Goal: Task Accomplishment & Management: Use online tool/utility

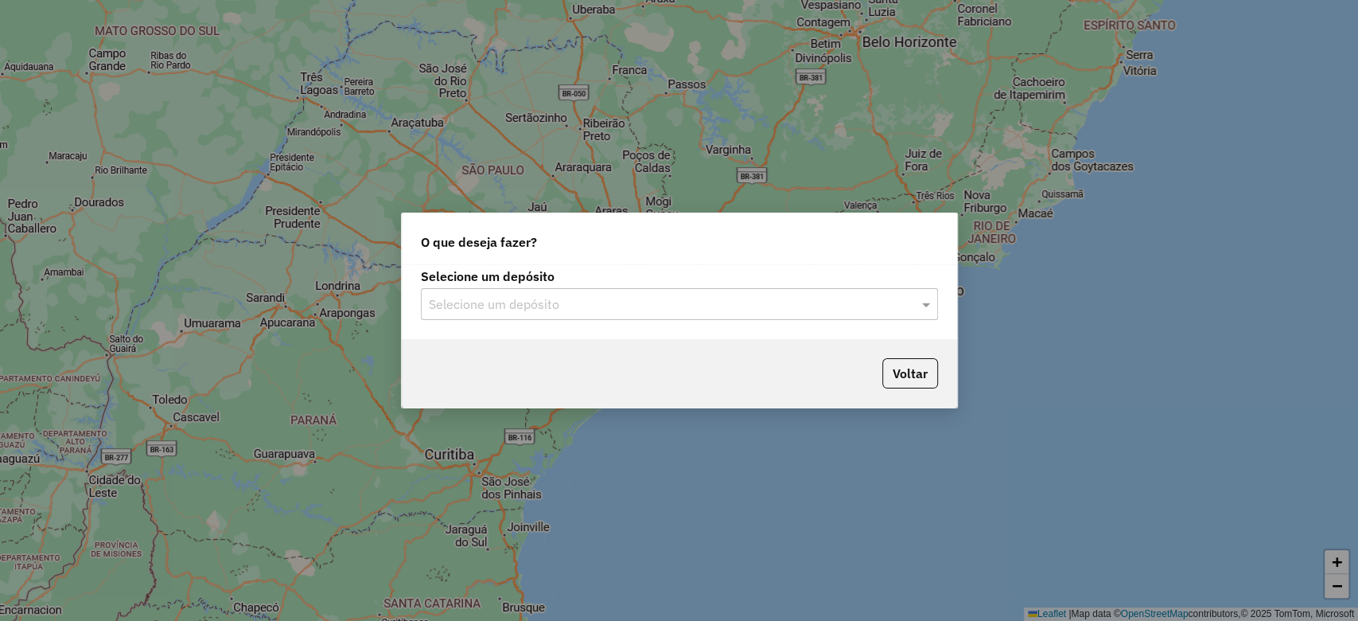
click at [588, 306] on input "text" at bounding box center [663, 304] width 469 height 19
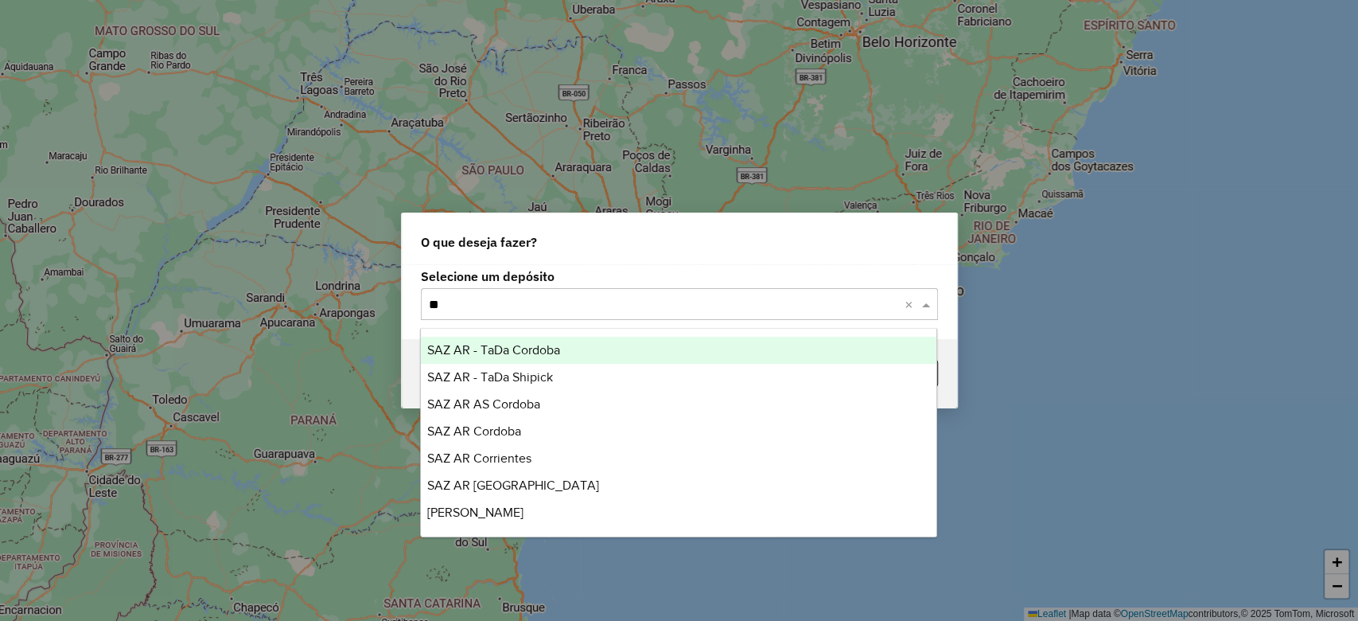
type input "***"
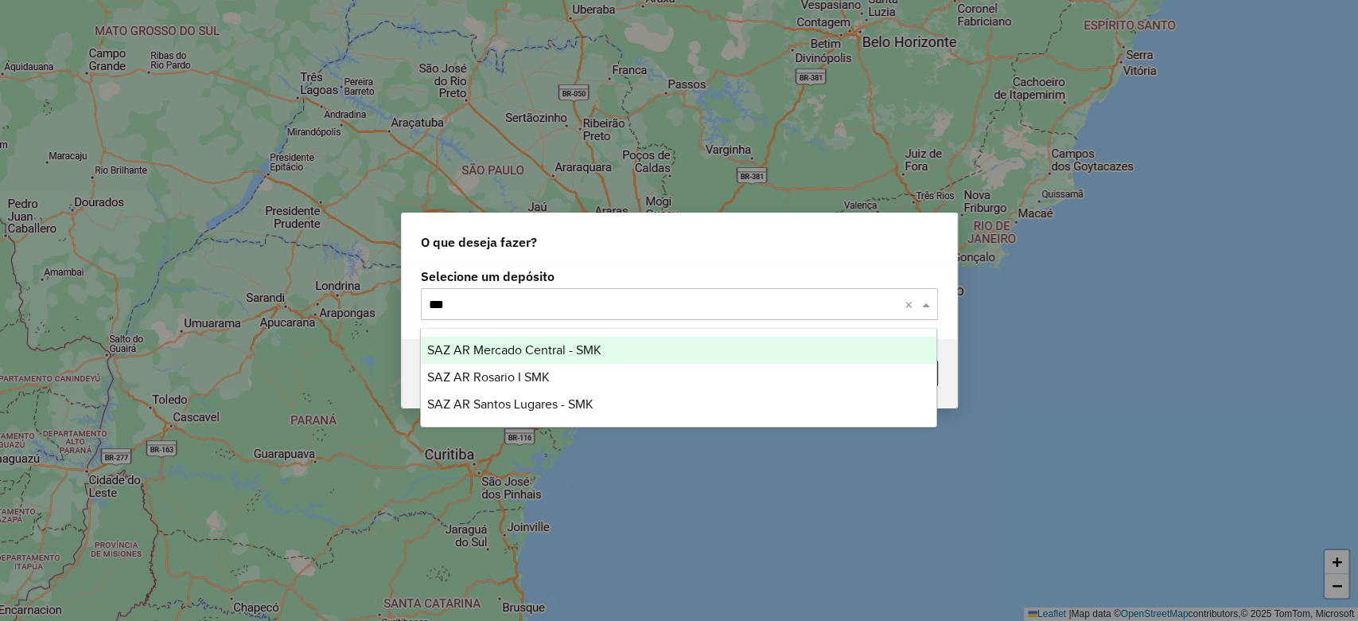
click at [609, 347] on div "SAZ AR Mercado Central - SMK" at bounding box center [679, 350] width 516 height 27
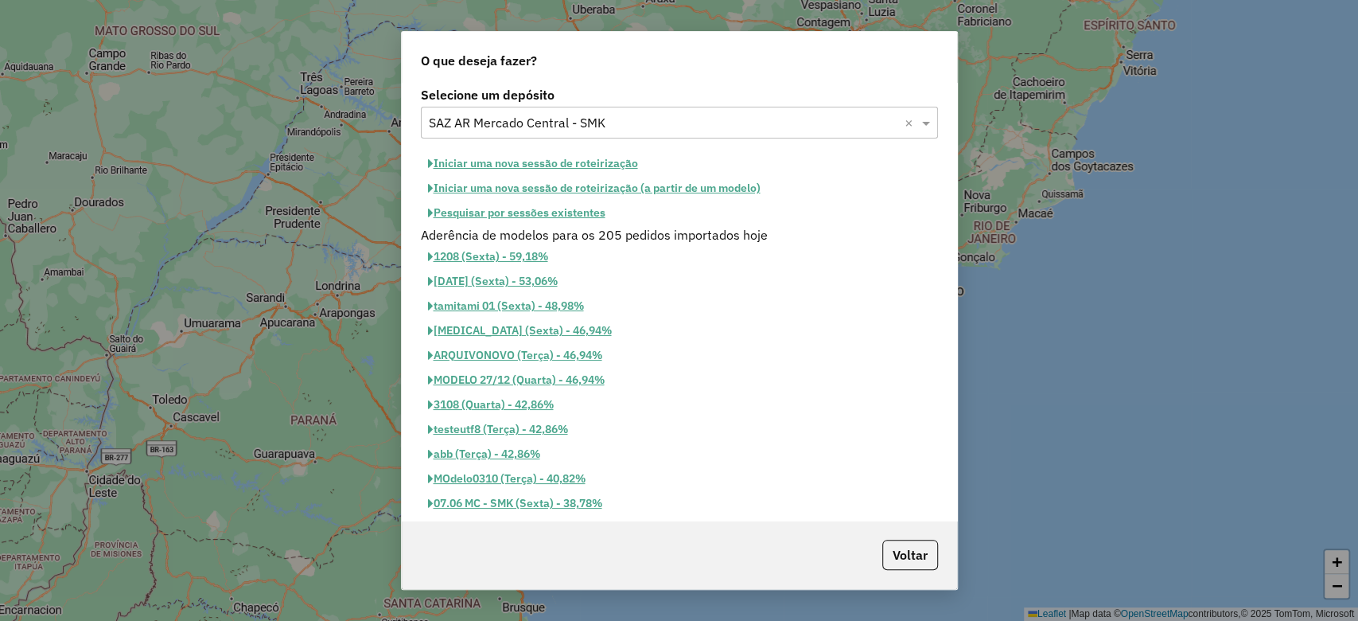
click at [543, 202] on button "Pesquisar por sessões existentes" at bounding box center [517, 213] width 192 height 25
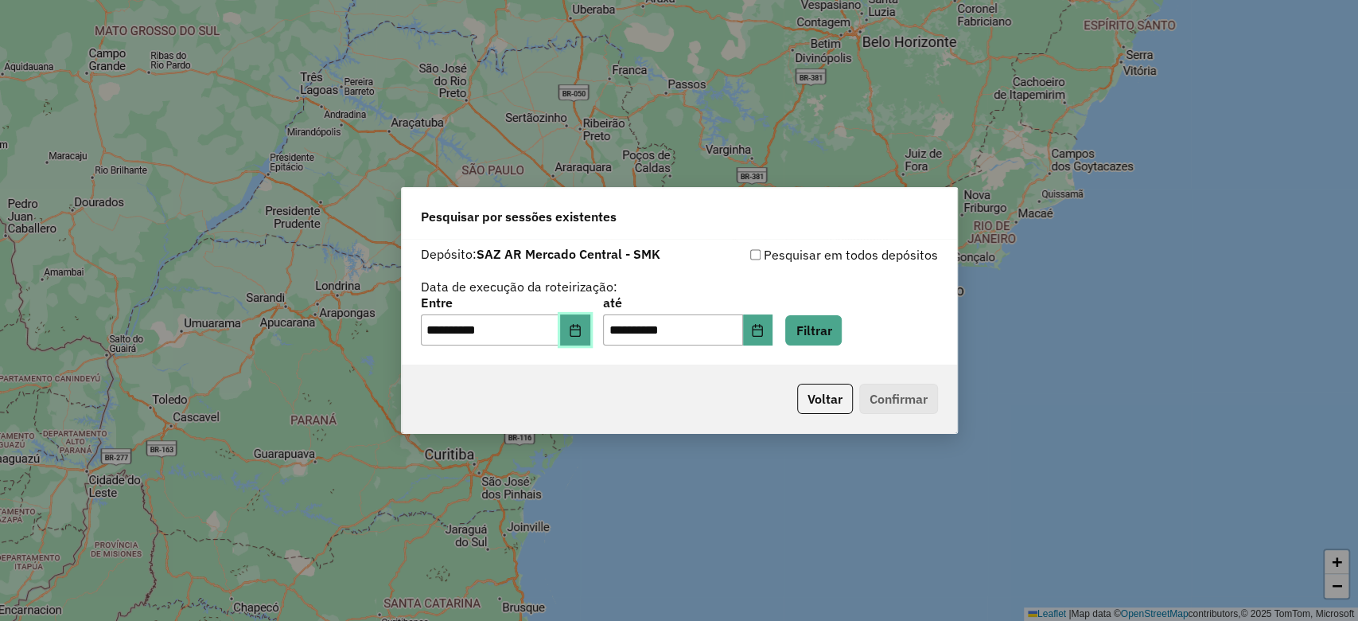
click at [586, 322] on button "Choose Date" at bounding box center [575, 330] width 30 height 32
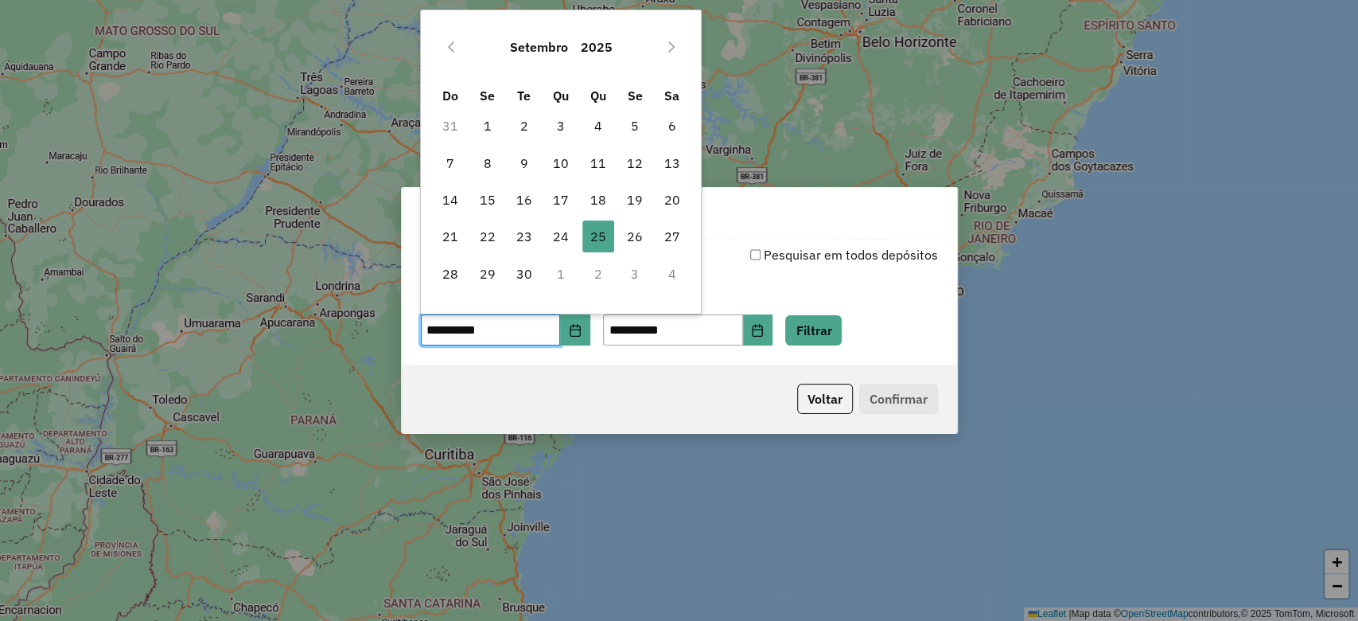
drag, startPoint x: 631, startPoint y: 232, endPoint x: 651, endPoint y: 256, distance: 31.1
click at [631, 232] on span "26" at bounding box center [635, 236] width 32 height 32
type input "**********"
click at [841, 333] on button "Filtrar" at bounding box center [813, 330] width 56 height 30
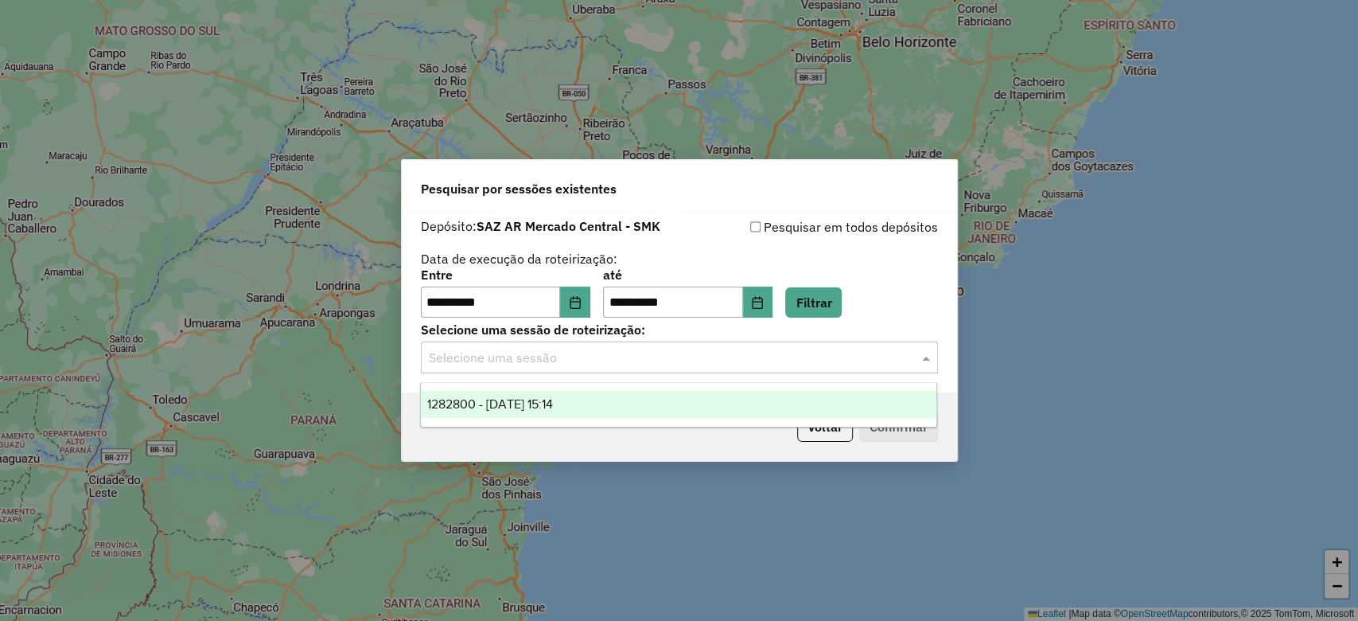
click at [582, 364] on input "text" at bounding box center [663, 358] width 469 height 19
click at [553, 397] on span "1282800 - 26/09/2025 15:14" at bounding box center [490, 404] width 126 height 14
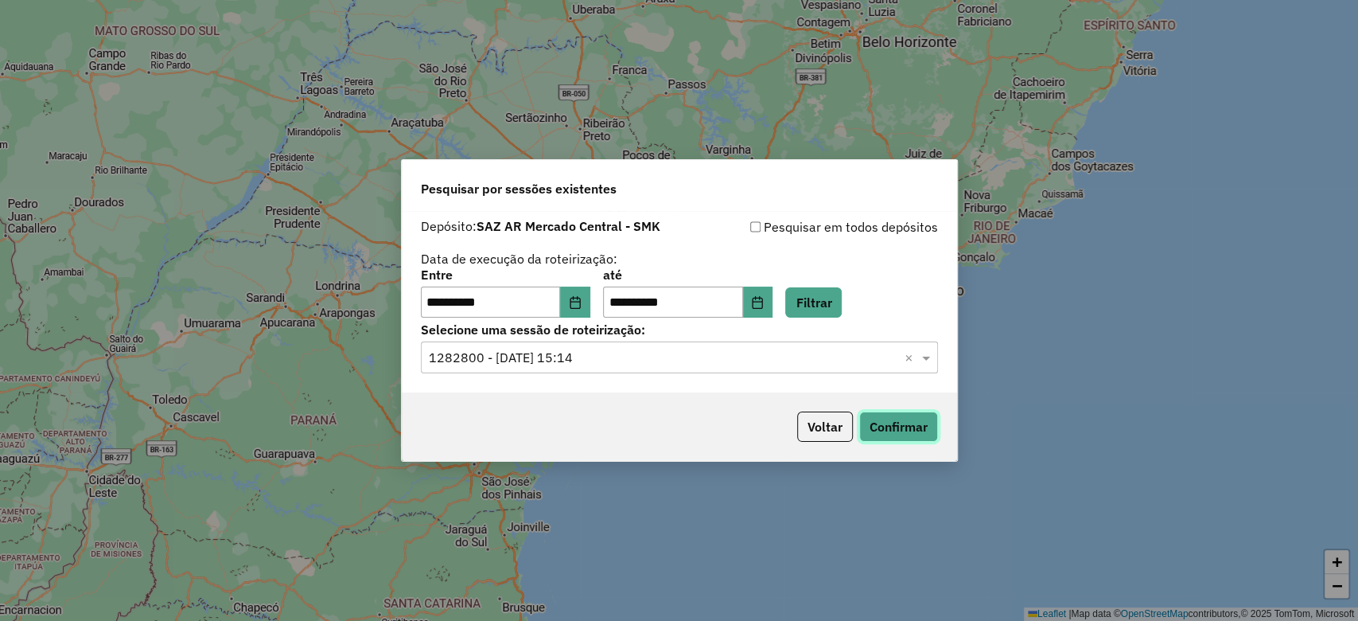
click at [898, 426] on button "Confirmar" at bounding box center [898, 426] width 79 height 30
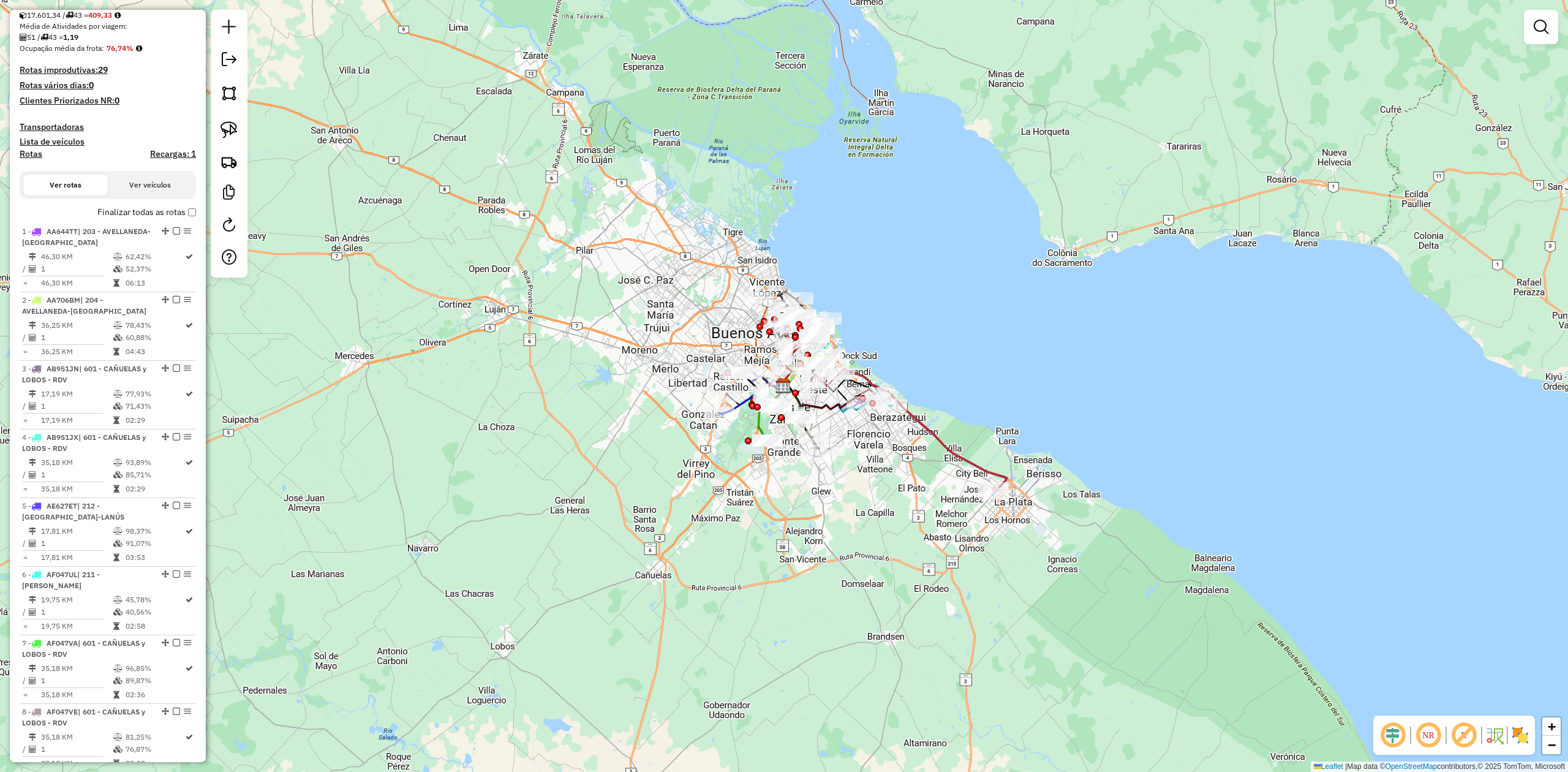
scroll to position [408, 0]
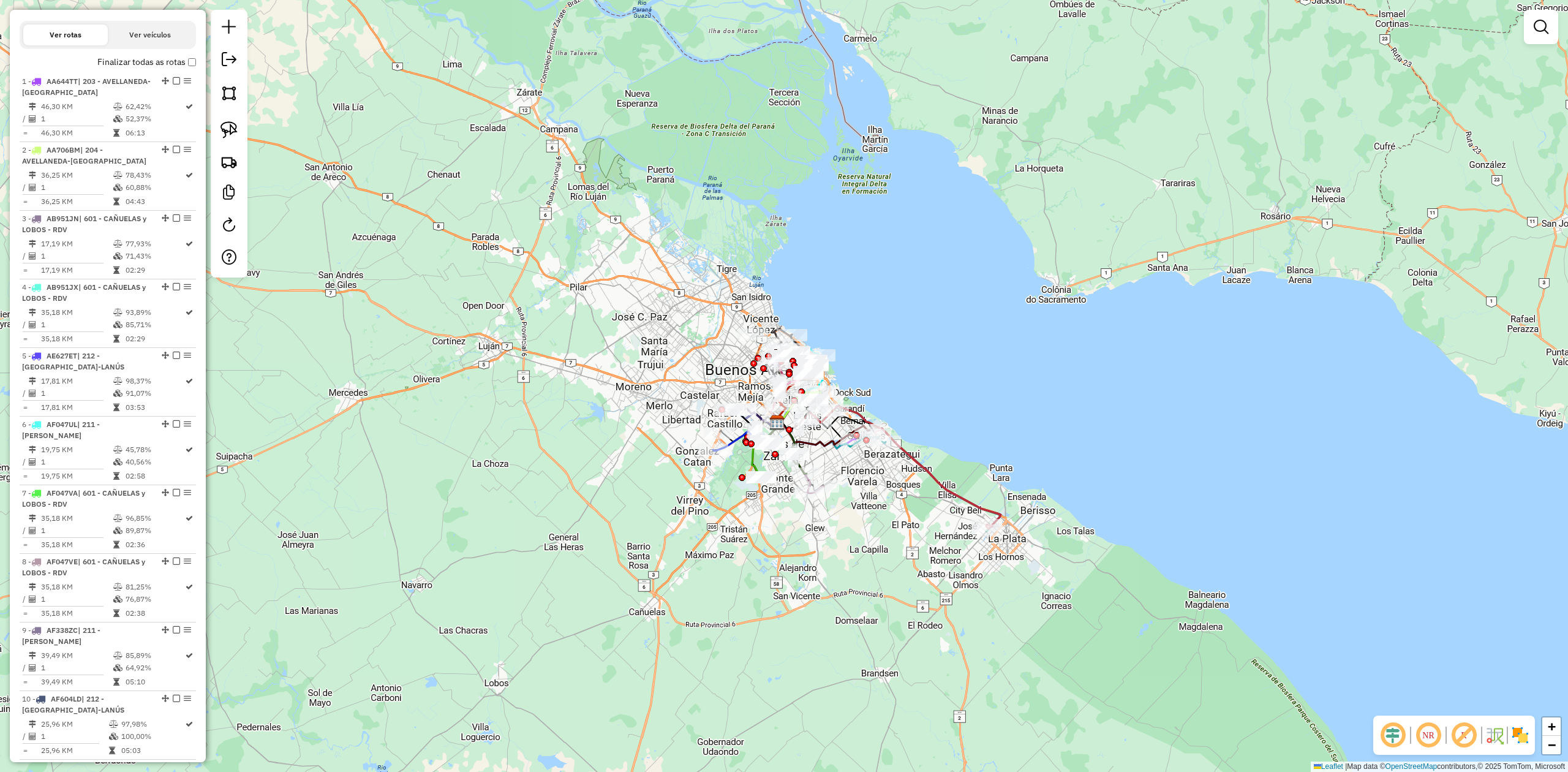
drag, startPoint x: 632, startPoint y: 590, endPoint x: 622, endPoint y: 607, distance: 19.7
click at [622, 477] on div "Janela de atendimento Grade de atendimento Capacidade Transportadoras Veículos …" at bounding box center [784, 386] width 1568 height 772
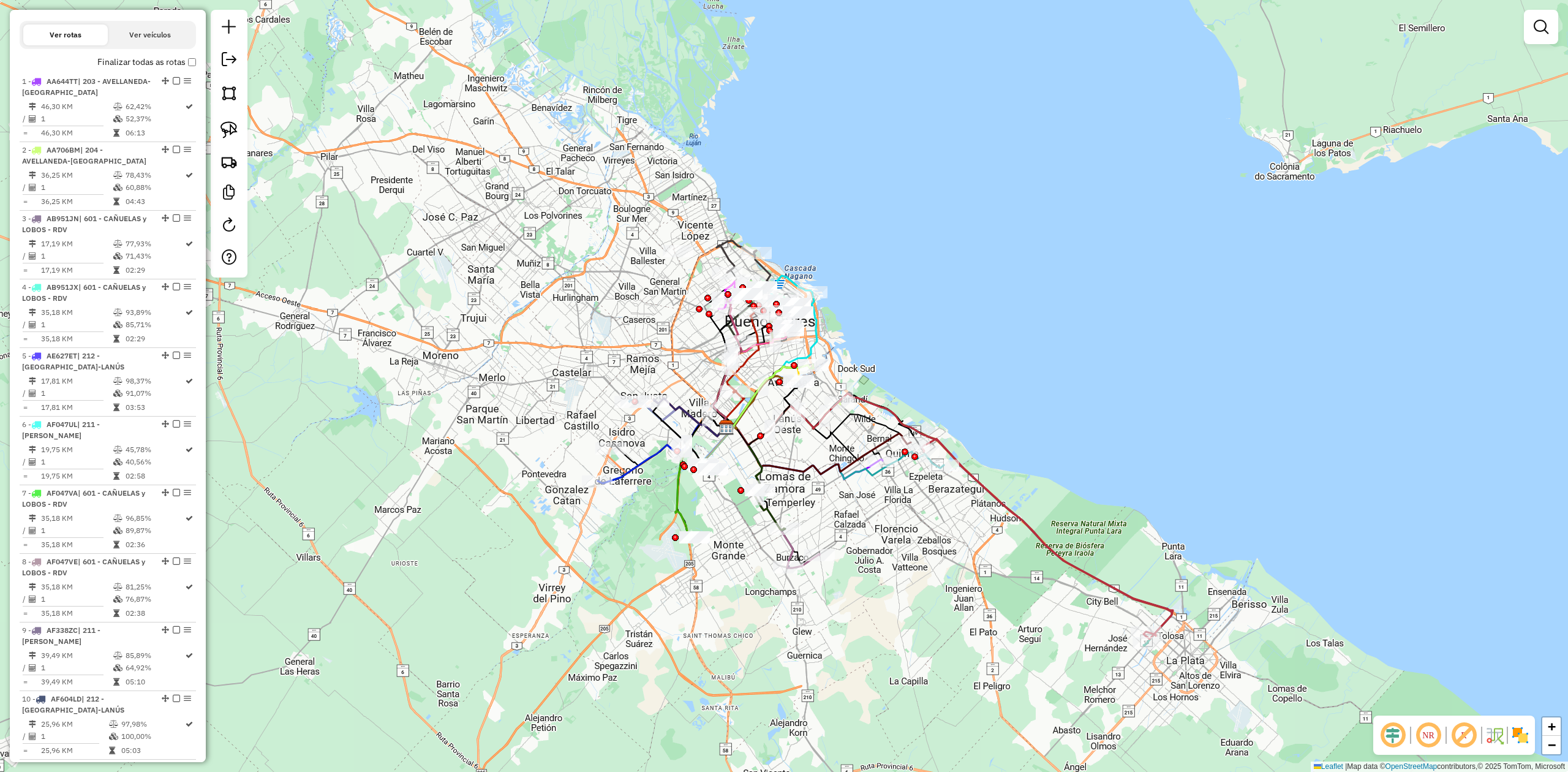
drag, startPoint x: 909, startPoint y: 628, endPoint x: 939, endPoint y: 597, distance: 43.1
click at [913, 477] on div "Janela de atendimento Grade de atendimento Capacidade Transportadoras Veículos …" at bounding box center [784, 386] width 1568 height 772
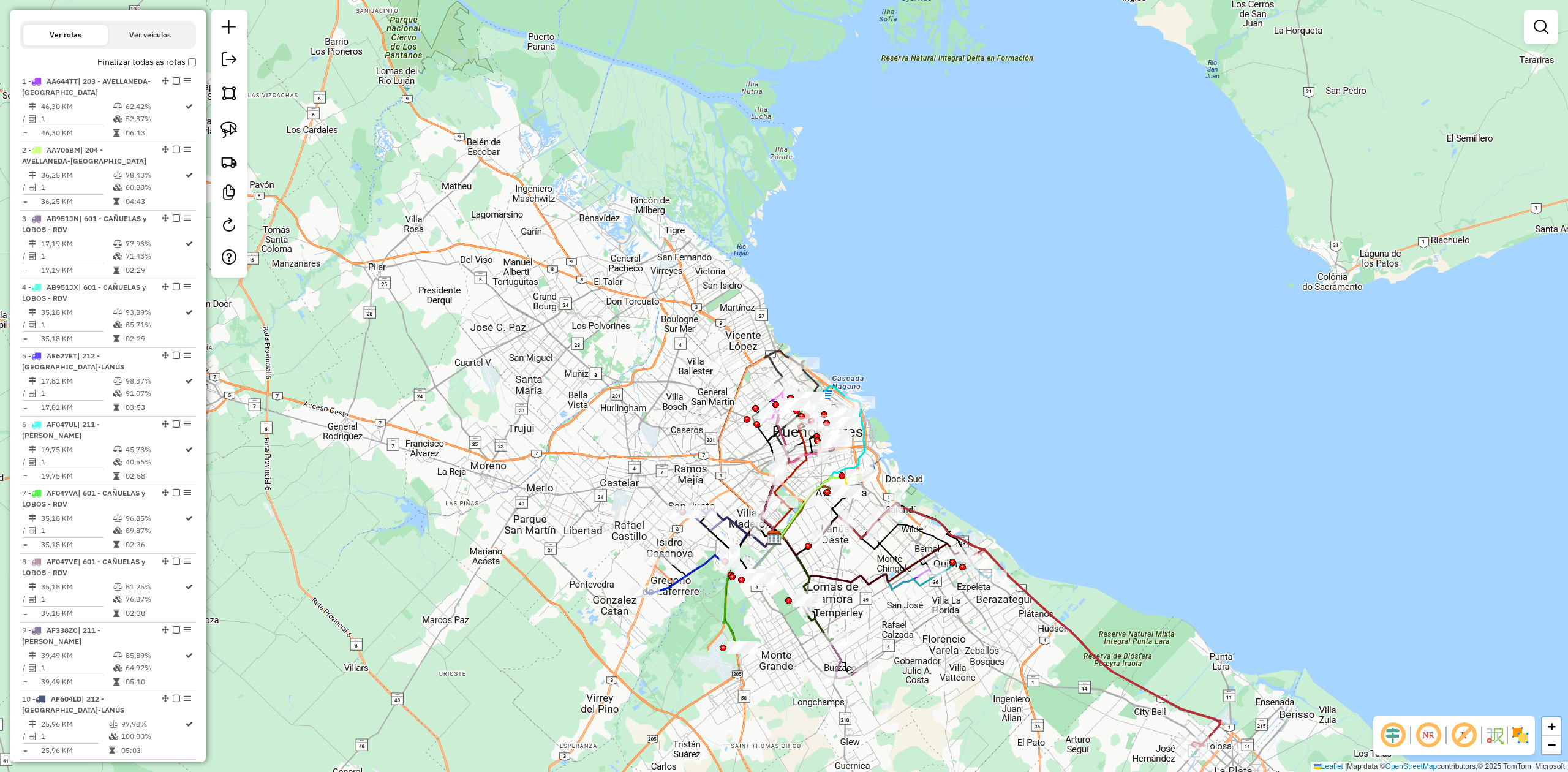
click at [1045, 477] on img at bounding box center [1520, 734] width 19 height 19
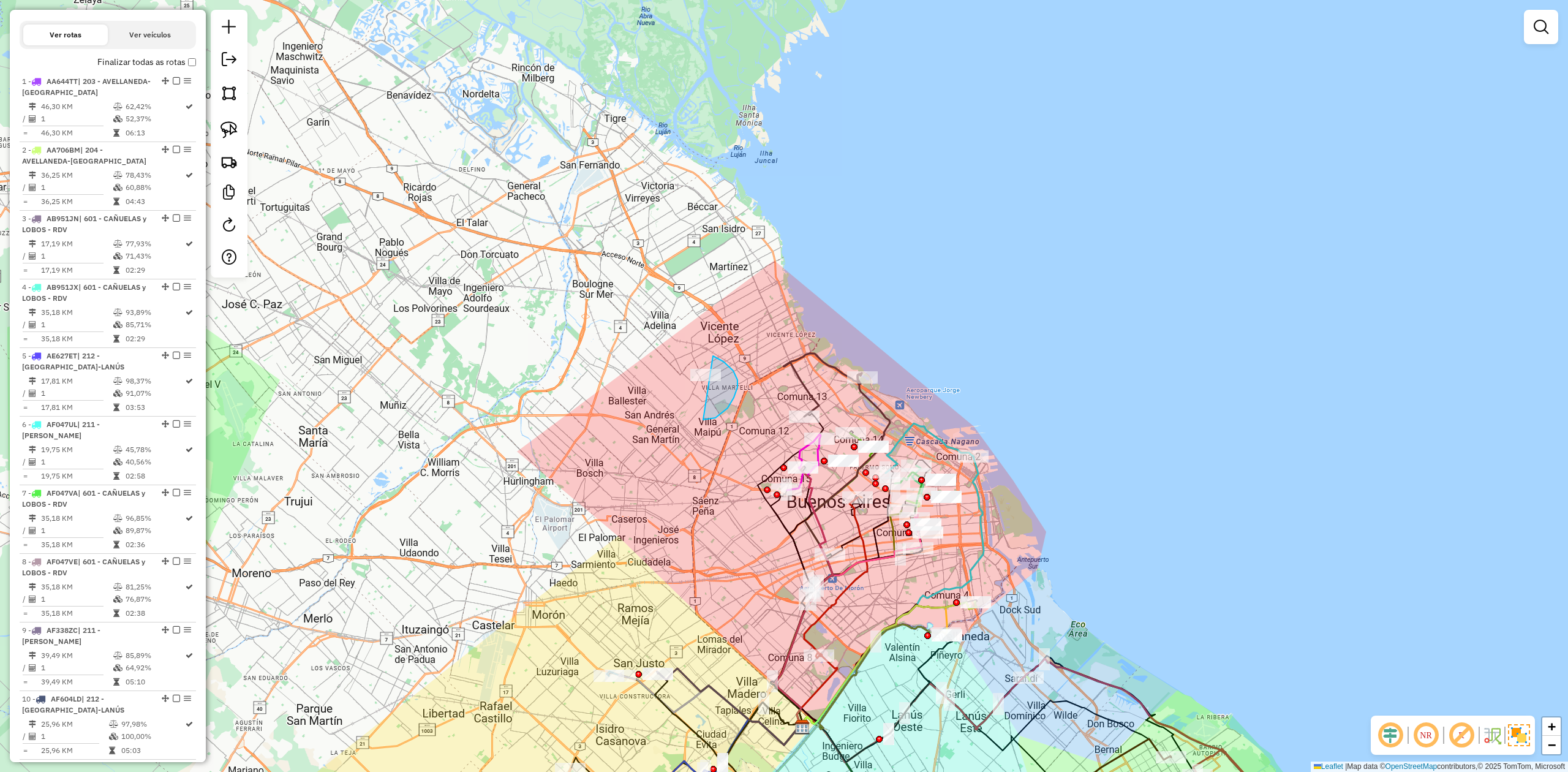
drag, startPoint x: 703, startPoint y: 419, endPoint x: 643, endPoint y: 414, distance: 60.2
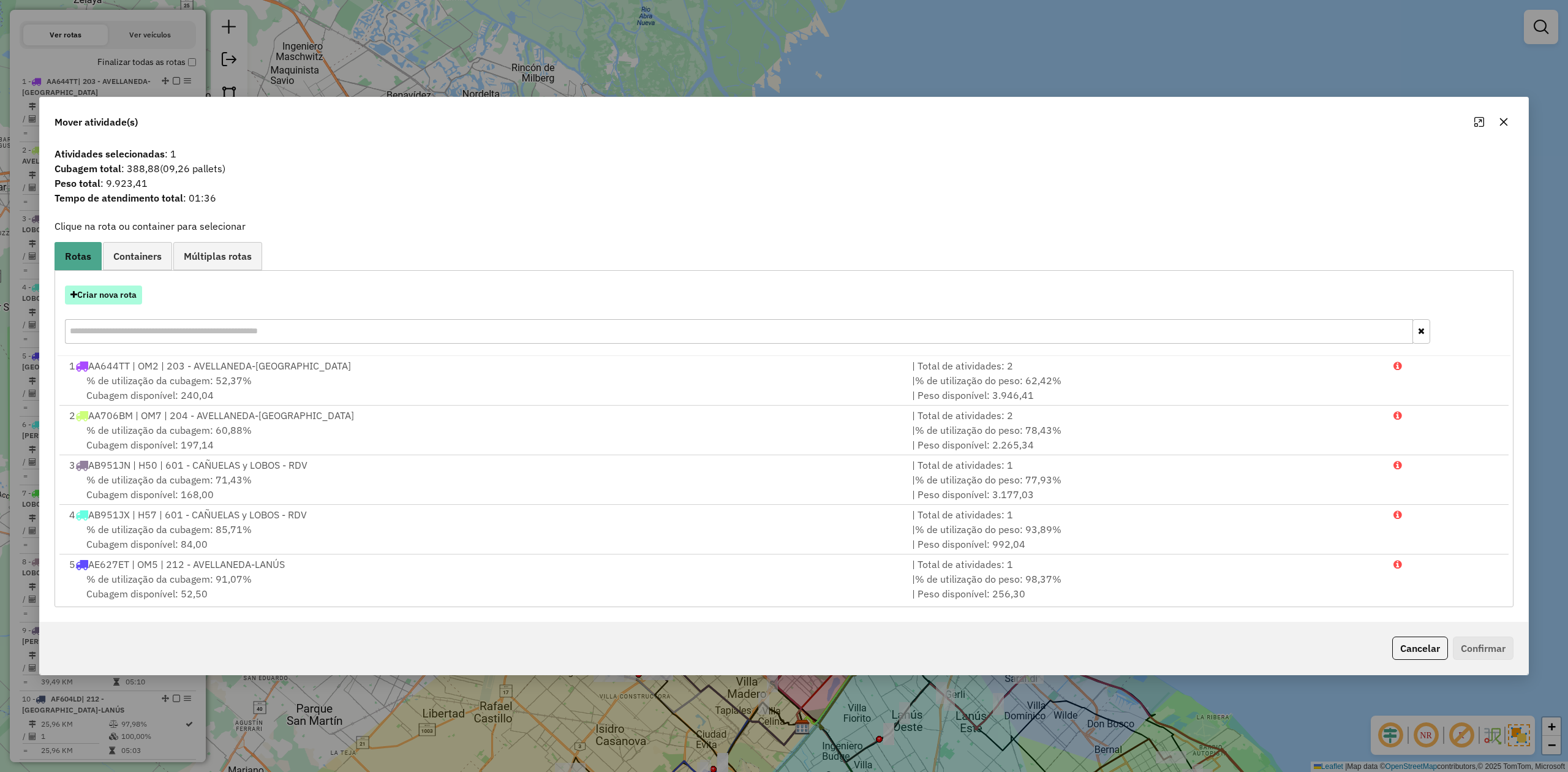
click at [89, 297] on button "Criar nova rota" at bounding box center [103, 295] width 77 height 19
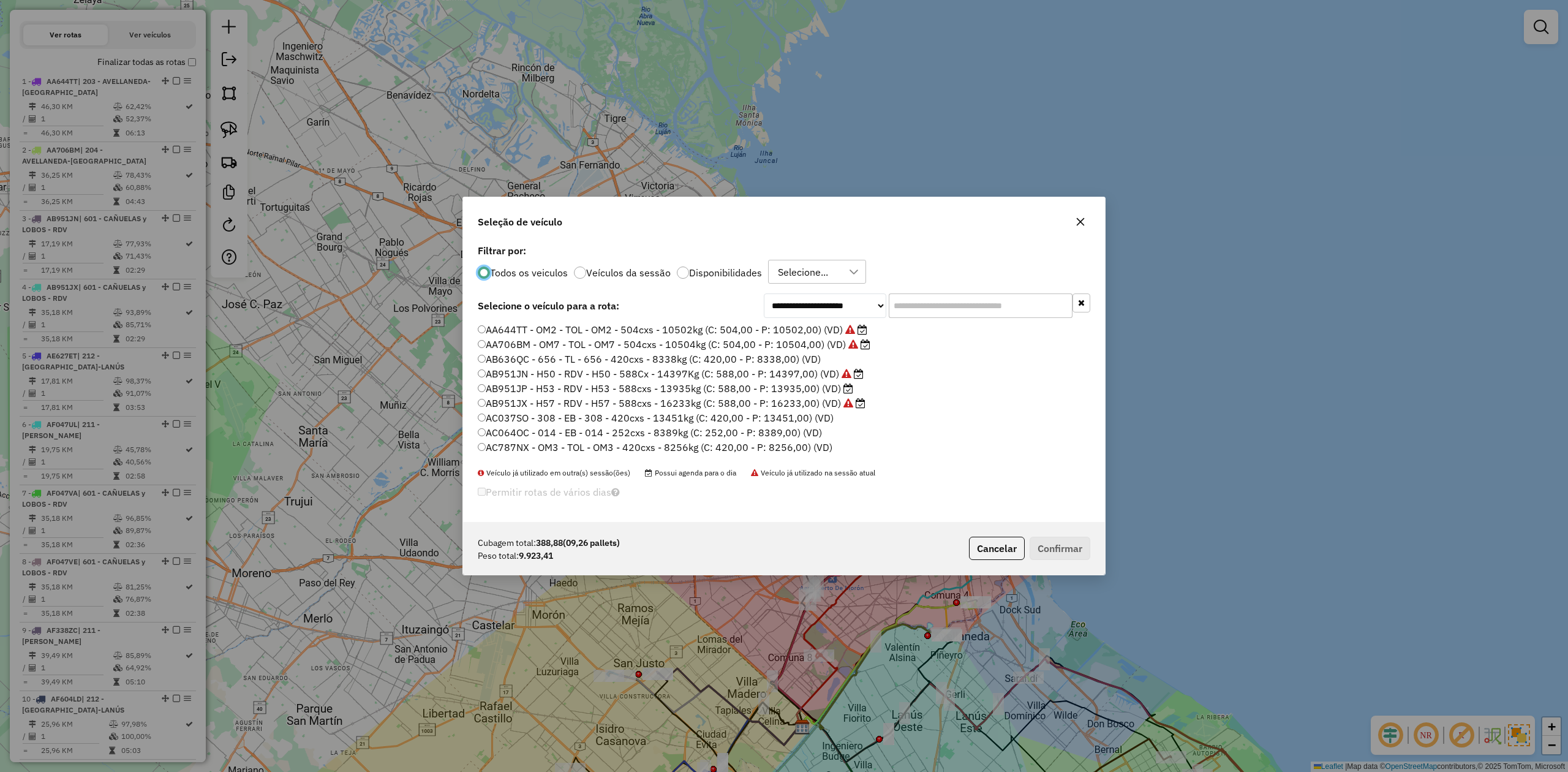
scroll to position [6, 4]
click at [701, 271] on label "Disponibilidades" at bounding box center [725, 272] width 73 height 10
click at [934, 309] on input "text" at bounding box center [981, 306] width 184 height 25
type input "**"
click at [768, 331] on label "XXX063 - 058 - EB - 58 - 588cxs - 17486kg (C: 588,00 - P: 17486,00) (VD)" at bounding box center [662, 329] width 368 height 15
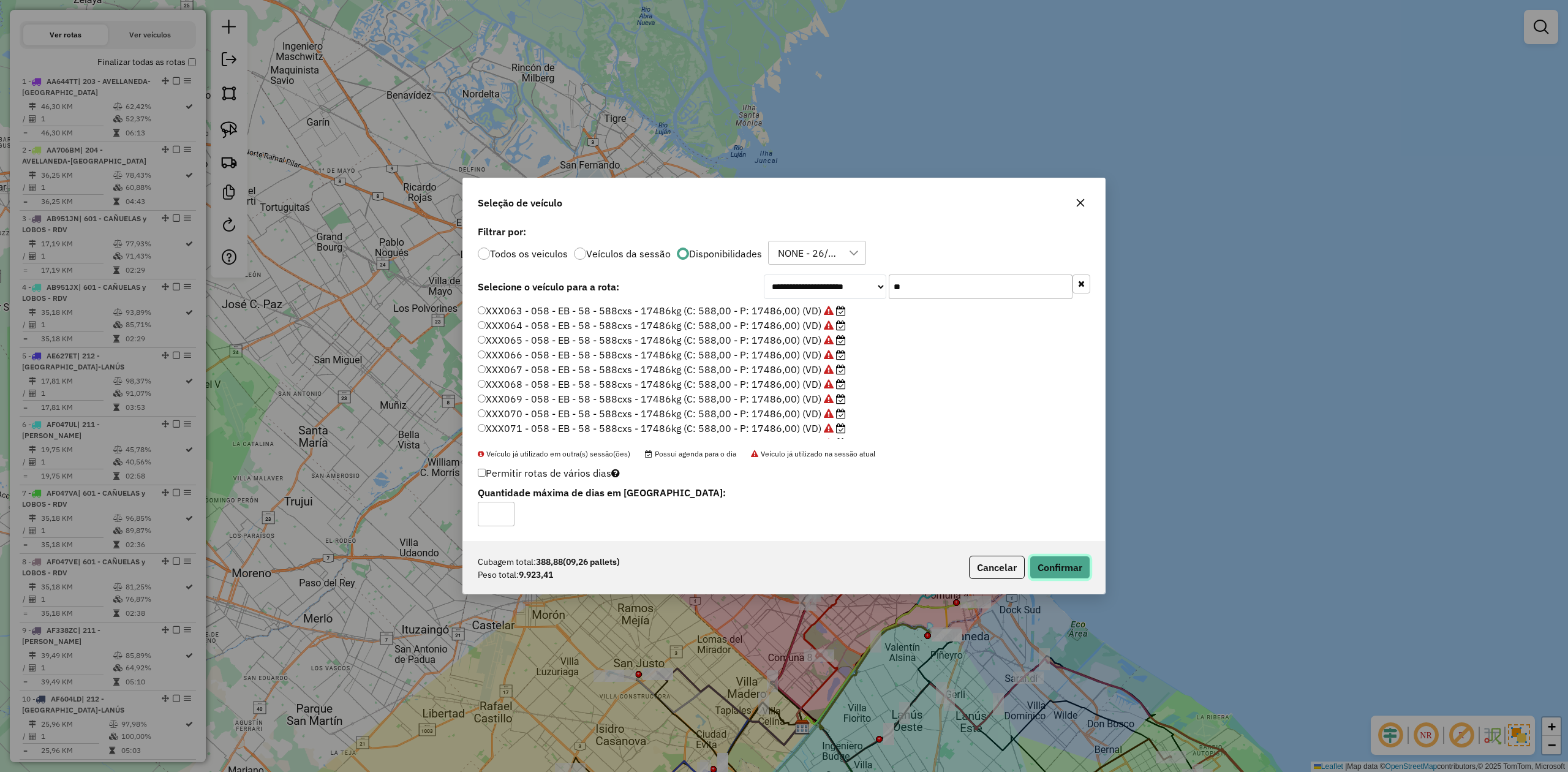
click at [1045, 477] on button "Confirmar" at bounding box center [1060, 567] width 61 height 23
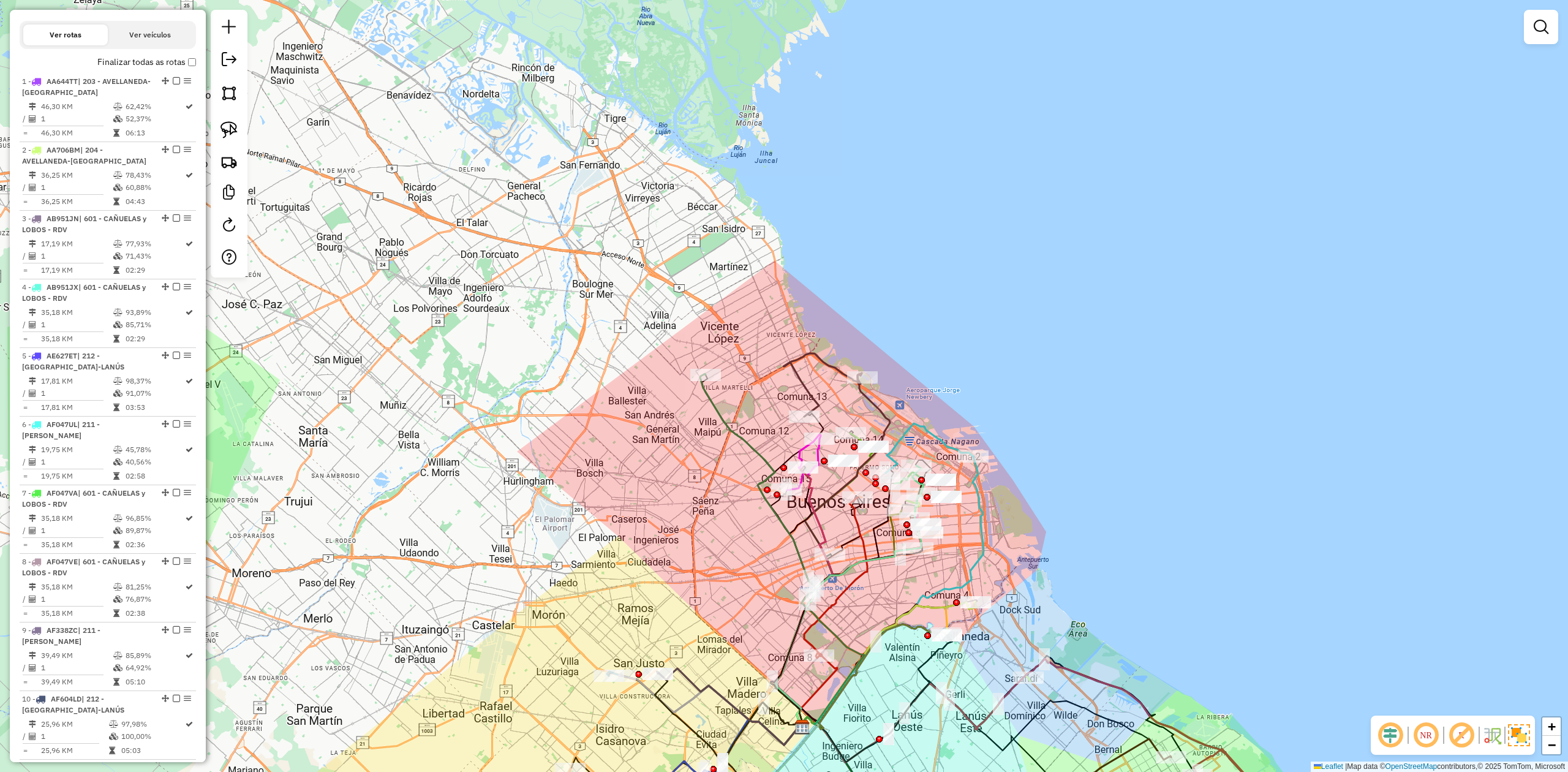
click at [714, 409] on icon at bounding box center [781, 550] width 164 height 353
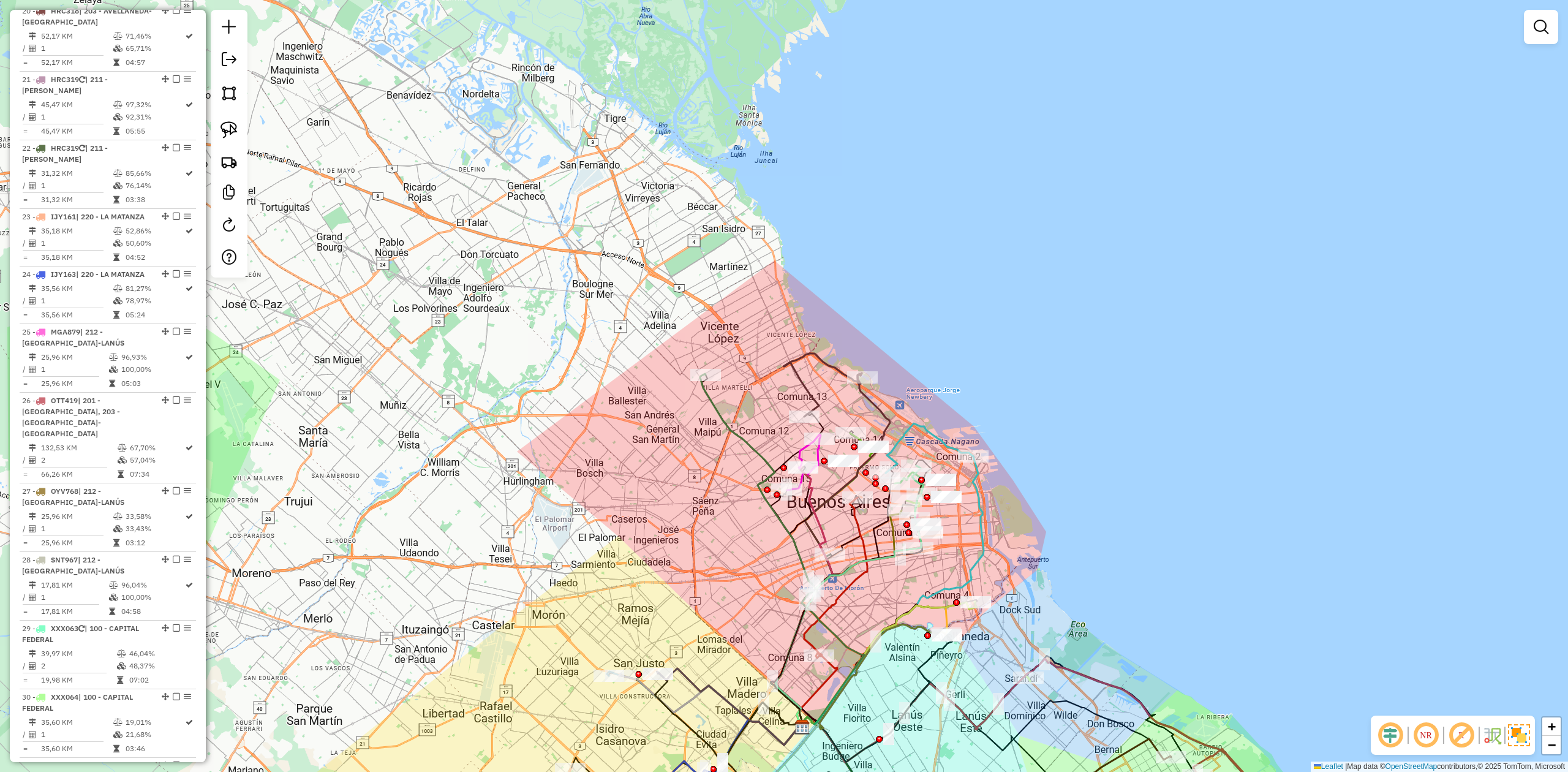
select select "**********"
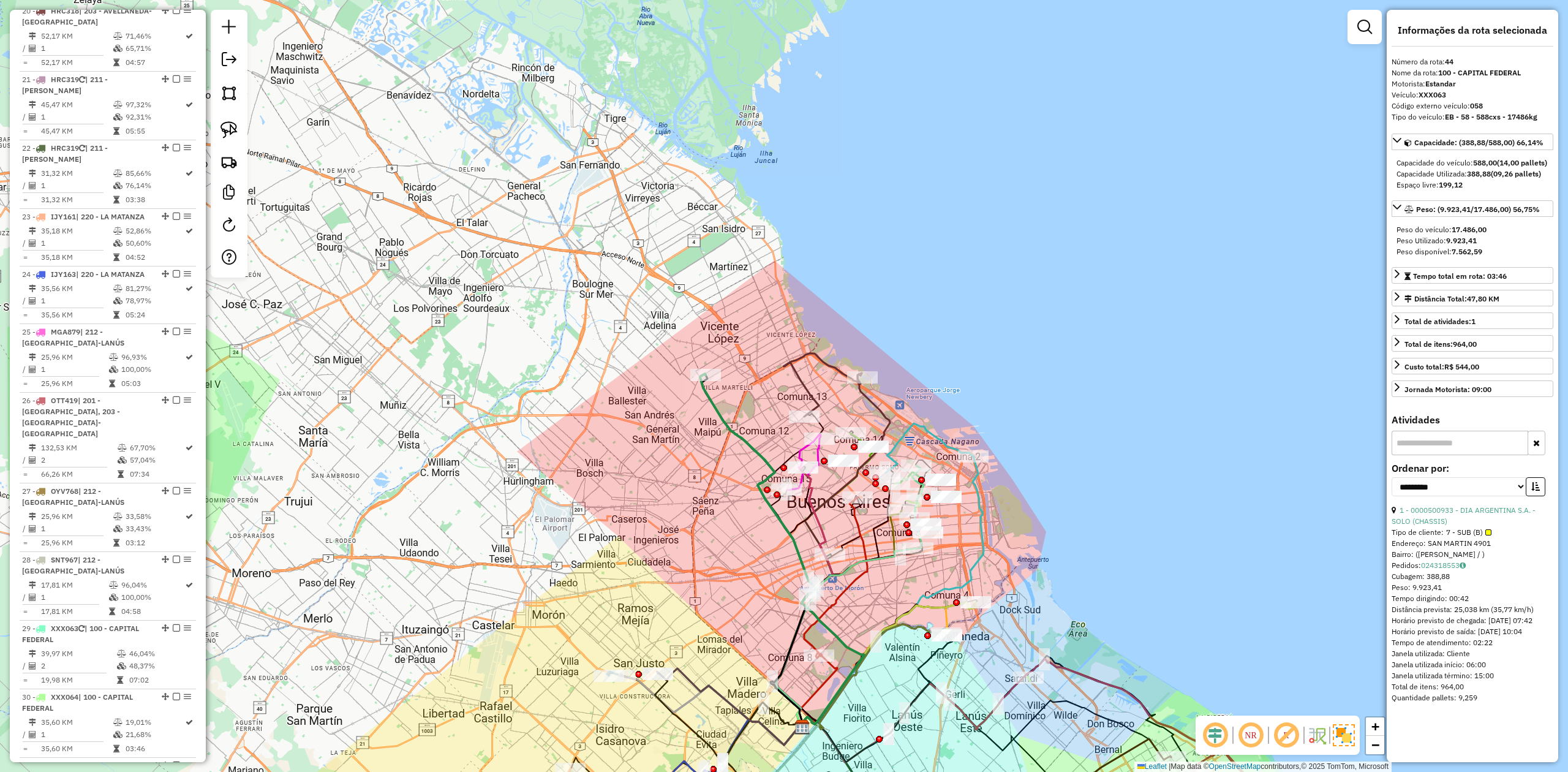
scroll to position [2999, 0]
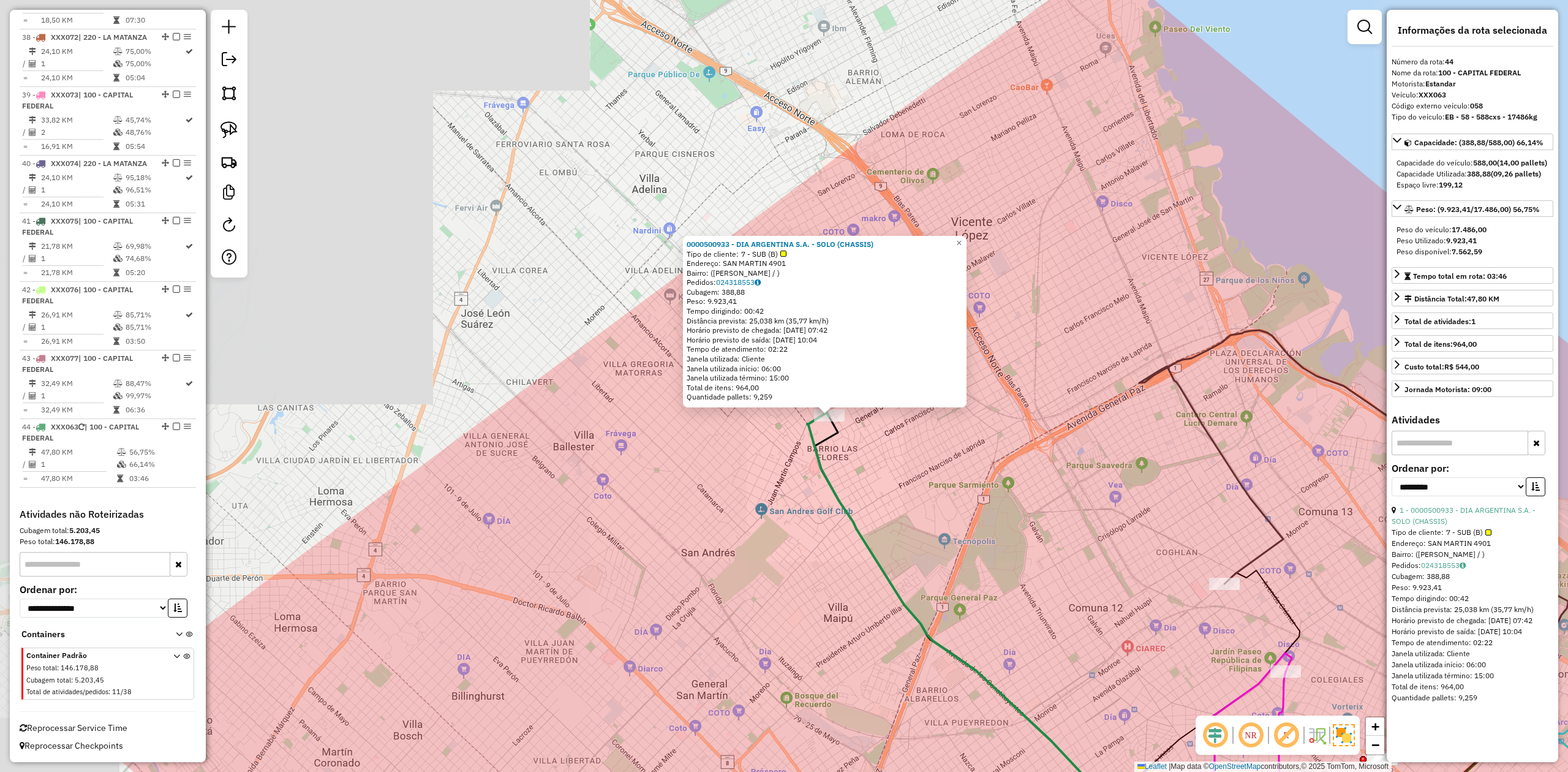
click at [949, 477] on div "0000500933 - DIA ARGENTINA S.A. - SOLO (CHASSIS) Tipo de cliente: 7 - SUB (B) E…" at bounding box center [784, 386] width 1568 height 772
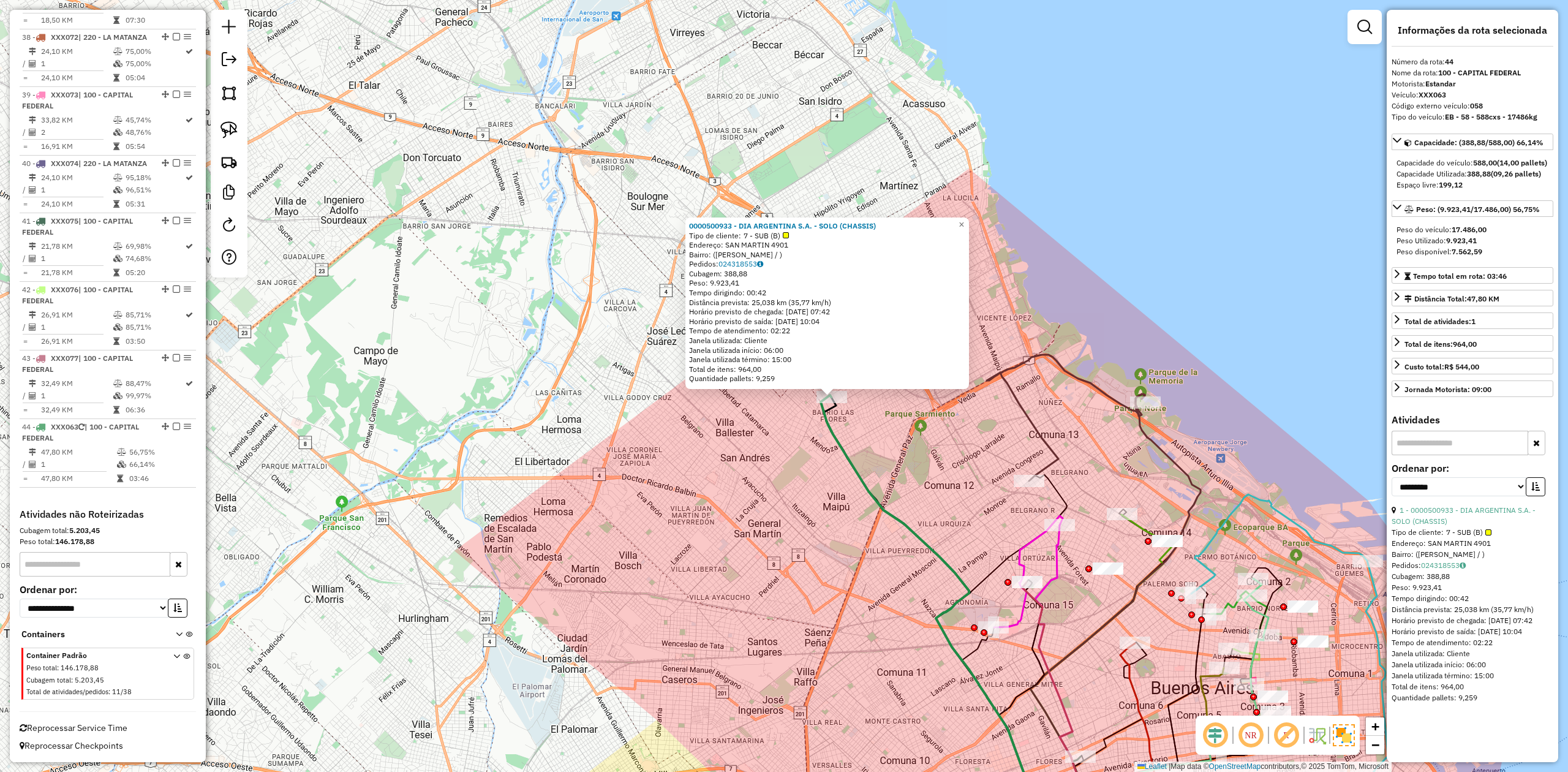
click at [874, 448] on div "0000500933 - DIA ARGENTINA S.A. - SOLO (CHASSIS) Tipo de cliente: 7 - SUB (B) E…" at bounding box center [784, 386] width 1568 height 772
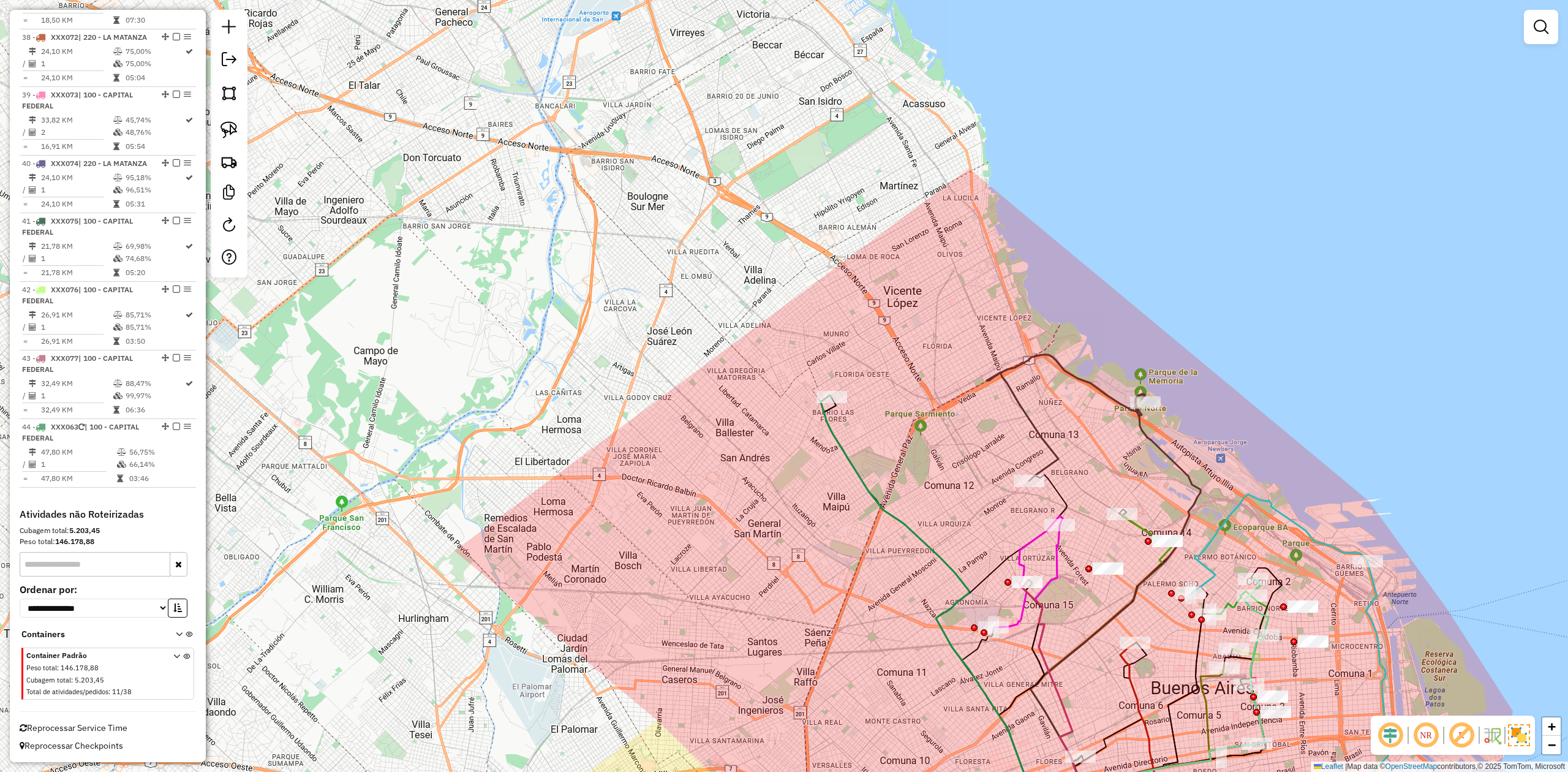
click at [839, 443] on icon at bounding box center [938, 622] width 234 height 454
select select "**********"
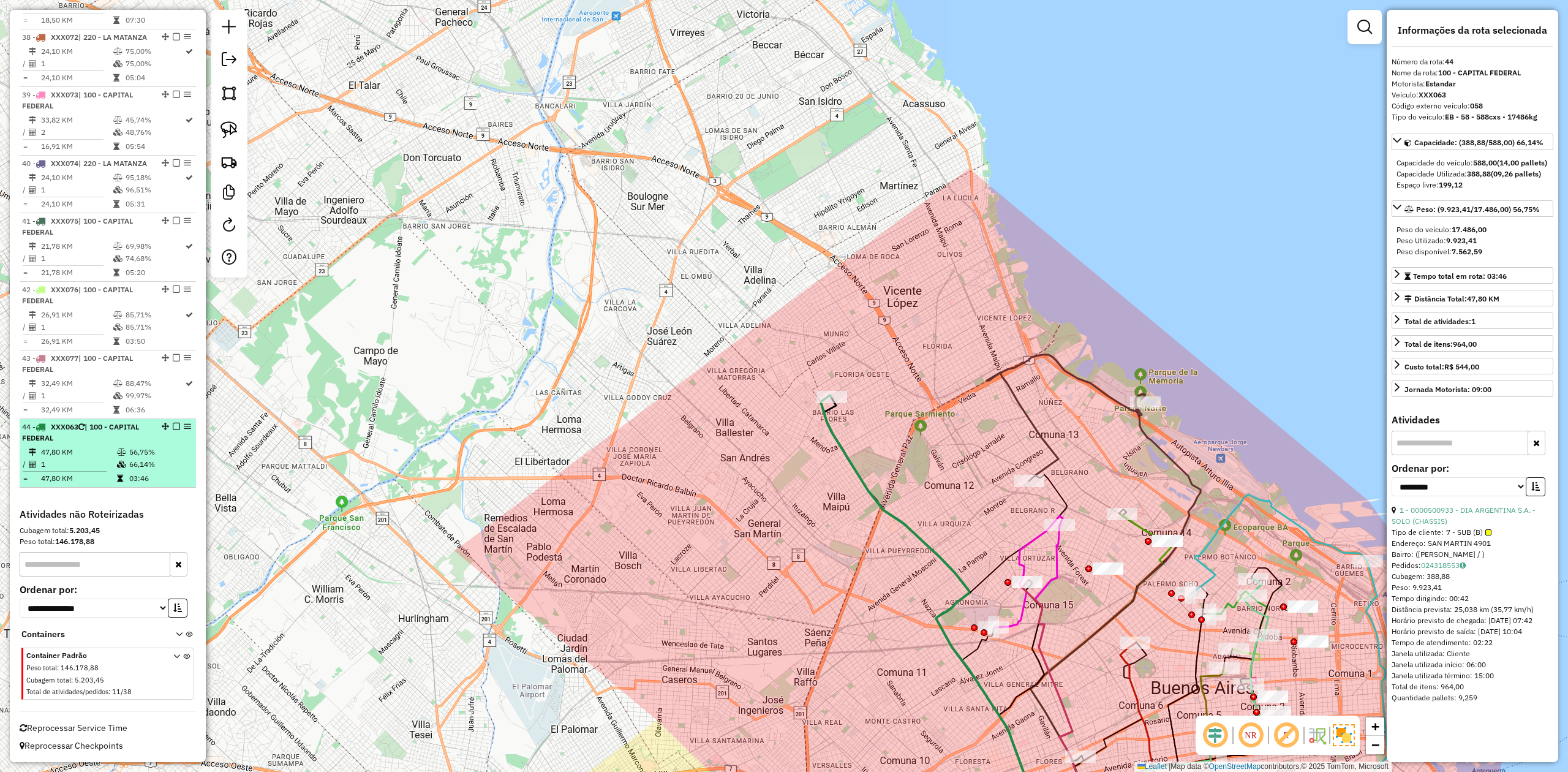
click at [174, 423] on em at bounding box center [176, 426] width 8 height 8
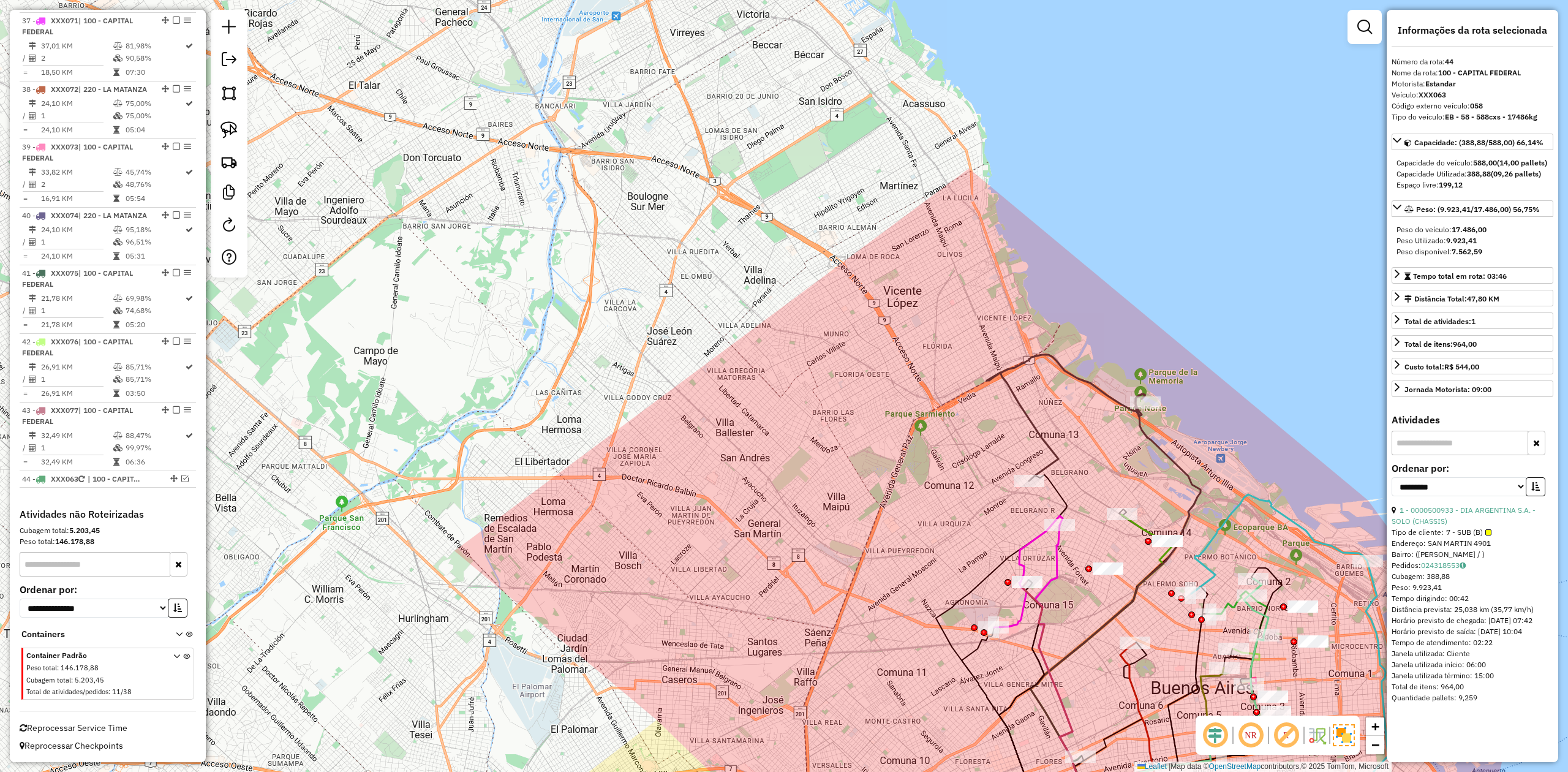
scroll to position [2947, 0]
click at [672, 403] on div "Janela de atendimento Grade de atendimento Capacidade Transportadoras Veículos …" at bounding box center [784, 386] width 1568 height 772
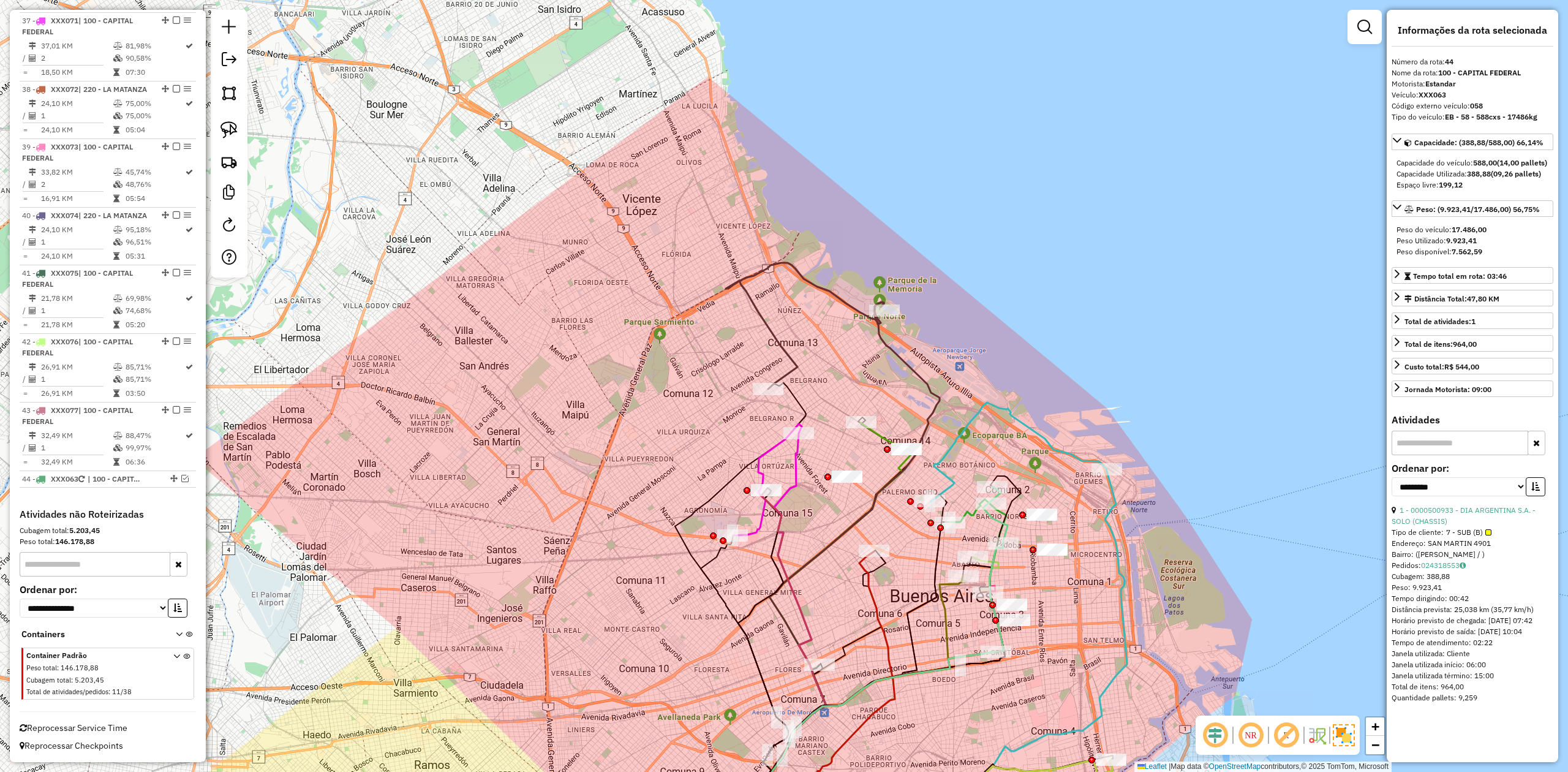
click at [829, 268] on div "Janela de atendimento Grade de atendimento Capacidade Transportadoras Veículos …" at bounding box center [784, 386] width 1568 height 772
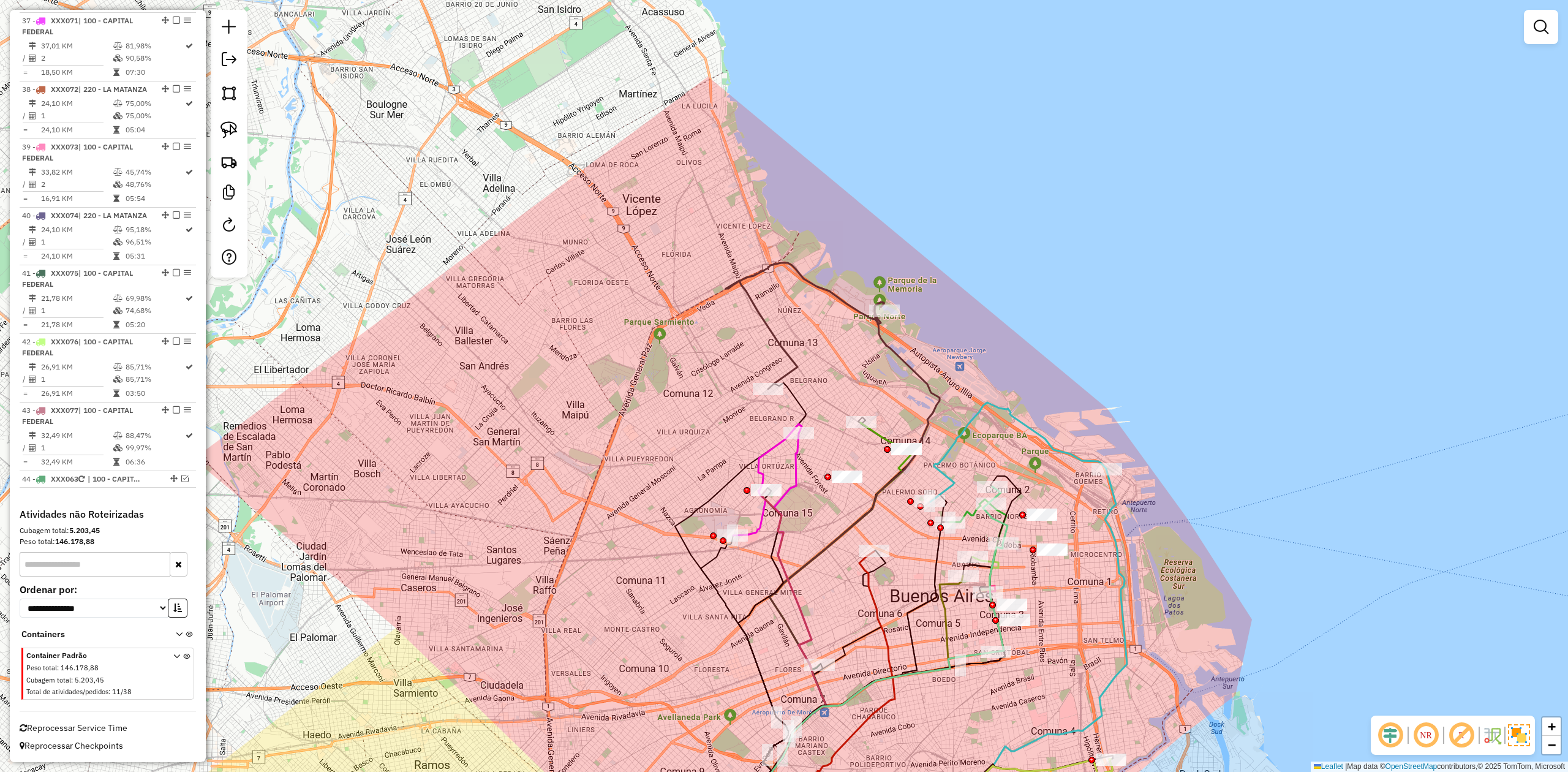
click at [829, 282] on div "Janela de atendimento Grade de atendimento Capacidade Transportadoras Veículos …" at bounding box center [784, 386] width 1568 height 772
click at [831, 294] on icon at bounding box center [804, 326] width 158 height 126
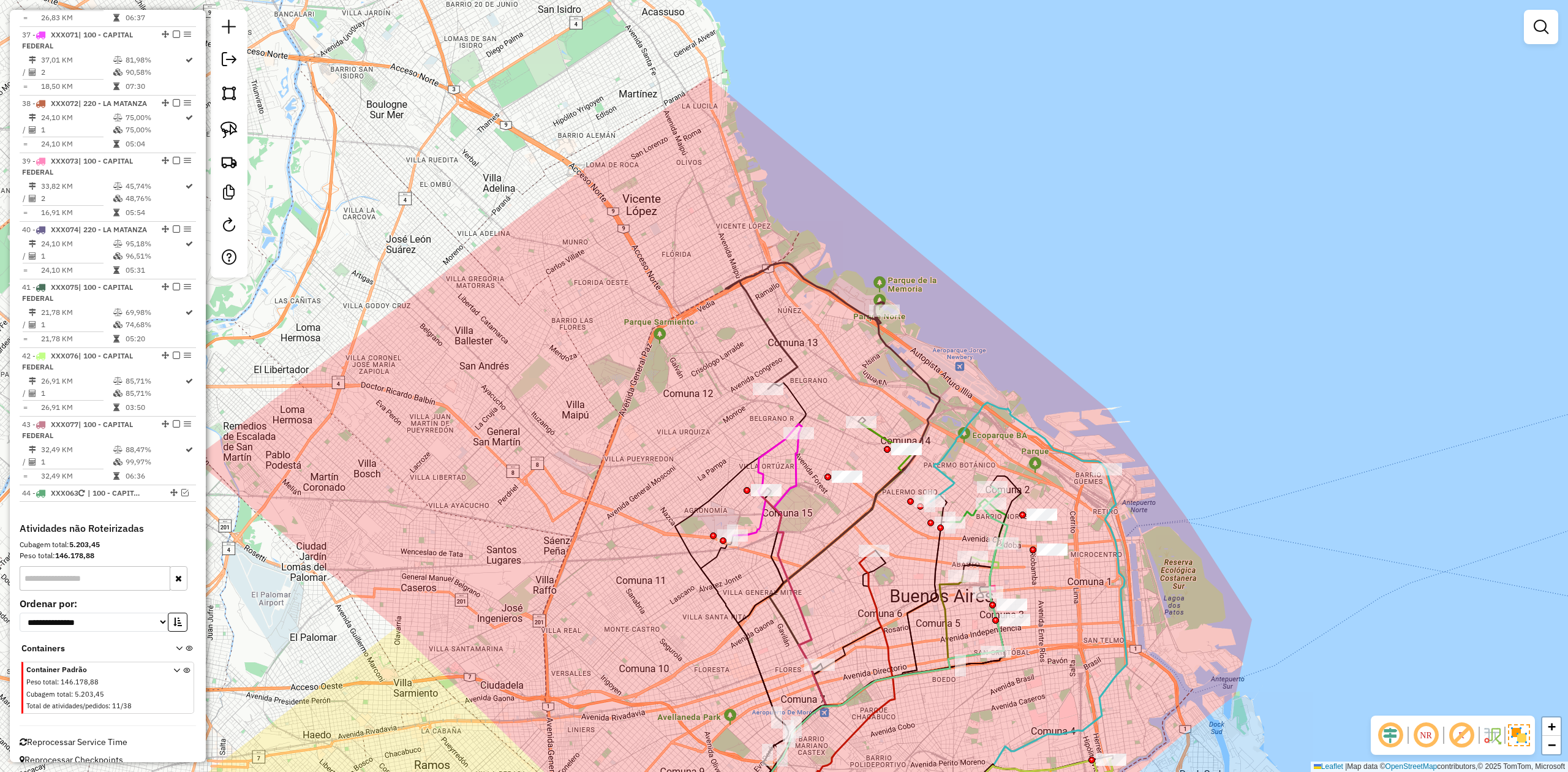
select select "**********"
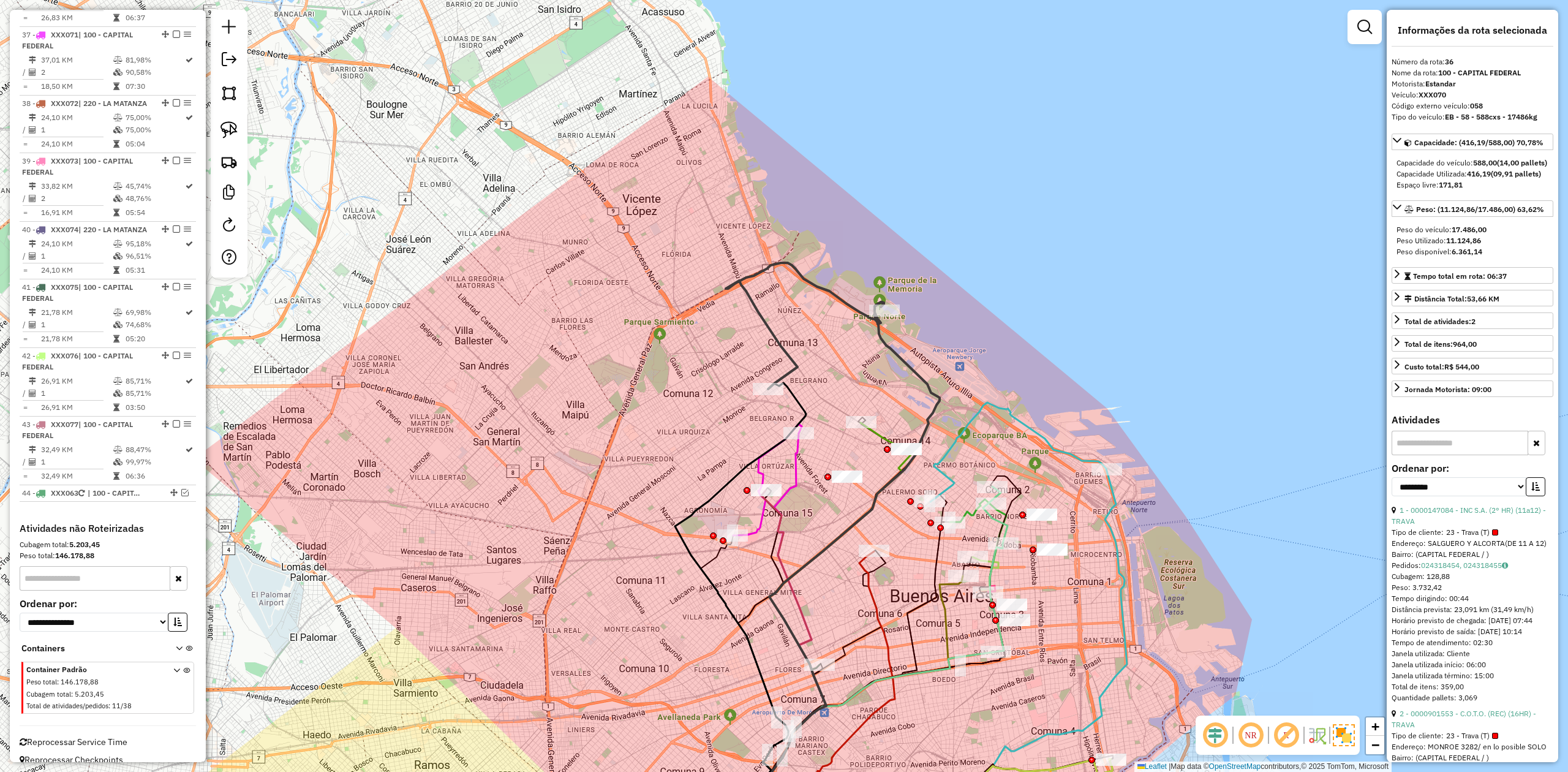
scroll to position [2857, 0]
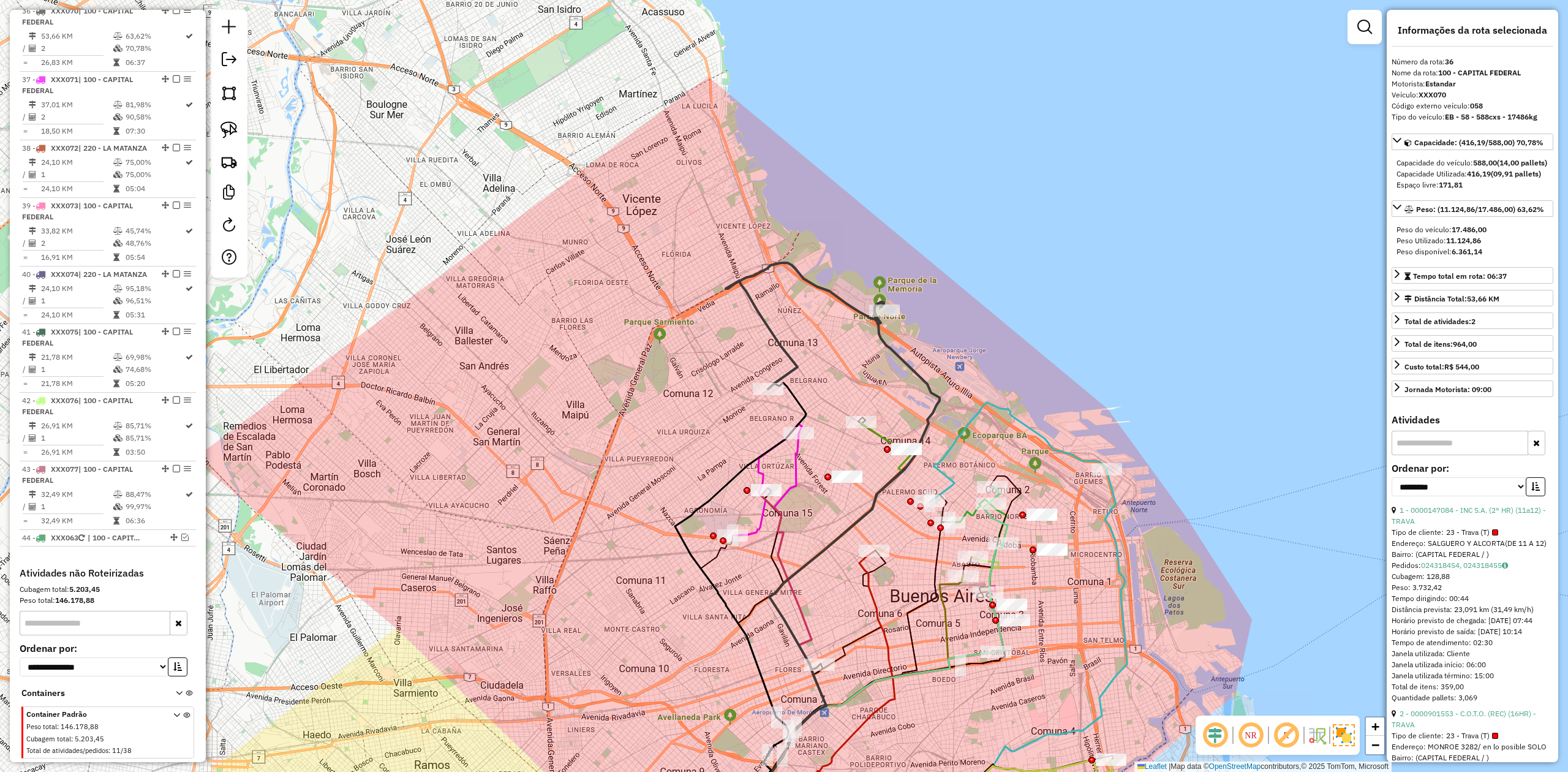
drag, startPoint x: 172, startPoint y: 16, endPoint x: 211, endPoint y: 58, distance: 57.3
click at [172, 14] on em at bounding box center [176, 11] width 8 height 8
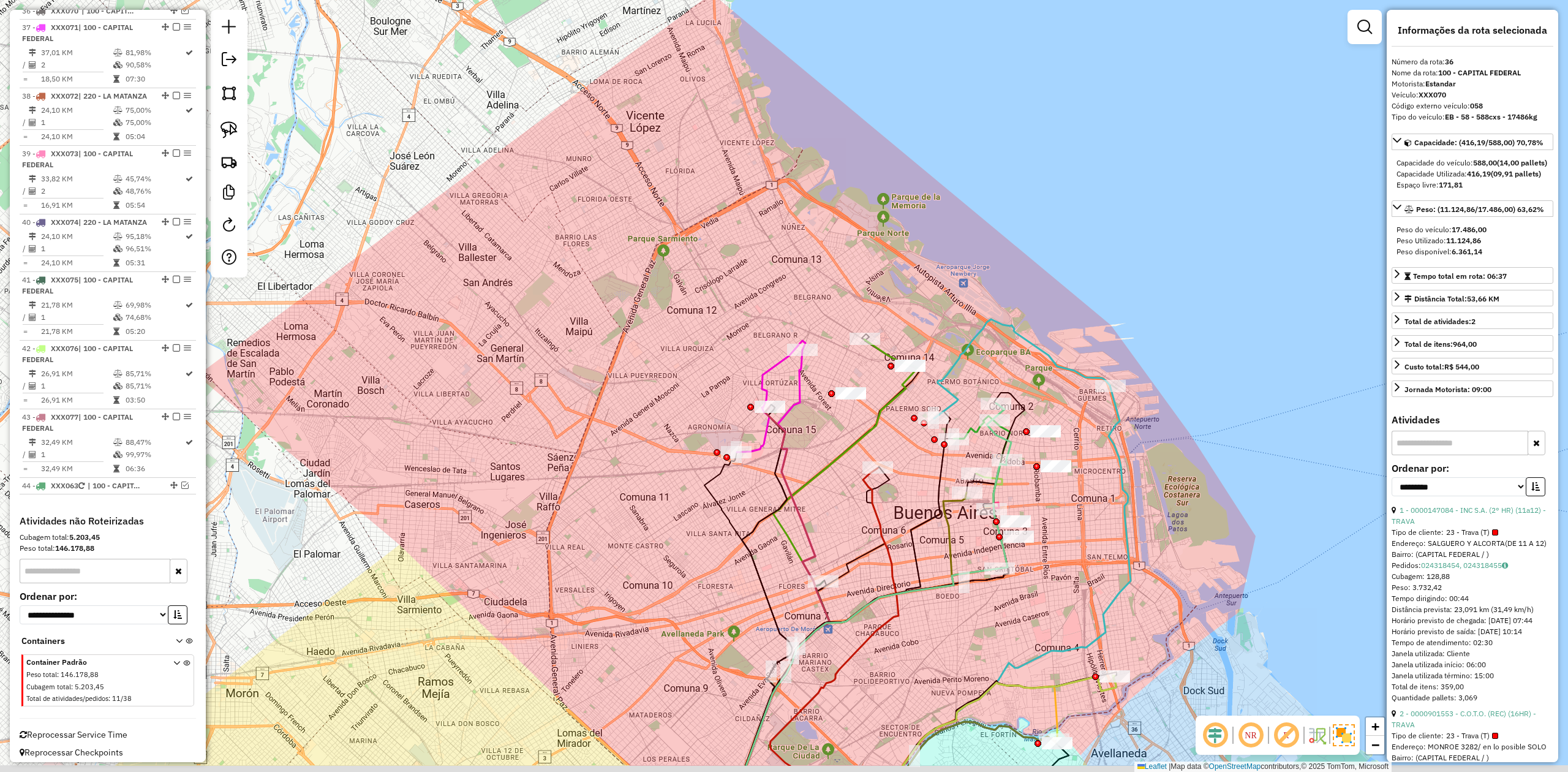
drag, startPoint x: 948, startPoint y: 340, endPoint x: 998, endPoint y: 246, distance: 106.5
click at [1003, 245] on div "Rota 14 - Placa CBB771 0000901554 - CotoC.I.C.S.A. (SACAR A LEVON) (REC) (16HR)…" at bounding box center [784, 386] width 1568 height 772
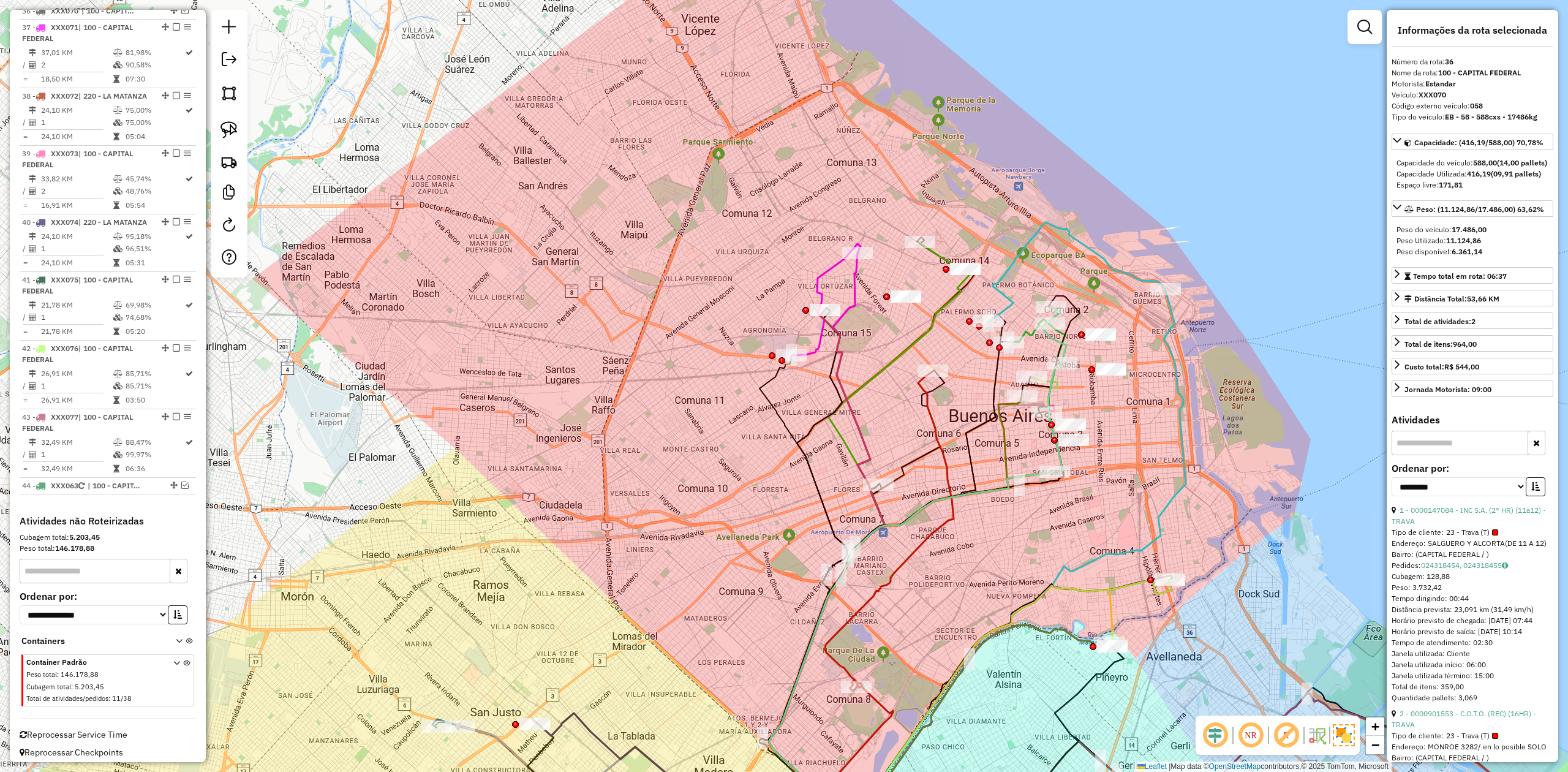
click at [856, 282] on icon at bounding box center [827, 541] width 115 height 576
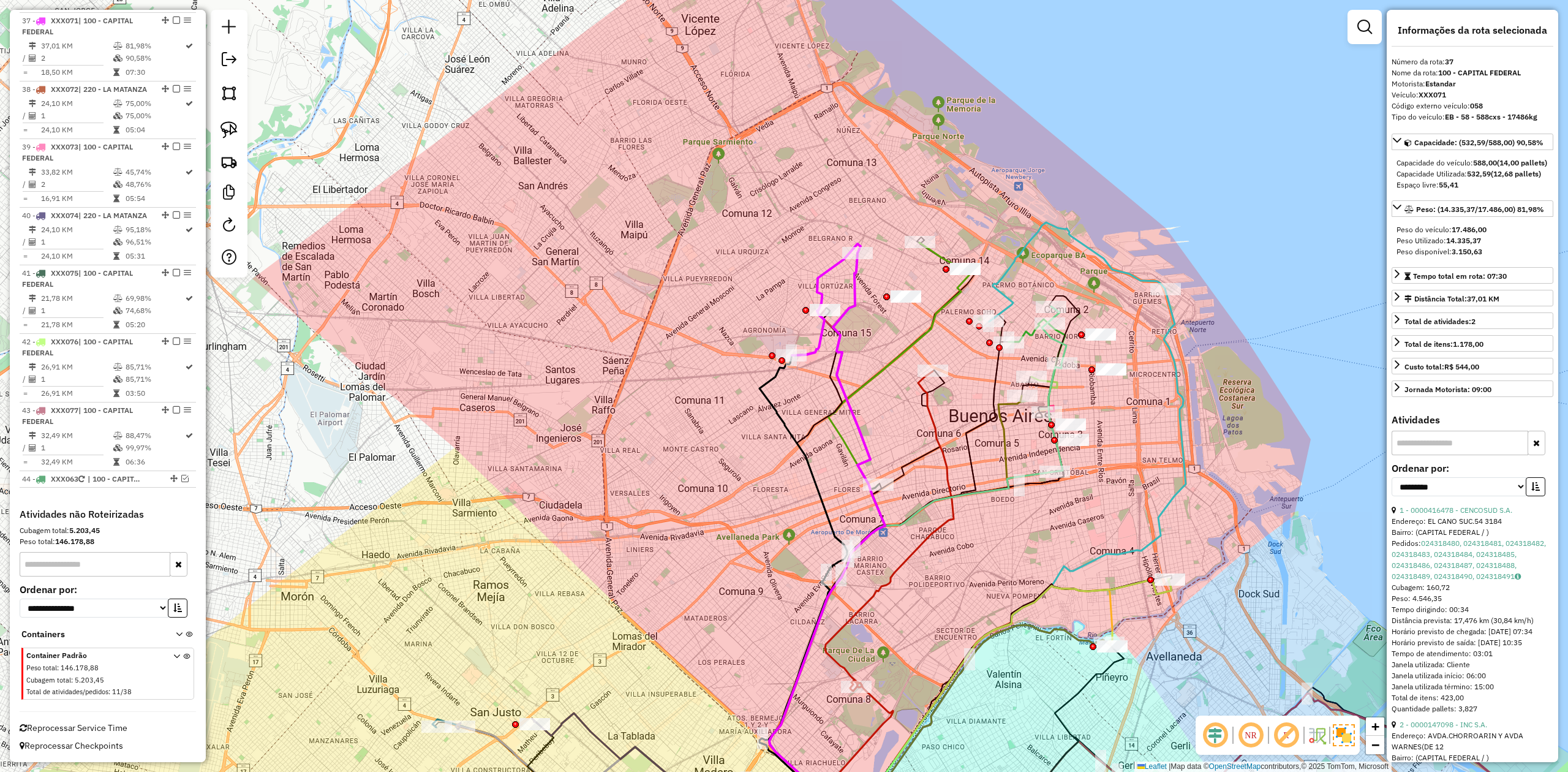
scroll to position [2873, 0]
click at [172, 16] on em at bounding box center [176, 20] width 8 height 8
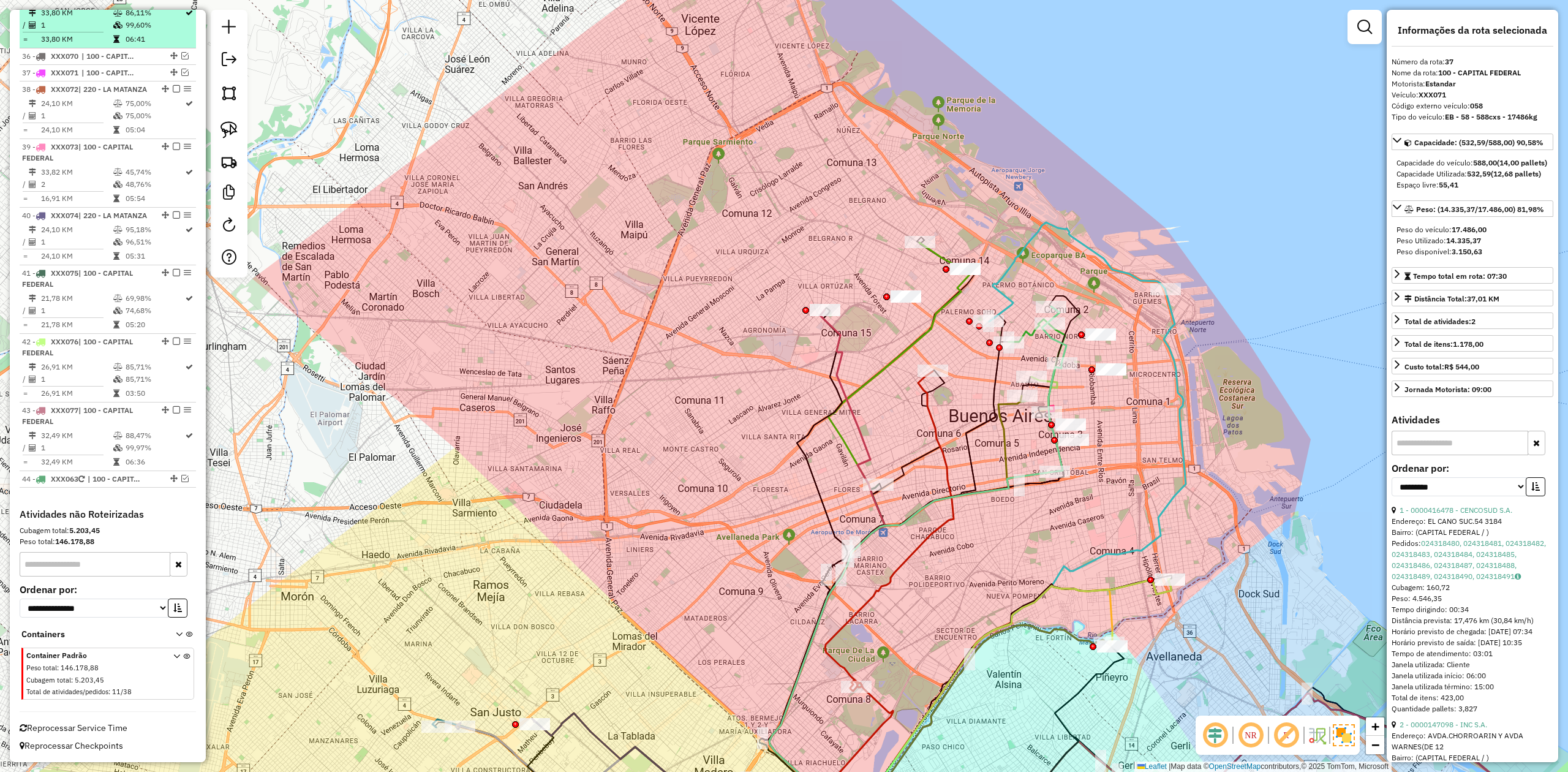
scroll to position [2842, 0]
click at [832, 336] on icon at bounding box center [827, 570] width 115 height 519
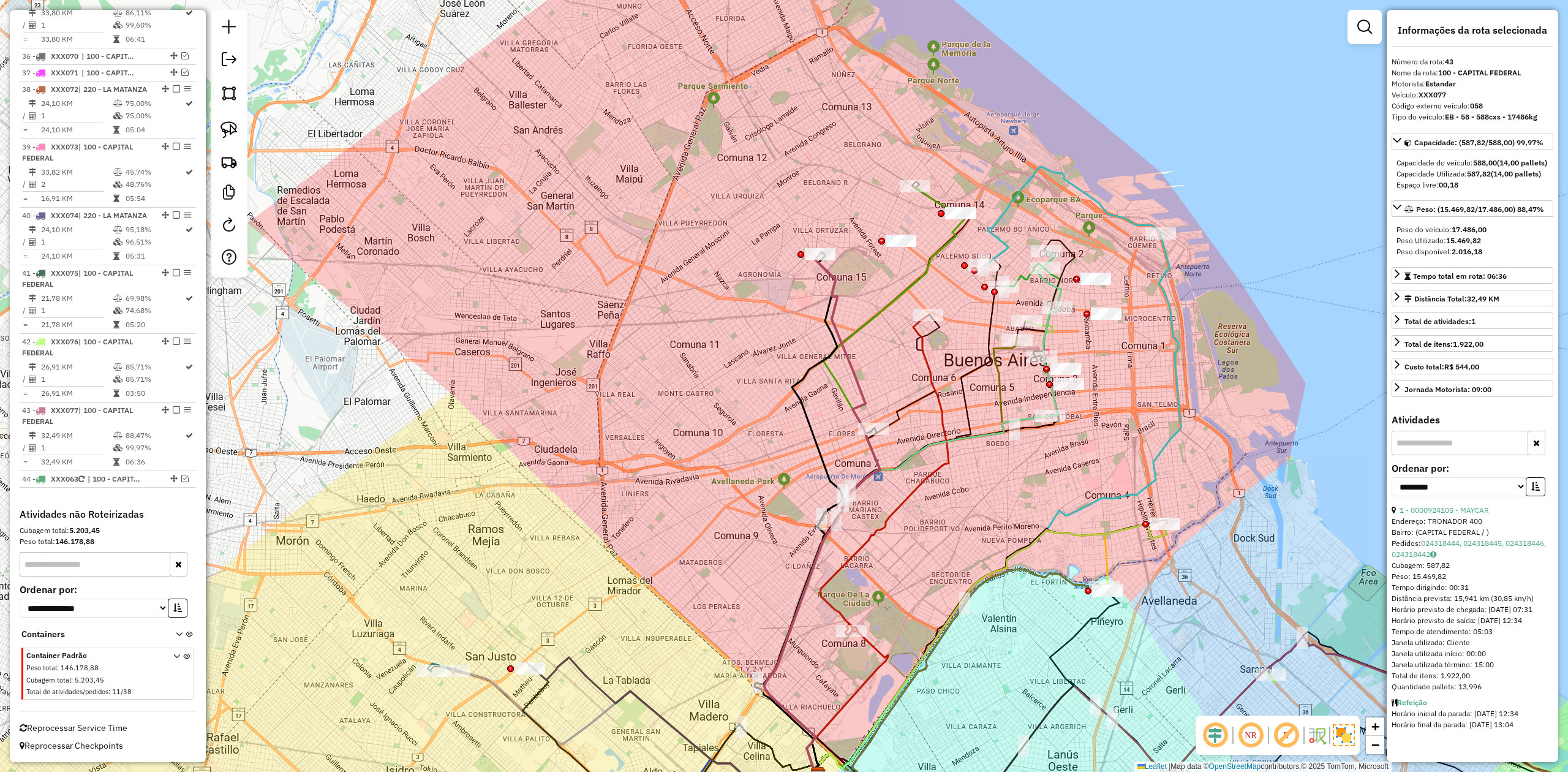
drag, startPoint x: 841, startPoint y: 346, endPoint x: 838, endPoint y: 296, distance: 50.1
click at [838, 296] on icon at bounding box center [822, 513] width 115 height 519
click at [174, 406] on em at bounding box center [176, 410] width 8 height 8
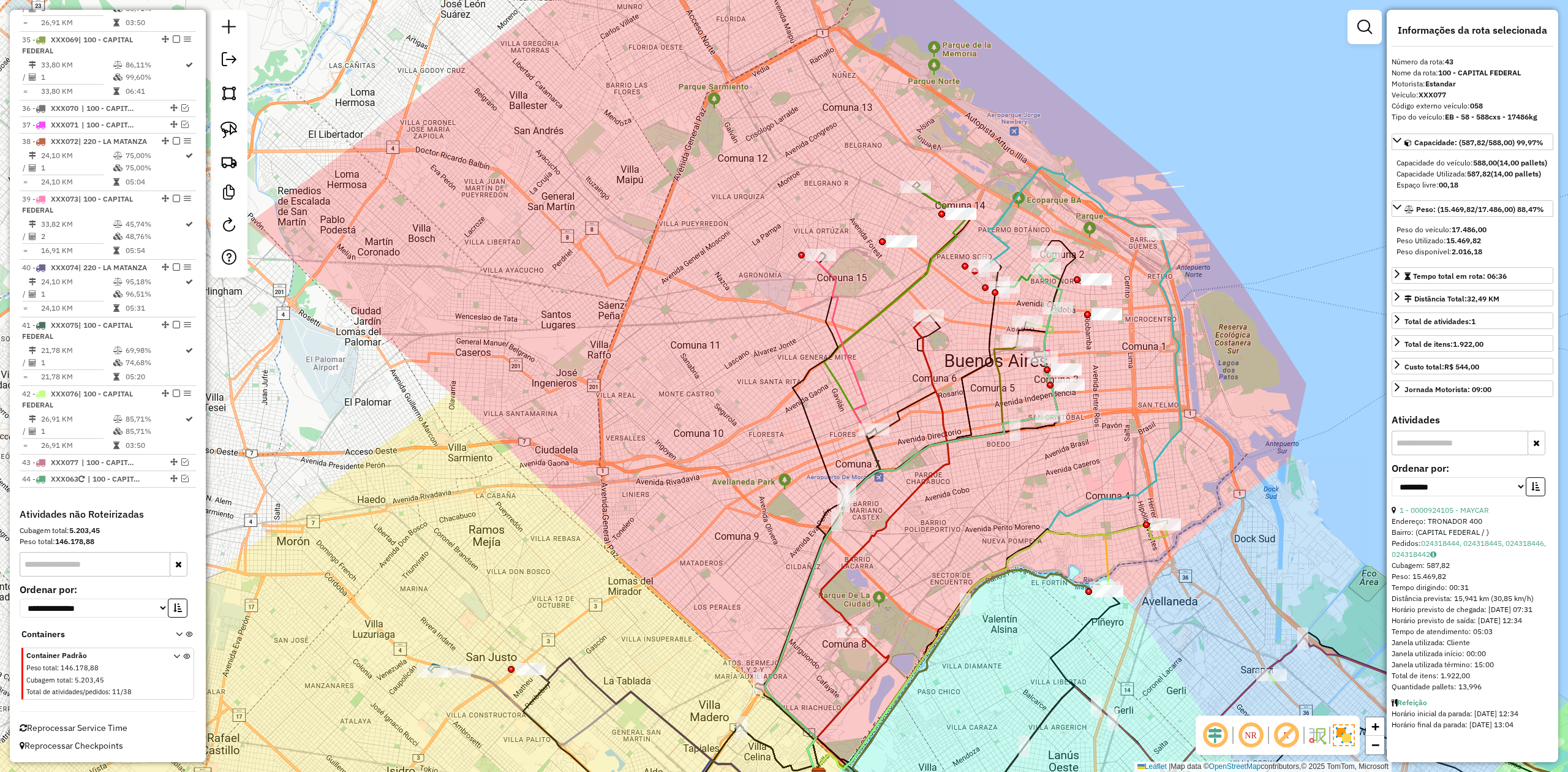
scroll to position [2791, 0]
click at [832, 277] on icon at bounding box center [823, 514] width 115 height 519
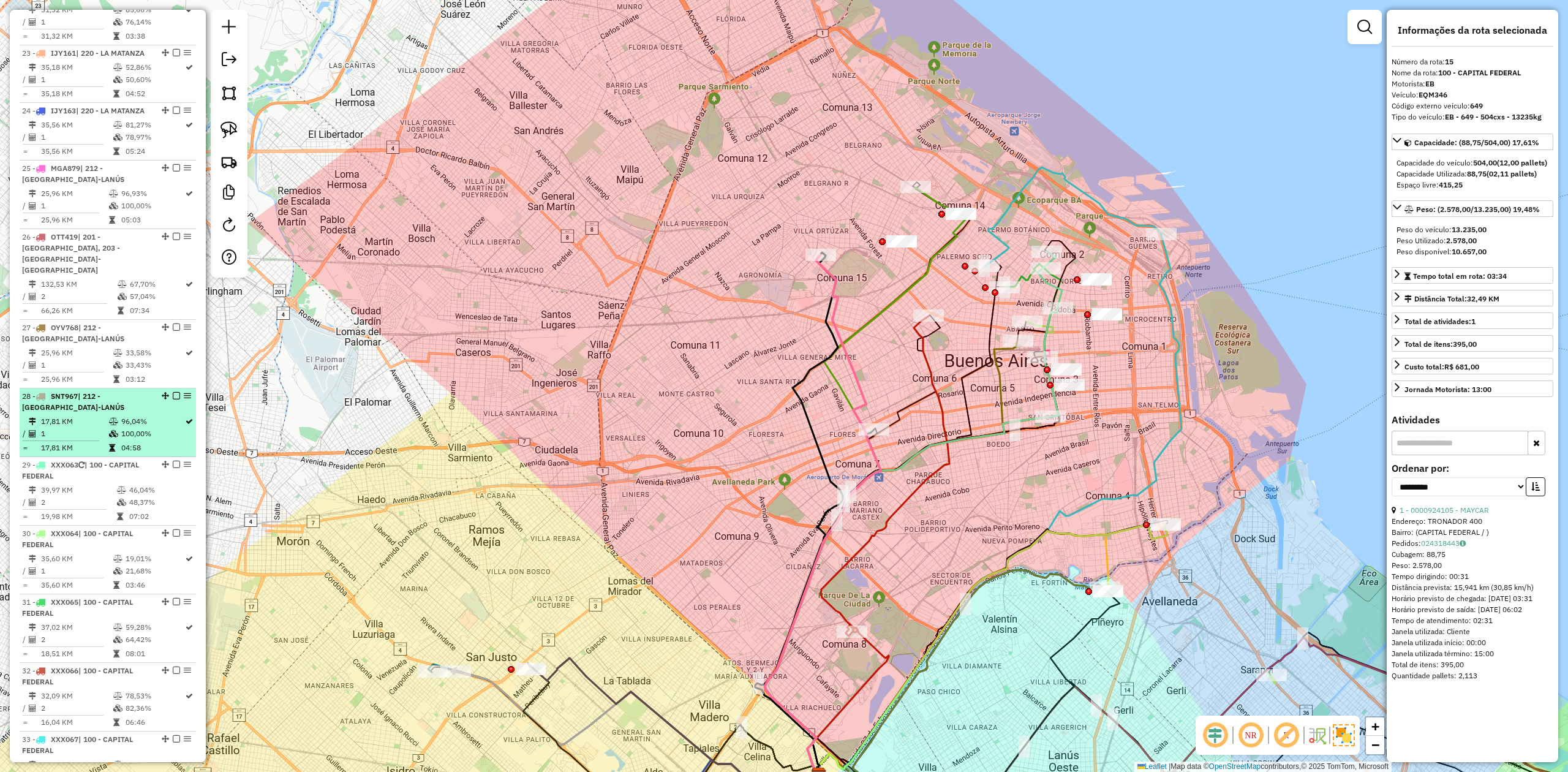
scroll to position [1924, 0]
drag, startPoint x: 872, startPoint y: 299, endPoint x: 886, endPoint y: 385, distance: 87.1
click at [886, 383] on div "Janela de atendimento Grade de atendimento Capacidade Transportadoras Veículos …" at bounding box center [784, 386] width 1568 height 772
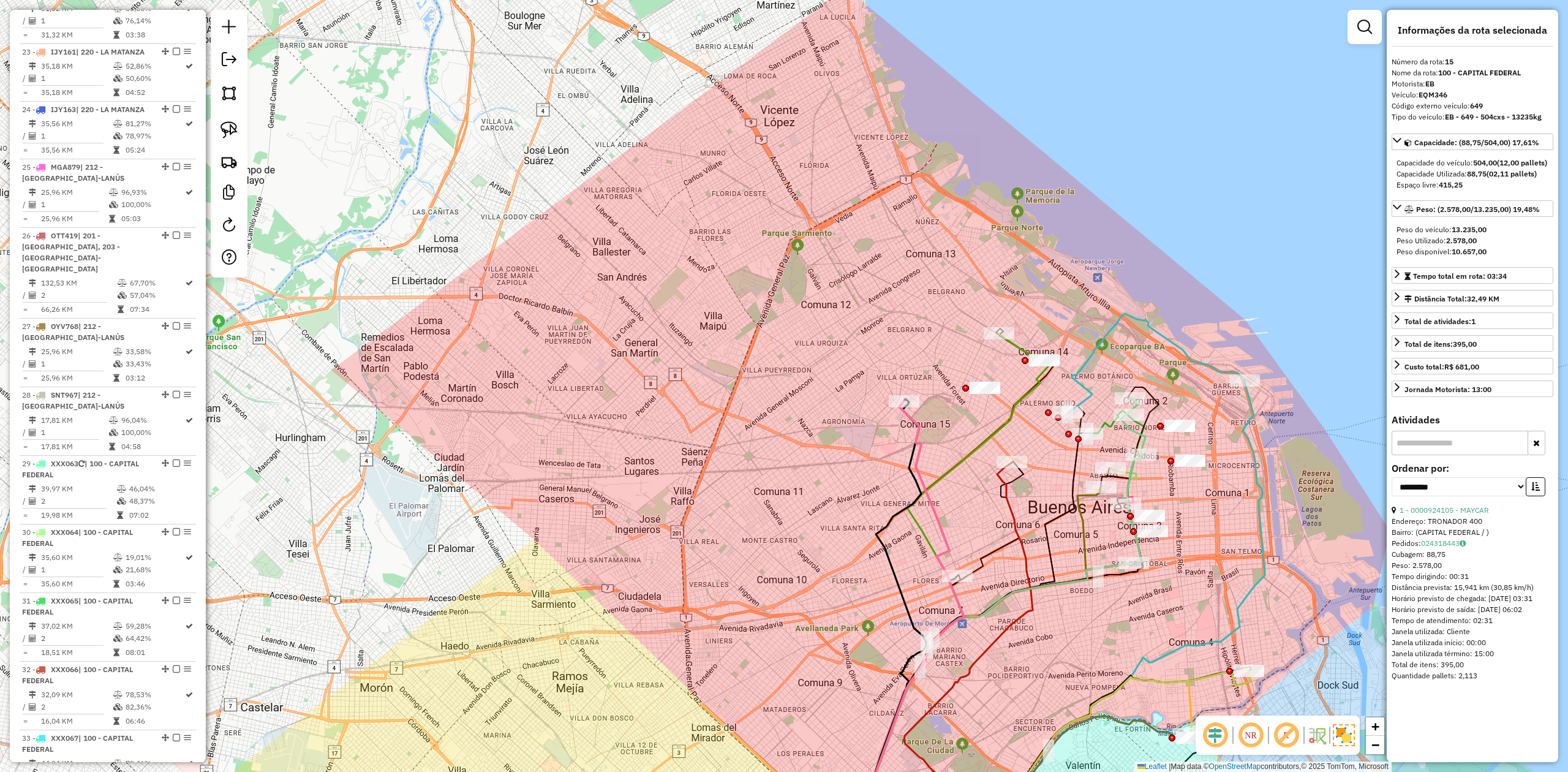
drag, startPoint x: 885, startPoint y: 390, endPoint x: 802, endPoint y: 367, distance: 86.1
click at [1011, 424] on div "Janela de atendimento Grade de atendimento Capacidade Transportadoras Veículos …" at bounding box center [784, 386] width 1568 height 772
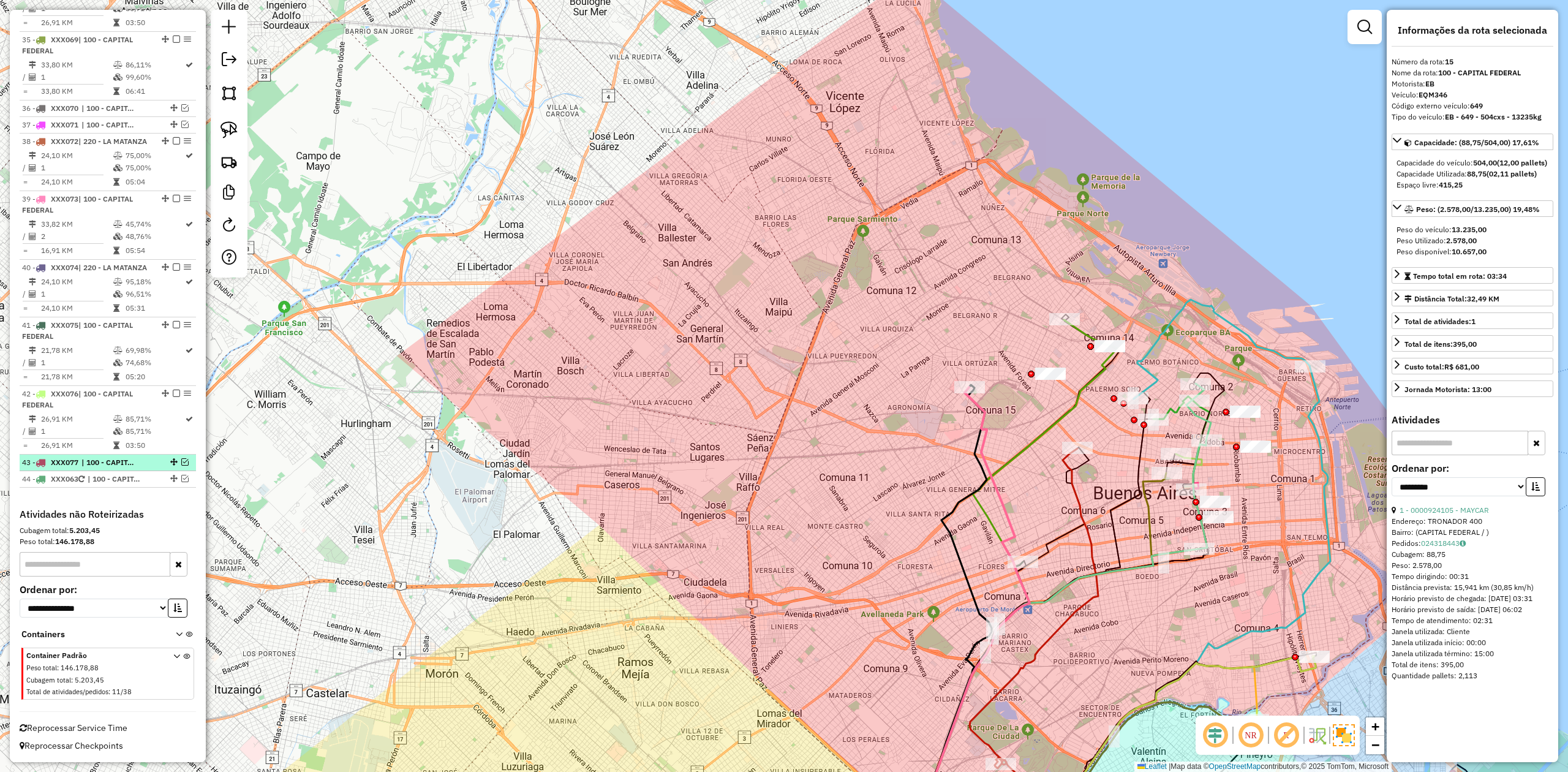
scroll to position [2791, 0]
drag, startPoint x: 180, startPoint y: 458, endPoint x: 278, endPoint y: 456, distance: 98.0
click at [182, 458] on em at bounding box center [186, 462] width 8 height 8
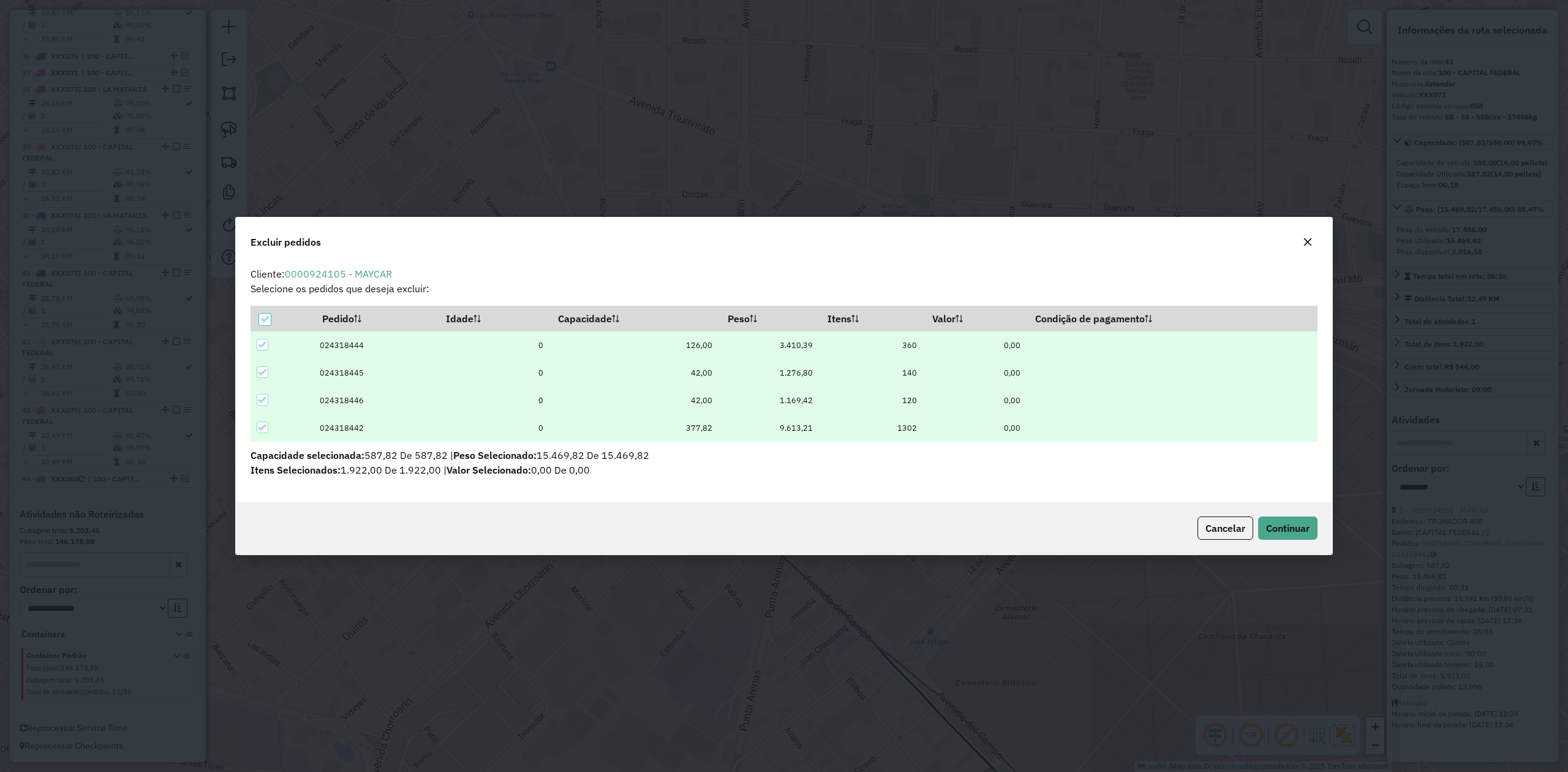
scroll to position [6, 3]
click at [259, 322] on div at bounding box center [265, 319] width 12 height 12
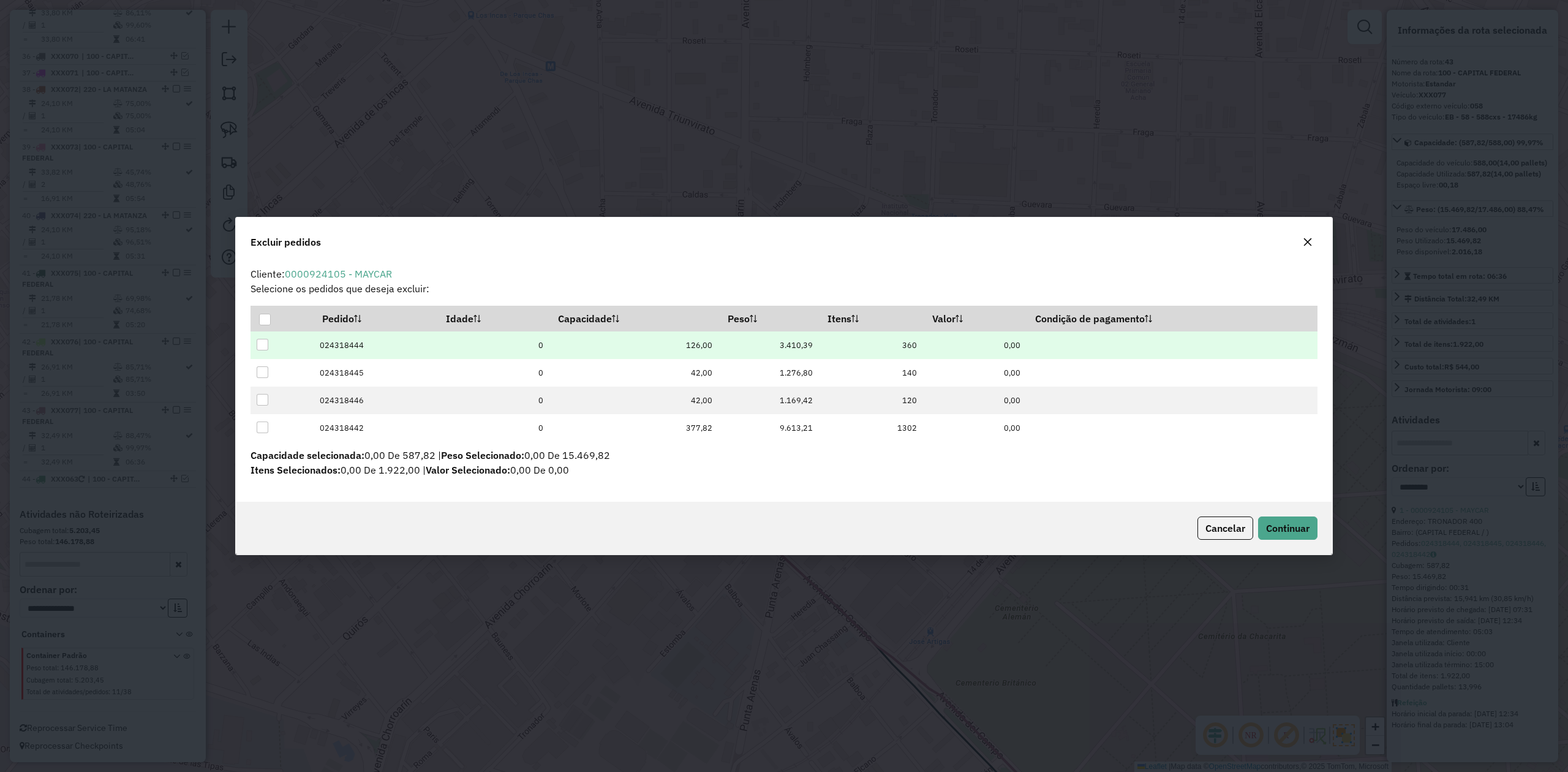
click at [265, 342] on div at bounding box center [262, 344] width 12 height 12
click at [1045, 477] on span "Continuar" at bounding box center [1288, 528] width 43 height 12
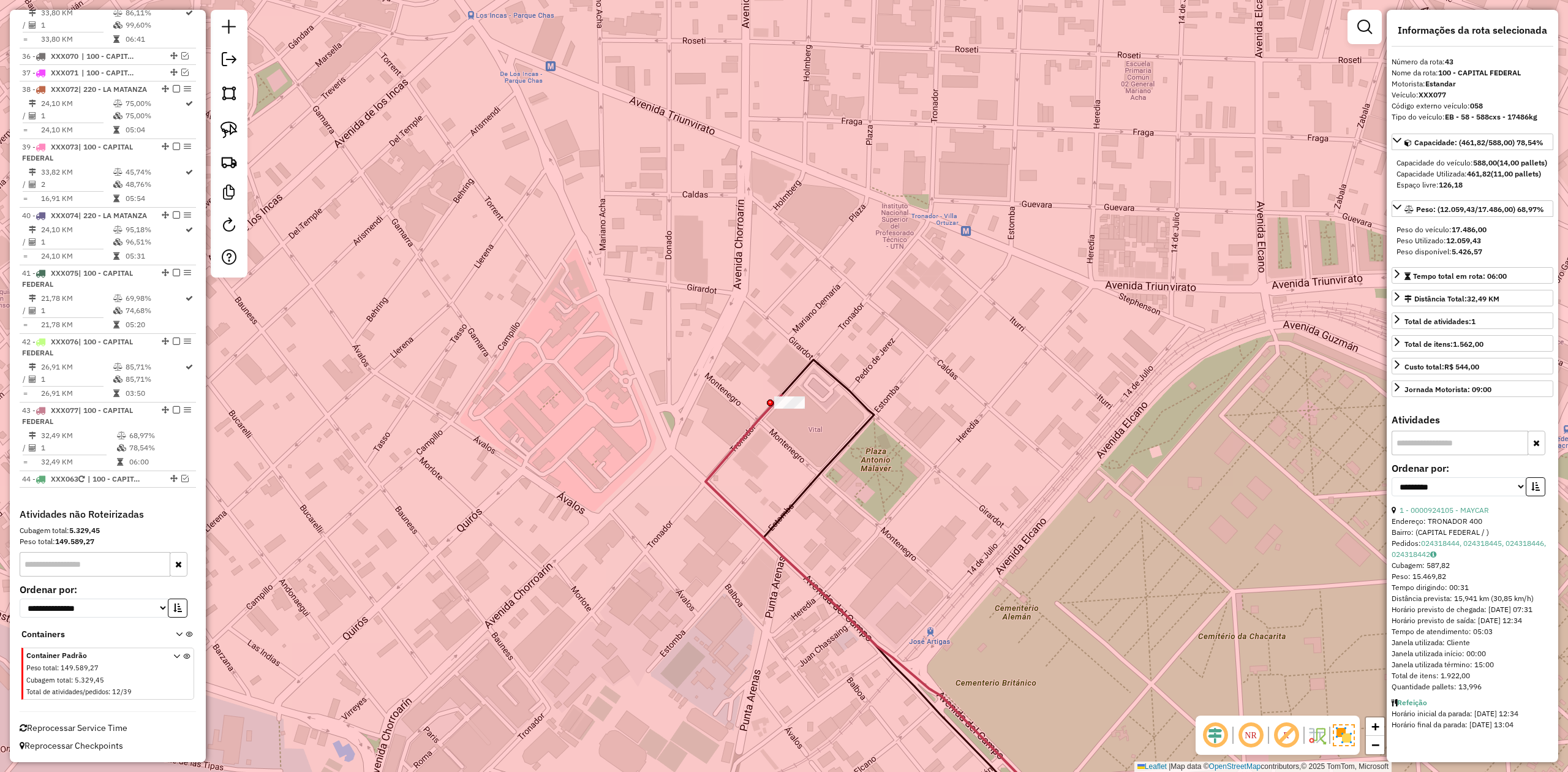
click at [791, 409] on div at bounding box center [790, 403] width 31 height 12
click at [797, 392] on div at bounding box center [804, 386] width 31 height 12
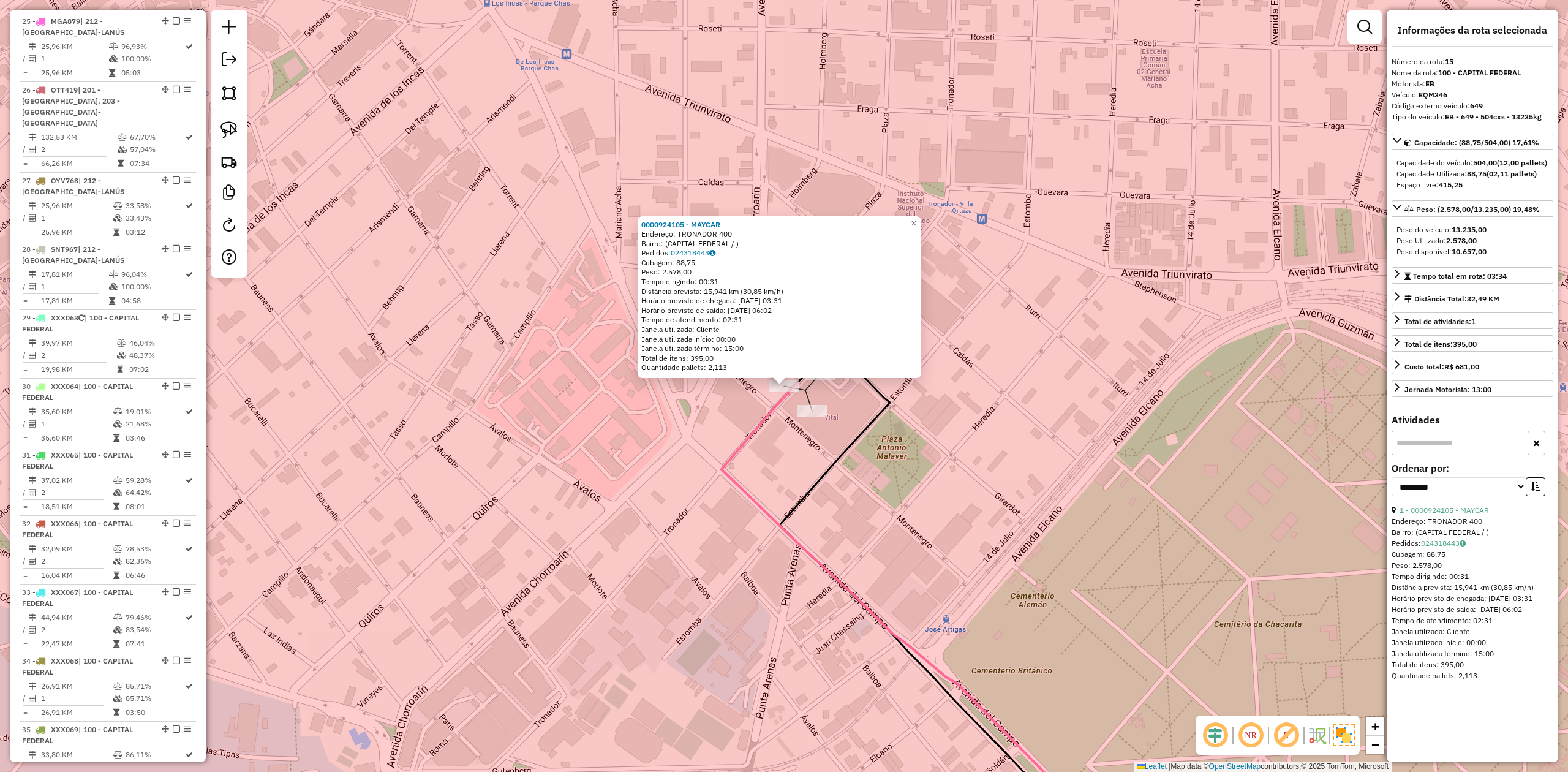
scroll to position [1434, 0]
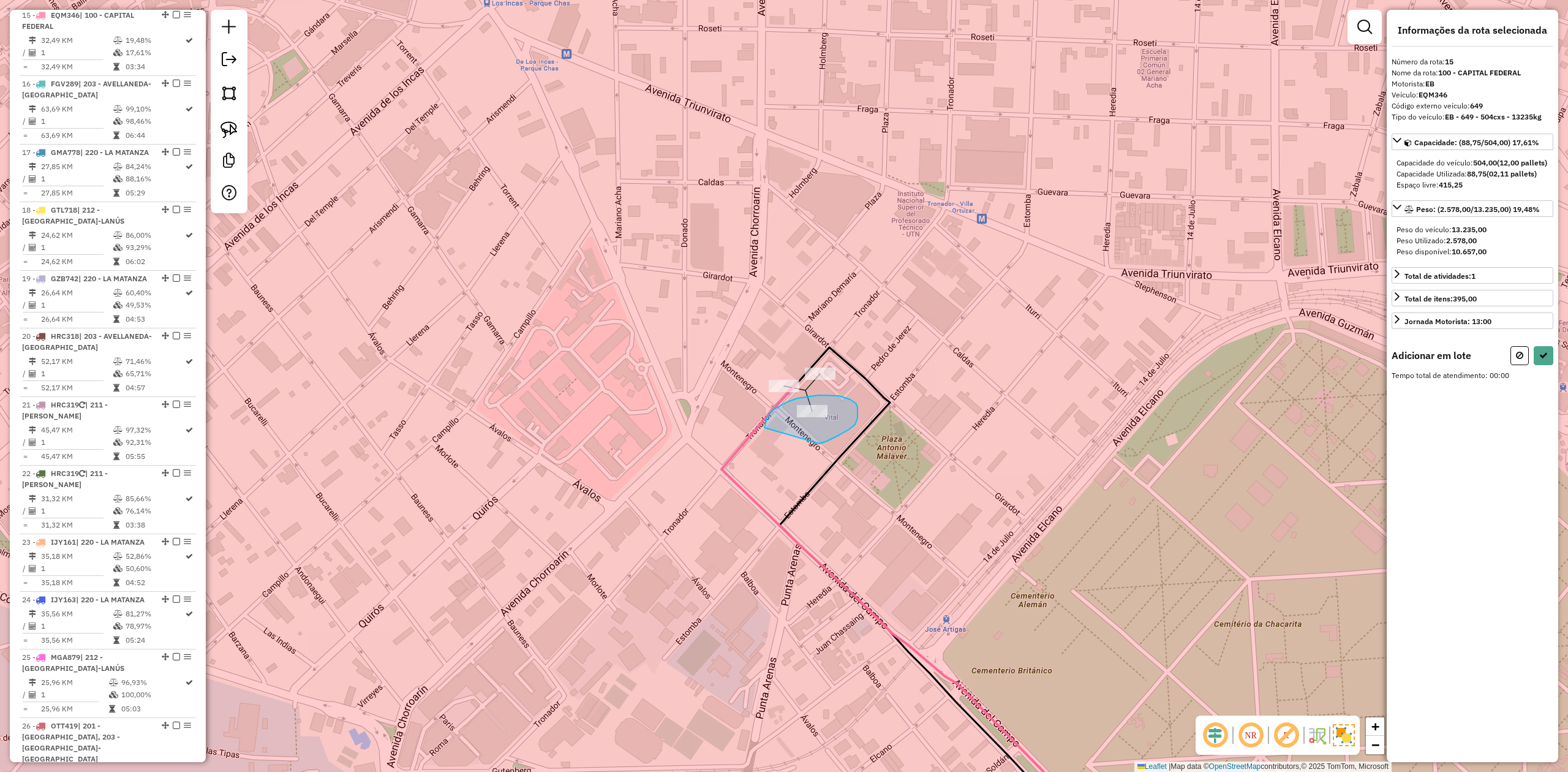
drag, startPoint x: 858, startPoint y: 418, endPoint x: 772, endPoint y: 451, distance: 92.1
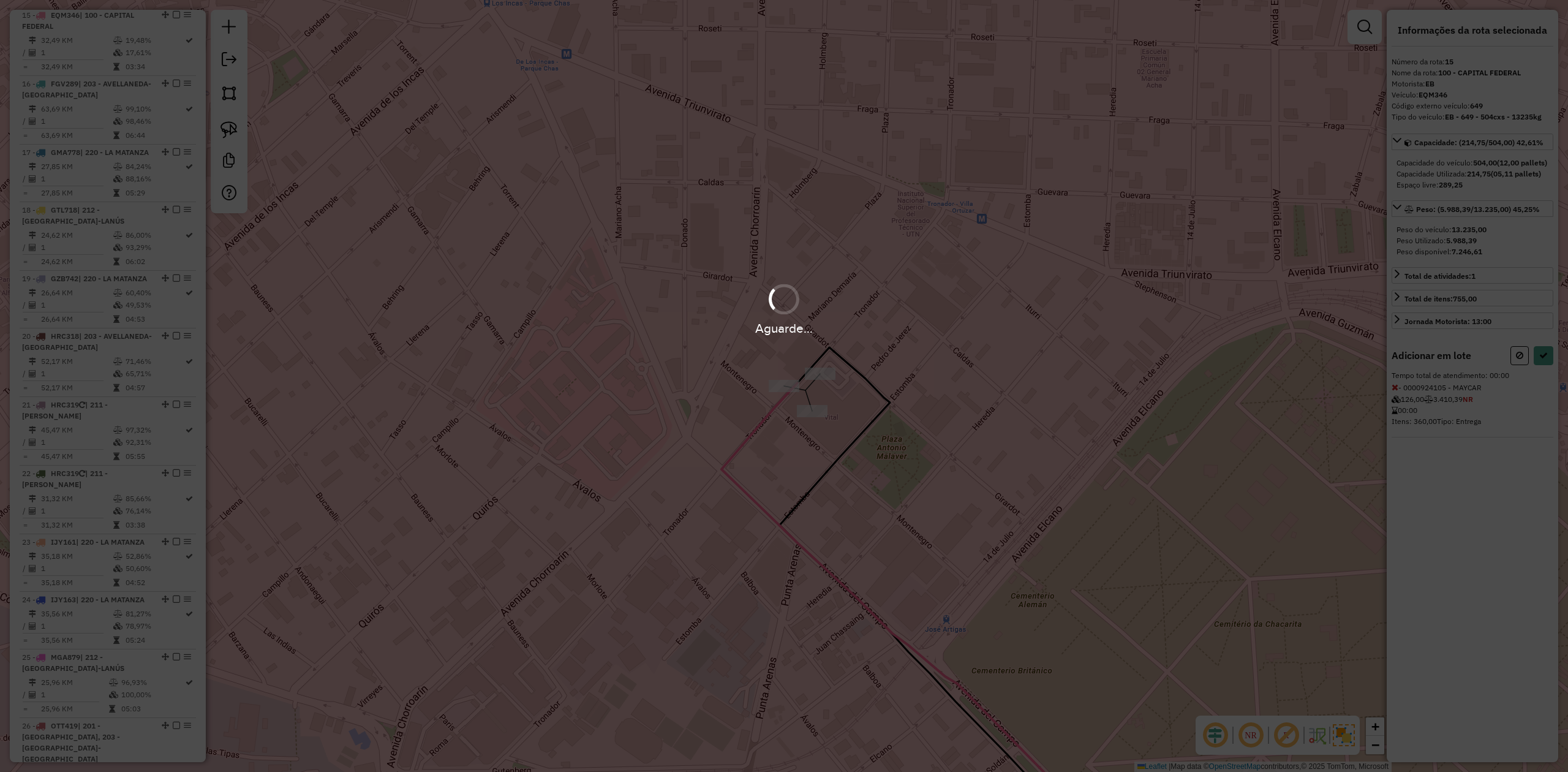
select select "**********"
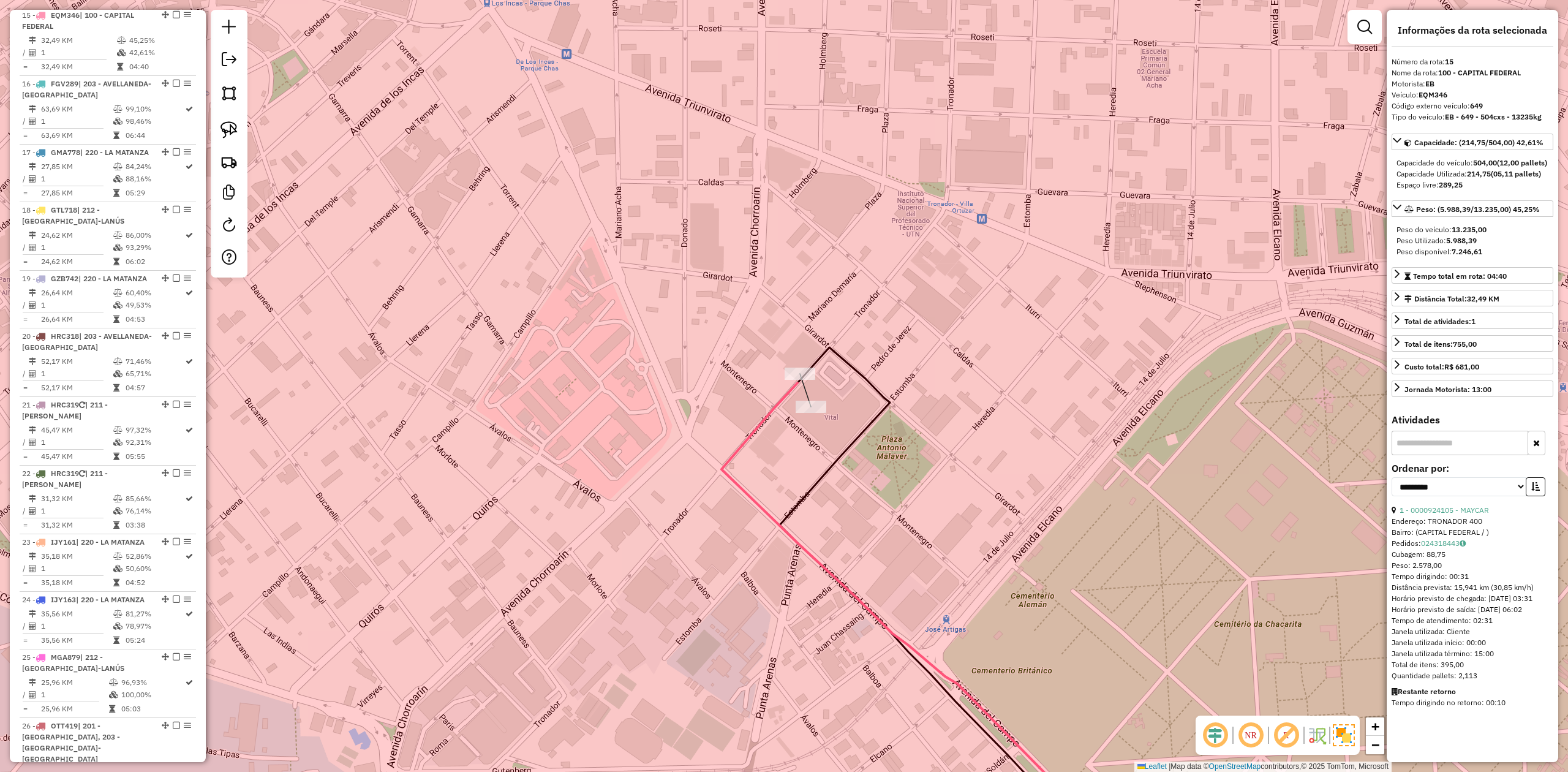
click at [928, 368] on div "Janela de atendimento Grade de atendimento Capacidade Transportadoras Veículos …" at bounding box center [784, 386] width 1568 height 772
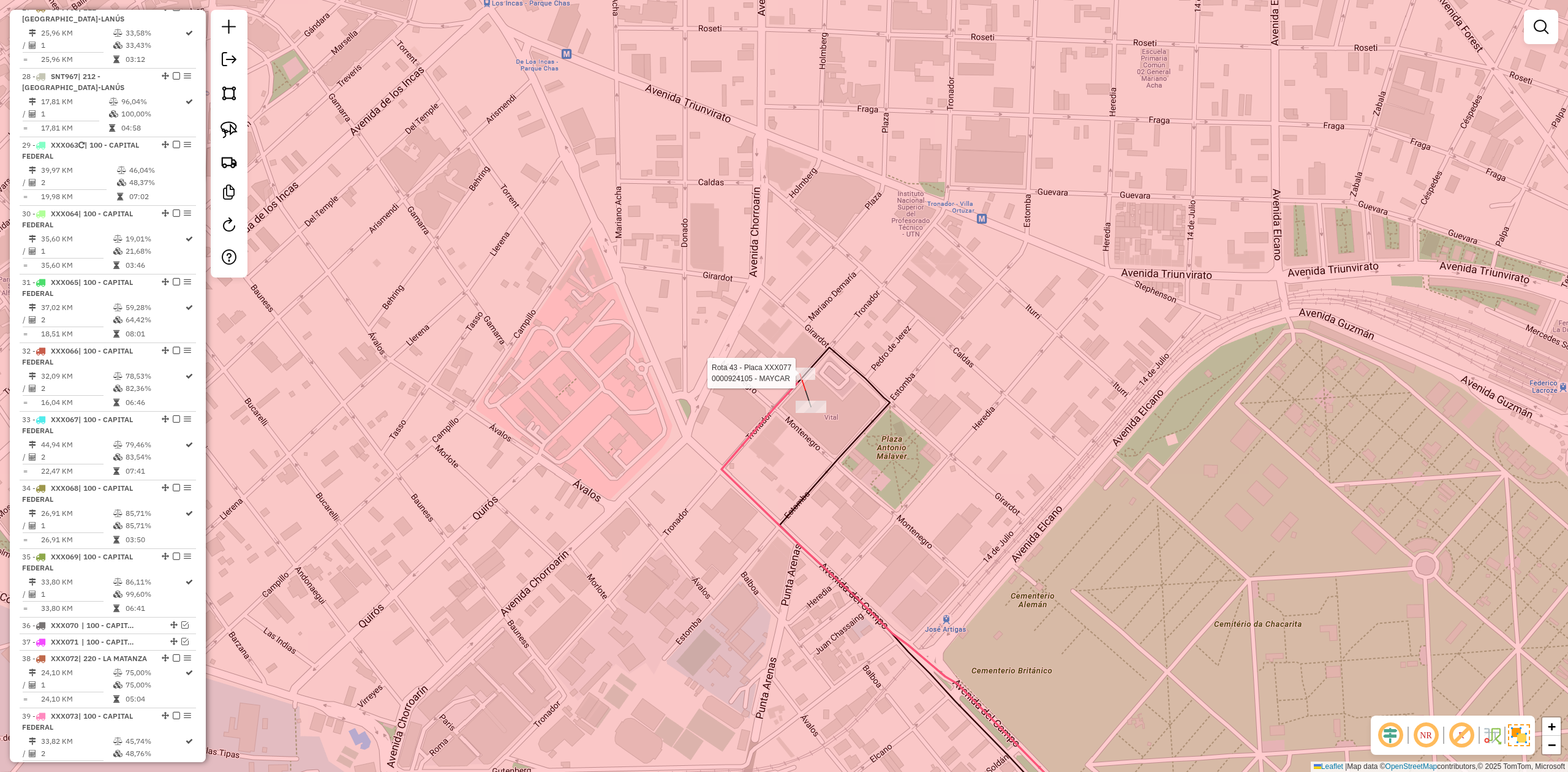
select select "**********"
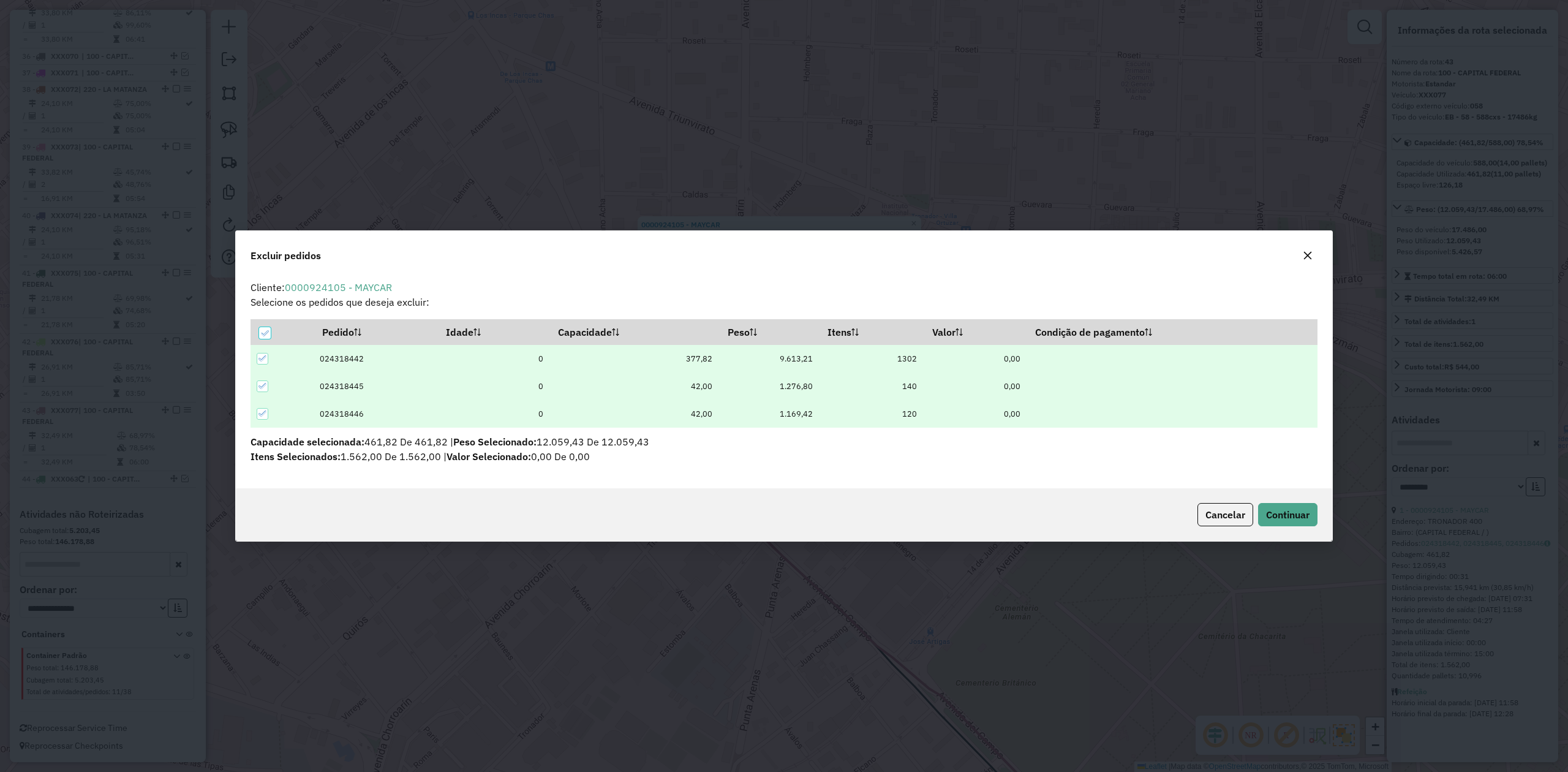
scroll to position [0, 0]
click at [260, 334] on icon at bounding box center [264, 333] width 8 height 8
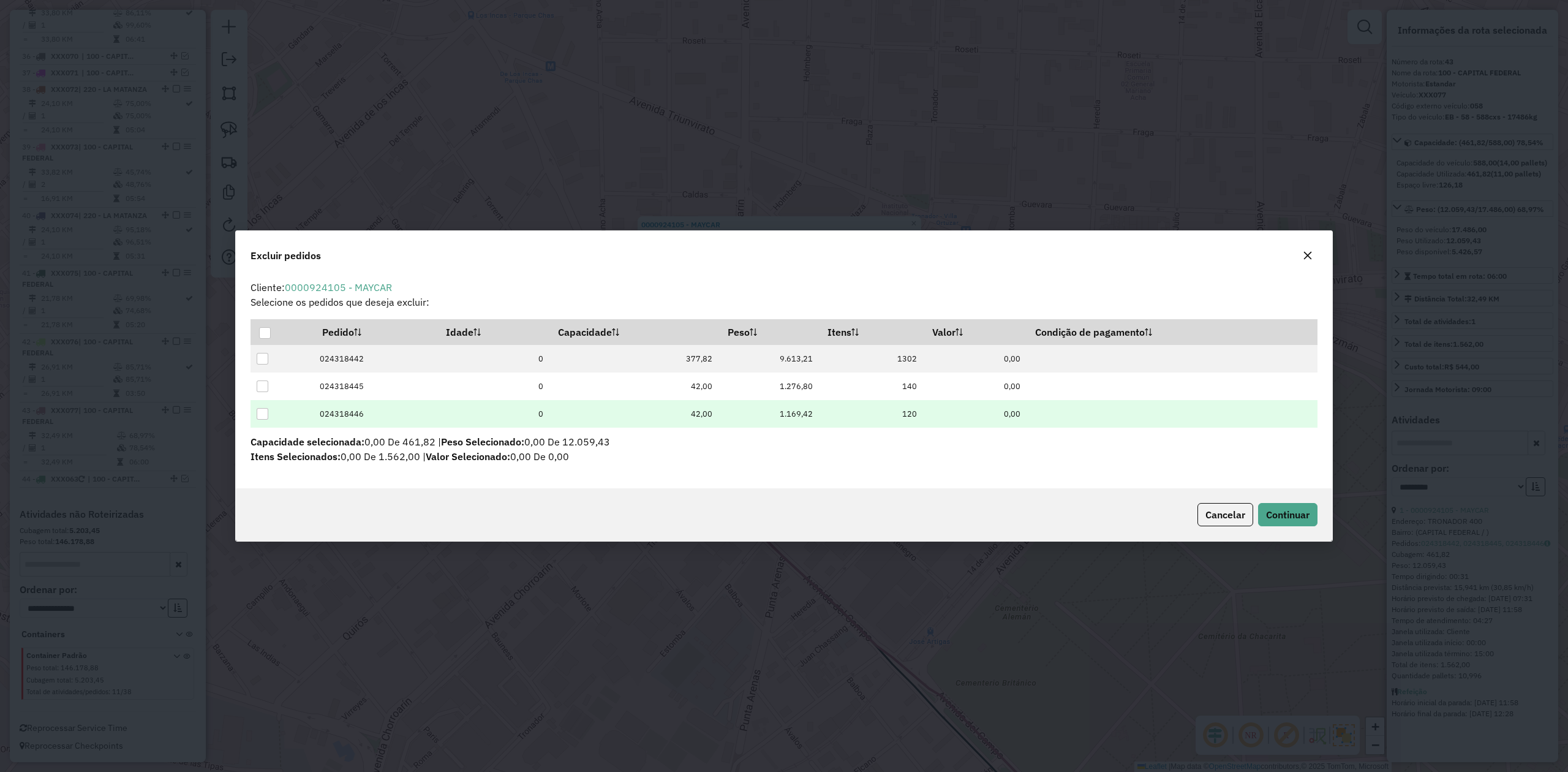
click at [265, 410] on div at bounding box center [262, 413] width 12 height 12
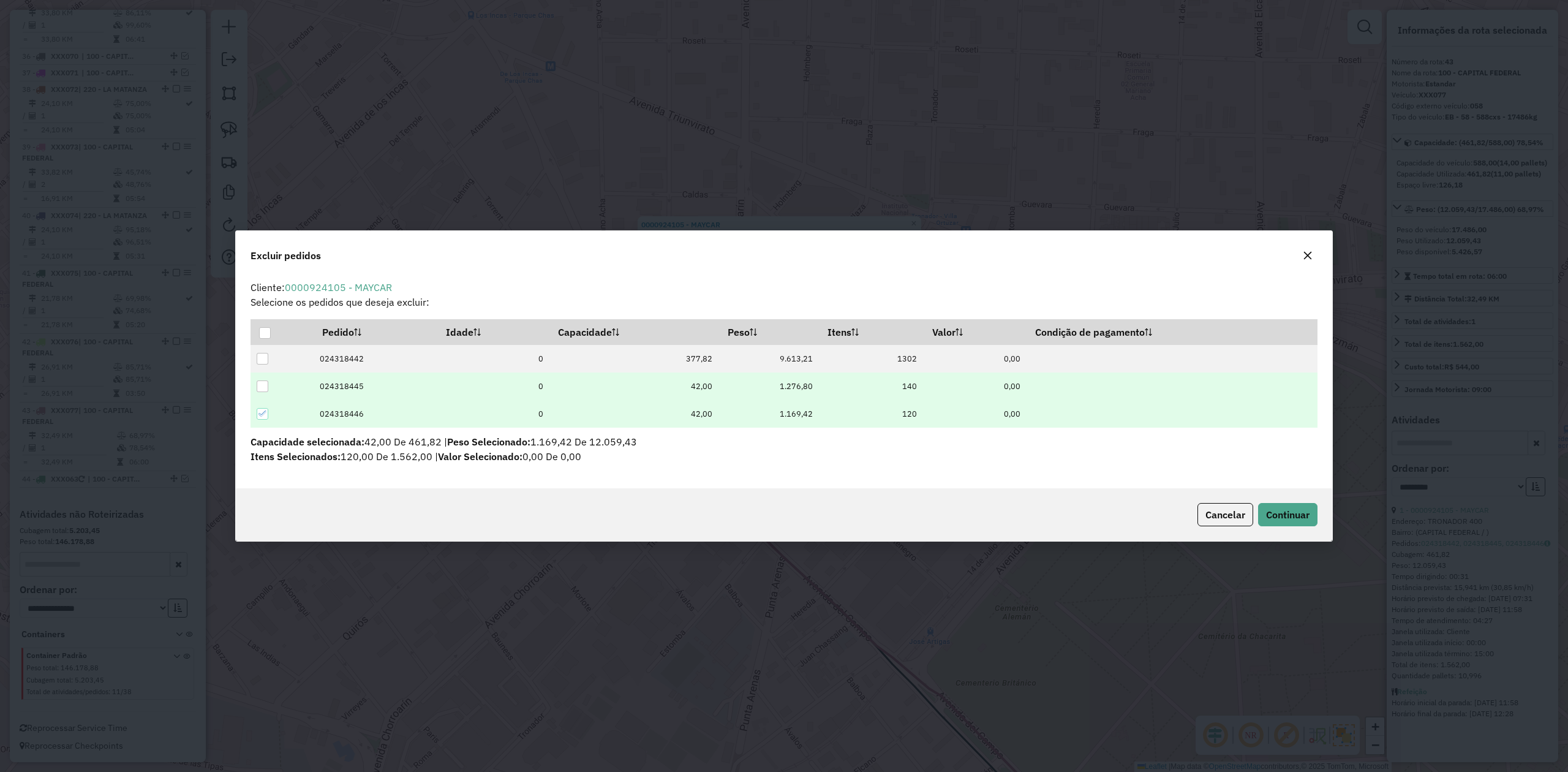
click at [262, 383] on div at bounding box center [262, 386] width 12 height 12
click at [1045, 477] on span "Continuar" at bounding box center [1288, 514] width 43 height 12
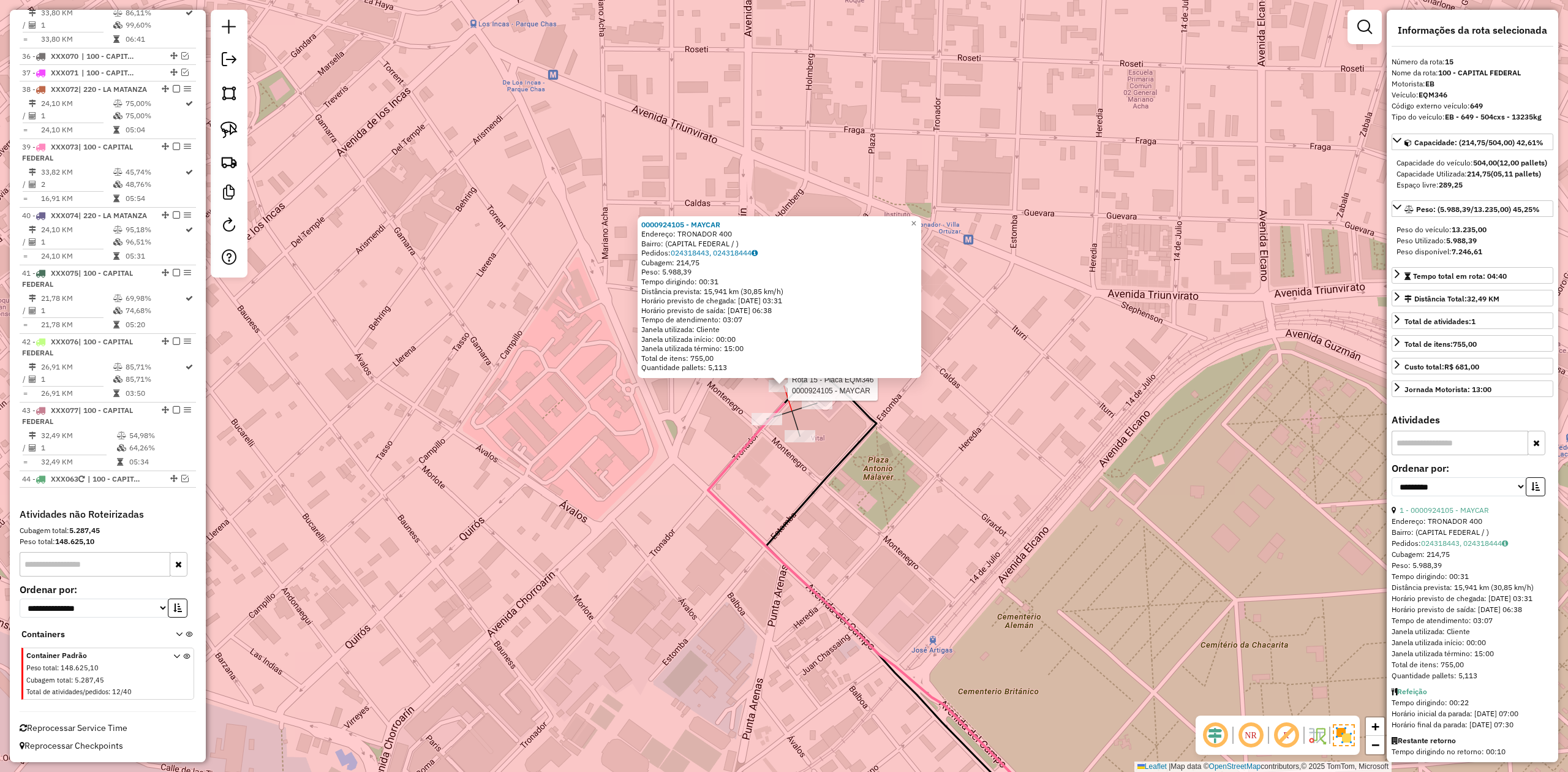
scroll to position [1434, 0]
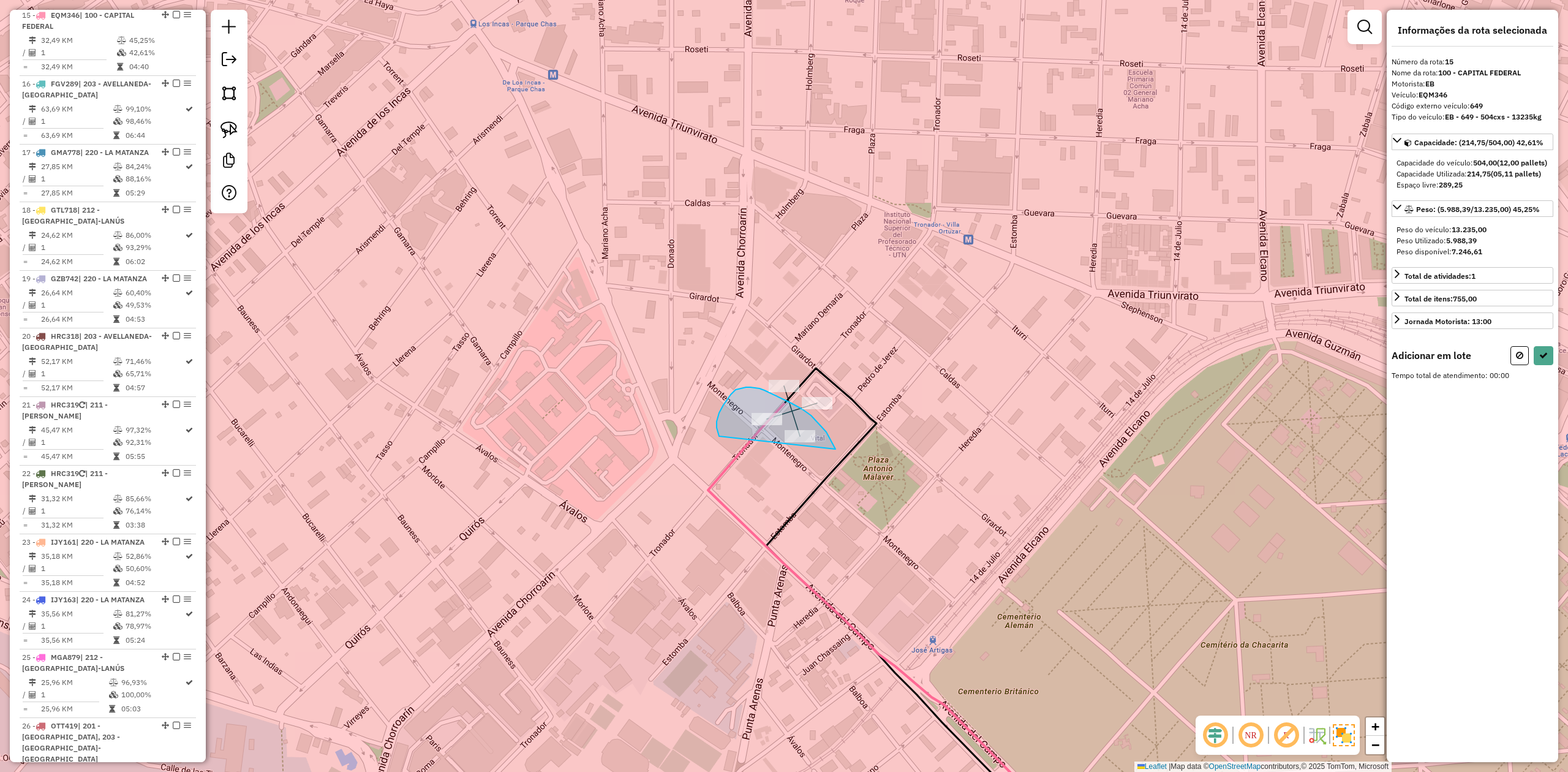
drag, startPoint x: 832, startPoint y: 441, endPoint x: 745, endPoint y: 451, distance: 87.6
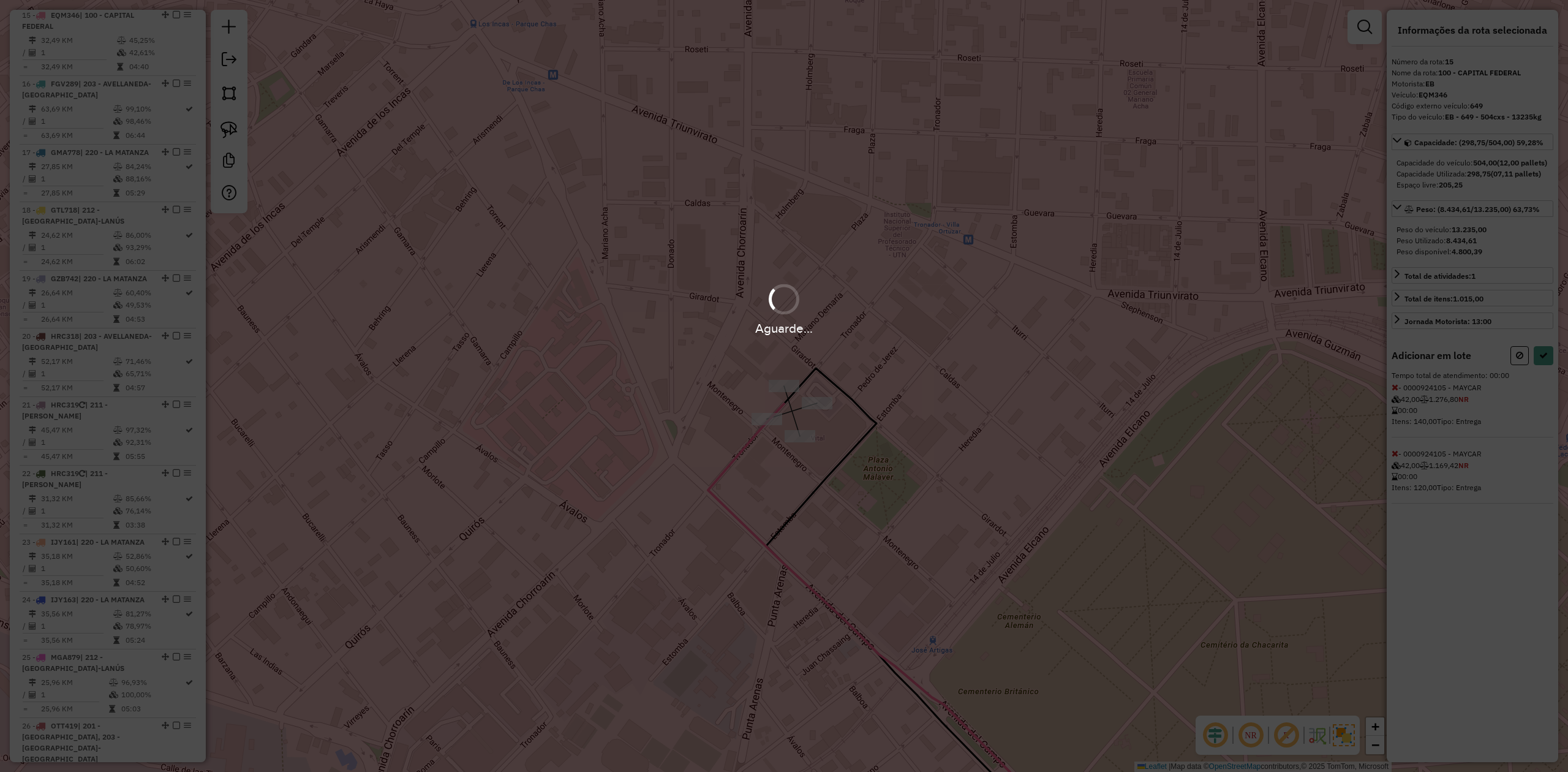
select select "**********"
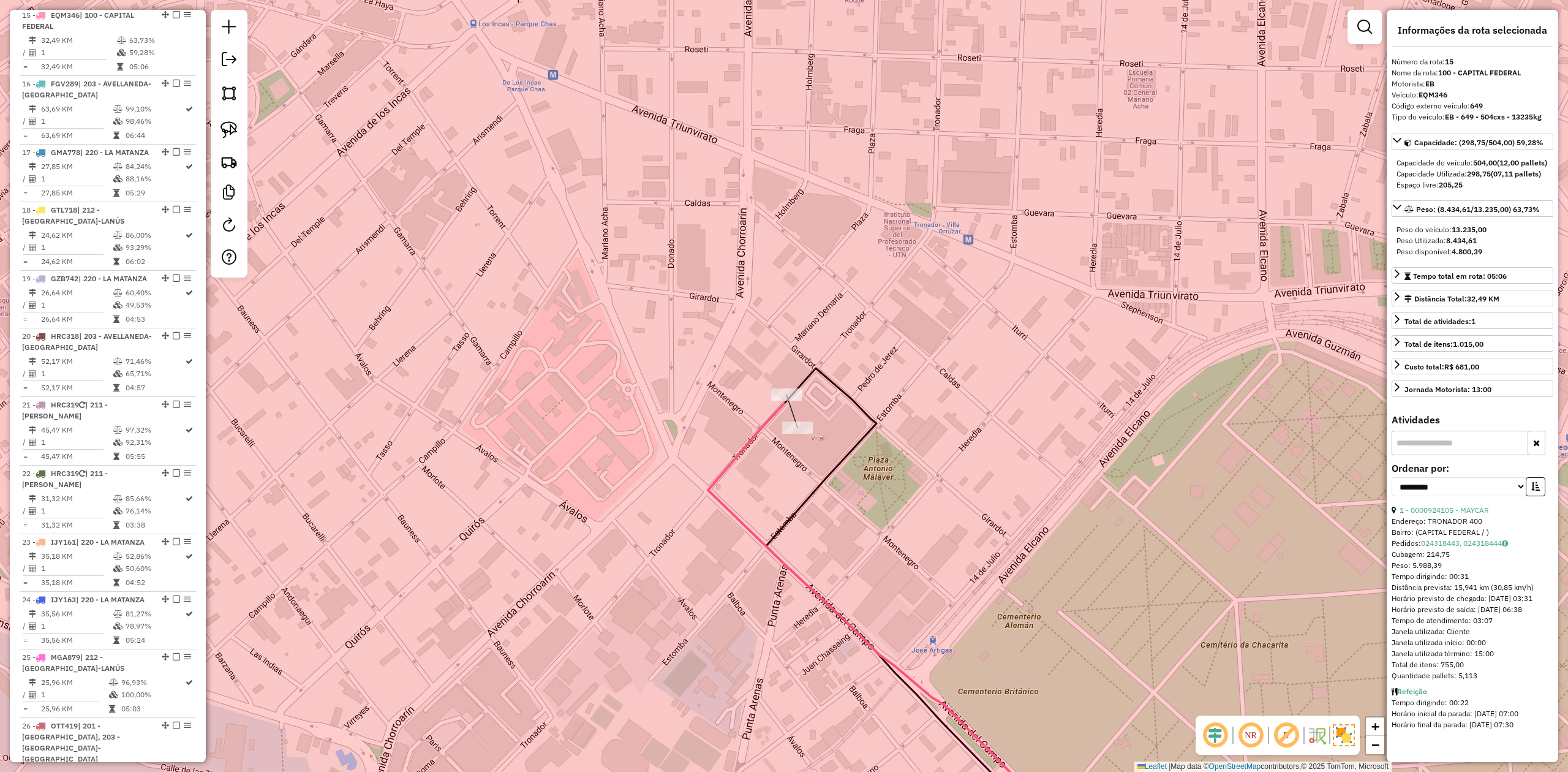
click at [824, 370] on icon at bounding box center [901, 608] width 272 height 481
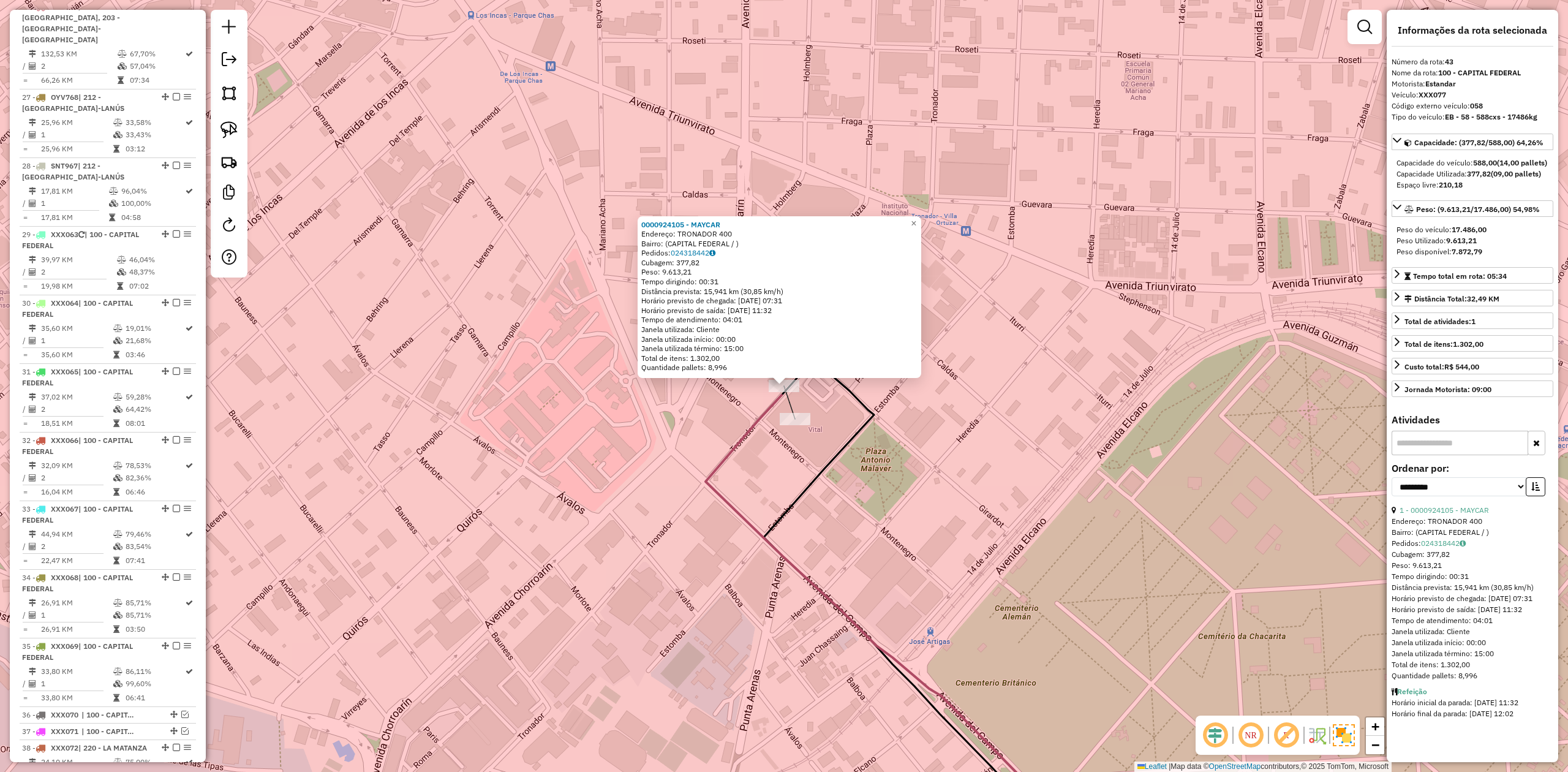
scroll to position [2842, 0]
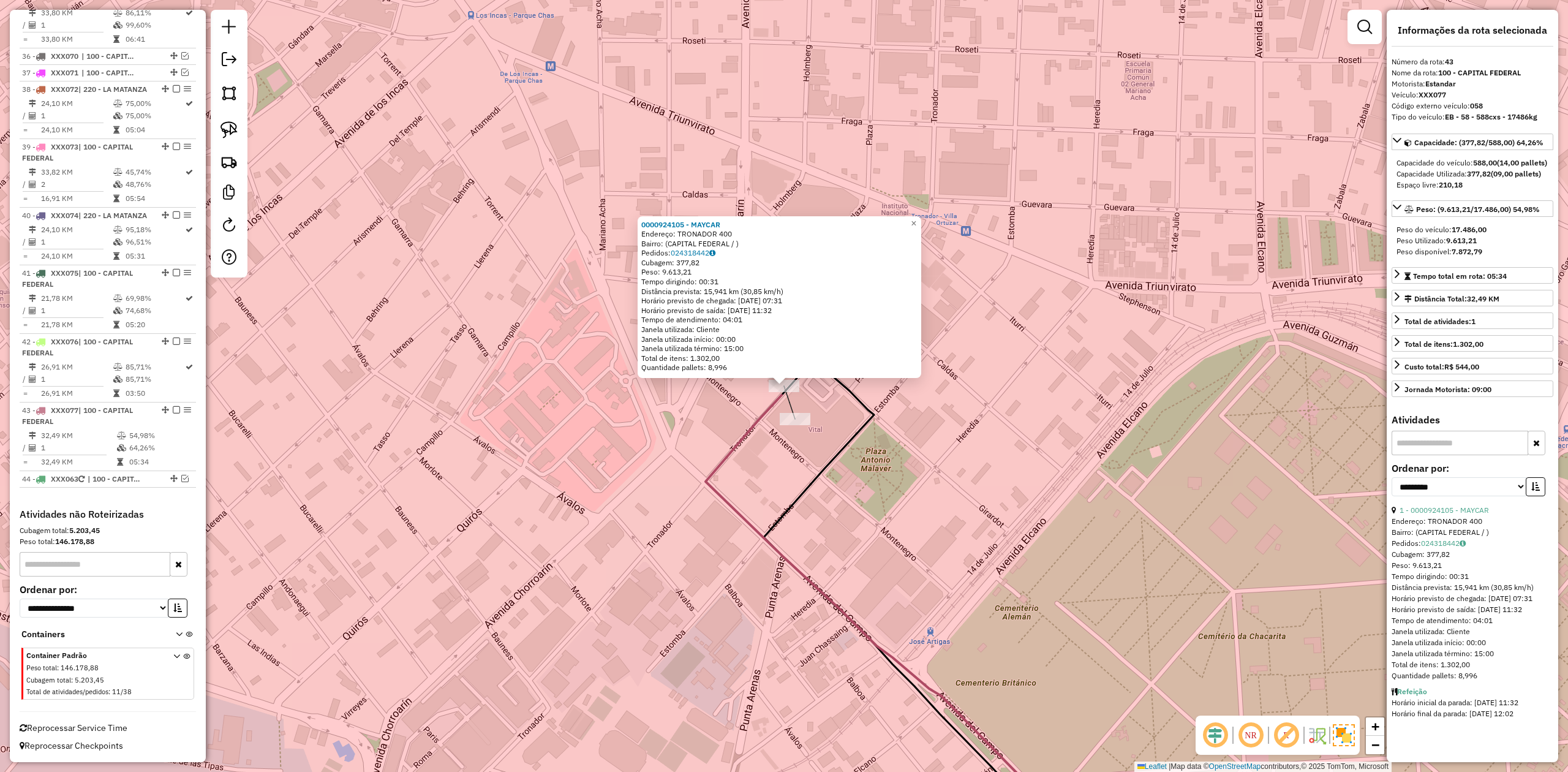
click at [837, 373] on div "0000924105 - MAYCAR Endereço: TRONADOR 400 Bairro: (CAPITAL FEDERAL / ) Pedidos…" at bounding box center [779, 297] width 283 height 162
click at [784, 392] on div at bounding box center [784, 386] width 31 height 12
click at [176, 406] on em at bounding box center [176, 410] width 8 height 8
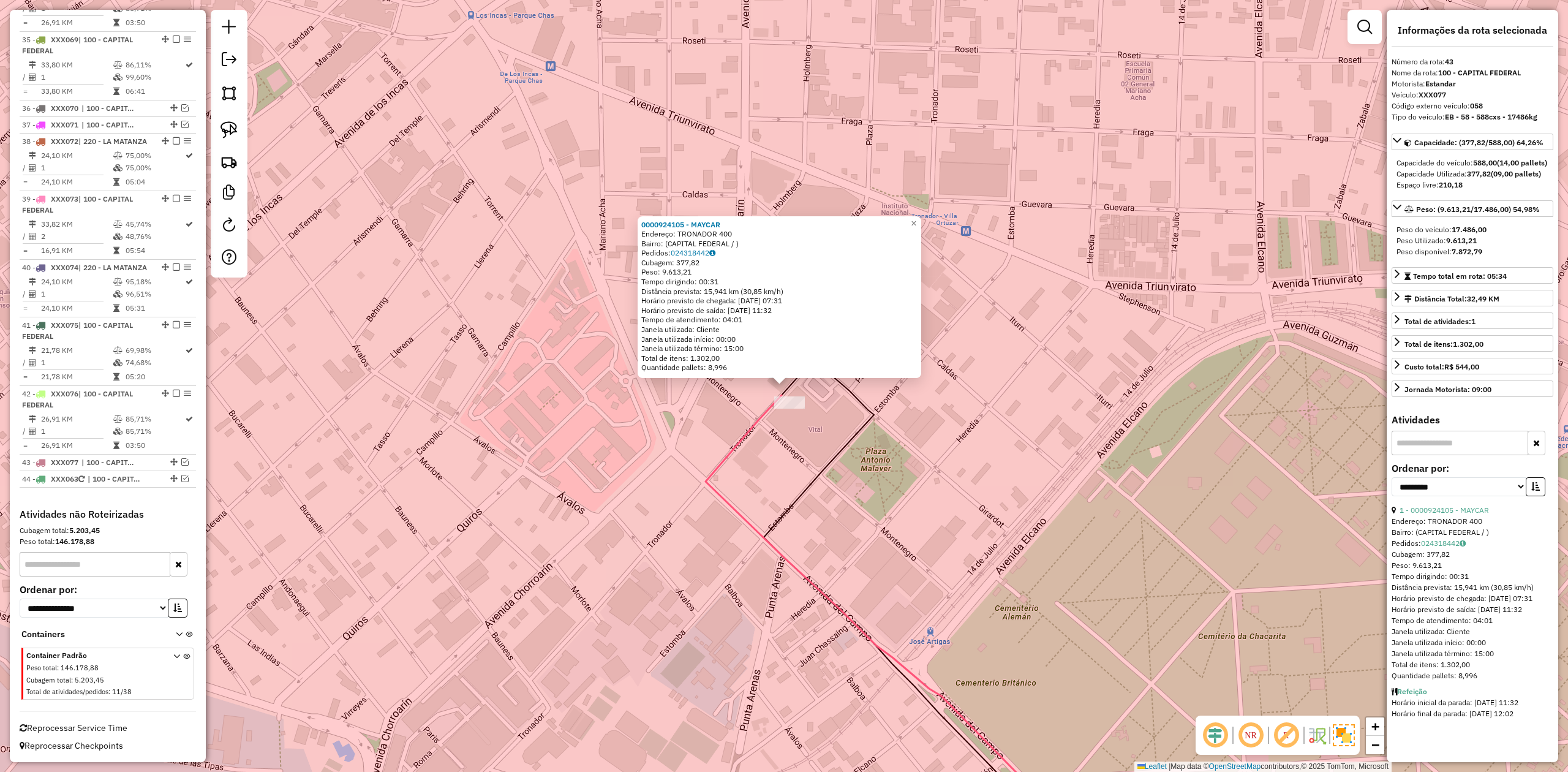
click at [766, 433] on div "0000924105 - MAYCAR Endereço: TRONADOR 400 Bairro: (CAPITAL FEDERAL / ) Pedidos…" at bounding box center [784, 386] width 1568 height 772
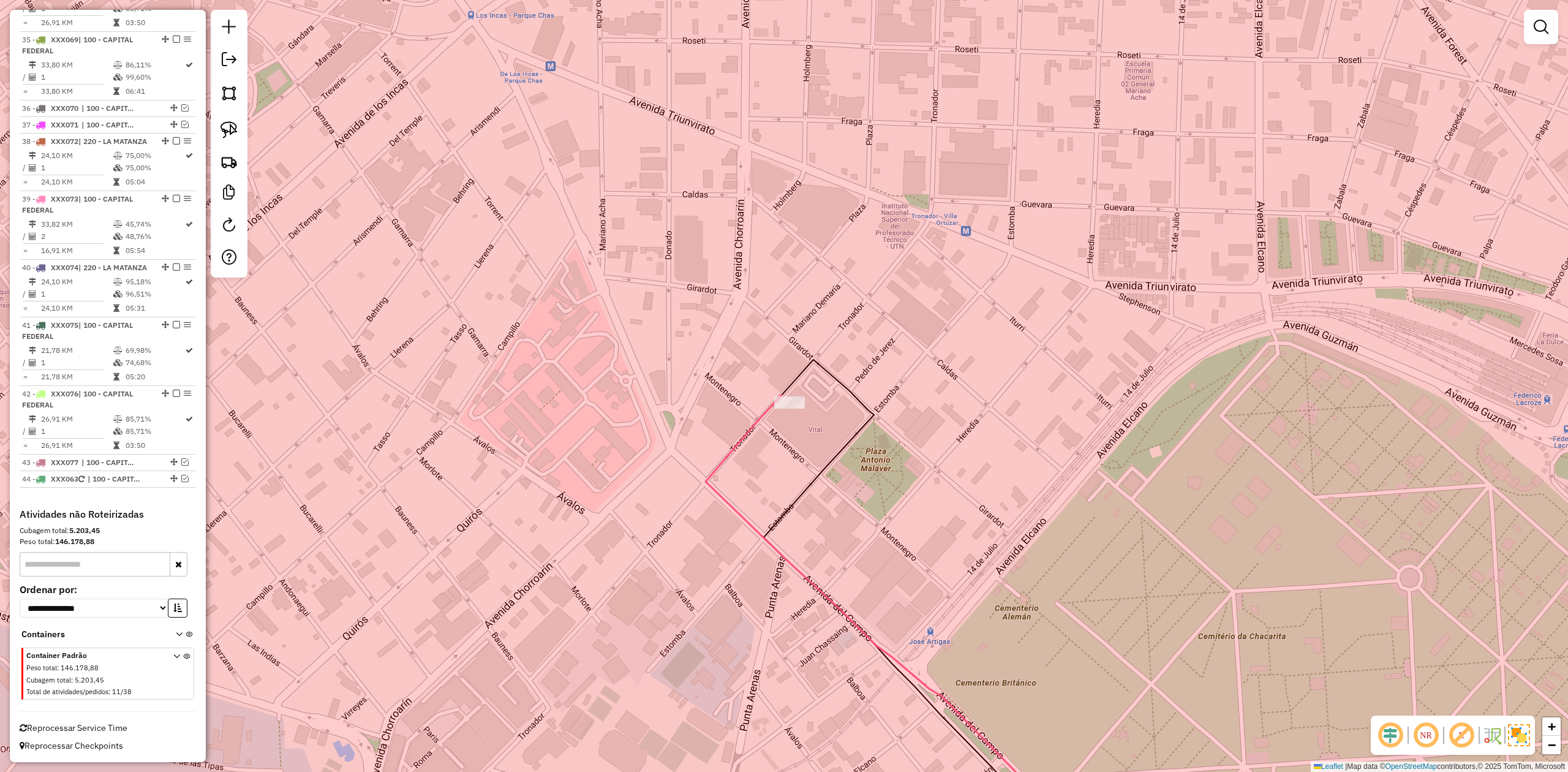
select select "**********"
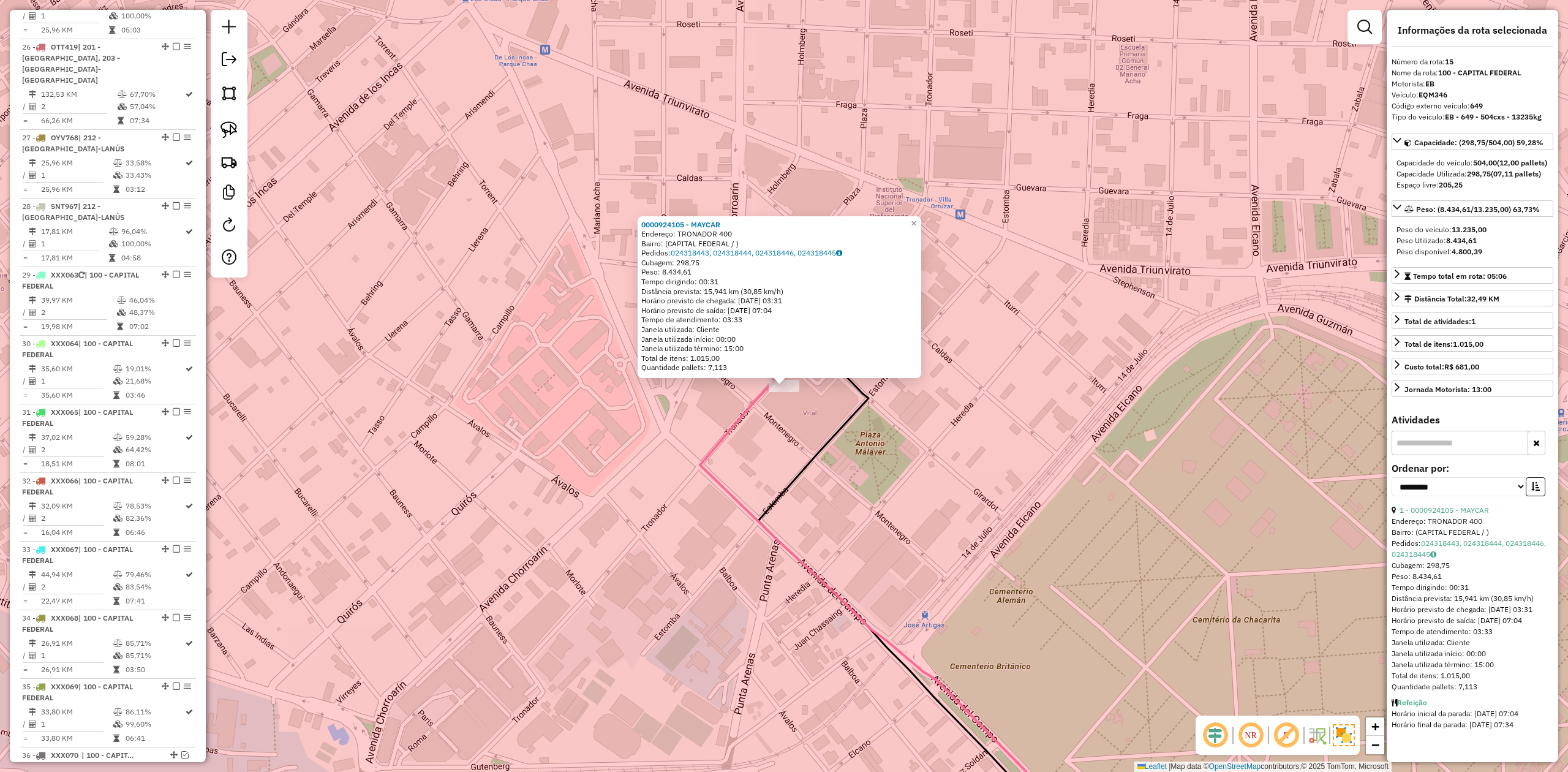
scroll to position [1434, 0]
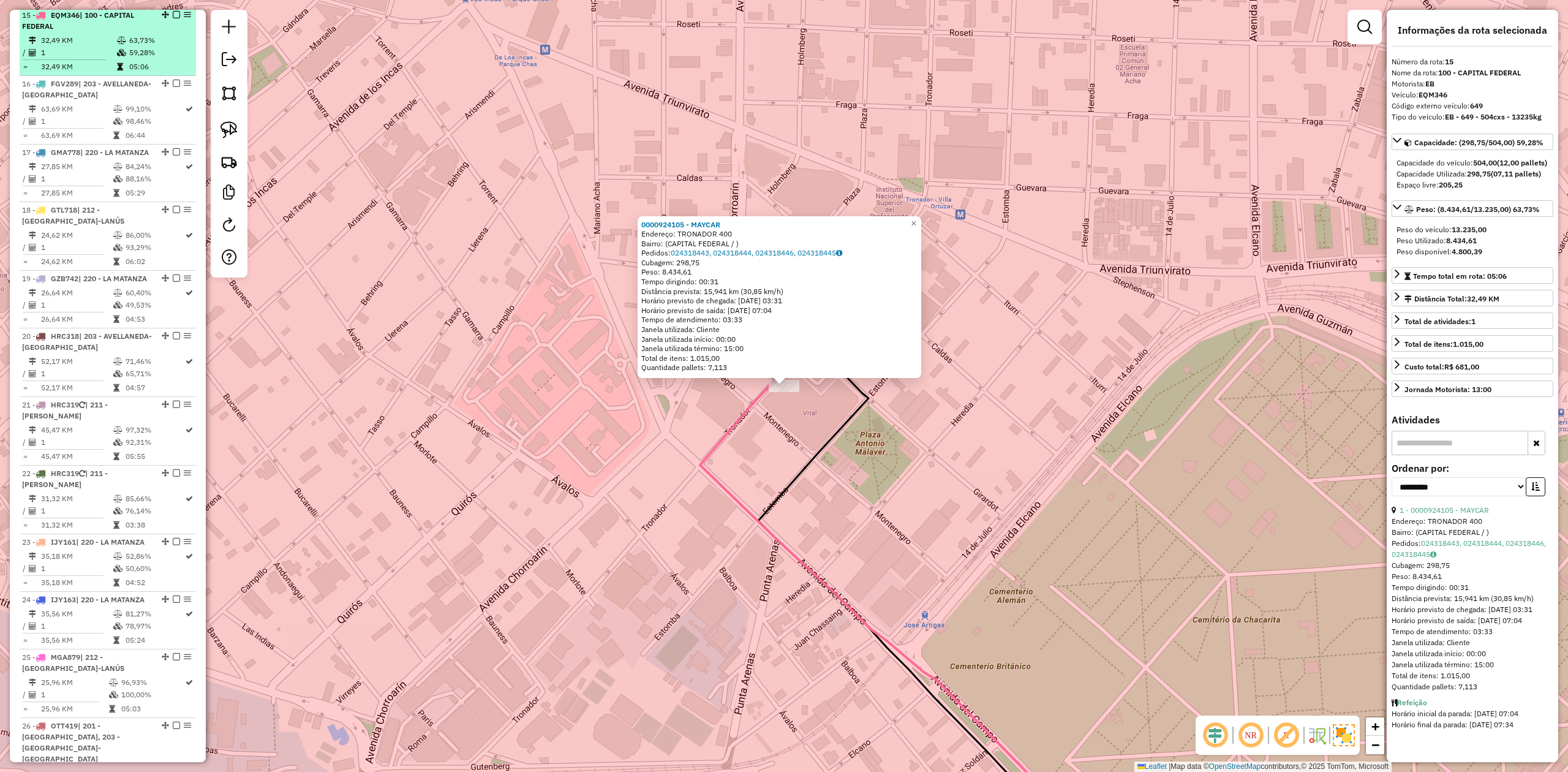
click at [174, 16] on em at bounding box center [176, 15] width 8 height 8
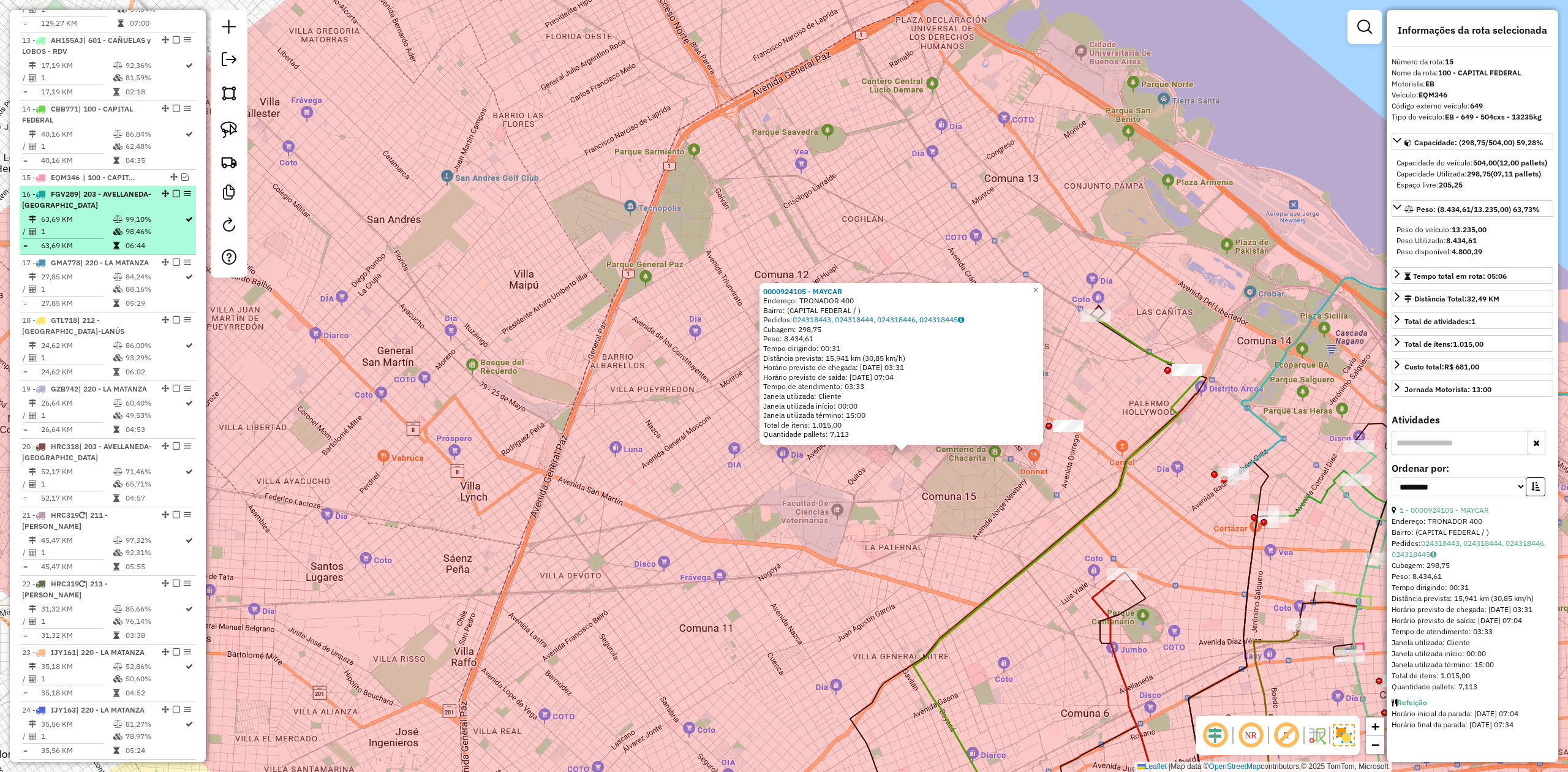
scroll to position [1272, 0]
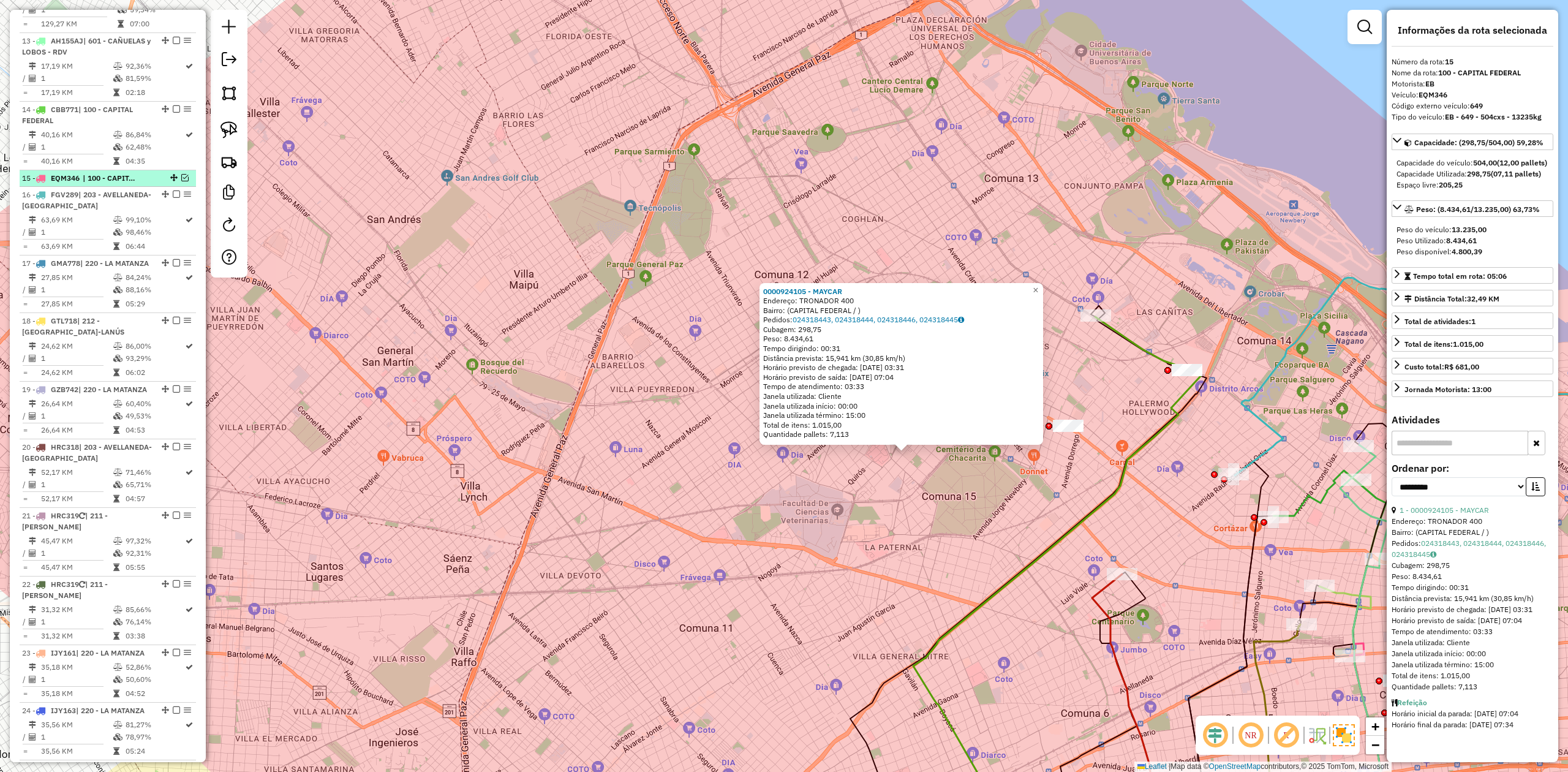
click at [182, 179] on em at bounding box center [186, 178] width 8 height 8
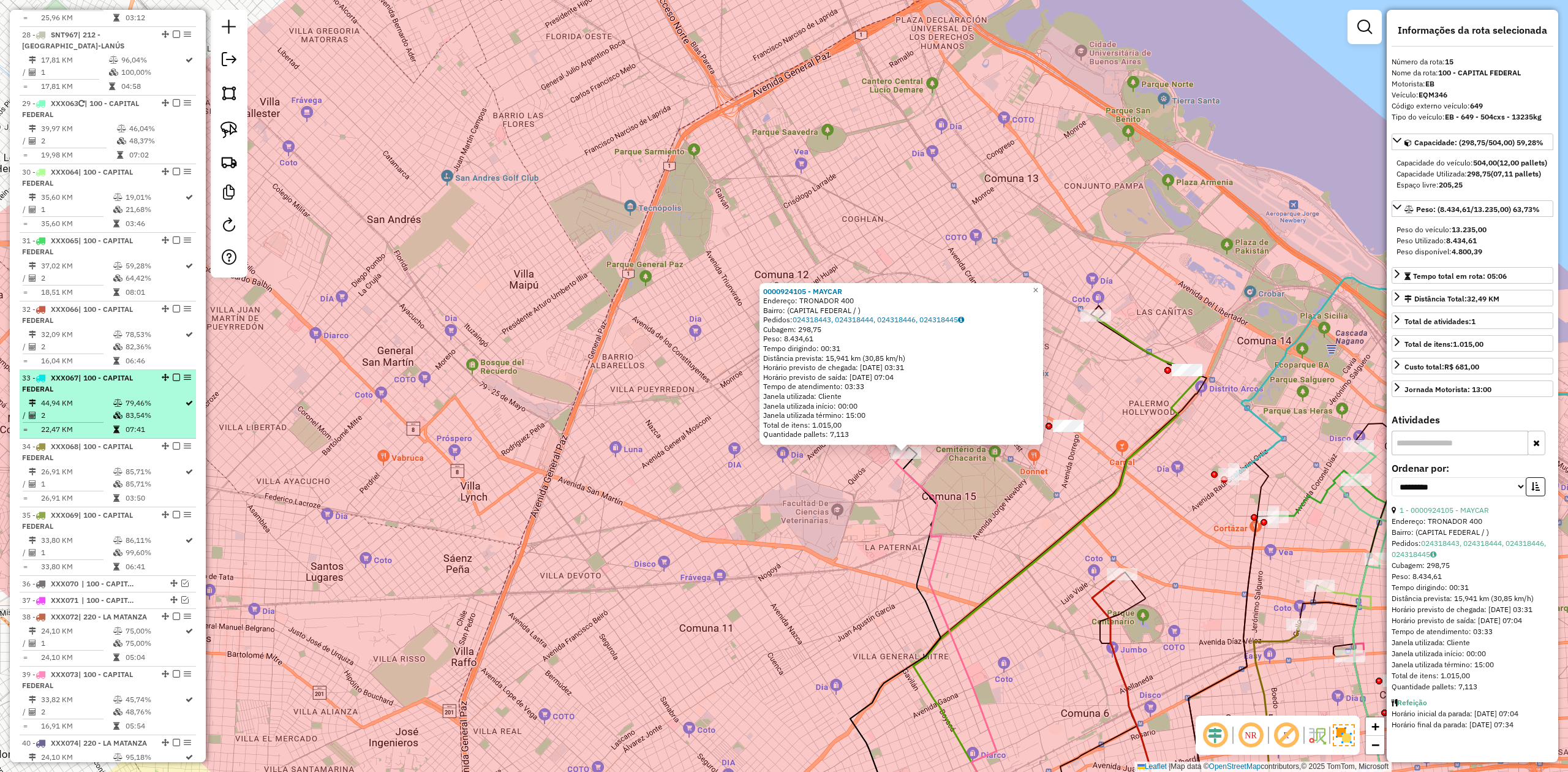
scroll to position [2791, 0]
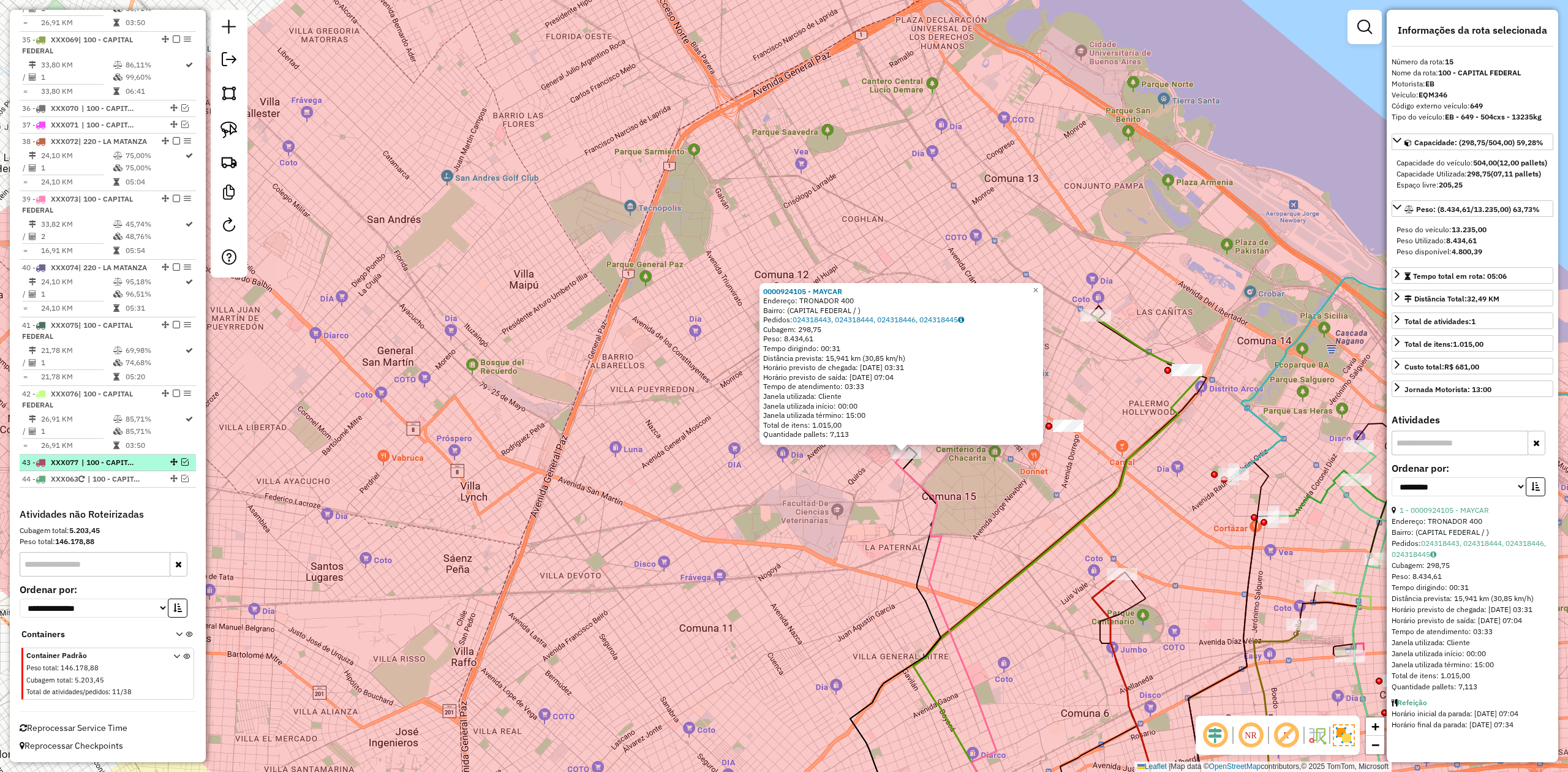
click at [182, 460] on em at bounding box center [186, 462] width 8 height 8
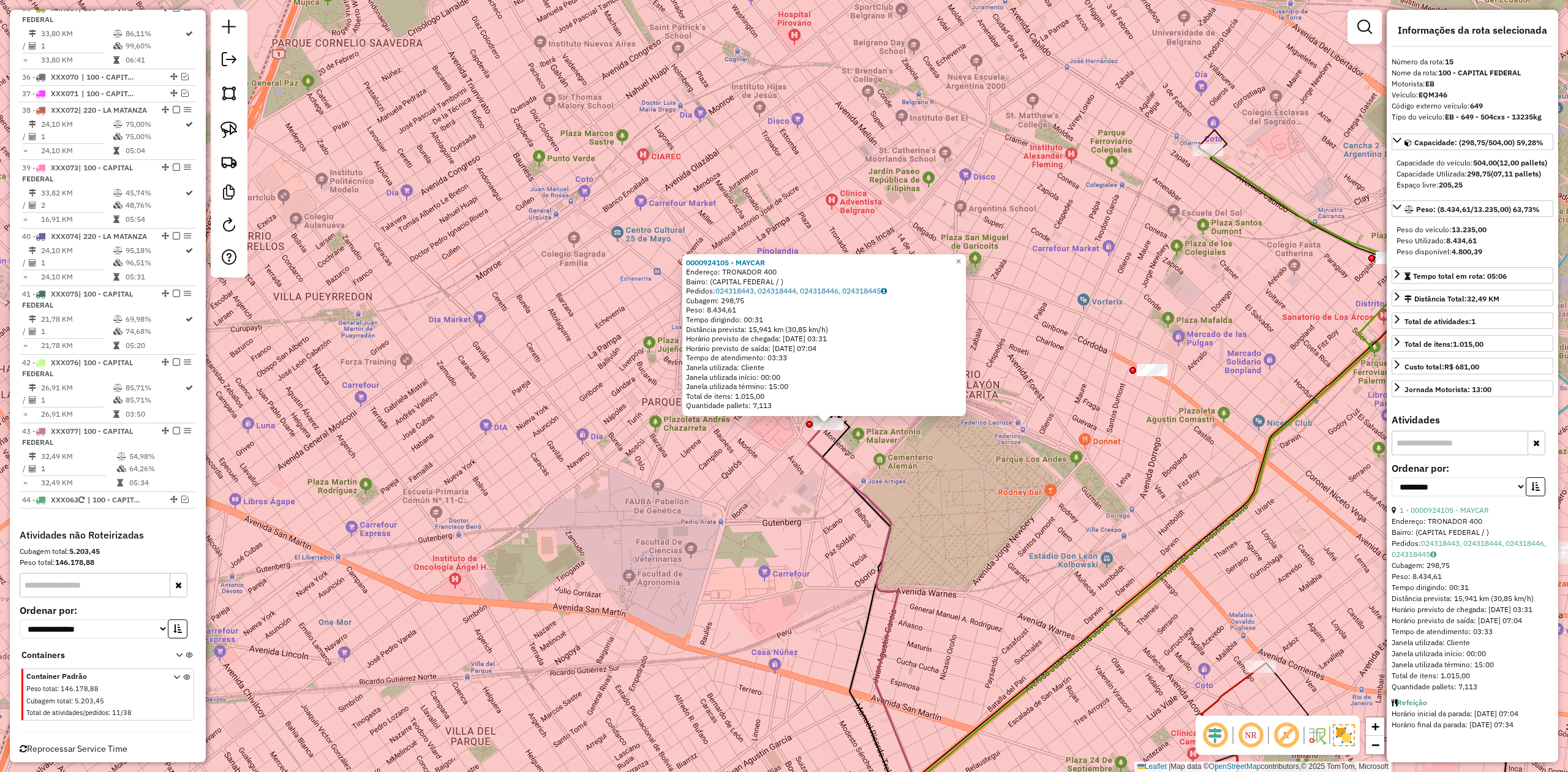
drag, startPoint x: 871, startPoint y: 454, endPoint x: 939, endPoint y: 498, distance: 81.0
click at [939, 477] on div "0000924105 - MAYCAR Endereço: TRONADOR 400 Bairro: (CAPITAL FEDERAL / ) Pedidos…" at bounding box center [784, 386] width 1568 height 772
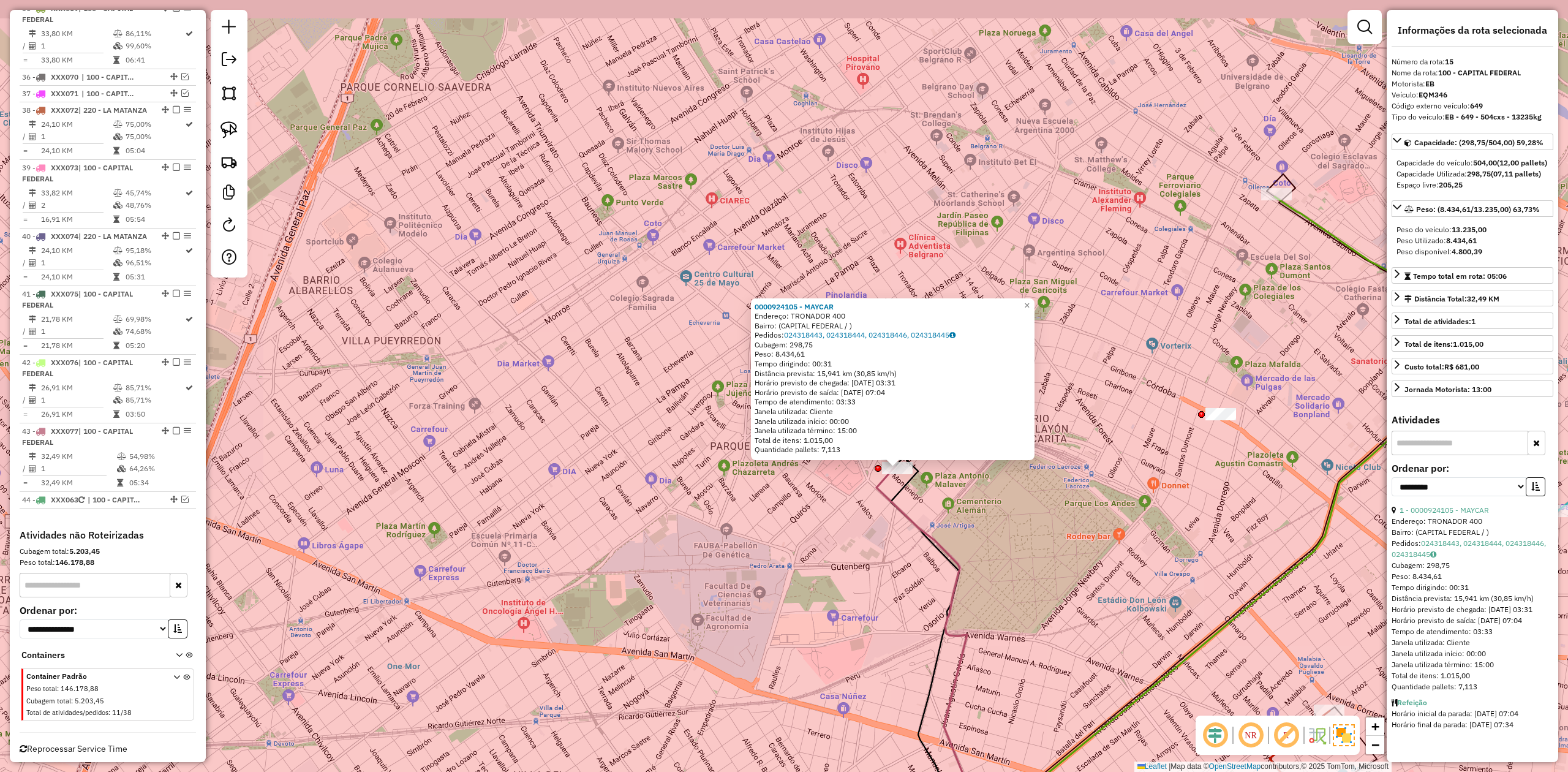
click at [934, 477] on div "0000924105 - MAYCAR Endereço: TRONADOR 400 Bairro: (CAPITAL FEDERAL / ) Pedidos…" at bounding box center [784, 386] width 1568 height 772
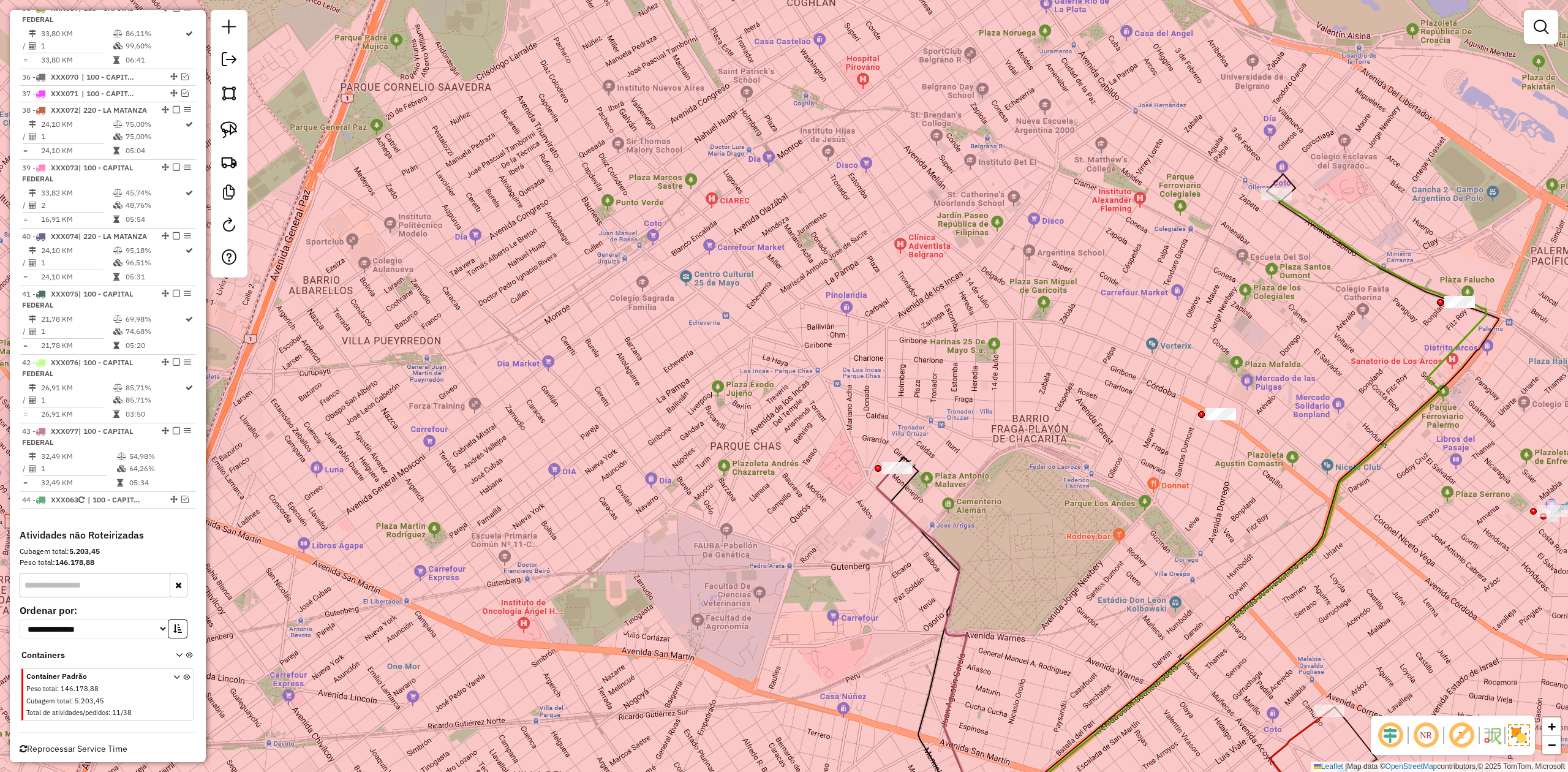
click at [895, 466] on icon at bounding box center [935, 657] width 117 height 383
select select "**********"
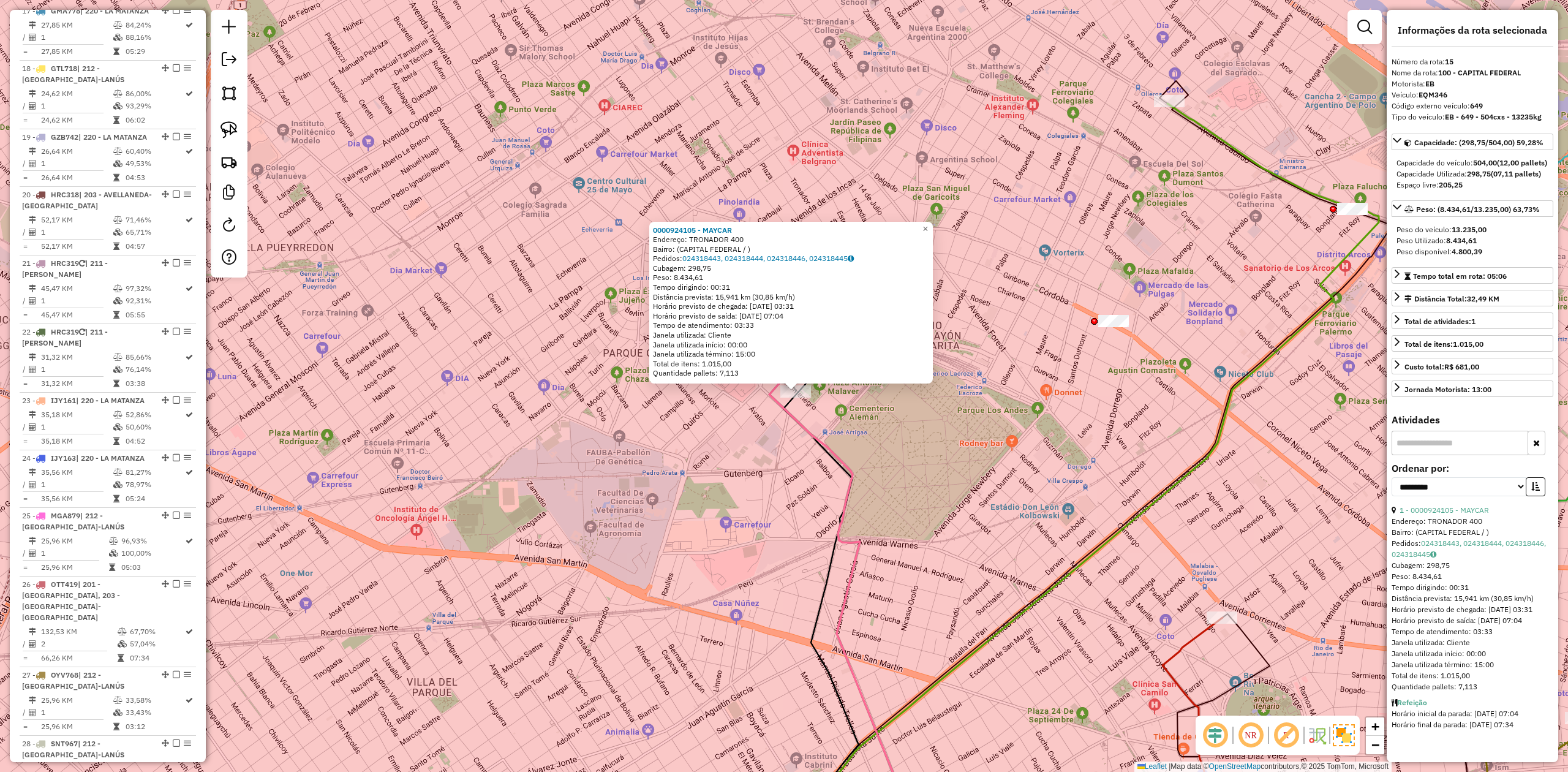
scroll to position [1434, 0]
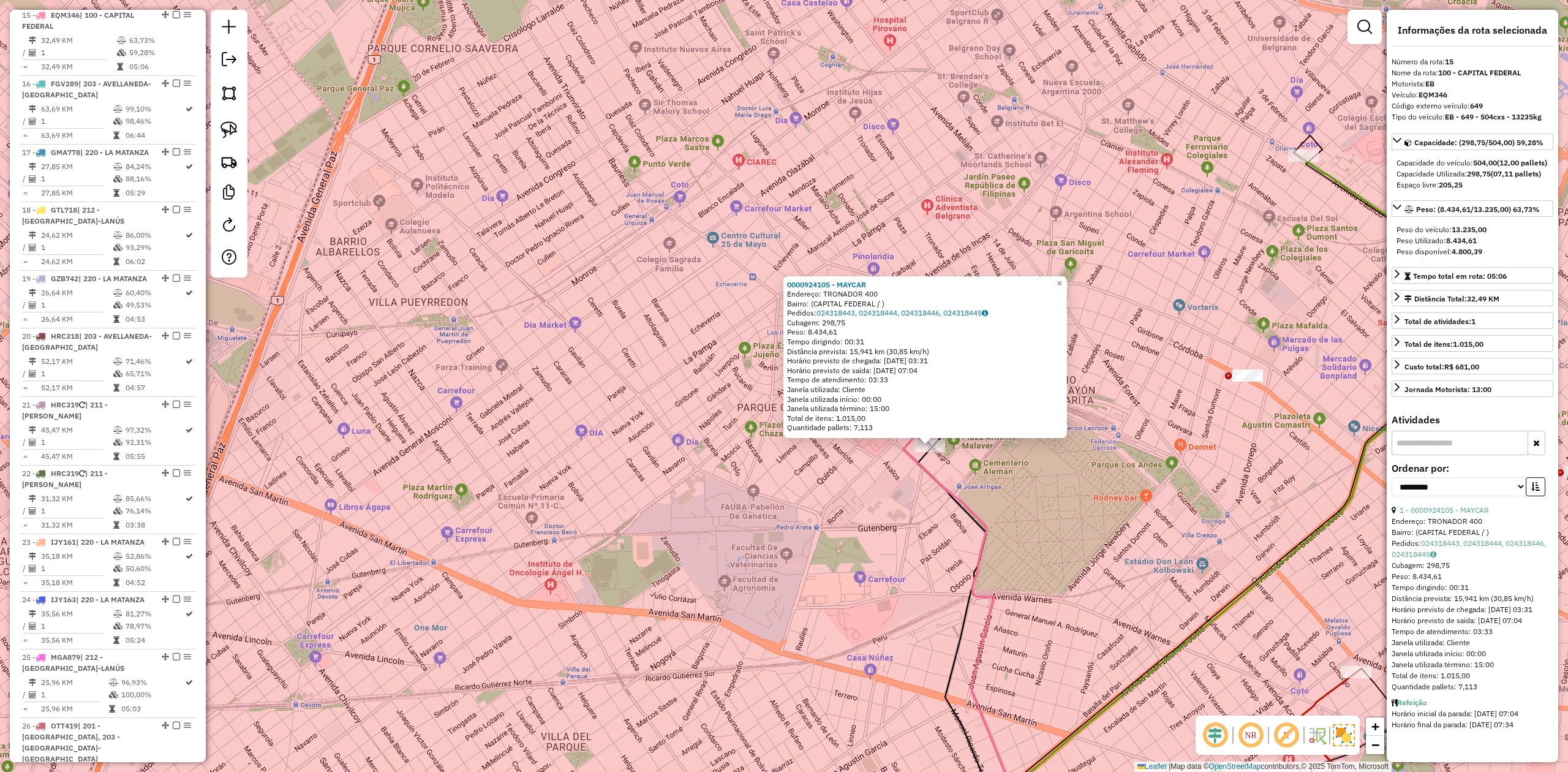
drag, startPoint x: 848, startPoint y: 456, endPoint x: 986, endPoint y: 511, distance: 148.6
click at [985, 477] on div "0000924105 - MAYCAR Endereço: TRONADOR 400 Bairro: (CAPITAL FEDERAL / ) Pedidos…" at bounding box center [784, 386] width 1568 height 772
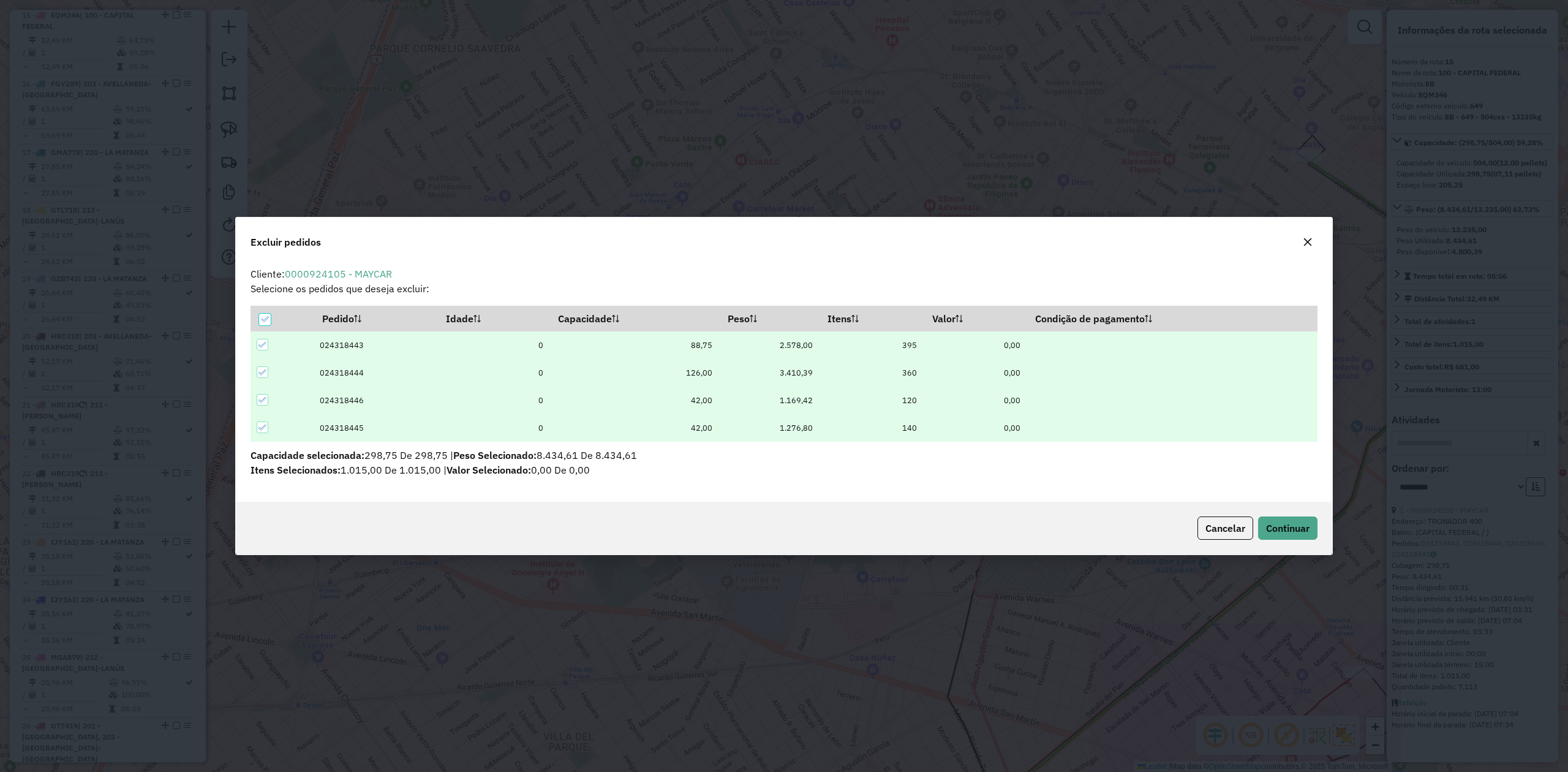
scroll to position [0, 0]
click at [262, 317] on icon at bounding box center [264, 319] width 8 height 8
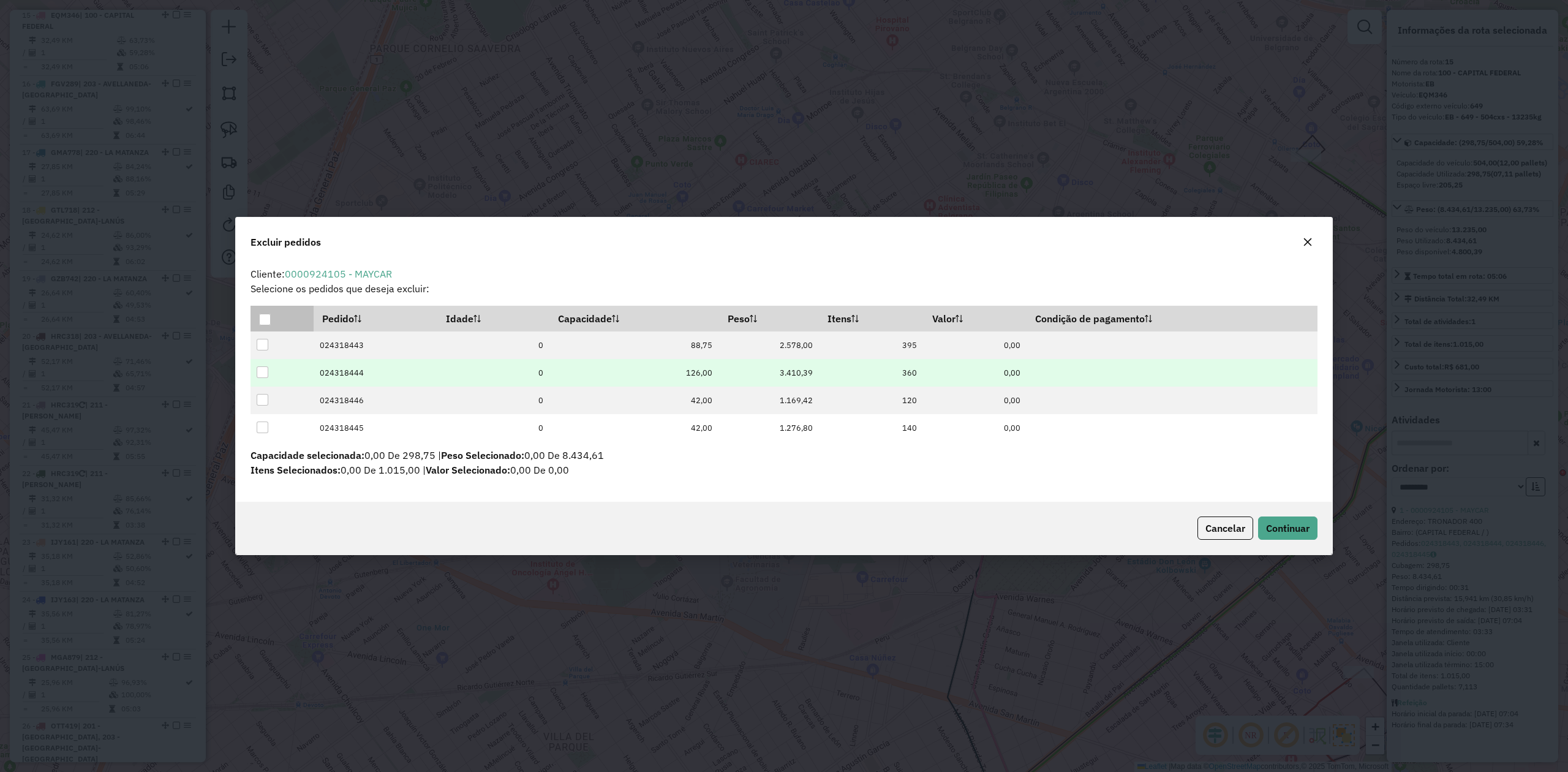
click at [266, 369] on div at bounding box center [262, 372] width 12 height 12
click at [1045, 477] on span "Continuar" at bounding box center [1288, 528] width 43 height 12
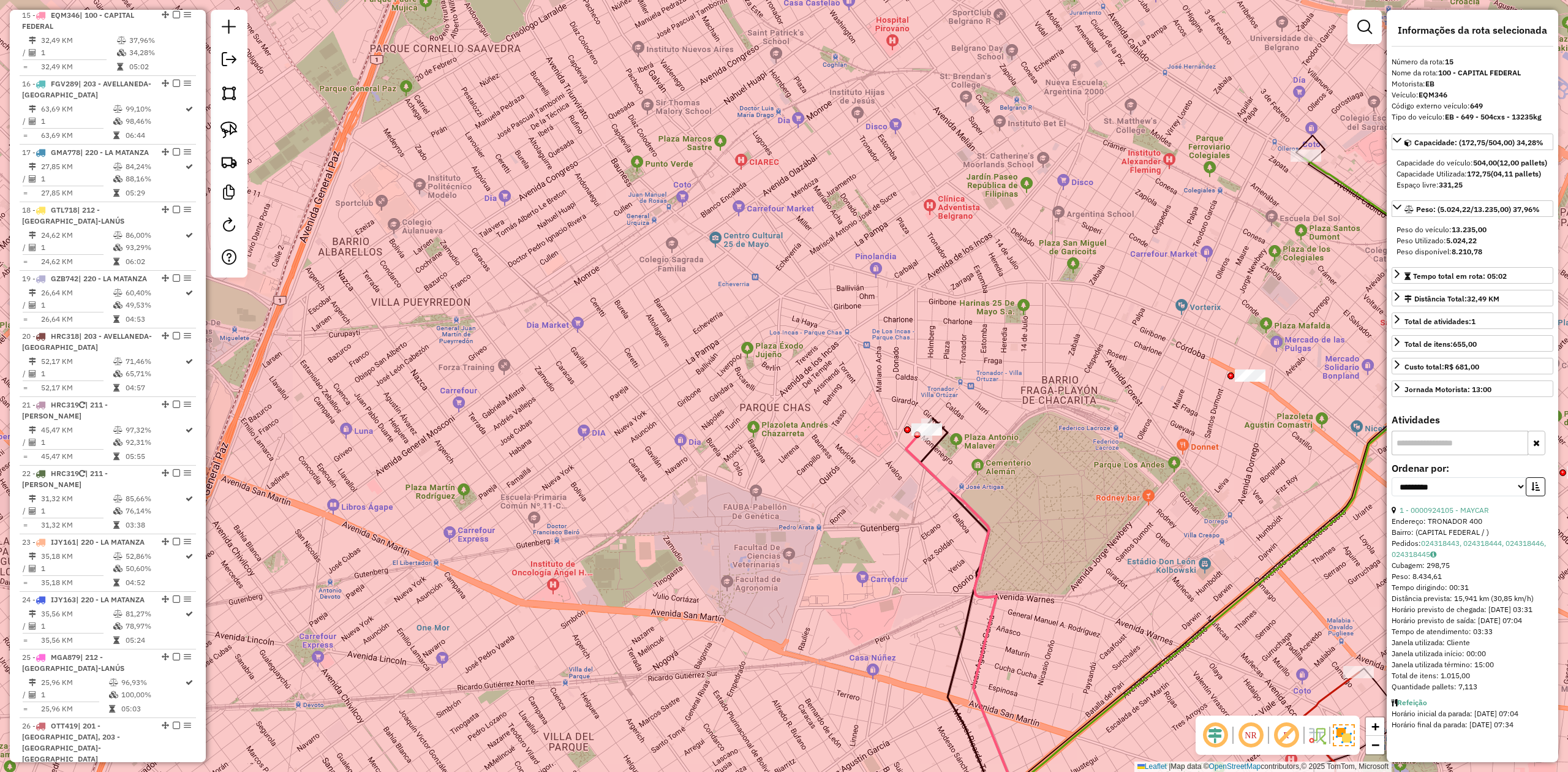
click at [947, 454] on div "Janela de atendimento Grade de atendimento Capacidade Transportadoras Veículos …" at bounding box center [784, 386] width 1568 height 772
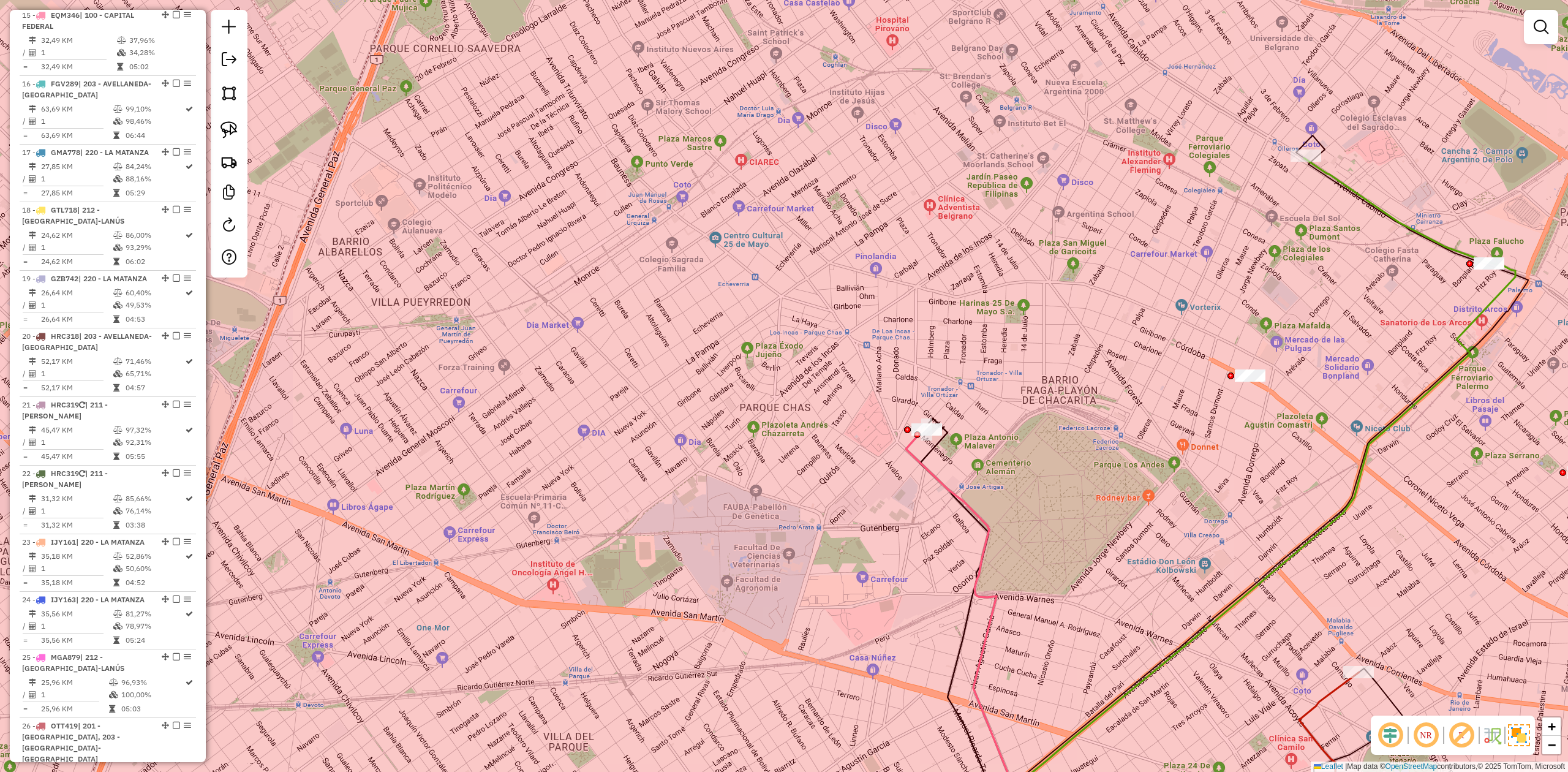
click at [930, 436] on div at bounding box center [927, 429] width 31 height 12
select select "**********"
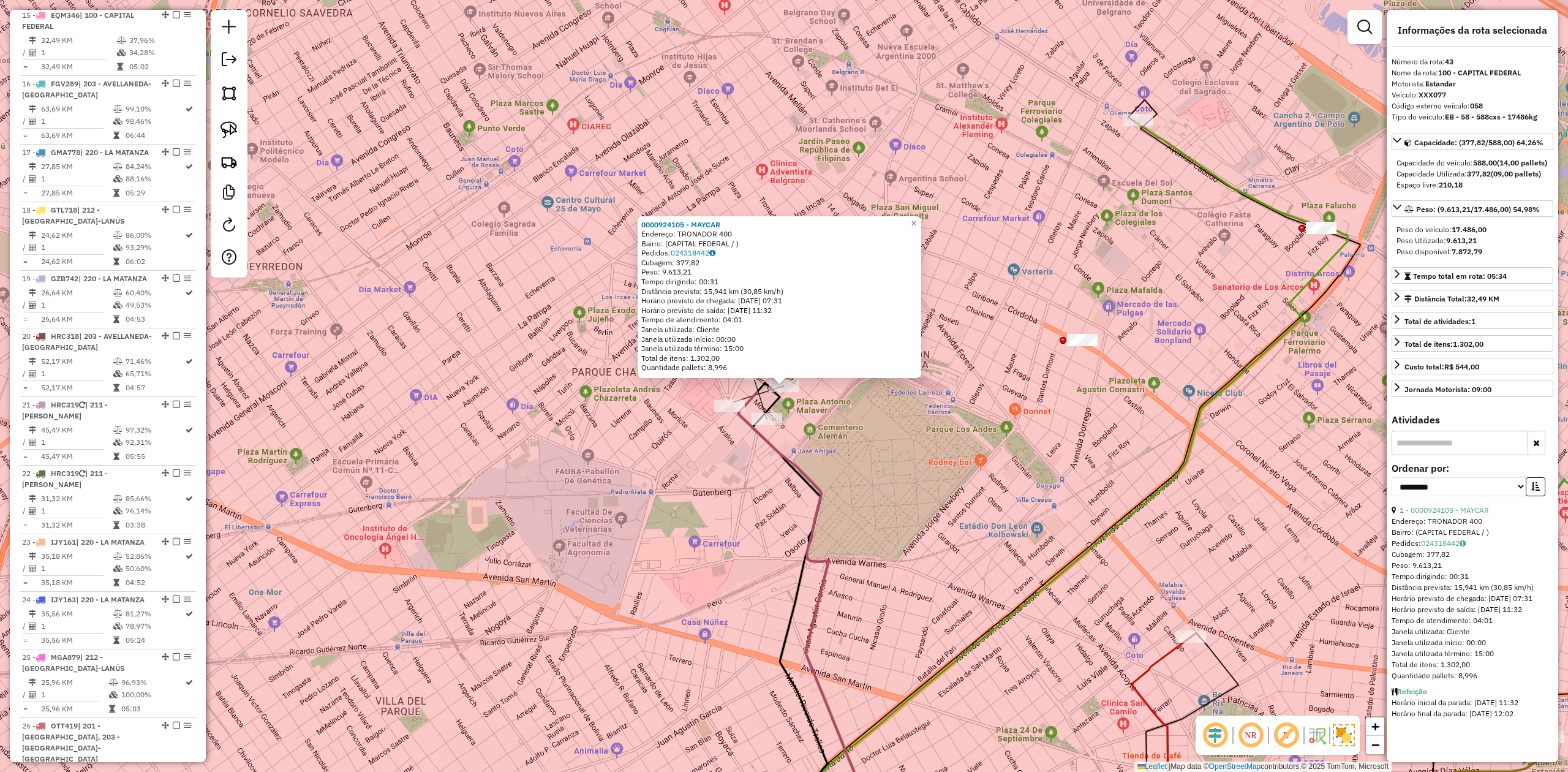
scroll to position [2842, 0]
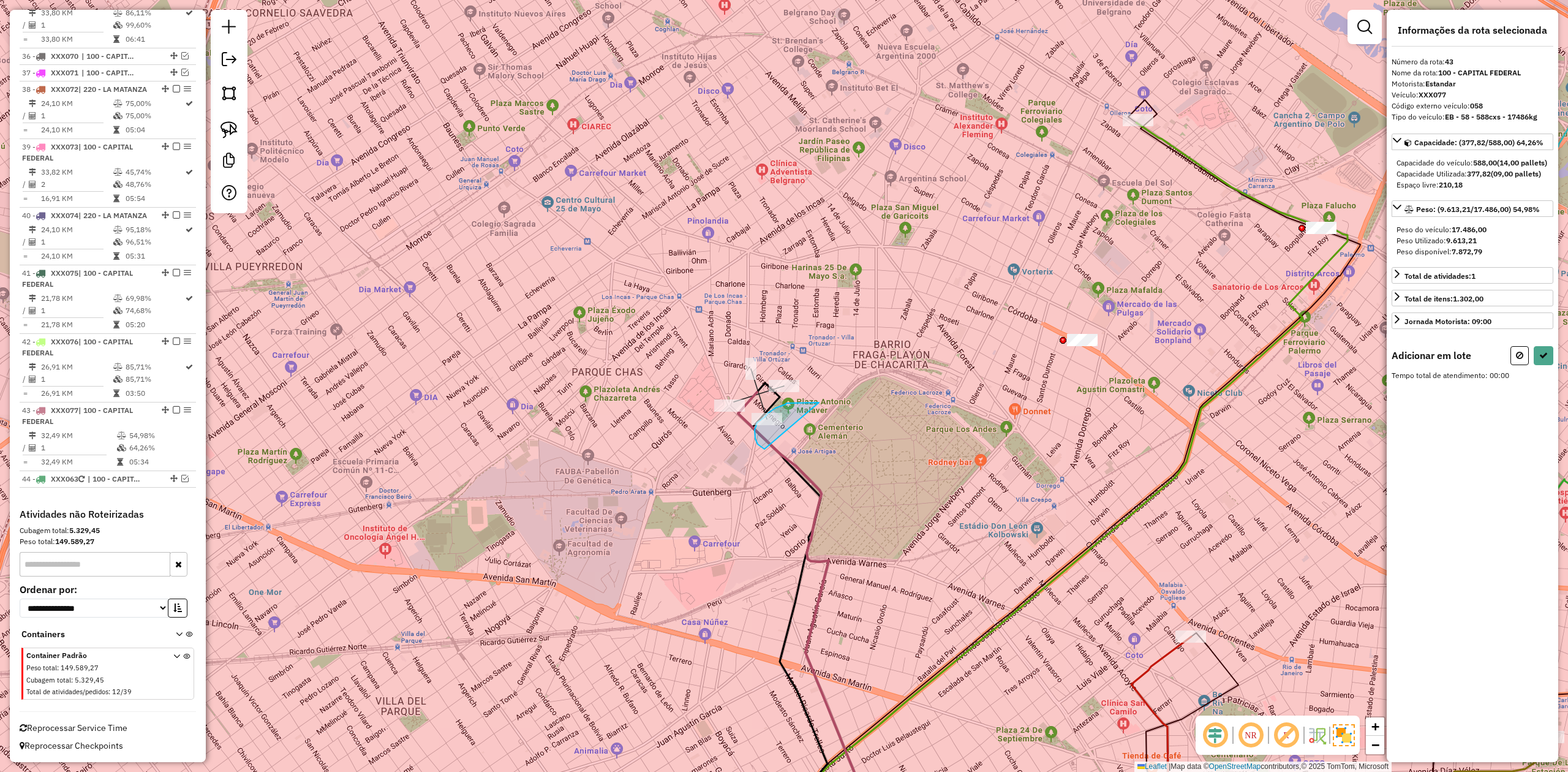
drag, startPoint x: 818, startPoint y: 403, endPoint x: 817, endPoint y: 451, distance: 48.0
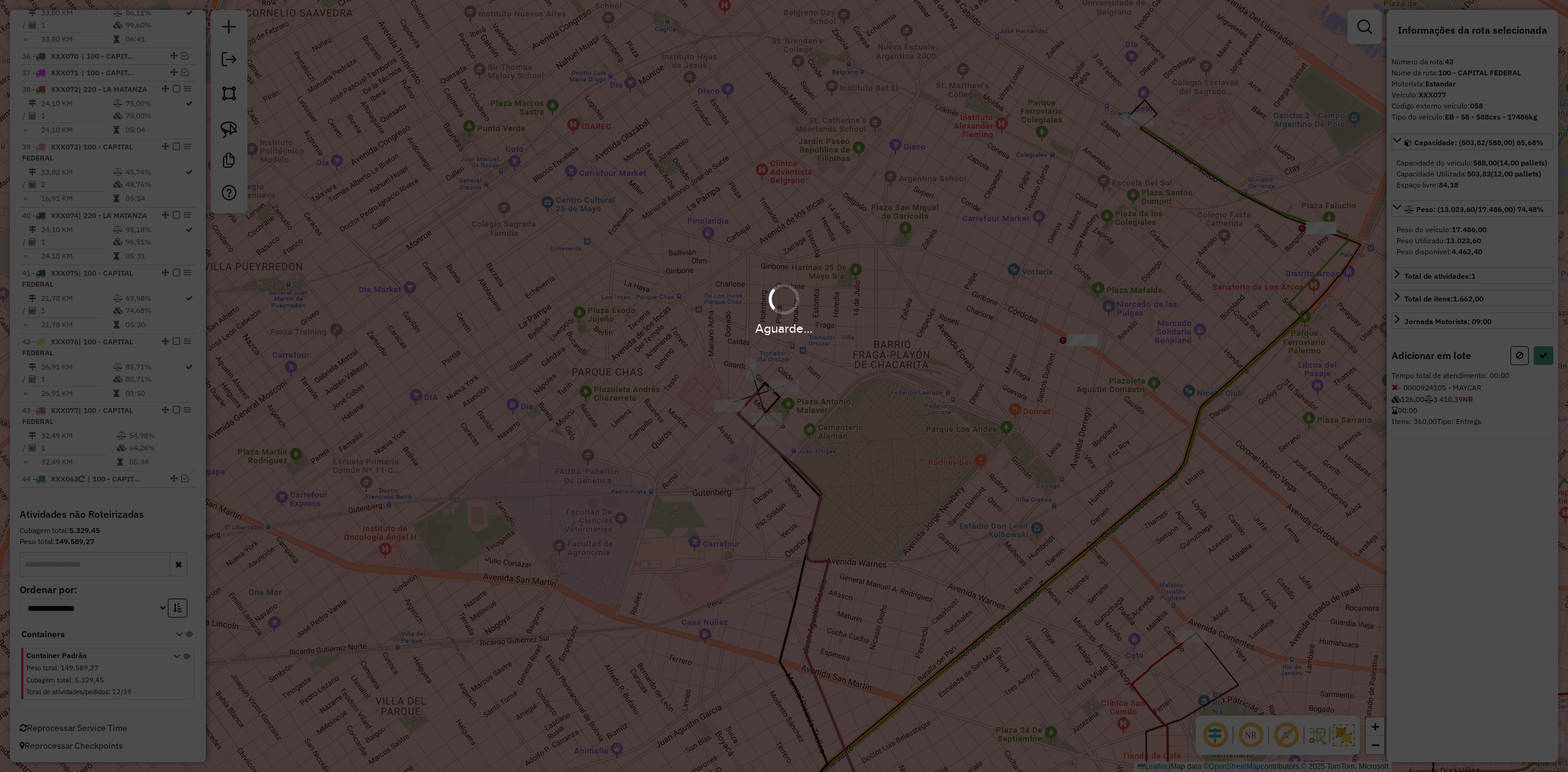
select select "**********"
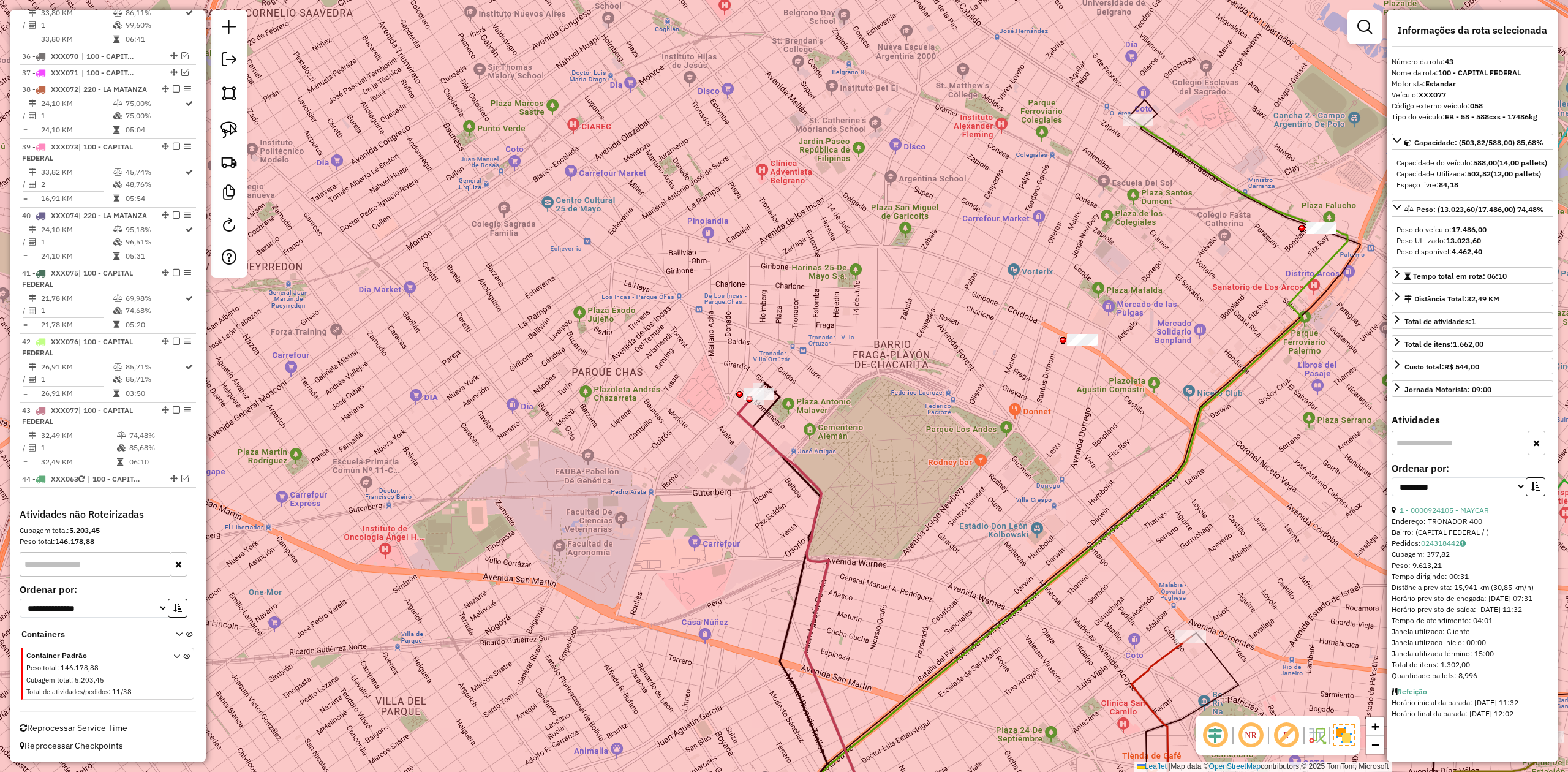
click at [781, 415] on div "Janela de atendimento Grade de atendimento Capacidade Transportadoras Veículos …" at bounding box center [784, 386] width 1568 height 772
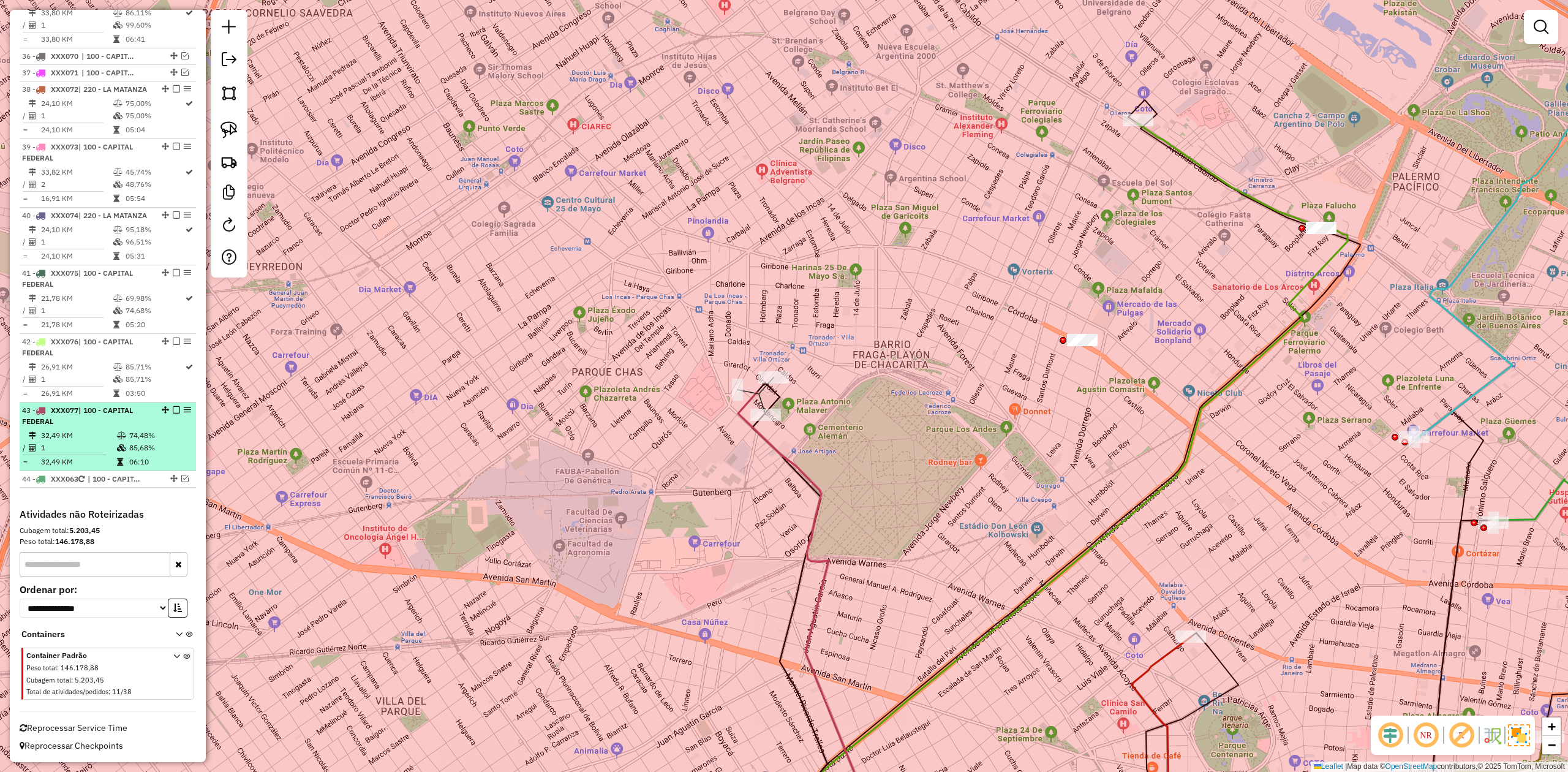
click at [172, 406] on em at bounding box center [176, 410] width 8 height 8
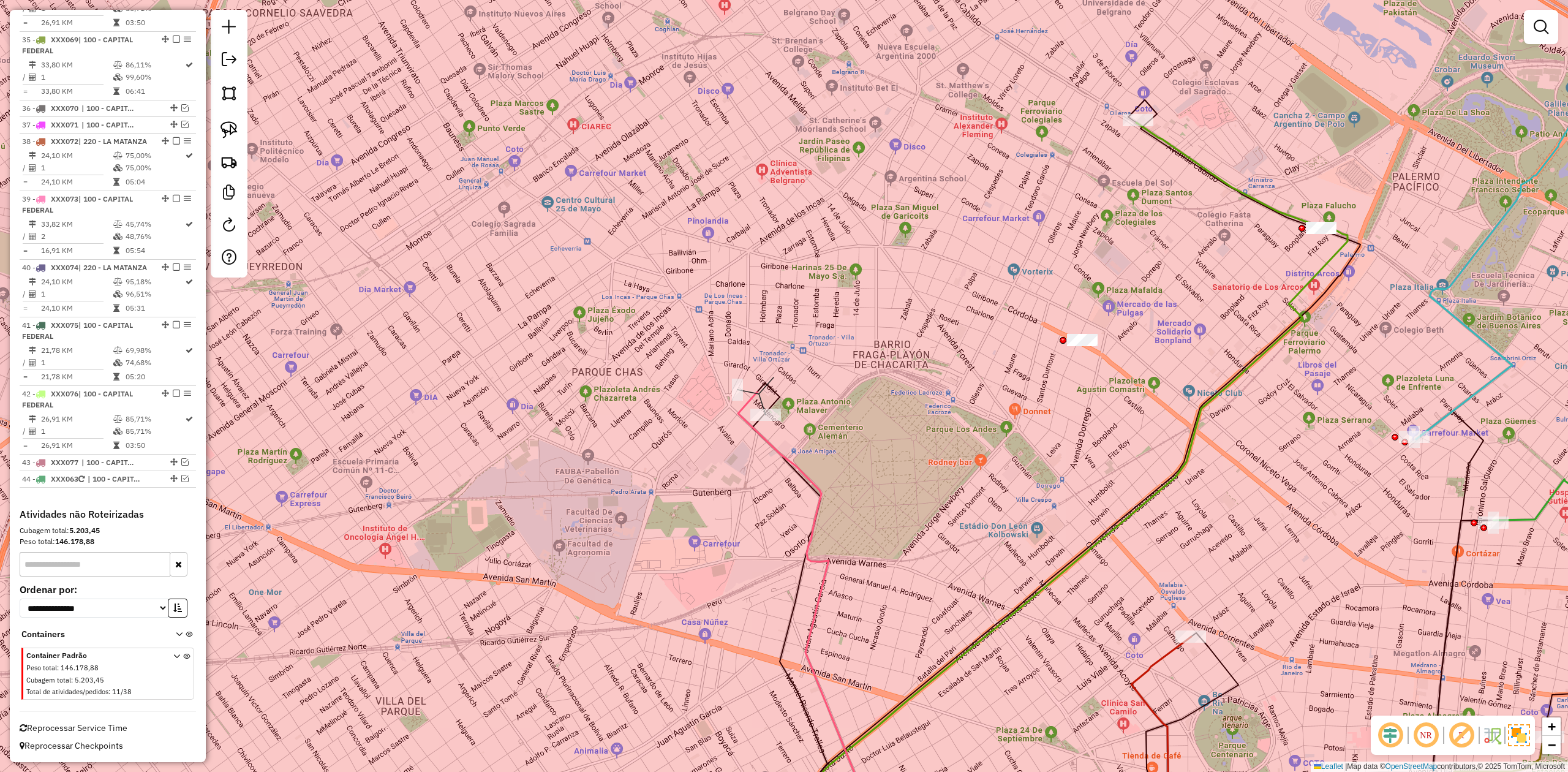
scroll to position [2791, 0]
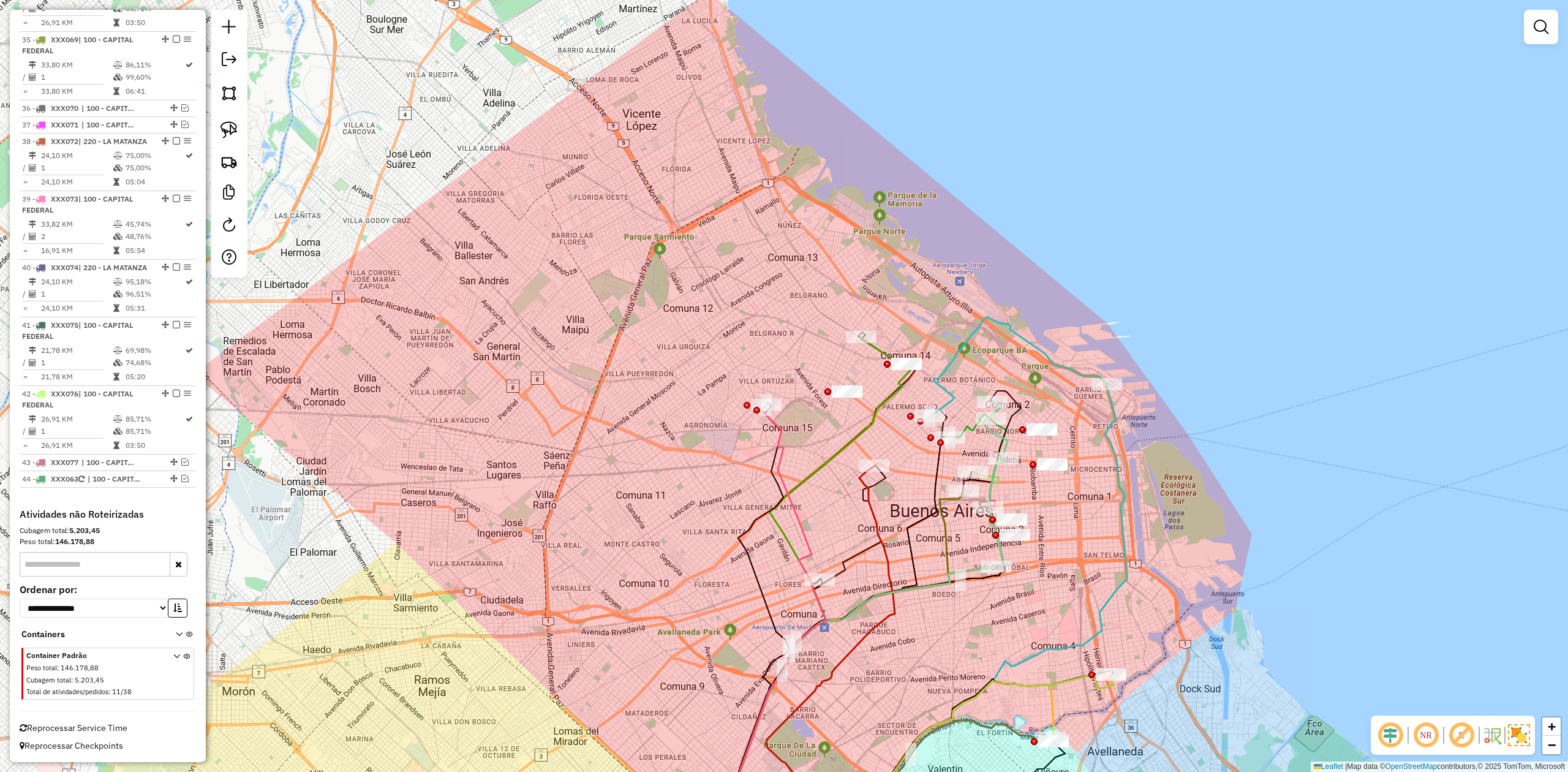
click at [784, 477] on icon at bounding box center [768, 627] width 115 height 444
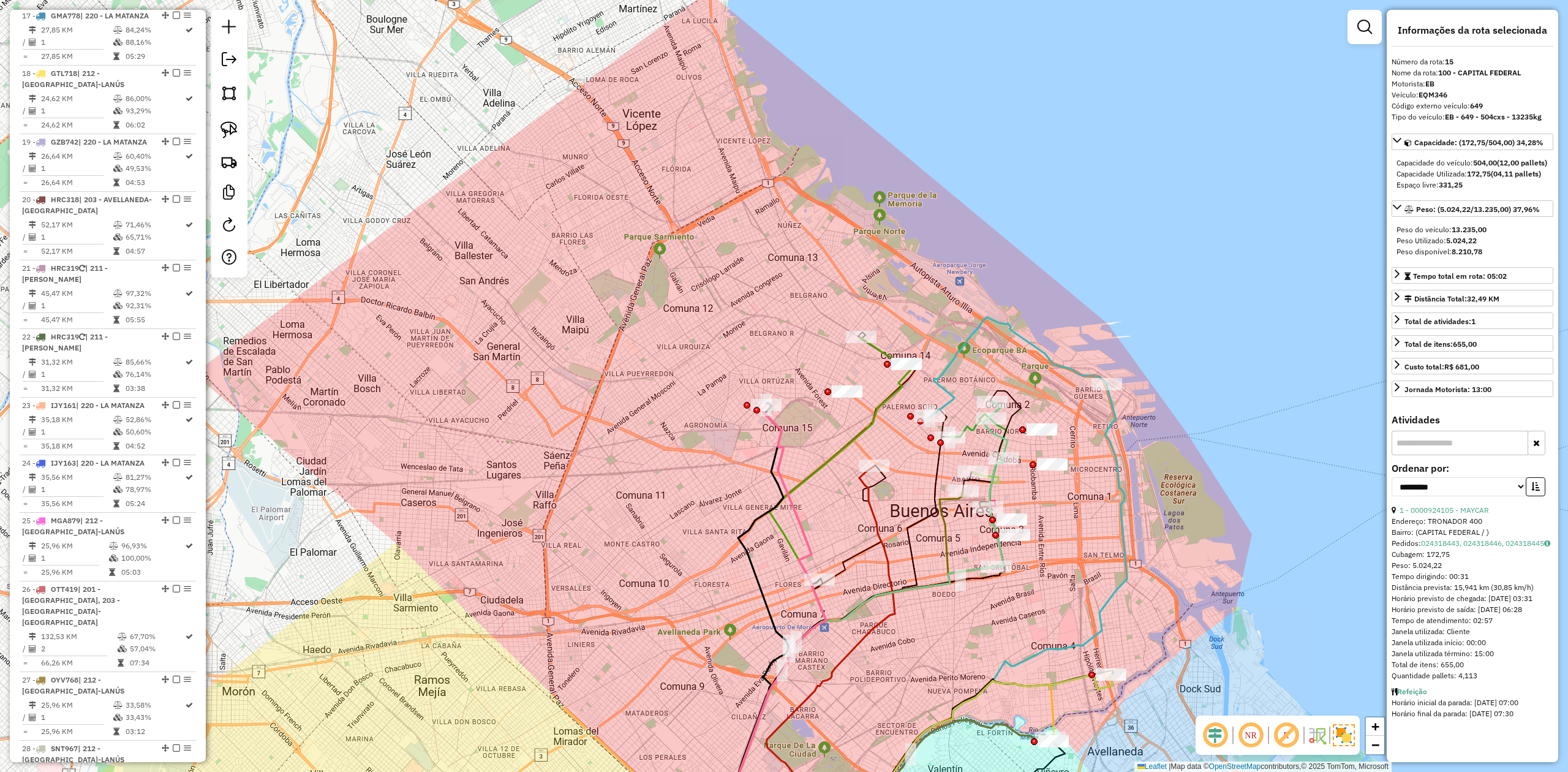
scroll to position [1434, 0]
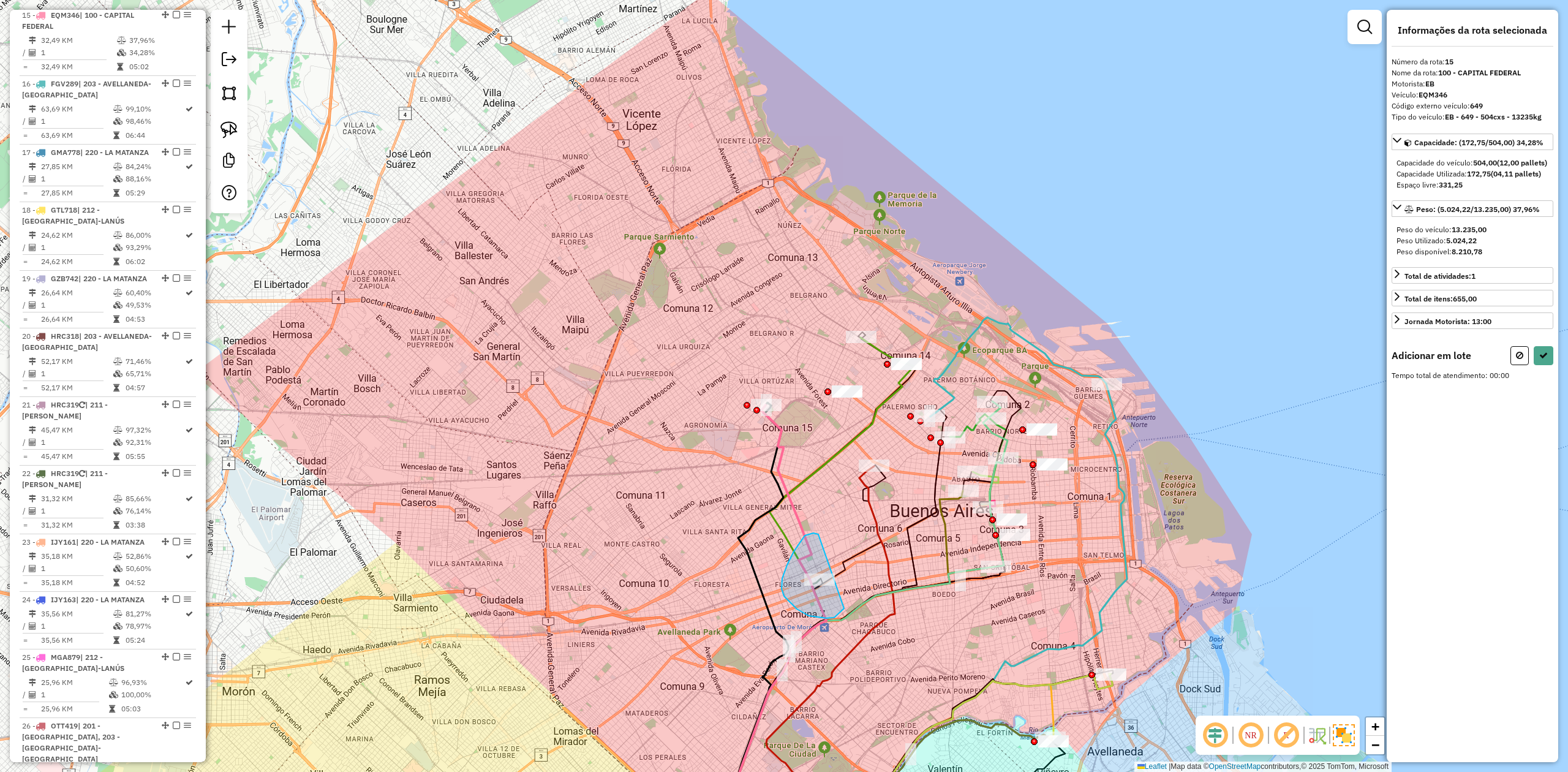
drag, startPoint x: 805, startPoint y: 535, endPoint x: 858, endPoint y: 553, distance: 56.0
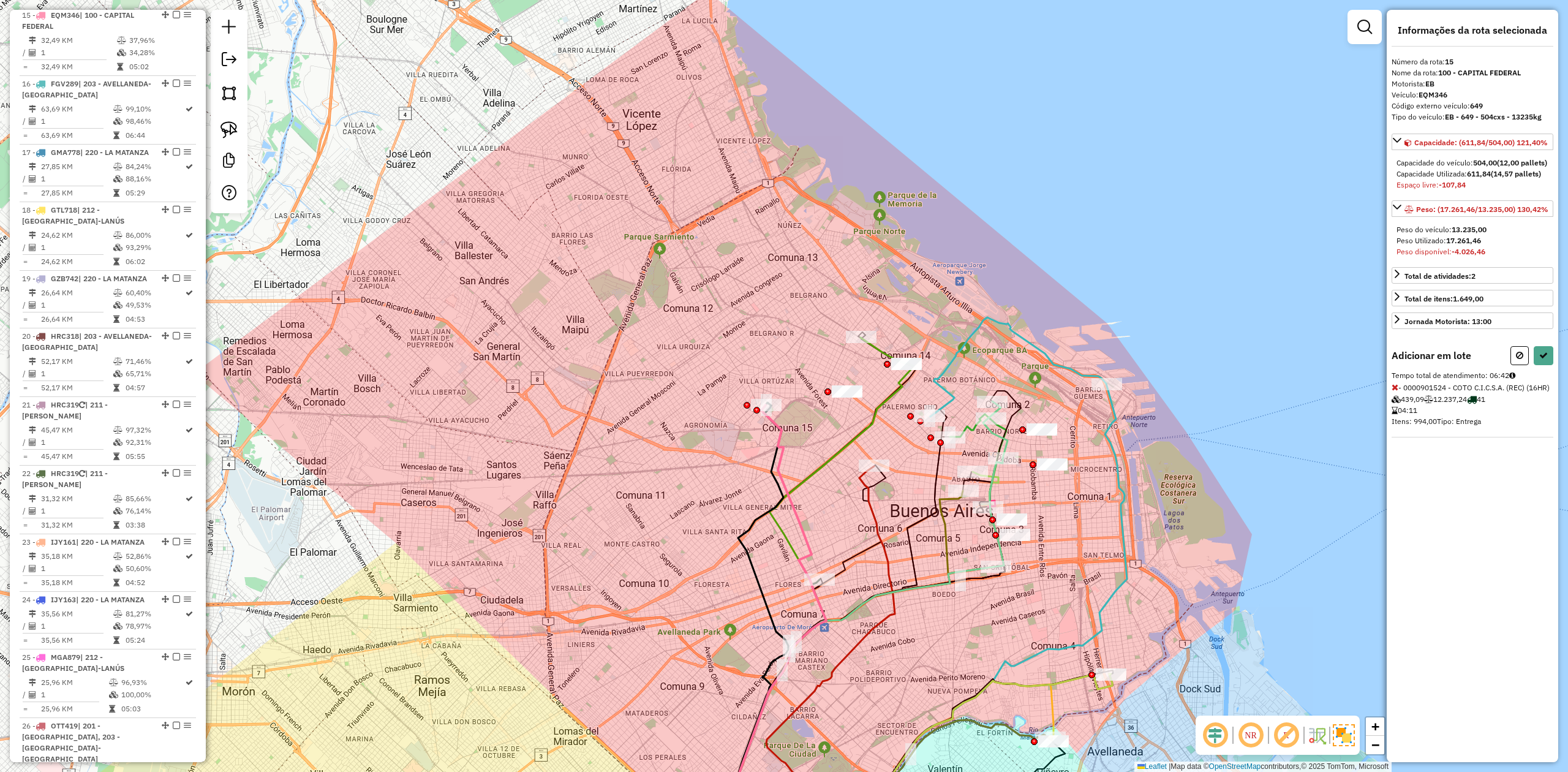
select select "**********"
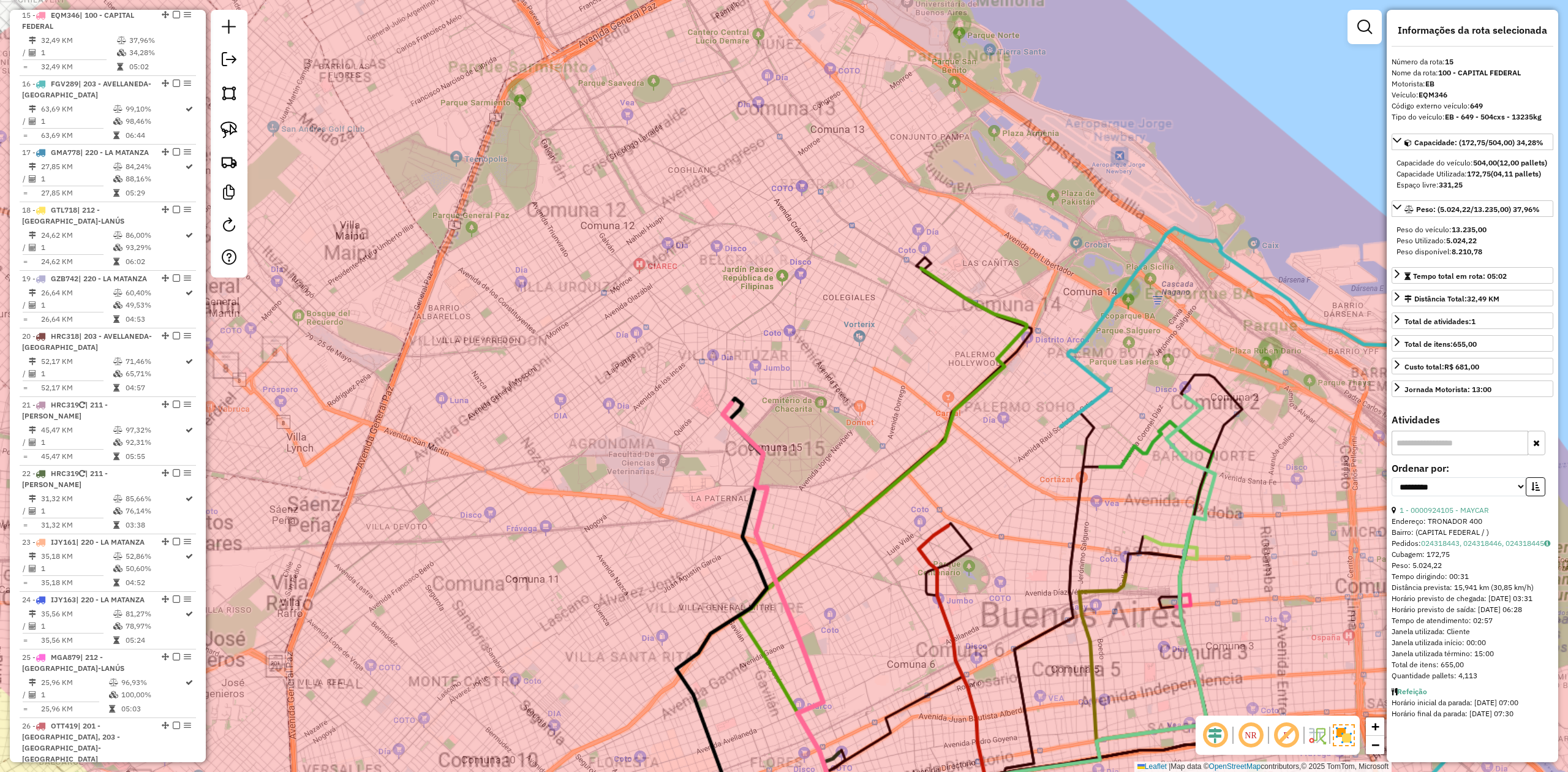
click at [817, 439] on div "Janela de atendimento Grade de atendimento Capacidade Transportadoras Veículos …" at bounding box center [784, 386] width 1568 height 772
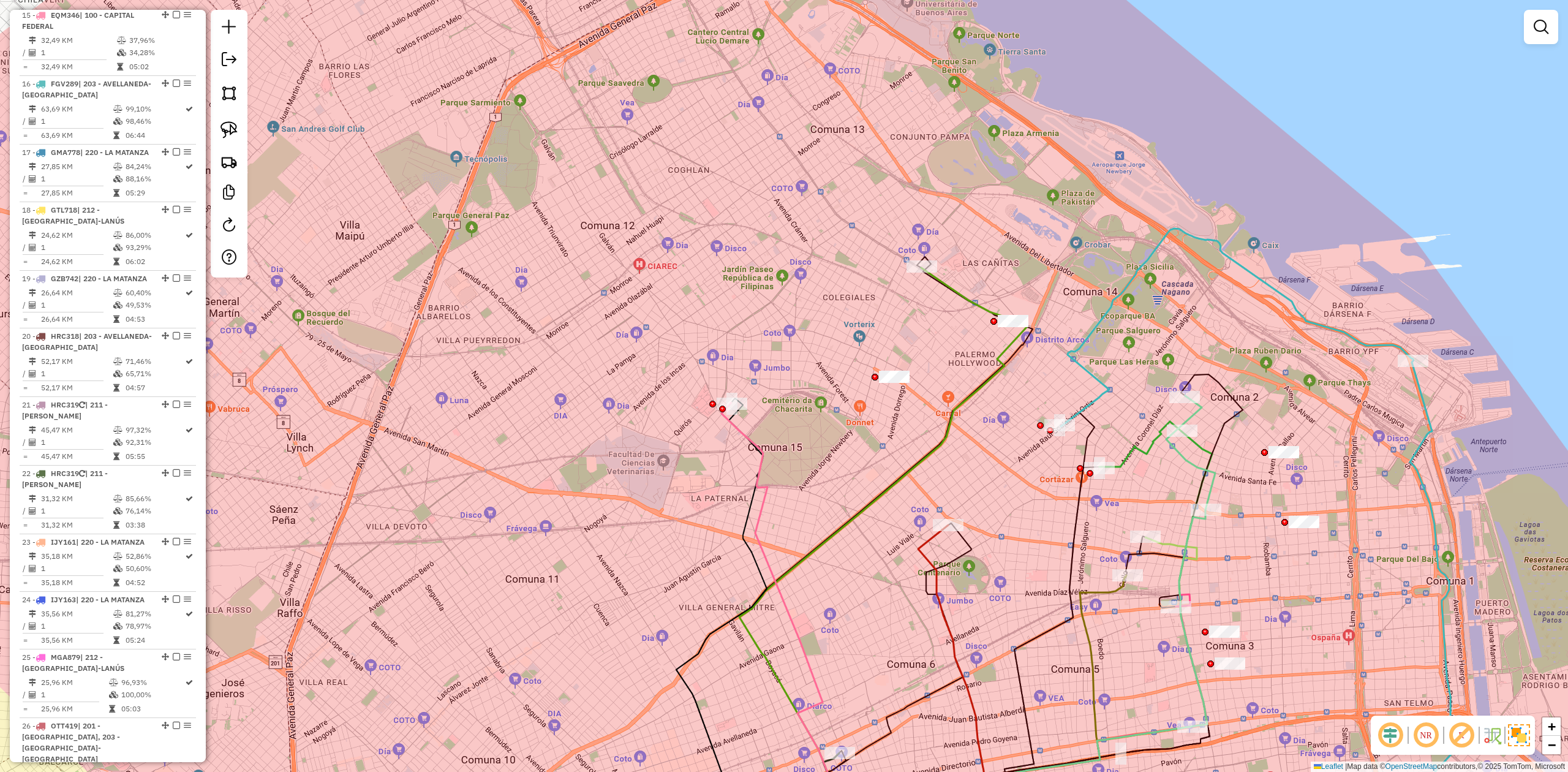
click at [751, 439] on icon at bounding box center [787, 626] width 131 height 446
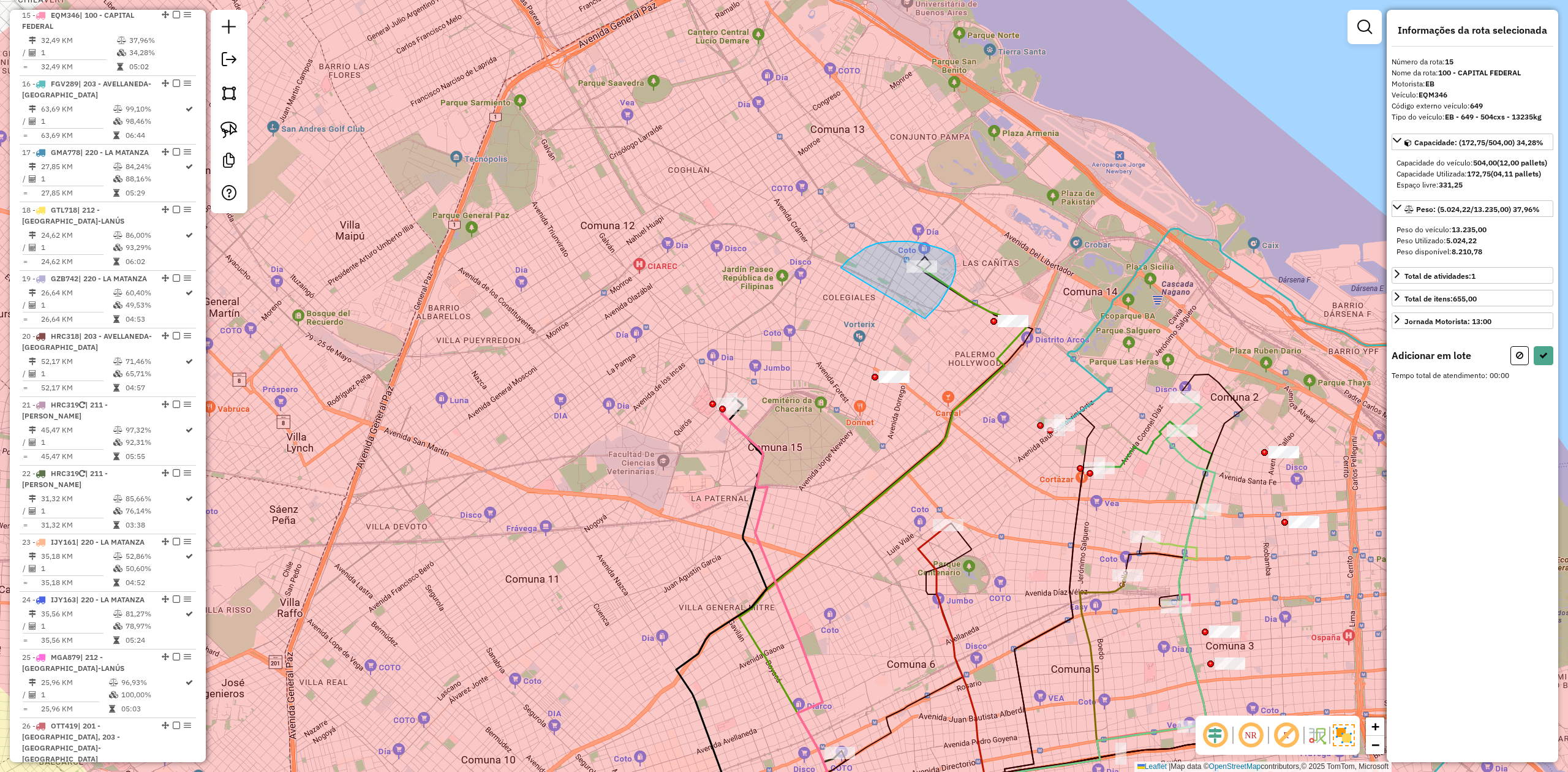
drag, startPoint x: 930, startPoint y: 314, endPoint x: 828, endPoint y: 299, distance: 103.1
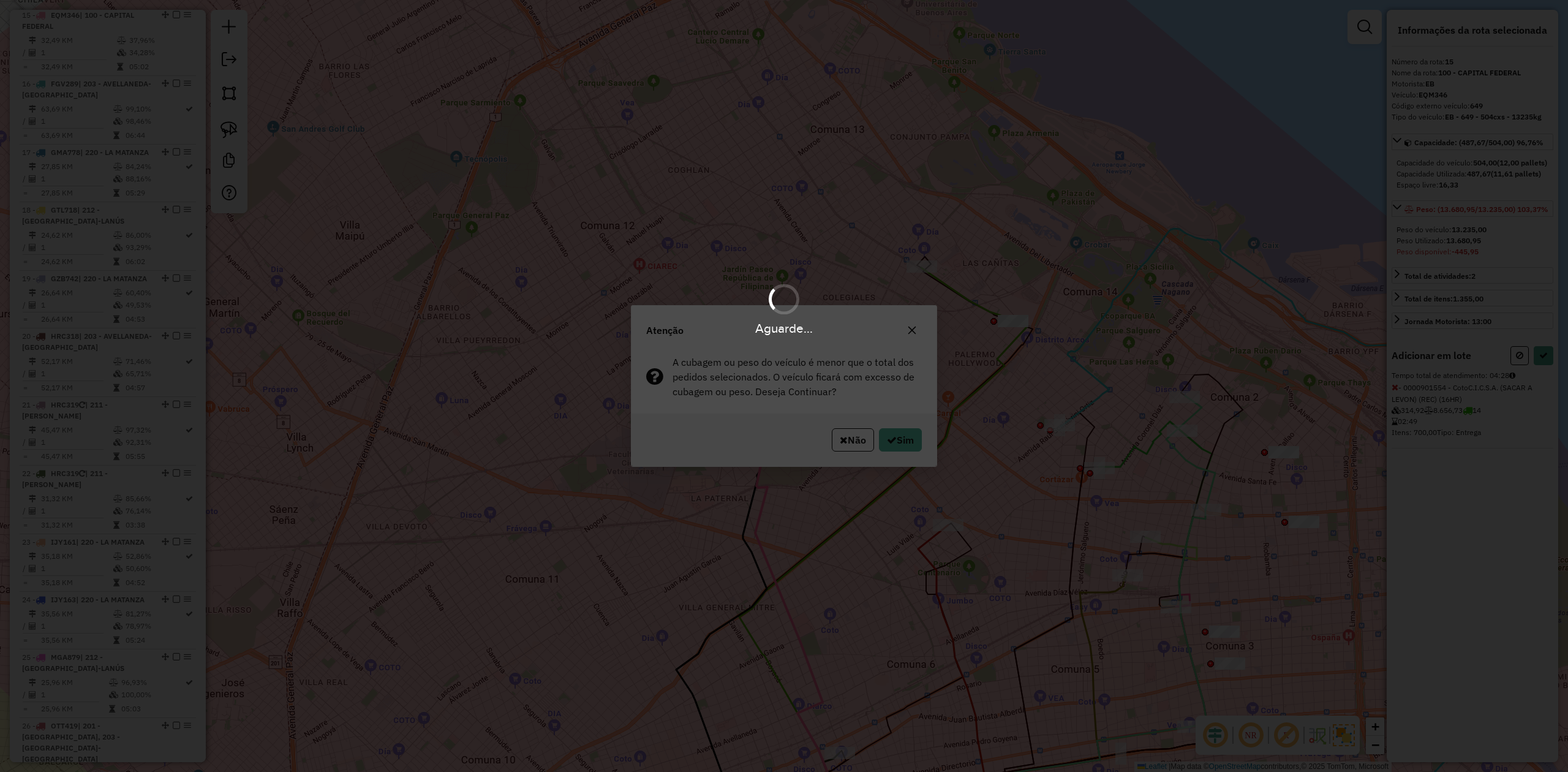
click at [907, 442] on div "Aguarde..." at bounding box center [784, 386] width 1568 height 772
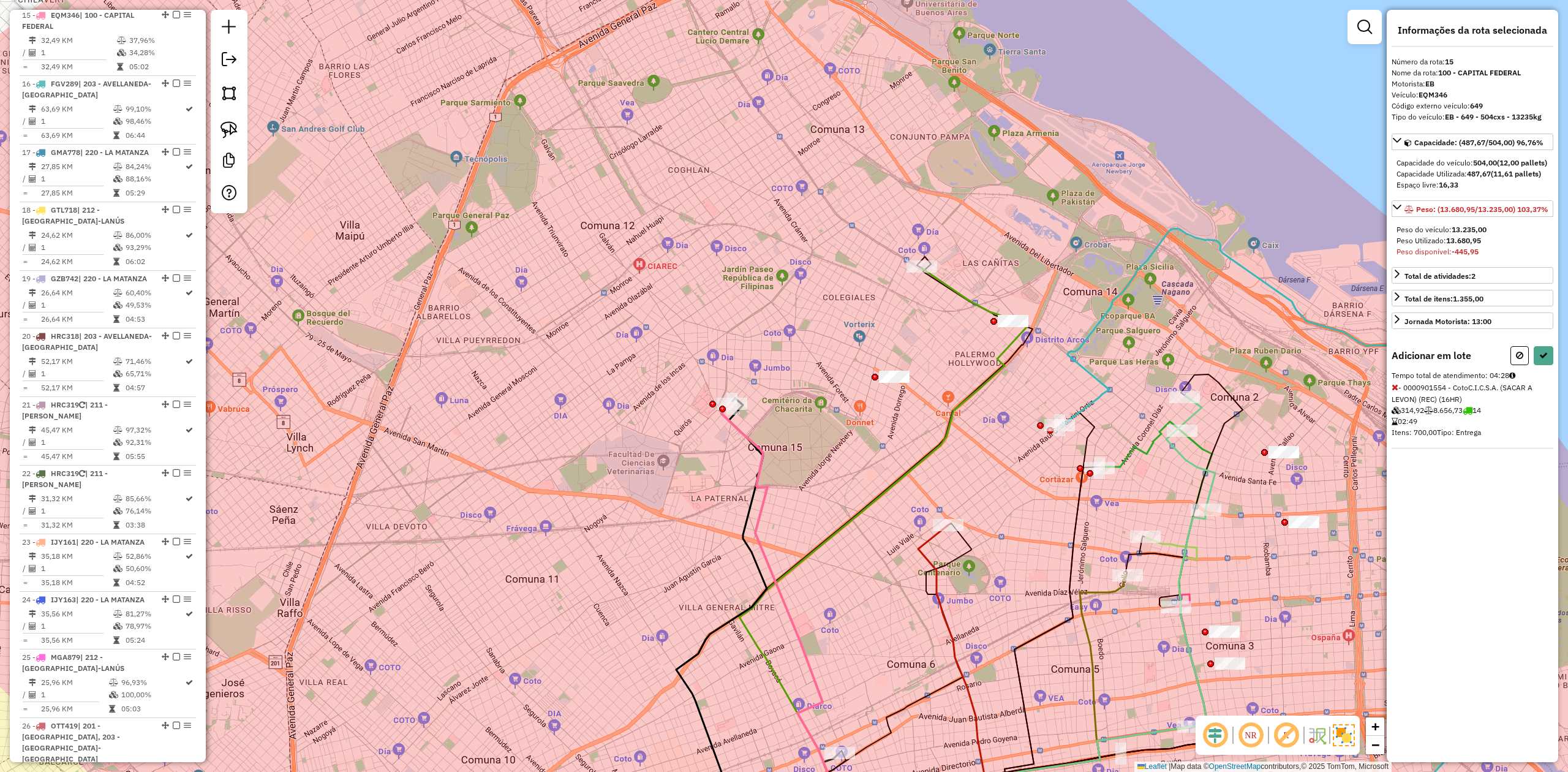
select select "**********"
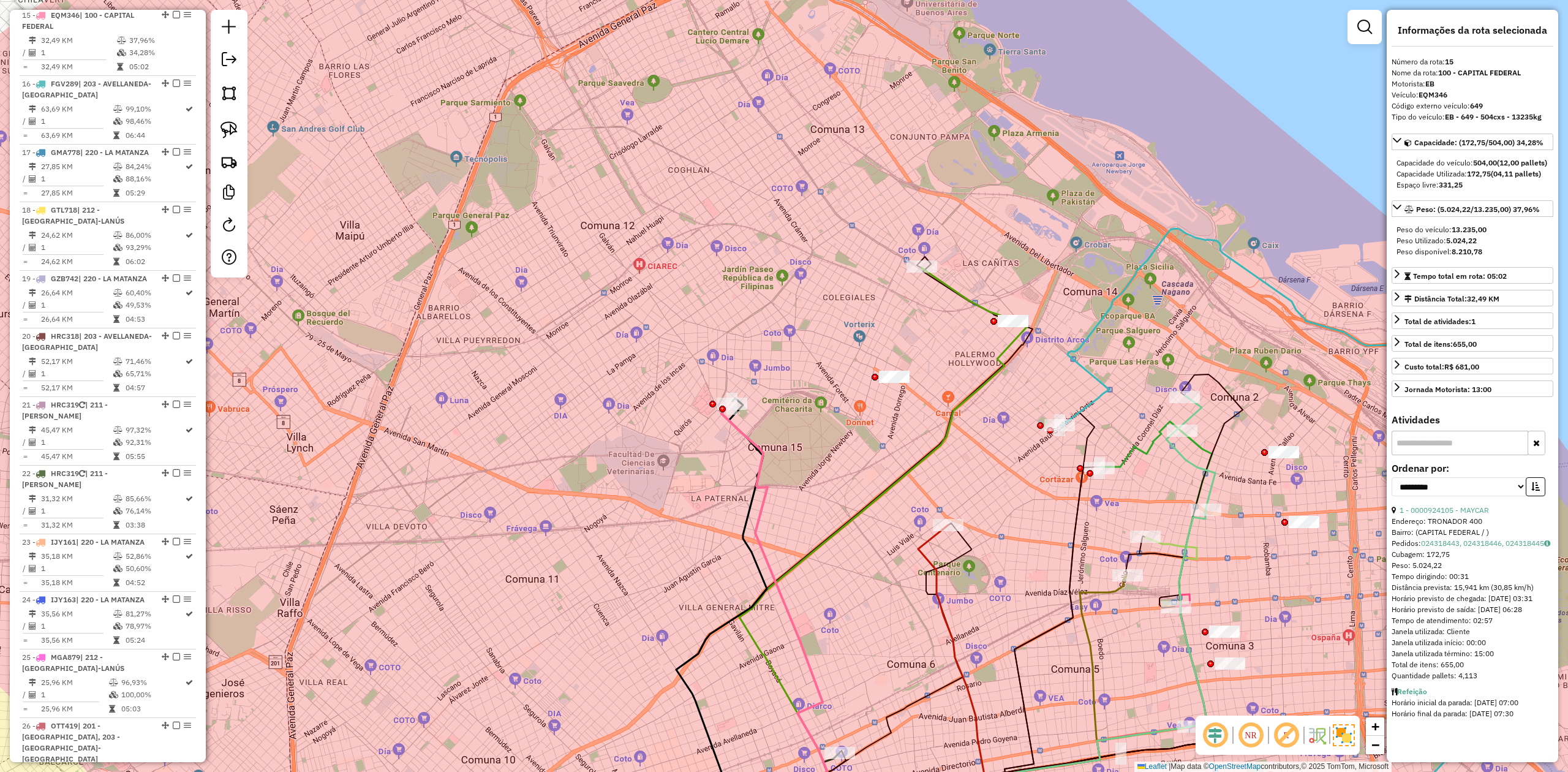
click at [878, 319] on div "Janela de atendimento Grade de atendimento Capacidade Transportadoras Veículos …" at bounding box center [784, 386] width 1568 height 772
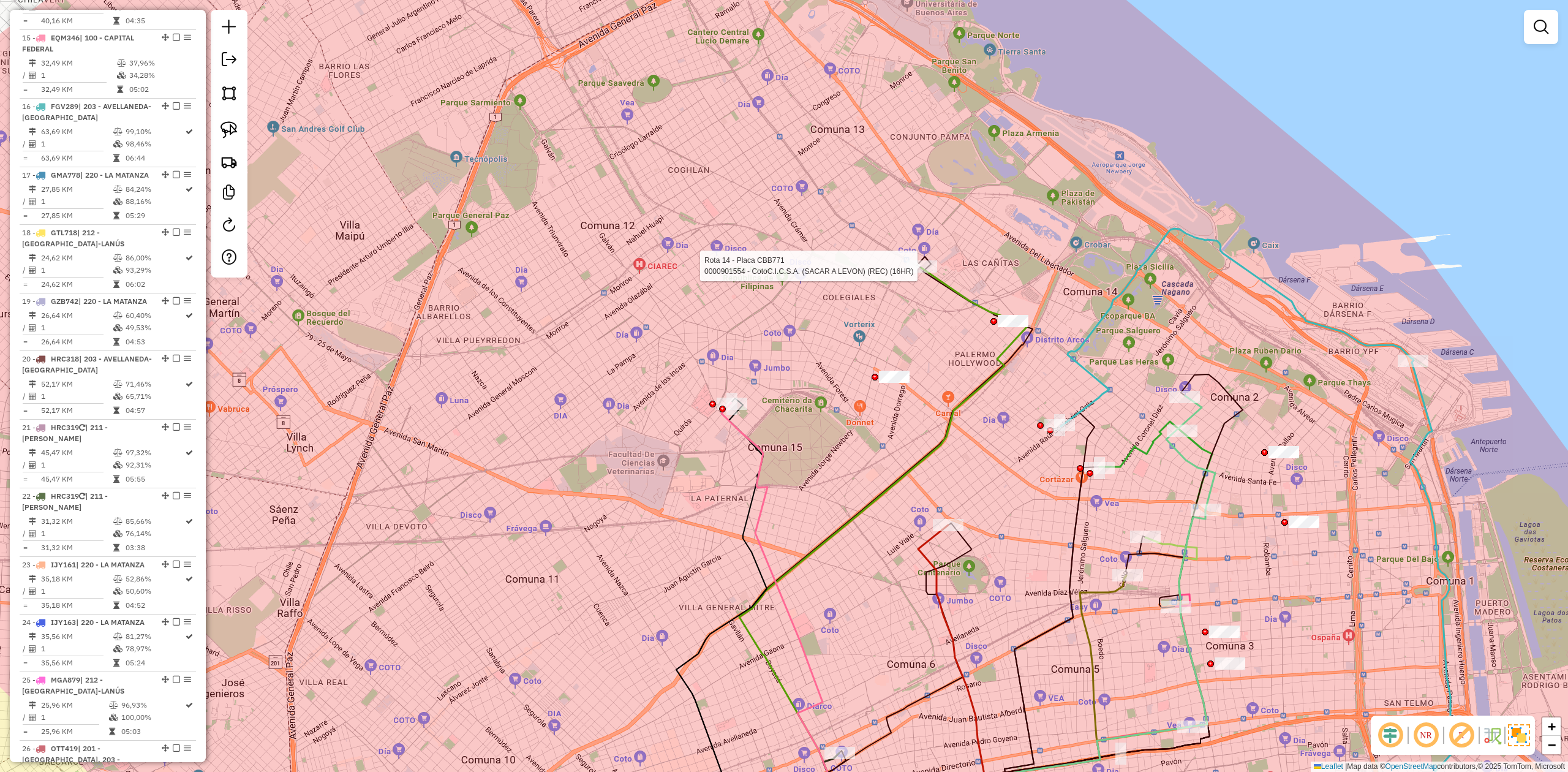
select select "**********"
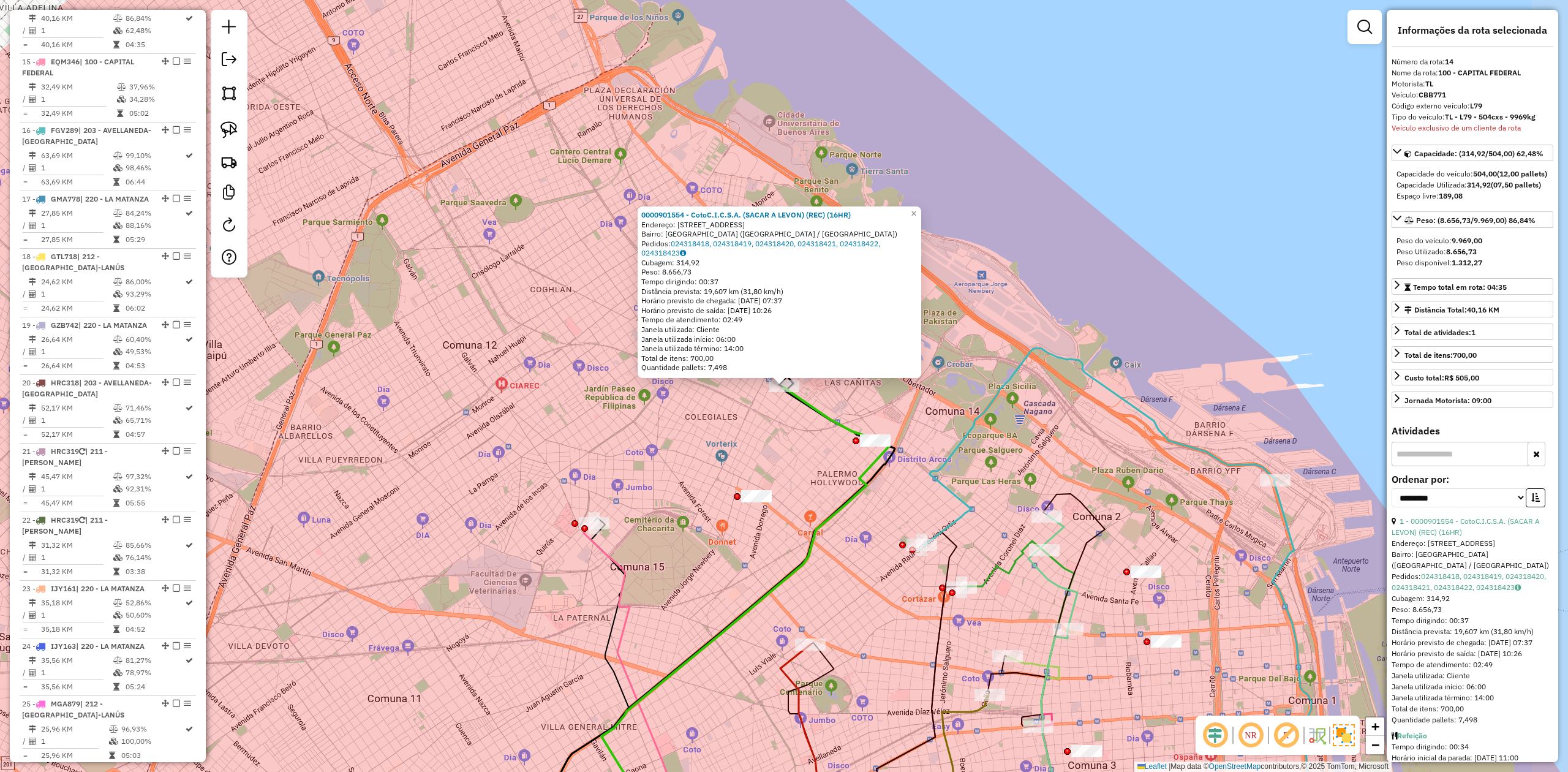
scroll to position [1365, 0]
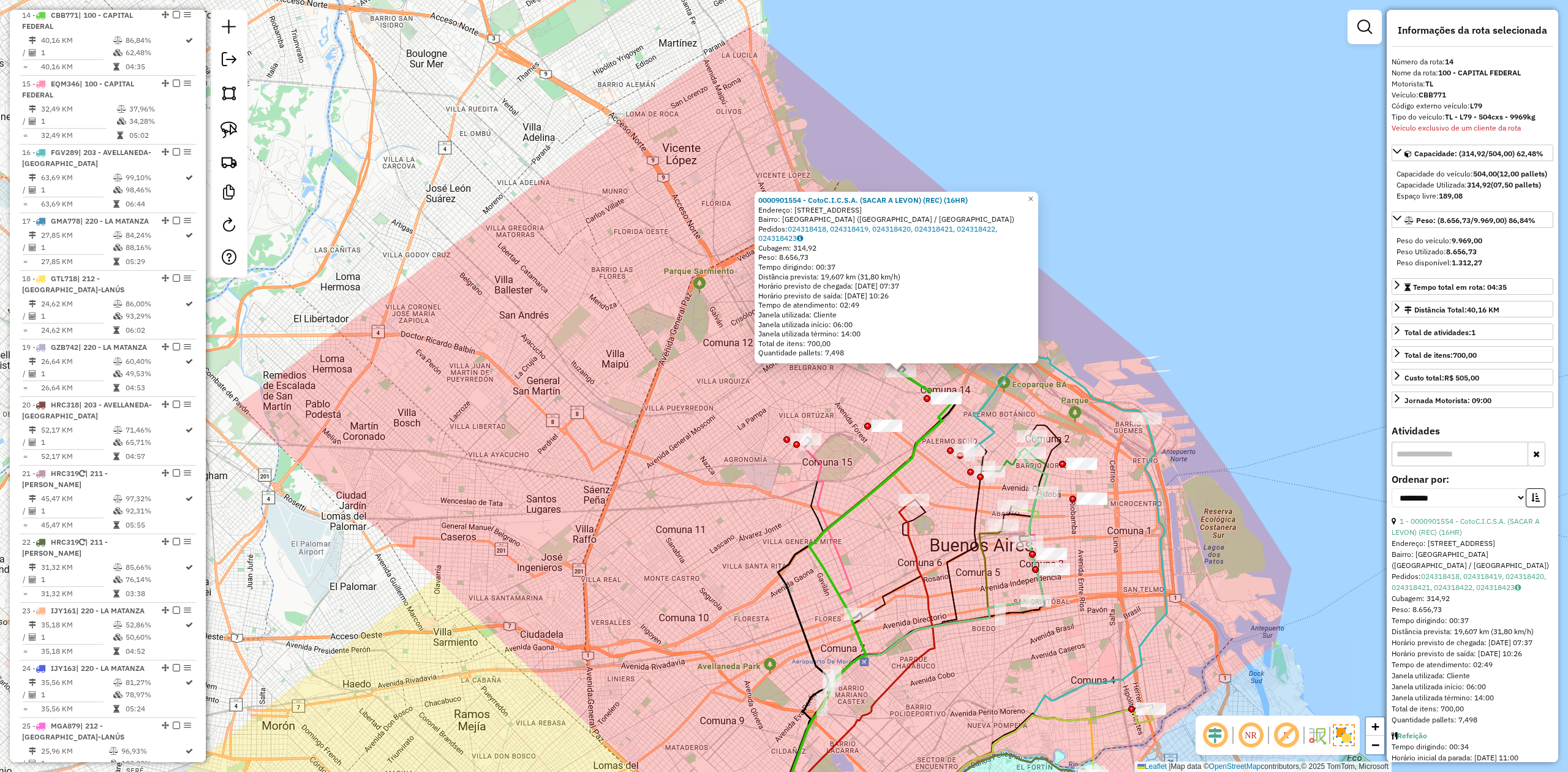
click at [812, 460] on icon at bounding box center [814, 643] width 102 height 409
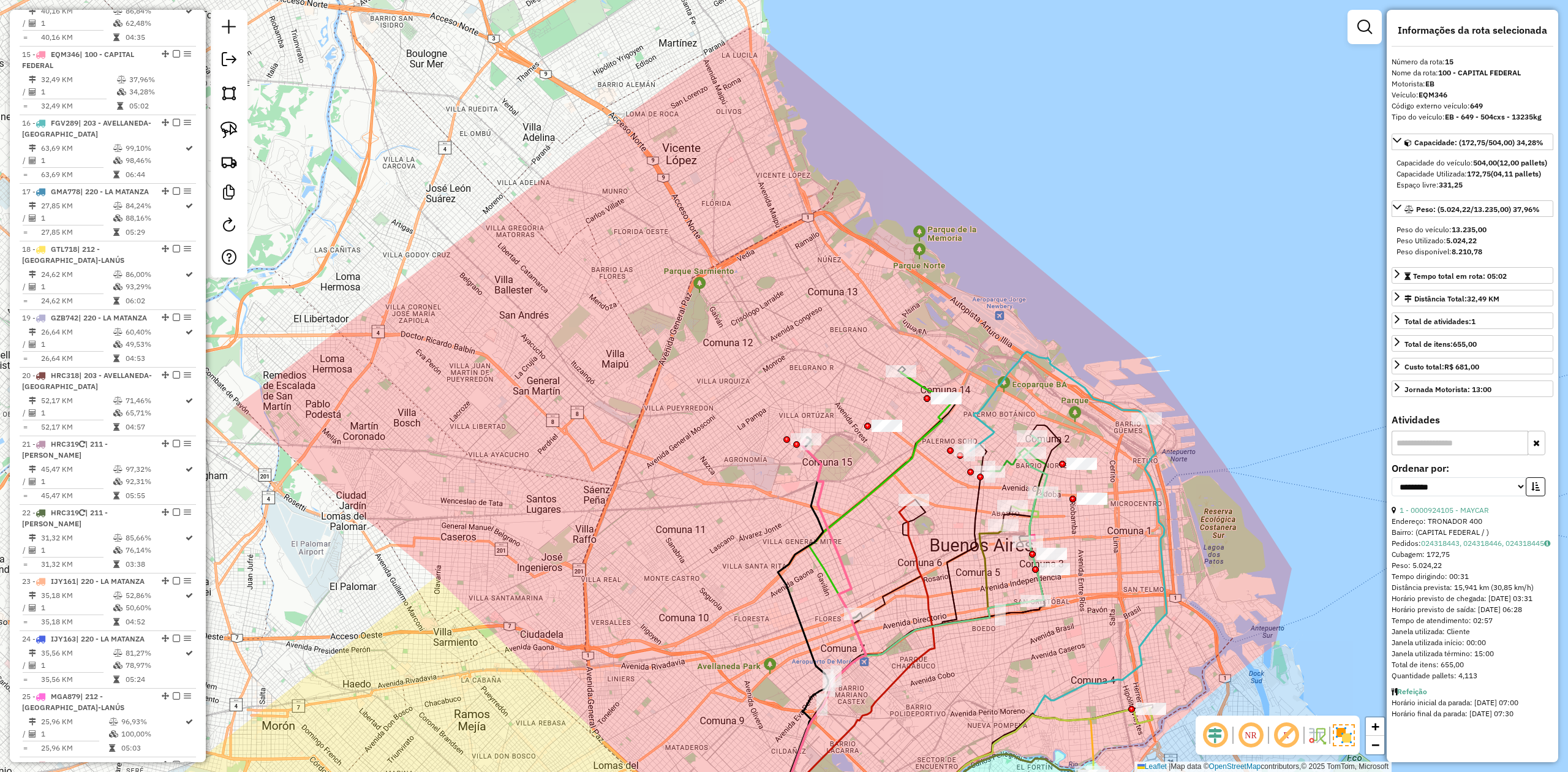
scroll to position [1434, 0]
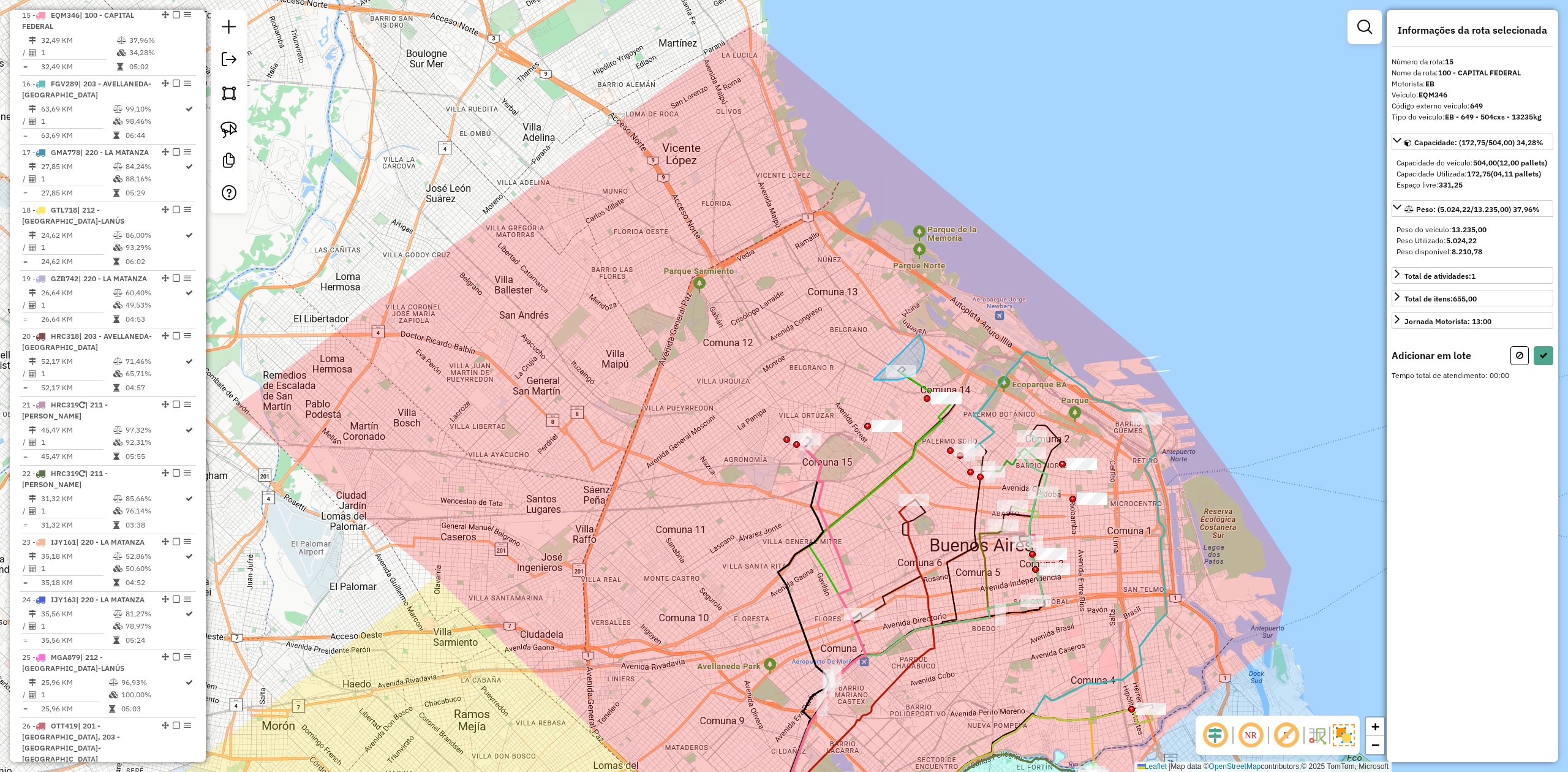
drag, startPoint x: 882, startPoint y: 379, endPoint x: 853, endPoint y: 336, distance: 51.9
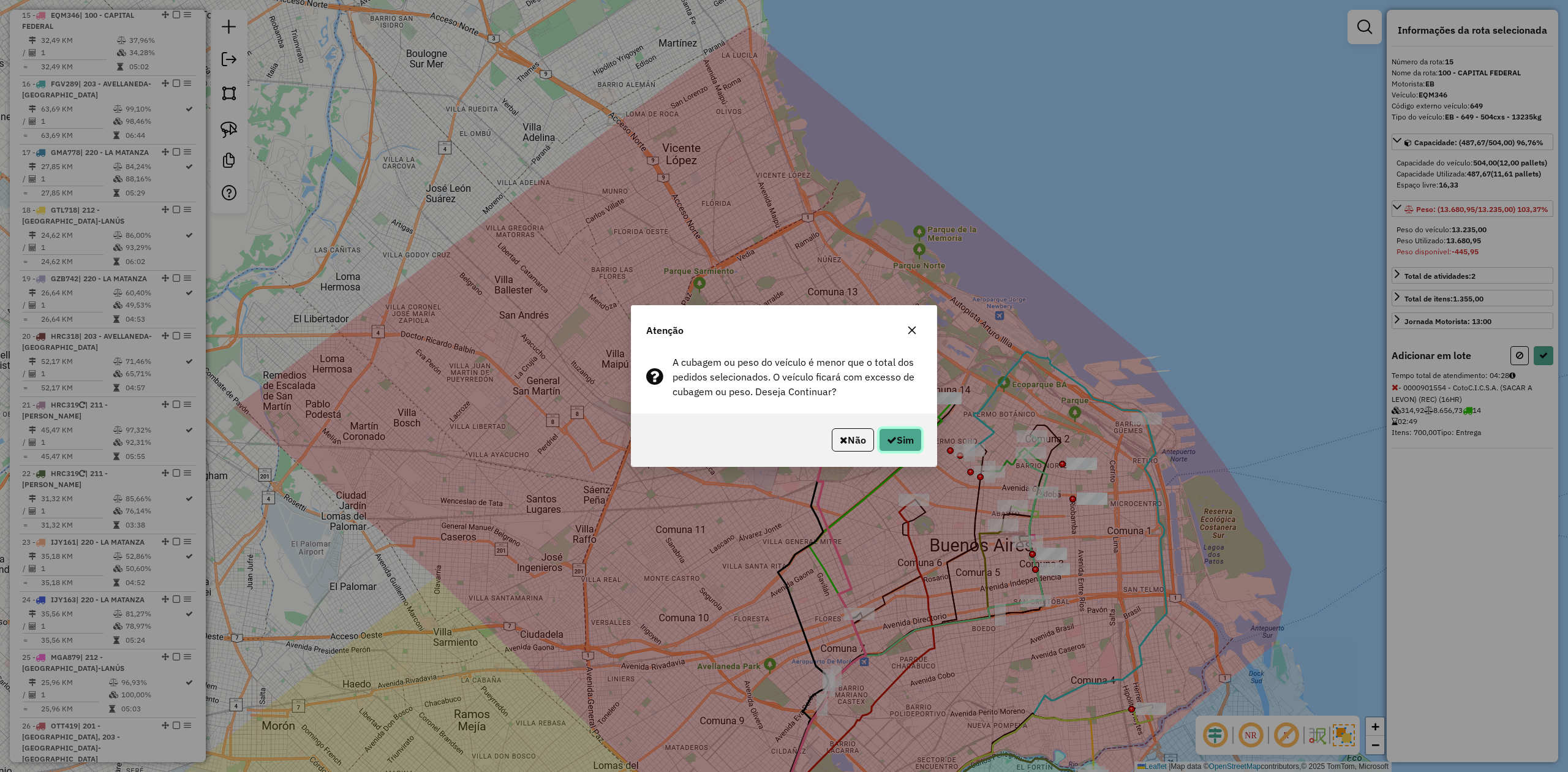
click at [903, 439] on button "Sim" at bounding box center [901, 439] width 43 height 23
select select "**********"
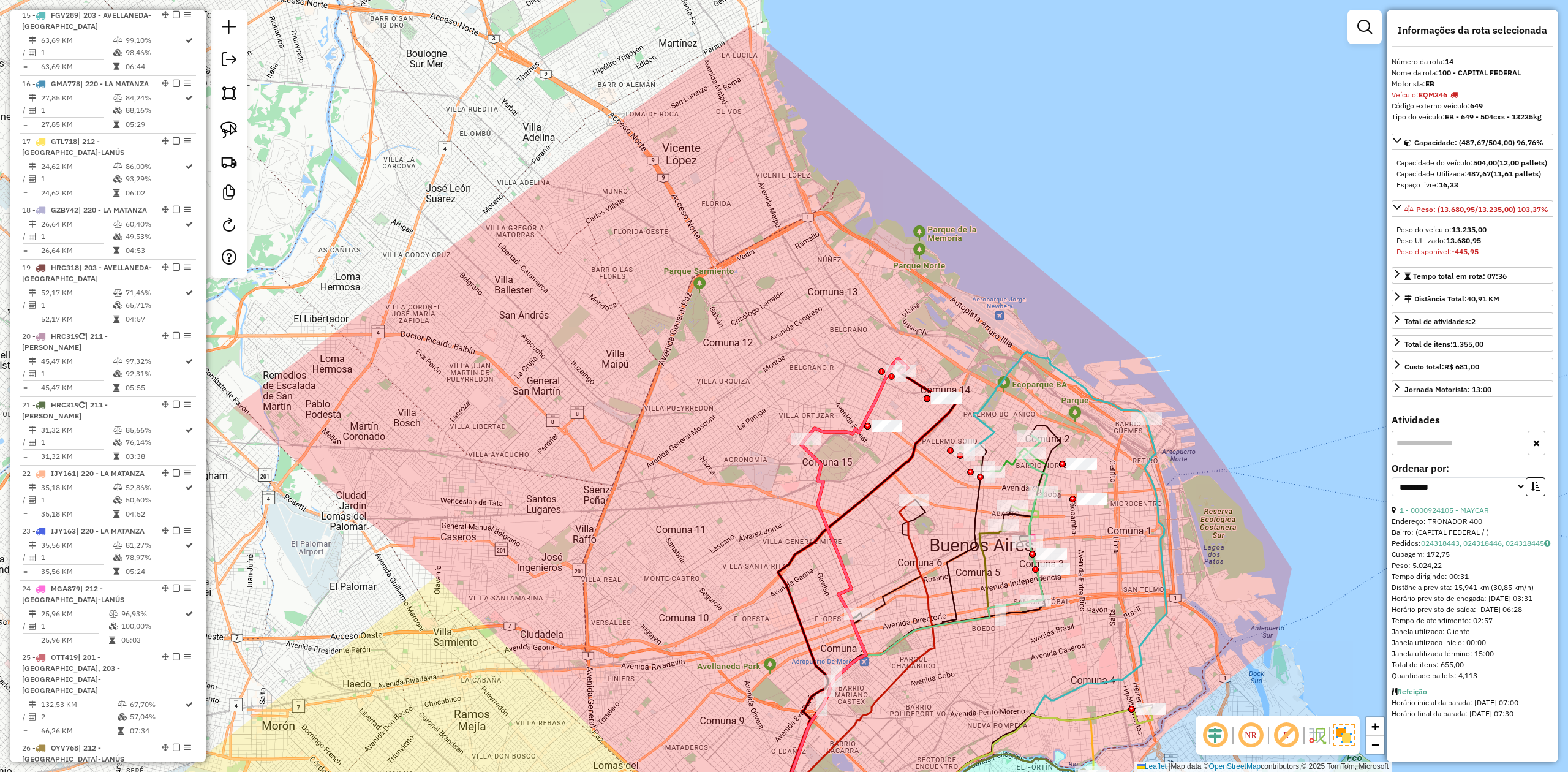
click at [838, 385] on div "Janela de atendimento Grade de atendimento Capacidade Transportadoras Veículos …" at bounding box center [784, 386] width 1568 height 772
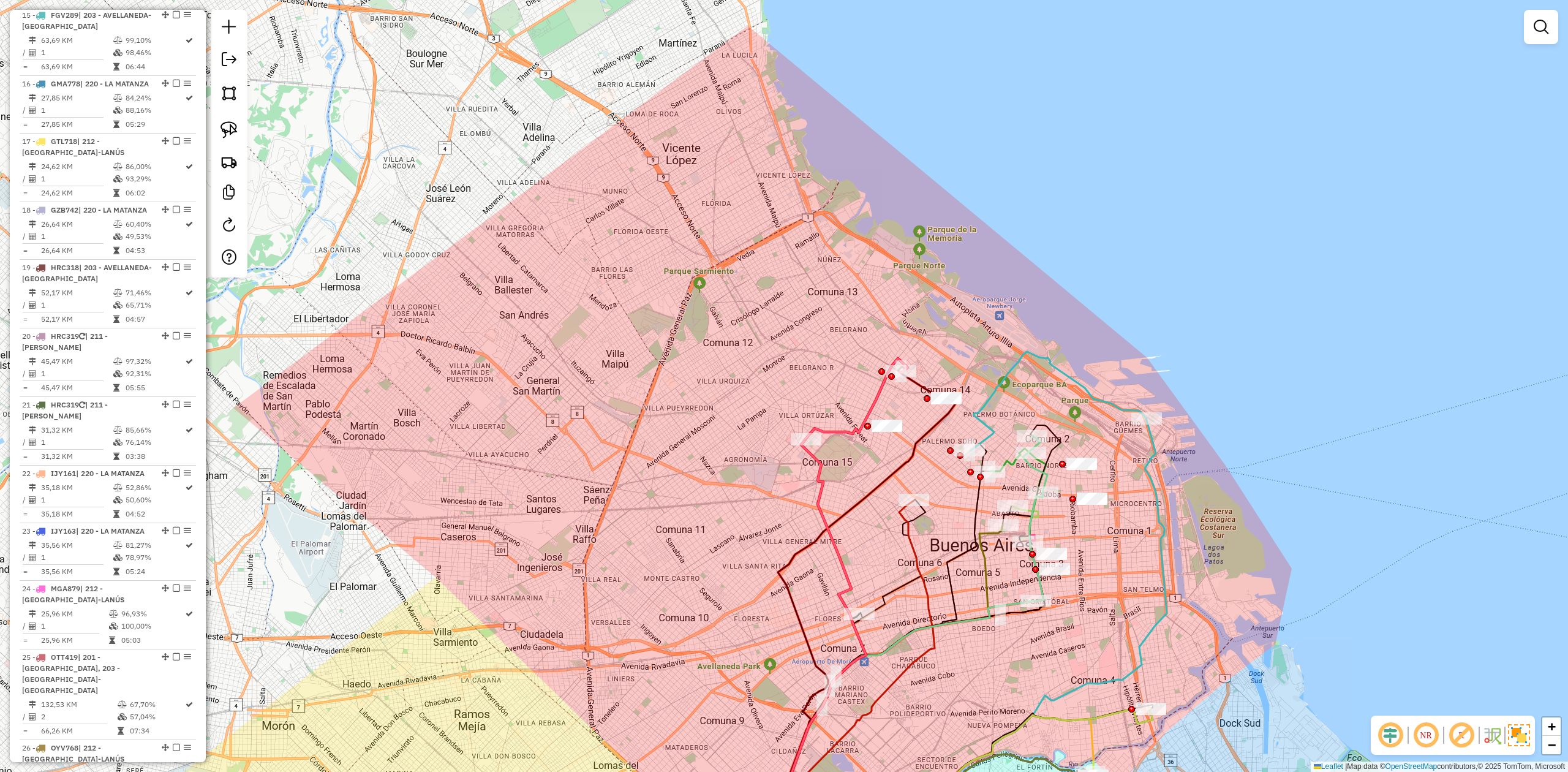
click at [839, 393] on div "Janela de atendimento Grade de atendimento Capacidade Transportadoras Veículos …" at bounding box center [784, 386] width 1568 height 772
click at [841, 434] on icon at bounding box center [856, 398] width 102 height 81
select select "**********"
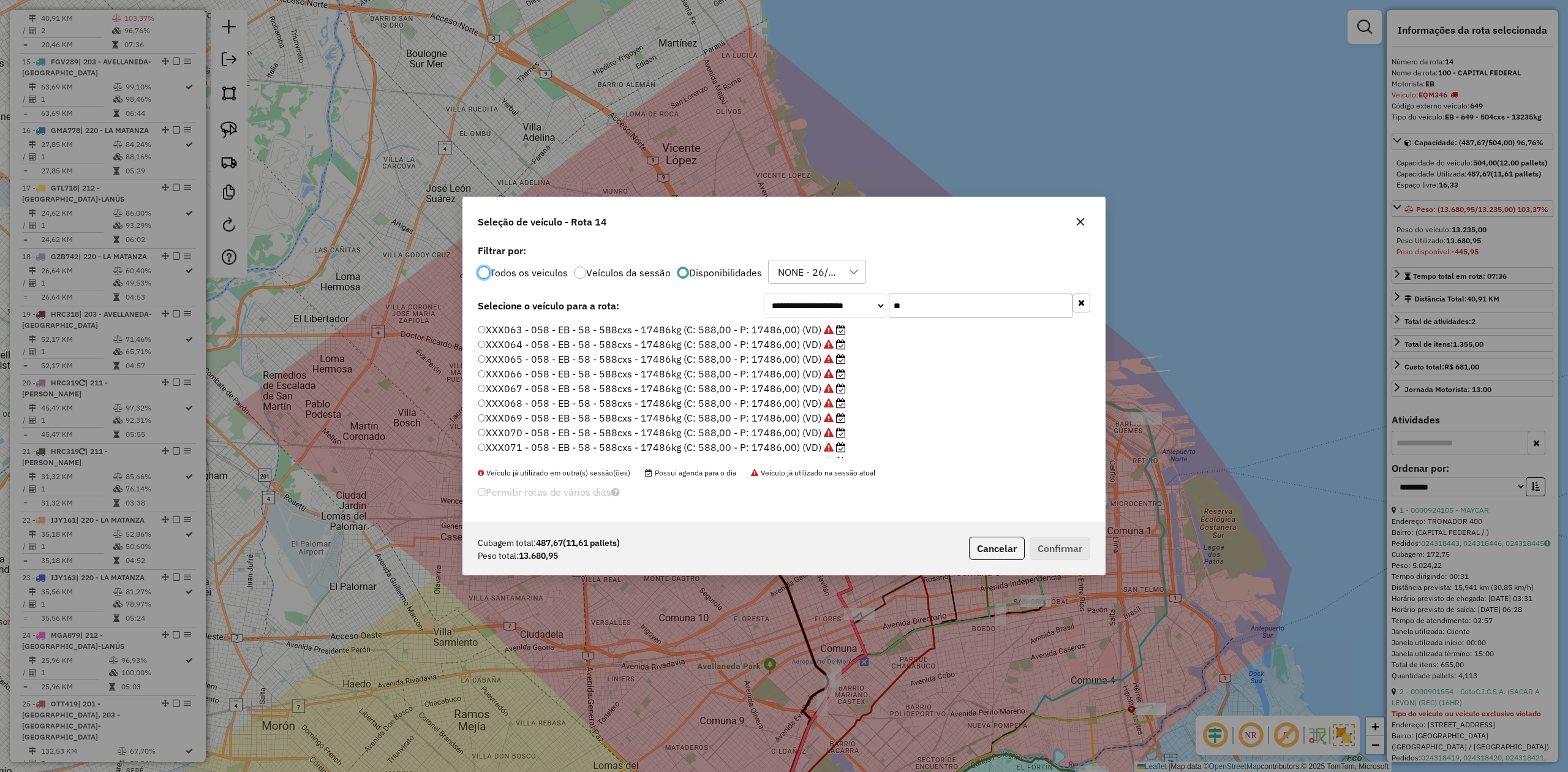
scroll to position [1365, 0]
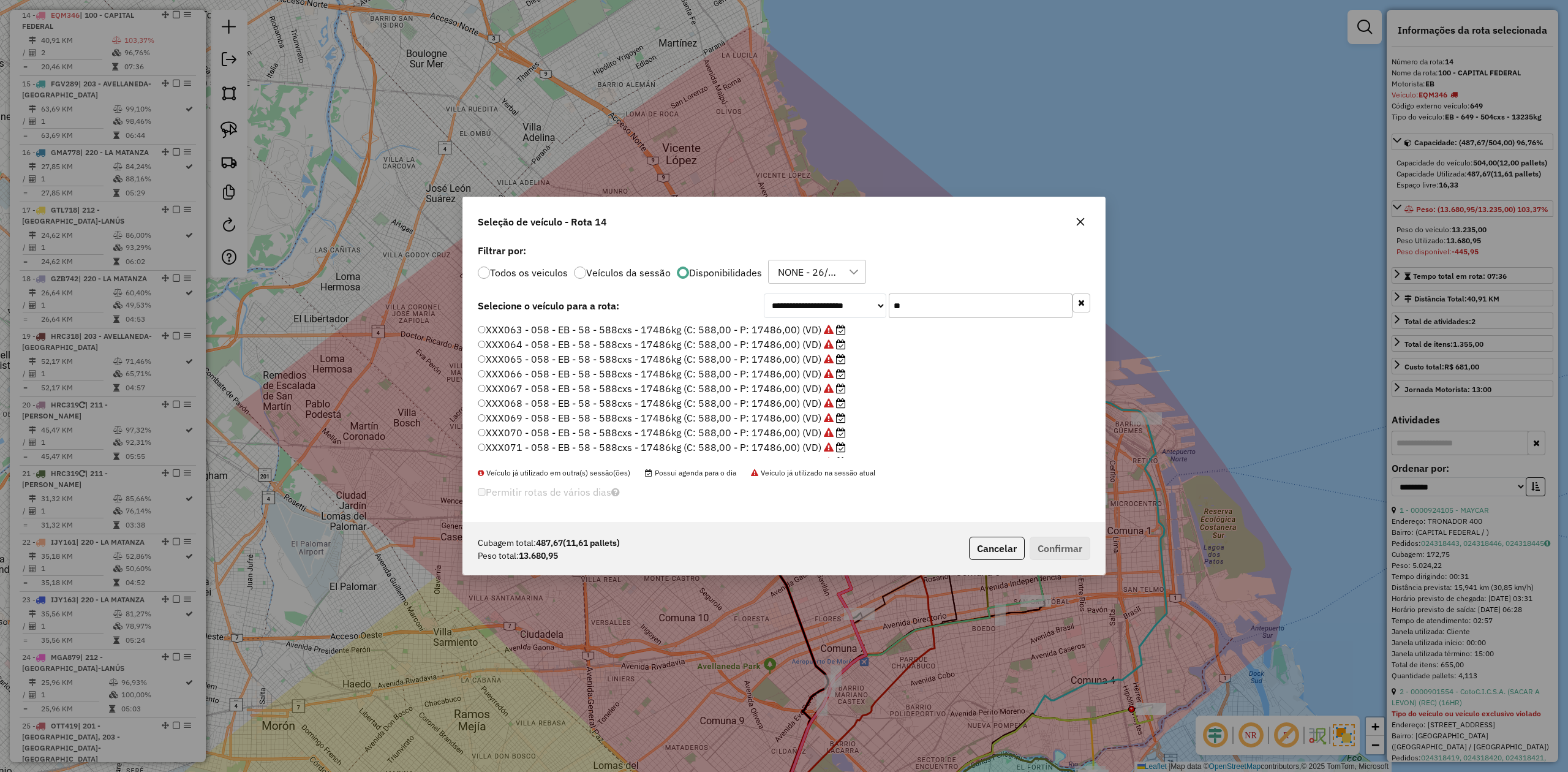
drag, startPoint x: 967, startPoint y: 304, endPoint x: 802, endPoint y: 292, distance: 165.4
click at [804, 292] on div "**********" at bounding box center [784, 381] width 642 height 281
type input "**"
click at [789, 379] on ul "XXX063 - 058 - EB - 58 - 588cxs - 17486kg (C: 588,00 - P: 17486,00) (VD) XXX064…" at bounding box center [784, 389] width 613 height 135
drag, startPoint x: 795, startPoint y: 376, endPoint x: 816, endPoint y: 400, distance: 31.9
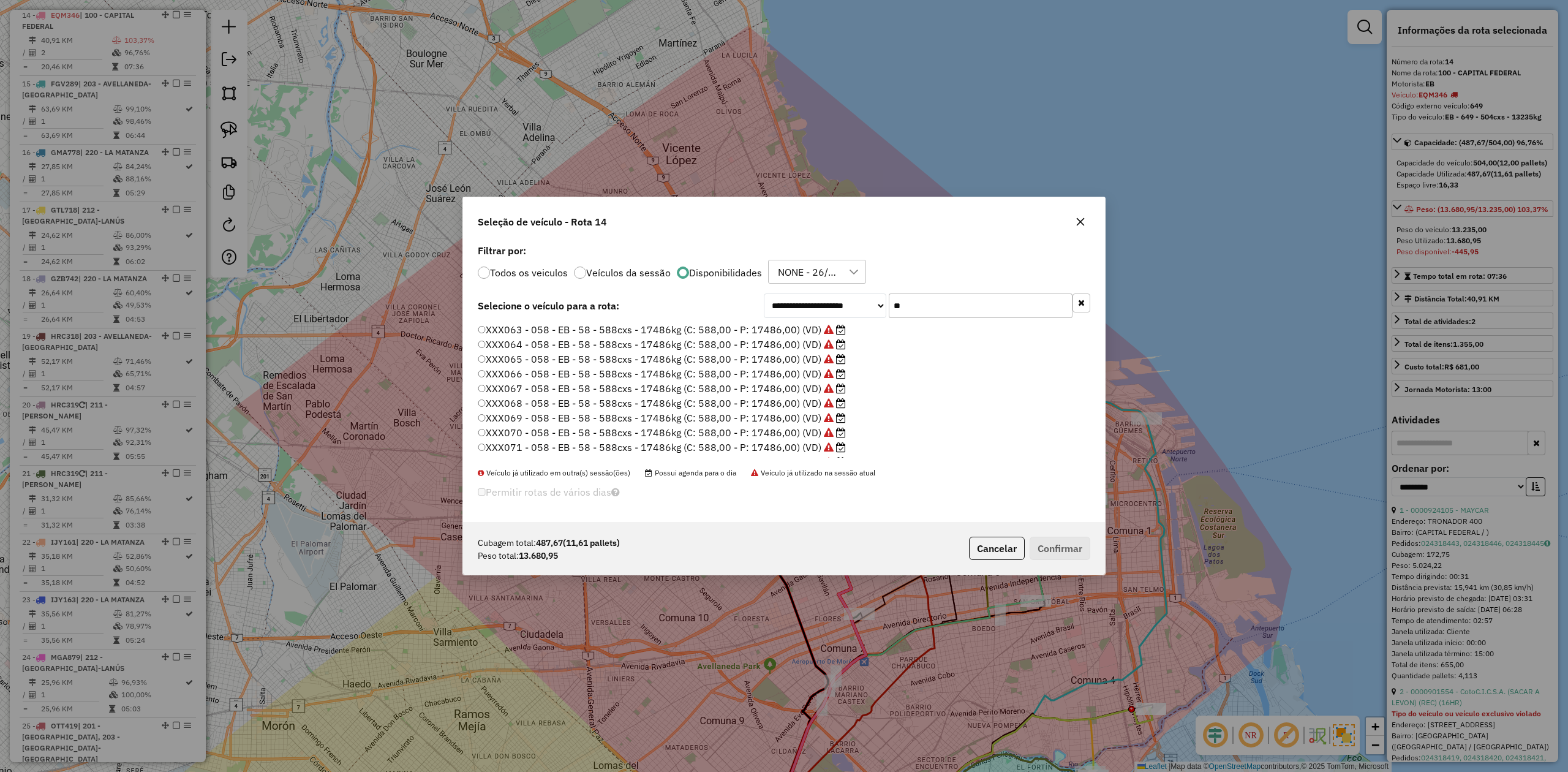
click at [794, 376] on label "XXX066 - 058 - EB - 58 - 588cxs - 17486kg (C: 588,00 - P: 17486,00) (VD)" at bounding box center [662, 373] width 368 height 15
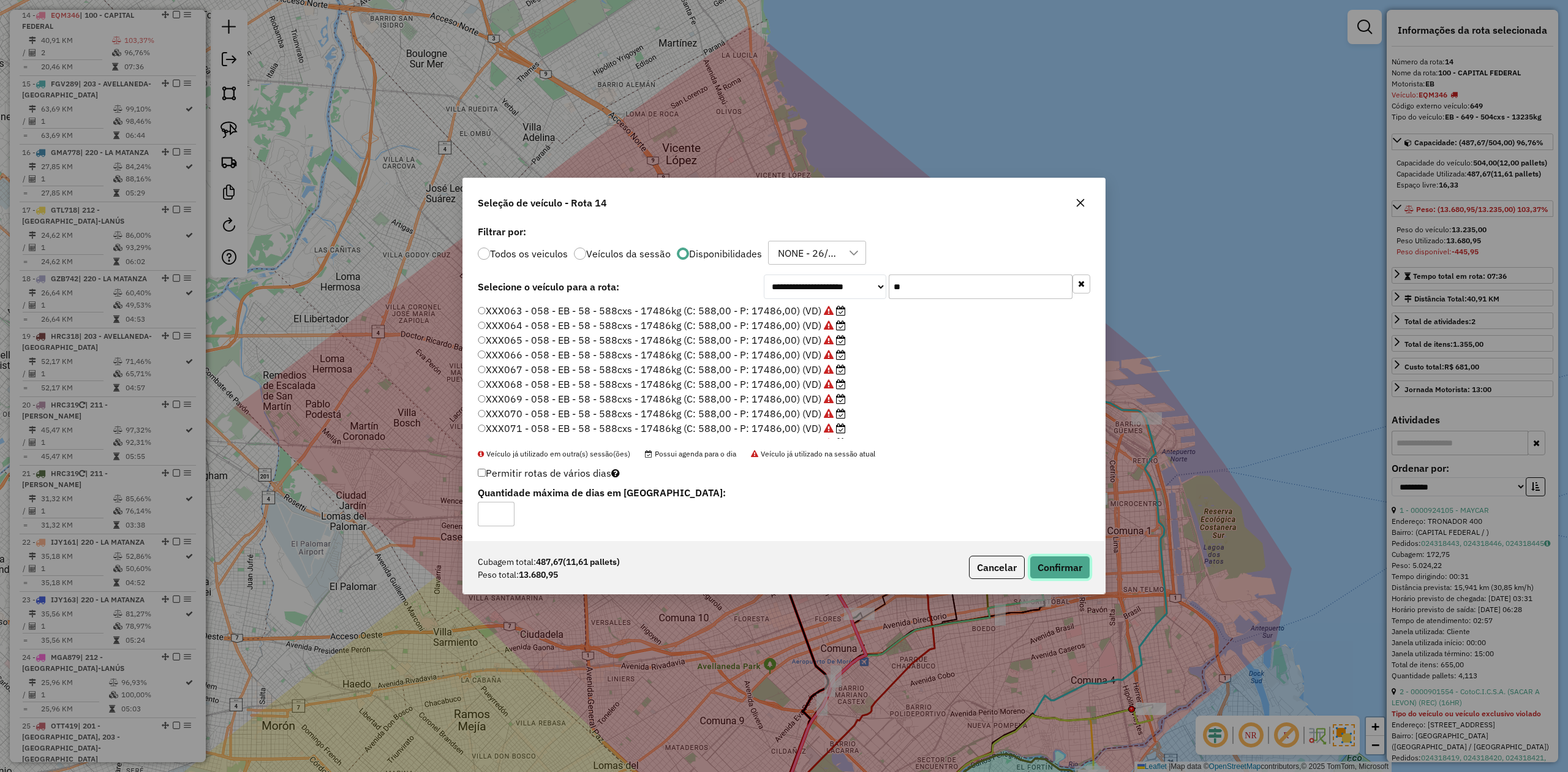
click at [1045, 477] on button "Confirmar" at bounding box center [1060, 567] width 61 height 23
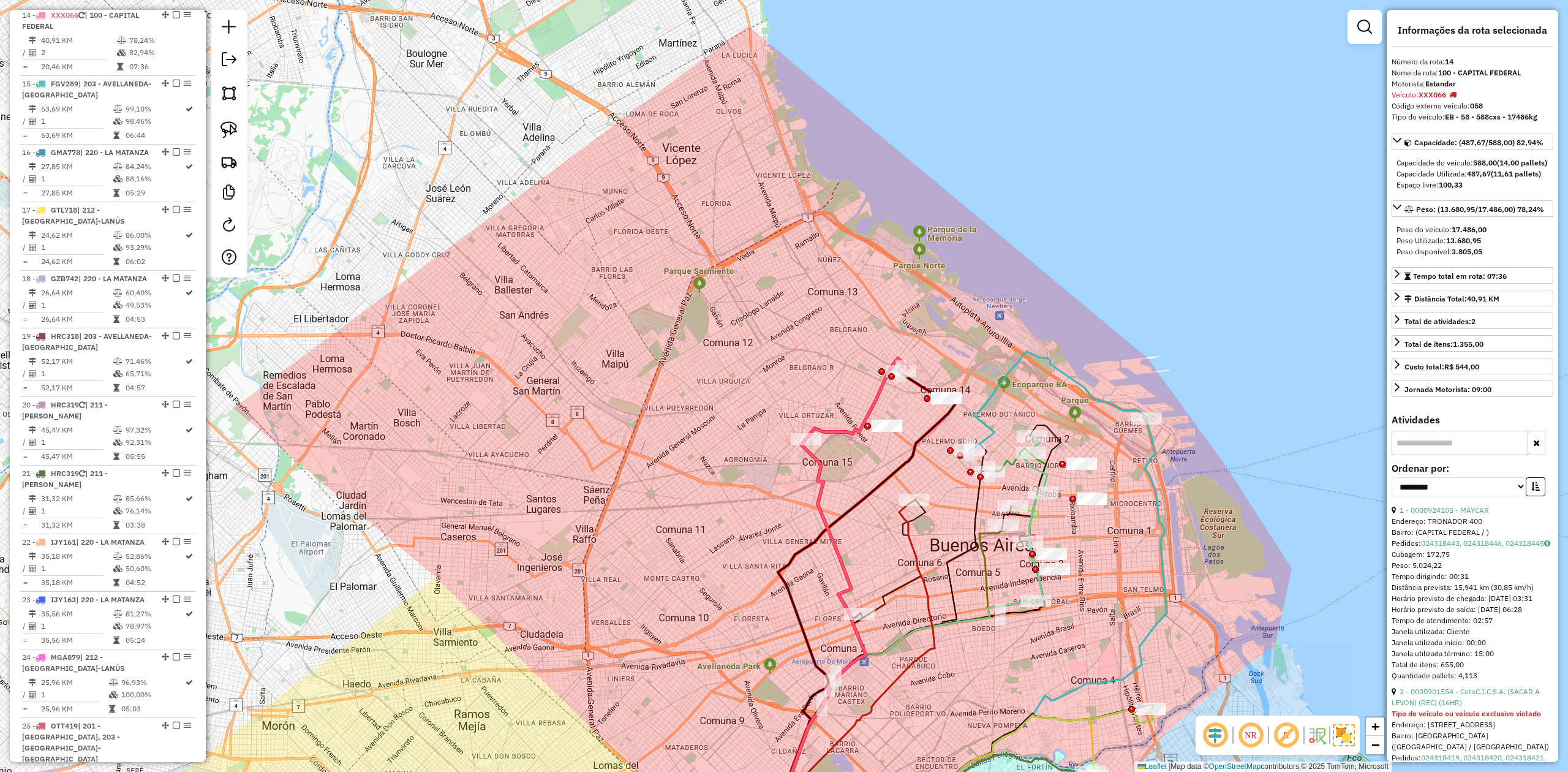
click at [847, 442] on div "Janela de atendimento Grade de atendimento Capacidade Transportadoras Veículos …" at bounding box center [784, 386] width 1568 height 772
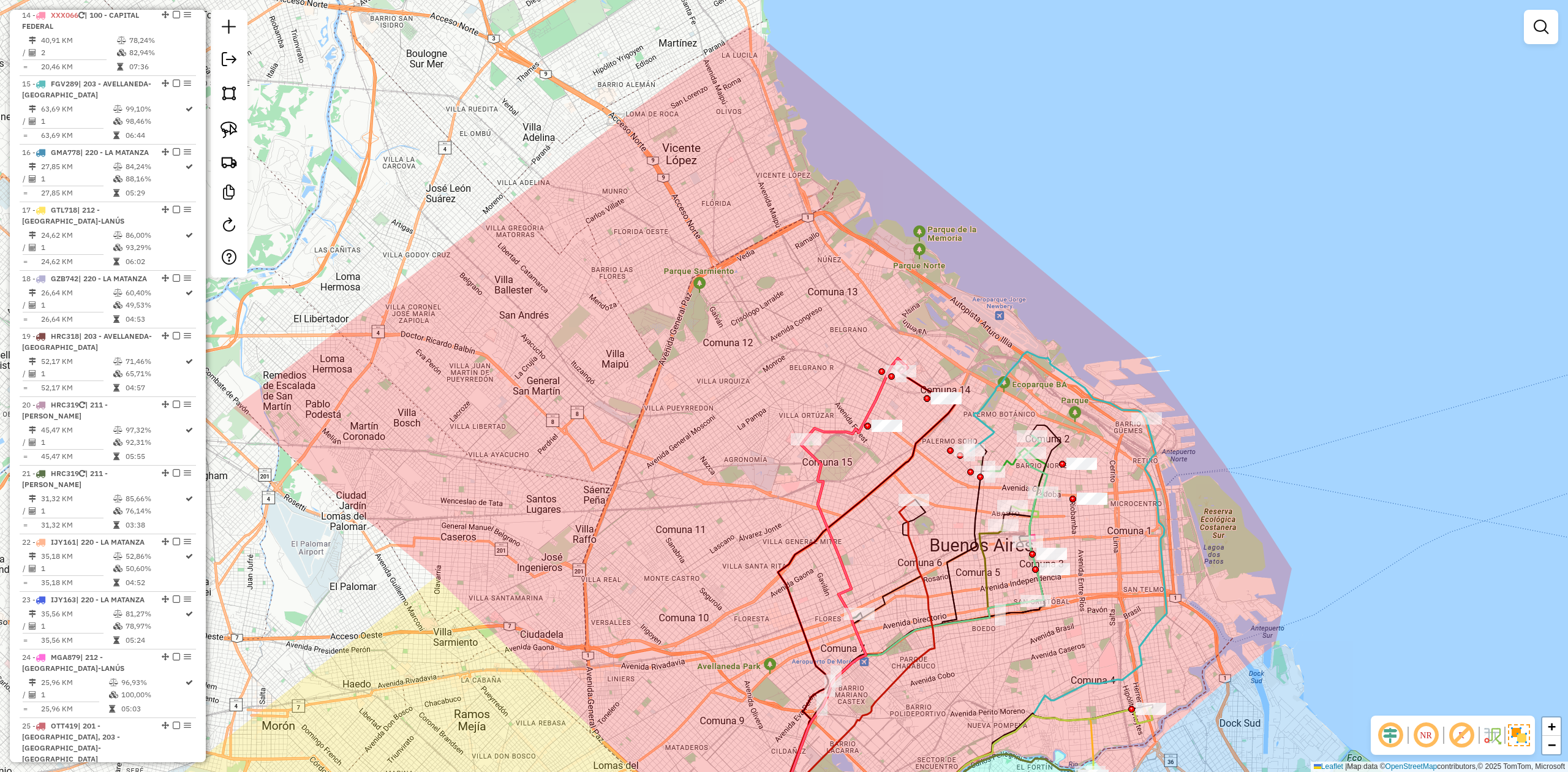
click at [841, 424] on icon at bounding box center [856, 398] width 102 height 81
select select "**********"
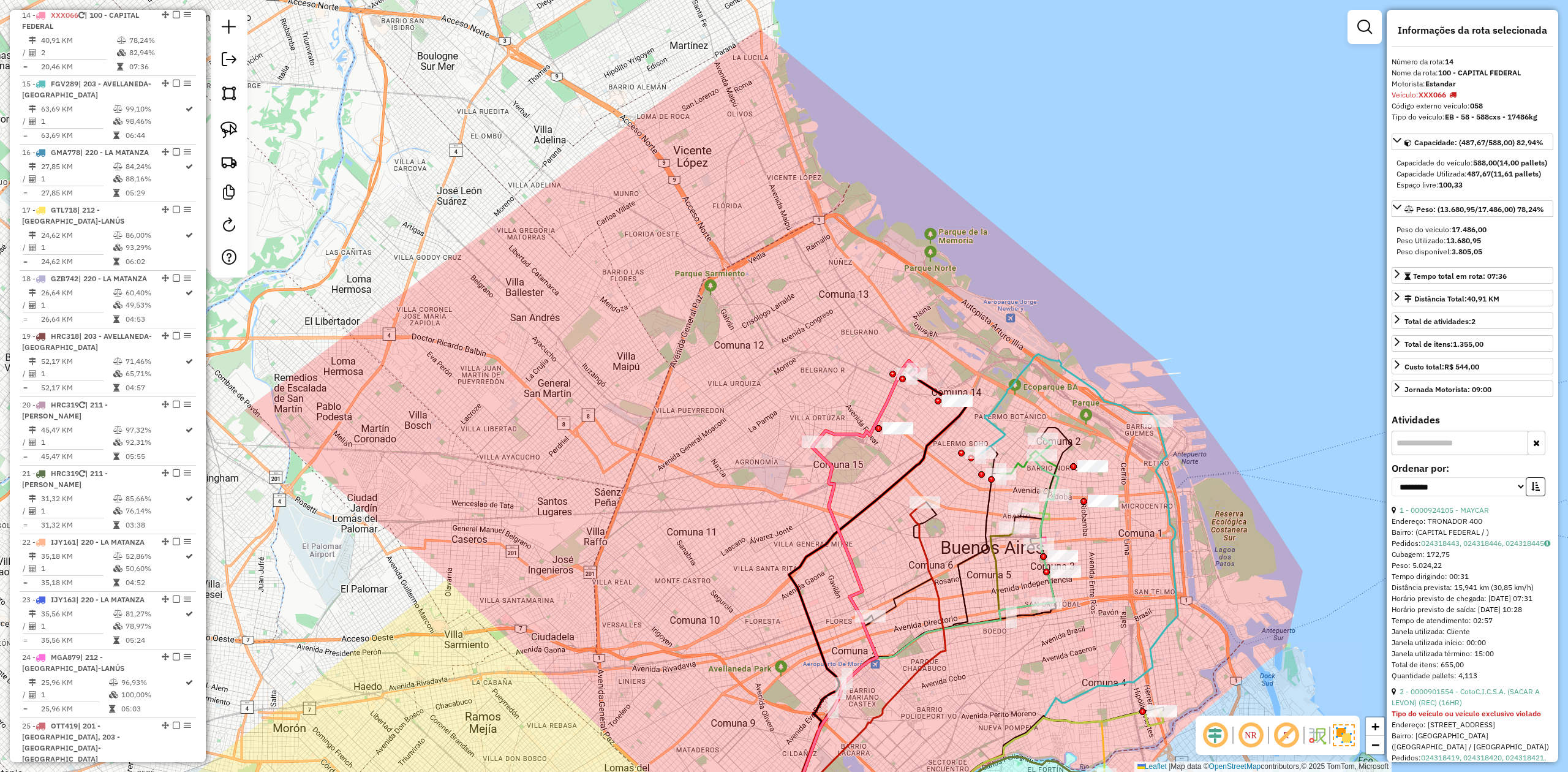
drag, startPoint x: 841, startPoint y: 433, endPoint x: 858, endPoint y: 429, distance: 17.5
click at [858, 429] on icon at bounding box center [868, 401] width 102 height 81
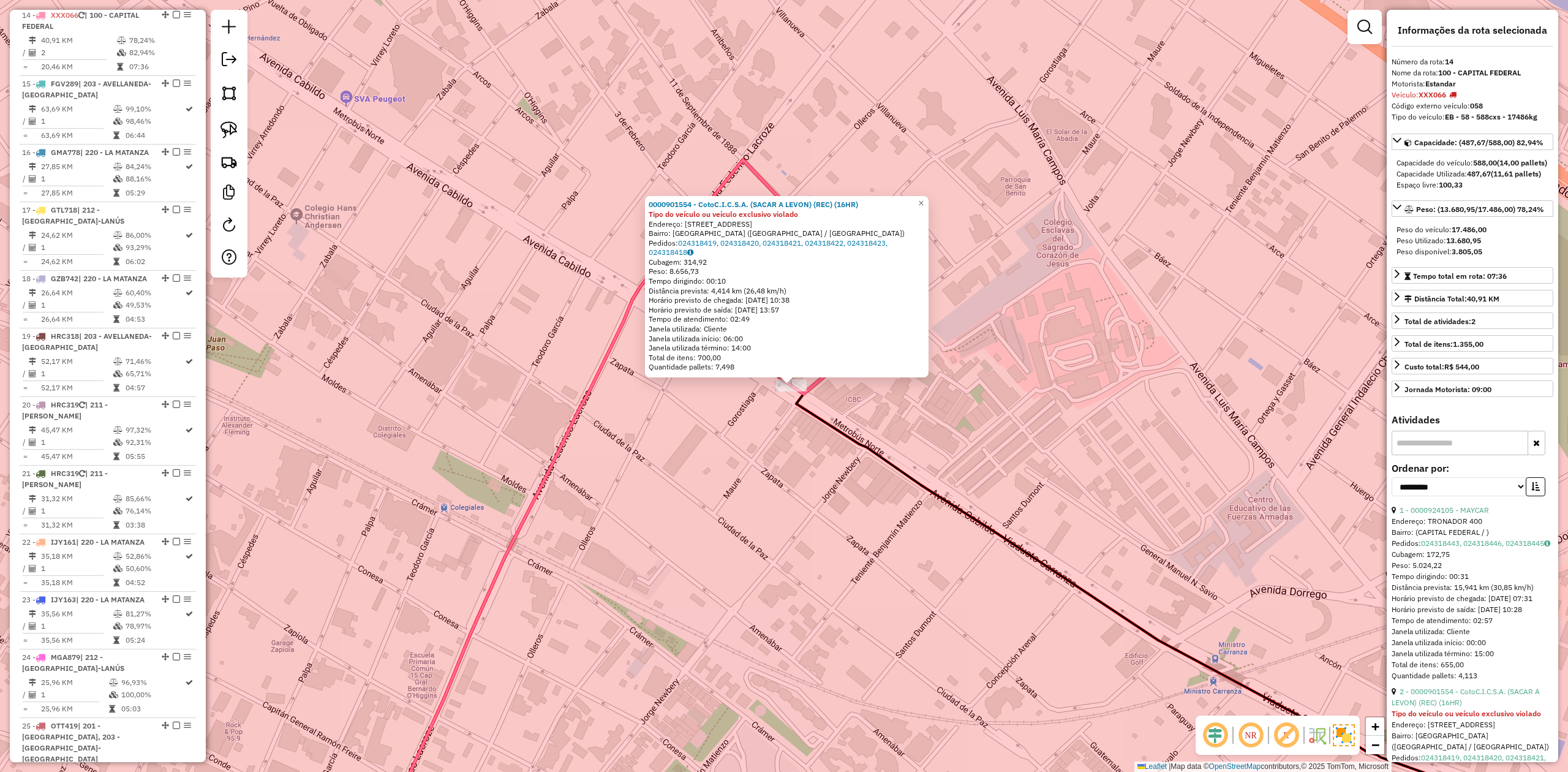
drag, startPoint x: 775, startPoint y: 454, endPoint x: 951, endPoint y: 420, distance: 179.3
click at [949, 423] on div "0000901554 - CotoC.I.C.S.A. (SACAR A LEVON) (REC) (16HR) Tipo do veículo ou veí…" at bounding box center [784, 386] width 1568 height 772
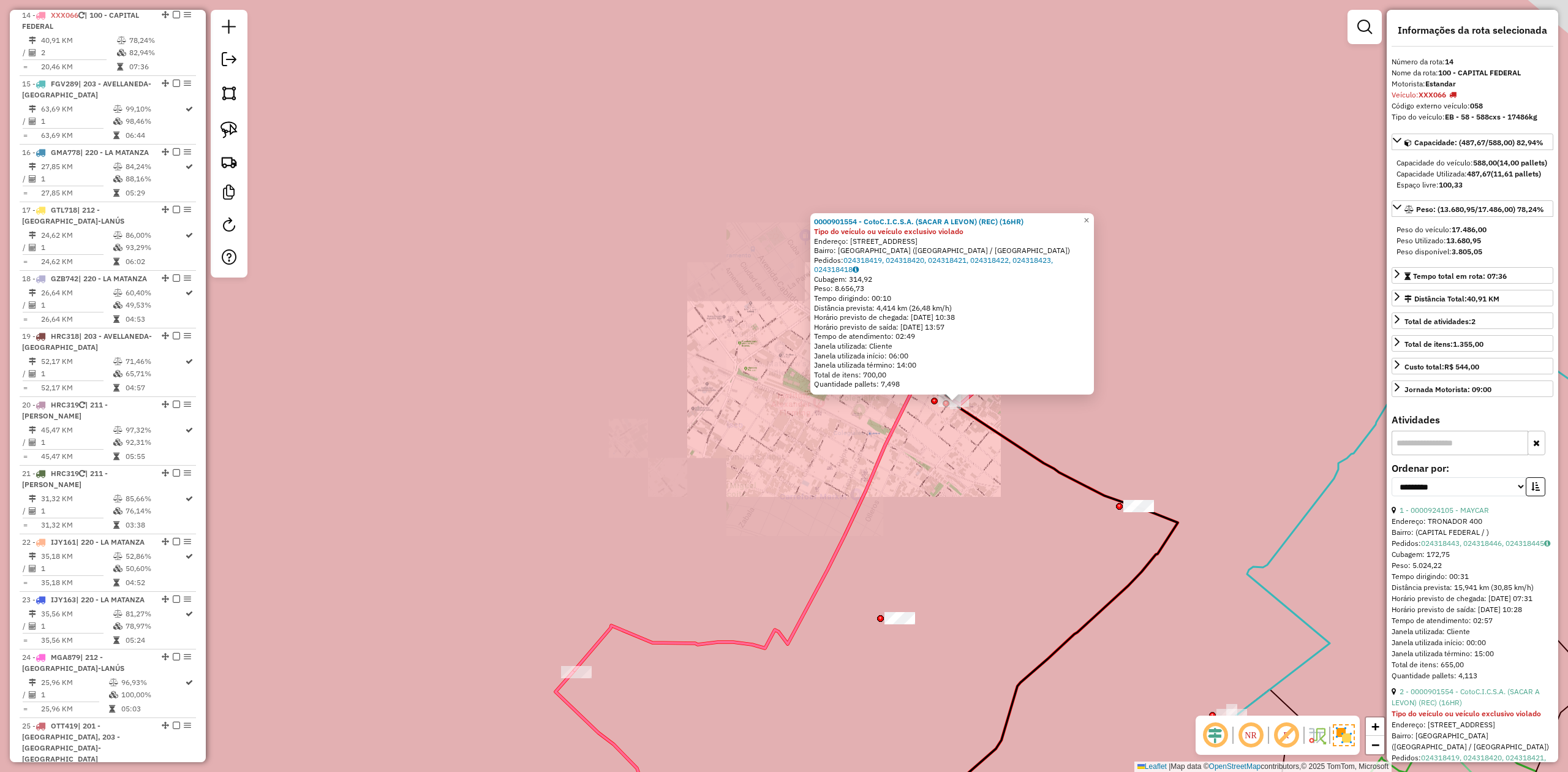
drag, startPoint x: 948, startPoint y: 466, endPoint x: 1088, endPoint y: 296, distance: 220.2
click at [1045, 299] on div "0000901554 - CotoC.I.C.S.A. (SACAR A LEVON) (REC) (16HR) Tipo do veículo ou veí…" at bounding box center [784, 386] width 1568 height 772
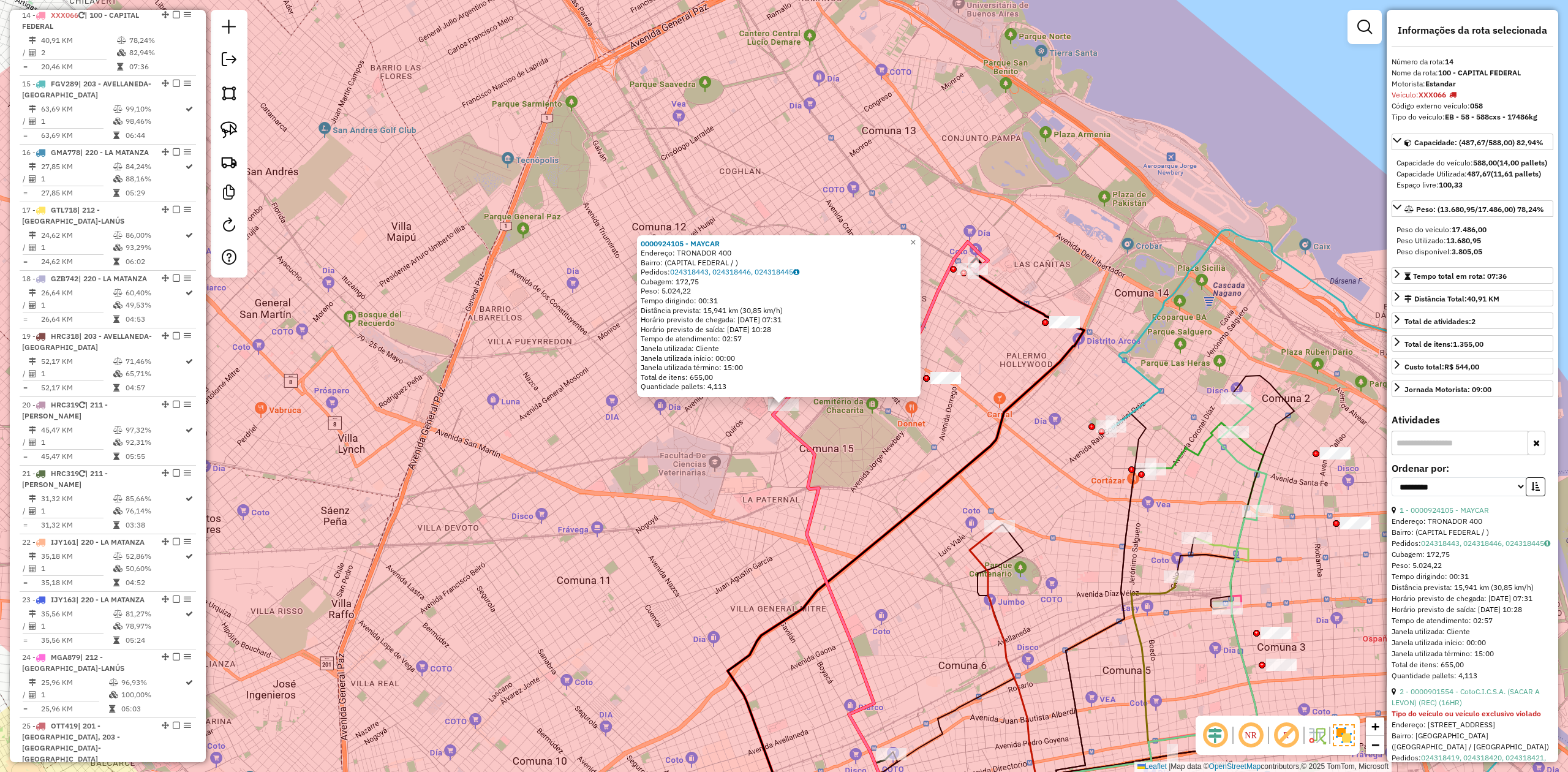
click at [966, 314] on div "0000924105 - MAYCAR Endereço: TRONADOR 400 Bairro: (CAPITAL FEDERAL / ) Pedidos…" at bounding box center [784, 386] width 1568 height 772
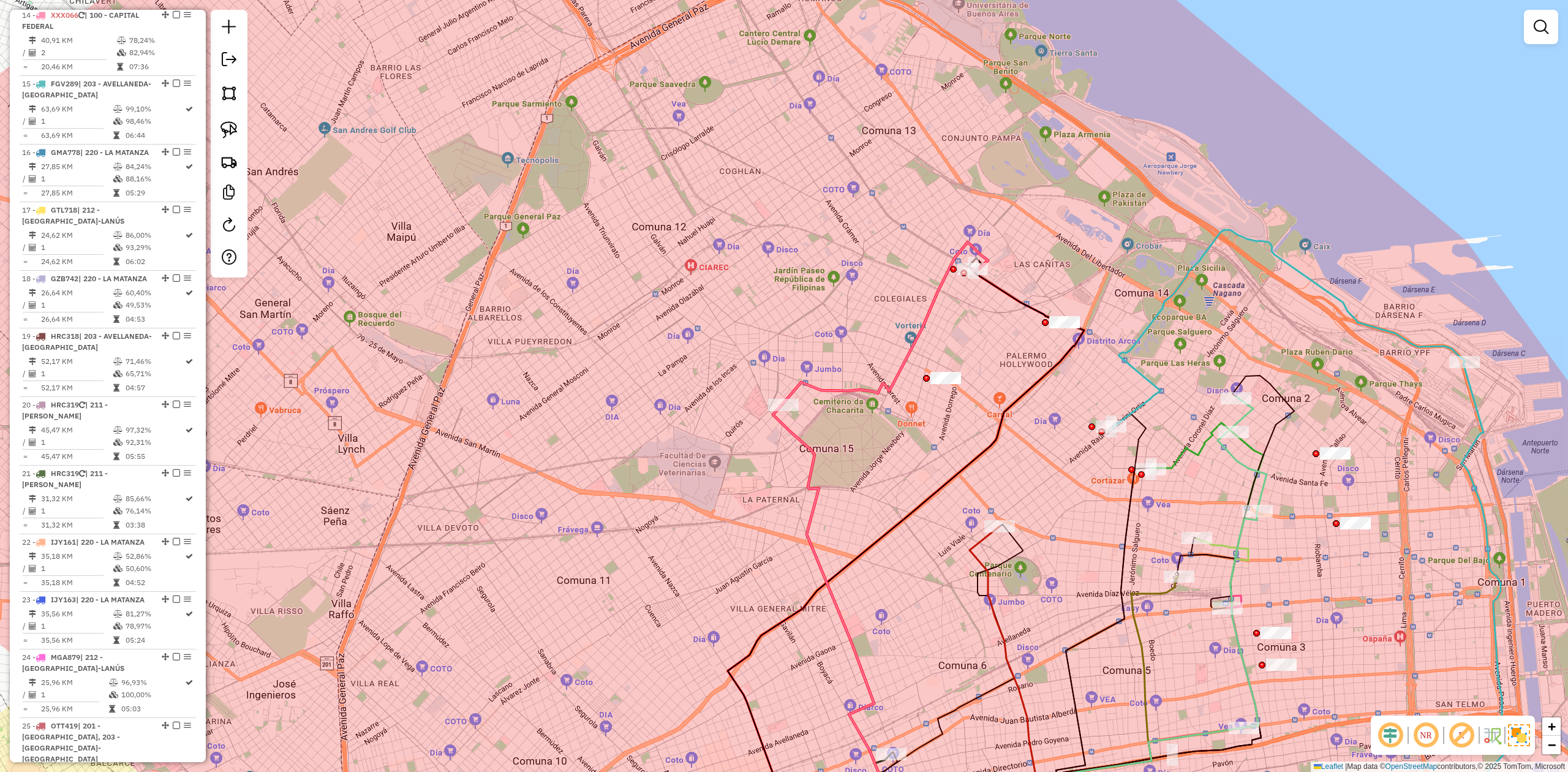
click at [929, 292] on div "Janela de atendimento Grade de atendimento Capacidade Transportadoras Veículos …" at bounding box center [784, 386] width 1568 height 772
click at [934, 299] on icon at bounding box center [885, 323] width 206 height 162
select select "**********"
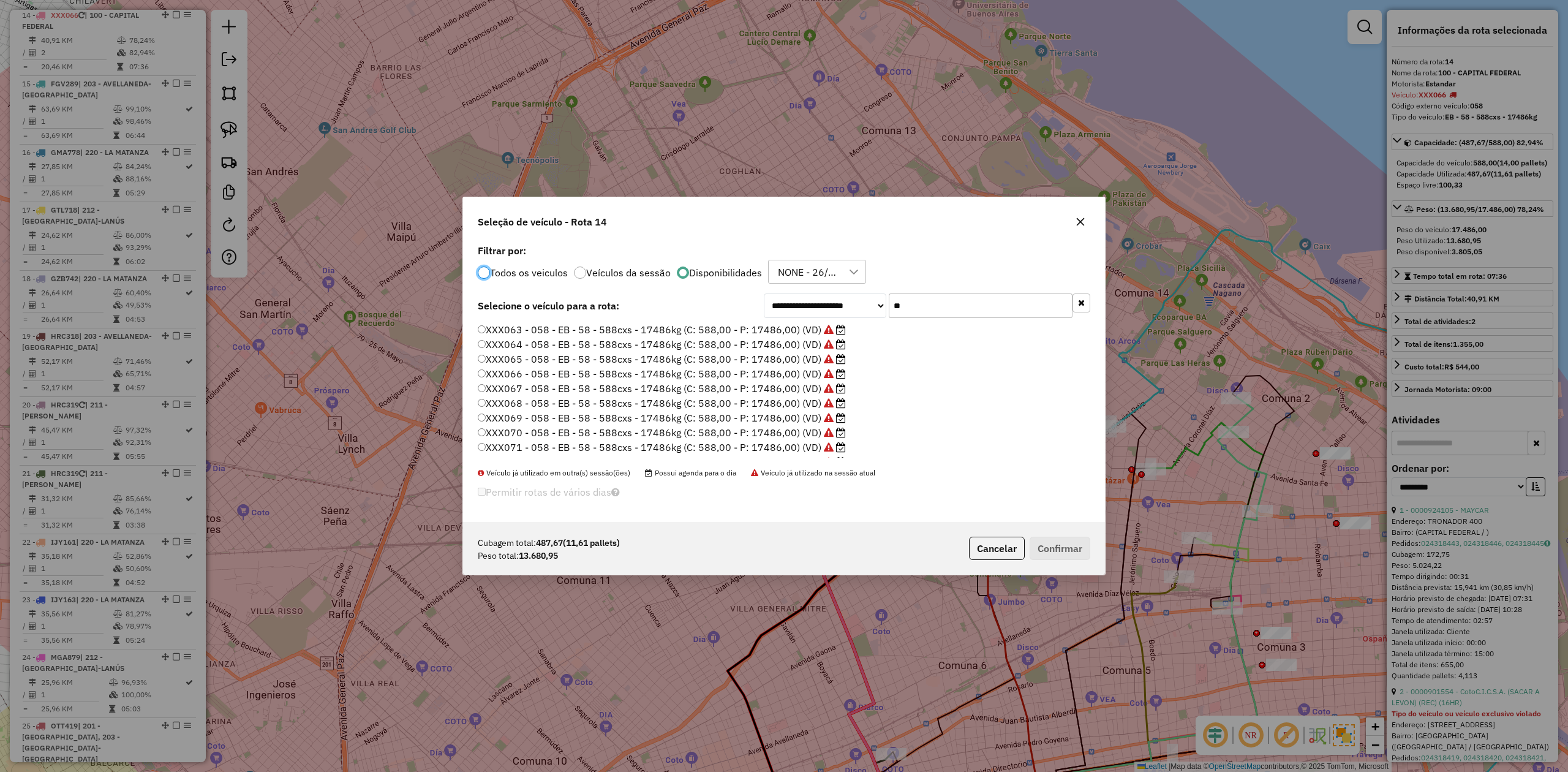
scroll to position [6, 4]
drag, startPoint x: 924, startPoint y: 301, endPoint x: 791, endPoint y: 296, distance: 133.1
click at [792, 296] on div "**********" at bounding box center [927, 306] width 326 height 25
type input "**"
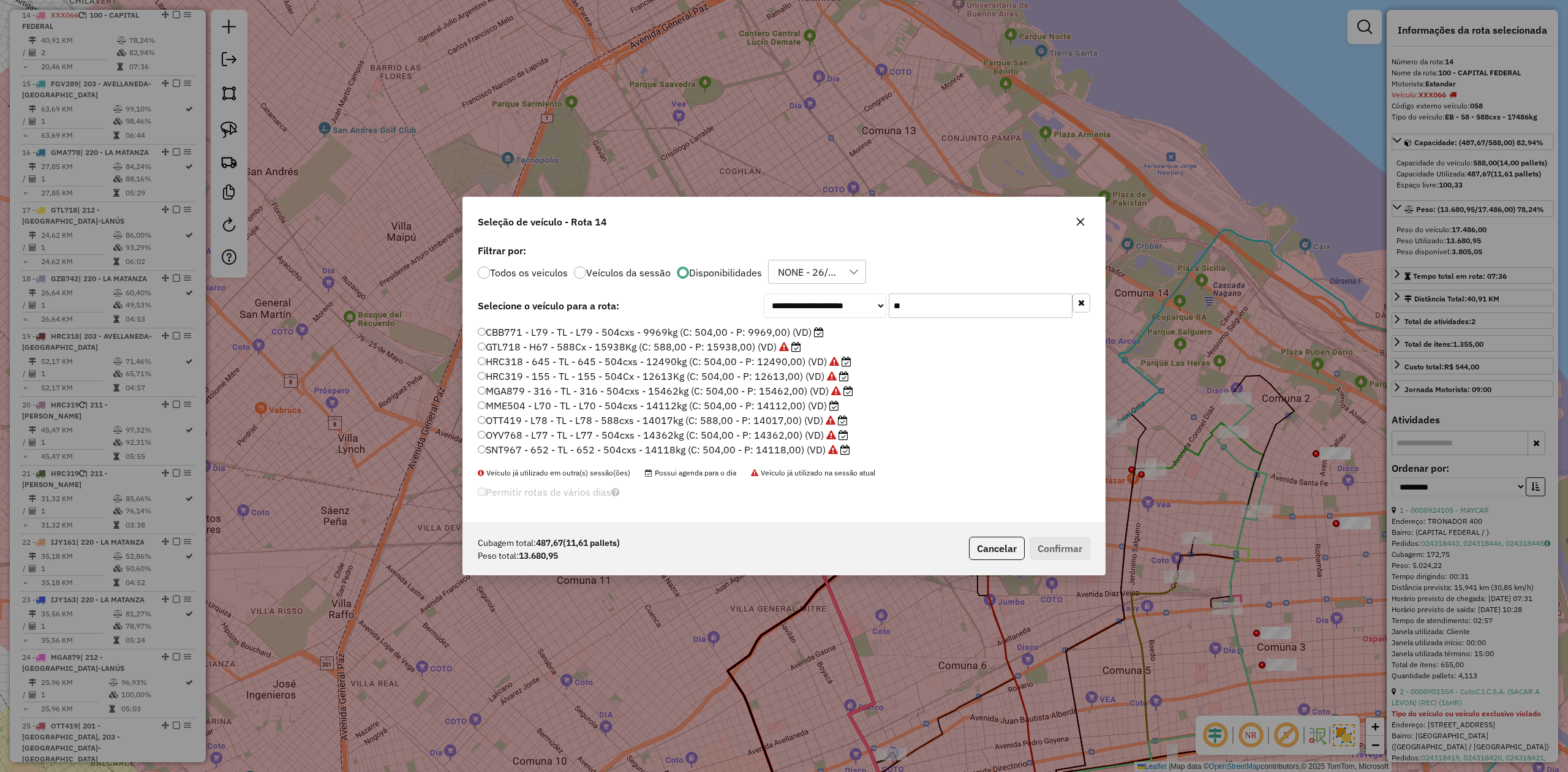
drag, startPoint x: 794, startPoint y: 403, endPoint x: 912, endPoint y: 456, distance: 129.4
click at [794, 403] on label "MME504 - L70 - TL - L70 - 504cxs - 14112kg (C: 504,00 - P: 14112,00) (VD)" at bounding box center [658, 405] width 361 height 15
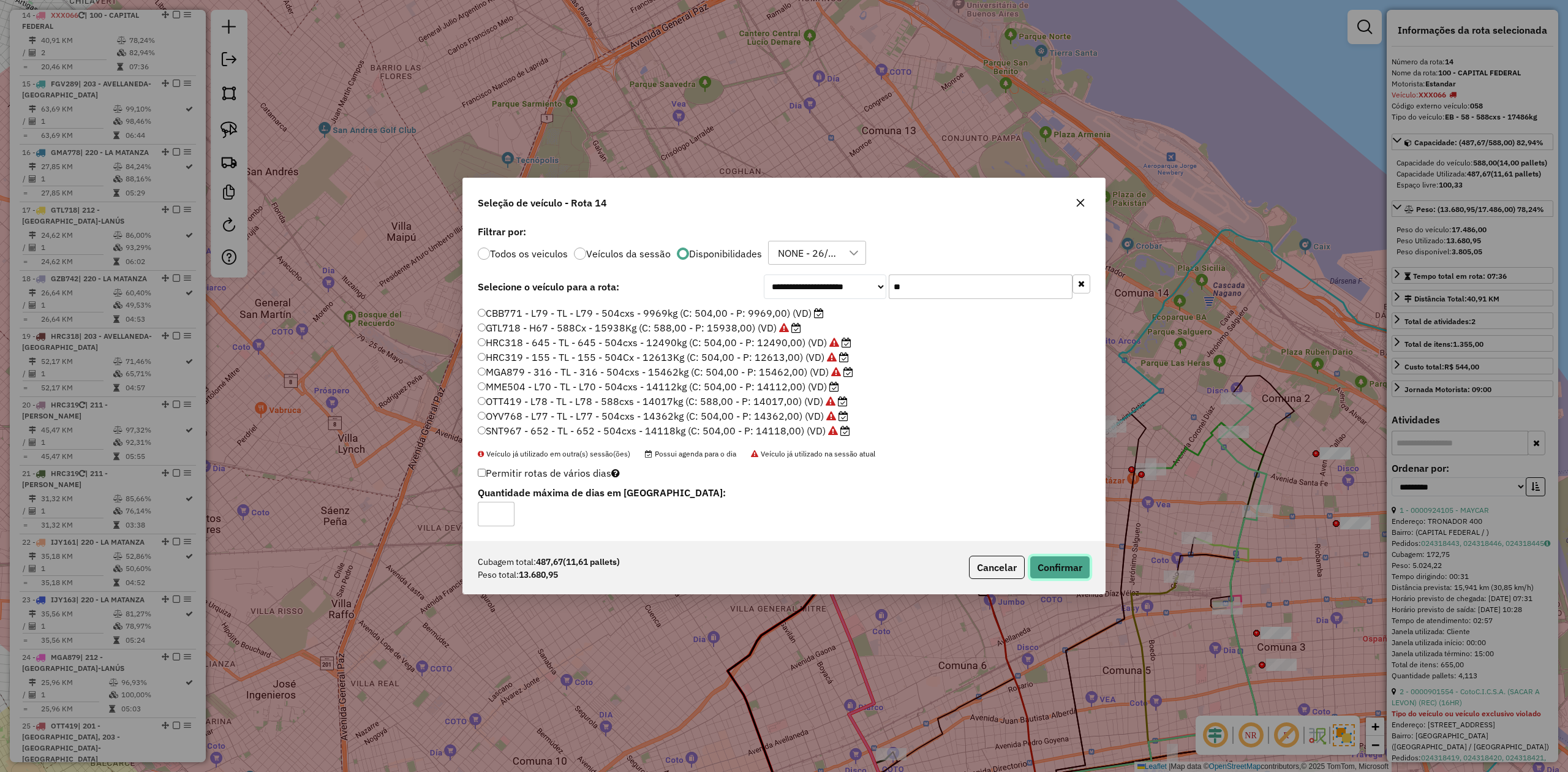
click at [1045, 477] on button "Confirmar" at bounding box center [1060, 567] width 61 height 23
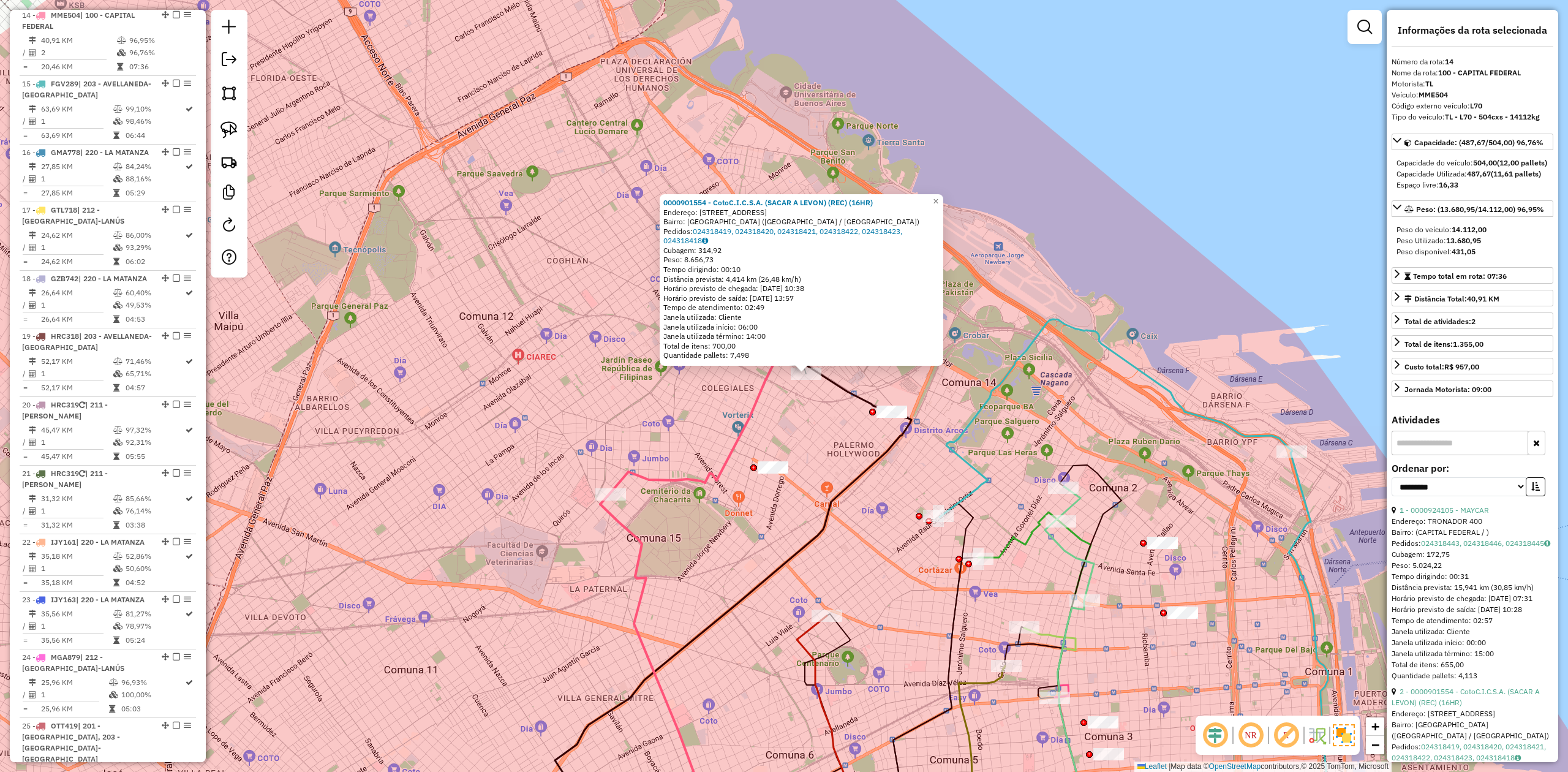
drag, startPoint x: 824, startPoint y: 405, endPoint x: 892, endPoint y: 391, distance: 69.4
click at [898, 393] on div "0000901554 - CotoC.I.C.S.A. (SACAR A LEVON) (REC) (16HR) Endereço: Avenida Cabi…" at bounding box center [784, 386] width 1568 height 772
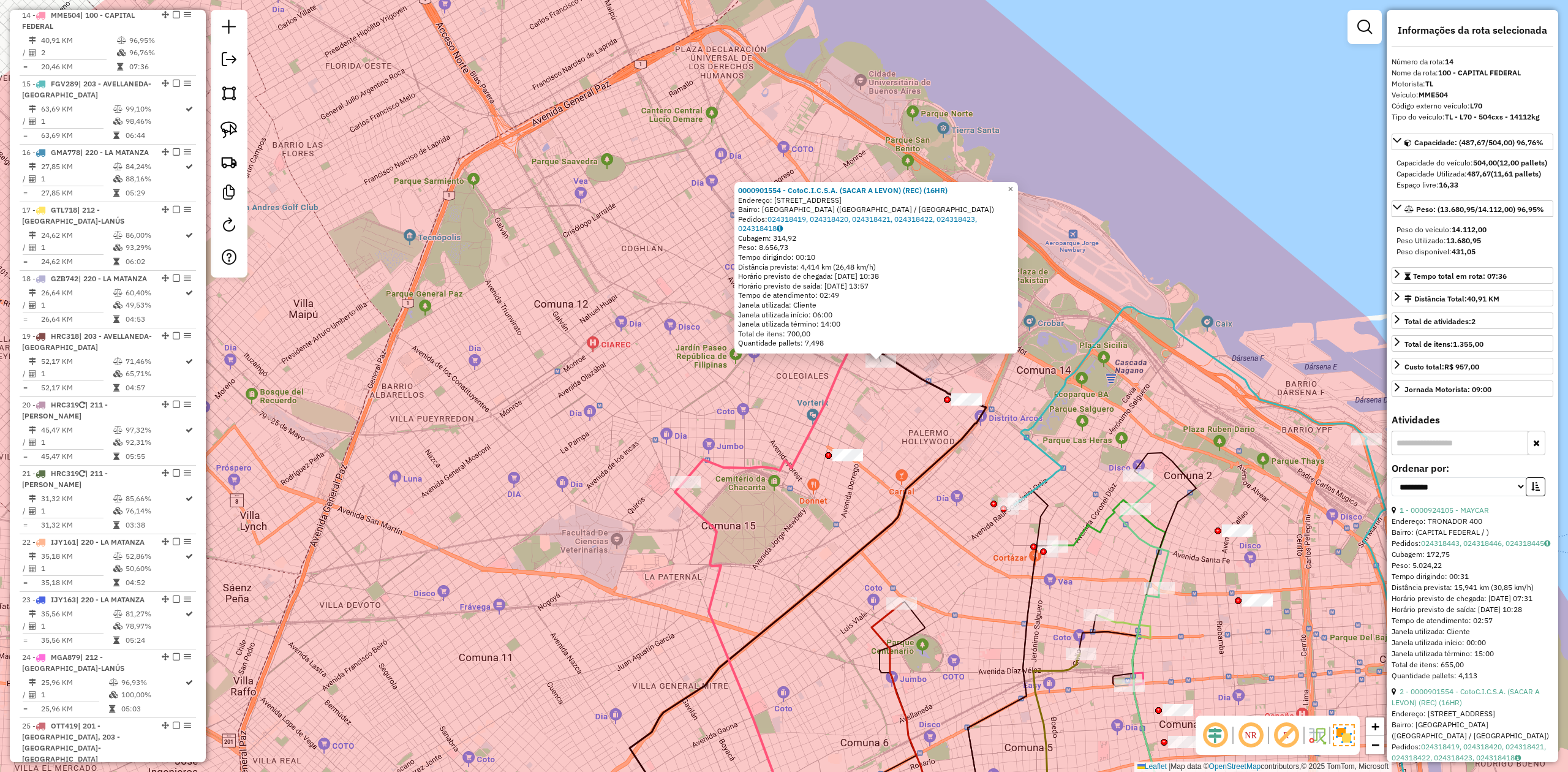
drag, startPoint x: 807, startPoint y: 381, endPoint x: 819, endPoint y: 387, distance: 13.4
click at [807, 383] on div "0000901554 - CotoC.I.C.S.A. (SACAR A LEVON) (REC) (16HR) Endereço: Avenida Cabi…" at bounding box center [784, 386] width 1568 height 772
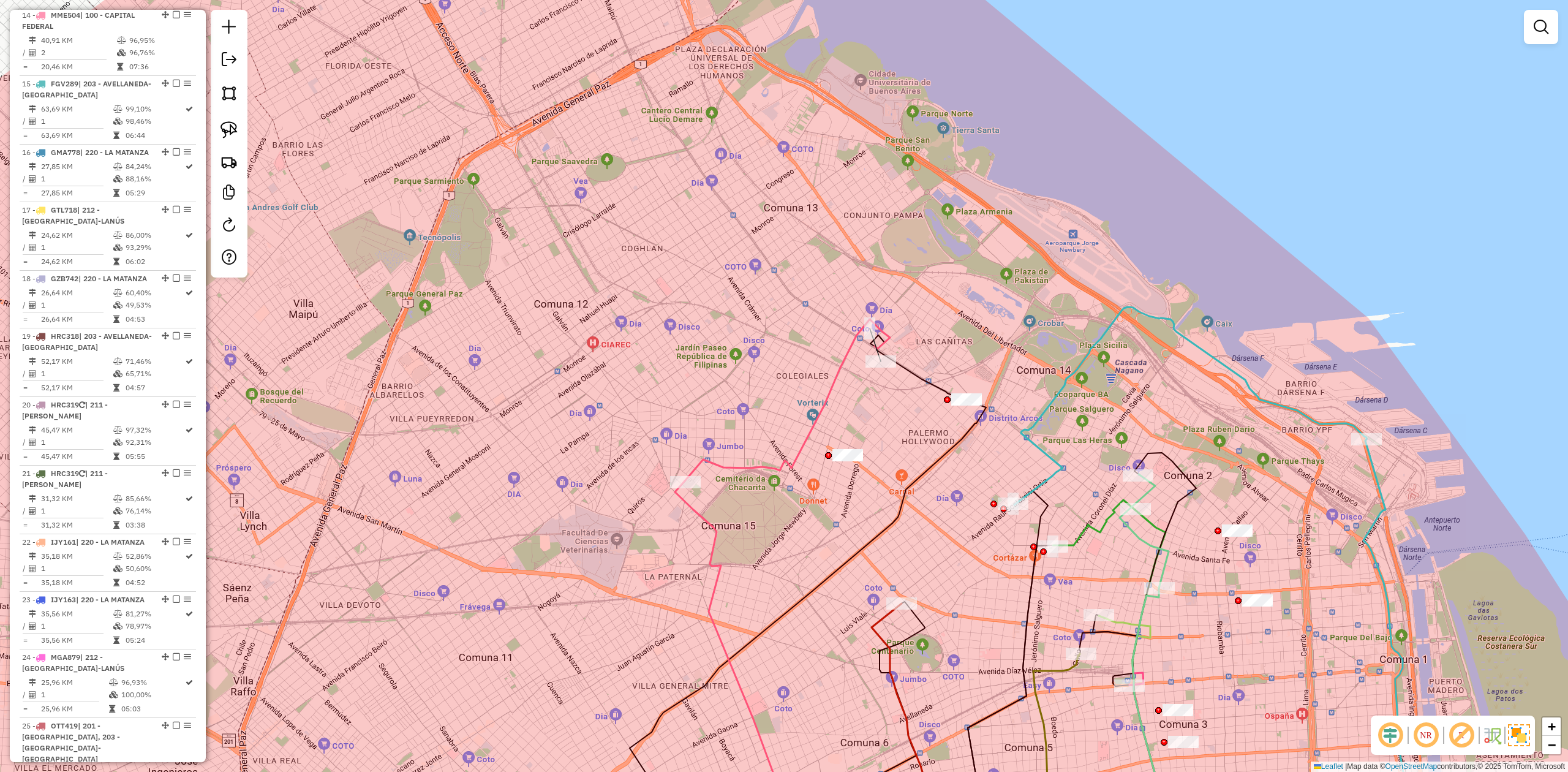
click at [834, 385] on icon at bounding box center [787, 400] width 206 height 162
select select "**********"
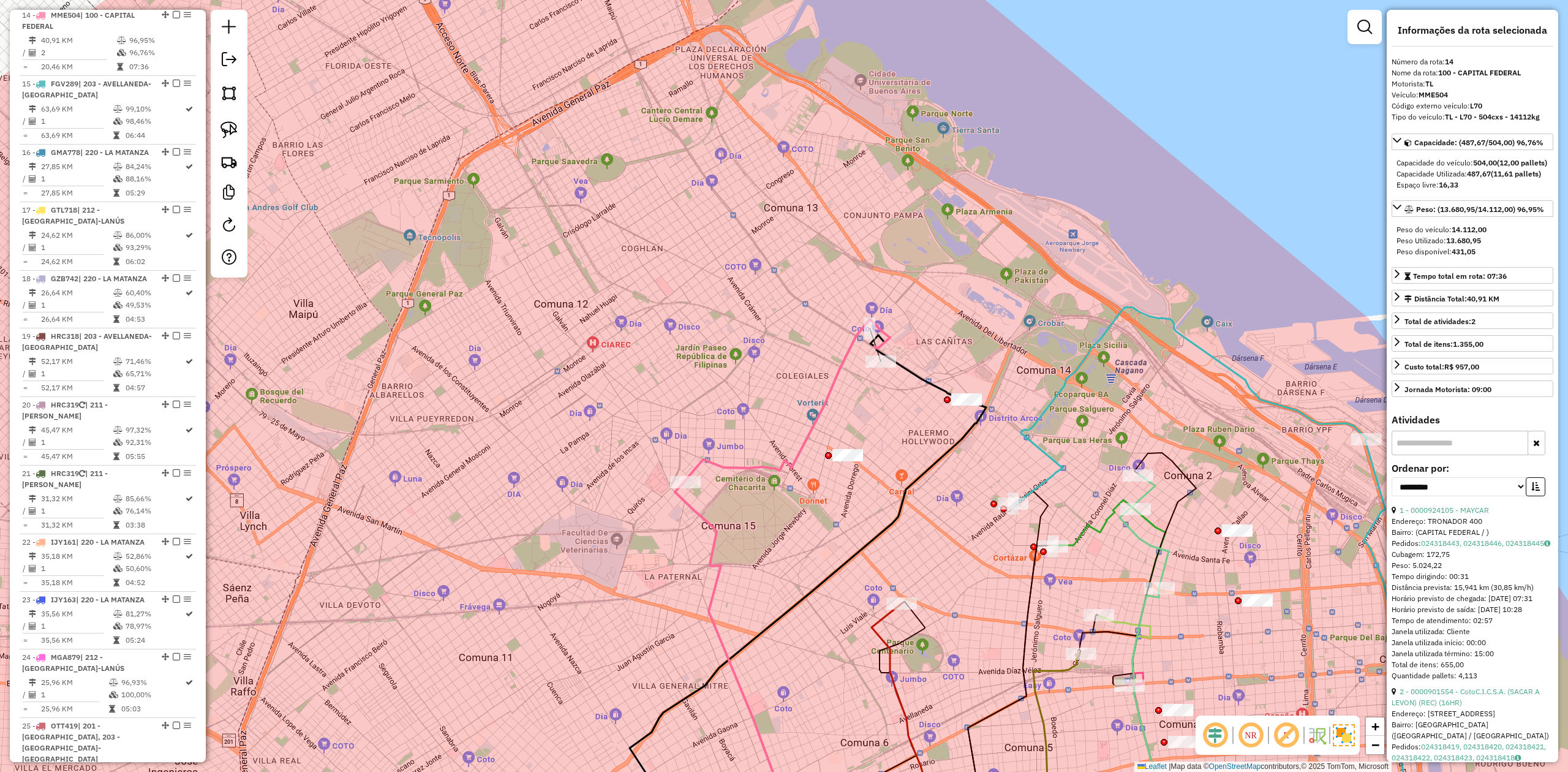
click at [172, 15] on em at bounding box center [176, 15] width 8 height 8
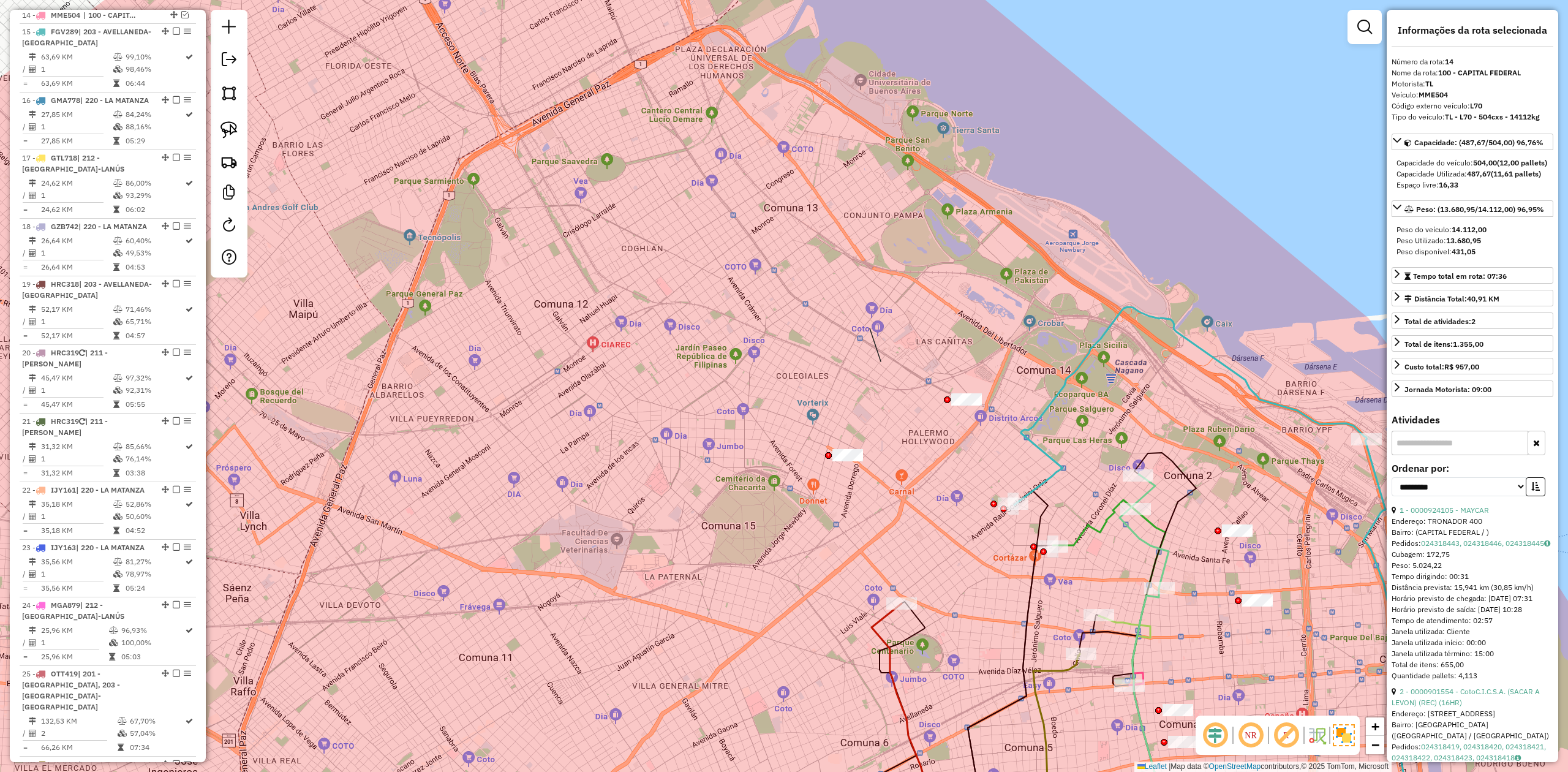
scroll to position [1315, 0]
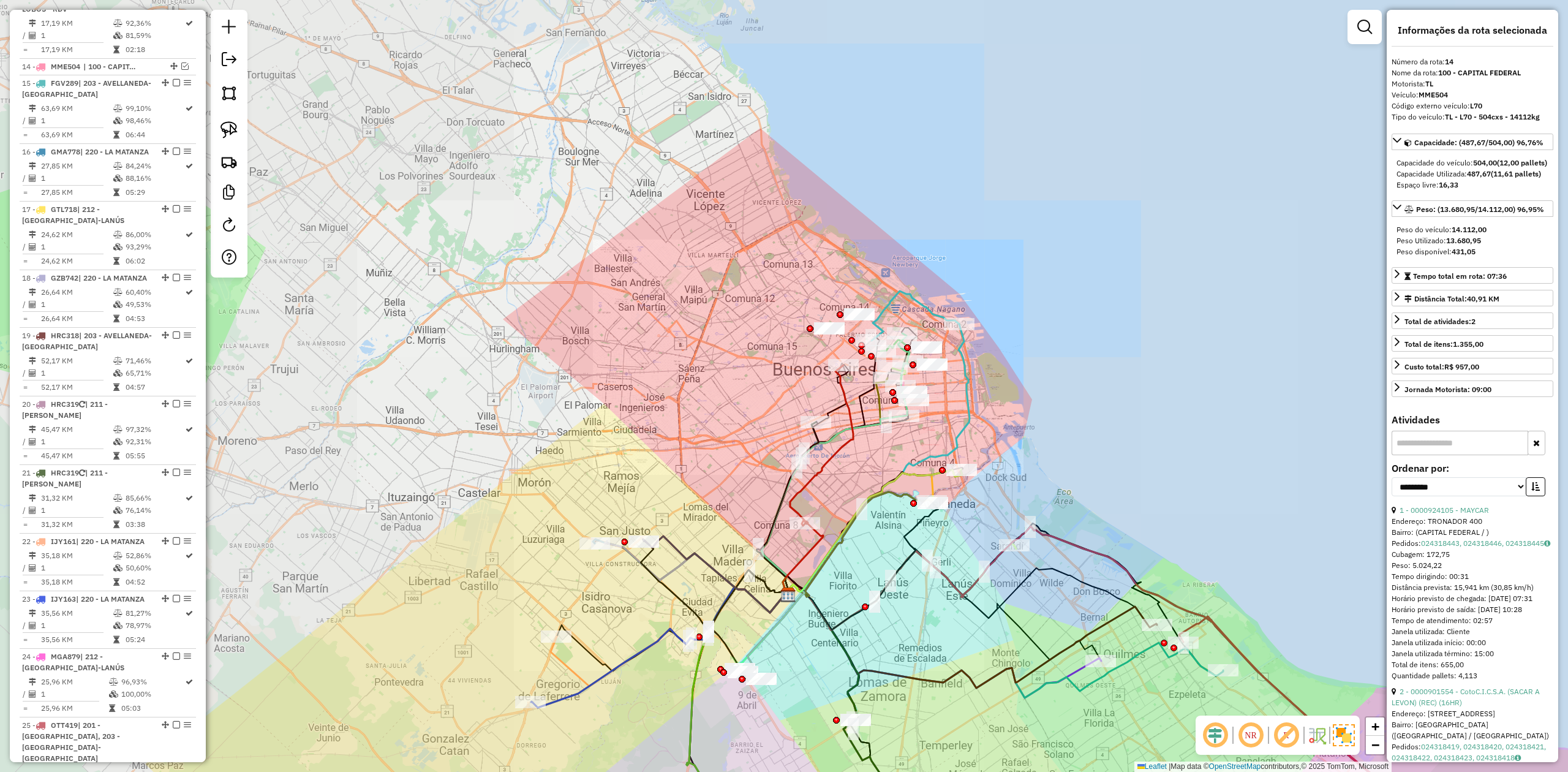
drag, startPoint x: 811, startPoint y: 292, endPoint x: 837, endPoint y: 274, distance: 31.6
click at [829, 265] on div "Janela de atendimento Grade de atendimento Capacidade Transportadoras Veículos …" at bounding box center [784, 386] width 1568 height 772
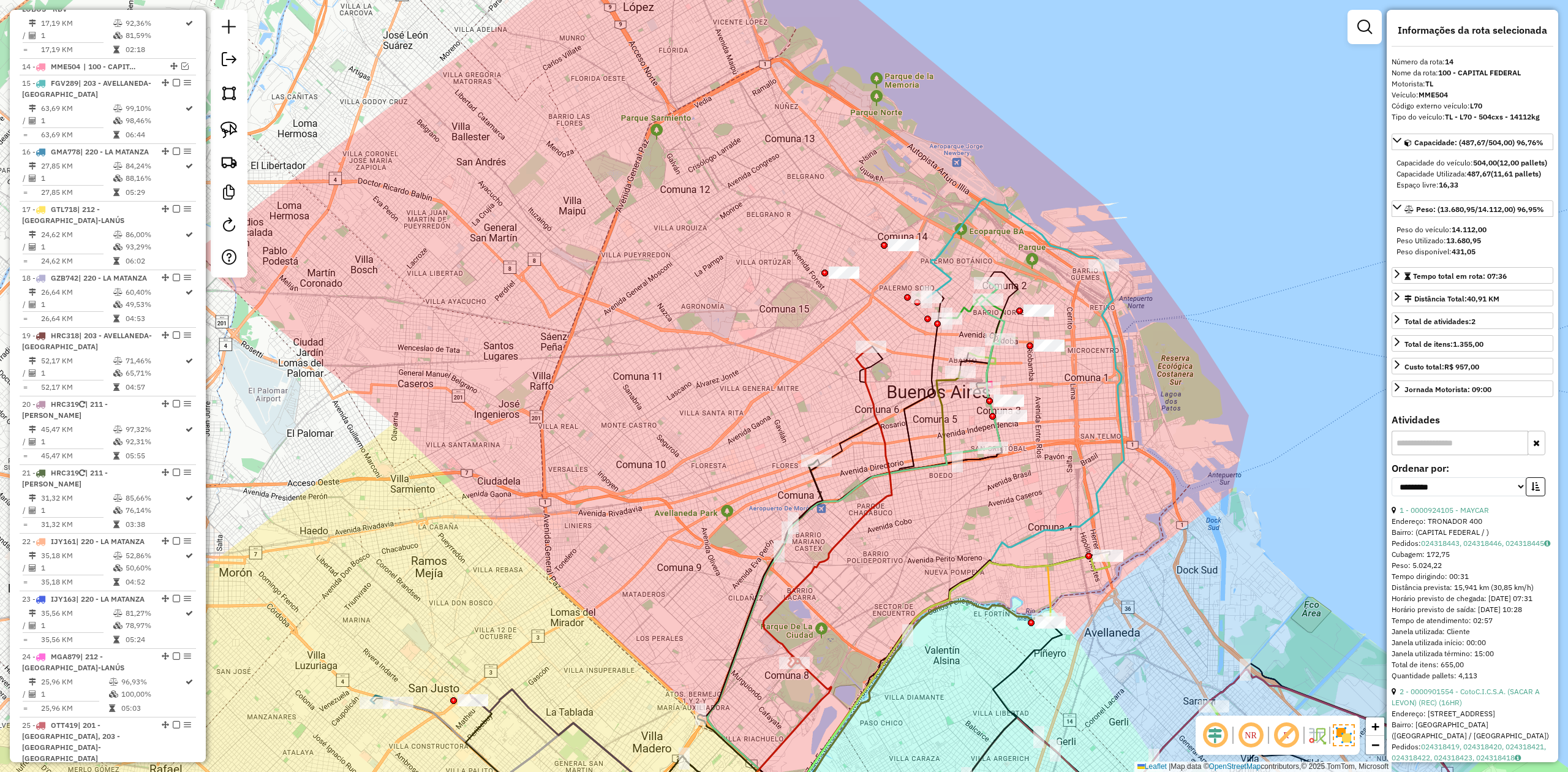
click at [817, 476] on icon at bounding box center [790, 576] width 185 height 459
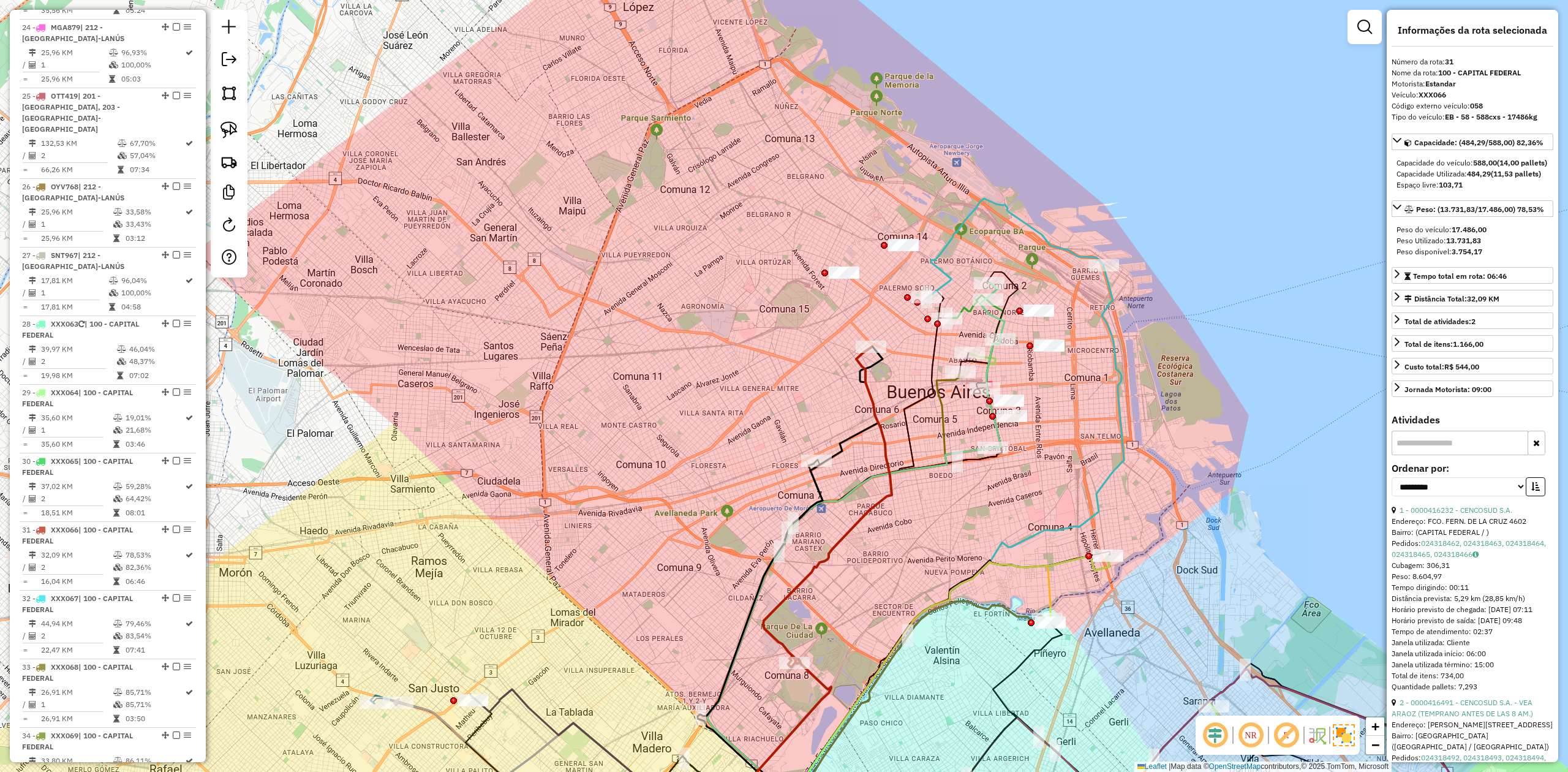
scroll to position [2461, 0]
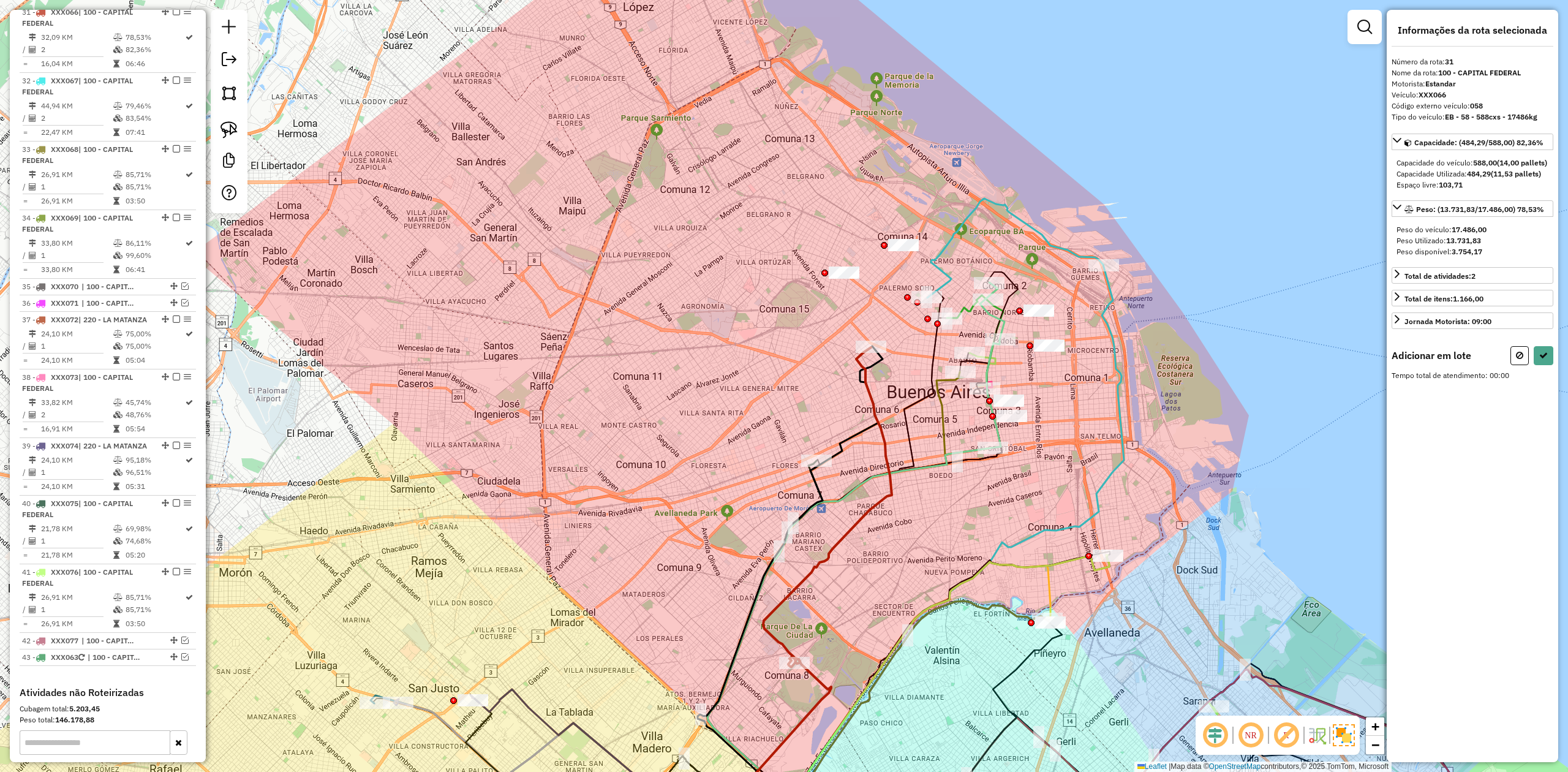
select select "**********"
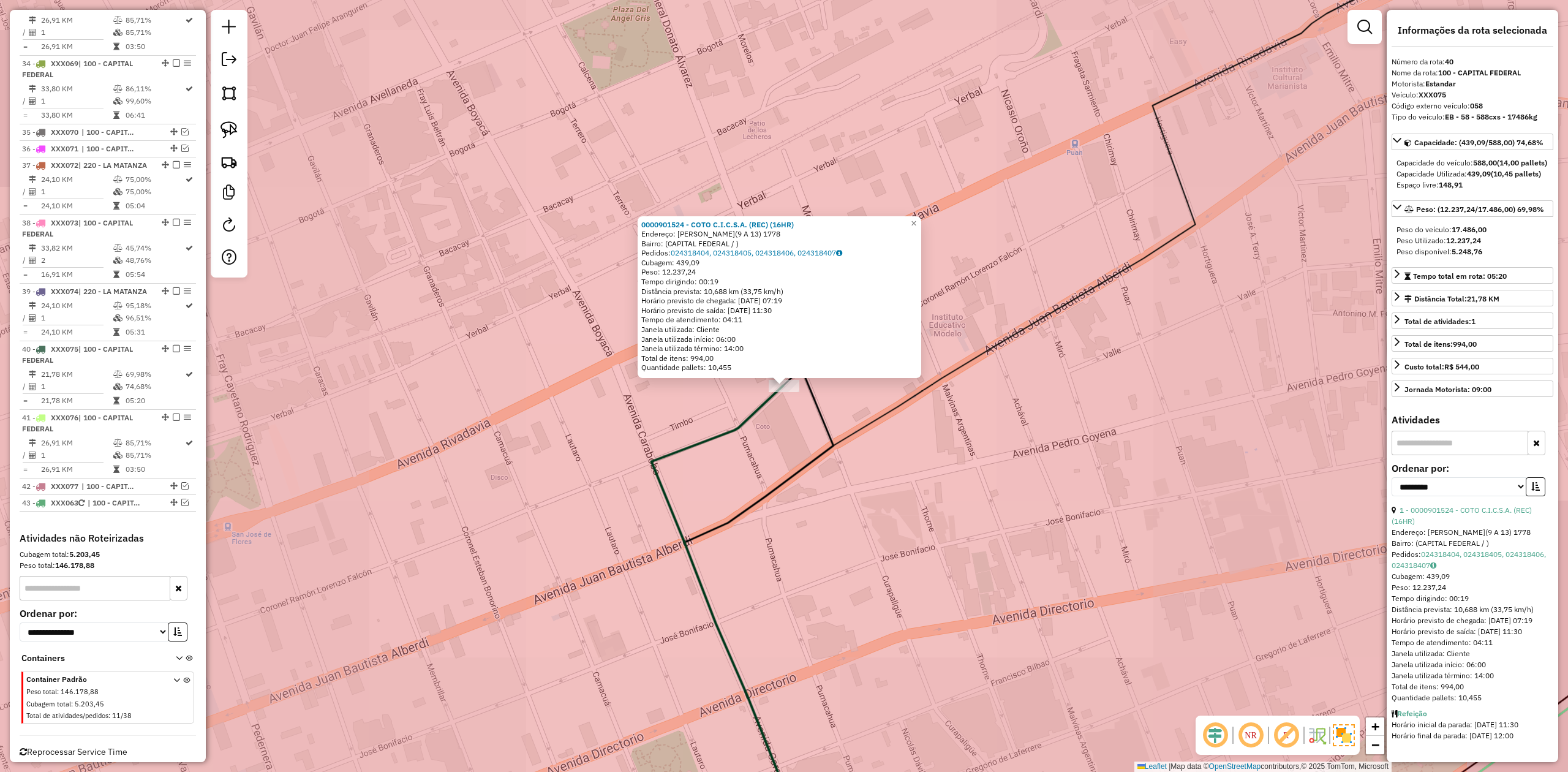
scroll to position [2670, 0]
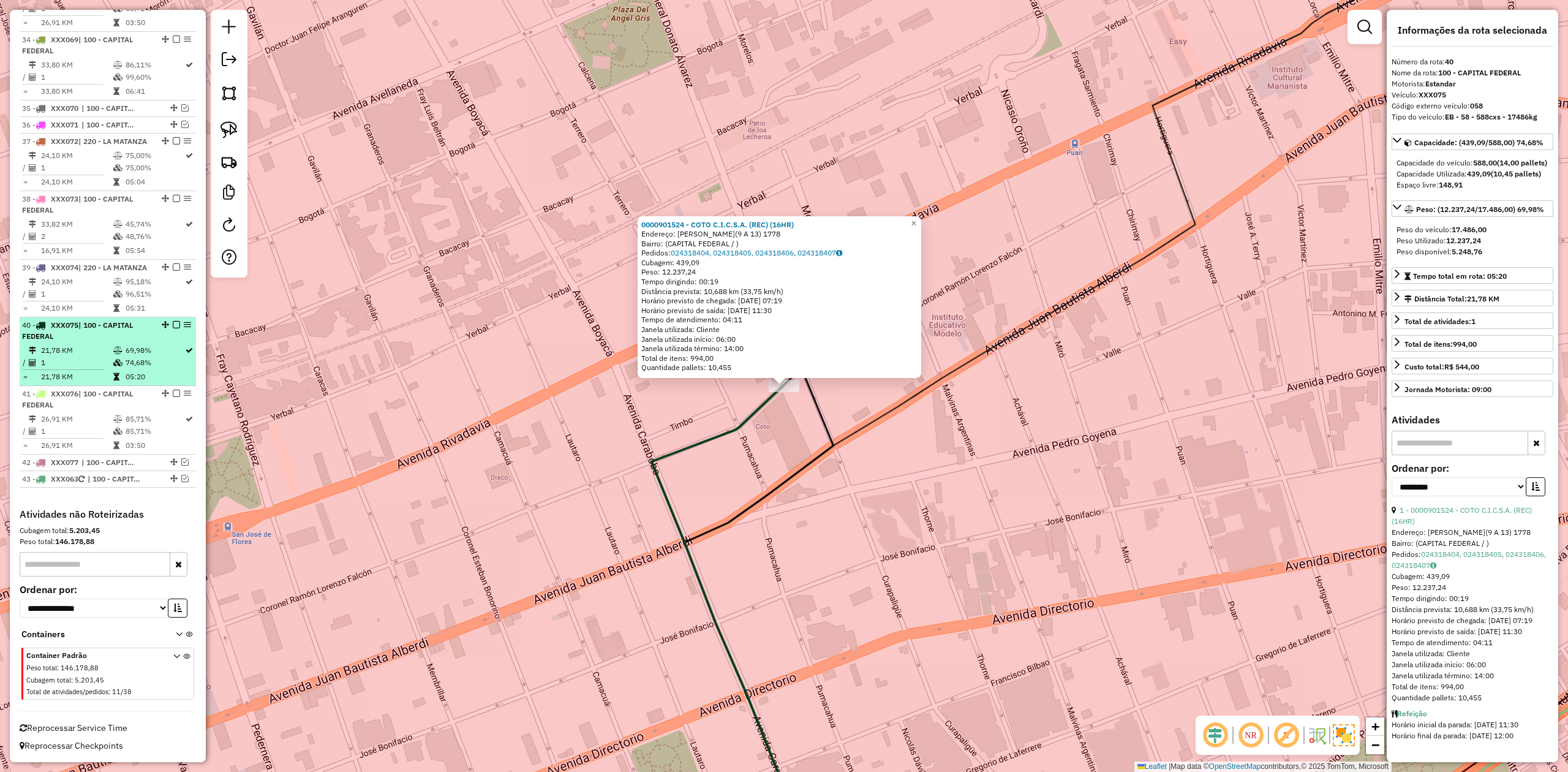
click at [172, 323] on em at bounding box center [176, 325] width 8 height 8
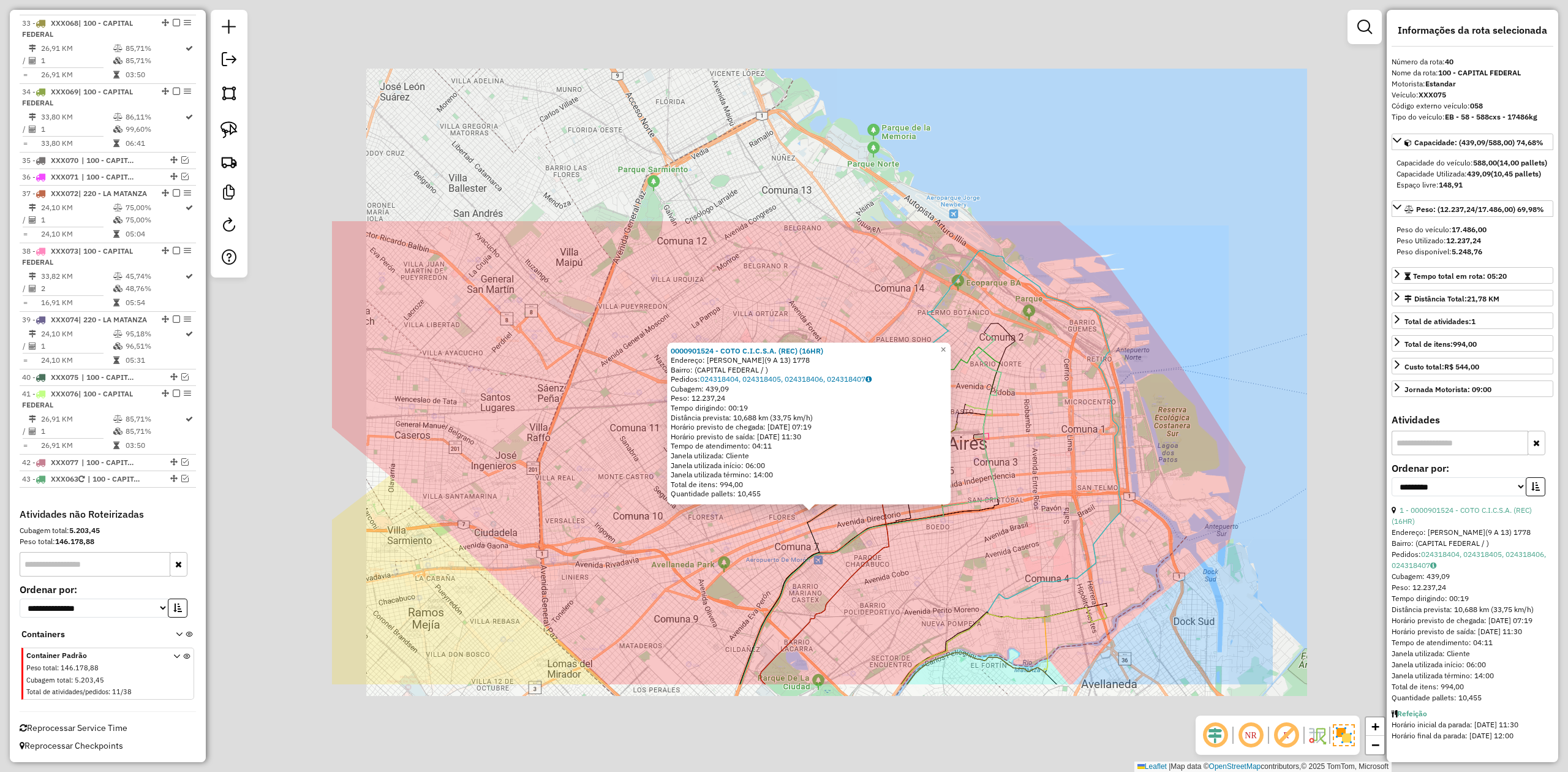
click at [748, 477] on div "0000901524 - COTO C.I.C.S.A. (REC) (16HR) Endereço: RAMON L FALCON(9 A 13) 1778…" at bounding box center [784, 386] width 1568 height 772
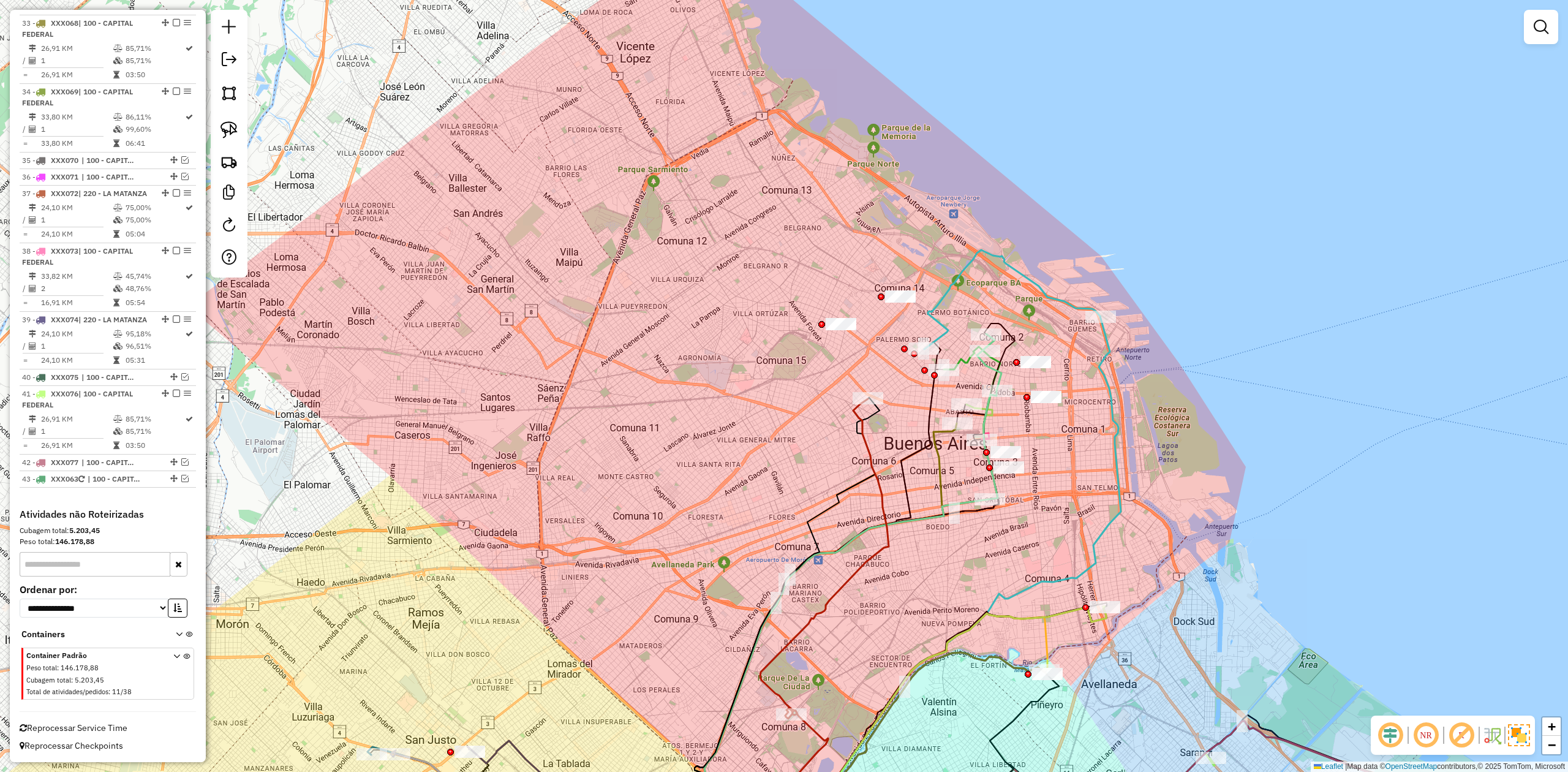
drag, startPoint x: 644, startPoint y: 635, endPoint x: 664, endPoint y: 608, distance: 33.6
click at [643, 477] on div "Janela de atendimento Grade de atendimento Capacidade Transportadoras Veículos …" at bounding box center [784, 386] width 1568 height 772
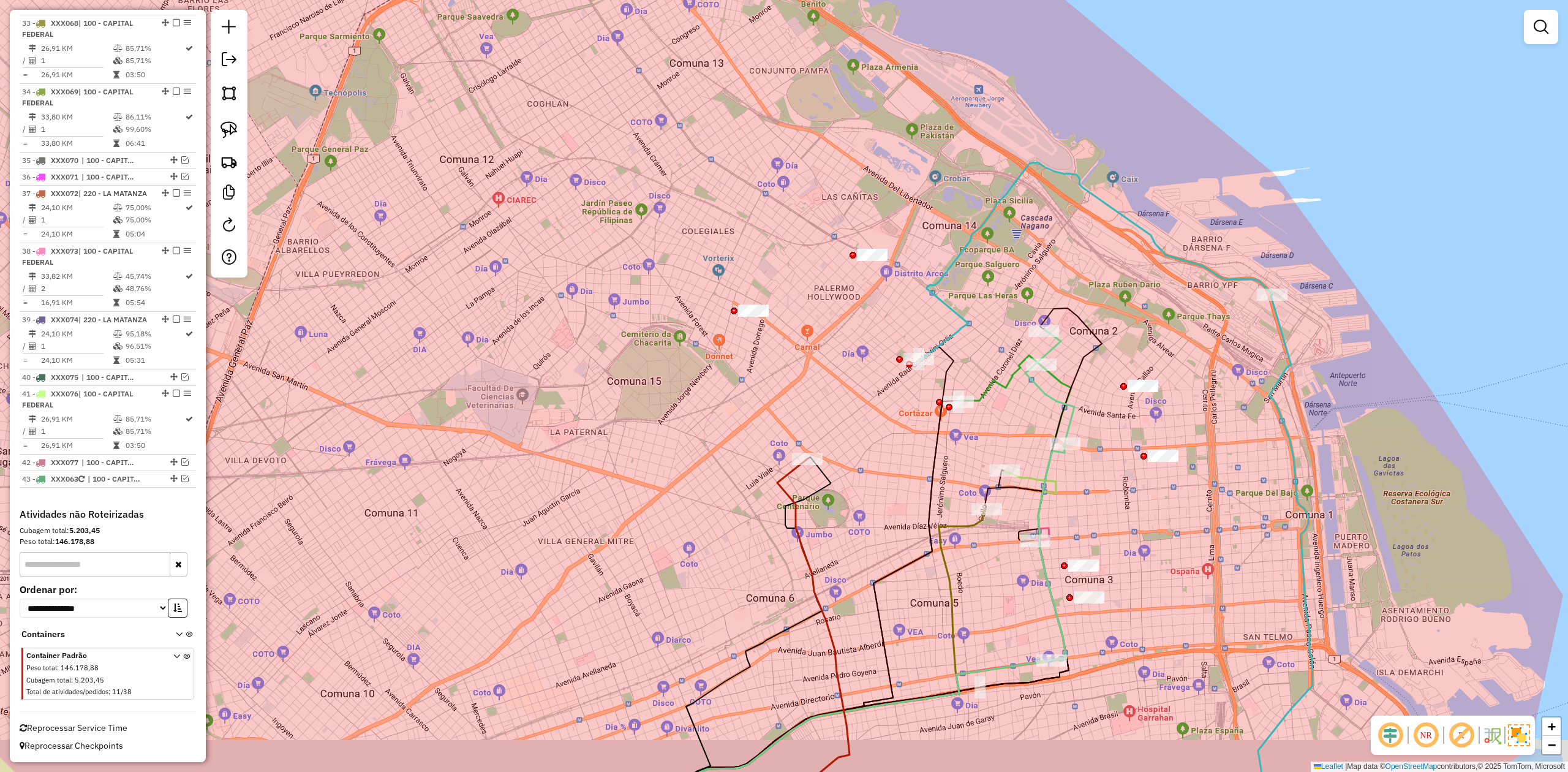
drag, startPoint x: 848, startPoint y: 495, endPoint x: 862, endPoint y: 461, distance: 36.8
click at [862, 461] on div "Janela de atendimento Grade de atendimento Capacidade Transportadoras Veículos …" at bounding box center [784, 386] width 1568 height 772
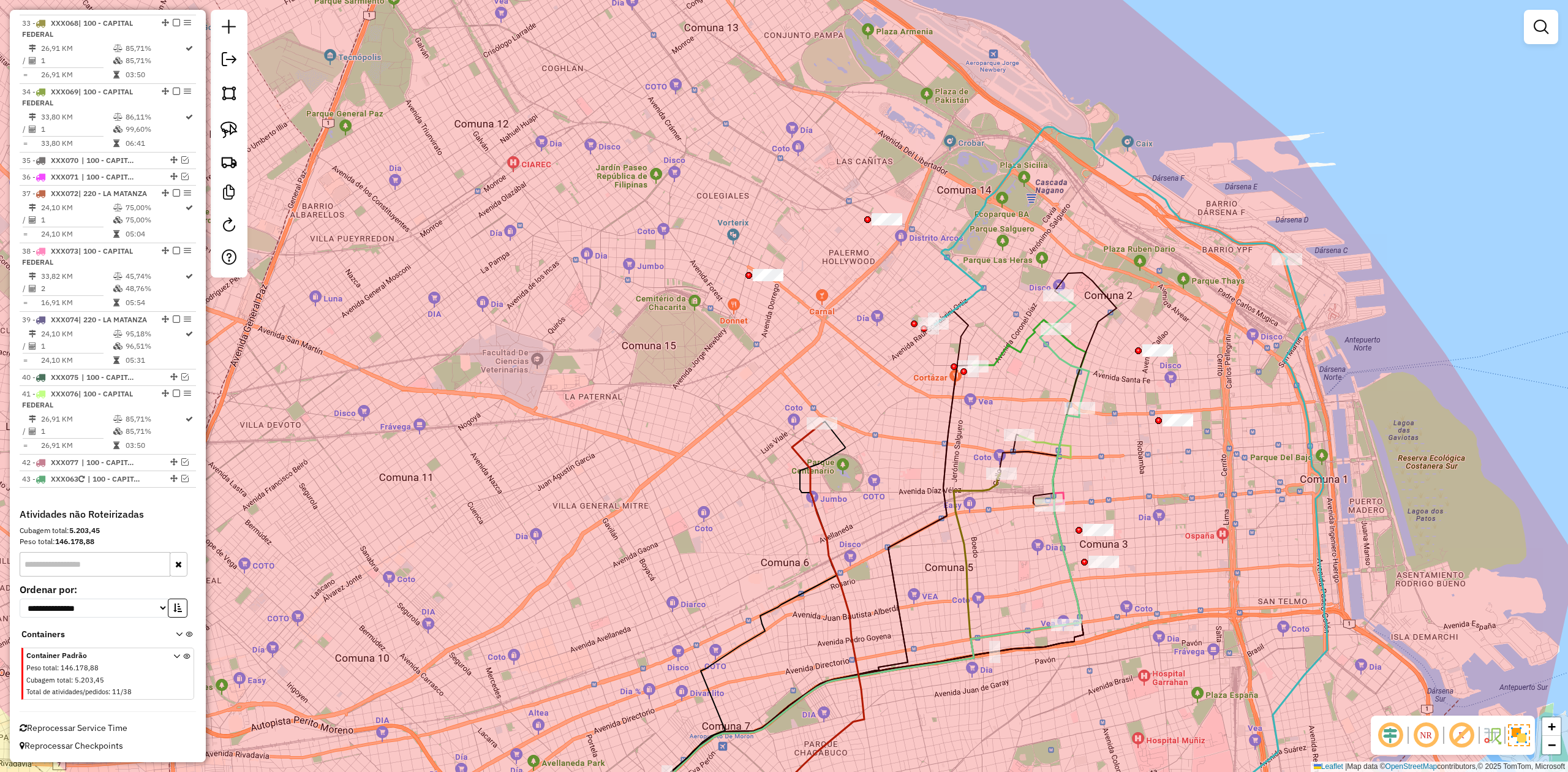
click at [818, 477] on icon at bounding box center [798, 636] width 132 height 426
select select "**********"
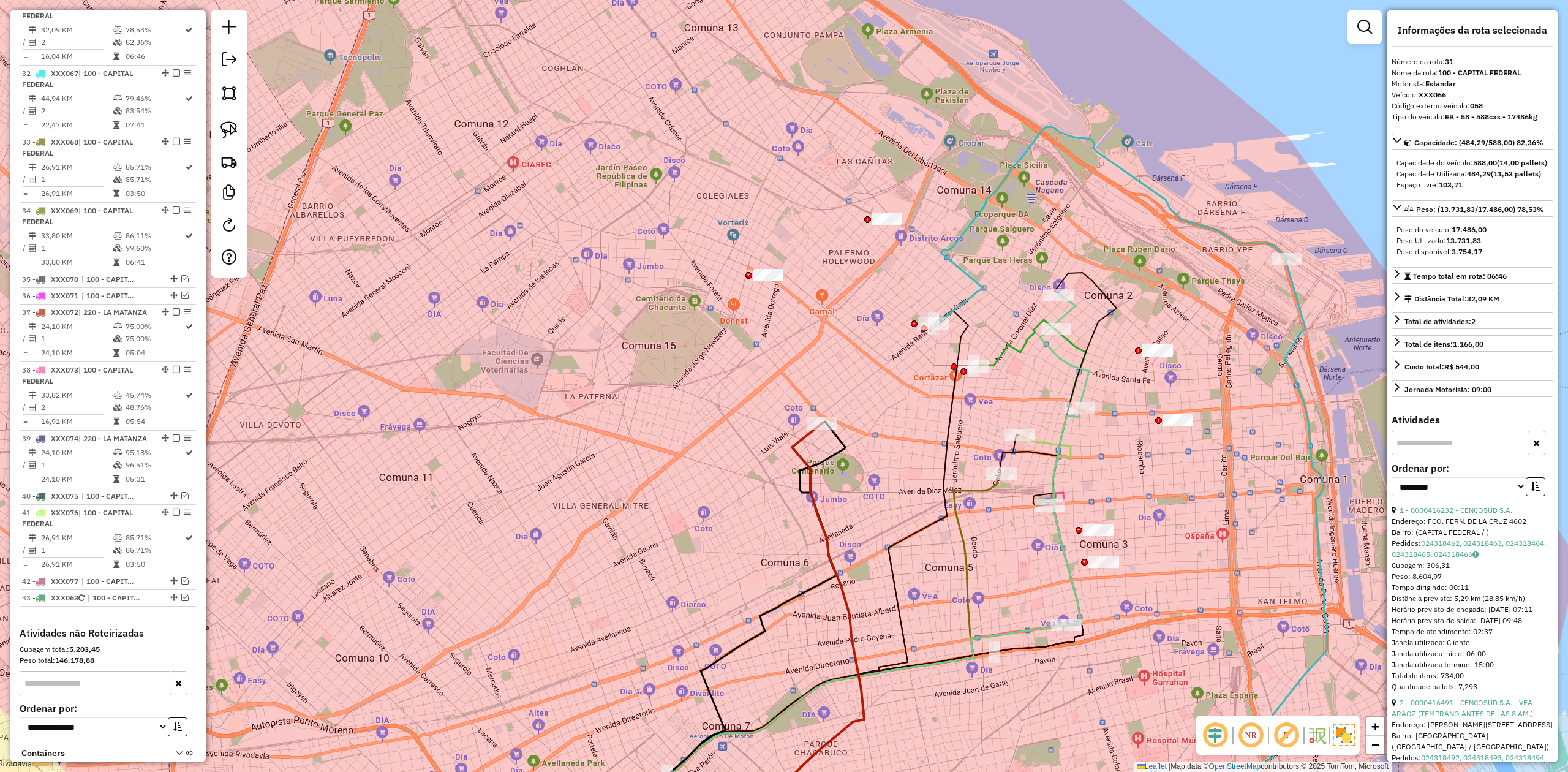
scroll to position [2461, 0]
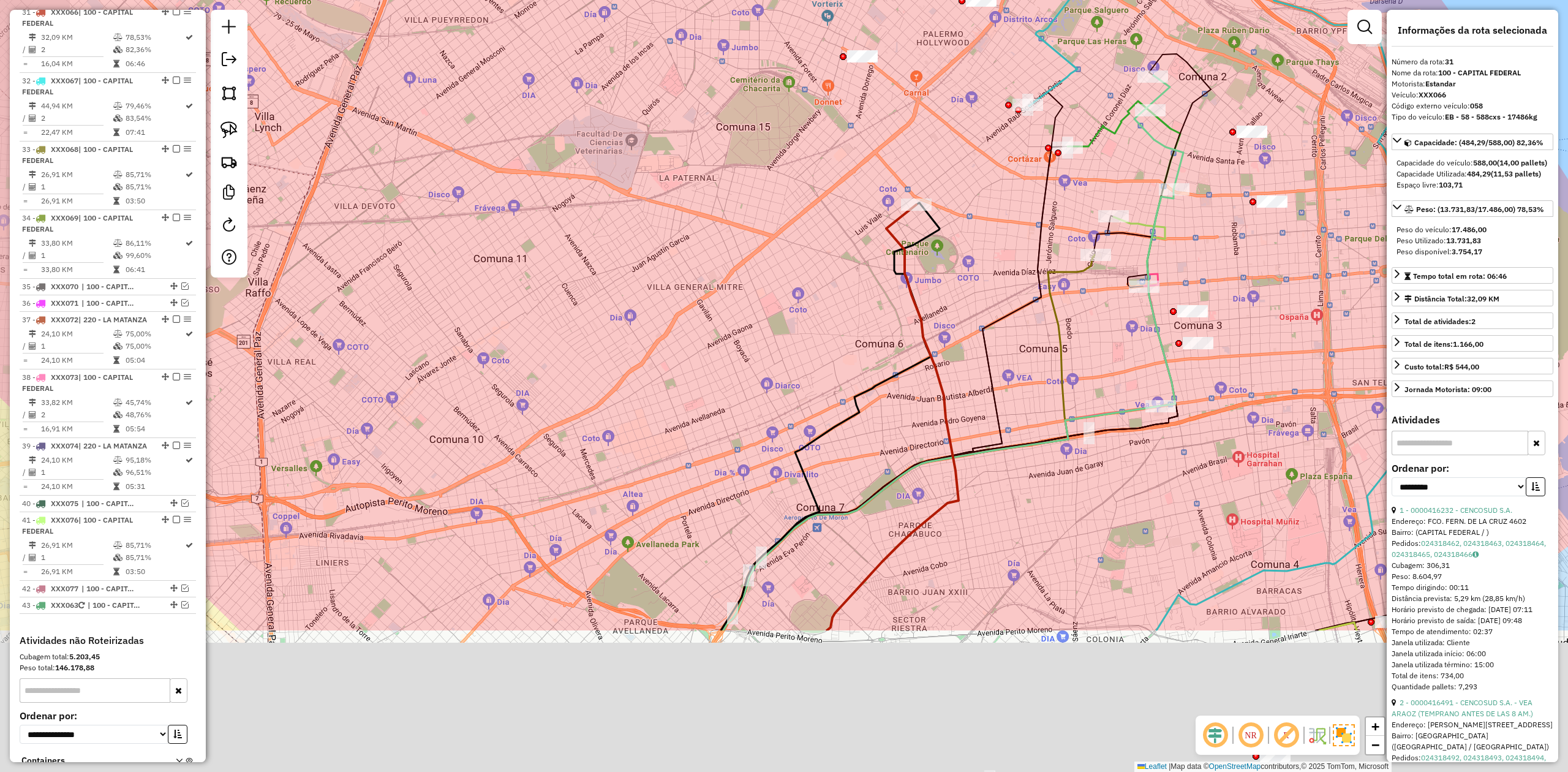
drag, startPoint x: 847, startPoint y: 511, endPoint x: 944, endPoint y: 282, distance: 248.7
click at [944, 285] on div "Janela de atendimento Grade de atendimento Capacidade Transportadoras Veículos …" at bounding box center [784, 386] width 1568 height 772
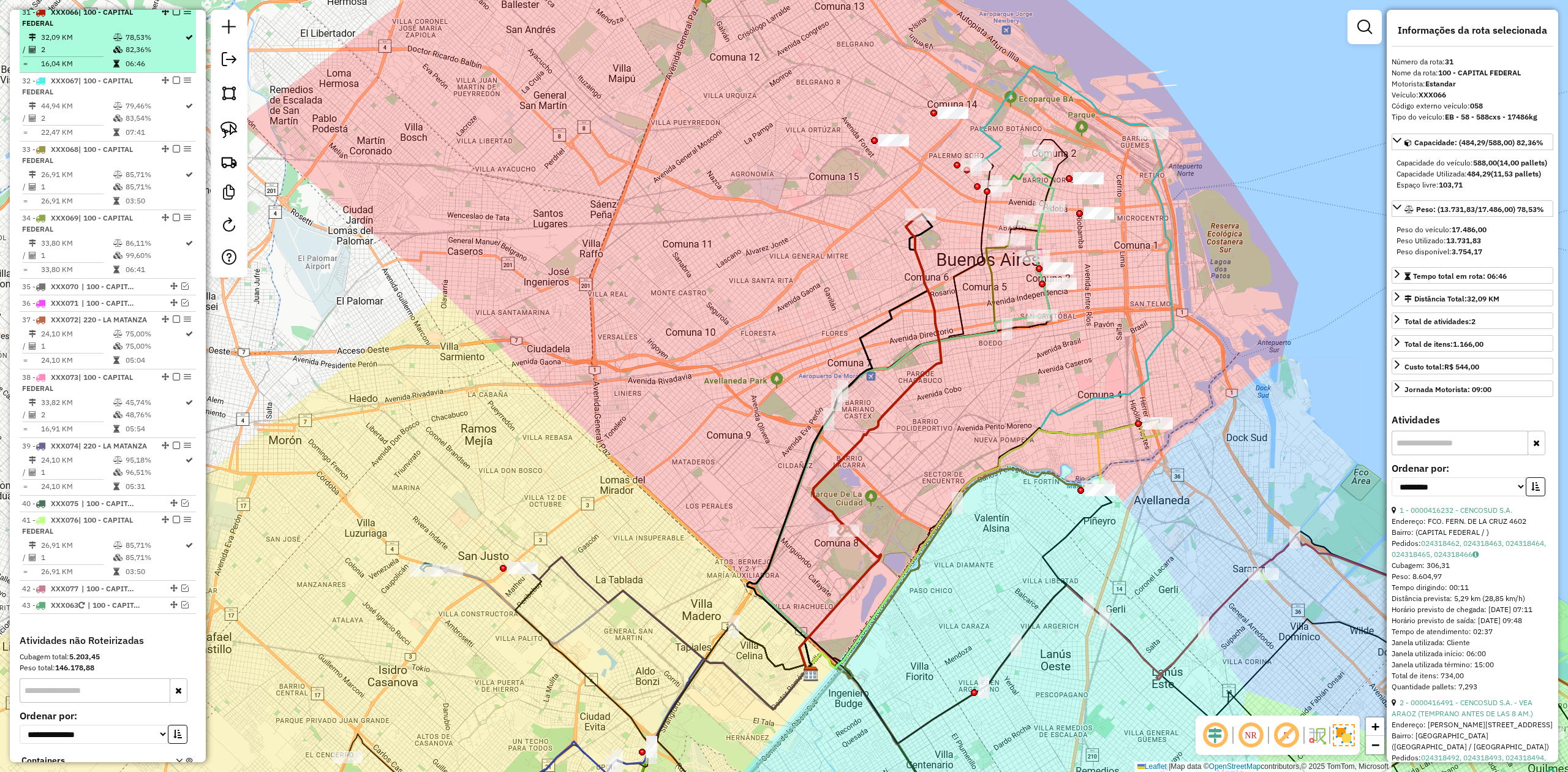
drag, startPoint x: 169, startPoint y: 16, endPoint x: 187, endPoint y: 23, distance: 19.3
click at [172, 15] on em at bounding box center [176, 12] width 8 height 8
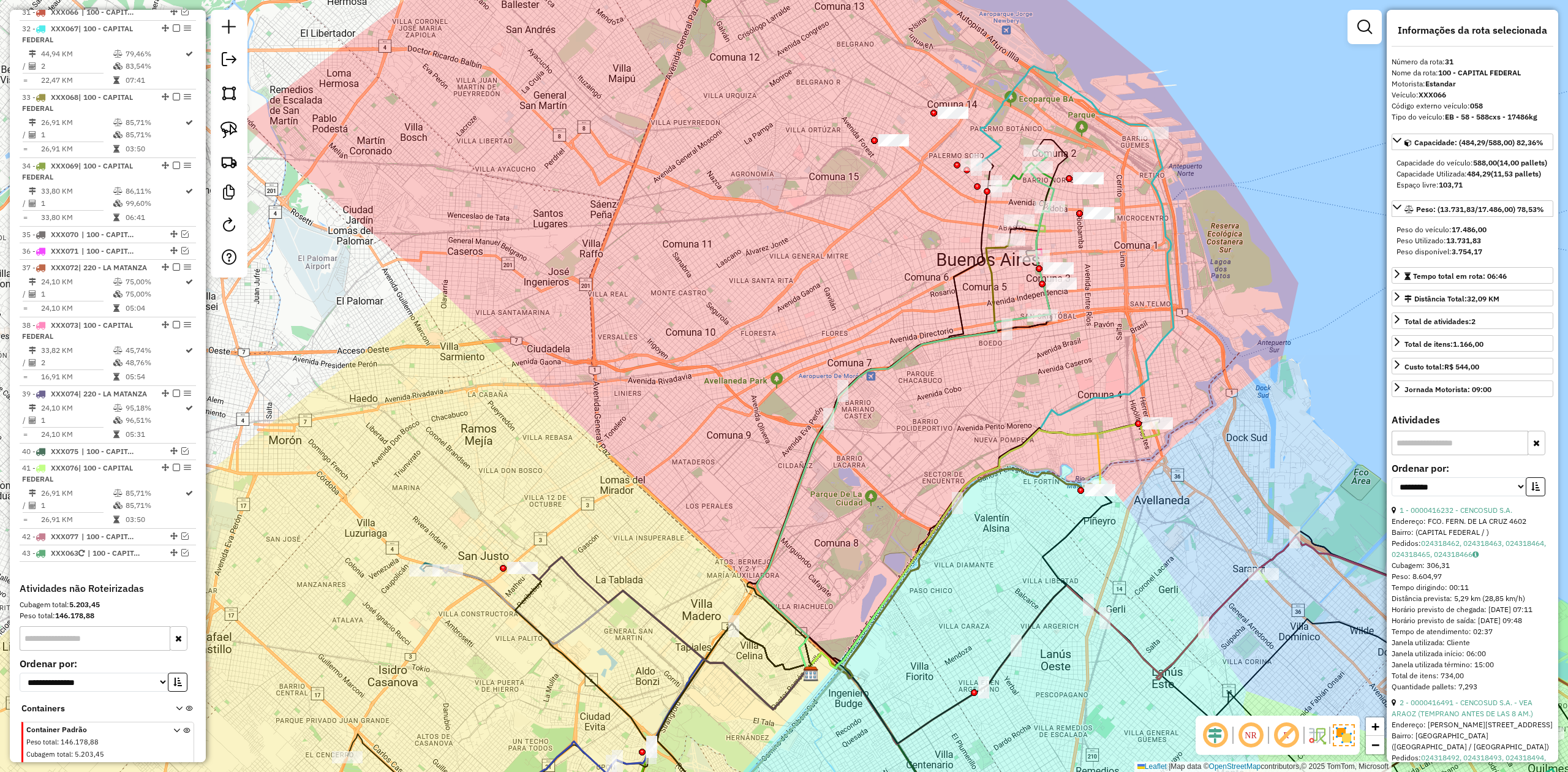
drag, startPoint x: 823, startPoint y: 269, endPoint x: 760, endPoint y: 410, distance: 154.4
click at [760, 410] on div "Janela de atendimento Grade de atendimento Capacidade Transportadoras Veículos …" at bounding box center [784, 386] width 1568 height 772
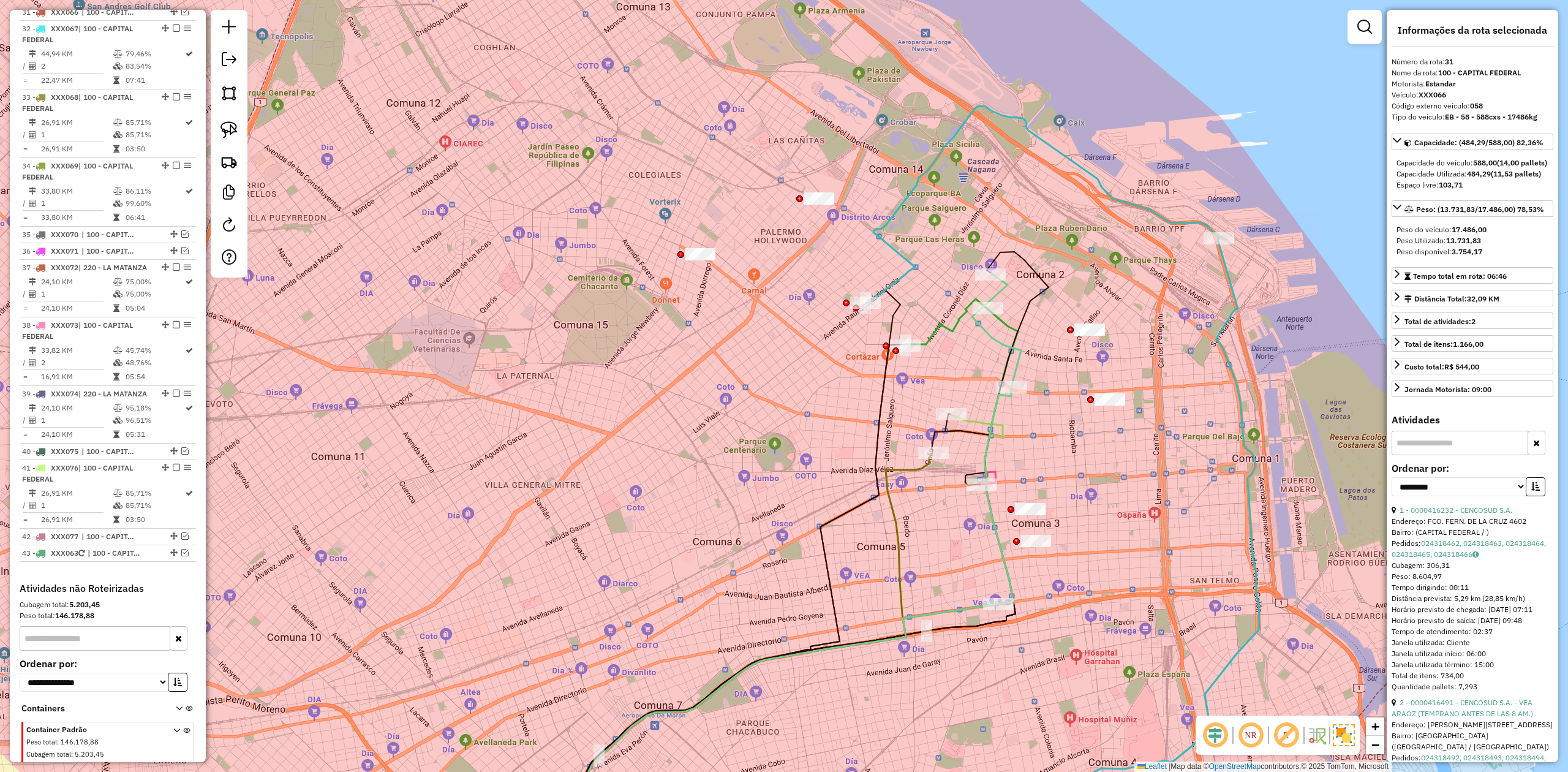
click at [1045, 216] on icon at bounding box center [1043, 205] width 353 height 198
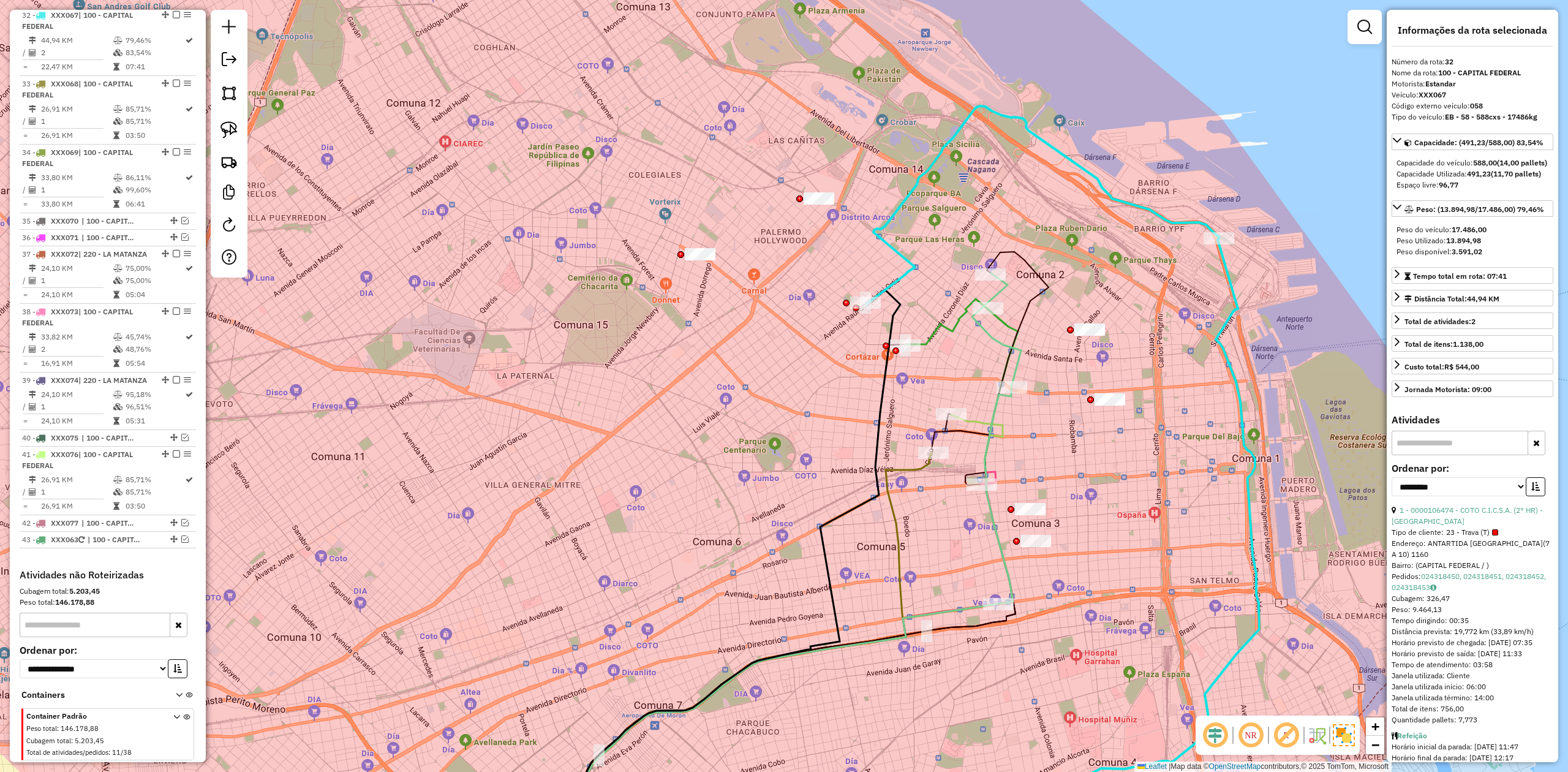
click at [1045, 212] on icon at bounding box center [1043, 205] width 353 height 198
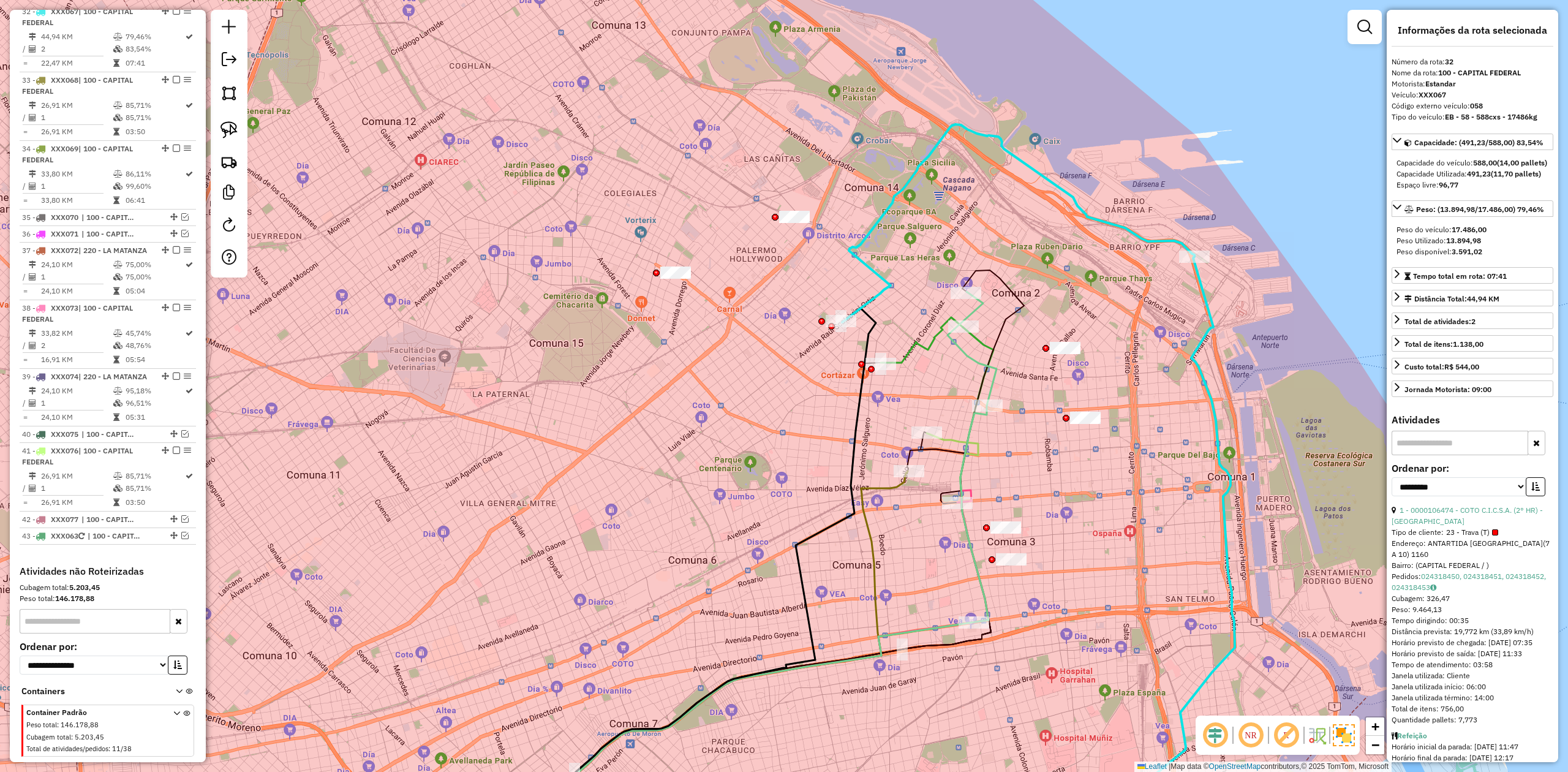
drag, startPoint x: 1122, startPoint y: 266, endPoint x: 1084, endPoint y: 274, distance: 38.8
click at [1045, 274] on div "Janela de atendimento Grade de atendimento Capacidade Transportadoras Veículos …" at bounding box center [784, 386] width 1568 height 772
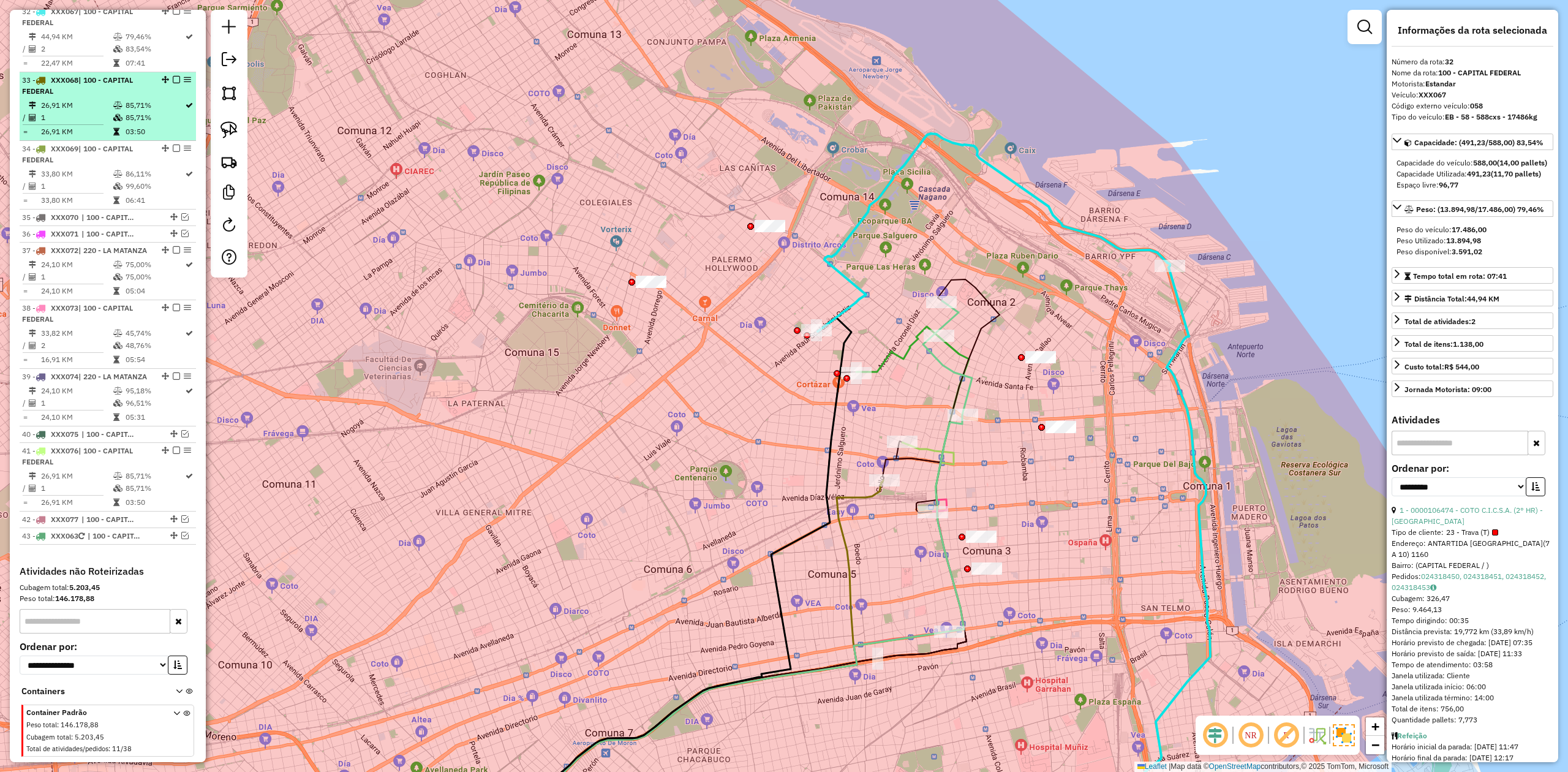
drag, startPoint x: 174, startPoint y: 15, endPoint x: 177, endPoint y: 31, distance: 16.3
click at [174, 15] on em at bounding box center [176, 12] width 8 height 8
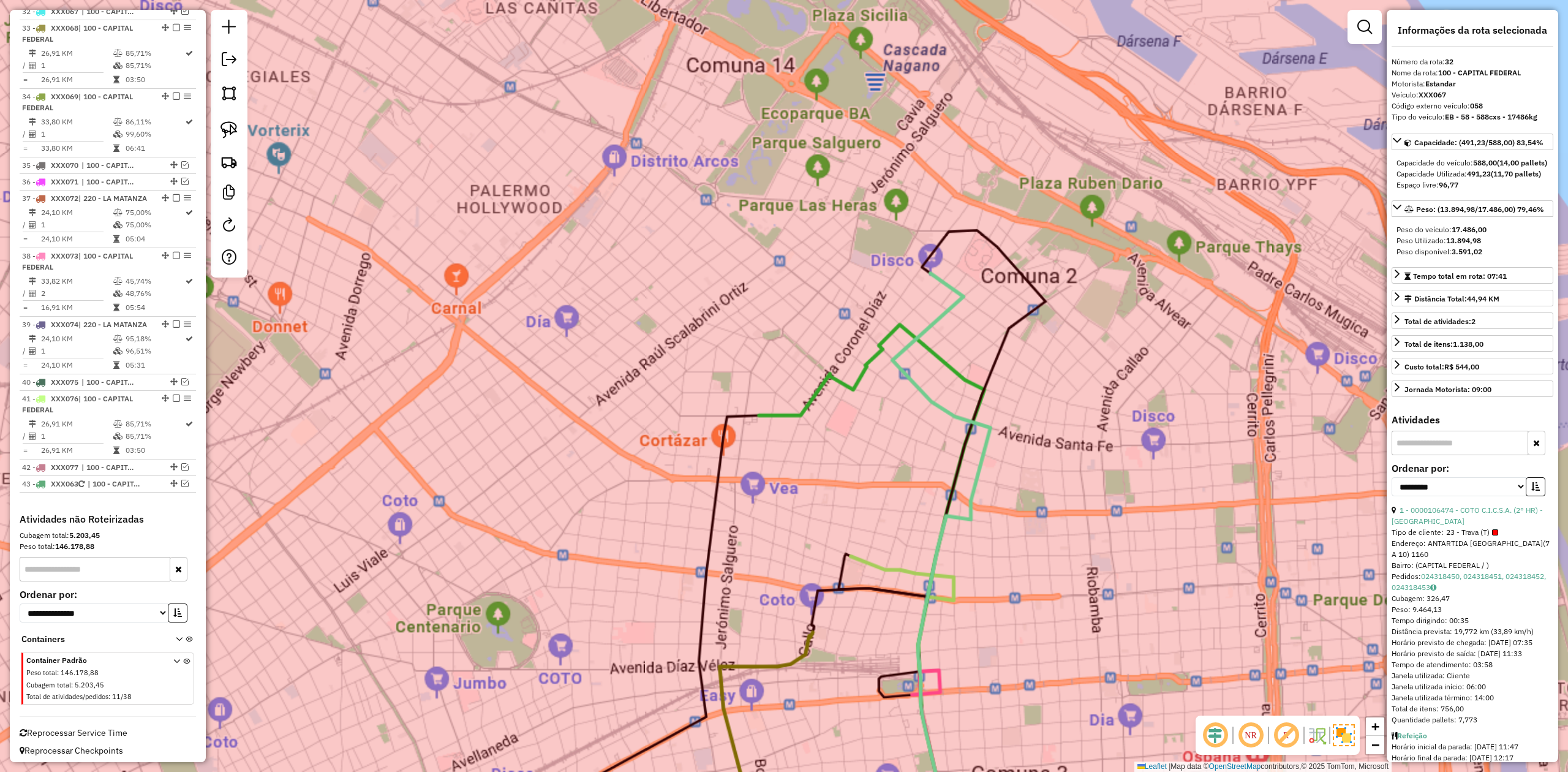
drag, startPoint x: 958, startPoint y: 326, endPoint x: 951, endPoint y: 319, distance: 9.9
click at [958, 326] on div "Rota 30 - Placa XXX065 0000901608 - INC S.A. atiende tarde no playo solo - TRAV…" at bounding box center [784, 386] width 1568 height 772
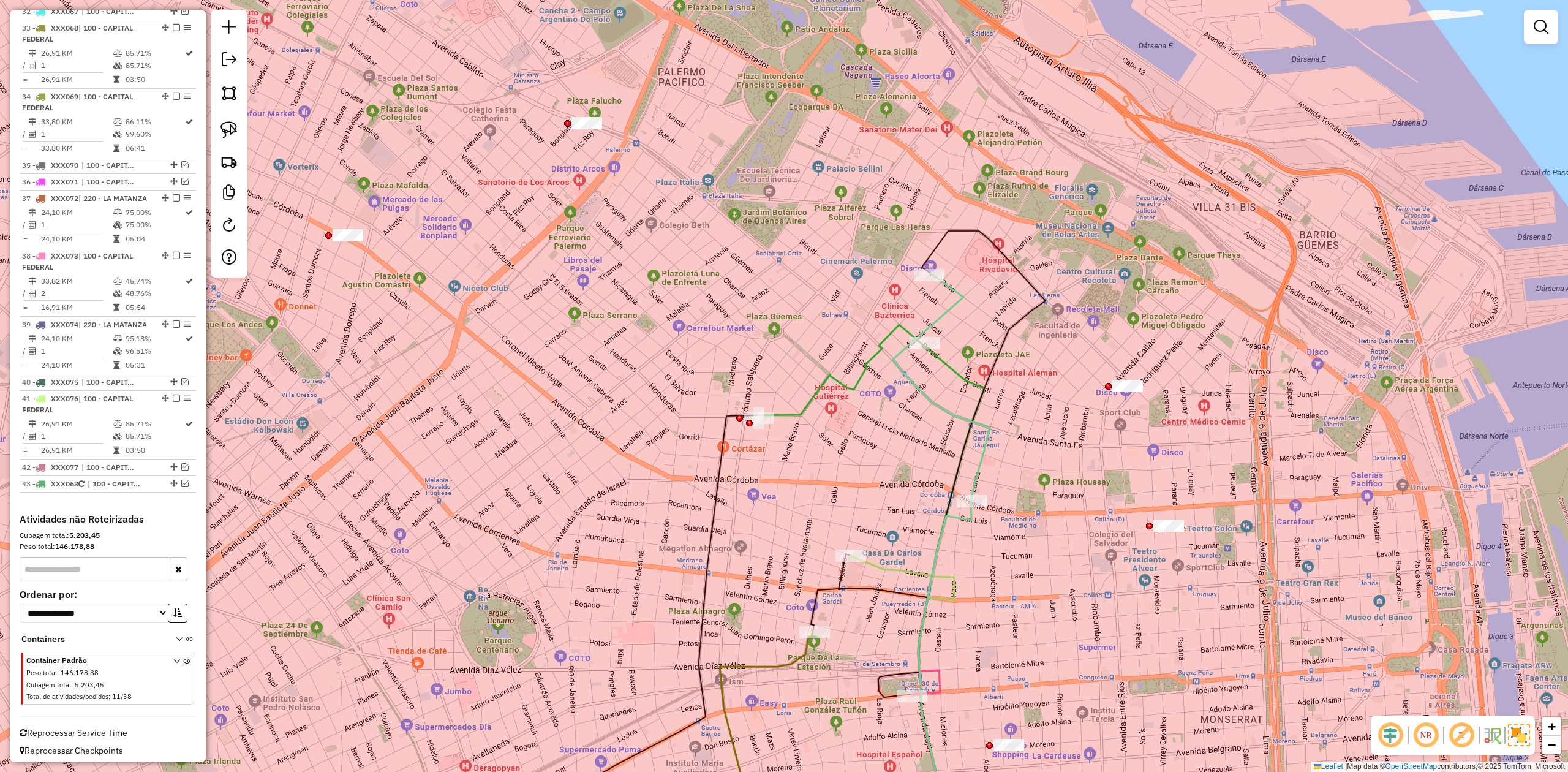
click at [947, 306] on icon at bounding box center [941, 387] width 98 height 228
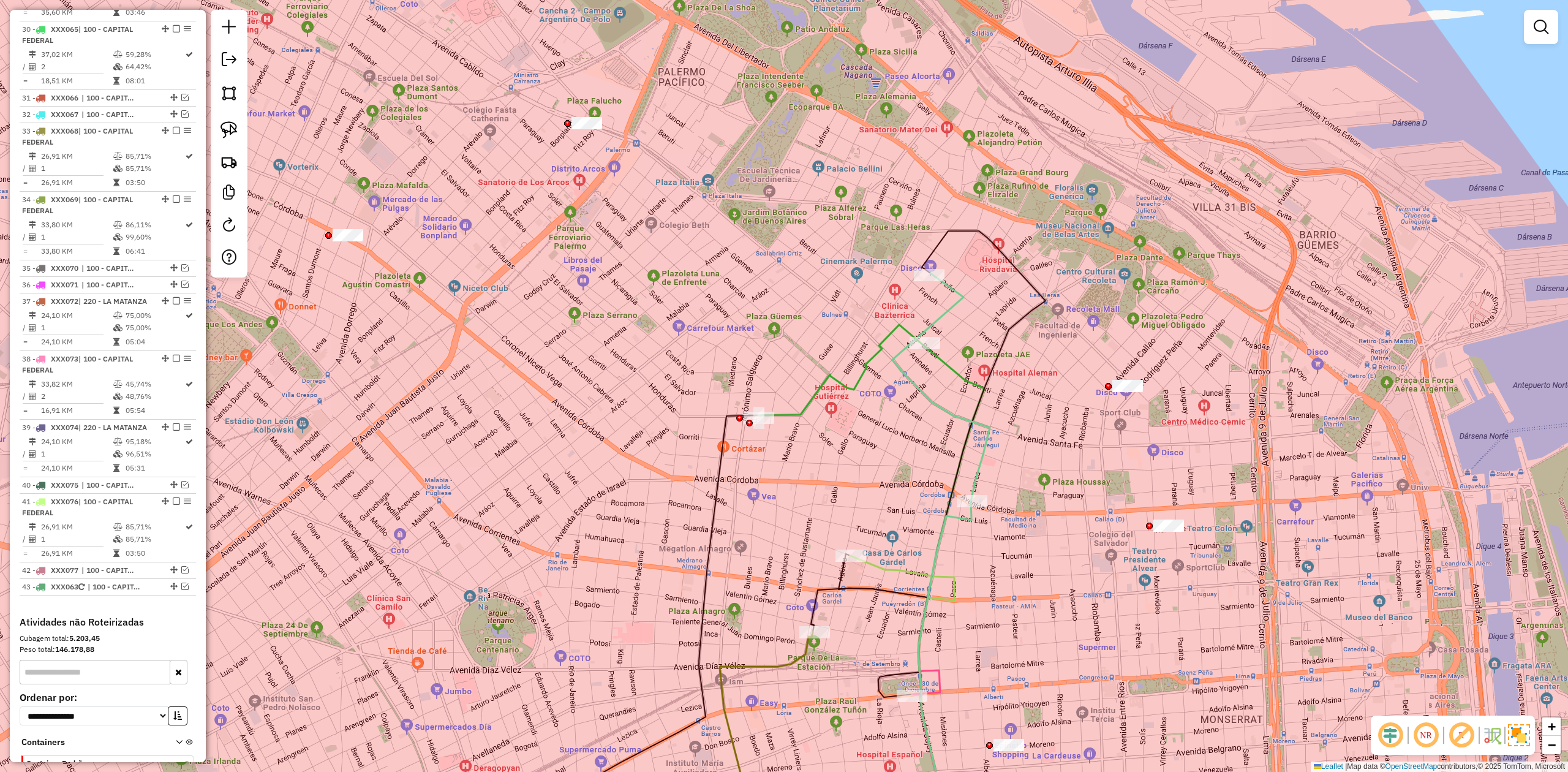
select select "**********"
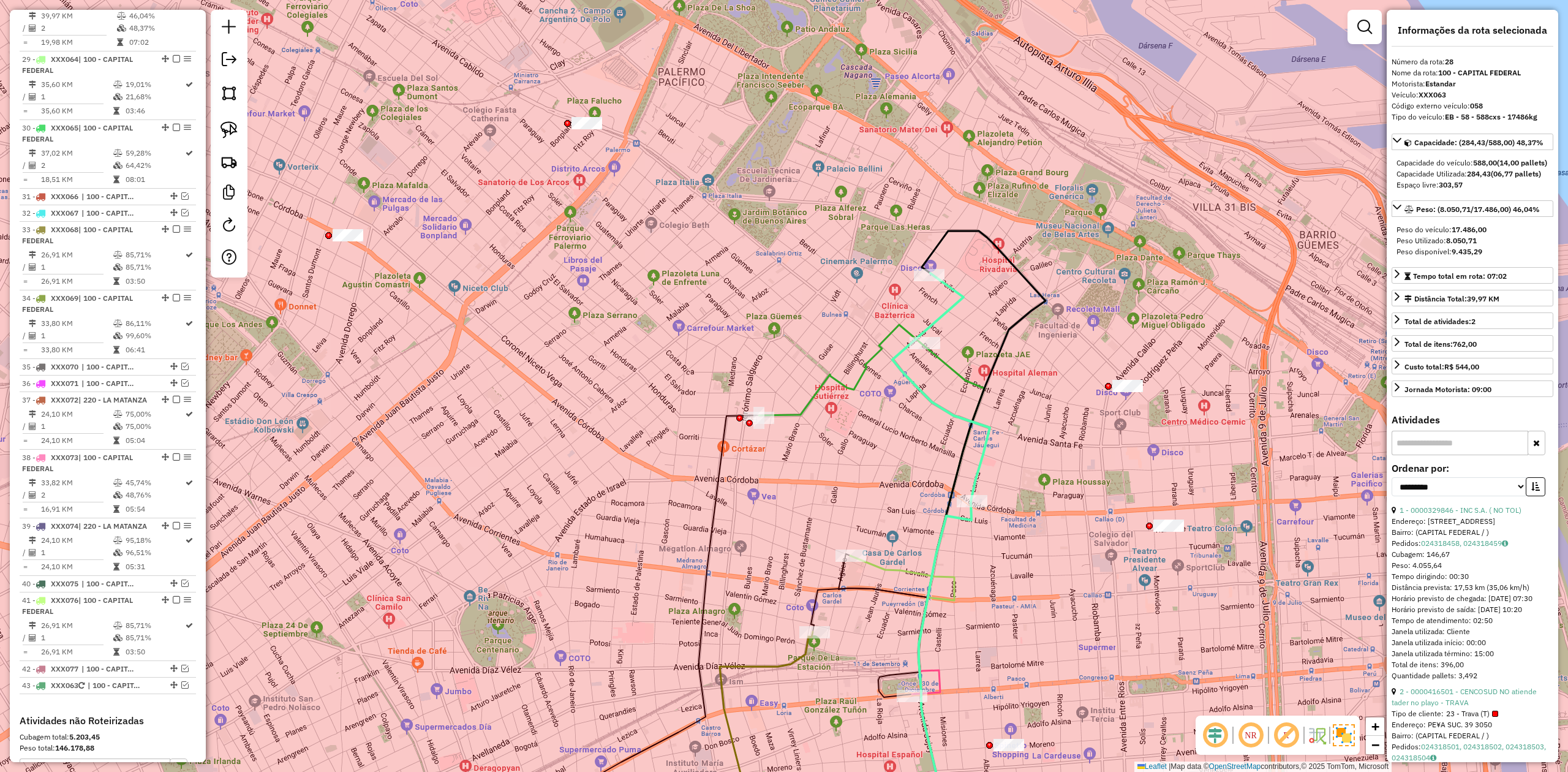
scroll to position [2254, 0]
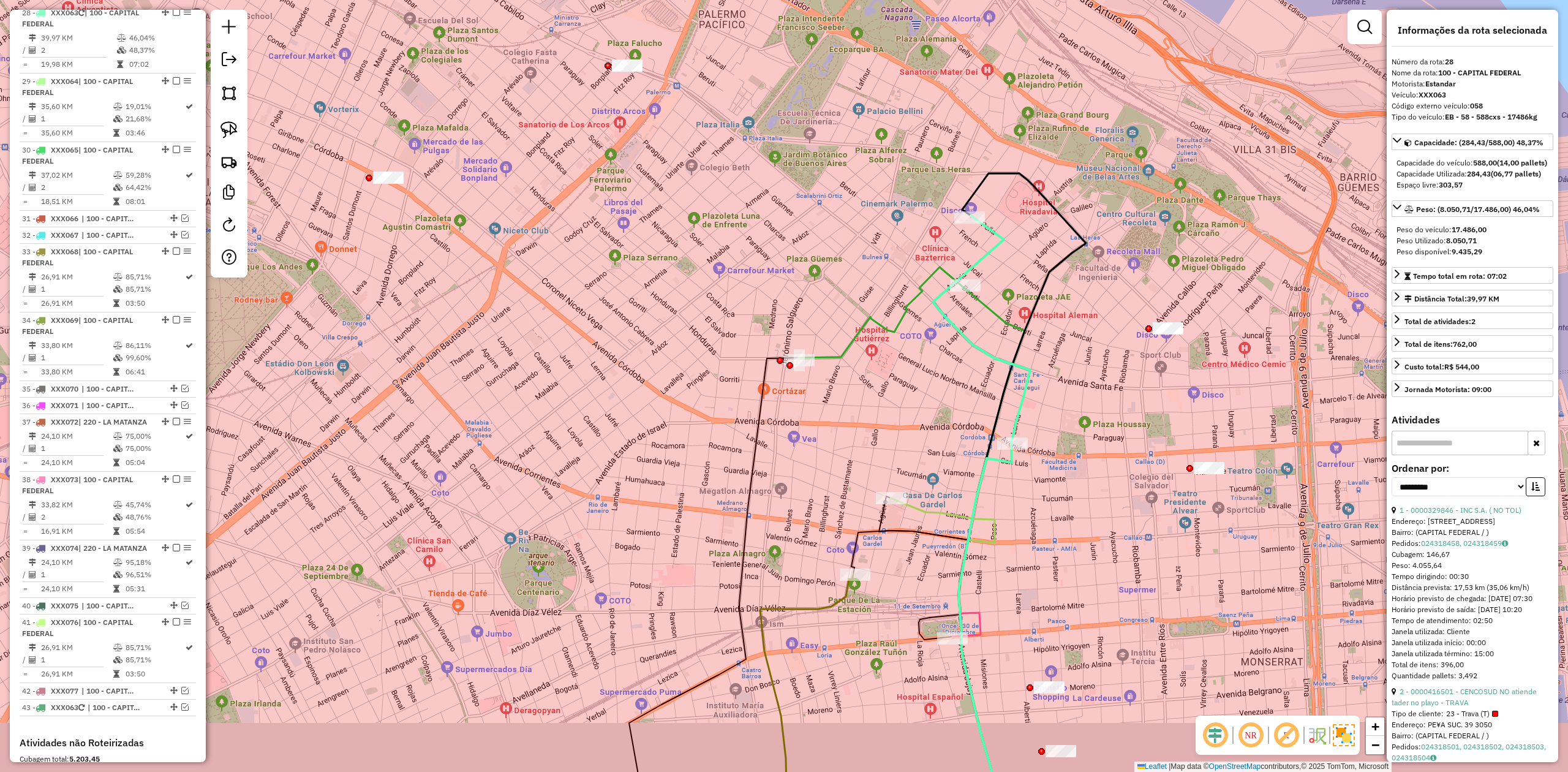
drag, startPoint x: 970, startPoint y: 346, endPoint x: 1054, endPoint y: 266, distance: 116.0
click at [1045, 251] on div "Janela de atendimento Grade de atendimento Capacidade Transportadoras Veículos …" at bounding box center [784, 386] width 1568 height 772
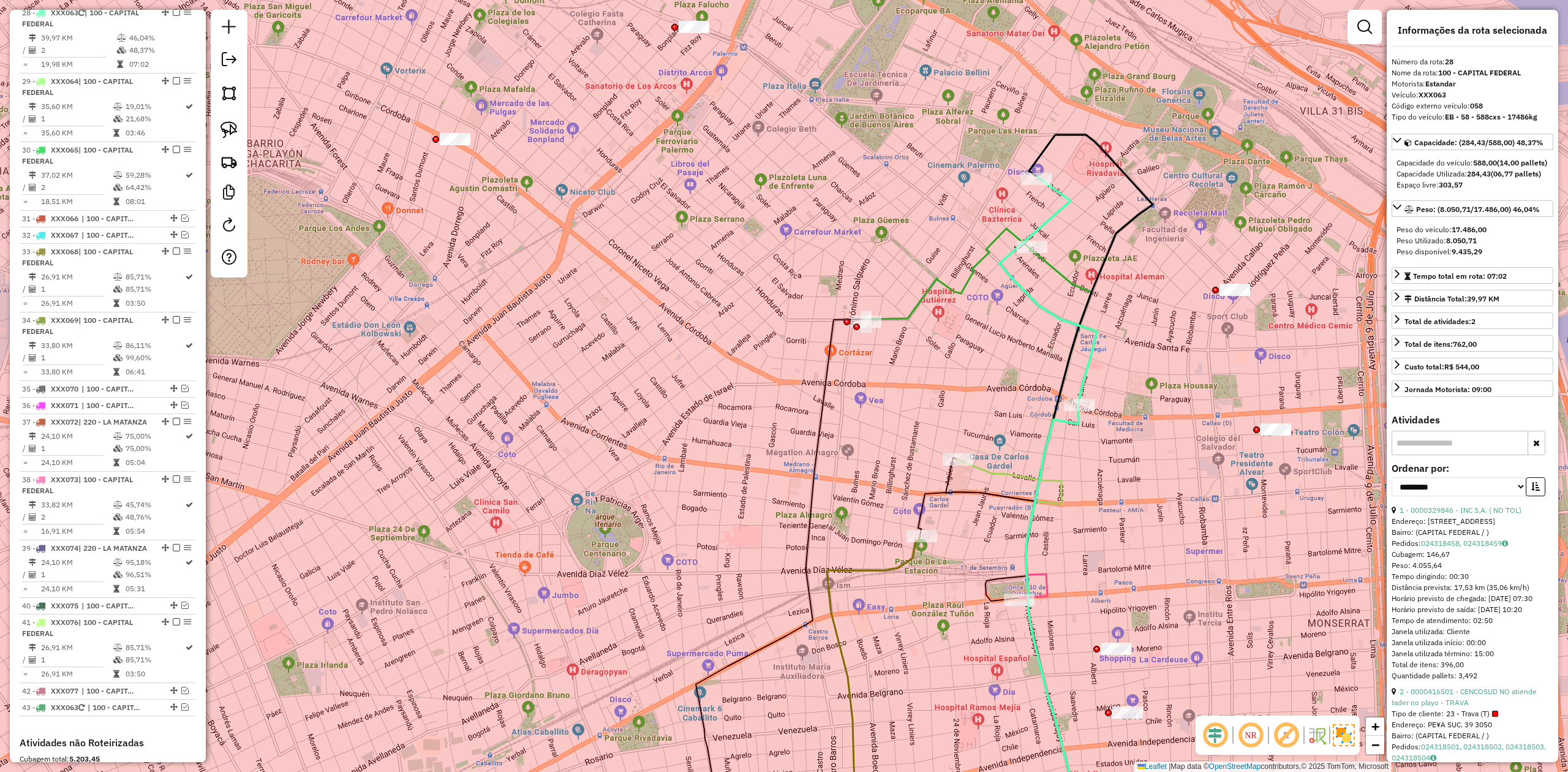
click at [958, 277] on div "Janela de atendimento Grade de atendimento Capacidade Transportadoras Veículos …" at bounding box center [784, 386] width 1568 height 772
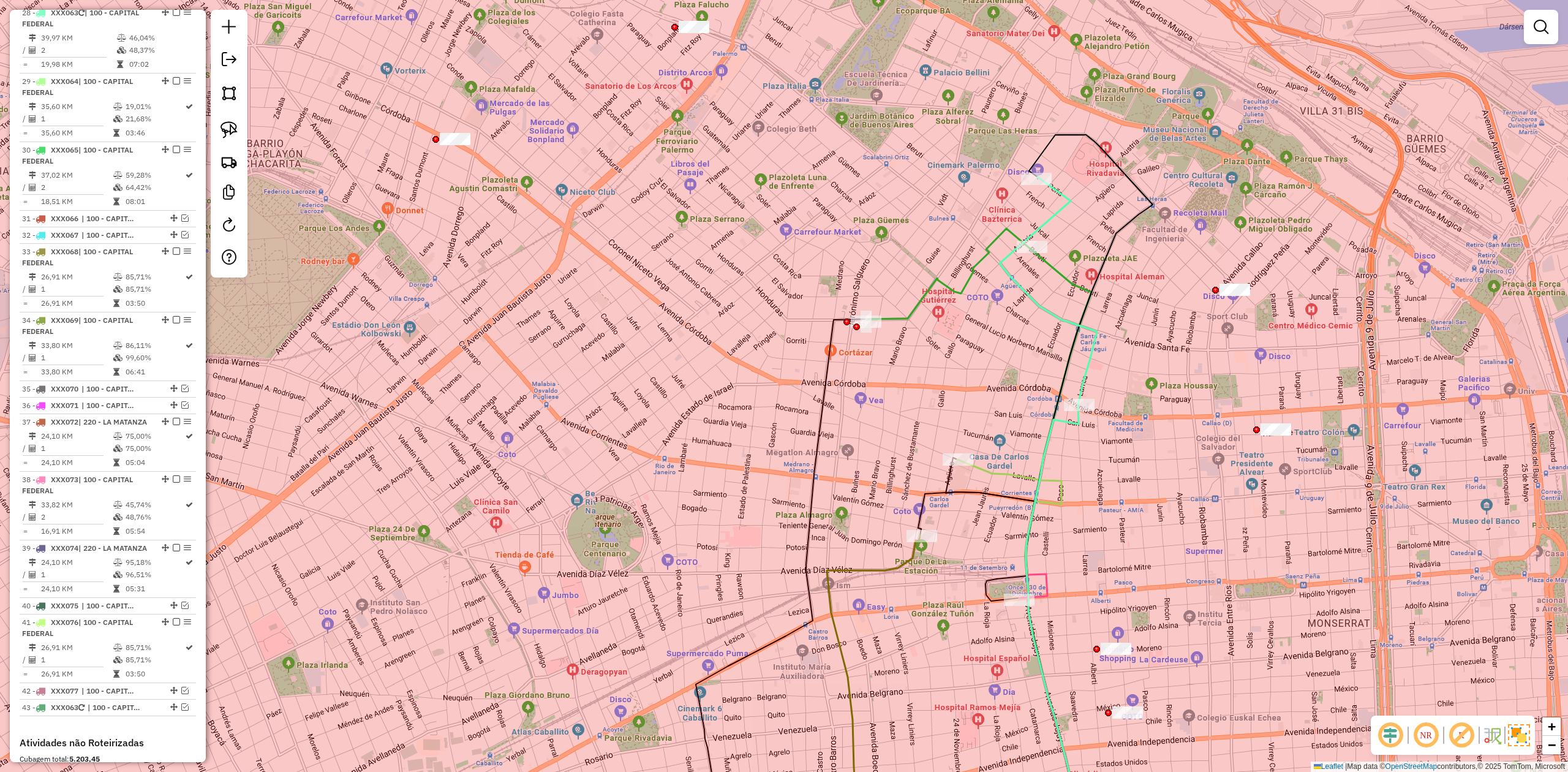
click at [958, 286] on icon at bounding box center [948, 274] width 164 height 91
select select "**********"
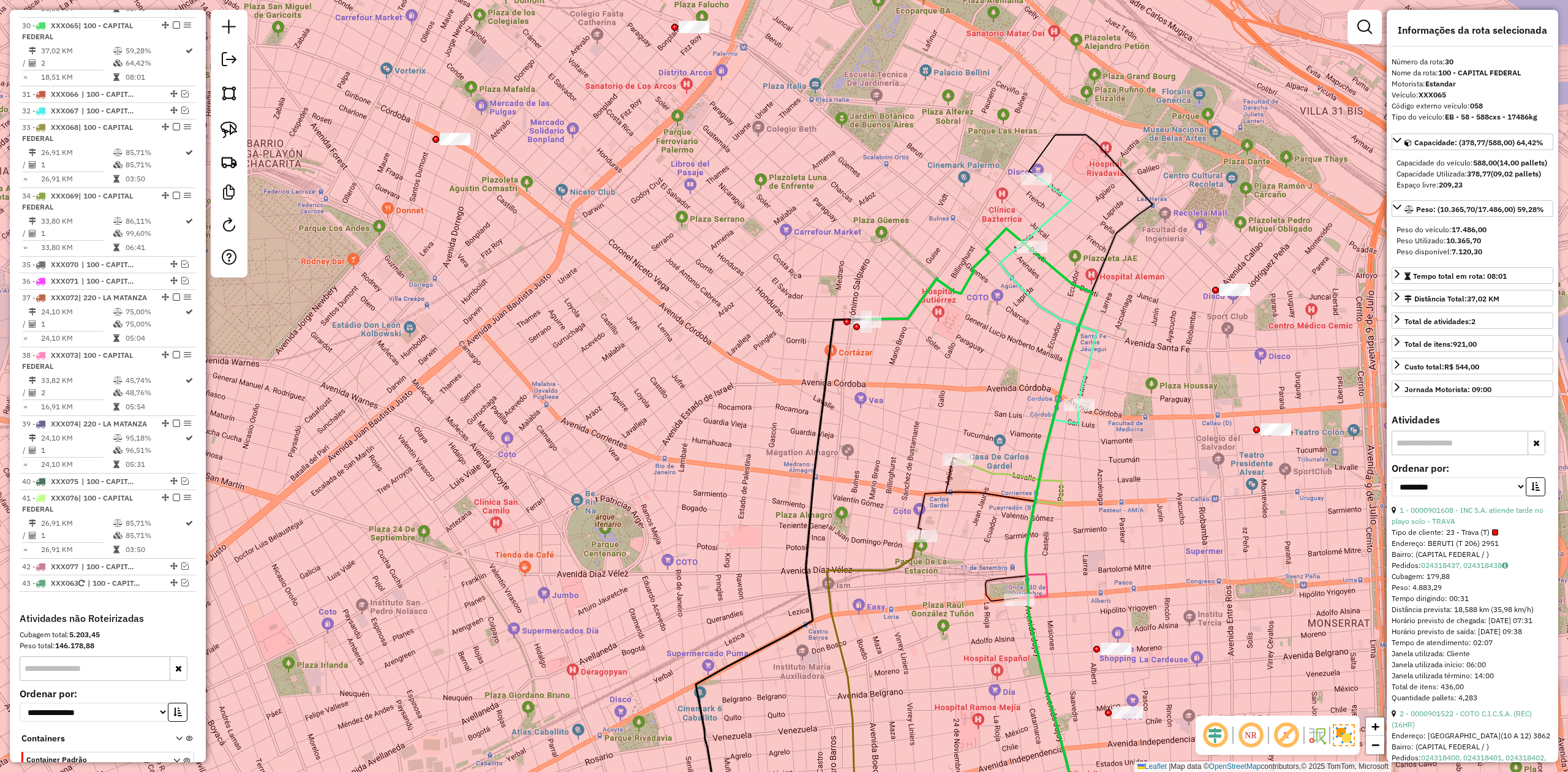
scroll to position [2392, 0]
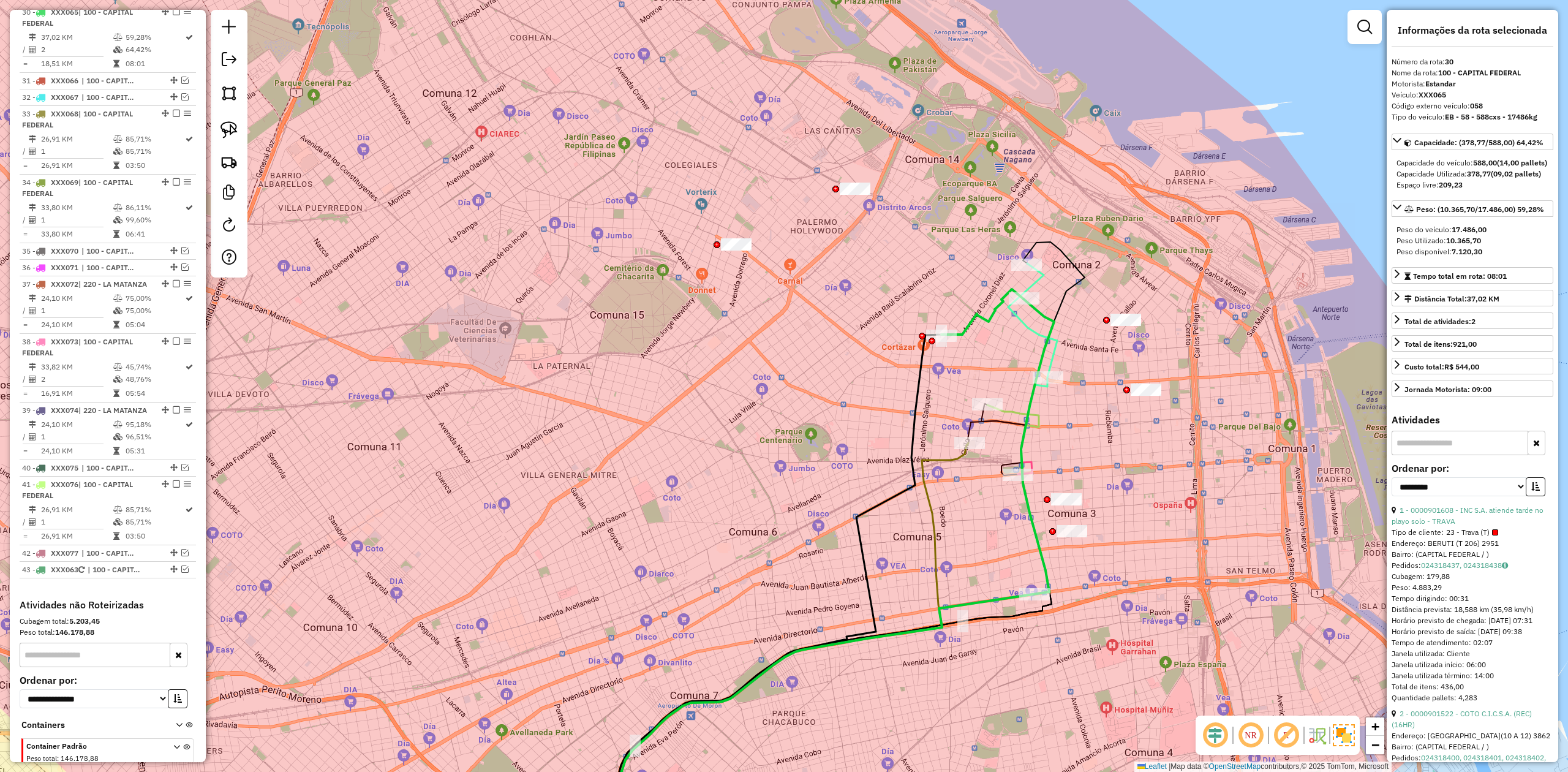
drag, startPoint x: 959, startPoint y: 314, endPoint x: 1021, endPoint y: 348, distance: 70.7
click at [1019, 348] on div "Janela de atendimento Grade de atendimento Capacidade Transportadoras Veículos …" at bounding box center [784, 386] width 1568 height 772
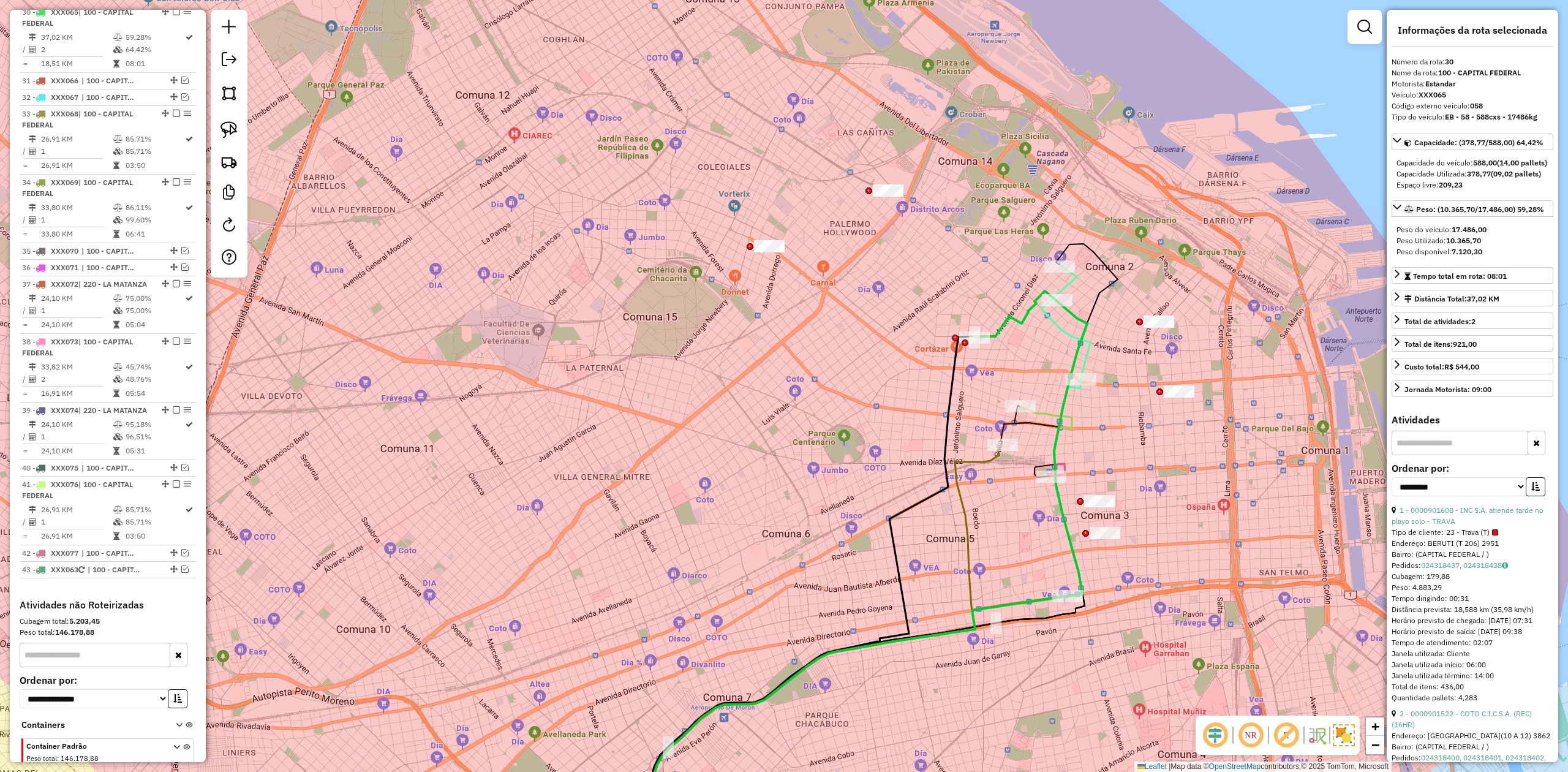
click at [982, 468] on icon at bounding box center [807, 647] width 389 height 404
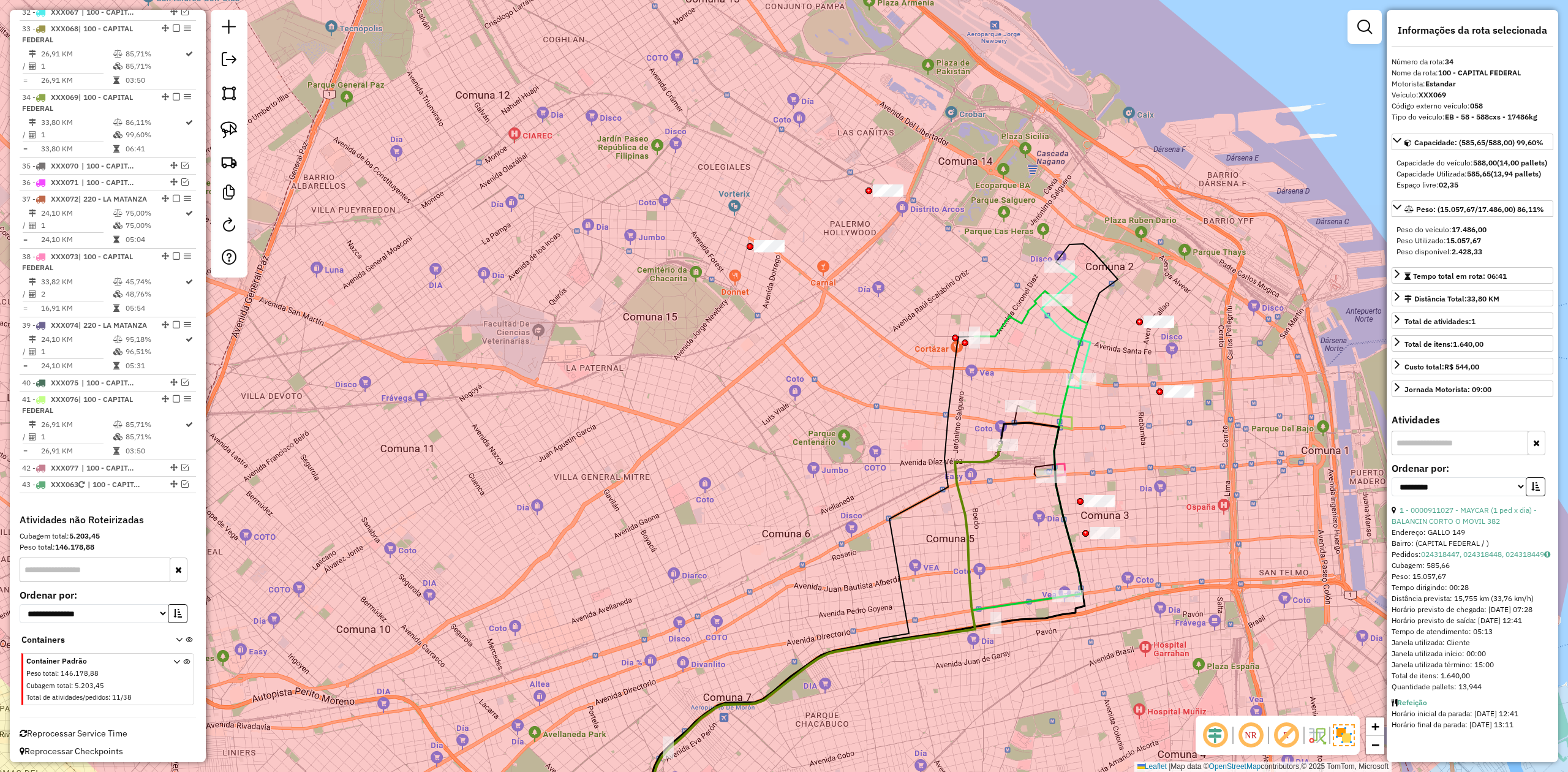
scroll to position [2513, 0]
drag, startPoint x: 174, startPoint y: 67, endPoint x: 221, endPoint y: 92, distance: 53.2
click at [174, 88] on em at bounding box center [176, 92] width 8 height 8
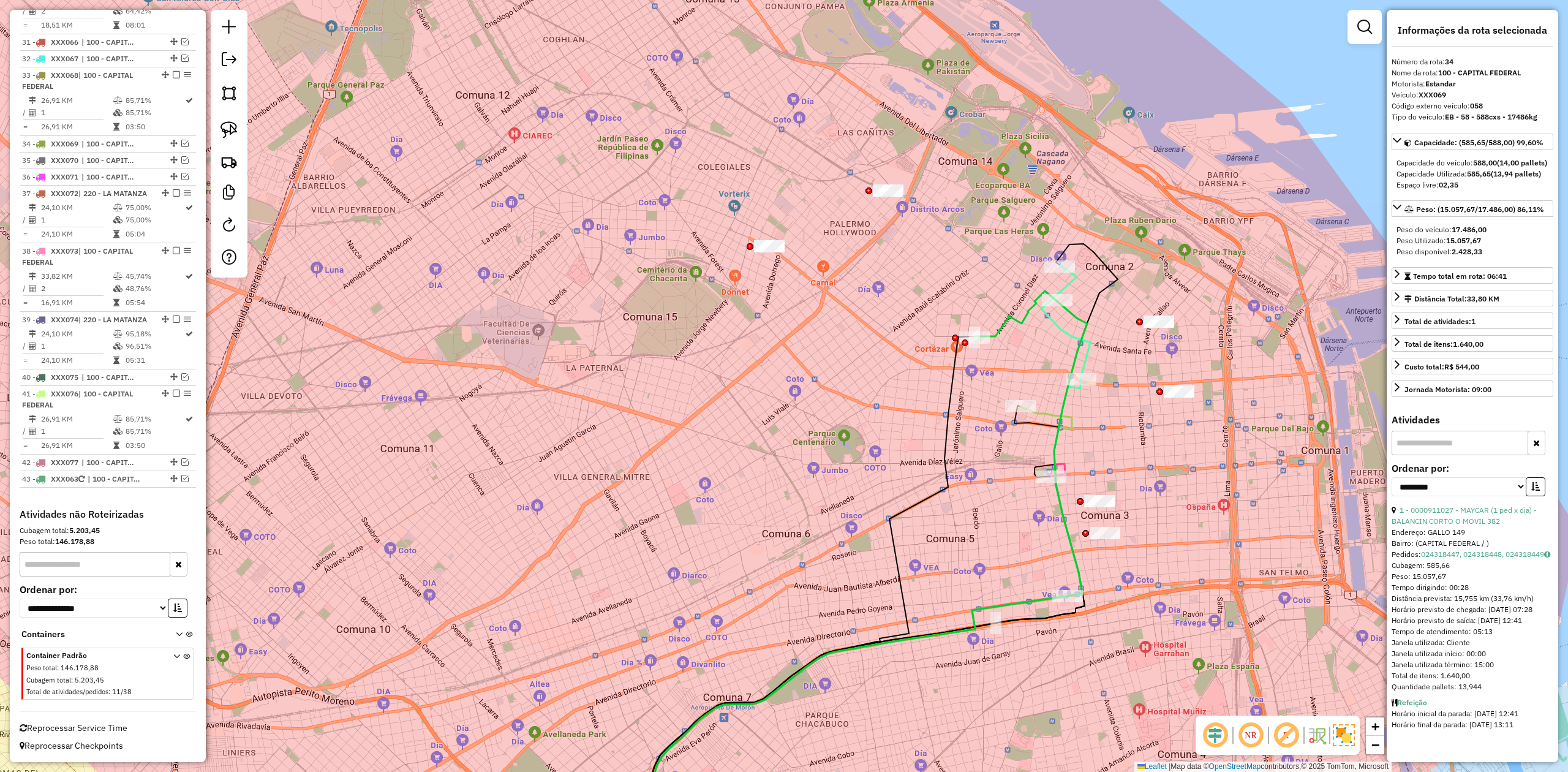
click at [1045, 409] on icon at bounding box center [848, 627] width 470 height 442
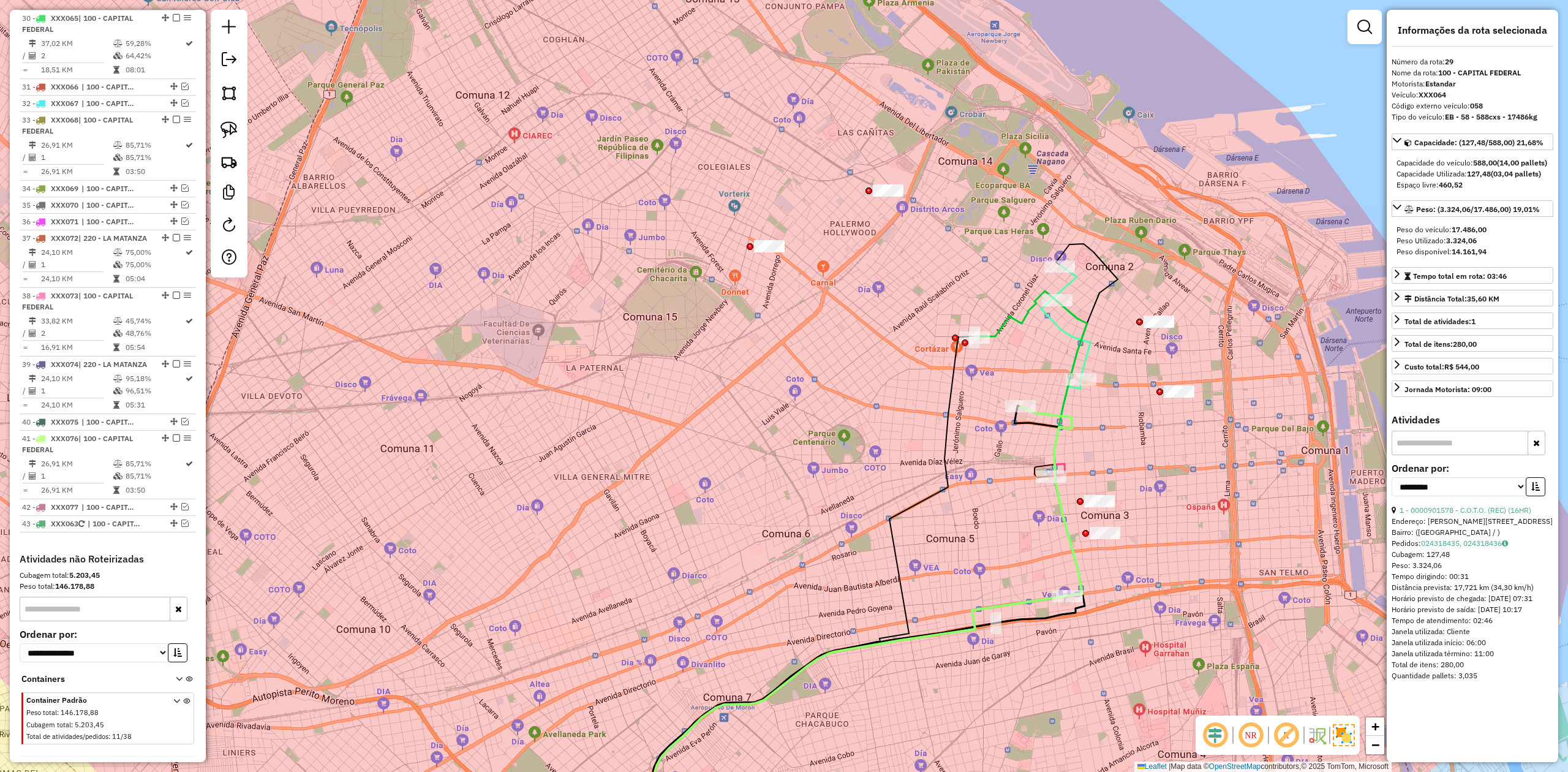
scroll to position [2324, 0]
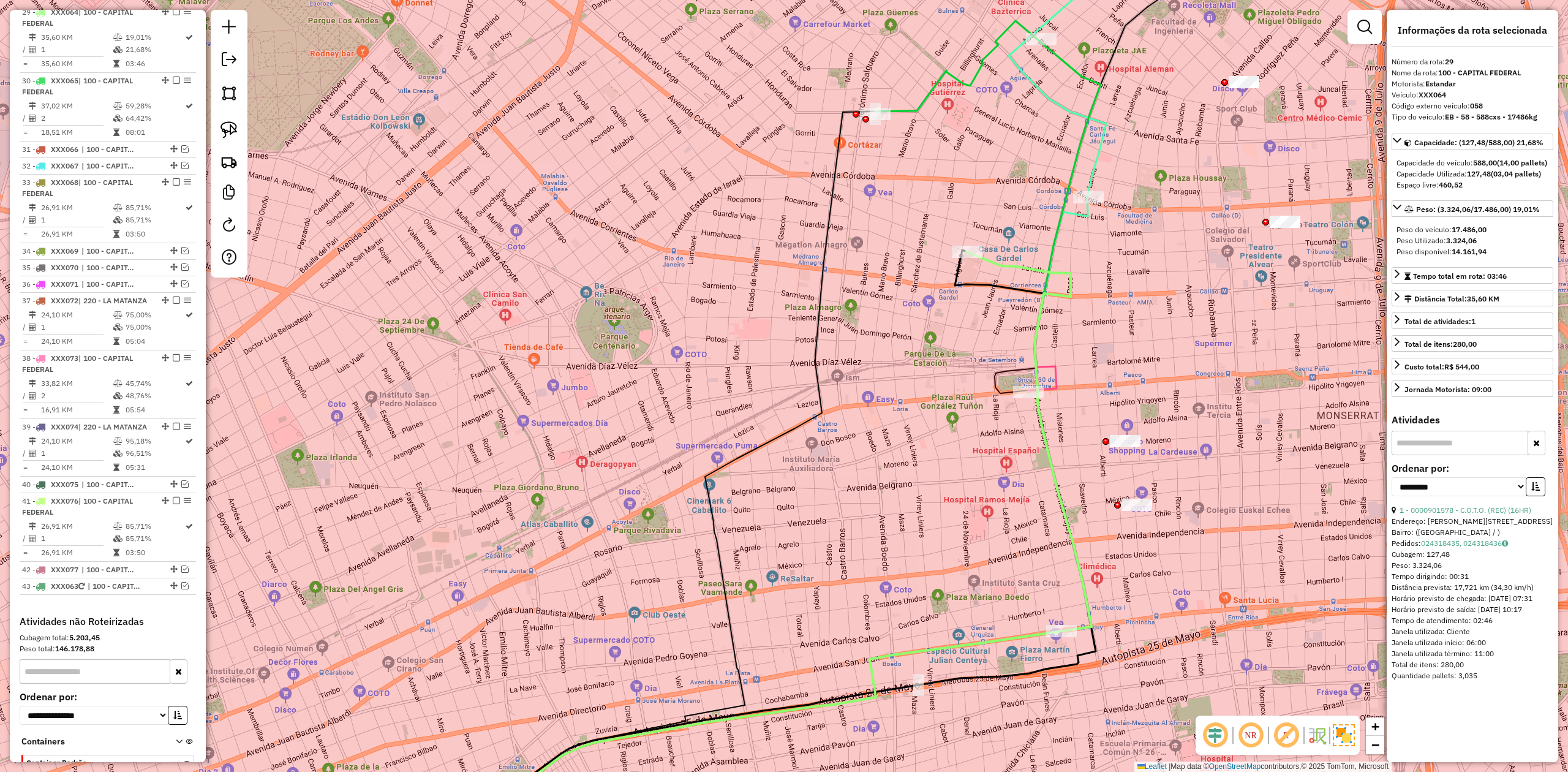
click at [1045, 376] on icon at bounding box center [1060, 499] width 63 height 265
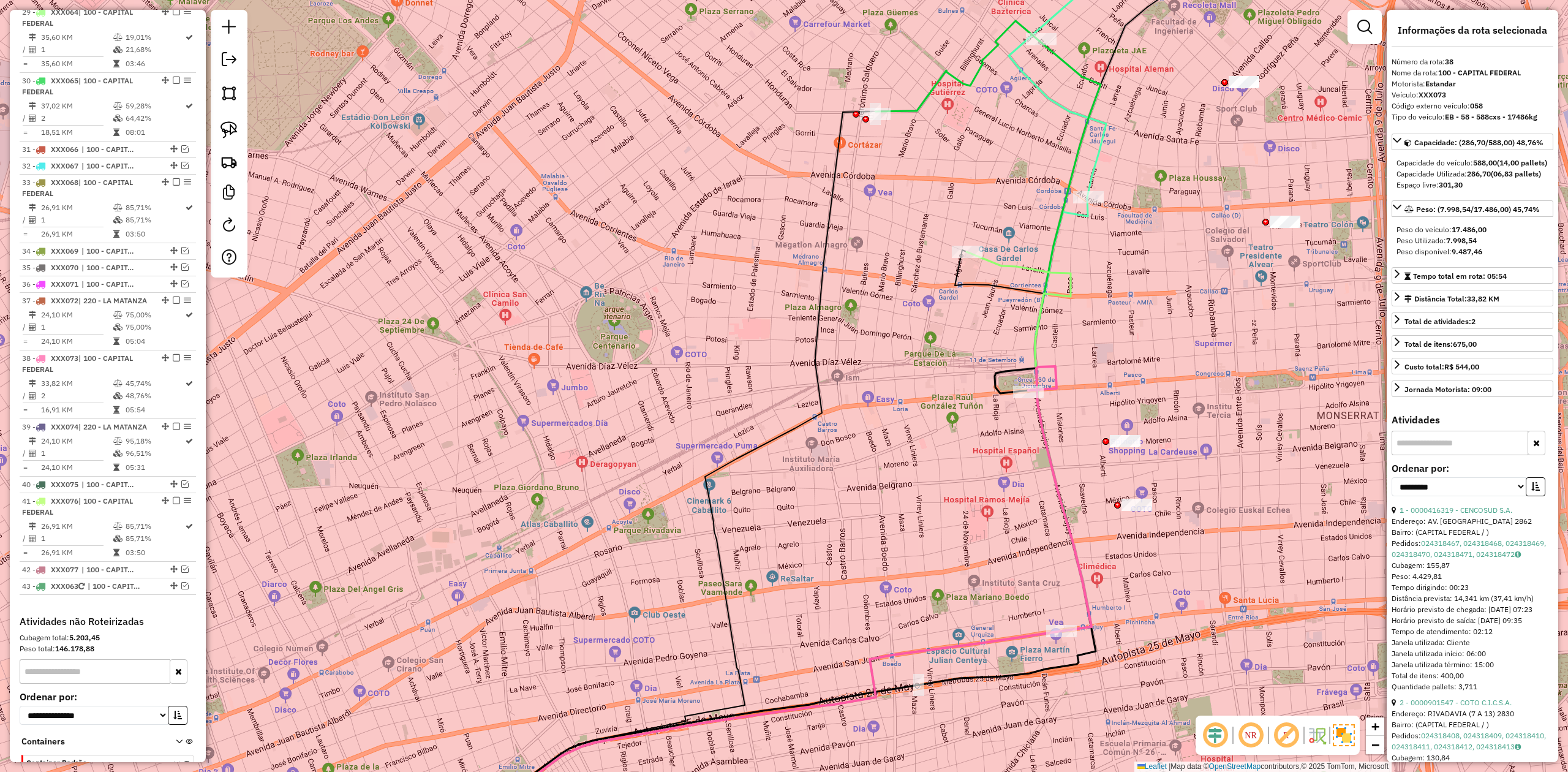
scroll to position [2462, 0]
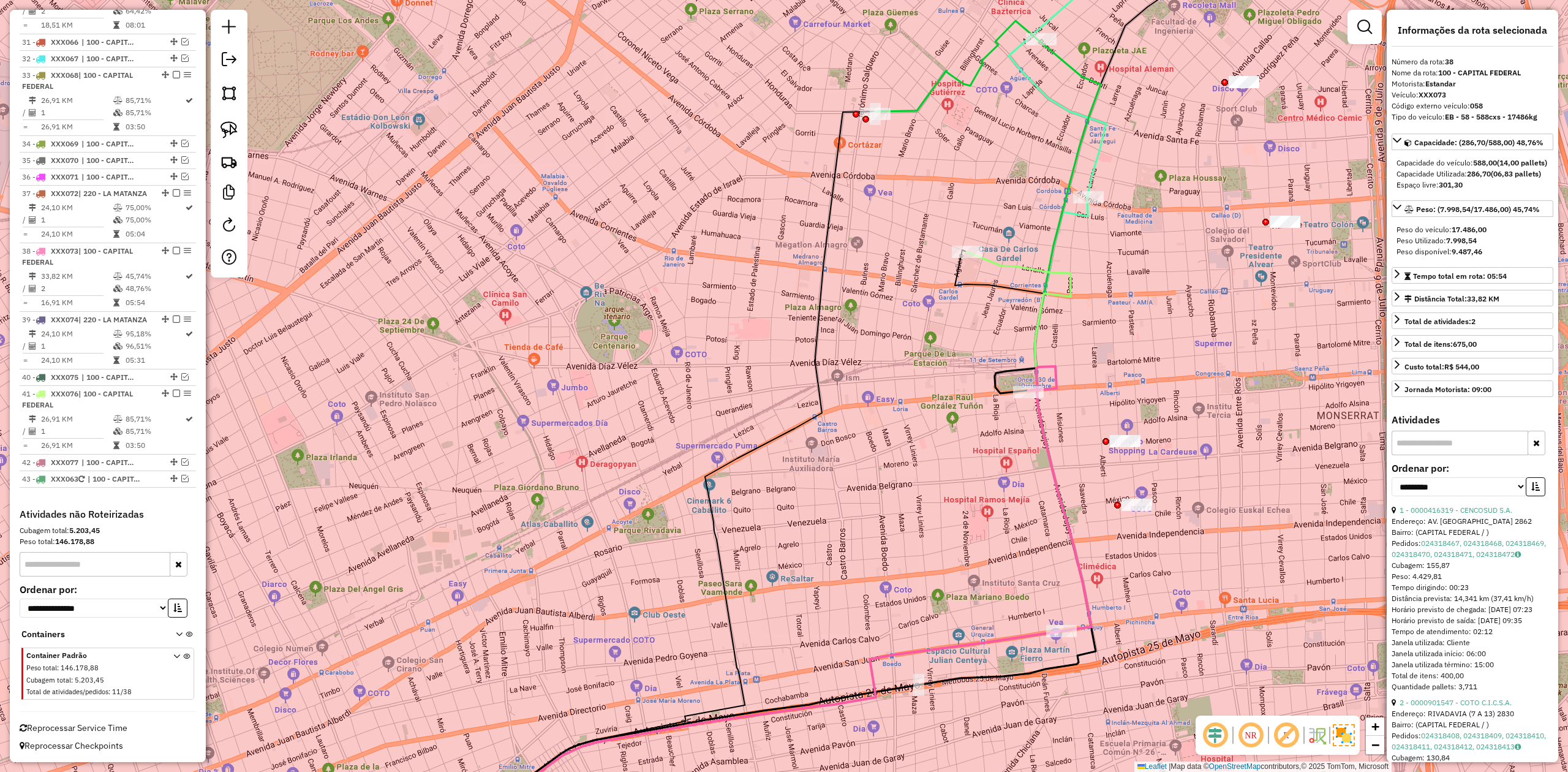
drag, startPoint x: 1122, startPoint y: 442, endPoint x: 1132, endPoint y: 451, distance: 13.5
click at [1045, 451] on div "Janela de atendimento Grade de atendimento Capacidade Transportadoras Veículos …" at bounding box center [784, 386] width 1568 height 772
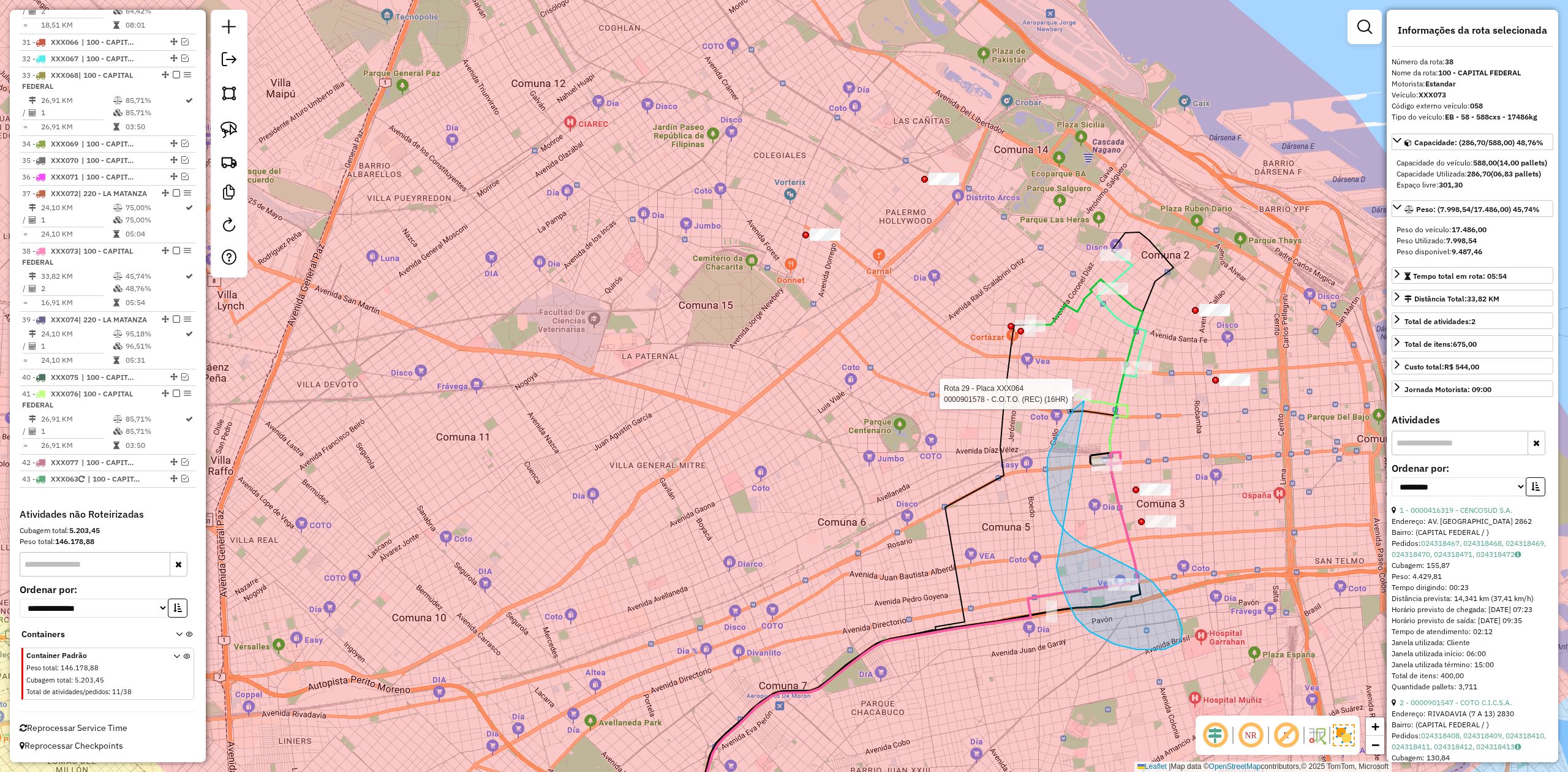
drag, startPoint x: 1076, startPoint y: 618, endPoint x: 996, endPoint y: 373, distance: 257.7
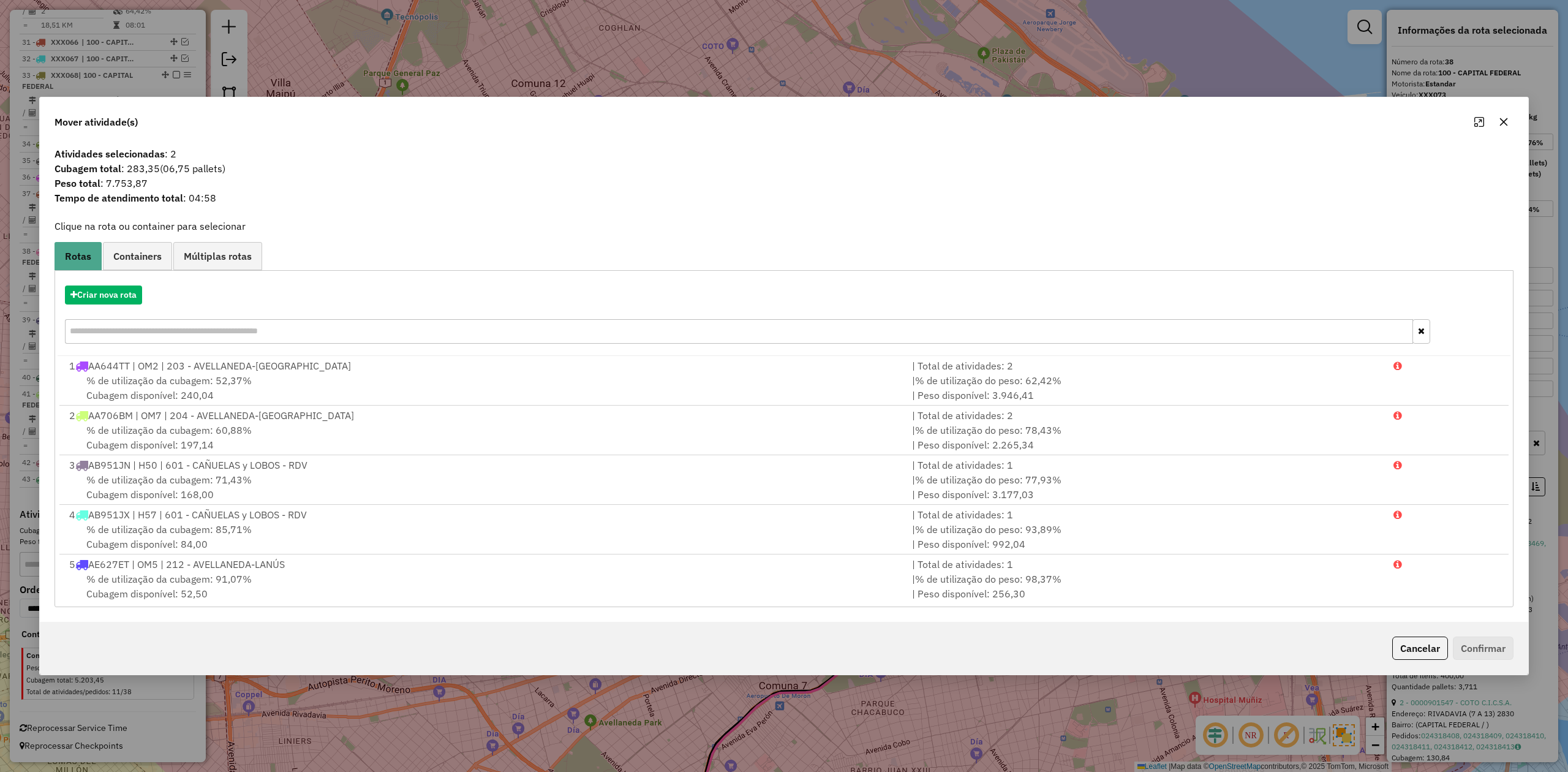
click at [1045, 116] on button "button" at bounding box center [1503, 122] width 19 height 19
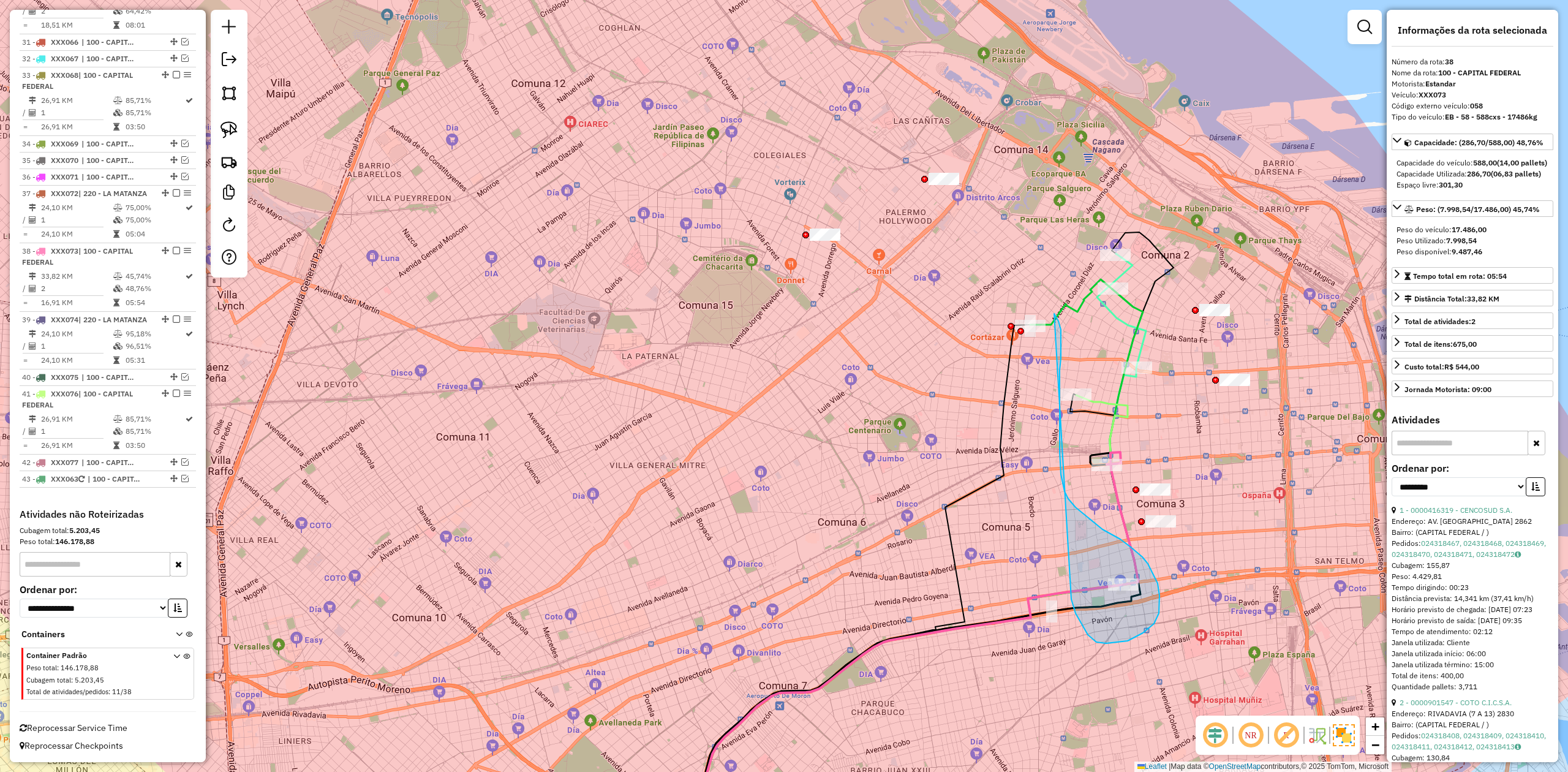
drag, startPoint x: 1106, startPoint y: 643, endPoint x: 921, endPoint y: 343, distance: 352.5
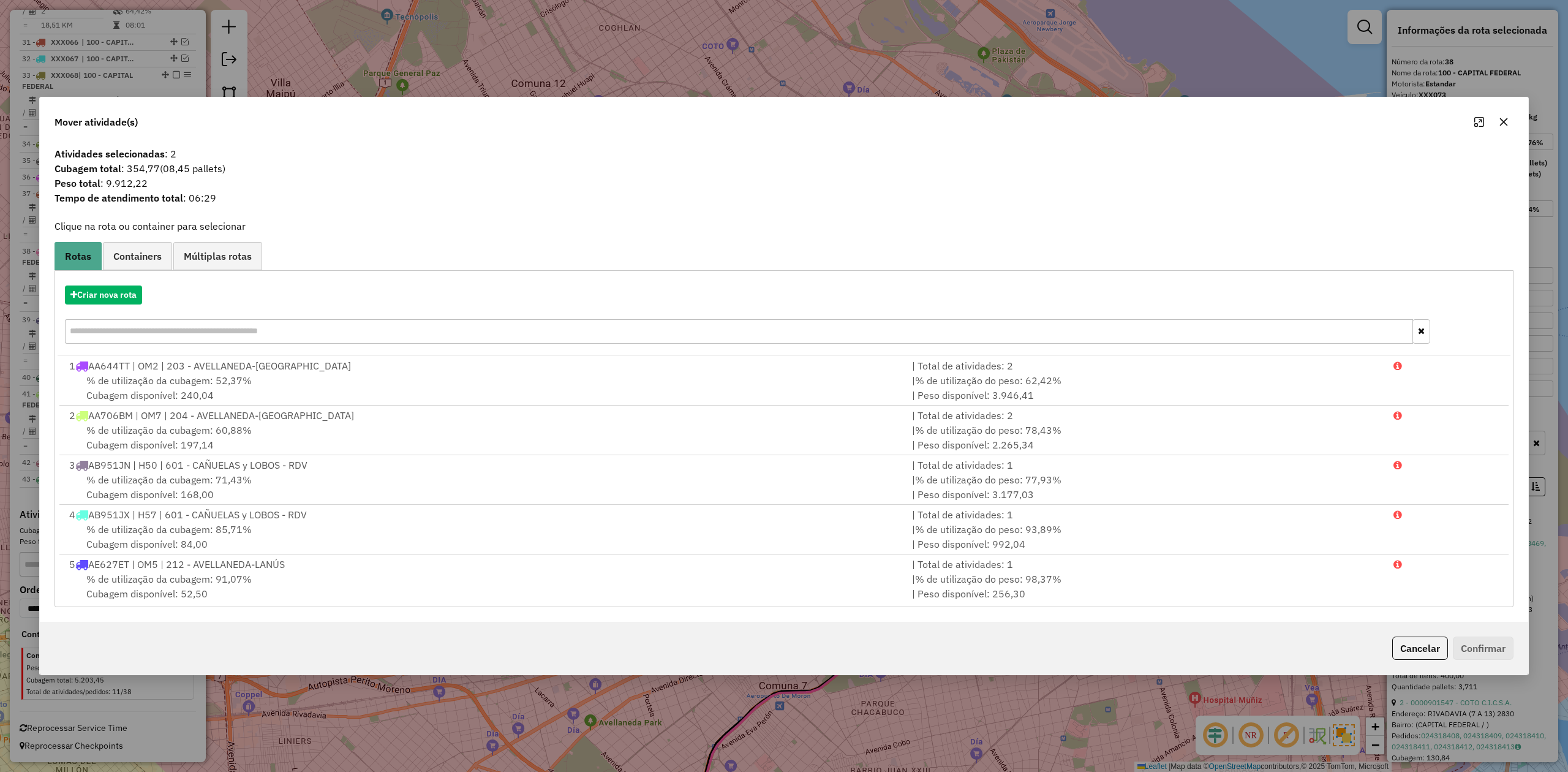
click at [1045, 125] on icon "button" at bounding box center [1503, 122] width 10 height 10
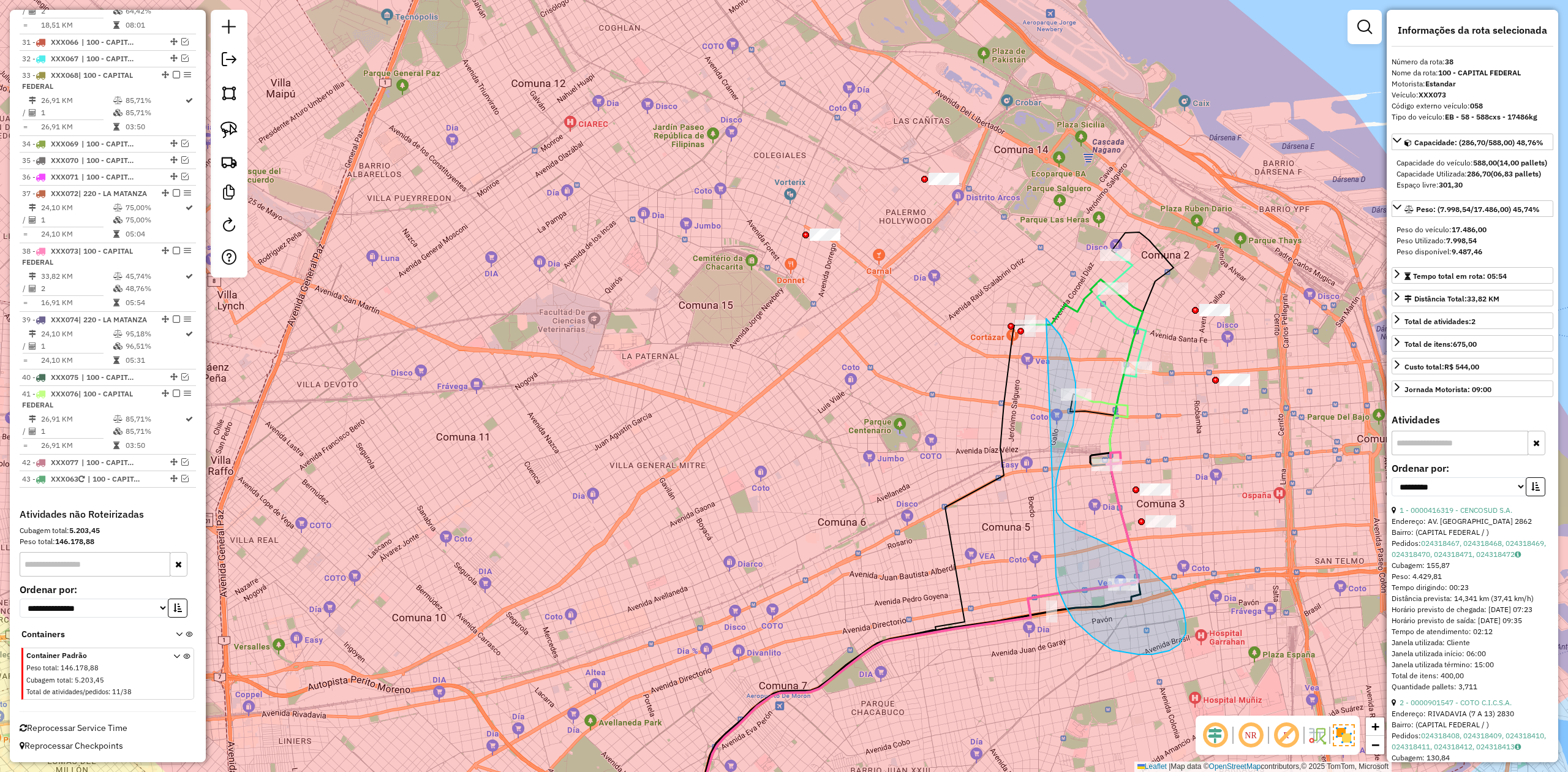
drag, startPoint x: 1059, startPoint y: 591, endPoint x: 947, endPoint y: 332, distance: 282.2
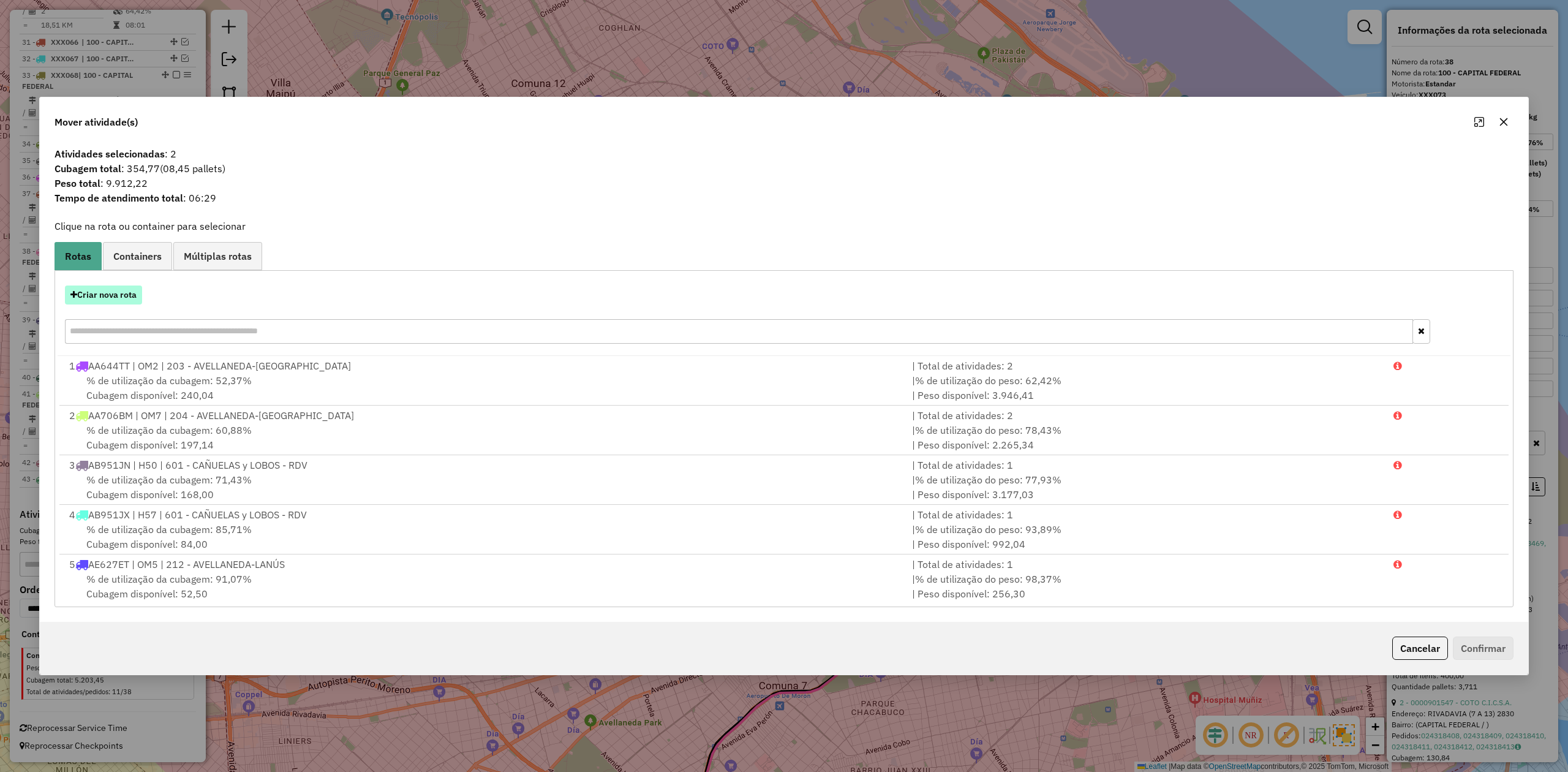
click at [114, 300] on button "Criar nova rota" at bounding box center [103, 295] width 77 height 19
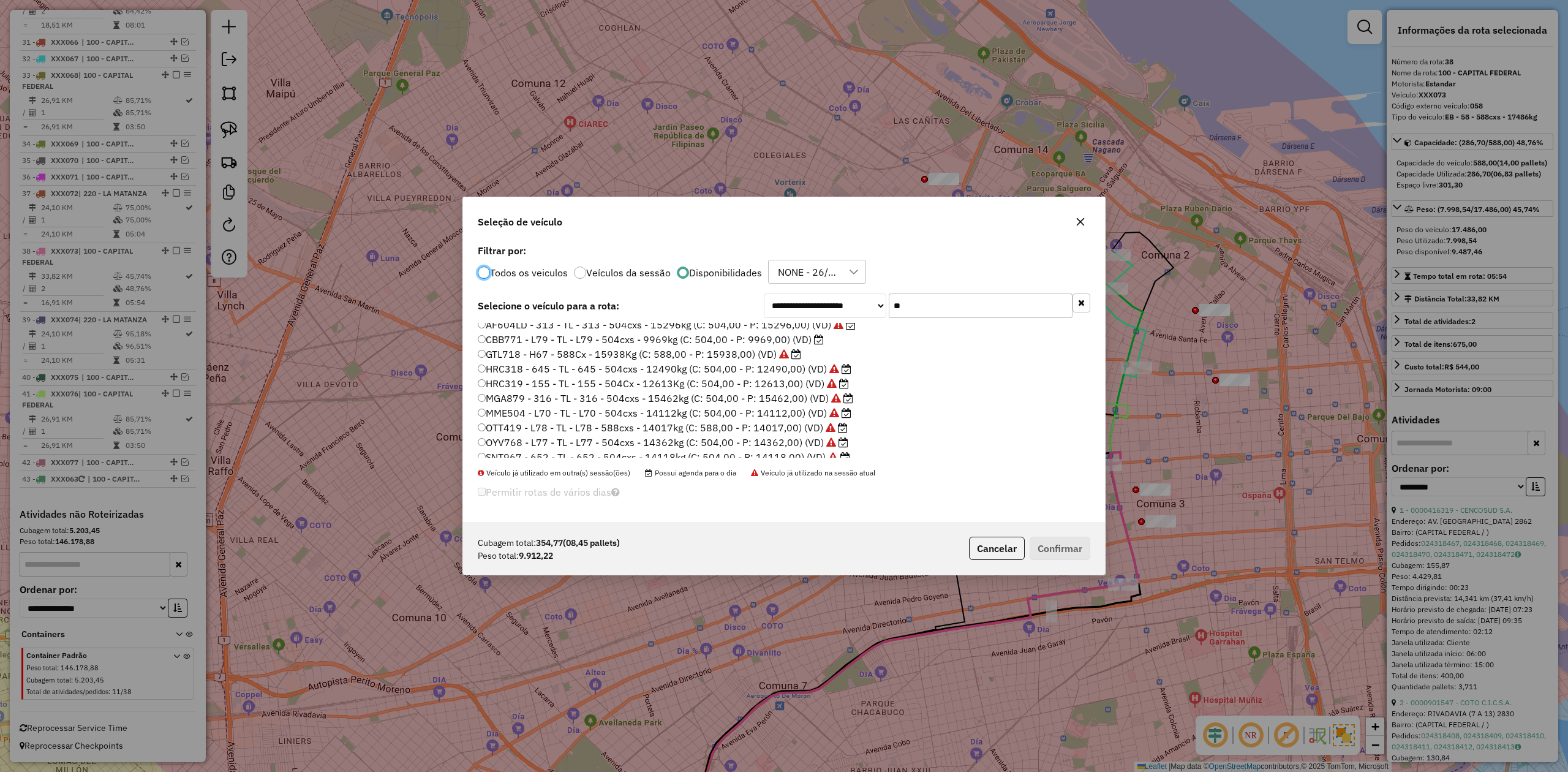
scroll to position [12, 0]
drag, startPoint x: 864, startPoint y: 295, endPoint x: 843, endPoint y: 292, distance: 21.2
click at [843, 292] on div "**********" at bounding box center [784, 381] width 642 height 281
type input "**"
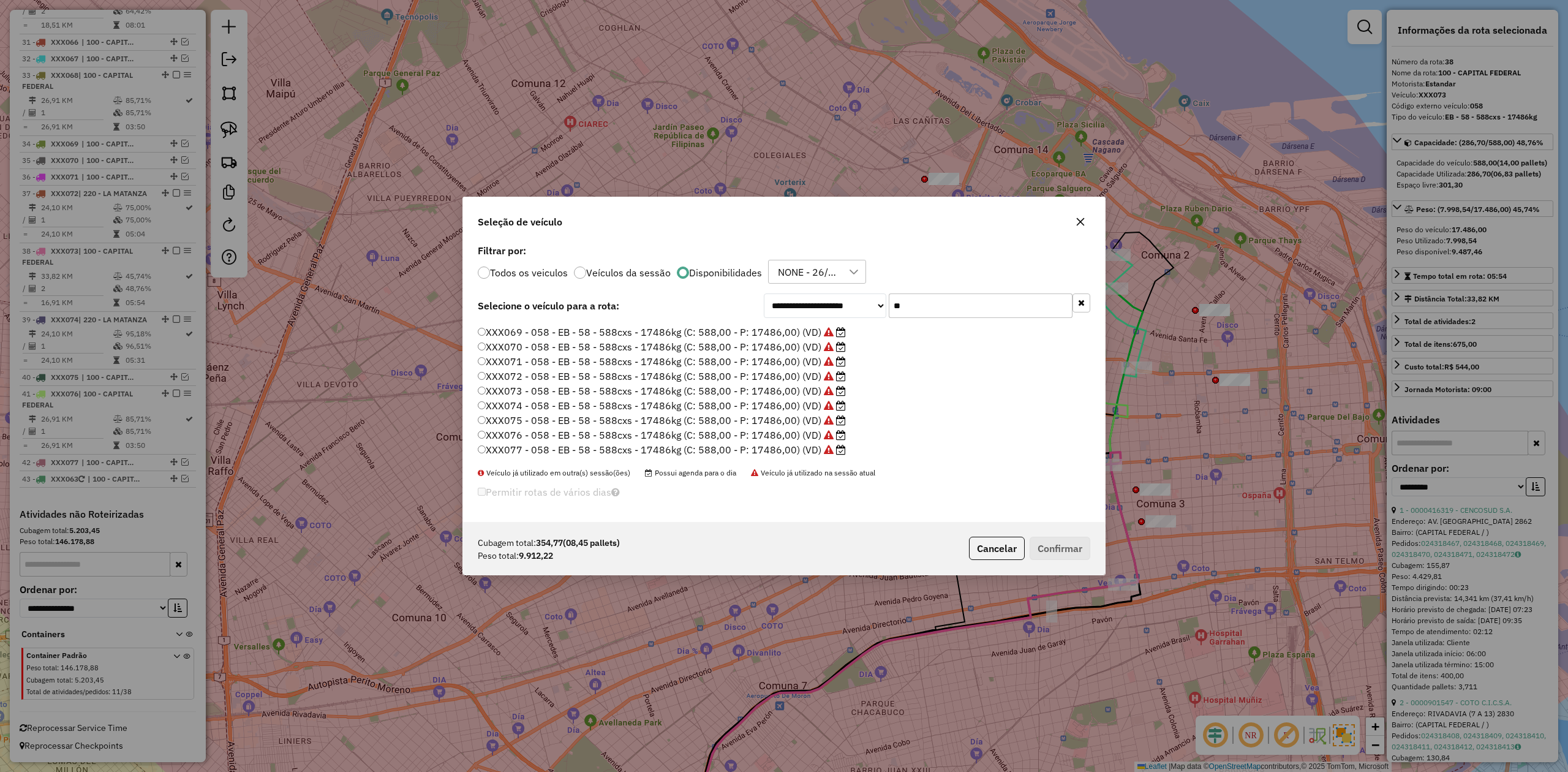
click at [811, 443] on label "XXX077 - 058 - EB - 58 - 588cxs - 17486kg (C: 588,00 - P: 17486,00) (VD)" at bounding box center [662, 449] width 368 height 15
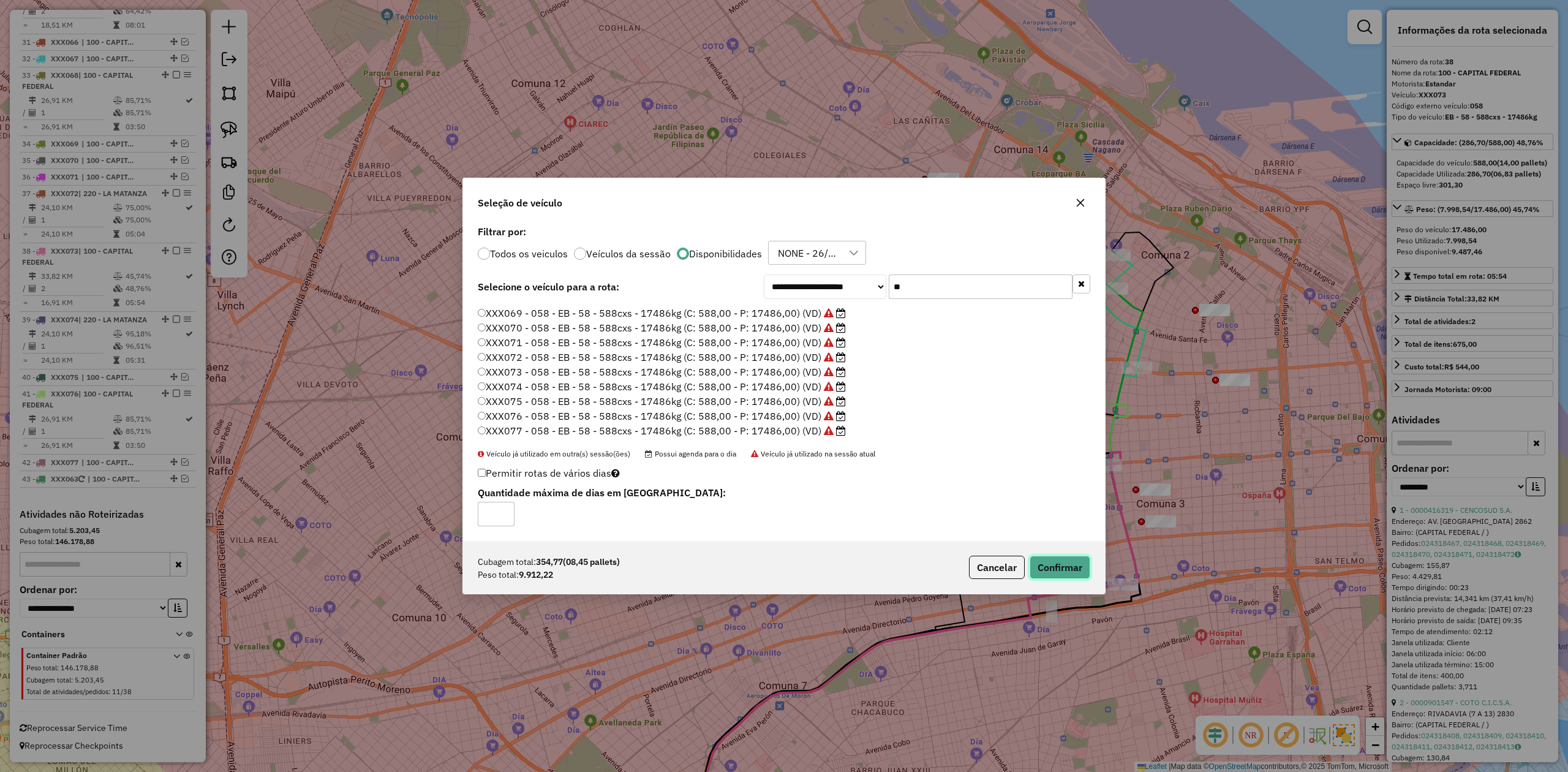
click at [1045, 477] on button "Confirmar" at bounding box center [1060, 567] width 61 height 23
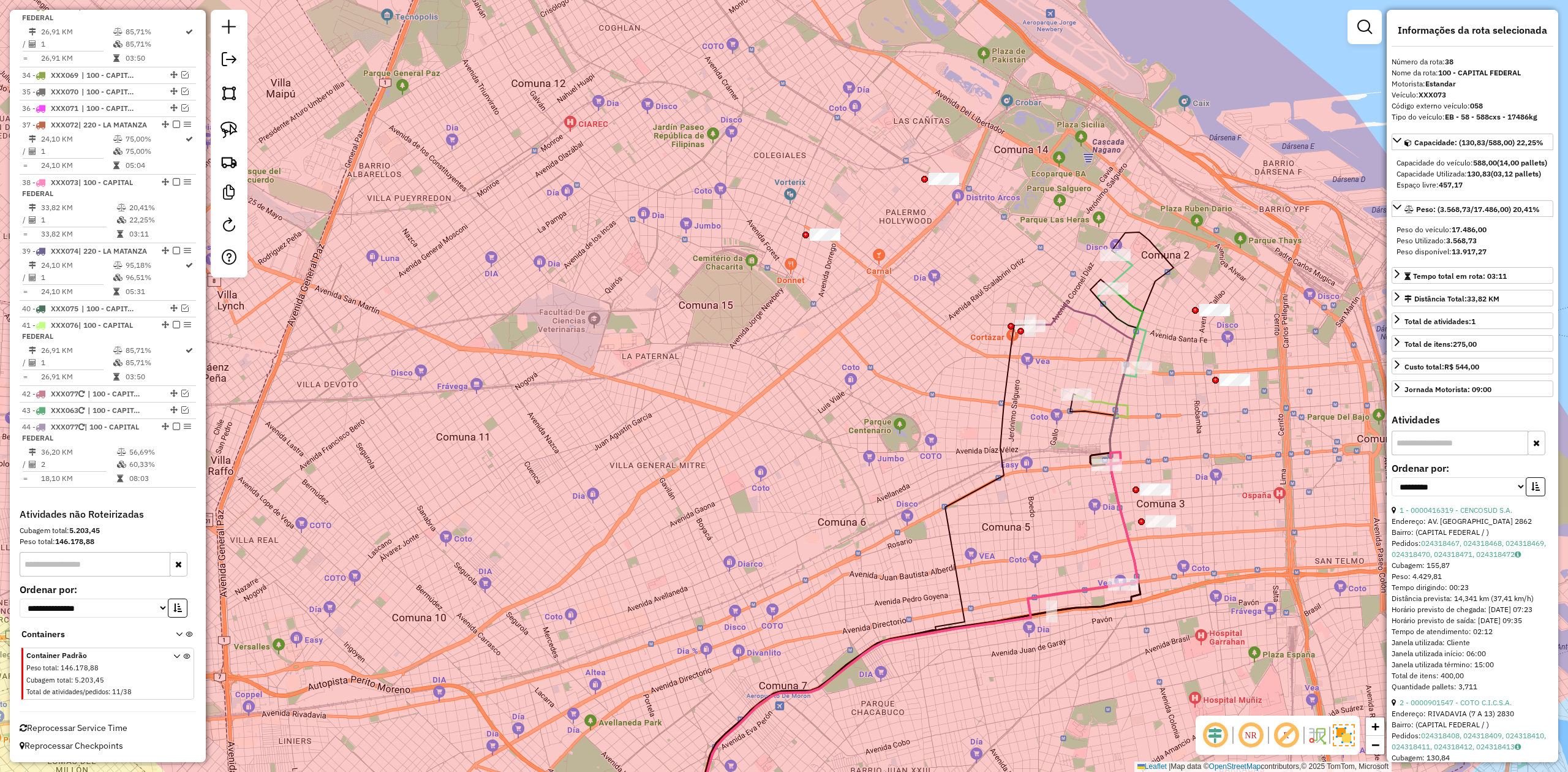
scroll to position [2531, 0]
click at [1045, 444] on div "Janela de atendimento Grade de atendimento Capacidade Transportadoras Veículos …" at bounding box center [784, 386] width 1568 height 772
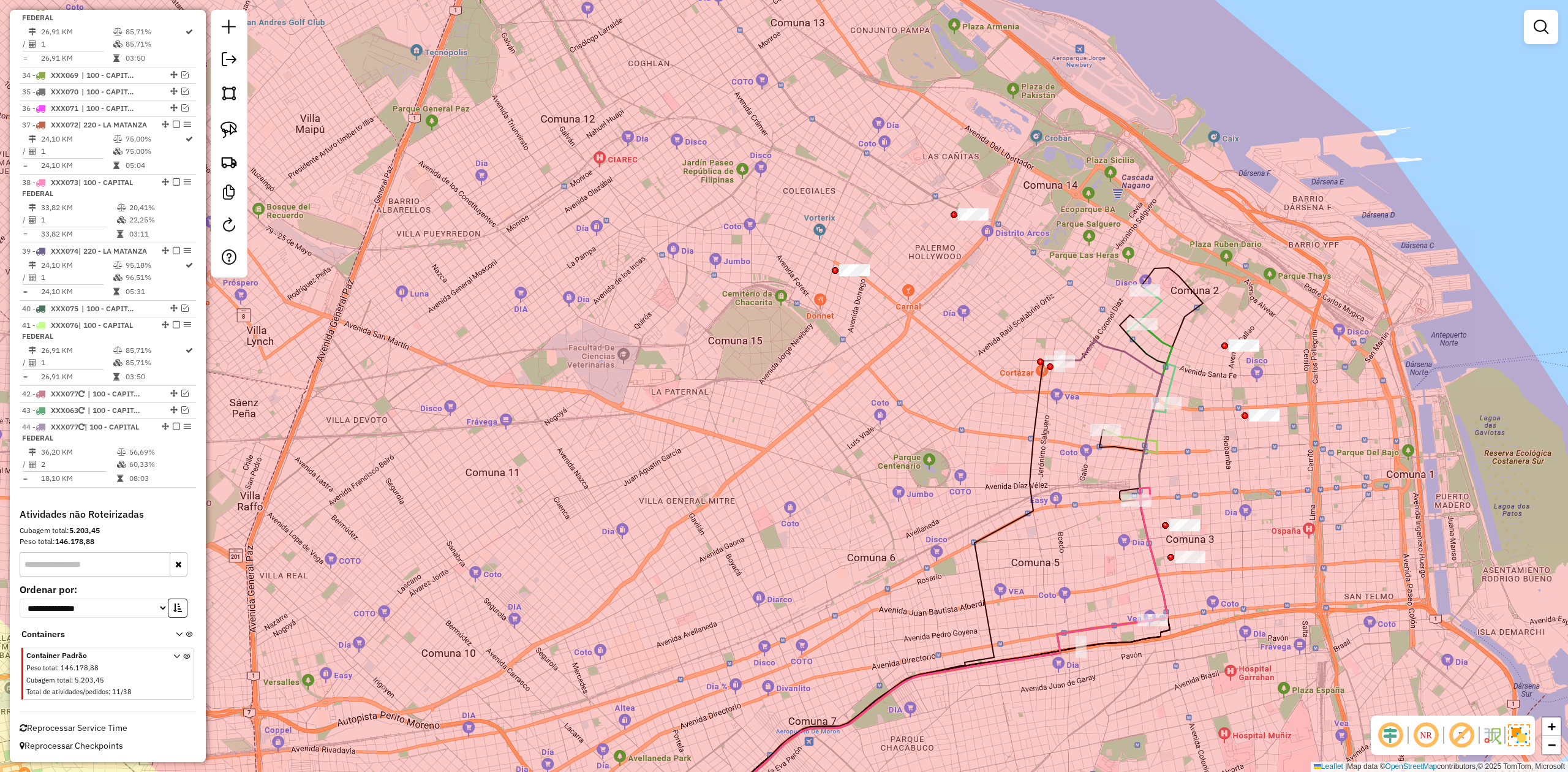
drag, startPoint x: 1095, startPoint y: 516, endPoint x: 1122, endPoint y: 555, distance: 47.4
click at [1045, 477] on div "Janela de atendimento Grade de atendimento Capacidade Transportadoras Veículos …" at bounding box center [784, 386] width 1568 height 772
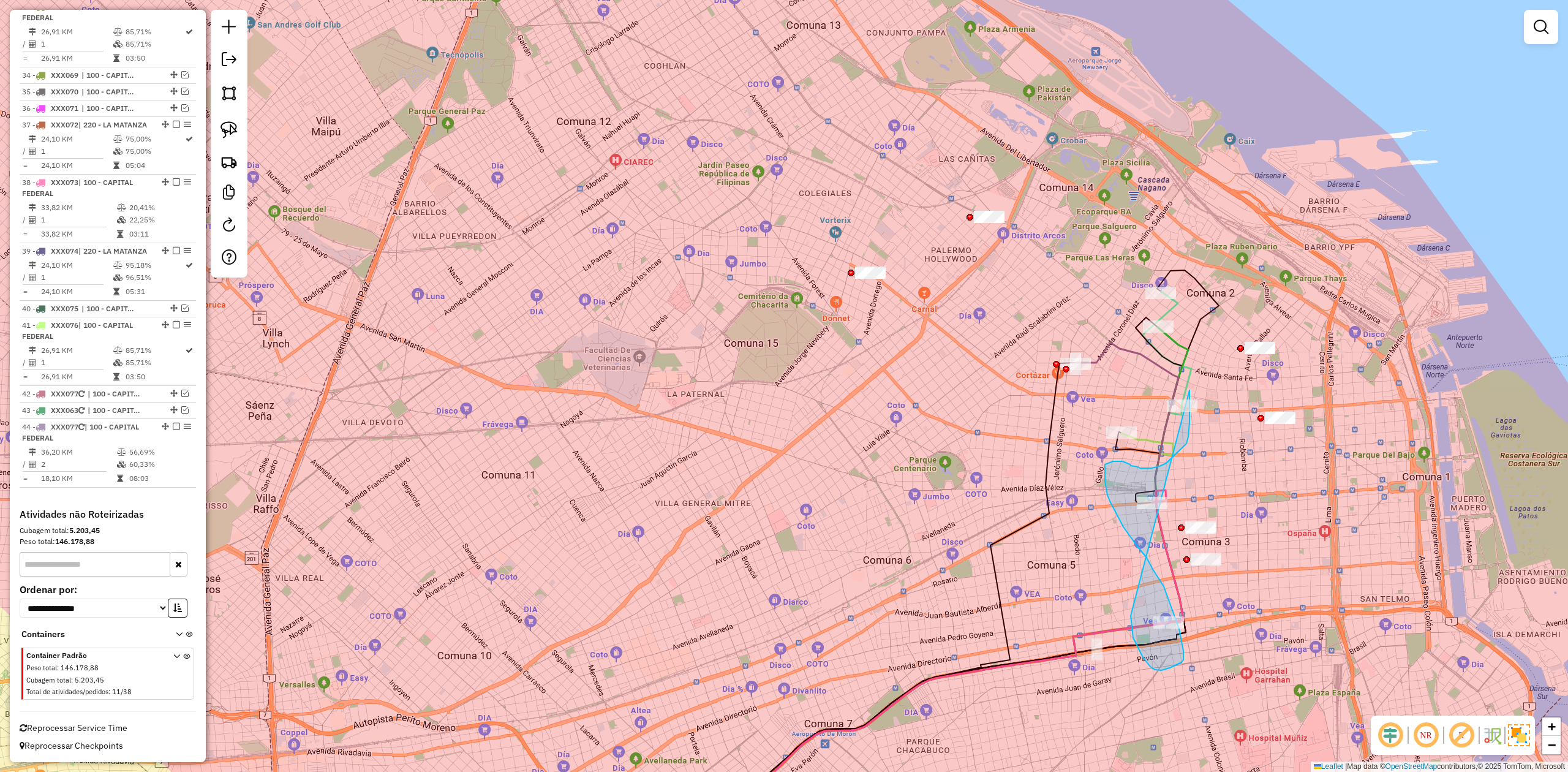
drag, startPoint x: 1131, startPoint y: 620, endPoint x: 1179, endPoint y: 376, distance: 248.7
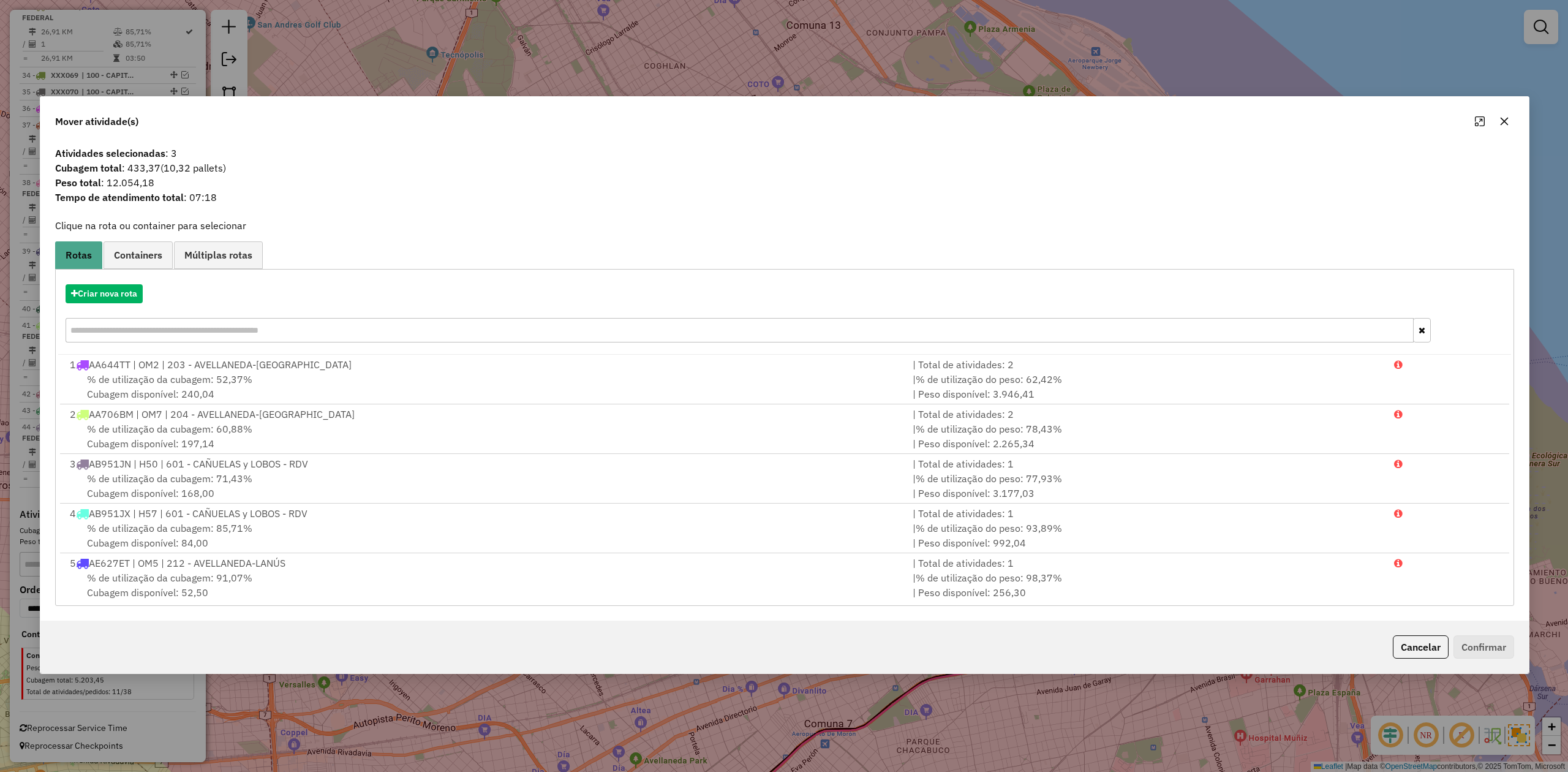
click at [1045, 123] on icon "button" at bounding box center [1504, 121] width 8 height 8
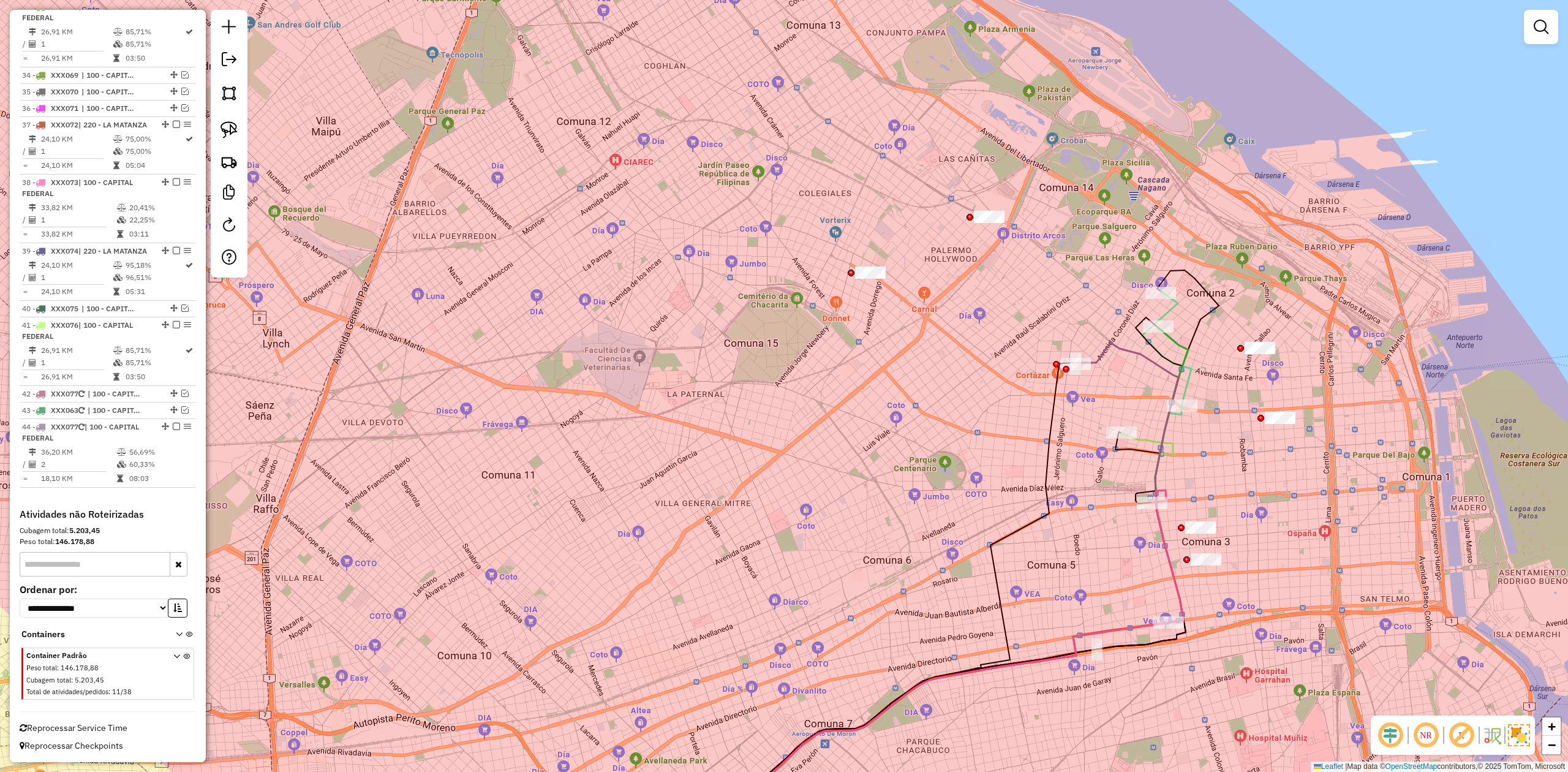
click at [1045, 381] on icon at bounding box center [1167, 349] width 49 height 114
select select "**********"
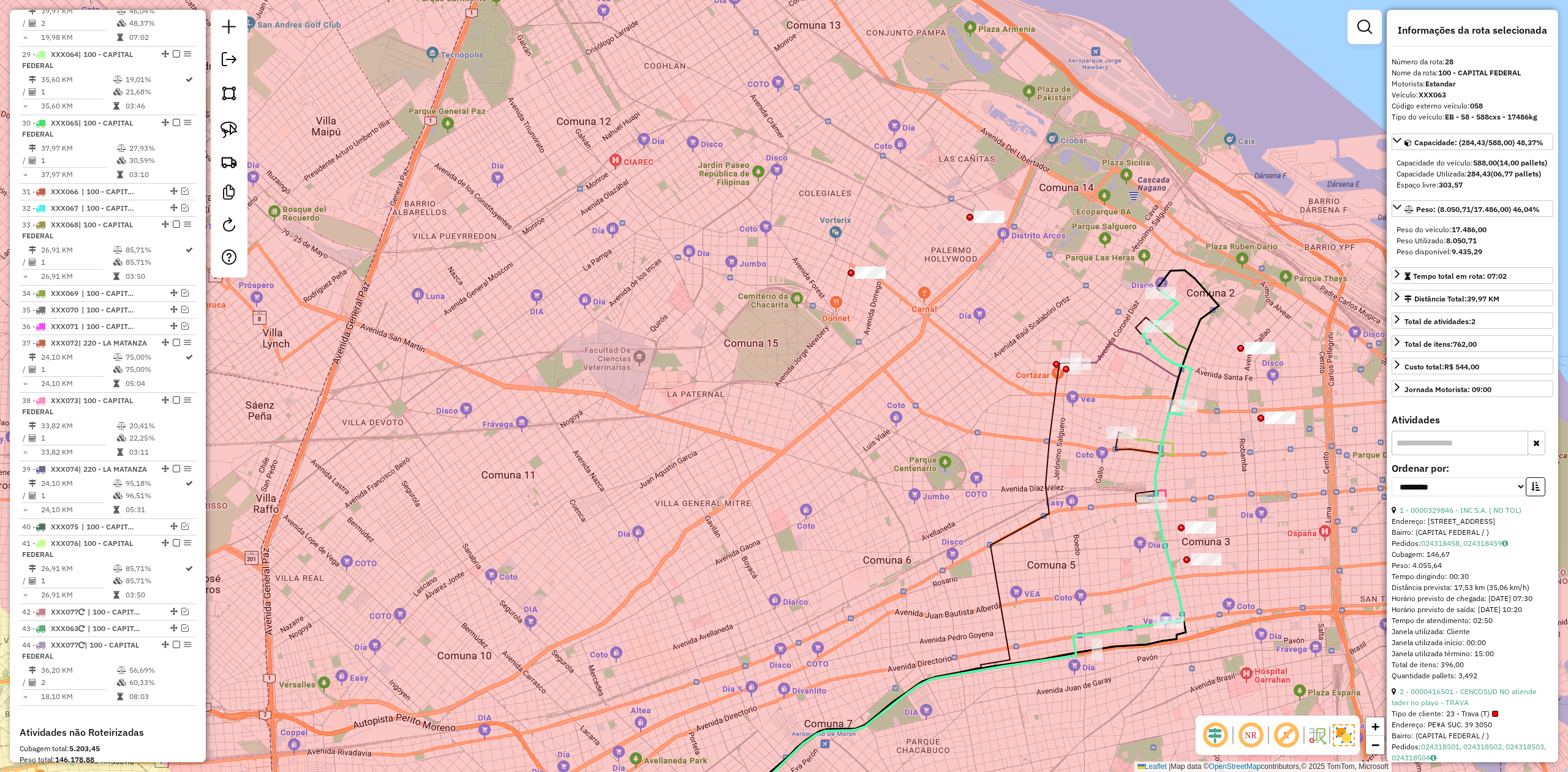
scroll to position [2254, 0]
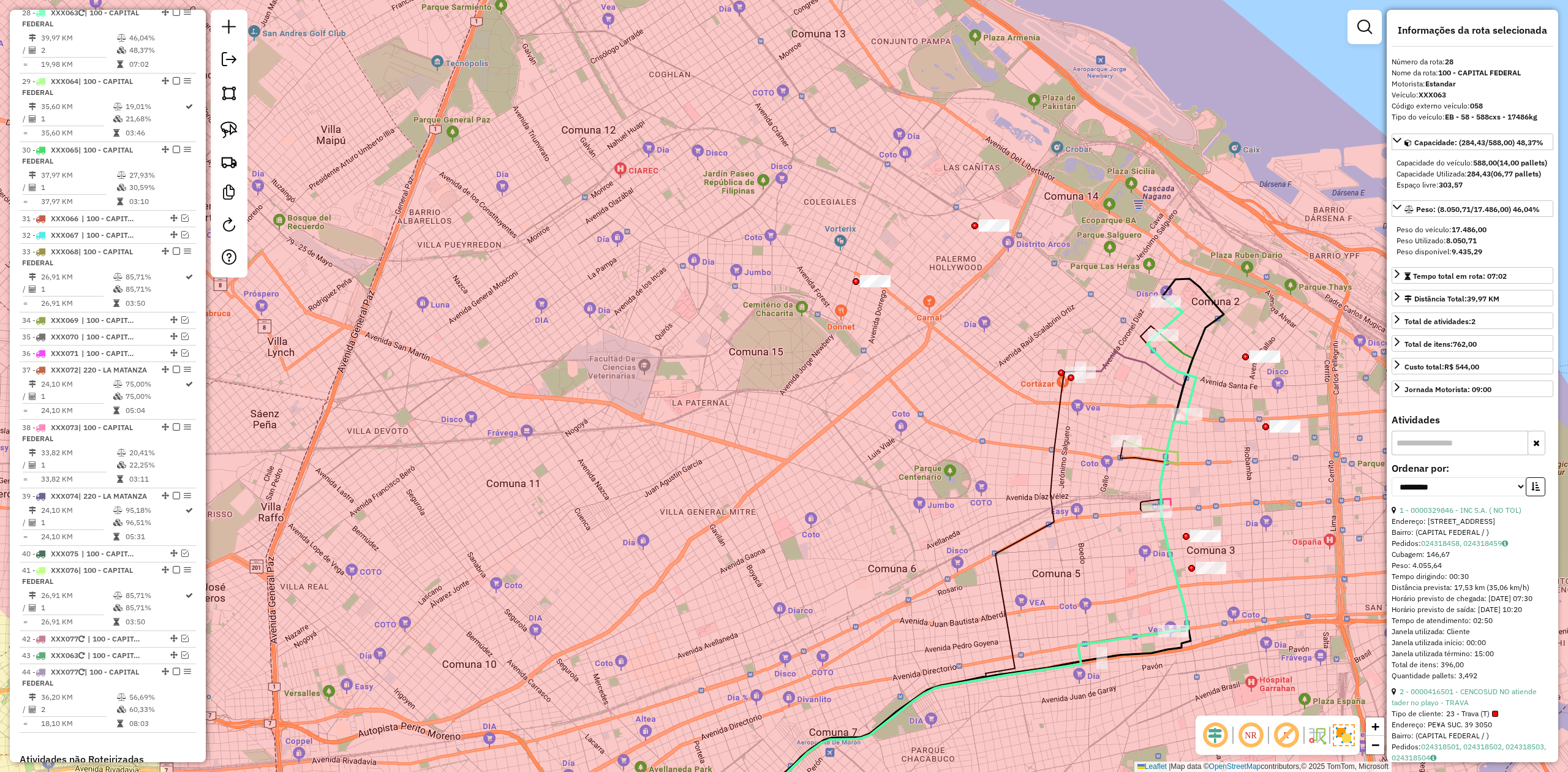
click at [1045, 426] on div "Janela de atendimento Grade de atendimento Capacidade Transportadoras Veículos …" at bounding box center [784, 386] width 1568 height 772
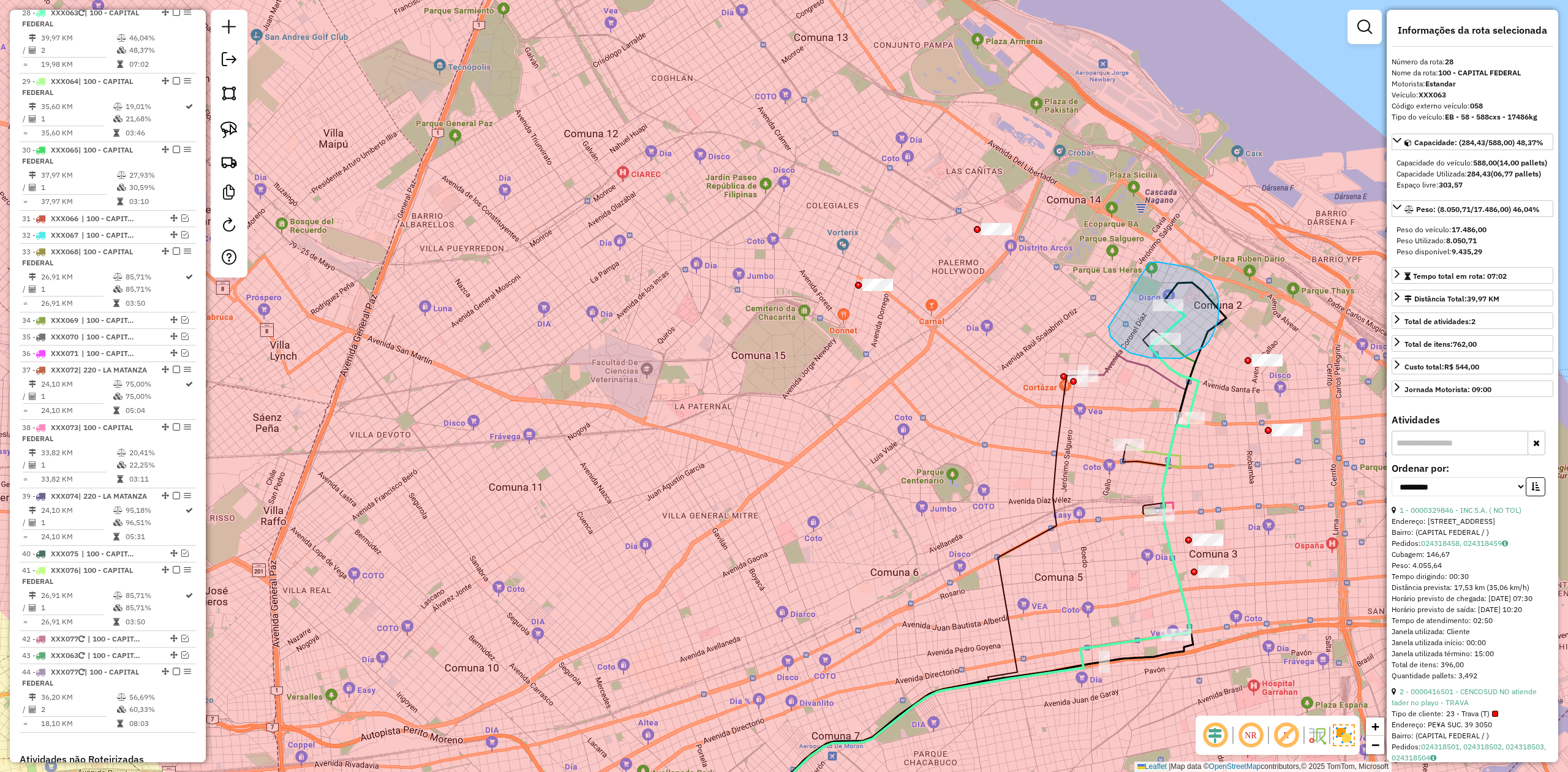
drag, startPoint x: 1181, startPoint y: 358, endPoint x: 1102, endPoint y: 286, distance: 106.9
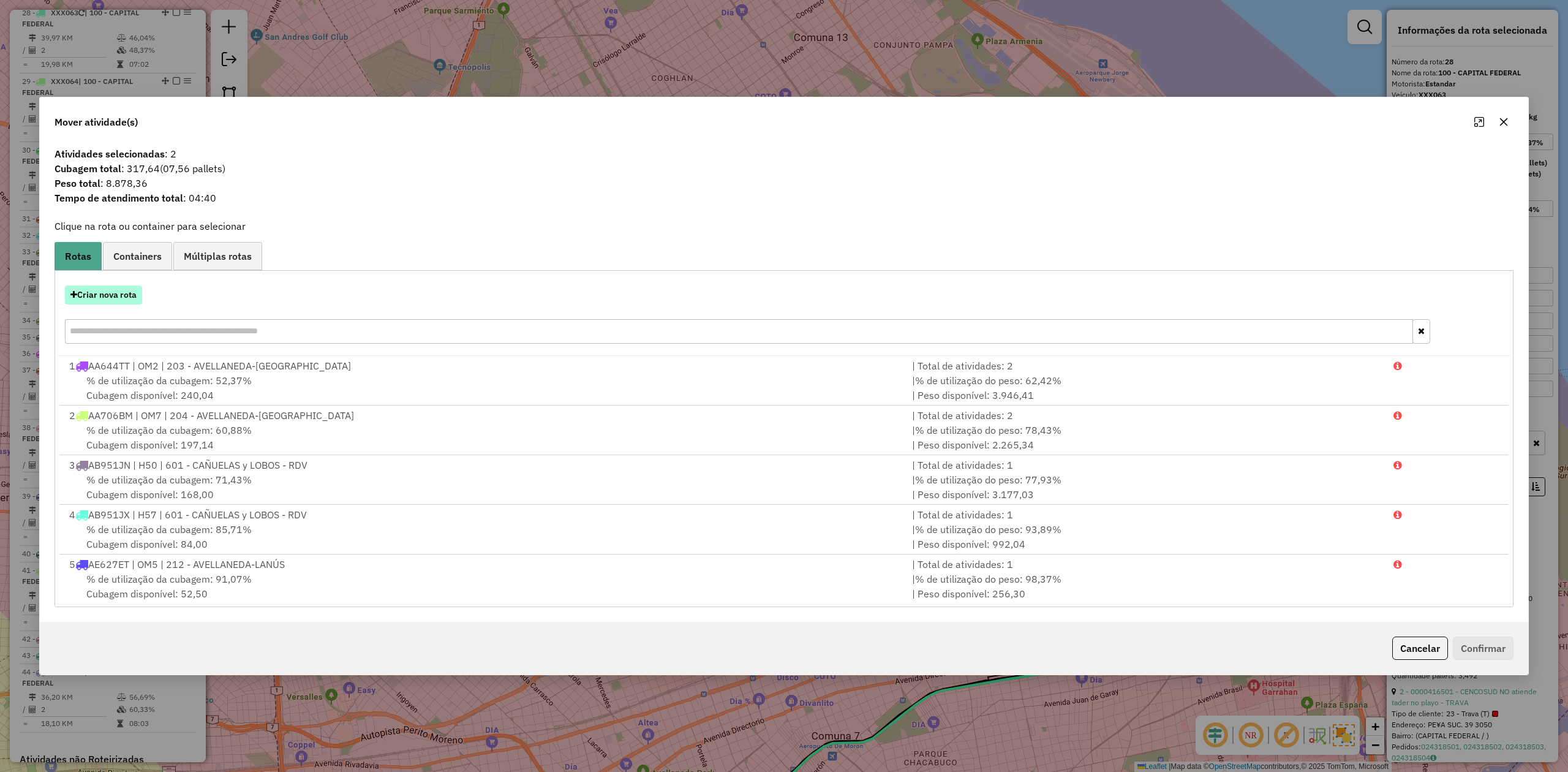
click at [106, 292] on button "Criar nova rota" at bounding box center [103, 295] width 77 height 19
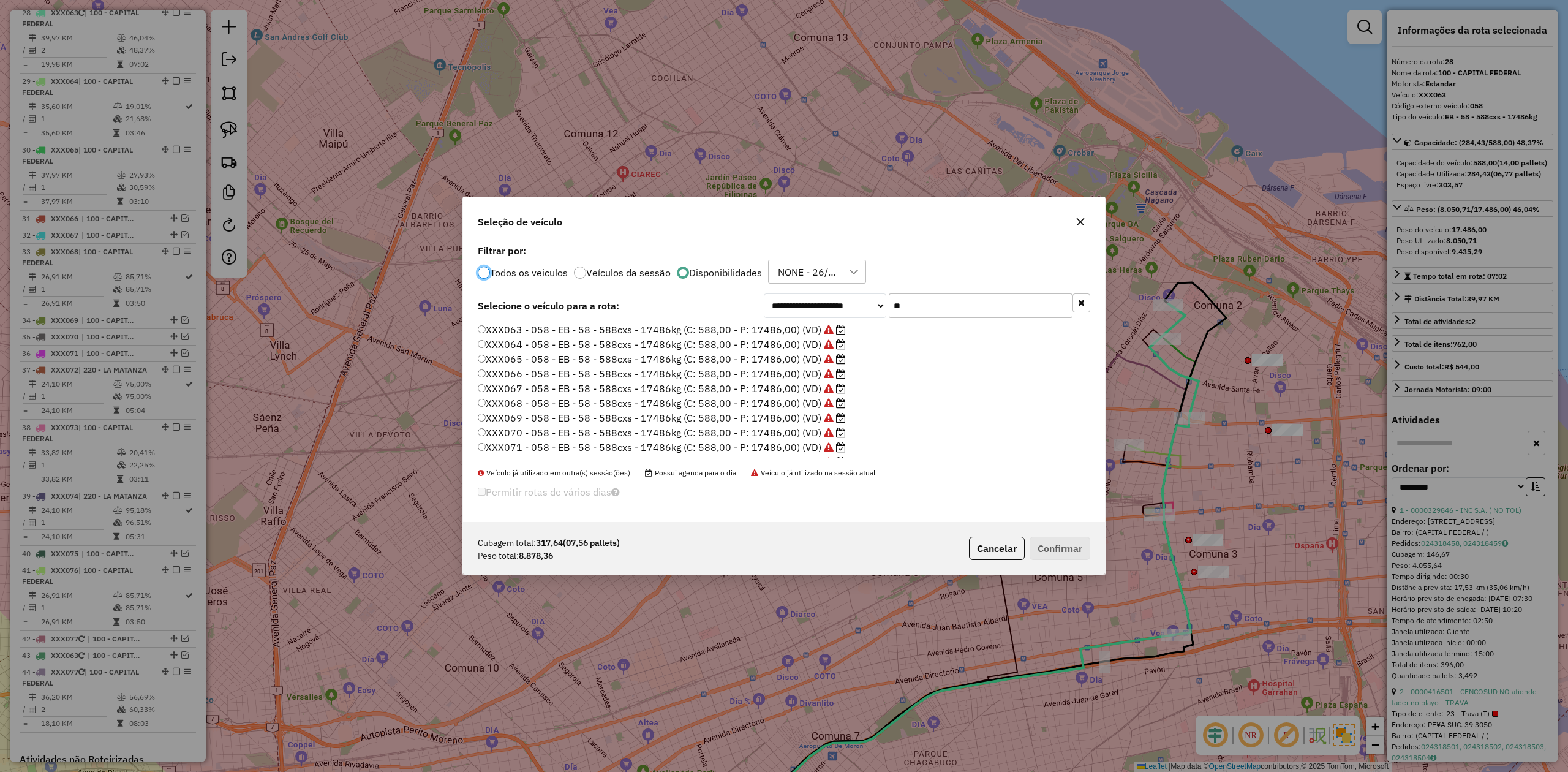
scroll to position [6, 4]
click at [787, 332] on label "XXX063 - 058 - EB - 58 - 588cxs - 17486kg (C: 588,00 - P: 17486,00) (VD)" at bounding box center [662, 329] width 368 height 15
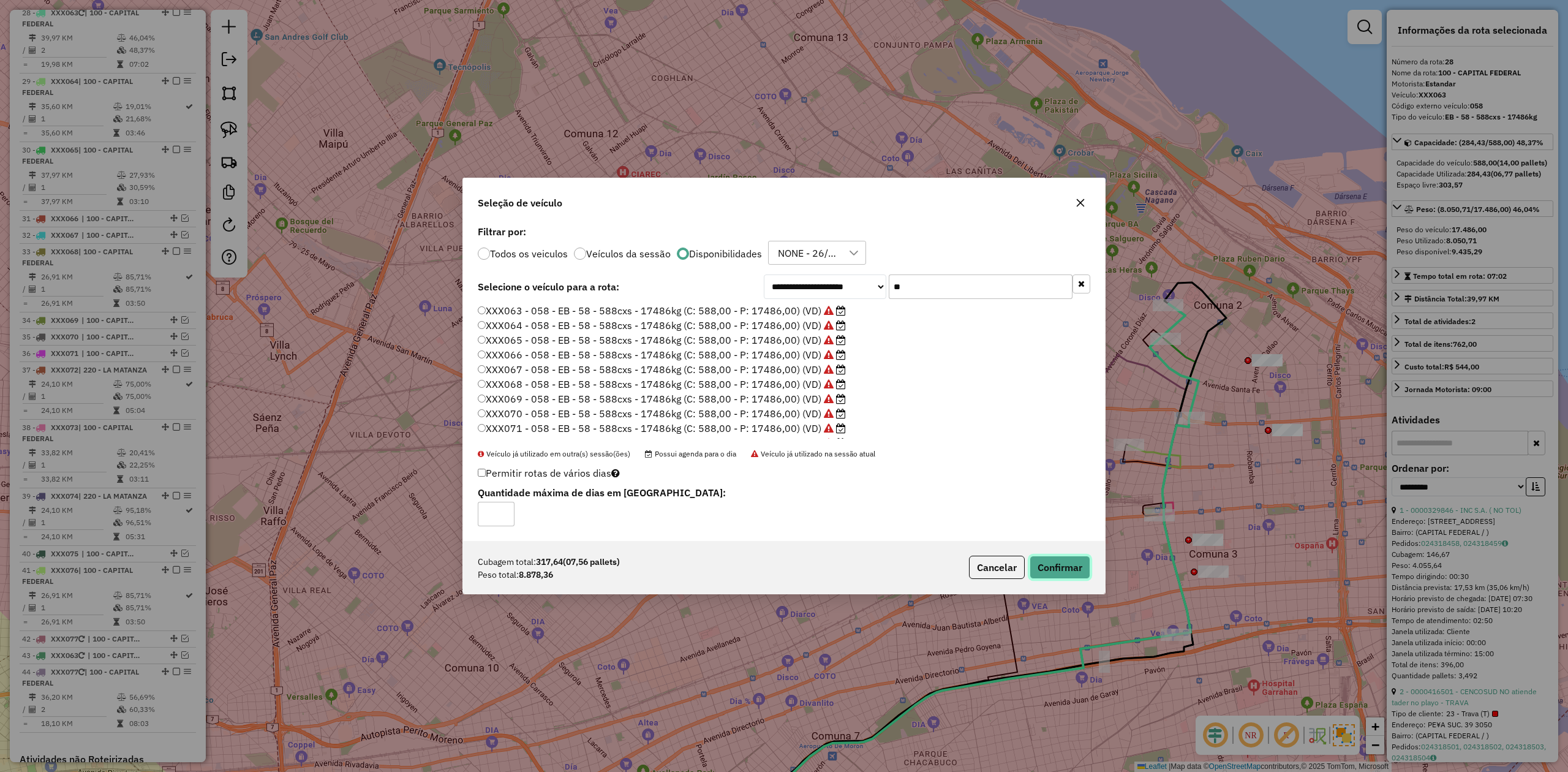
click at [1045, 477] on button "Confirmar" at bounding box center [1060, 567] width 61 height 23
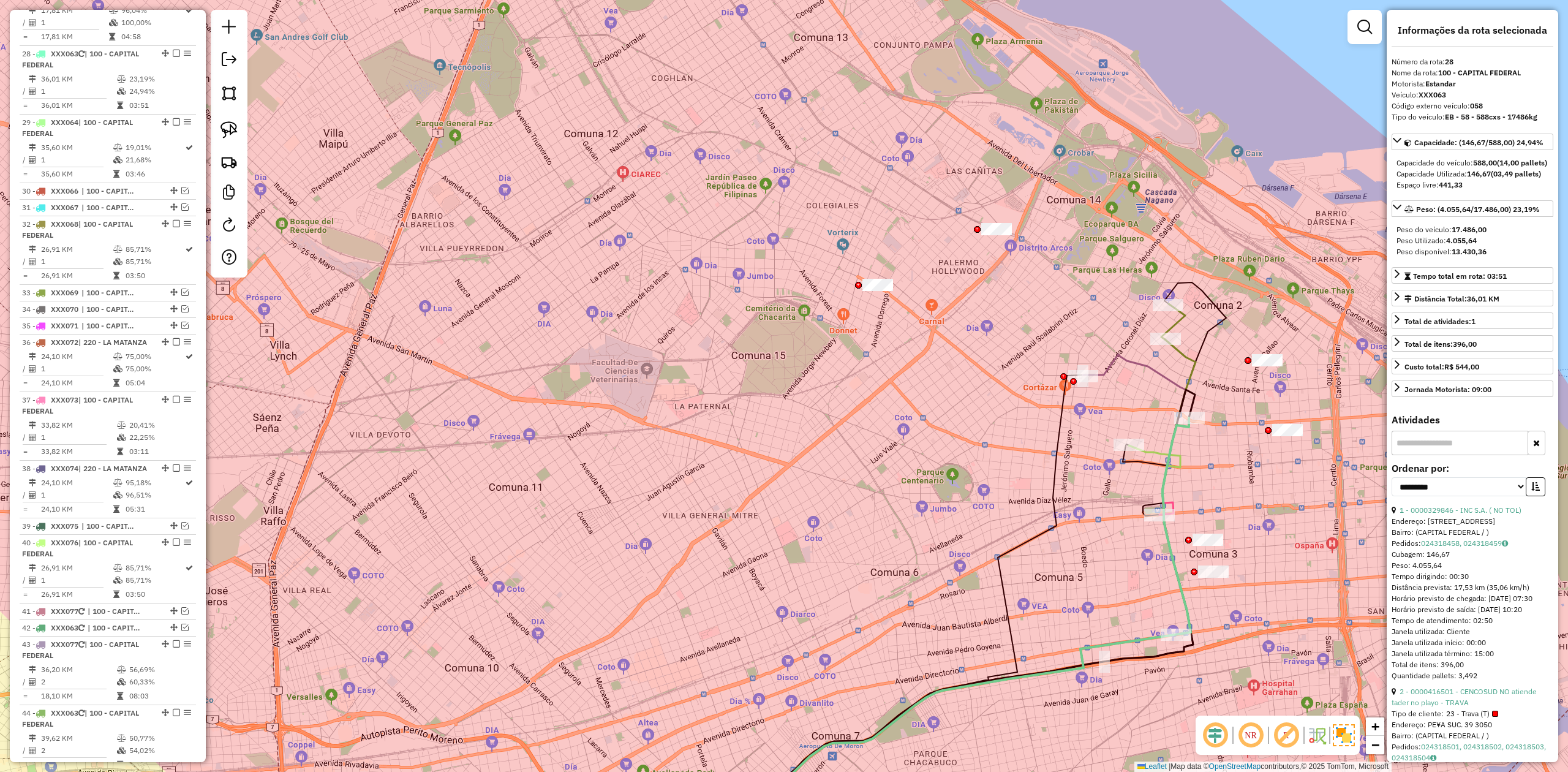
scroll to position [2254, 0]
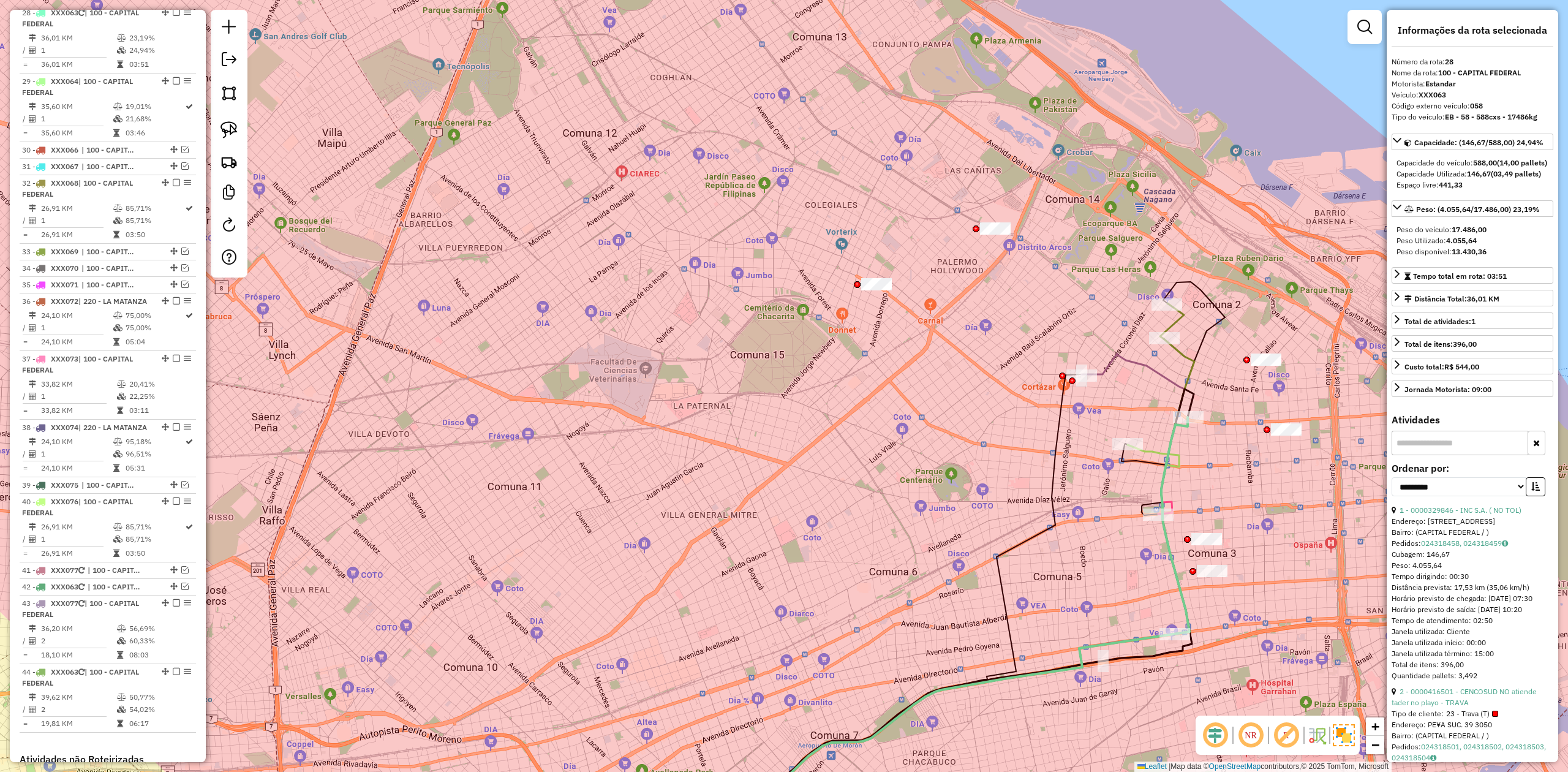
click at [1045, 414] on div "Janela de atendimento Grade de atendimento Capacidade Transportadoras Veículos …" at bounding box center [784, 386] width 1568 height 772
click at [1045, 436] on div "Janela de atendimento Grade de atendimento Capacidade Transportadoras Veículos …" at bounding box center [784, 386] width 1568 height 772
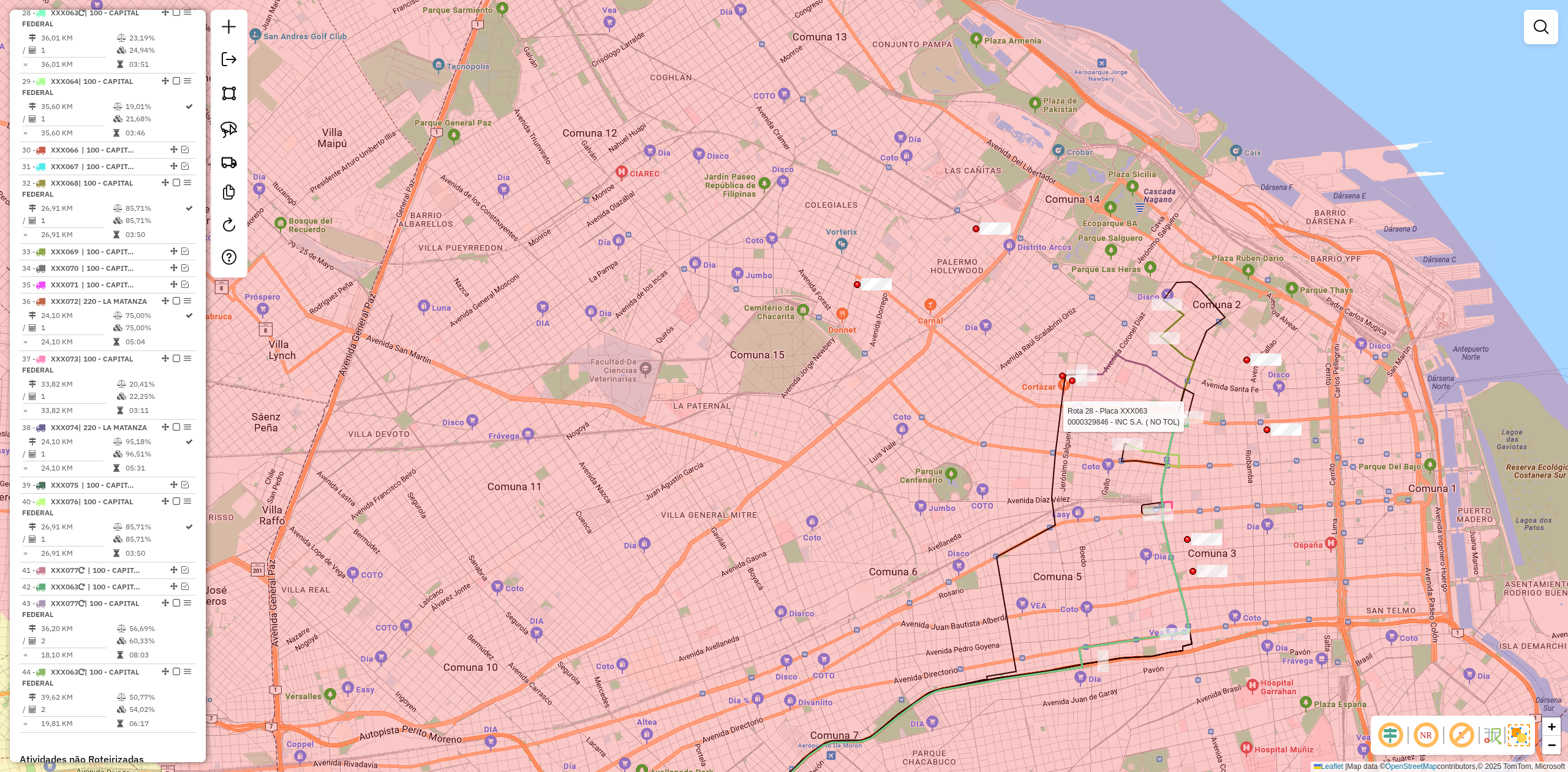
click at [1045, 423] on div at bounding box center [1189, 417] width 31 height 12
select select "**********"
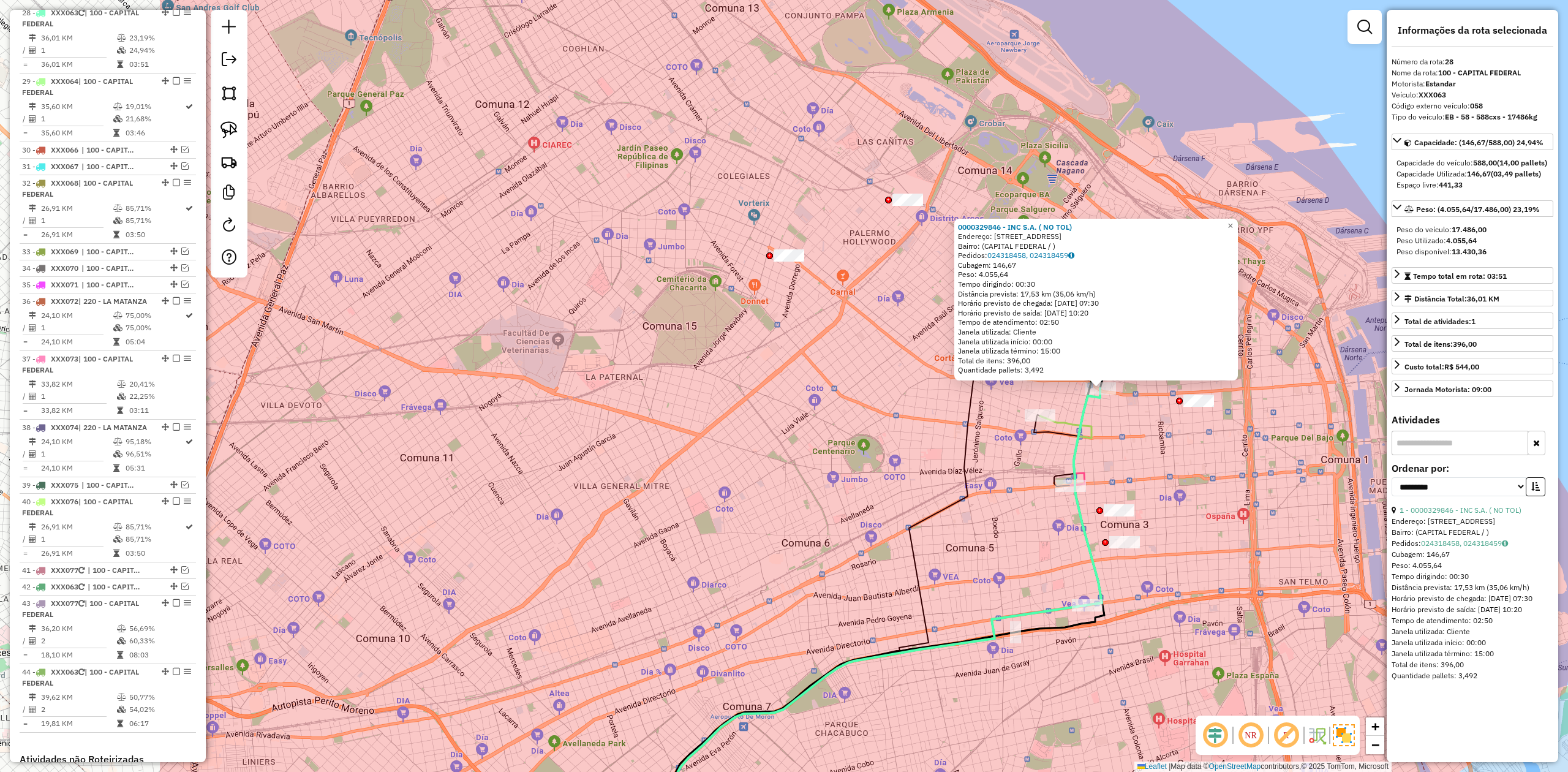
drag, startPoint x: 911, startPoint y: 403, endPoint x: 1223, endPoint y: 405, distance: 312.0
click at [1045, 405] on div "0000329846 - INC S.A. ( NO TOL) Endereço: AV CORDOBA 2529 Bairro: (CAPITAL FEDE…" at bounding box center [784, 386] width 1568 height 772
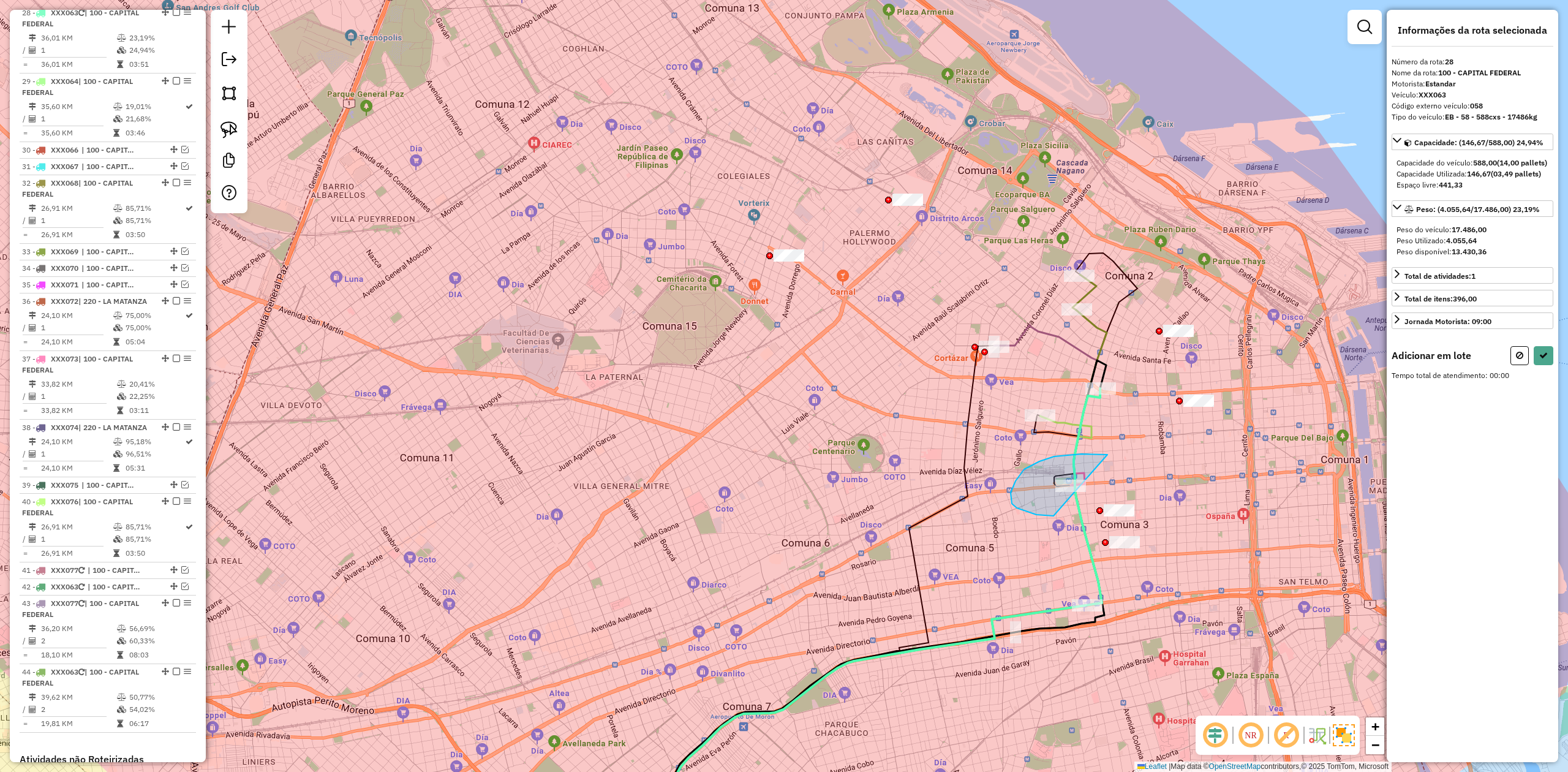
drag, startPoint x: 1011, startPoint y: 503, endPoint x: 1101, endPoint y: 485, distance: 91.8
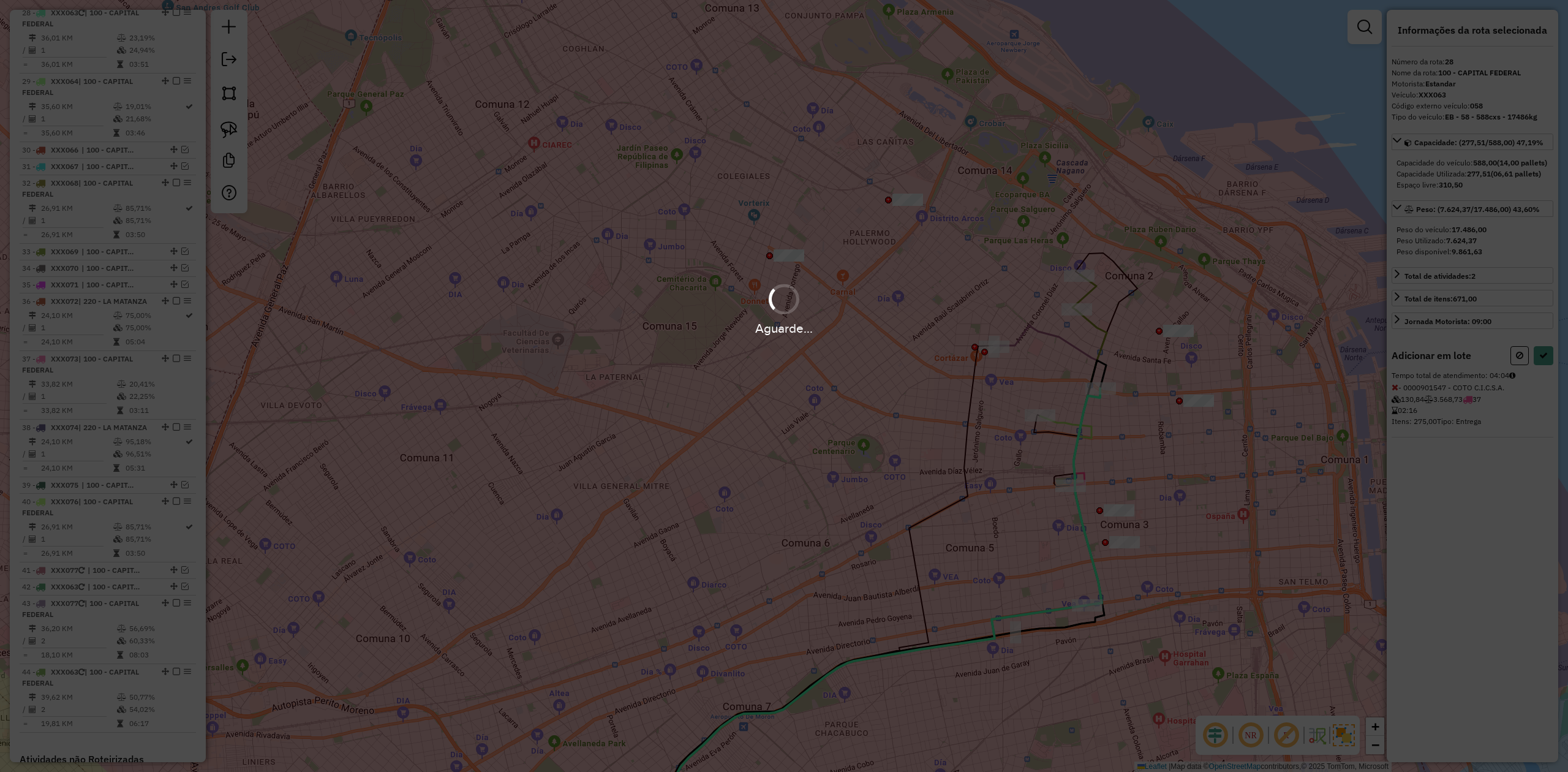
select select "**********"
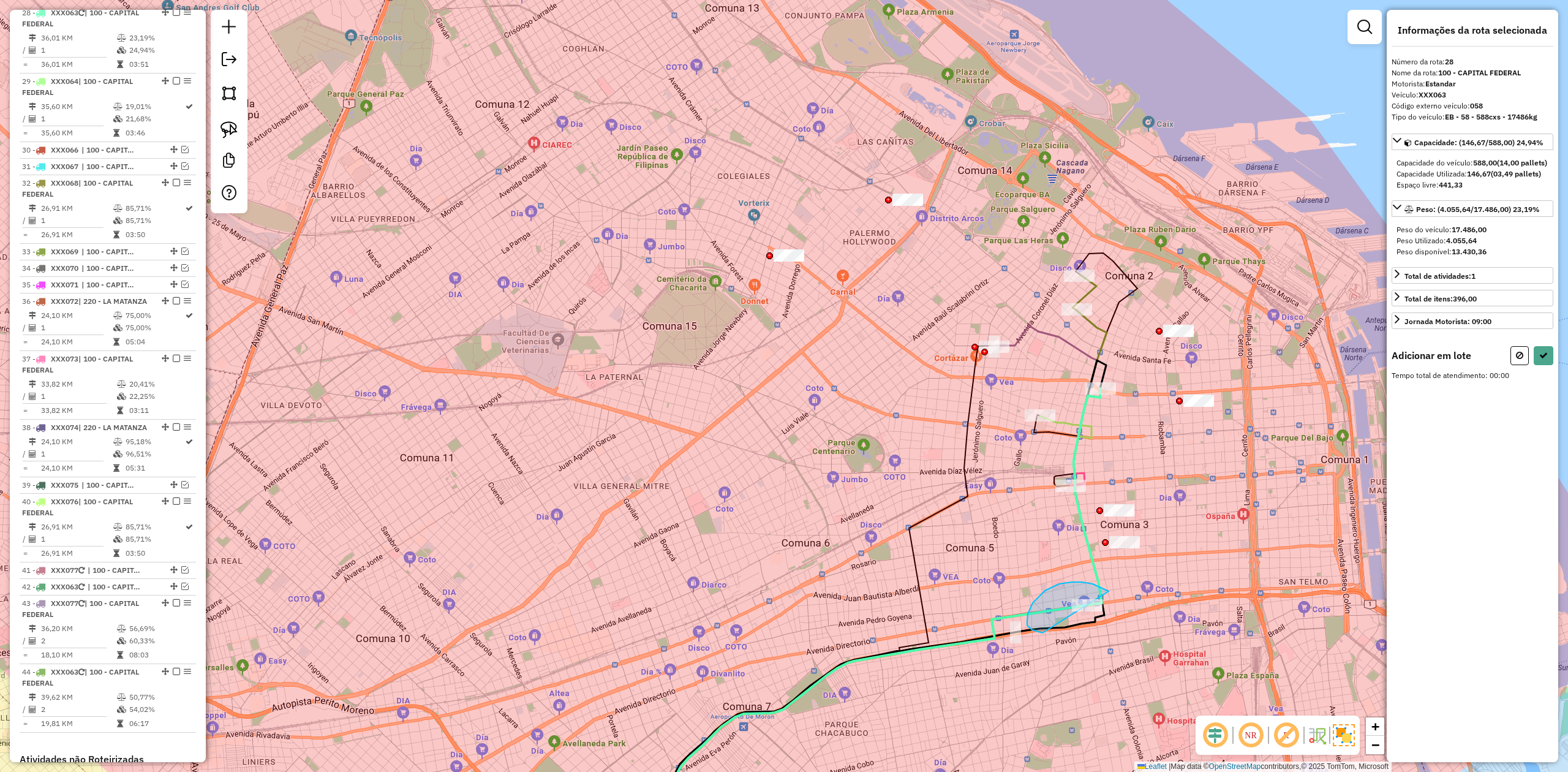
drag, startPoint x: 1059, startPoint y: 583, endPoint x: 1129, endPoint y: 613, distance: 76.2
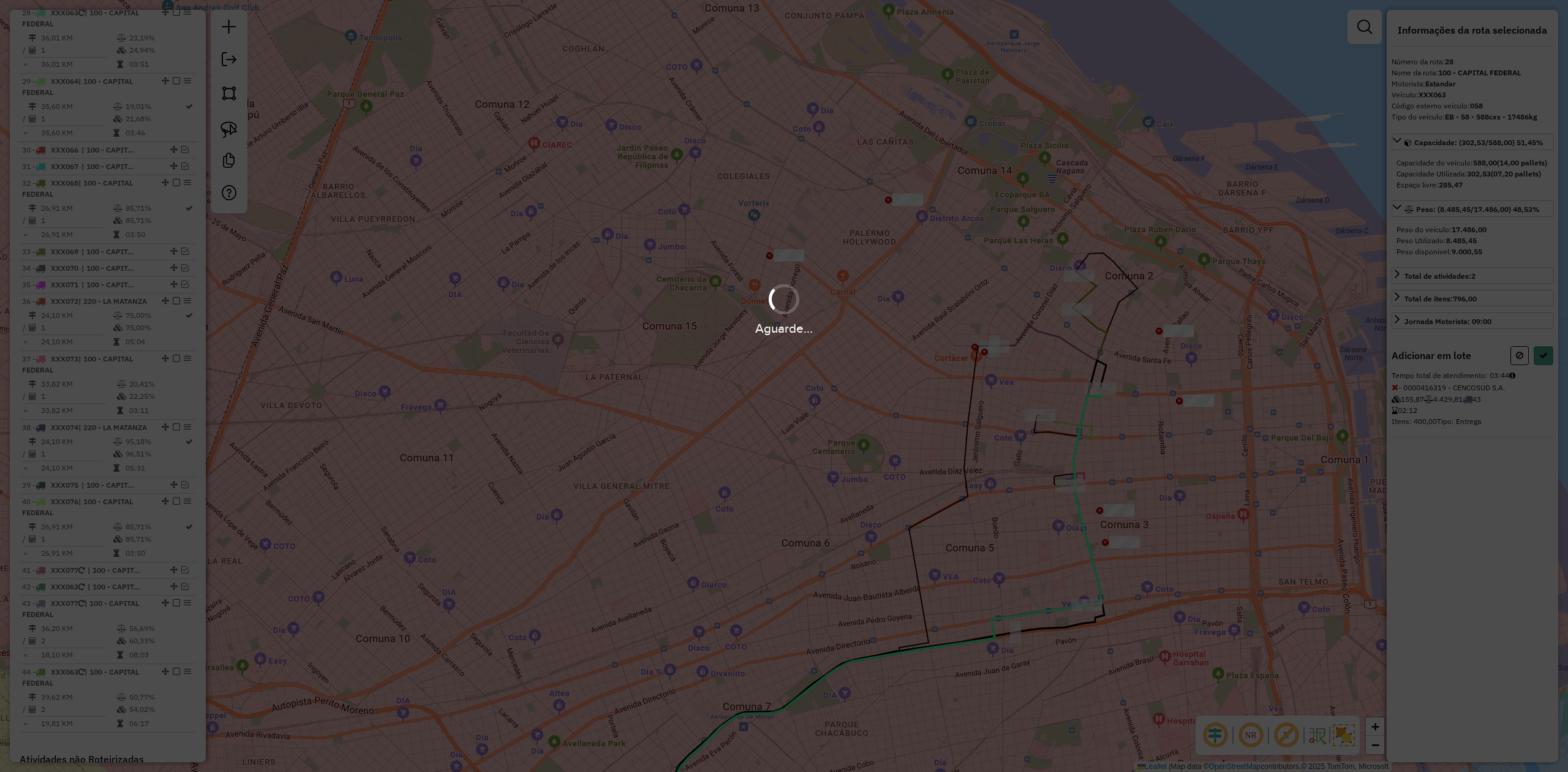
select select "**********"
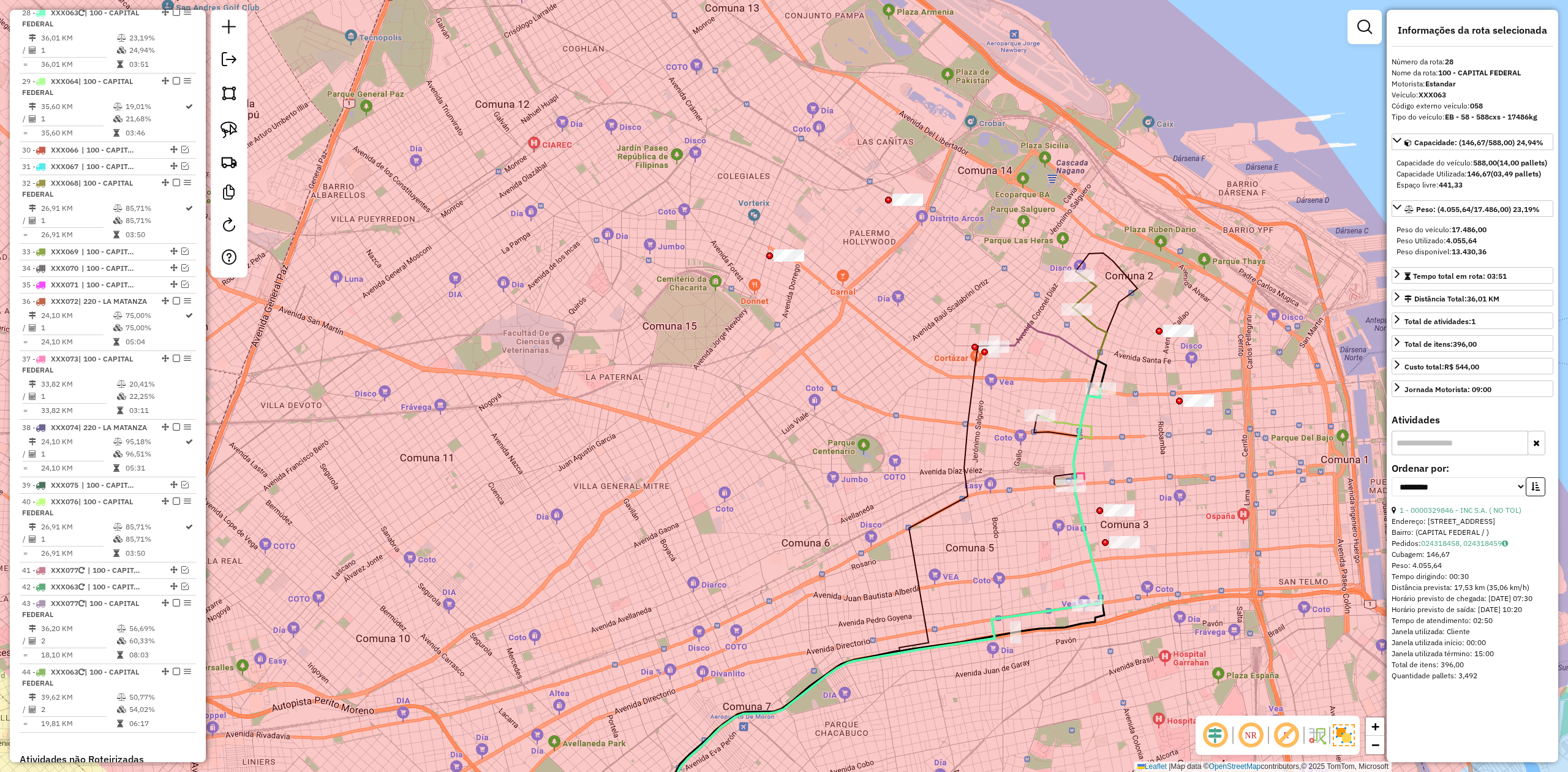
click at [1045, 454] on div "Janela de atendimento Grade de atendimento Capacidade Transportadoras Veículos …" at bounding box center [784, 386] width 1568 height 772
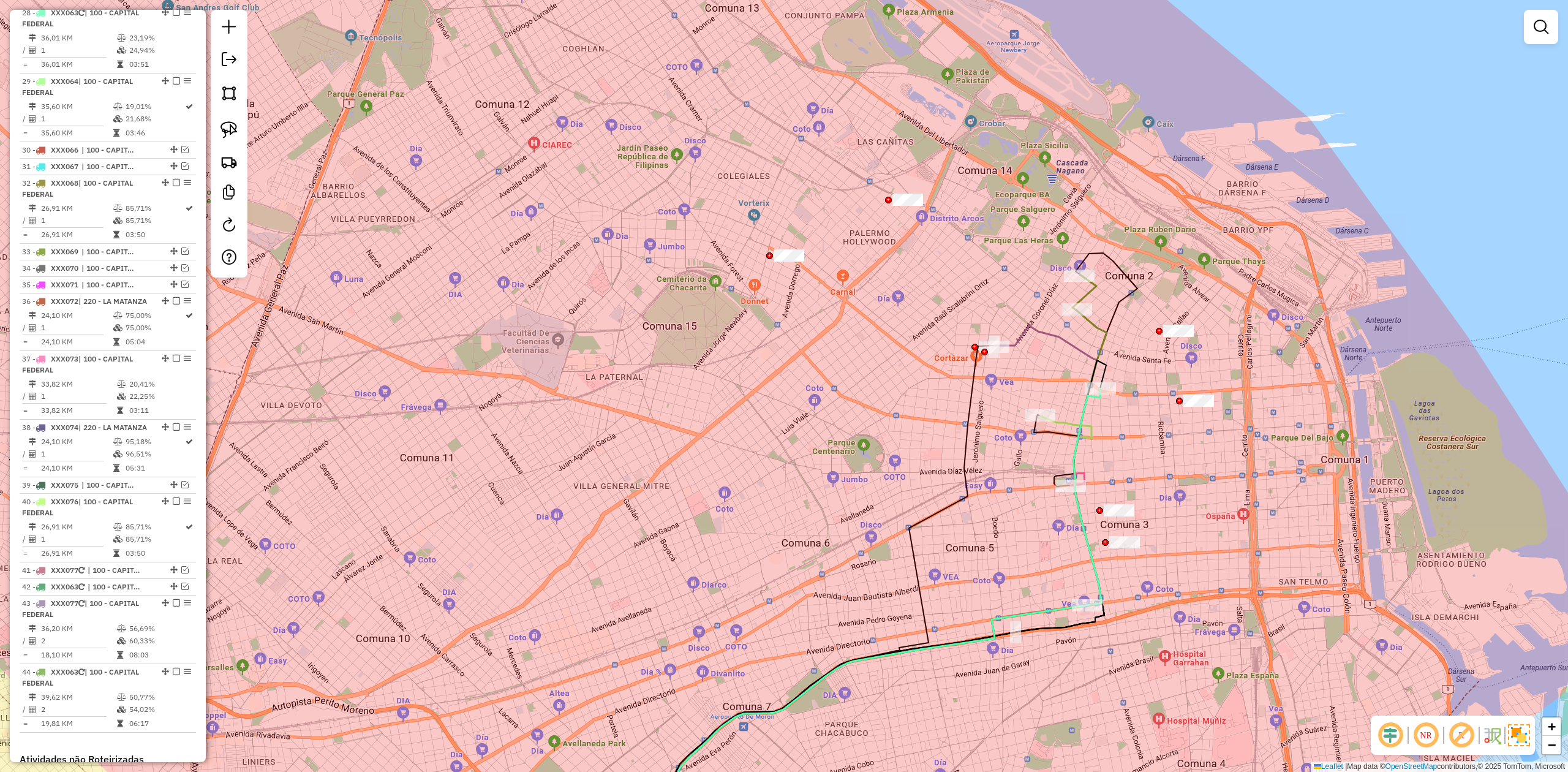
click at [1045, 439] on div "Janela de atendimento Grade de atendimento Capacidade Transportadoras Veículos …" at bounding box center [784, 386] width 1568 height 772
select select "**********"
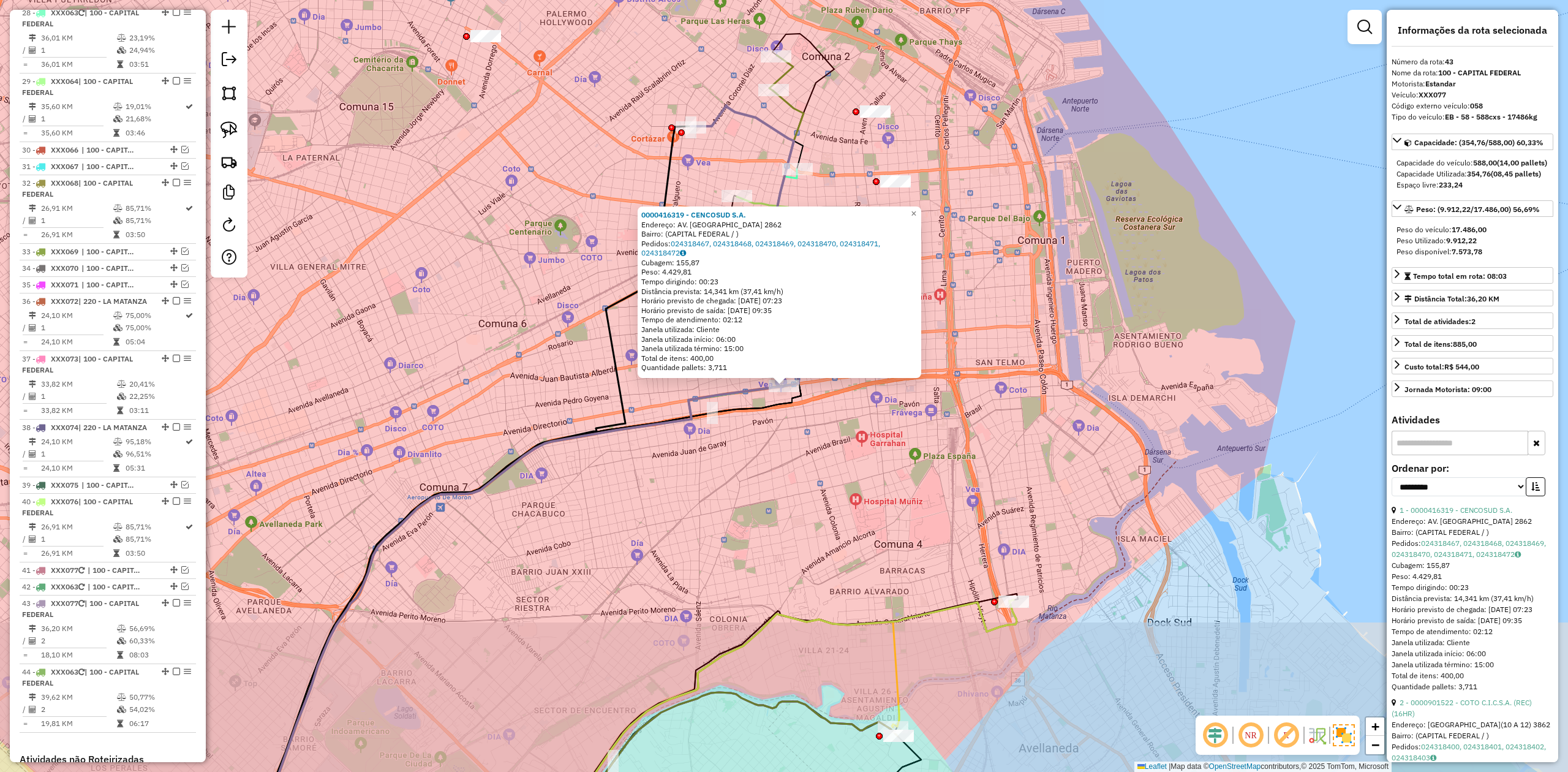
scroll to position [2531, 0]
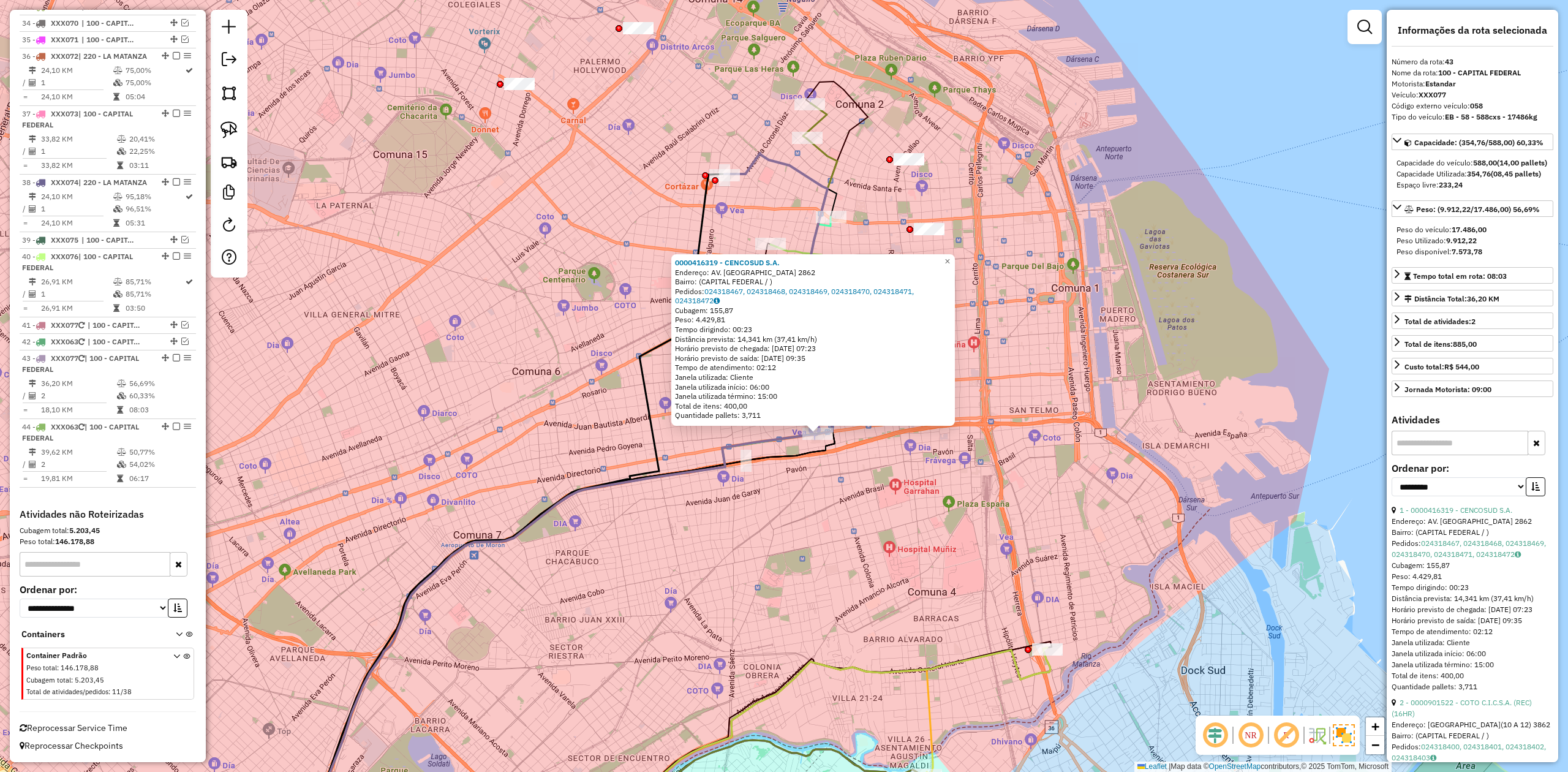
drag, startPoint x: 924, startPoint y: 471, endPoint x: 1044, endPoint y: 524, distance: 131.2
click at [1042, 477] on div "0000416319 - CENCOSUD S.A. Endereço: AV. SAN JUAN 2862 Bairro: (CAPITAL FEDERAL…" at bounding box center [784, 386] width 1568 height 772
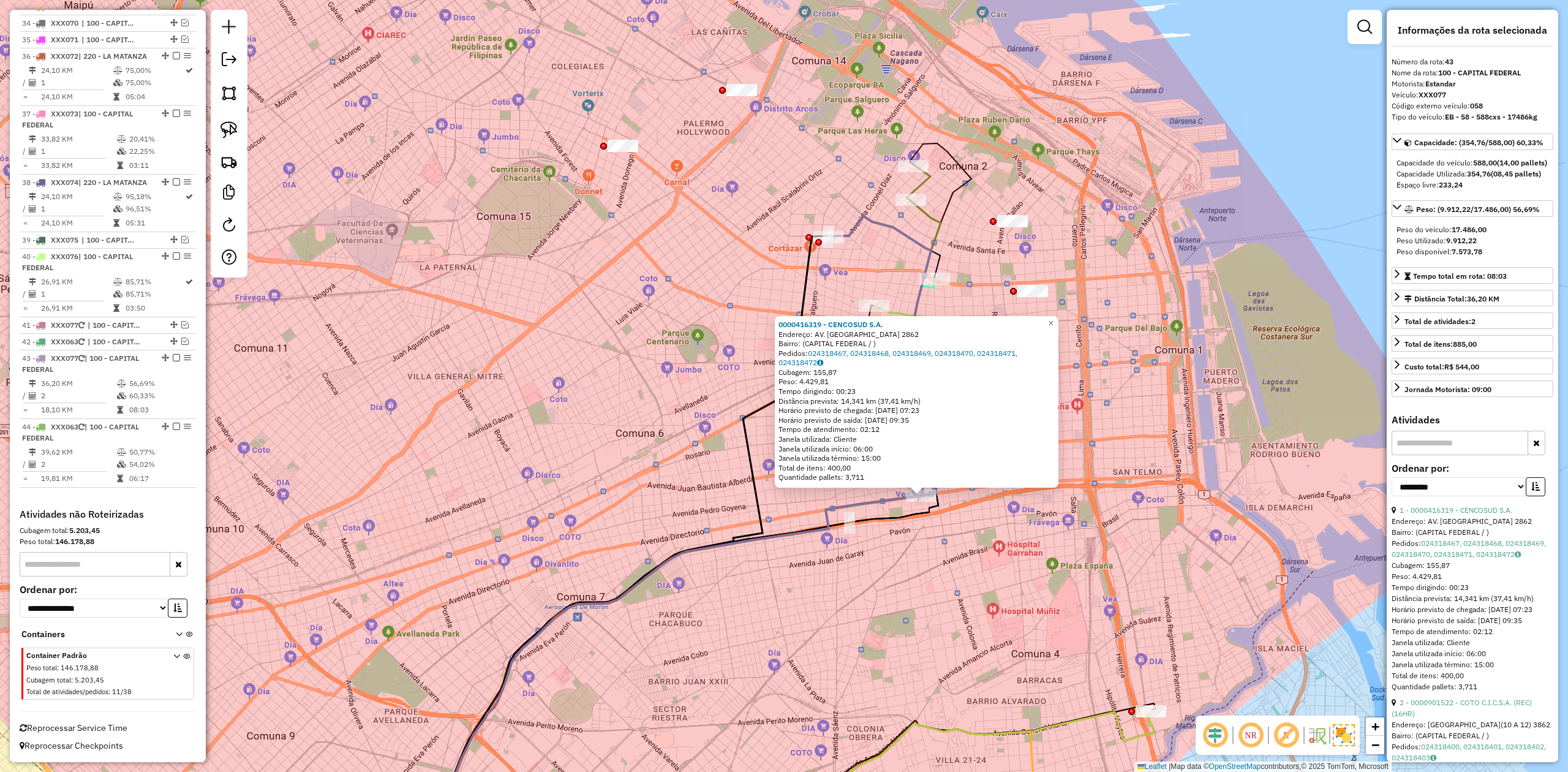
click at [963, 288] on div "0000416319 - CENCOSUD S.A. Endereço: AV. SAN JUAN 2862 Bairro: (CAPITAL FEDERAL…" at bounding box center [784, 386] width 1568 height 772
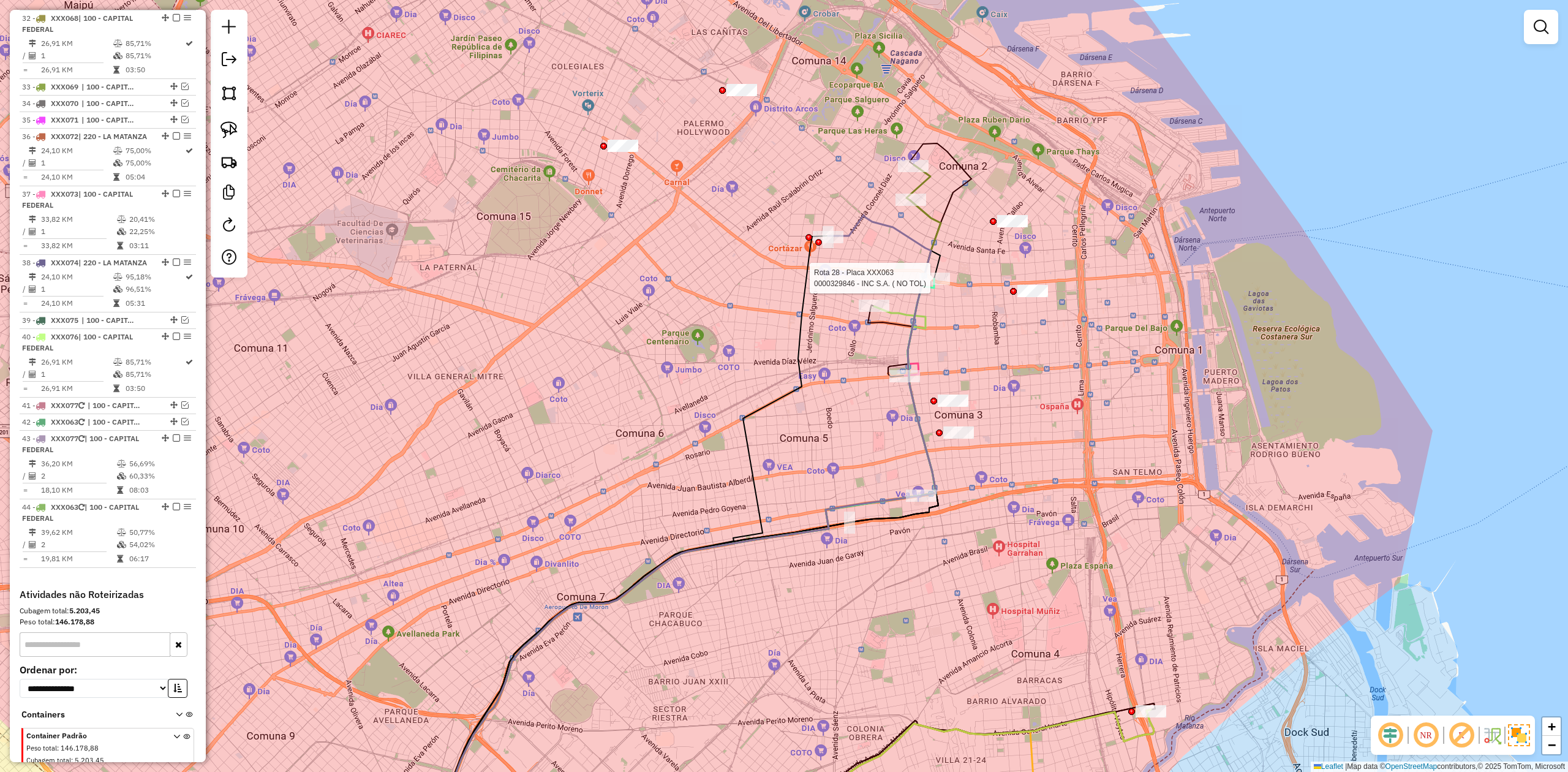
select select "**********"
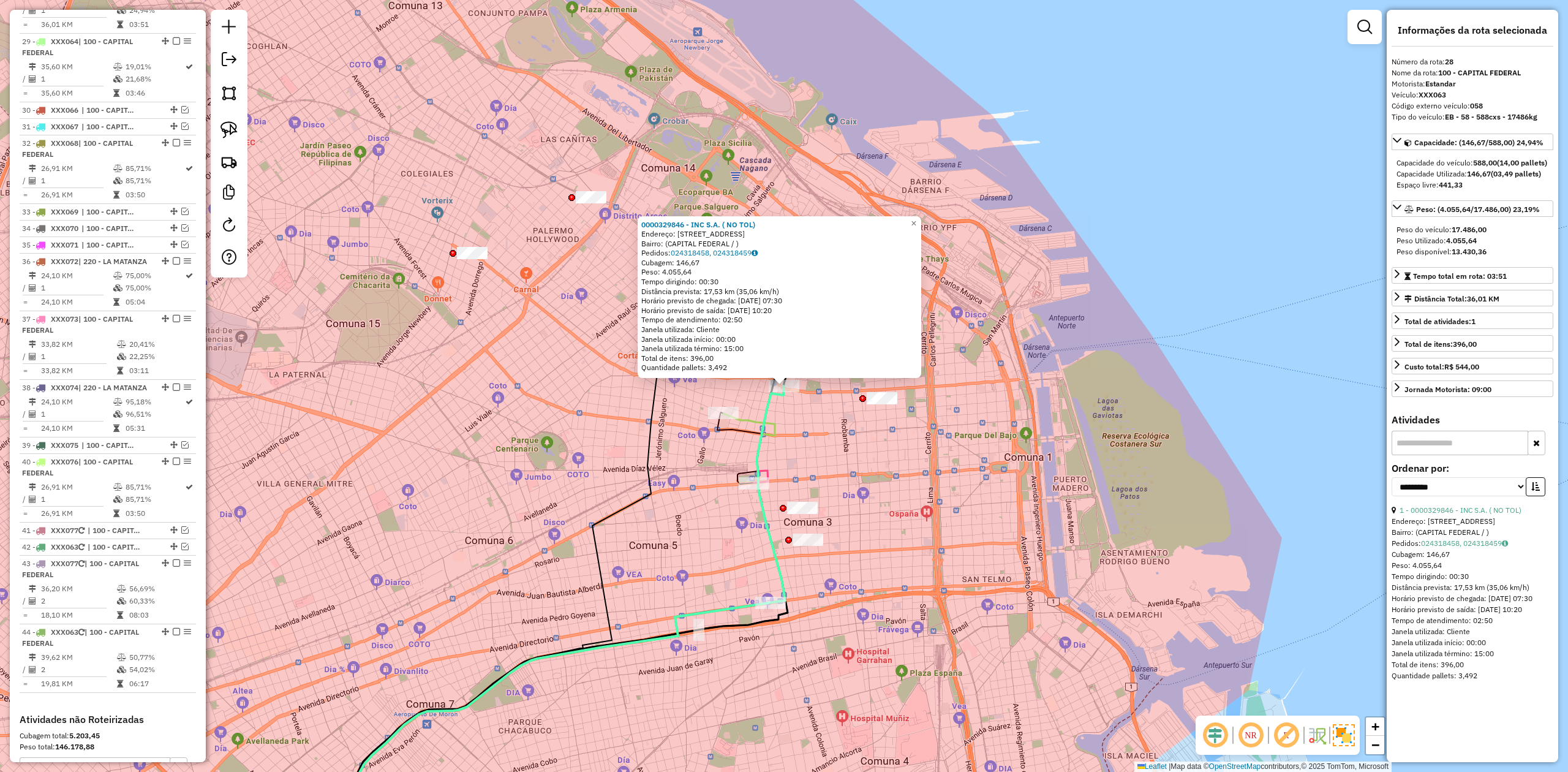
scroll to position [2254, 0]
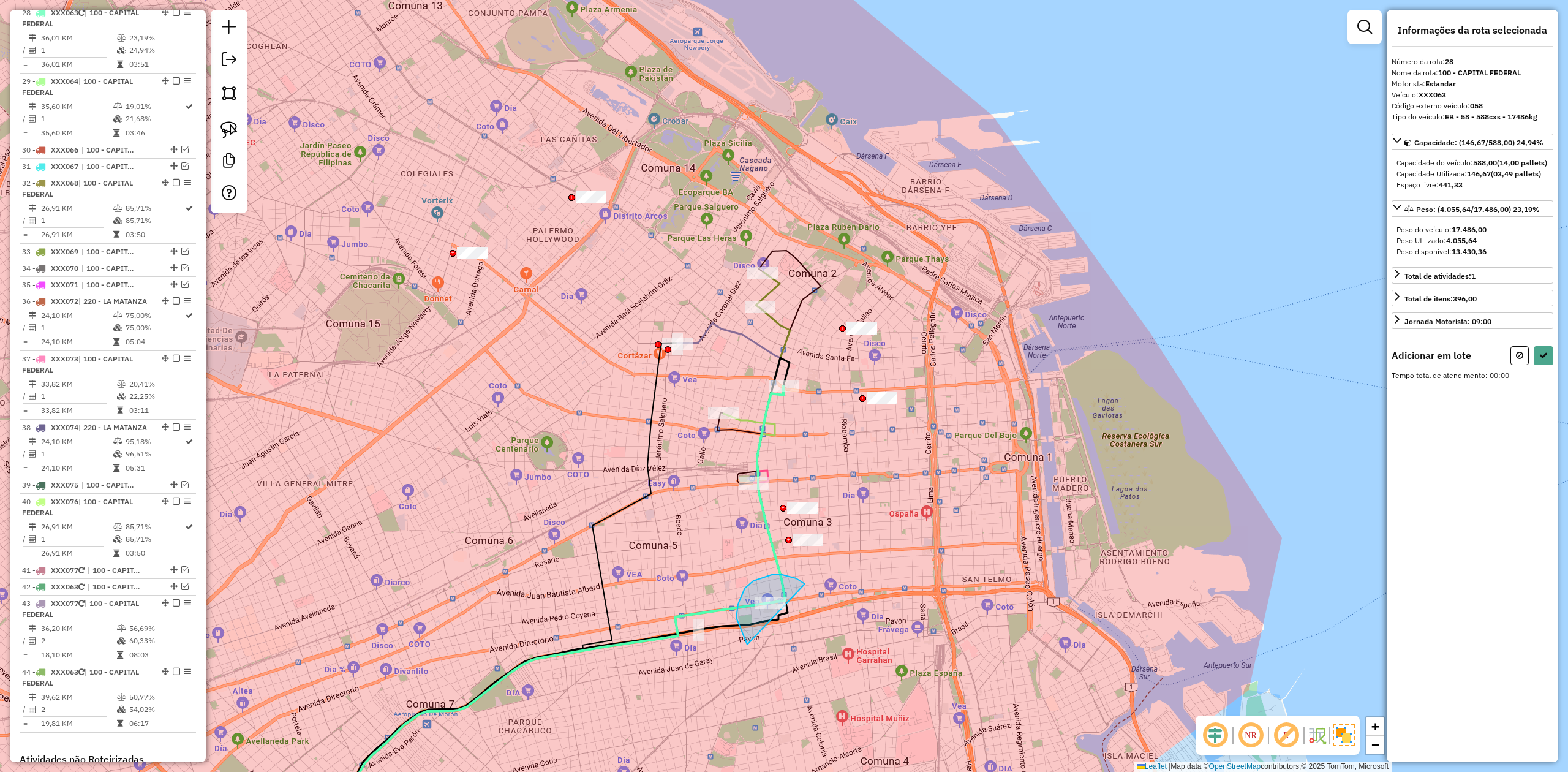
drag, startPoint x: 800, startPoint y: 580, endPoint x: 859, endPoint y: 611, distance: 66.6
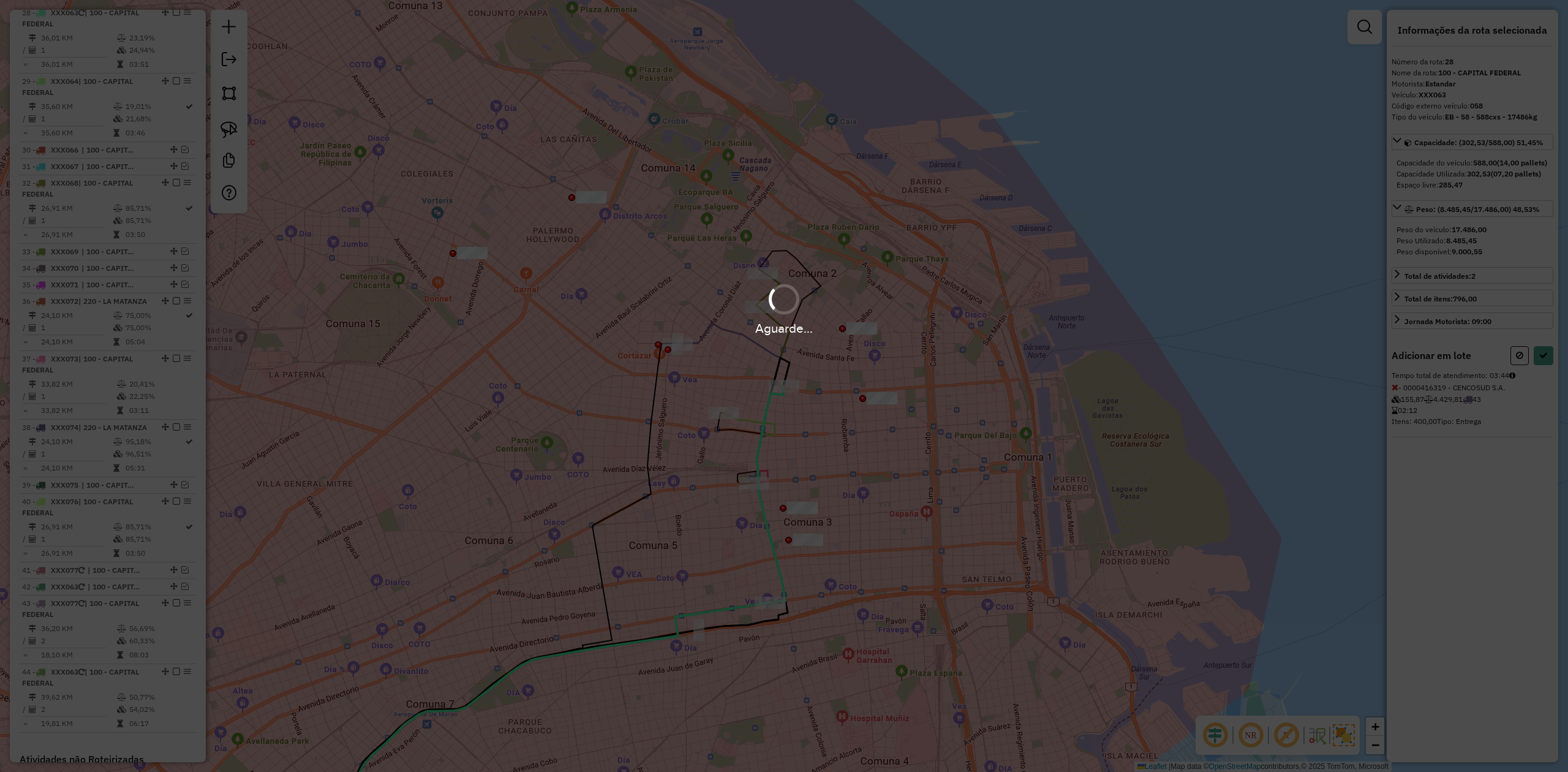
select select "**********"
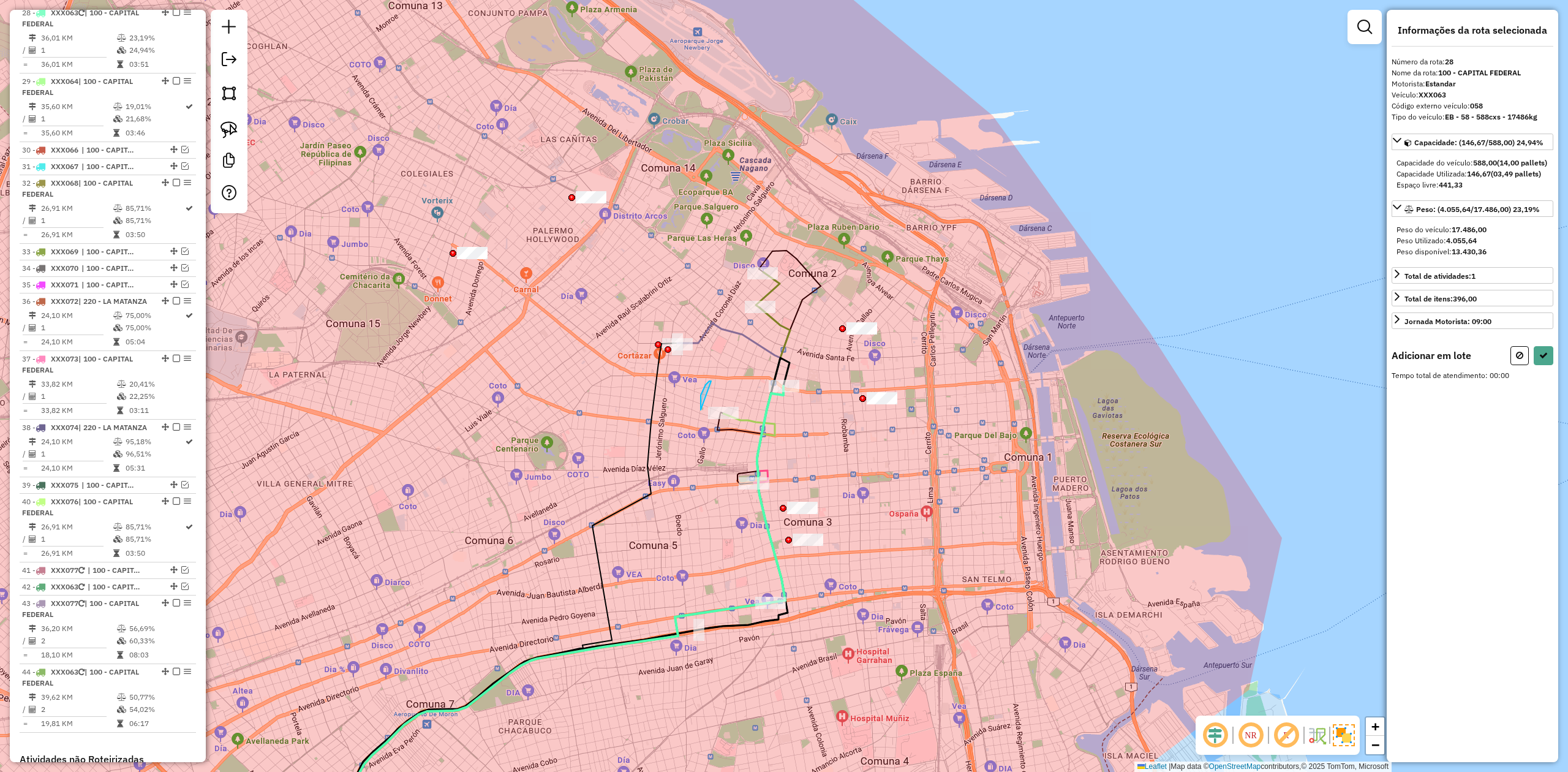
drag, startPoint x: 700, startPoint y: 409, endPoint x: 766, endPoint y: 412, distance: 66.1
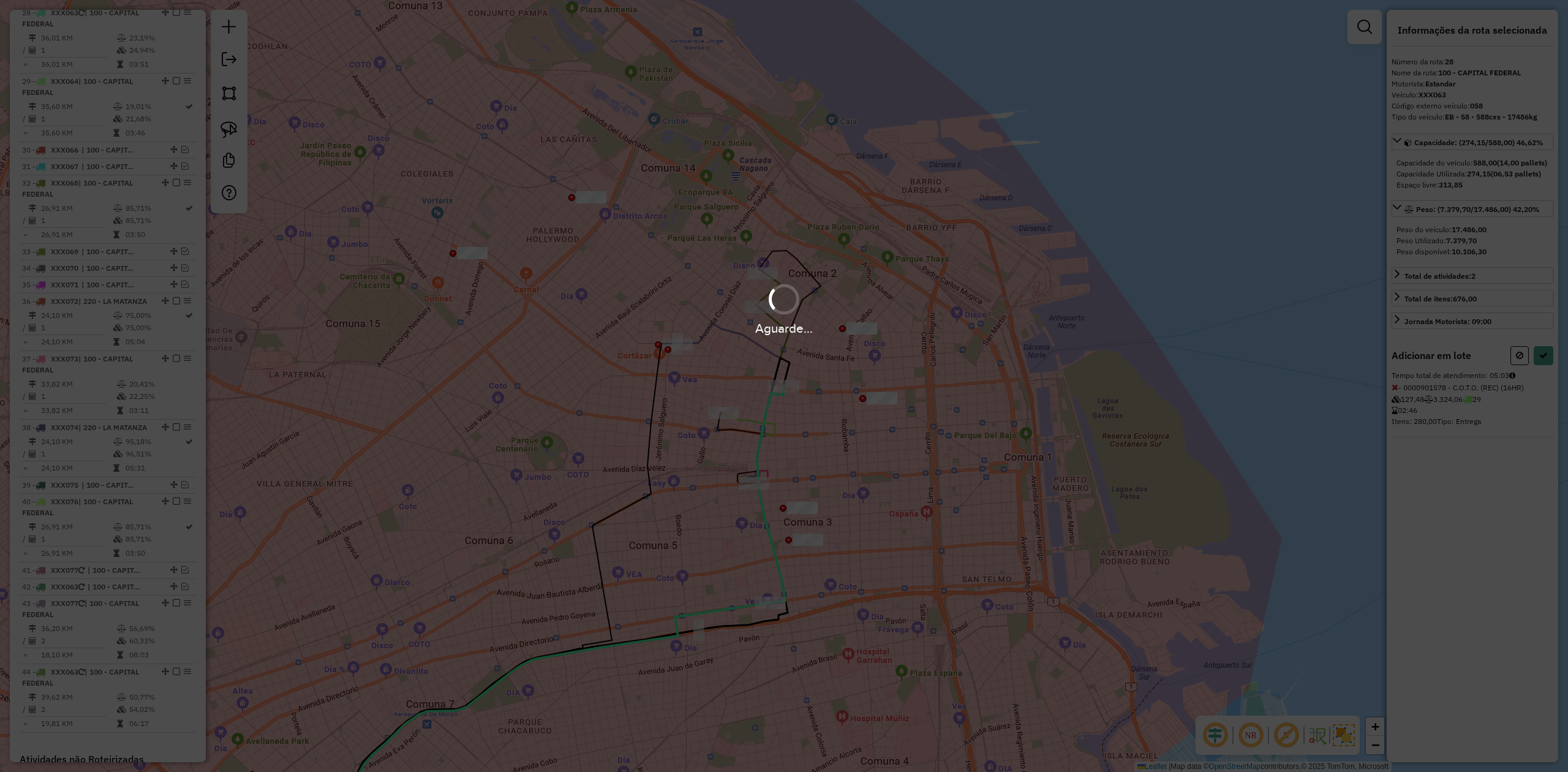
select select "**********"
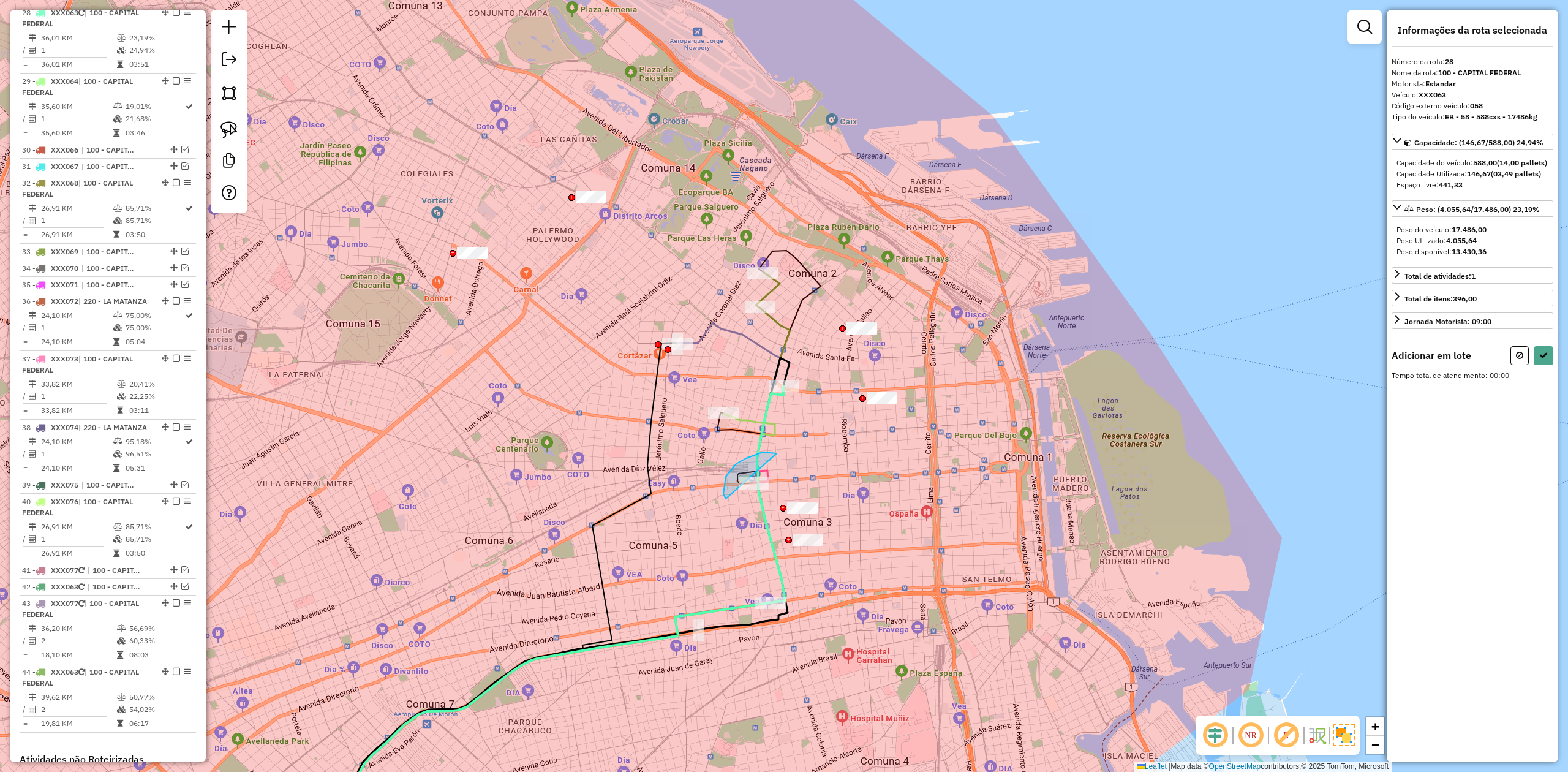
drag, startPoint x: 726, startPoint y: 476, endPoint x: 777, endPoint y: 480, distance: 51.2
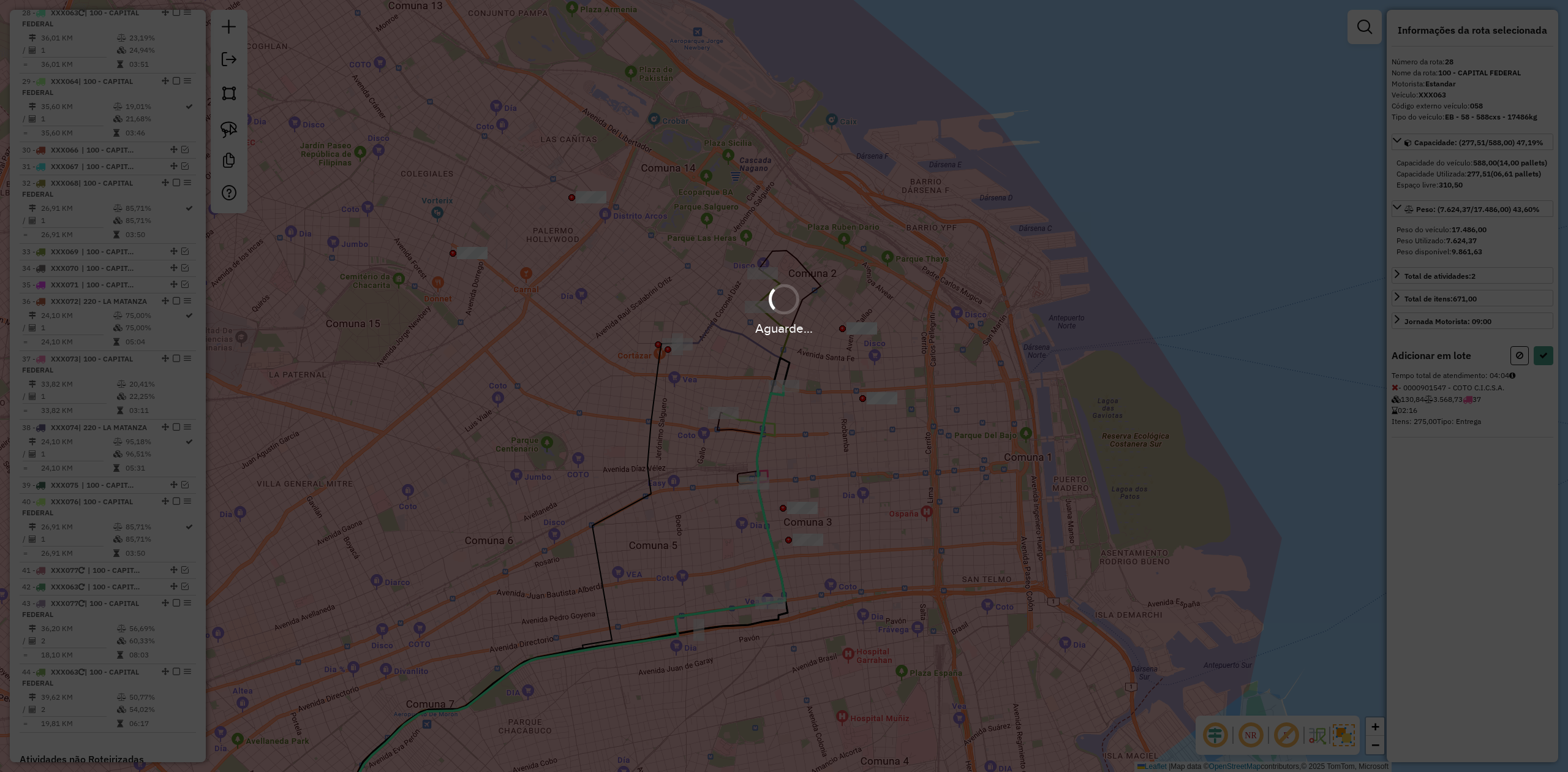
select select "**********"
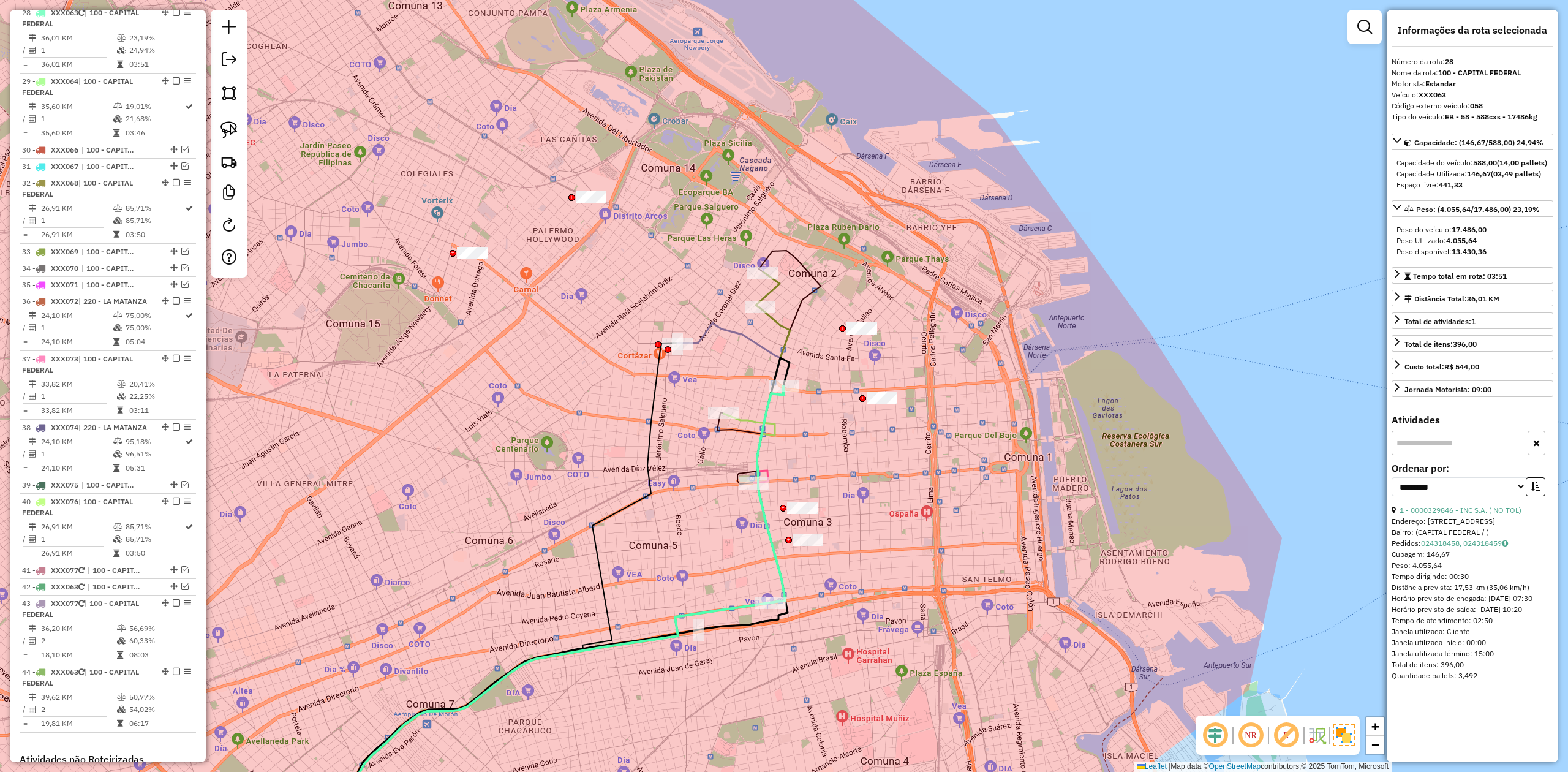
click at [817, 439] on div "Janela de atendimento Grade de atendimento Capacidade Transportadoras Veículos …" at bounding box center [784, 386] width 1568 height 772
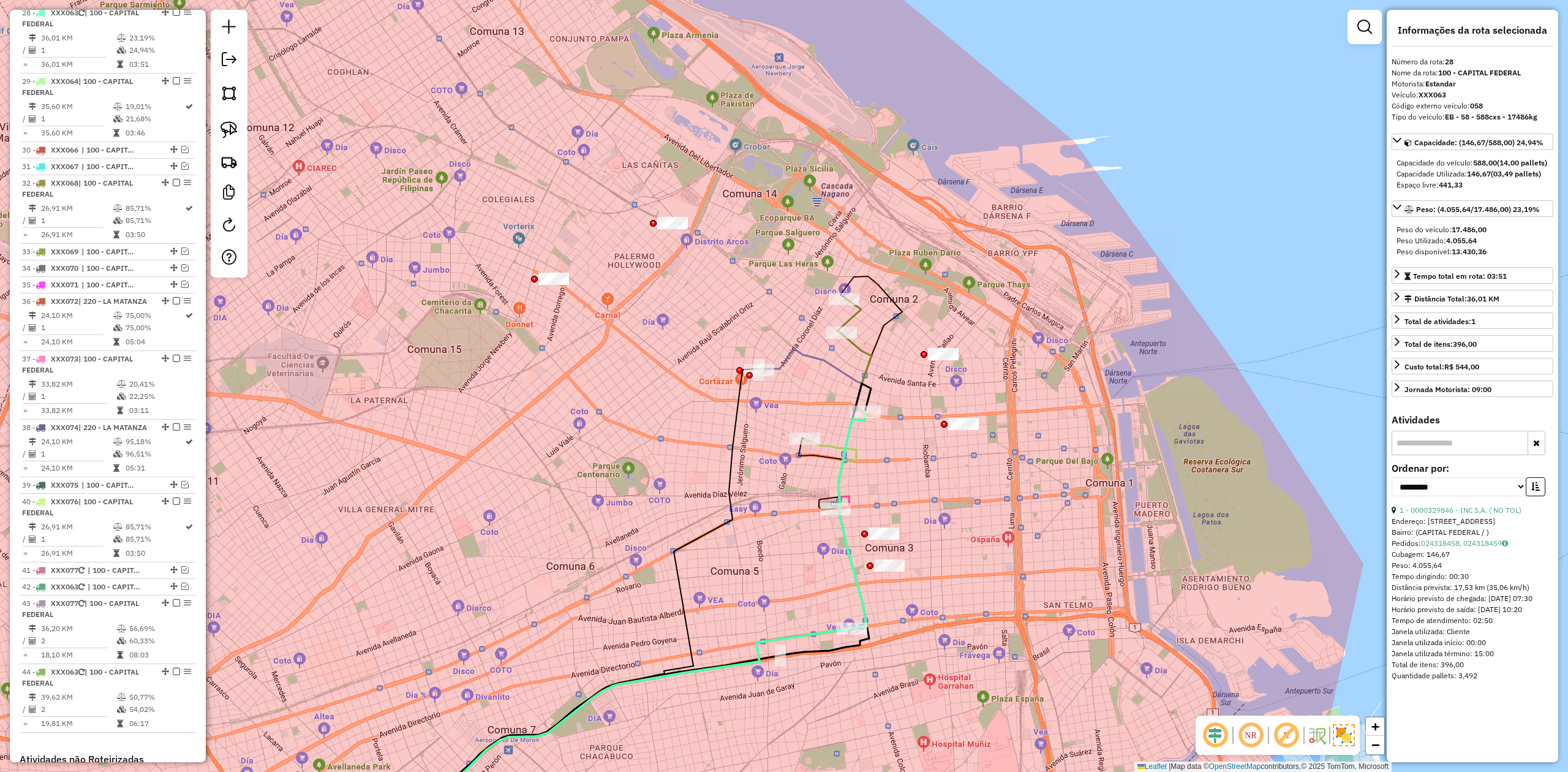
drag, startPoint x: 814, startPoint y: 432, endPoint x: 892, endPoint y: 451, distance: 80.3
click at [892, 451] on div "Janela de atendimento Grade de atendimento Capacidade Transportadoras Veículos …" at bounding box center [784, 386] width 1568 height 772
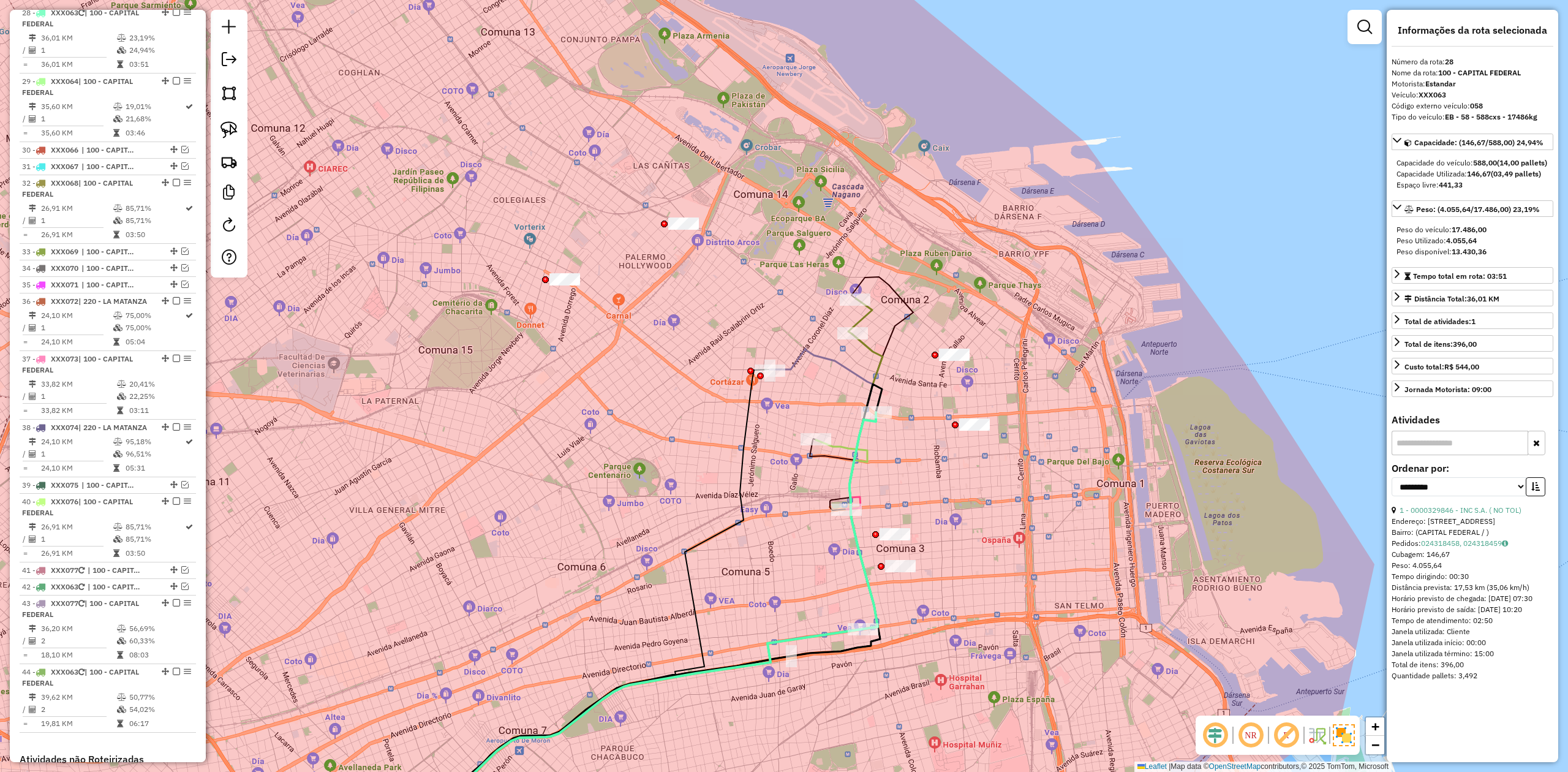
click at [877, 448] on icon at bounding box center [653, 644] width 450 height 409
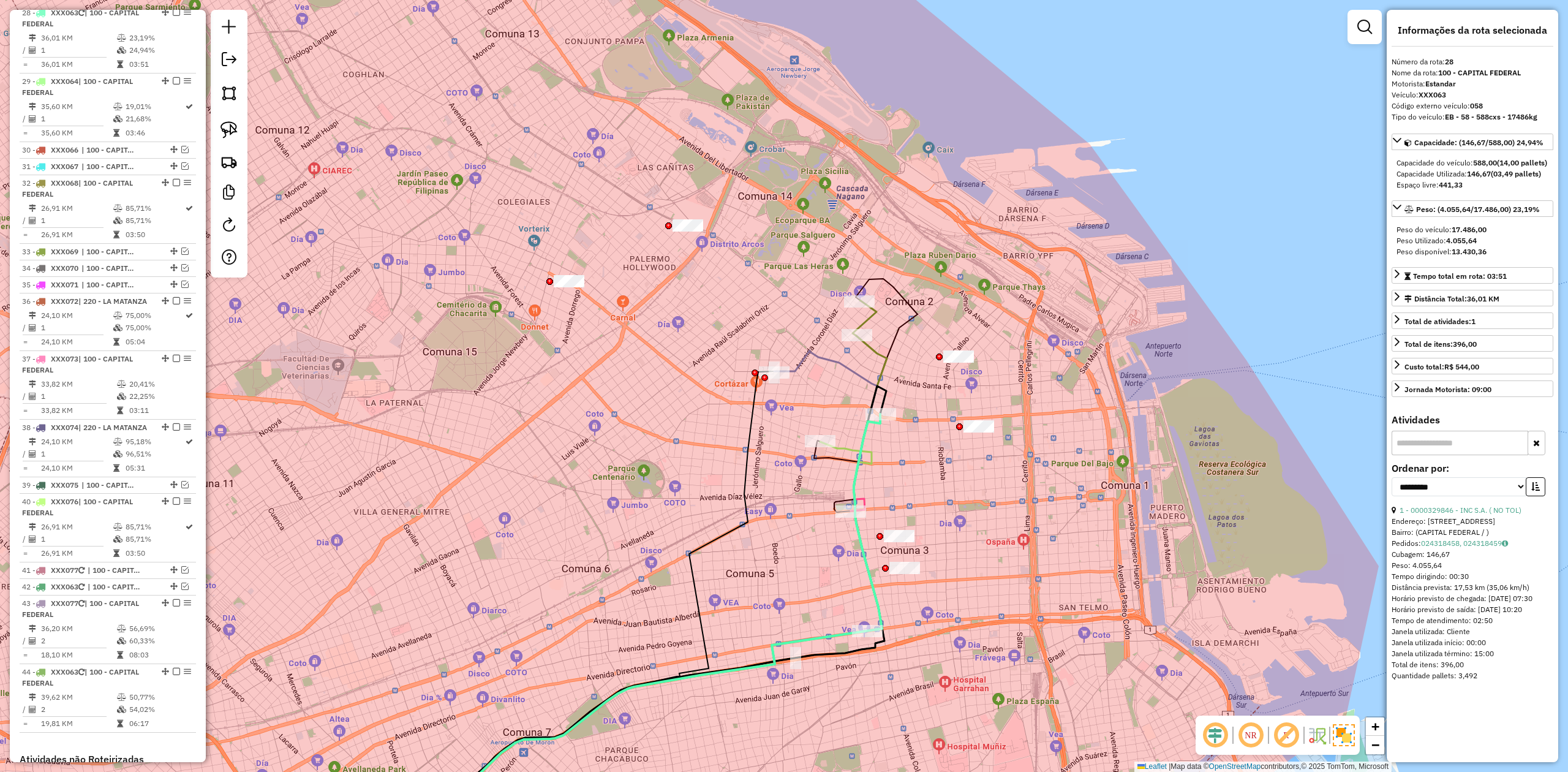
click at [861, 433] on icon at bounding box center [657, 631] width 448 height 435
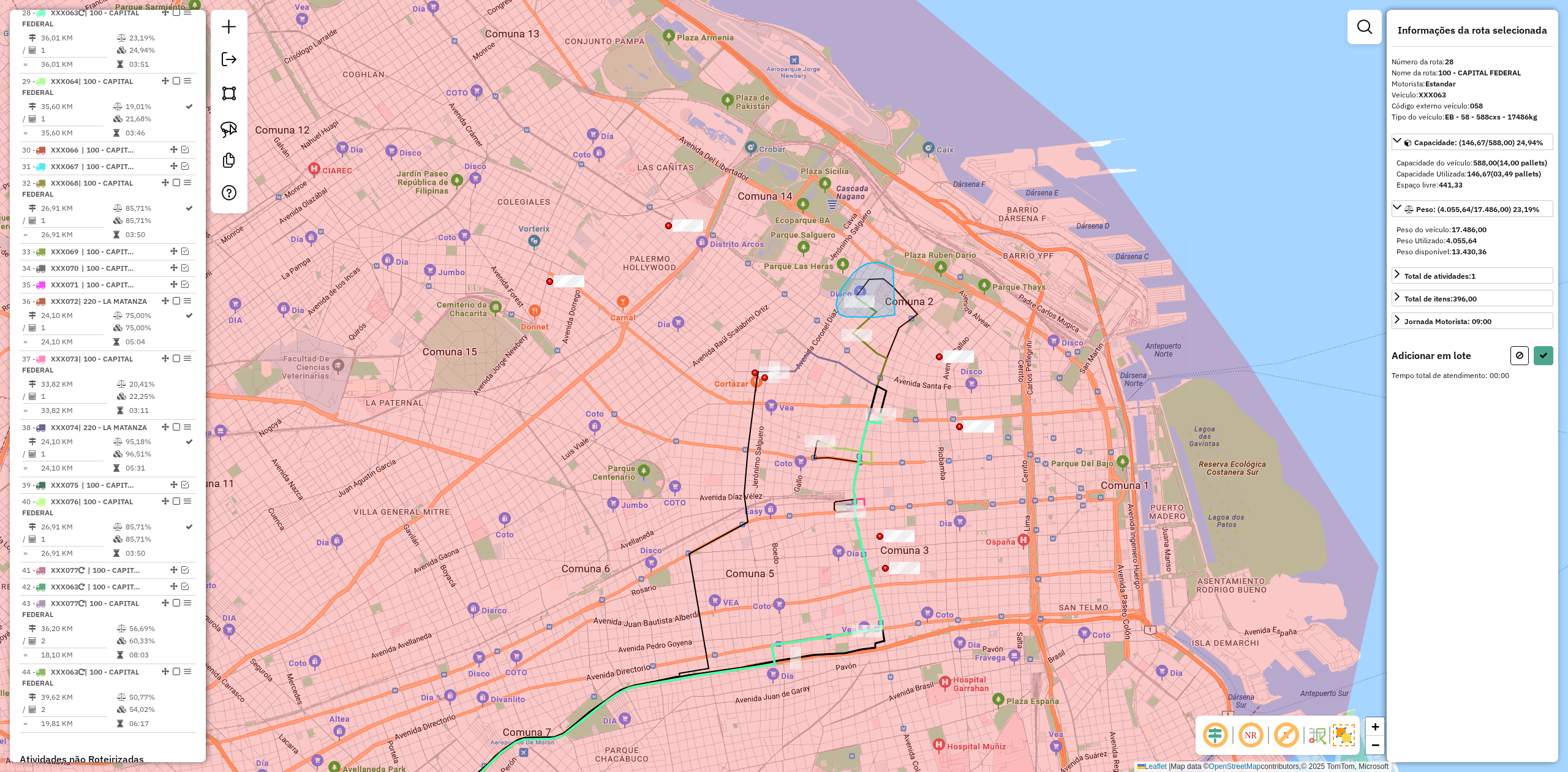
drag, startPoint x: 883, startPoint y: 263, endPoint x: 932, endPoint y: 307, distance: 65.9
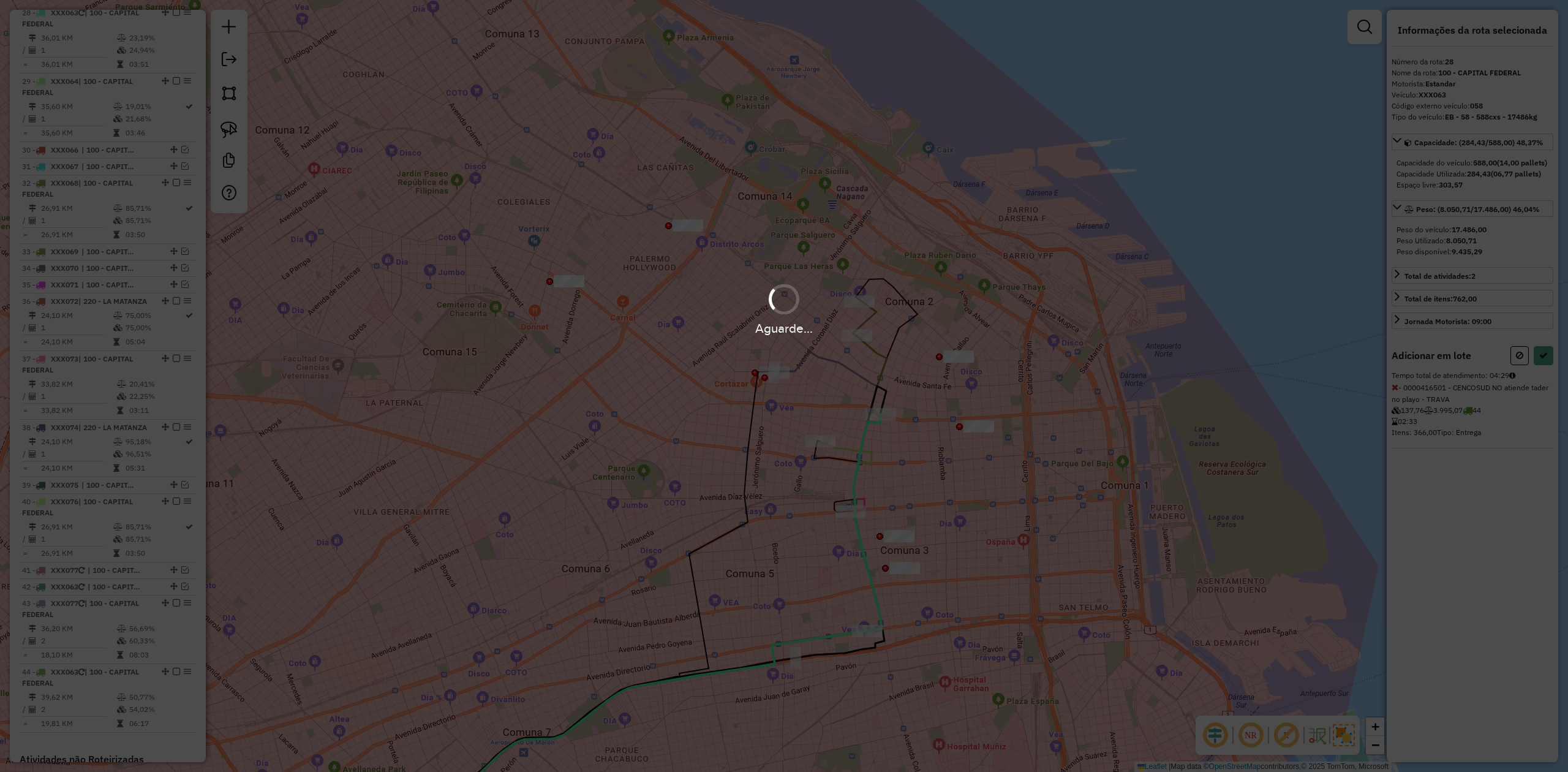
select select "**********"
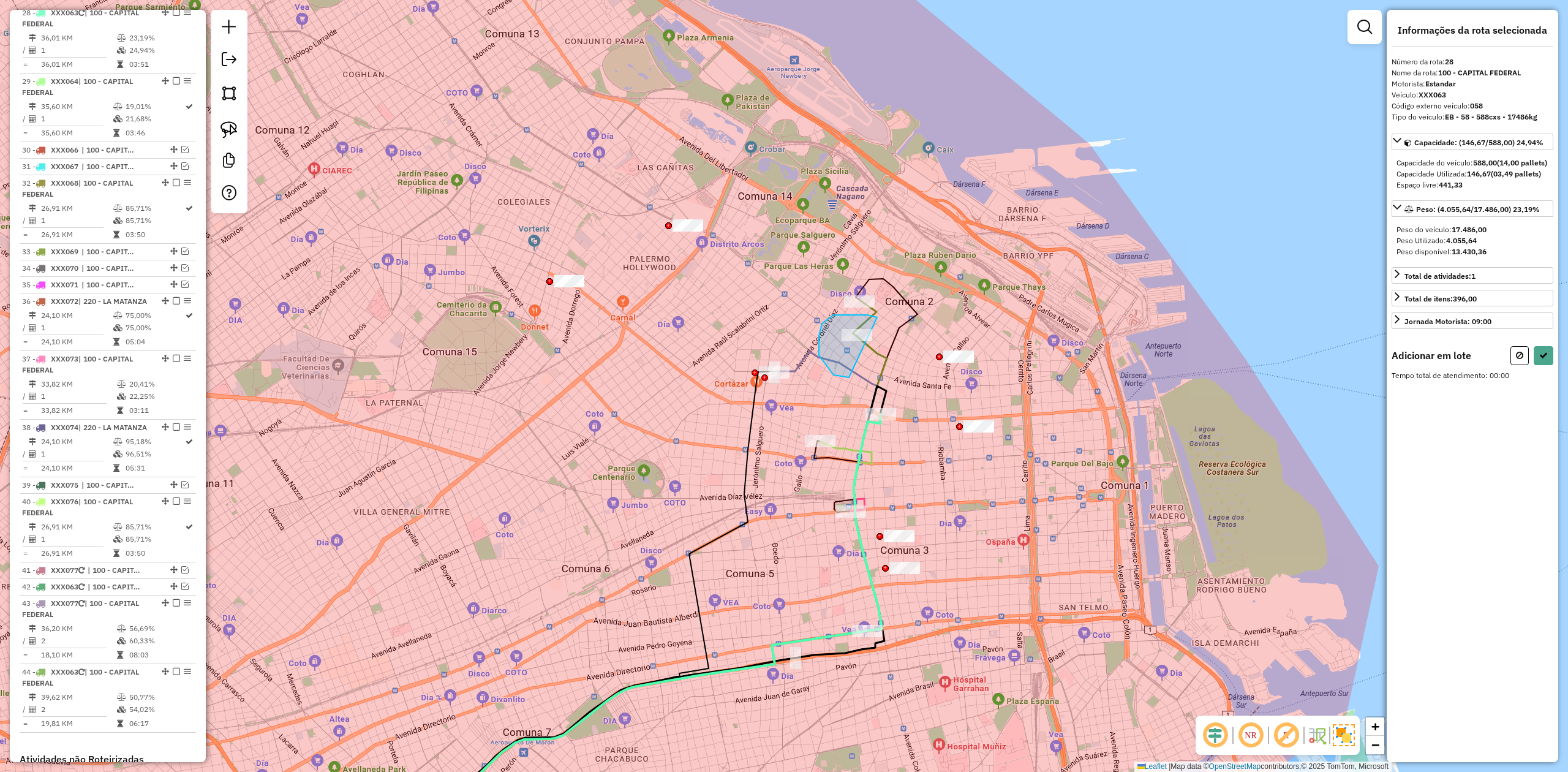
drag, startPoint x: 819, startPoint y: 355, endPoint x: 903, endPoint y: 350, distance: 84.1
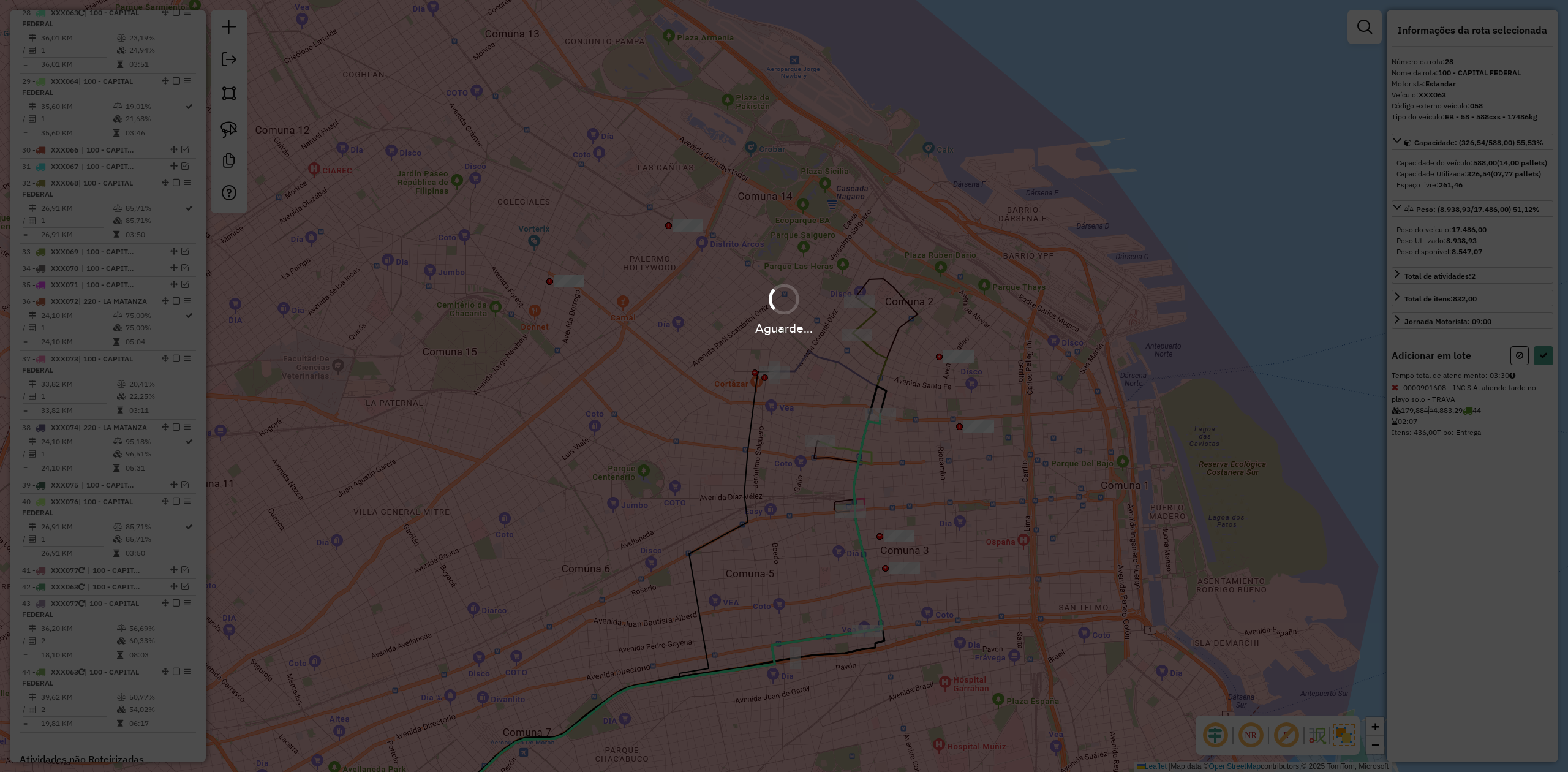
select select "**********"
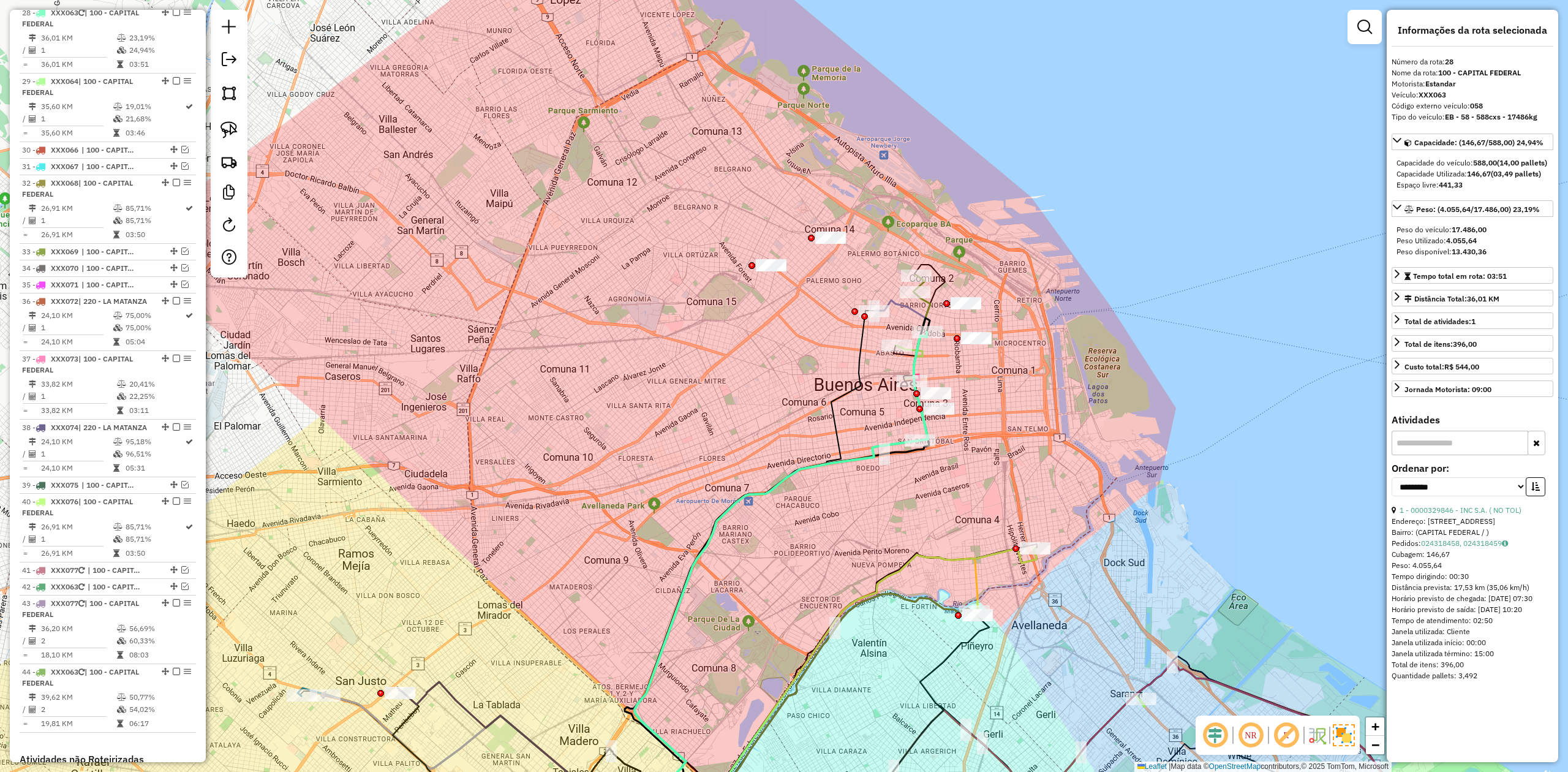
click at [873, 375] on div "Janela de atendimento Grade de atendimento Capacidade Transportadoras Veículos …" at bounding box center [784, 386] width 1568 height 772
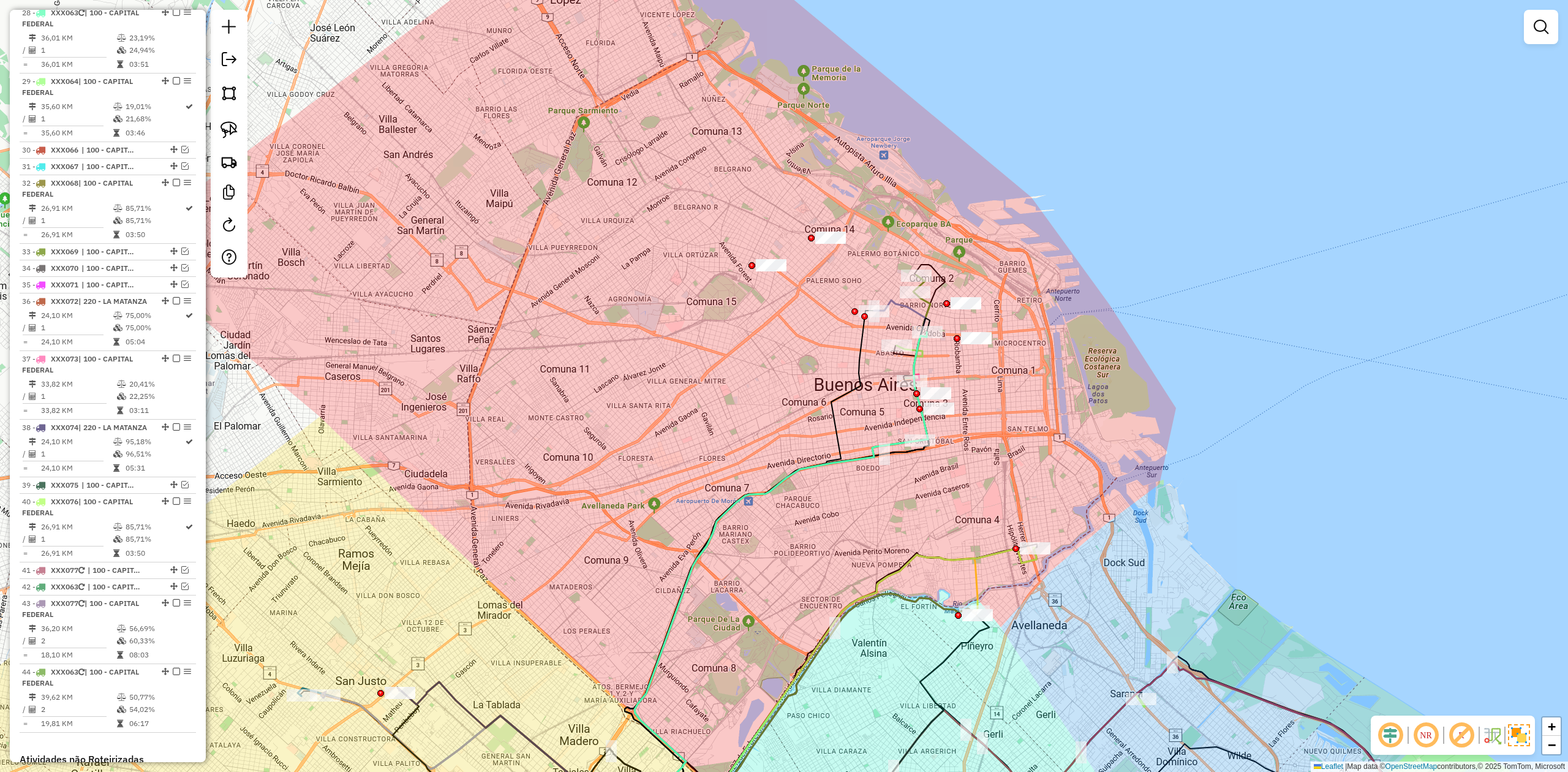
click at [893, 300] on icon at bounding box center [901, 370] width 54 height 140
select select "**********"
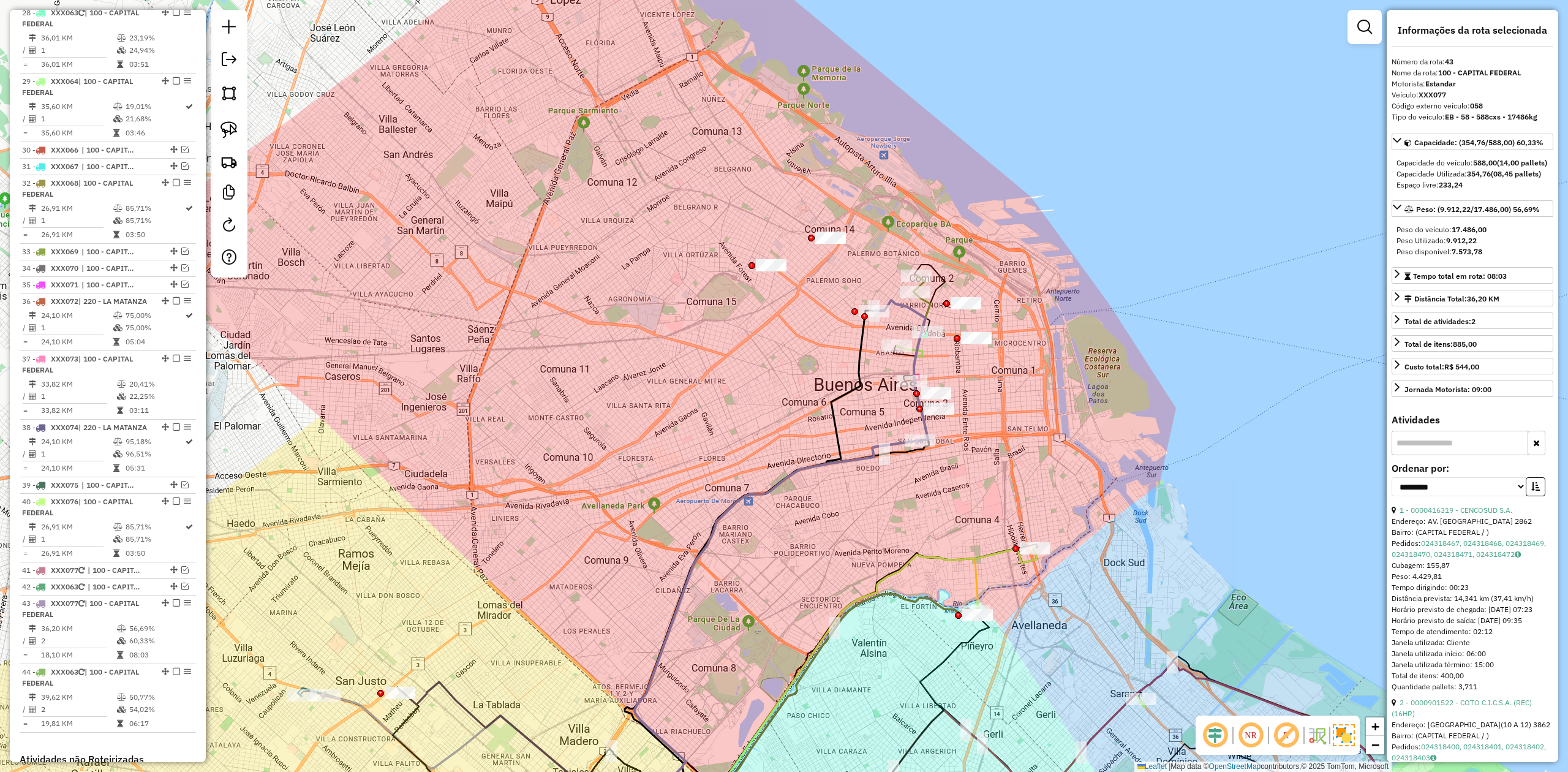
scroll to position [2531, 0]
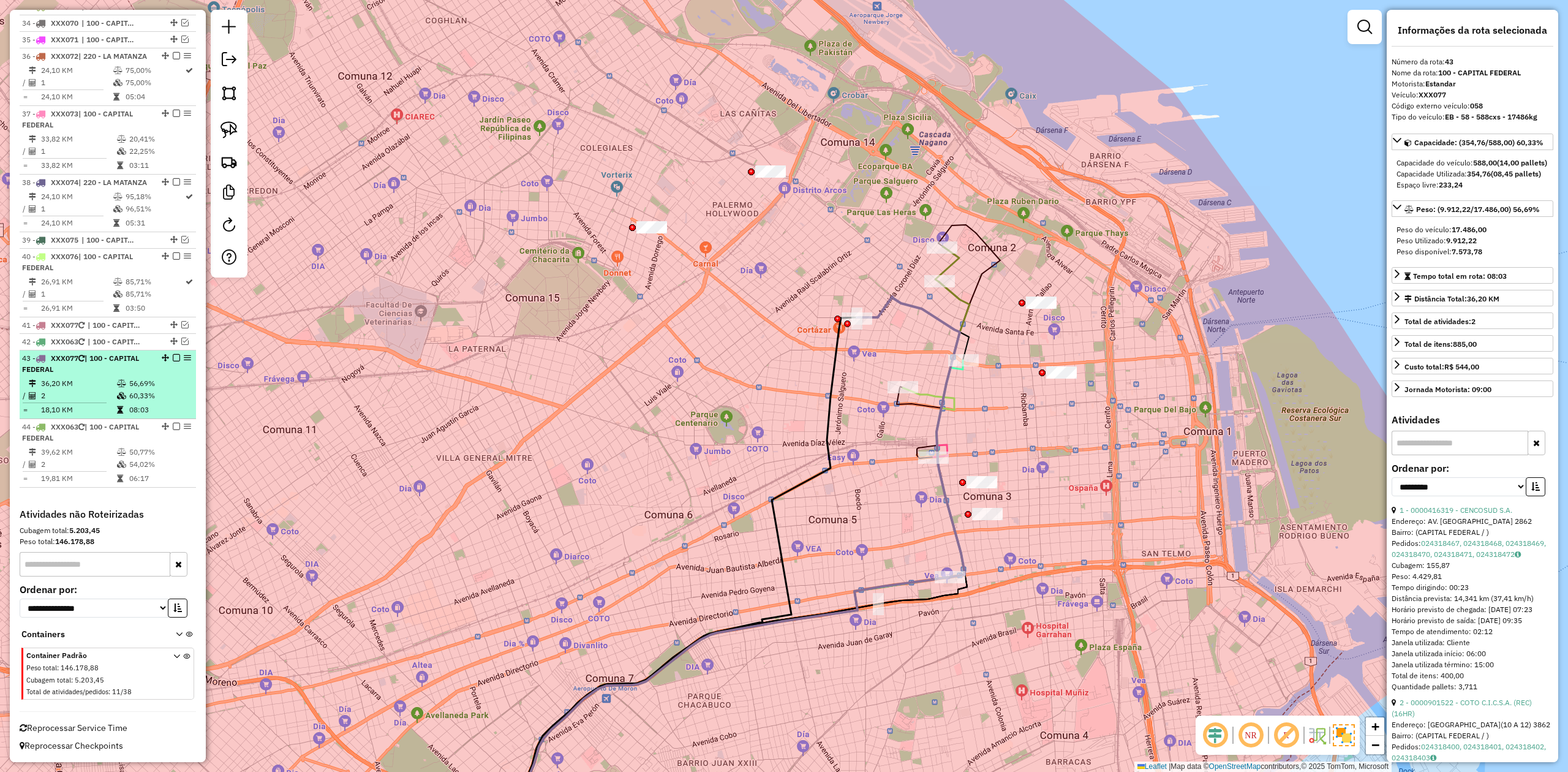
click at [175, 355] on em at bounding box center [176, 358] width 8 height 8
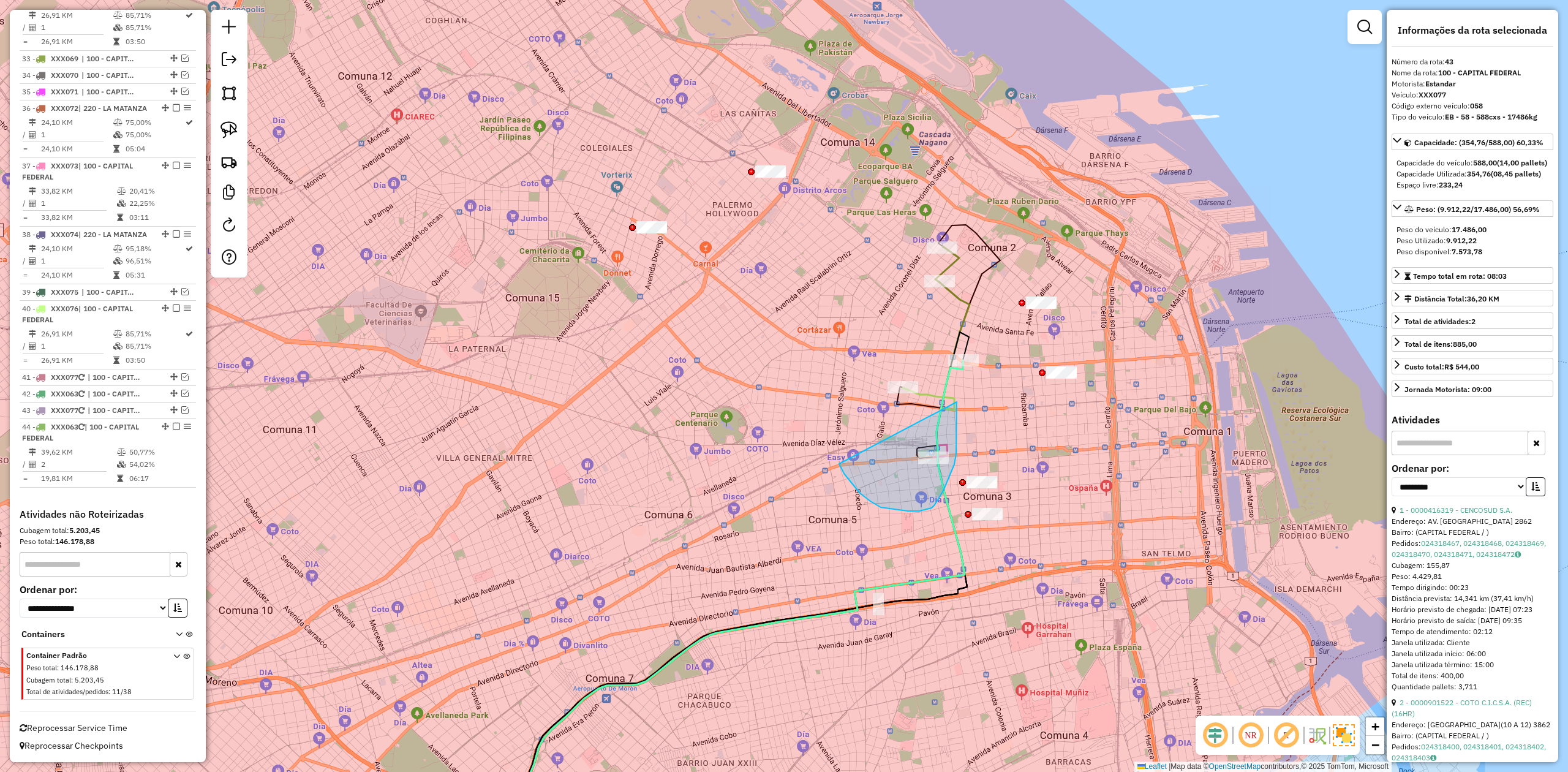
drag, startPoint x: 881, startPoint y: 507, endPoint x: 777, endPoint y: 373, distance: 169.6
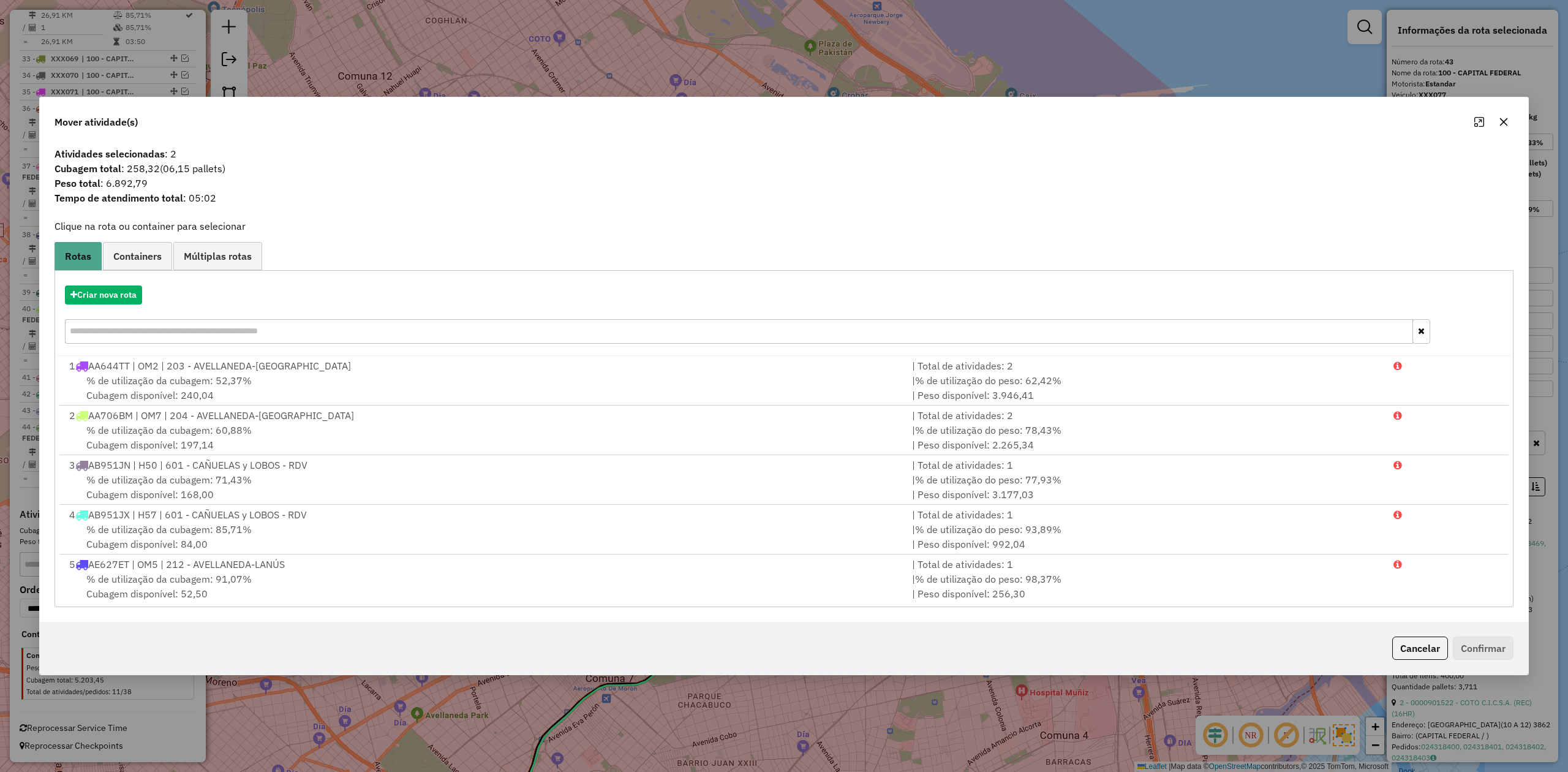
click at [1045, 125] on icon "button" at bounding box center [1503, 122] width 10 height 10
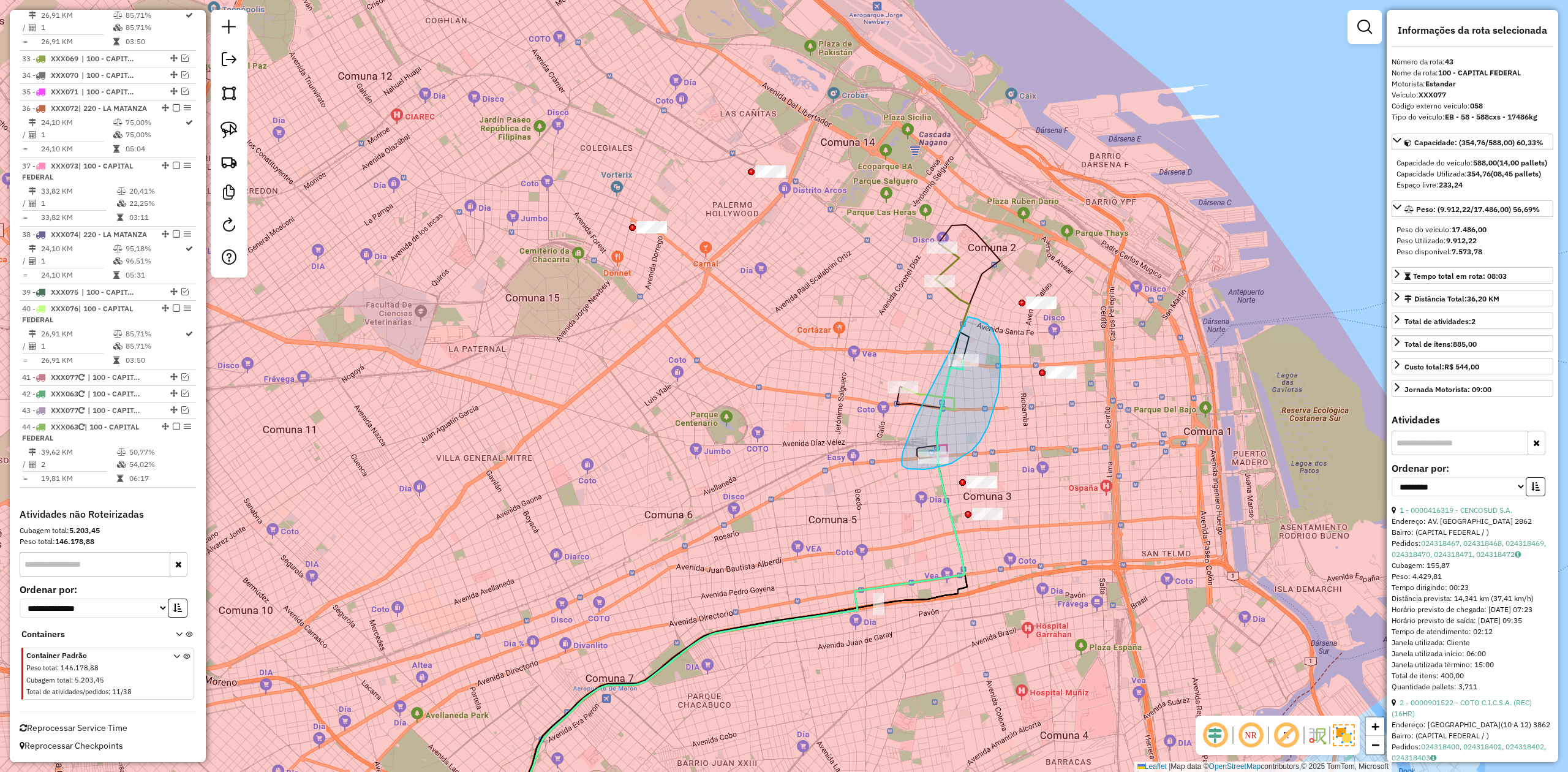
drag, startPoint x: 916, startPoint y: 418, endPoint x: 963, endPoint y: 317, distance: 111.4
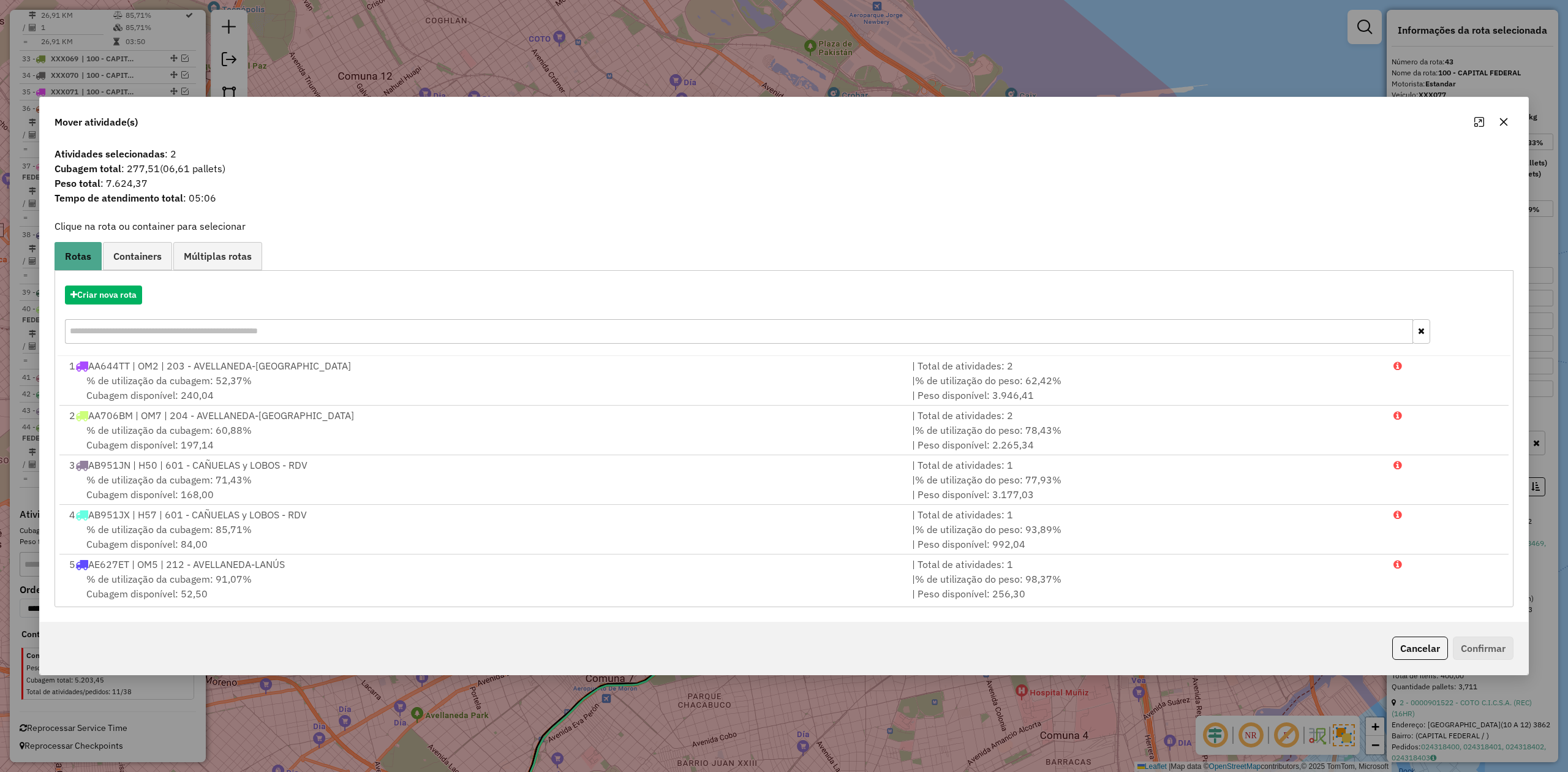
drag, startPoint x: 1507, startPoint y: 119, endPoint x: 1449, endPoint y: 172, distance: 78.6
click at [1045, 119] on button "button" at bounding box center [1503, 122] width 19 height 19
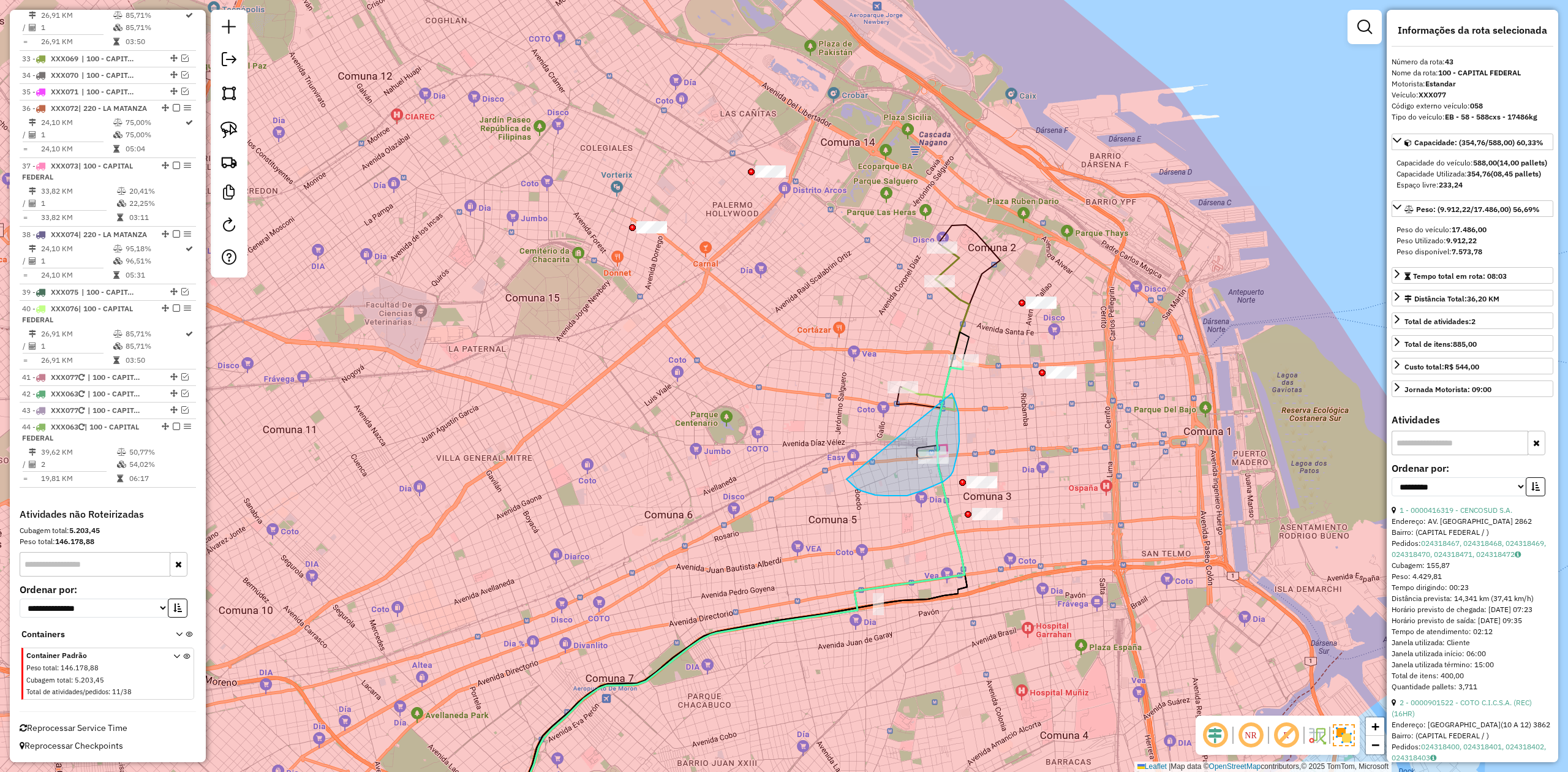
drag, startPoint x: 851, startPoint y: 483, endPoint x: 777, endPoint y: 376, distance: 130.1
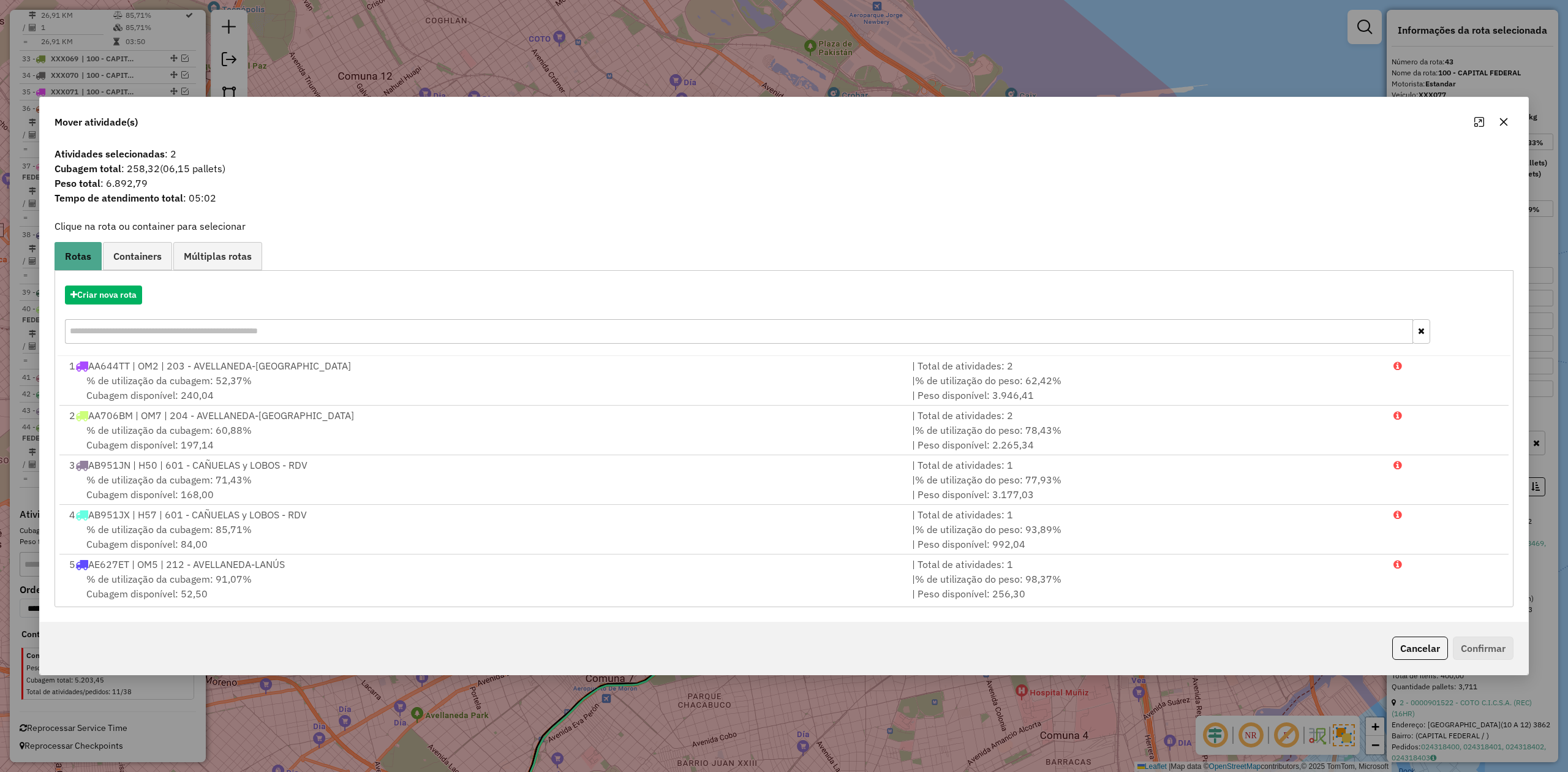
click at [1045, 119] on icon "button" at bounding box center [1503, 122] width 10 height 10
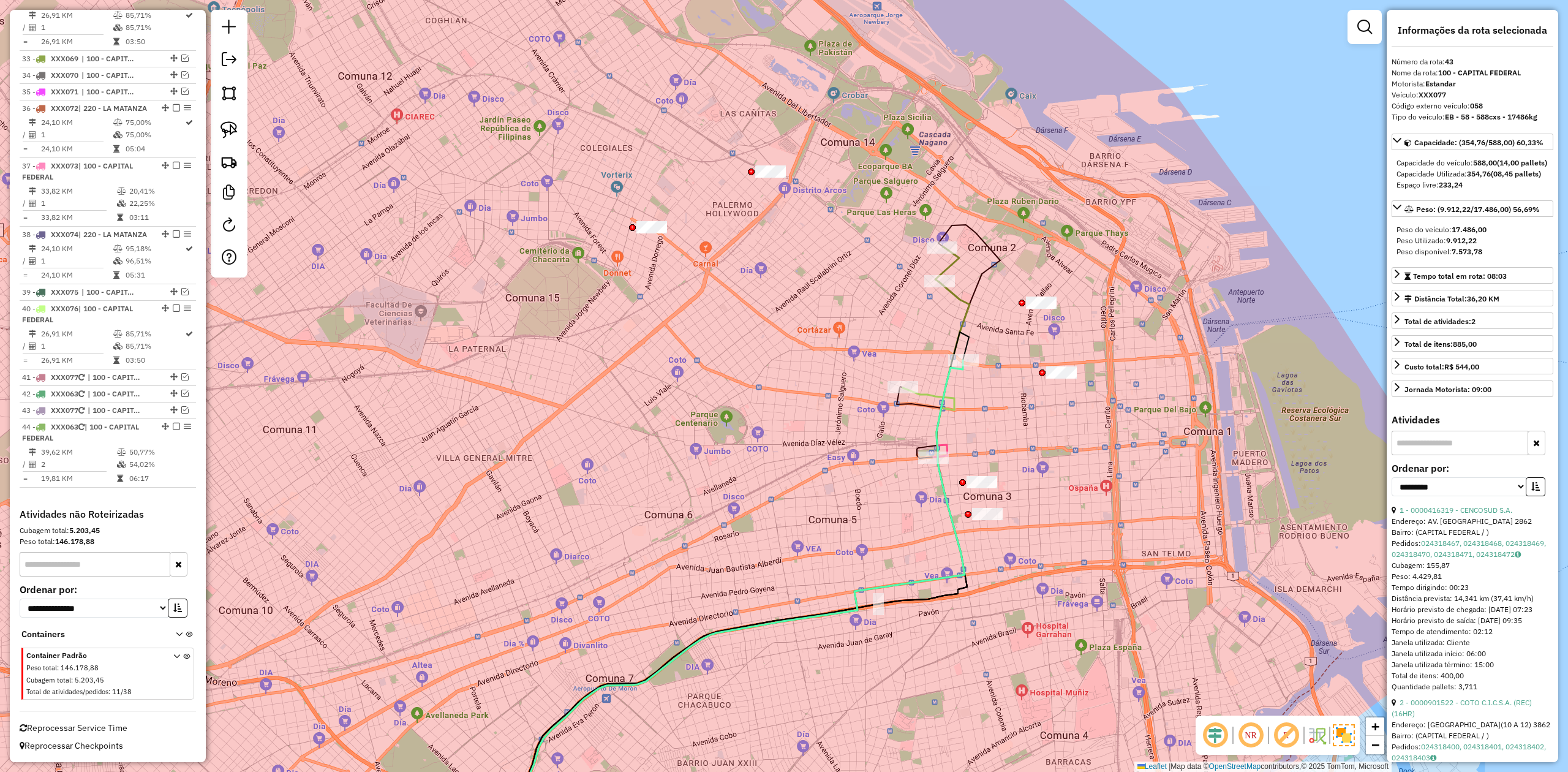
click at [912, 314] on div "Rota 28 - Placa XXX063 0000329846 - INC S.A. ( NO TOL) Janela de atendimento Gr…" at bounding box center [784, 386] width 1568 height 772
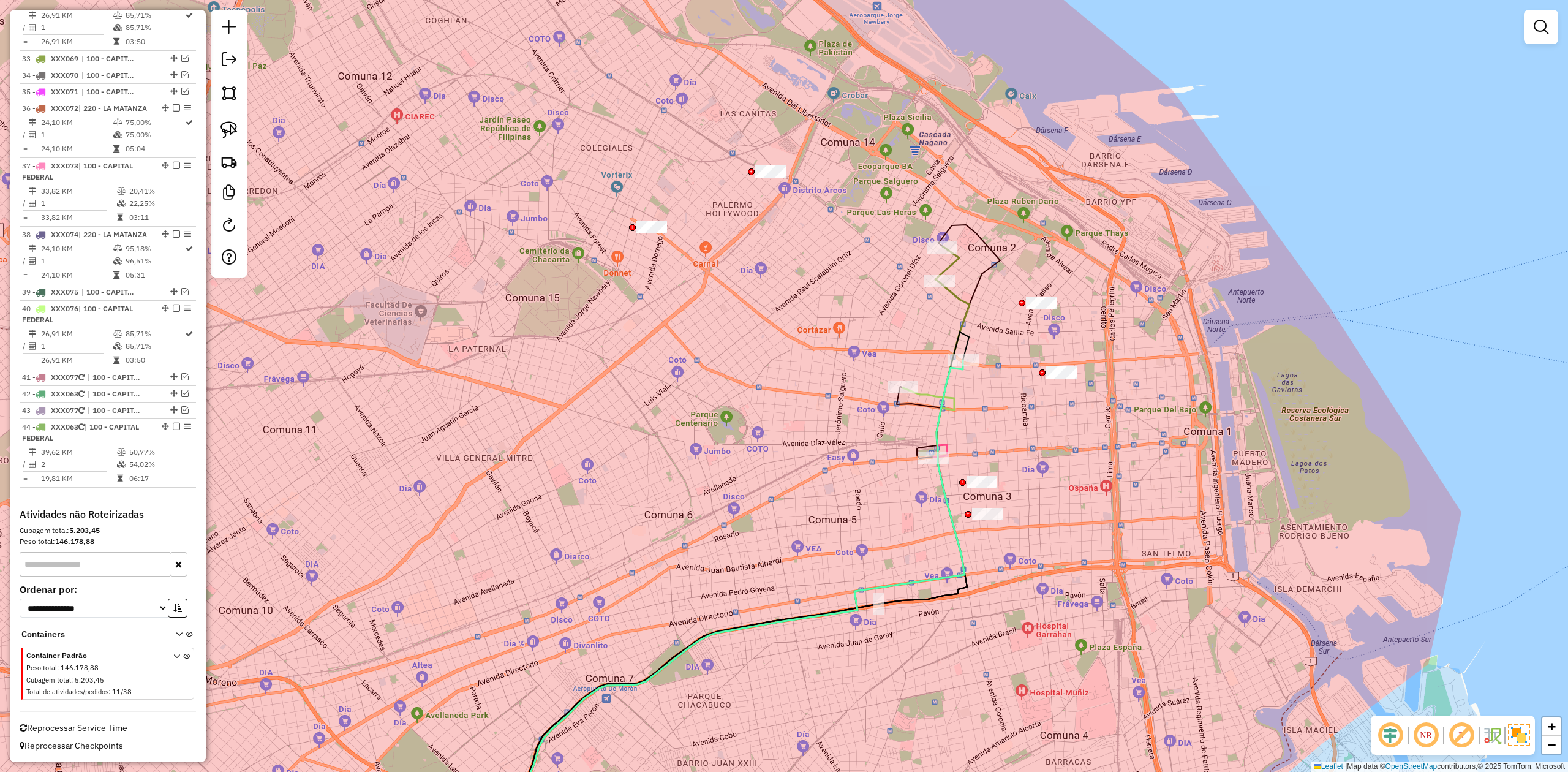
click at [951, 298] on icon at bounding box center [728, 565] width 483 height 567
select select "**********"
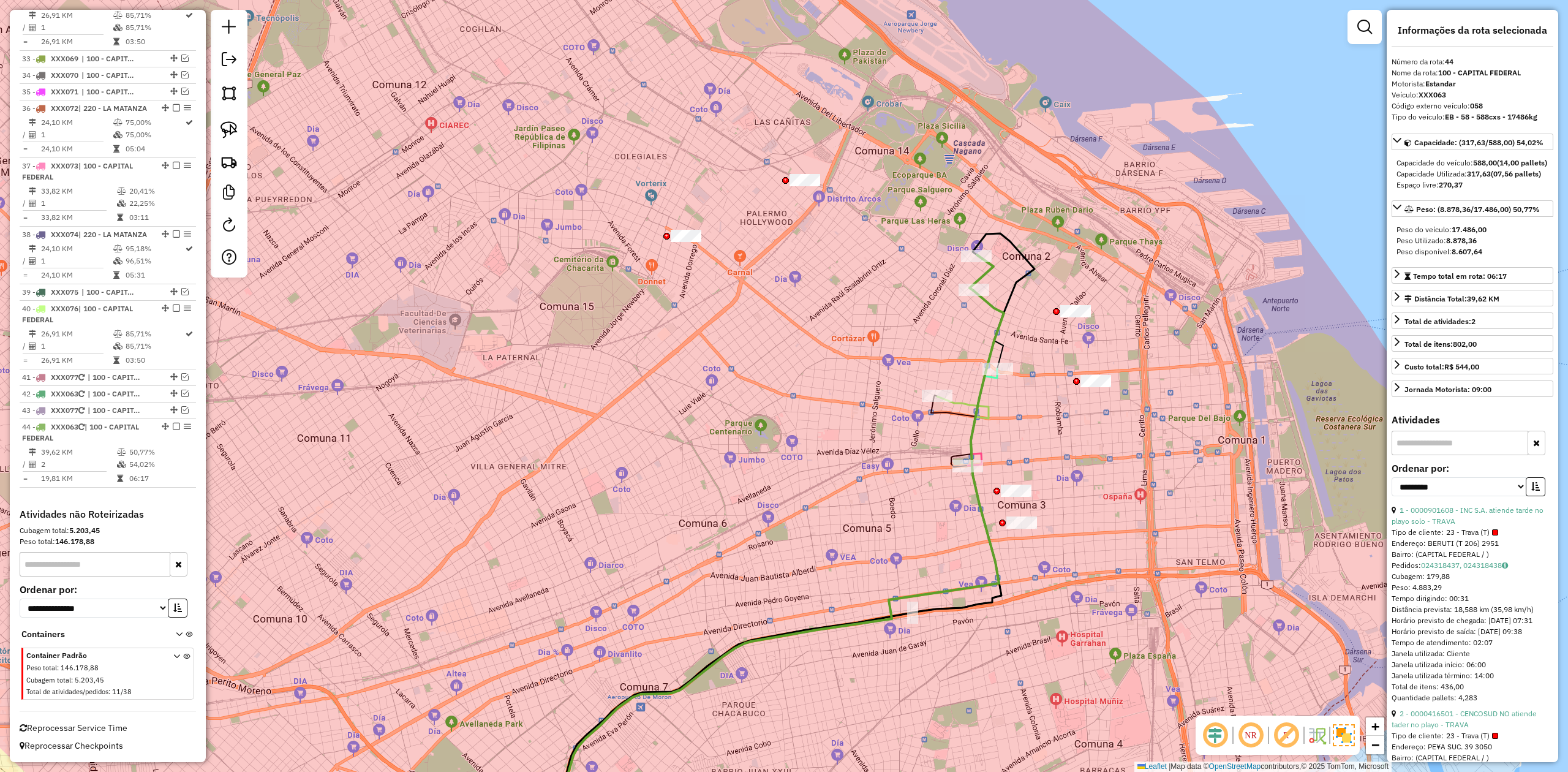
drag, startPoint x: 953, startPoint y: 329, endPoint x: 976, endPoint y: 323, distance: 23.8
click at [976, 323] on div "Janela de atendimento Grade de atendimento Capacidade Transportadoras Veículos …" at bounding box center [784, 386] width 1568 height 772
click at [176, 427] on em at bounding box center [176, 426] width 8 height 8
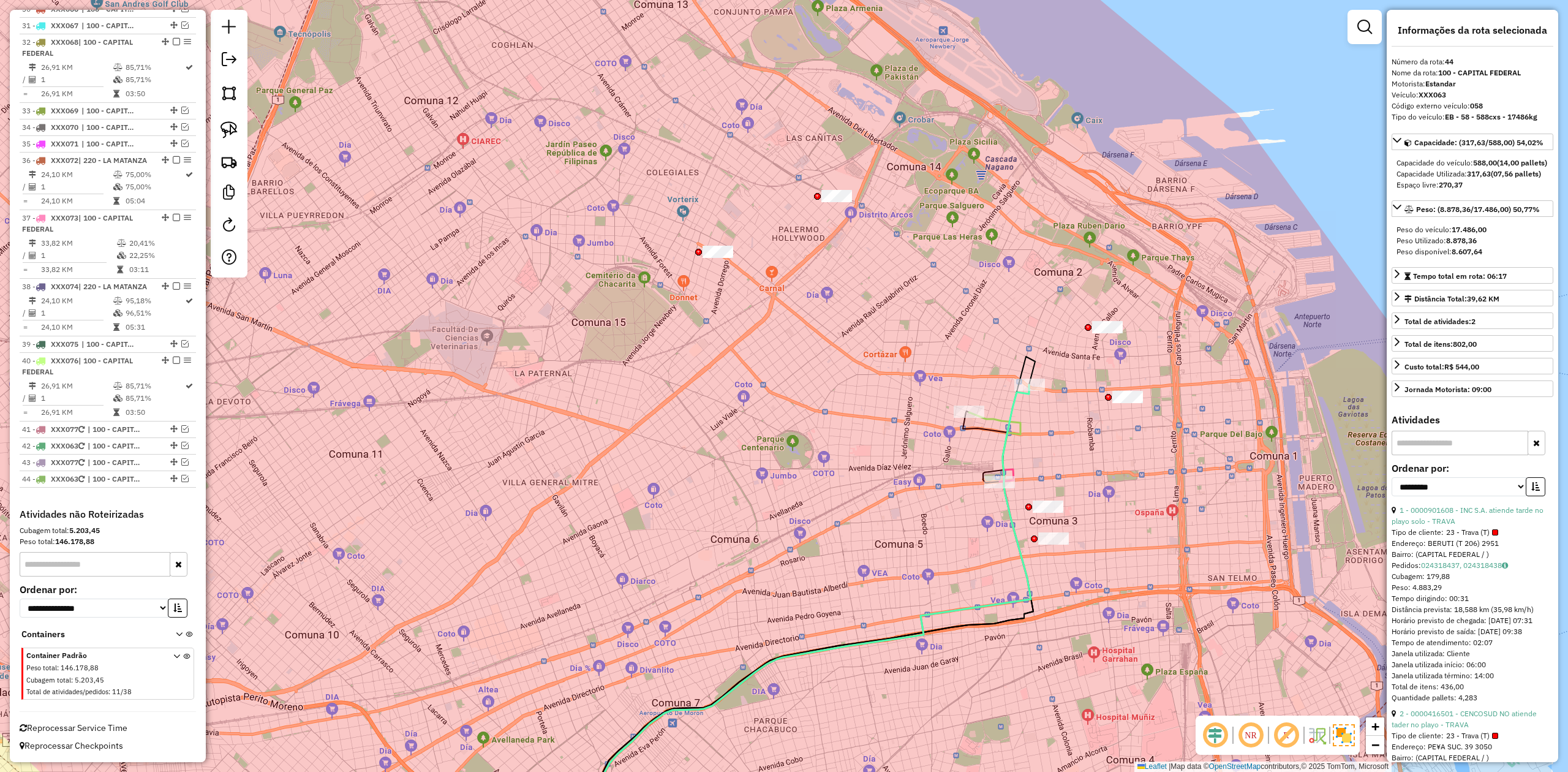
drag, startPoint x: 881, startPoint y: 388, endPoint x: 934, endPoint y: 409, distance: 57.0
click at [932, 409] on div "Janela de atendimento Grade de atendimento Capacidade Transportadoras Veículos …" at bounding box center [784, 386] width 1568 height 772
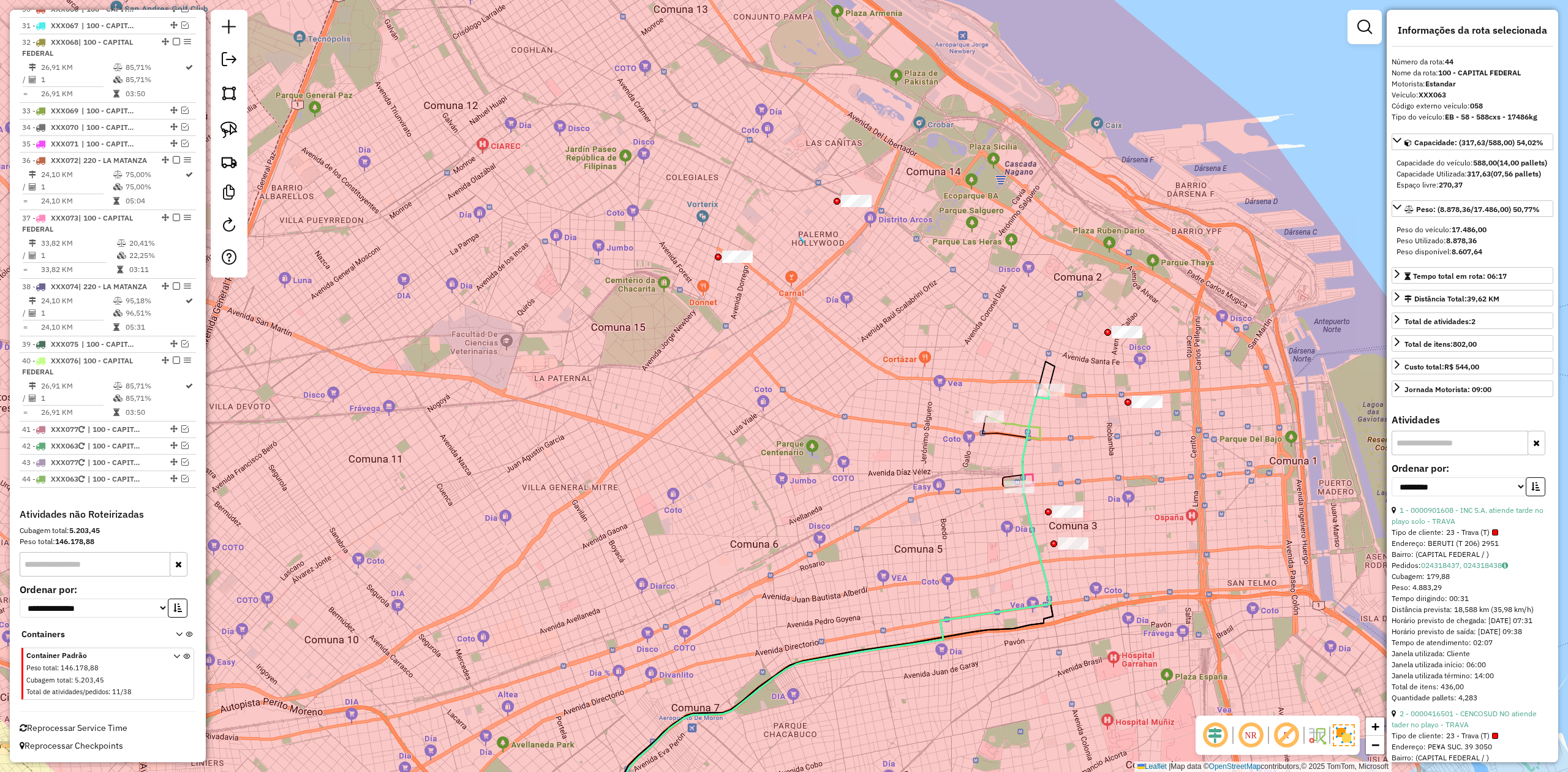
drag, startPoint x: 800, startPoint y: 238, endPoint x: 771, endPoint y: 279, distance: 50.2
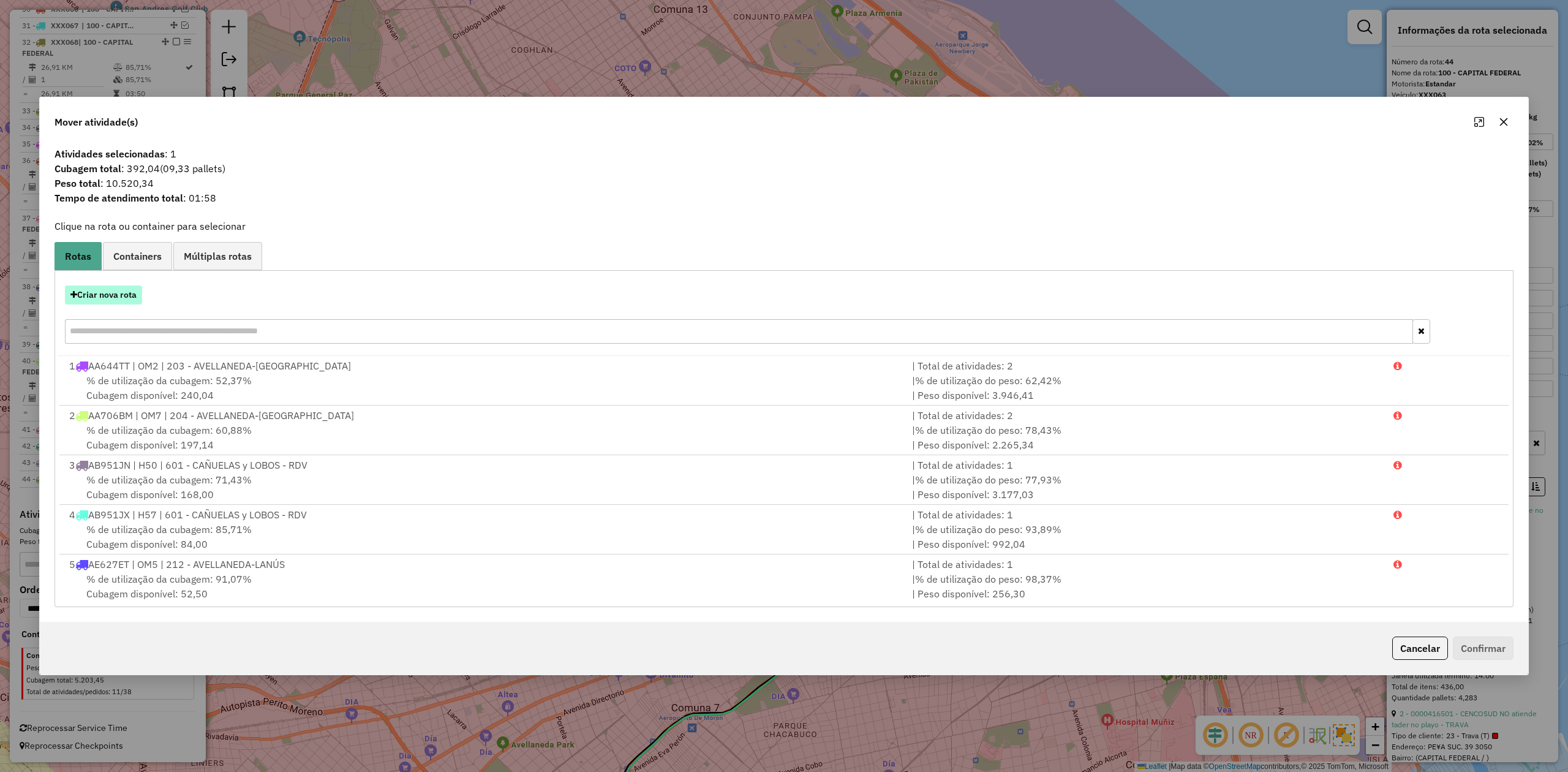
click at [132, 299] on button "Criar nova rota" at bounding box center [103, 295] width 77 height 19
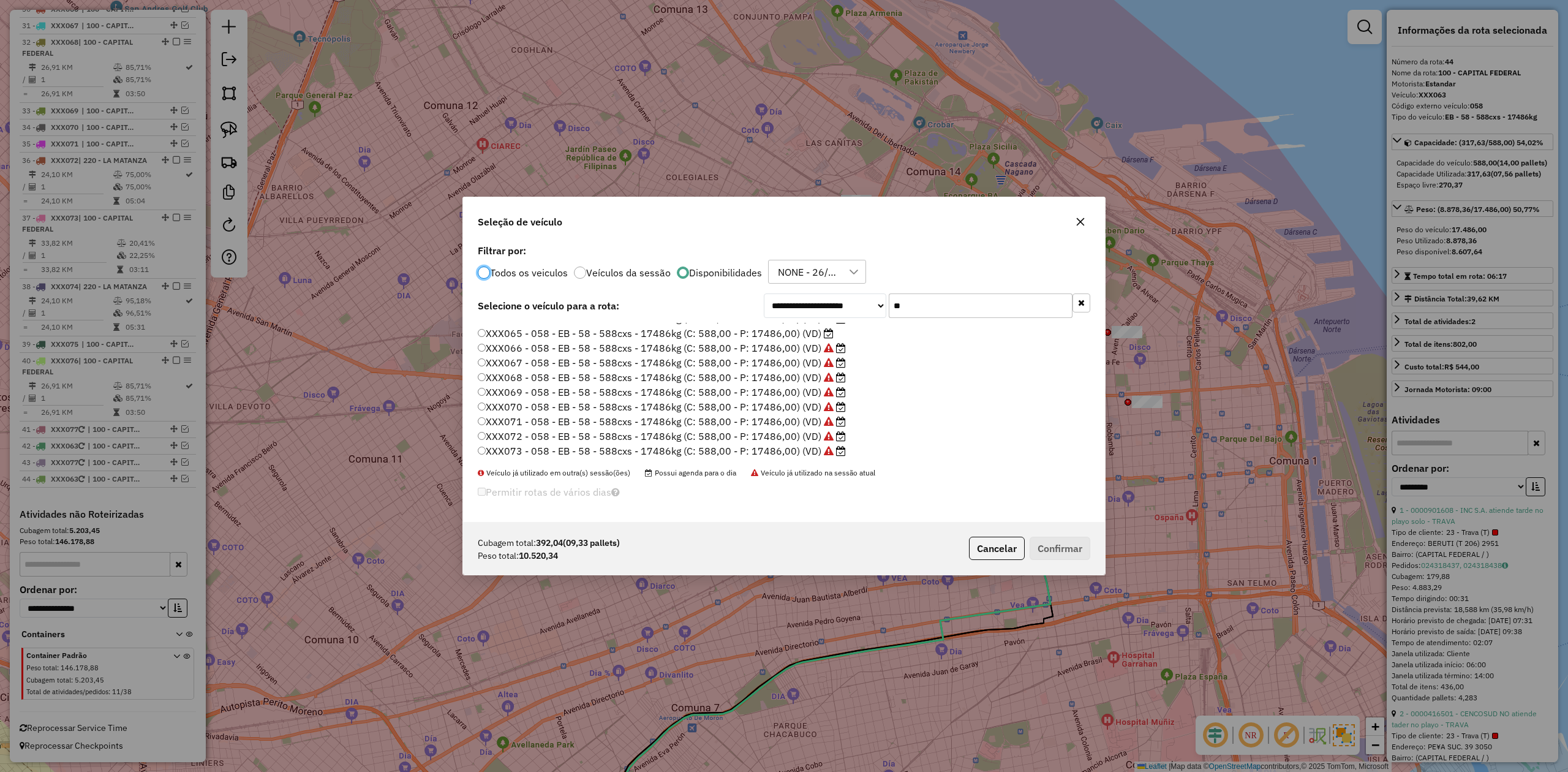
scroll to position [0, 0]
drag, startPoint x: 801, startPoint y: 359, endPoint x: 841, endPoint y: 379, distance: 44.7
click at [802, 359] on label "XXX065 - 058 - EB - 58 - 588cxs - 17486kg (C: 588,00 - P: 17486,00) (VD)" at bounding box center [656, 359] width 356 height 15
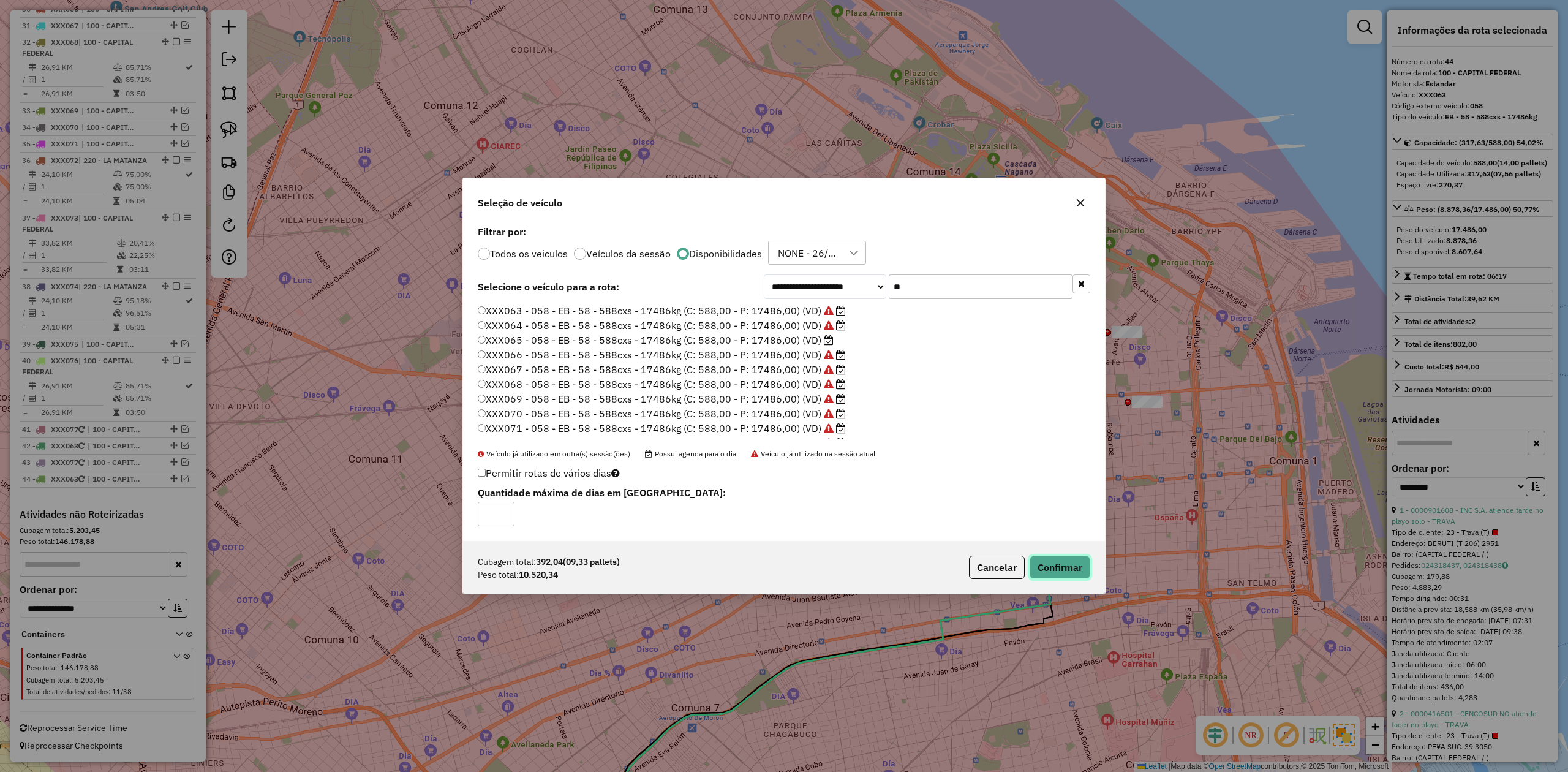
click at [1045, 477] on button "Confirmar" at bounding box center [1060, 567] width 61 height 23
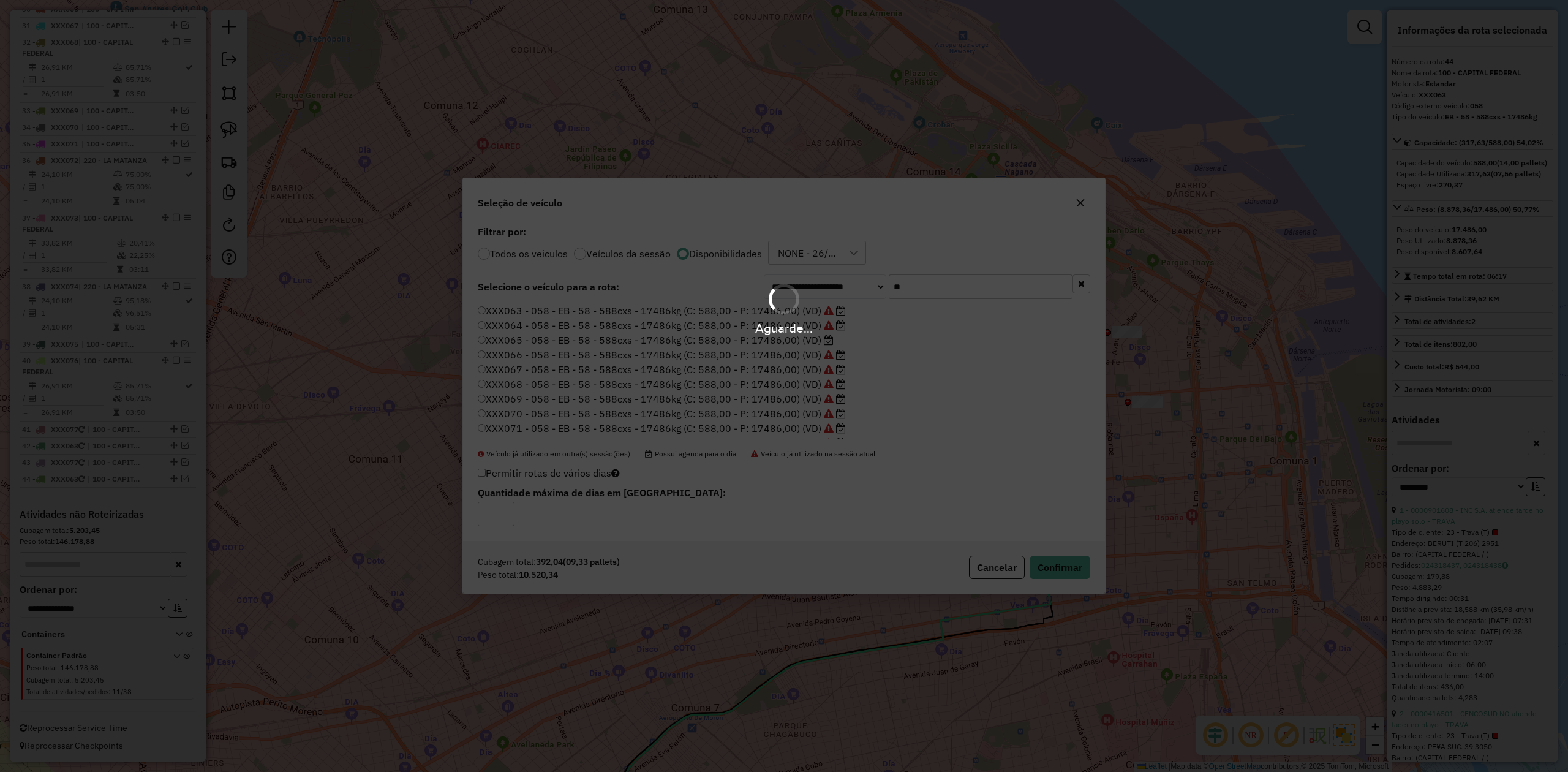
scroll to position [2495, 0]
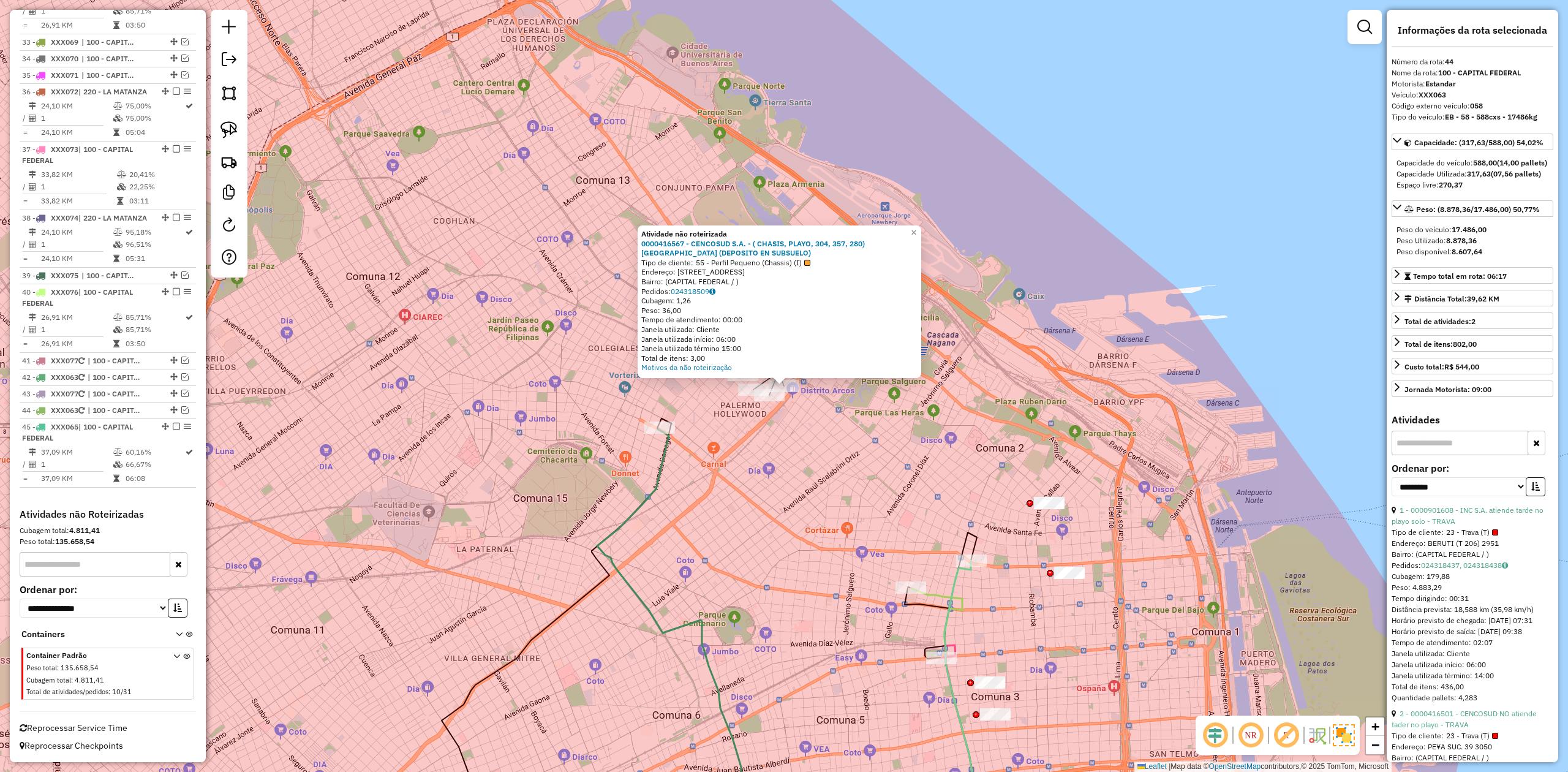
drag, startPoint x: 799, startPoint y: 430, endPoint x: 801, endPoint y: 436, distance: 6.3
click at [800, 430] on div "Atividade não roteirizada 0000416567 - CENCOSUD S.A. - ( CHASIS, PLAYO, 304, 35…" at bounding box center [784, 386] width 1568 height 772
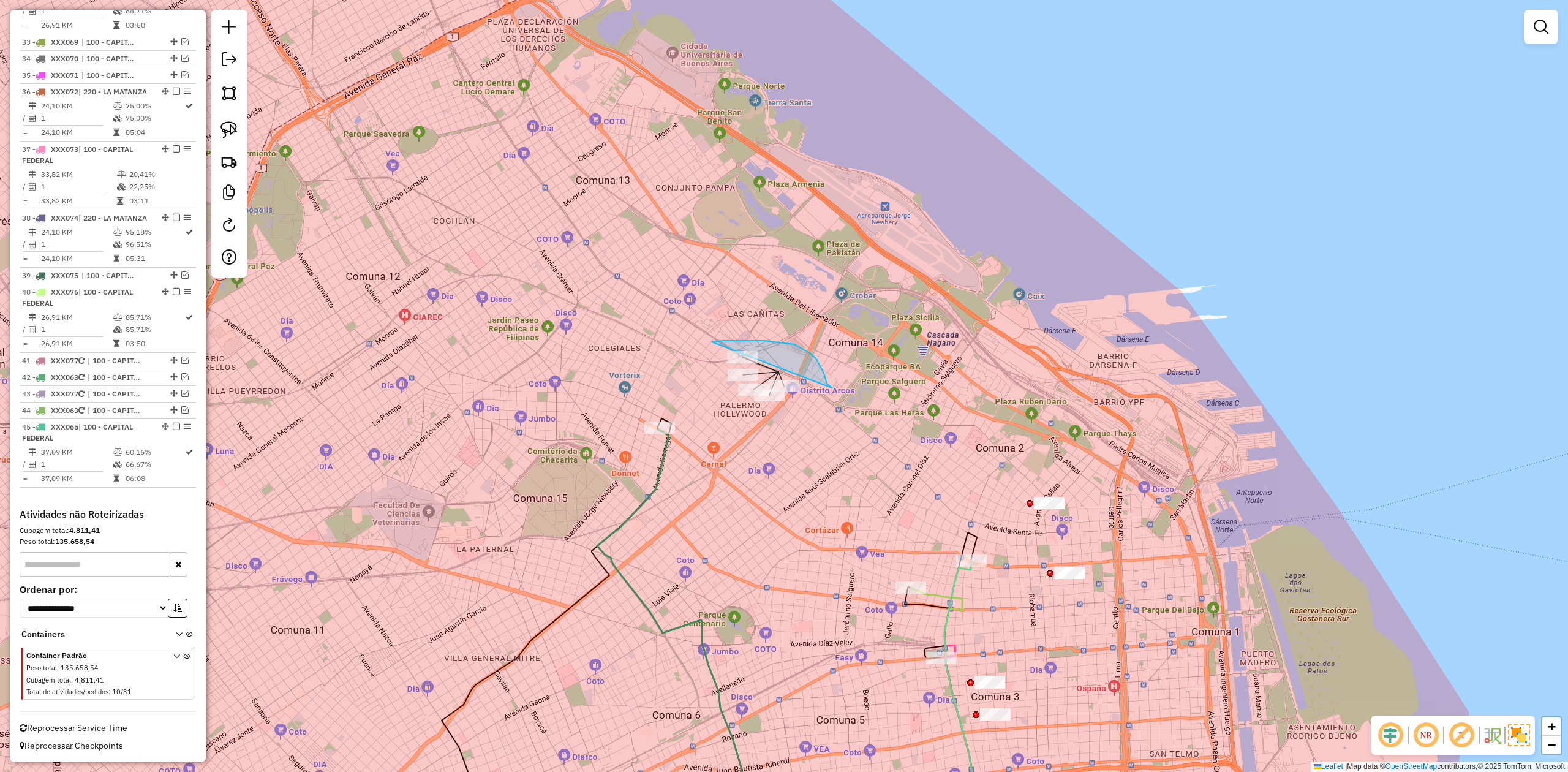
drag, startPoint x: 828, startPoint y: 385, endPoint x: 876, endPoint y: 390, distance: 48.3
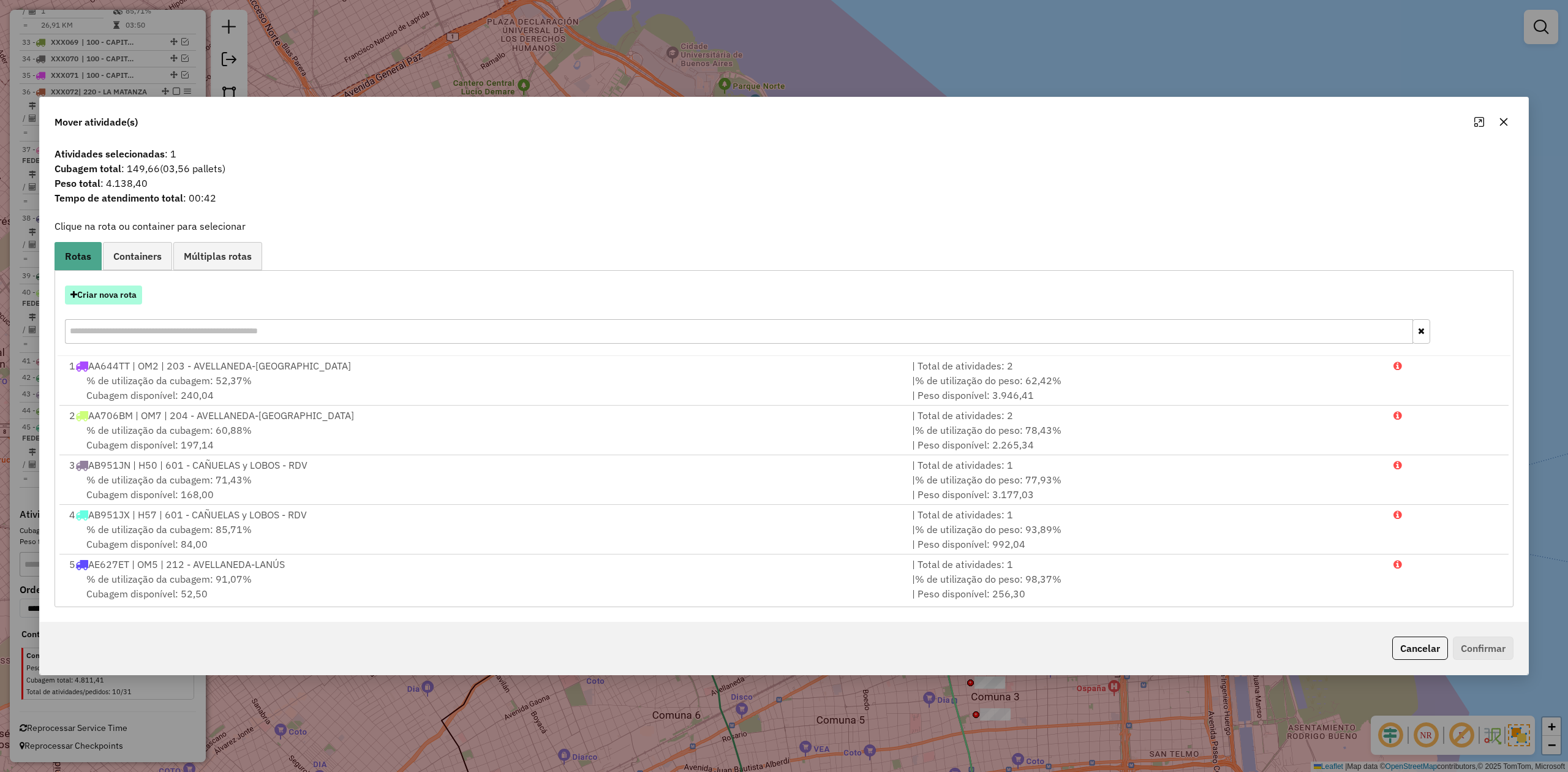
click at [122, 289] on button "Criar nova rota" at bounding box center [103, 295] width 77 height 19
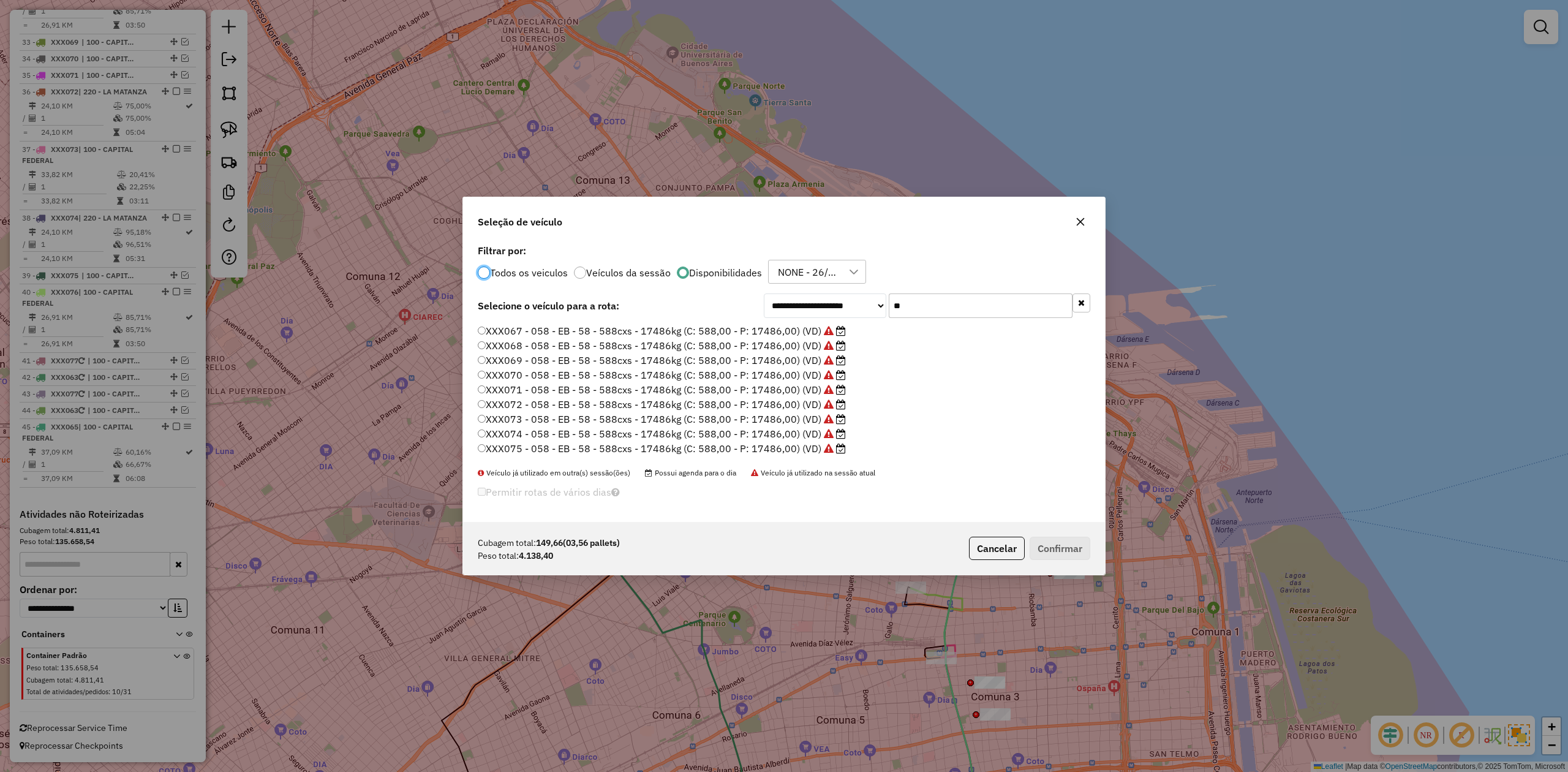
scroll to position [85, 0]
click at [802, 424] on label "XXX075 - 058 - EB - 58 - 588cxs - 17486kg (C: 588,00 - P: 17486,00) (VD)" at bounding box center [662, 419] width 368 height 15
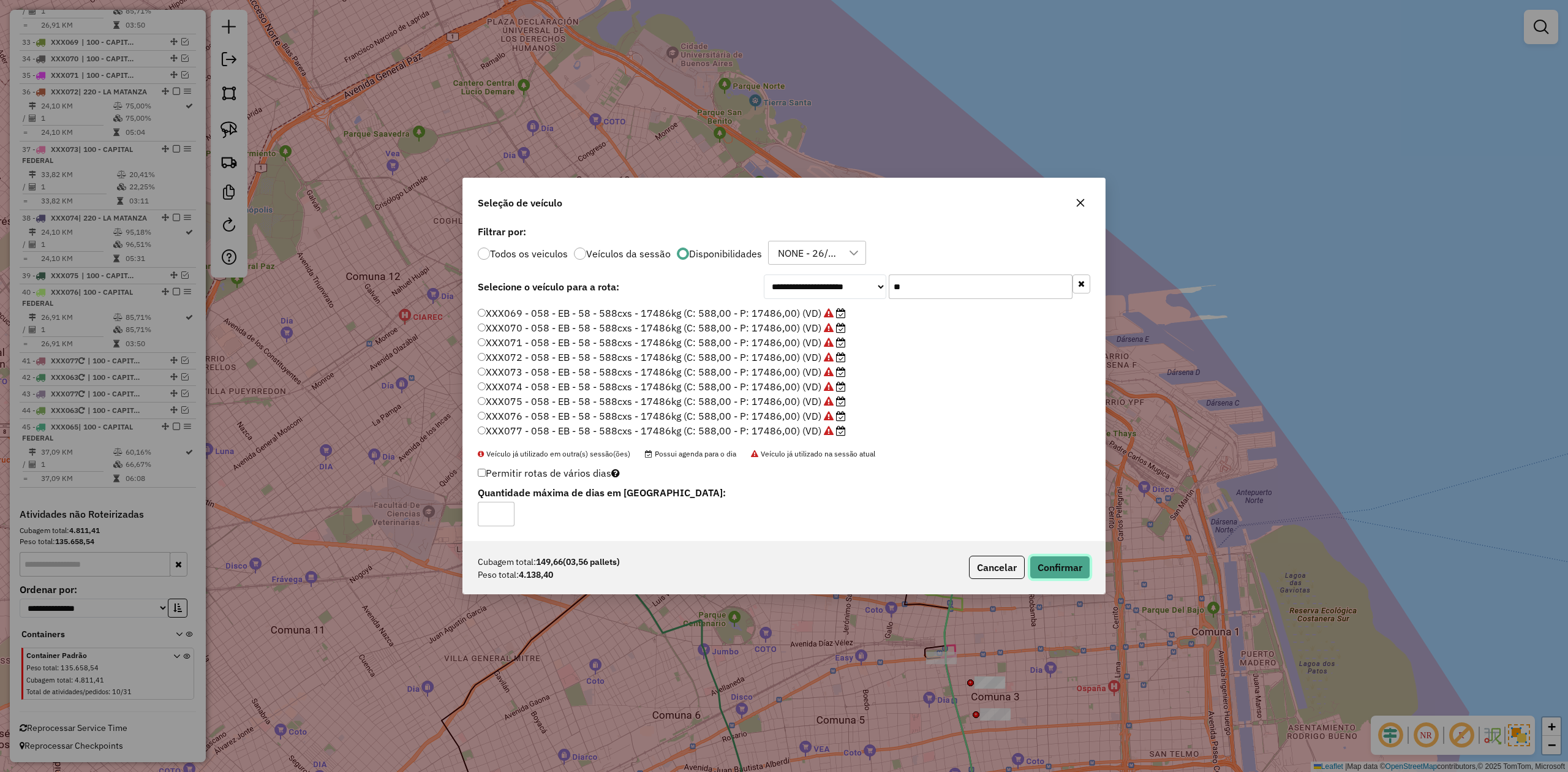
click at [1045, 477] on button "Confirmar" at bounding box center [1060, 567] width 61 height 23
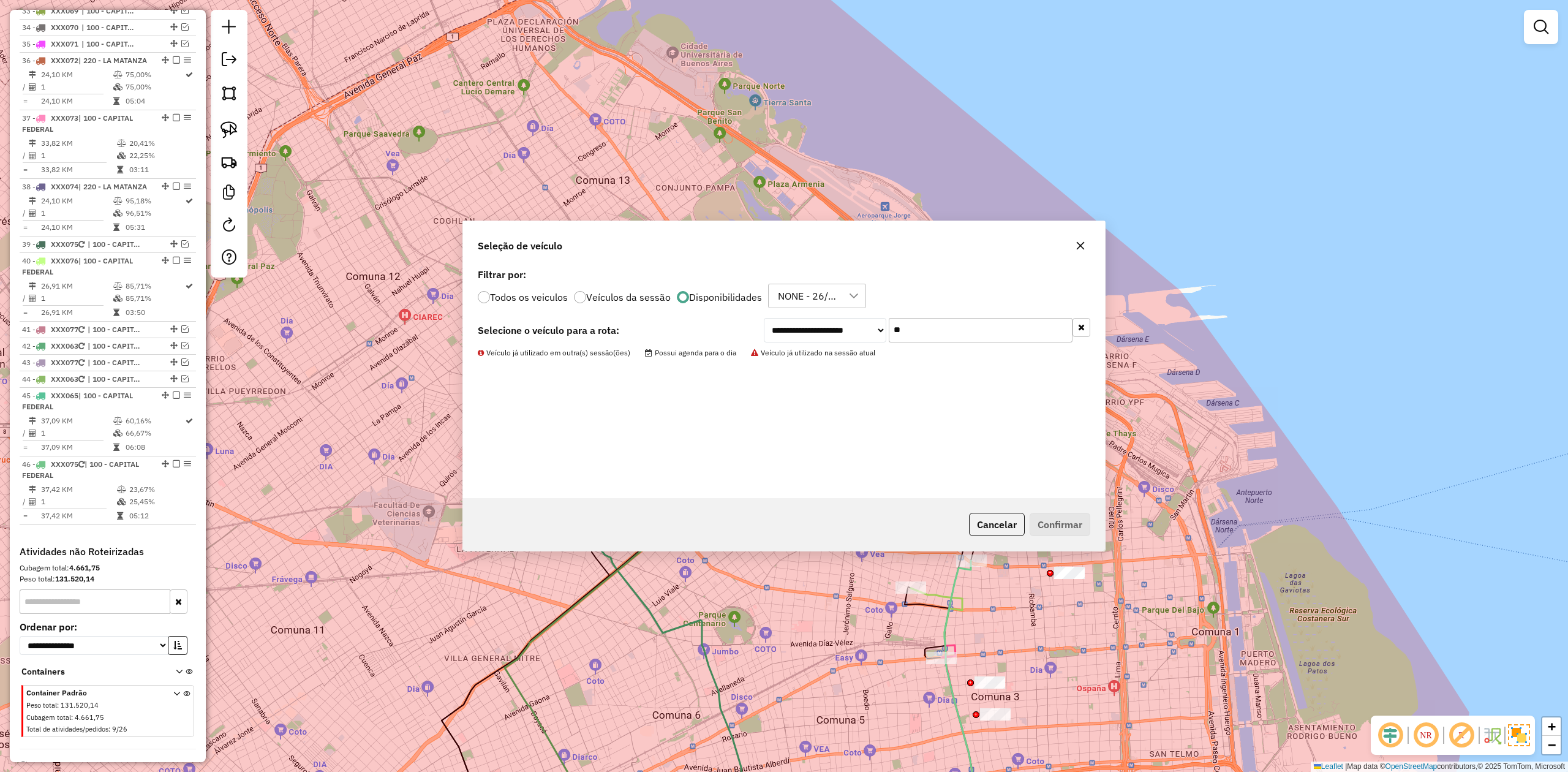
scroll to position [2531, 0]
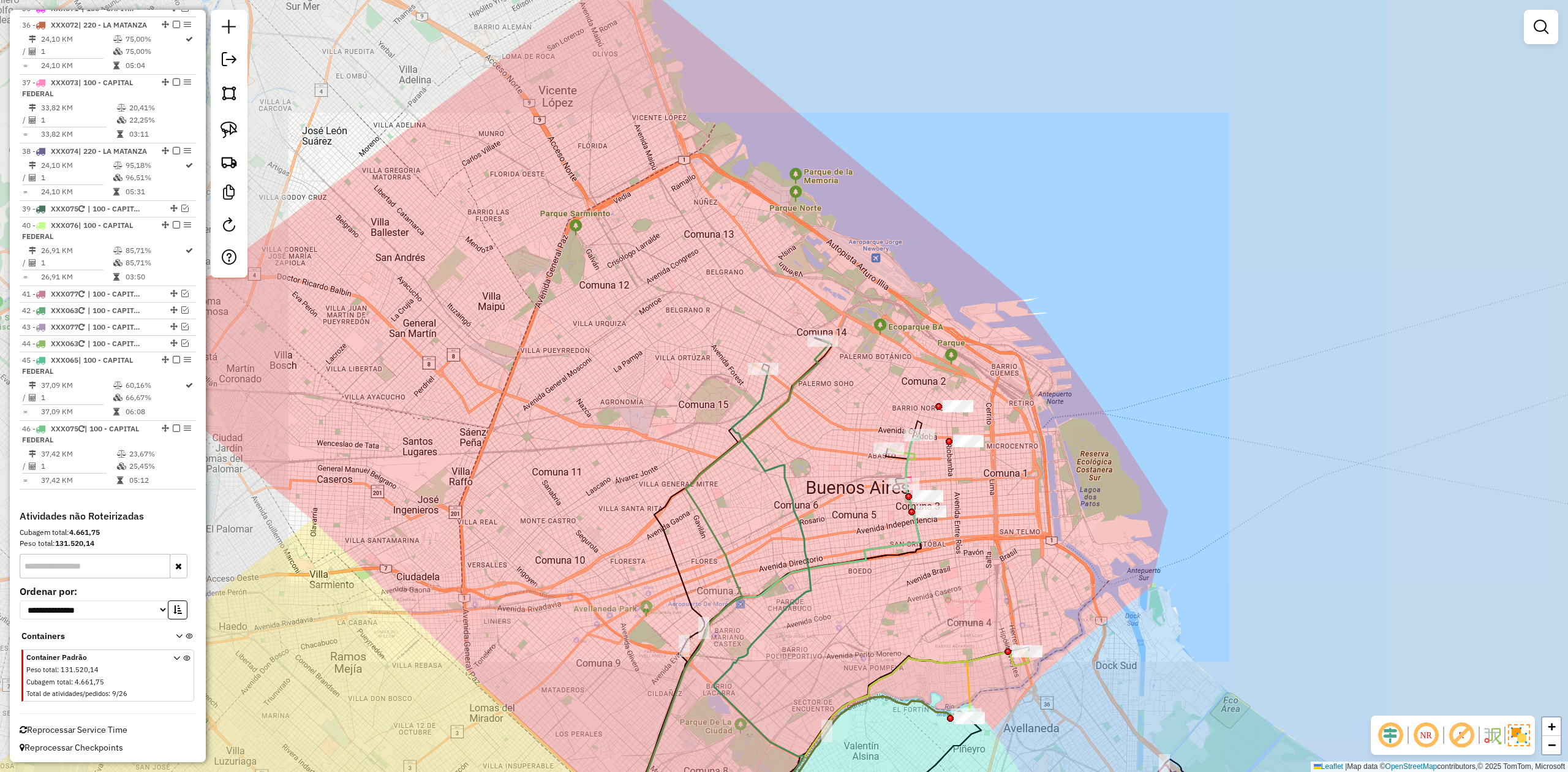
drag, startPoint x: 820, startPoint y: 419, endPoint x: 844, endPoint y: 371, distance: 53.7
click at [844, 371] on div "Janela de atendimento Grade de atendimento Capacidade Transportadoras Veículos …" at bounding box center [784, 386] width 1568 height 772
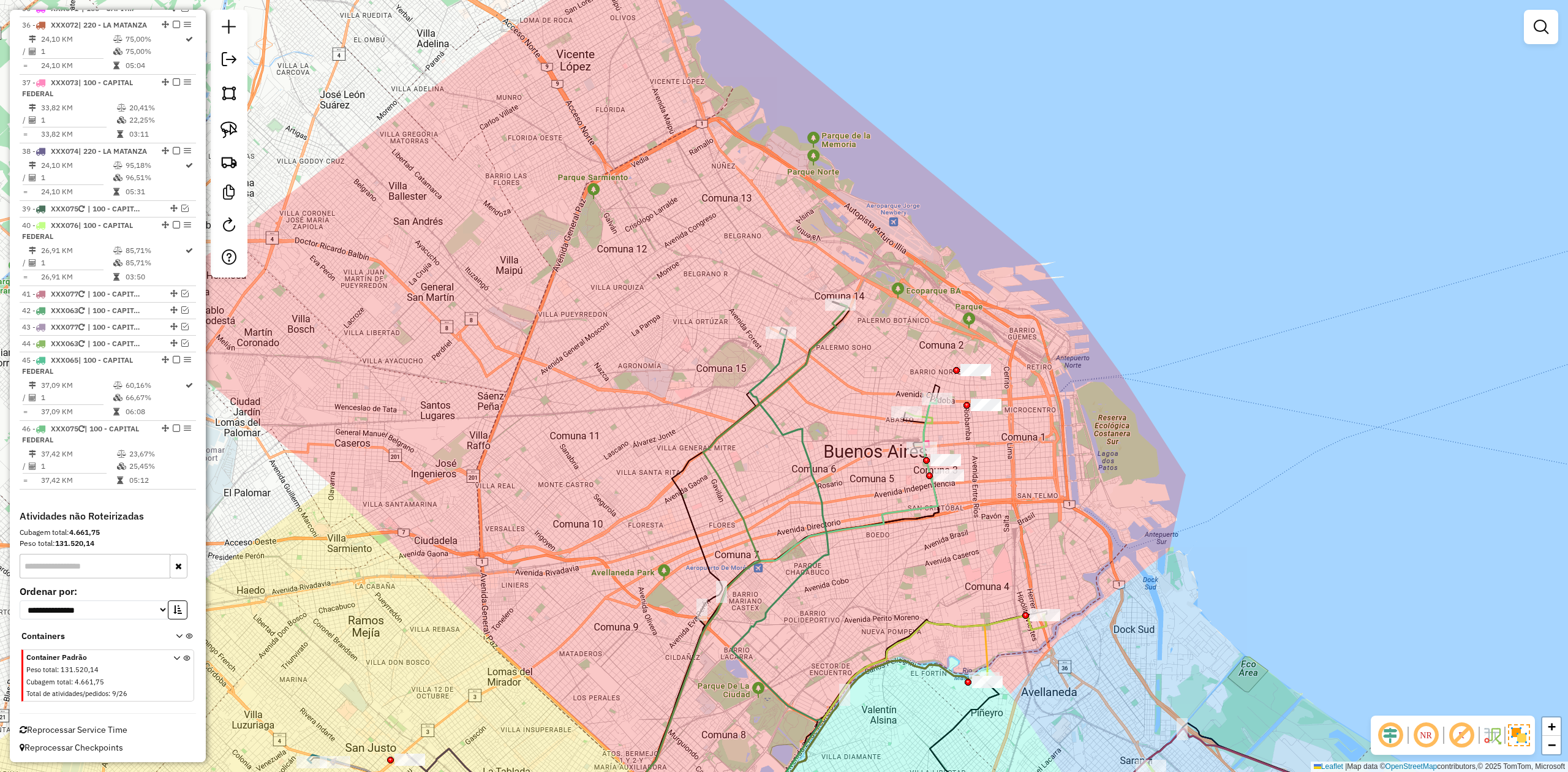
click at [802, 383] on div "Janela de atendimento Grade de atendimento Capacidade Transportadoras Veículos …" at bounding box center [784, 386] width 1568 height 772
click at [775, 364] on icon at bounding box center [767, 591] width 124 height 516
select select "**********"
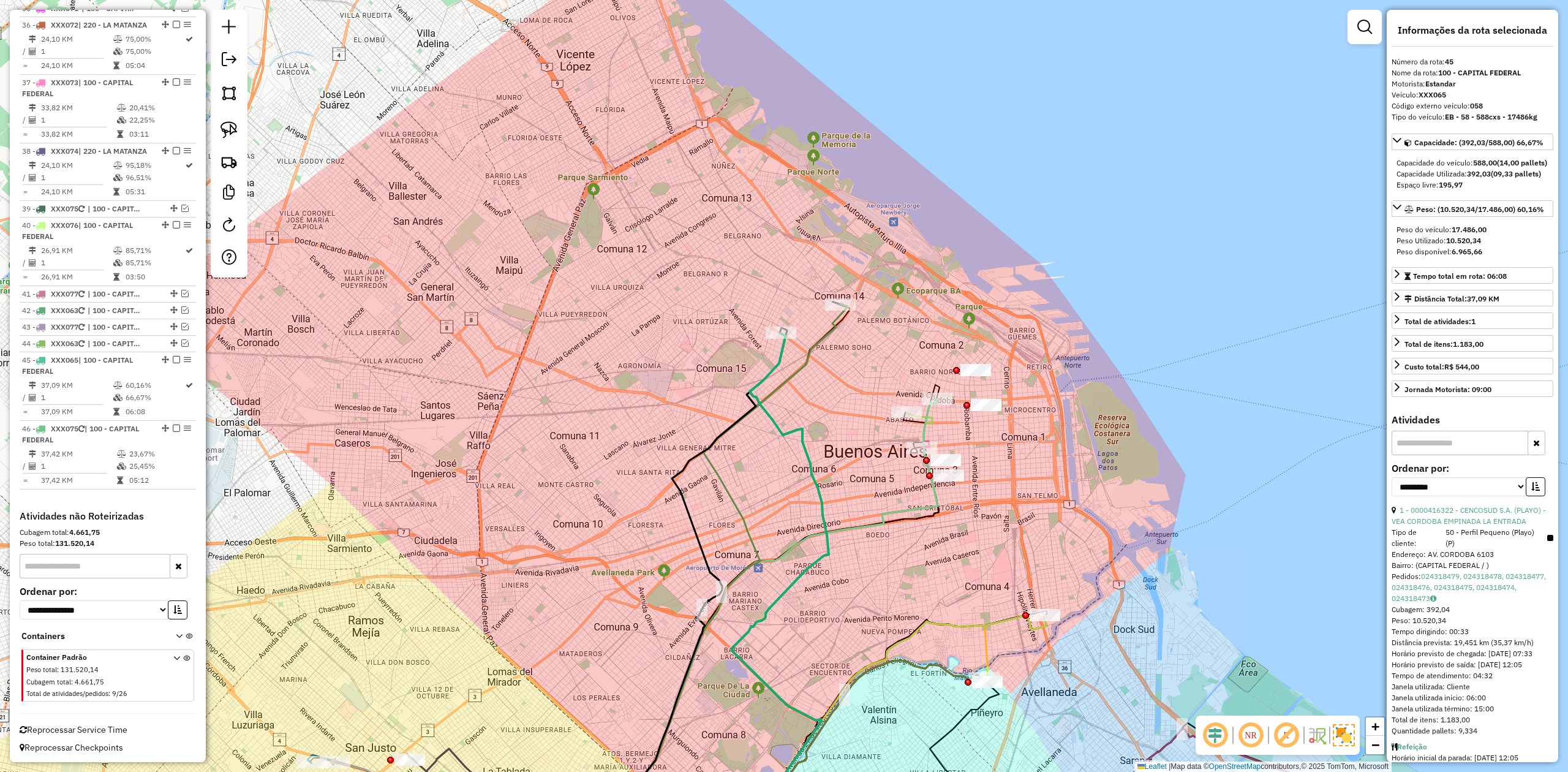
scroll to position [2564, 0]
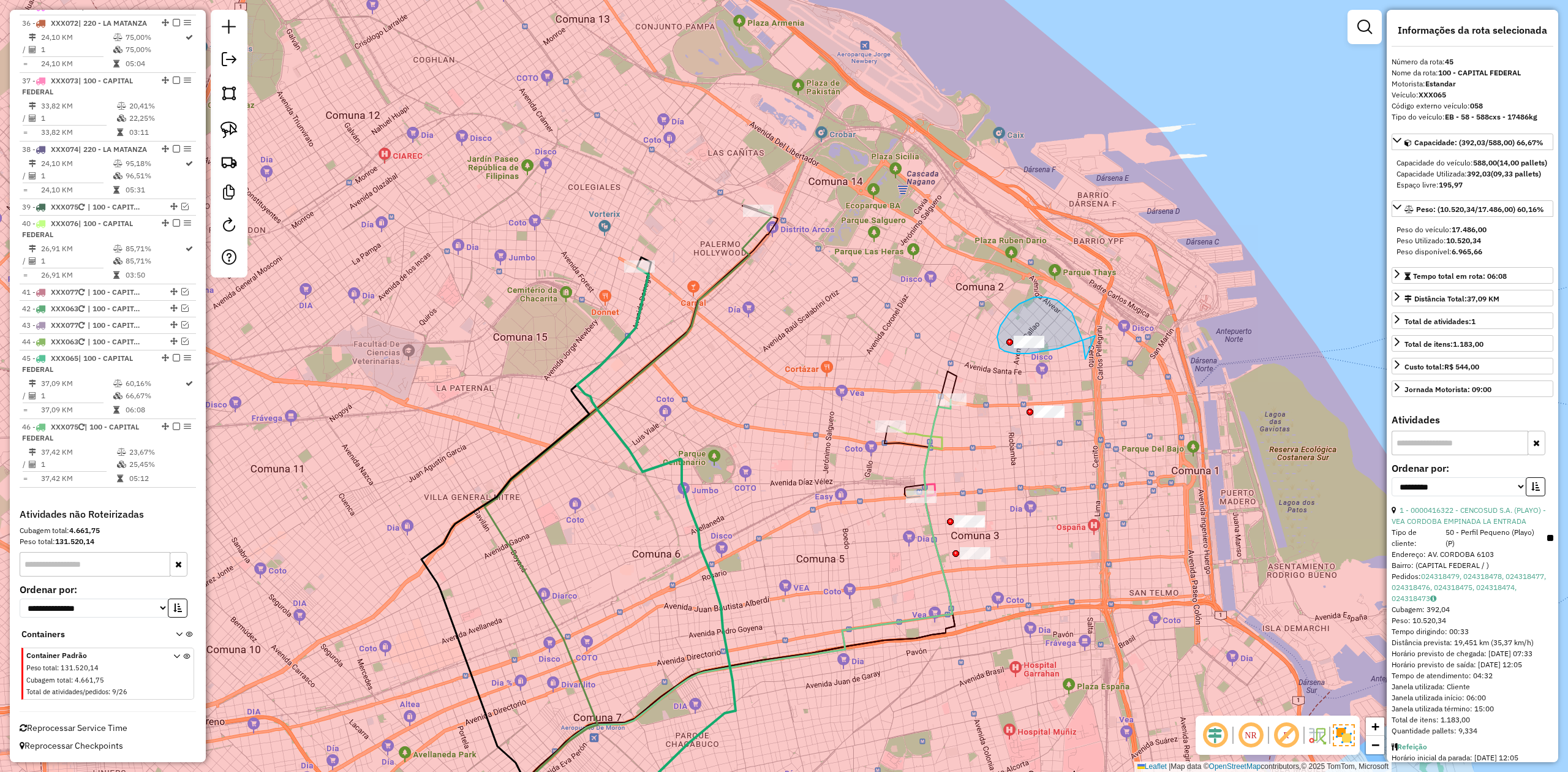
drag, startPoint x: 1072, startPoint y: 312, endPoint x: 1102, endPoint y: 332, distance: 36.1
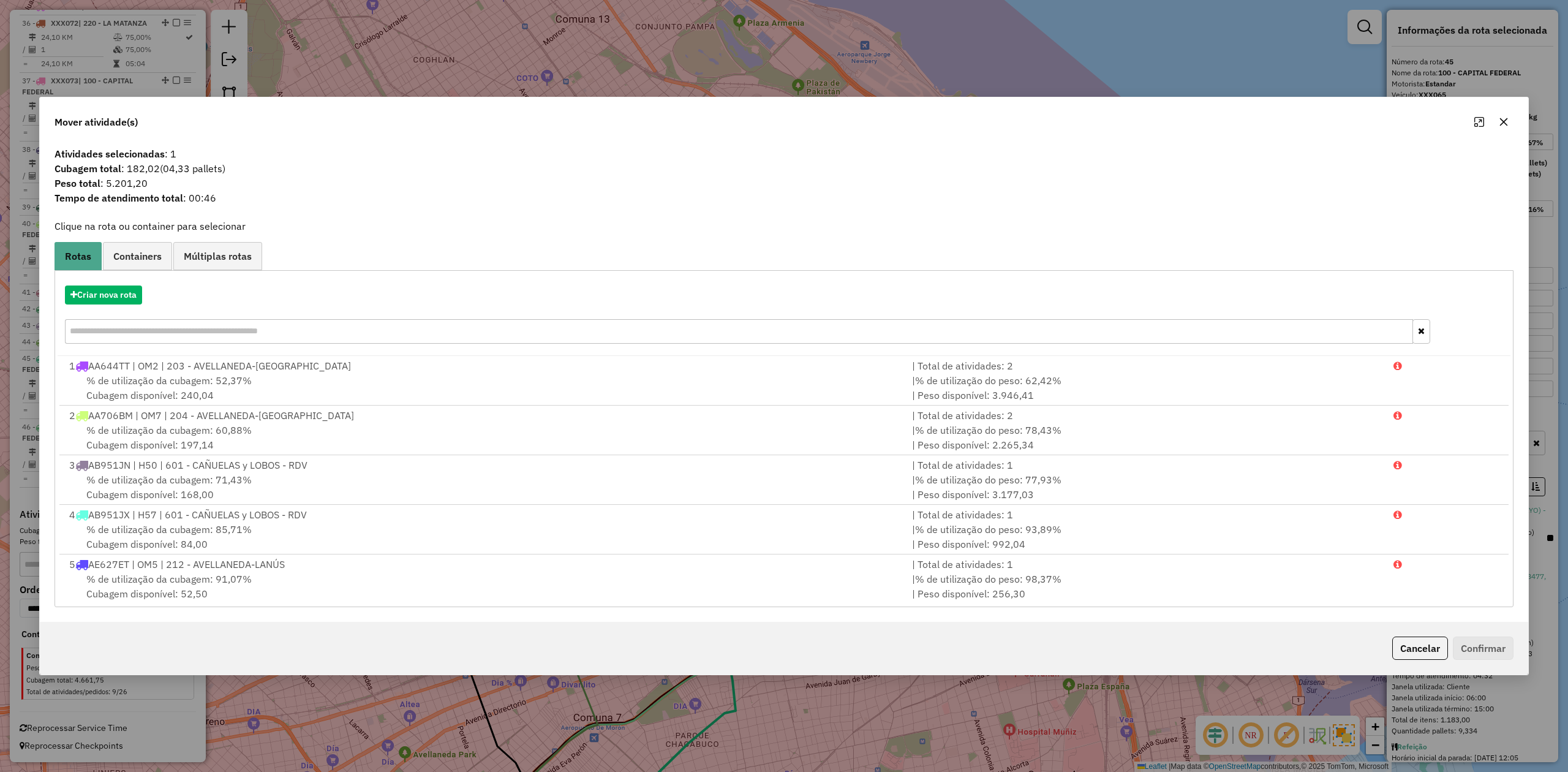
click at [1045, 119] on button "button" at bounding box center [1503, 122] width 19 height 19
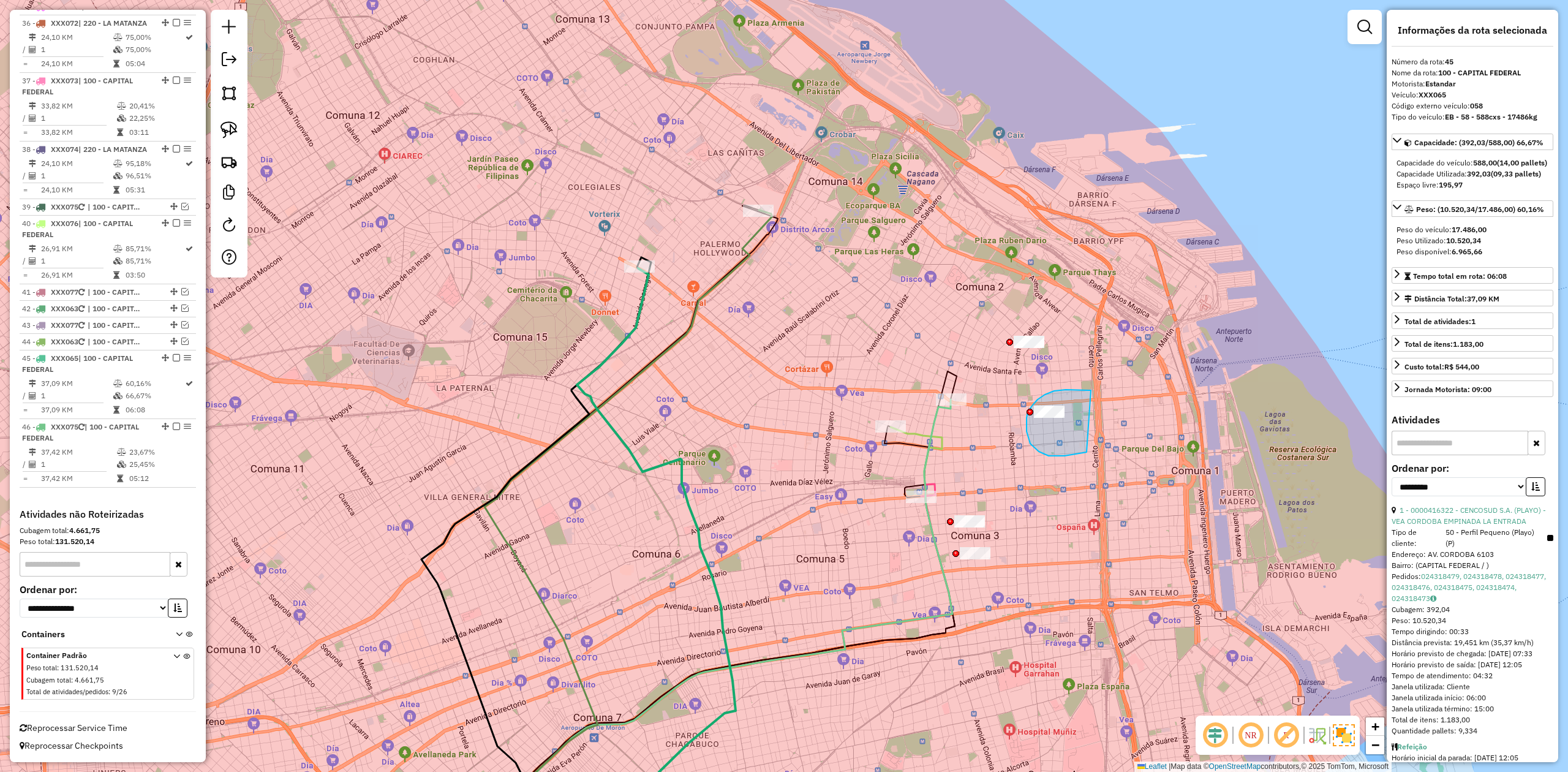
drag, startPoint x: 1088, startPoint y: 389, endPoint x: 1142, endPoint y: 429, distance: 67.2
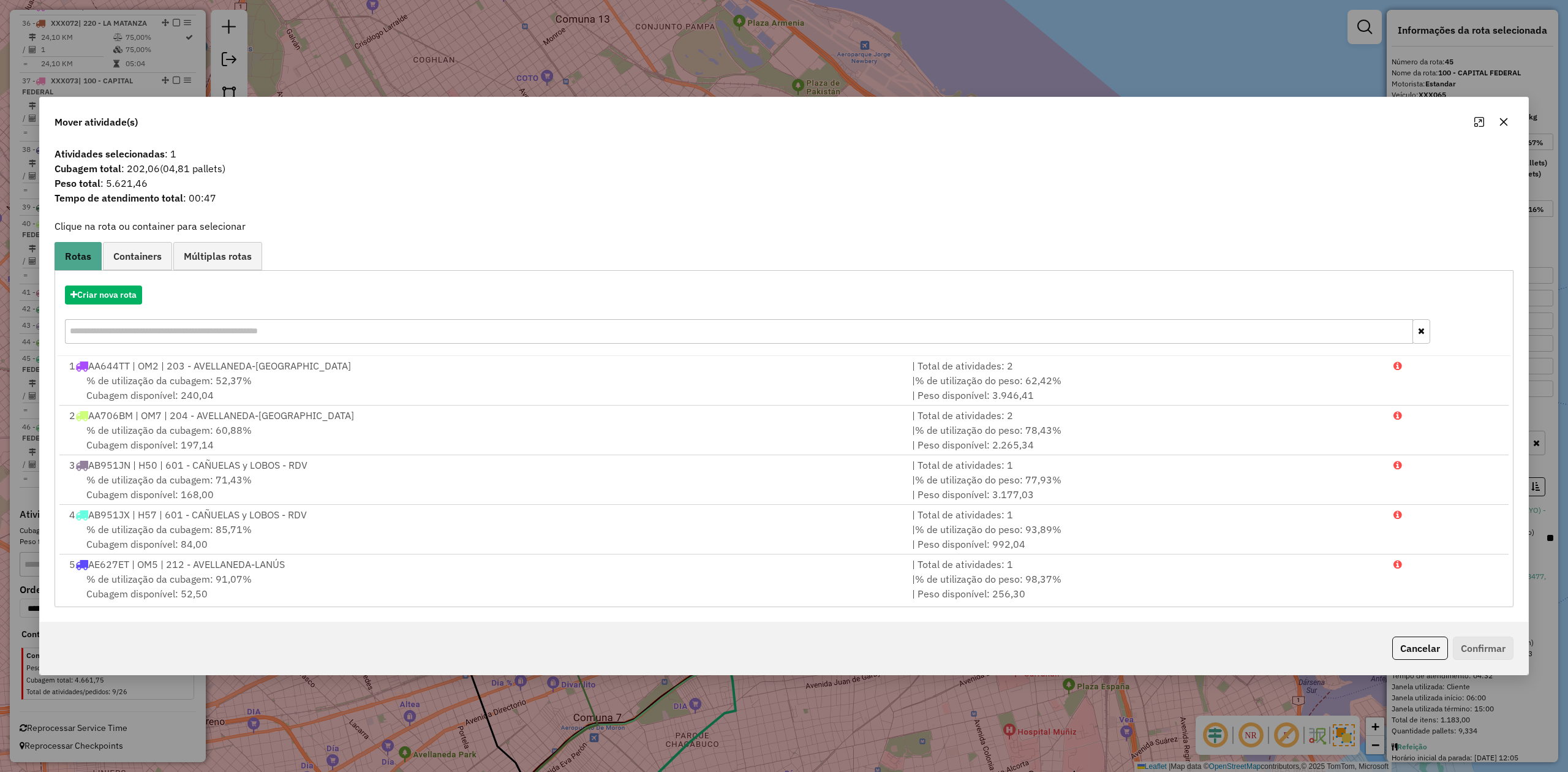
click at [1045, 122] on icon "button" at bounding box center [1504, 122] width 8 height 8
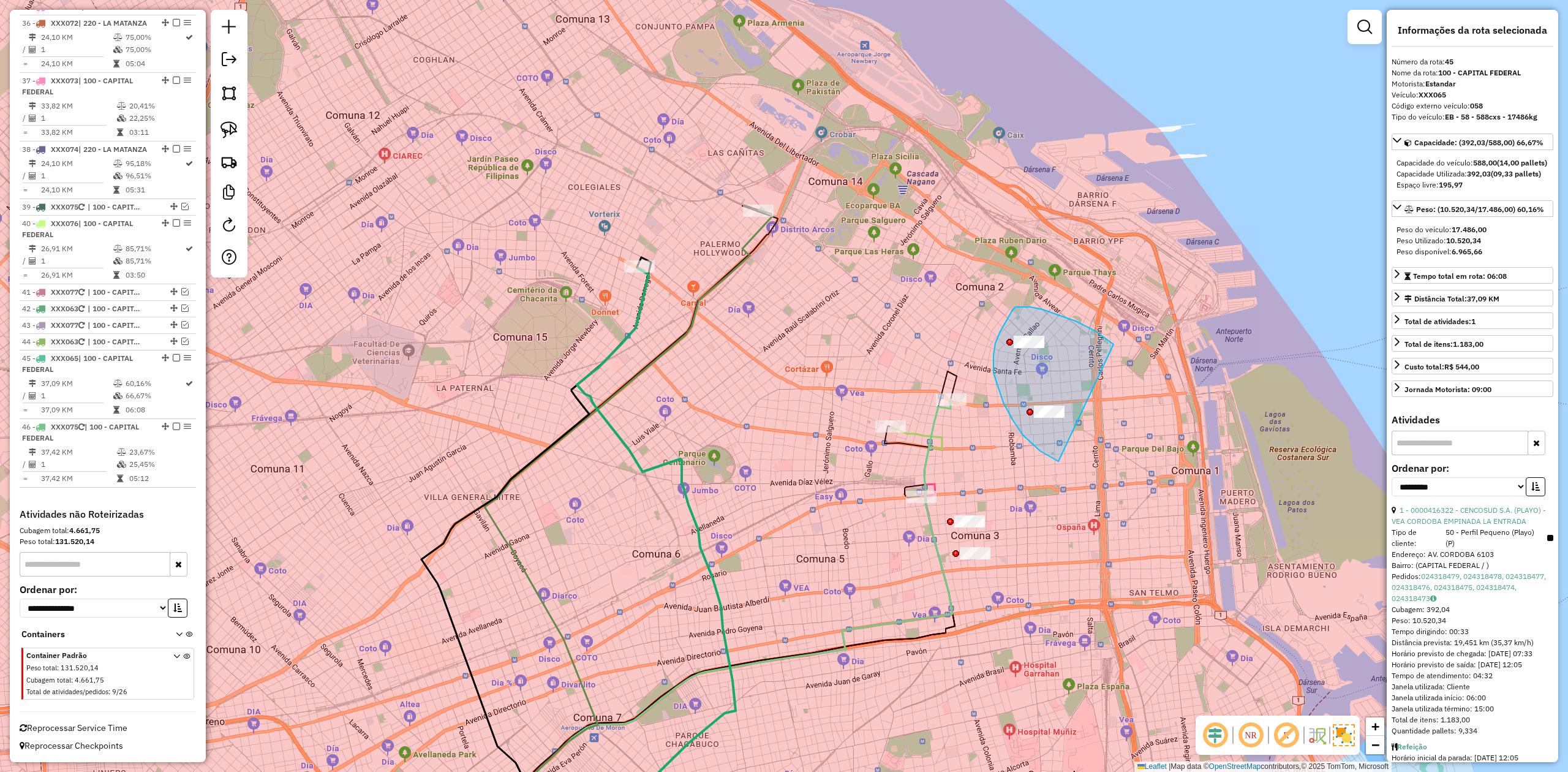
drag, startPoint x: 1060, startPoint y: 315, endPoint x: 1125, endPoint y: 403, distance: 109.4
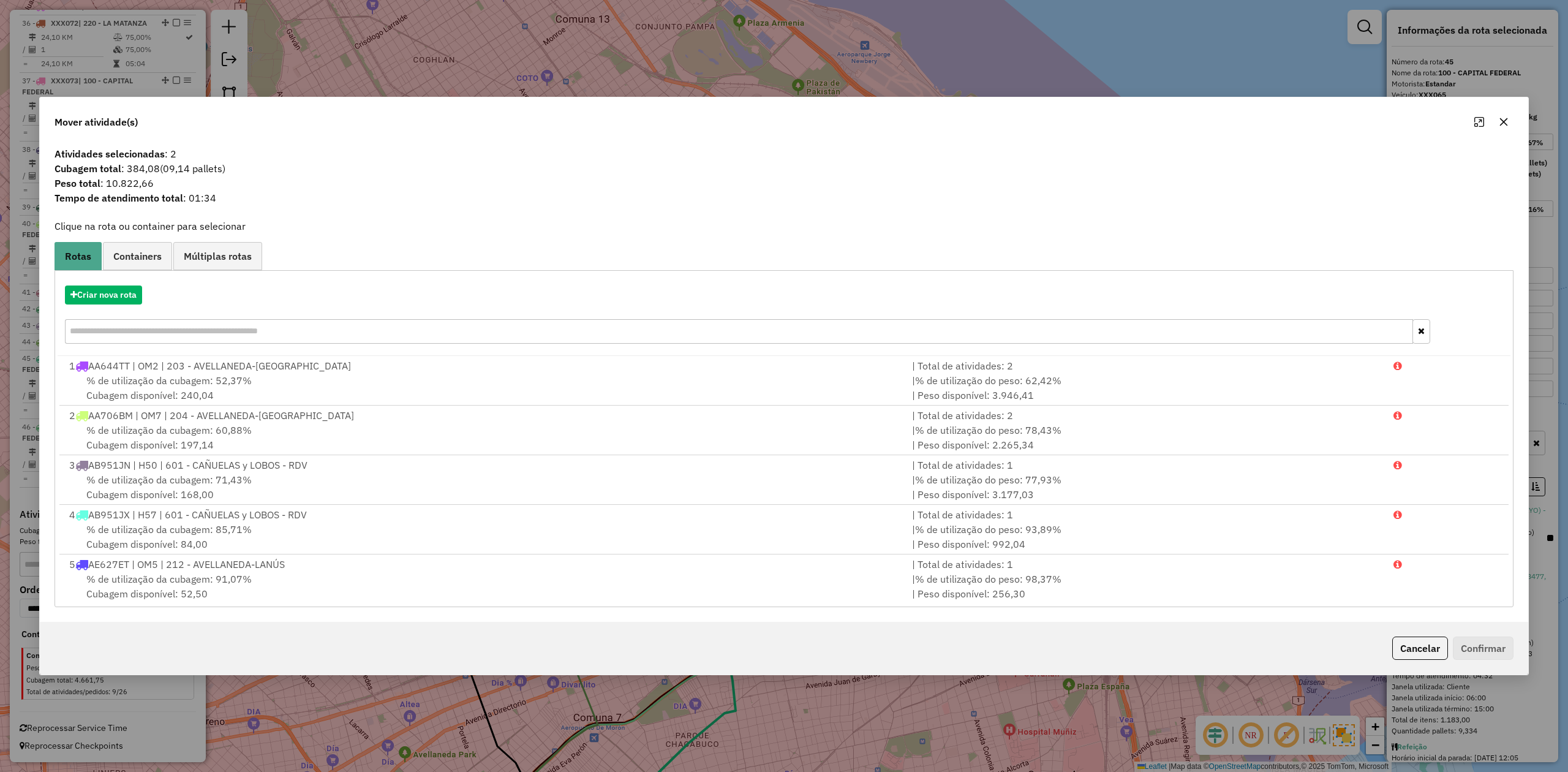
click at [1045, 122] on button "button" at bounding box center [1503, 122] width 19 height 19
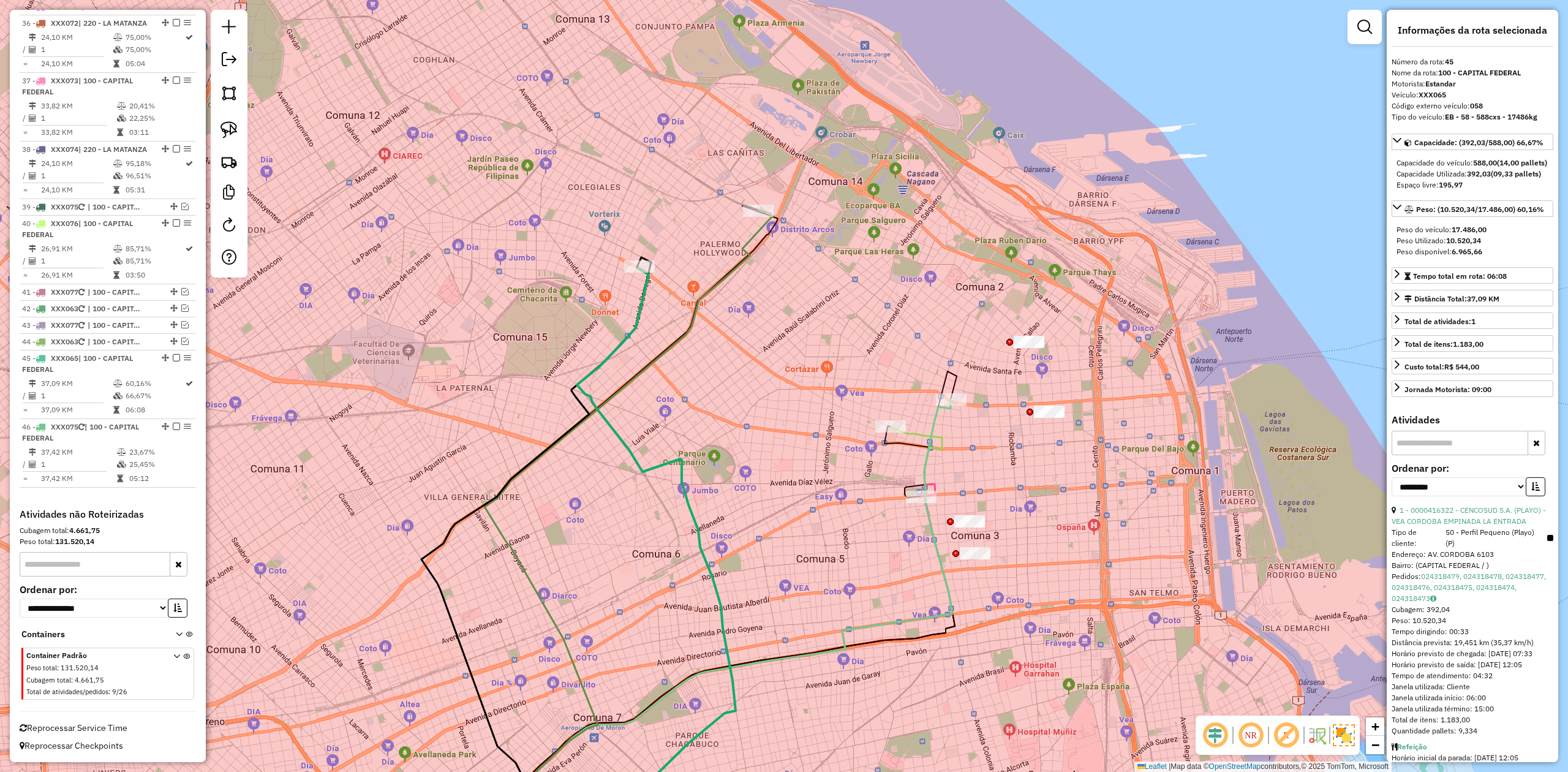
drag, startPoint x: 1001, startPoint y: 468, endPoint x: 1019, endPoint y: 479, distance: 21.1
click at [1018, 470] on div "Janela de atendimento Grade de atendimento Capacidade Transportadoras Veículos …" at bounding box center [784, 386] width 1568 height 772
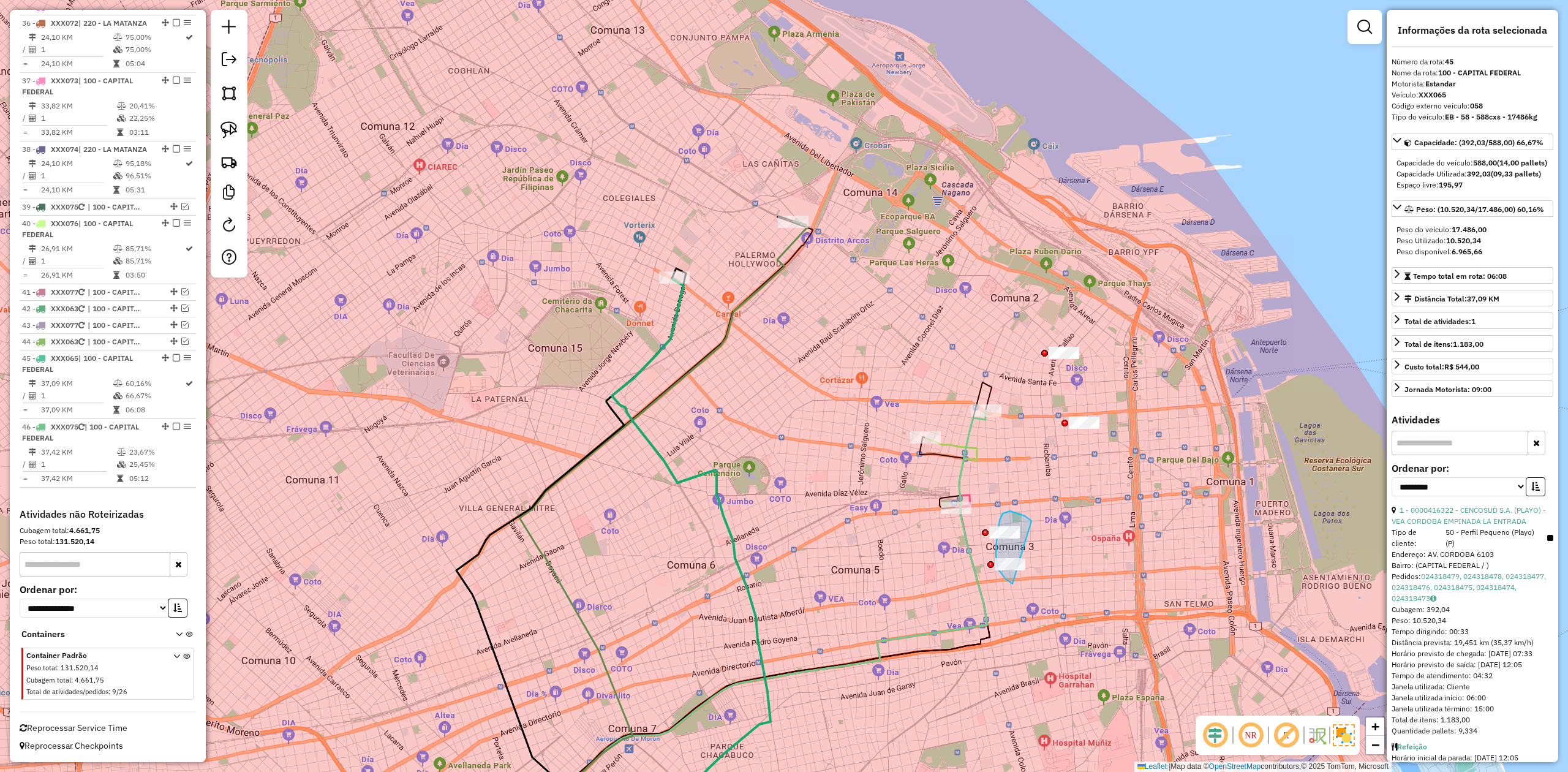
drag, startPoint x: 1010, startPoint y: 511, endPoint x: 1069, endPoint y: 538, distance: 64.9
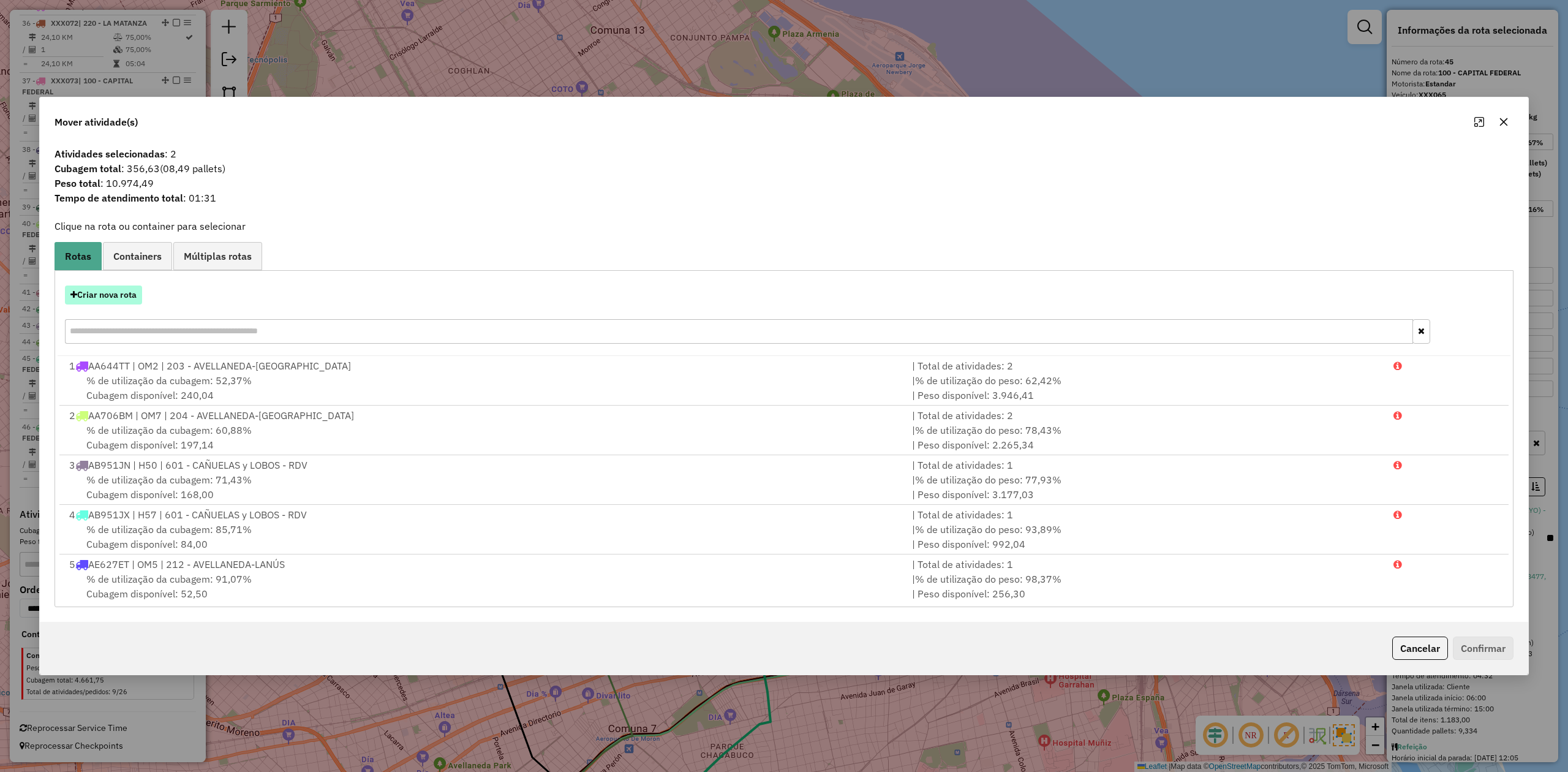
click at [122, 294] on button "Criar nova rota" at bounding box center [103, 295] width 77 height 19
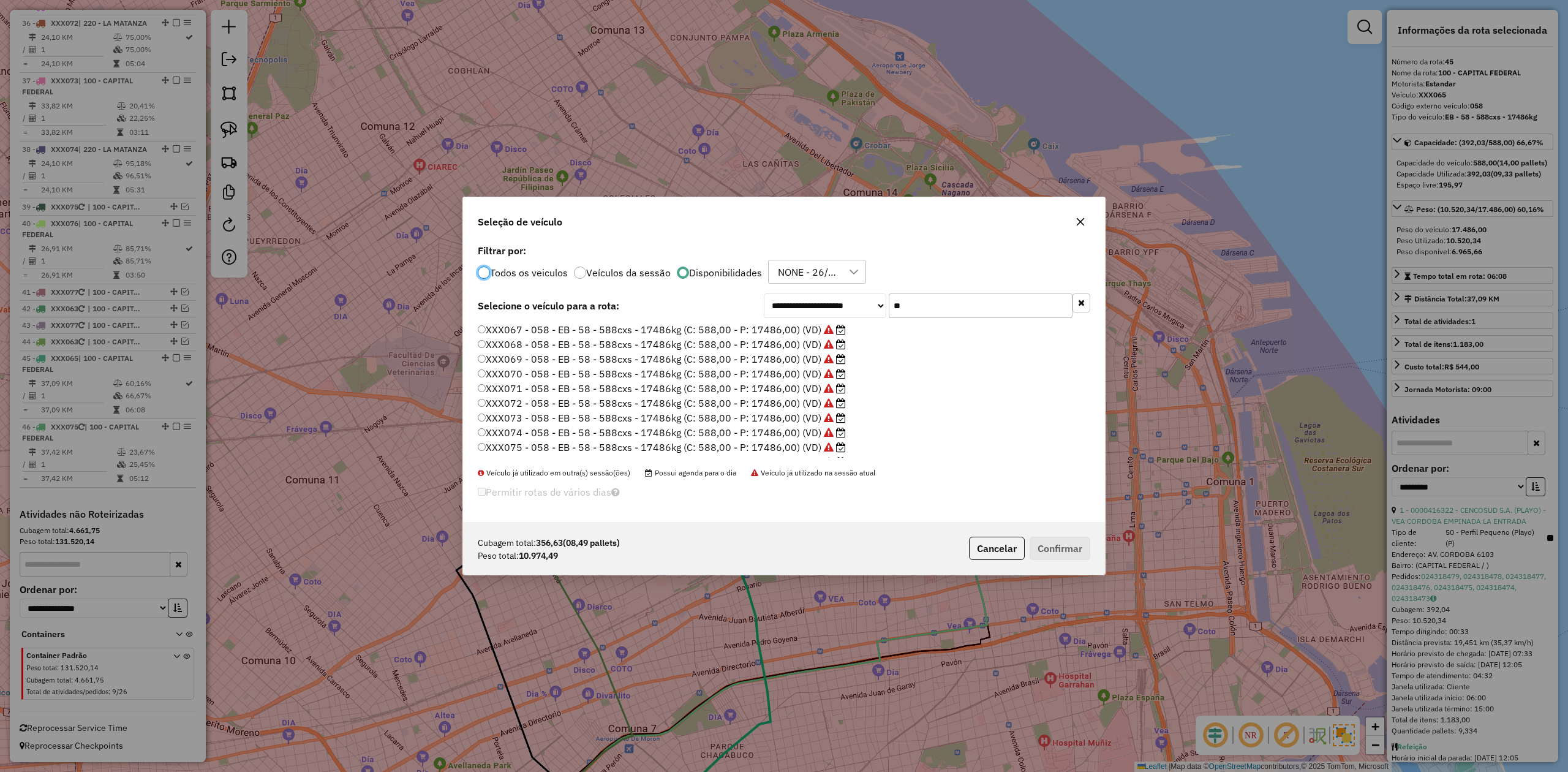
scroll to position [85, 0]
click at [790, 429] on label "XXX076 - 058 - EB - 58 - 588cxs - 17486kg (C: 588,00 - P: 17486,00) (VD)" at bounding box center [662, 434] width 368 height 15
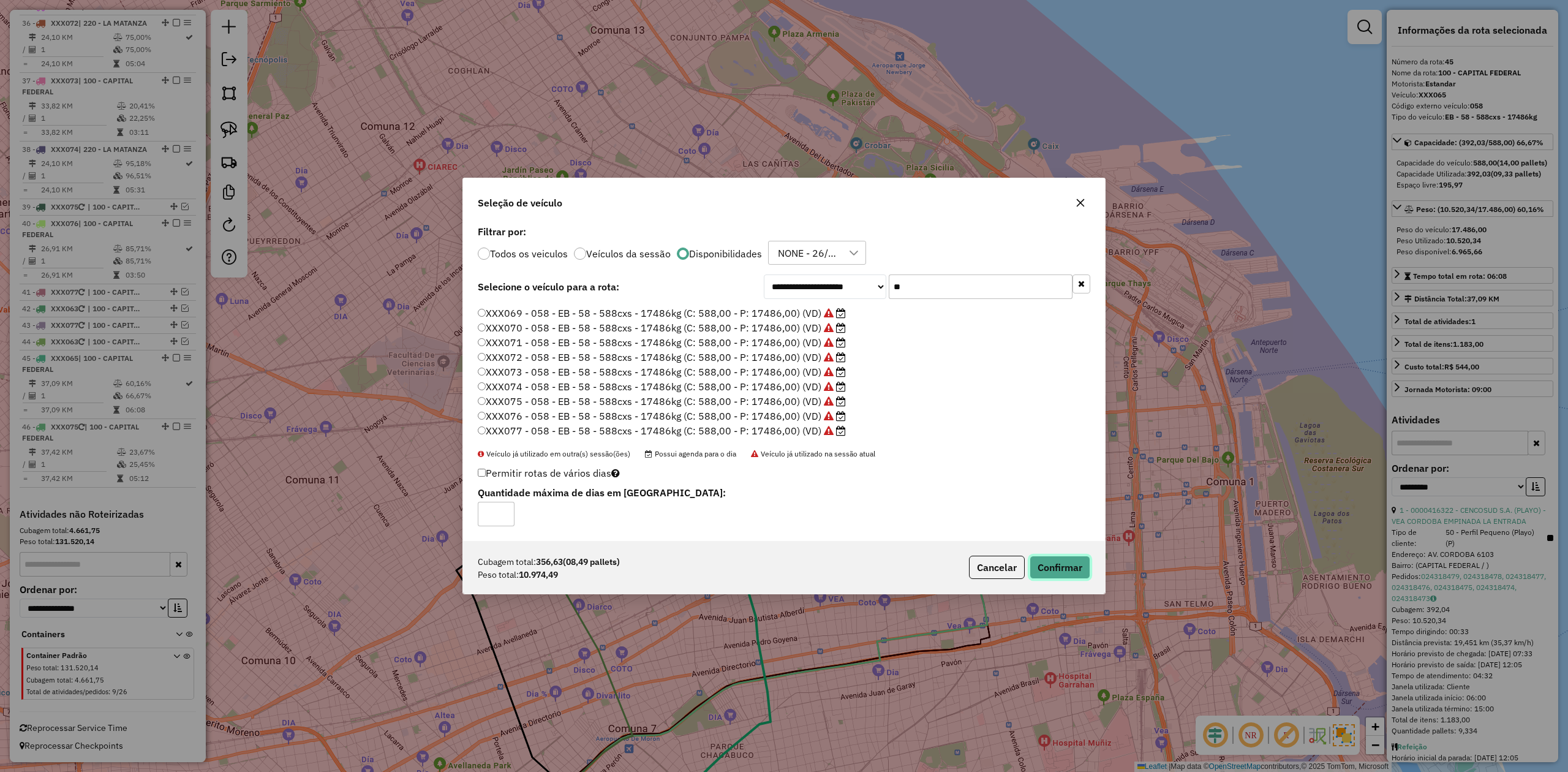
click at [1045, 477] on button "Confirmar" at bounding box center [1060, 567] width 61 height 23
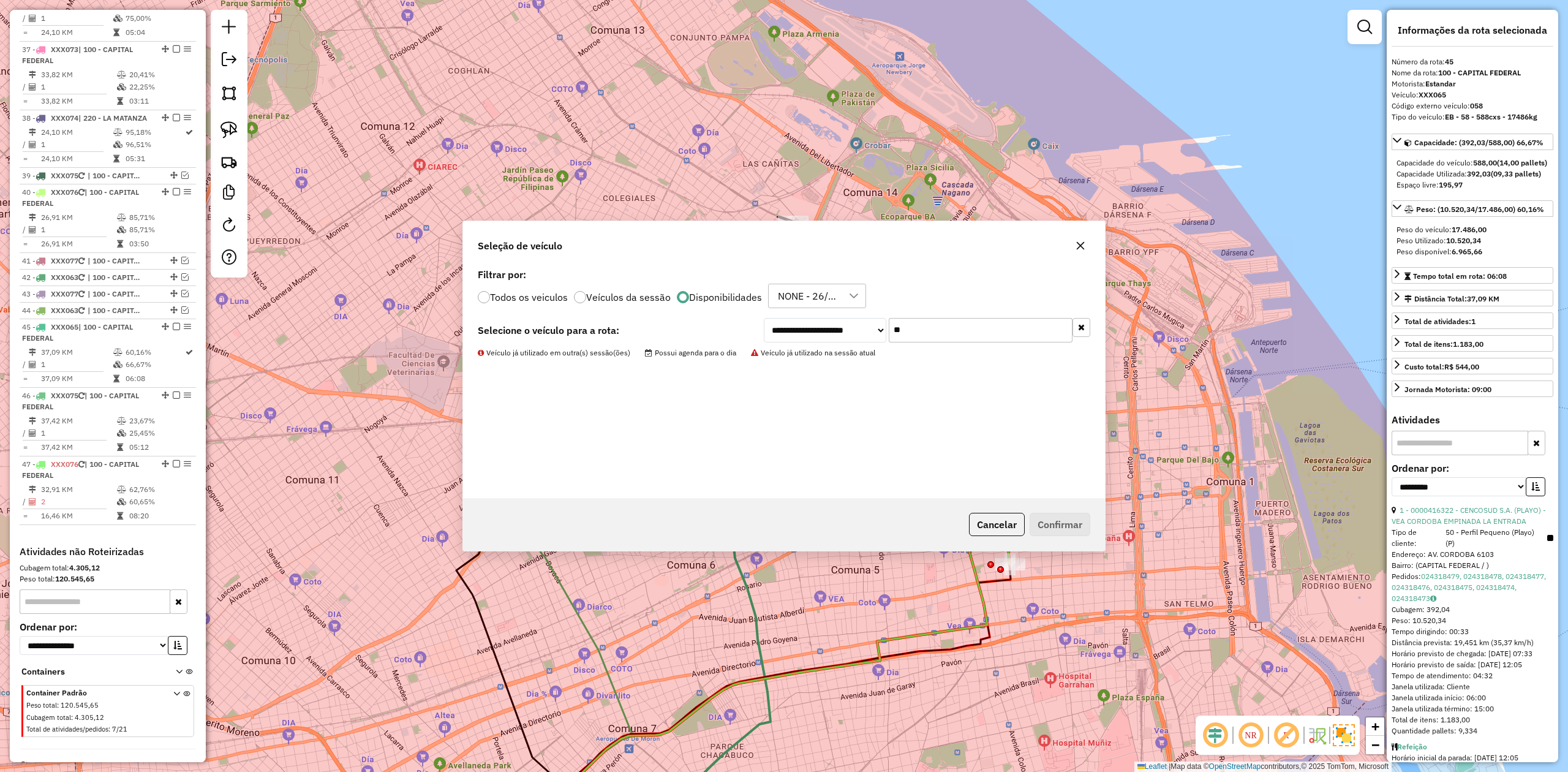
scroll to position [2632, 0]
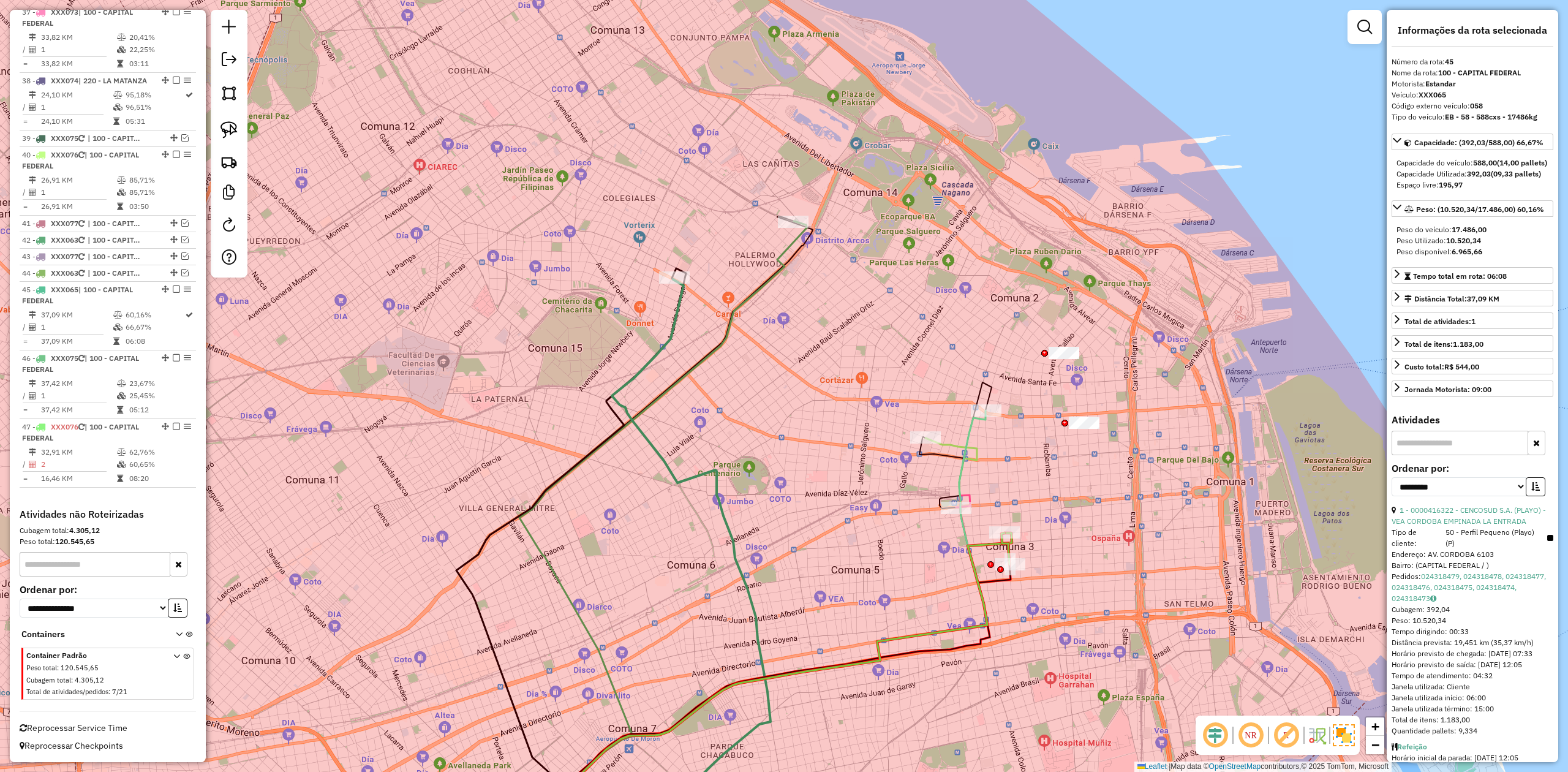
click at [1029, 475] on div "Janela de atendimento Grade de atendimento Capacidade Transportadoras Veículos …" at bounding box center [784, 386] width 1568 height 772
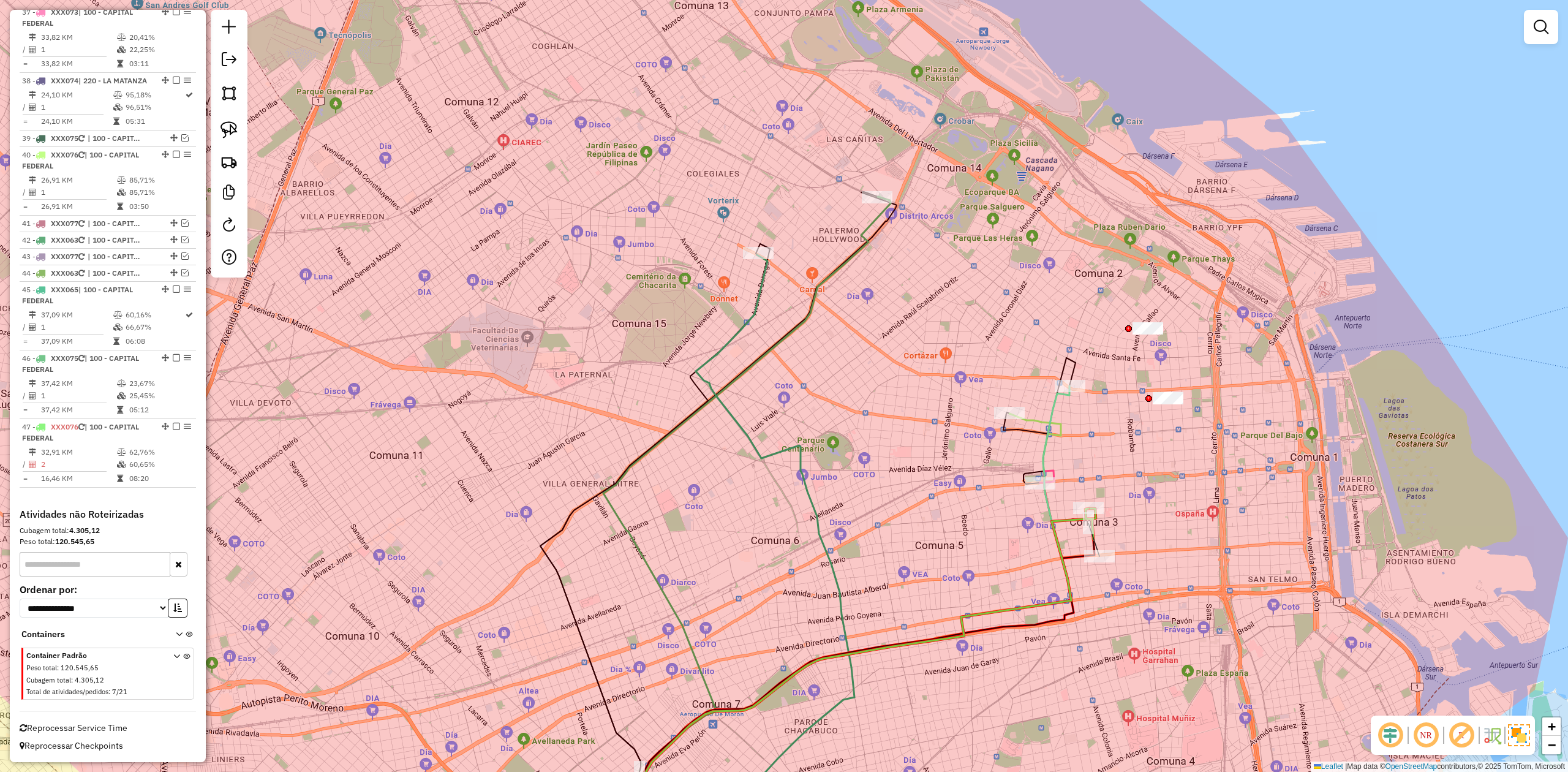
drag, startPoint x: 1096, startPoint y: 533, endPoint x: 1122, endPoint y: 523, distance: 27.9
click at [1045, 477] on div "Janela de atendimento Grade de atendimento Capacidade Transportadoras Veículos …" at bounding box center [784, 386] width 1568 height 772
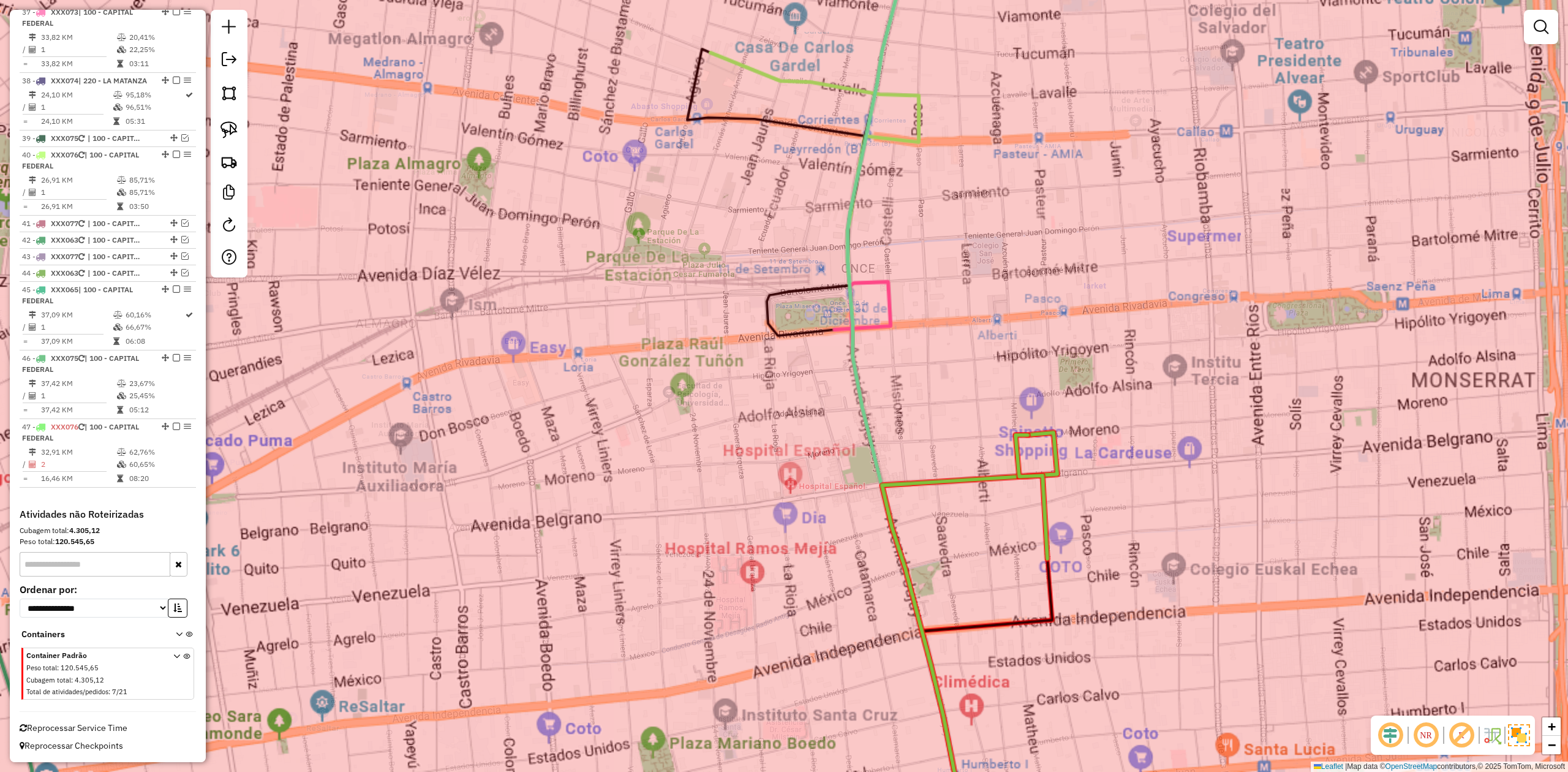
click at [1045, 477] on div "Janela de atendimento Grade de atendimento Capacidade Transportadoras Veículos …" at bounding box center [784, 386] width 1568 height 772
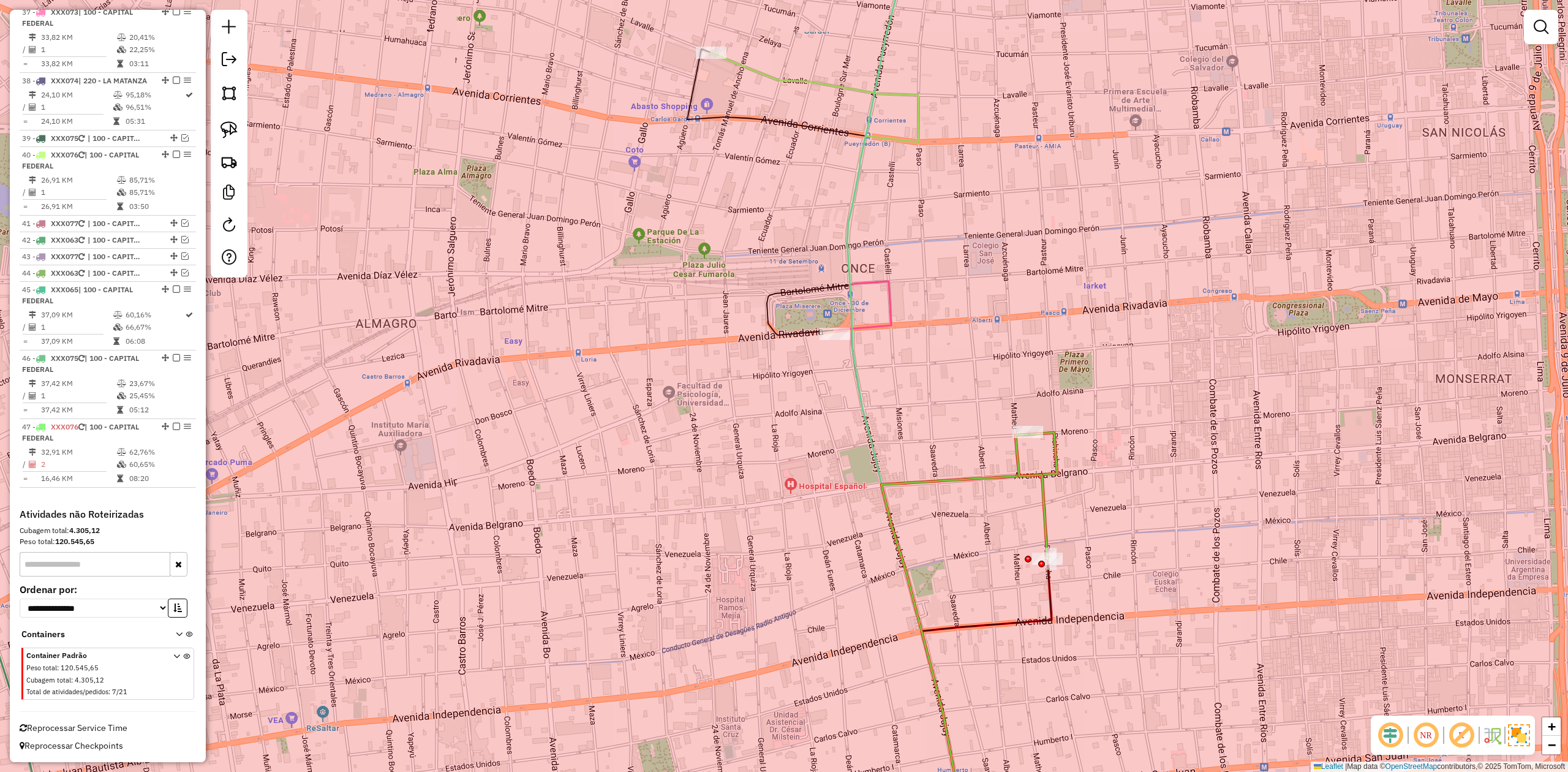
click at [1045, 477] on div "Janela de atendimento Grade de atendimento Capacidade Transportadoras Veículos …" at bounding box center [784, 386] width 1568 height 772
click at [1045, 459] on icon at bounding box center [845, 640] width 423 height 416
select select "**********"
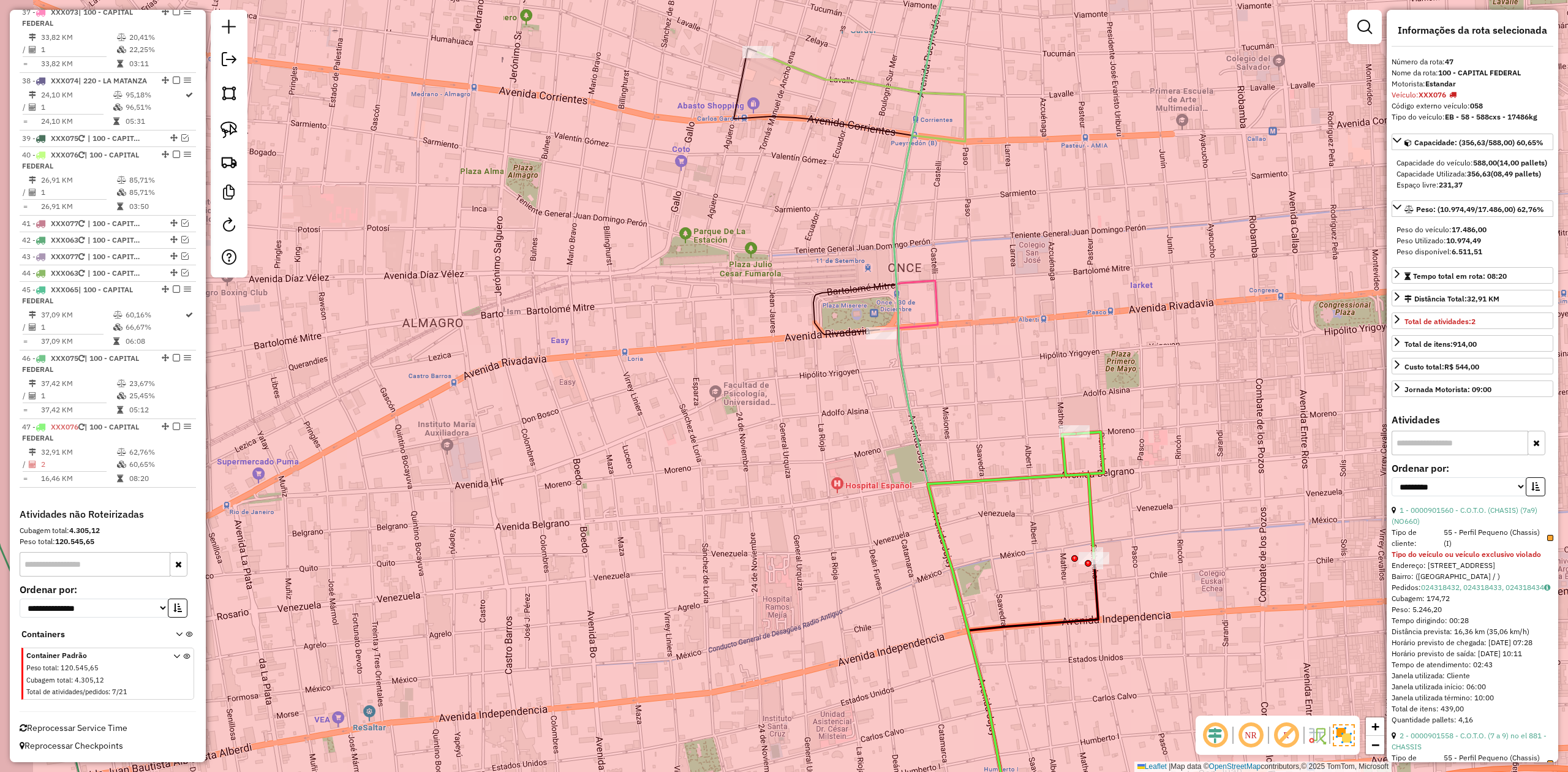
drag, startPoint x: 1128, startPoint y: 481, endPoint x: 1155, endPoint y: 474, distance: 27.9
click at [1045, 475] on div "Janela de atendimento Grade de atendimento Capacidade Transportadoras Veículos …" at bounding box center [784, 386] width 1568 height 772
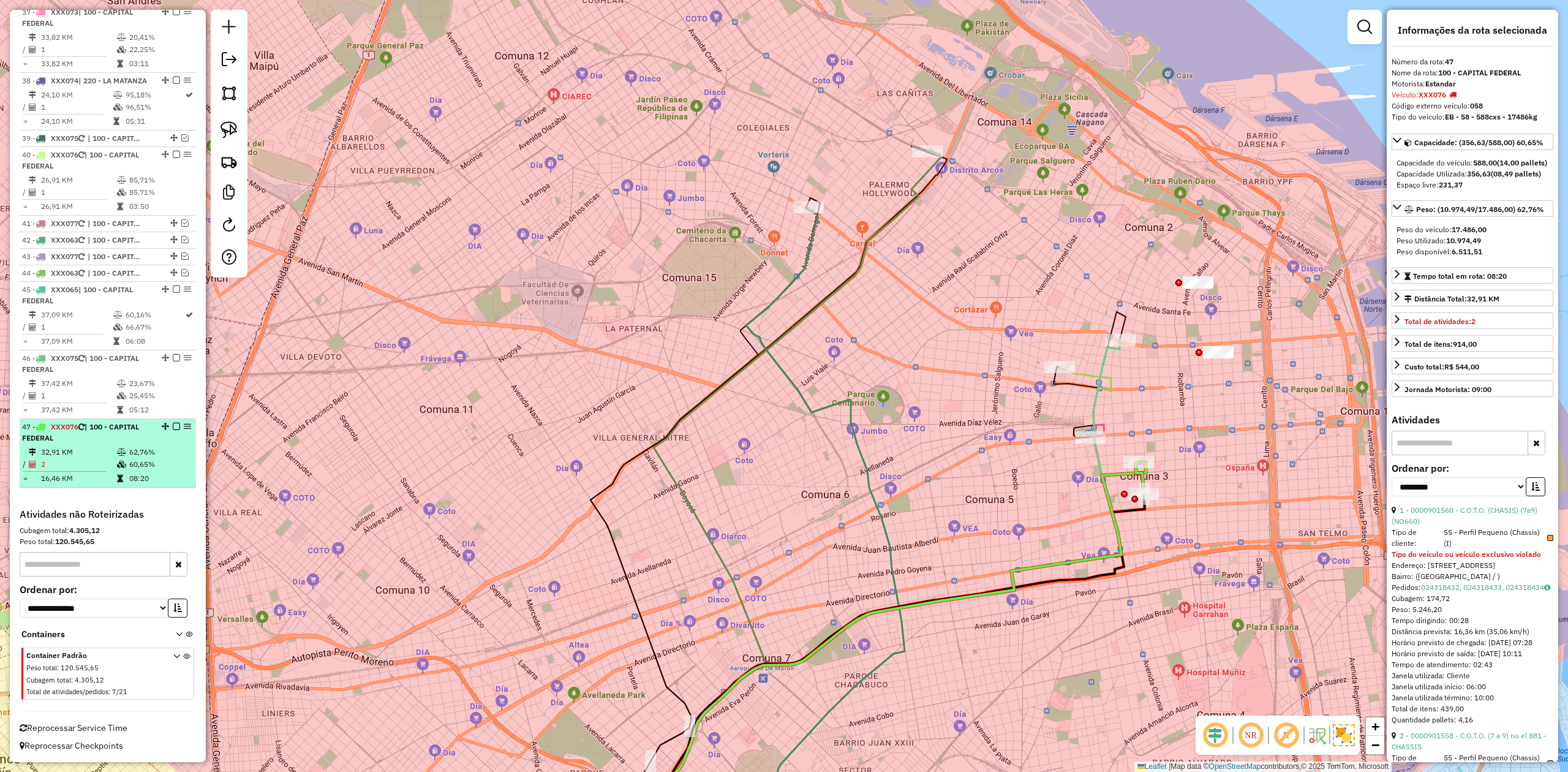
click at [174, 426] on em at bounding box center [176, 426] width 8 height 8
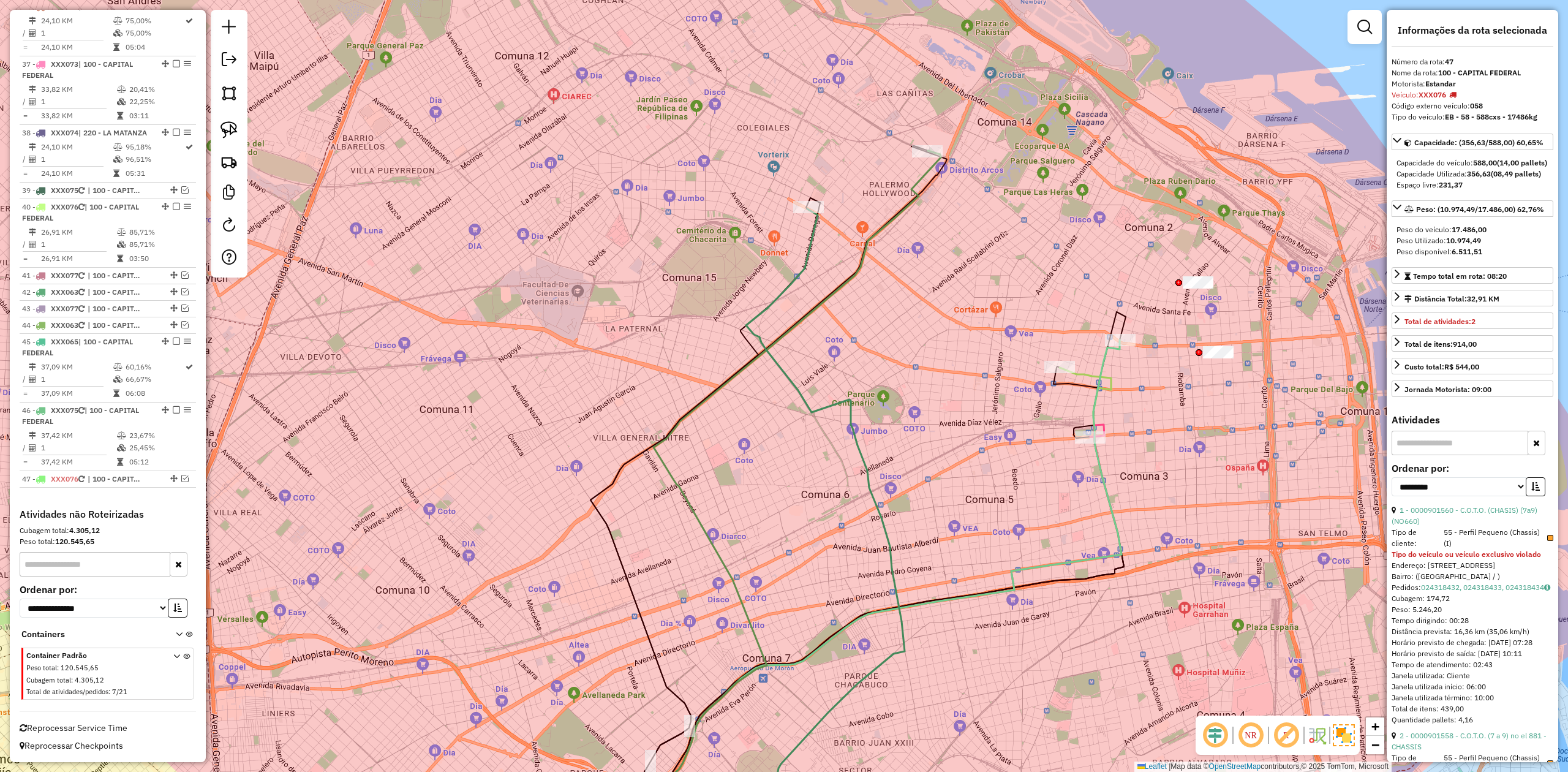
scroll to position [2580, 0]
drag, startPoint x: 1211, startPoint y: 400, endPoint x: 1199, endPoint y: 435, distance: 37.0
click at [1045, 435] on div "Janela de atendimento Grade de atendimento Capacidade Transportadoras Veículos …" at bounding box center [784, 386] width 1568 height 772
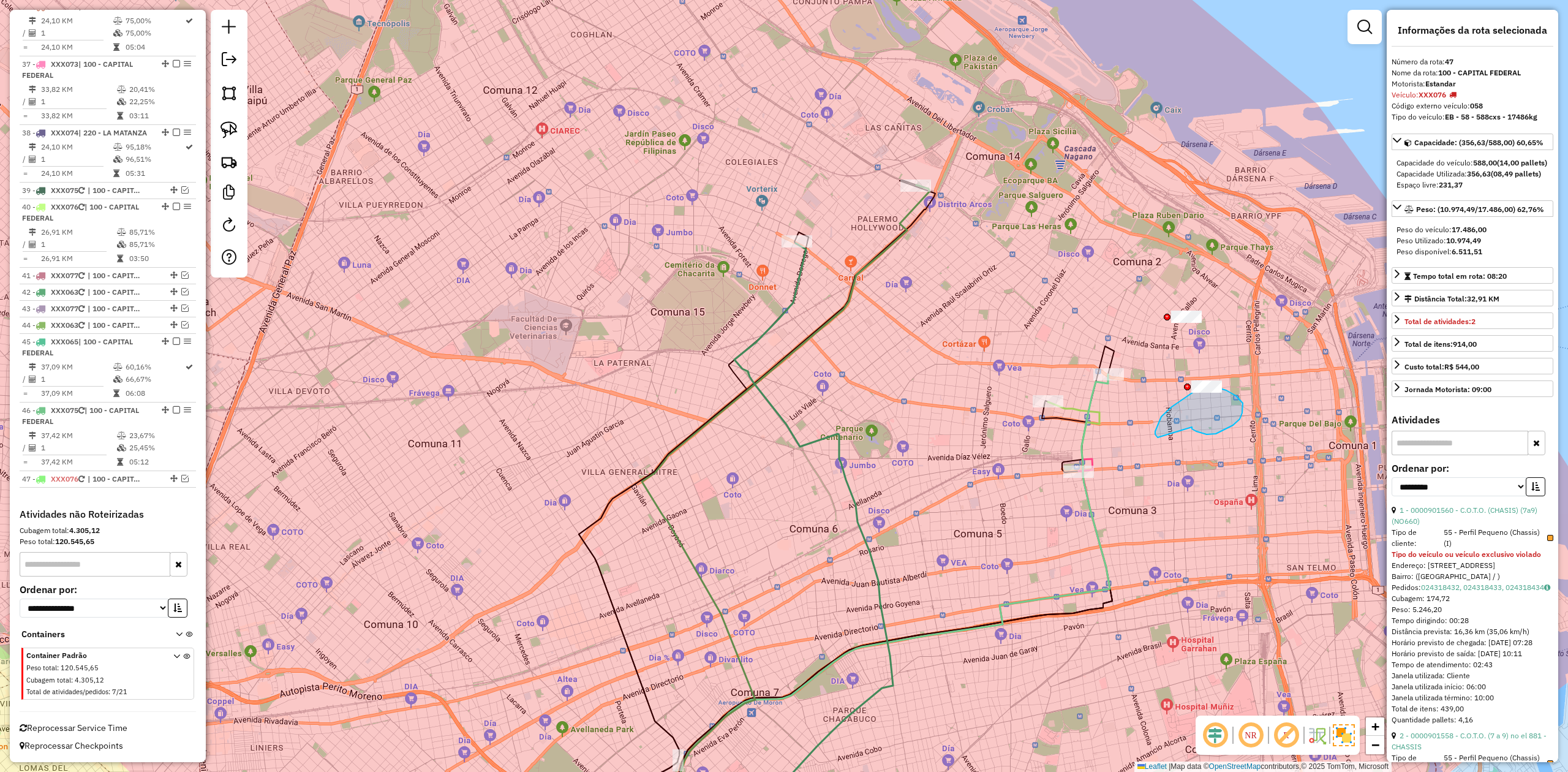
drag, startPoint x: 1206, startPoint y: 434, endPoint x: 1170, endPoint y: 439, distance: 36.3
drag, startPoint x: 1225, startPoint y: 361, endPoint x: 1275, endPoint y: 383, distance: 54.6
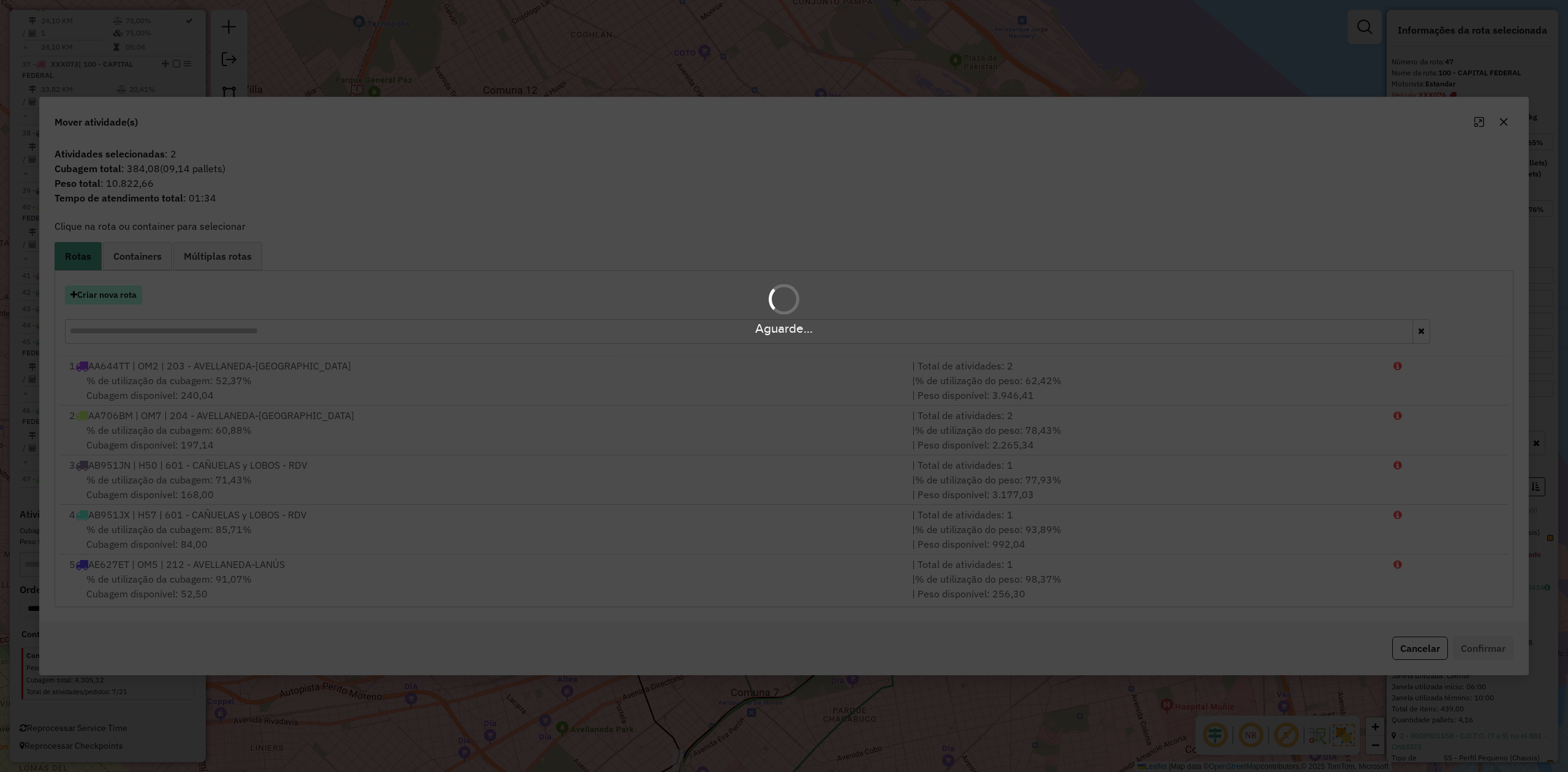
click at [124, 294] on button "Criar nova rota" at bounding box center [103, 295] width 77 height 19
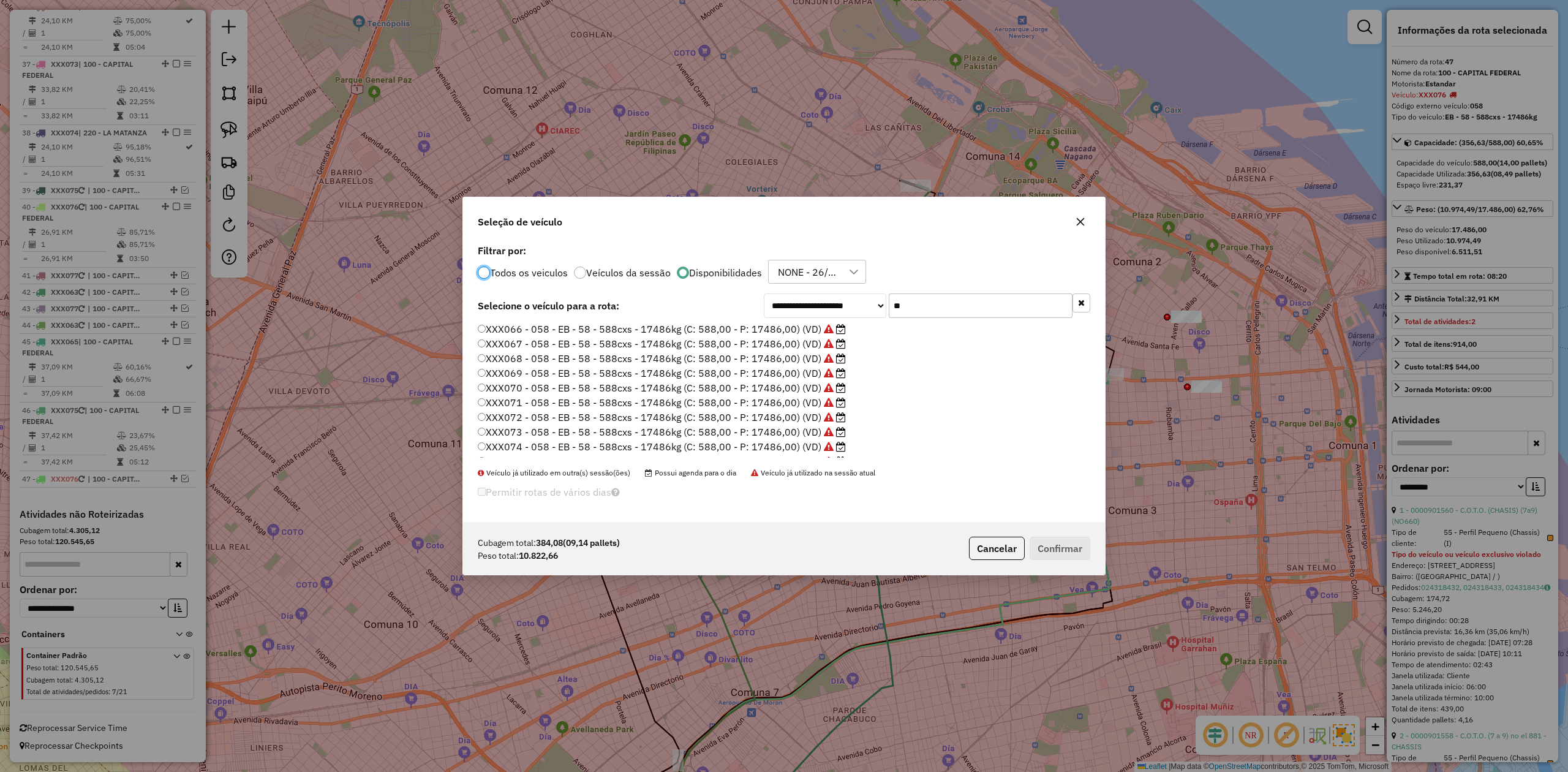
scroll to position [85, 0]
click at [792, 429] on label "XXX076 - 058 - EB - 58 - 588cxs - 17486kg (C: 588,00 - P: 17486,00) (VD)" at bounding box center [662, 434] width 368 height 15
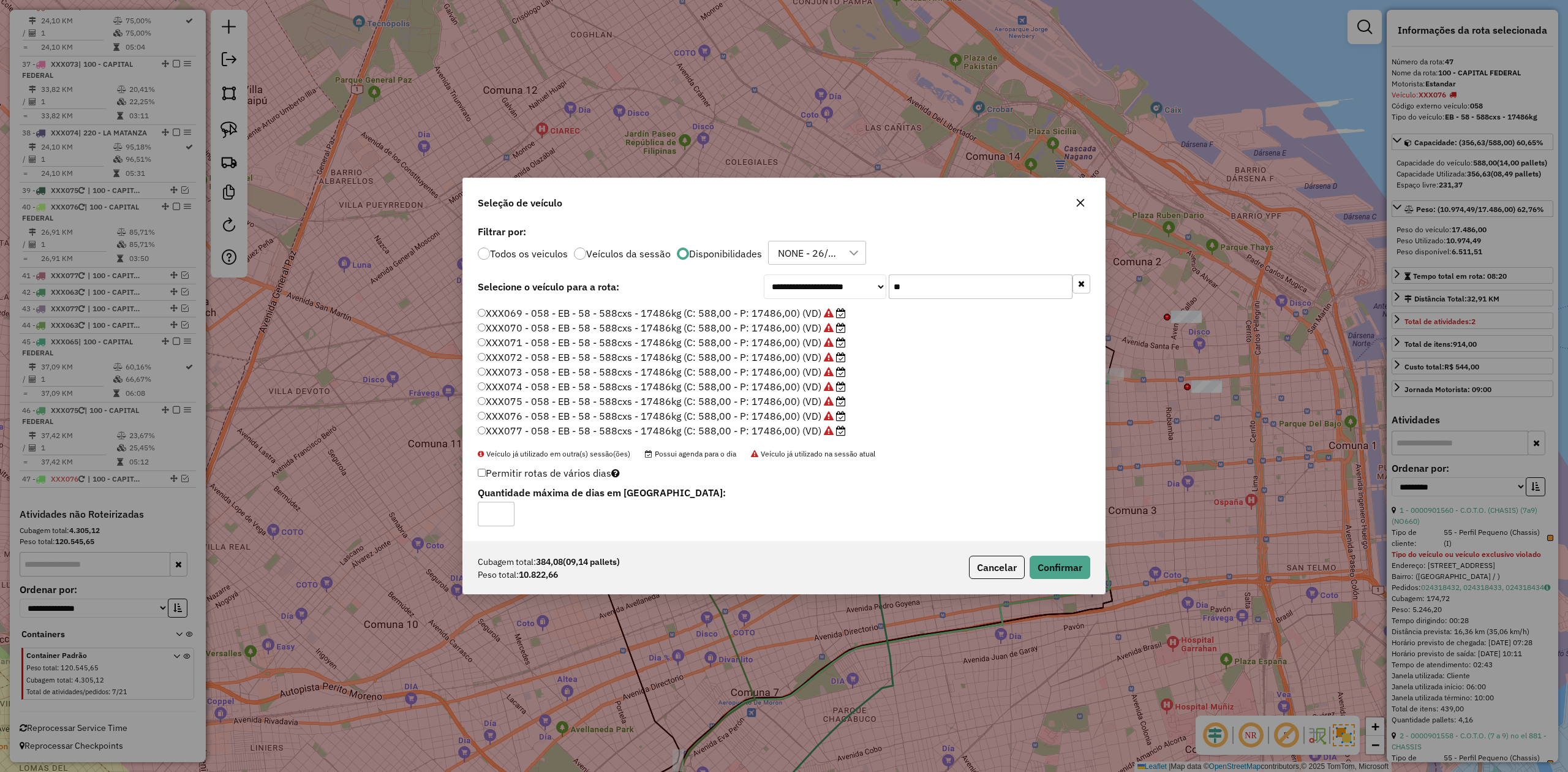
click at [1045, 477] on div "Cubagem total: 384,08 (09,14 pallets) Peso total: 10.822,66 Cancelar Confirmar" at bounding box center [784, 567] width 642 height 52
click at [1045, 477] on button "Confirmar" at bounding box center [1060, 567] width 61 height 23
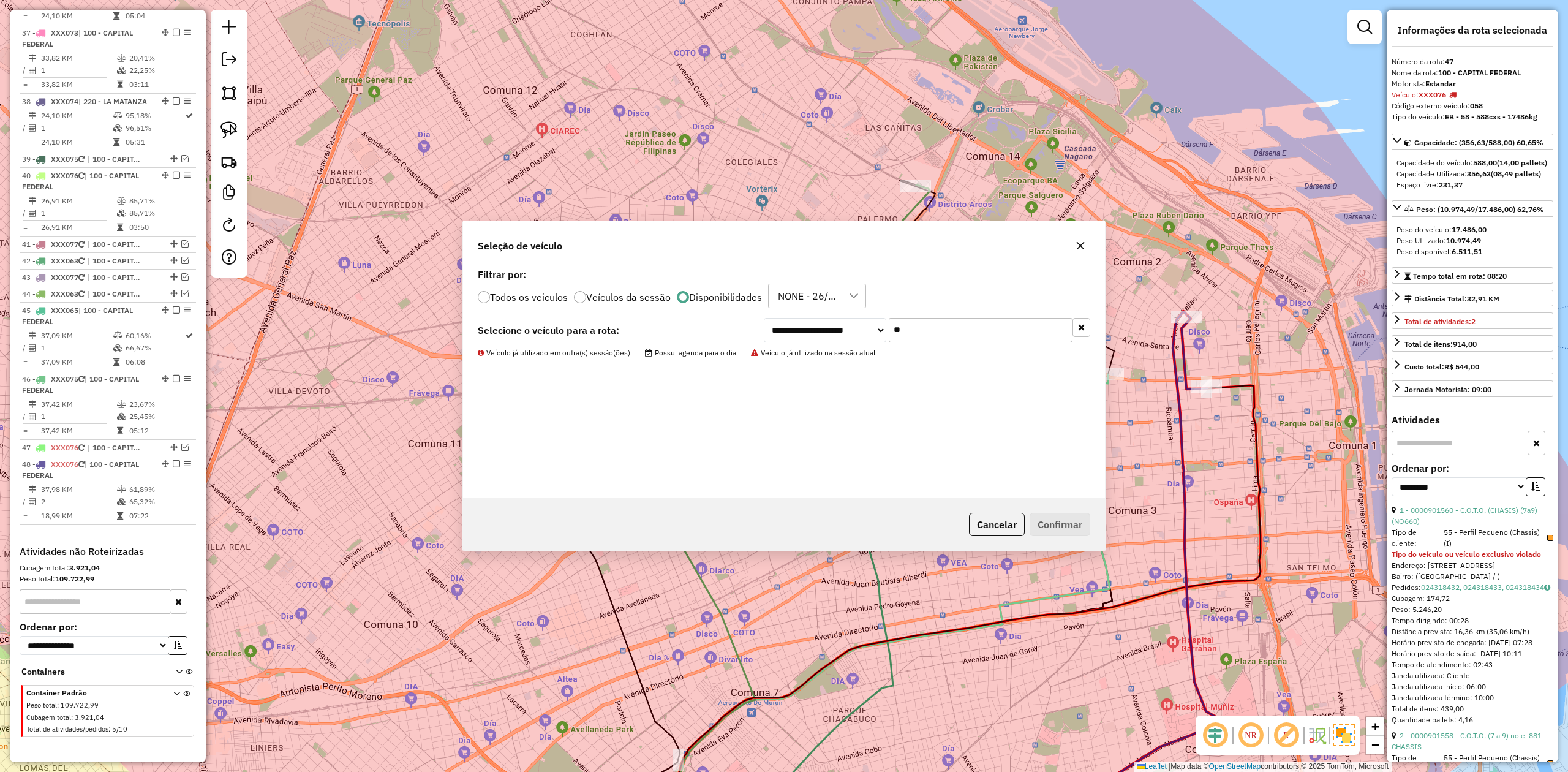
scroll to position [2649, 0]
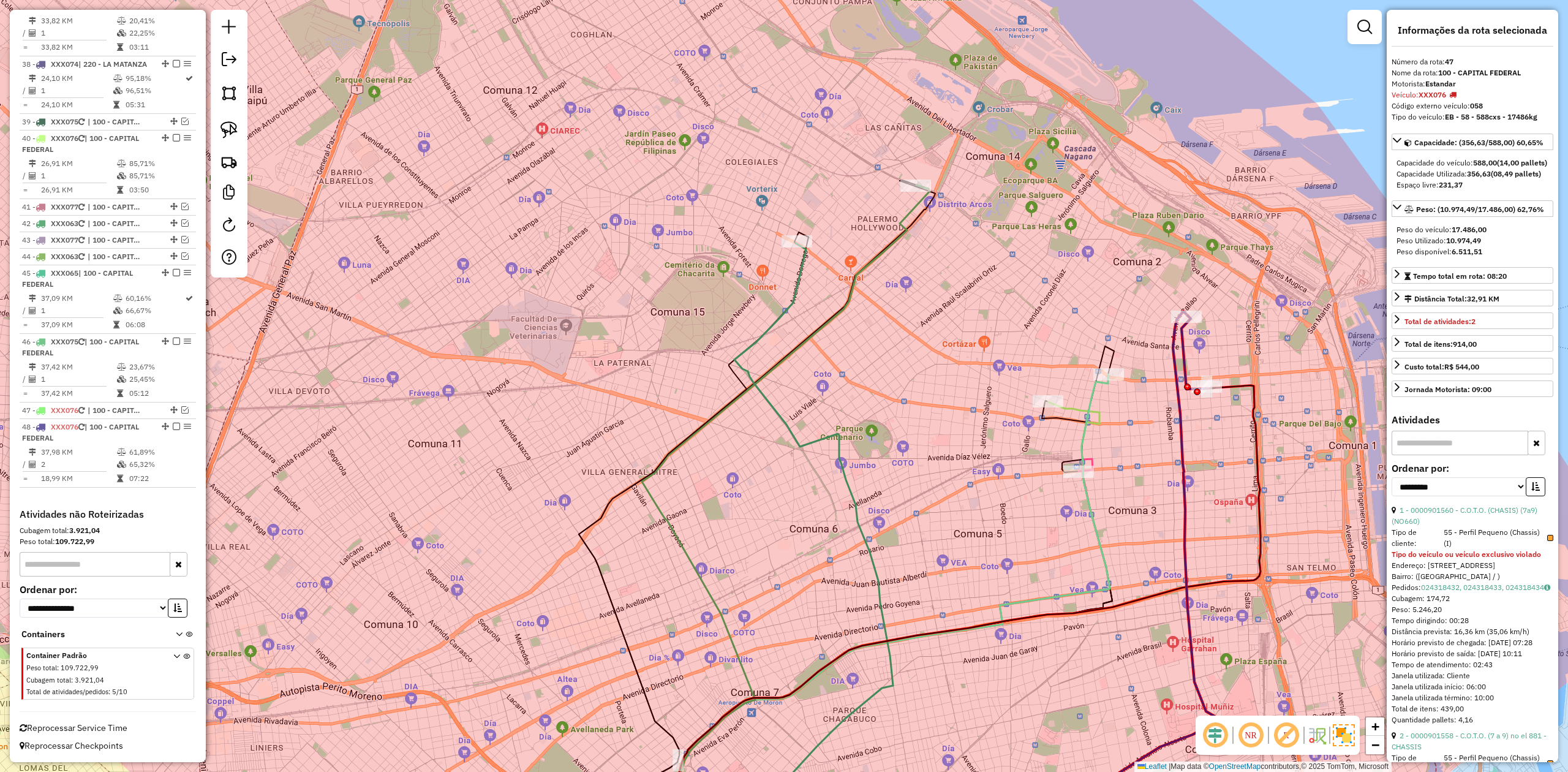
click at [1045, 358] on div "Rota 48 - Placa XXX076 0000901557 - C.O.T.O. (PLAYO) (6a10) Janela de atendimen…" at bounding box center [784, 386] width 1568 height 772
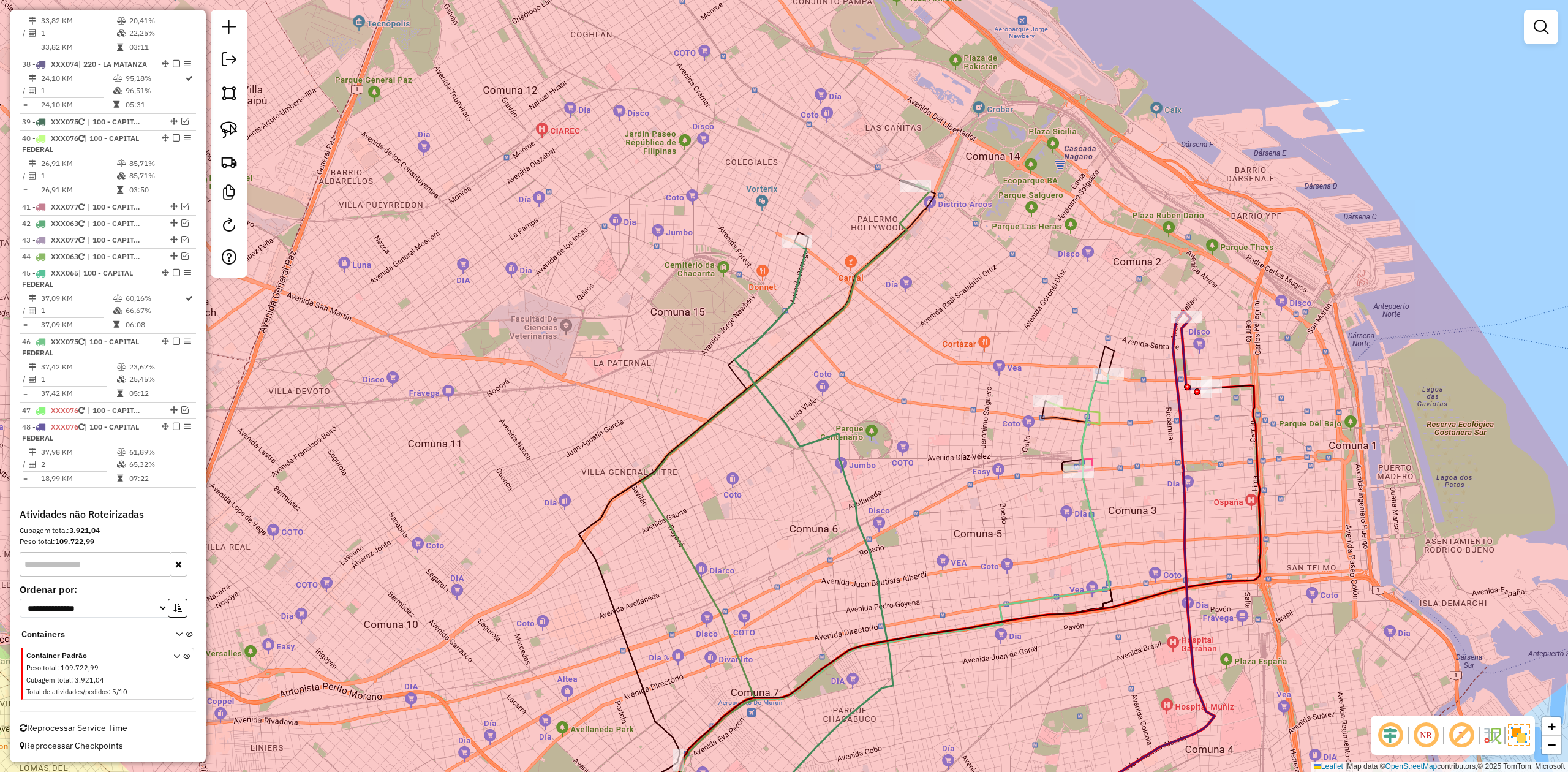
click at [1045, 349] on div "Janela de atendimento Grade de atendimento Capacidade Transportadoras Veículos …" at bounding box center [784, 386] width 1568 height 772
click at [1045, 356] on icon at bounding box center [1194, 352] width 25 height 73
select select "**********"
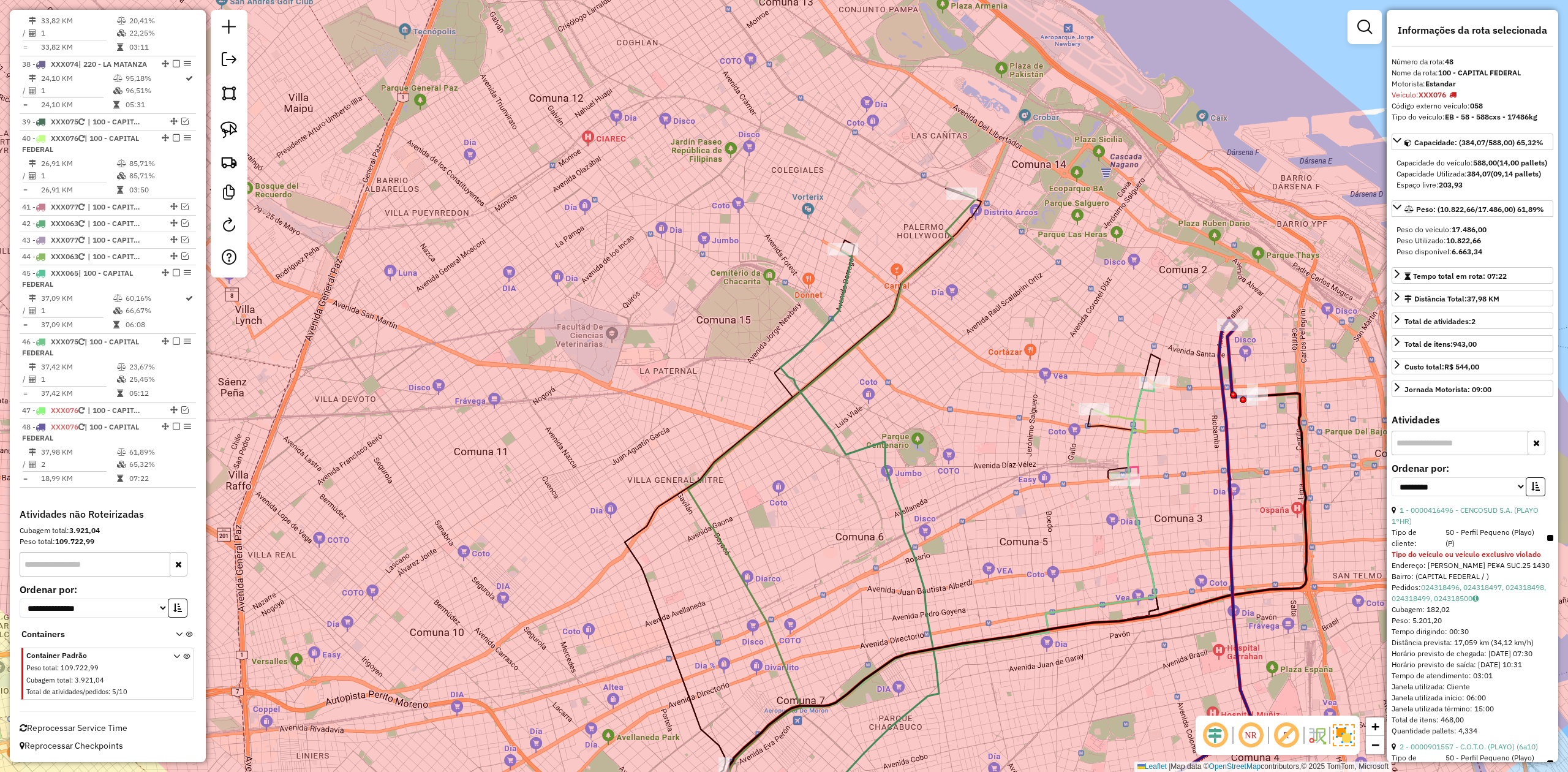
drag, startPoint x: 1197, startPoint y: 359, endPoint x: 1240, endPoint y: 366, distance: 43.6
click at [1045, 366] on div "Janela de atendimento Grade de atendimento Capacidade Transportadoras Veículos …" at bounding box center [784, 386] width 1568 height 772
click at [1045, 404] on icon at bounding box center [922, 616] width 468 height 466
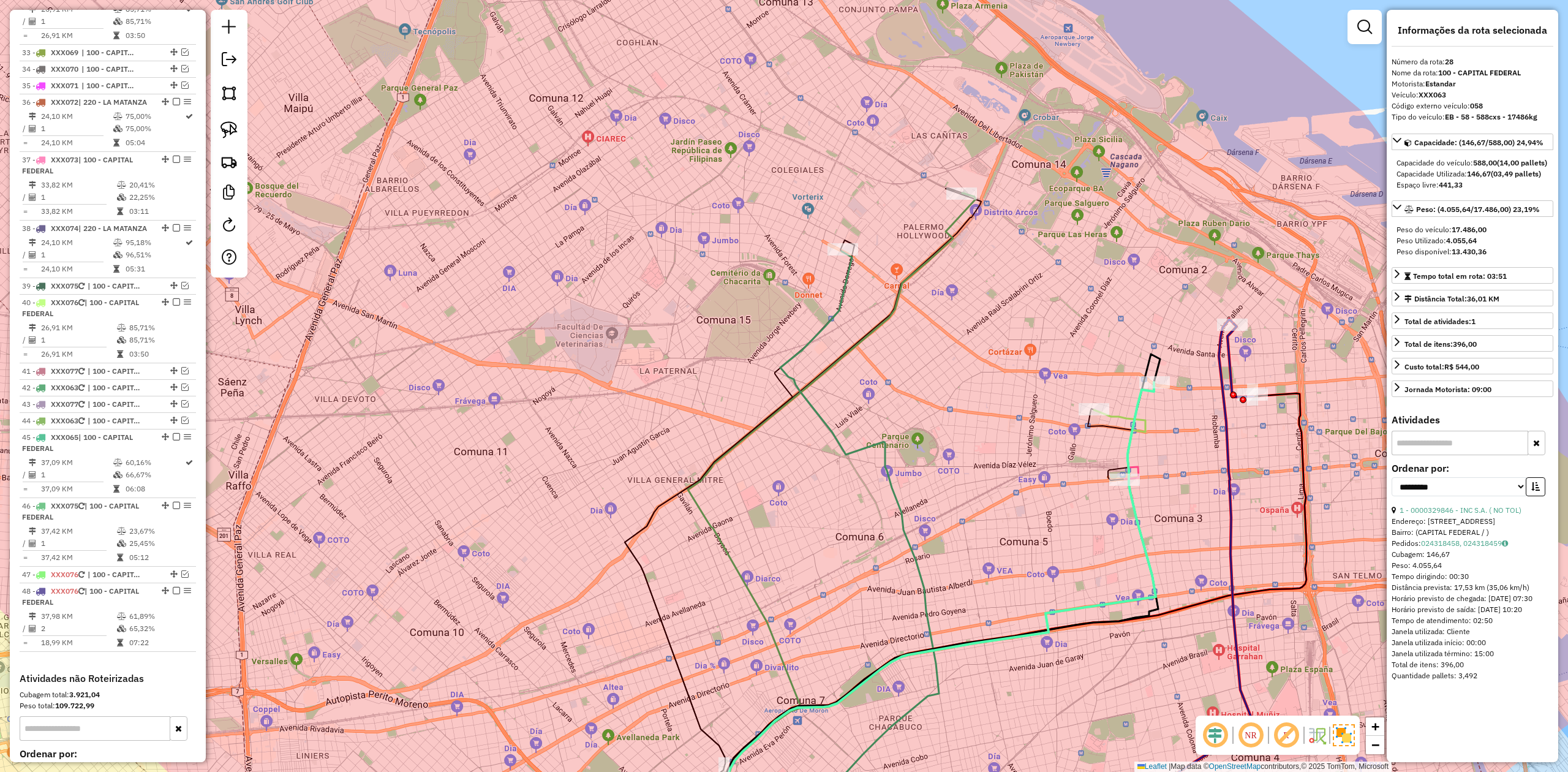
scroll to position [2254, 0]
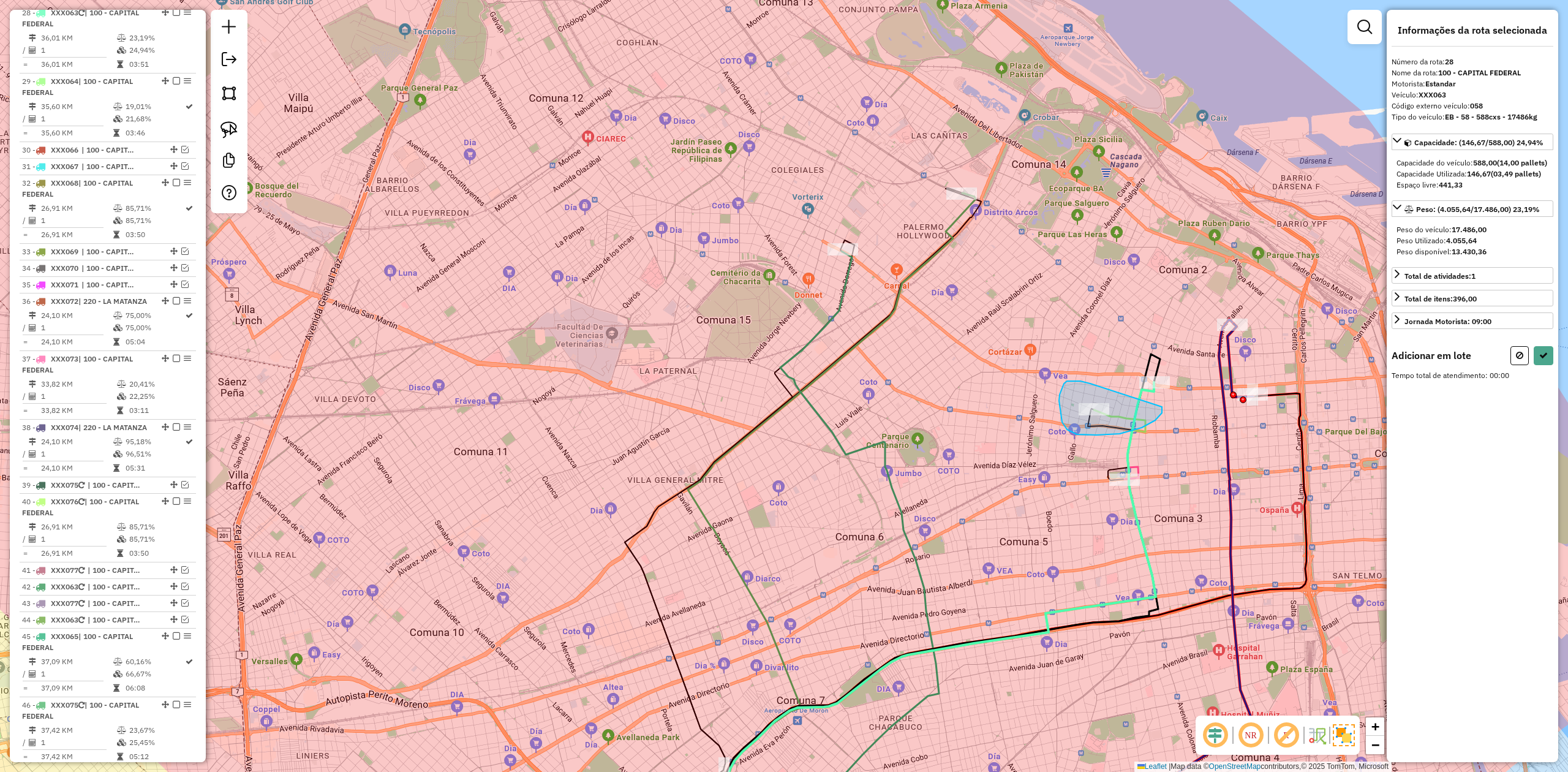
drag, startPoint x: 1090, startPoint y: 383, endPoint x: 1157, endPoint y: 395, distance: 68.1
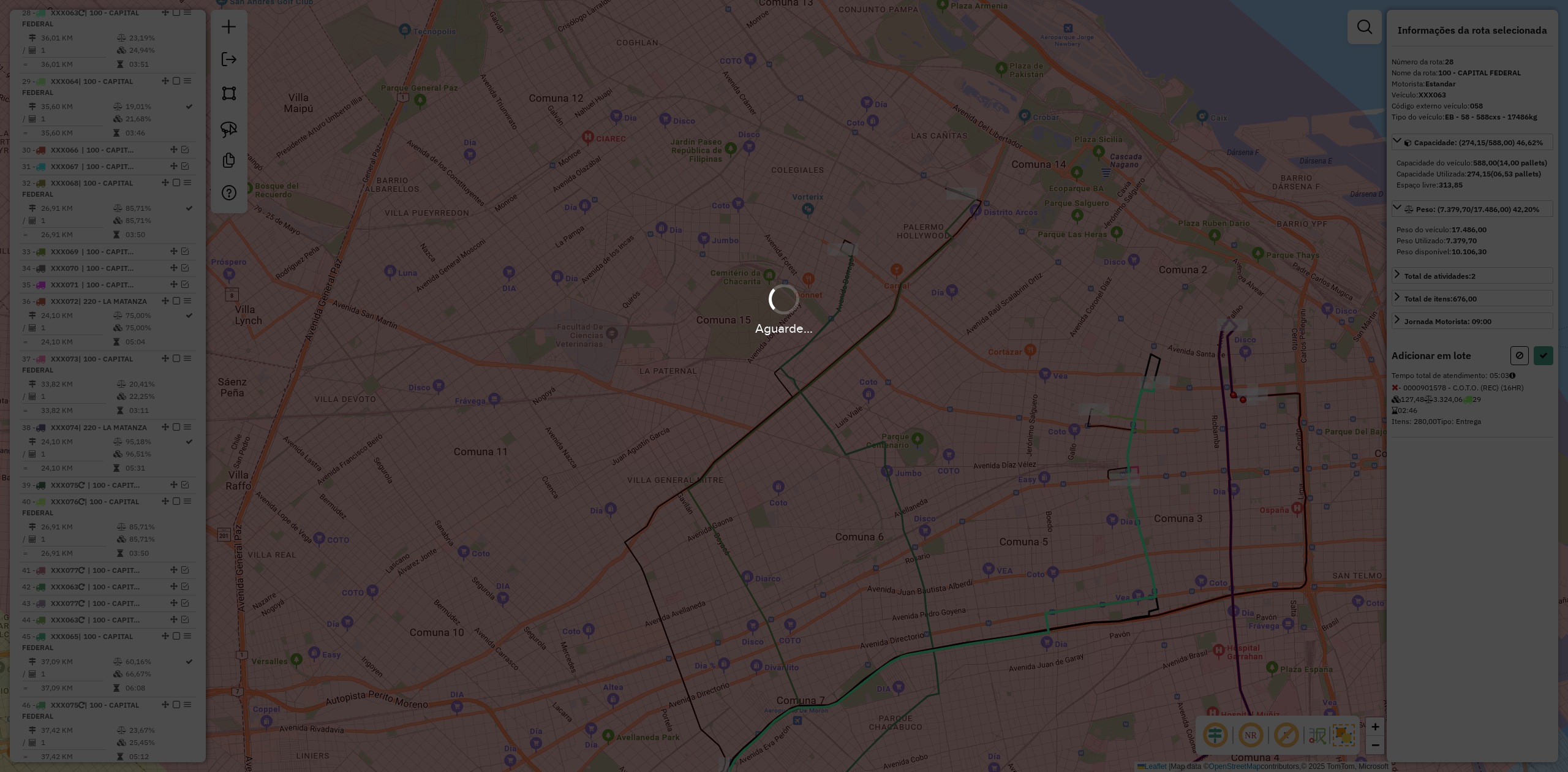
select select "**********"
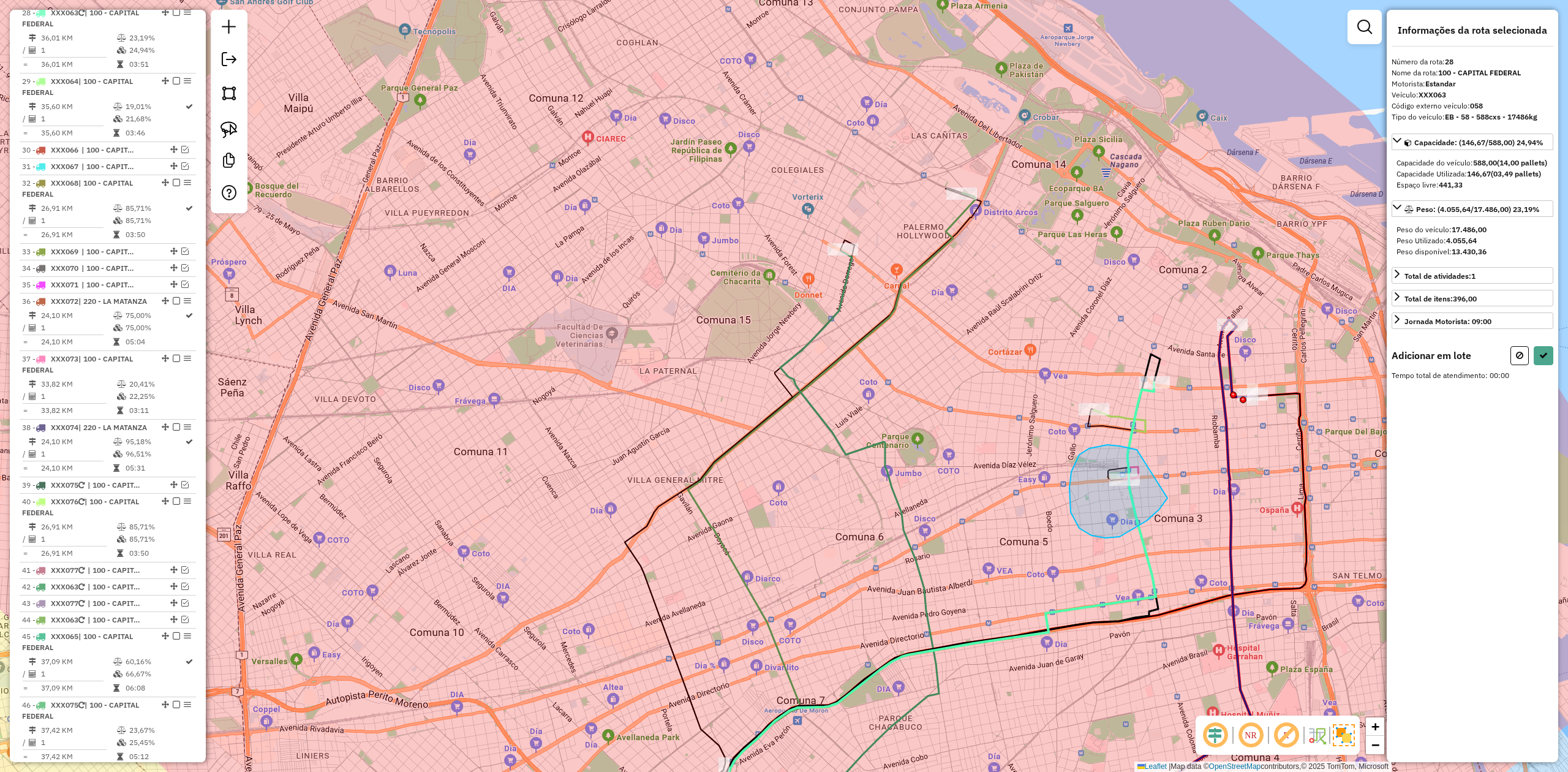
drag, startPoint x: 1071, startPoint y: 512, endPoint x: 1174, endPoint y: 468, distance: 112.0
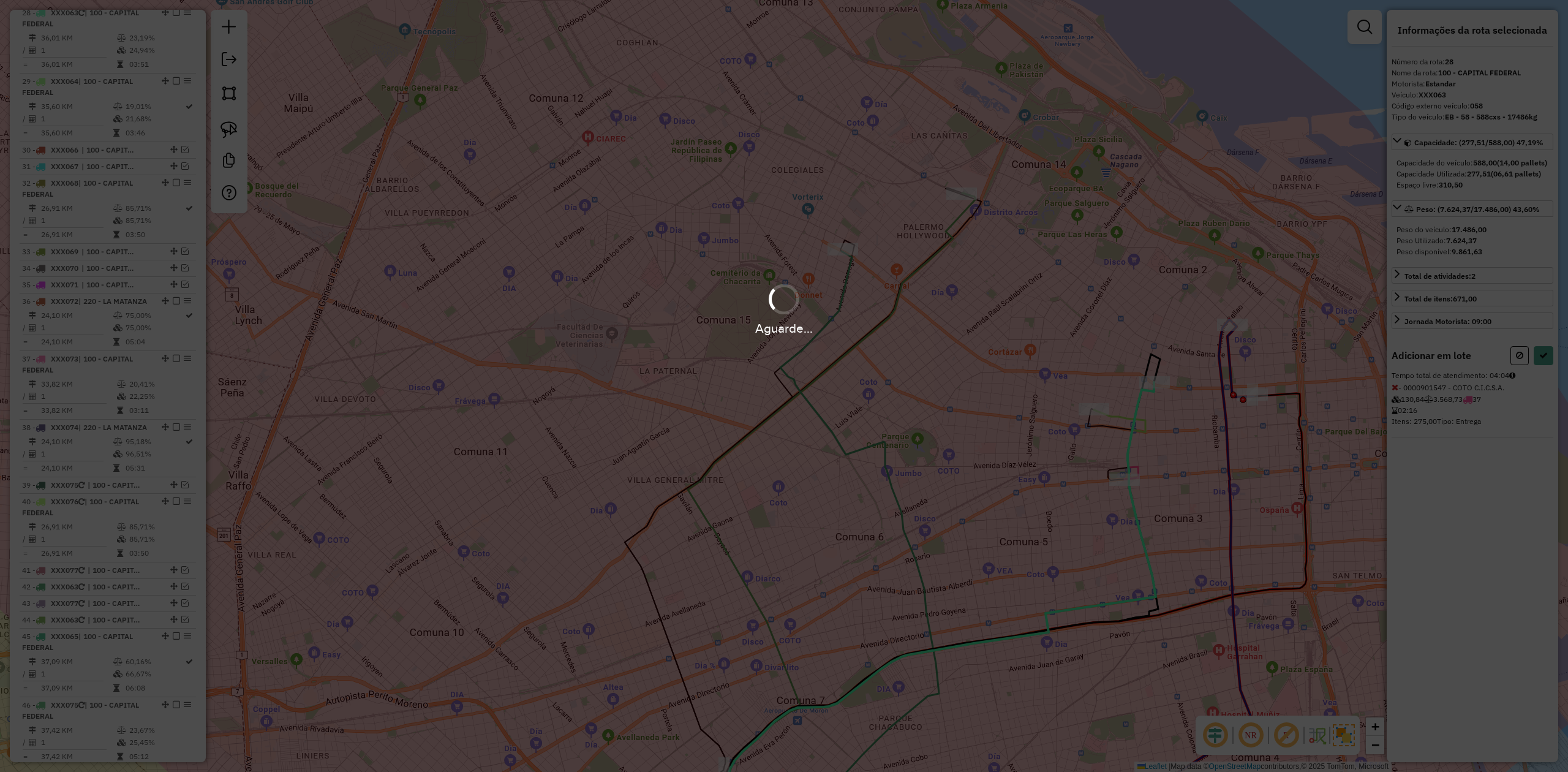
select select "**********"
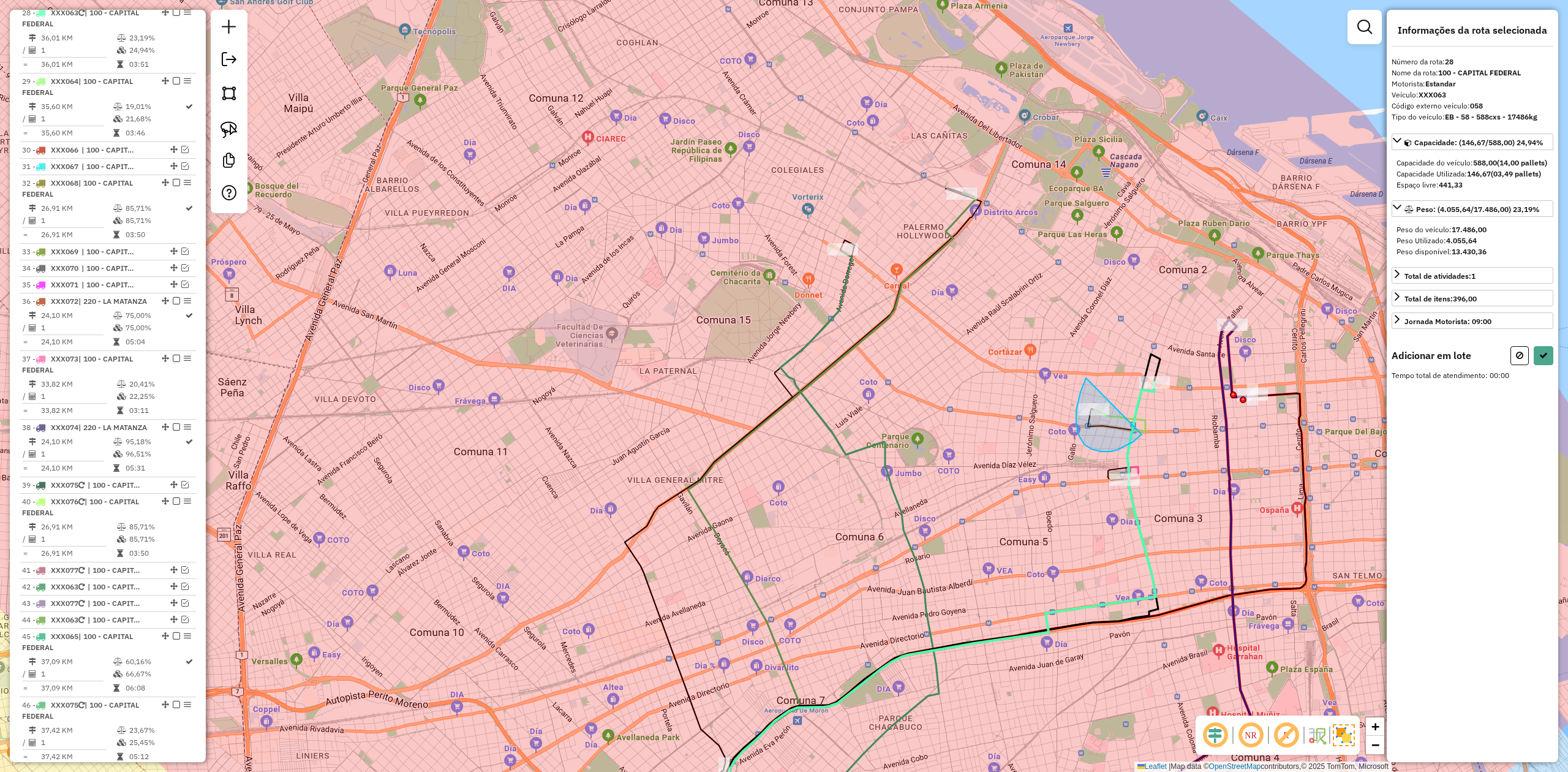
drag, startPoint x: 1079, startPoint y: 436, endPoint x: 1152, endPoint y: 403, distance: 80.1
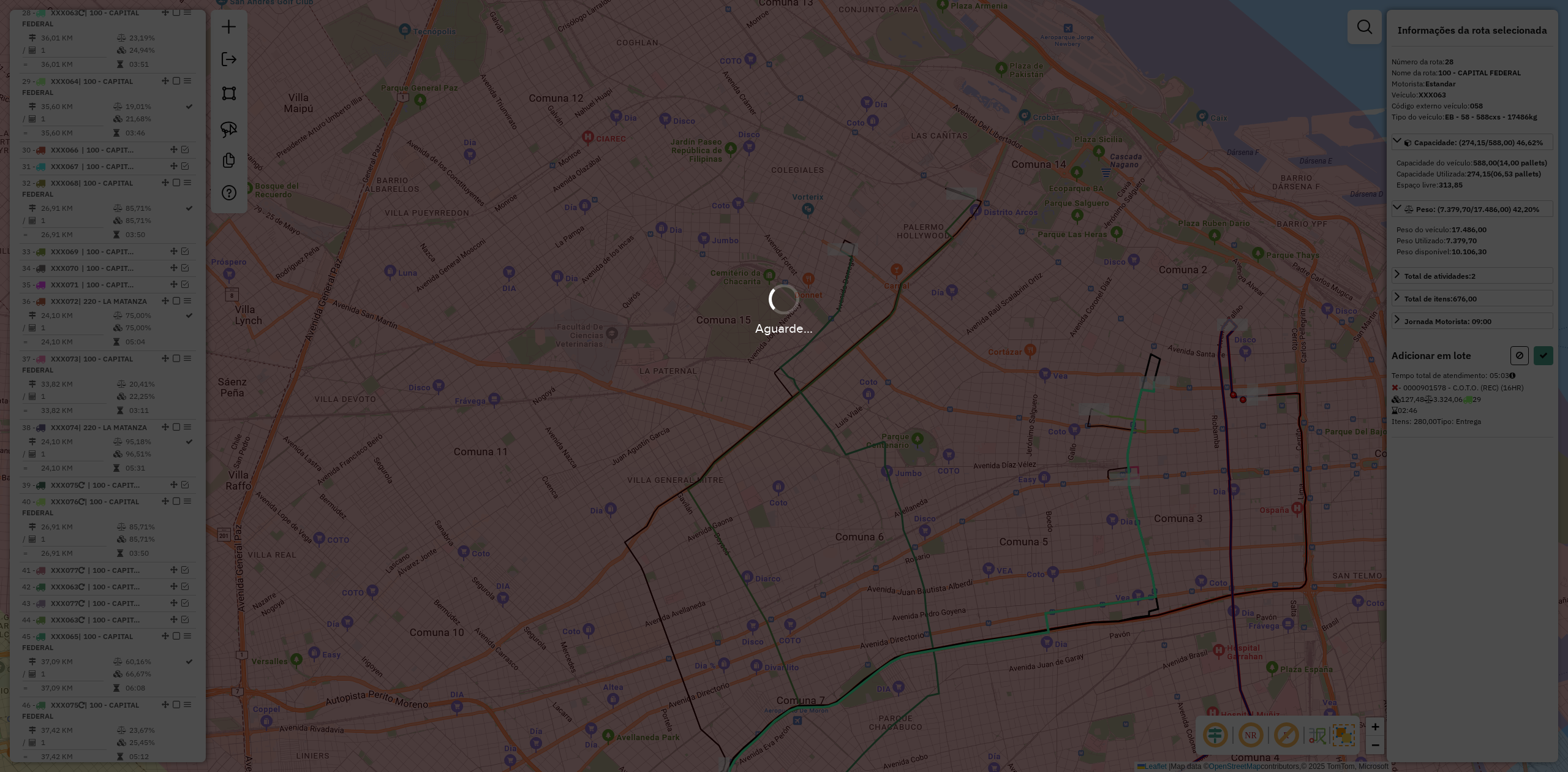
select select "**********"
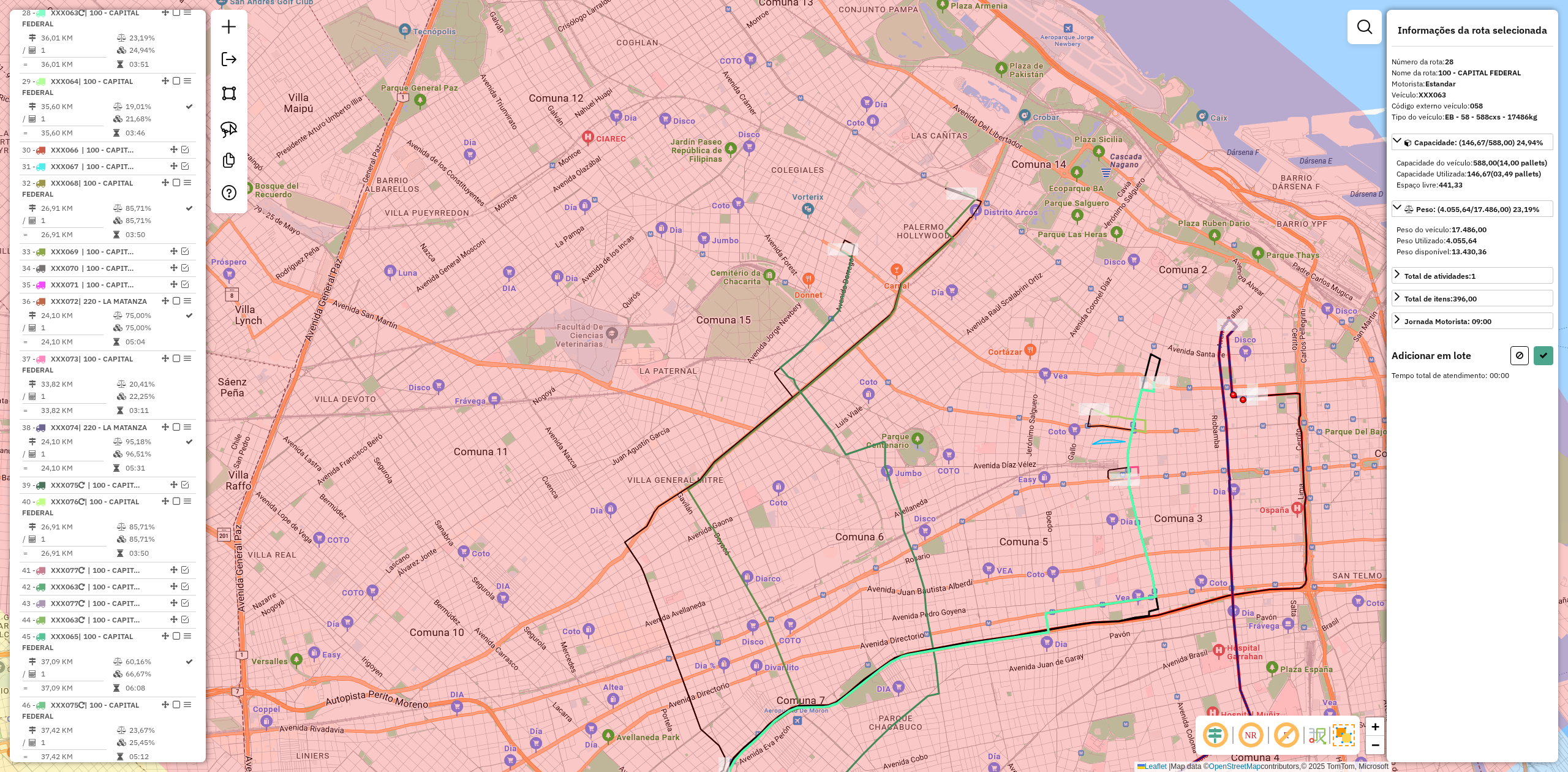
drag, startPoint x: 1092, startPoint y: 444, endPoint x: 1182, endPoint y: 486, distance: 99.3
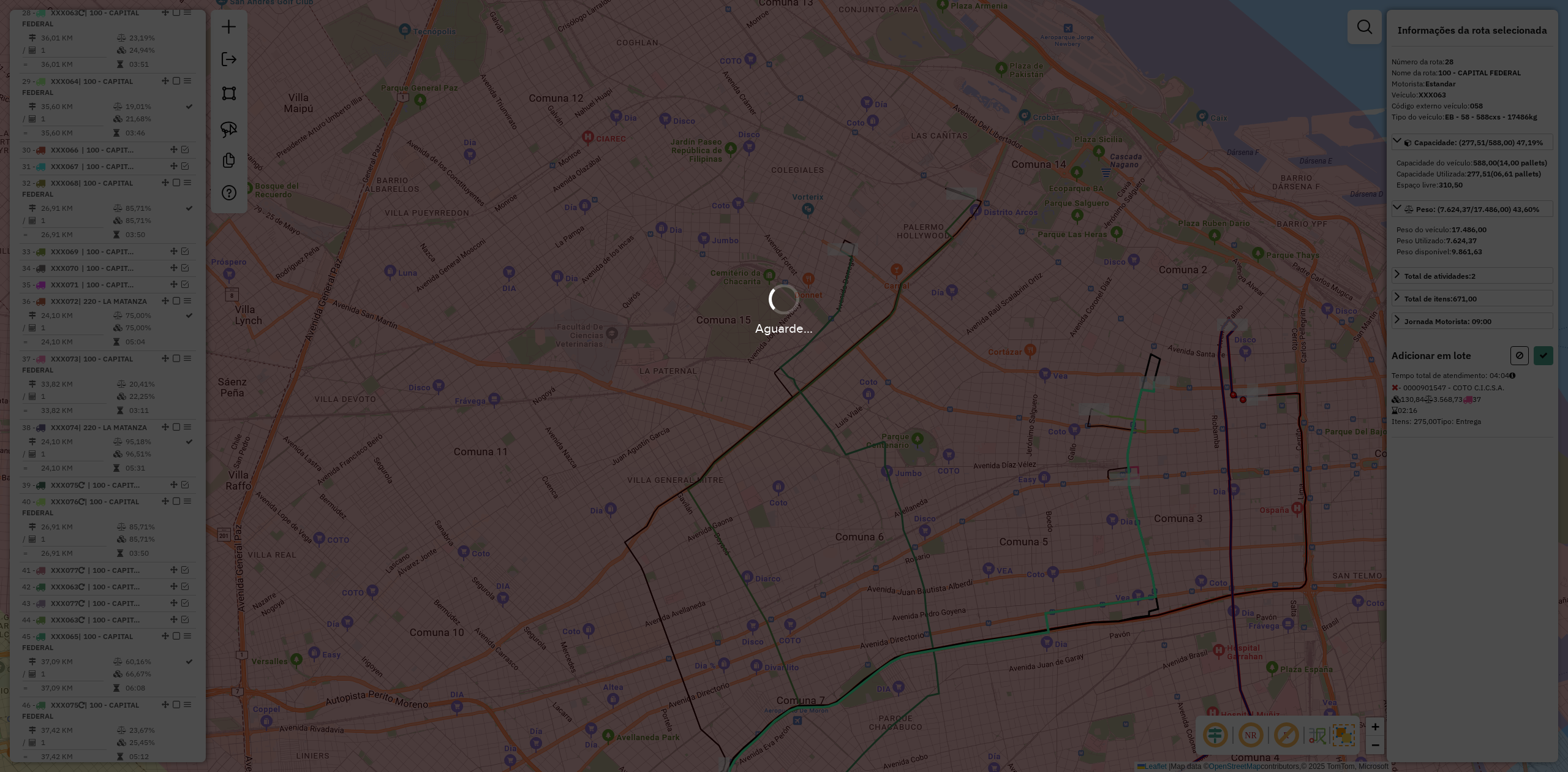
select select "**********"
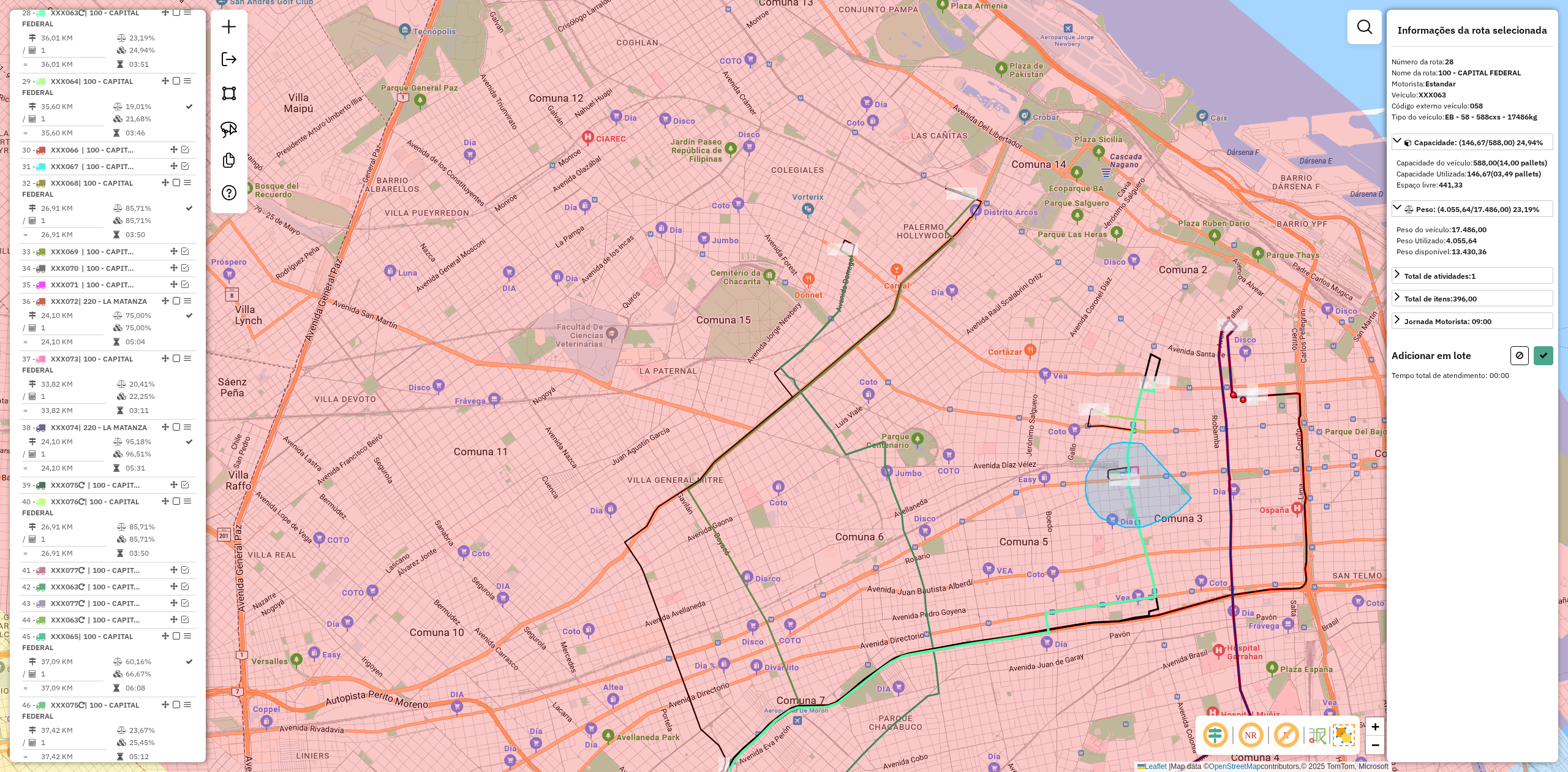
drag, startPoint x: 1100, startPoint y: 517, endPoint x: 1195, endPoint y: 463, distance: 109.3
select select "**********"
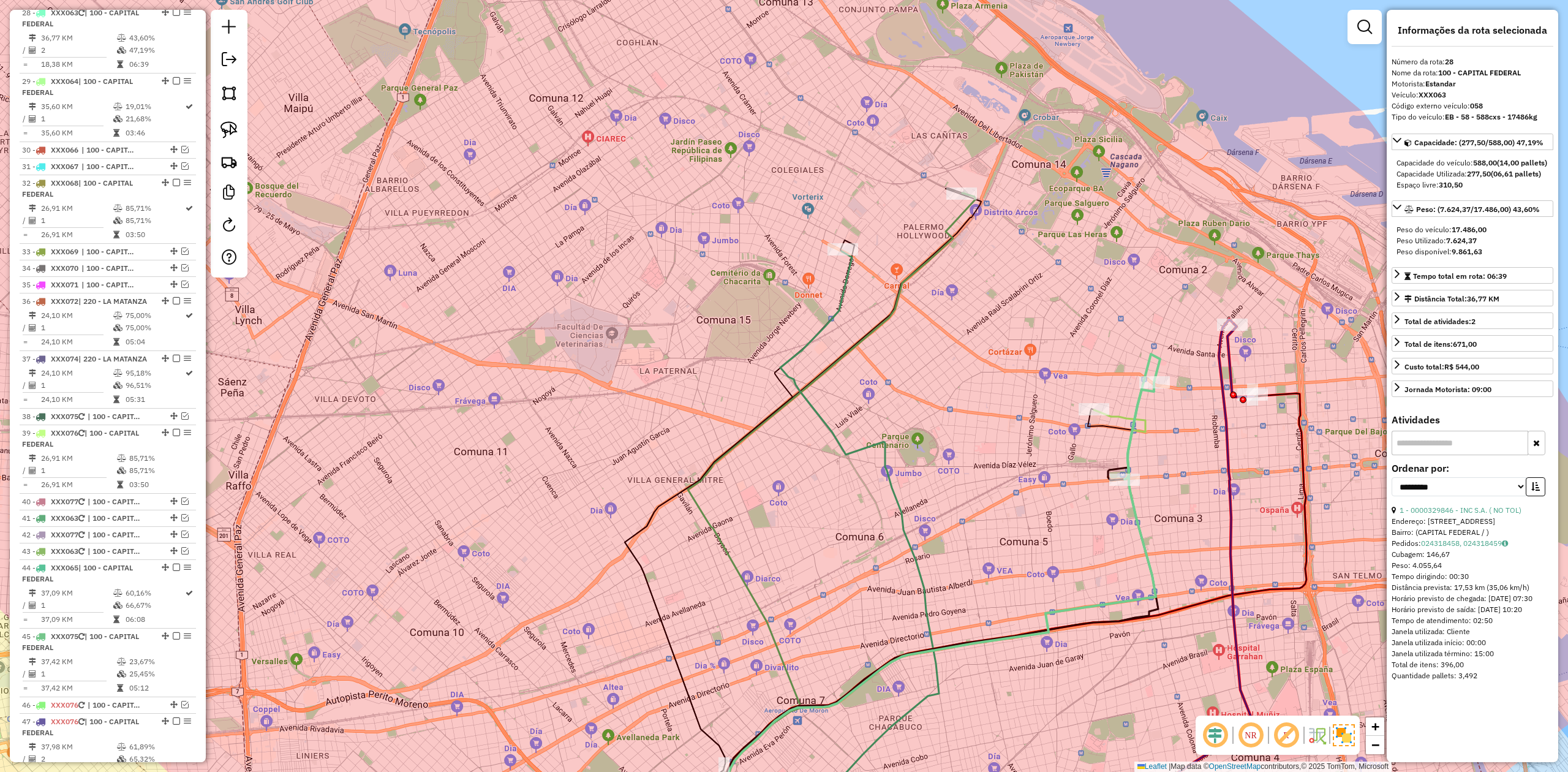
drag, startPoint x: 1156, startPoint y: 445, endPoint x: 1156, endPoint y: 431, distance: 14.0
click at [1045, 444] on div "Janela de atendimento Grade de atendimento Capacidade Transportadoras Veículos …" at bounding box center [784, 386] width 1568 height 772
click at [1045, 421] on div "Janela de atendimento Grade de atendimento Capacidade Transportadoras Veículos …" at bounding box center [784, 386] width 1568 height 772
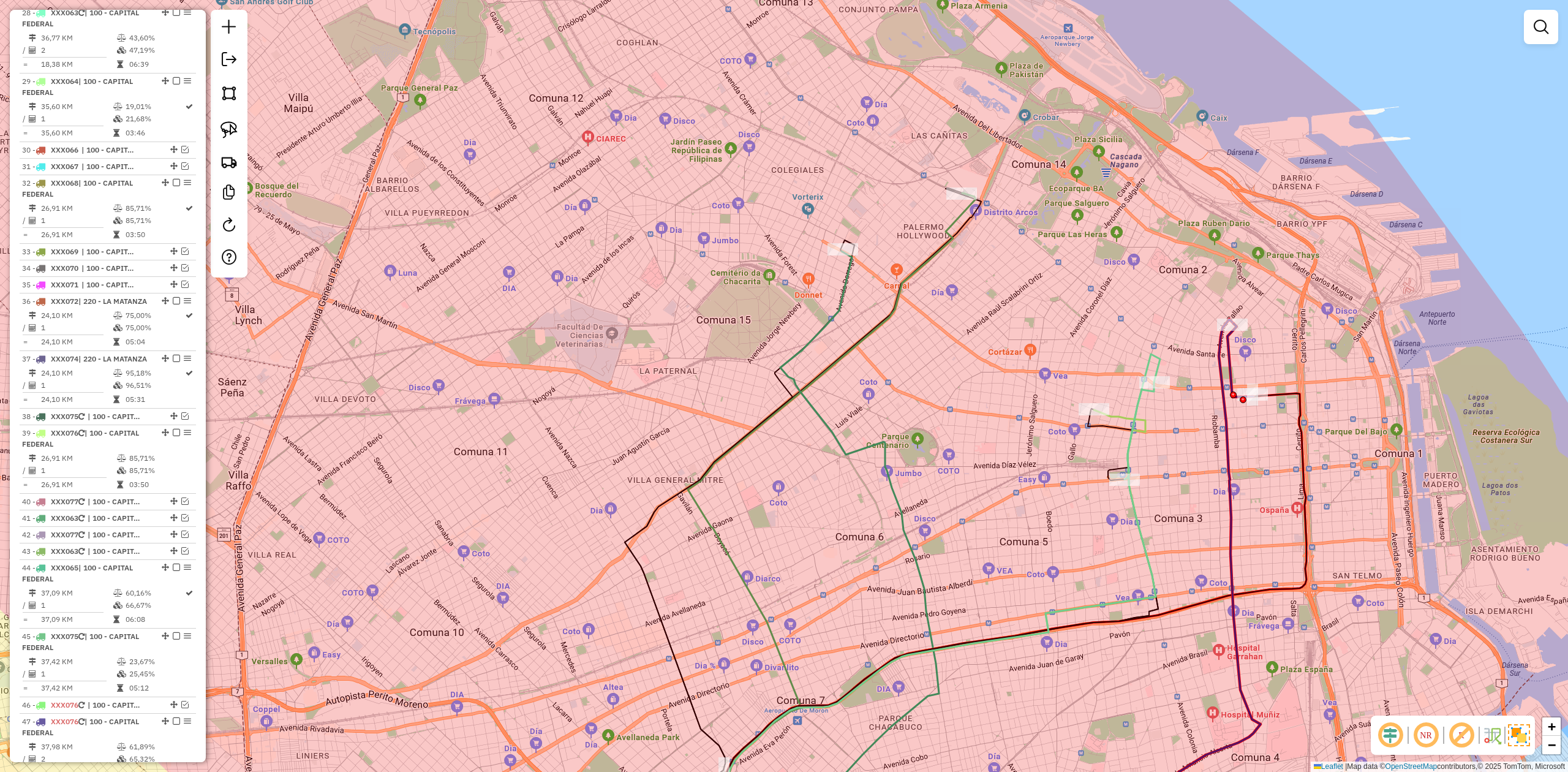
click at [1045, 402] on icon at bounding box center [1142, 416] width 35 height 125
select select "**********"
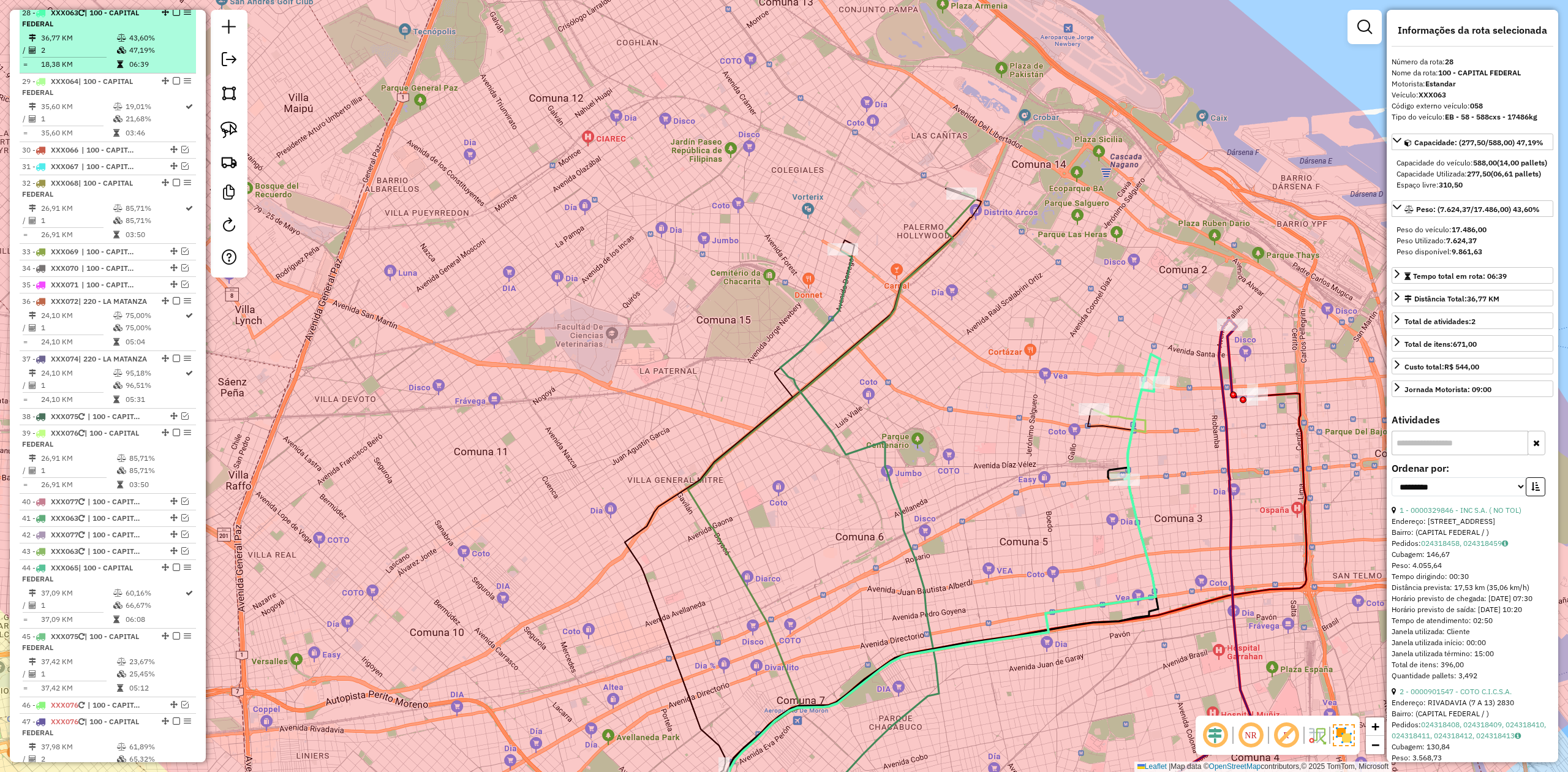
click at [175, 15] on em at bounding box center [176, 12] width 8 height 8
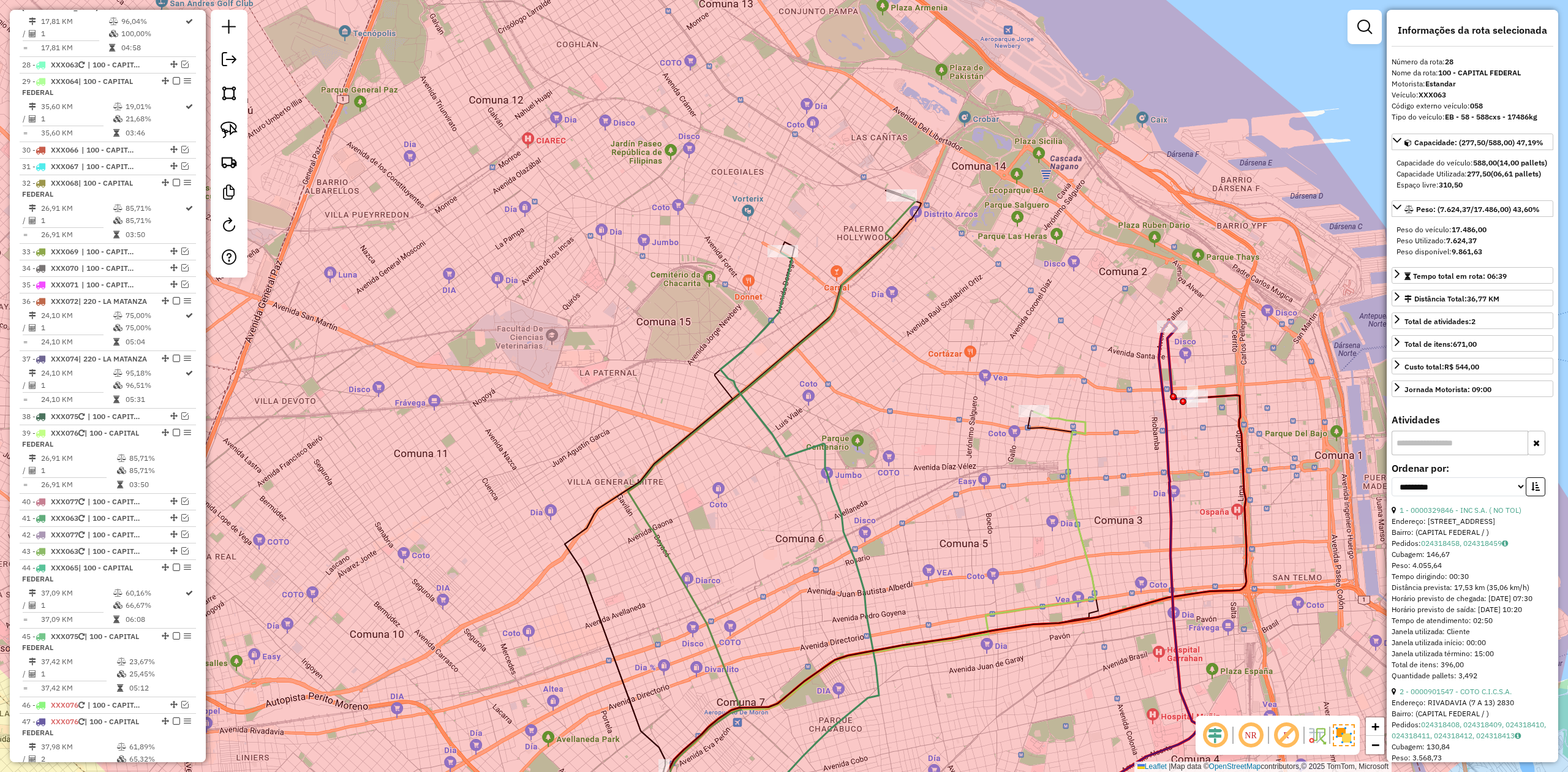
click at [1045, 364] on icon at bounding box center [1127, 585] width 147 height 528
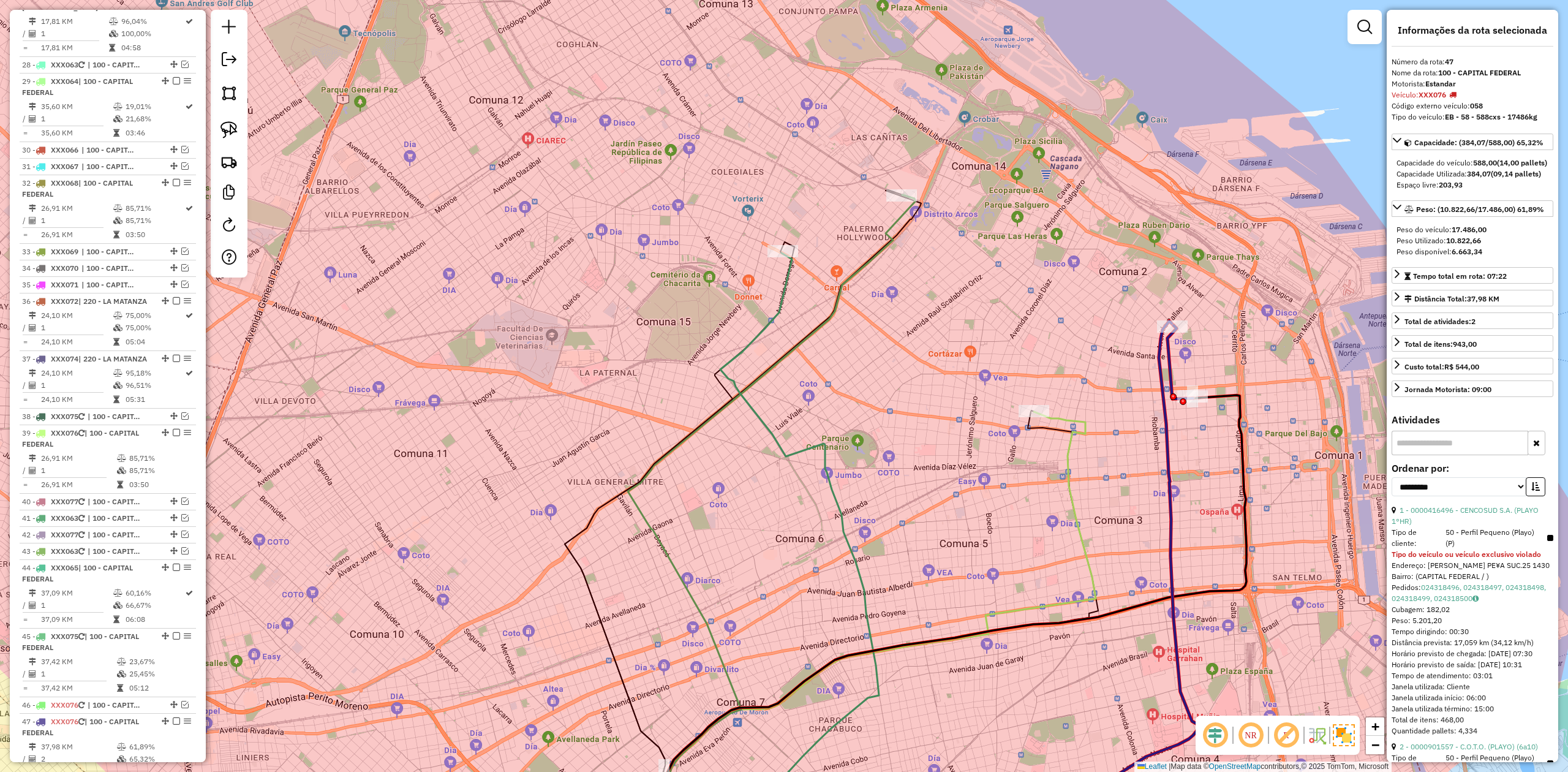
scroll to position [2528, 0]
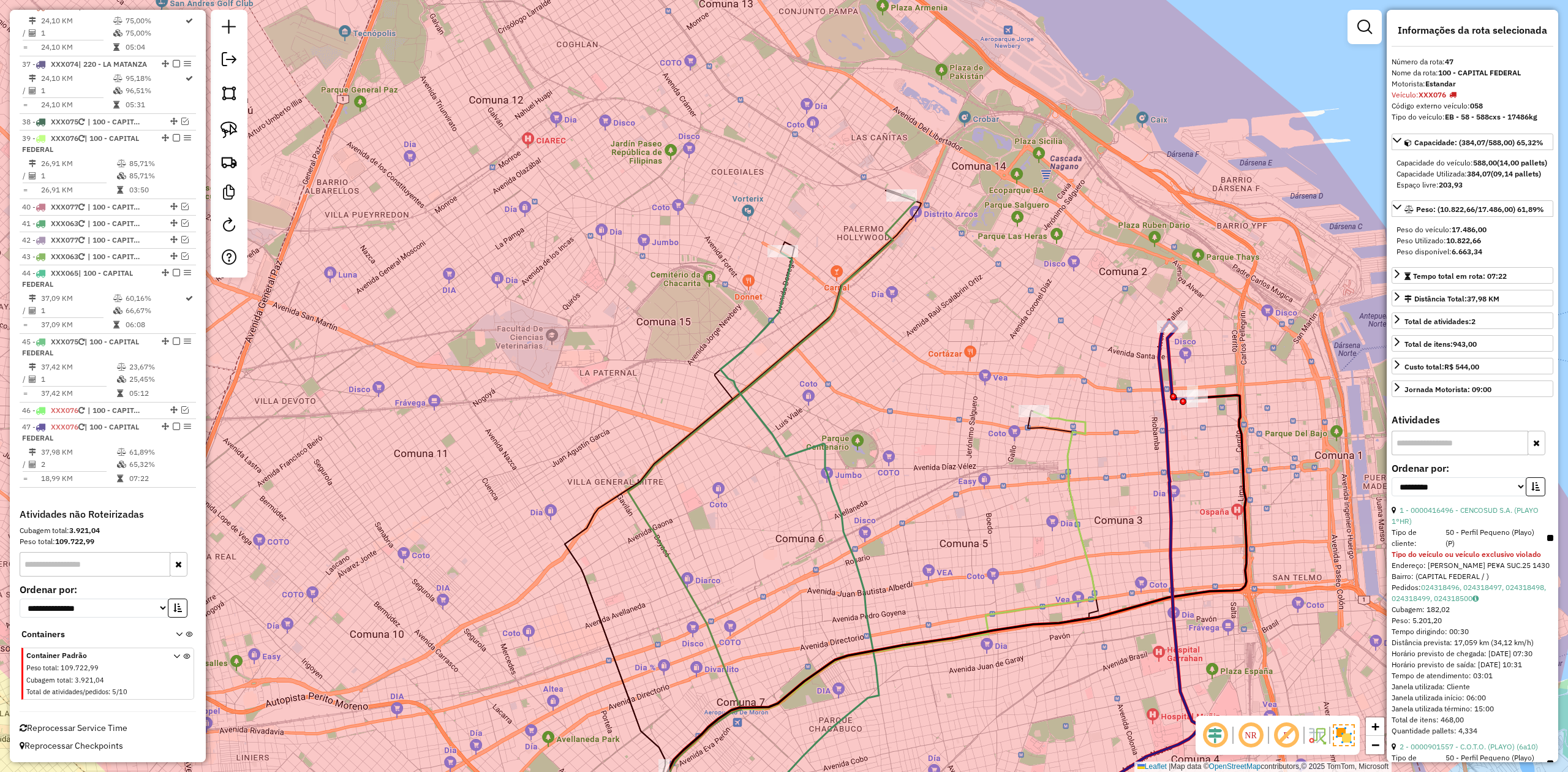
click at [787, 280] on icon at bounding box center [798, 551] width 162 height 596
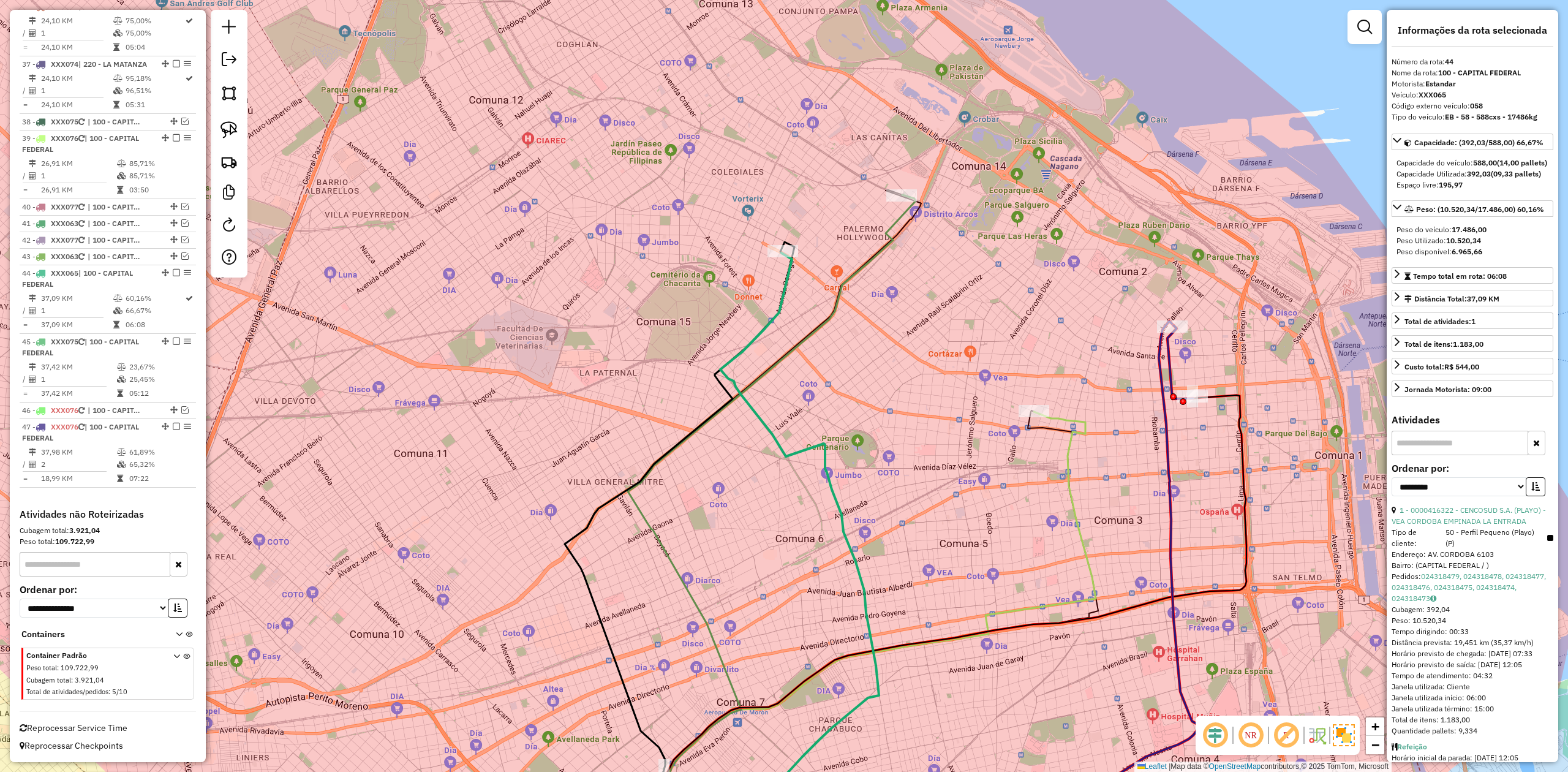
drag, startPoint x: 807, startPoint y: 301, endPoint x: 861, endPoint y: 341, distance: 67.2
click at [861, 340] on div "Janela de atendimento Grade de atendimento Capacidade Transportadoras Veículos …" at bounding box center [784, 386] width 1568 height 772
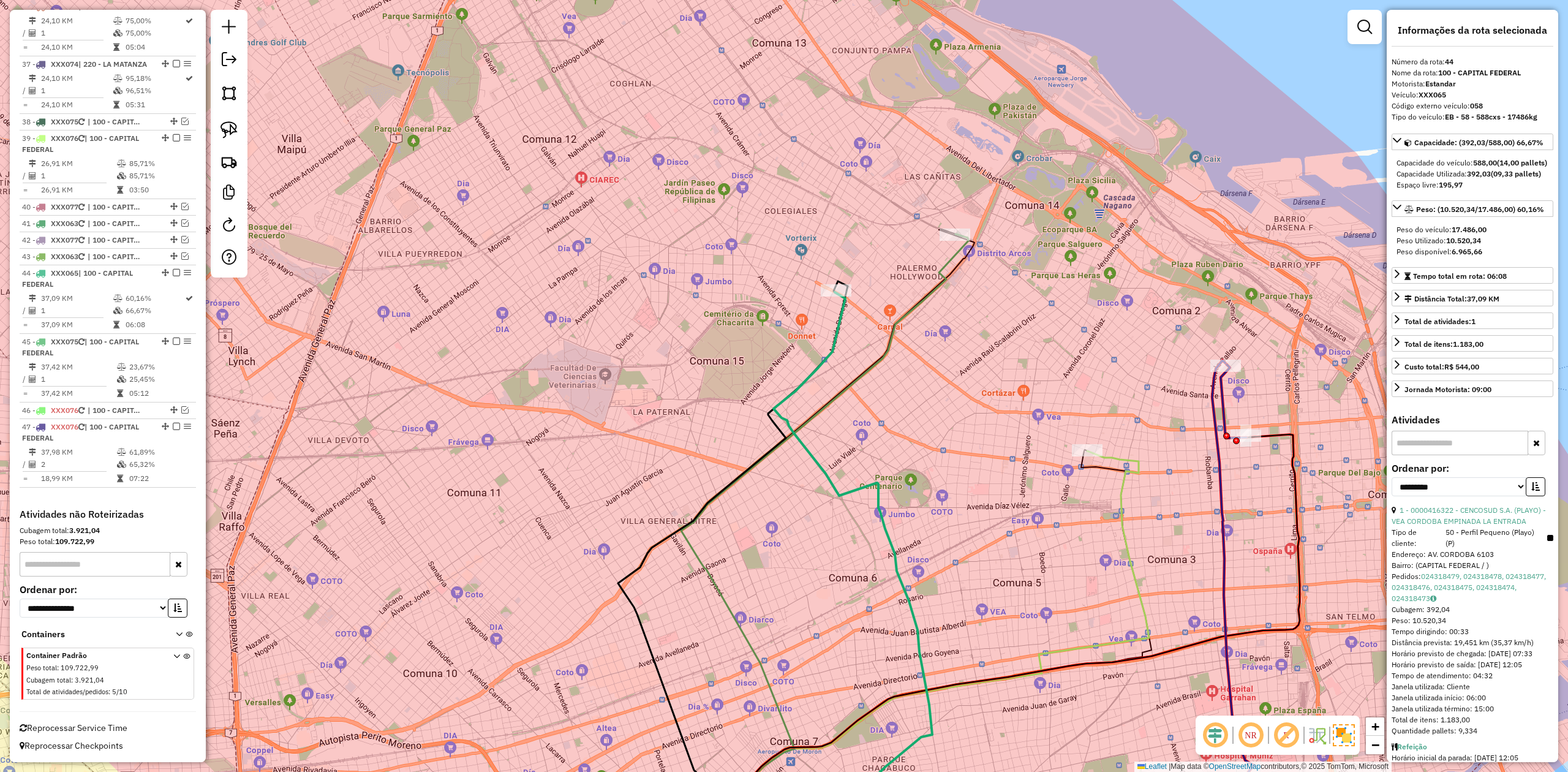
click at [1045, 412] on div "Janela de atendimento Grade de atendimento Capacidade Transportadoras Veículos …" at bounding box center [784, 386] width 1568 height 772
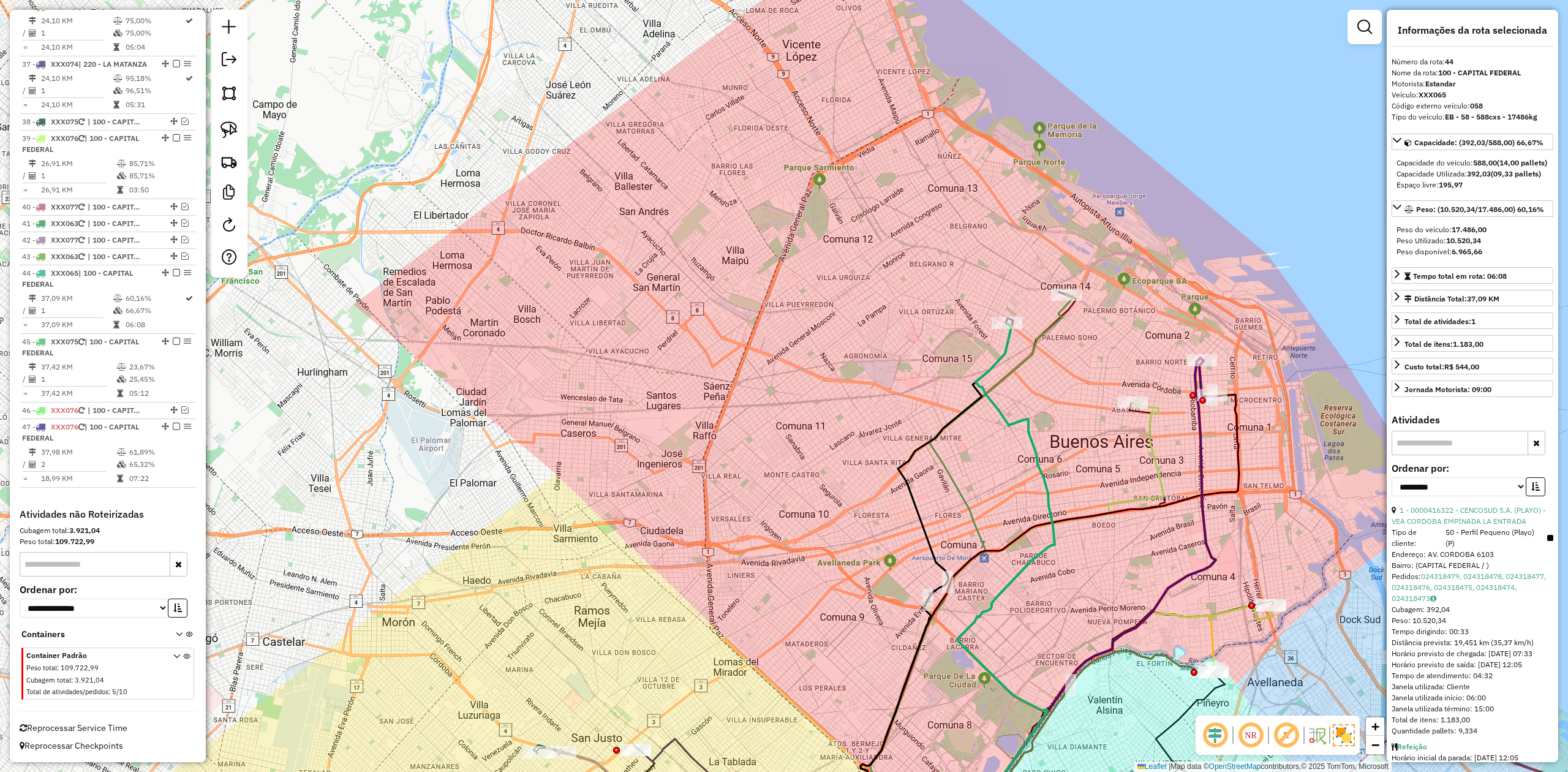
click at [1045, 444] on div "Janela de atendimento Grade de atendimento Capacidade Transportadoras Veículos …" at bounding box center [784, 386] width 1568 height 772
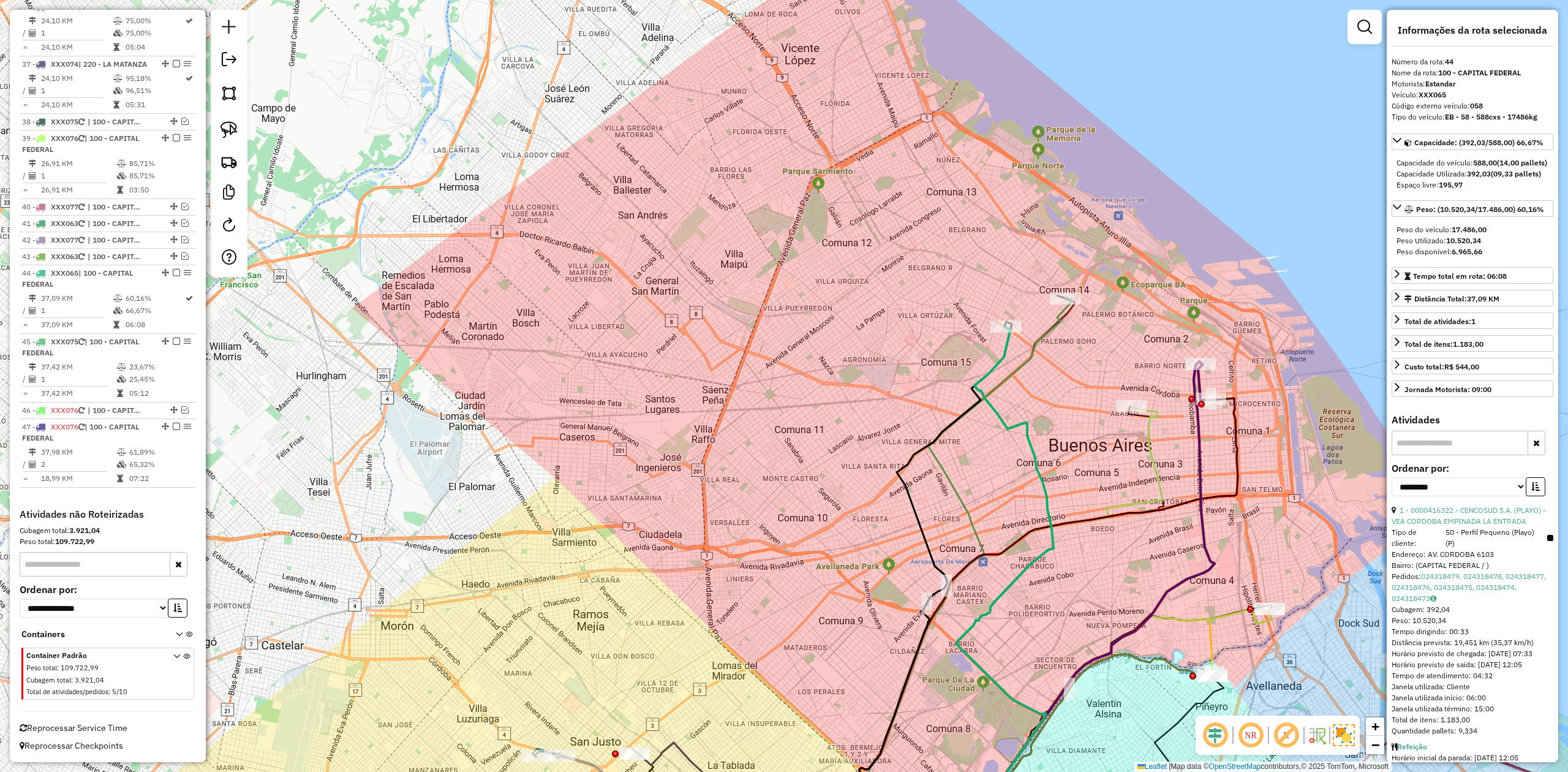
click at [1045, 442] on icon at bounding box center [1015, 627] width 293 height 442
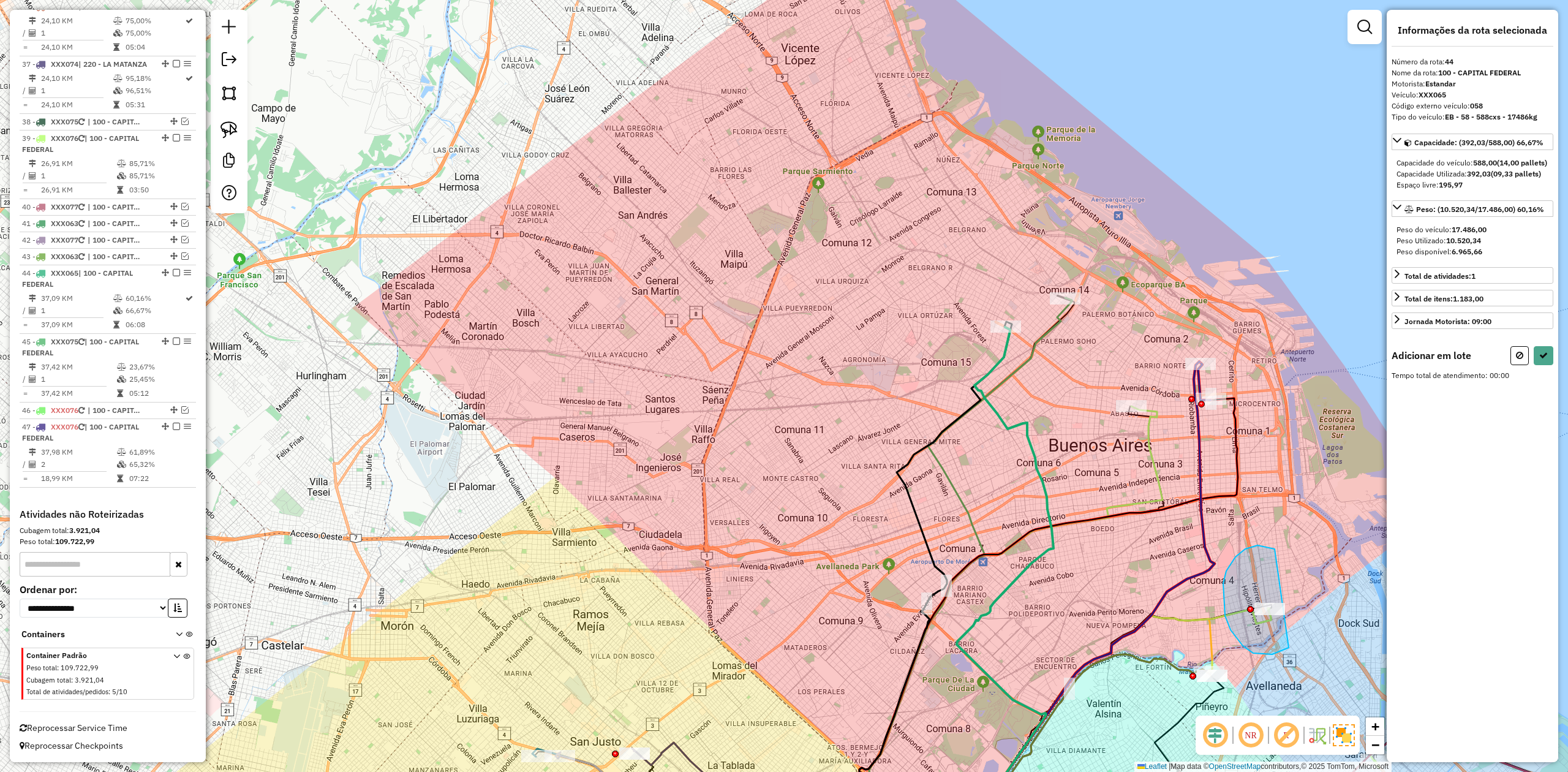
drag, startPoint x: 1242, startPoint y: 646, endPoint x: 1307, endPoint y: 583, distance: 90.5
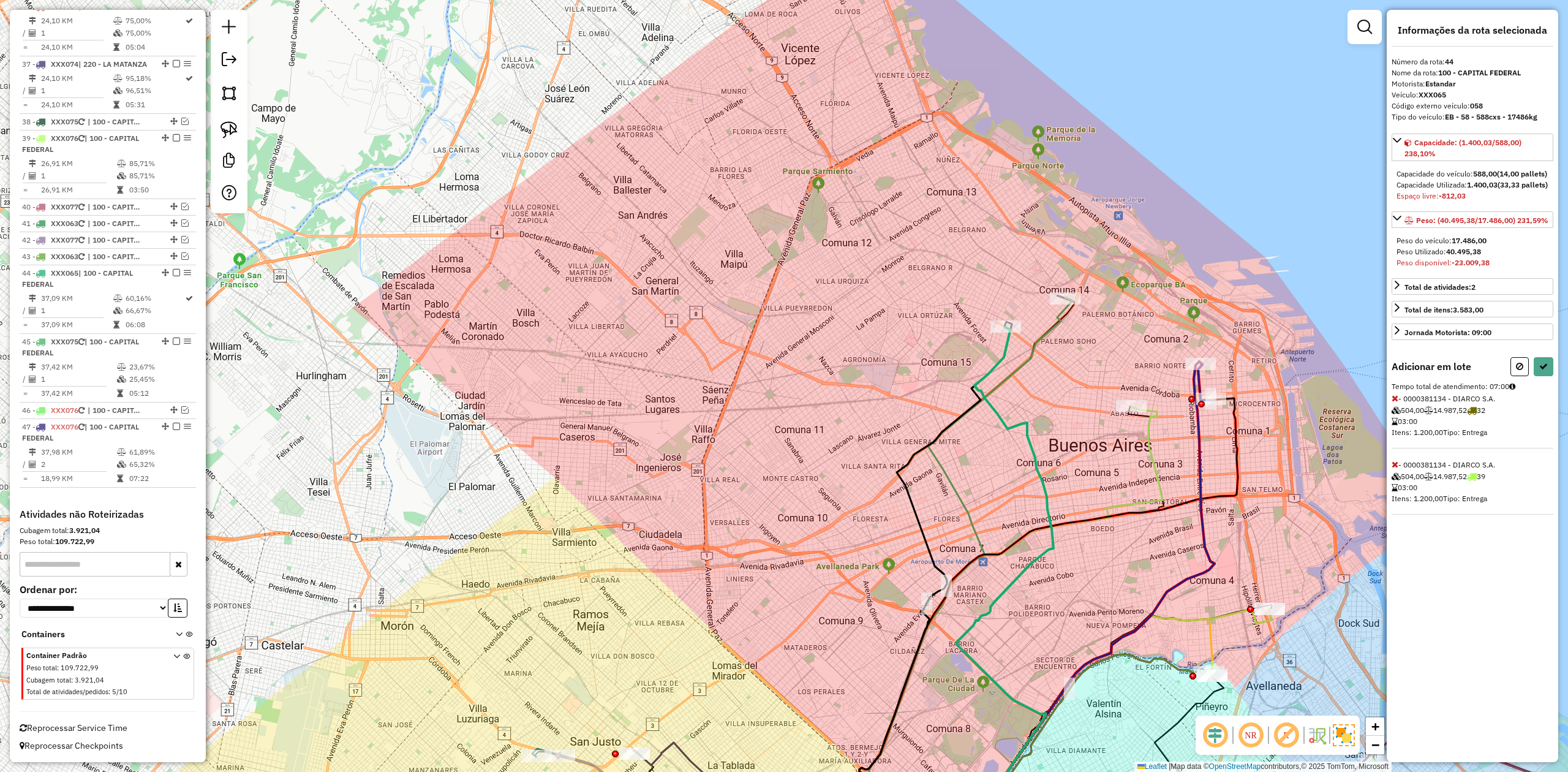
select select "**********"
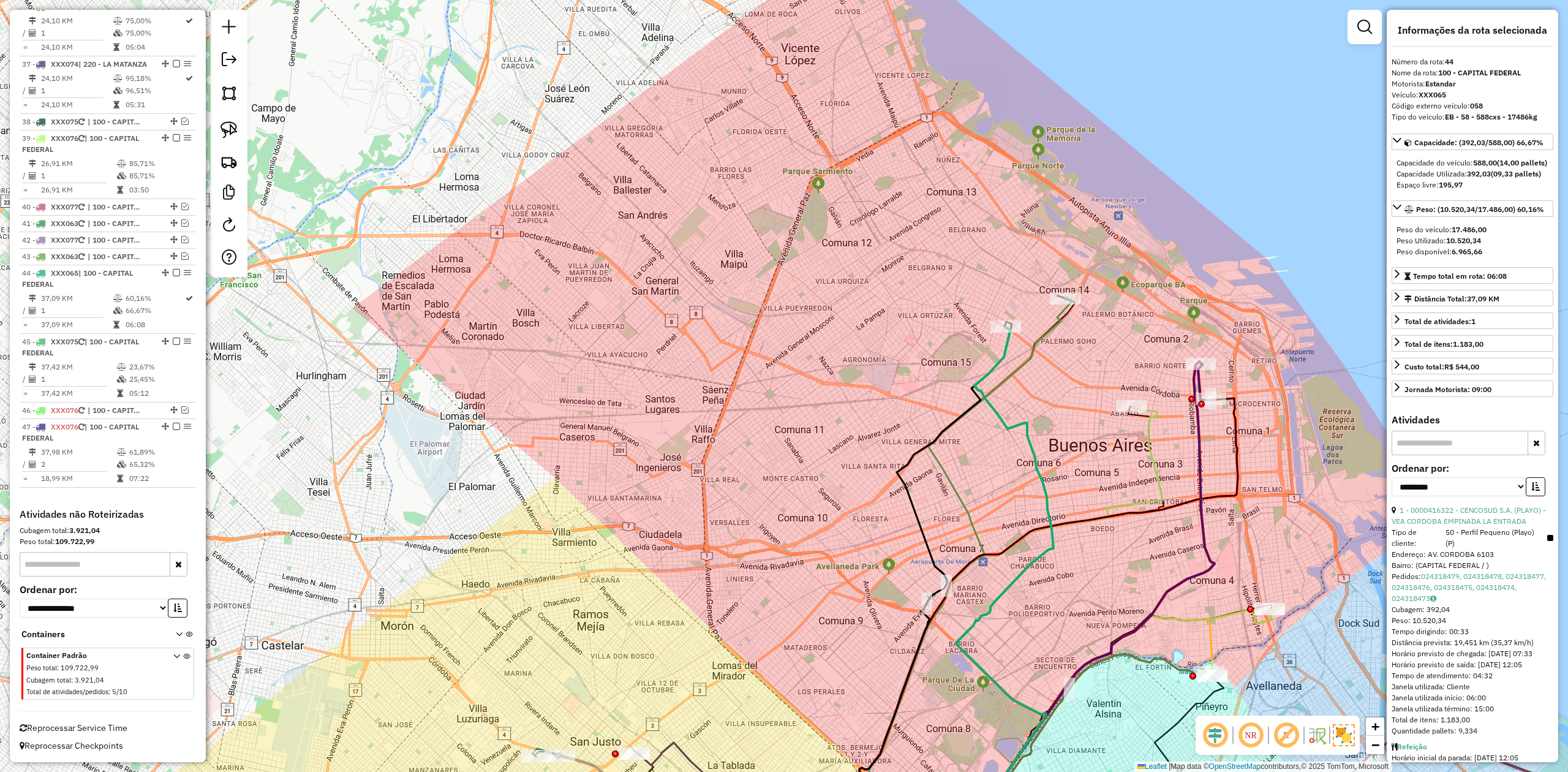
click at [1045, 477] on div "Janela de atendimento Grade de atendimento Capacidade Transportadoras Veículos …" at bounding box center [784, 386] width 1568 height 772
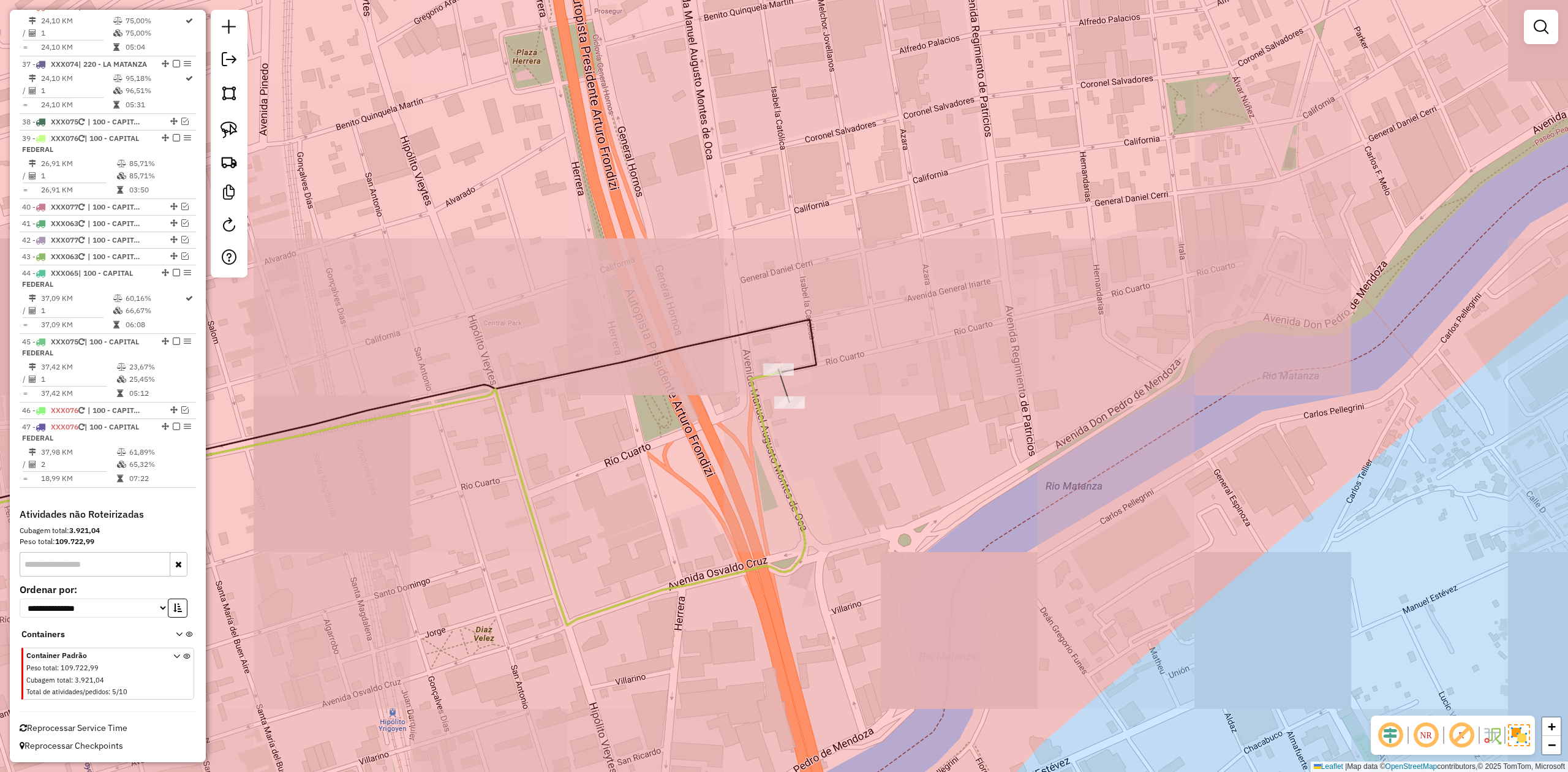
select select "**********"
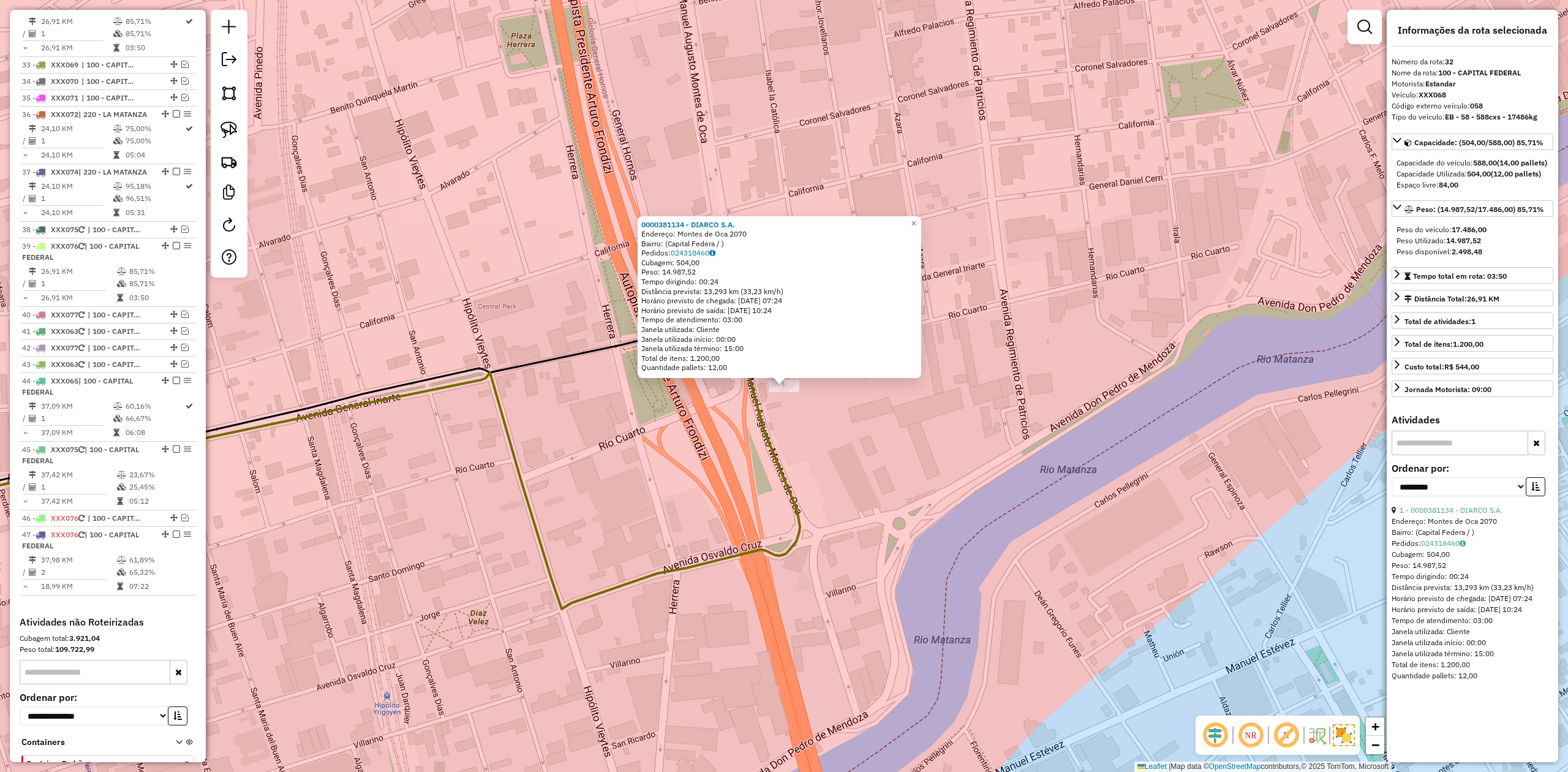
scroll to position [2374, 0]
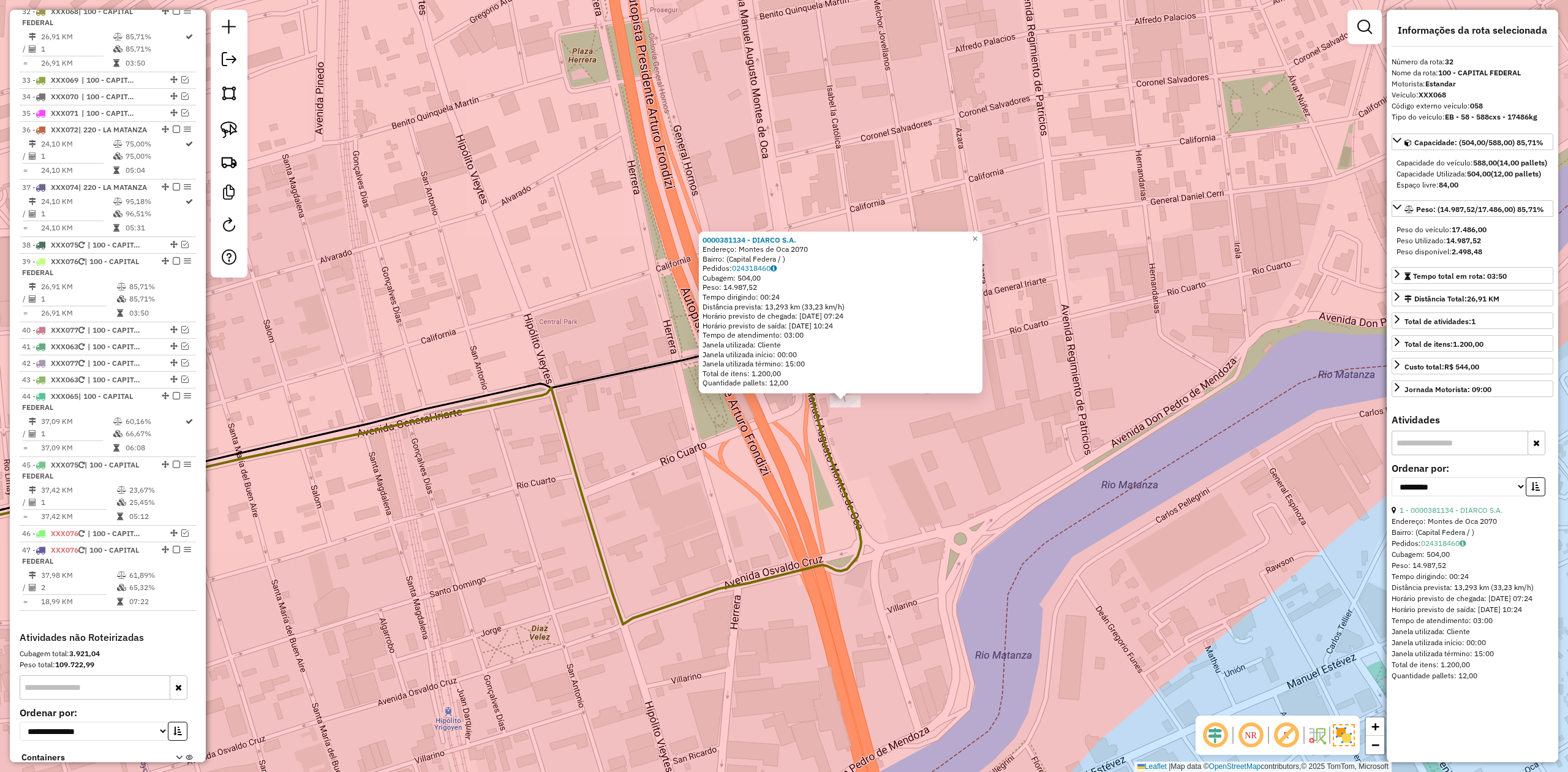
drag, startPoint x: 909, startPoint y: 462, endPoint x: 1105, endPoint y: 493, distance: 198.4
click at [1045, 477] on div "0000381134 - DIARCO S.A. Endereço: Montes de Oca 2070 Bairro: (Capital Federa /…" at bounding box center [784, 386] width 1568 height 772
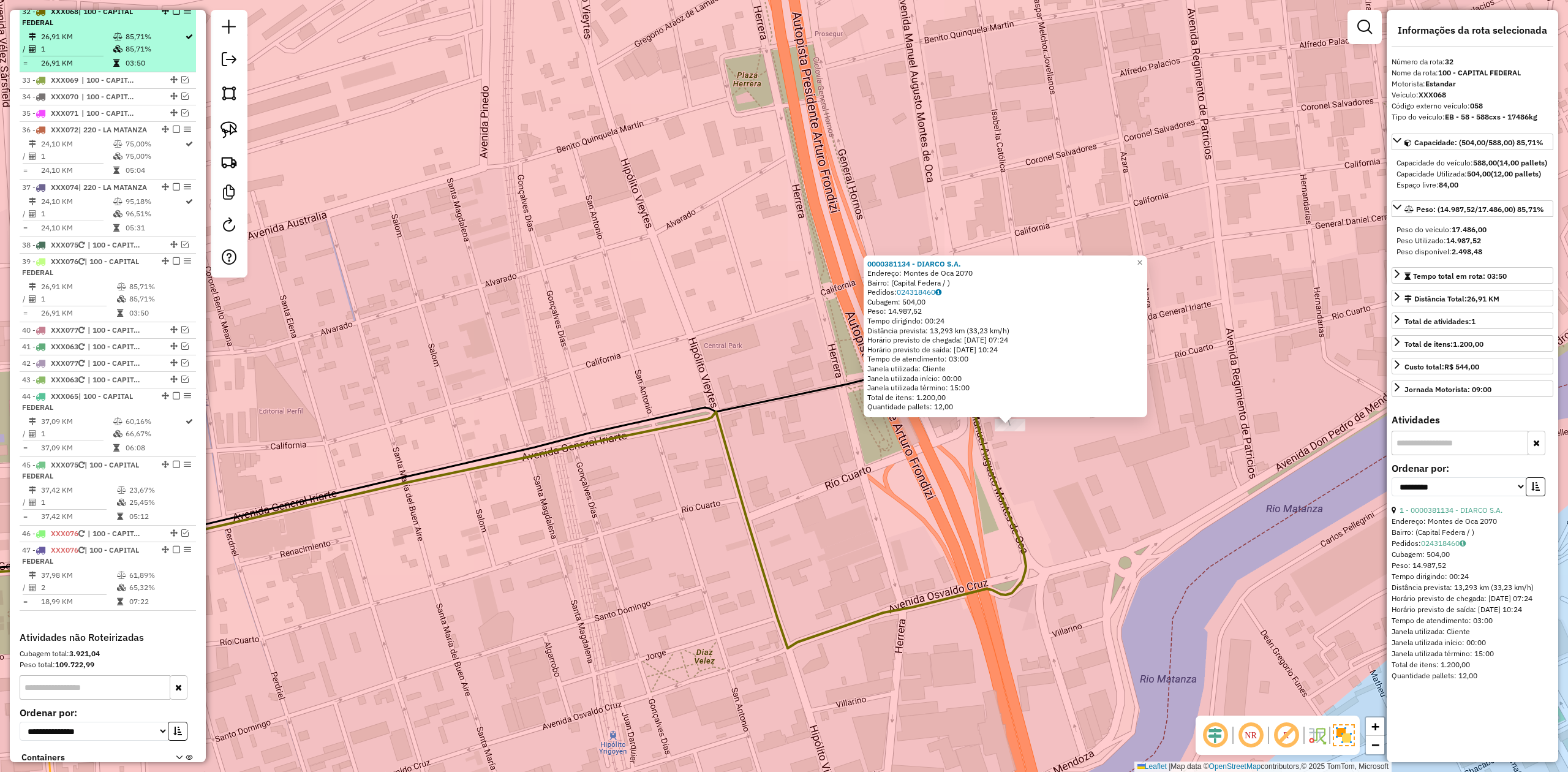
click at [172, 15] on em at bounding box center [176, 12] width 8 height 8
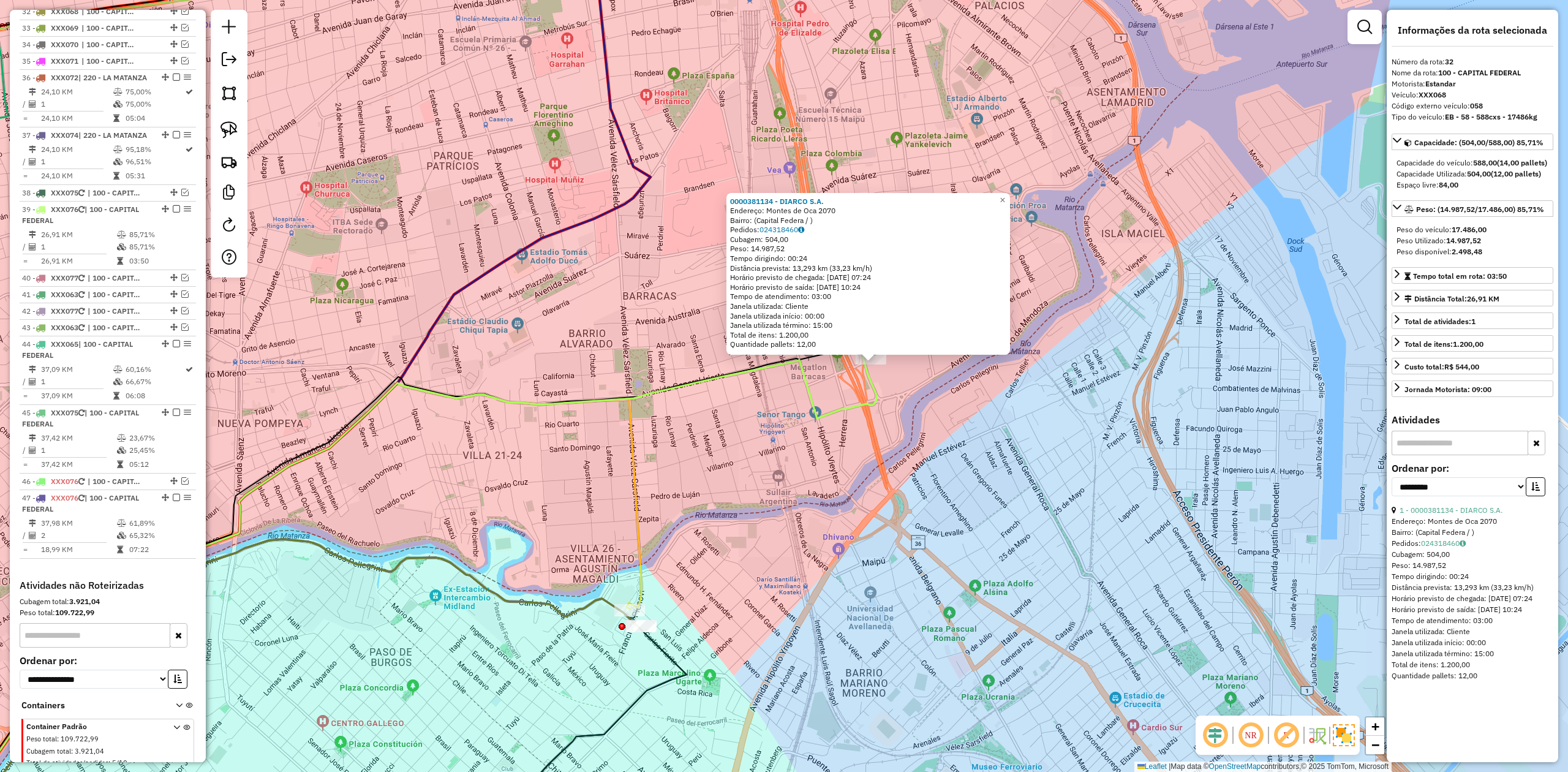
click at [870, 377] on icon at bounding box center [404, 601] width 945 height 493
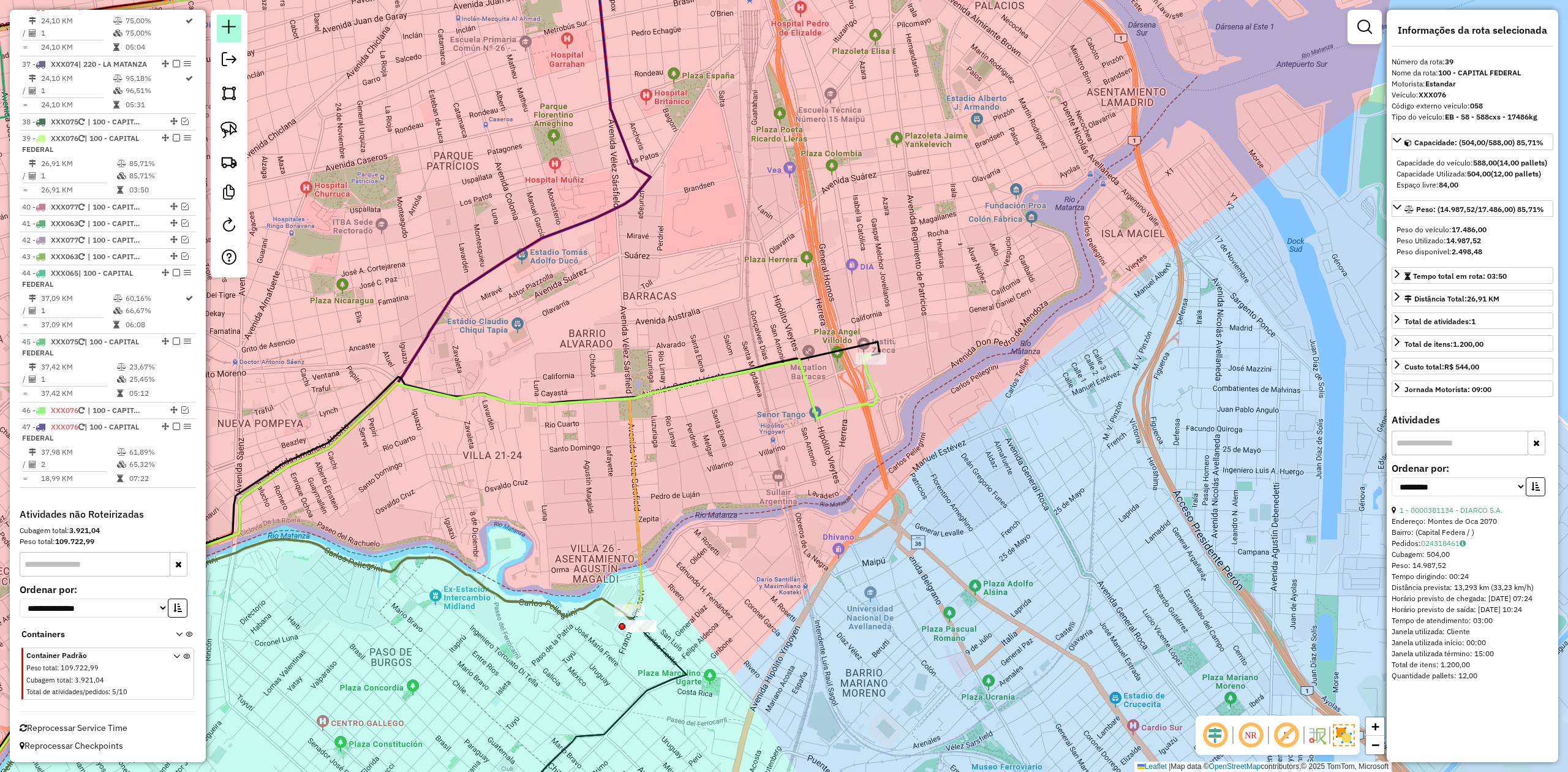
scroll to position [2477, 0]
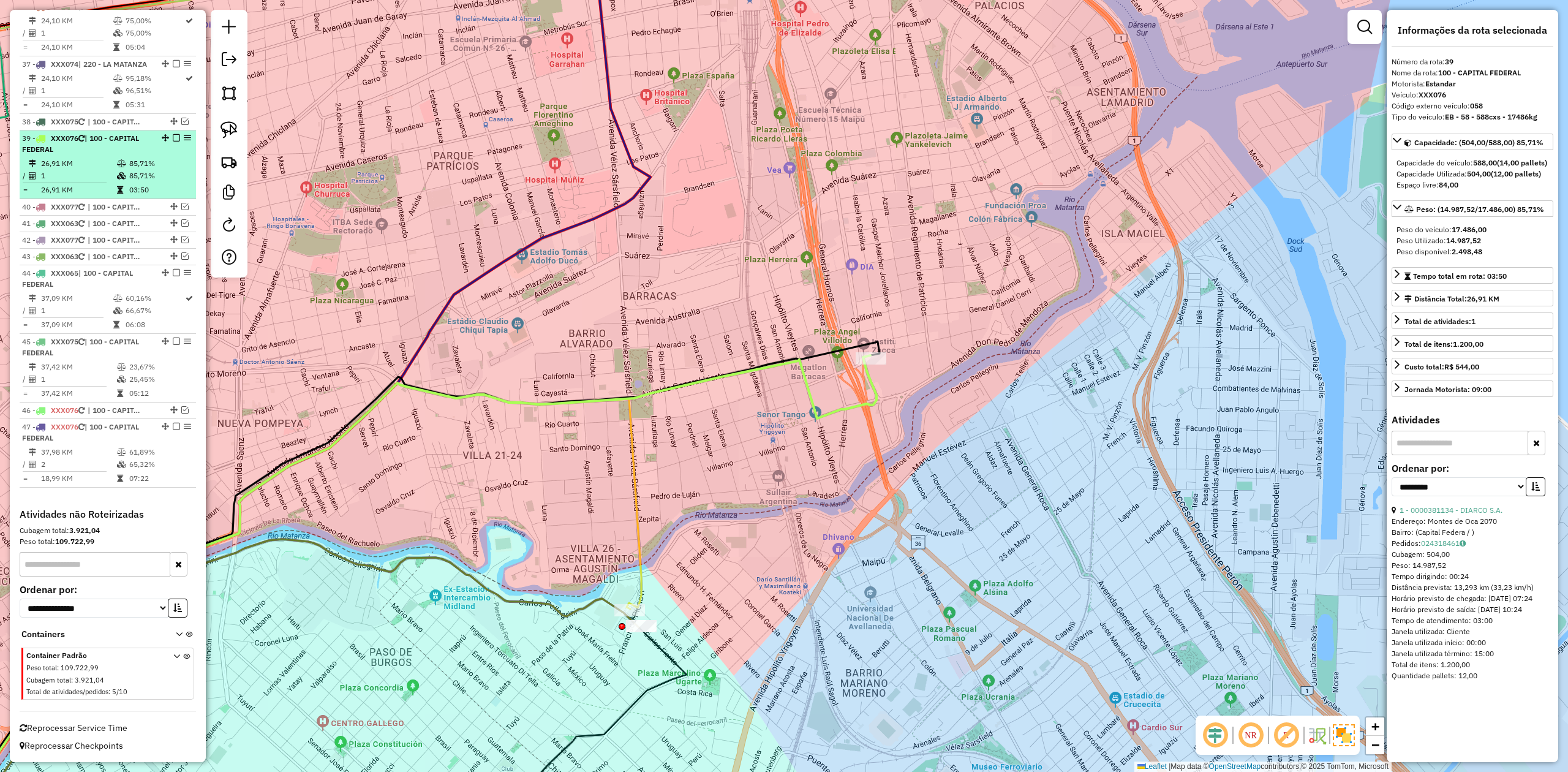
click at [172, 135] on em at bounding box center [176, 138] width 8 height 8
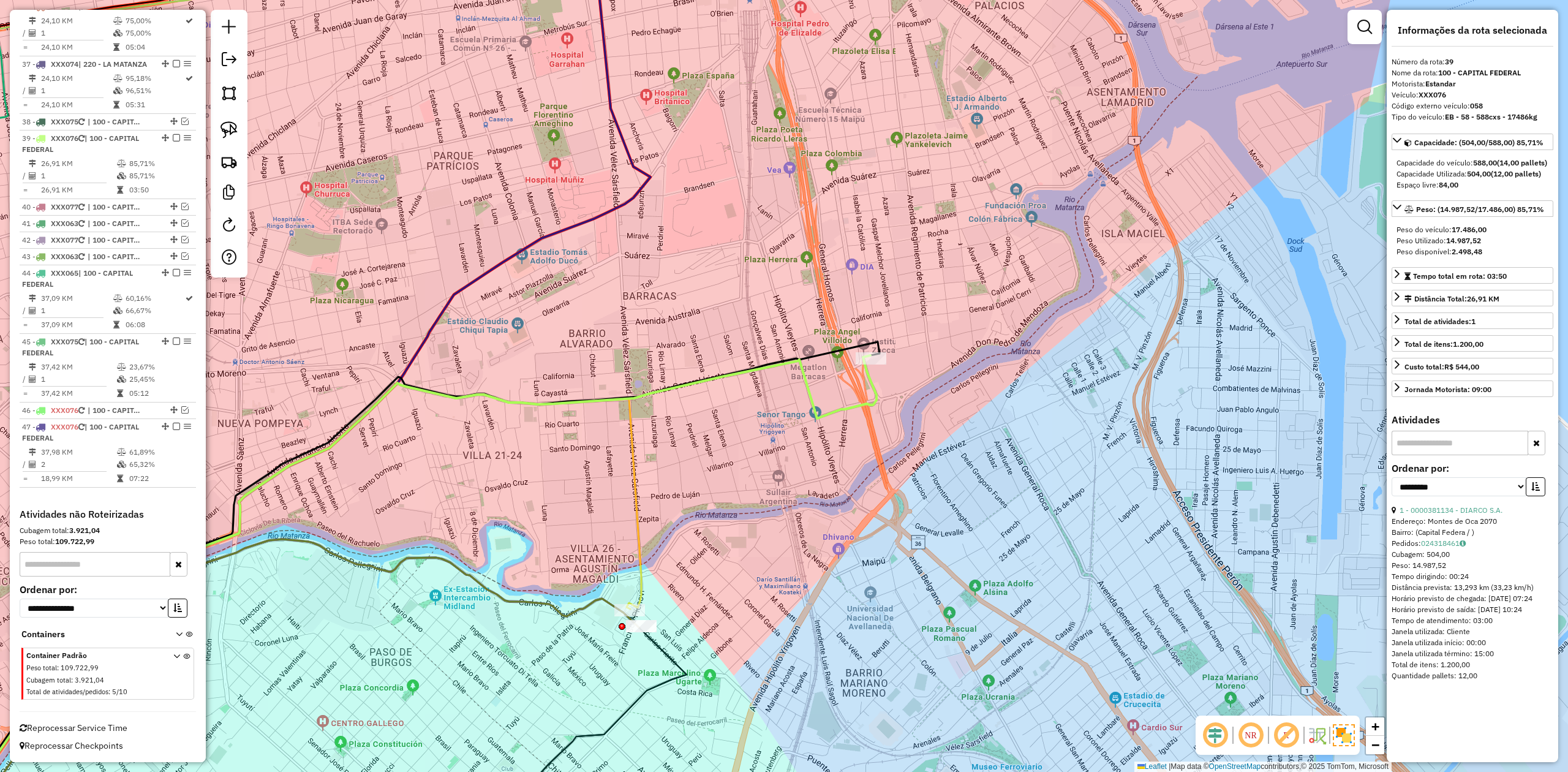
scroll to position [2424, 0]
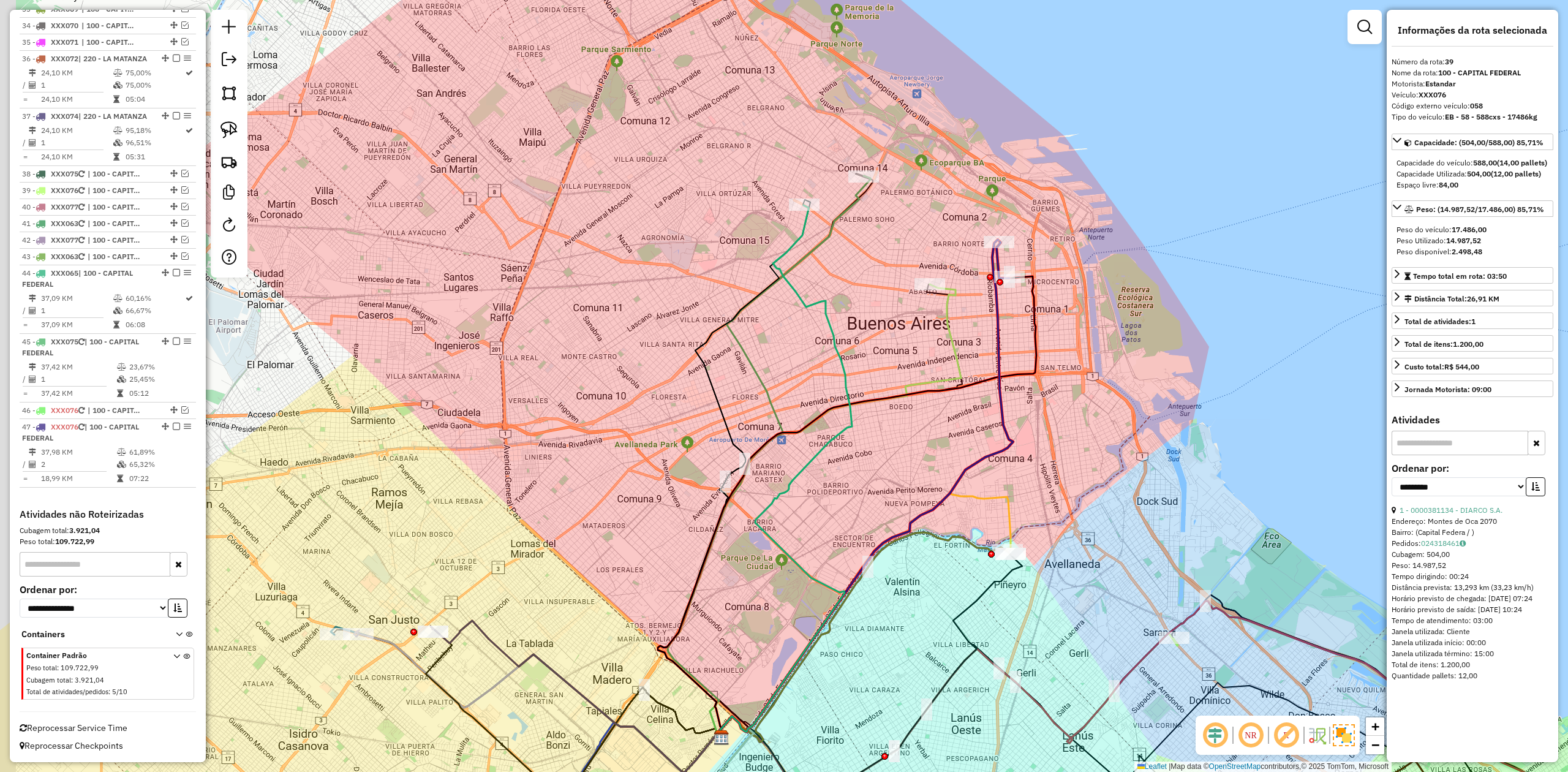
drag, startPoint x: 988, startPoint y: 397, endPoint x: 1028, endPoint y: 400, distance: 40.1
click at [1045, 433] on div "Janela de atendimento Grade de atendimento Capacidade Transportadoras Veículos …" at bounding box center [784, 386] width 1568 height 772
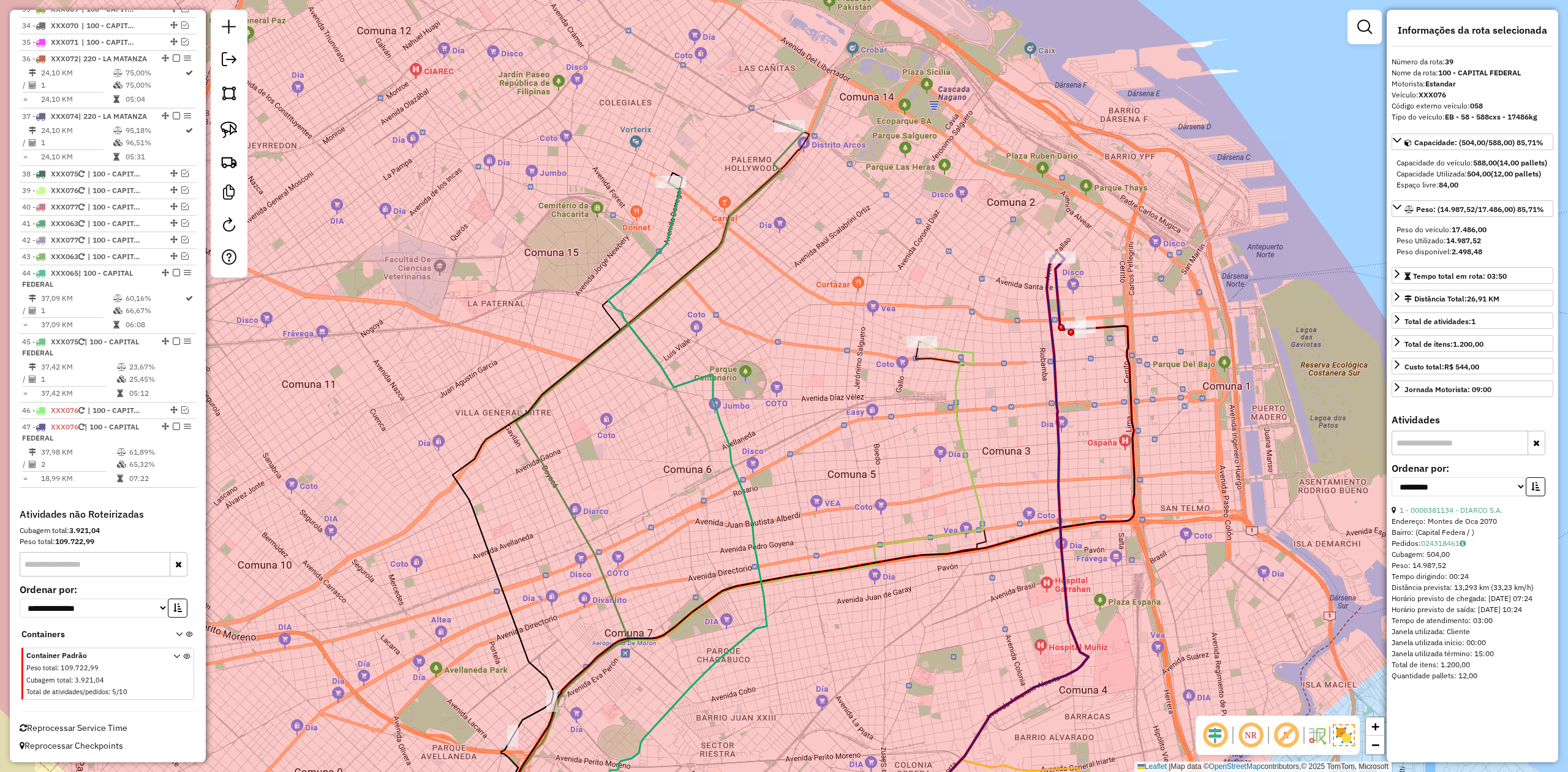
click at [1005, 409] on div "Janela de atendimento Grade de atendimento Capacidade Transportadoras Veículos …" at bounding box center [784, 386] width 1568 height 772
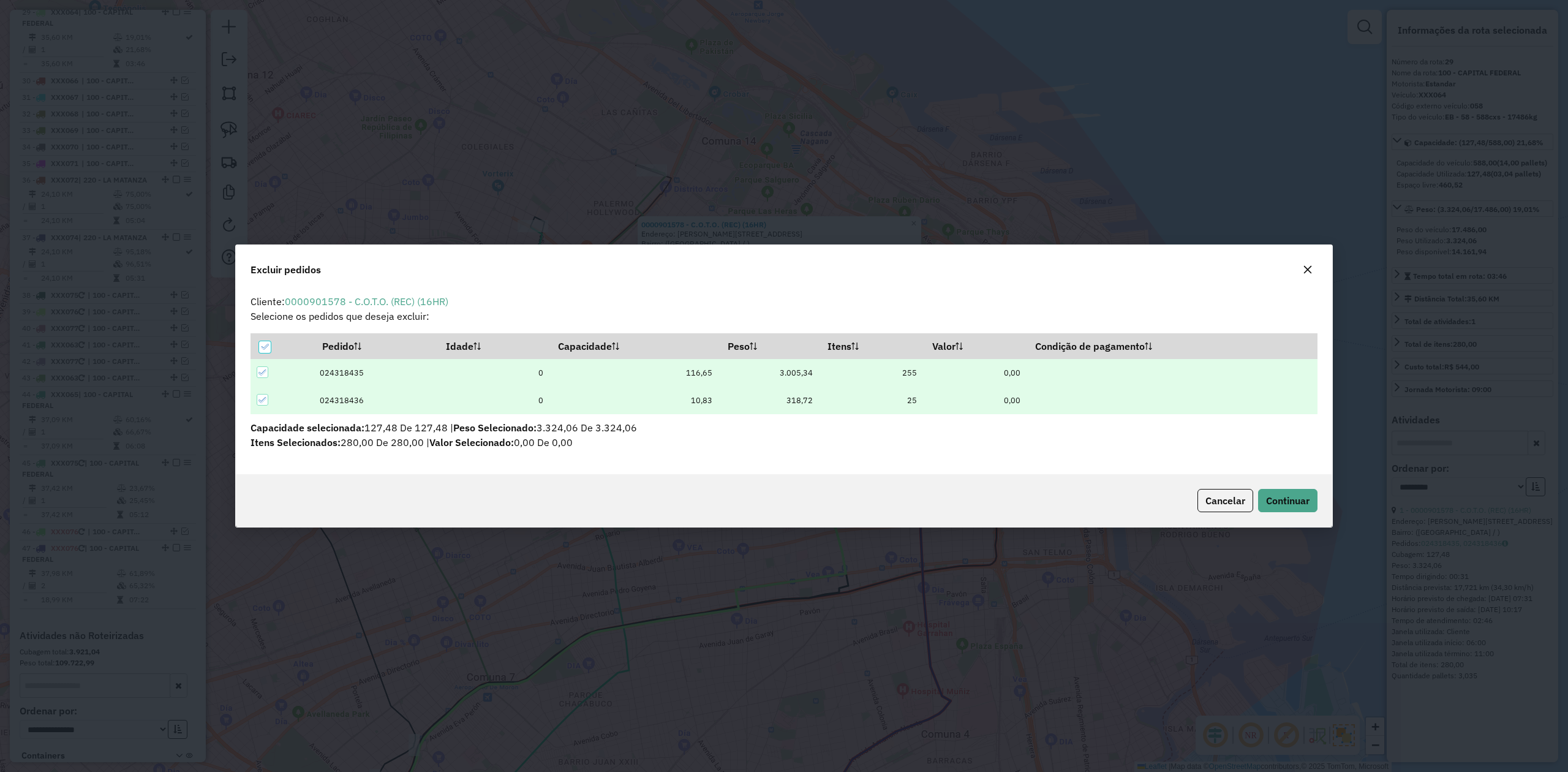
scroll to position [0, 0]
click at [1045, 477] on span "Continuar" at bounding box center [1288, 500] width 43 height 12
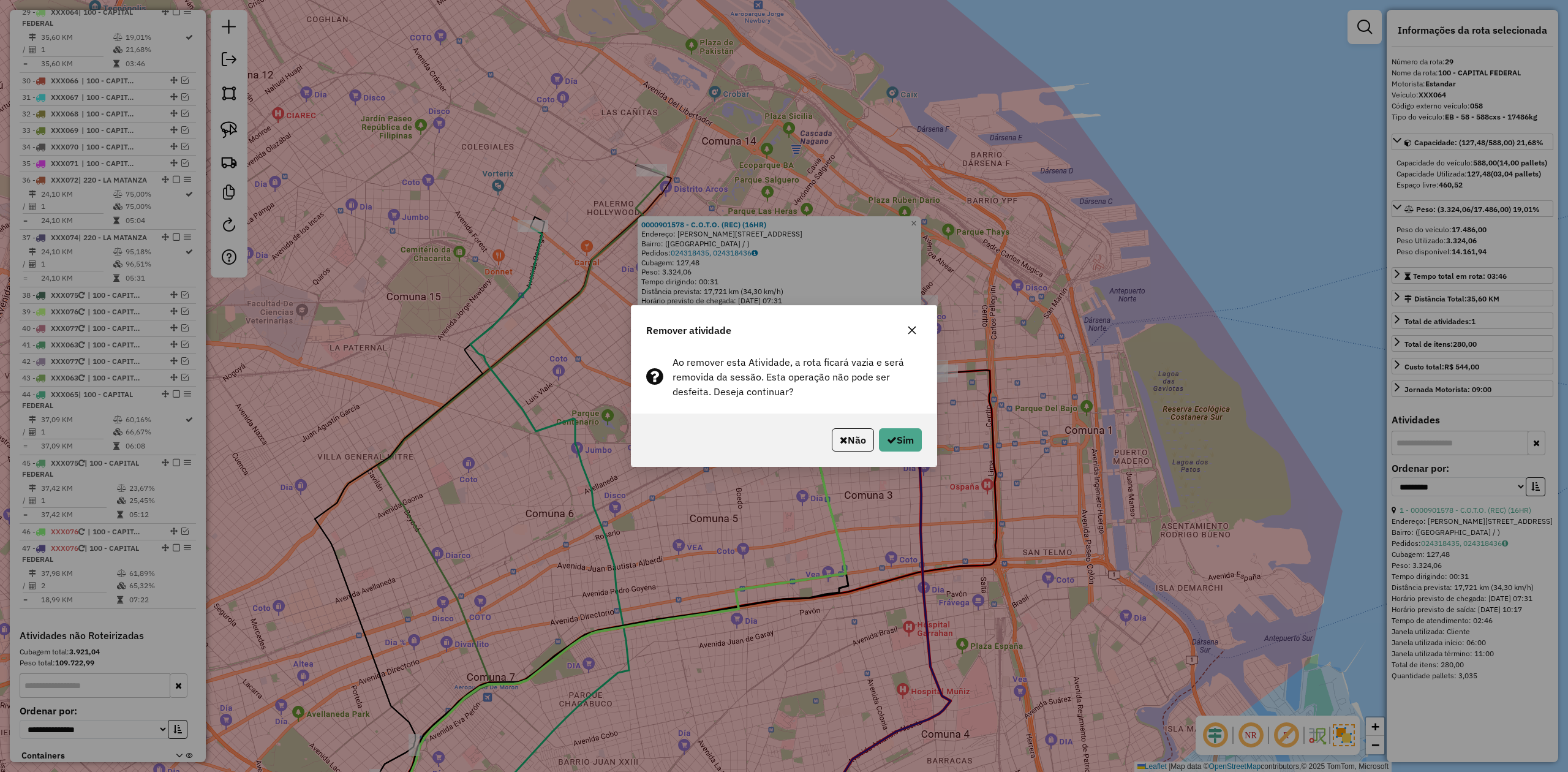
click at [1021, 460] on div "Remover atividade Ao remover esta Atividade, a rota ficará vazia e será removid…" at bounding box center [784, 386] width 1568 height 772
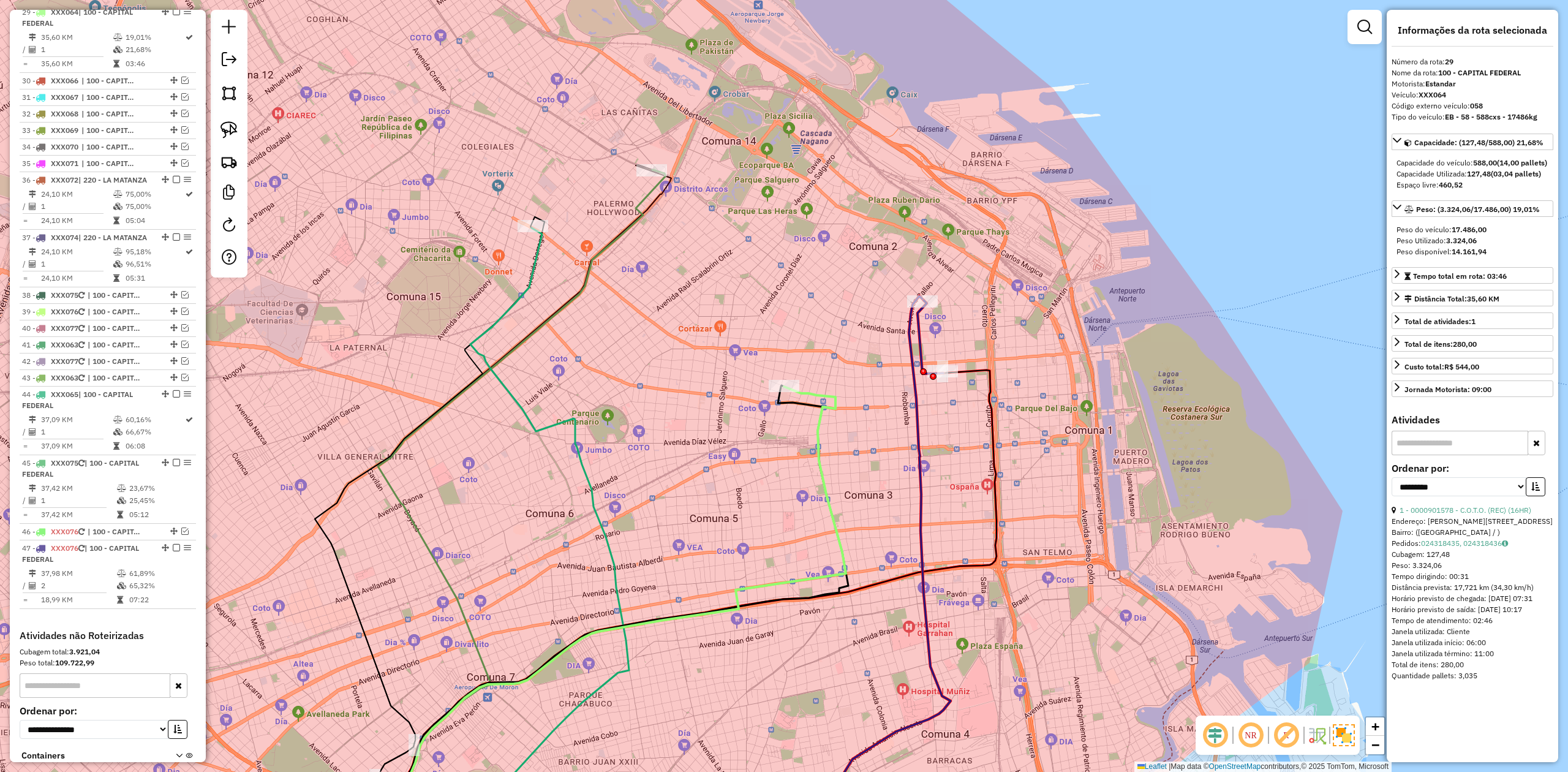
click at [944, 407] on div "0000901578 - C.O.T.O. (REC) (16HR) Endereço: Calle Lavalle, 3177 Bairro: (Bueno…" at bounding box center [784, 386] width 1568 height 772
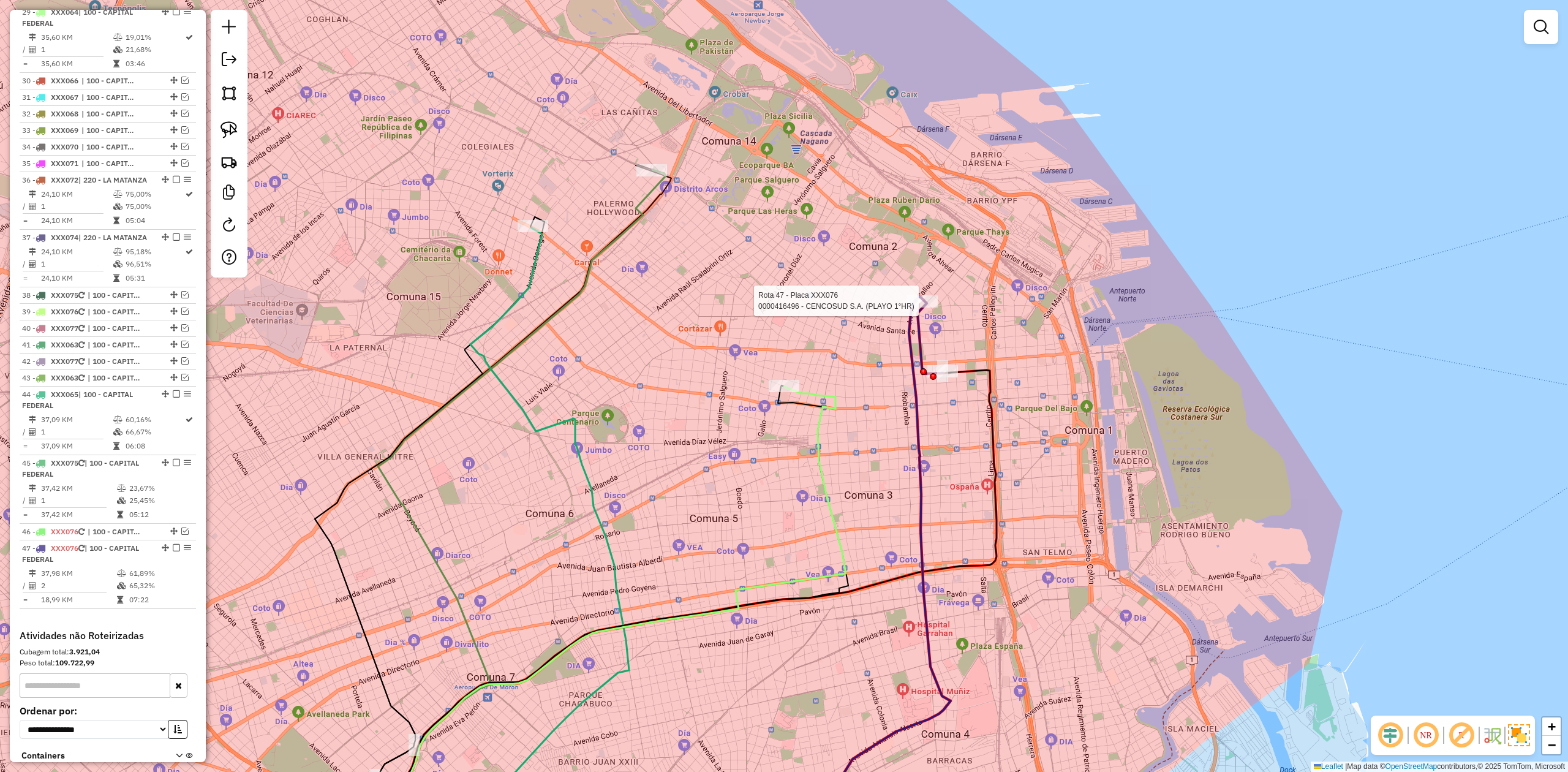
select select "**********"
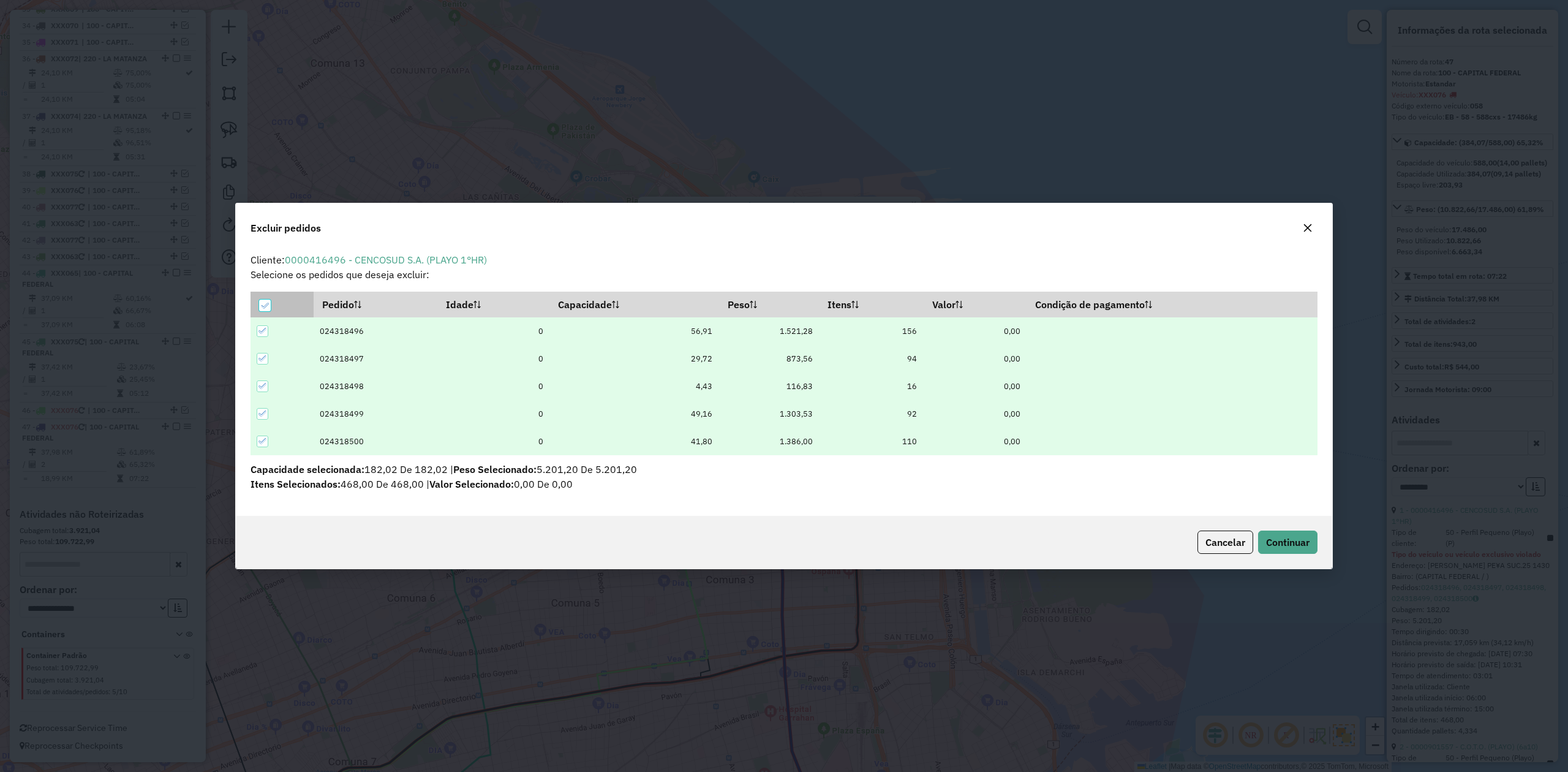
click at [266, 304] on icon at bounding box center [264, 305] width 8 height 8
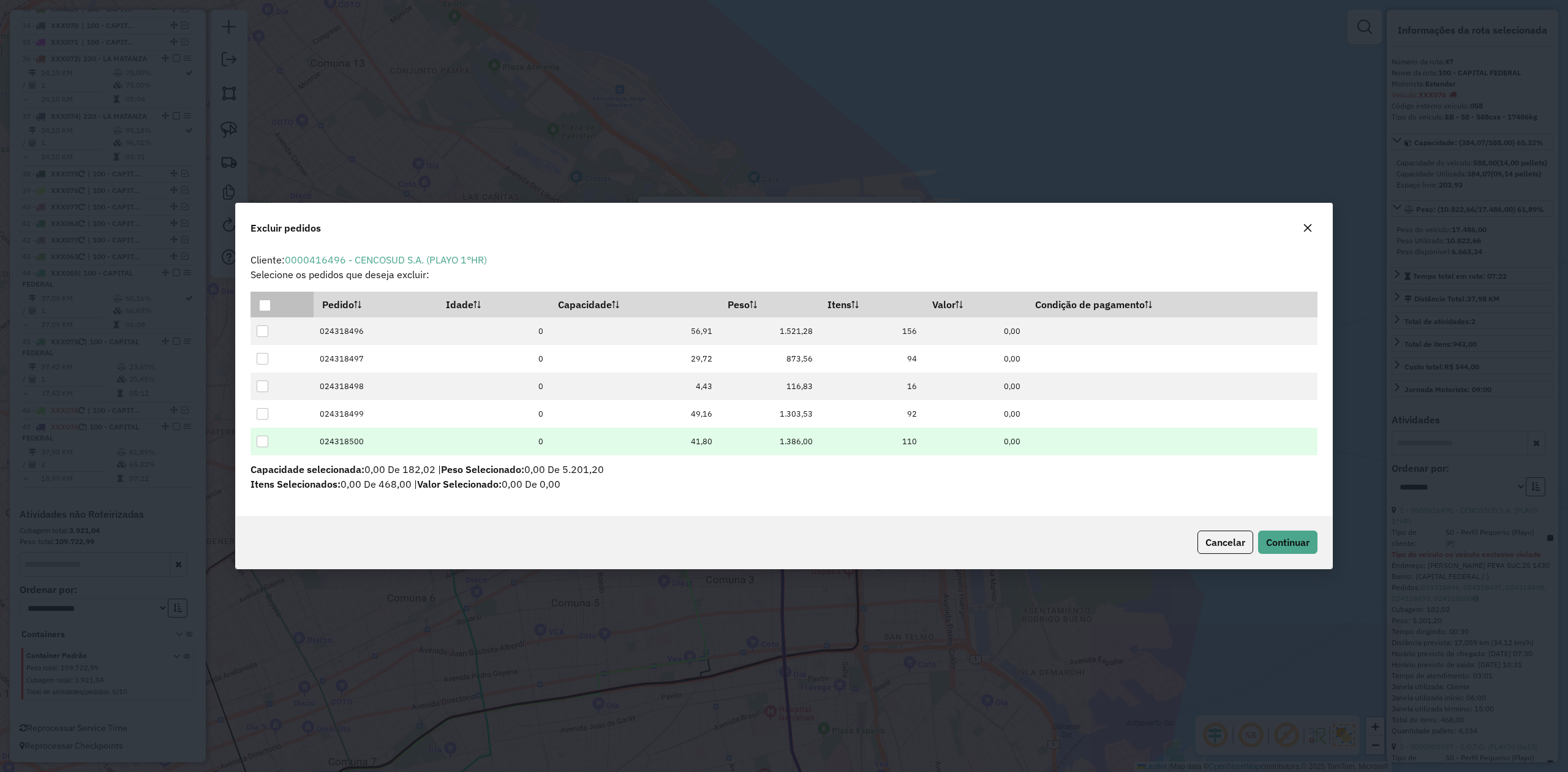
click at [262, 441] on div at bounding box center [262, 441] width 12 height 12
click at [260, 415] on div at bounding box center [262, 413] width 12 height 12
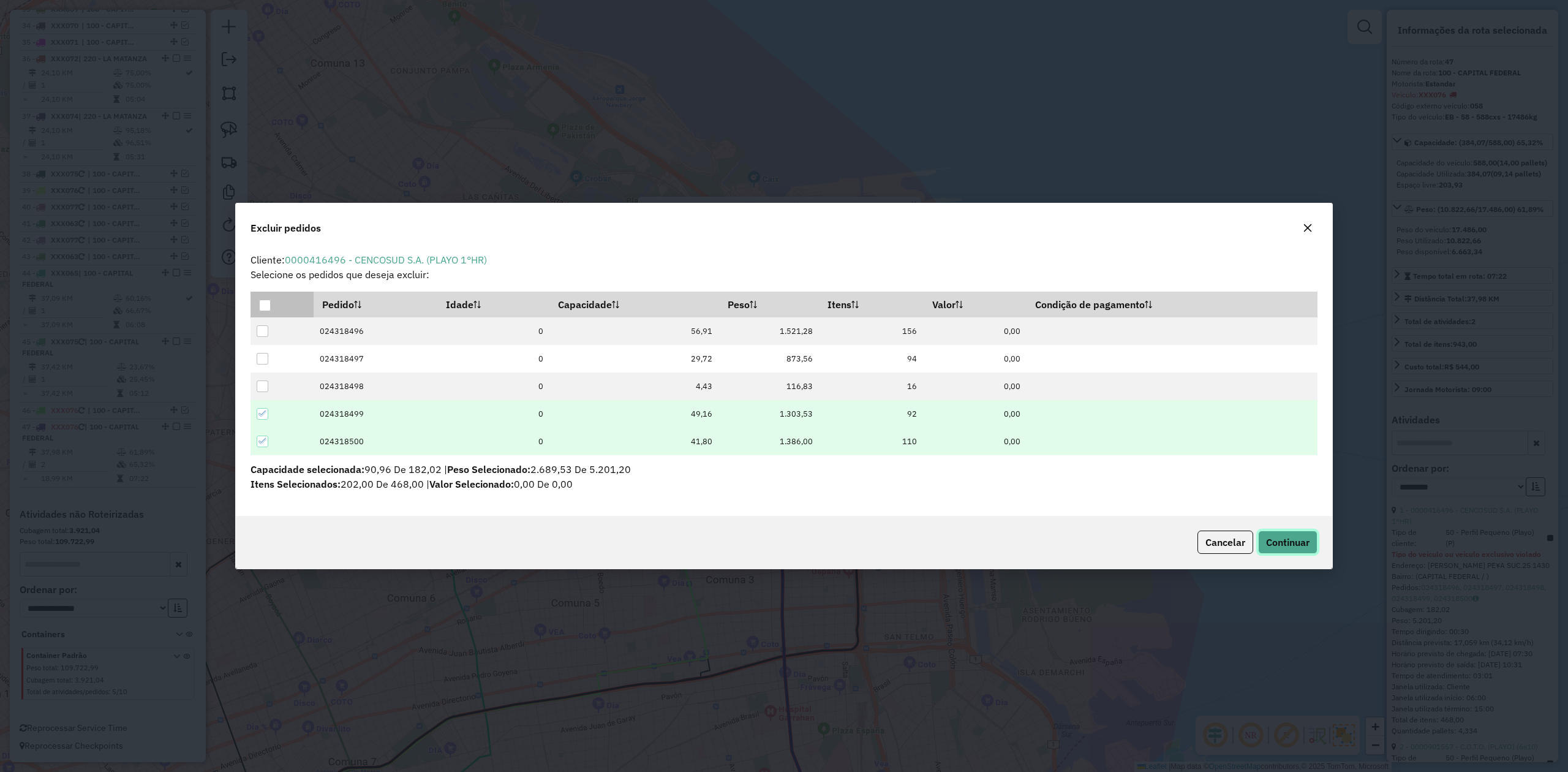
click at [1045, 477] on button "Continuar" at bounding box center [1287, 542] width 59 height 23
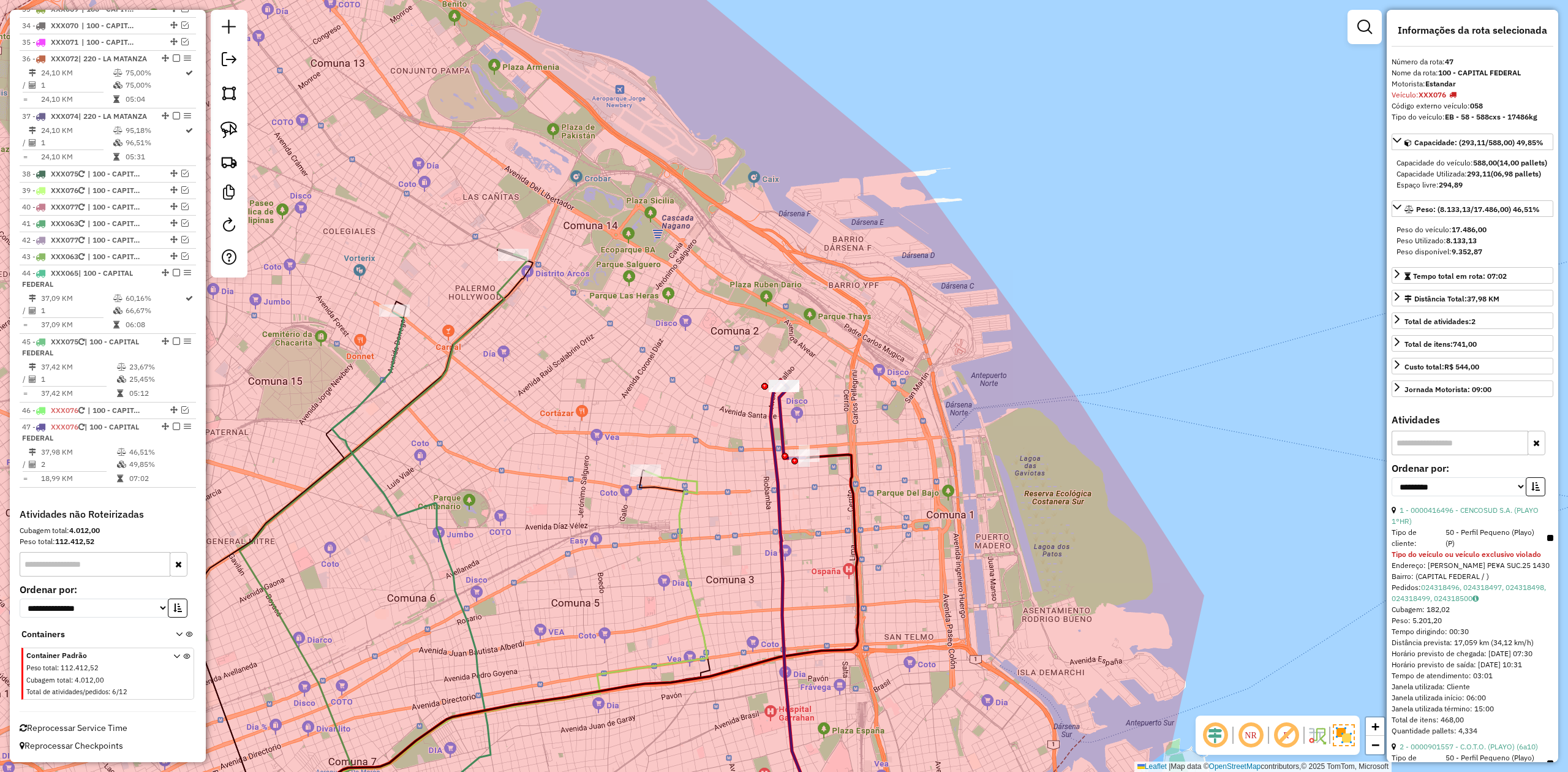
click at [814, 429] on div "Janela de atendimento Grade de atendimento Capacidade Transportadoras Veículos …" at bounding box center [784, 386] width 1568 height 772
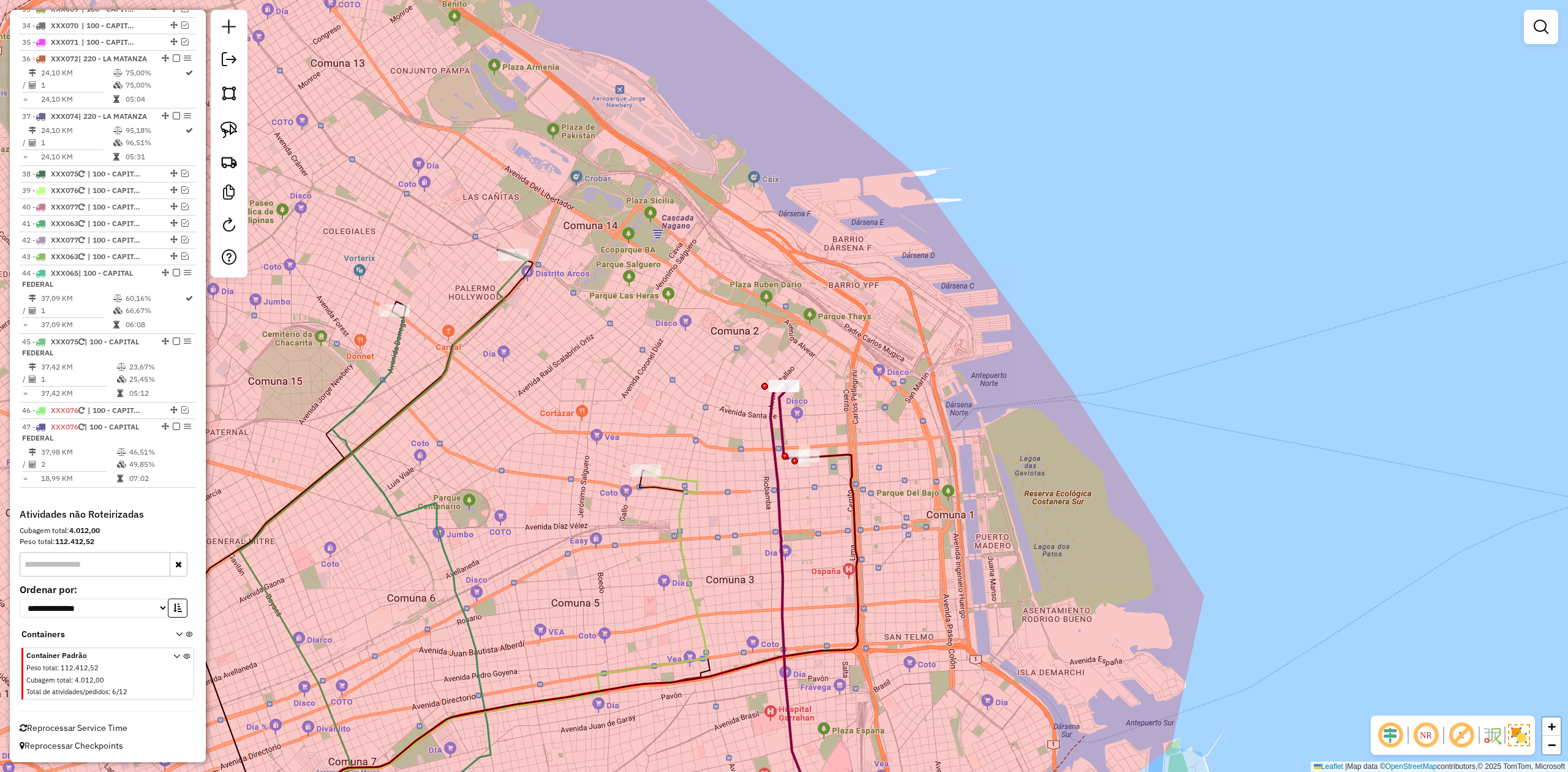
click at [784, 410] on icon at bounding box center [791, 421] width 25 height 73
select select "**********"
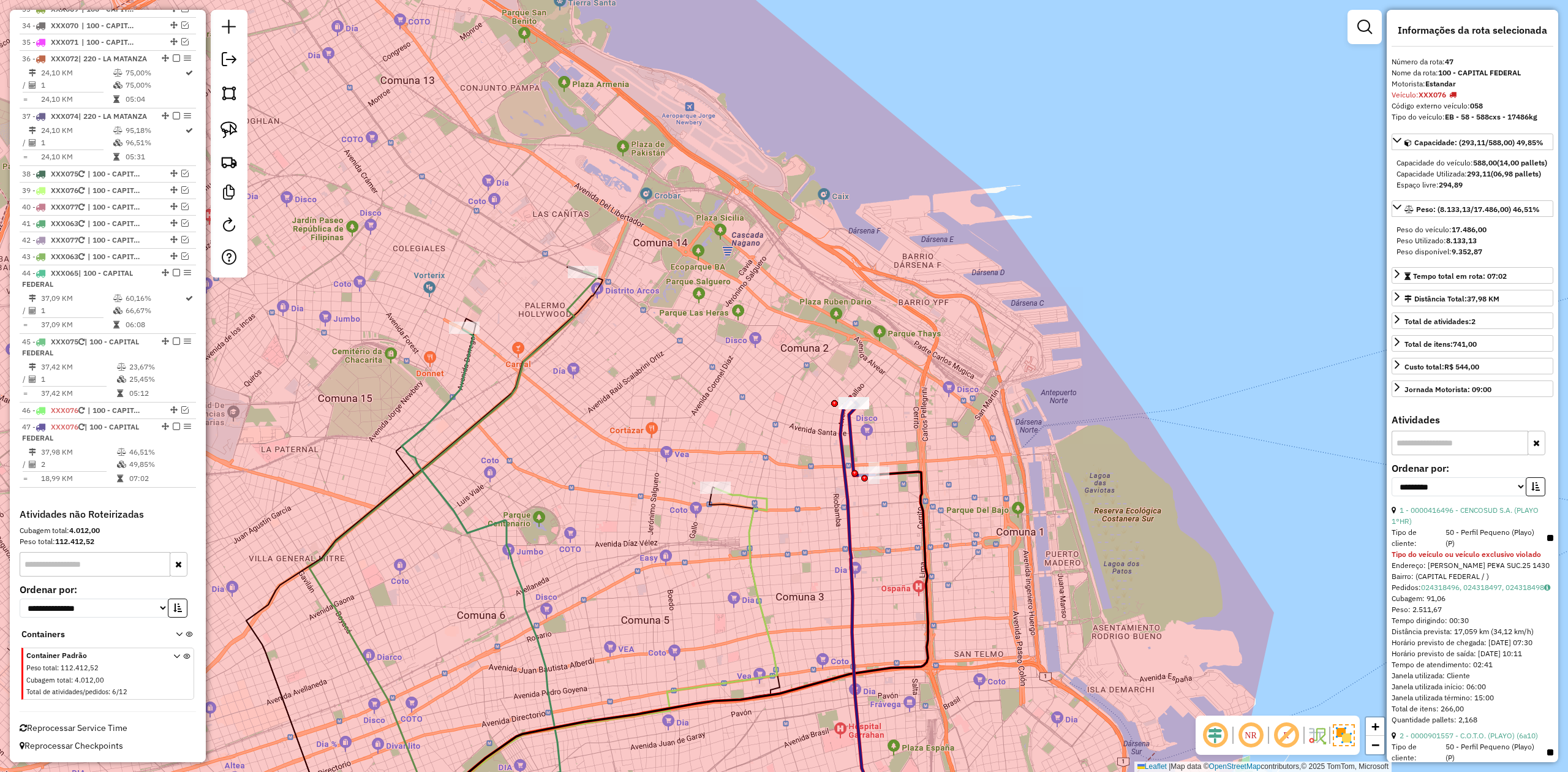
drag, startPoint x: 866, startPoint y: 439, endPoint x: 903, endPoint y: 441, distance: 37.1
click at [901, 442] on div "Janela de atendimento Grade de atendimento Capacidade Transportadoras Veículos …" at bounding box center [784, 386] width 1568 height 772
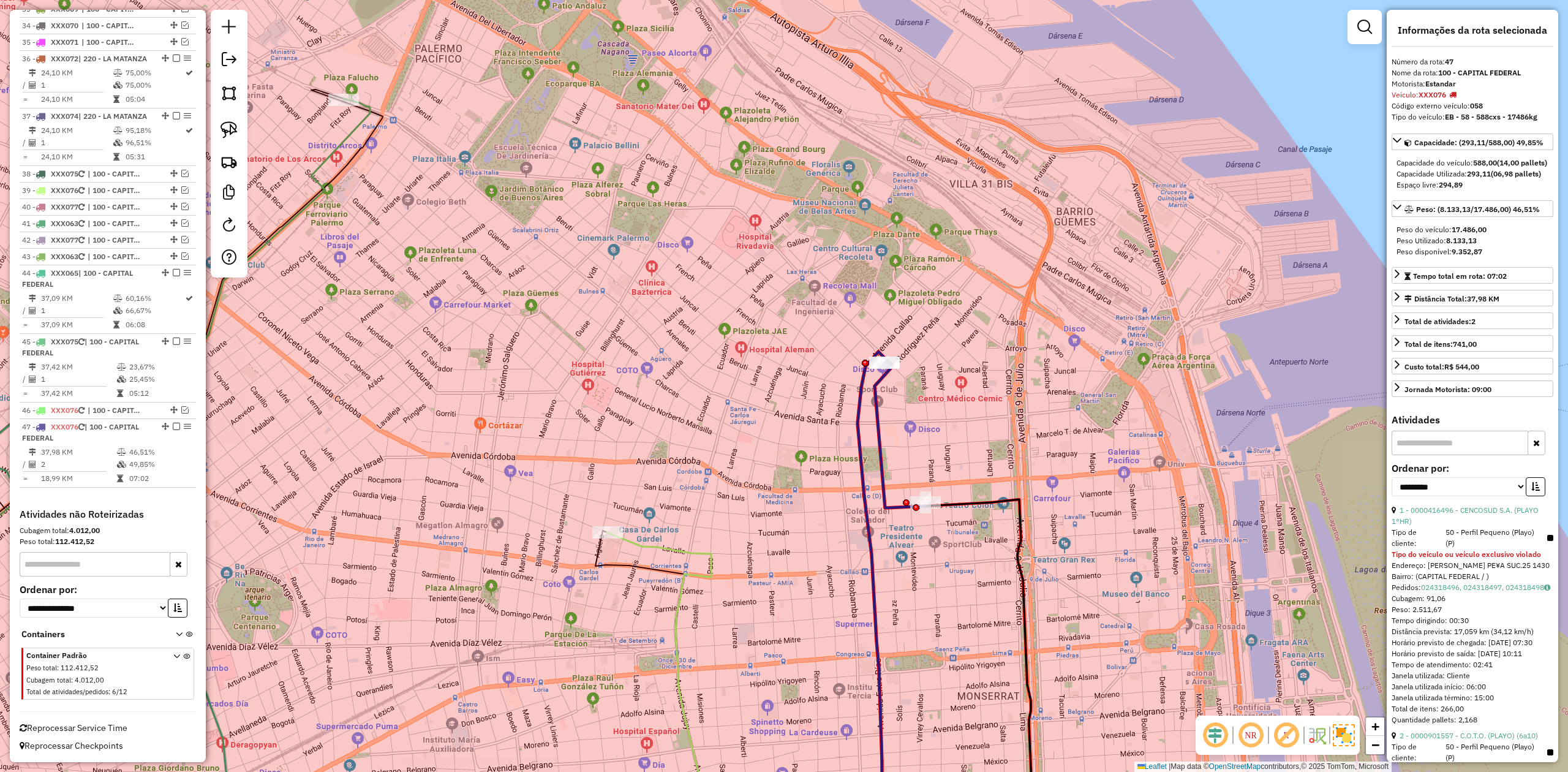
drag, startPoint x: 961, startPoint y: 395, endPoint x: 1012, endPoint y: 373, distance: 55.5
click at [986, 383] on div "Janela de atendimento Grade de atendimento Capacidade Transportadoras Veículos …" at bounding box center [784, 386] width 1568 height 772
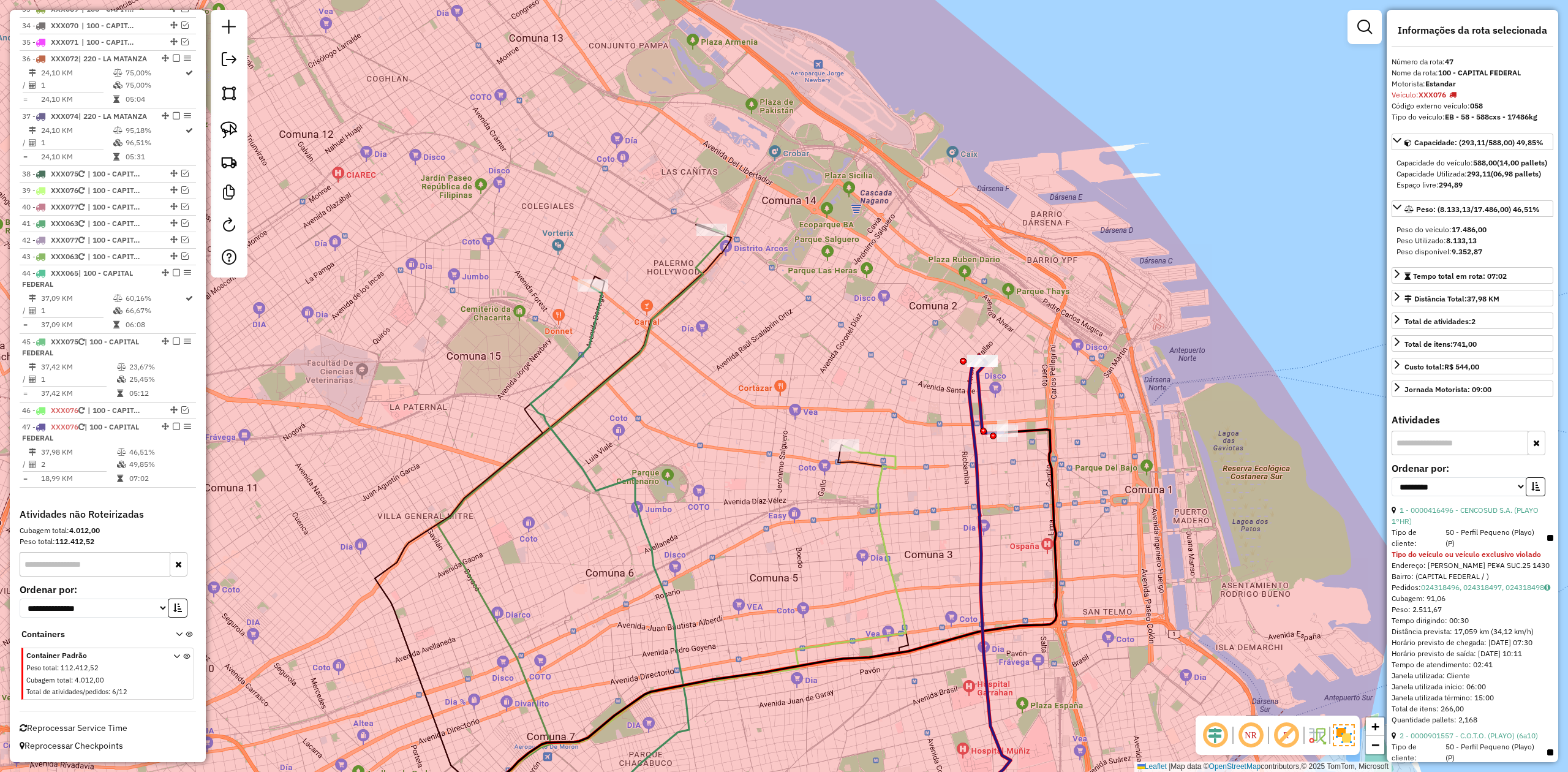
drag, startPoint x: 880, startPoint y: 437, endPoint x: 903, endPoint y: 412, distance: 34.0
click at [943, 412] on div "Janela de atendimento Grade de atendimento Capacidade Transportadoras Veículos …" at bounding box center [784, 386] width 1568 height 772
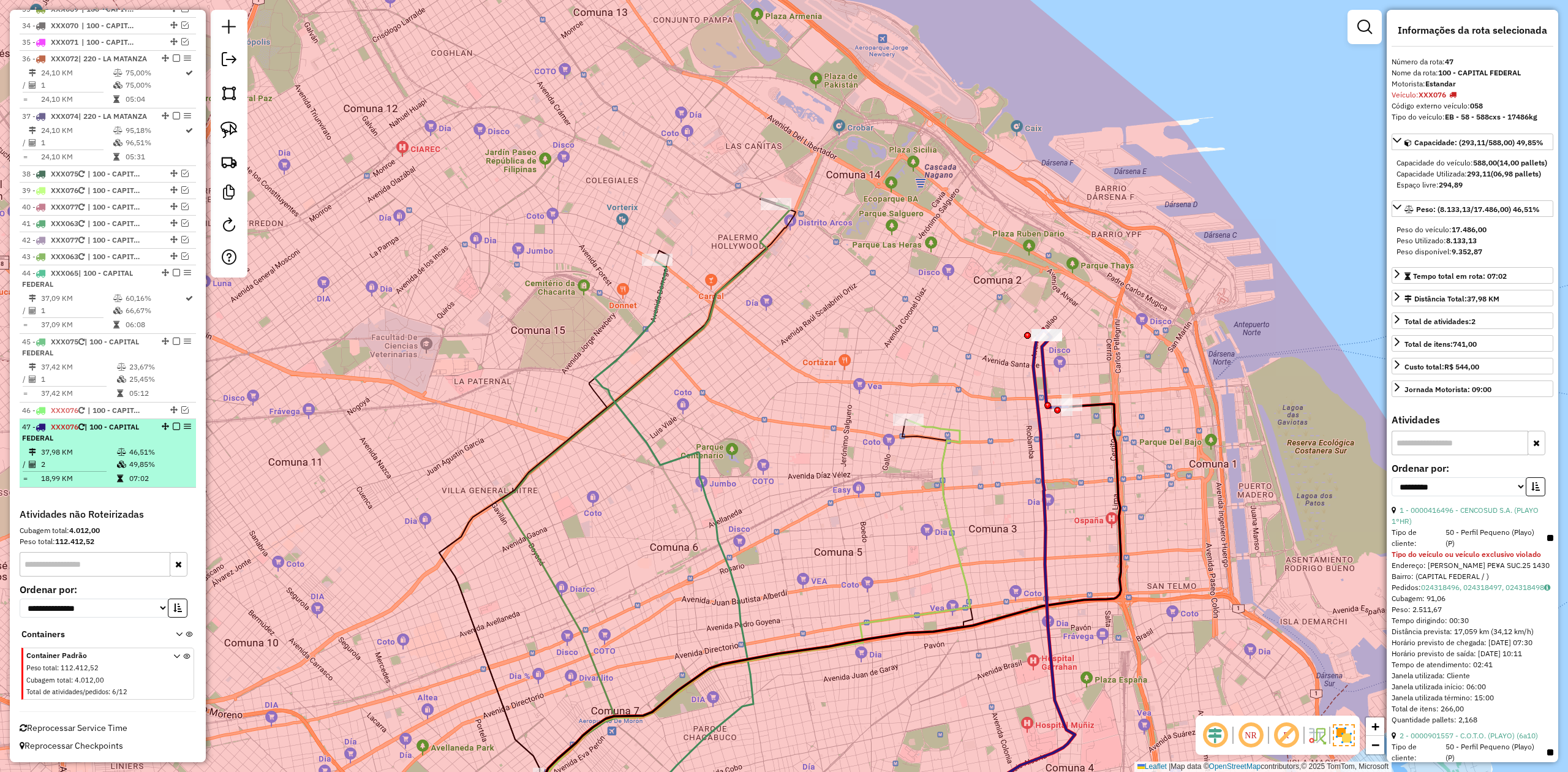
click at [172, 424] on em at bounding box center [176, 426] width 8 height 8
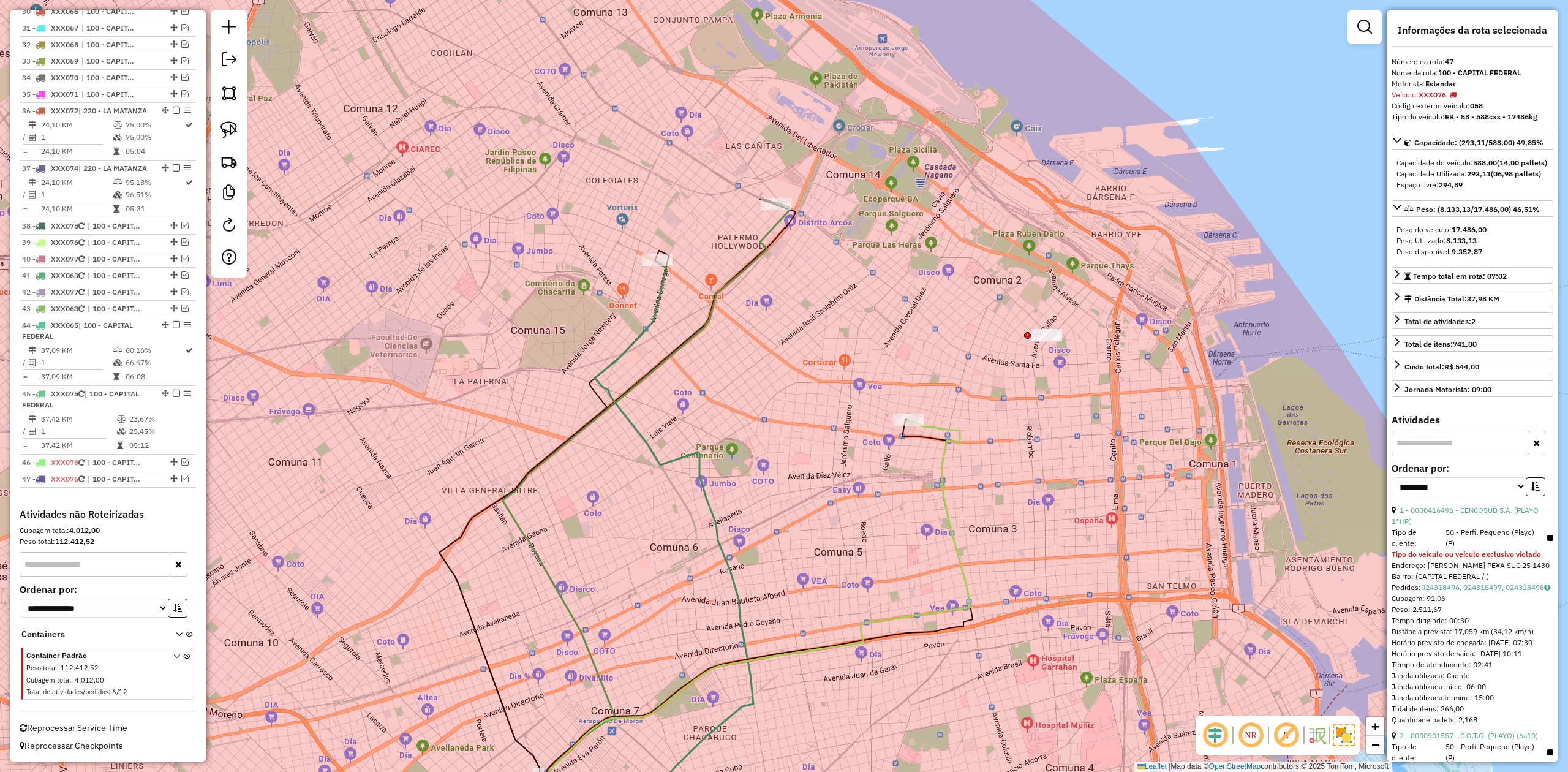
click at [988, 449] on div "Janela de atendimento Grade de atendimento Capacidade Transportadoras Veículos …" at bounding box center [784, 386] width 1568 height 772
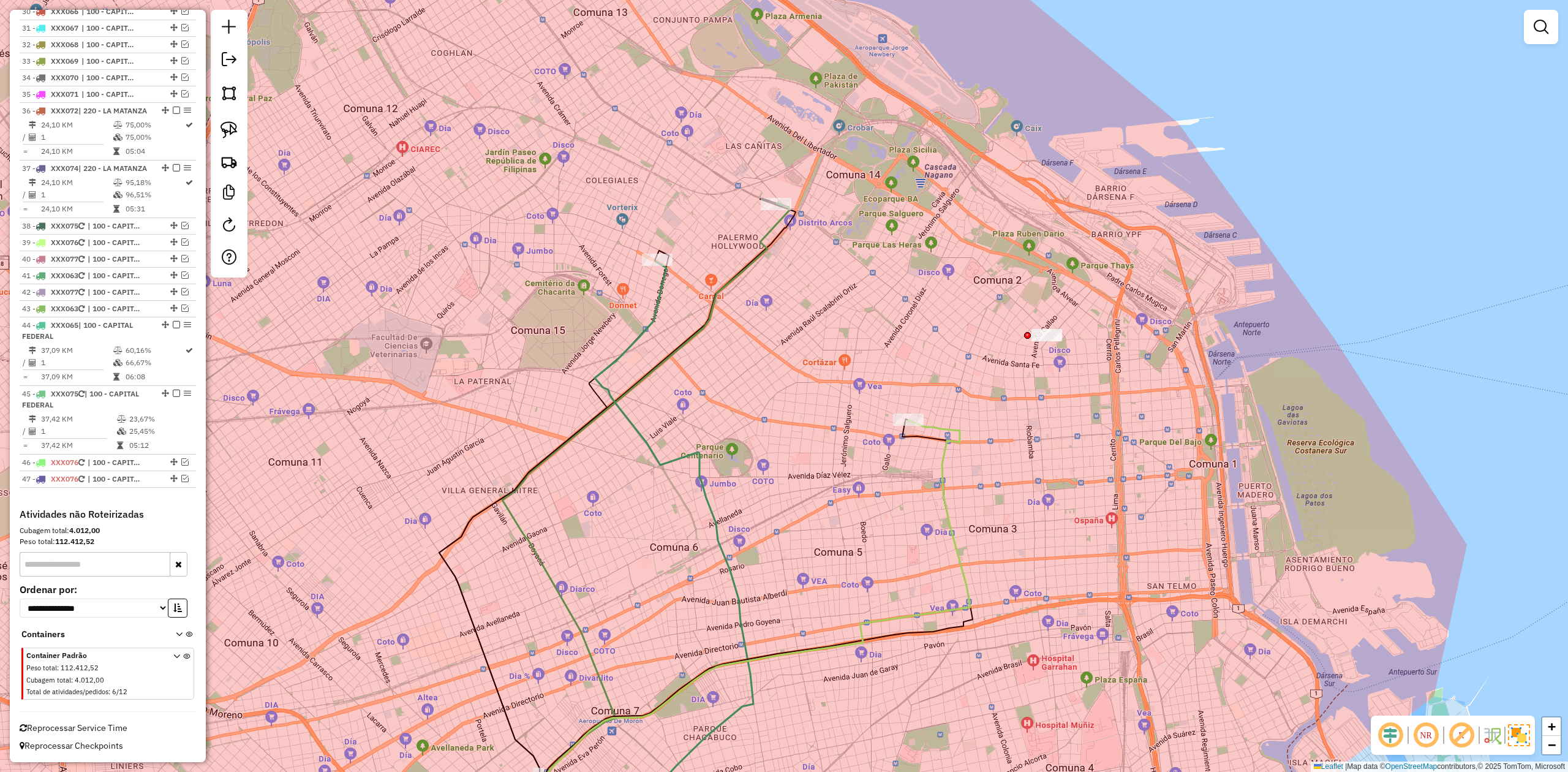
click at [955, 429] on icon at bounding box center [739, 634] width 463 height 429
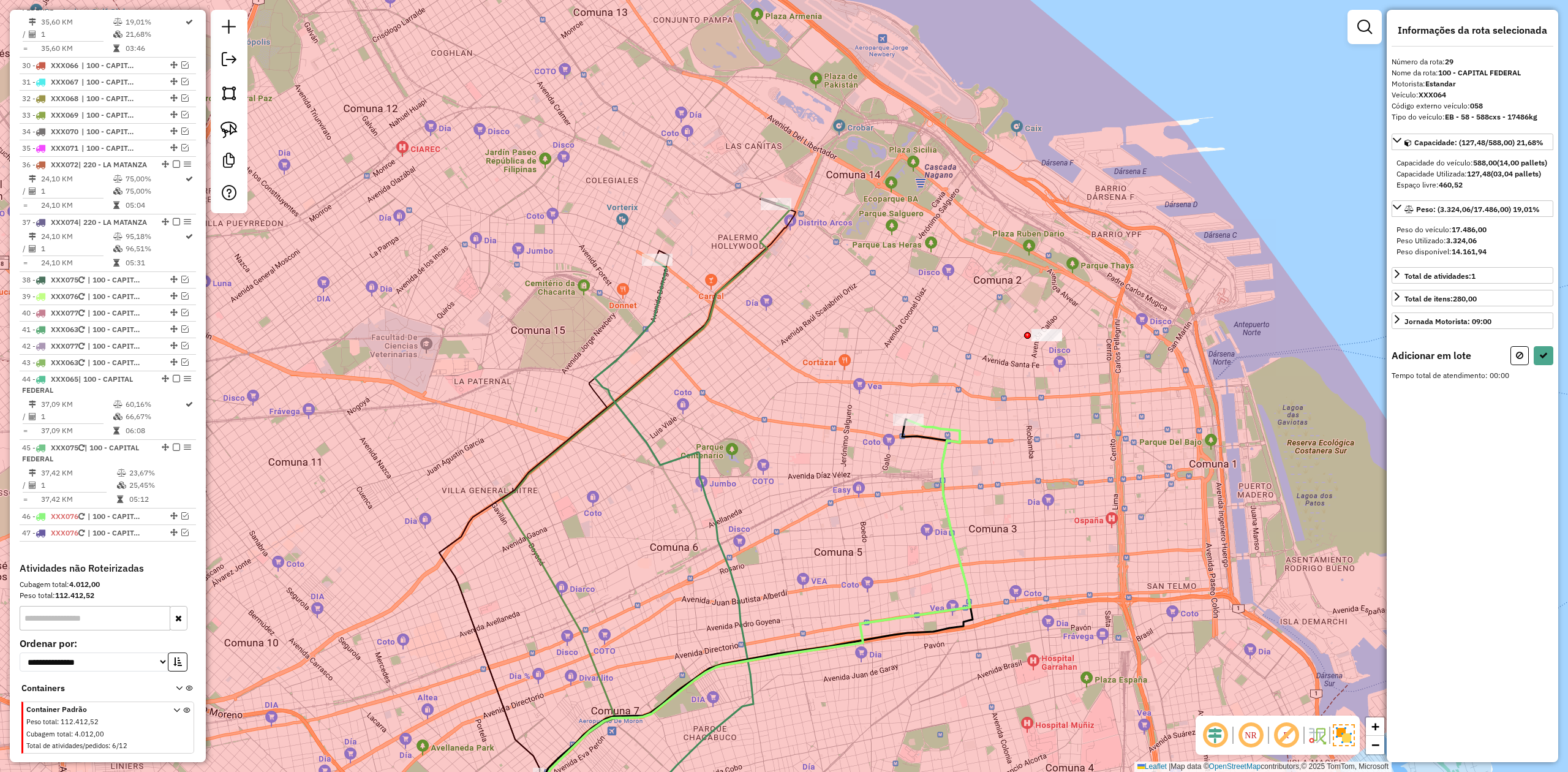
scroll to position [2271, 0]
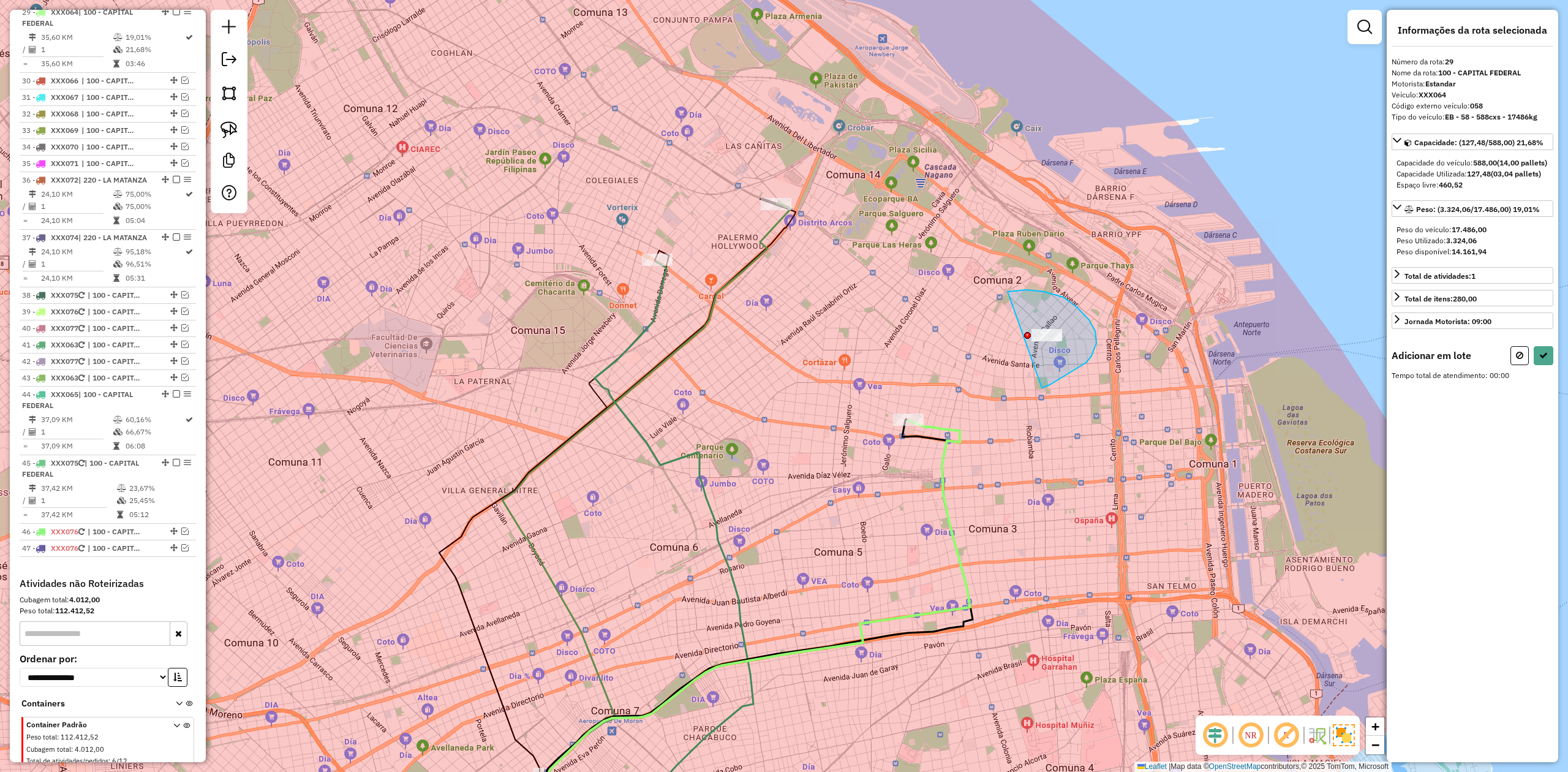
drag, startPoint x: 1045, startPoint y: 387, endPoint x: 931, endPoint y: 408, distance: 115.9
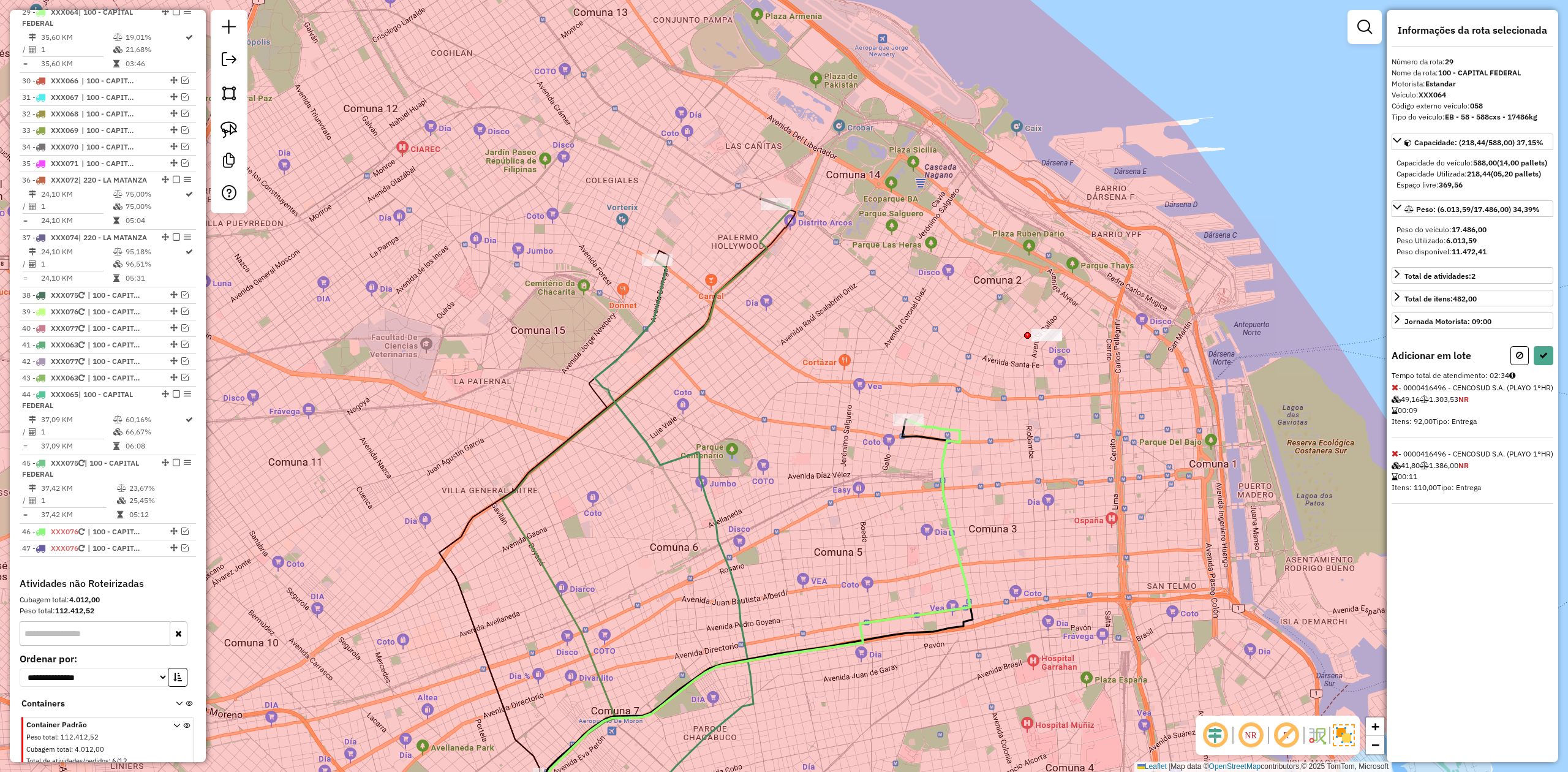
select select "**********"
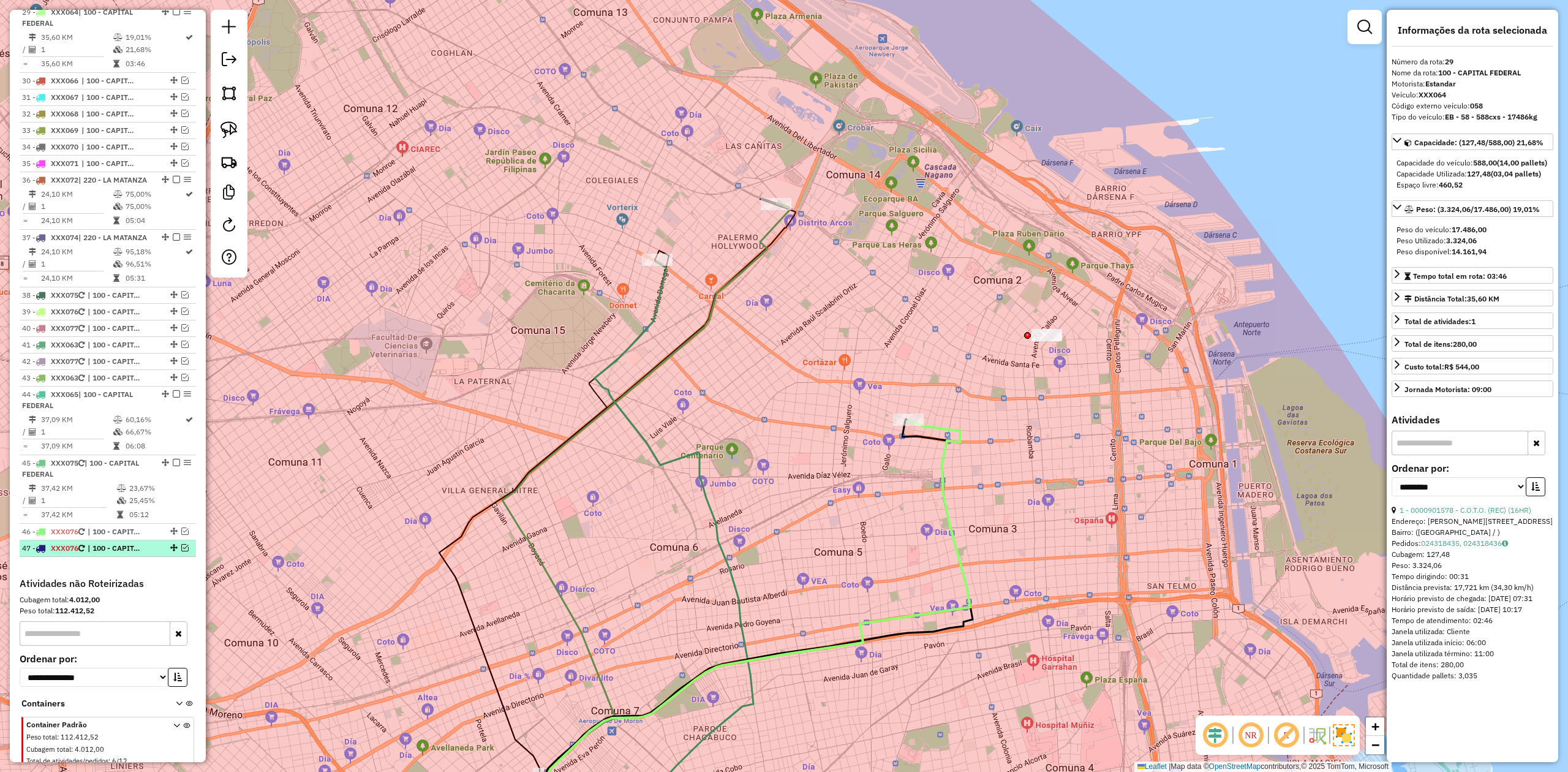
click at [182, 477] on em at bounding box center [186, 548] width 8 height 8
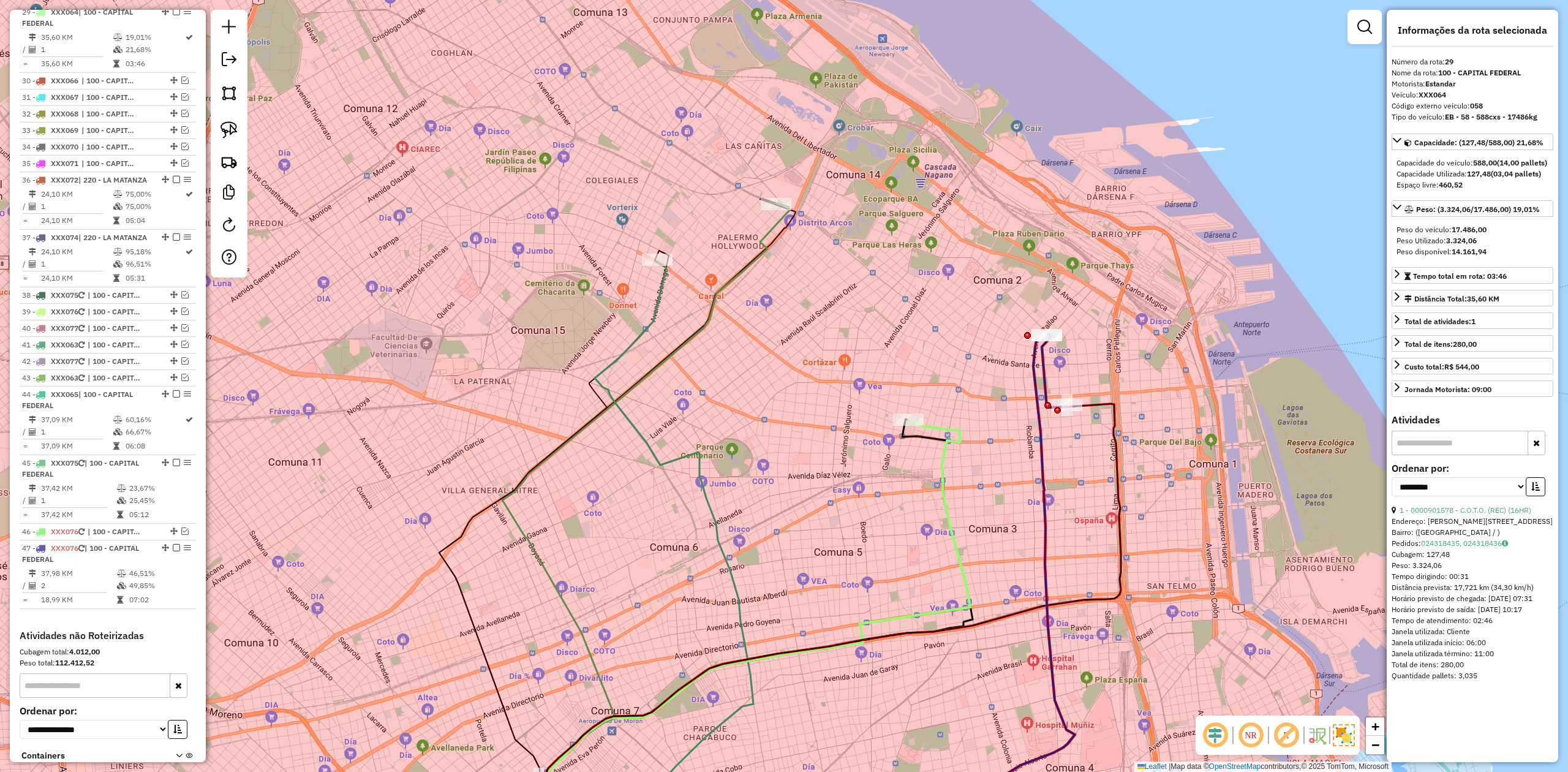
drag, startPoint x: 1061, startPoint y: 368, endPoint x: 1054, endPoint y: 371, distance: 7.6
click at [1045, 368] on div "Janela de atendimento Grade de atendimento Capacidade Transportadoras Veículos …" at bounding box center [784, 386] width 1568 height 772
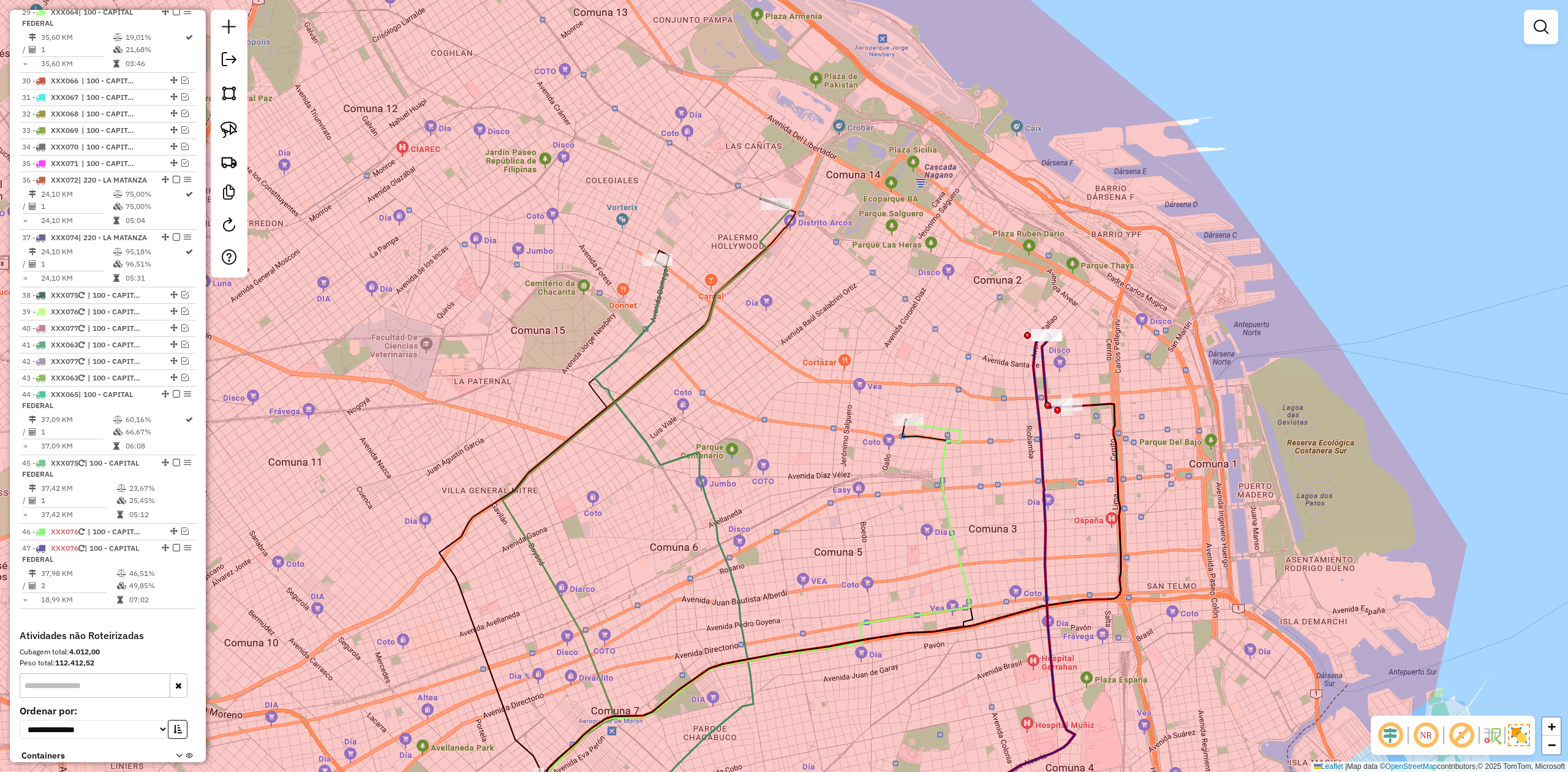
click at [1041, 373] on icon at bounding box center [1054, 370] width 25 height 73
select select "**********"
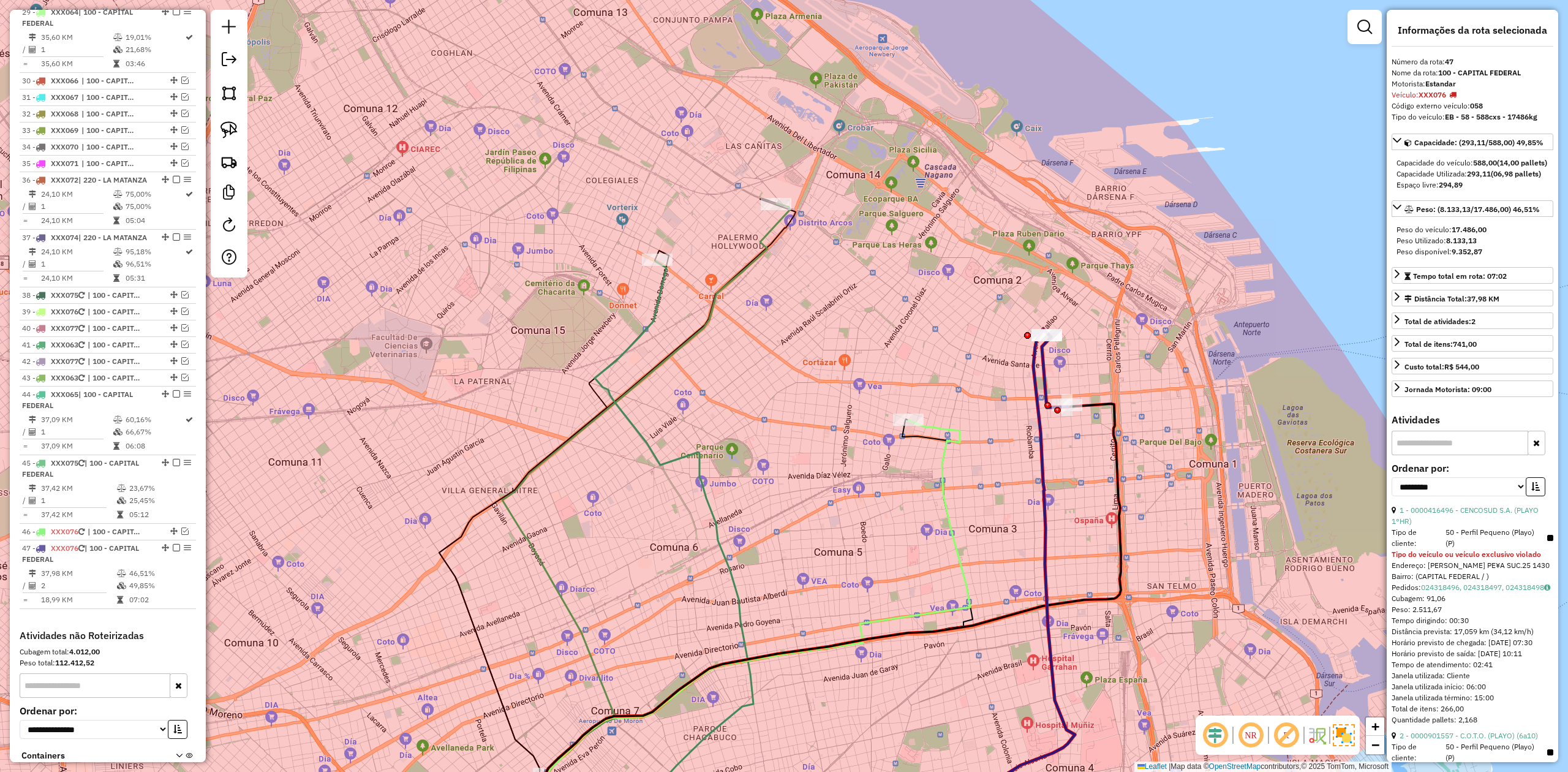
scroll to position [2424, 0]
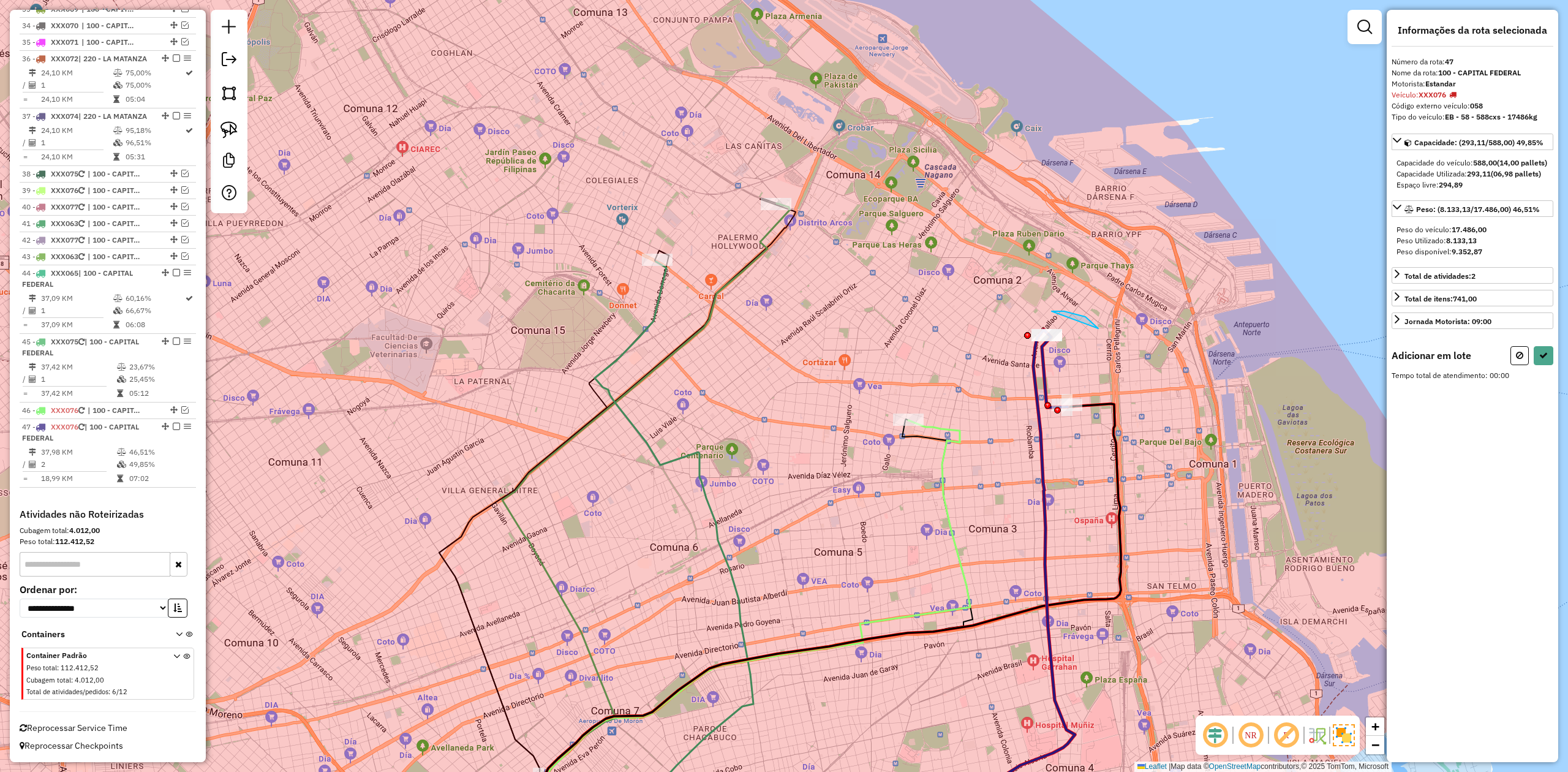
drag, startPoint x: 1092, startPoint y: 322, endPoint x: 1135, endPoint y: 392, distance: 82.2
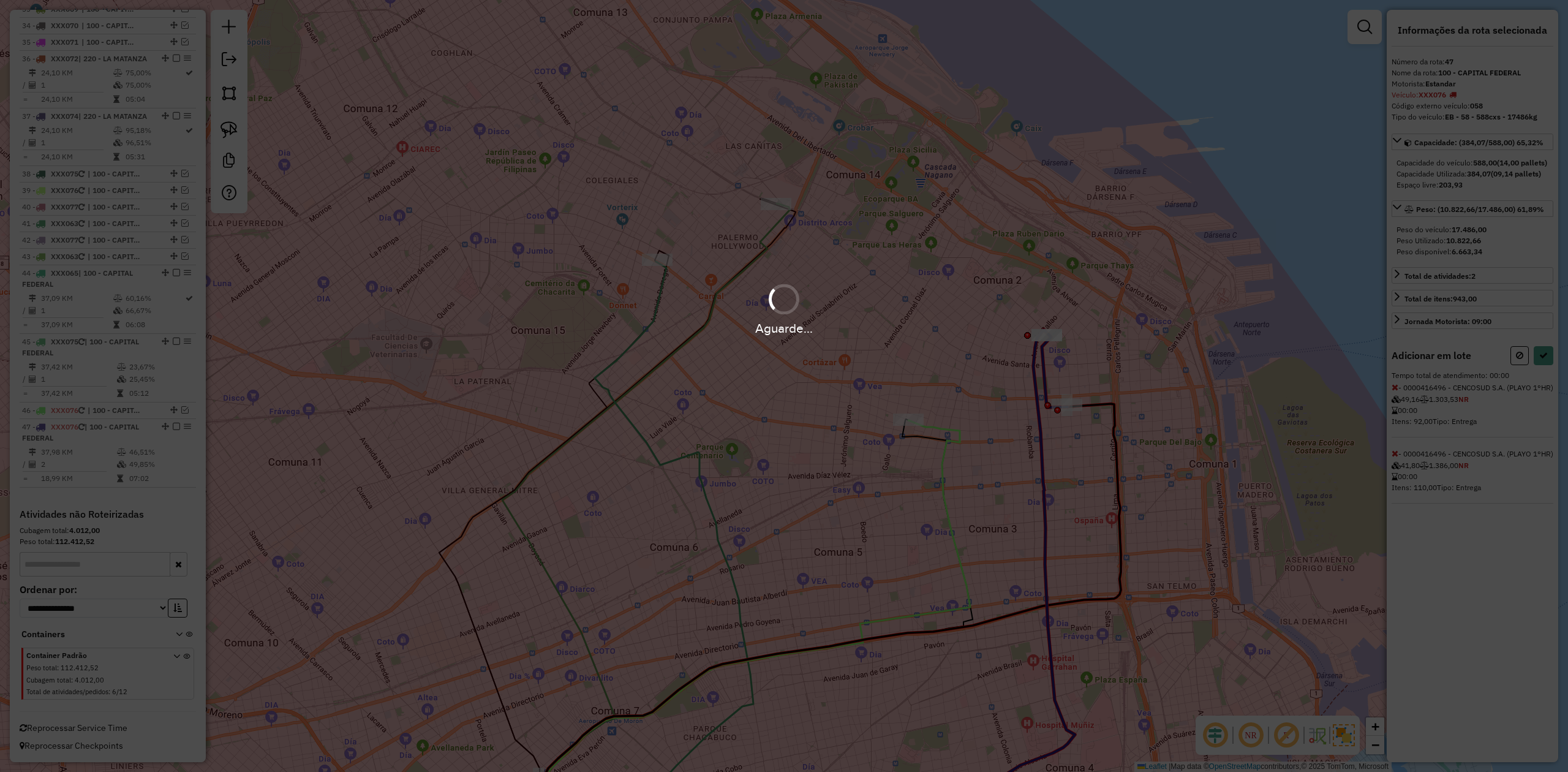
select select "**********"
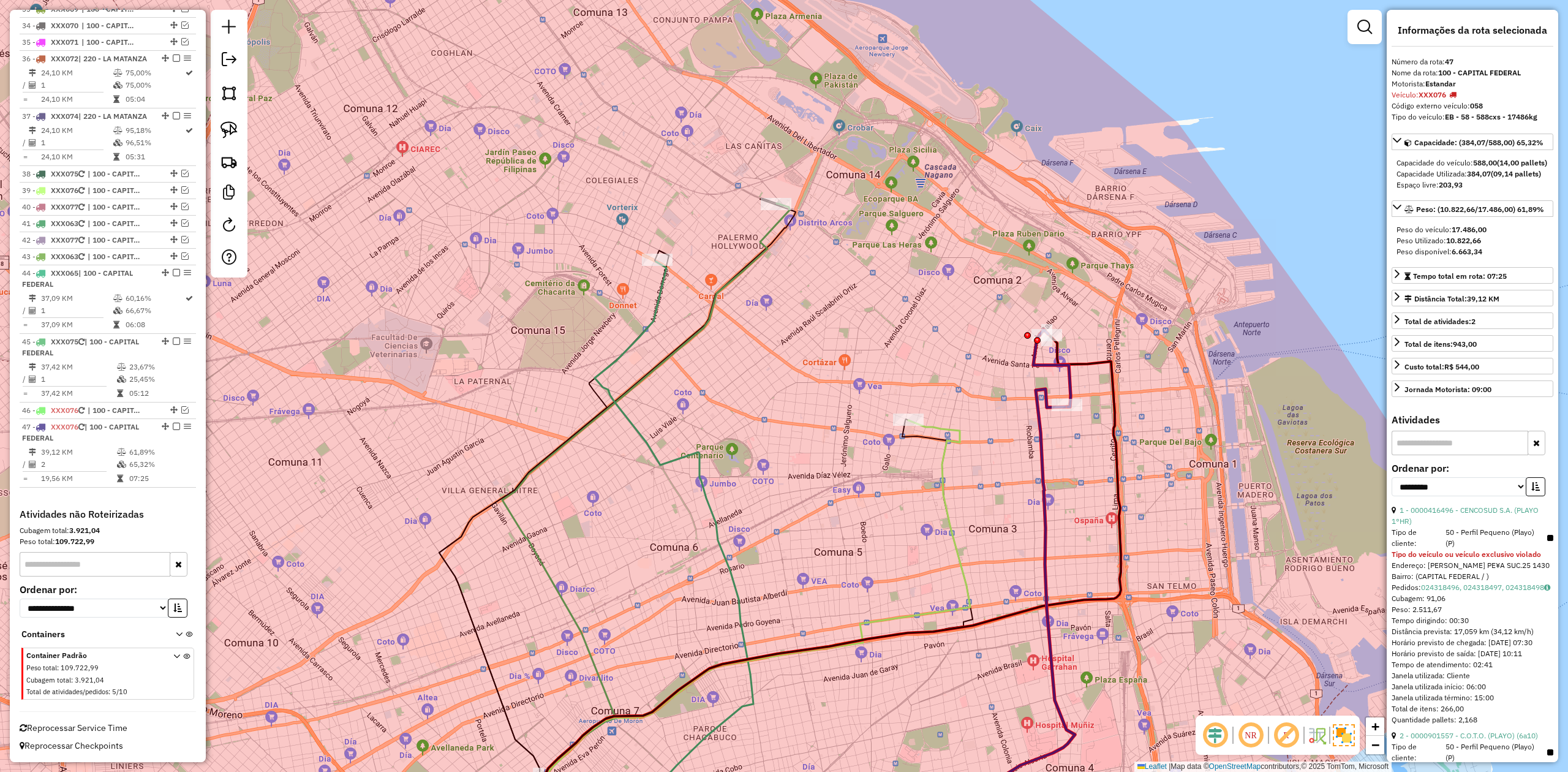
drag, startPoint x: 1110, startPoint y: 333, endPoint x: 1096, endPoint y: 344, distance: 17.8
click at [1045, 342] on div "Janela de atendimento Grade de atendimento Capacidade Transportadoras Veículos …" at bounding box center [784, 386] width 1568 height 772
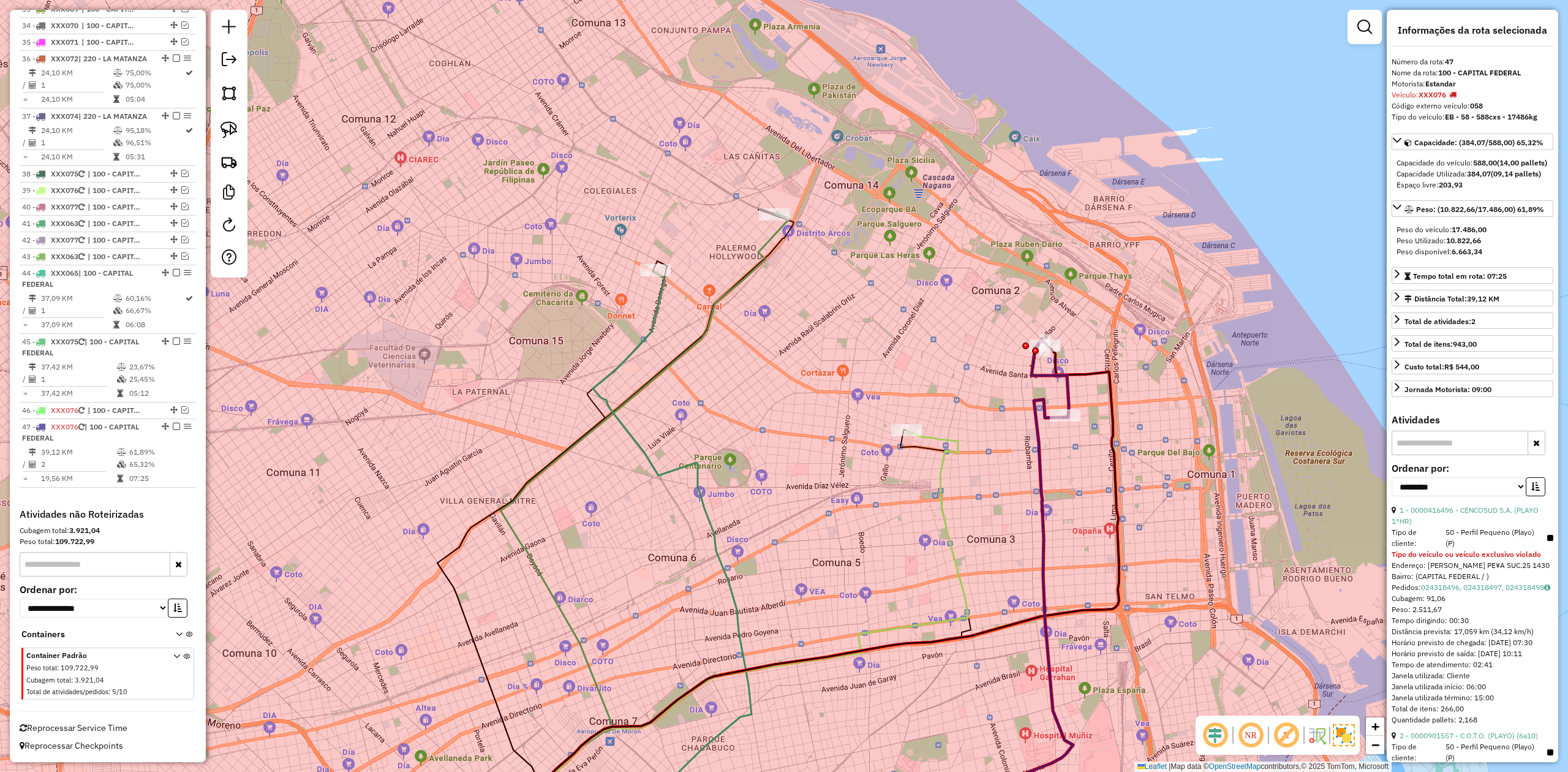
click at [1045, 344] on div "Janela de atendimento Grade de atendimento Capacidade Transportadoras Veículos …" at bounding box center [784, 386] width 1568 height 772
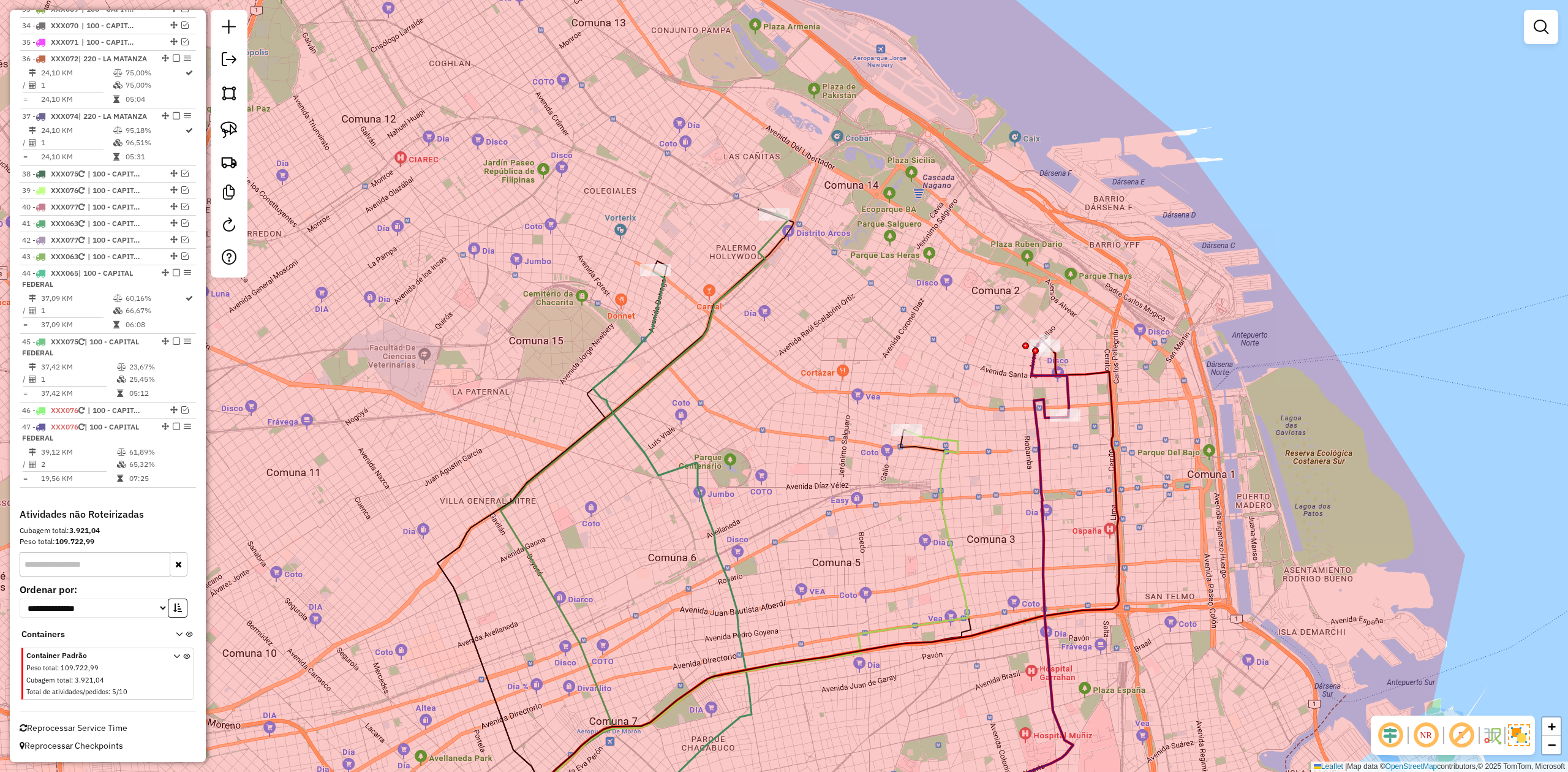
click at [1045, 373] on icon at bounding box center [814, 597] width 609 height 505
select select "**********"
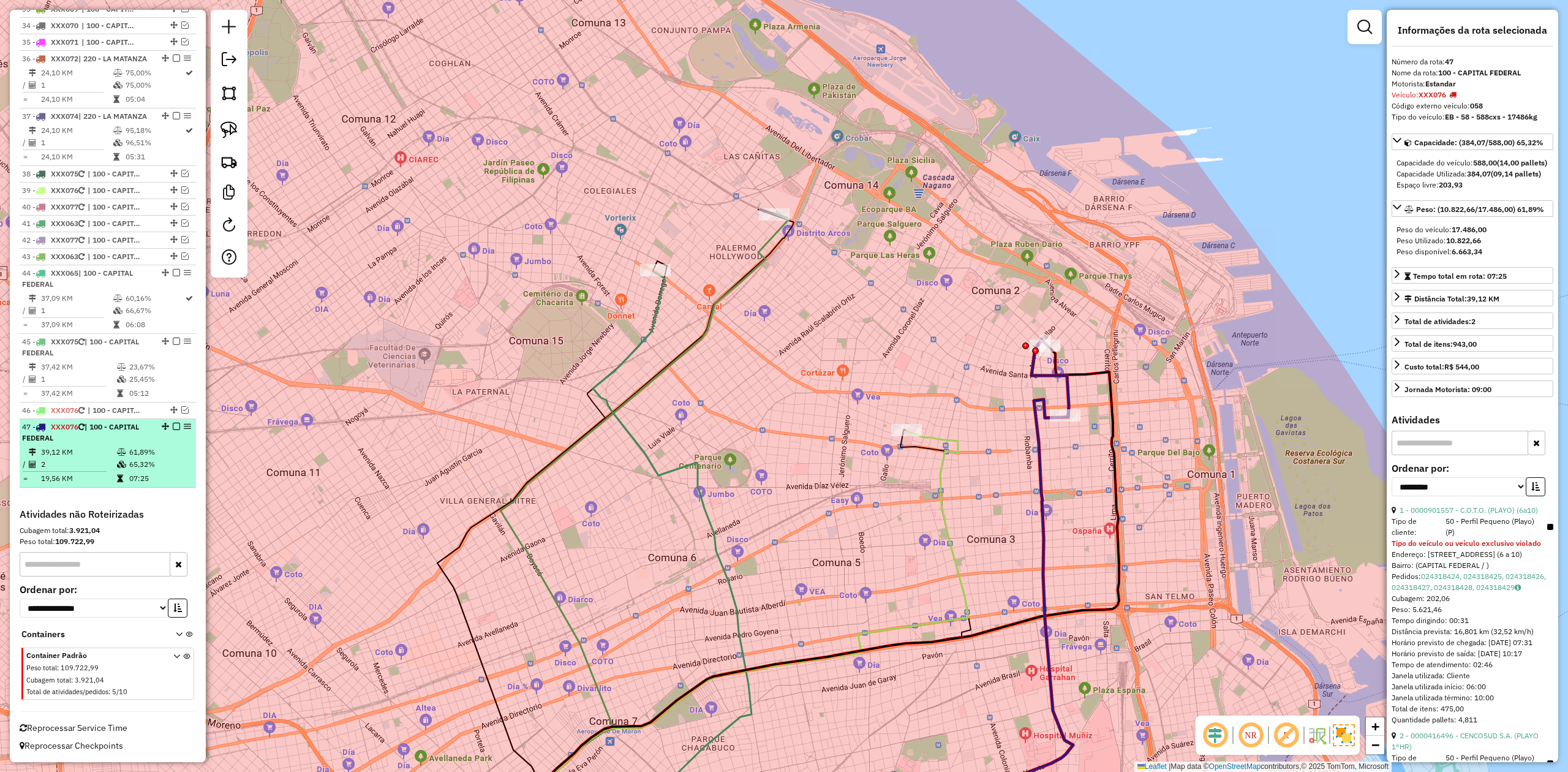
click at [172, 423] on em at bounding box center [176, 426] width 8 height 8
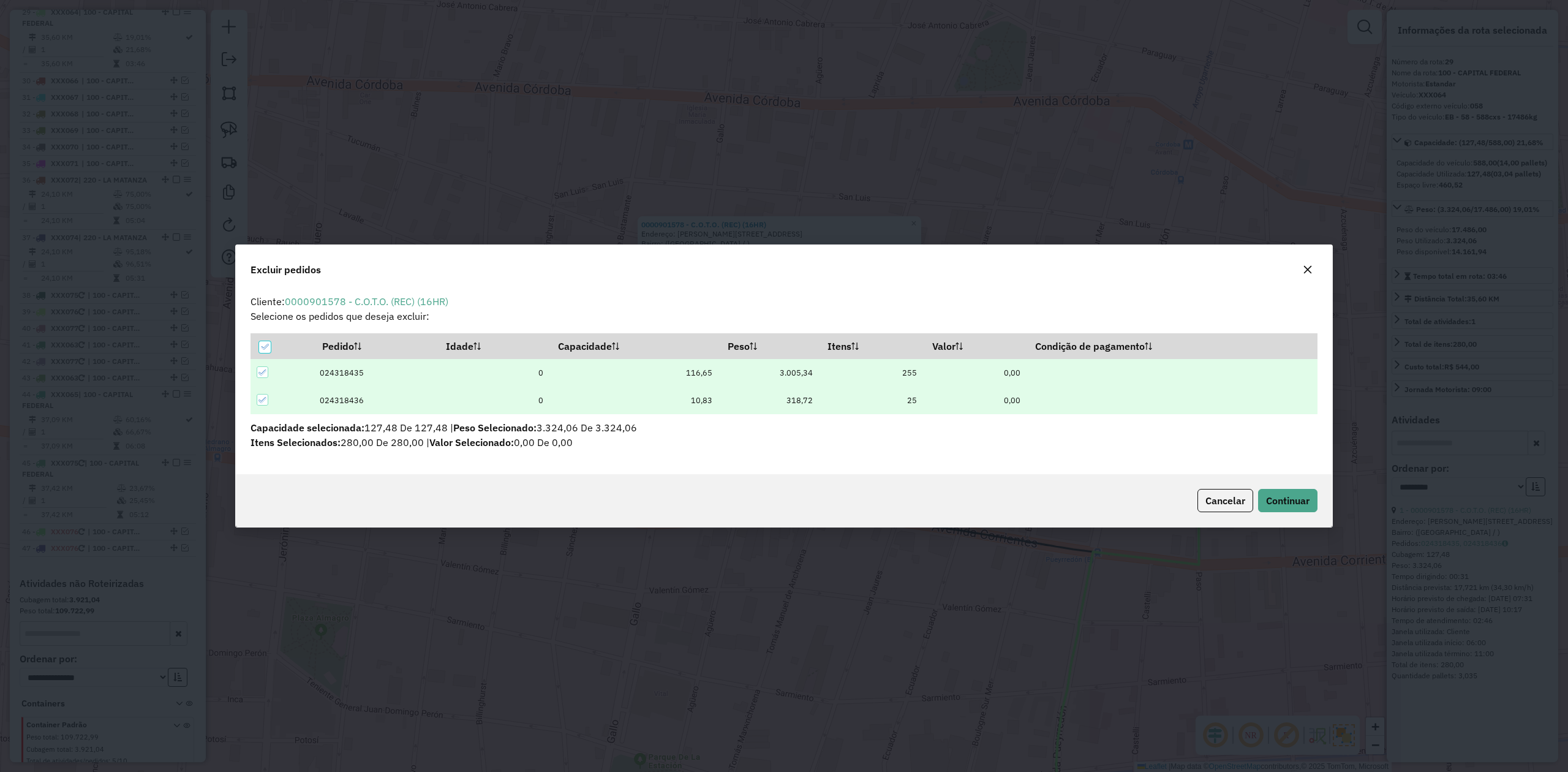
scroll to position [0, 0]
click at [1045, 477] on span "Continuar" at bounding box center [1288, 500] width 43 height 12
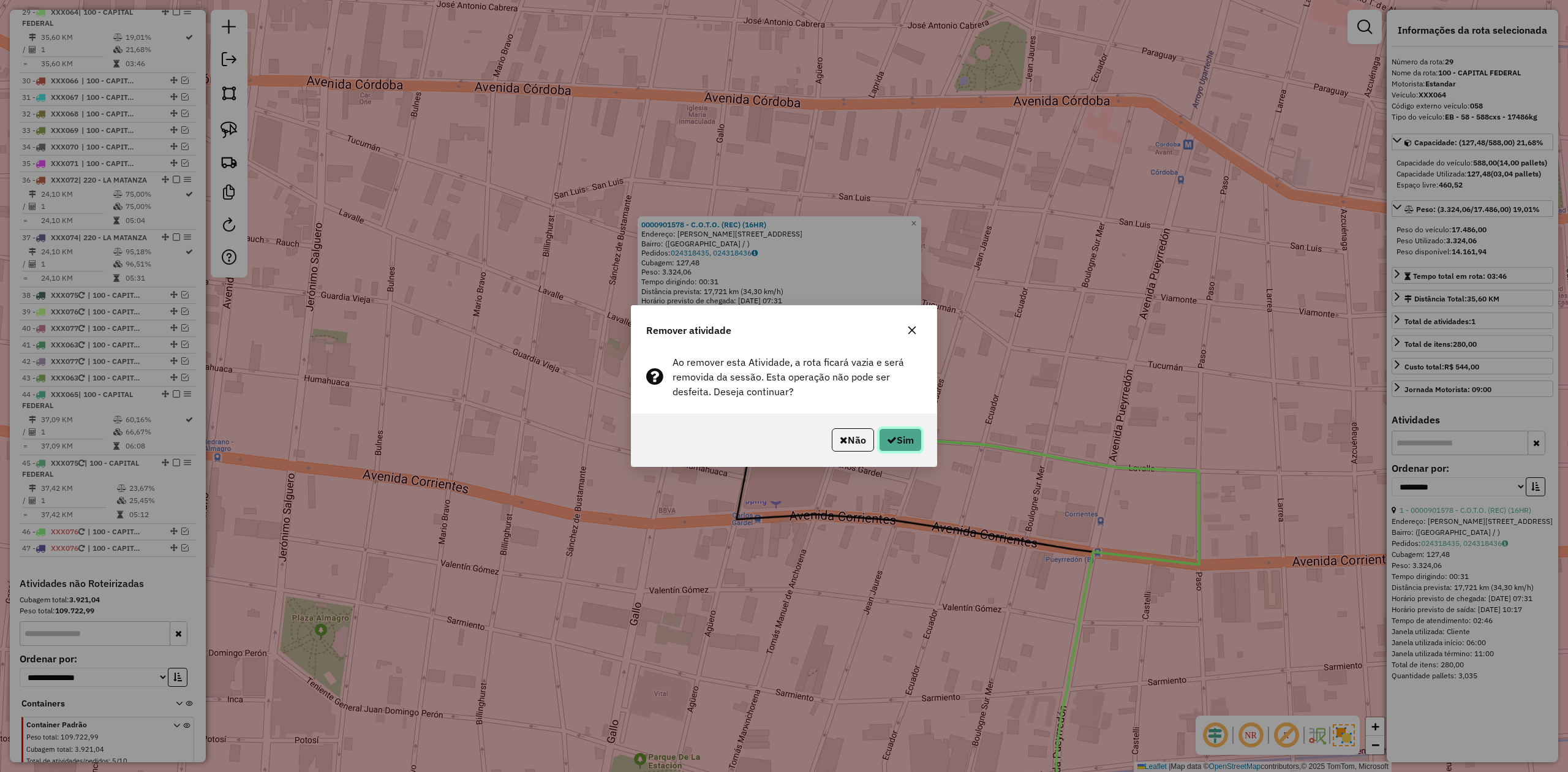
click at [908, 439] on button "Sim" at bounding box center [901, 439] width 43 height 23
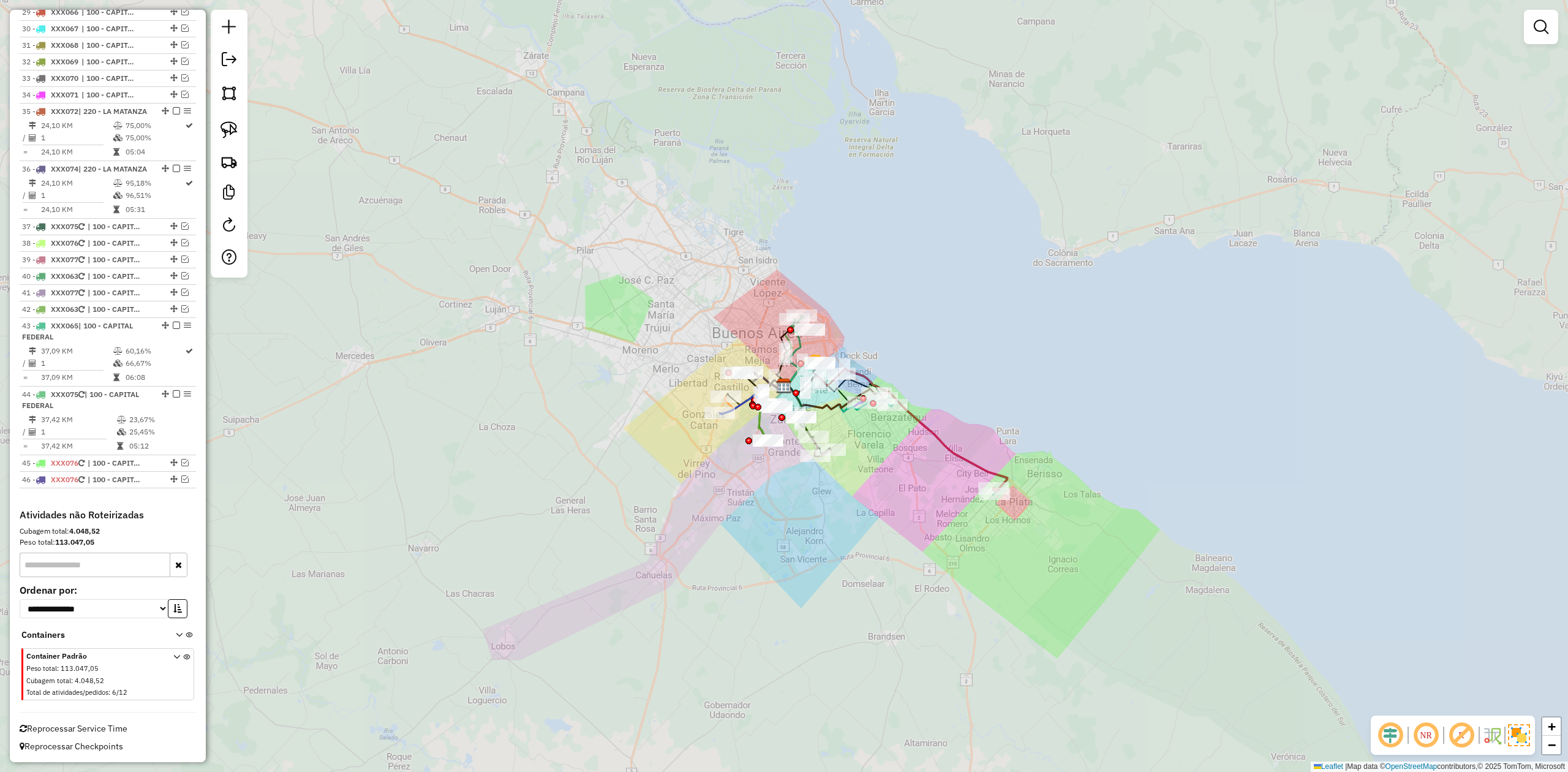
scroll to position [2202, 0]
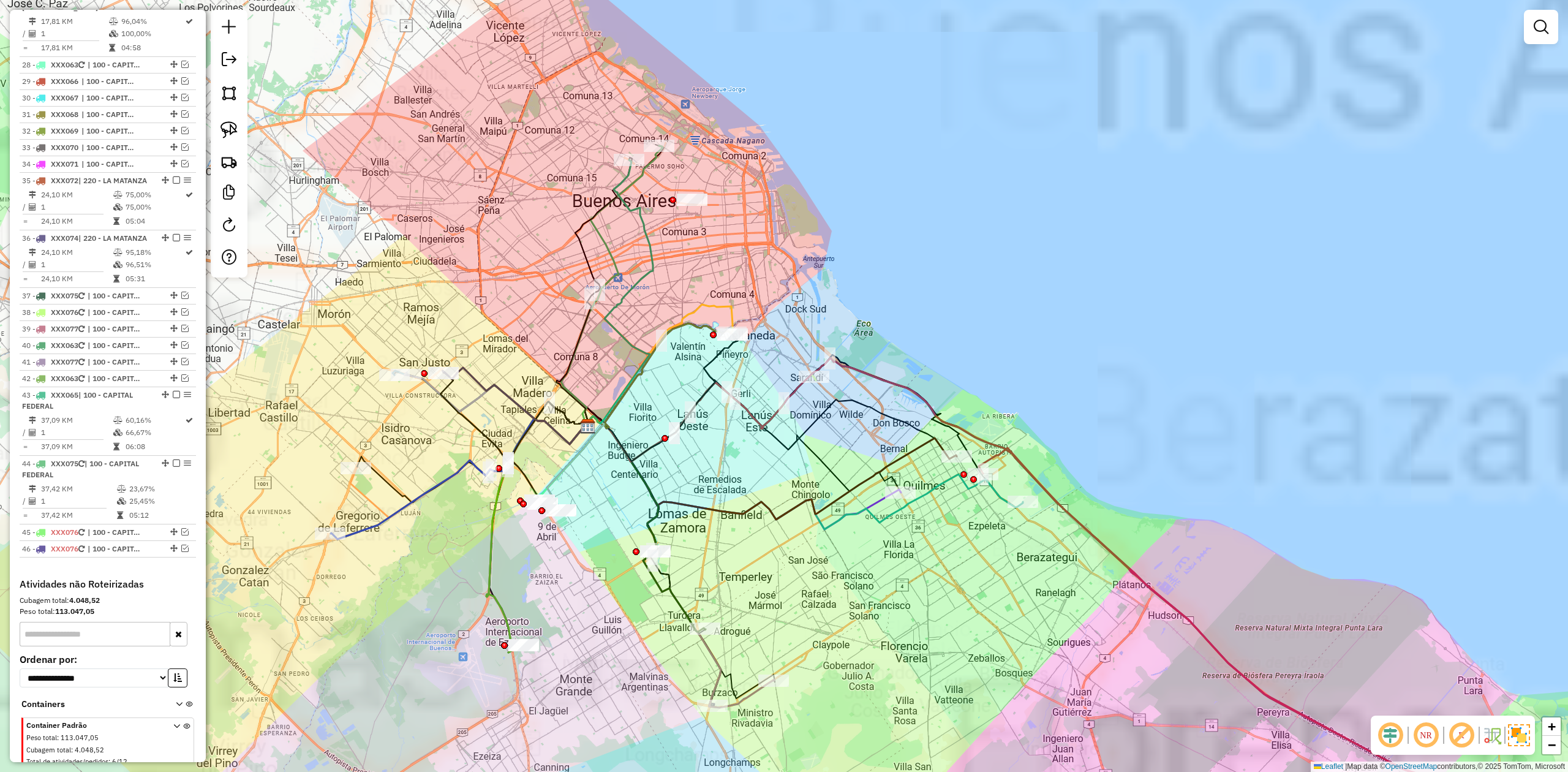
drag, startPoint x: 787, startPoint y: 285, endPoint x: 951, endPoint y: 379, distance: 189.0
click at [949, 379] on div "Janela de atendimento Grade de atendimento Capacidade Transportadoras Veículos …" at bounding box center [784, 386] width 1568 height 772
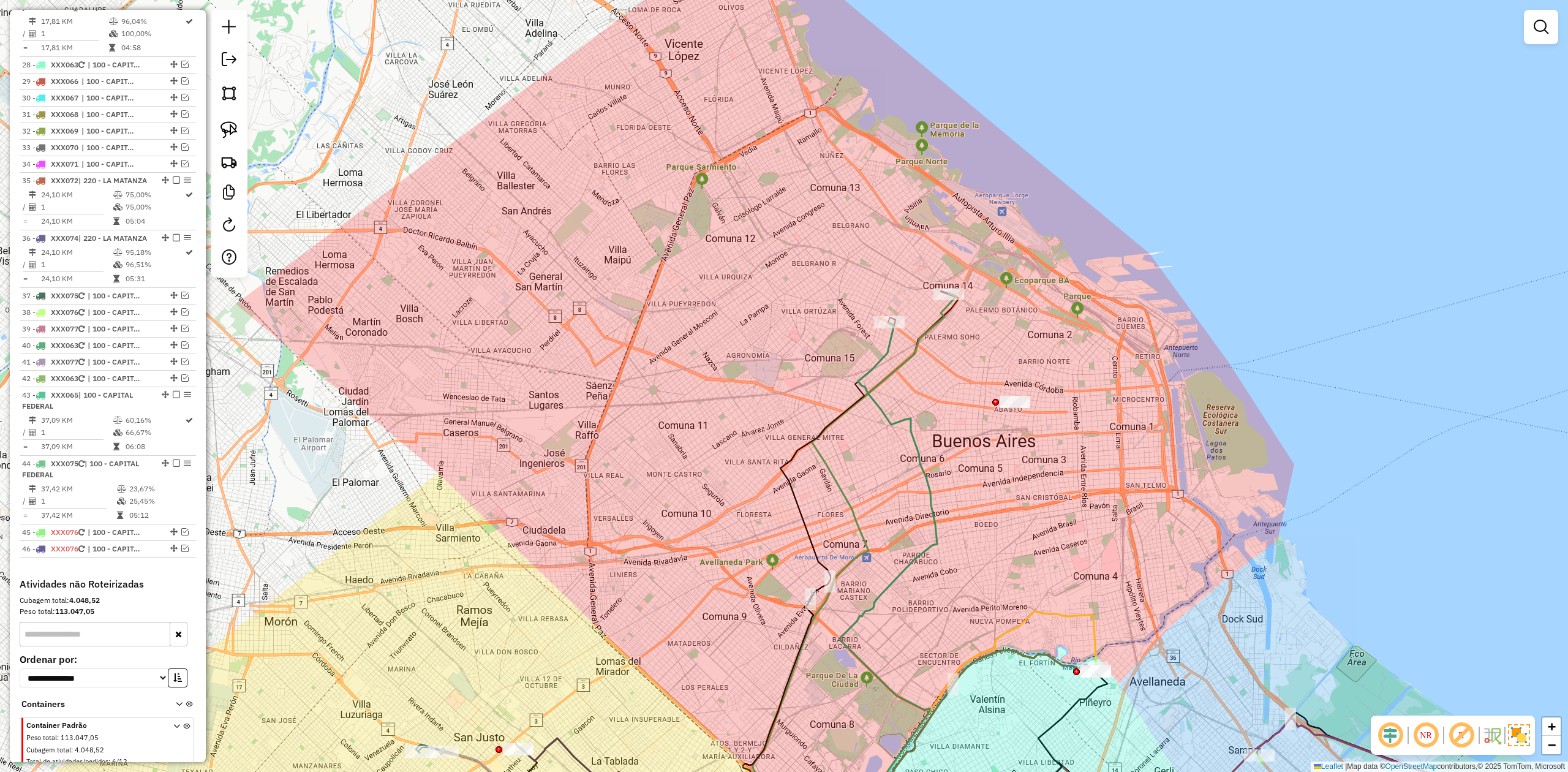
click at [955, 326] on div "Janela de atendimento Grade de atendimento Capacidade Transportadoras Veículos …" at bounding box center [784, 386] width 1568 height 772
click at [946, 319] on icon at bounding box center [854, 571] width 202 height 556
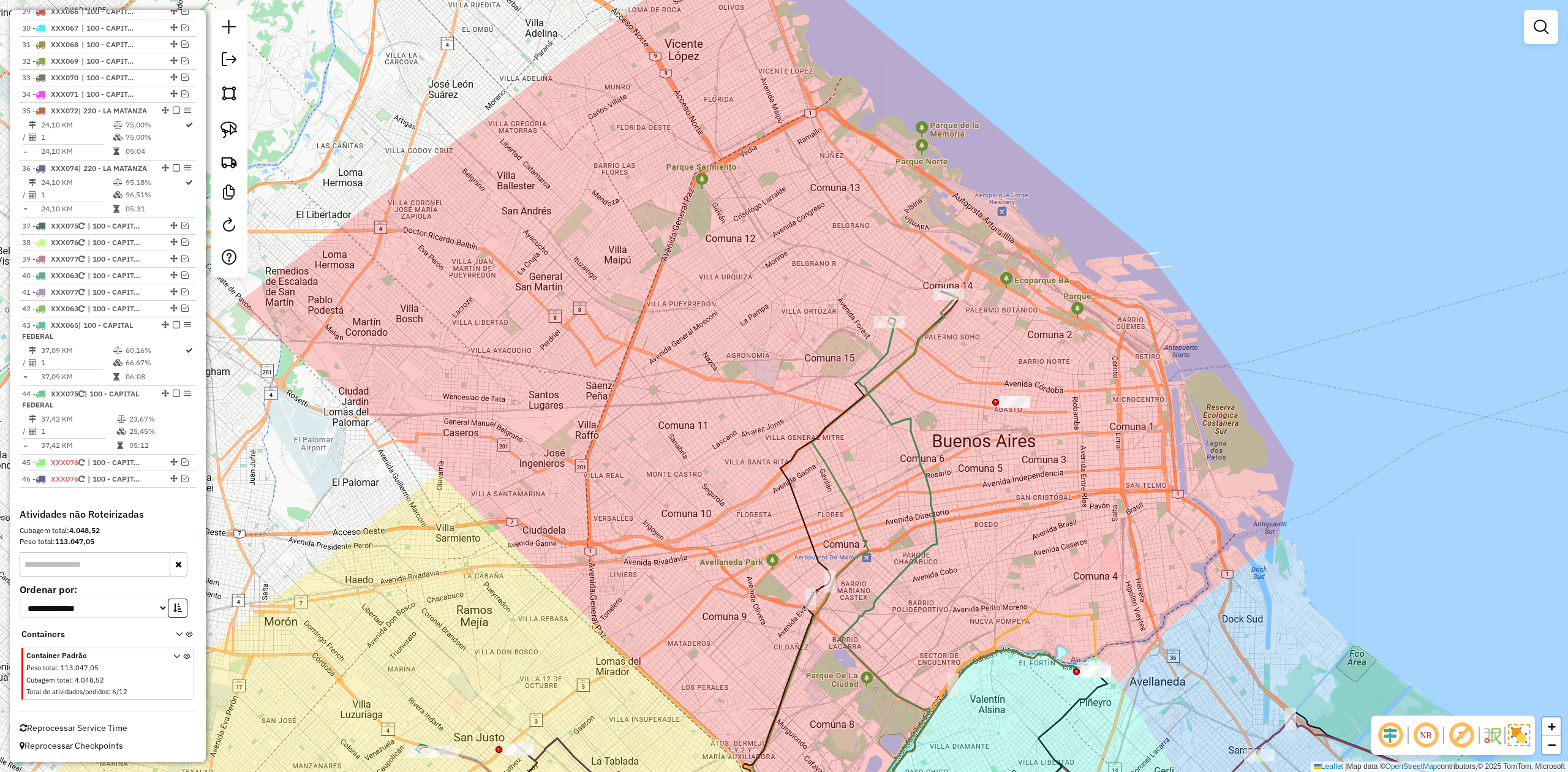
select select "**********"
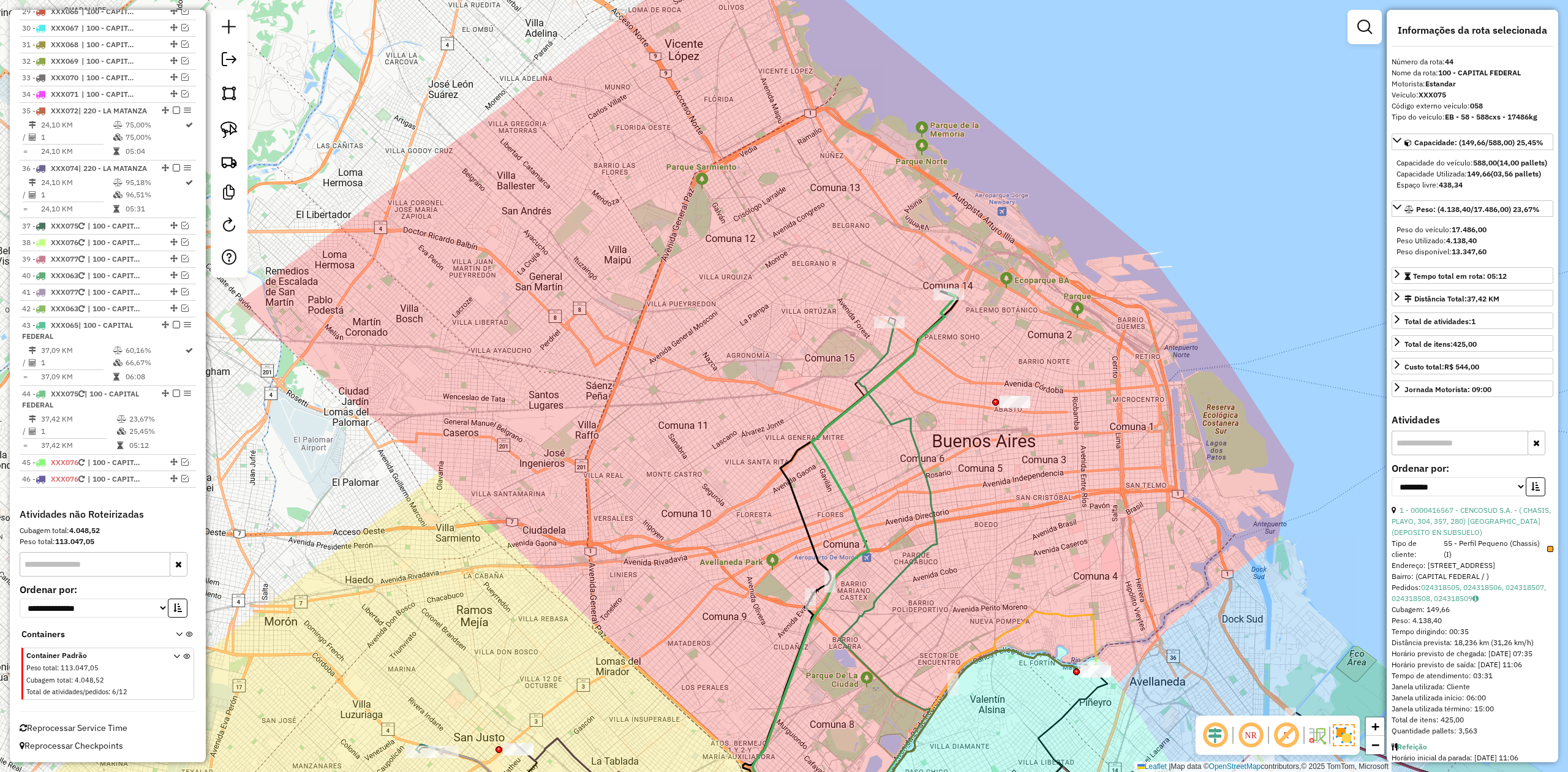
drag, startPoint x: 991, startPoint y: 360, endPoint x: 1041, endPoint y: 385, distance: 55.9
click at [1040, 385] on div "Janela de atendimento Grade de atendimento Capacidade Transportadoras Veículos …" at bounding box center [784, 386] width 1568 height 772
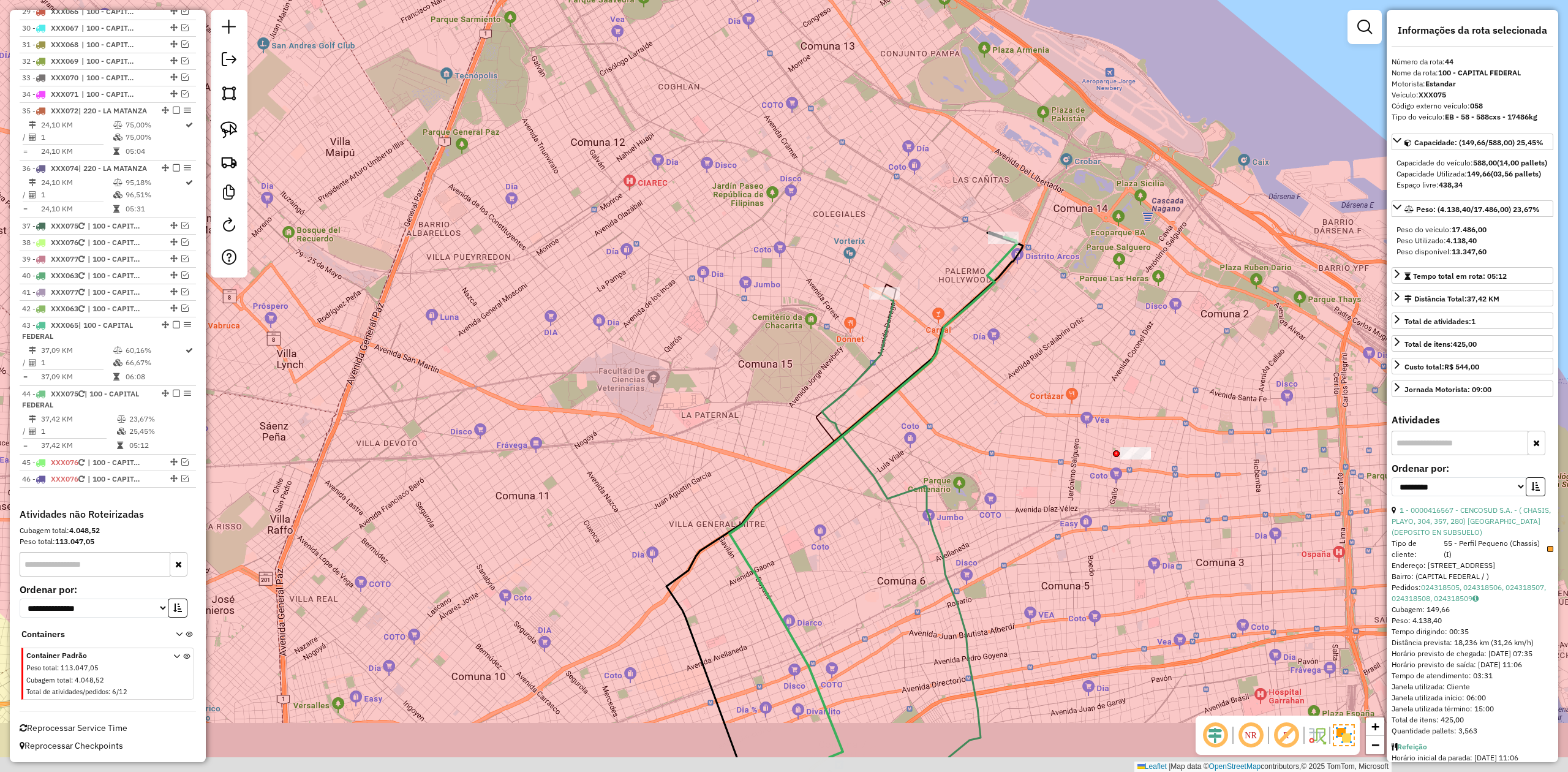
drag, startPoint x: 996, startPoint y: 349, endPoint x: 990, endPoint y: 342, distance: 9.2
click at [990, 342] on div "Janela de atendimento Grade de atendimento Capacidade Transportadoras Veículos …" at bounding box center [784, 386] width 1568 height 772
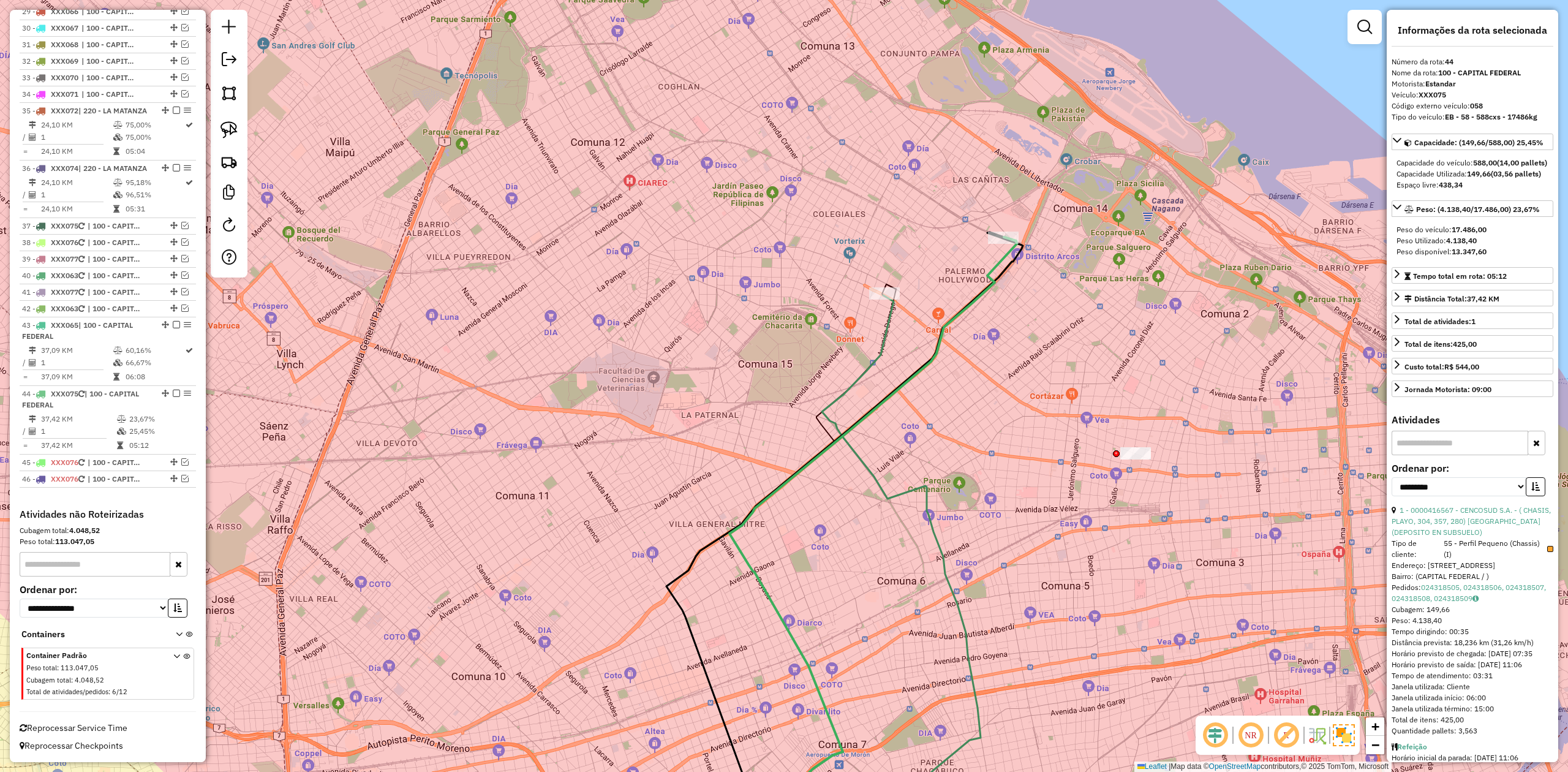
click at [995, 319] on div "Janela de atendimento Grade de atendimento Capacidade Transportadoras Veículos …" at bounding box center [784, 386] width 1568 height 772
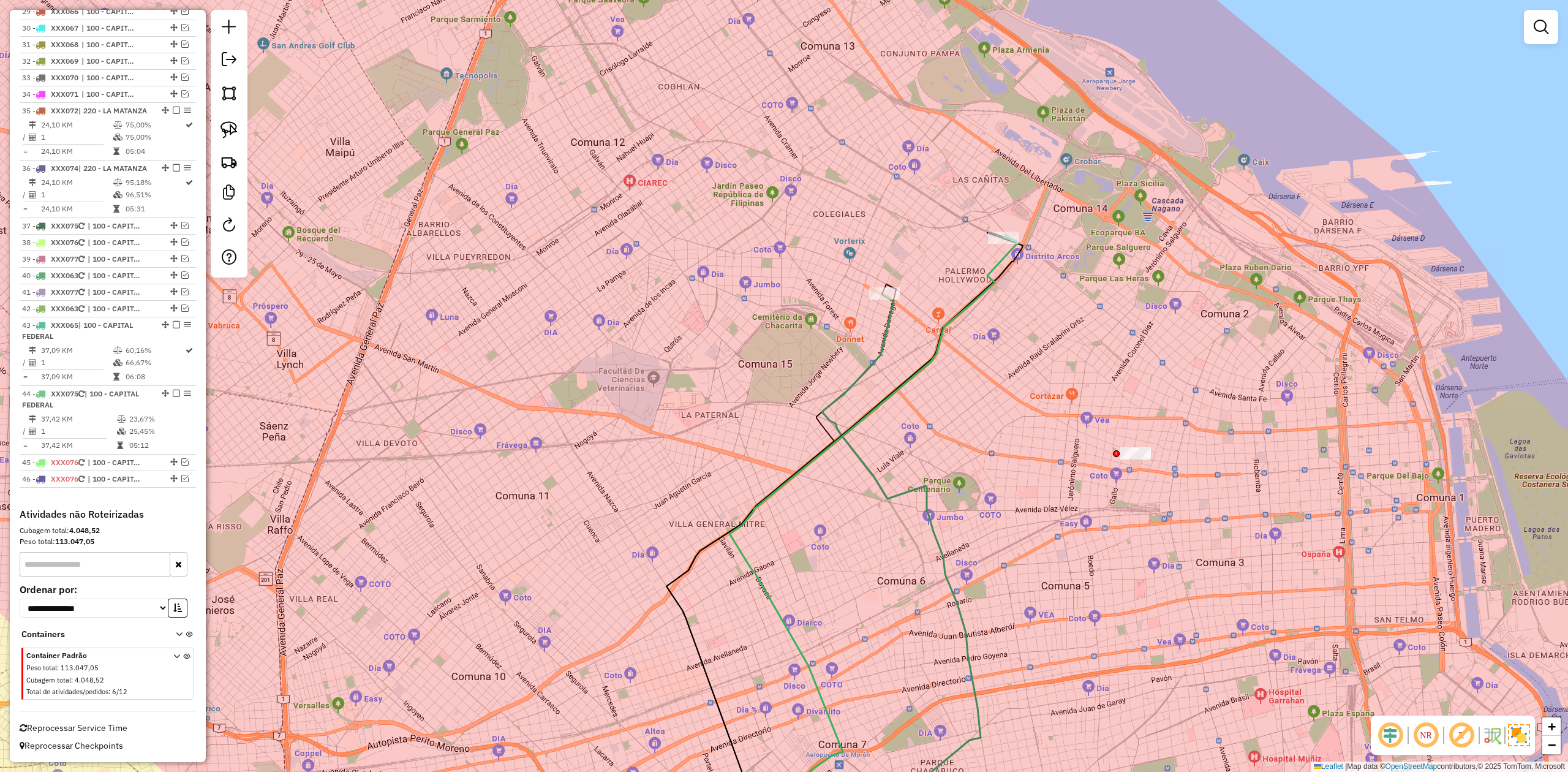
click at [993, 262] on icon at bounding box center [873, 543] width 287 height 612
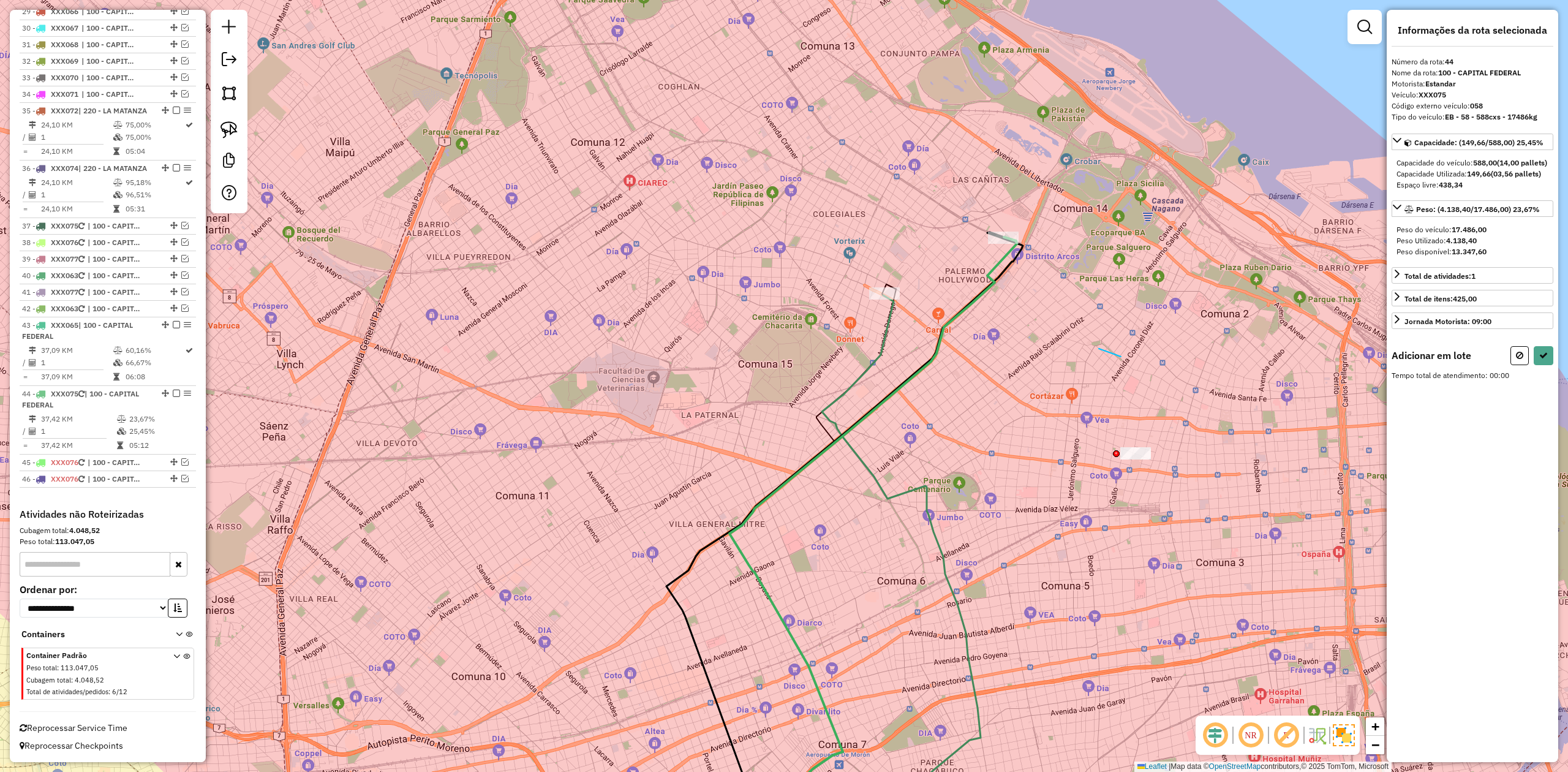
drag, startPoint x: 1098, startPoint y: 349, endPoint x: 1203, endPoint y: 442, distance: 140.3
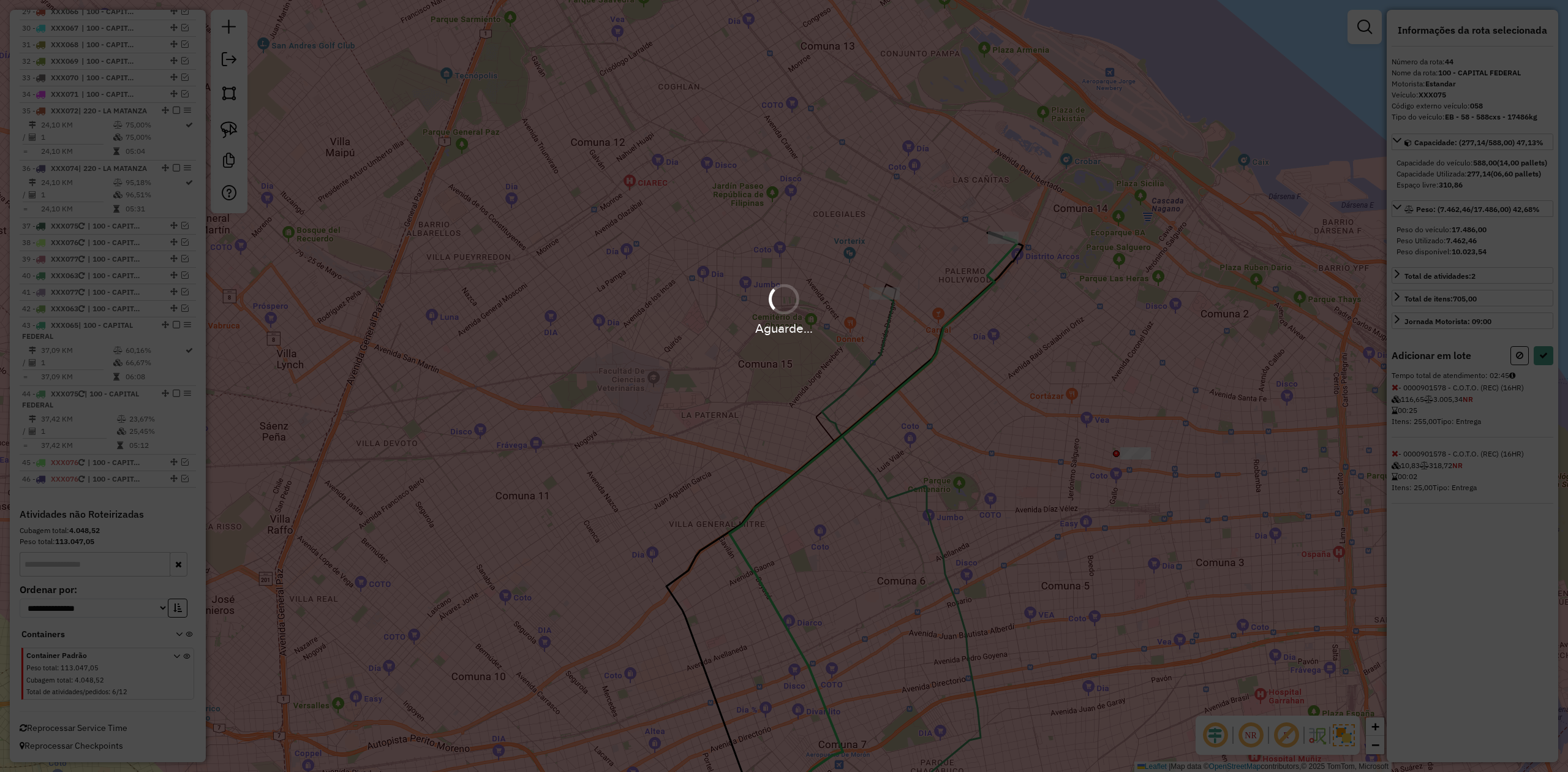
select select "**********"
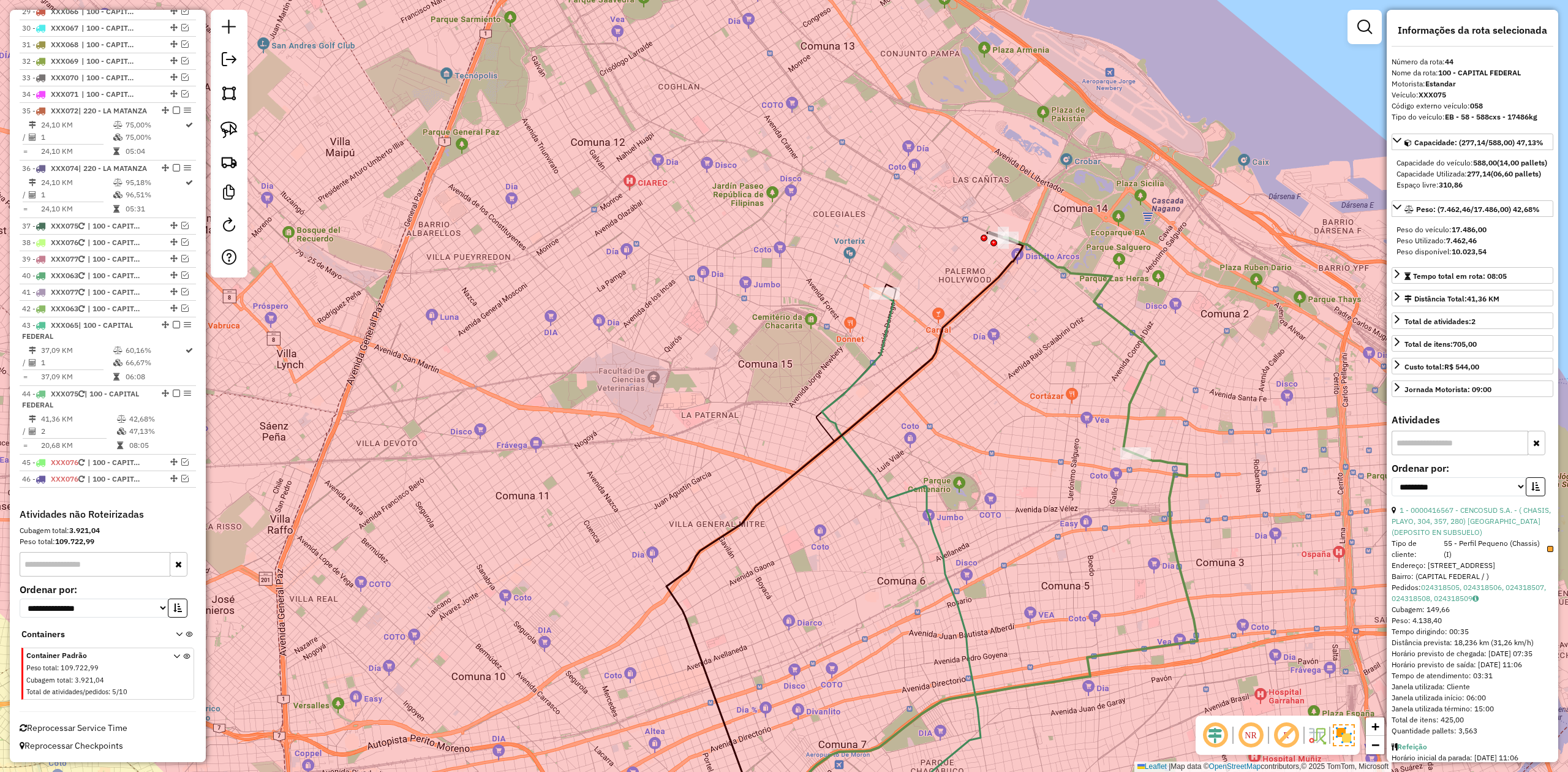
click at [991, 313] on div "Janela de atendimento Grade de atendimento Capacidade Transportadoras Veículos …" at bounding box center [784, 386] width 1568 height 772
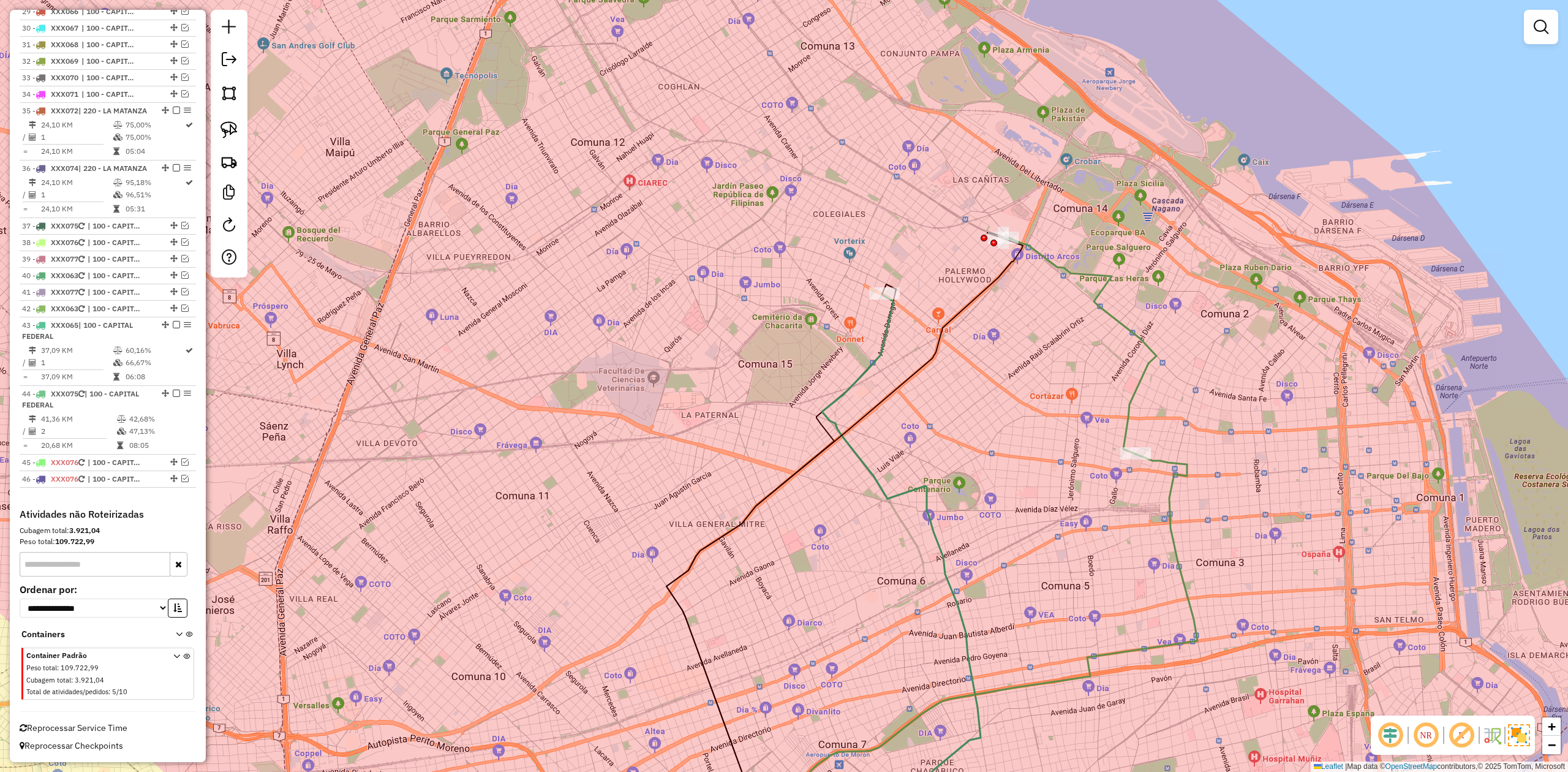
click at [1023, 275] on div "Janela de atendimento Grade de atendimento Capacidade Transportadoras Veículos …" at bounding box center [784, 386] width 1568 height 772
click at [1044, 256] on icon at bounding box center [1080, 346] width 152 height 217
select select "**********"
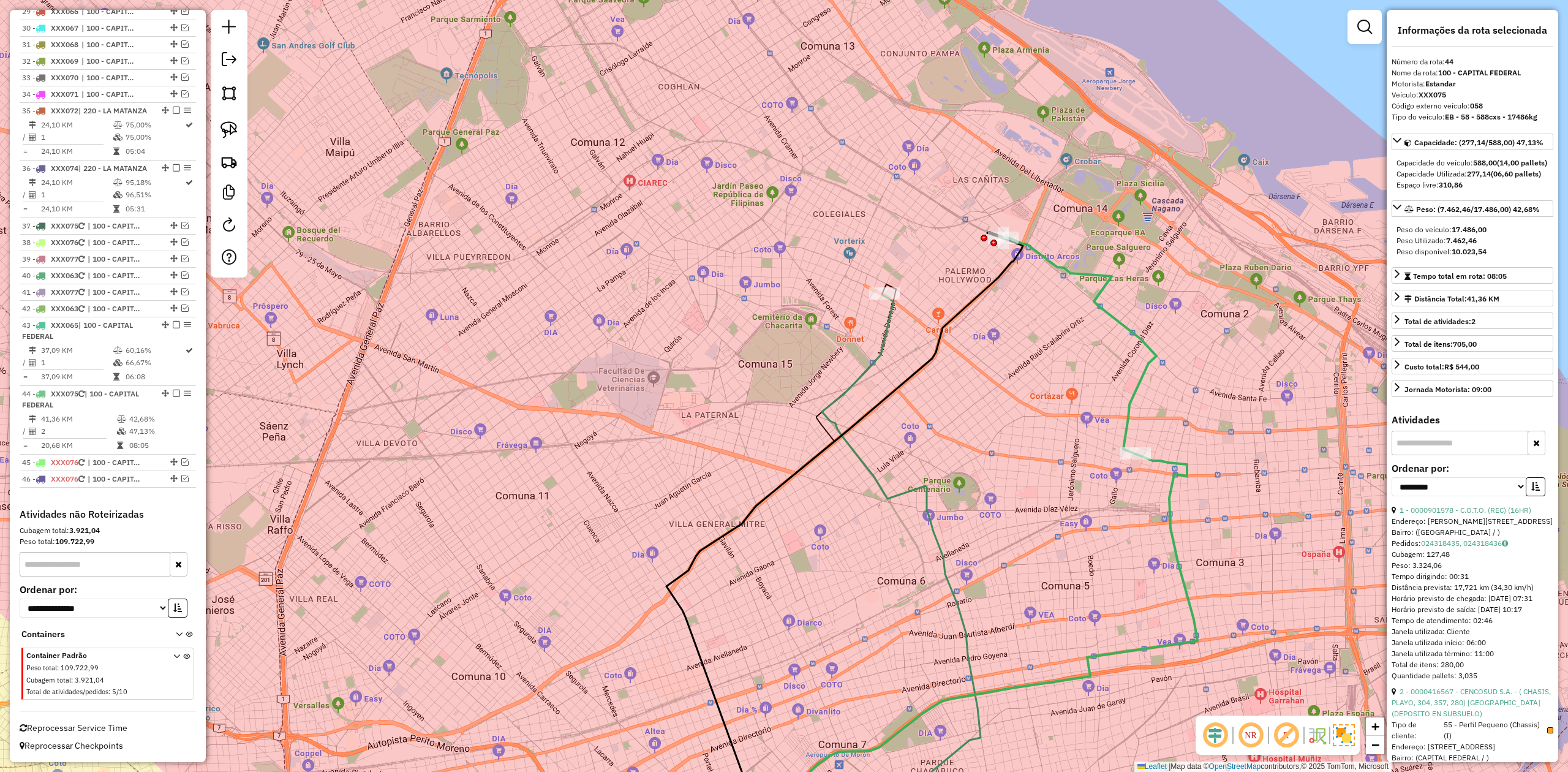
click at [1045, 296] on div "Janela de atendimento Grade de atendimento Capacidade Transportadoras Veículos …" at bounding box center [784, 386] width 1568 height 772
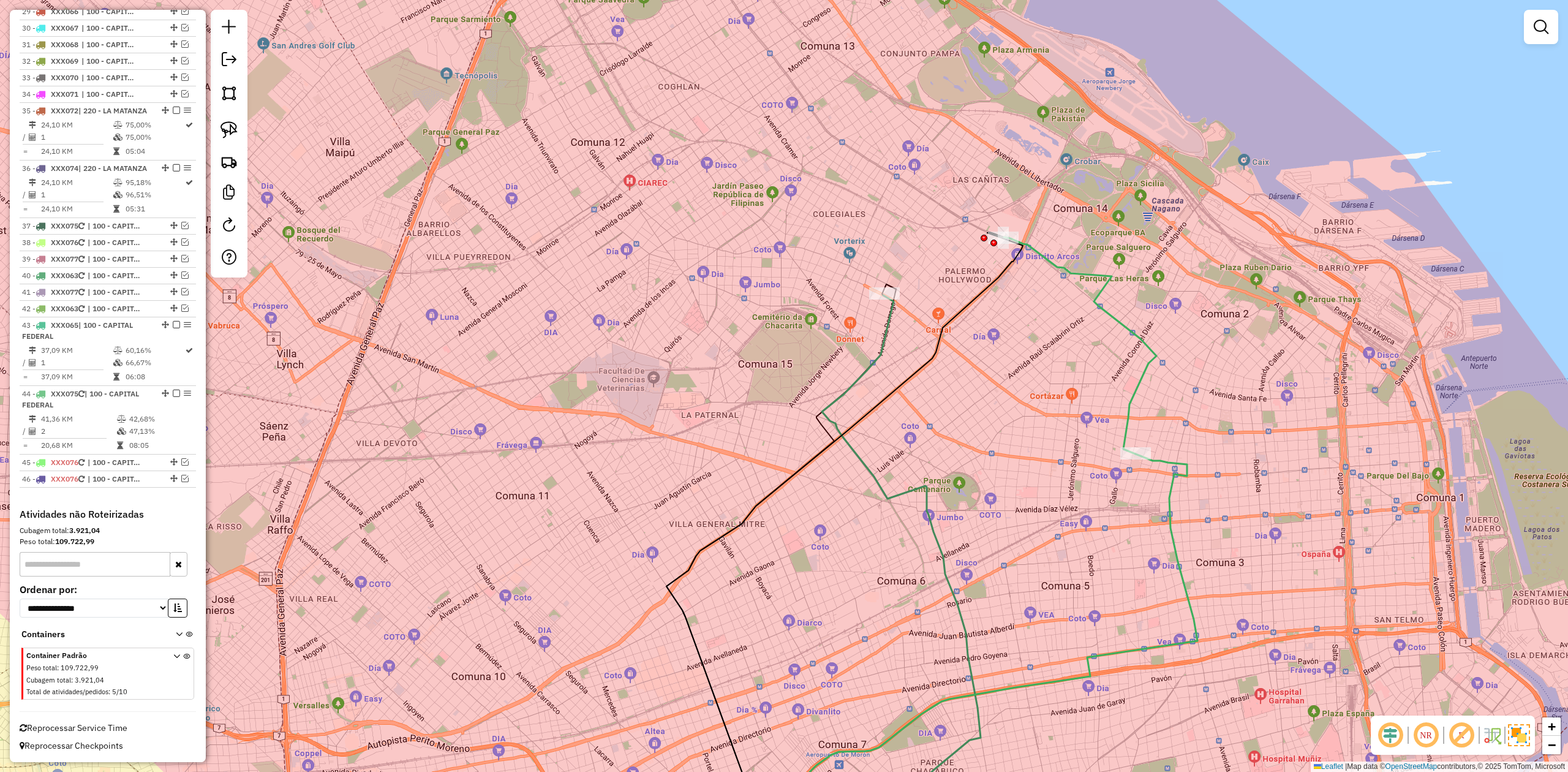
click at [1045, 268] on div "Janela de atendimento Grade de atendimento Capacidade Transportadoras Veículos …" at bounding box center [784, 386] width 1568 height 772
click at [1045, 280] on icon at bounding box center [1080, 346] width 152 height 217
select select "**********"
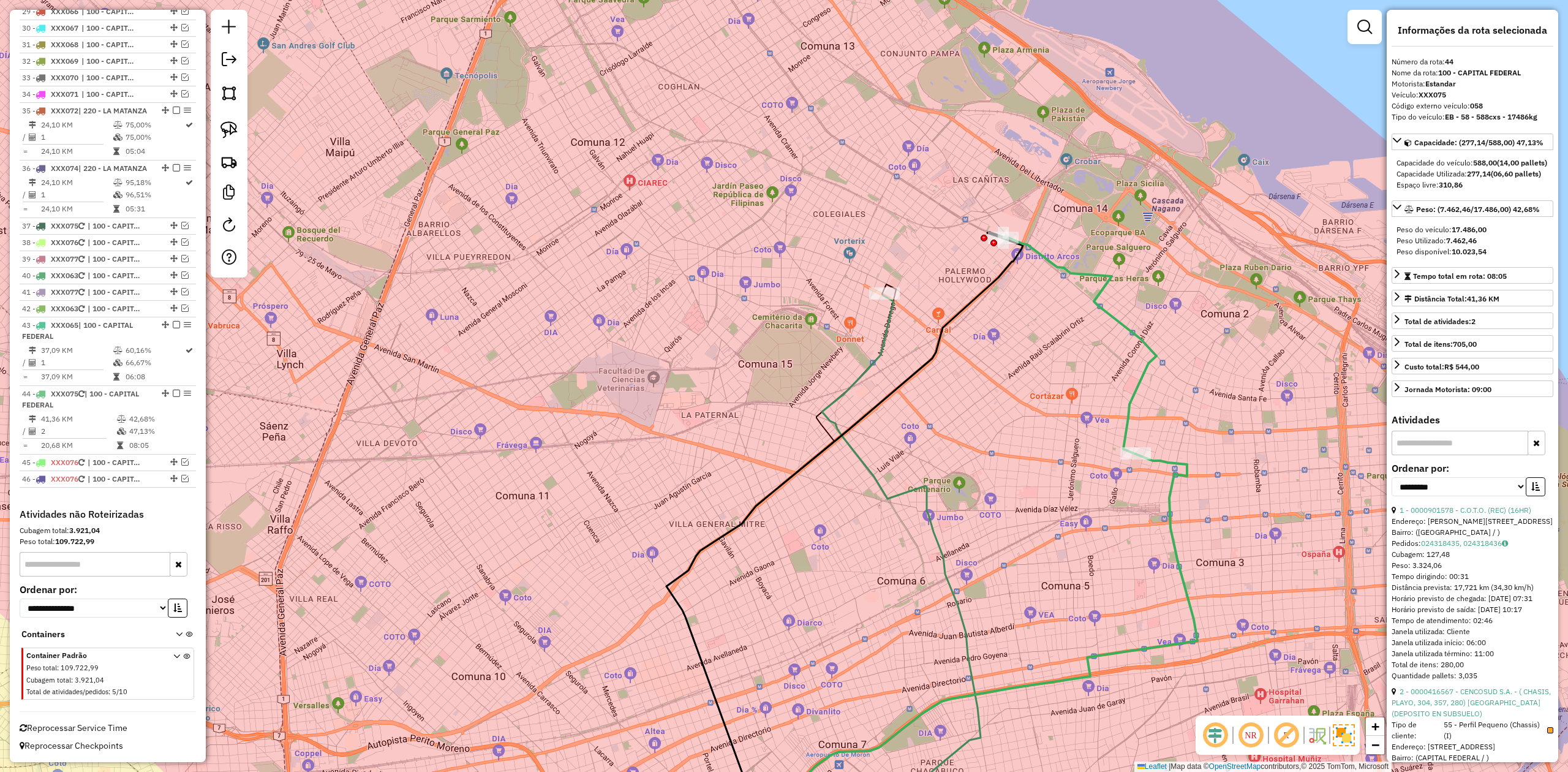
drag, startPoint x: 172, startPoint y: 392, endPoint x: 385, endPoint y: 412, distance: 213.9
click at [172, 391] on em at bounding box center [176, 393] width 8 height 8
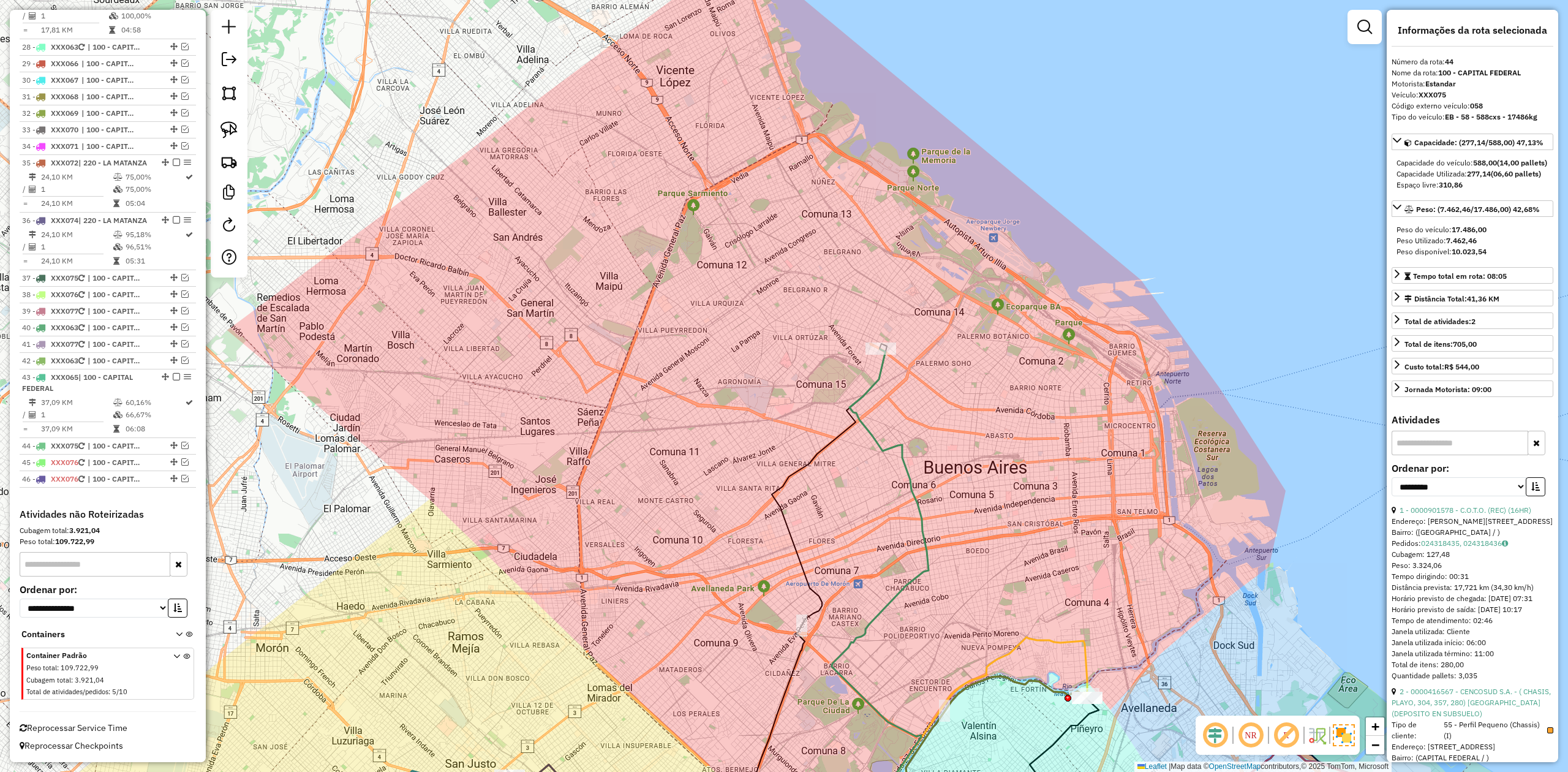
click at [877, 370] on icon at bounding box center [881, 599] width 97 height 500
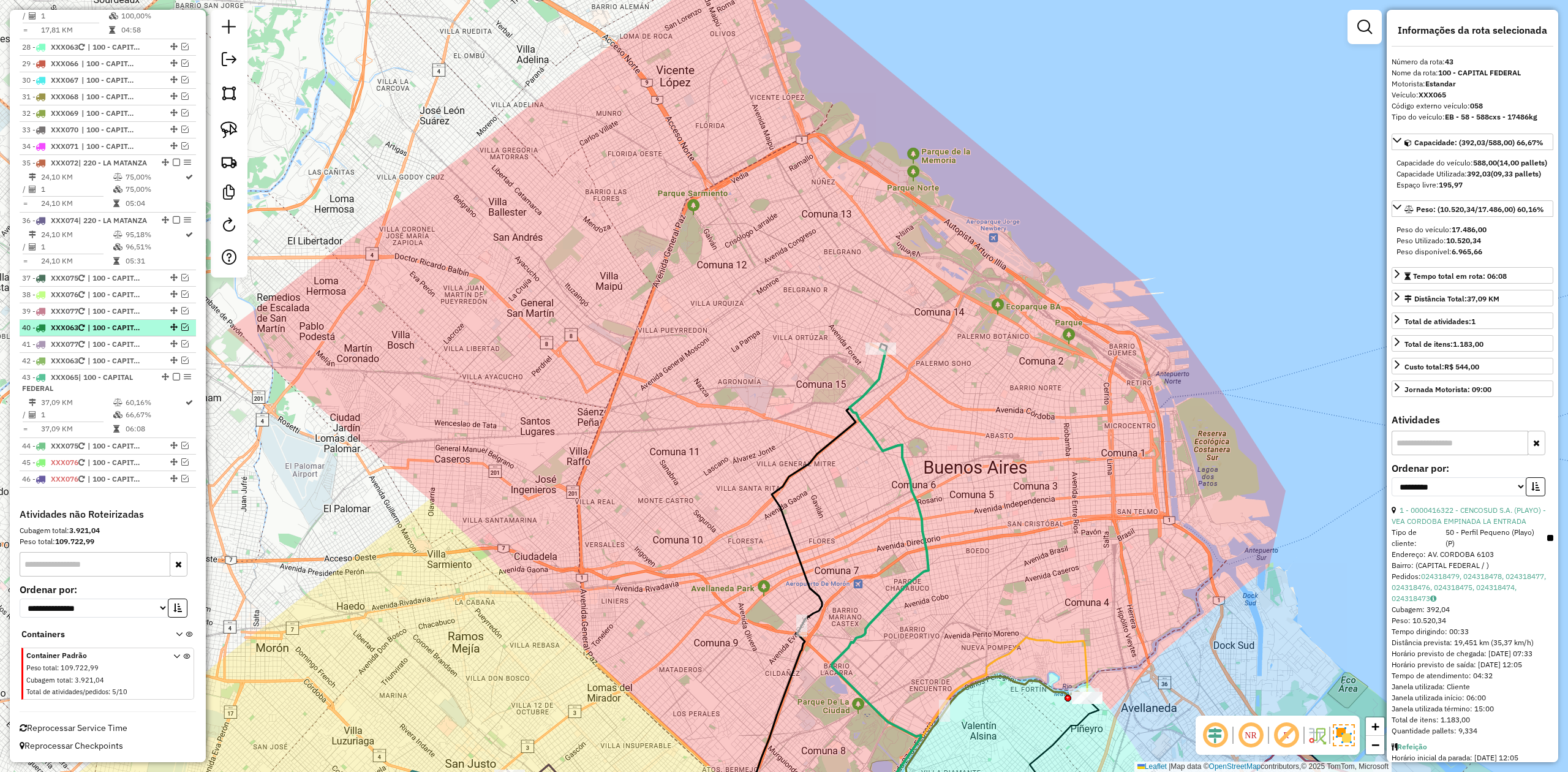
click at [172, 375] on em at bounding box center [176, 377] width 8 height 8
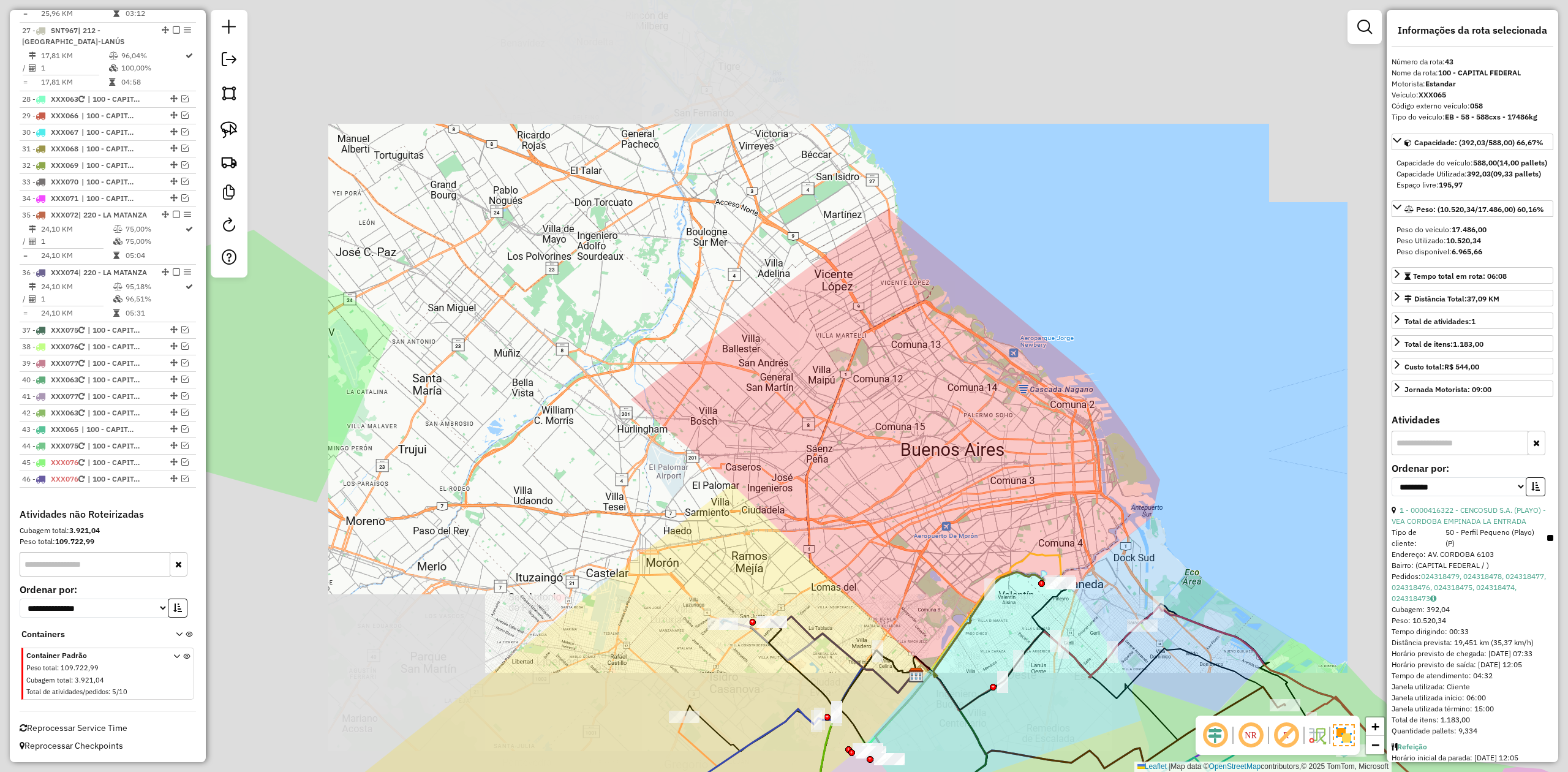
drag, startPoint x: 1025, startPoint y: 415, endPoint x: 1030, endPoint y: 406, distance: 10.3
click at [1029, 407] on div "Janela de atendimento Grade de atendimento Capacidade Transportadoras Veículos …" at bounding box center [784, 386] width 1568 height 772
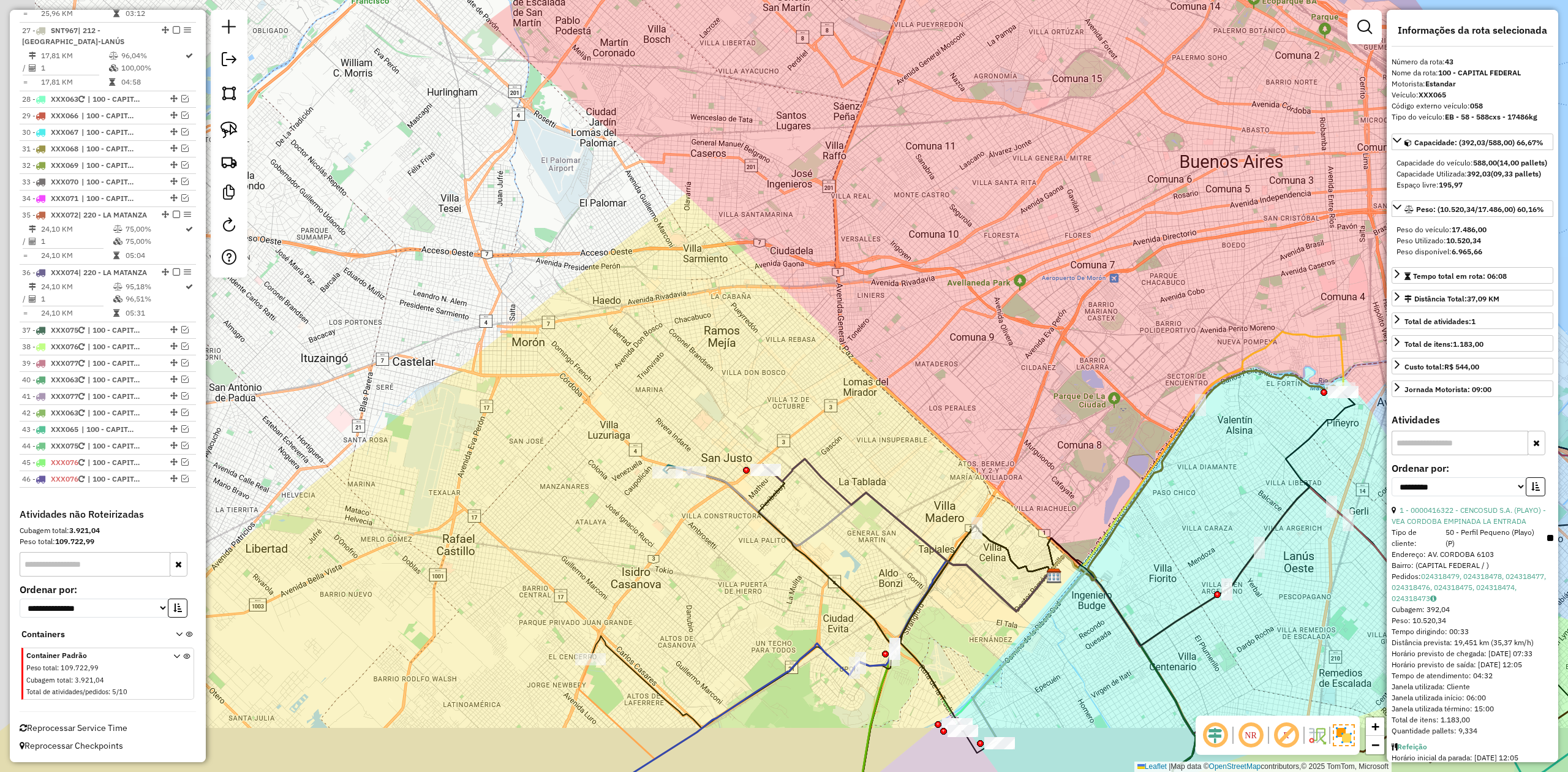
drag, startPoint x: 917, startPoint y: 466, endPoint x: 1143, endPoint y: 403, distance: 234.6
click at [1045, 403] on div "Janela de atendimento Grade de atendimento Capacidade Transportadoras Veículos …" at bounding box center [784, 386] width 1568 height 772
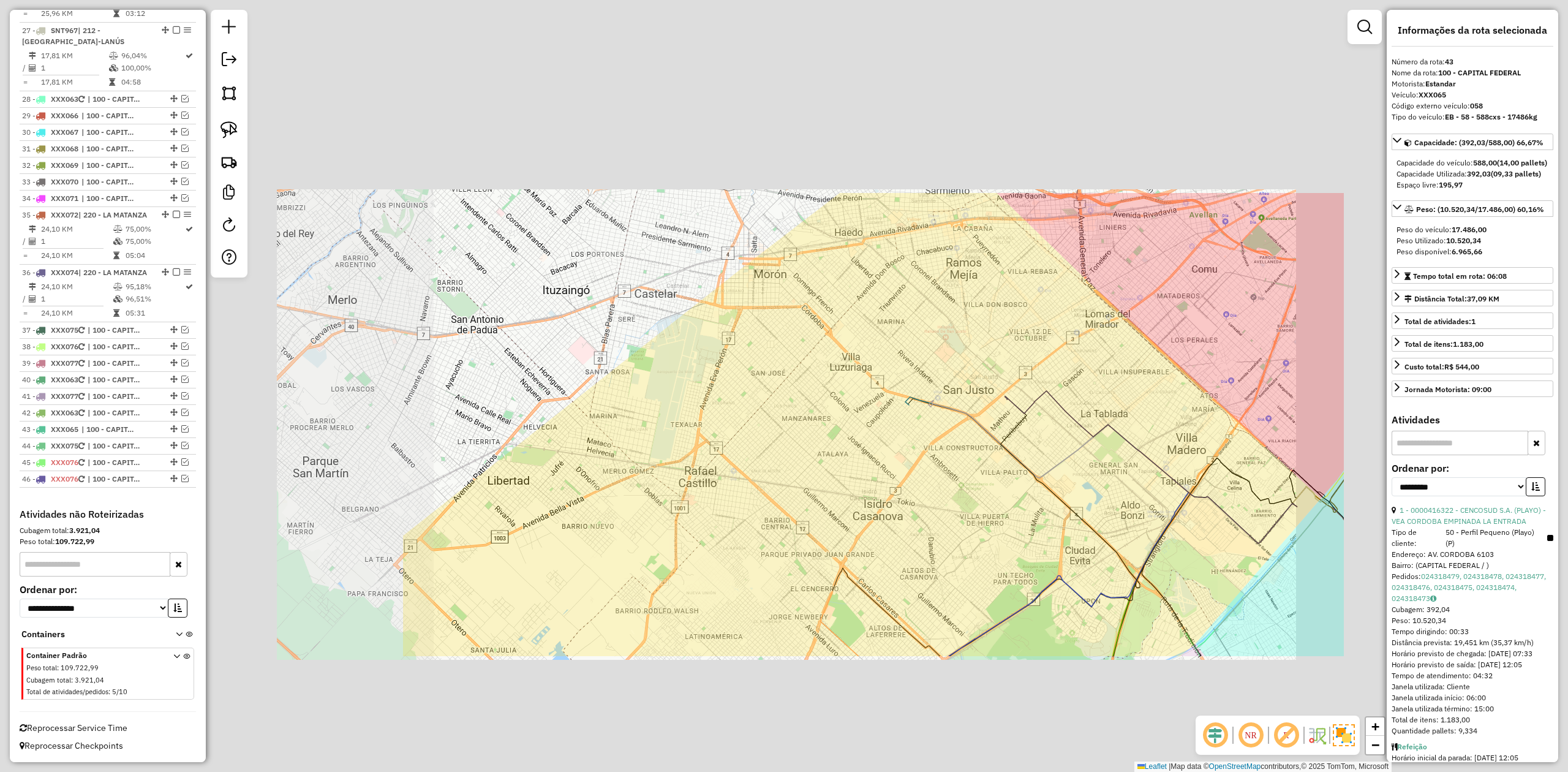
click at [959, 466] on div "Janela de atendimento Grade de atendimento Capacidade Transportadoras Veículos …" at bounding box center [784, 386] width 1568 height 772
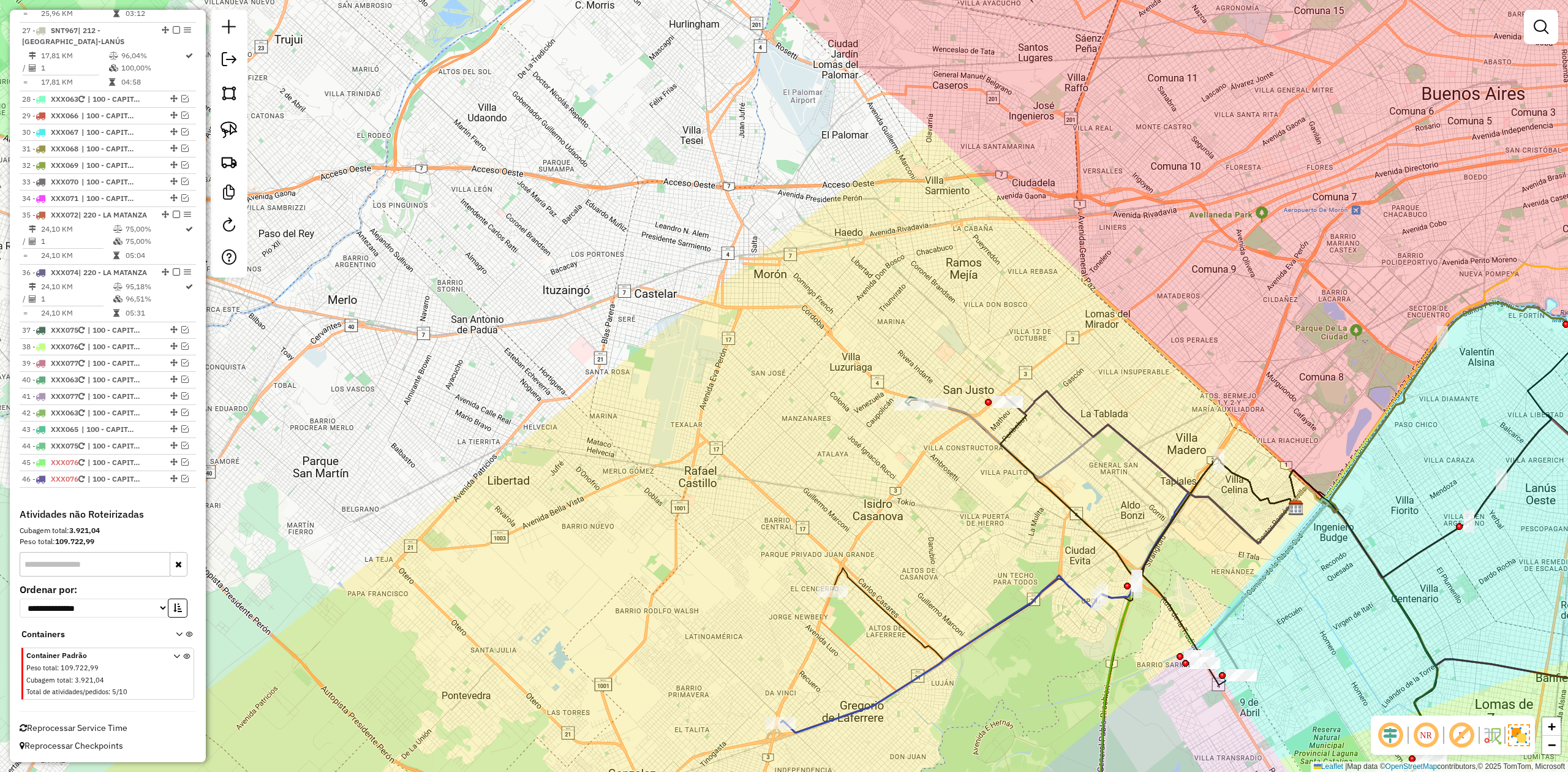
click at [955, 419] on div "Rota 36 - Placa XXX074 0000901749 - SUP. MAYORISTA MAKRO S.A. - SOLO Janela de …" at bounding box center [784, 386] width 1568 height 772
click at [961, 412] on icon at bounding box center [1112, 471] width 369 height 142
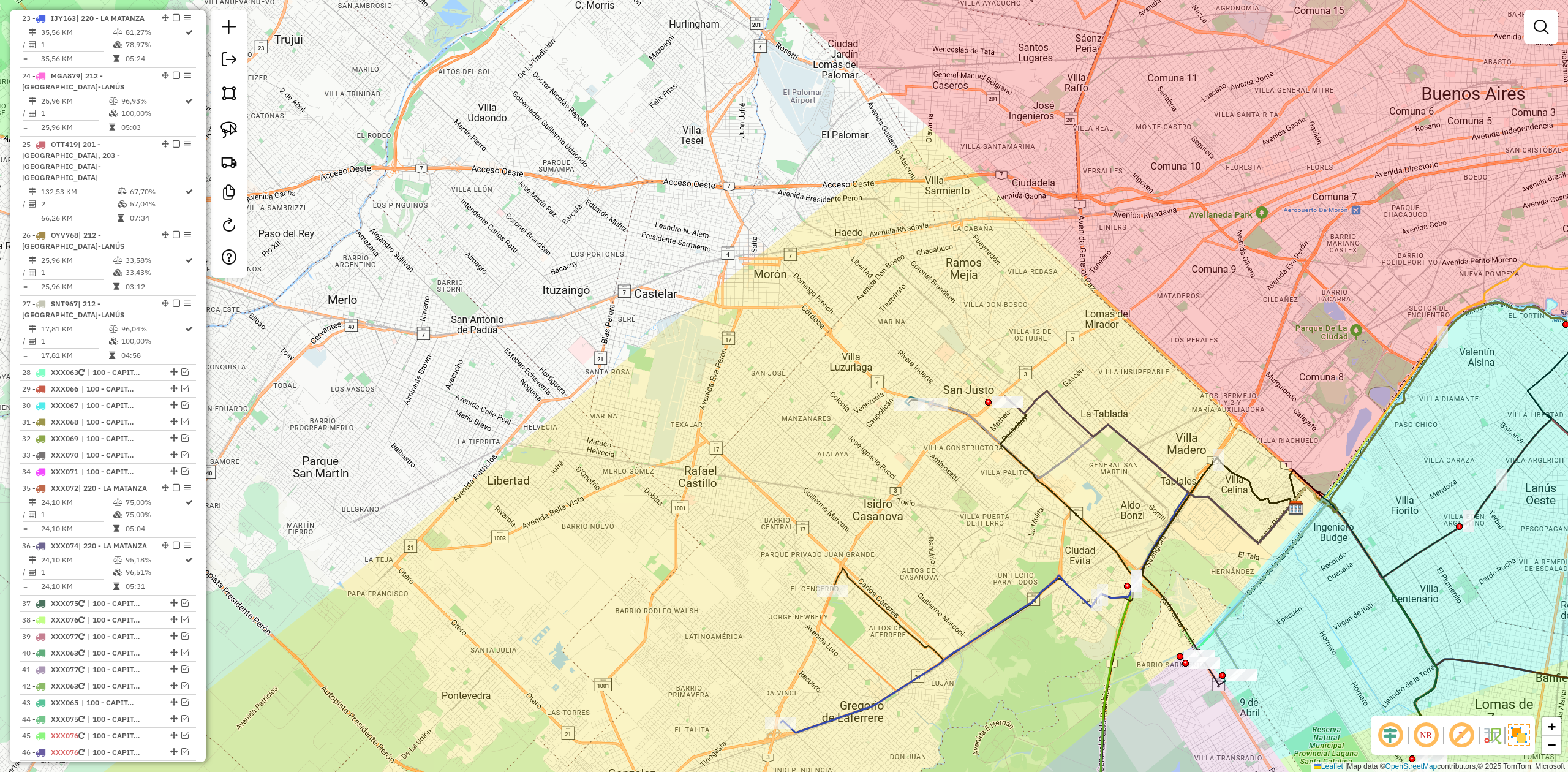
select select "**********"
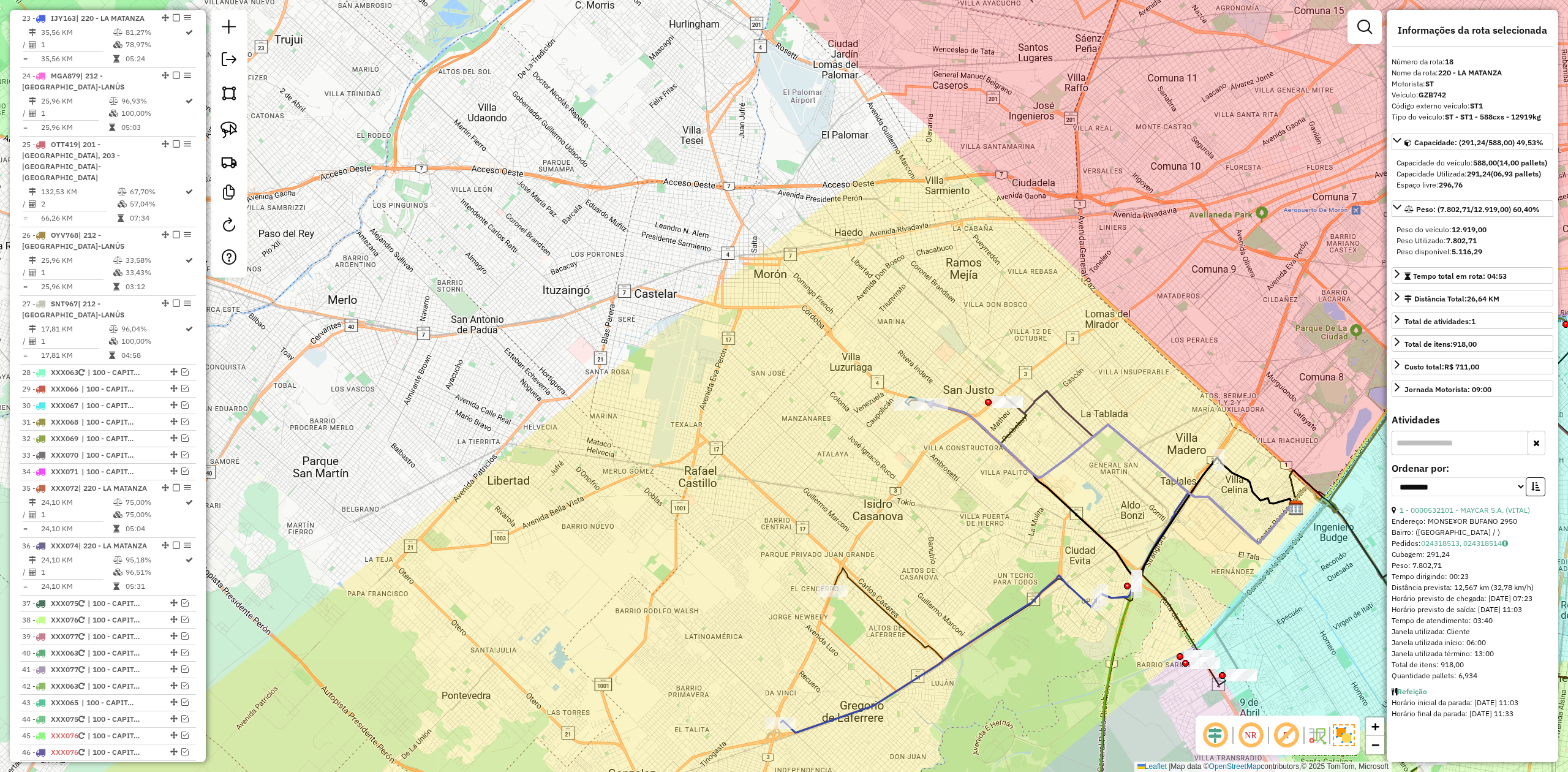
scroll to position [1589, 0]
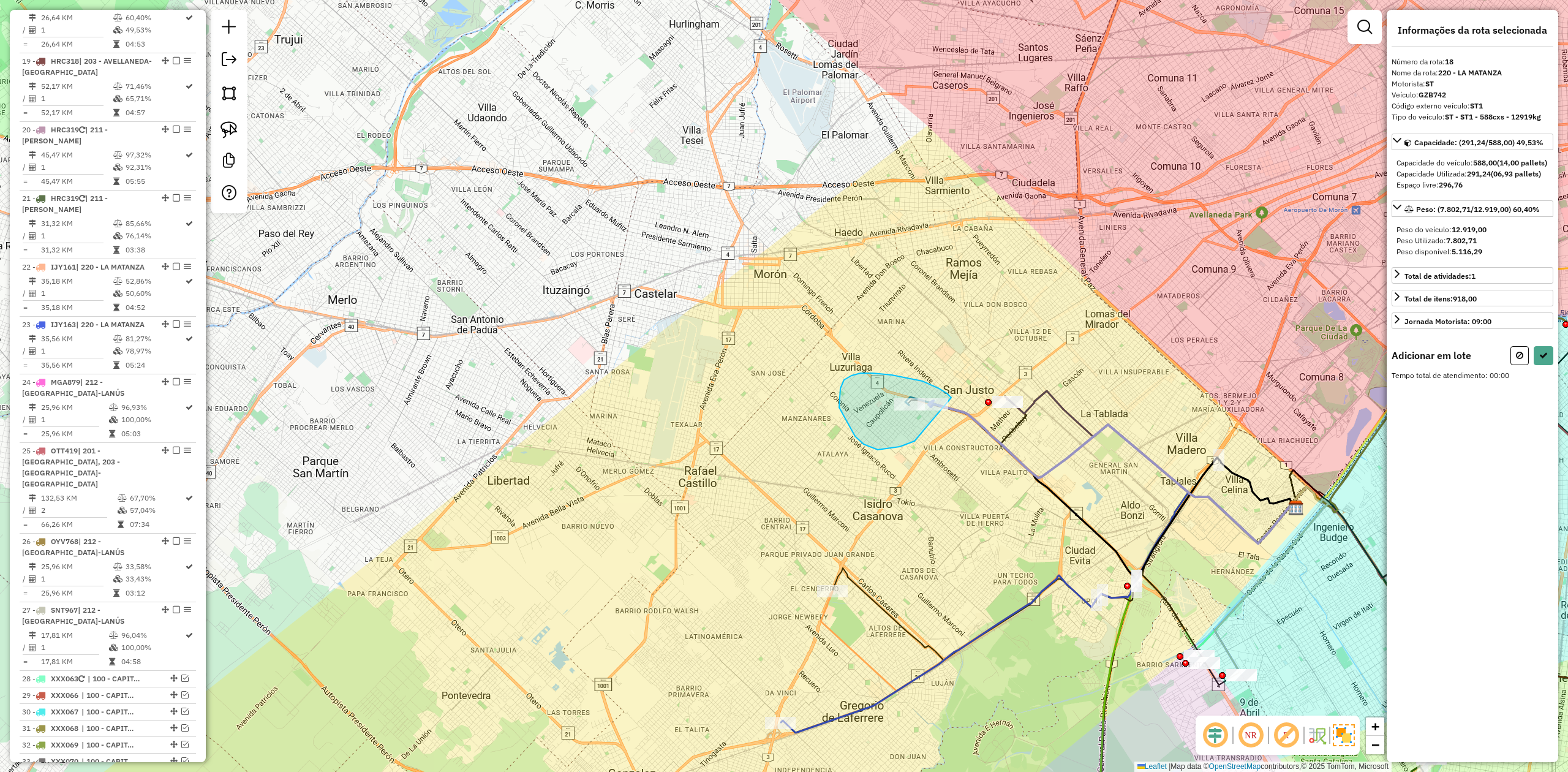
drag, startPoint x: 922, startPoint y: 381, endPoint x: 946, endPoint y: 412, distance: 39.2
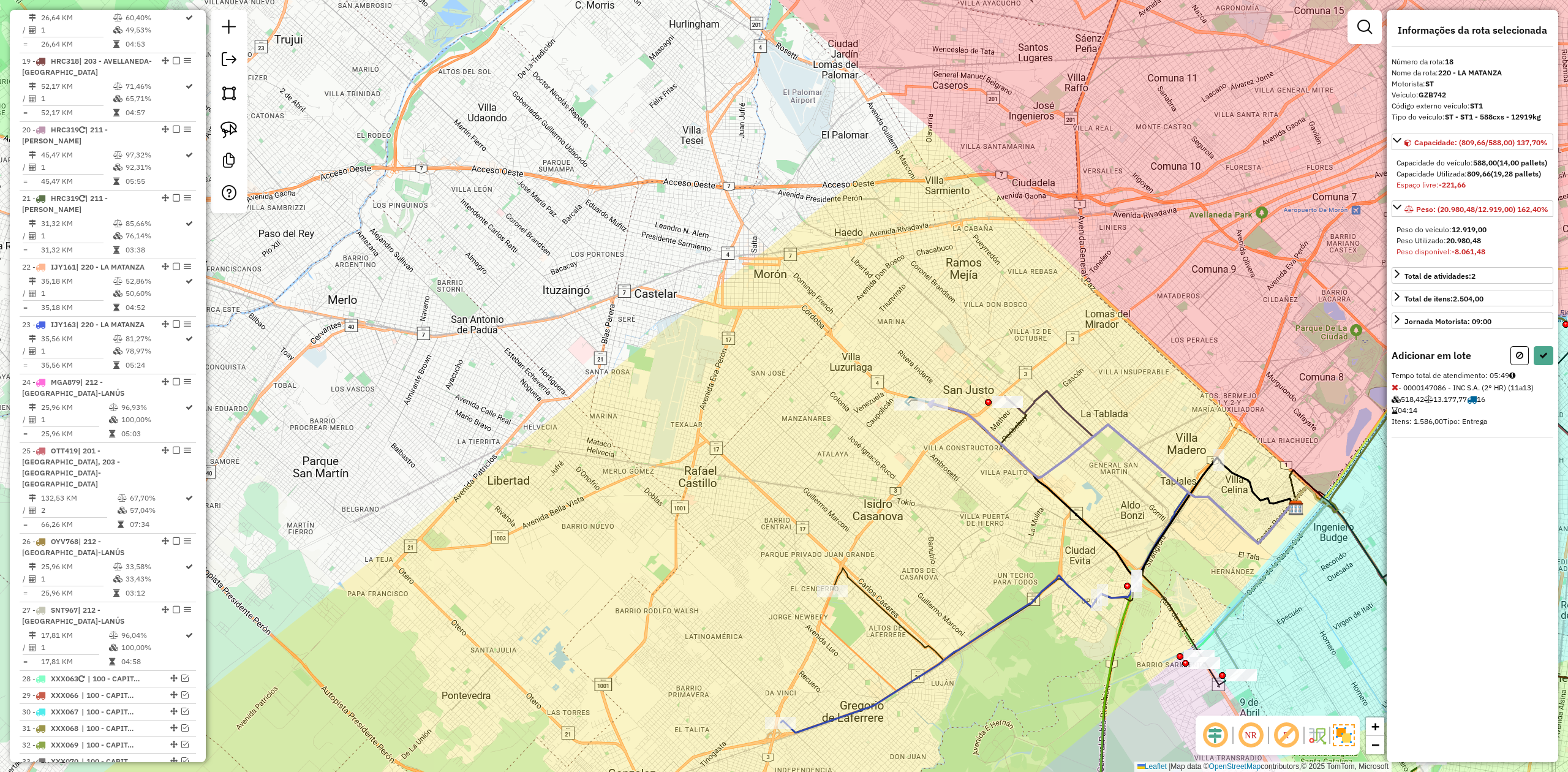
select select "**********"
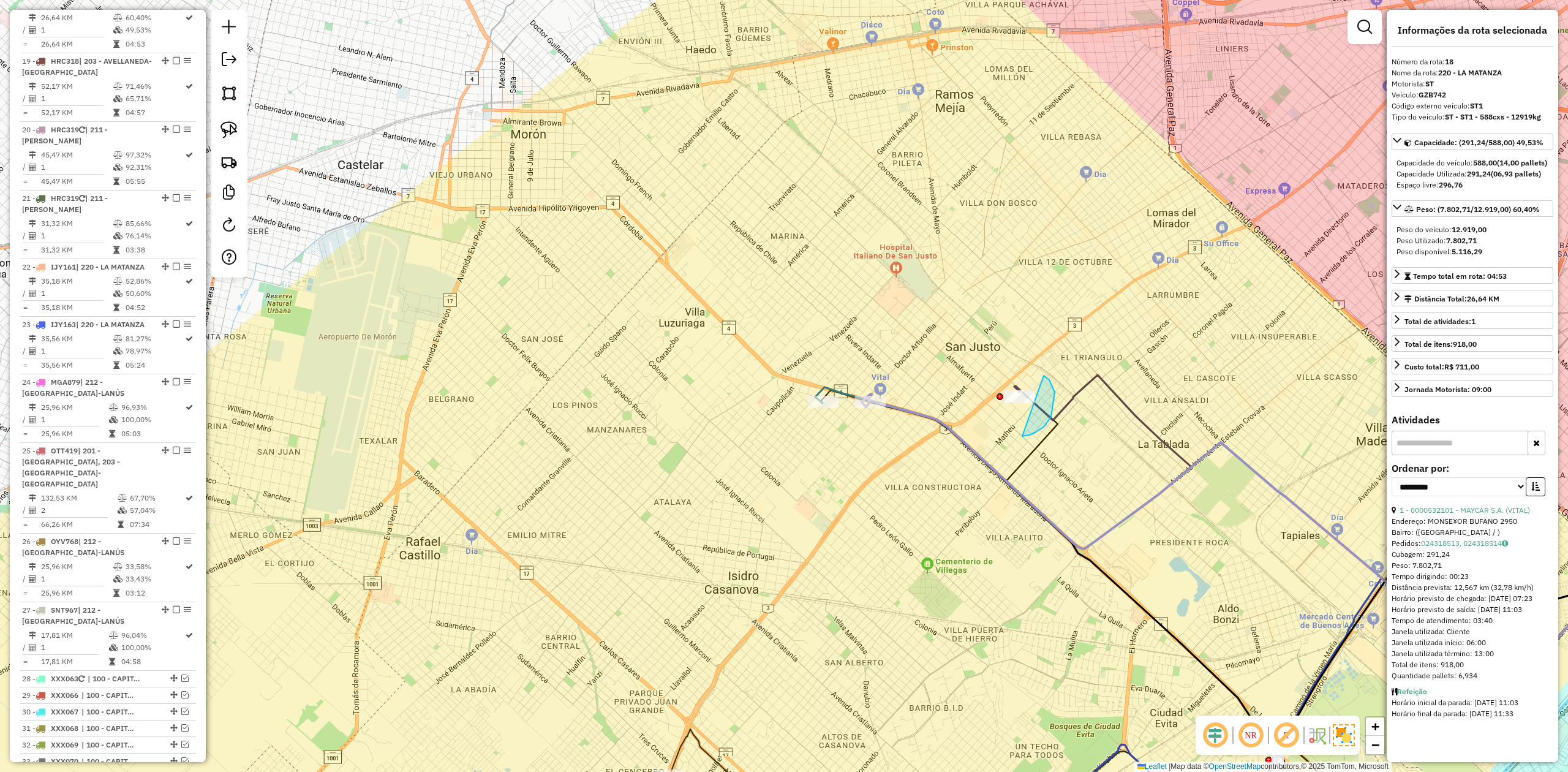
drag, startPoint x: 1052, startPoint y: 408, endPoint x: 961, endPoint y: 449, distance: 99.8
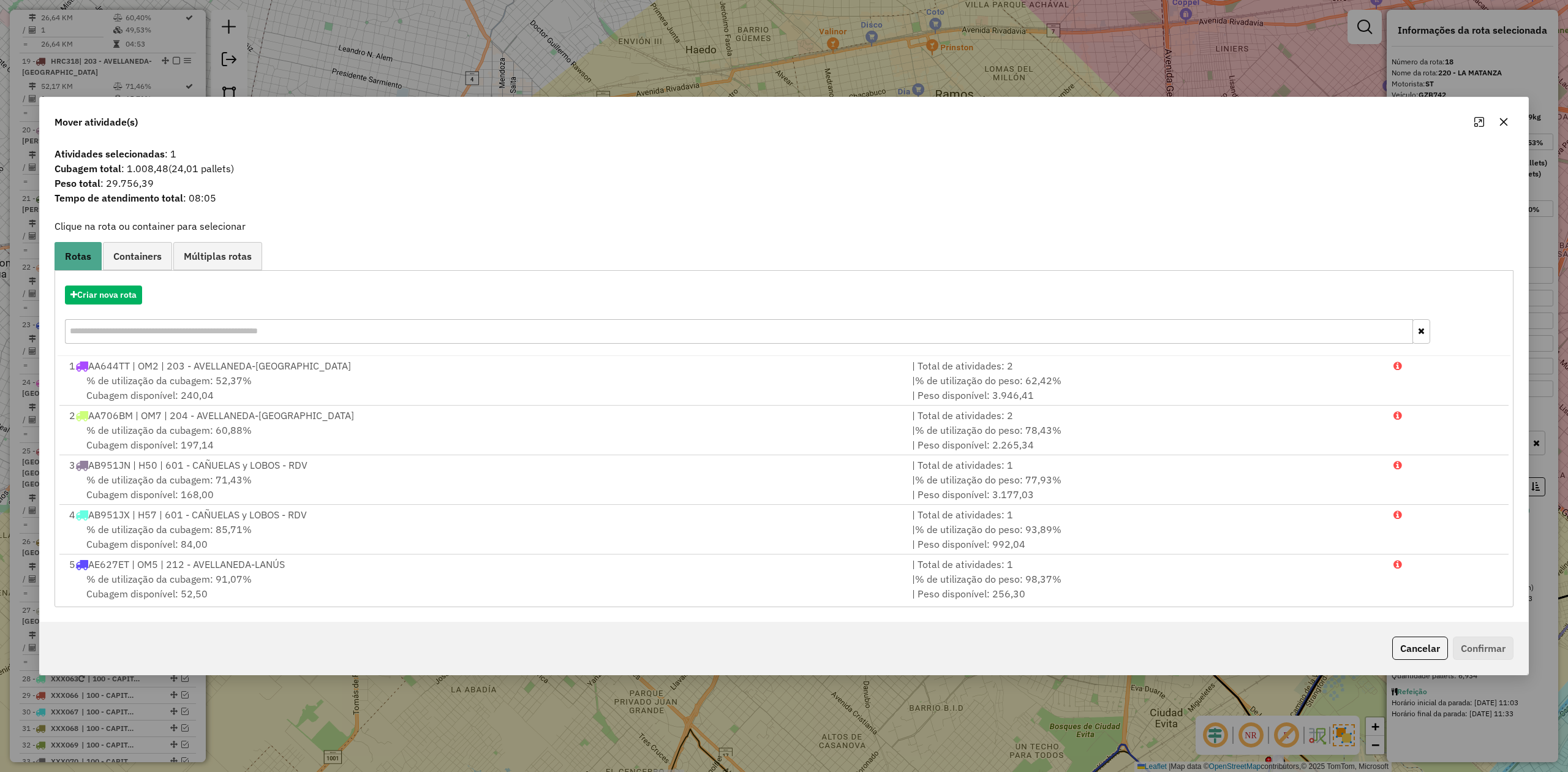
click at [1045, 119] on icon "button" at bounding box center [1503, 122] width 10 height 10
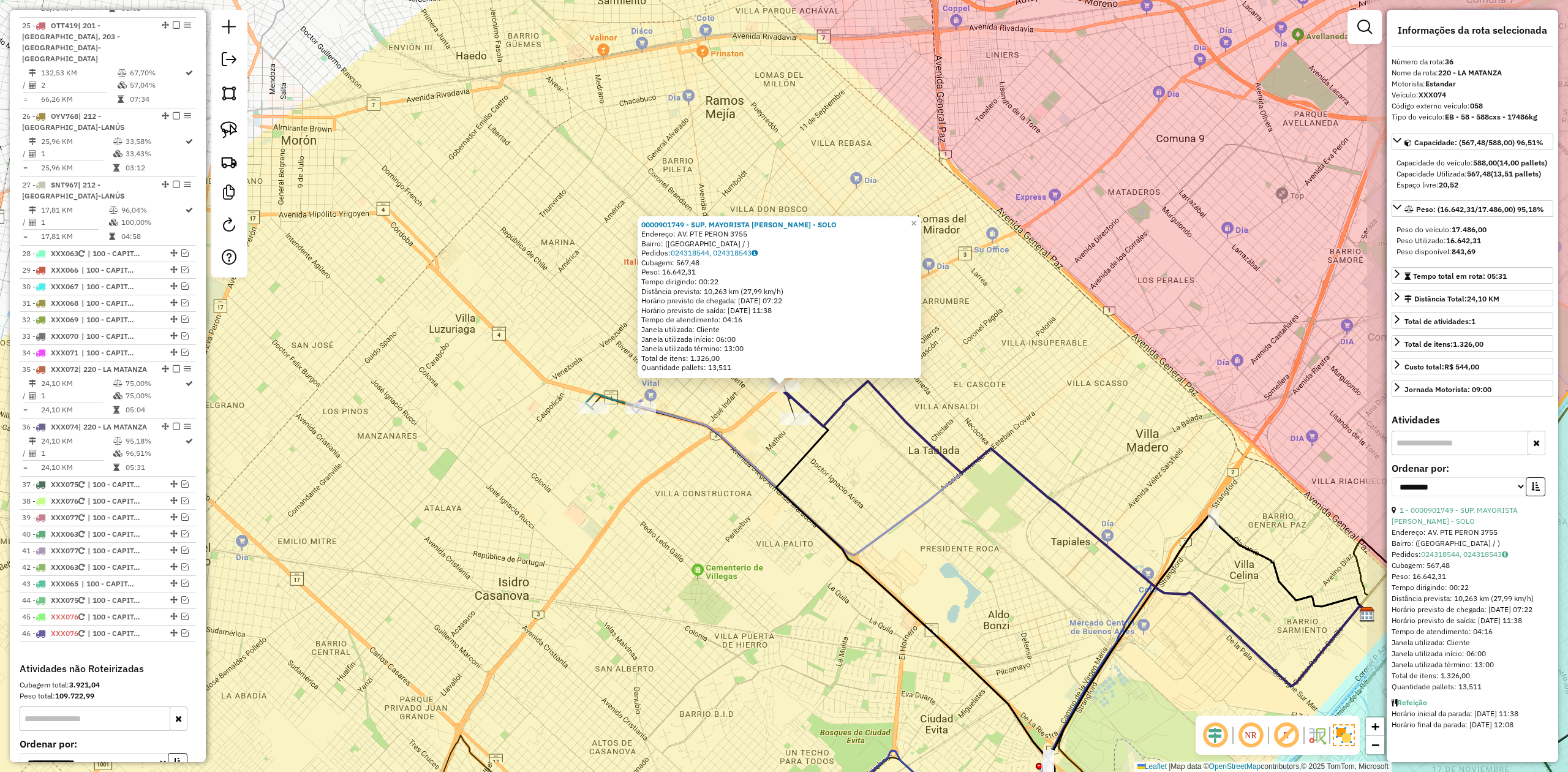
scroll to position [2200, 0]
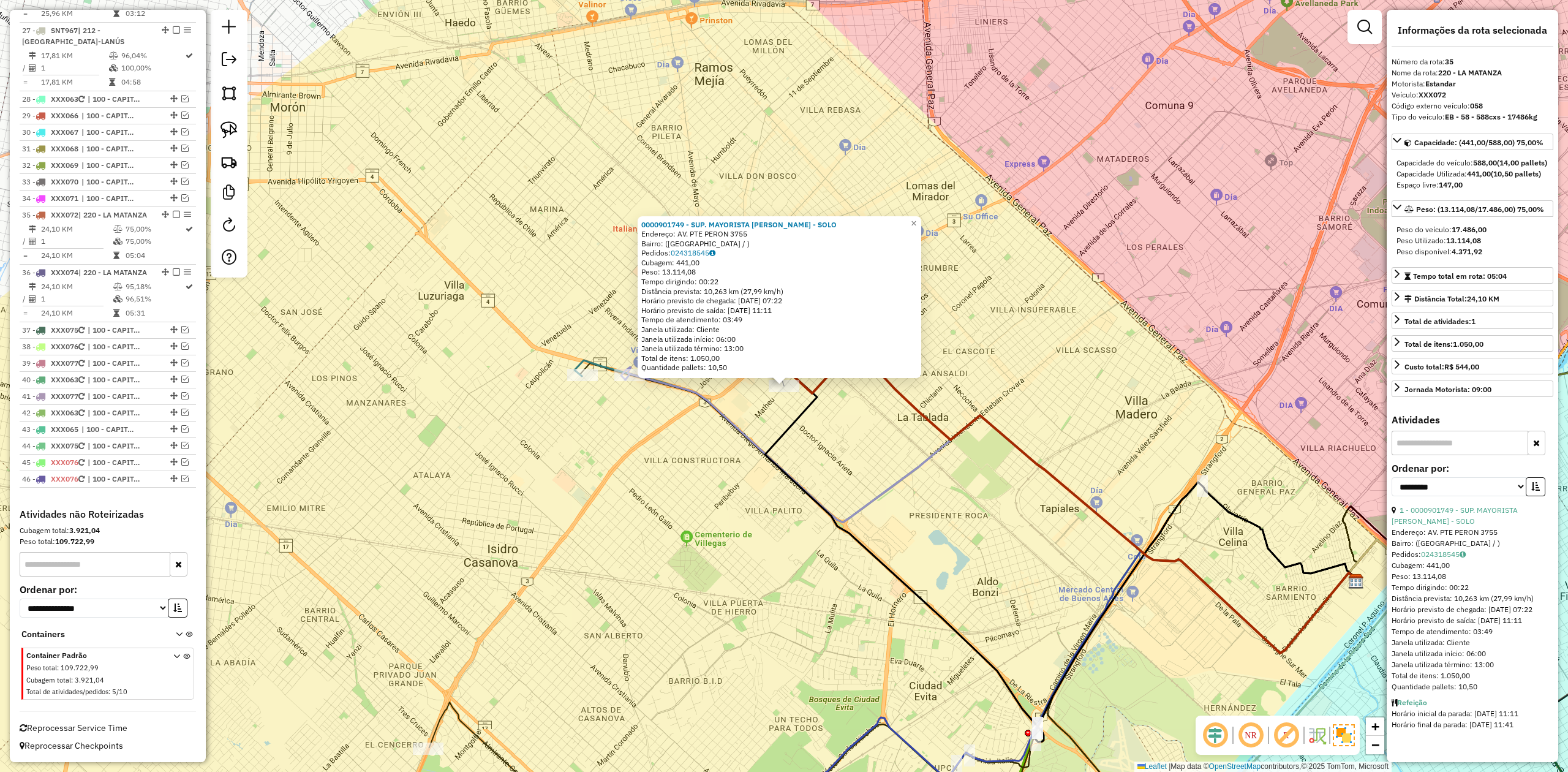
drag, startPoint x: 837, startPoint y: 457, endPoint x: 937, endPoint y: 469, distance: 100.7
click at [937, 469] on div "0000901749 - SUP. MAYORISTA MAKRO S.A. - SOLO Endereço: AV. PTE PERON 3755 Bair…" at bounding box center [784, 386] width 1568 height 772
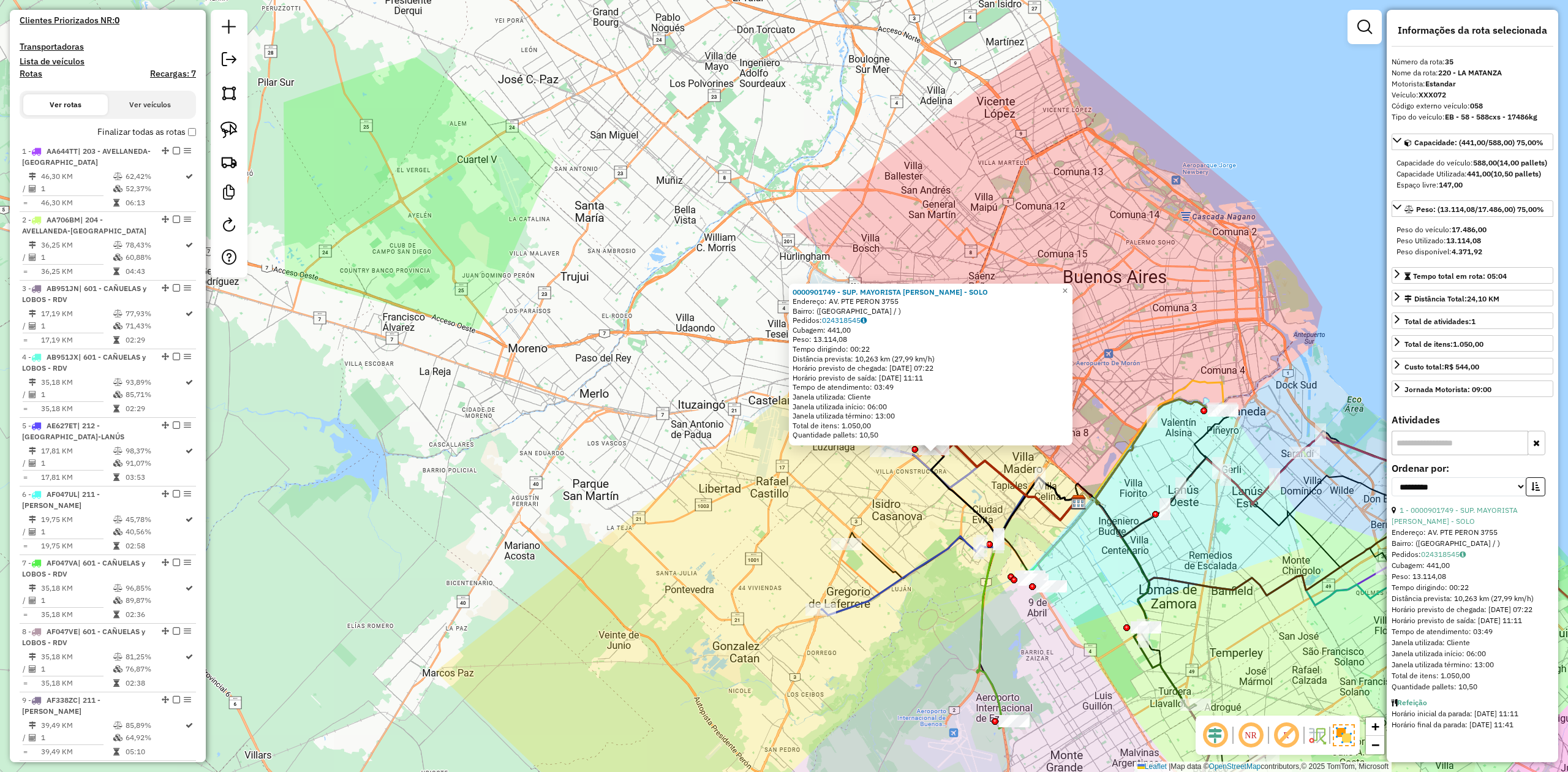
scroll to position [76, 0]
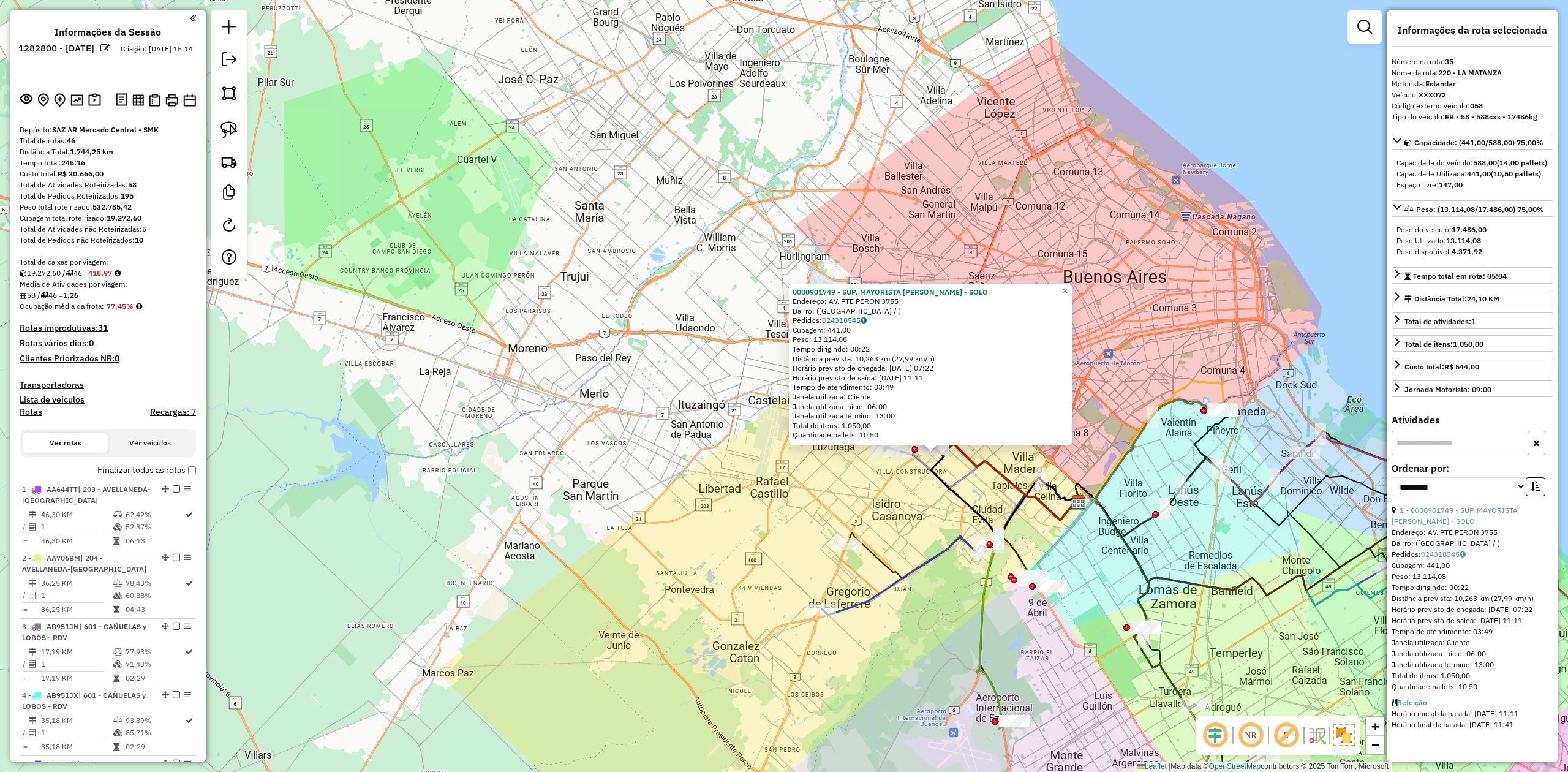
select select "**********"
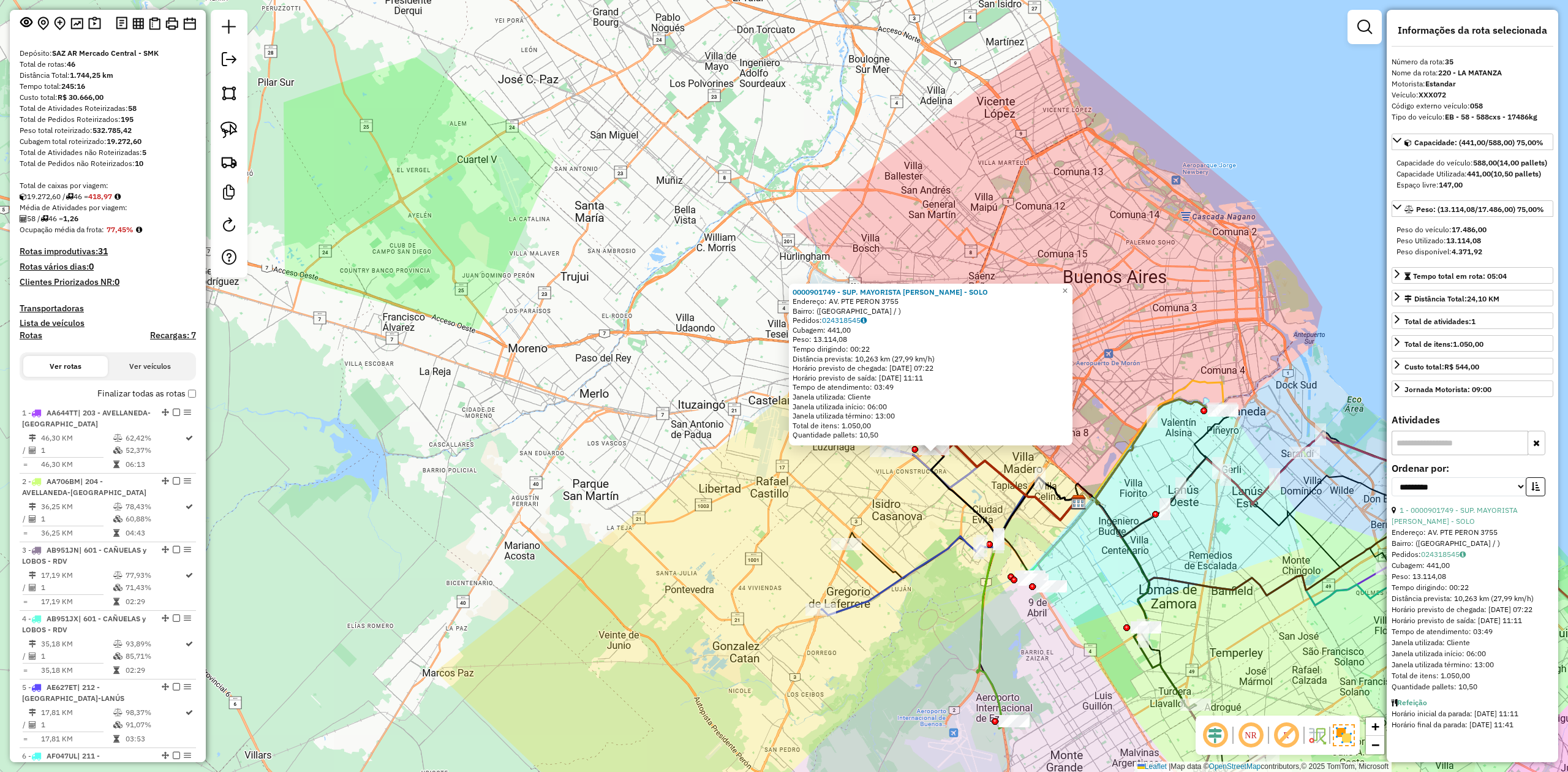
click at [184, 395] on label "Finalizar todas as rotas" at bounding box center [147, 393] width 99 height 13
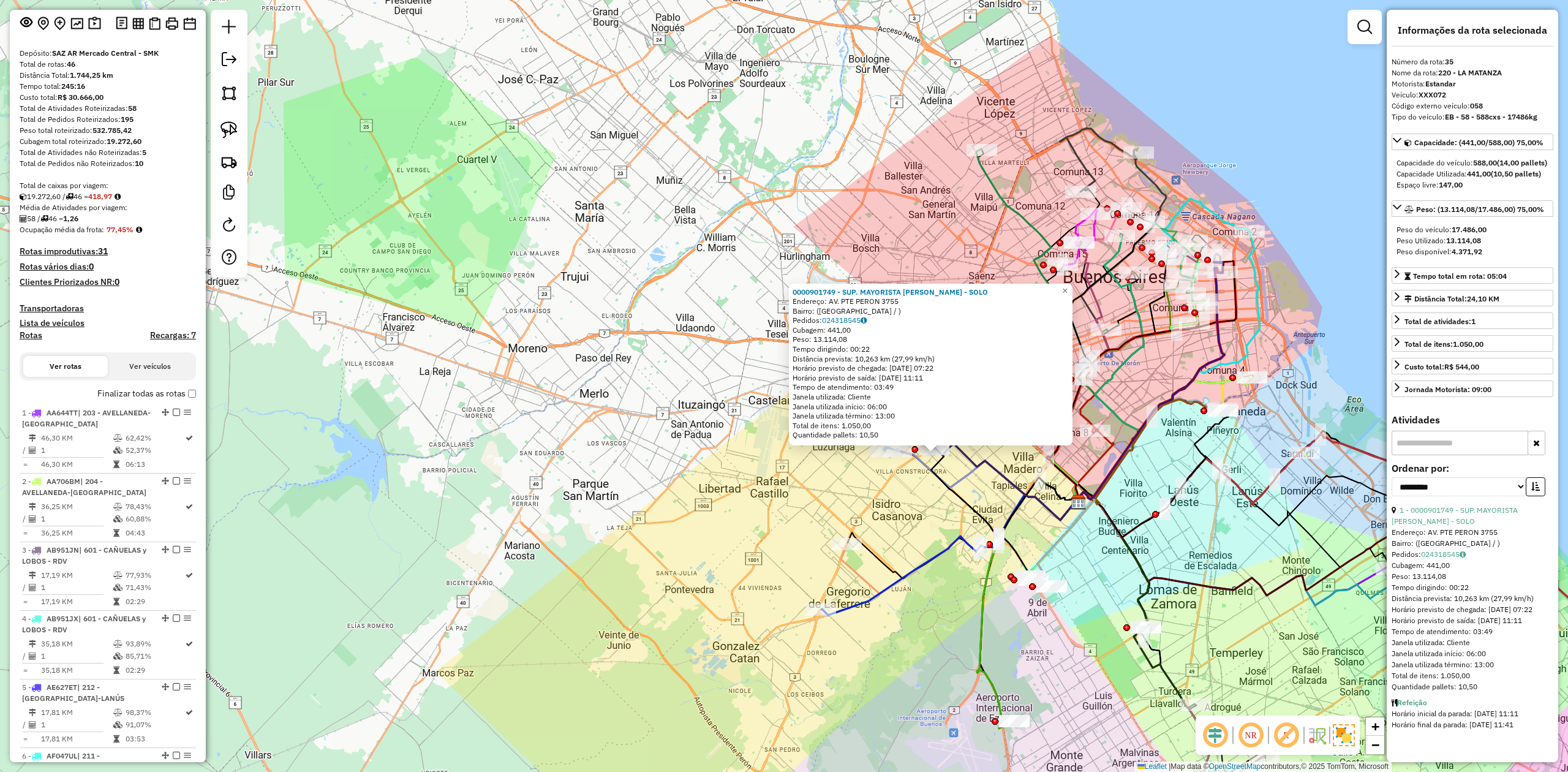
click at [35, 336] on h4 "Rotas" at bounding box center [30, 336] width 22 height 11
select select
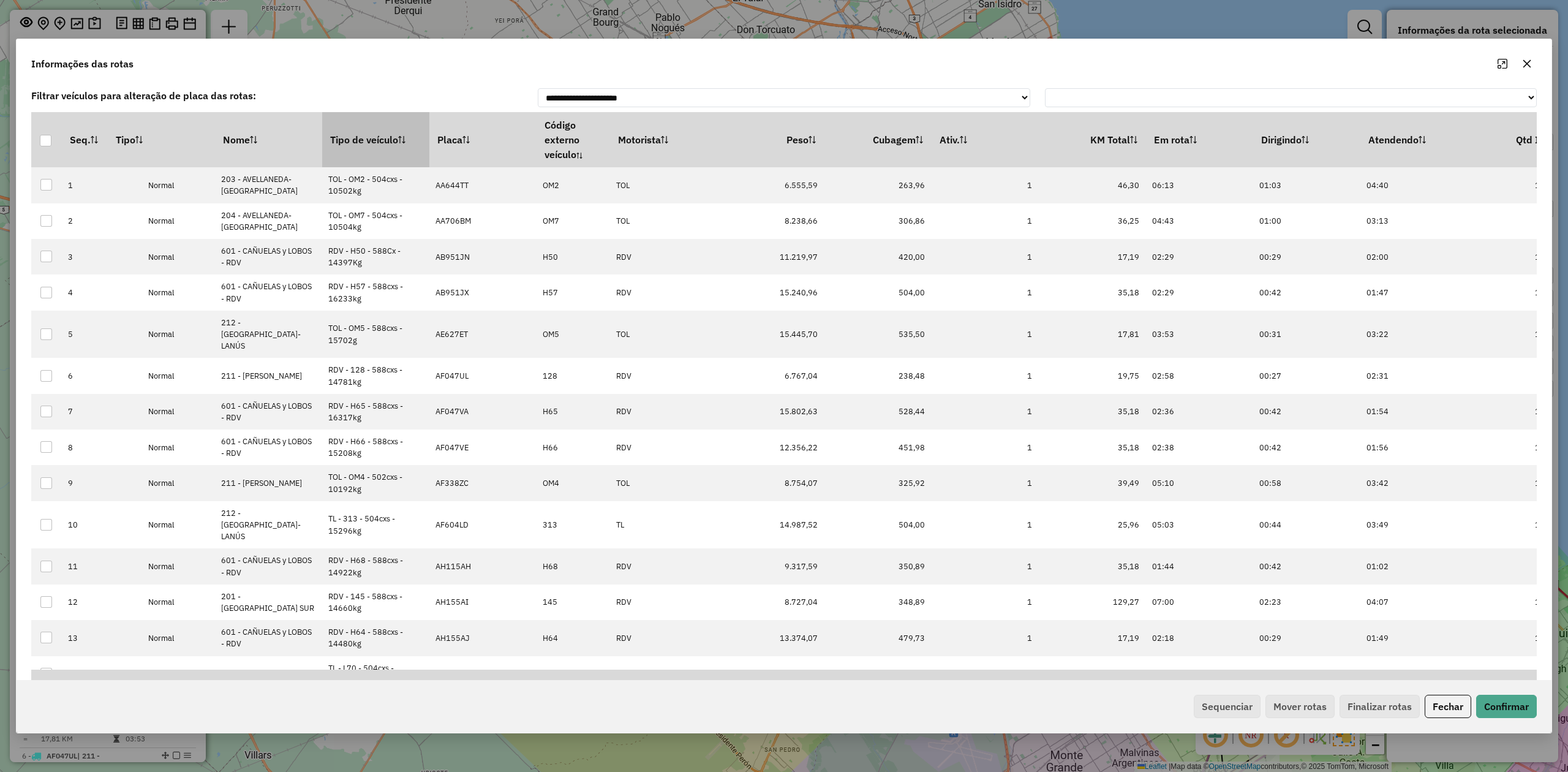
click at [361, 135] on th "Tipo de veículo" at bounding box center [376, 140] width 107 height 55
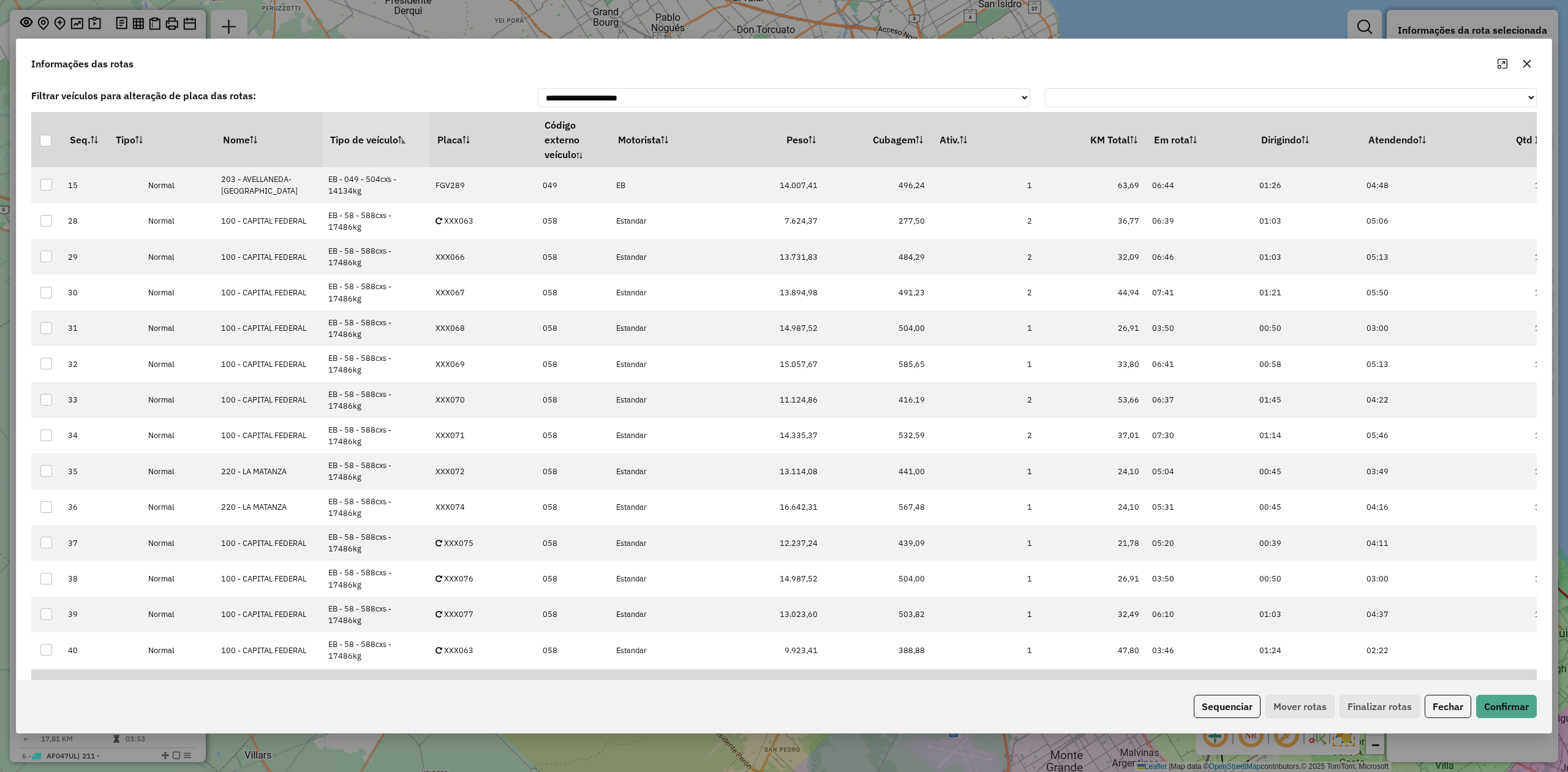
click at [361, 135] on th "Tipo de veículo" at bounding box center [376, 140] width 107 height 55
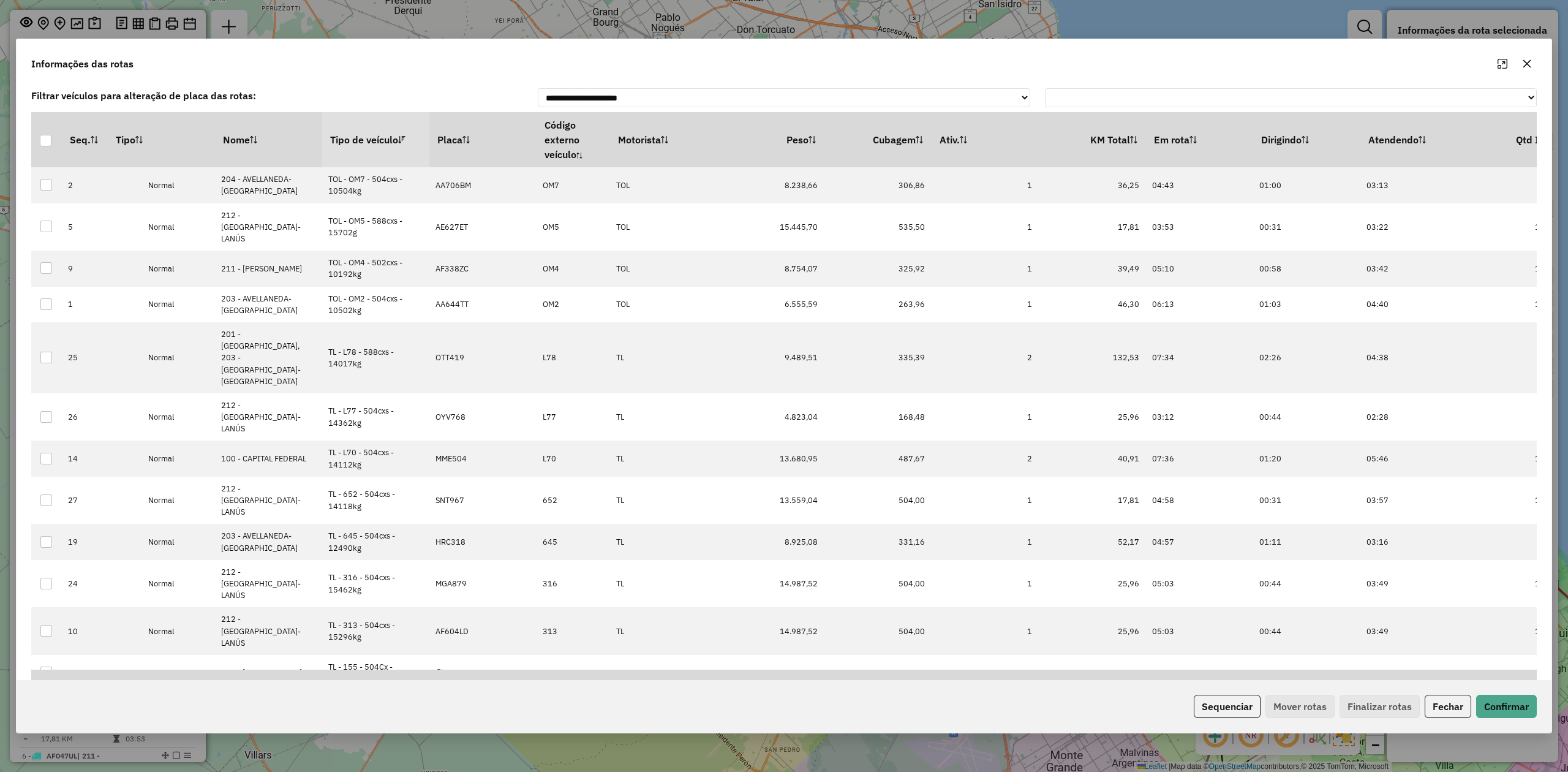
click at [361, 135] on th "Tipo de veículo" at bounding box center [376, 140] width 107 height 55
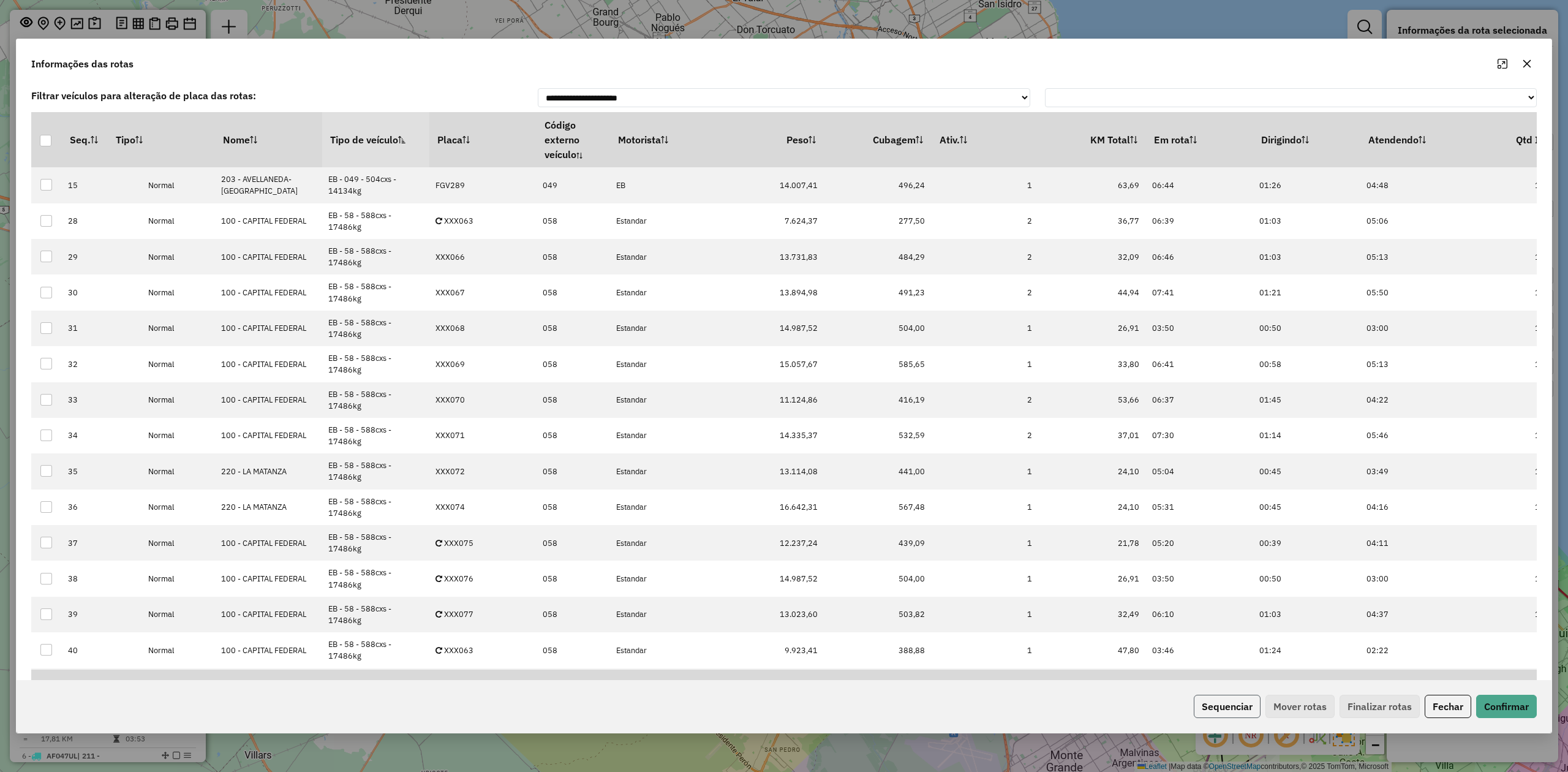
click at [1212, 709] on button "Sequenciar" at bounding box center [1227, 706] width 67 height 23
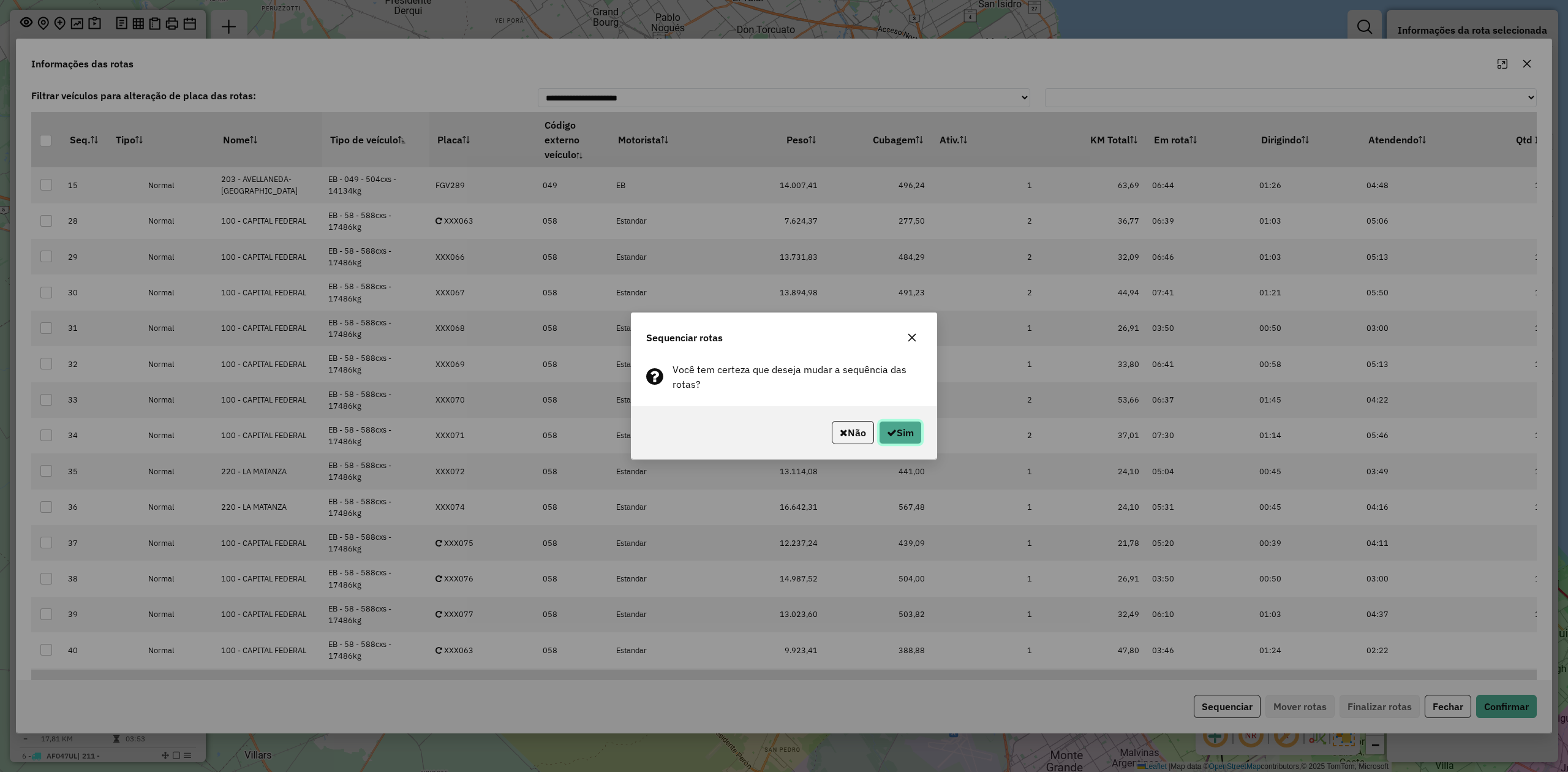
click at [900, 422] on button "Sim" at bounding box center [901, 433] width 43 height 23
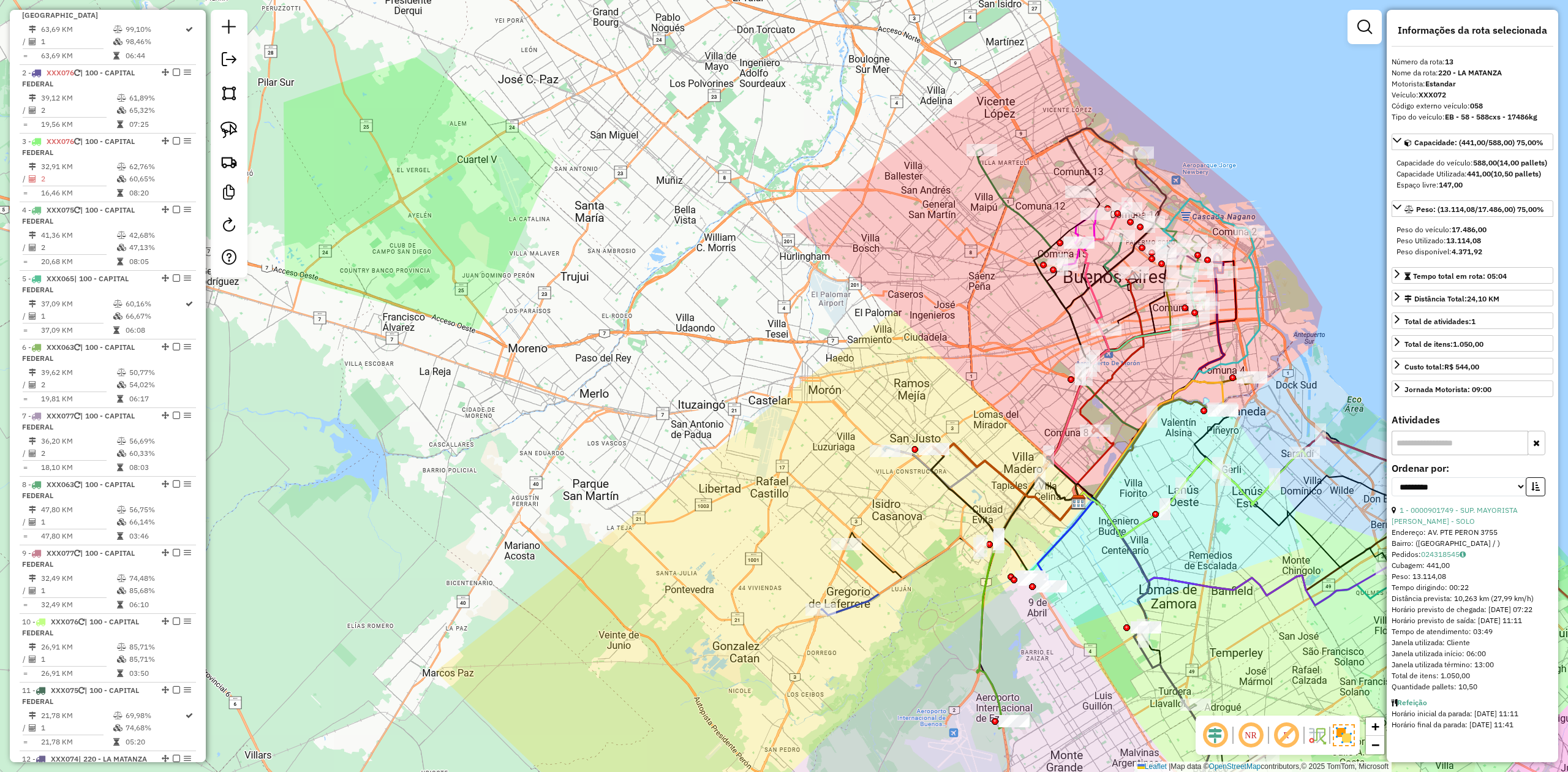
scroll to position [257, 0]
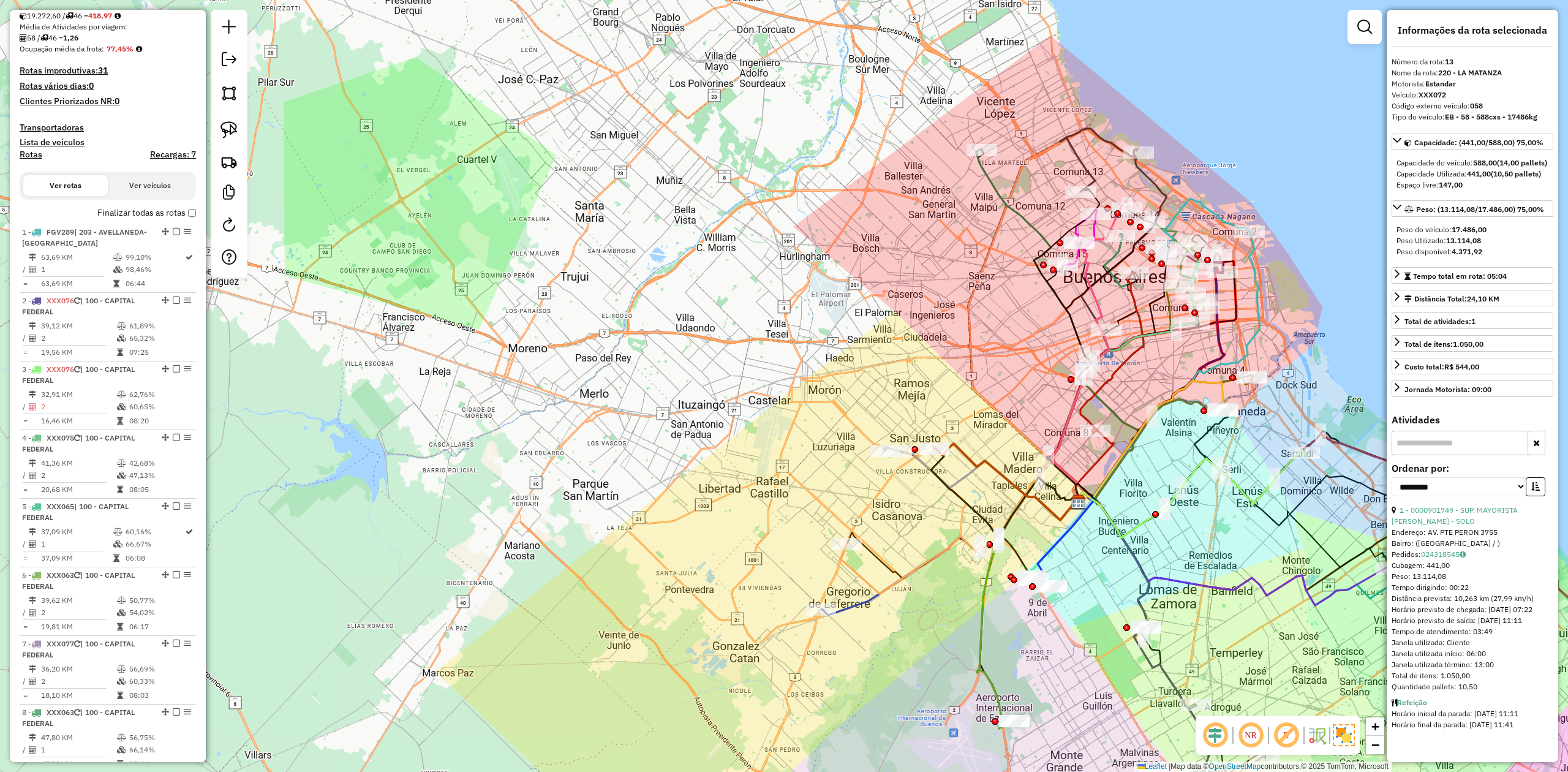
click at [1363, 22] on em at bounding box center [1364, 26] width 15 height 15
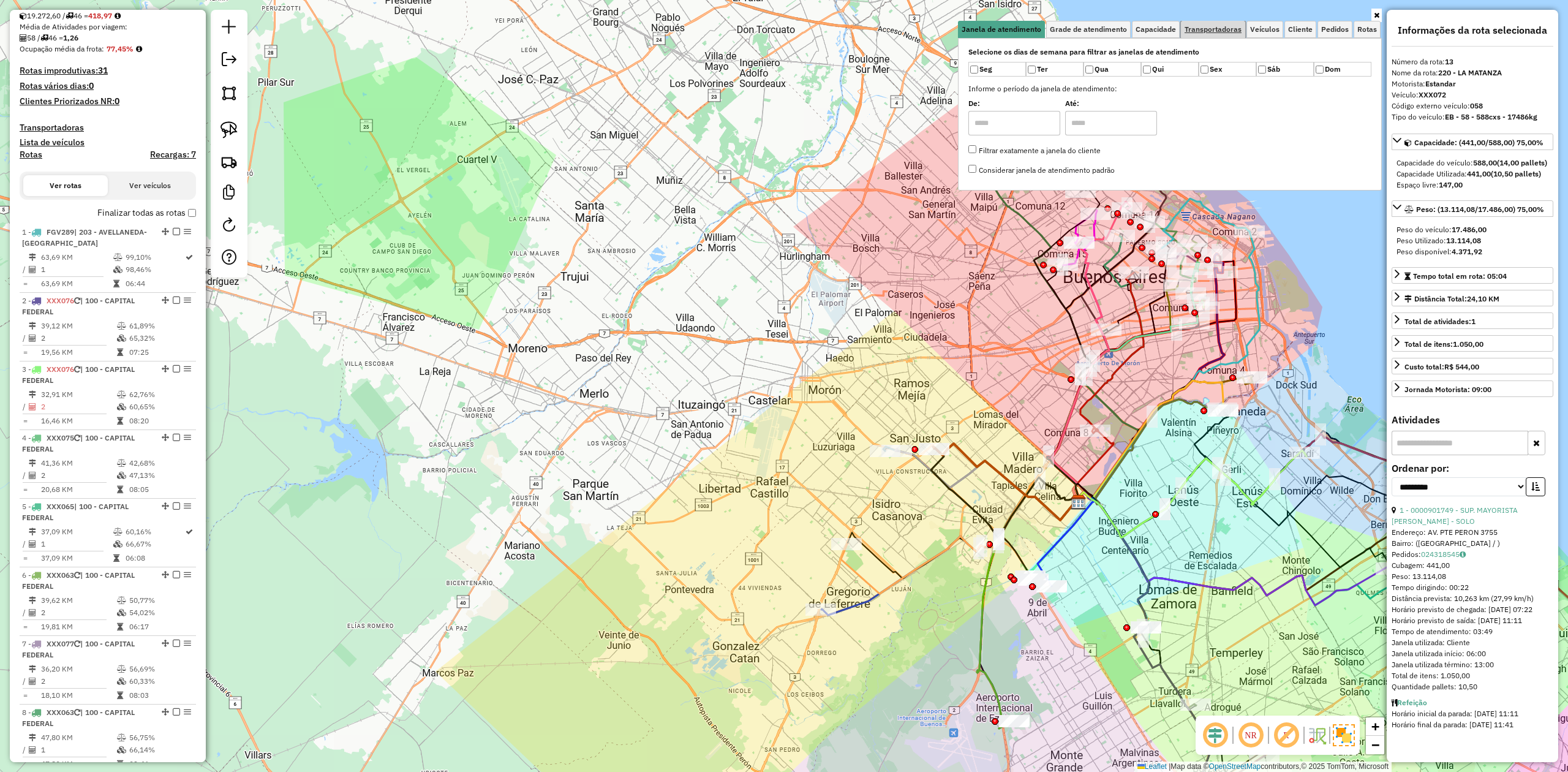
click at [1231, 35] on link "Transportadoras" at bounding box center [1213, 29] width 65 height 17
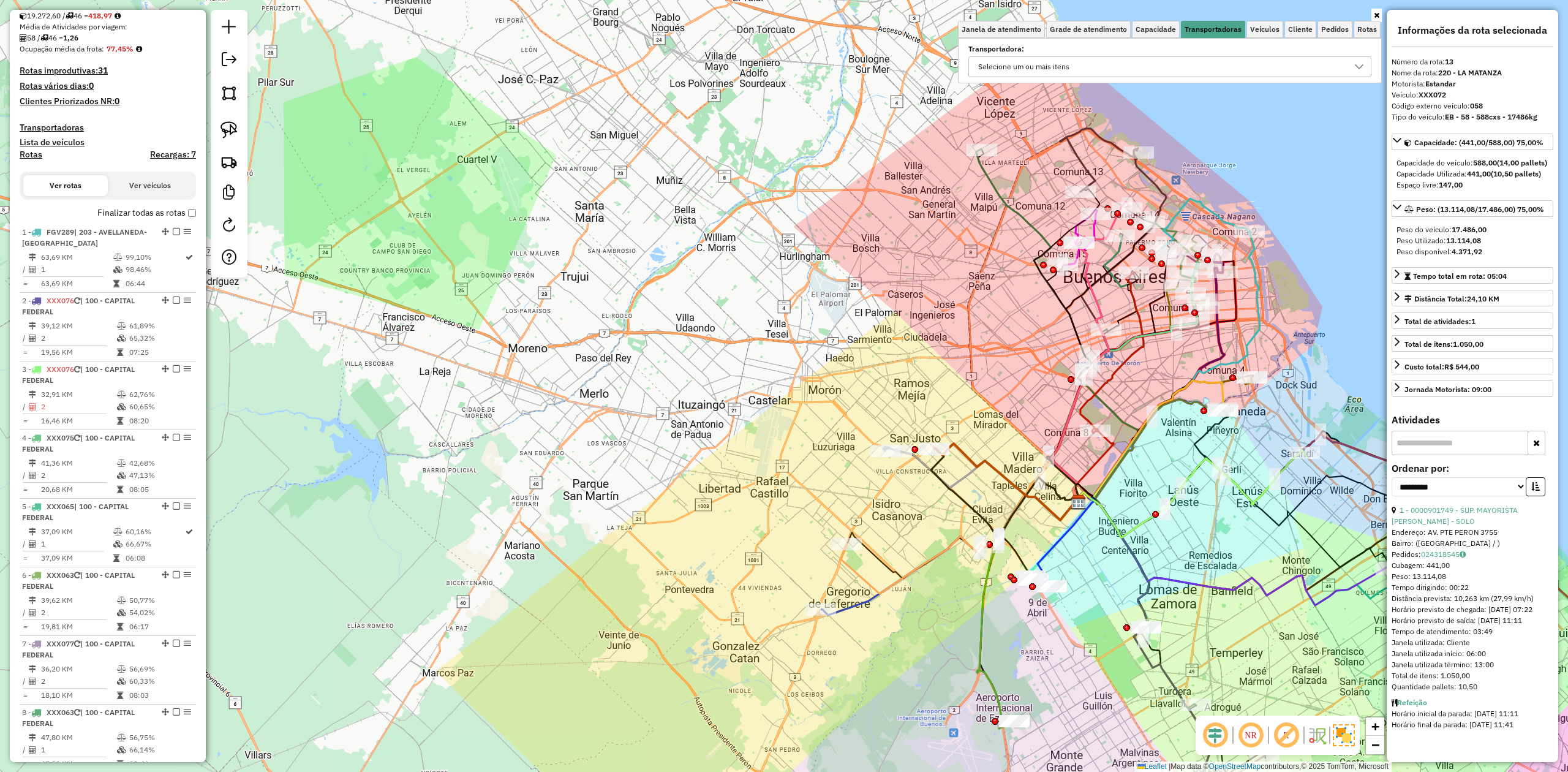
drag, startPoint x: 1046, startPoint y: 55, endPoint x: 1038, endPoint y: 82, distance: 28.2
click at [1045, 55] on div "Transportadora: Selecione um ou mais itens" at bounding box center [1170, 62] width 403 height 31
click at [1038, 68] on div "Selecione um ou mais itens" at bounding box center [1024, 66] width 100 height 19
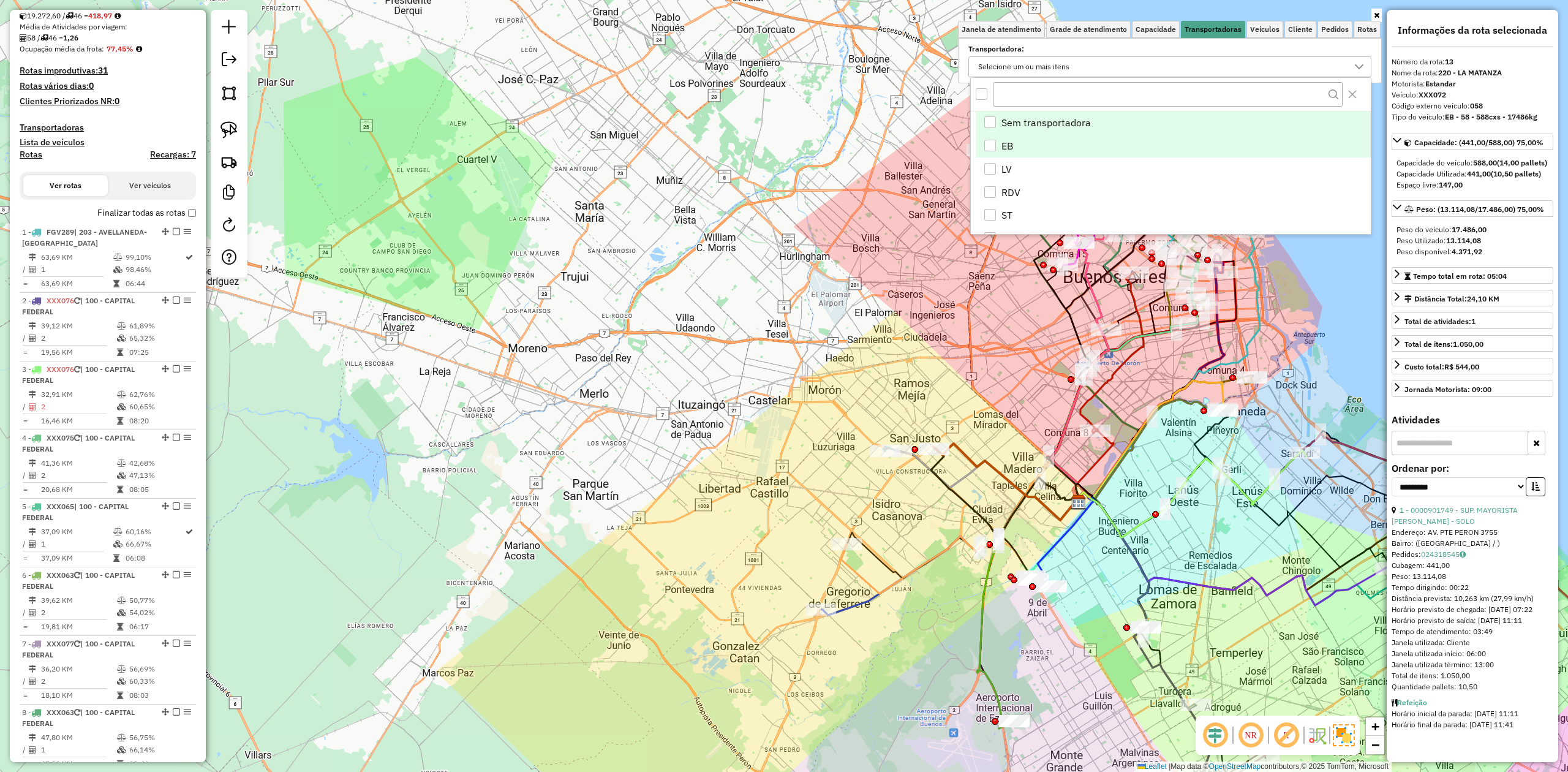
click at [993, 145] on div "EB" at bounding box center [990, 145] width 12 height 12
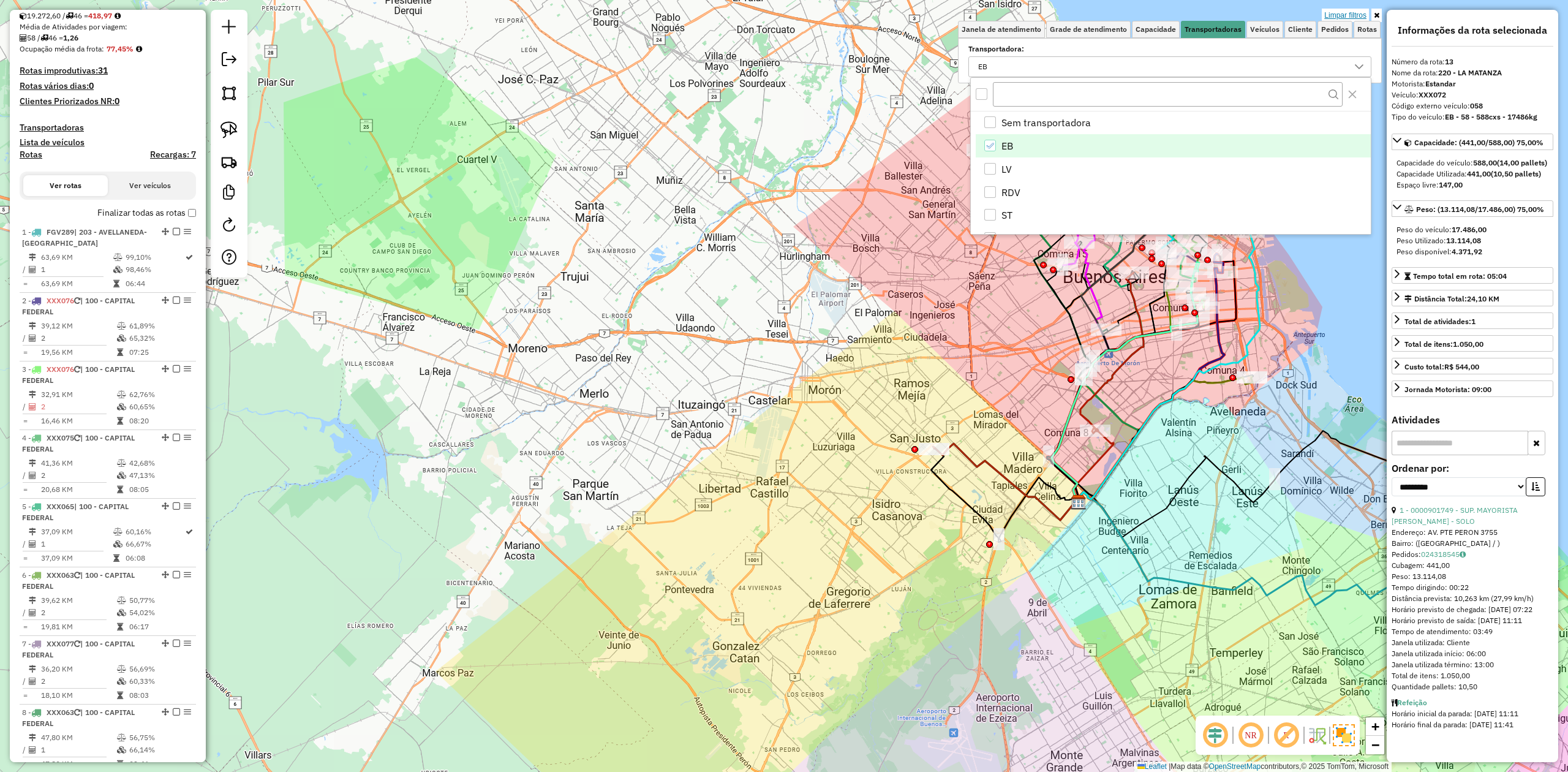
click at [1339, 15] on link "Limpar filtros" at bounding box center [1345, 15] width 47 height 14
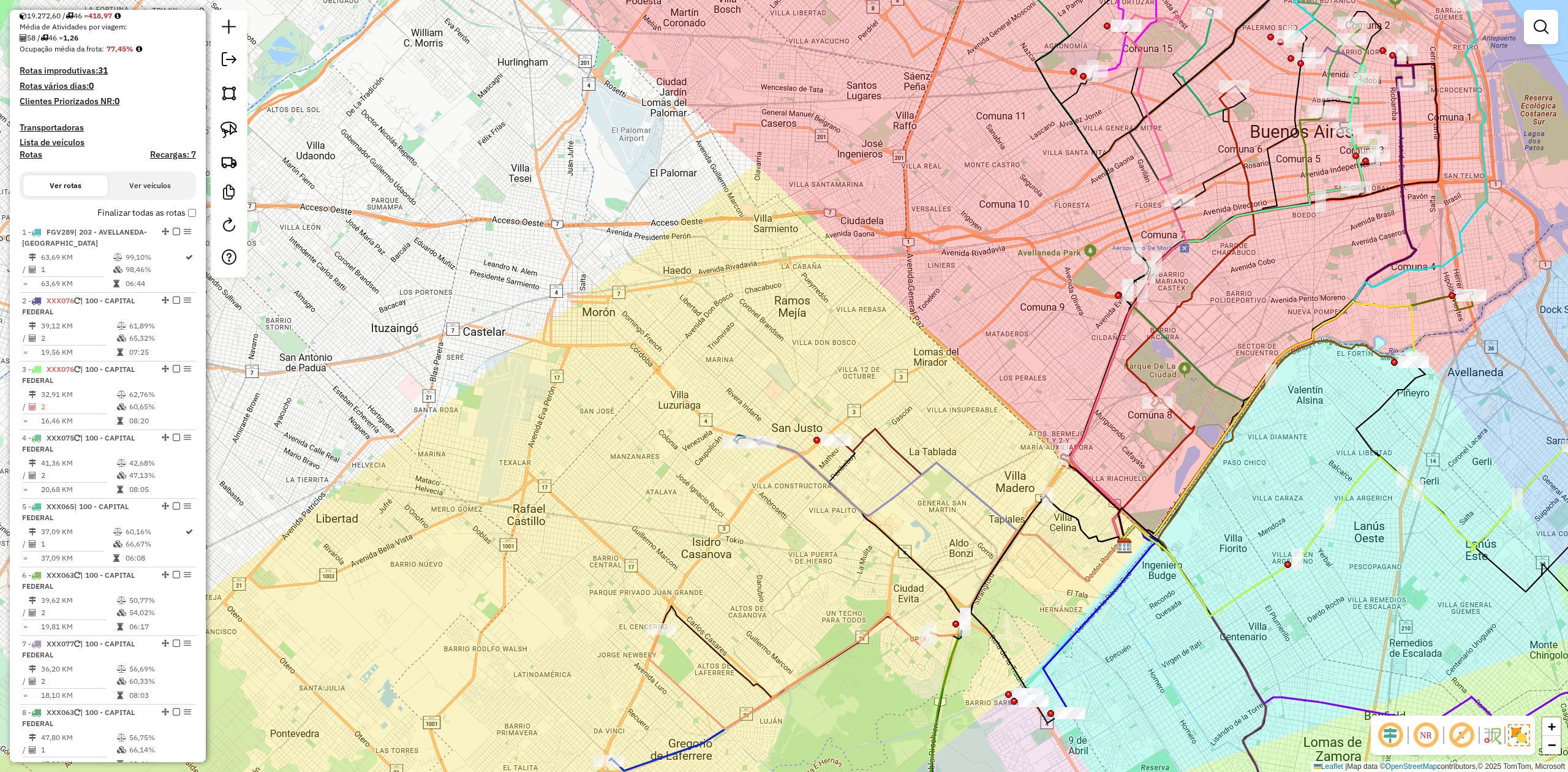
click at [863, 405] on div "Janela de atendimento Grade de atendimento Capacidade Transportadoras Veículos …" at bounding box center [784, 386] width 1568 height 772
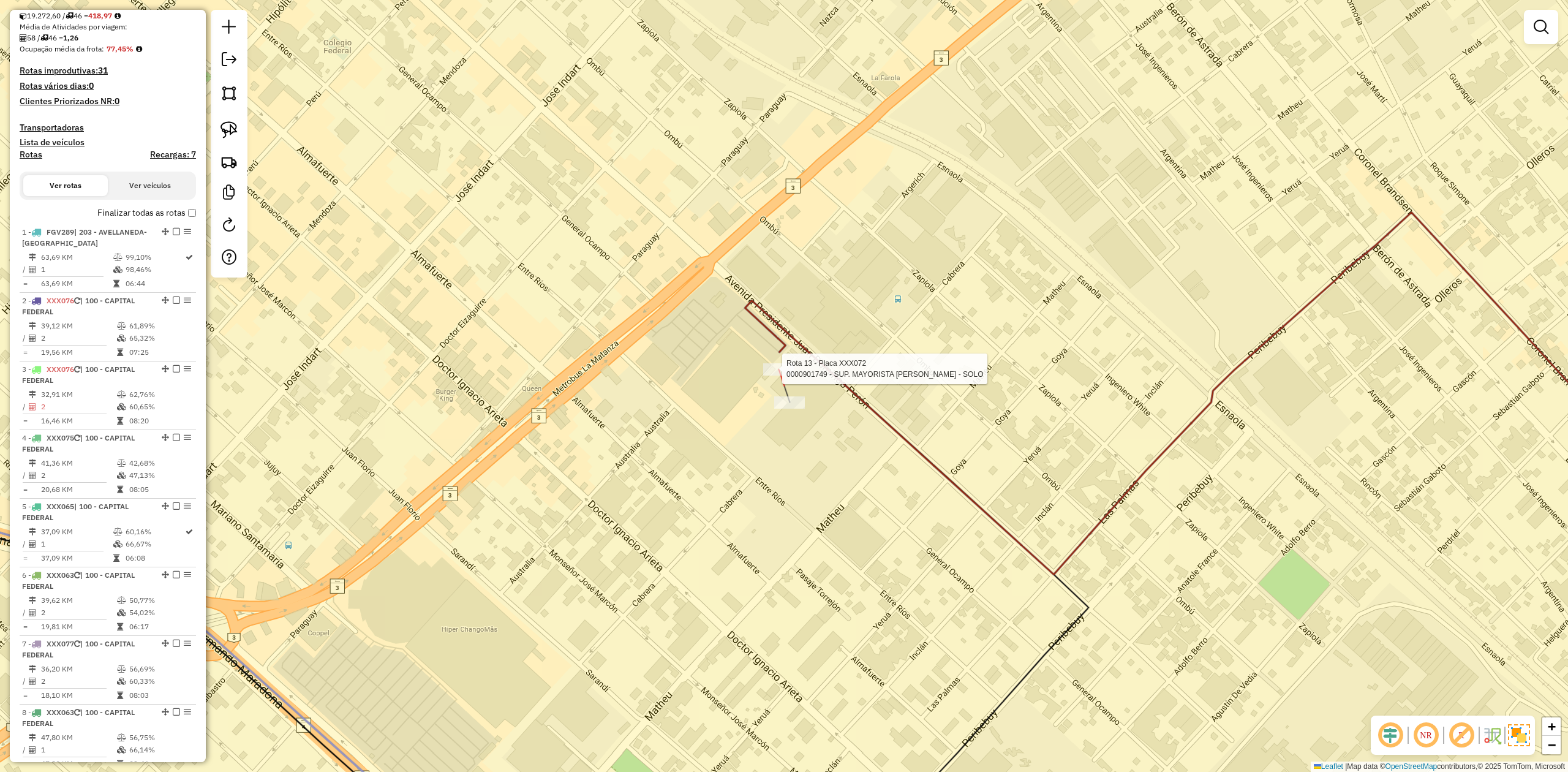
click at [781, 376] on div at bounding box center [778, 369] width 31 height 12
select select "**********"
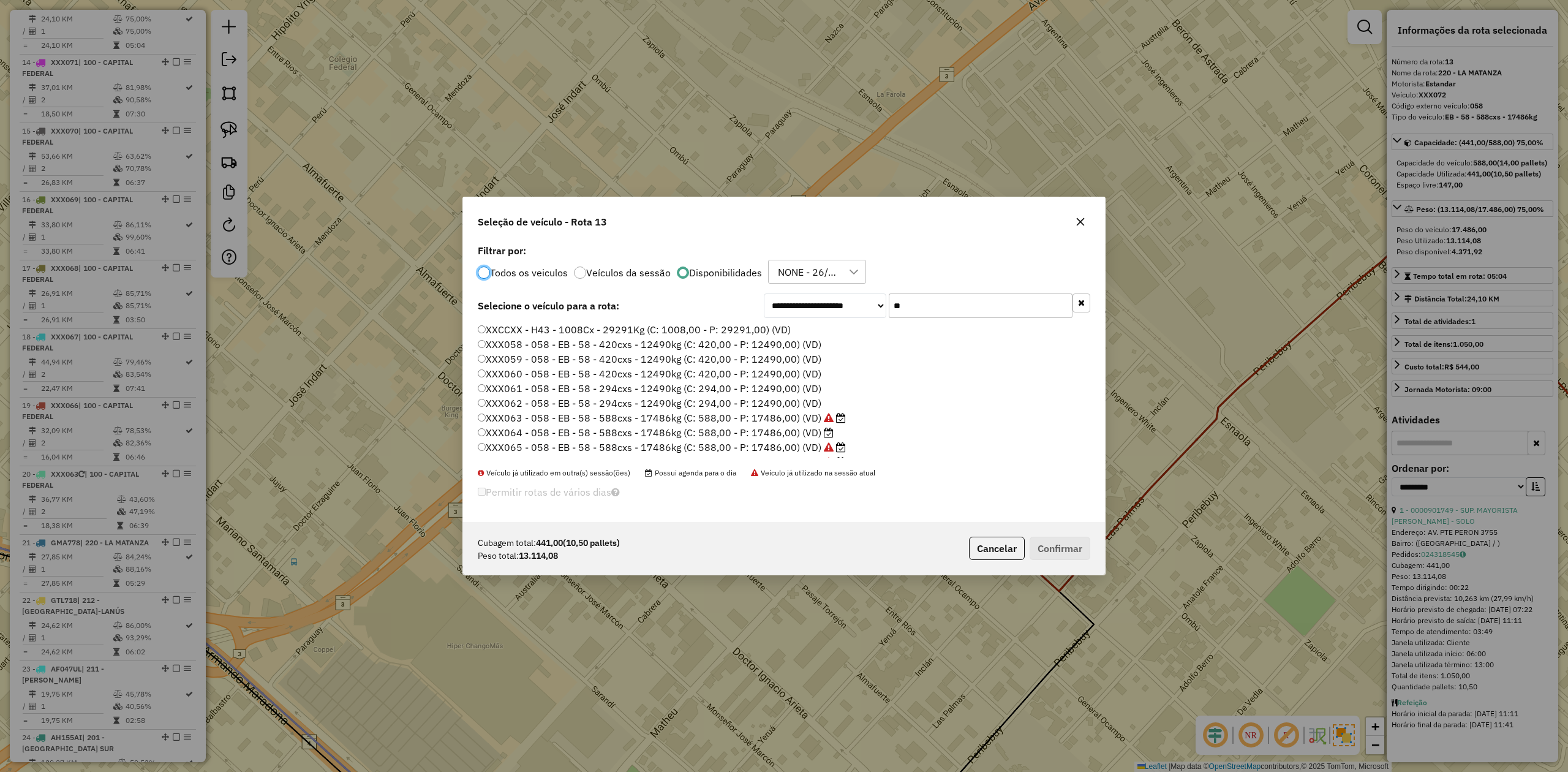
scroll to position [6, 4]
click at [1081, 223] on icon "button" at bounding box center [1080, 222] width 10 height 10
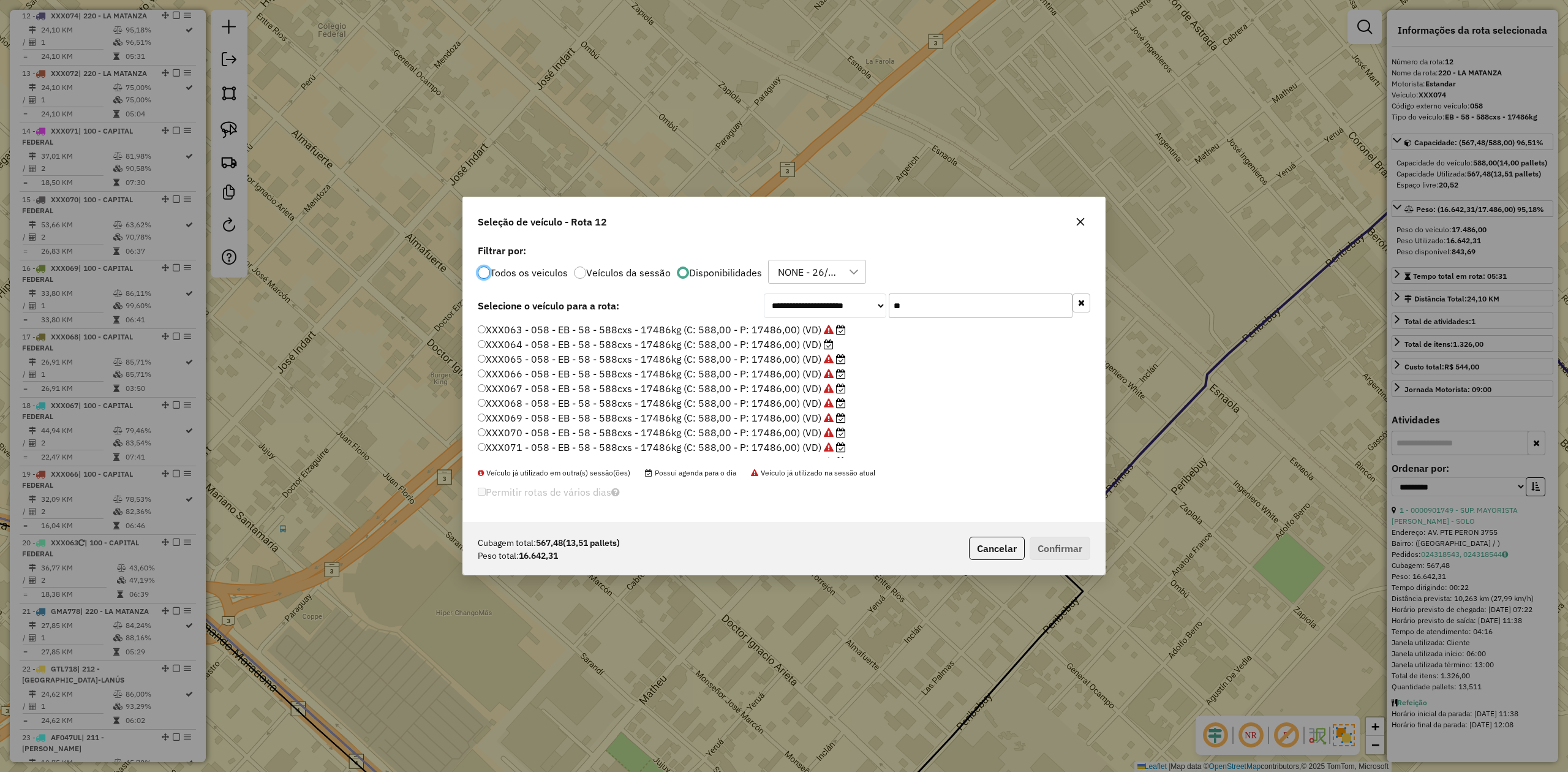
click at [1081, 217] on icon "button" at bounding box center [1080, 222] width 10 height 10
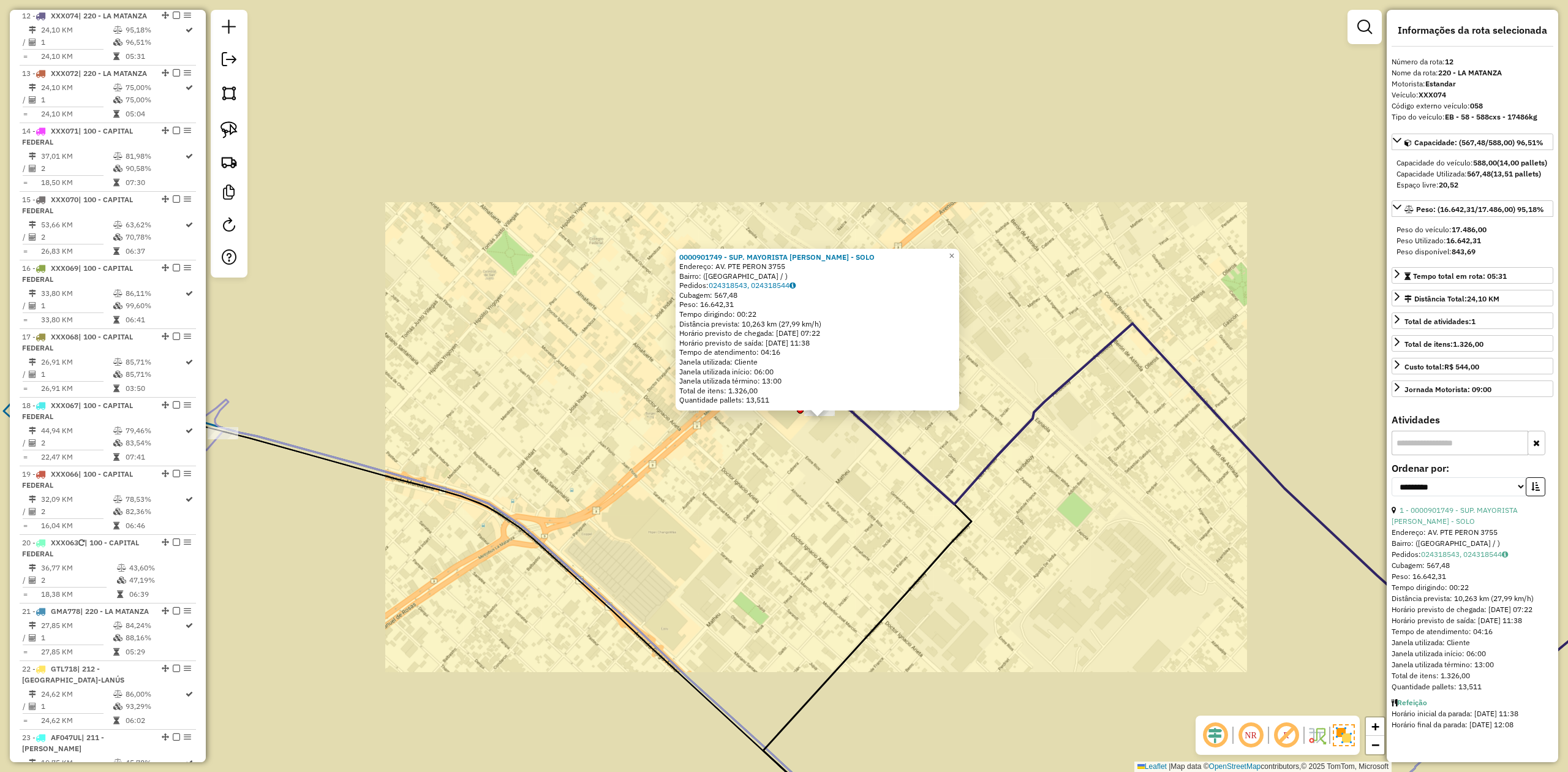
drag, startPoint x: 824, startPoint y: 457, endPoint x: 823, endPoint y: 445, distance: 12.0
click at [823, 456] on div "0000901749 - SUP. MAYORISTA MAKRO S.A. - SOLO Endereço: AV. PTE PERON 3755 Bair…" at bounding box center [784, 386] width 1568 height 772
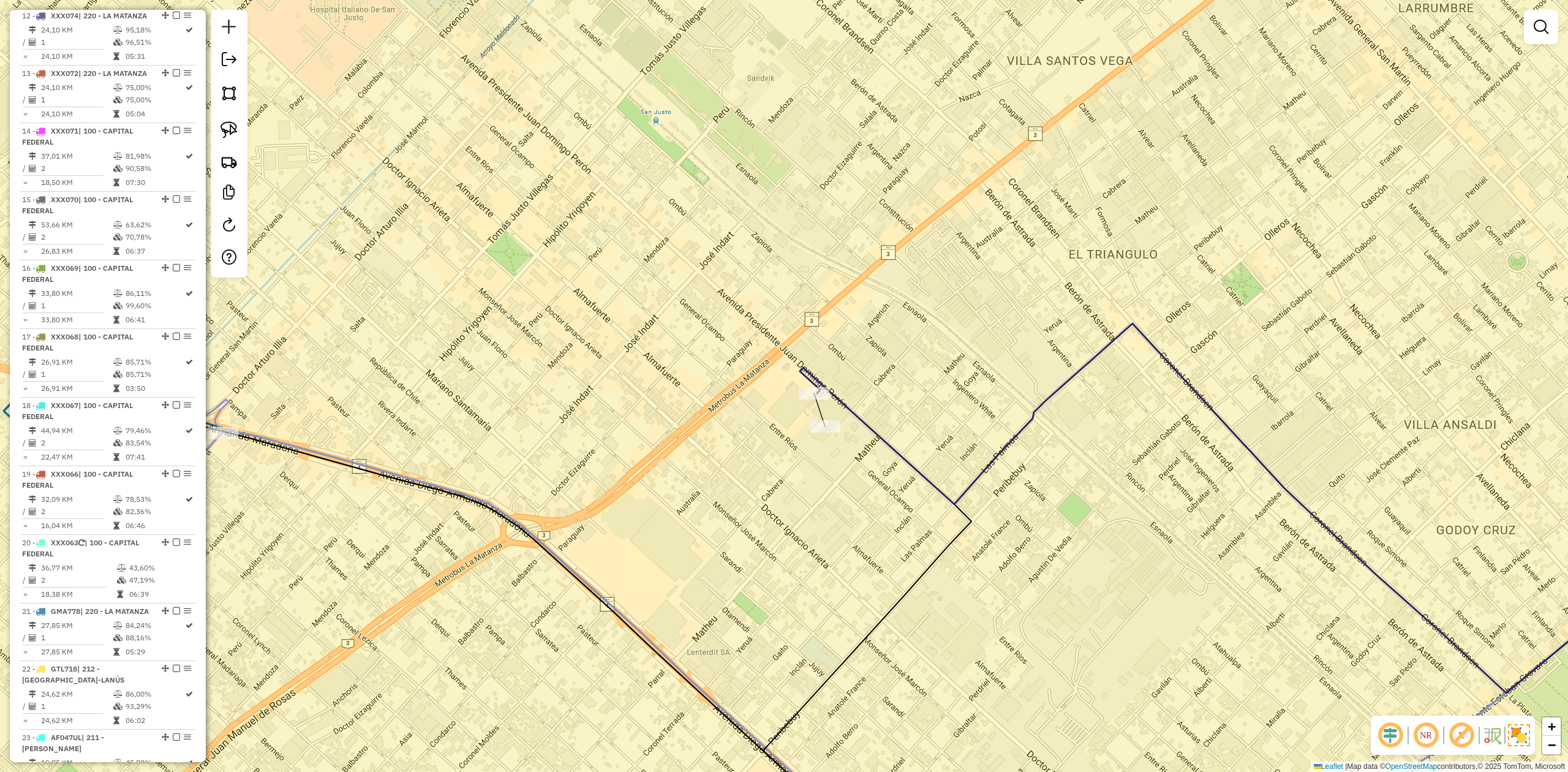
click at [811, 399] on div at bounding box center [814, 393] width 31 height 12
select select "**********"
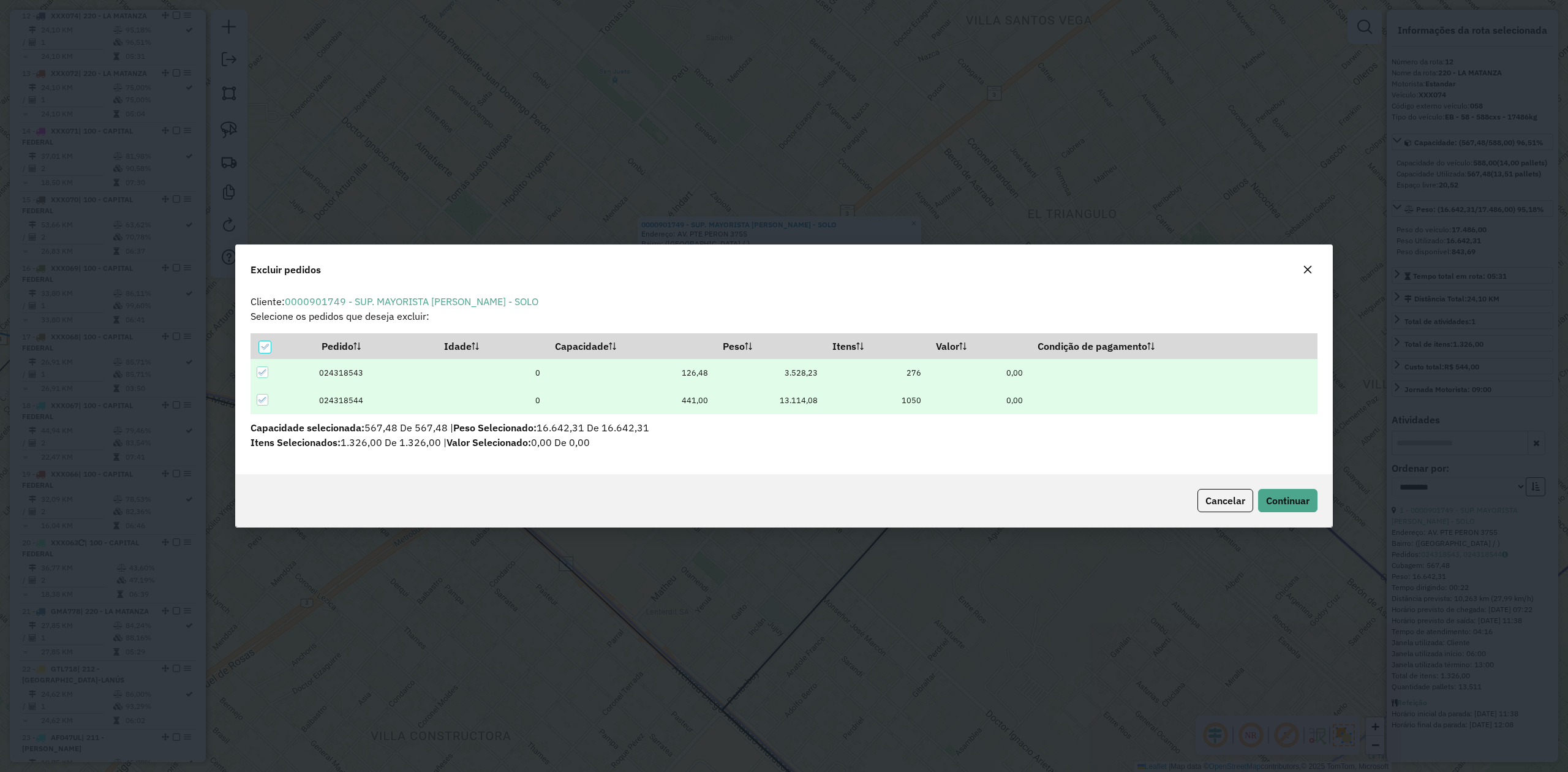
scroll to position [0, 0]
click at [262, 349] on icon at bounding box center [265, 346] width 8 height 5
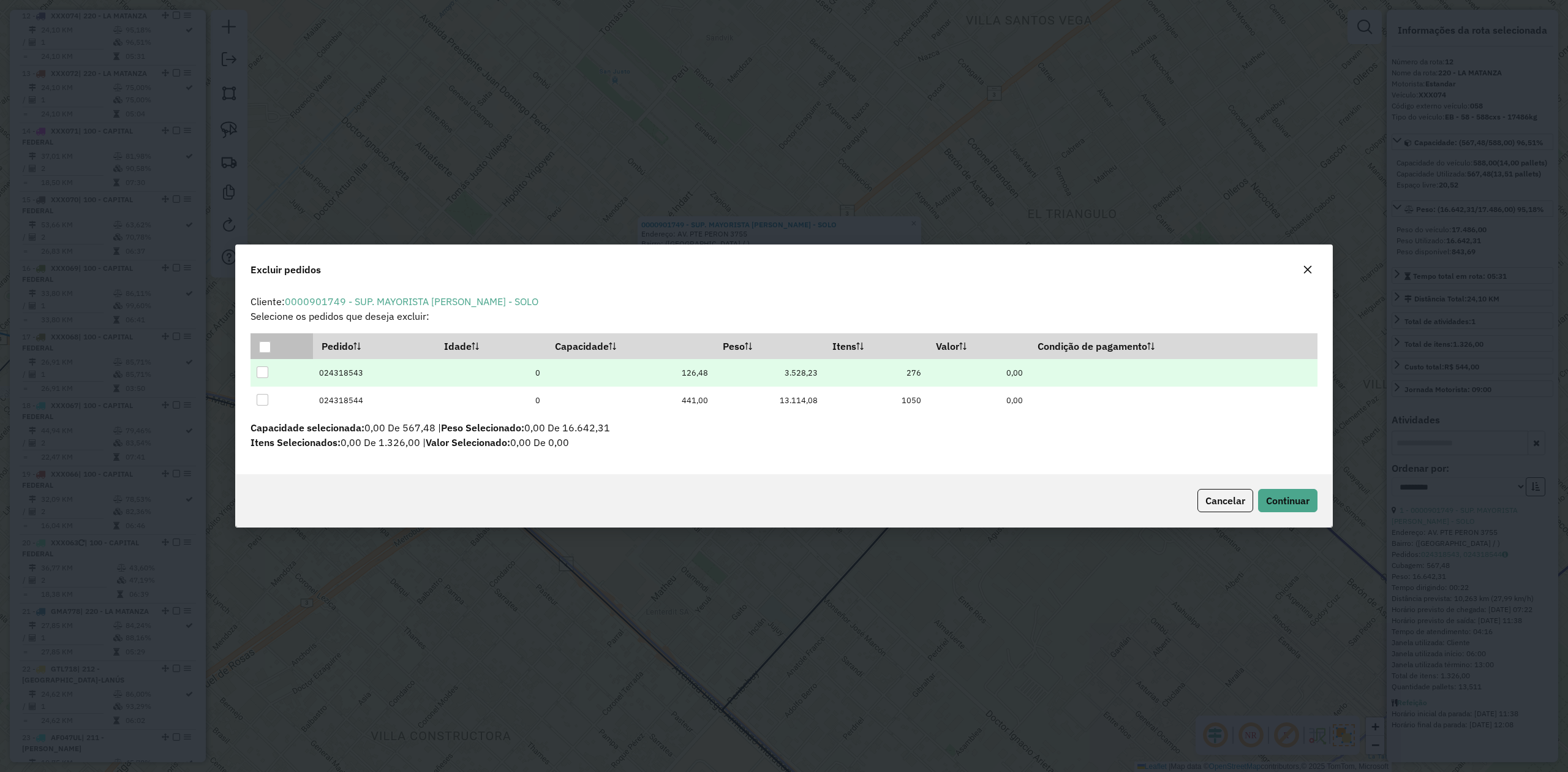
click at [263, 368] on div at bounding box center [262, 372] width 12 height 12
click at [1319, 496] on div "Cancelar Continuar" at bounding box center [784, 500] width 1096 height 52
click at [1302, 497] on span "Continuar" at bounding box center [1288, 500] width 43 height 12
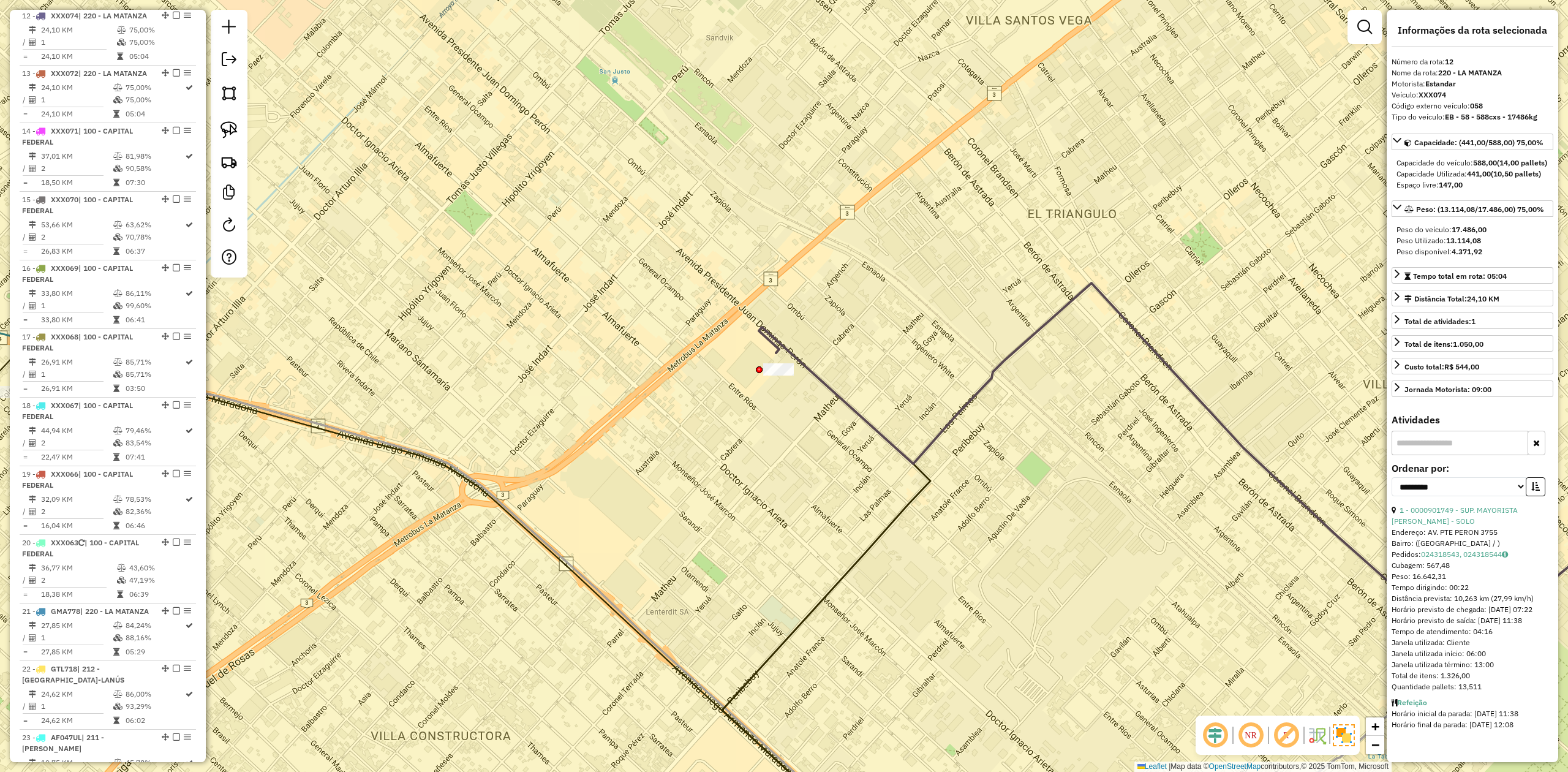
click at [808, 415] on div "Janela de atendimento Grade de atendimento Capacidade Transportadoras Veículos …" at bounding box center [784, 386] width 1568 height 772
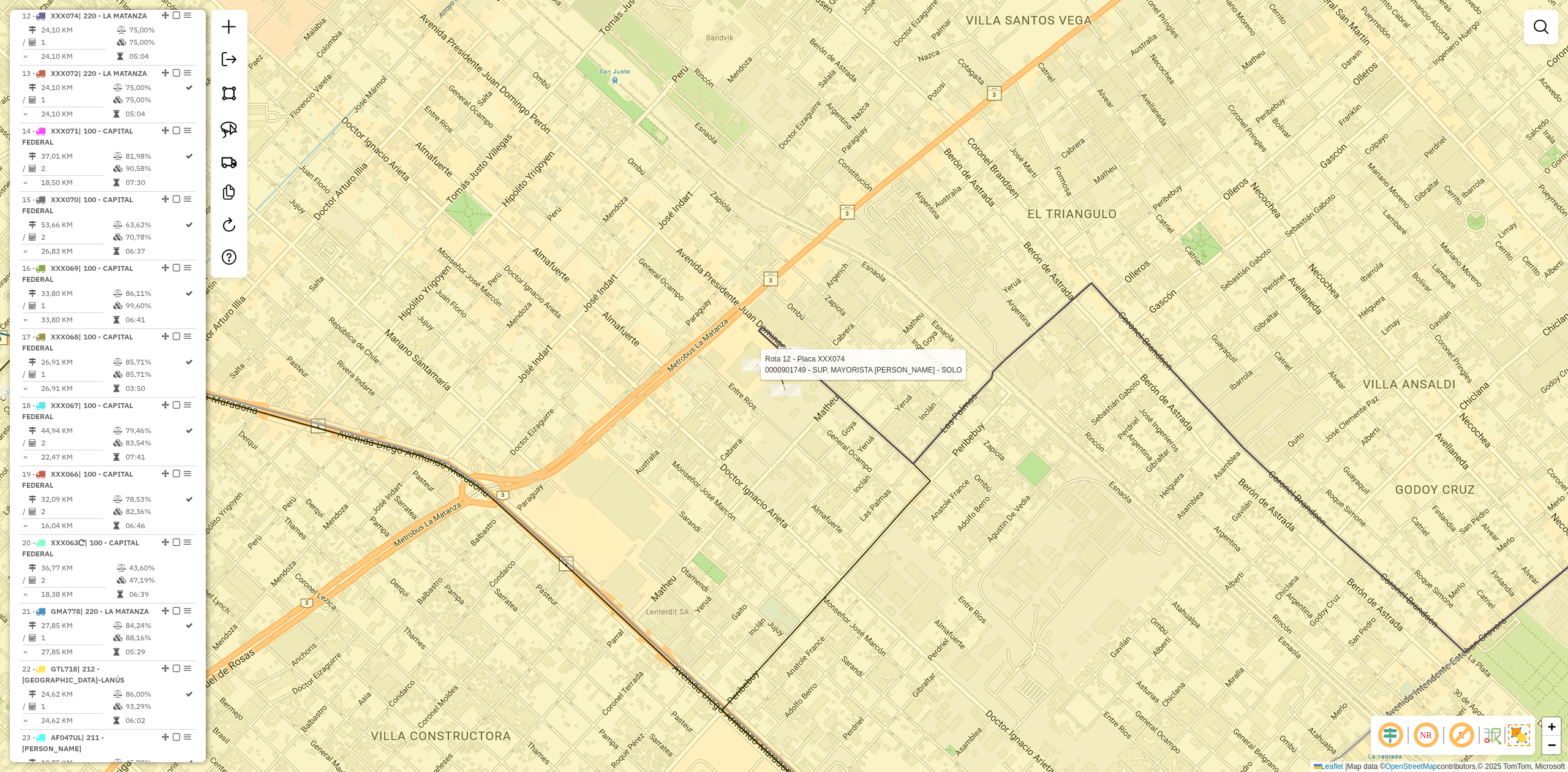
select select "**********"
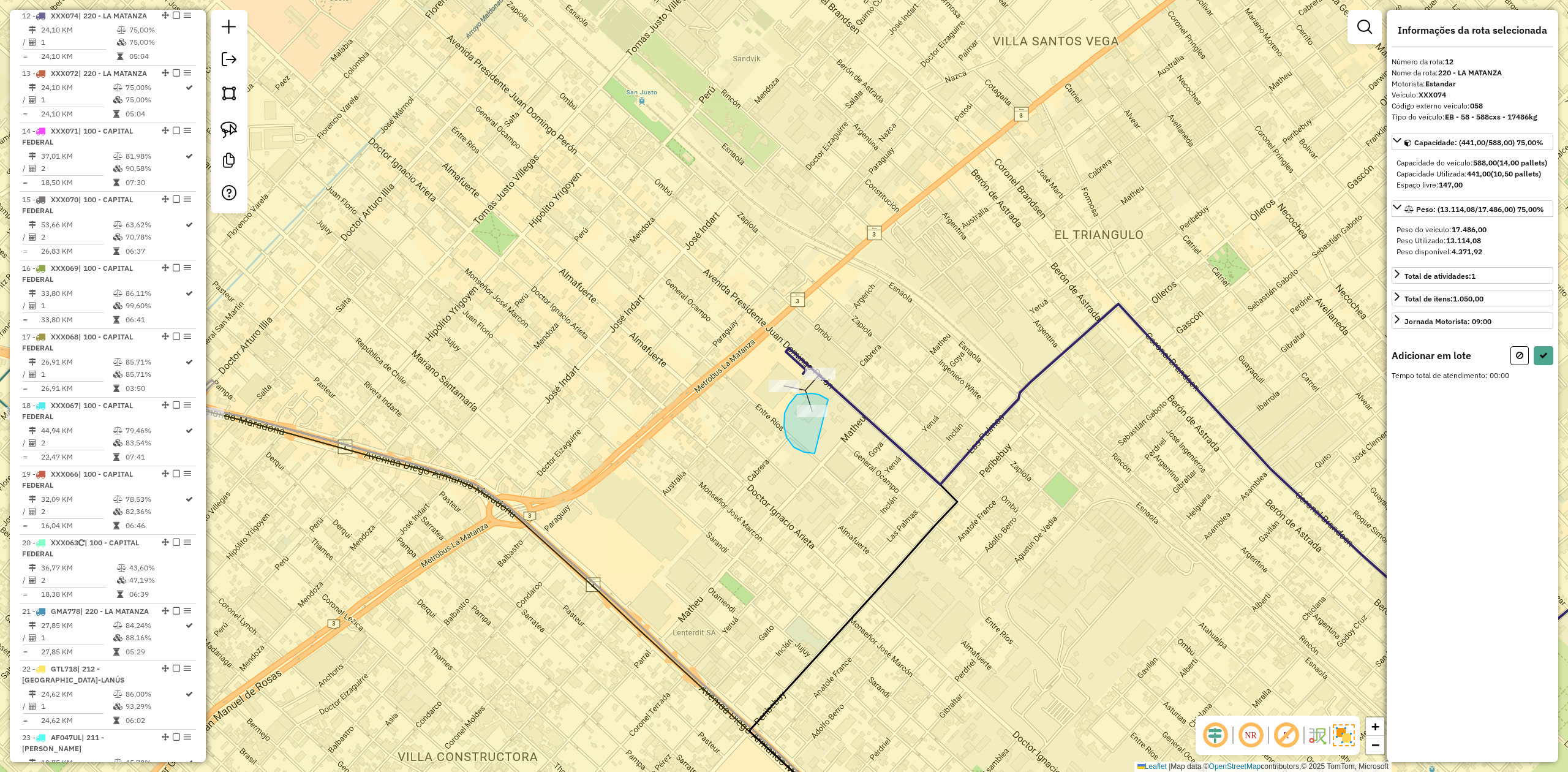
drag, startPoint x: 784, startPoint y: 426, endPoint x: 846, endPoint y: 427, distance: 62.0
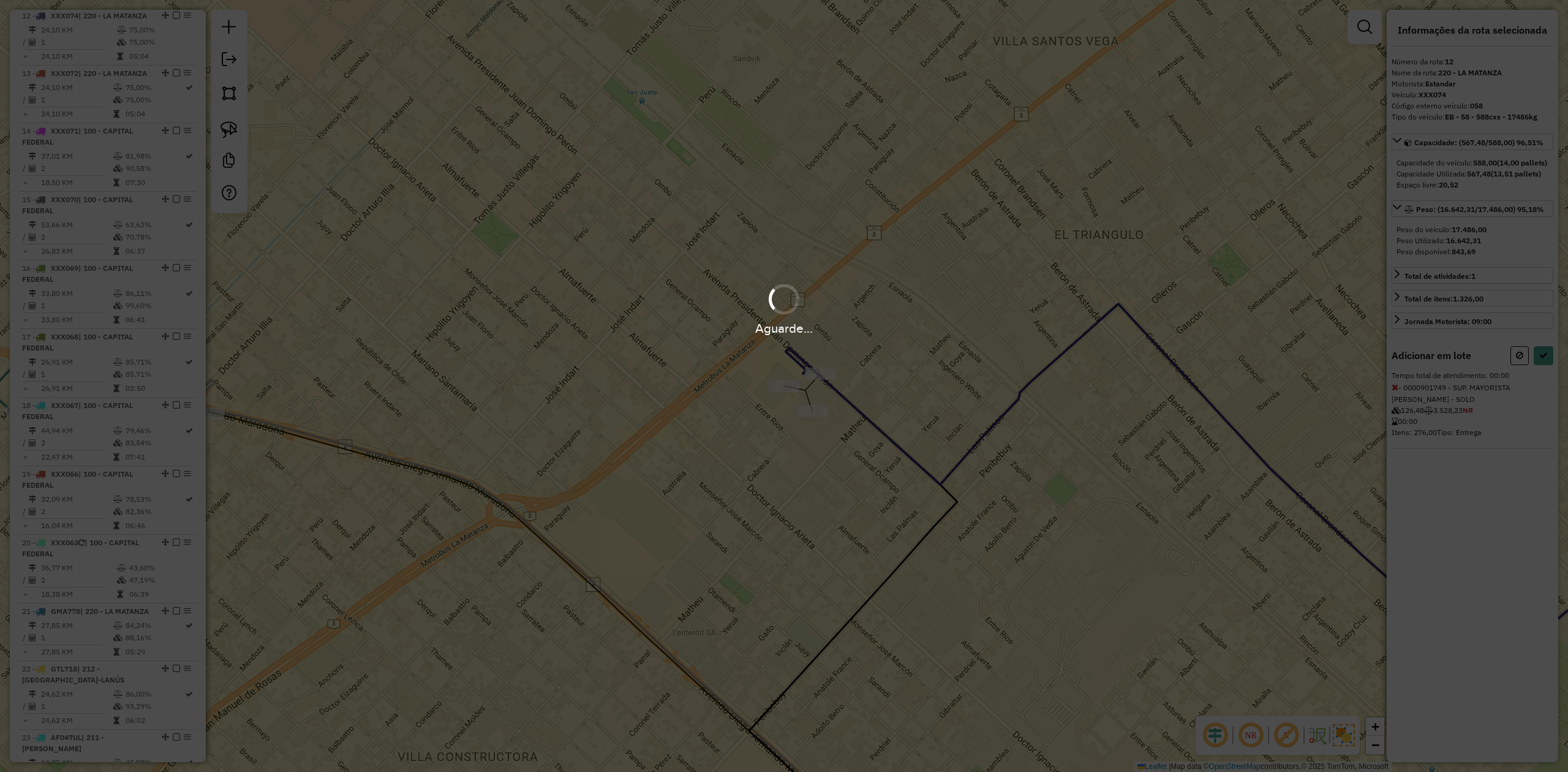
select select "**********"
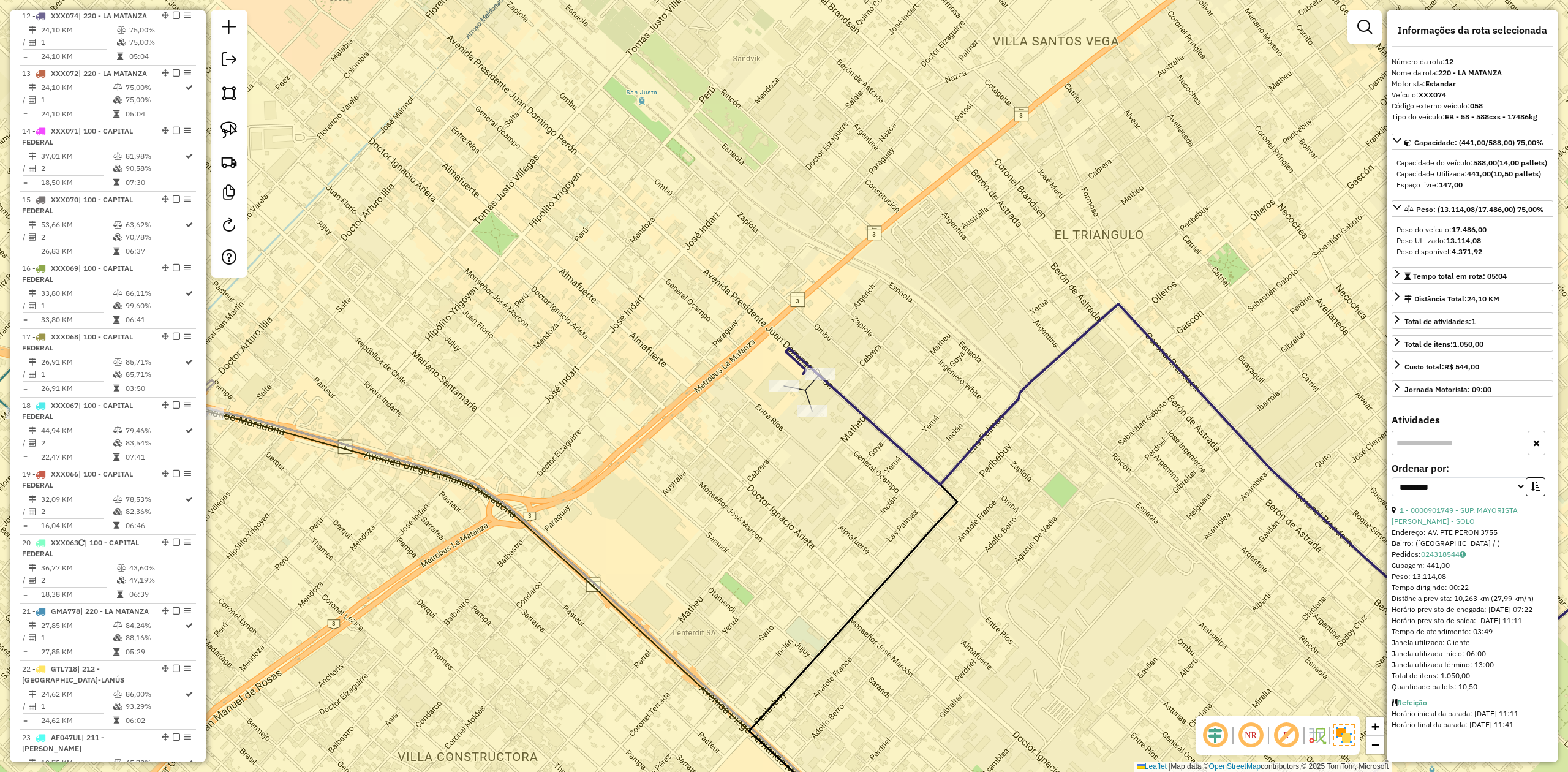
click at [858, 383] on div "Janela de atendimento Grade de atendimento Capacidade Transportadoras Veículos …" at bounding box center [784, 386] width 1568 height 772
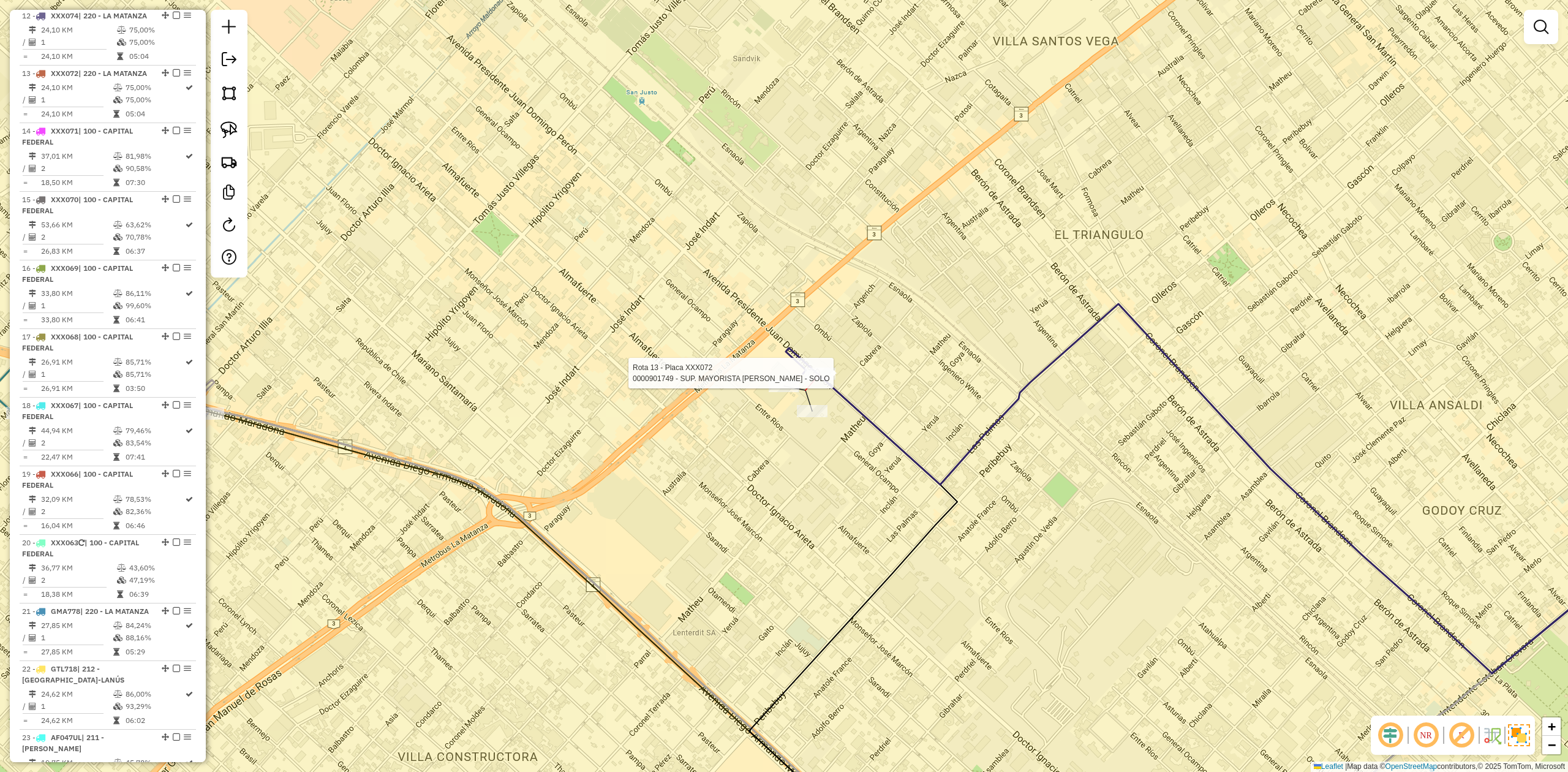
select select "**********"
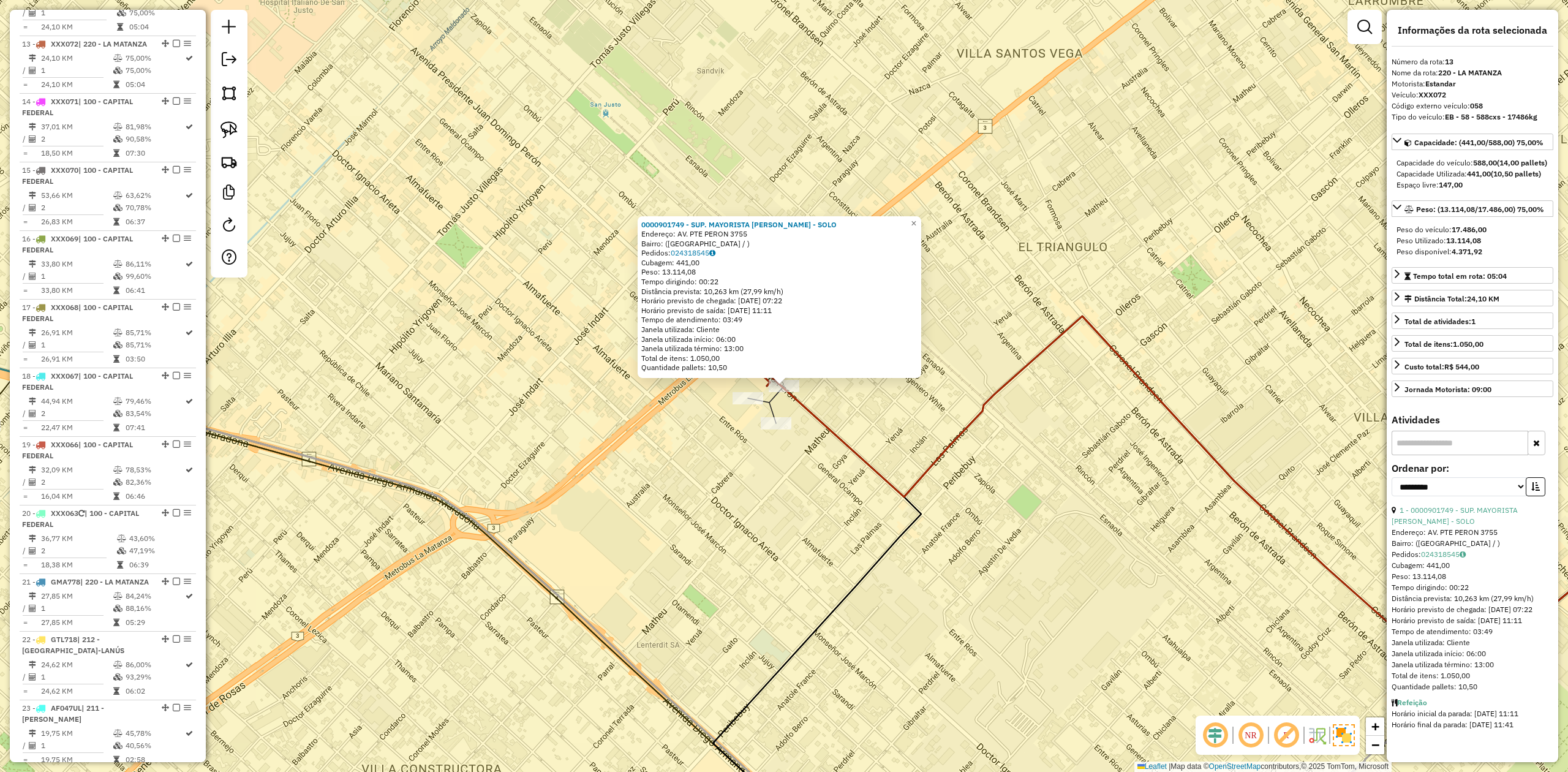
scroll to position [1296, 0]
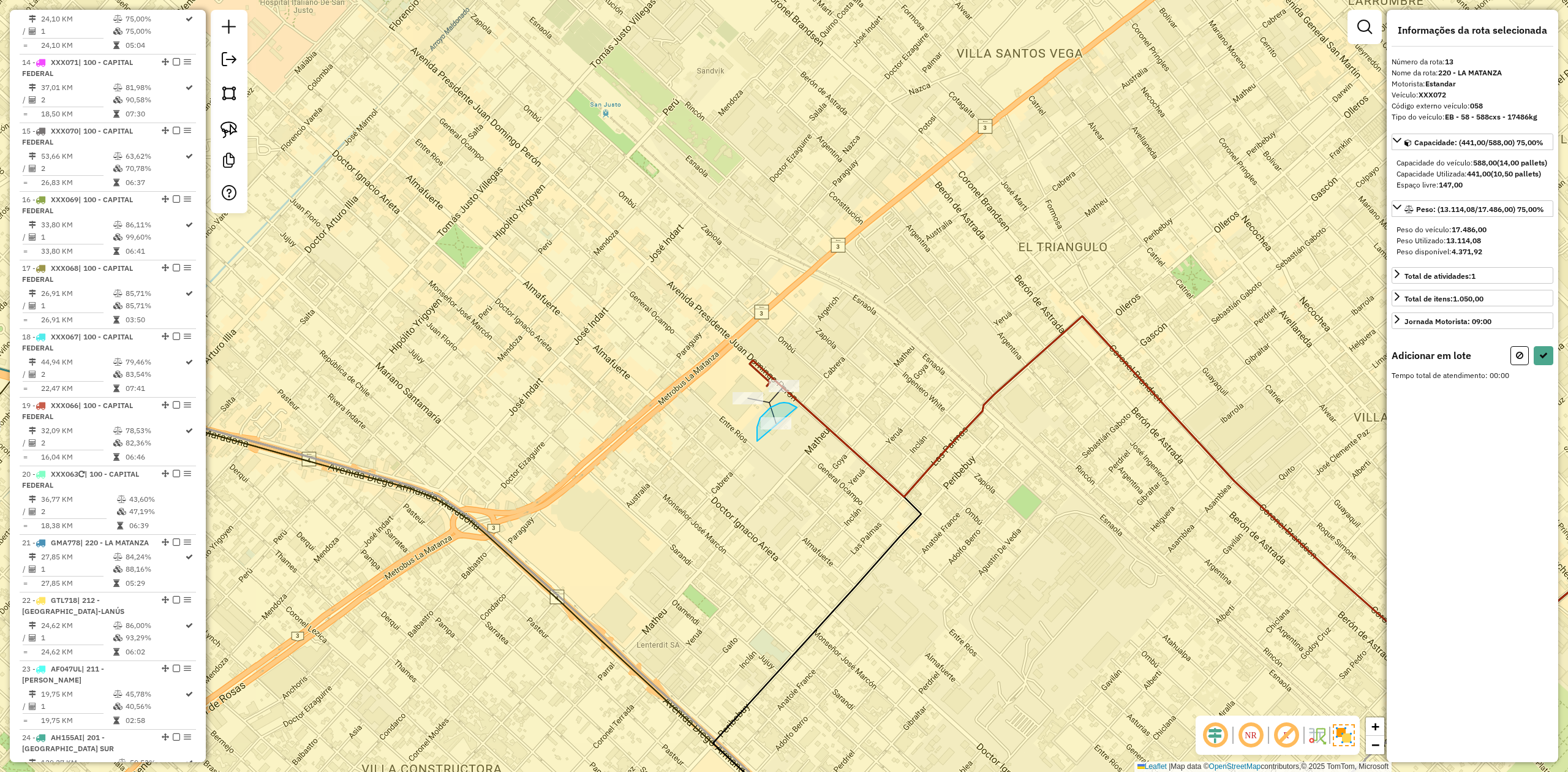
drag, startPoint x: 793, startPoint y: 405, endPoint x: 829, endPoint y: 448, distance: 56.1
select select "**********"
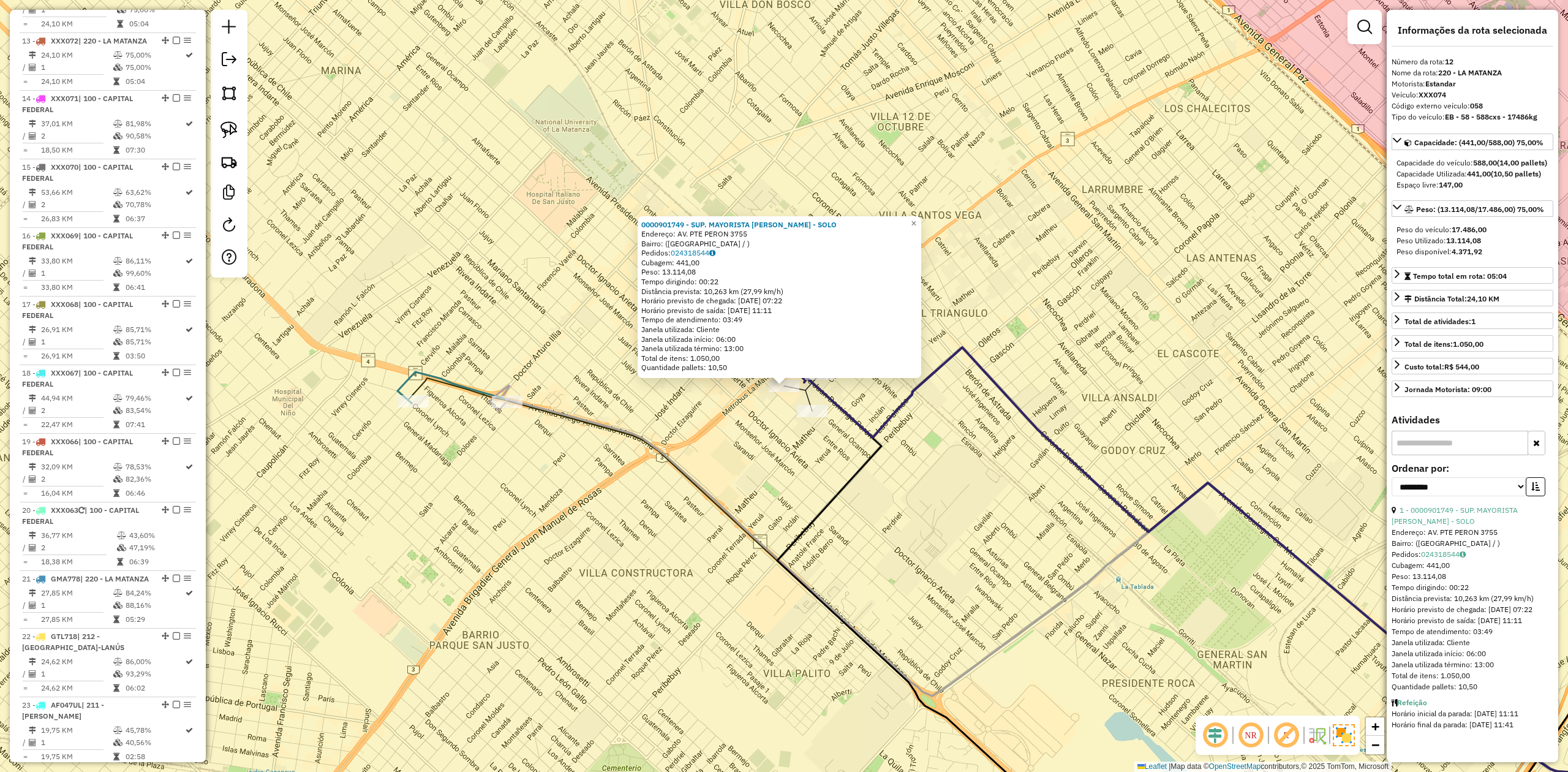
scroll to position [1228, 0]
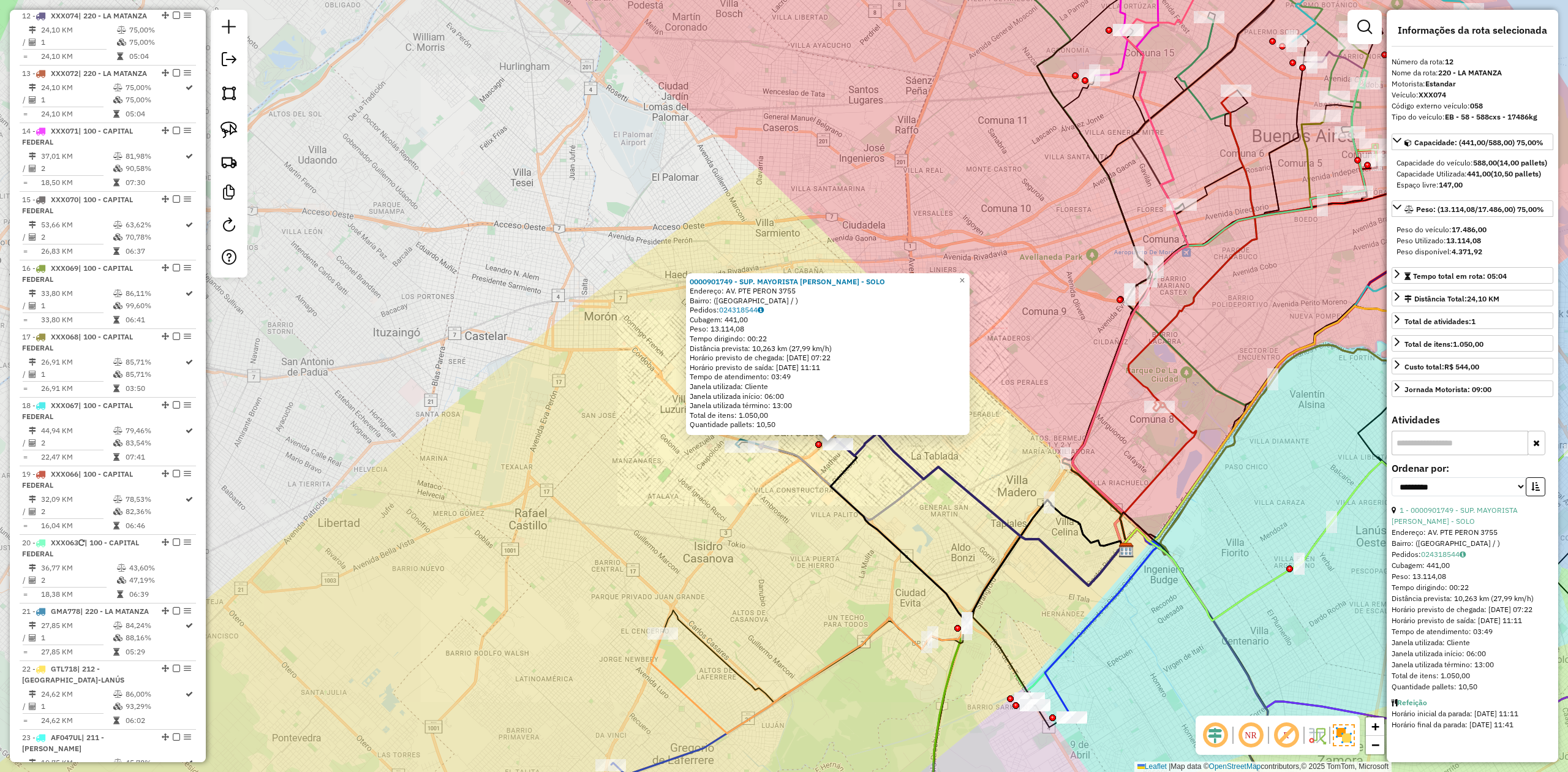
click at [849, 471] on icon at bounding box center [979, 534] width 297 height 191
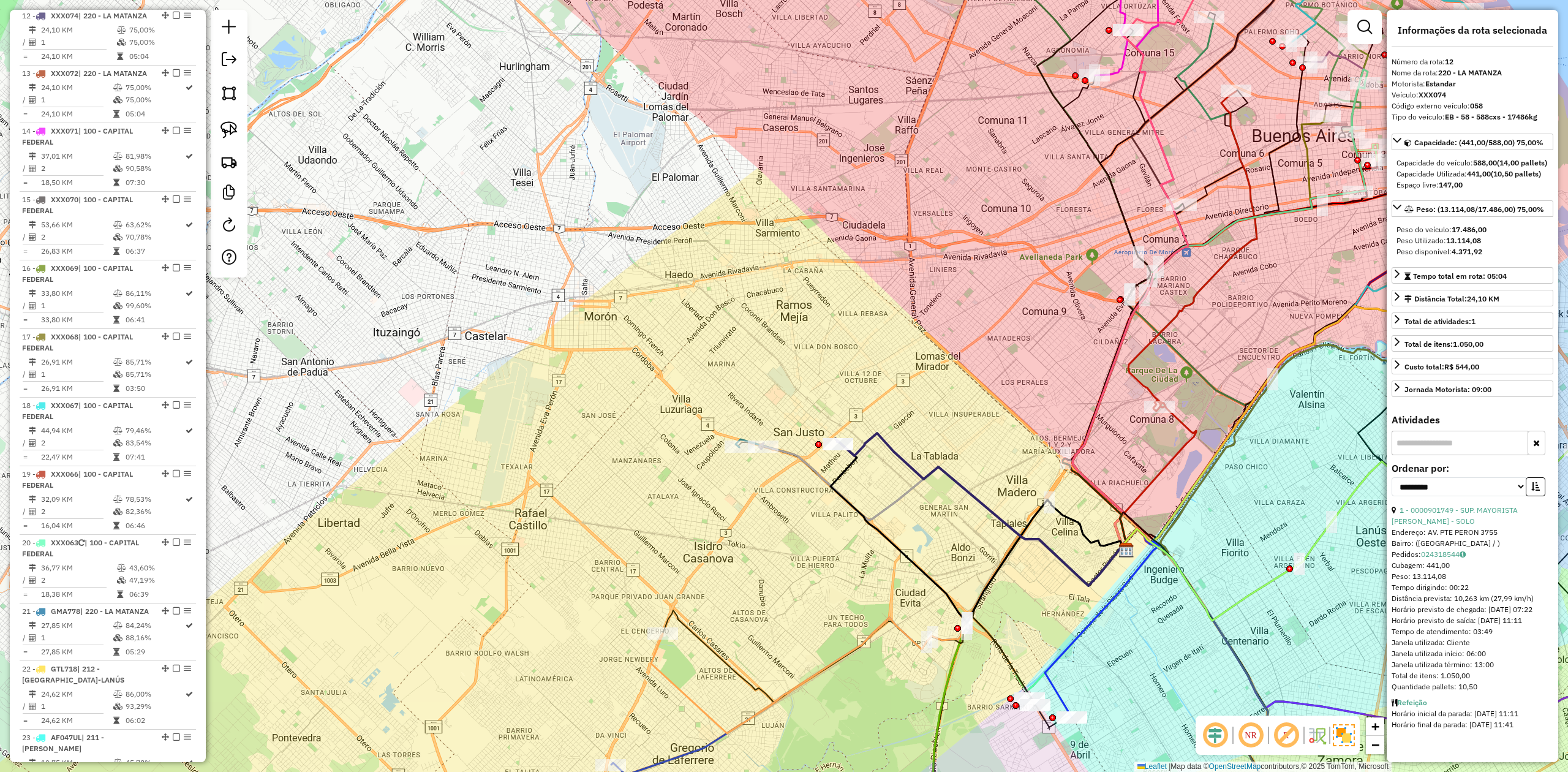
drag, startPoint x: 888, startPoint y: 478, endPoint x: 939, endPoint y: 466, distance: 52.4
click at [944, 476] on div "Janela de atendimento Grade de atendimento Capacidade Transportadoras Veículos …" at bounding box center [784, 386] width 1568 height 772
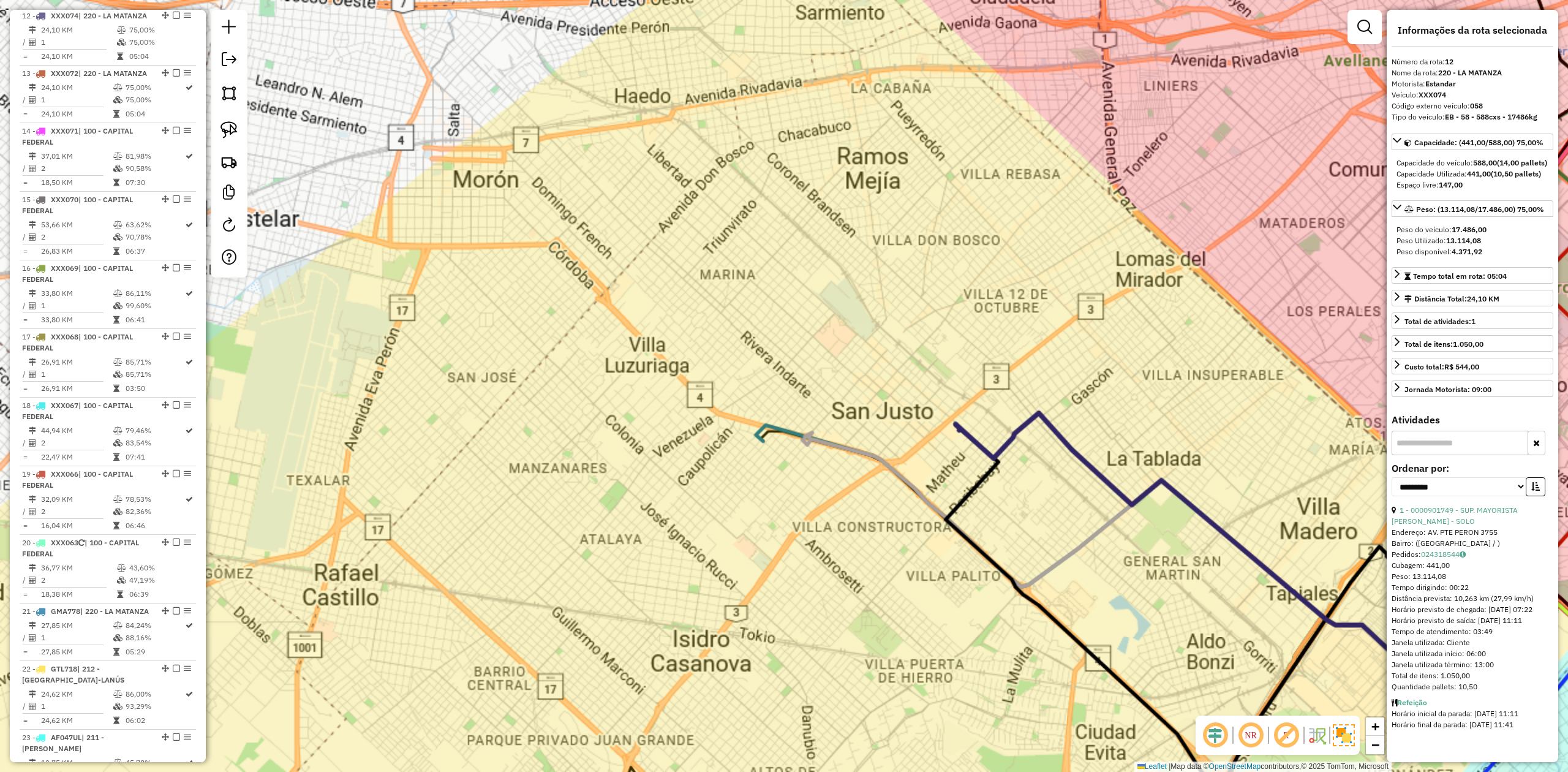
click at [947, 474] on div "Janela de atendimento Grade de atendimento Capacidade Transportadoras Veículos …" at bounding box center [784, 386] width 1568 height 772
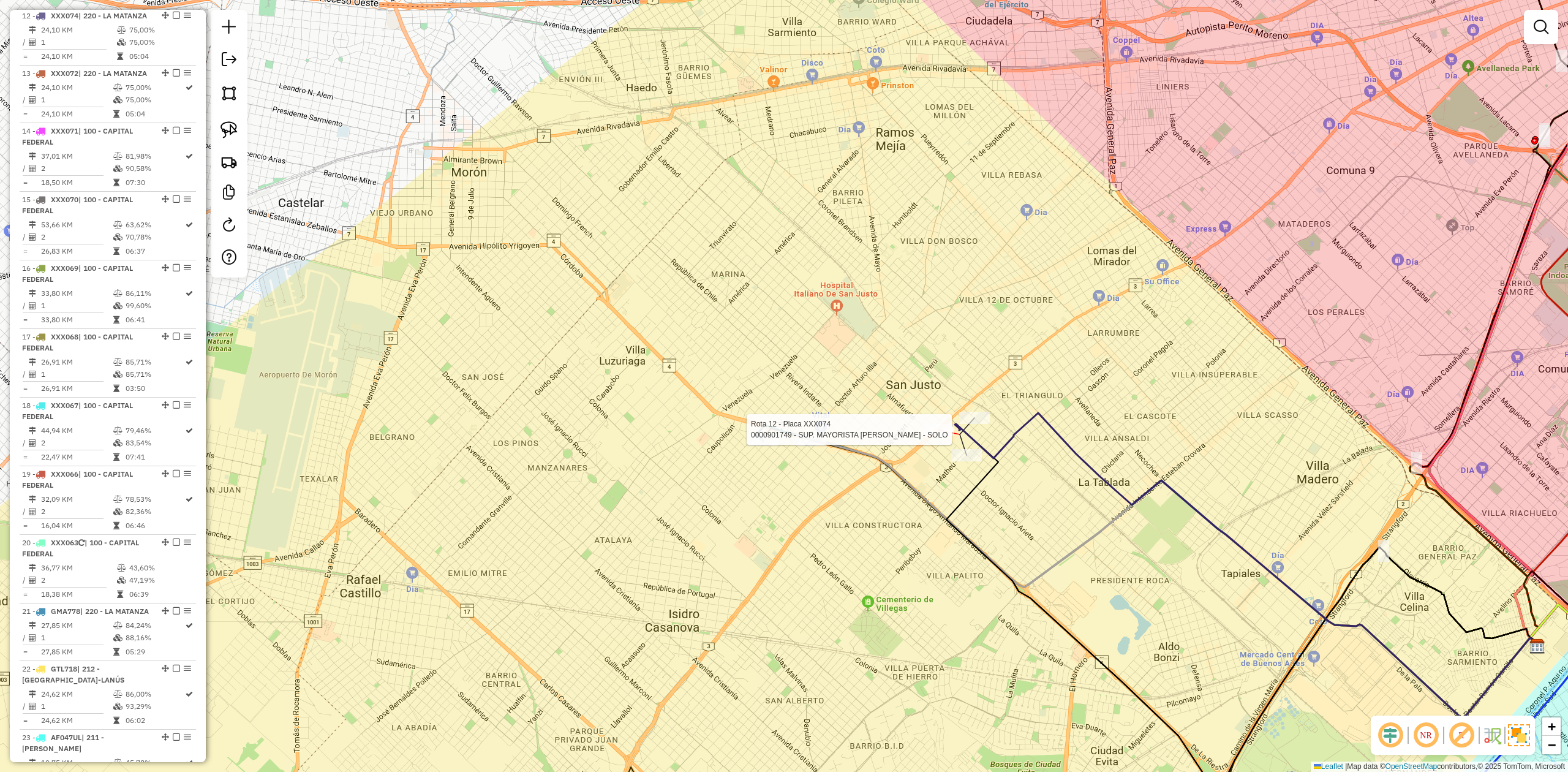
select select "**********"
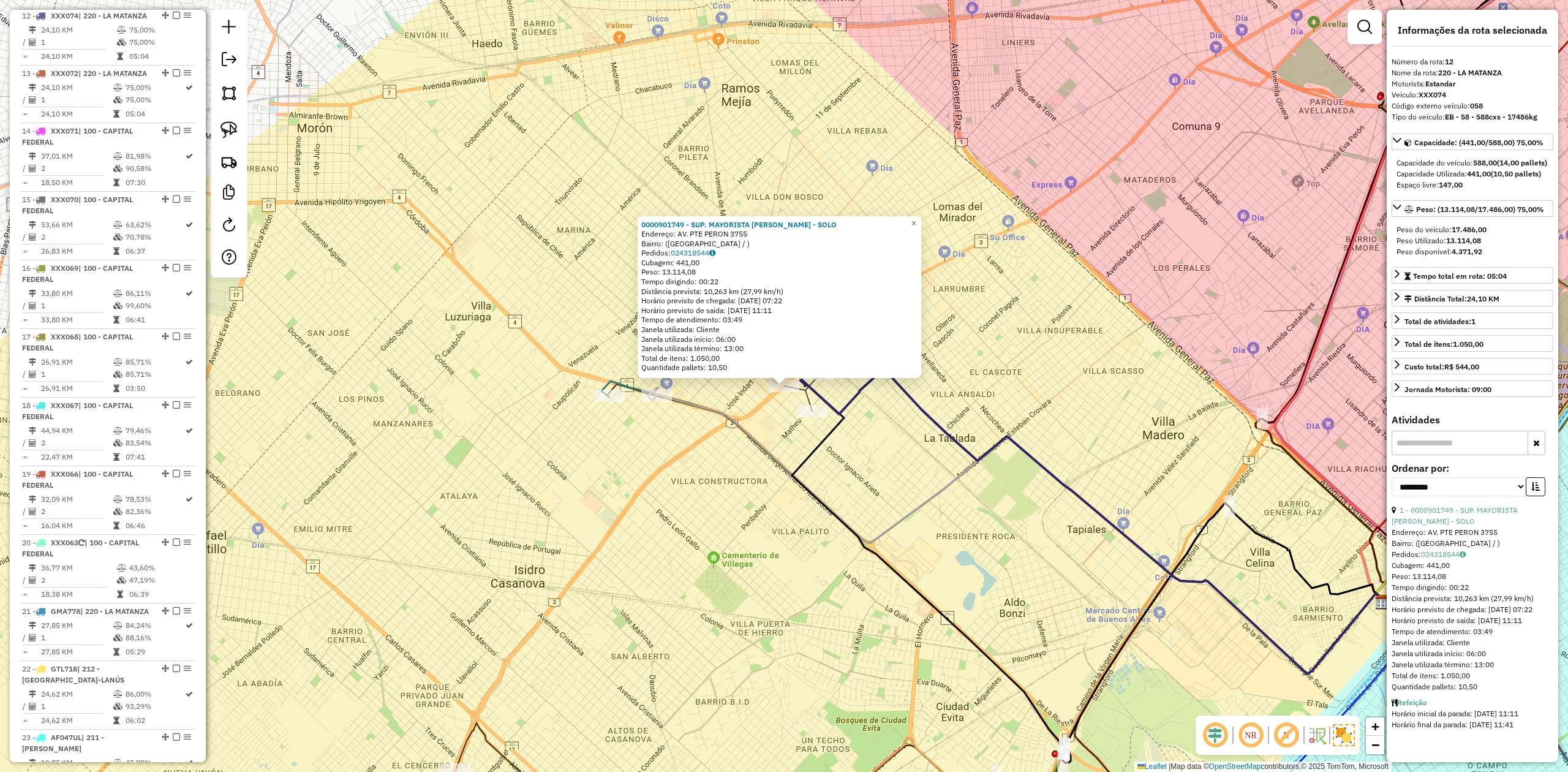
click at [940, 478] on div "0000901749 - SUP. MAYORISTA MAKRO S.A. - SOLO Endereço: AV. PTE PERON 3755 Bair…" at bounding box center [784, 386] width 1568 height 772
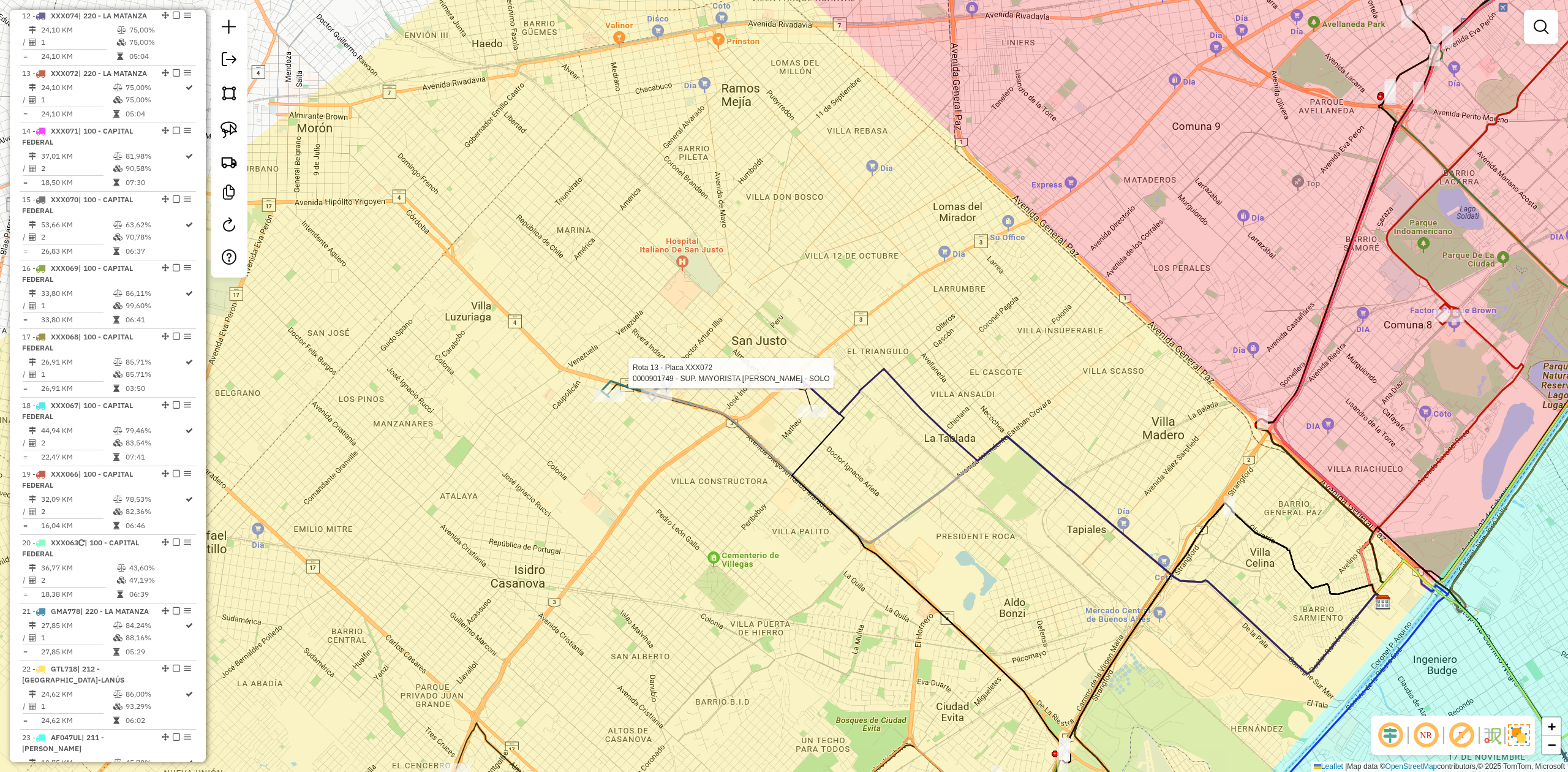
select select "**********"
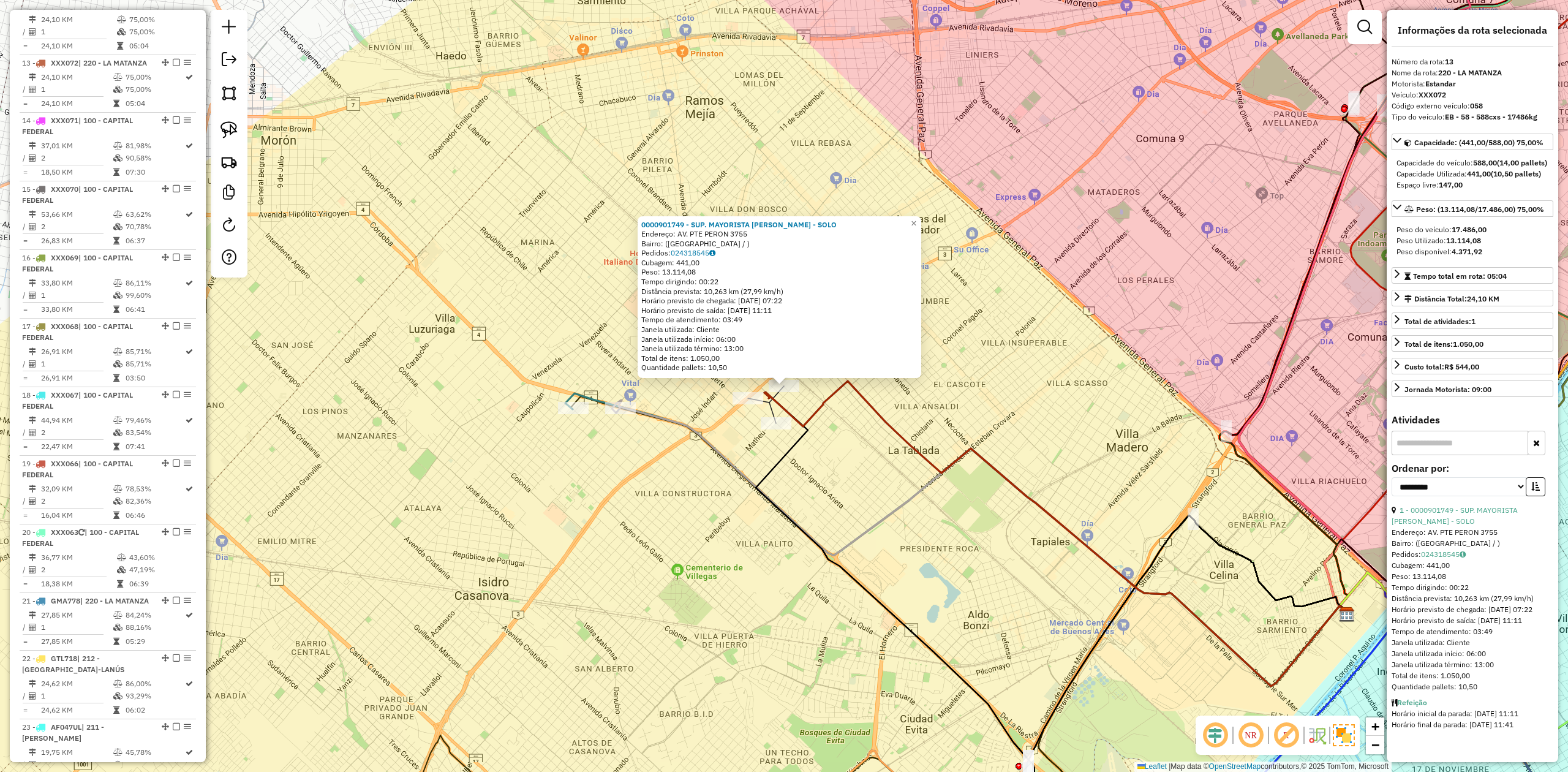
scroll to position [1215, 0]
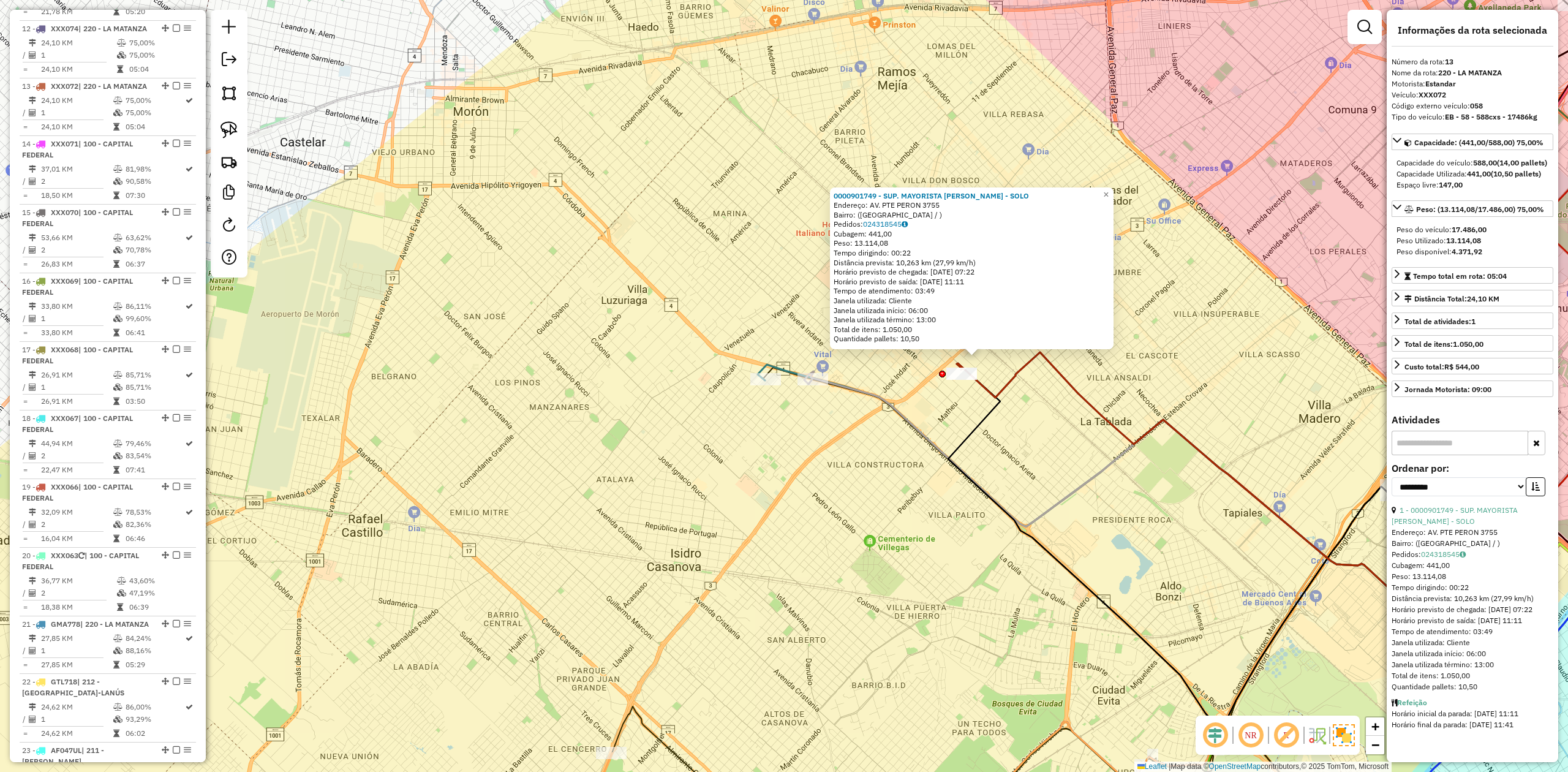
drag, startPoint x: 924, startPoint y: 471, endPoint x: 944, endPoint y: 479, distance: 21.5
click at [944, 479] on div "0000901749 - SUP. MAYORISTA MAKRO S.A. - SOLO Endereço: AV. PTE PERON 3755 Bair…" at bounding box center [784, 386] width 1568 height 772
click at [844, 383] on icon at bounding box center [1172, 514] width 737 height 286
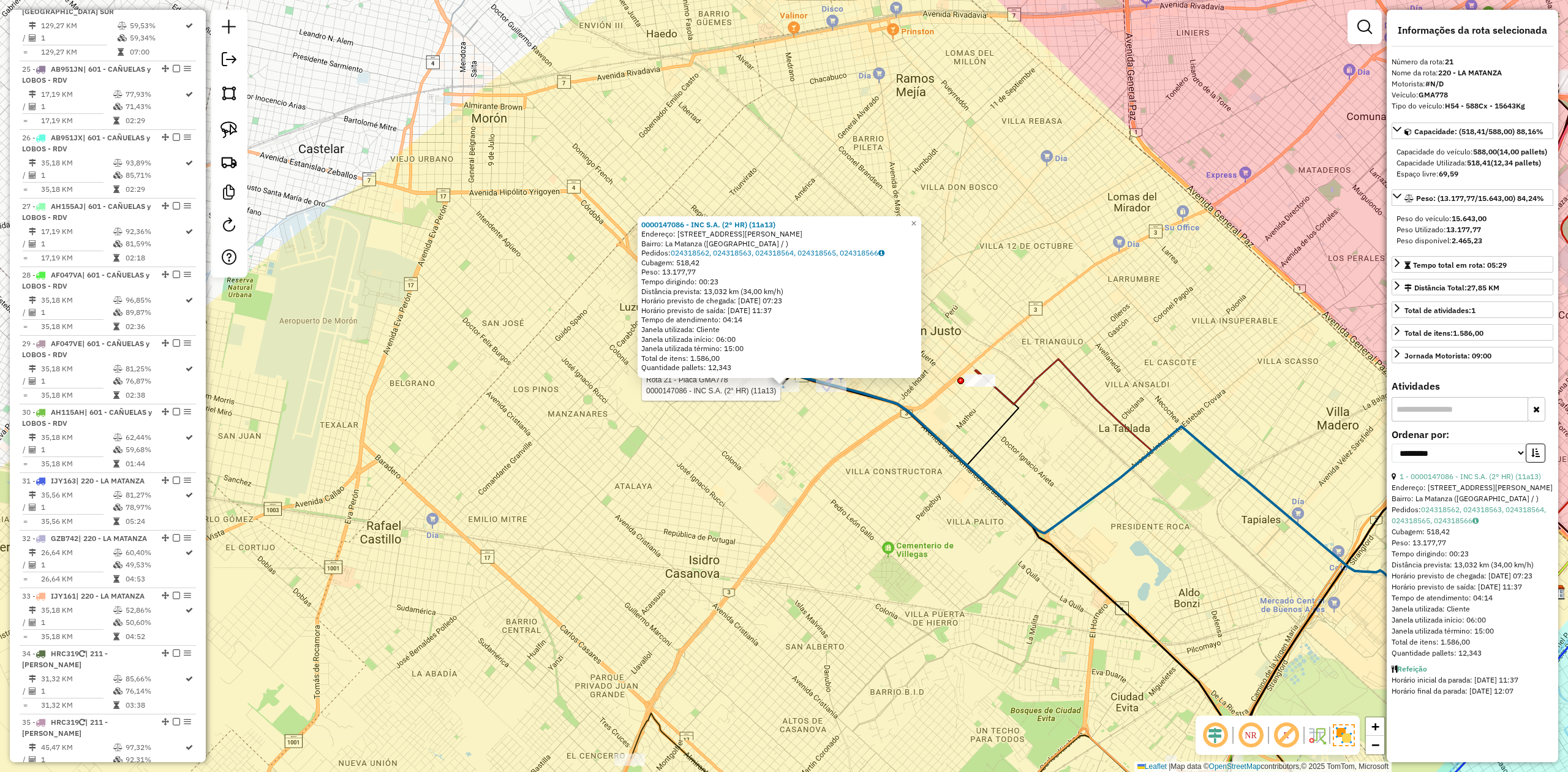
scroll to position [1847, 0]
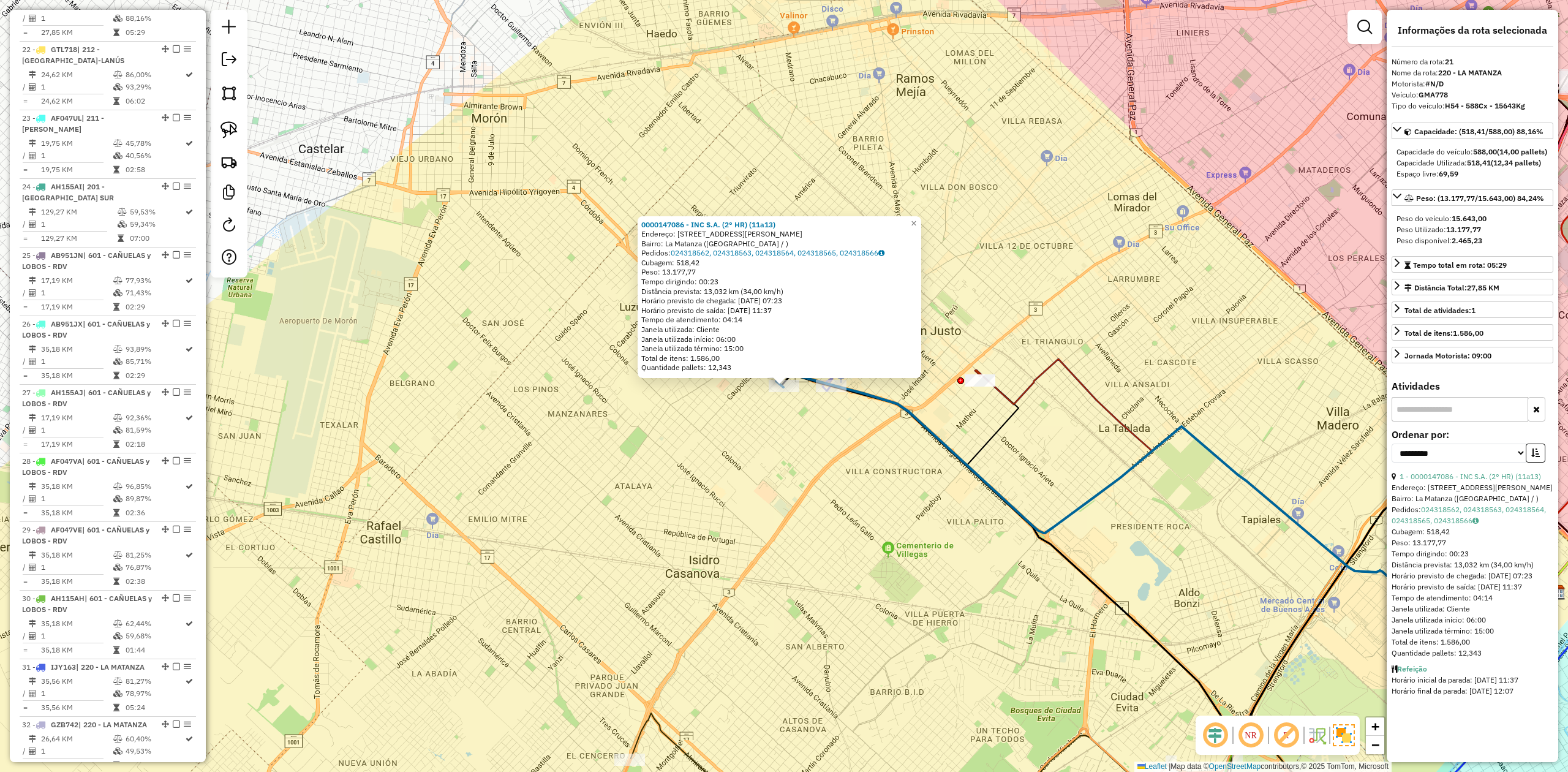
click at [919, 449] on div "0000147086 - INC S.A. (2° HR) (11a13) Endereço: Calle Coronel Lynch, 2450 Bairr…" at bounding box center [784, 386] width 1568 height 772
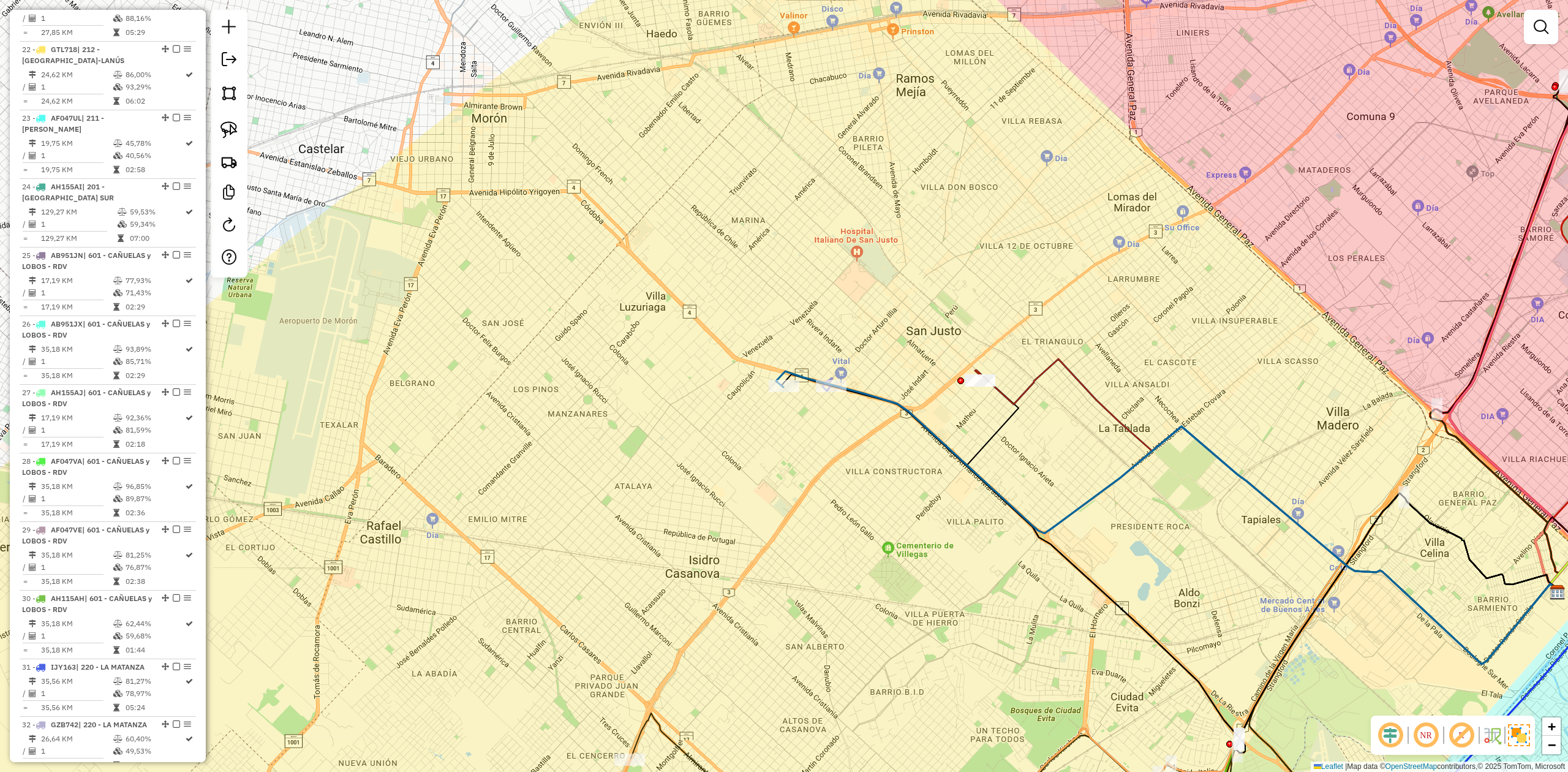
click at [942, 415] on div "Janela de atendimento Grade de atendimento Capacidade Transportadoras Veículos …" at bounding box center [784, 386] width 1568 height 772
click at [858, 393] on icon at bounding box center [1168, 517] width 784 height 292
select select "**********"
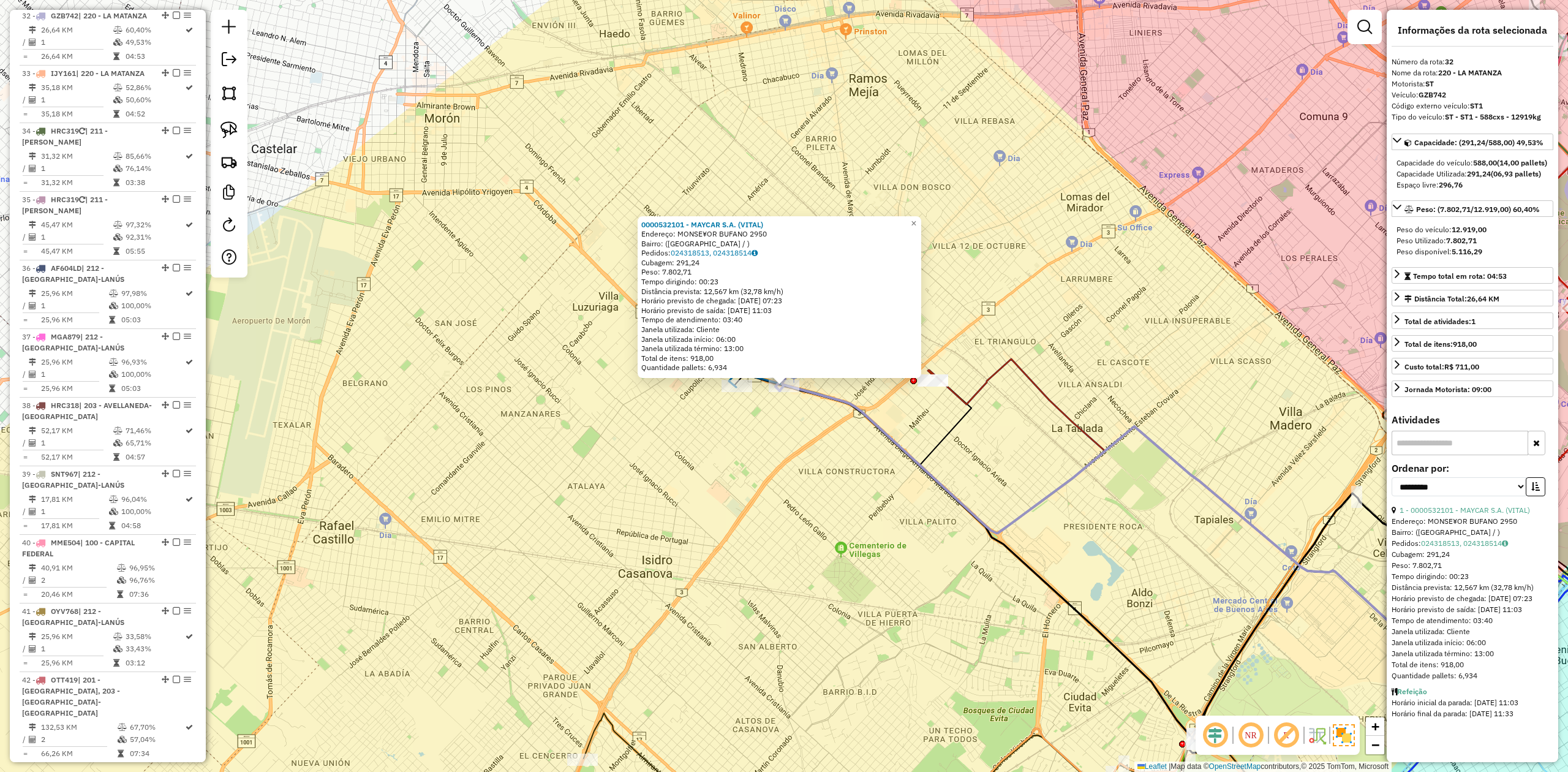
scroll to position [2593, 0]
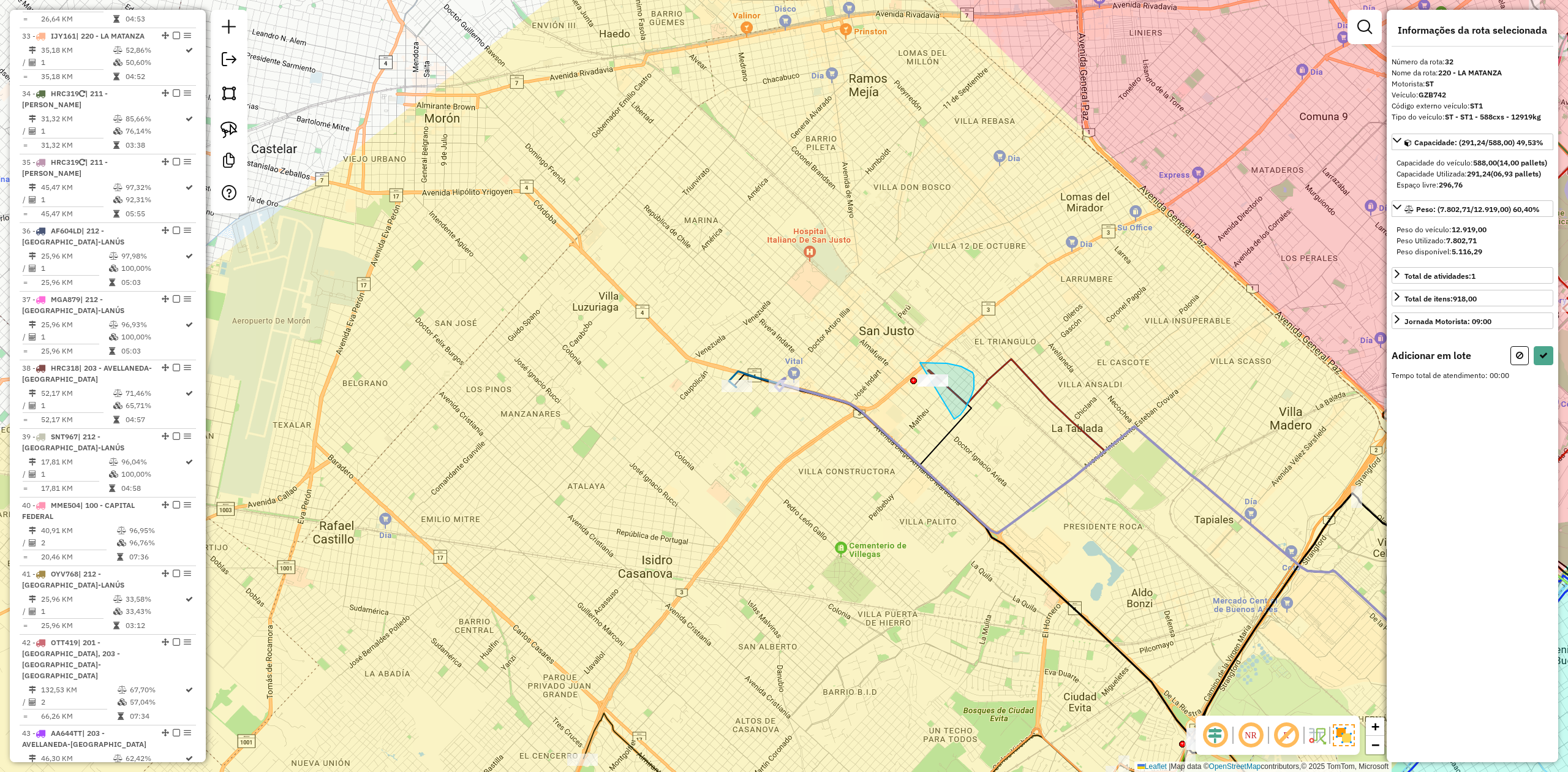
drag, startPoint x: 961, startPoint y: 415, endPoint x: 951, endPoint y: 441, distance: 27.9
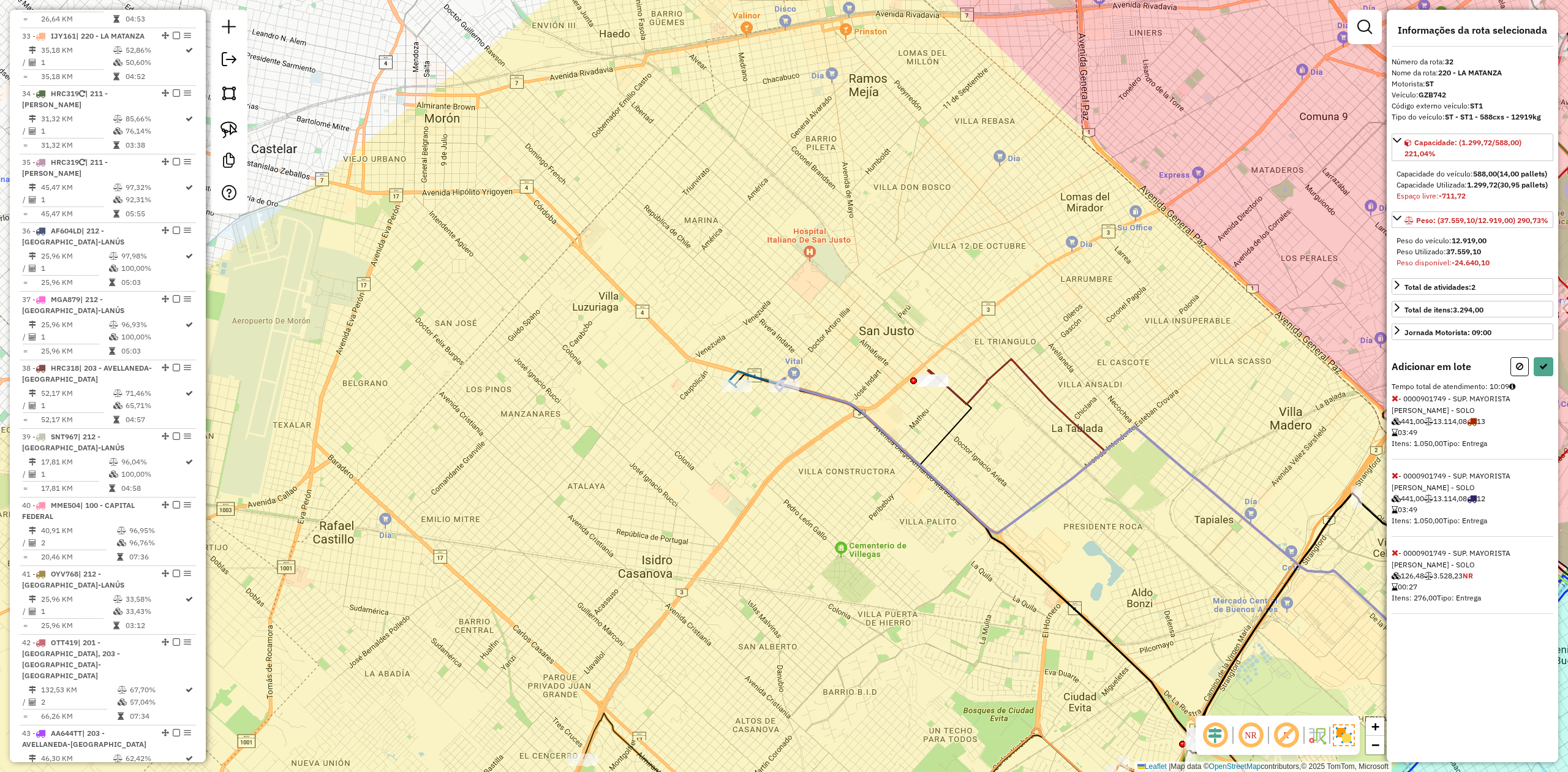
click at [1394, 403] on icon at bounding box center [1395, 398] width 7 height 8
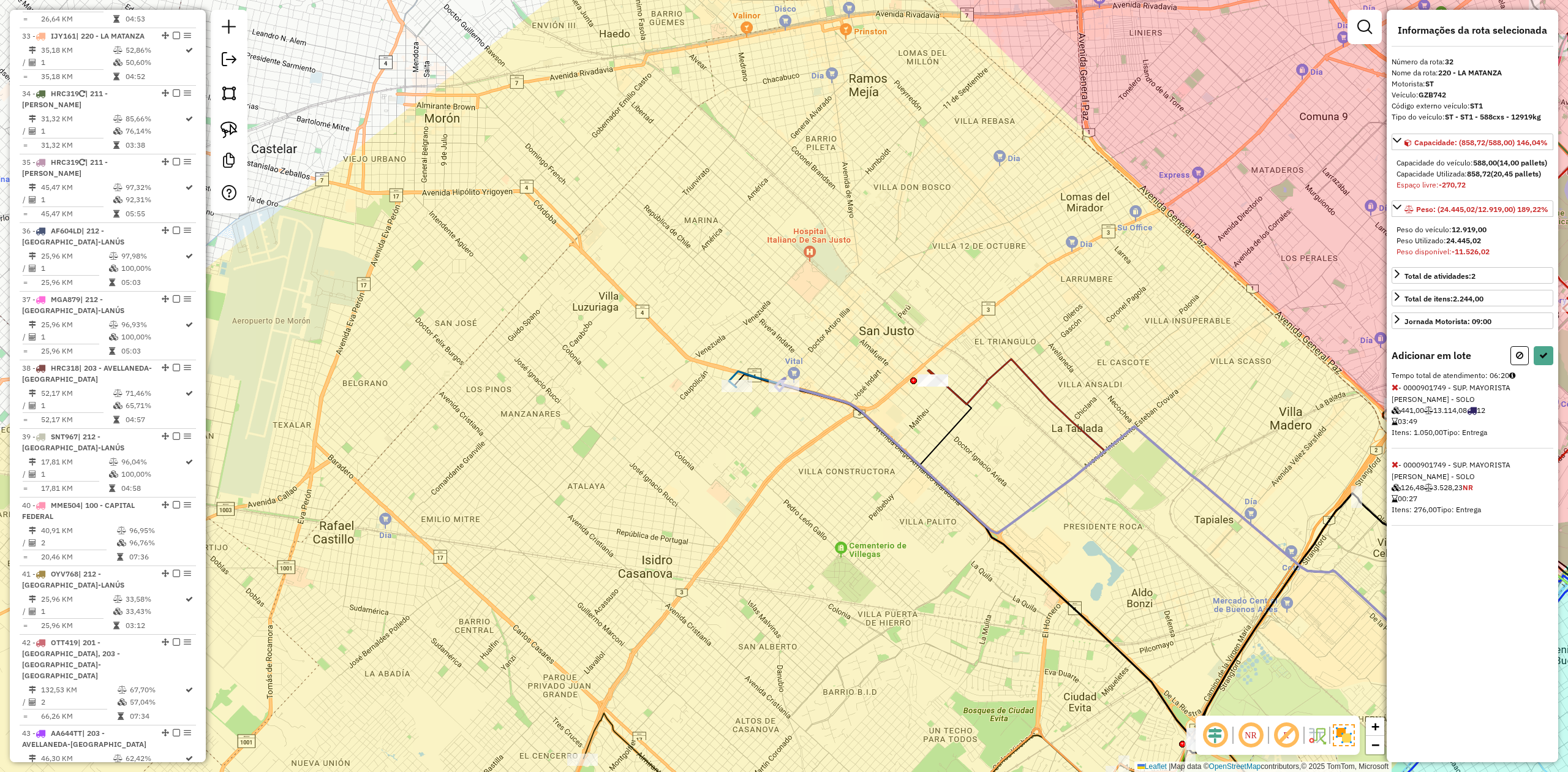
click at [1392, 391] on icon at bounding box center [1395, 386] width 7 height 8
click at [1546, 359] on icon at bounding box center [1543, 355] width 8 height 8
select select "**********"
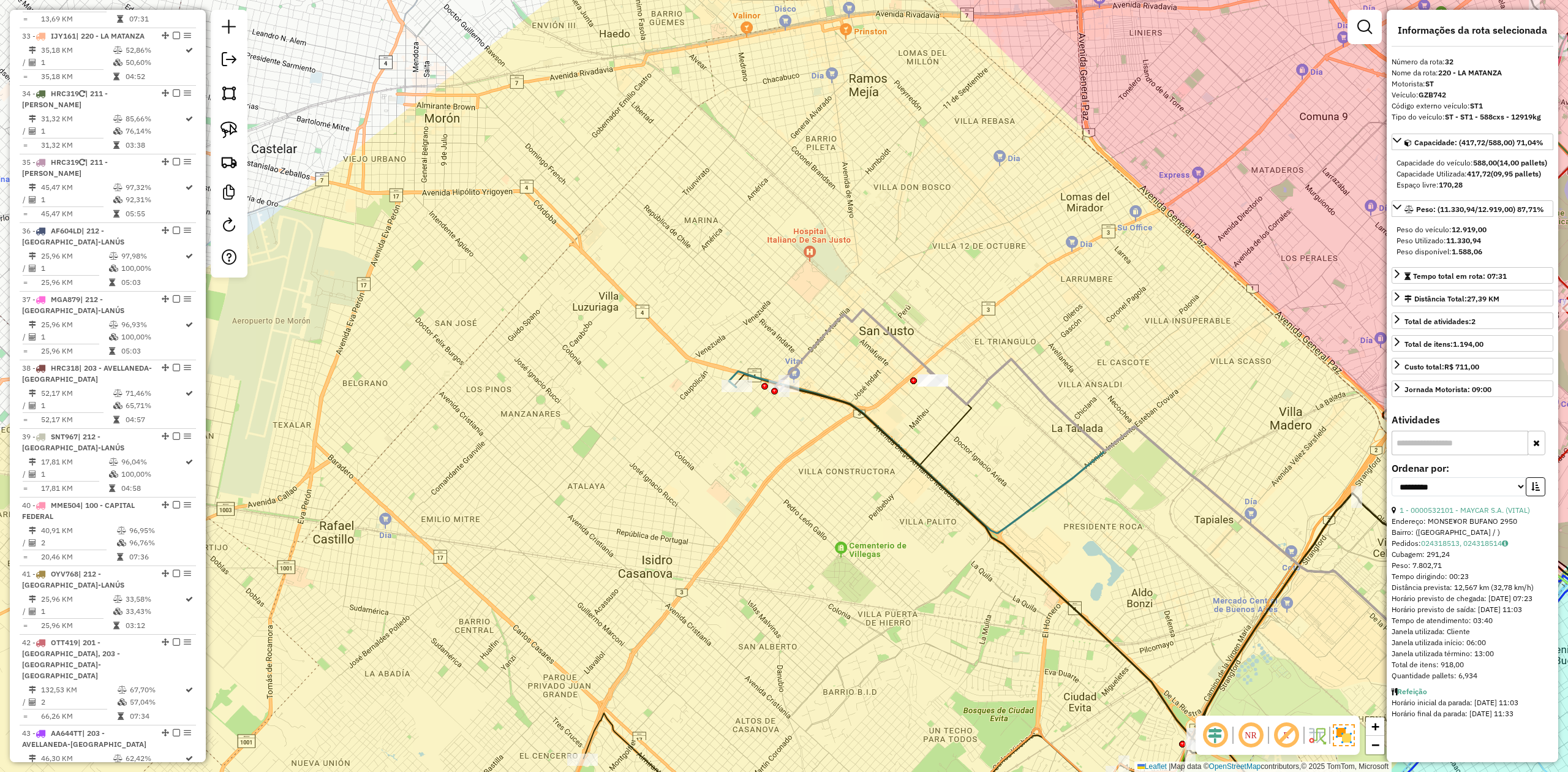
click at [868, 348] on div "Janela de atendimento Grade de atendimento Capacidade Transportadoras Veículos …" at bounding box center [784, 386] width 1568 height 772
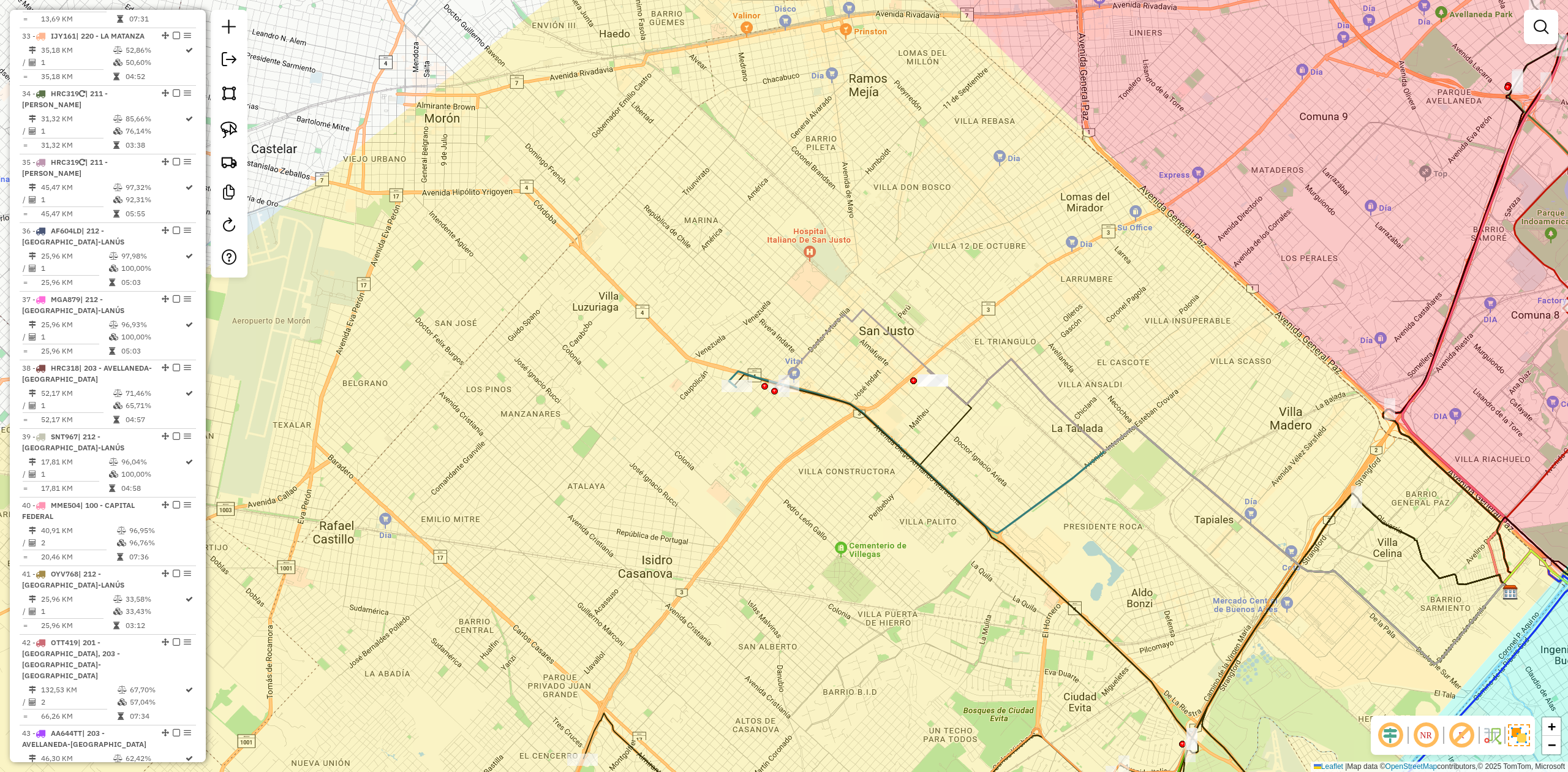
click at [854, 341] on div "Janela de atendimento Grade de atendimento Capacidade Transportadoras Veículos …" at bounding box center [784, 386] width 1568 height 772
click at [837, 326] on icon at bounding box center [854, 350] width 158 height 82
select select "**********"
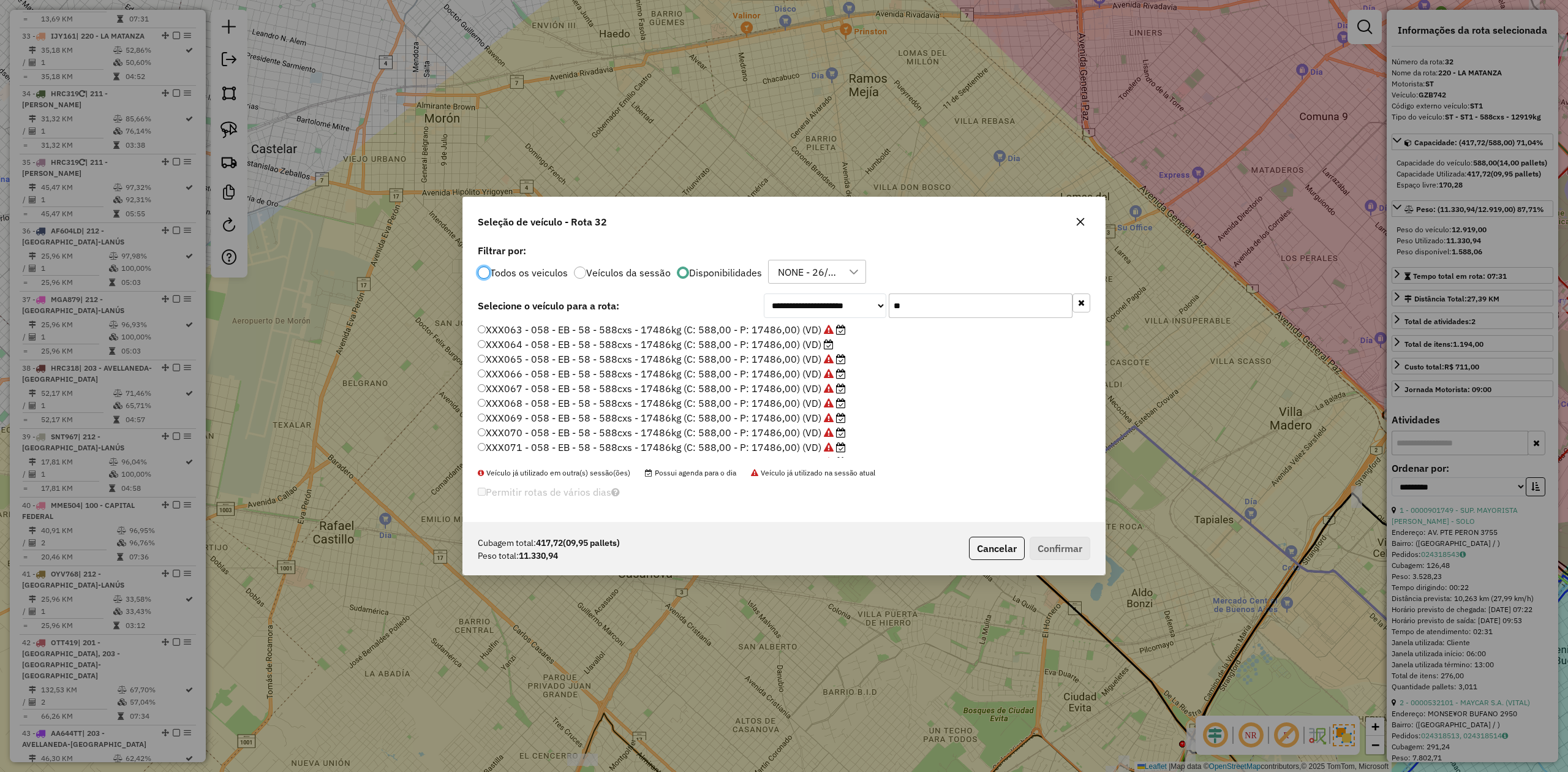
scroll to position [6, 4]
drag, startPoint x: 872, startPoint y: 292, endPoint x: 814, endPoint y: 289, distance: 58.1
click at [817, 288] on div "**********" at bounding box center [784, 381] width 642 height 281
type input "**"
drag, startPoint x: 804, startPoint y: 343, endPoint x: 824, endPoint y: 349, distance: 20.9
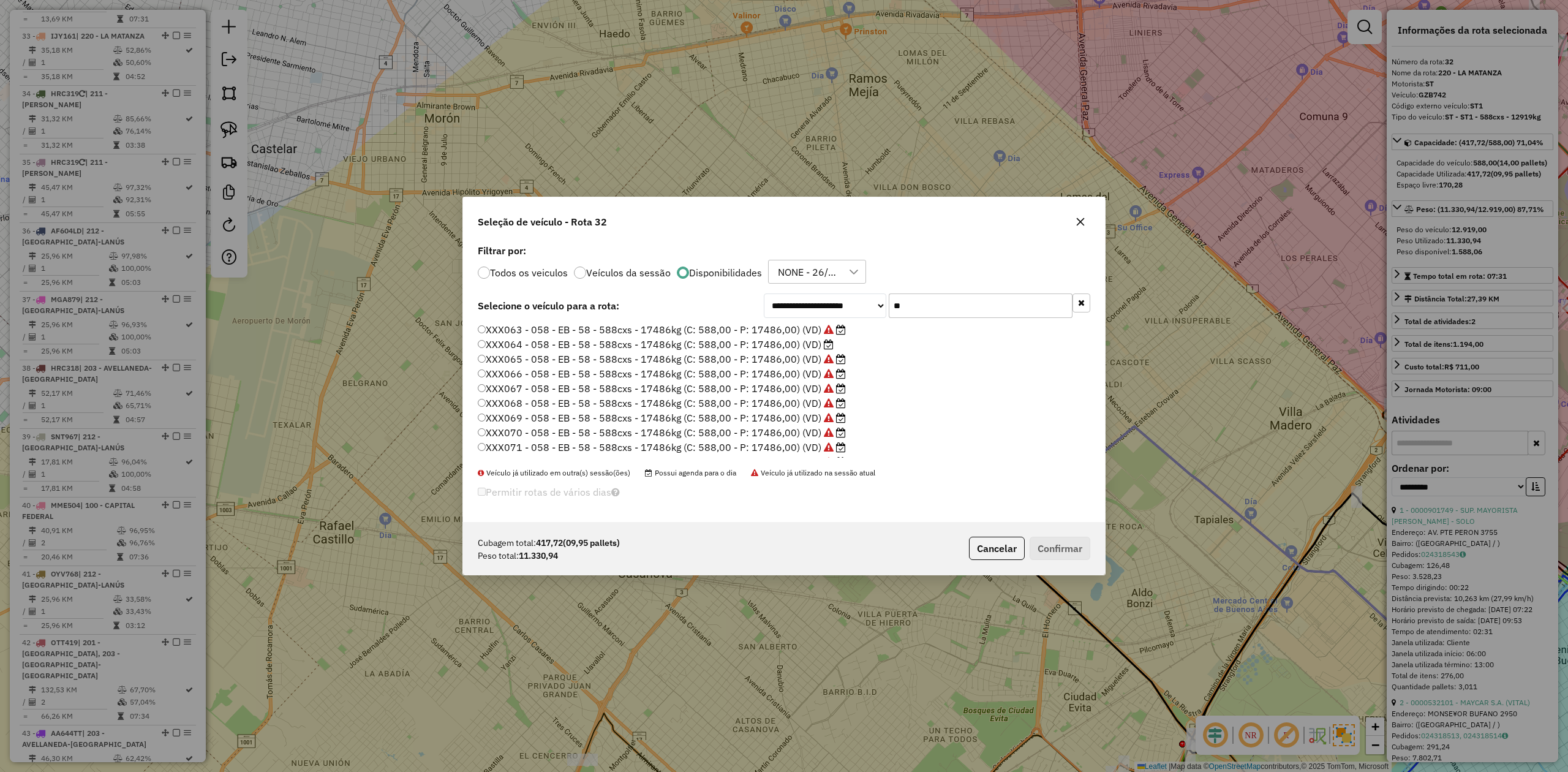
click at [804, 342] on label "XXX064 - 058 - EB - 58 - 588cxs - 17486kg (C: 588,00 - P: 17486,00) (VD)" at bounding box center [656, 344] width 356 height 15
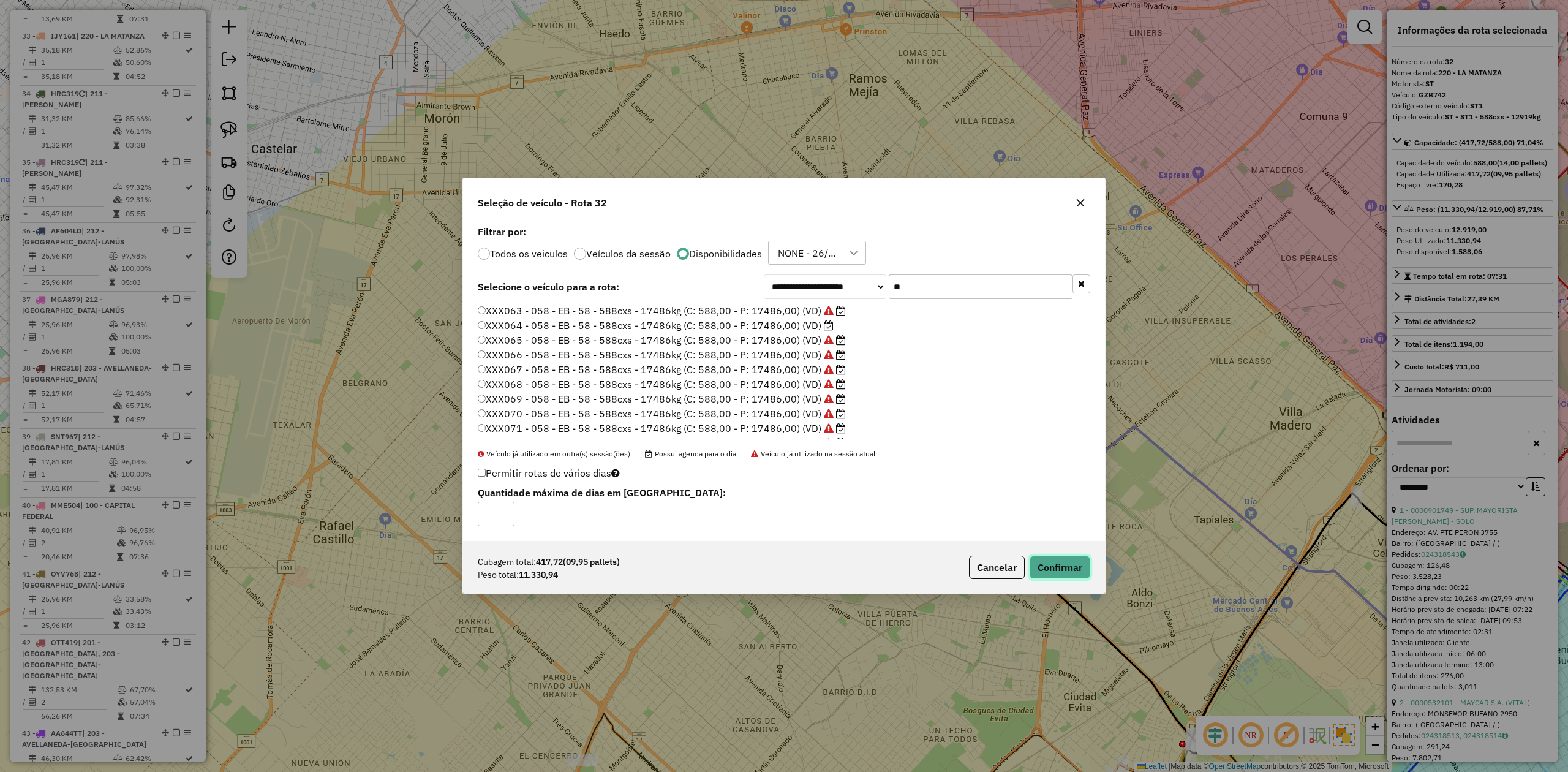
click at [1081, 566] on button "Confirmar" at bounding box center [1060, 567] width 61 height 23
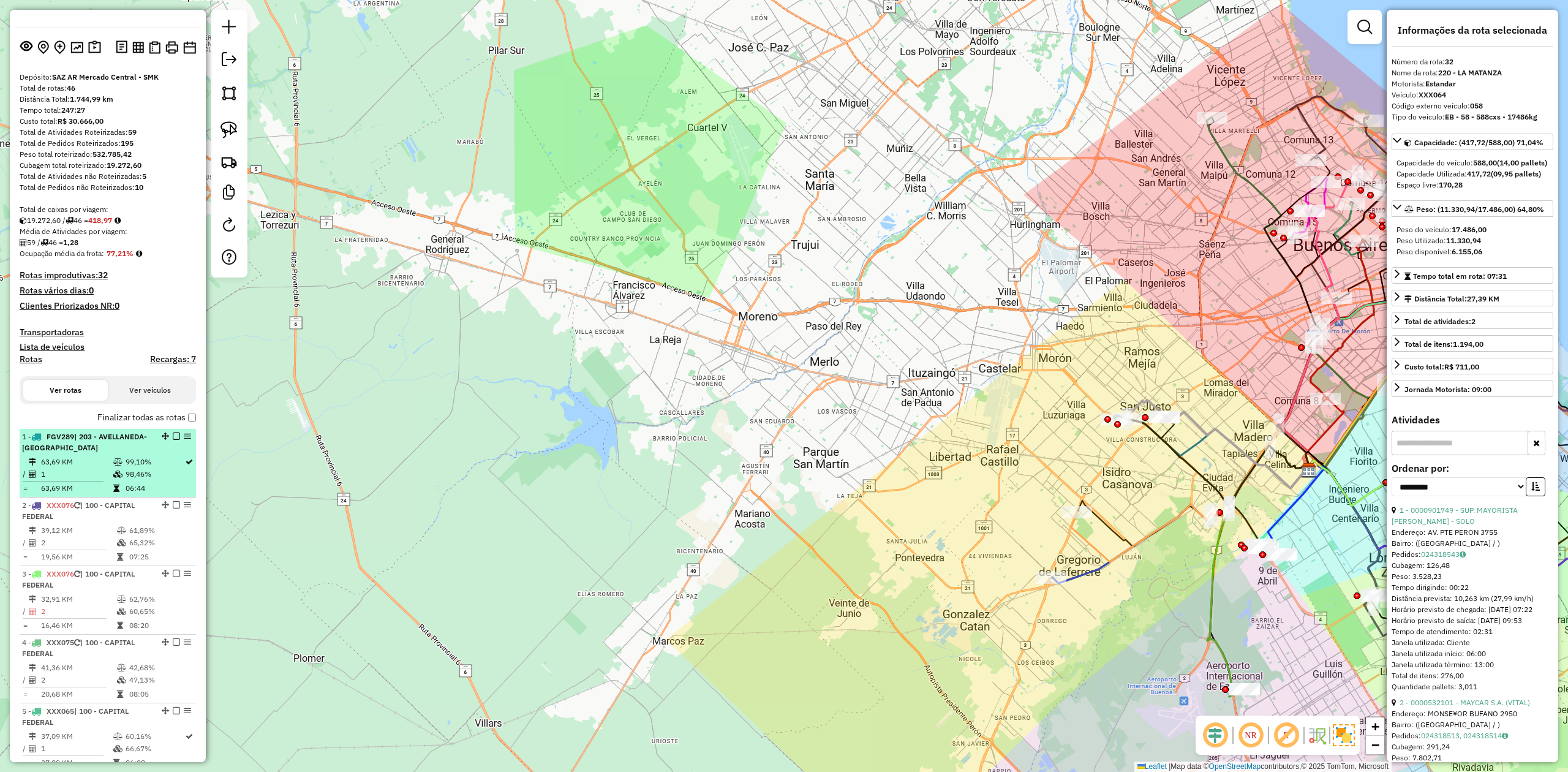
scroll to position [0, 0]
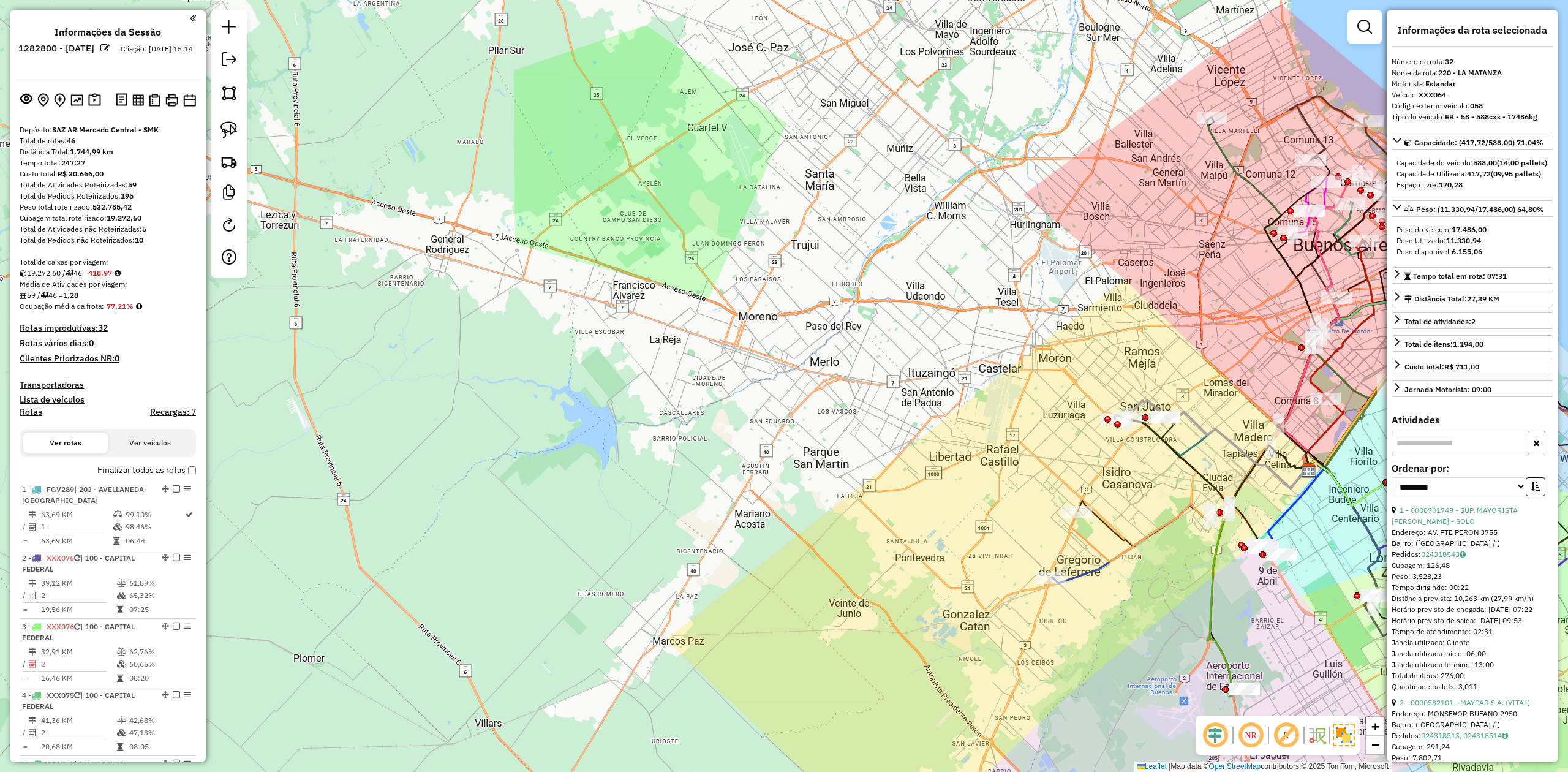
click at [38, 412] on h4 "Rotas" at bounding box center [30, 412] width 22 height 11
select select
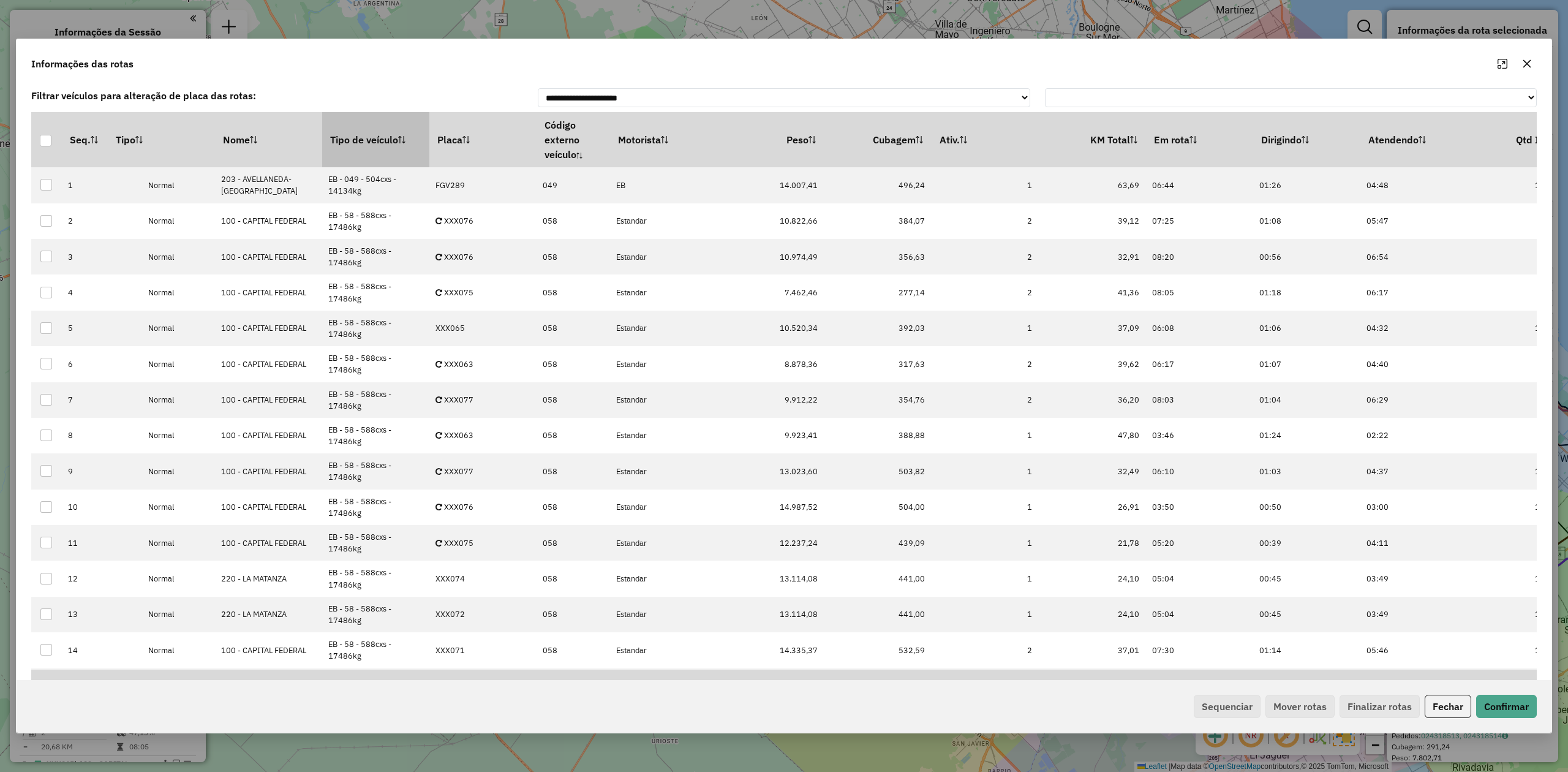
click at [373, 130] on th "Tipo de veículo" at bounding box center [376, 140] width 107 height 55
click at [373, 131] on th "Tipo de veículo" at bounding box center [376, 140] width 107 height 55
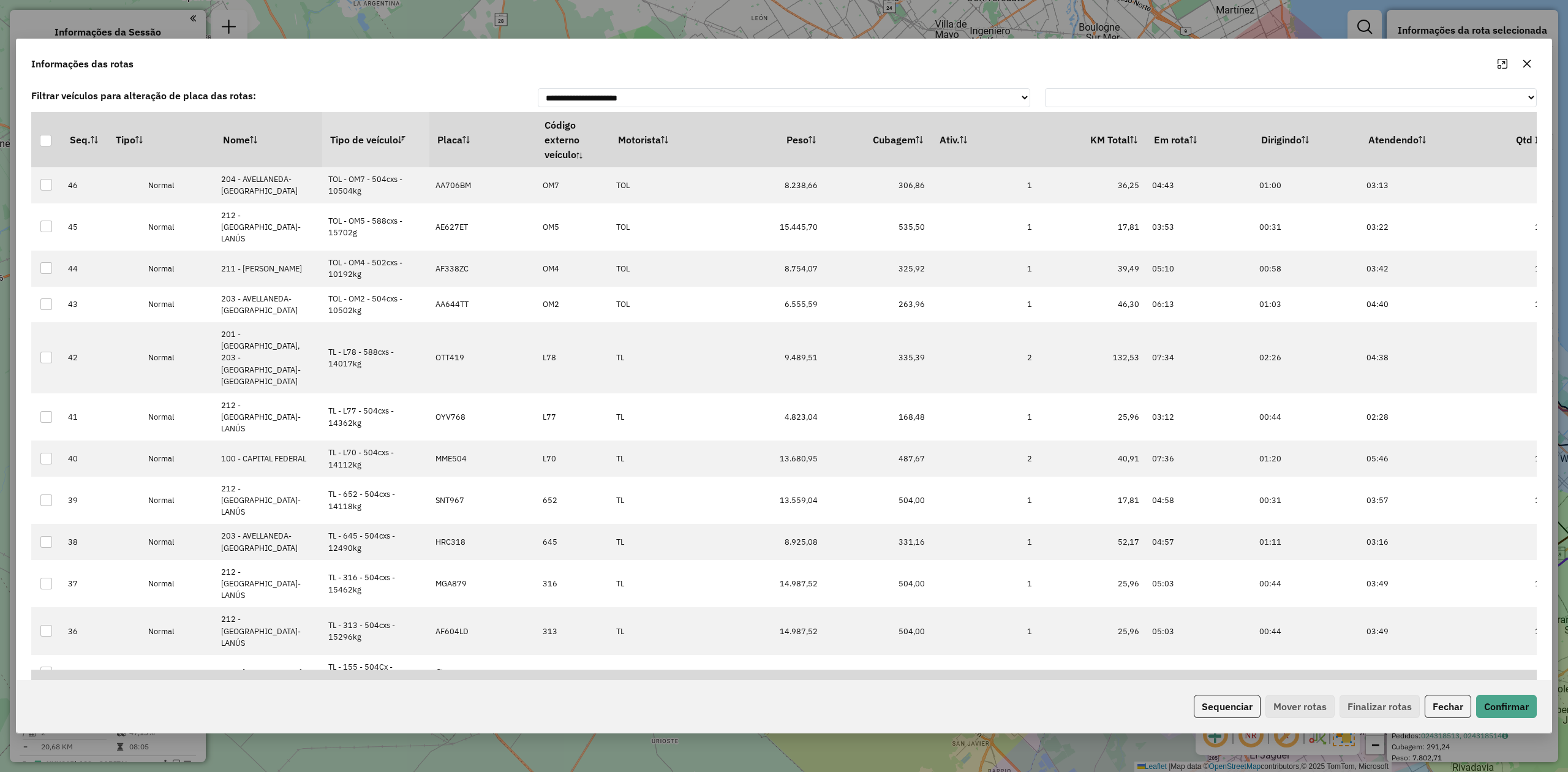
click at [371, 131] on th "Tipo de veículo" at bounding box center [376, 140] width 107 height 55
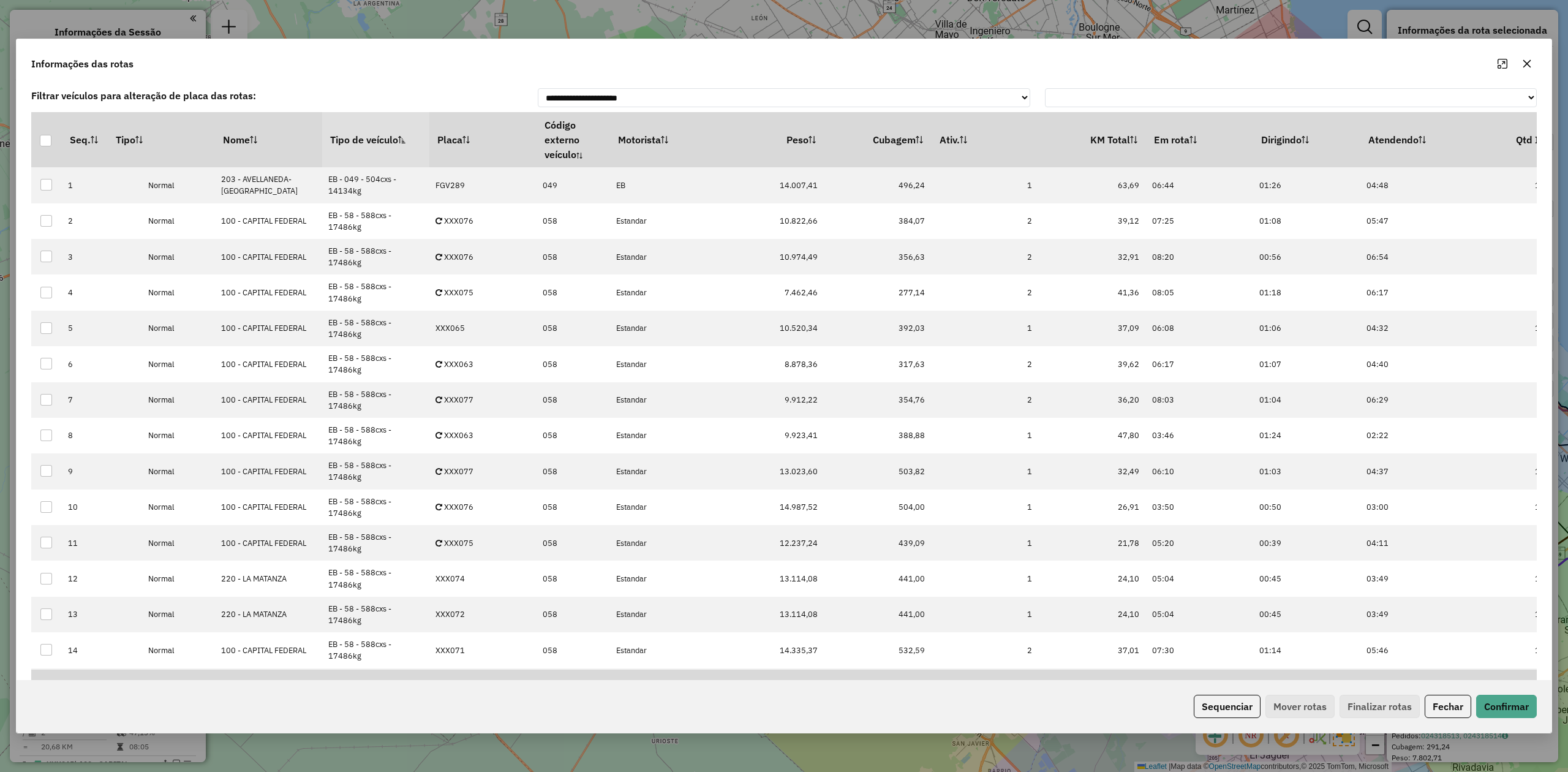
click at [371, 131] on th "Tipo de veículo" at bounding box center [376, 140] width 107 height 55
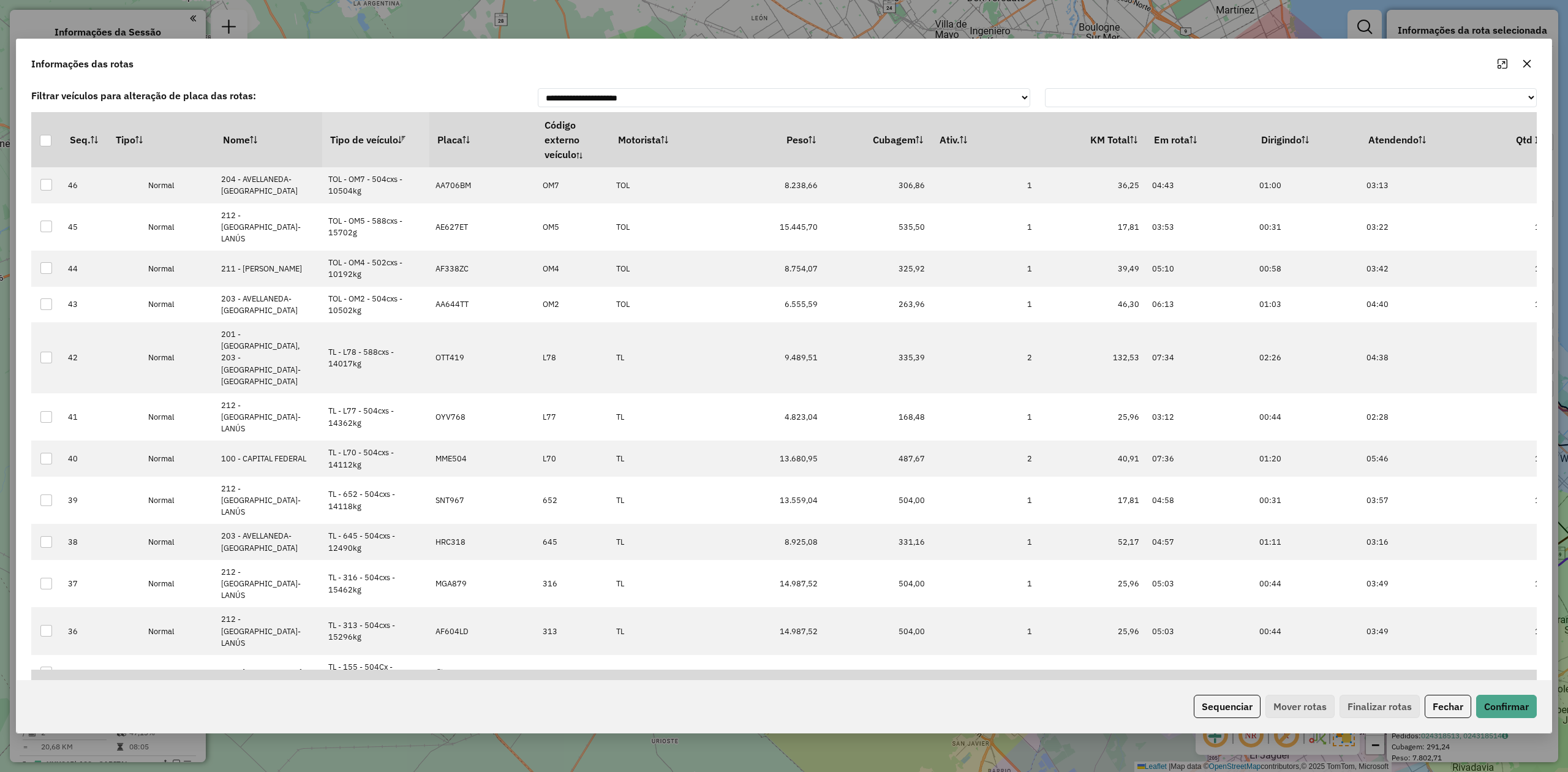
click at [376, 142] on th "Tipo de veículo" at bounding box center [376, 140] width 107 height 55
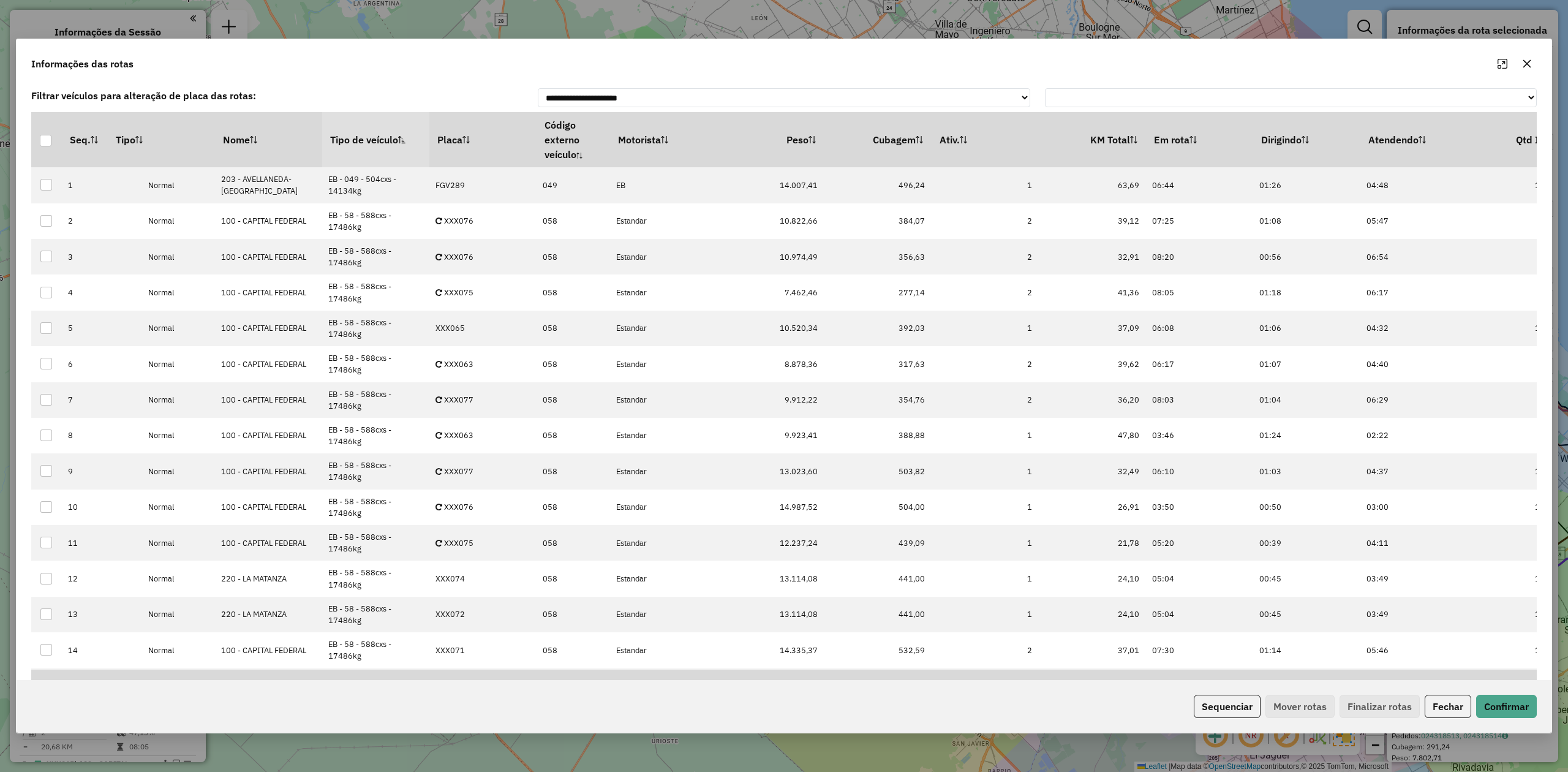
click at [1226, 718] on div "Sequenciar Mover rotas Finalizar rotas Fechar Confirmar" at bounding box center [784, 706] width 1536 height 52
click at [1228, 708] on button "Sequenciar" at bounding box center [1227, 706] width 67 height 23
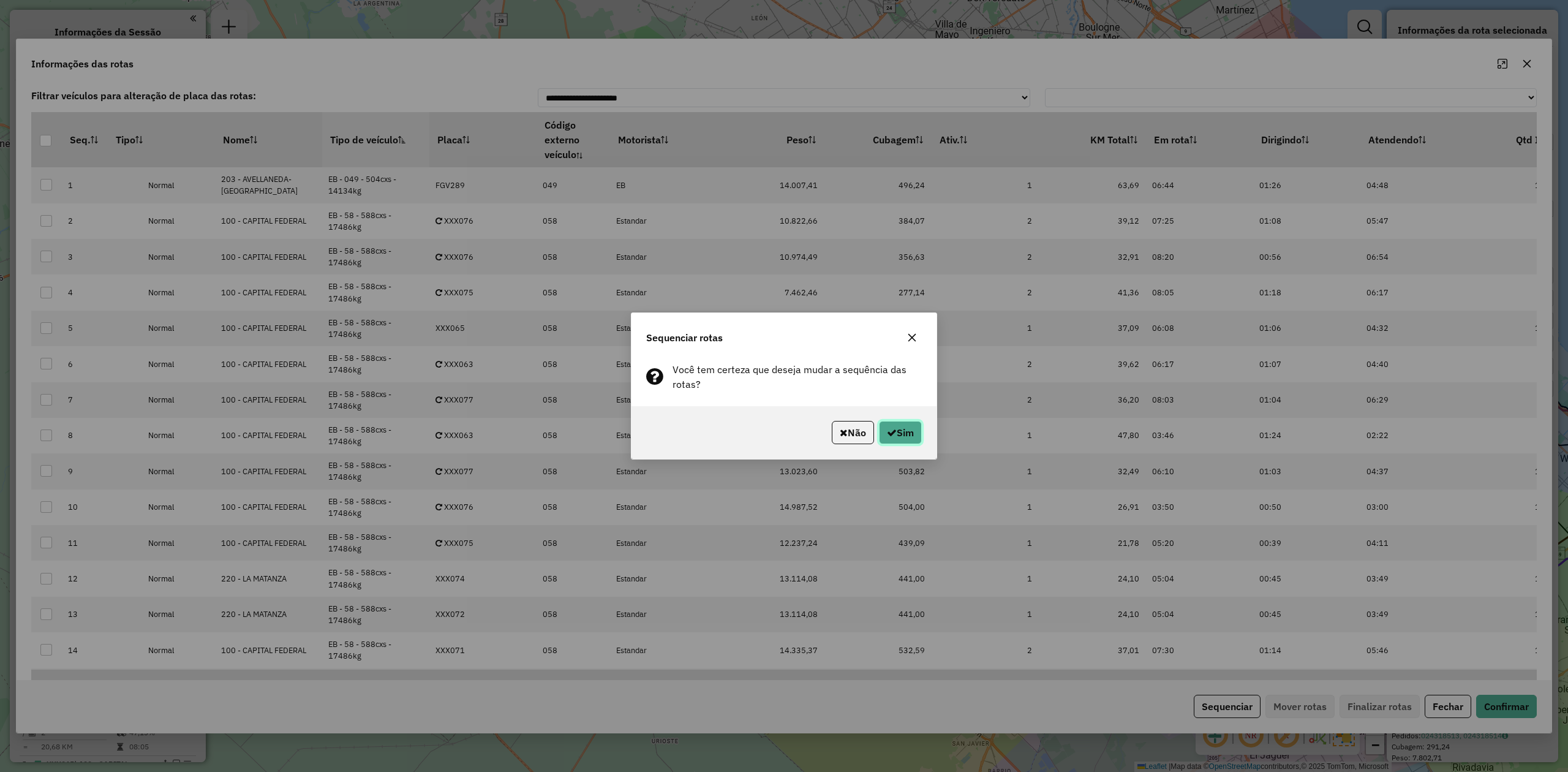
click at [898, 429] on button "Sim" at bounding box center [901, 433] width 43 height 23
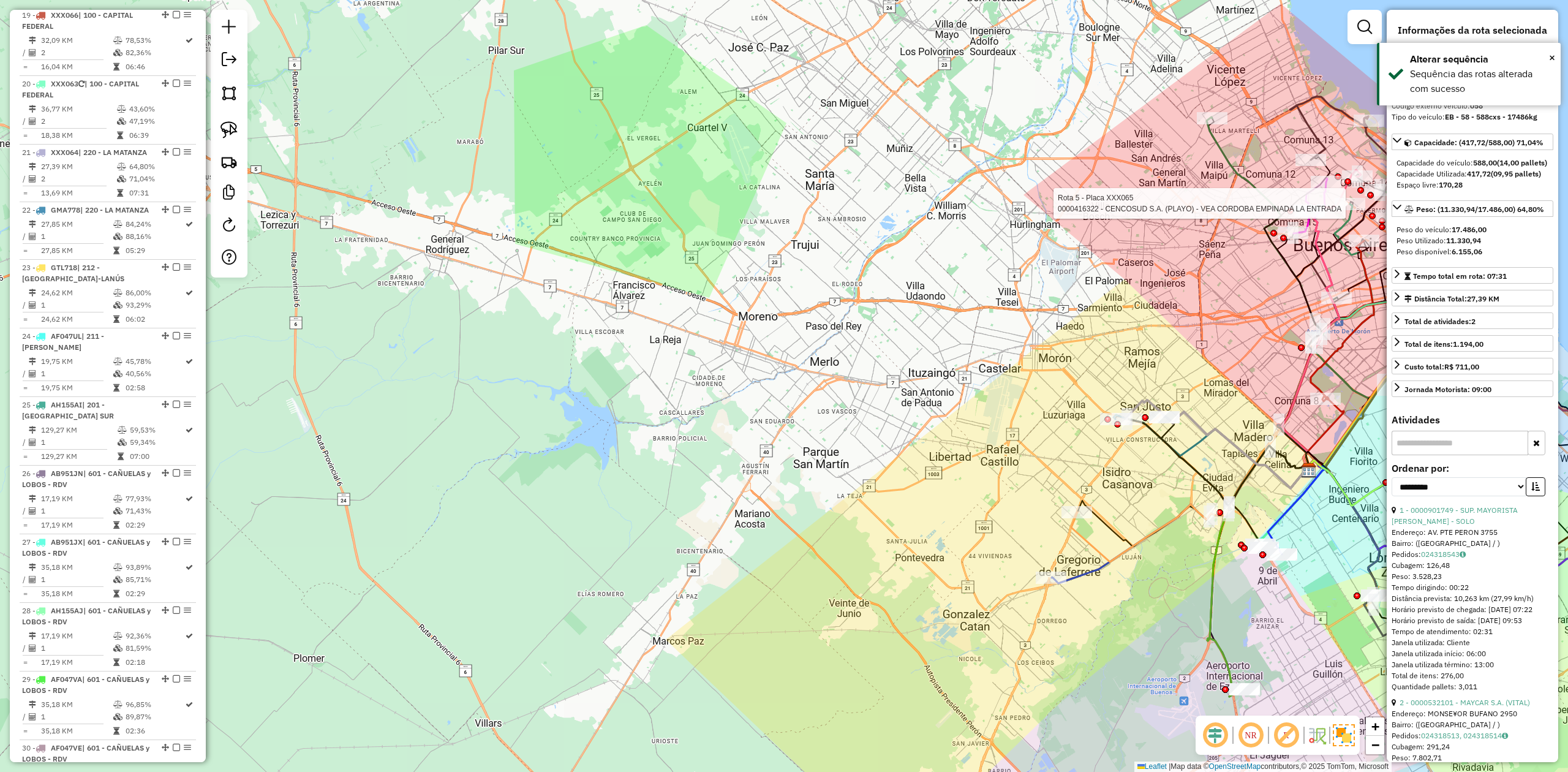
scroll to position [2593, 0]
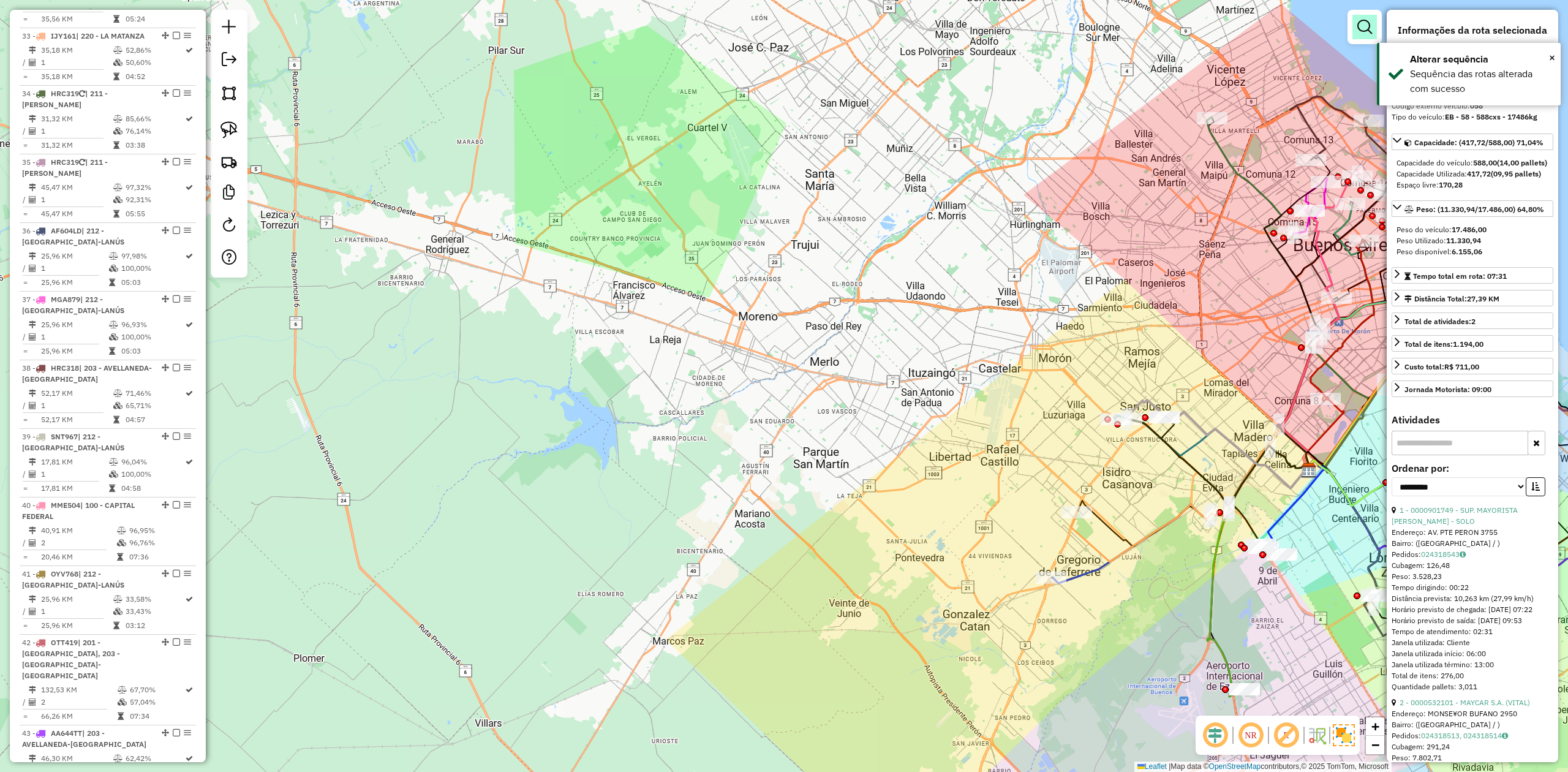
click at [1361, 25] on em at bounding box center [1364, 26] width 15 height 15
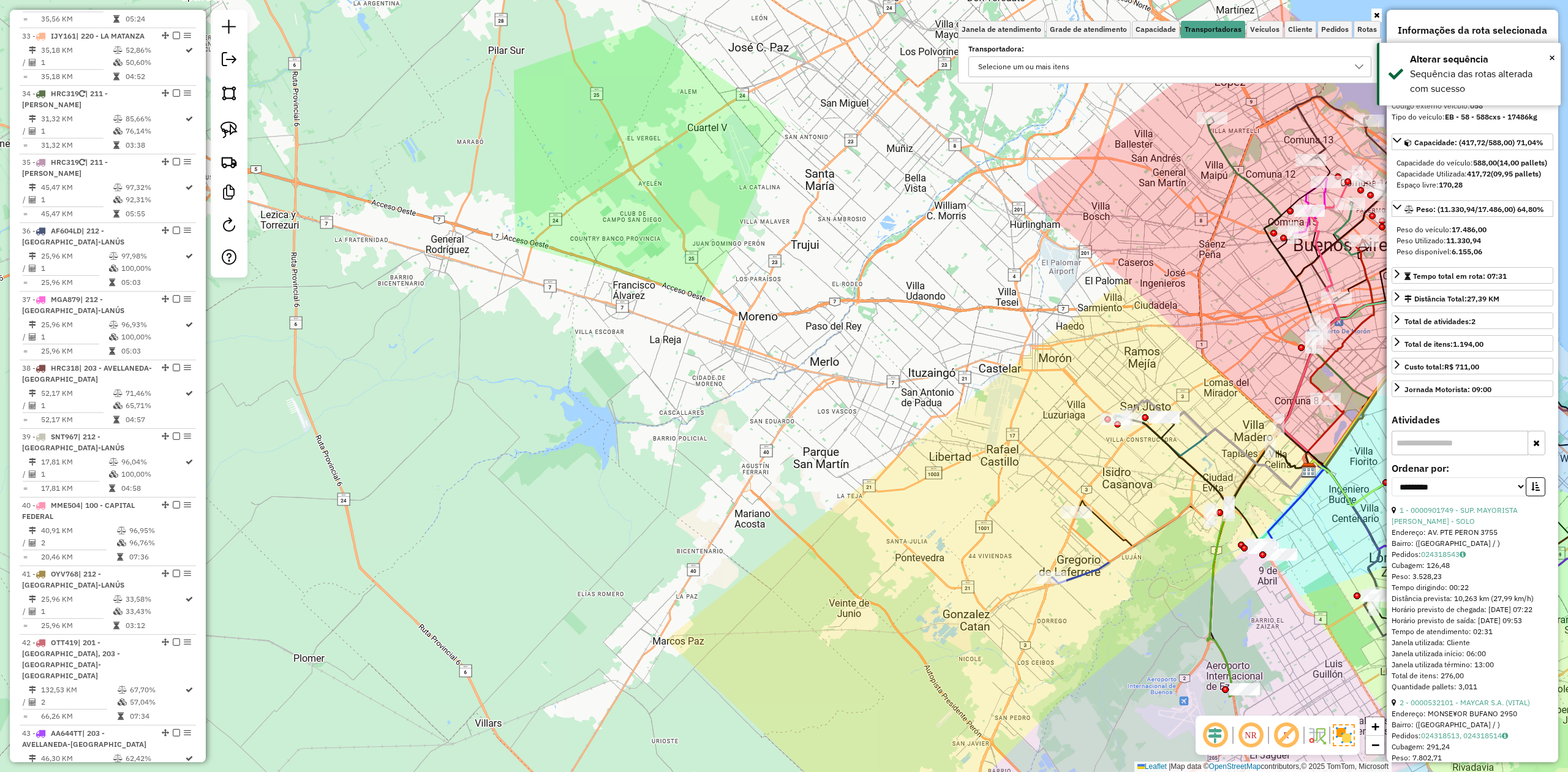
drag, startPoint x: 1135, startPoint y: 56, endPoint x: 1122, endPoint y: 72, distance: 20.6
click at [1135, 56] on div "Selecione um ou mais itens" at bounding box center [1170, 66] width 403 height 21
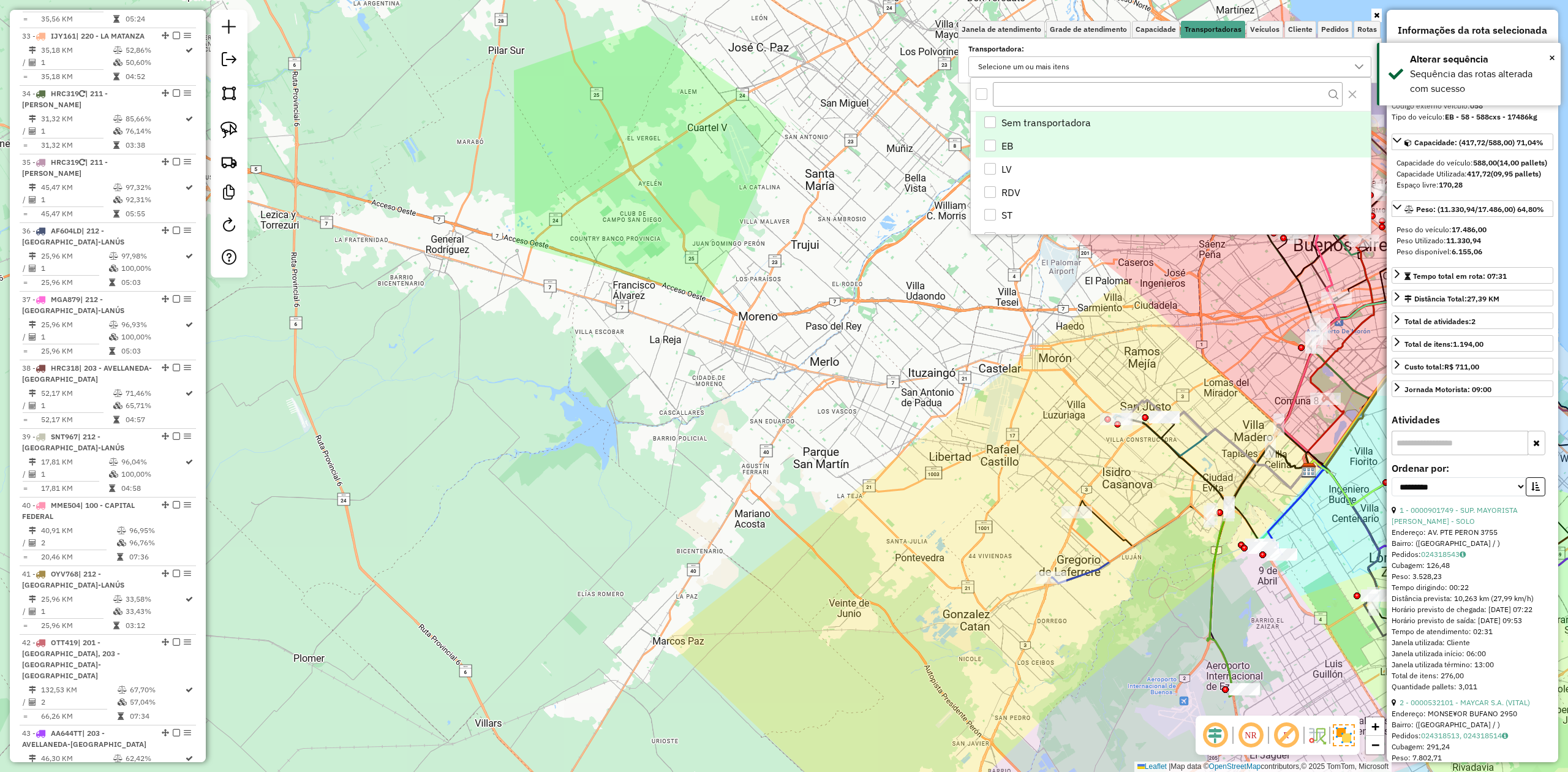
click at [1015, 138] on li "EB" at bounding box center [1173, 145] width 395 height 23
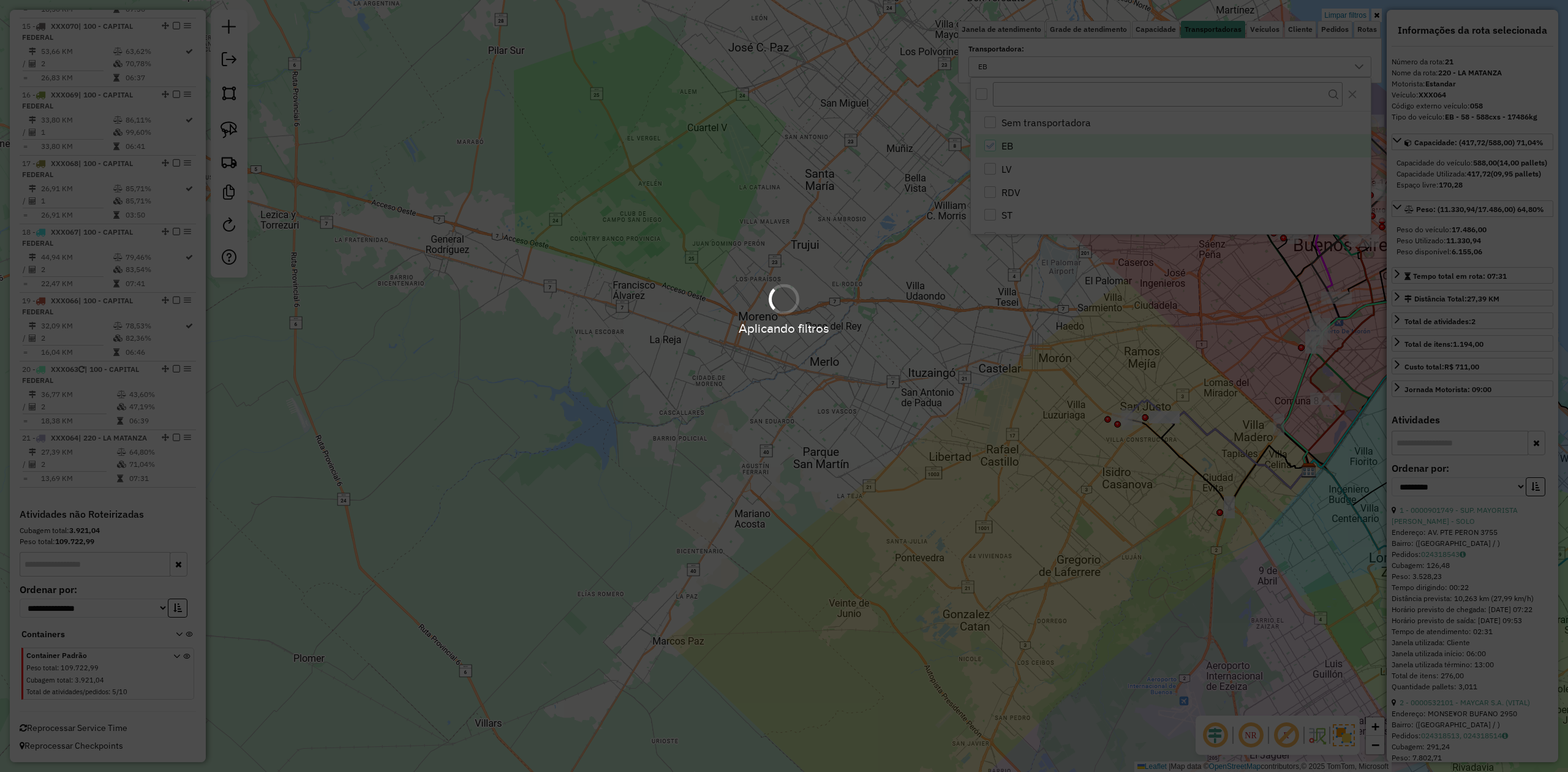
scroll to position [1439, 0]
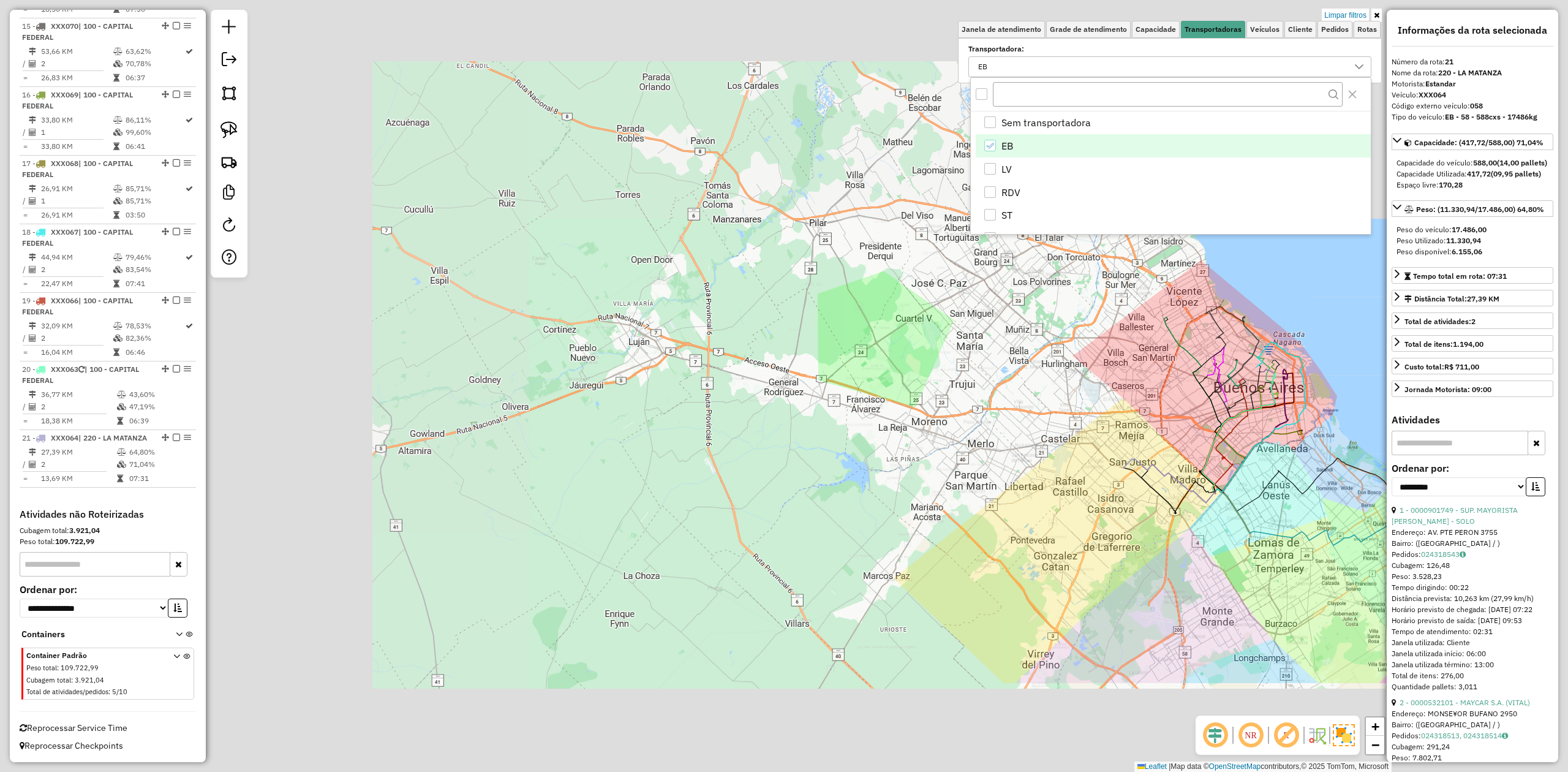
drag, startPoint x: 1049, startPoint y: 528, endPoint x: 1024, endPoint y: 559, distance: 39.8
click at [1025, 559] on div "Limpar filtros Janela de atendimento Grade de atendimento Capacidade Transporta…" at bounding box center [784, 386] width 1568 height 772
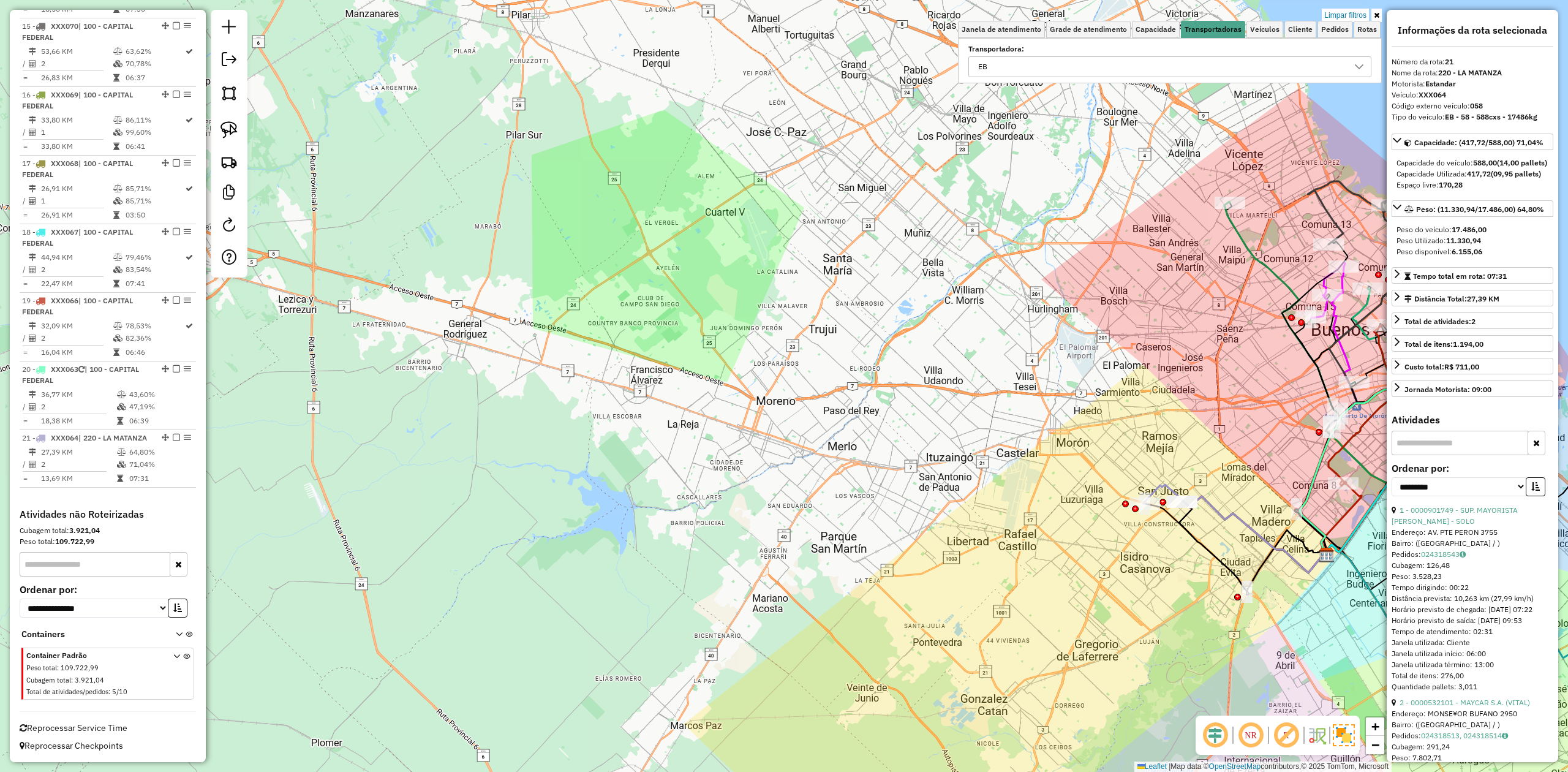
drag, startPoint x: 924, startPoint y: 517, endPoint x: 858, endPoint y: 517, distance: 66.0
click at [860, 517] on div "Limpar filtros Janela de atendimento Grade de atendimento Capacidade Transporta…" at bounding box center [784, 386] width 1568 height 772
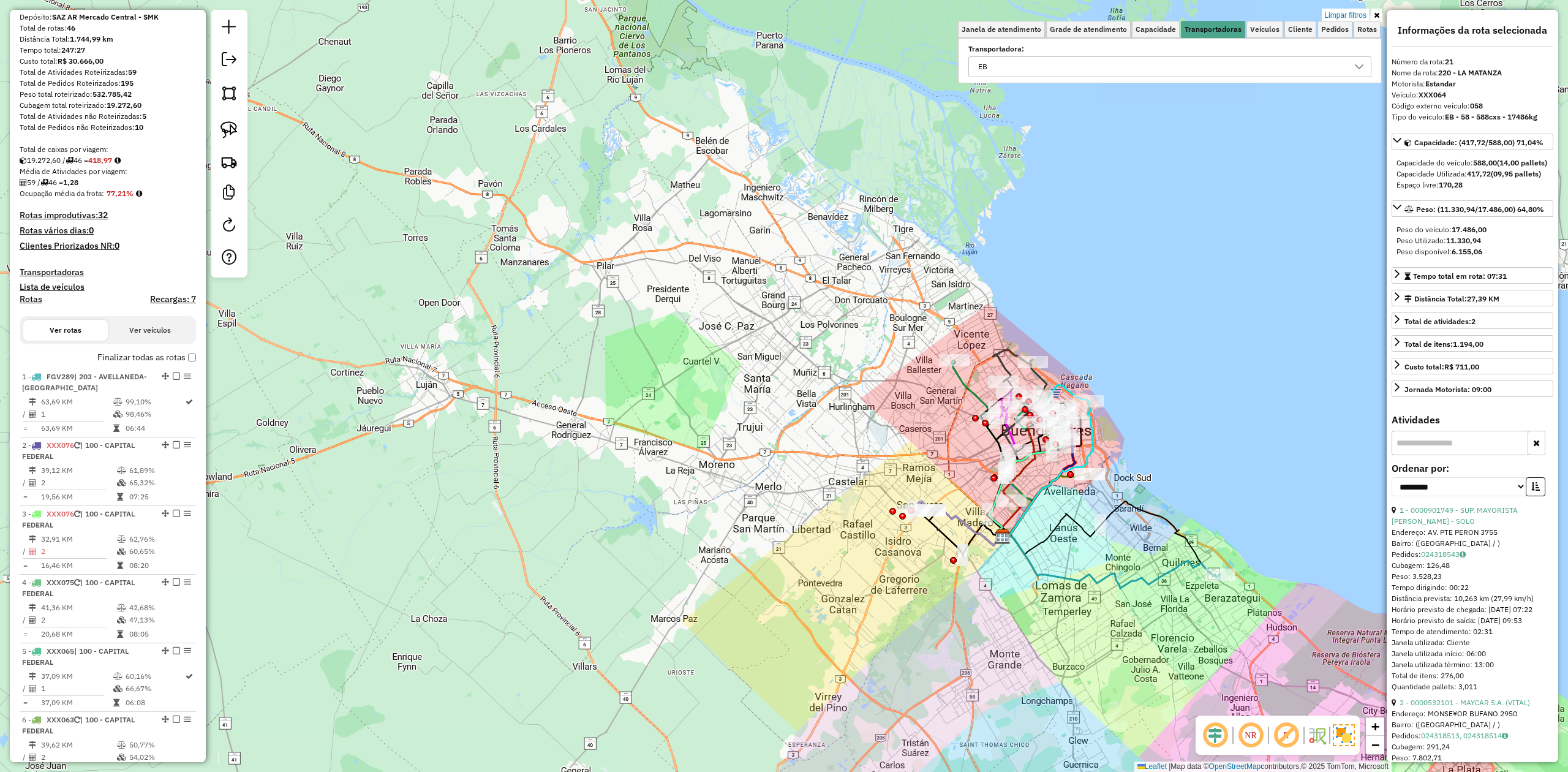
scroll to position [0, 0]
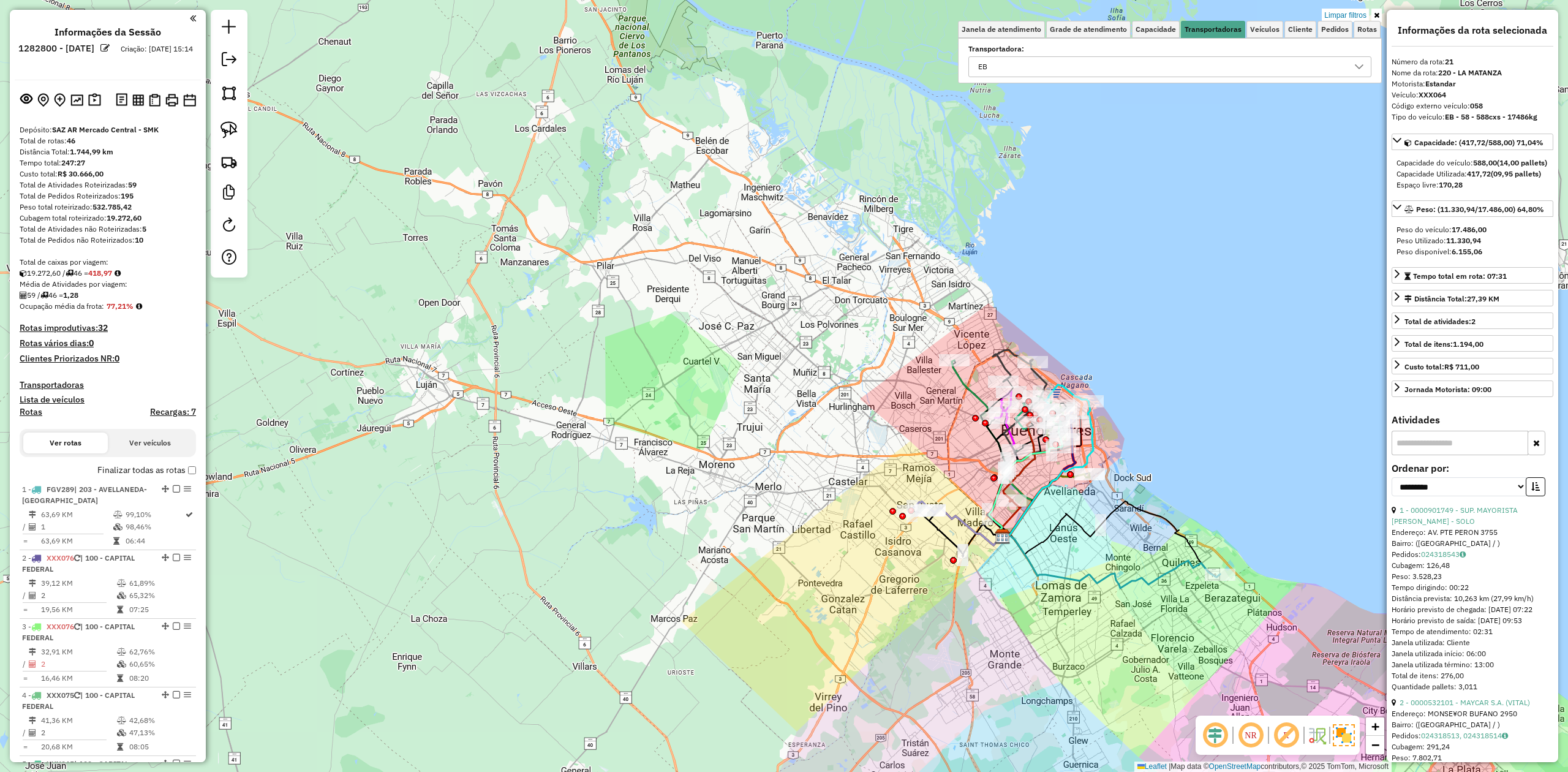
click at [632, 302] on div "Limpar filtros Janela de atendimento Grade de atendimento Capacidade Transporta…" at bounding box center [784, 386] width 1568 height 772
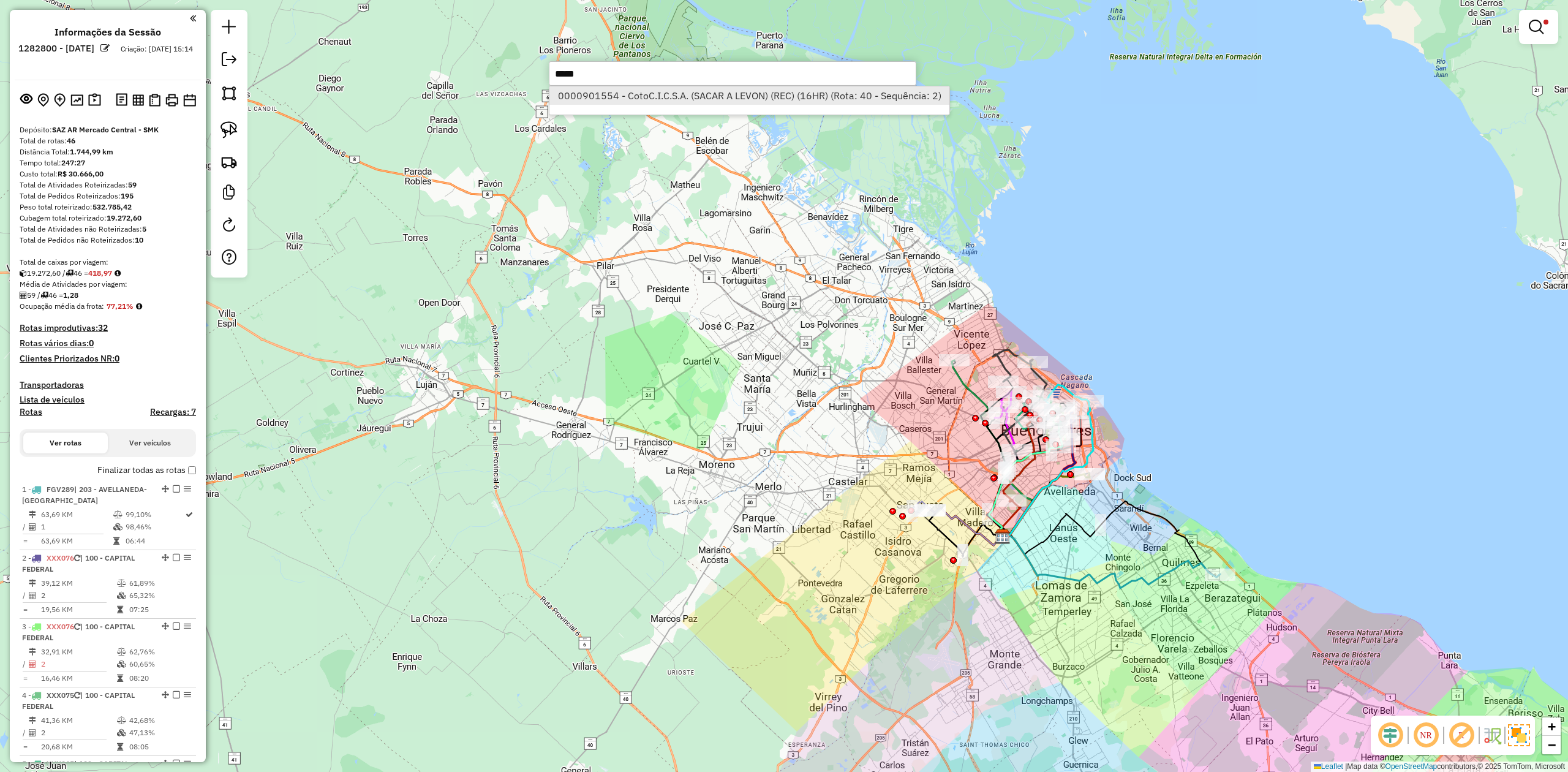
type input "*****"
click at [824, 99] on li "0000901554 - CotoC.I.C.S.A. (SACAR A LEVON) (REC) (16HR) (Rota: 40 - Sequência:…" at bounding box center [750, 95] width 400 height 18
select select "**********"
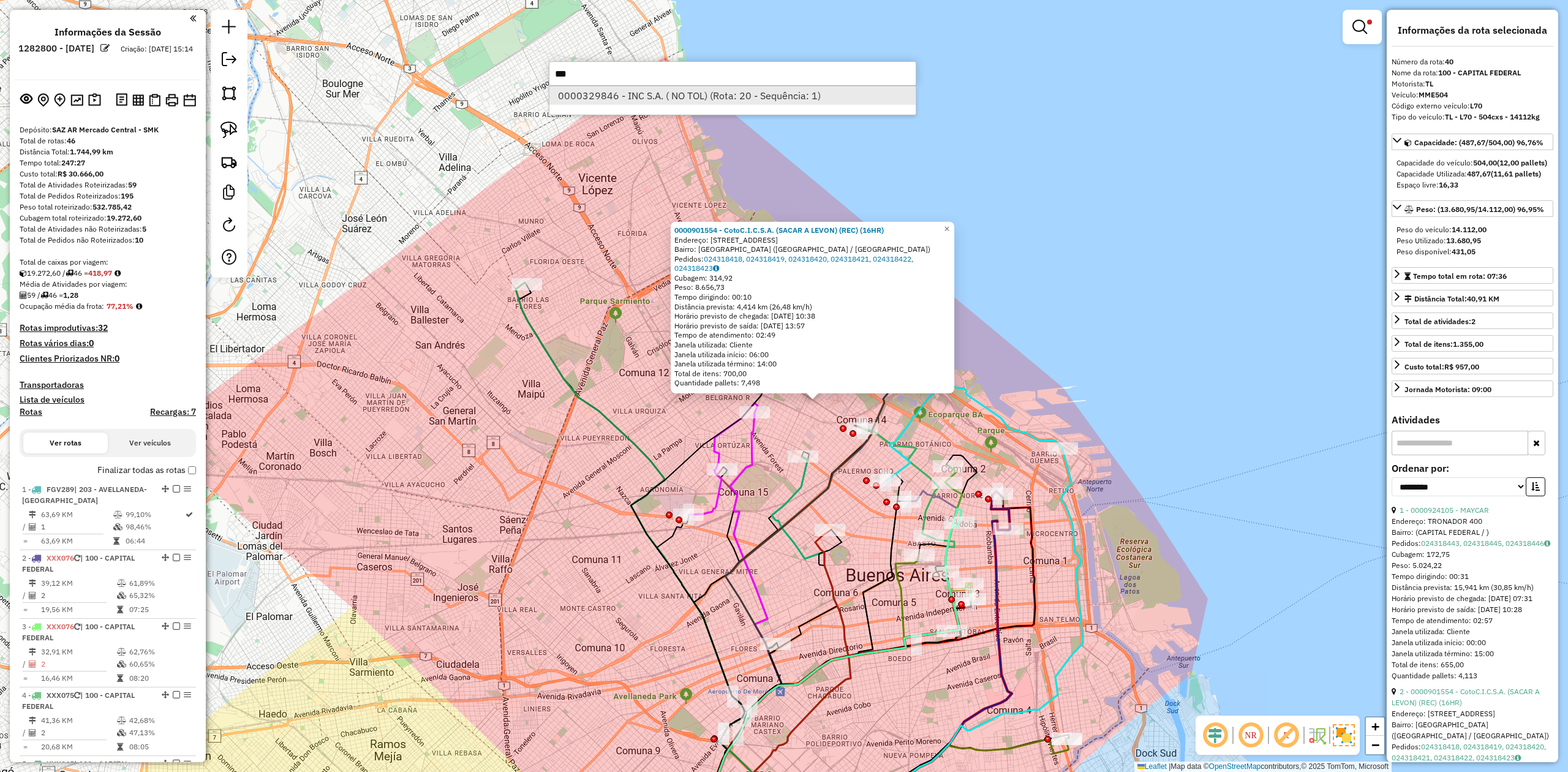
type input "***"
click at [719, 93] on li "0000329846 - INC S.A. ( NO TOL) (Rota: 20 - Sequência: 1)" at bounding box center [733, 95] width 366 height 18
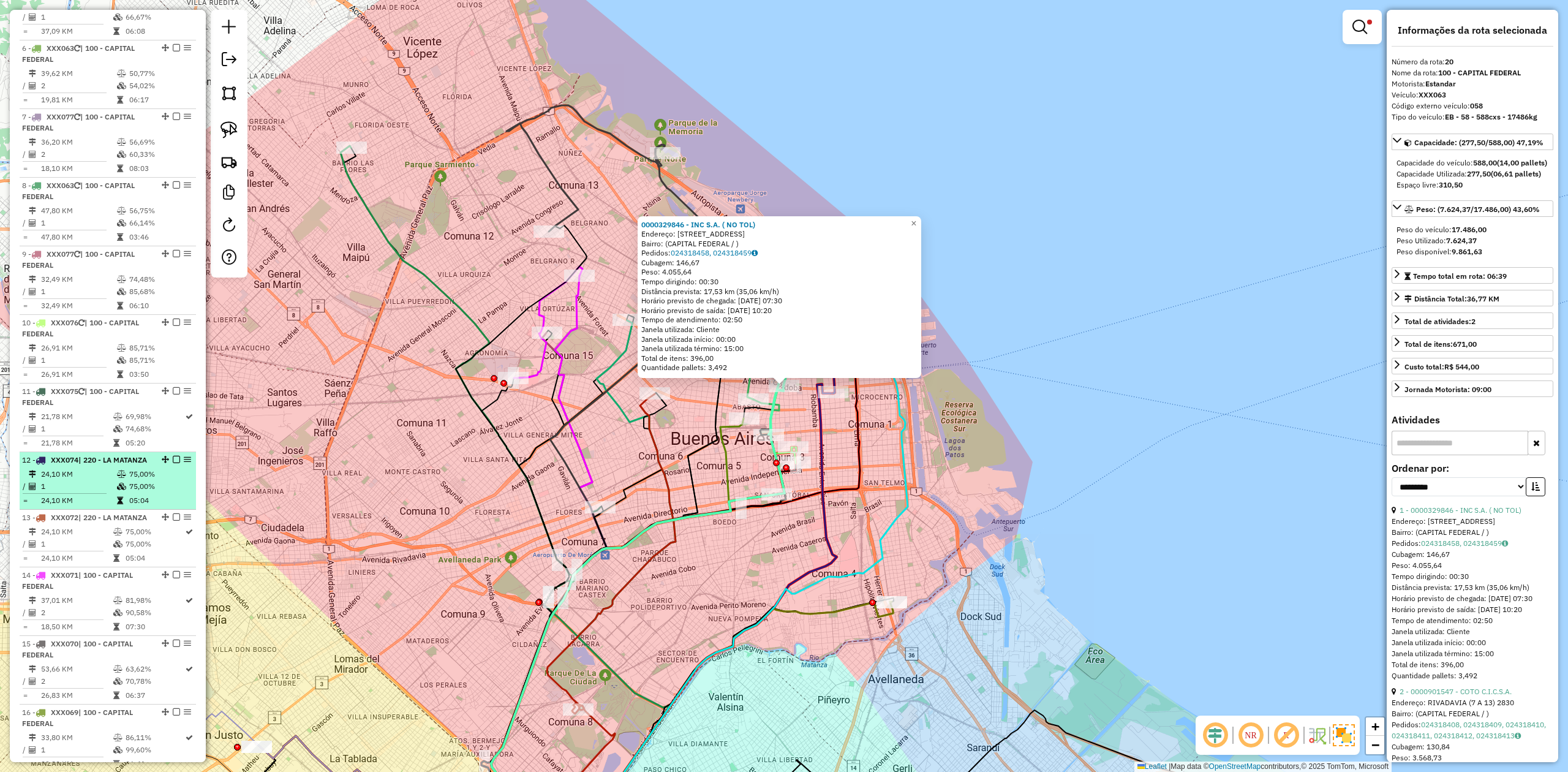
scroll to position [377, 0]
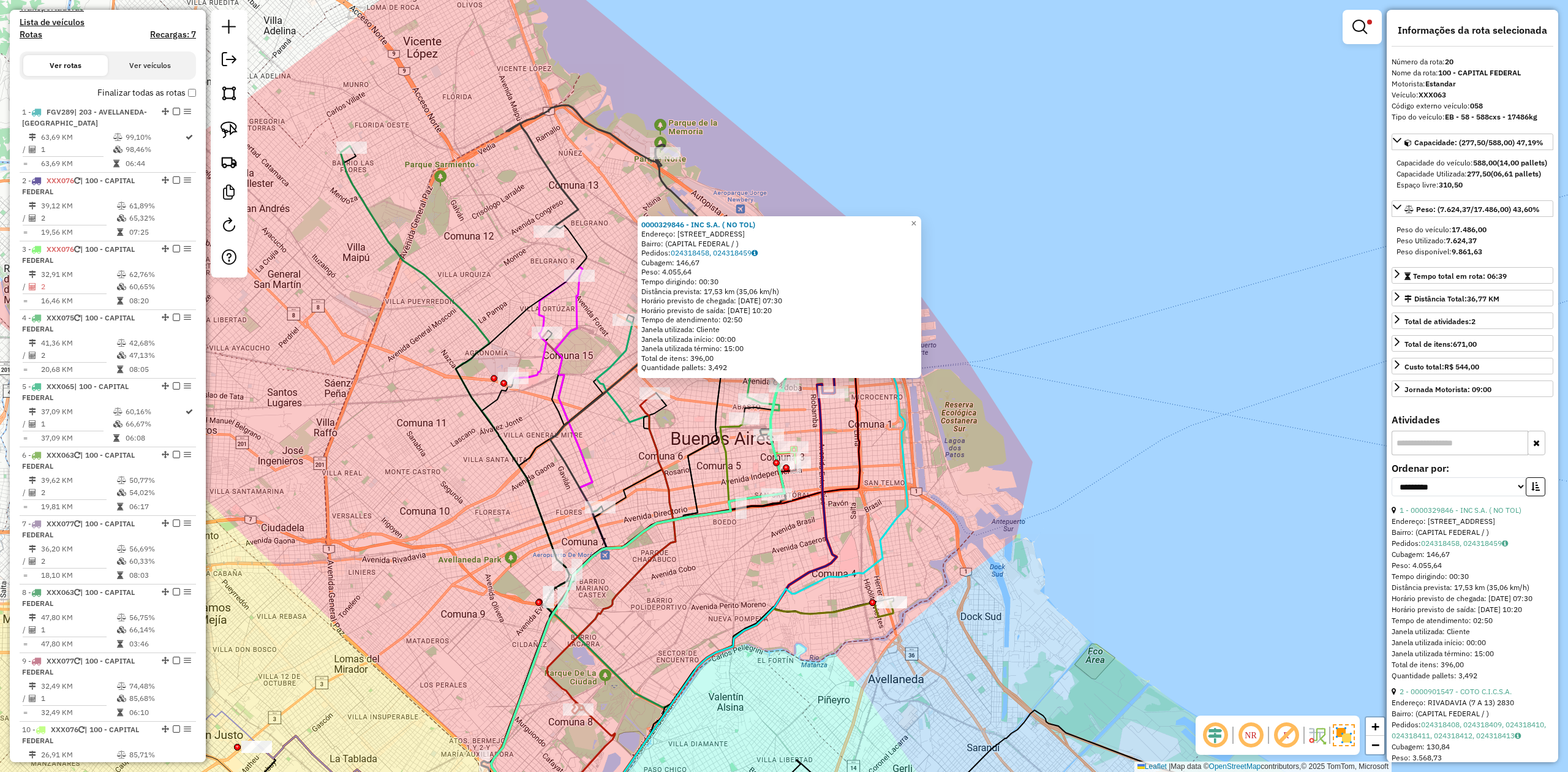
click at [185, 95] on label "Finalizar todas as rotas" at bounding box center [147, 92] width 99 height 13
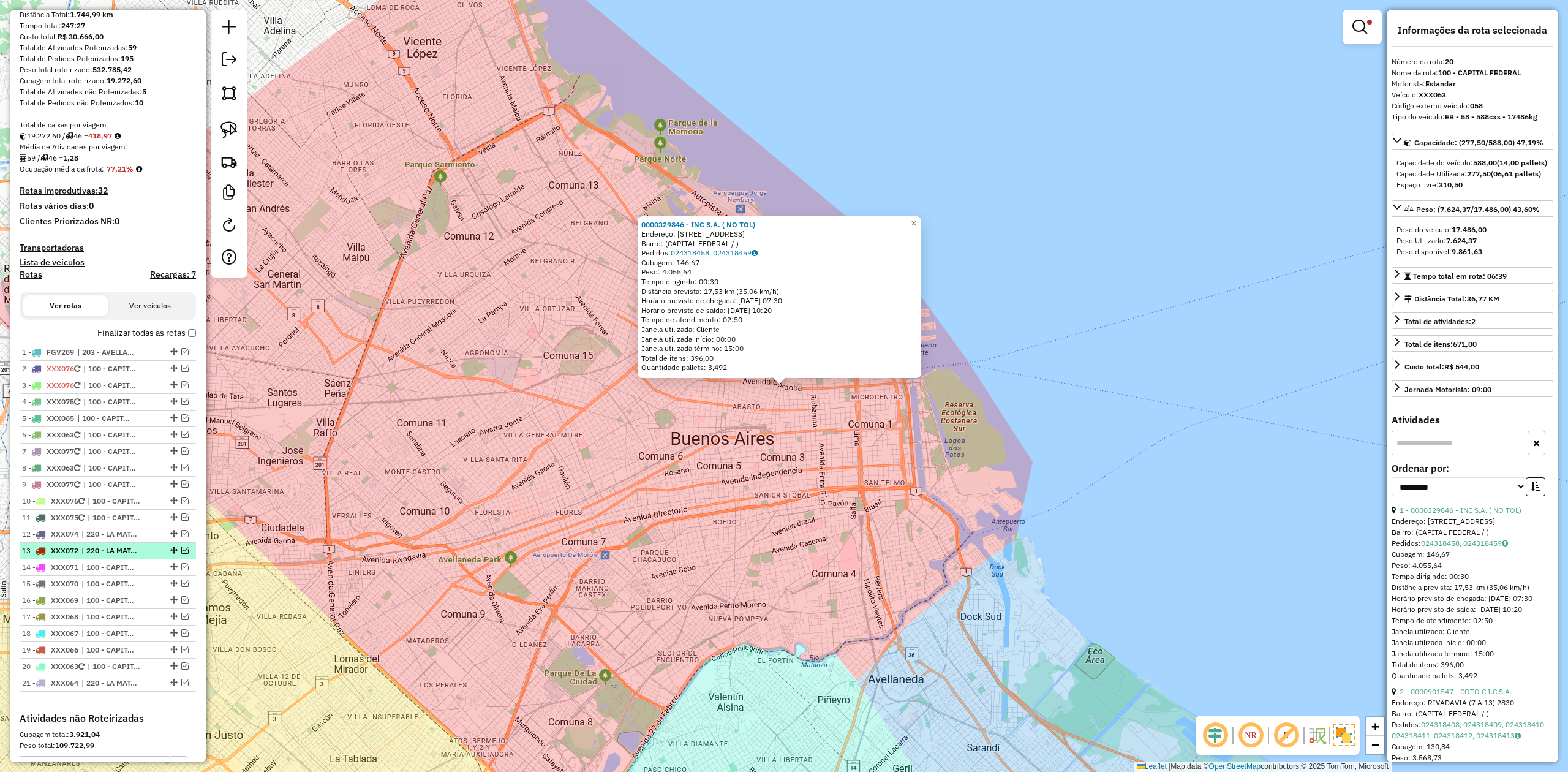
scroll to position [0, 0]
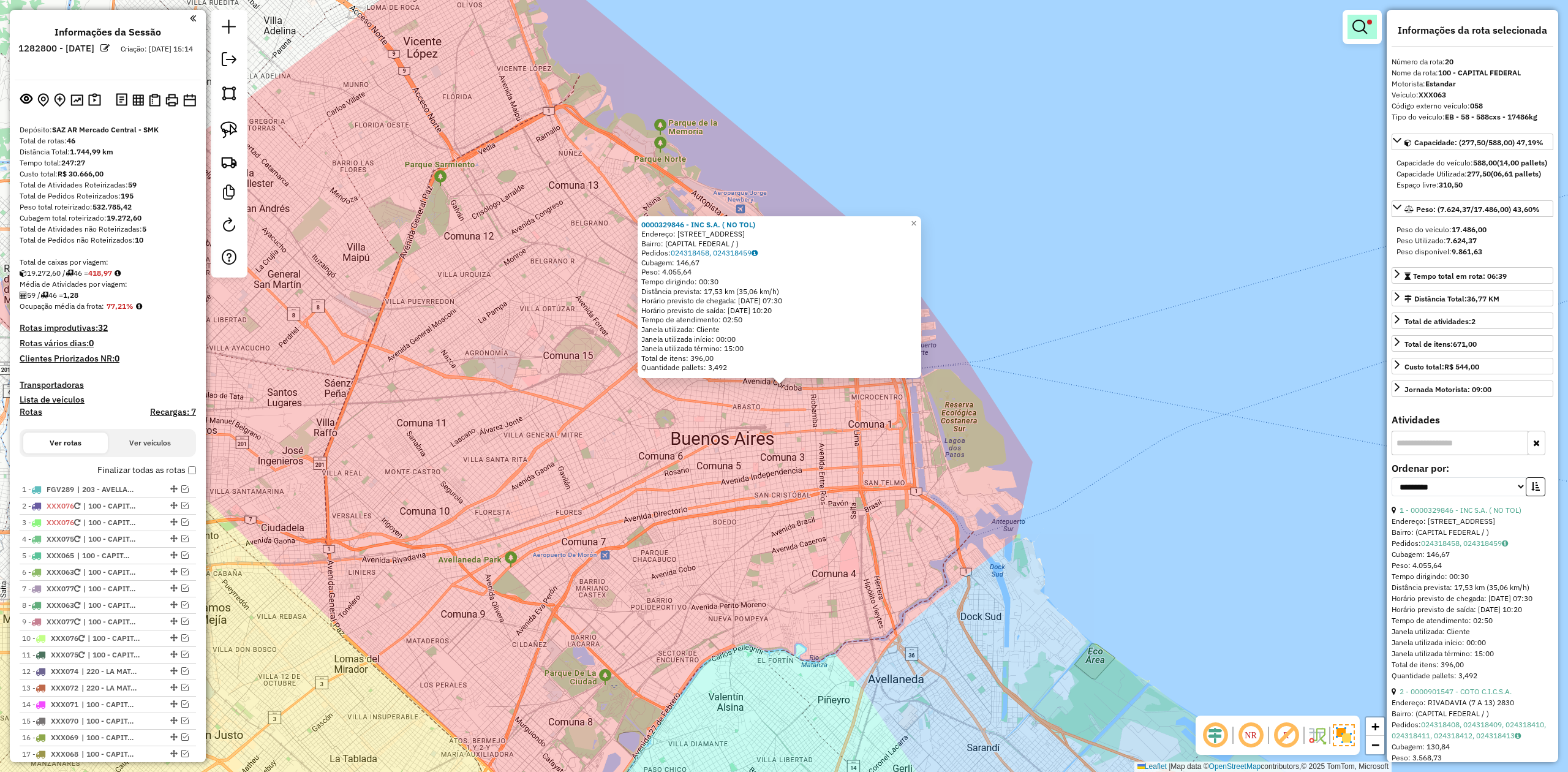
click at [1355, 25] on em at bounding box center [1359, 26] width 15 height 15
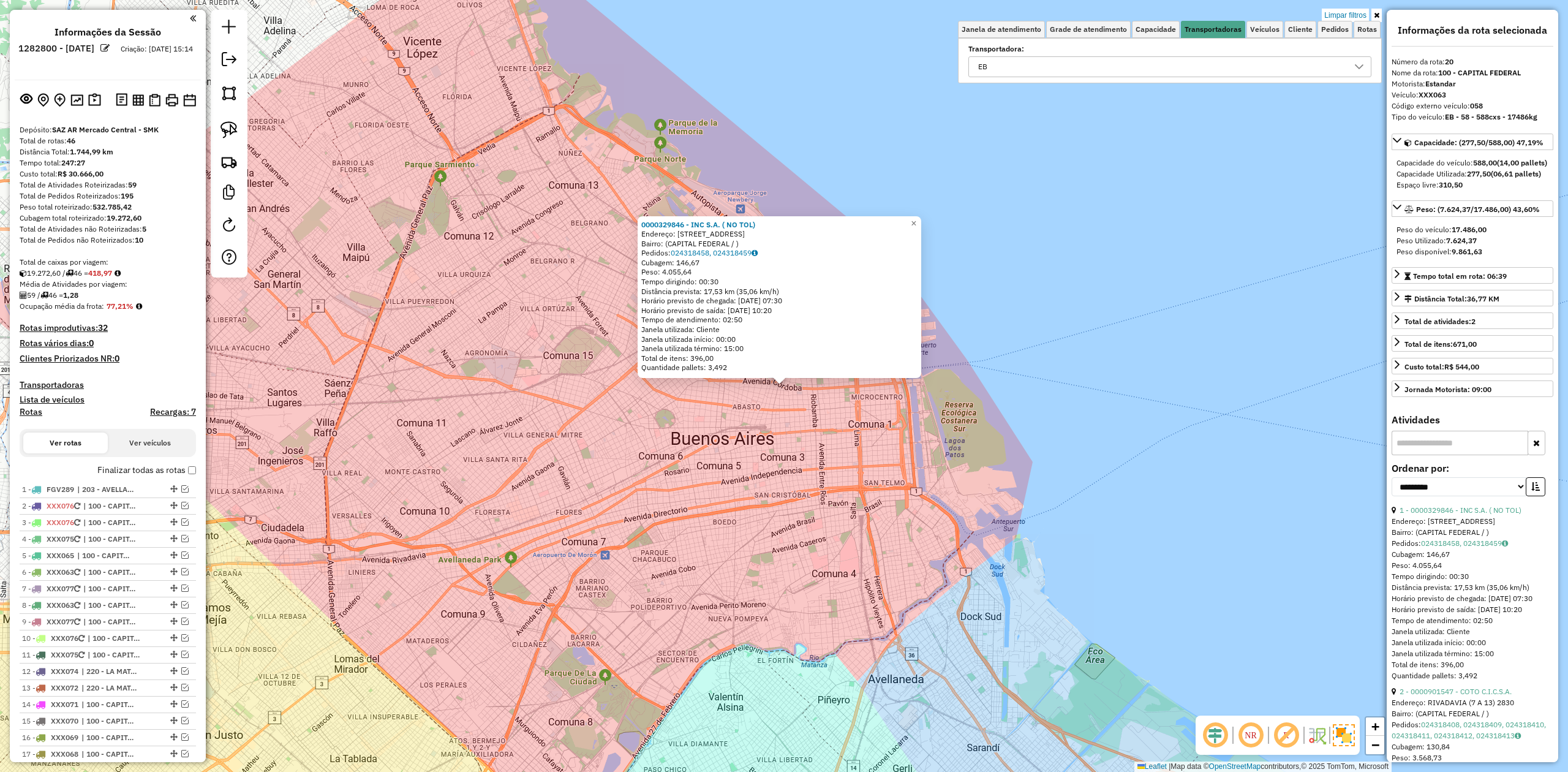
click at [1350, 16] on link "Limpar filtros" at bounding box center [1345, 15] width 47 height 14
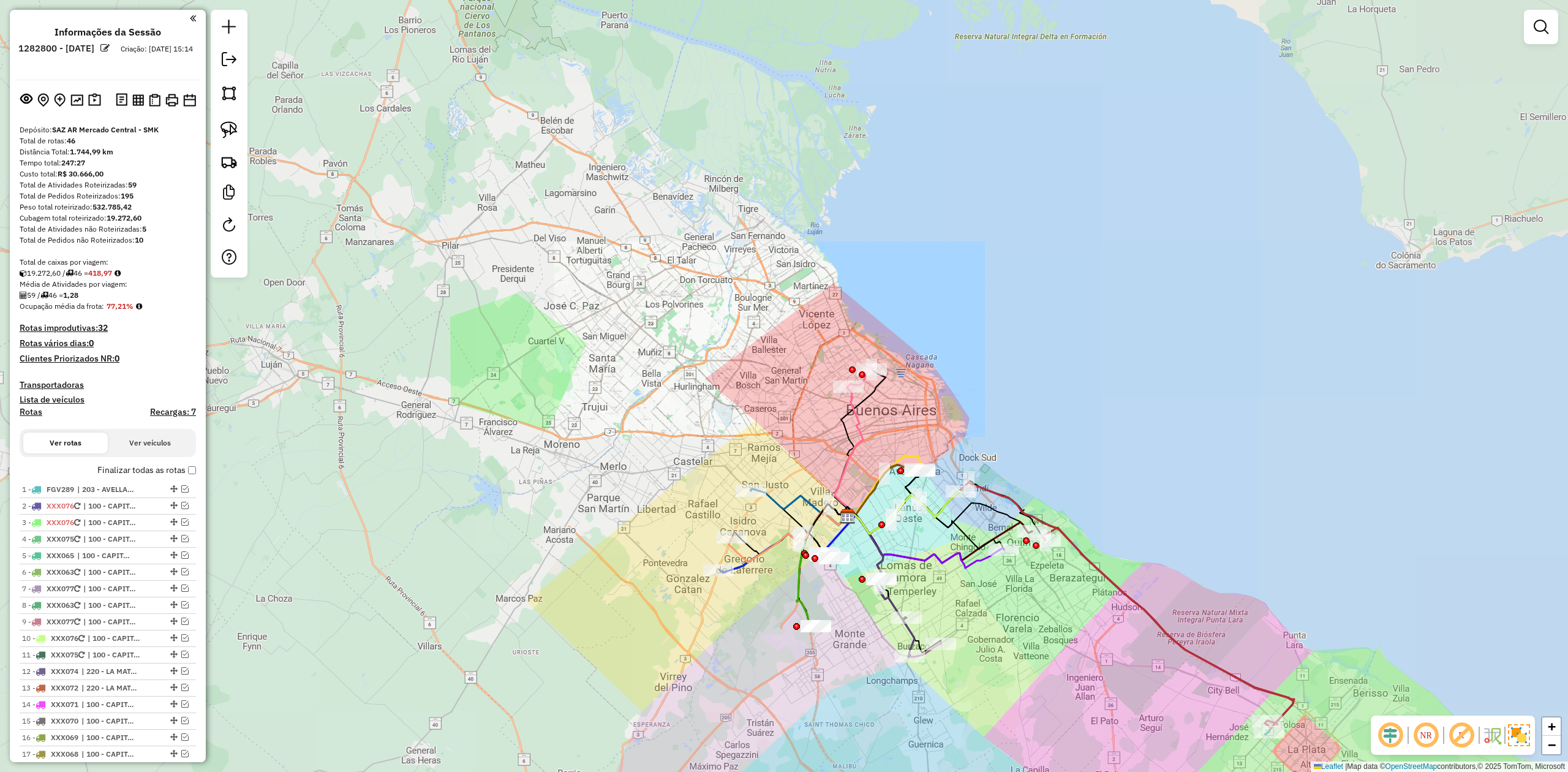
drag, startPoint x: 1015, startPoint y: 444, endPoint x: 1003, endPoint y: 315, distance: 129.6
click at [1003, 315] on div "Janela de atendimento Grade de atendimento Capacidade Transportadoras Veículos …" at bounding box center [784, 386] width 1568 height 772
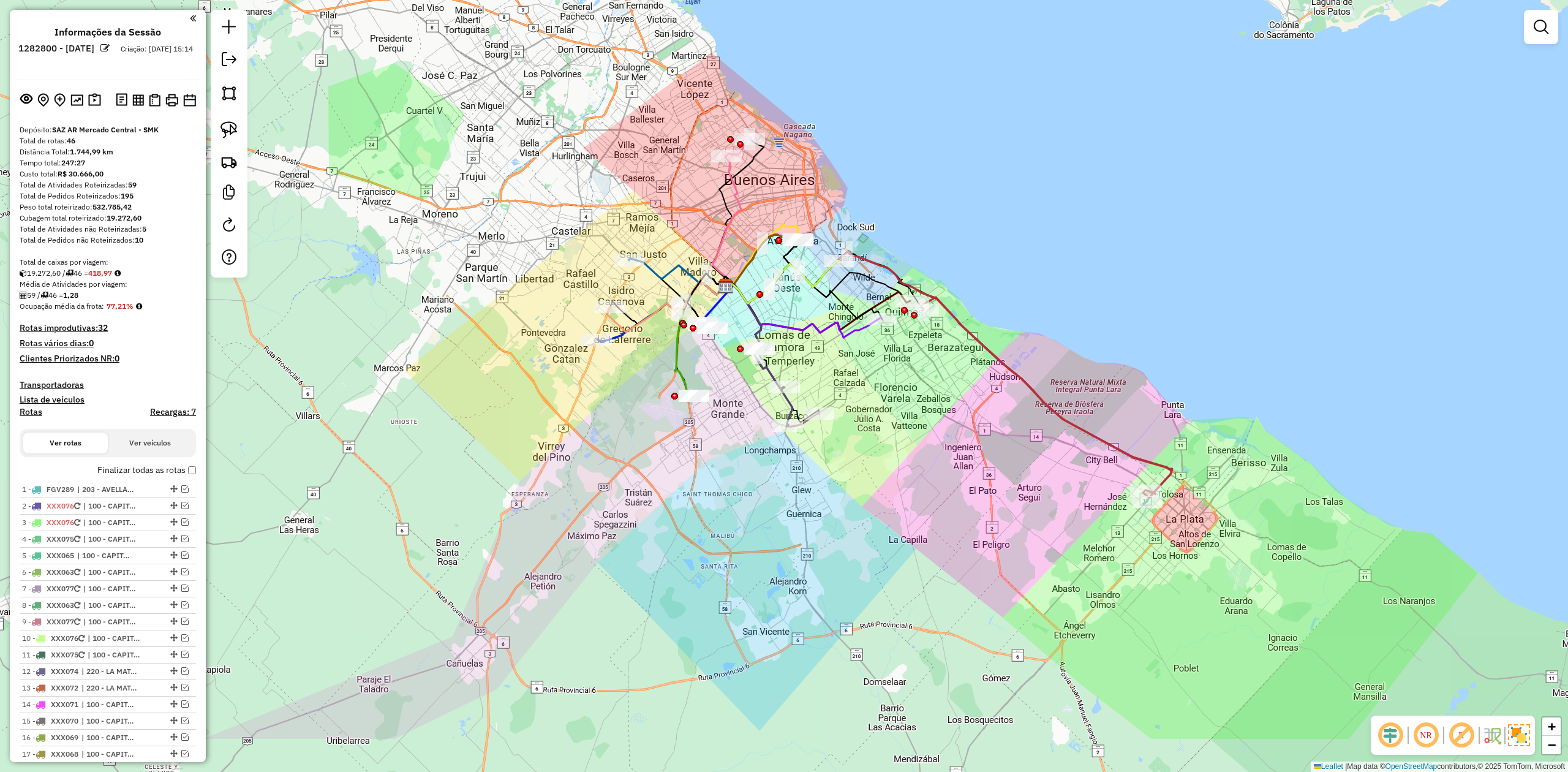
click at [942, 426] on div "Janela de atendimento Grade de atendimento Capacidade Transportadoras Veículos …" at bounding box center [784, 386] width 1568 height 772
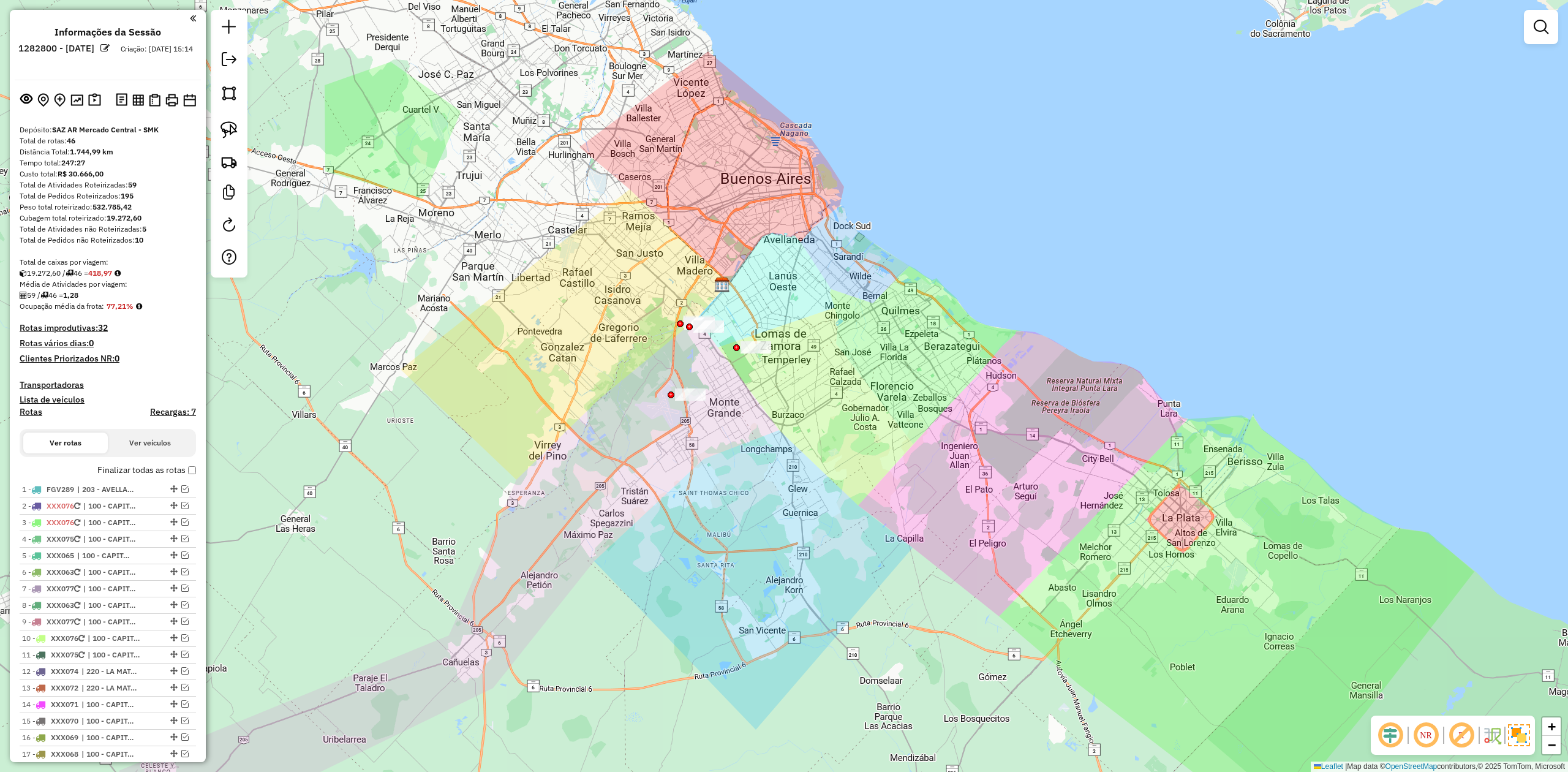
drag, startPoint x: 764, startPoint y: 437, endPoint x: 800, endPoint y: 445, distance: 36.9
click at [790, 476] on div "Janela de atendimento Grade de atendimento Capacidade Transportadoras Veículos …" at bounding box center [784, 386] width 1568 height 772
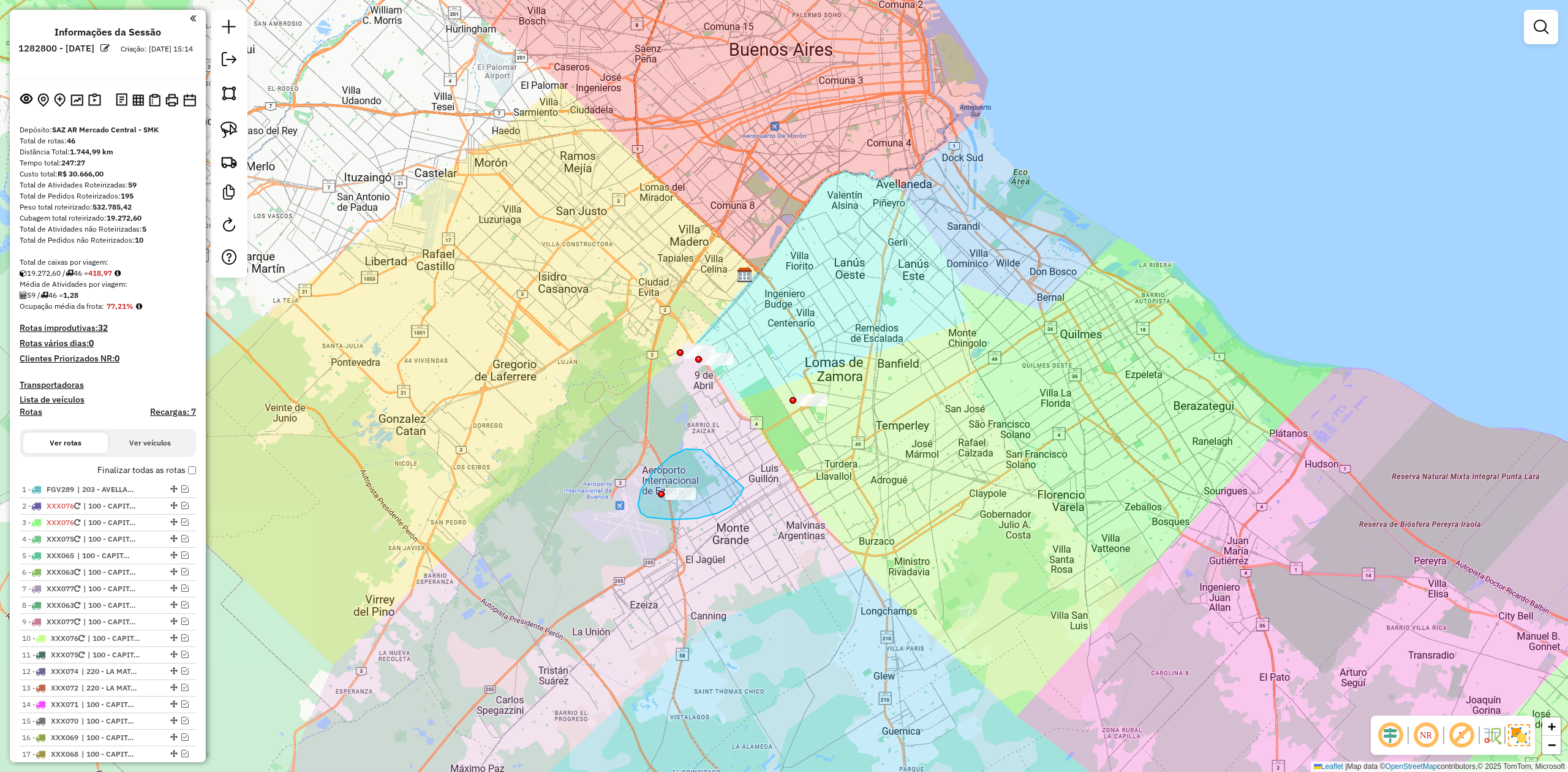
drag, startPoint x: 673, startPoint y: 520, endPoint x: 743, endPoint y: 489, distance: 76.6
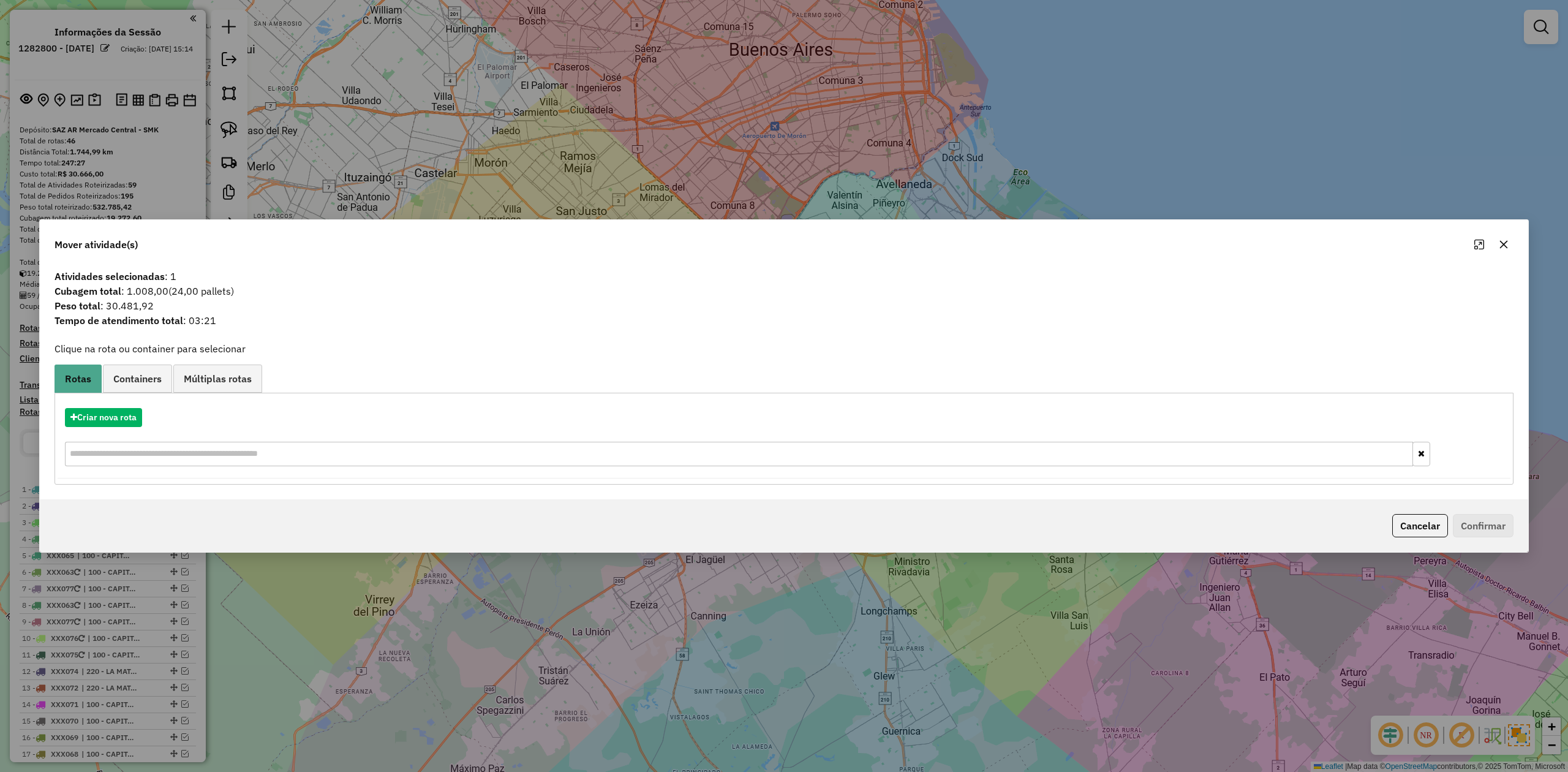
click at [1503, 249] on button "button" at bounding box center [1503, 244] width 19 height 19
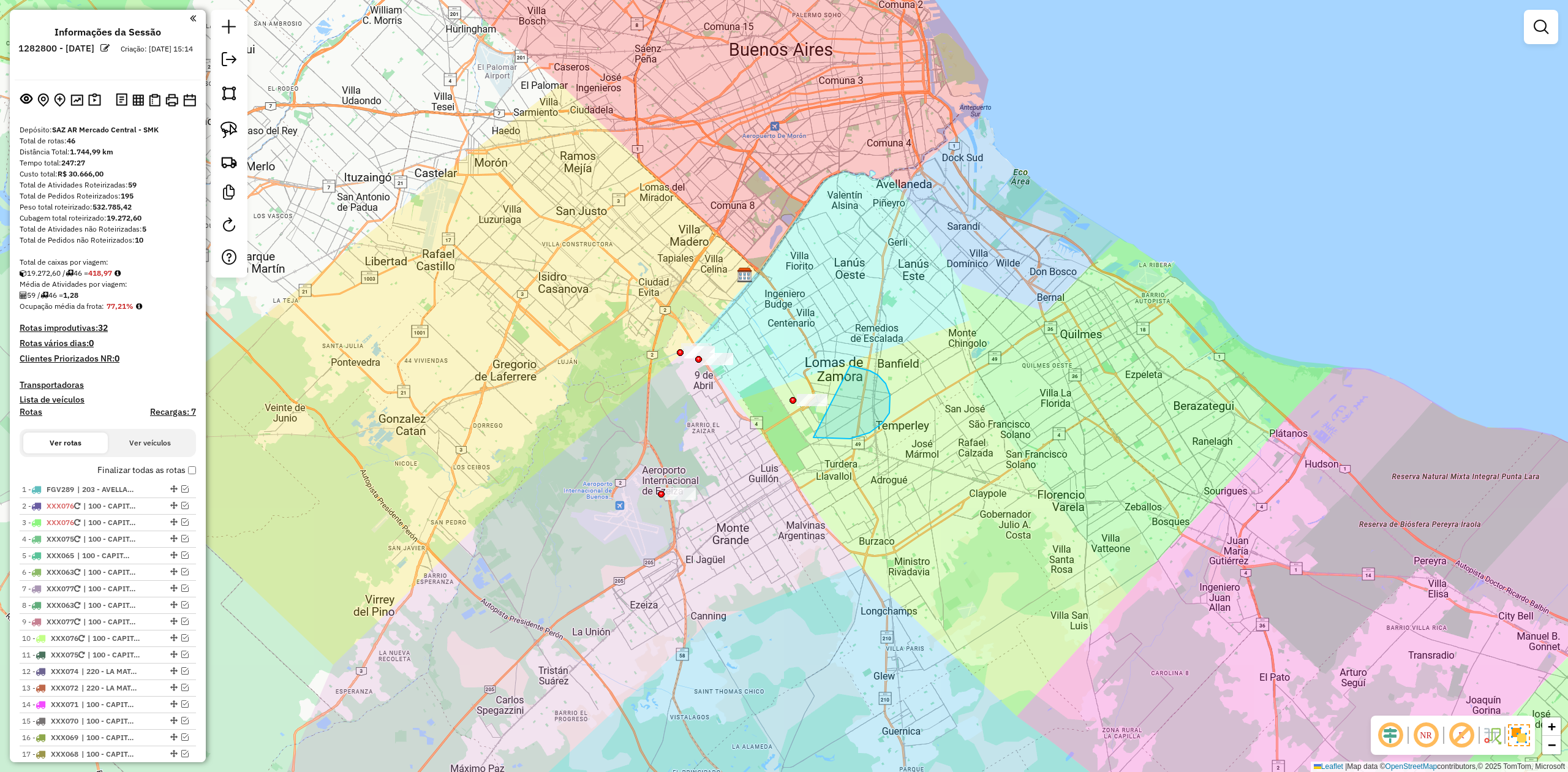
drag, startPoint x: 870, startPoint y: 433, endPoint x: 782, endPoint y: 481, distance: 100.2
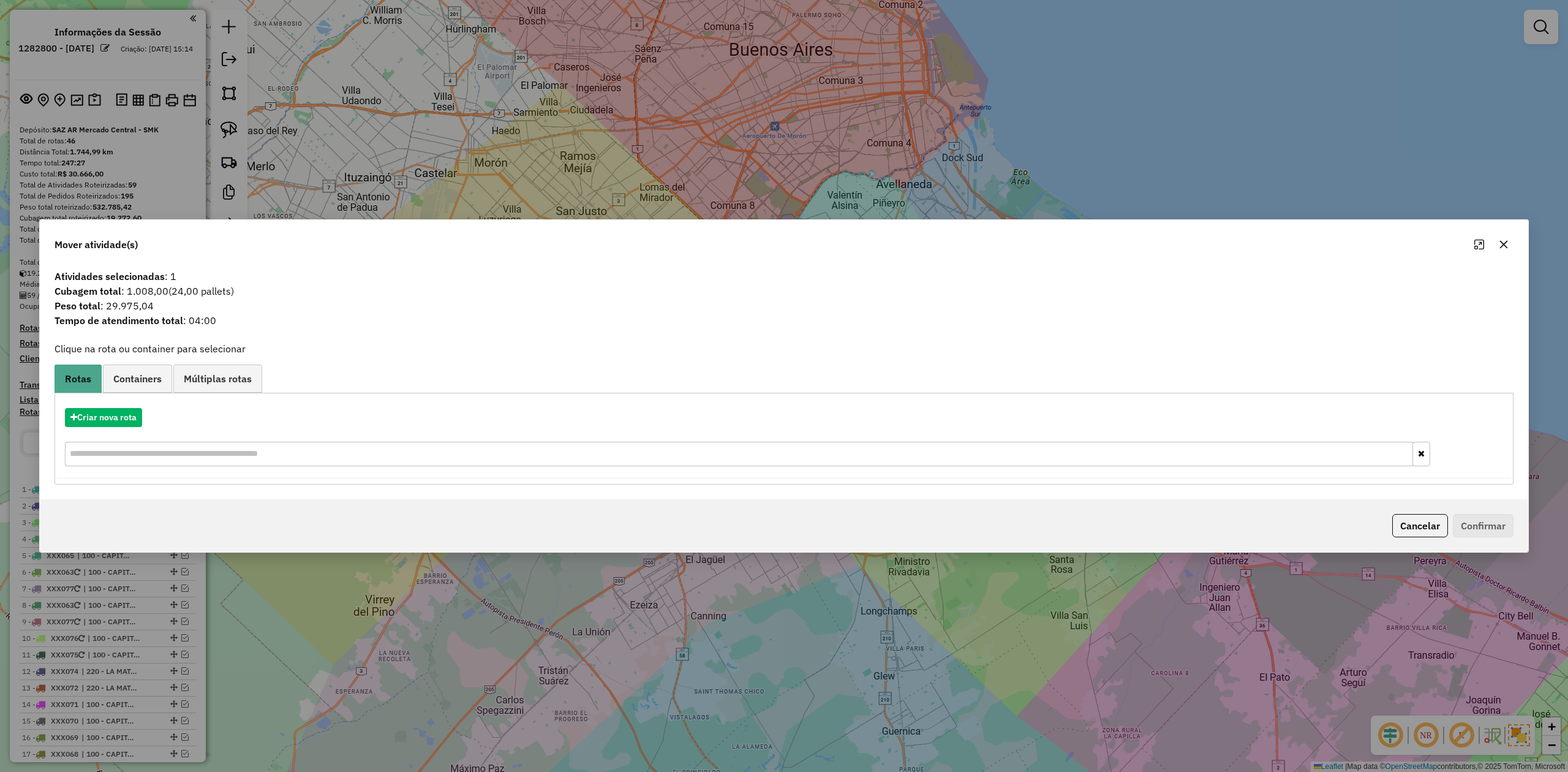
drag, startPoint x: 1505, startPoint y: 241, endPoint x: 1373, endPoint y: 268, distance: 134.7
click at [1505, 241] on icon "button" at bounding box center [1503, 244] width 10 height 10
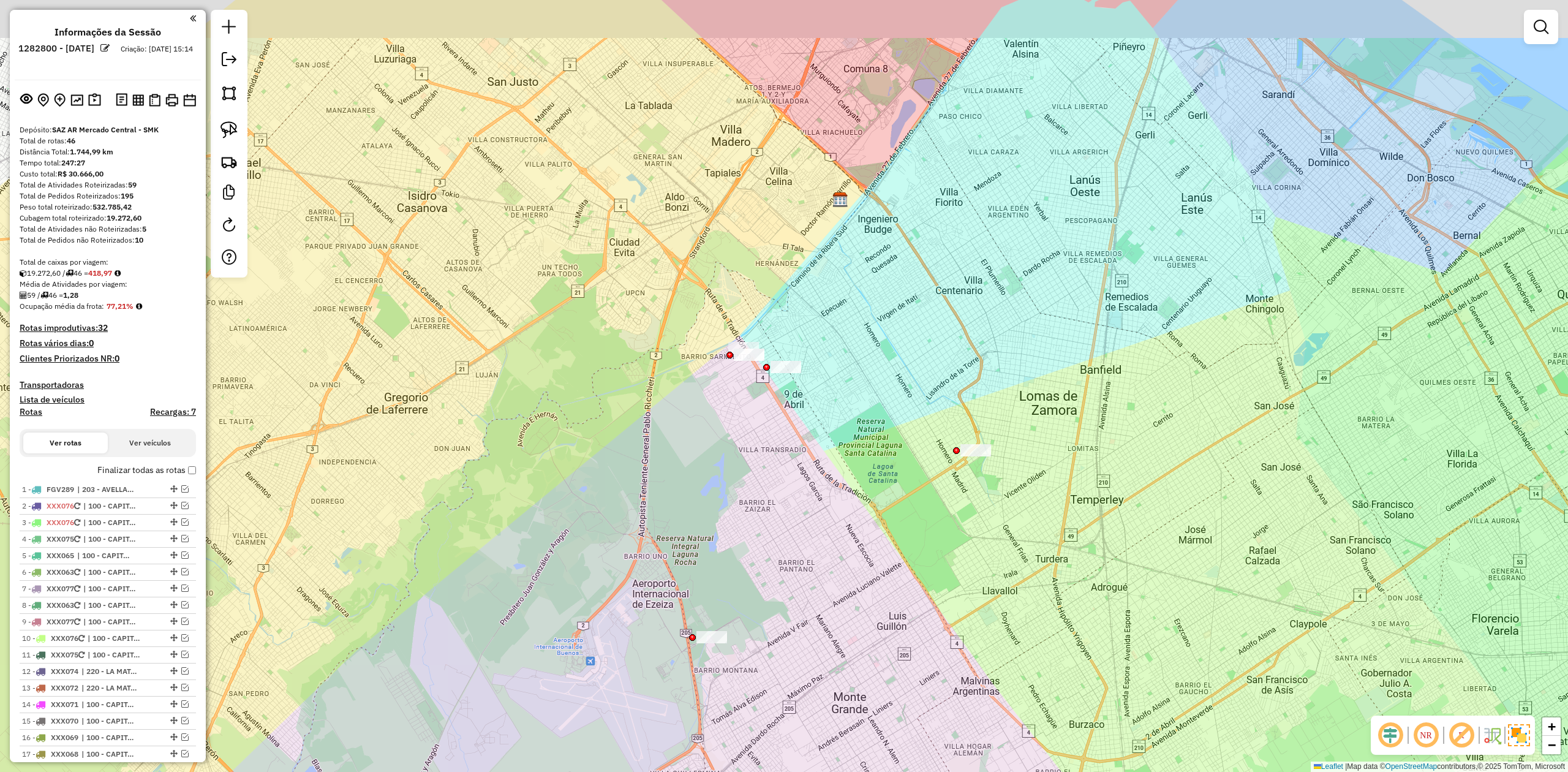
drag, startPoint x: 741, startPoint y: 393, endPoint x: 796, endPoint y: 394, distance: 55.0
click at [784, 406] on div "Janela de atendimento Grade de atendimento Capacidade Transportadoras Veículos …" at bounding box center [784, 386] width 1568 height 772
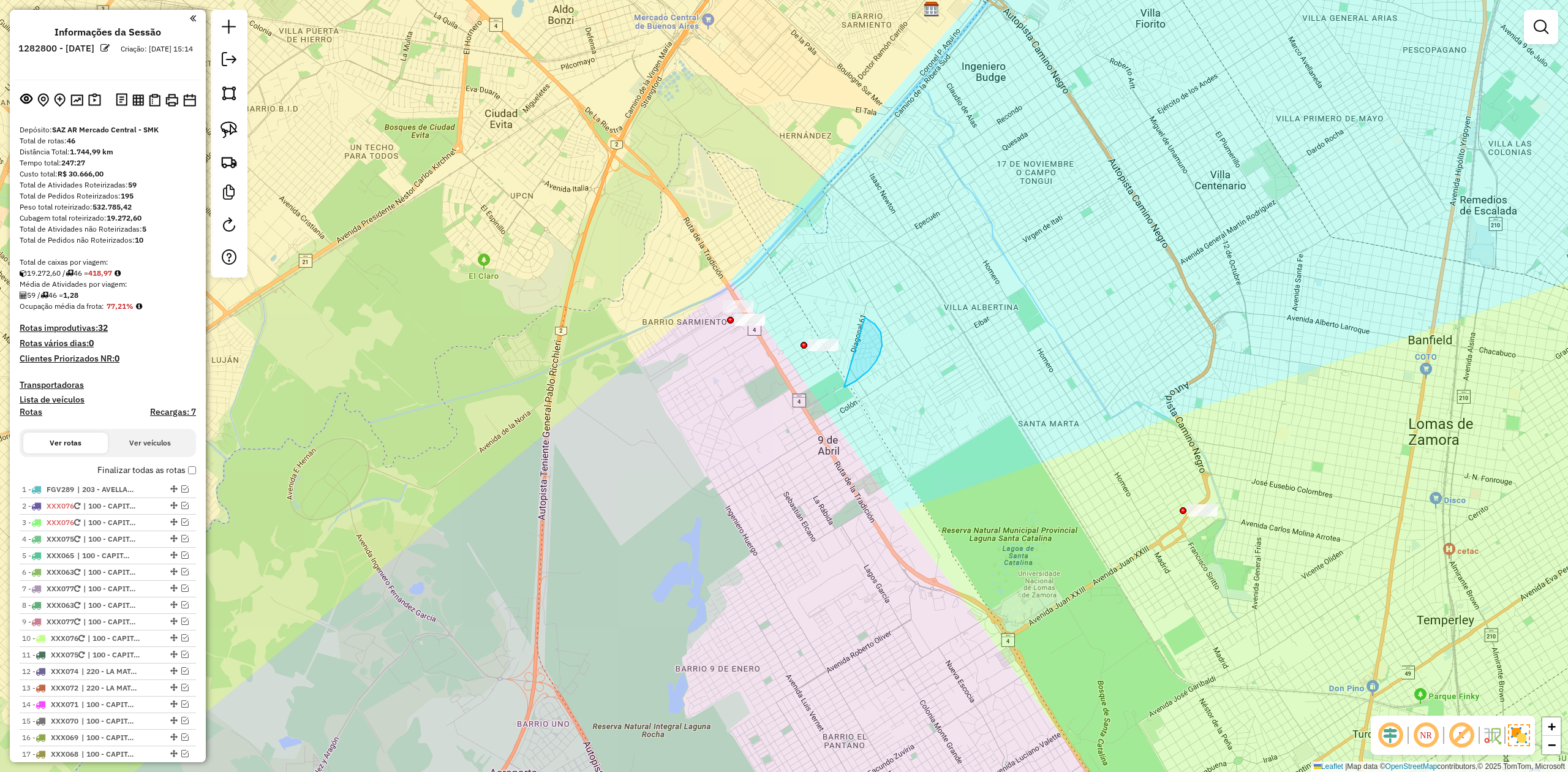
drag, startPoint x: 874, startPoint y: 324, endPoint x: 859, endPoint y: 425, distance: 102.1
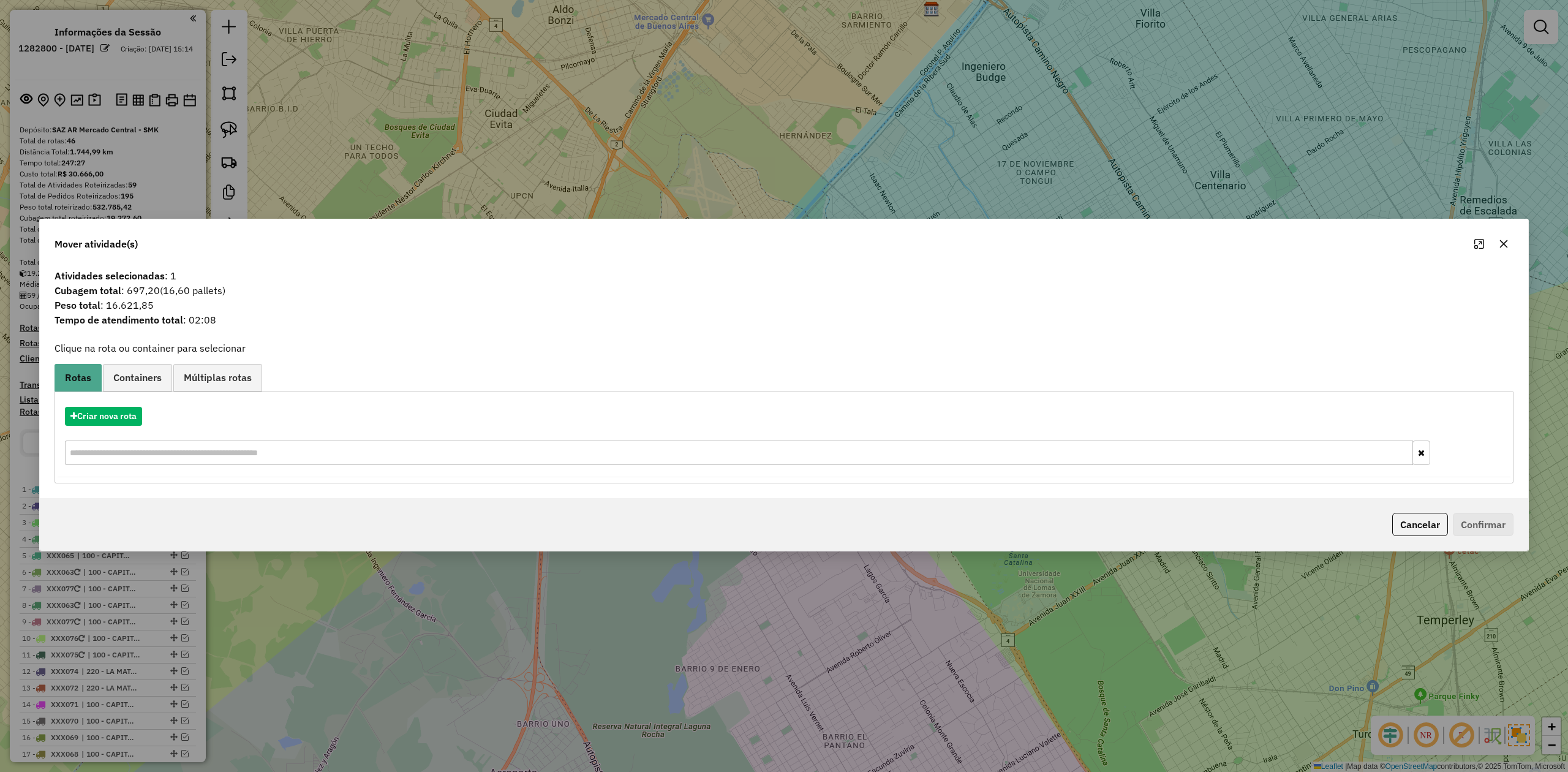
click at [1502, 242] on icon "button" at bounding box center [1504, 243] width 8 height 8
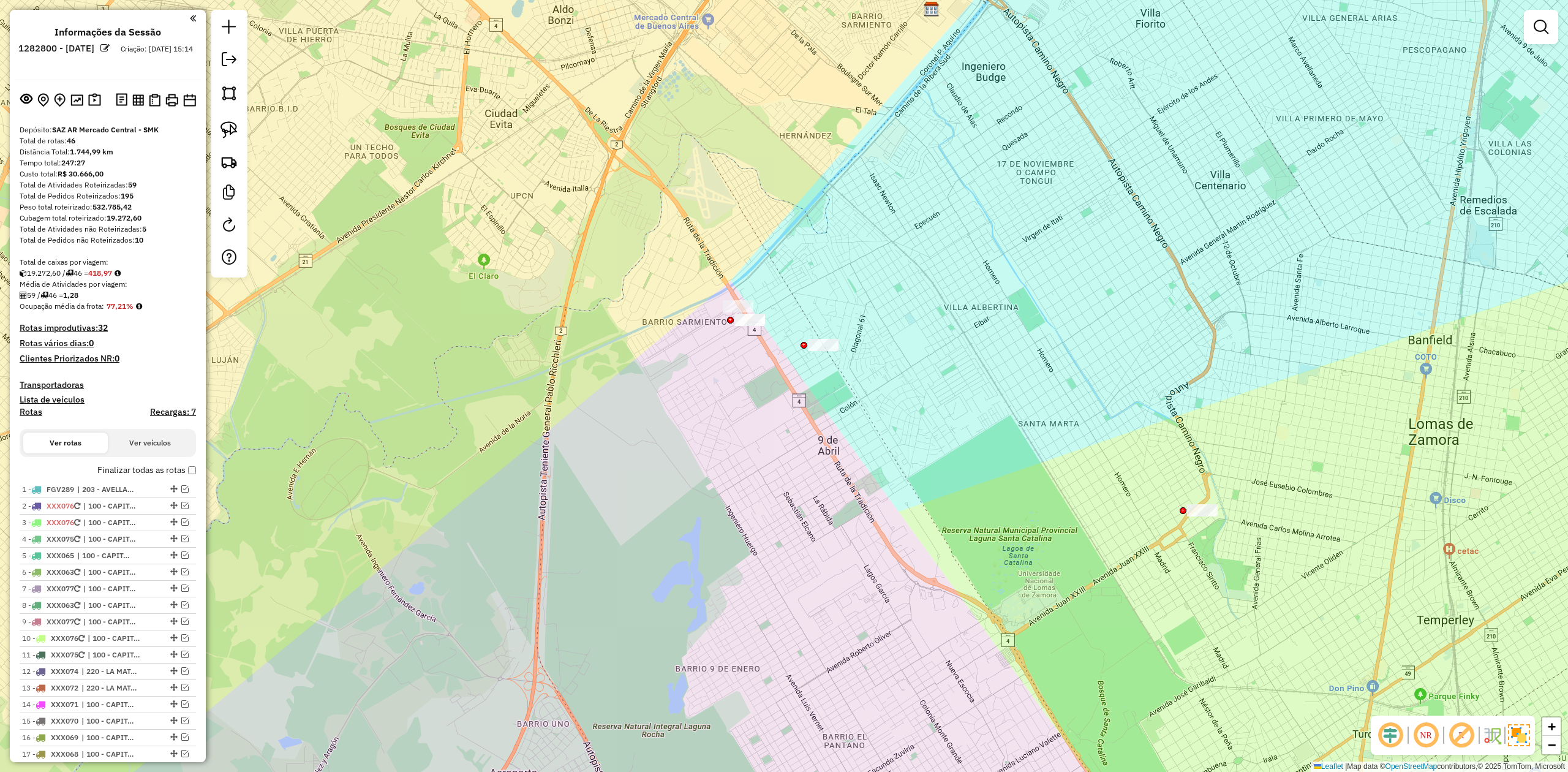
drag, startPoint x: 779, startPoint y: 430, endPoint x: 835, endPoint y: 358, distance: 91.2
click at [827, 429] on div "Janela de atendimento Grade de atendimento Capacidade Transportadoras Veículos …" at bounding box center [784, 386] width 1568 height 772
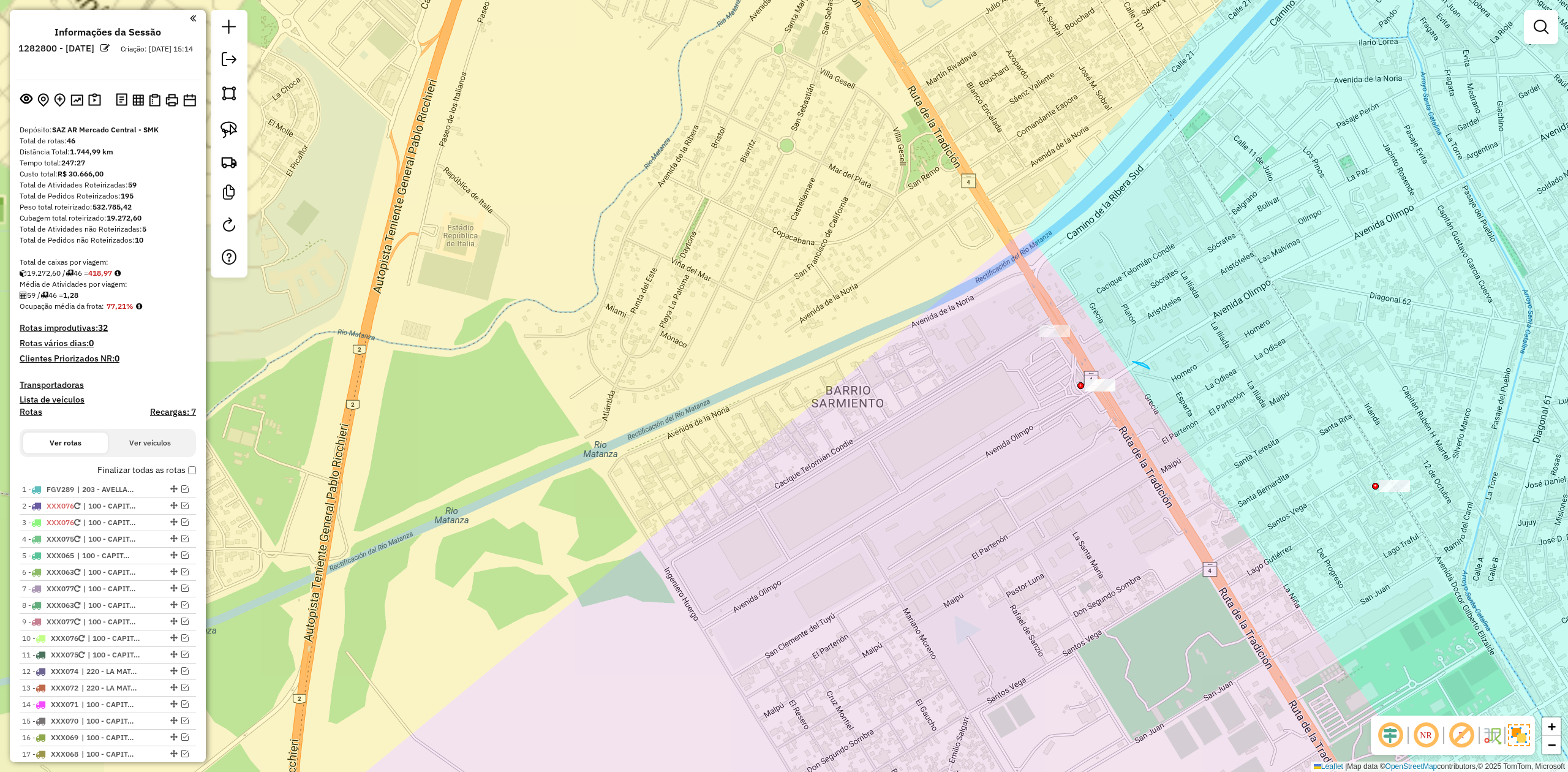
drag, startPoint x: 1132, startPoint y: 361, endPoint x: 1195, endPoint y: 404, distance: 76.3
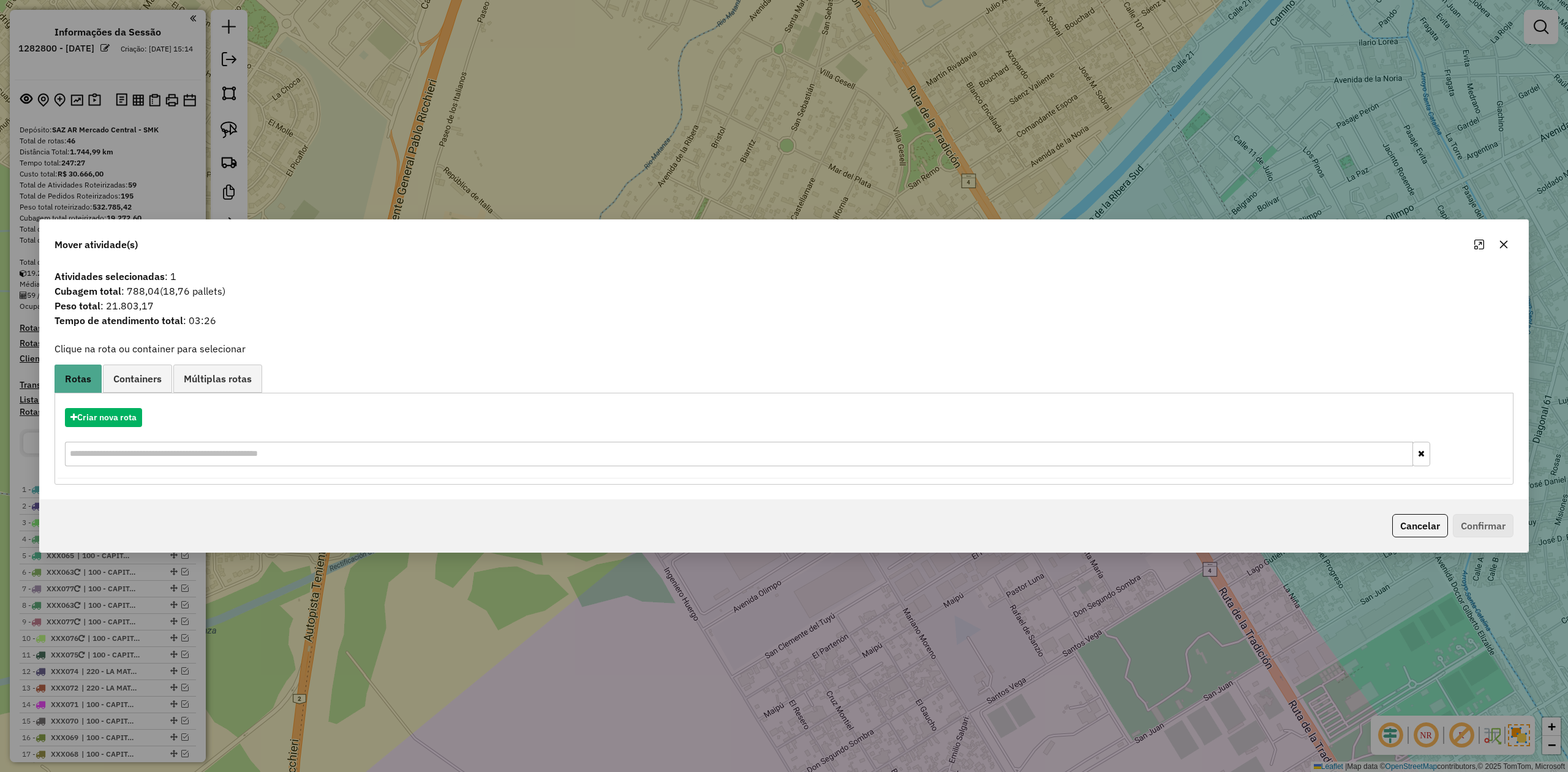
click at [1497, 244] on button "button" at bounding box center [1503, 244] width 19 height 19
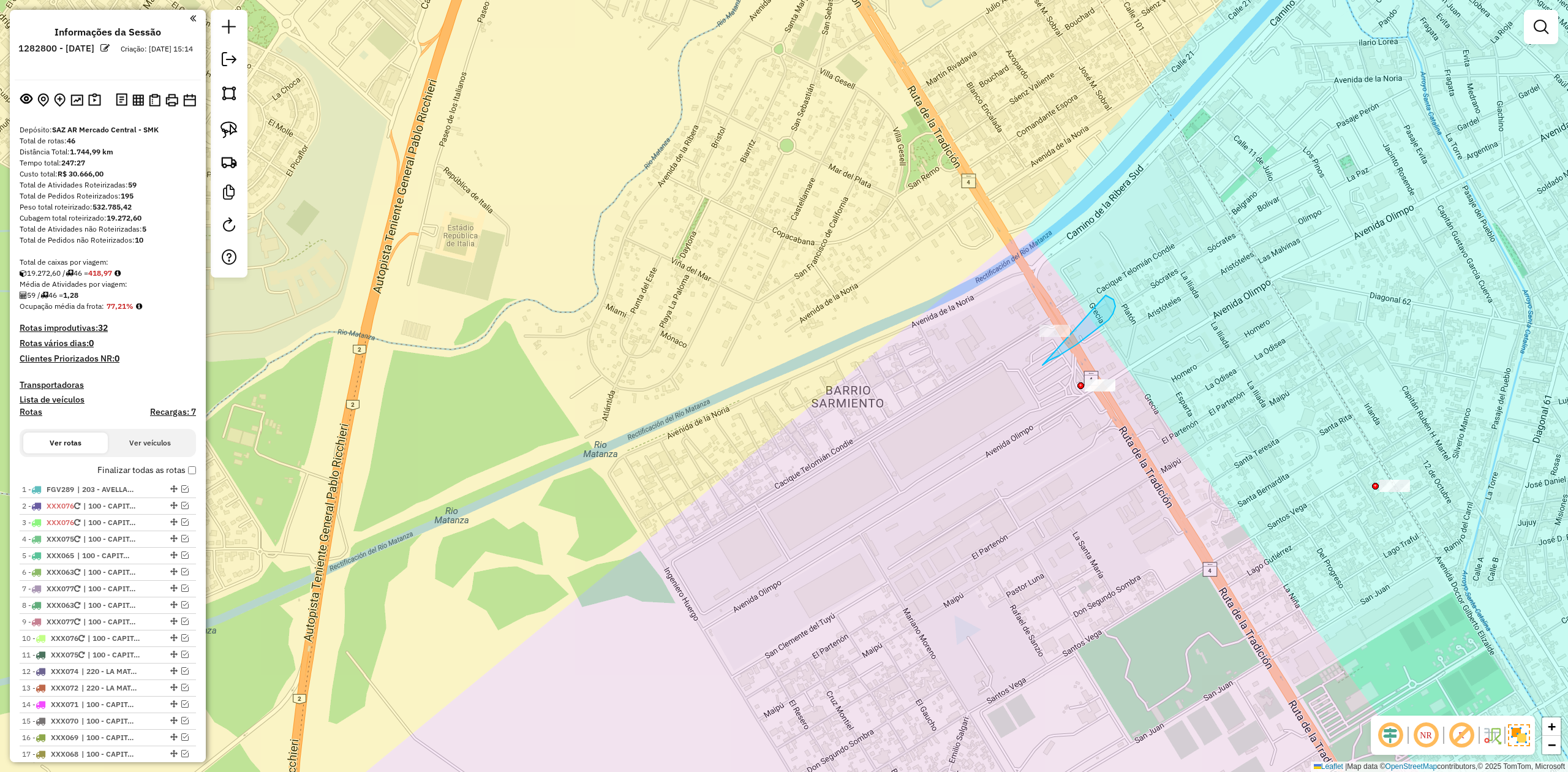
drag, startPoint x: 1077, startPoint y: 344, endPoint x: 970, endPoint y: 340, distance: 107.1
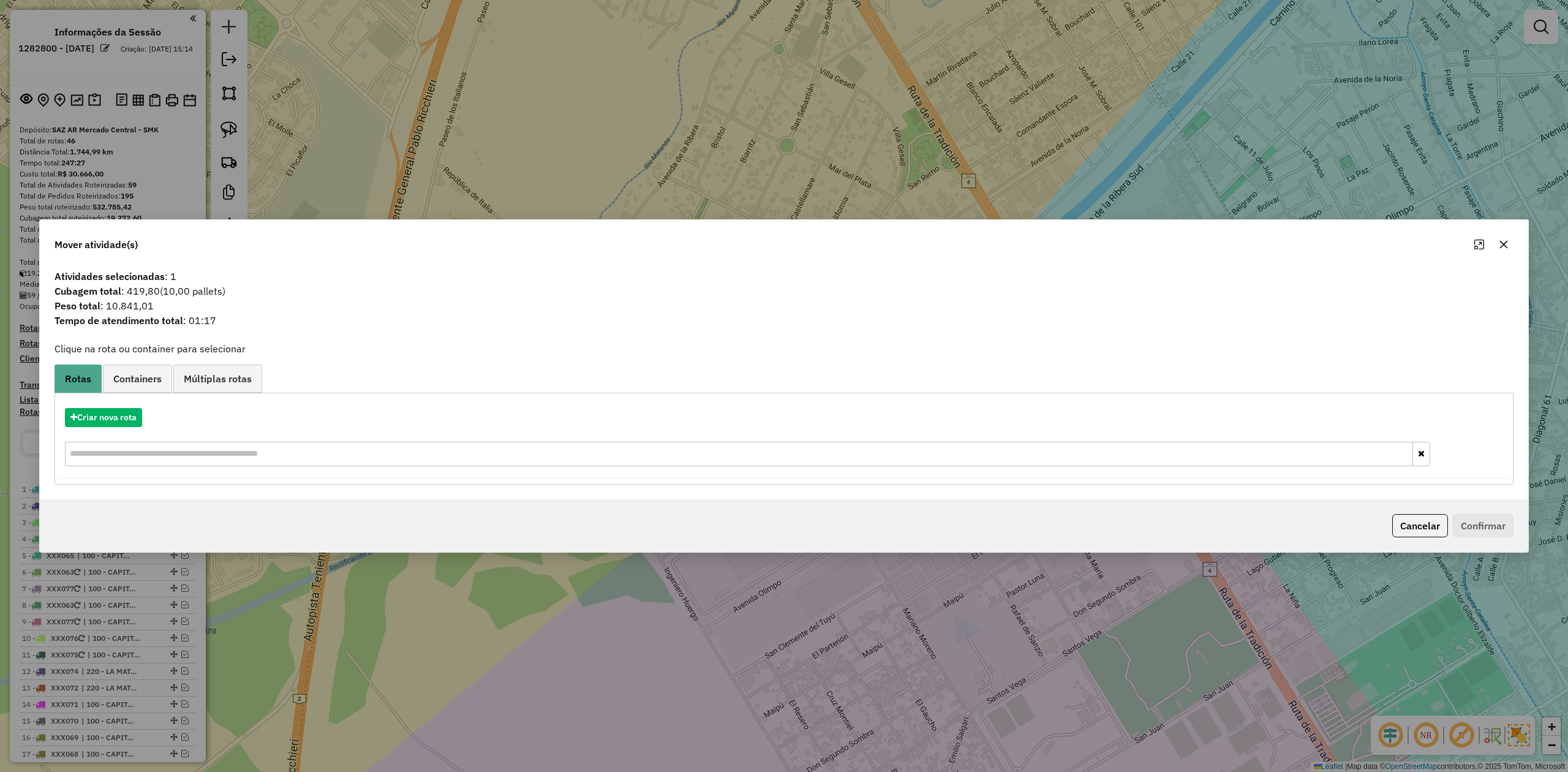
click at [1499, 242] on icon "button" at bounding box center [1503, 244] width 10 height 10
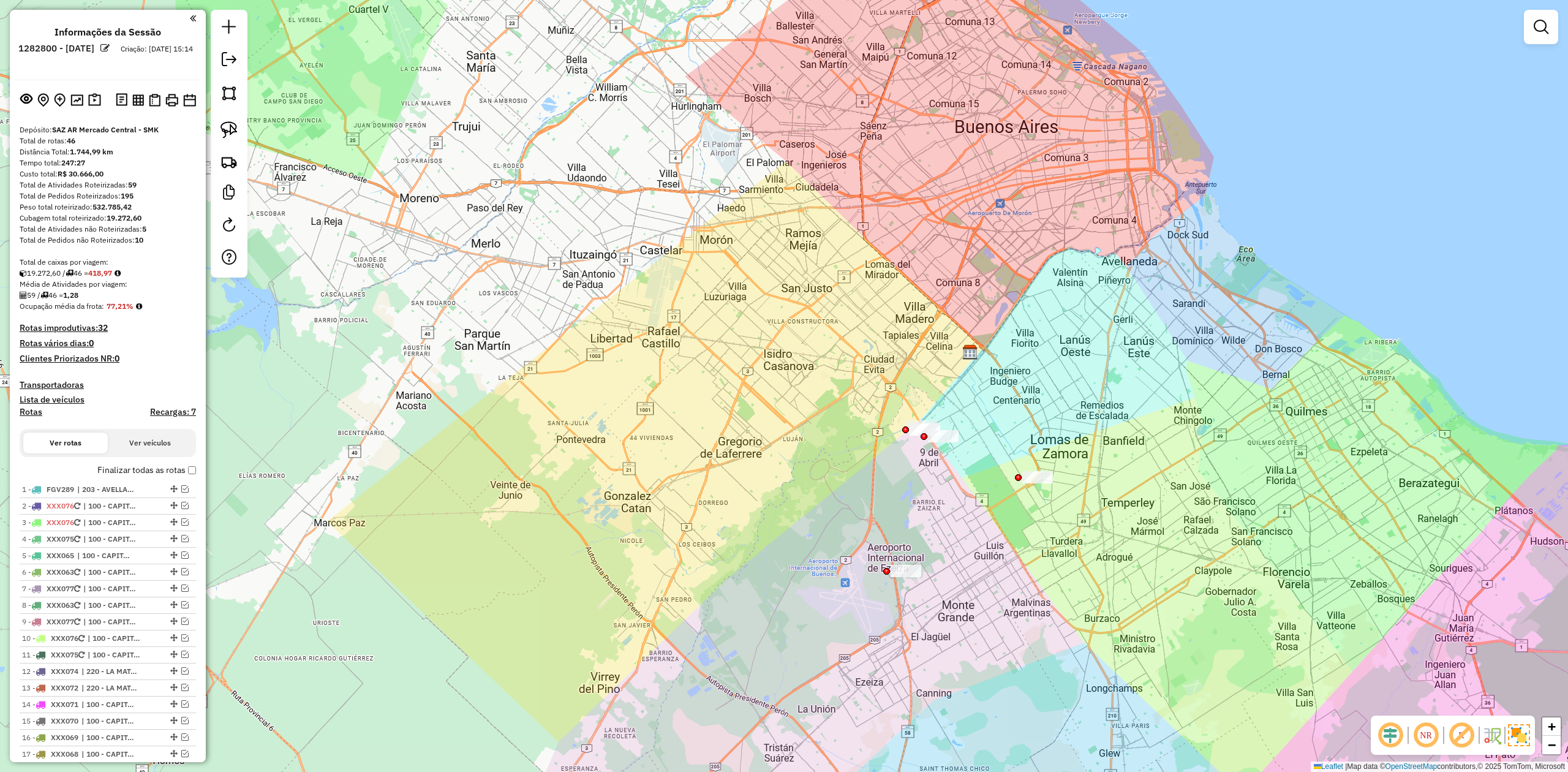
drag, startPoint x: 919, startPoint y: 466, endPoint x: 909, endPoint y: 488, distance: 24.2
click at [920, 495] on div "Janela de atendimento Grade de atendimento Capacidade Transportadoras Veículos …" at bounding box center [784, 386] width 1568 height 772
click at [792, 500] on div "Janela de atendimento Grade de atendimento Capacidade Transportadoras Veículos …" at bounding box center [784, 386] width 1568 height 772
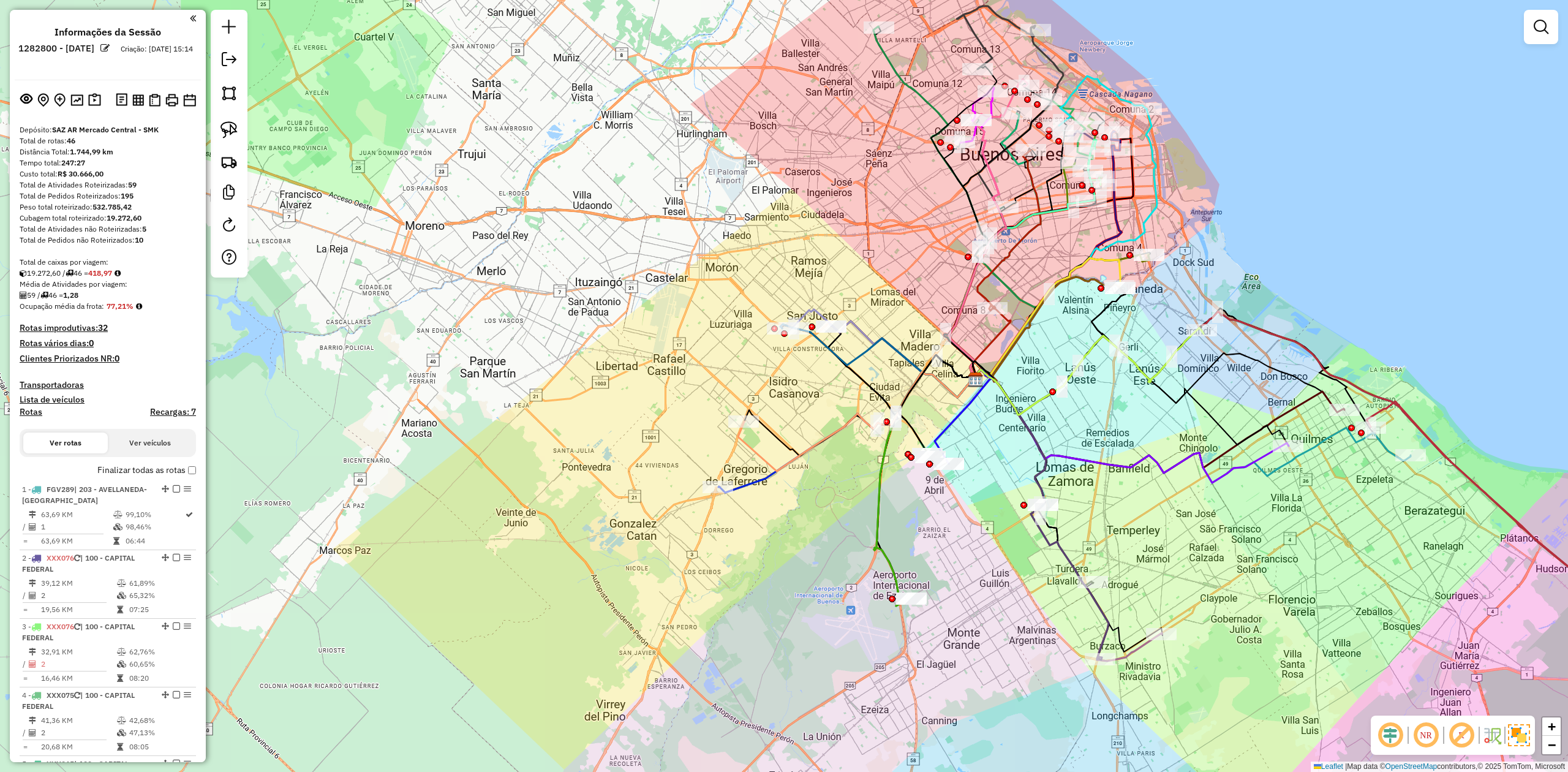
click at [35, 409] on h4 "Rotas" at bounding box center [30, 412] width 22 height 11
select select
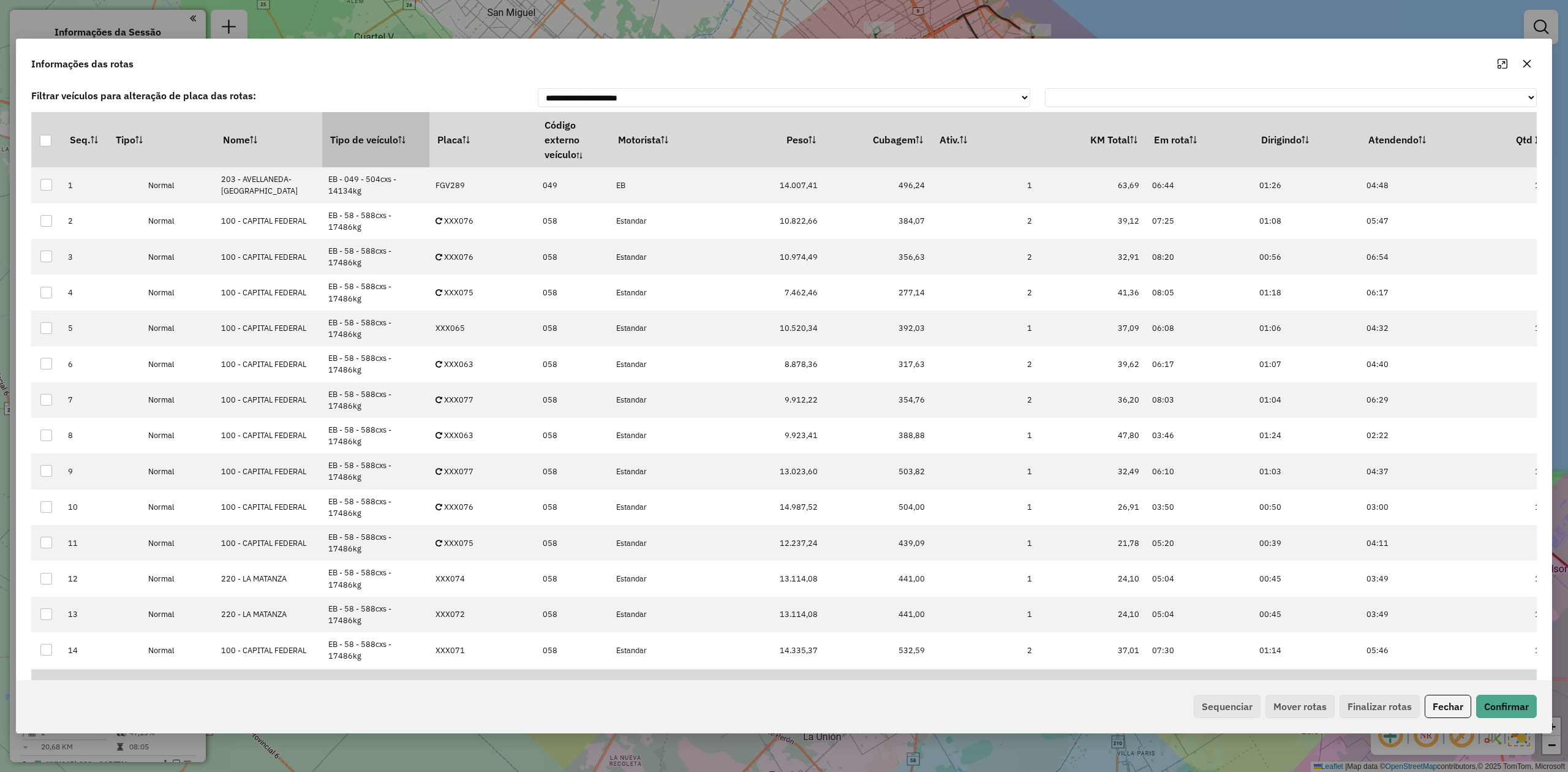
click at [383, 150] on th "Tipo de veículo" at bounding box center [376, 140] width 107 height 55
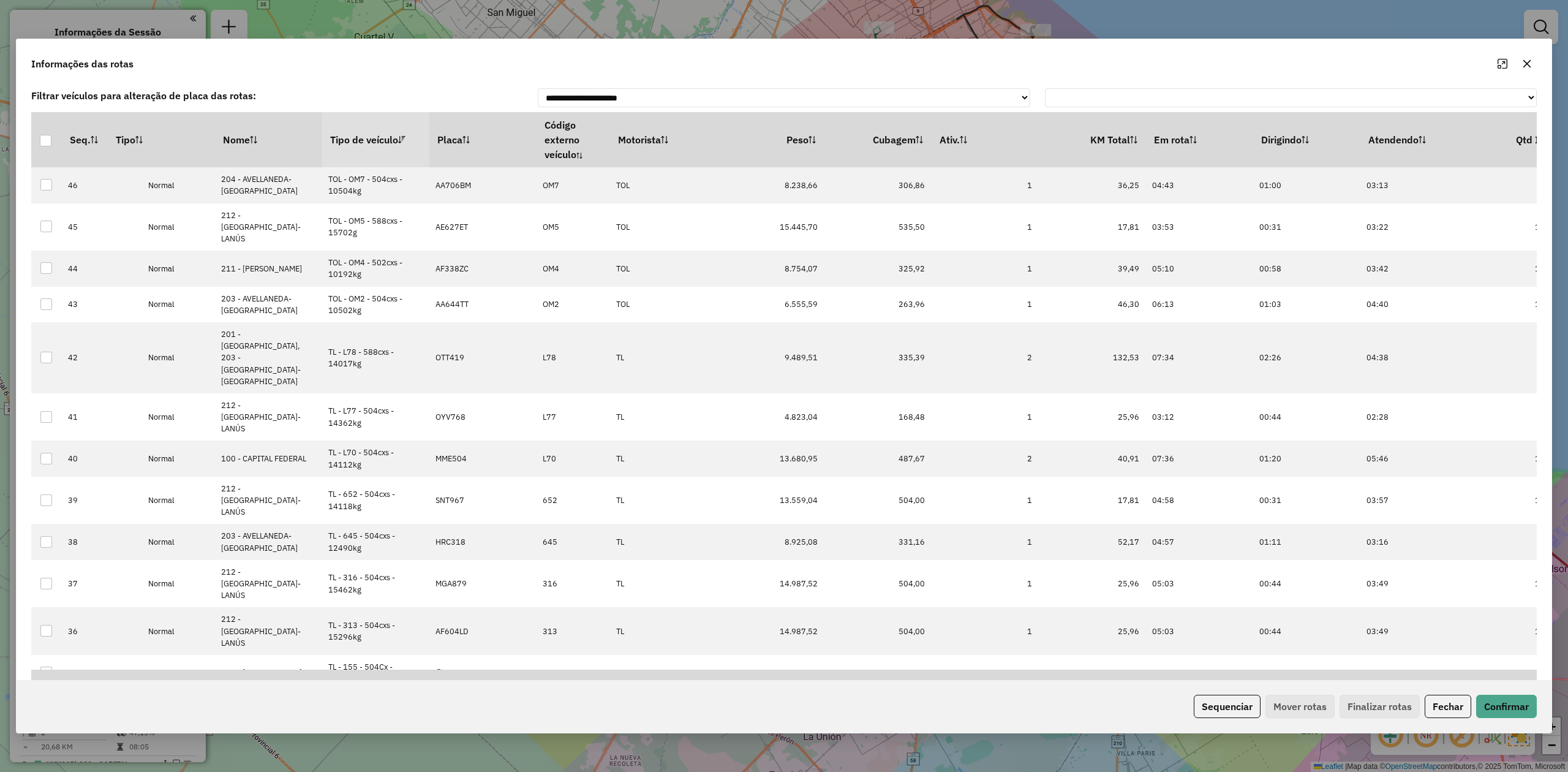
click at [378, 145] on th "Tipo de veículo" at bounding box center [376, 140] width 107 height 55
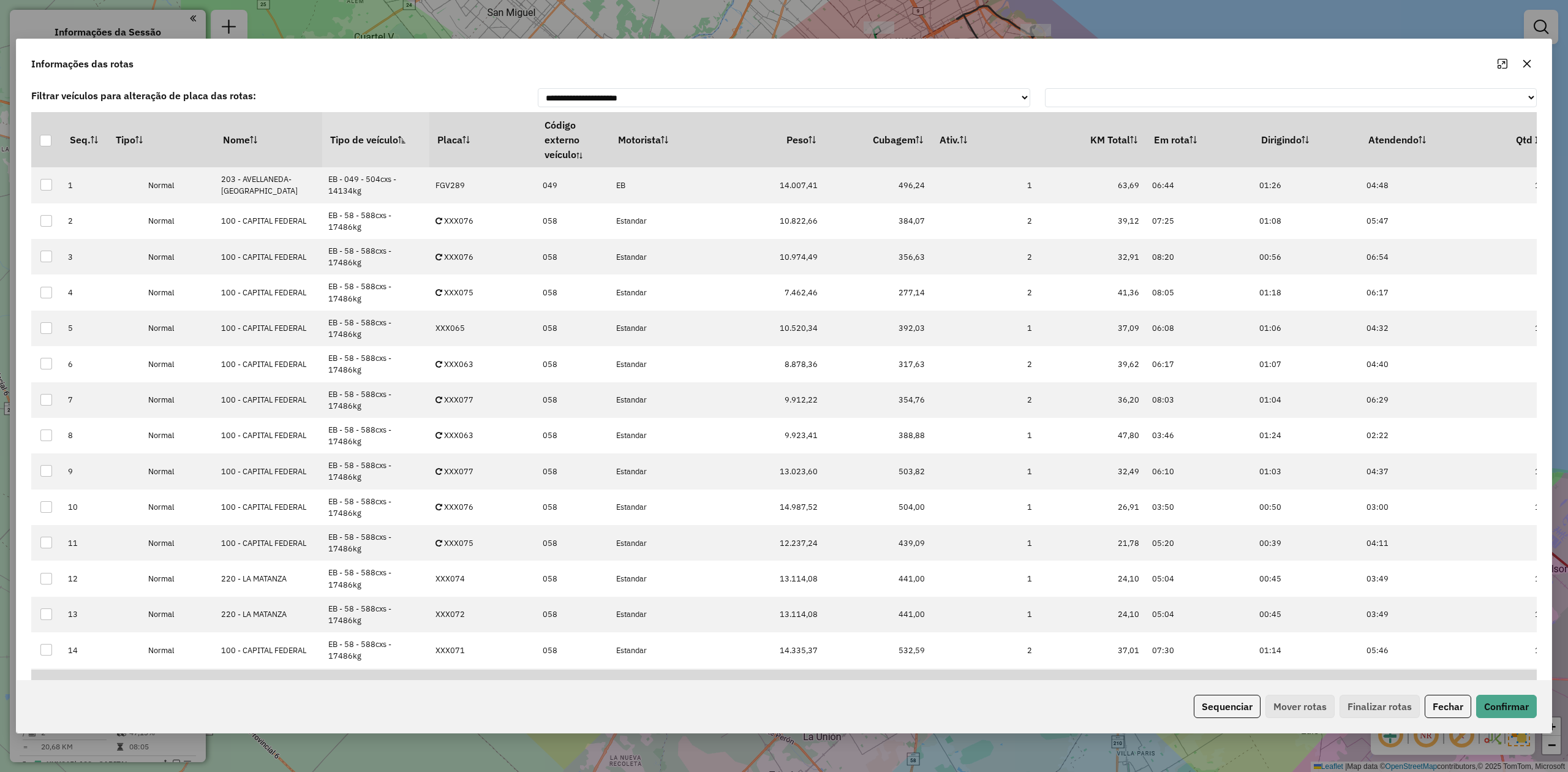
click at [1533, 65] on button "button" at bounding box center [1526, 63] width 19 height 19
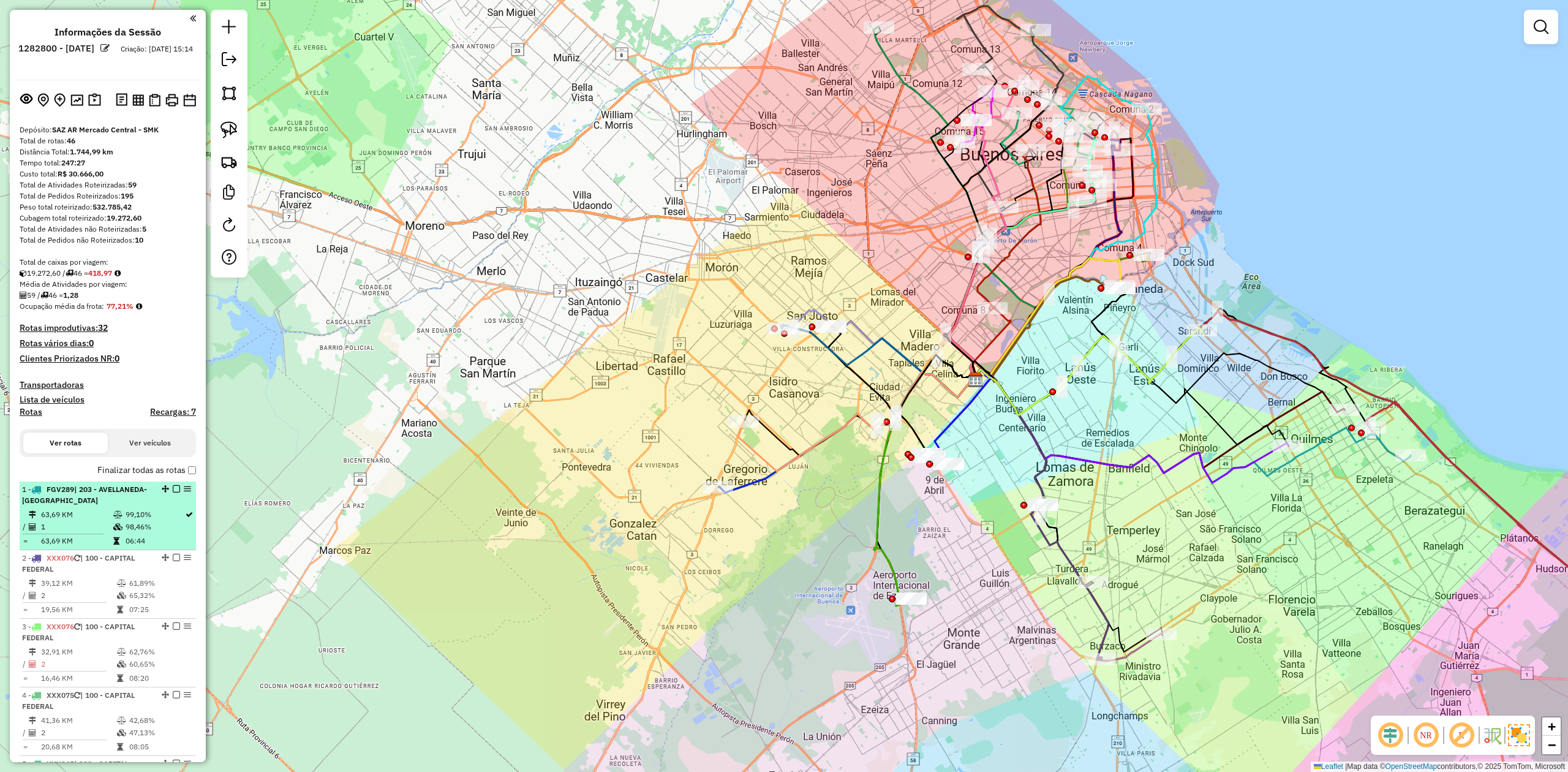
click at [91, 485] on span "| 203 - AVELLANEDA-[GEOGRAPHIC_DATA]" at bounding box center [85, 494] width 125 height 20
select select "**********"
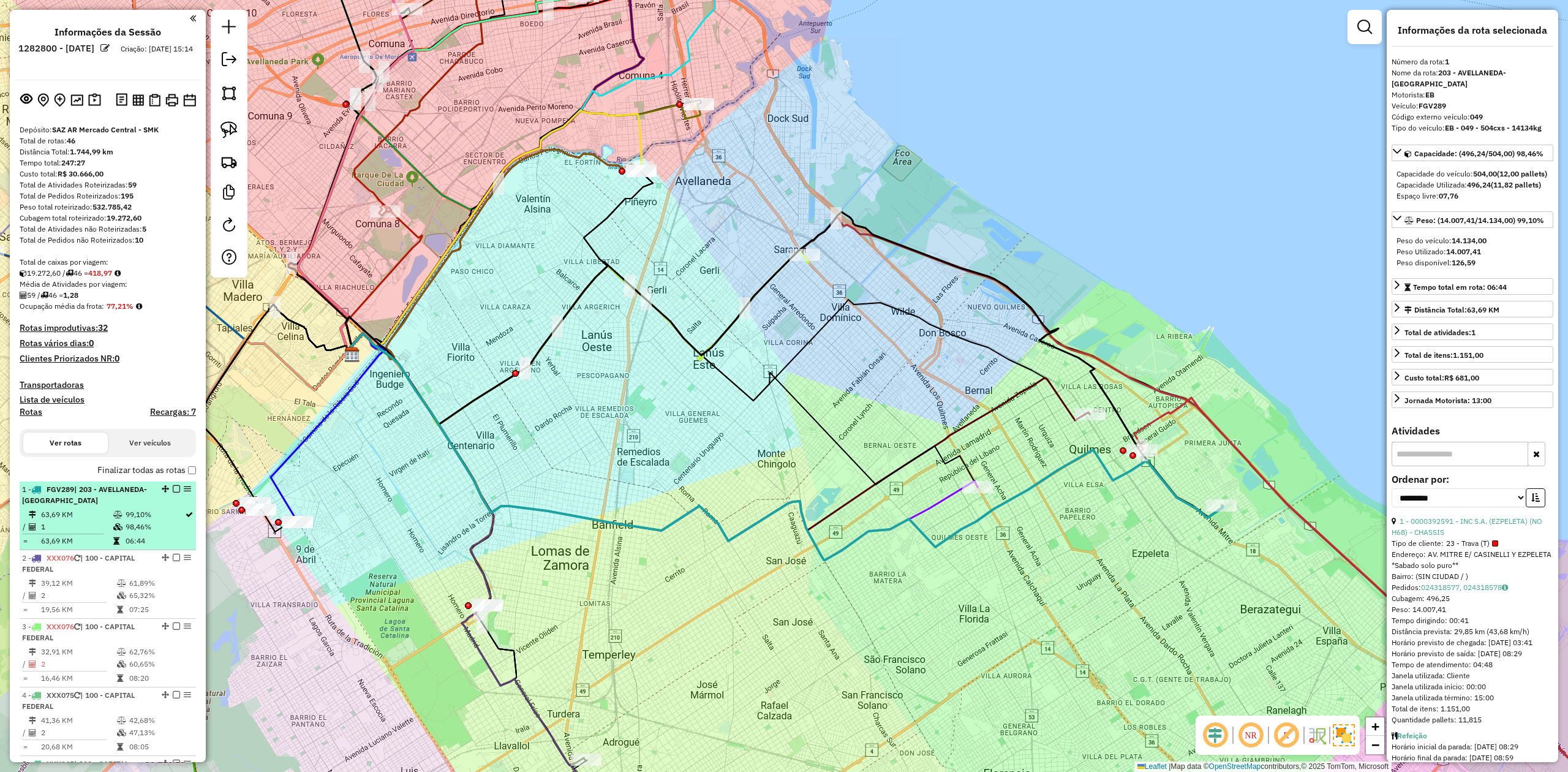
click at [82, 500] on span "| 203 - AVELLANEDA-[GEOGRAPHIC_DATA]" at bounding box center [85, 494] width 125 height 20
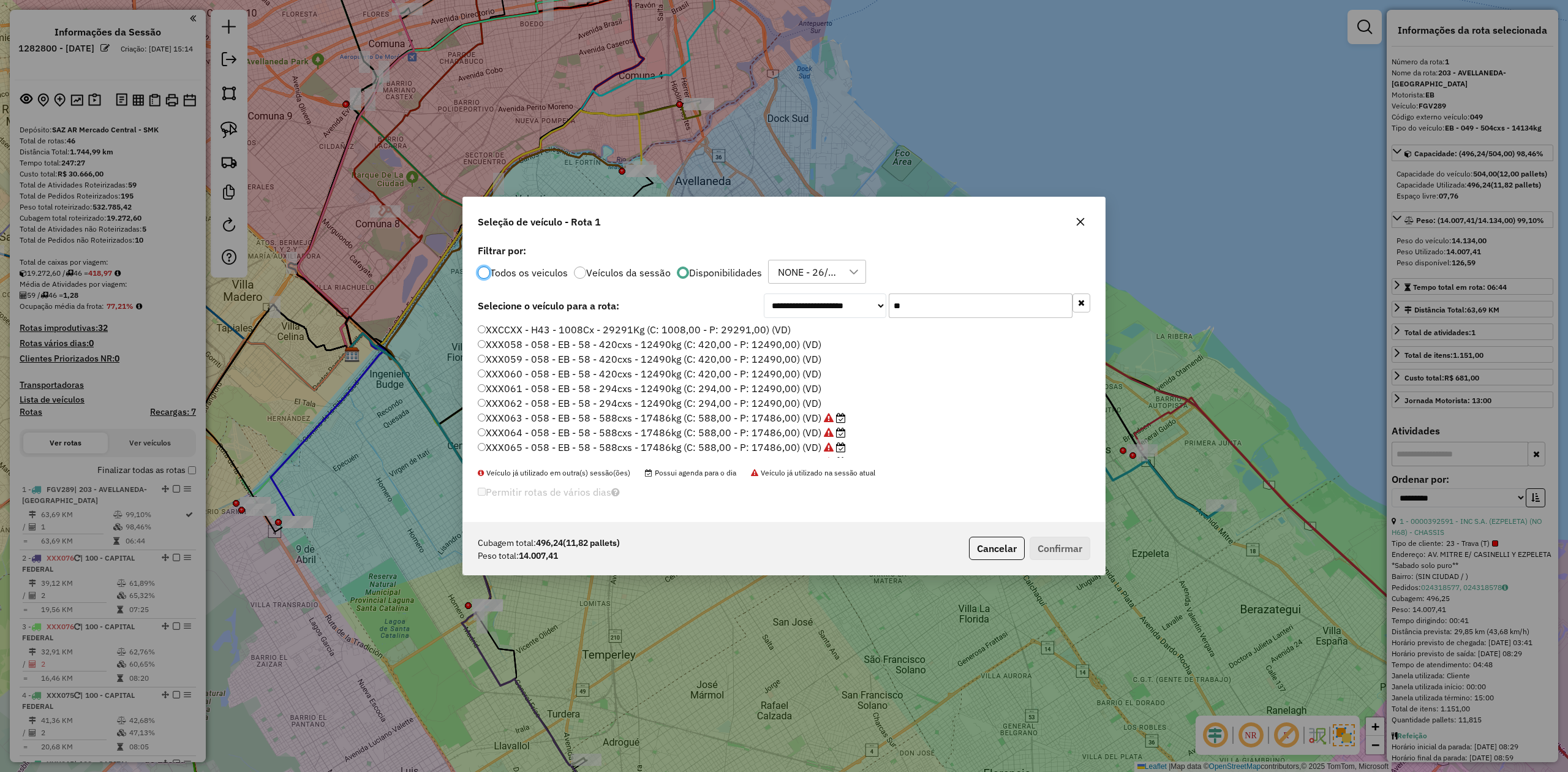
scroll to position [6, 4]
click at [1078, 217] on icon "button" at bounding box center [1080, 222] width 10 height 10
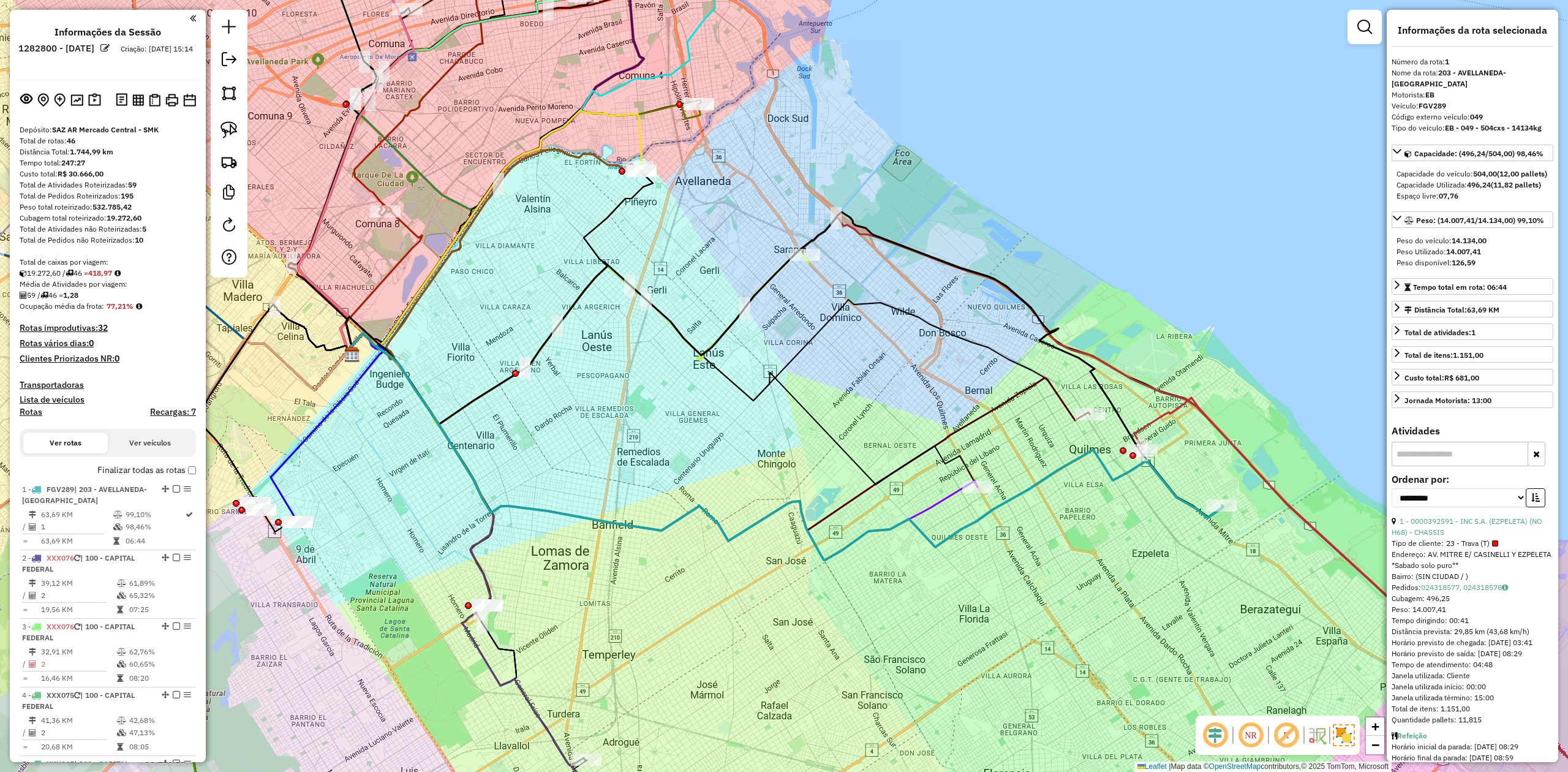
click at [1185, 502] on icon at bounding box center [786, 446] width 874 height 226
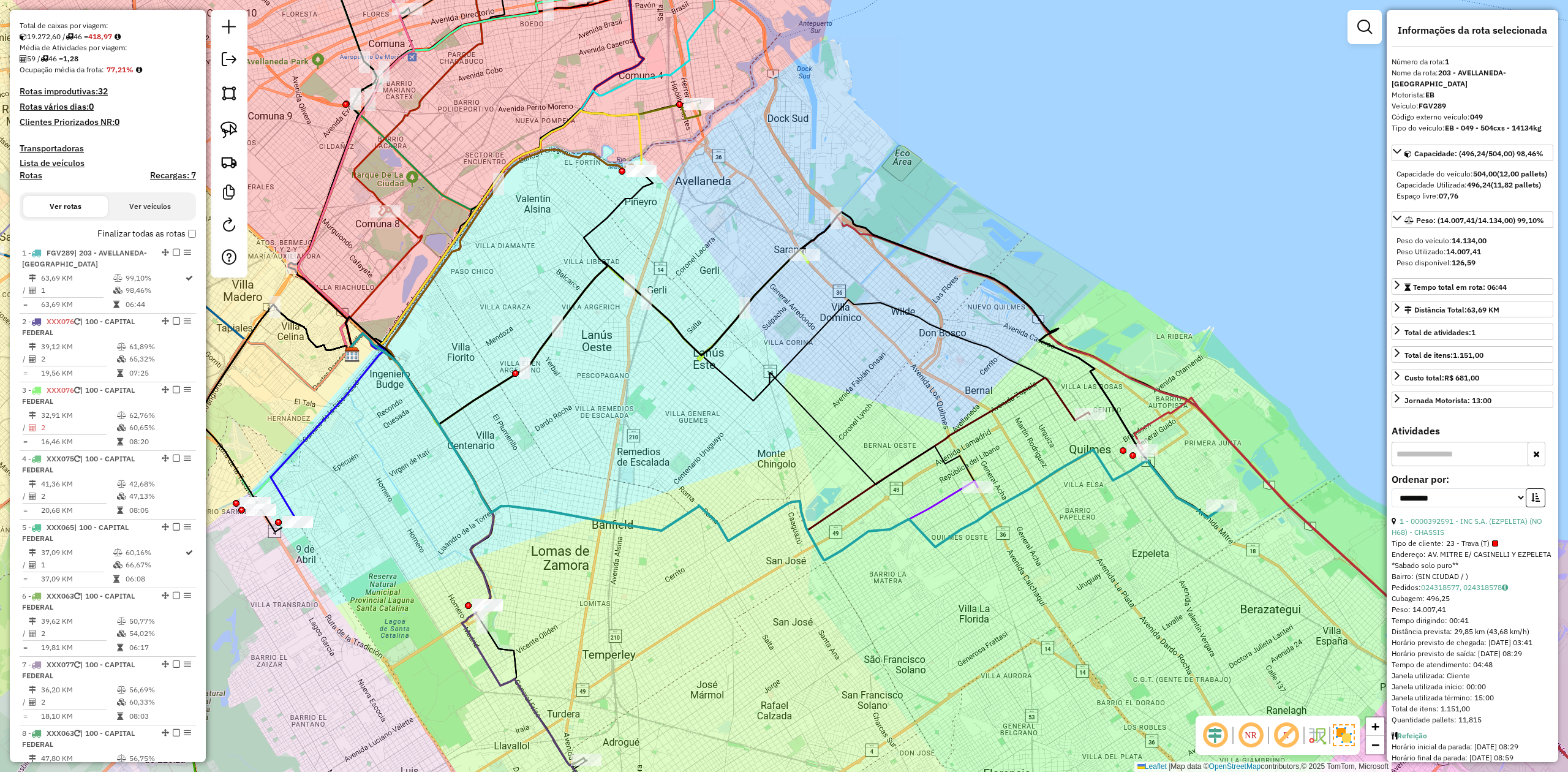
scroll to position [471, 0]
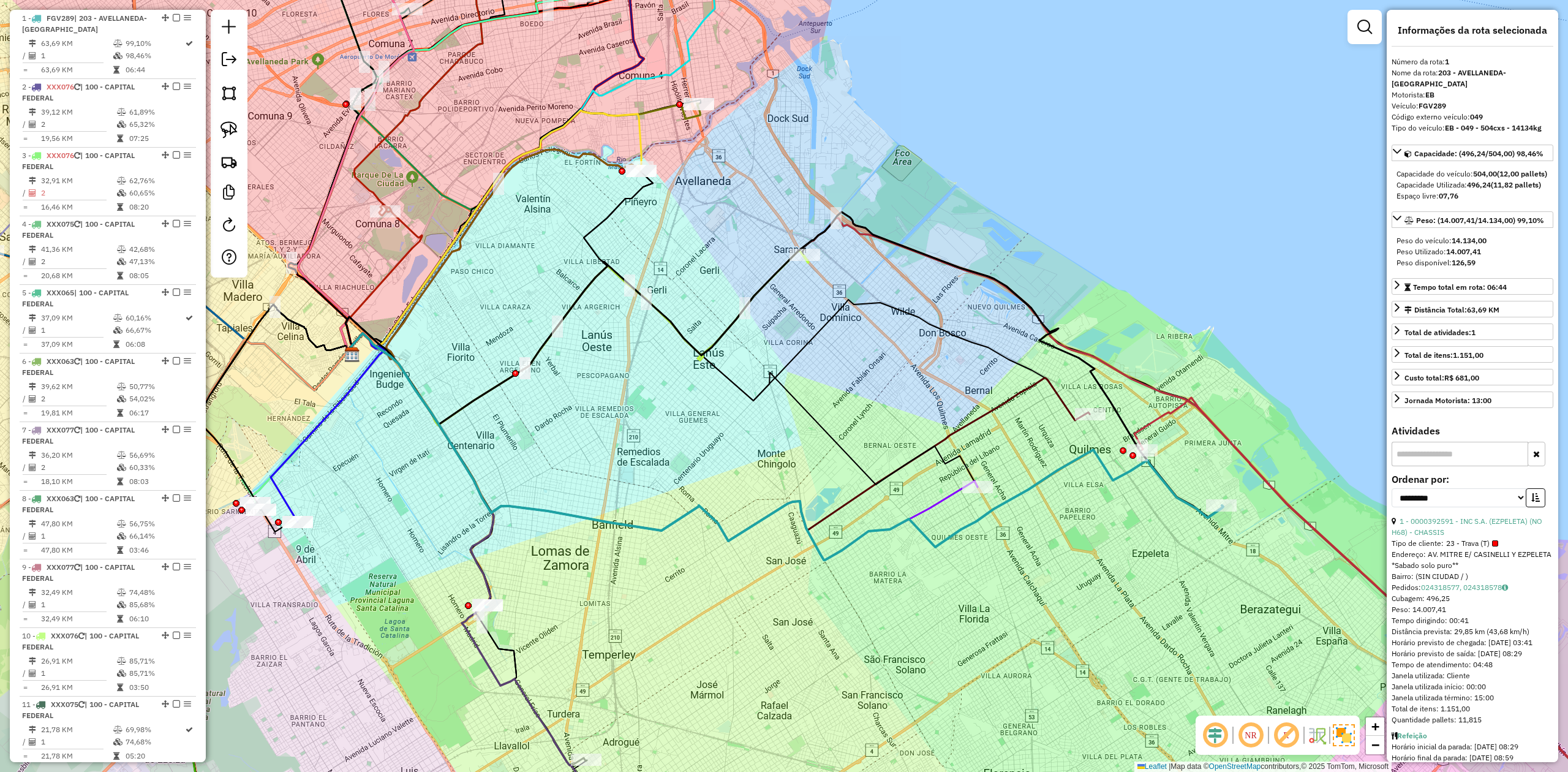
click at [1242, 503] on div "Rota 1 - Placa FGV289 0000392591 - INC S.A. (EZPELETA) (NO H68) - CHASSIS Janel…" at bounding box center [784, 386] width 1568 height 772
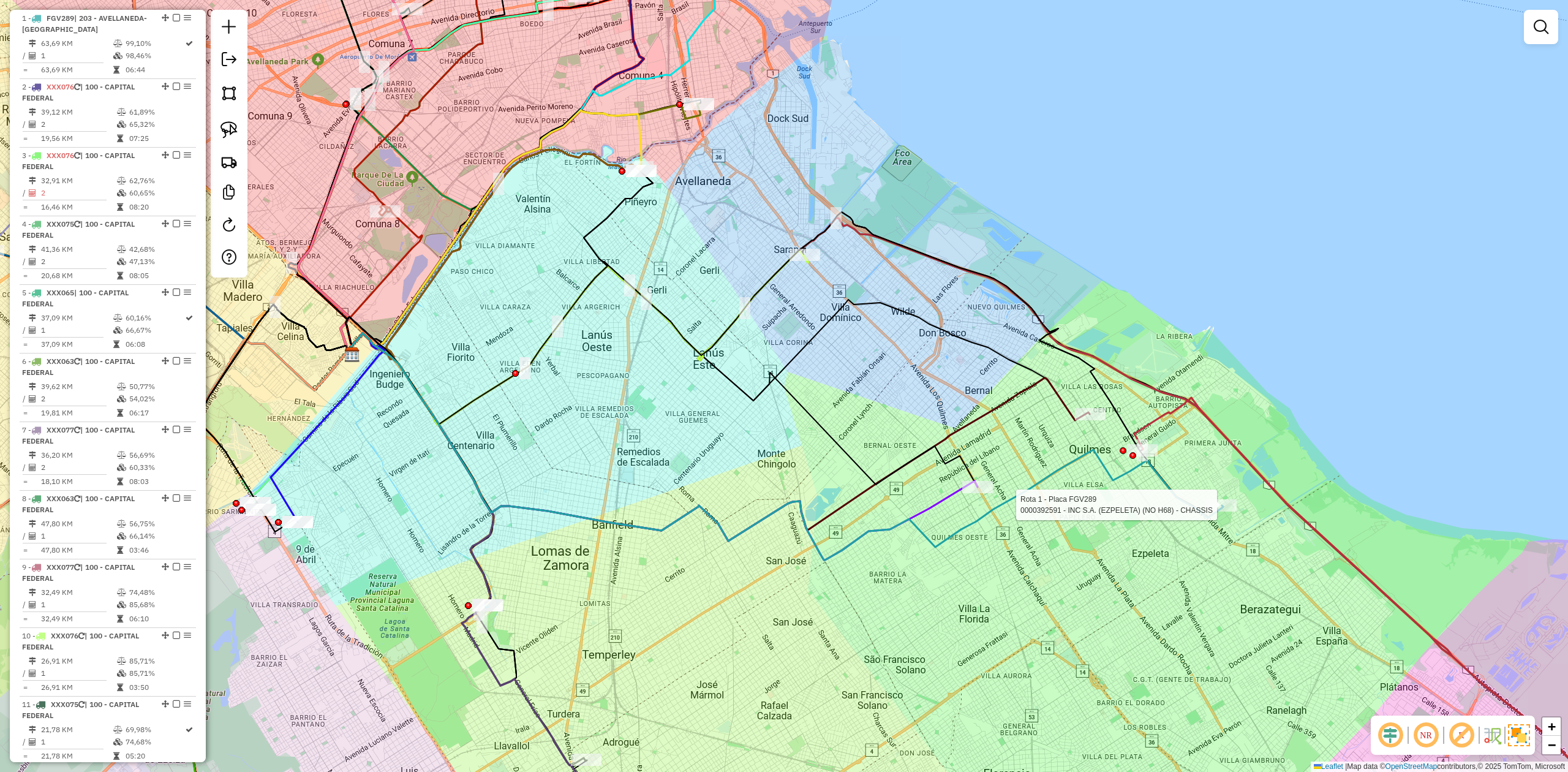
select select "**********"
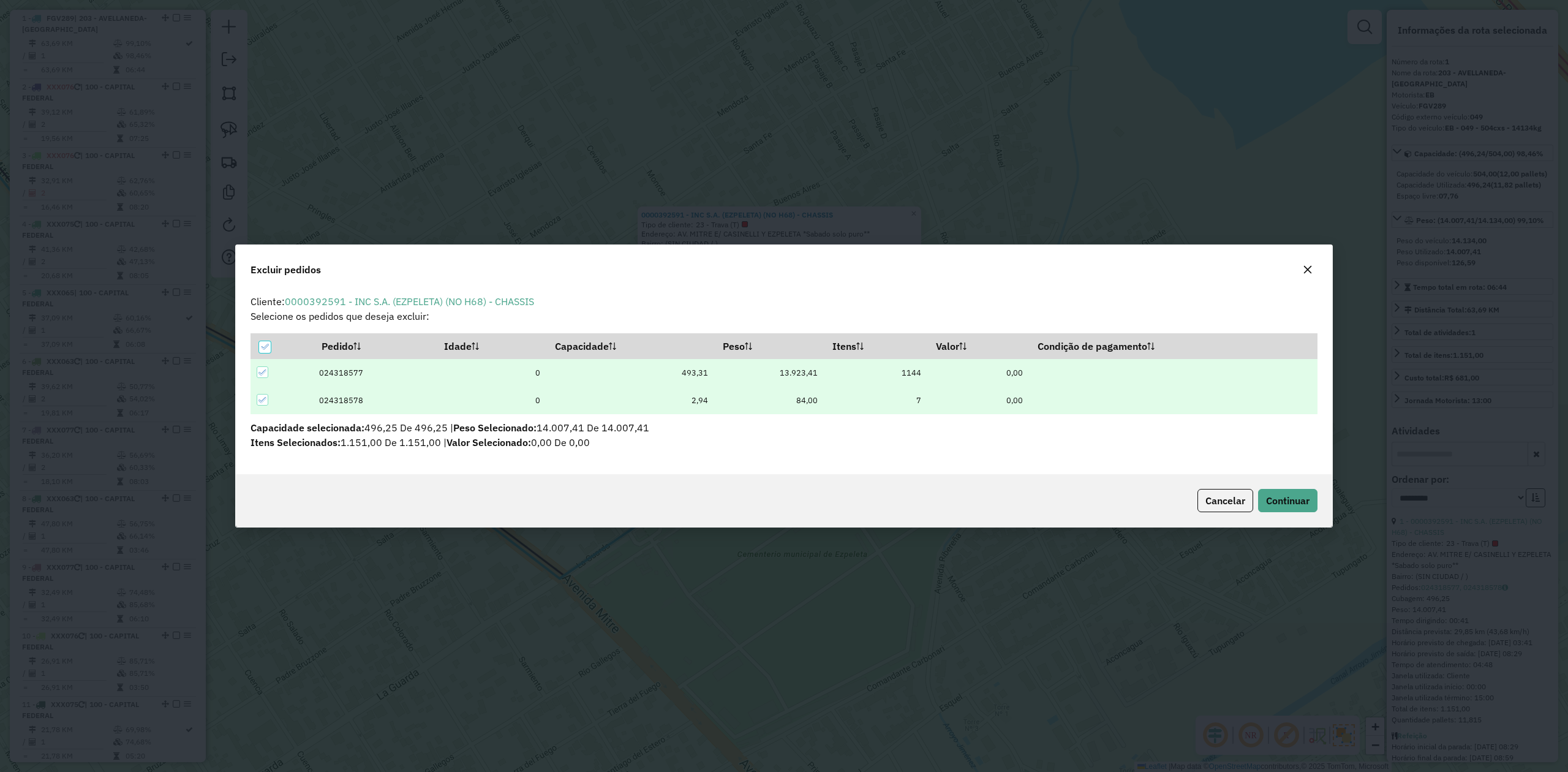
scroll to position [0, 0]
click at [1301, 502] on span "Continuar" at bounding box center [1288, 500] width 43 height 12
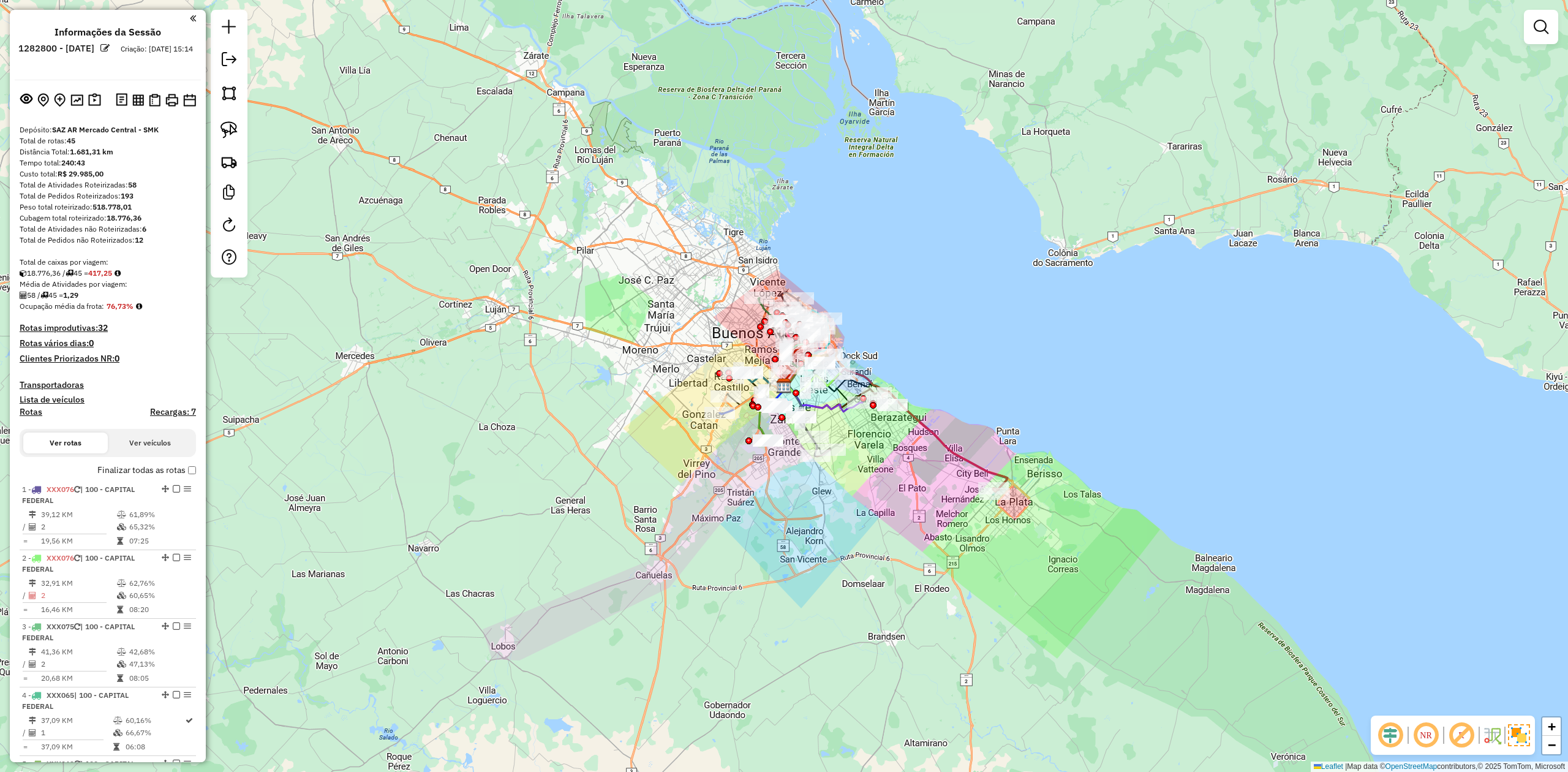
click at [31, 410] on h4 "Rotas" at bounding box center [30, 412] width 22 height 11
select select
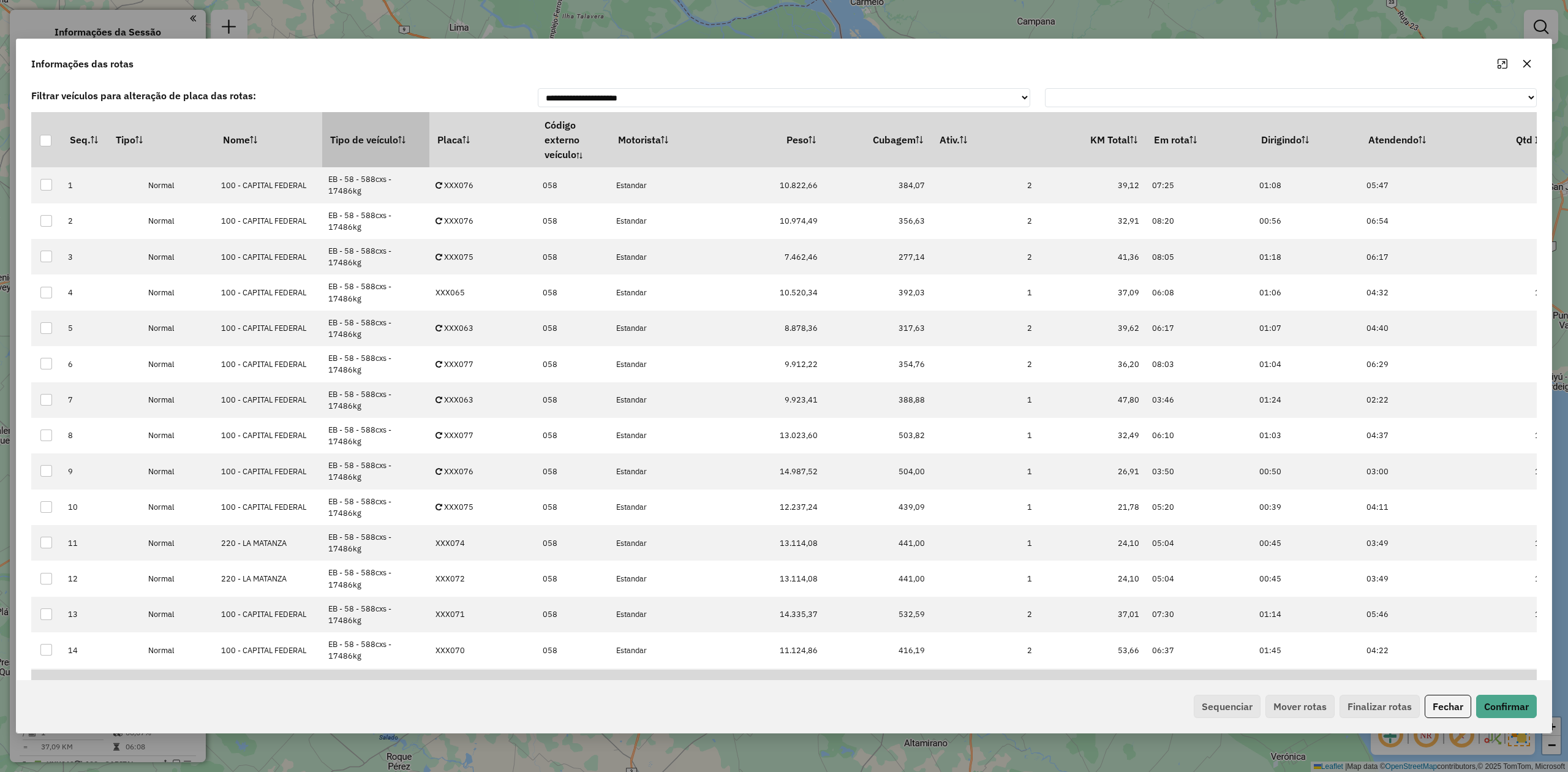
click at [365, 153] on th "Tipo de veículo" at bounding box center [376, 140] width 107 height 55
click at [364, 145] on th "Tipo de veículo" at bounding box center [376, 140] width 107 height 55
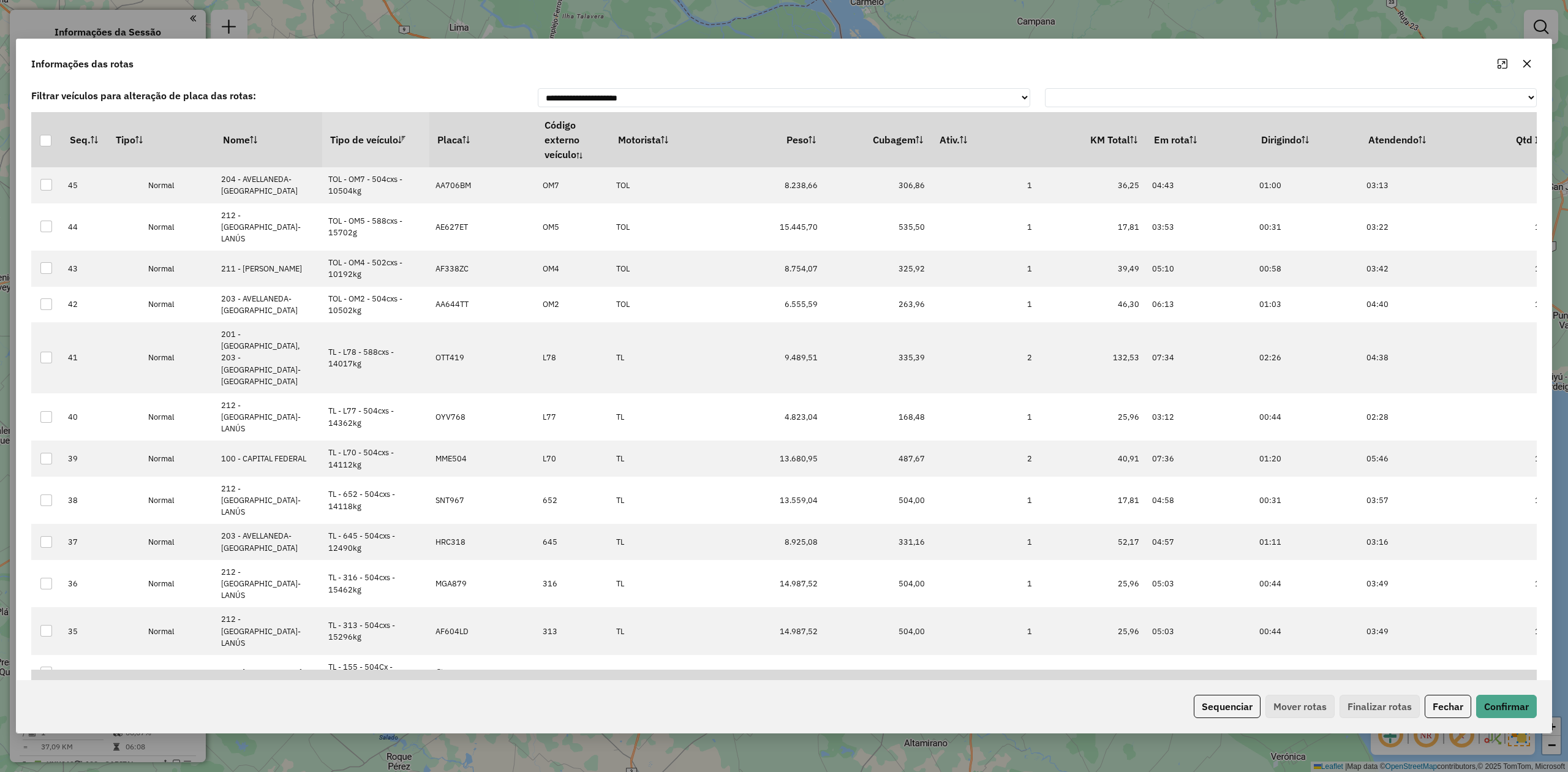
click at [363, 143] on th "Tipo de veículo" at bounding box center [376, 140] width 107 height 55
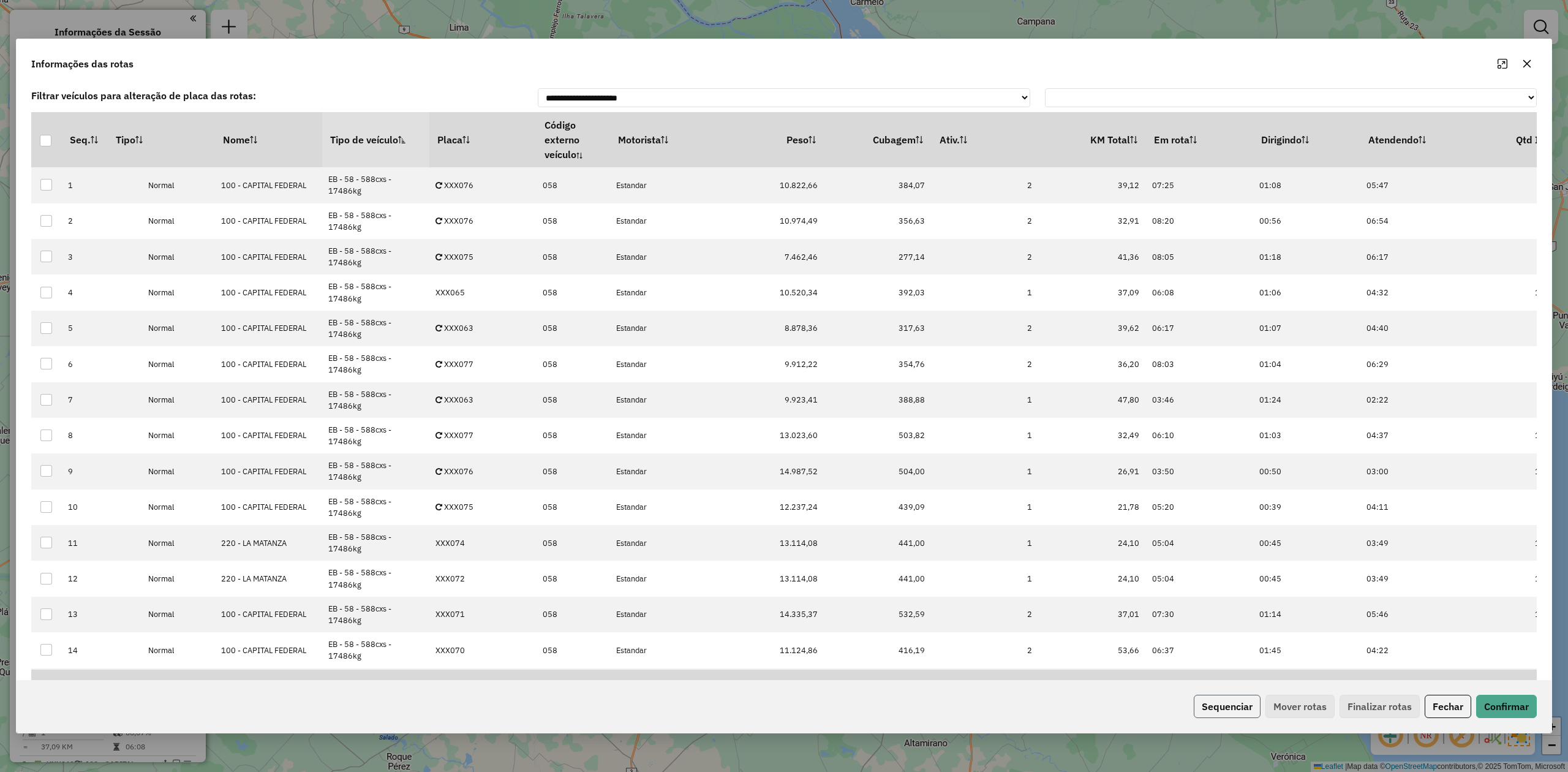
click at [1223, 702] on button "Sequenciar" at bounding box center [1227, 706] width 67 height 23
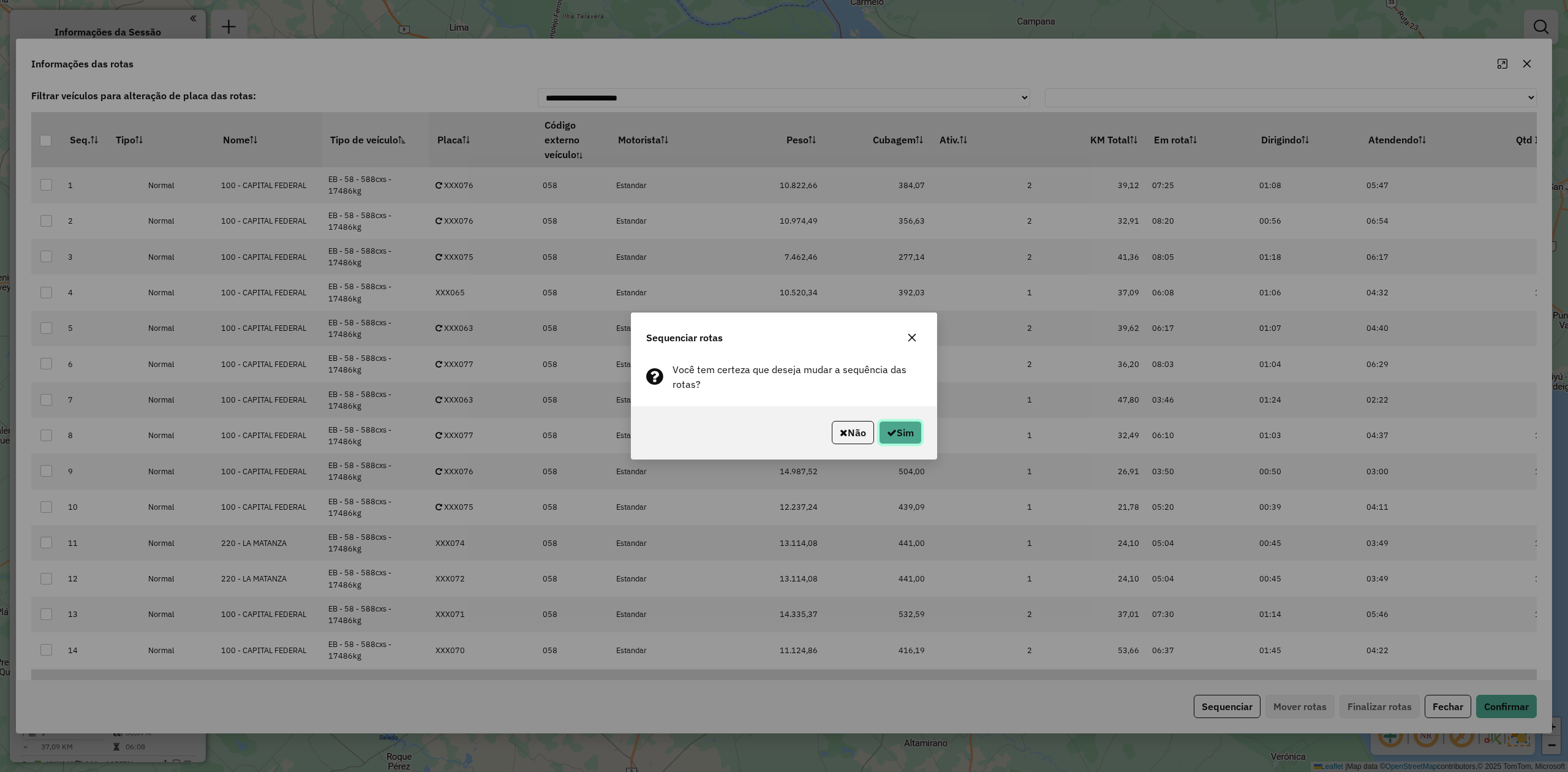
click at [907, 429] on button "Sim" at bounding box center [901, 433] width 43 height 23
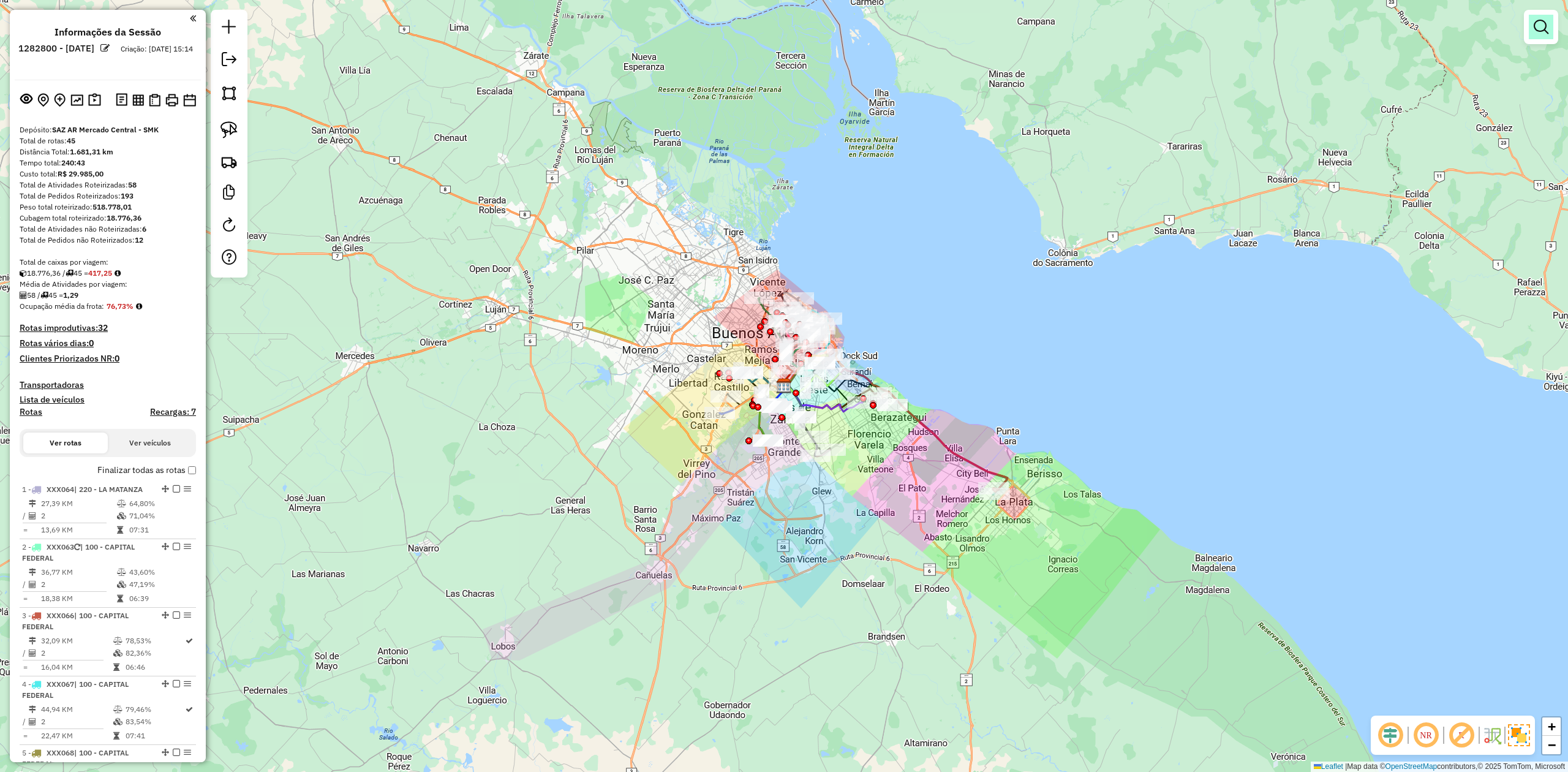
click at [1539, 27] on em at bounding box center [1540, 26] width 15 height 15
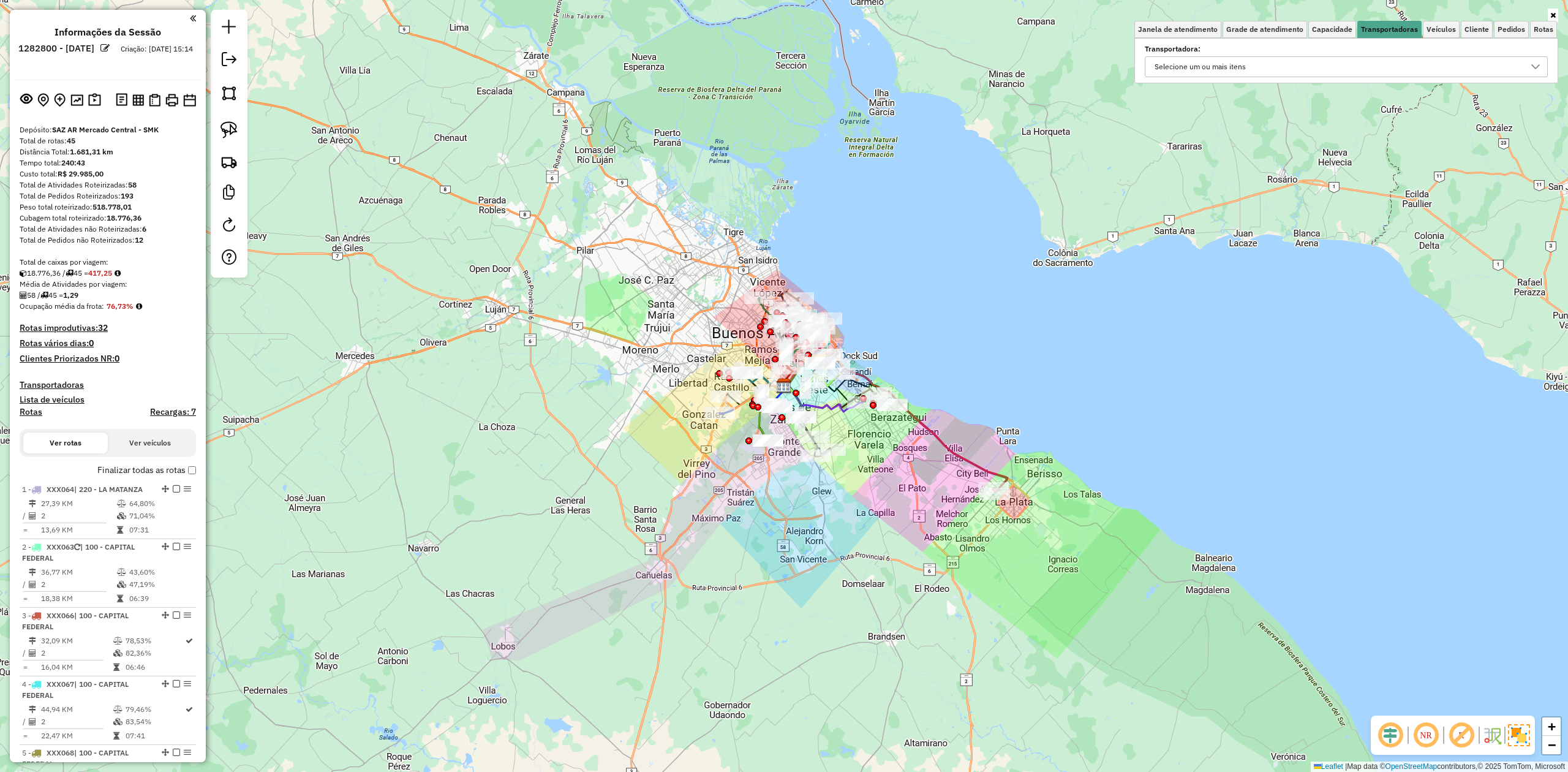
click at [1307, 65] on div "Selecione um ou mais itens" at bounding box center [1336, 66] width 373 height 19
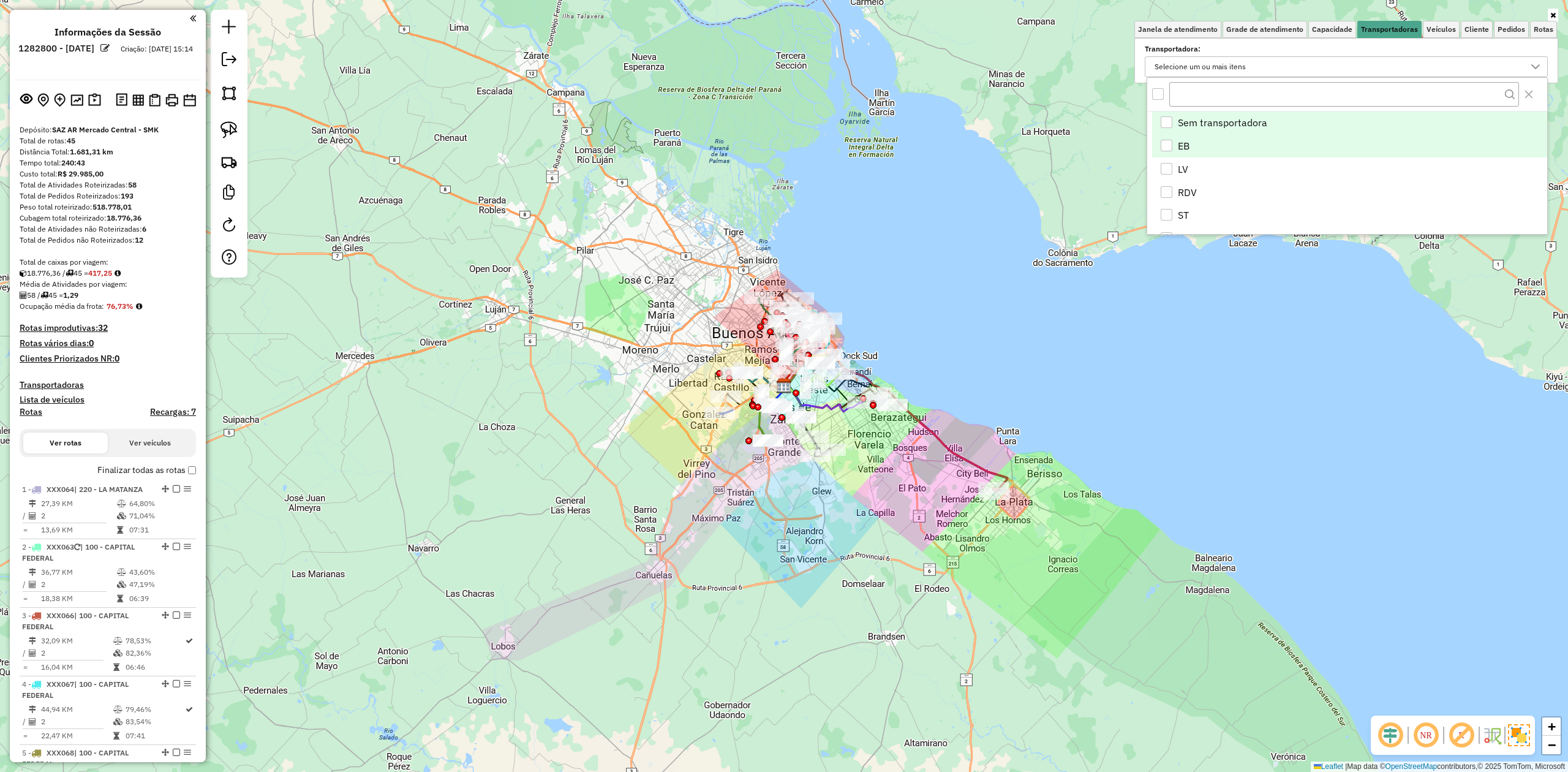
scroll to position [8, 45]
click at [1171, 147] on div "EB" at bounding box center [1166, 145] width 12 height 12
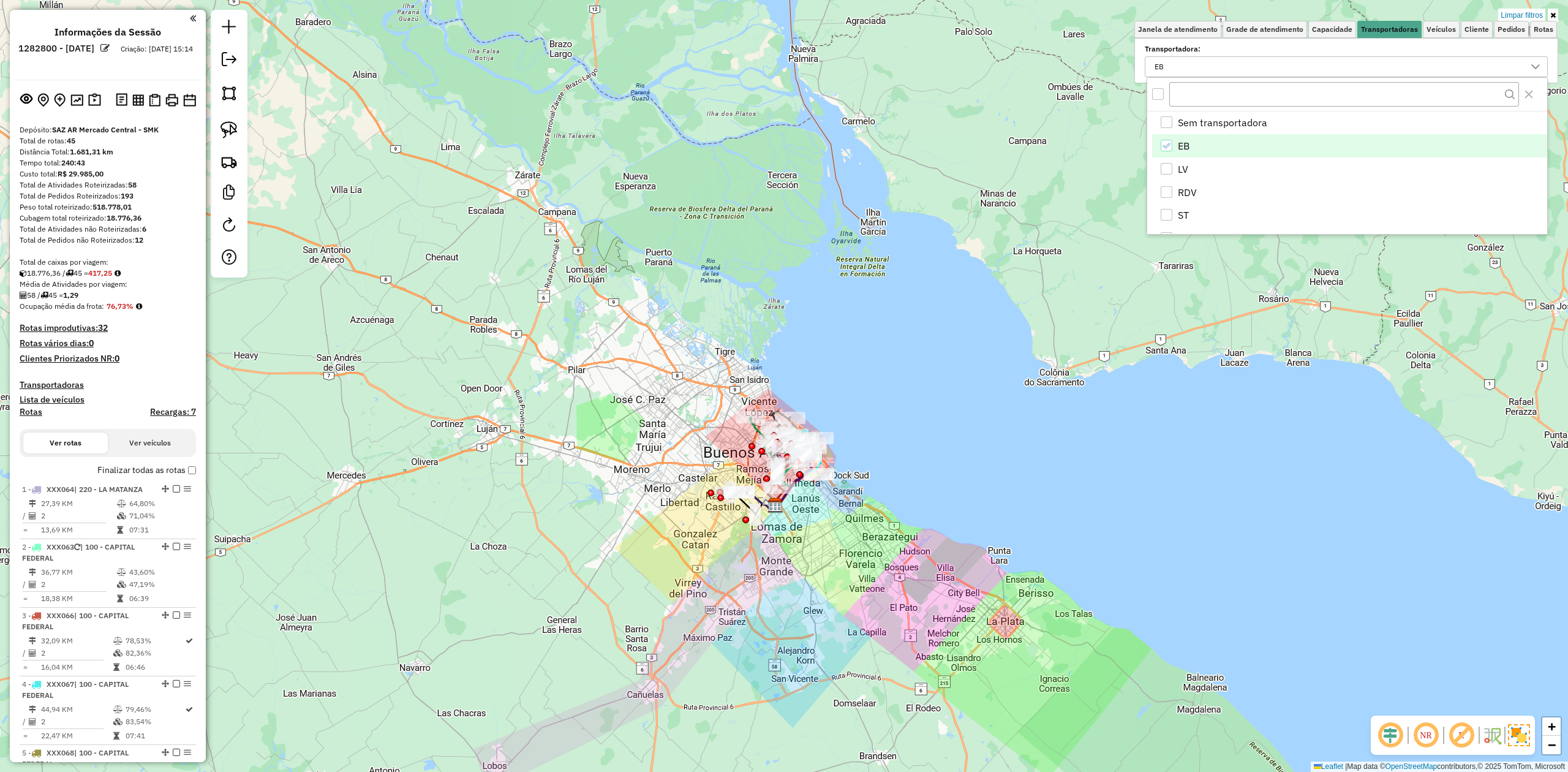
click at [694, 535] on div "Limpar filtros Janela de atendimento Grade de atendimento Capacidade Transporta…" at bounding box center [784, 386] width 1568 height 772
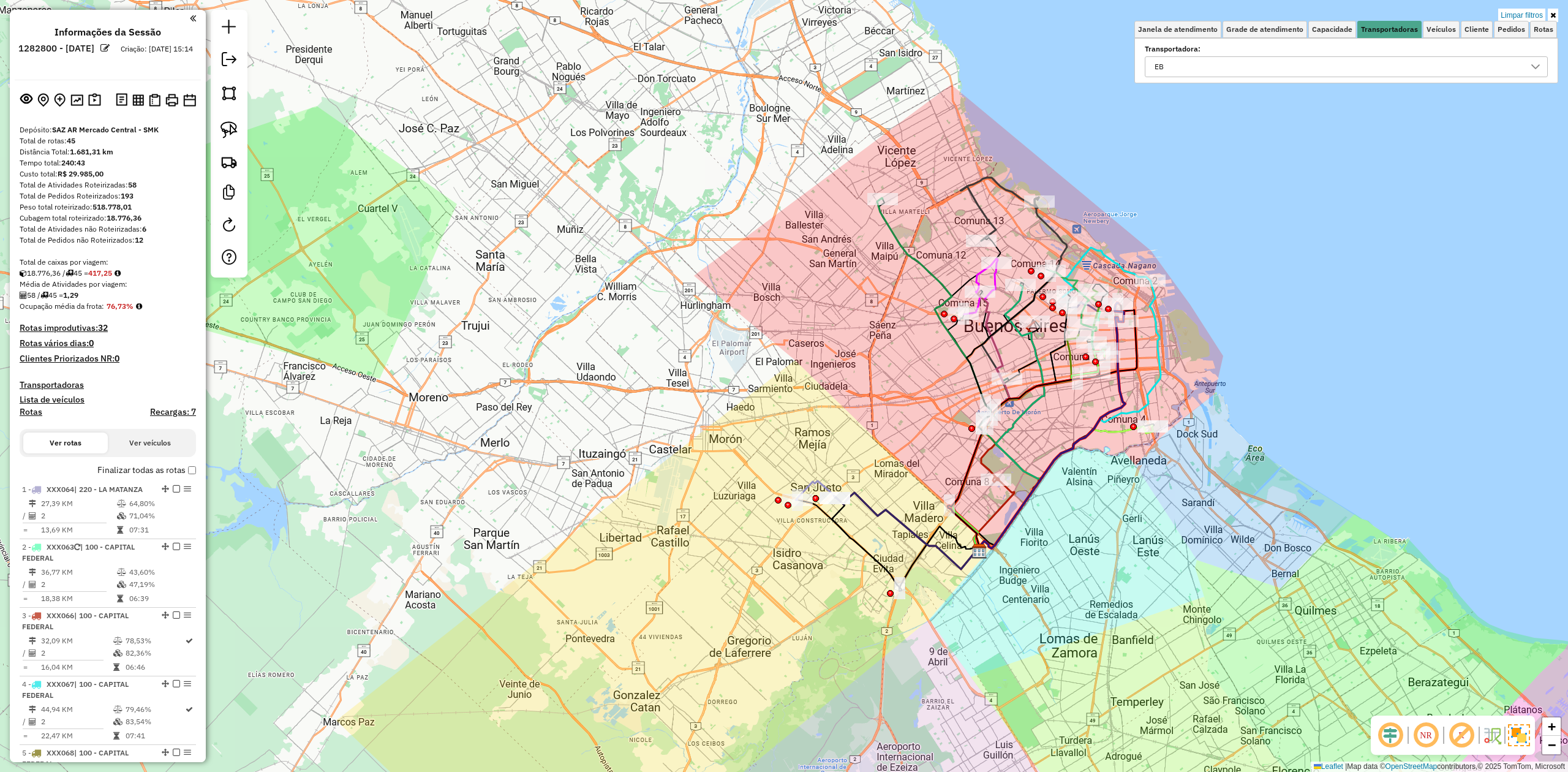
drag, startPoint x: 616, startPoint y: 534, endPoint x: 514, endPoint y: 610, distance: 127.2
click at [598, 532] on div "Limpar filtros Janela de atendimento Grade de atendimento Capacidade Transporta…" at bounding box center [784, 386] width 1568 height 772
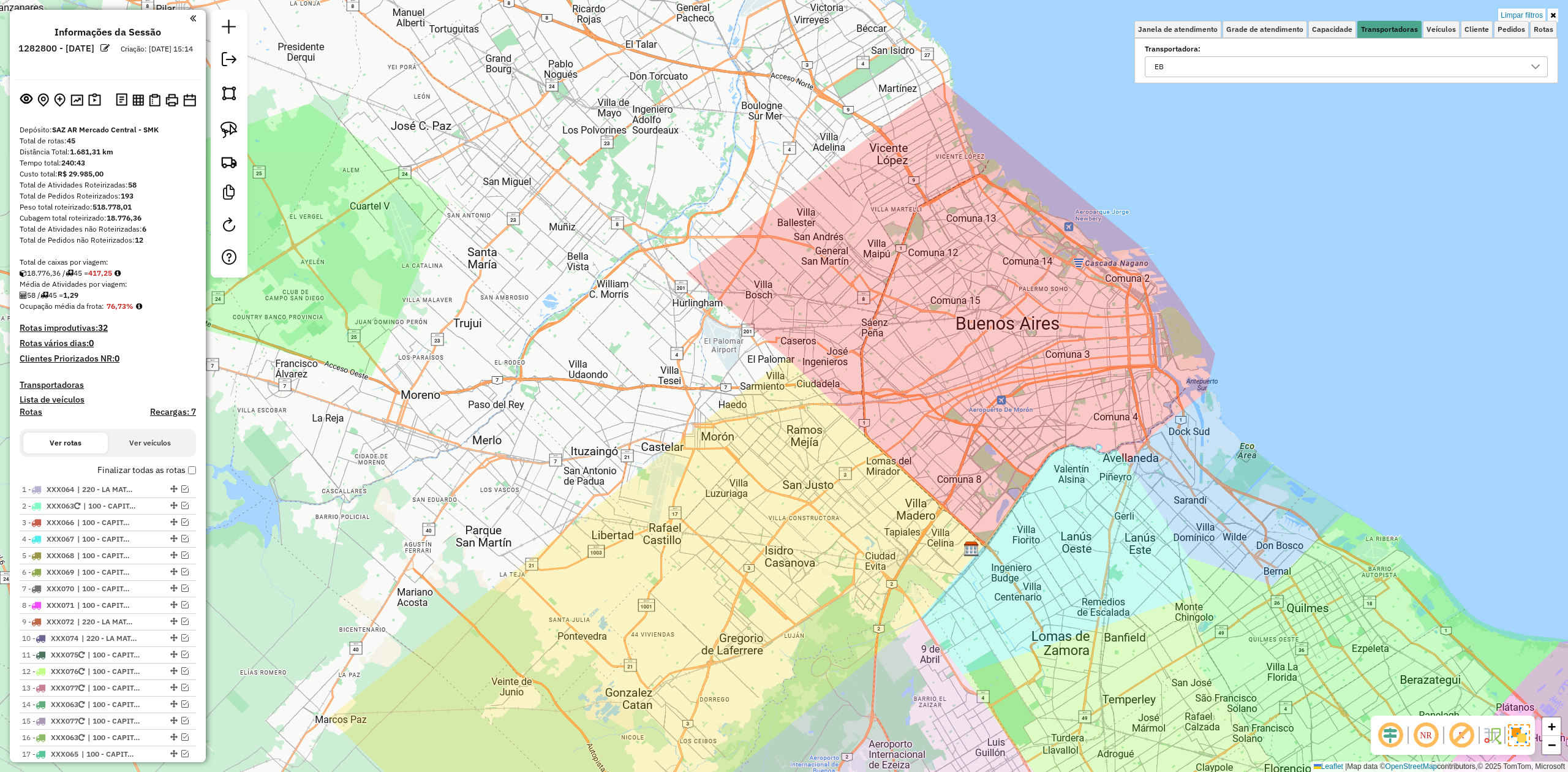
click at [73, 383] on h4 "Transportadoras" at bounding box center [107, 385] width 176 height 11
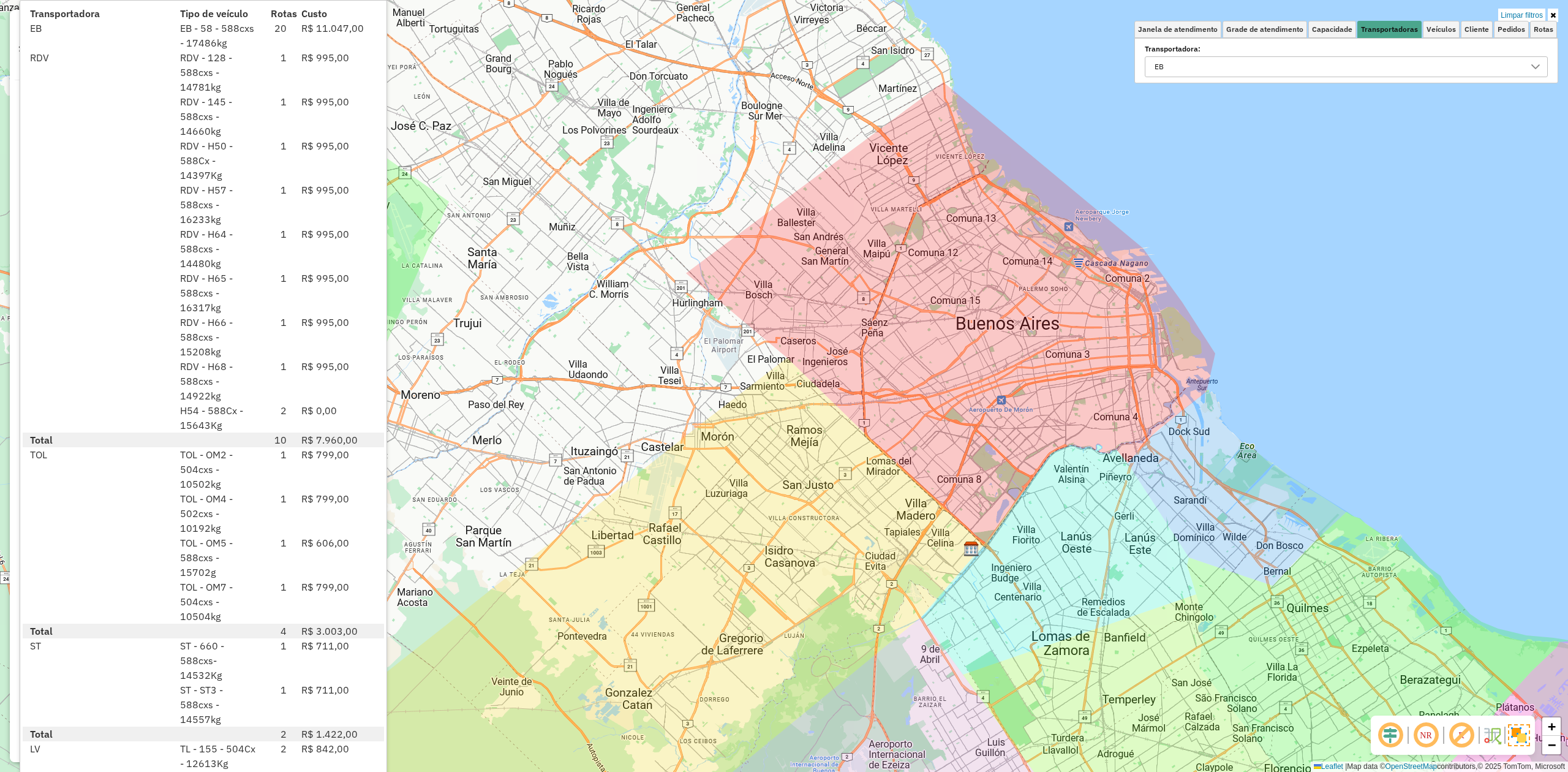
click at [311, 485] on div "R$ 799,00" at bounding box center [339, 469] width 91 height 44
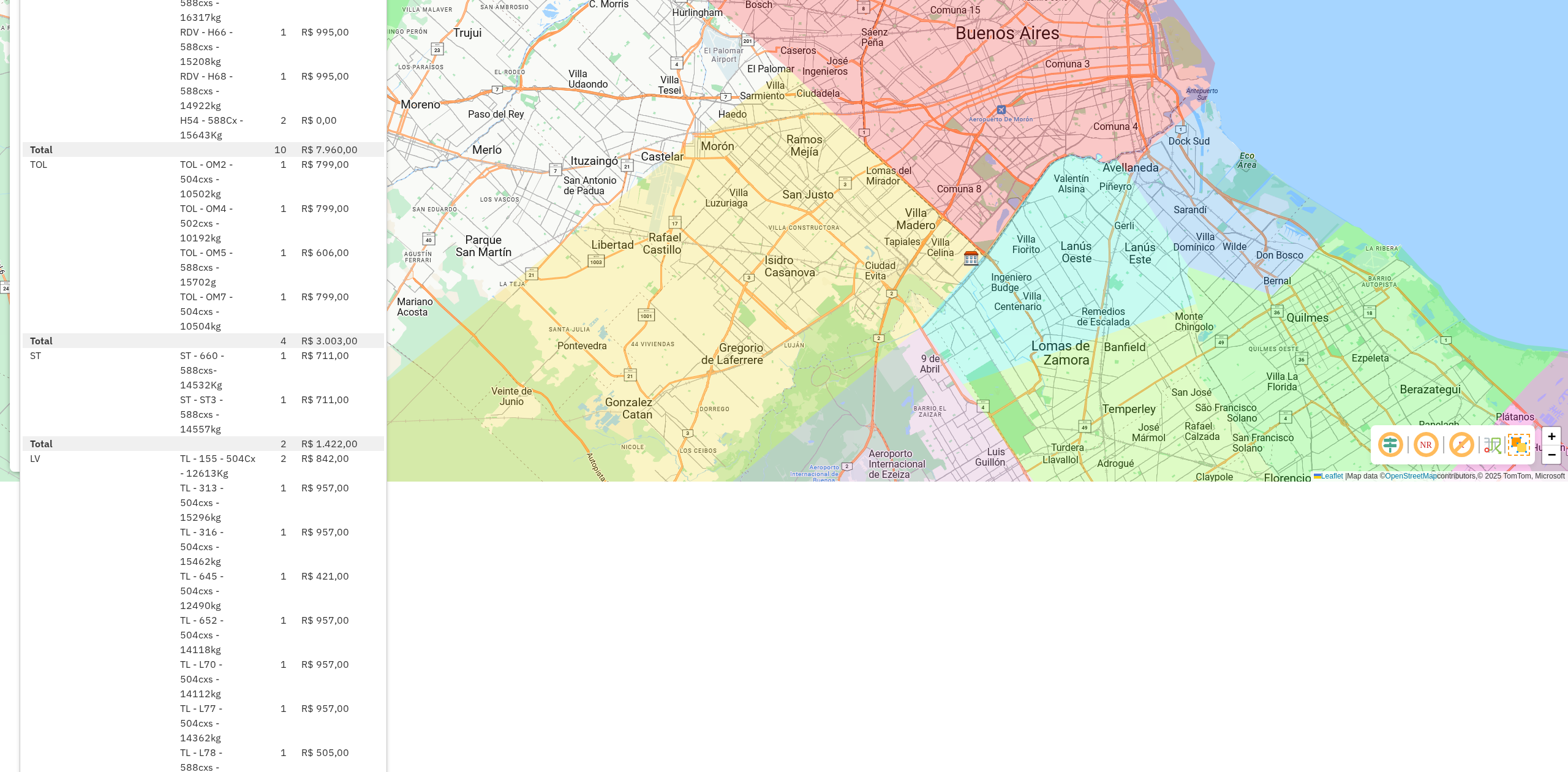
scroll to position [306, 0]
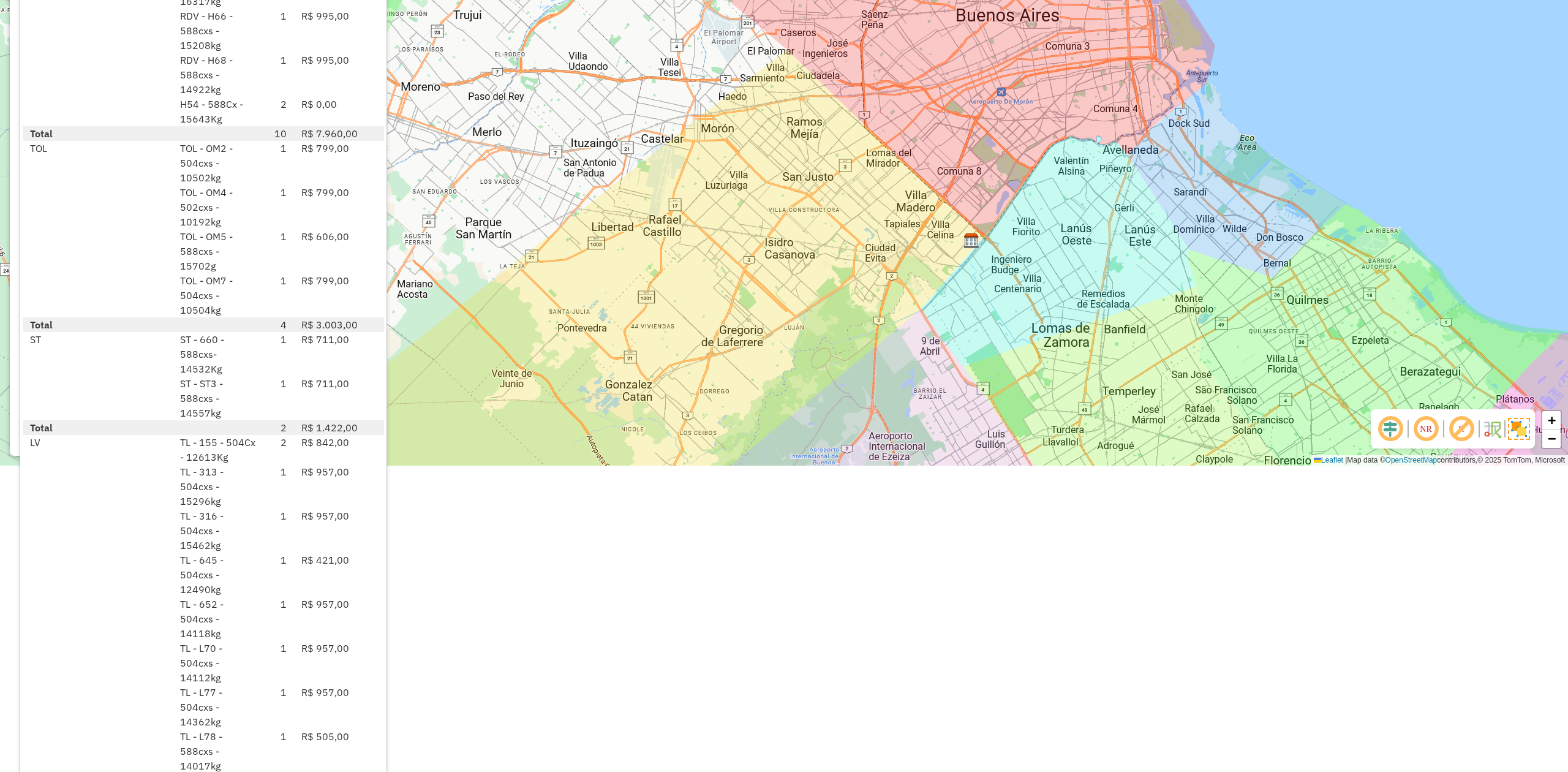
click at [743, 295] on div "Limpar filtros Janela de atendimento Grade de atendimento Capacidade Transporta…" at bounding box center [784, 79] width 1568 height 772
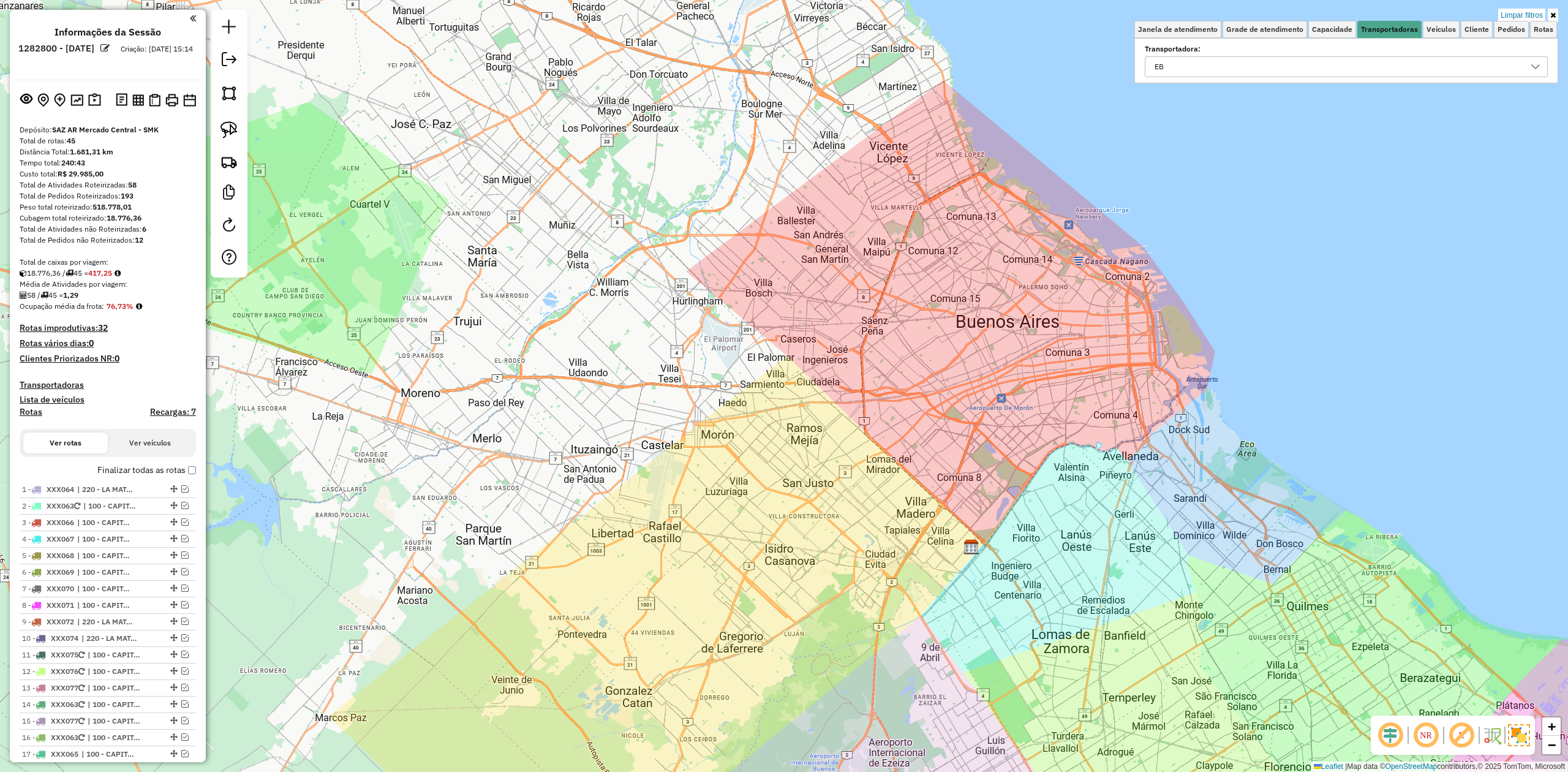
scroll to position [0, 0]
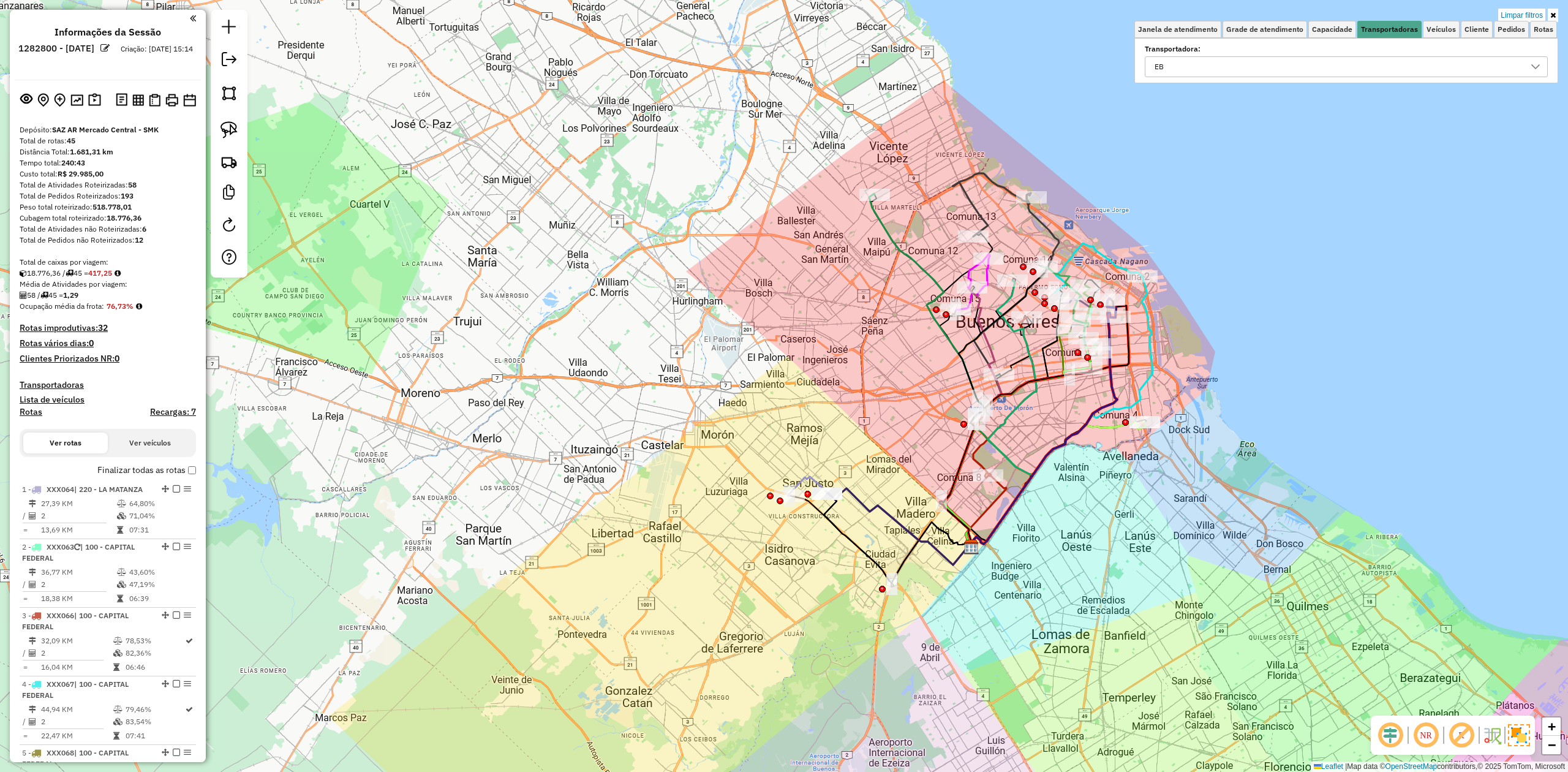
drag, startPoint x: 1148, startPoint y: 432, endPoint x: 1125, endPoint y: 309, distance: 125.1
click at [1125, 421] on icon at bounding box center [1058, 483] width 176 height 125
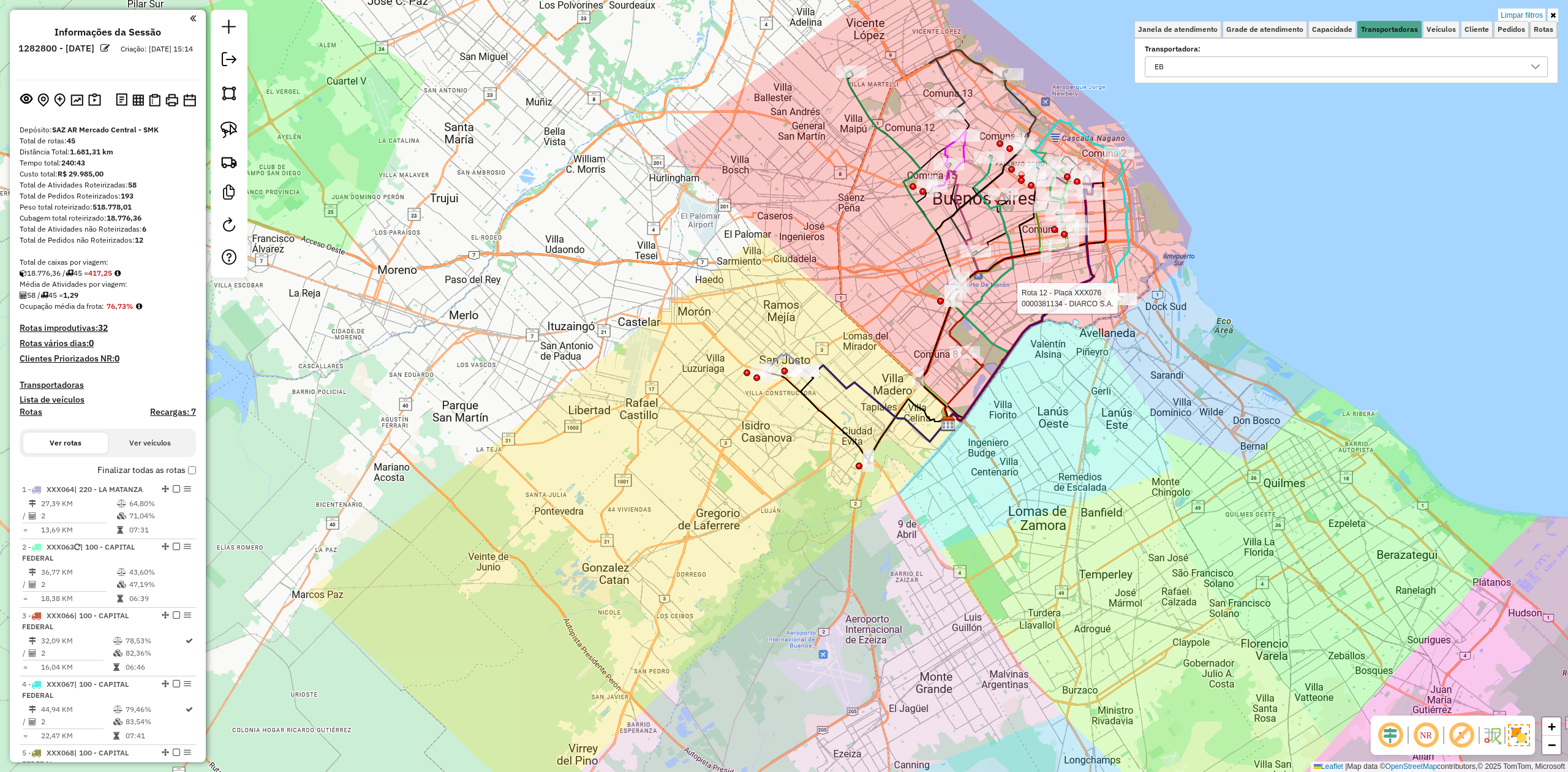
click at [1513, 6] on div "Rota 12 - Placa XXX076 0000381134 - DIARCO S.A. Limpar filtros Janela de atendi…" at bounding box center [784, 386] width 1568 height 772
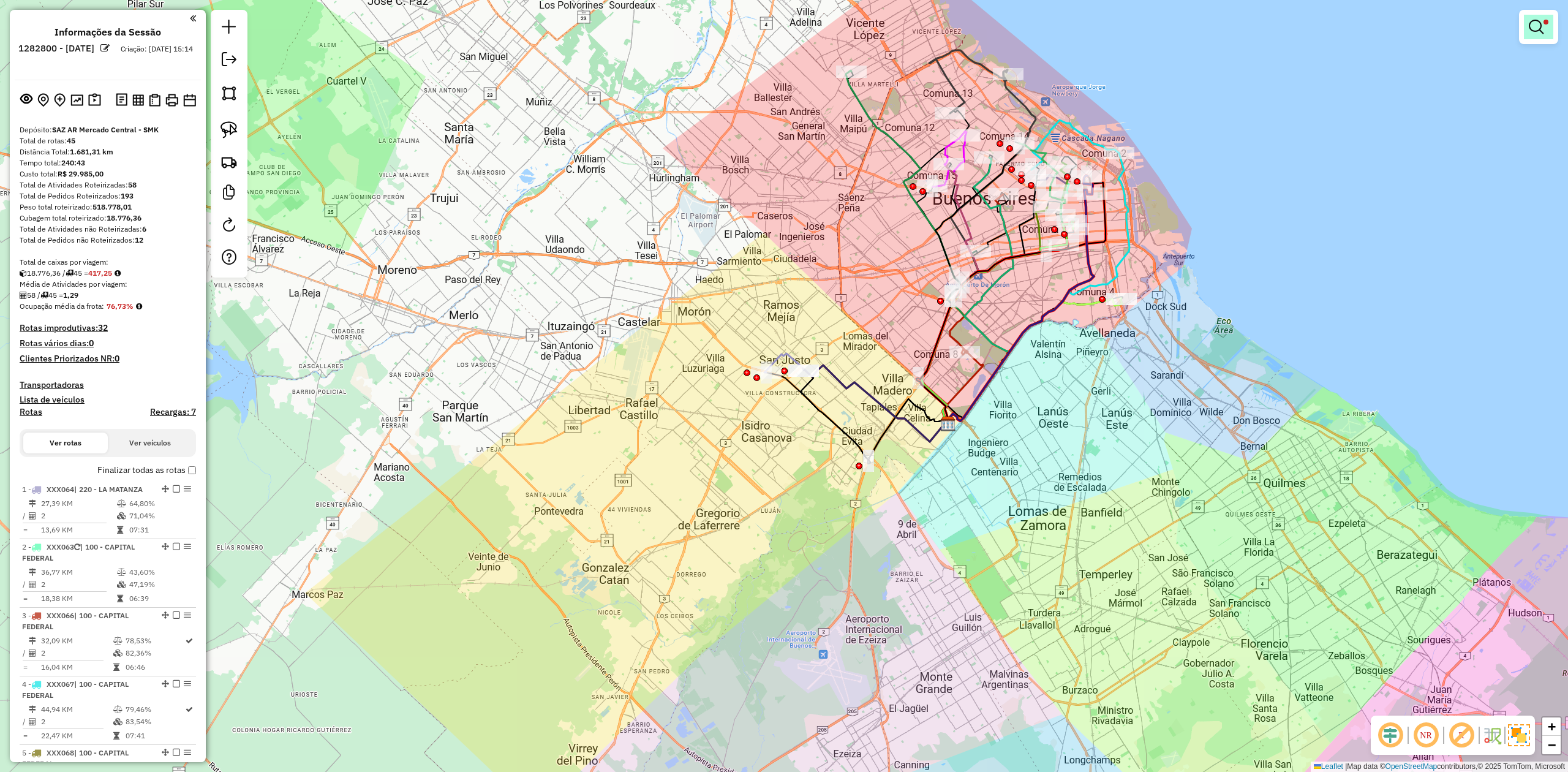
click at [1536, 23] on em at bounding box center [1536, 26] width 15 height 15
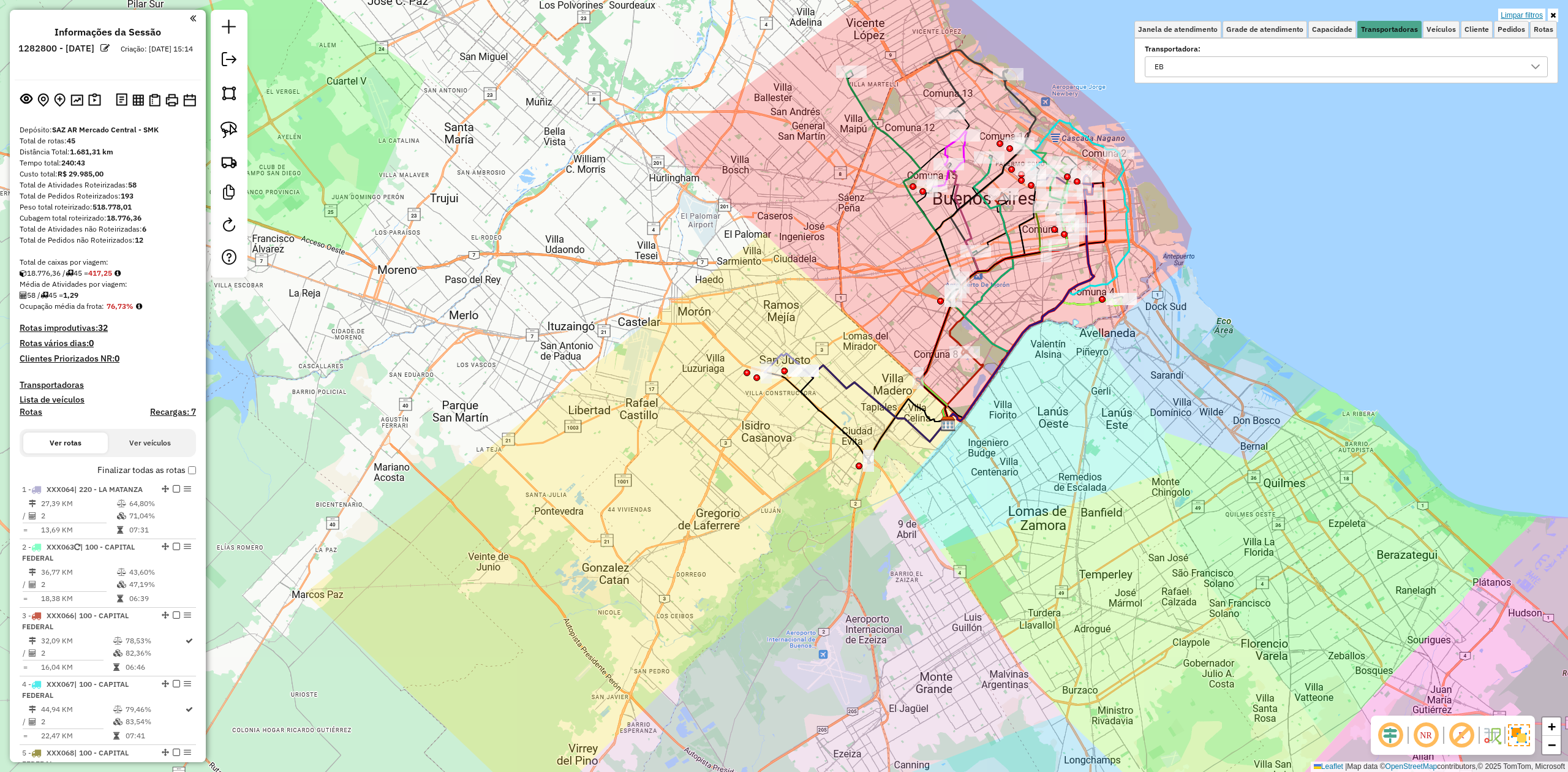
click at [1531, 11] on link "Limpar filtros" at bounding box center [1521, 15] width 47 height 14
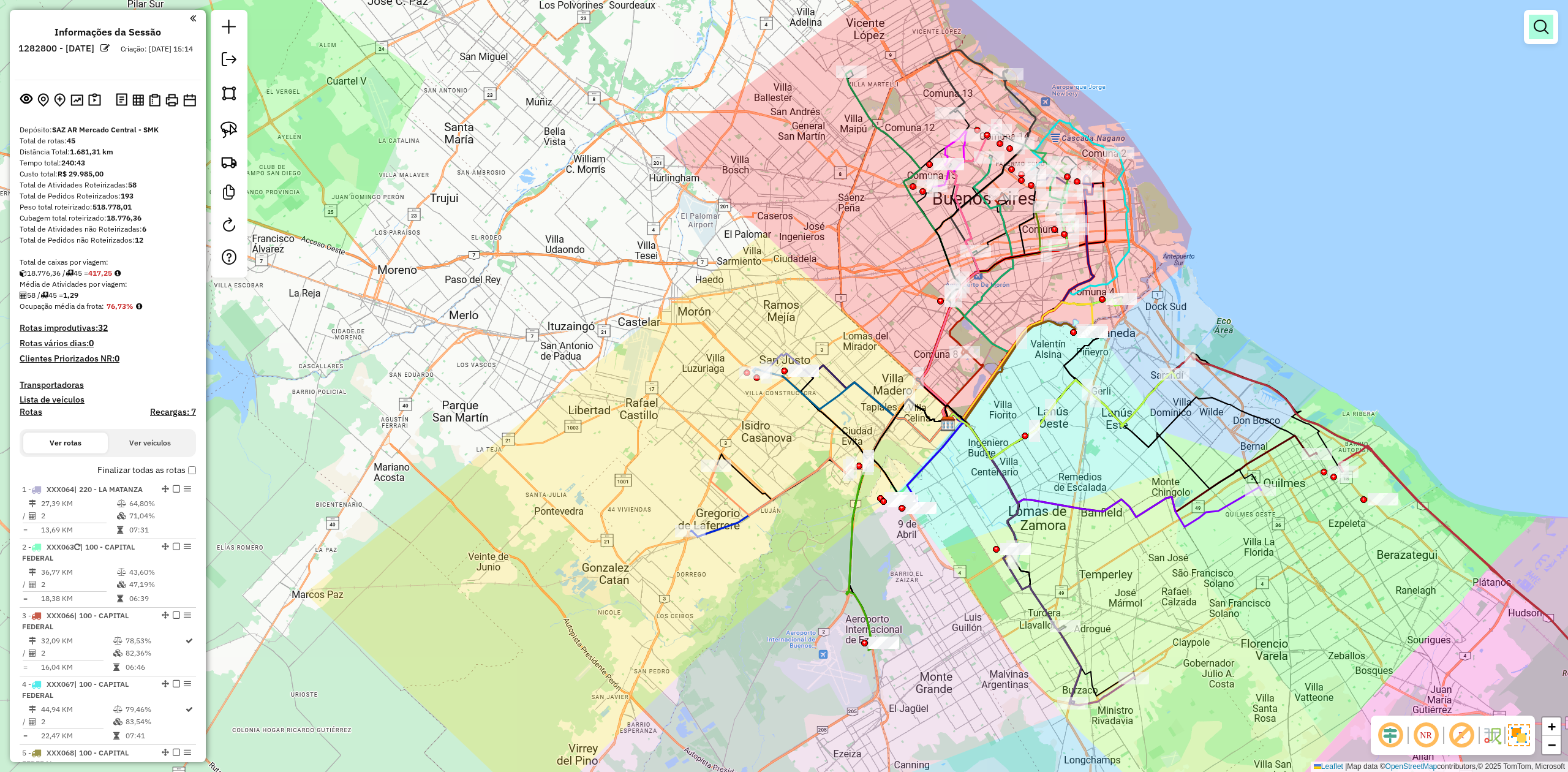
click at [1540, 32] on em at bounding box center [1540, 26] width 15 height 15
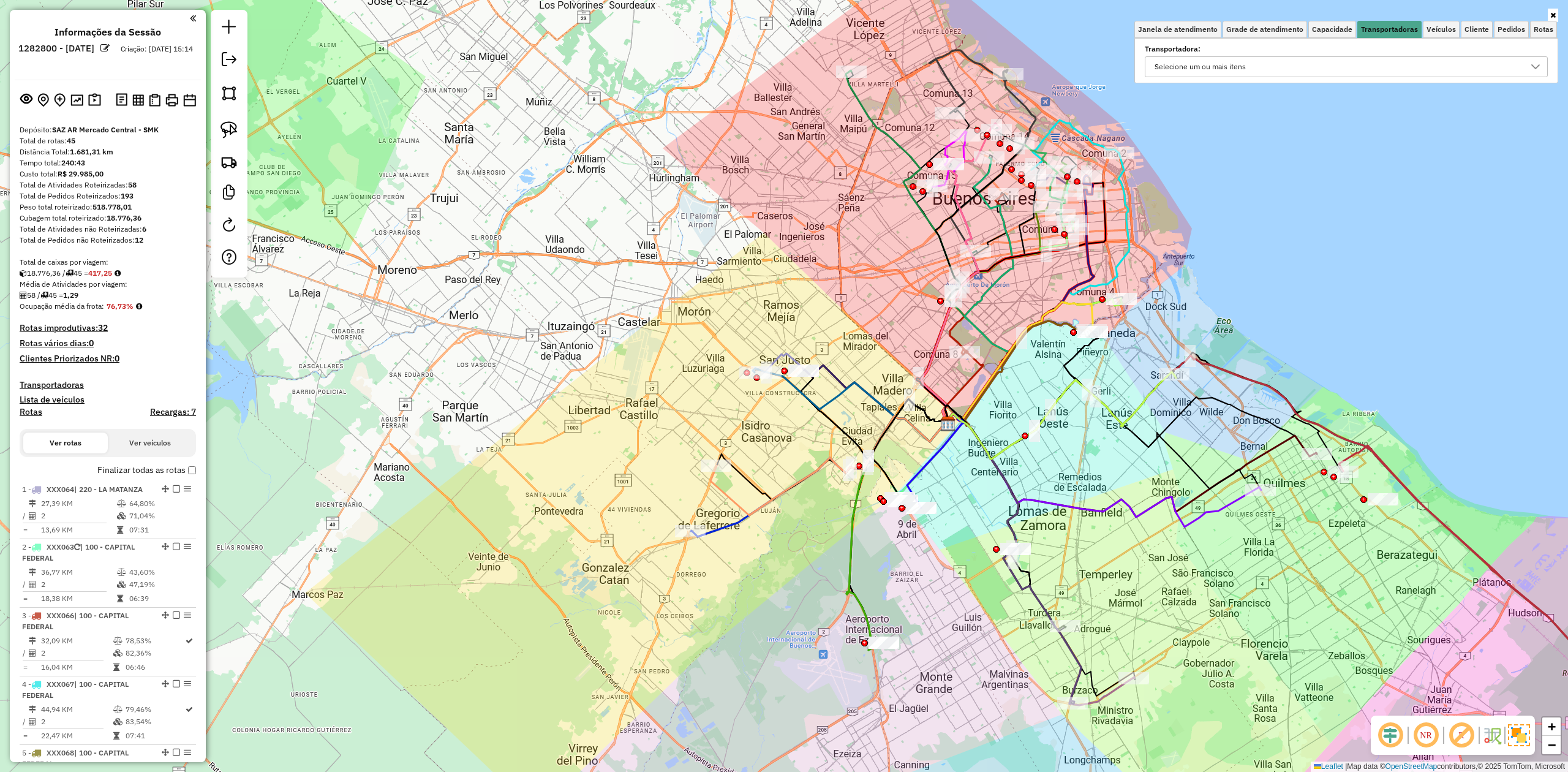
click at [1324, 71] on div "Selecione um ou mais itens" at bounding box center [1336, 66] width 373 height 19
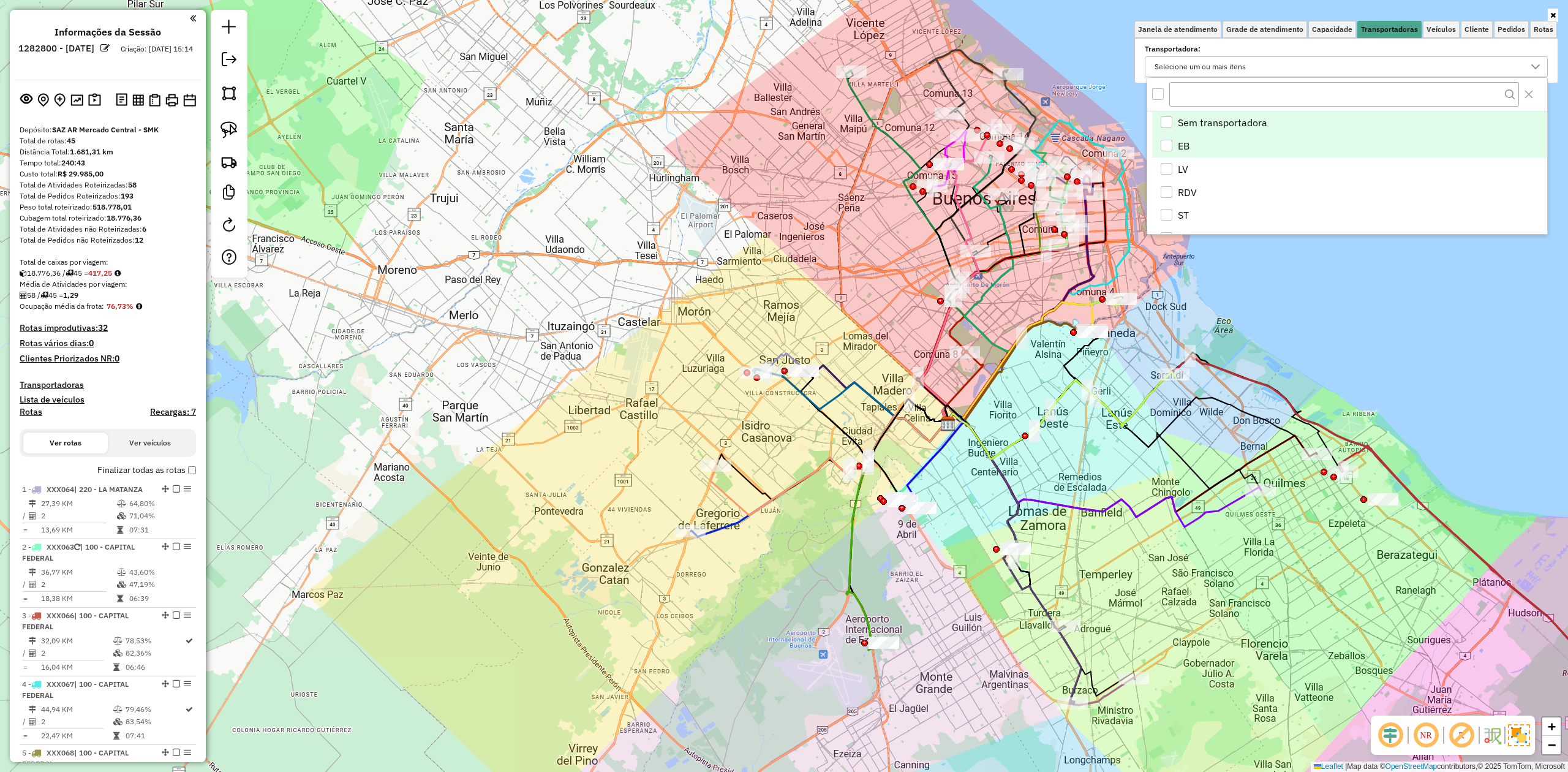
click at [1166, 142] on div "EB" at bounding box center [1166, 145] width 12 height 12
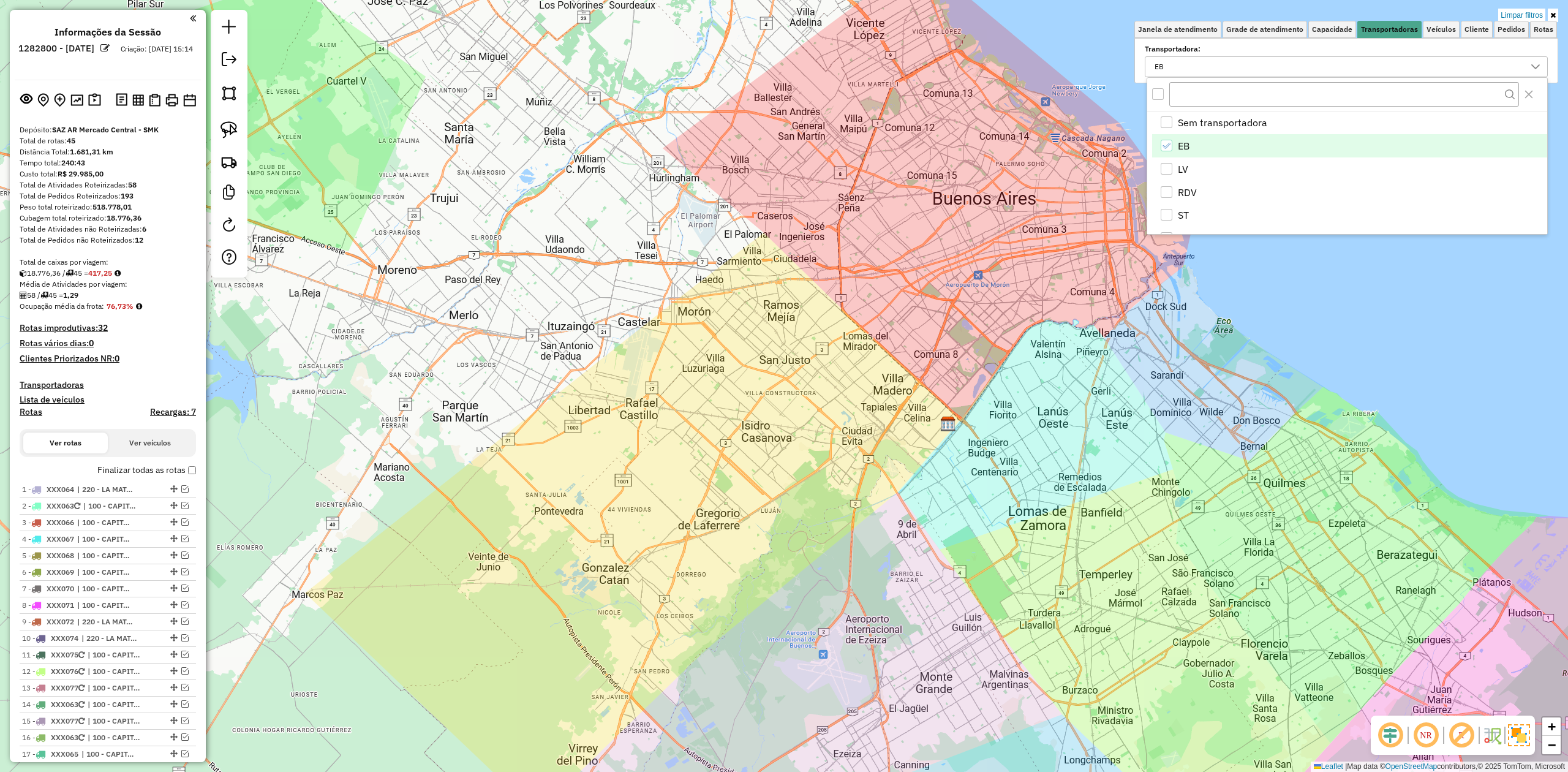
click at [1523, 12] on link "Limpar filtros" at bounding box center [1521, 15] width 47 height 14
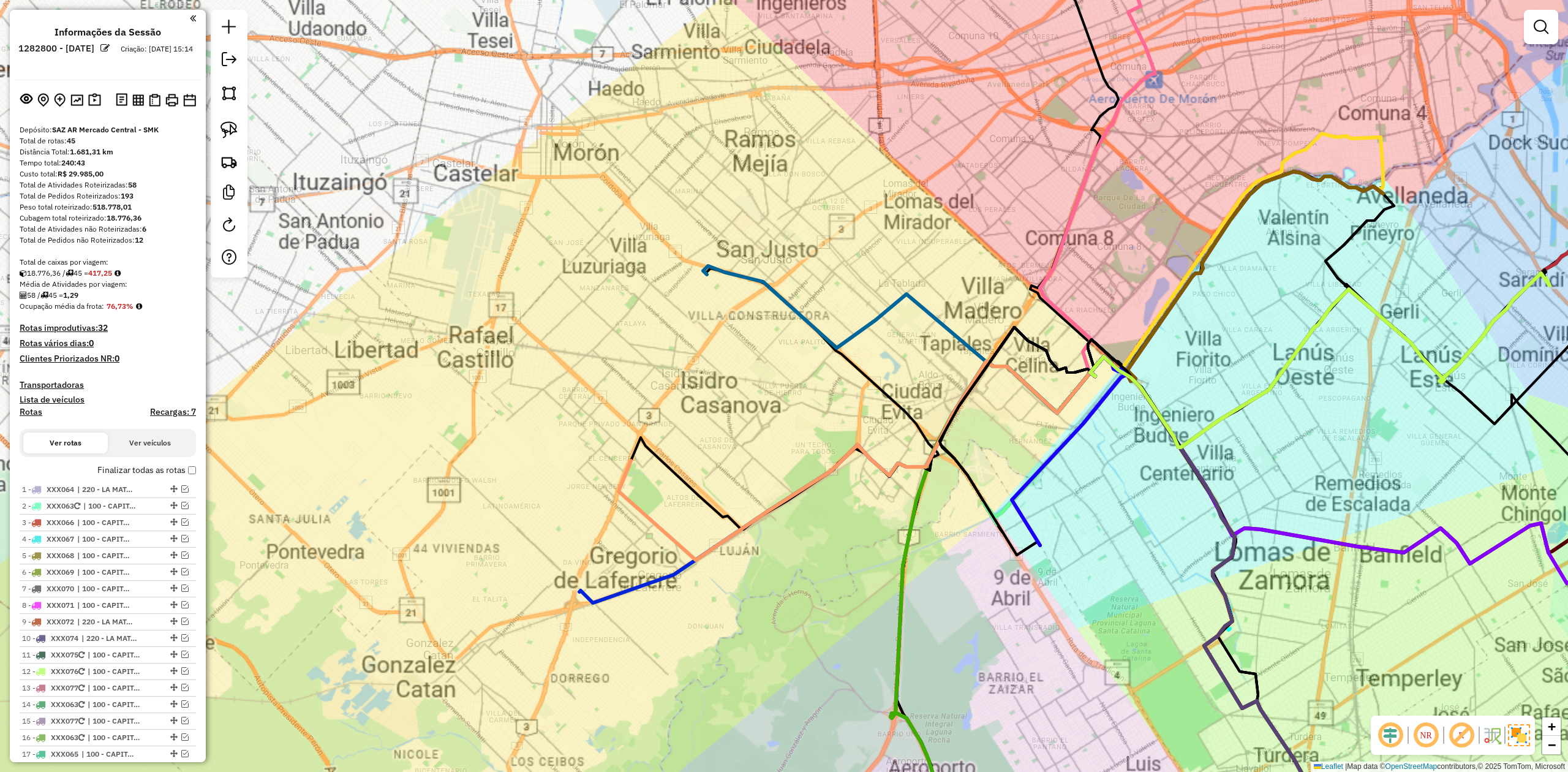
click at [791, 397] on div "Janela de atendimento Grade de atendimento Capacidade Transportadoras Veículos …" at bounding box center [784, 386] width 1568 height 772
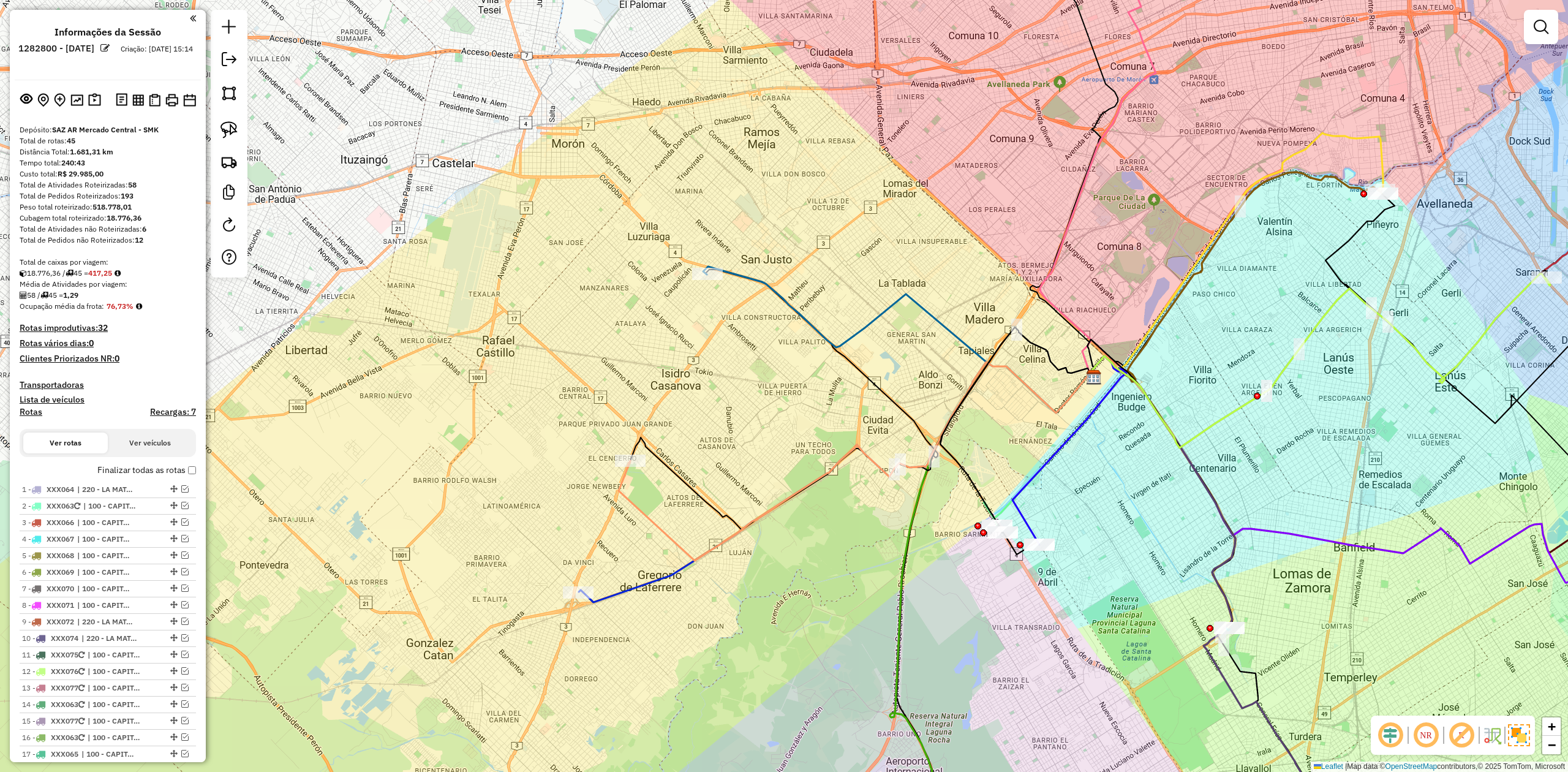
click at [814, 328] on icon at bounding box center [898, 339] width 392 height 146
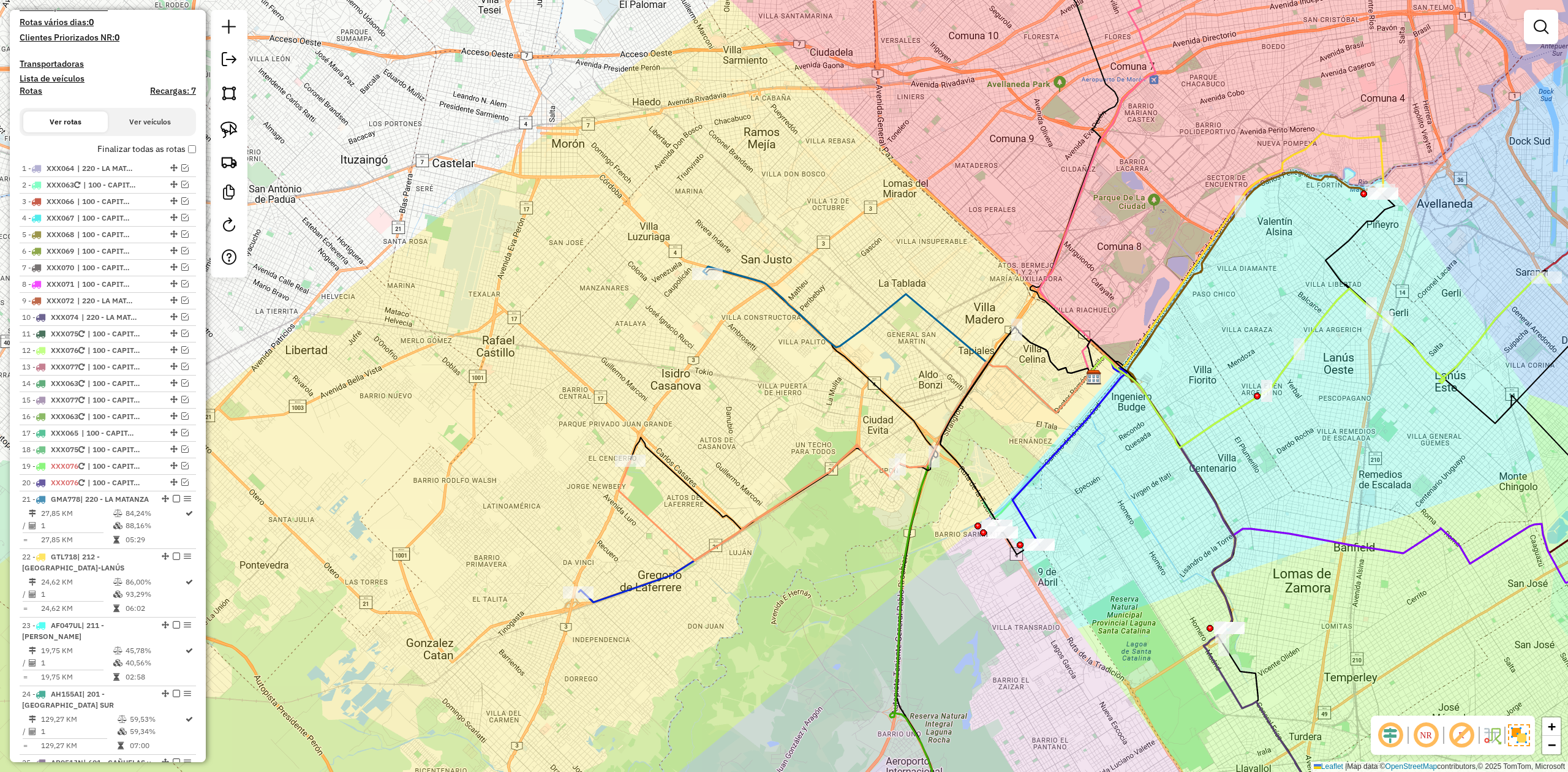
select select "**********"
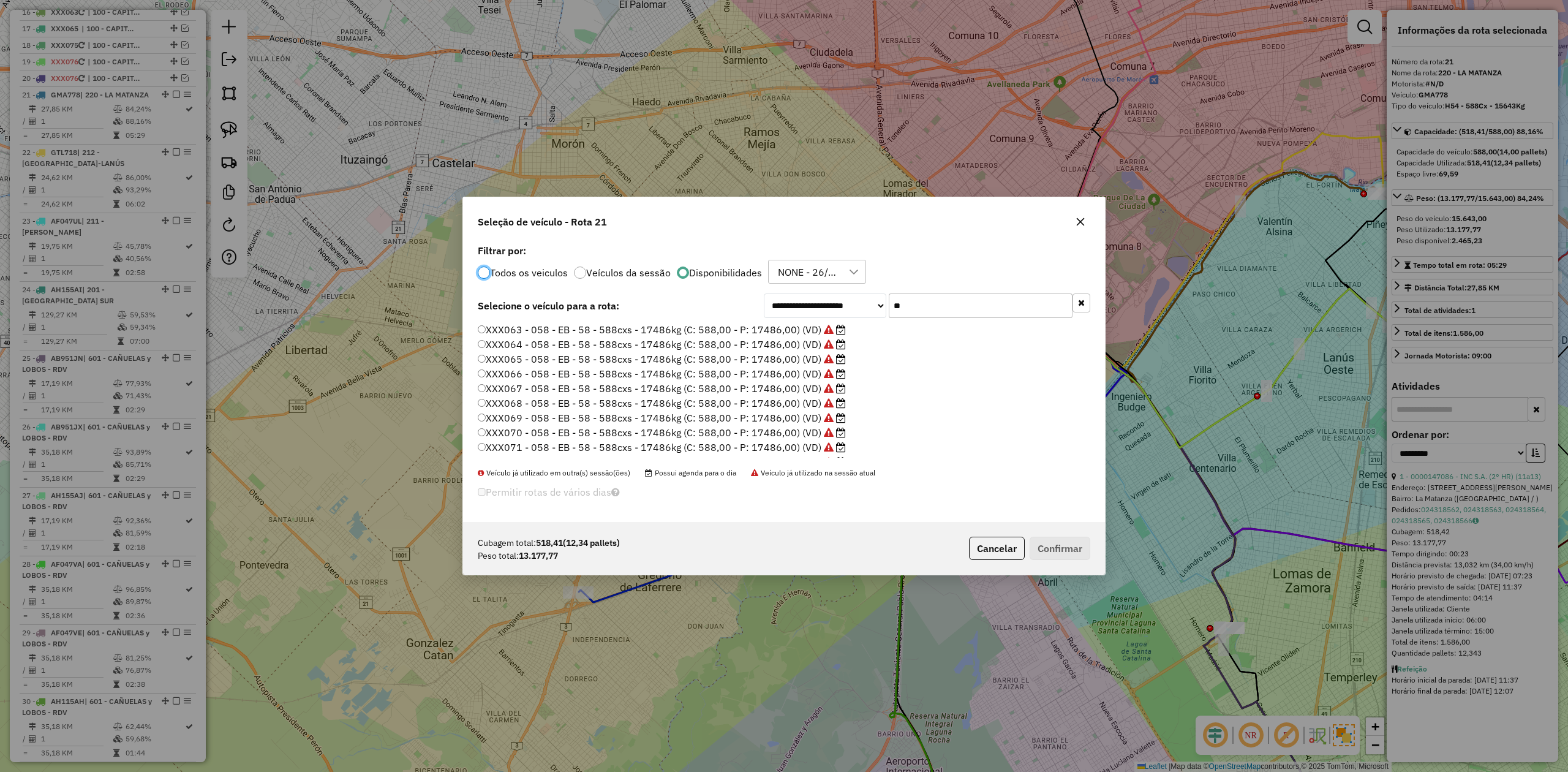
scroll to position [806, 0]
drag, startPoint x: 835, startPoint y: 292, endPoint x: 823, endPoint y: 292, distance: 12.0
click at [824, 293] on div "**********" at bounding box center [927, 306] width 326 height 25
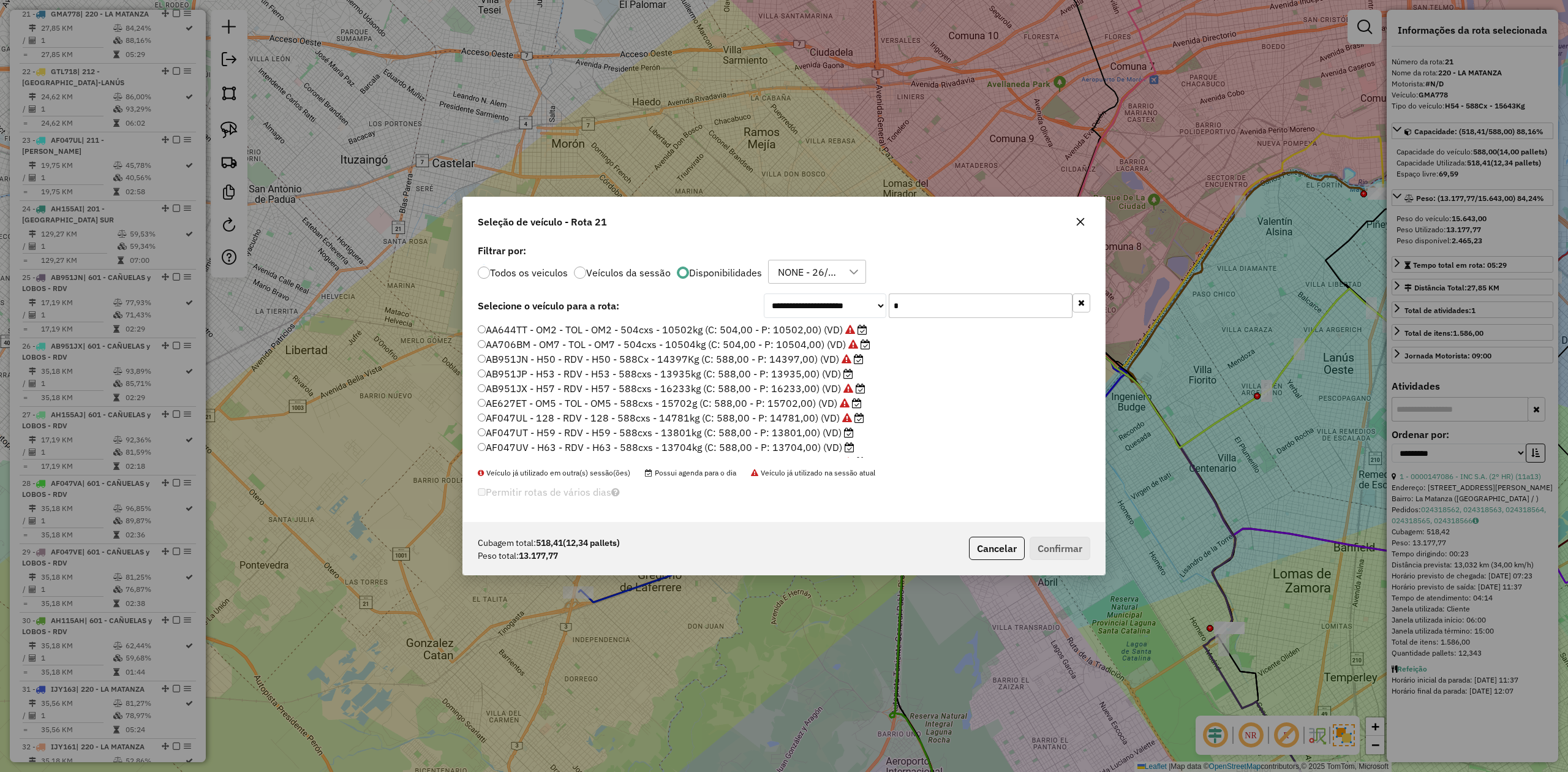
type input "**"
click at [827, 366] on label "XXX066 - 058 - EB - 58 - 588cxs - 17486kg (C: 588,00 - P: 17486,00) (VD)" at bounding box center [662, 373] width 368 height 15
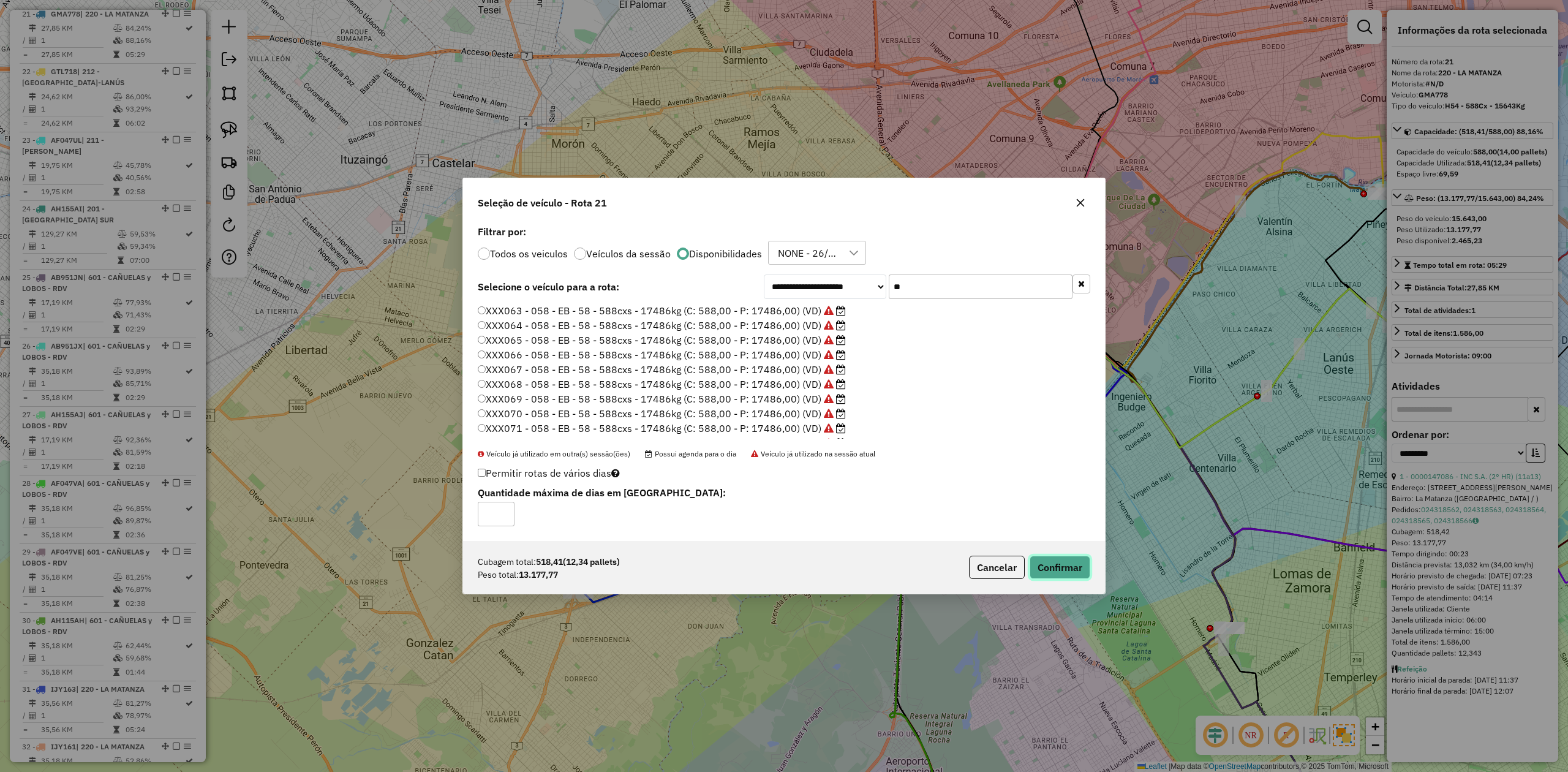
click at [1077, 569] on button "Confirmar" at bounding box center [1060, 567] width 61 height 23
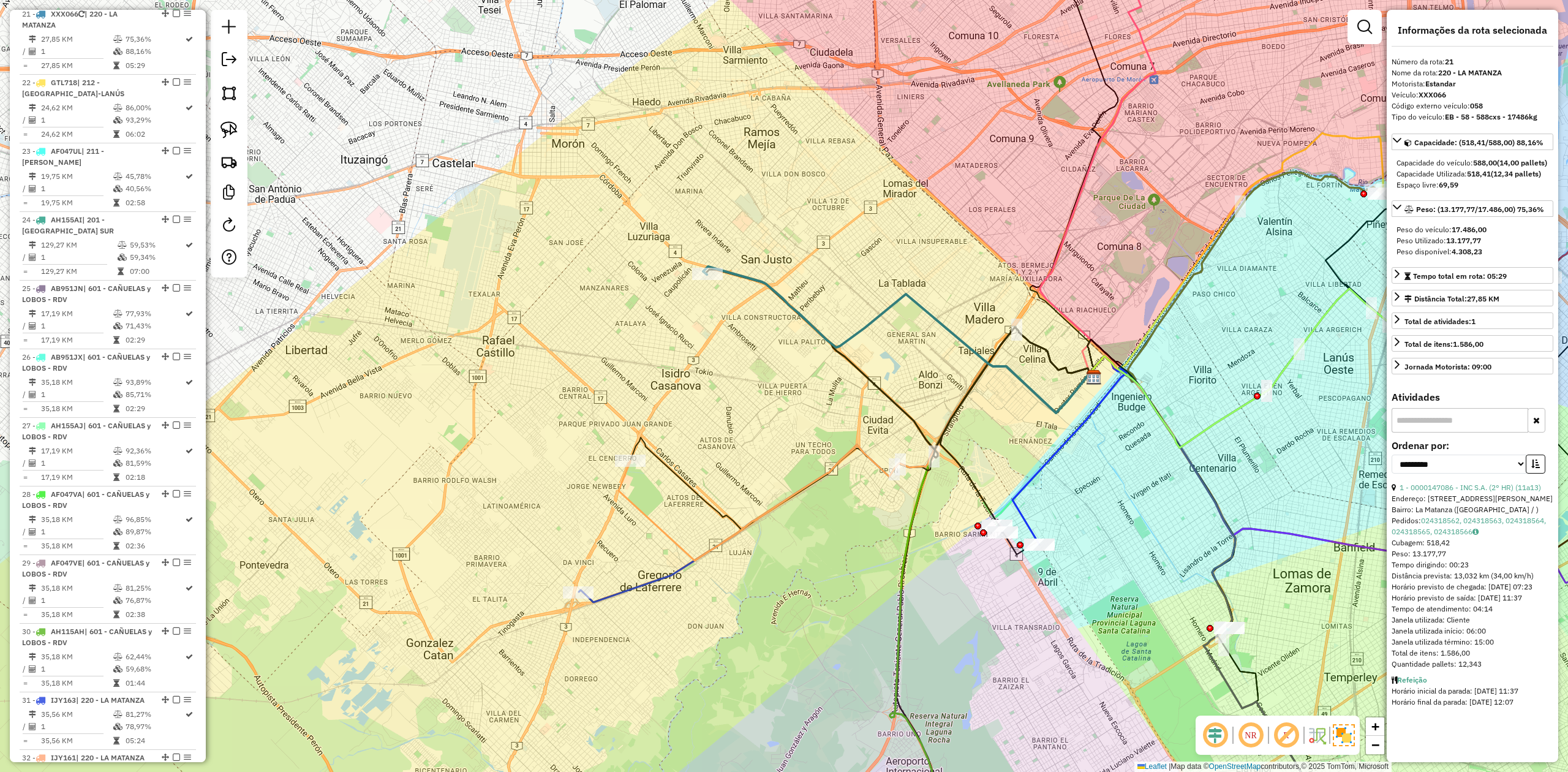
click at [659, 513] on div "Janela de atendimento Grade de atendimento Capacidade Transportadoras Veículos …" at bounding box center [784, 386] width 1568 height 772
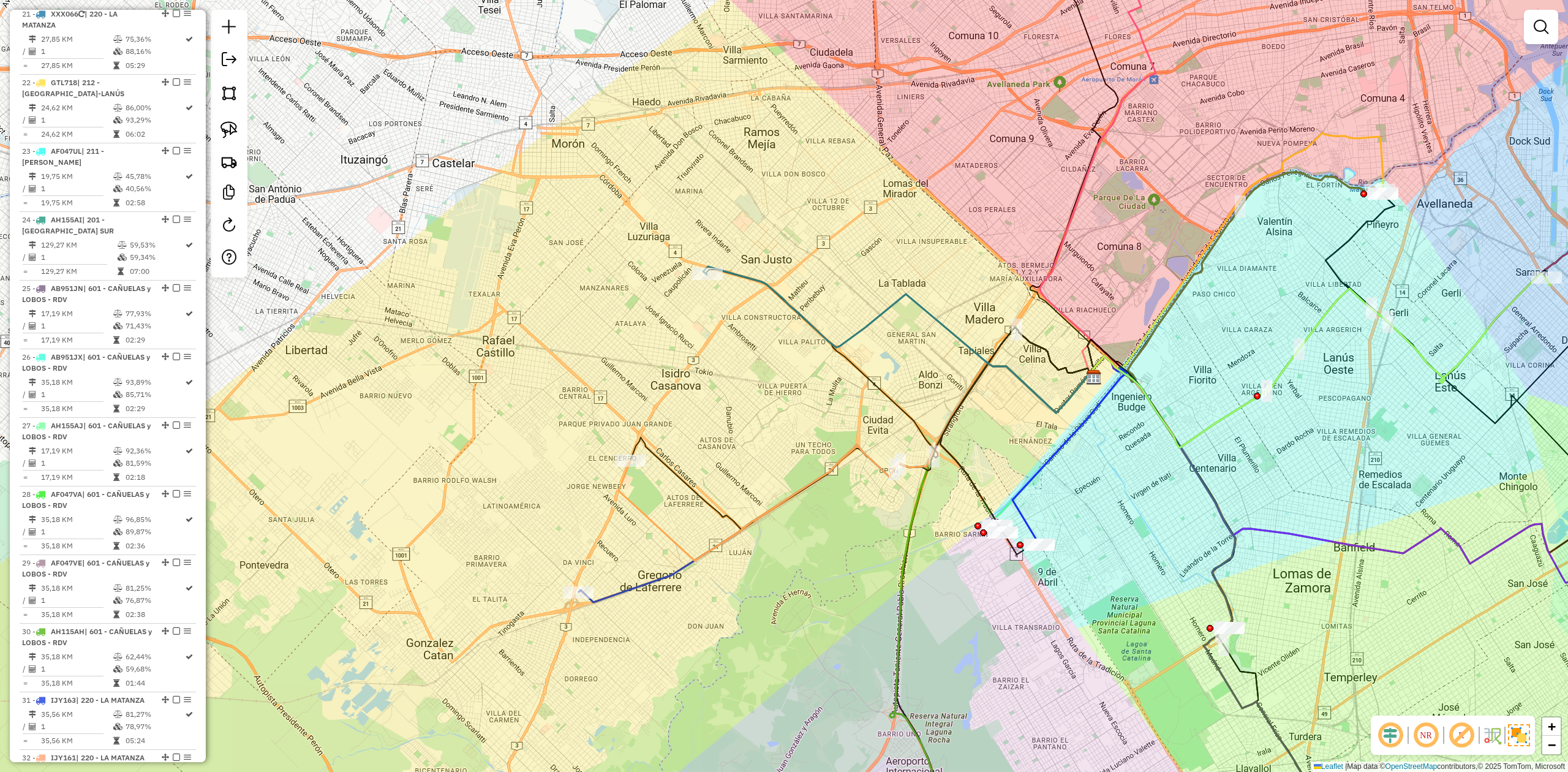
click at [644, 514] on icon at bounding box center [857, 461] width 476 height 199
select select "**********"
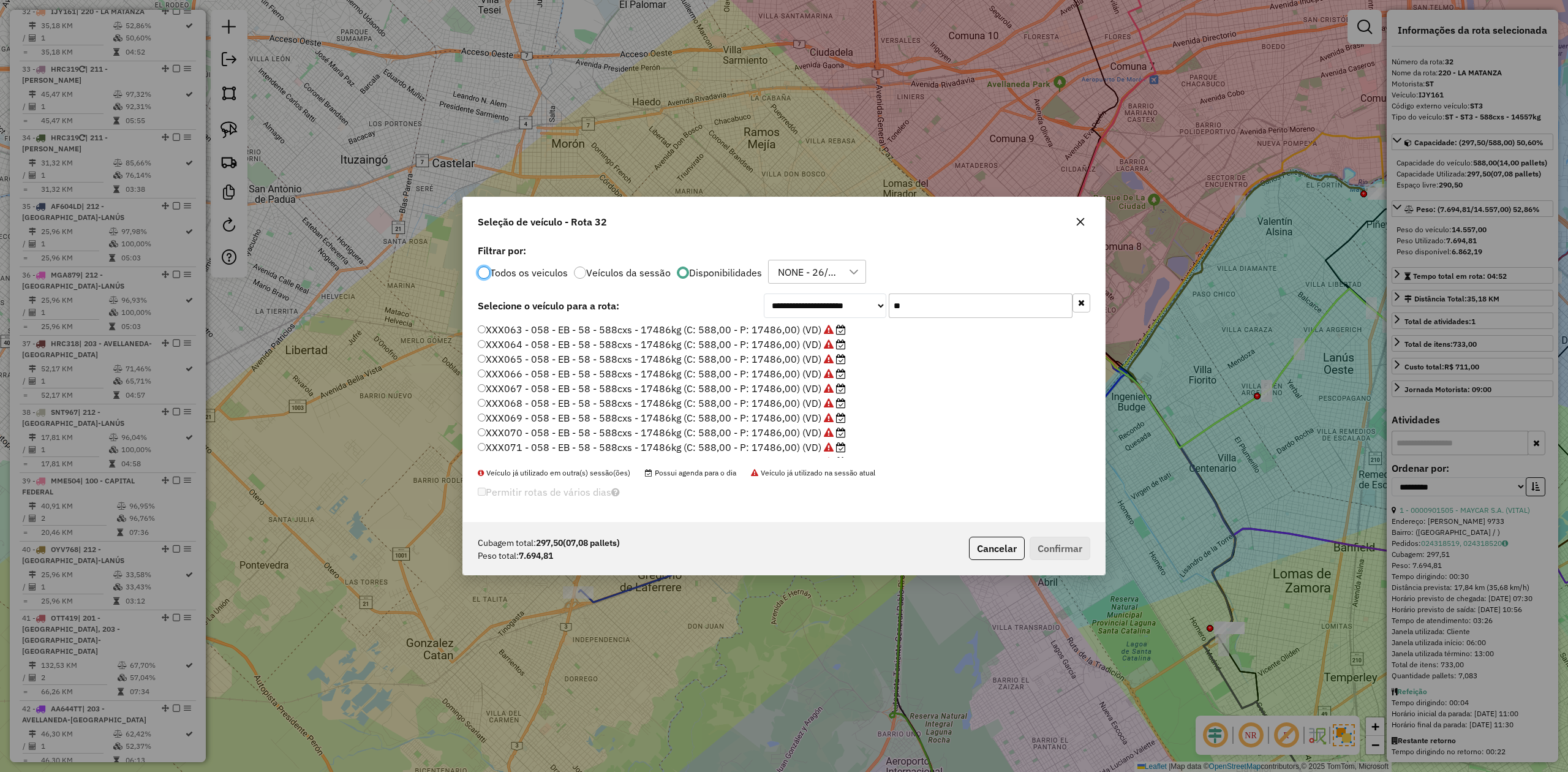
scroll to position [6, 4]
drag, startPoint x: 1079, startPoint y: 220, endPoint x: 975, endPoint y: 366, distance: 179.3
click at [1079, 219] on icon "button" at bounding box center [1081, 221] width 8 height 8
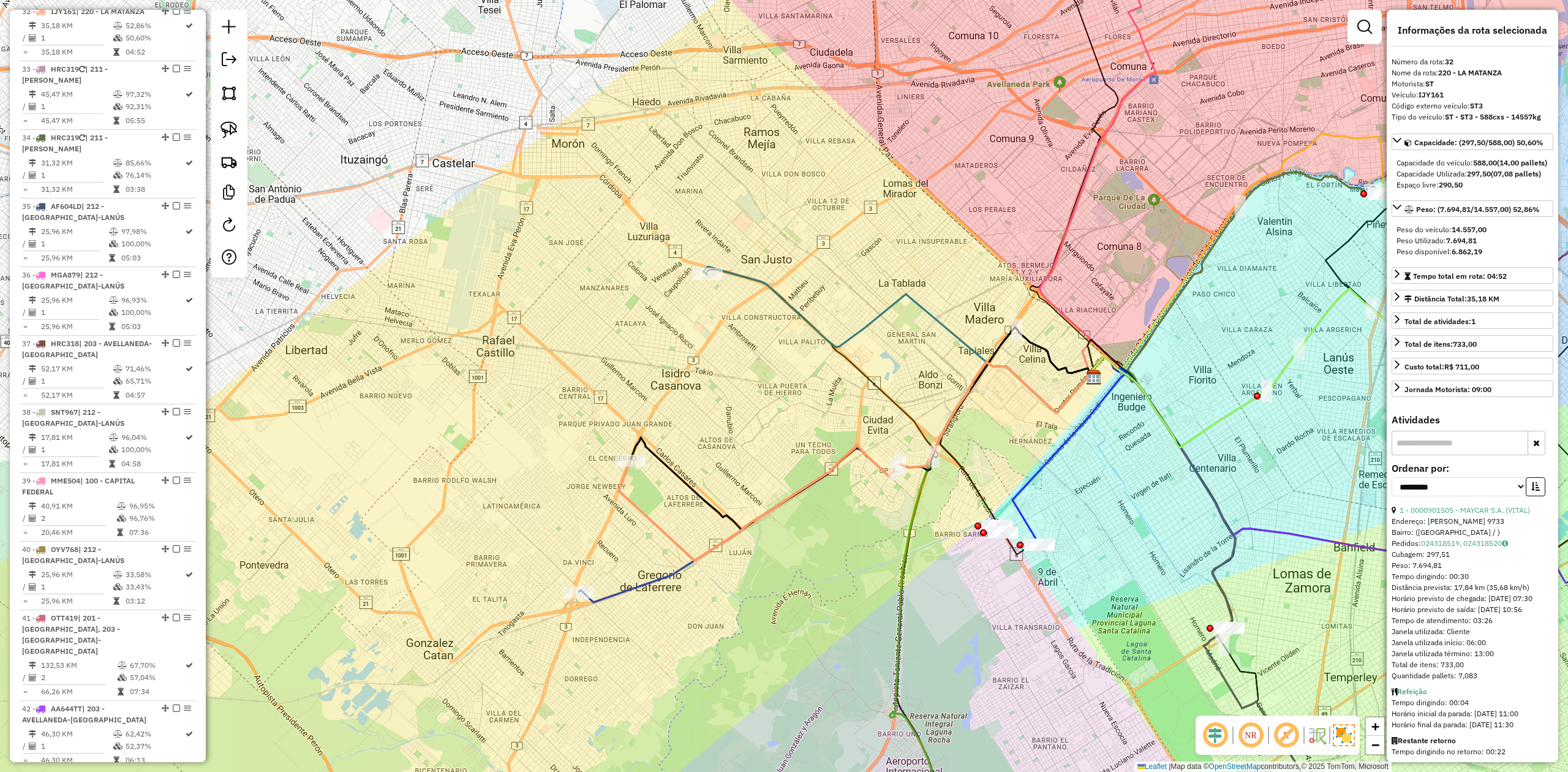
click at [644, 582] on icon at bounding box center [837, 482] width 517 height 240
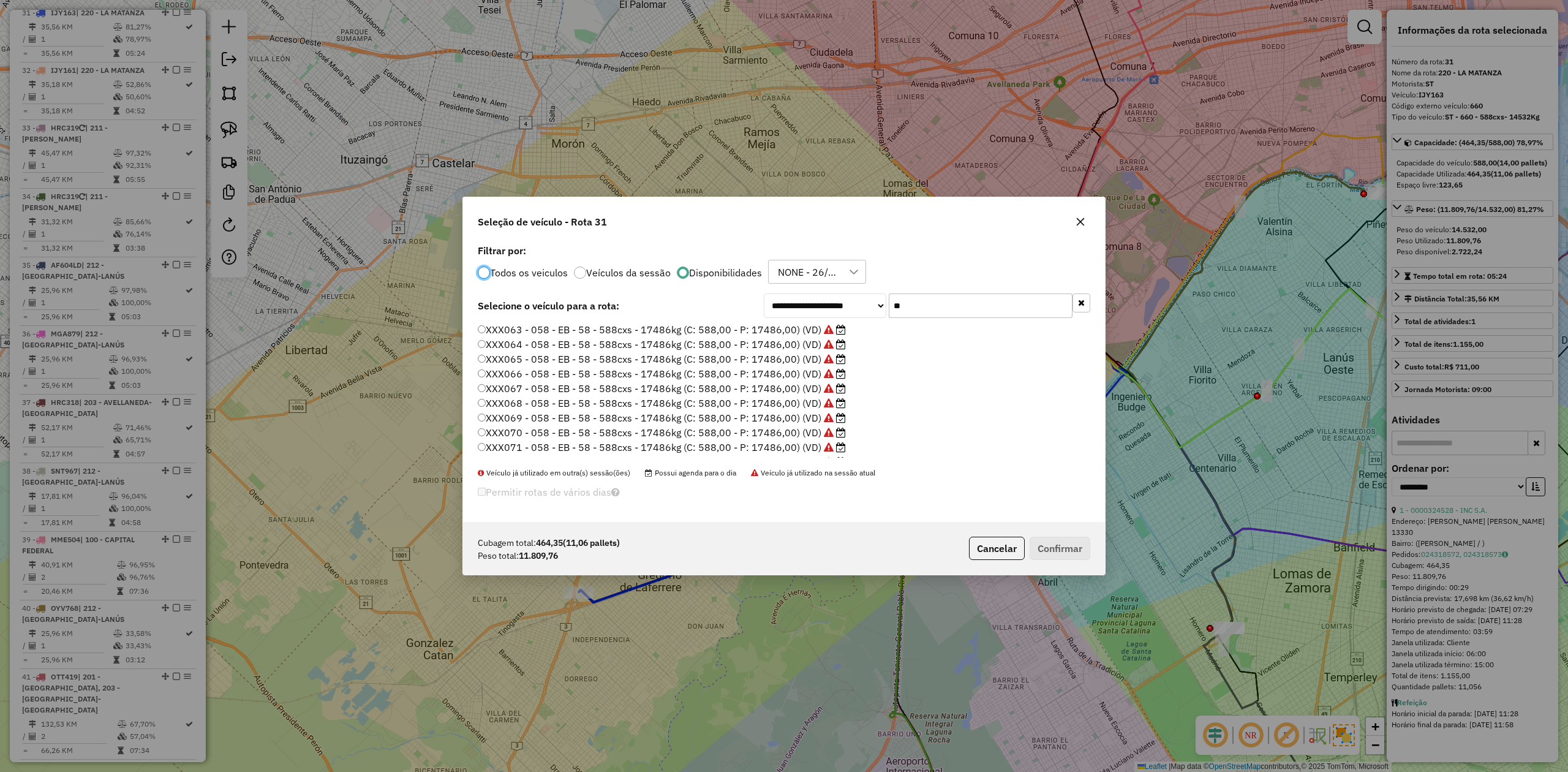
click at [1082, 226] on icon "button" at bounding box center [1080, 222] width 10 height 10
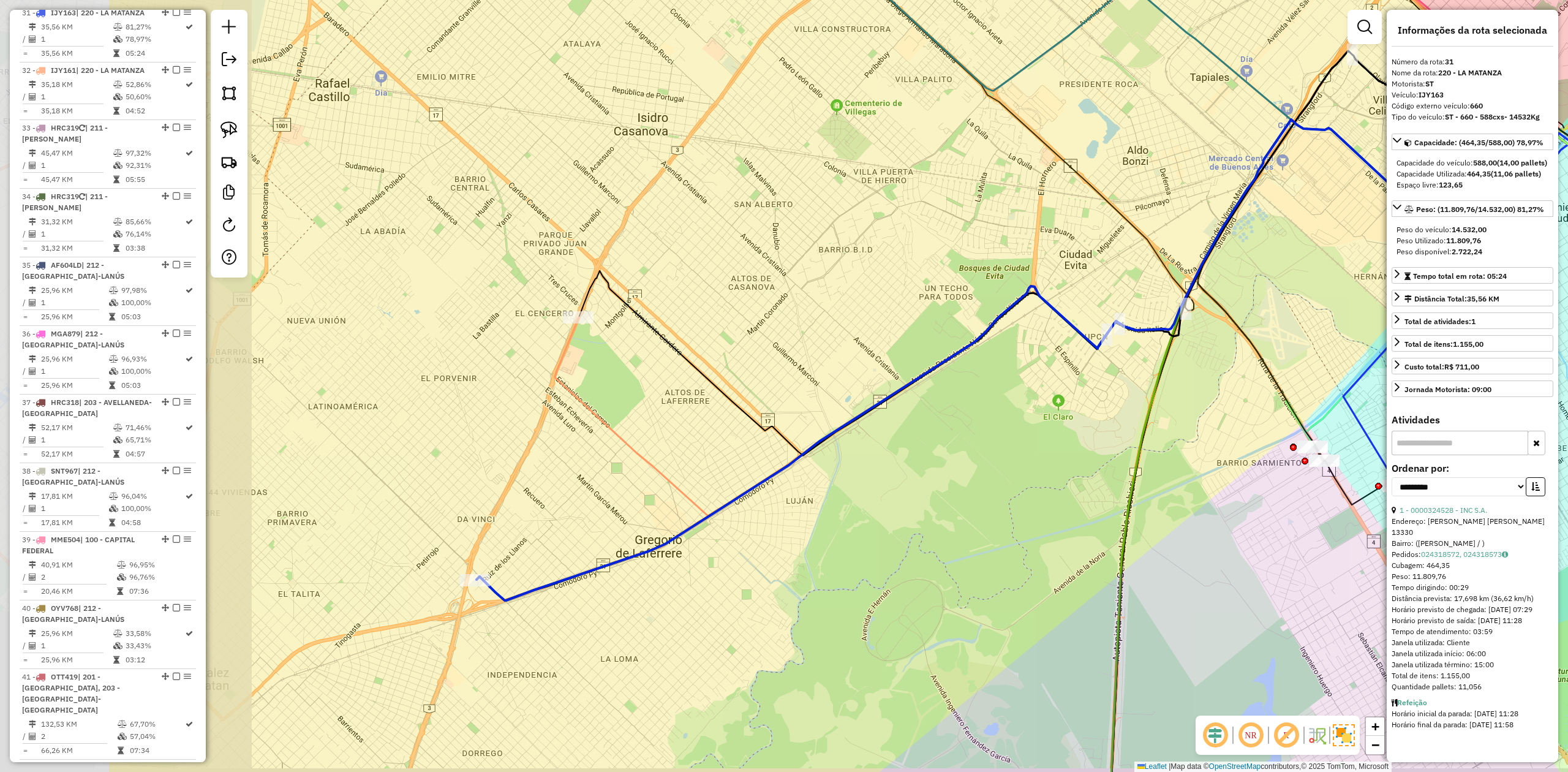
drag, startPoint x: 953, startPoint y: 498, endPoint x: 986, endPoint y: 485, distance: 35.5
click at [1024, 489] on div "Janela de atendimento Grade de atendimento Capacidade Transportadoras Veículos …" at bounding box center [784, 386] width 1568 height 772
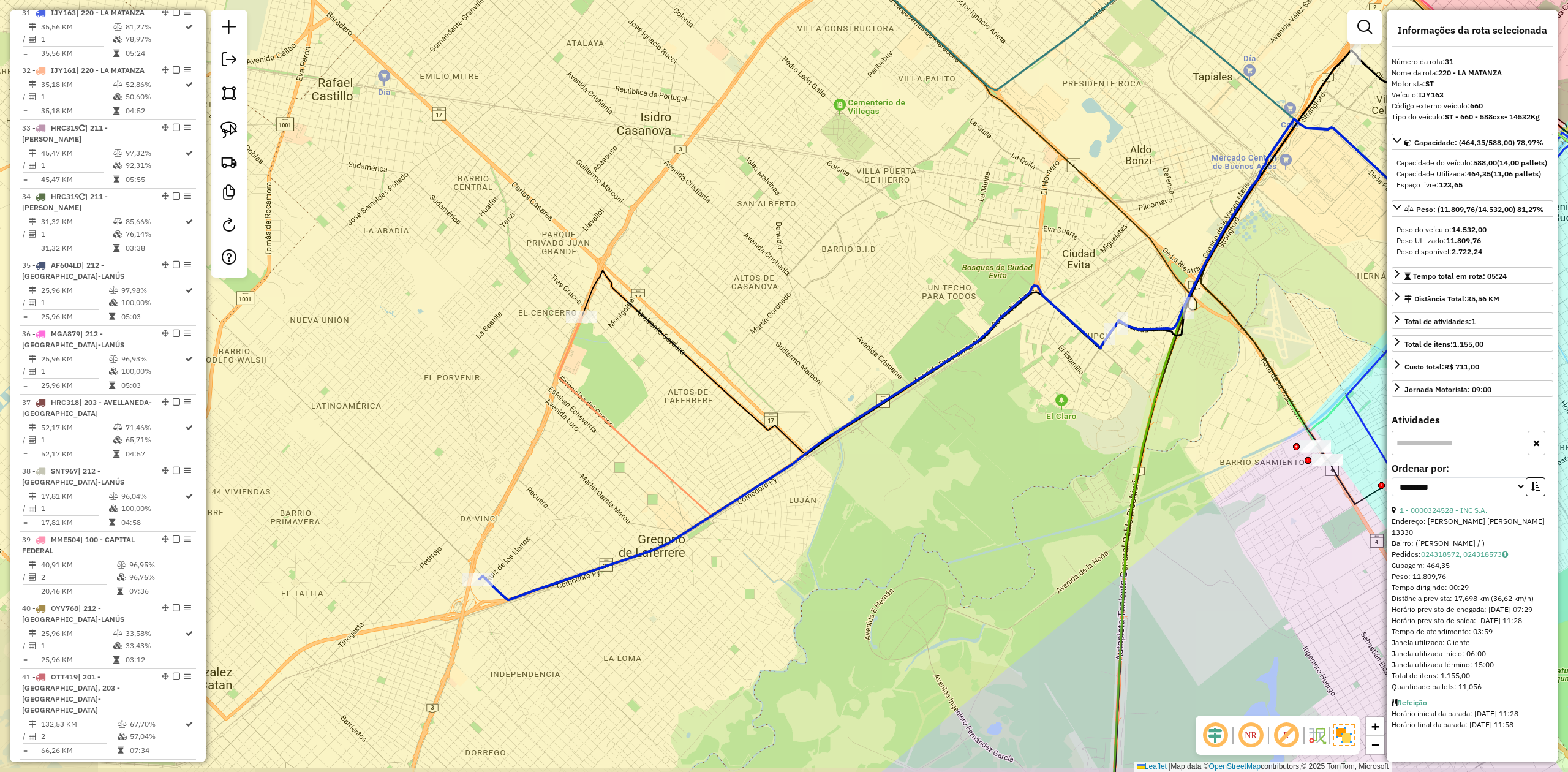
click at [692, 312] on div "Janela de atendimento Grade de atendimento Capacidade Transportadoras Veículos …" at bounding box center [784, 386] width 1568 height 772
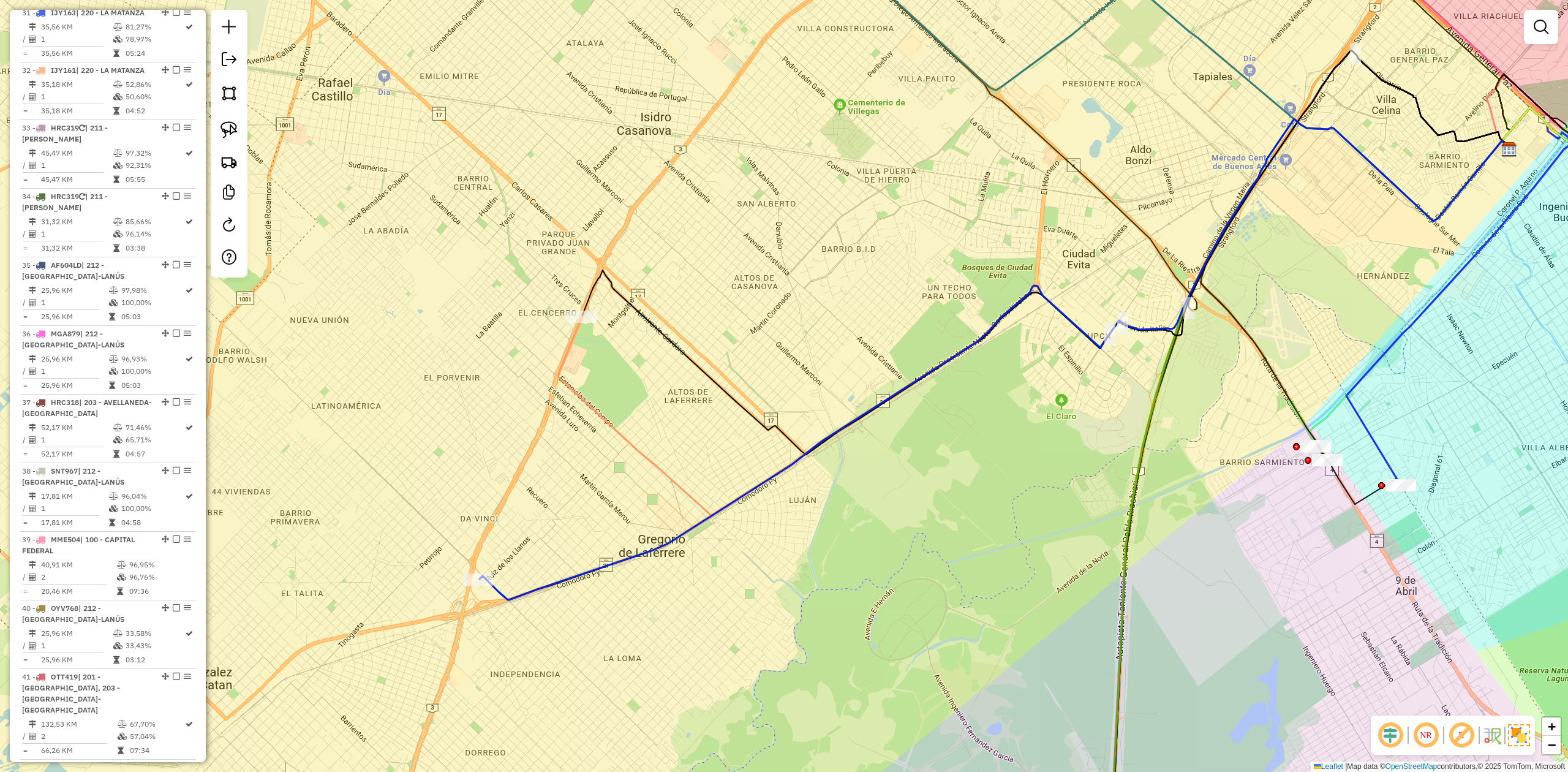
click at [634, 447] on icon at bounding box center [1035, 317] width 953 height 397
select select "**********"
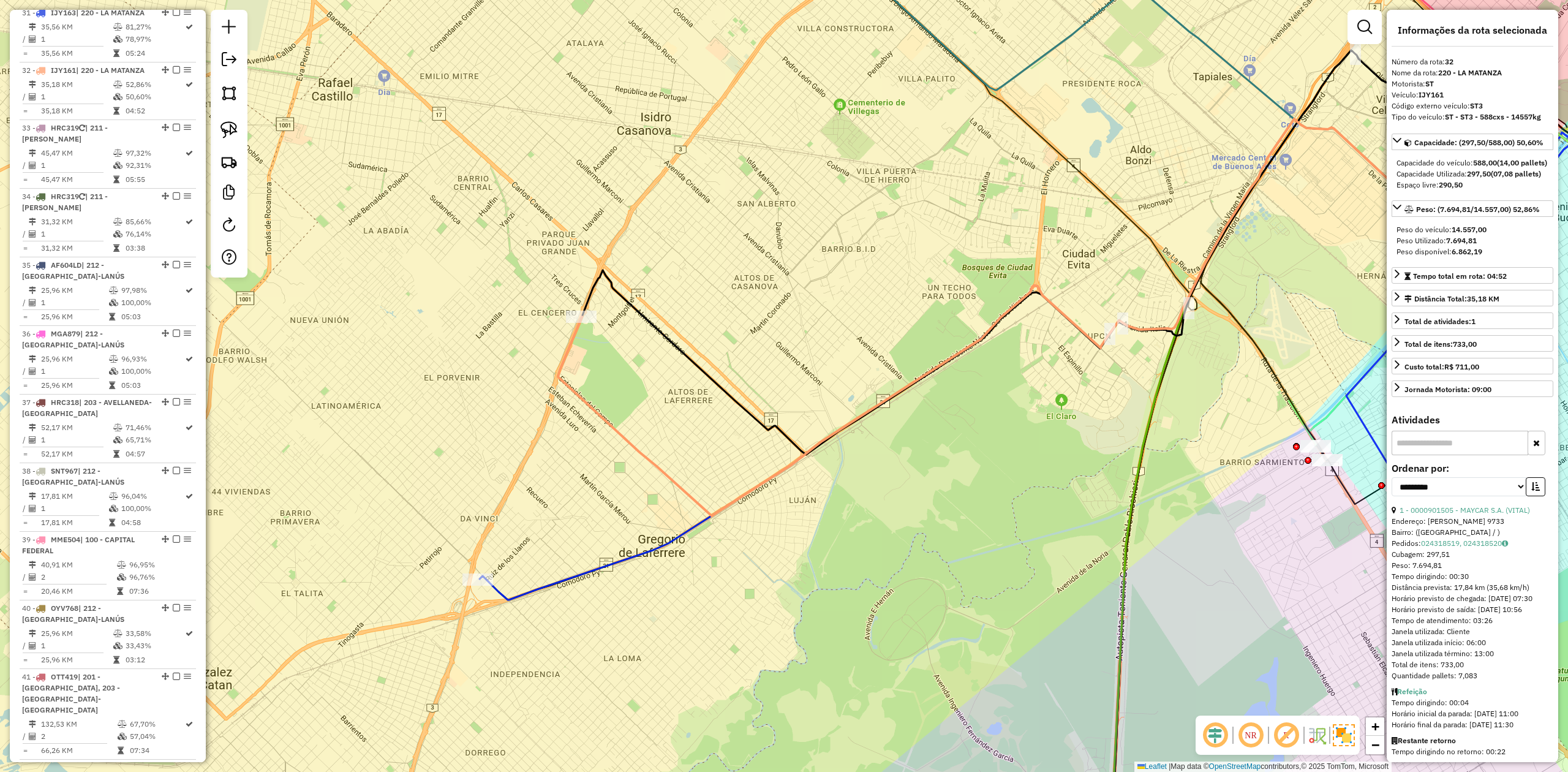
scroll to position [1552, 0]
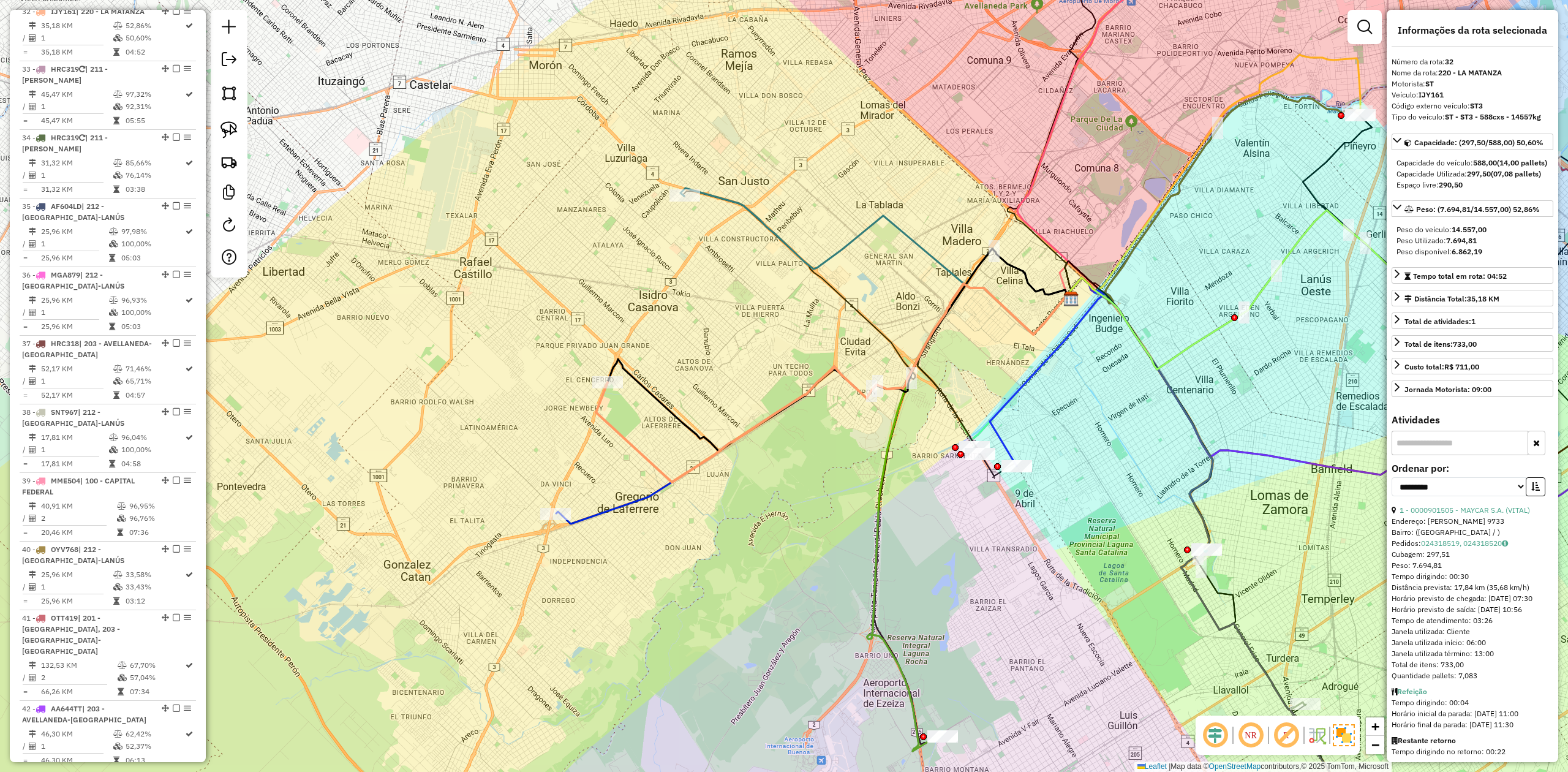
click at [632, 500] on icon at bounding box center [814, 403] width 517 height 240
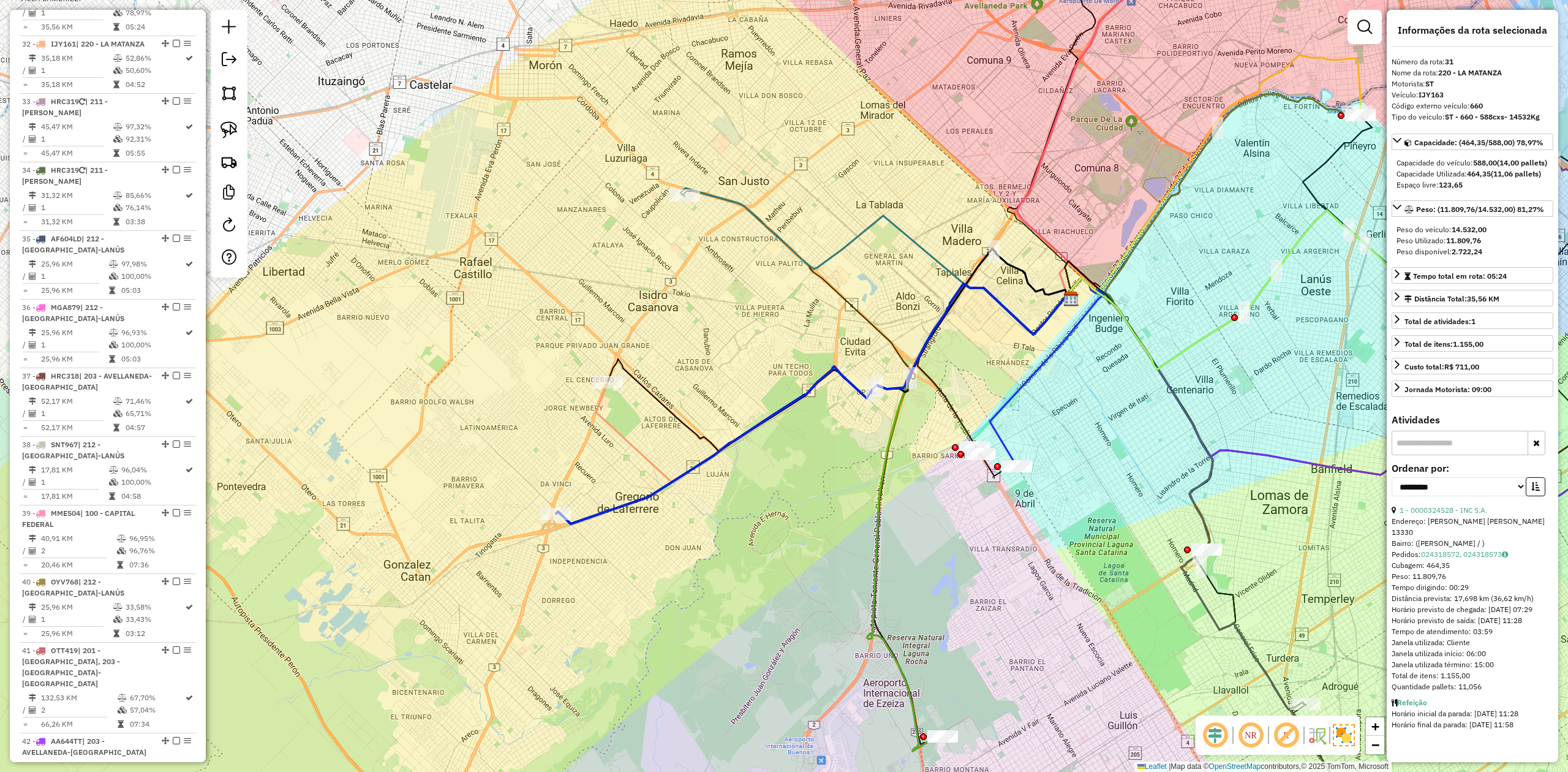
scroll to position [1493, 0]
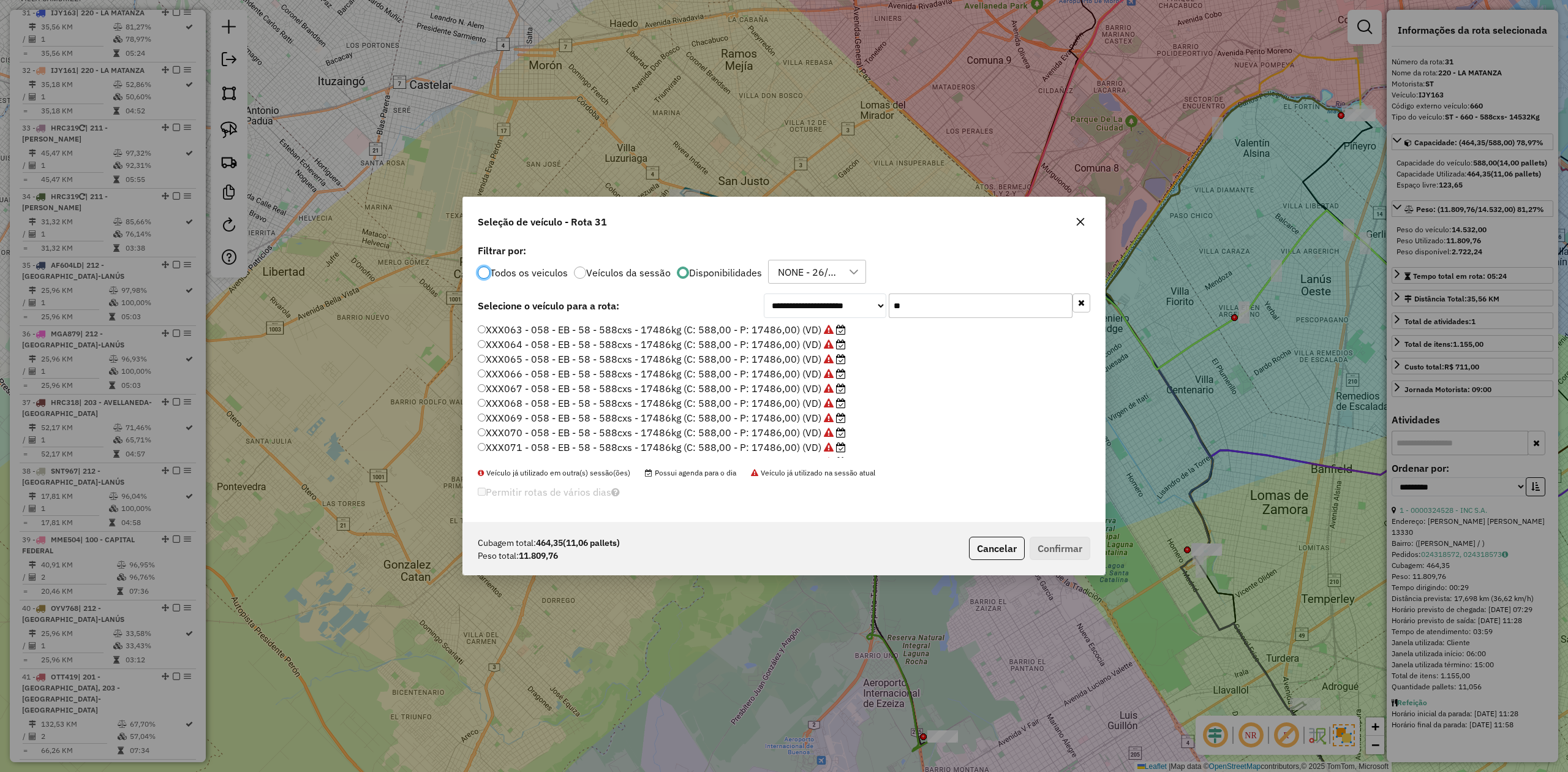
drag, startPoint x: 632, startPoint y: 500, endPoint x: 888, endPoint y: 271, distance: 343.5
click at [632, 500] on div "Permitir rotas de vários dias" at bounding box center [680, 495] width 403 height 24
click at [767, 383] on label "XXX067 - 058 - EB - 58 - 588cxs - 17486kg (C: 588,00 - P: 17486,00) (VD)" at bounding box center [662, 388] width 368 height 15
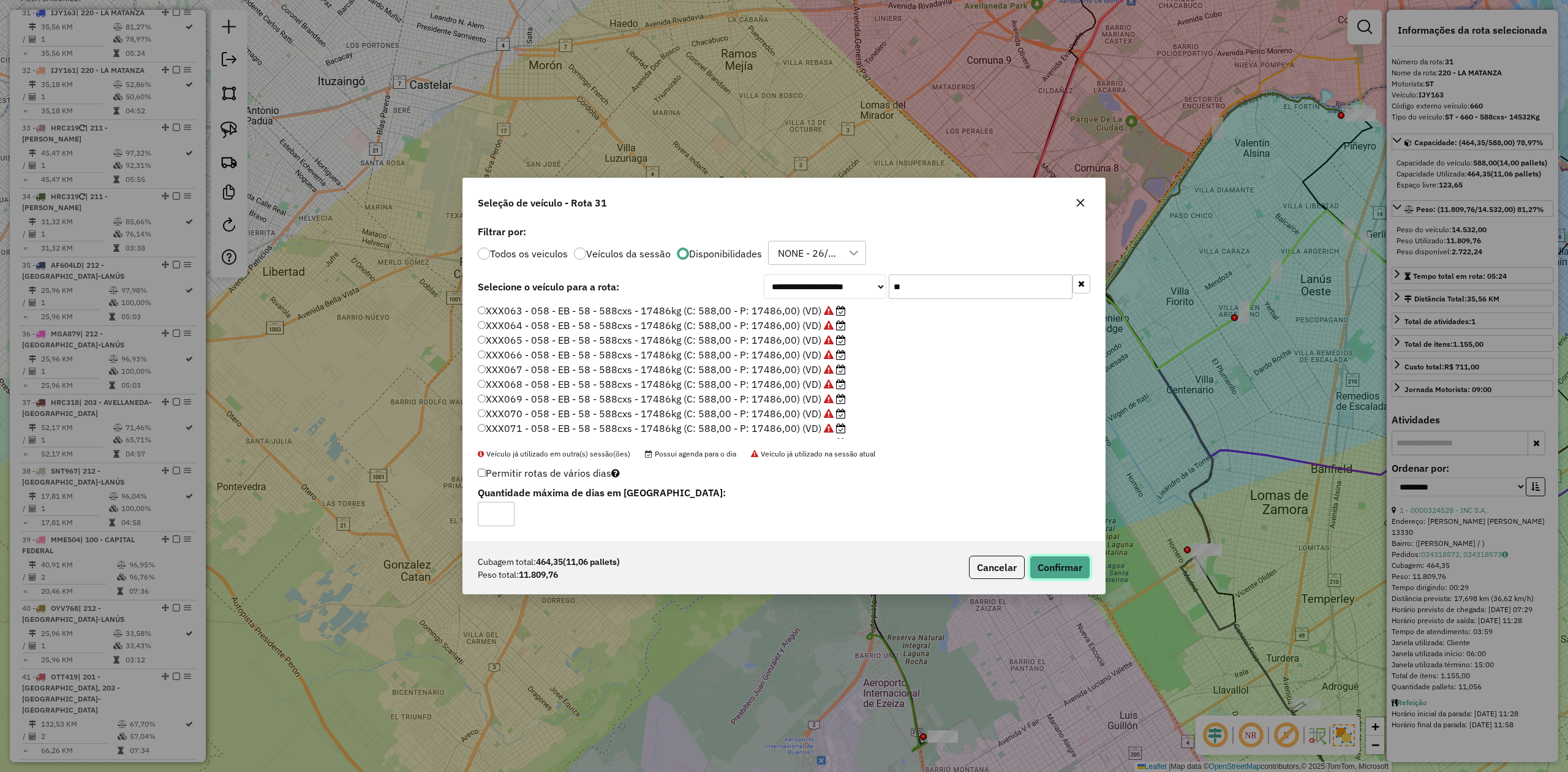
click at [1066, 568] on button "Confirmar" at bounding box center [1060, 567] width 61 height 23
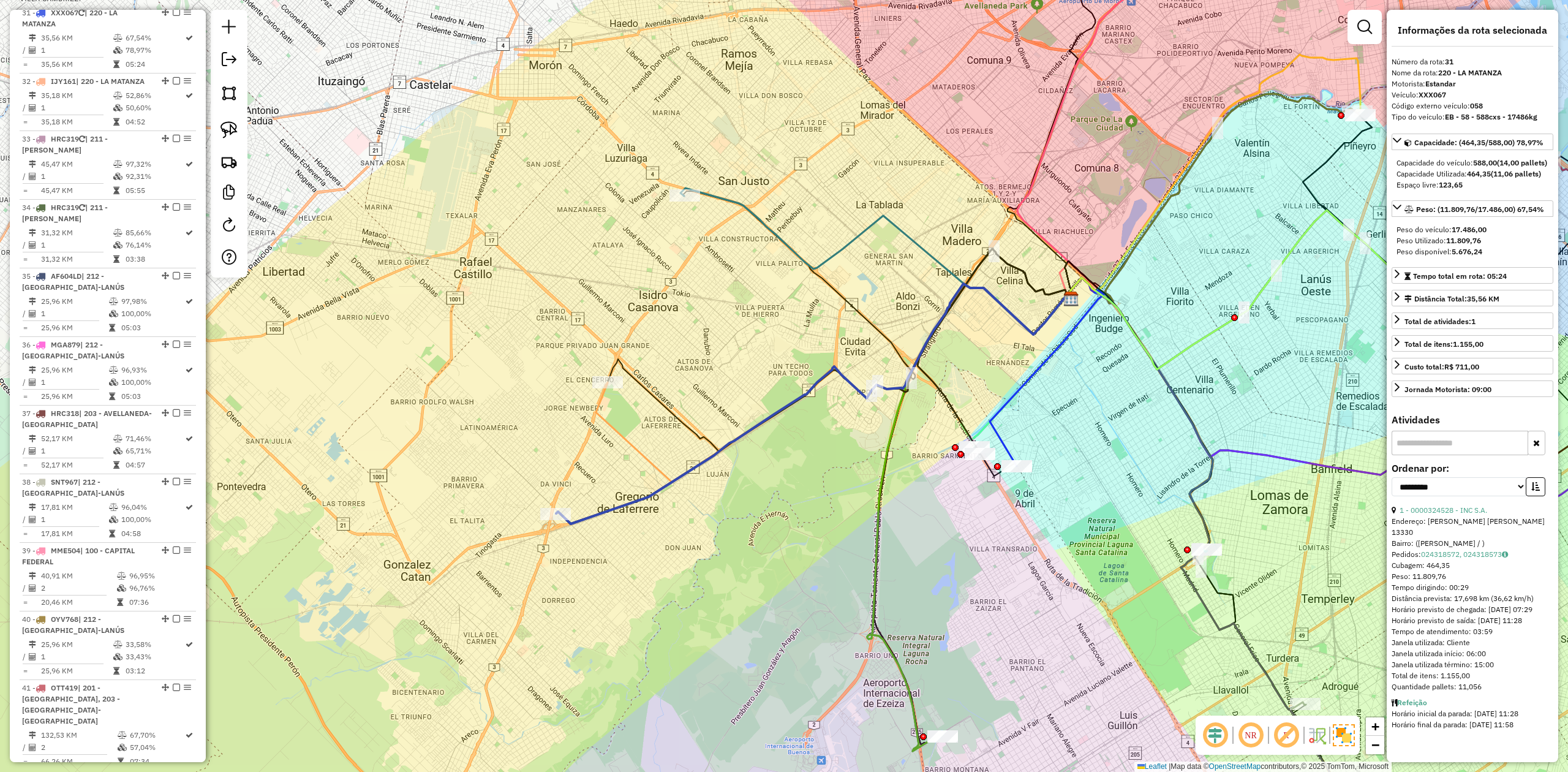
click at [669, 377] on div "Janela de atendimento Grade de atendimento Capacidade Transportadoras Veículos …" at bounding box center [784, 386] width 1568 height 772
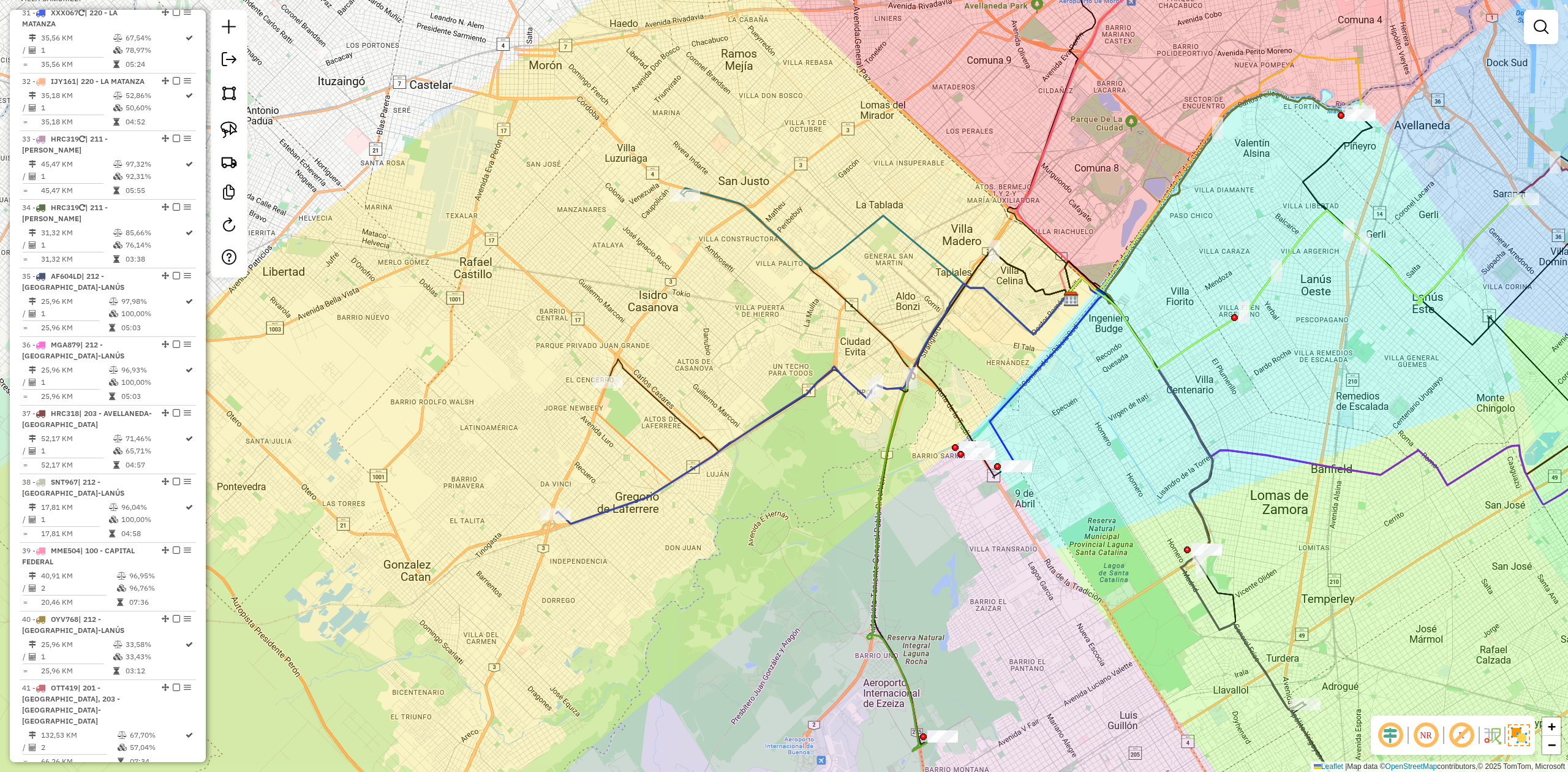
click at [620, 439] on icon at bounding box center [834, 383] width 476 height 199
select select "**********"
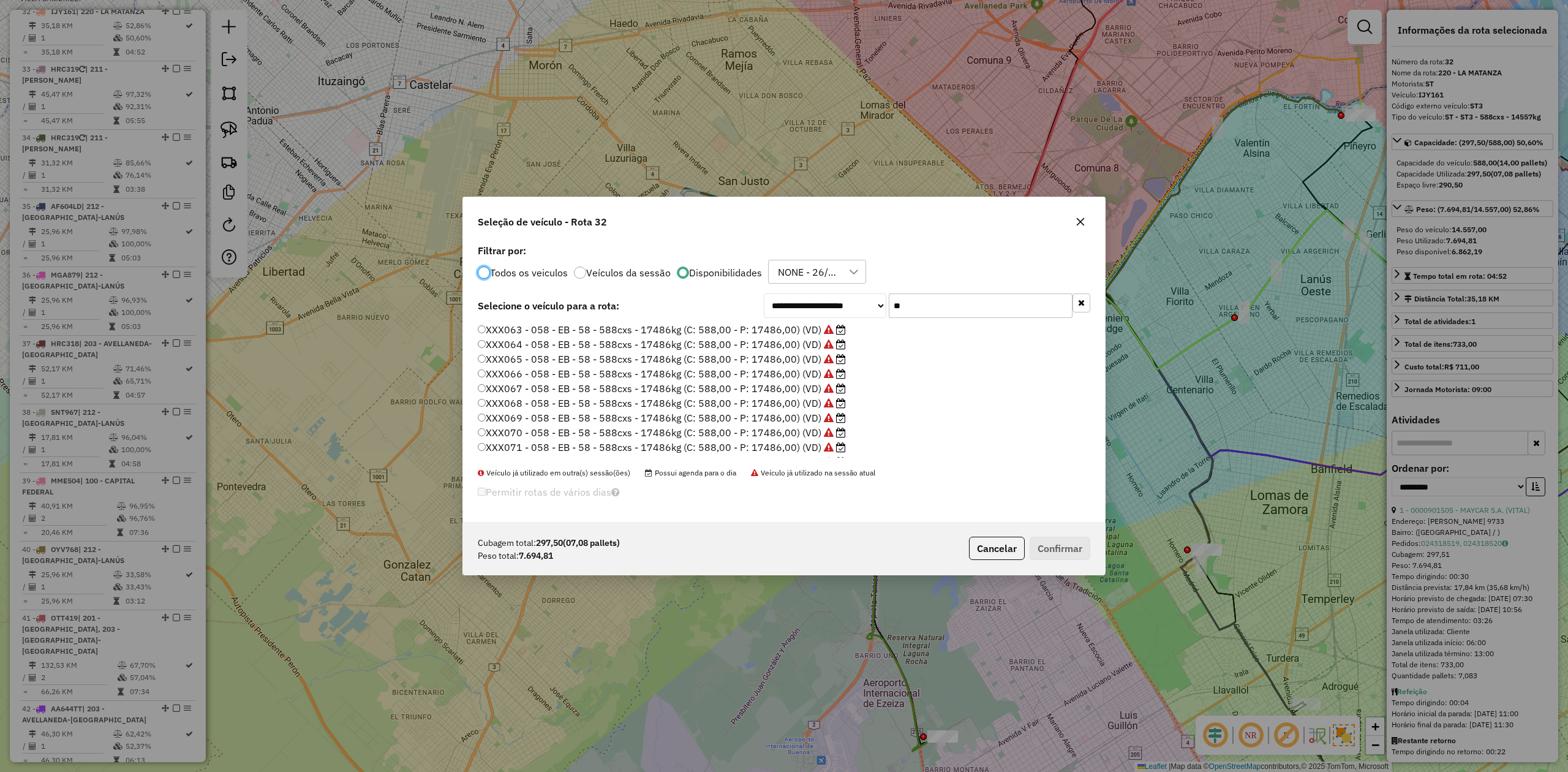
click at [781, 375] on label "XXX066 - 058 - EB - 58 - 588cxs - 17486kg (C: 588,00 - P: 17486,00) (VD)" at bounding box center [662, 373] width 368 height 15
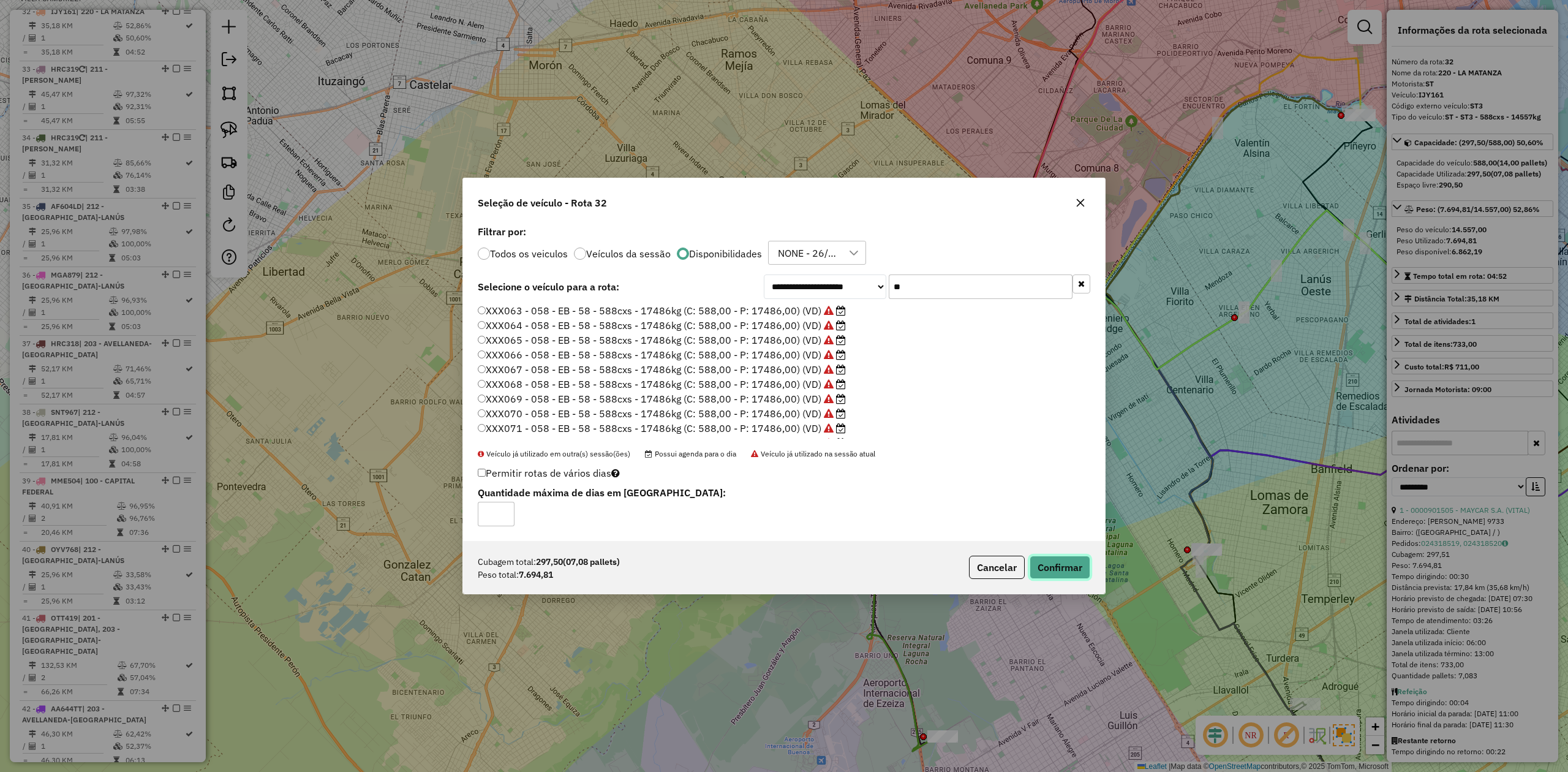
click at [1066, 566] on button "Confirmar" at bounding box center [1060, 567] width 61 height 23
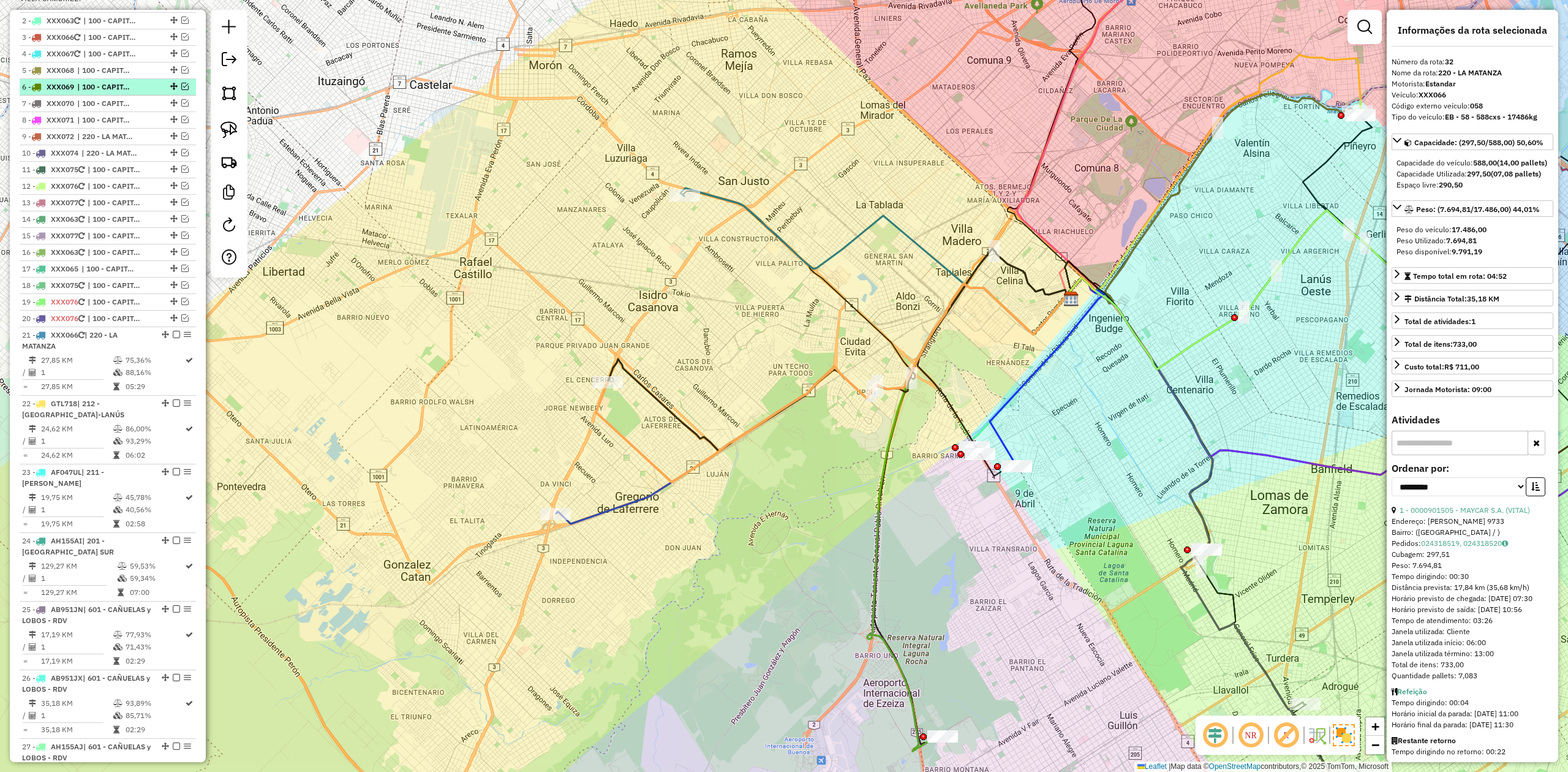
scroll to position [175, 0]
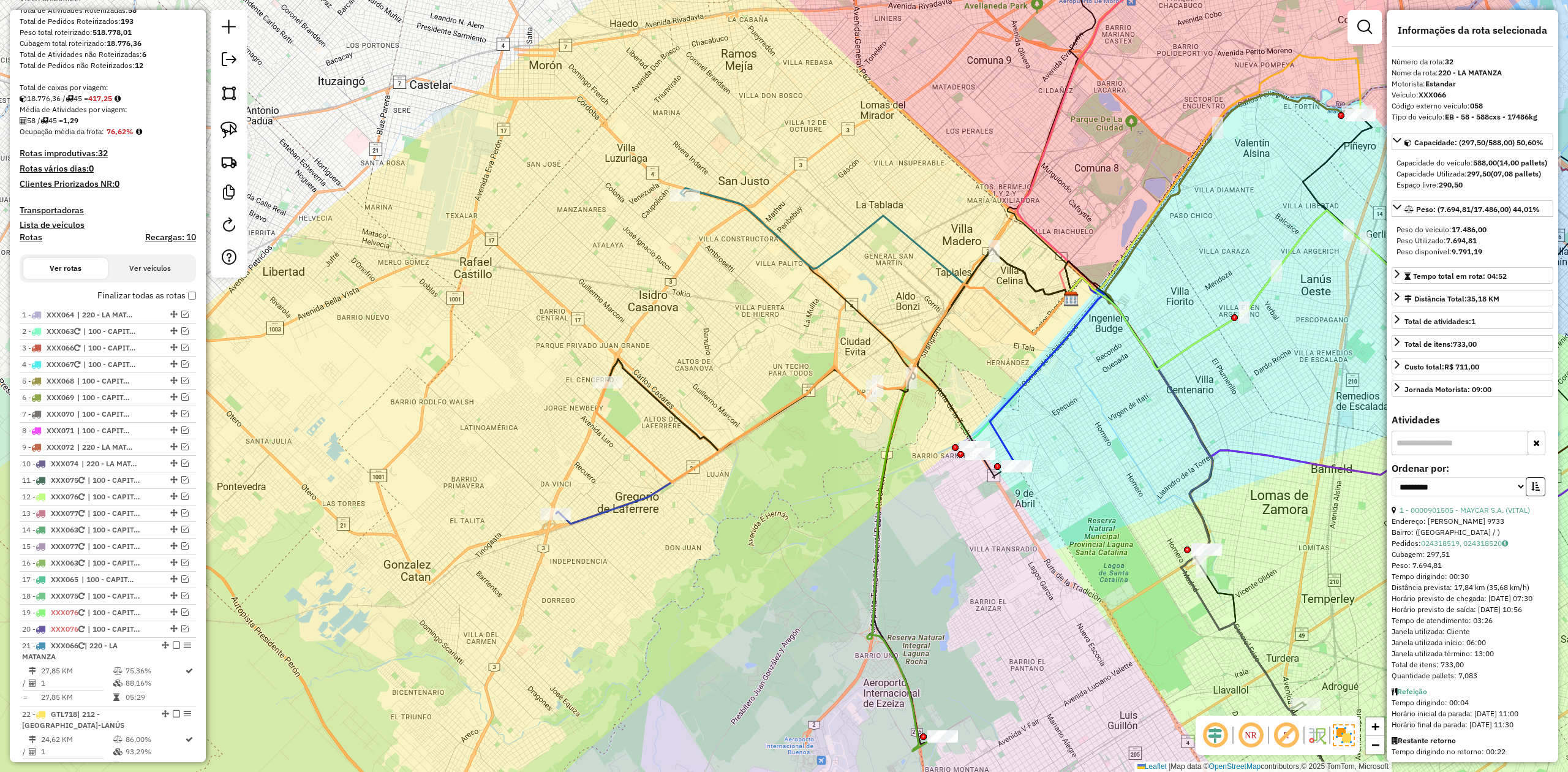
click at [47, 209] on h4 "Transportadoras" at bounding box center [107, 211] width 176 height 11
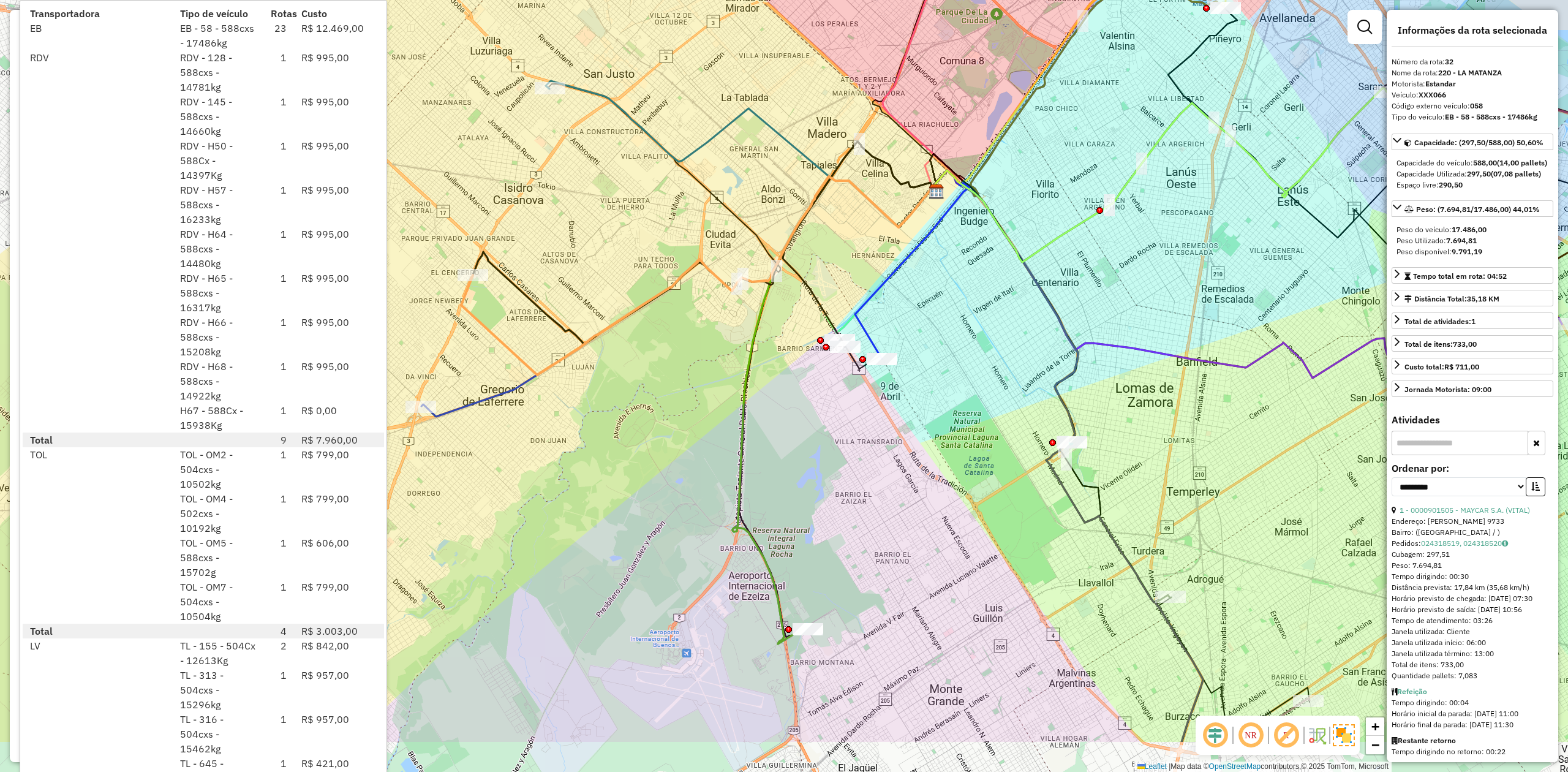
drag, startPoint x: 891, startPoint y: 527, endPoint x: 816, endPoint y: 474, distance: 91.8
click at [810, 486] on div "Janela de atendimento Grade de atendimento Capacidade Transportadoras Veículos …" at bounding box center [784, 386] width 1568 height 772
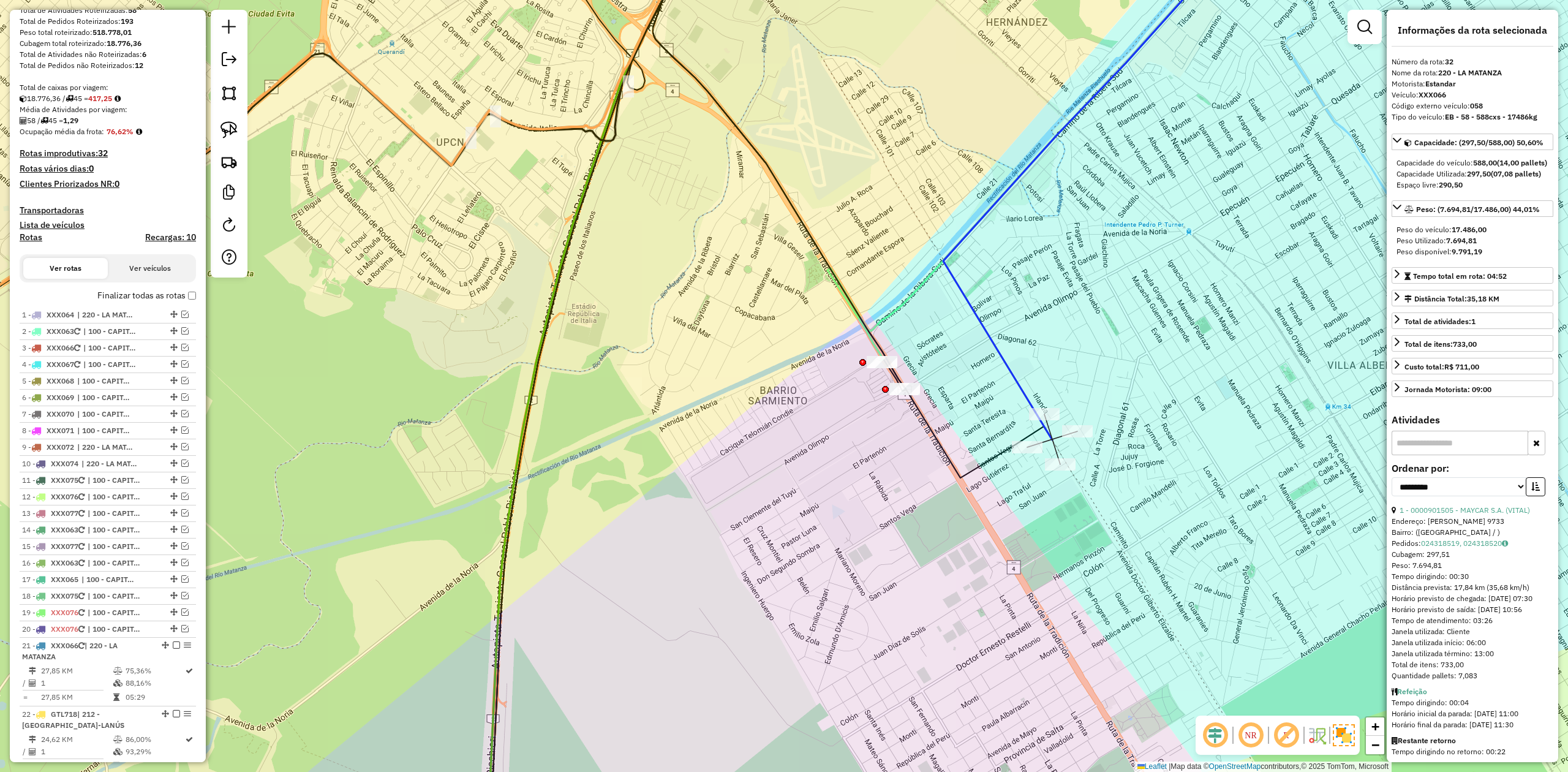
click at [1048, 420] on div at bounding box center [1045, 414] width 31 height 12
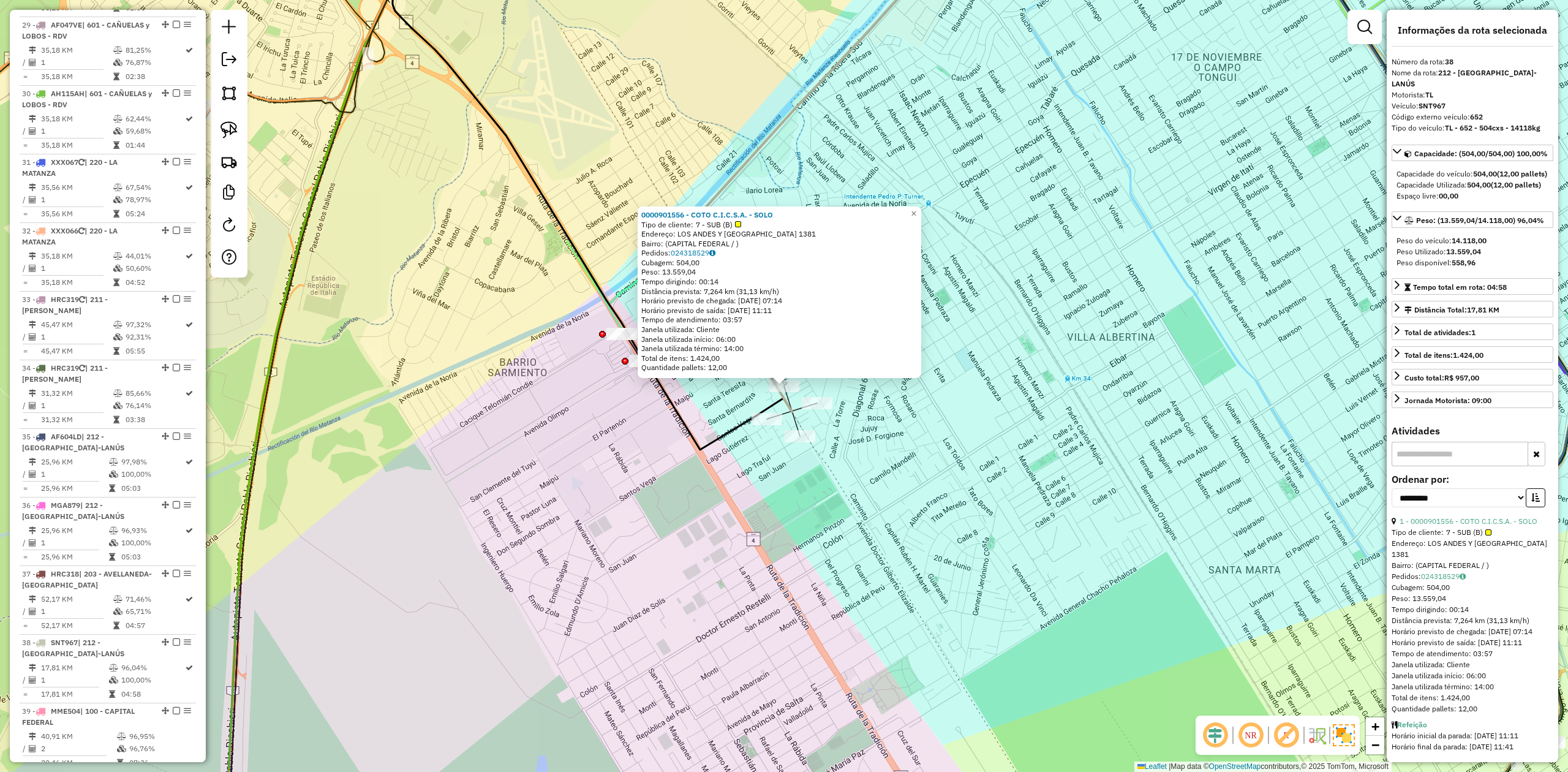
scroll to position [1976, 0]
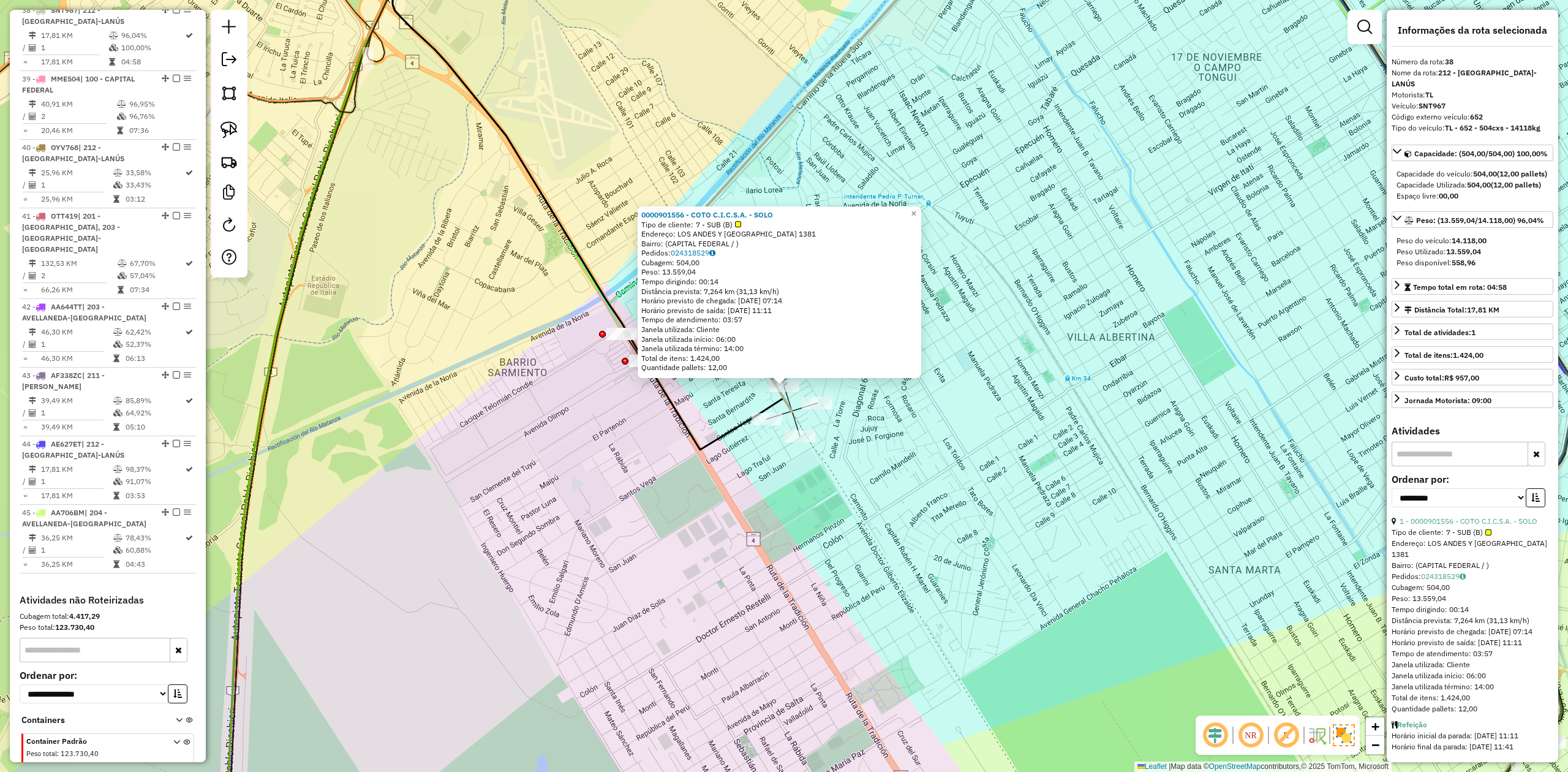
drag, startPoint x: 976, startPoint y: 466, endPoint x: 955, endPoint y: 451, distance: 25.8
click at [978, 466] on div "0000901556 - COTO C.I.C.S.A. - SOLO Tipo de cliente: 7 - SUB (B) Endereço: [GEO…" at bounding box center [784, 386] width 1568 height 772
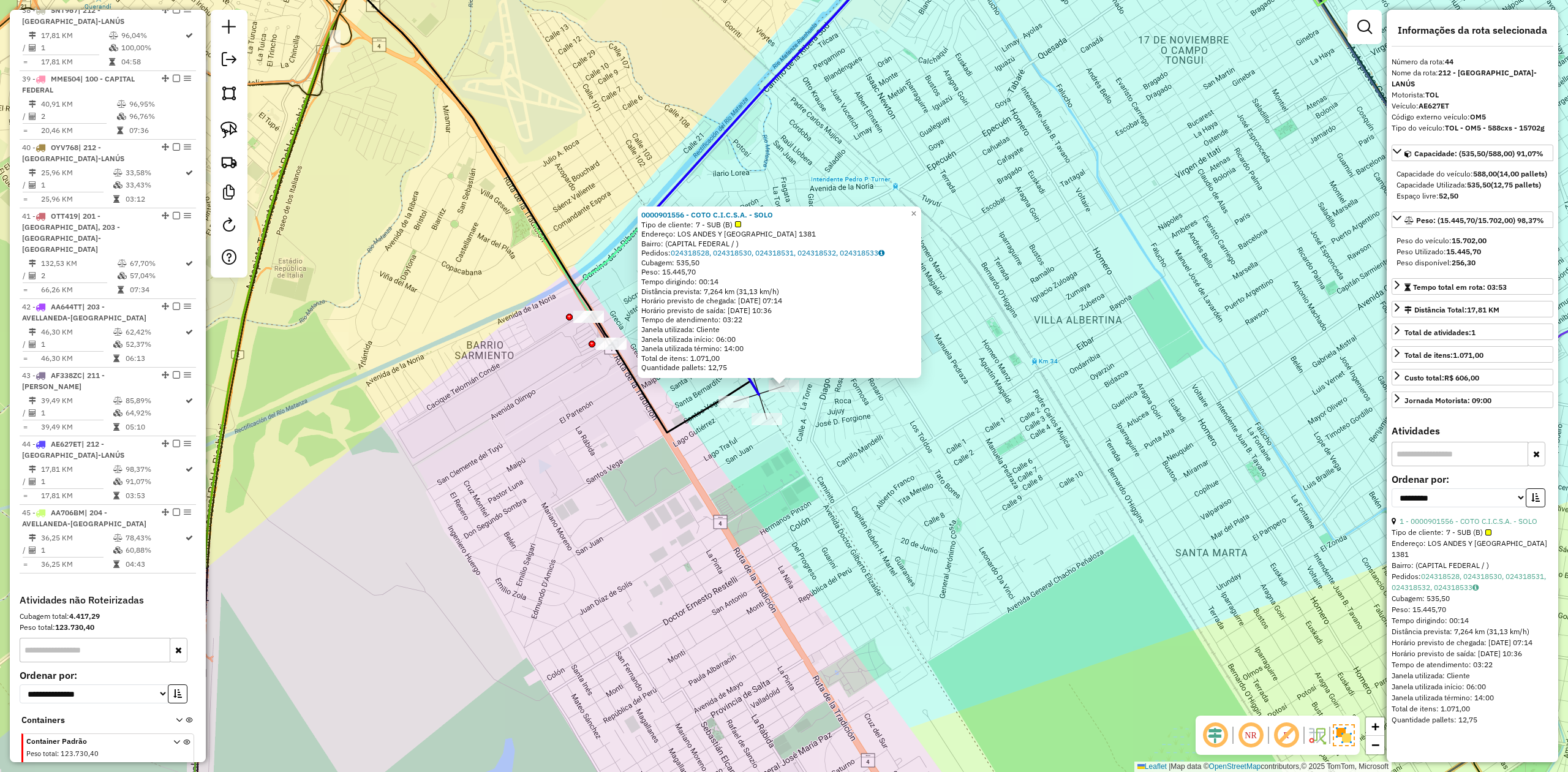
scroll to position [2049, 0]
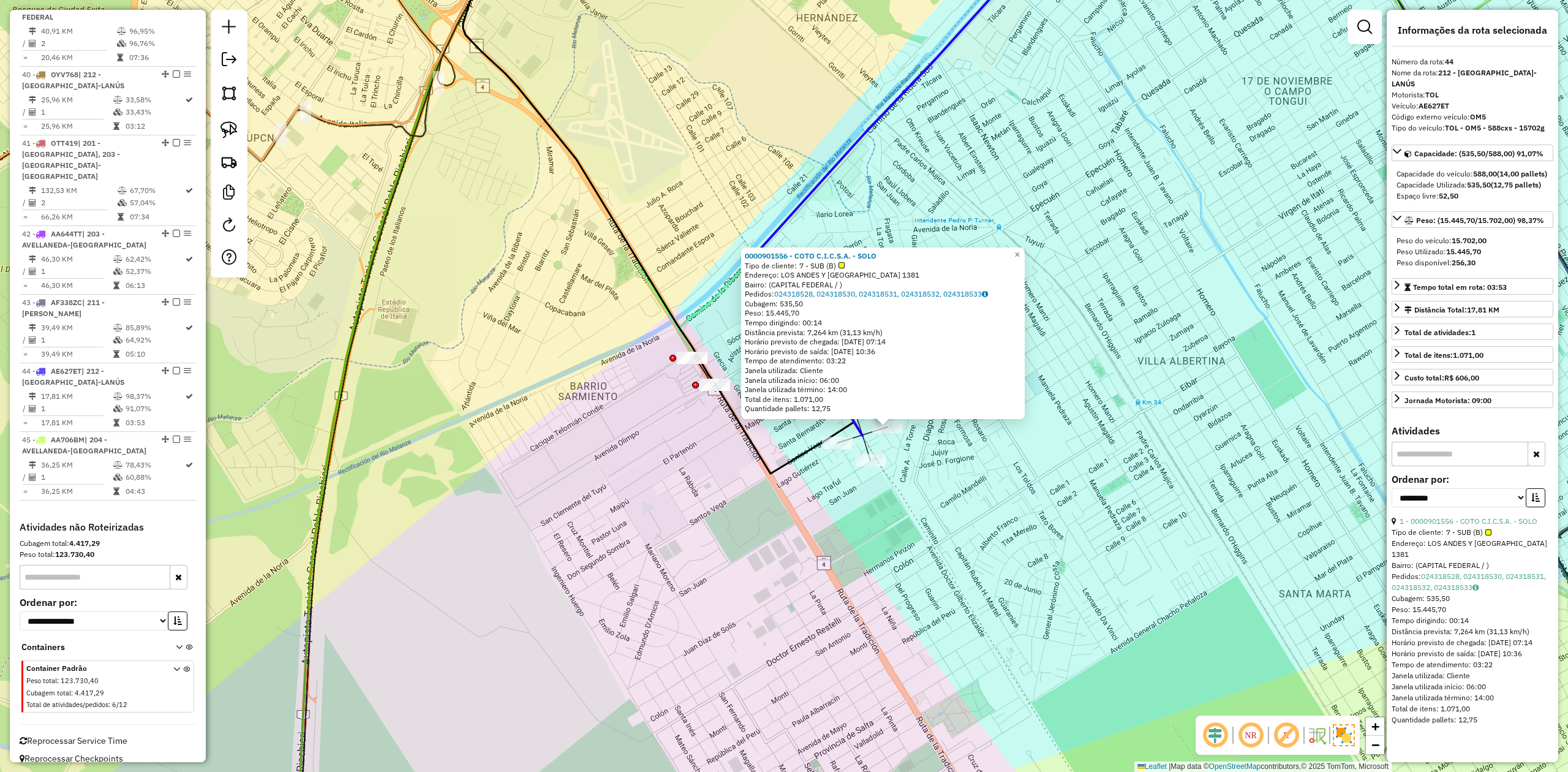
drag, startPoint x: 968, startPoint y: 474, endPoint x: 1003, endPoint y: 486, distance: 37.0
click at [1003, 486] on div "0000901556 - COTO C.I.C.S.A. - SOLO Tipo de cliente: 7 - SUB (B) Endereço: LOS …" at bounding box center [784, 386] width 1568 height 772
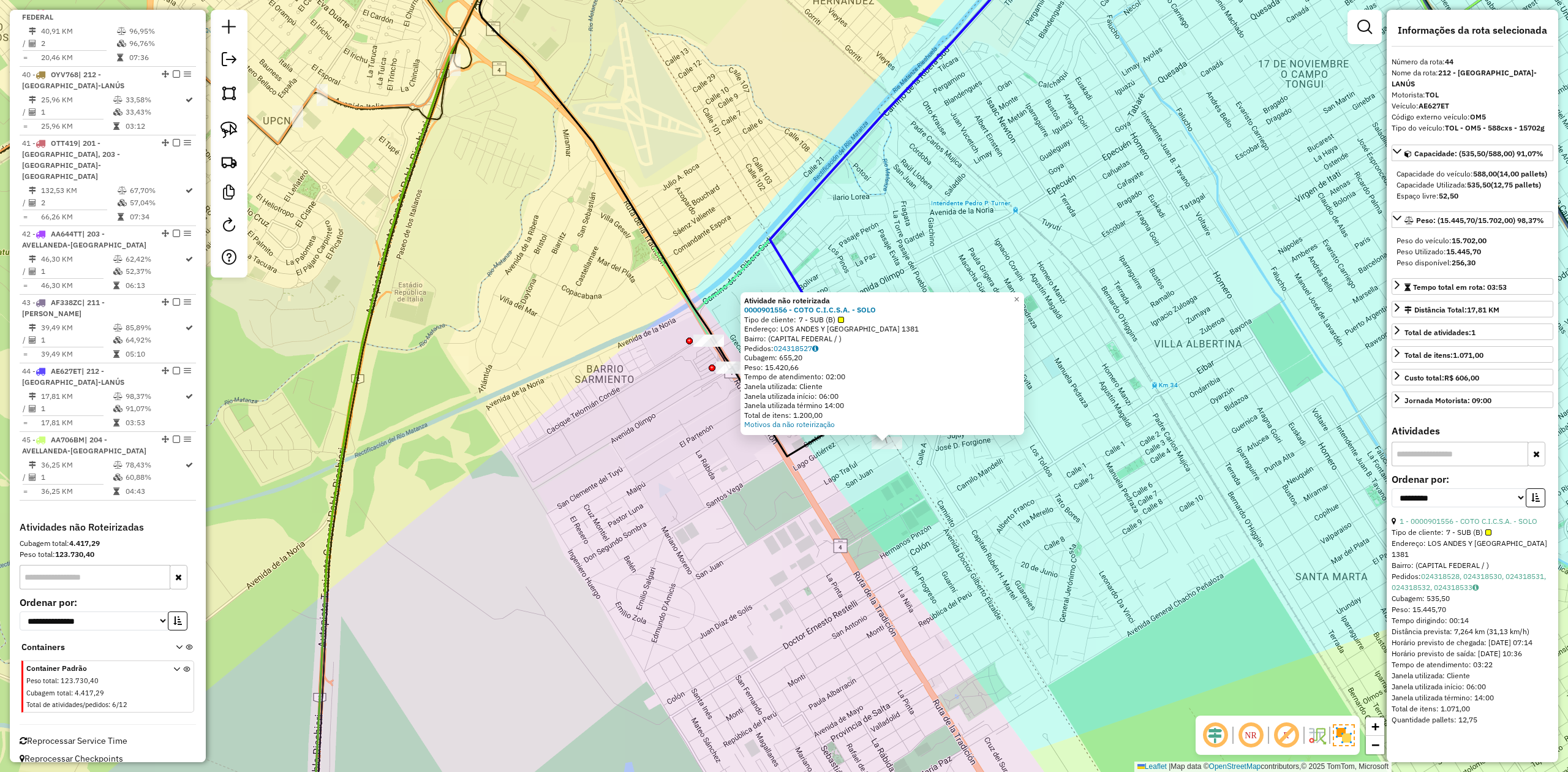
drag, startPoint x: 864, startPoint y: 474, endPoint x: 878, endPoint y: 481, distance: 15.7
click at [878, 481] on div "Atividade não roteirizada 0000901556 - COTO C.I.C.S.A. - SOLO Tipo de cliente: …" at bounding box center [784, 386] width 1568 height 772
click at [849, 466] on div "Atividade não roteirizada 0000901556 - COTO C.I.C.S.A. - SOLO Tipo de cliente: …" at bounding box center [784, 386] width 1568 height 772
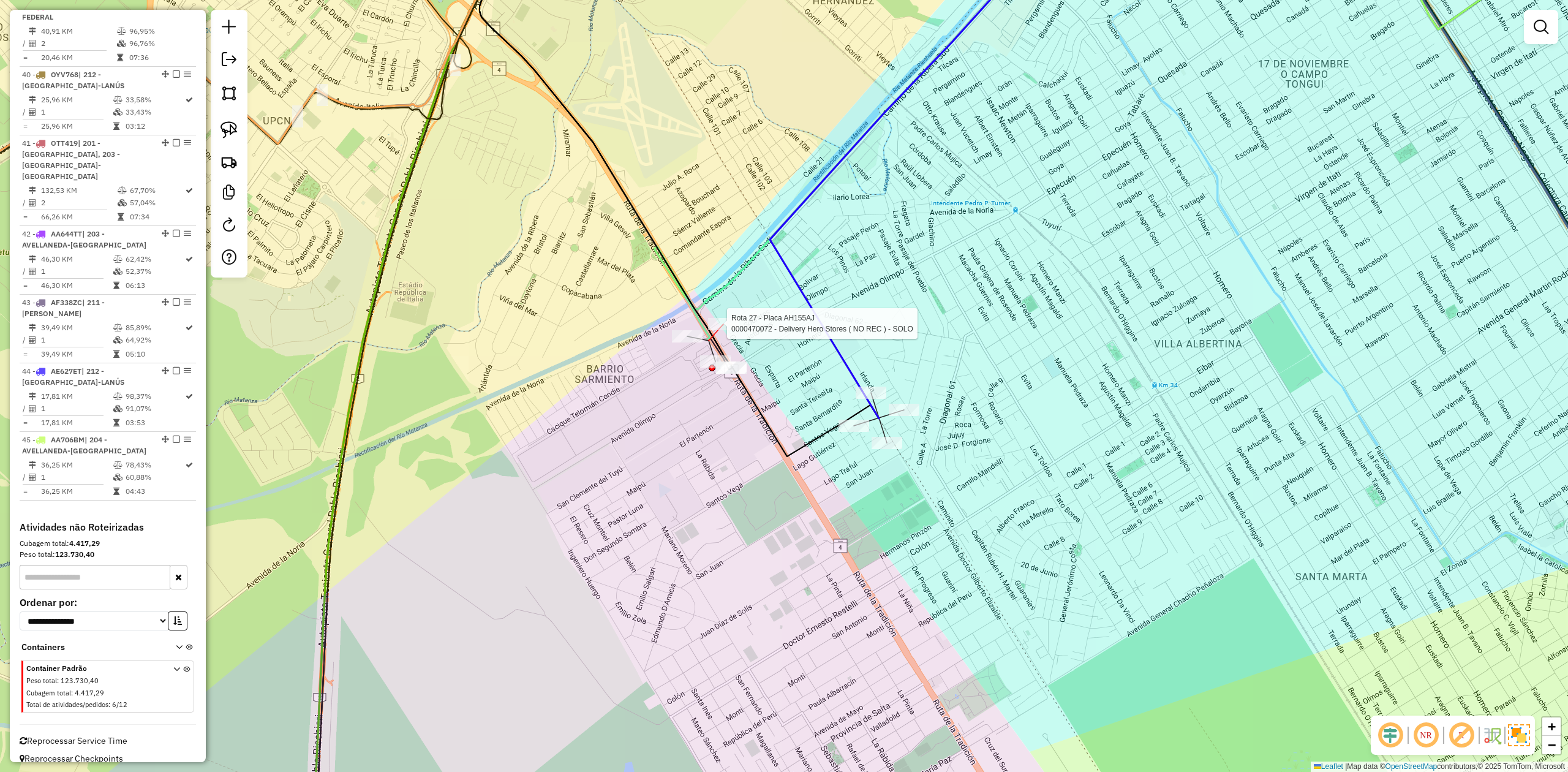
select select "**********"
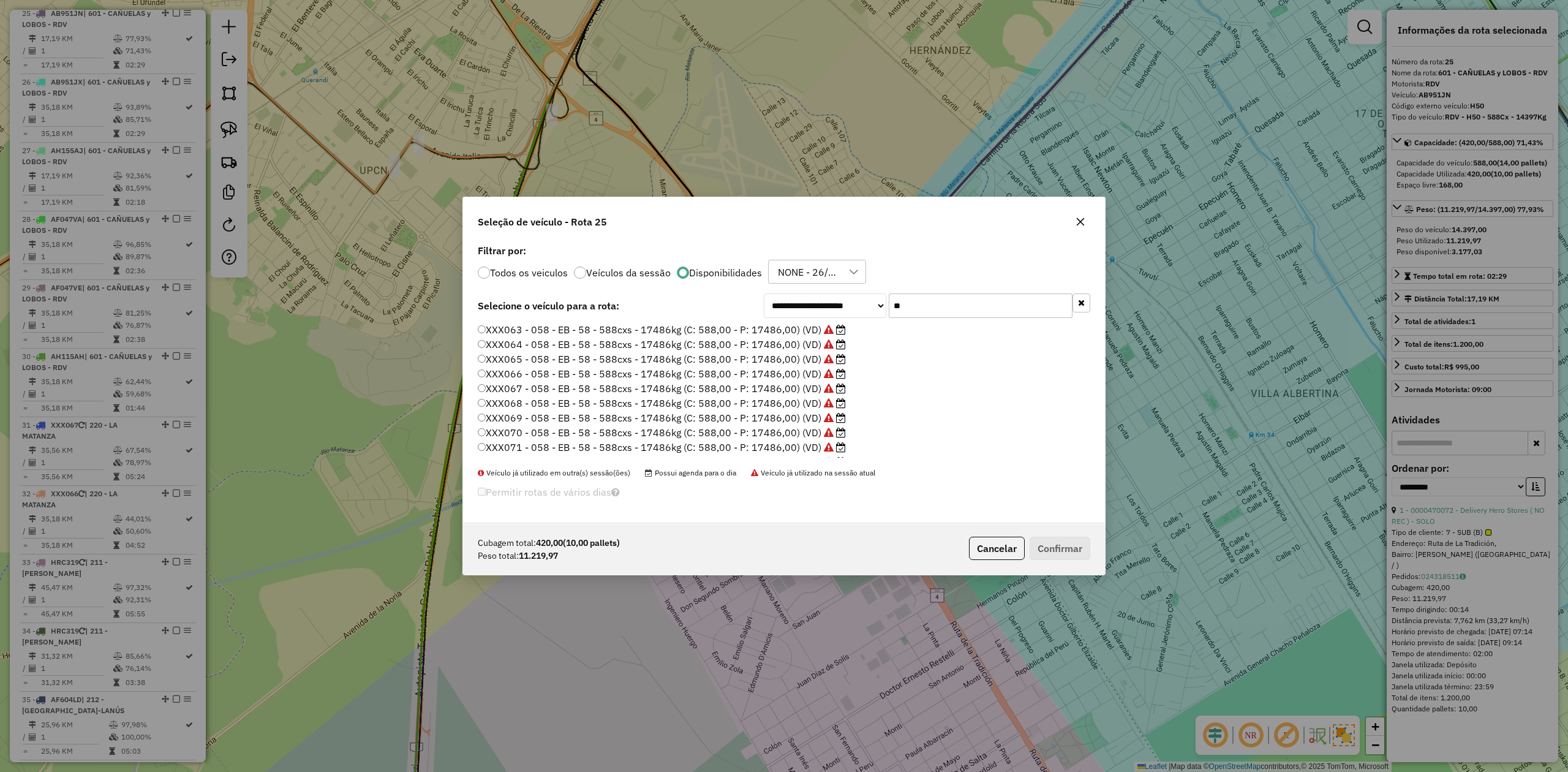
scroll to position [6, 4]
click at [809, 379] on label "XXX066 - 058 - EB - 58 - 588cxs - 17486kg (C: 588,00 - P: 17486,00) (VD)" at bounding box center [662, 373] width 368 height 15
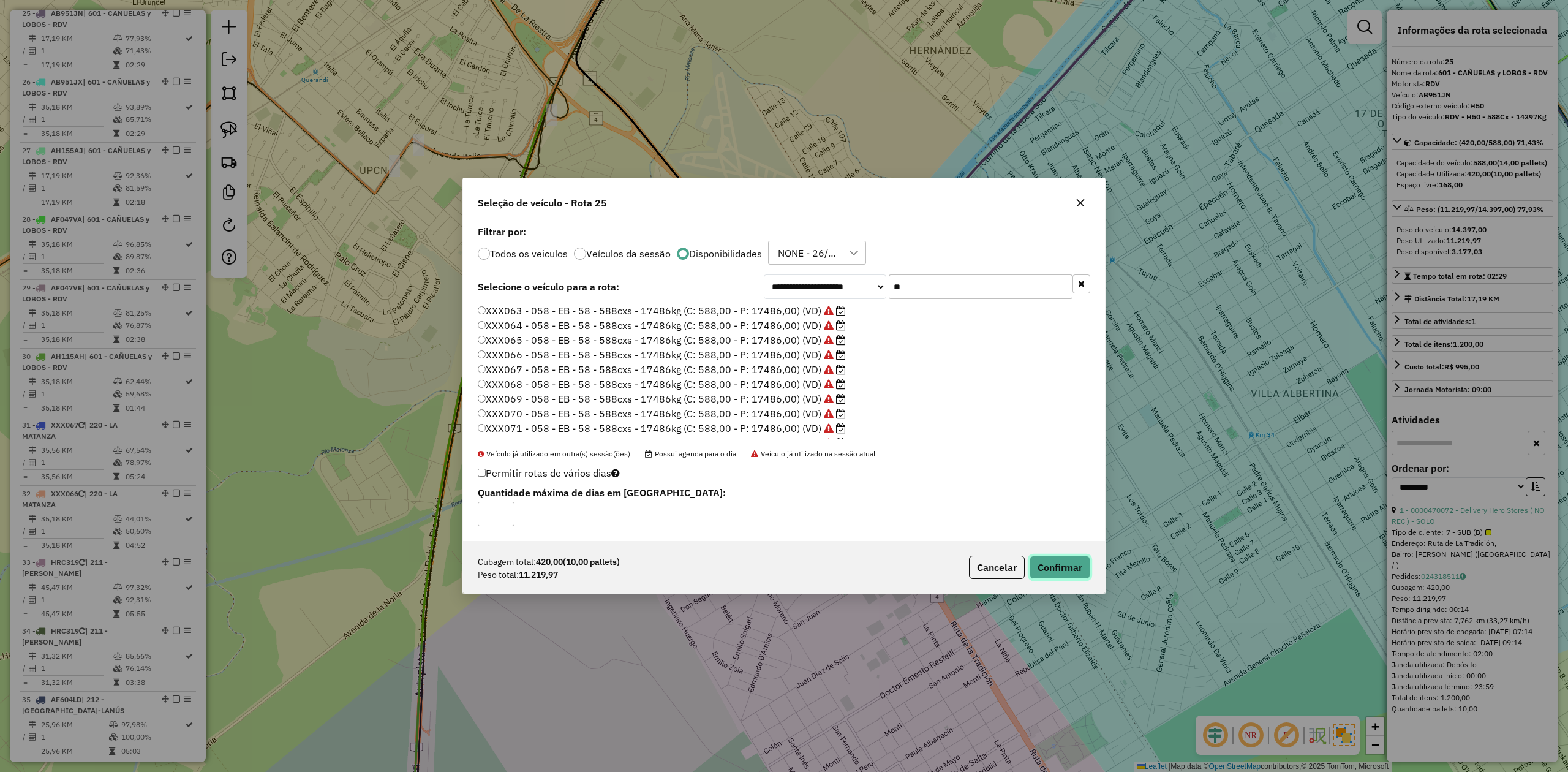
click at [1064, 572] on button "Confirmar" at bounding box center [1060, 567] width 61 height 23
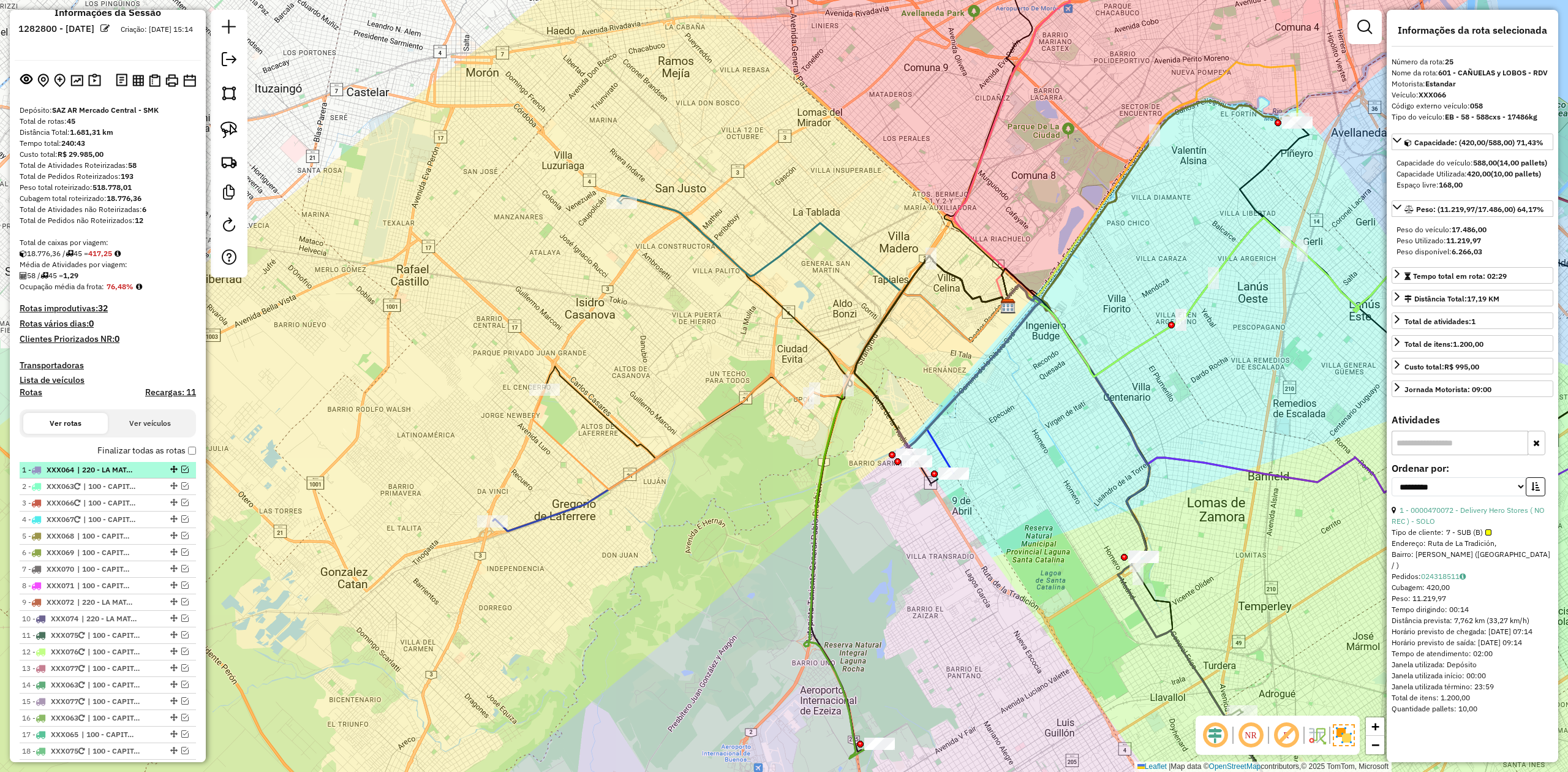
scroll to position [0, 0]
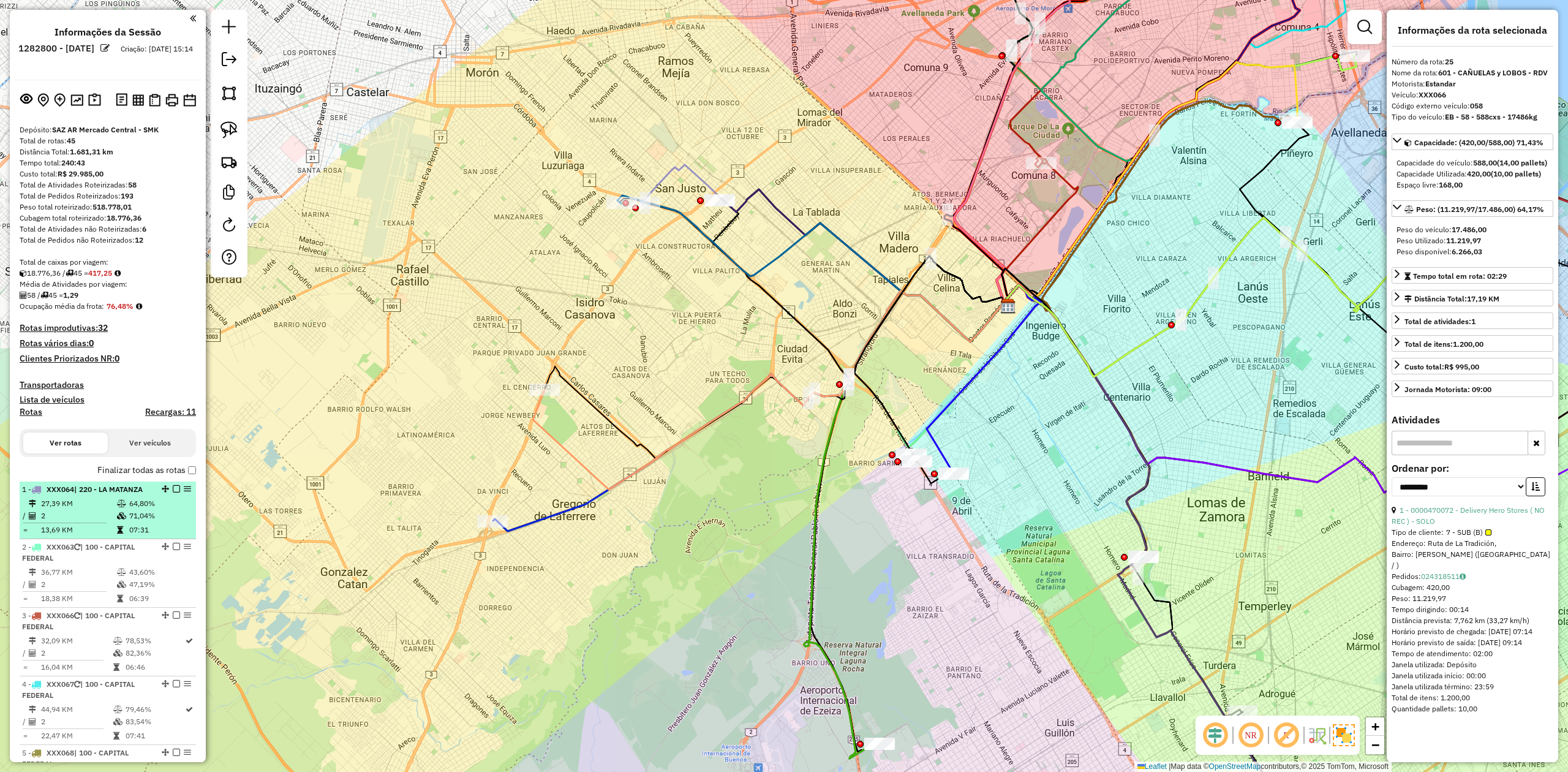
click at [38, 414] on h4 "Rotas" at bounding box center [30, 412] width 22 height 11
select select
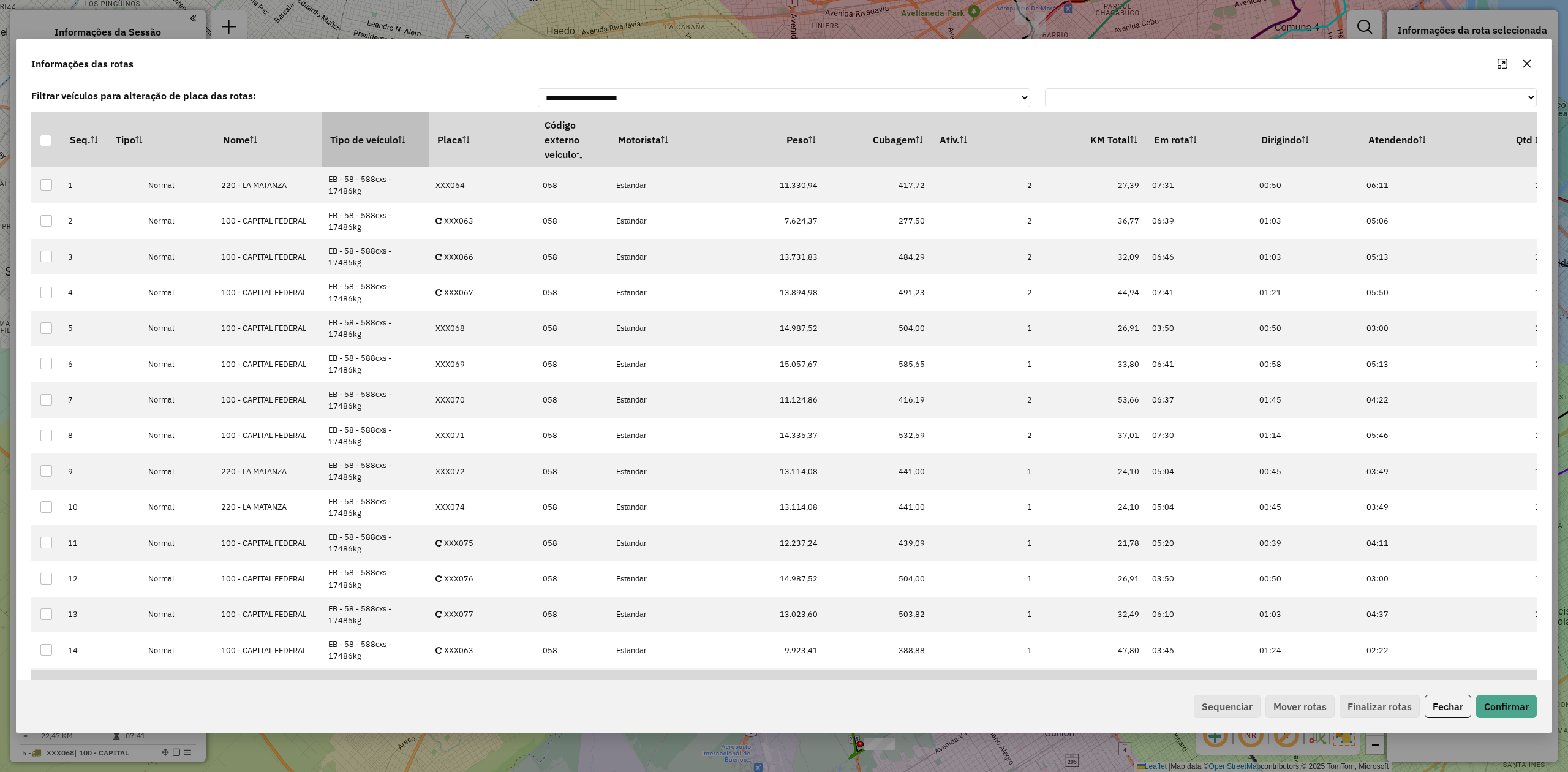
click at [368, 139] on th "Tipo de veículo" at bounding box center [376, 140] width 107 height 55
click at [368, 137] on th "Tipo de veículo" at bounding box center [376, 140] width 107 height 55
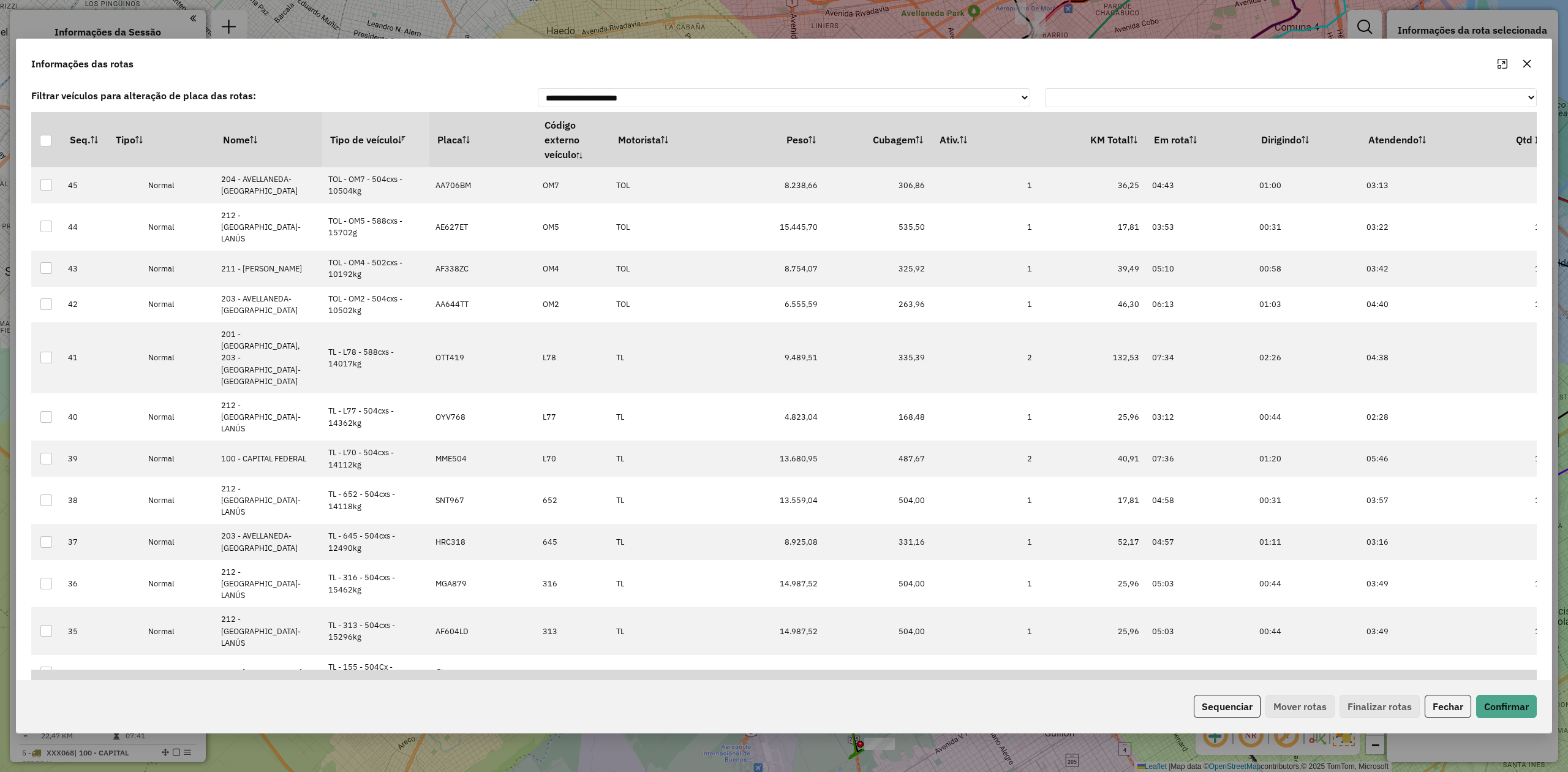
click at [368, 136] on th "Tipo de veículo" at bounding box center [376, 140] width 107 height 55
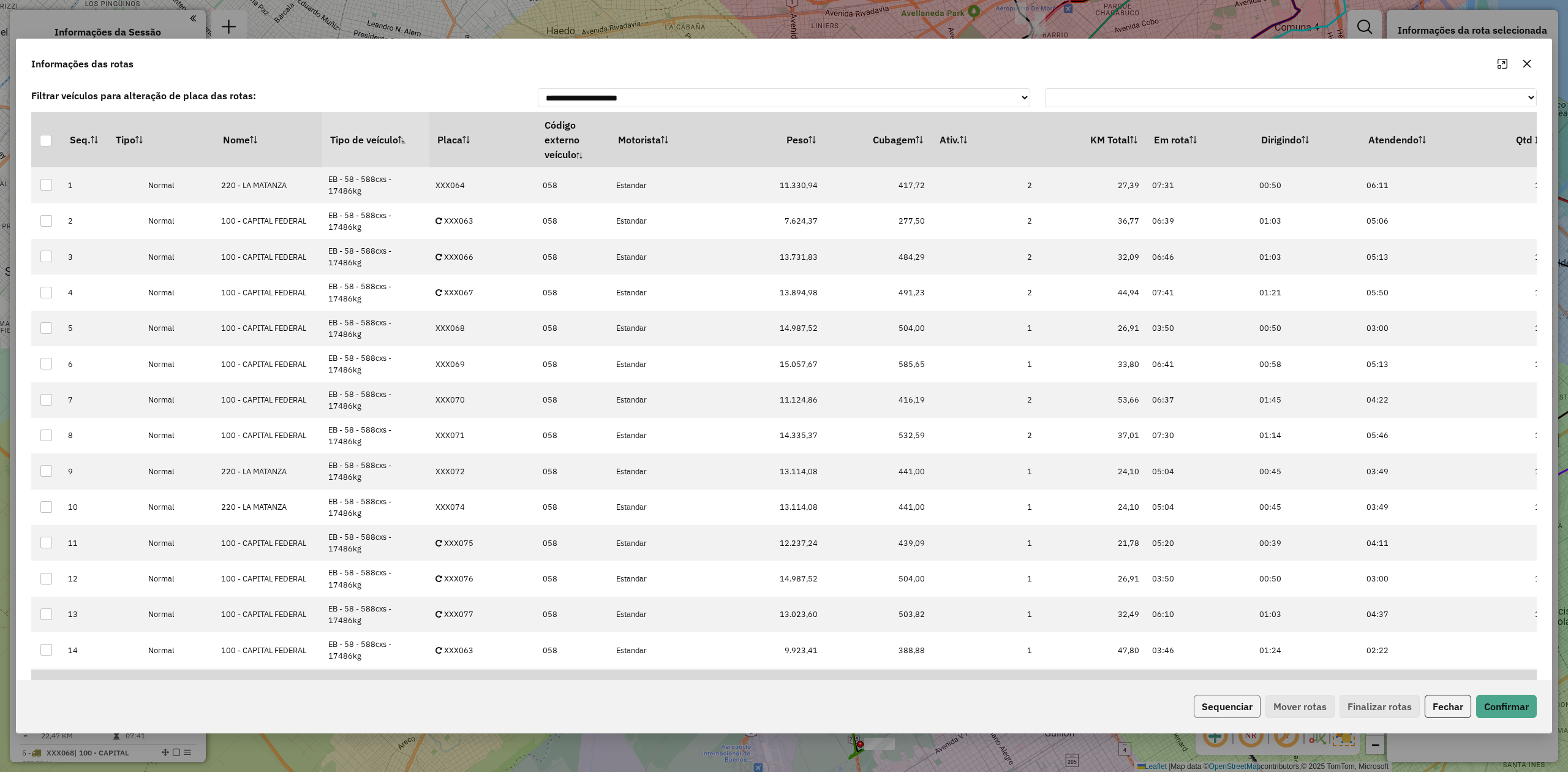
click at [1243, 709] on button "Sequenciar" at bounding box center [1227, 706] width 67 height 23
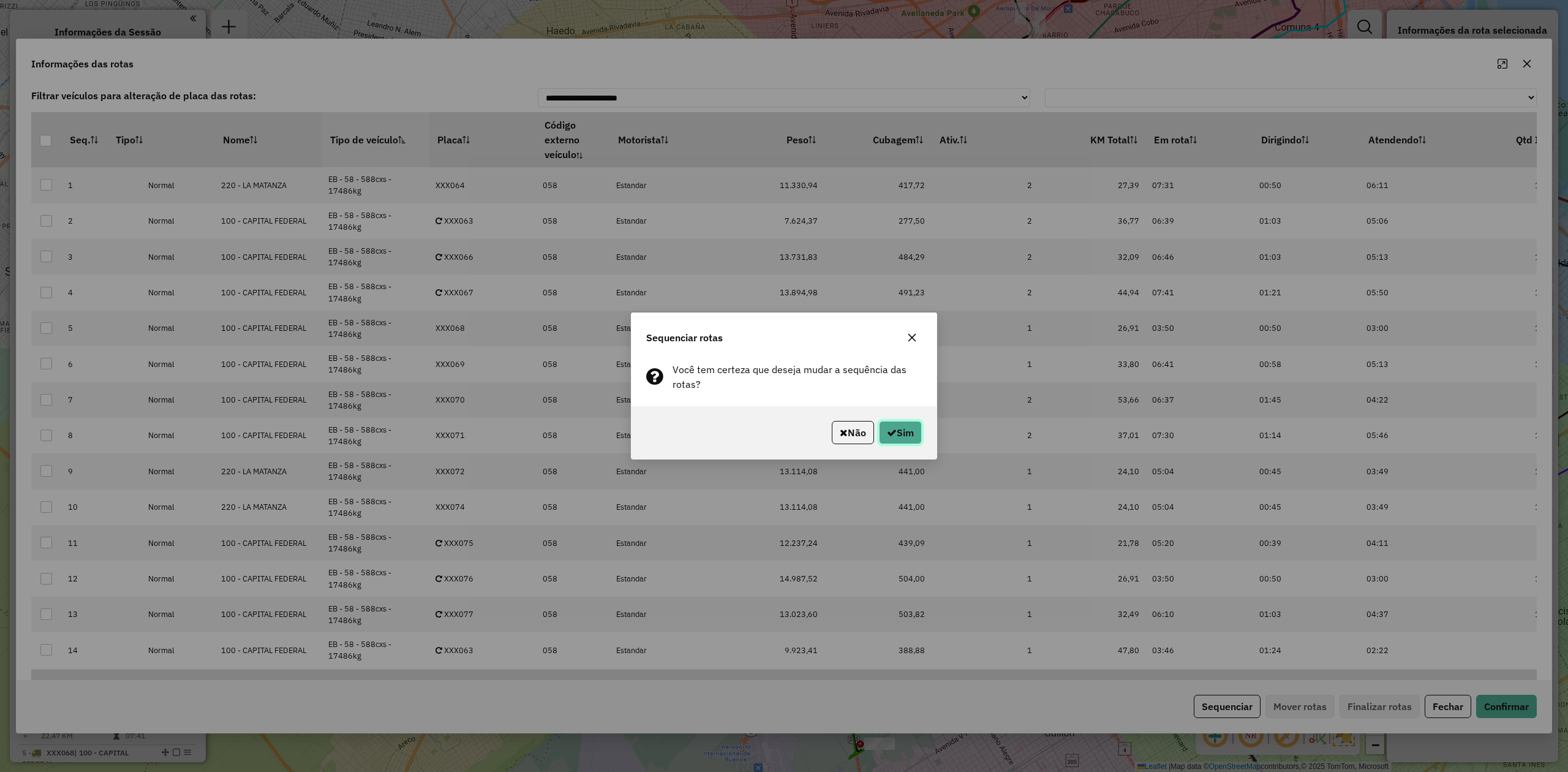
drag, startPoint x: 895, startPoint y: 435, endPoint x: 901, endPoint y: 434, distance: 6.1
click at [895, 434] on button "Sim" at bounding box center [901, 433] width 43 height 23
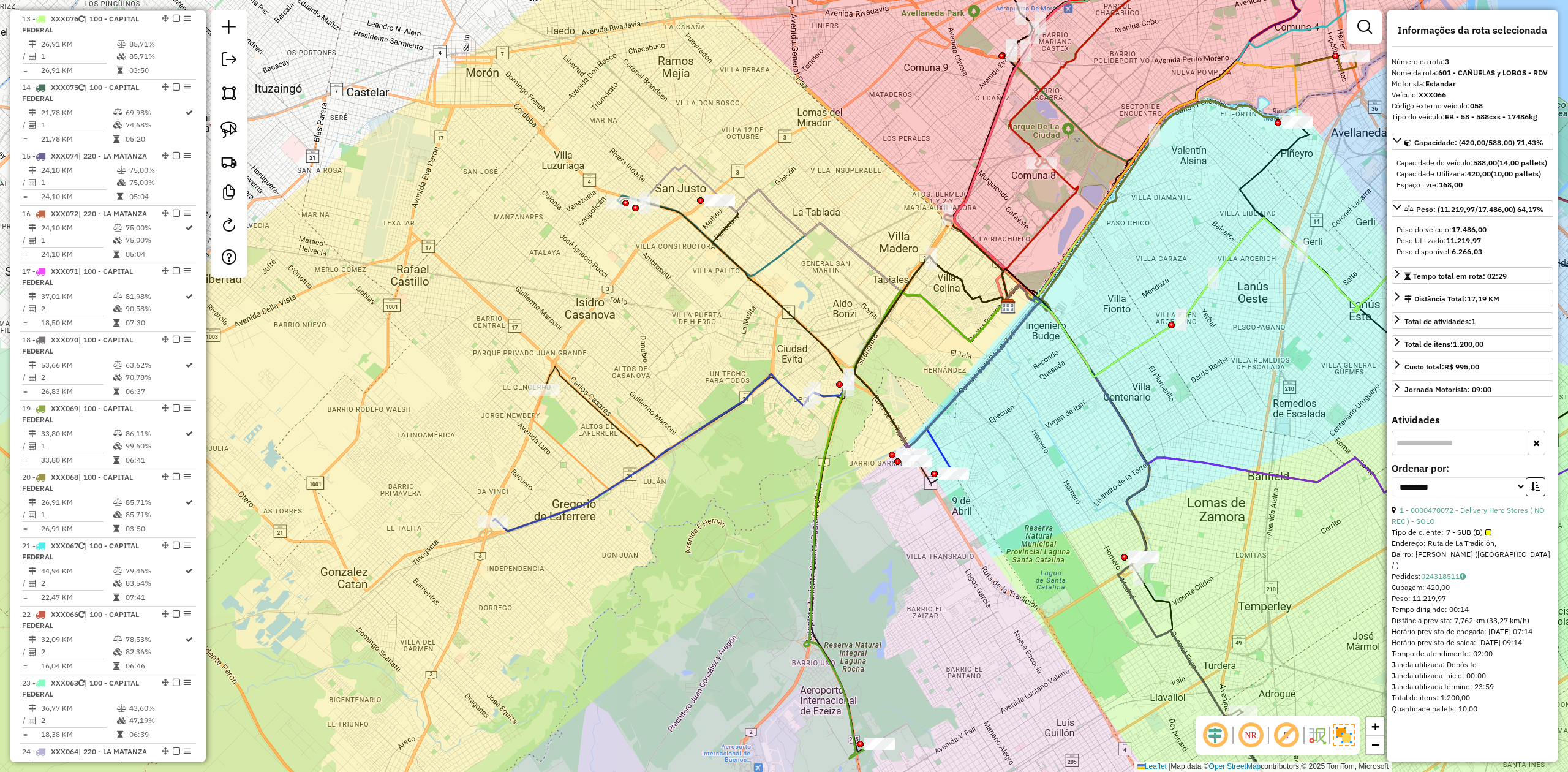
scroll to position [2100, 0]
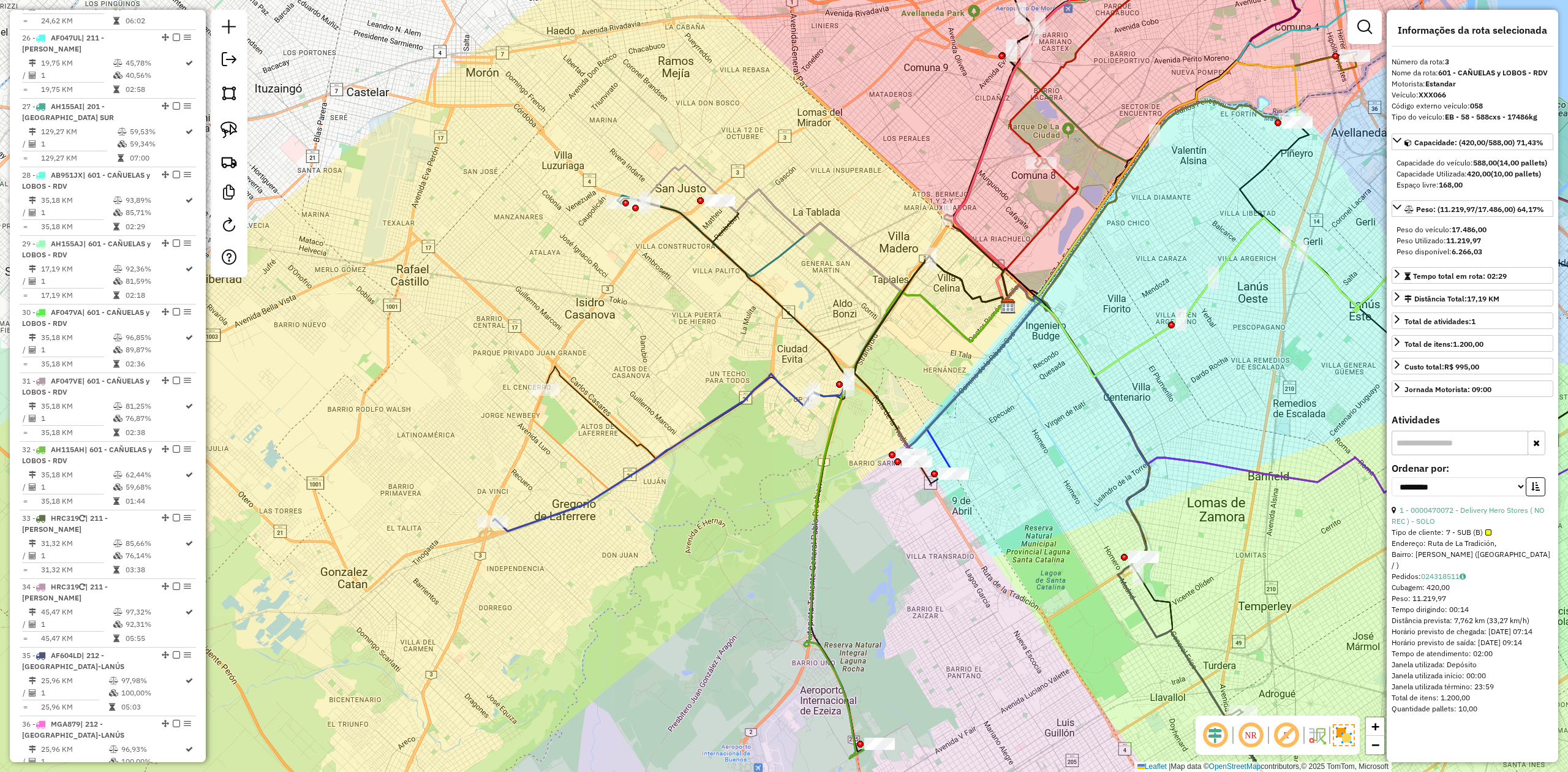
drag, startPoint x: 1359, startPoint y: 29, endPoint x: 1291, endPoint y: 52, distance: 71.8
click at [1359, 28] on em at bounding box center [1364, 26] width 15 height 15
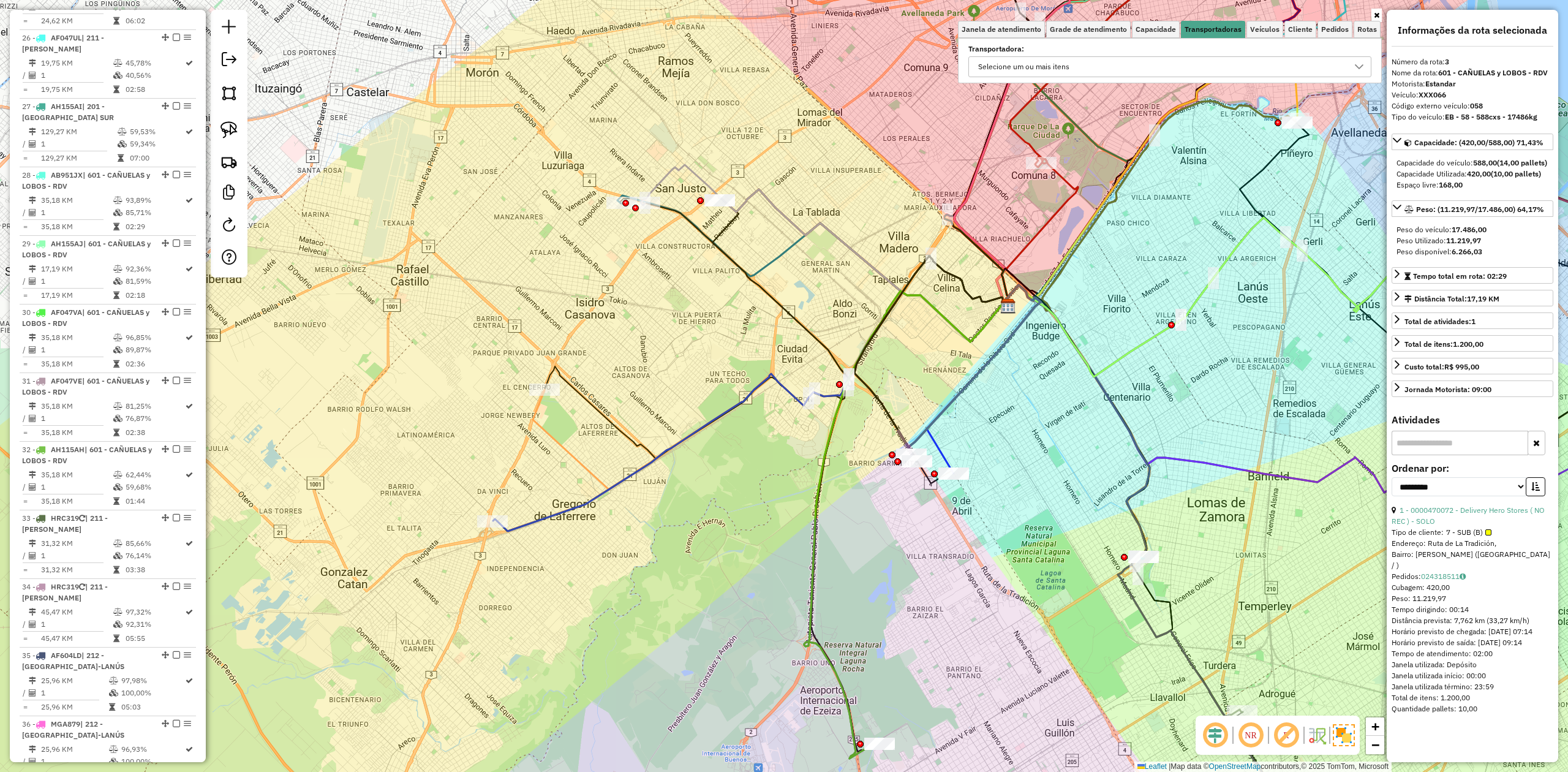
click at [1082, 62] on div "Selecione um ou mais itens" at bounding box center [1160, 66] width 373 height 19
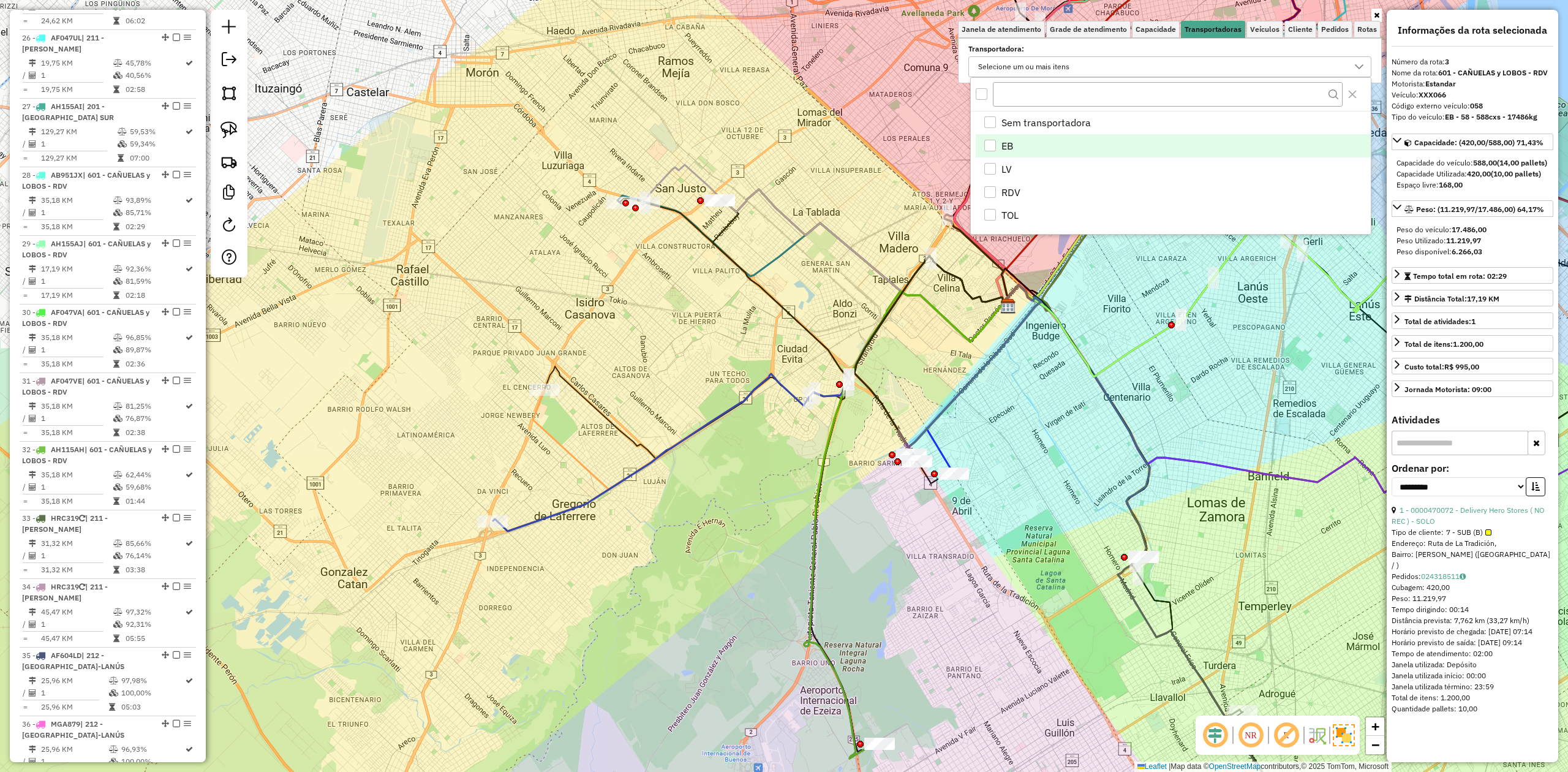
click at [988, 145] on div "EB" at bounding box center [990, 145] width 12 height 12
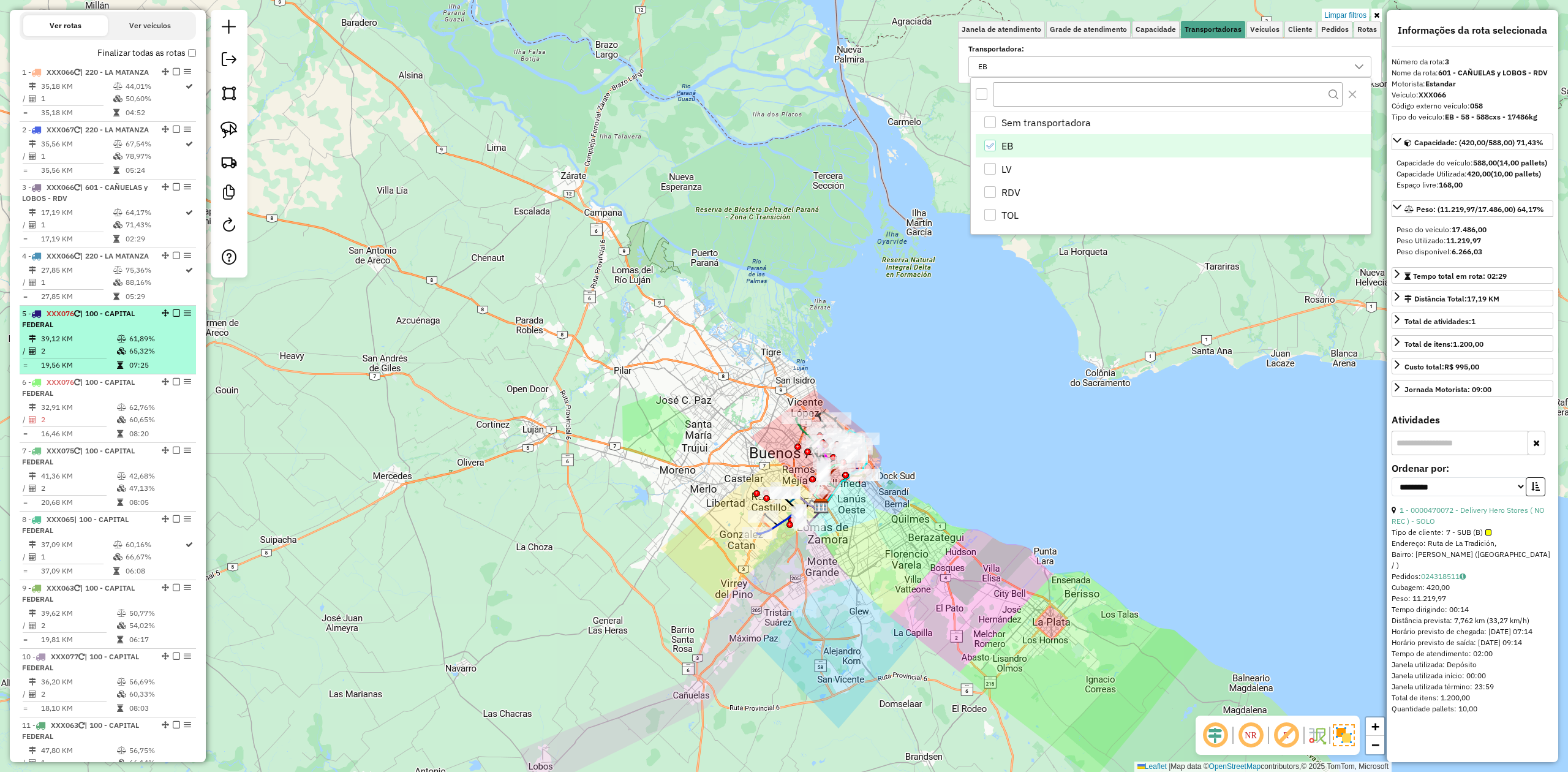
scroll to position [0, 0]
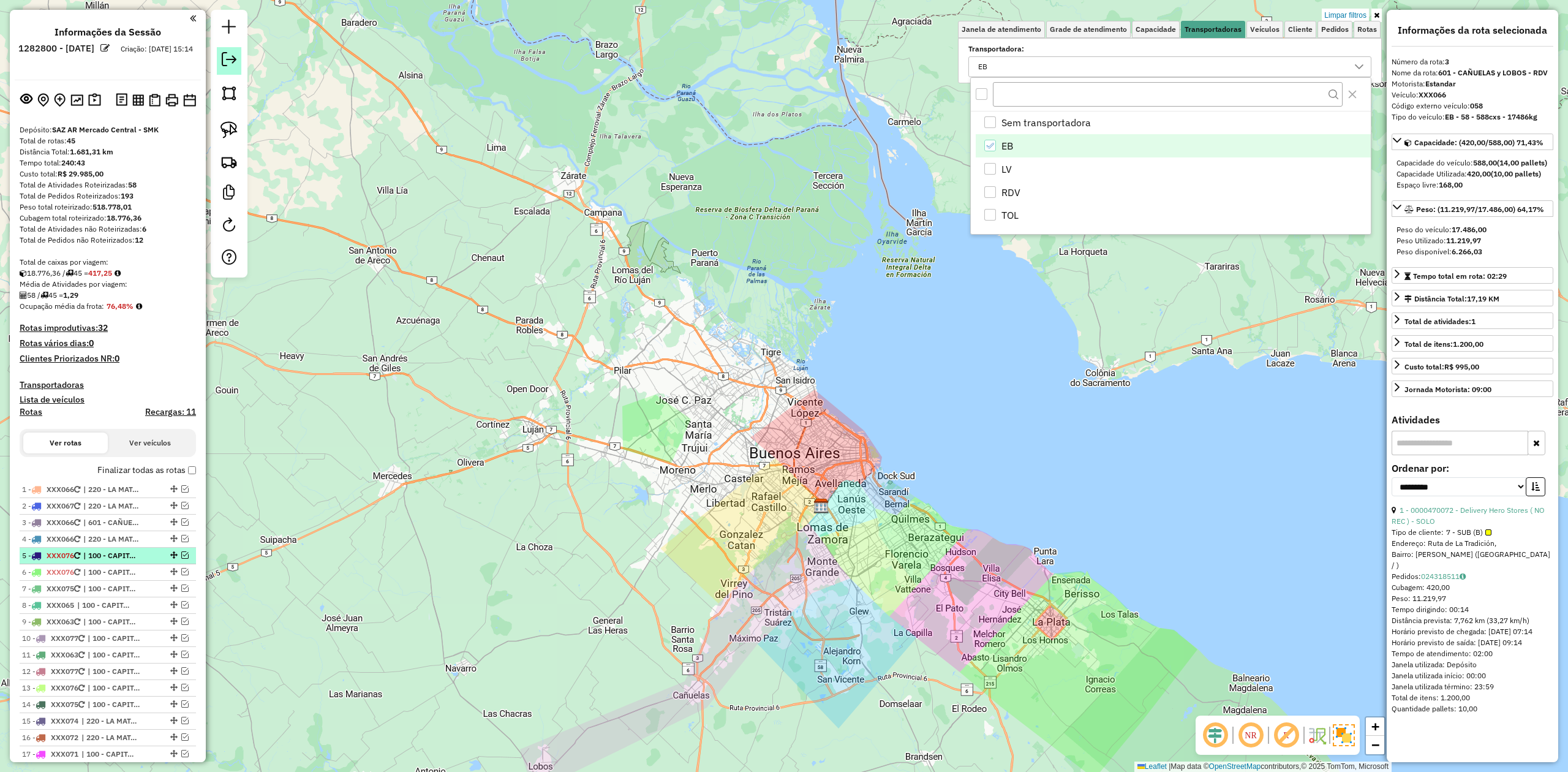
click at [226, 62] on em at bounding box center [229, 59] width 15 height 15
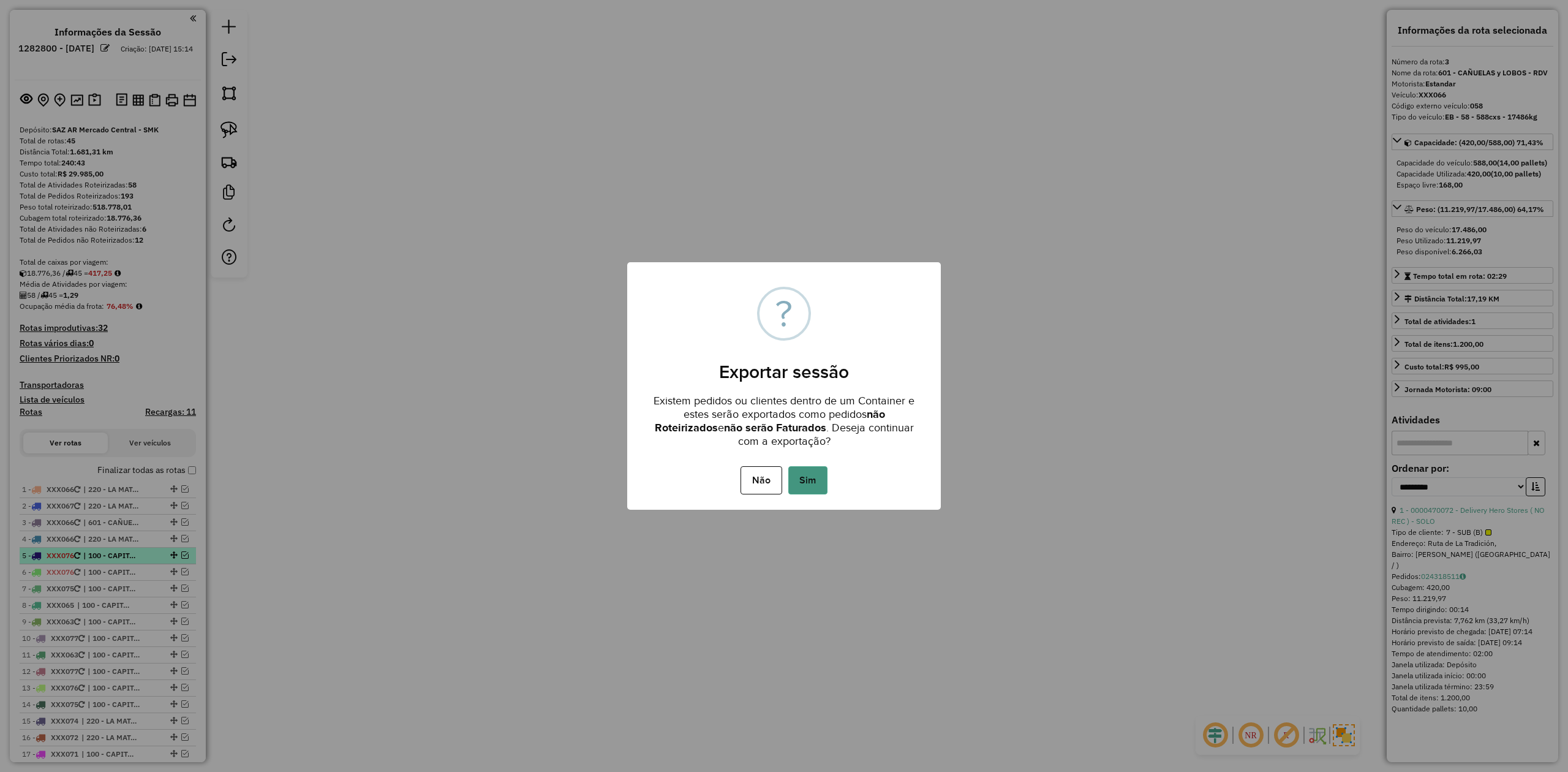
click at [821, 484] on button "Sim" at bounding box center [807, 480] width 39 height 28
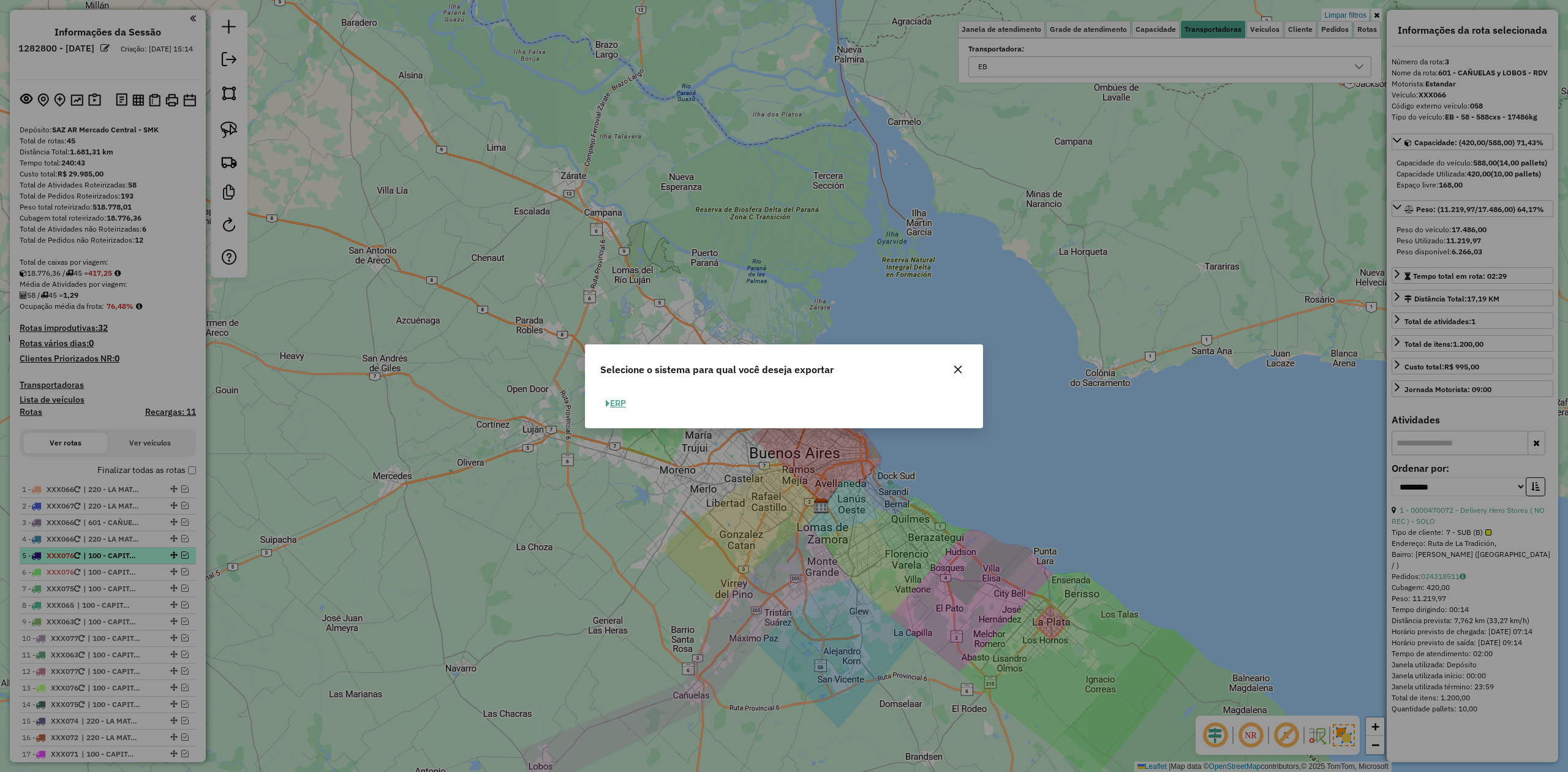
click at [621, 403] on button "ERP" at bounding box center [616, 403] width 32 height 19
select select "**"
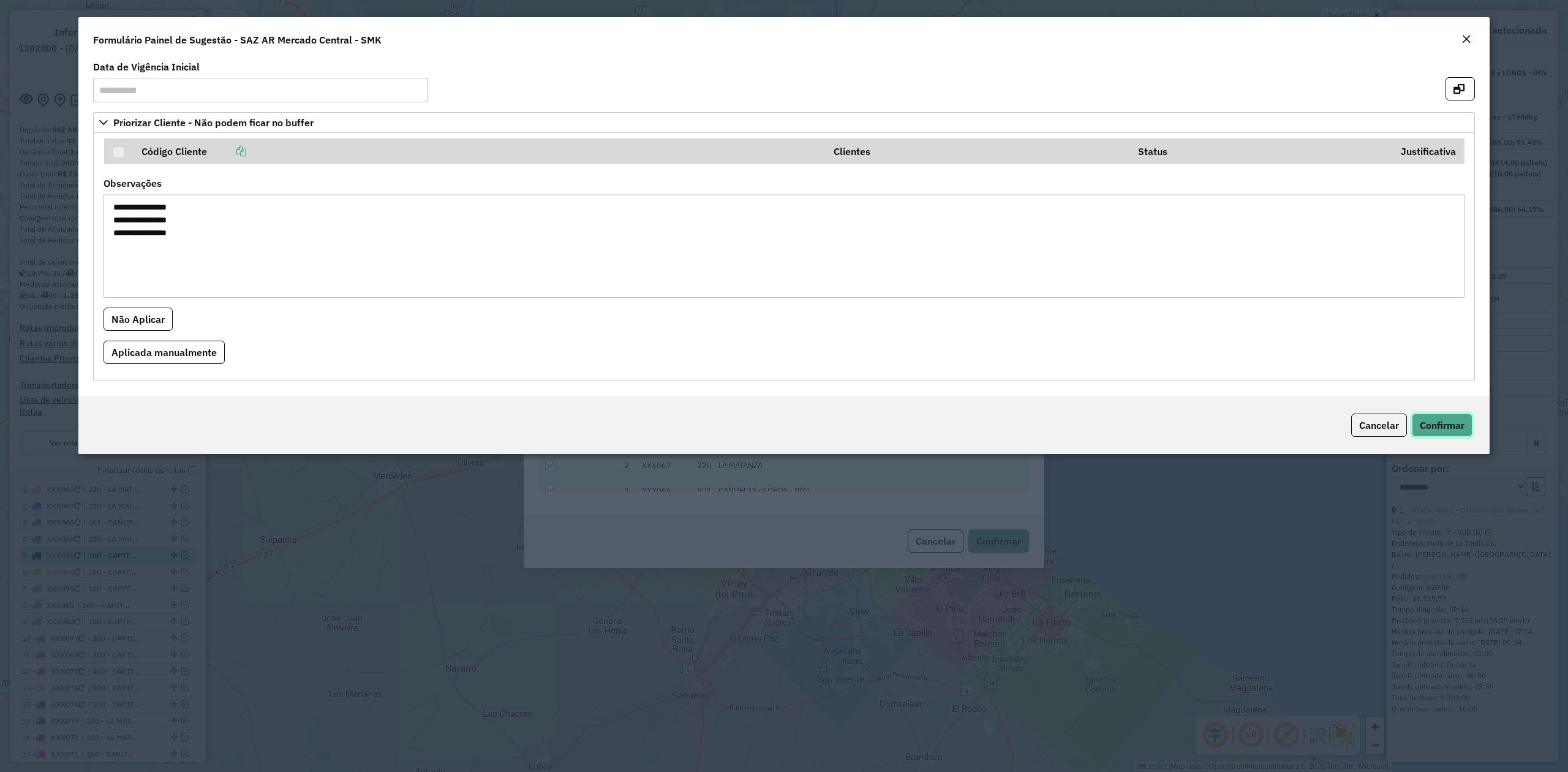
click at [1436, 422] on span "Confirmar" at bounding box center [1442, 425] width 45 height 12
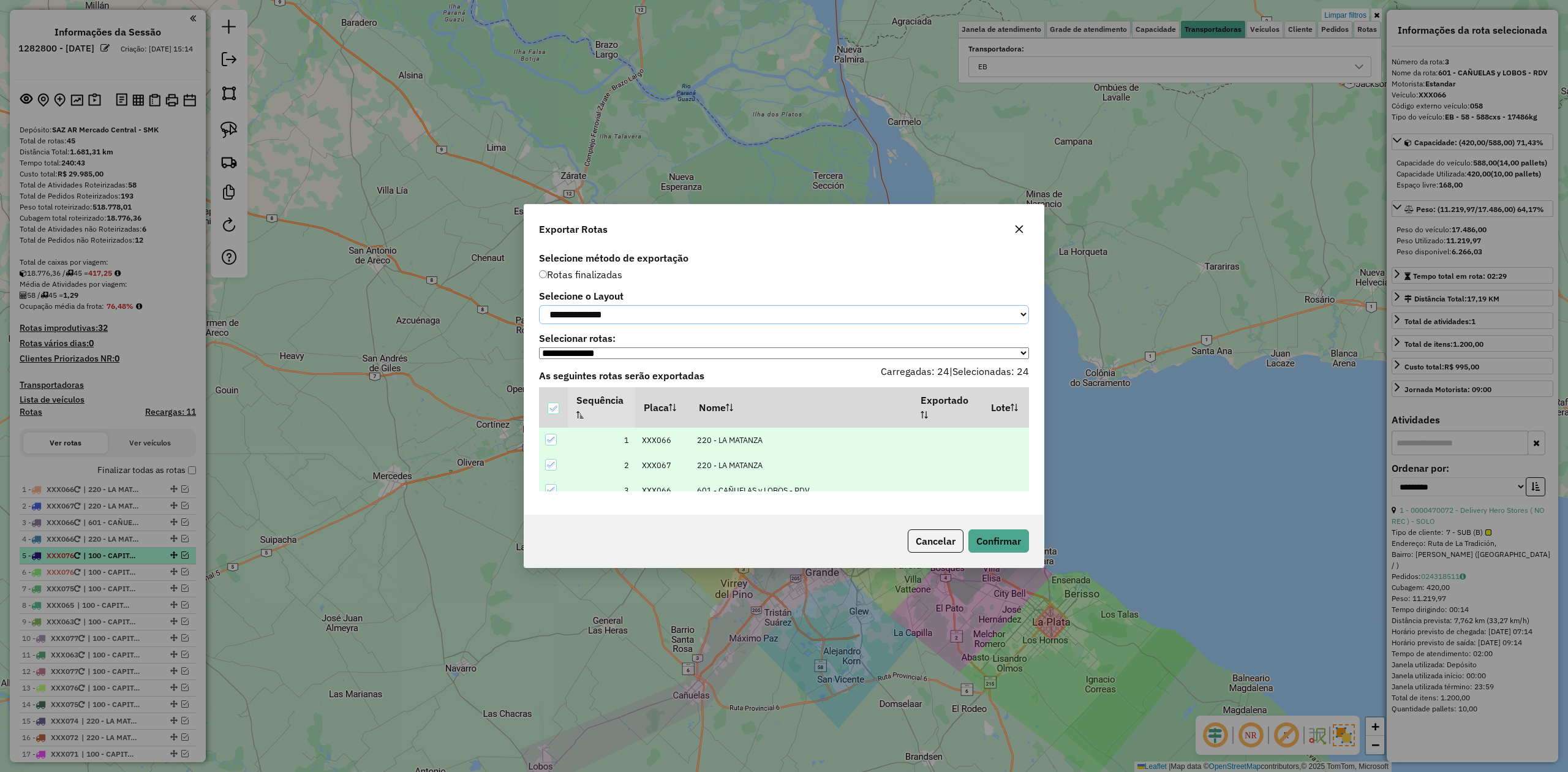
click at [654, 305] on select "**********" at bounding box center [784, 314] width 490 height 19
select select "*********"
click at [539, 305] on select "**********" at bounding box center [784, 314] width 490 height 19
click at [988, 545] on button "Confirmar" at bounding box center [998, 540] width 61 height 23
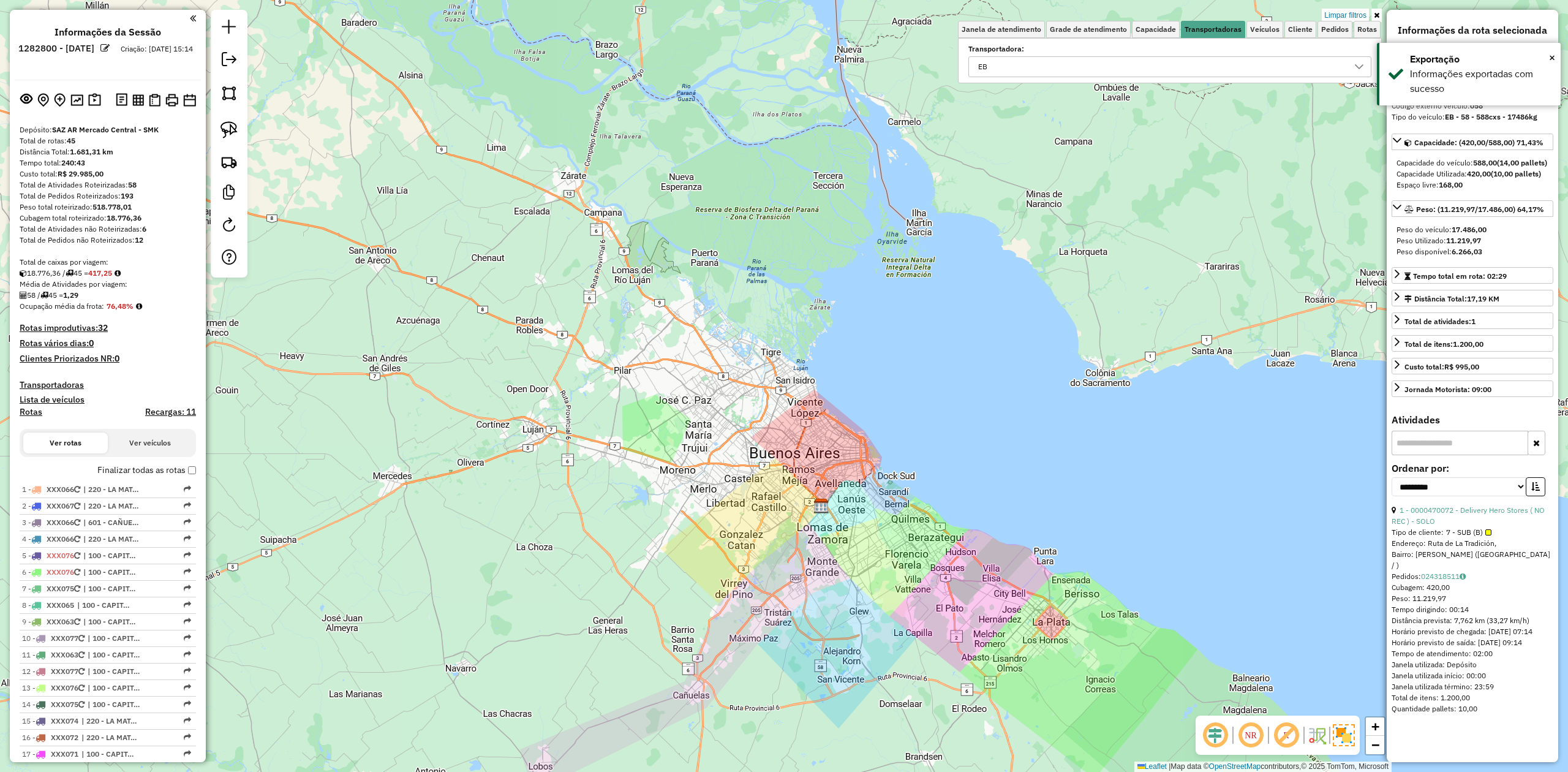
scroll to position [396, 0]
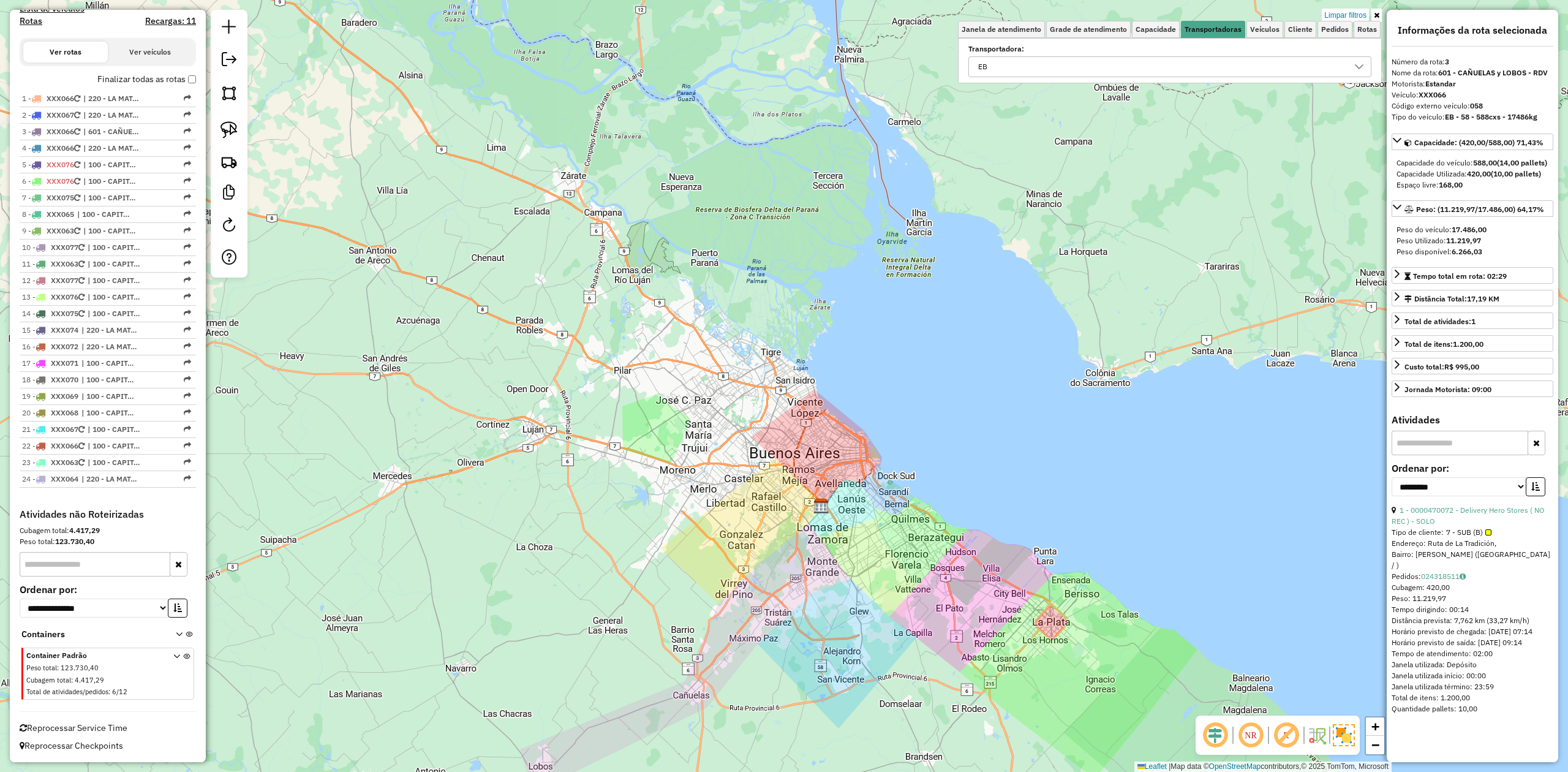
click at [1345, 15] on link "Limpar filtros" at bounding box center [1345, 15] width 47 height 14
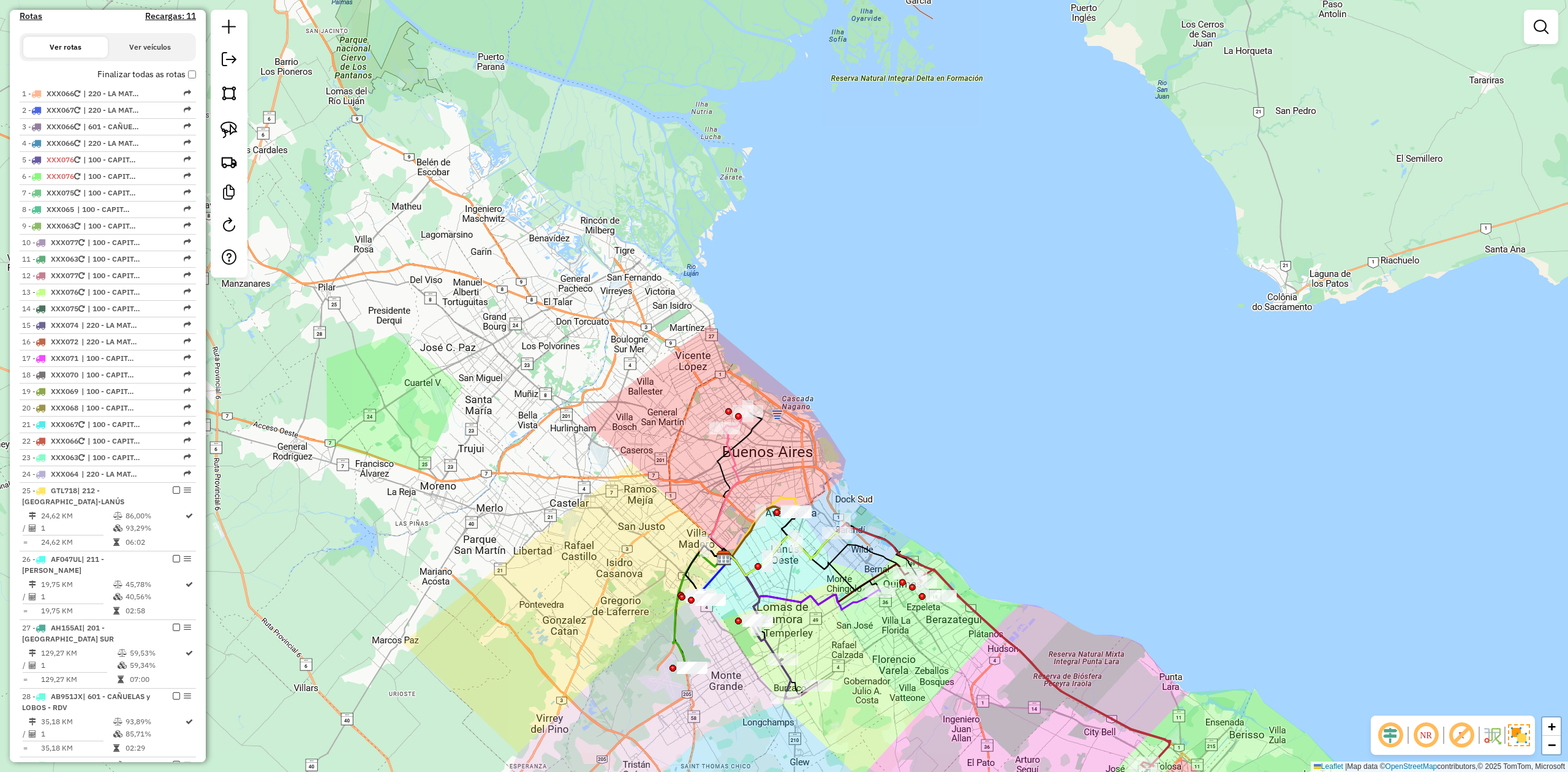
click at [735, 461] on icon at bounding box center [724, 493] width 28 height 130
select select "**********"
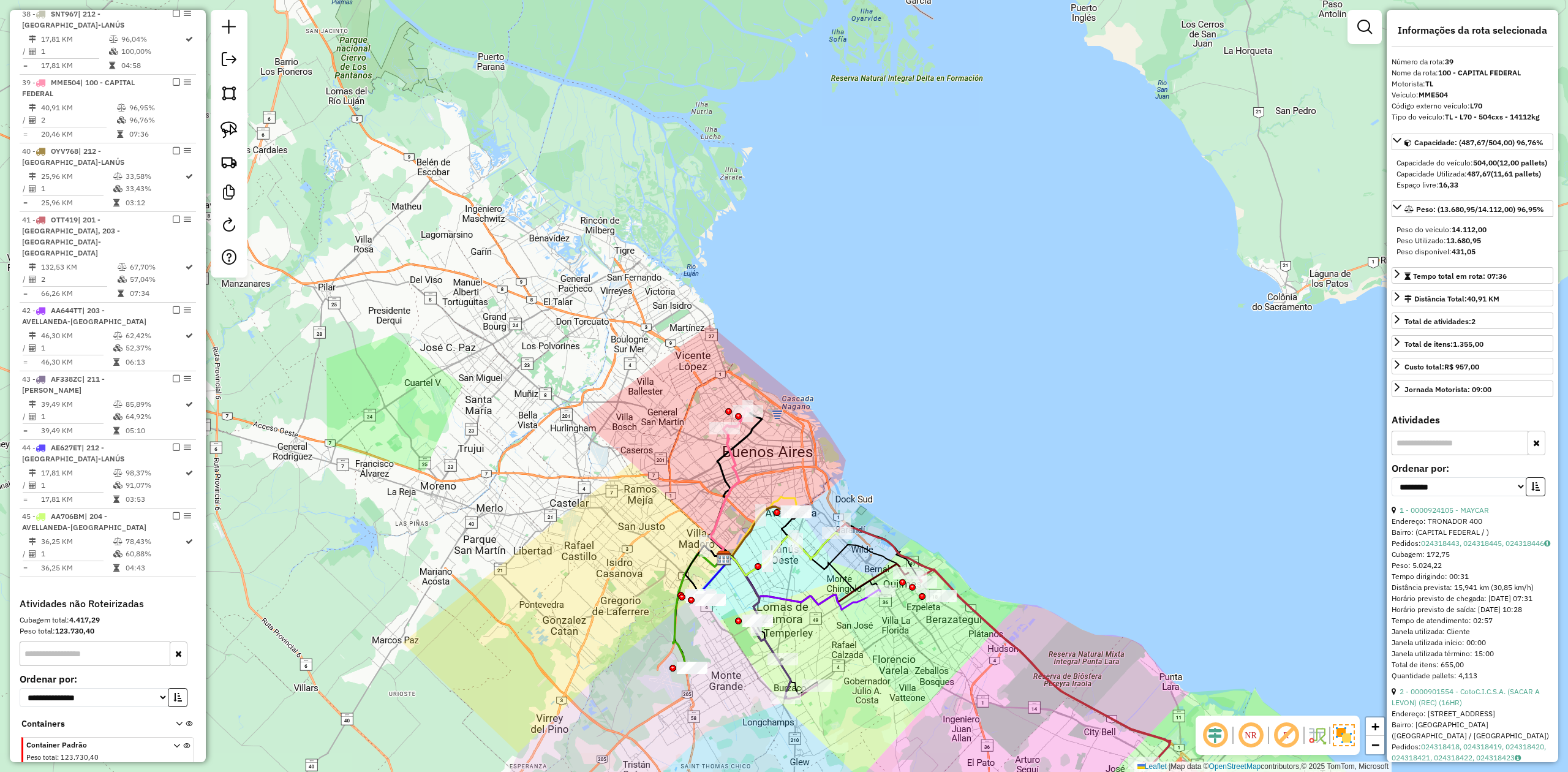
scroll to position [1836, 0]
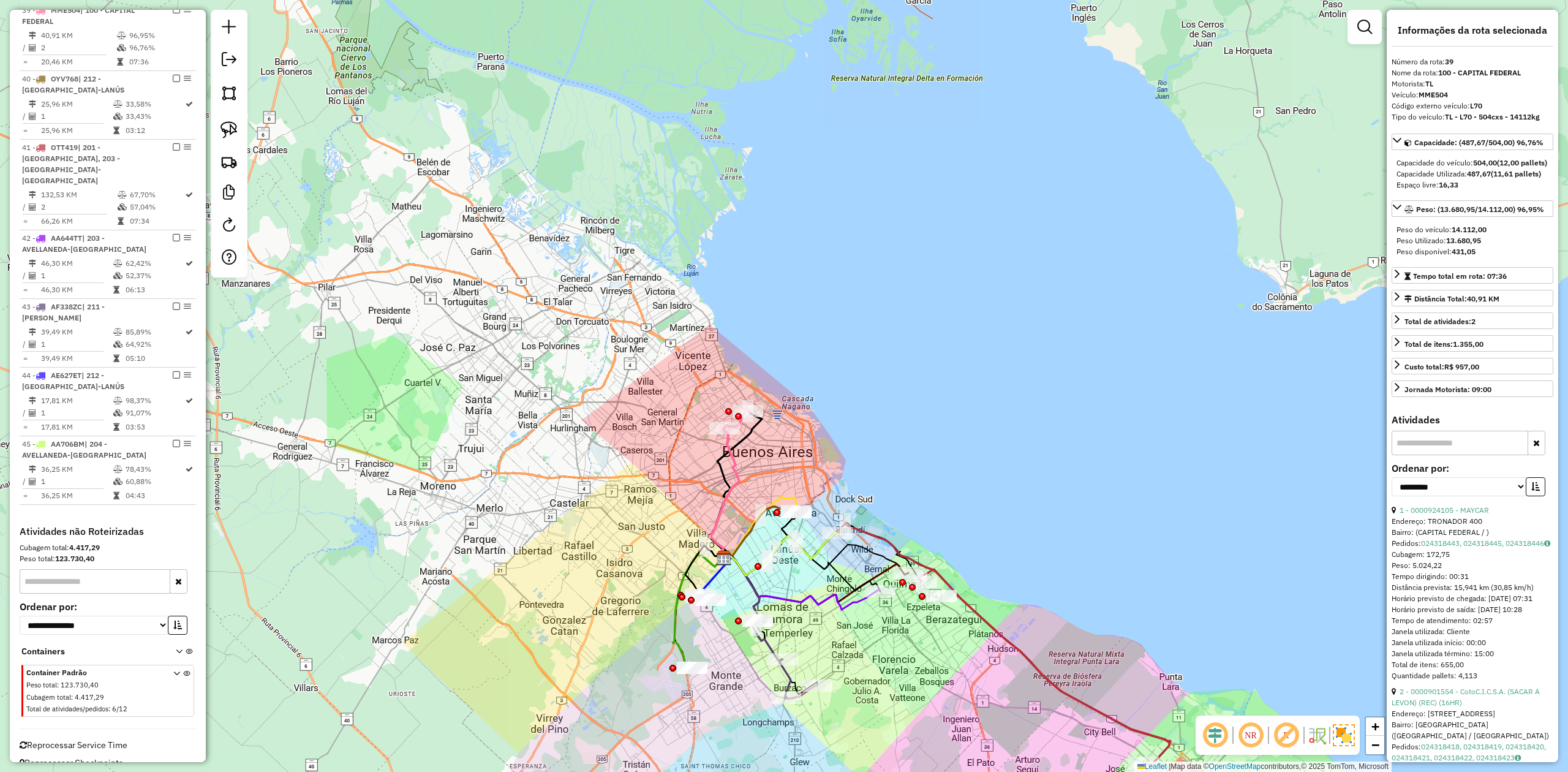
click at [172, 14] on em at bounding box center [176, 10] width 8 height 8
drag, startPoint x: 714, startPoint y: 119, endPoint x: 623, endPoint y: 38, distance: 121.8
click at [634, 42] on div "Janela de atendimento Grade de atendimento Capacidade Transportadoras Veículos …" at bounding box center [784, 386] width 1568 height 772
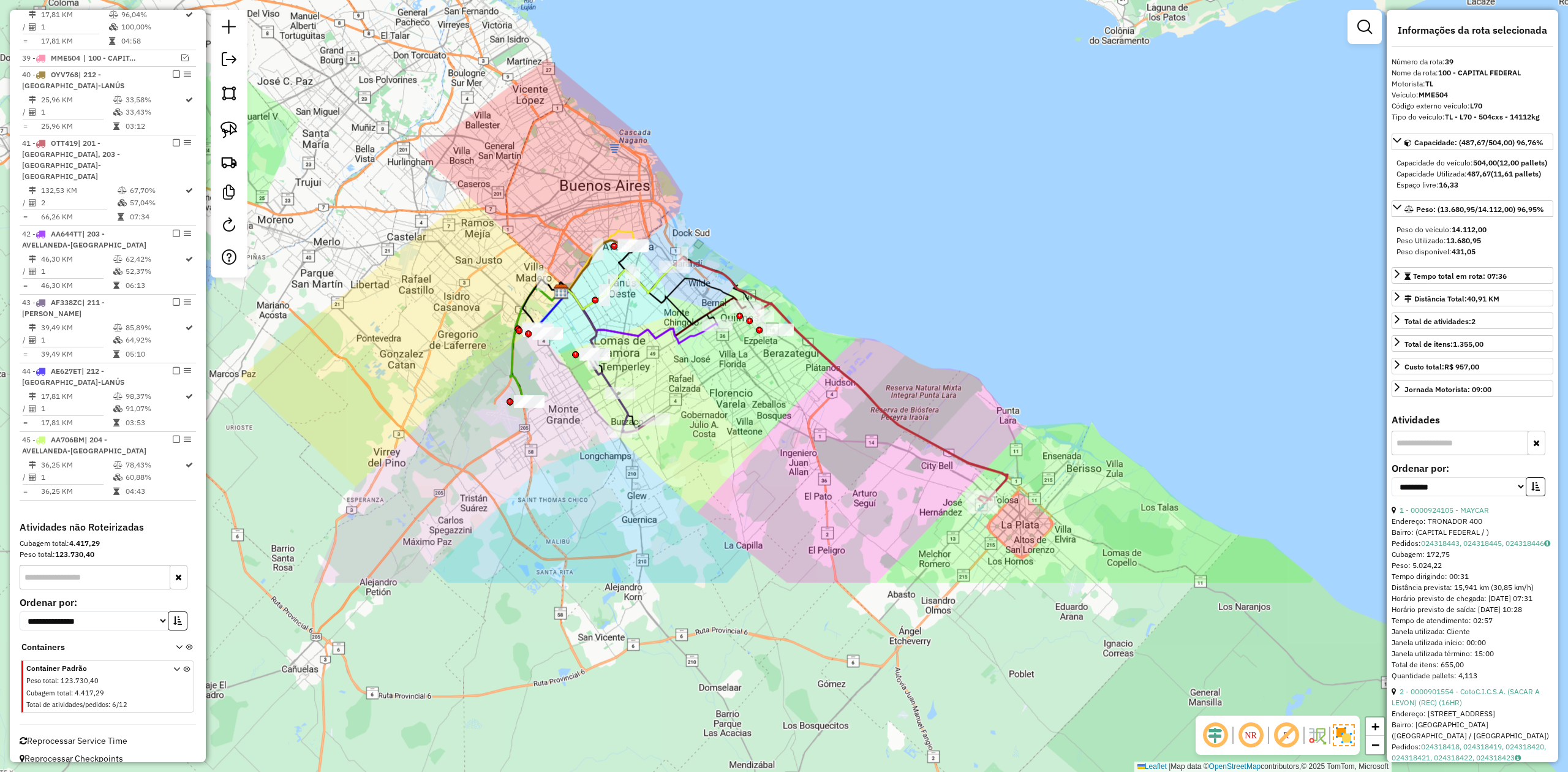
drag, startPoint x: 872, startPoint y: 486, endPoint x: 905, endPoint y: 491, distance: 33.4
click at [871, 486] on div "Rota 45 - Placa AA706BM 0000901519 - COTO C.I.C.S.A. (2° HR) (6a13) Janela de a…" at bounding box center [784, 386] width 1568 height 772
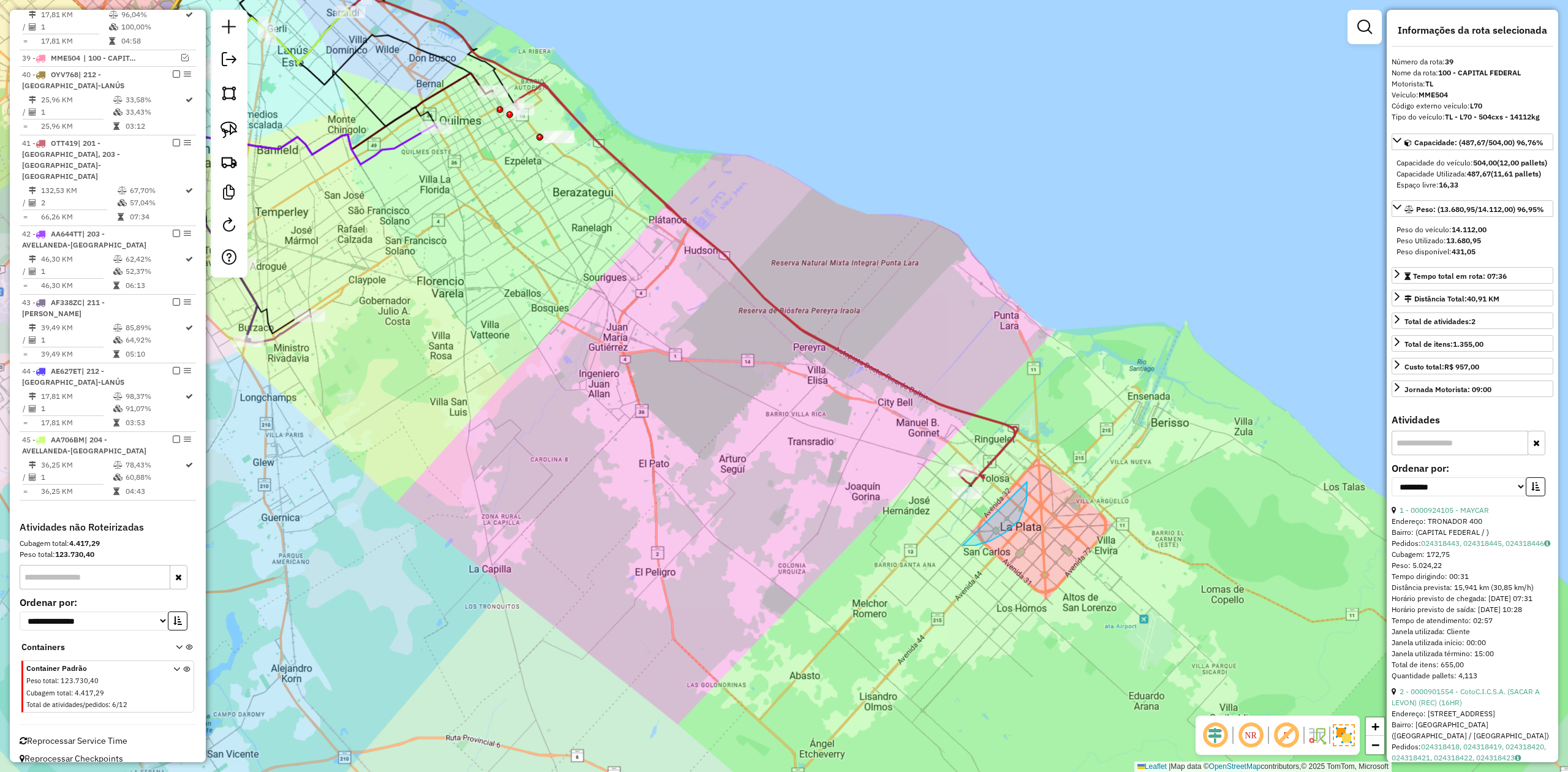
drag, startPoint x: 991, startPoint y: 540, endPoint x: 893, endPoint y: 571, distance: 102.8
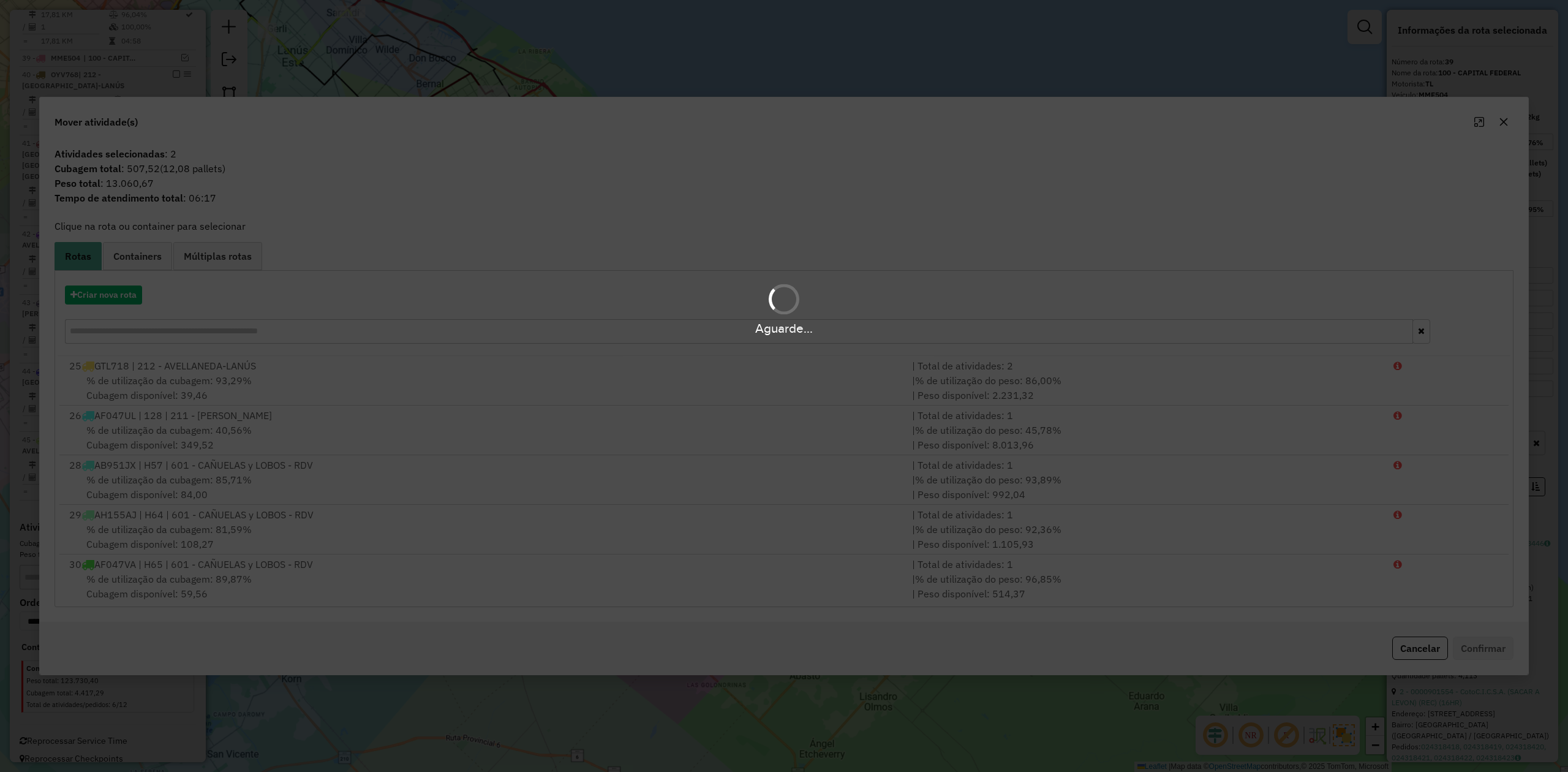
click at [110, 304] on div "Criar nova rota" at bounding box center [784, 316] width 1453 height 79
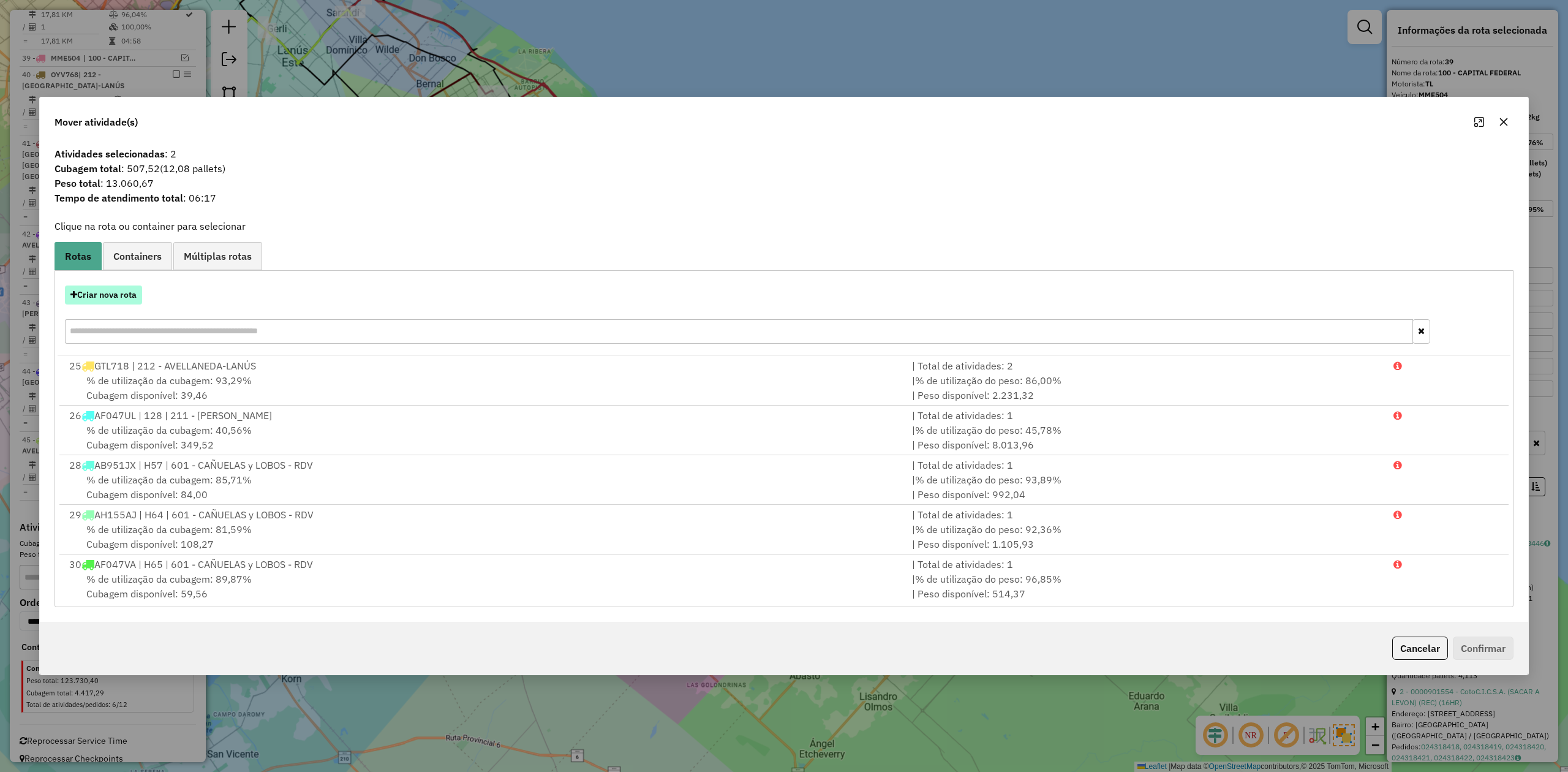
click at [114, 297] on button "Criar nova rota" at bounding box center [103, 295] width 77 height 19
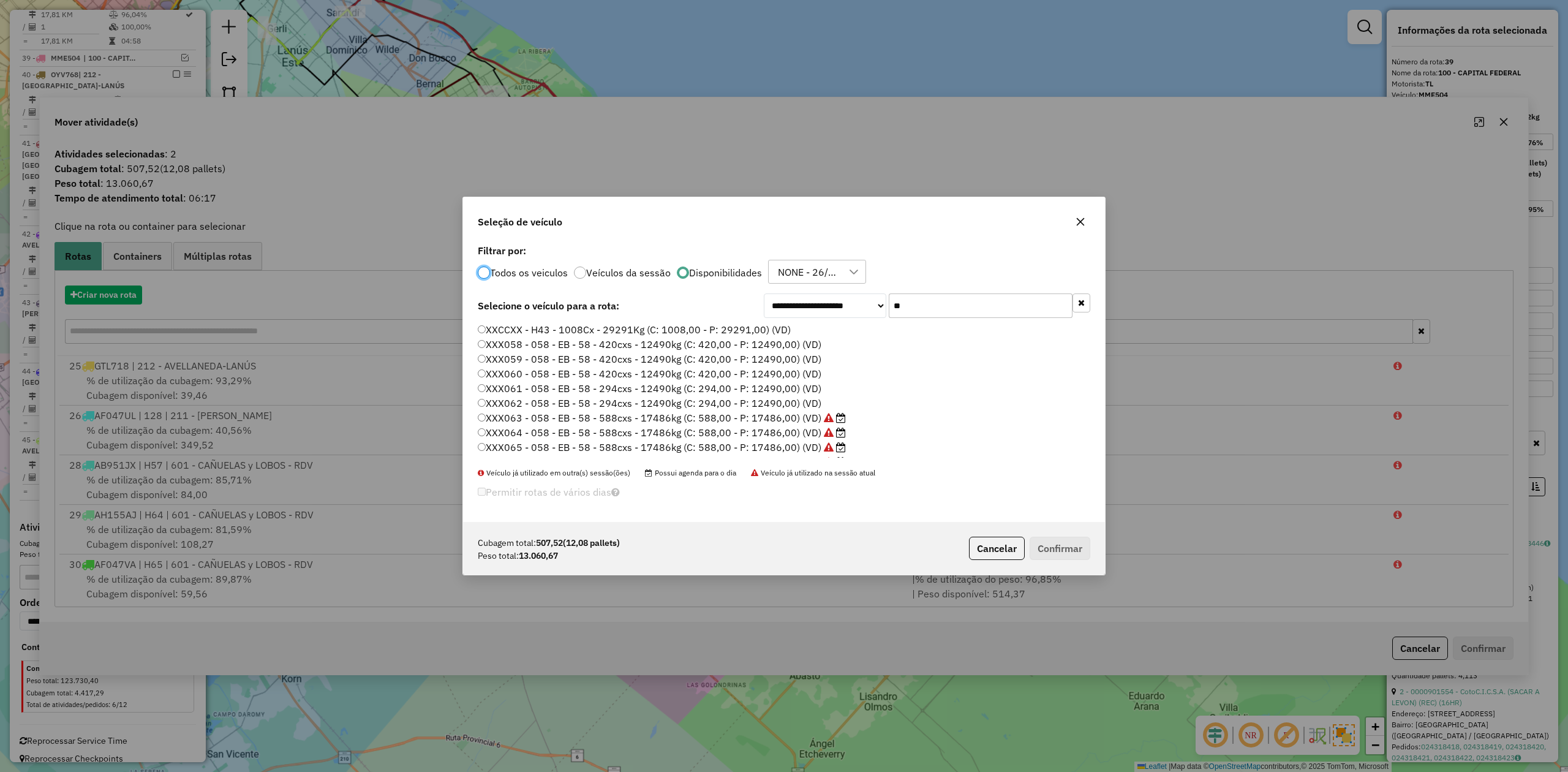
scroll to position [6, 4]
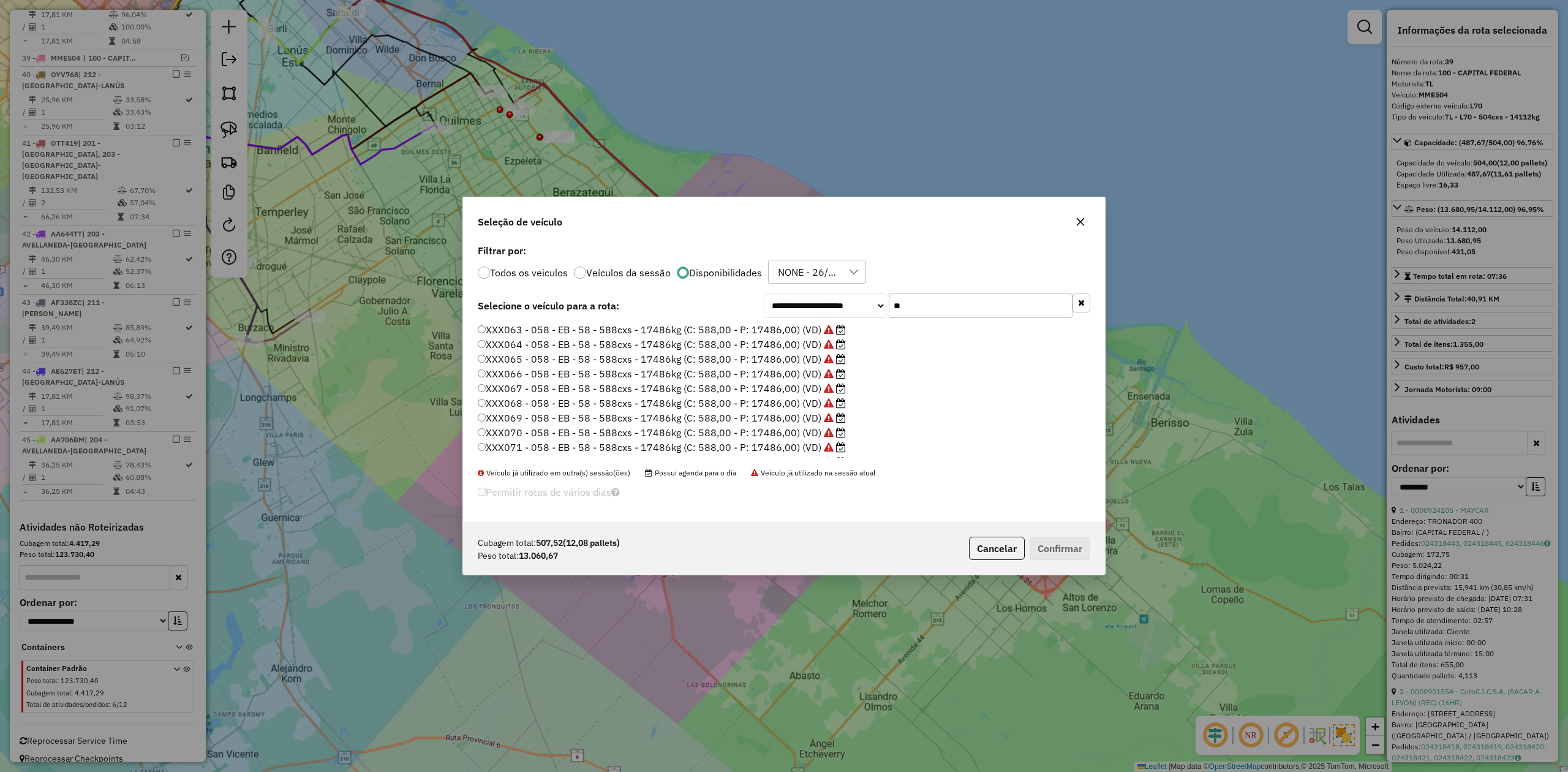
drag, startPoint x: 918, startPoint y: 304, endPoint x: 871, endPoint y: 299, distance: 47.3
click at [871, 299] on div "**********" at bounding box center [927, 306] width 326 height 25
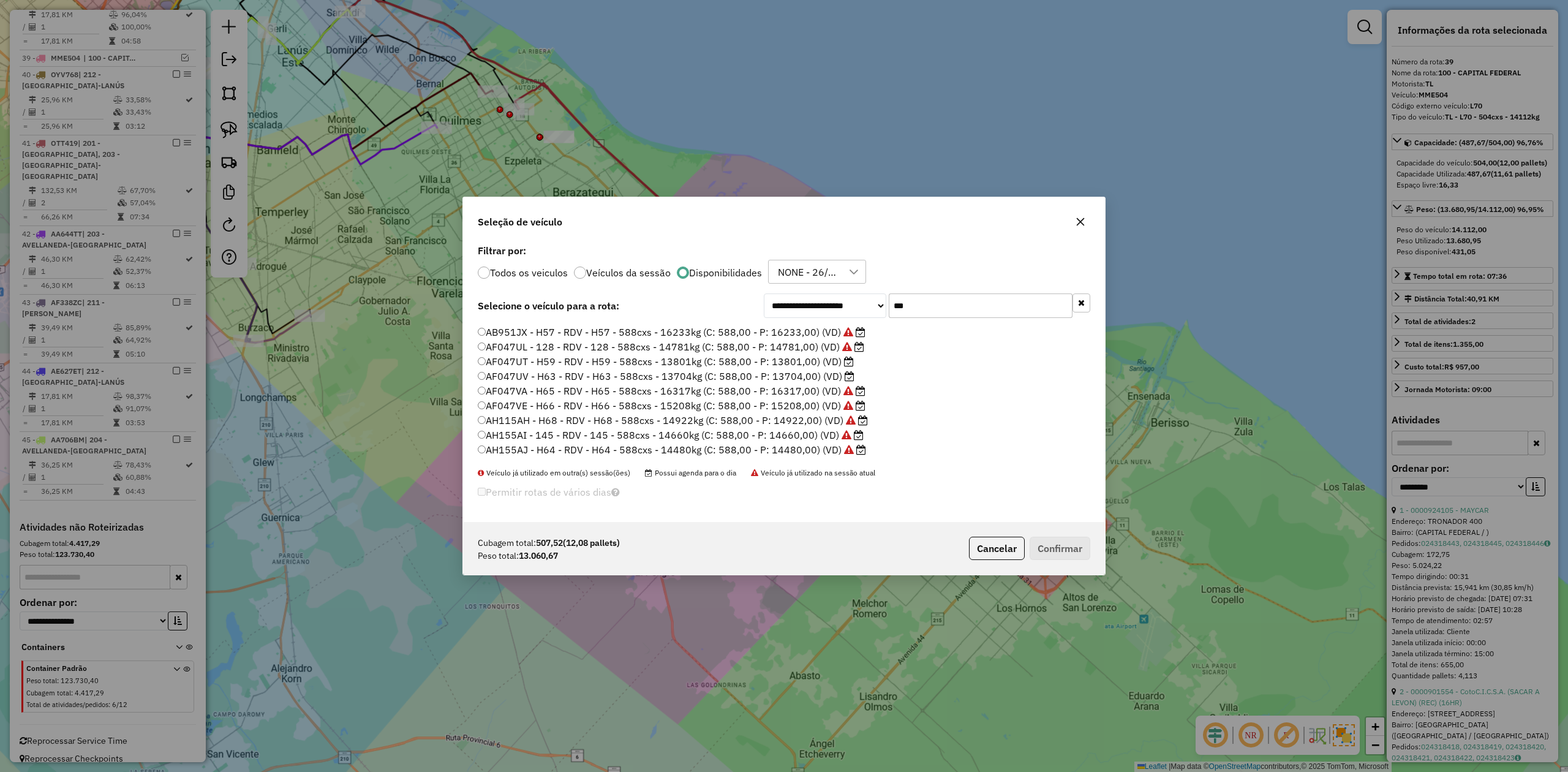
type input "***"
click at [821, 376] on label "AF047UV - H63 - RDV - H63 - 588cxs - 13704kg (C: 588,00 - P: 13704,00) (VD)" at bounding box center [666, 376] width 376 height 15
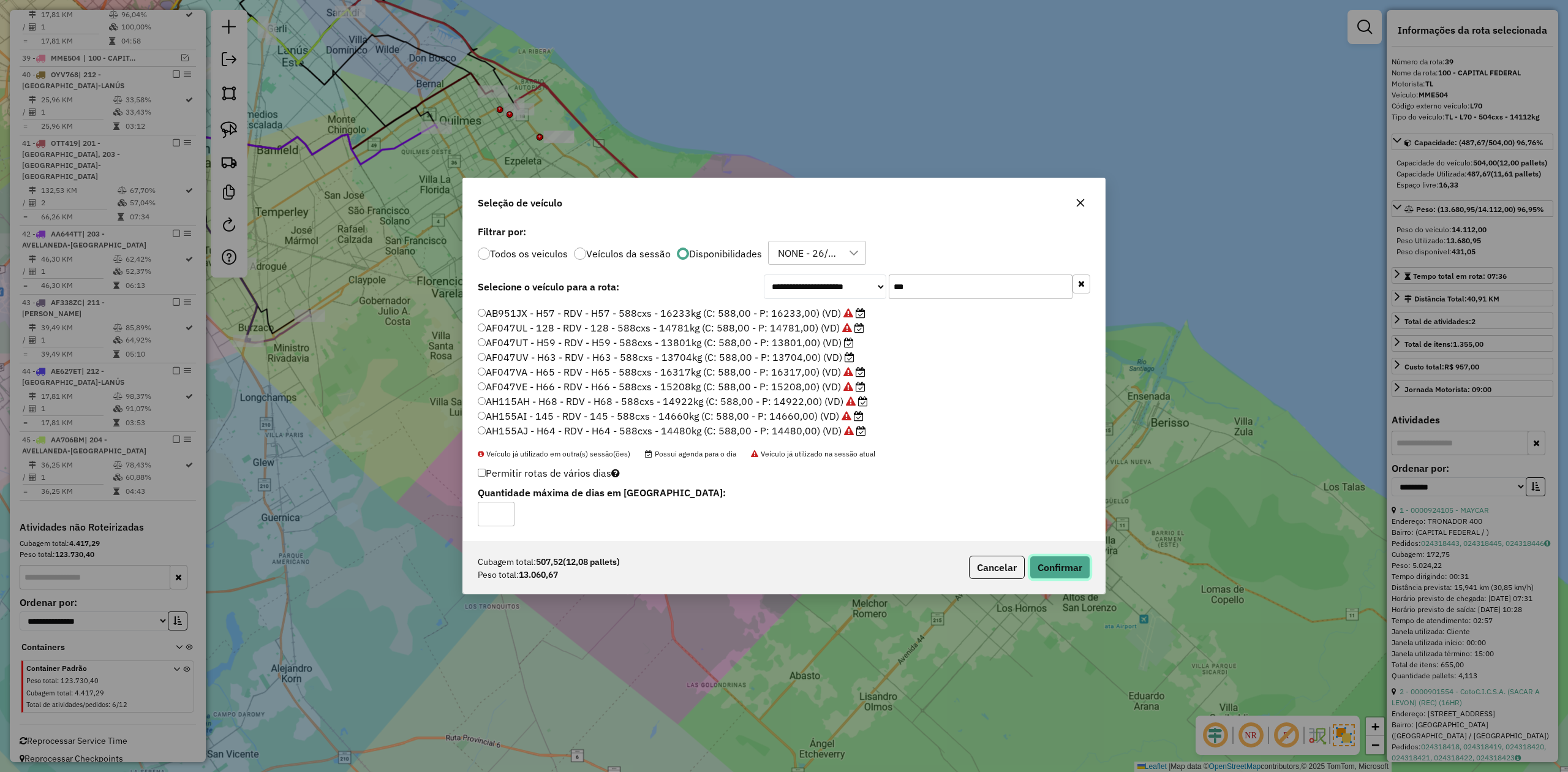
click at [1073, 566] on button "Confirmar" at bounding box center [1060, 567] width 61 height 23
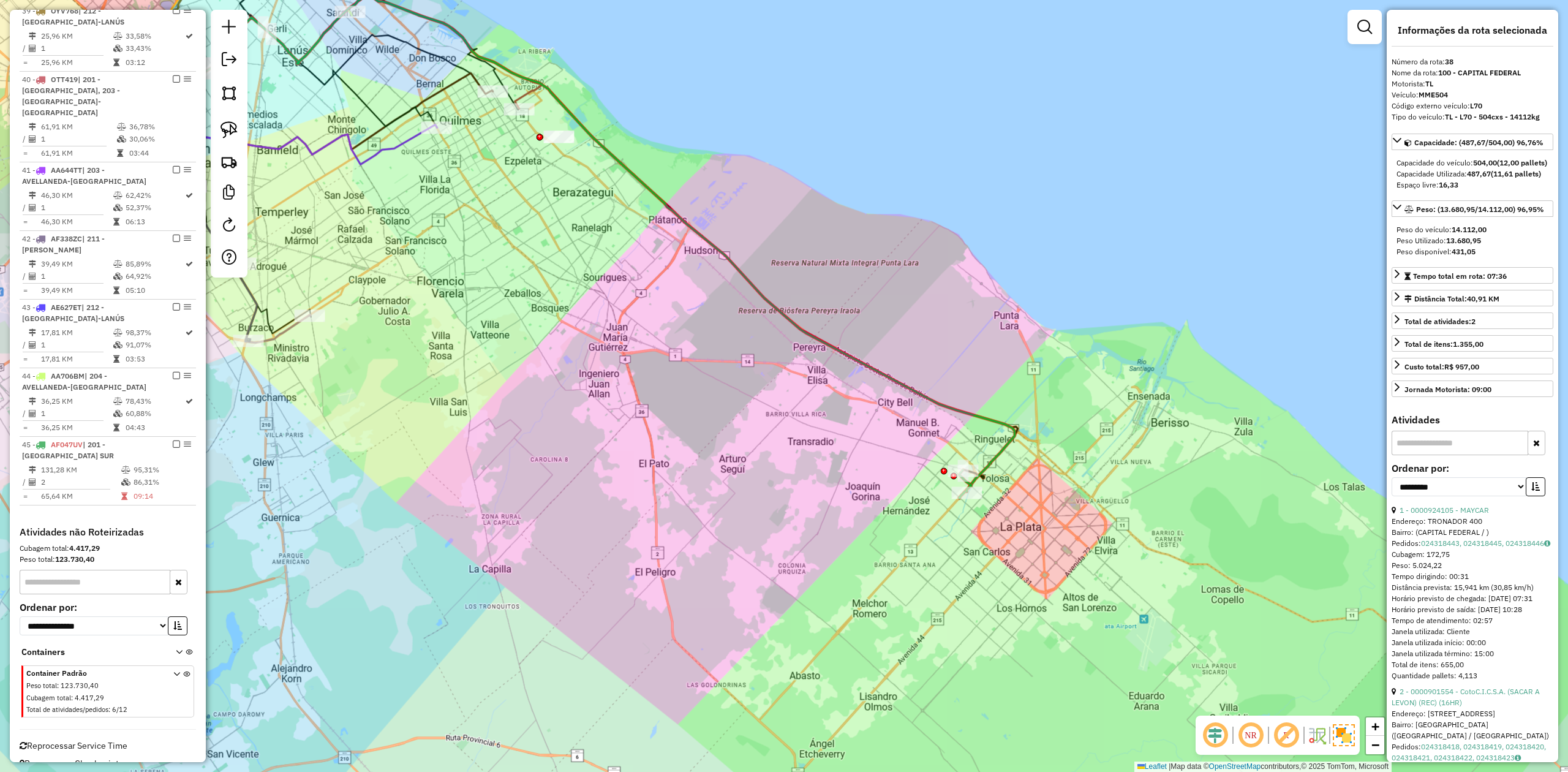
scroll to position [1788, 0]
click at [1027, 463] on div "Janela de atendimento Grade de atendimento Capacidade Transportadoras Veículos …" at bounding box center [784, 386] width 1568 height 772
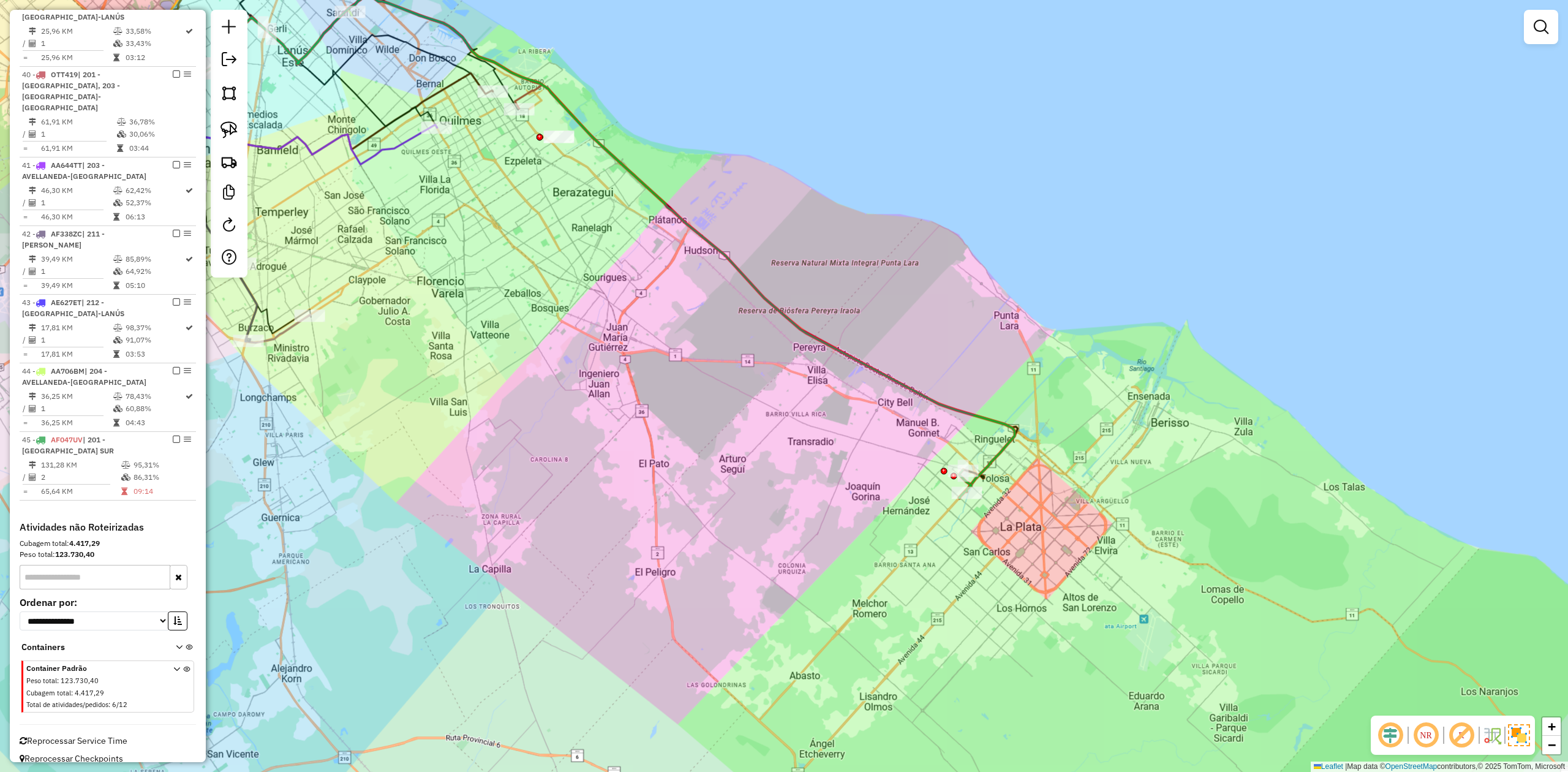
click at [1010, 448] on icon at bounding box center [568, 245] width 892 height 505
select select "**********"
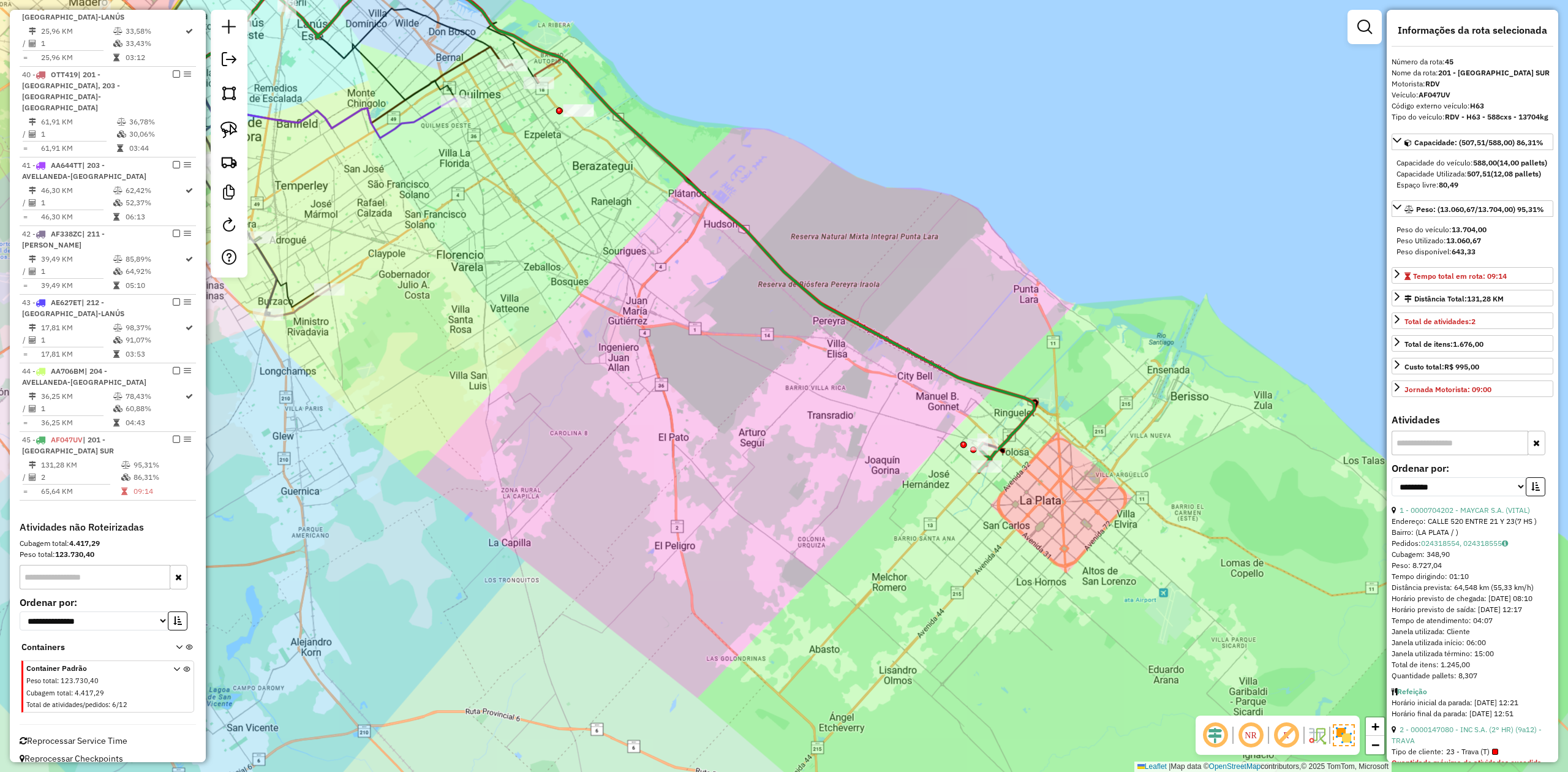
drag, startPoint x: 1018, startPoint y: 466, endPoint x: 1037, endPoint y: 439, distance: 33.0
click at [1037, 439] on div "Janela de atendimento Grade de atendimento Capacidade Transportadoras Veículos …" at bounding box center [784, 386] width 1568 height 772
click at [1028, 424] on icon at bounding box center [588, 219] width 892 height 505
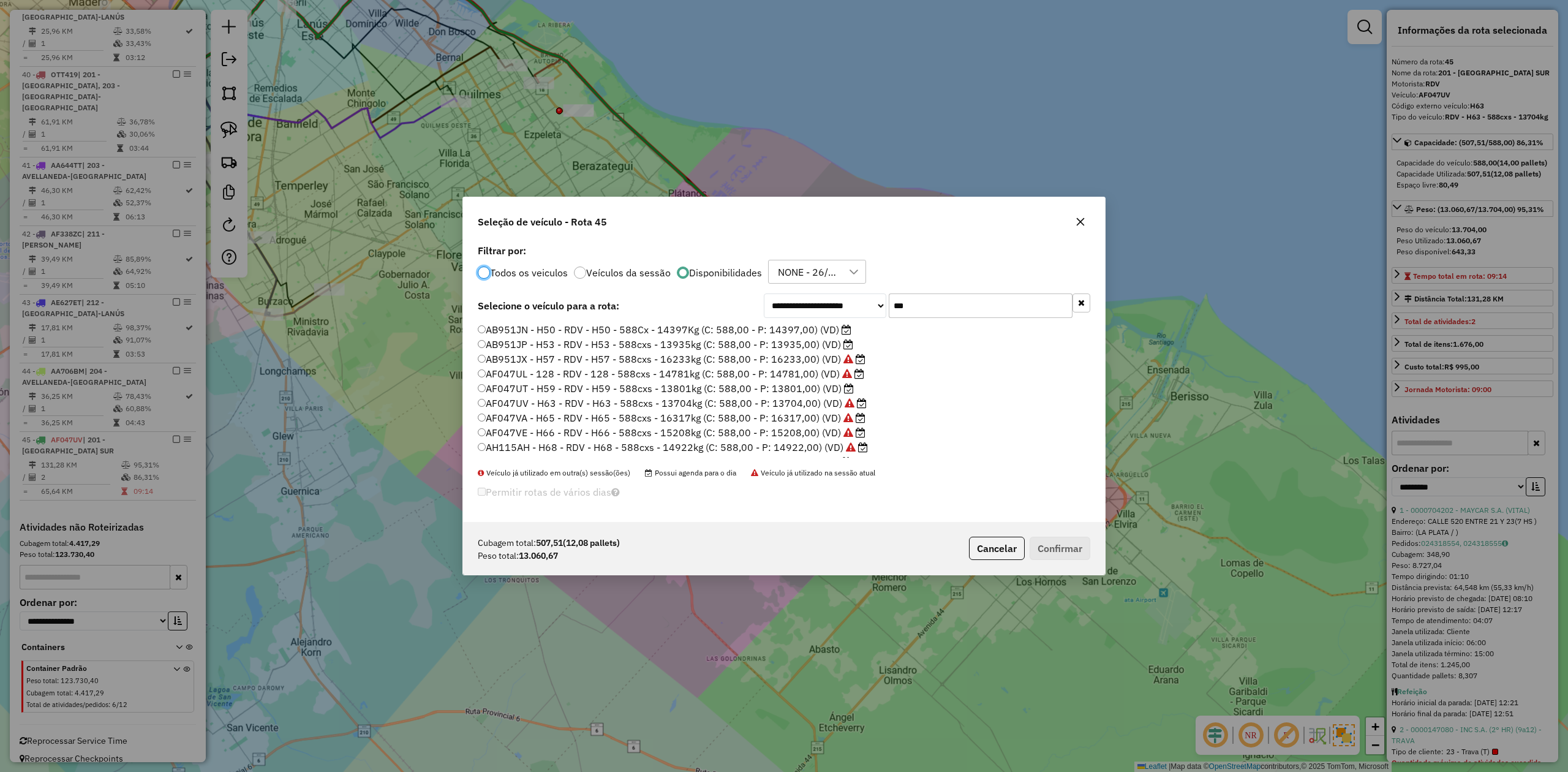
scroll to position [6, 4]
click at [821, 385] on label "AF047UT - H59 - RDV - H59 - 588cxs - 13801kg (C: 588,00 - P: 13801,00) (VD)" at bounding box center [666, 388] width 376 height 15
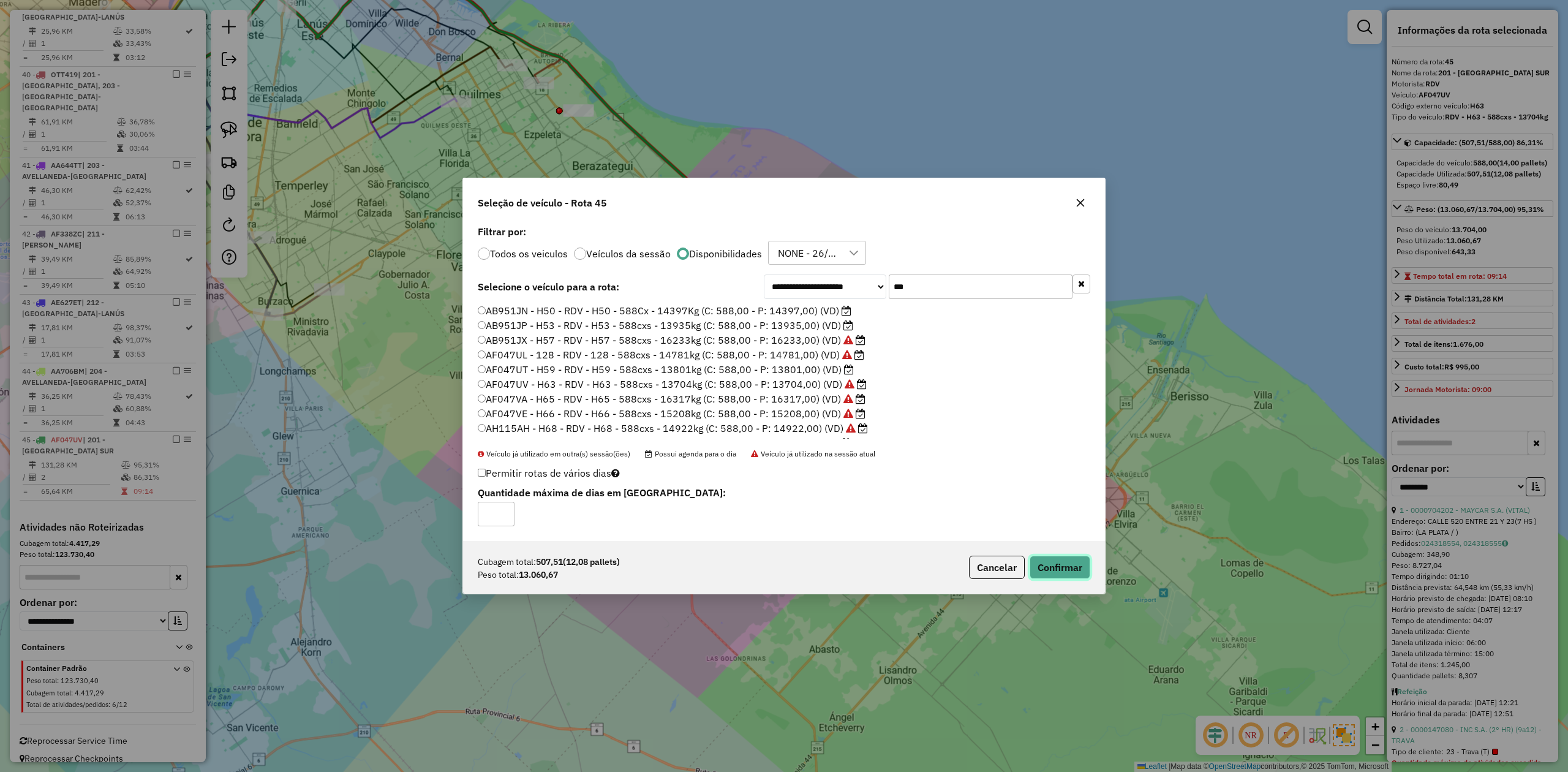
click at [1060, 563] on button "Confirmar" at bounding box center [1060, 567] width 61 height 23
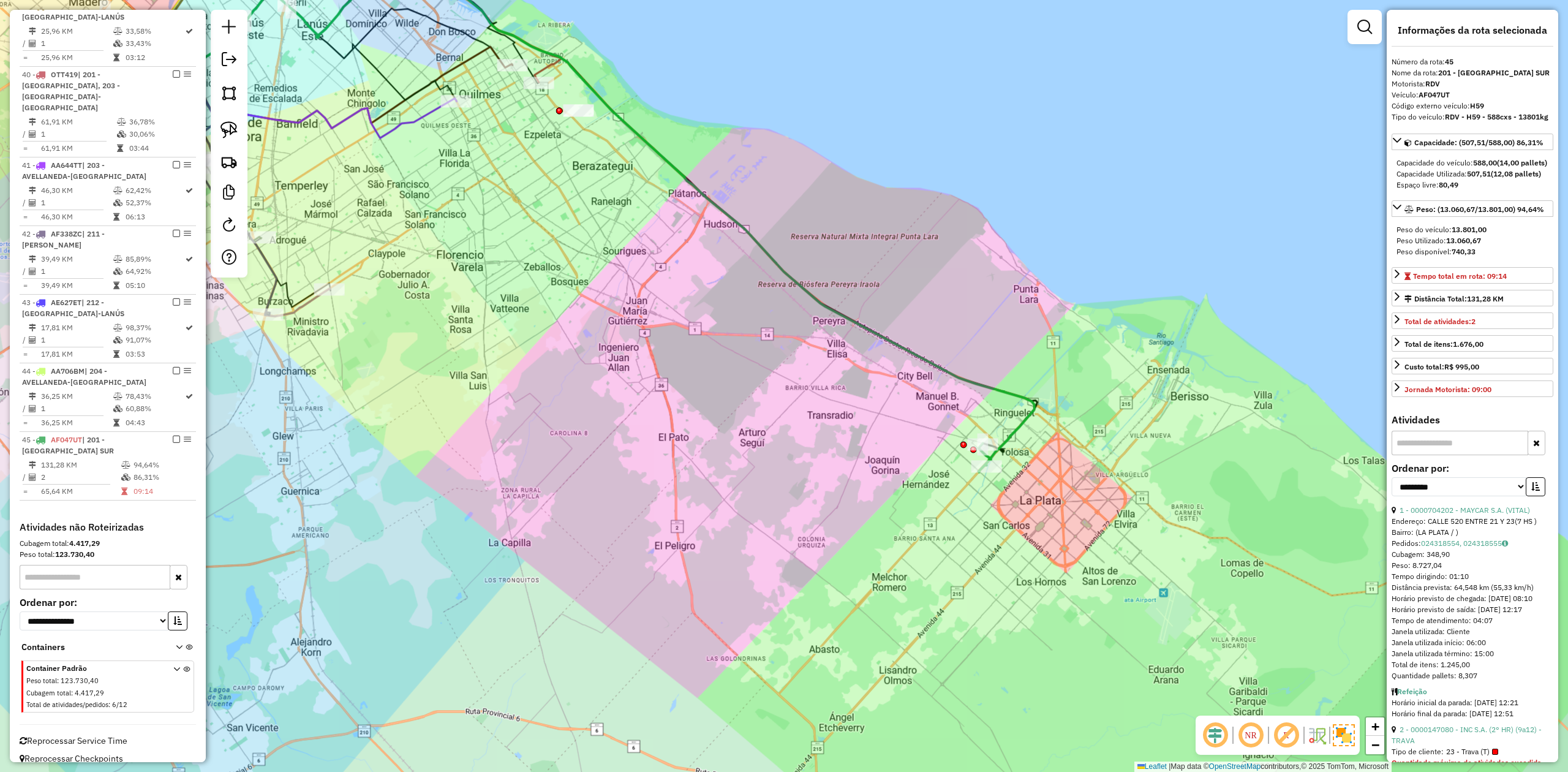
click at [1025, 417] on icon at bounding box center [588, 219] width 892 height 505
click at [172, 436] on em at bounding box center [176, 439] width 8 height 8
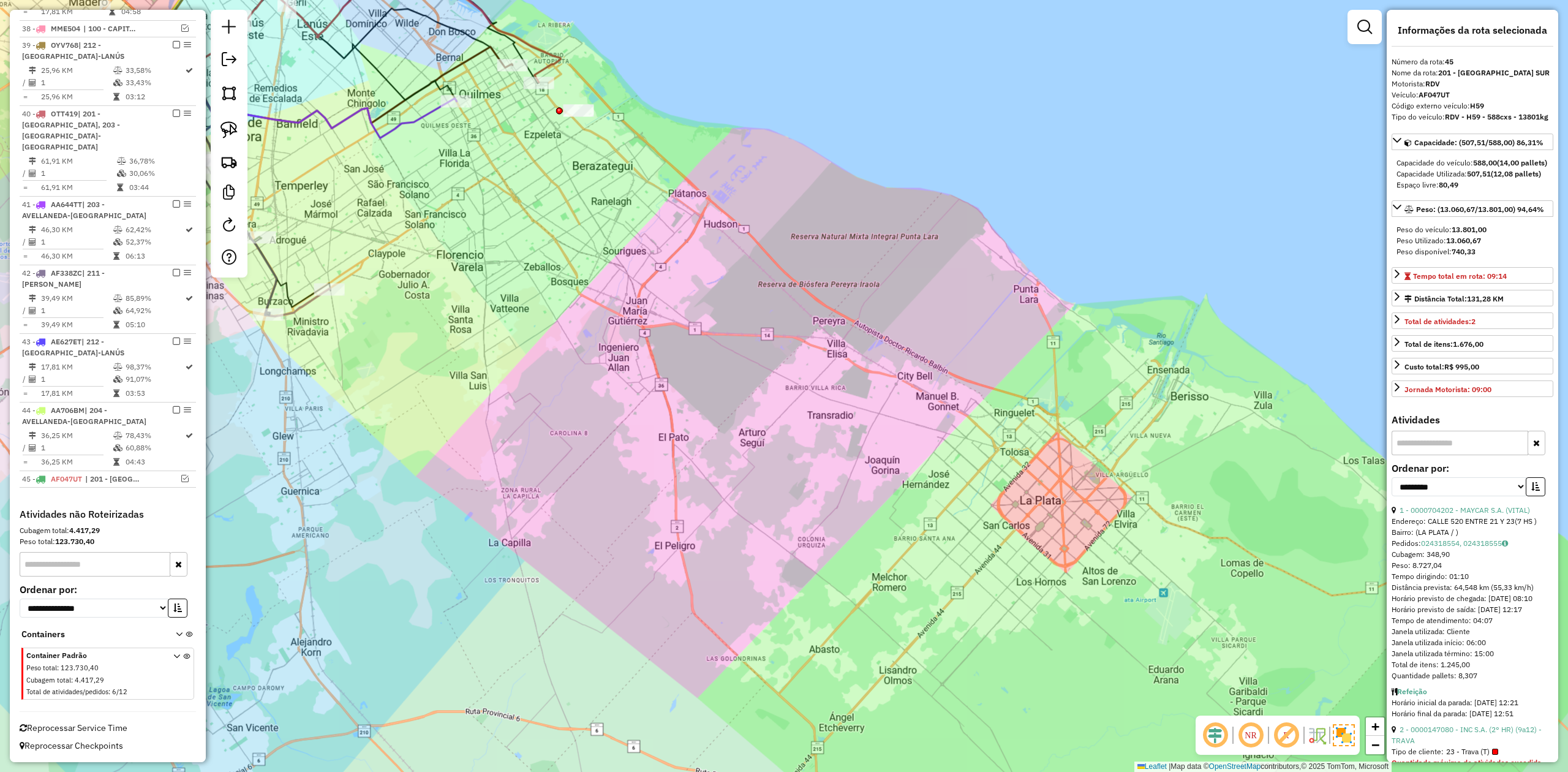
scroll to position [1736, 0]
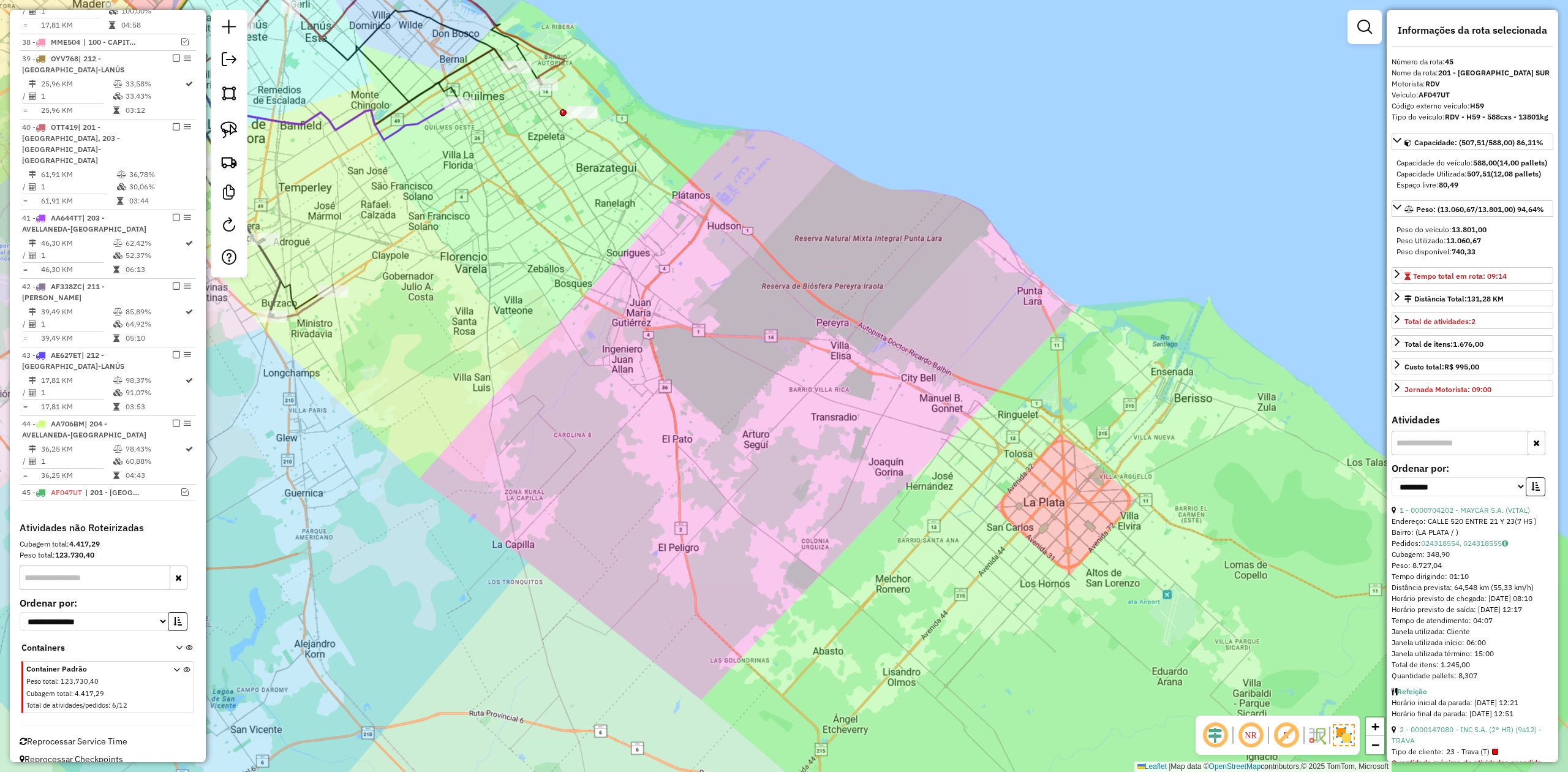
drag, startPoint x: 650, startPoint y: 322, endPoint x: 917, endPoint y: 546, distance: 348.5
click at [921, 559] on div "Janela de atendimento Grade de atendimento Capacidade Transportadoras Veículos …" at bounding box center [784, 386] width 1568 height 772
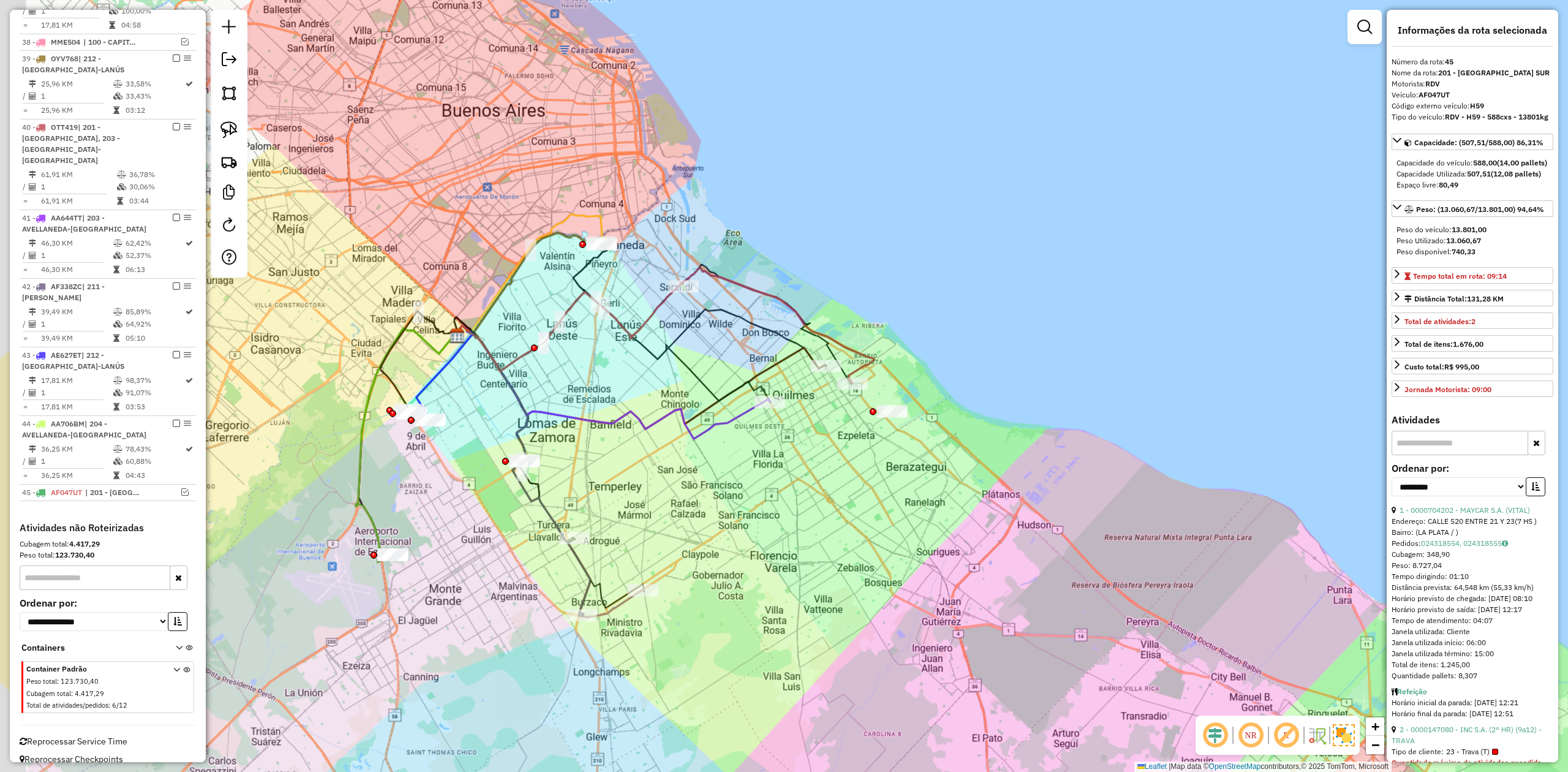
click at [856, 483] on div "Janela de atendimento Grade de atendimento Capacidade Transportadoras Veículos …" at bounding box center [784, 386] width 1568 height 772
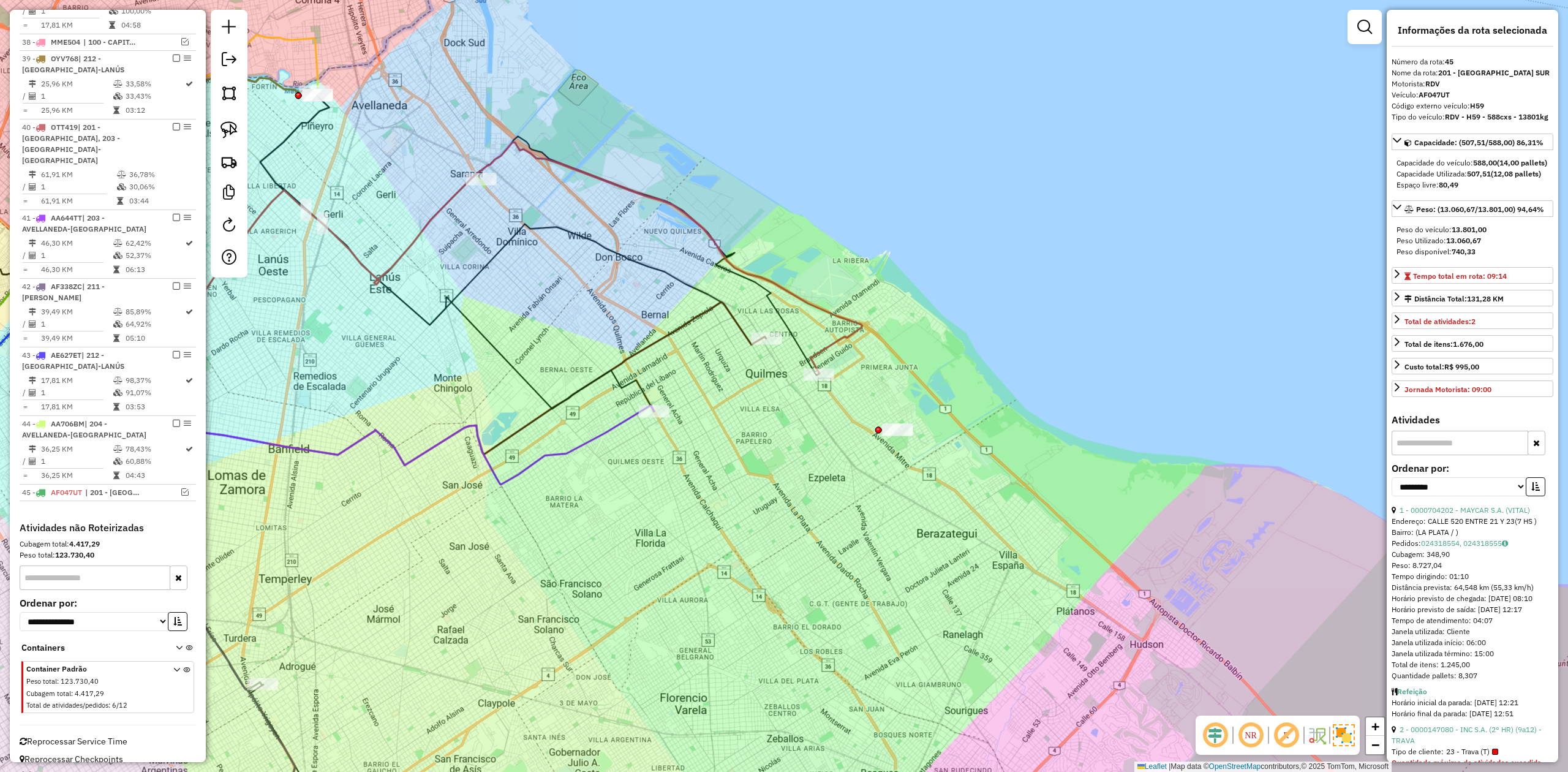
drag, startPoint x: 821, startPoint y: 427, endPoint x: 831, endPoint y: 446, distance: 21.5
click at [831, 446] on div "Janela de atendimento Grade de atendimento Capacidade Transportadoras Veículos …" at bounding box center [784, 386] width 1568 height 772
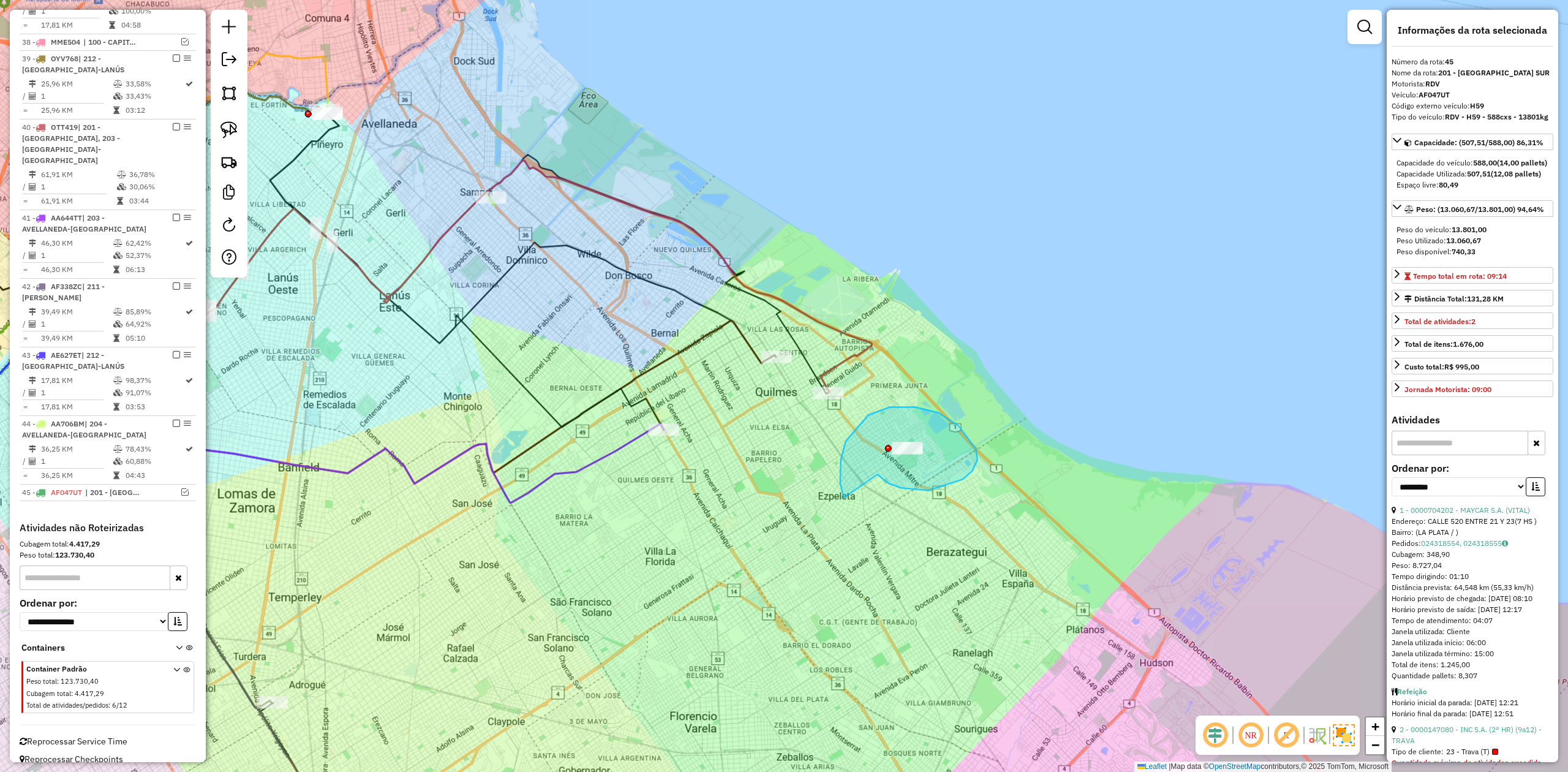
drag, startPoint x: 888, startPoint y: 483, endPoint x: 859, endPoint y: 520, distance: 47.0
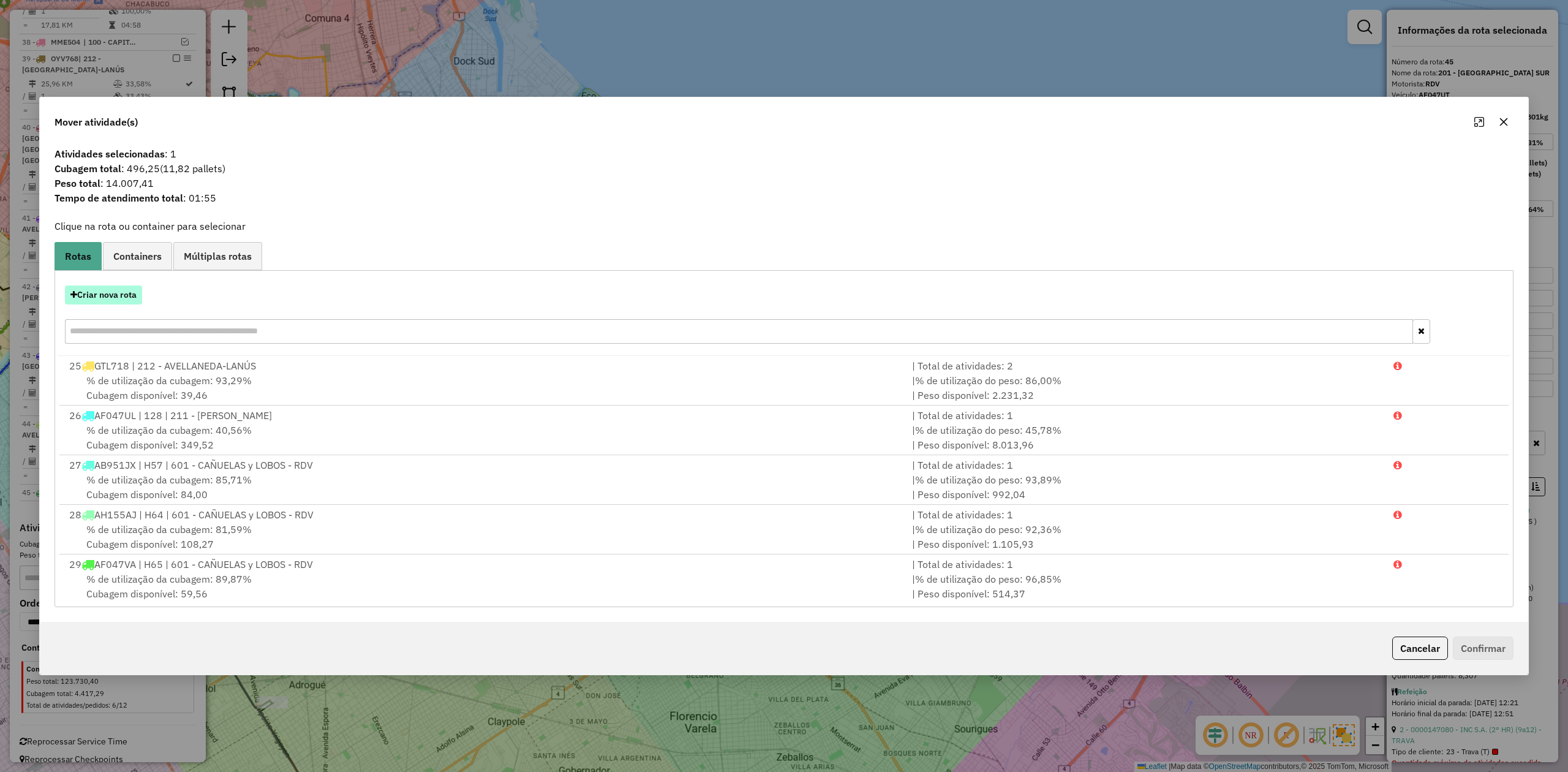
click at [113, 292] on button "Criar nova rota" at bounding box center [103, 295] width 77 height 19
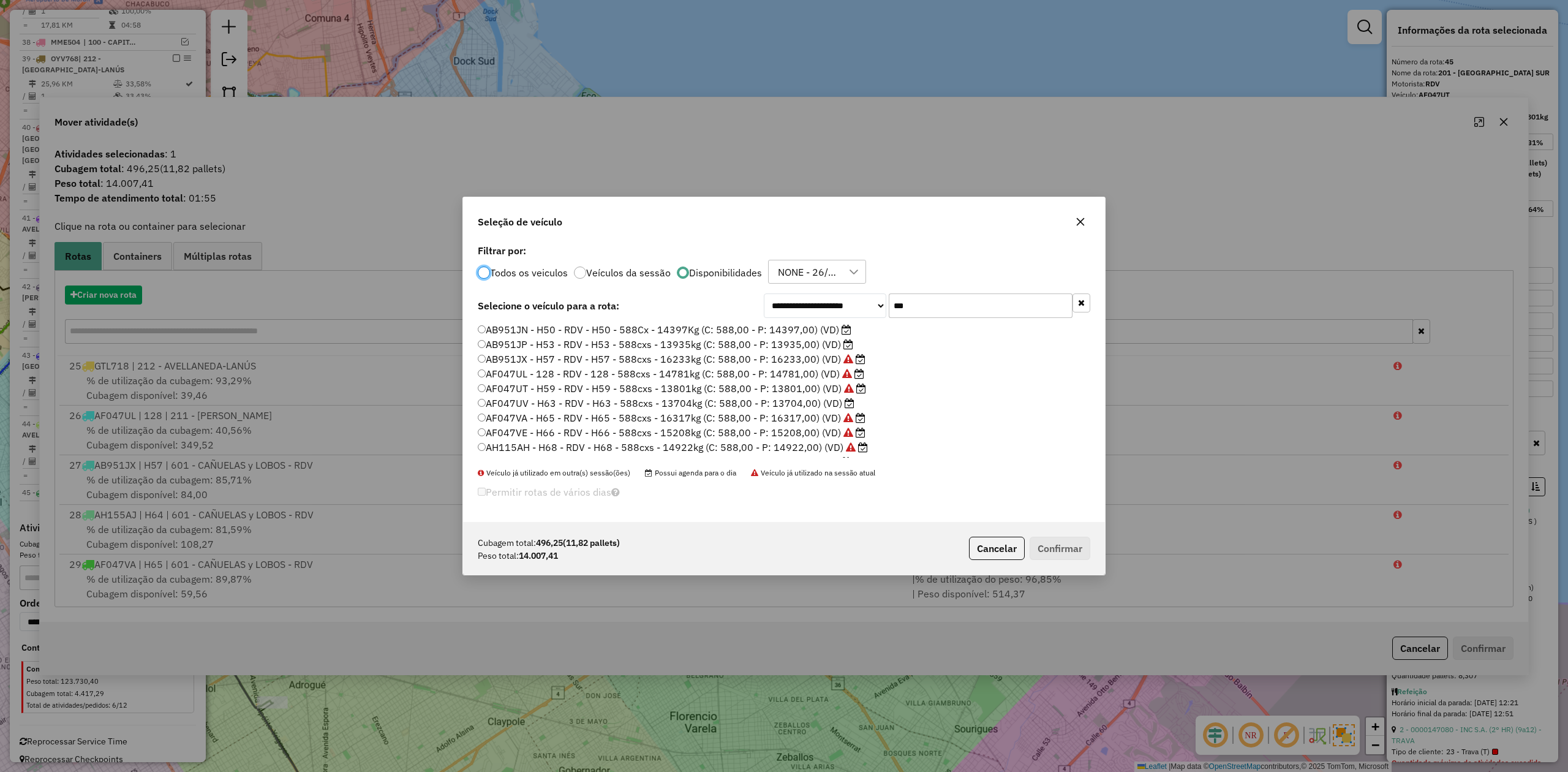
scroll to position [6, 4]
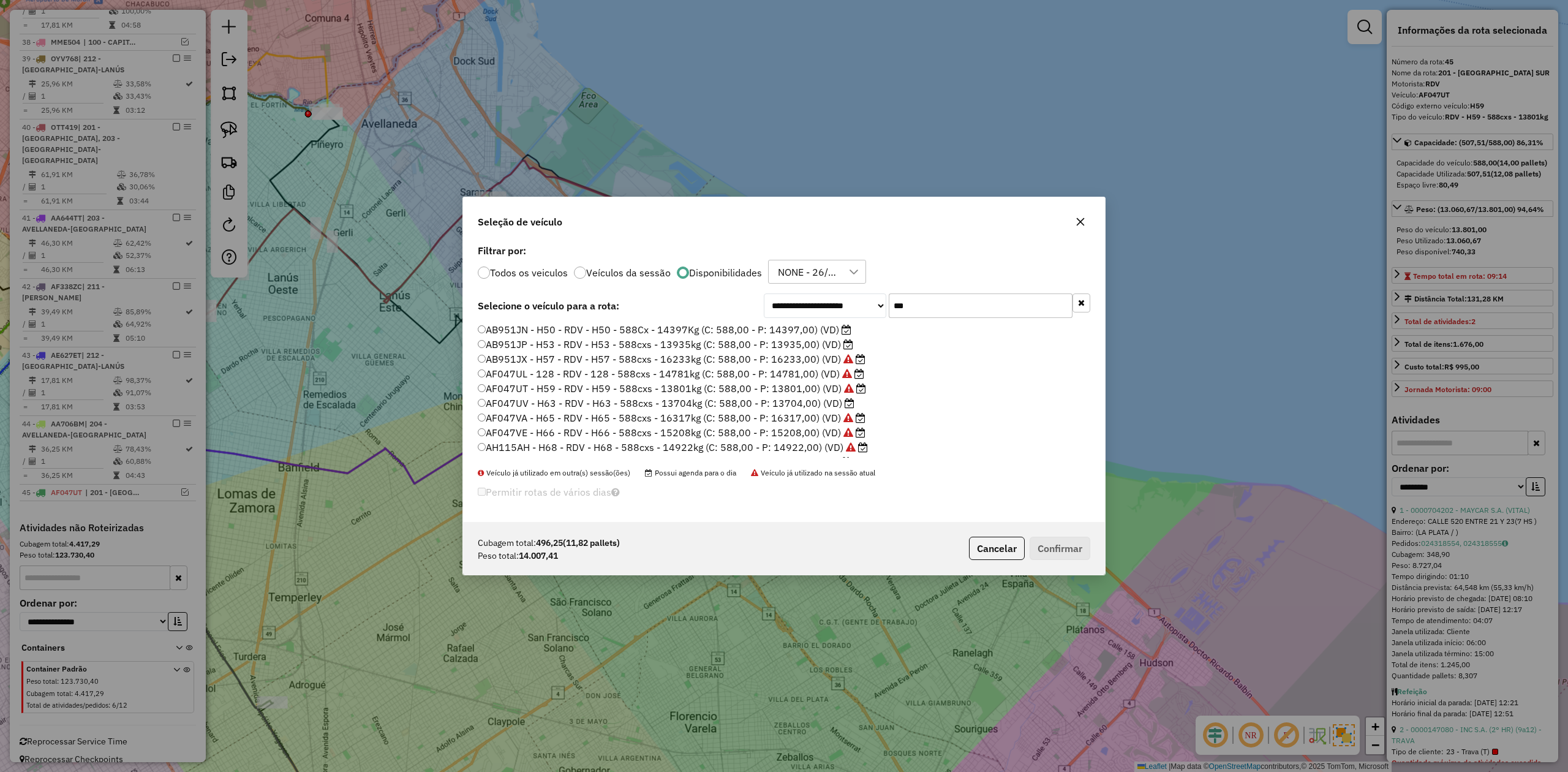
drag, startPoint x: 951, startPoint y: 312, endPoint x: 826, endPoint y: 299, distance: 125.7
click at [826, 299] on div "**********" at bounding box center [927, 306] width 326 height 25
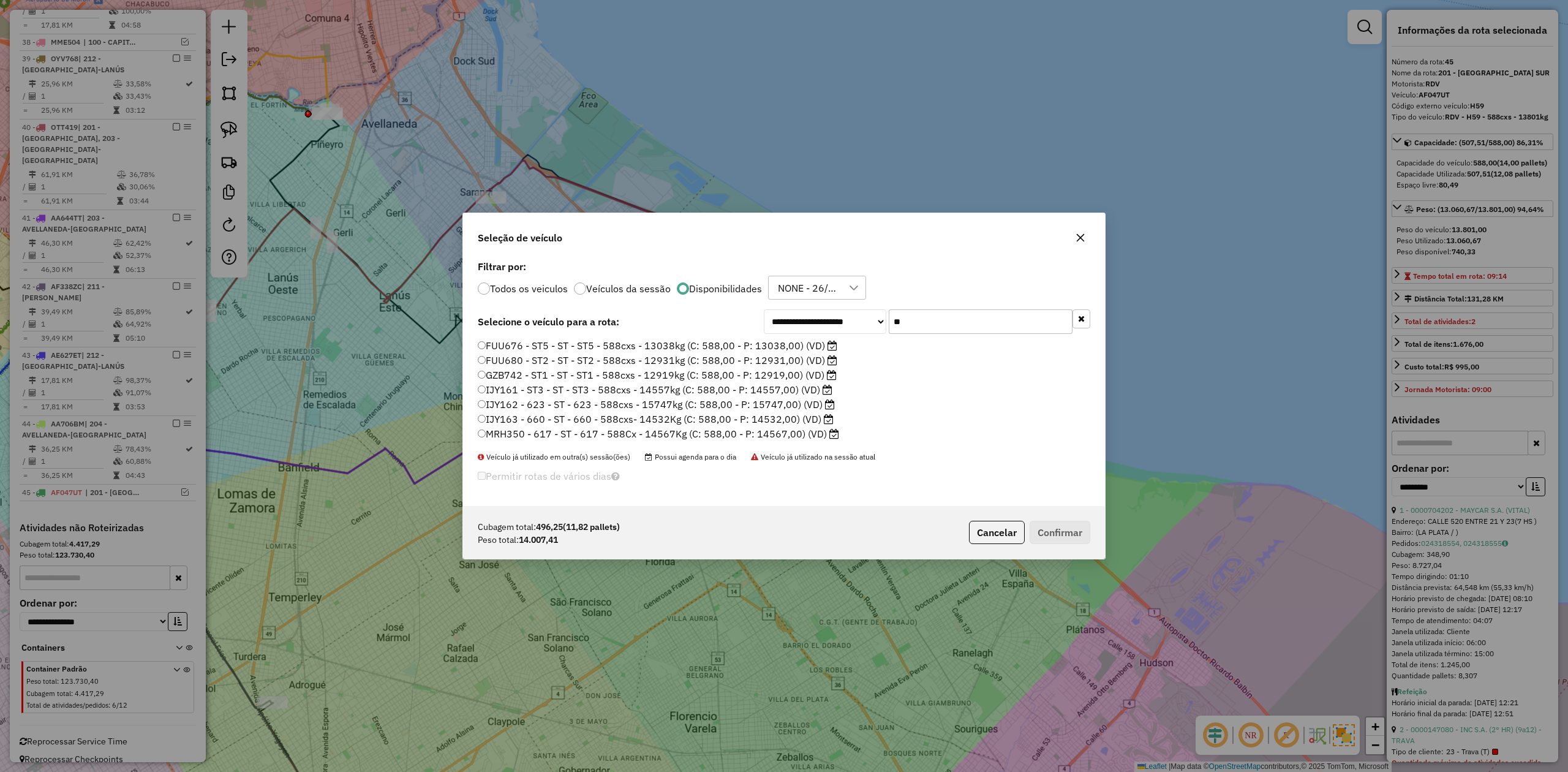
drag, startPoint x: 924, startPoint y: 323, endPoint x: 860, endPoint y: 316, distance: 64.4
click at [860, 316] on div "**********" at bounding box center [927, 322] width 326 height 25
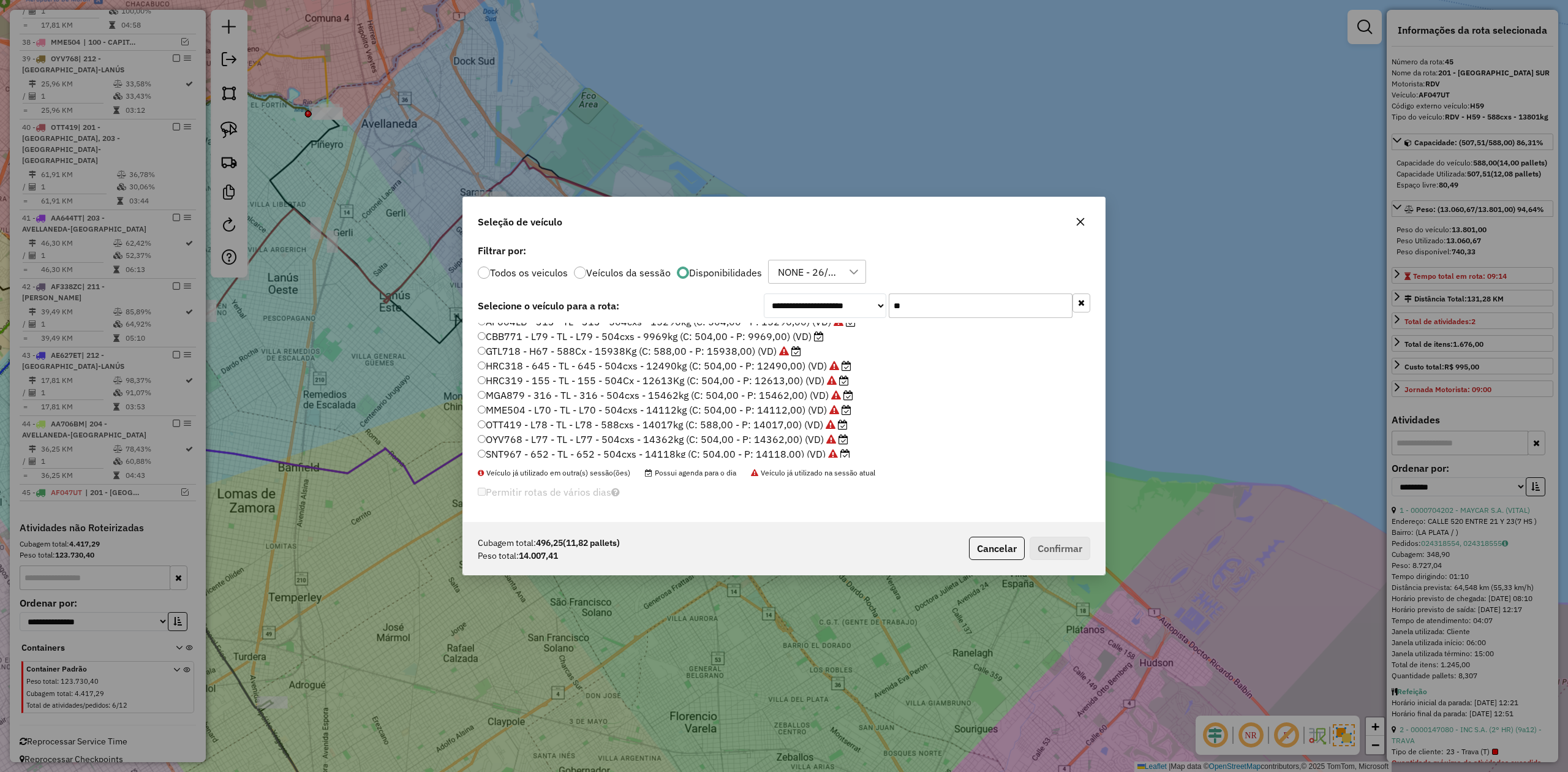
scroll to position [12, 0]
type input "**"
drag, startPoint x: 787, startPoint y: 420, endPoint x: 796, endPoint y: 426, distance: 10.8
click at [787, 420] on label "OTT419 - L78 - TL - L78 - 588cxs - 14017kg (C: 588,00 - P: 14017,00) (VD)" at bounding box center [663, 419] width 370 height 15
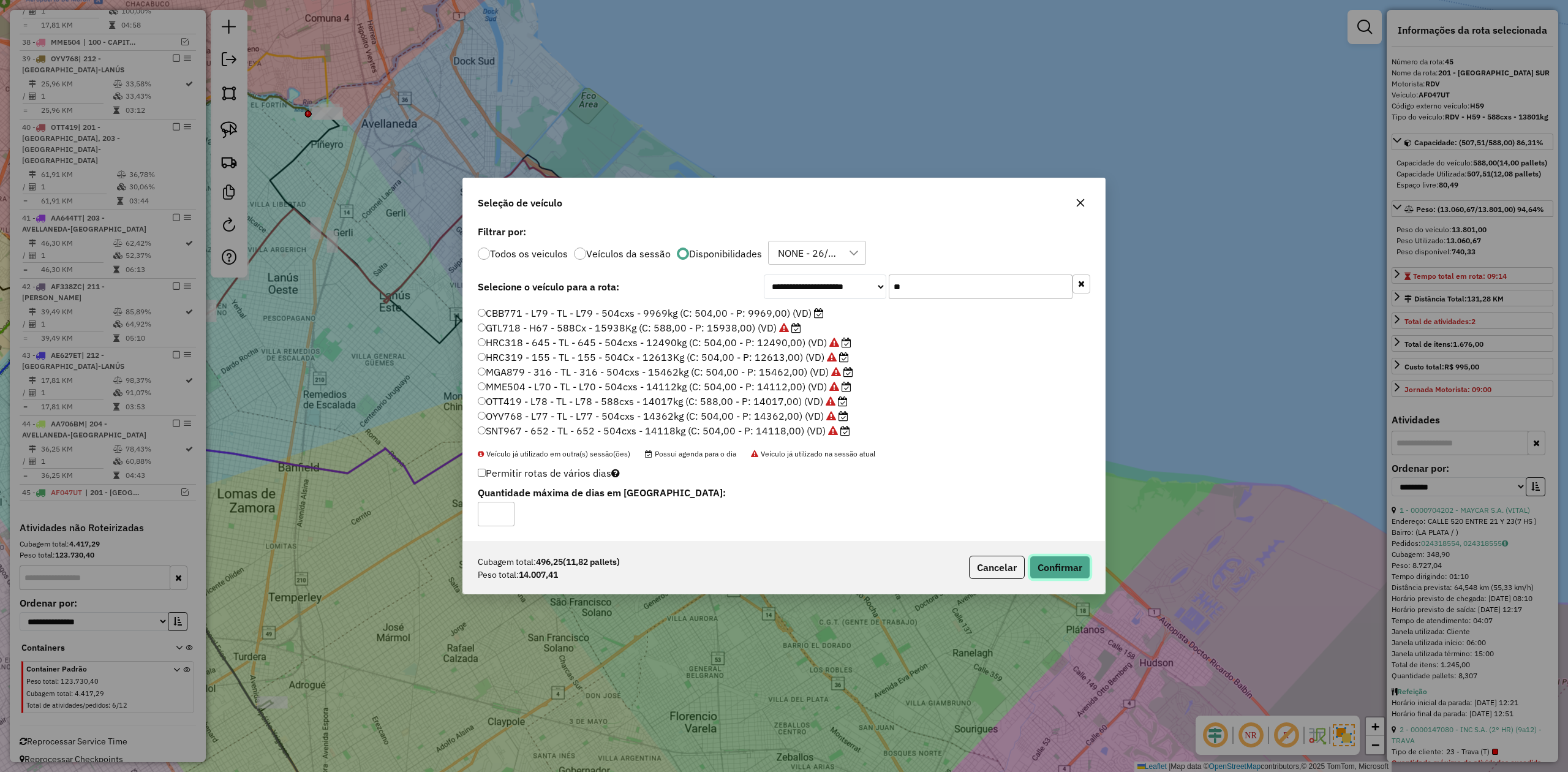
click at [1057, 568] on button "Confirmar" at bounding box center [1060, 567] width 61 height 23
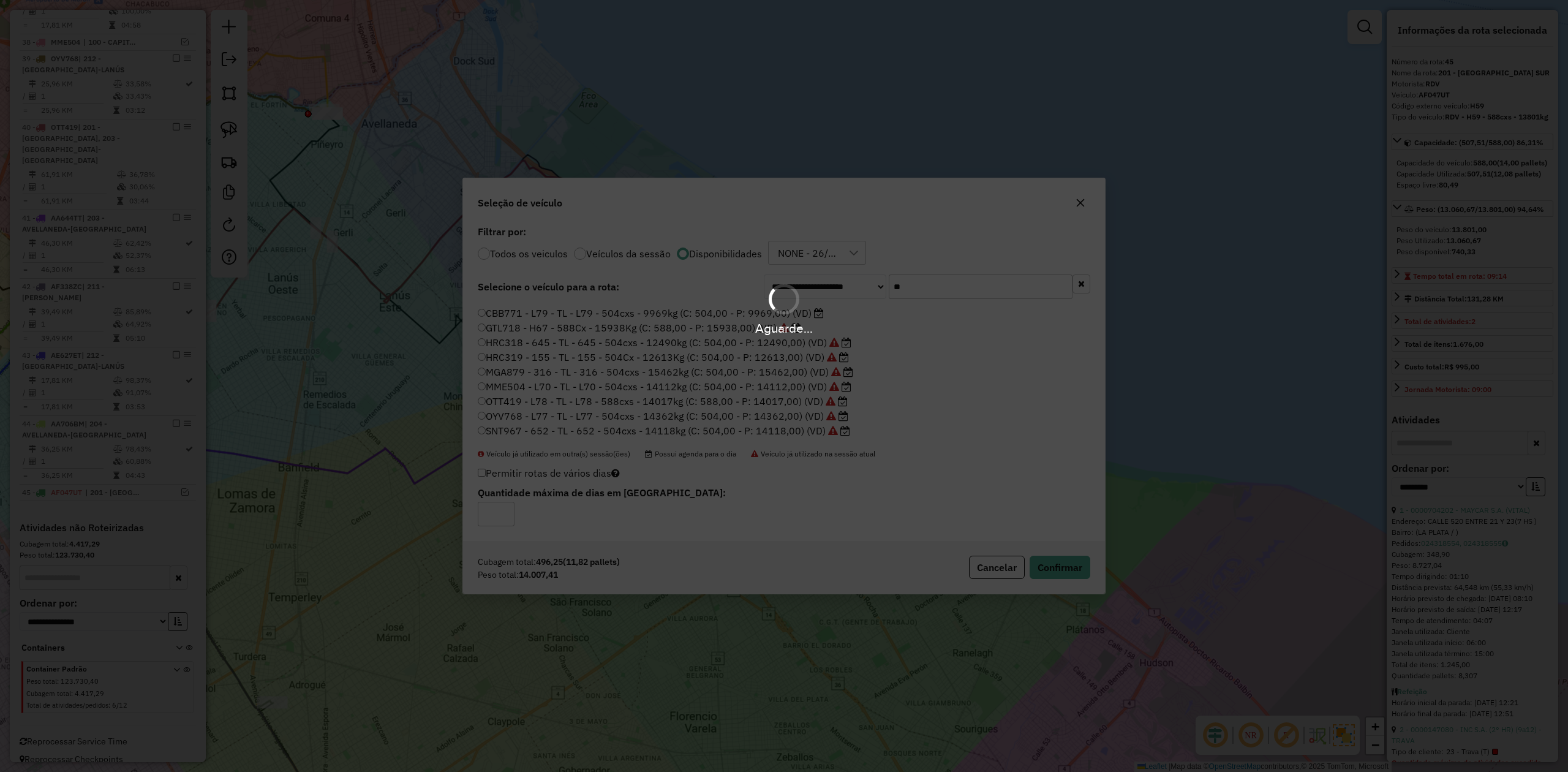
scroll to position [1806, 0]
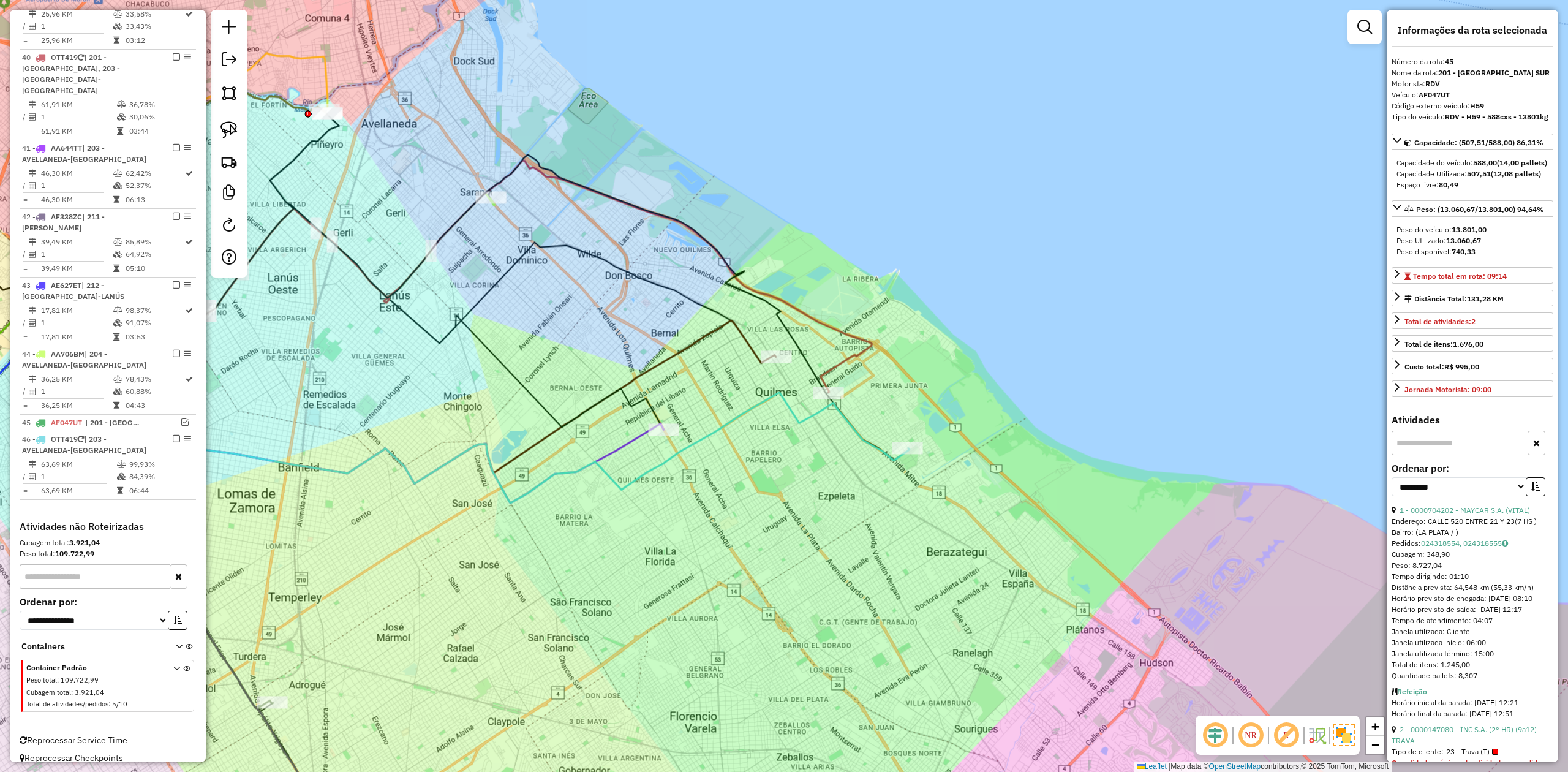
click at [841, 498] on div "Janela de atendimento Grade de atendimento Capacidade Transportadoras Veículos …" at bounding box center [784, 386] width 1568 height 772
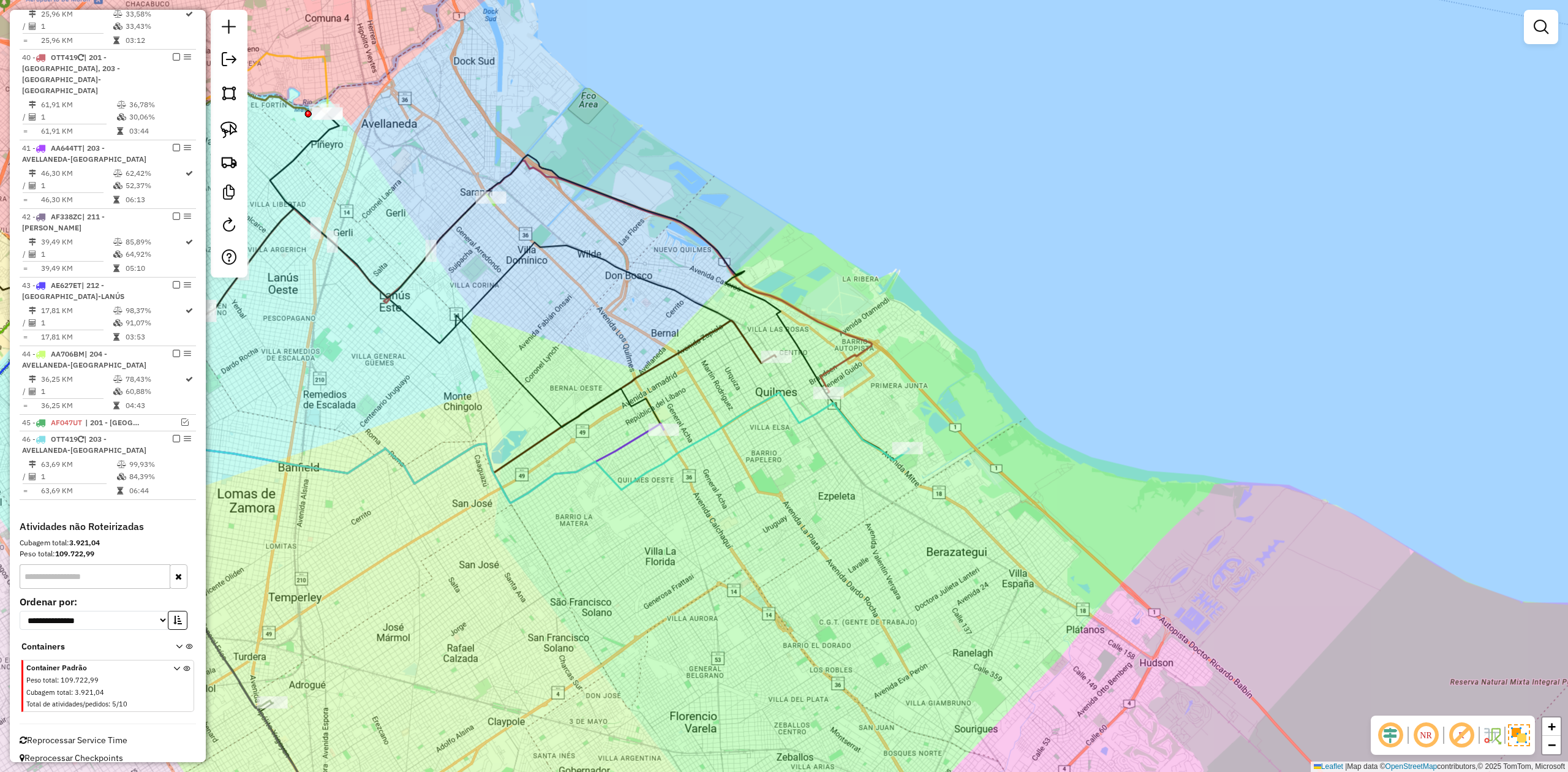
click at [868, 436] on icon at bounding box center [472, 389] width 874 height 226
select select "**********"
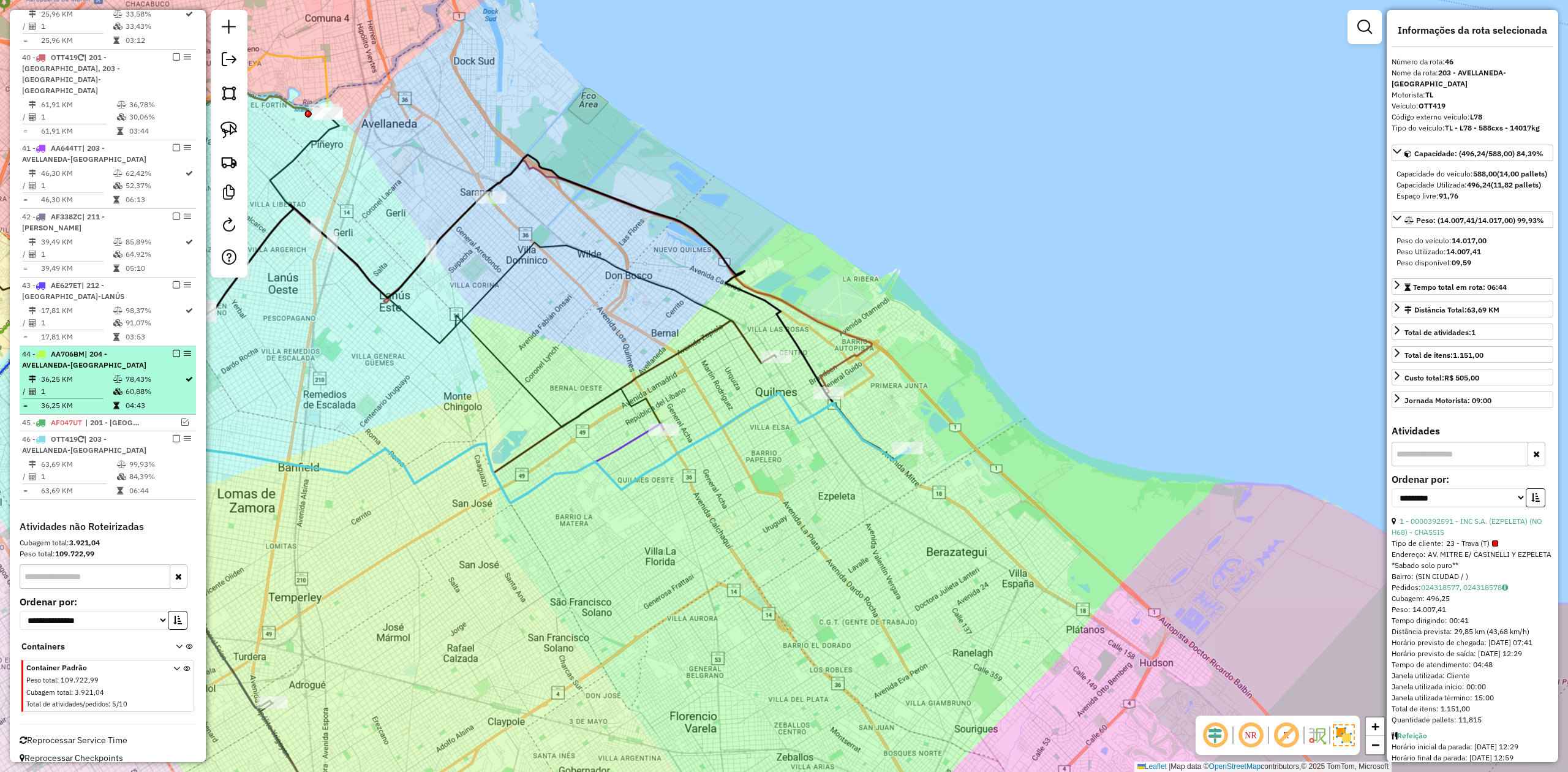
click at [176, 435] on em at bounding box center [176, 439] width 8 height 8
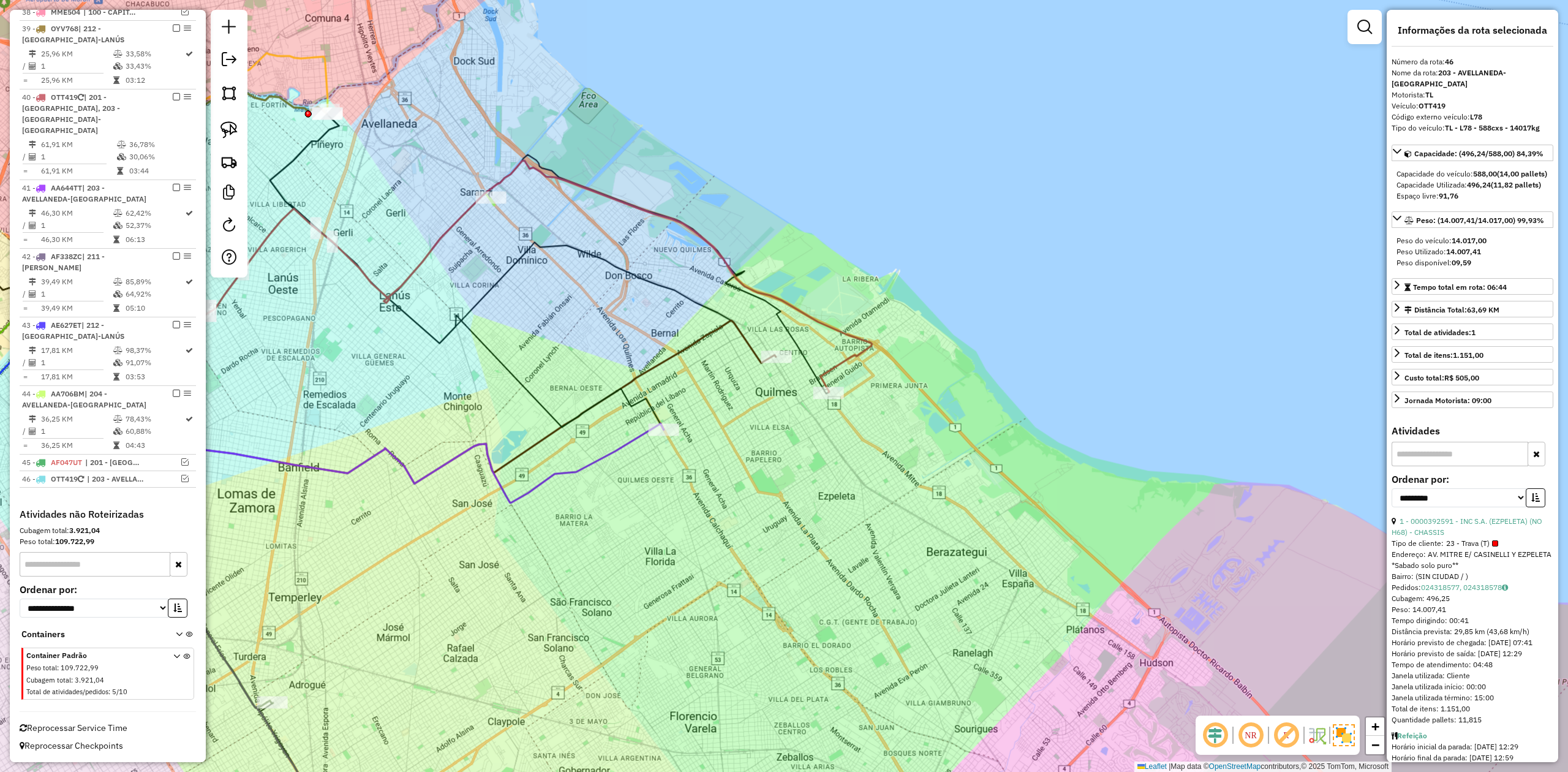
scroll to position [1753, 0]
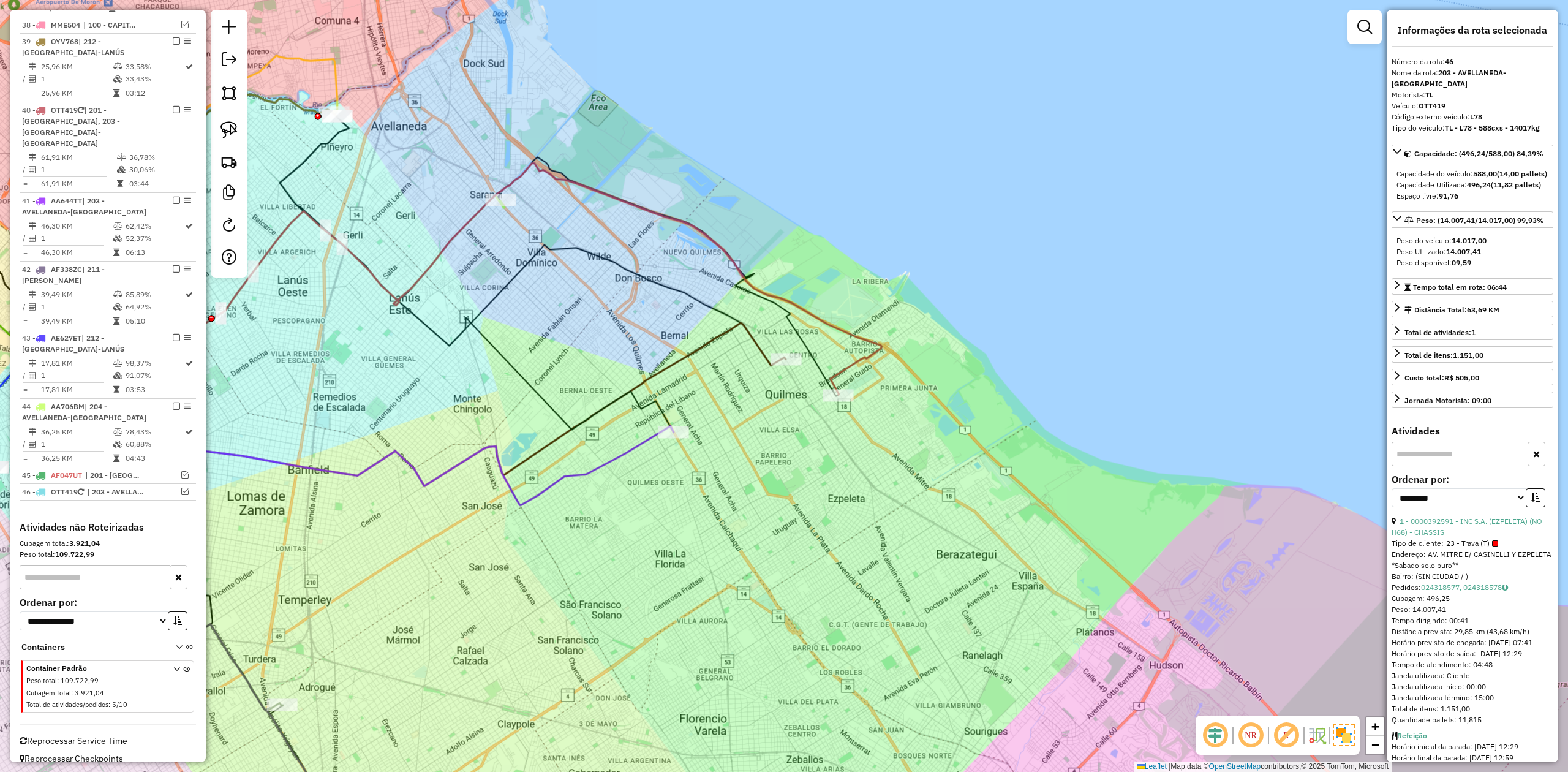
drag, startPoint x: 833, startPoint y: 456, endPoint x: 858, endPoint y: 454, distance: 25.1
click at [846, 458] on div "Janela de atendimento Grade de atendimento Capacidade Transportadoras Veículos …" at bounding box center [784, 386] width 1568 height 772
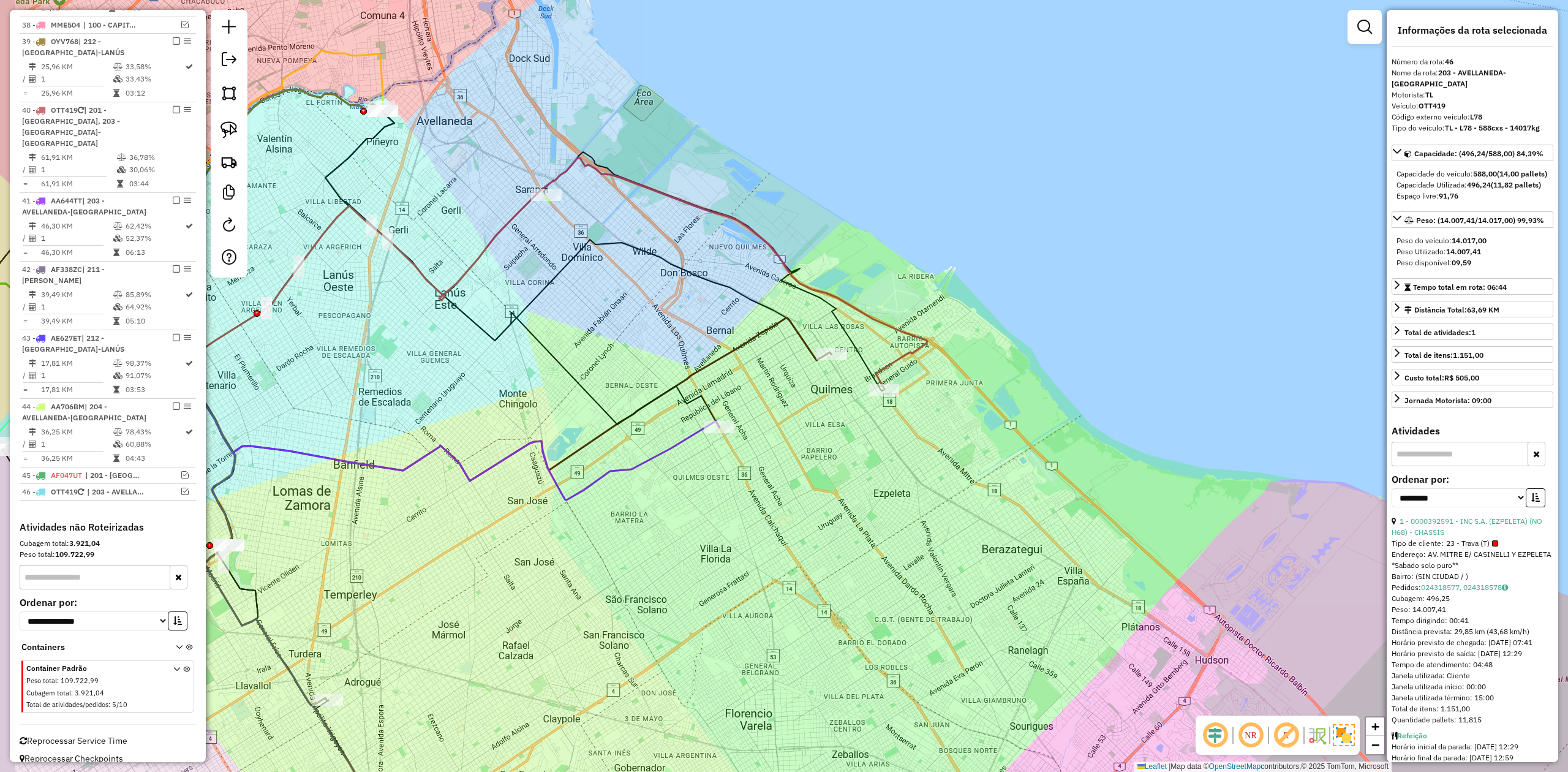
drag, startPoint x: 862, startPoint y: 432, endPoint x: 862, endPoint y: 419, distance: 13.0
click at [871, 429] on div "Janela de atendimento Grade de atendimento Capacidade Transportadoras Veículos …" at bounding box center [784, 386] width 1568 height 772
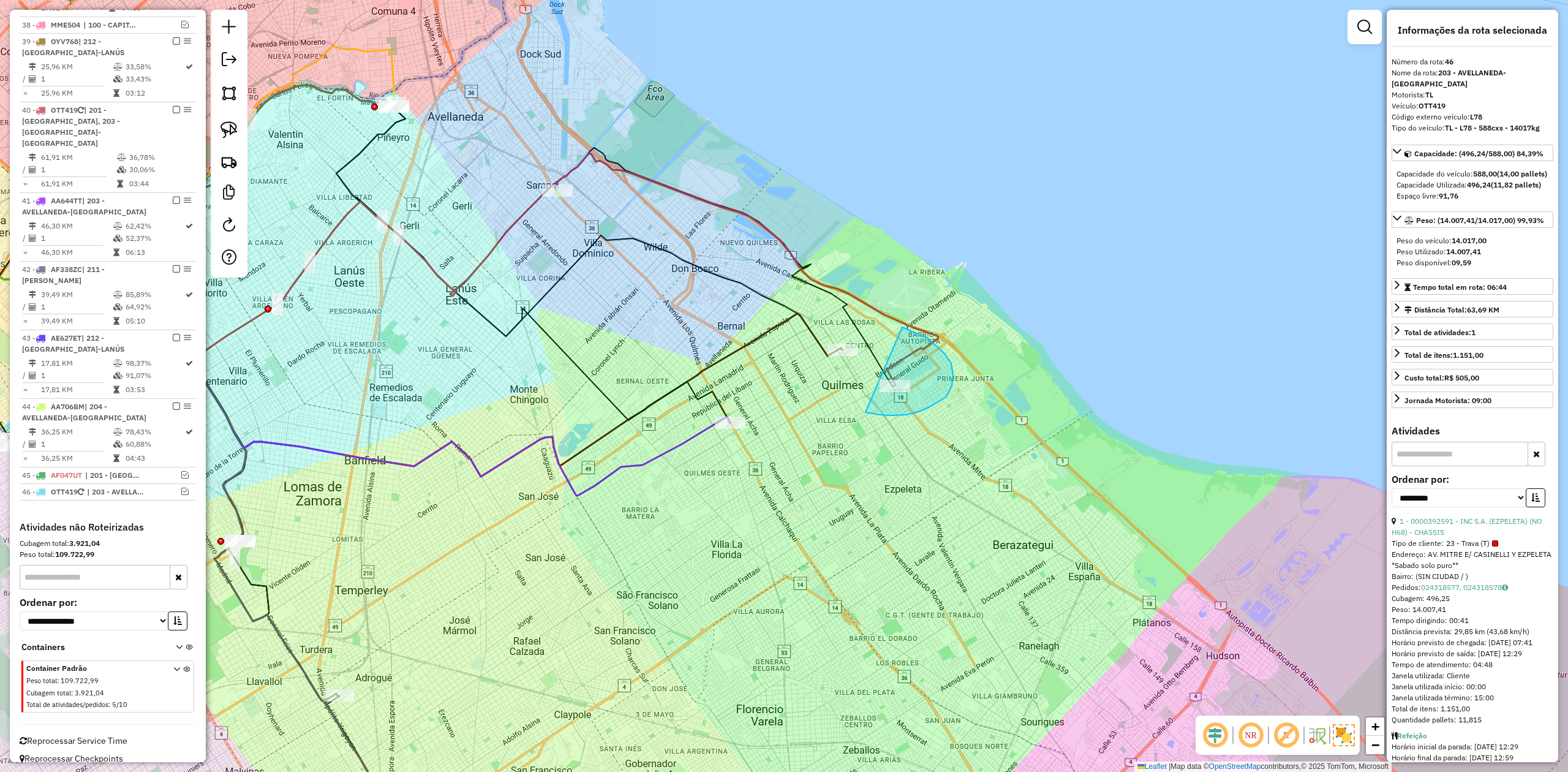
drag, startPoint x: 891, startPoint y: 415, endPoint x: 800, endPoint y: 407, distance: 91.4
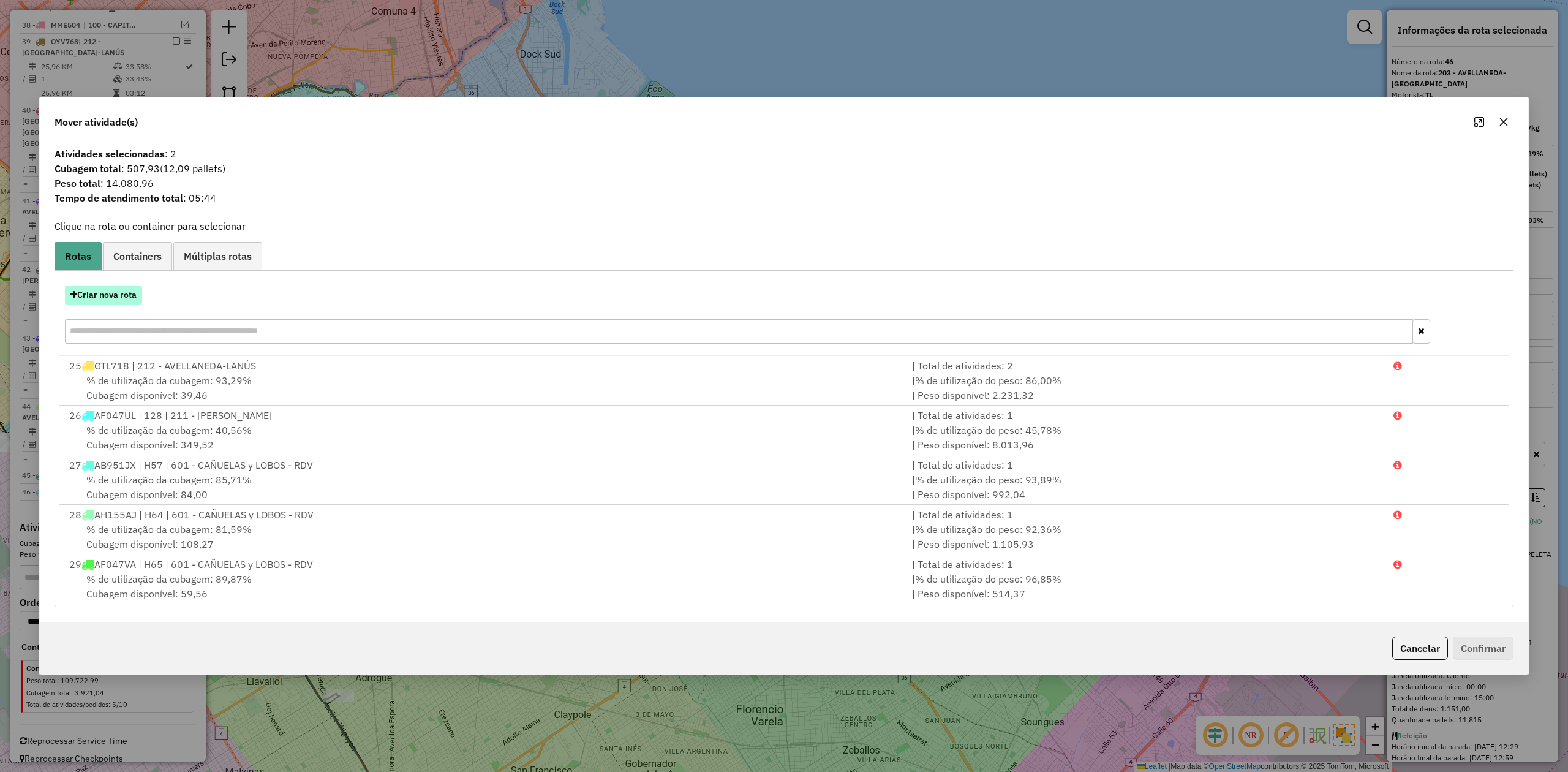
click at [108, 294] on button "Criar nova rota" at bounding box center [103, 295] width 77 height 19
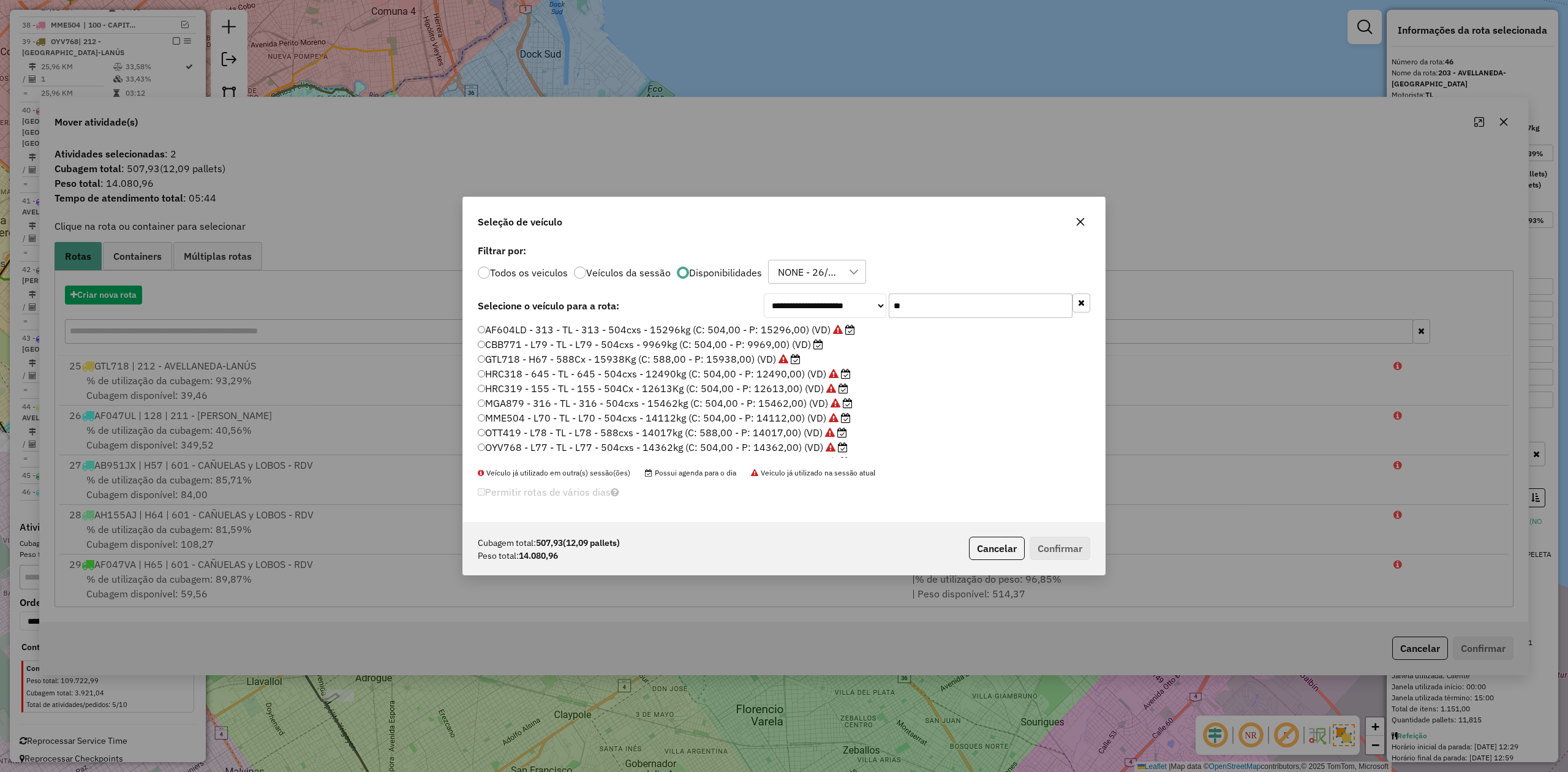
scroll to position [6, 4]
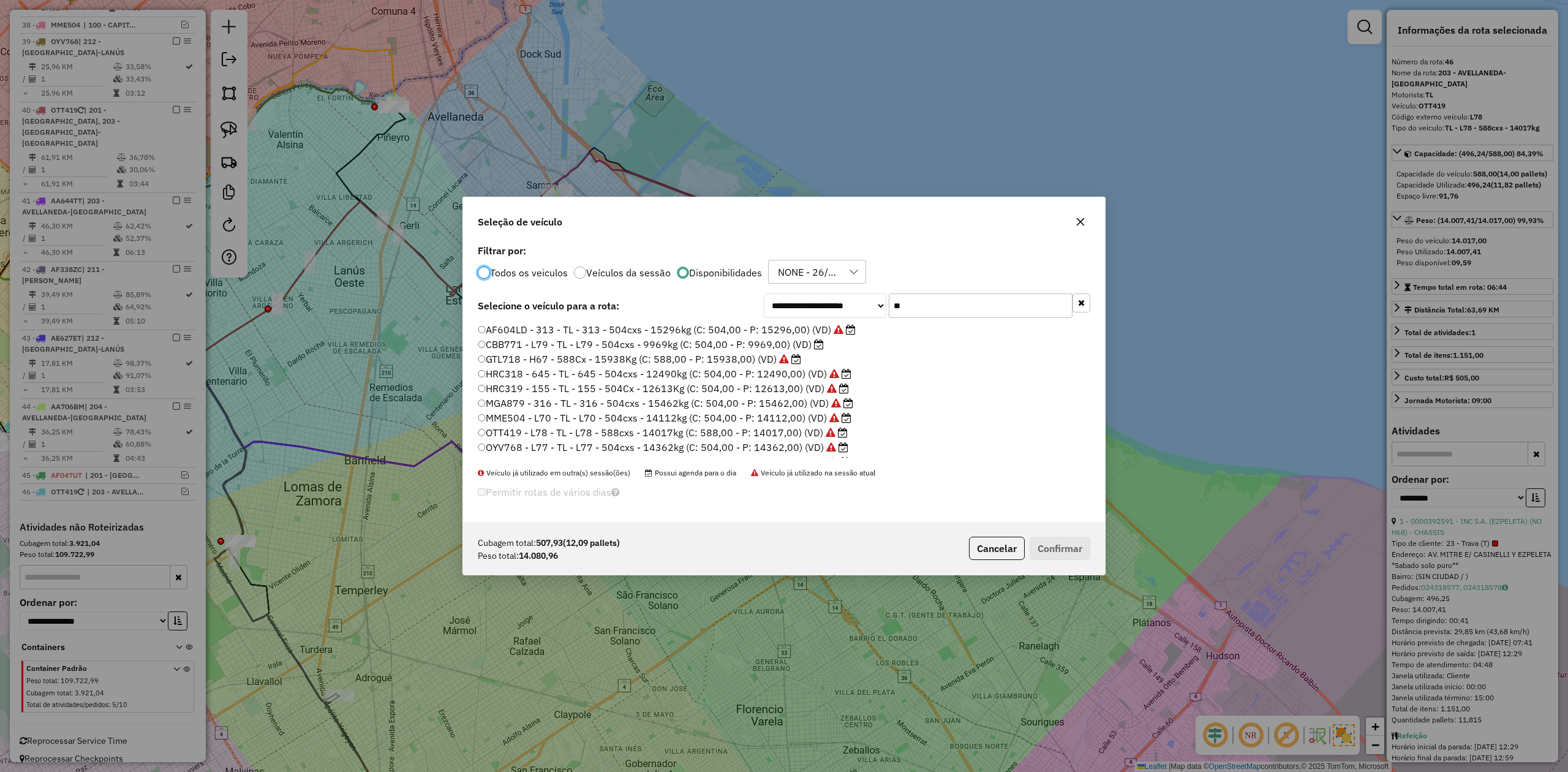
click at [1085, 221] on button "button" at bounding box center [1080, 221] width 19 height 19
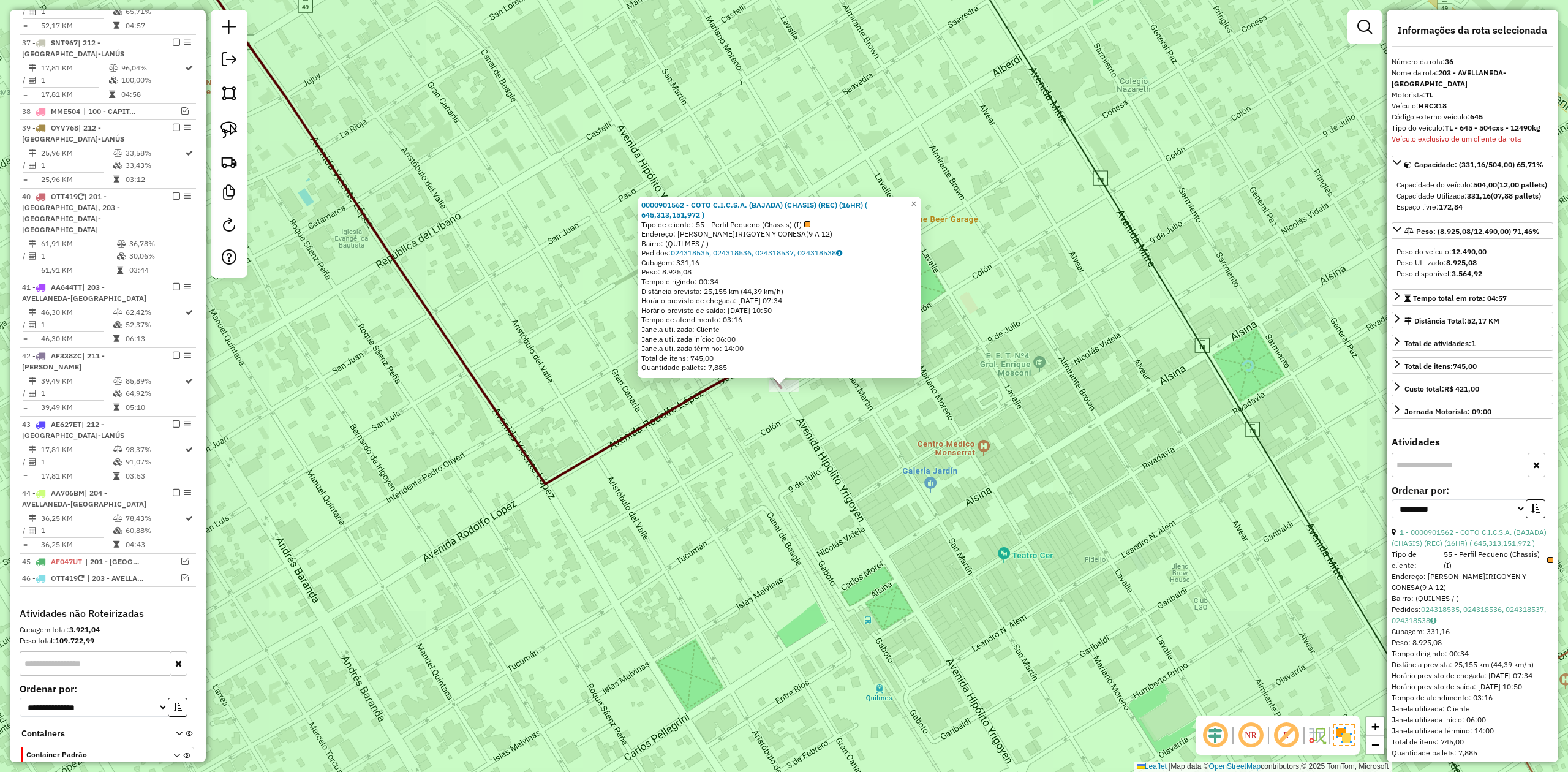
scroll to position [1629, 0]
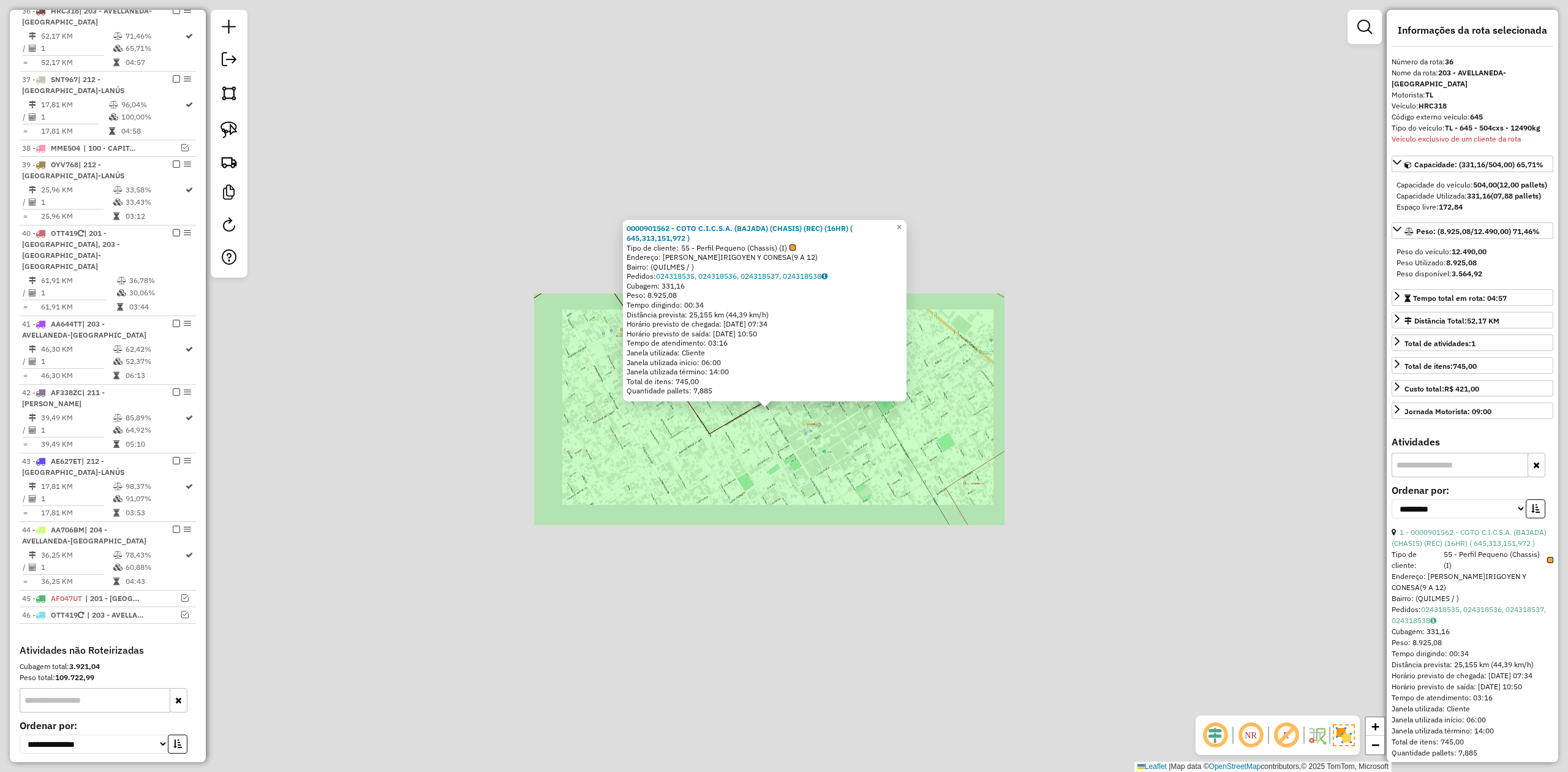
click at [748, 460] on div "0000901562 - COTO C.I.C.S.A. (BAJADA) (CHASIS) (REC) (16HR) ( 645,313,151,972 )…" at bounding box center [784, 386] width 1568 height 772
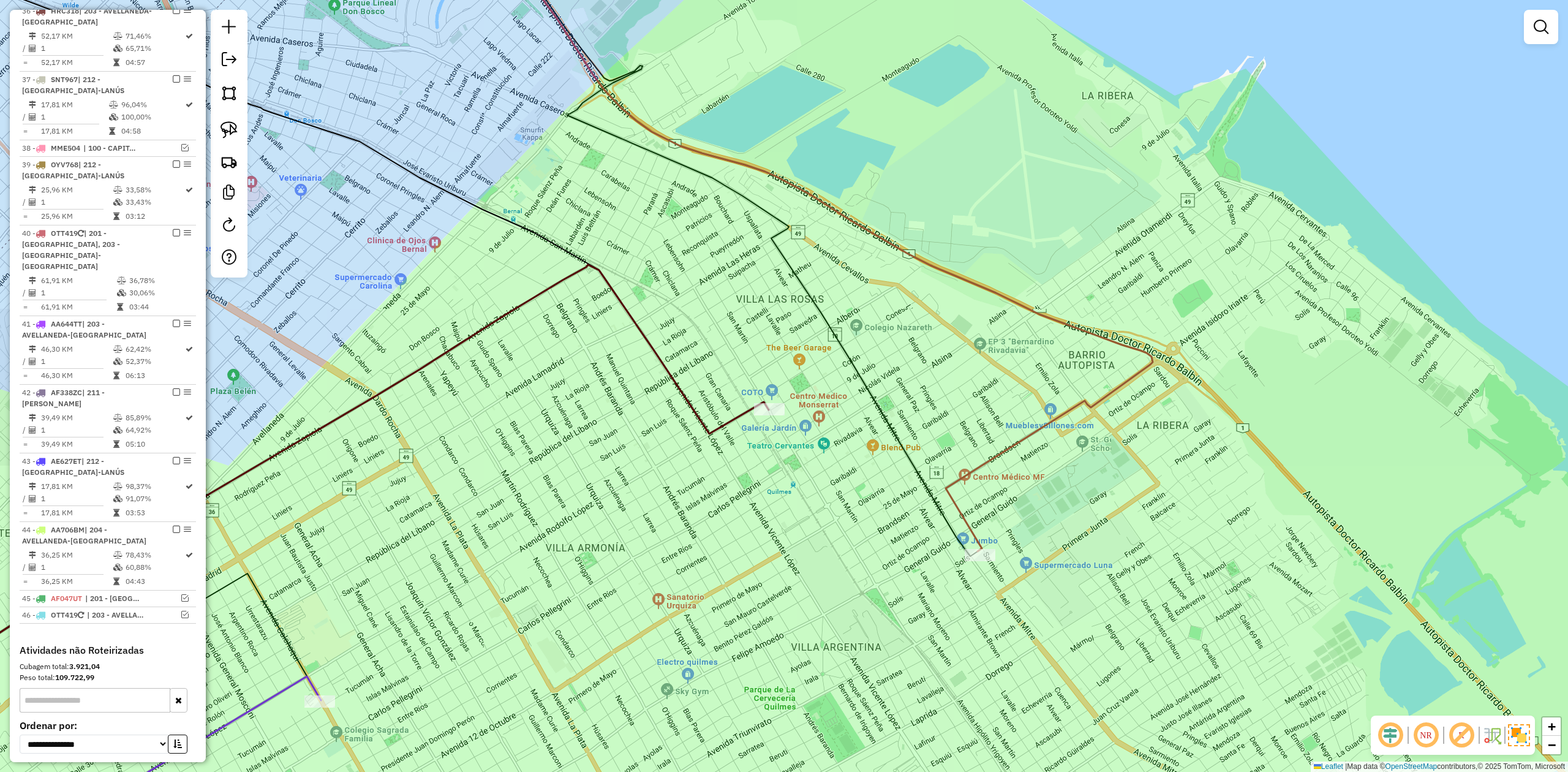
click at [733, 427] on icon at bounding box center [306, 500] width 925 height 472
select select "**********"
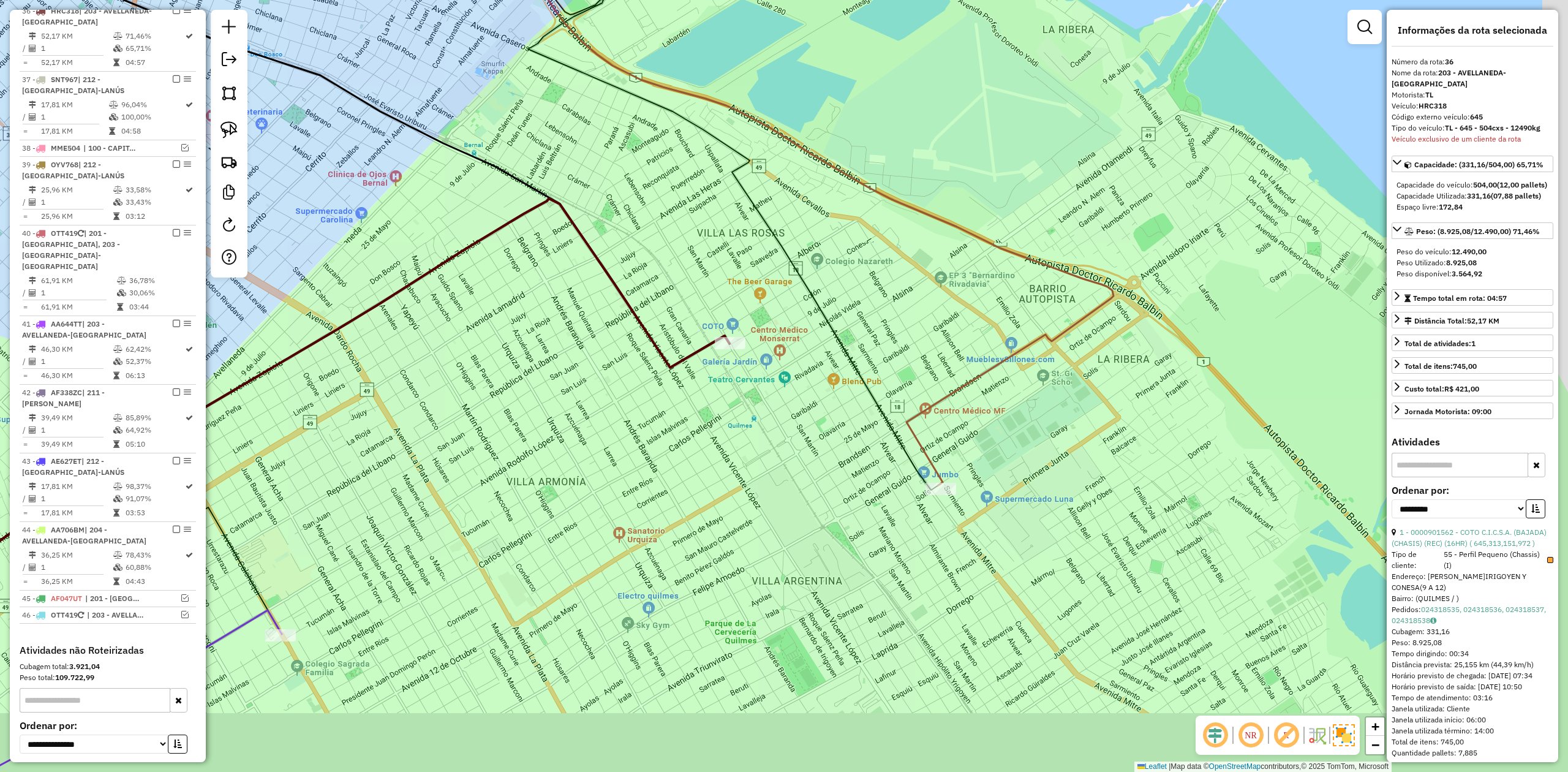
drag, startPoint x: 789, startPoint y: 457, endPoint x: 738, endPoint y: 377, distance: 94.9
click at [738, 377] on div "Janela de atendimento Grade de atendimento Capacidade Transportadoras Veículos …" at bounding box center [784, 386] width 1568 height 772
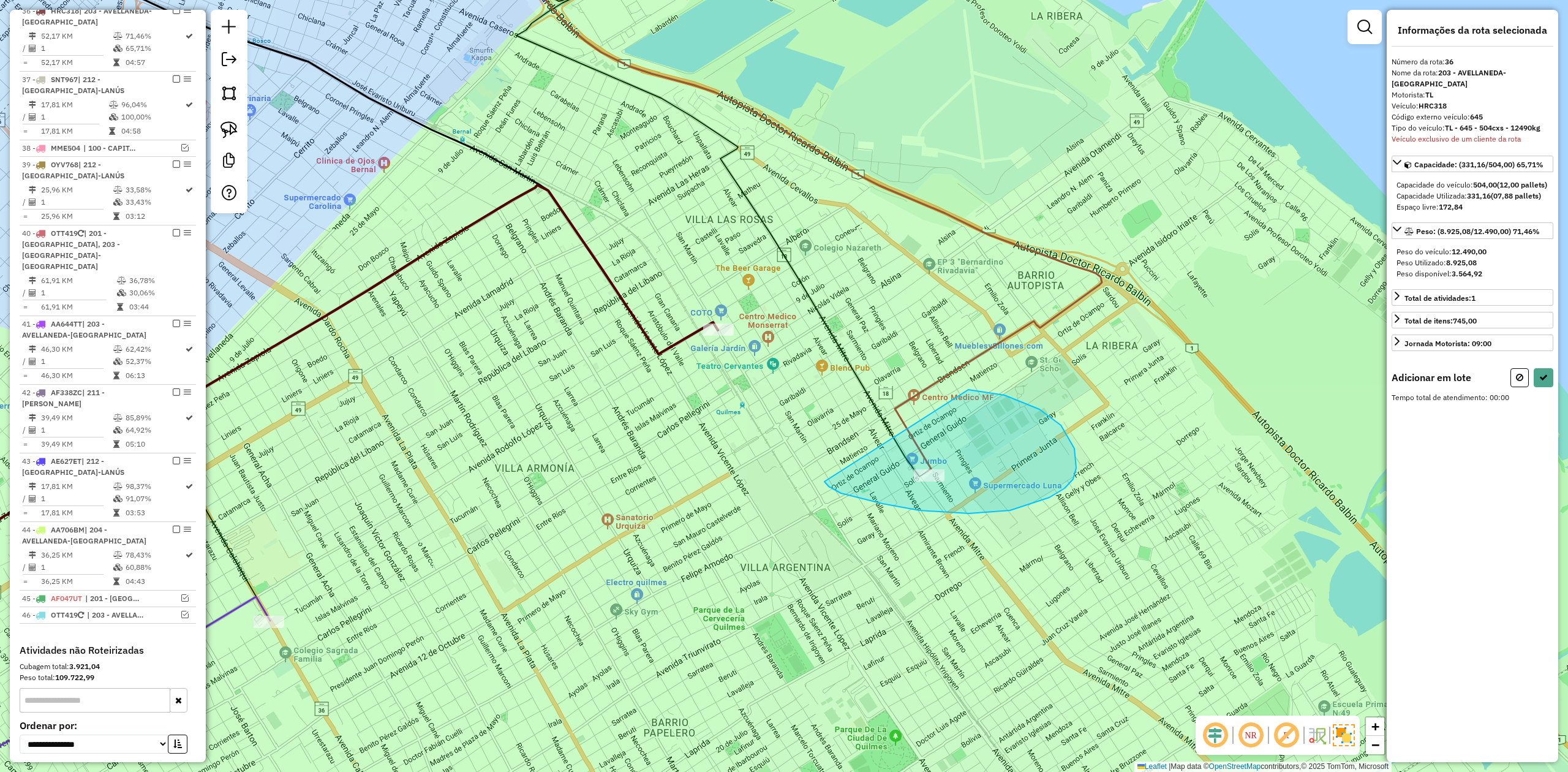
drag, startPoint x: 1049, startPoint y: 497, endPoint x: 835, endPoint y: 451, distance: 218.9
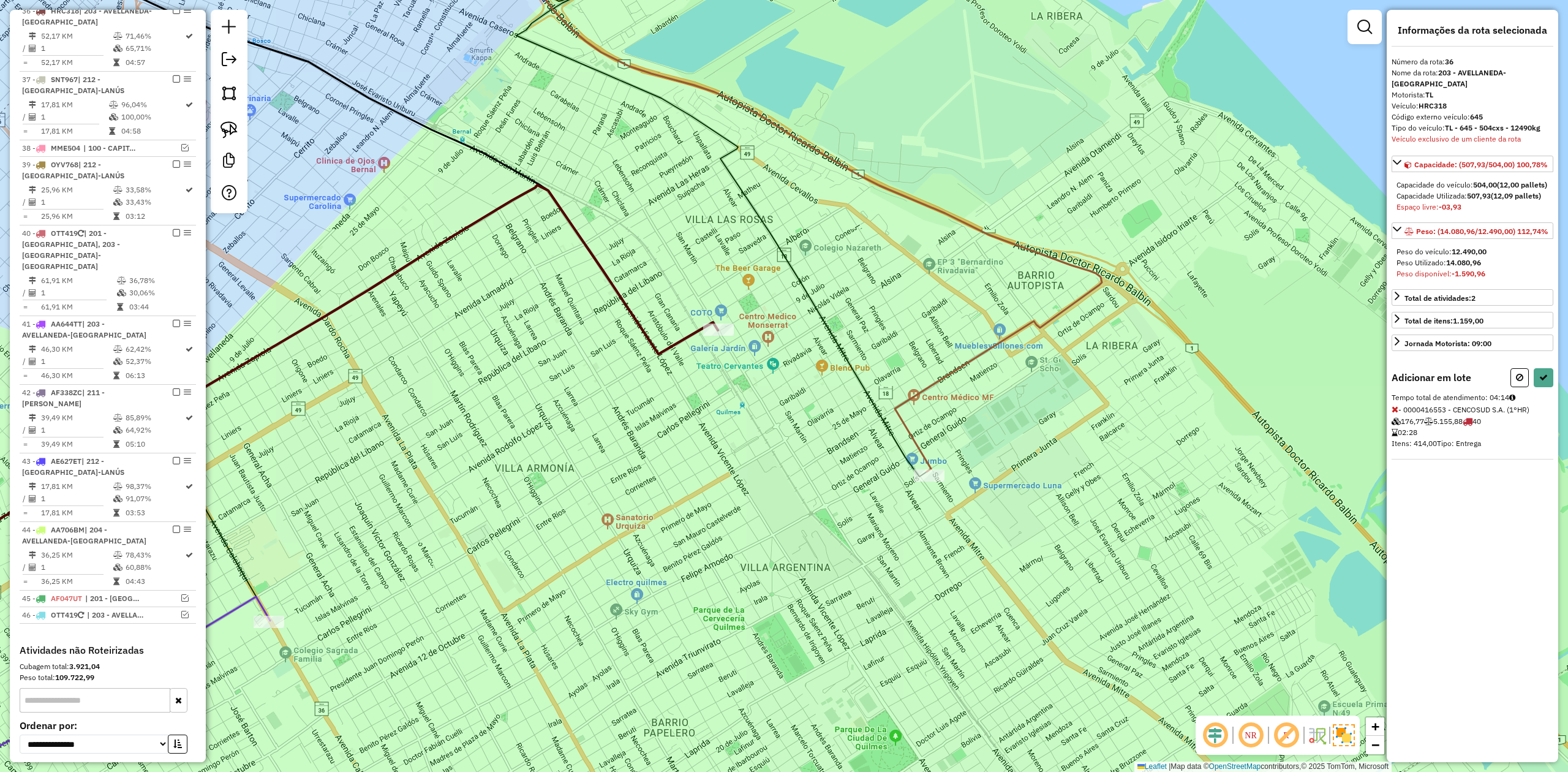
select select "**********"
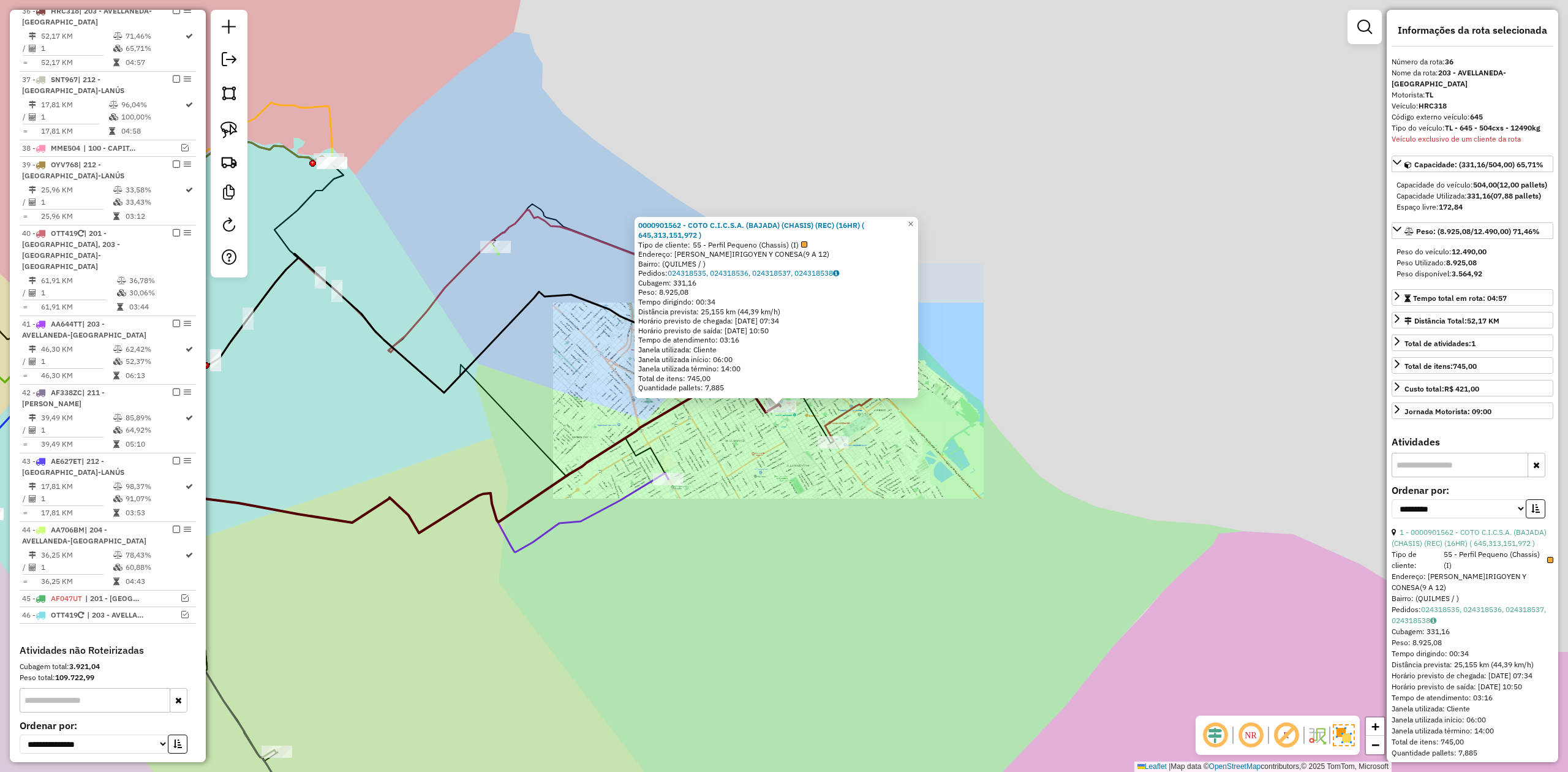
click at [775, 445] on div "0000901562 - COTO C.I.C.S.A. (BAJADA) (CHASIS) (REC) (16HR) ( 645,313,151,972 )…" at bounding box center [784, 386] width 1568 height 772
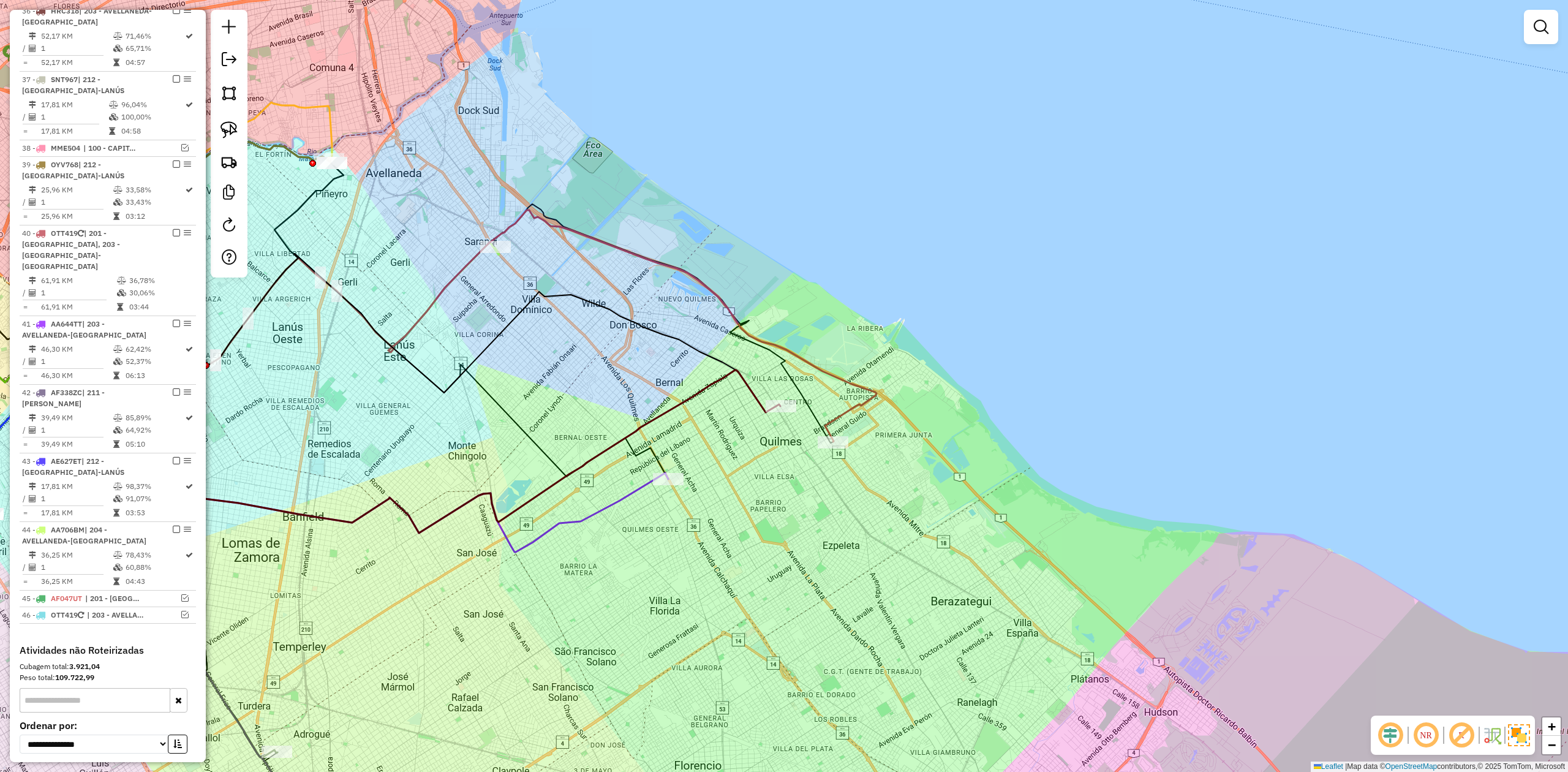
click at [754, 396] on icon at bounding box center [410, 429] width 741 height 208
select select "**********"
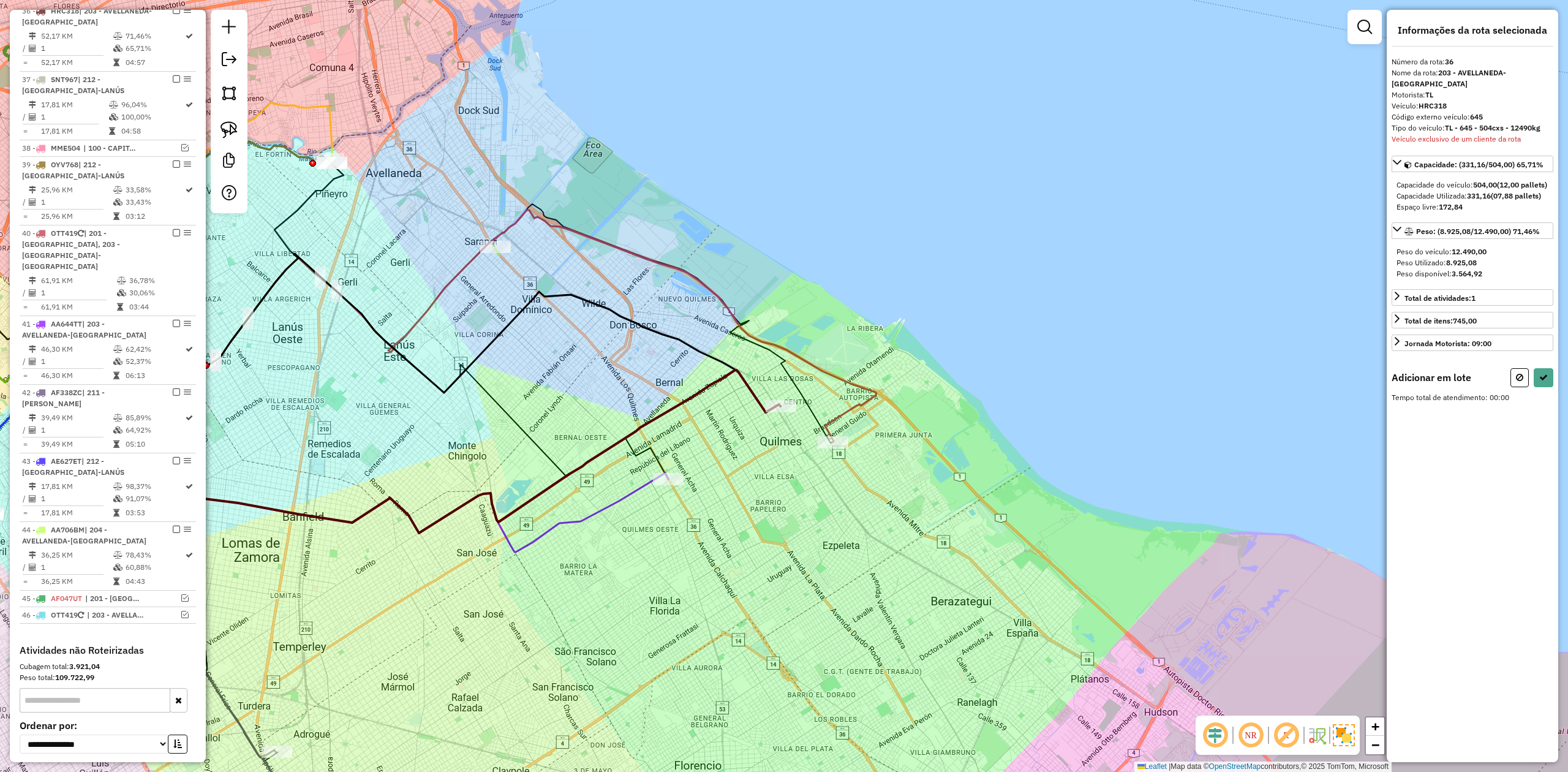
drag, startPoint x: 855, startPoint y: 490, endPoint x: 804, endPoint y: 466, distance: 56.4
click at [794, 461] on div "Janela de atendimento Grade de atendimento Capacidade Transportadoras Veículos …" at bounding box center [784, 386] width 1568 height 772
drag, startPoint x: 833, startPoint y: 486, endPoint x: 824, endPoint y: 481, distance: 10.3
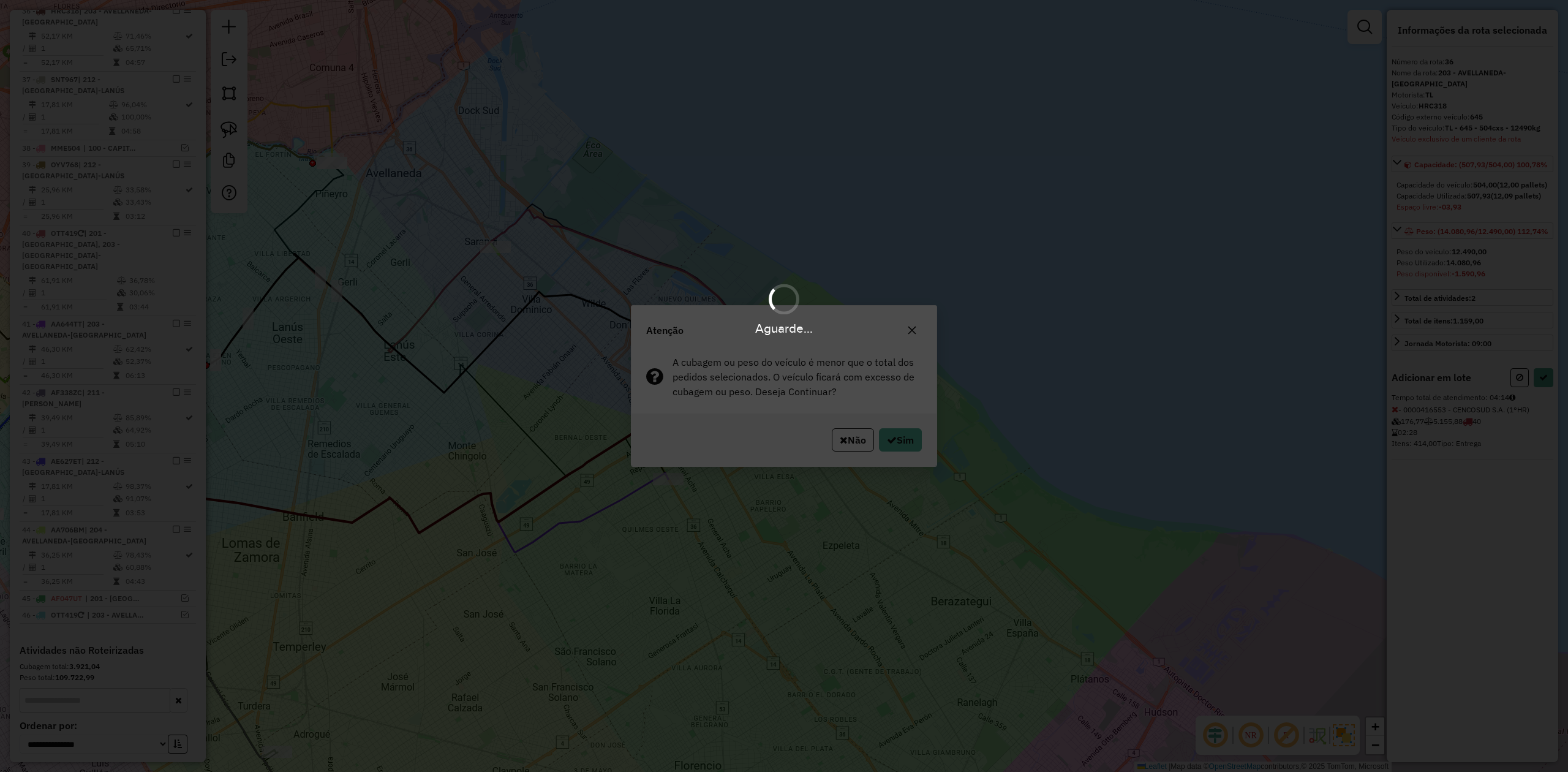
click at [910, 432] on div "Aguarde..." at bounding box center [784, 386] width 1568 height 772
click at [909, 444] on div "Aguarde..." at bounding box center [784, 386] width 1568 height 772
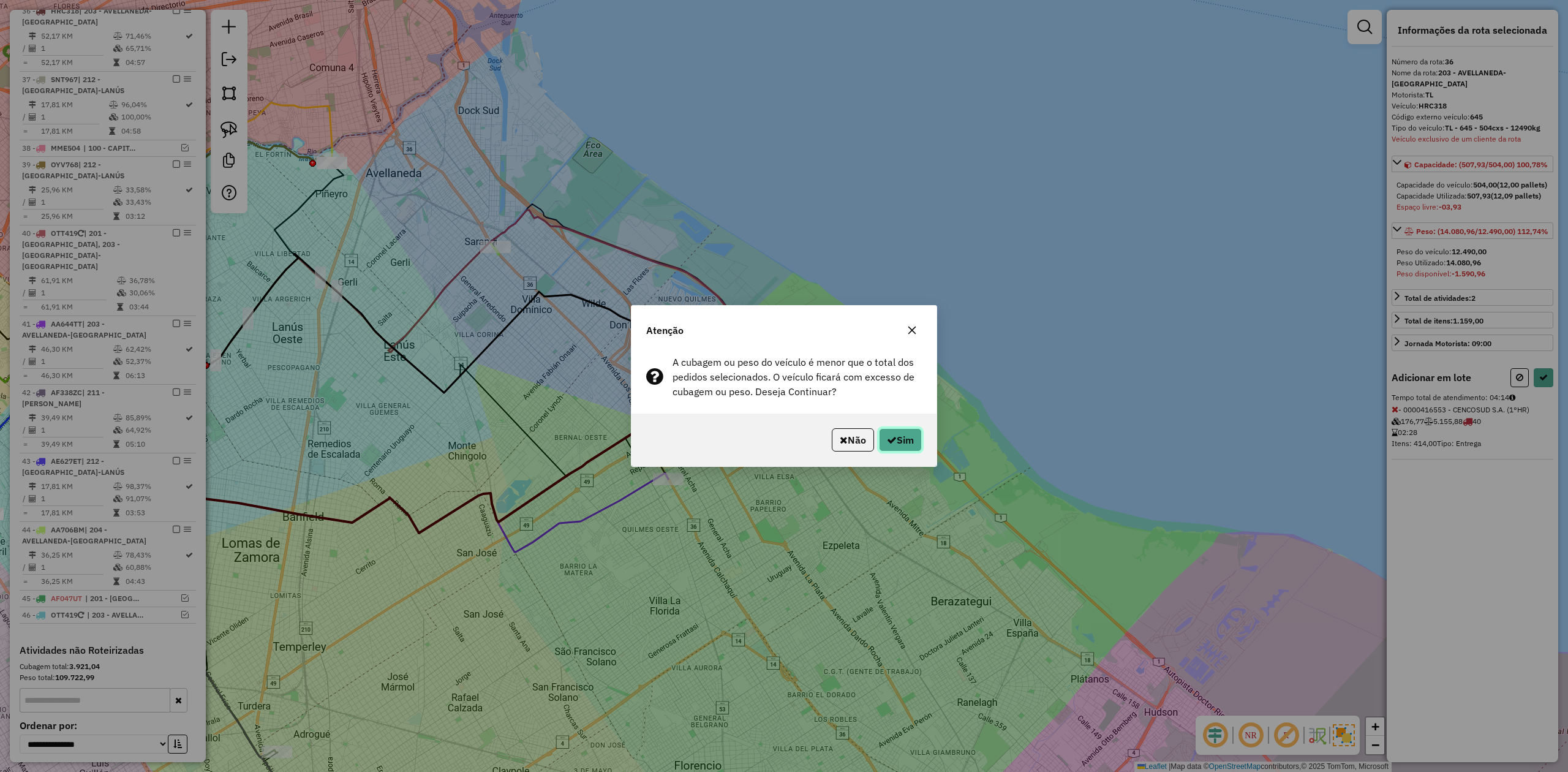
click at [909, 445] on button "Sim" at bounding box center [901, 439] width 43 height 23
select select "**********"
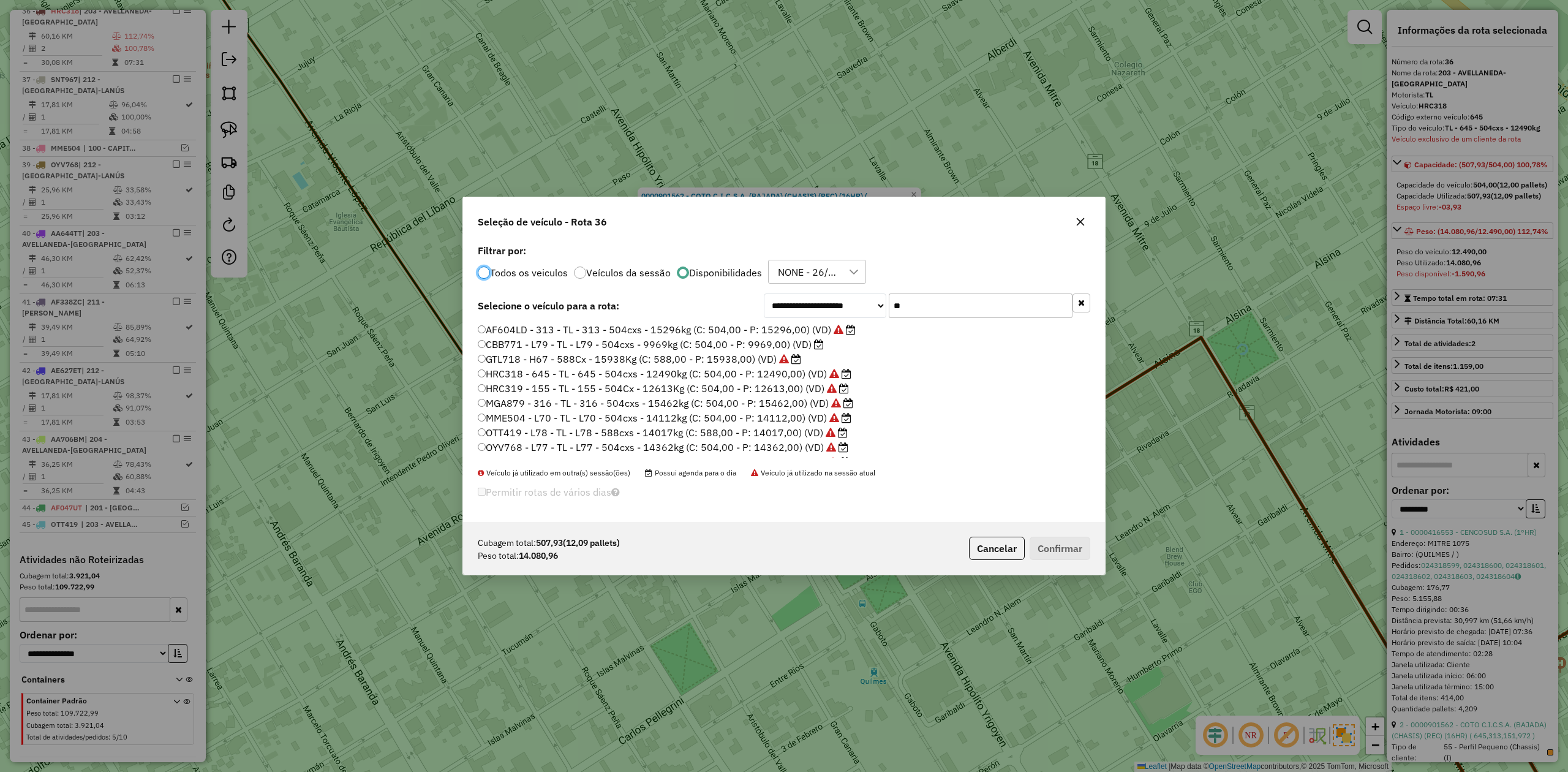
scroll to position [6, 4]
drag, startPoint x: 891, startPoint y: 295, endPoint x: 841, endPoint y: 289, distance: 50.4
click at [841, 289] on div "**********" at bounding box center [784, 381] width 642 height 281
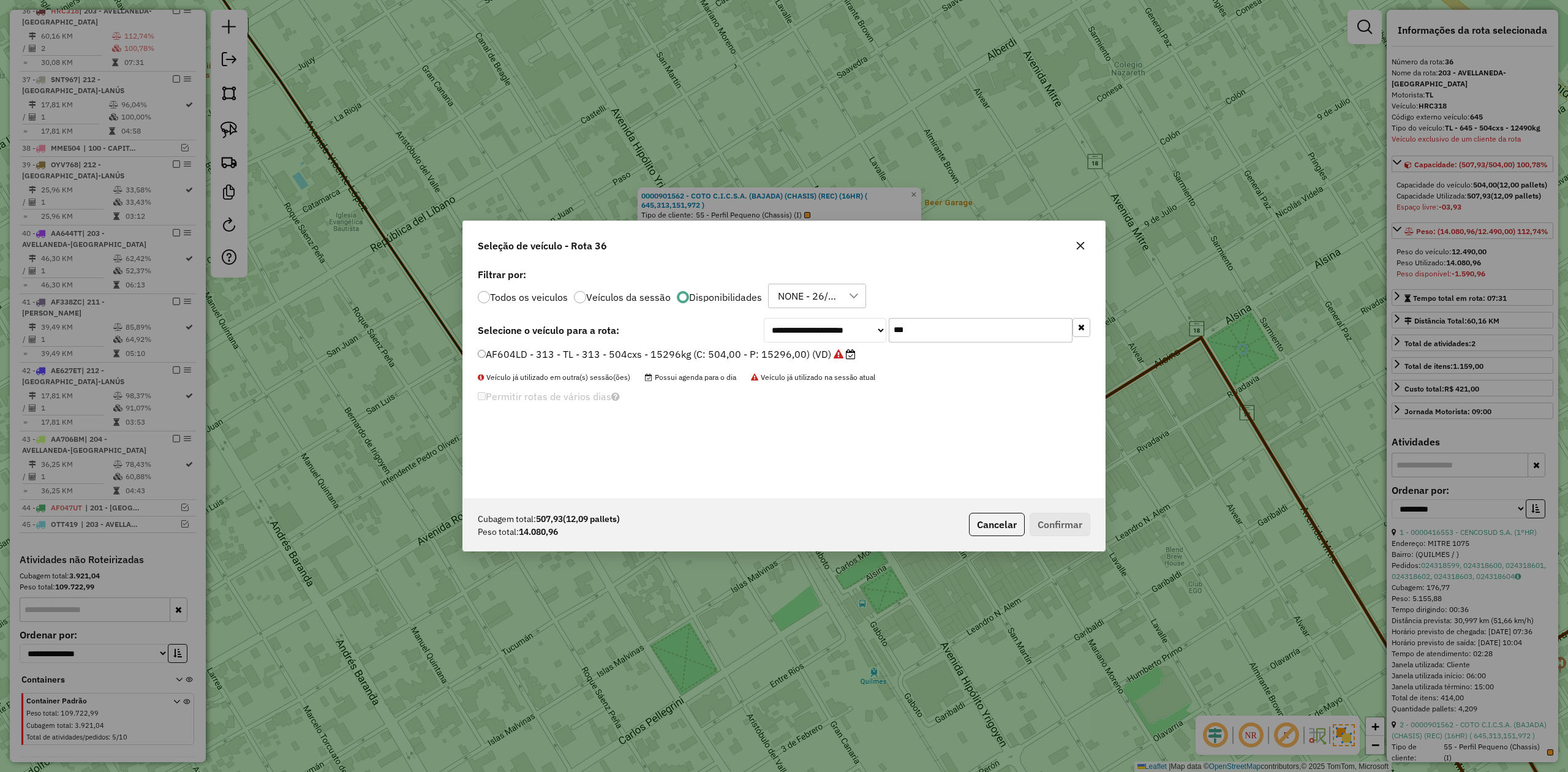
type input "***"
click at [754, 358] on label "AF604LD - 313 - TL - 313 - 504cxs - 15296kg (C: 504,00 - P: 15296,00) (VD)" at bounding box center [667, 353] width 378 height 15
click at [1051, 525] on button "Confirmar" at bounding box center [1060, 524] width 61 height 23
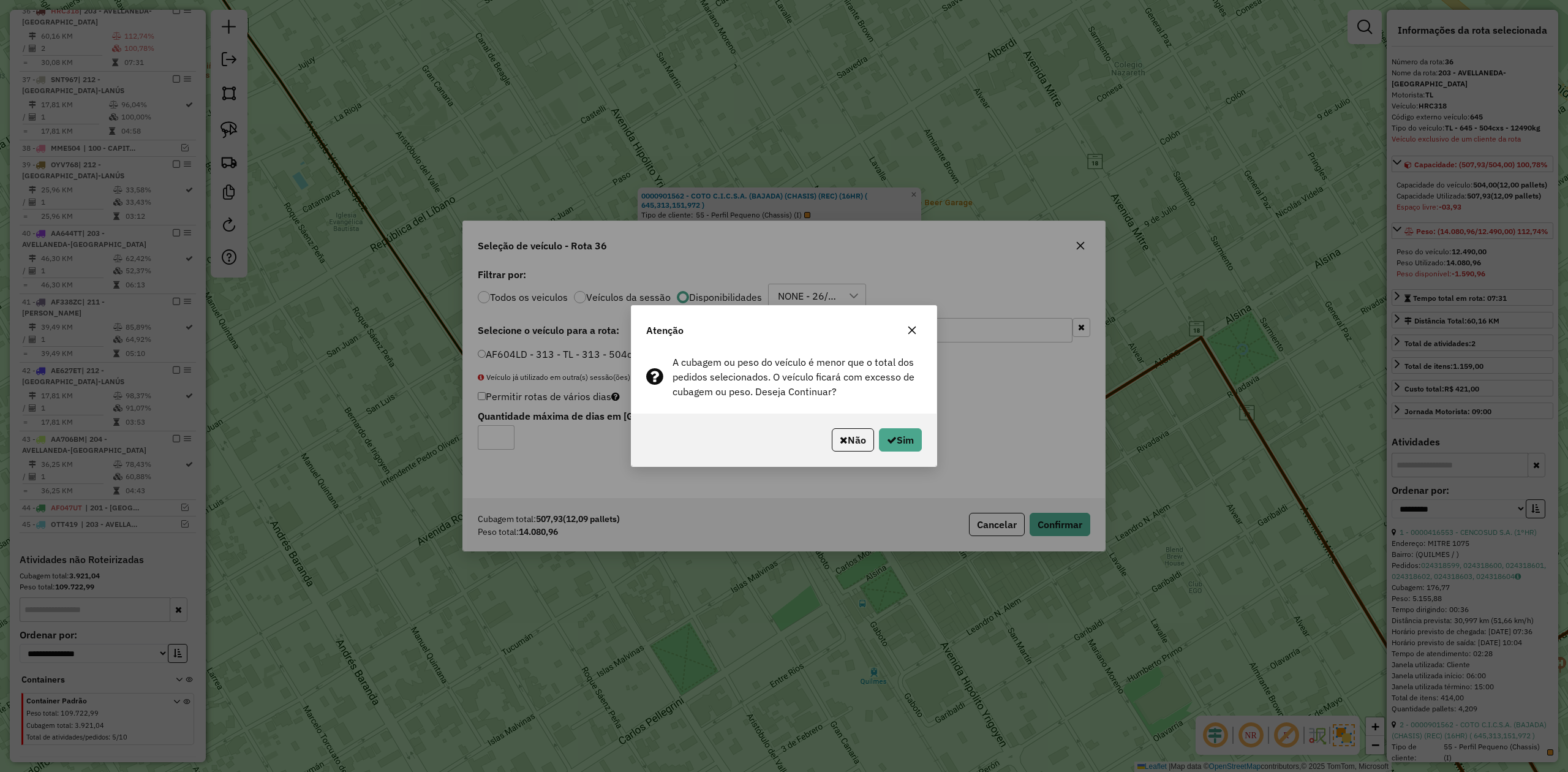
click at [913, 333] on icon "button" at bounding box center [911, 330] width 10 height 10
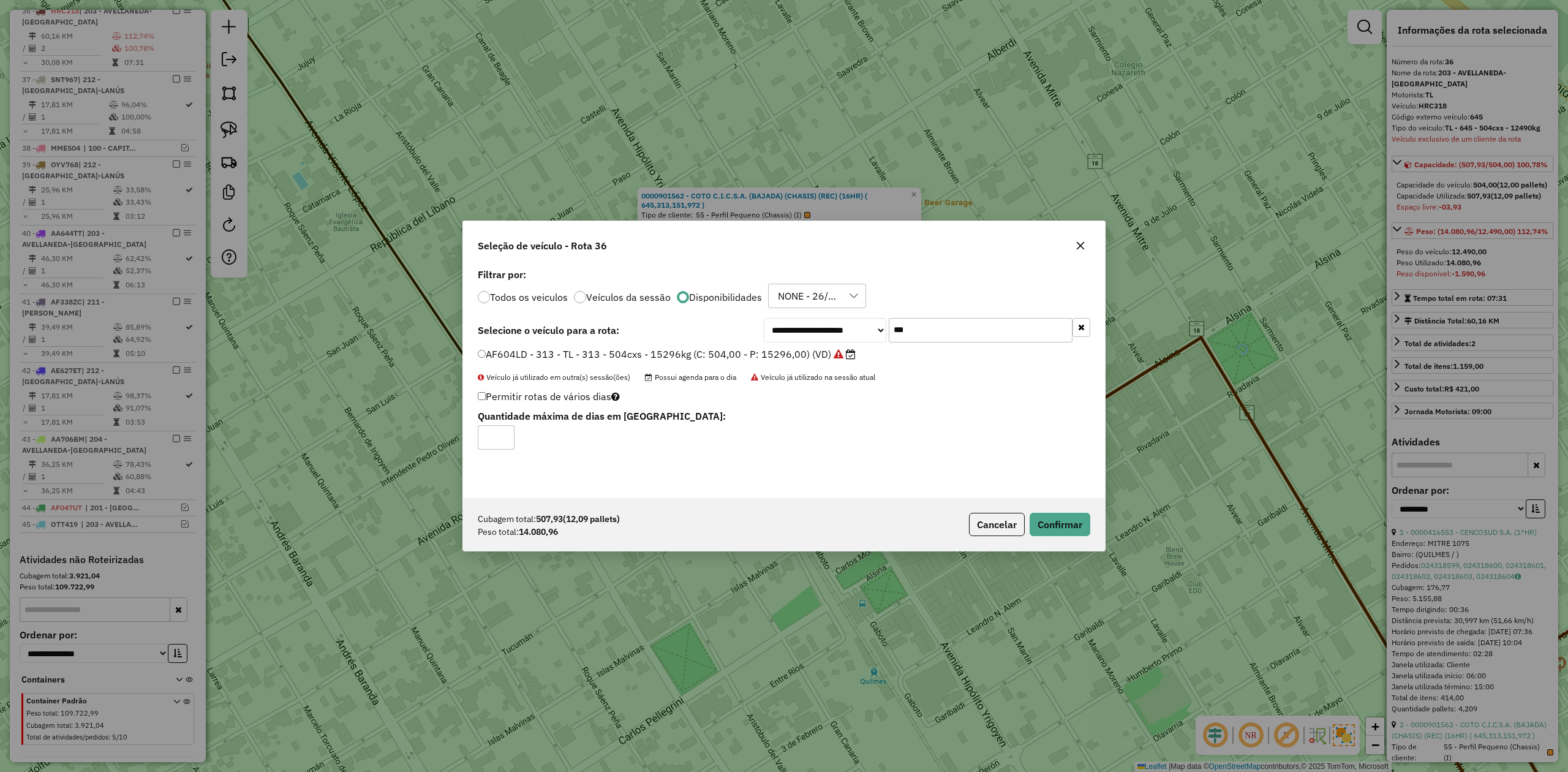
click at [1078, 250] on button "button" at bounding box center [1080, 245] width 19 height 19
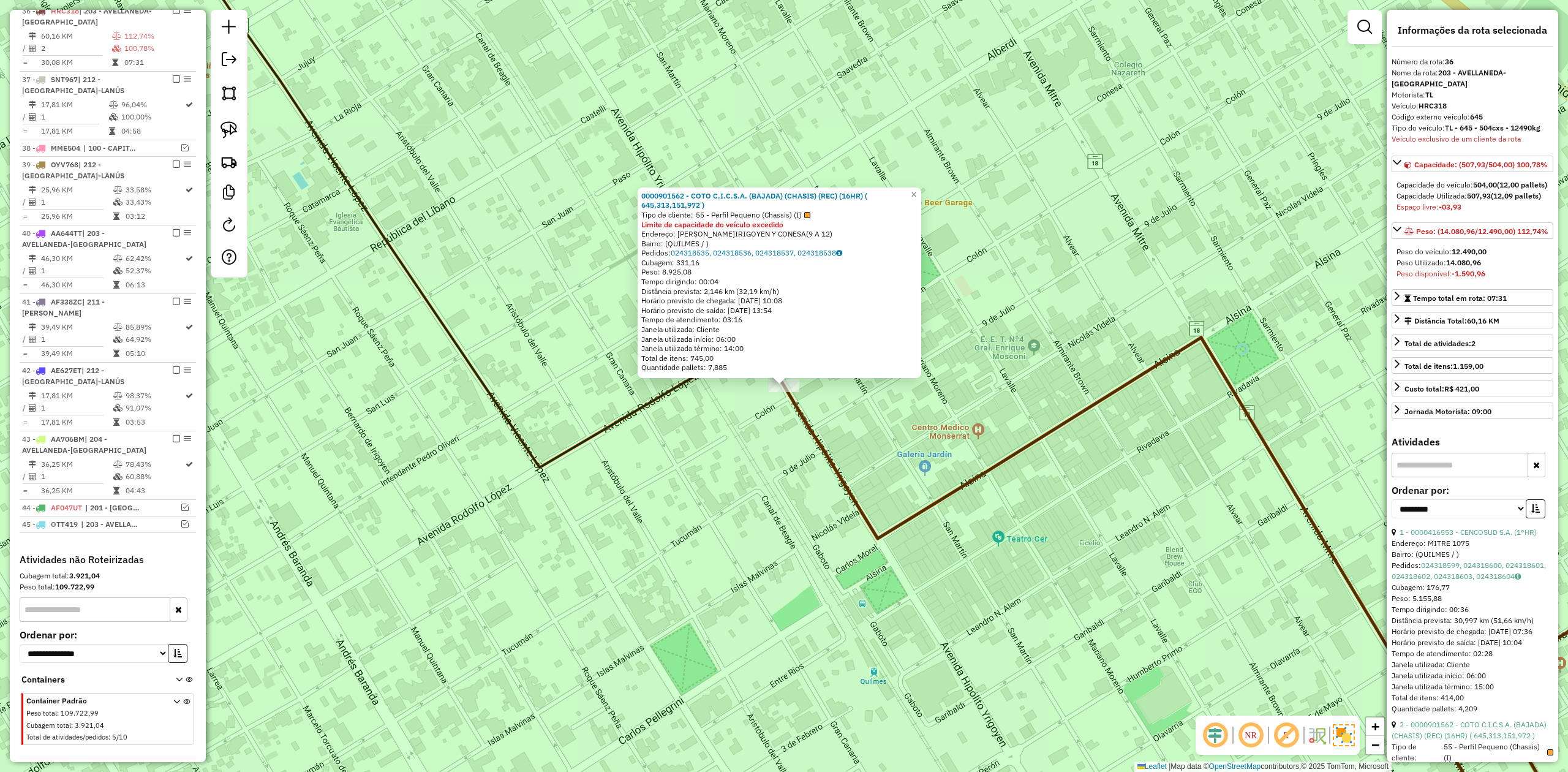
click at [814, 426] on icon at bounding box center [1142, 593] width 734 height 511
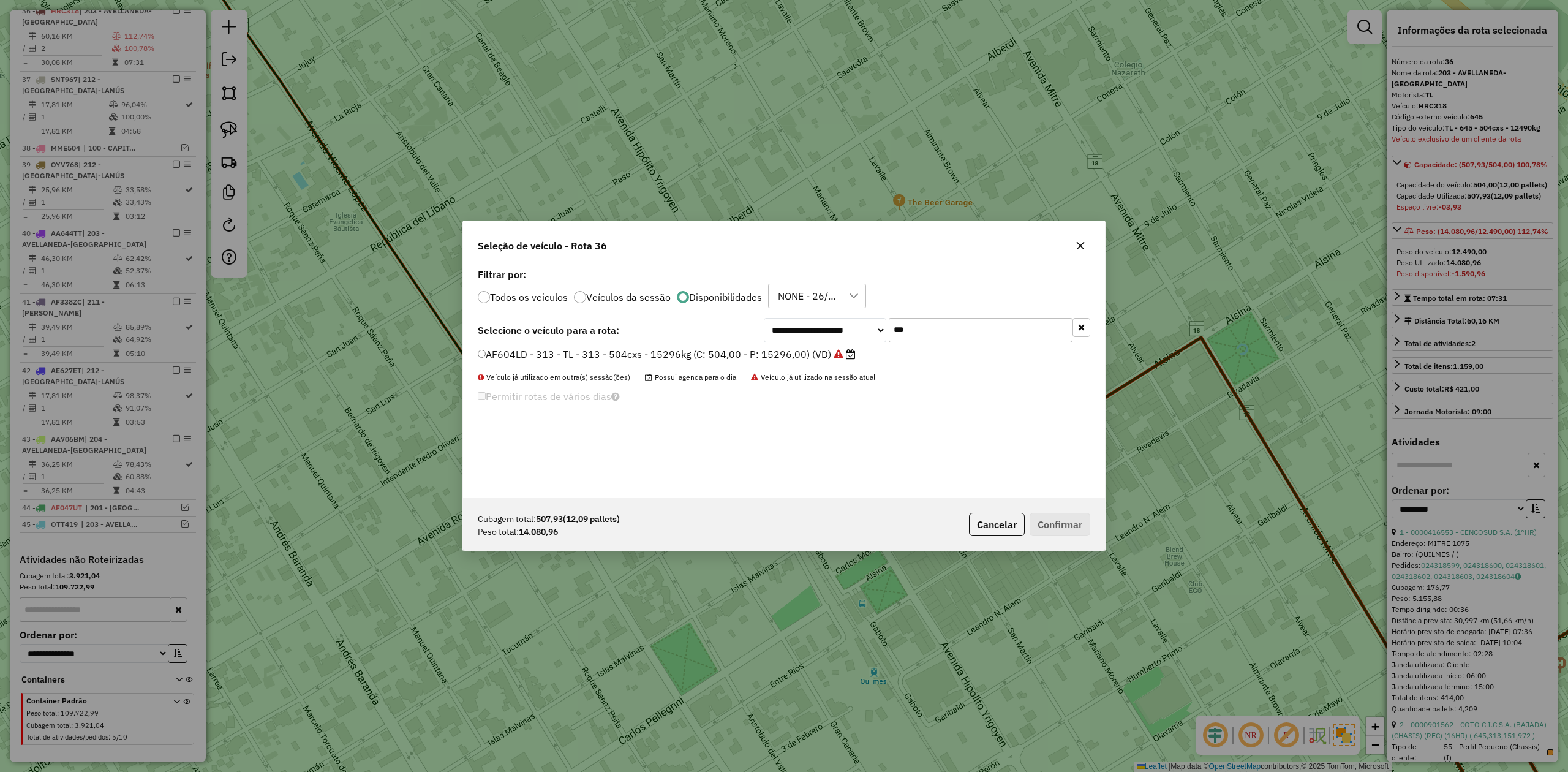
drag, startPoint x: 839, startPoint y: 319, endPoint x: 820, endPoint y: 319, distance: 19.0
click at [821, 319] on div "**********" at bounding box center [927, 330] width 326 height 25
drag, startPoint x: 924, startPoint y: 327, endPoint x: 829, endPoint y: 323, distance: 95.1
click at [831, 323] on div "**********" at bounding box center [927, 330] width 326 height 25
drag, startPoint x: 915, startPoint y: 322, endPoint x: 829, endPoint y: 319, distance: 86.1
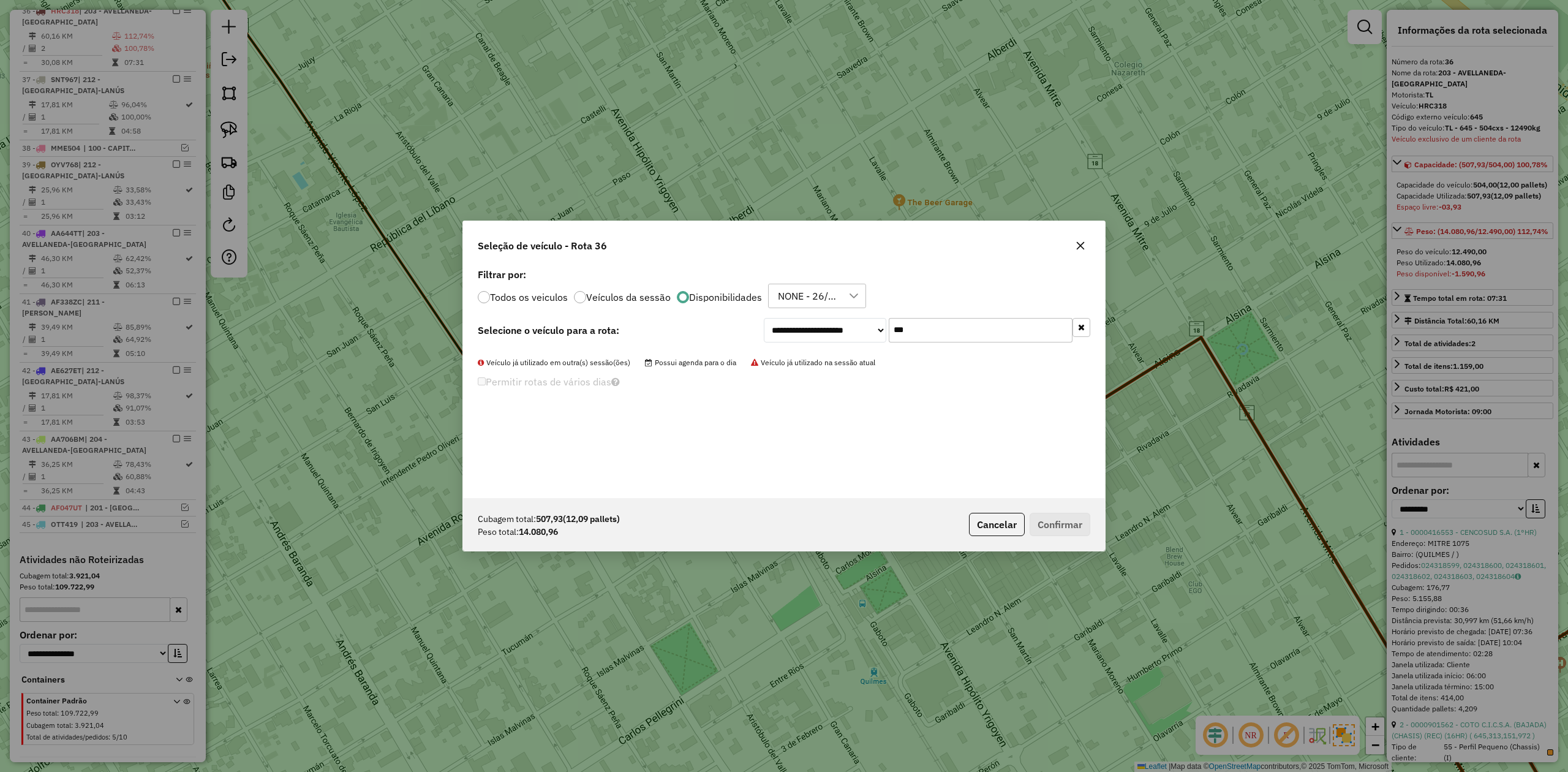
click at [831, 319] on div "**********" at bounding box center [927, 330] width 326 height 25
type input "***"
click at [1076, 245] on icon "button" at bounding box center [1080, 246] width 10 height 10
click at [835, 319] on div "**********" at bounding box center [927, 330] width 326 height 25
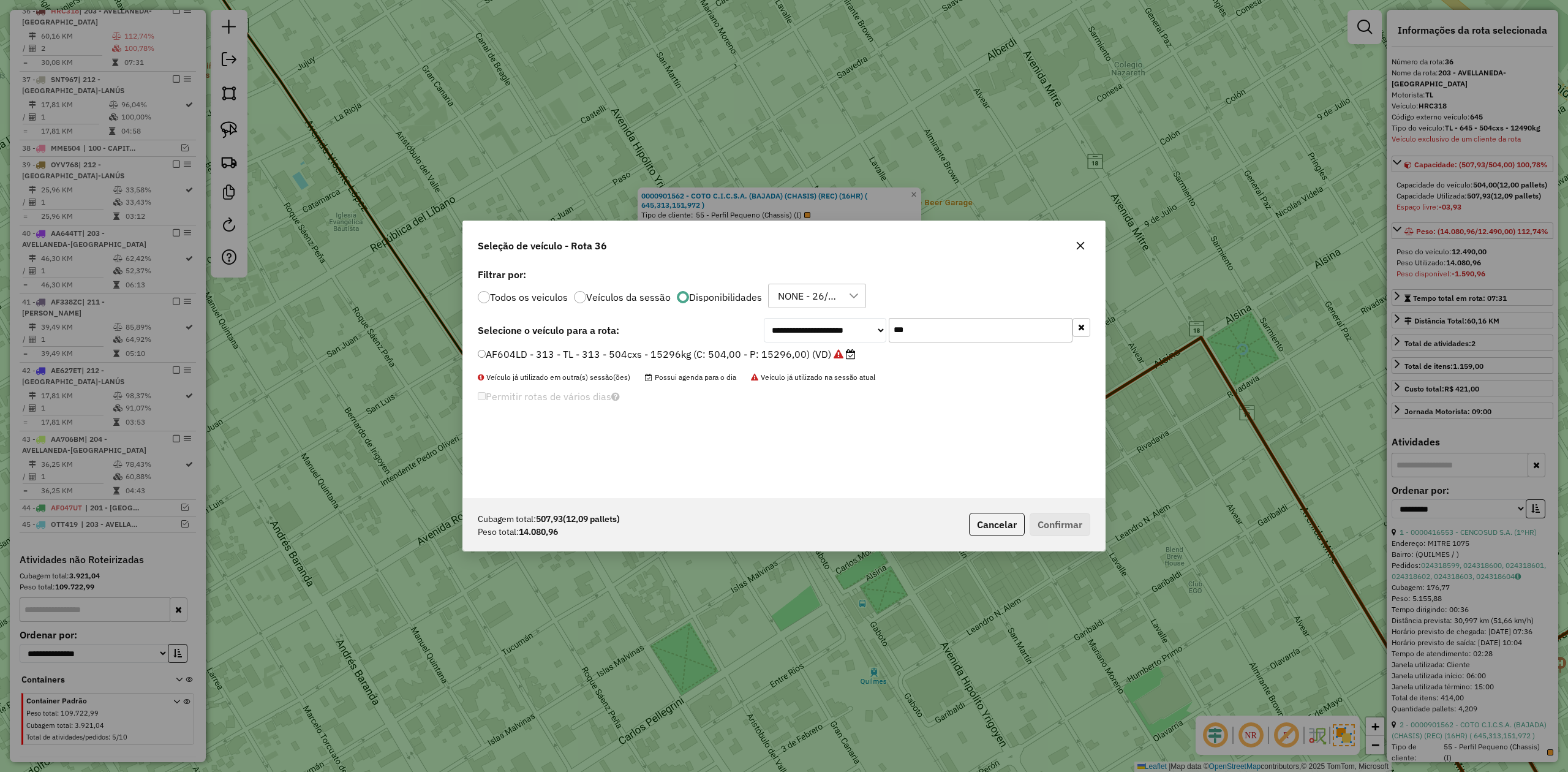
type input "***"
click at [806, 349] on label "AF604LD - 313 - TL - 313 - 504cxs - 15296kg (C: 504,00 - P: 15296,00) (VD)" at bounding box center [667, 353] width 378 height 15
click at [1066, 530] on button "Confirmar" at bounding box center [1060, 524] width 61 height 23
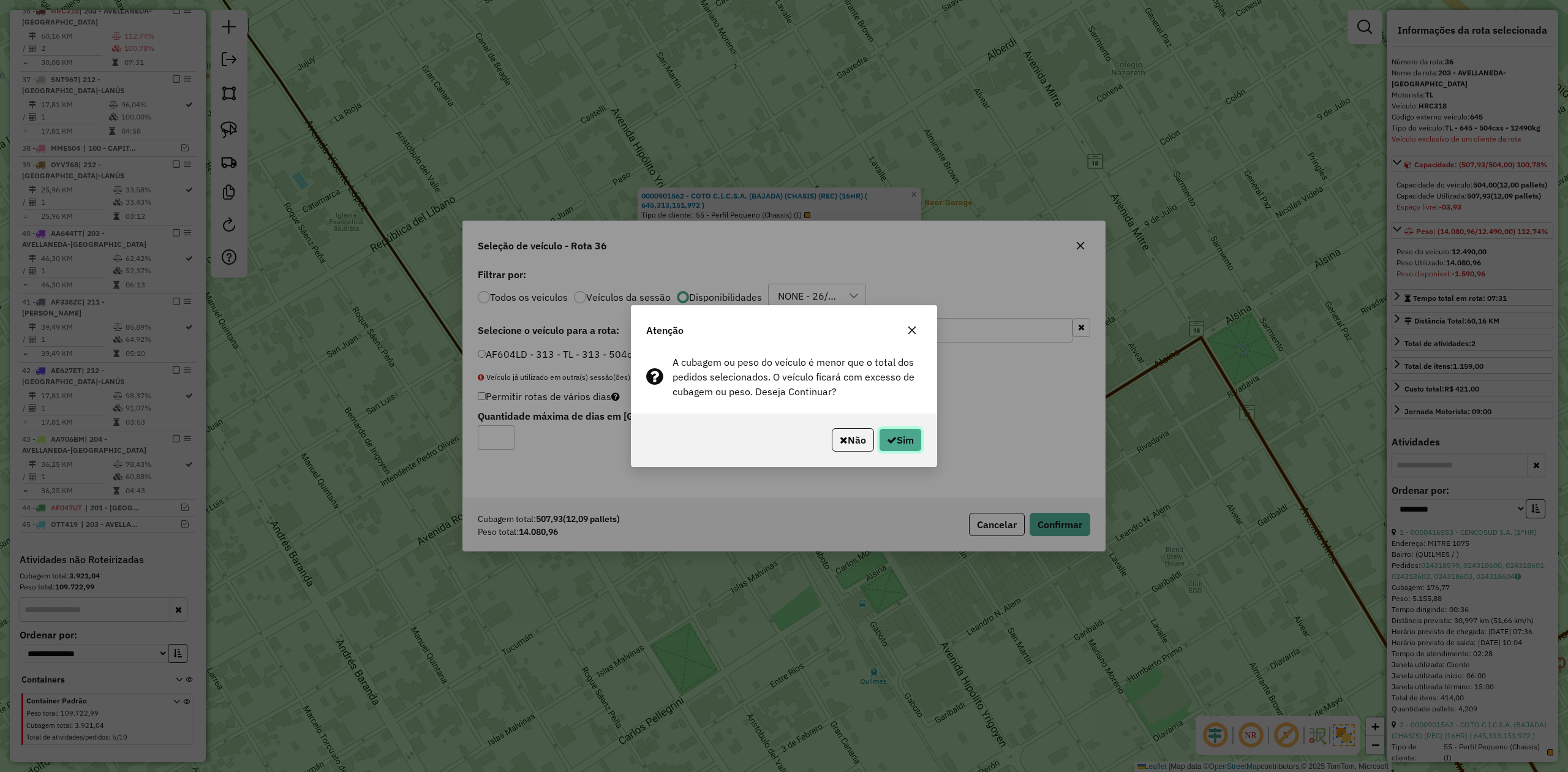
click at [903, 433] on button "Sim" at bounding box center [901, 439] width 43 height 23
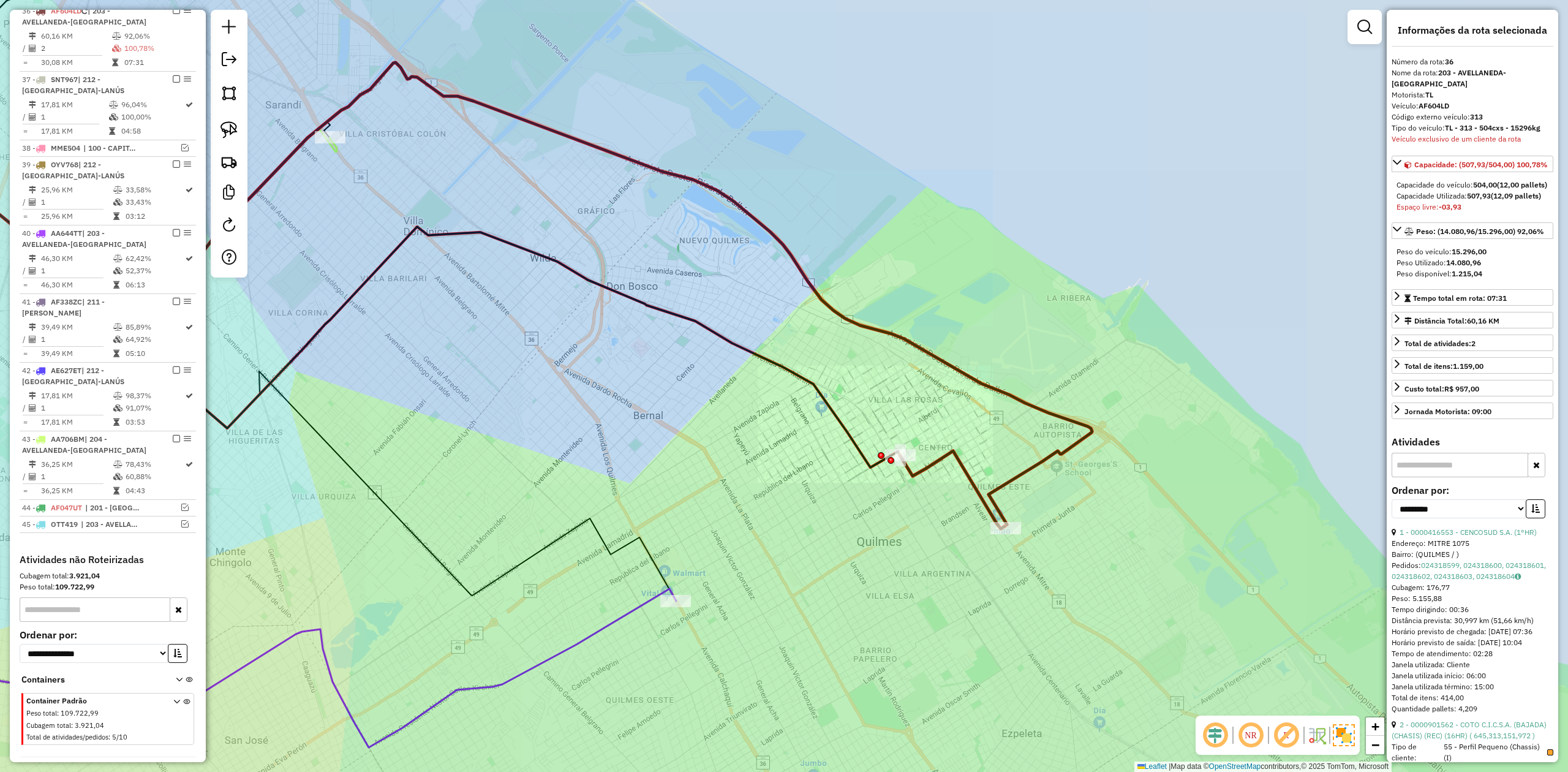
drag, startPoint x: 936, startPoint y: 516, endPoint x: 944, endPoint y: 491, distance: 26.2
click at [937, 516] on div "Janela de atendimento Grade de atendimento Capacidade Transportadoras Veículos …" at bounding box center [784, 386] width 1568 height 772
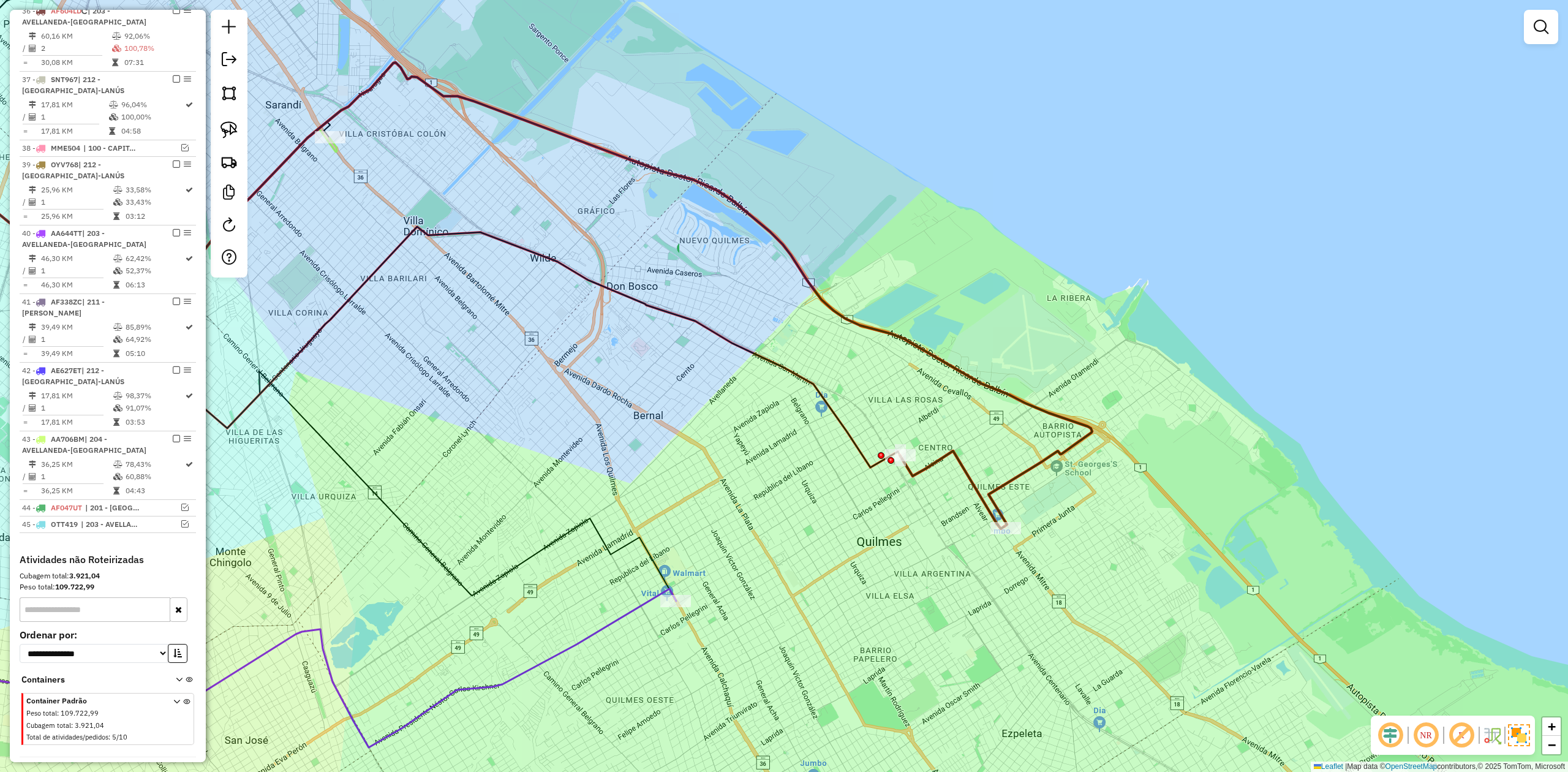
click at [944, 457] on icon at bounding box center [952, 490] width 105 height 78
select select "**********"
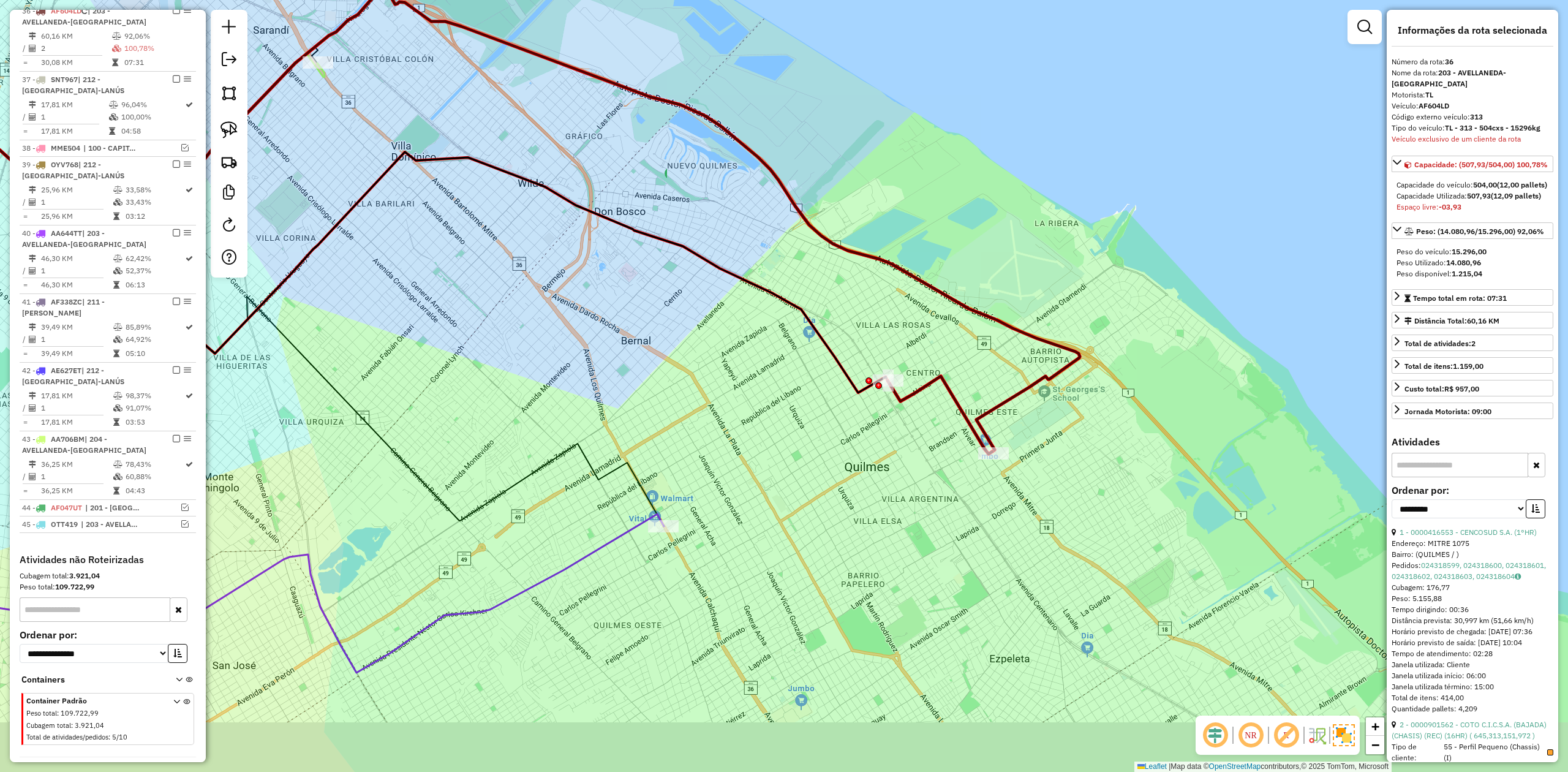
drag, startPoint x: 961, startPoint y: 510, endPoint x: 949, endPoint y: 435, distance: 76.0
click at [949, 435] on div "Janela de atendimento Grade de atendimento Capacidade Transportadoras Veículos …" at bounding box center [784, 386] width 1568 height 772
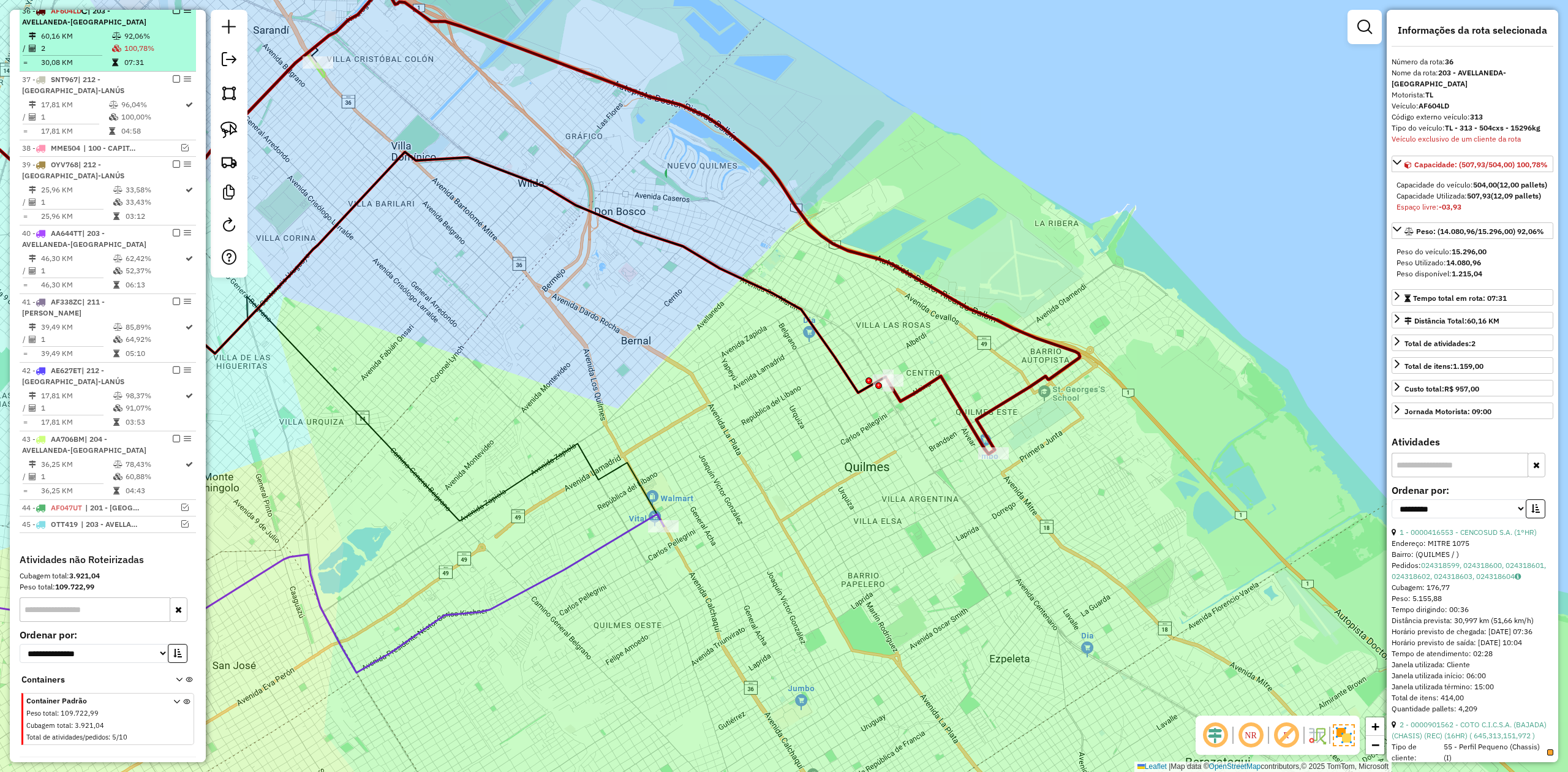
click at [174, 14] on em at bounding box center [176, 11] width 8 height 8
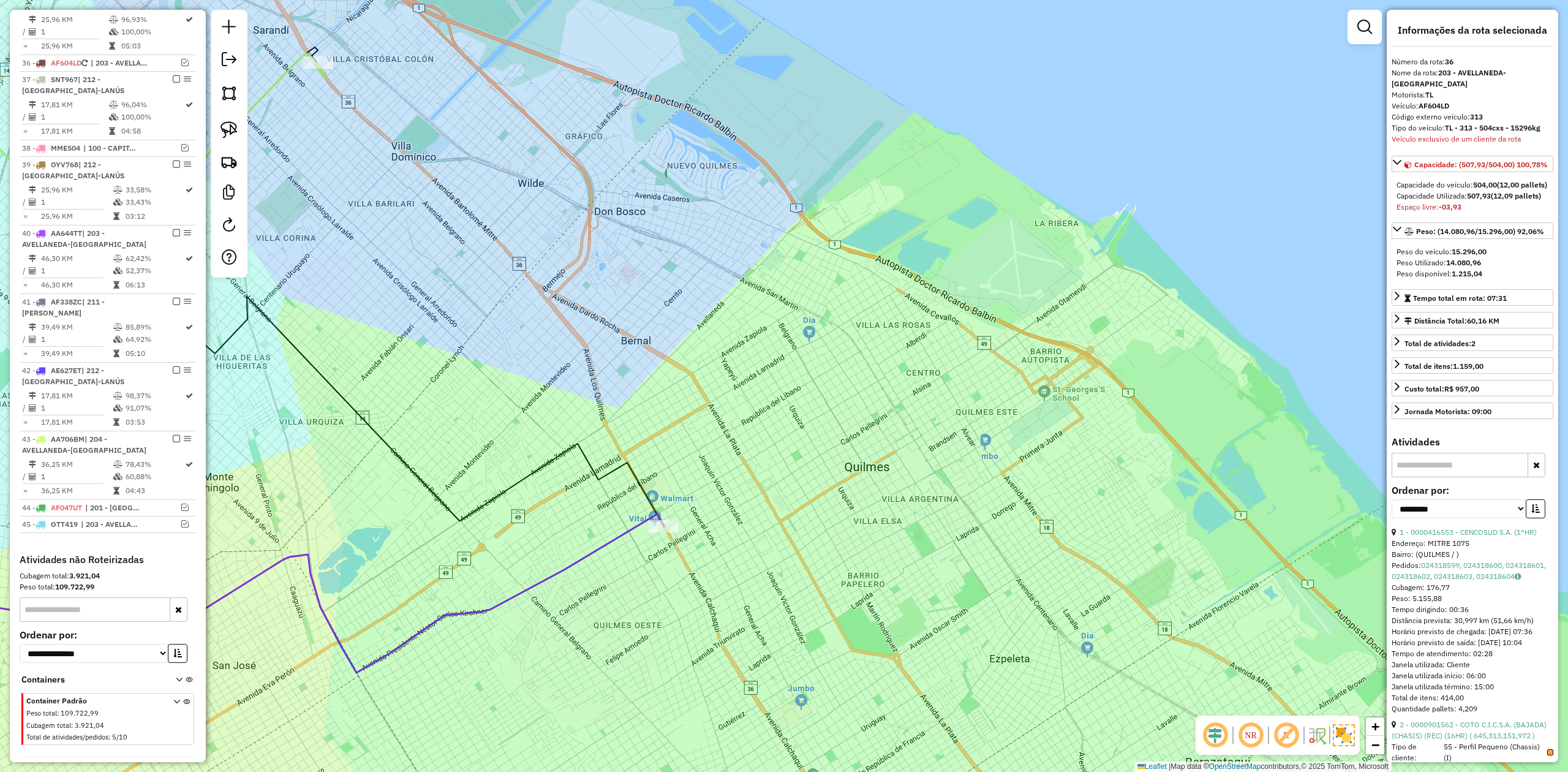
click at [998, 299] on div "Janela de atendimento Grade de atendimento Capacidade Transportadoras Veículos …" at bounding box center [784, 386] width 1568 height 772
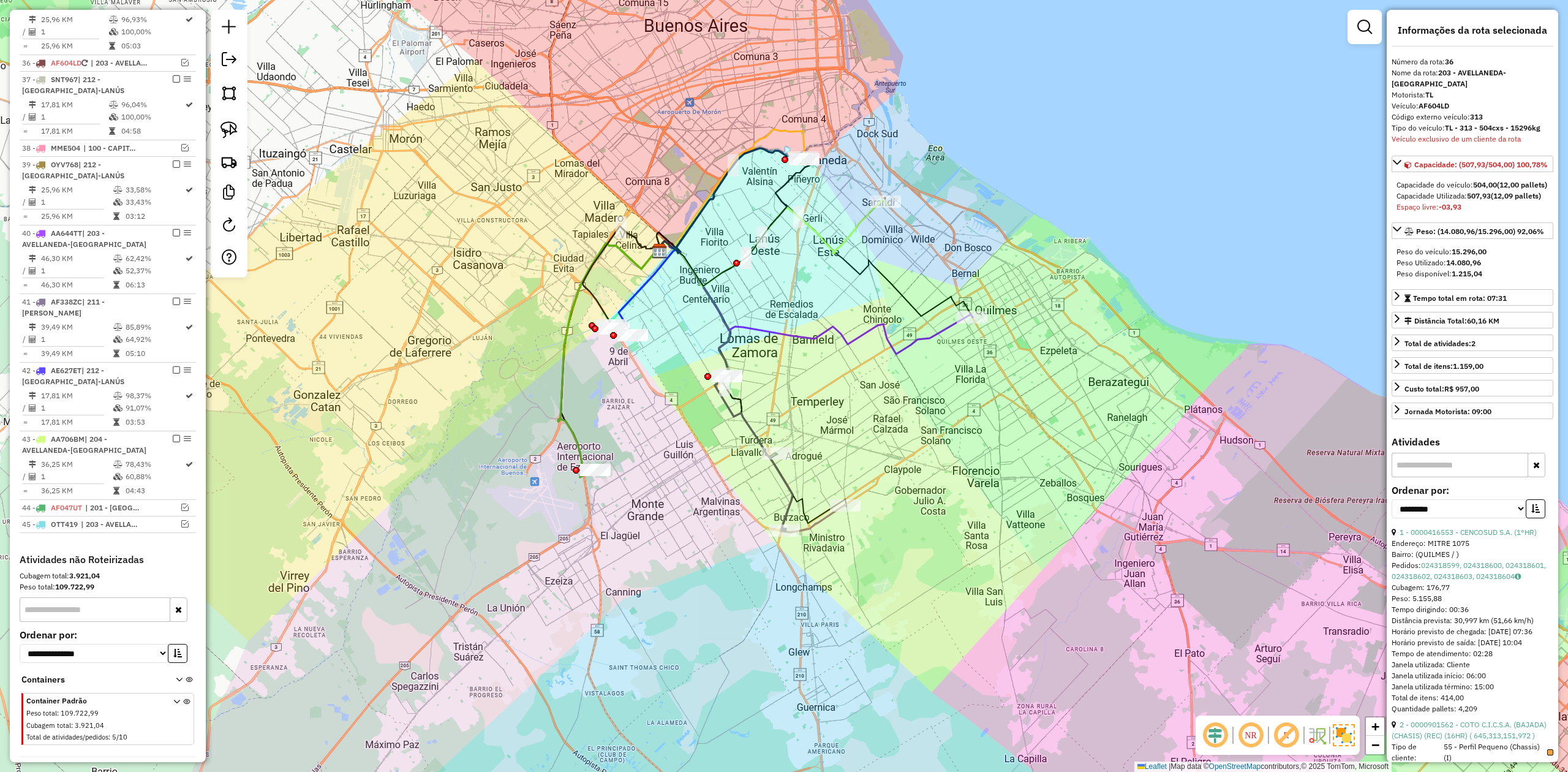
drag, startPoint x: 948, startPoint y: 375, endPoint x: 958, endPoint y: 414, distance: 40.3
click at [958, 417] on div "Janela de atendimento Grade de atendimento Capacidade Transportadoras Veículos …" at bounding box center [784, 386] width 1568 height 772
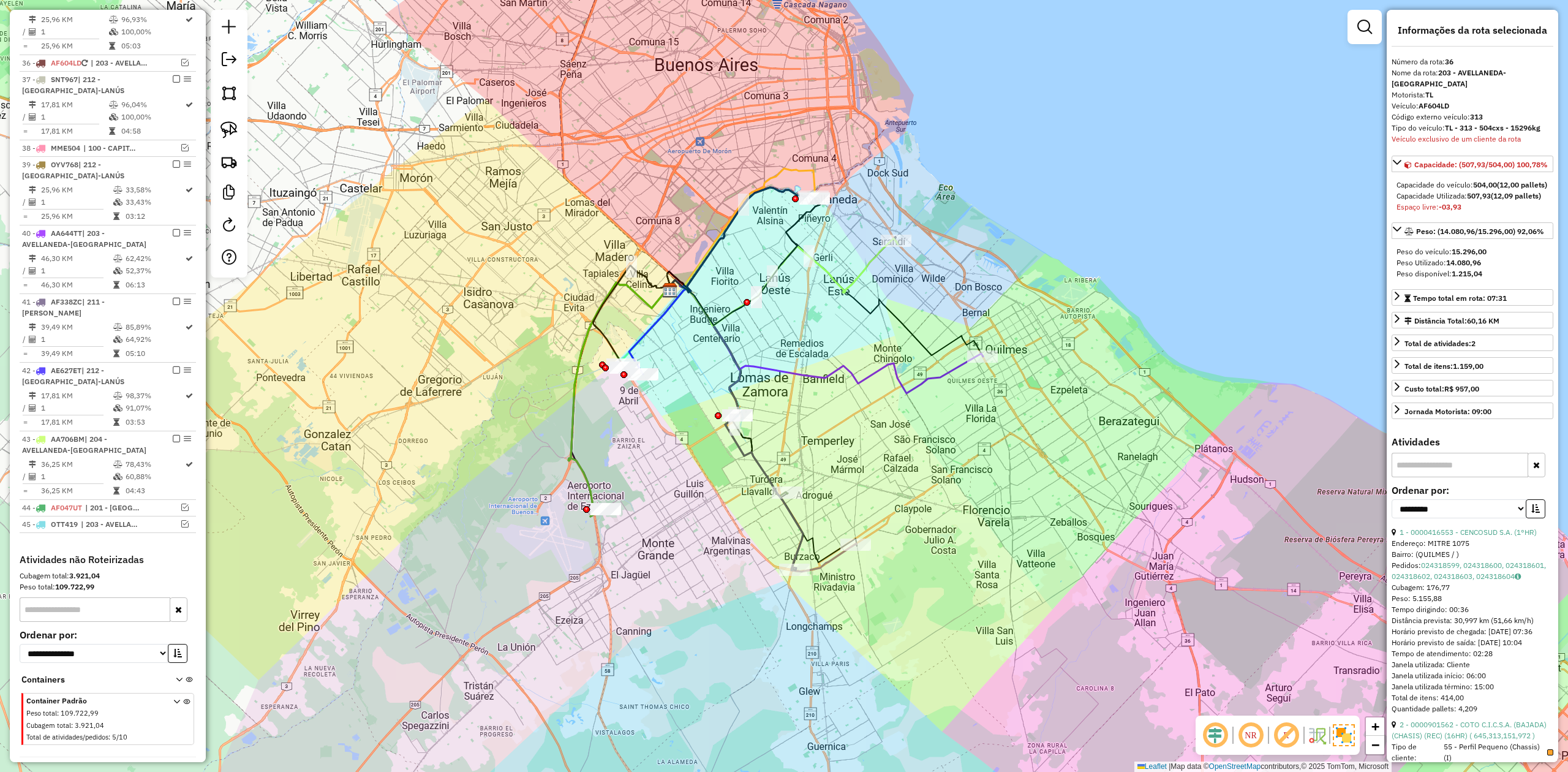
click at [951, 370] on icon at bounding box center [825, 336] width 315 height 113
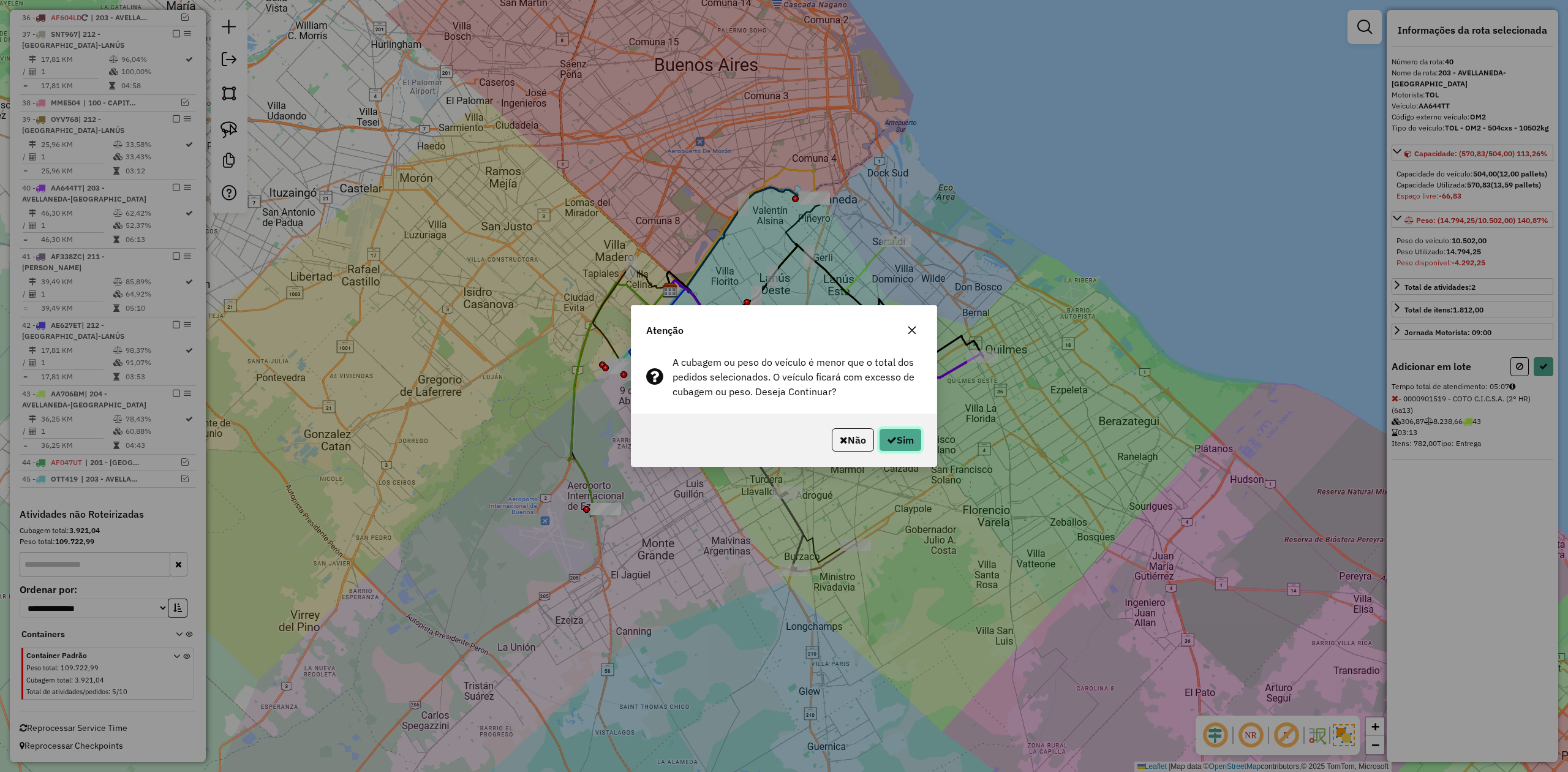
click at [919, 434] on button "Sim" at bounding box center [901, 439] width 43 height 23
select select "**********"
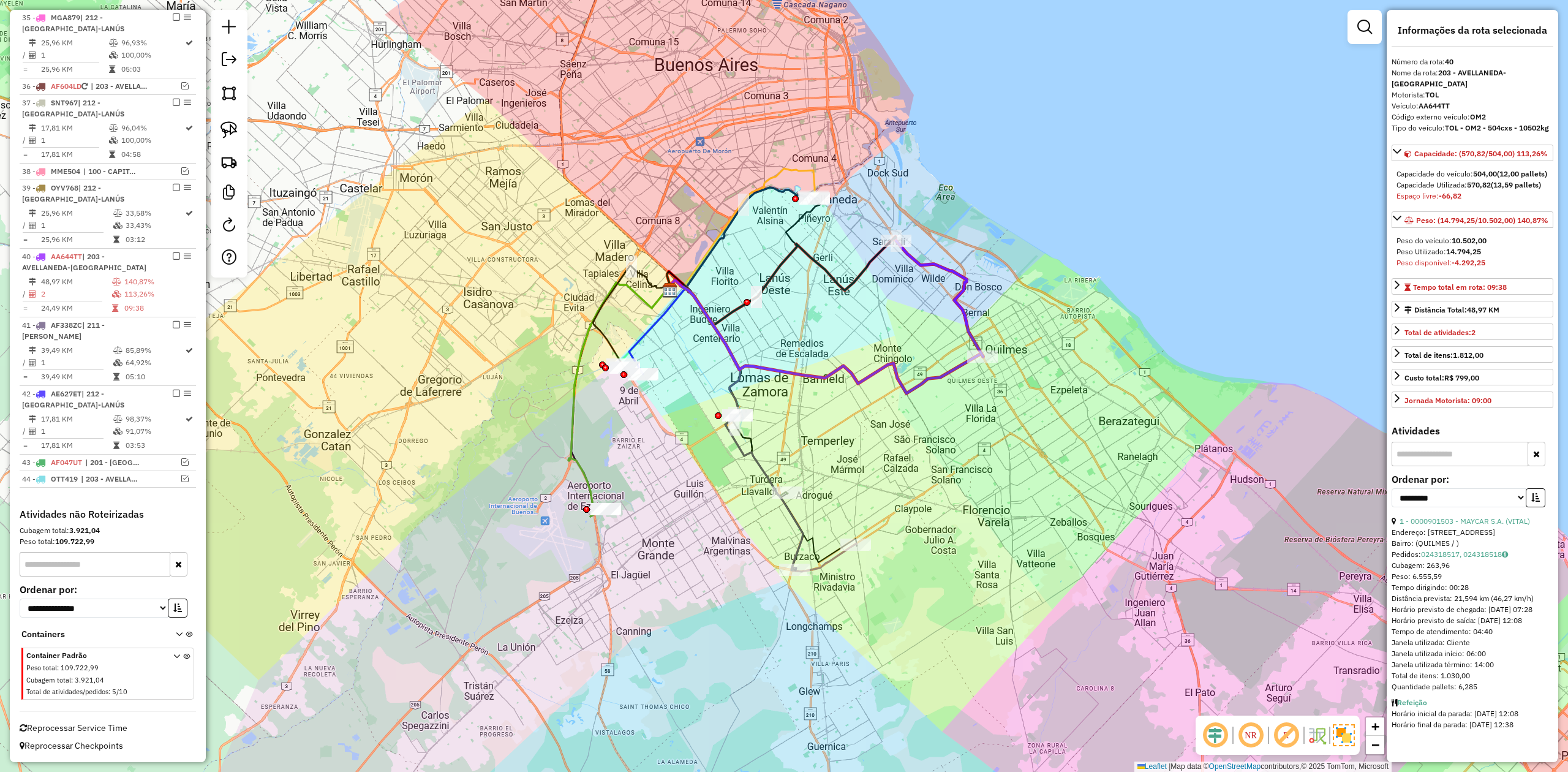
scroll to position [1563, 0]
click at [938, 282] on div "Janela de atendimento Grade de atendimento Capacidade Transportadoras Veículos …" at bounding box center [784, 386] width 1568 height 772
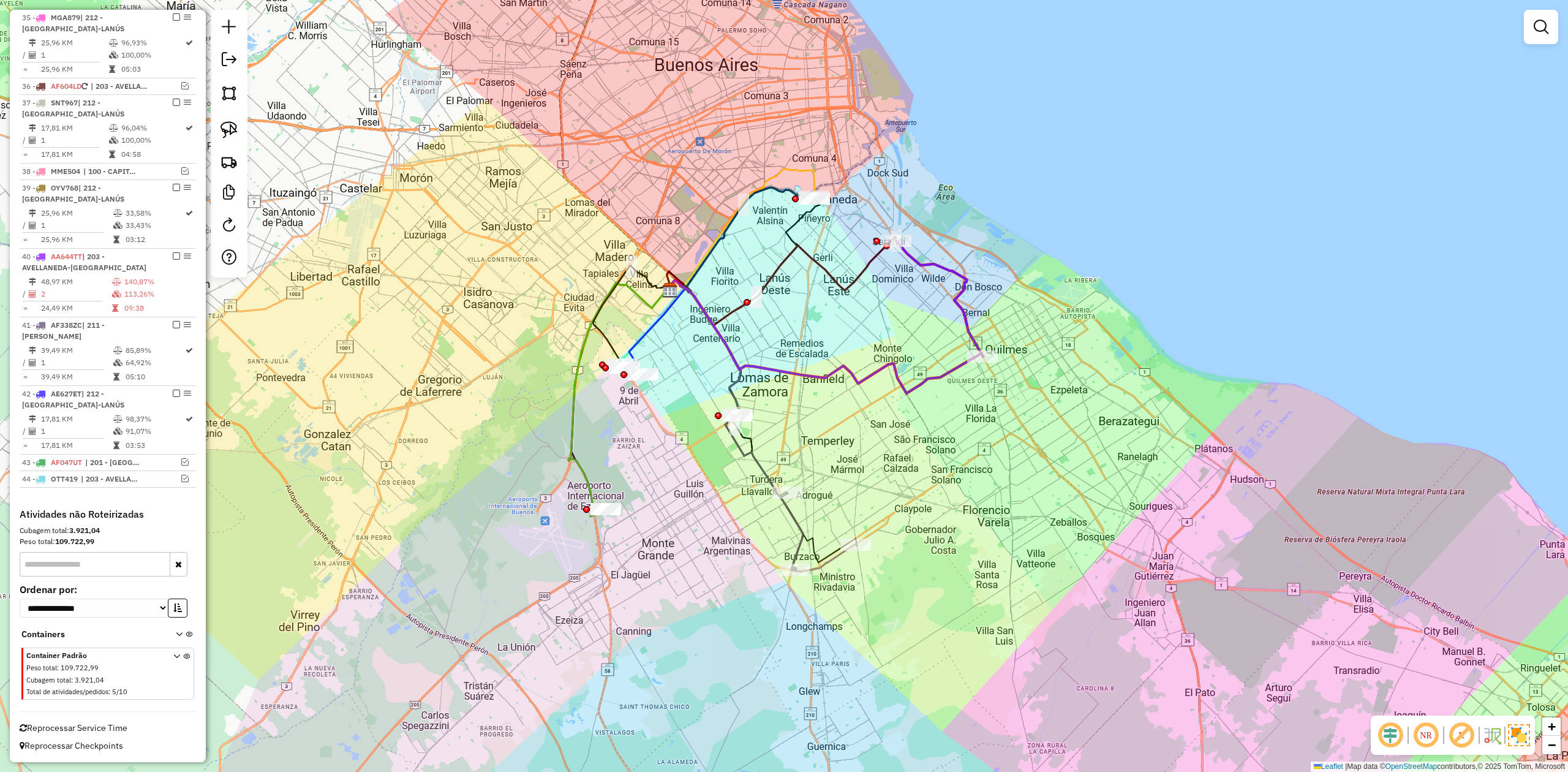
click at [941, 270] on icon at bounding box center [939, 299] width 87 height 115
select select "**********"
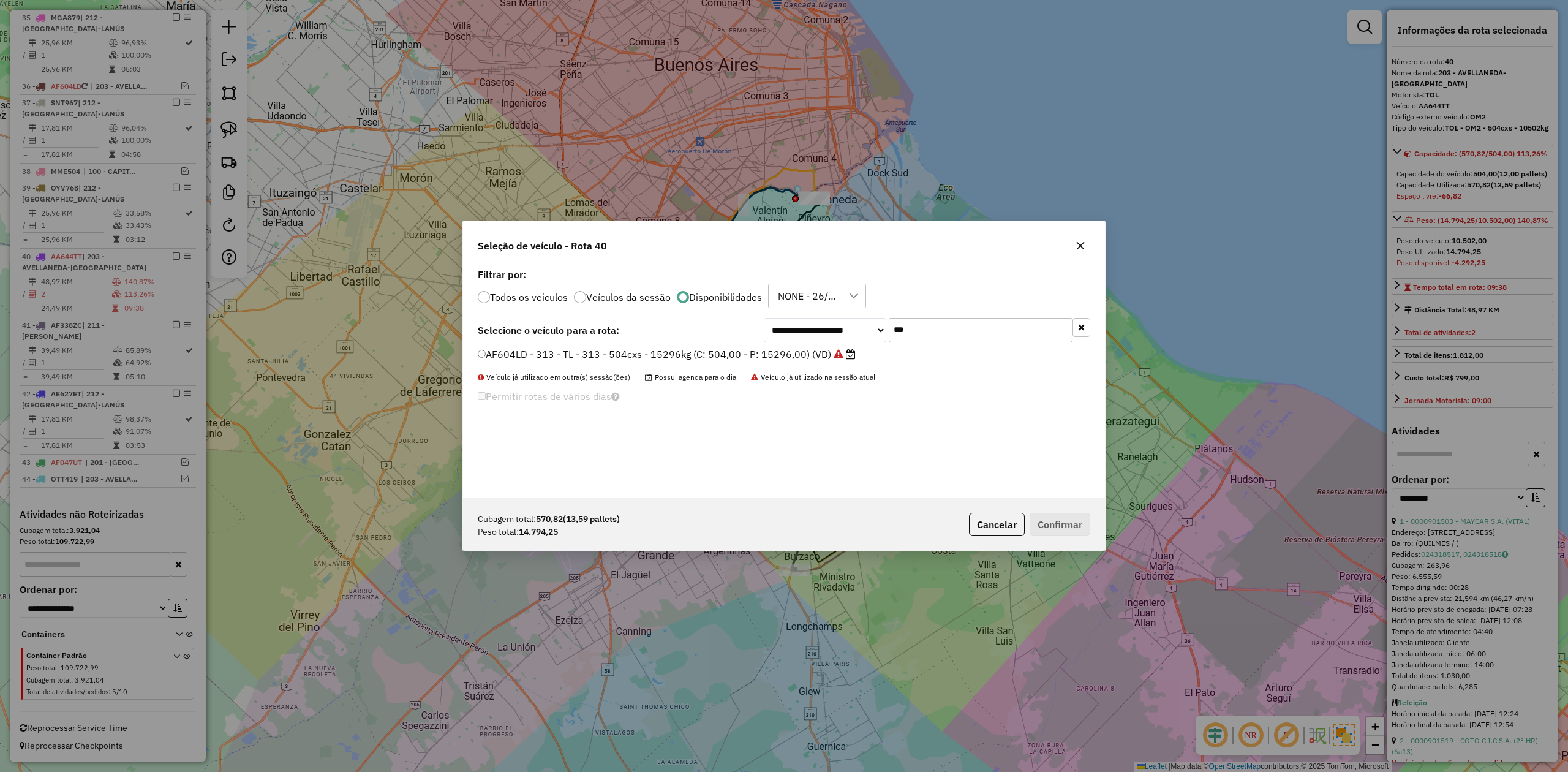
scroll to position [6, 4]
drag, startPoint x: 963, startPoint y: 321, endPoint x: 841, endPoint y: 323, distance: 122.0
click at [841, 323] on div "**********" at bounding box center [927, 330] width 326 height 25
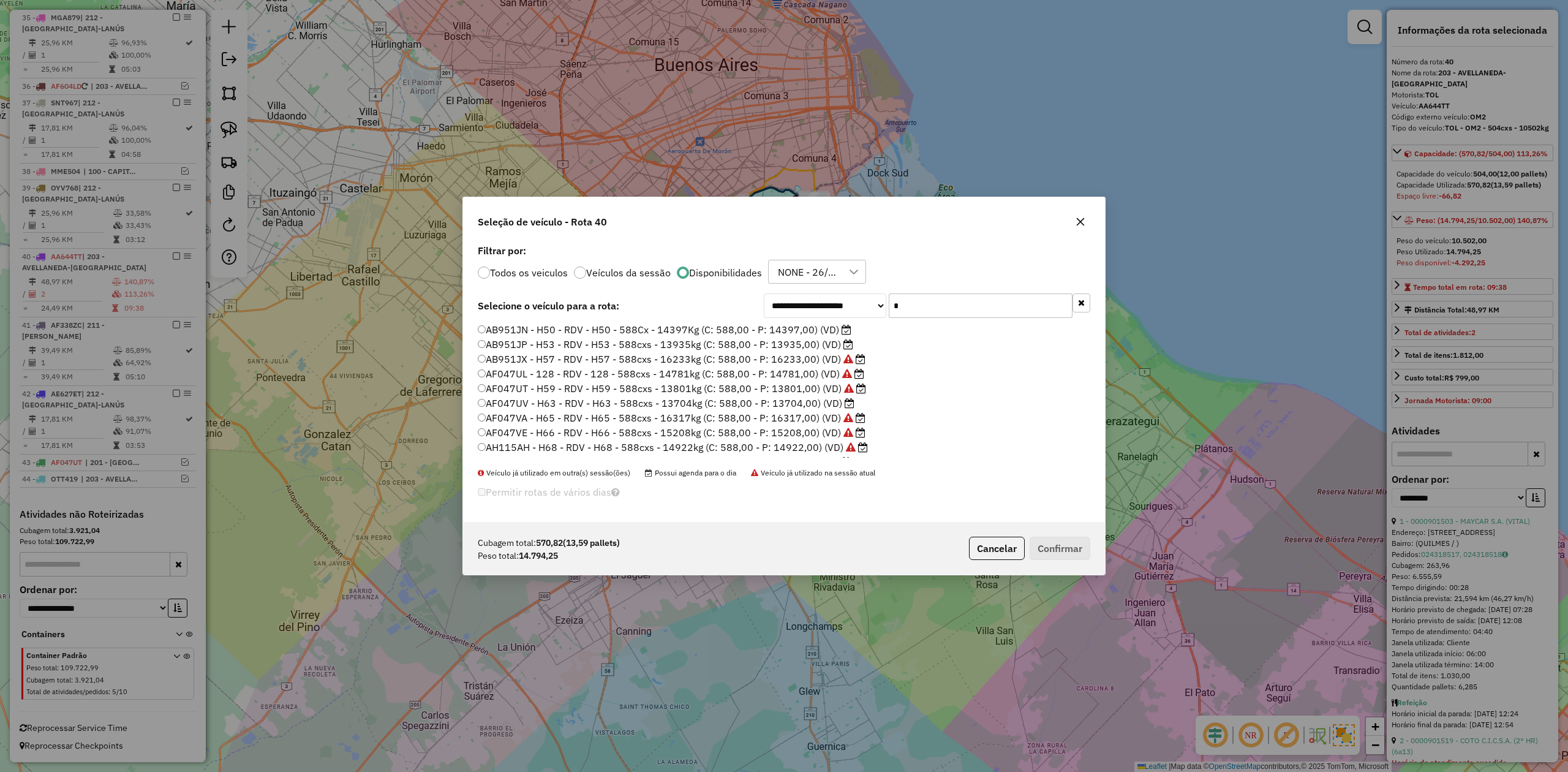
type input "**"
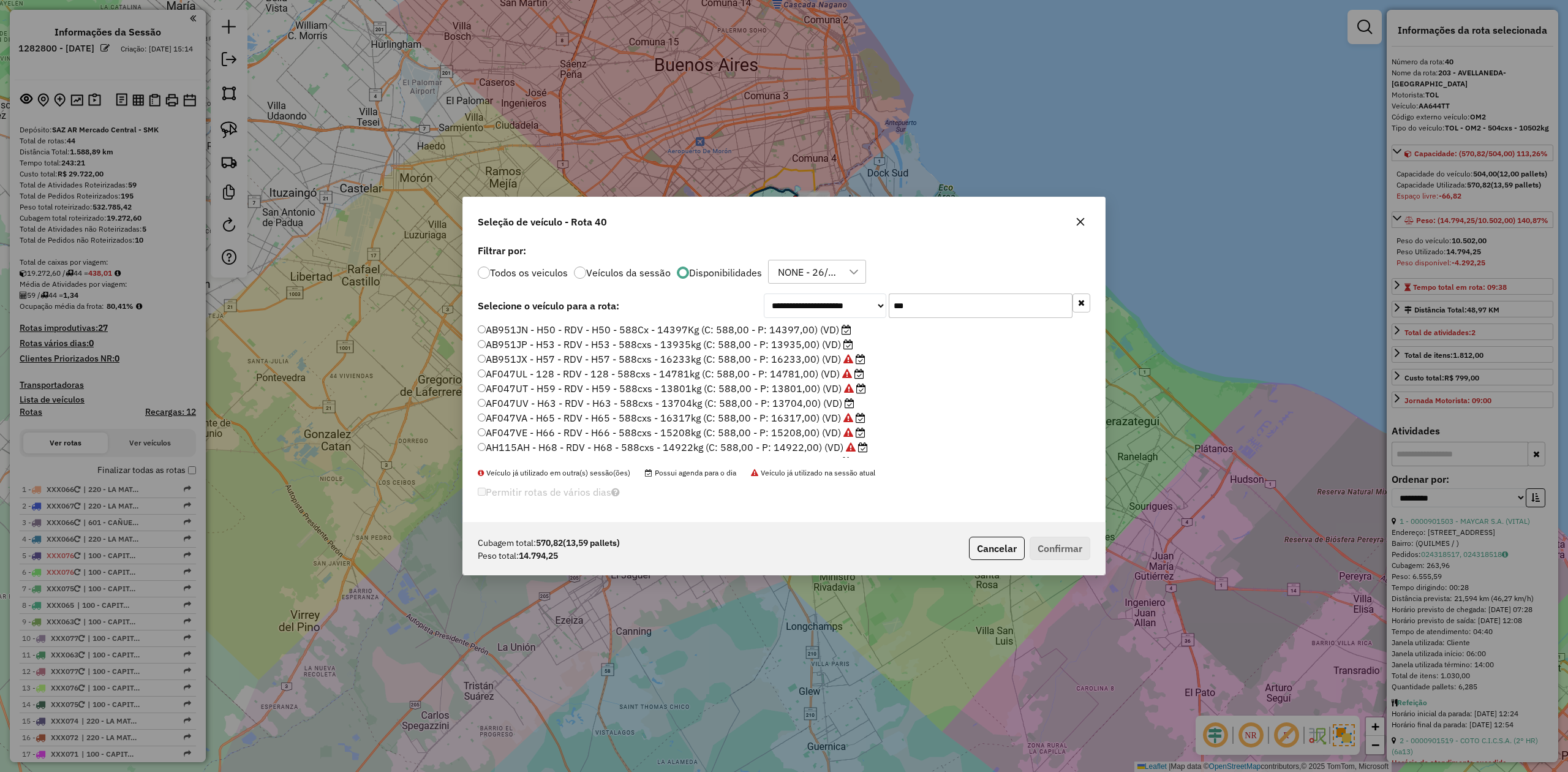
select select "**********"
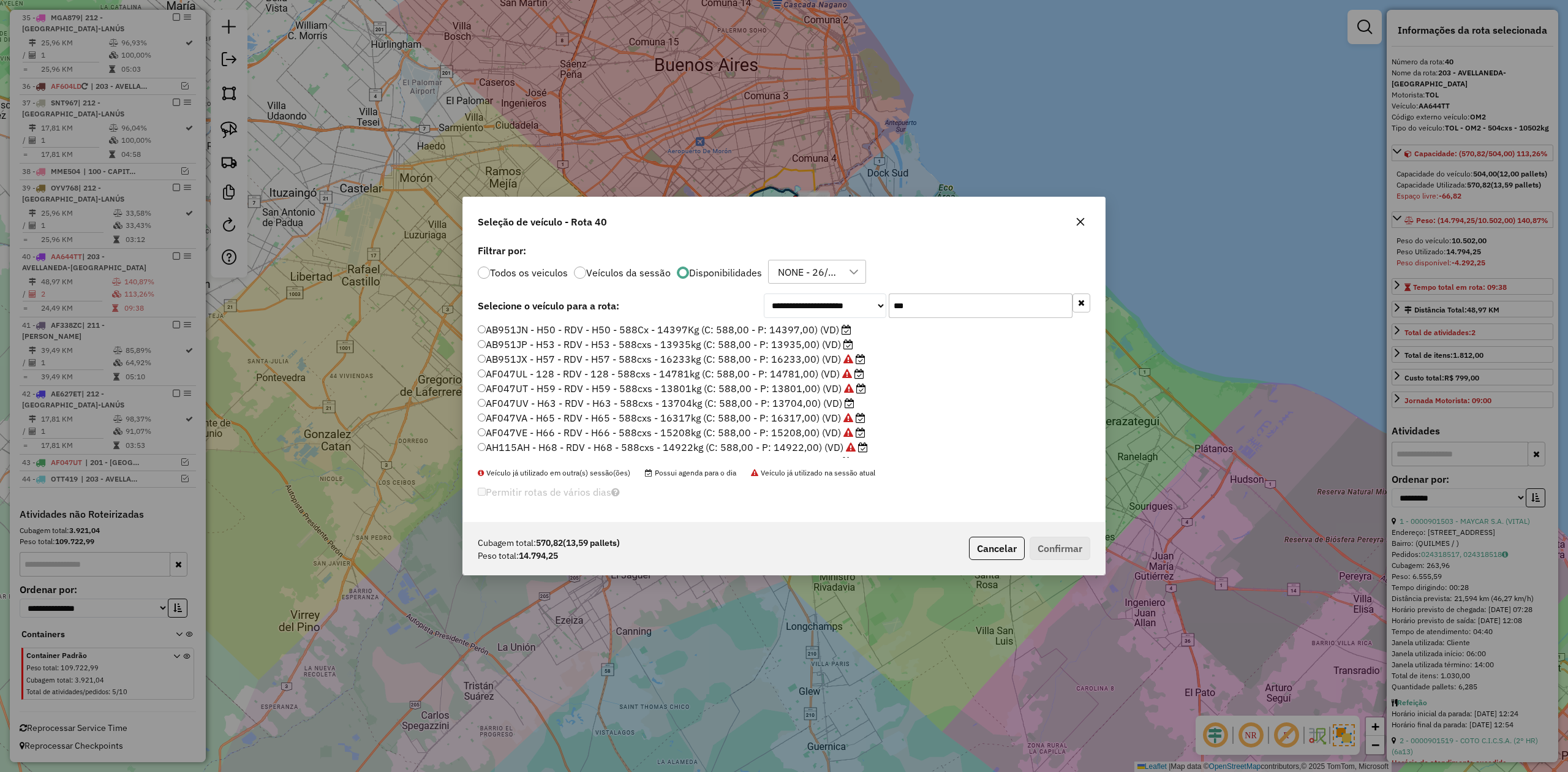
type input "***"
drag, startPoint x: 811, startPoint y: 446, endPoint x: 942, endPoint y: 483, distance: 136.1
click at [811, 446] on label "AH115AH - H68 - RDV - H68 - 588cxs - 14922kg (C: 588,00 - P: 14922,00) (VD)" at bounding box center [673, 446] width 390 height 15
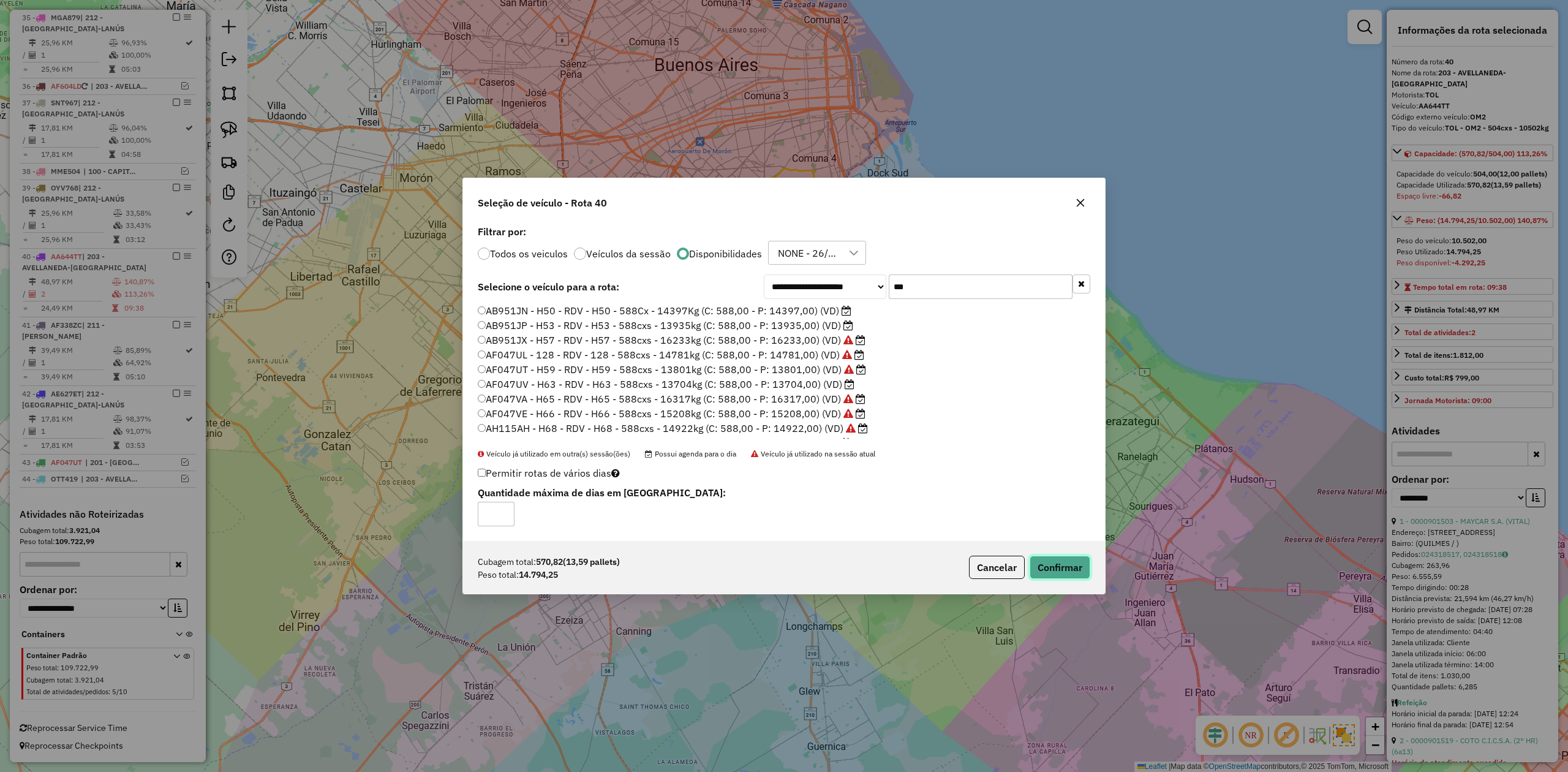
click at [1064, 560] on button "Confirmar" at bounding box center [1060, 567] width 61 height 23
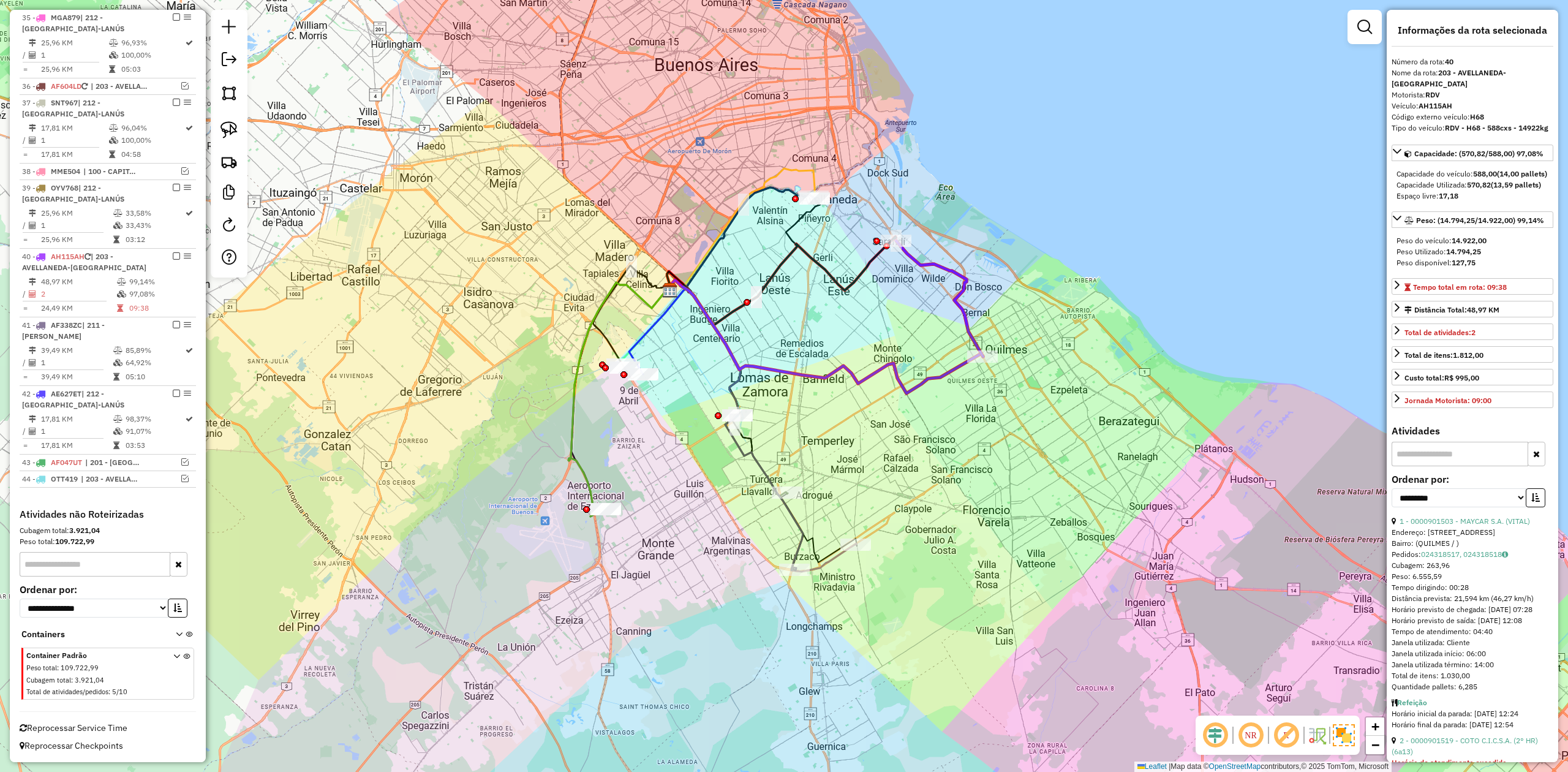
click at [961, 309] on icon at bounding box center [939, 299] width 87 height 115
click at [172, 253] on em at bounding box center [176, 256] width 8 height 8
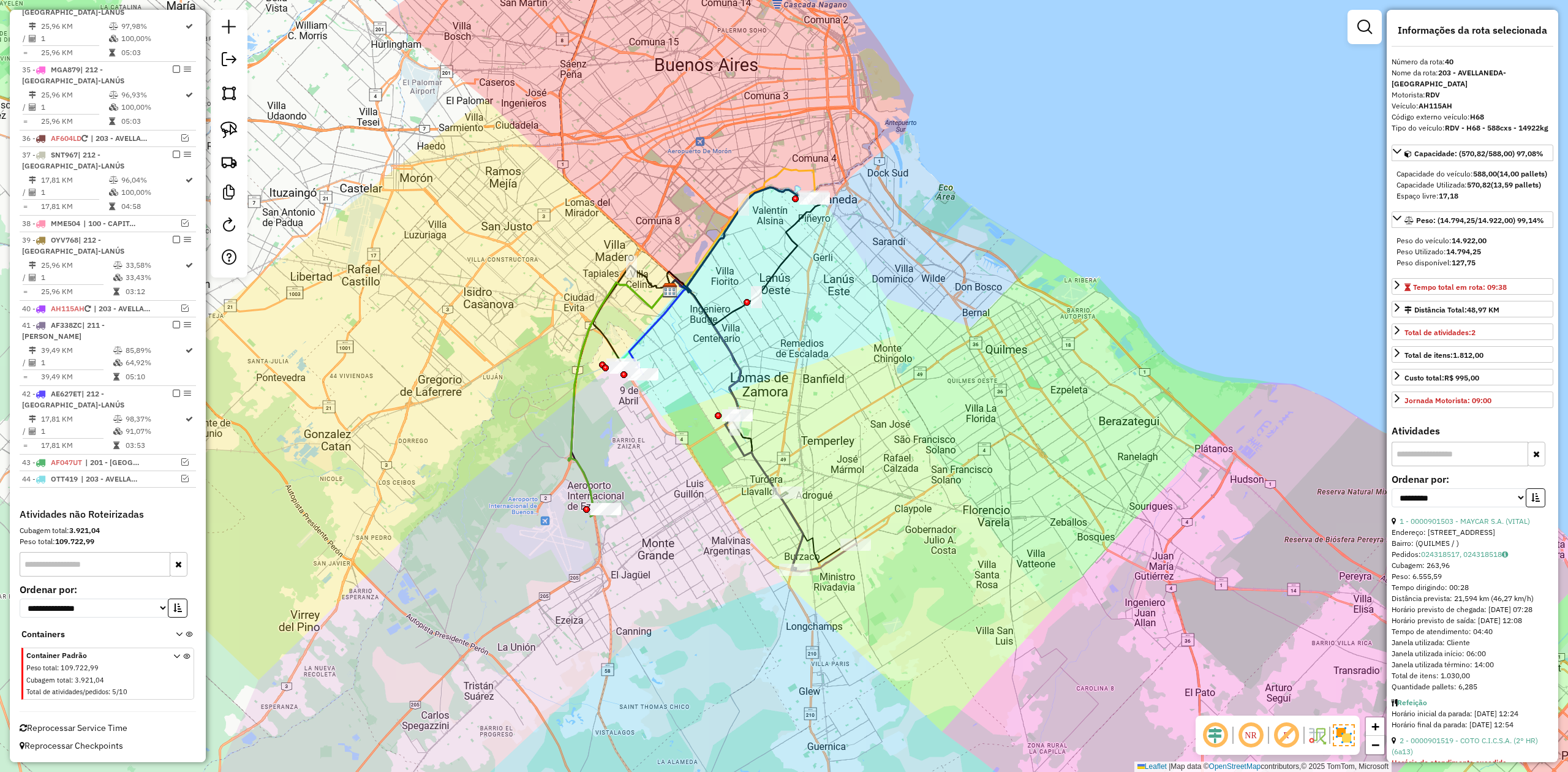
scroll to position [1512, 0]
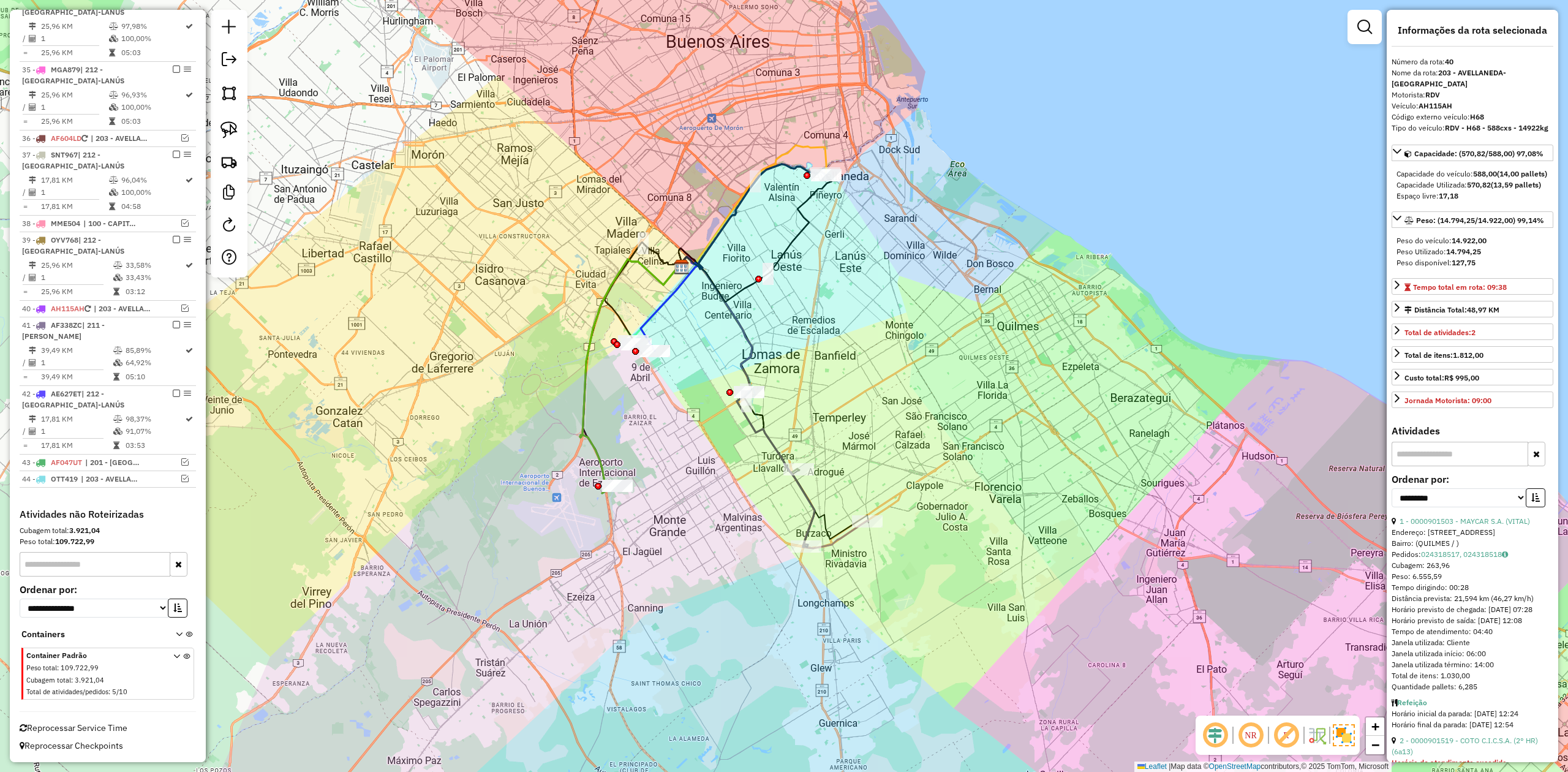
drag, startPoint x: 970, startPoint y: 391, endPoint x: 988, endPoint y: 366, distance: 30.8
click at [1021, 339] on div "Janela de atendimento Grade de atendimento Capacidade Transportadoras Veículos …" at bounding box center [784, 386] width 1568 height 772
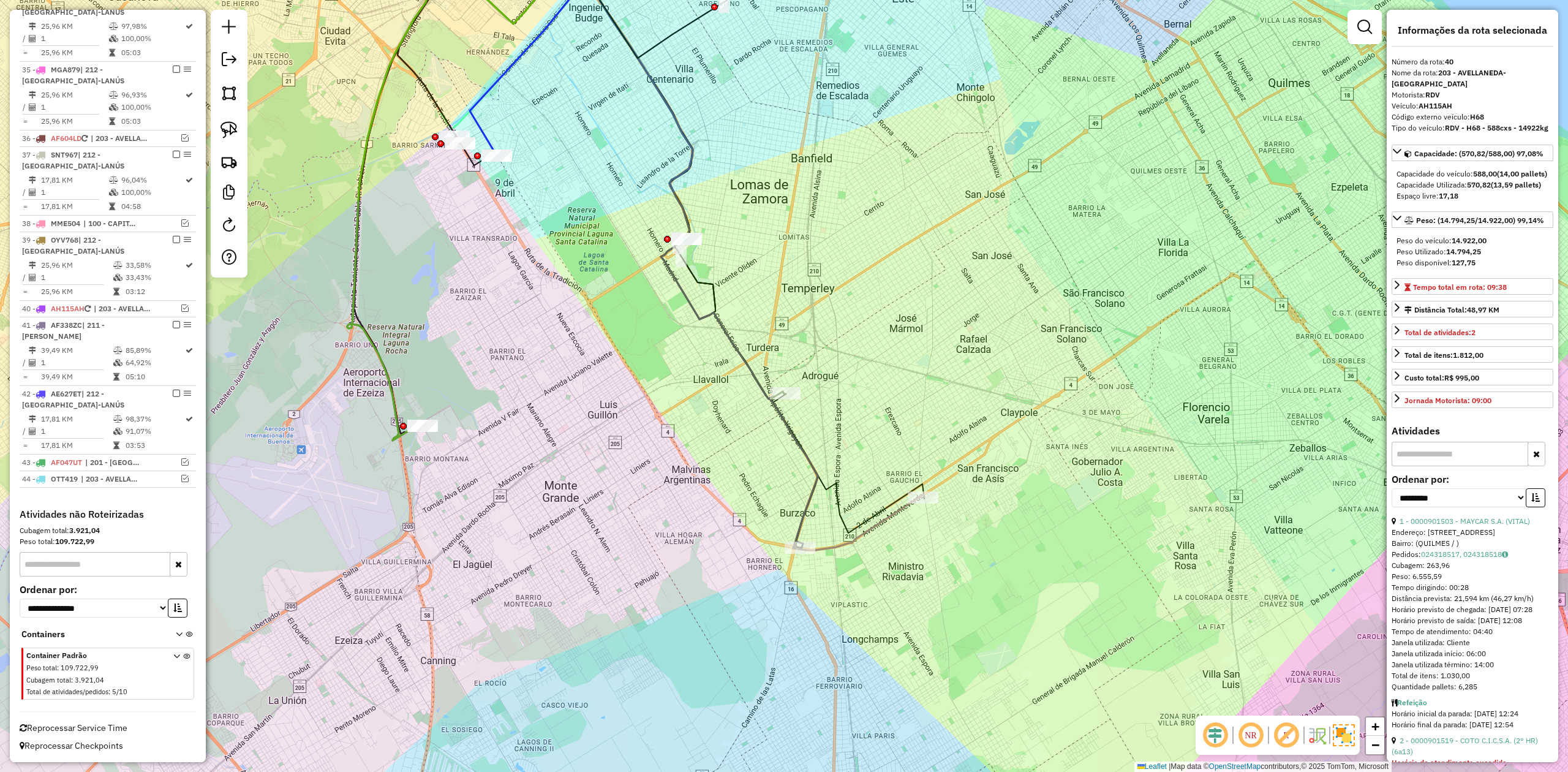
click at [895, 516] on icon at bounding box center [735, 258] width 376 height 583
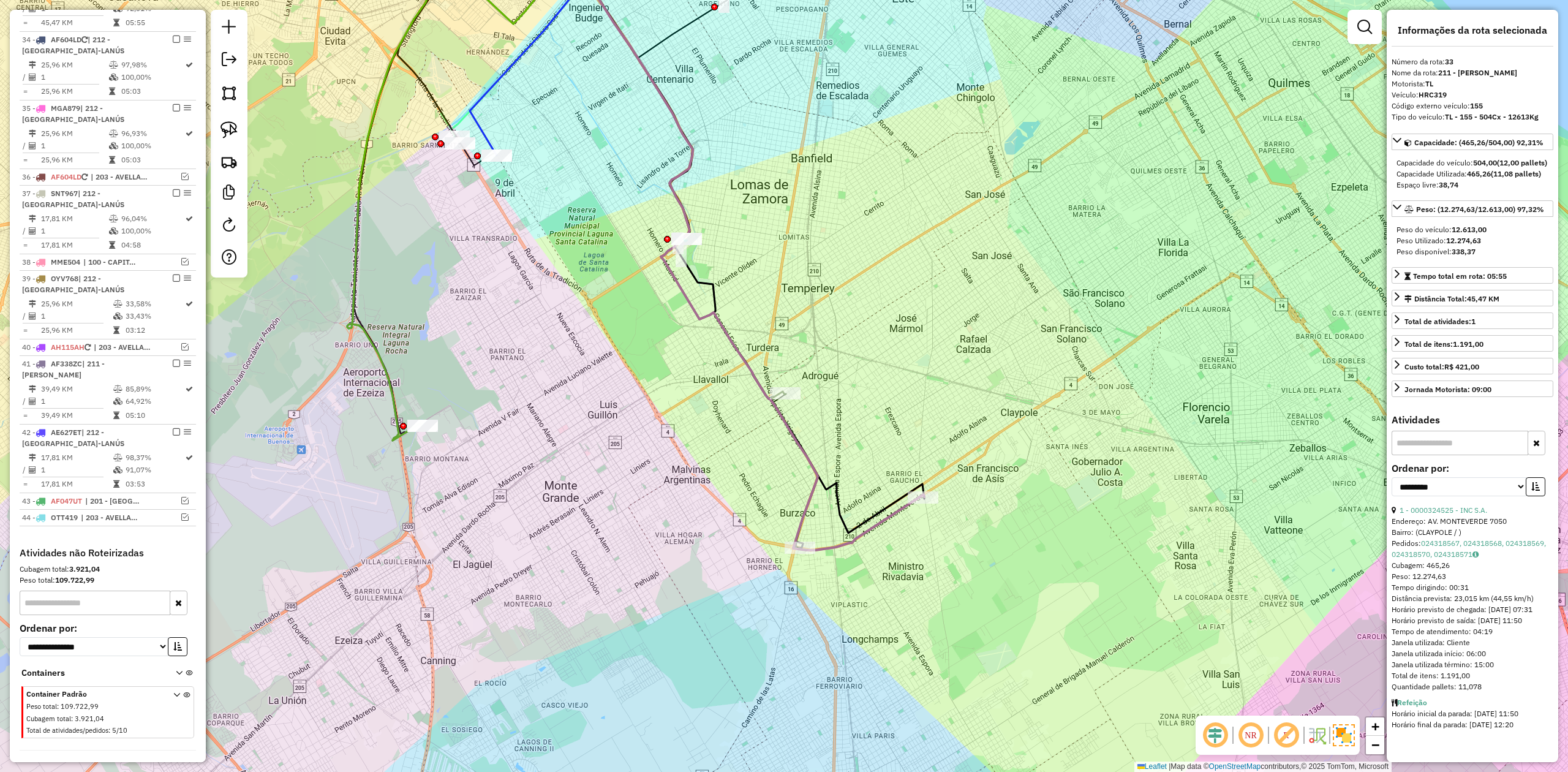
scroll to position [1423, 0]
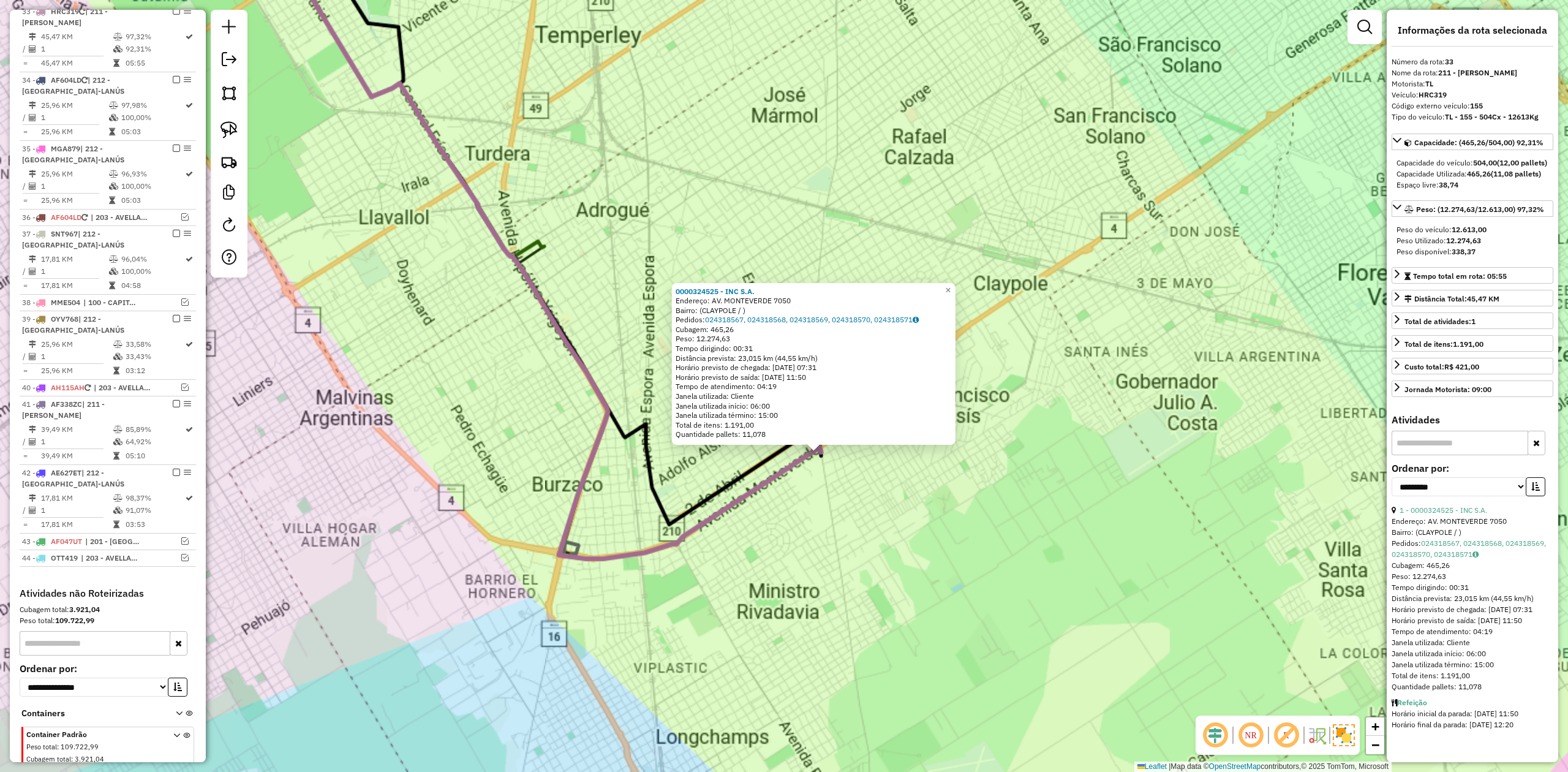
click at [805, 529] on div "0000324525 - INC S.A. Endereço: AV. MONTEVERDE 7050 Bairro: (CLAYPOLE / ) Pedid…" at bounding box center [784, 386] width 1568 height 772
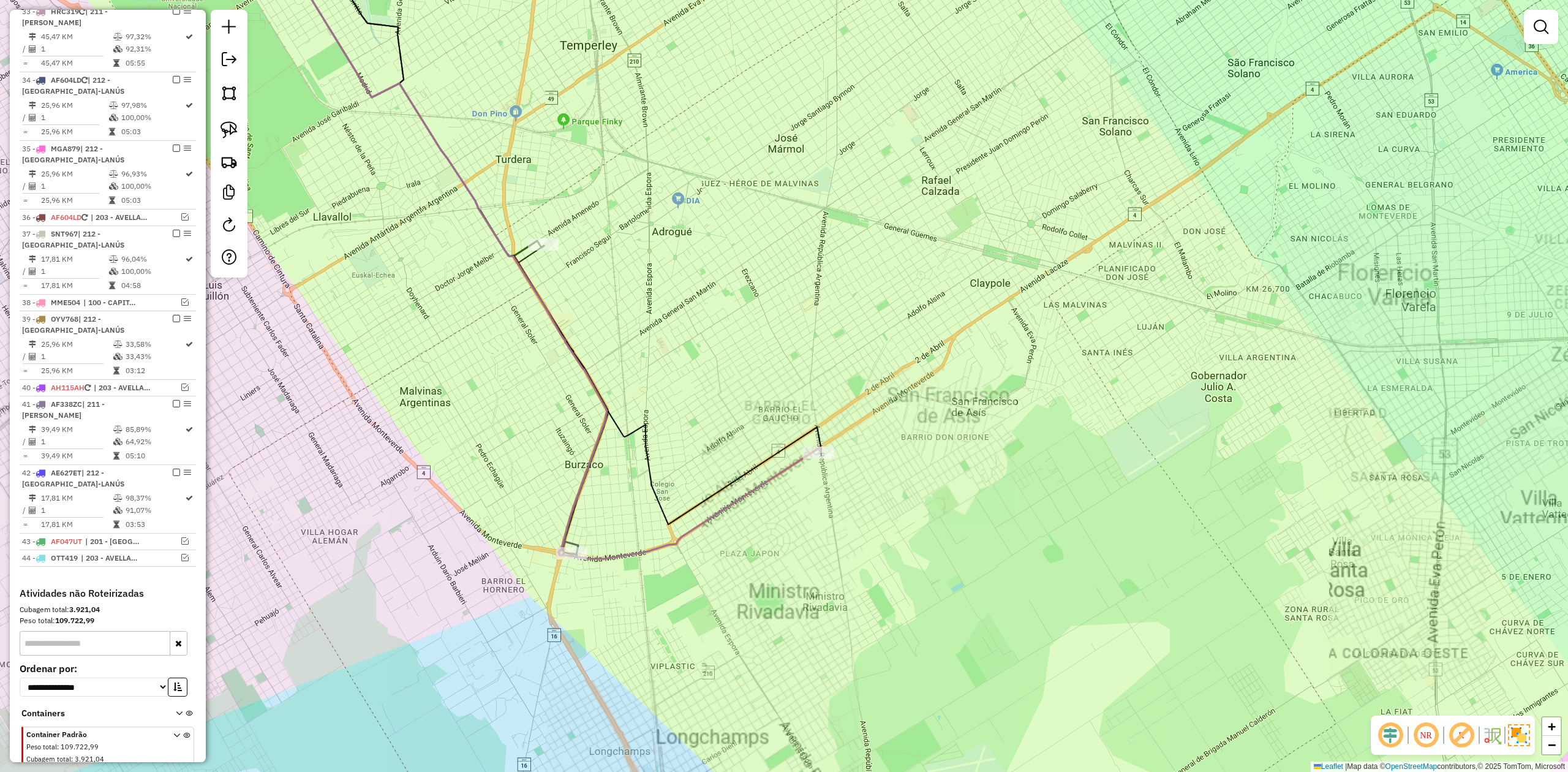
click at [790, 466] on icon at bounding box center [557, 241] width 526 height 636
select select "**********"
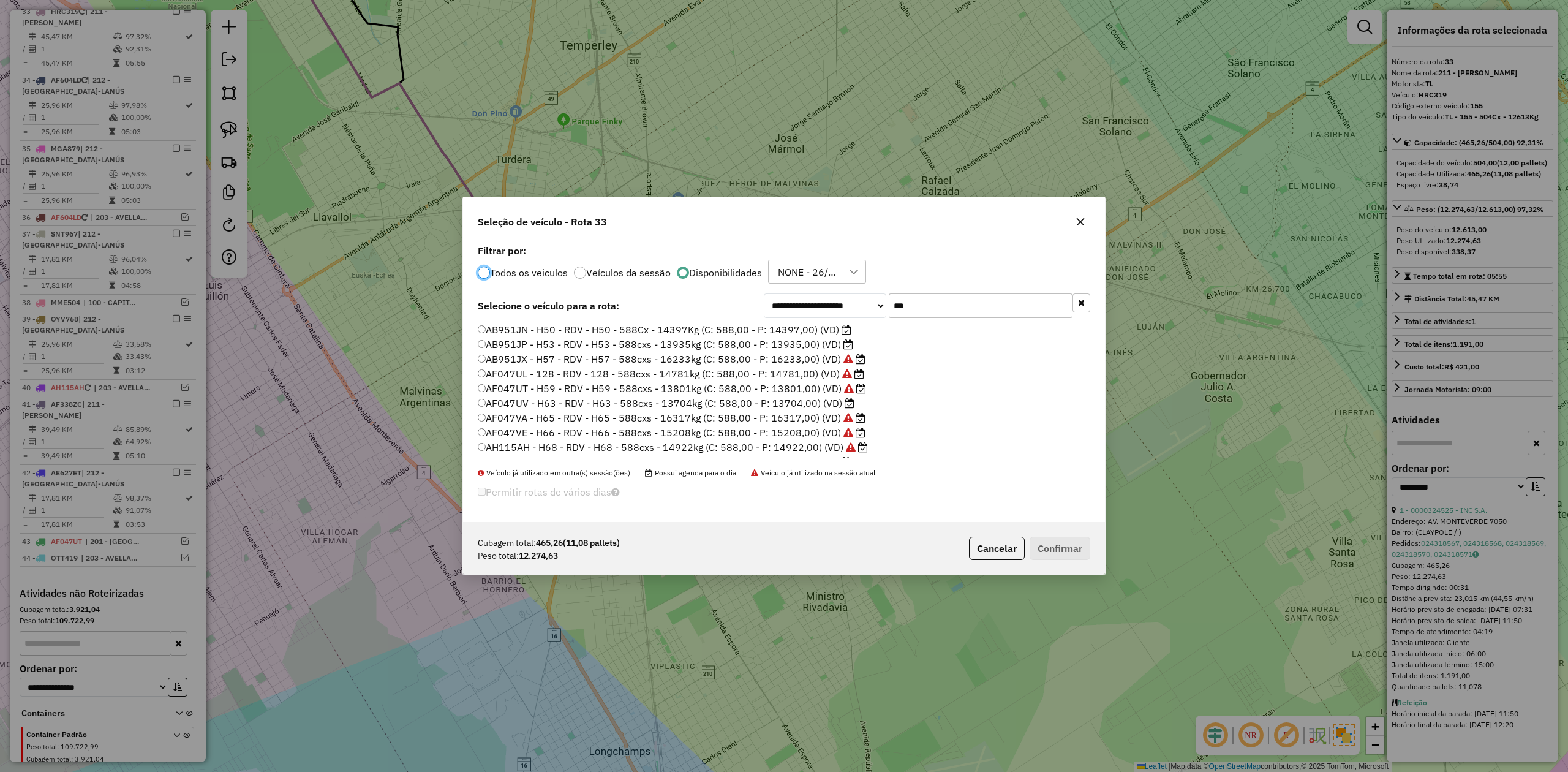
scroll to position [6, 4]
drag, startPoint x: 926, startPoint y: 307, endPoint x: 880, endPoint y: 302, distance: 46.3
click at [880, 302] on div "**********" at bounding box center [927, 306] width 326 height 25
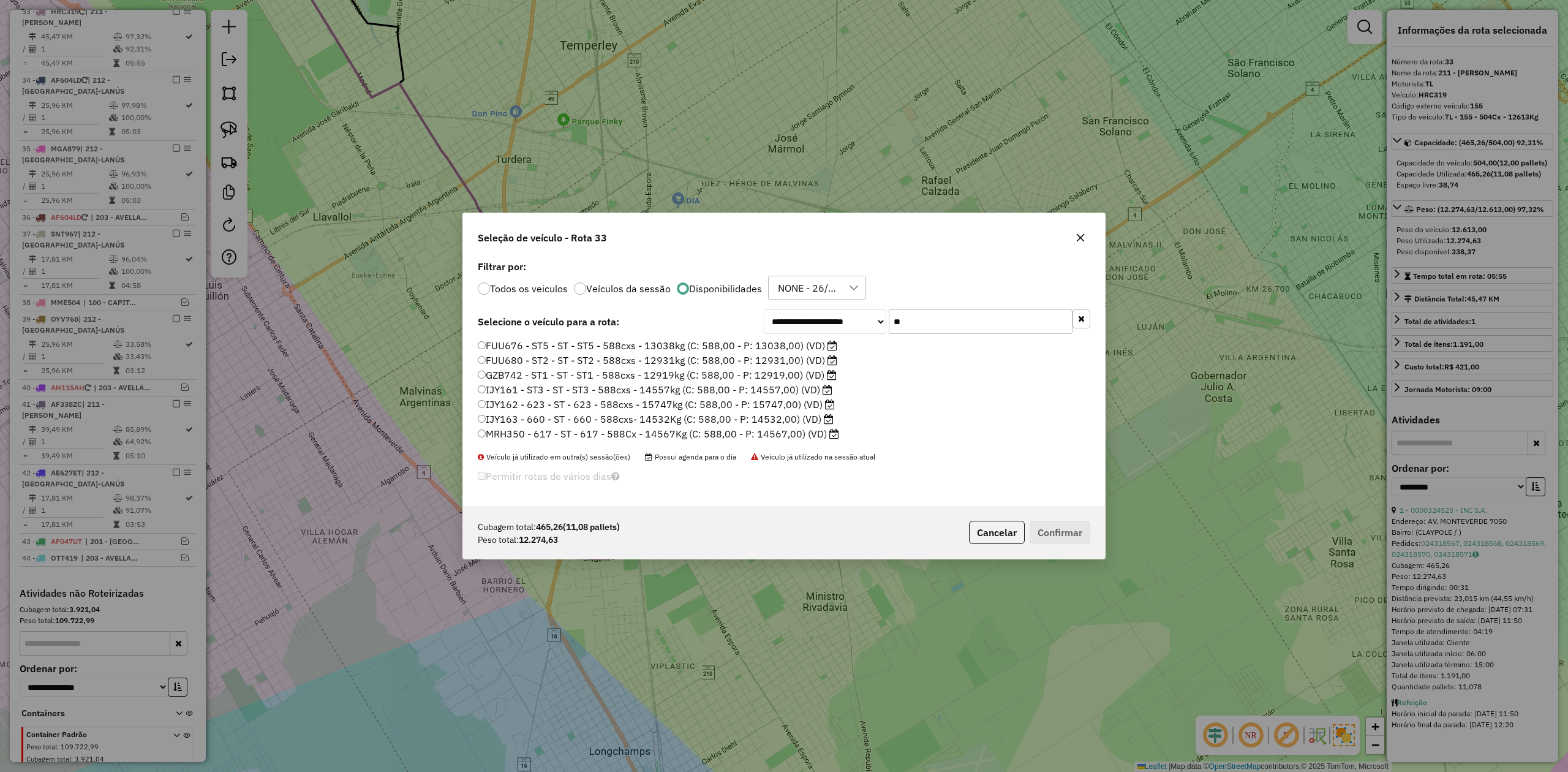
type input "**"
click at [801, 363] on label "FUU680 - ST2 - ST - ST2 - 588cxs - 12931kg (C: 588,00 - P: 12931,00) (VD)" at bounding box center [657, 359] width 359 height 15
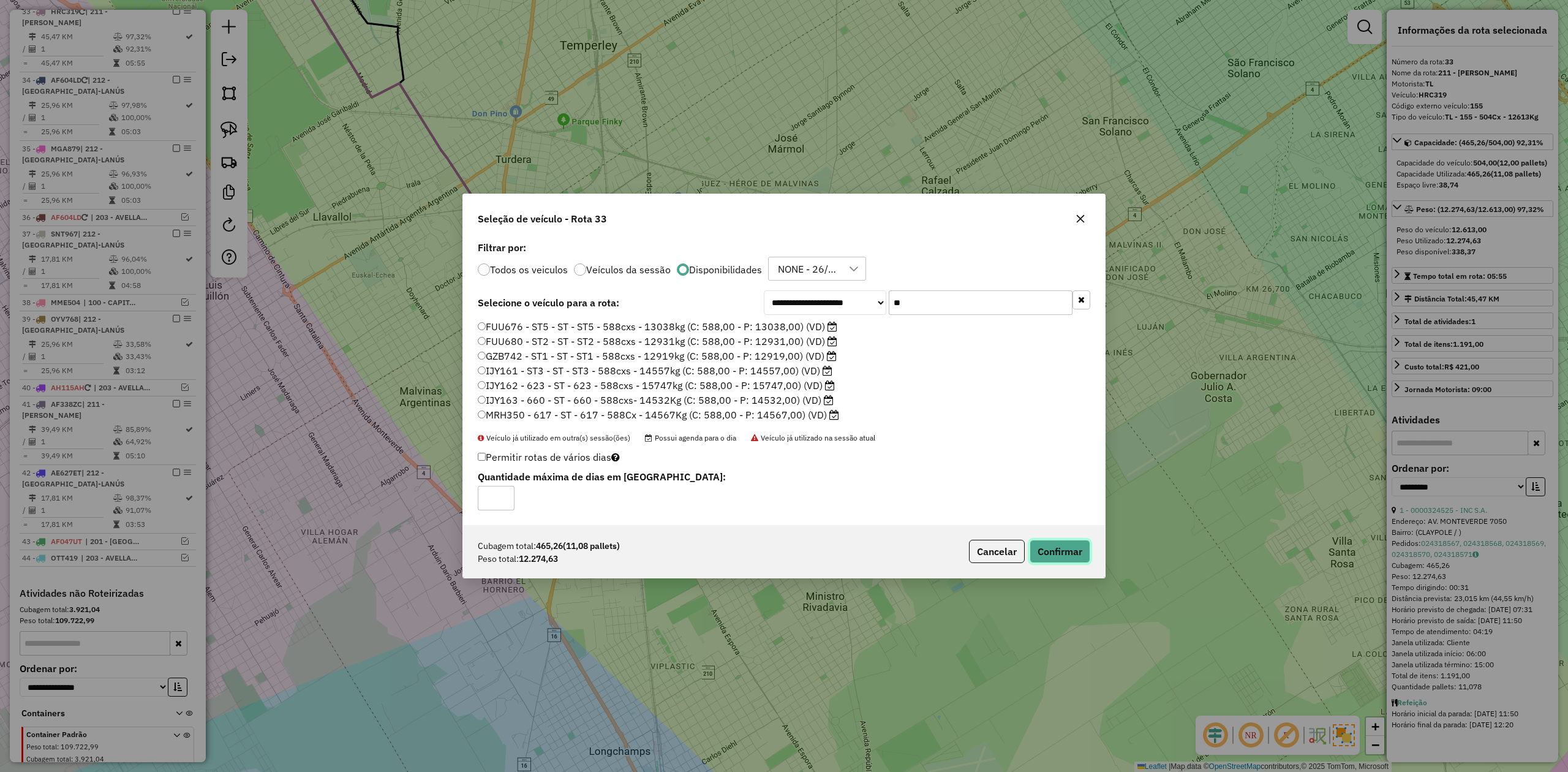
drag, startPoint x: 1068, startPoint y: 547, endPoint x: 1072, endPoint y: 554, distance: 8.1
click at [1067, 547] on button "Confirmar" at bounding box center [1060, 551] width 61 height 23
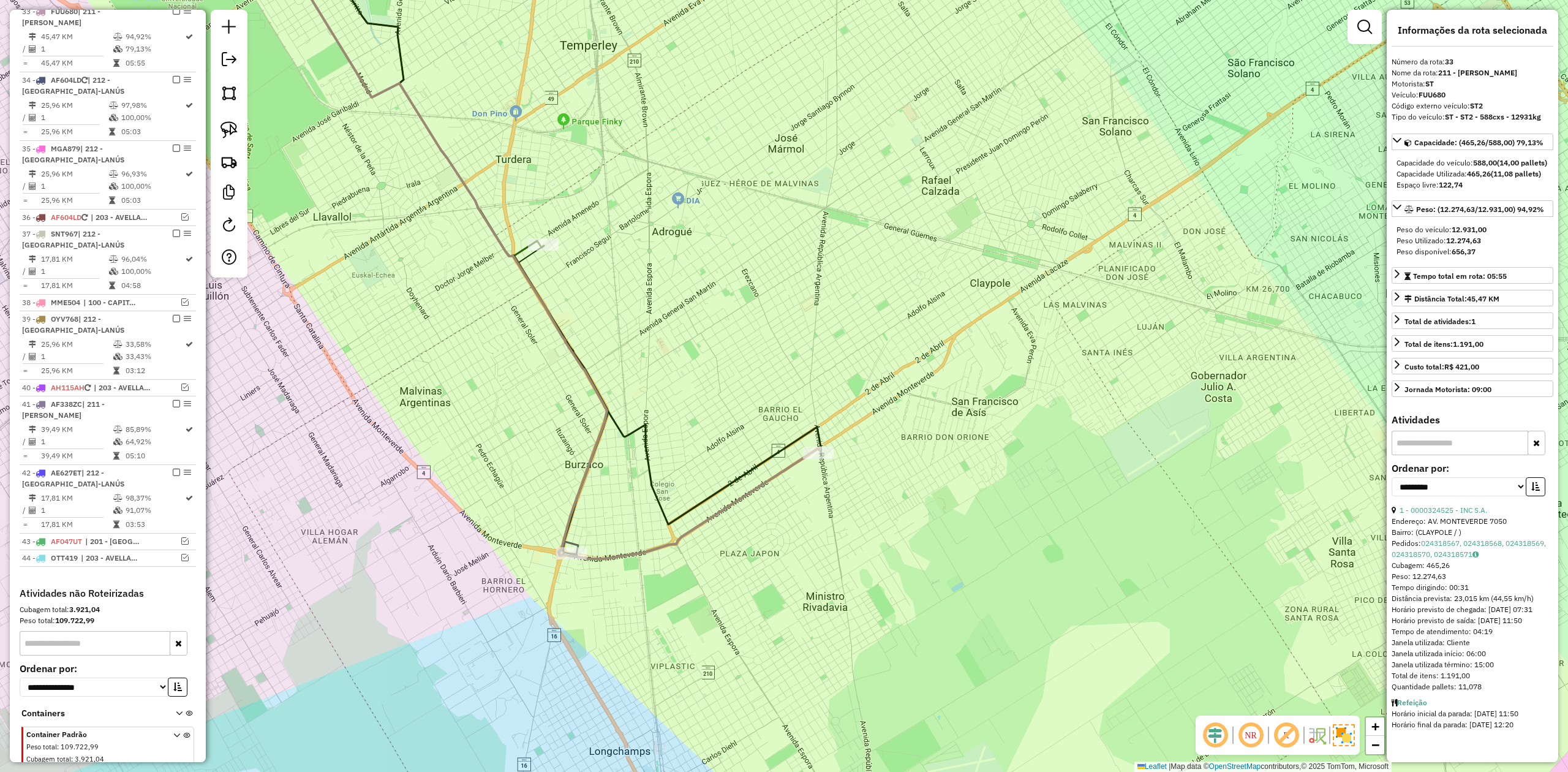
click at [851, 529] on div "Janela de atendimento Grade de atendimento Capacidade Transportadoras Veículos …" at bounding box center [784, 386] width 1568 height 772
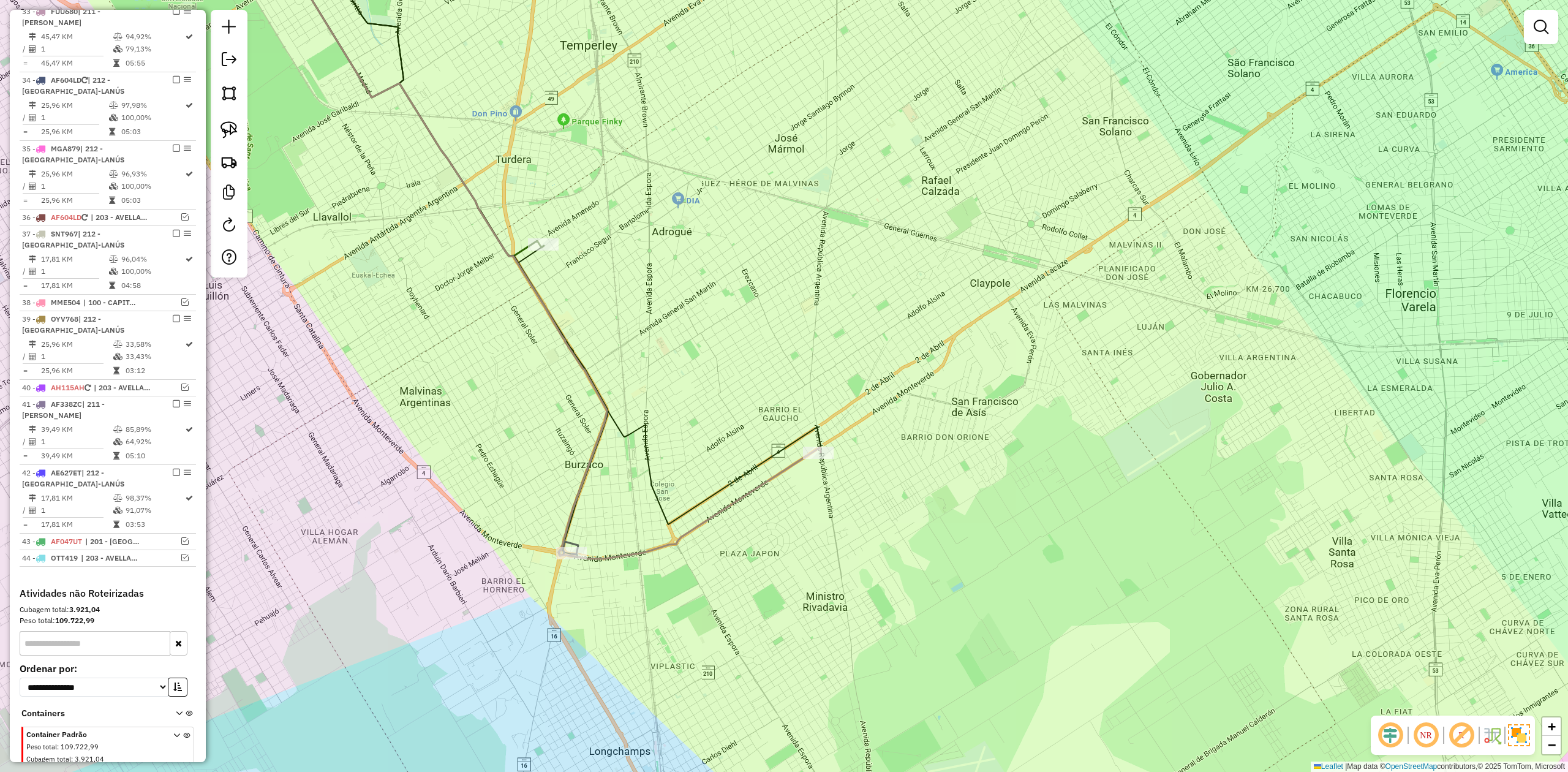
drag, startPoint x: 784, startPoint y: 470, endPoint x: 750, endPoint y: 469, distance: 34.0
click at [784, 469] on icon at bounding box center [557, 241] width 526 height 636
select select "**********"
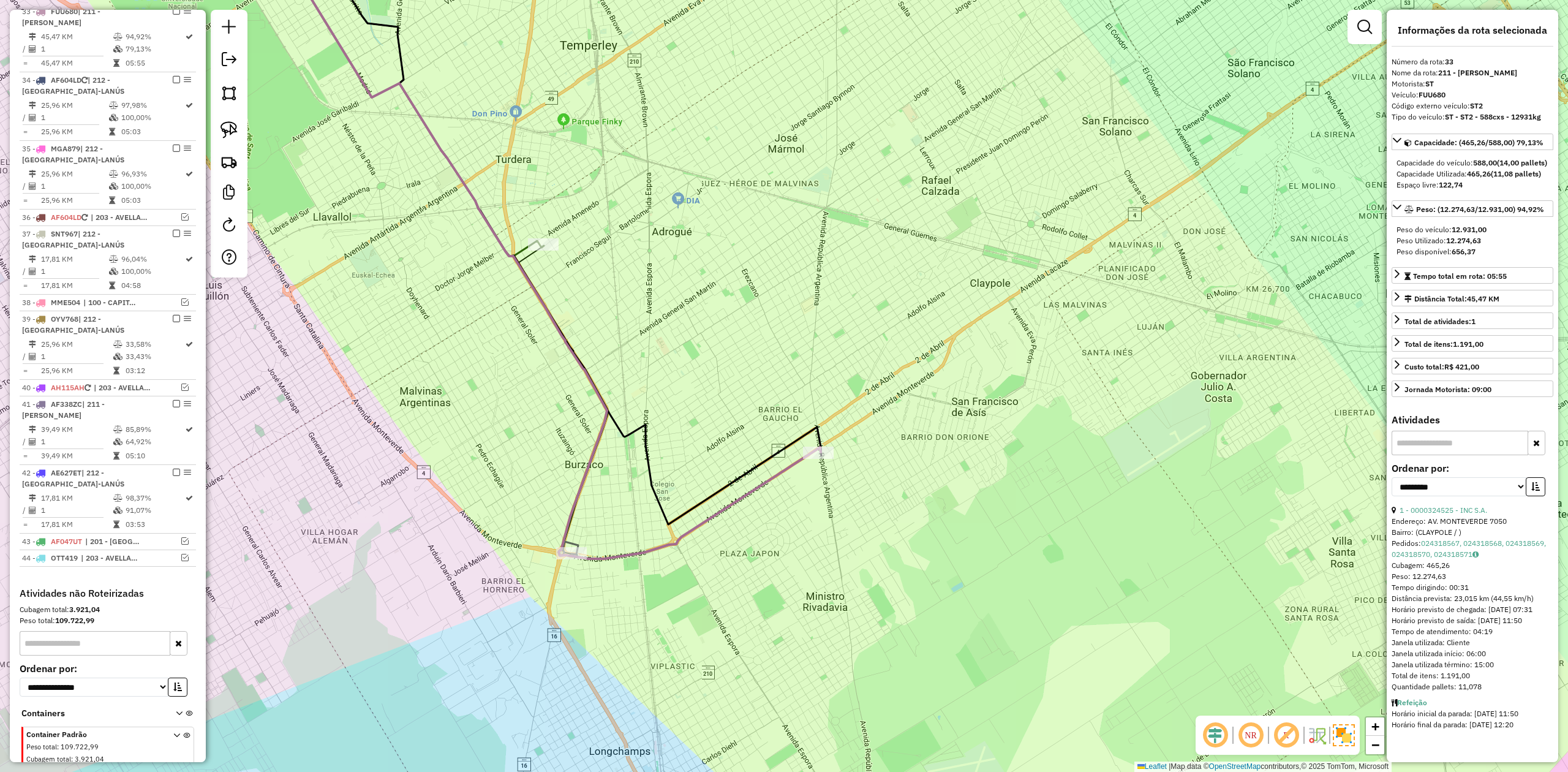
click at [172, 15] on em at bounding box center [176, 12] width 8 height 8
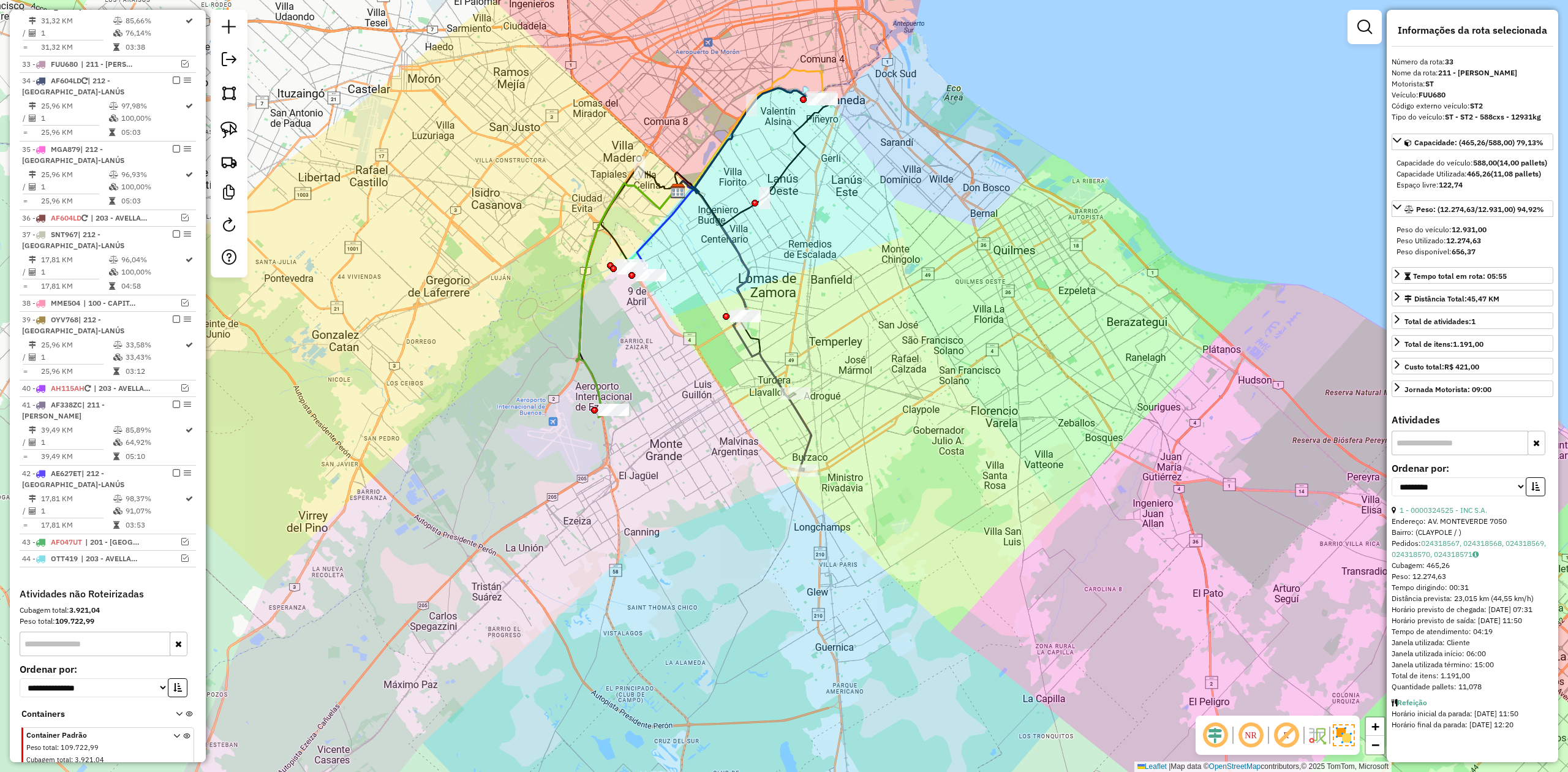
click at [802, 427] on icon at bounding box center [743, 326] width 135 height 290
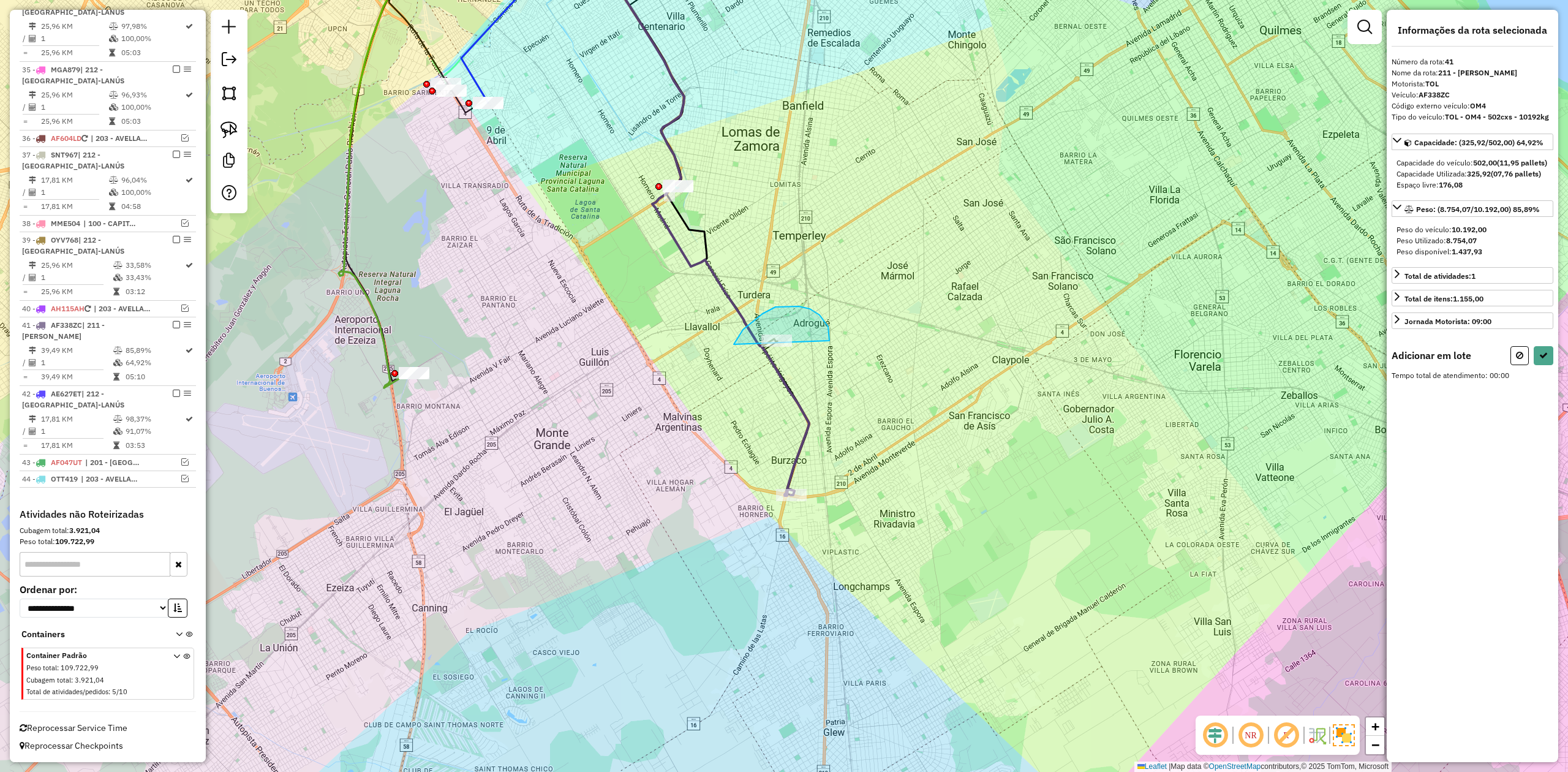
drag, startPoint x: 775, startPoint y: 307, endPoint x: 863, endPoint y: 388, distance: 119.6
select select "**********"
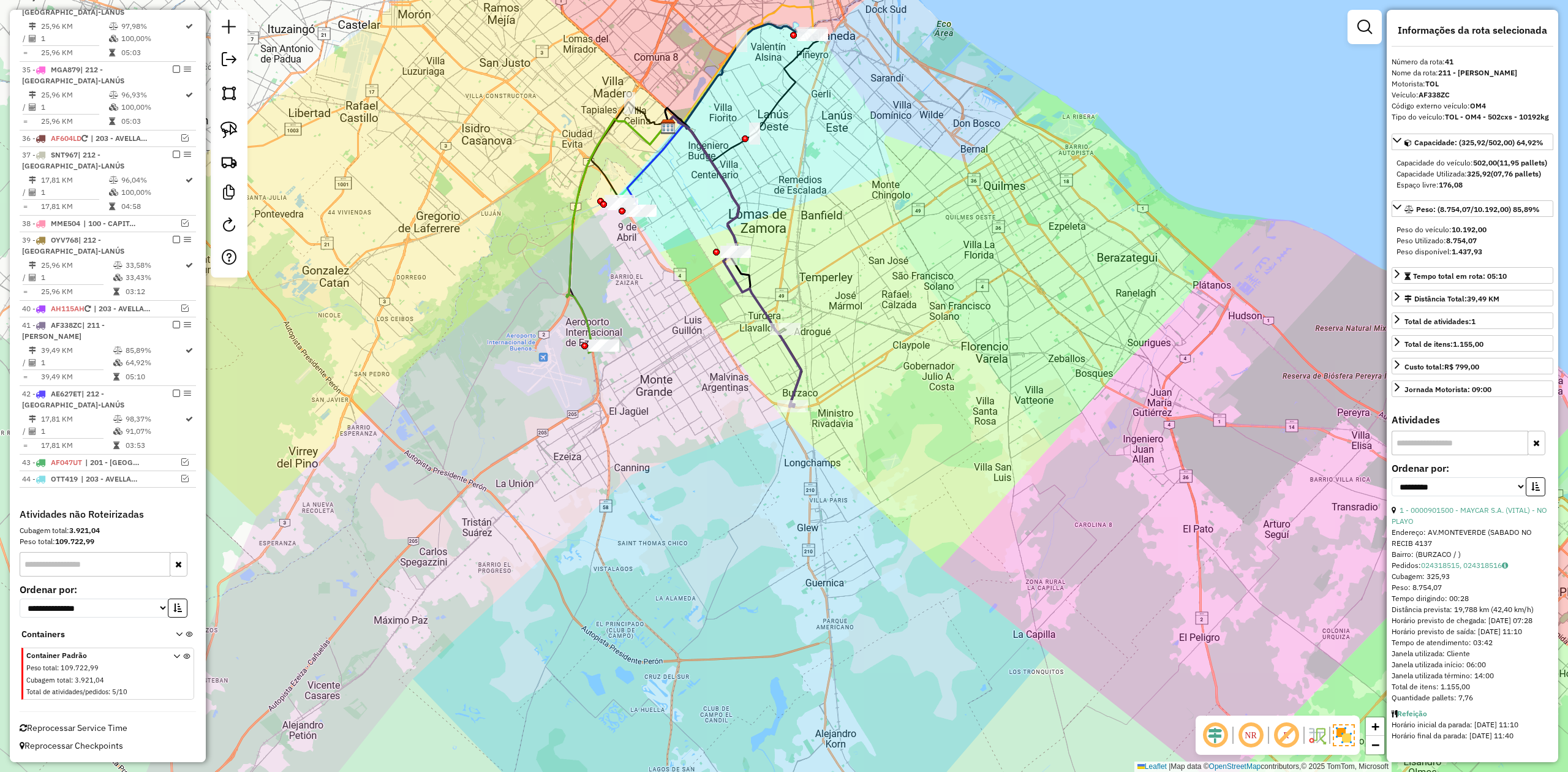
click at [826, 259] on div "Janela de atendimento Grade de atendimento Capacidade Transportadoras Veículos …" at bounding box center [784, 386] width 1568 height 772
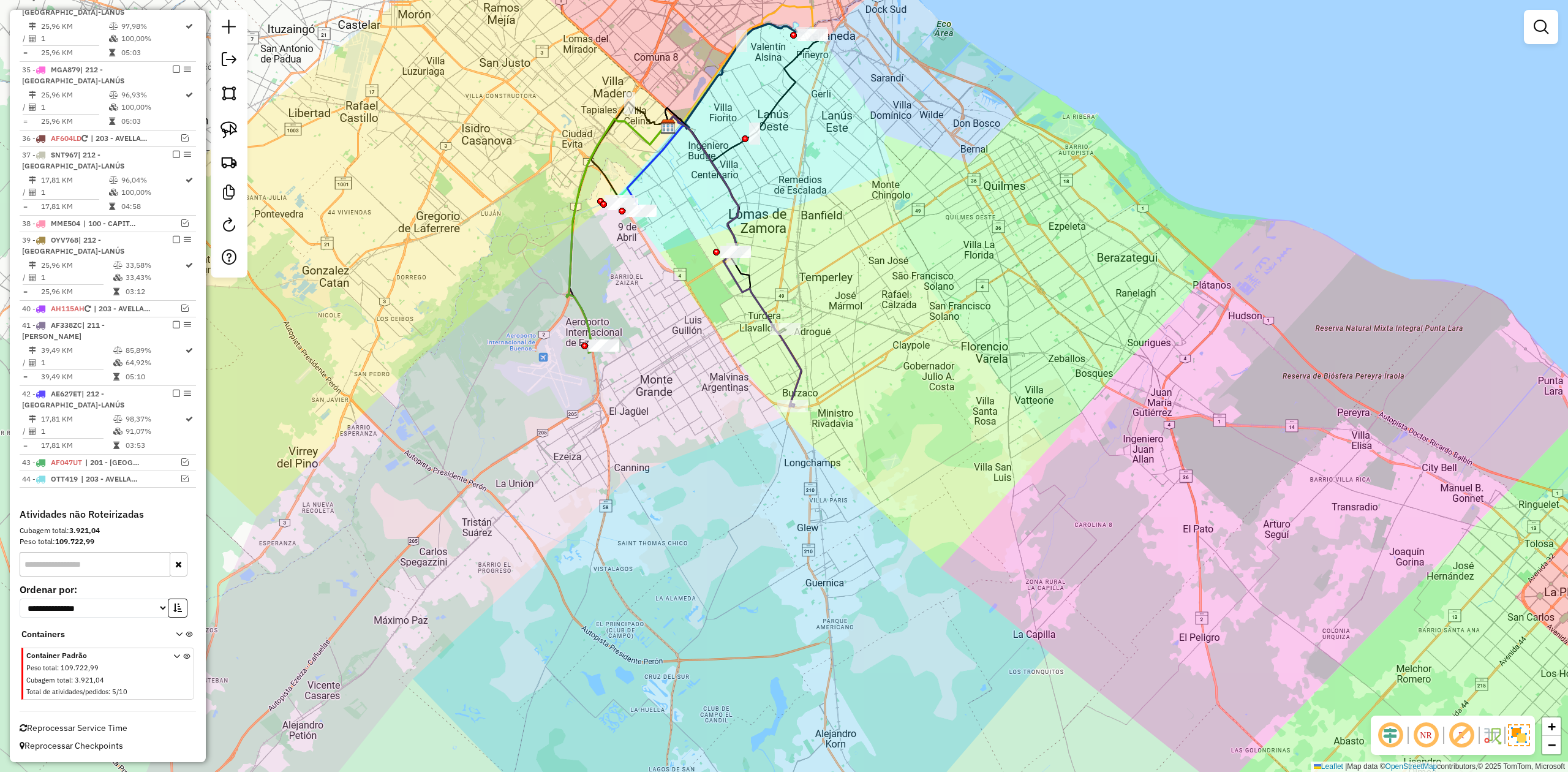
drag, startPoint x: 833, startPoint y: 226, endPoint x: 828, endPoint y: 296, distance: 70.2
click at [831, 292] on div "Janela de atendimento Grade de atendimento Capacidade Transportadoras Veículos …" at bounding box center [784, 386] width 1568 height 772
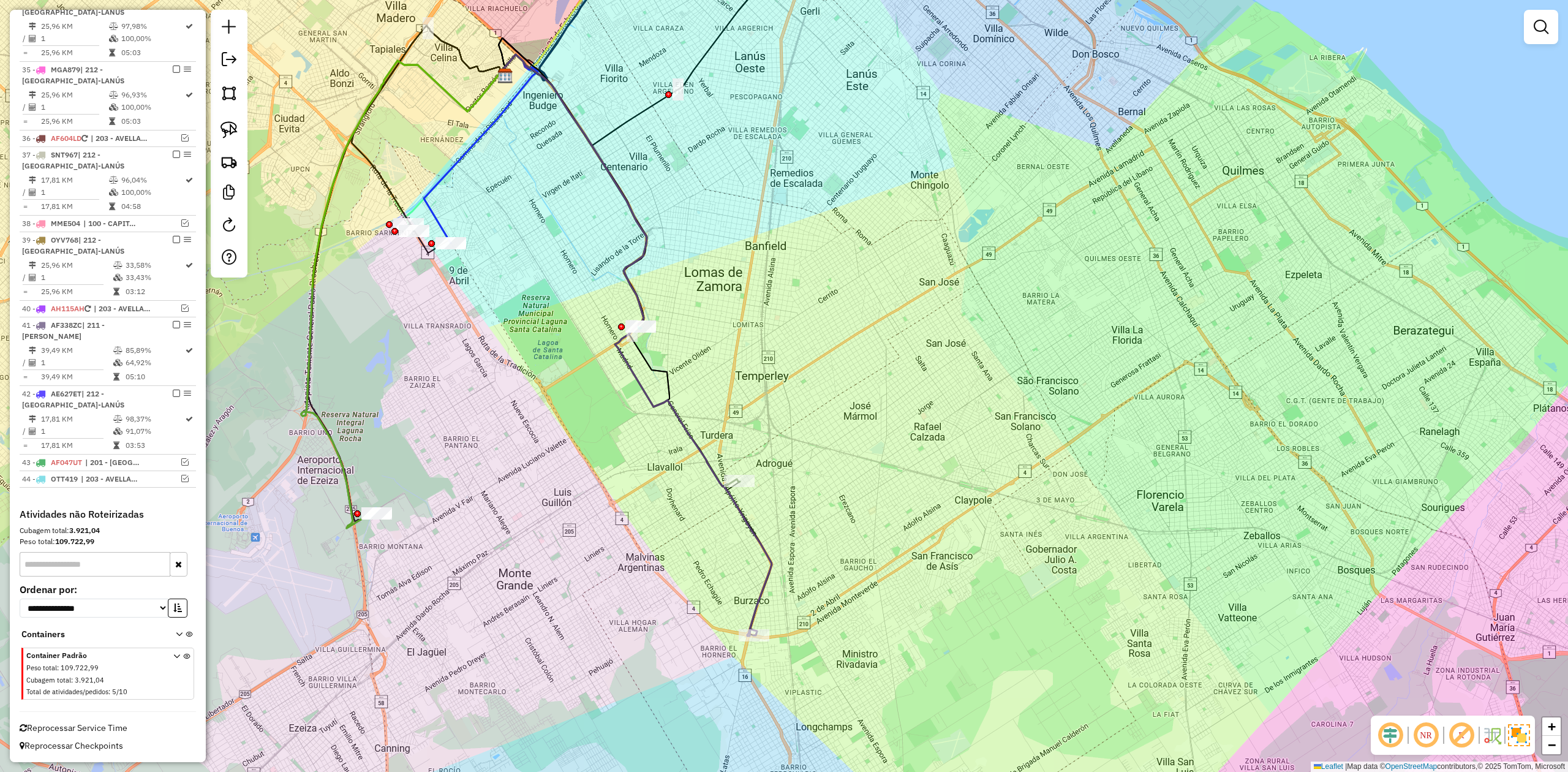
drag, startPoint x: 826, startPoint y: 304, endPoint x: 773, endPoint y: 406, distance: 114.9
click at [774, 406] on div "Janela de atendimento Grade de atendimento Capacidade Transportadoras Veículos …" at bounding box center [784, 386] width 1568 height 772
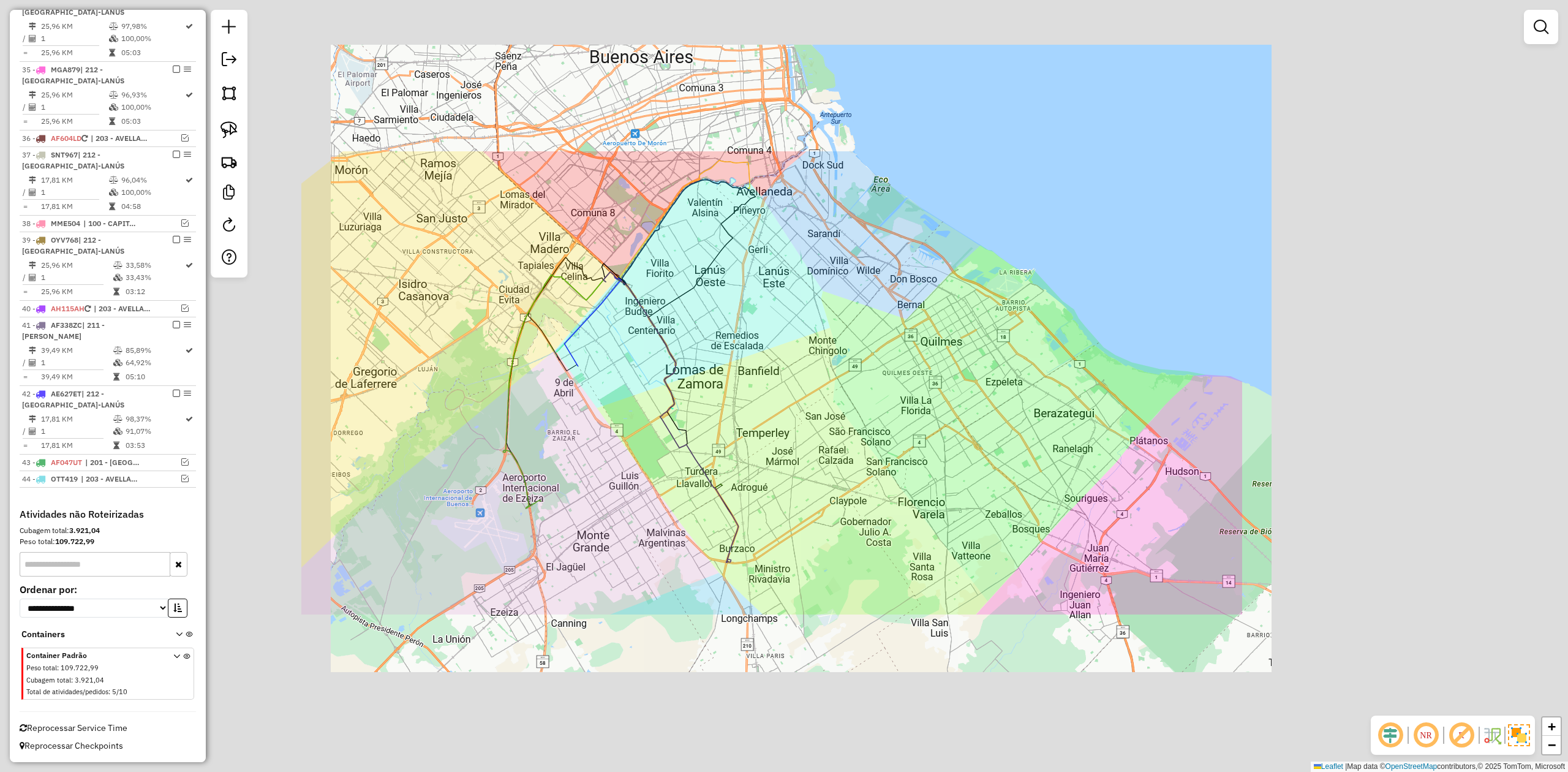
click at [771, 354] on div "Janela de atendimento Grade de atendimento Capacidade Transportadoras Veículos …" at bounding box center [784, 386] width 1568 height 772
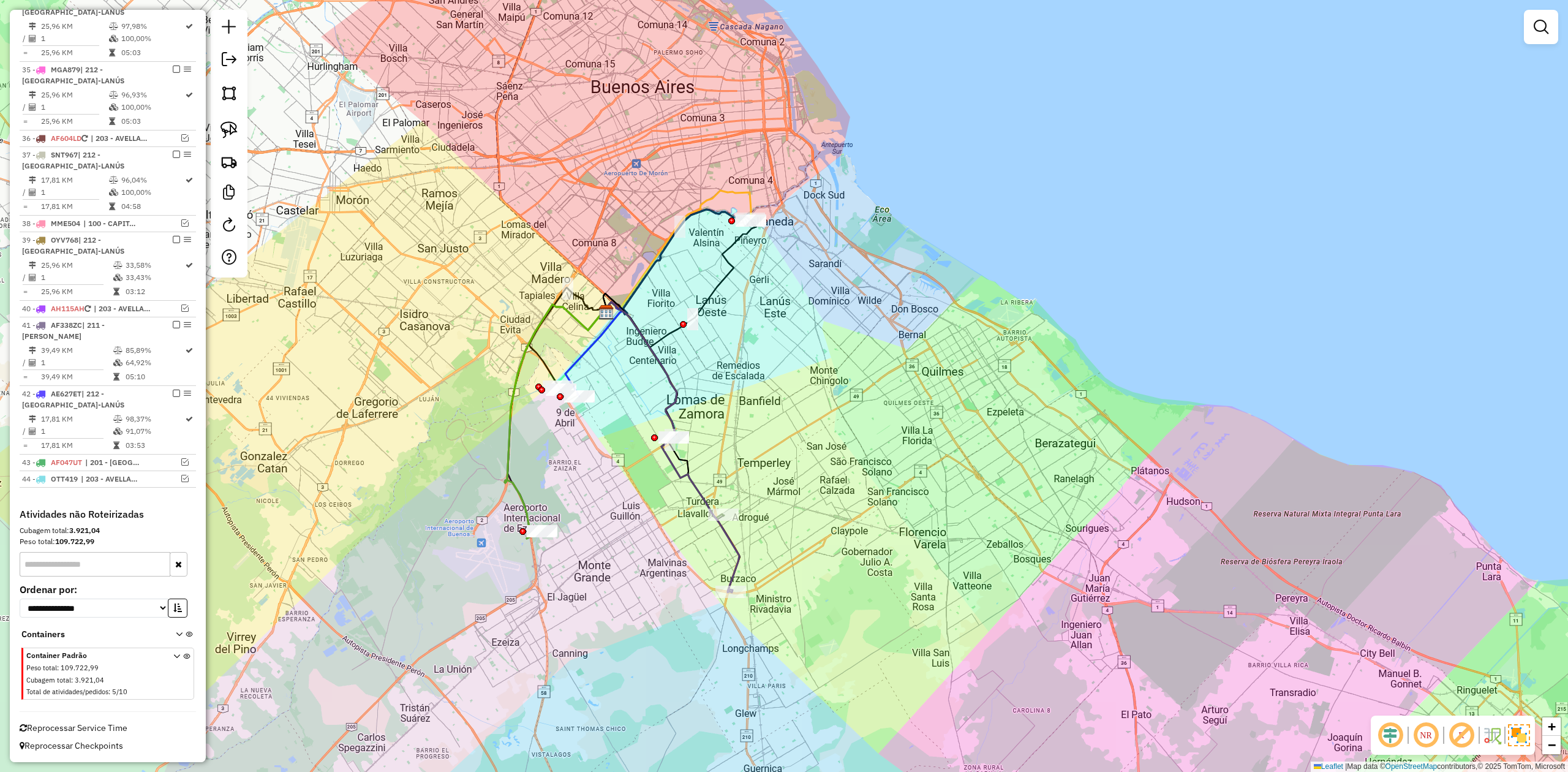
drag, startPoint x: 777, startPoint y: 304, endPoint x: 779, endPoint y: 339, distance: 35.1
click at [779, 339] on div "Janela de atendimento Grade de atendimento Capacidade Transportadoras Veículos …" at bounding box center [784, 386] width 1568 height 772
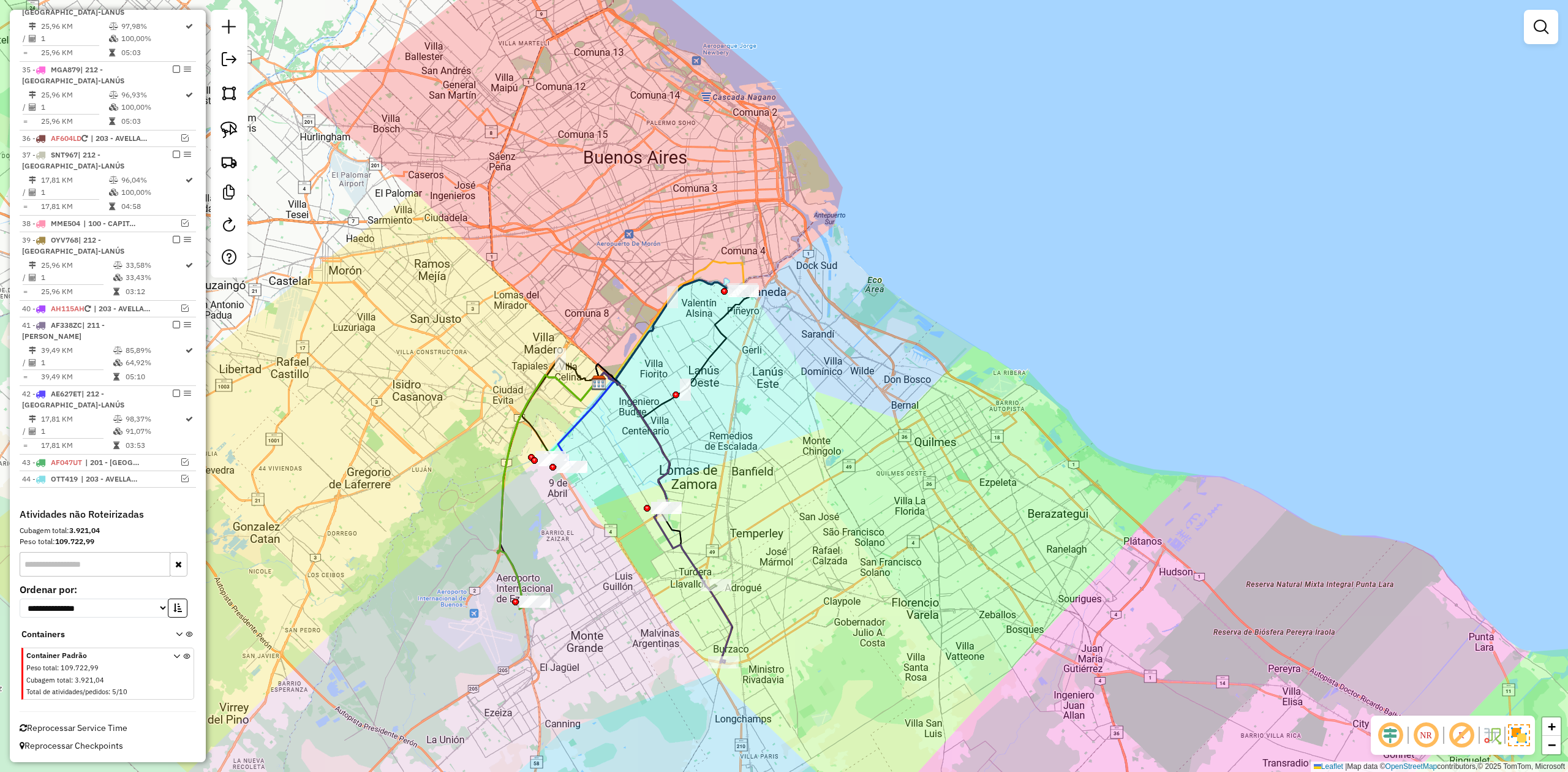
drag, startPoint x: 757, startPoint y: 412, endPoint x: 727, endPoint y: 496, distance: 89.2
click at [727, 496] on div "Janela de atendimento Grade de atendimento Capacidade Transportadoras Veículos …" at bounding box center [784, 386] width 1568 height 772
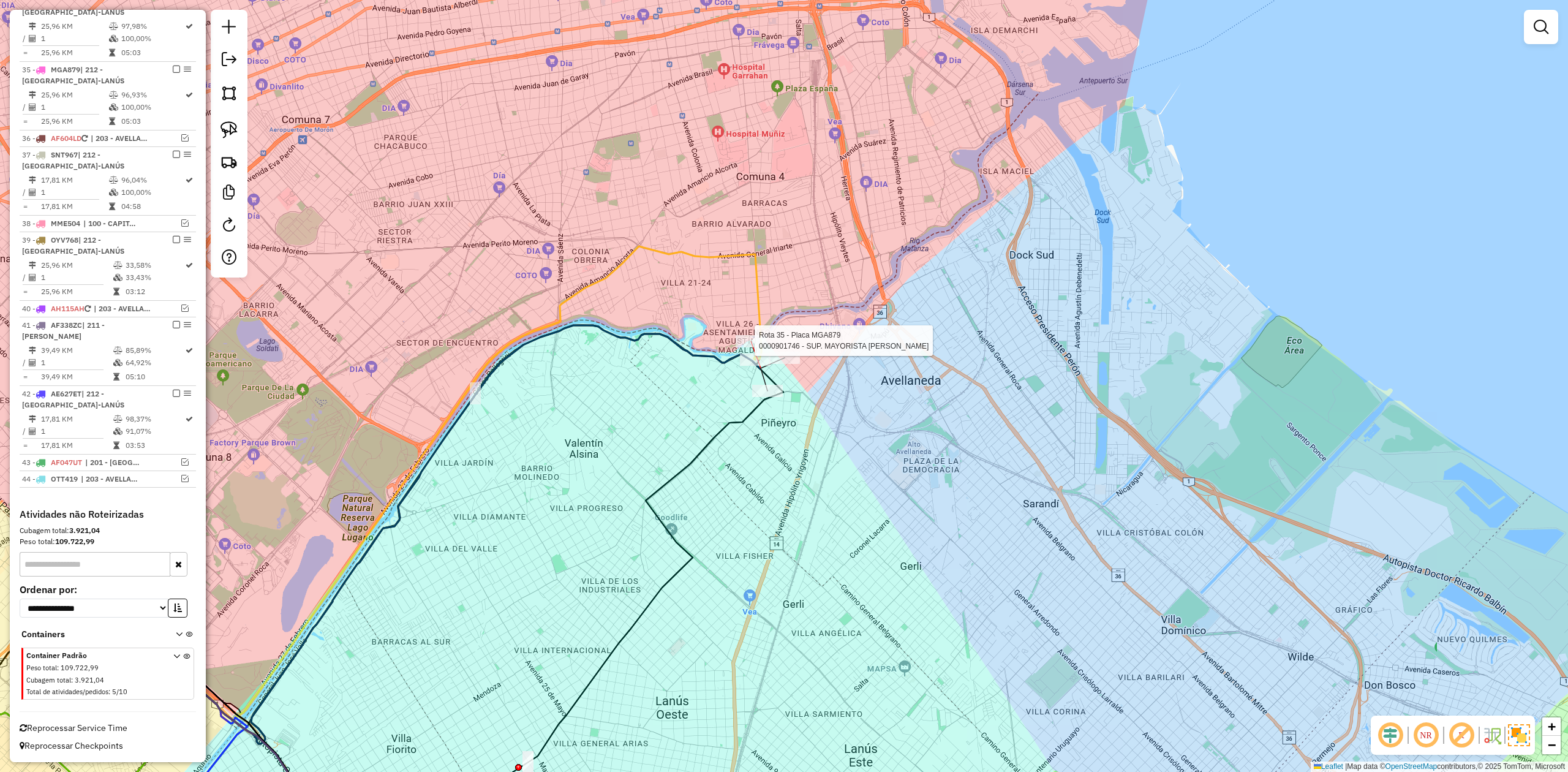
select select "**********"
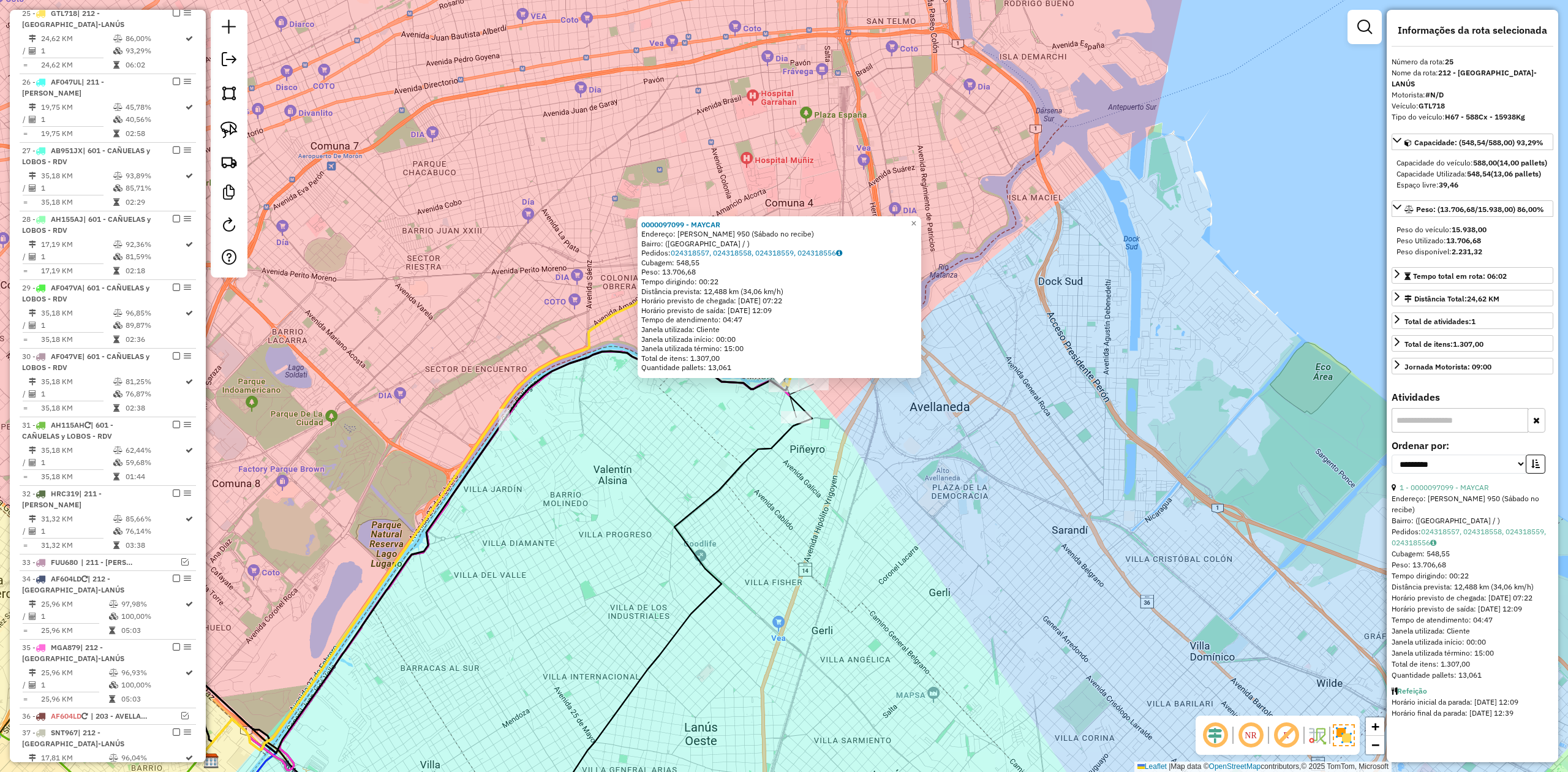
click at [812, 419] on icon at bounding box center [505, 622] width 614 height 454
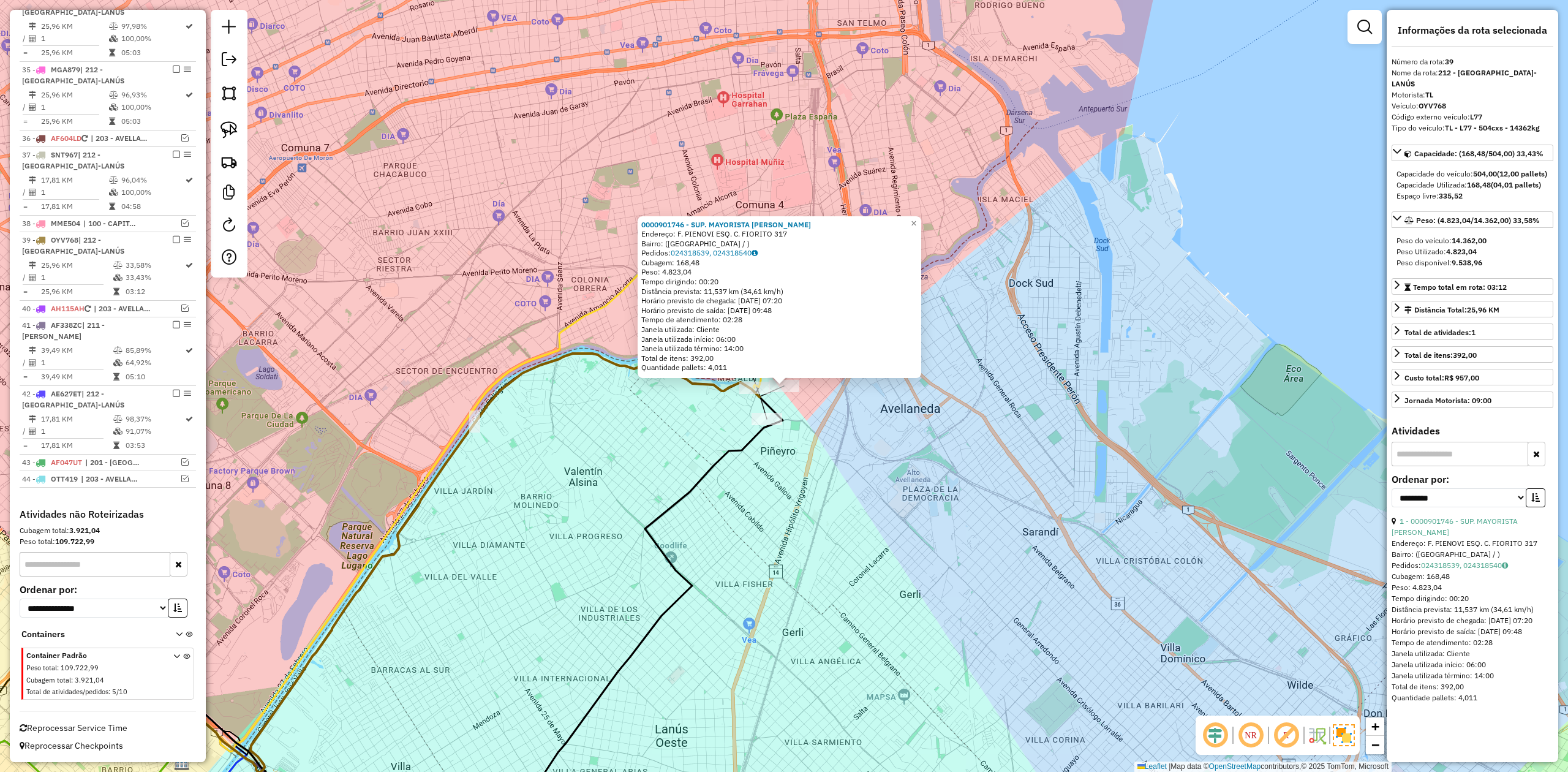
click at [809, 422] on div "0000901746 - SUP. MAYORISTA MAKRO S.A. Endereço: F. PIENOVI ESQ. C. FIORITO 317…" at bounding box center [784, 386] width 1568 height 772
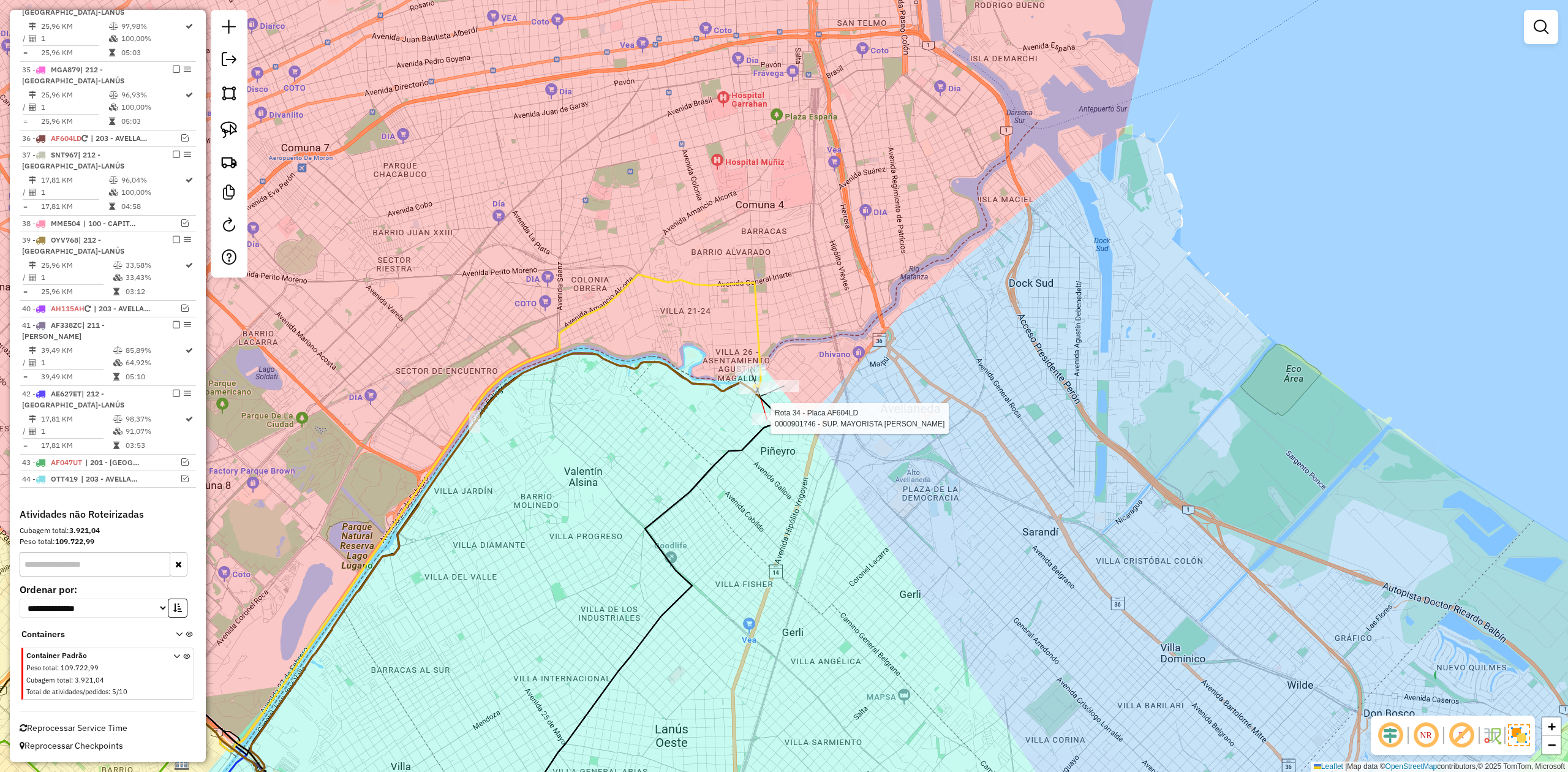
select select "**********"
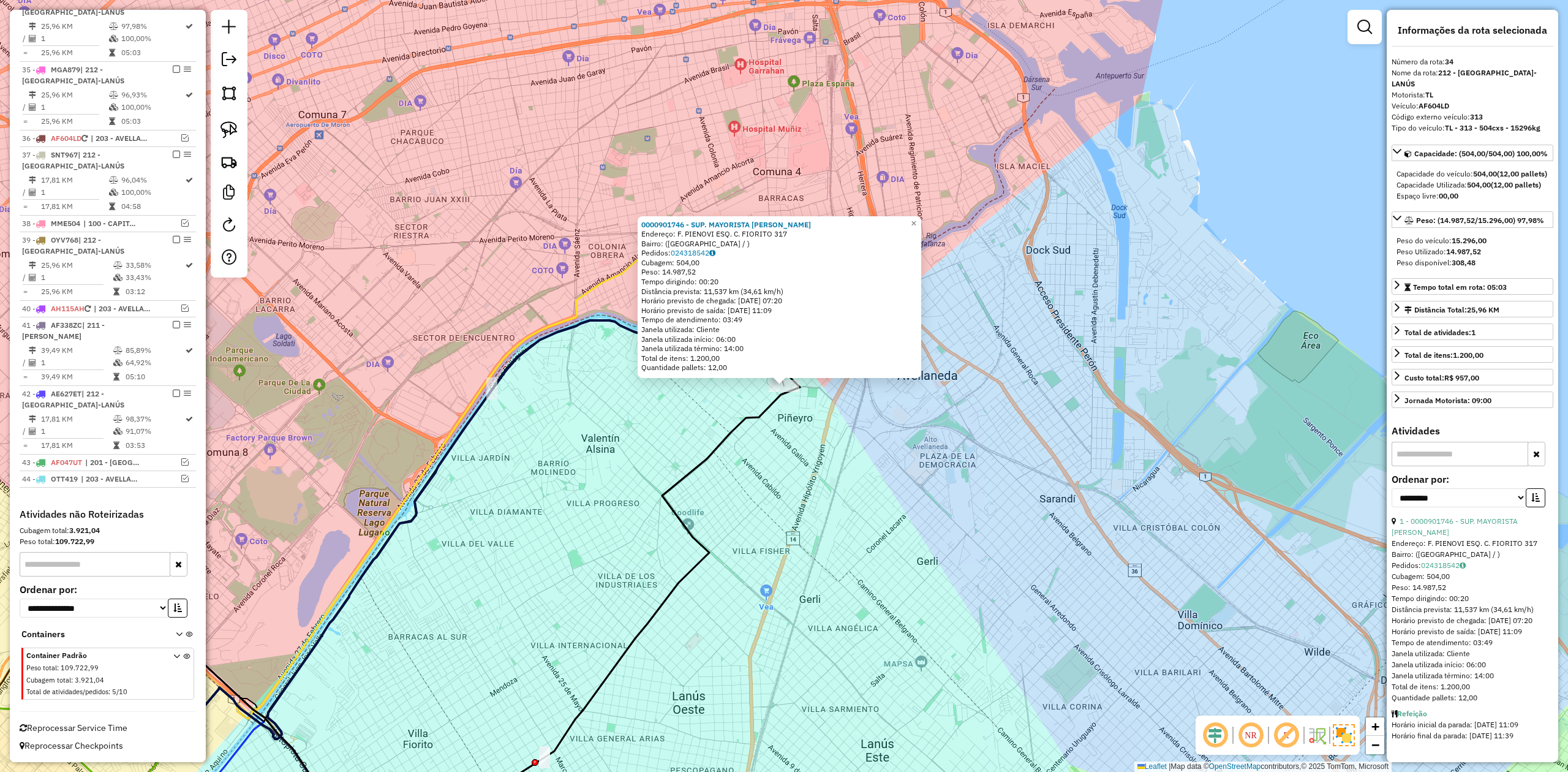
scroll to position [1439, 0]
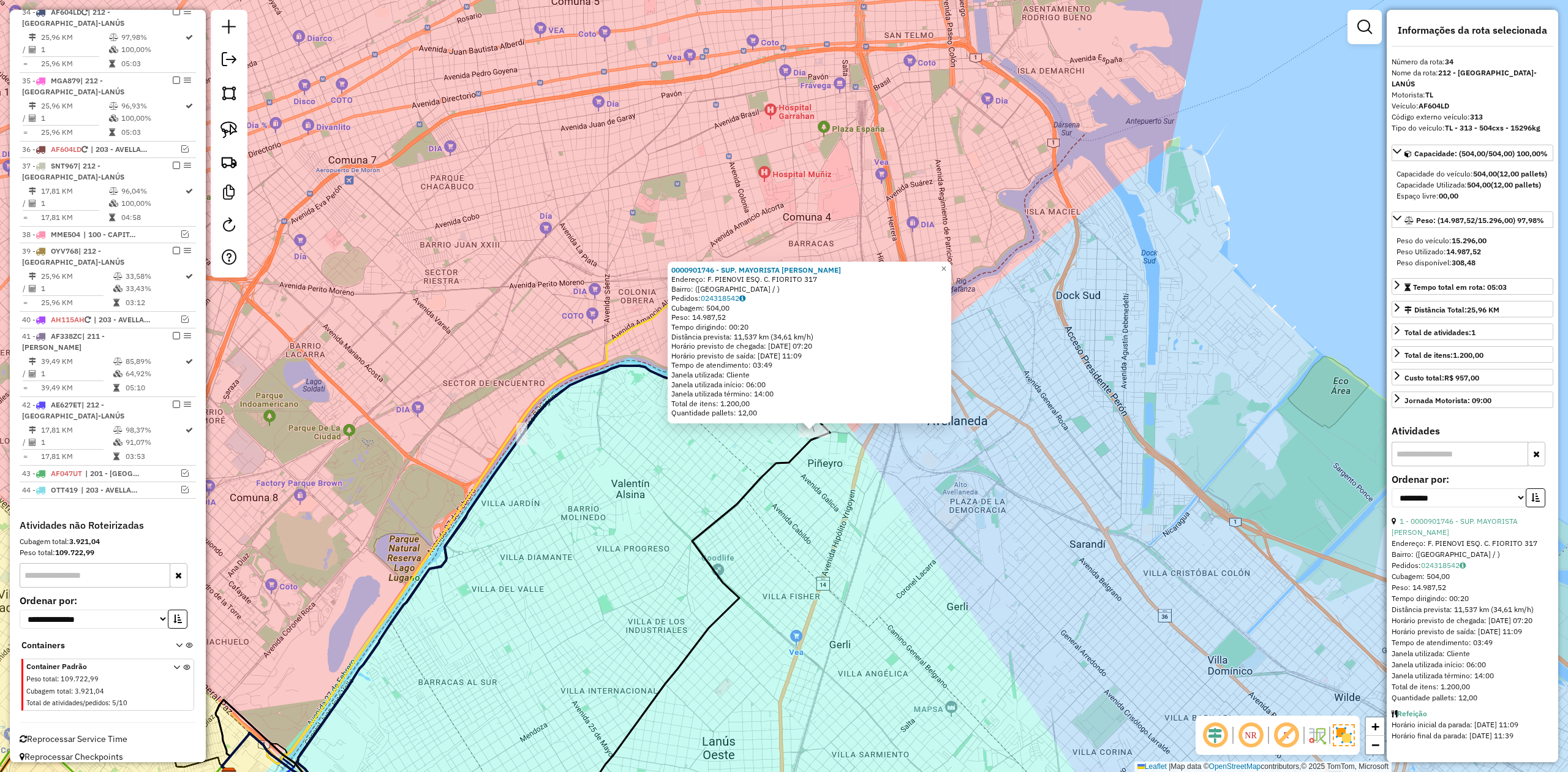
drag, startPoint x: 794, startPoint y: 453, endPoint x: 817, endPoint y: 485, distance: 39.4
click at [817, 485] on div "0000901746 - SUP. MAYORISTA MAKRO S.A. Endereço: F. PIENOVI ESQ. C. FIORITO 317…" at bounding box center [784, 386] width 1568 height 772
click at [856, 460] on div "0000901746 - SUP. MAYORISTA MAKRO S.A. Endereço: F. PIENOVI ESQ. C. FIORITO 317…" at bounding box center [784, 386] width 1568 height 772
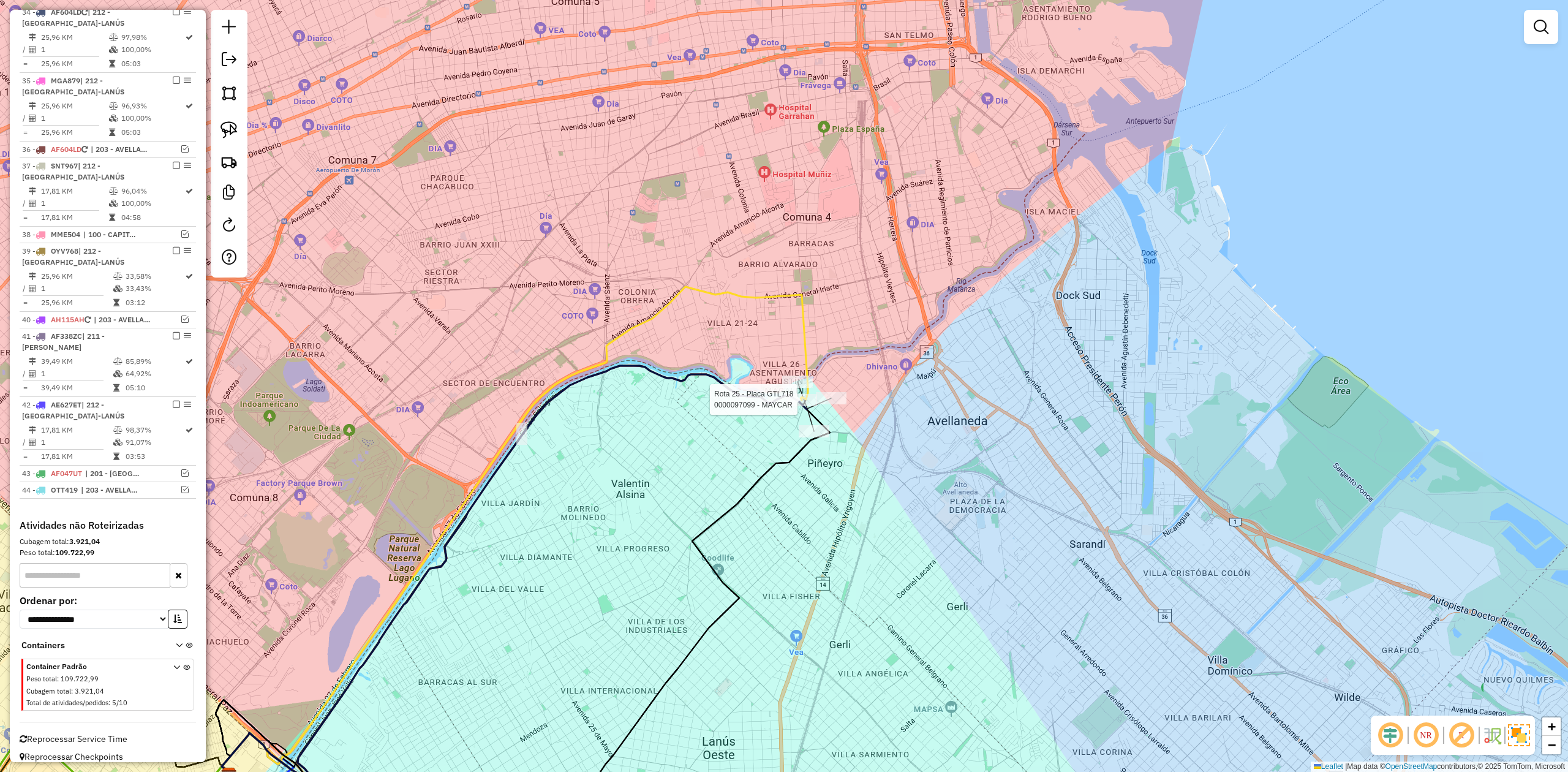
select select "**********"
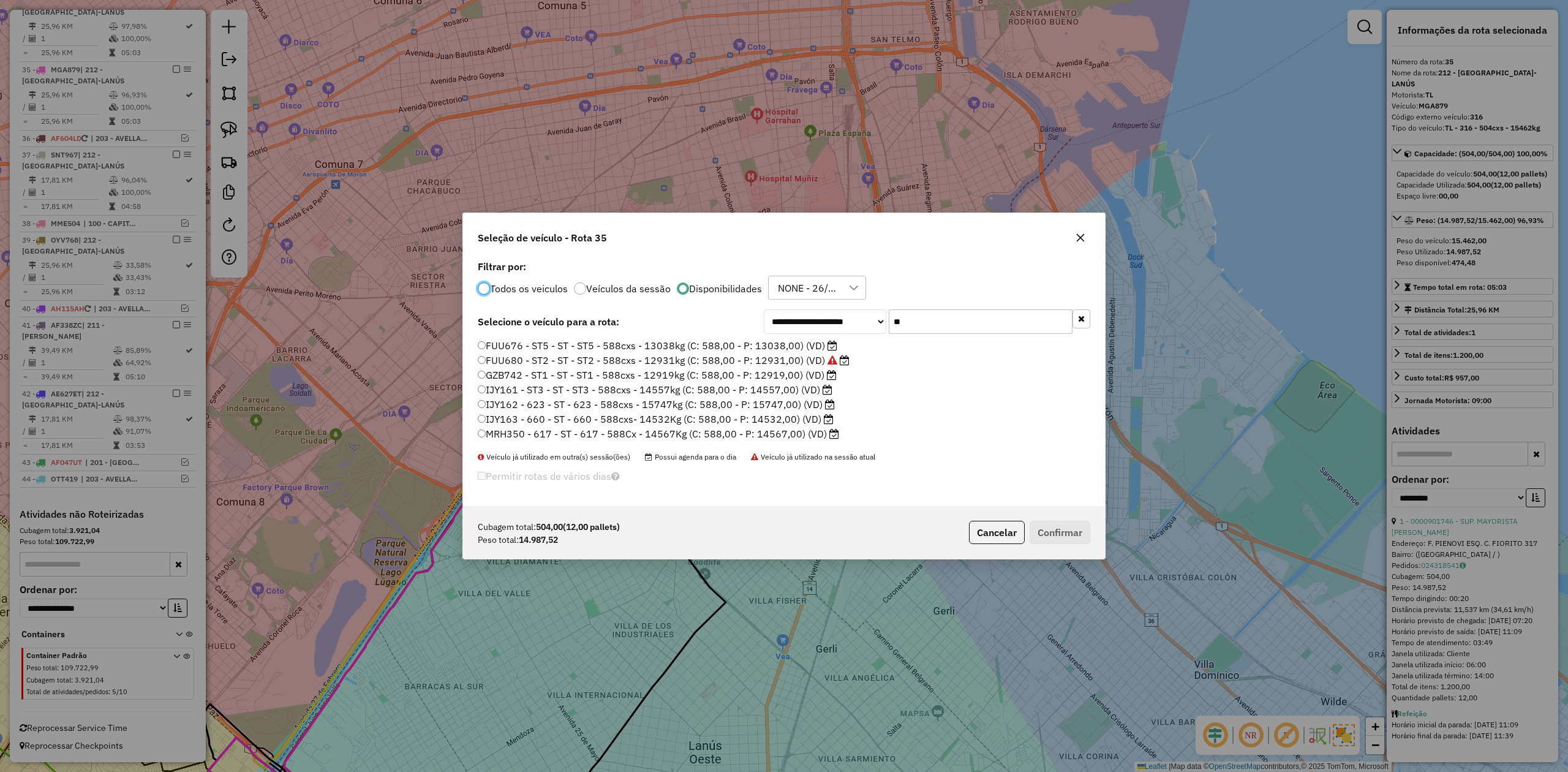
scroll to position [6, 4]
drag, startPoint x: 922, startPoint y: 319, endPoint x: 848, endPoint y: 313, distance: 74.2
click at [848, 313] on div "**********" at bounding box center [927, 322] width 326 height 25
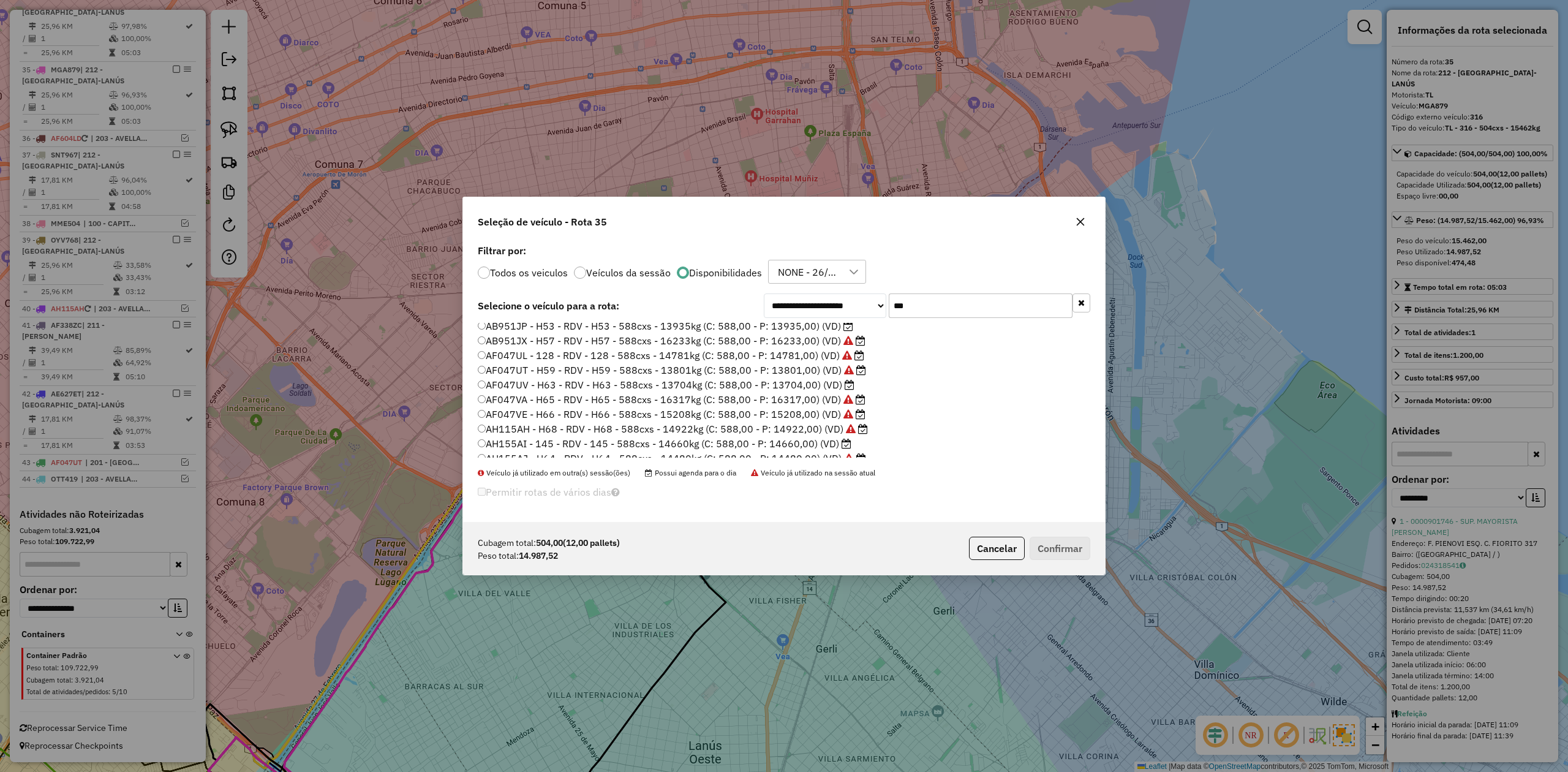
scroll to position [27, 0]
type input "***"
drag, startPoint x: 802, startPoint y: 405, endPoint x: 849, endPoint y: 435, distance: 55.8
click at [802, 405] on label "AF047VE - H66 - RDV - H66 - 588cxs - 15208kg (C: 588,00 - P: 15208,00) (VD)" at bounding box center [672, 405] width 388 height 15
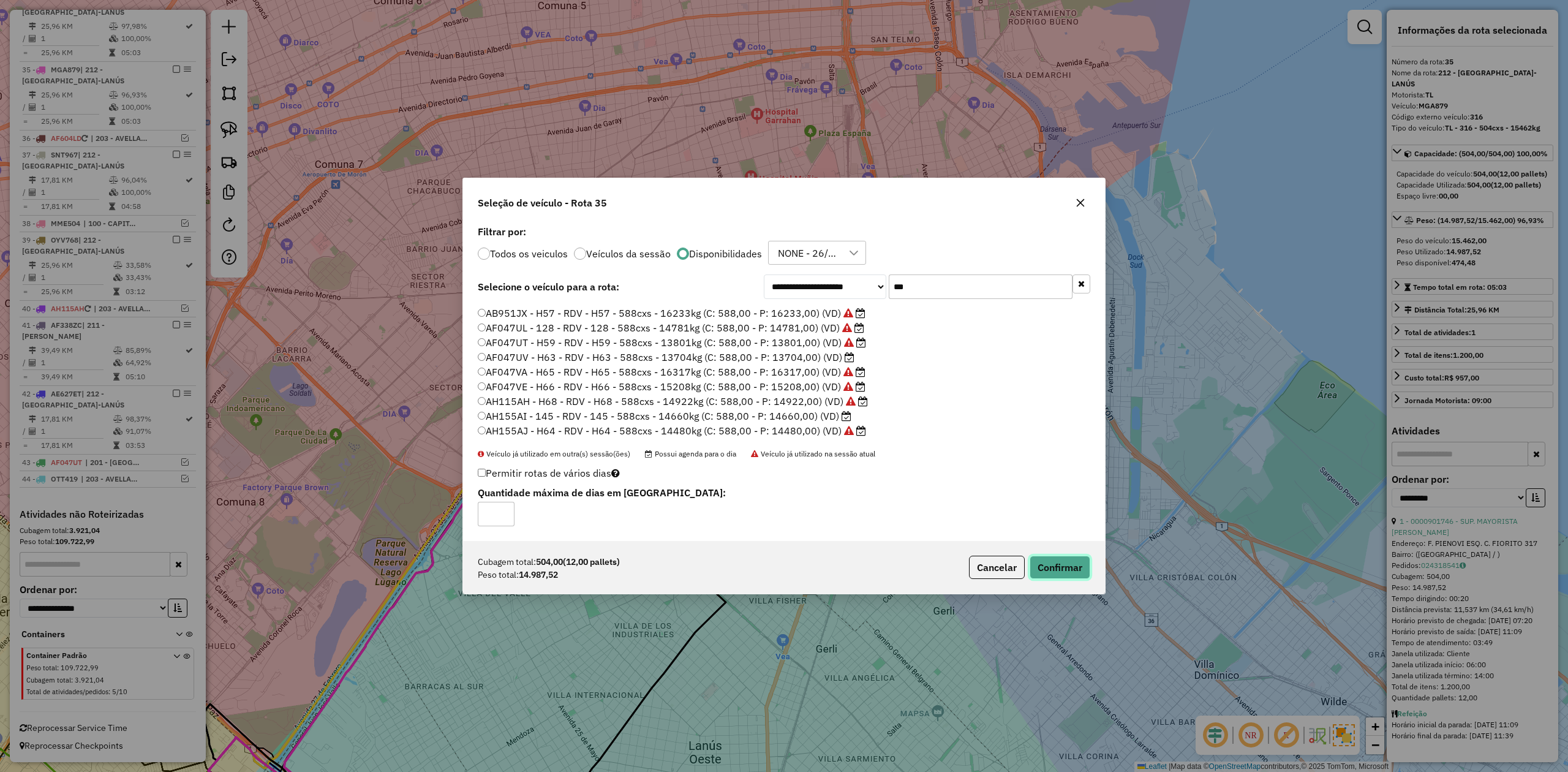
click at [1060, 570] on button "Confirmar" at bounding box center [1060, 567] width 61 height 23
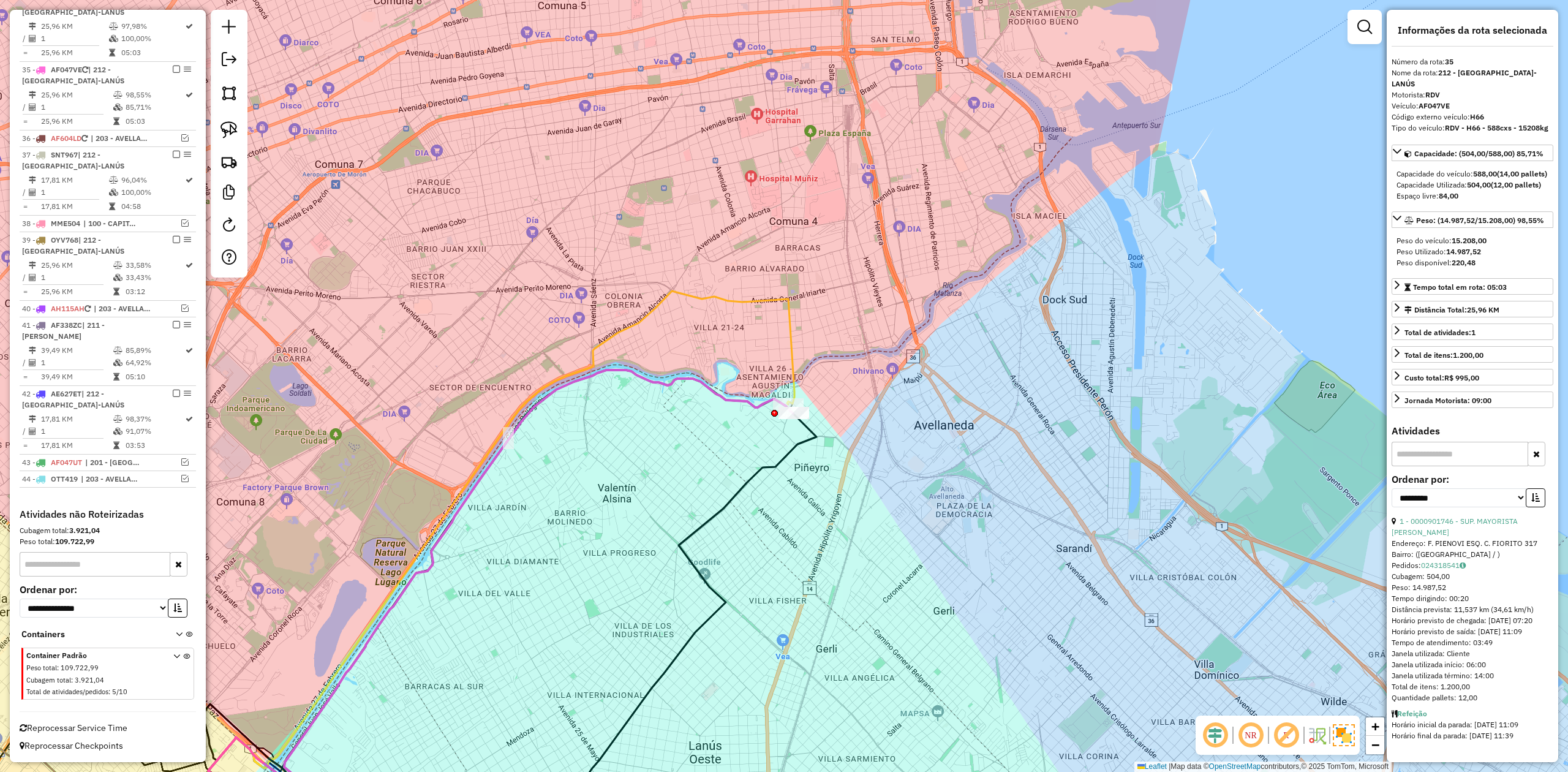
click at [809, 386] on div "Janela de atendimento Grade de atendimento Capacidade Transportadoras Veículos …" at bounding box center [784, 386] width 1568 height 772
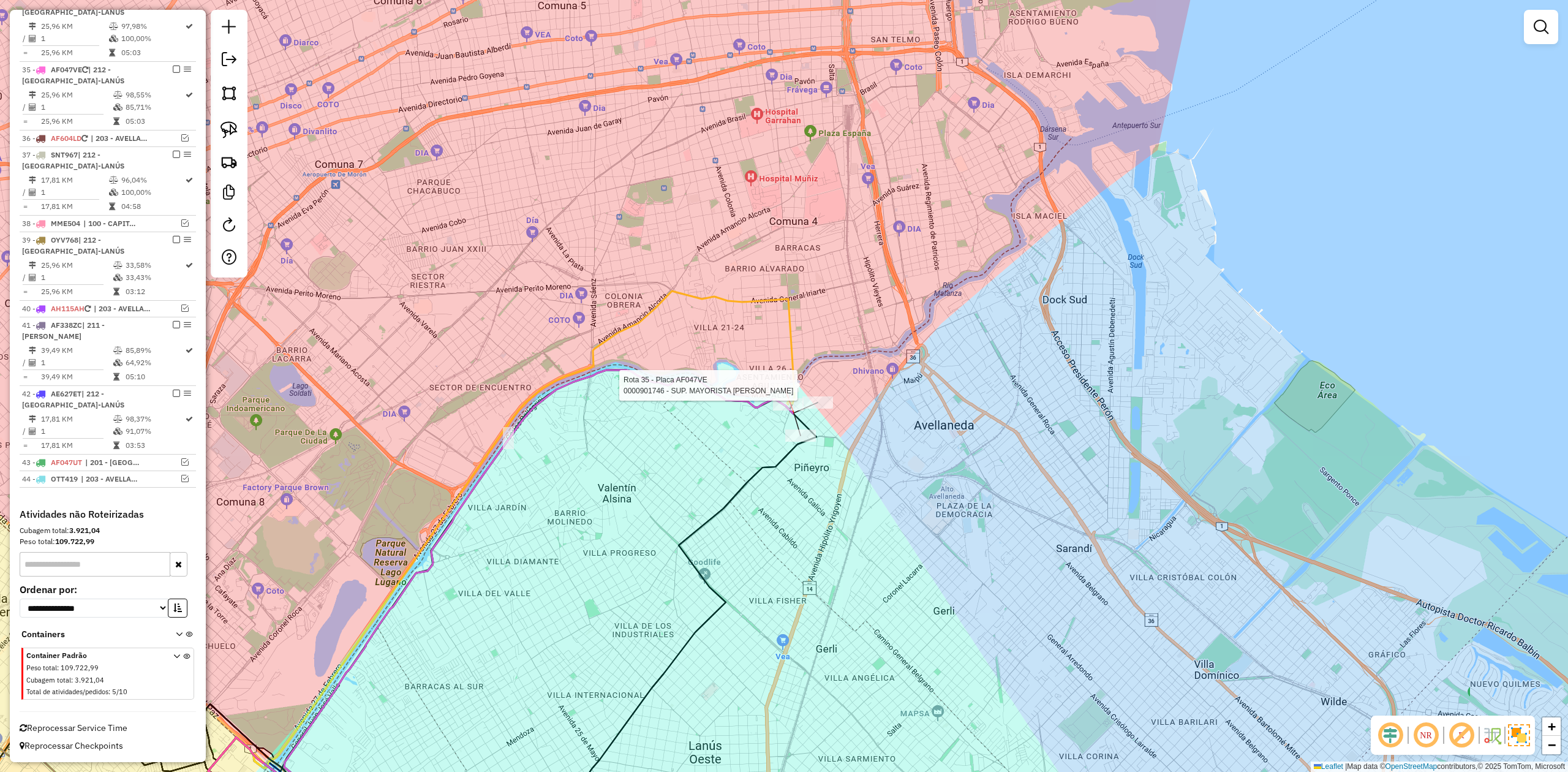
select select "**********"
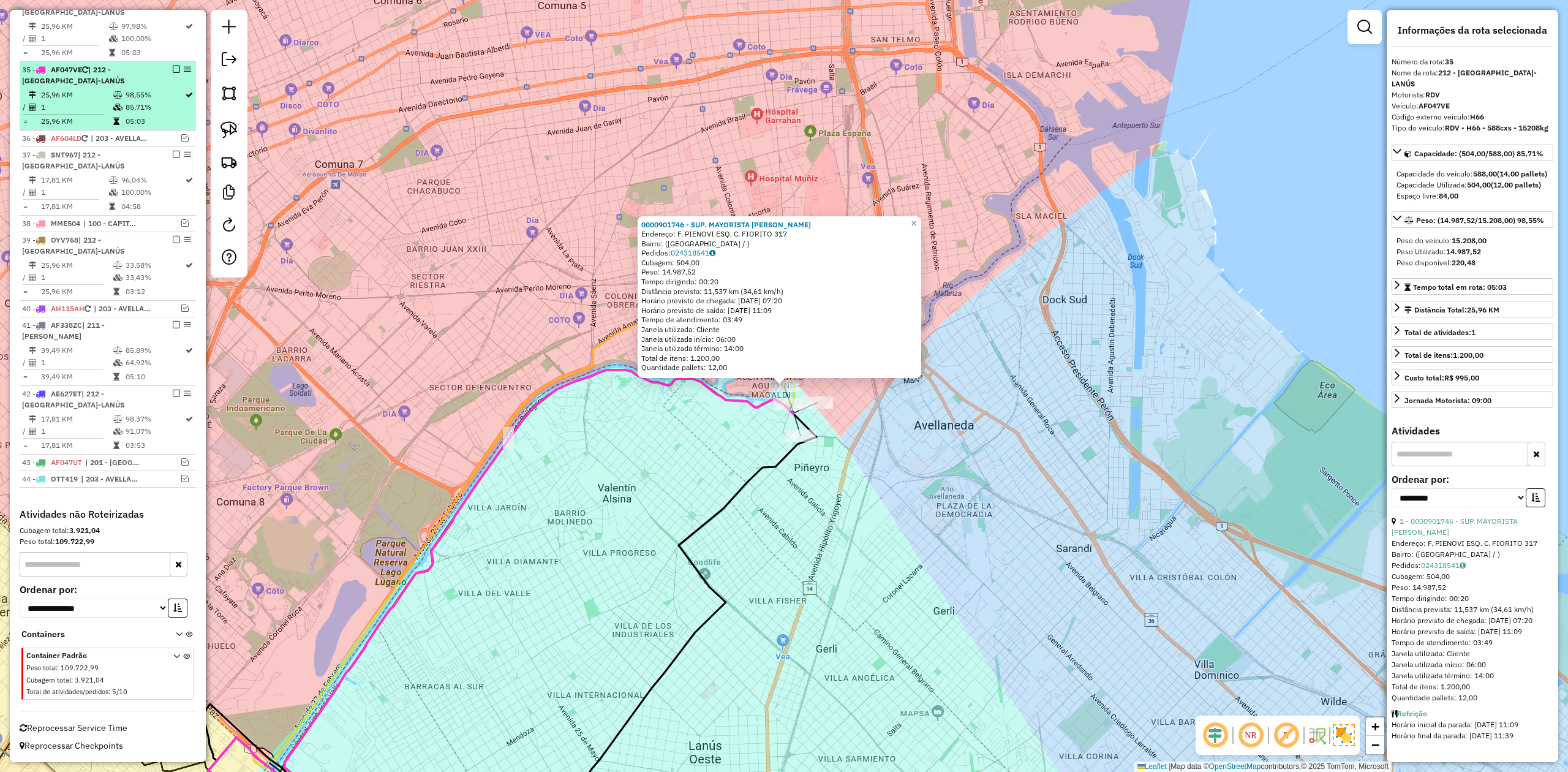
drag, startPoint x: 172, startPoint y: 67, endPoint x: 407, endPoint y: 226, distance: 283.7
click at [172, 65] on em at bounding box center [176, 69] width 8 height 8
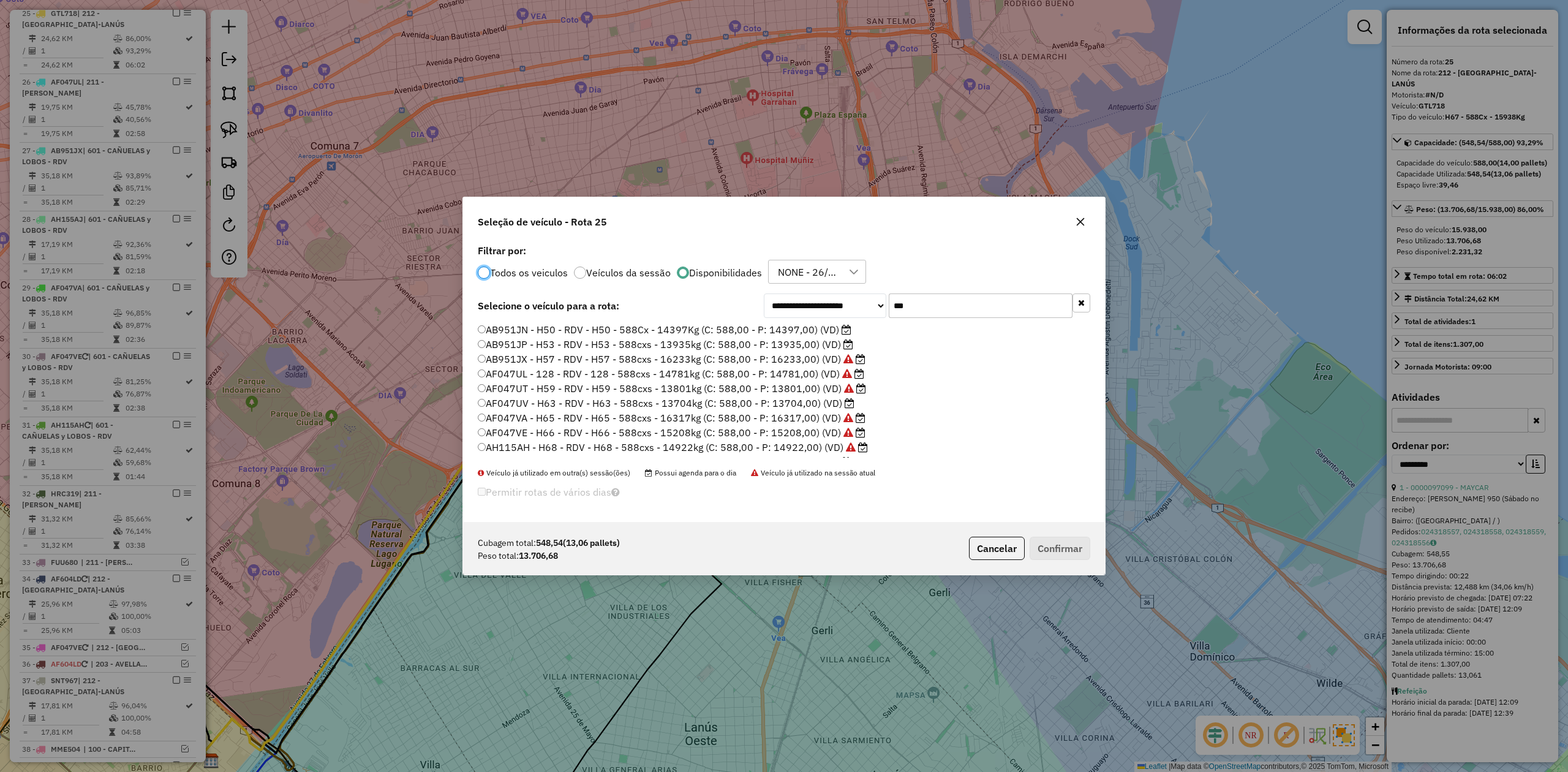
scroll to position [6, 4]
drag, startPoint x: 927, startPoint y: 302, endPoint x: 836, endPoint y: 292, distance: 91.5
click at [837, 293] on div "**********" at bounding box center [927, 306] width 326 height 25
drag, startPoint x: 919, startPoint y: 299, endPoint x: 863, endPoint y: 299, distance: 56.0
click at [863, 299] on div "**********" at bounding box center [927, 306] width 326 height 25
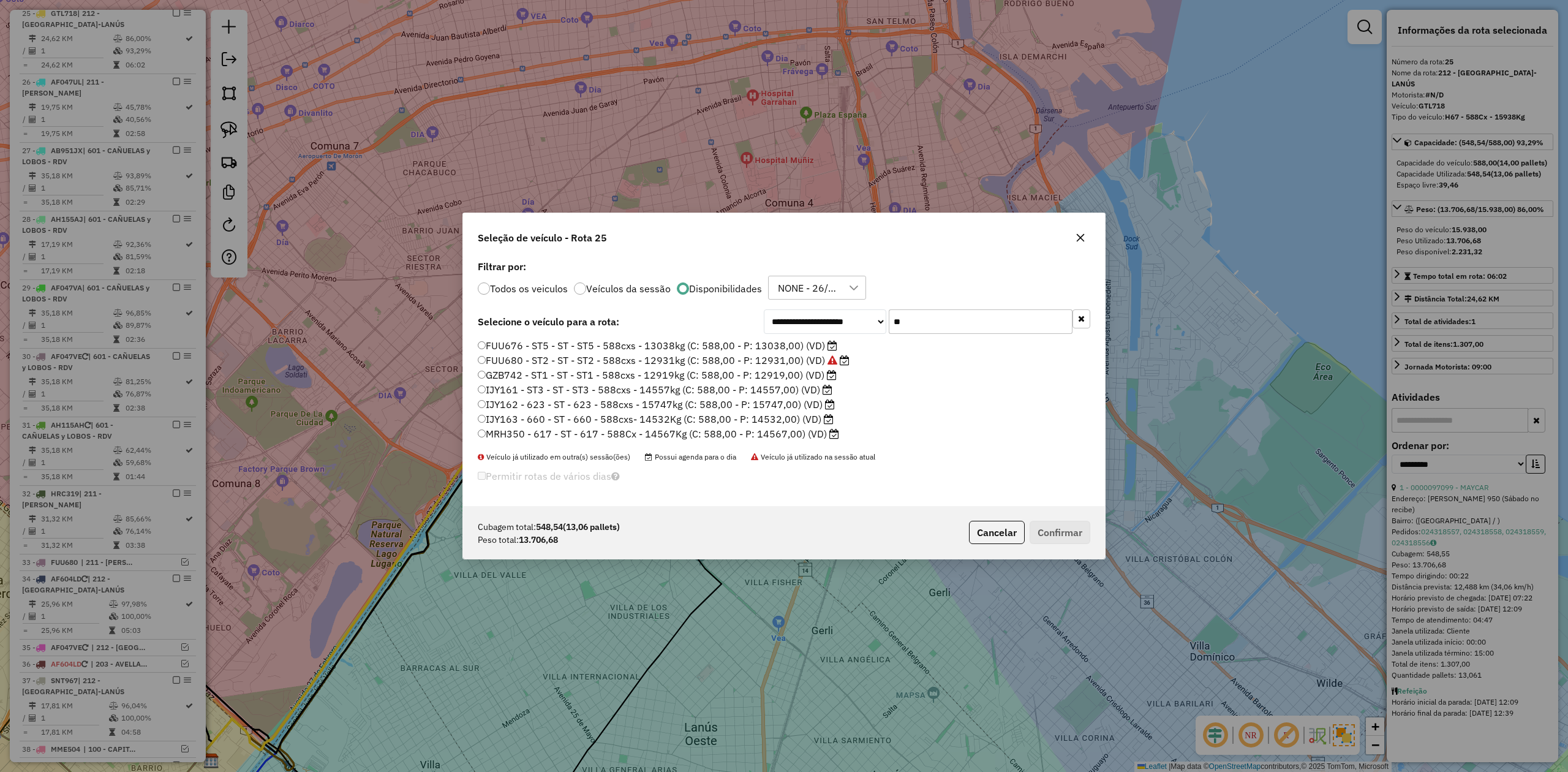
drag, startPoint x: 919, startPoint y: 317, endPoint x: 868, endPoint y: 311, distance: 51.4
click at [868, 311] on div "**********" at bounding box center [927, 322] width 326 height 25
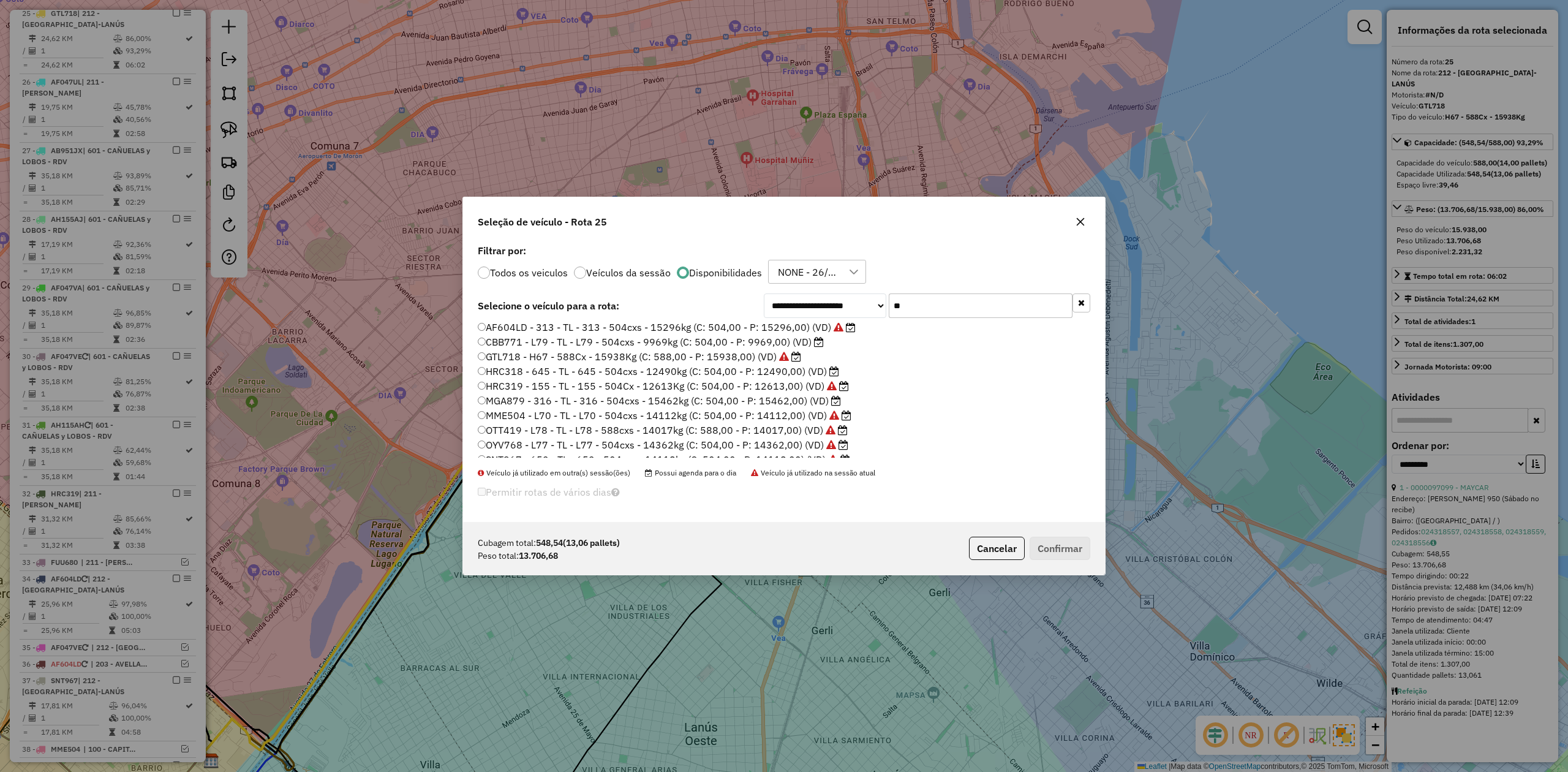
scroll to position [0, 0]
drag, startPoint x: 922, startPoint y: 304, endPoint x: 854, endPoint y: 302, distance: 68.0
click at [854, 302] on div "**********" at bounding box center [927, 306] width 326 height 25
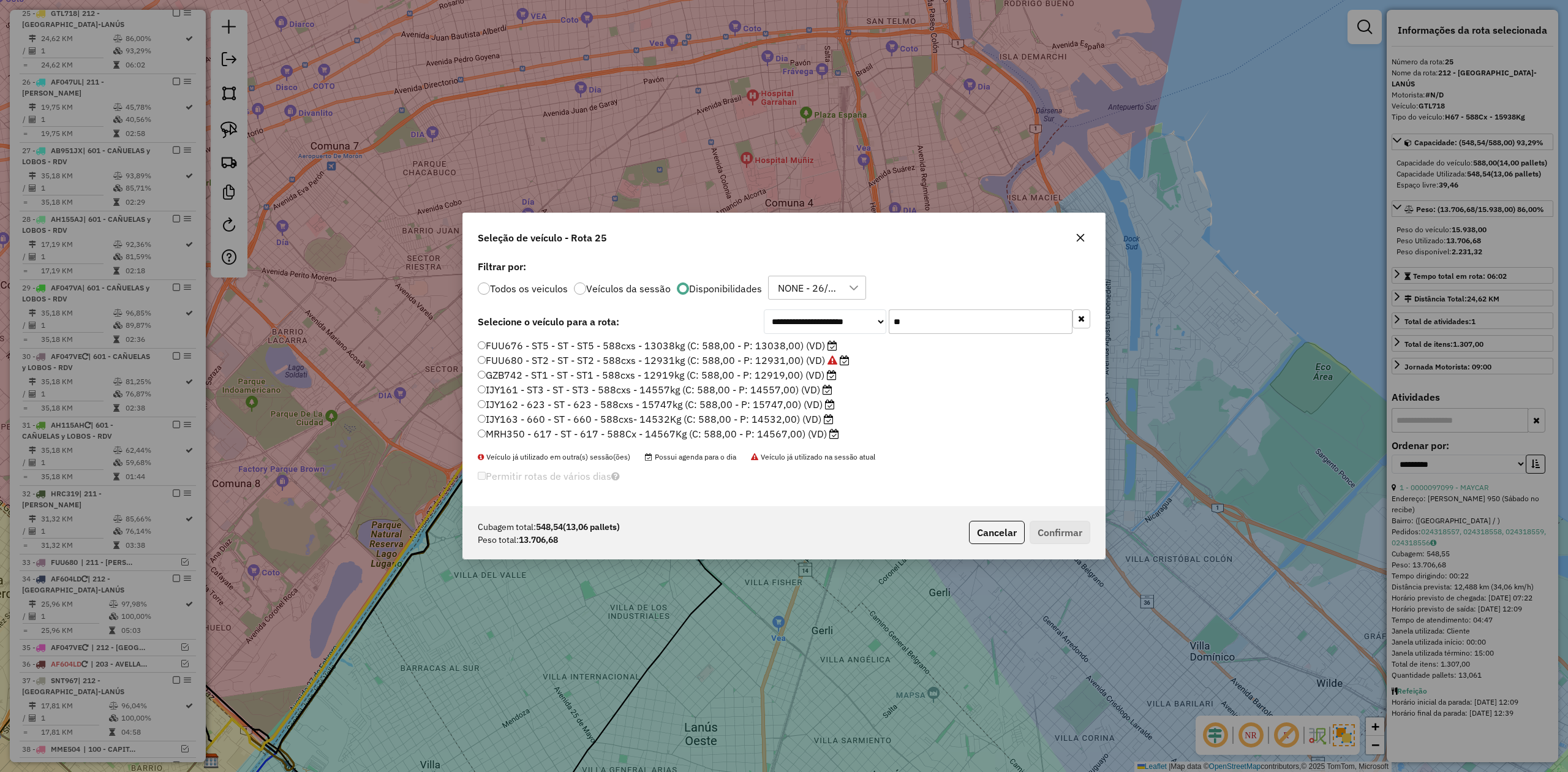
type input "**"
click at [790, 417] on label "IJY163 - 660 - ST - 660 - 588cxs- 14532Kg (C: 588,00 - P: 14532,00) (VD)" at bounding box center [656, 419] width 356 height 15
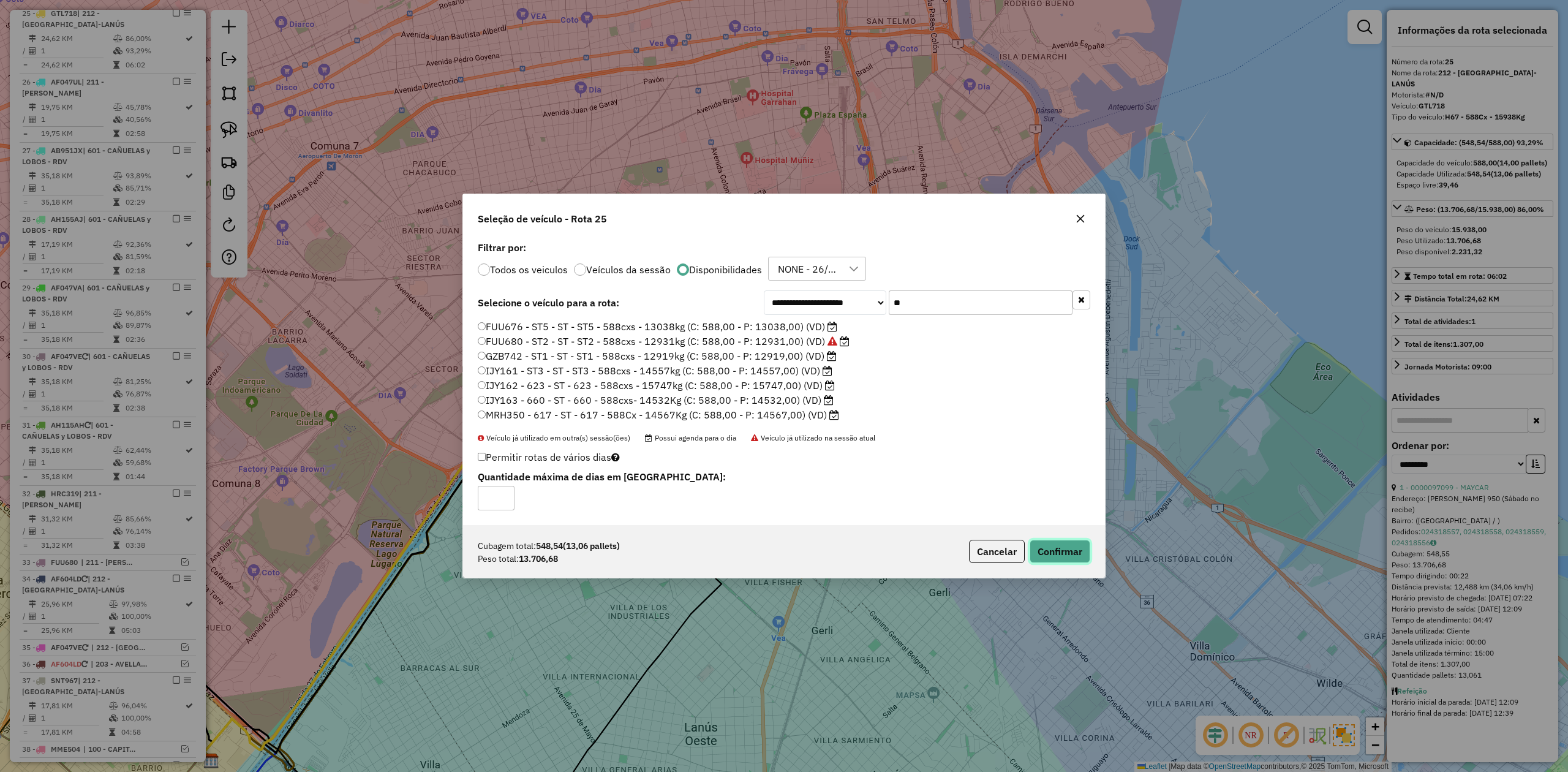
click at [1071, 550] on button "Confirmar" at bounding box center [1060, 551] width 61 height 23
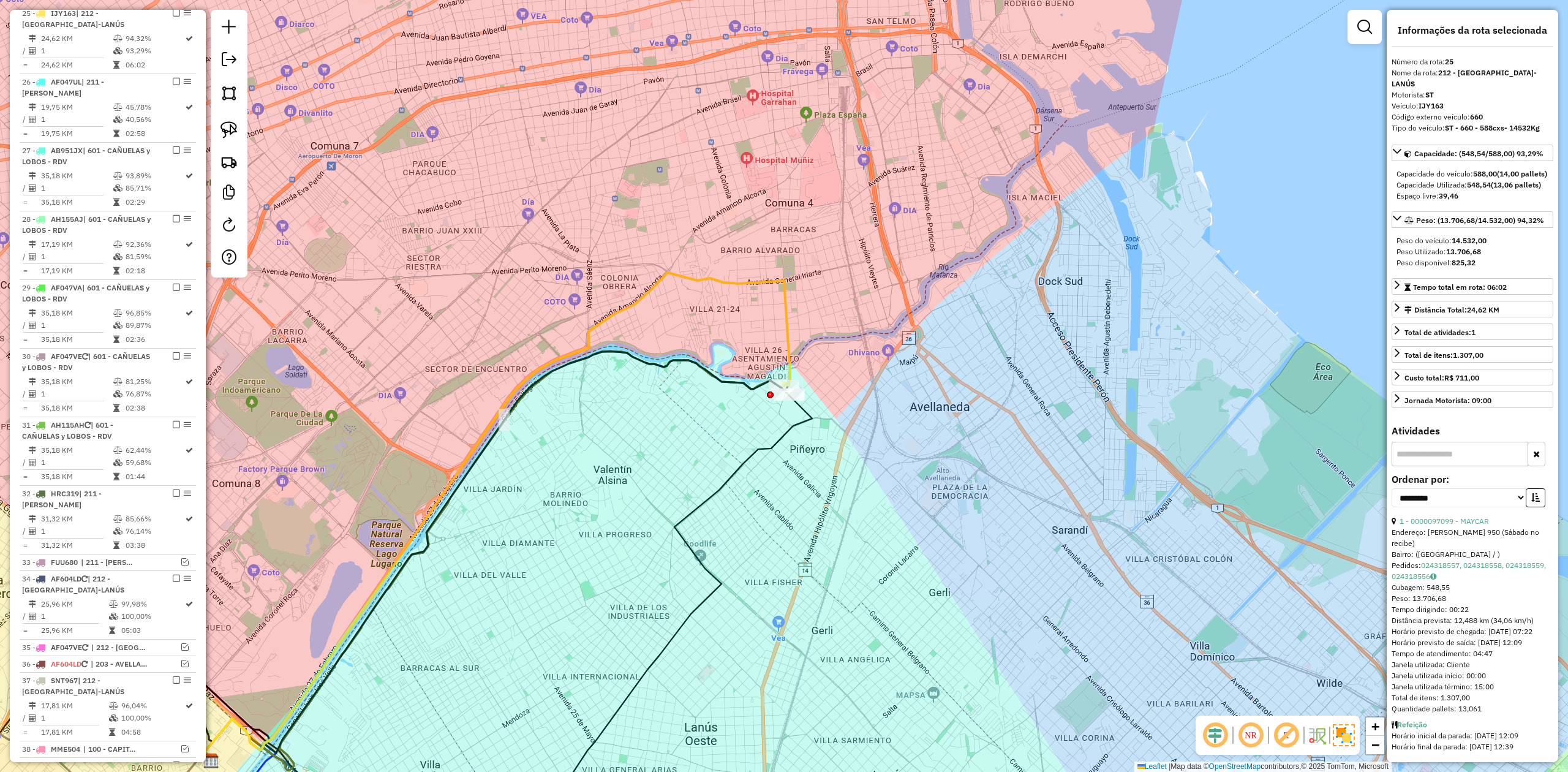
drag, startPoint x: 175, startPoint y: 18, endPoint x: 349, endPoint y: 199, distance: 251.1
click at [175, 16] on em at bounding box center [176, 13] width 8 height 8
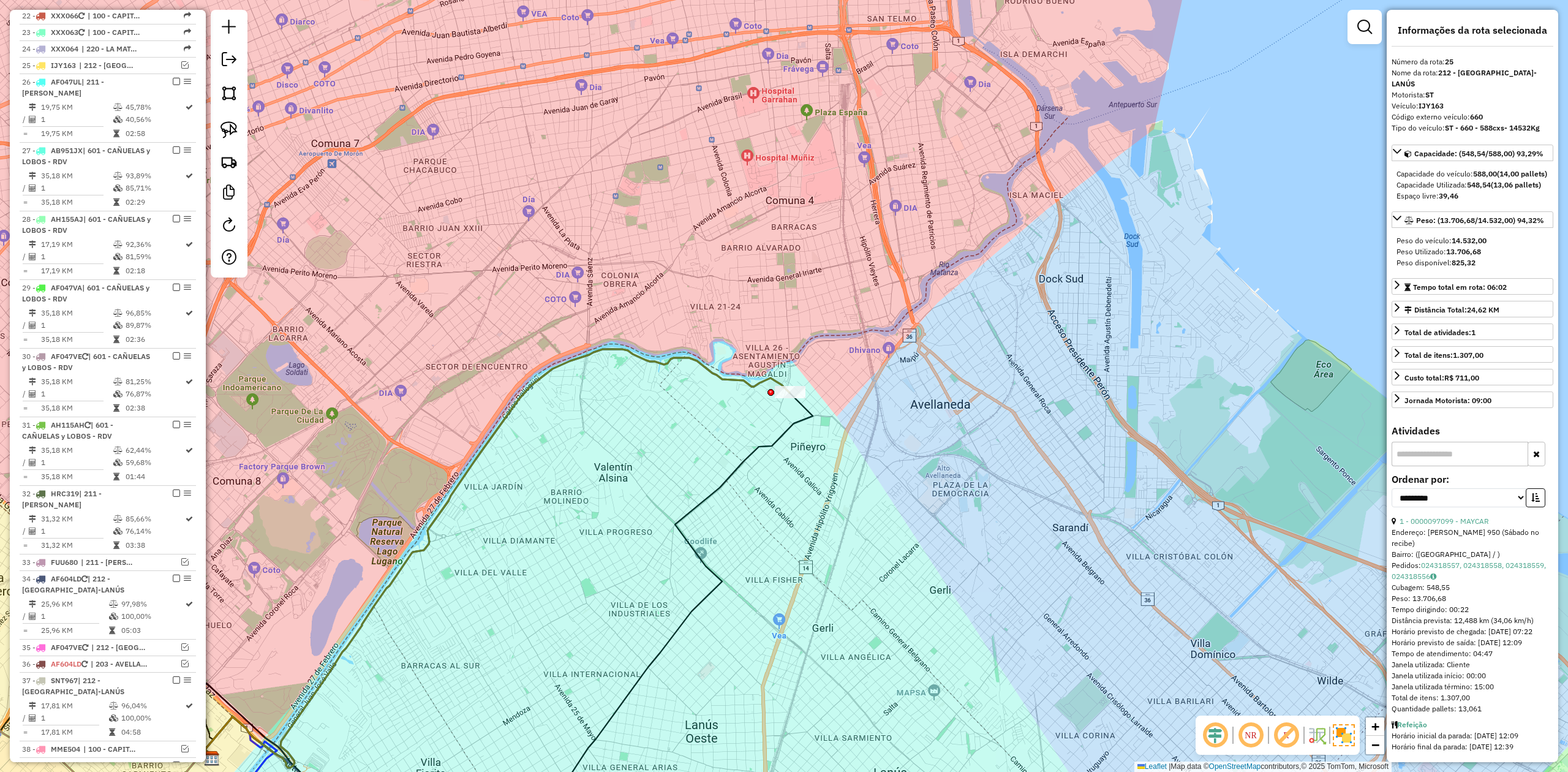
click at [807, 426] on div "Janela de atendimento Grade de atendimento Capacidade Transportadoras Veículos …" at bounding box center [784, 386] width 1568 height 772
click at [789, 383] on icon at bounding box center [497, 558] width 585 height 418
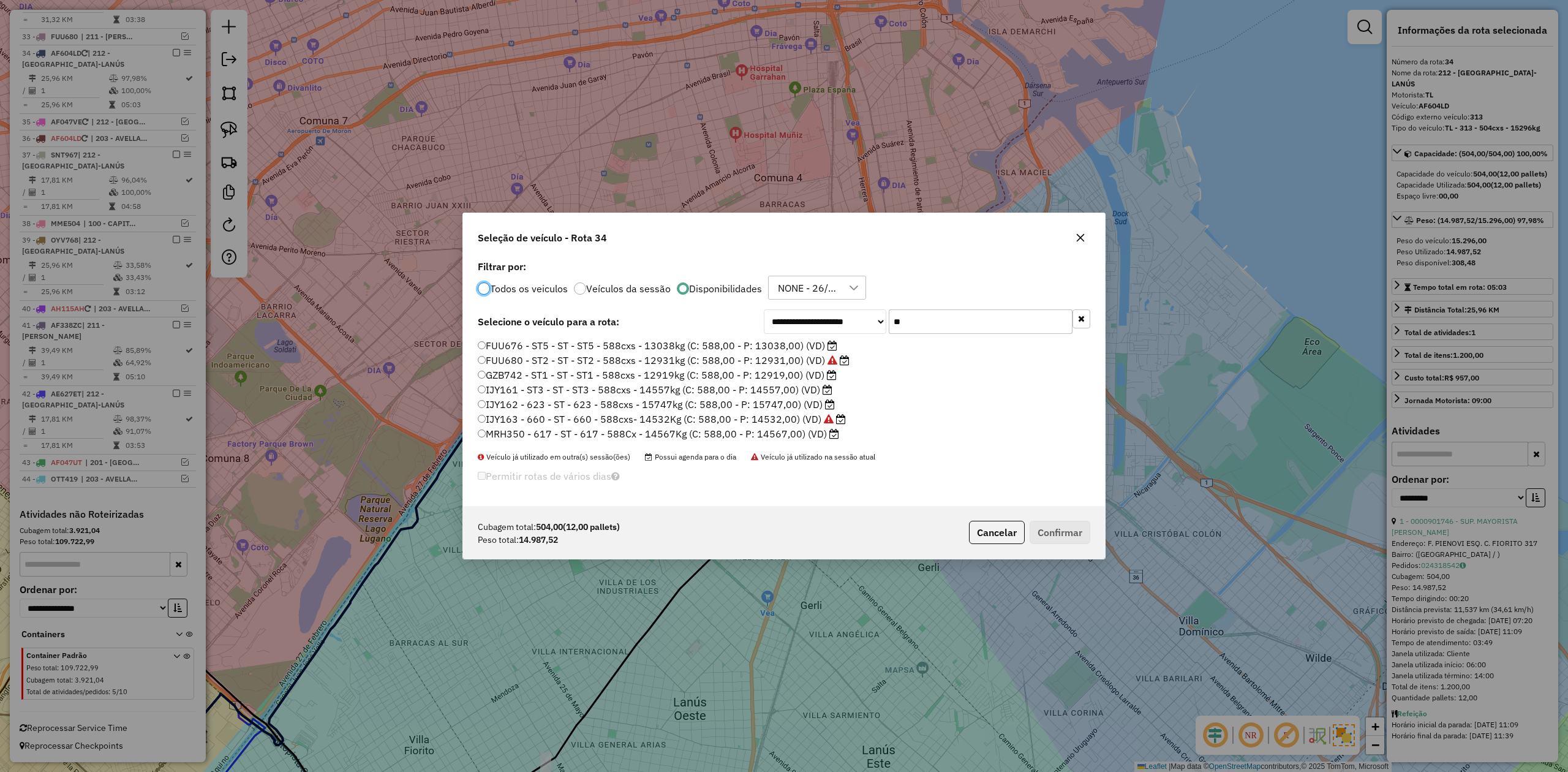
scroll to position [6, 4]
drag, startPoint x: 916, startPoint y: 319, endPoint x: 866, endPoint y: 312, distance: 50.5
click at [866, 312] on div "**********" at bounding box center [927, 322] width 326 height 25
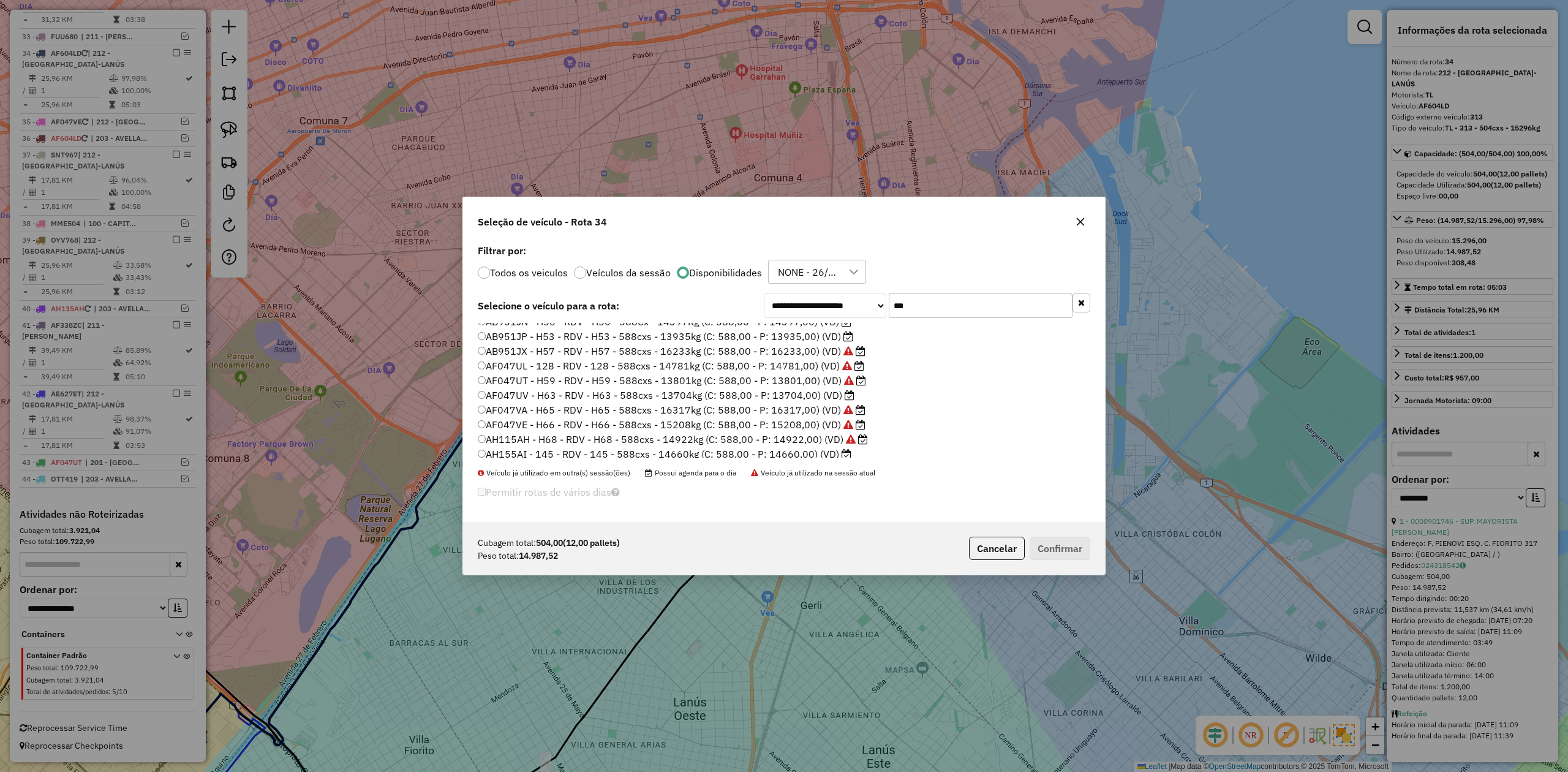
scroll to position [0, 0]
drag, startPoint x: 893, startPoint y: 295, endPoint x: 866, endPoint y: 292, distance: 27.2
click at [868, 292] on div "**********" at bounding box center [784, 381] width 642 height 281
type input "**"
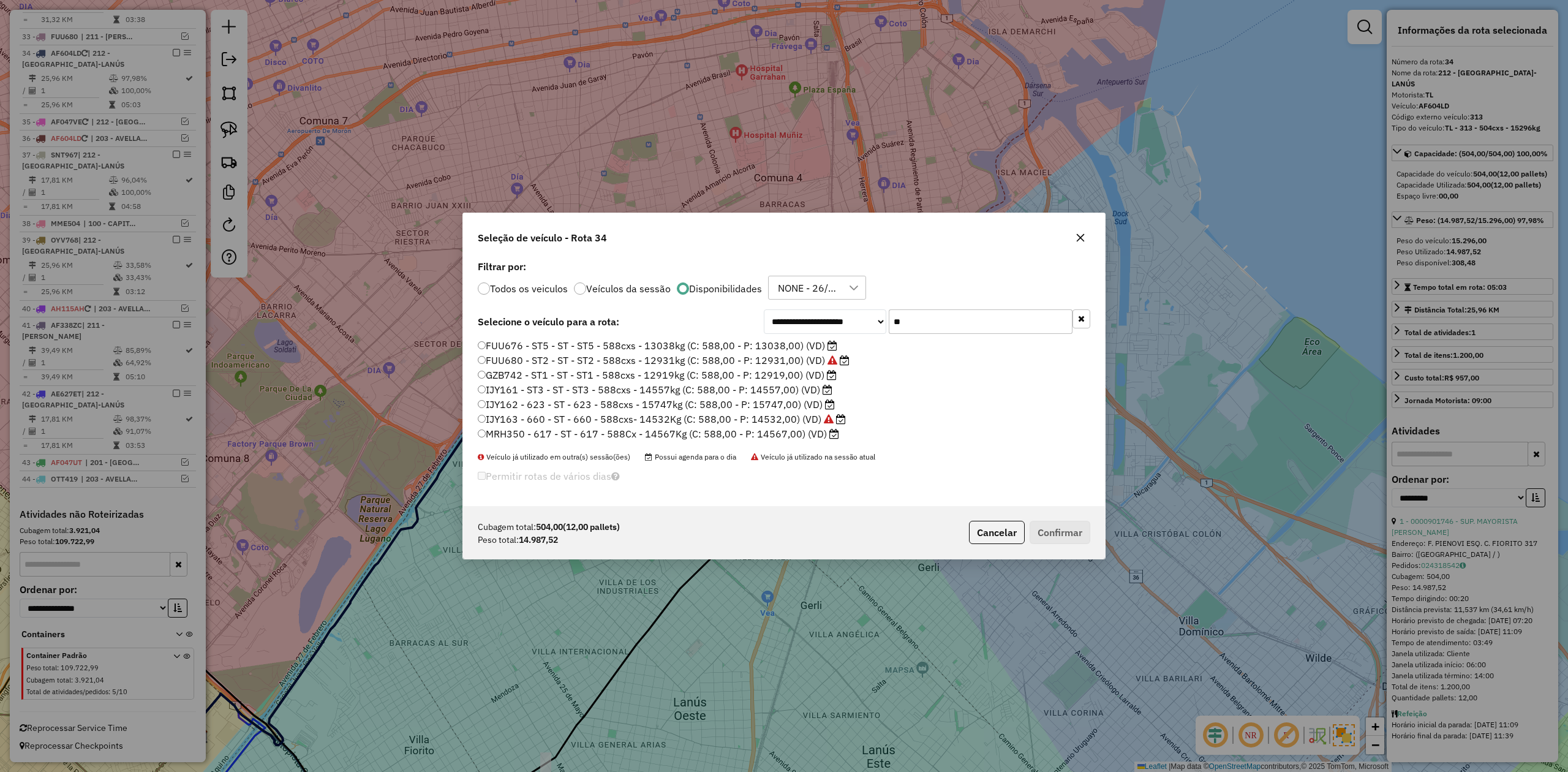
click at [811, 391] on label "IJY161 - ST3 - ST - ST3 - 588cxs - 14557kg (C: 588,00 - P: 14557,00) (VD)" at bounding box center [655, 389] width 355 height 15
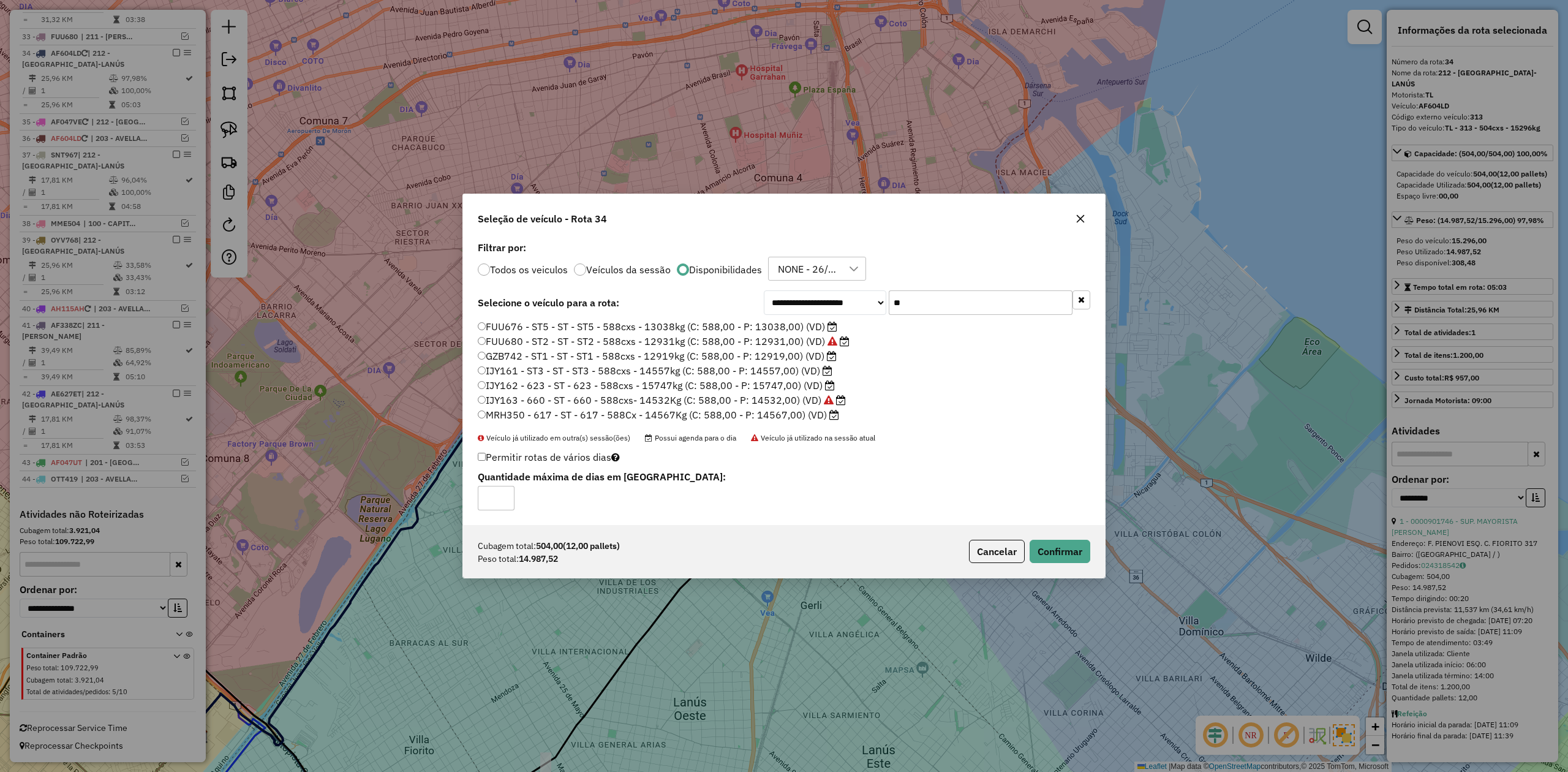
click at [792, 383] on label "IJY162 - 623 - ST - 623 - 588cxs - 15747kg (C: 588,00 - P: 15747,00) (VD)" at bounding box center [657, 385] width 357 height 15
click at [1079, 562] on button "Confirmar" at bounding box center [1060, 551] width 61 height 23
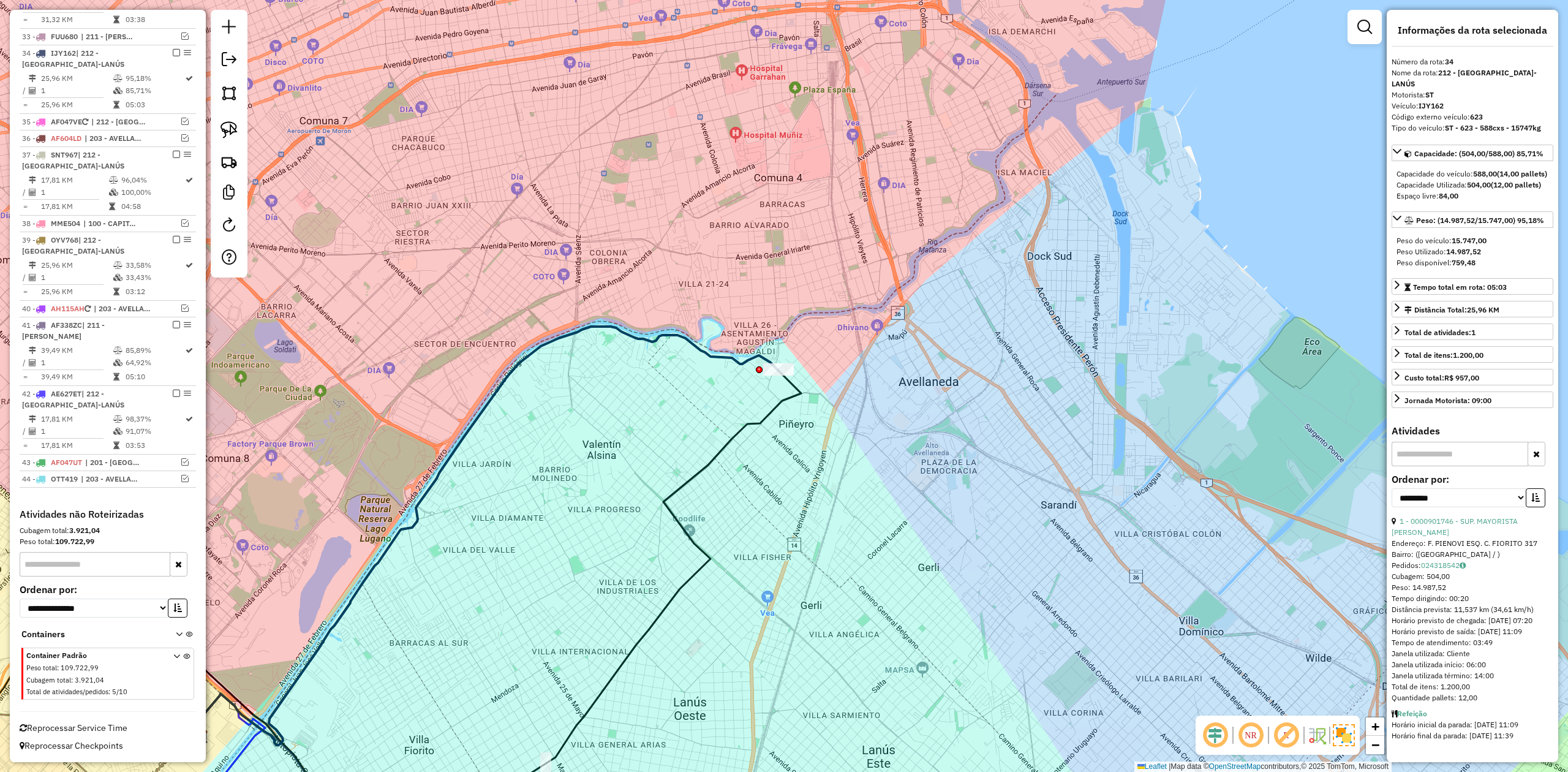
drag, startPoint x: 808, startPoint y: 447, endPoint x: 793, endPoint y: 409, distance: 40.9
click at [808, 446] on div "Janela de atendimento Grade de atendimento Capacidade Transportadoras Veículos …" at bounding box center [784, 386] width 1568 height 772
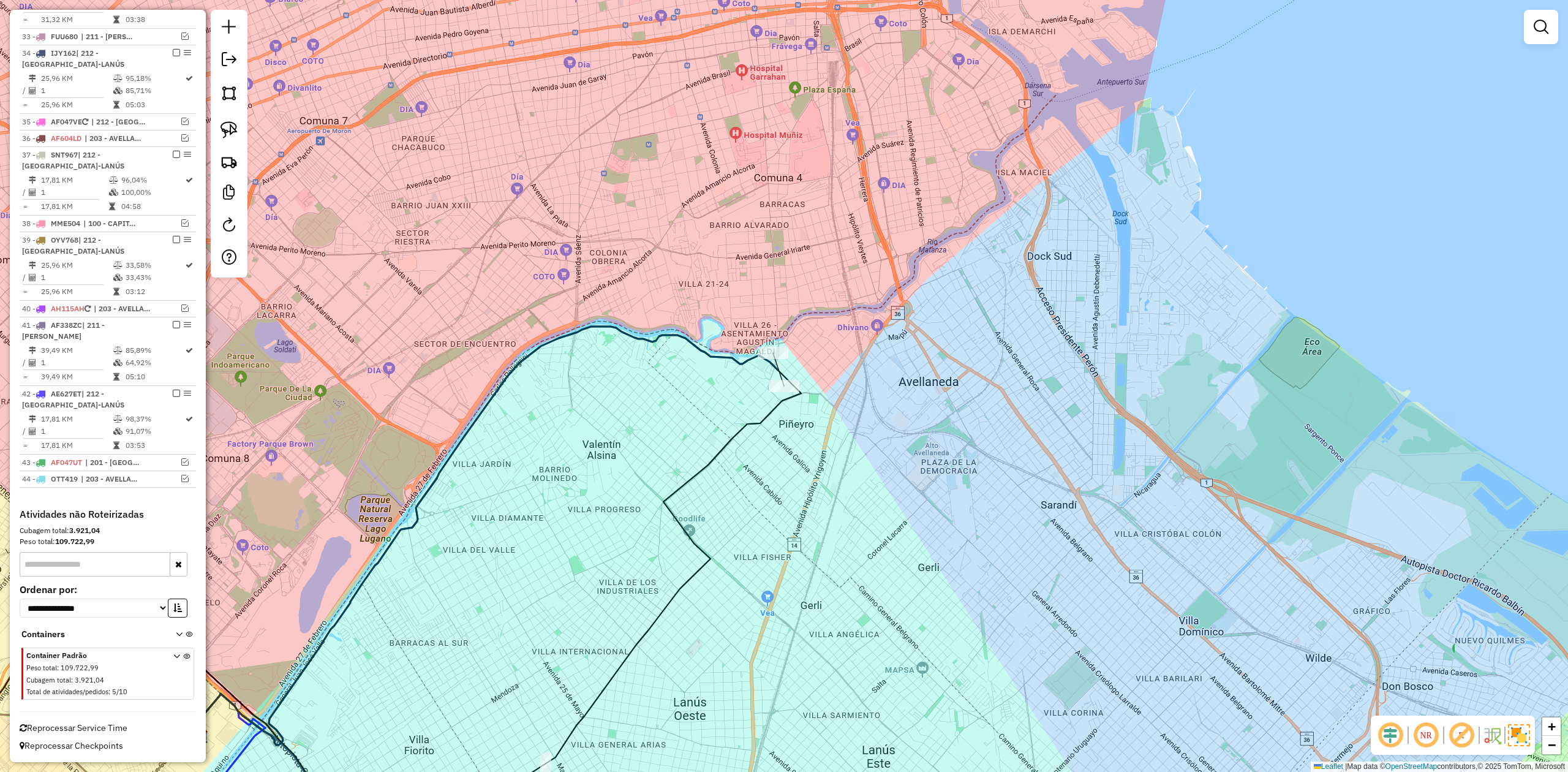
click at [802, 358] on div "Janela de atendimento Grade de atendimento Capacidade Transportadoras Veículos …" at bounding box center [784, 386] width 1568 height 772
select select "**********"
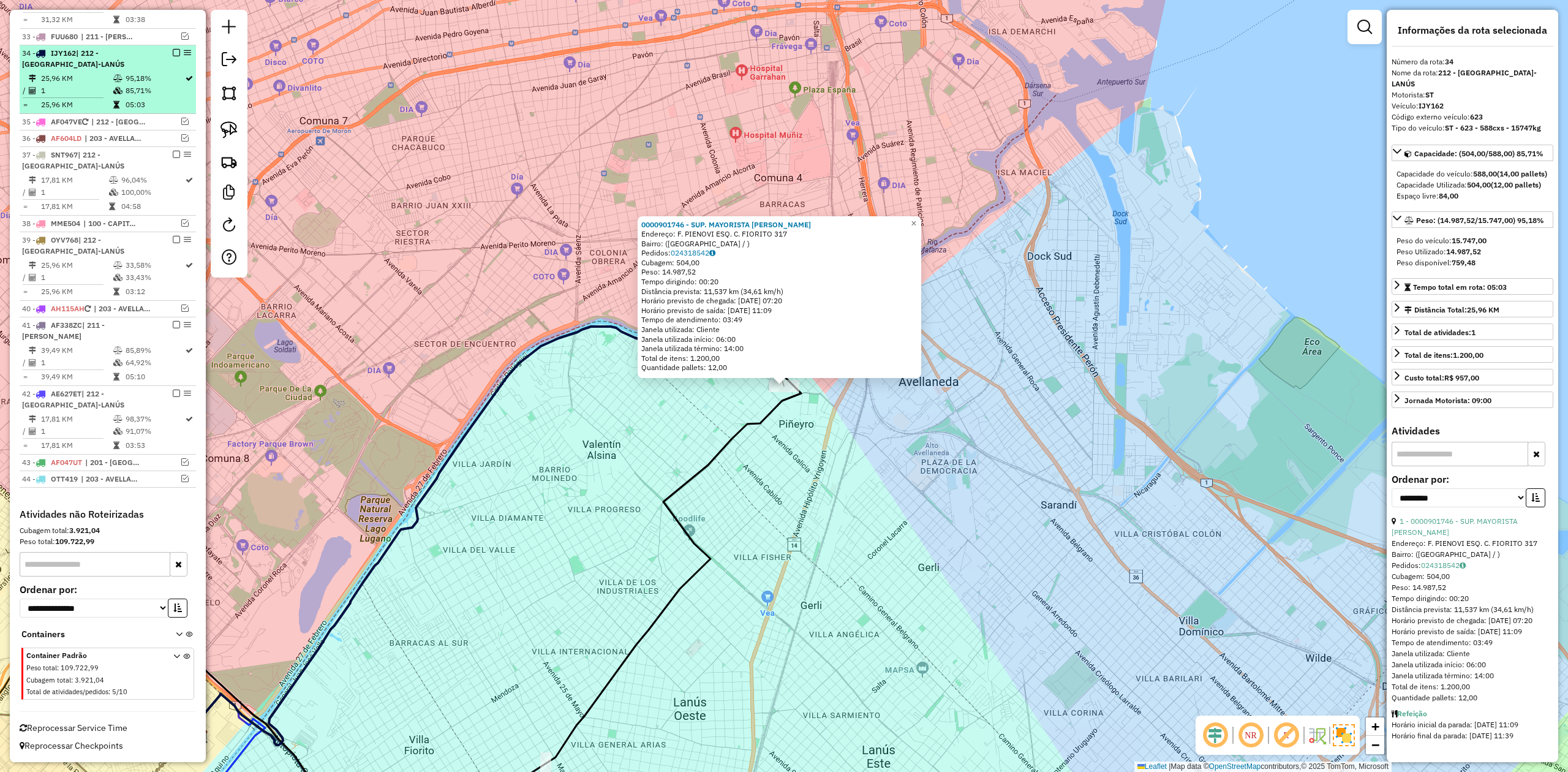
click at [174, 49] on em at bounding box center [176, 53] width 8 height 8
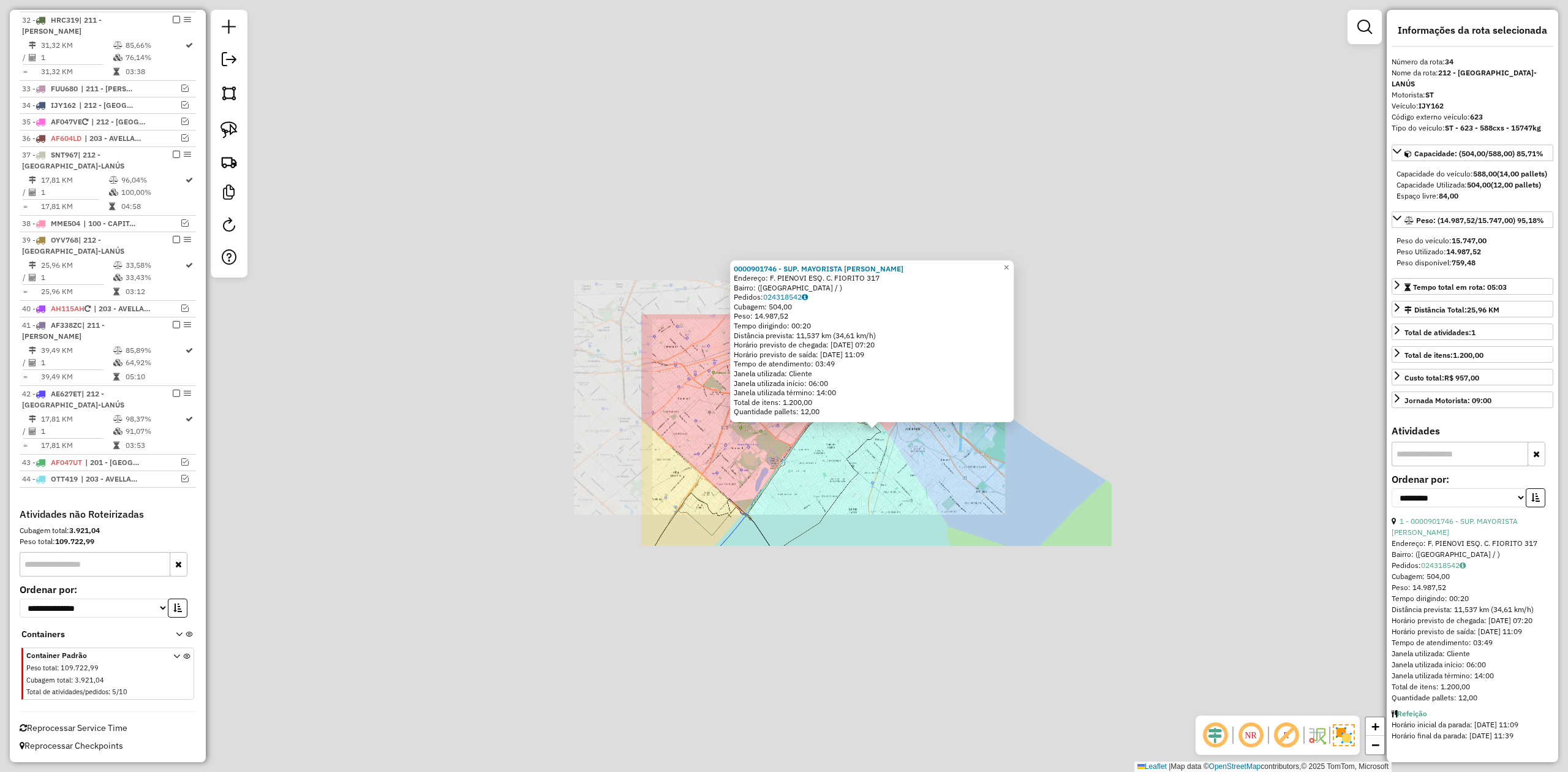
click at [866, 461] on div "0000901746 - SUP. MAYORISTA MAKRO S.A. Endereço: F. PIENOVI ESQ. C. FIORITO 317…" at bounding box center [784, 386] width 1568 height 772
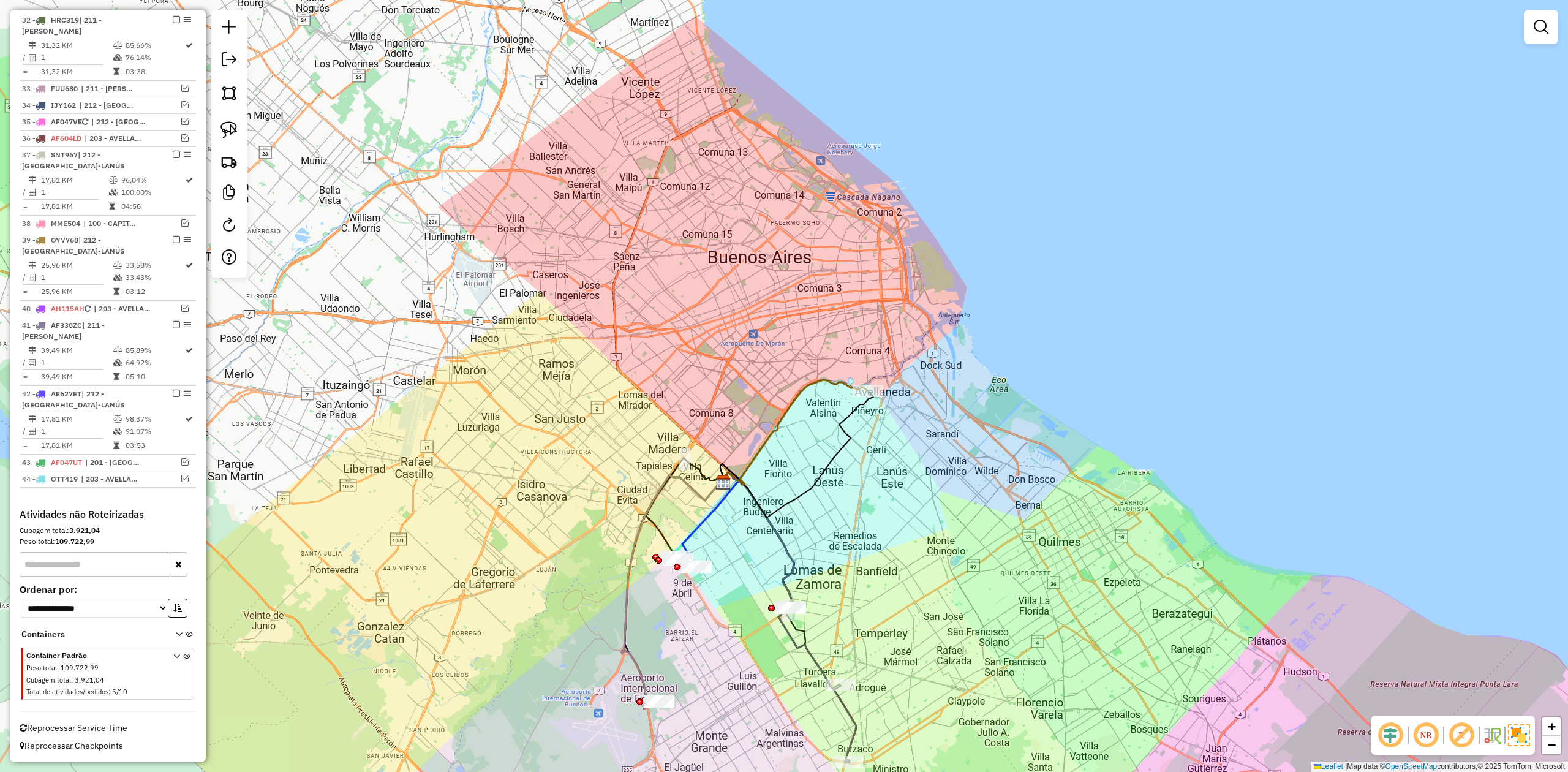
drag, startPoint x: 888, startPoint y: 553, endPoint x: 862, endPoint y: 456, distance: 100.4
click at [863, 454] on div "Janela de atendimento Grade de atendimento Capacidade Transportadoras Veículos …" at bounding box center [784, 386] width 1568 height 772
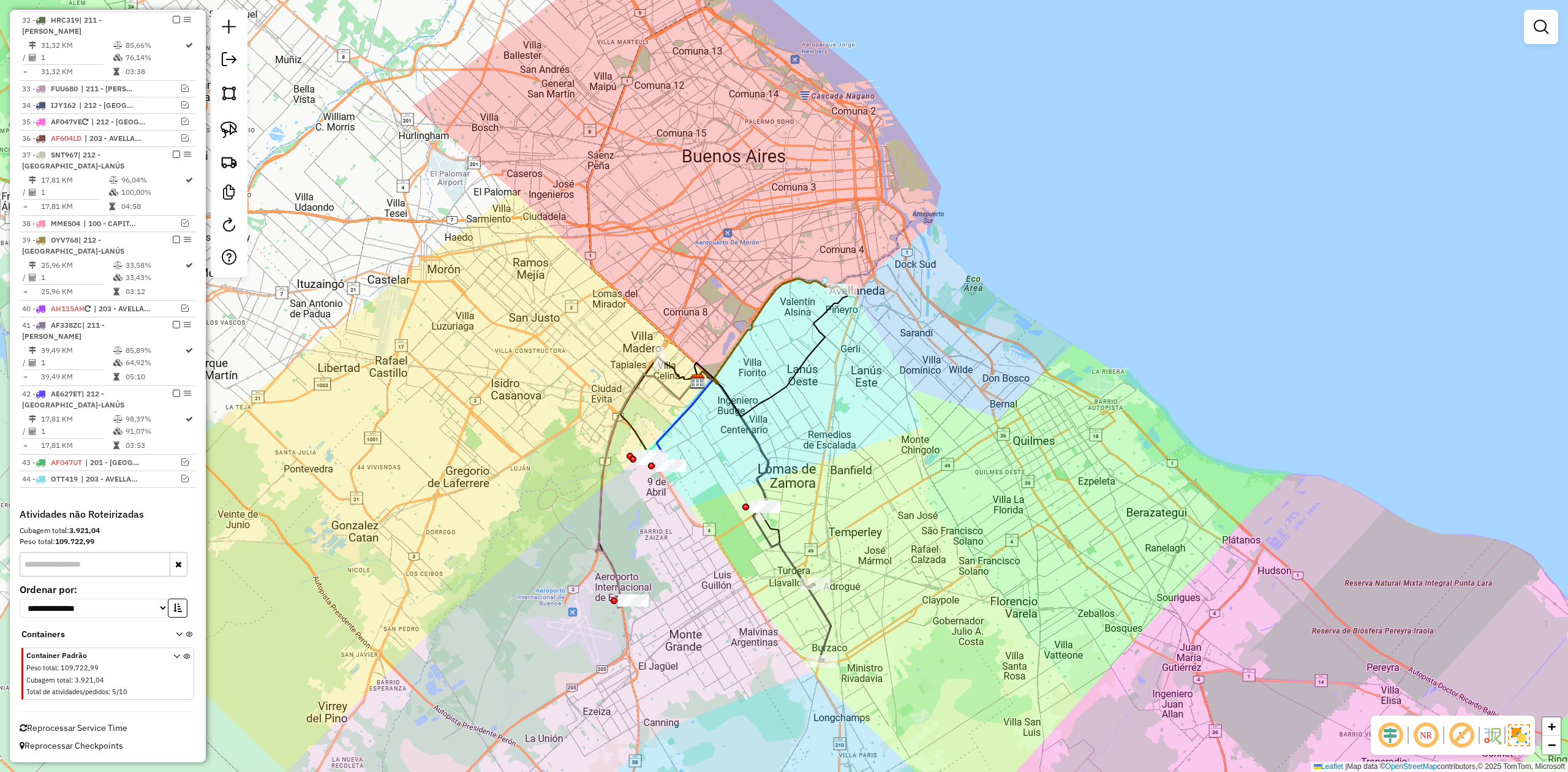
click at [791, 565] on icon at bounding box center [763, 516] width 135 height 290
select select "**********"
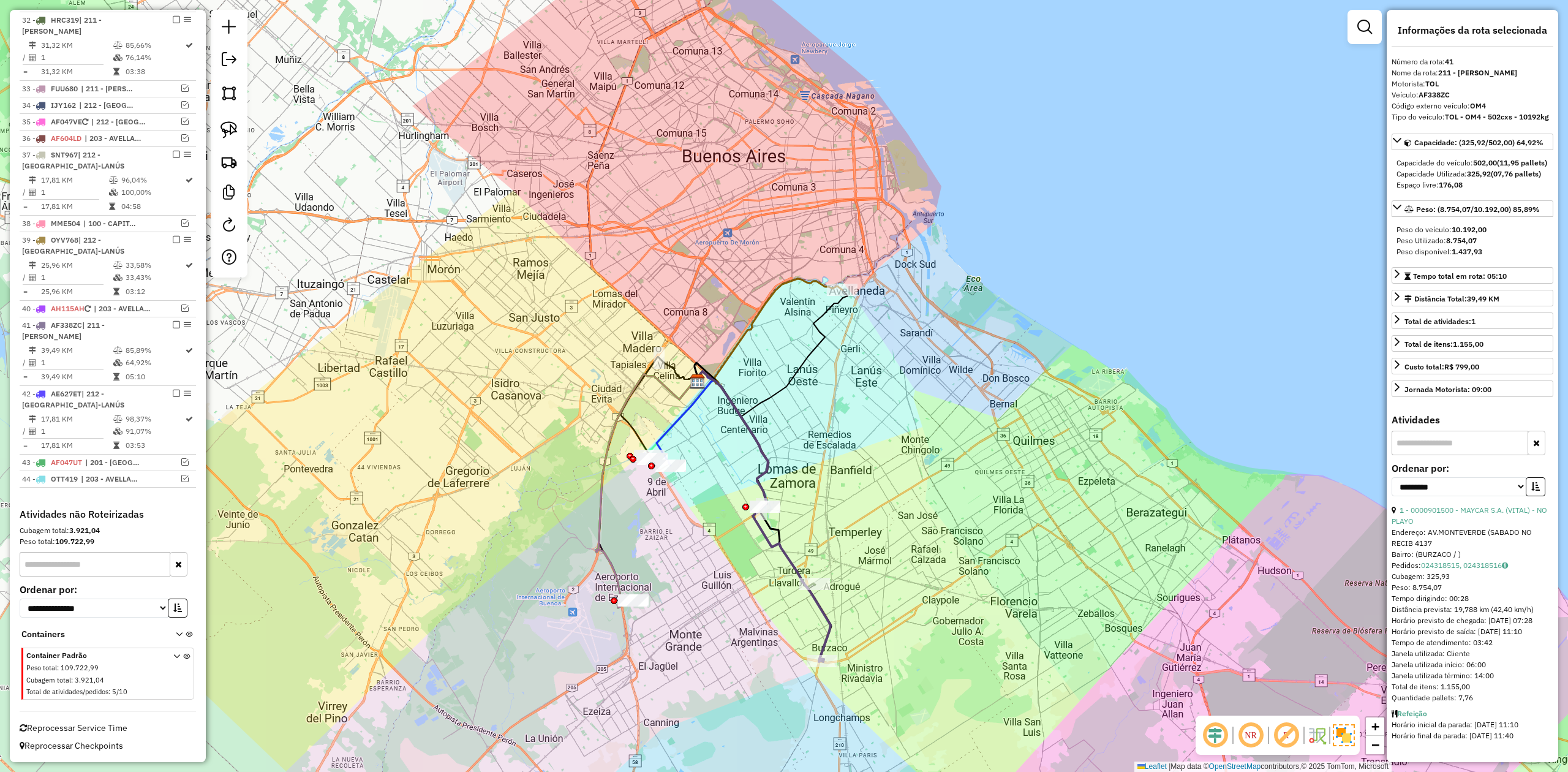
click at [834, 599] on div "Rota 32 - Placa HRC319 0000416450 - CENCOSUD S.A. Janela de atendimento Grade d…" at bounding box center [784, 386] width 1568 height 772
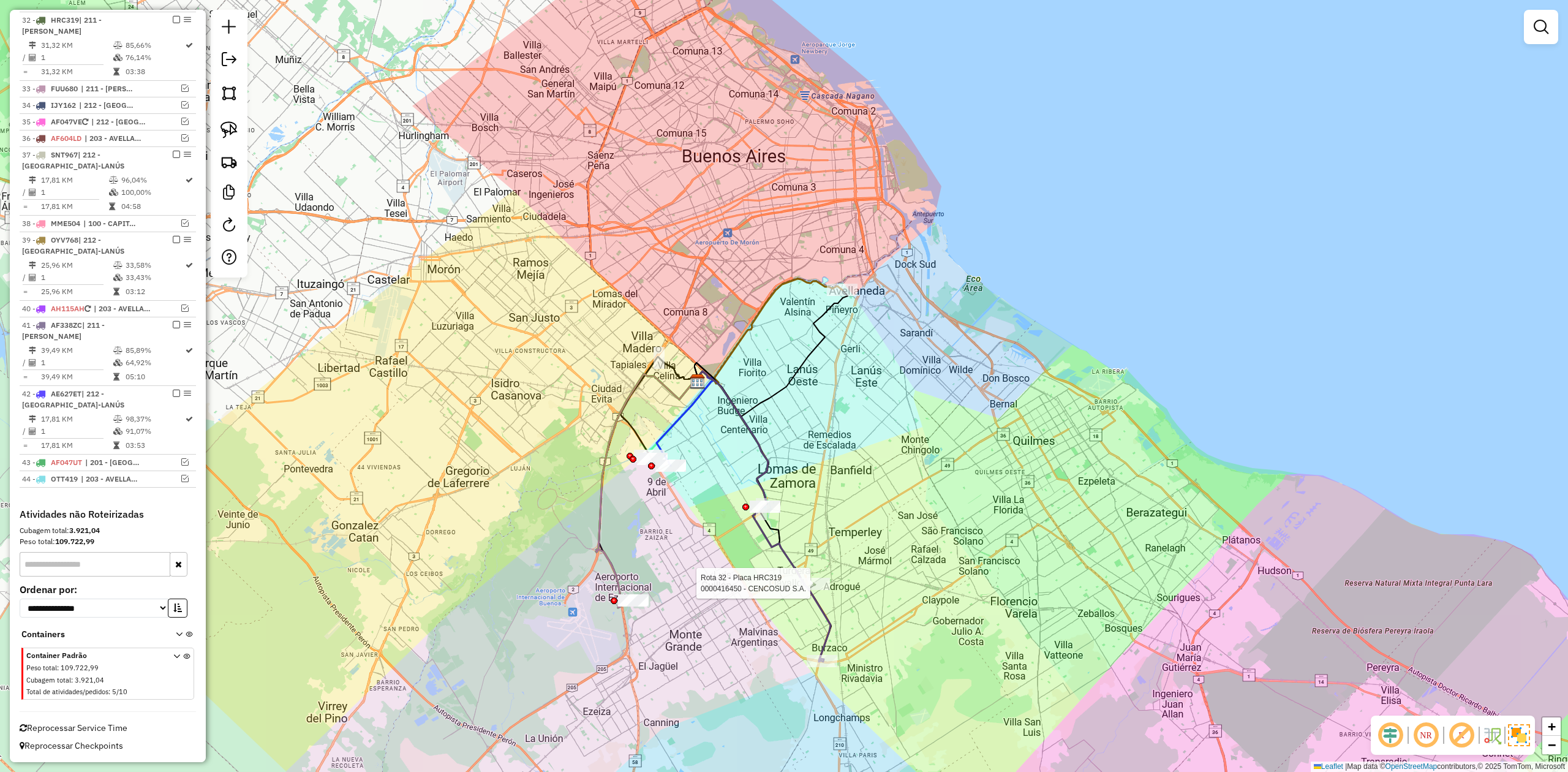
select select "**********"
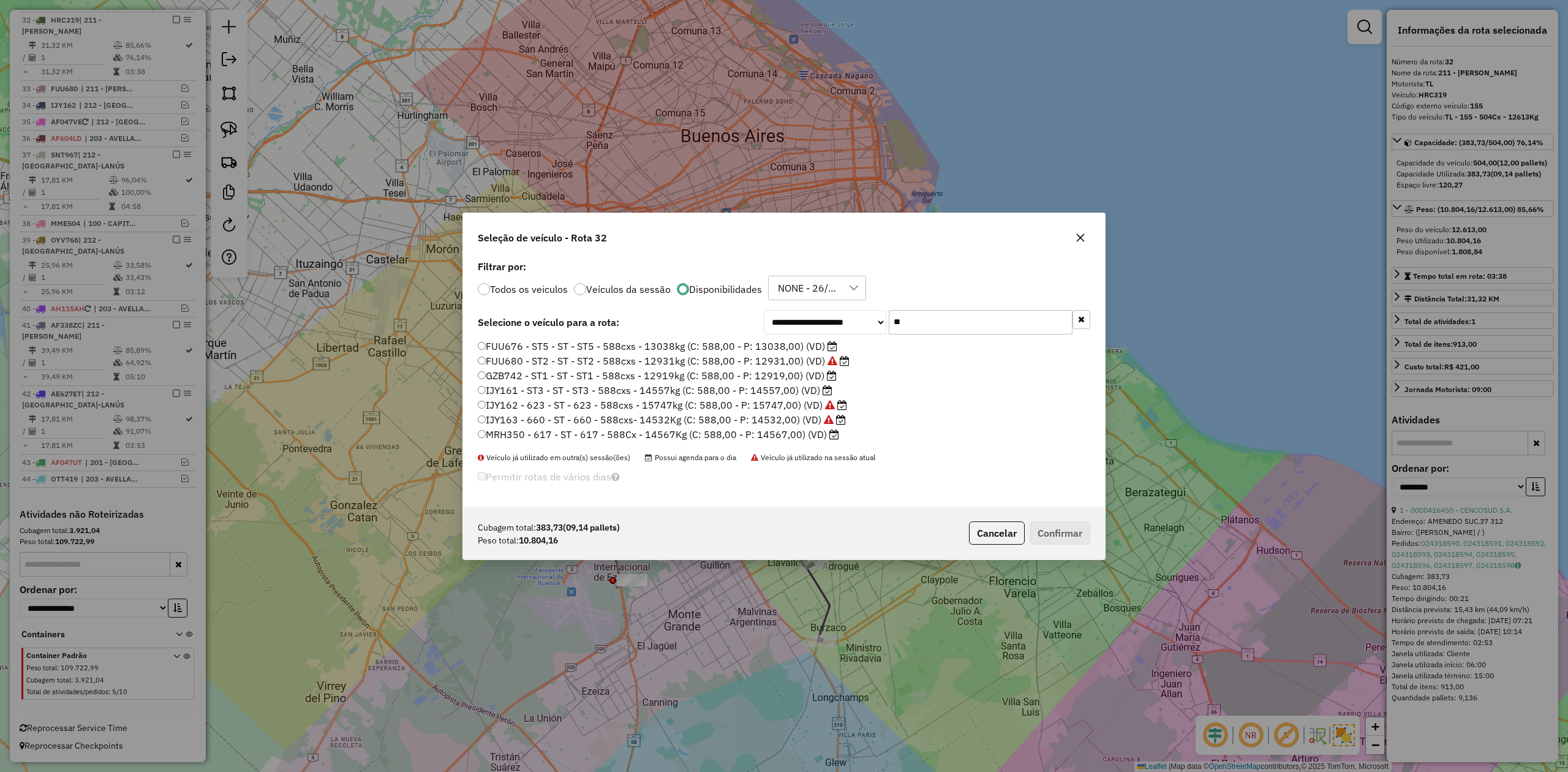
scroll to position [6, 4]
drag, startPoint x: 949, startPoint y: 325, endPoint x: 837, endPoint y: 312, distance: 112.8
click at [837, 312] on div "**********" at bounding box center [927, 322] width 326 height 25
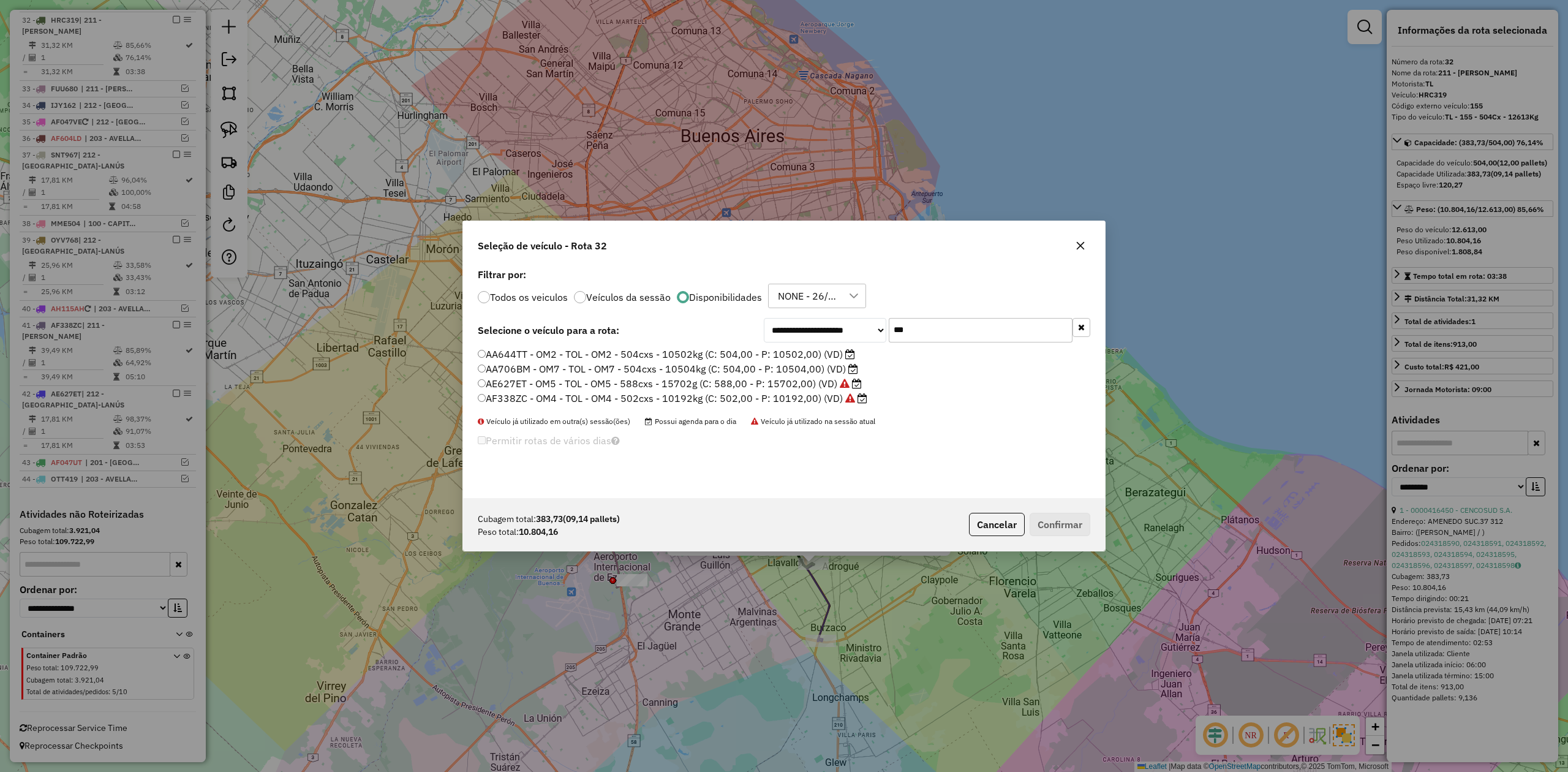
drag, startPoint x: 948, startPoint y: 331, endPoint x: 859, endPoint y: 323, distance: 89.4
click at [860, 323] on div "**********" at bounding box center [927, 330] width 326 height 25
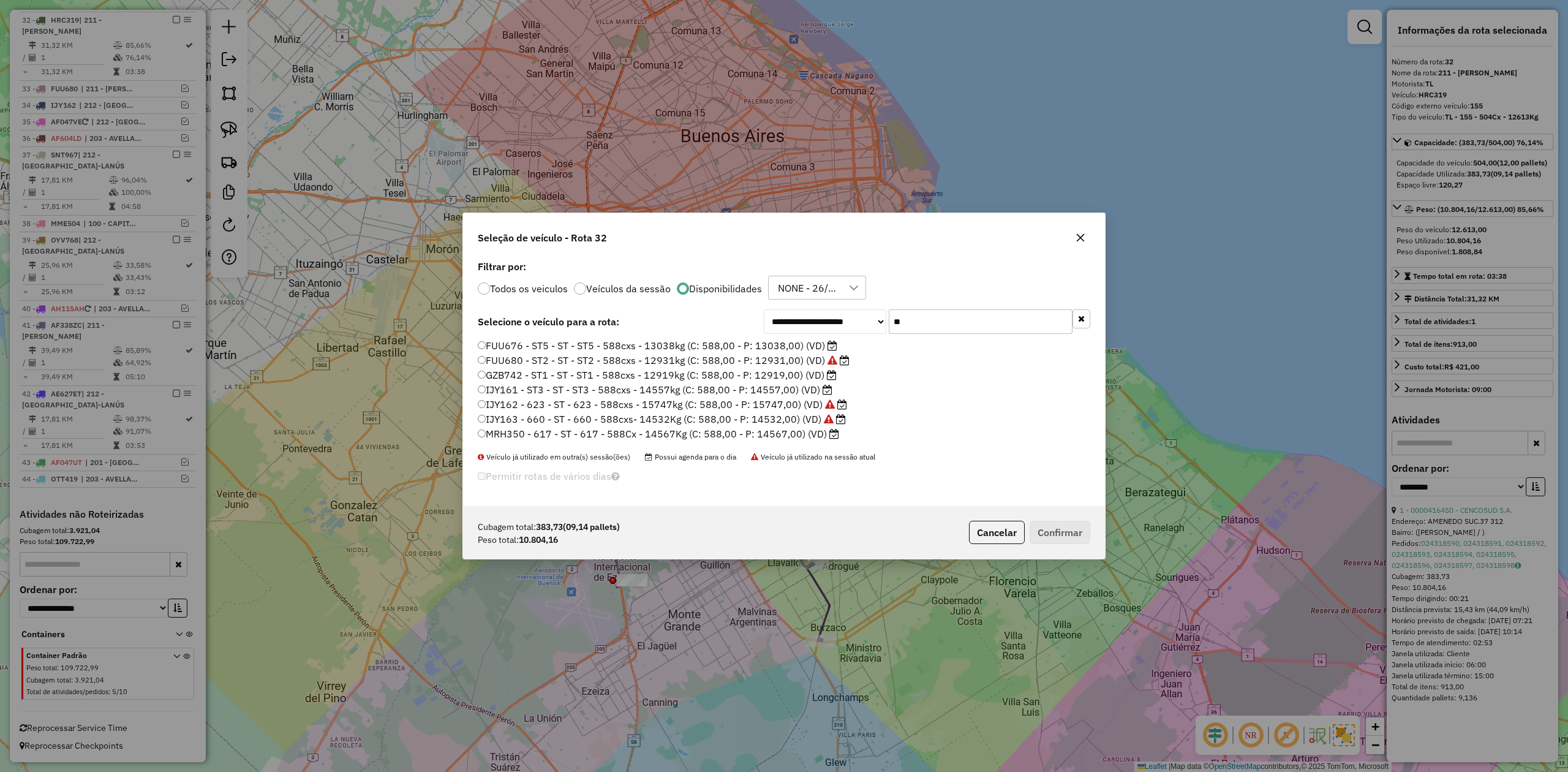
drag, startPoint x: 868, startPoint y: 317, endPoint x: 841, endPoint y: 316, distance: 27.0
click at [841, 316] on div "**********" at bounding box center [927, 322] width 326 height 25
drag, startPoint x: 911, startPoint y: 319, endPoint x: 841, endPoint y: 315, distance: 70.1
click at [843, 315] on div "**********" at bounding box center [927, 322] width 326 height 25
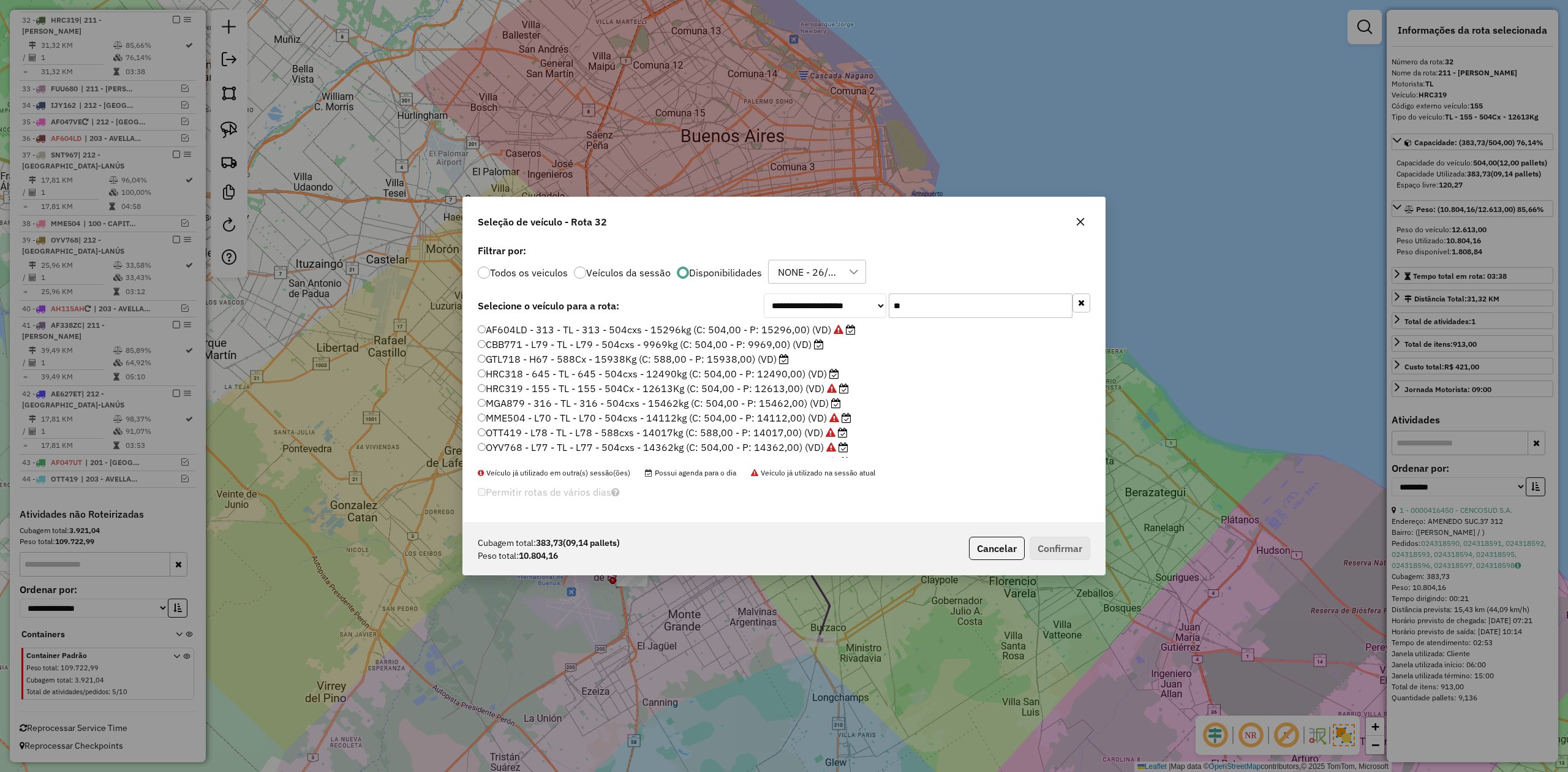
drag, startPoint x: 901, startPoint y: 302, endPoint x: 871, endPoint y: 302, distance: 30.0
click at [871, 302] on div "**********" at bounding box center [927, 306] width 326 height 25
type input "**"
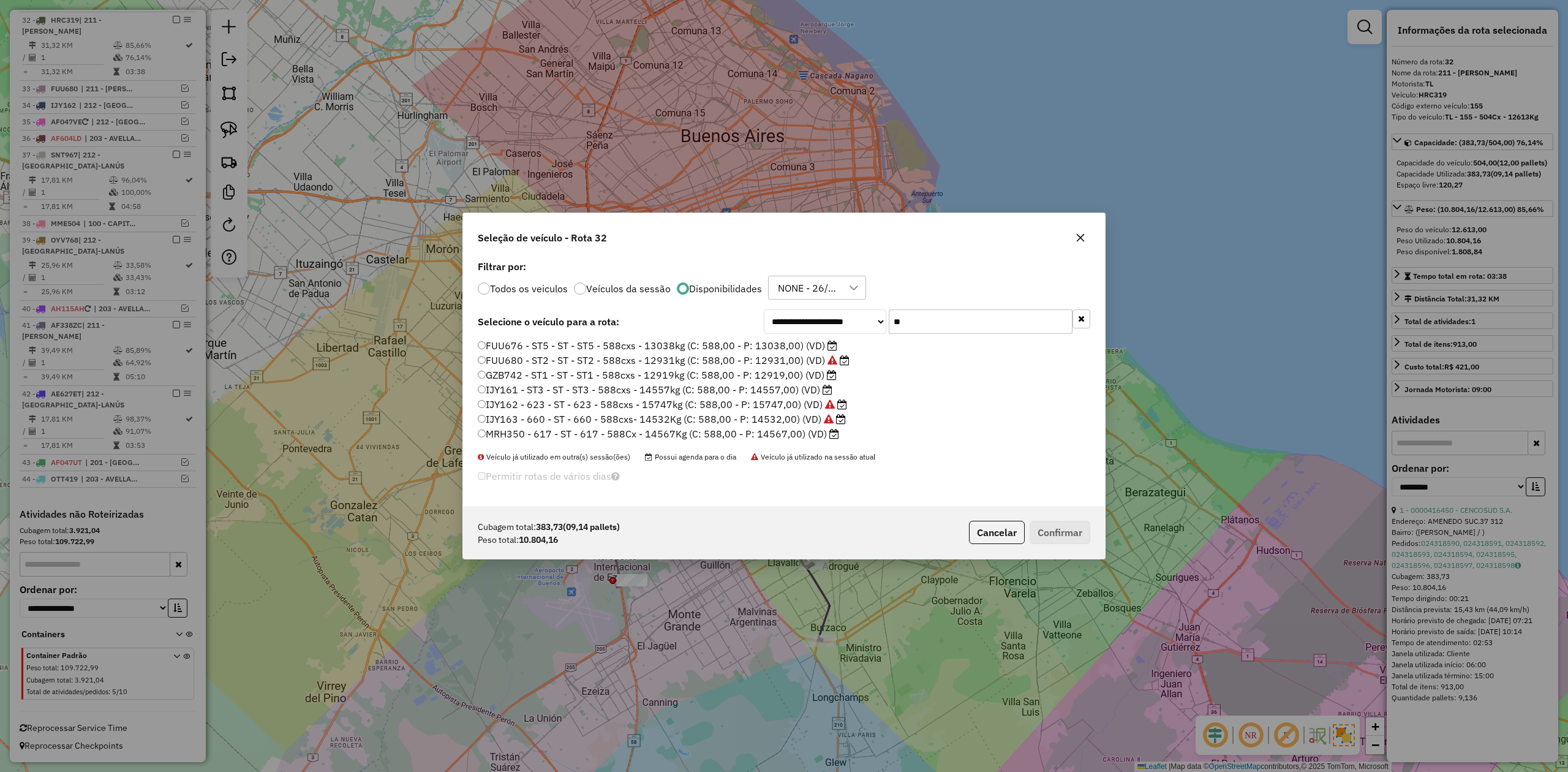
click at [790, 373] on label "GZB742 - ST1 - ST - ST1 - 588cxs - 12919kg (C: 588,00 - P: 12919,00) (VD)" at bounding box center [657, 374] width 359 height 15
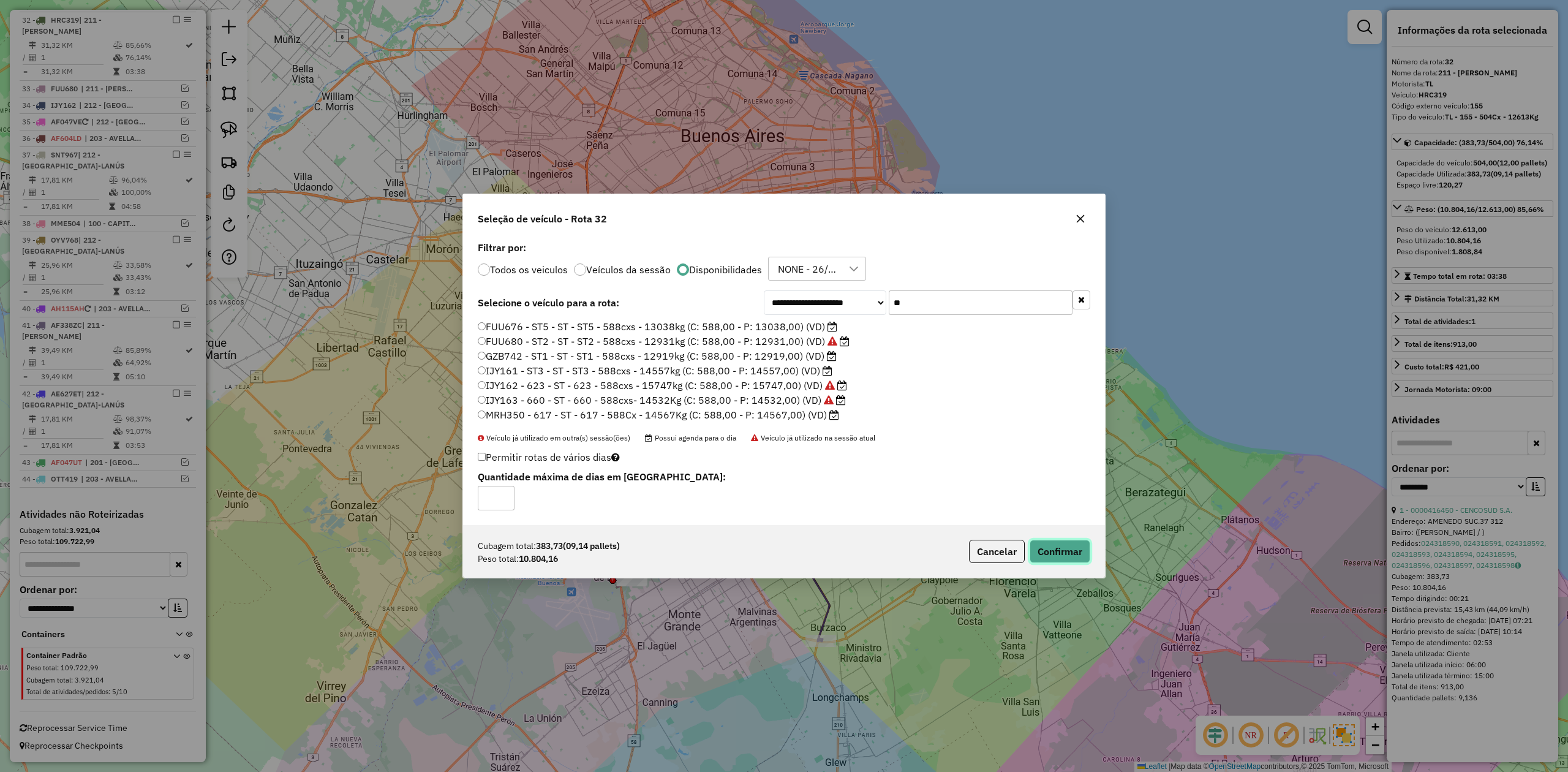
click at [1049, 555] on button "Confirmar" at bounding box center [1060, 551] width 61 height 23
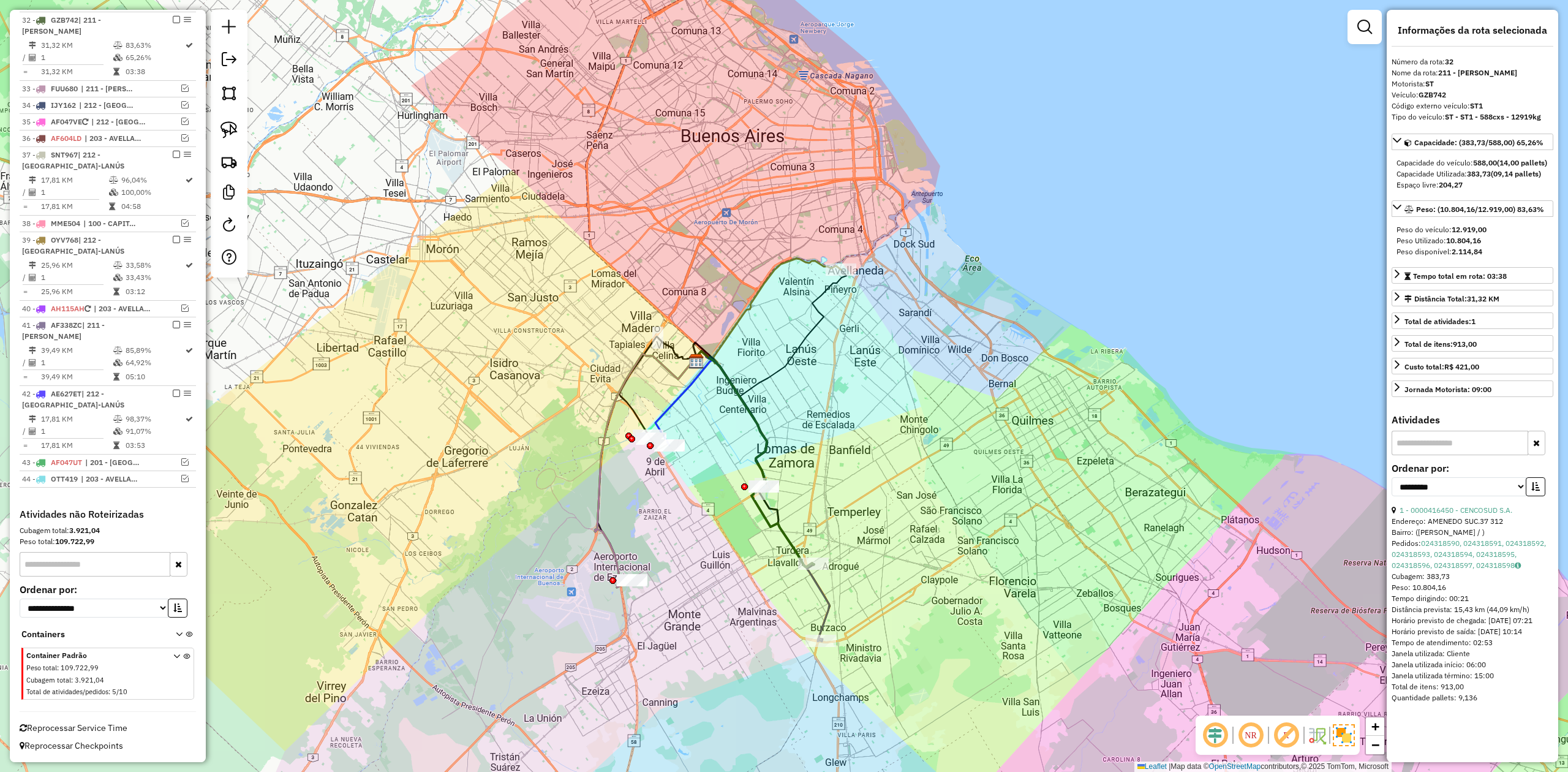
click at [826, 611] on icon at bounding box center [761, 496] width 135 height 290
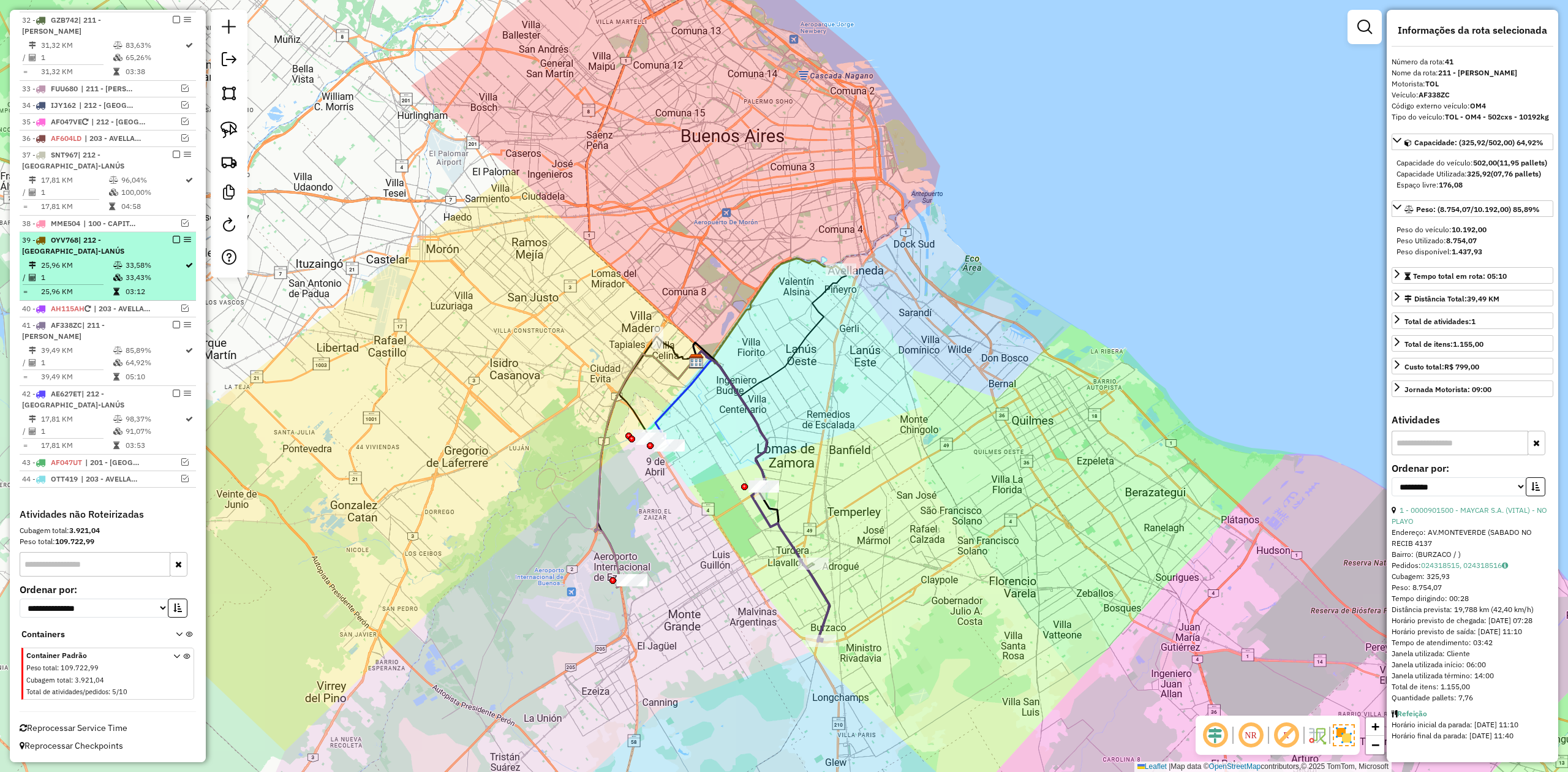
click at [174, 323] on em at bounding box center [176, 325] width 8 height 8
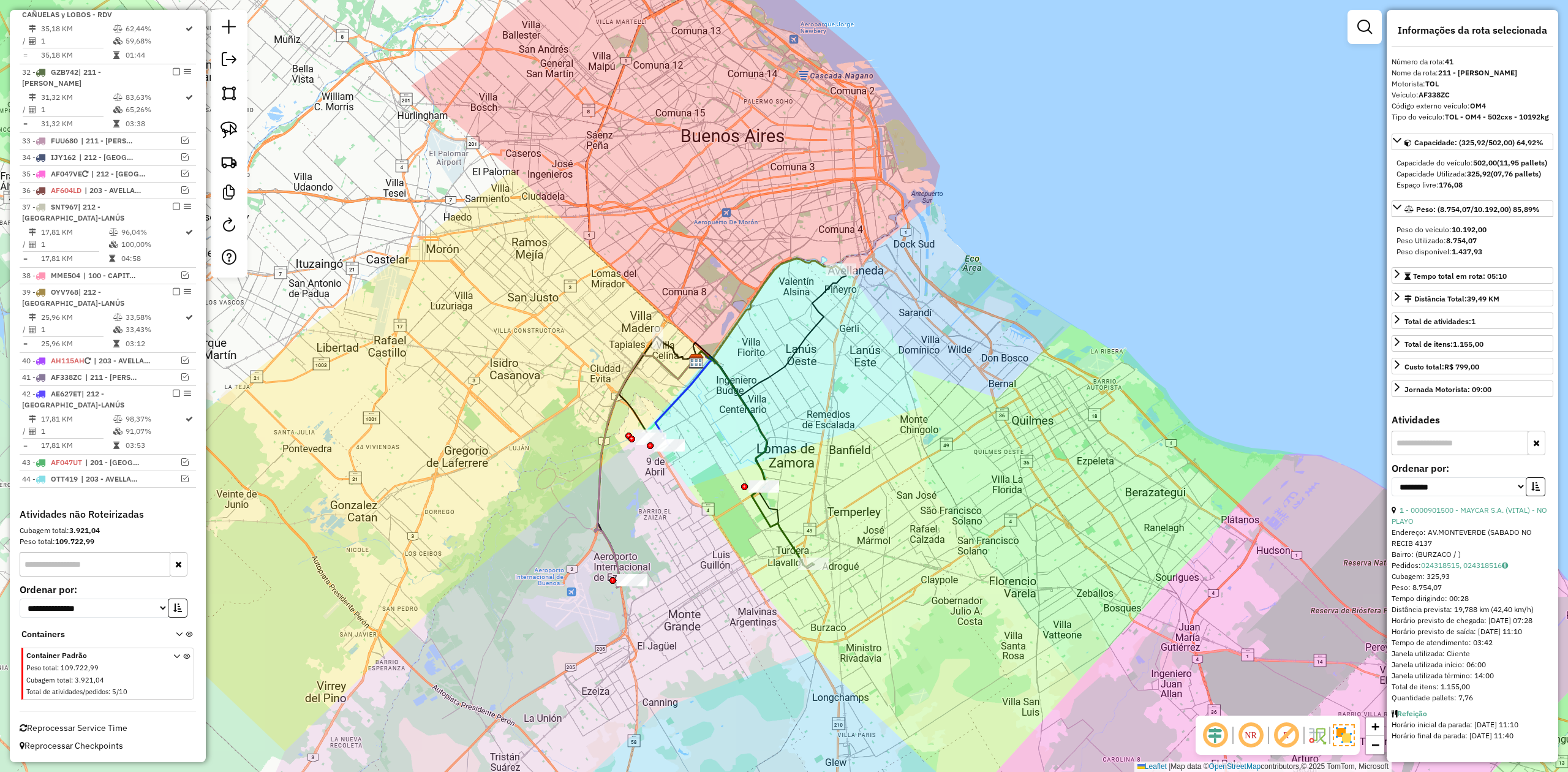
scroll to position [1251, 0]
click at [783, 540] on icon at bounding box center [754, 459] width 119 height 216
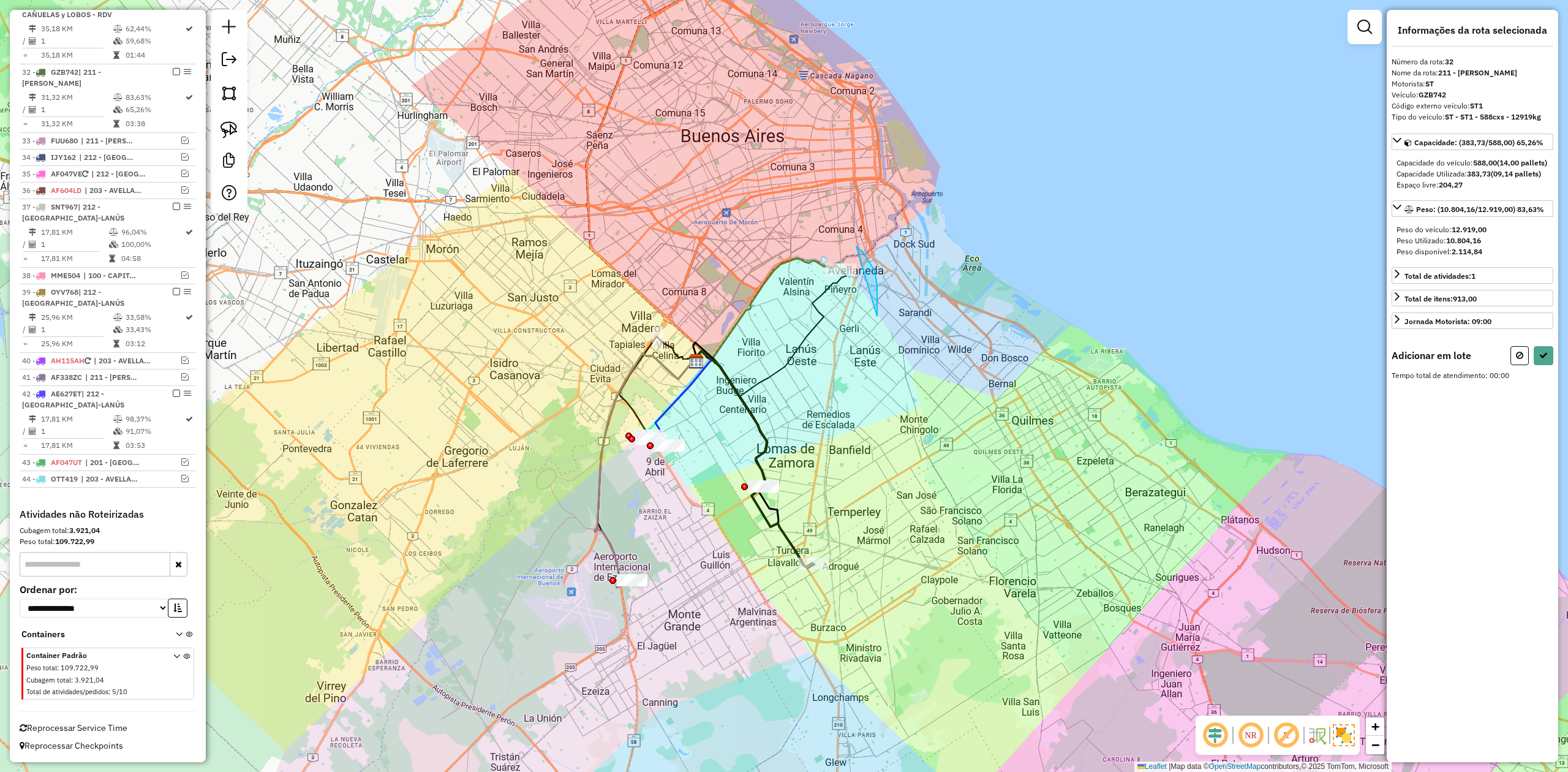
drag, startPoint x: 856, startPoint y: 246, endPoint x: 814, endPoint y: 329, distance: 93.0
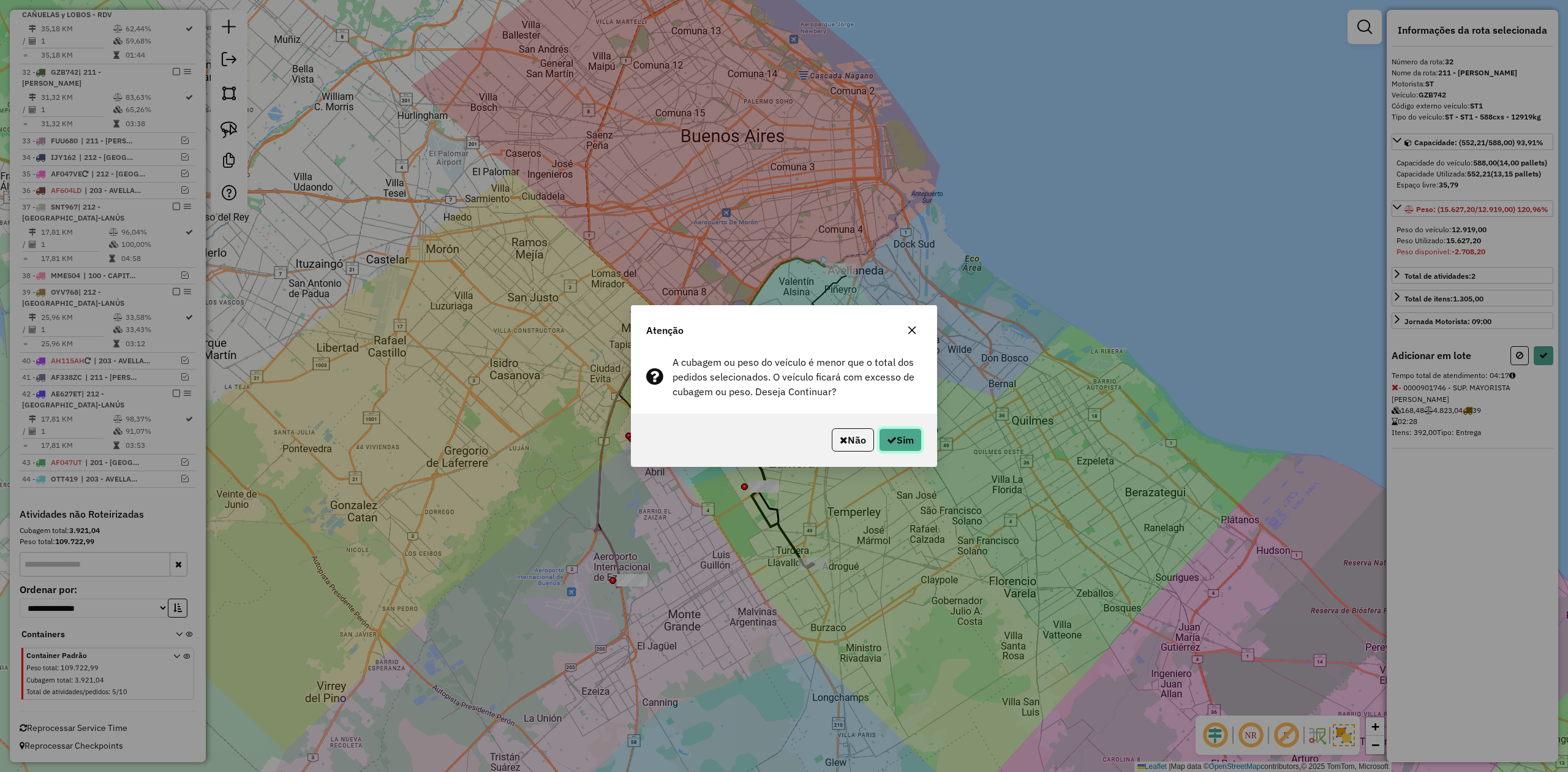
click at [898, 435] on button "Sim" at bounding box center [901, 439] width 43 height 23
select select "**********"
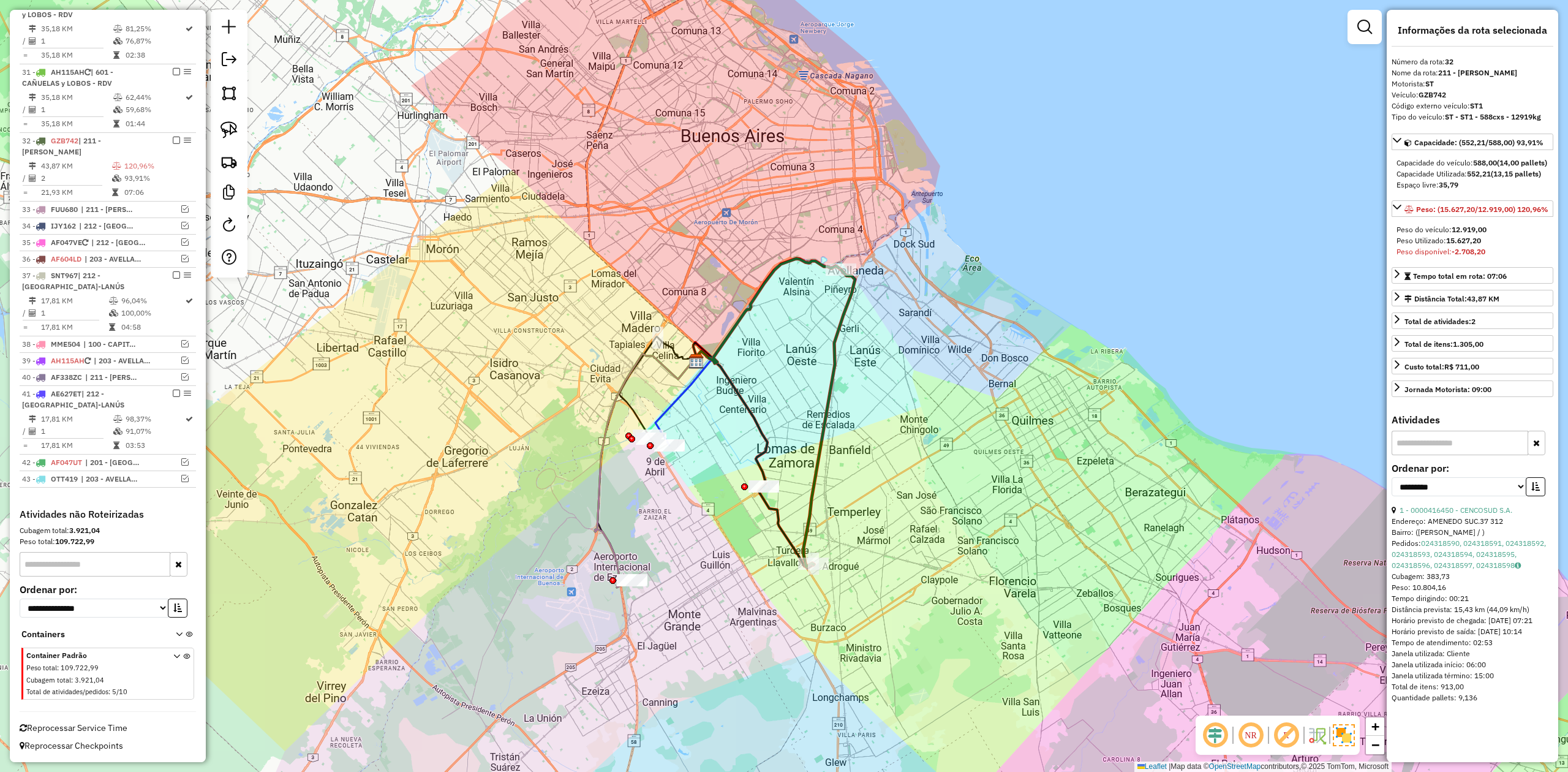
scroll to position [1182, 0]
click at [870, 398] on div "Janela de atendimento Grade de atendimento Capacidade Transportadoras Veículos …" at bounding box center [784, 386] width 1568 height 772
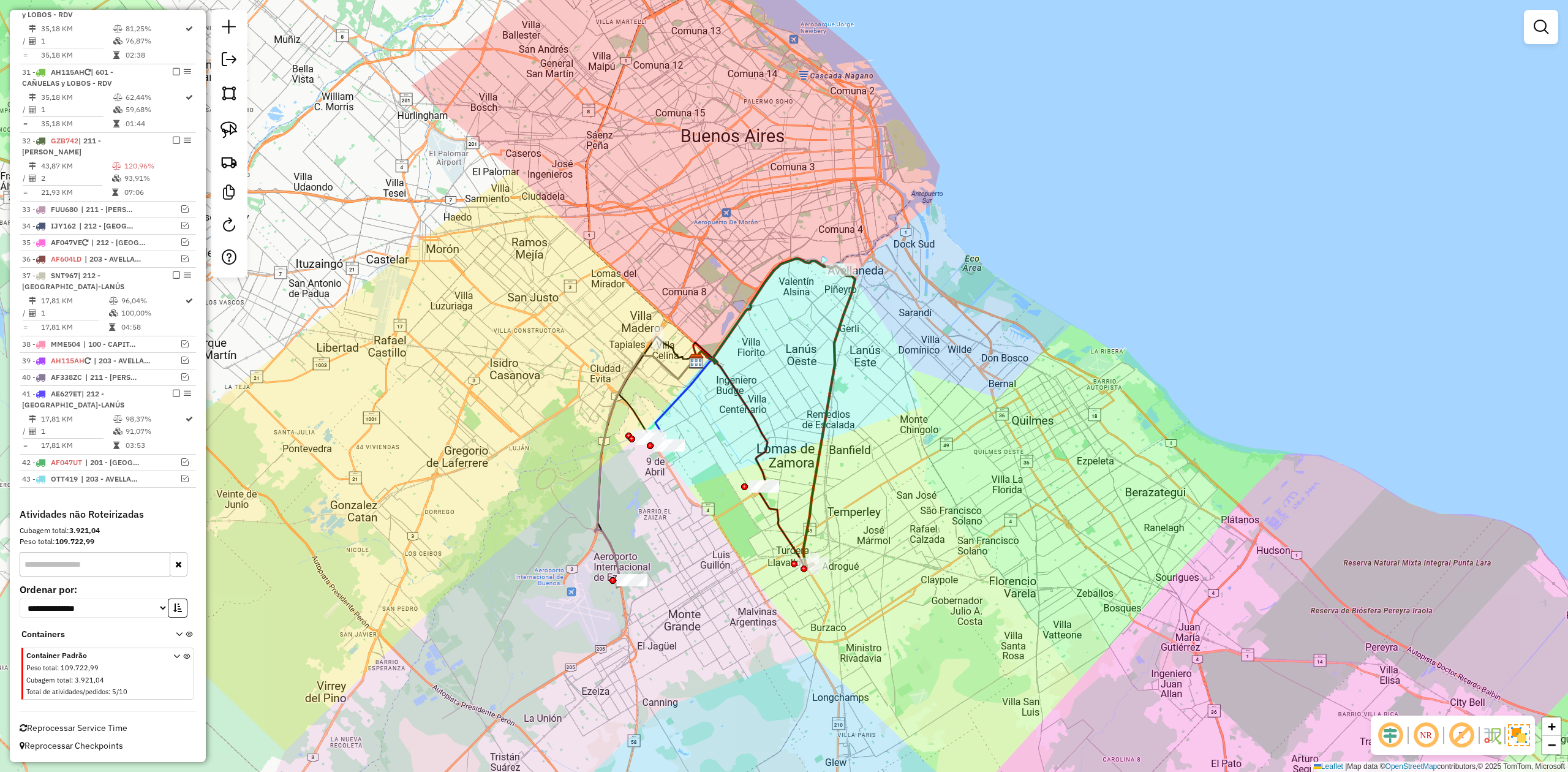
click at [845, 370] on div "Janela de atendimento Grade de atendimento Capacidade Transportadoras Veículos …" at bounding box center [784, 386] width 1568 height 772
click at [834, 358] on icon at bounding box center [829, 418] width 52 height 297
select select "**********"
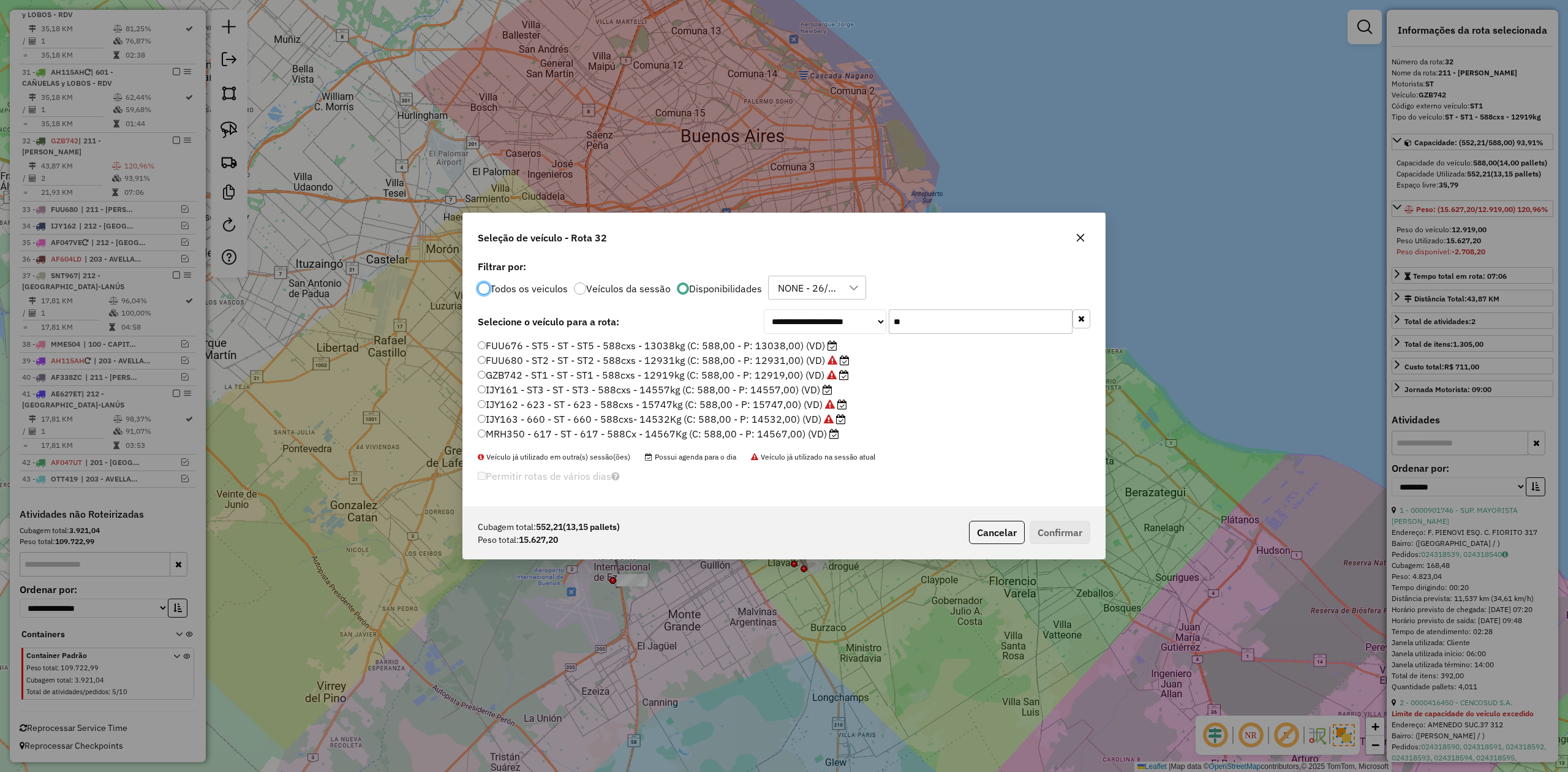
scroll to position [6, 4]
drag, startPoint x: 932, startPoint y: 315, endPoint x: 862, endPoint y: 307, distance: 70.5
click at [864, 309] on div "**********" at bounding box center [927, 322] width 326 height 25
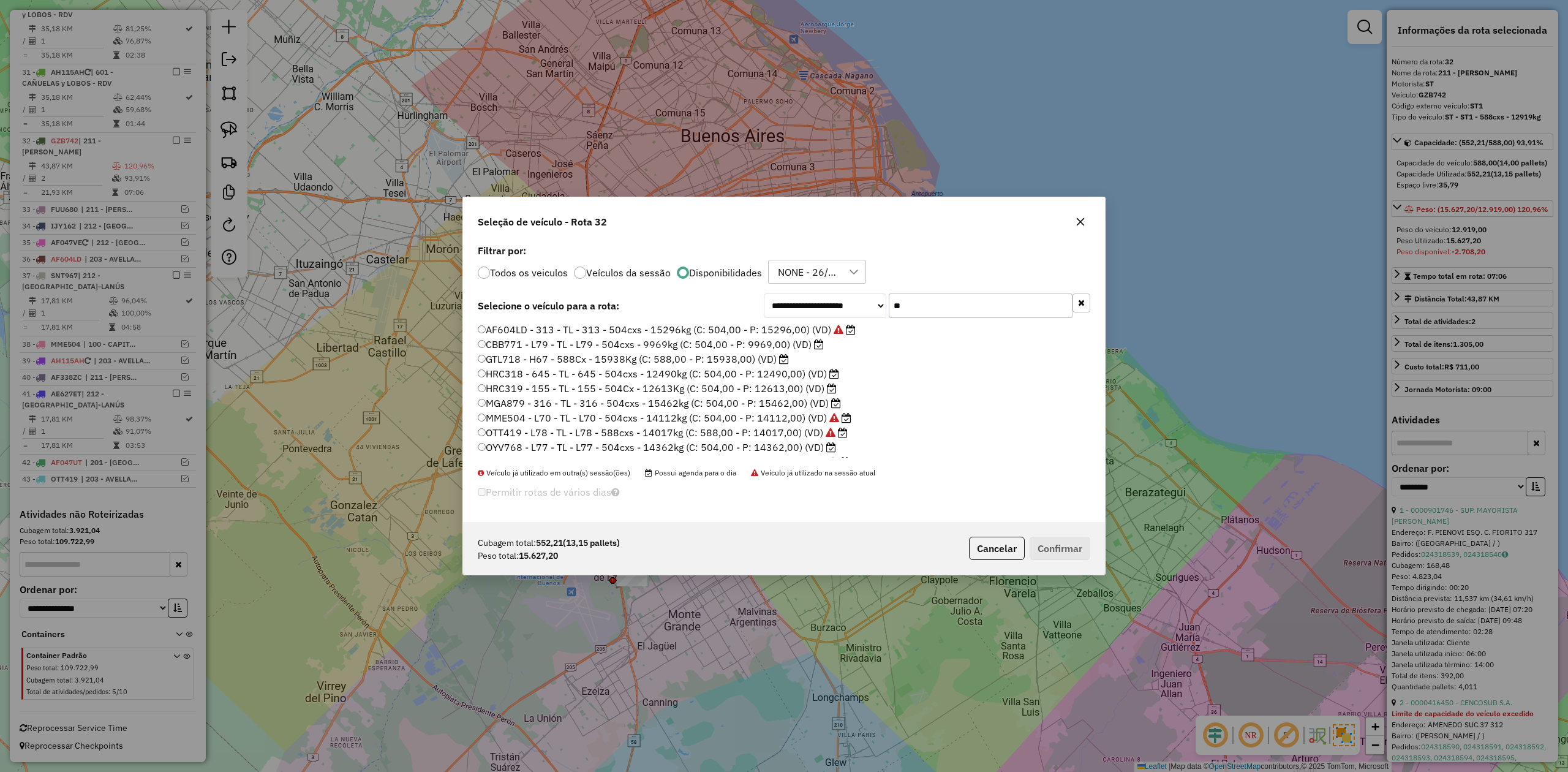
drag, startPoint x: 931, startPoint y: 302, endPoint x: 851, endPoint y: 296, distance: 80.2
click at [851, 296] on div "**********" at bounding box center [927, 306] width 326 height 25
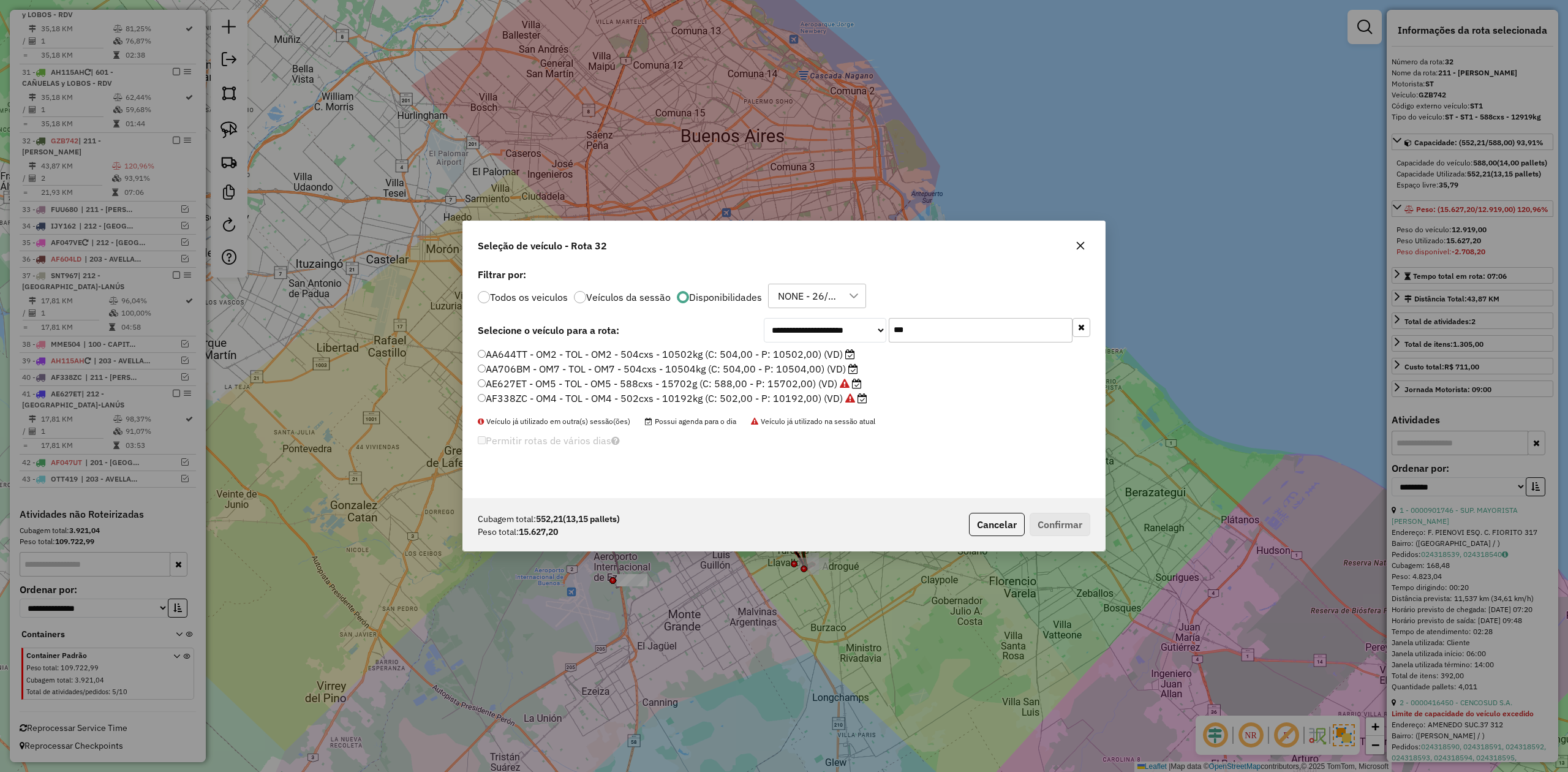
type input "***"
click at [782, 383] on label "AE627ET - OM5 - TOL - OM5 - 588cxs - 15702g (C: 588,00 - P: 15702,00) (VD)" at bounding box center [670, 383] width 384 height 15
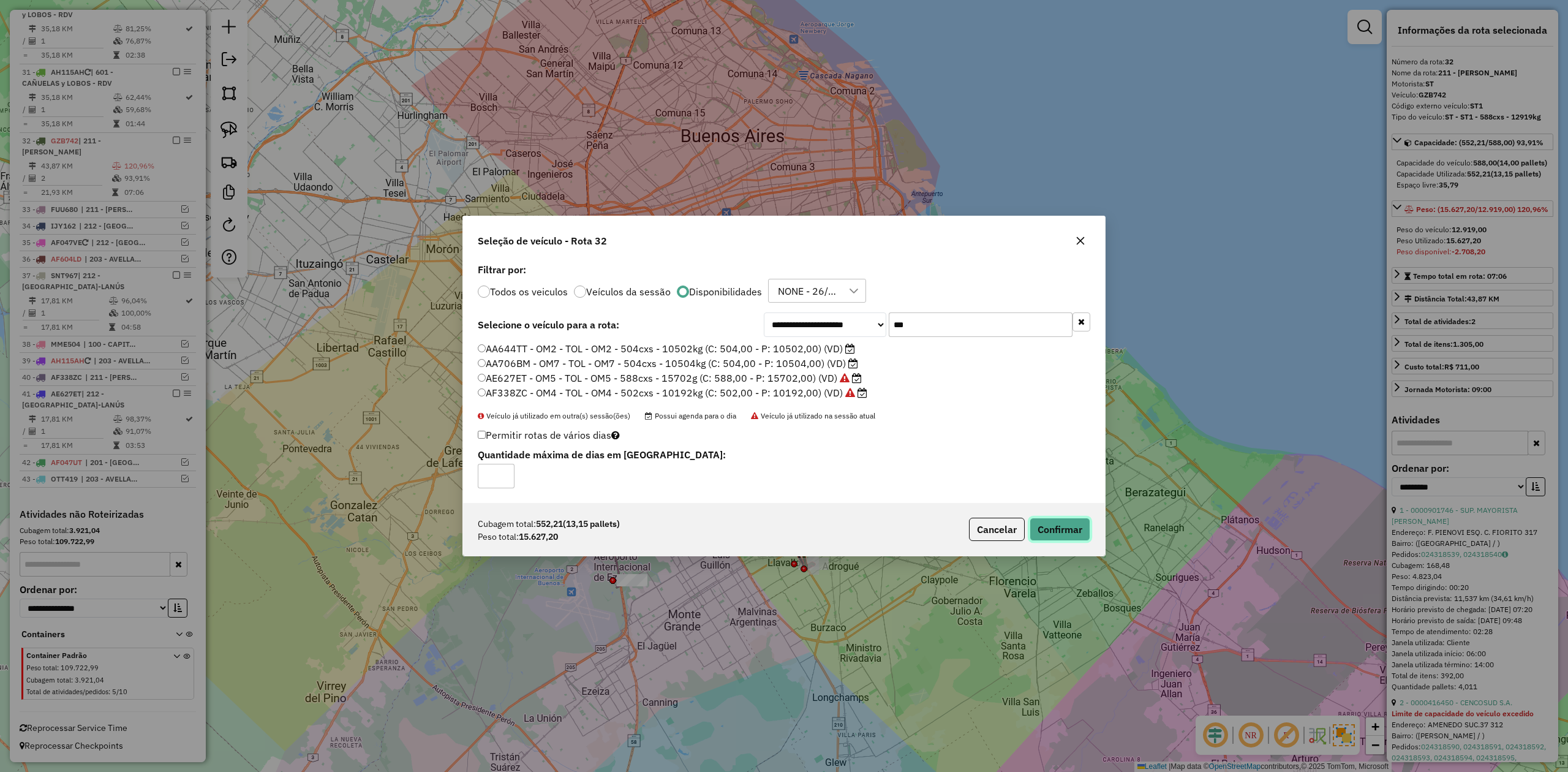
click at [1068, 532] on button "Confirmar" at bounding box center [1060, 529] width 61 height 23
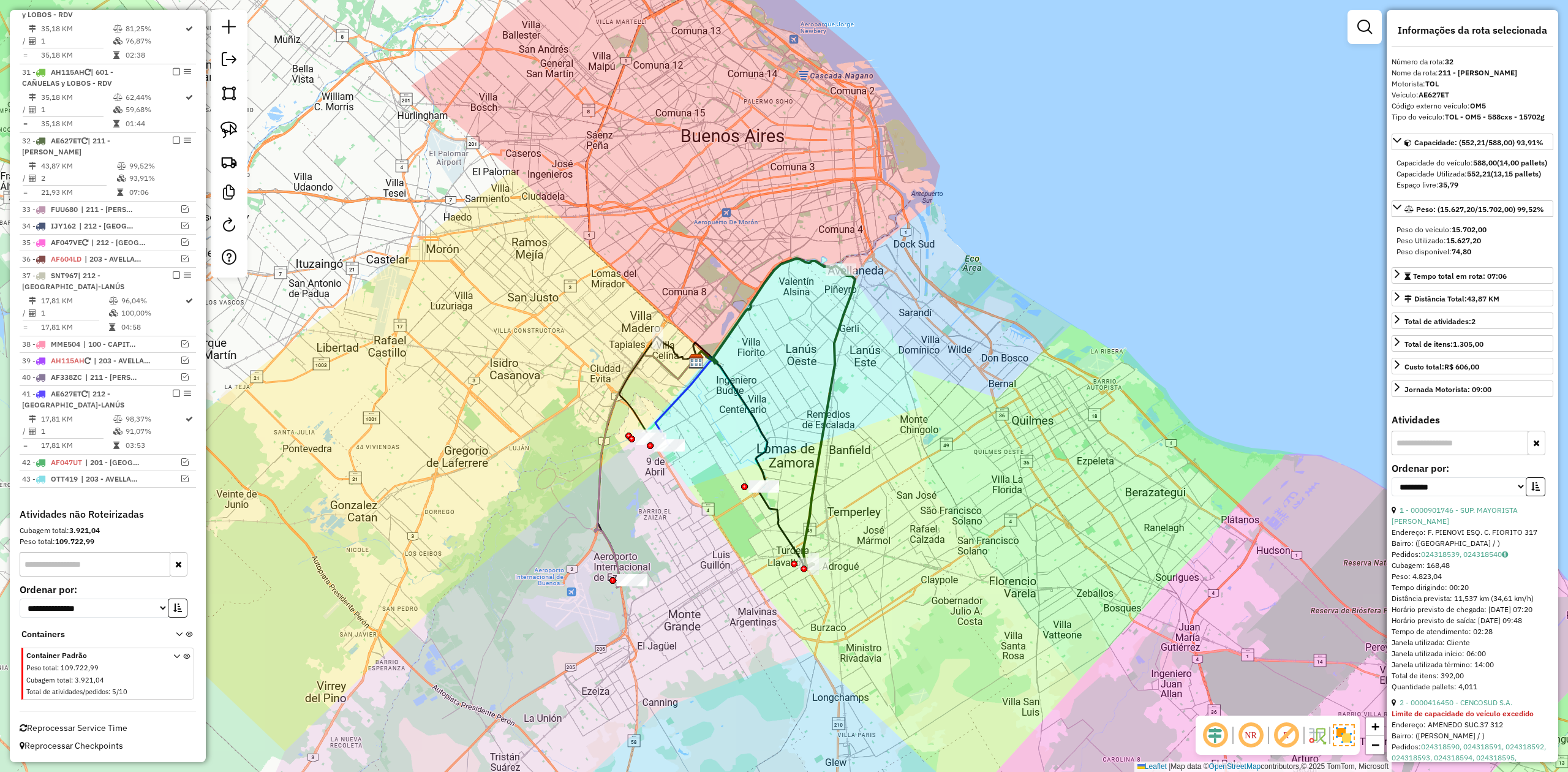
click at [829, 448] on div "Janela de atendimento Grade de atendimento Capacidade Transportadoras Veículos …" at bounding box center [784, 386] width 1568 height 772
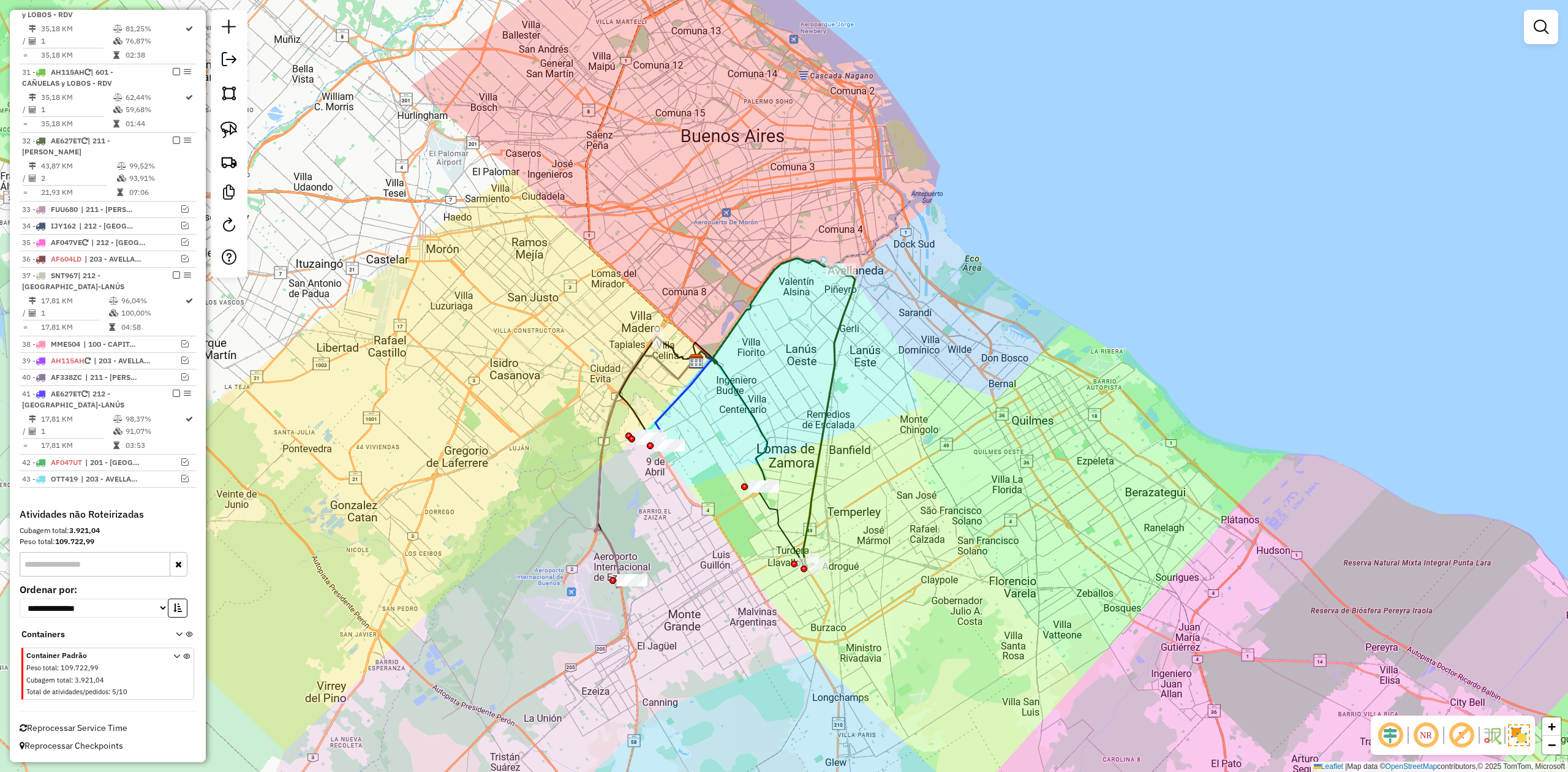
drag, startPoint x: 824, startPoint y: 415, endPoint x: 808, endPoint y: 415, distance: 16.0
click at [824, 414] on icon at bounding box center [829, 418] width 52 height 297
select select "**********"
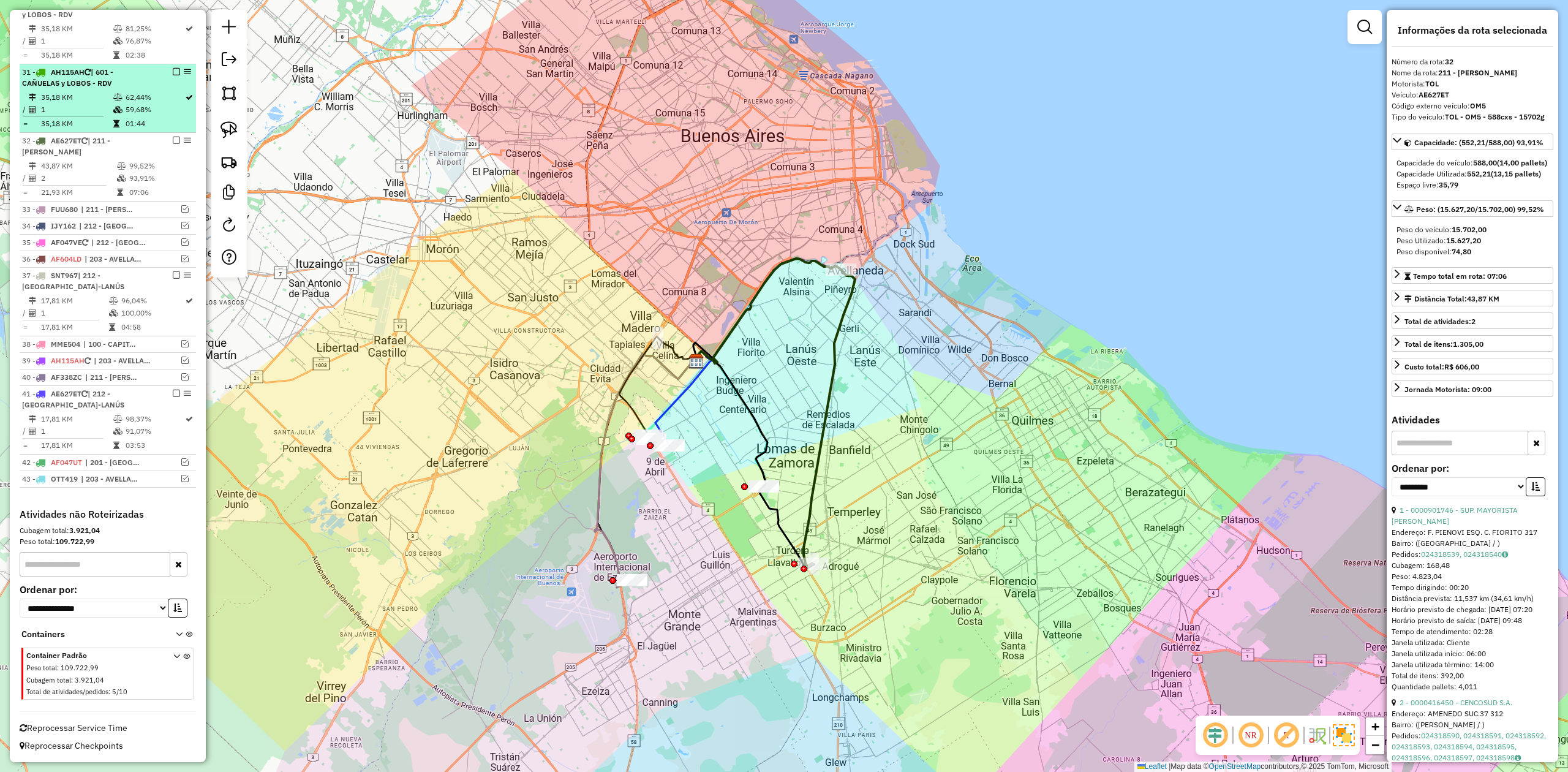
click at [175, 136] on em at bounding box center [176, 140] width 8 height 8
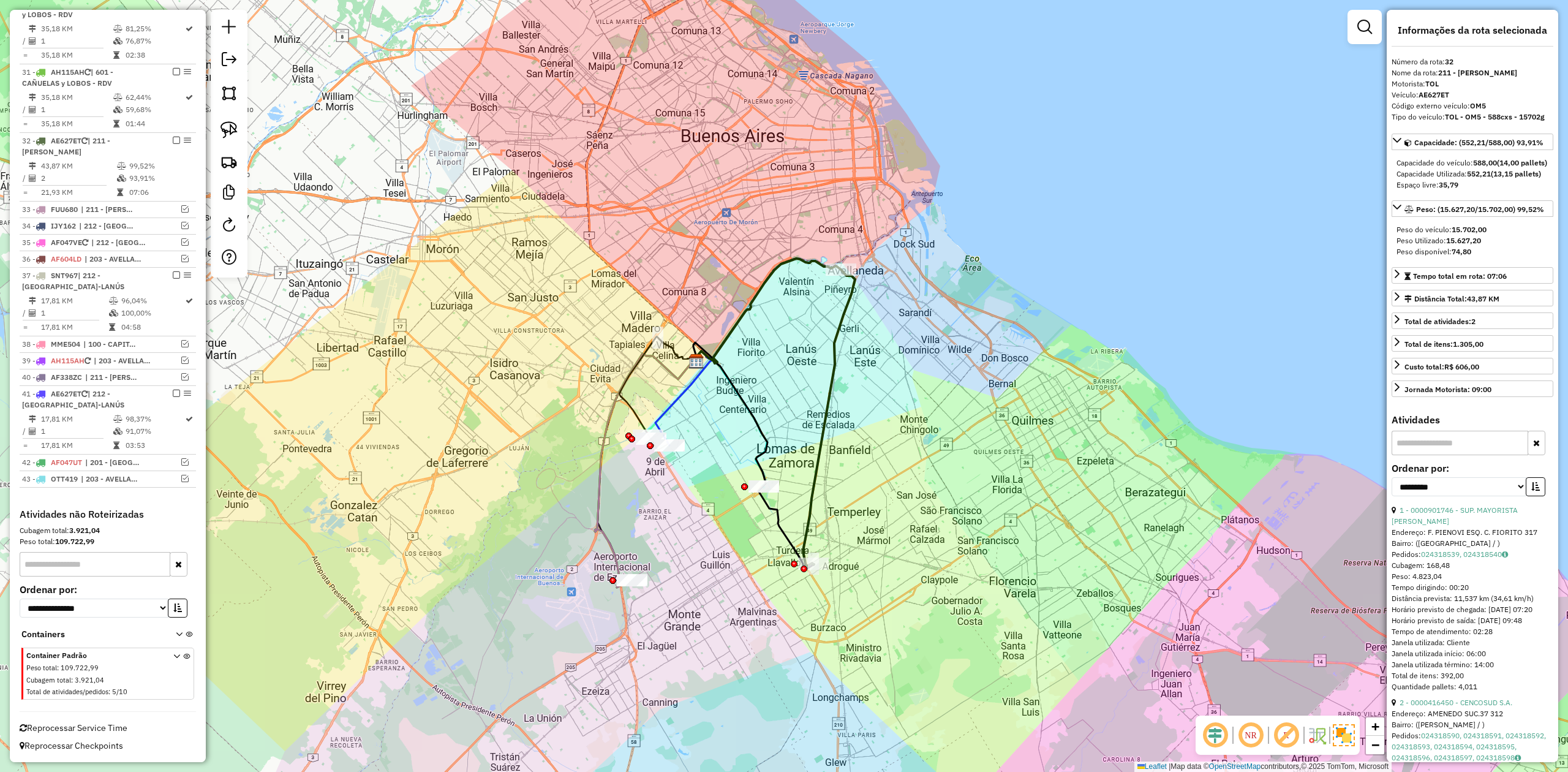
scroll to position [1130, 0]
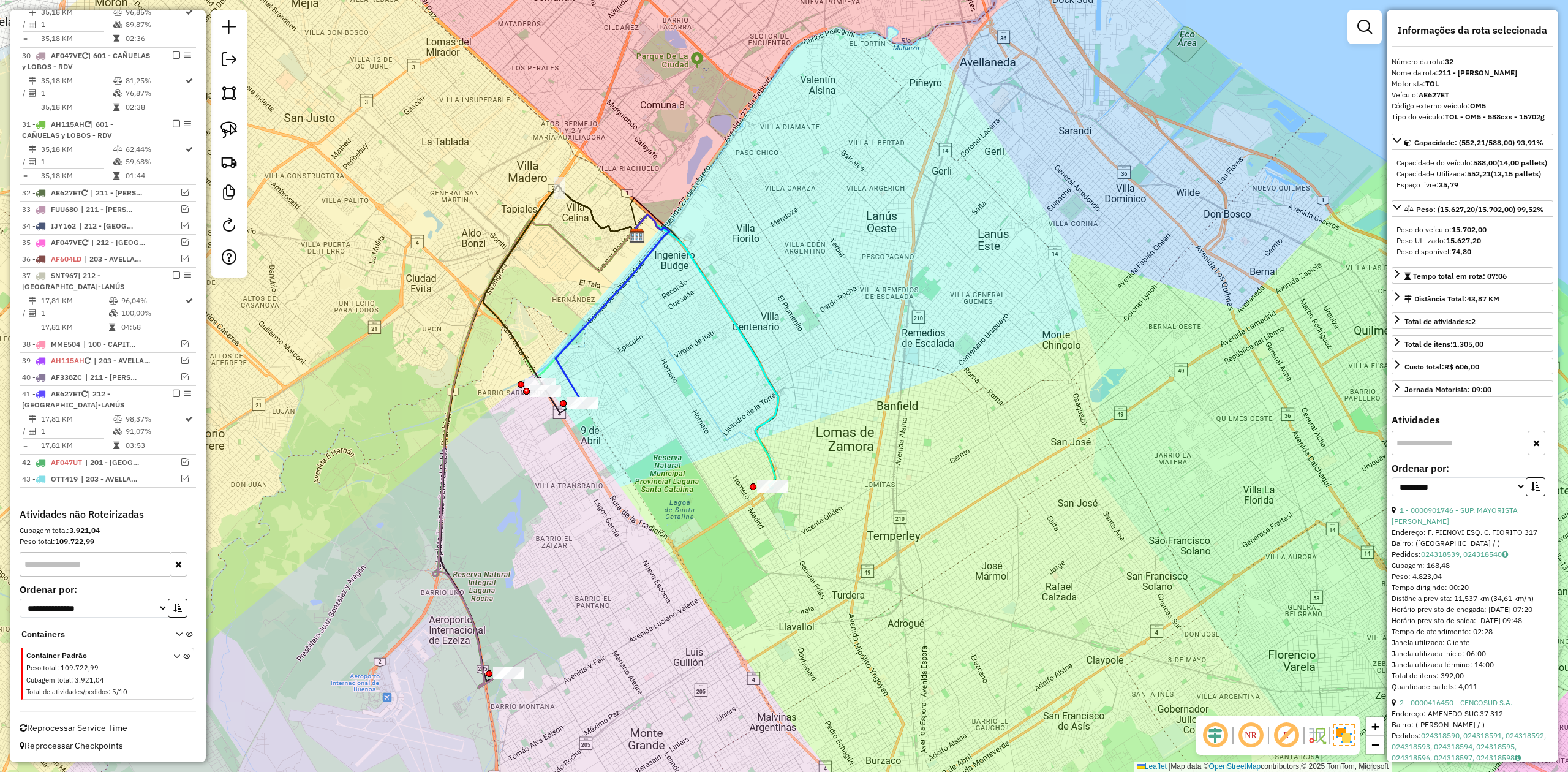
drag, startPoint x: 915, startPoint y: 454, endPoint x: 912, endPoint y: 368, distance: 86.1
click at [930, 363] on div "Janela de atendimento Grade de atendimento Capacidade Transportadoras Veículos …" at bounding box center [784, 386] width 1568 height 772
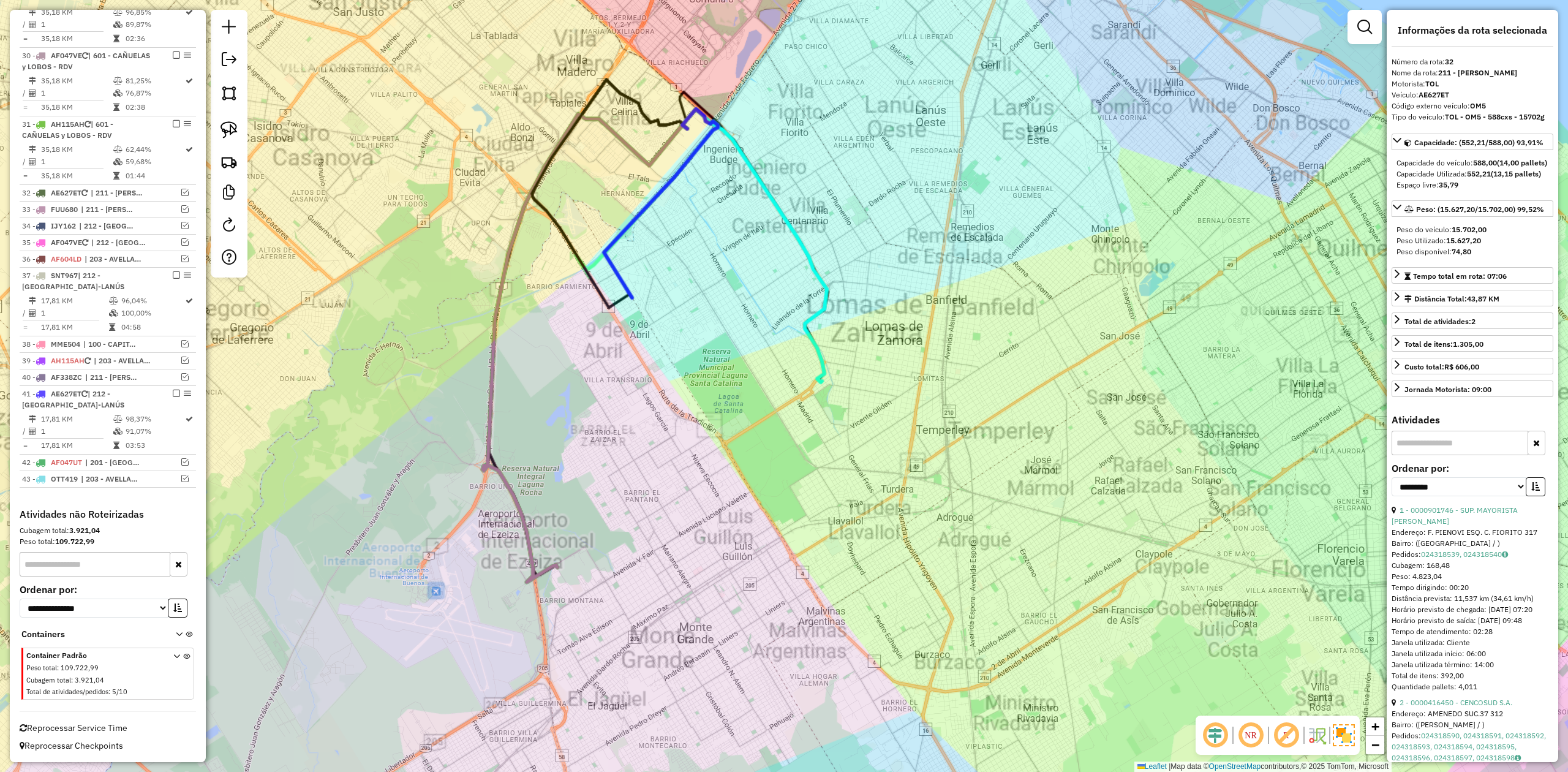
drag, startPoint x: 822, startPoint y: 432, endPoint x: 817, endPoint y: 400, distance: 32.4
click at [822, 426] on div "Janela de atendimento Grade de atendimento Capacidade Transportadoras Veículos …" at bounding box center [784, 386] width 1568 height 772
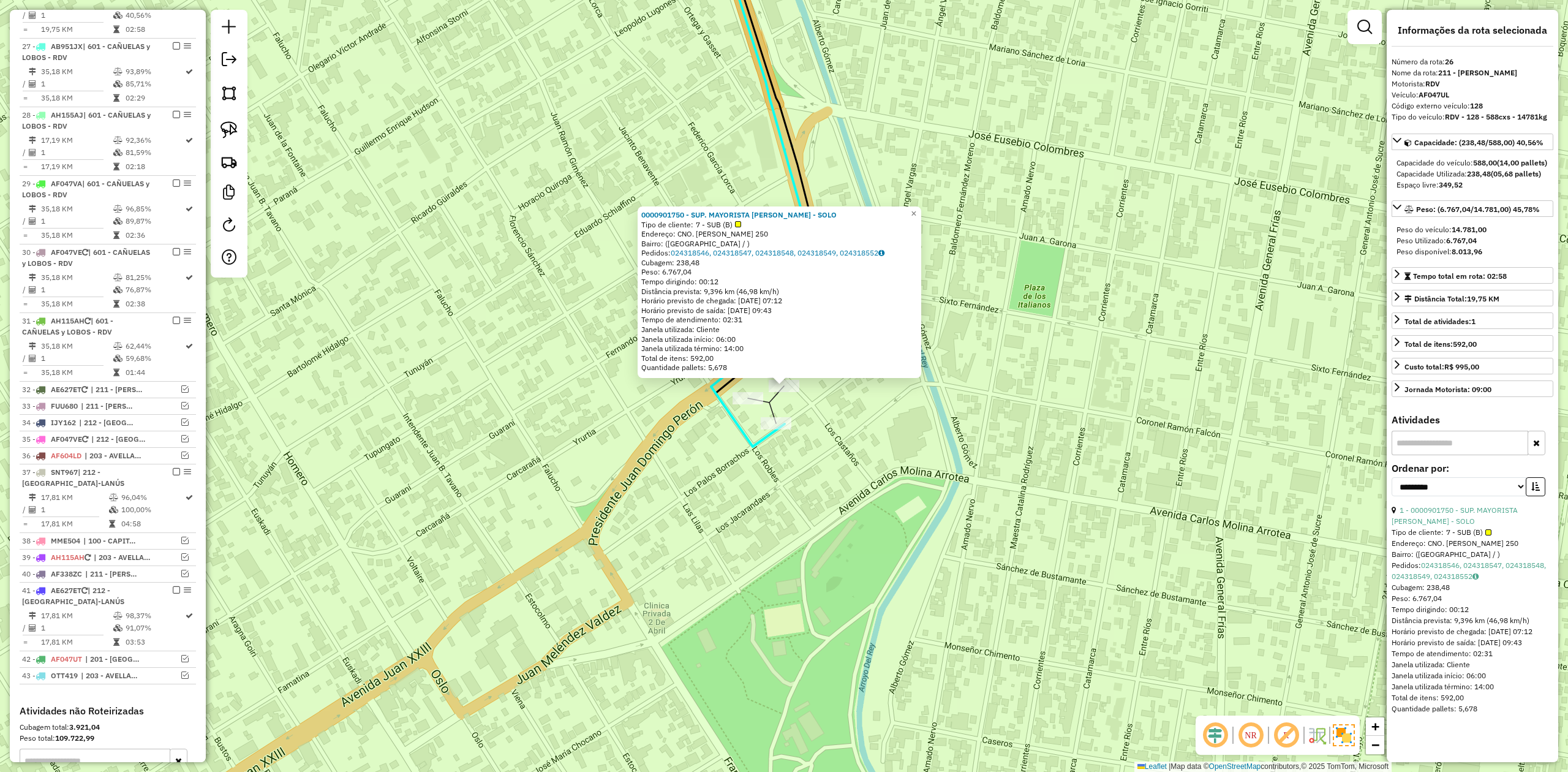
scroll to position [890, 0]
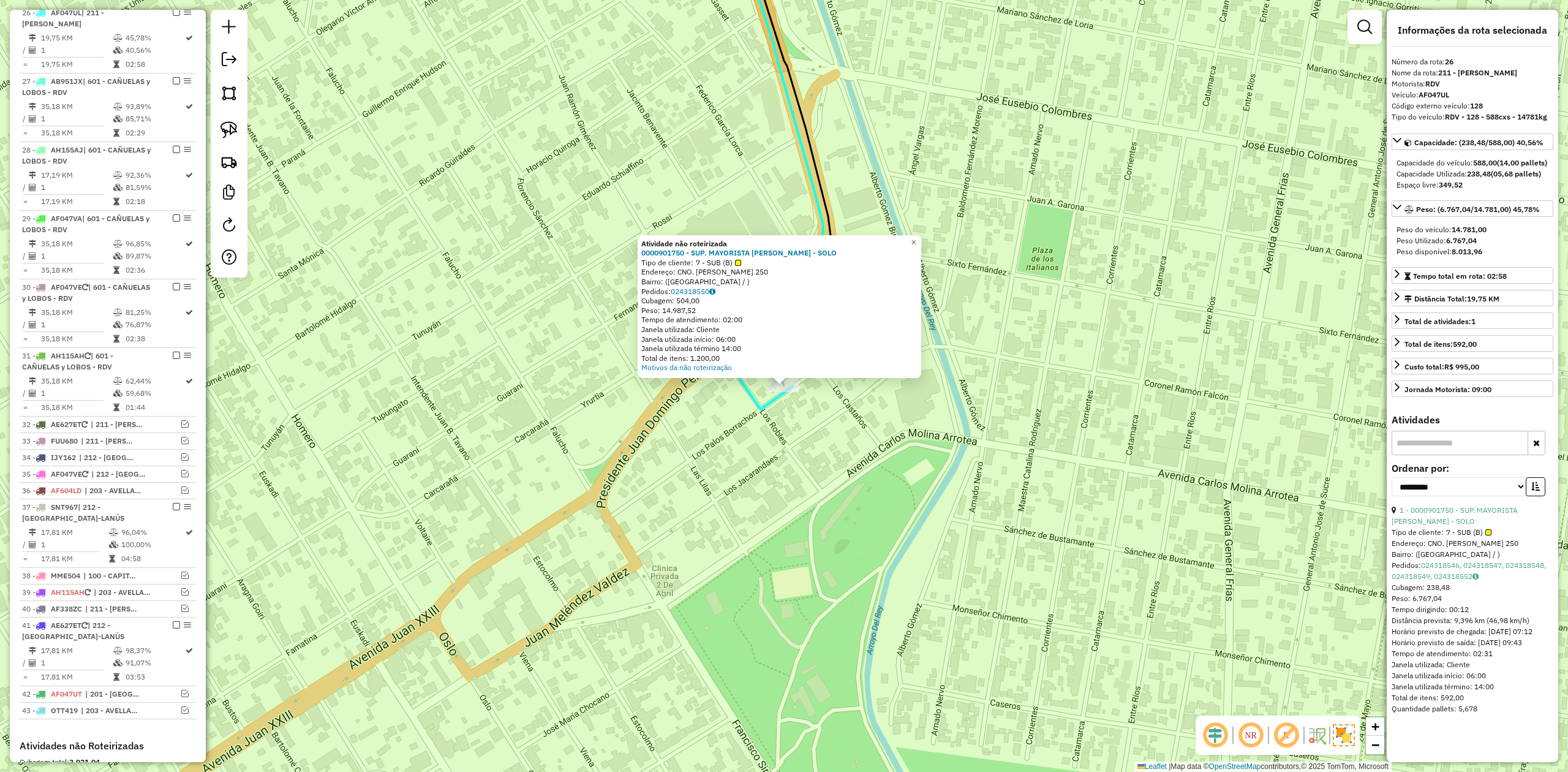
click at [800, 419] on div "Atividade não roteirizada 0000901750 - SUP. MAYORISTA MAKRO S.A. - SOLO Tipo de…" at bounding box center [784, 386] width 1568 height 772
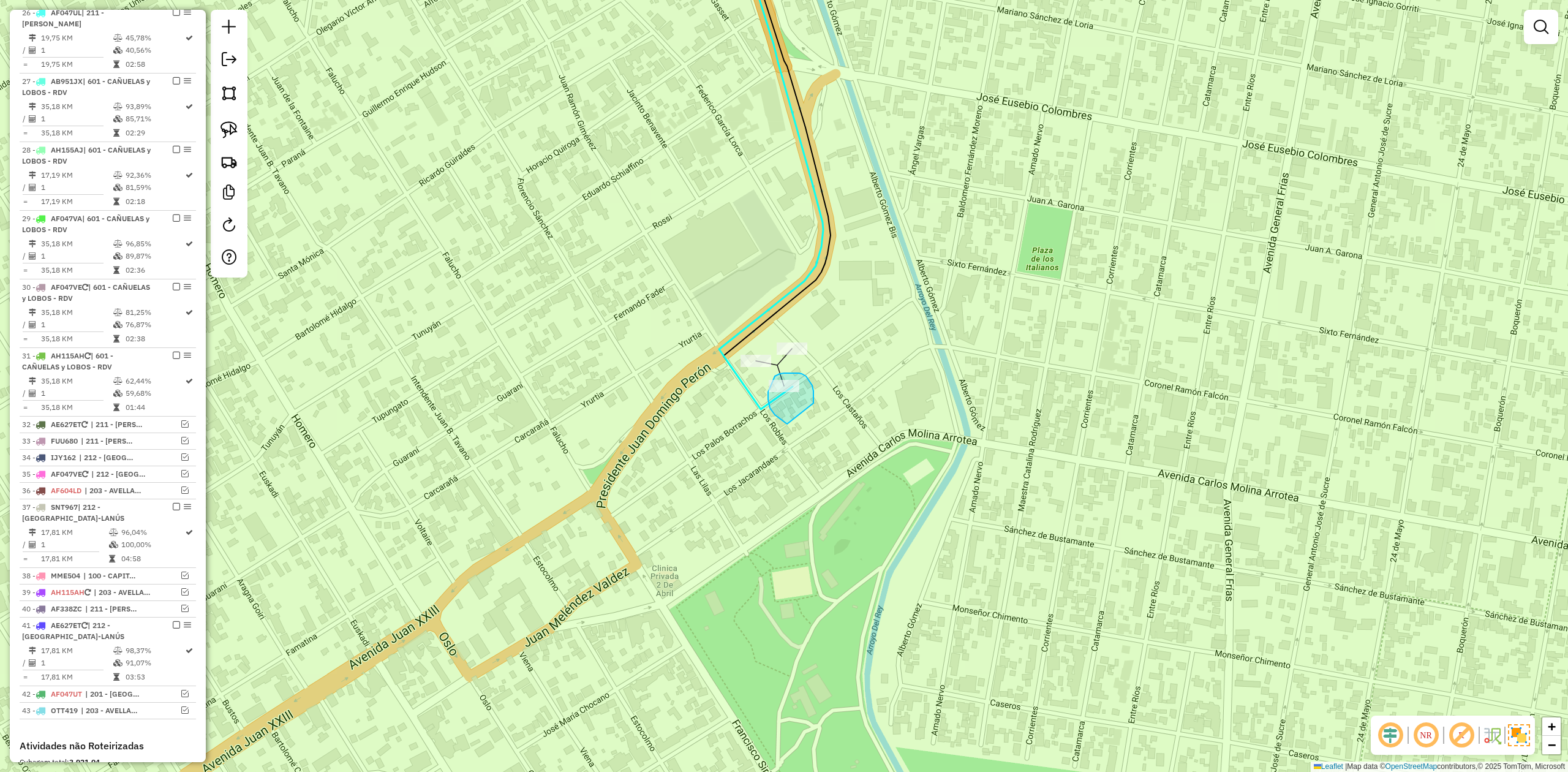
drag, startPoint x: 809, startPoint y: 379, endPoint x: 831, endPoint y: 414, distance: 41.3
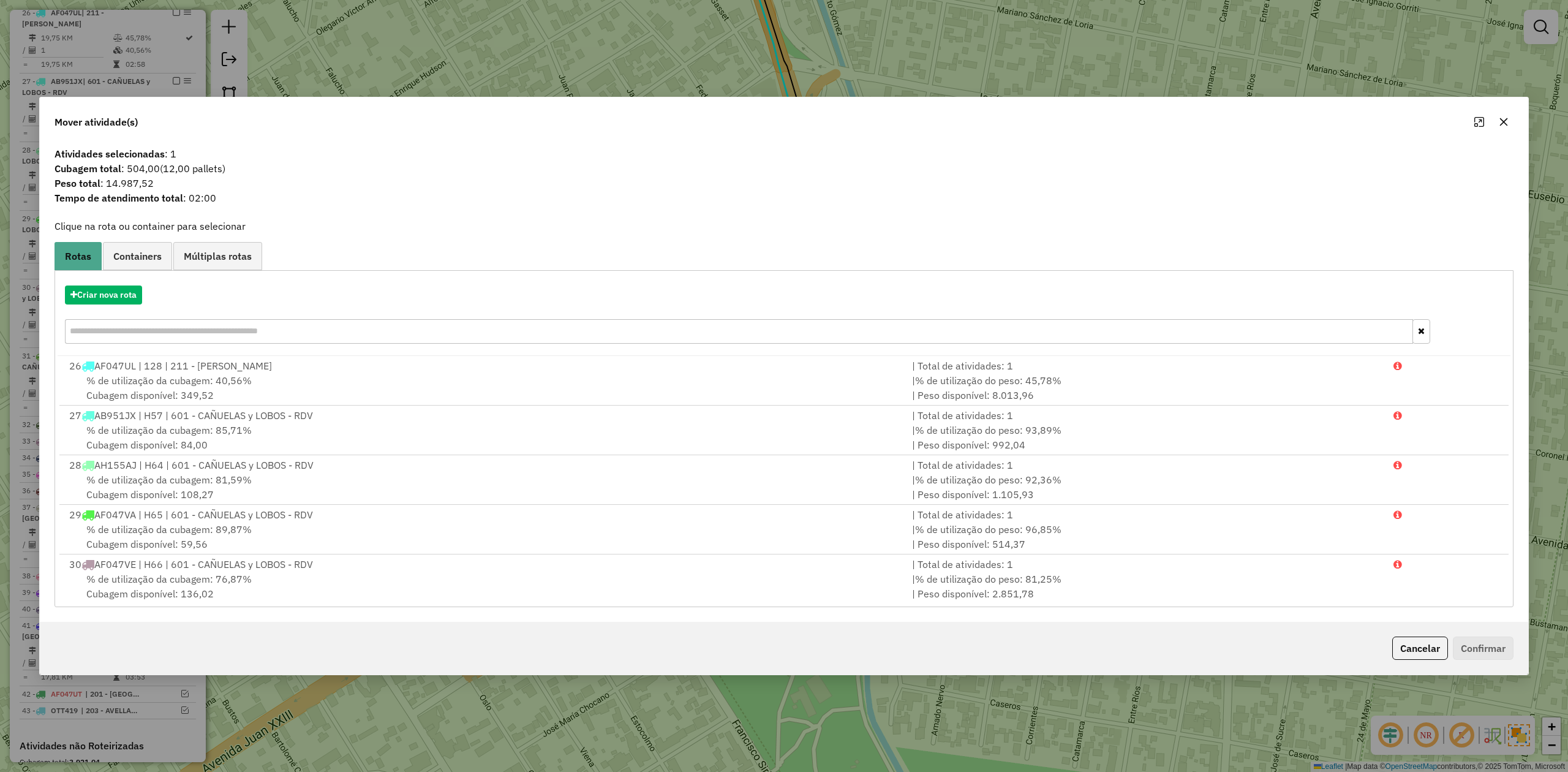
click at [1506, 119] on icon "button" at bounding box center [1503, 122] width 10 height 10
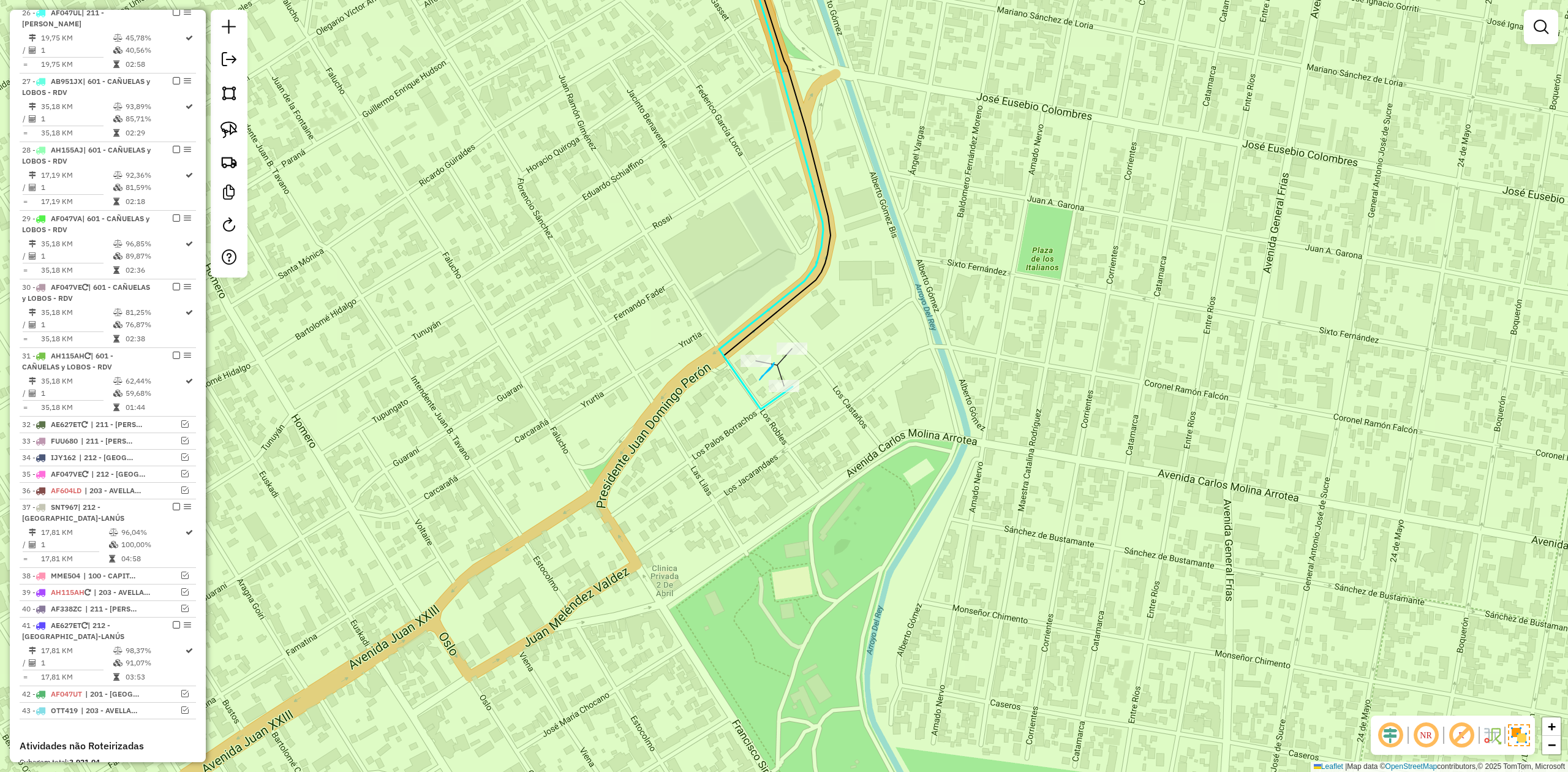
drag, startPoint x: 765, startPoint y: 373, endPoint x: 701, endPoint y: 369, distance: 64.1
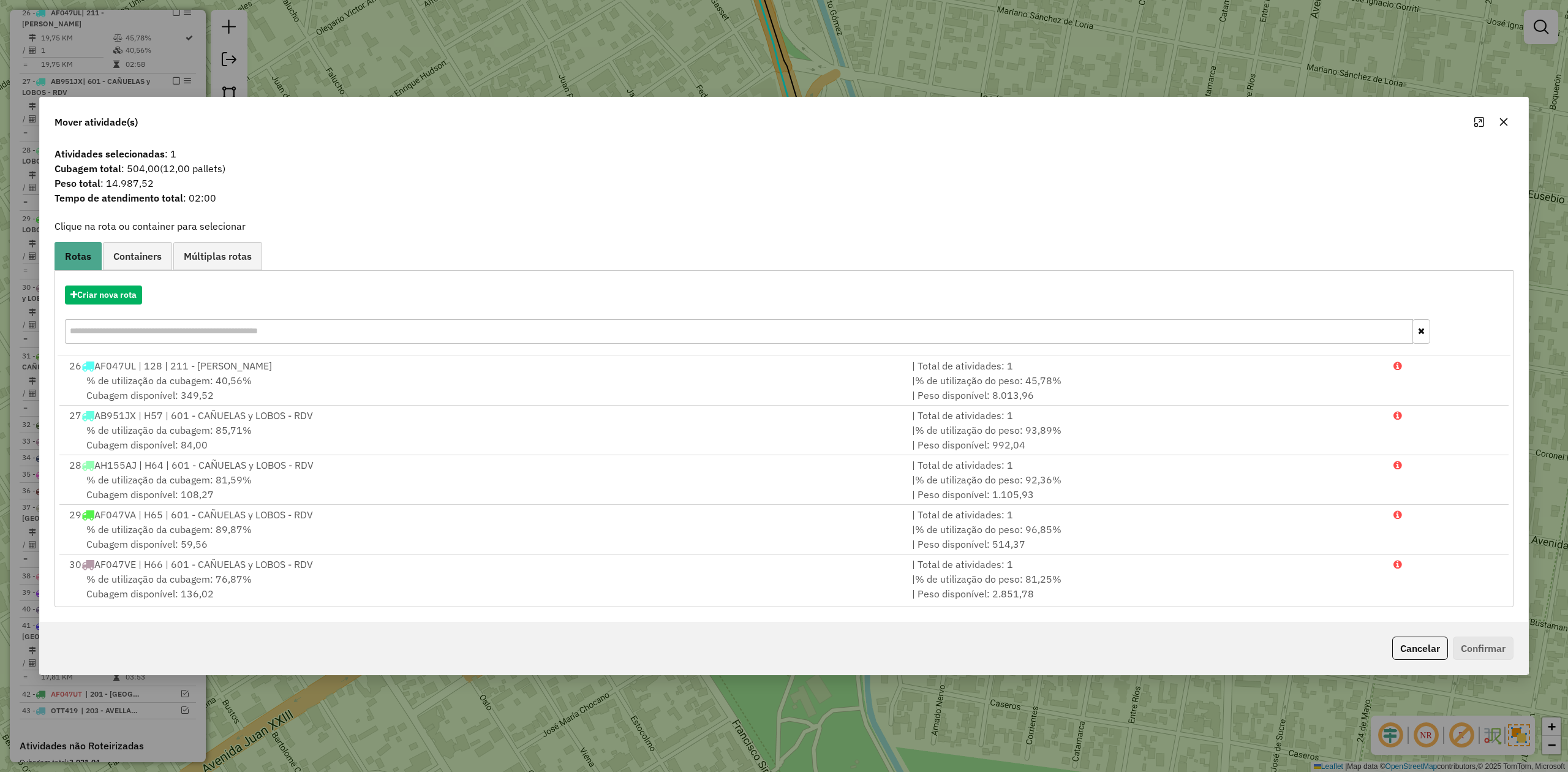
click at [1503, 122] on icon "button" at bounding box center [1503, 122] width 10 height 10
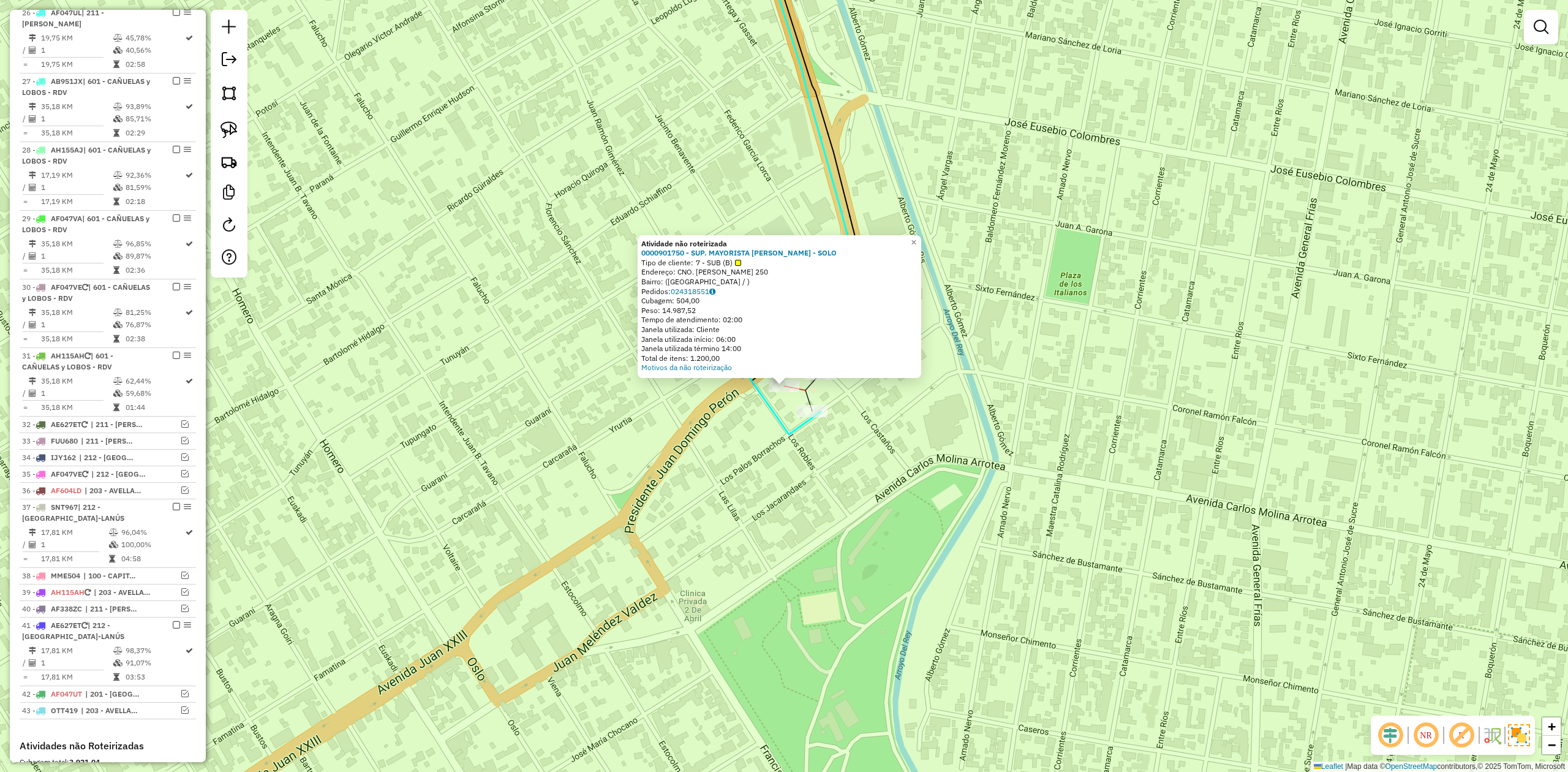
click at [762, 400] on icon at bounding box center [799, 179] width 104 height 511
select select "**********"
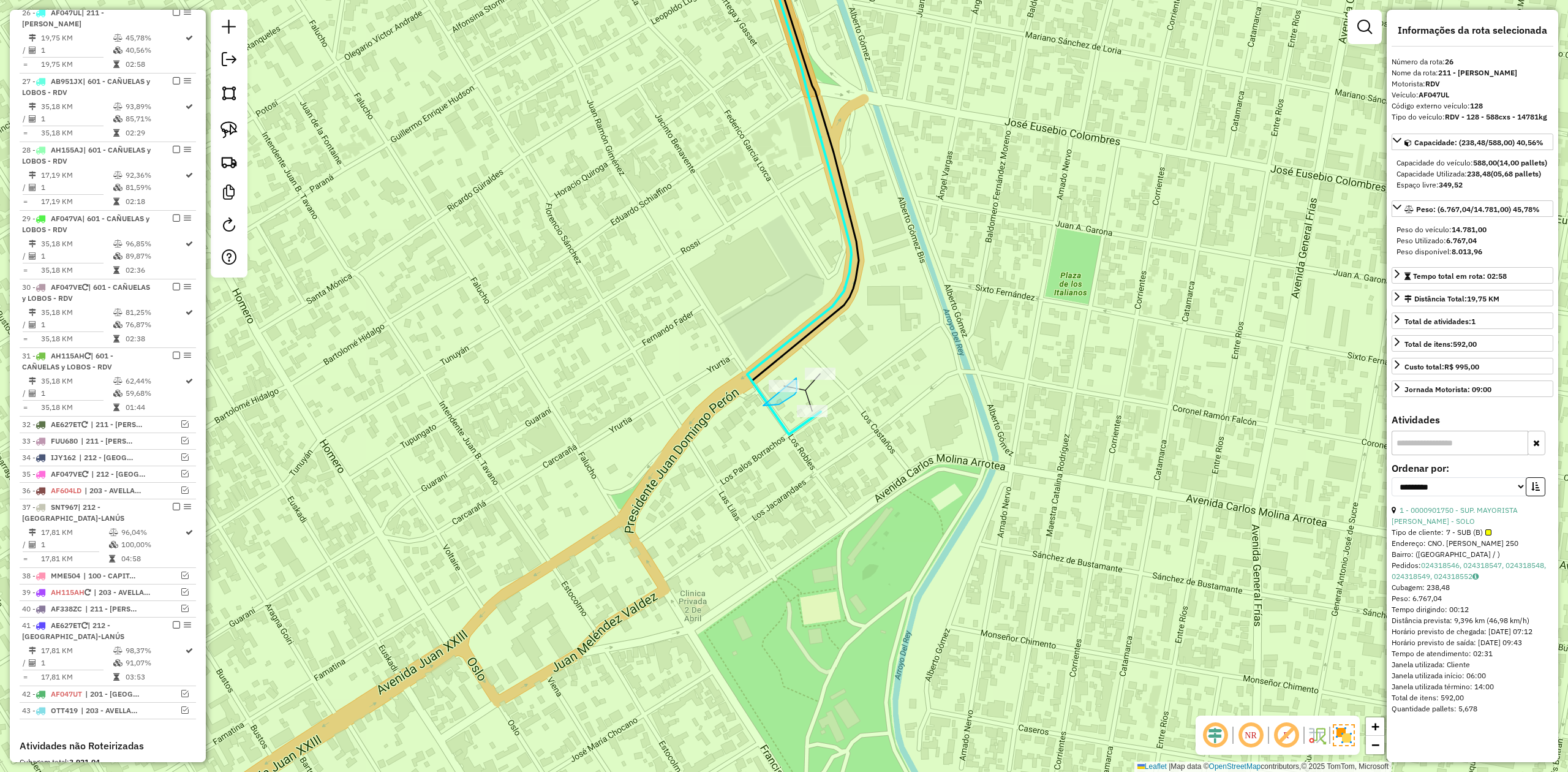
drag, startPoint x: 764, startPoint y: 406, endPoint x: 720, endPoint y: 393, distance: 45.9
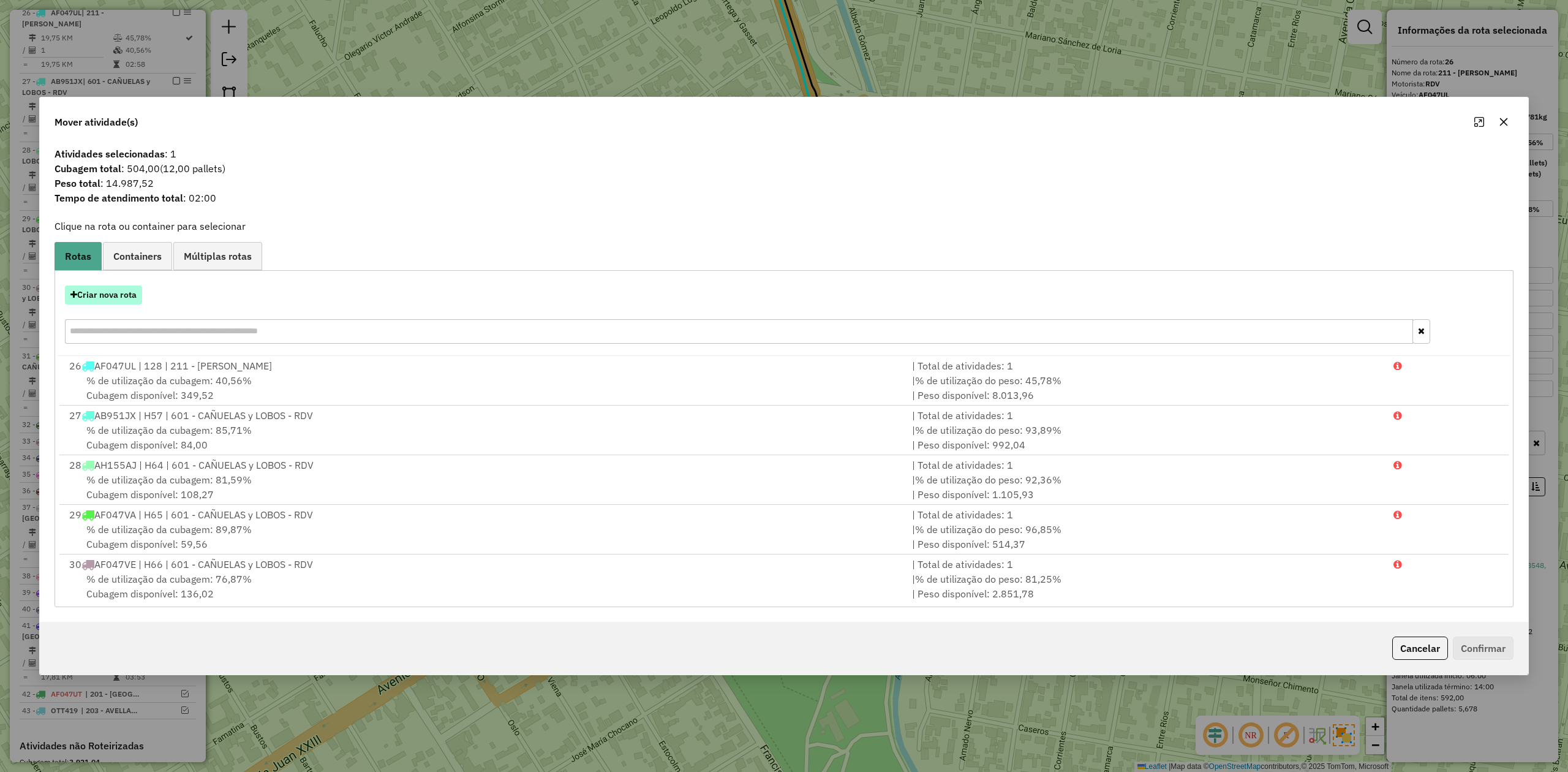
click at [105, 295] on button "Criar nova rota" at bounding box center [103, 295] width 77 height 19
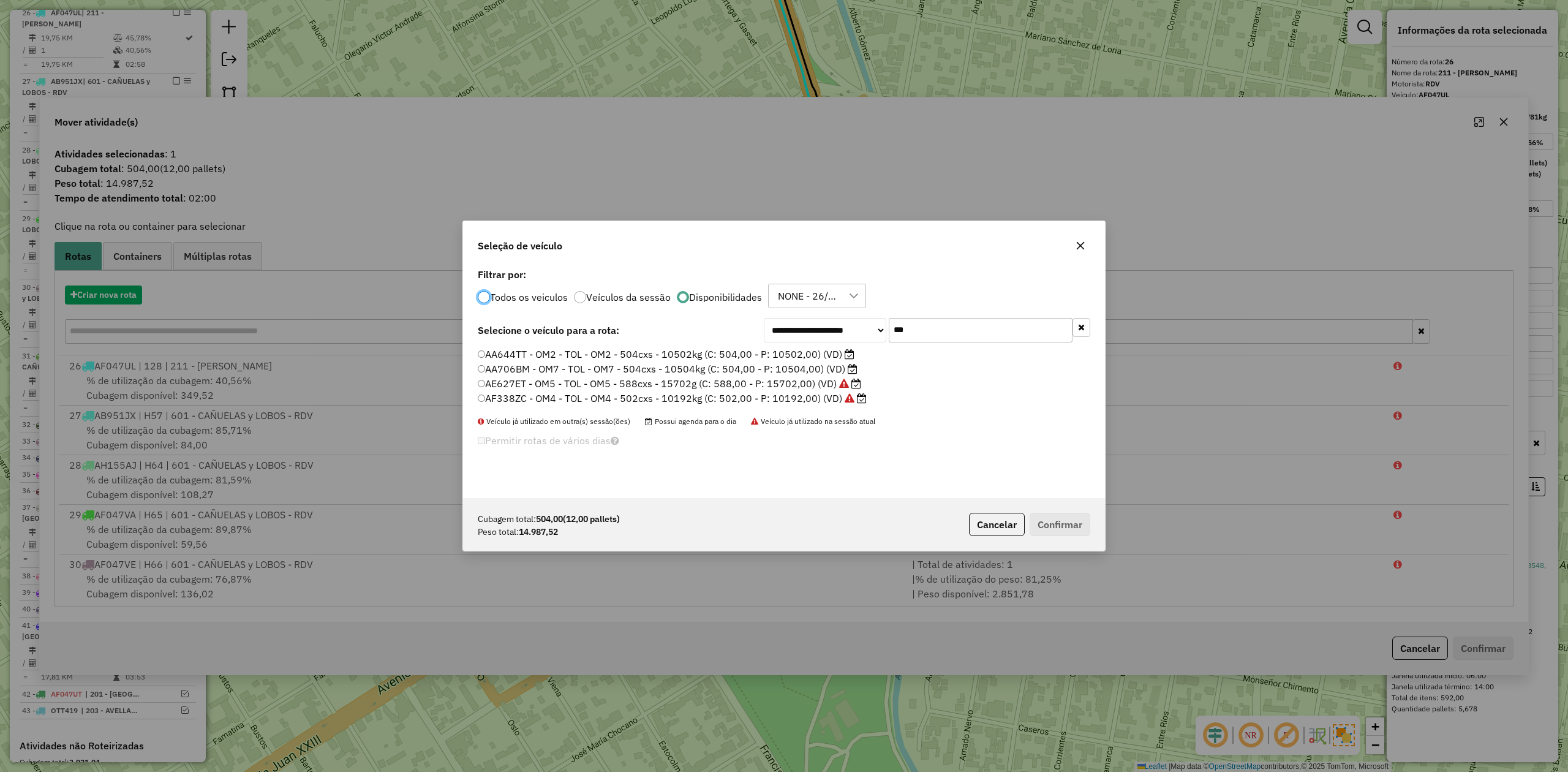
scroll to position [6, 4]
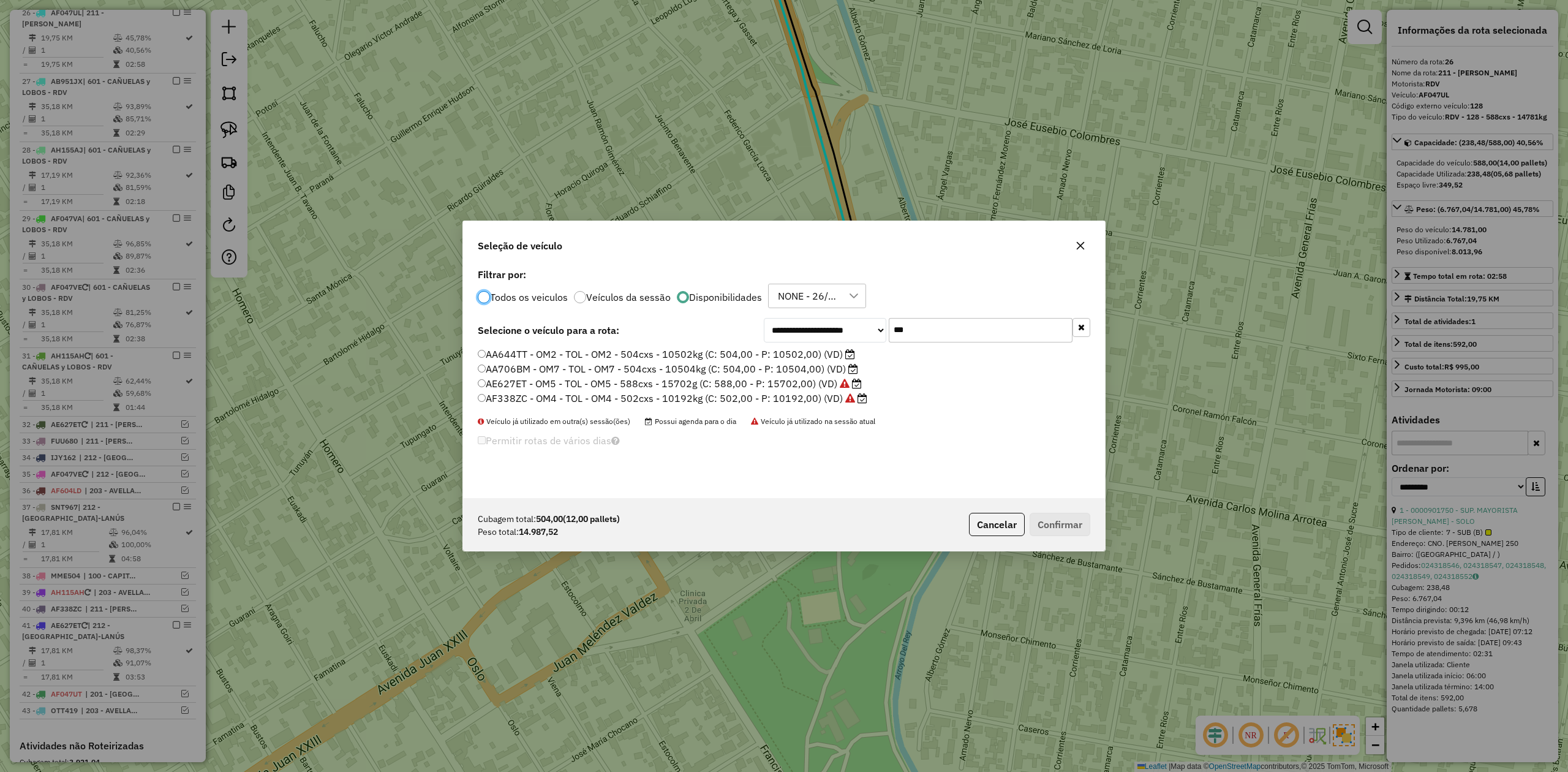
click at [1081, 247] on icon "button" at bounding box center [1080, 246] width 10 height 10
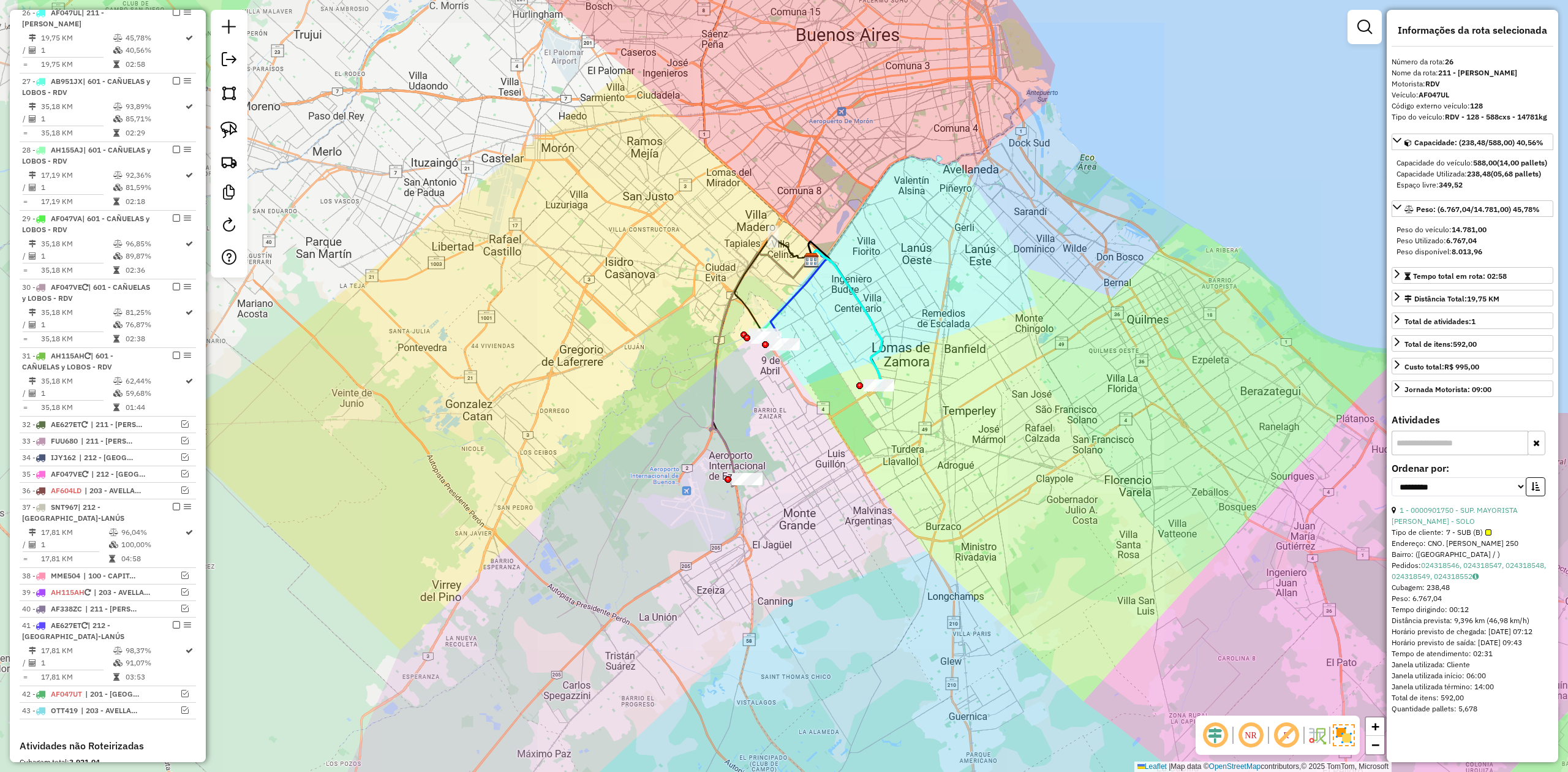
drag, startPoint x: 828, startPoint y: 409, endPoint x: 818, endPoint y: 409, distance: 10.0
click at [831, 403] on div "Janela de atendimento Grade de atendimento Capacidade Transportadoras Veículos …" at bounding box center [784, 386] width 1568 height 772
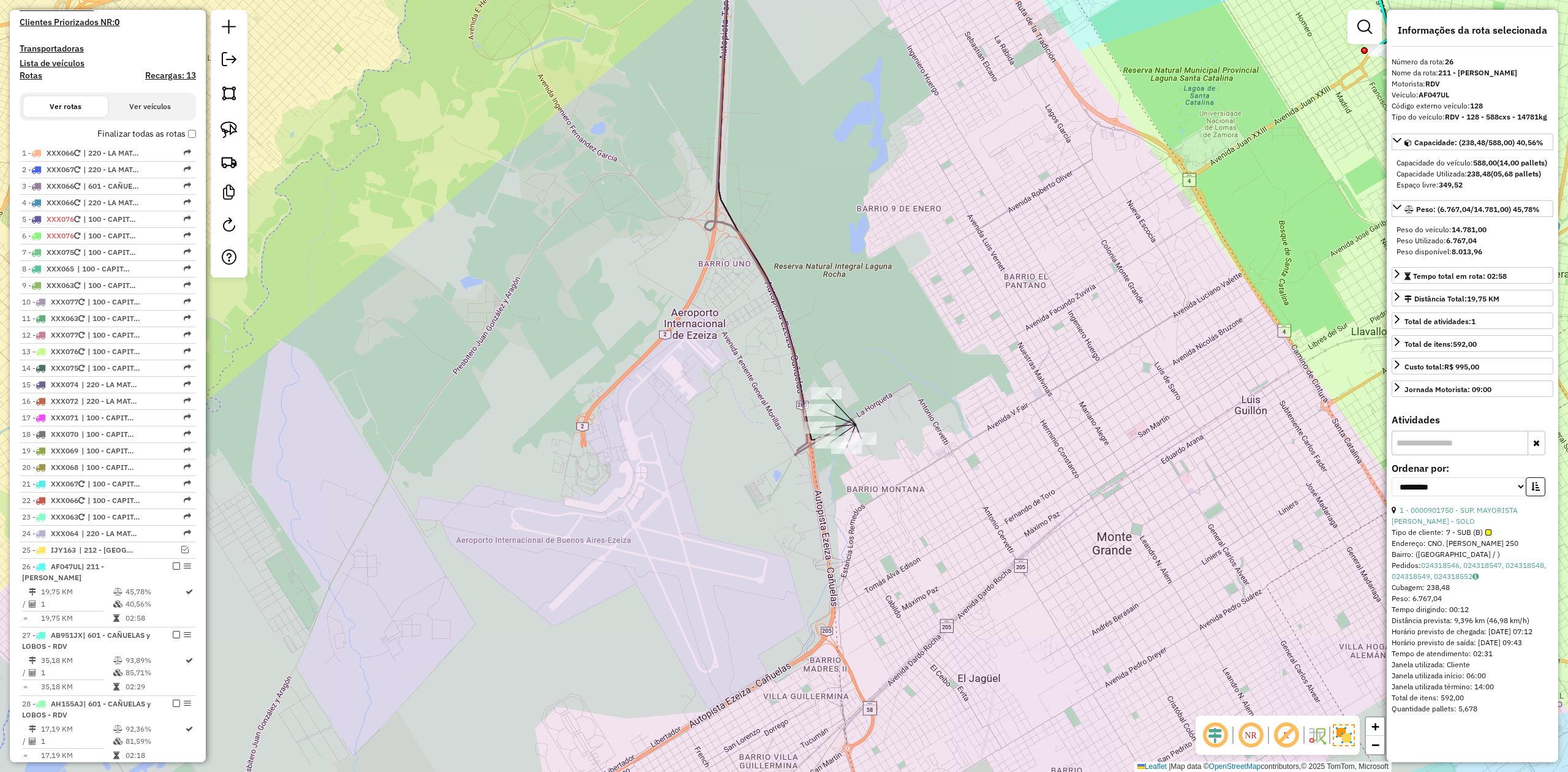
scroll to position [0, 0]
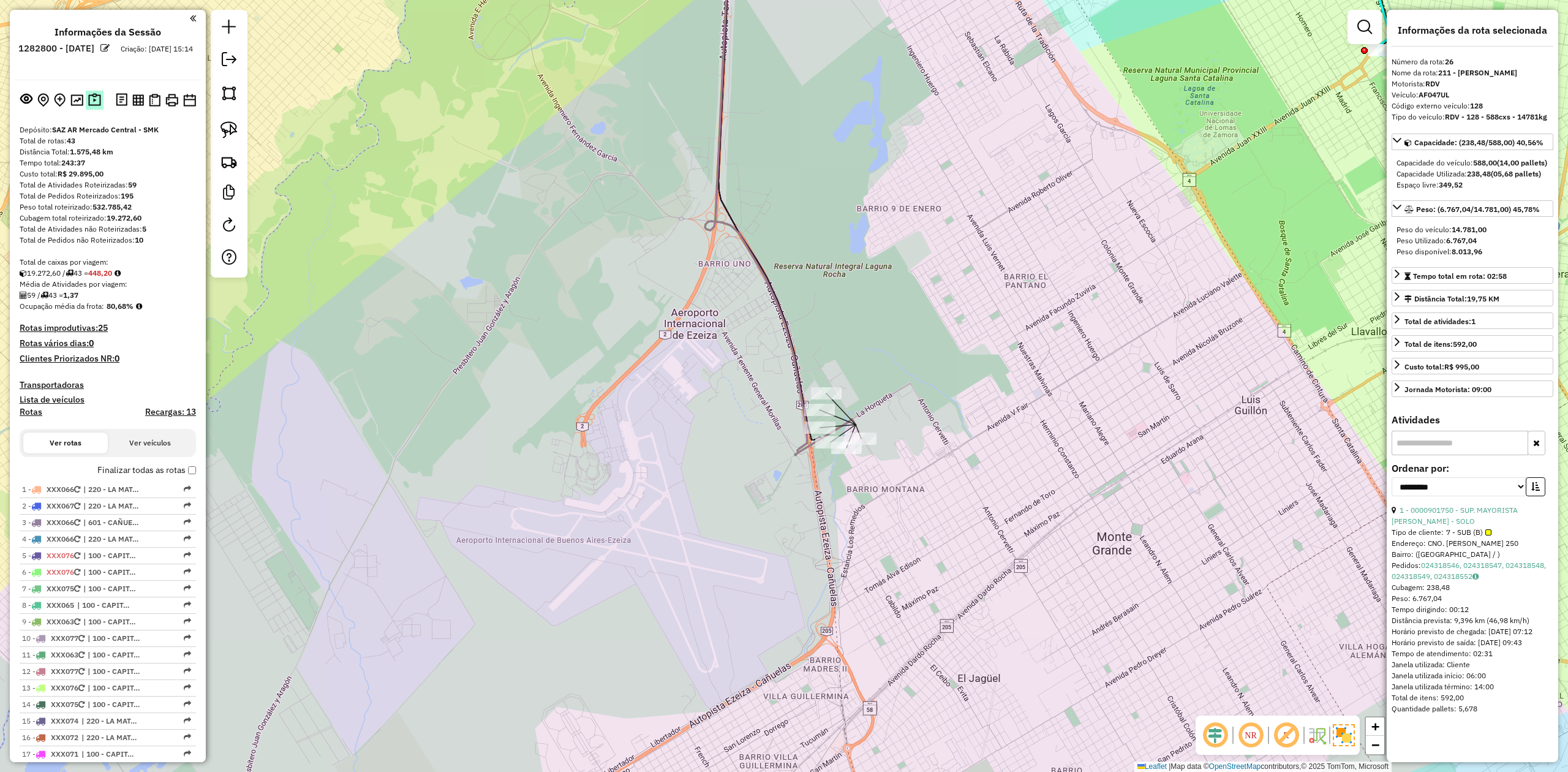
click at [92, 100] on img at bounding box center [95, 100] width 13 height 14
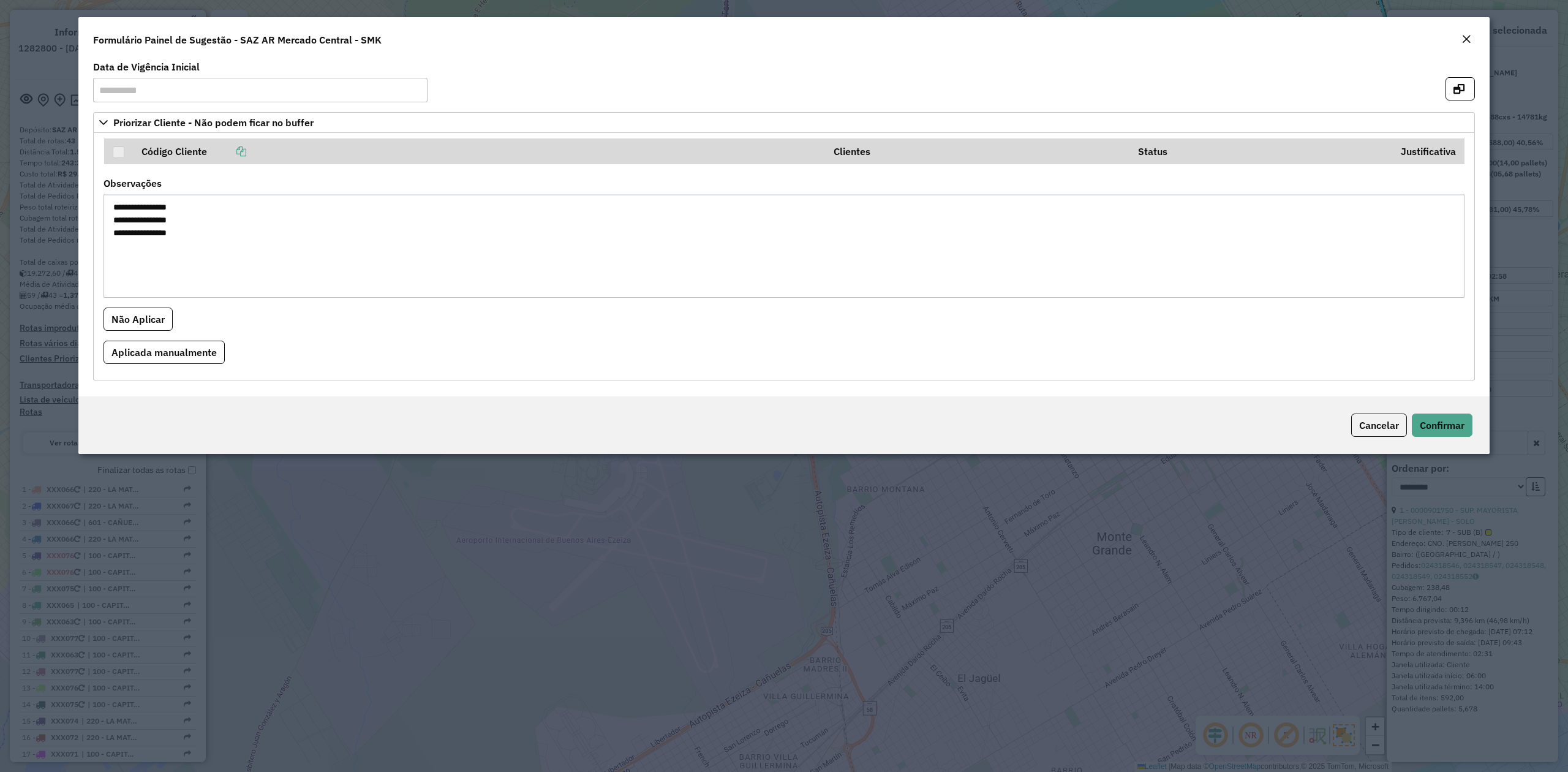
drag, startPoint x: 194, startPoint y: 236, endPoint x: 109, endPoint y: 209, distance: 89.2
click at [109, 209] on textarea "**********" at bounding box center [784, 246] width 1361 height 103
click at [1467, 35] on em "Close" at bounding box center [1466, 39] width 10 height 10
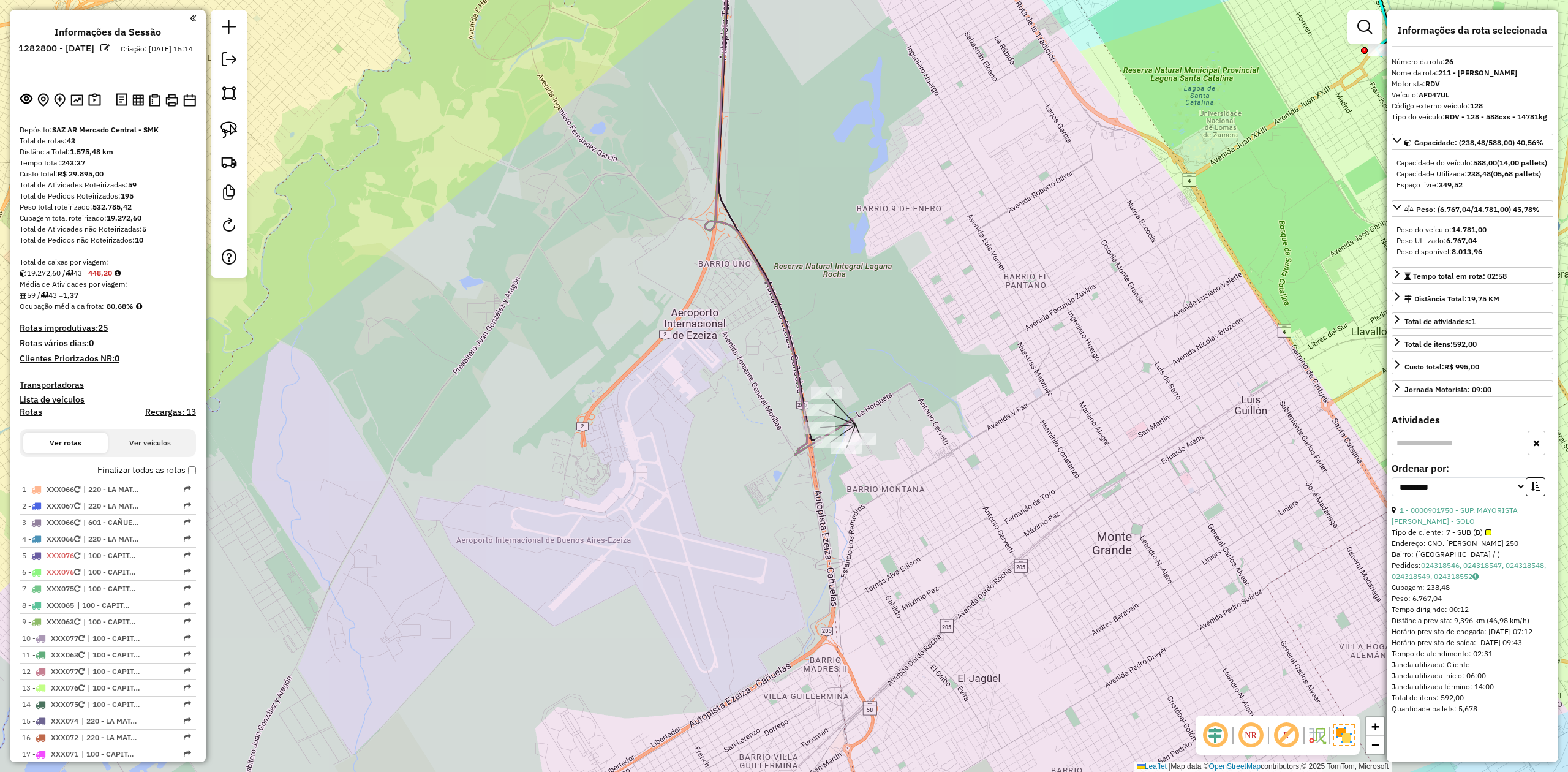
click at [618, 569] on div "Janela de atendimento Grade de atendimento Capacidade Transportadoras Veículos …" at bounding box center [784, 386] width 1568 height 772
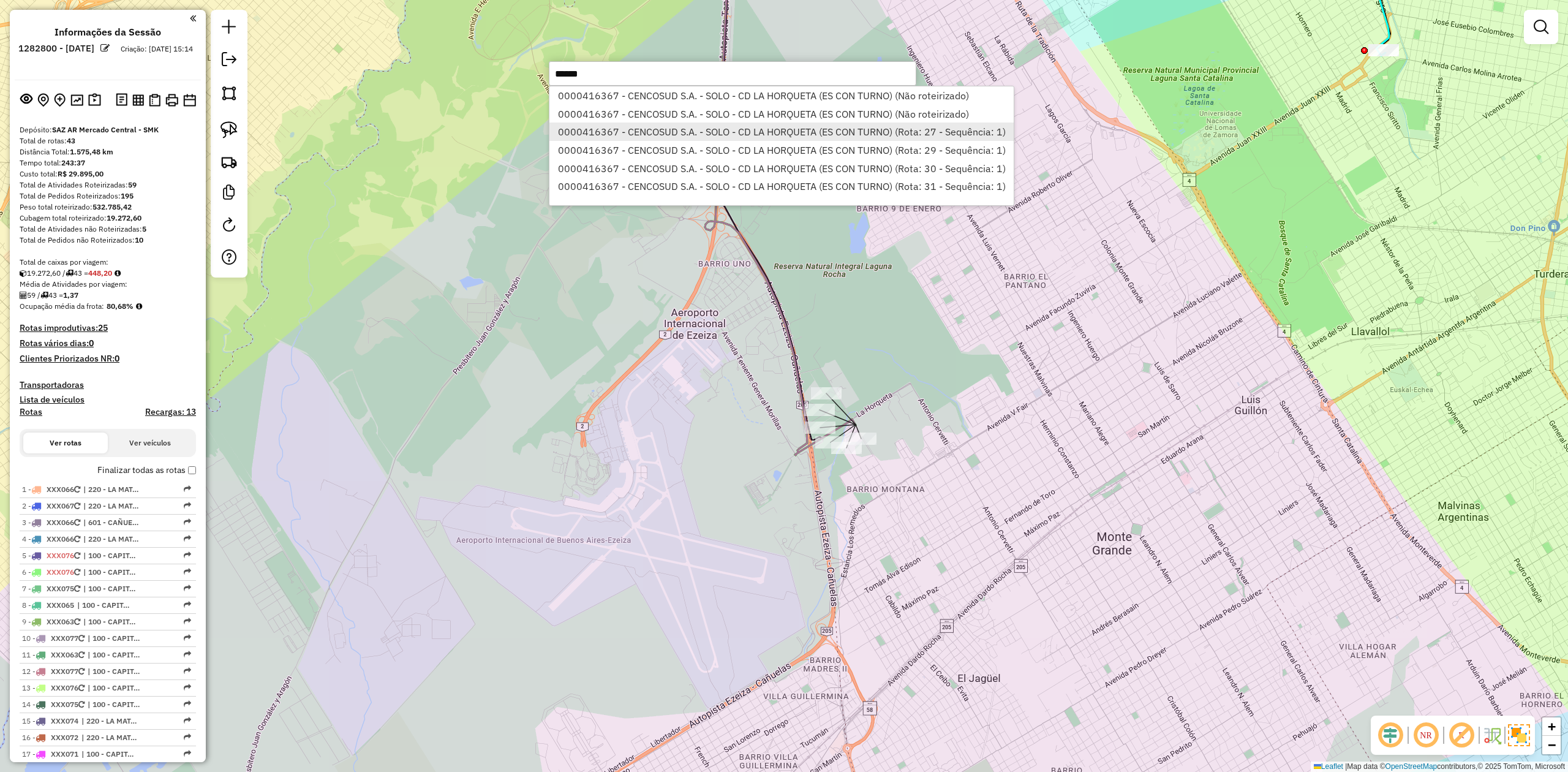
type input "******"
click at [775, 125] on li "0000416367 - CENCOSUD S.A. - SOLO - CD LA HORQUETA (ES CON TURNO) (Rota: 27 - S…" at bounding box center [781, 132] width 464 height 18
select select "**********"
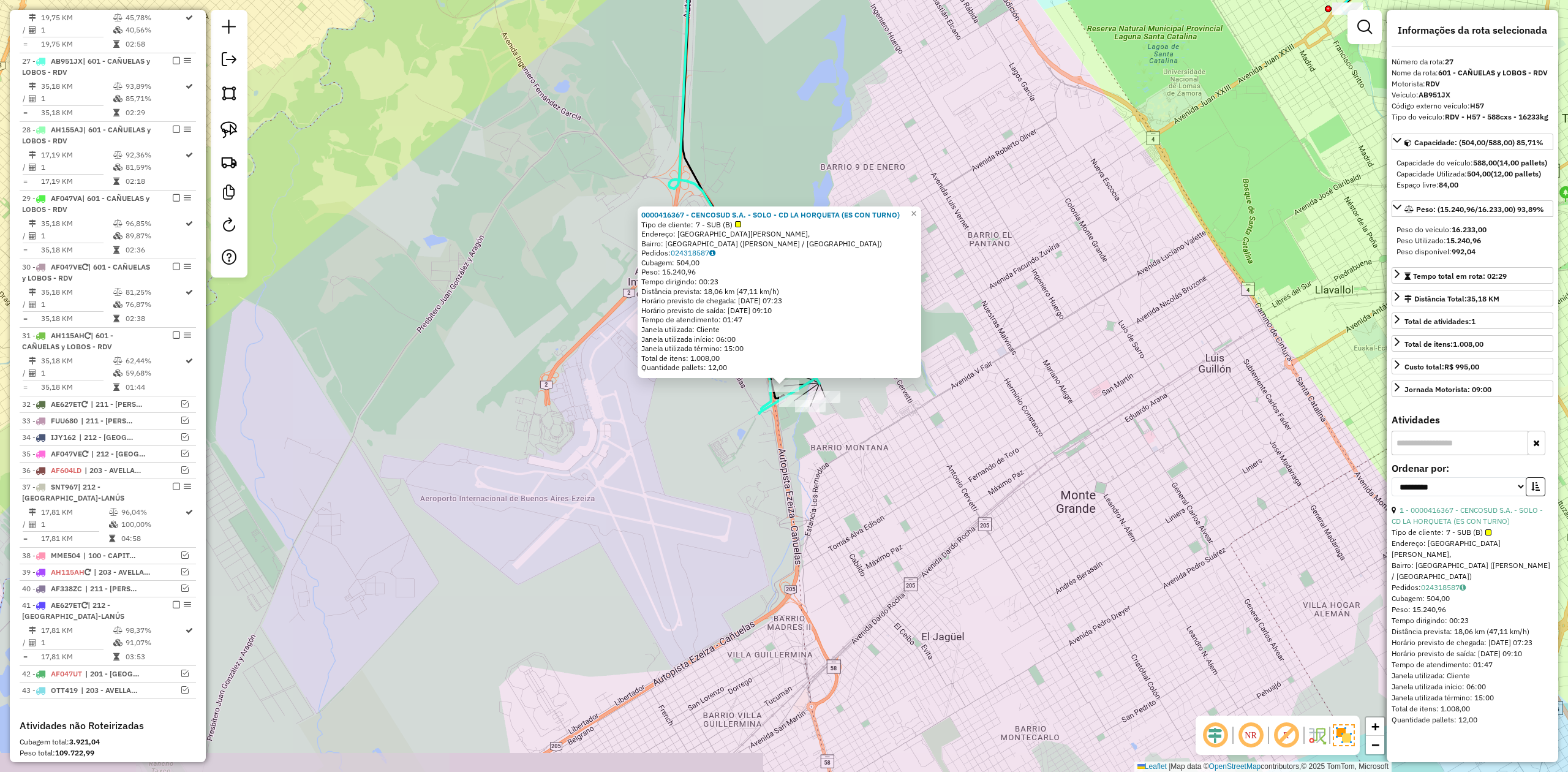
scroll to position [958, 0]
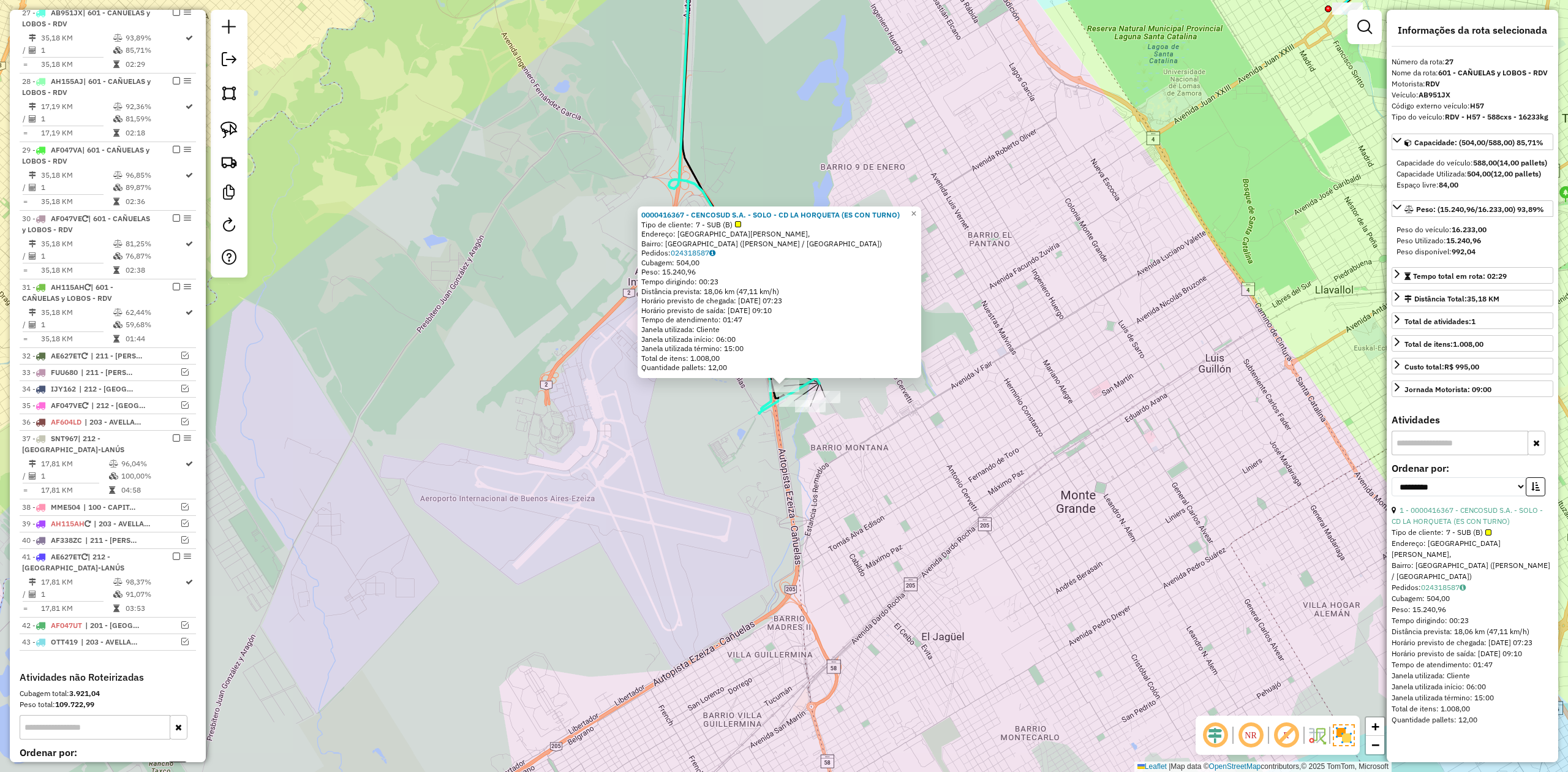
click at [802, 471] on div "0000416367 - CENCOSUD S.A. - SOLO - CD LA HORQUETA (ES CON TURNO) Tipo de clien…" at bounding box center [784, 386] width 1568 height 772
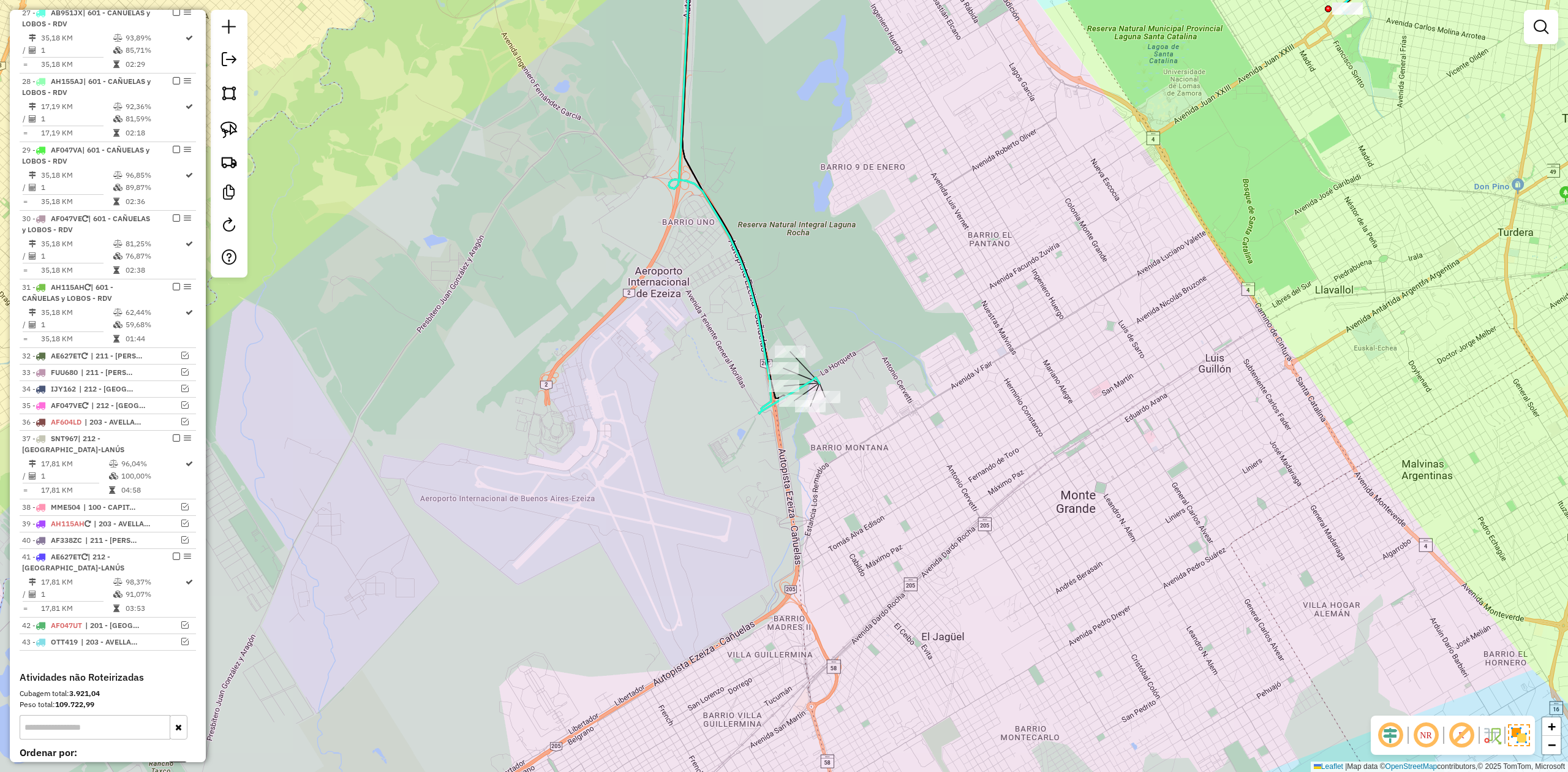
click at [1132, 466] on div "Janela de atendimento Grade de atendimento Capacidade Transportadoras Veículos …" at bounding box center [784, 386] width 1568 height 772
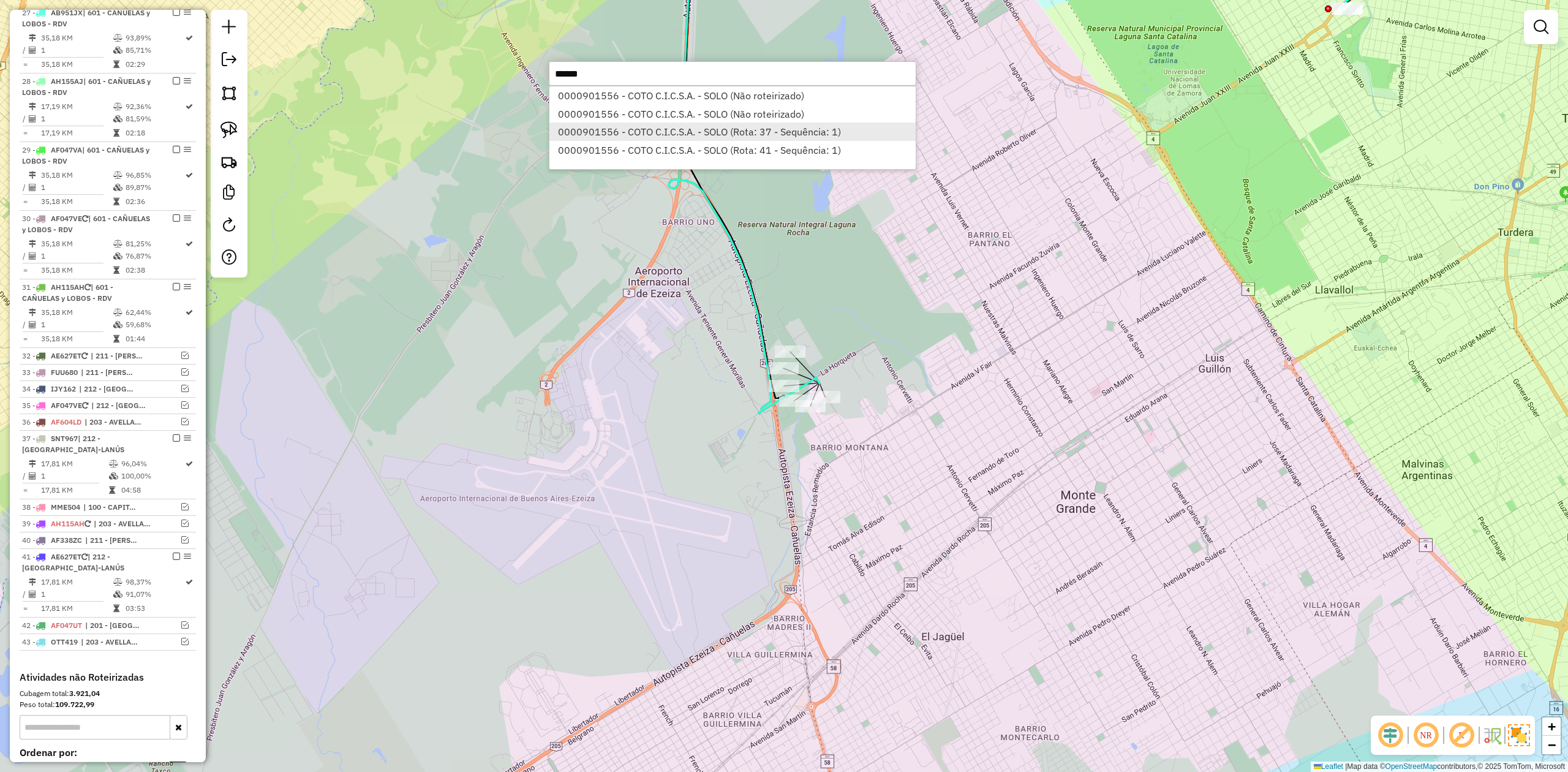
type input "******"
click at [769, 138] on li "0000901556 - COTO C.I.C.S.A. - SOLO (Rota: 37 - Sequência: 1)" at bounding box center [733, 132] width 366 height 18
select select "**********"
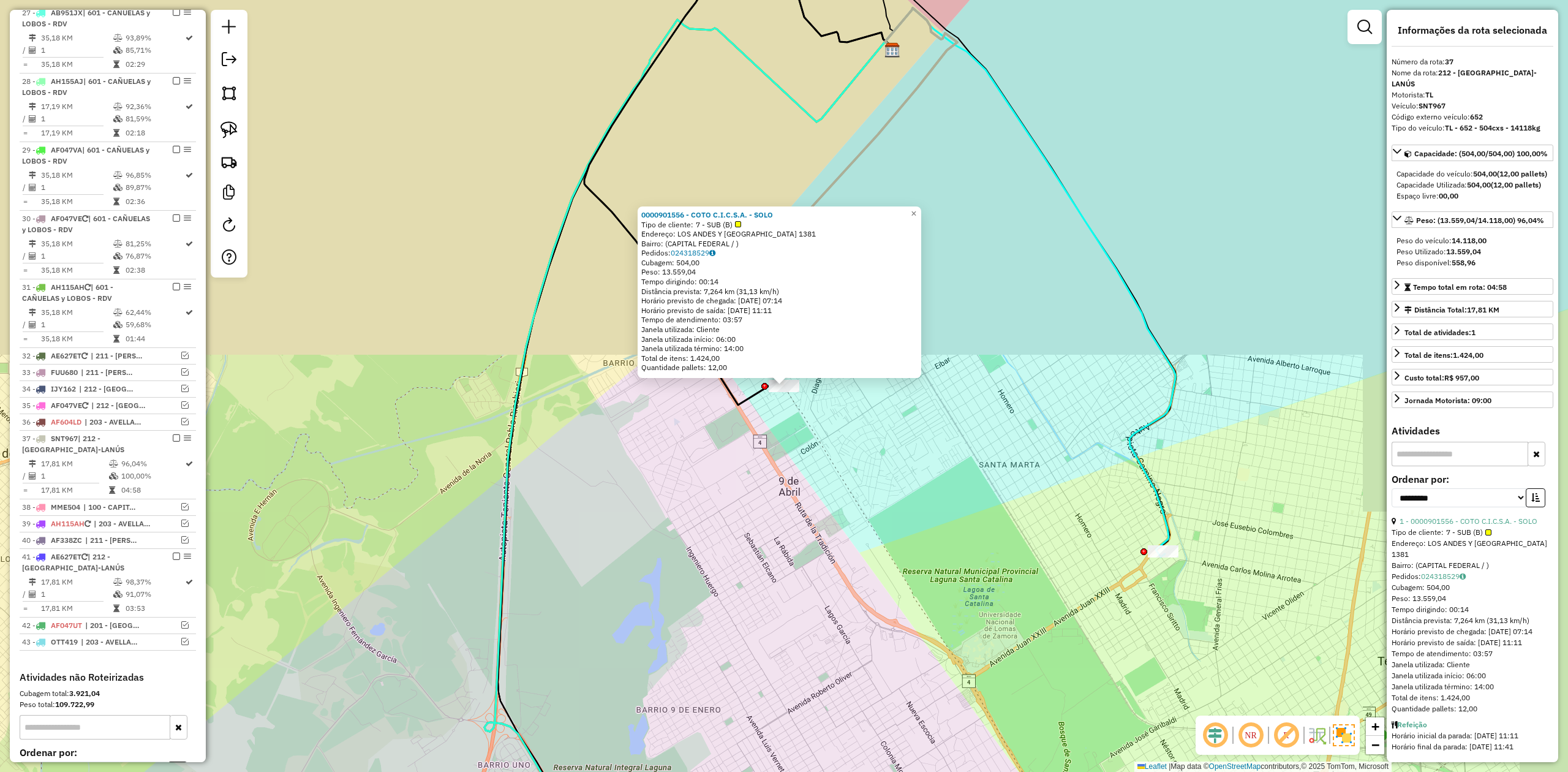
scroll to position [1130, 0]
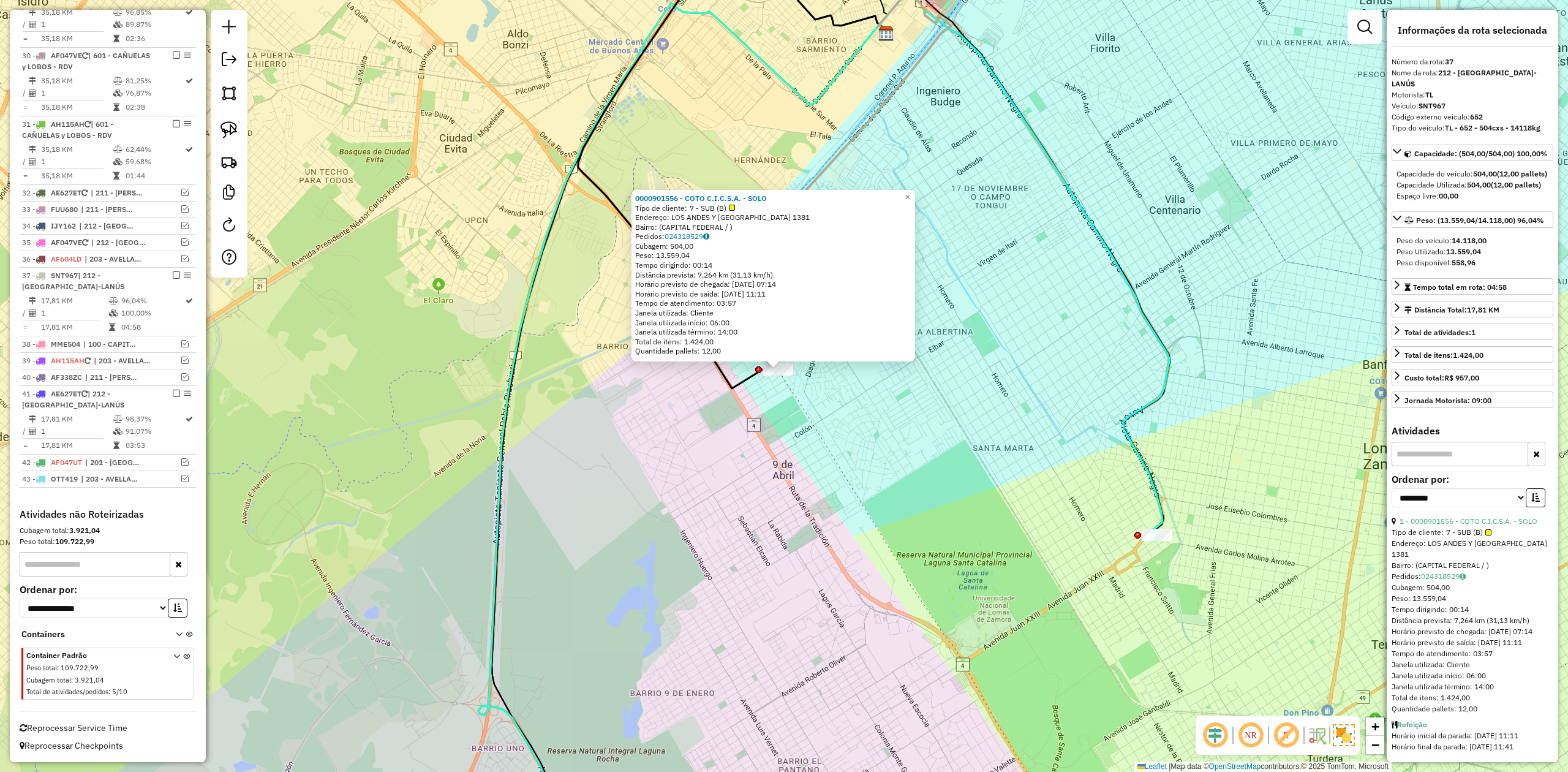
drag, startPoint x: 868, startPoint y: 408, endPoint x: 853, endPoint y: 390, distance: 23.4
click at [860, 393] on div "0000901556 - COTO C.I.C.S.A. - SOLO Tipo de cliente: 7 - SUB (B) Endereço: [GEO…" at bounding box center [784, 386] width 1568 height 772
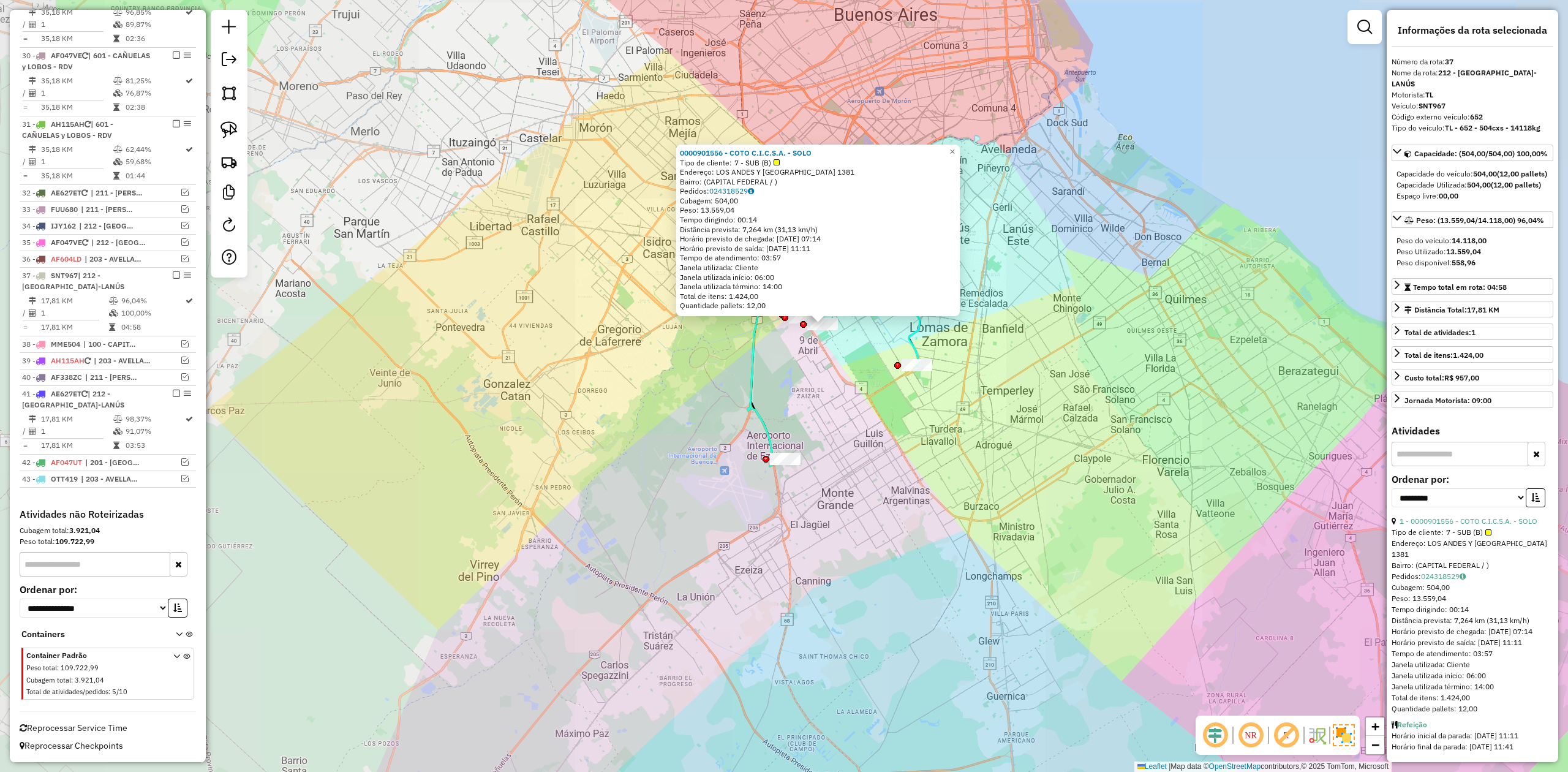
drag, startPoint x: 859, startPoint y: 402, endPoint x: 851, endPoint y: 402, distance: 8.0
click at [858, 398] on div "0000901556 - COTO C.I.C.S.A. - SOLO Tipo de cliente: 7 - SUB (B) Endereço: [GEO…" at bounding box center [784, 386] width 1568 height 772
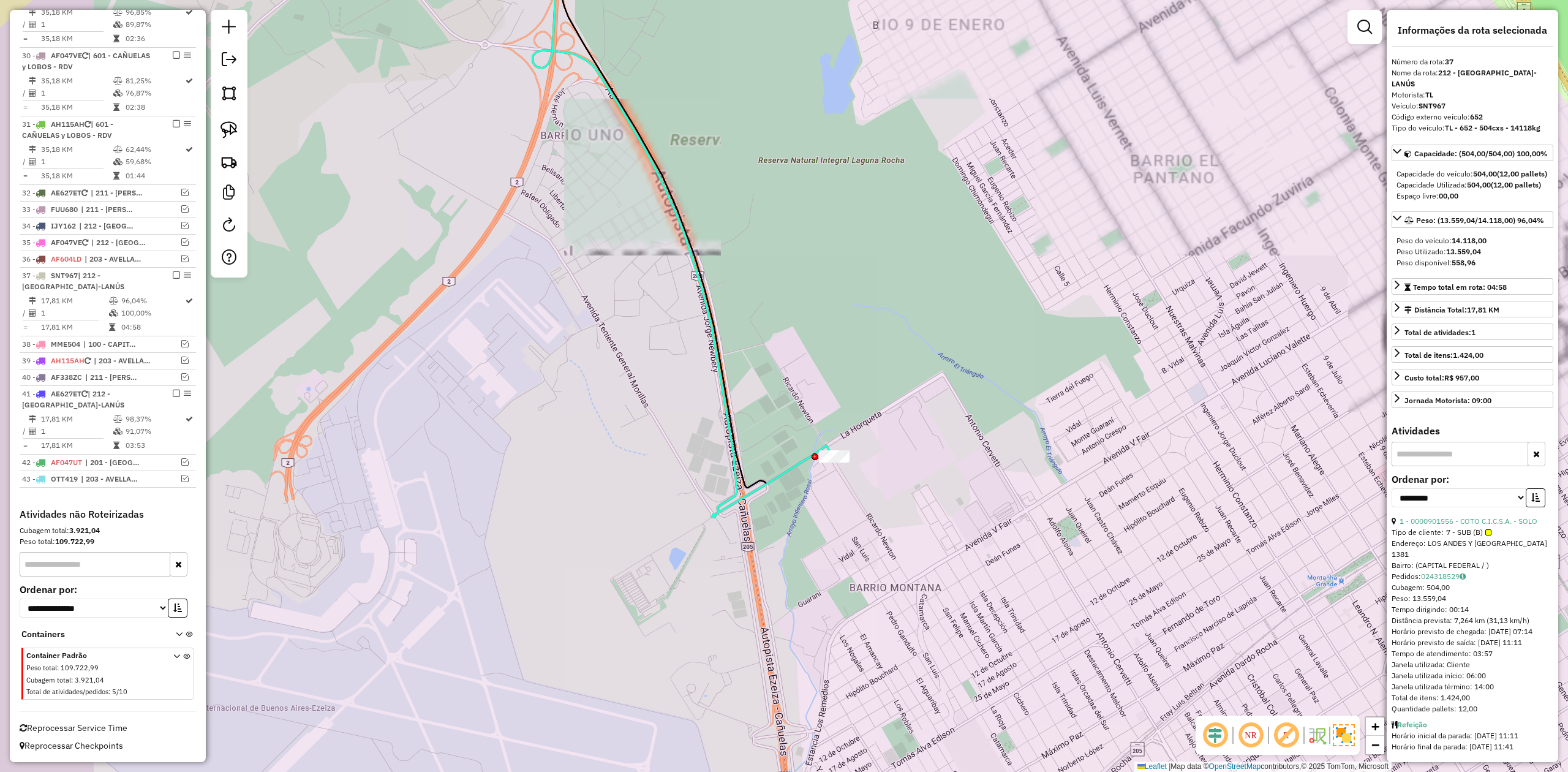
drag, startPoint x: 856, startPoint y: 508, endPoint x: 802, endPoint y: 472, distance: 64.9
click at [856, 508] on div "0000901556 - COTO C.I.C.S.A. - SOLO Tipo de cliente: 7 - SUB (B) Endereço: [GEO…" at bounding box center [784, 386] width 1568 height 772
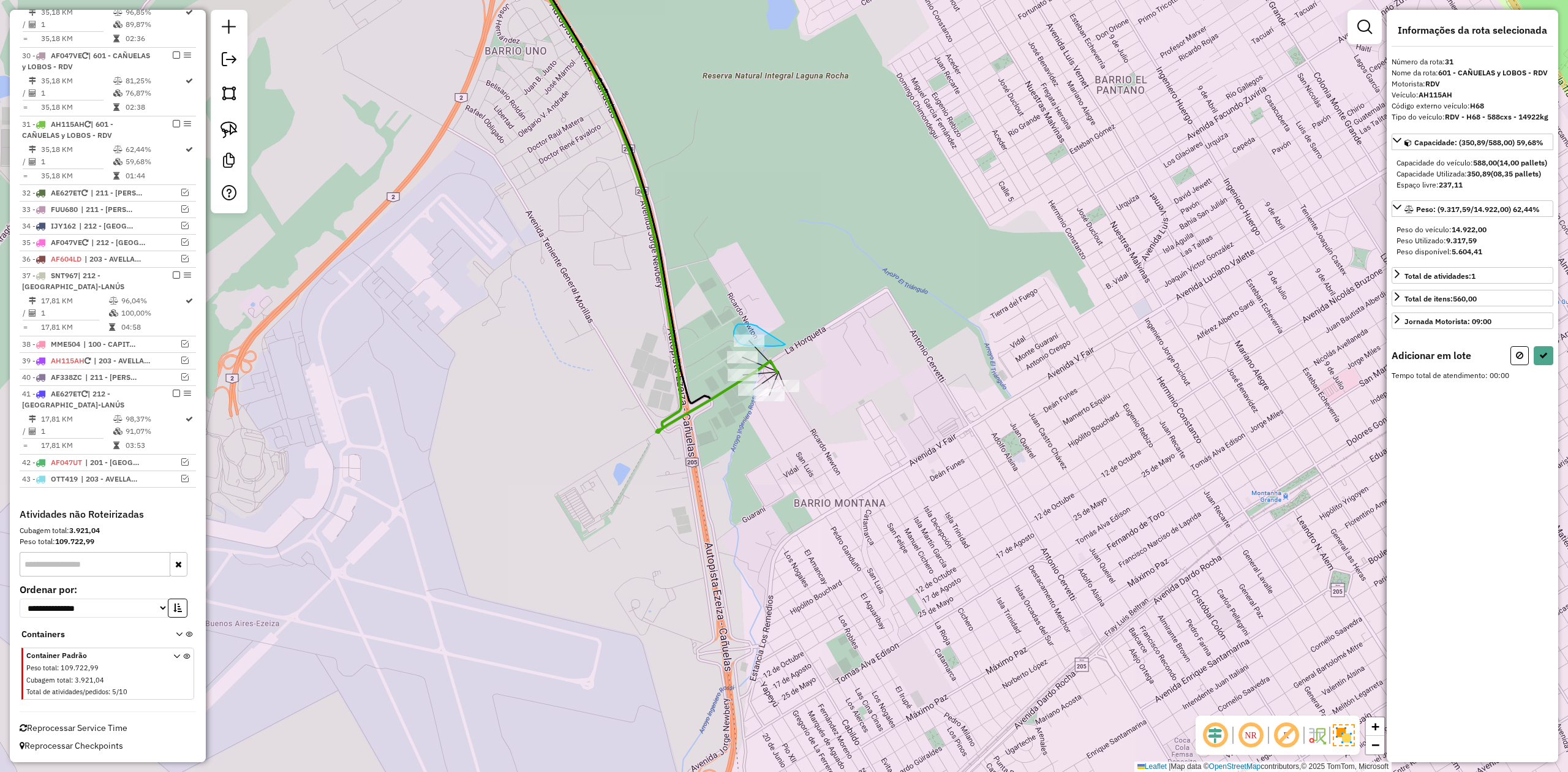
drag, startPoint x: 741, startPoint y: 324, endPoint x: 785, endPoint y: 343, distance: 47.9
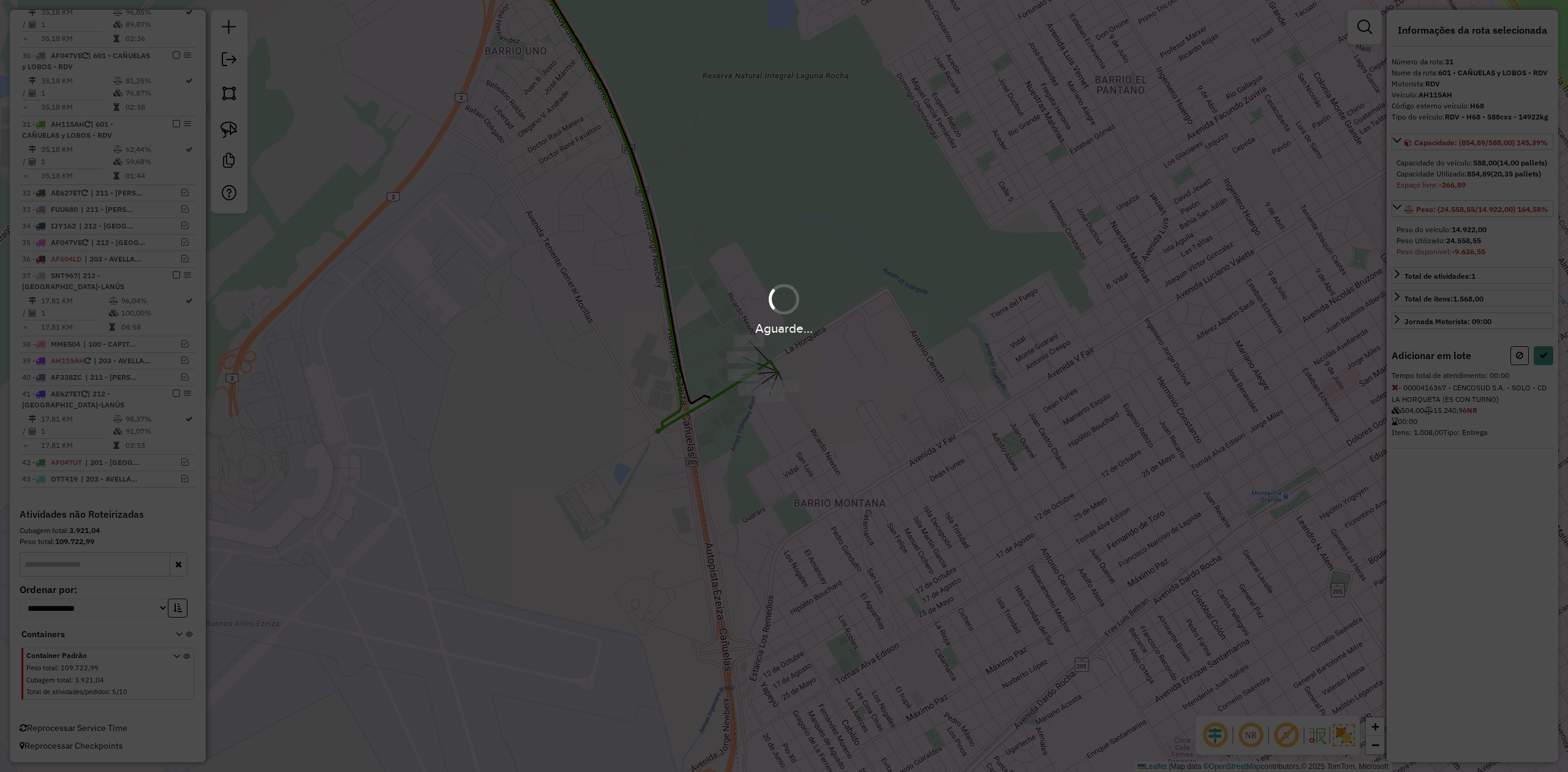
select select "**********"
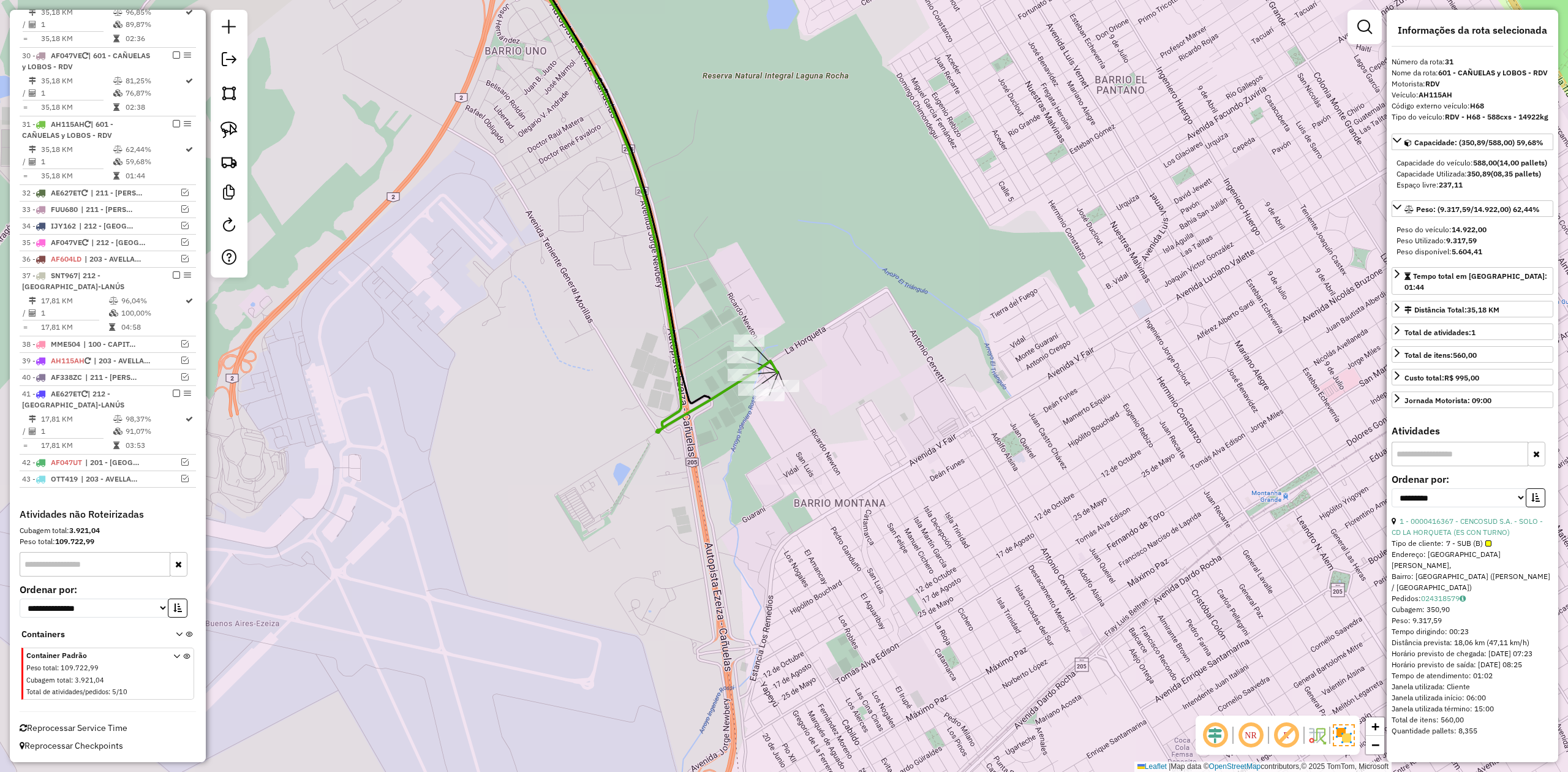
click at [799, 442] on div "Janela de atendimento Grade de atendimento Capacidade Transportadoras Veículos …" at bounding box center [784, 386] width 1568 height 772
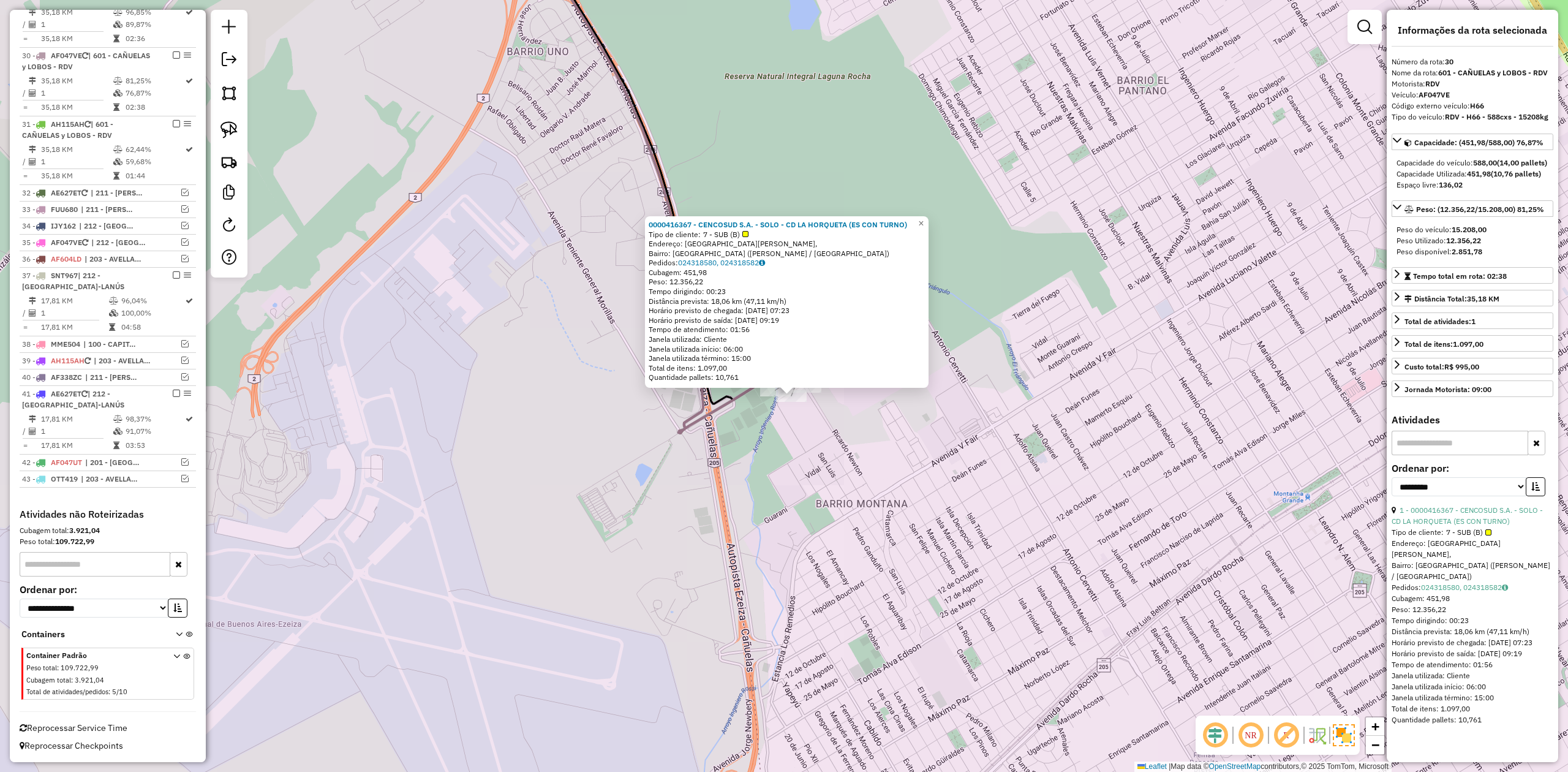
drag, startPoint x: 796, startPoint y: 457, endPoint x: 841, endPoint y: 513, distance: 71.8
click at [841, 513] on div "0000416367 - CENCOSUD S.A. - SOLO - CD LA HORQUETA (ES CON TURNO) Tipo de clien…" at bounding box center [784, 386] width 1568 height 772
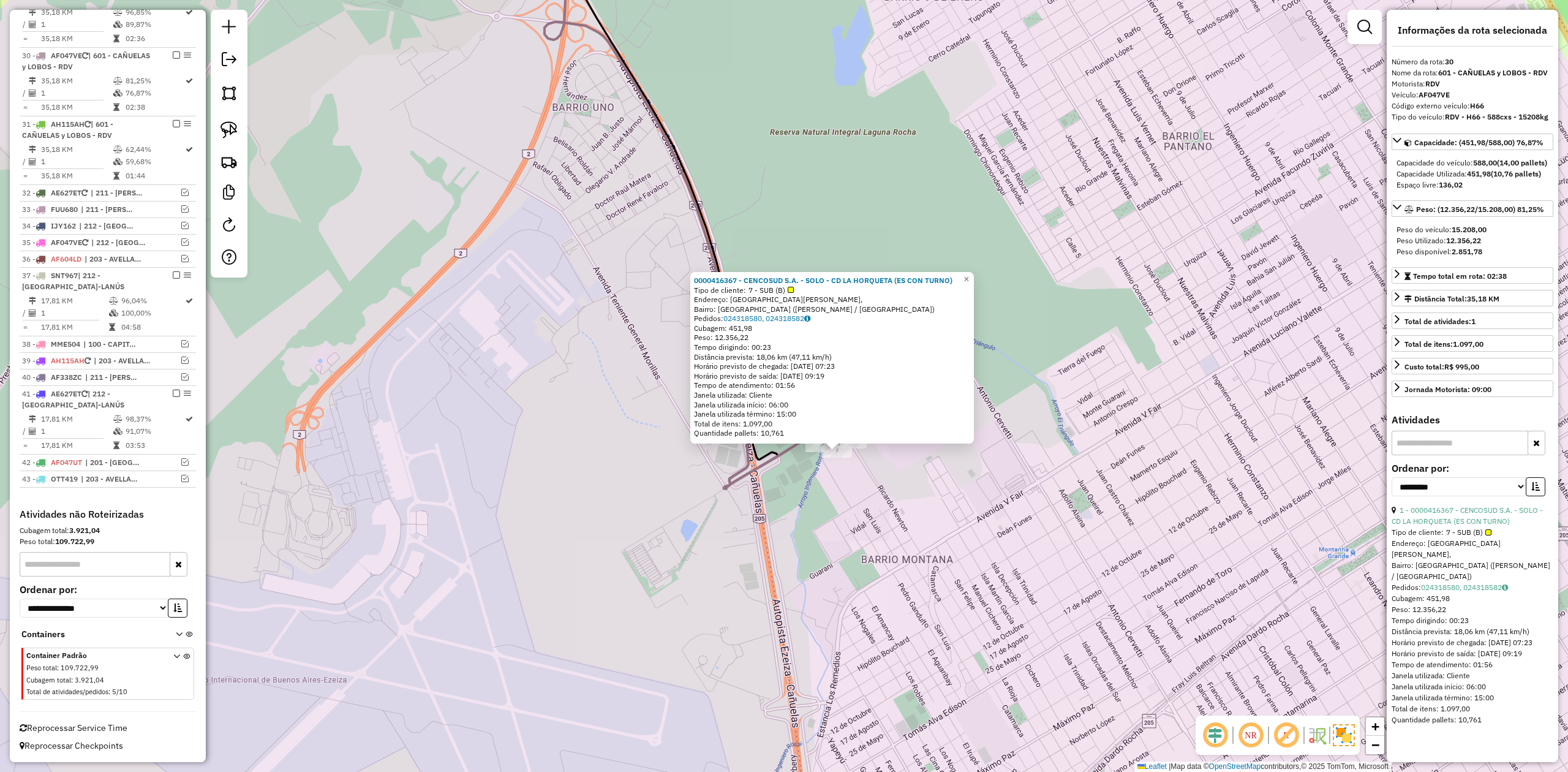
click at [823, 490] on div "0000416367 - CENCOSUD S.A. - SOLO - CD LA HORQUETA (ES CON TURNO) Tipo de clien…" at bounding box center [784, 386] width 1568 height 772
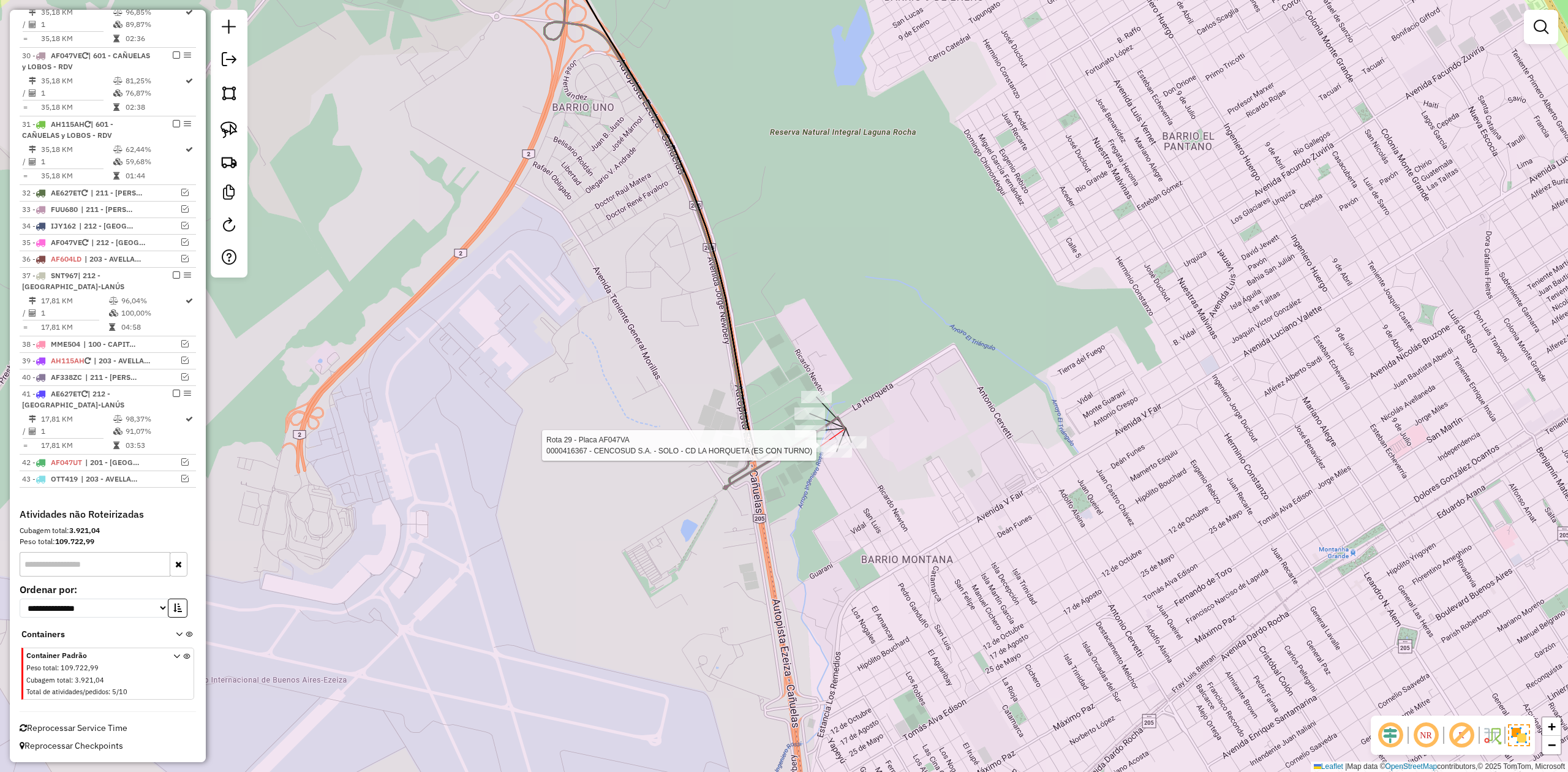
select select "**********"
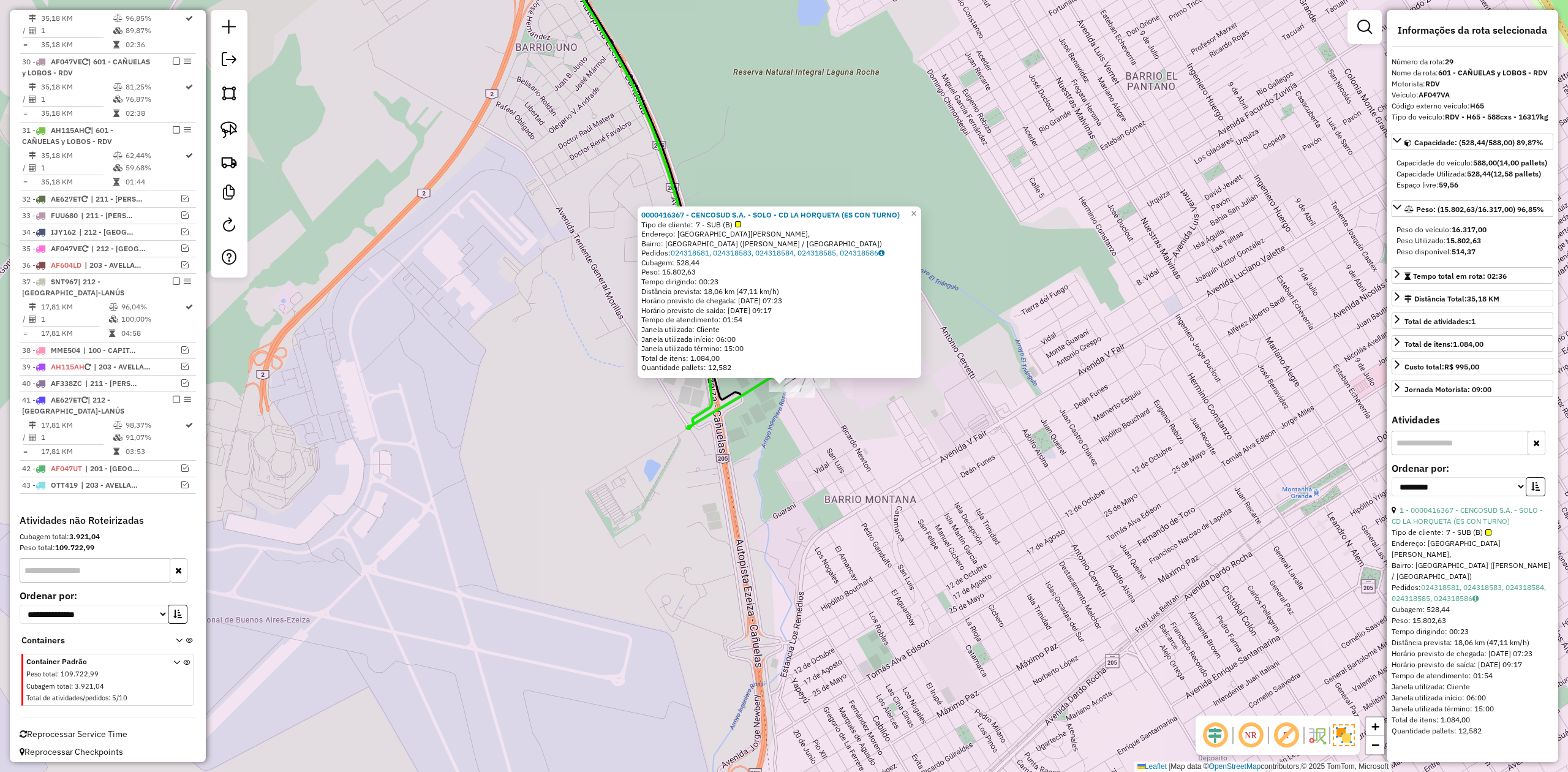
scroll to position [1096, 0]
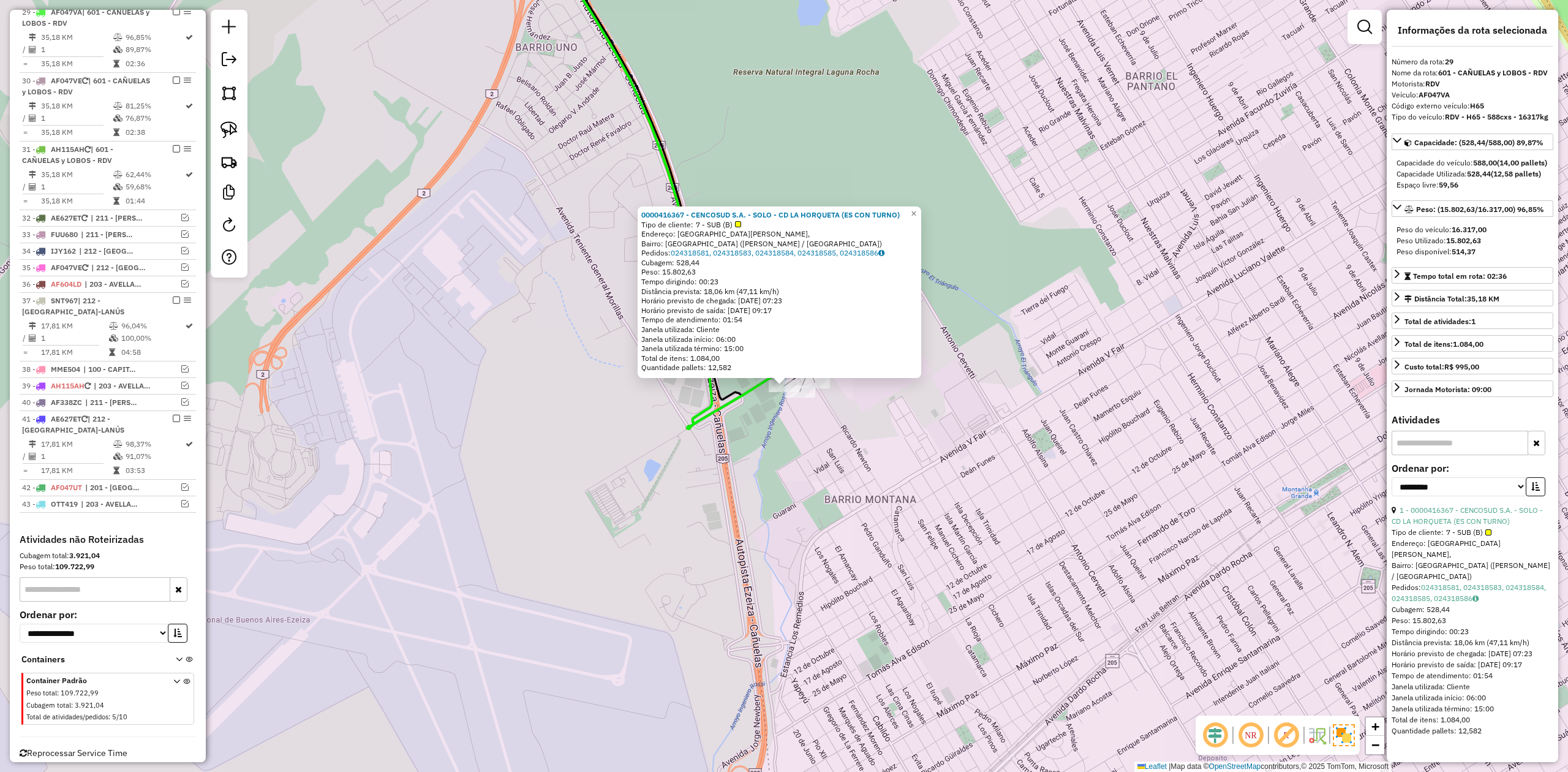
click at [823, 488] on div "0000416367 - CENCOSUD S.A. - SOLO - CD LA HORQUETA (ES CON TURNO) Tipo de clien…" at bounding box center [784, 386] width 1568 height 772
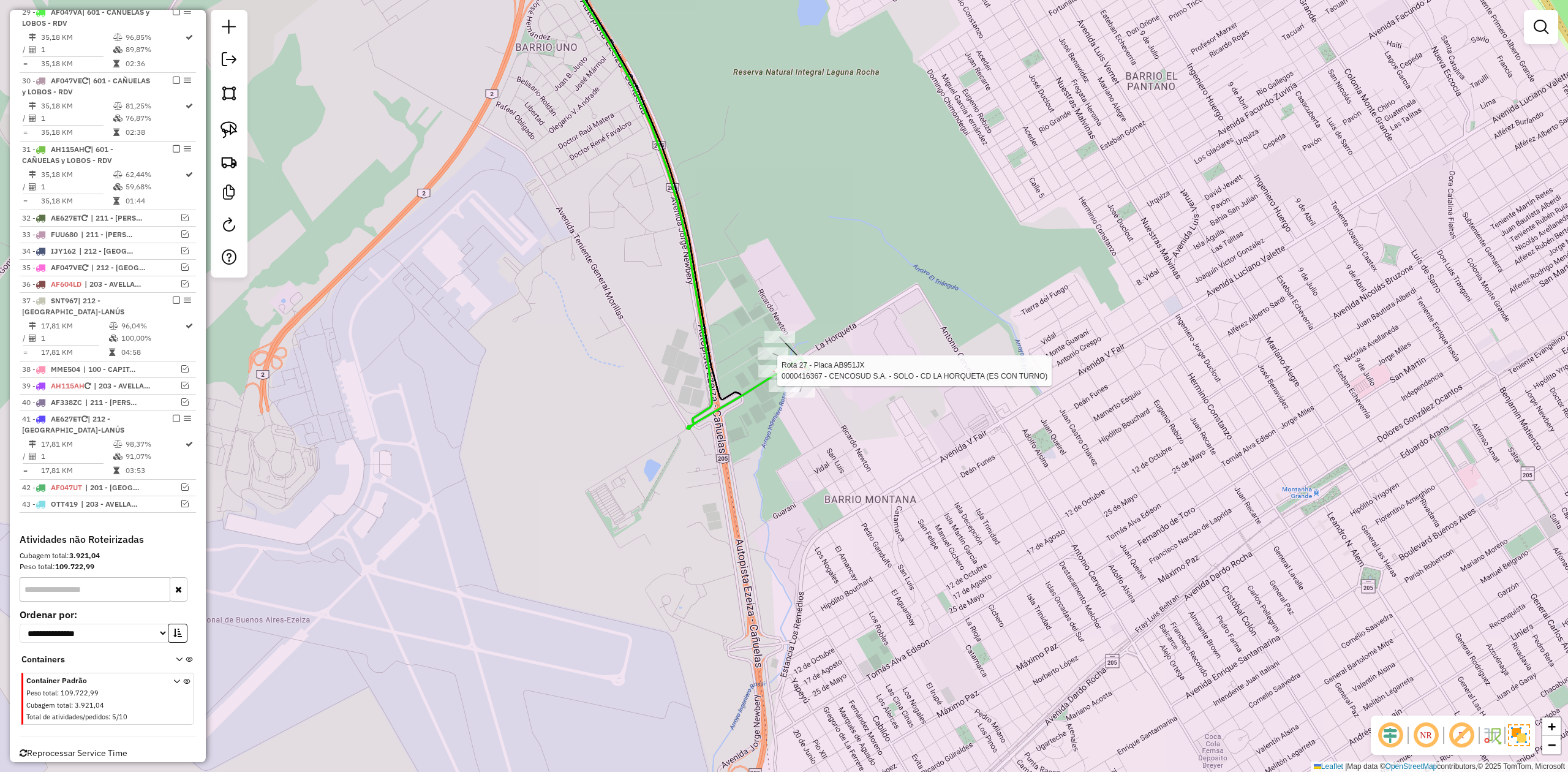
click at [773, 377] on div at bounding box center [774, 371] width 31 height 12
select select "**********"
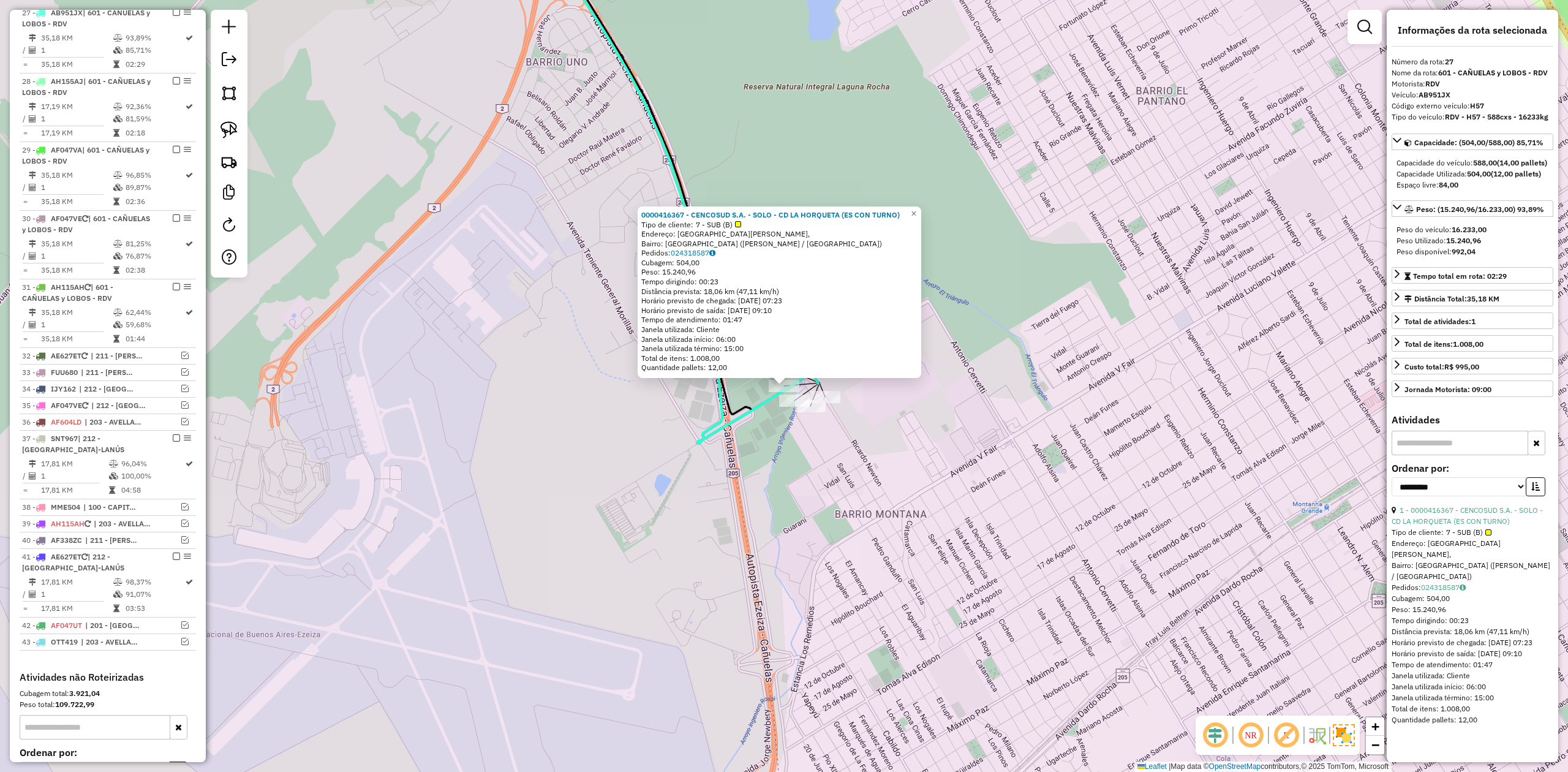
click at [807, 454] on div "Rota 27 - Placa AB951JX 0000416367 - CENCOSUD S.A. - SOLO - CD LA HORQUETA (ES …" at bounding box center [784, 386] width 1568 height 772
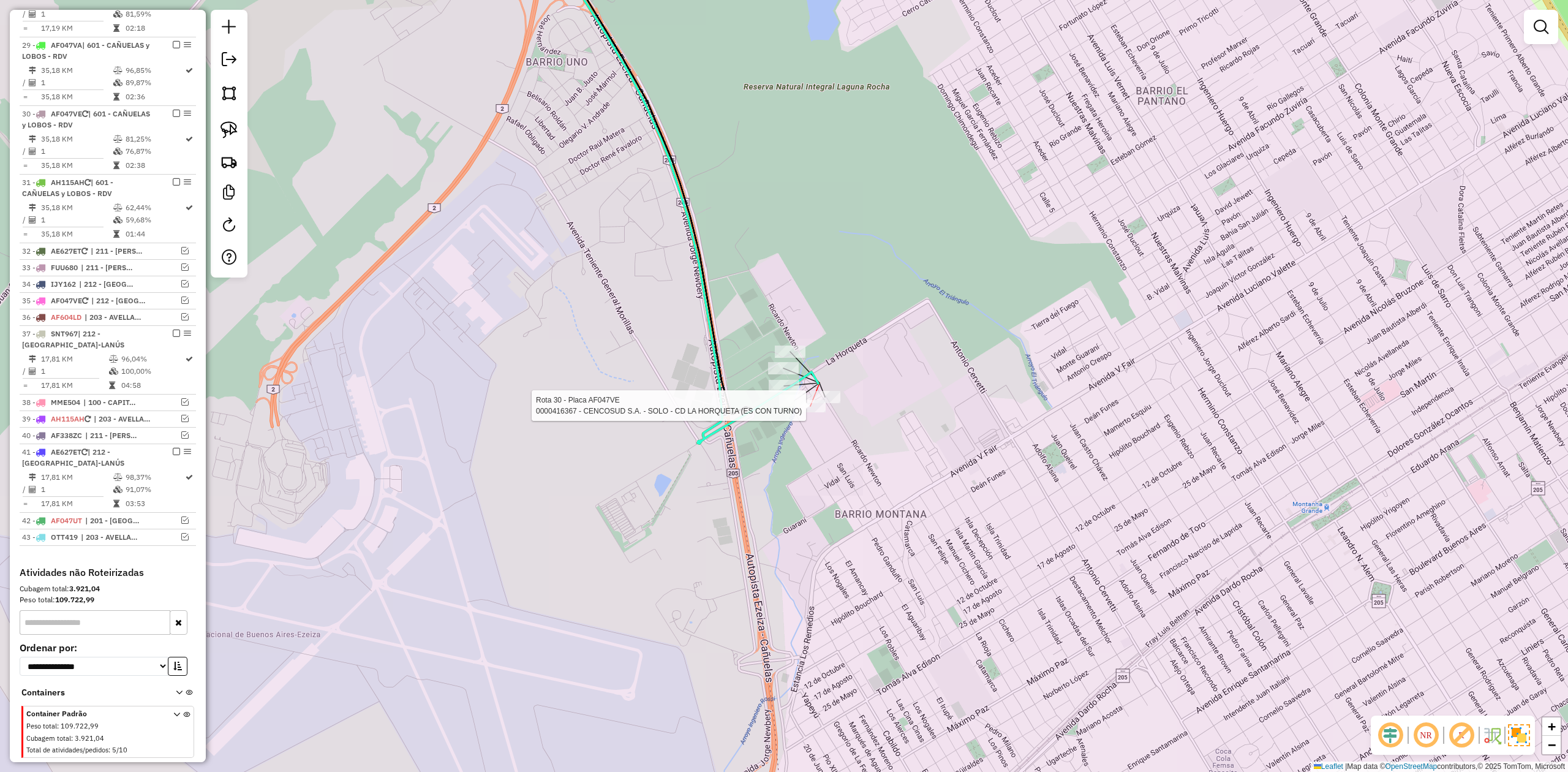
select select "**********"
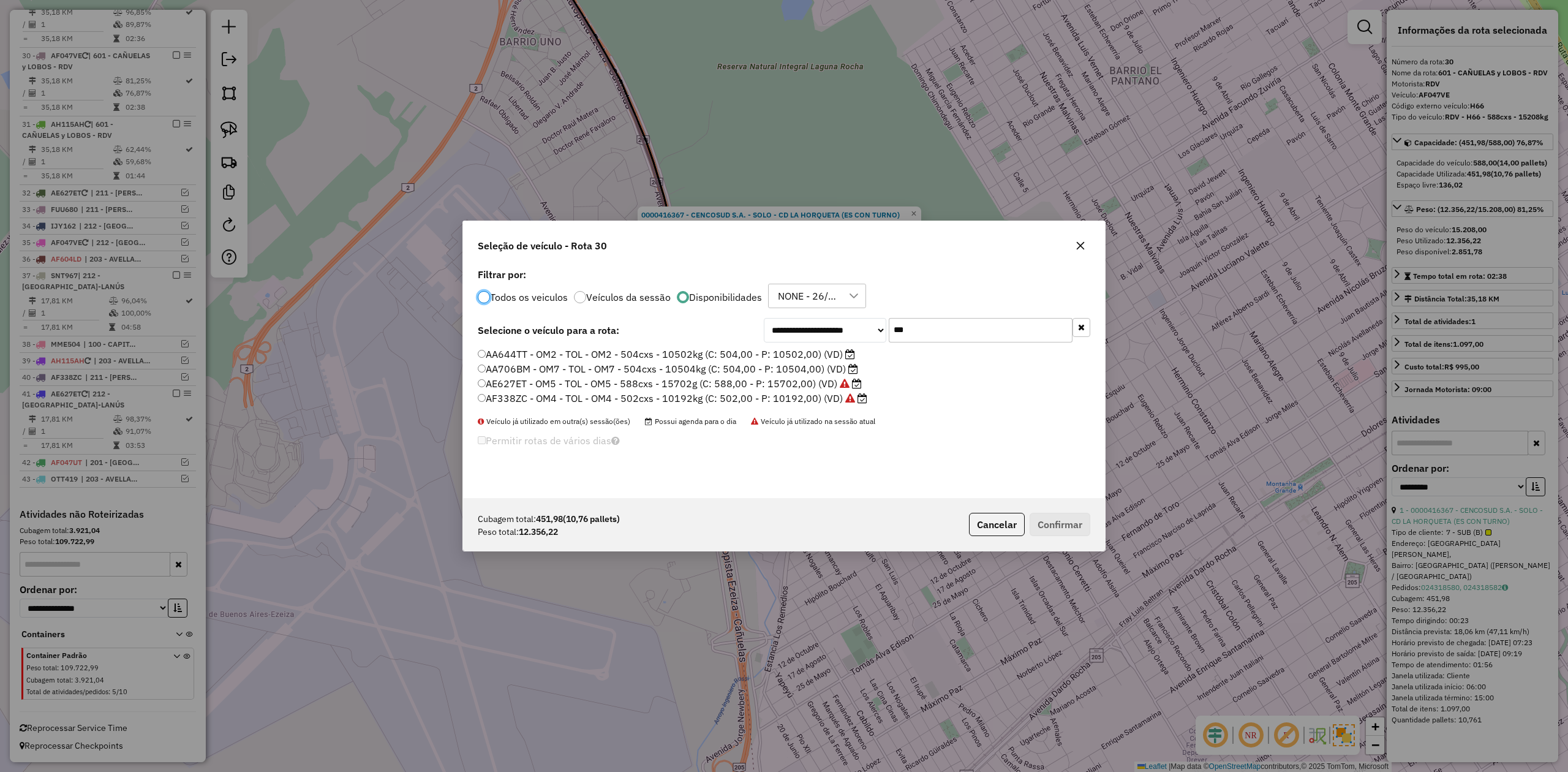
scroll to position [6, 4]
drag, startPoint x: 1075, startPoint y: 246, endPoint x: 1049, endPoint y: 271, distance: 36.1
click at [1075, 246] on icon "button" at bounding box center [1080, 246] width 10 height 10
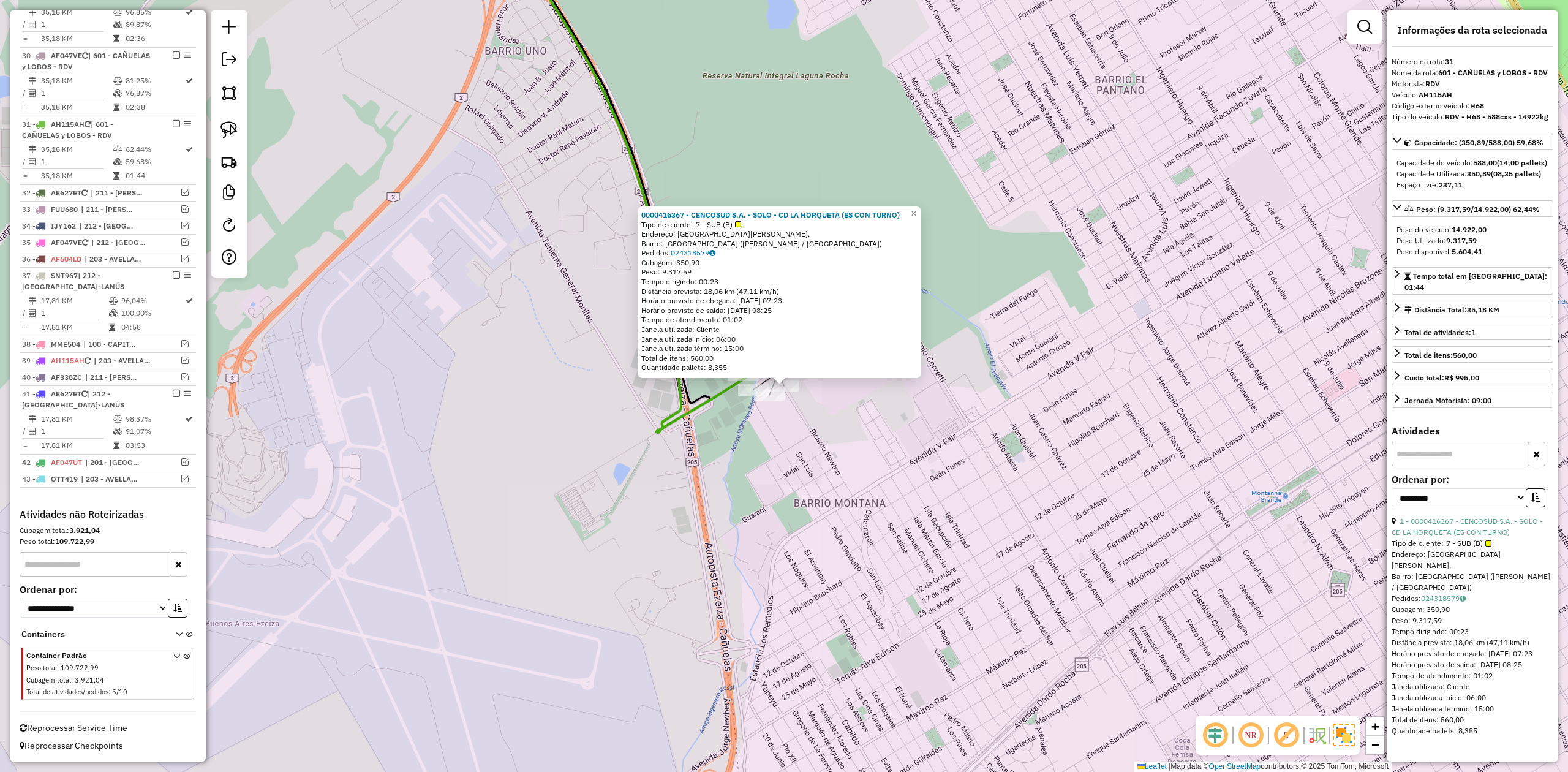
drag, startPoint x: 812, startPoint y: 421, endPoint x: 829, endPoint y: 441, distance: 26.2
click at [829, 439] on div "0000416367 - CENCOSUD S.A. - SOLO - CD LA HORQUETA (ES CON TURNO) Tipo de clien…" at bounding box center [784, 386] width 1568 height 772
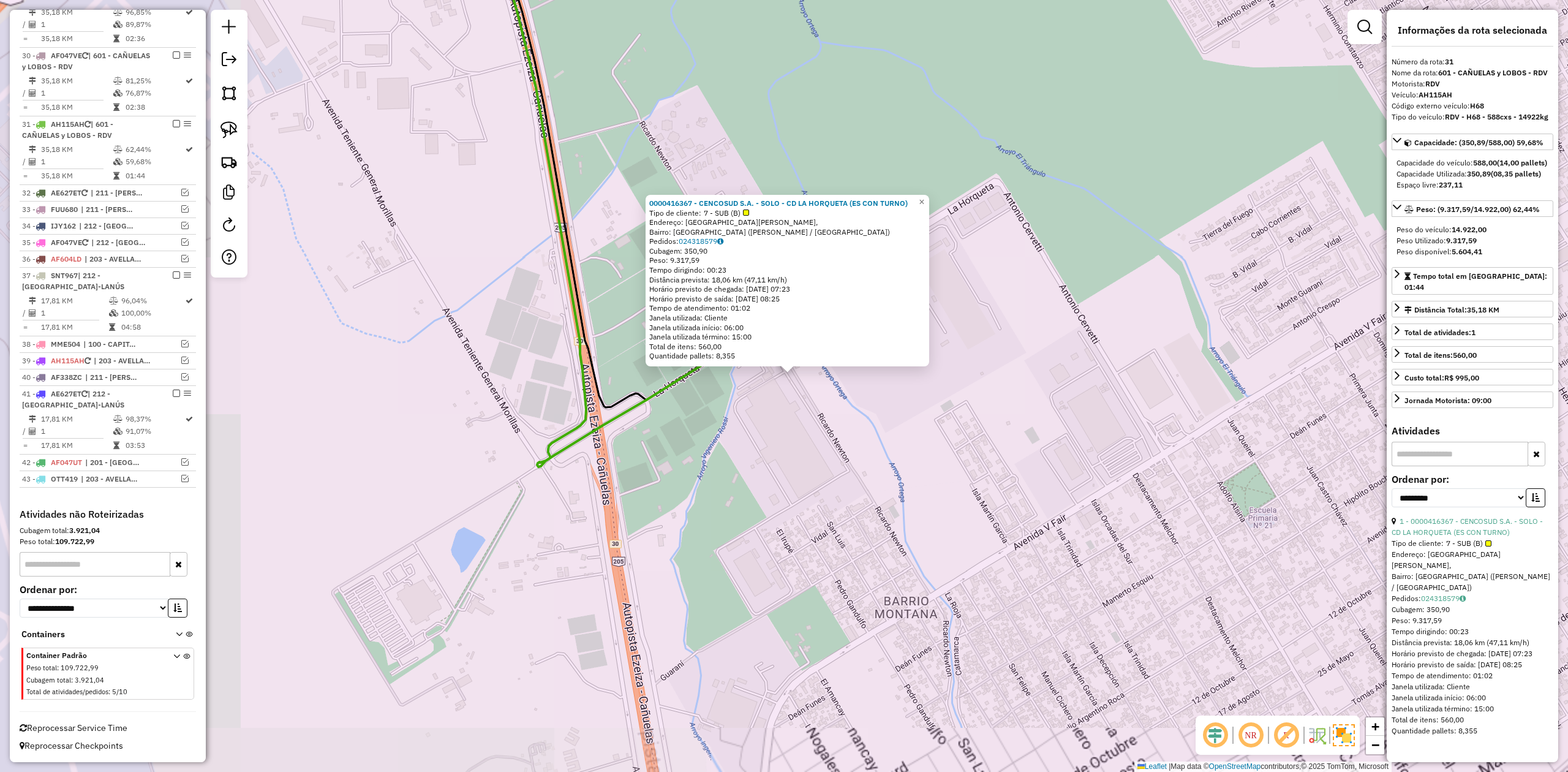
click at [811, 437] on div "0000416367 - CENCOSUD S.A. - SOLO - CD LA HORQUETA (ES CON TURNO) Tipo de clien…" at bounding box center [784, 386] width 1568 height 772
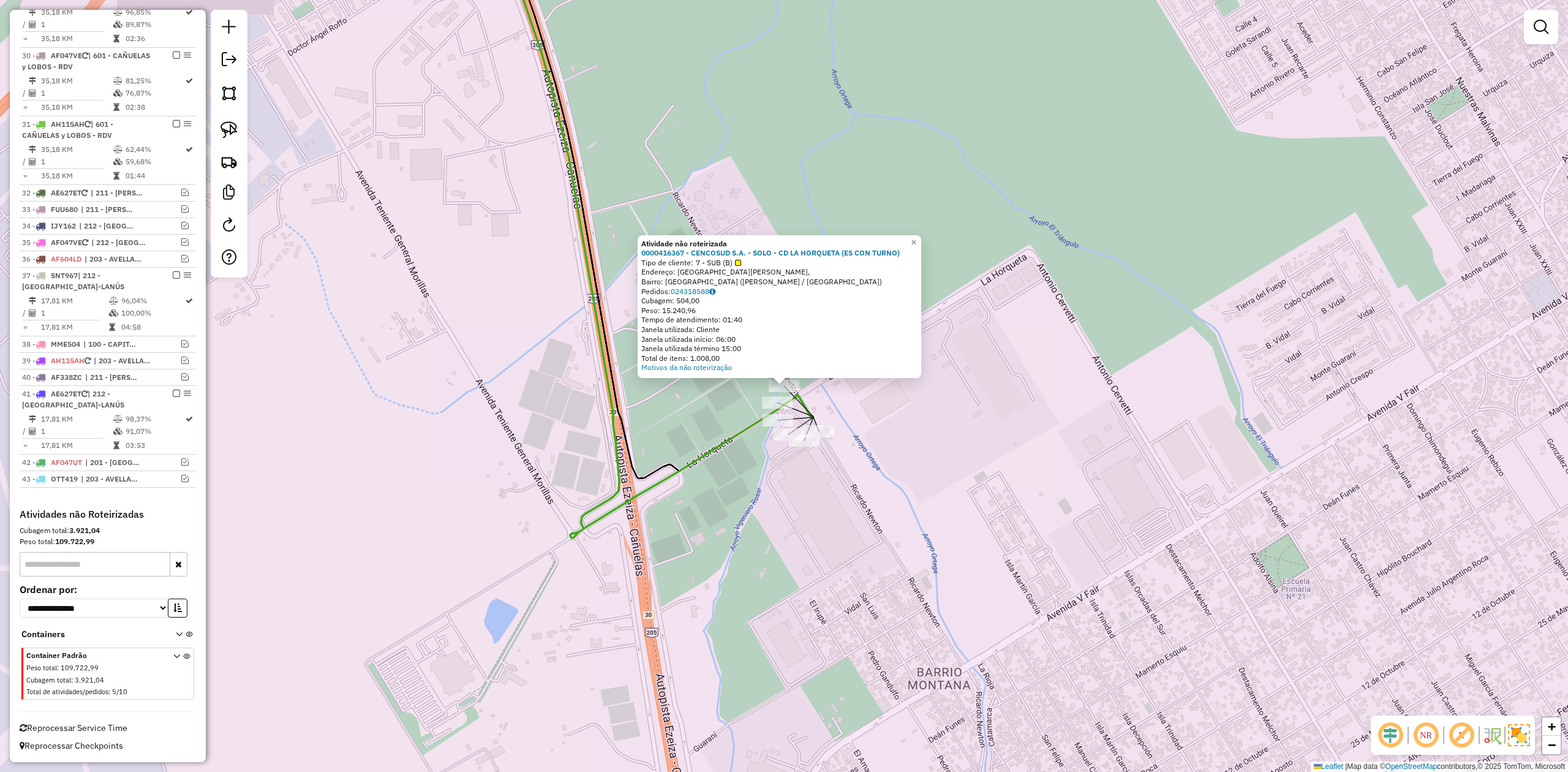
click at [714, 391] on div "Atividade não roteirizada 0000416367 - CENCOSUD S.A. - SOLO - CD LA HORQUETA (E…" at bounding box center [784, 386] width 1568 height 772
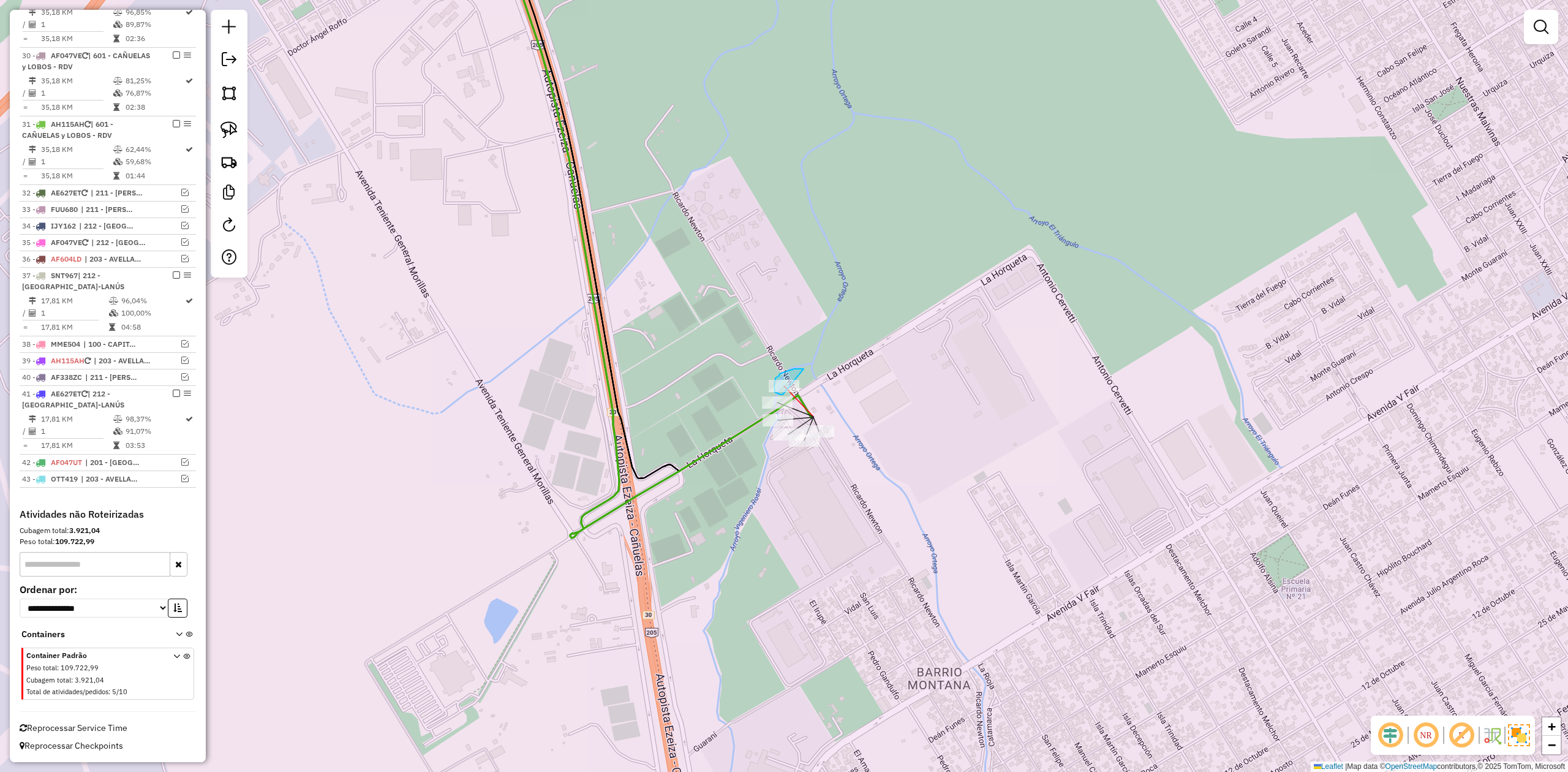
drag, startPoint x: 790, startPoint y: 370, endPoint x: 814, endPoint y: 385, distance: 28.3
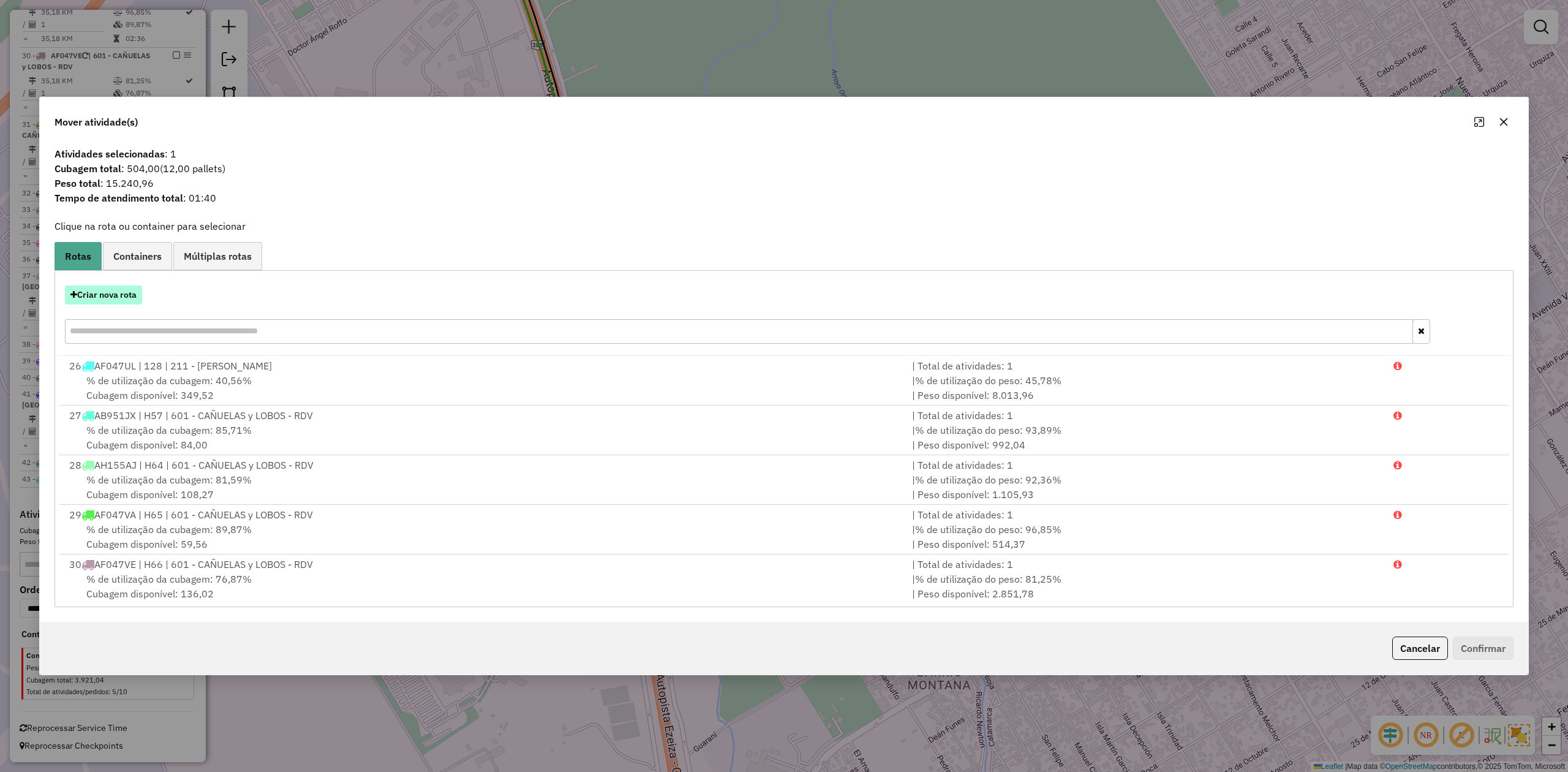
click at [122, 292] on button "Criar nova rota" at bounding box center [103, 295] width 77 height 19
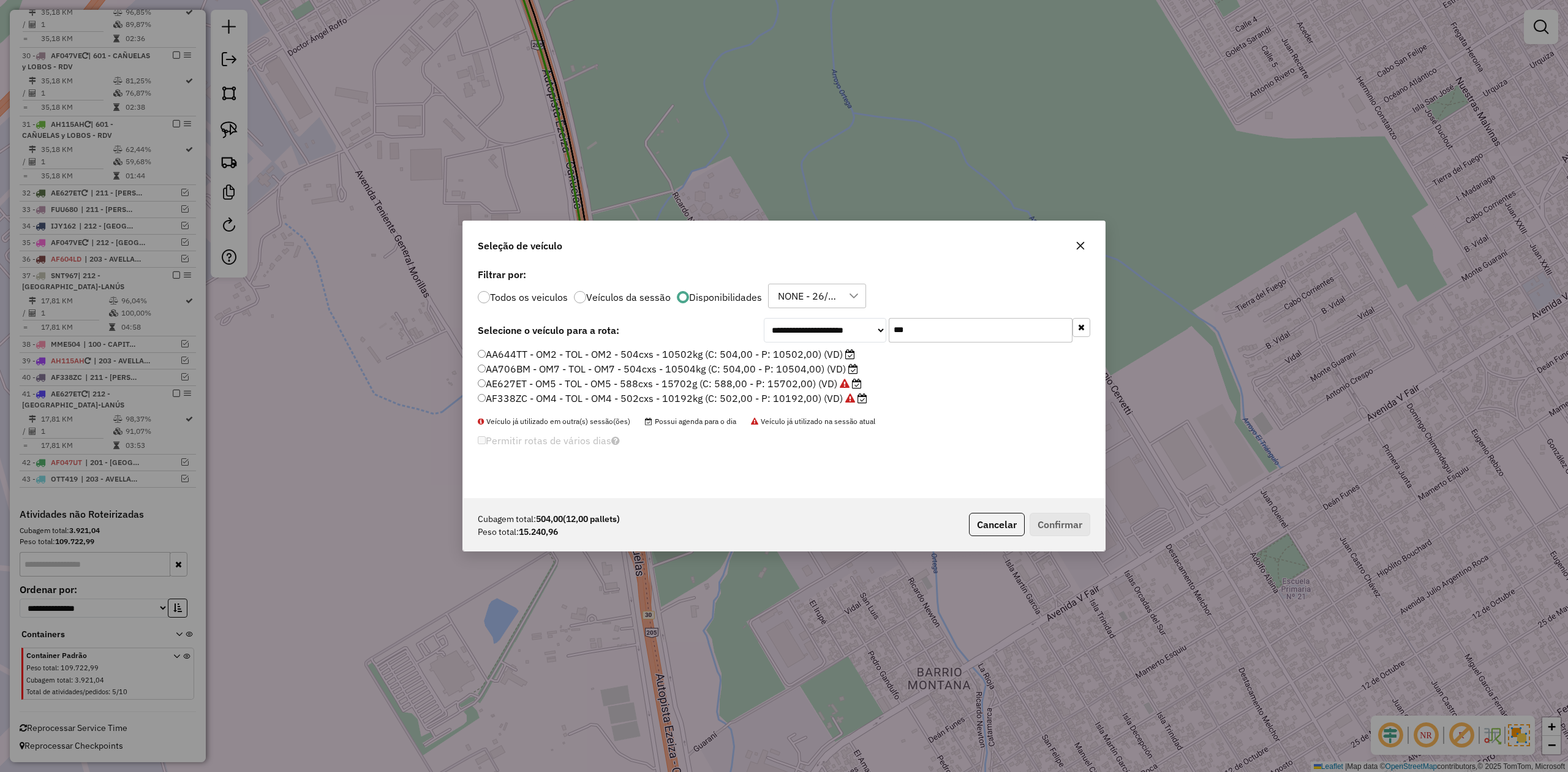
drag, startPoint x: 907, startPoint y: 325, endPoint x: 853, endPoint y: 319, distance: 54.3
click at [853, 319] on div "**********" at bounding box center [927, 330] width 326 height 25
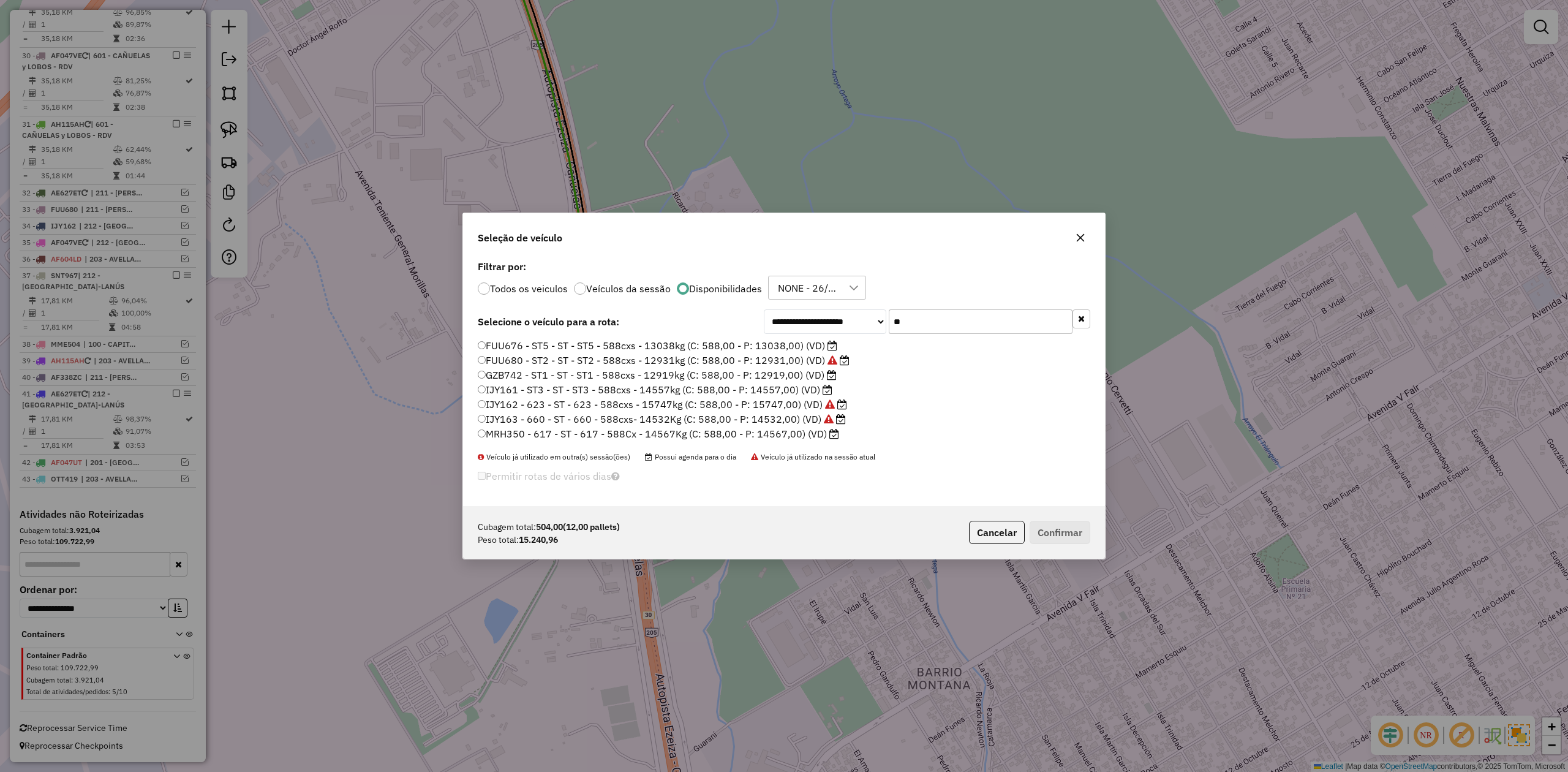
drag, startPoint x: 924, startPoint y: 321, endPoint x: 878, endPoint y: 319, distance: 46.0
click at [878, 319] on div "**********" at bounding box center [927, 322] width 326 height 25
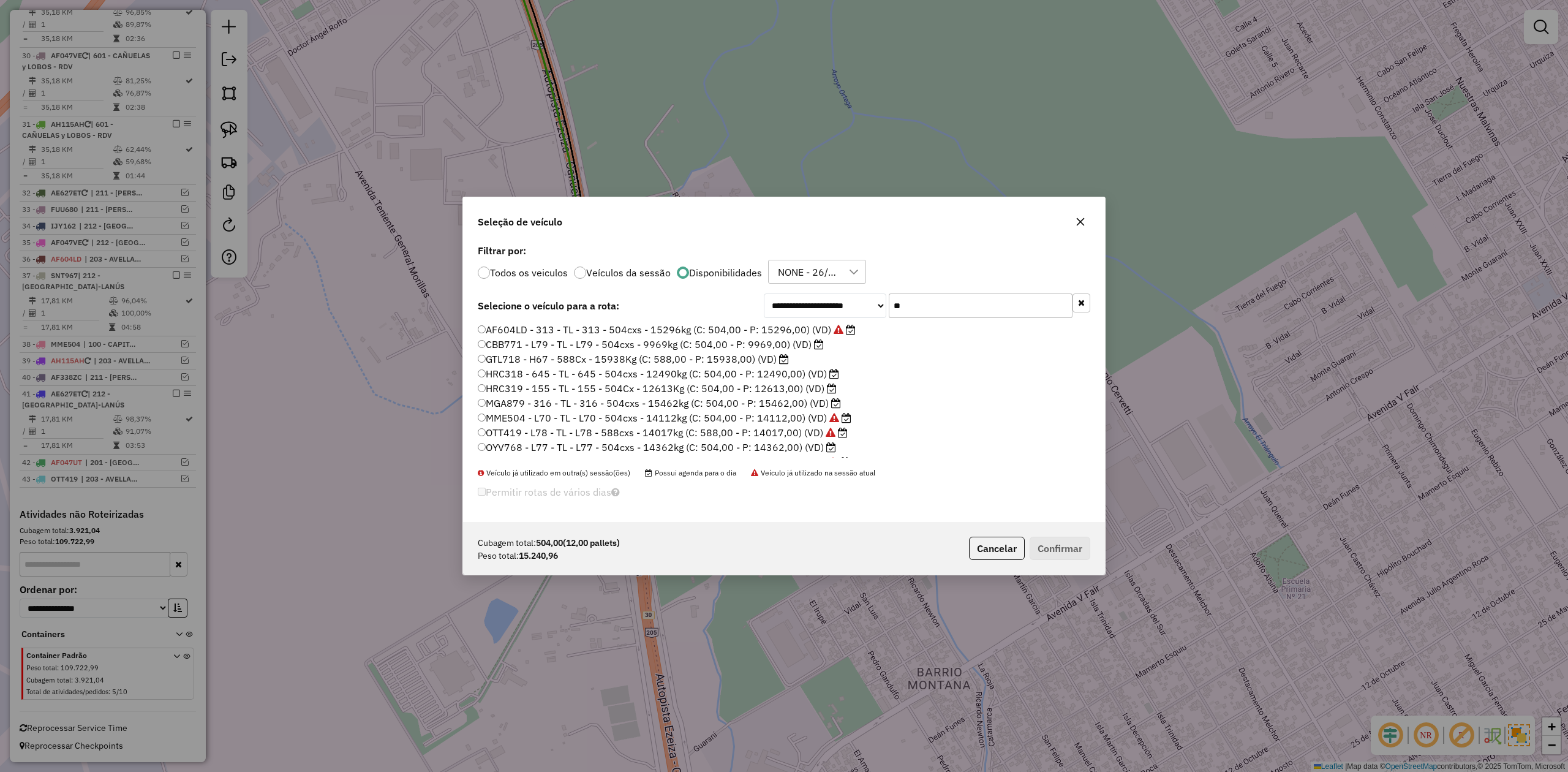
type input "**"
click at [804, 400] on label "MGA879 - 316 - TL - 316 - 504cxs - 15462kg (C: 504,00 - P: 15462,00) (VD)" at bounding box center [660, 403] width 363 height 15
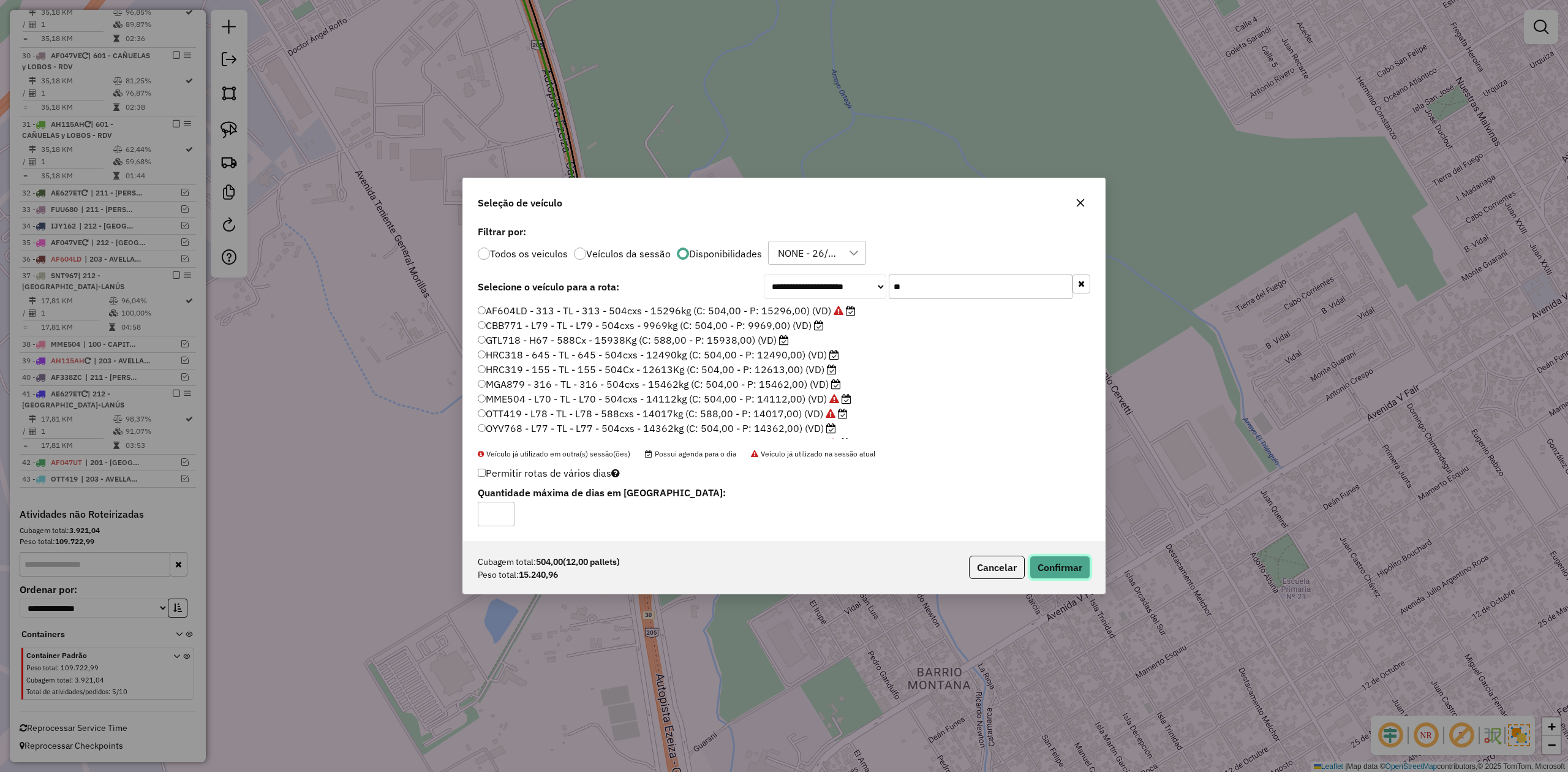
click at [1057, 568] on button "Confirmar" at bounding box center [1060, 567] width 61 height 23
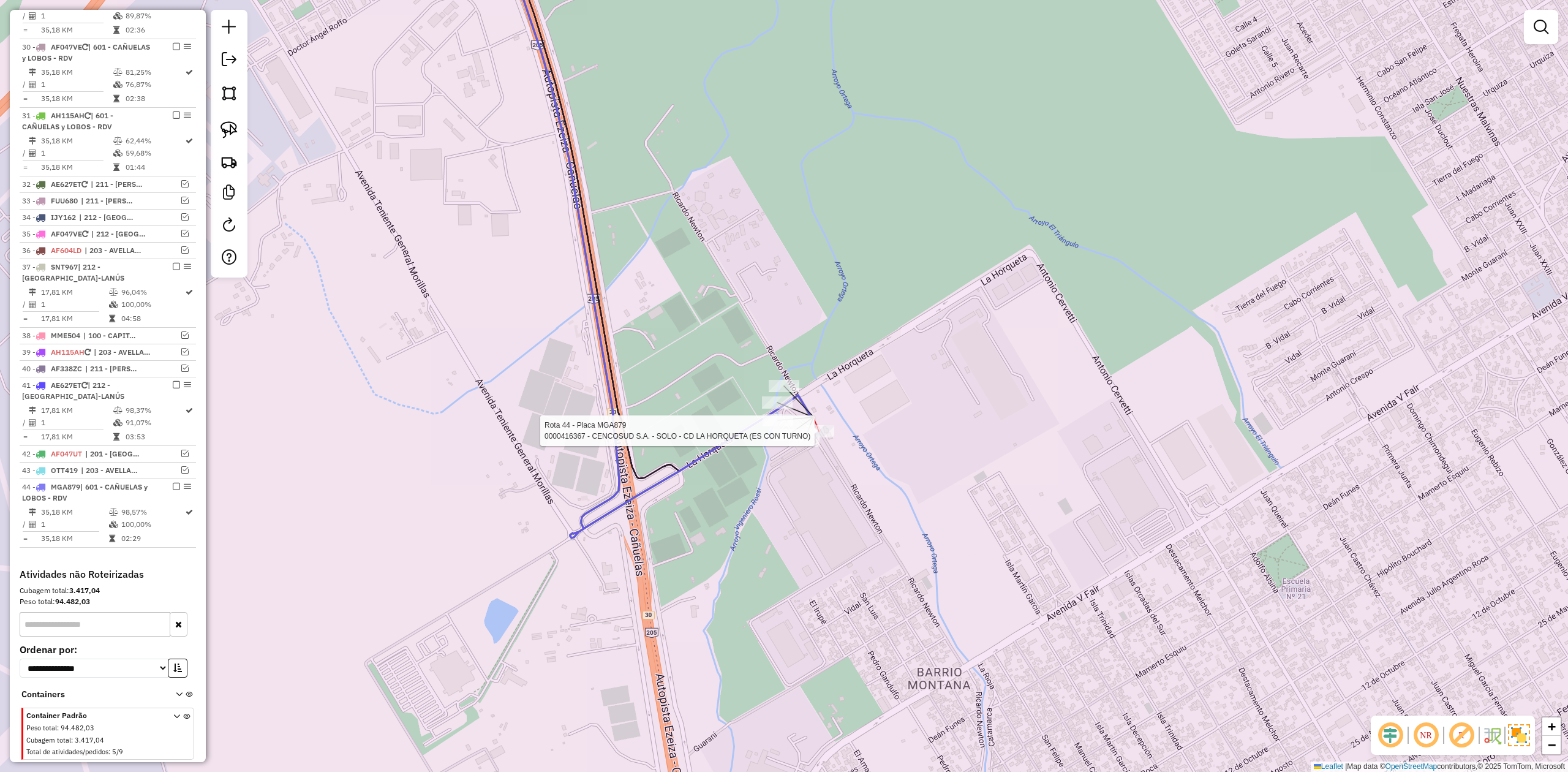
select select "**********"
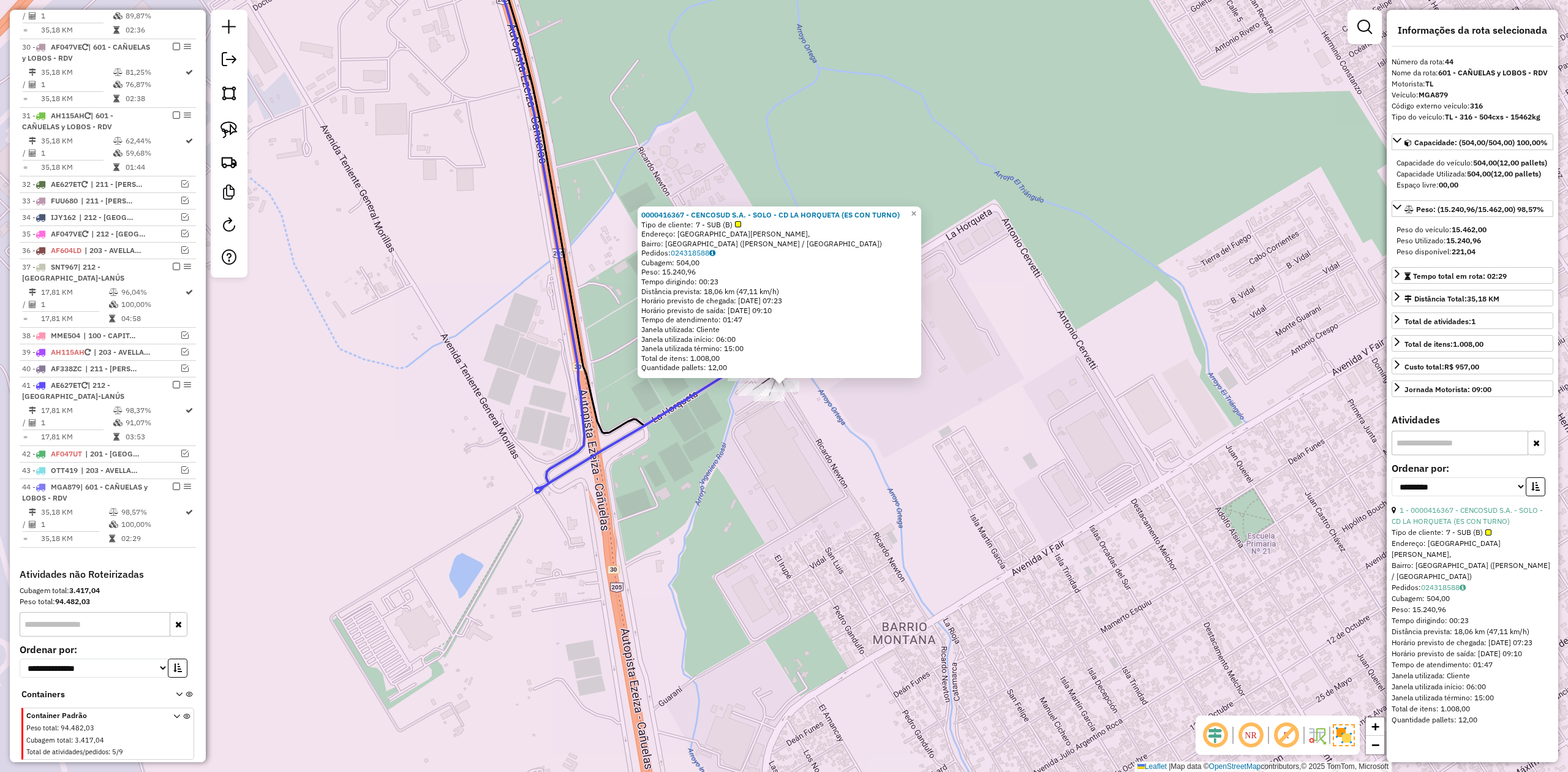
scroll to position [1198, 0]
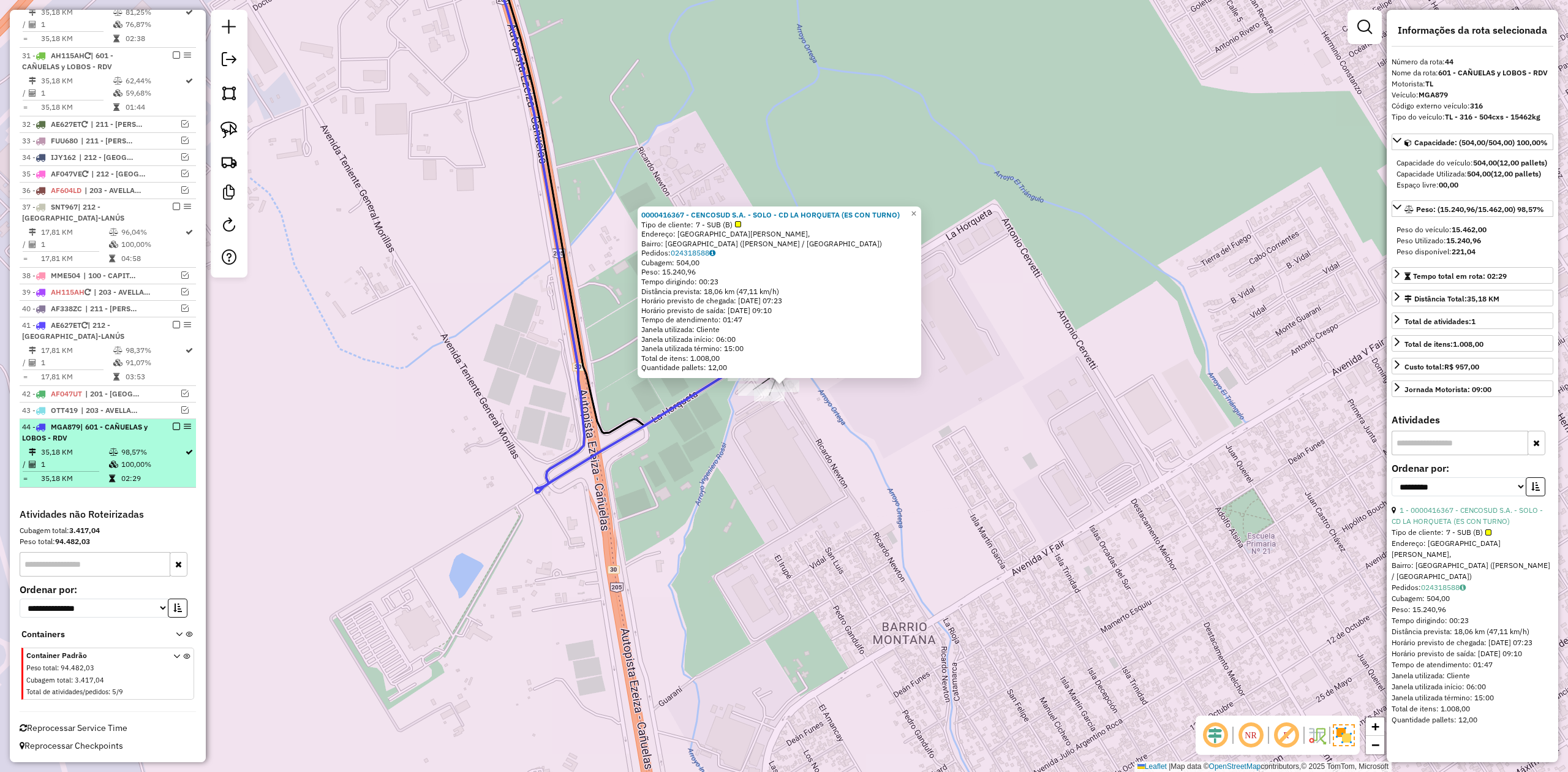
click at [177, 426] on div at bounding box center [173, 426] width 37 height 8
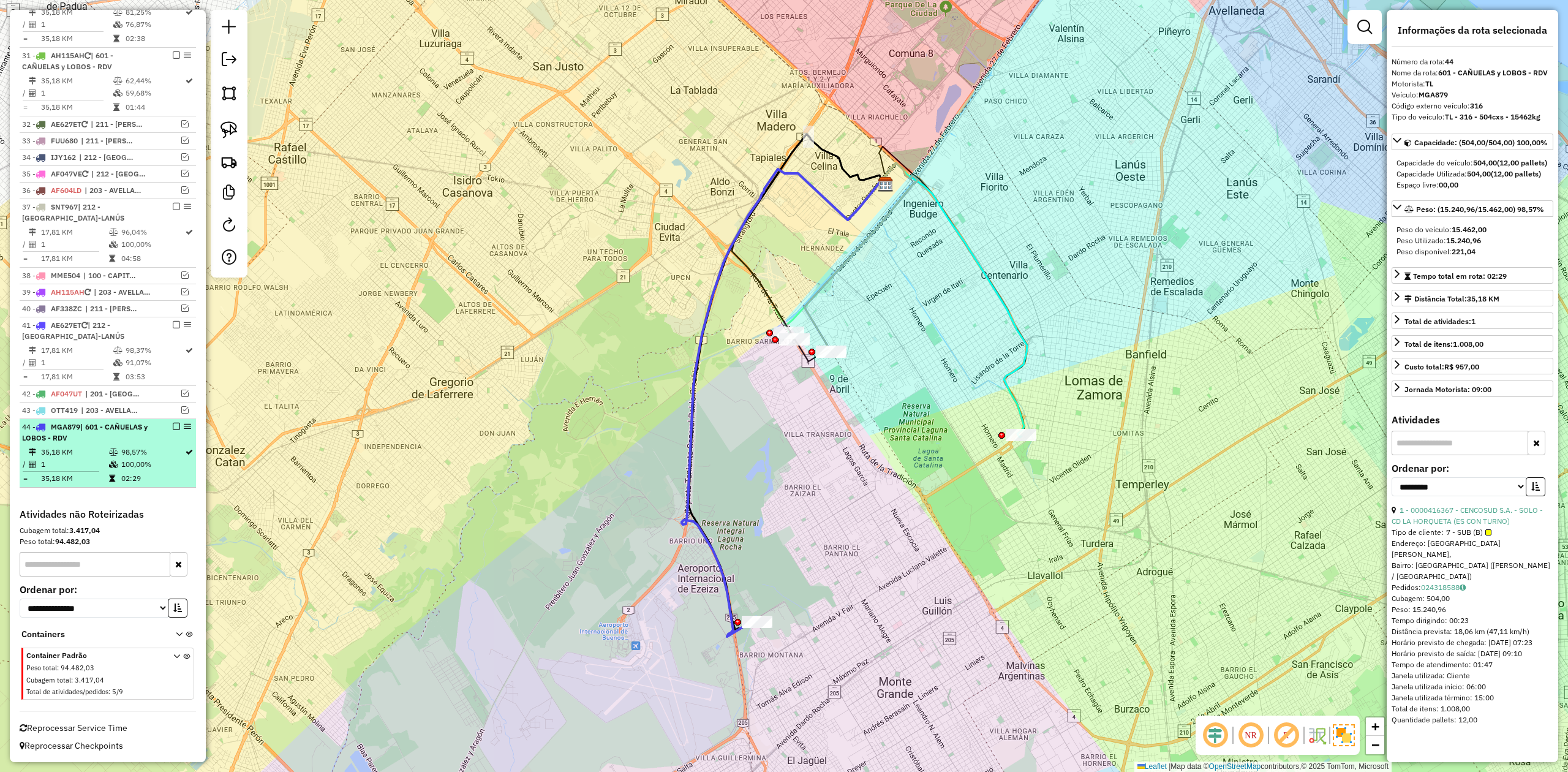
click at [172, 425] on em at bounding box center [176, 426] width 8 height 8
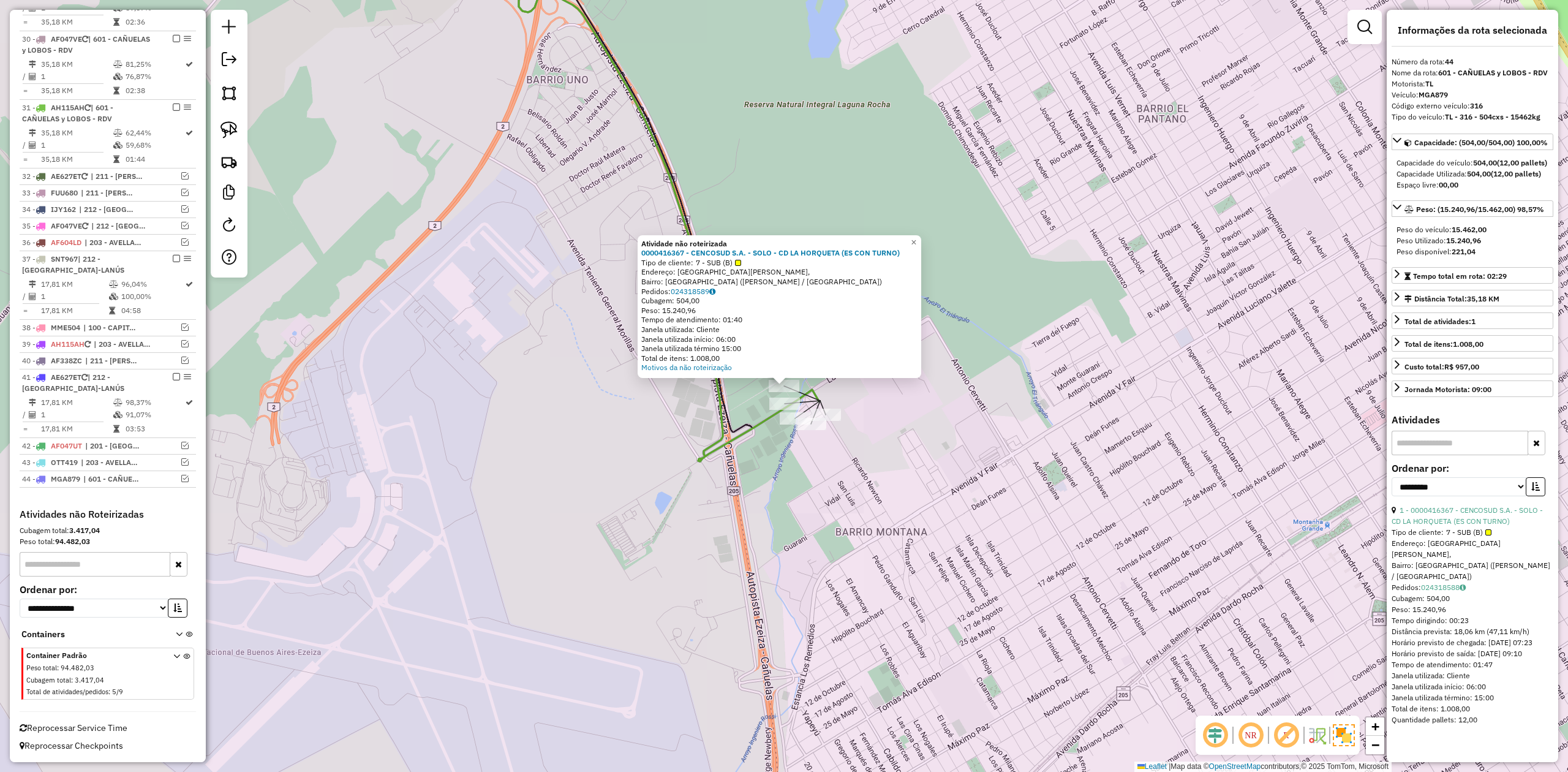
click at [727, 393] on icon at bounding box center [682, 177] width 273 height 509
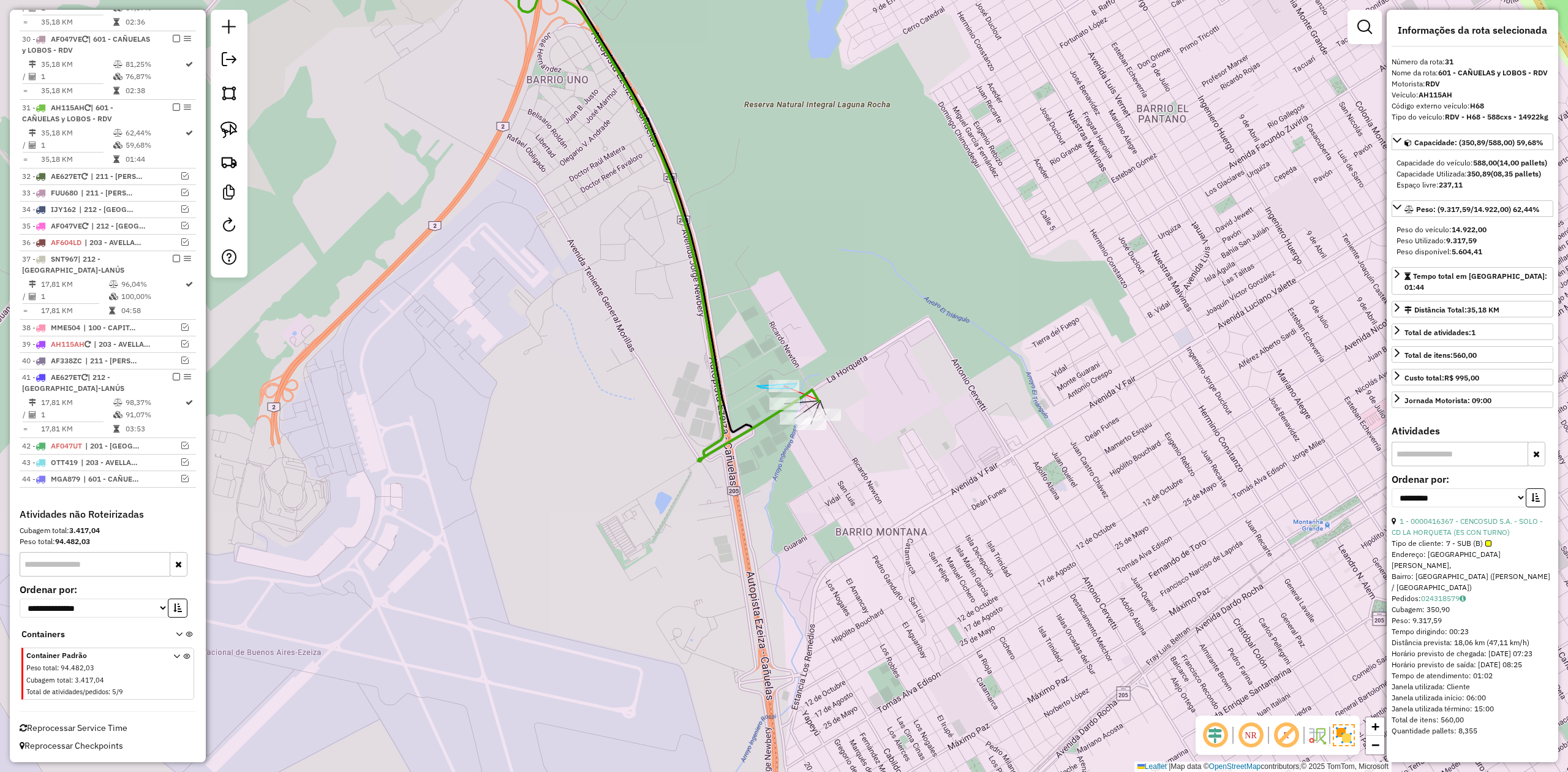
drag, startPoint x: 758, startPoint y: 386, endPoint x: 758, endPoint y: 365, distance: 21.0
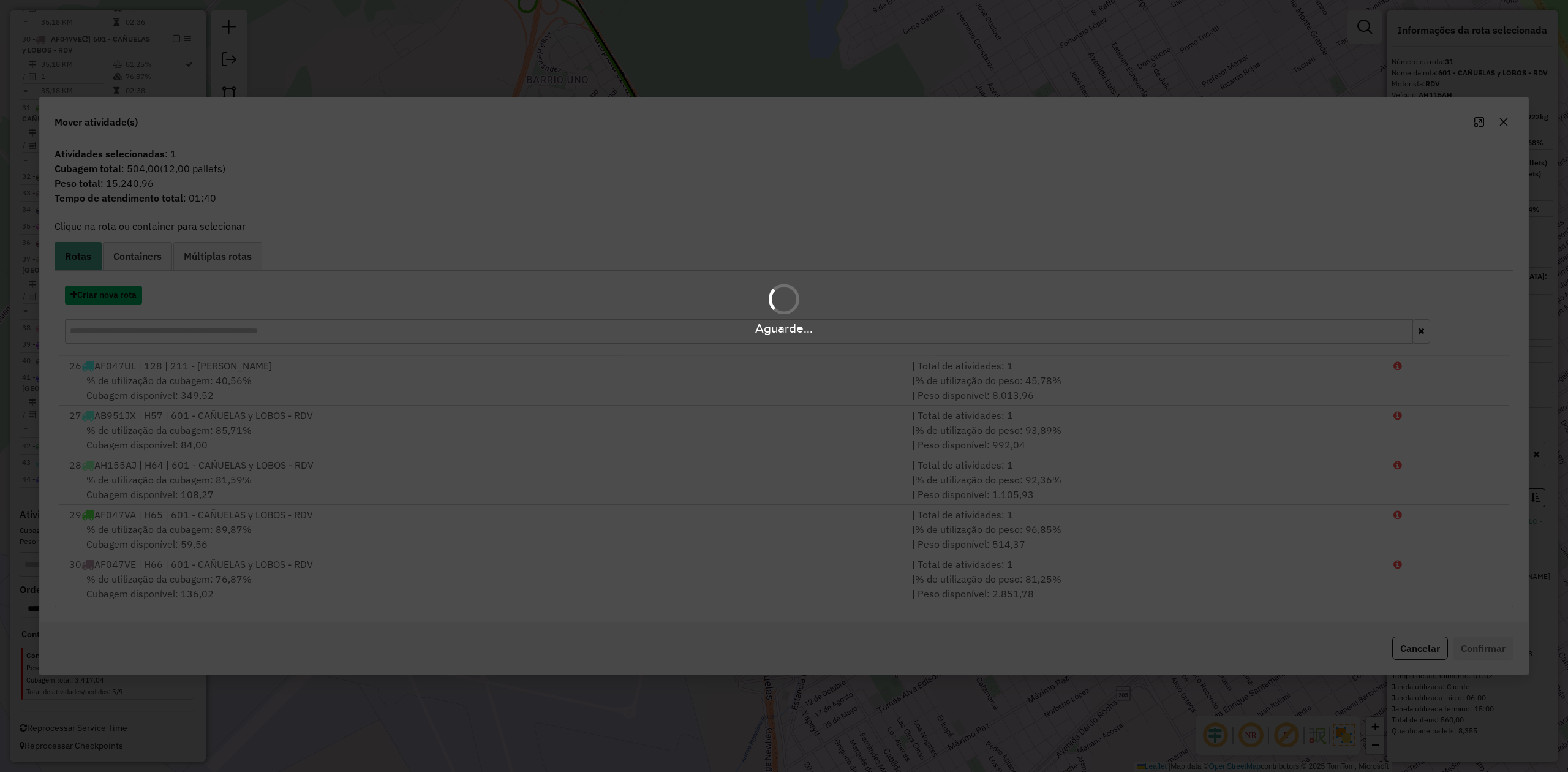
click at [120, 299] on button "Criar nova rota" at bounding box center [103, 295] width 77 height 19
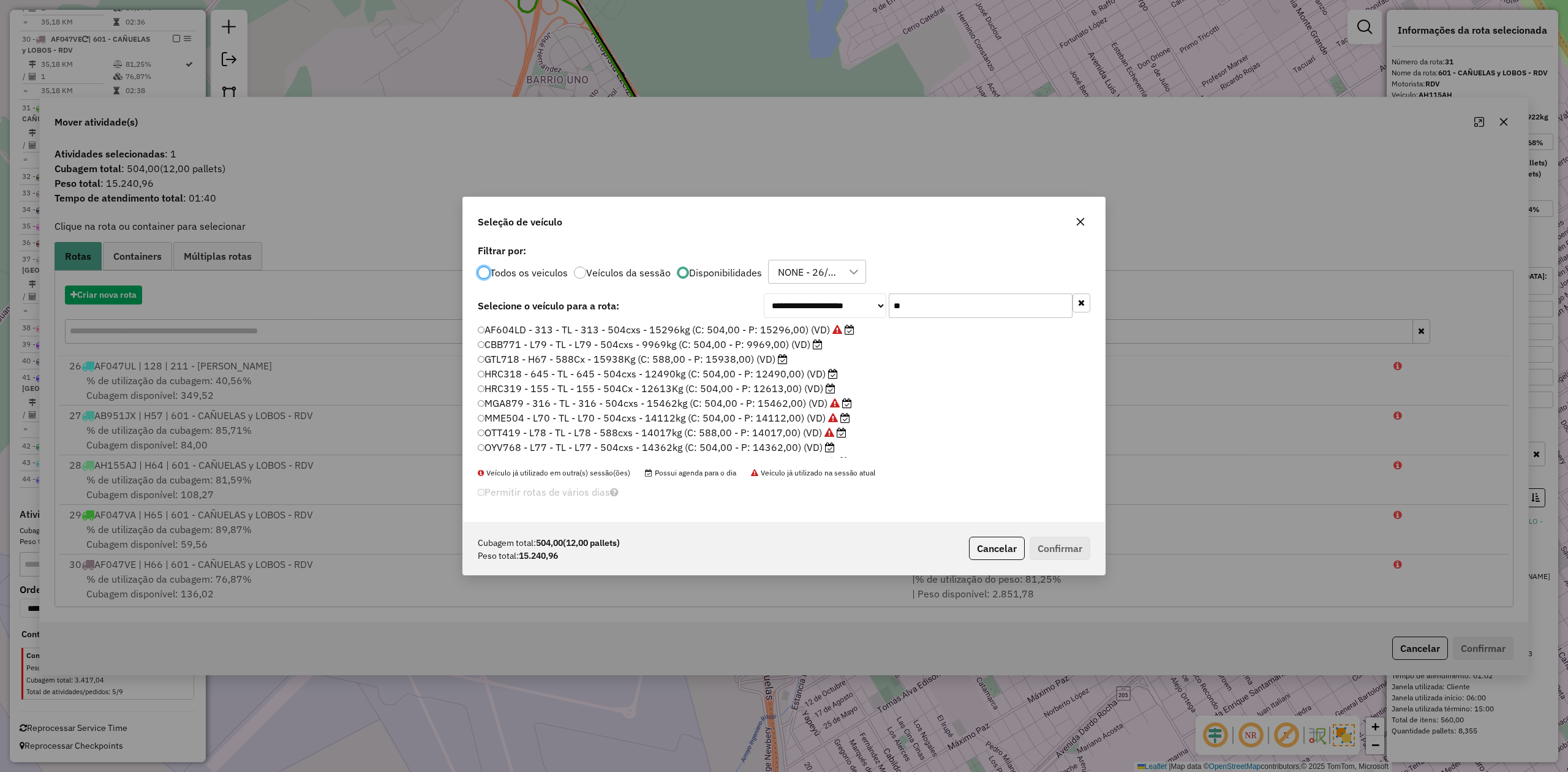
scroll to position [6, 4]
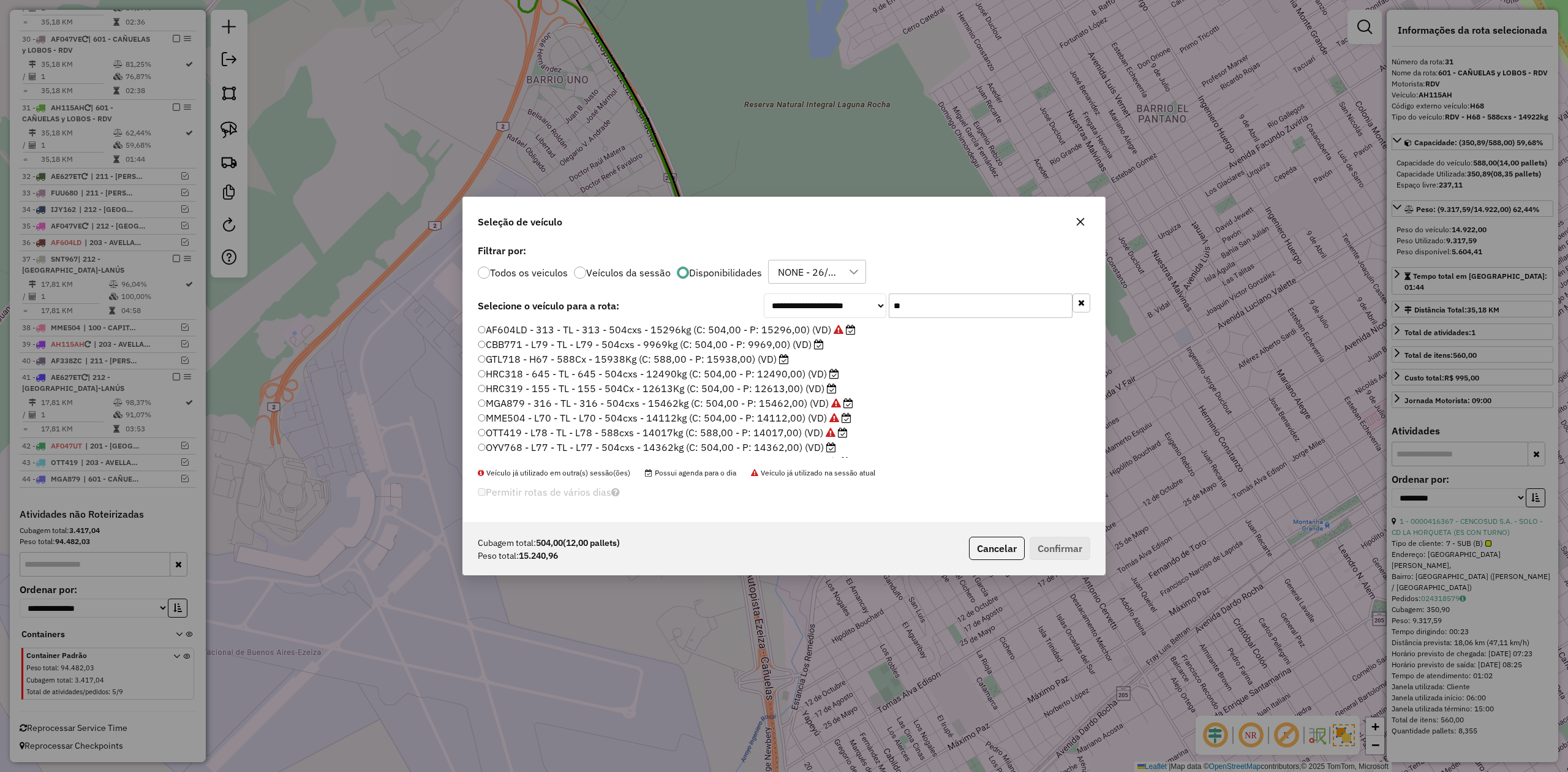
drag, startPoint x: 919, startPoint y: 299, endPoint x: 851, endPoint y: 299, distance: 68.0
click at [851, 299] on div "**********" at bounding box center [927, 306] width 326 height 25
type input "***"
click at [806, 336] on label "AB951JX - H57 - RDV - H57 - 588cxs - 16233kg (C: 588,00 - P: 16233,00) (VD)" at bounding box center [672, 332] width 388 height 15
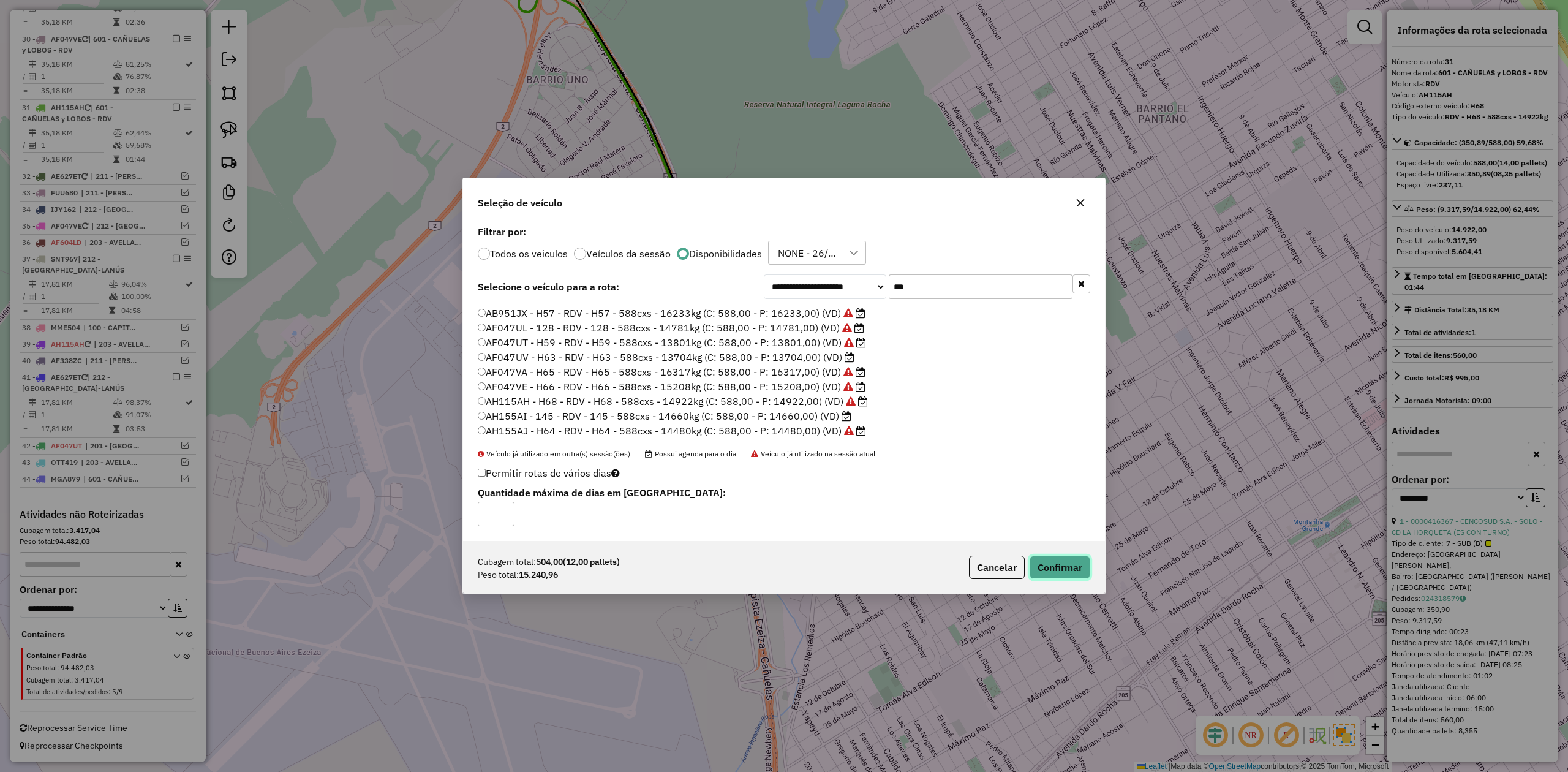
click at [1060, 566] on button "Confirmar" at bounding box center [1060, 567] width 61 height 23
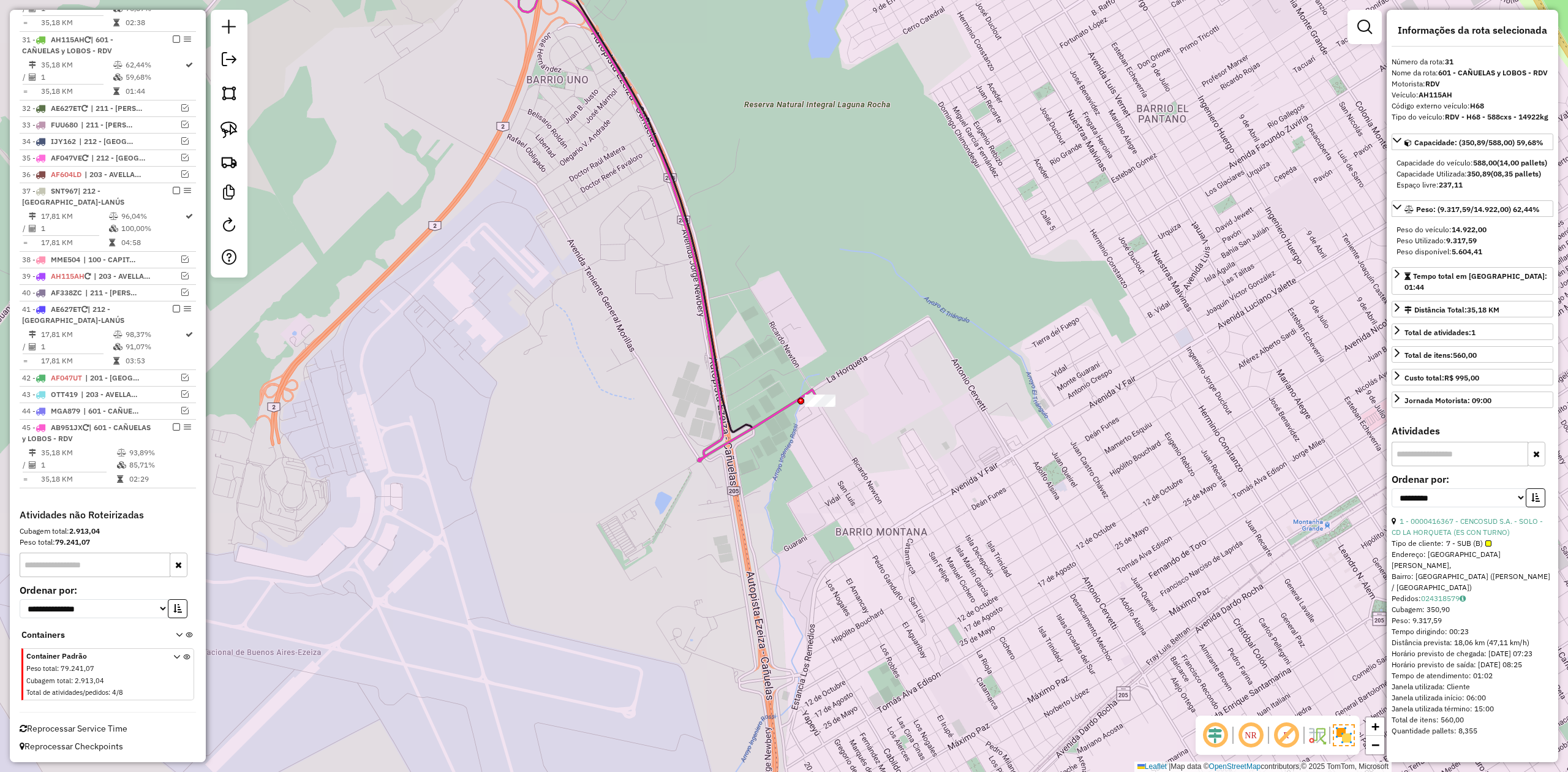
scroll to position [1215, 0]
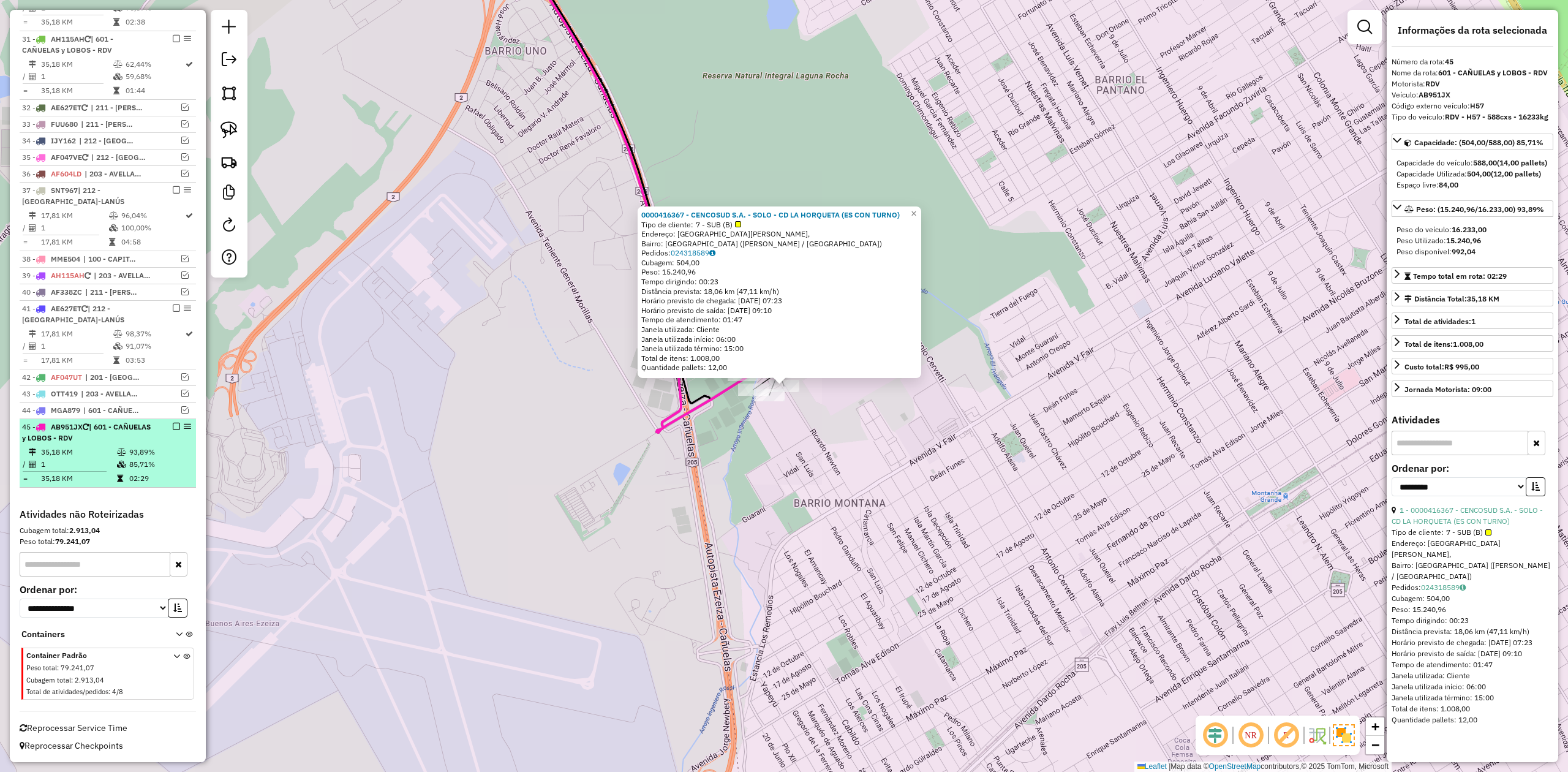
click at [172, 427] on em at bounding box center [176, 426] width 8 height 8
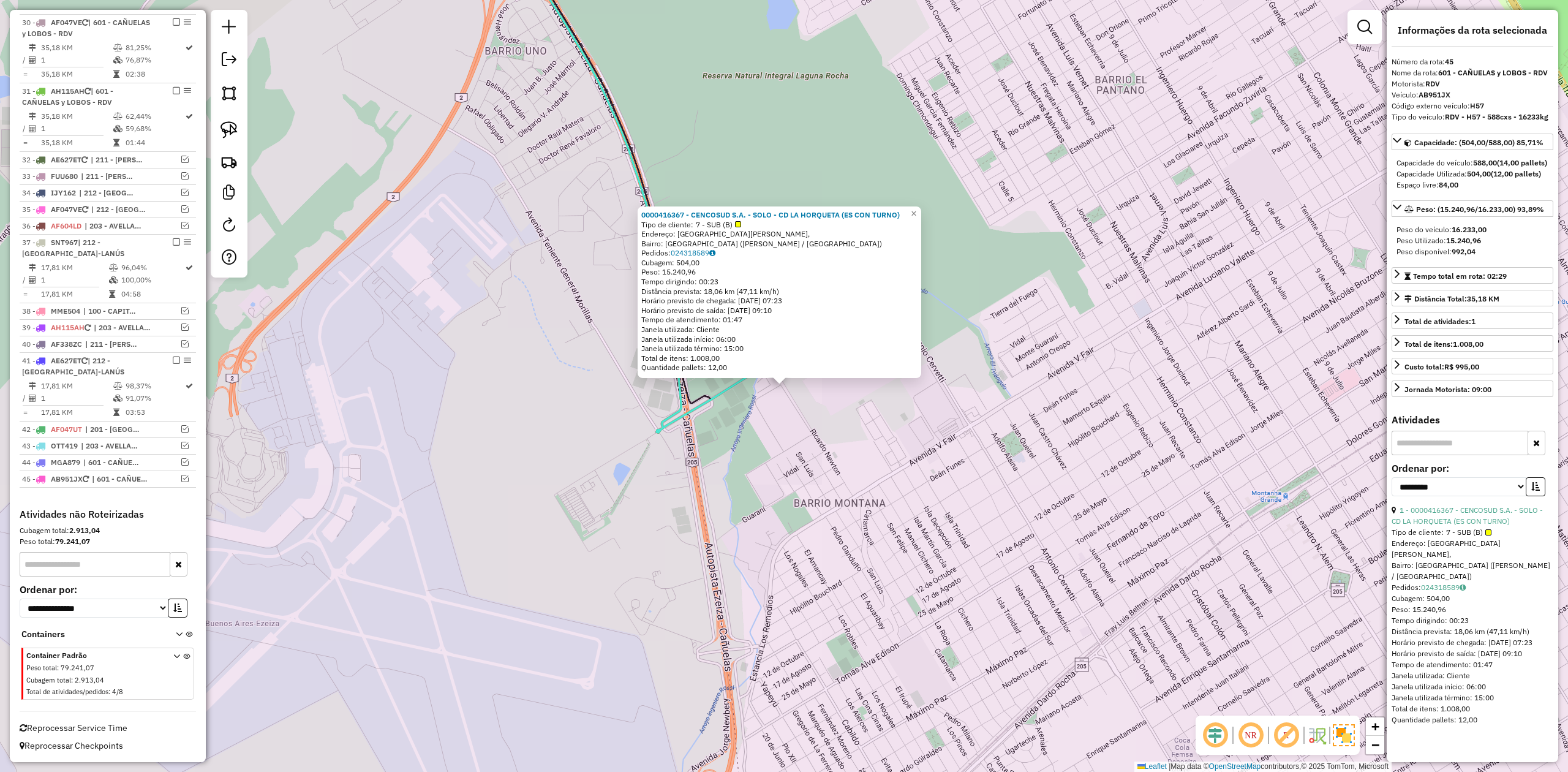
drag, startPoint x: 841, startPoint y: 442, endPoint x: 807, endPoint y: 400, distance: 54.0
click at [841, 441] on div "0000416367 - CENCOSUD S.A. - SOLO - CD LA HORQUETA (ES CON TURNO) Tipo de clien…" at bounding box center [784, 386] width 1568 height 772
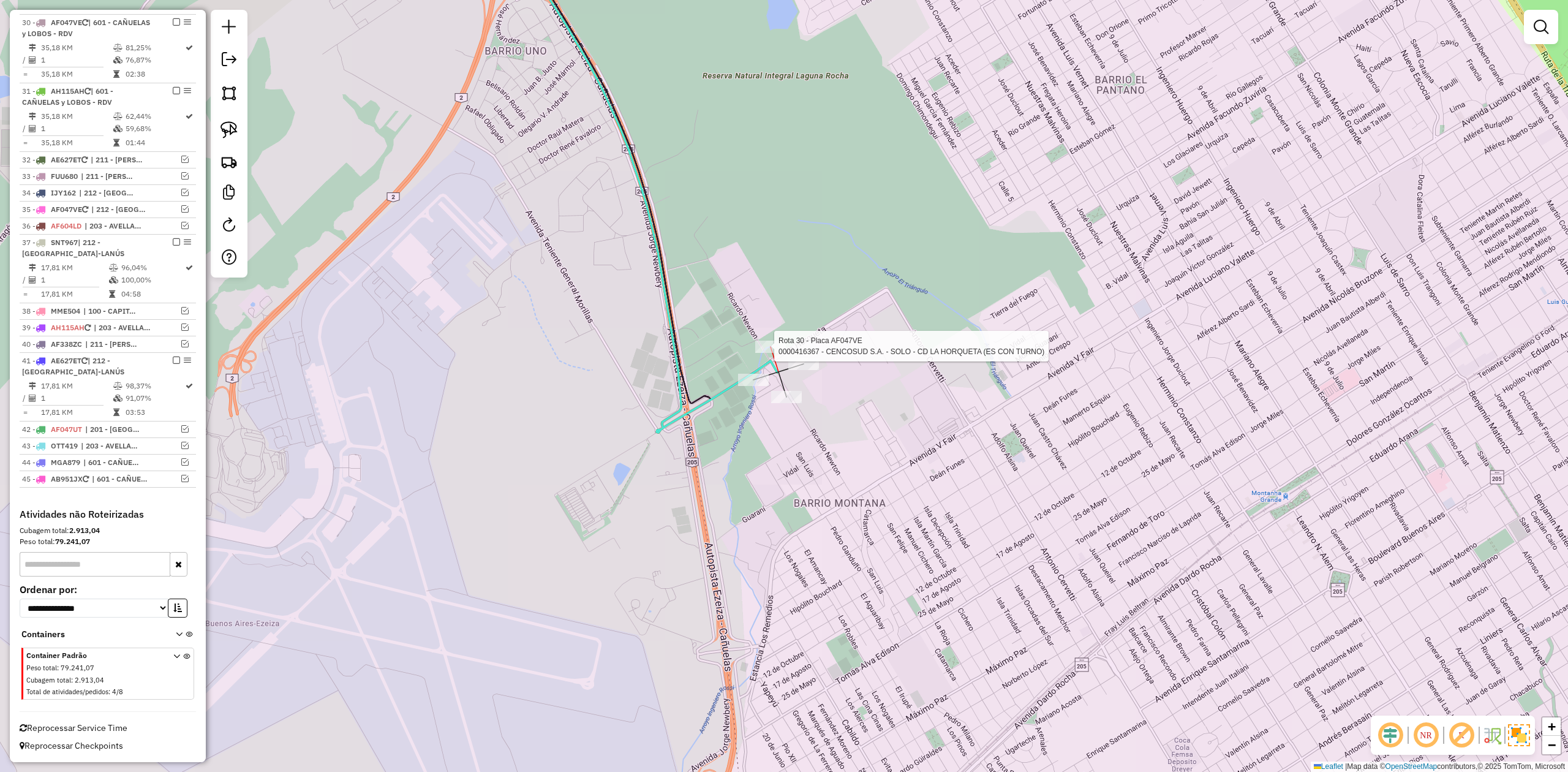
select select "**********"
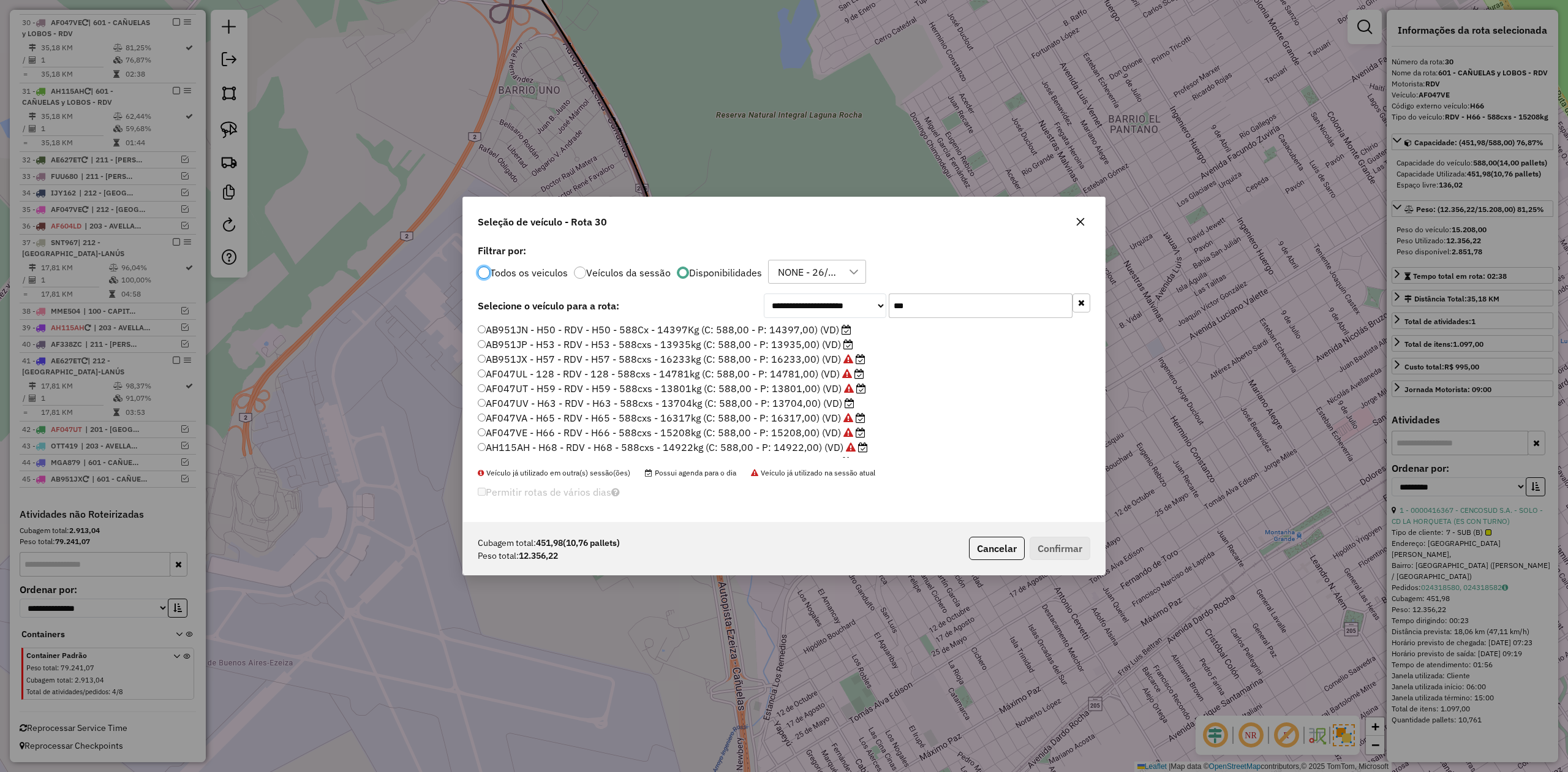
scroll to position [6, 4]
drag, startPoint x: 878, startPoint y: 296, endPoint x: 863, endPoint y: 295, distance: 15.0
click at [863, 295] on div "**********" at bounding box center [927, 306] width 326 height 25
type input "**"
click at [799, 376] on label "HRC318 - 645 - TL - 645 - 504cxs - 12490kg (C: 504,00 - P: 12490,00) (VD)" at bounding box center [658, 373] width 361 height 15
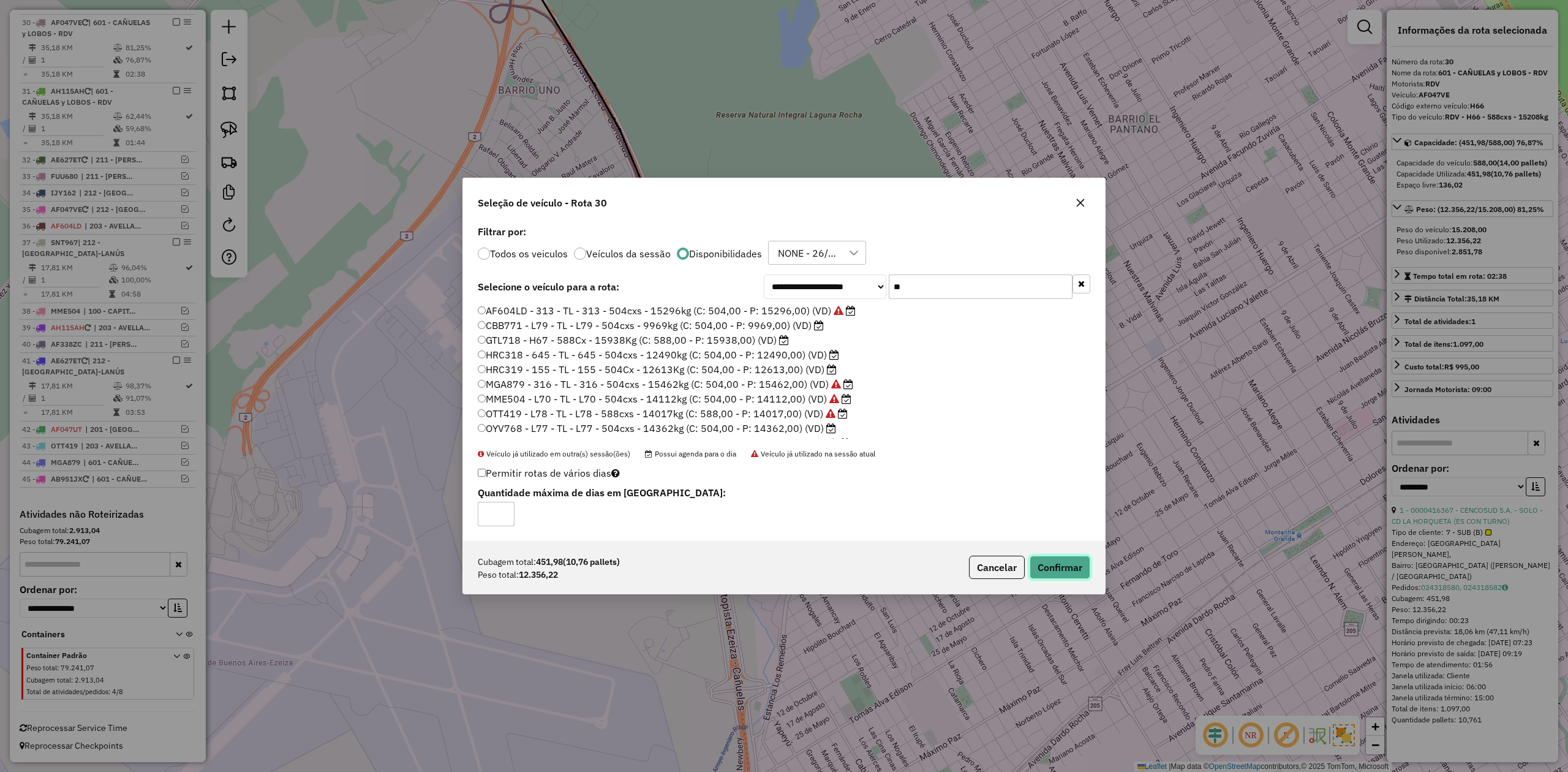
click at [1083, 566] on button "Confirmar" at bounding box center [1060, 567] width 61 height 23
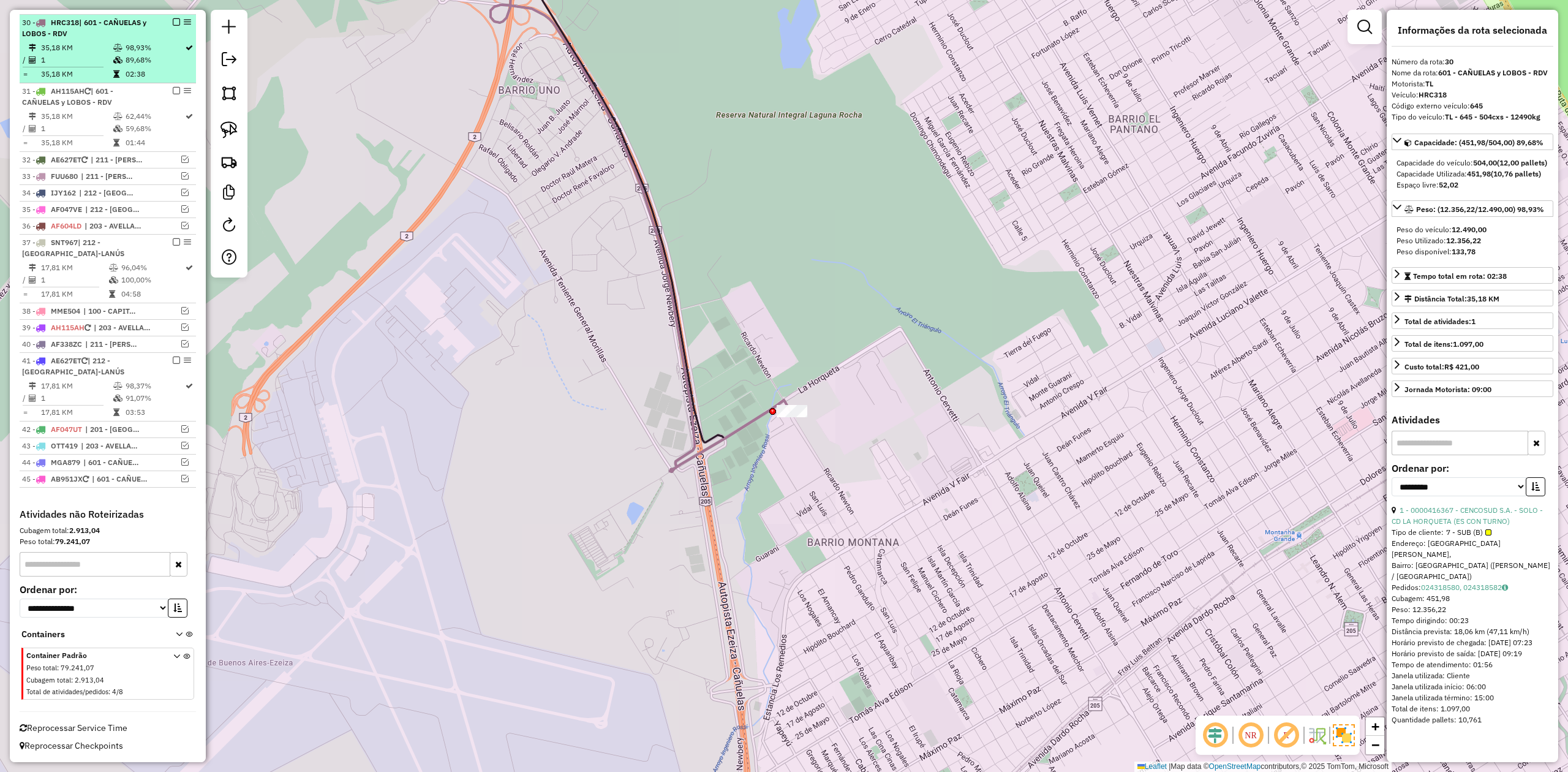
click at [172, 19] on em at bounding box center [176, 22] width 8 height 8
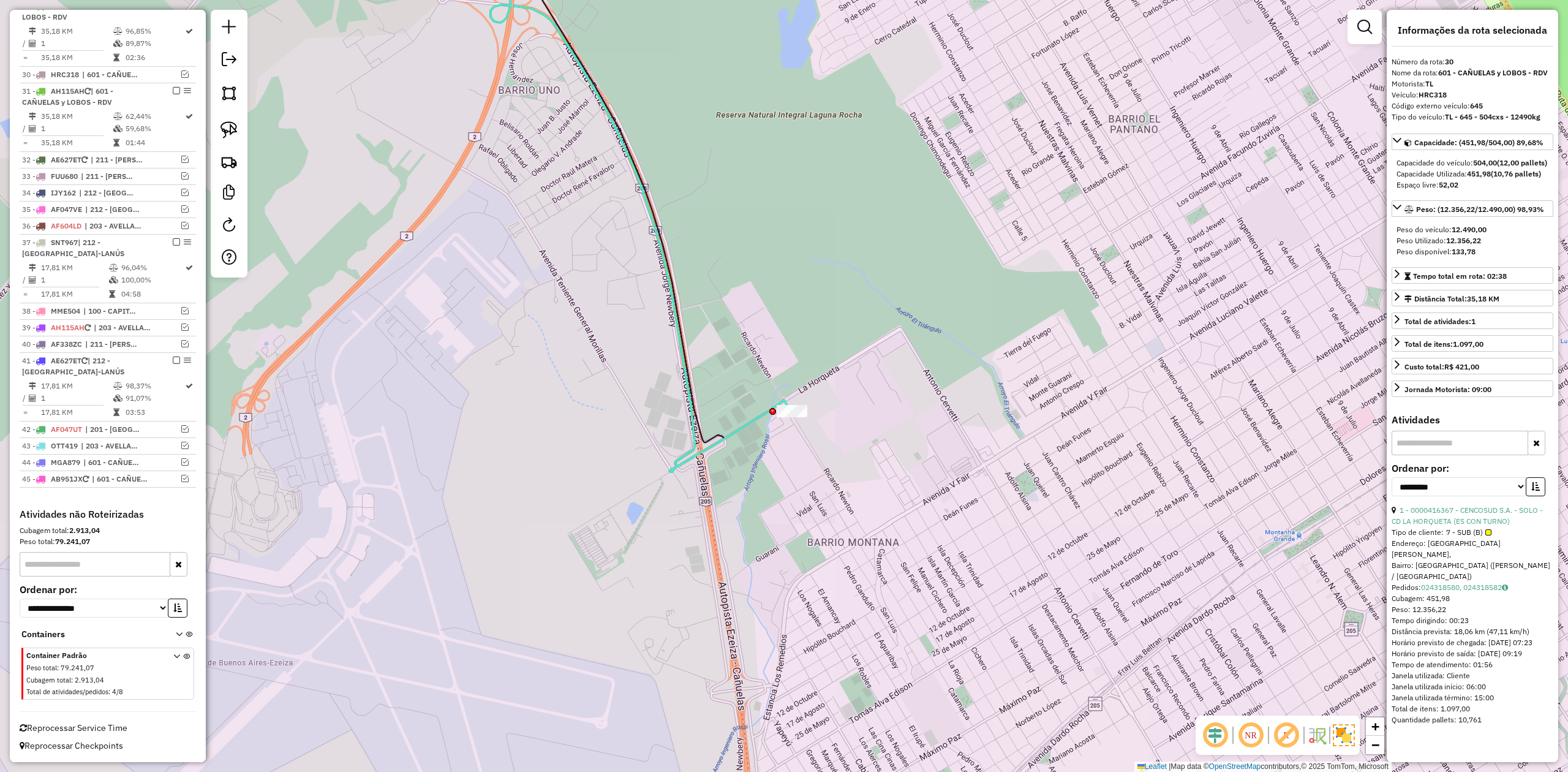
scroll to position [1111, 0]
drag, startPoint x: 826, startPoint y: 469, endPoint x: 814, endPoint y: 434, distance: 37.0
click at [826, 469] on div "Janela de atendimento Grade de atendimento Capacidade Transportadoras Veículos …" at bounding box center [784, 386] width 1568 height 772
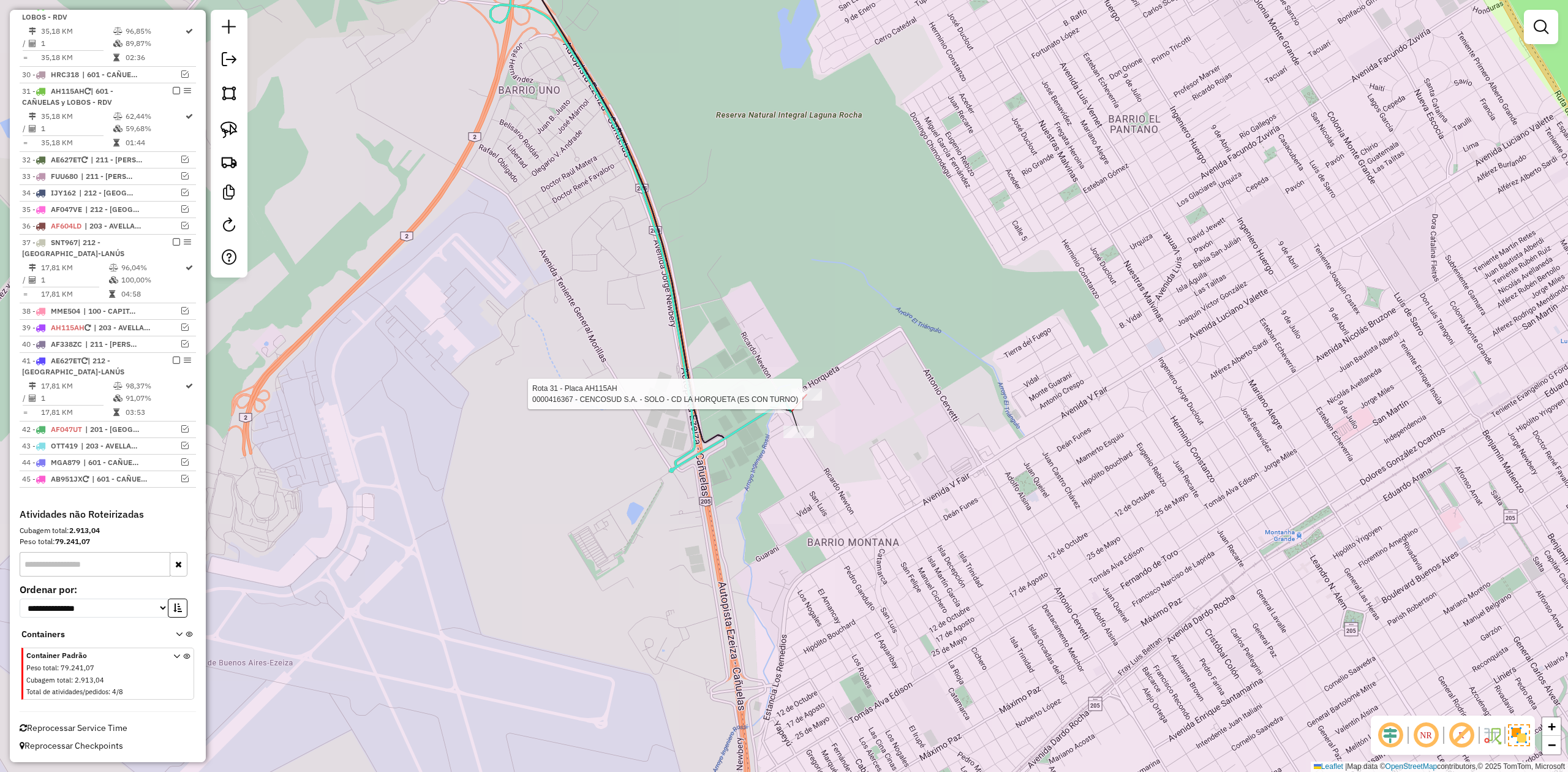
select select "**********"
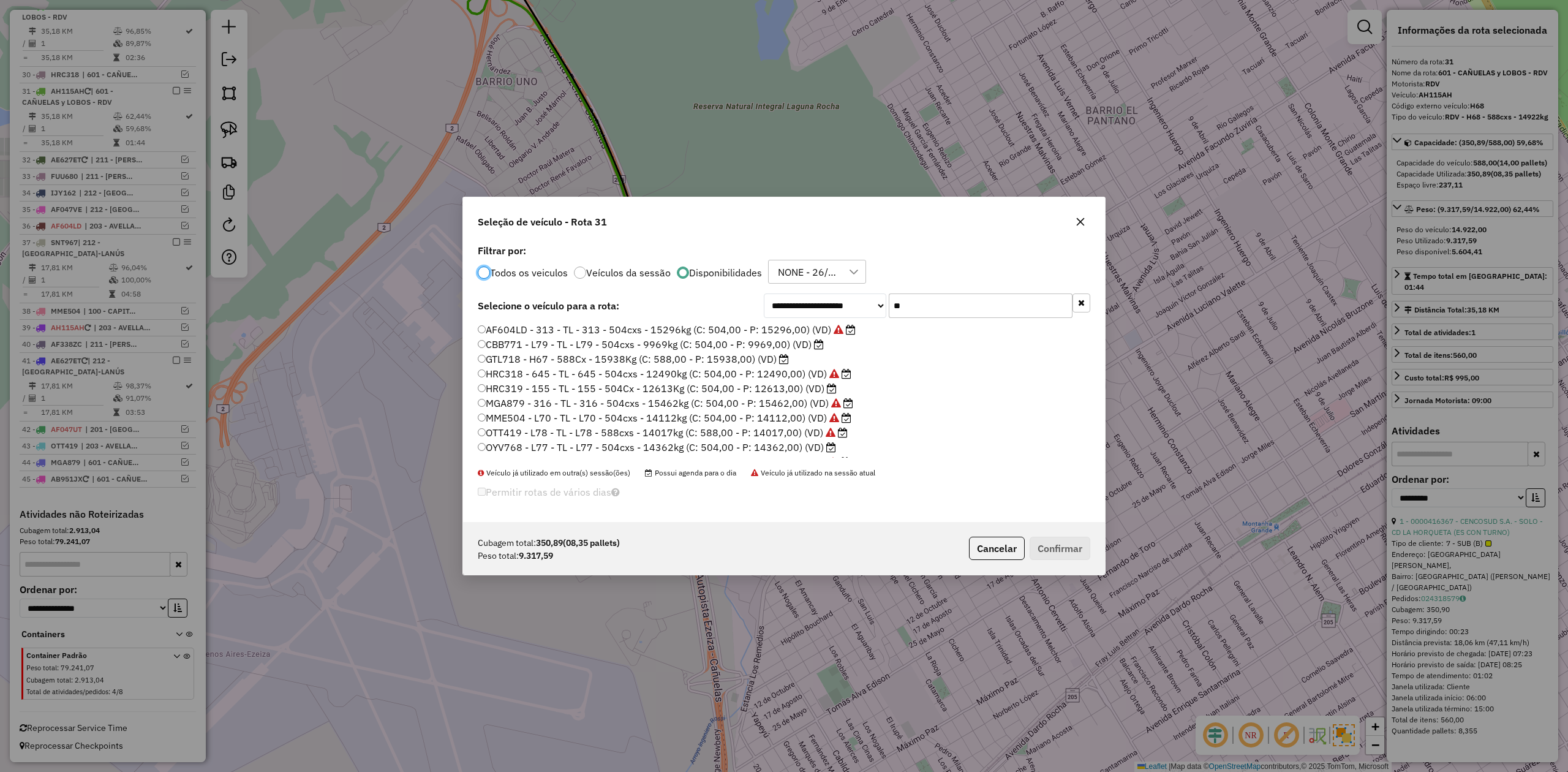
scroll to position [6, 4]
drag, startPoint x: 880, startPoint y: 294, endPoint x: 828, endPoint y: 296, distance: 52.0
click at [831, 293] on div "**********" at bounding box center [927, 306] width 326 height 25
click at [781, 346] on label "CBB771 - L79 - TL - L79 - 504cxs - 9969kg (C: 504,00 - P: 9969,00) (VD)" at bounding box center [651, 344] width 346 height 15
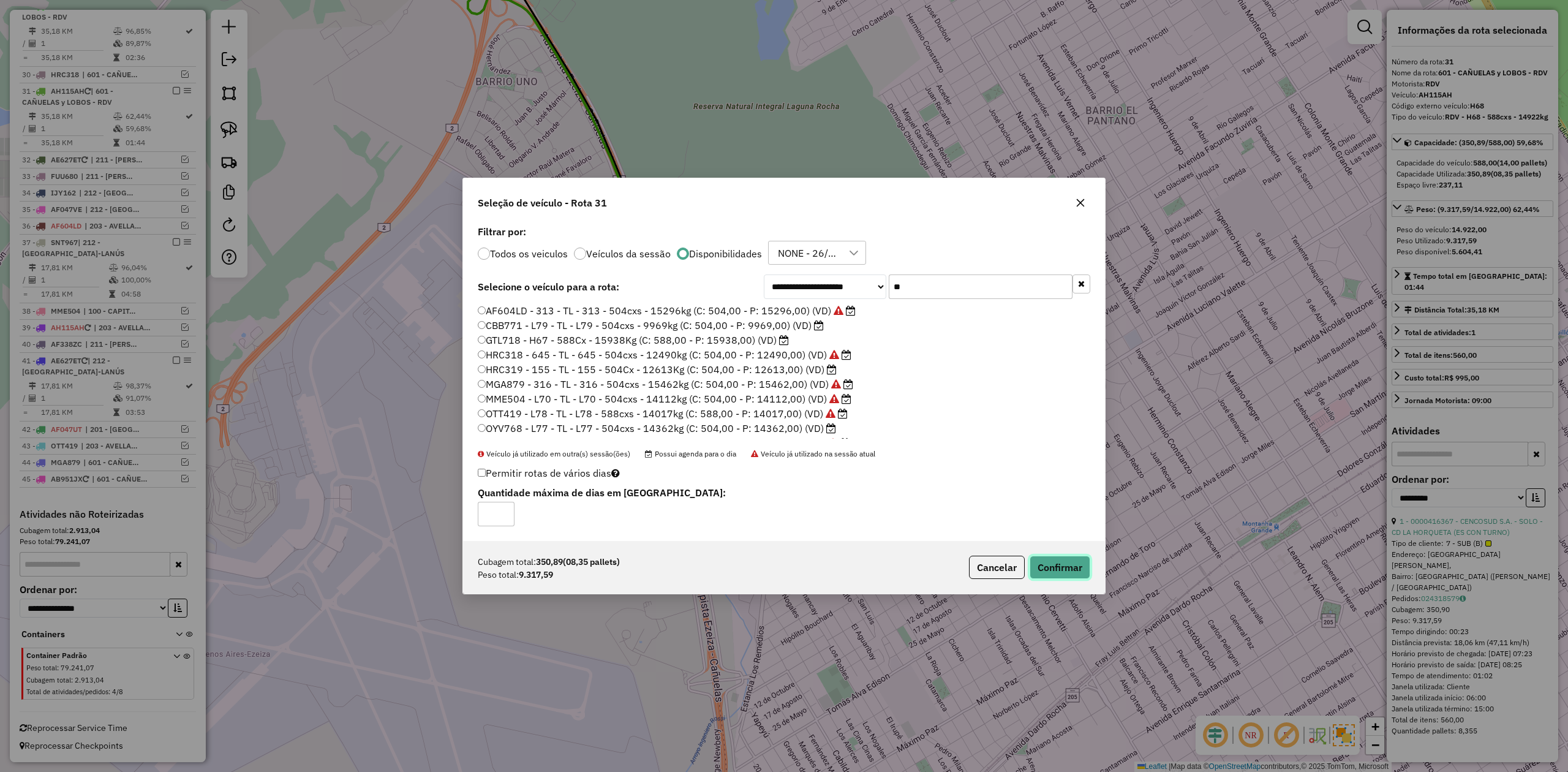
click at [1054, 571] on button "Confirmar" at bounding box center [1060, 567] width 61 height 23
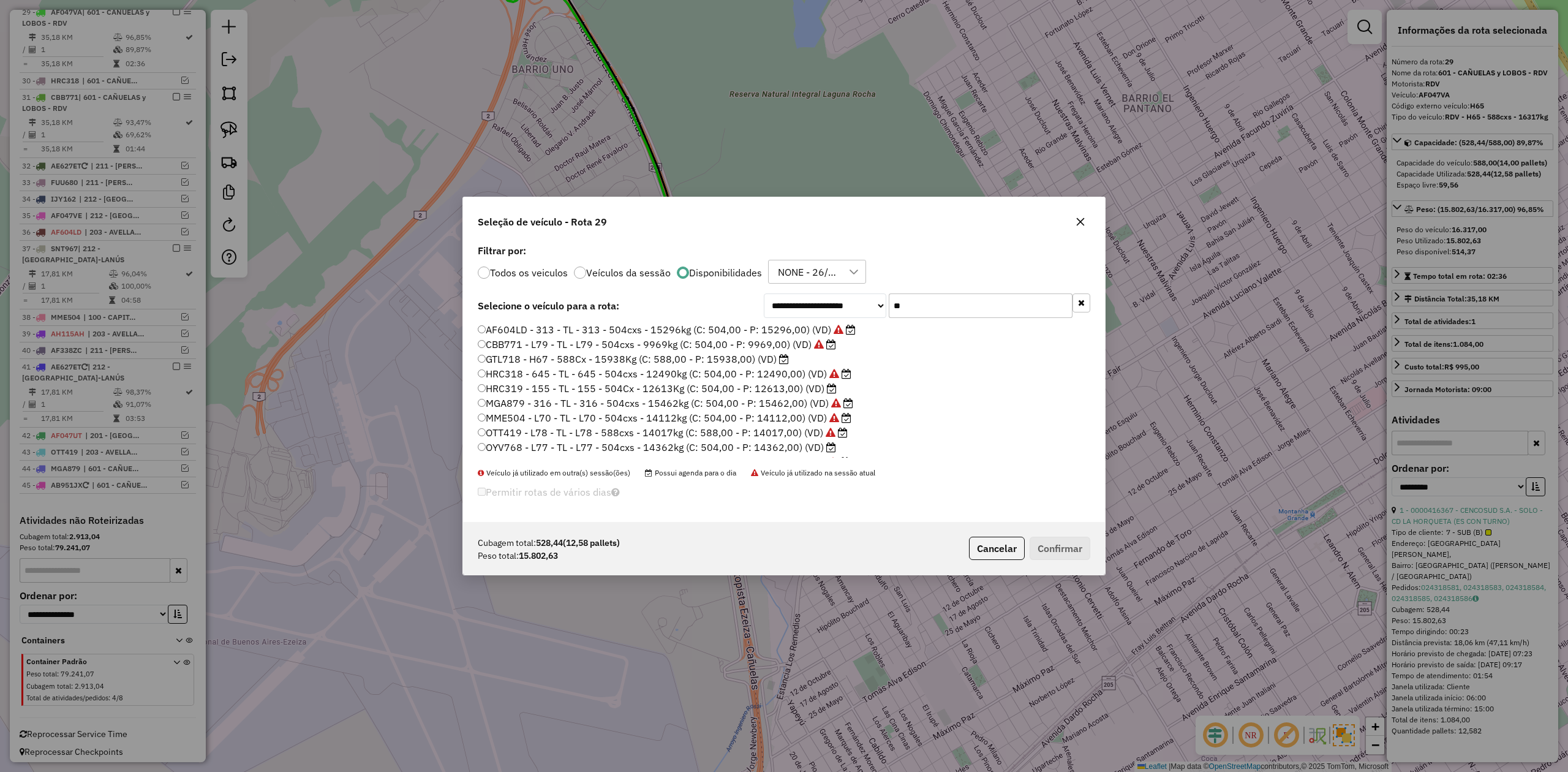
drag, startPoint x: 930, startPoint y: 304, endPoint x: 841, endPoint y: 306, distance: 89.0
click at [853, 302] on div "**********" at bounding box center [927, 306] width 326 height 25
type input "***"
click at [817, 388] on label "AF047VA - H65 - RDV - H65 - 588cxs - 16317kg (C: 588,00 - P: 16317,00) (VD)" at bounding box center [672, 390] width 388 height 15
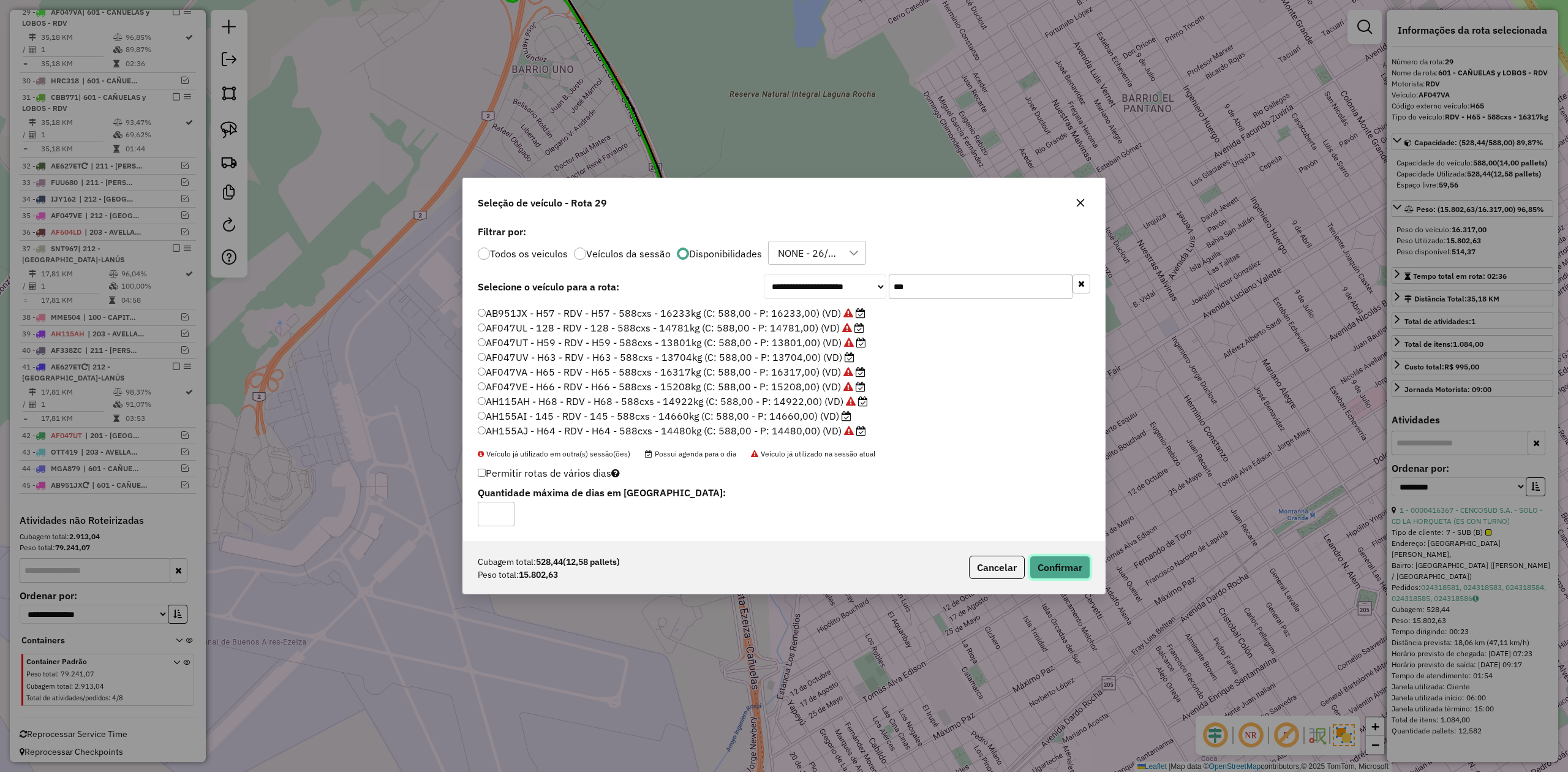
click at [1060, 564] on button "Confirmar" at bounding box center [1060, 567] width 61 height 23
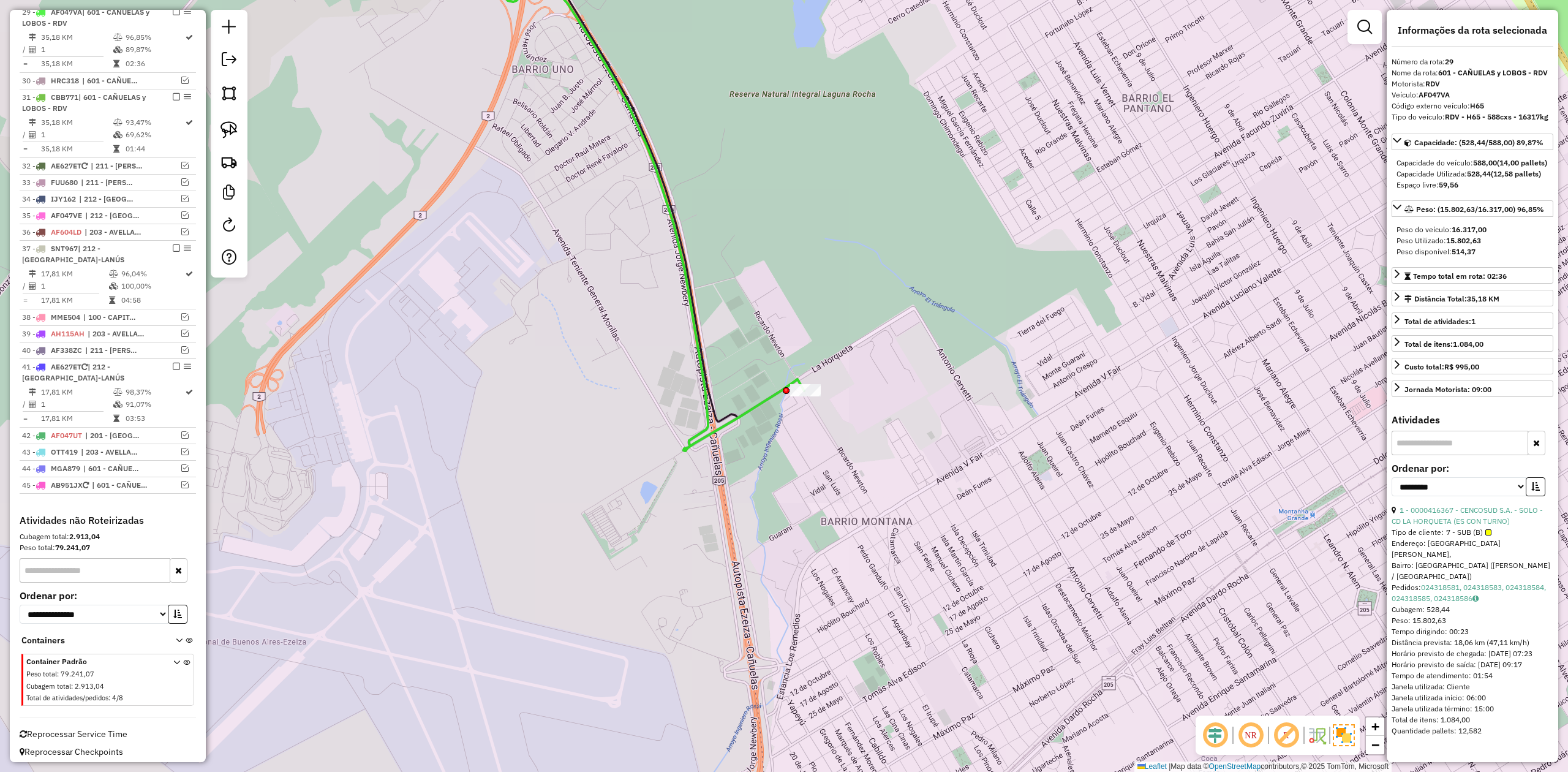
click at [807, 396] on div at bounding box center [805, 390] width 31 height 12
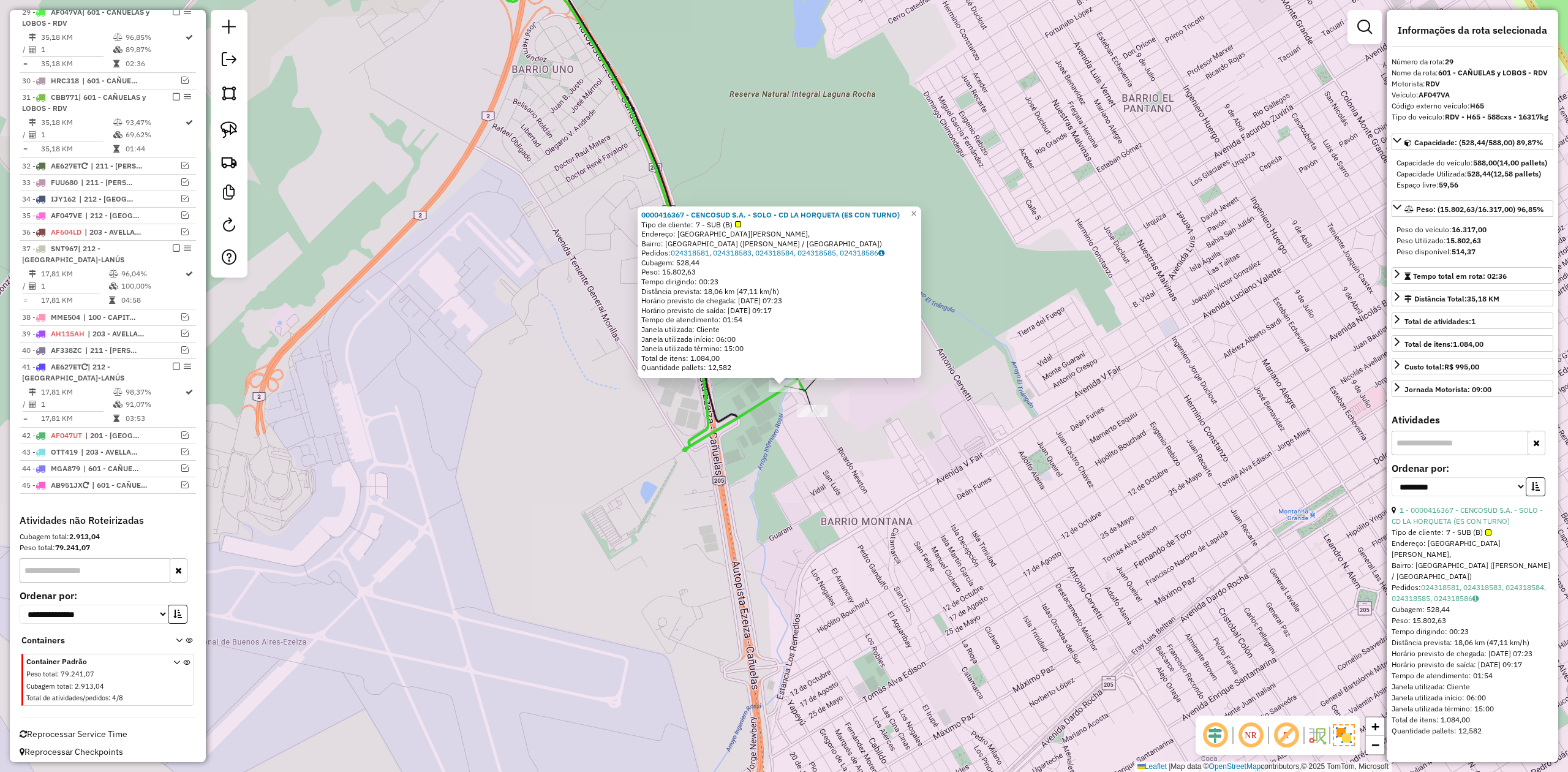
click at [174, 15] on em at bounding box center [176, 12] width 8 height 8
click at [805, 458] on div "0000416367 - CENCOSUD S.A. - SOLO - CD LA HORQUETA (ES CON TURNO) Tipo de clien…" at bounding box center [784, 386] width 1568 height 772
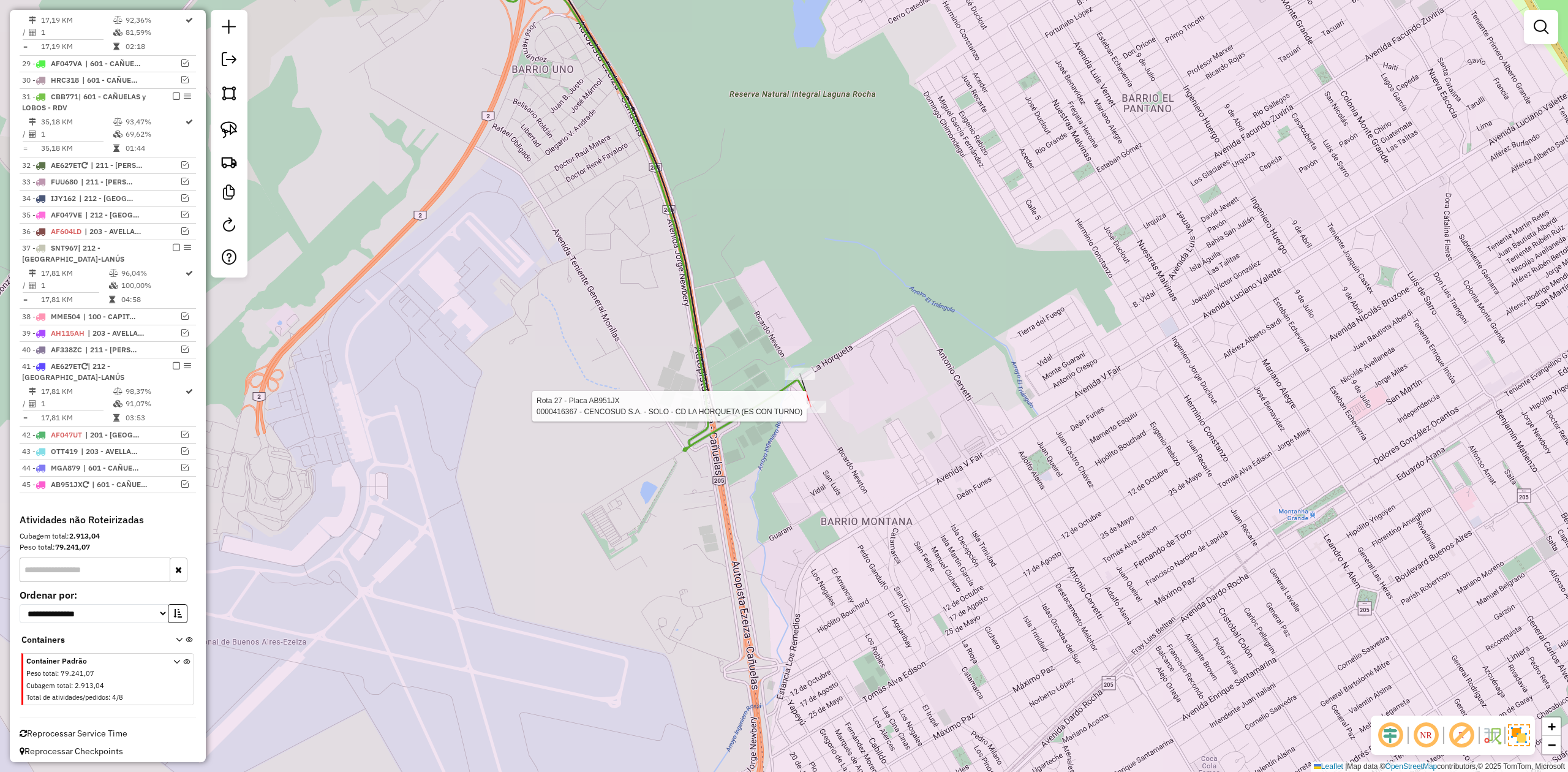
click at [806, 413] on div at bounding box center [811, 406] width 31 height 12
select select "**********"
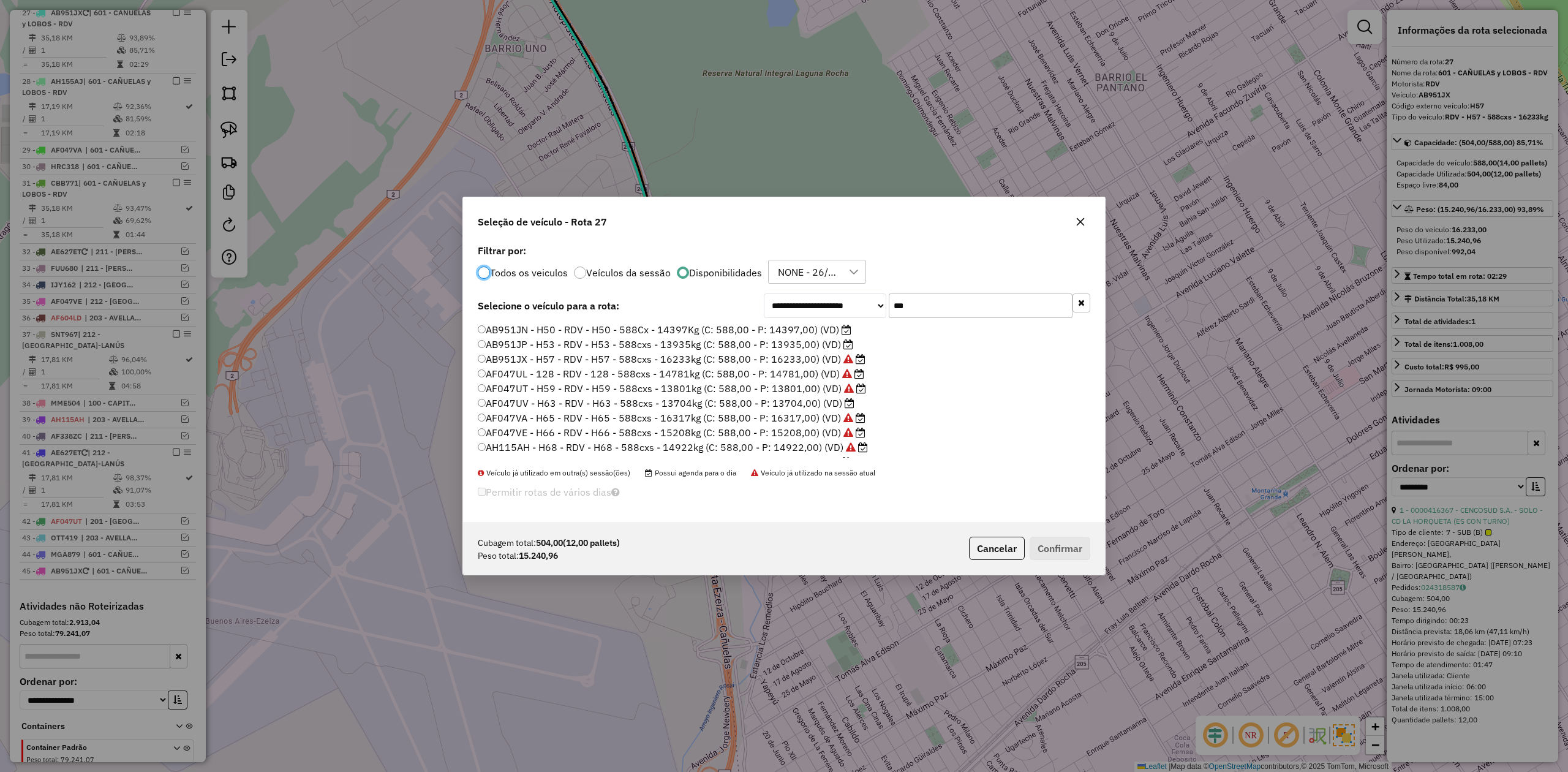
scroll to position [6, 4]
drag, startPoint x: 928, startPoint y: 302, endPoint x: 872, endPoint y: 299, distance: 56.1
click at [873, 299] on div "**********" at bounding box center [927, 306] width 326 height 25
drag, startPoint x: 921, startPoint y: 302, endPoint x: 860, endPoint y: 297, distance: 61.2
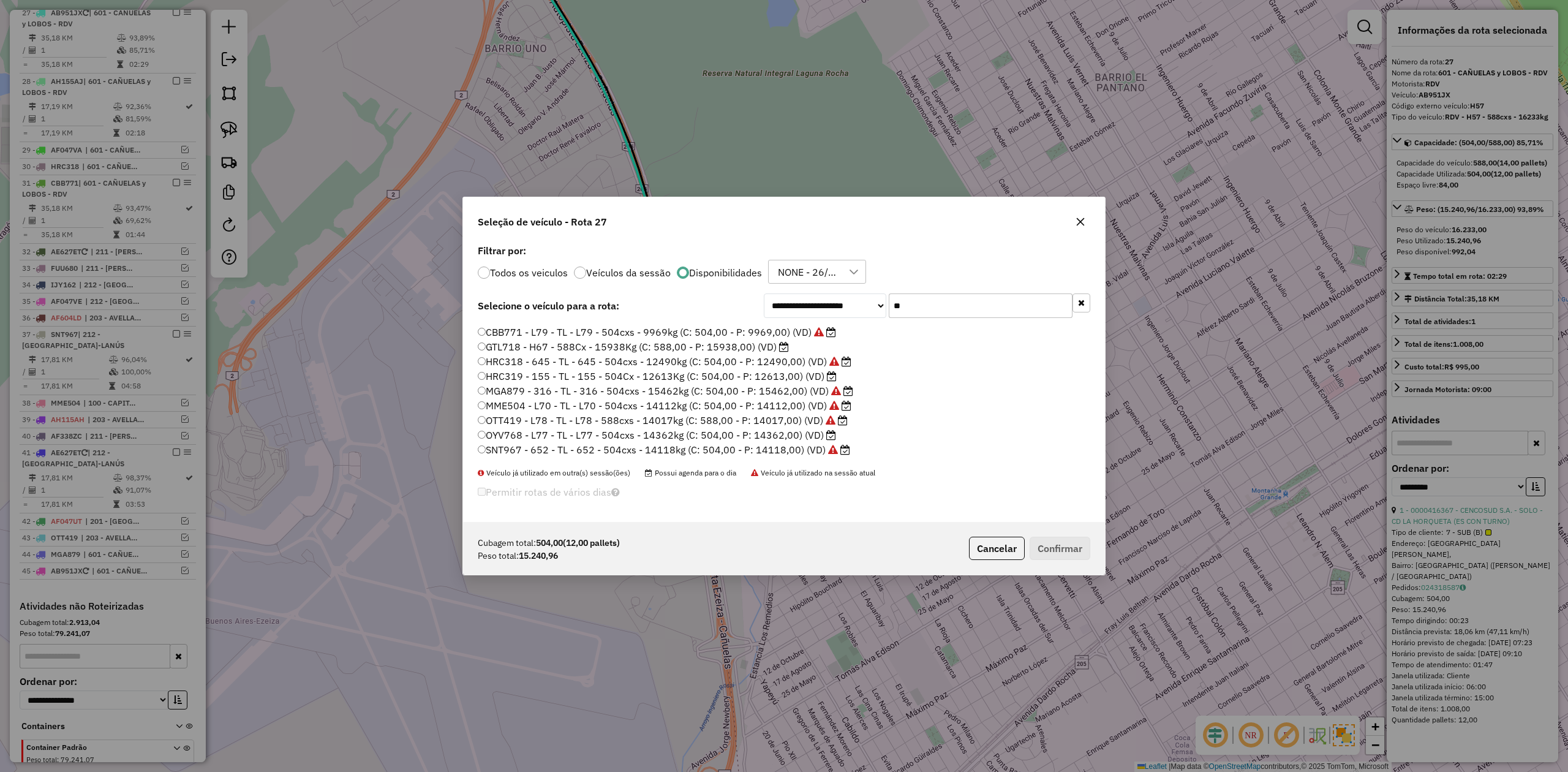
click at [861, 297] on div "**********" at bounding box center [927, 306] width 326 height 25
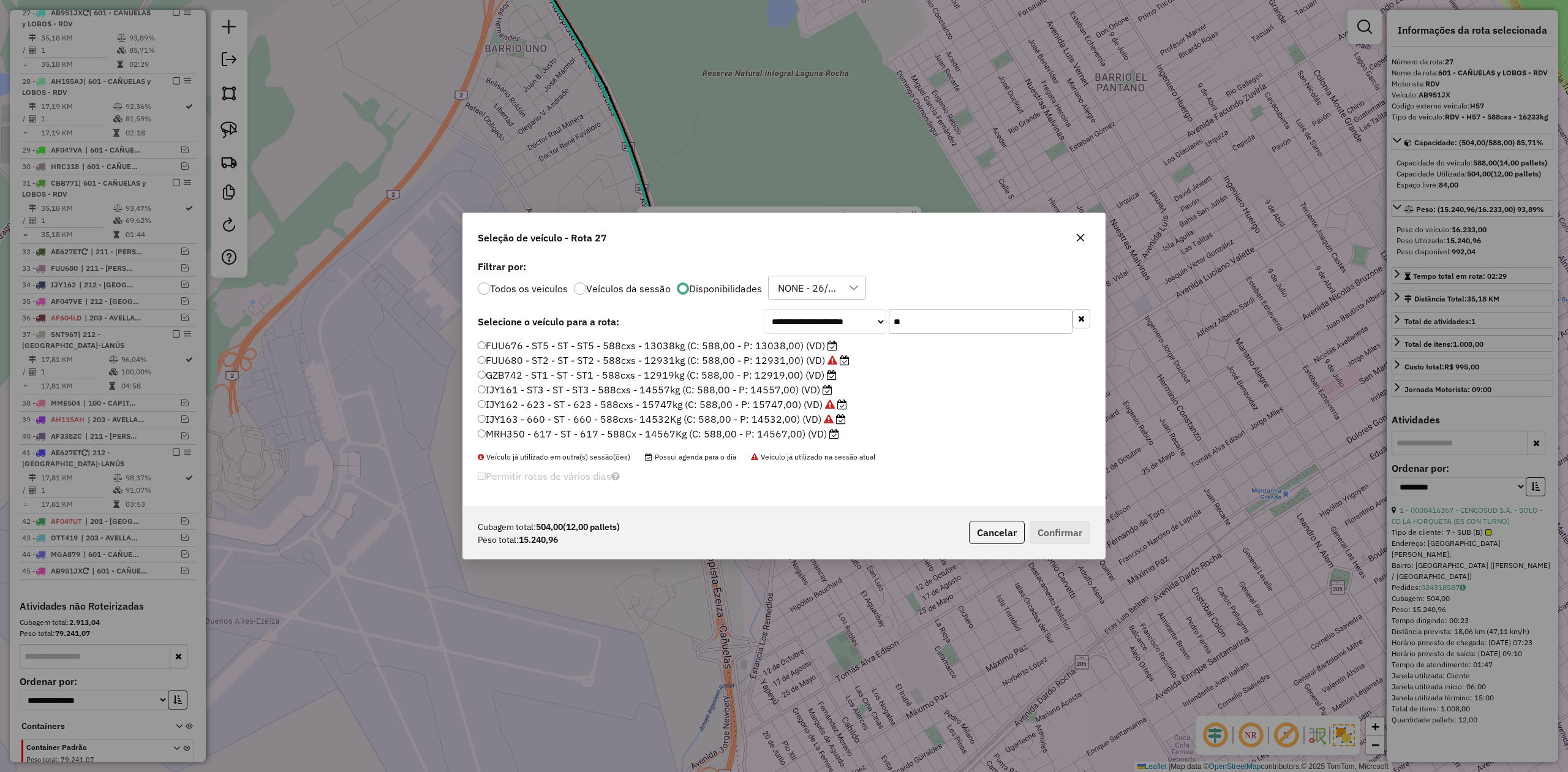
type input "**"
click at [1079, 229] on button "button" at bounding box center [1080, 237] width 19 height 19
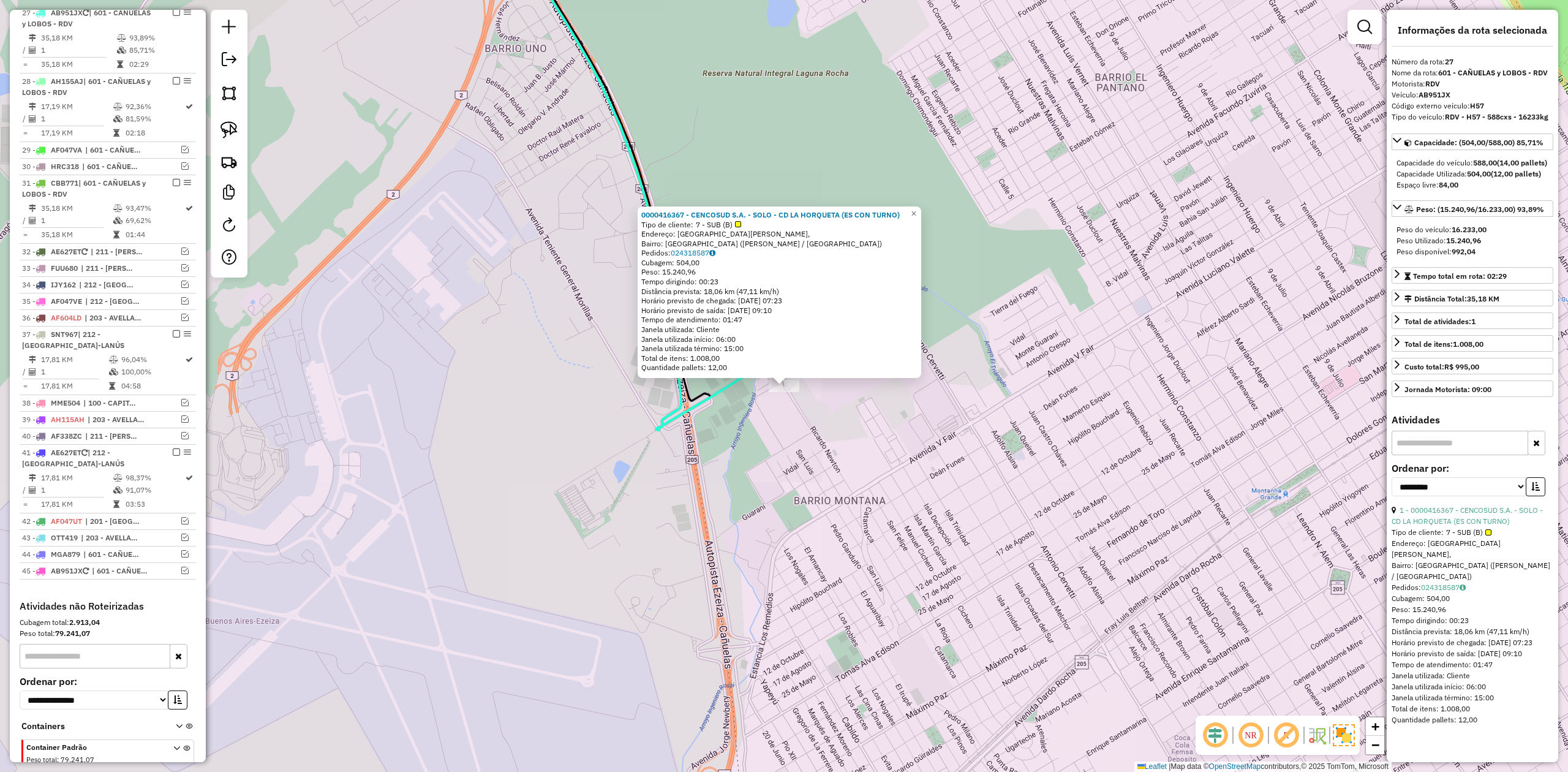
click at [820, 429] on div "0000416367 - CENCOSUD S.A. - SOLO - CD LA HORQUETA (ES CON TURNO) Tipo de clien…" at bounding box center [784, 386] width 1568 height 772
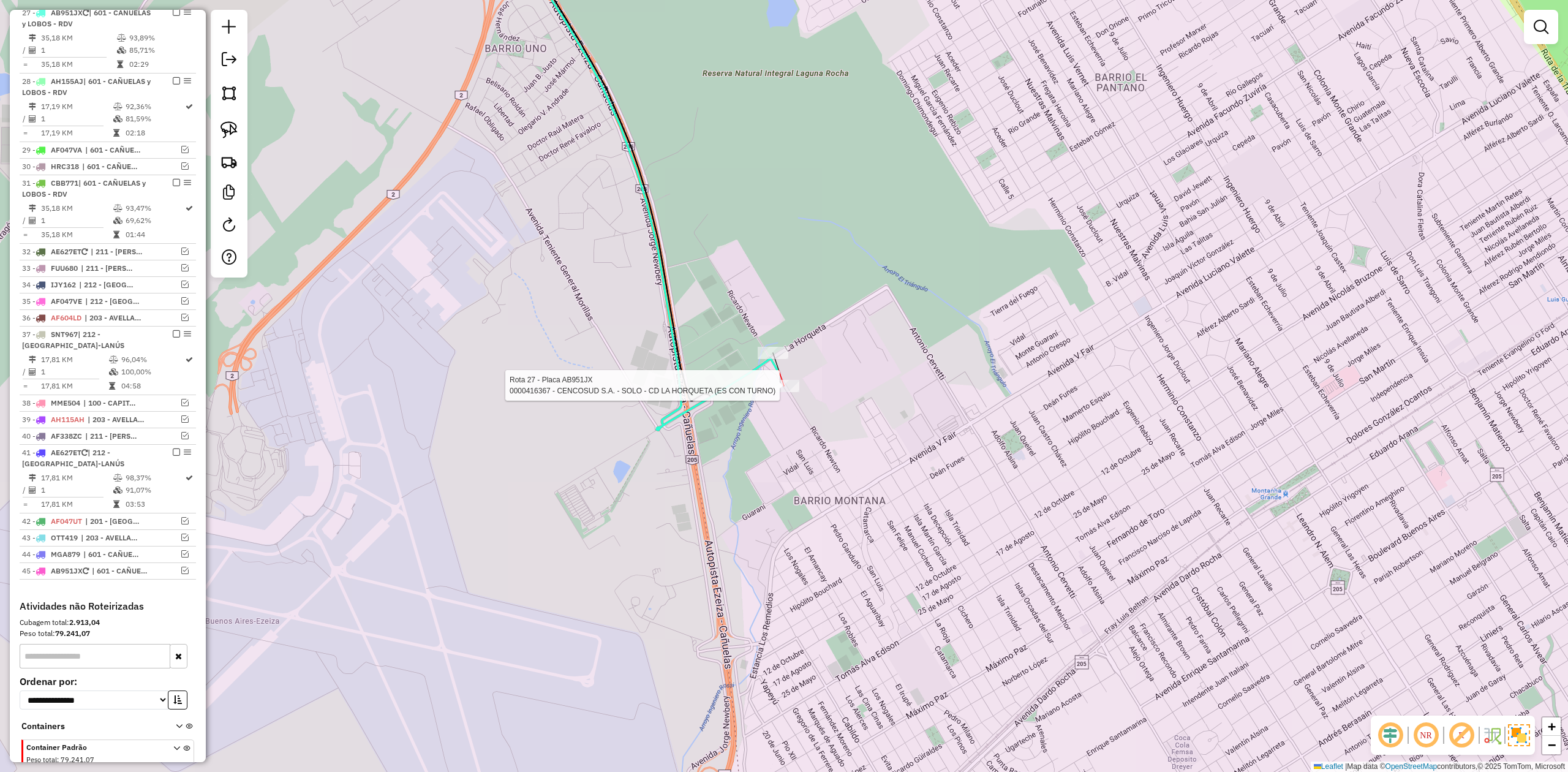
select select "**********"
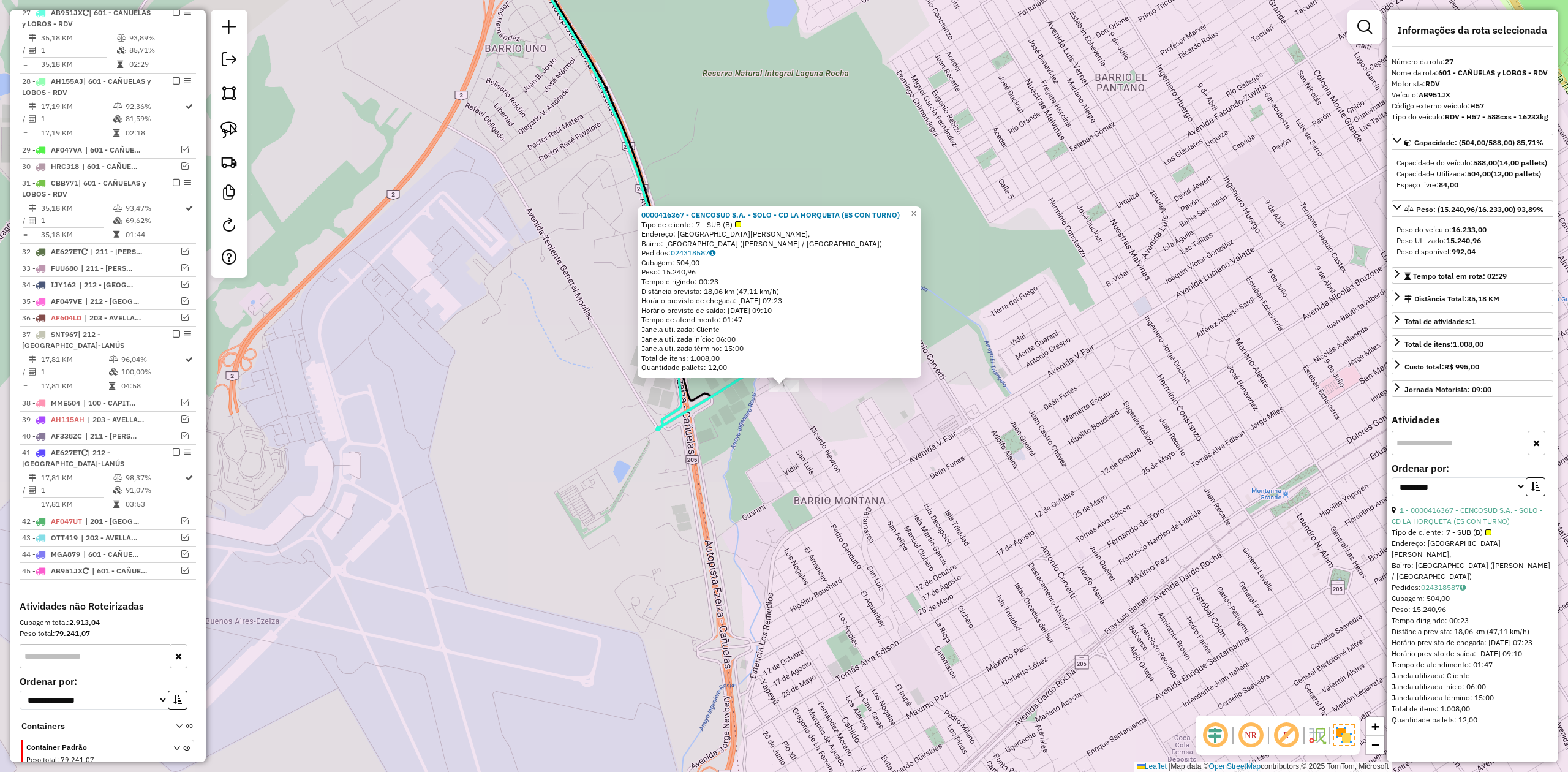
drag, startPoint x: 172, startPoint y: 15, endPoint x: 319, endPoint y: 184, distance: 224.0
click at [174, 15] on em at bounding box center [176, 12] width 8 height 8
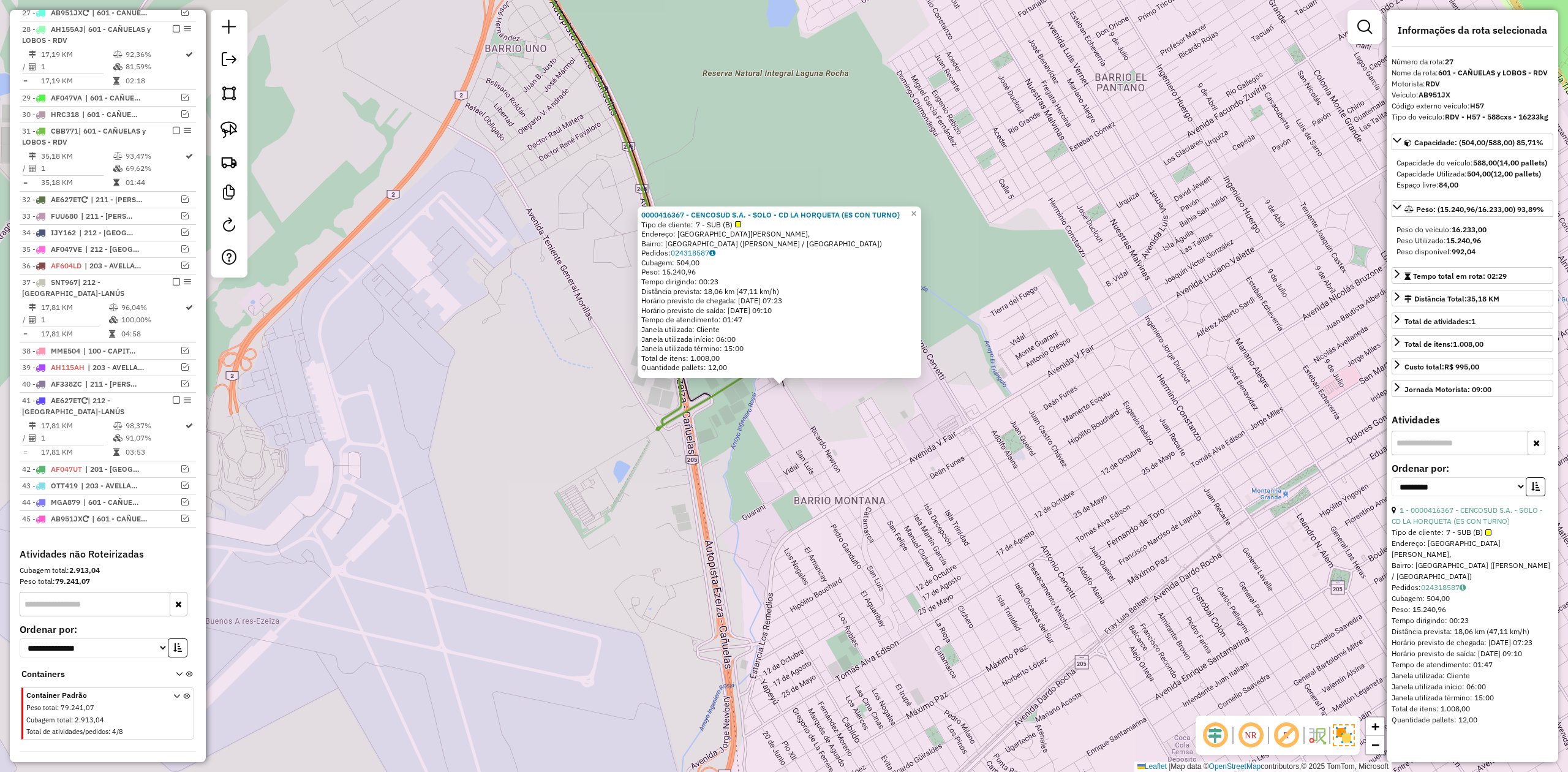
click at [679, 473] on div "0000416367 - CENCOSUD S.A. - SOLO - CD LA HORQUETA (ES CON TURNO) Tipo de clien…" at bounding box center [784, 386] width 1568 height 772
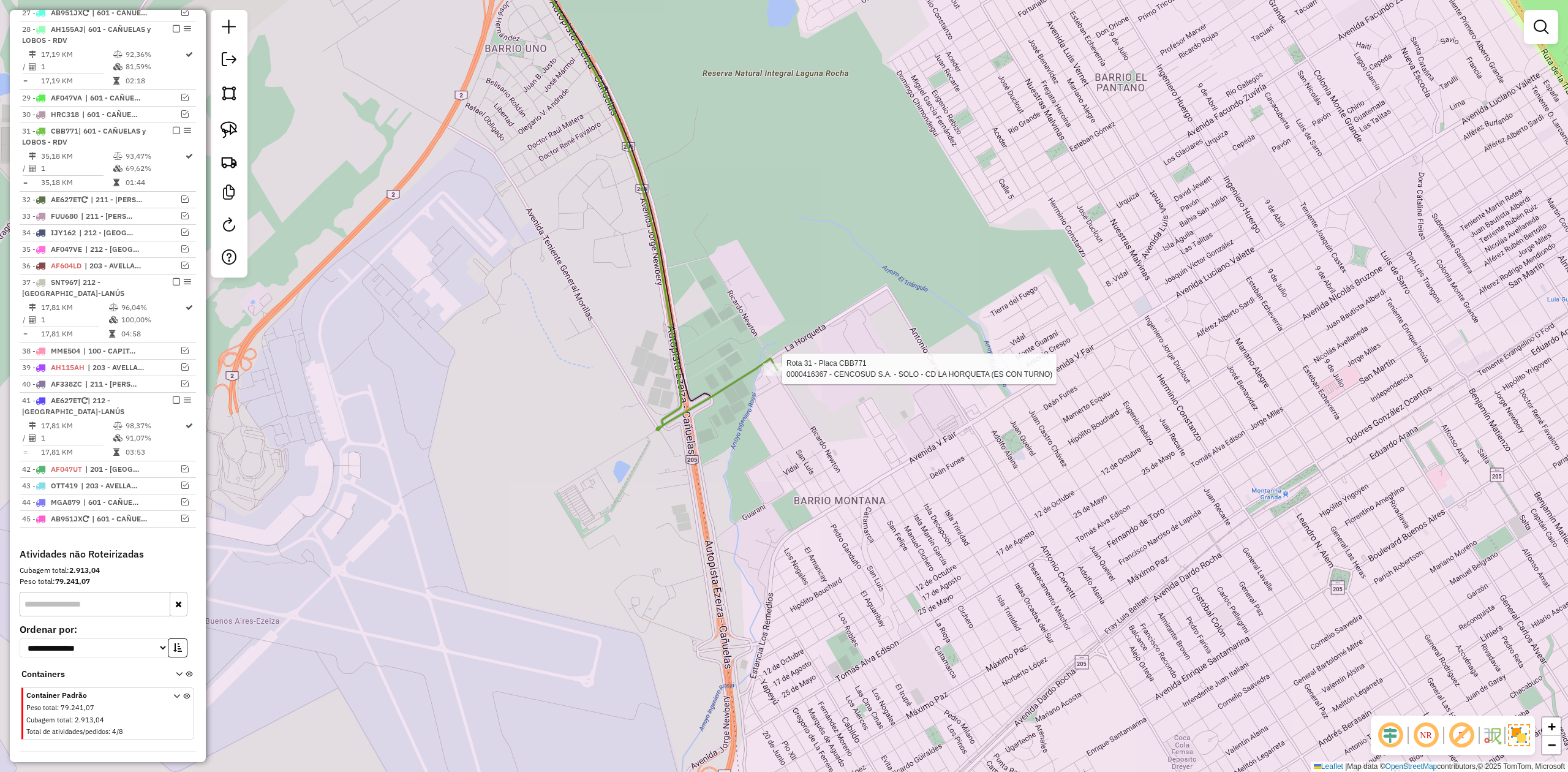
select select "**********"
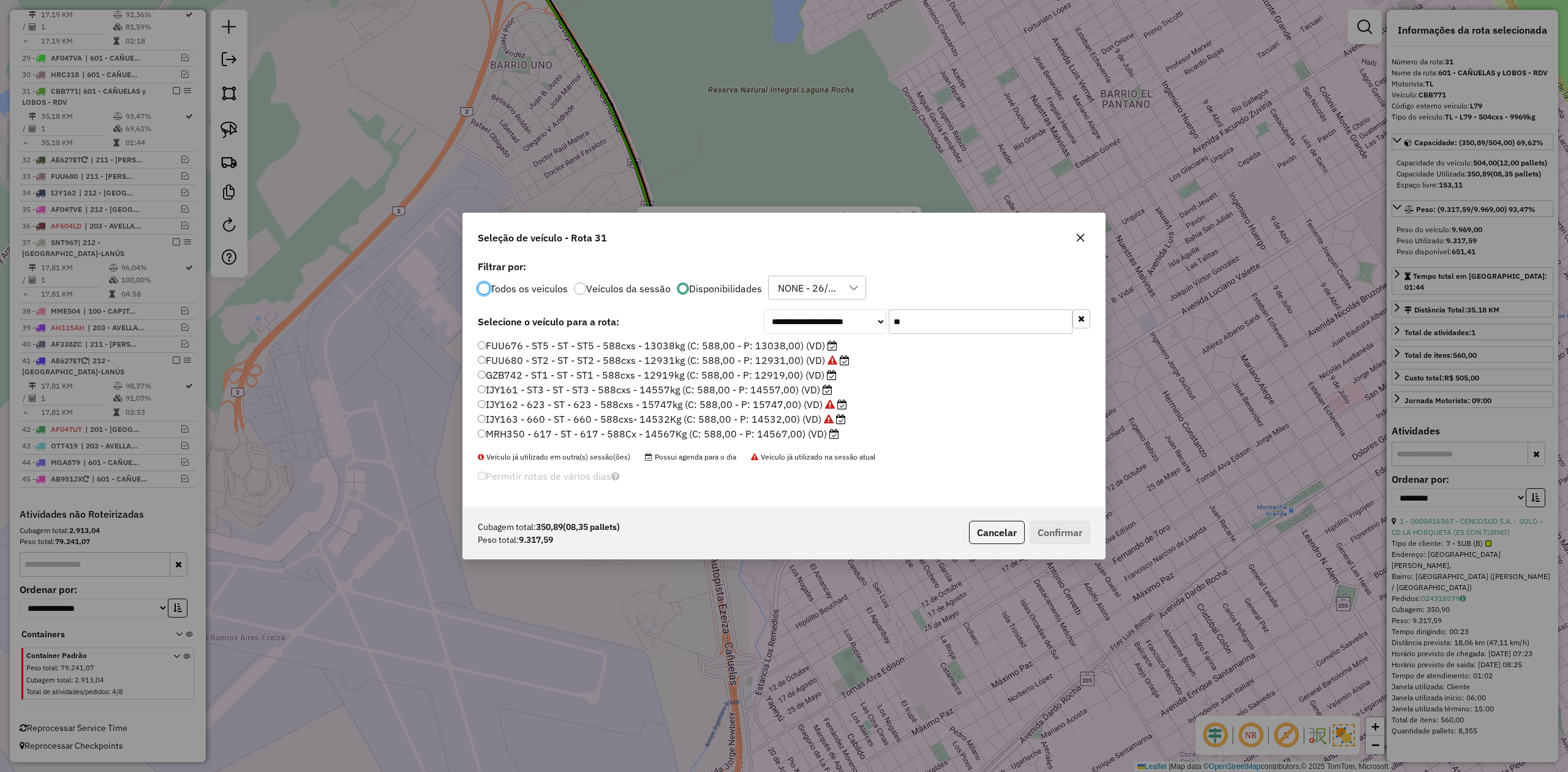
scroll to position [6, 4]
drag, startPoint x: 899, startPoint y: 319, endPoint x: 807, endPoint y: 309, distance: 92.5
click at [808, 309] on div "**********" at bounding box center [927, 322] width 326 height 25
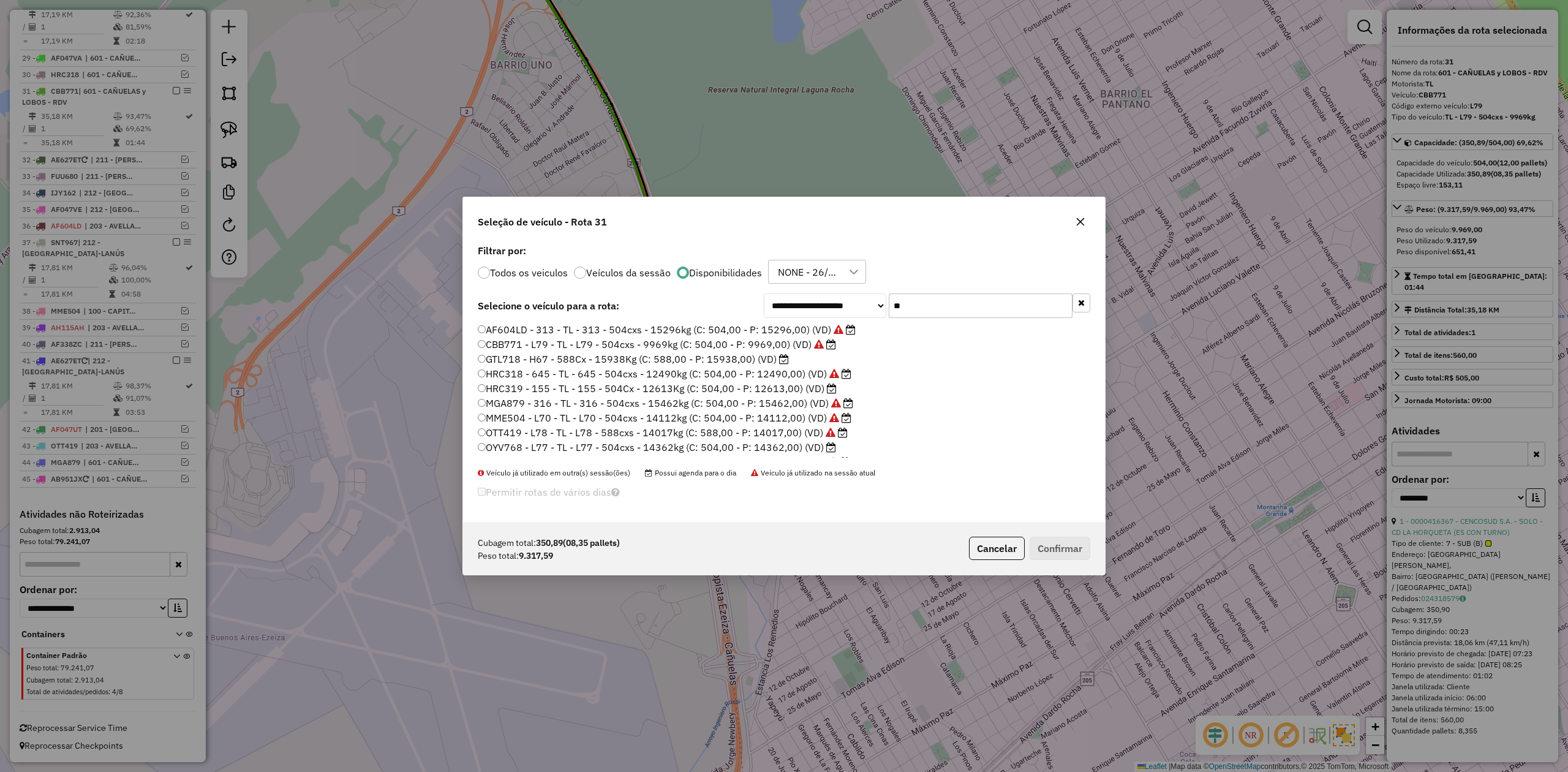
type input "**"
click at [812, 391] on label "HRC319 - 155 - TL - 155 - 504Cx - 12613Kg (C: 504,00 - P: 12613,00) (VD)" at bounding box center [657, 388] width 359 height 15
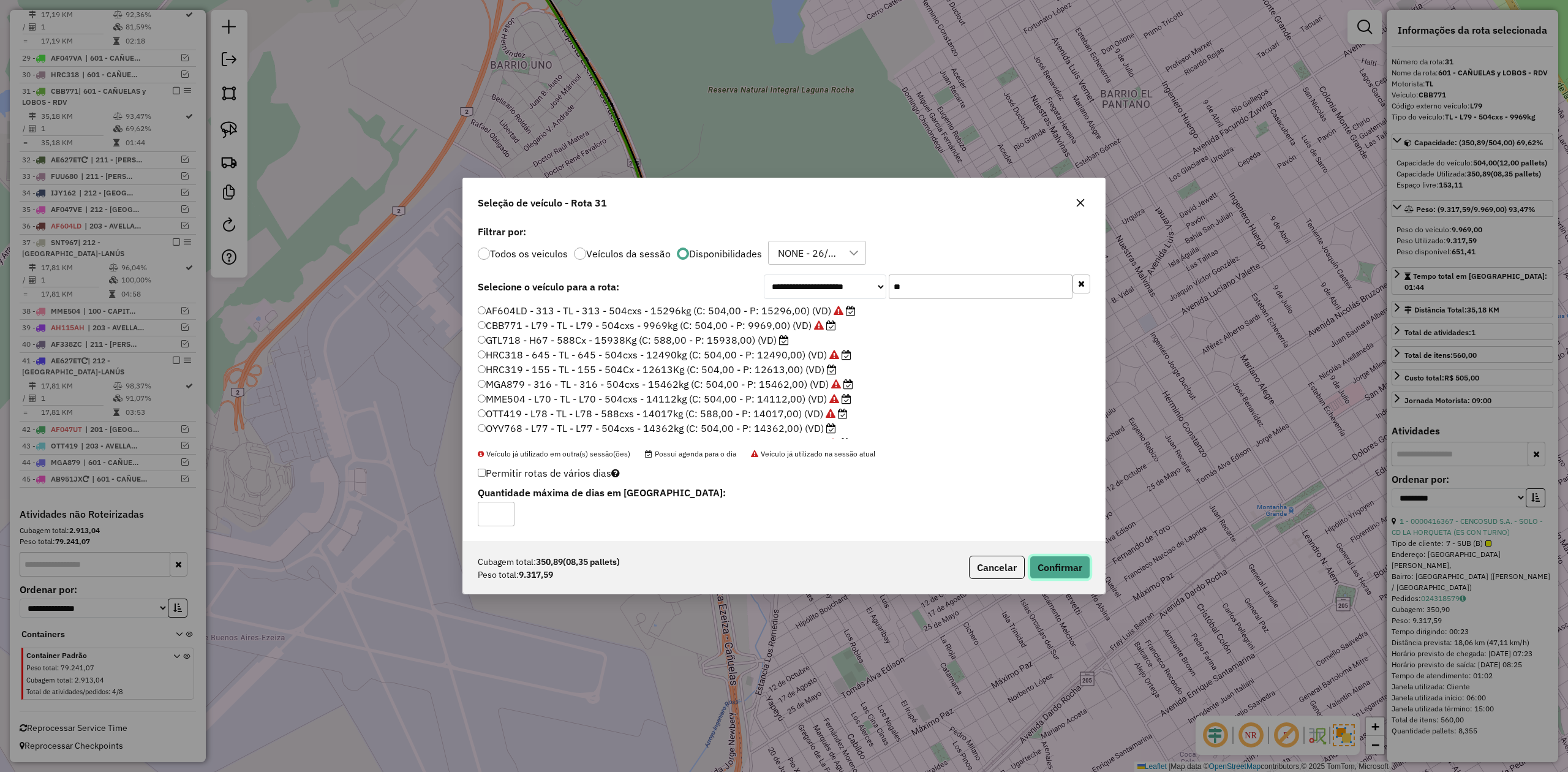
click at [1048, 564] on button "Confirmar" at bounding box center [1060, 567] width 61 height 23
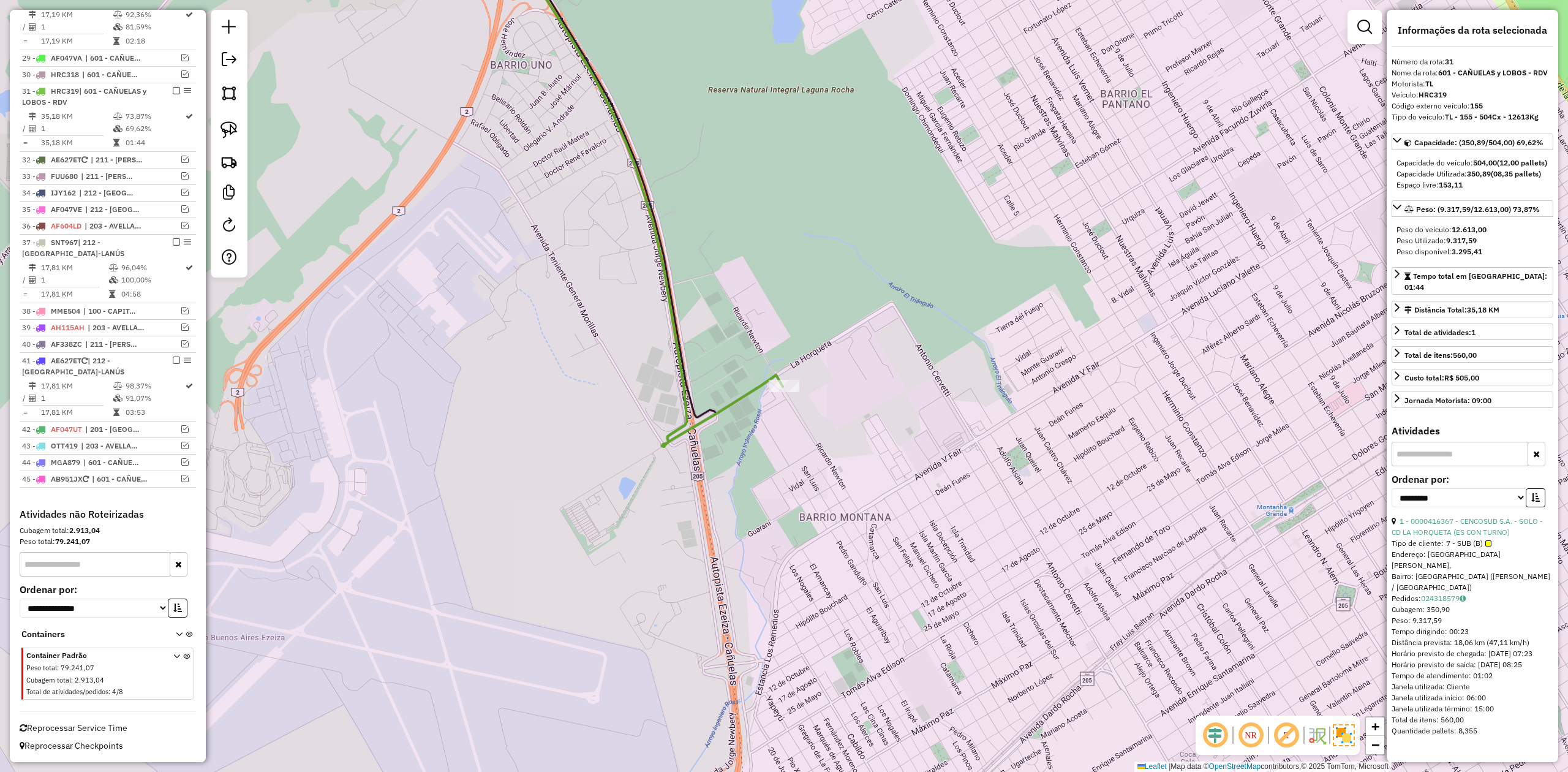
click at [818, 453] on div "Janela de atendimento Grade de atendimento Capacidade Transportadoras Veículos …" at bounding box center [784, 386] width 1568 height 772
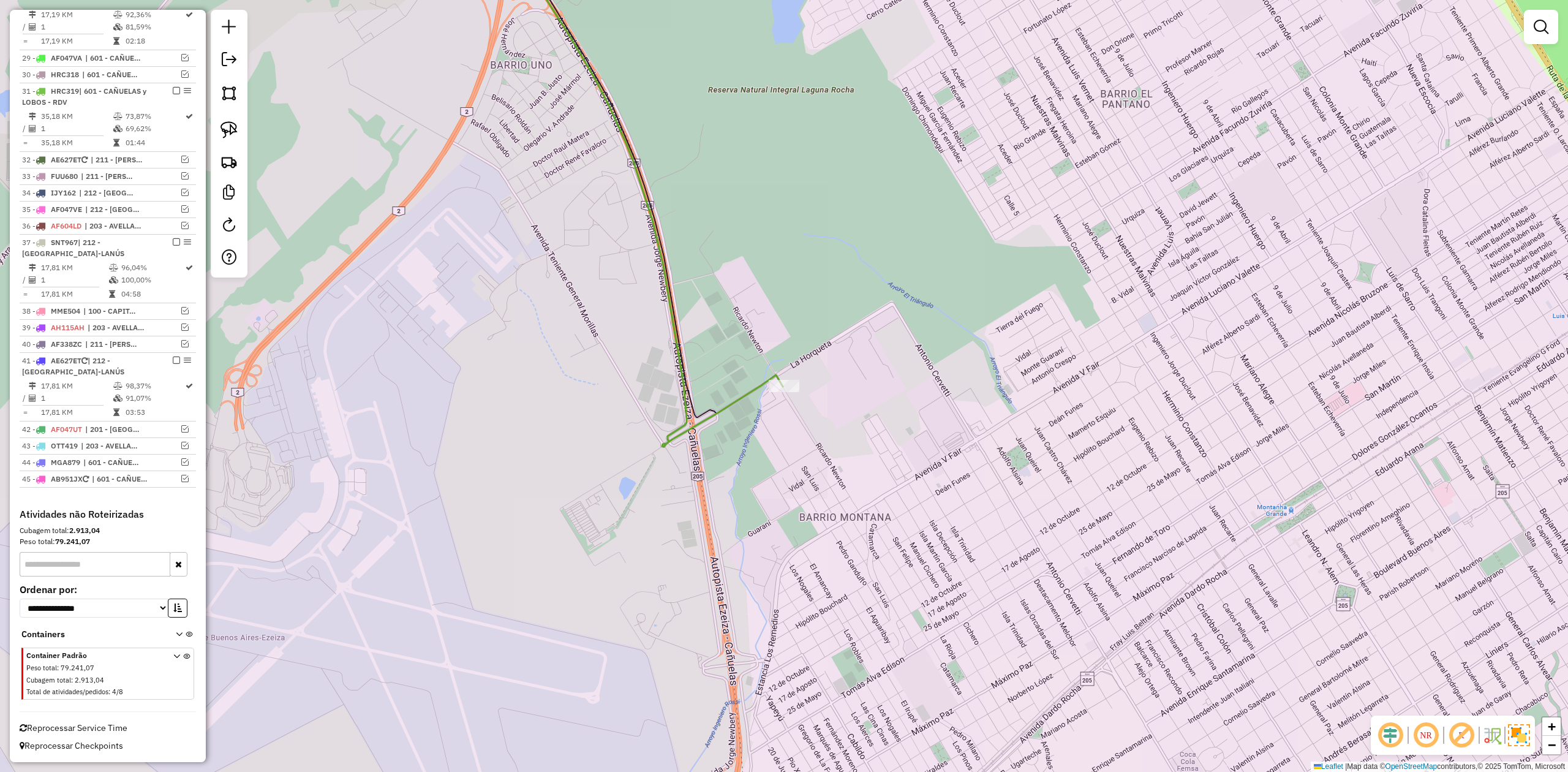
select select "**********"
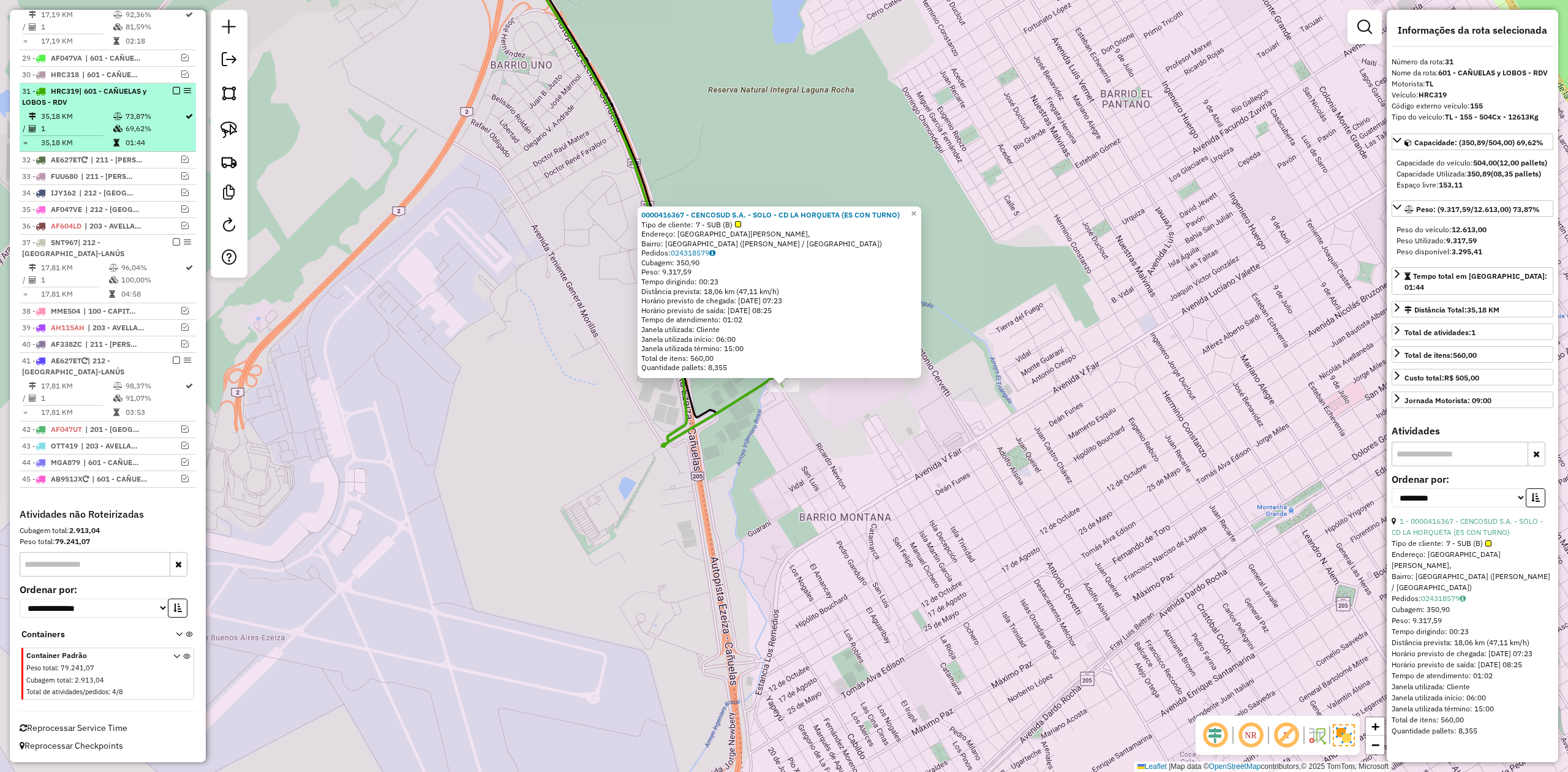
click at [174, 87] on em at bounding box center [176, 91] width 8 height 8
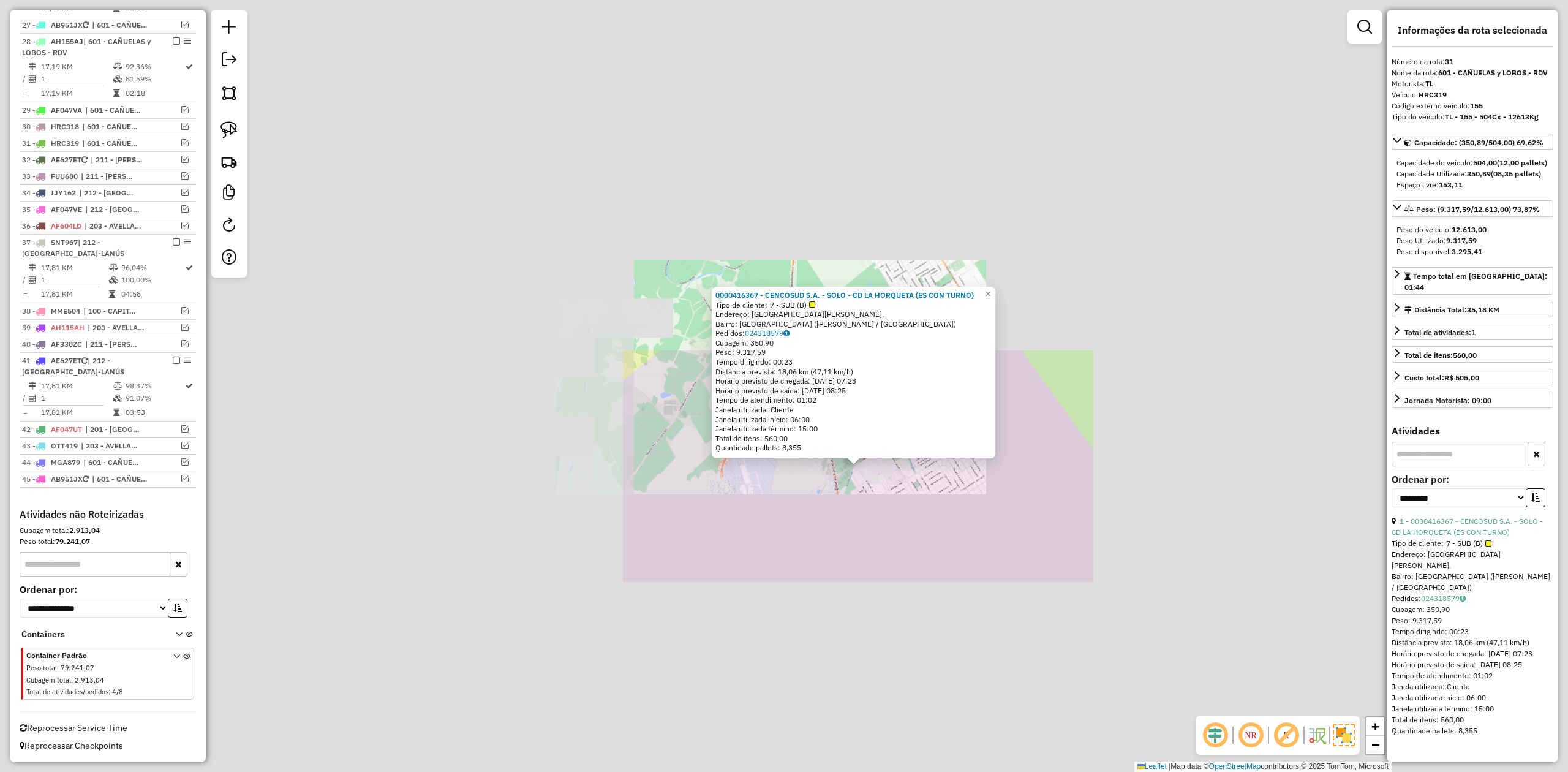
click at [880, 517] on div "0000416367 - CENCOSUD S.A. - SOLO - CD LA HORQUETA (ES CON TURNO) Tipo de clien…" at bounding box center [784, 386] width 1568 height 772
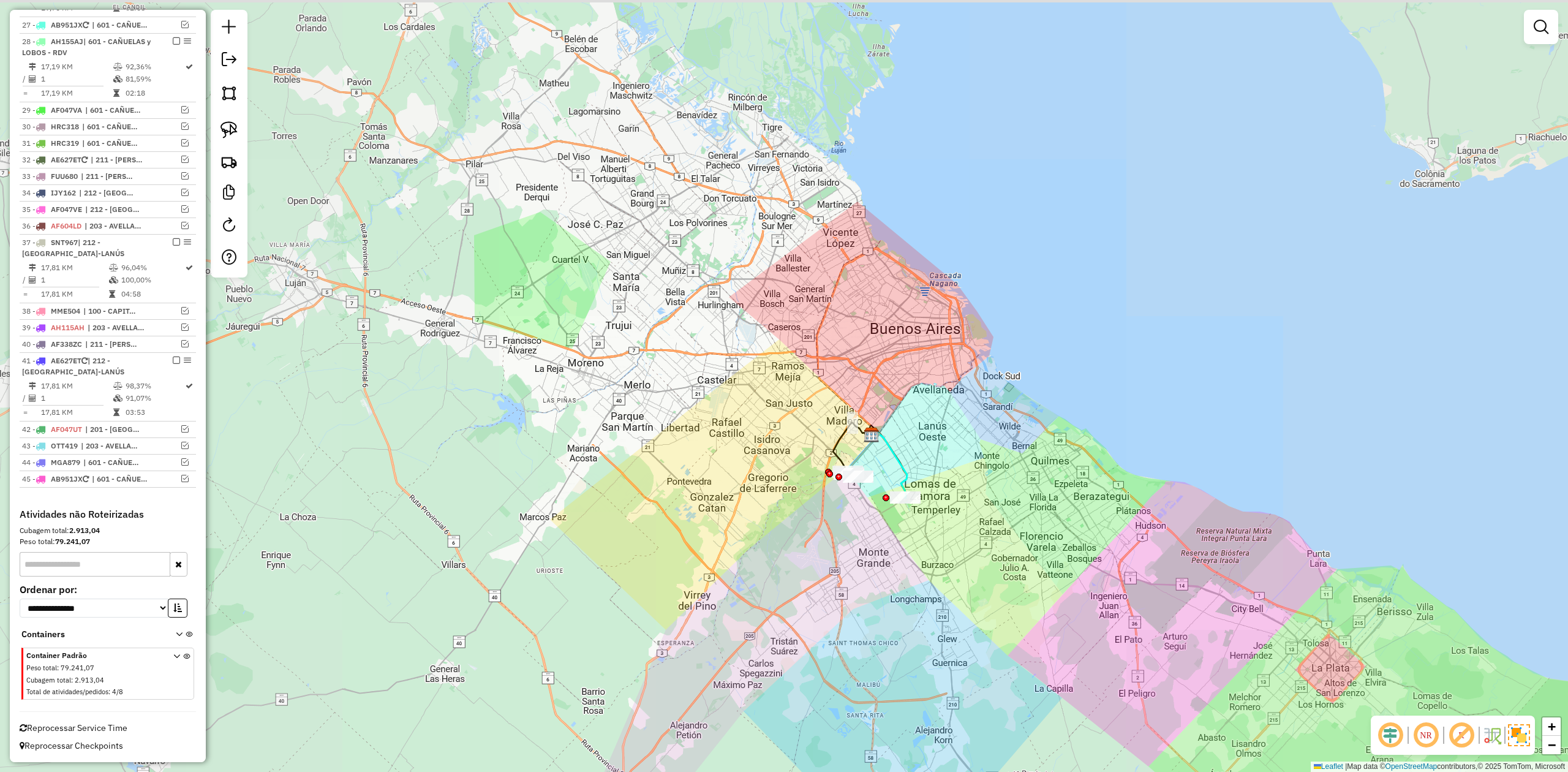
drag, startPoint x: 910, startPoint y: 570, endPoint x: 872, endPoint y: 600, distance: 48.4
click at [872, 600] on div "Janela de atendimento Grade de atendimento Capacidade Transportadoras Veículos …" at bounding box center [784, 386] width 1568 height 772
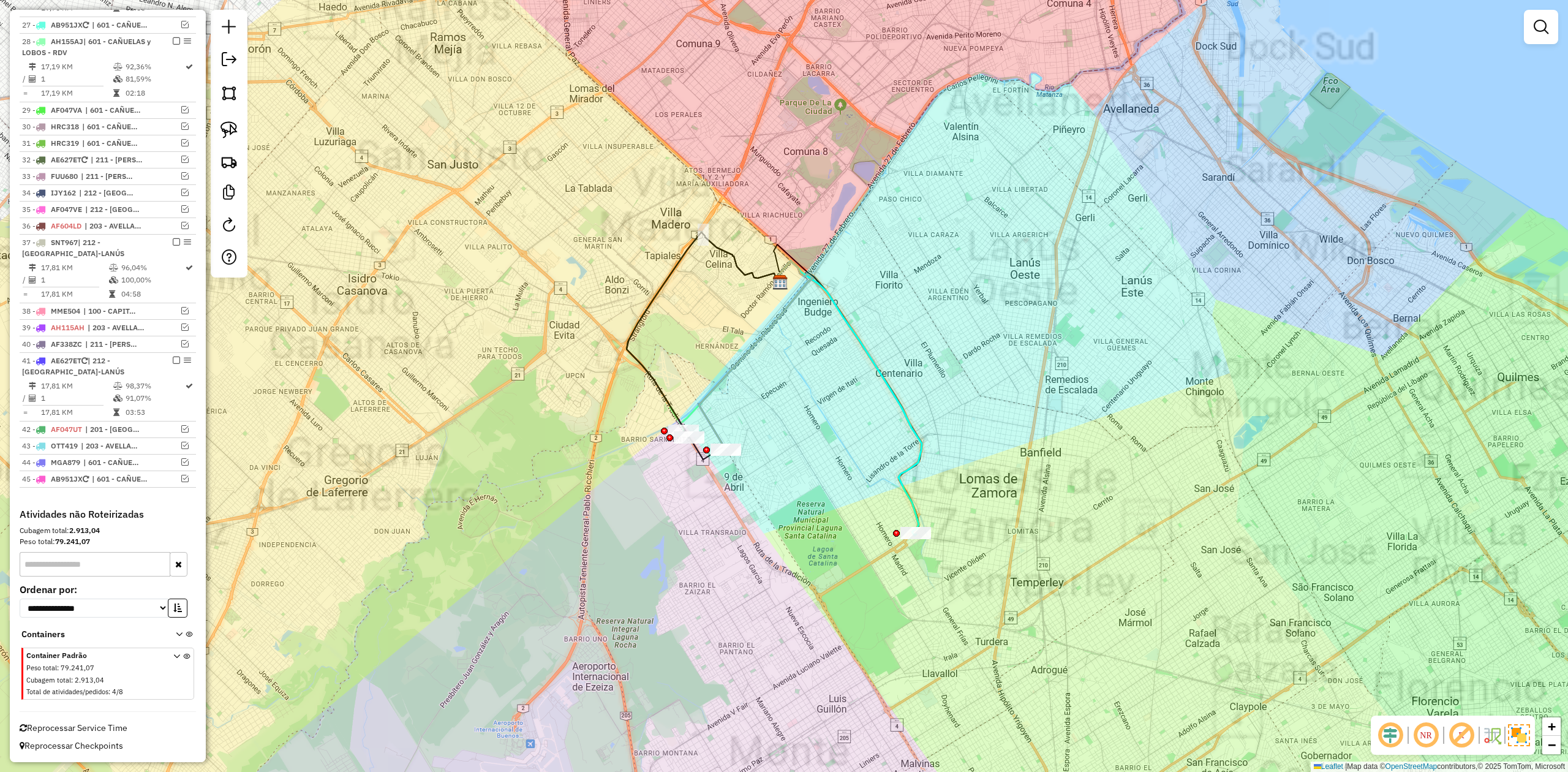
click at [917, 520] on icon at bounding box center [849, 398] width 145 height 274
select select "**********"
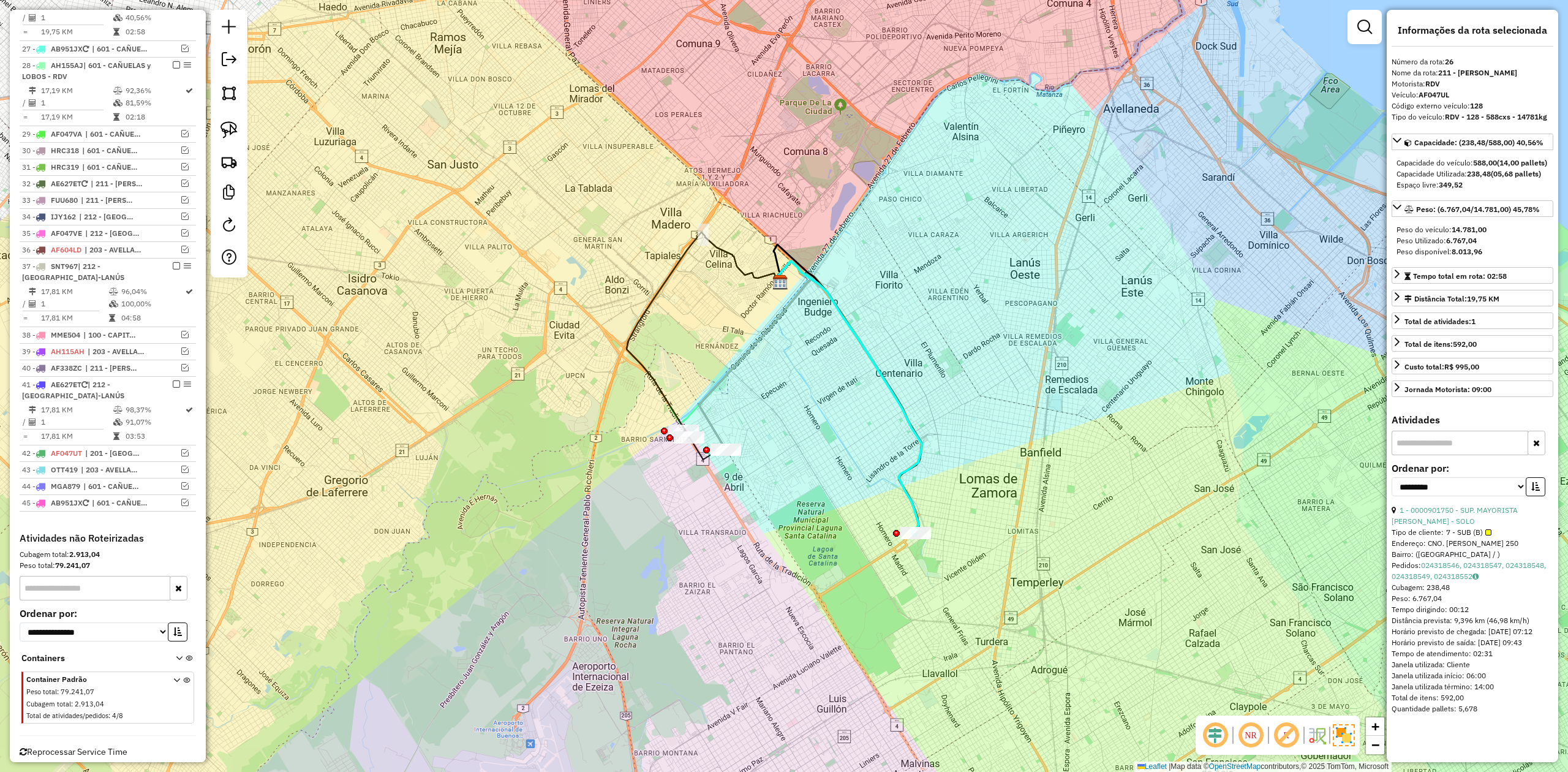
scroll to position [890, 0]
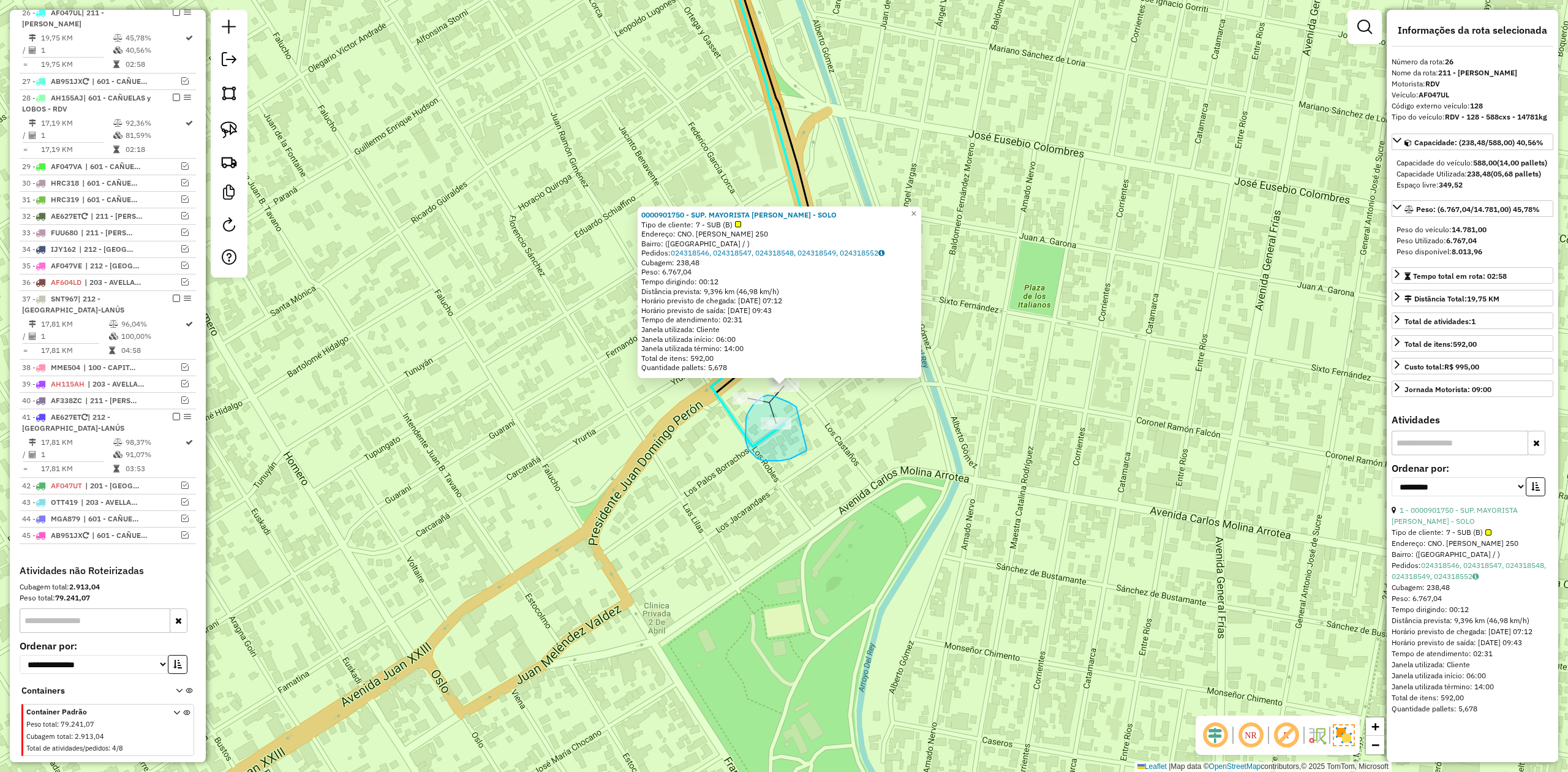
drag, startPoint x: 784, startPoint y: 400, endPoint x: 807, endPoint y: 449, distance: 54.1
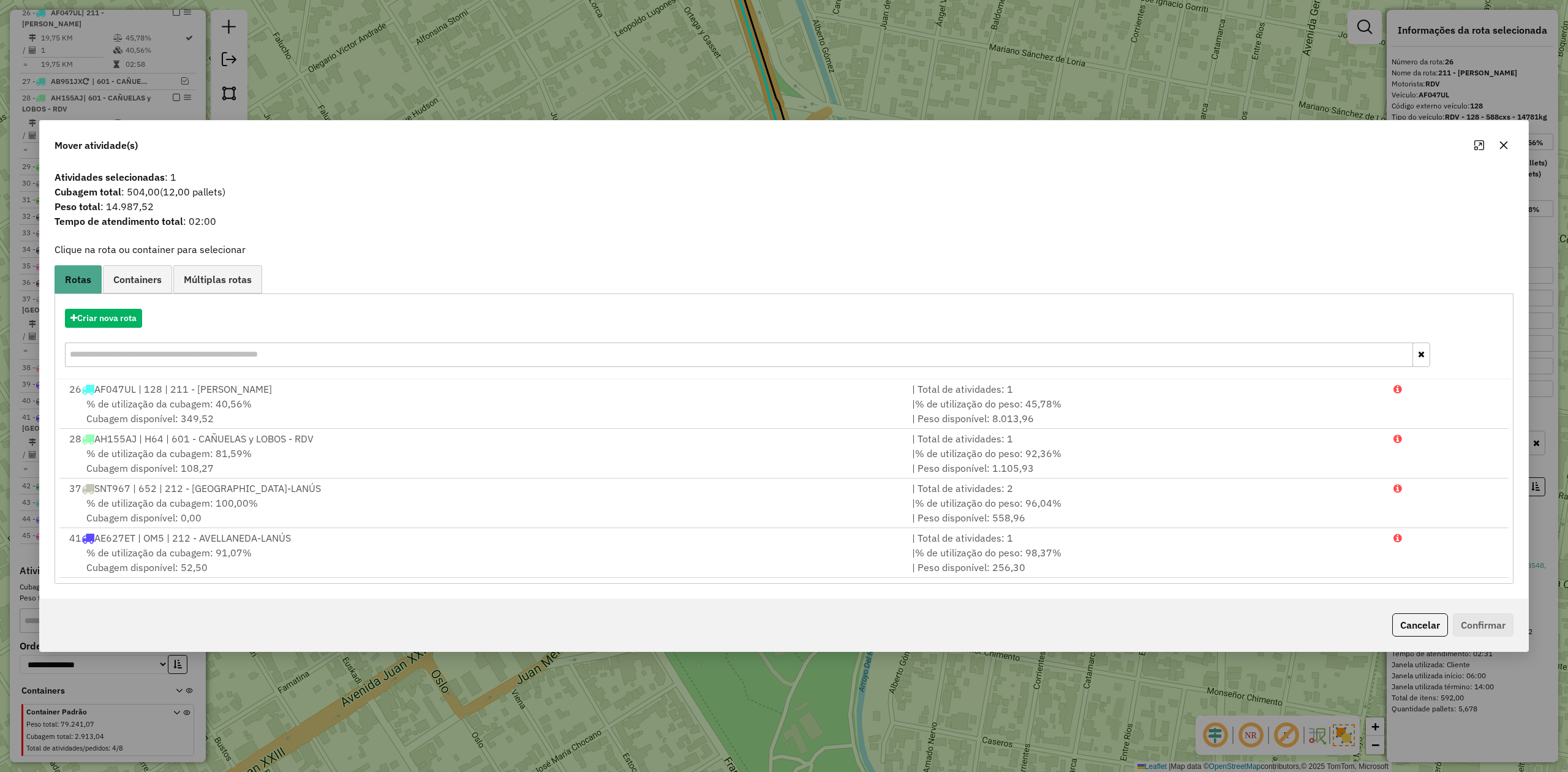
click at [1502, 149] on button "button" at bounding box center [1503, 145] width 19 height 19
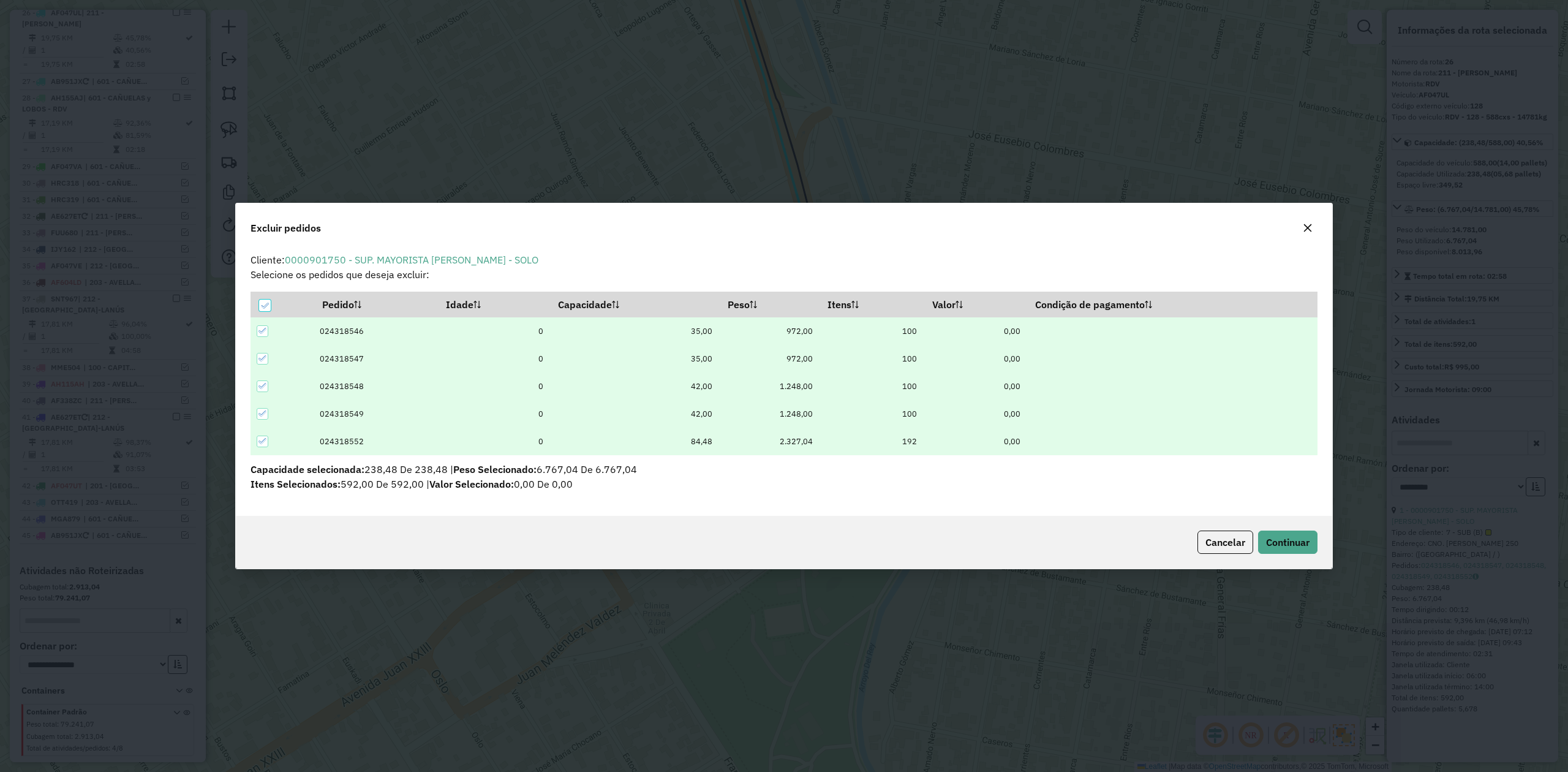
scroll to position [0, 0]
click at [1277, 534] on button "Continuar" at bounding box center [1287, 542] width 59 height 23
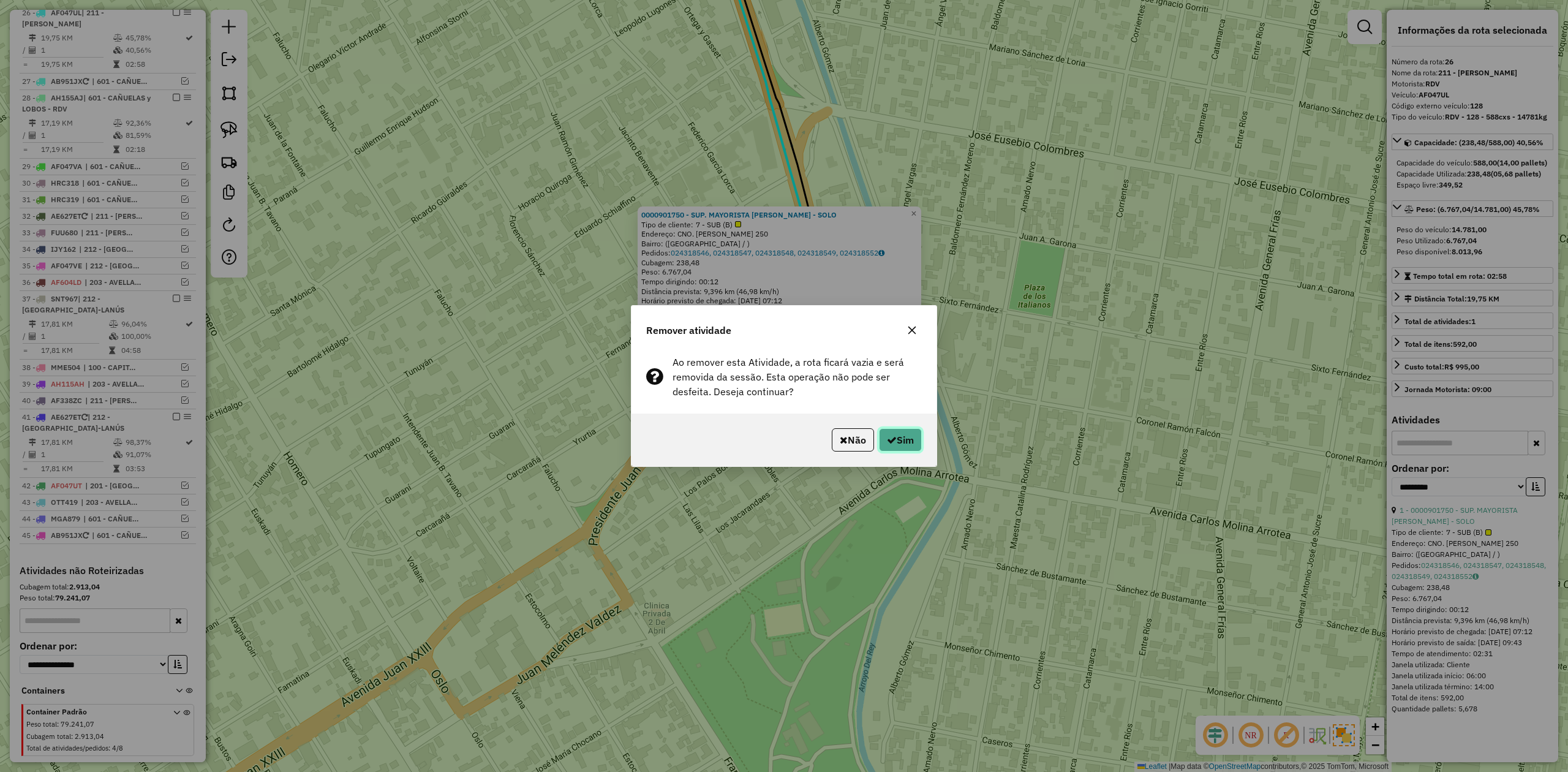
click at [887, 435] on icon "button" at bounding box center [891, 439] width 10 height 10
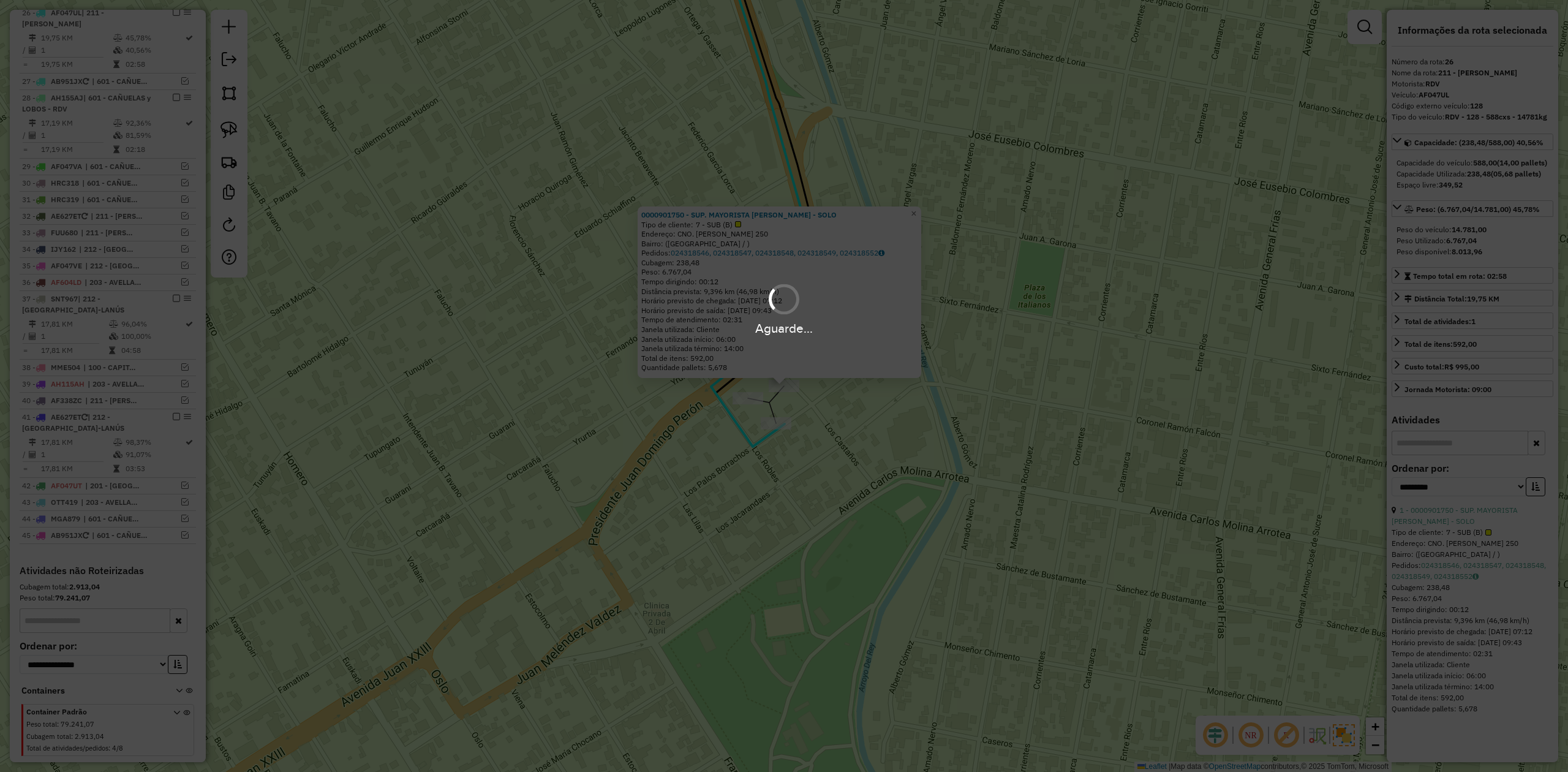
scroll to position [820, 0]
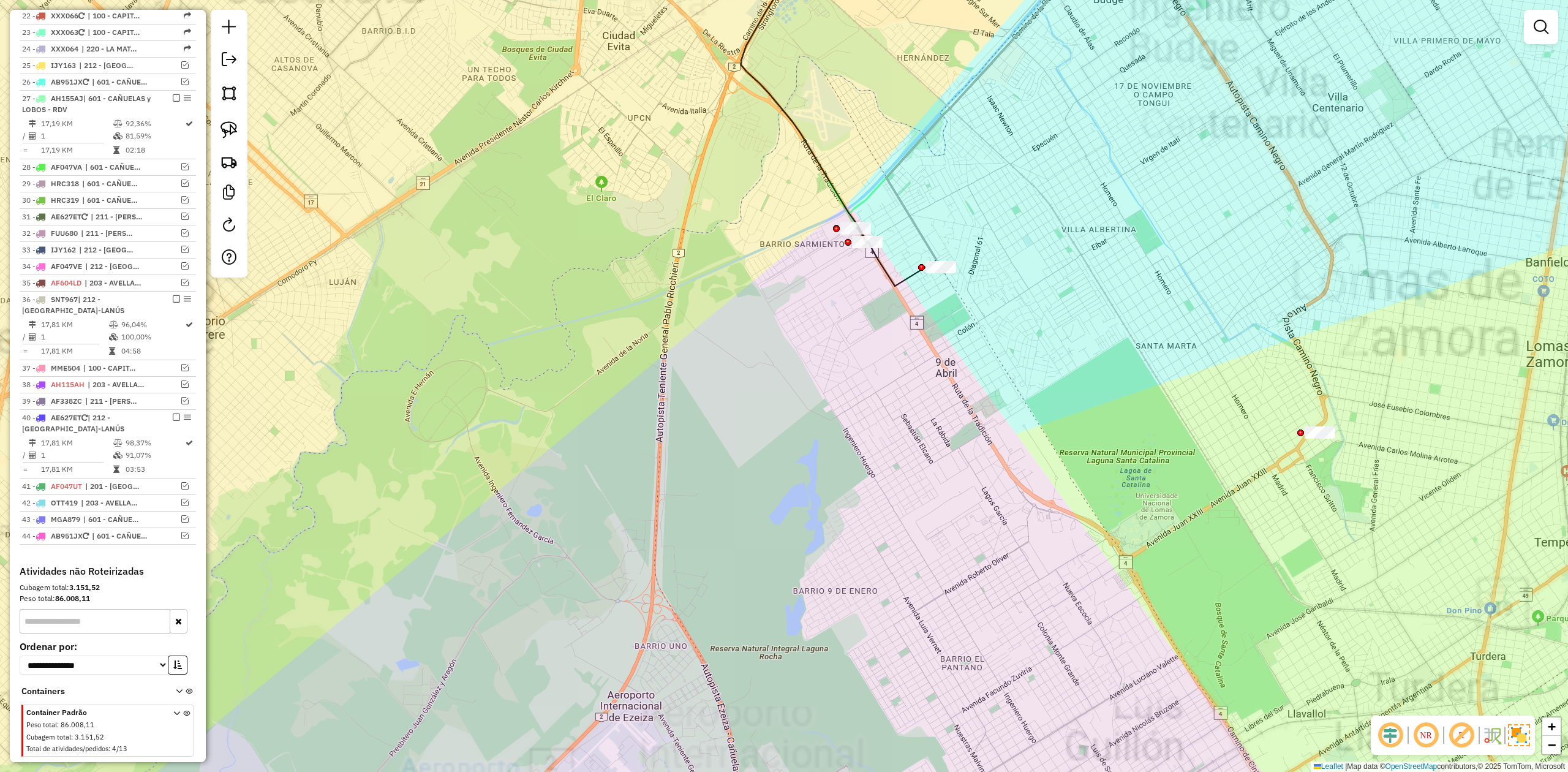
drag, startPoint x: 859, startPoint y: 326, endPoint x: 851, endPoint y: 417, distance: 91.4
click at [838, 439] on div "Janela de atendimento Grade de atendimento Capacidade Transportadoras Veículos …" at bounding box center [784, 386] width 1568 height 772
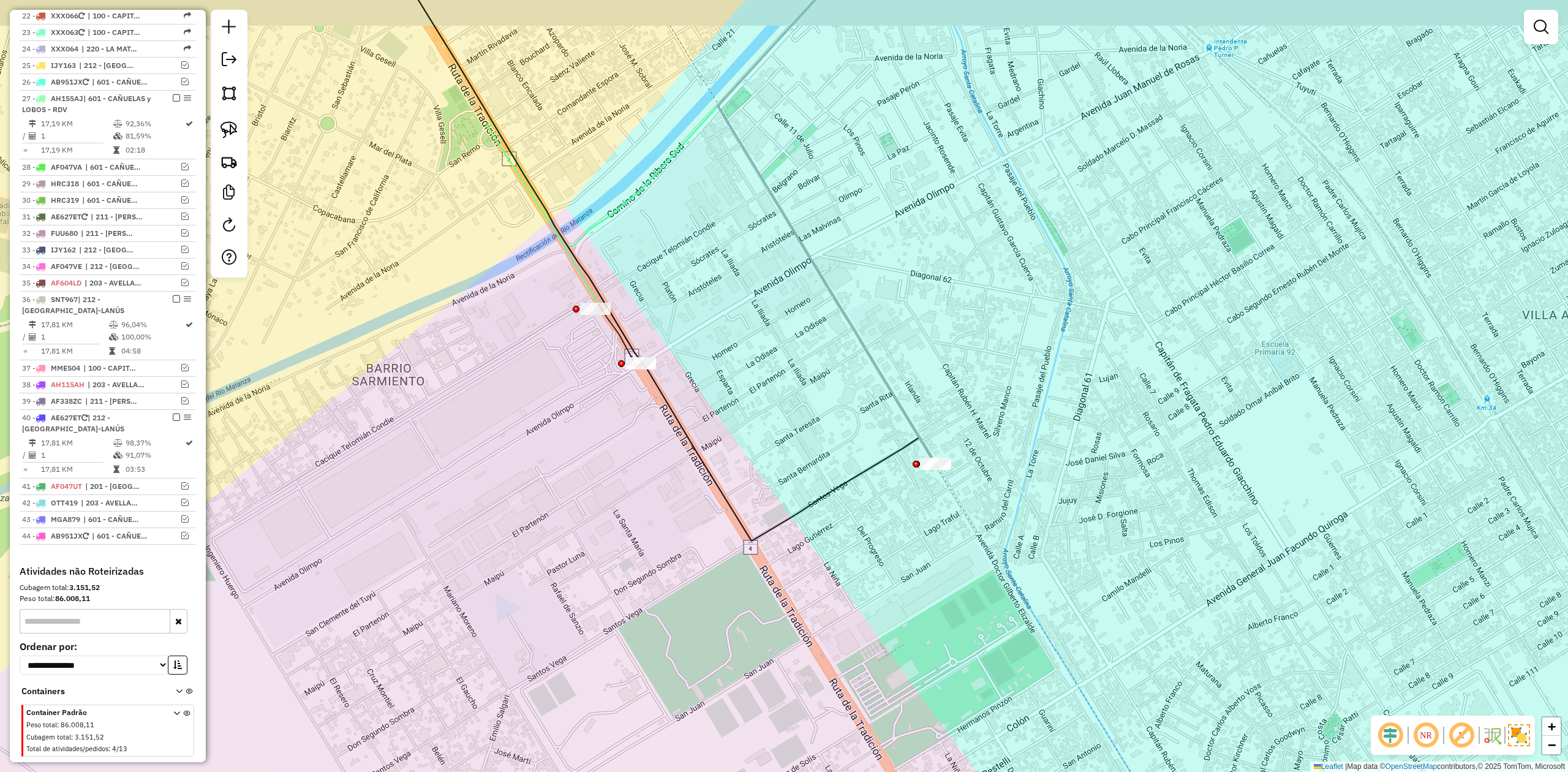
drag, startPoint x: 736, startPoint y: 416, endPoint x: 849, endPoint y: 469, distance: 124.8
click at [850, 473] on div "Janela de atendimento Grade de atendimento Capacidade Transportadoras Veículos …" at bounding box center [784, 386] width 1568 height 772
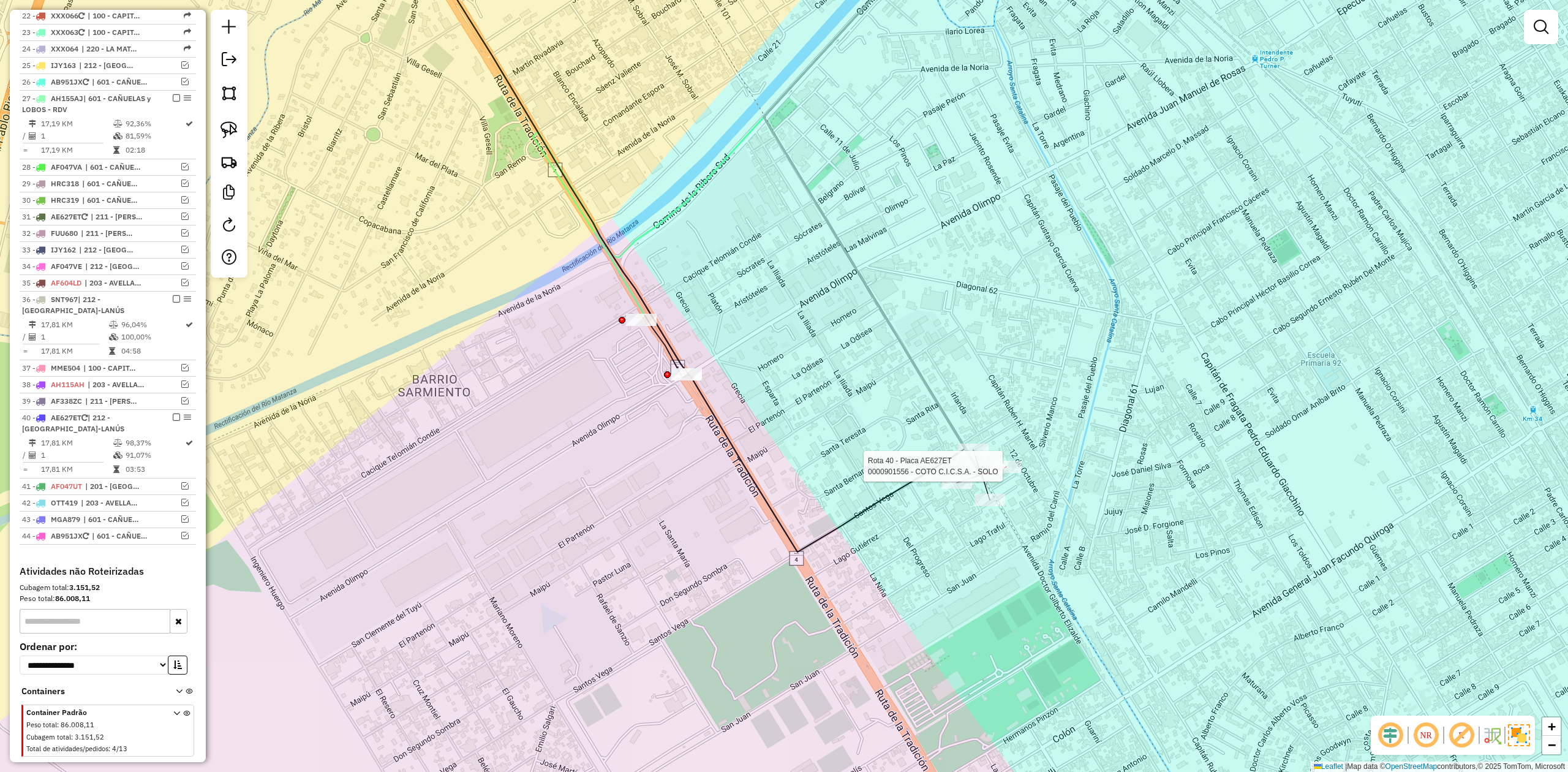
select select "**********"
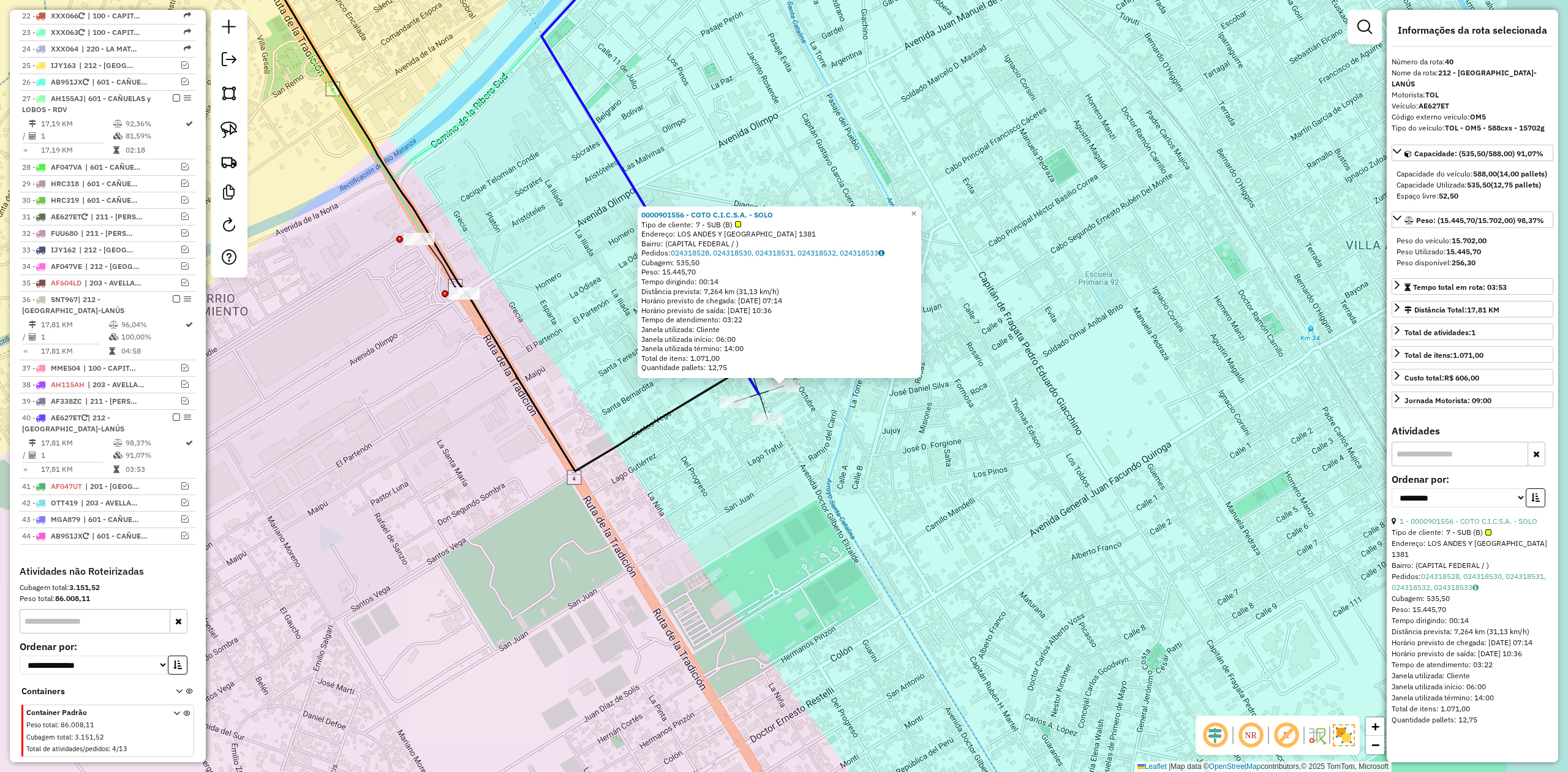
scroll to position [887, 0]
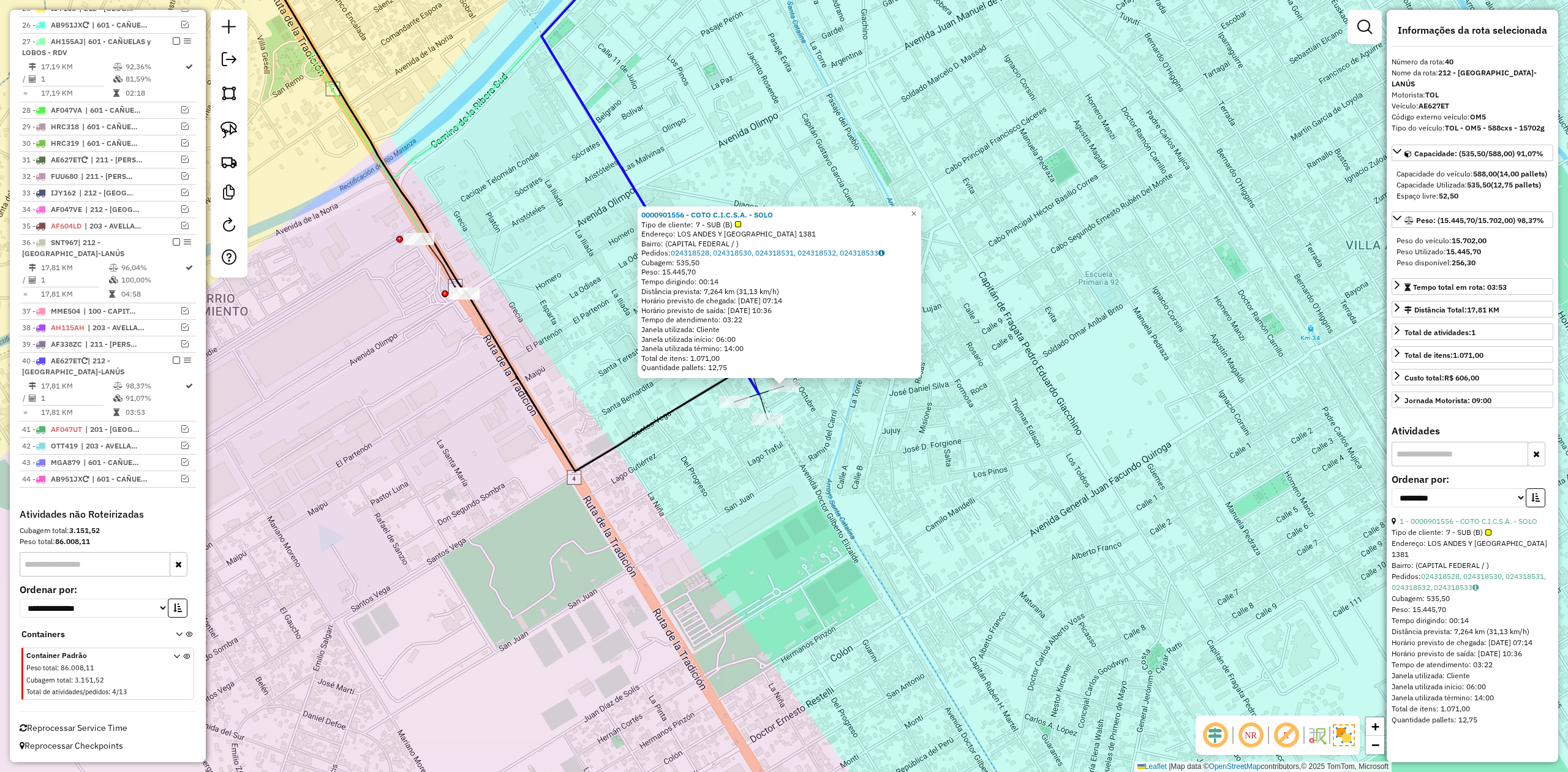
click at [995, 471] on div "0000901556 - COTO C.I.C.S.A. - SOLO Tipo de cliente: 7 - SUB (B) Endereço: LOS …" at bounding box center [784, 386] width 1568 height 772
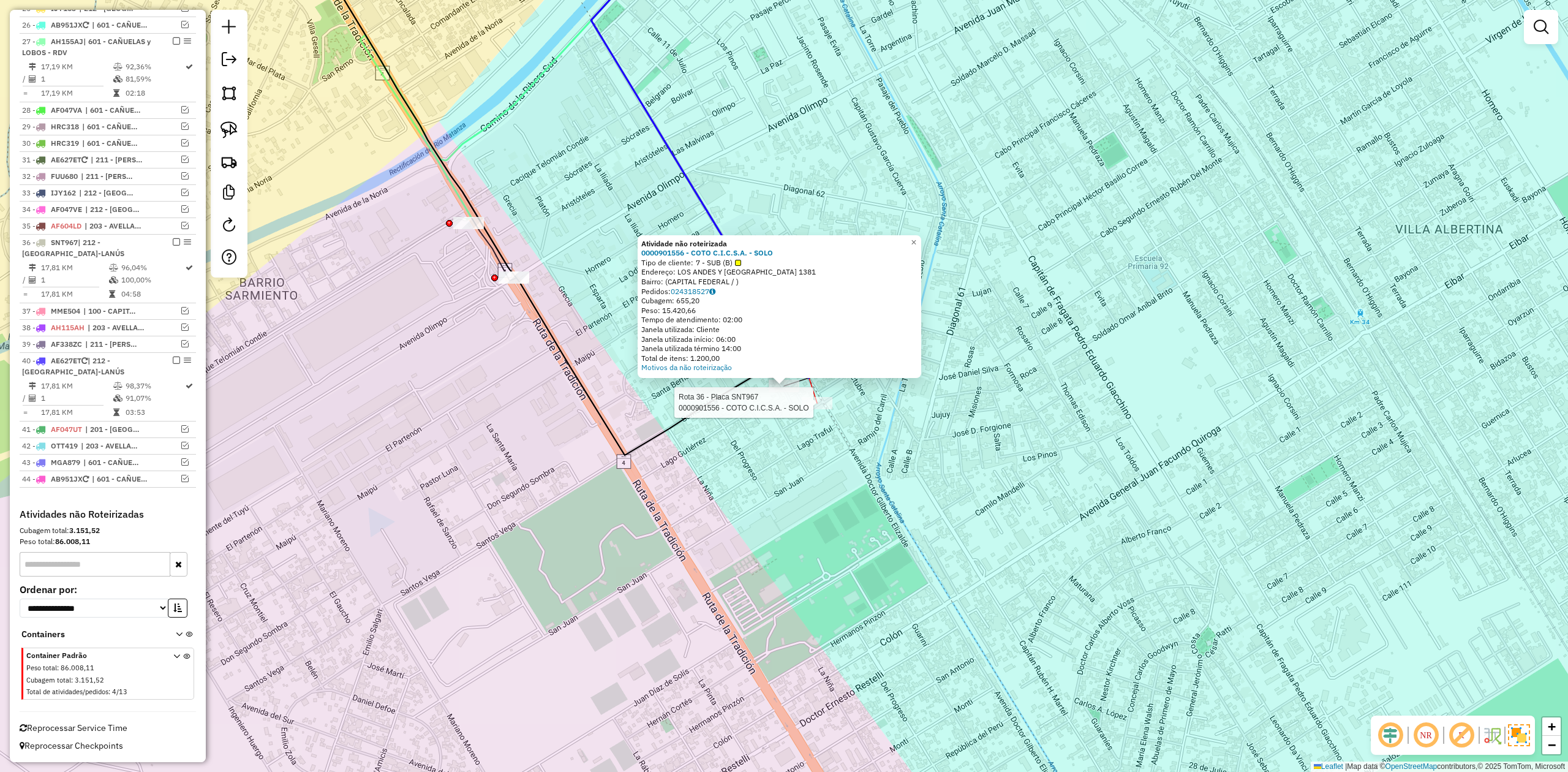
click at [814, 409] on div at bounding box center [817, 403] width 31 height 12
select select "**********"
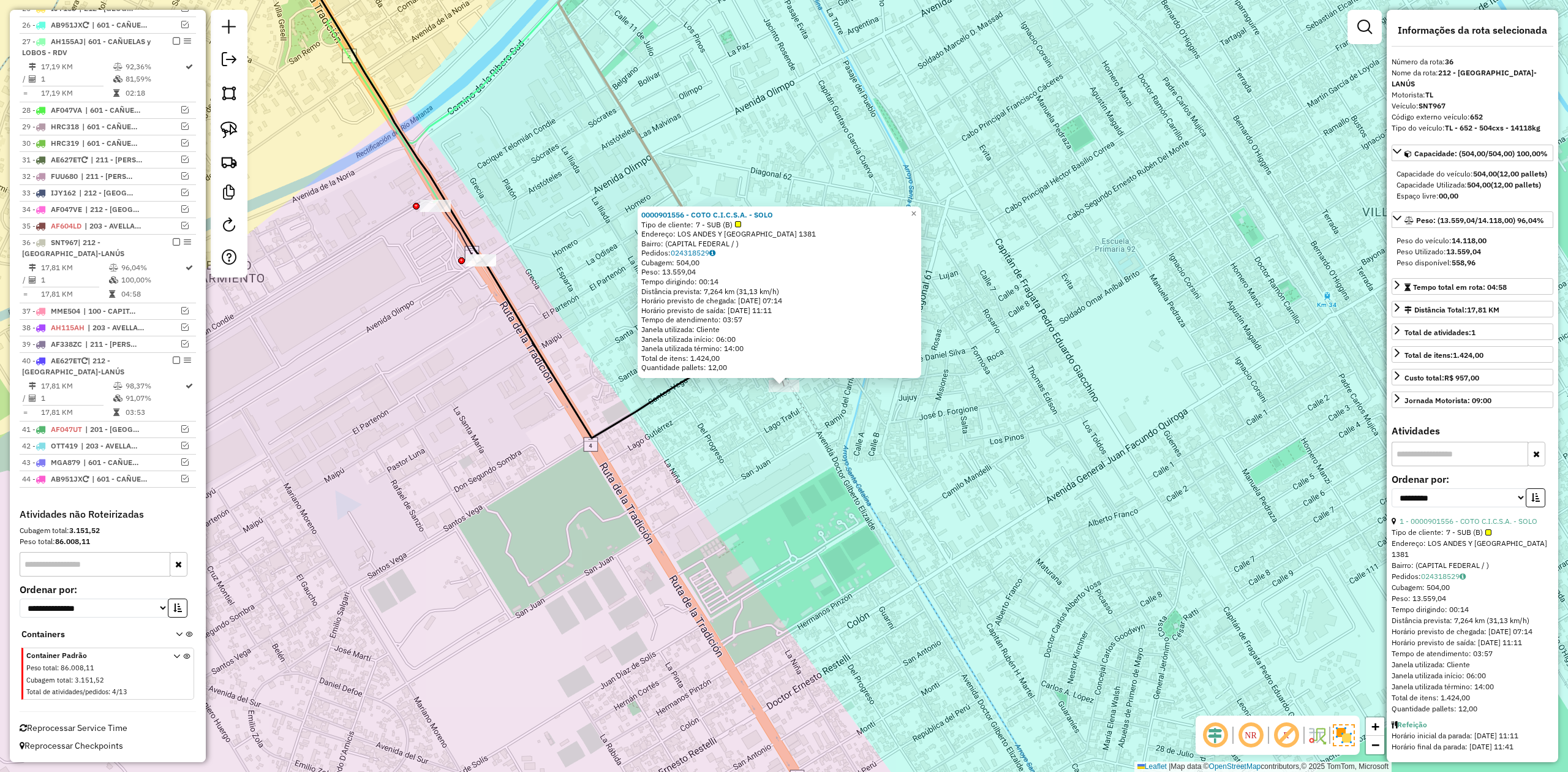
drag, startPoint x: 831, startPoint y: 436, endPoint x: 844, endPoint y: 454, distance: 22.2
click at [844, 454] on div "0000901556 - COTO C.I.C.S.A. - SOLO Tipo de cliente: 7 - SUB (B) Endereço: [GEO…" at bounding box center [784, 386] width 1568 height 772
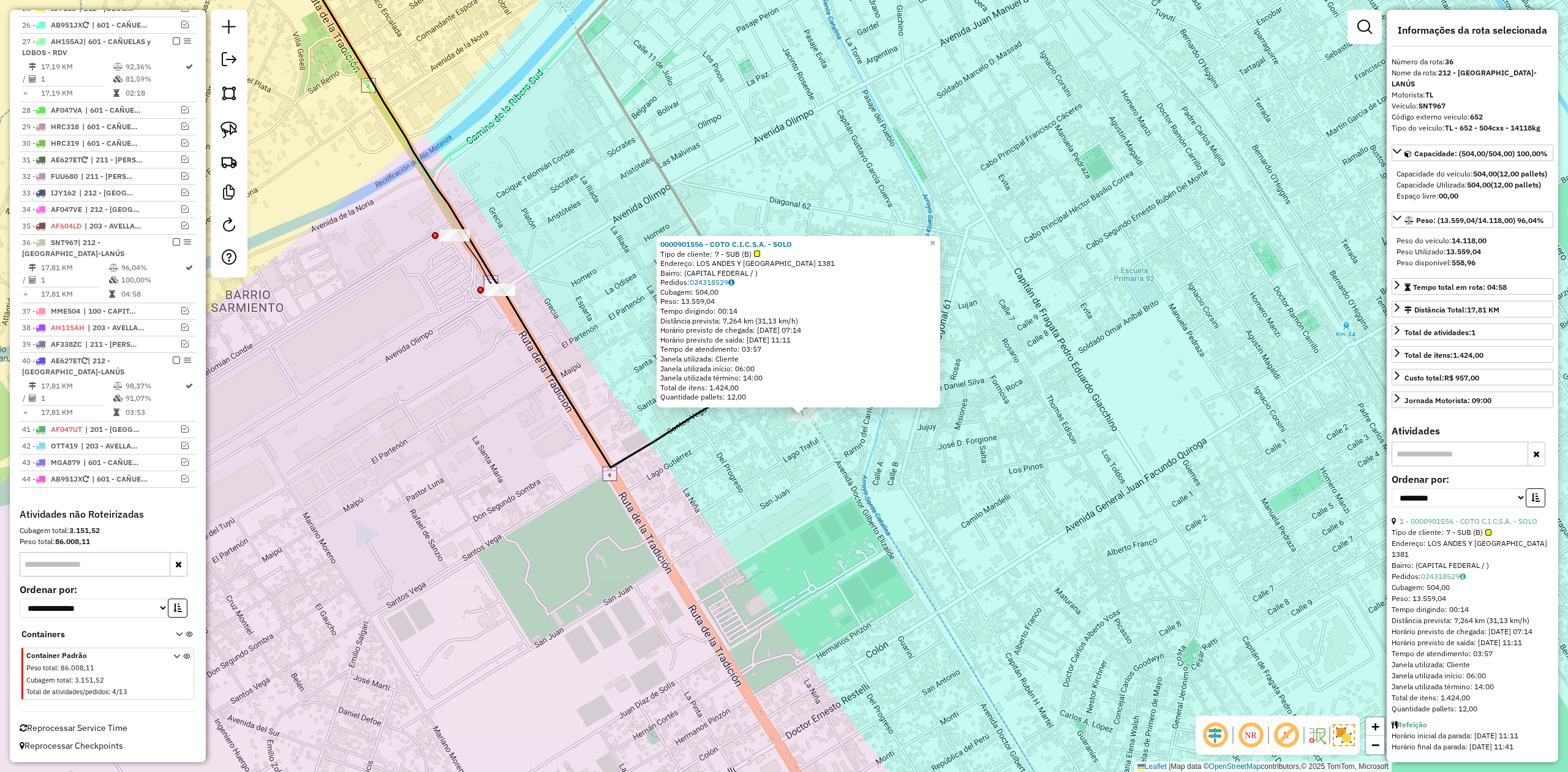
click at [851, 420] on div "0000901556 - COTO C.I.C.S.A. - SOLO Tipo de cliente: 7 - SUB (B) Endereço: [GEO…" at bounding box center [784, 386] width 1568 height 772
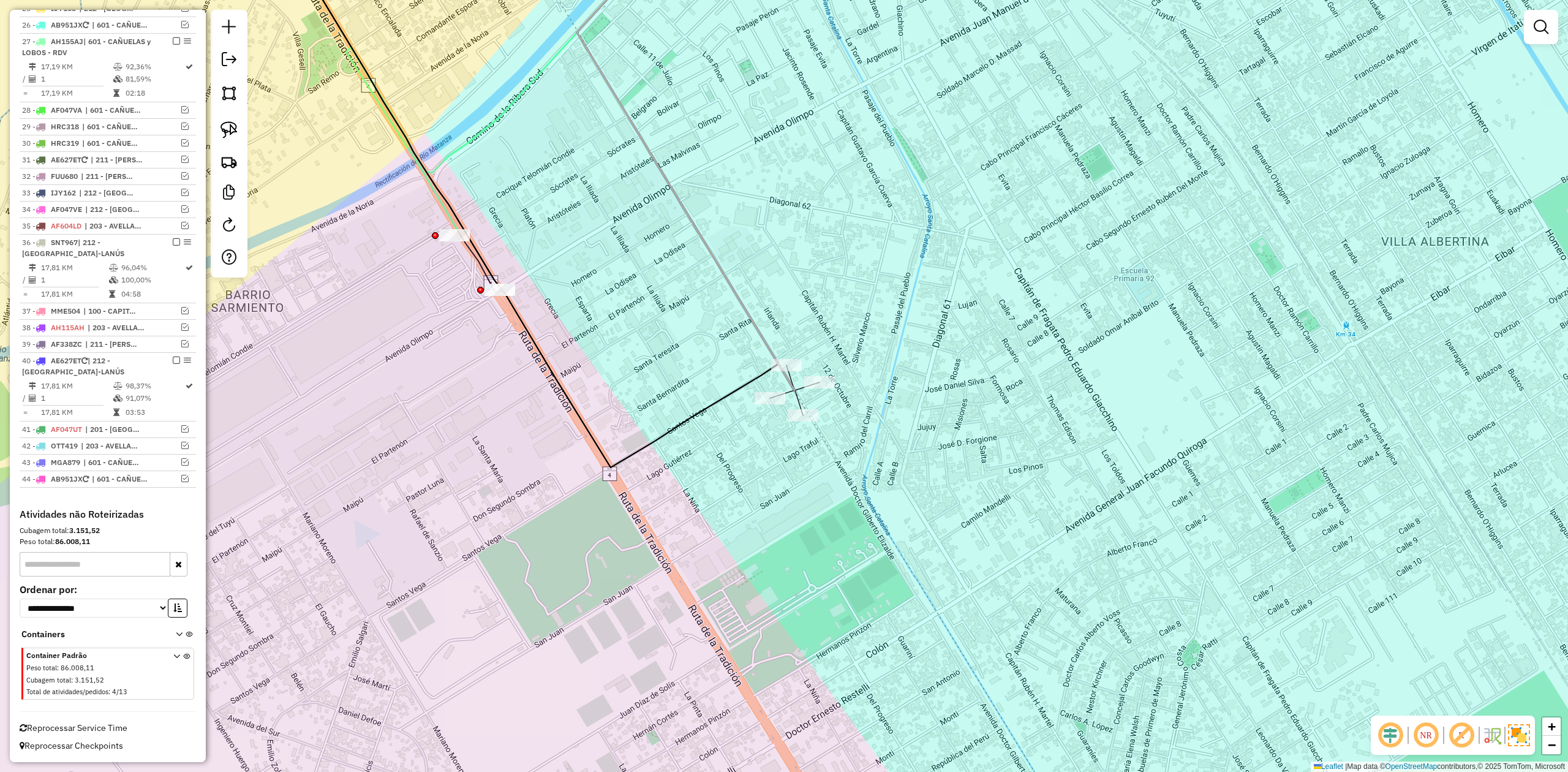
select select "**********"
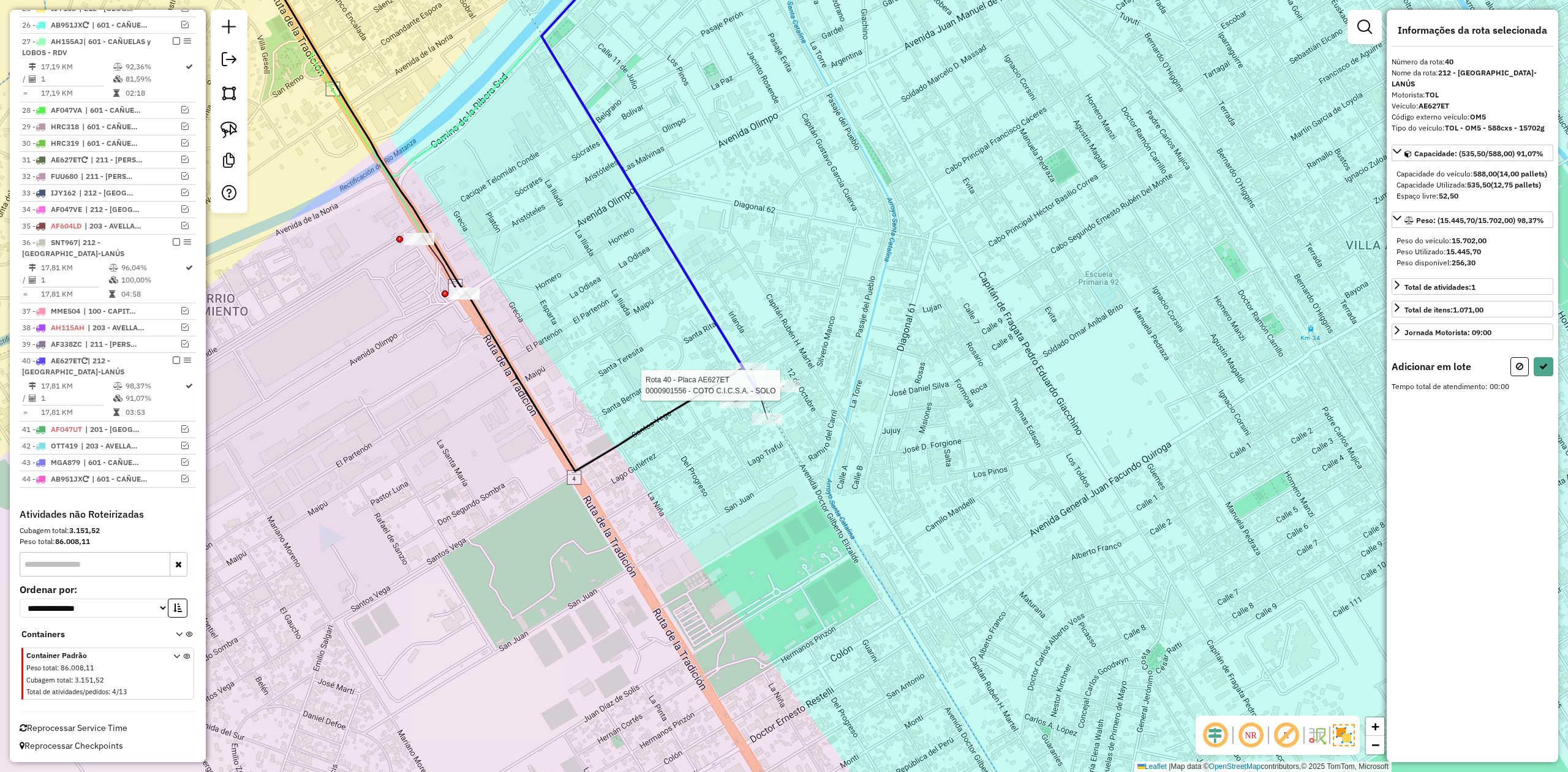
select select "**********"
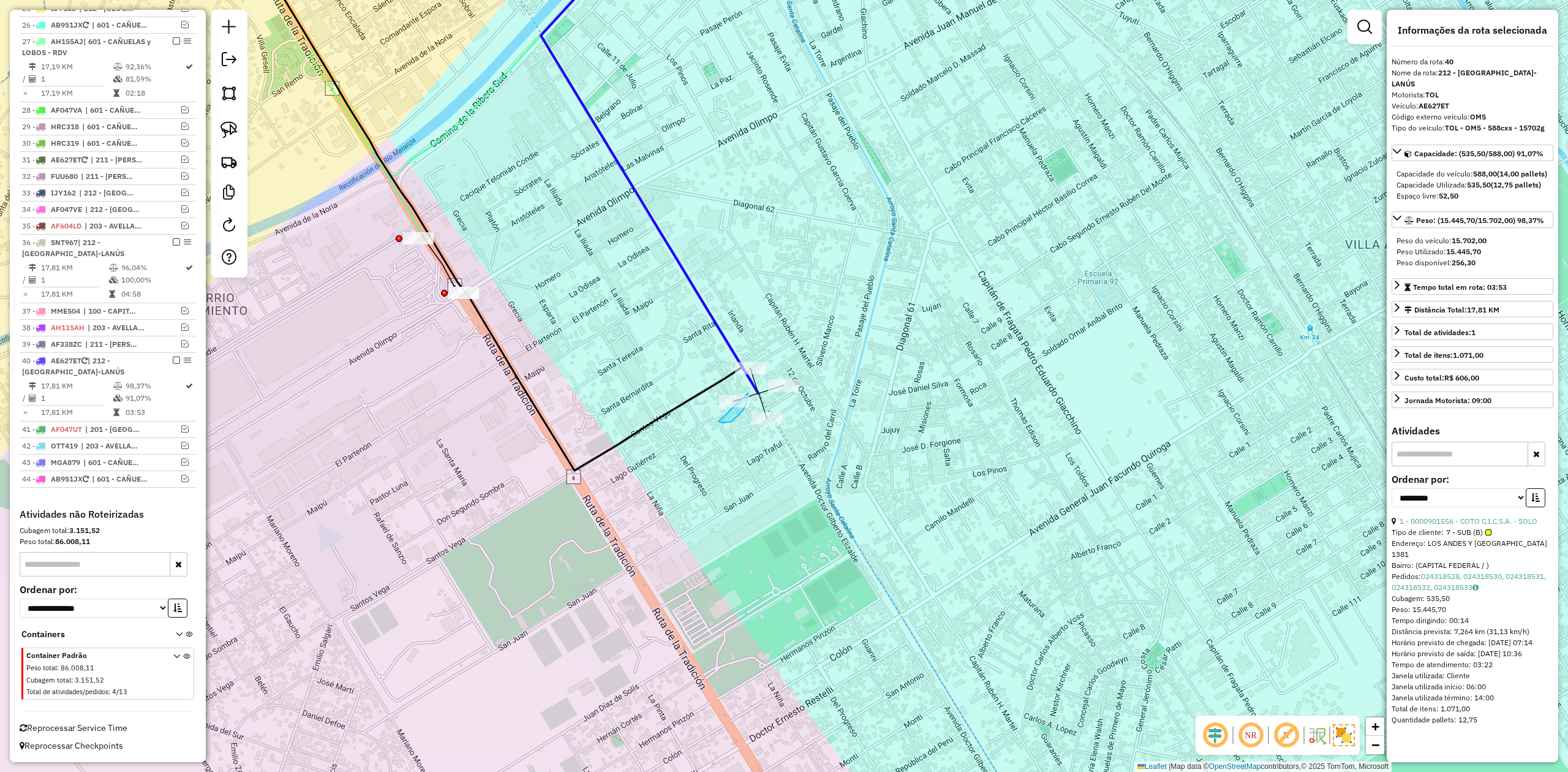
drag, startPoint x: 721, startPoint y: 422, endPoint x: 697, endPoint y: 409, distance: 27.3
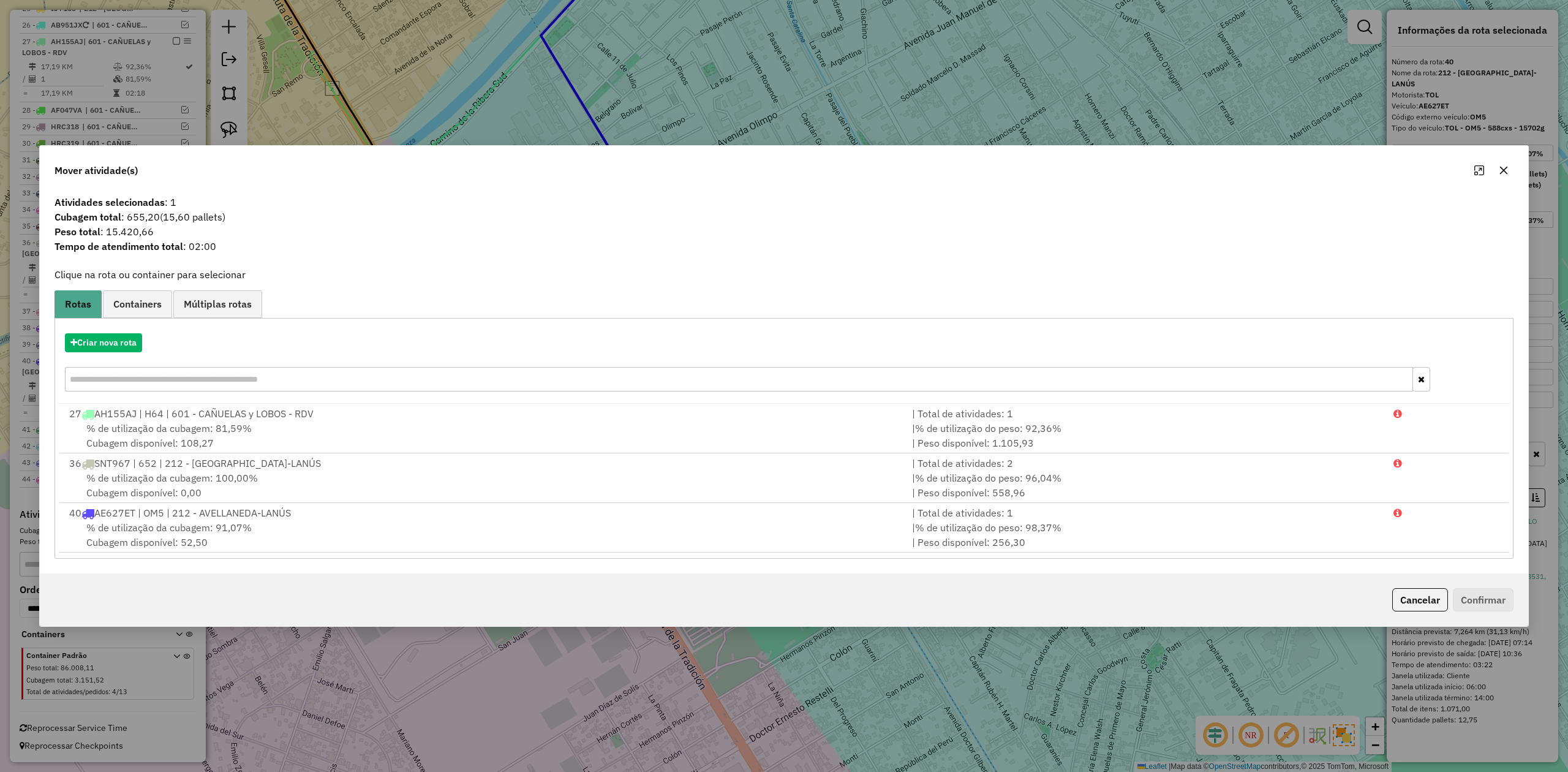
click at [1497, 169] on button "button" at bounding box center [1503, 169] width 19 height 19
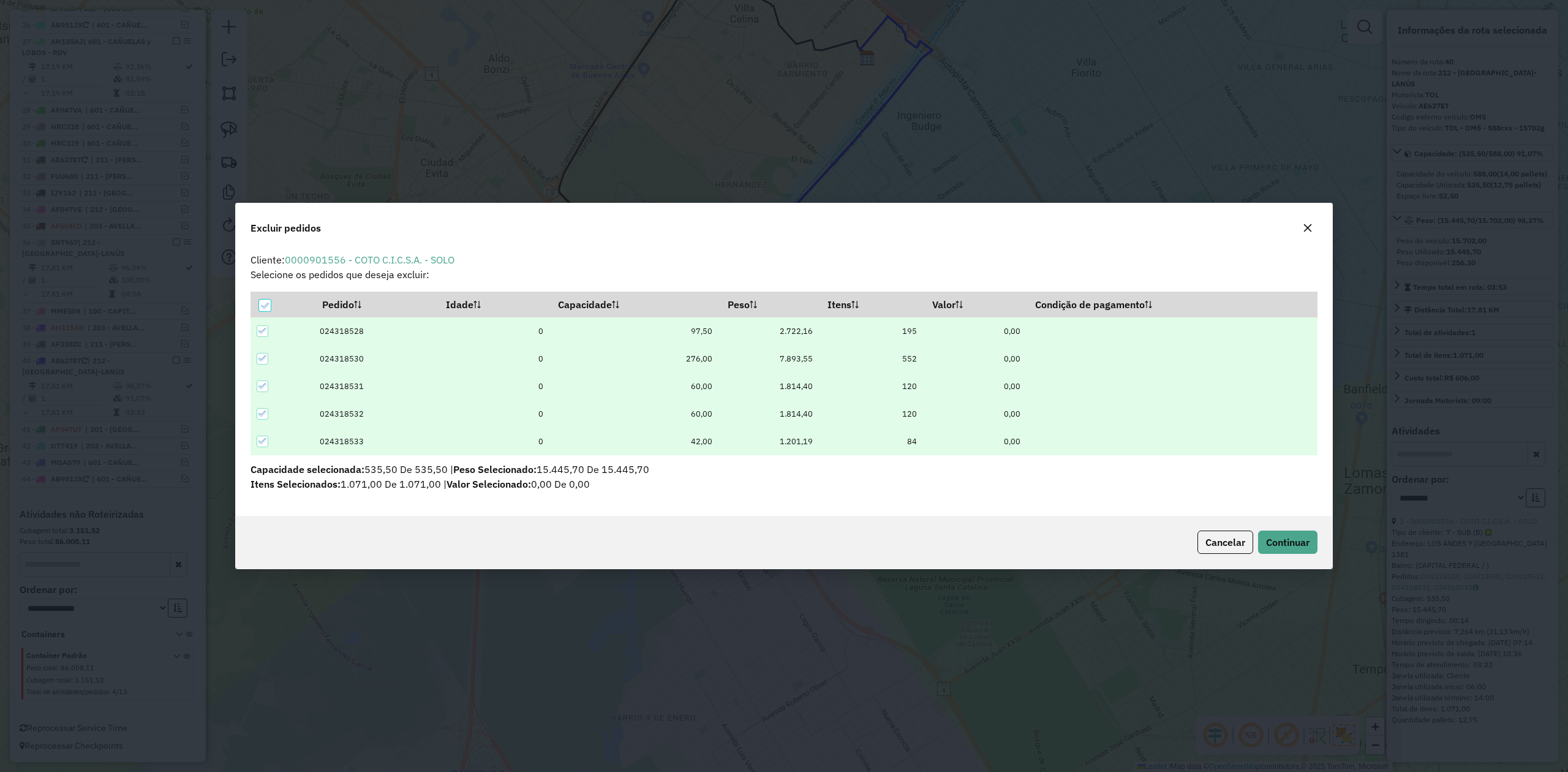
scroll to position [0, 0]
click at [1313, 229] on button "button" at bounding box center [1307, 227] width 19 height 19
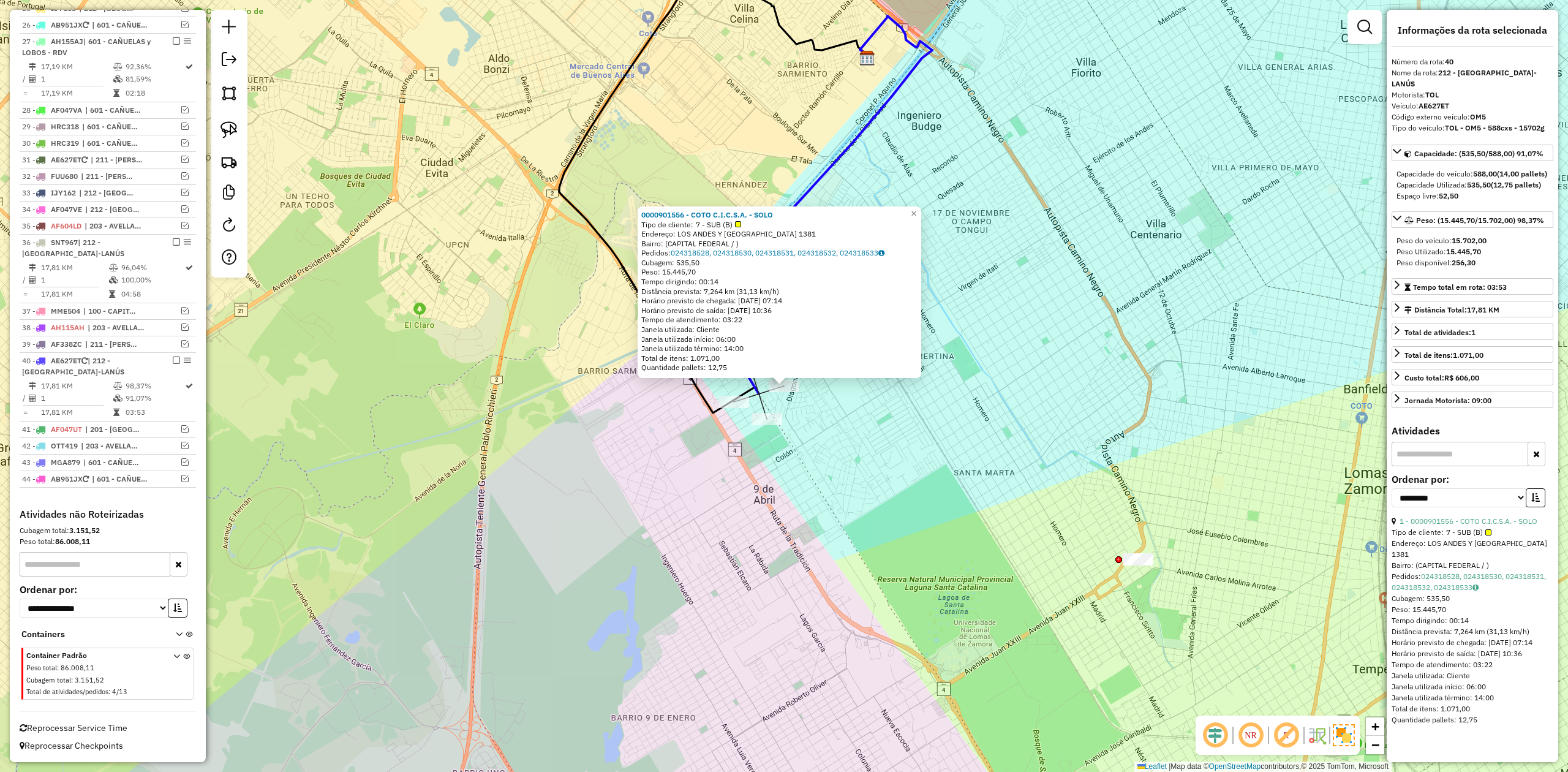
click at [804, 412] on div "Rota 40 - Placa AE627ET 0000901556 - COTO C.I.C.S.A. - SOLO 0000901556 - COTO C…" at bounding box center [784, 386] width 1568 height 772
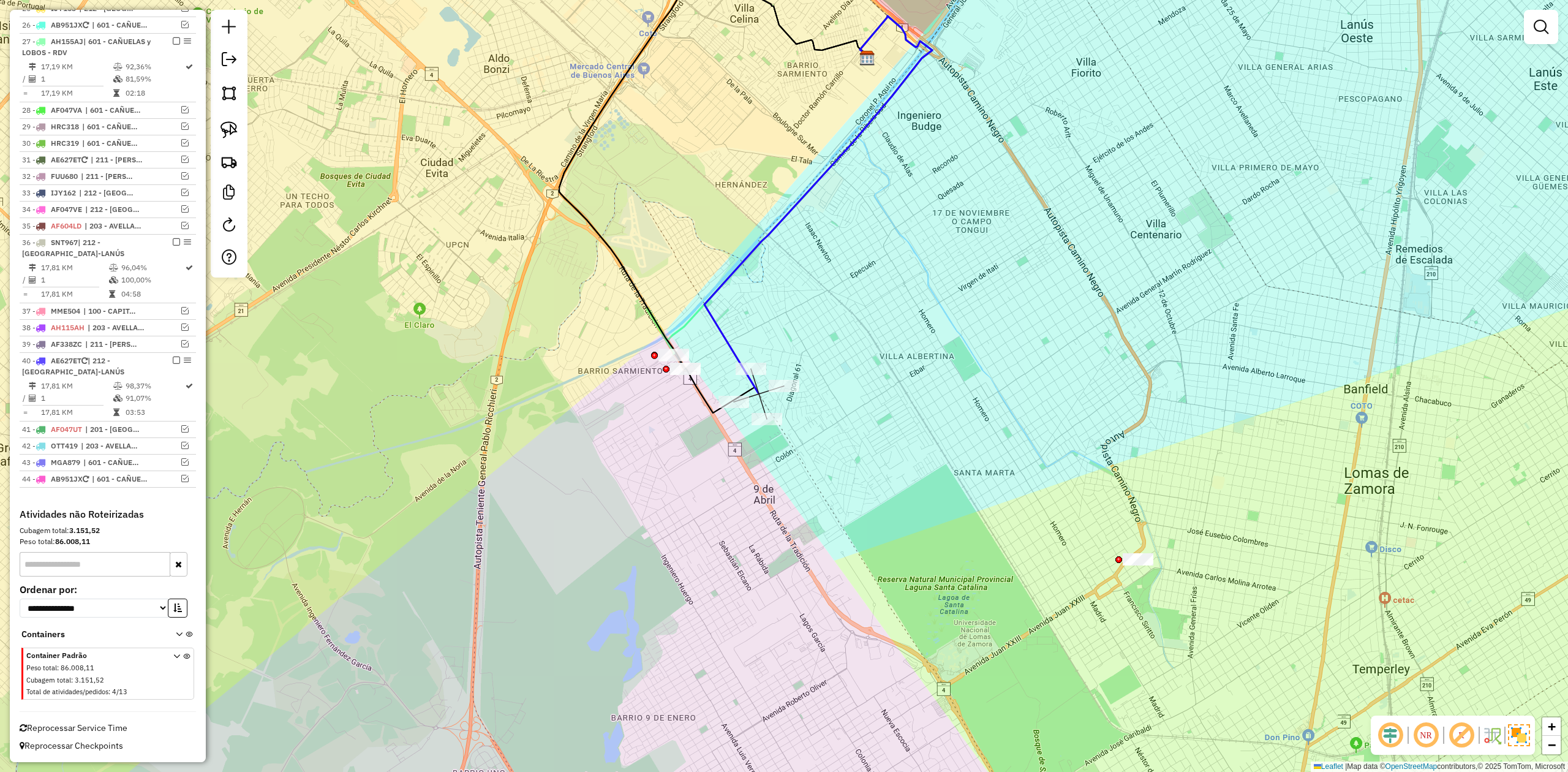
select select "**********"
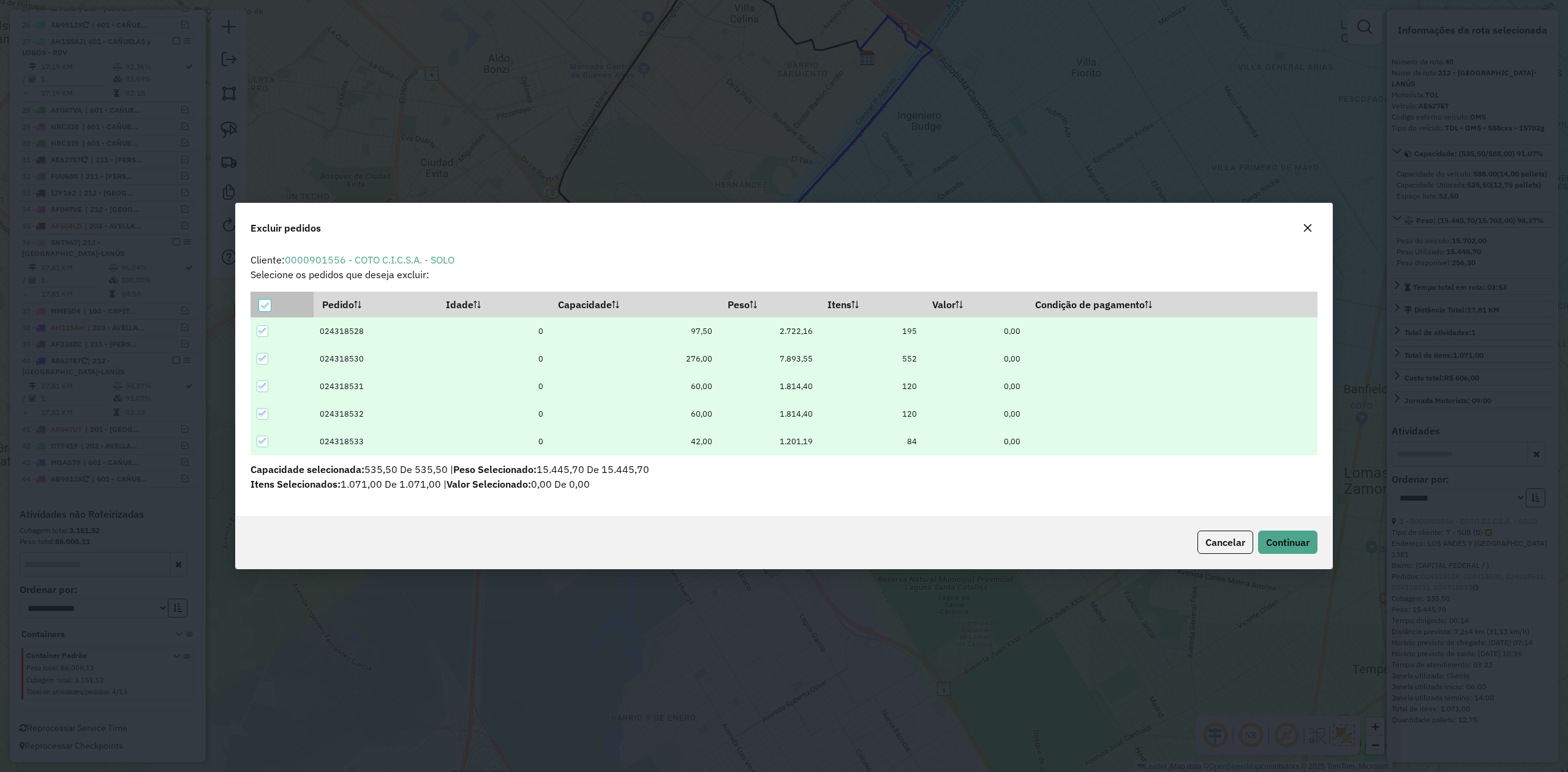
click at [260, 305] on icon at bounding box center [264, 305] width 8 height 8
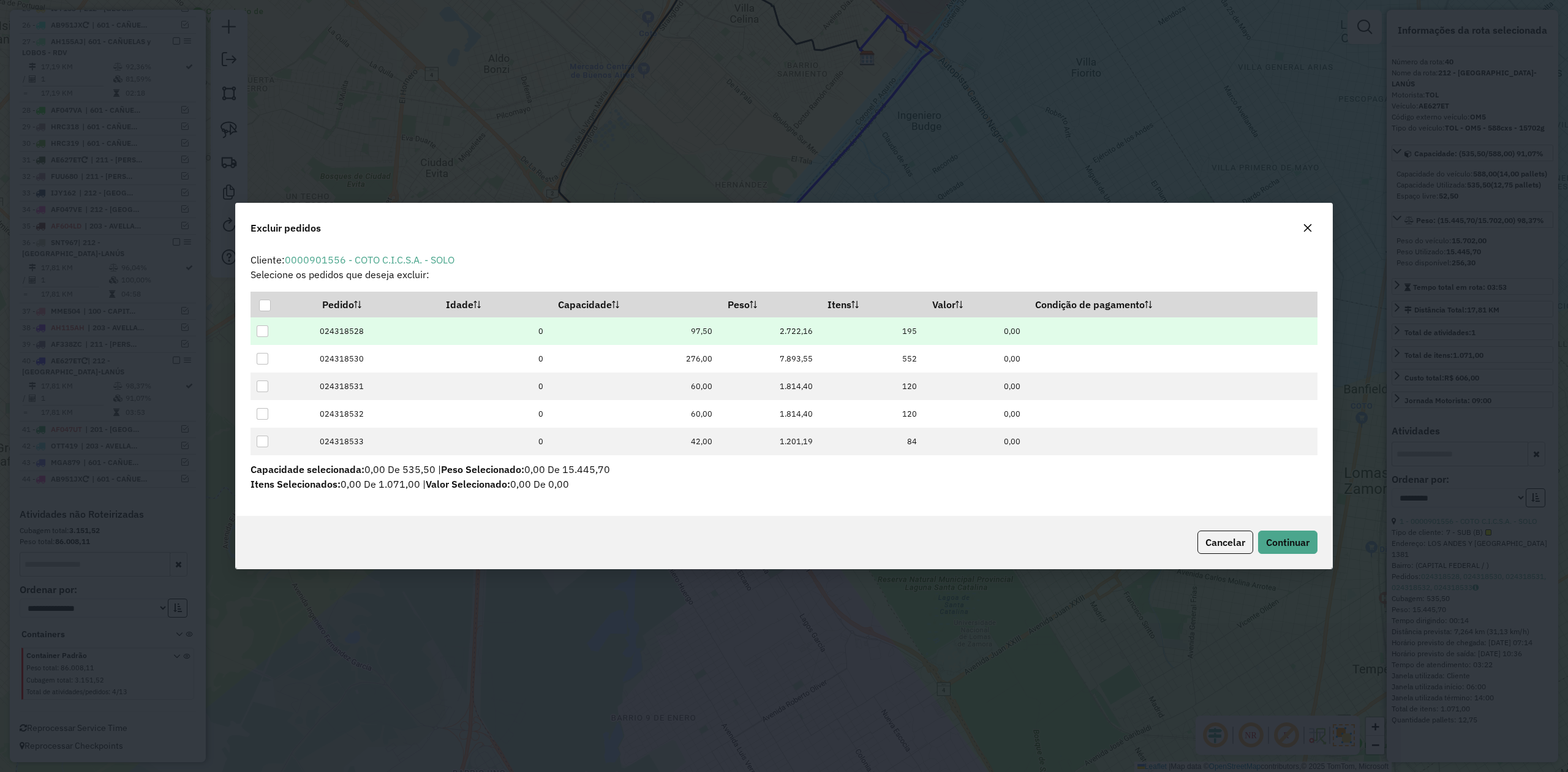
click at [266, 332] on div at bounding box center [262, 331] width 12 height 12
click at [1269, 540] on span "Continuar" at bounding box center [1288, 542] width 43 height 12
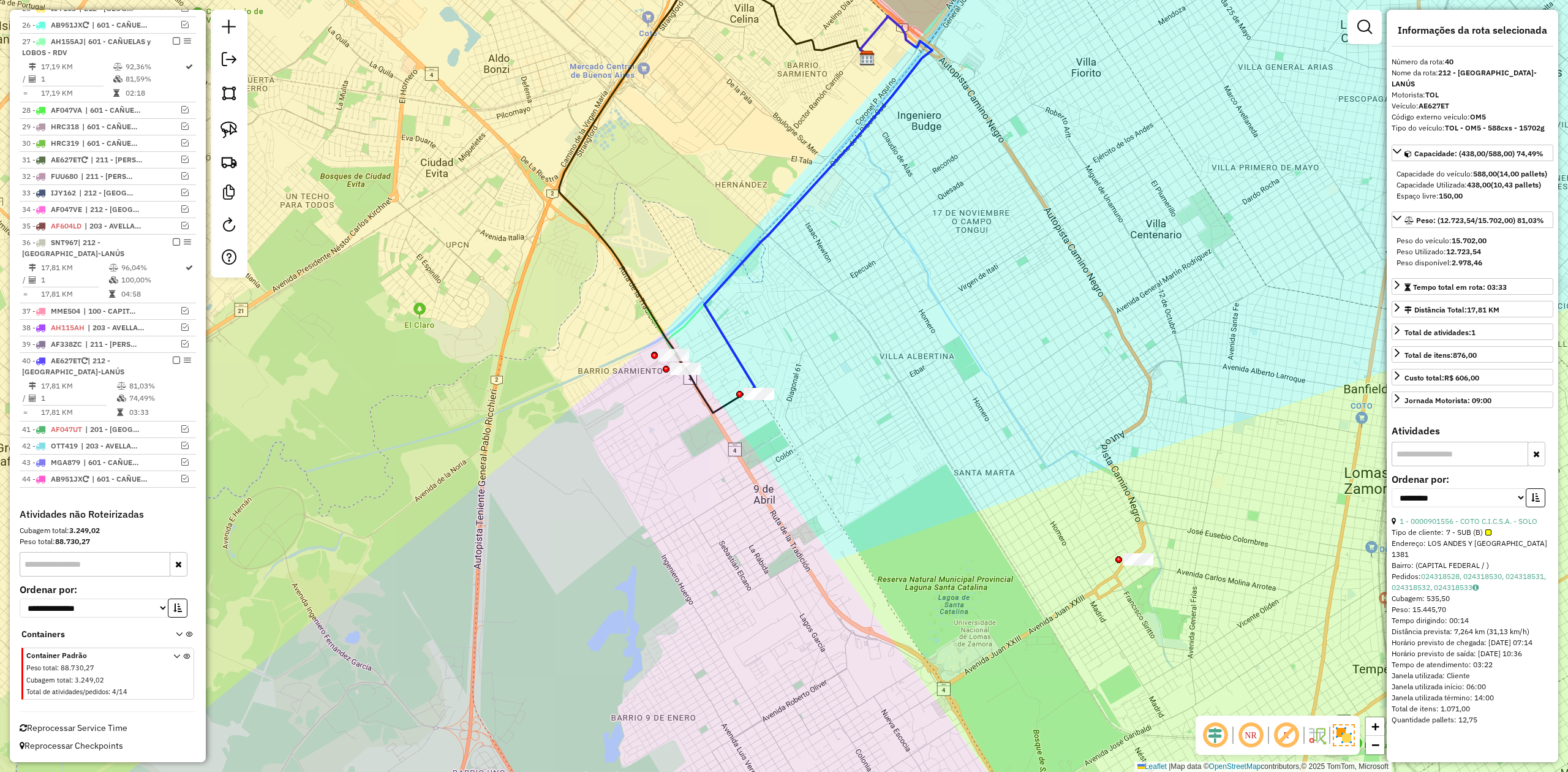
drag, startPoint x: 822, startPoint y: 422, endPoint x: 811, endPoint y: 415, distance: 13.0
click at [821, 422] on div "Janela de atendimento Grade de atendimento Capacidade Transportadoras Veículos …" at bounding box center [784, 386] width 1568 height 772
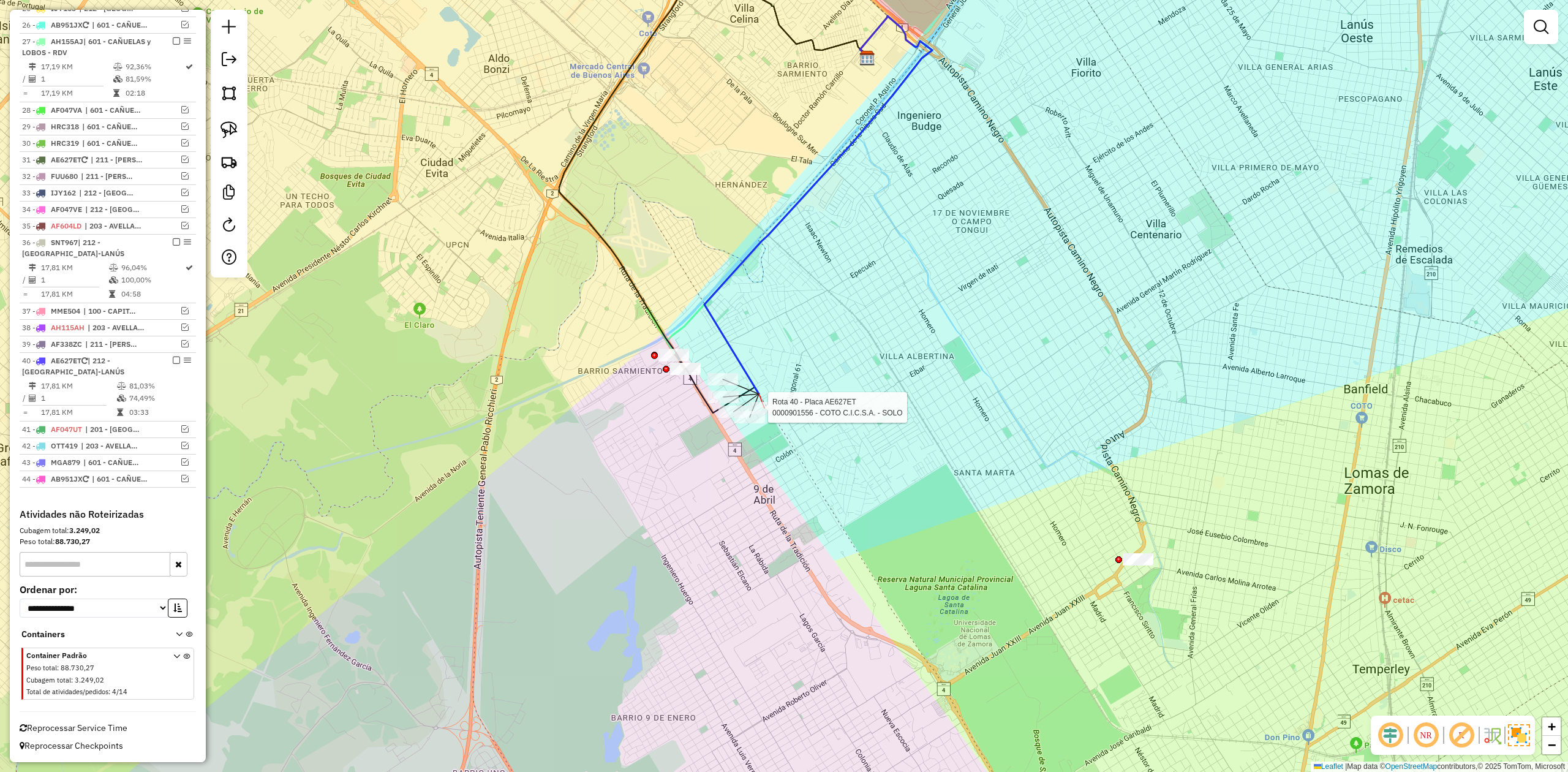
select select "**********"
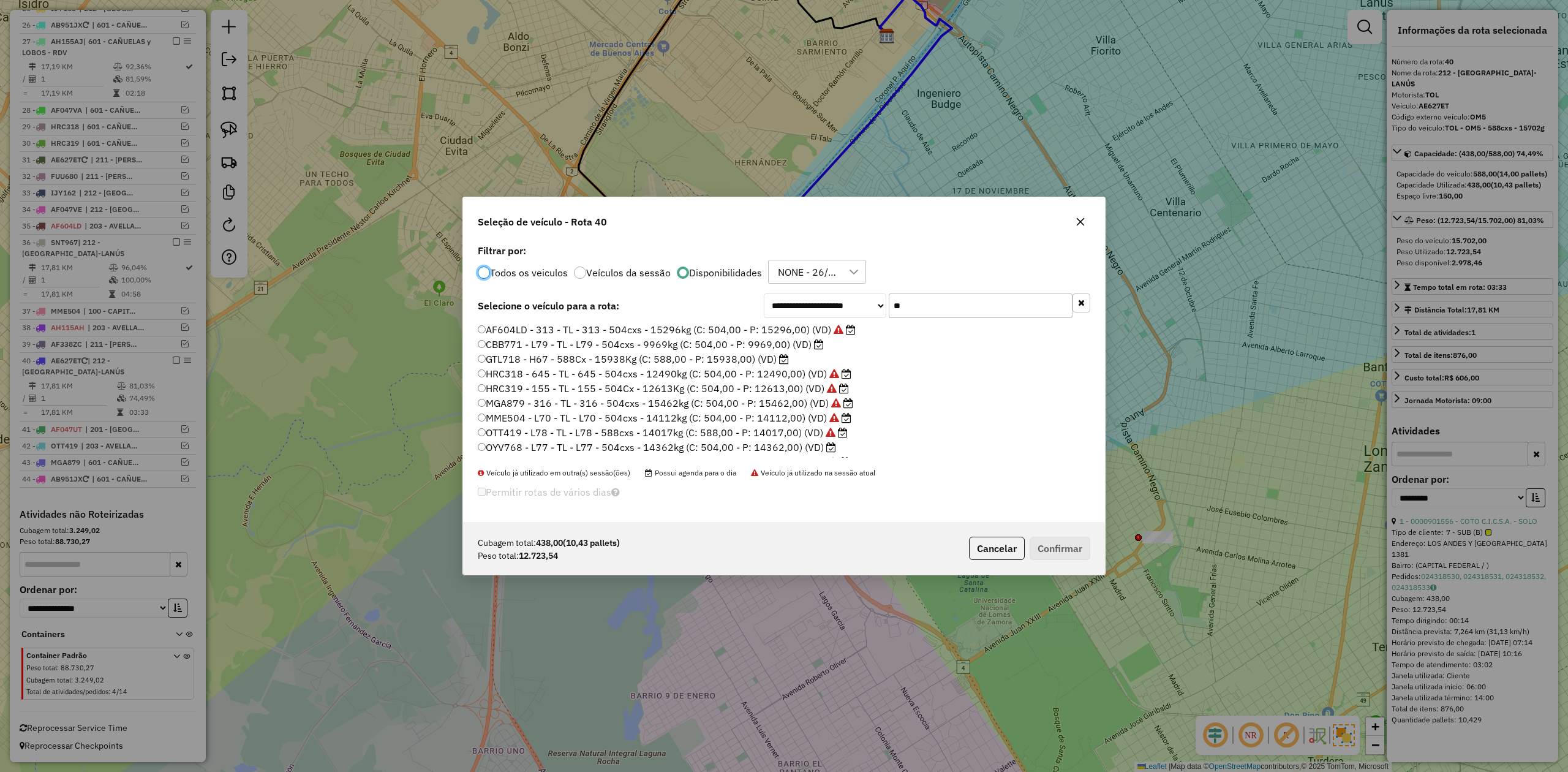
scroll to position [6, 4]
drag, startPoint x: 927, startPoint y: 307, endPoint x: 853, endPoint y: 292, distance: 75.5
click at [853, 293] on div "**********" at bounding box center [927, 306] width 326 height 25
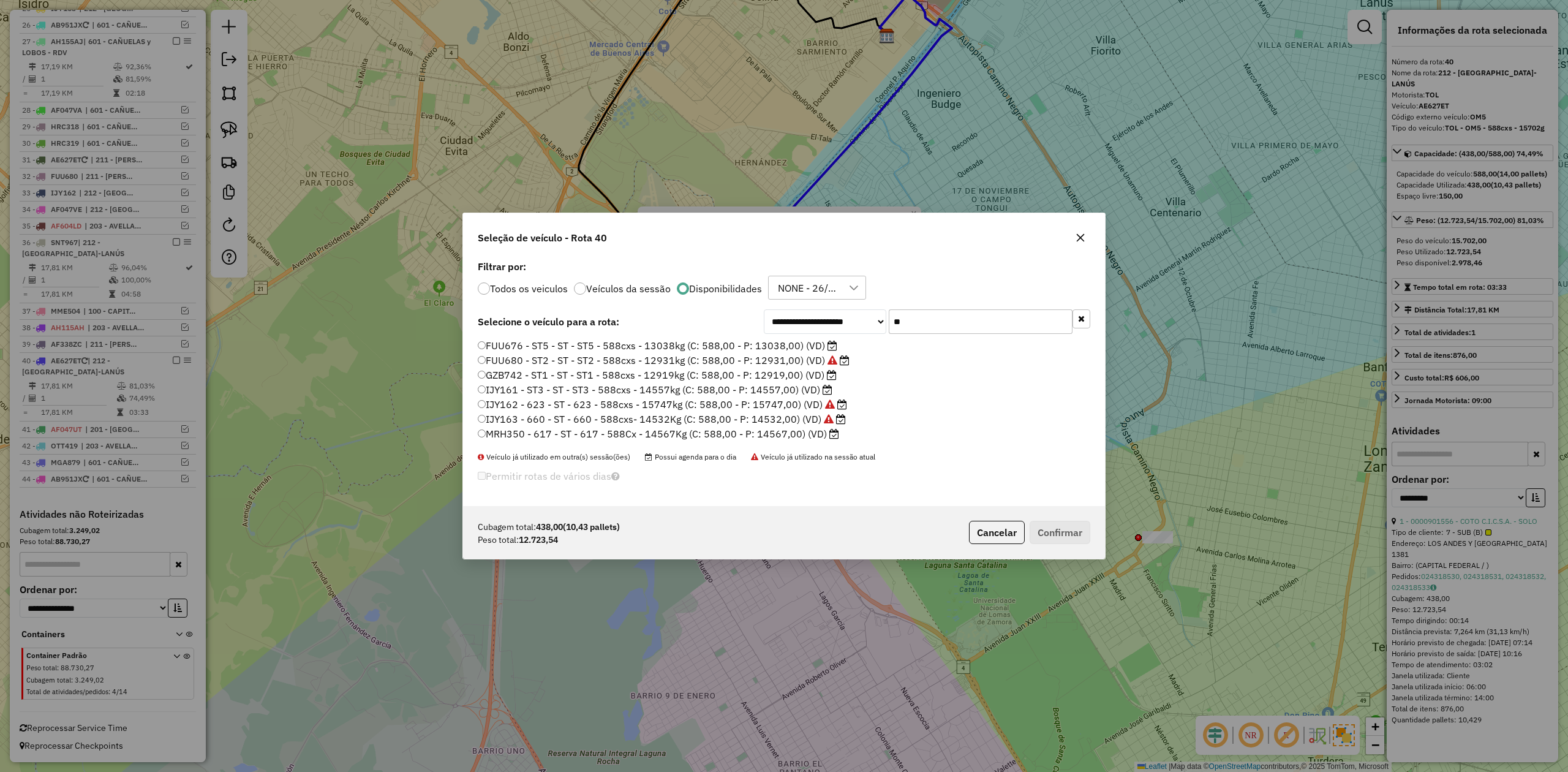
type input "**"
click at [791, 391] on label "IJY161 - ST3 - ST - ST3 - 588cxs - 14557kg (C: 588,00 - P: 14557,00) (VD)" at bounding box center [655, 389] width 355 height 15
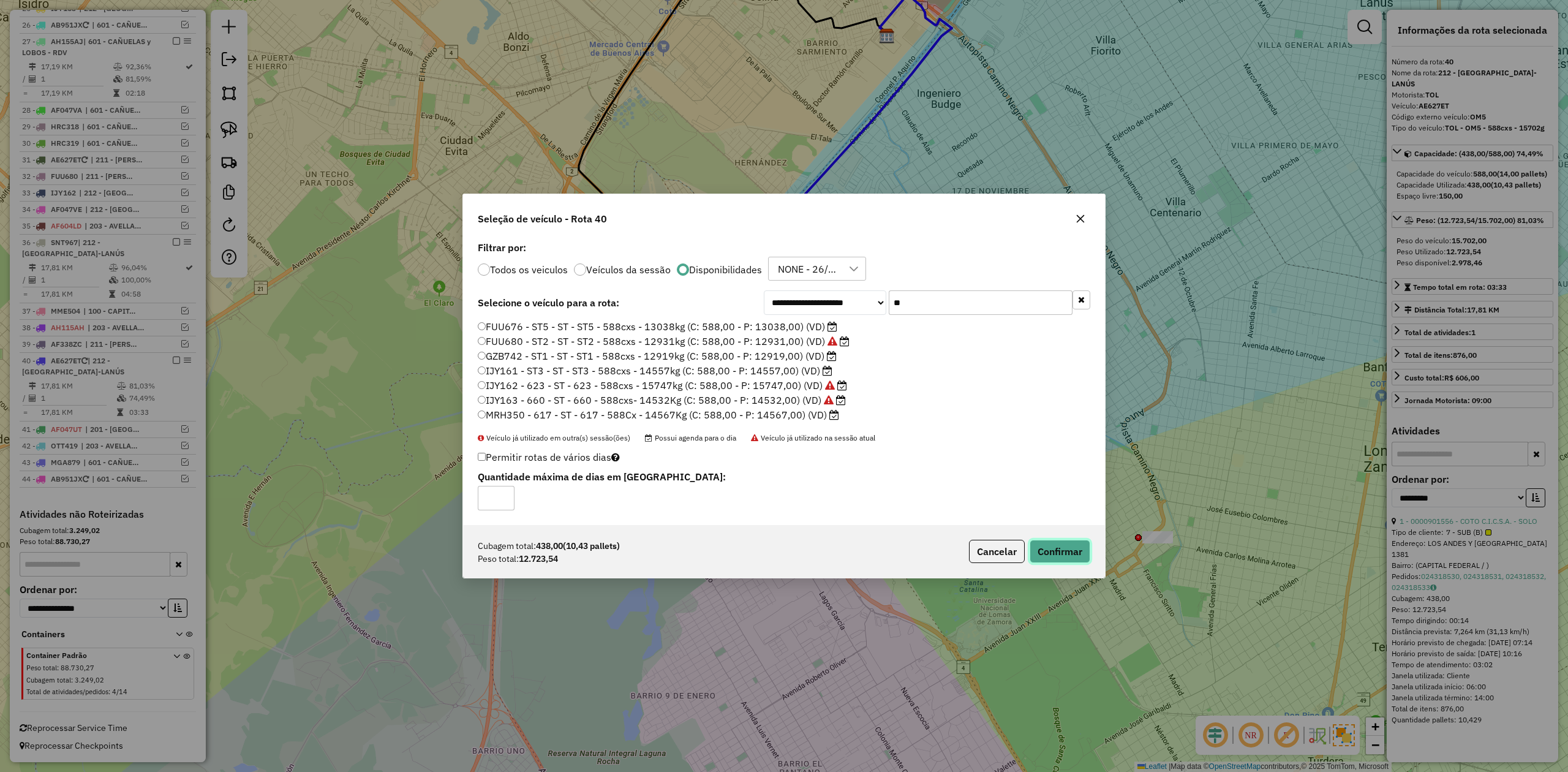
click at [1072, 550] on button "Confirmar" at bounding box center [1060, 551] width 61 height 23
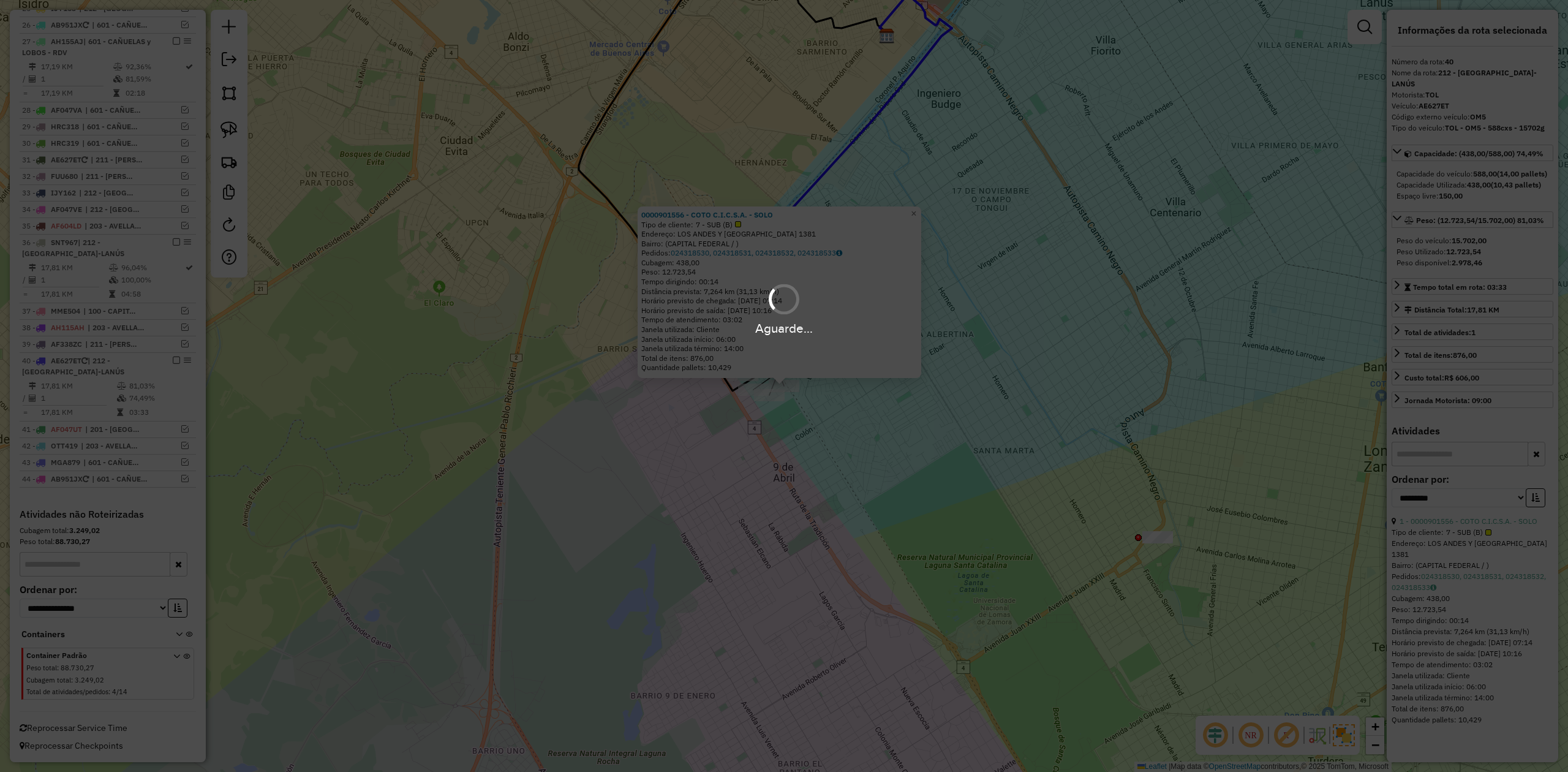
click at [818, 416] on div "0000901556 - COTO C.I.C.S.A. - SOLO Tipo de cliente: 7 - SUB (B) Endereço: [GEO…" at bounding box center [784, 386] width 1568 height 772
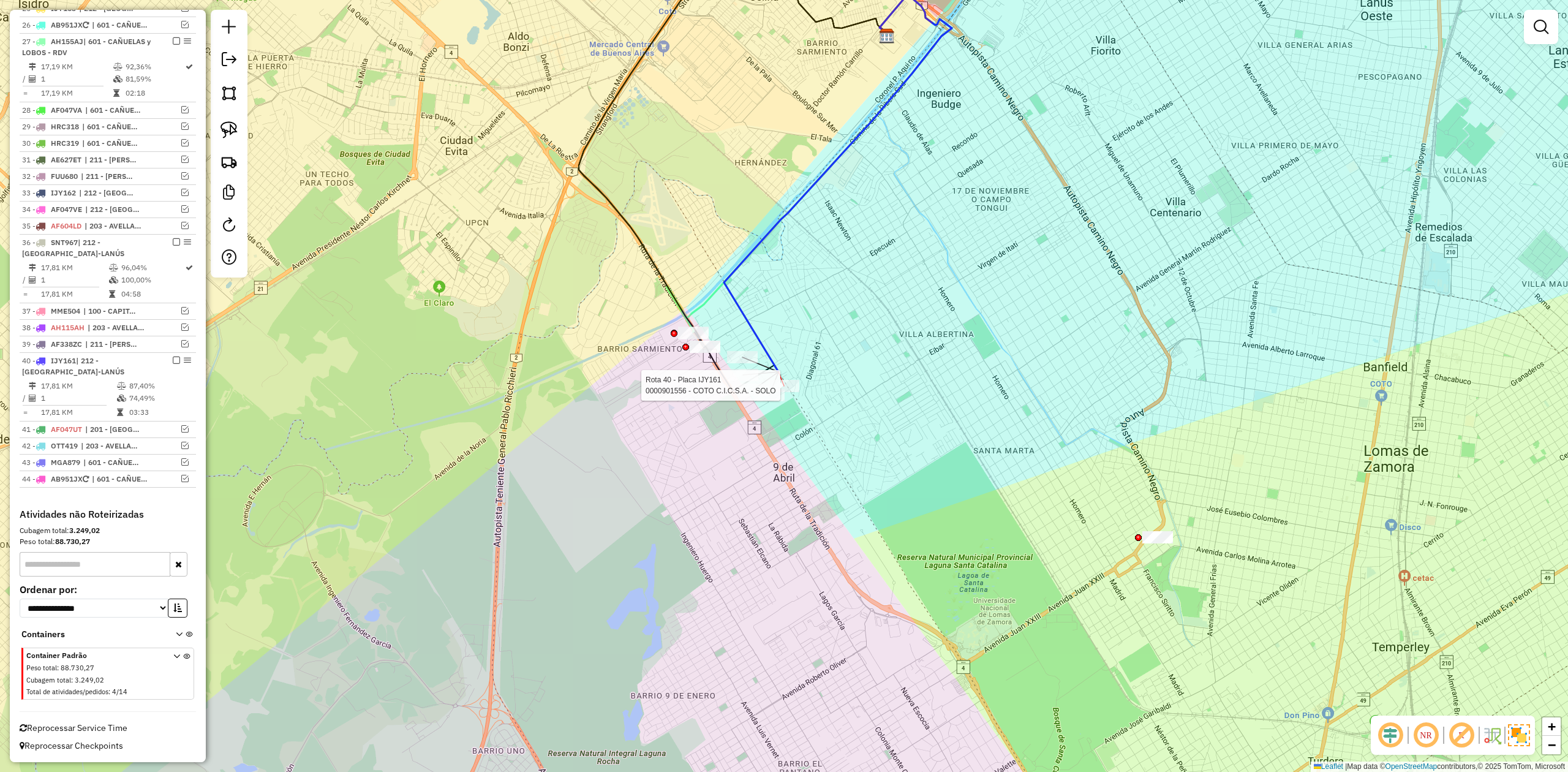
select select "**********"
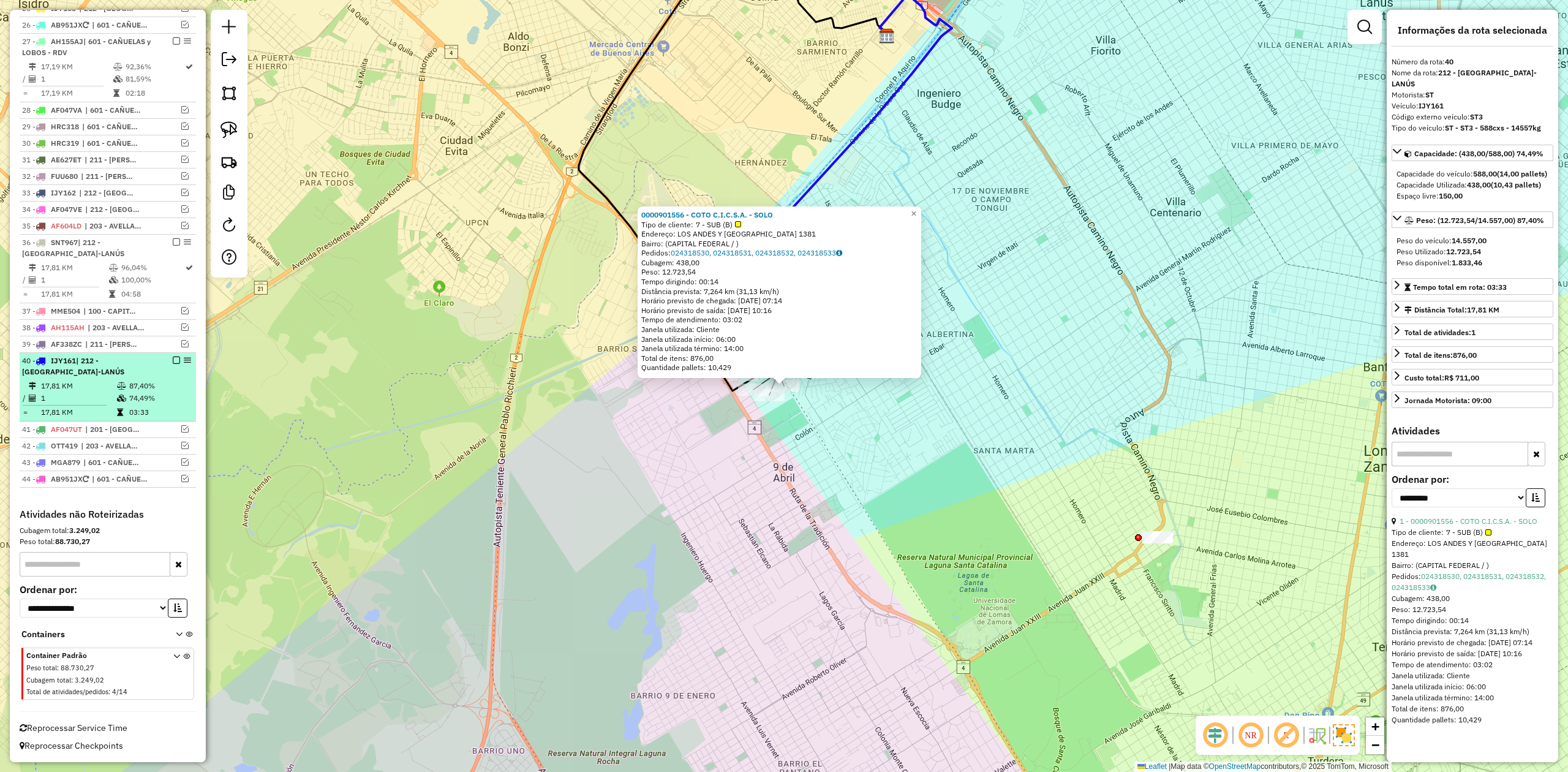
drag, startPoint x: 172, startPoint y: 358, endPoint x: 293, endPoint y: 394, distance: 126.2
click at [172, 358] on em at bounding box center [176, 360] width 8 height 8
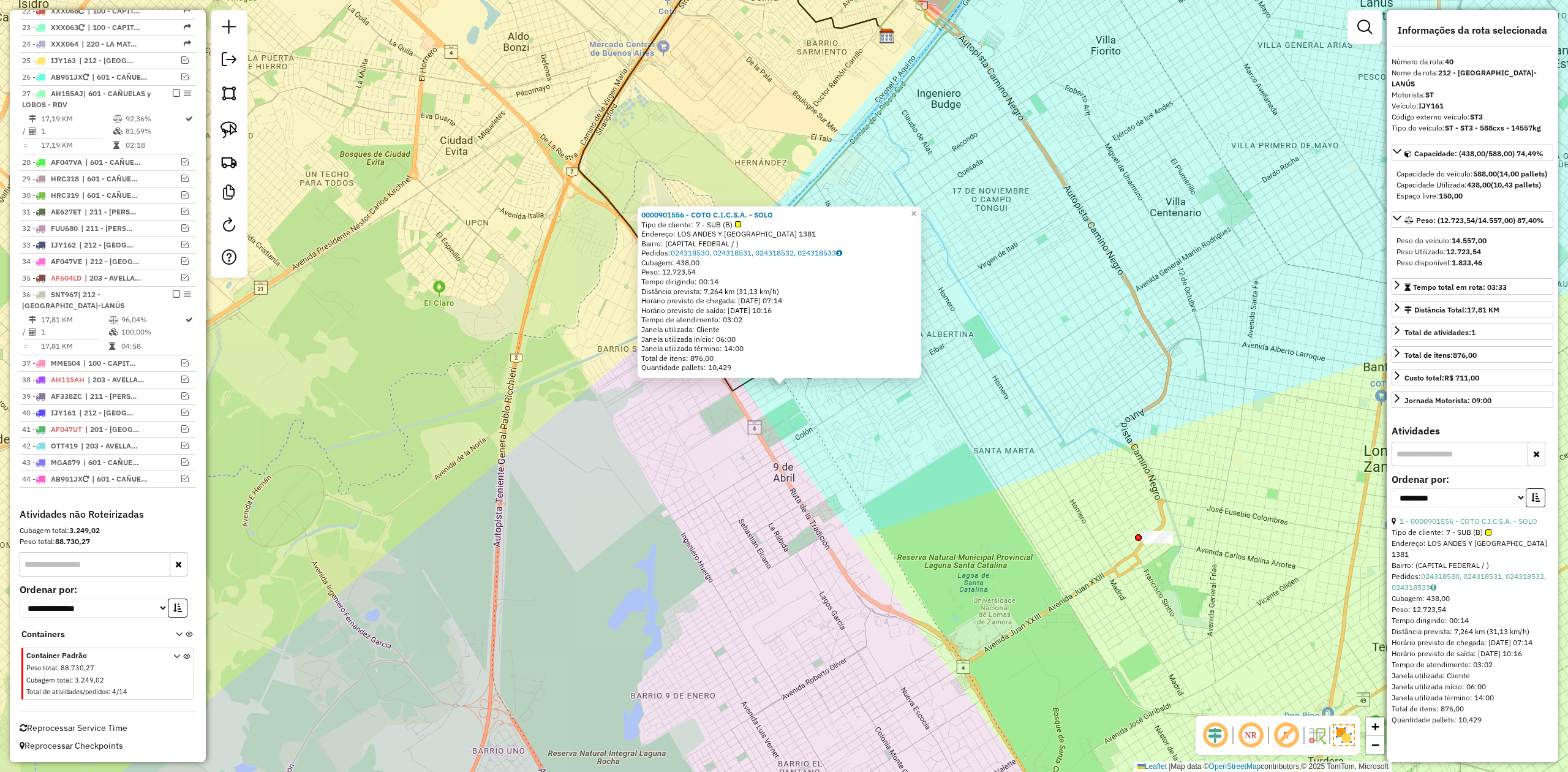
click at [817, 462] on div "0000901556 - COTO C.I.C.S.A. - SOLO Tipo de cliente: 7 - SUB (B) Endereço: [GEO…" at bounding box center [784, 386] width 1568 height 772
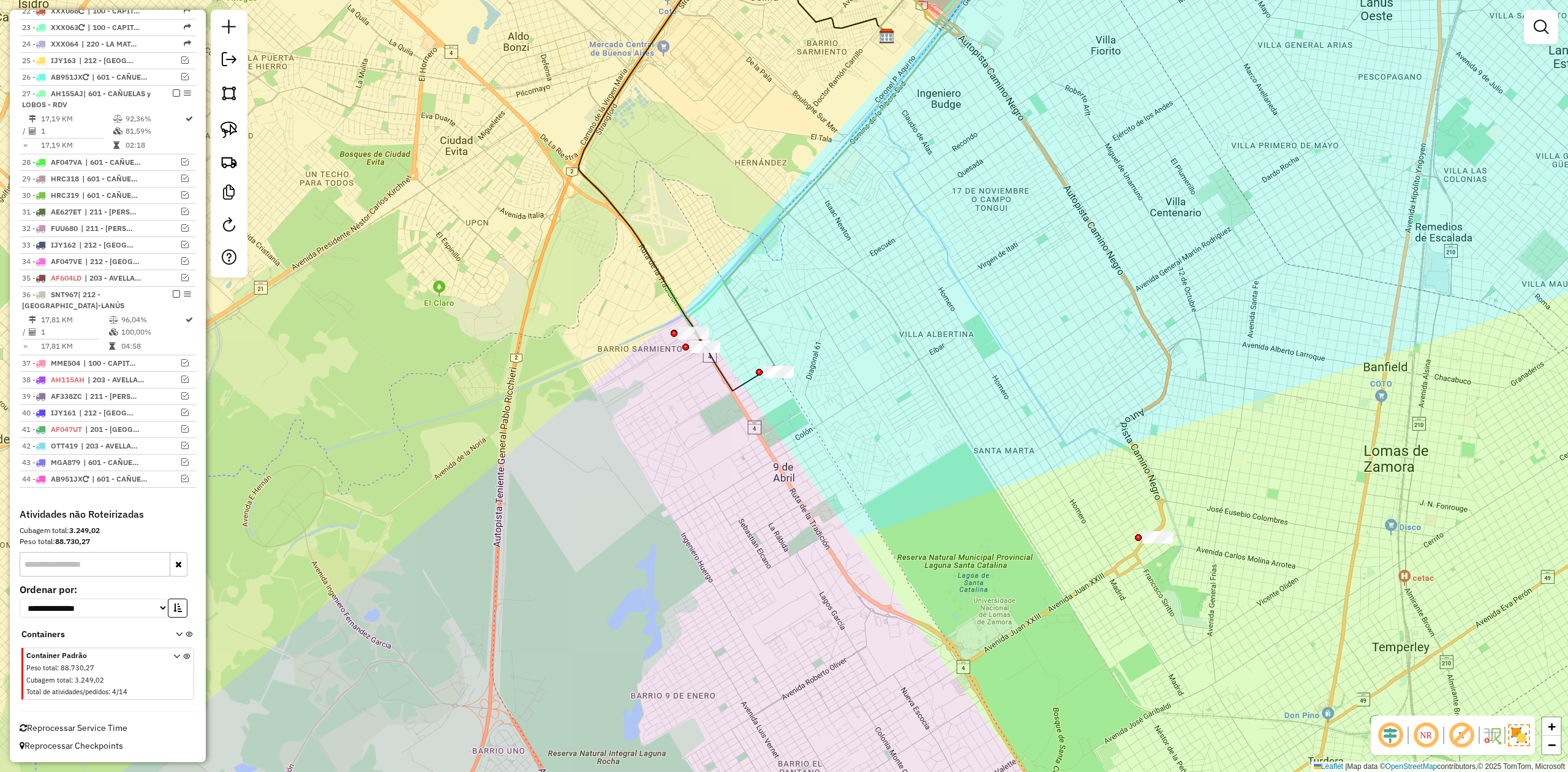
click at [797, 397] on div "0000901556 - COTO C.I.C.S.A. - SOLO Tipo de cliente: 7 - SUB (B) Endereço: [GEO…" at bounding box center [784, 386] width 1568 height 772
click at [806, 369] on div at bounding box center [804, 364] width 31 height 12
select select "**********"
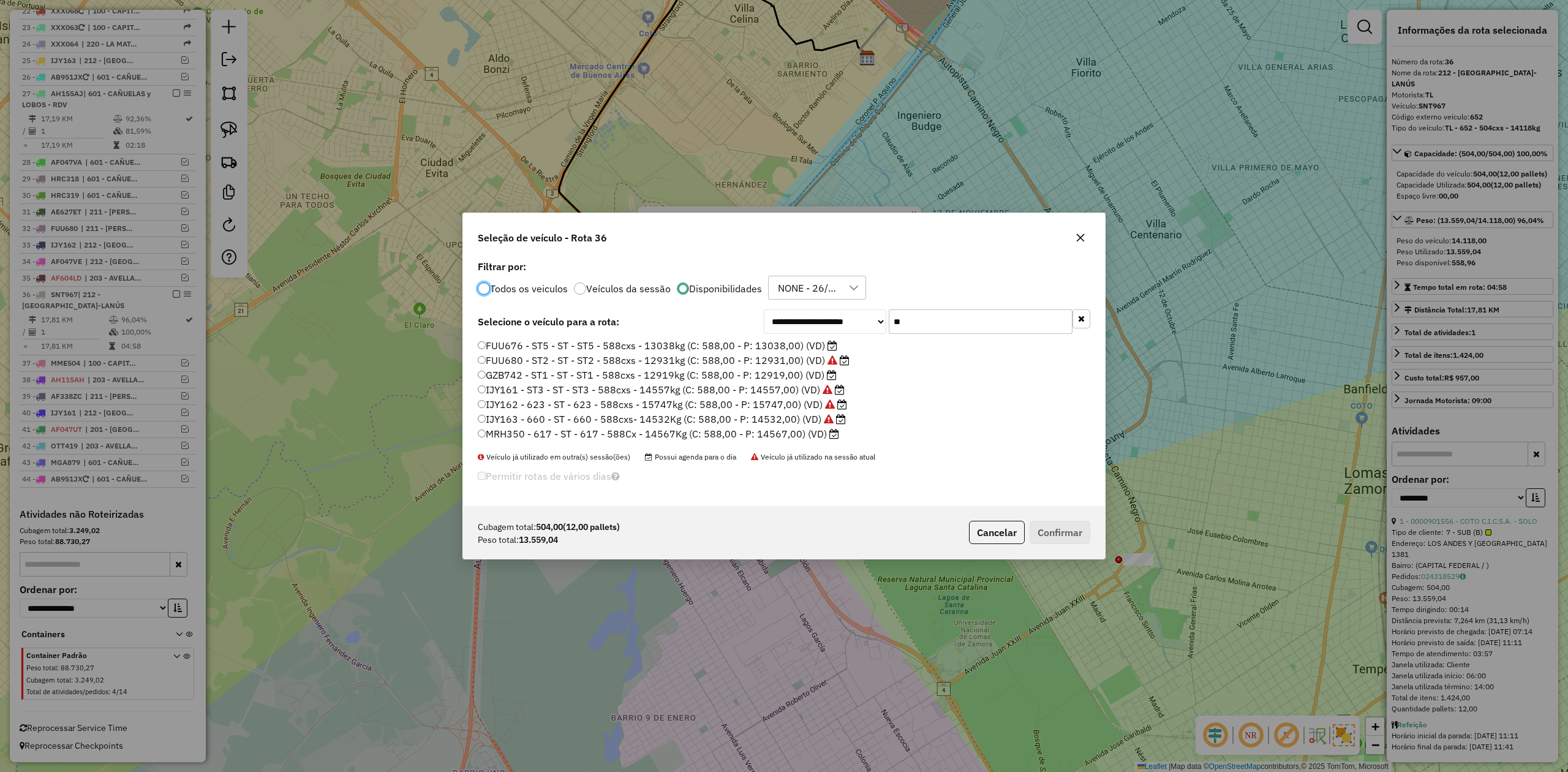
scroll to position [6, 4]
drag, startPoint x: 914, startPoint y: 323, endPoint x: 868, endPoint y: 309, distance: 48.1
click at [868, 310] on div "**********" at bounding box center [927, 322] width 326 height 25
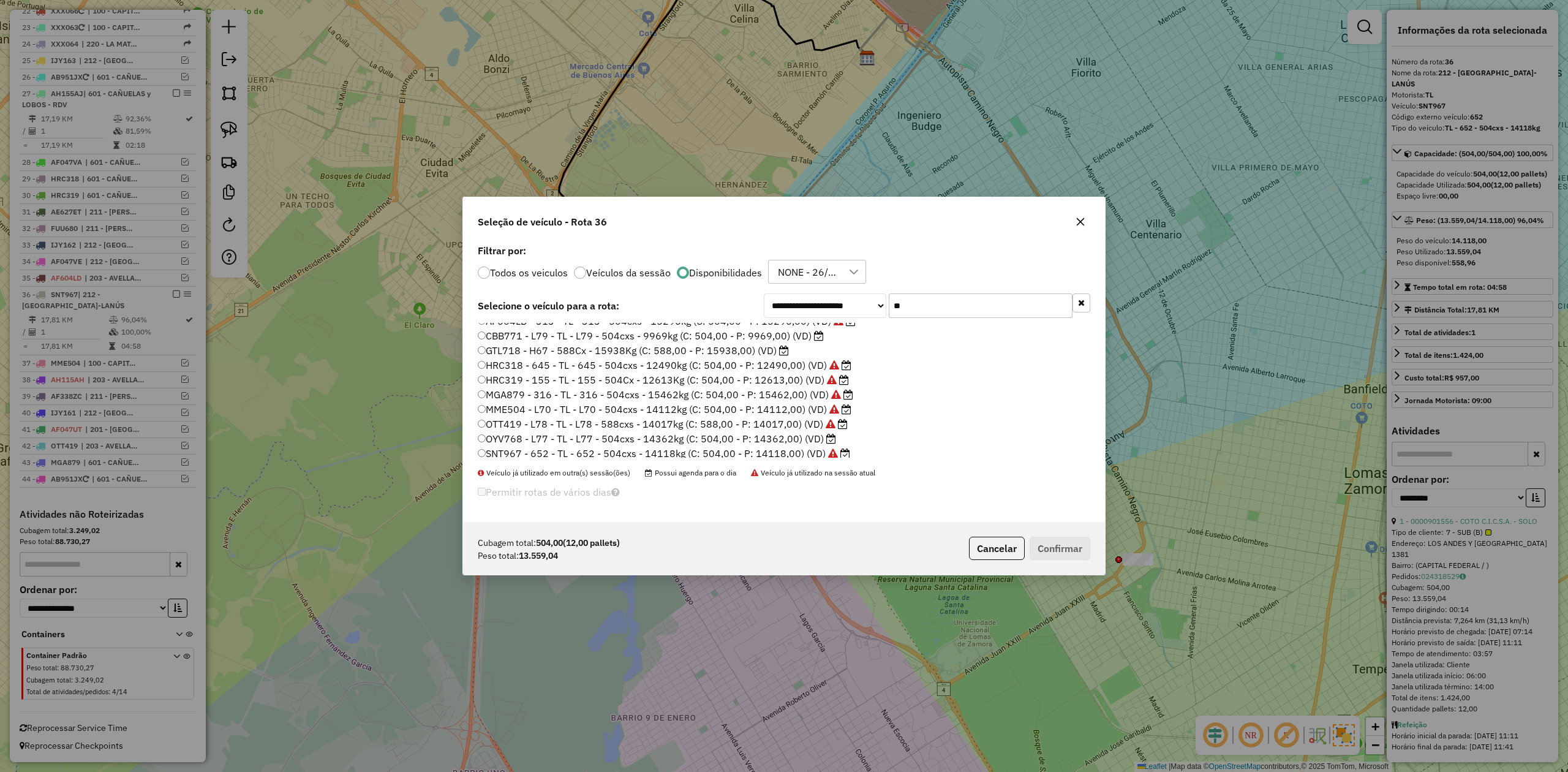
scroll to position [12, 0]
type input "**"
drag, startPoint x: 808, startPoint y: 433, endPoint x: 888, endPoint y: 475, distance: 90.4
click at [808, 433] on label "OYV768 - L77 - TL - L77 - 504cxs - 14362kg (C: 504,00 - P: 14362,00) (VD)" at bounding box center [657, 434] width 358 height 15
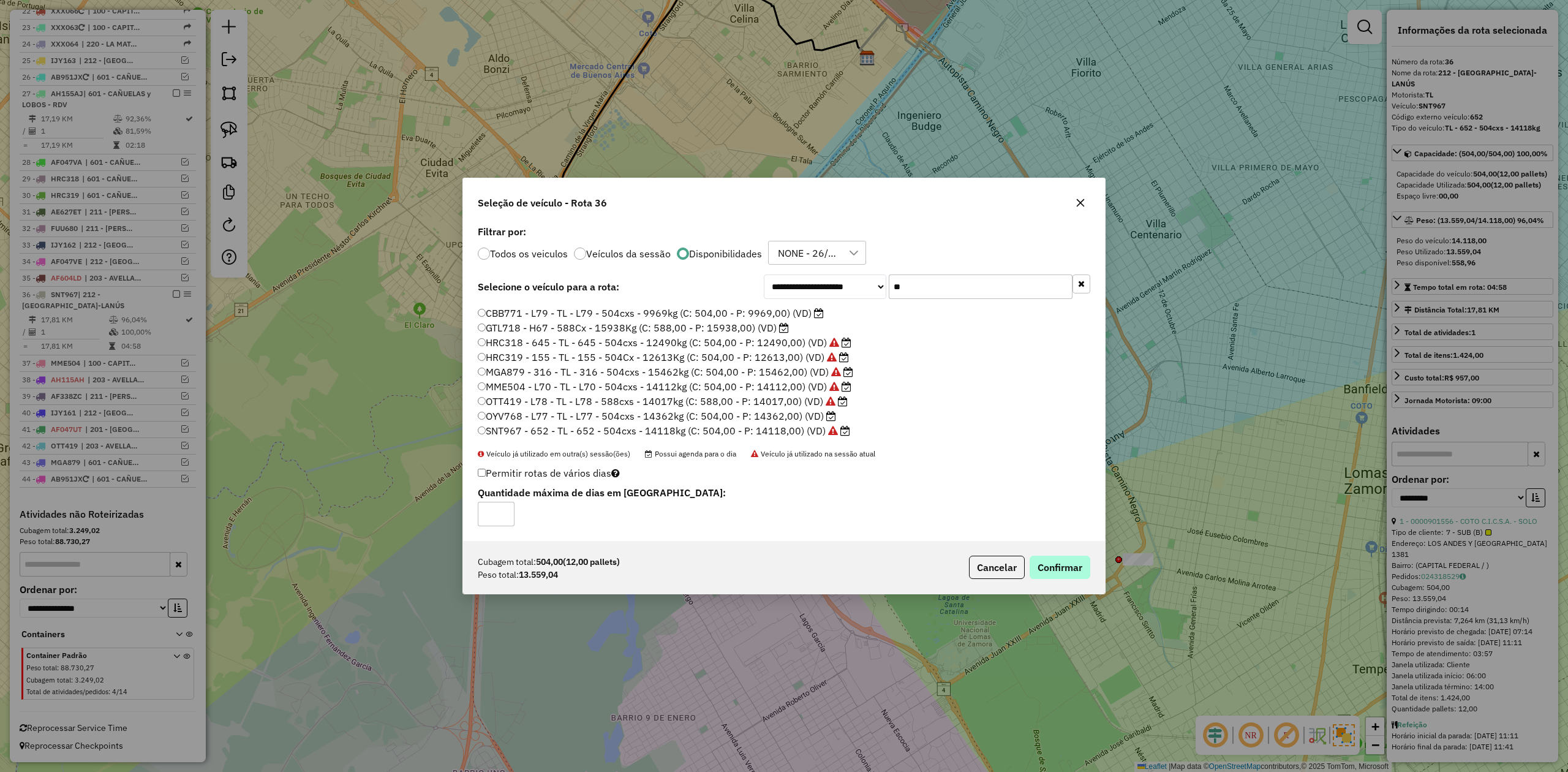
click at [1041, 556] on div "Cubagem total: 504,00 (12,00 pallets) Peso total: 13.559,04 Cancelar Confirmar" at bounding box center [784, 567] width 642 height 52
click at [1050, 564] on button "Confirmar" at bounding box center [1060, 567] width 61 height 23
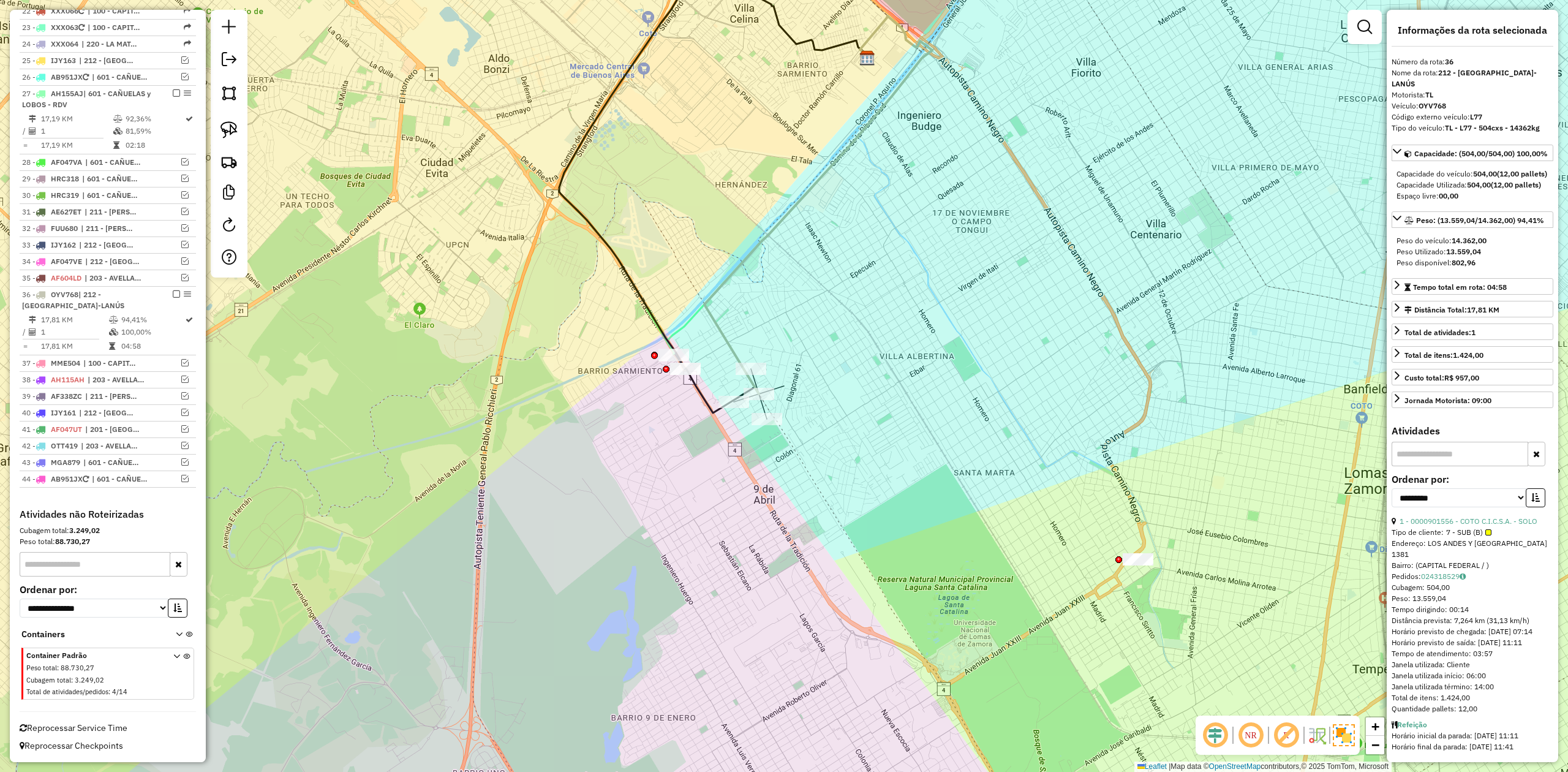
click at [787, 417] on div "0000901556 - COTO C.I.C.S.A. - SOLO Tipo de cliente: 7 - SUB (B) Endereço: [GEO…" at bounding box center [784, 386] width 1568 height 772
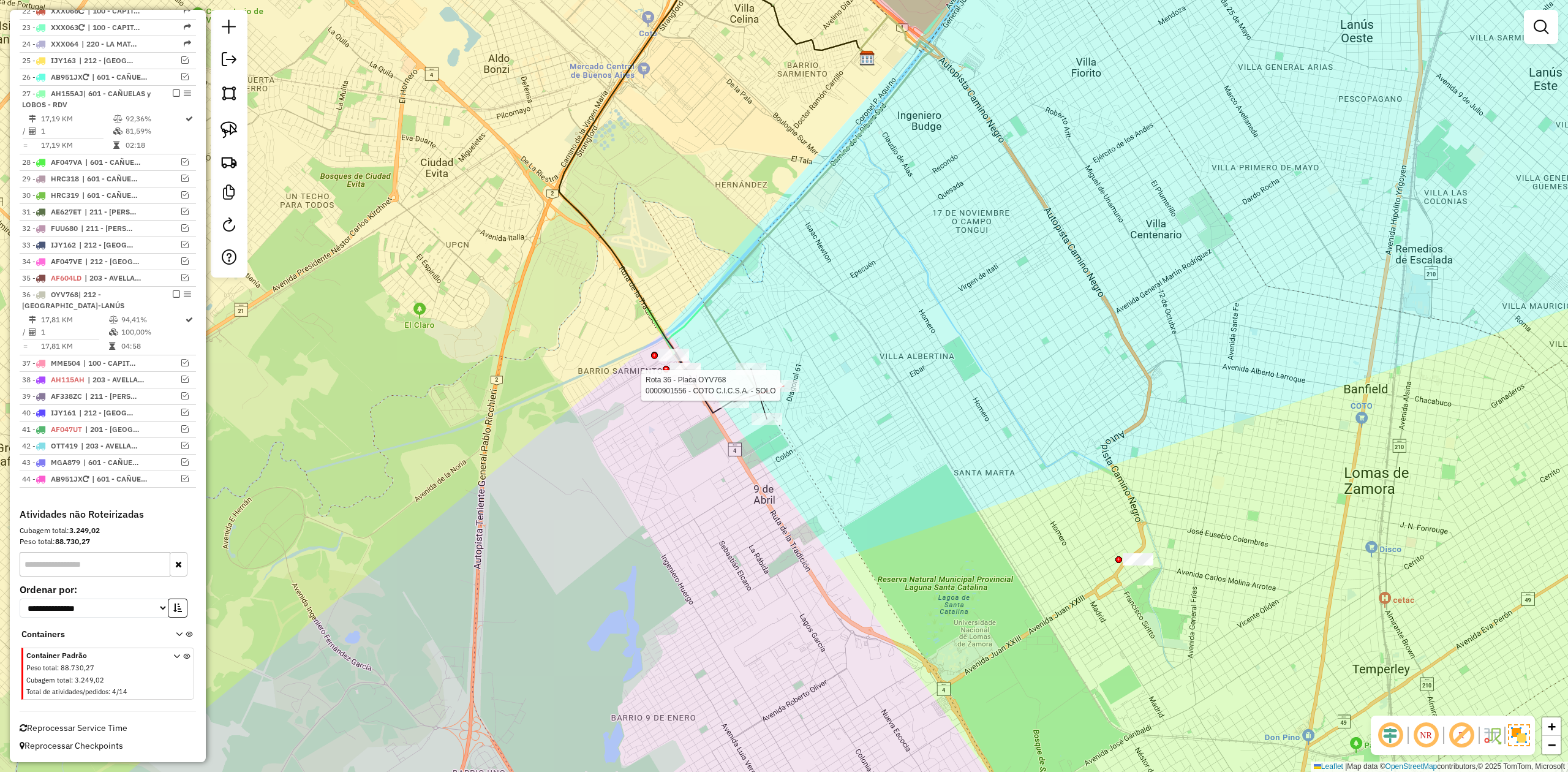
select select "**********"
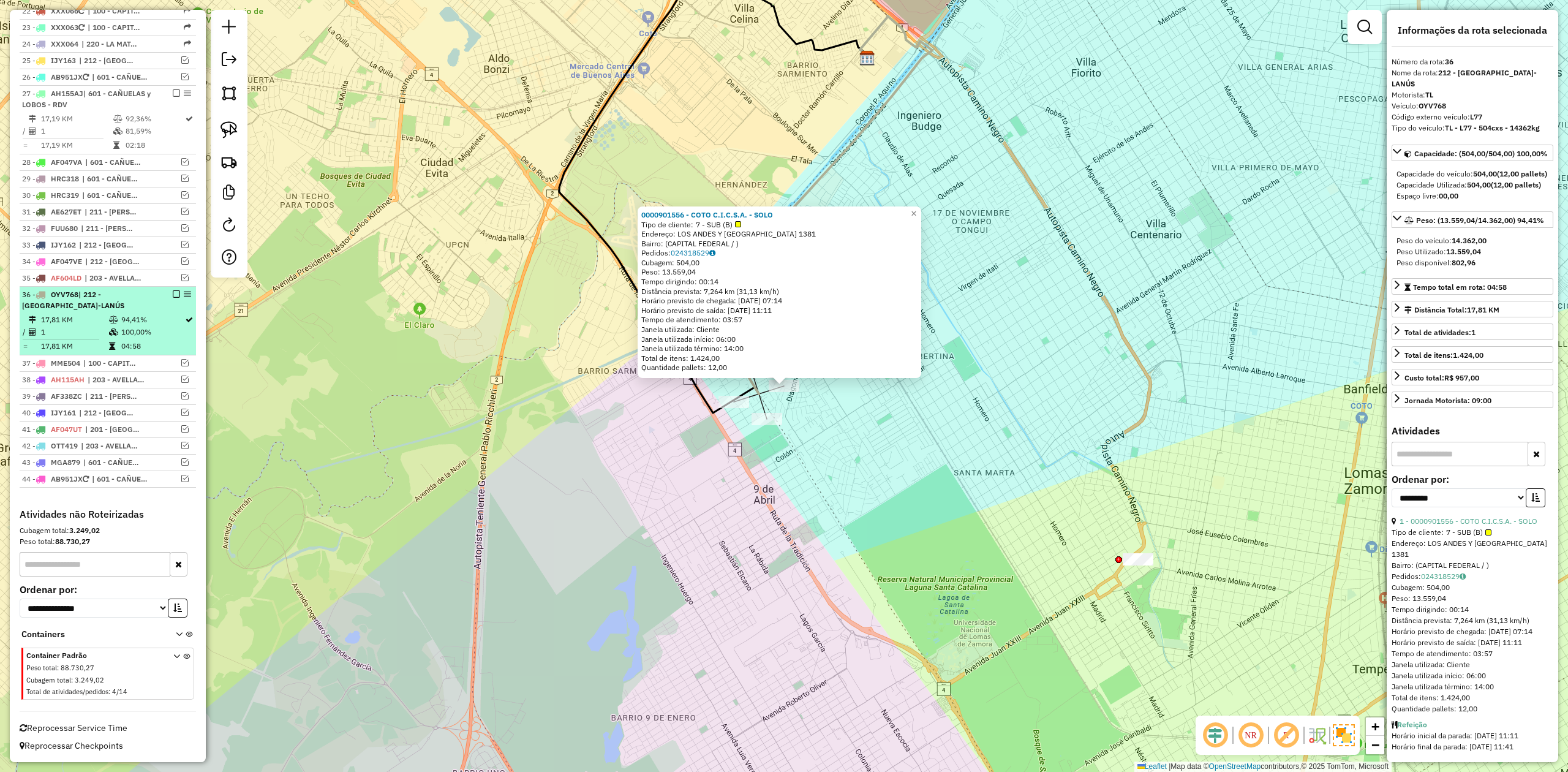
click at [172, 290] on em at bounding box center [176, 294] width 8 height 8
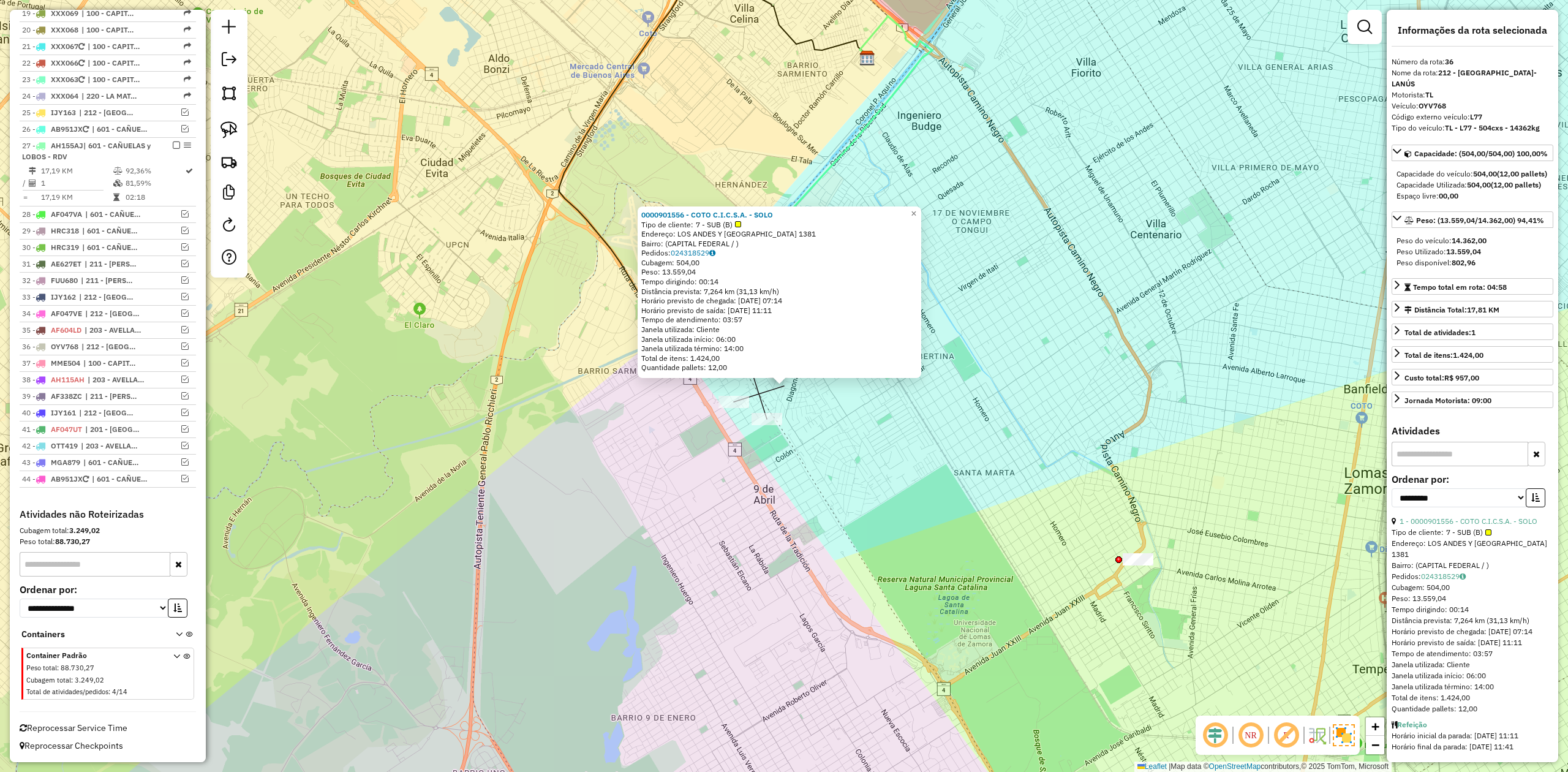
scroll to position [782, 0]
click at [773, 429] on div "0000901556 - COTO C.I.C.S.A. - SOLO Tipo de cliente: 7 - SUB (B) Endereço: [GEO…" at bounding box center [784, 386] width 1568 height 772
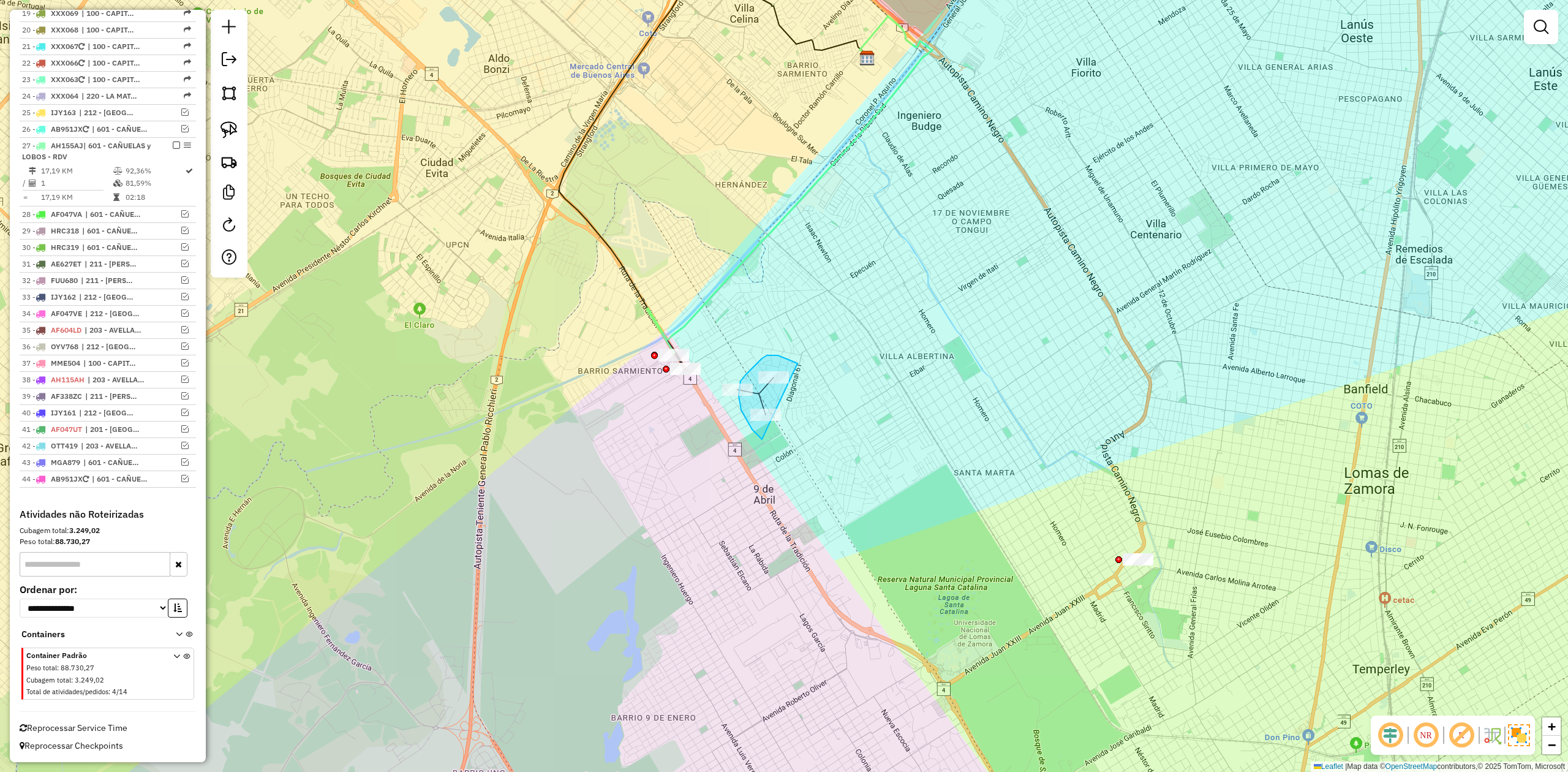
drag, startPoint x: 745, startPoint y: 375, endPoint x: 828, endPoint y: 433, distance: 101.3
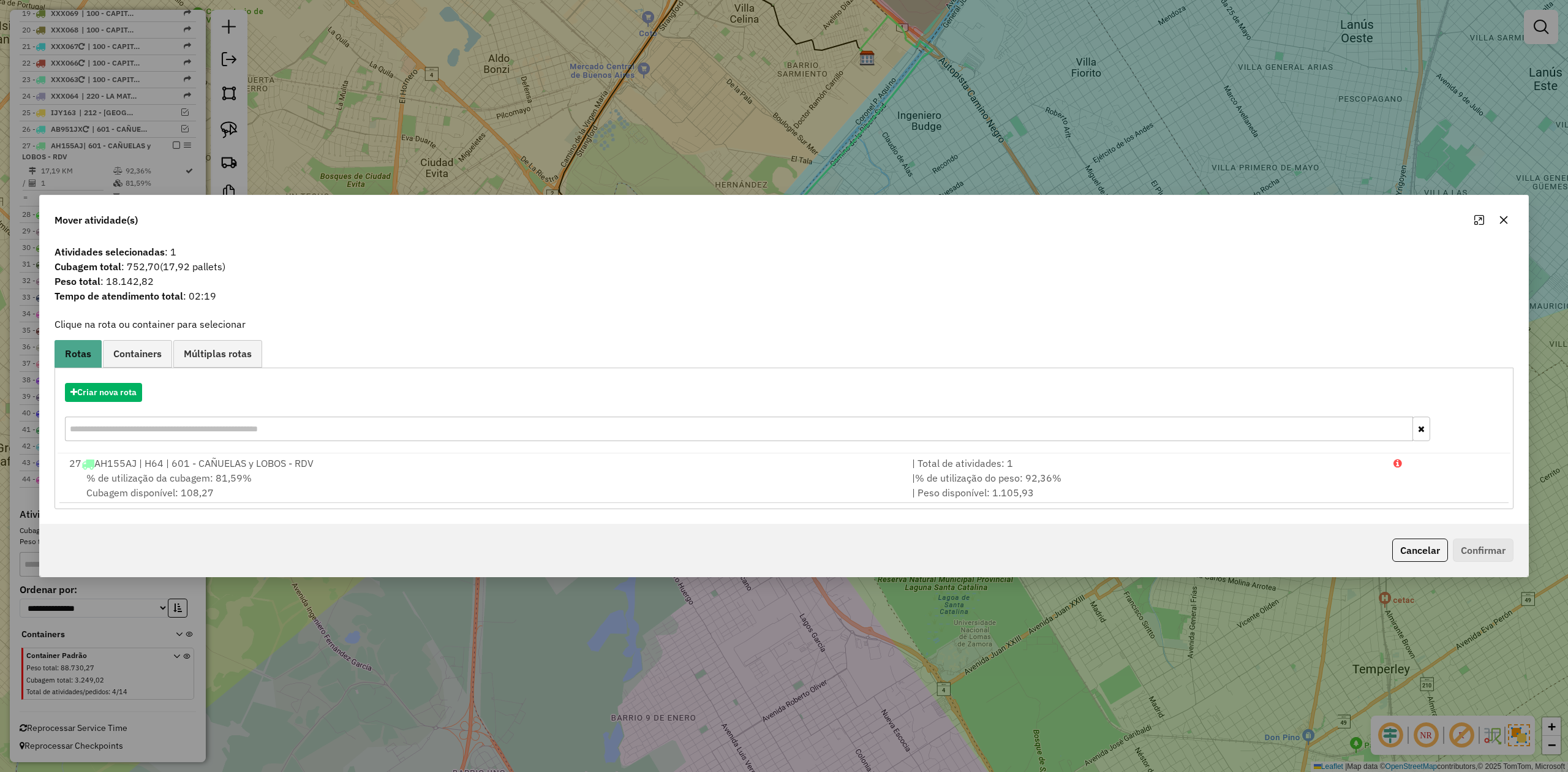
click at [1508, 216] on button "button" at bounding box center [1503, 219] width 19 height 19
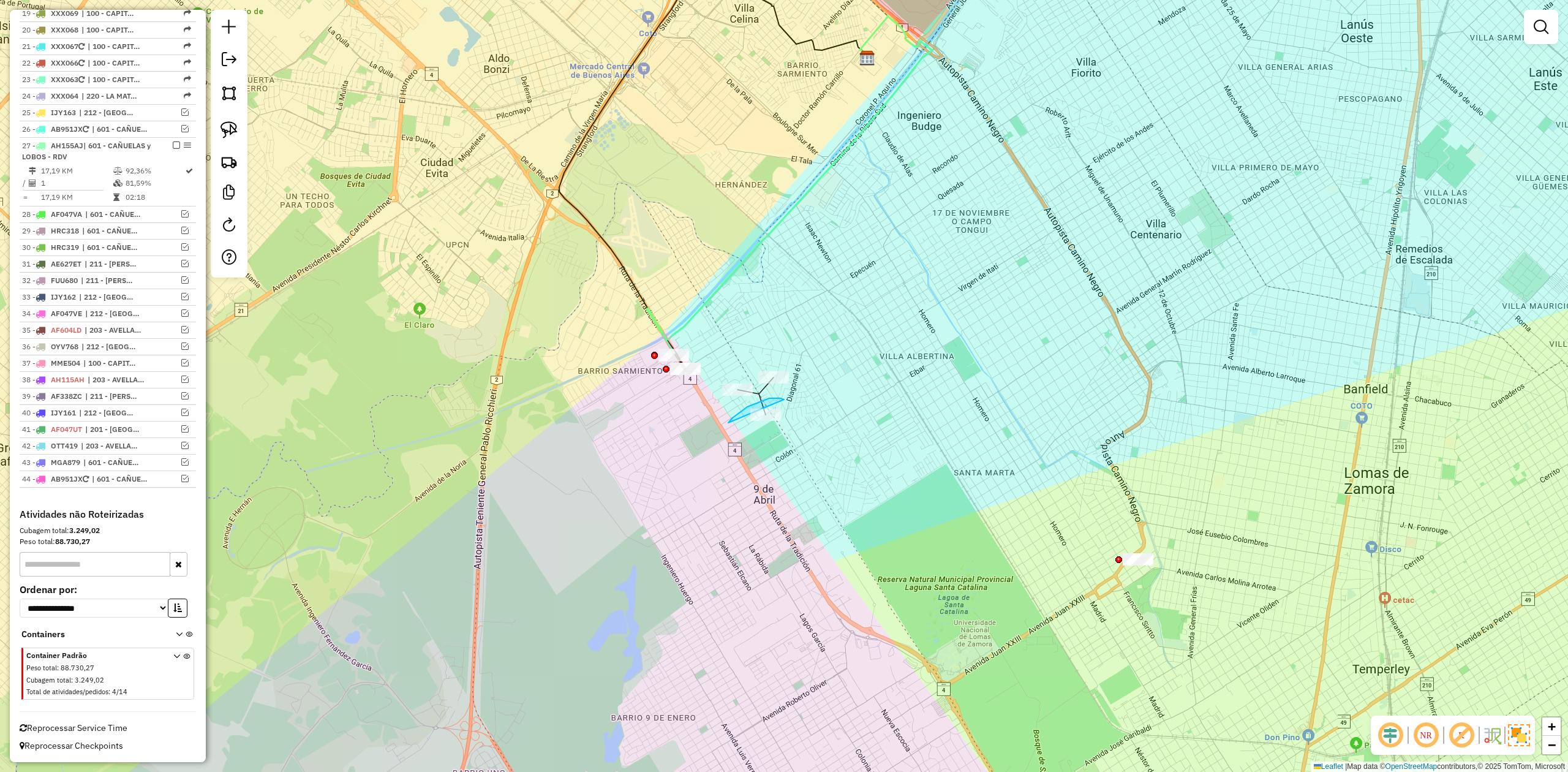
drag, startPoint x: 781, startPoint y: 398, endPoint x: 848, endPoint y: 442, distance: 80.2
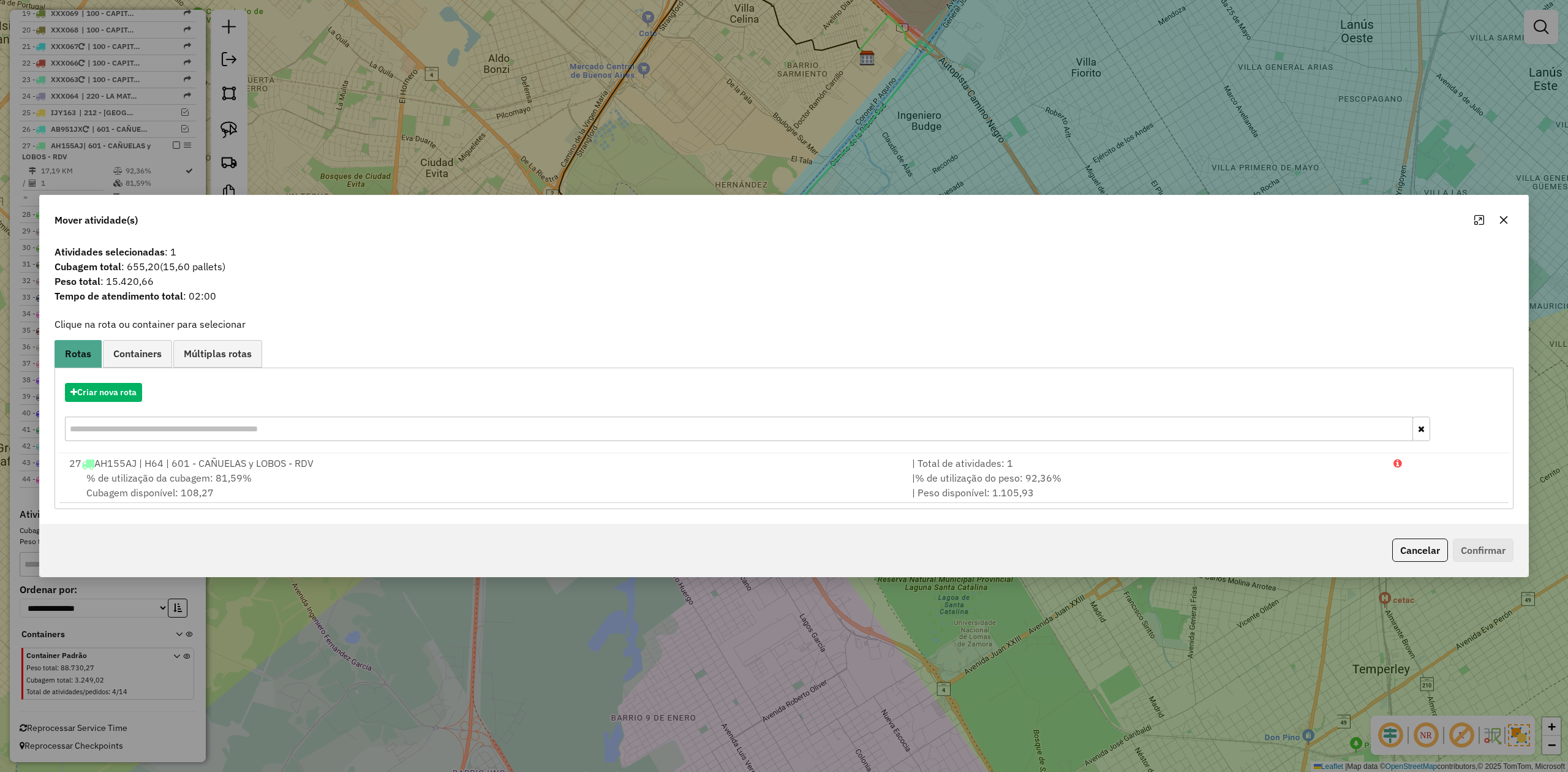
click at [1506, 217] on icon "button" at bounding box center [1503, 219] width 10 height 10
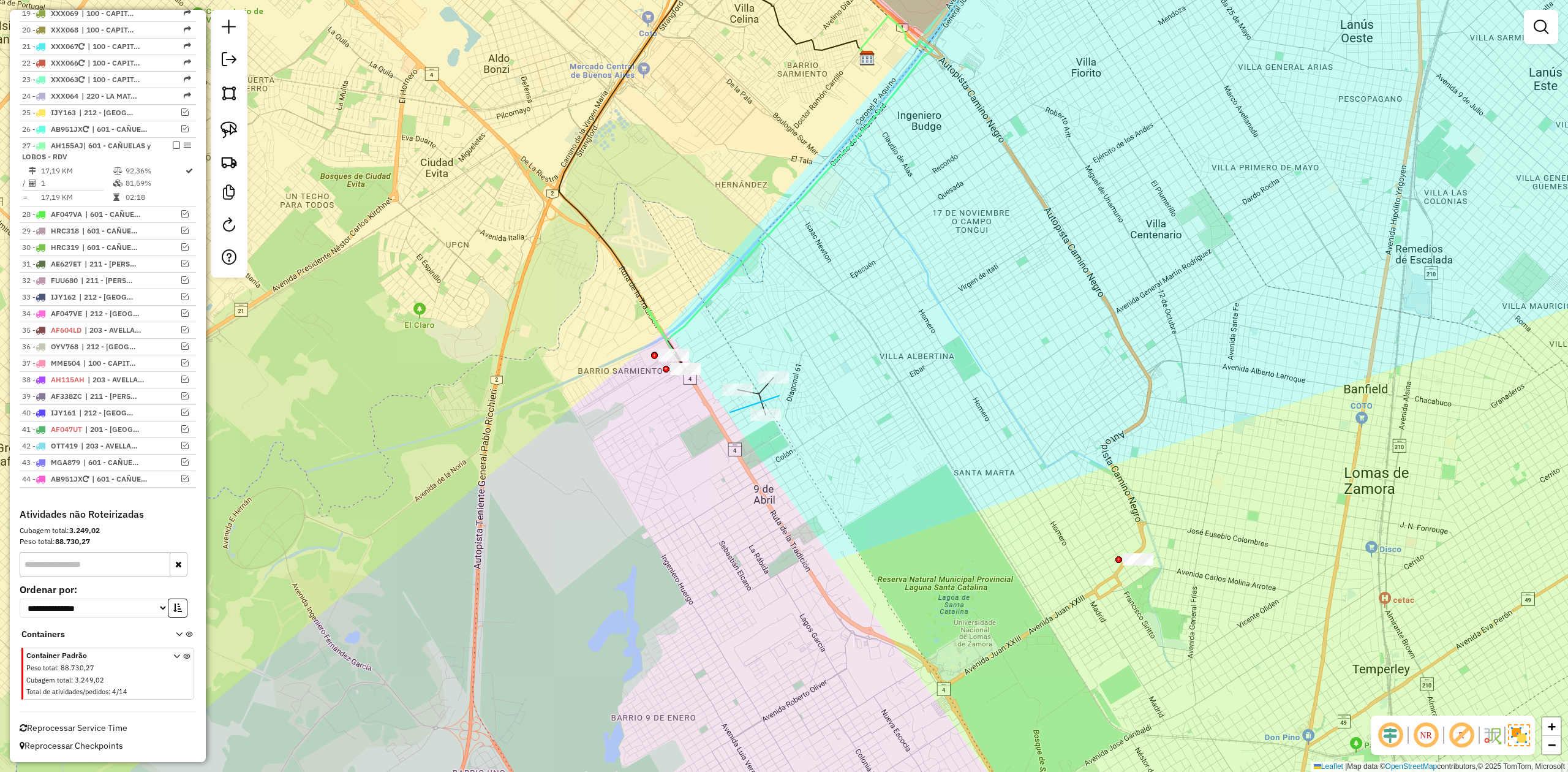
drag, startPoint x: 779, startPoint y: 396, endPoint x: 802, endPoint y: 371, distance: 34.0
drag, startPoint x: 799, startPoint y: 361, endPoint x: 754, endPoint y: 367, distance: 45.4
drag, startPoint x: 721, startPoint y: 406, endPoint x: 748, endPoint y: 366, distance: 48.3
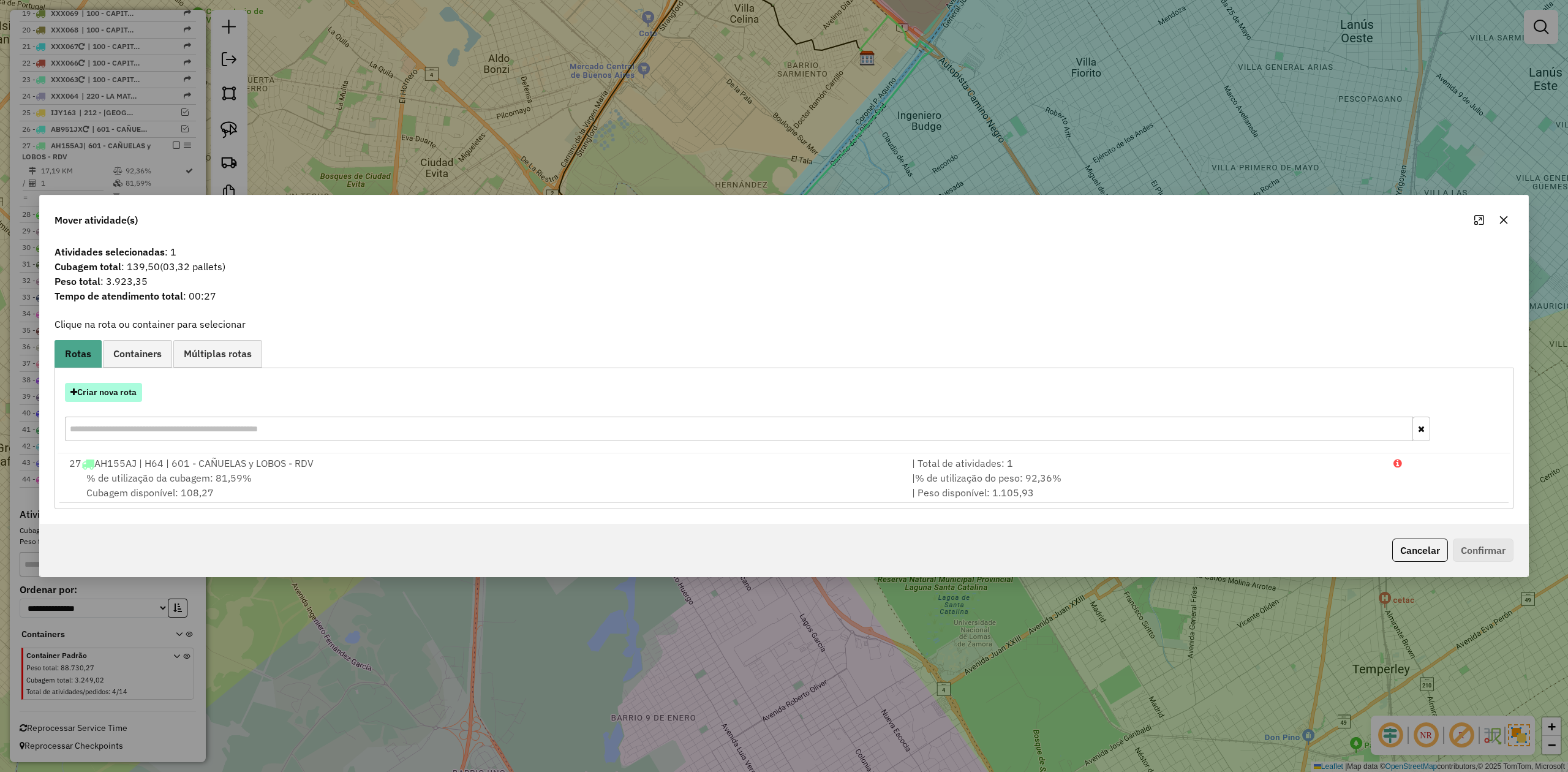
click at [123, 383] on button "Criar nova rota" at bounding box center [103, 392] width 77 height 19
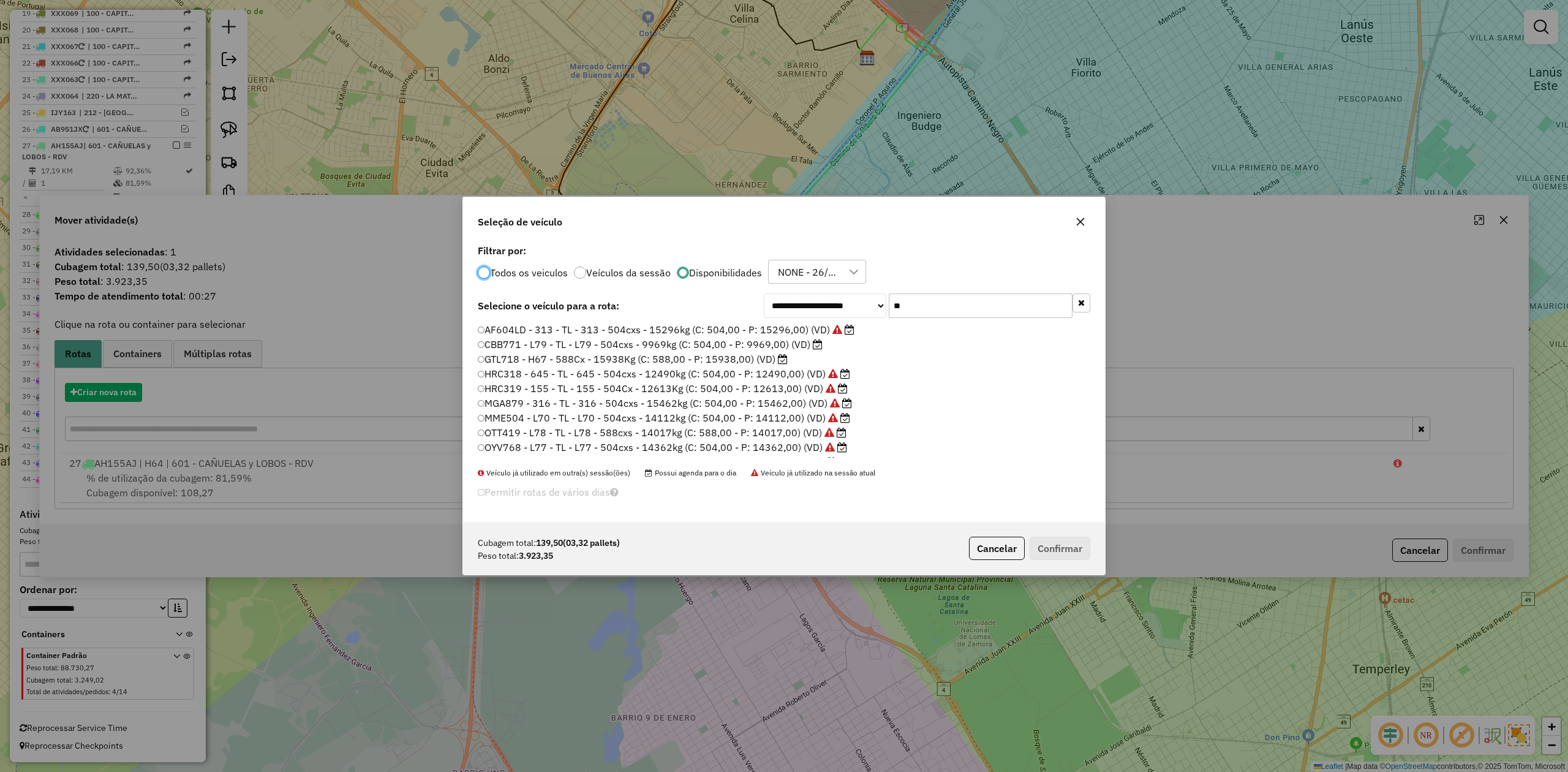
scroll to position [6, 4]
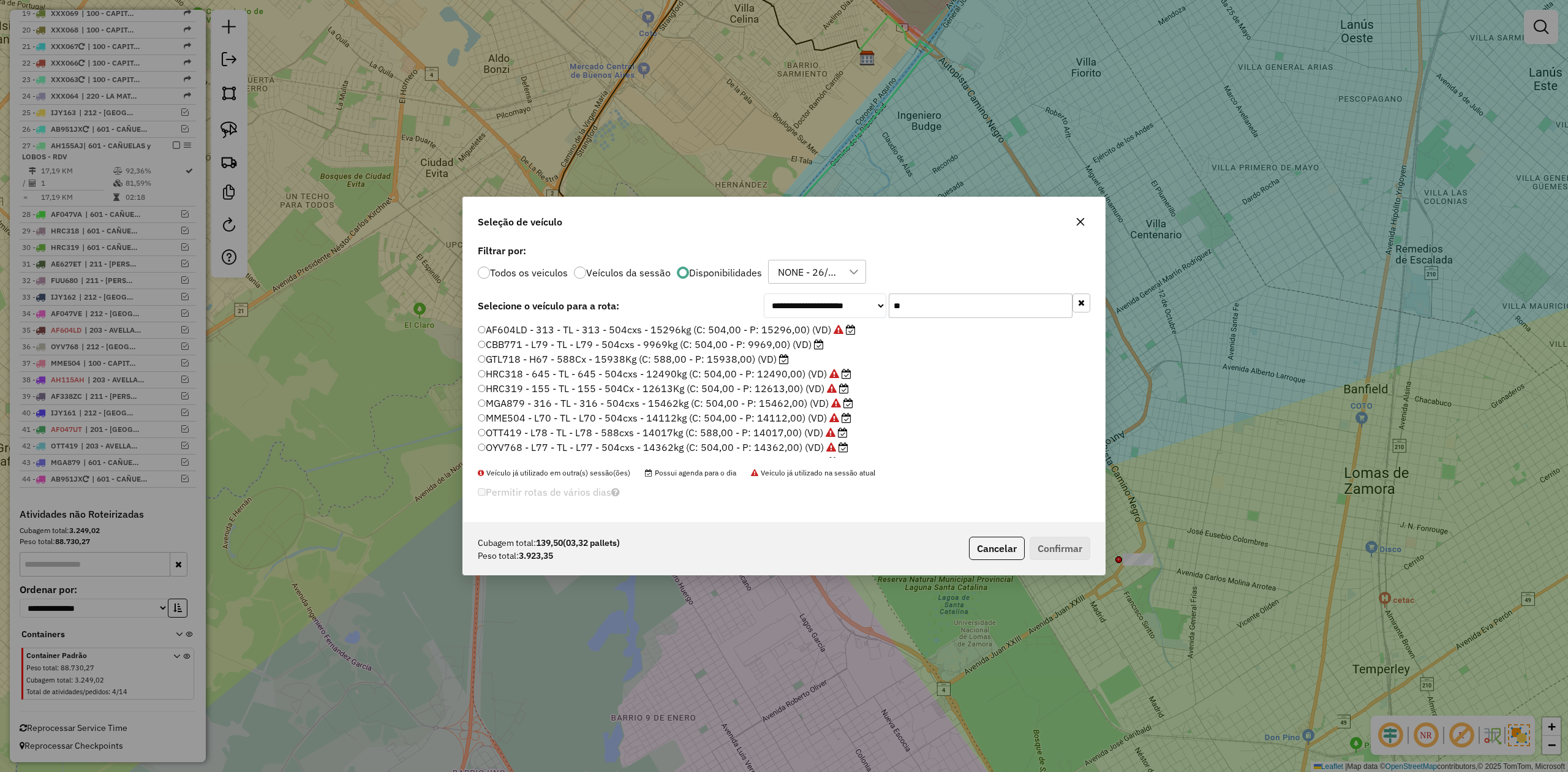
drag, startPoint x: 922, startPoint y: 312, endPoint x: 859, endPoint y: 300, distance: 64.1
click at [859, 300] on div "**********" at bounding box center [927, 306] width 326 height 25
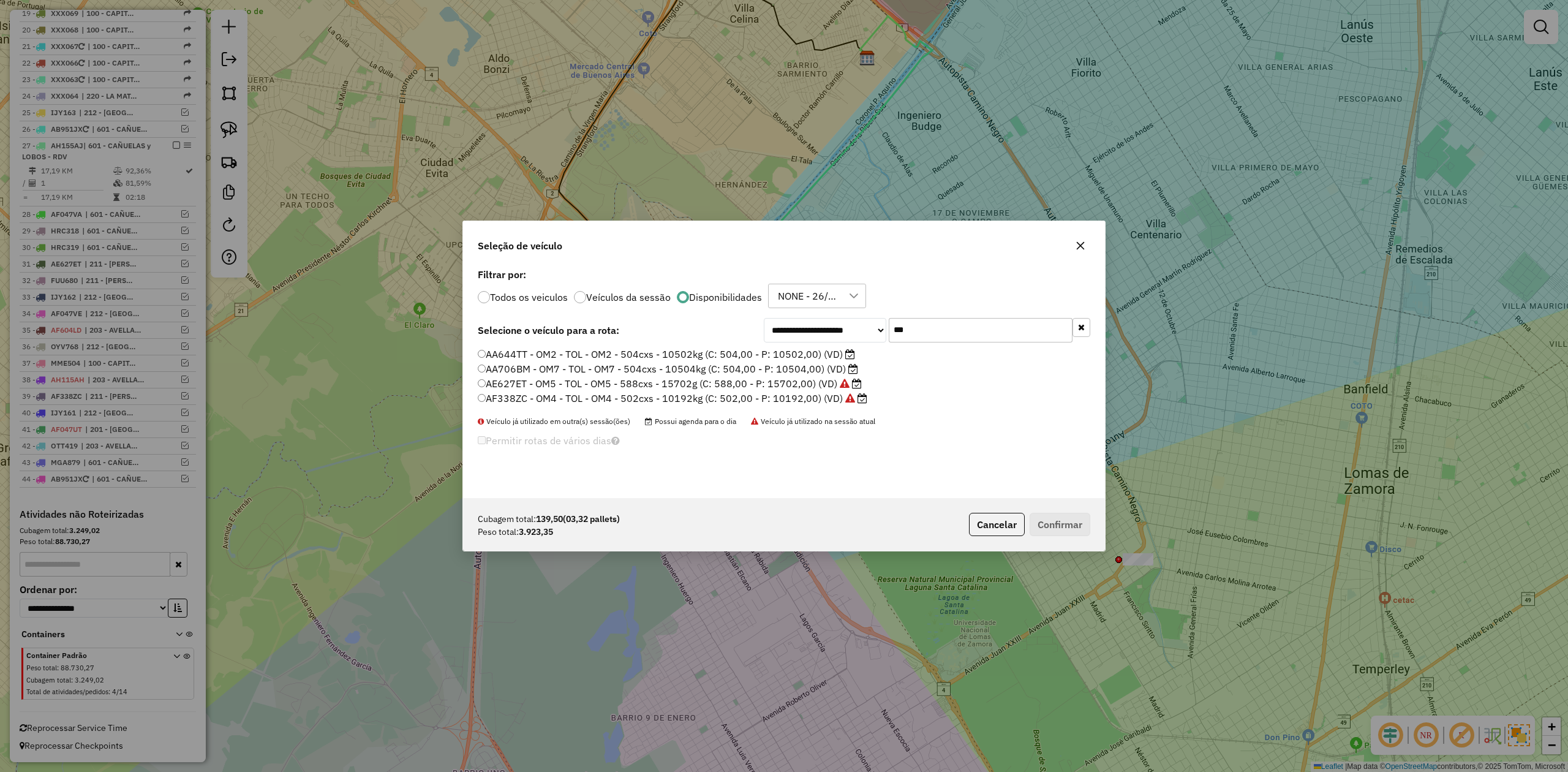
type input "***"
click at [816, 370] on label "AA706BM - OM7 - TOL - OM7 - 504cxs - 10504kg (C: 504,00 - P: 10504,00) (VD)" at bounding box center [668, 368] width 380 height 15
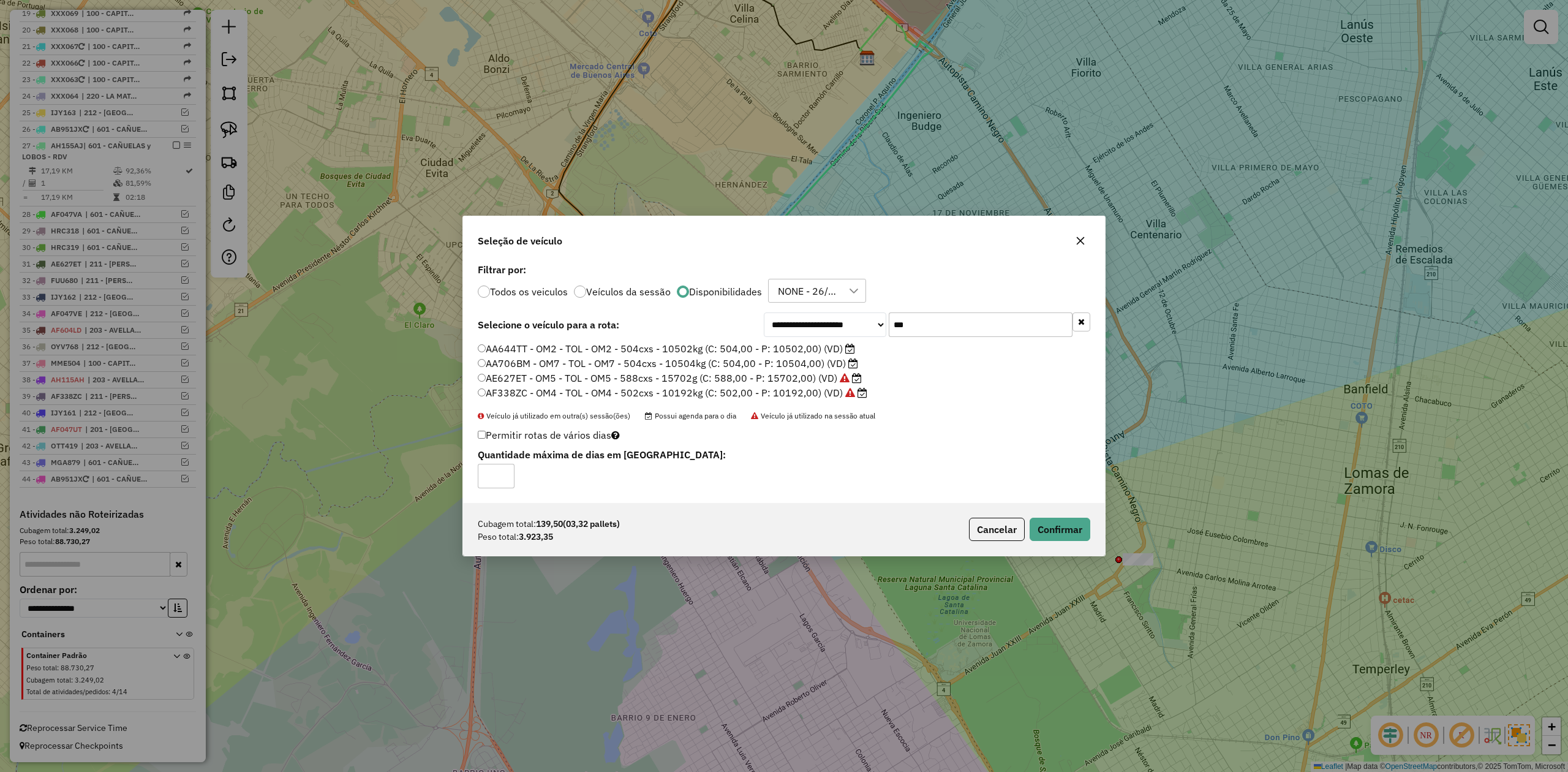
drag, startPoint x: 816, startPoint y: 353, endPoint x: 844, endPoint y: 360, distance: 28.9
click at [818, 353] on label "AA644TT - OM2 - TOL - OM2 - 504cxs - 10502kg (C: 504,00 - P: 10502,00) (VD)" at bounding box center [667, 348] width 377 height 15
click at [814, 356] on label "AA706BM - OM7 - TOL - OM7 - 504cxs - 10504kg (C: 504,00 - P: 10504,00) (VD)" at bounding box center [668, 363] width 380 height 15
click at [809, 346] on label "AA644TT - OM2 - TOL - OM2 - 504cxs - 10502kg (C: 504,00 - P: 10502,00) (VD)" at bounding box center [667, 348] width 377 height 15
click at [1059, 523] on button "Confirmar" at bounding box center [1060, 529] width 61 height 23
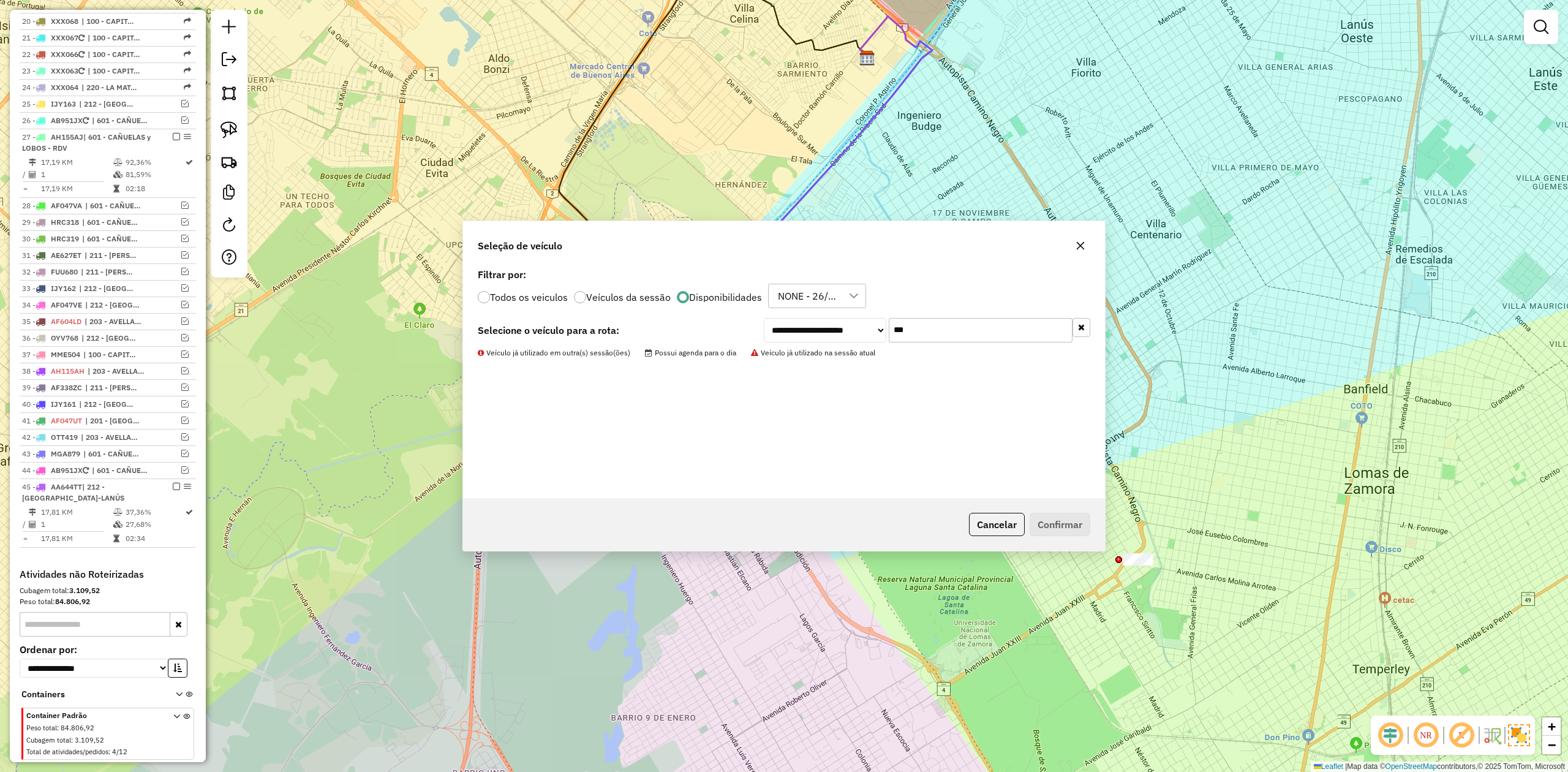
scroll to position [851, 0]
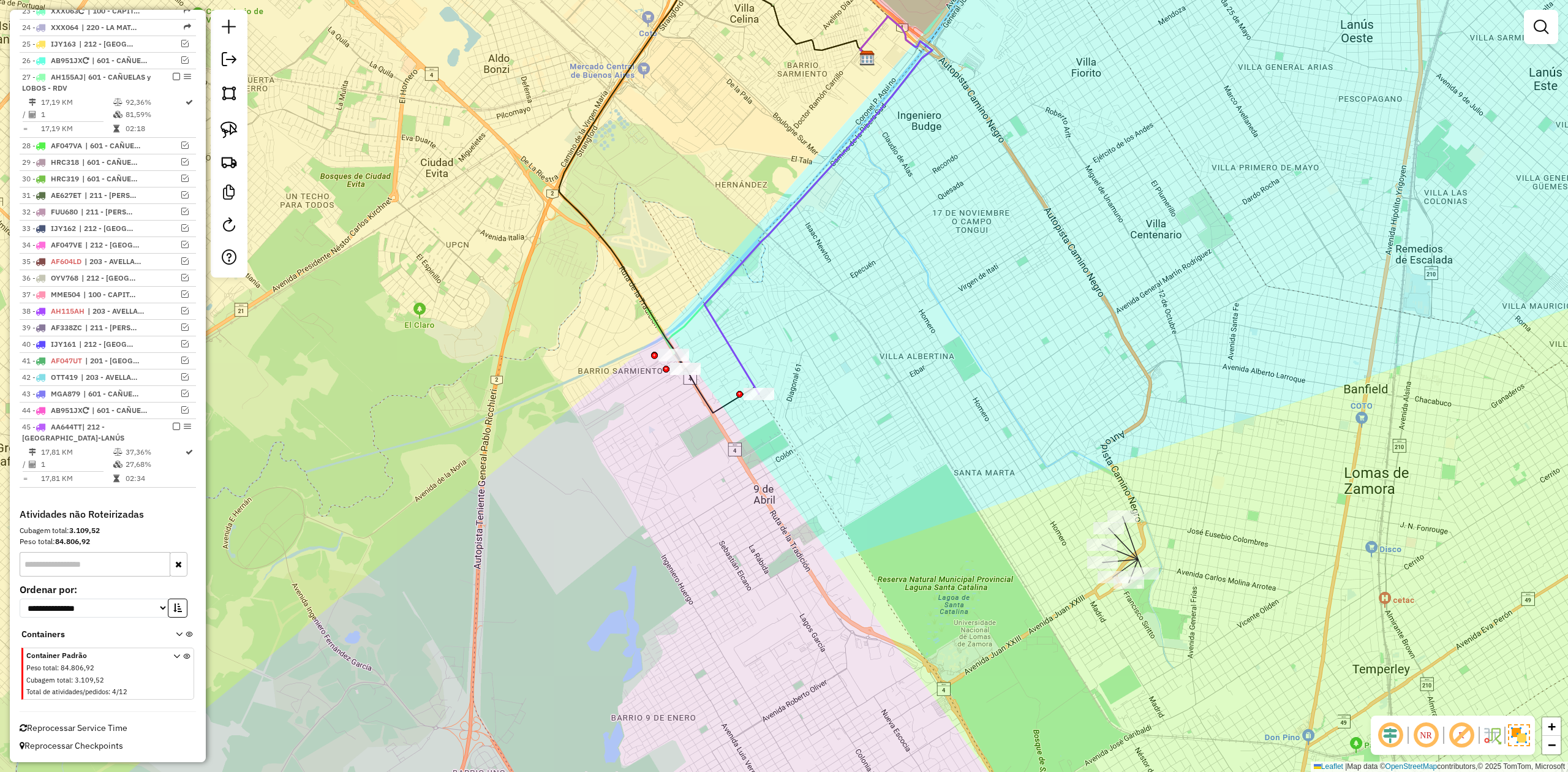
click at [971, 565] on div "Janela de atendimento Grade de atendimento Capacidade Transportadoras Veículos …" at bounding box center [784, 386] width 1568 height 772
drag, startPoint x: 851, startPoint y: 436, endPoint x: 793, endPoint y: 385, distance: 77.2
click at [814, 402] on div "Janela de atendimento Grade de atendimento Capacidade Transportadoras Veículos …" at bounding box center [784, 386] width 1568 height 772
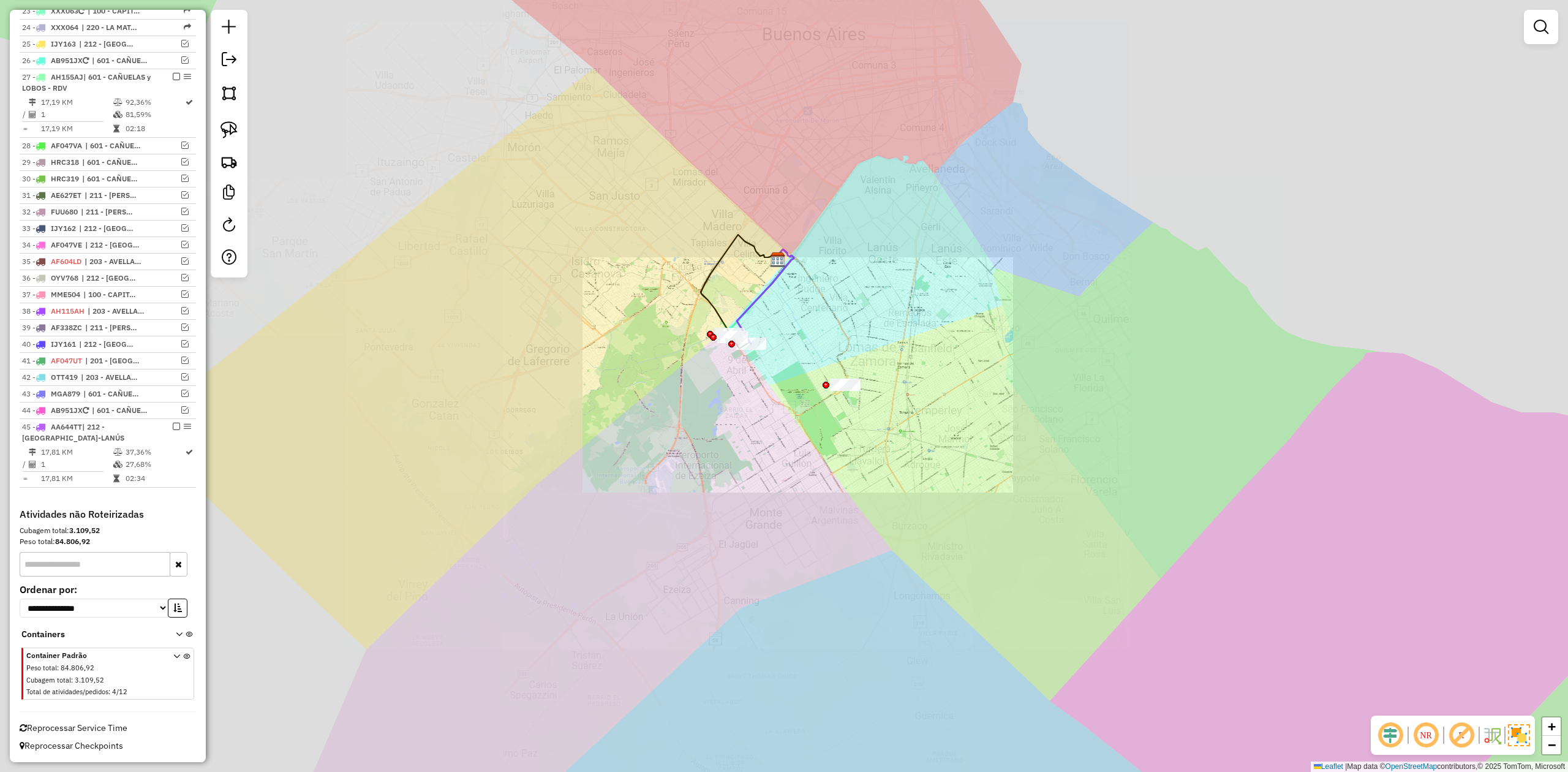
click at [845, 432] on div "Janela de atendimento Grade de atendimento Capacidade Transportadoras Veículos …" at bounding box center [784, 386] width 1568 height 772
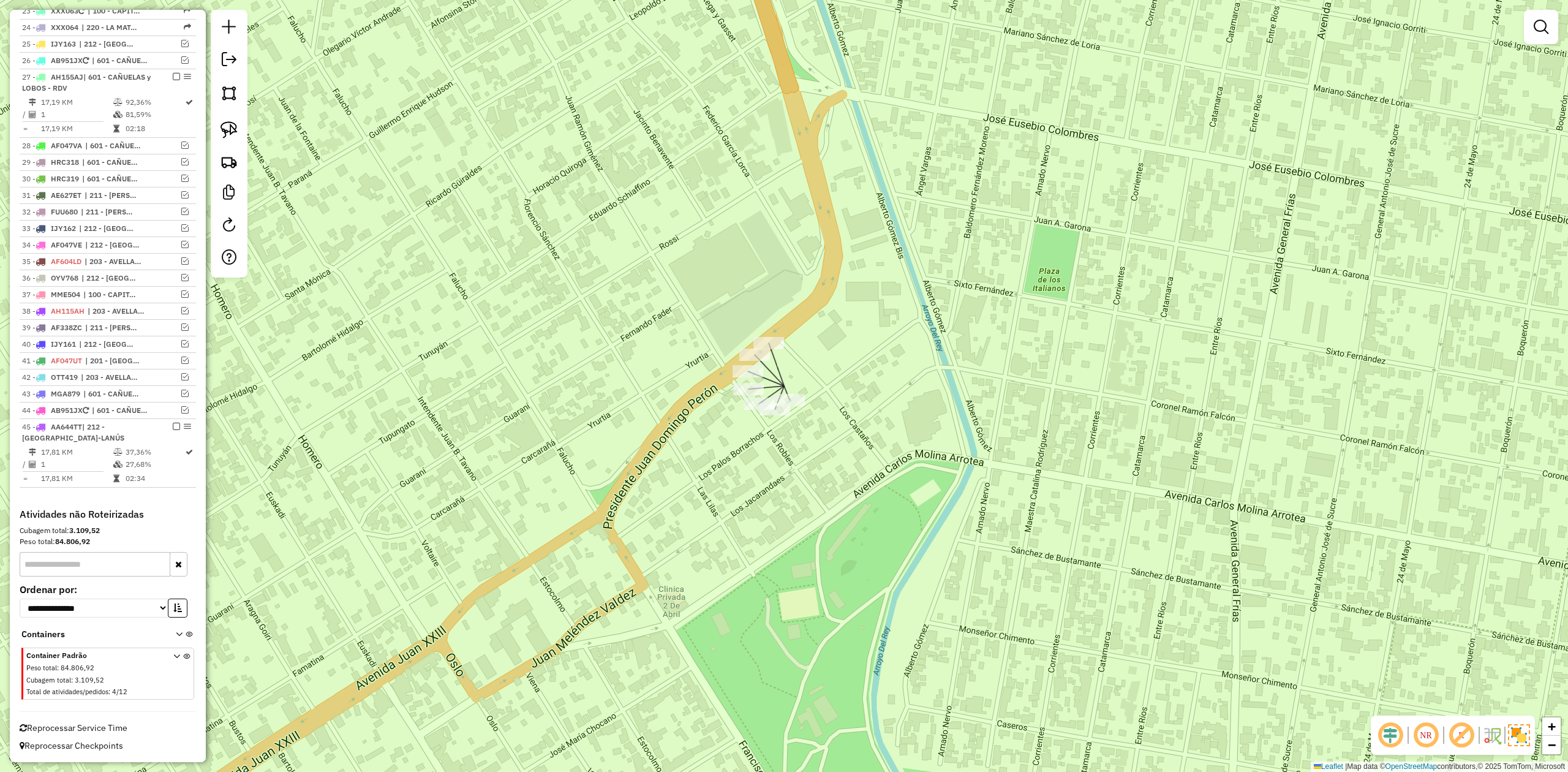
click at [909, 466] on div "Janela de atendimento Grade de atendimento Capacidade Transportadoras Veículos …" at bounding box center [784, 386] width 1568 height 772
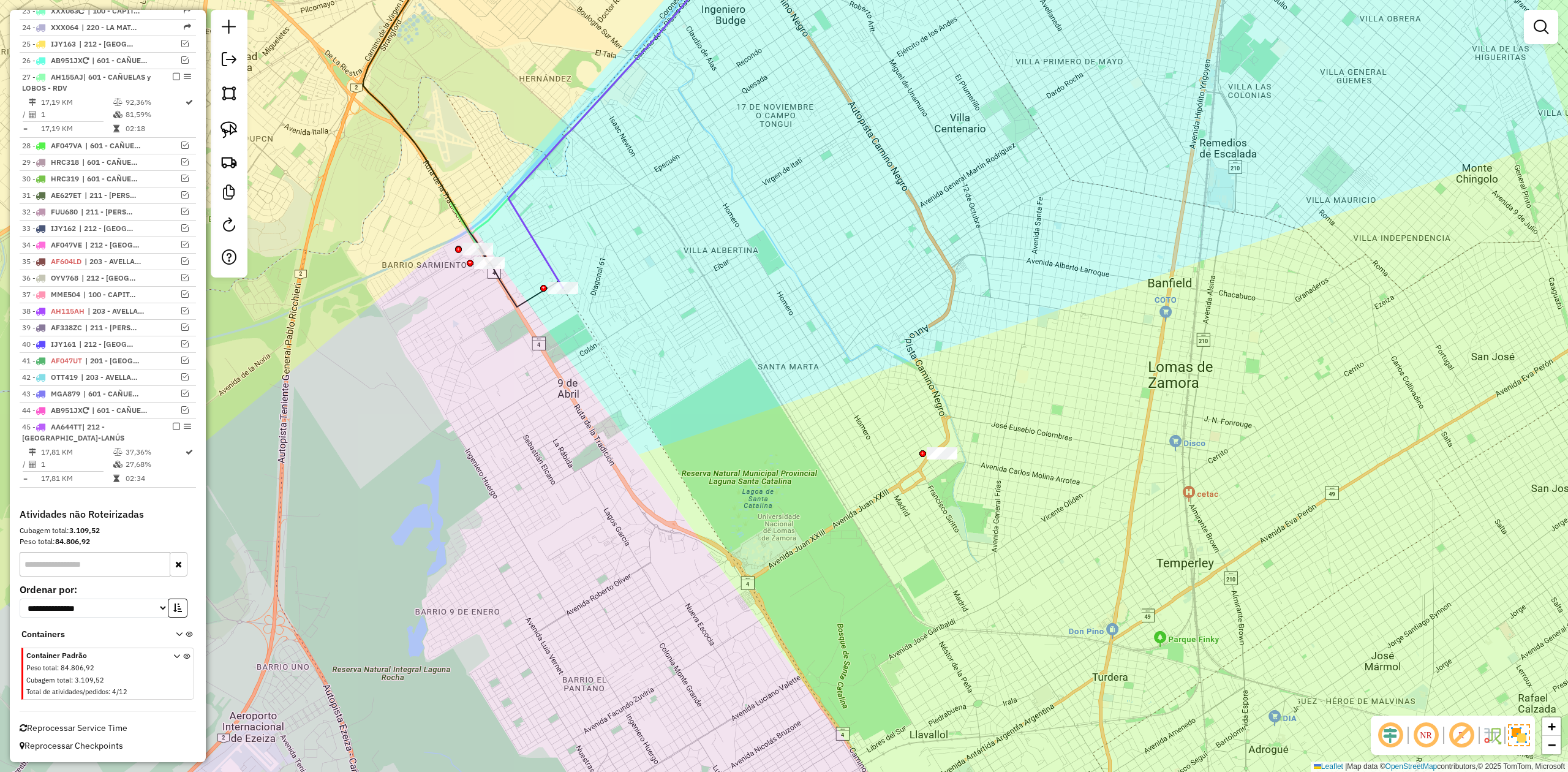
drag, startPoint x: 652, startPoint y: 376, endPoint x: 691, endPoint y: 351, distance: 46.3
click at [694, 383] on div "Janela de atendimento Grade de atendimento Capacidade Transportadoras Veículos …" at bounding box center [784, 386] width 1568 height 772
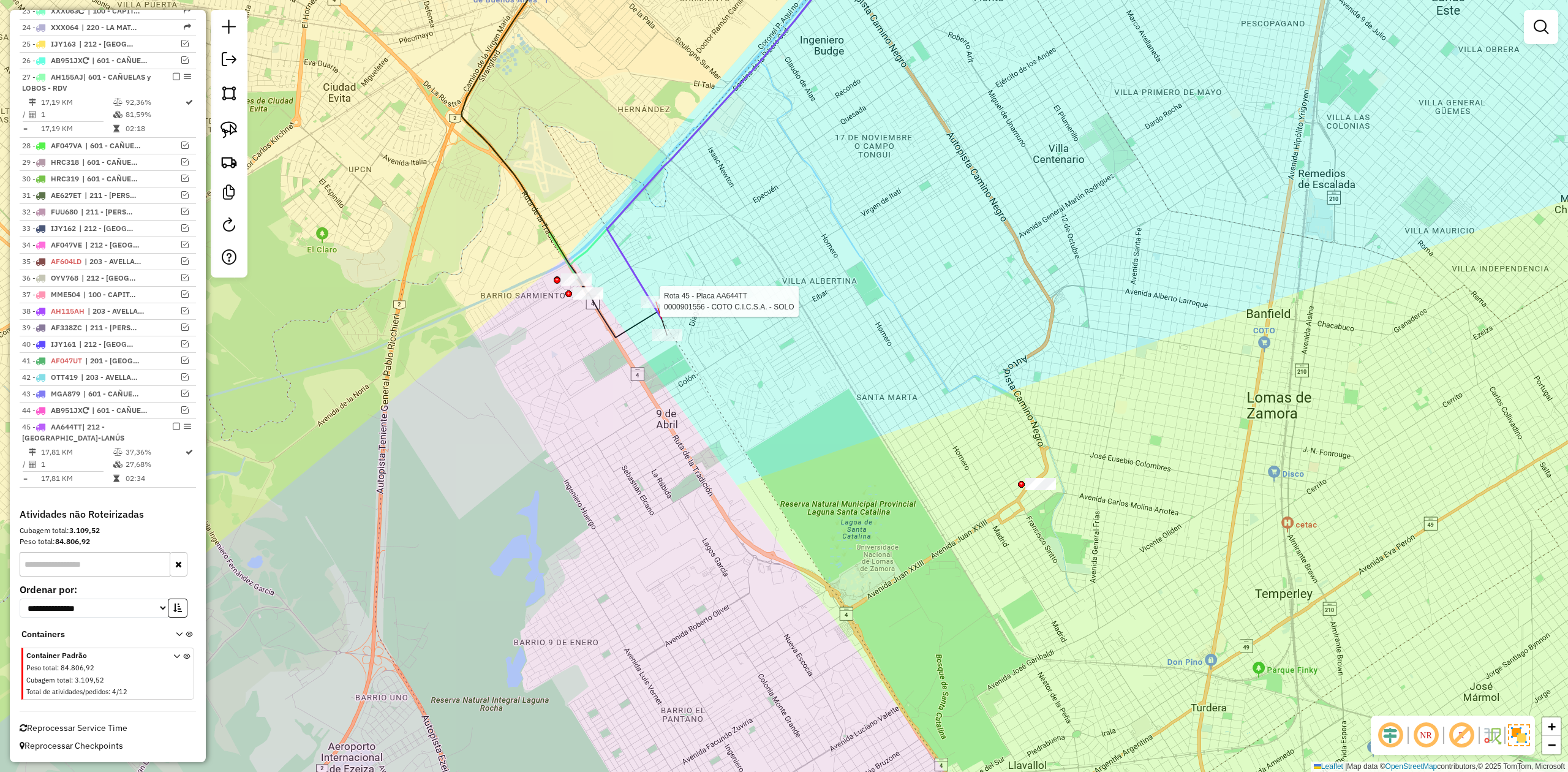
select select "**********"
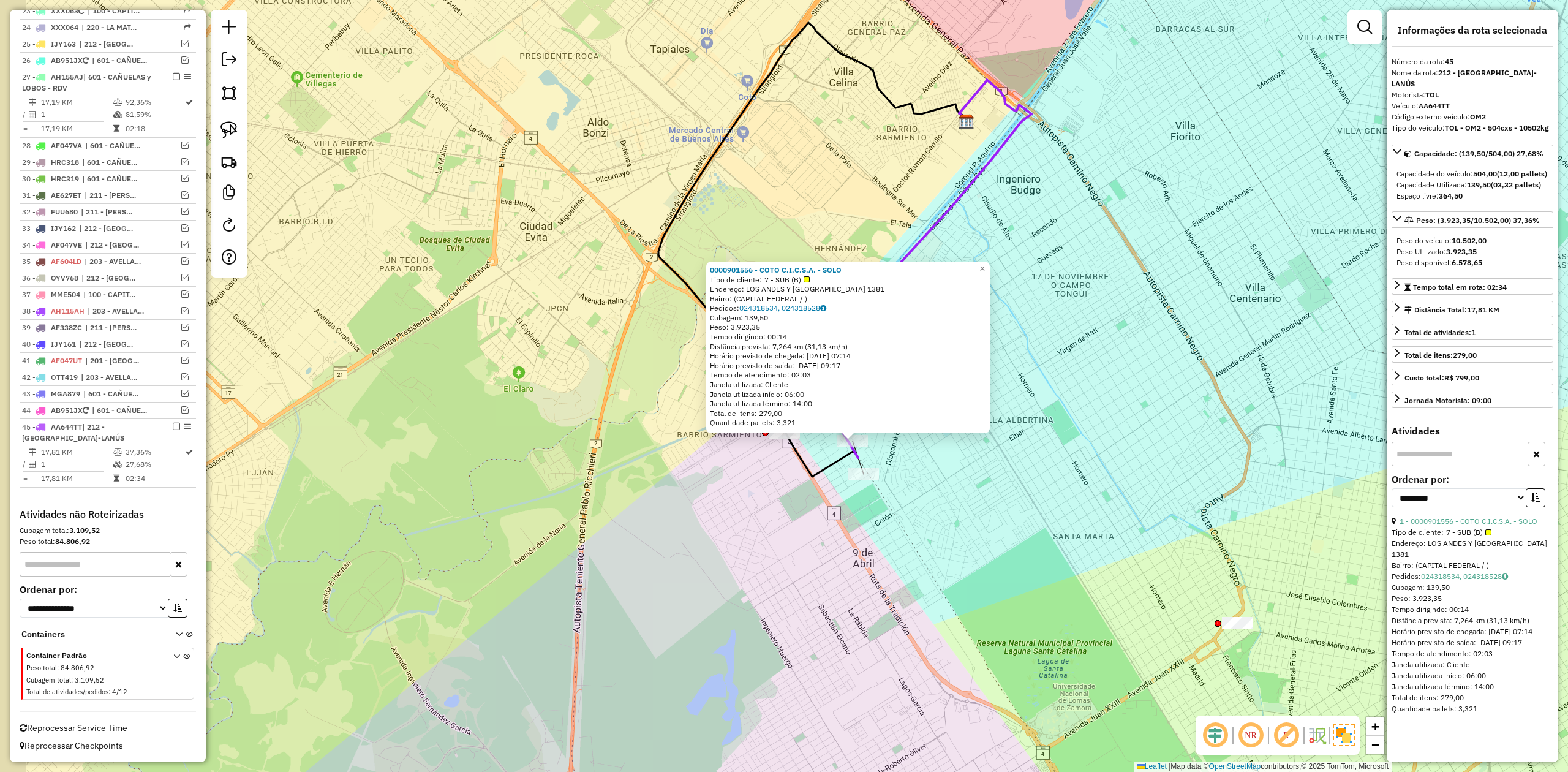
drag, startPoint x: 887, startPoint y: 451, endPoint x: 931, endPoint y: 476, distance: 50.6
click at [931, 484] on div "0000901556 - COTO C.I.C.S.A. - SOLO Tipo de cliente: 7 - SUB (B) Endereço: [GEO…" at bounding box center [784, 386] width 1568 height 772
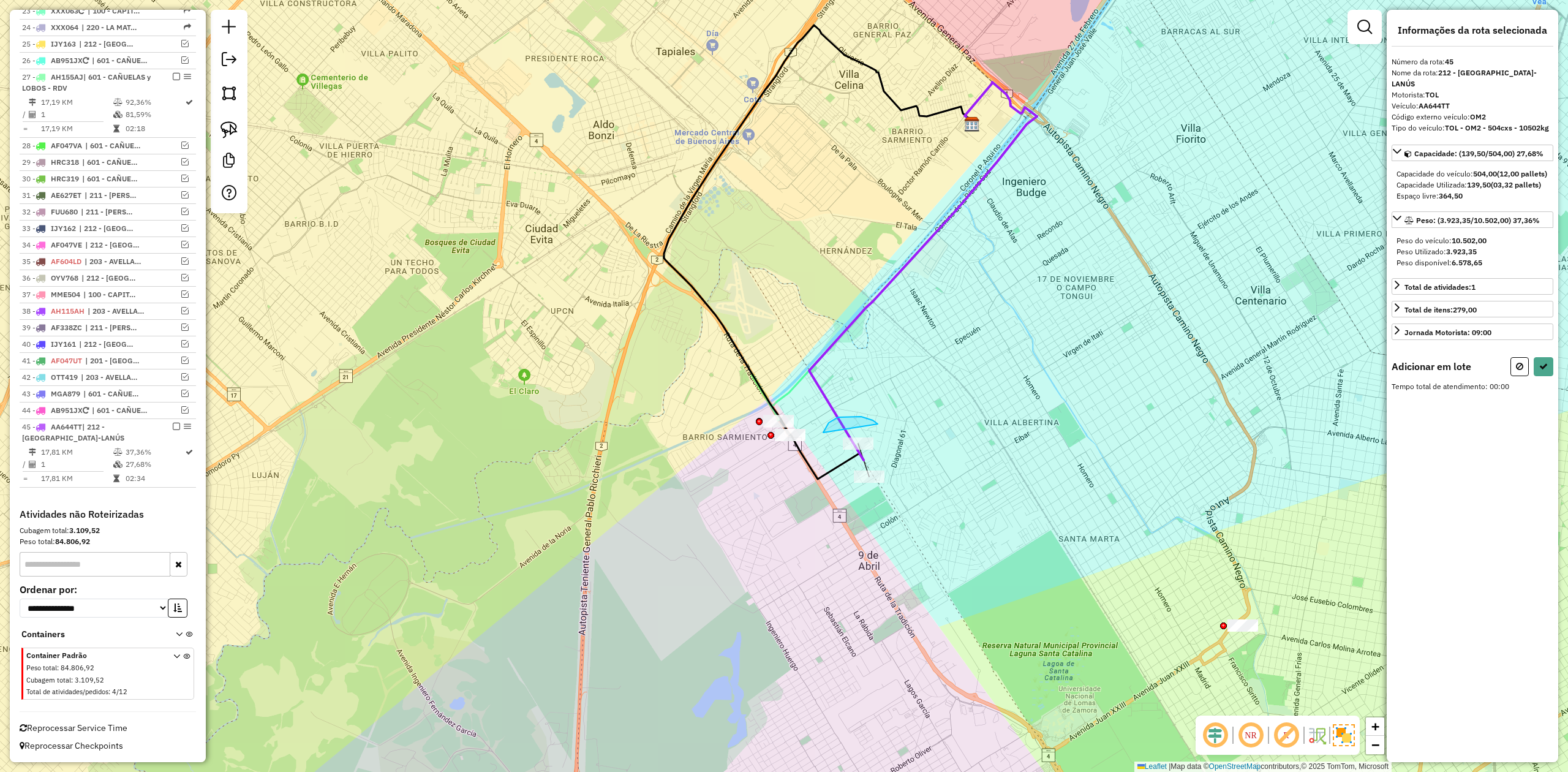
drag, startPoint x: 851, startPoint y: 416, endPoint x: 958, endPoint y: 442, distance: 110.1
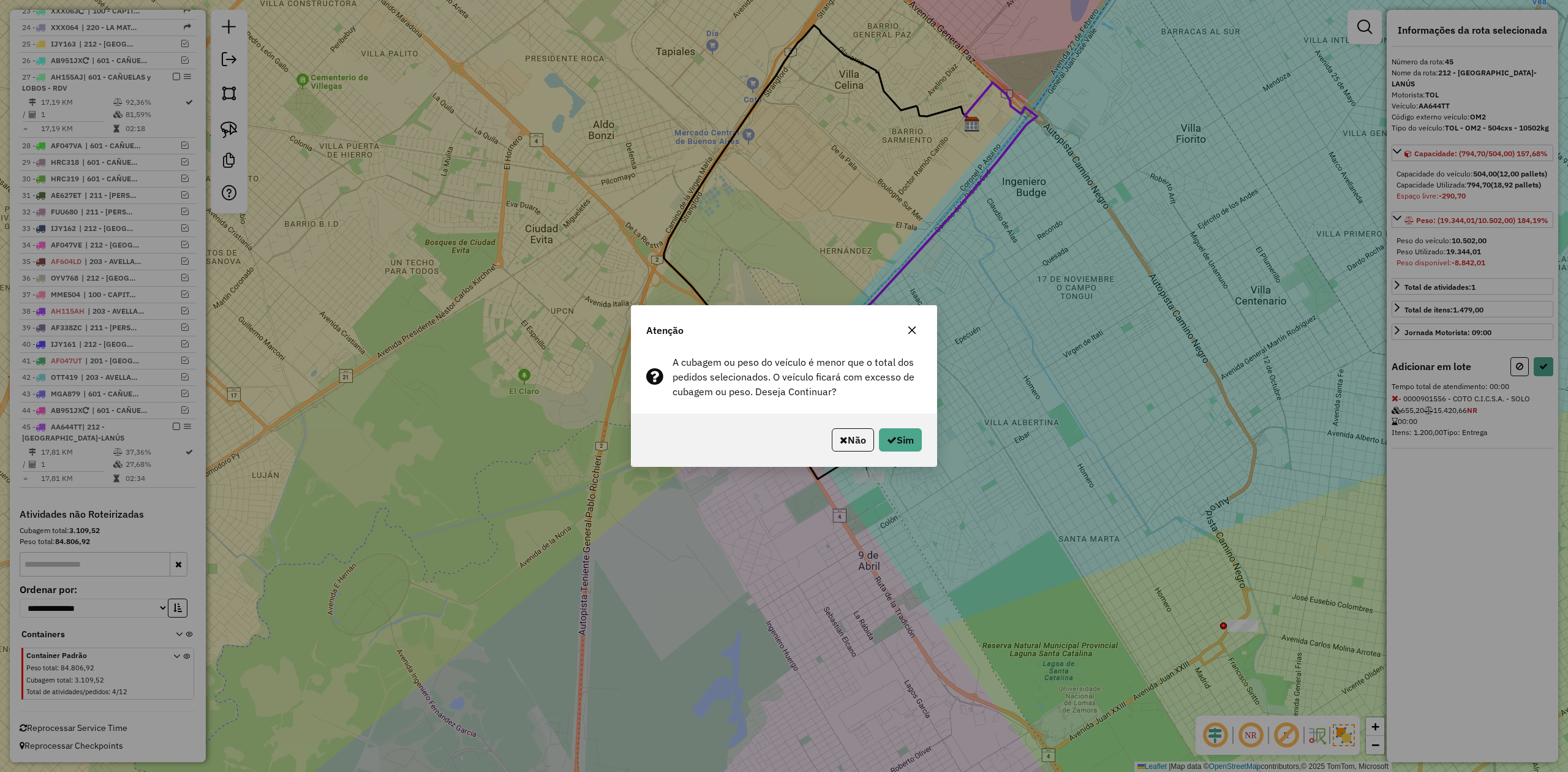
click at [915, 324] on button "button" at bounding box center [911, 329] width 19 height 19
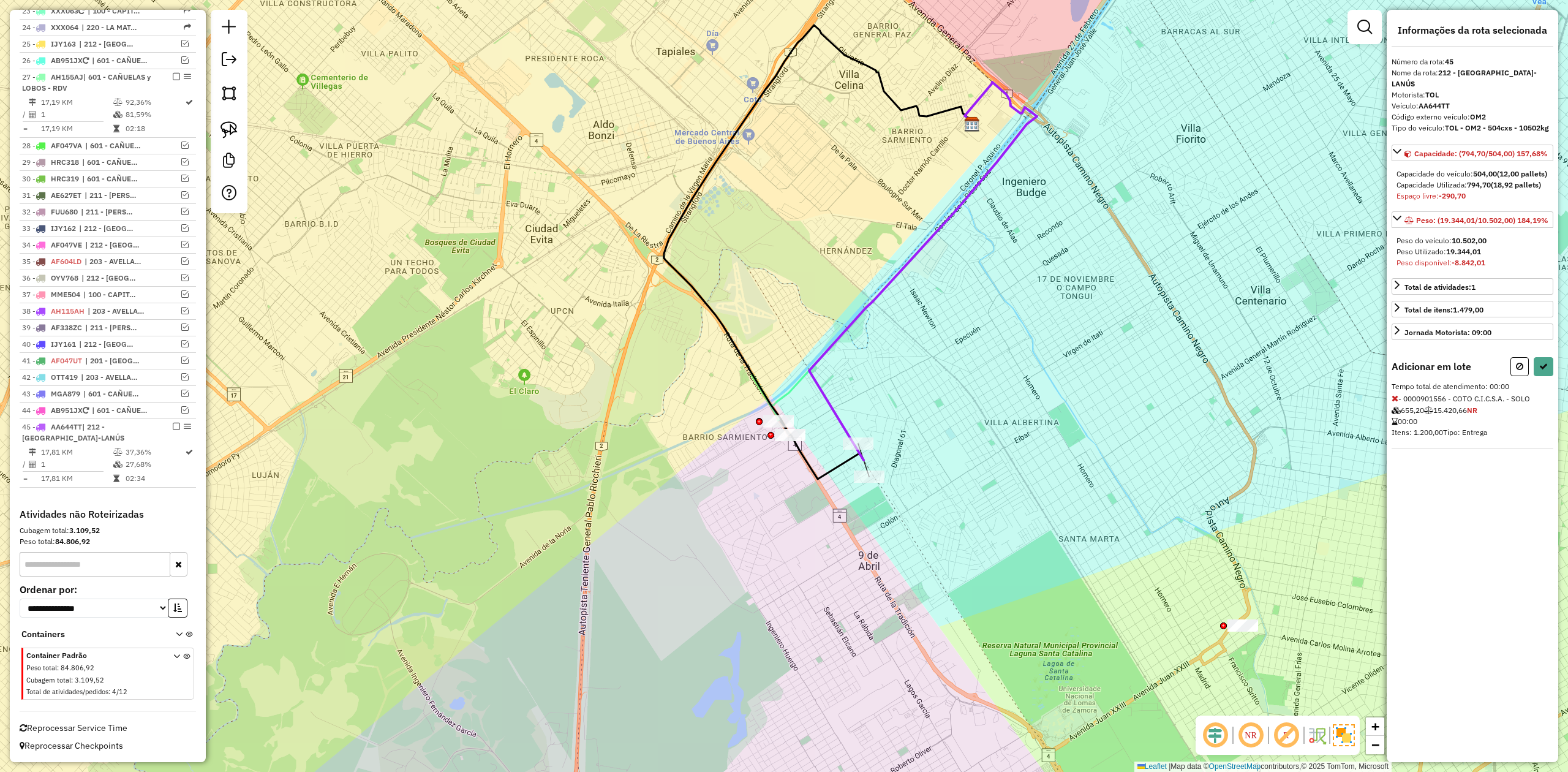
select select "**********"
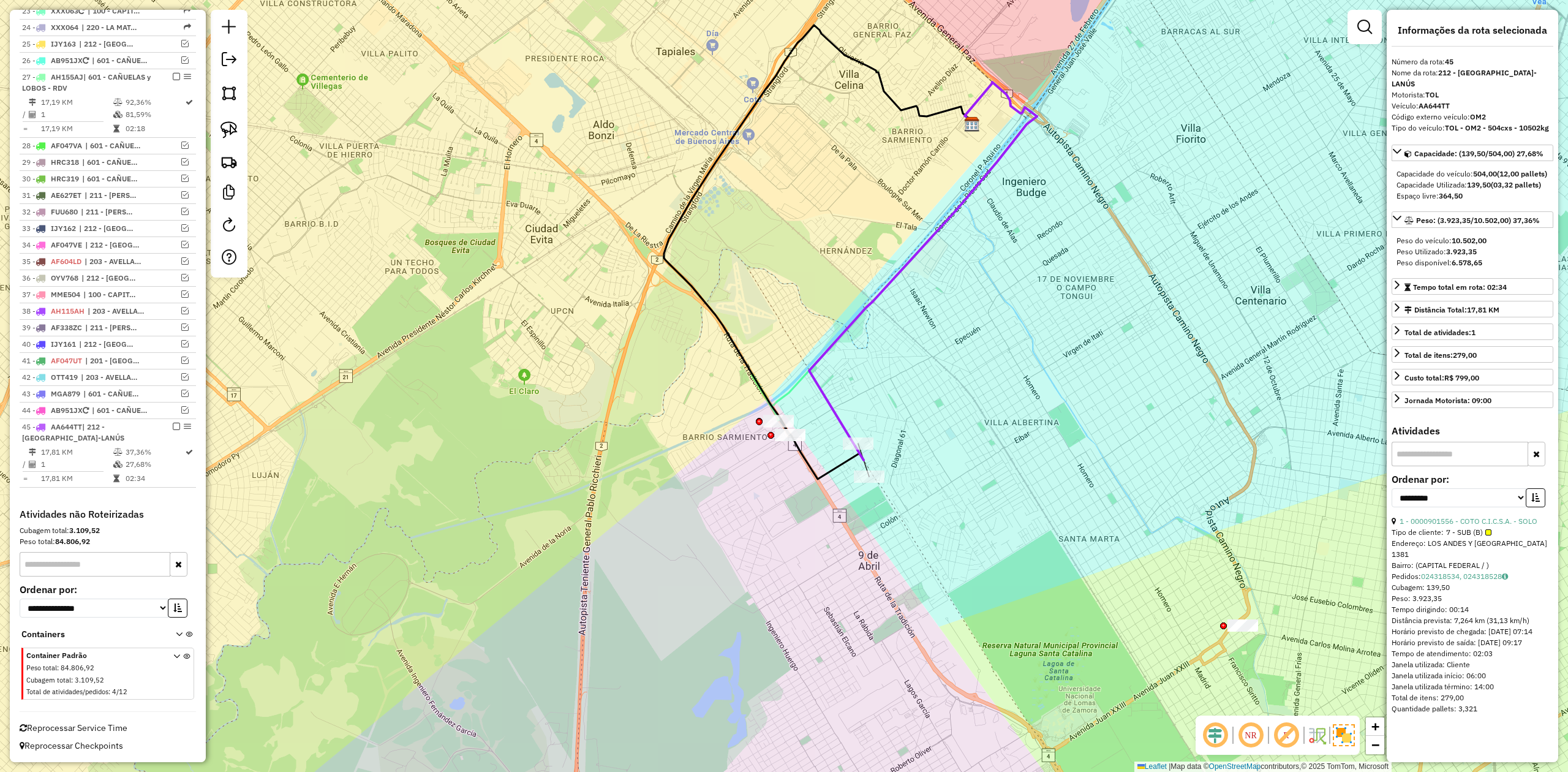
click at [897, 437] on div "Janela de atendimento Grade de atendimento Capacidade Transportadoras Veículos …" at bounding box center [784, 386] width 1568 height 772
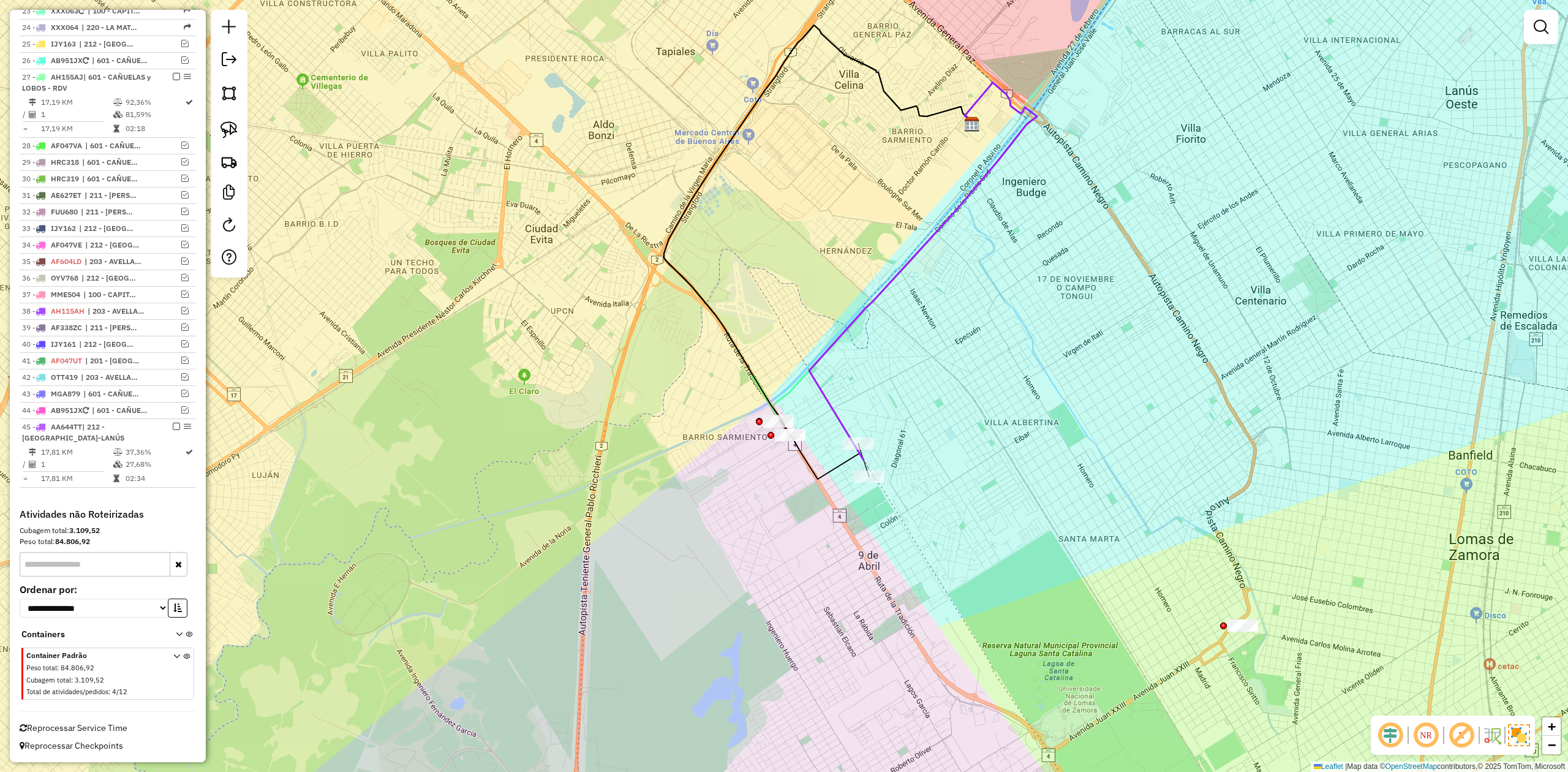
click at [835, 423] on icon at bounding box center [923, 271] width 228 height 378
select select "**********"
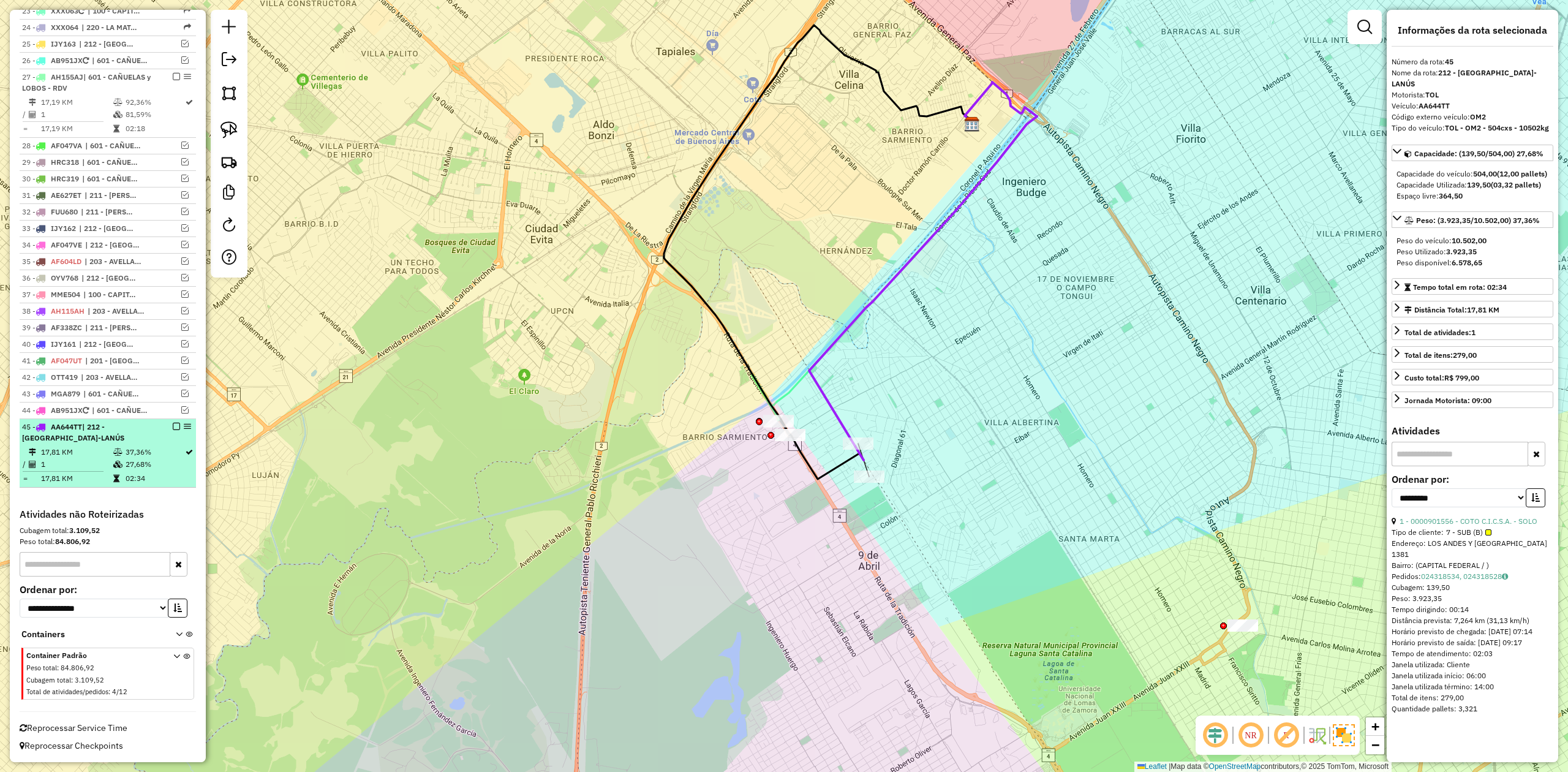
click at [172, 424] on em at bounding box center [176, 426] width 8 height 8
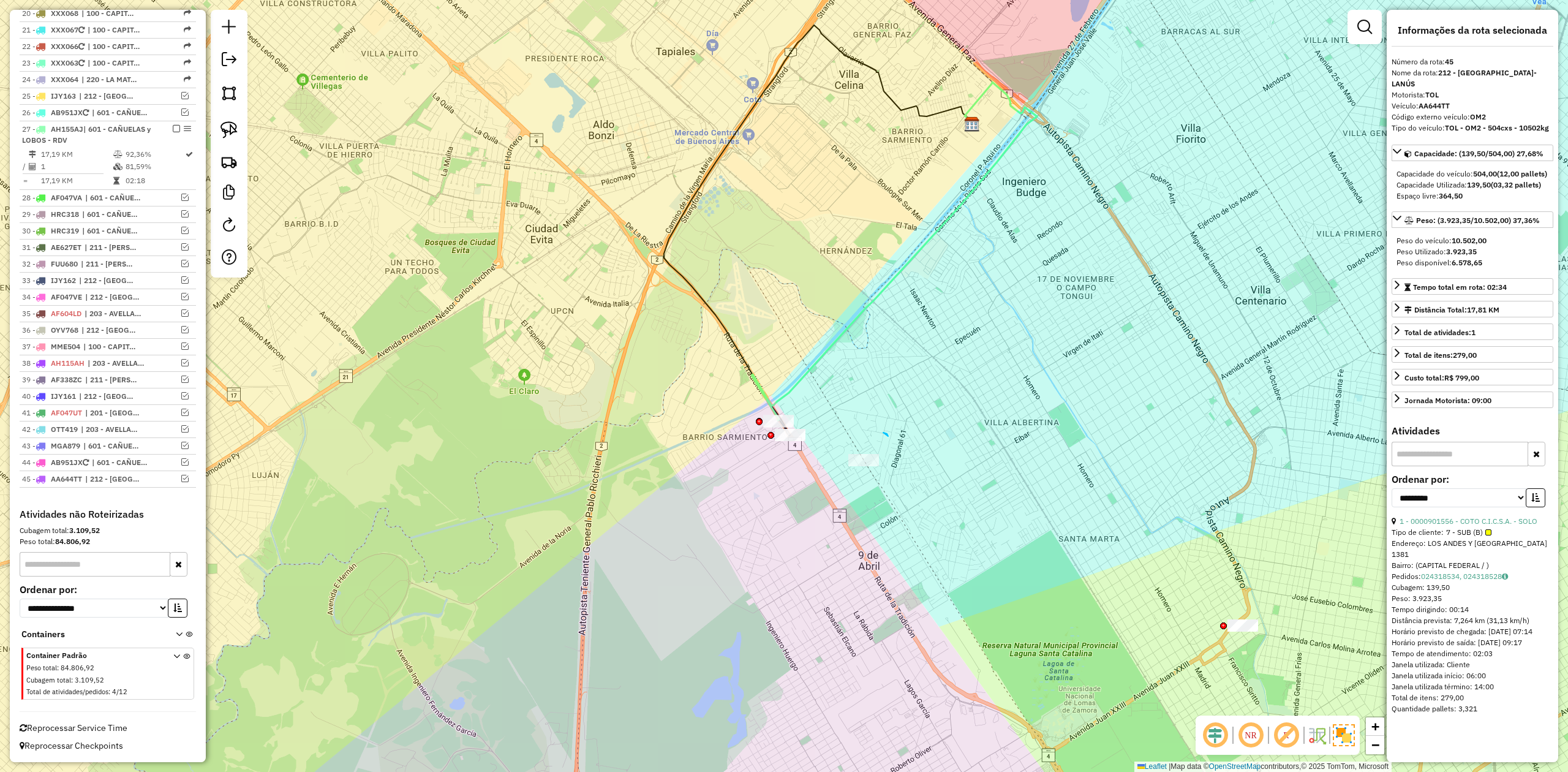
drag, startPoint x: 883, startPoint y: 433, endPoint x: 961, endPoint y: 496, distance: 100.3
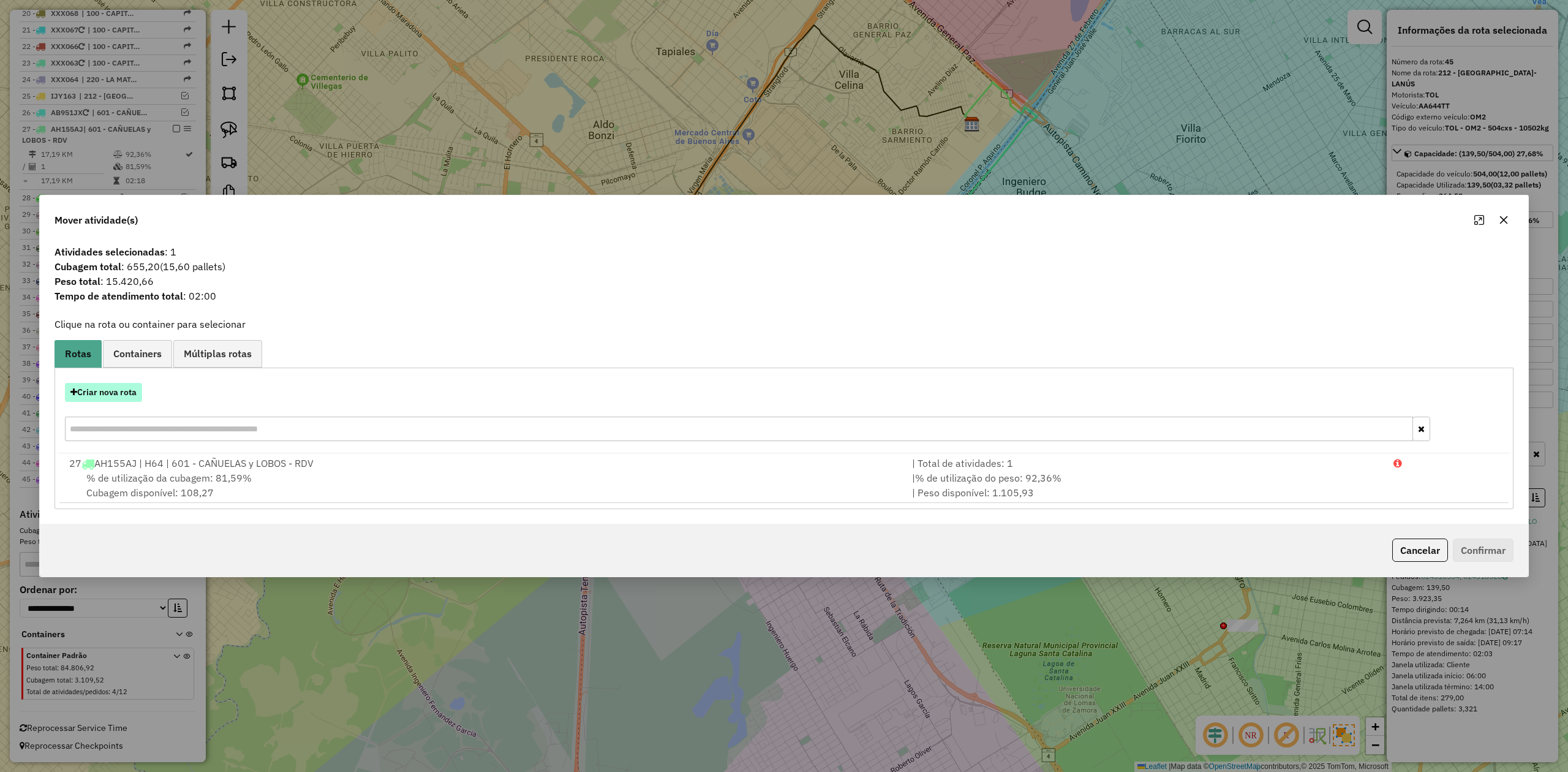
click at [115, 388] on button "Criar nova rota" at bounding box center [103, 392] width 77 height 19
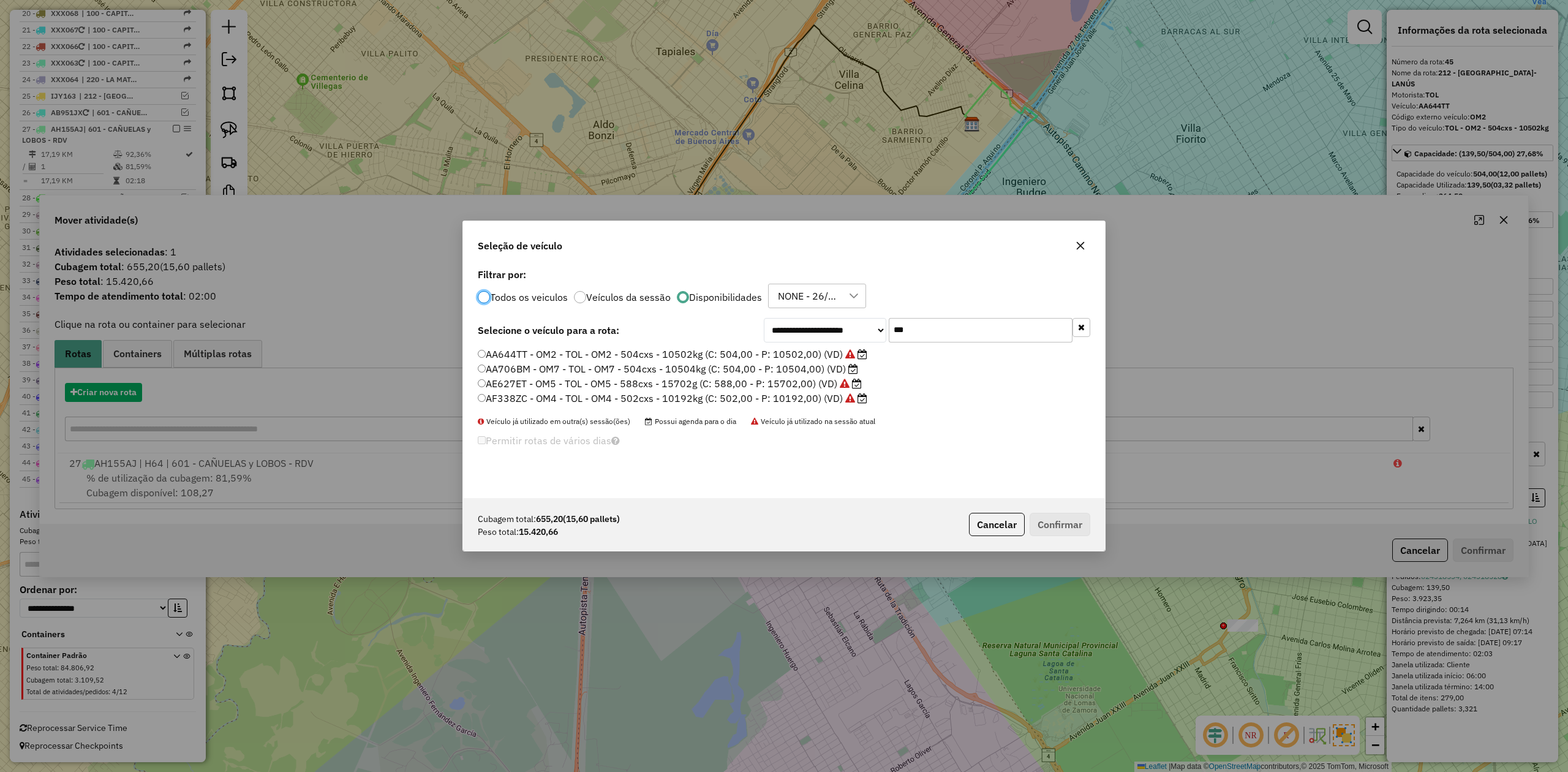
scroll to position [6, 4]
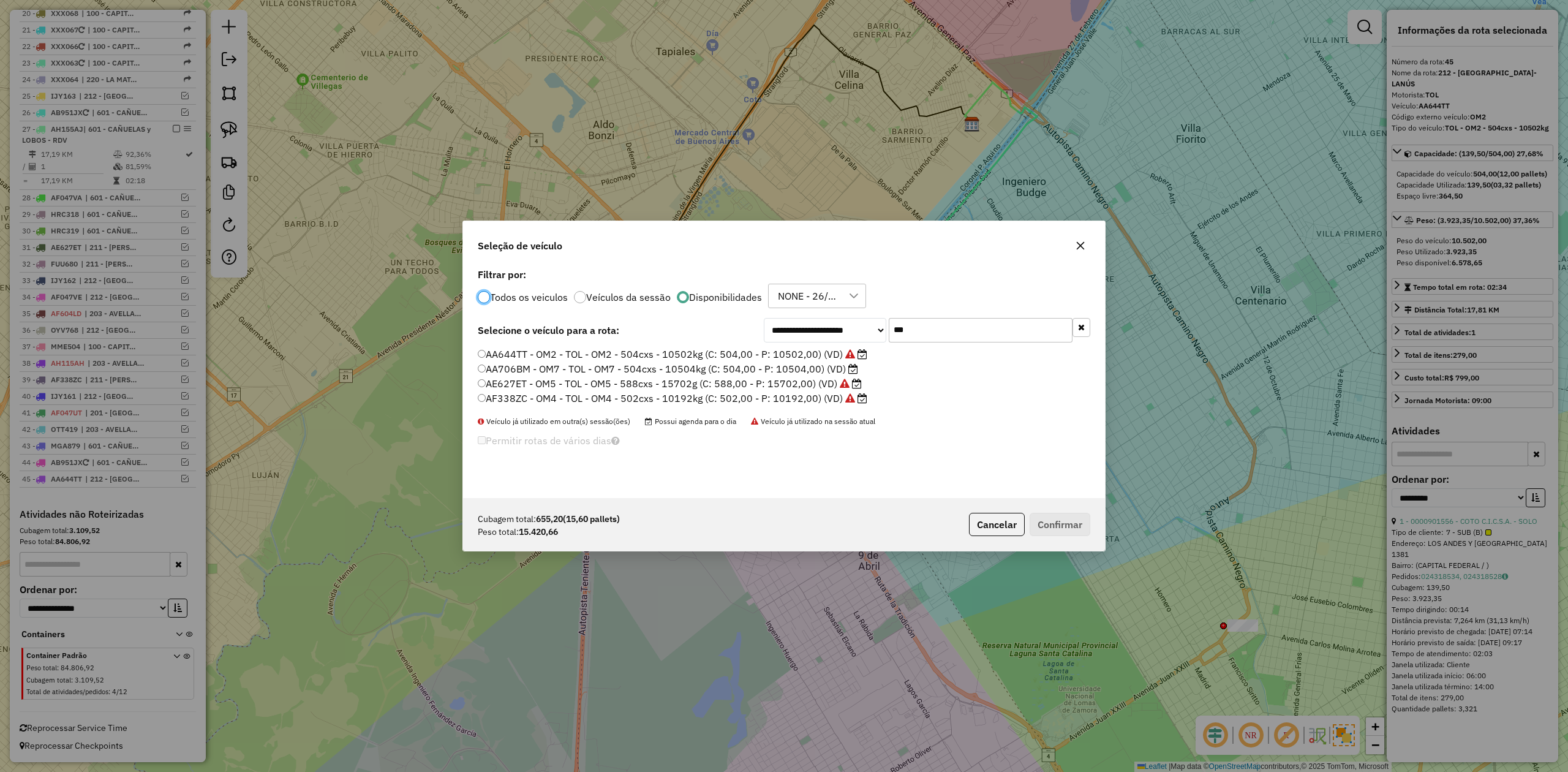
click at [818, 366] on label "AA706BM - OM7 - TOL - OM7 - 504cxs - 10504kg (C: 504,00 - P: 10504,00) (VD)" at bounding box center [668, 368] width 380 height 15
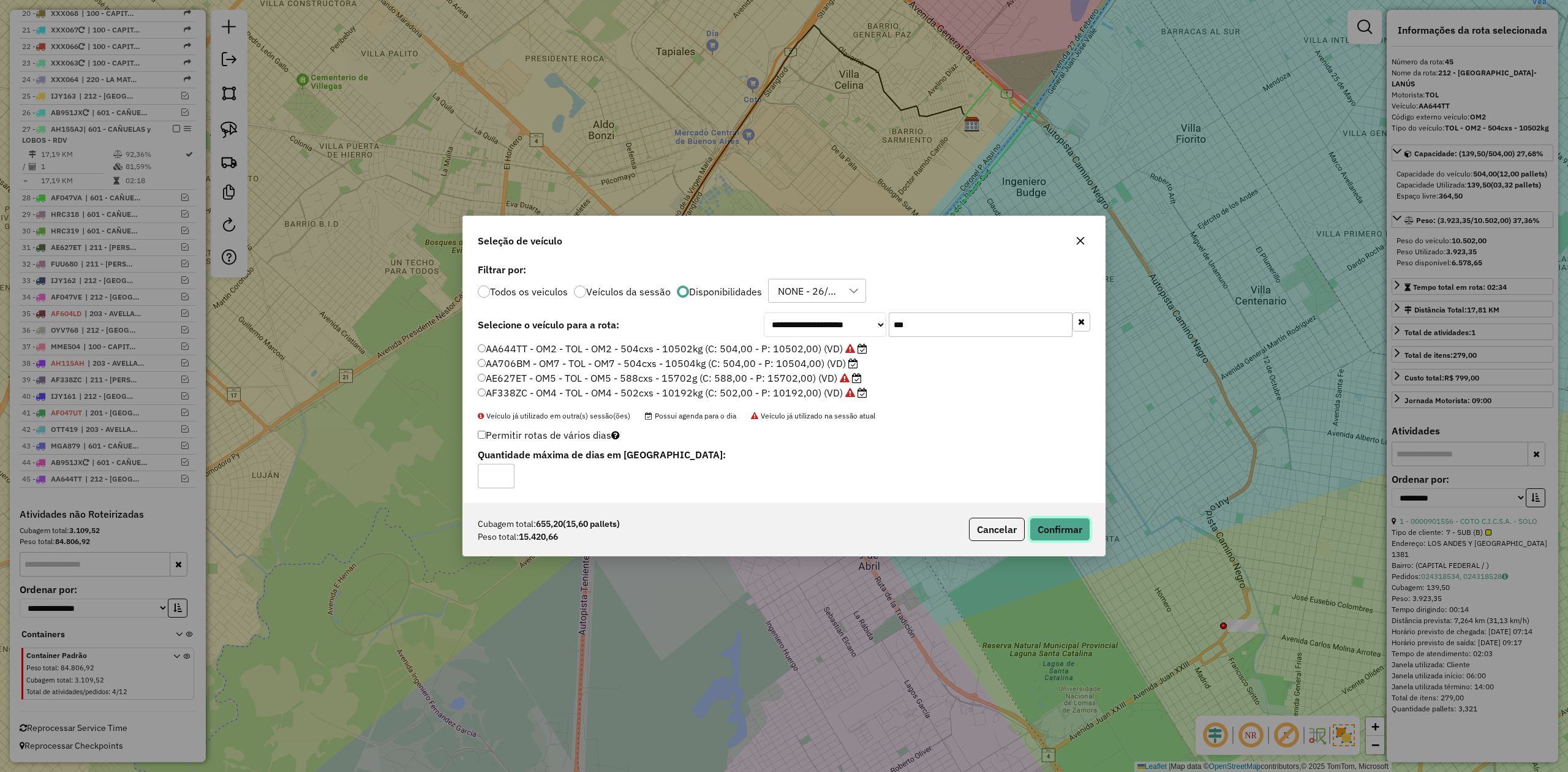
click at [1045, 528] on button "Confirmar" at bounding box center [1060, 529] width 61 height 23
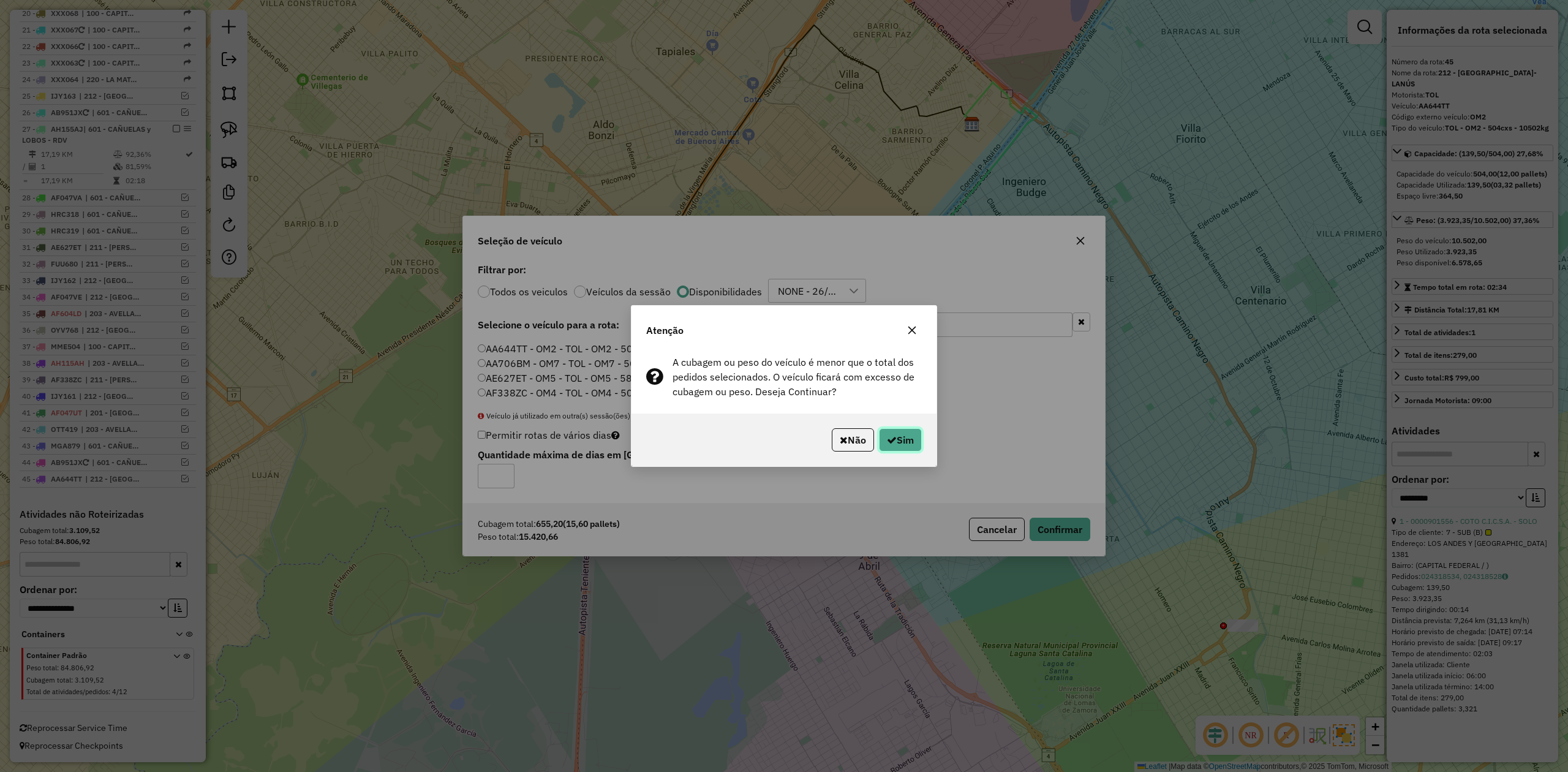
click at [902, 436] on button "Sim" at bounding box center [901, 439] width 43 height 23
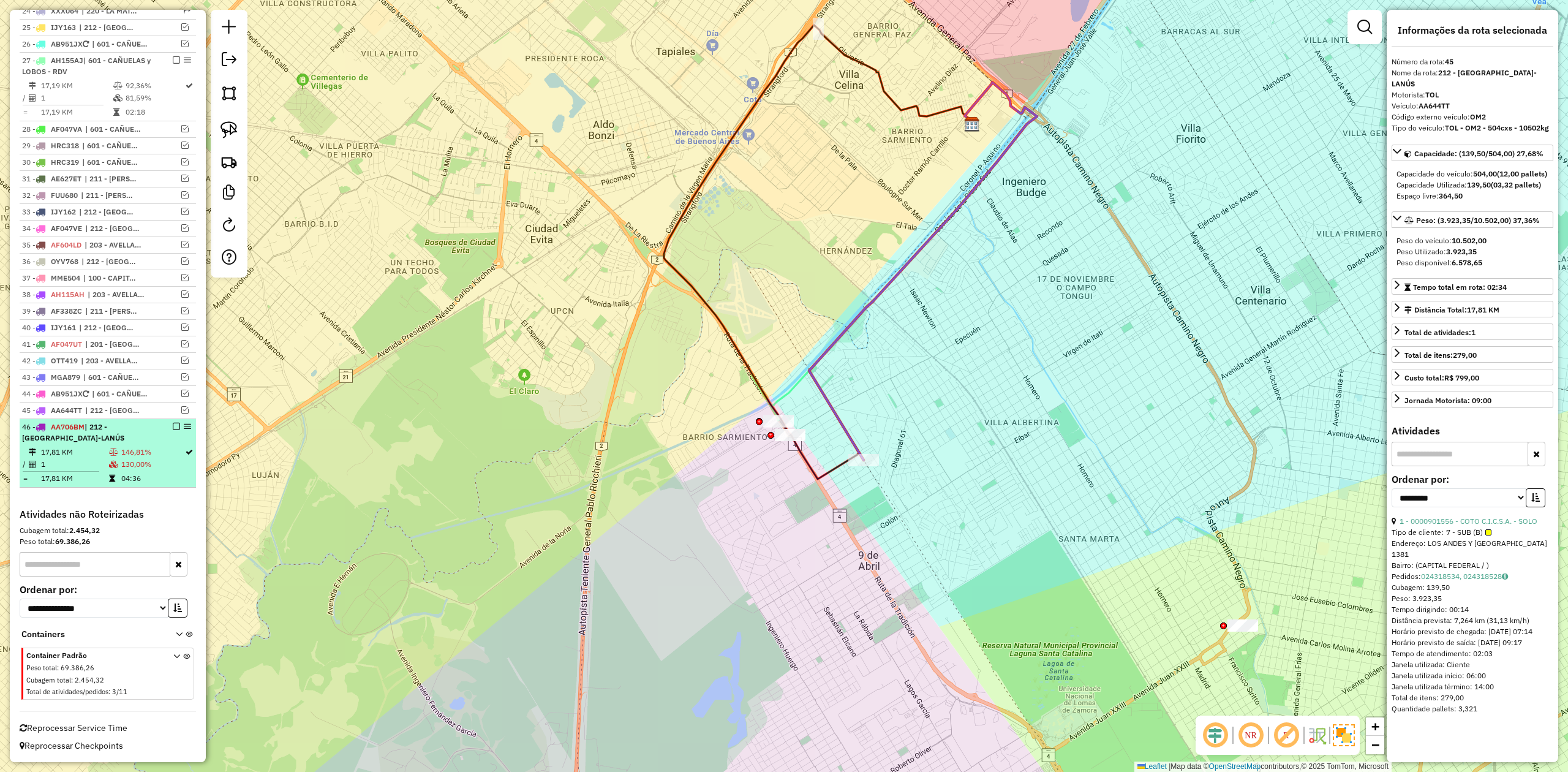
click at [172, 426] on em at bounding box center [176, 426] width 8 height 8
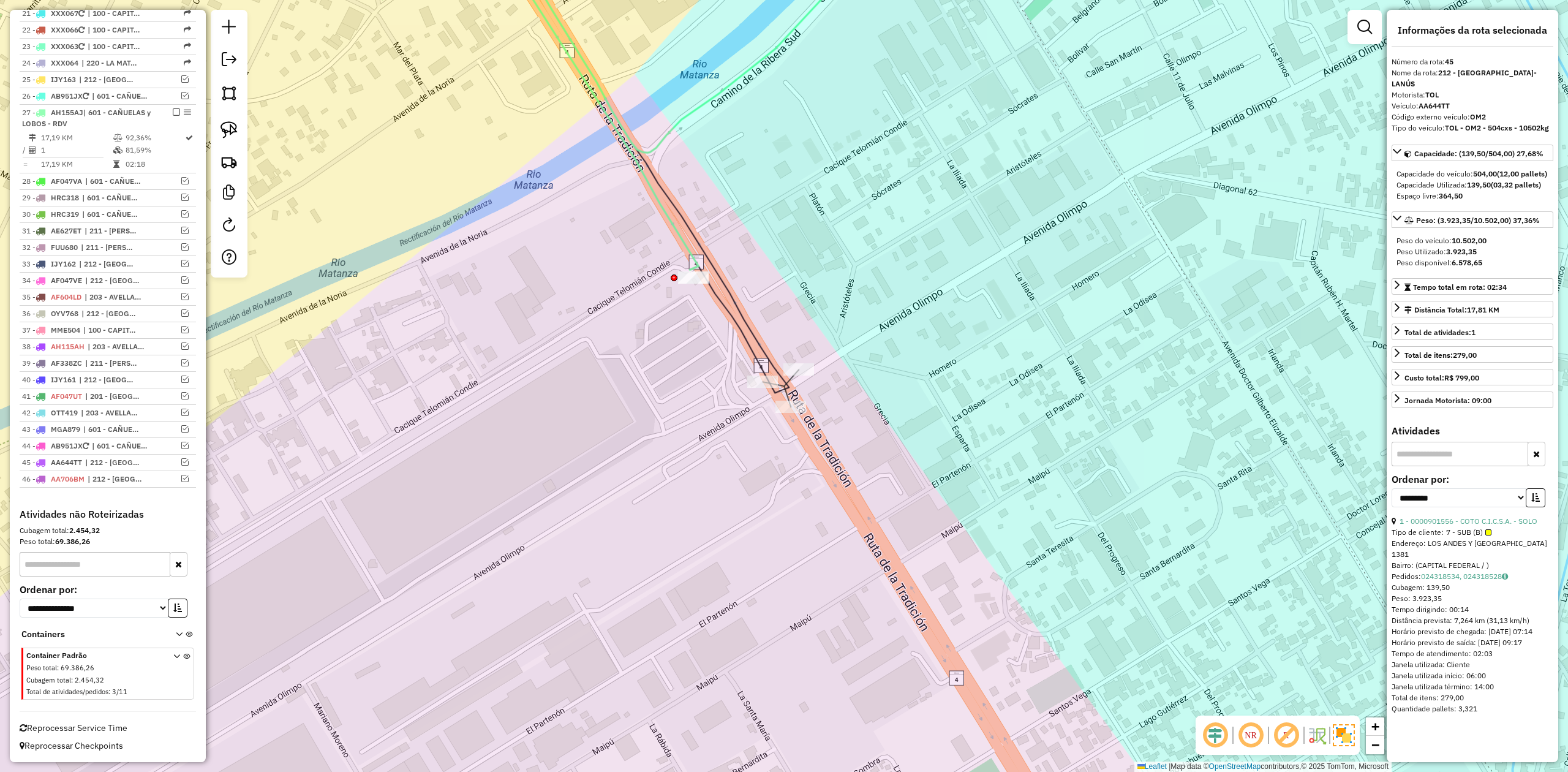
click at [694, 269] on icon at bounding box center [688, 96] width 409 height 346
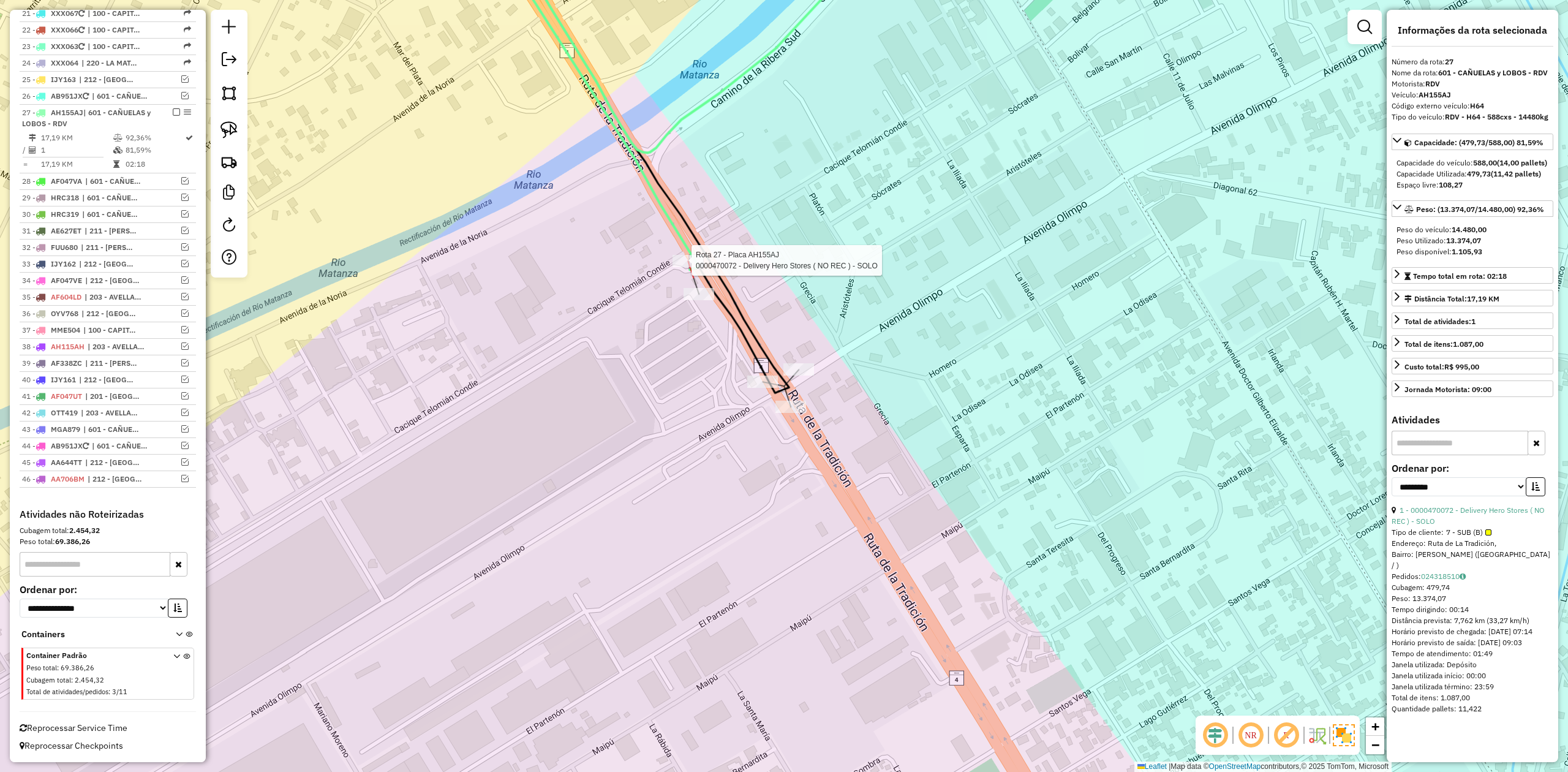
click at [688, 267] on div at bounding box center [688, 261] width 31 height 12
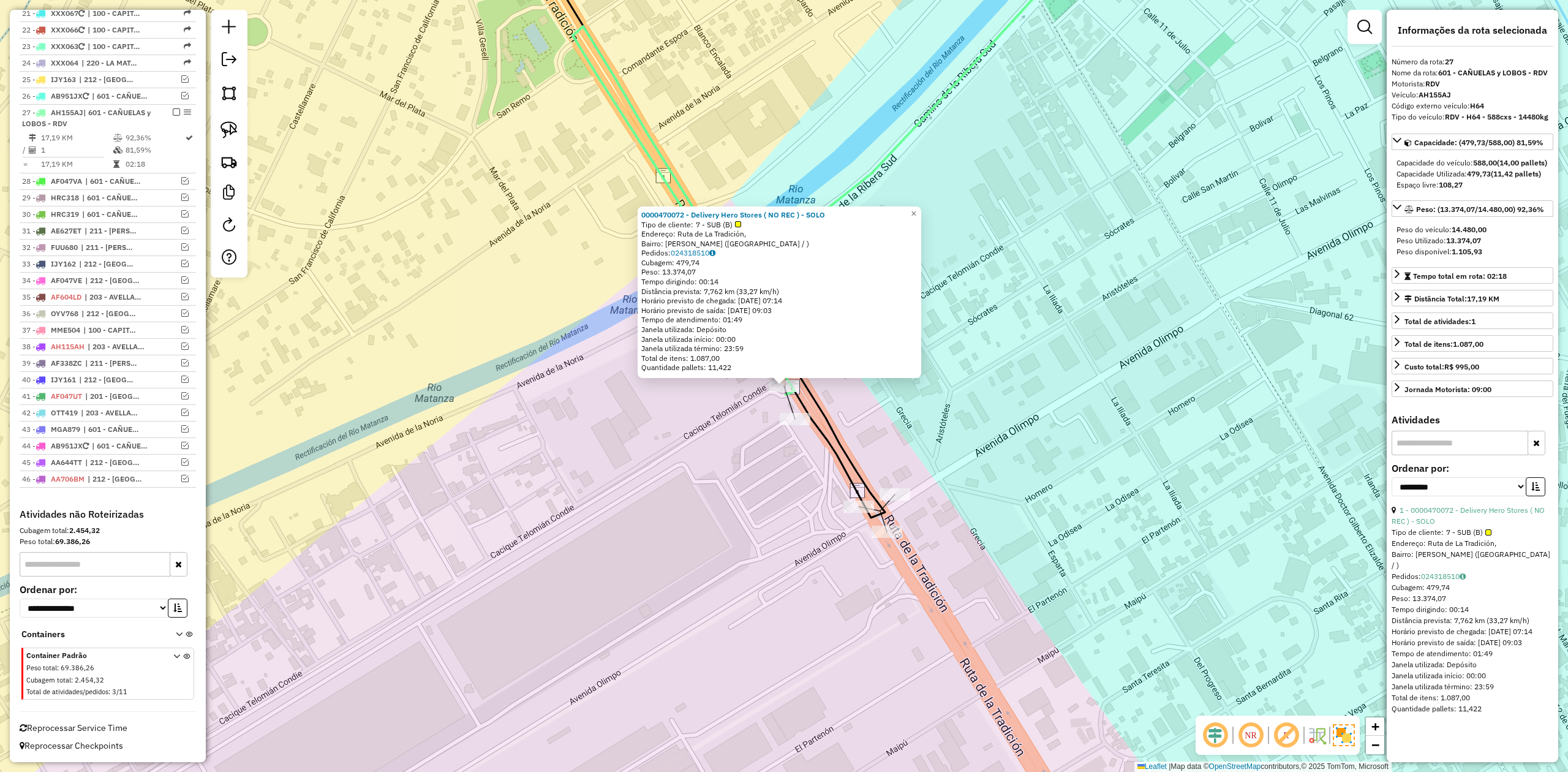
click at [792, 425] on div at bounding box center [795, 419] width 31 height 12
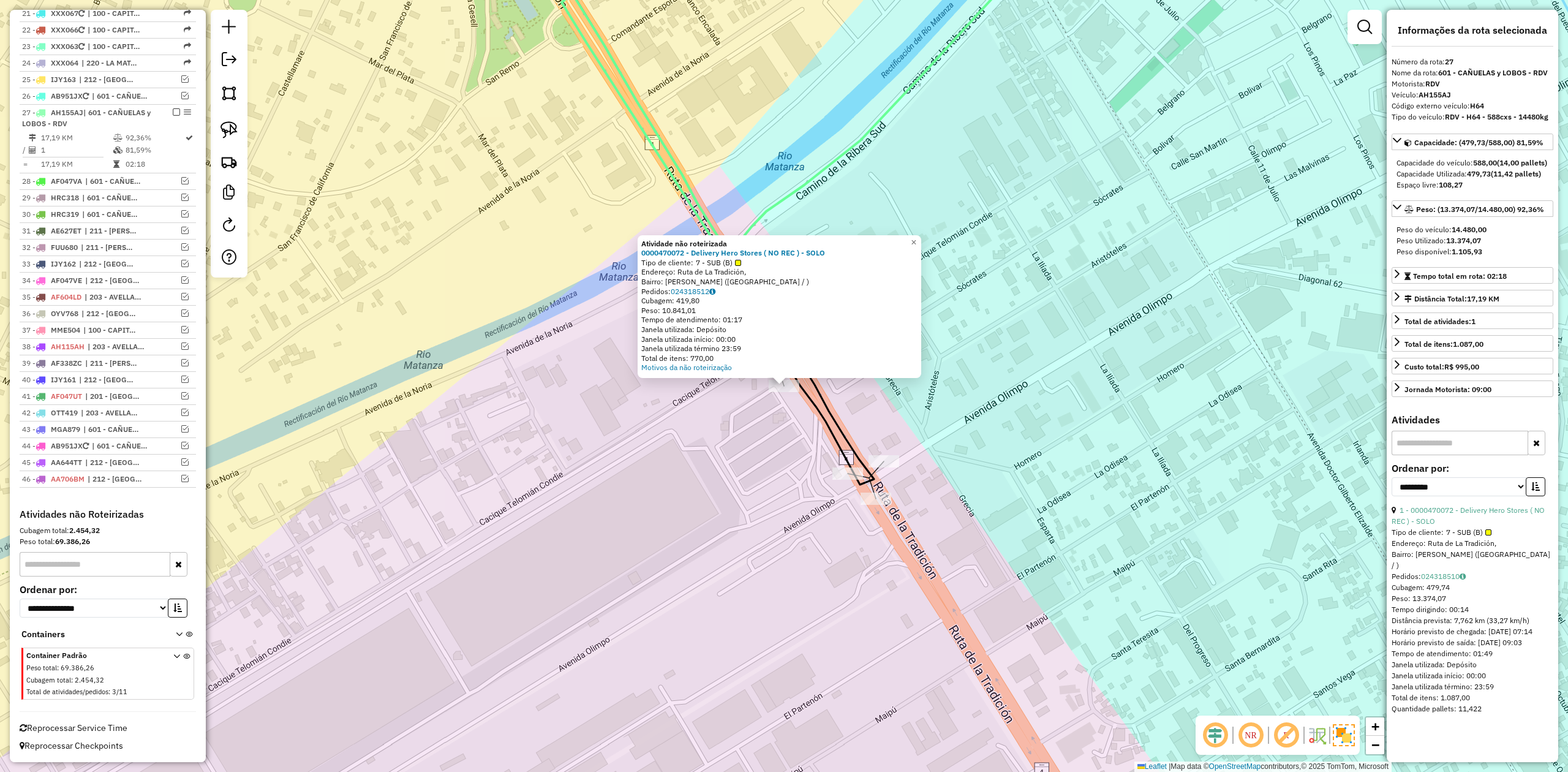
click at [770, 429] on div "Atividade não roteirizada 0000470072 - Delivery Hero Stores ( NO REC ) - SOLO T…" at bounding box center [784, 386] width 1568 height 772
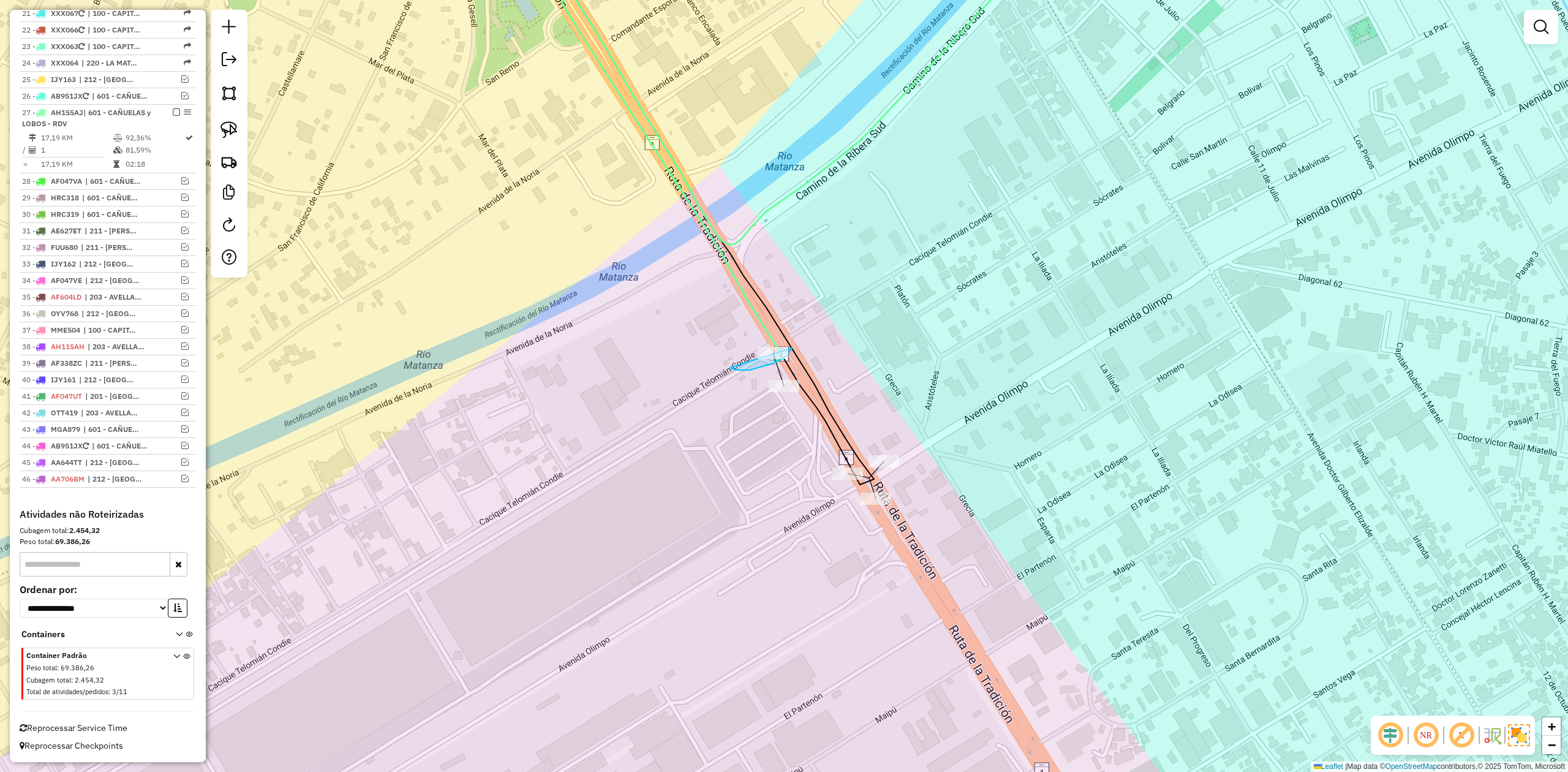
drag, startPoint x: 733, startPoint y: 369, endPoint x: 711, endPoint y: 346, distance: 31.8
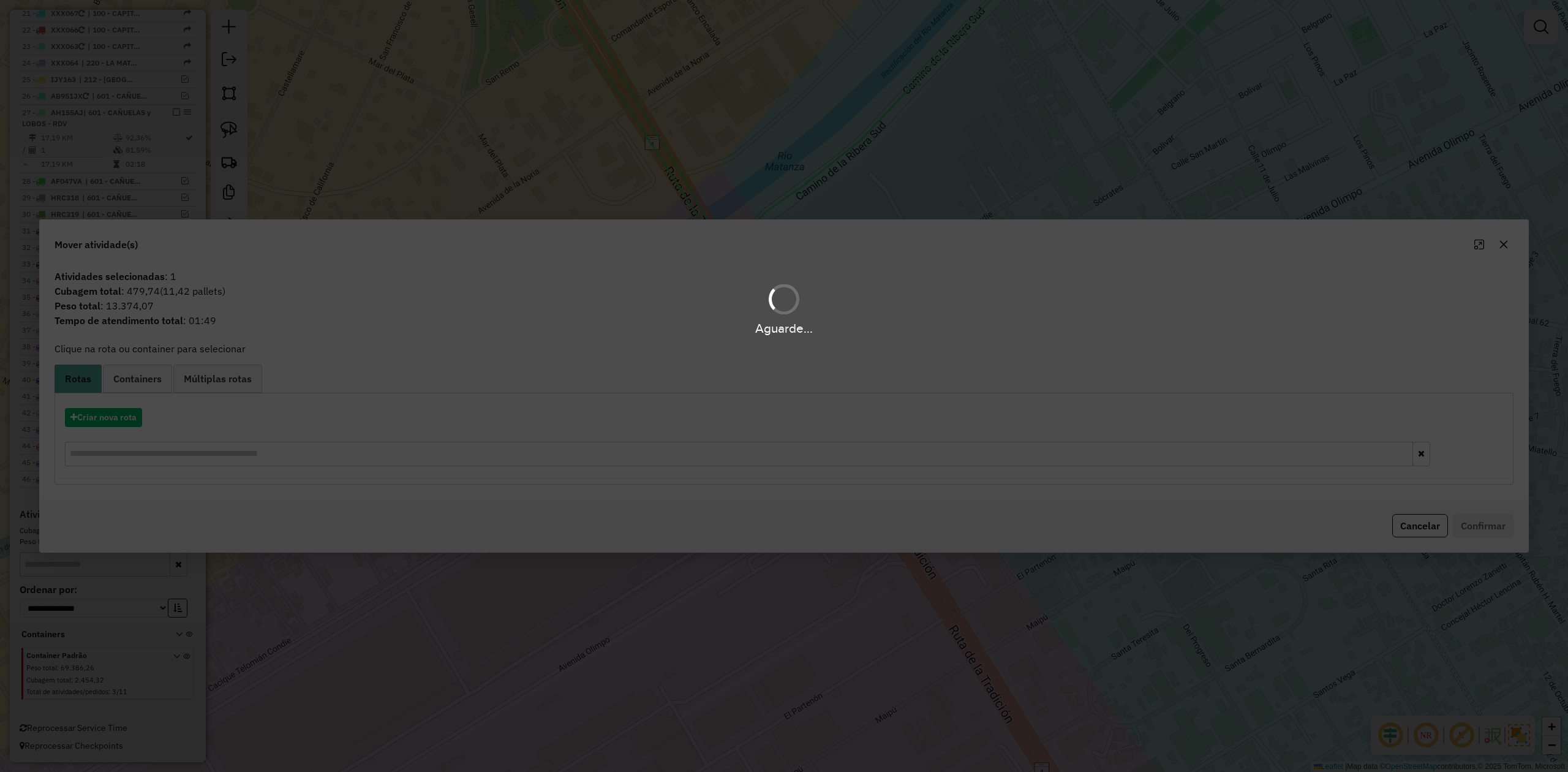
click at [109, 415] on div "Aguarde..." at bounding box center [784, 386] width 1568 height 772
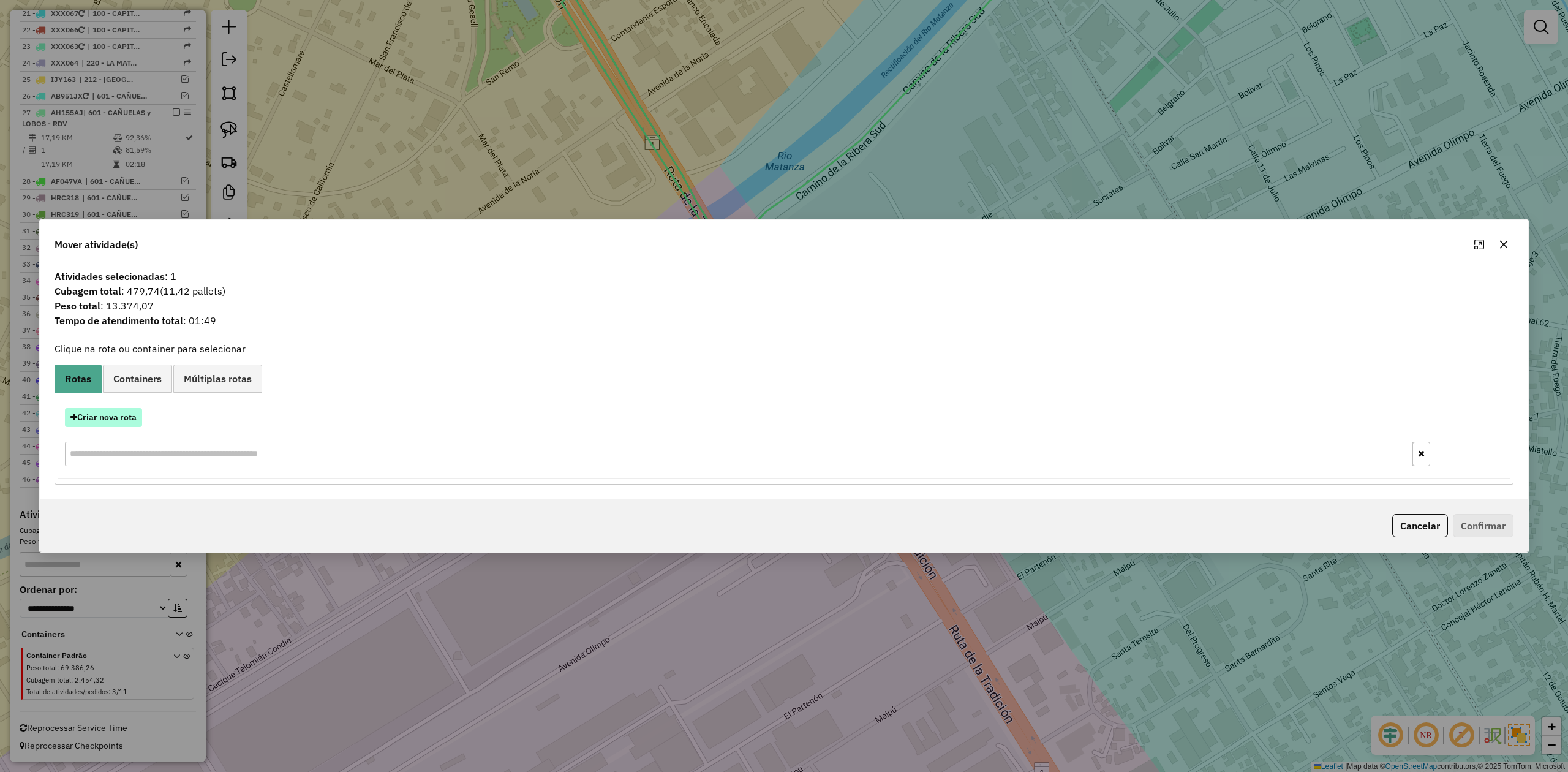
click at [106, 419] on button "Criar nova rota" at bounding box center [103, 417] width 77 height 19
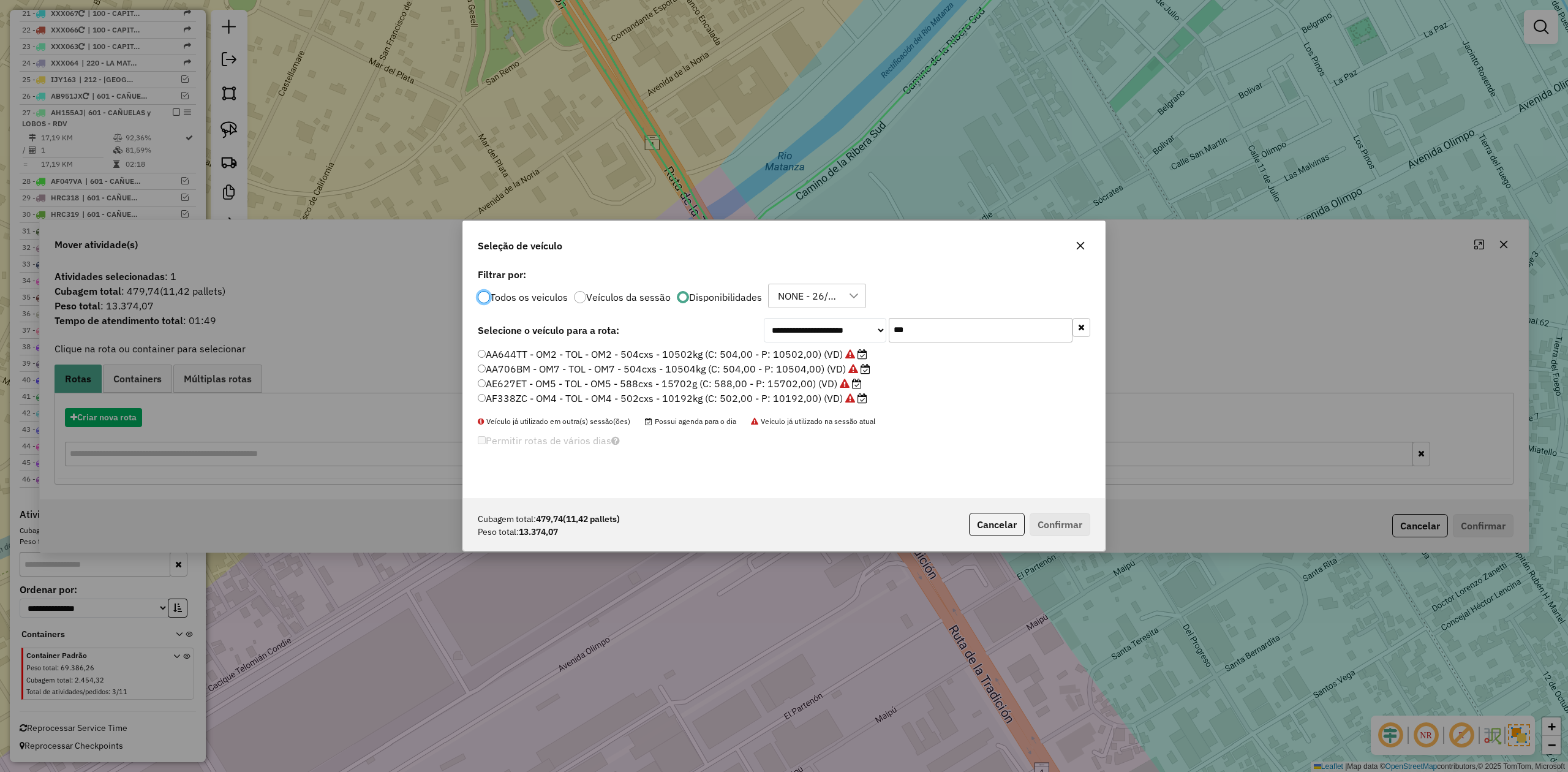
scroll to position [6, 4]
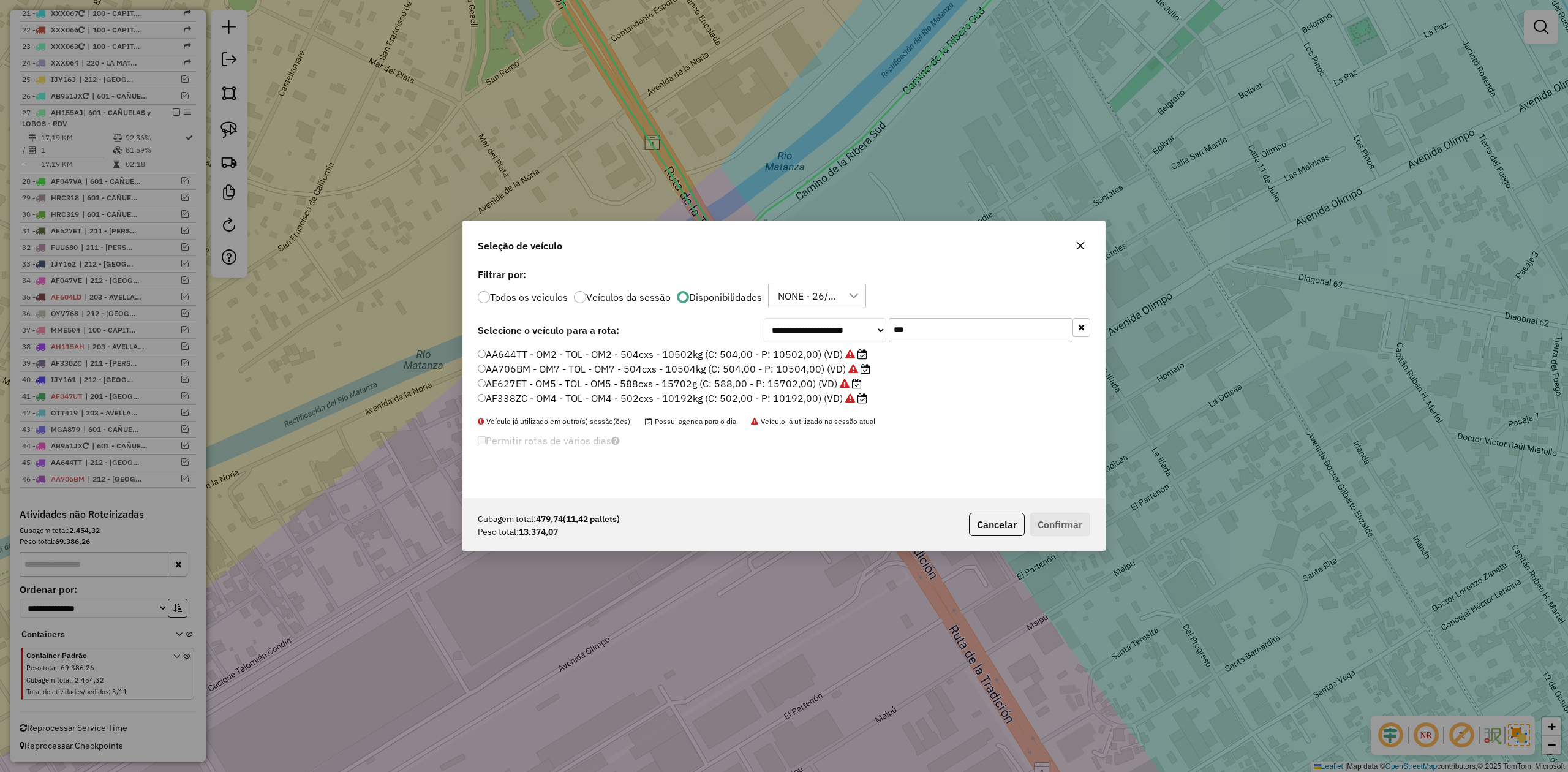
drag, startPoint x: 938, startPoint y: 339, endPoint x: 870, endPoint y: 328, distance: 68.9
click at [871, 328] on div "**********" at bounding box center [927, 330] width 326 height 25
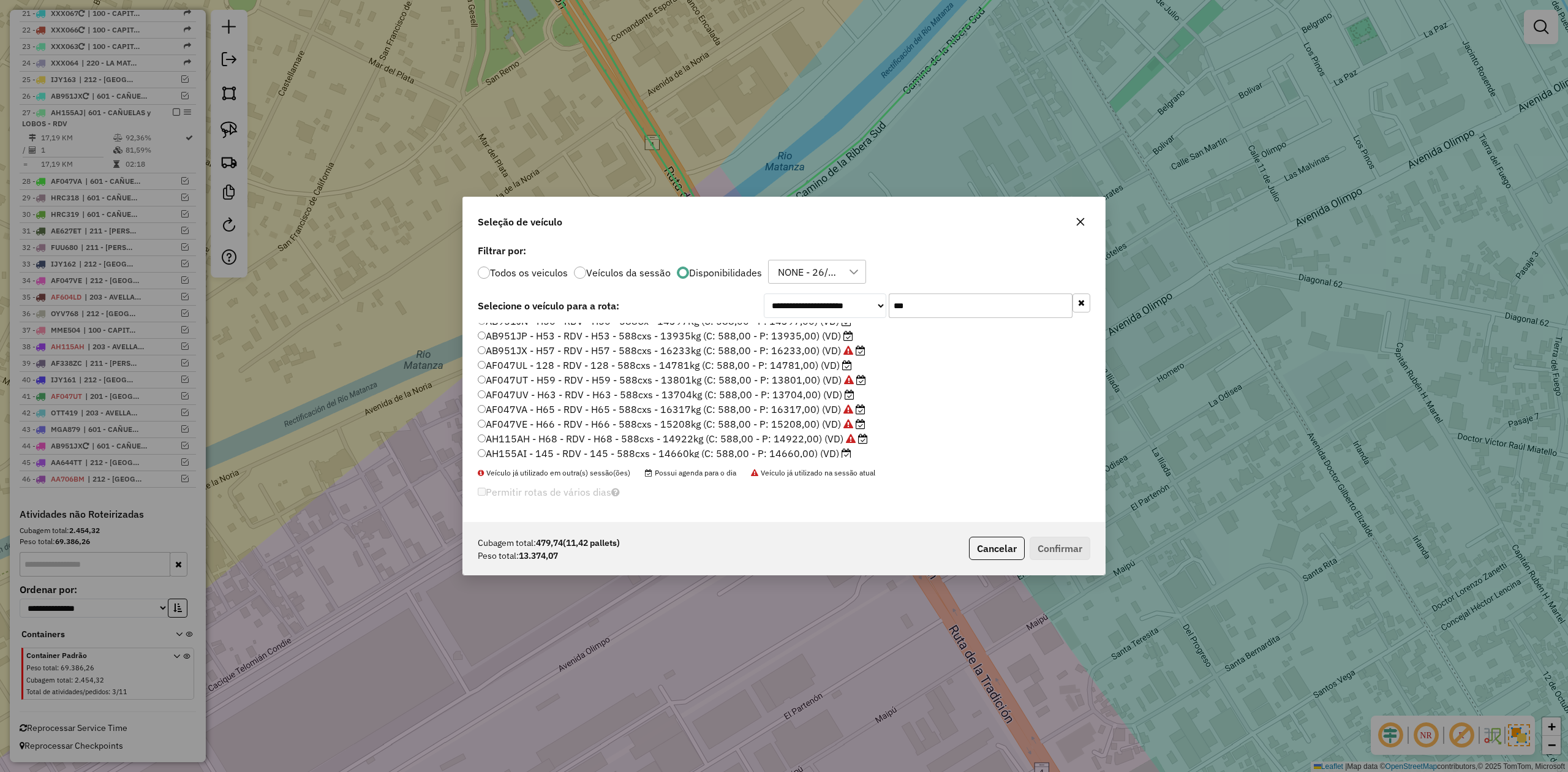
scroll to position [0, 0]
type input "***"
click at [804, 343] on label "AB951JP - H53 - RDV - H53 - 588cxs - 13935kg (C: 588,00 - P: 13935,00) (VD)" at bounding box center [666, 344] width 376 height 15
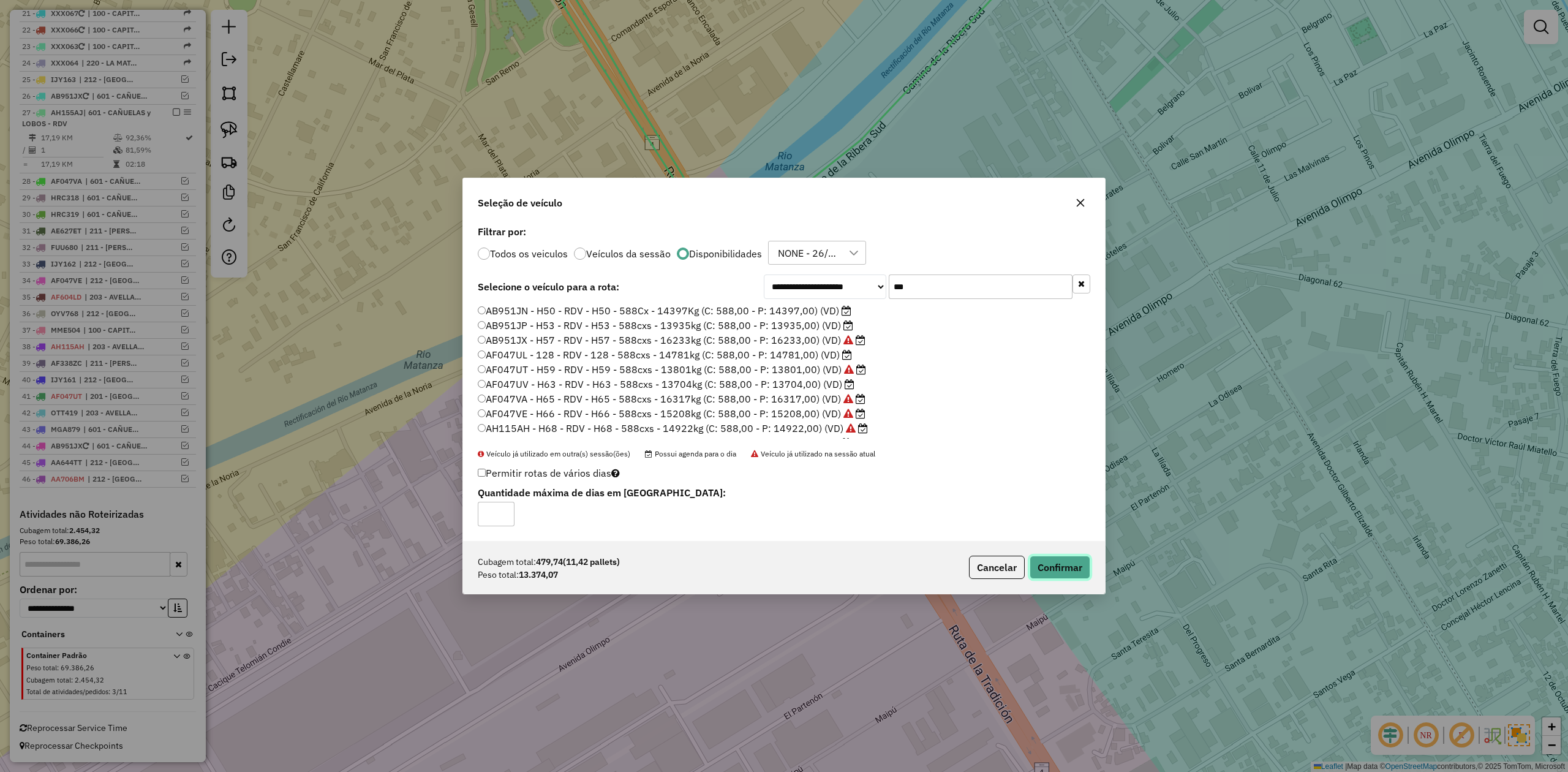
click at [1063, 565] on button "Confirmar" at bounding box center [1060, 567] width 61 height 23
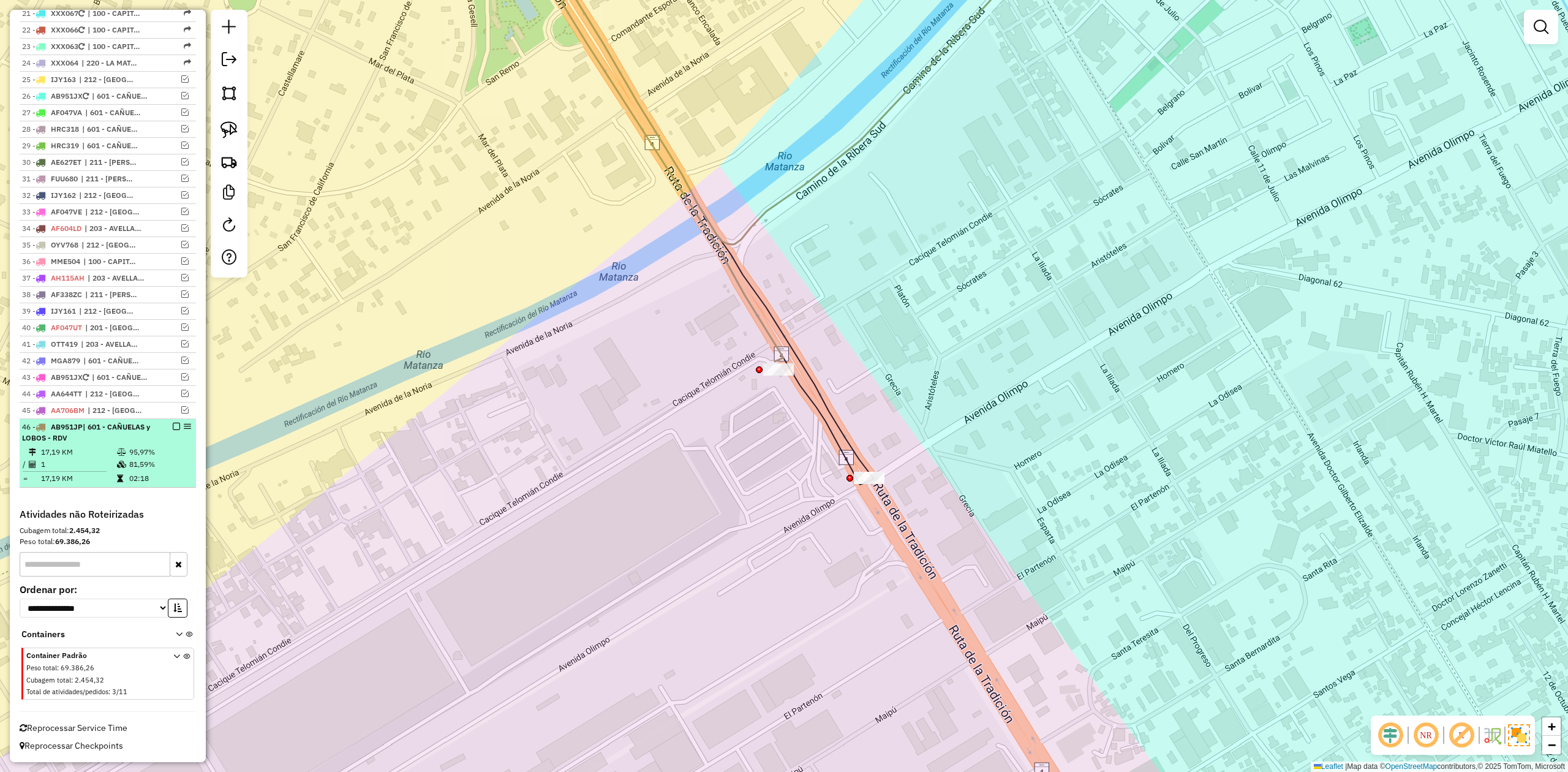
click at [175, 426] on em at bounding box center [176, 426] width 8 height 8
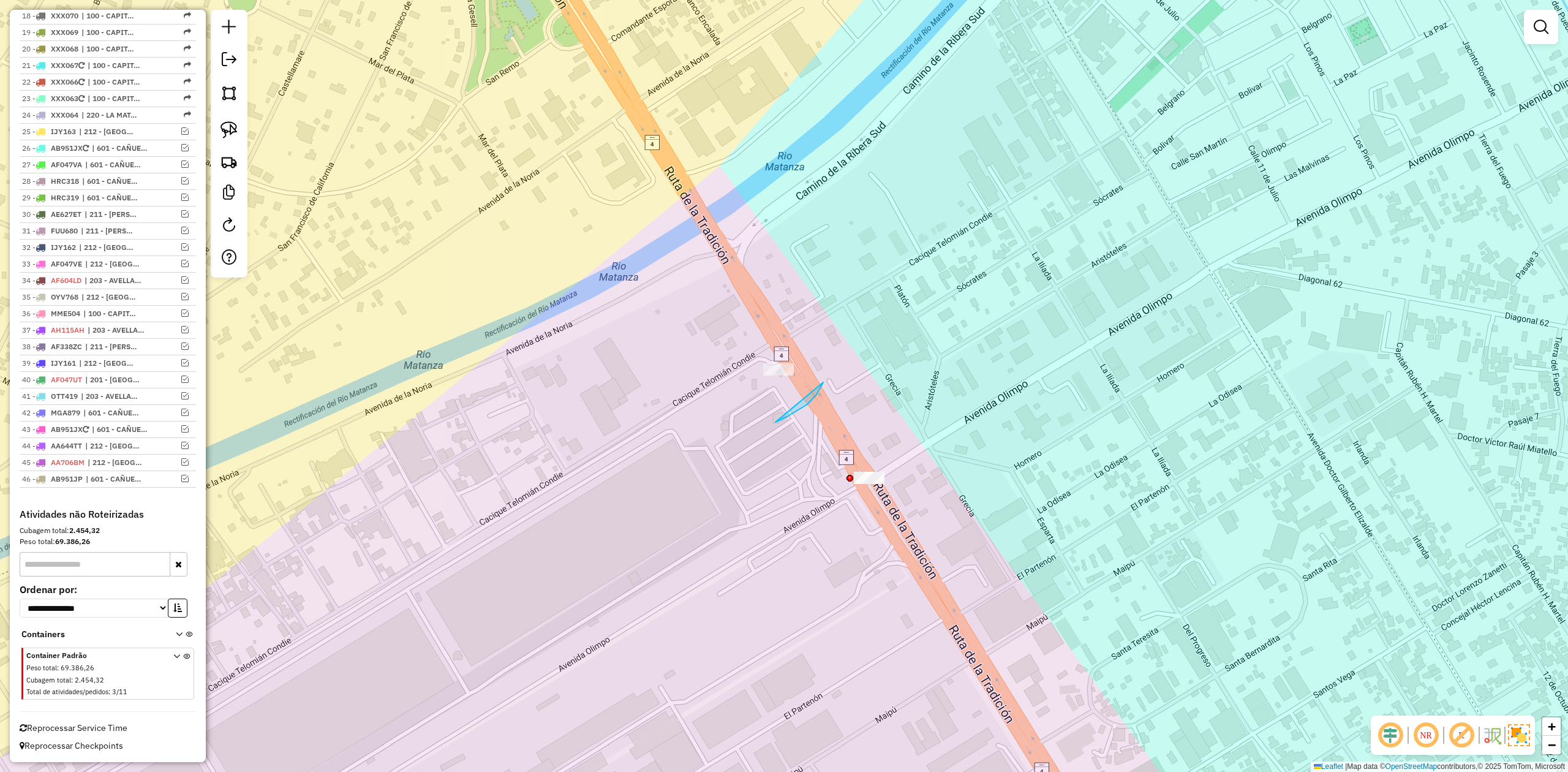
drag, startPoint x: 781, startPoint y: 419, endPoint x: 799, endPoint y: 518, distance: 100.6
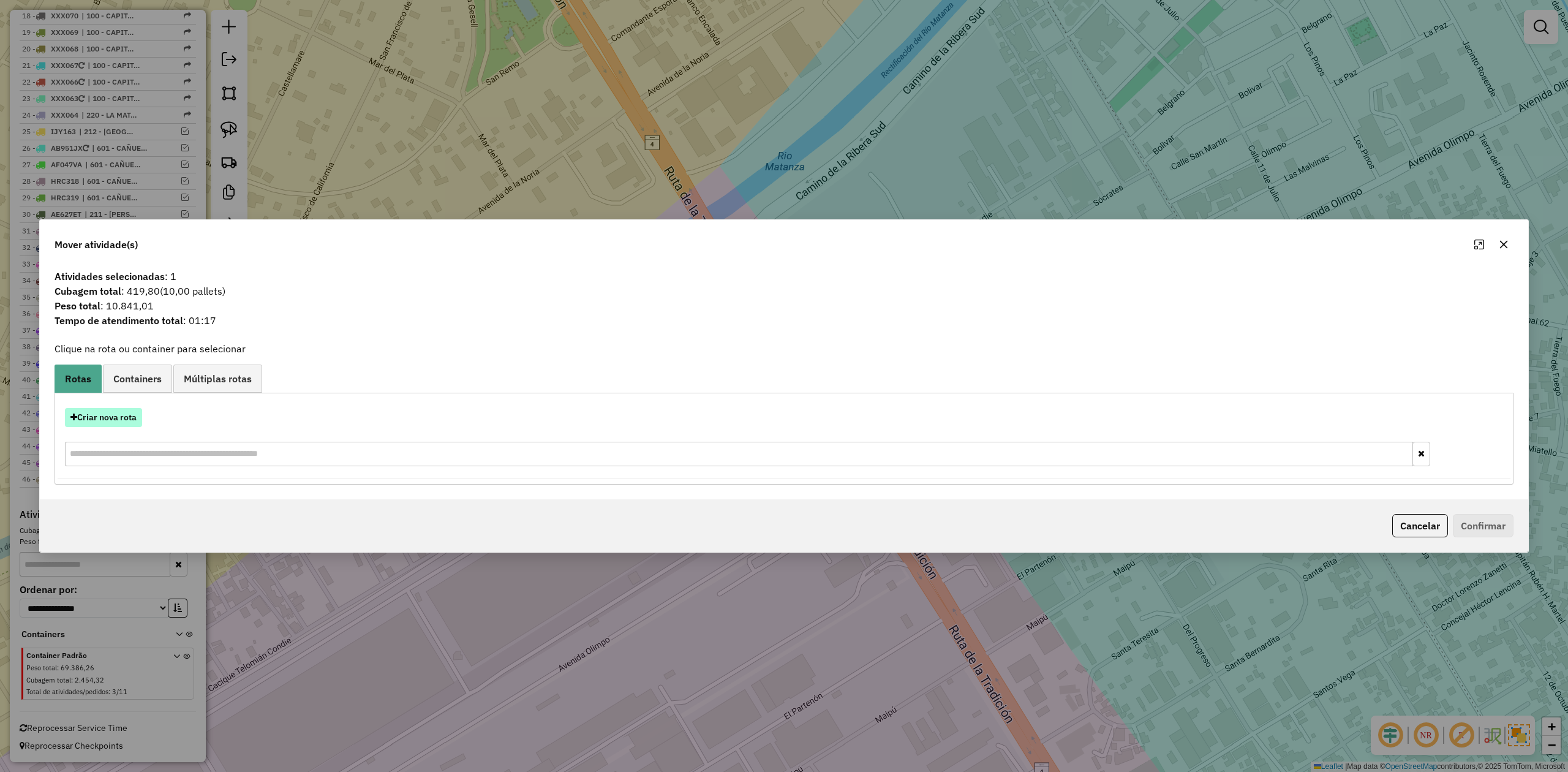
click at [119, 409] on button "Criar nova rota" at bounding box center [103, 417] width 77 height 19
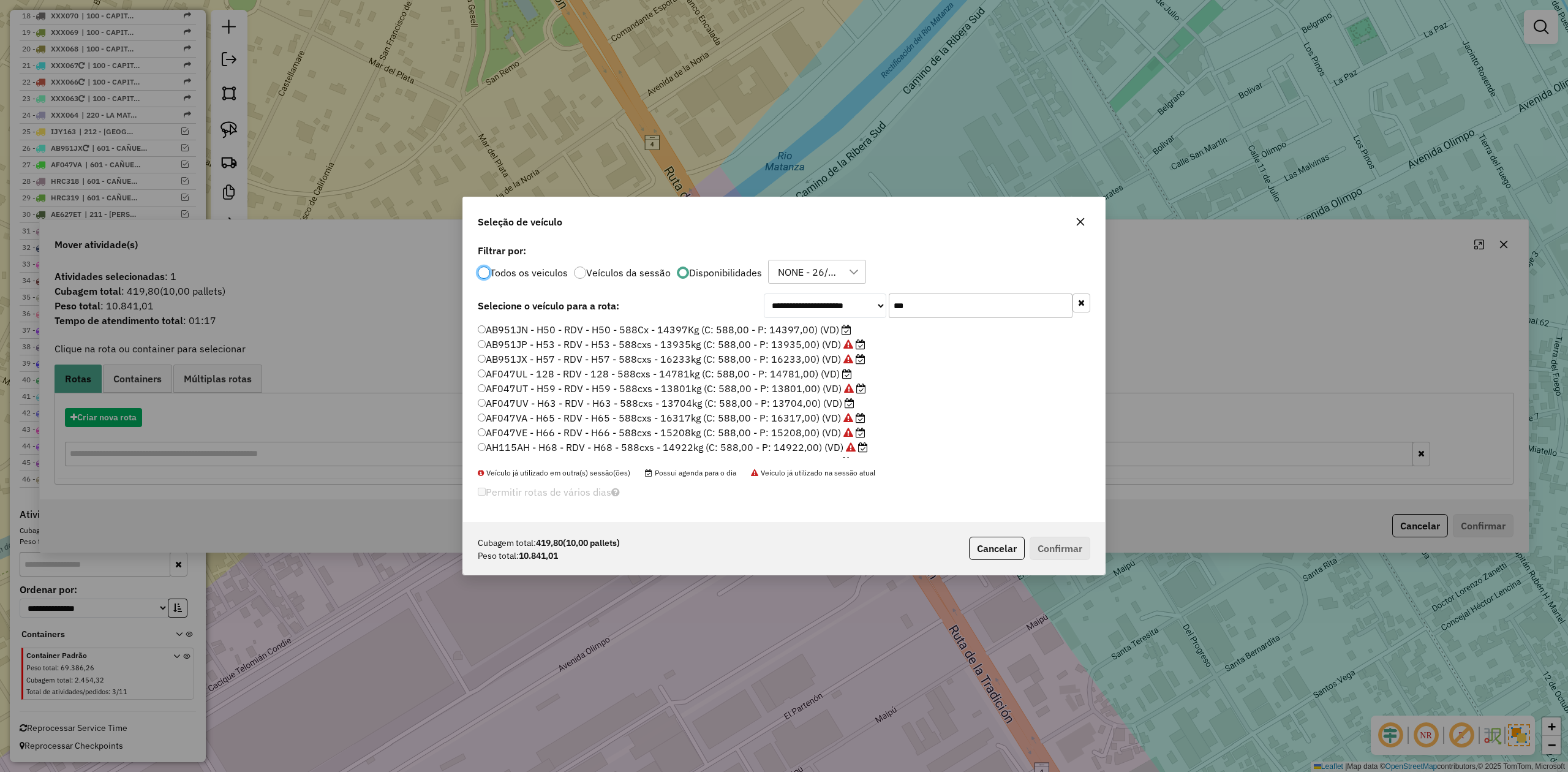
scroll to position [6, 4]
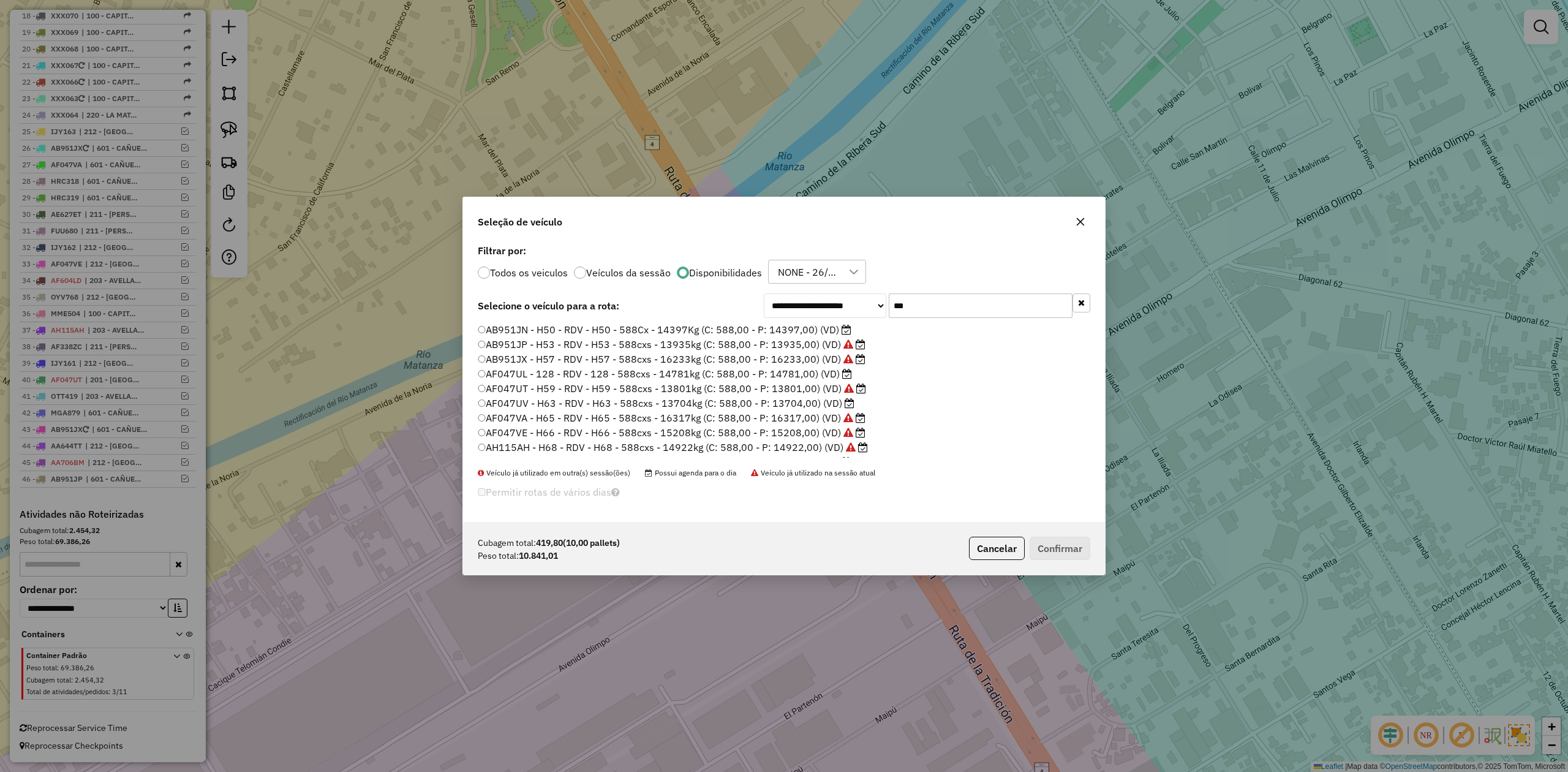
drag, startPoint x: 850, startPoint y: 294, endPoint x: 831, endPoint y: 292, distance: 19.1
click at [832, 292] on div "**********" at bounding box center [784, 381] width 642 height 281
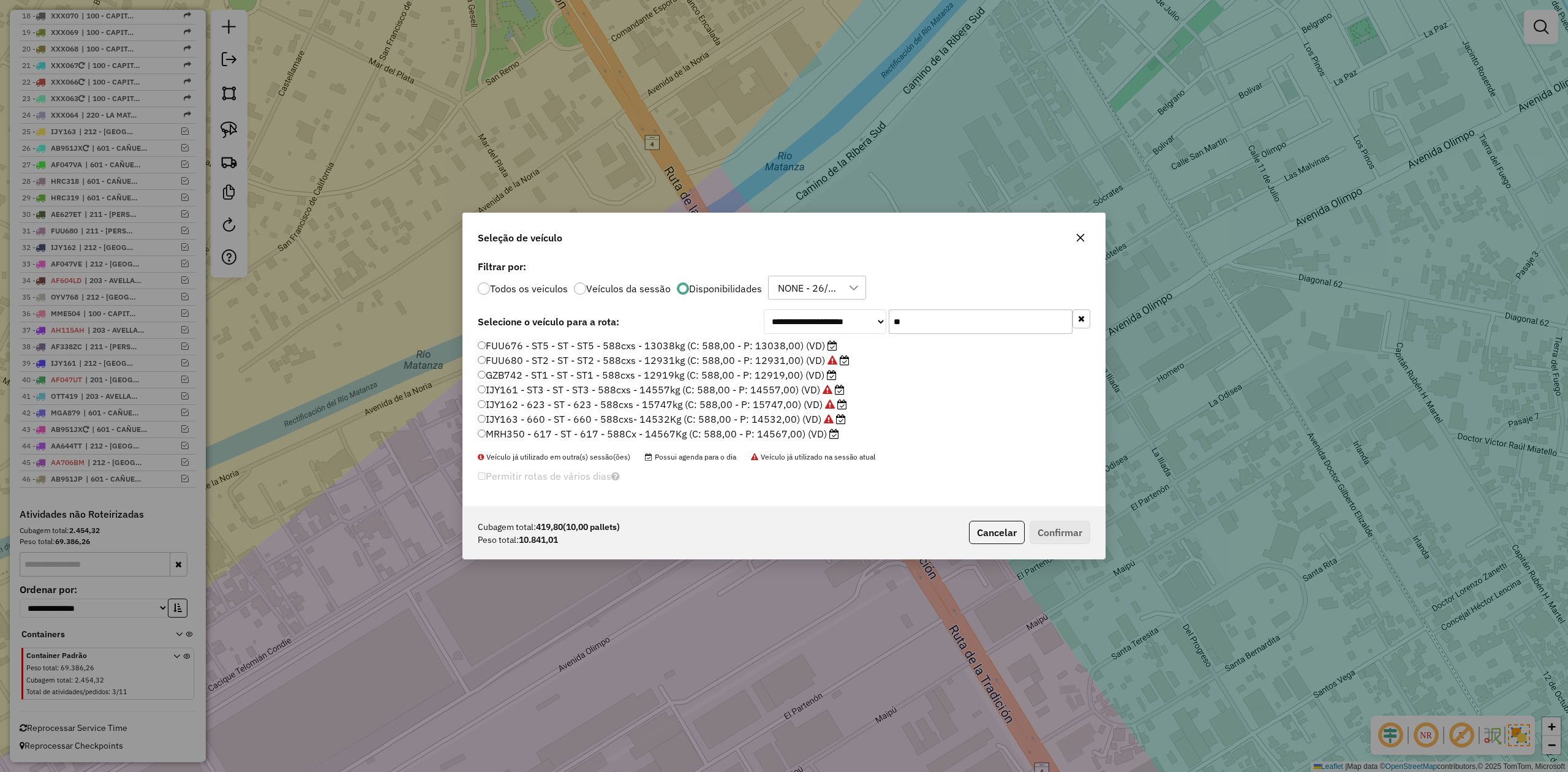
type input "**"
click at [792, 376] on label "GZB742 - ST1 - ST - ST1 - 588cxs - 12919kg (C: 588,00 - P: 12919,00) (VD)" at bounding box center [657, 374] width 359 height 15
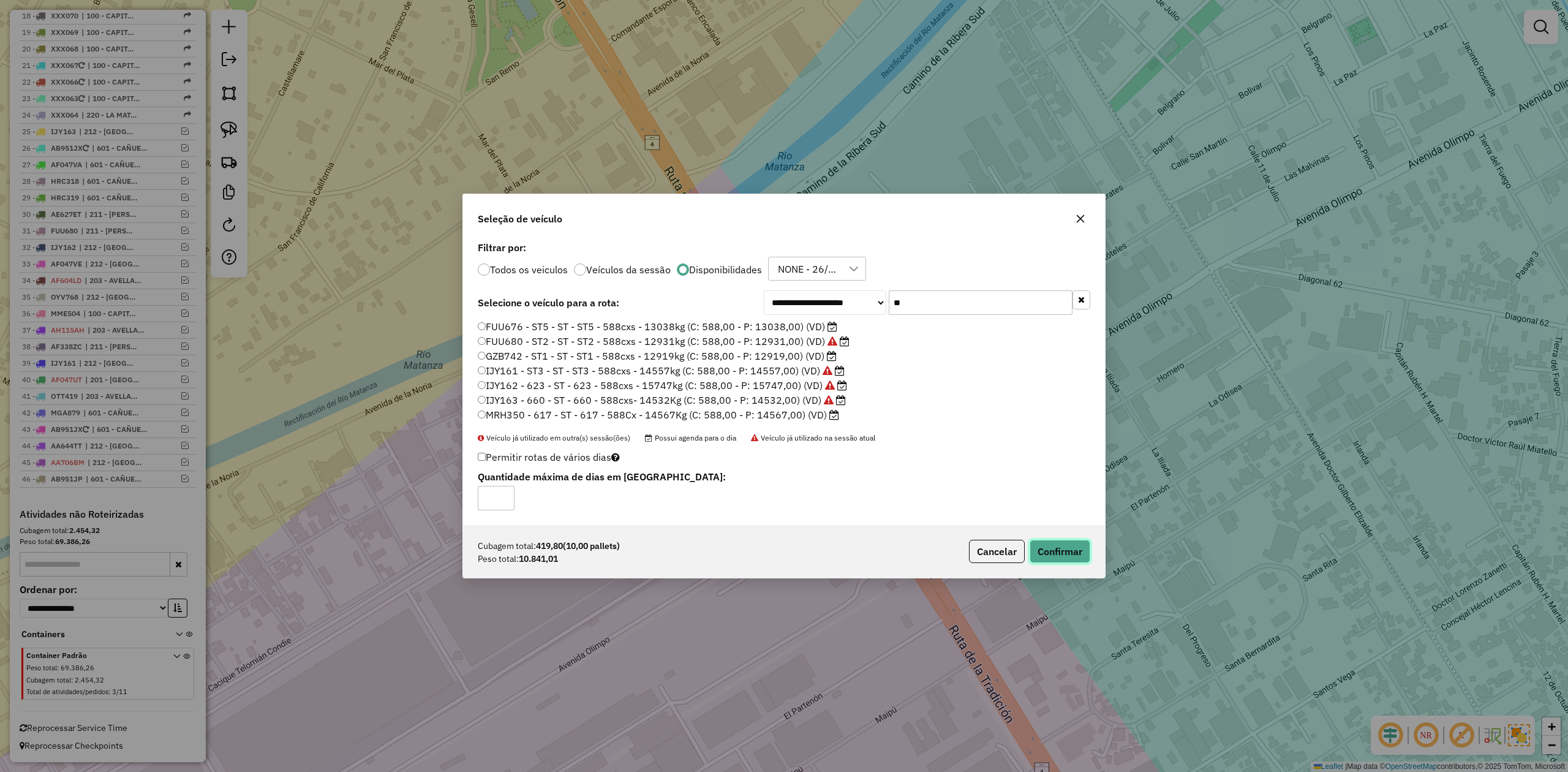
click at [1077, 550] on button "Confirmar" at bounding box center [1060, 551] width 61 height 23
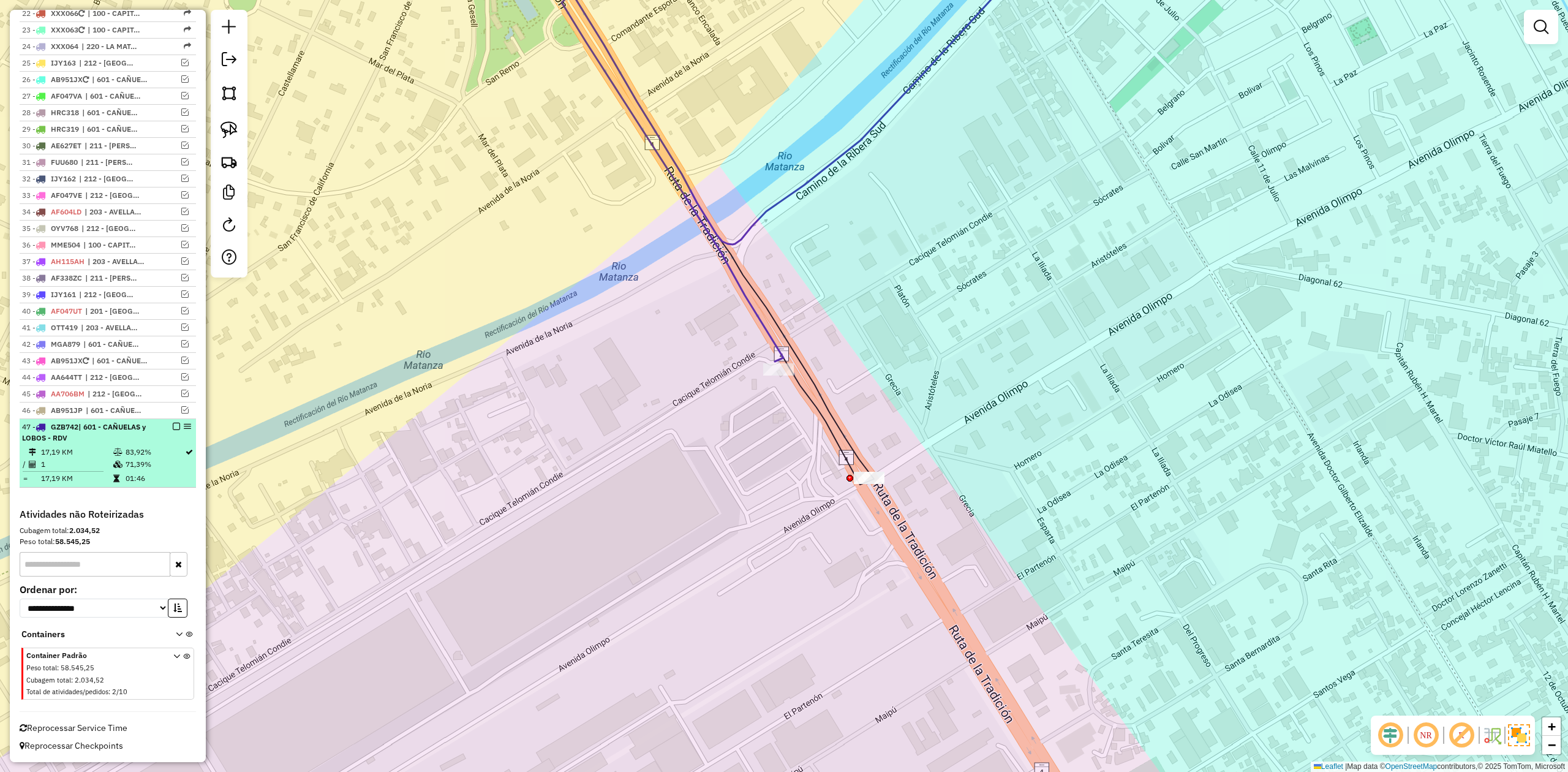
click at [175, 423] on em at bounding box center [176, 426] width 8 height 8
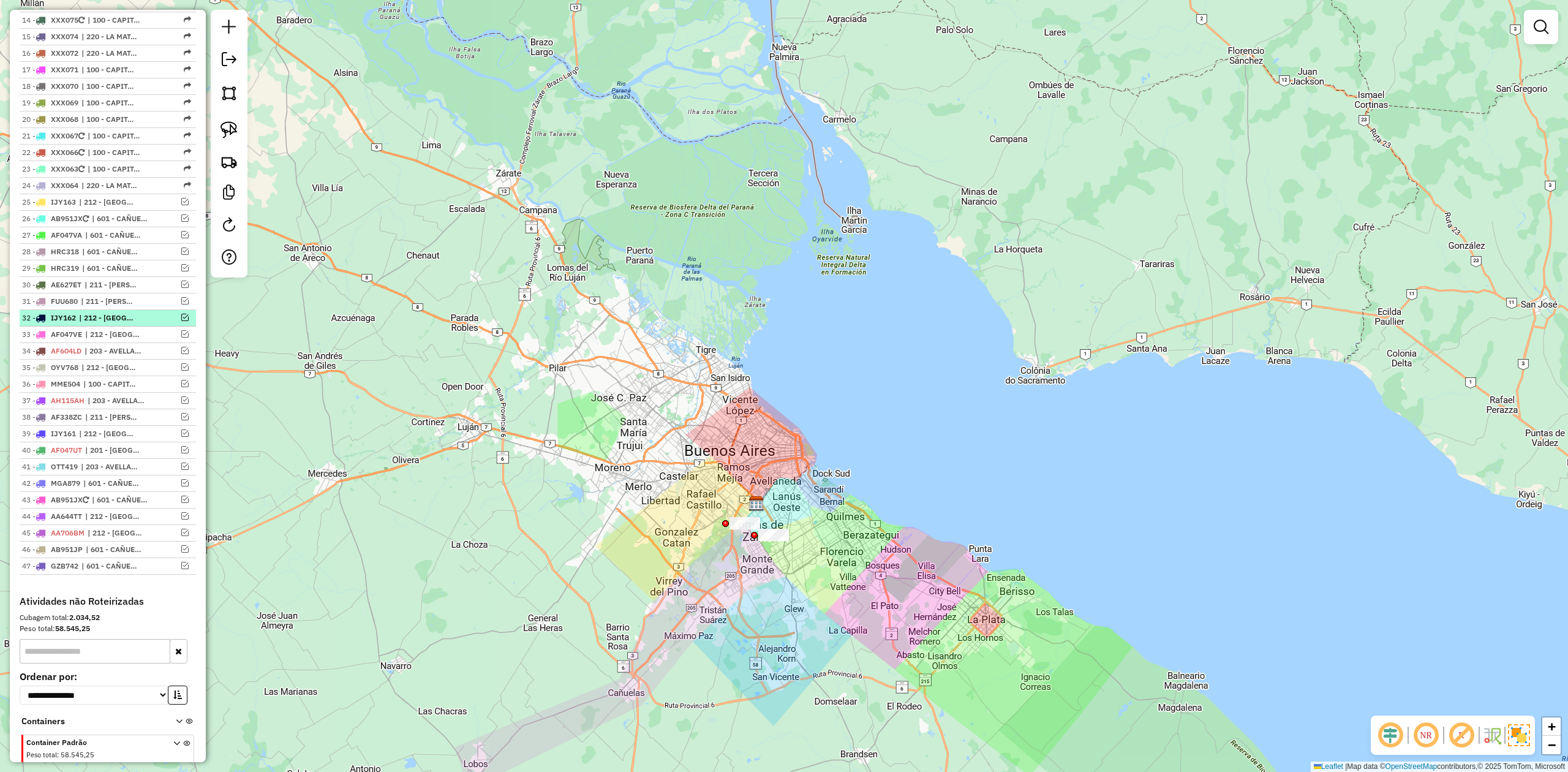
scroll to position [699, 0]
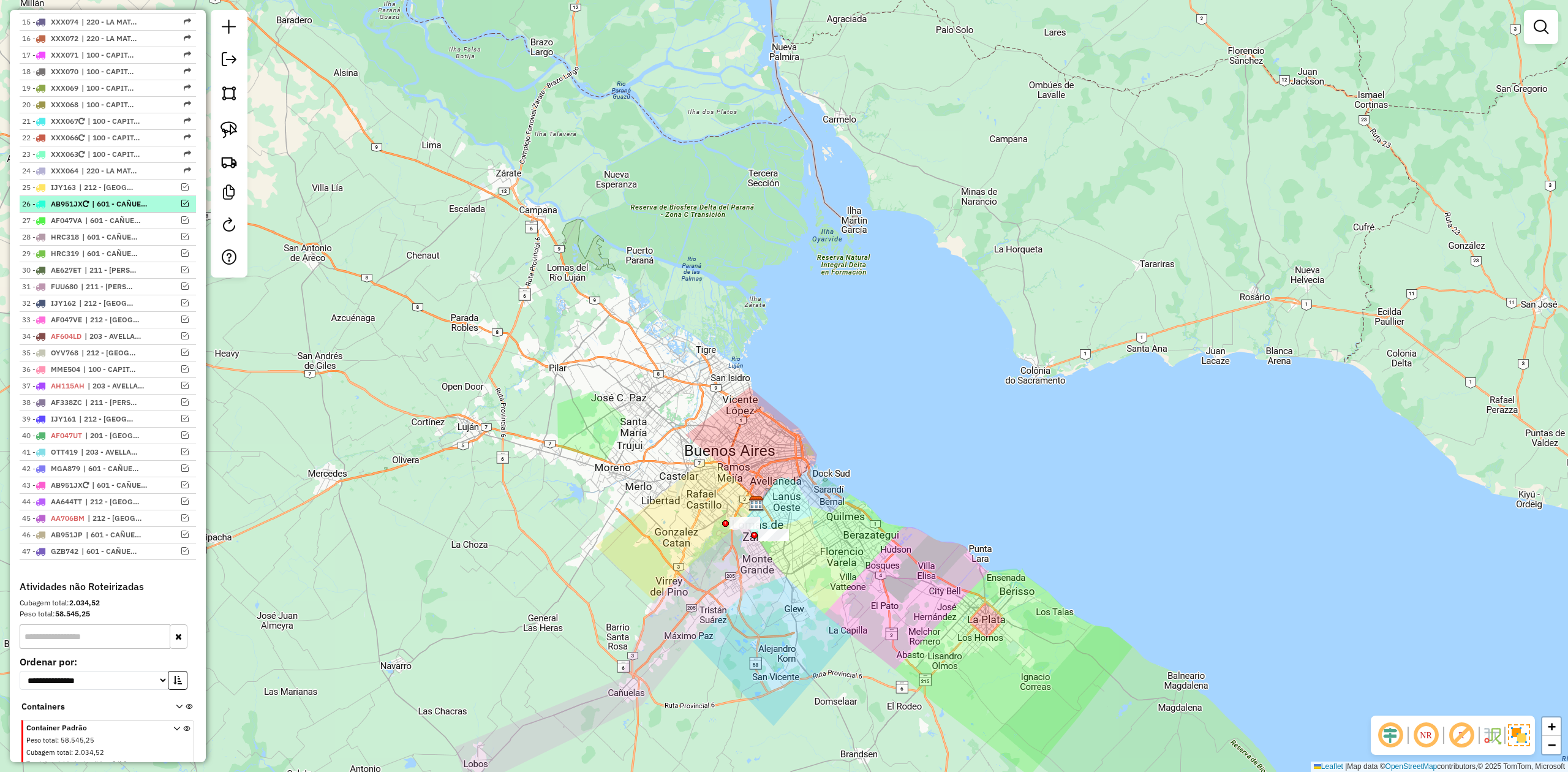
click at [182, 206] on em at bounding box center [186, 203] width 8 height 8
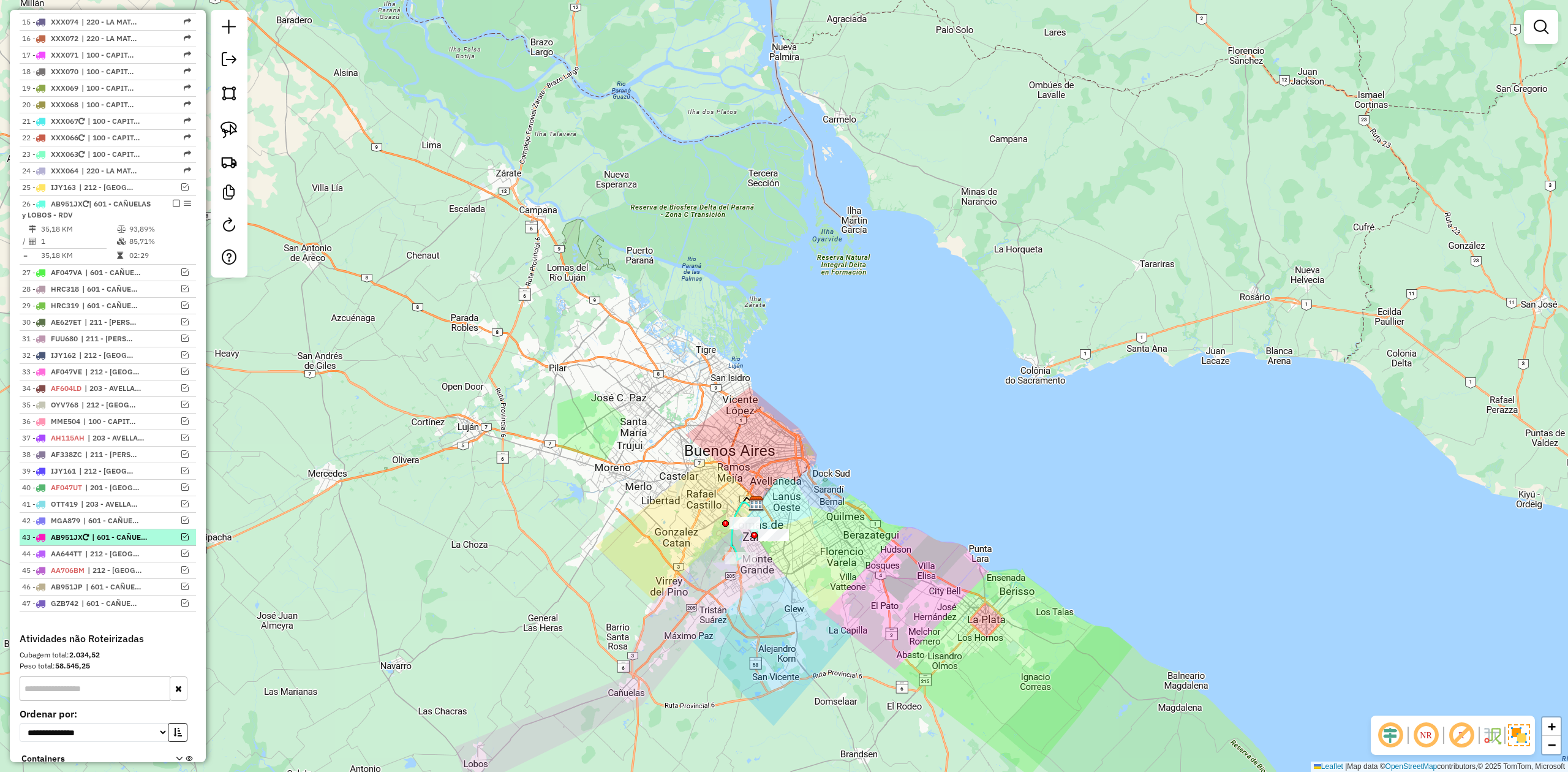
click at [182, 540] on em at bounding box center [186, 536] width 8 height 8
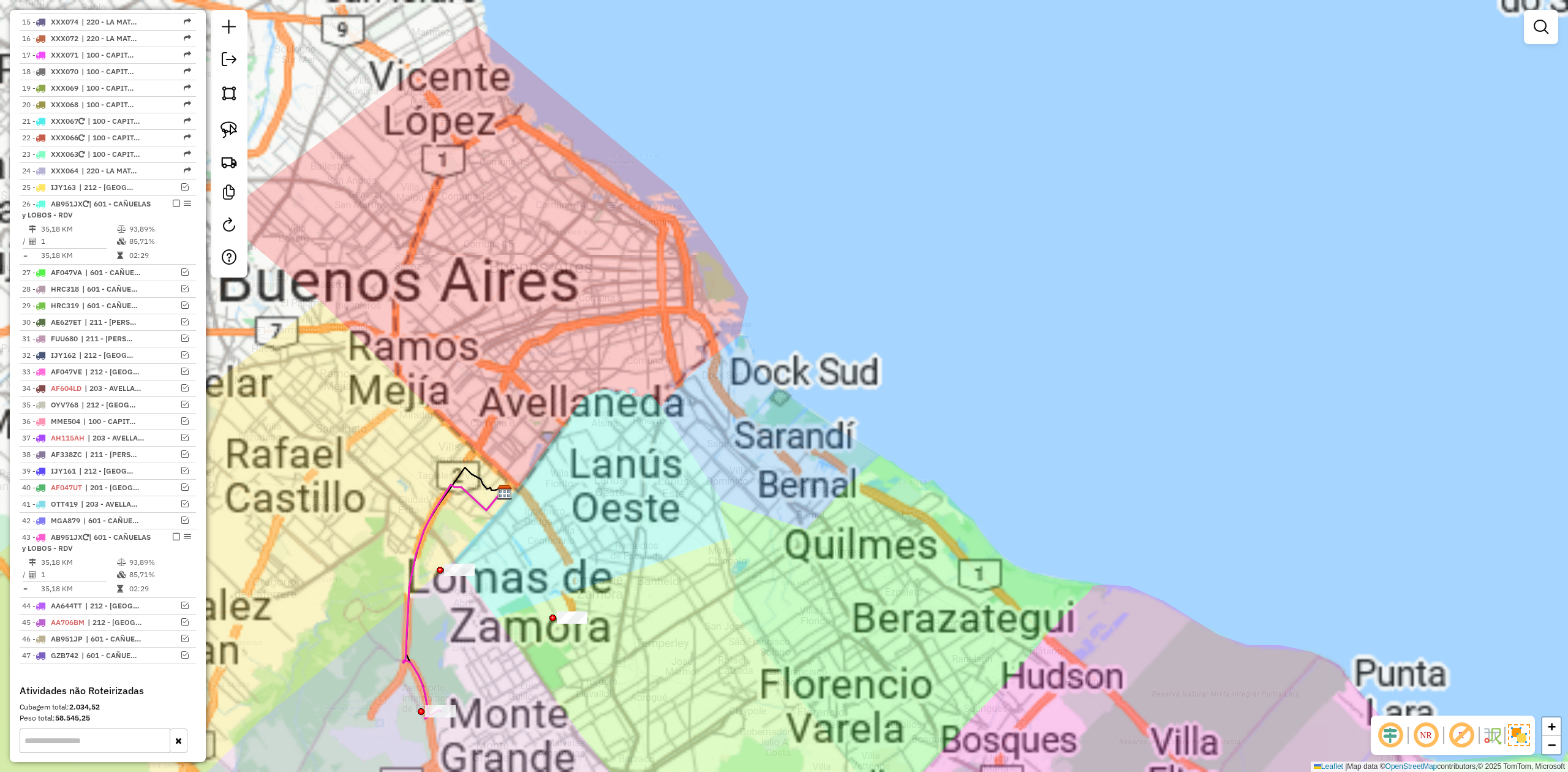
drag, startPoint x: 593, startPoint y: 643, endPoint x: 834, endPoint y: 493, distance: 283.9
click at [831, 496] on div "Janela de atendimento Grade de atendimento Capacidade Transportadoras Veículos …" at bounding box center [784, 386] width 1568 height 772
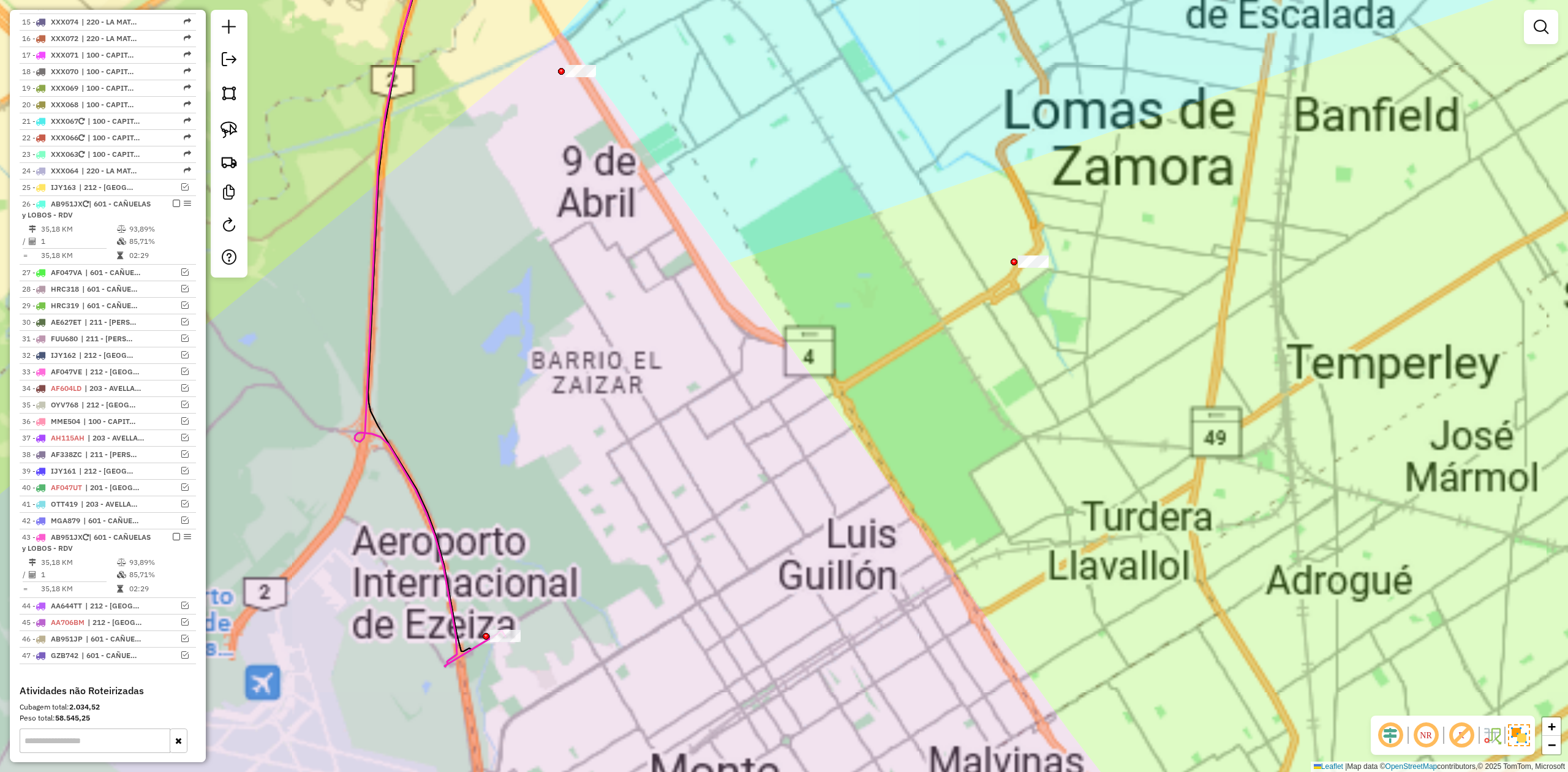
drag, startPoint x: 630, startPoint y: 615, endPoint x: 820, endPoint y: 536, distance: 205.8
click at [820, 536] on div "Janela de atendimento Grade de atendimento Capacidade Transportadoras Veículos …" at bounding box center [784, 386] width 1568 height 772
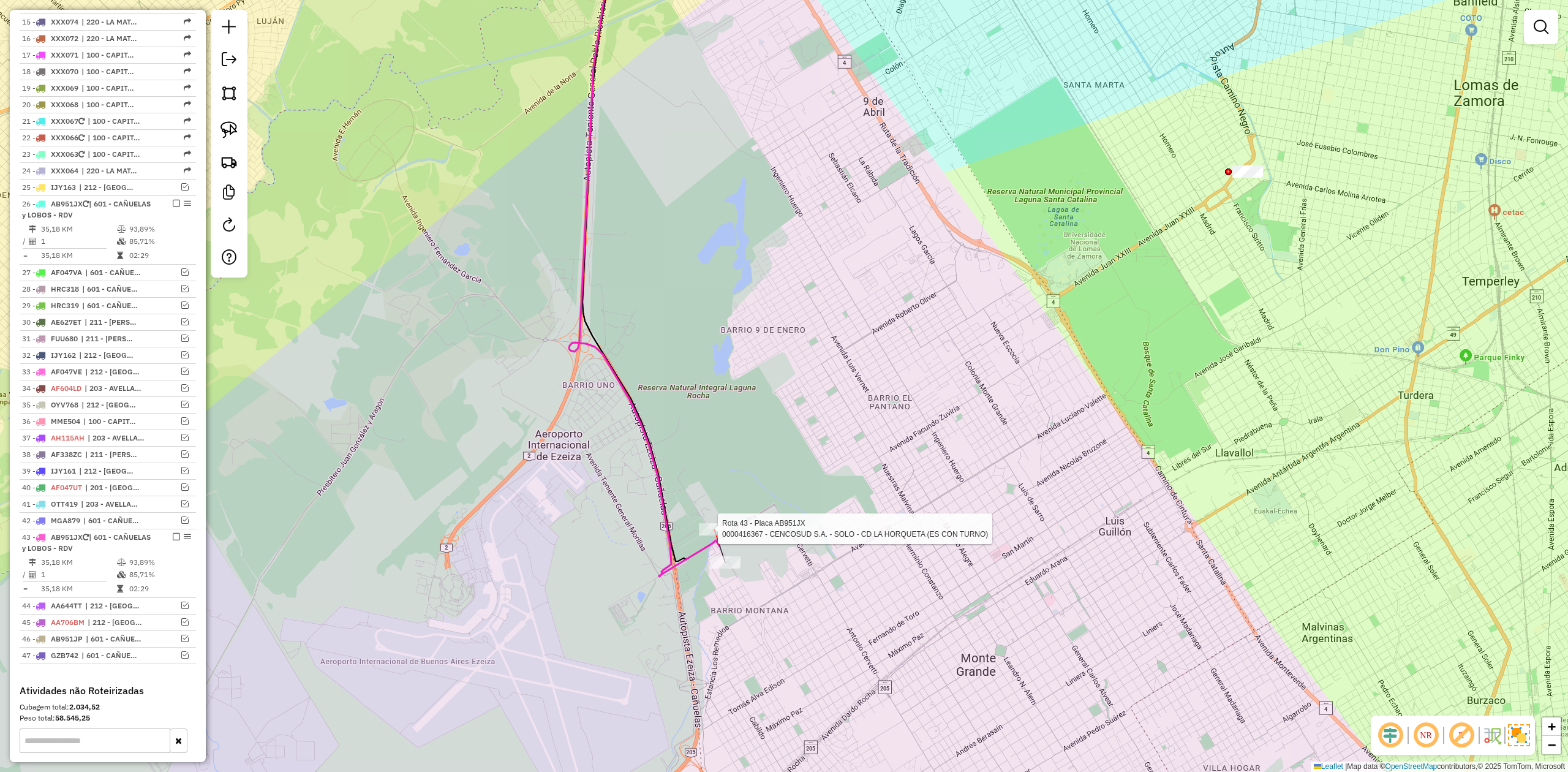
select select "**********"
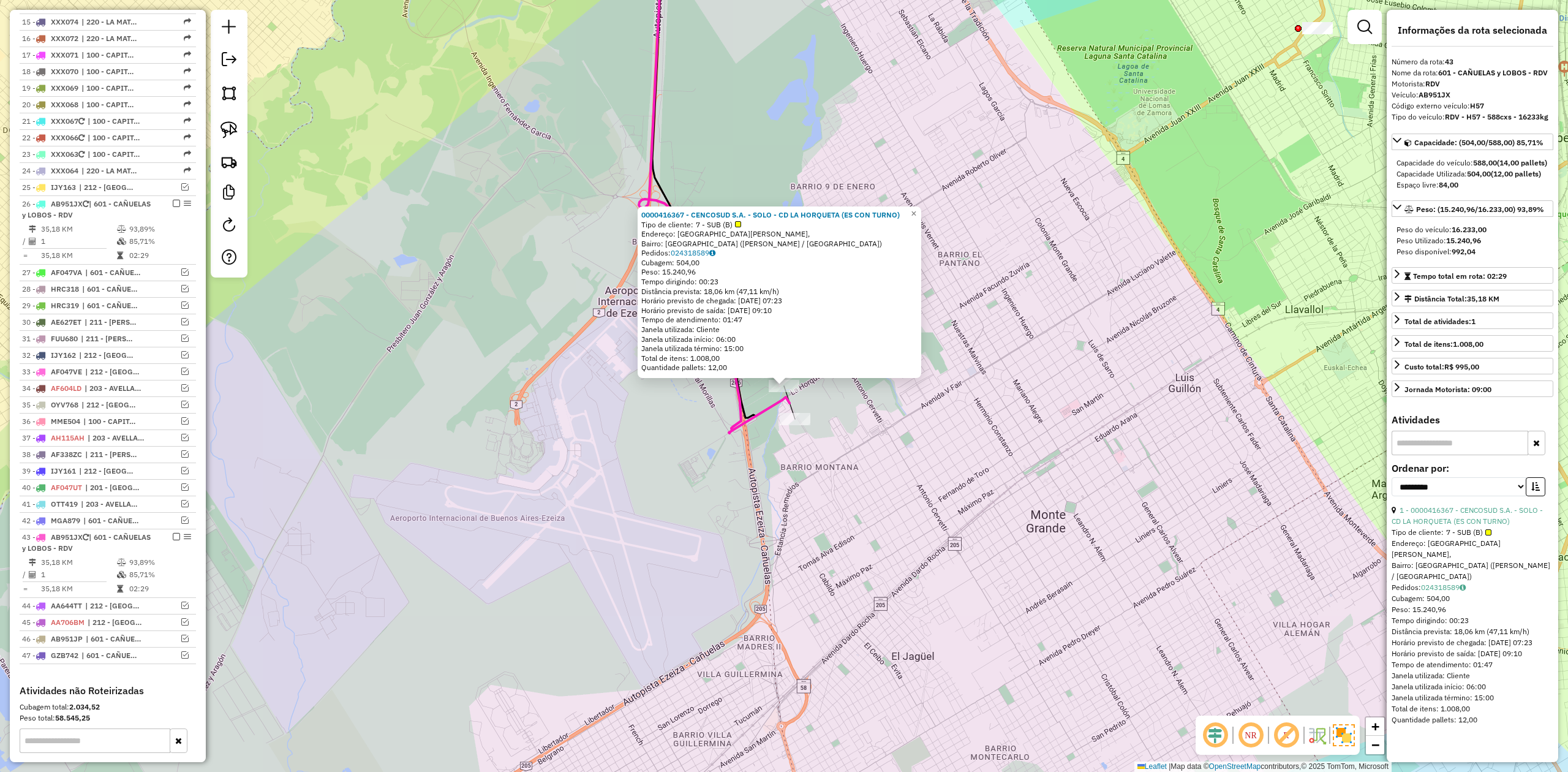
scroll to position [885, 0]
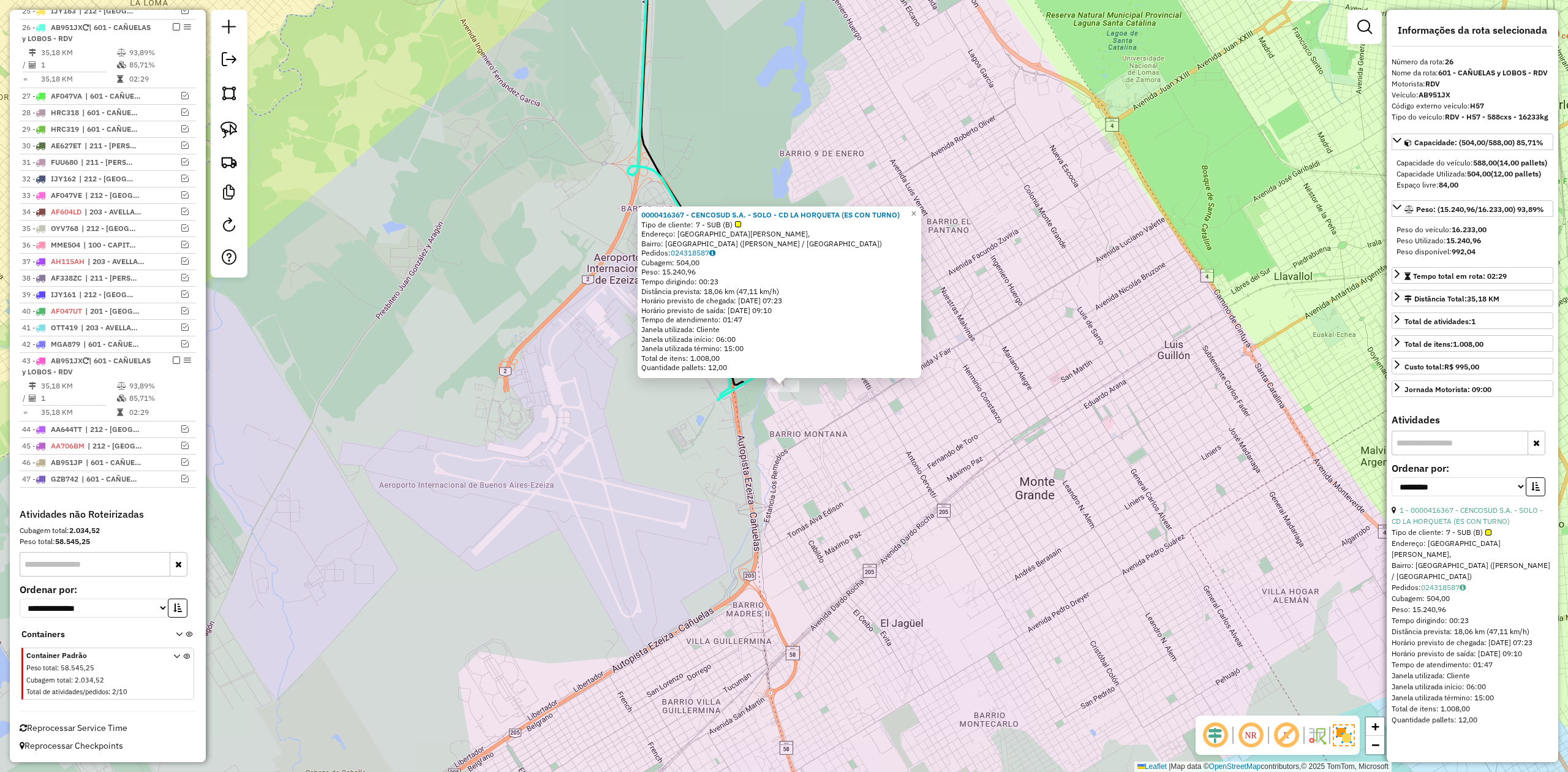
click at [787, 429] on div "0000416367 - CENCOSUD S.A. - SOLO - CD LA HORQUETA (ES CON TURNO) Tipo de clien…" at bounding box center [784, 386] width 1568 height 772
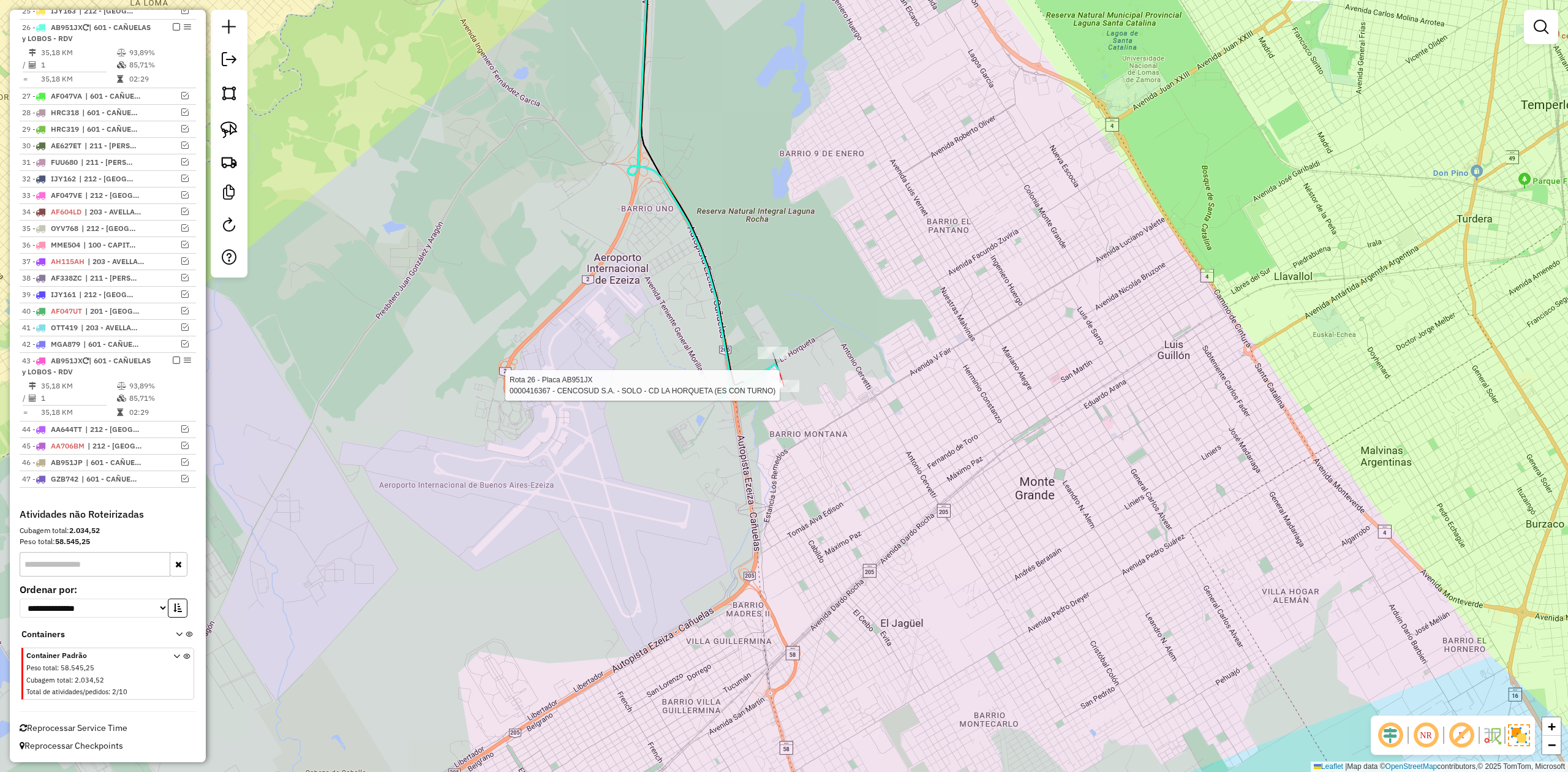
select select "**********"
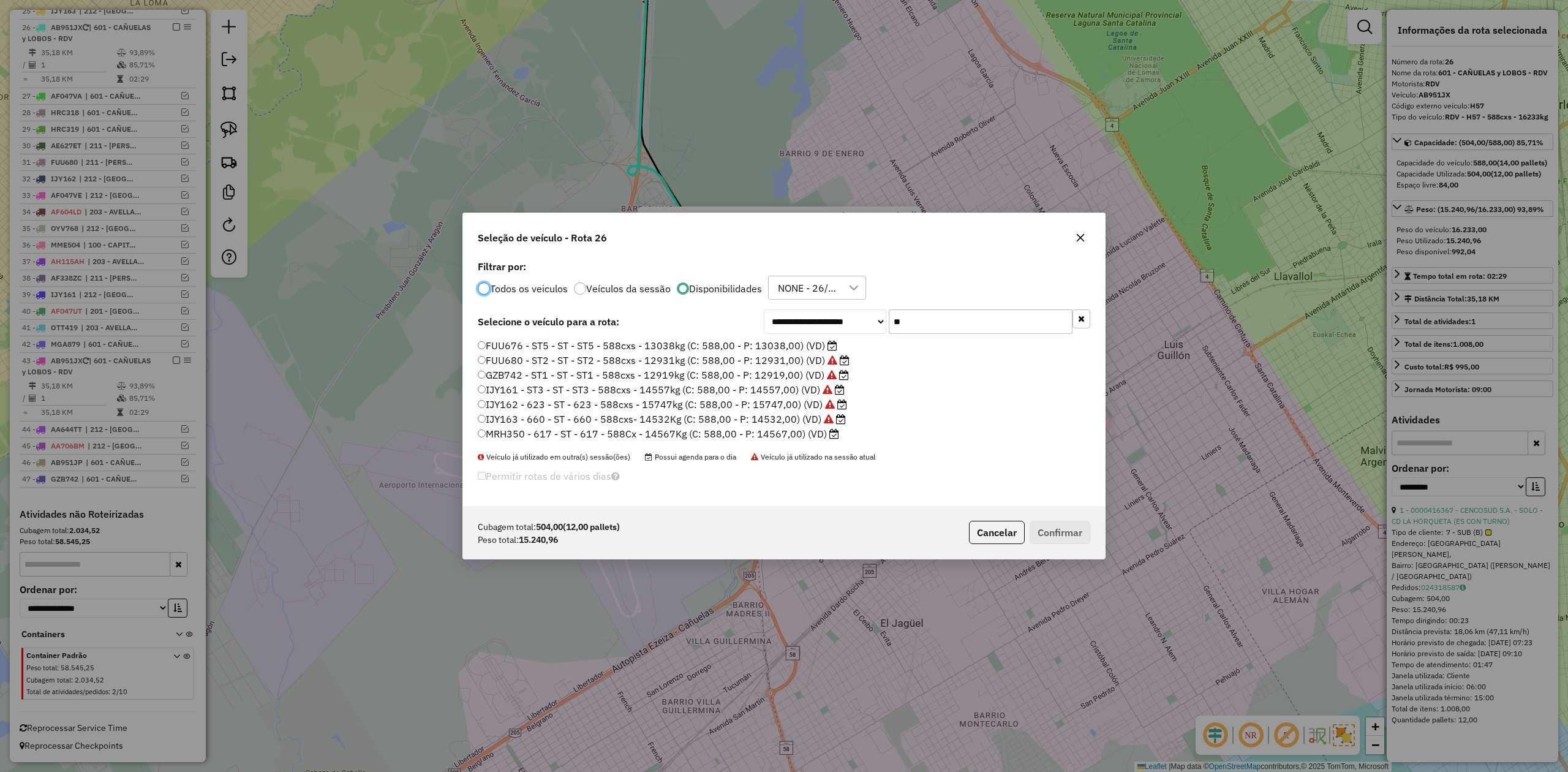
scroll to position [6, 4]
drag, startPoint x: 941, startPoint y: 310, endPoint x: 866, endPoint y: 304, distance: 75.2
click at [868, 304] on div "**********" at bounding box center [784, 382] width 642 height 249
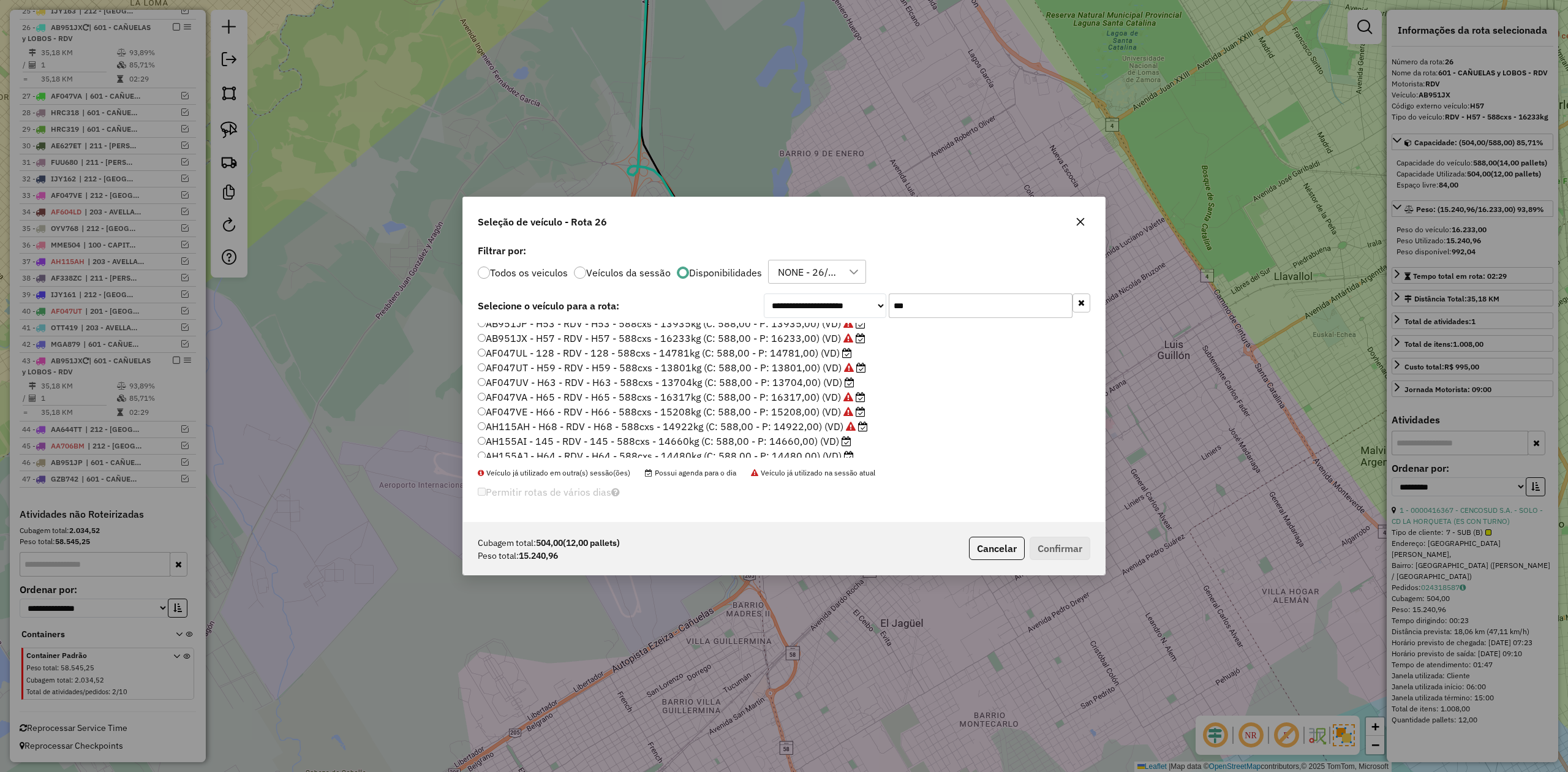
scroll to position [27, 0]
type input "***"
click at [814, 436] on label "AH155AI - 145 - RDV - 145 - 588cxs - 14660kg (C: 588,00 - P: 14660,00) (VD)" at bounding box center [664, 434] width 373 height 15
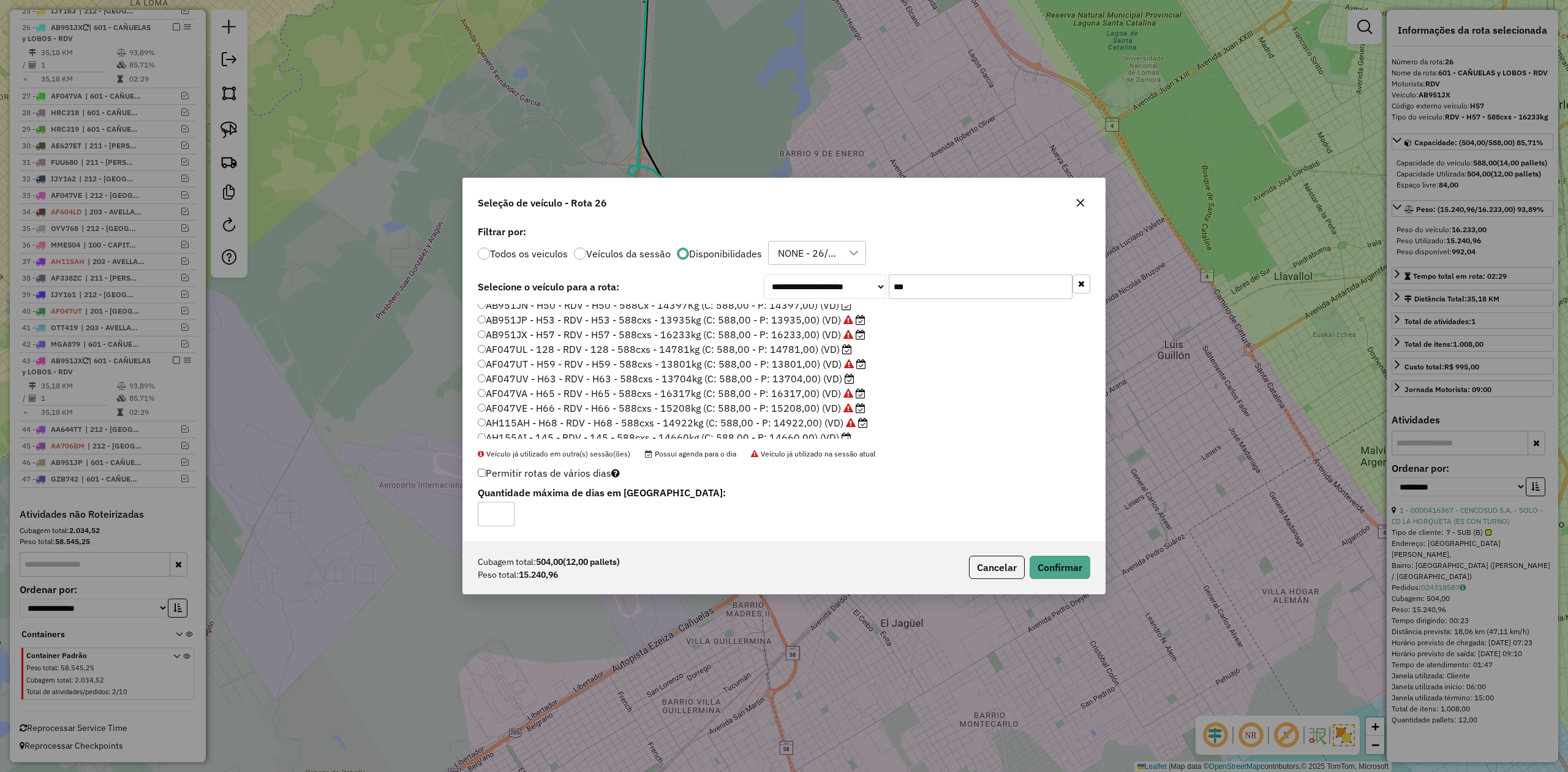
scroll to position [0, 0]
click at [1065, 564] on button "Confirmar" at bounding box center [1060, 567] width 61 height 23
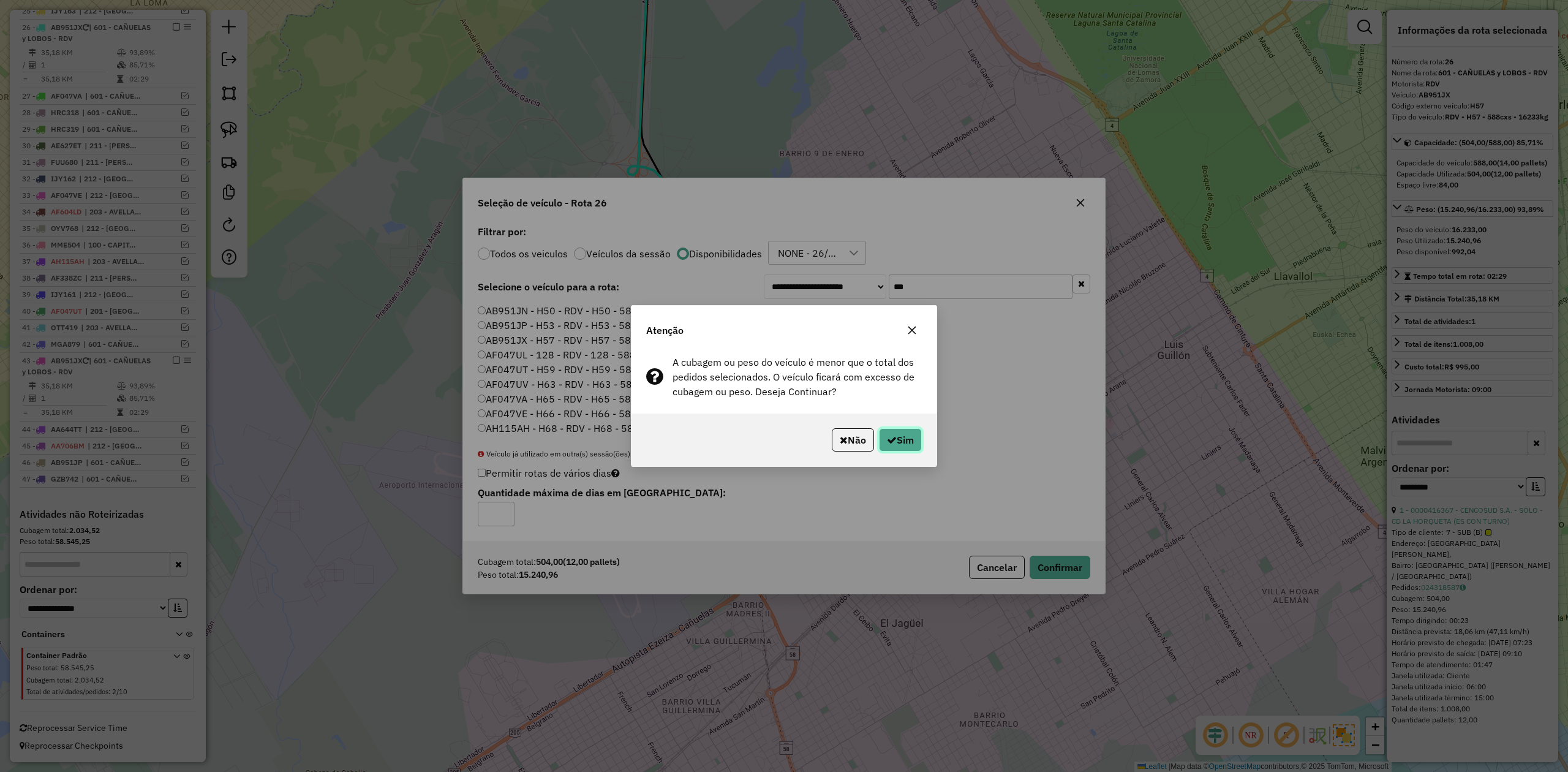
click at [891, 435] on icon "button" at bounding box center [891, 439] width 10 height 10
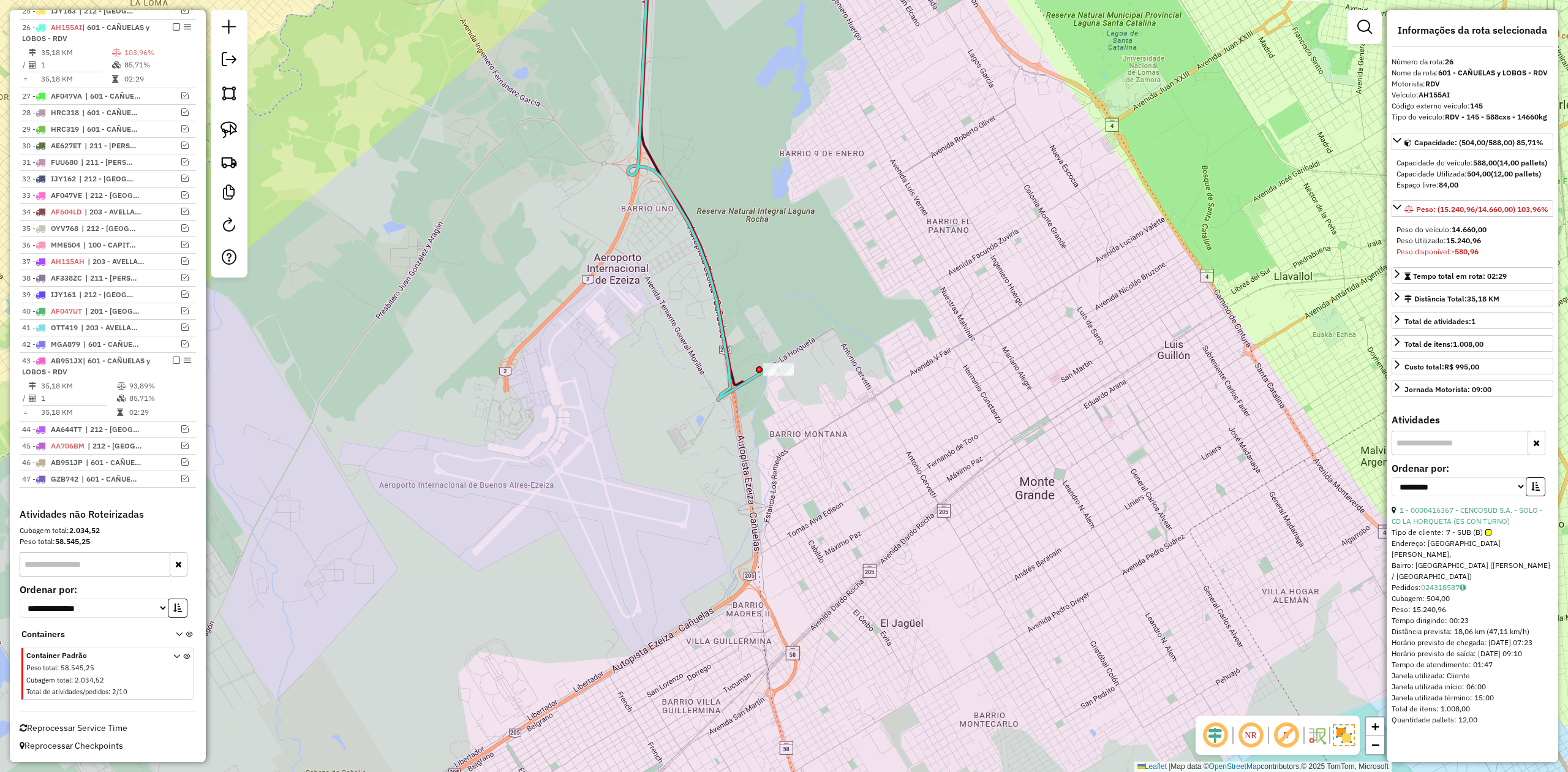
click at [804, 433] on div "Janela de atendimento Grade de atendimento Capacidade Transportadoras Veículos …" at bounding box center [784, 386] width 1568 height 772
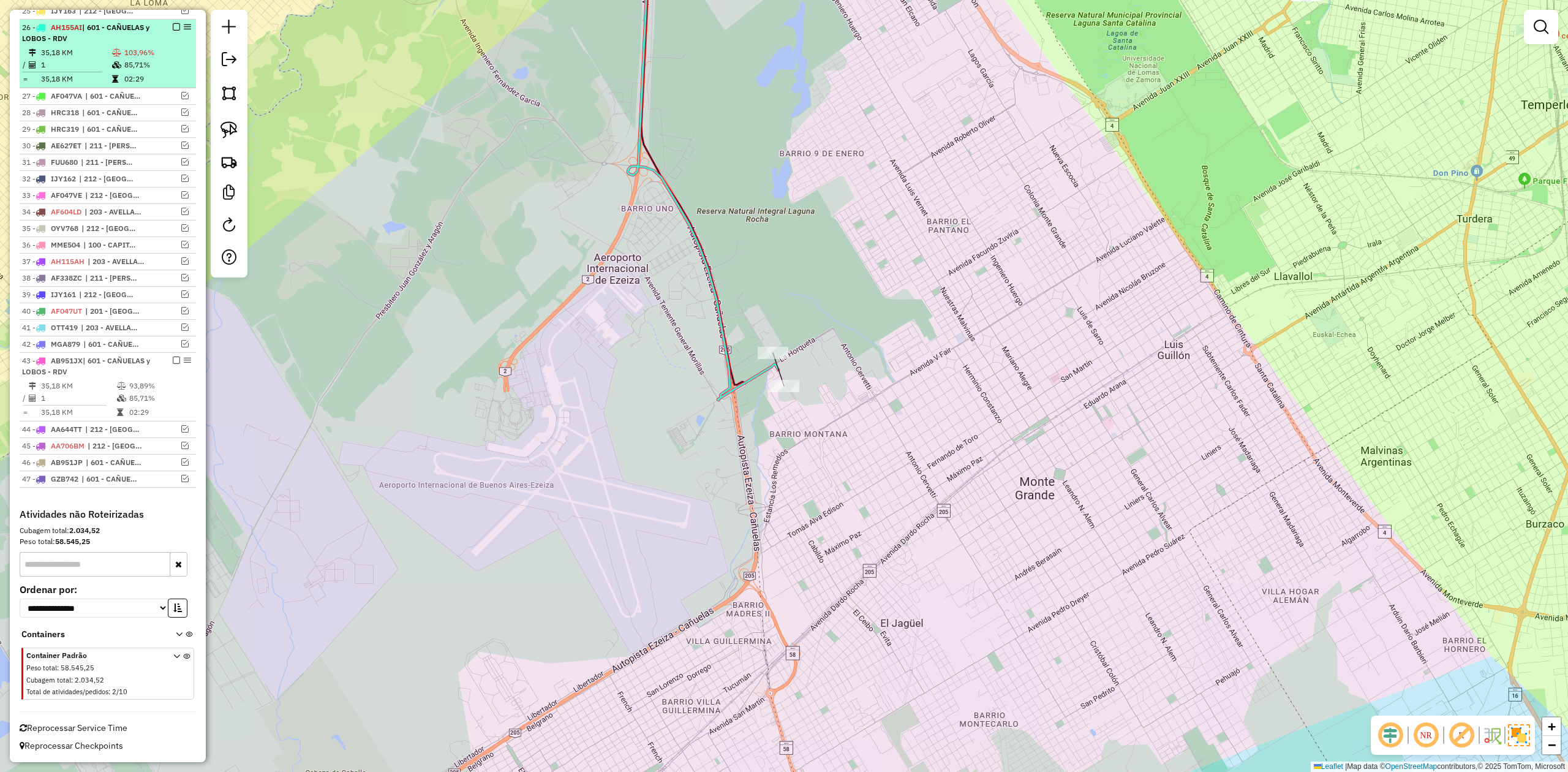
click at [176, 23] on em at bounding box center [176, 27] width 8 height 8
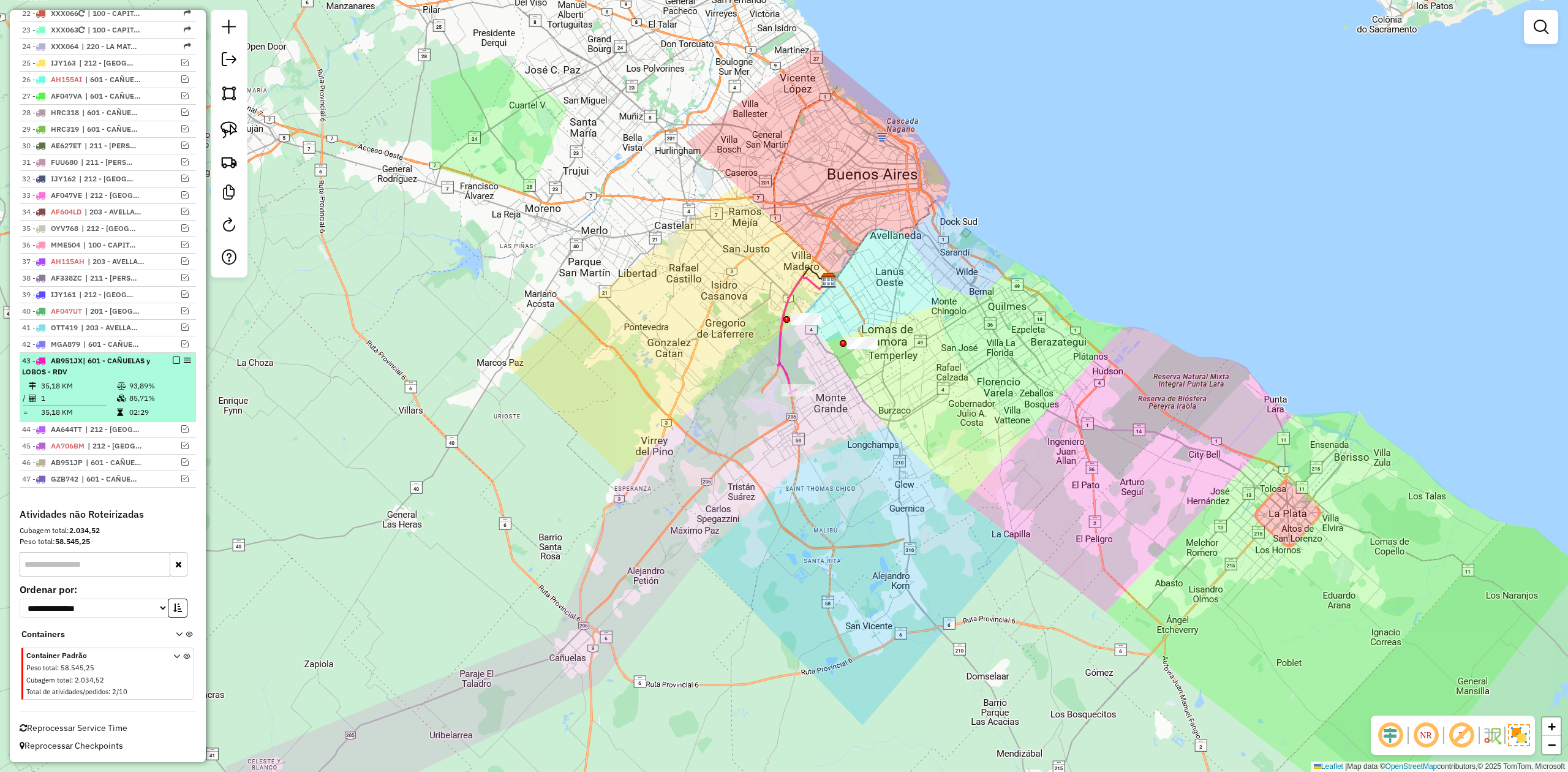
click at [172, 358] on em at bounding box center [176, 360] width 8 height 8
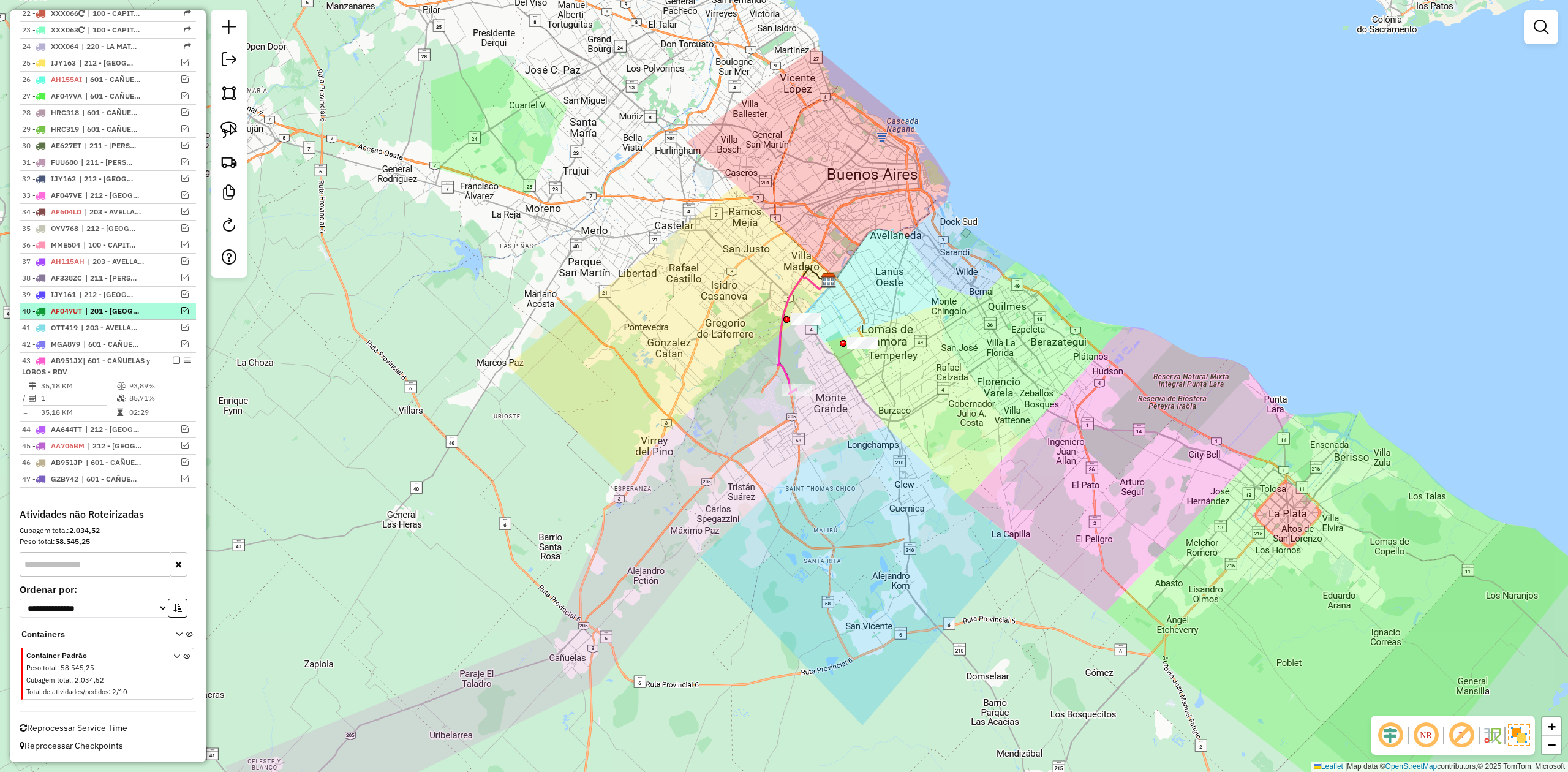
scroll to position [780, 0]
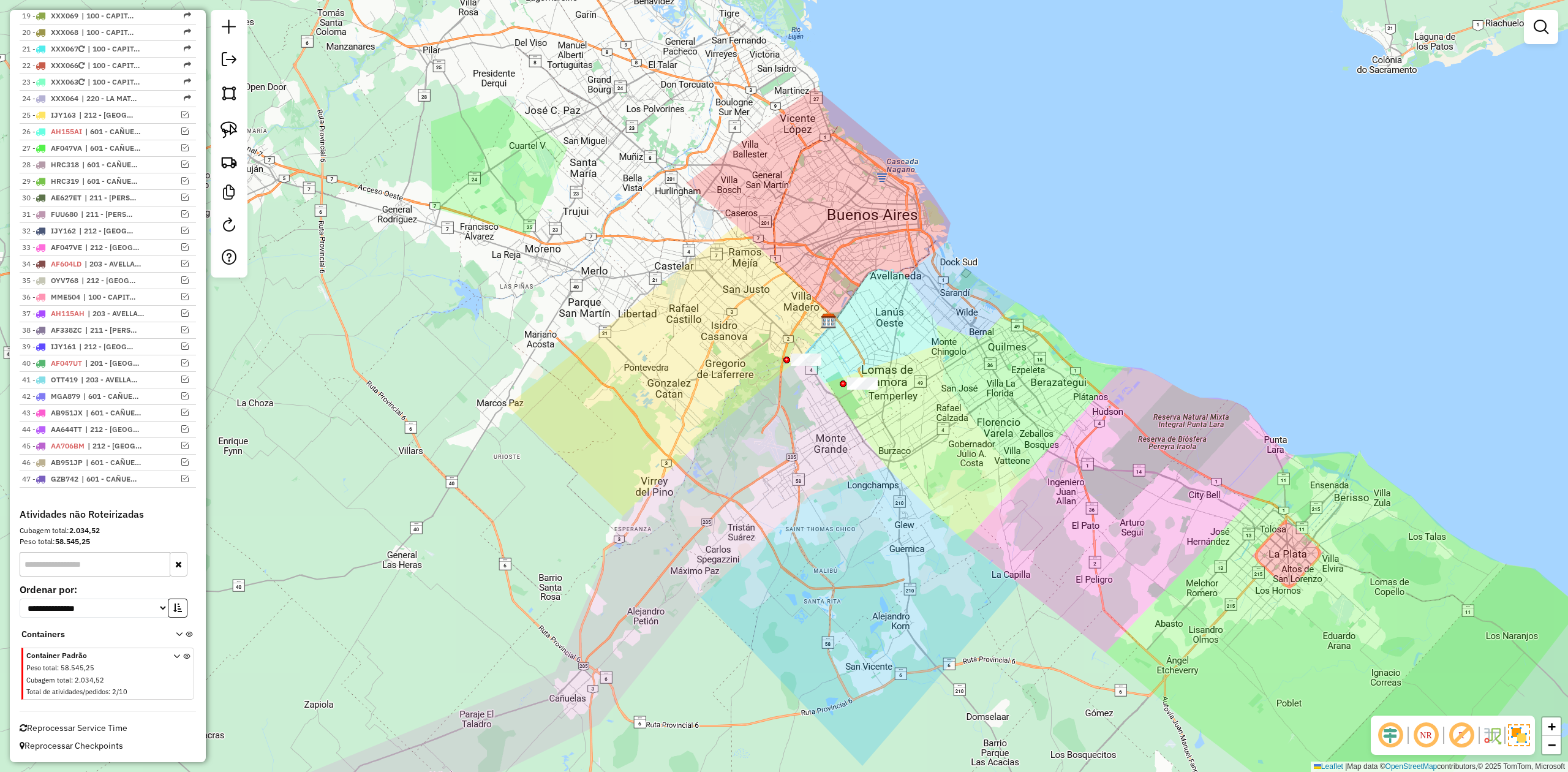
drag, startPoint x: 837, startPoint y: 484, endPoint x: 841, endPoint y: 505, distance: 21.4
click at [841, 505] on div "Janela de atendimento Grade de atendimento Capacidade Transportadoras Veículos …" at bounding box center [784, 386] width 1568 height 772
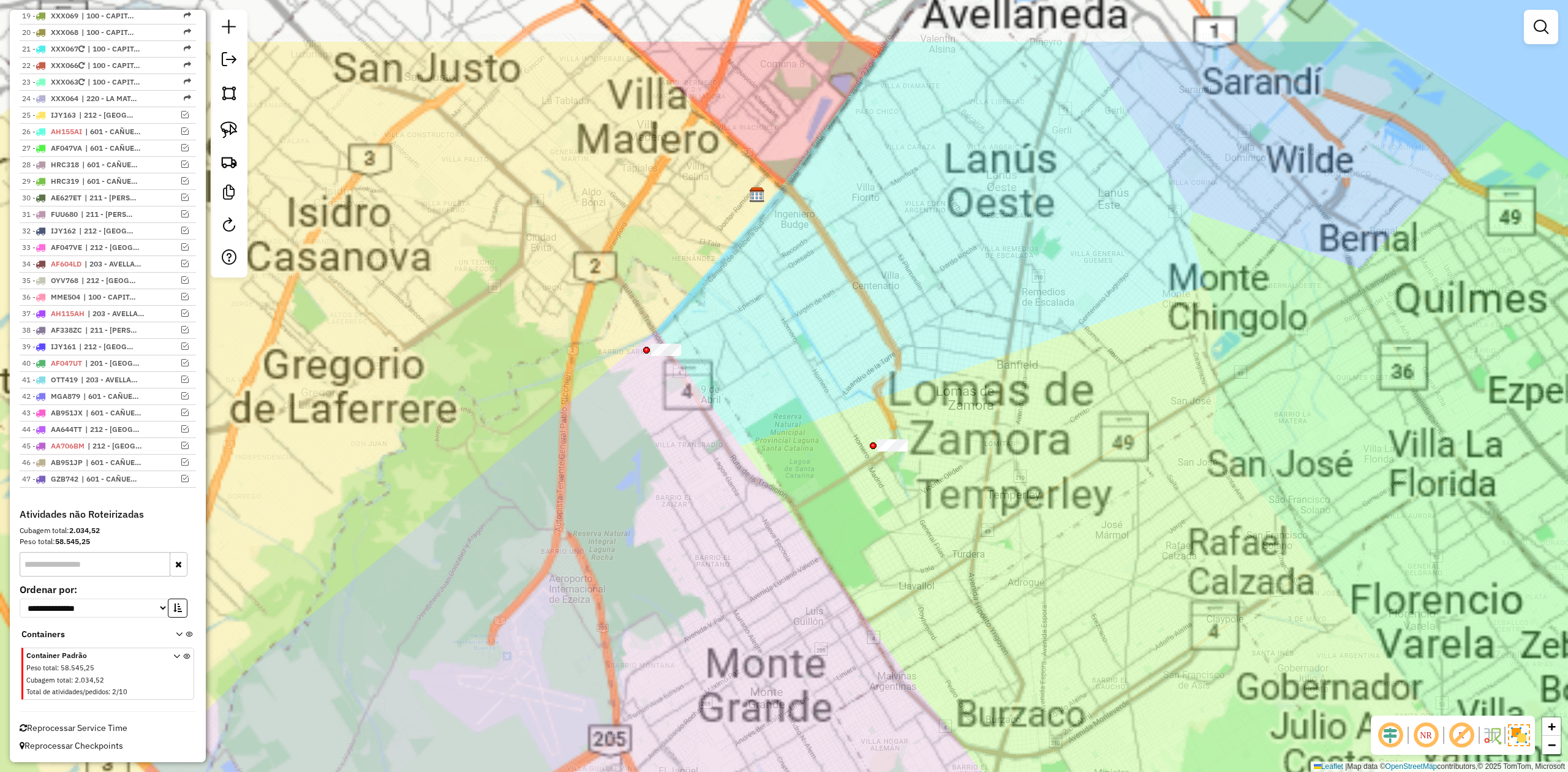
drag, startPoint x: 823, startPoint y: 556, endPoint x: 853, endPoint y: 576, distance: 36.1
click at [853, 576] on div "Janela de atendimento Grade de atendimento Capacidade Transportadoras Veículos …" at bounding box center [784, 386] width 1568 height 772
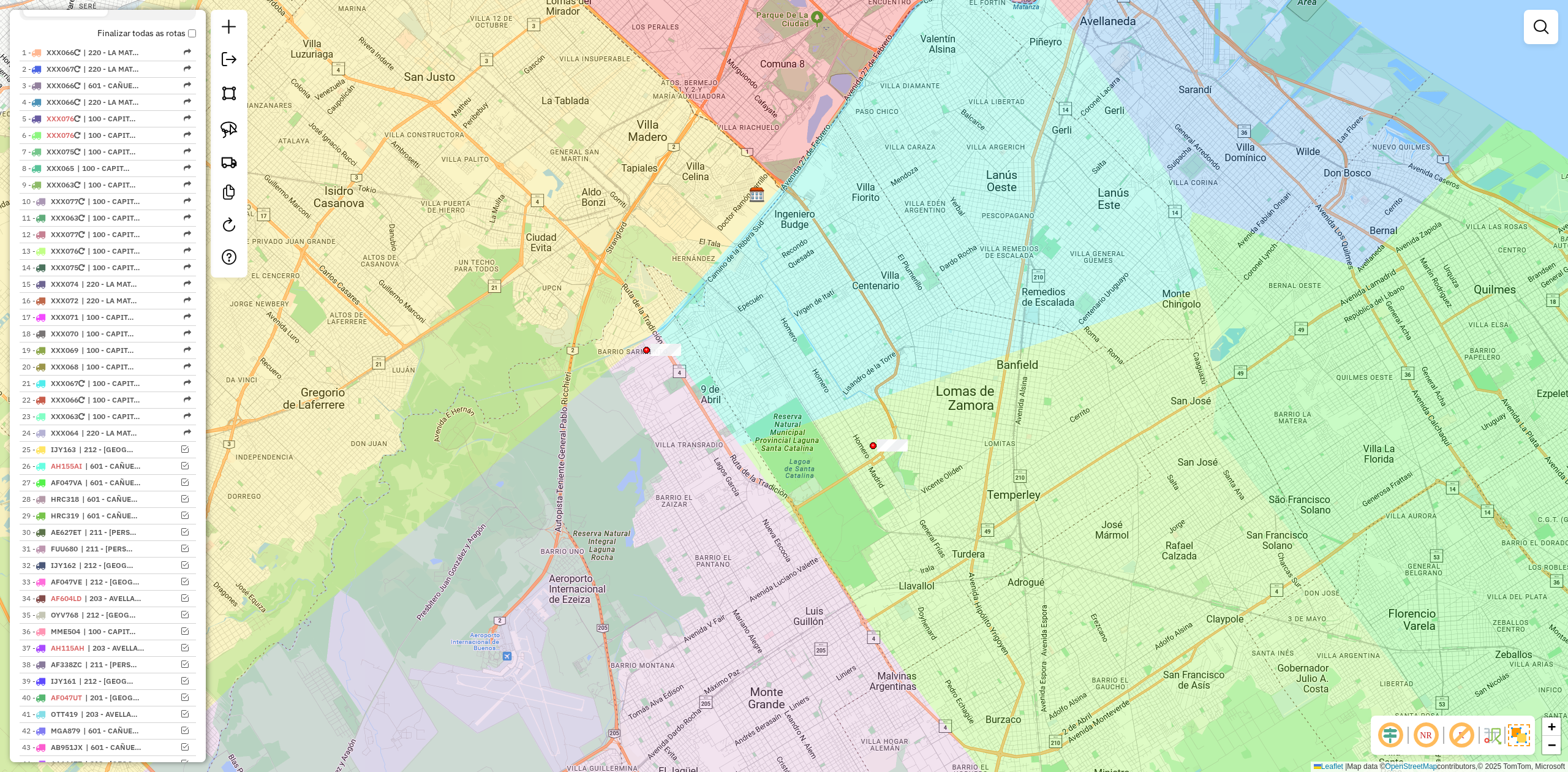
scroll to position [290, 0]
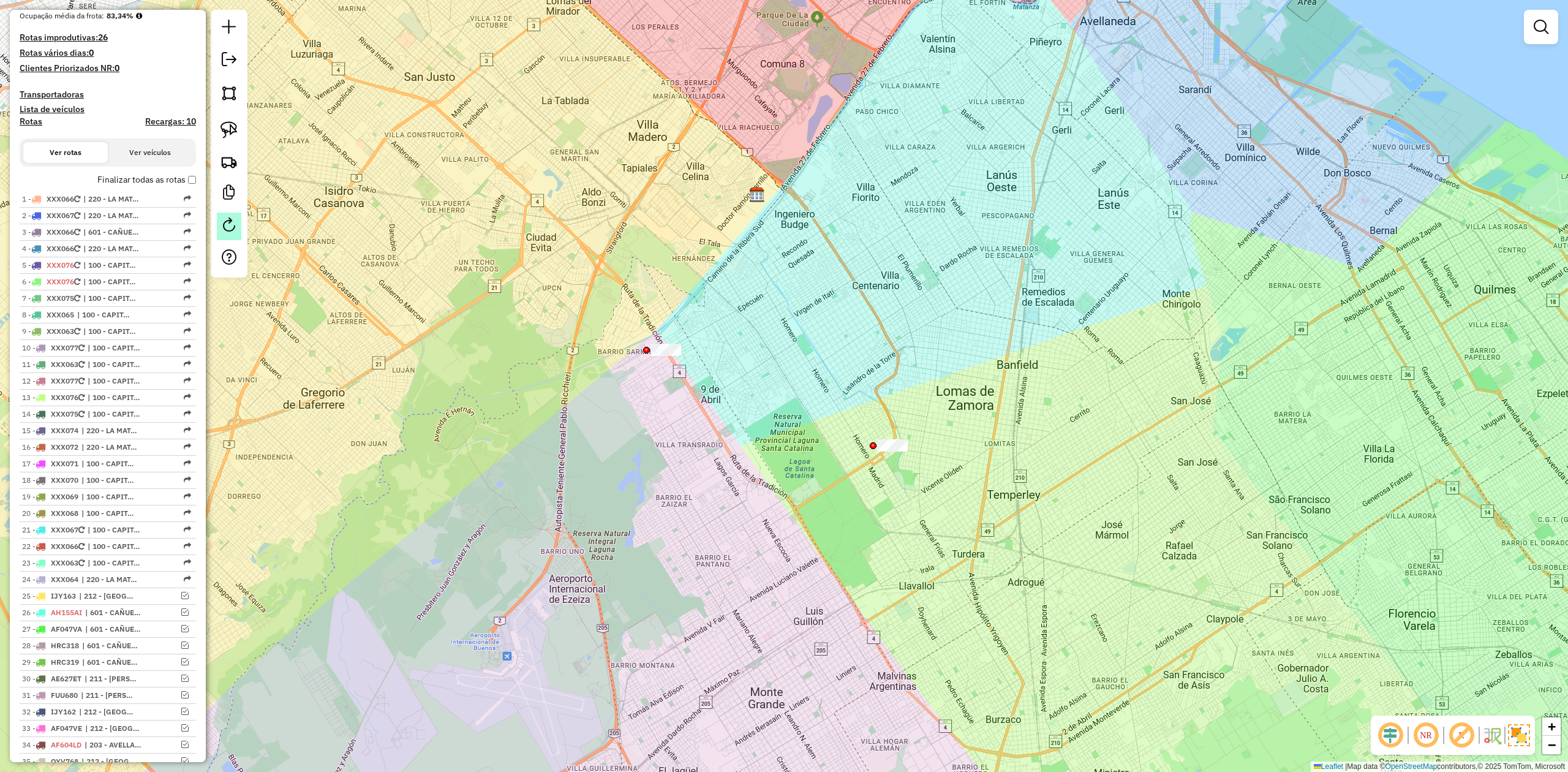
click at [226, 216] on link at bounding box center [229, 226] width 25 height 28
select select "*"
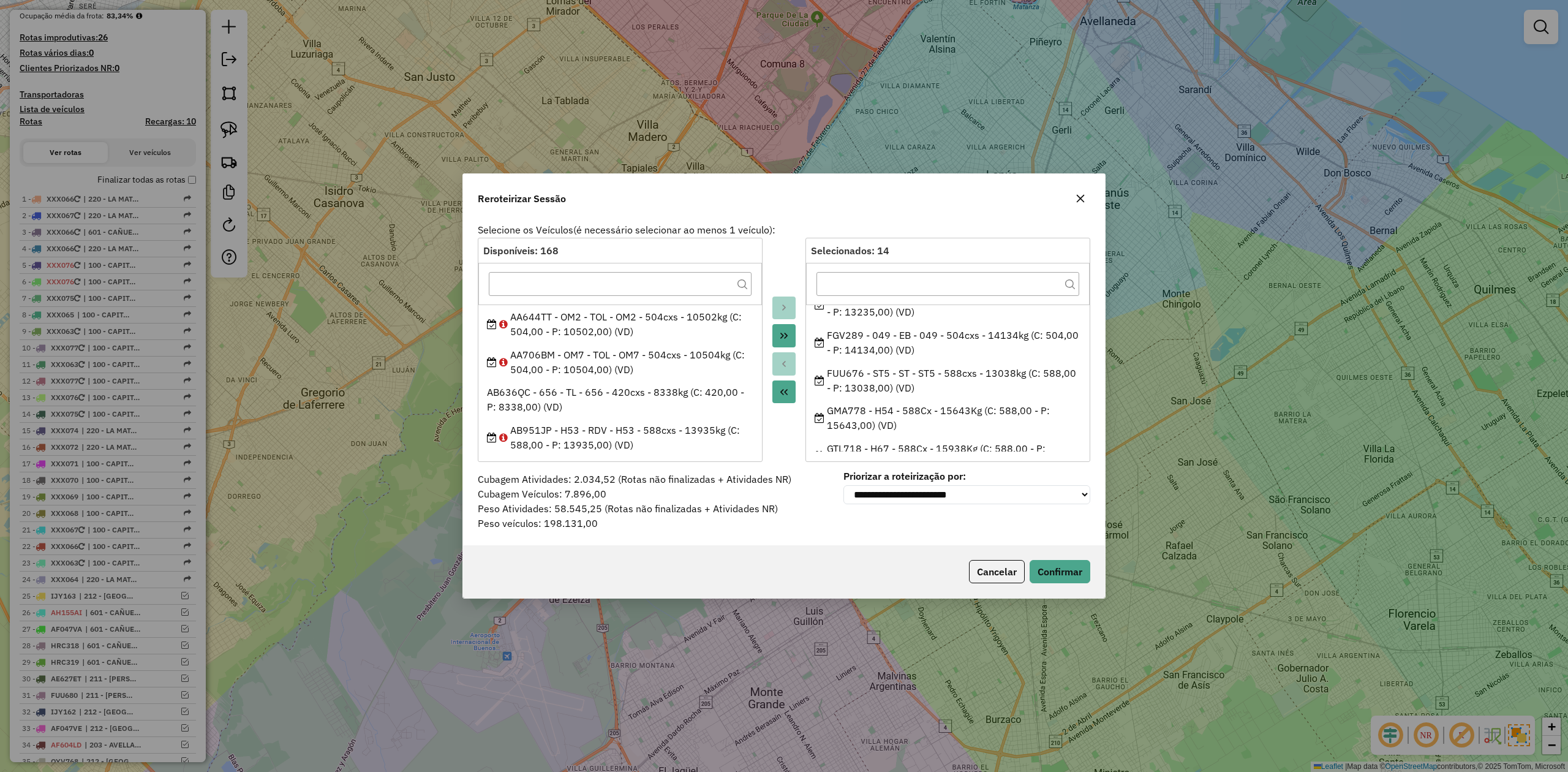
scroll to position [383, 0]
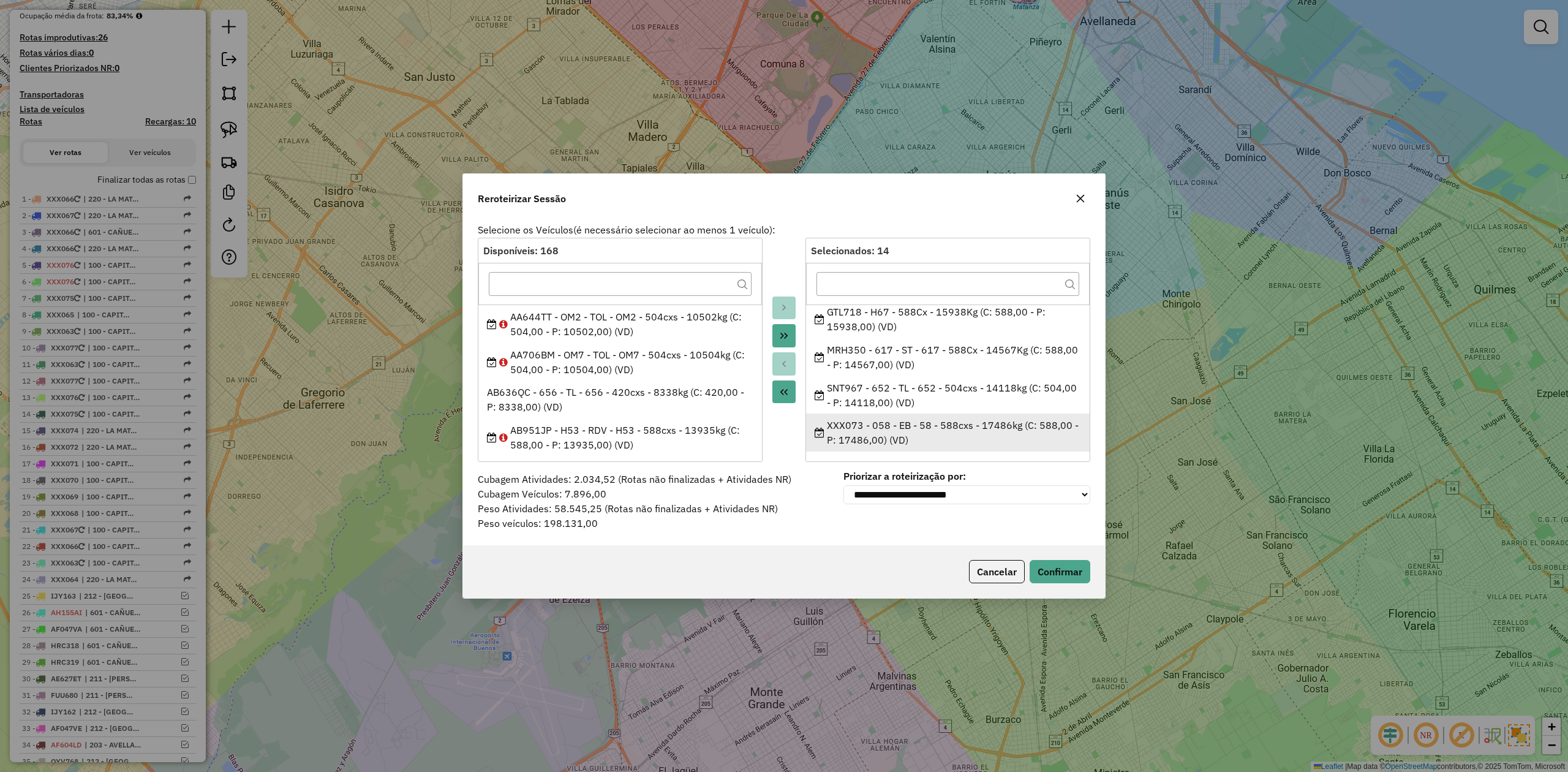
drag, startPoint x: 817, startPoint y: 307, endPoint x: 970, endPoint y: 447, distance: 207.4
click at [970, 447] on ul "AB951JN - H50 - RDV - H50 - 588Cx - 14397Kg (C: 588,00 - P: 14397,00) (VD) AF04…" at bounding box center [948, 377] width 283 height 147
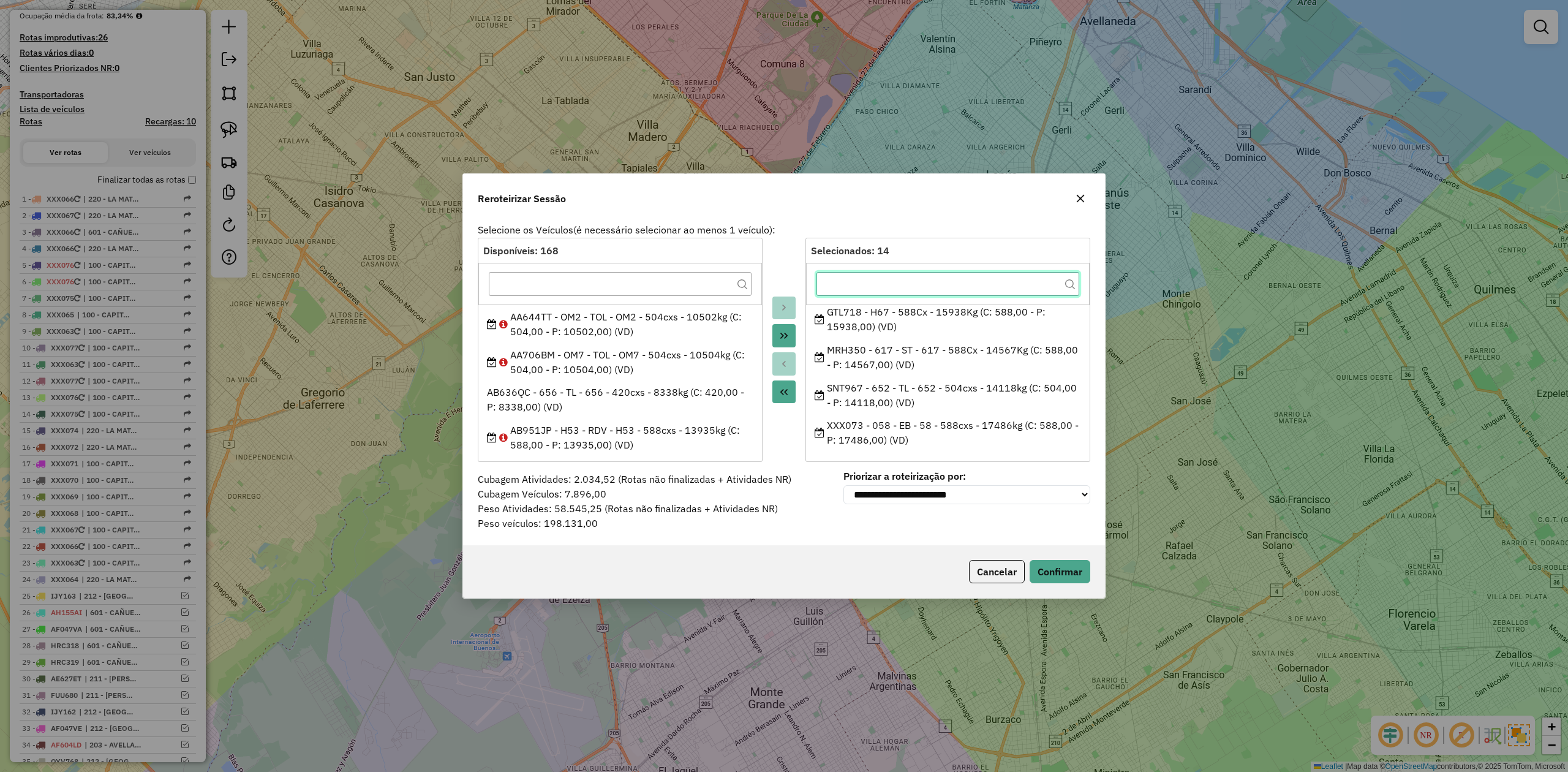
click at [884, 287] on input "text" at bounding box center [948, 284] width 262 height 25
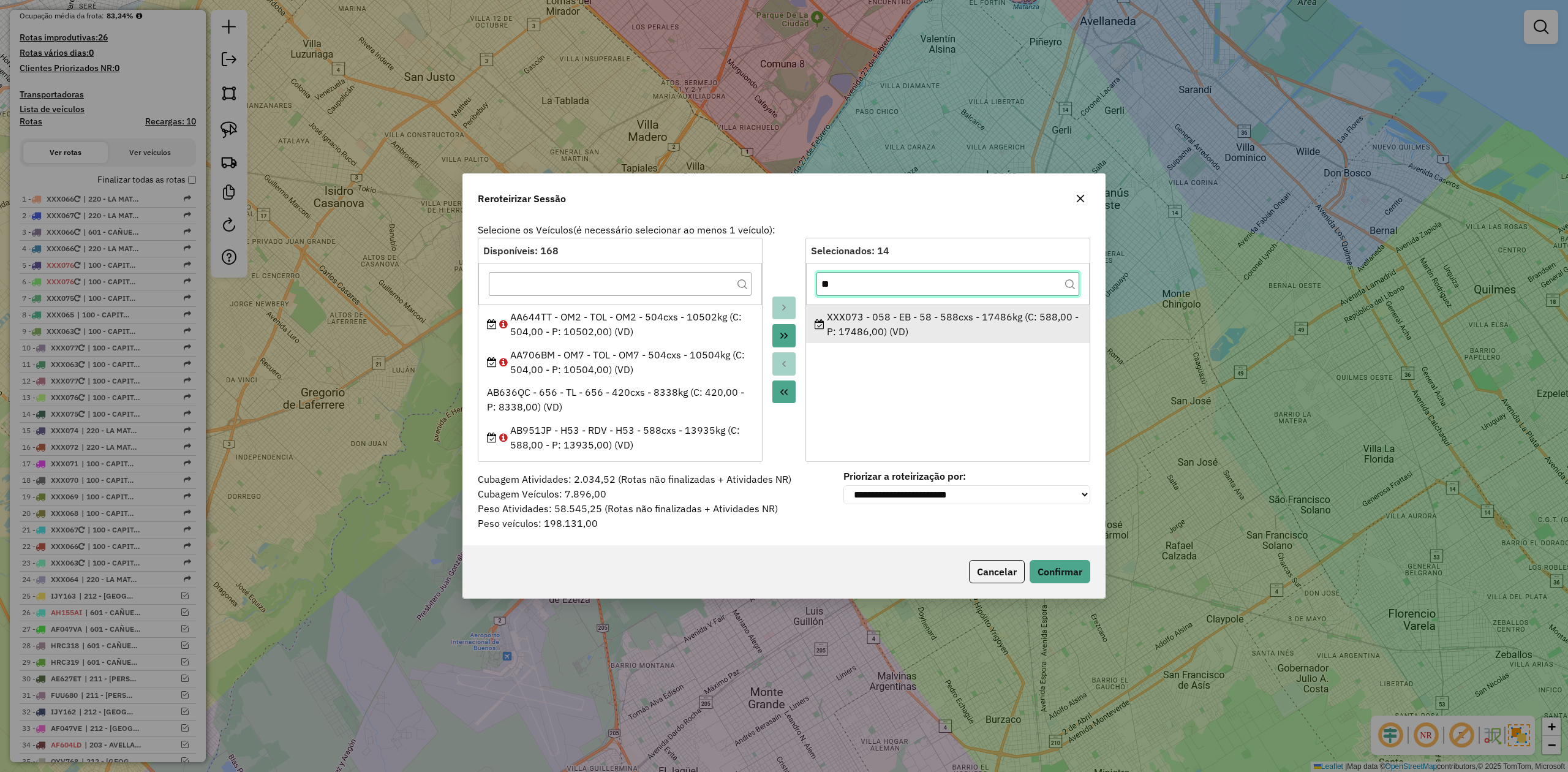
scroll to position [0, 0]
type input "***"
click at [868, 323] on div "XXX073 - 058 - EB - 58 - 588cxs - 17486kg (C: 588,00 - P: 17486,00) (VD)" at bounding box center [948, 324] width 267 height 29
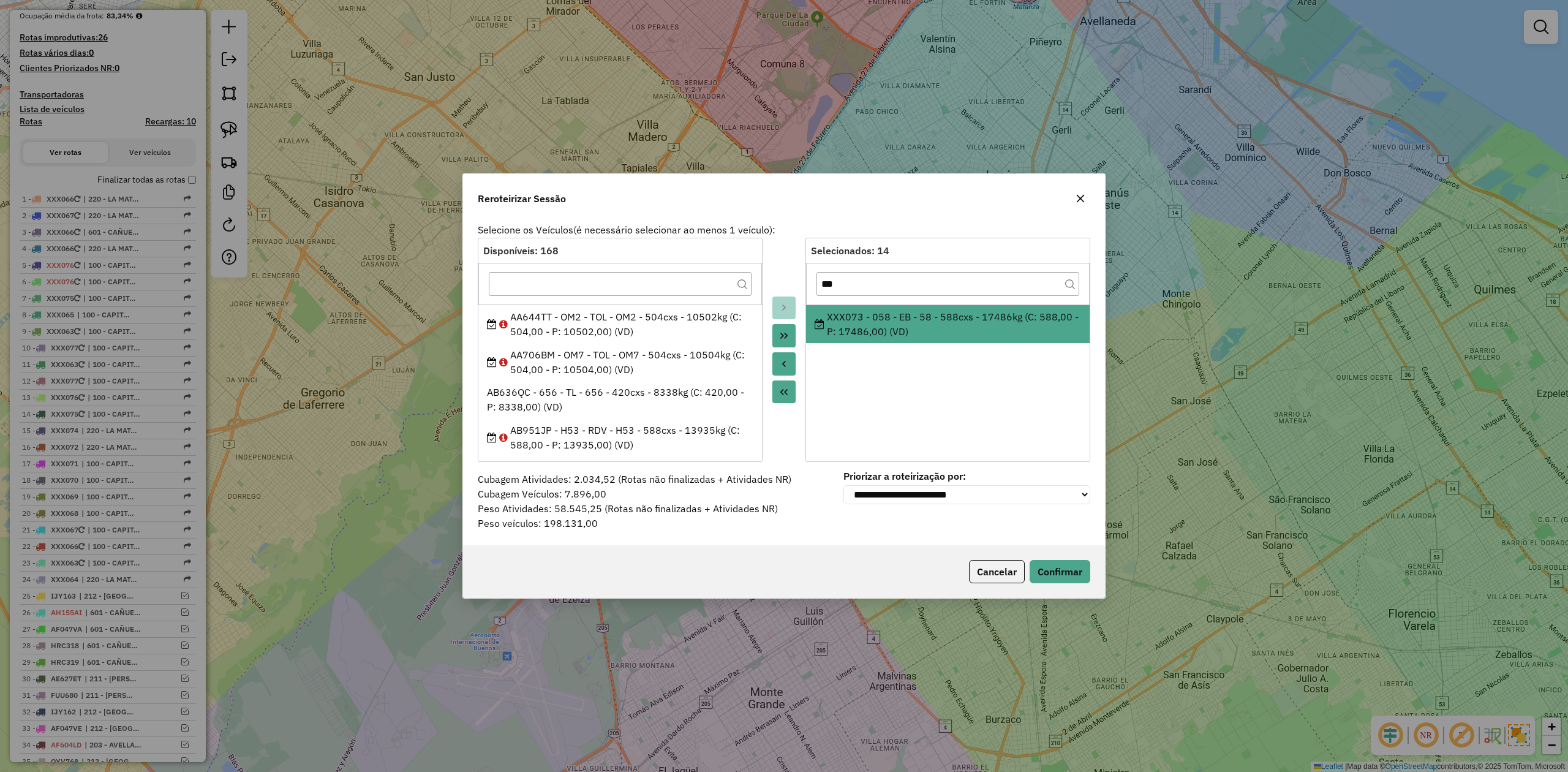
click at [783, 366] on icon "Move to Source" at bounding box center [784, 363] width 10 height 10
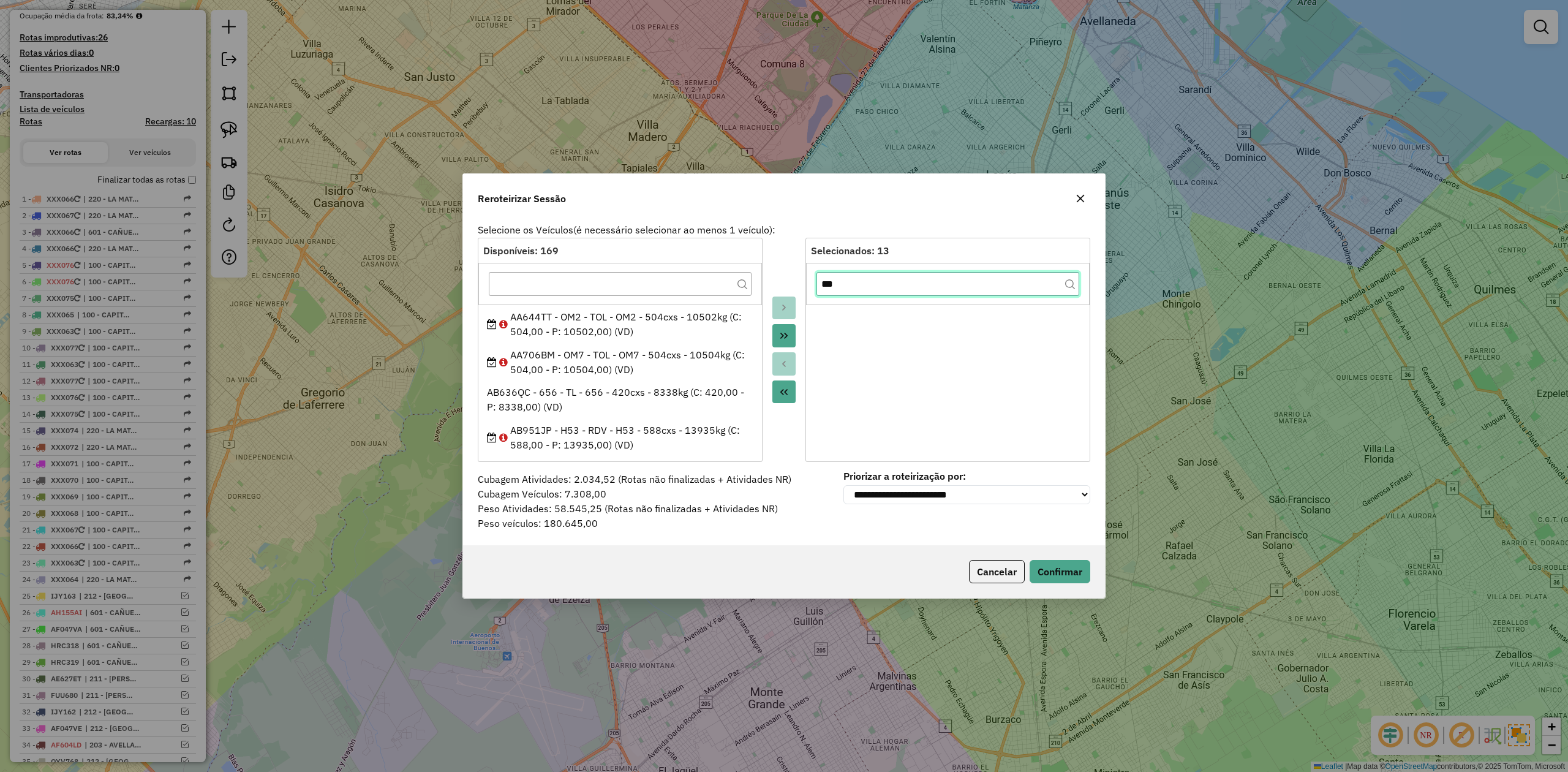
drag, startPoint x: 850, startPoint y: 282, endPoint x: 816, endPoint y: 279, distance: 34.1
click at [816, 279] on div "***" at bounding box center [948, 283] width 283 height 42
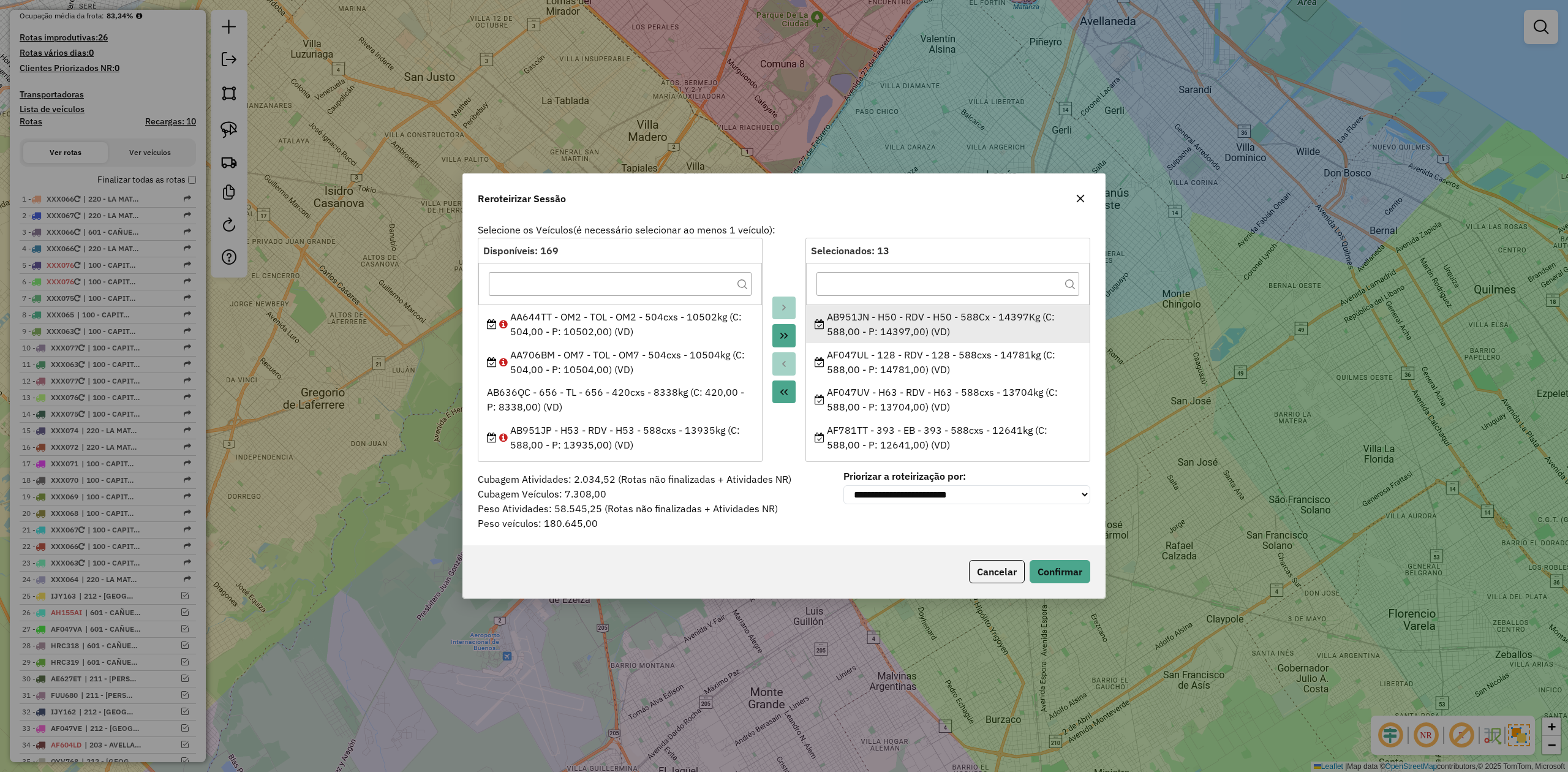
drag, startPoint x: 811, startPoint y: 300, endPoint x: 817, endPoint y: 307, distance: 9.2
click at [817, 307] on div "Selecionados: 13 AB951JN - H50 - RDV - H50 - 588Cx - 14397Kg (C: 588,00 - P: 14…" at bounding box center [948, 349] width 285 height 224
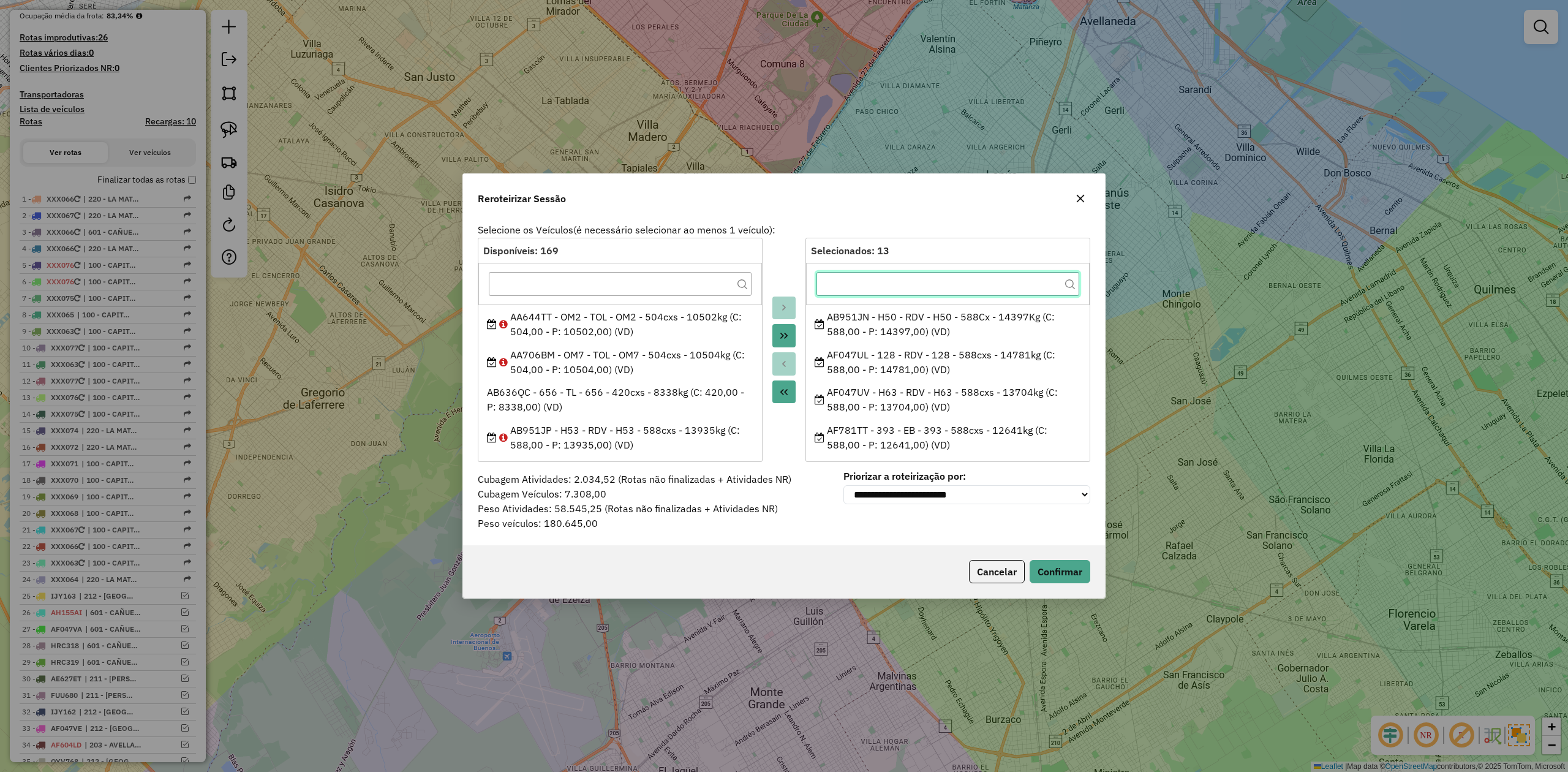
click at [841, 278] on input "text" at bounding box center [948, 284] width 262 height 25
drag, startPoint x: 828, startPoint y: 314, endPoint x: 944, endPoint y: 456, distance: 183.4
click at [944, 456] on div "Selecionados: 13 AB951JN - H50 - RDV - H50 - 588Cx - 14397Kg (C: 588,00 - P: 14…" at bounding box center [948, 349] width 285 height 224
copy ul "AB951JN - H50 - RDV - H50 - 588Cx - 14397Kg (C: 588,00 - P: 14397,00) (VD) AF04…"
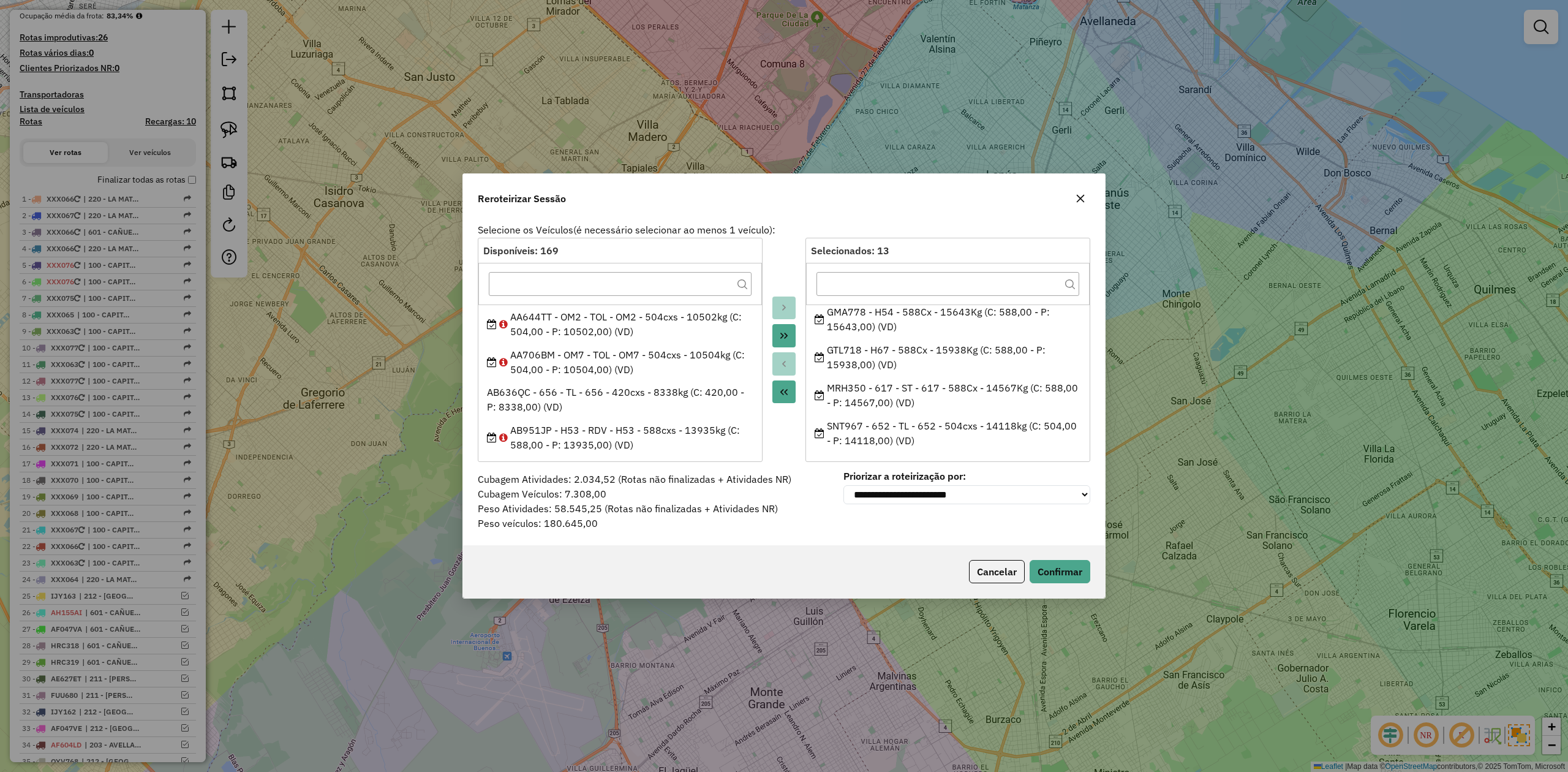
click at [1081, 197] on icon "button" at bounding box center [1081, 199] width 8 height 8
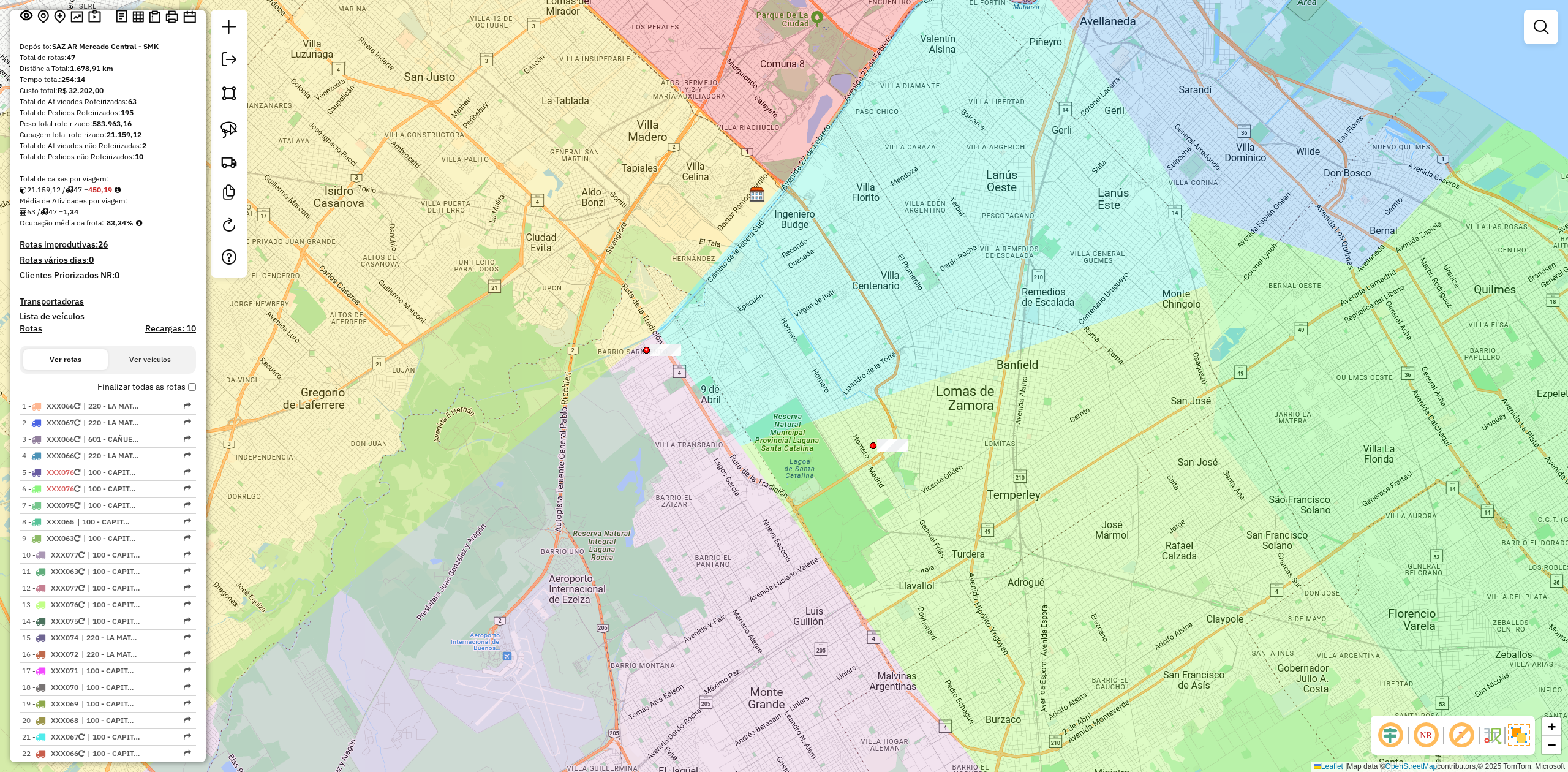
scroll to position [0, 0]
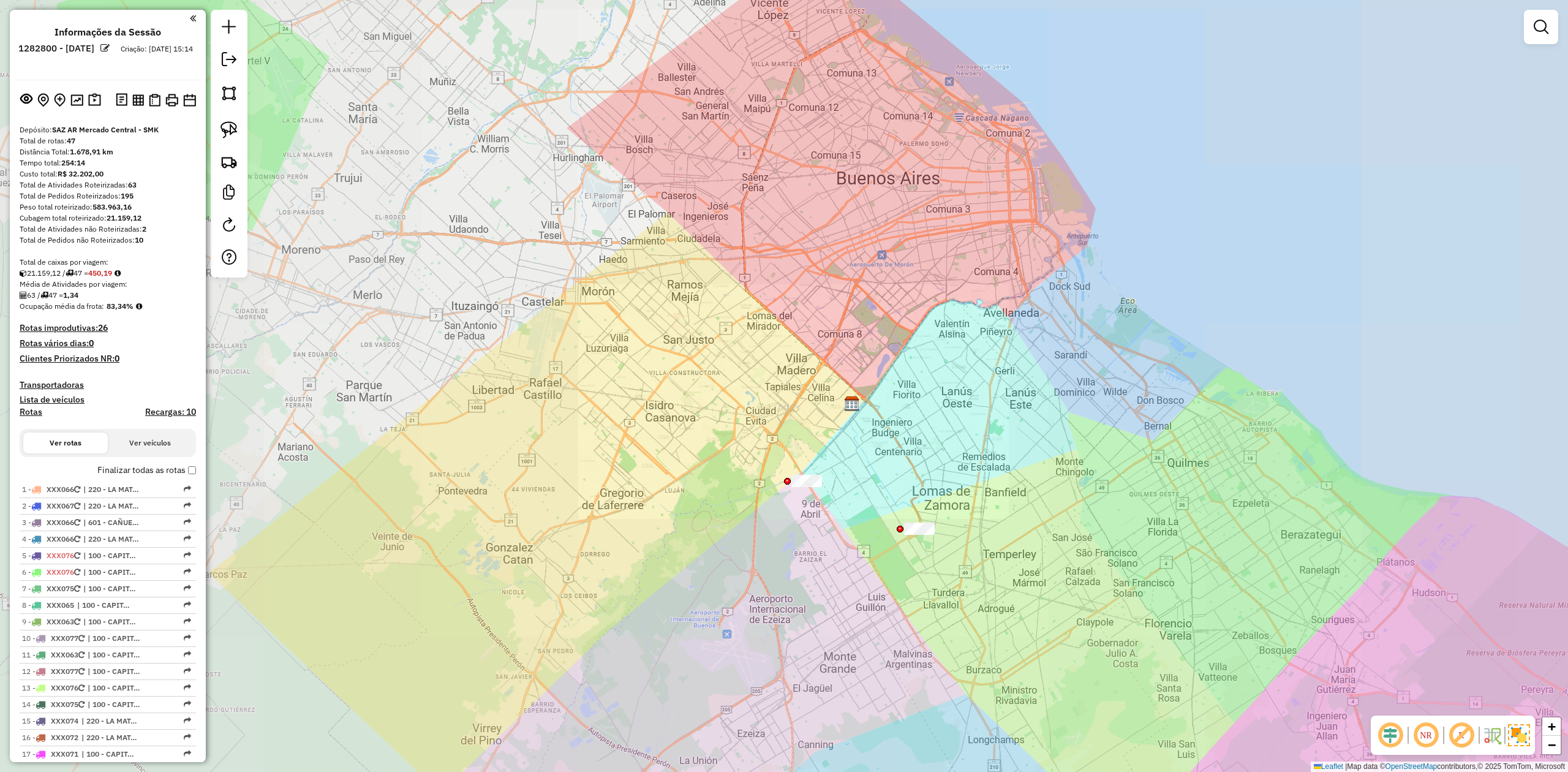
click at [609, 520] on div "Janela de atendimento Grade de atendimento Capacidade Transportadoras Veículos …" at bounding box center [784, 386] width 1568 height 772
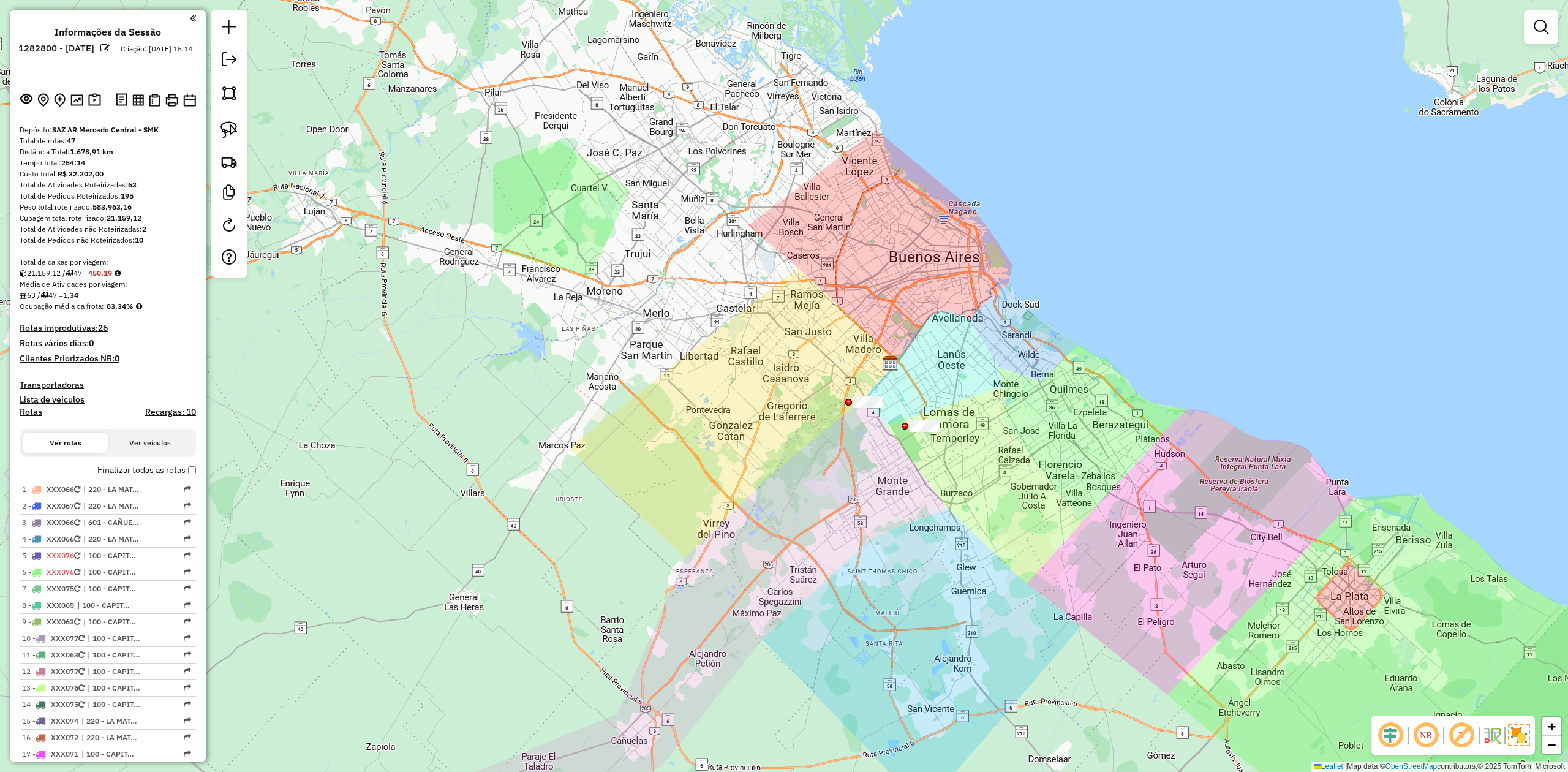
drag, startPoint x: 910, startPoint y: 474, endPoint x: 878, endPoint y: 460, distance: 34.9
click at [878, 460] on div "Janela de atendimento Grade de atendimento Capacidade Transportadoras Veículos …" at bounding box center [784, 386] width 1568 height 772
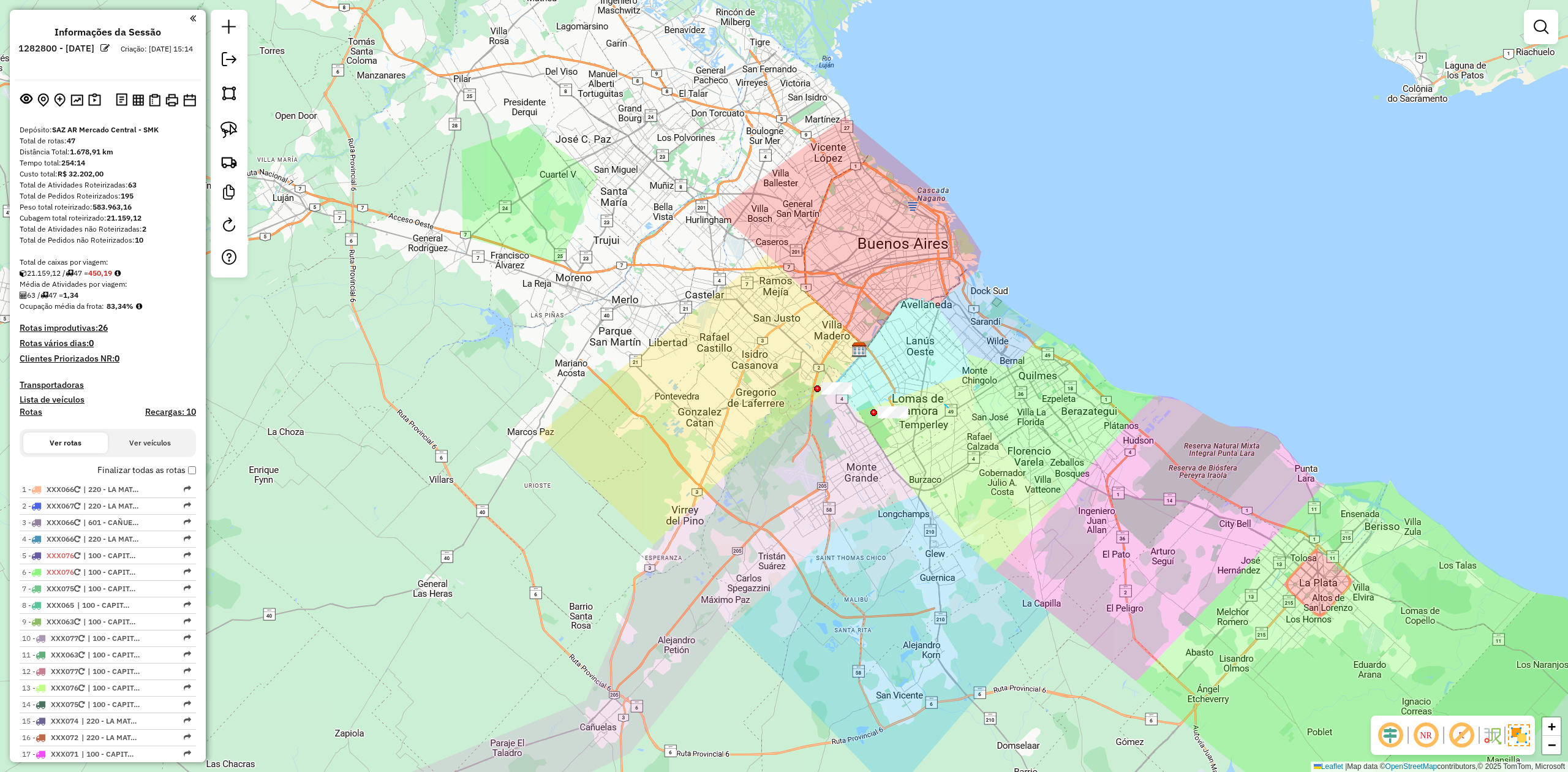
drag, startPoint x: 944, startPoint y: 404, endPoint x: 949, endPoint y: 436, distance: 32.4
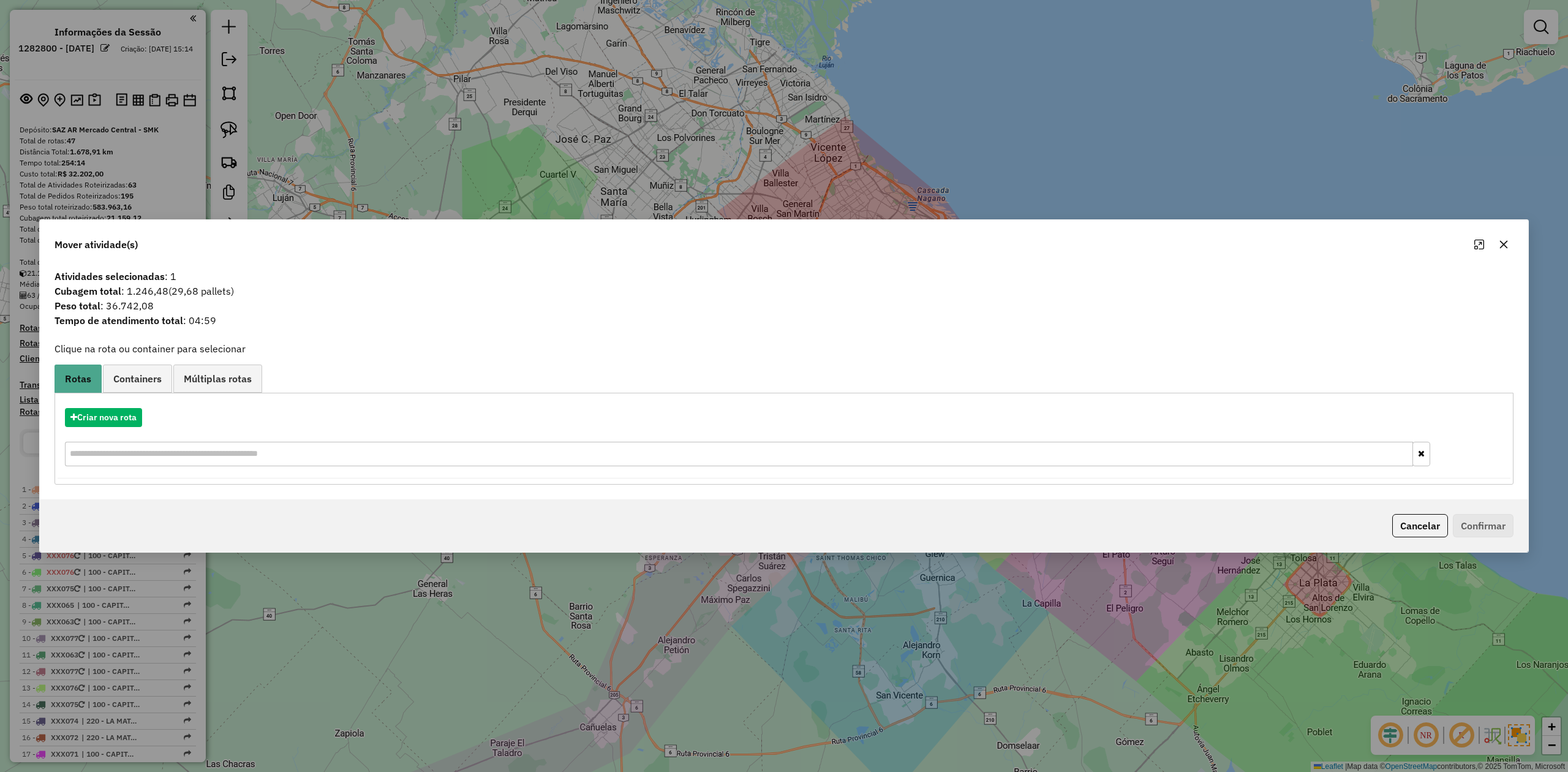
click at [1505, 241] on icon "button" at bounding box center [1503, 244] width 10 height 10
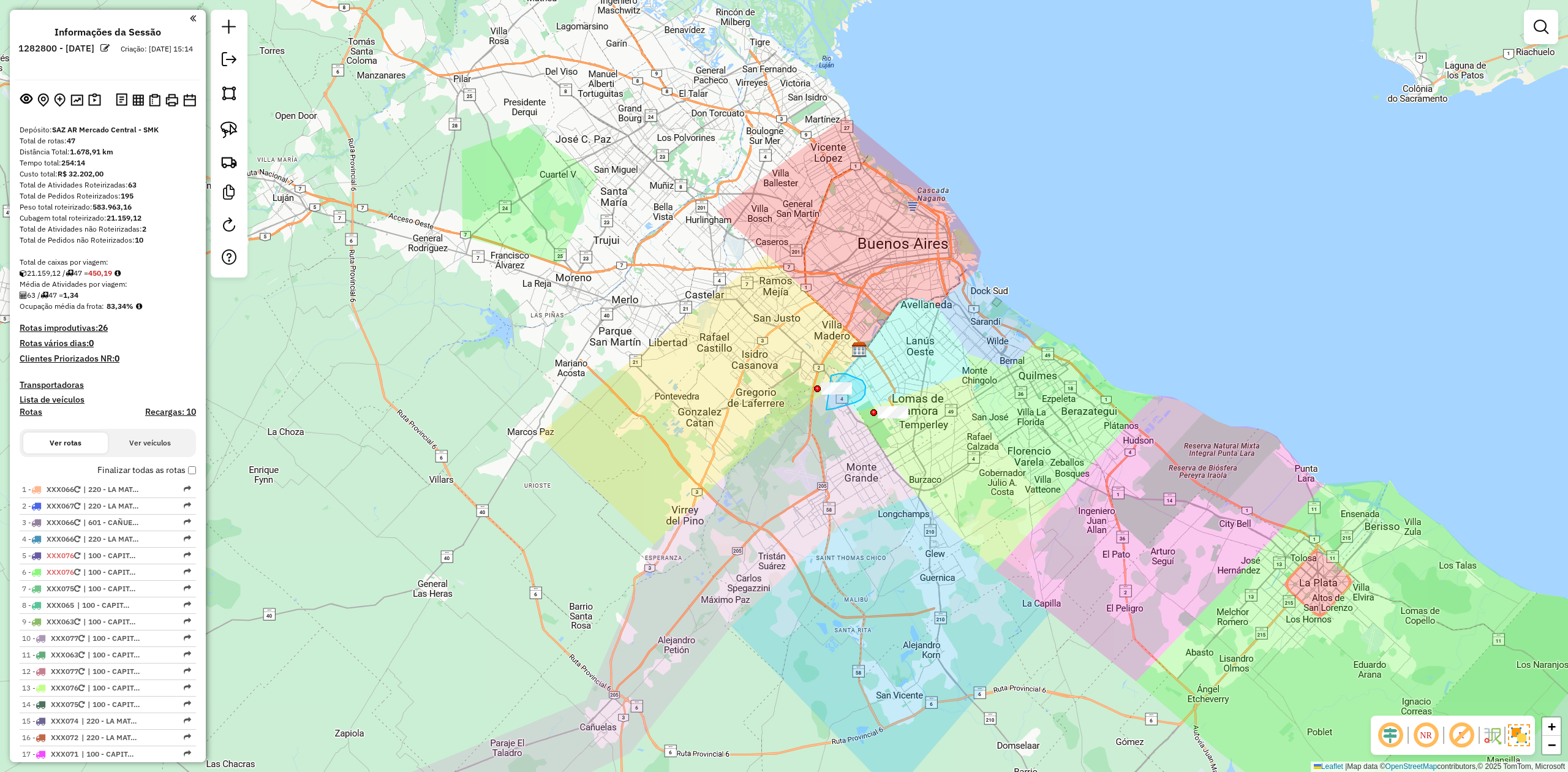
drag, startPoint x: 865, startPoint y: 389, endPoint x: 816, endPoint y: 414, distance: 55.0
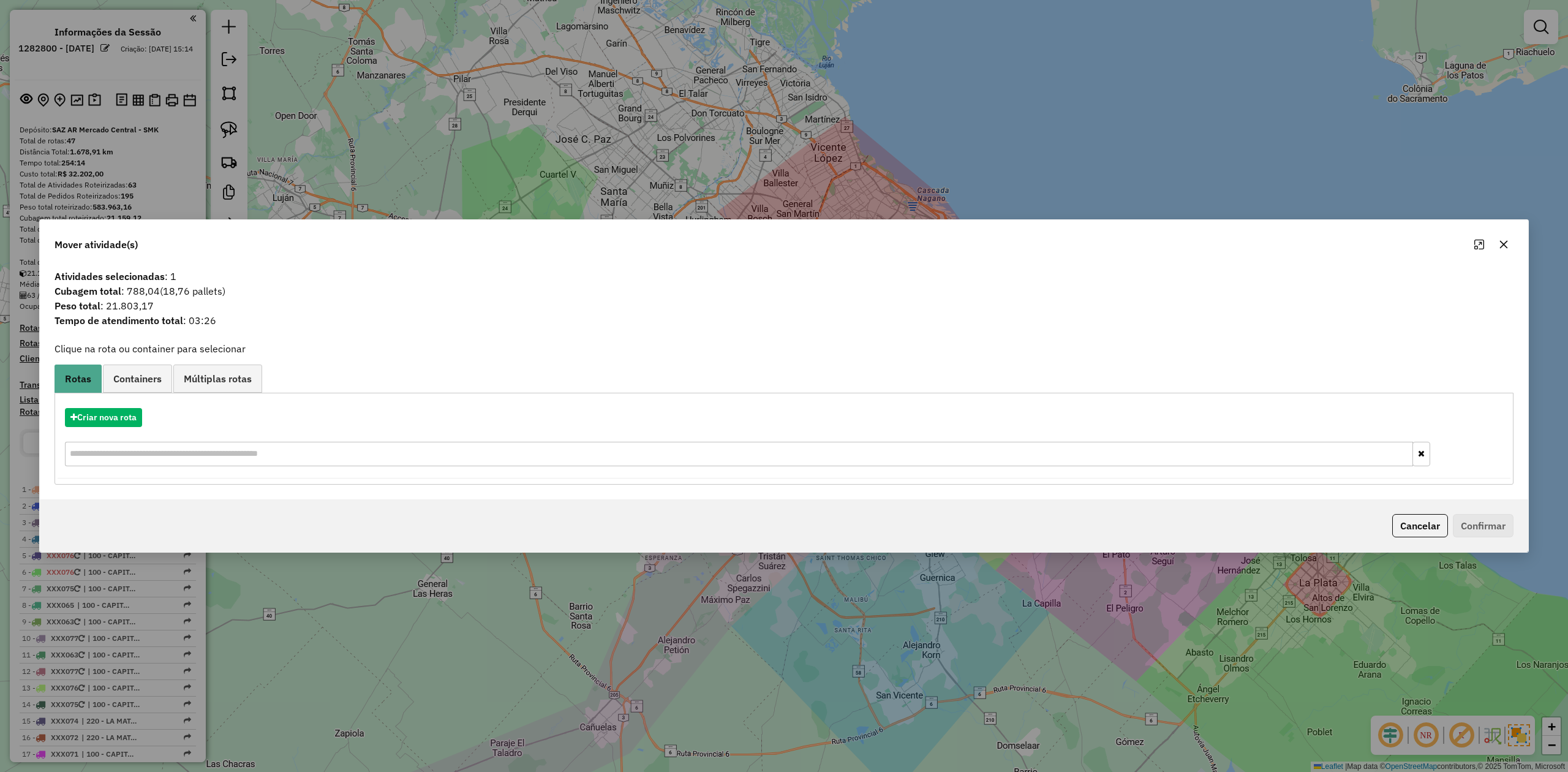
click at [1506, 240] on icon "button" at bounding box center [1503, 244] width 10 height 10
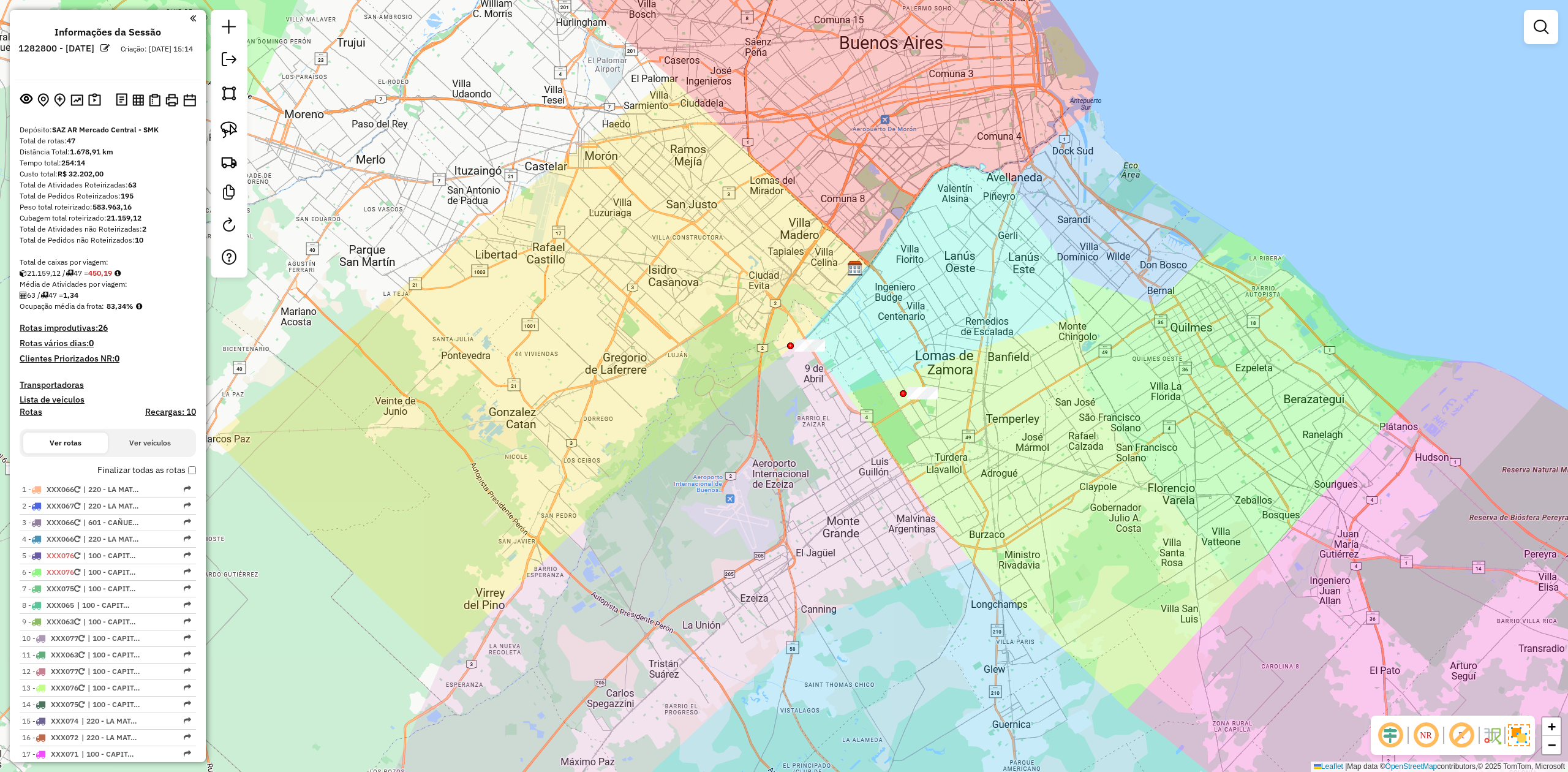
click at [77, 381] on h4 "Transportadoras" at bounding box center [107, 385] width 176 height 11
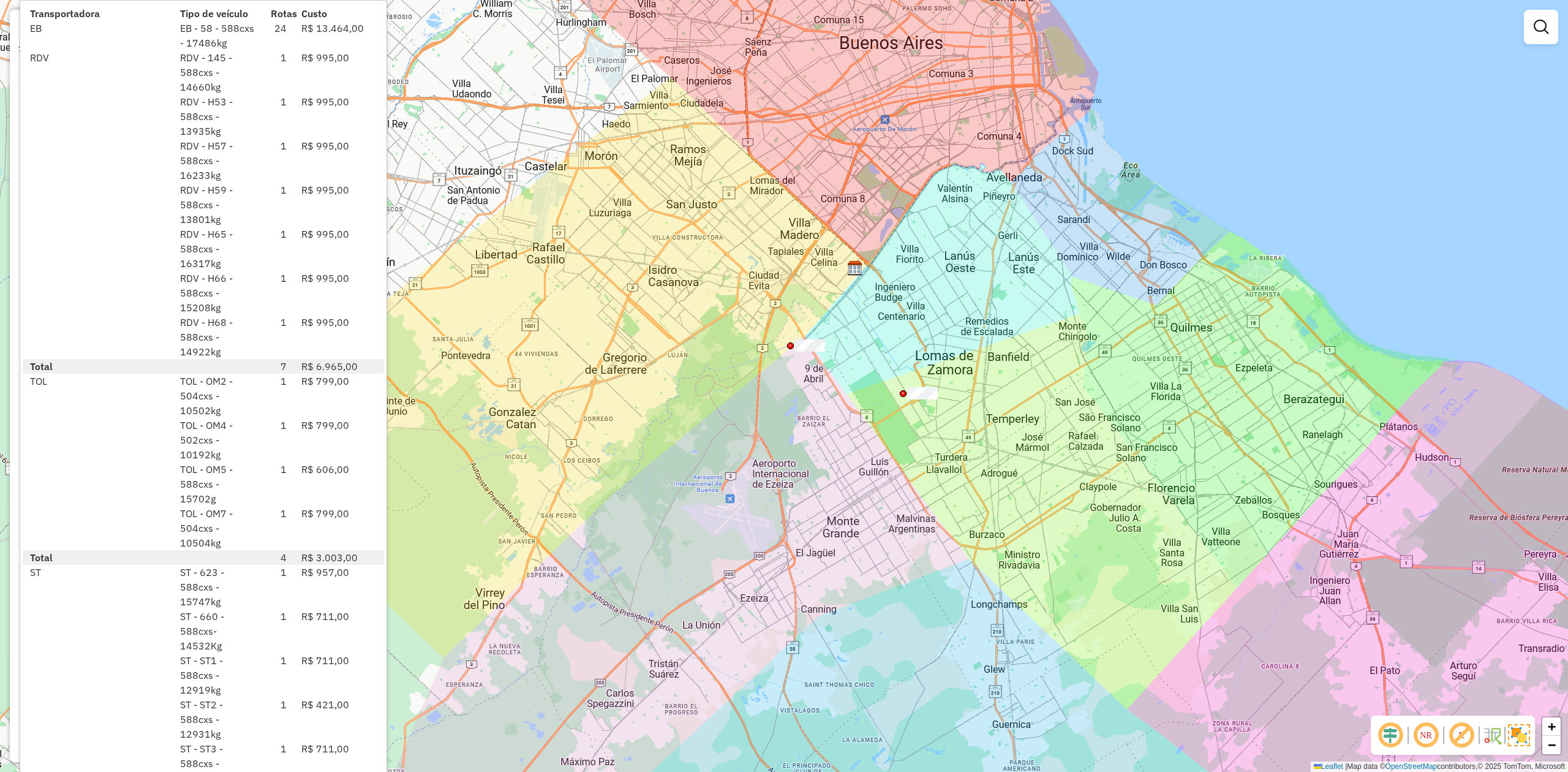
click at [248, 565] on div "ST - 623 - 588cxs - 15747kg" at bounding box center [218, 587] width 91 height 44
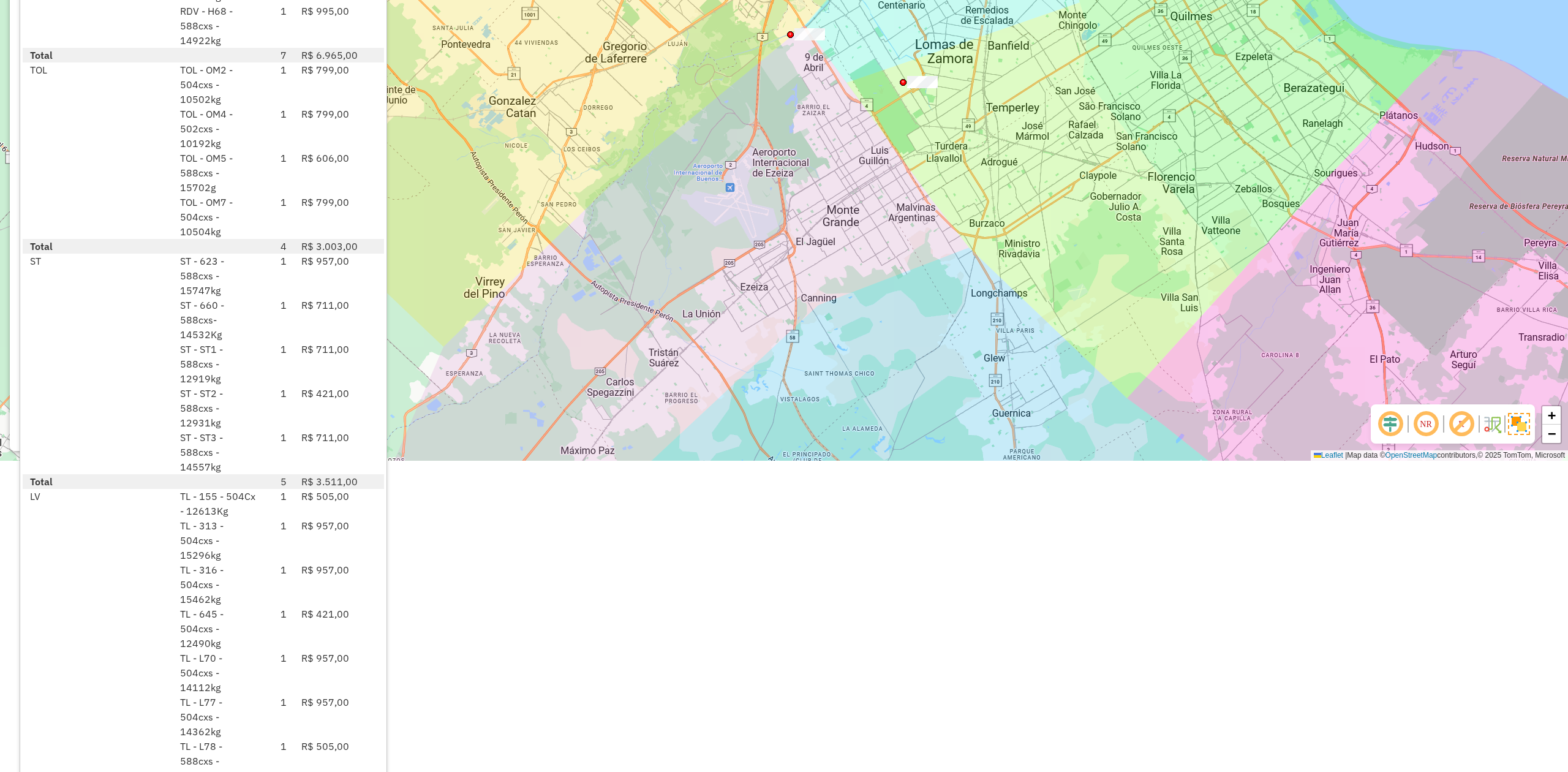
scroll to position [321, 0]
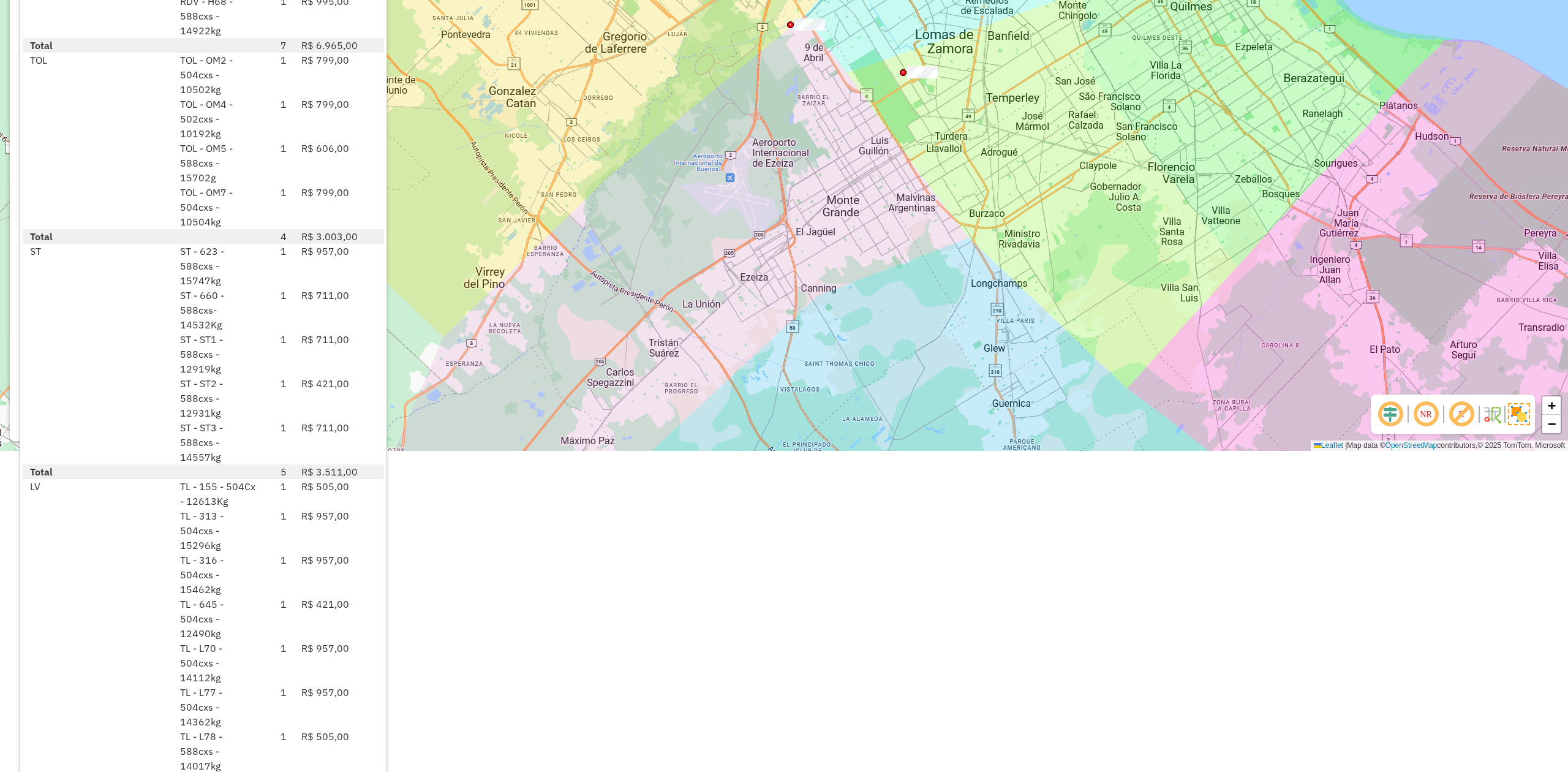
click at [709, 292] on div "Janela de atendimento Grade de atendimento Capacidade Transportadoras Veículos …" at bounding box center [784, 65] width 1568 height 772
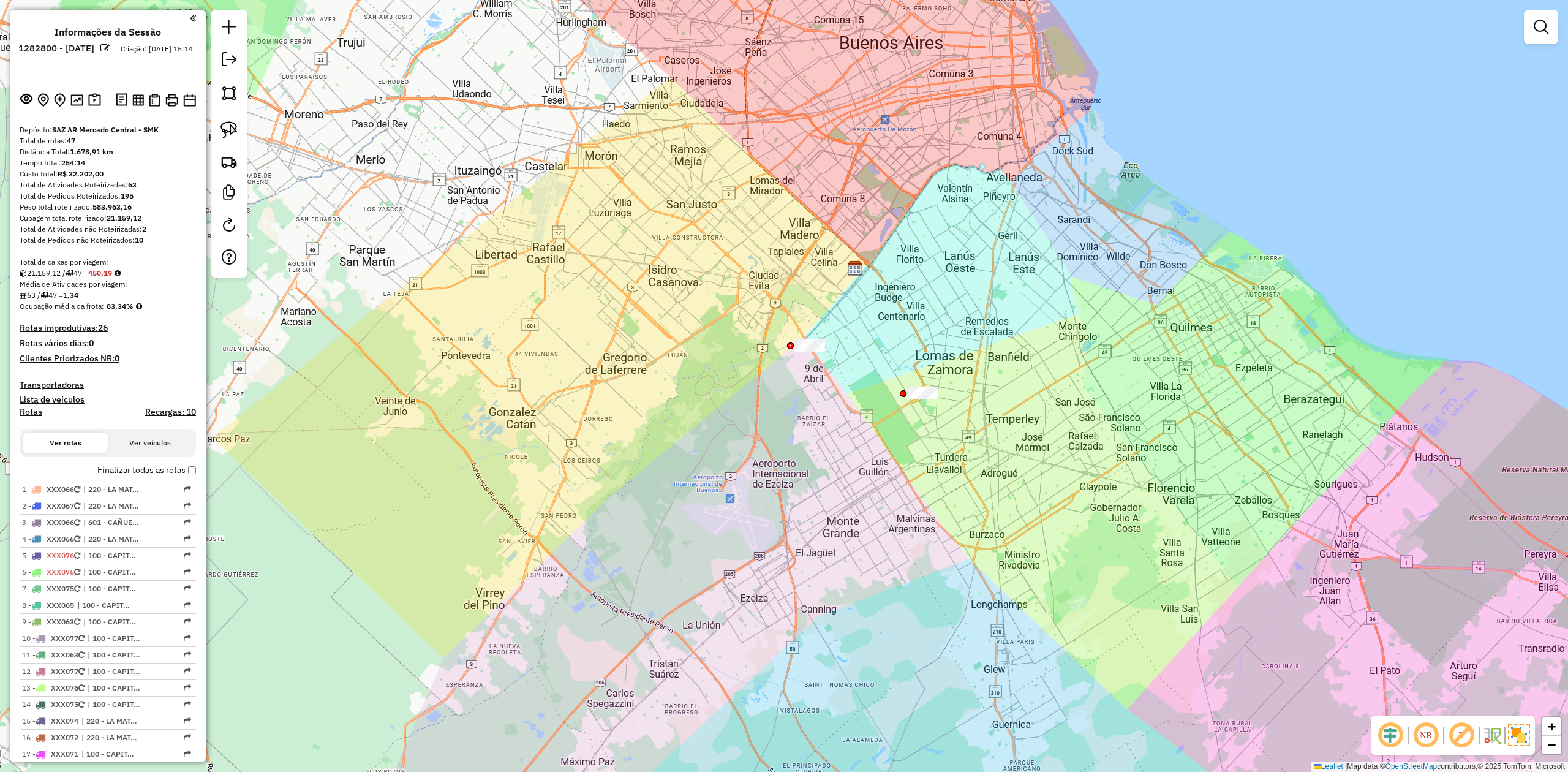
scroll to position [0, 0]
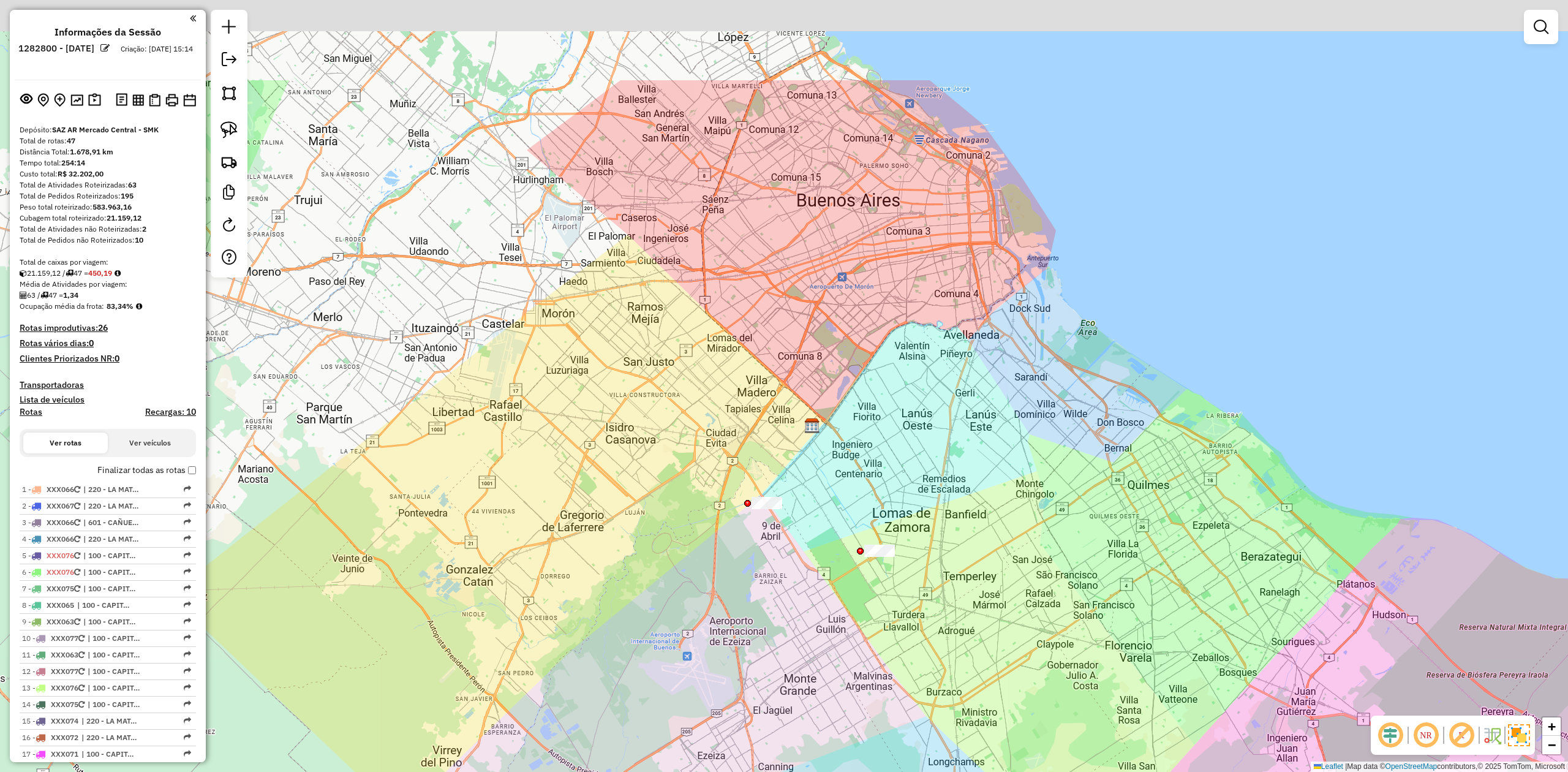
drag, startPoint x: 664, startPoint y: 417, endPoint x: 620, endPoint y: 439, distance: 49.2
click at [655, 442] on div "Janela de atendimento Grade de atendimento Capacidade Transportadoras Veículos …" at bounding box center [784, 386] width 1568 height 772
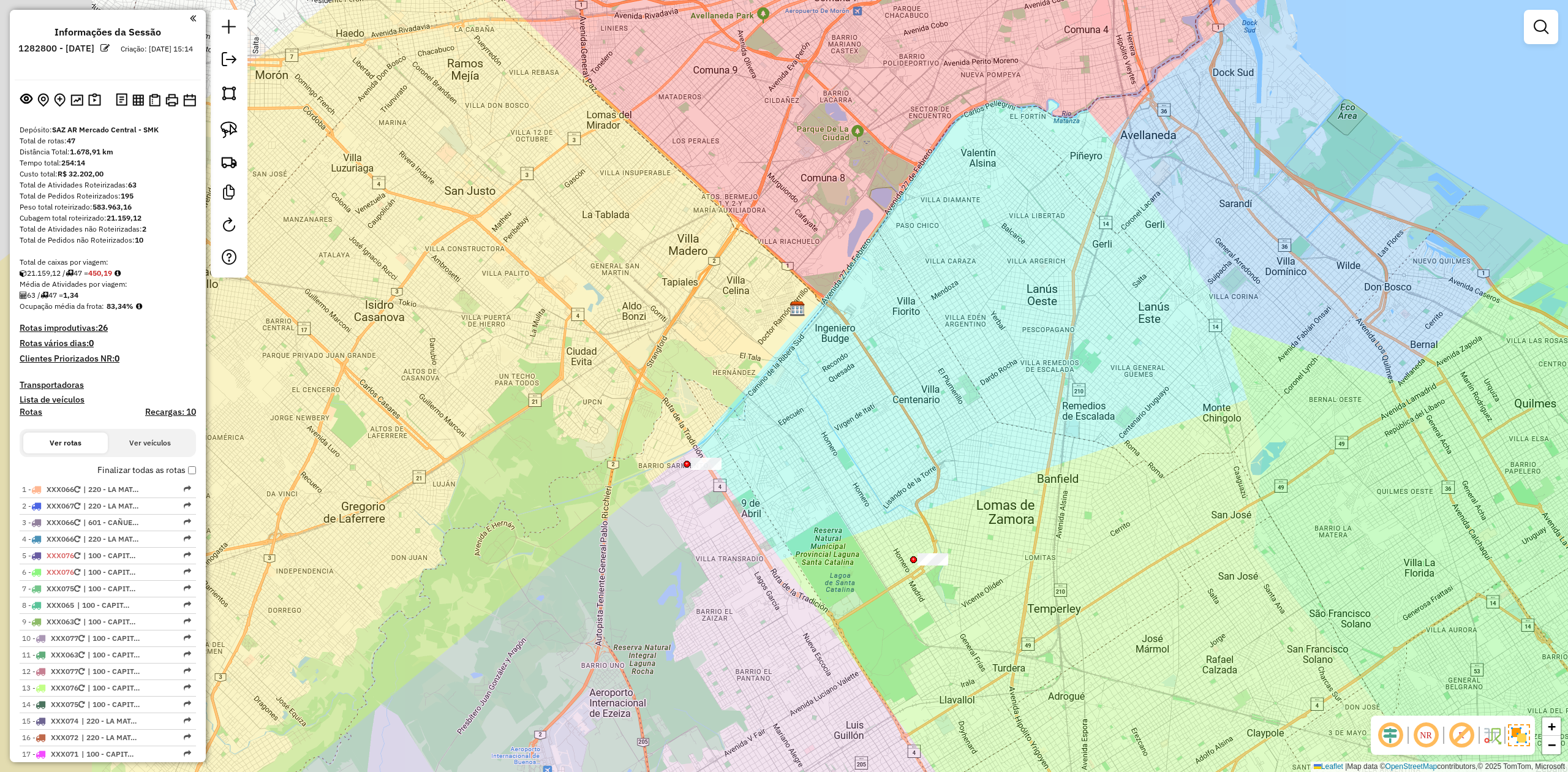
drag, startPoint x: 855, startPoint y: 621, endPoint x: 1068, endPoint y: 562, distance: 221.0
click at [1068, 562] on div "Janela de atendimento Grade de atendimento Capacidade Transportadoras Veículos …" at bounding box center [784, 386] width 1568 height 772
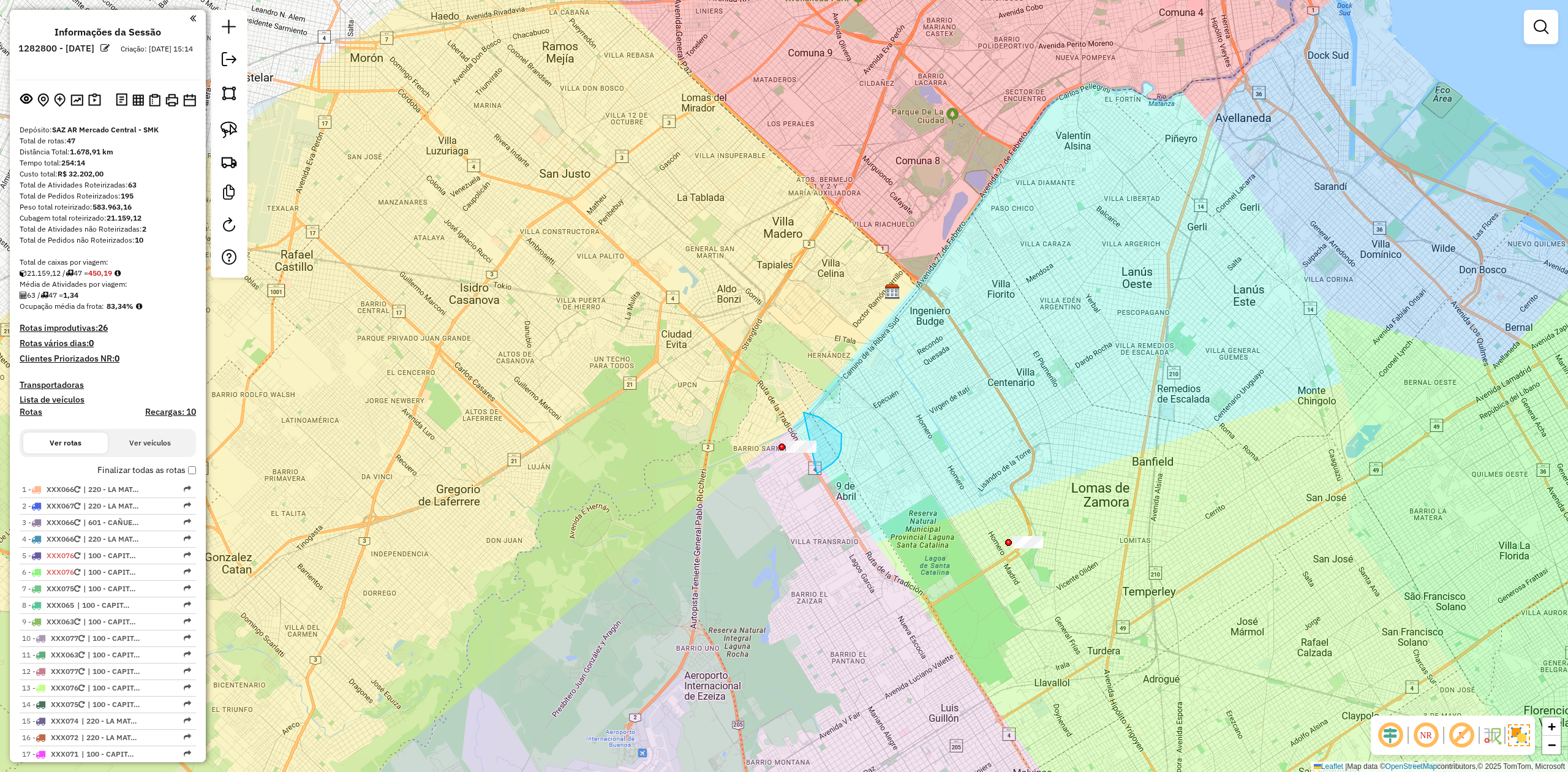
drag, startPoint x: 820, startPoint y: 417, endPoint x: 735, endPoint y: 507, distance: 123.8
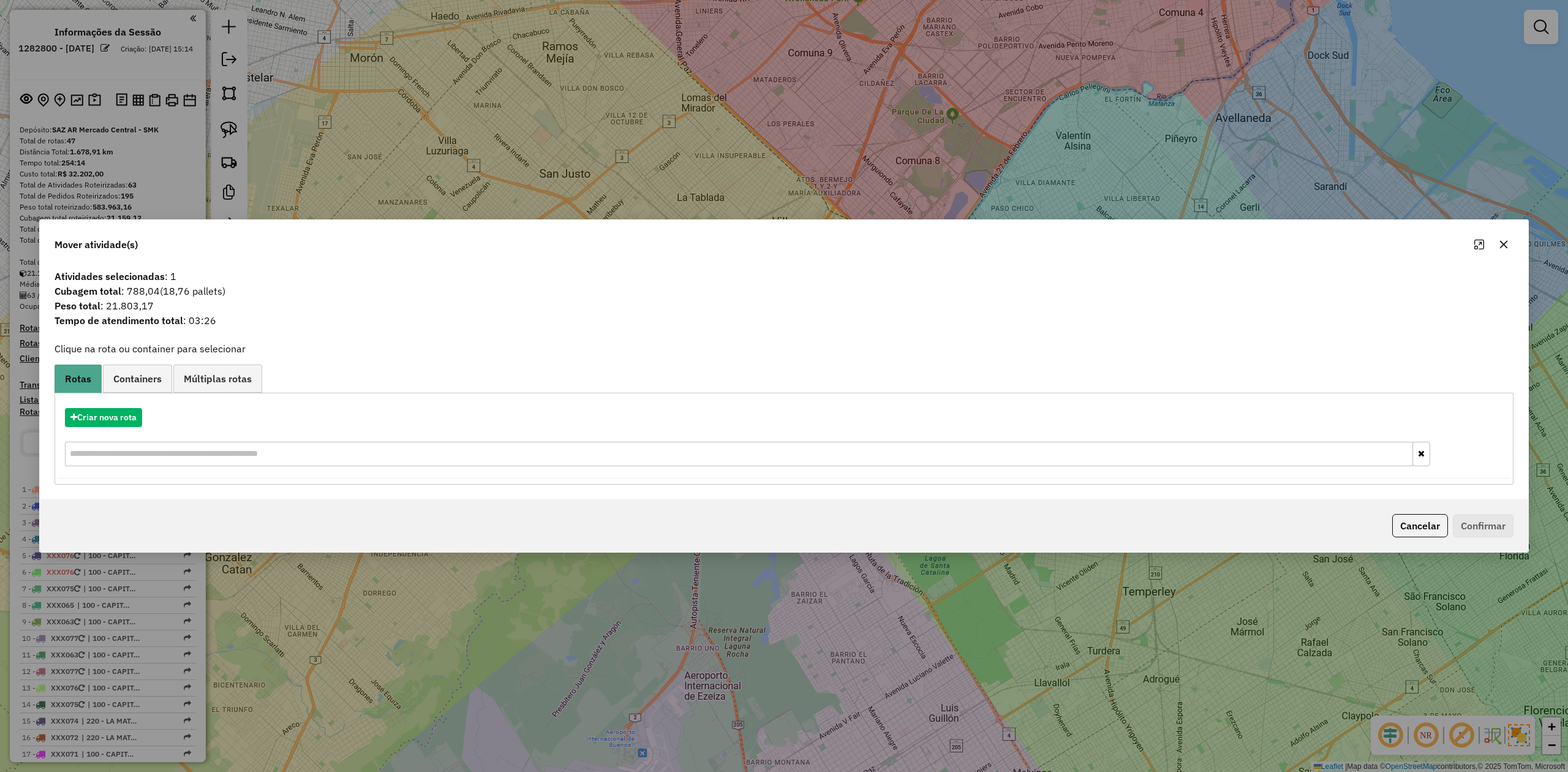
click at [1500, 247] on icon "button" at bounding box center [1503, 244] width 10 height 10
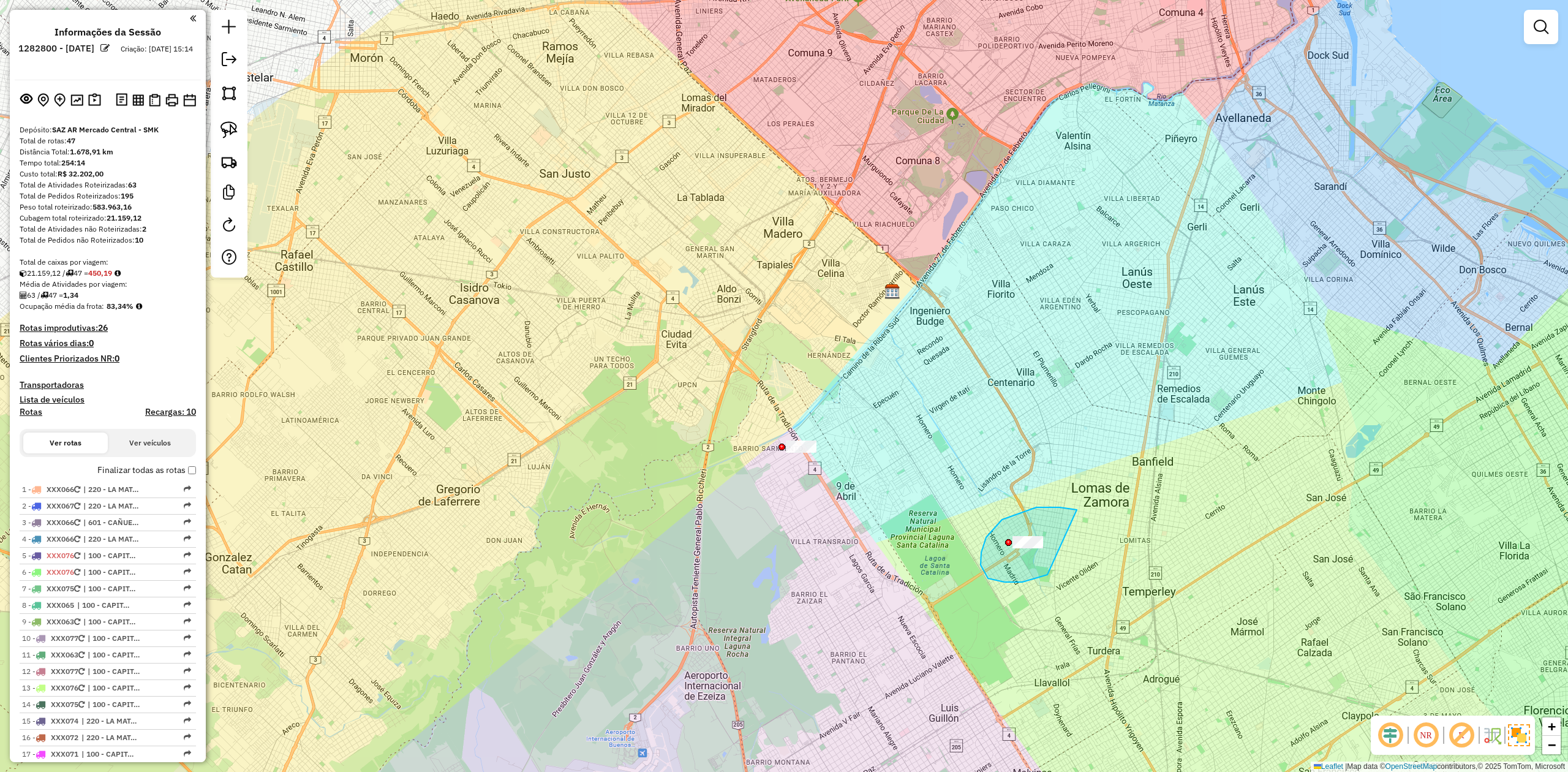
drag, startPoint x: 1060, startPoint y: 507, endPoint x: 1114, endPoint y: 557, distance: 73.6
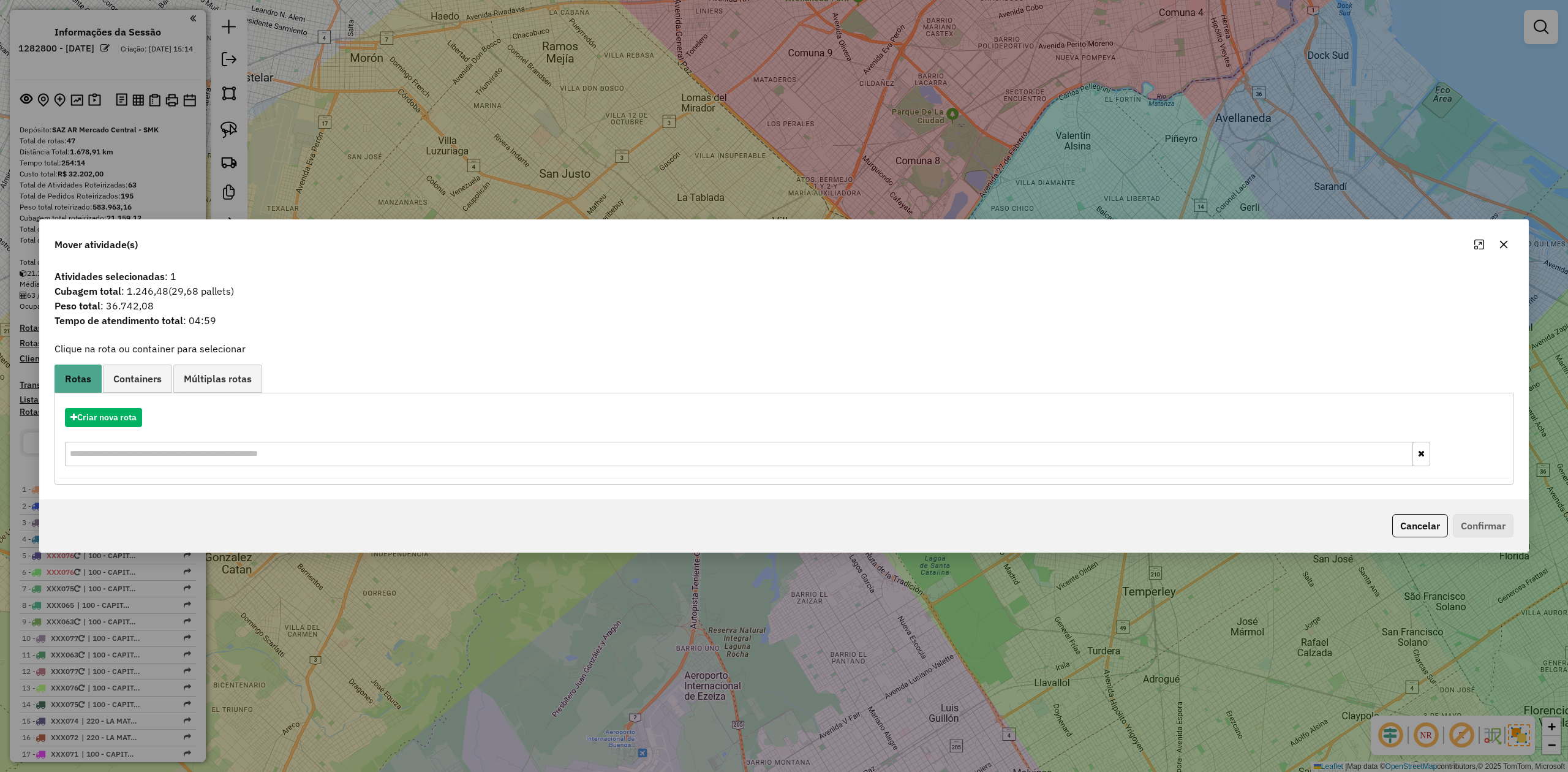
click at [1500, 243] on icon "button" at bounding box center [1503, 244] width 10 height 10
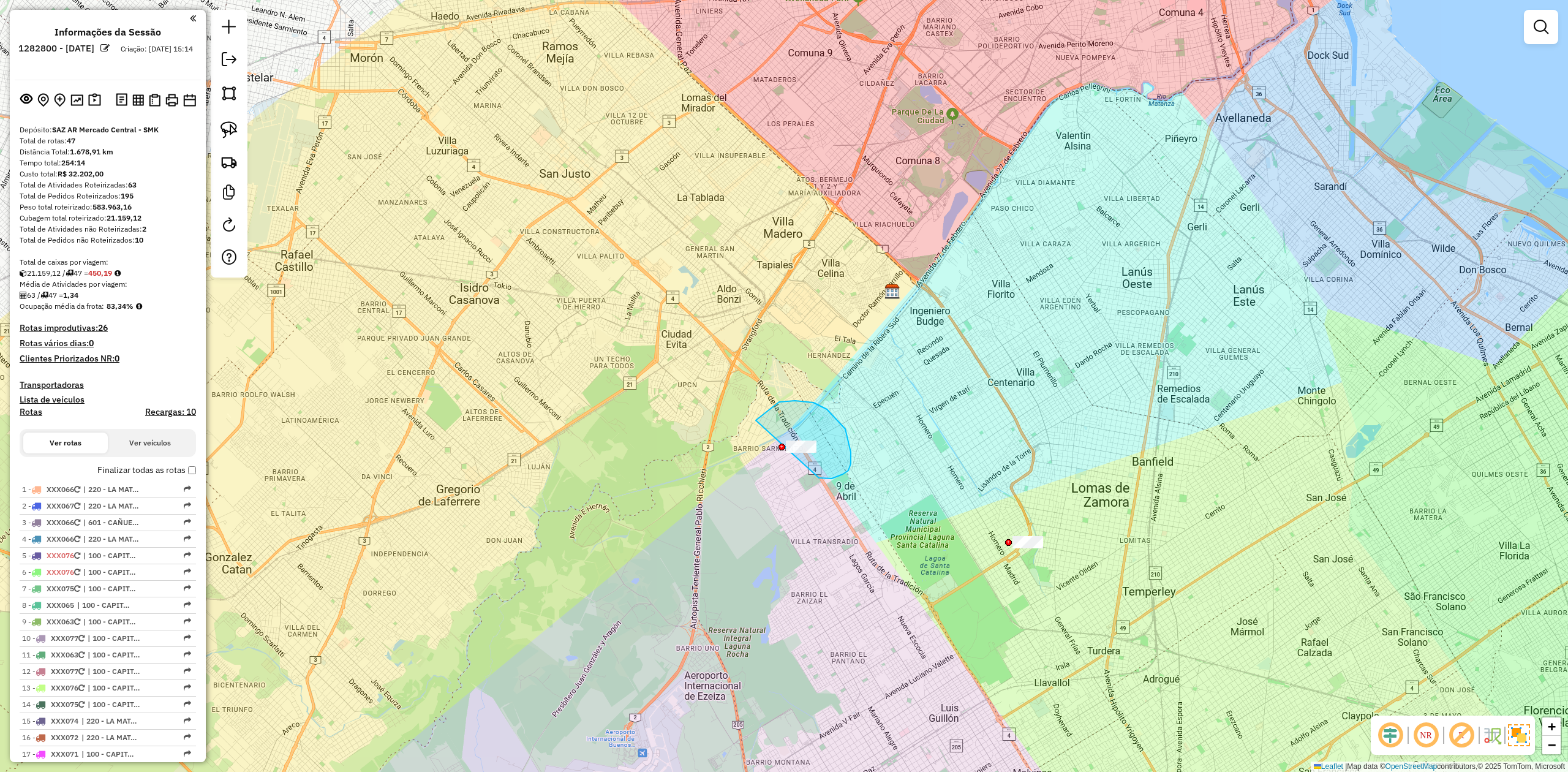
drag, startPoint x: 827, startPoint y: 409, endPoint x: 777, endPoint y: 476, distance: 83.6
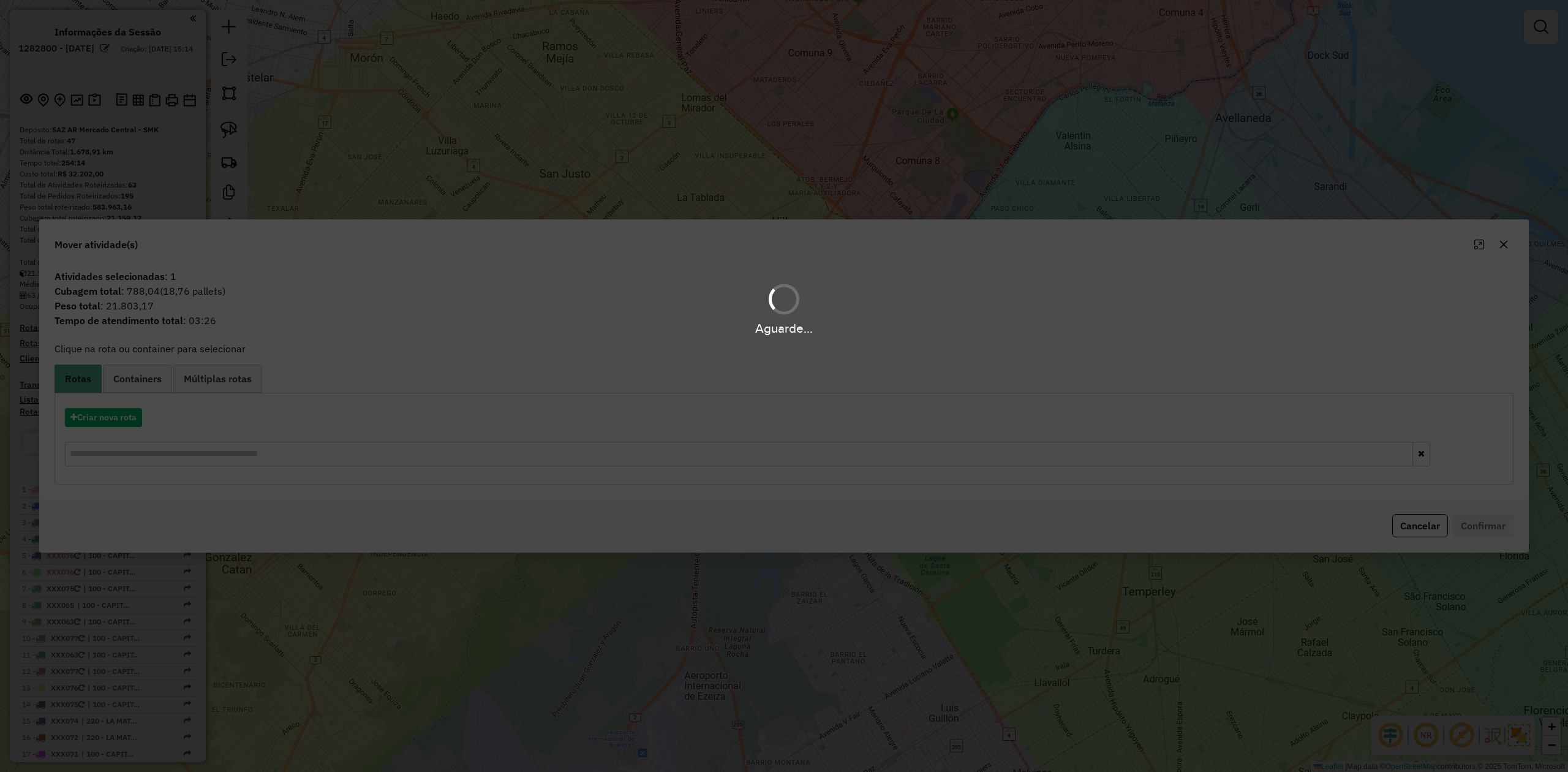
click at [180, 288] on span "(18,76 pallets)" at bounding box center [192, 291] width 65 height 12
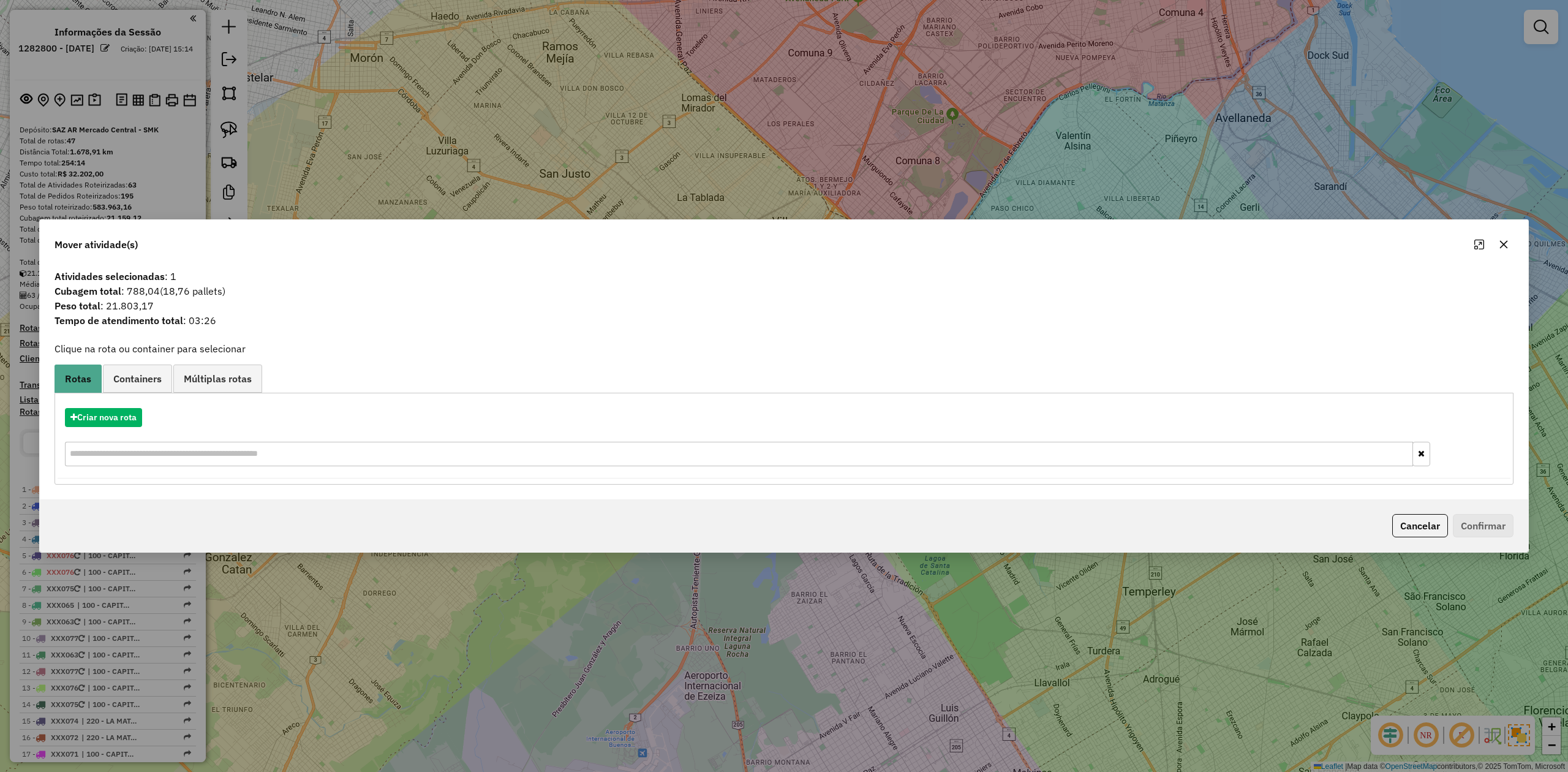
click at [180, 288] on span "(18,76 pallets)" at bounding box center [192, 291] width 65 height 12
copy span "18,76"
click at [137, 304] on span "Peso total : 21.803,17" at bounding box center [784, 305] width 1473 height 15
copy span "21.803,17"
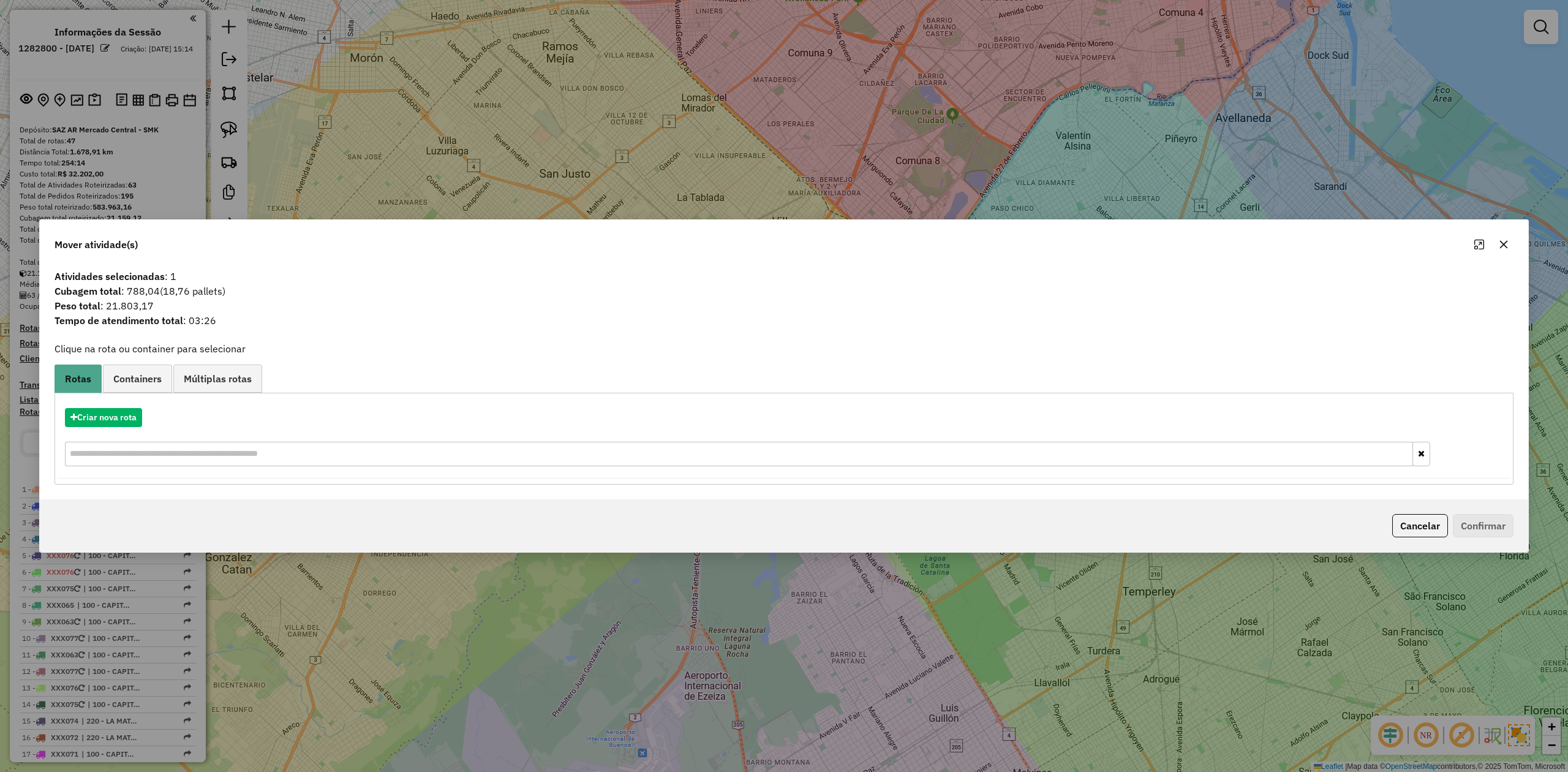
click at [1508, 246] on button "button" at bounding box center [1503, 244] width 19 height 19
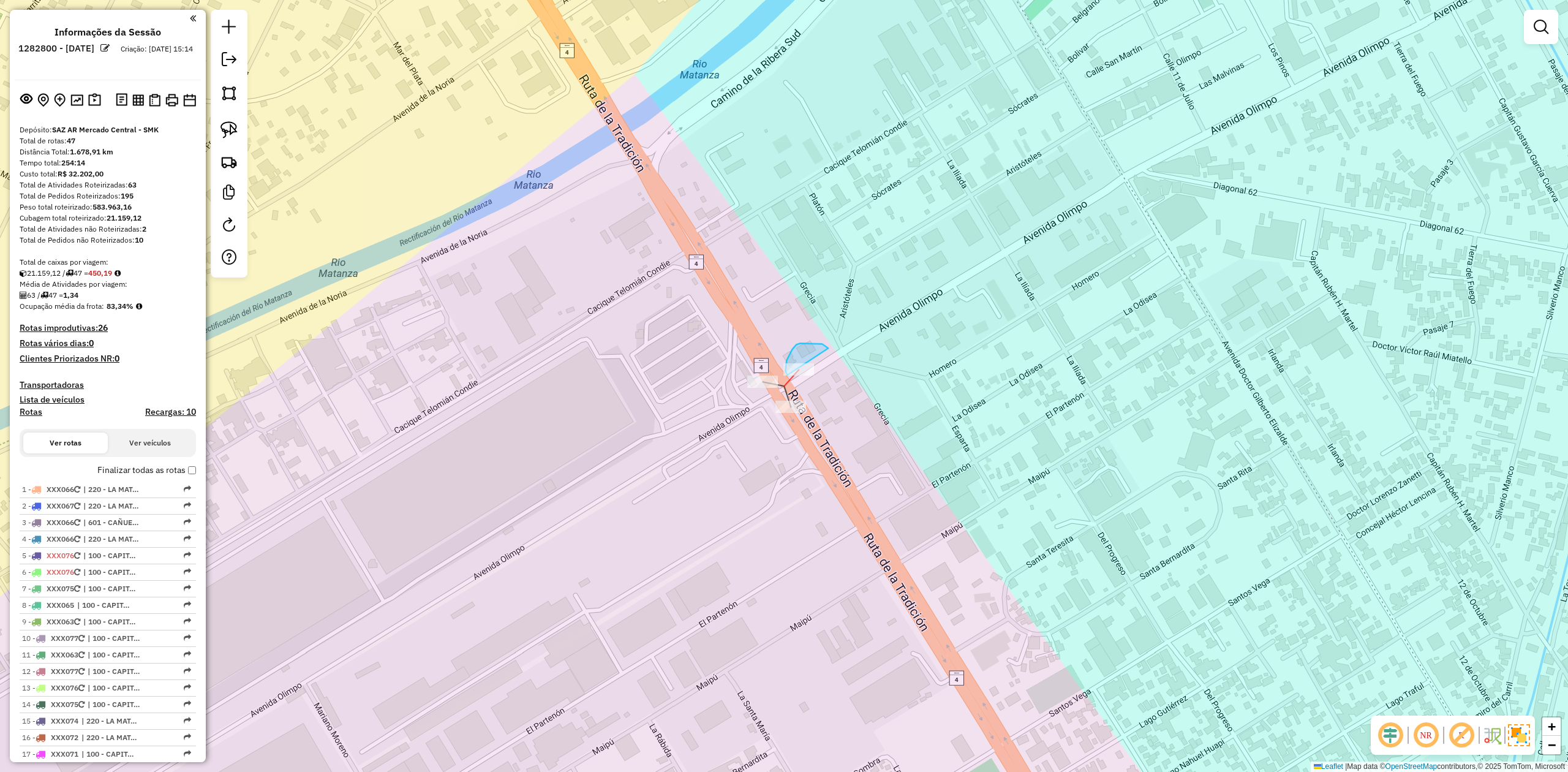
drag, startPoint x: 787, startPoint y: 360, endPoint x: 873, endPoint y: 366, distance: 86.2
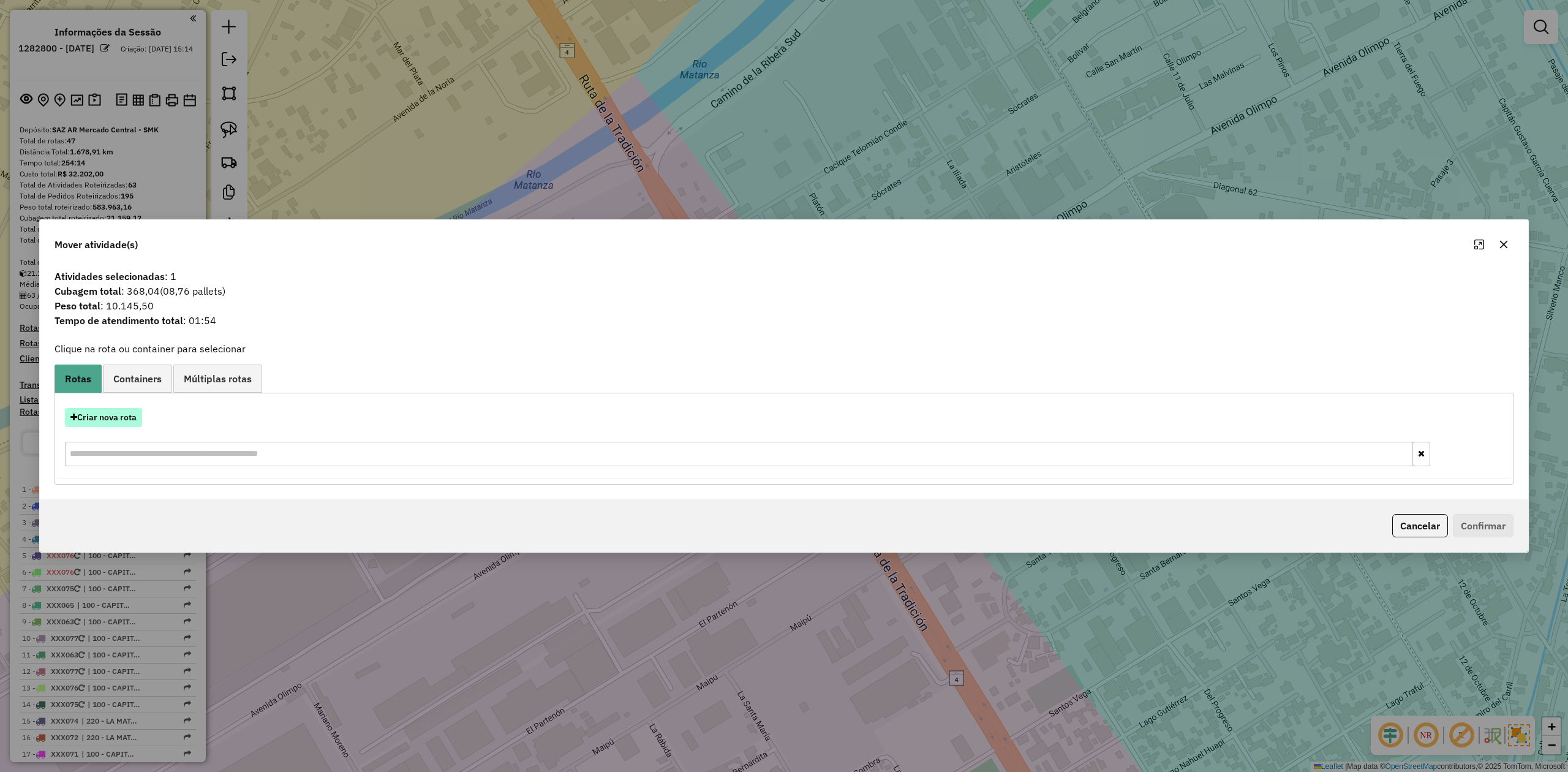
click at [104, 415] on button "Criar nova rota" at bounding box center [103, 417] width 77 height 19
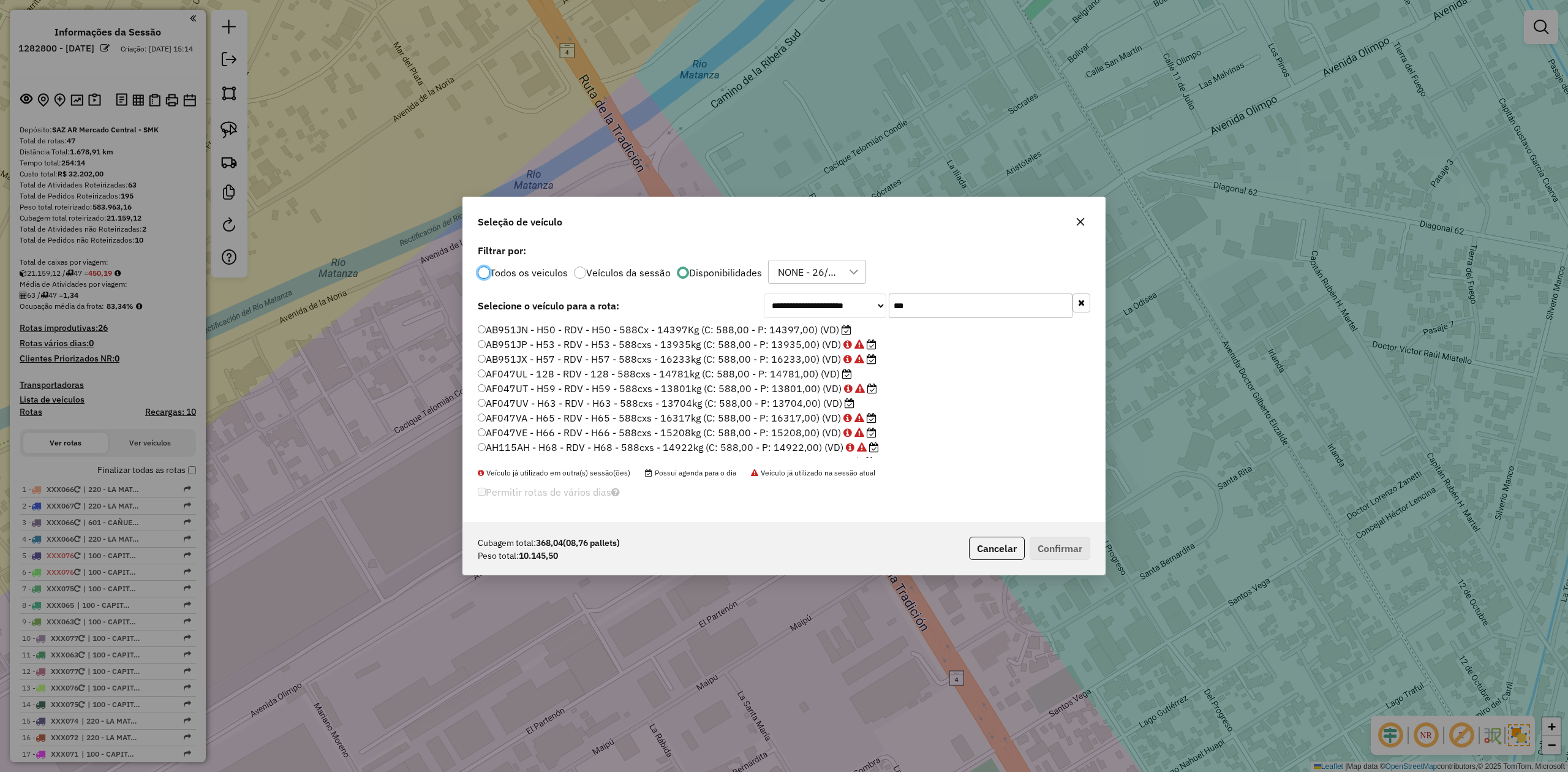
scroll to position [6, 4]
drag, startPoint x: 894, startPoint y: 300, endPoint x: 866, endPoint y: 296, distance: 28.3
click at [866, 296] on div "**********" at bounding box center [927, 306] width 326 height 25
type input "***"
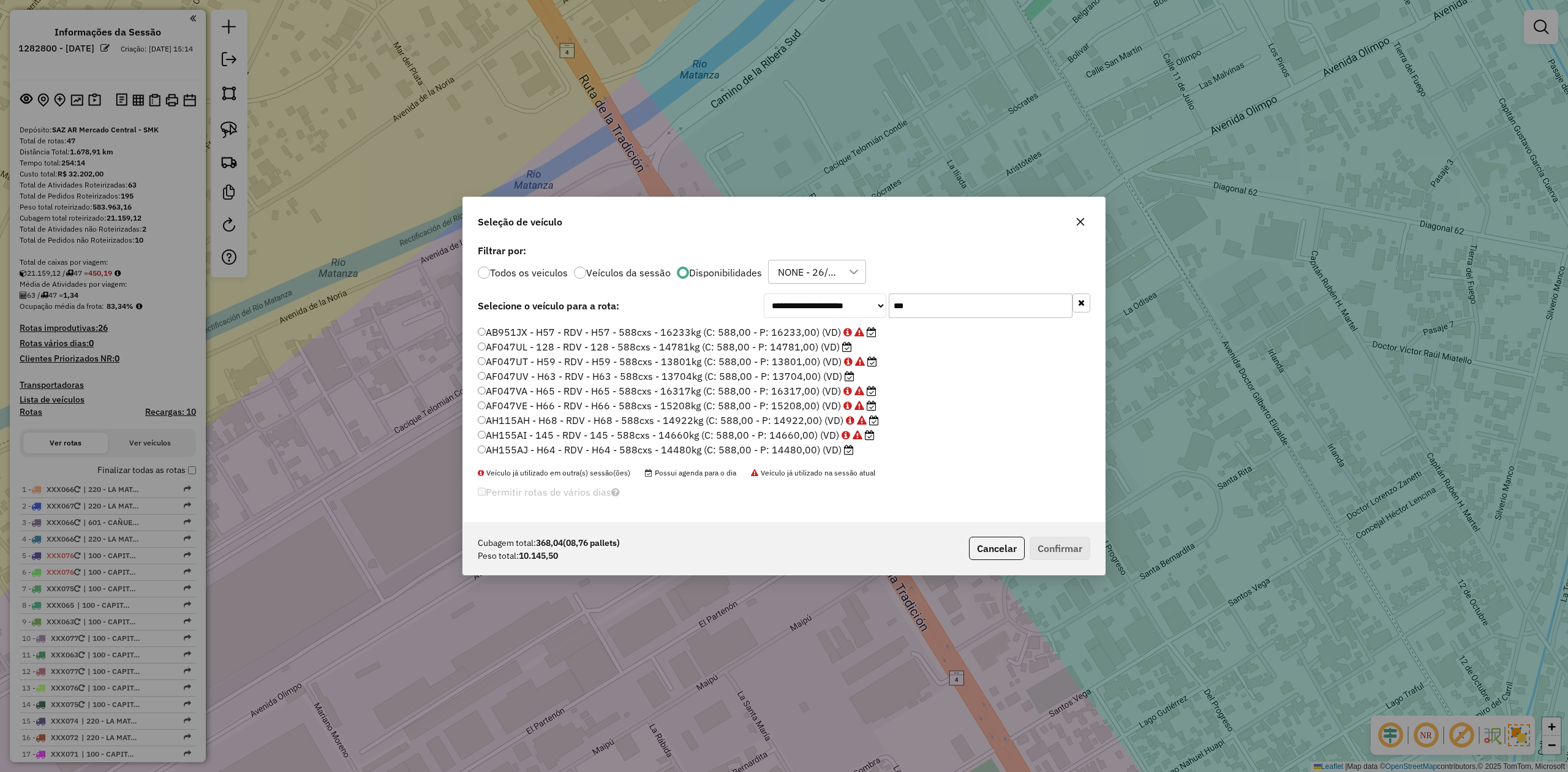
click at [817, 376] on label "AF047UV - H63 - RDV - H63 - 588cxs - 13704kg (C: 588,00 - P: 13704,00) (VD)" at bounding box center [666, 376] width 376 height 15
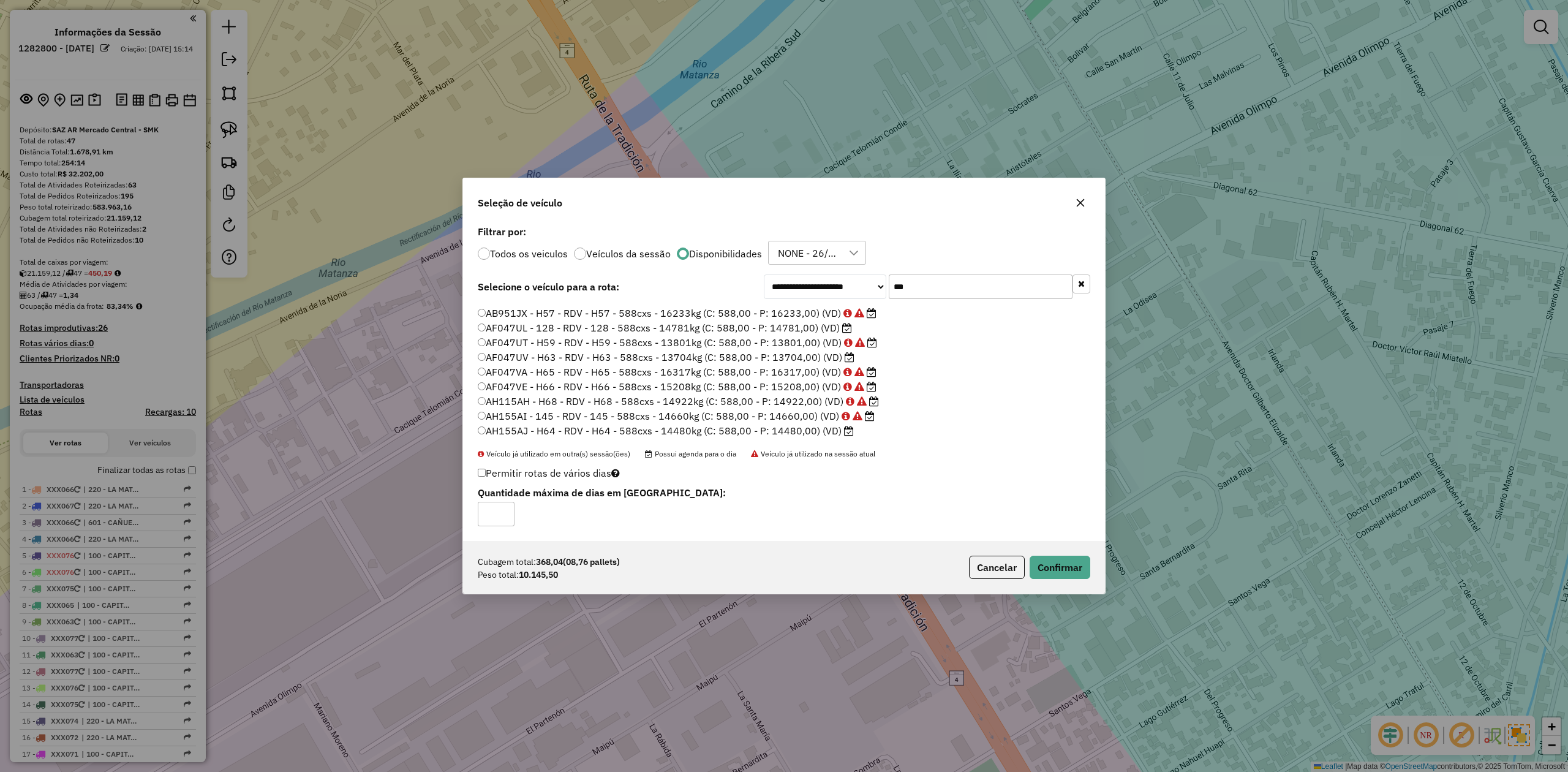
click at [1092, 574] on div "Cubagem total: 368,04 (08,76 pallets) Peso total: 10.145,50 Cancelar Confirmar" at bounding box center [784, 567] width 642 height 52
click at [1132, 577] on div "**********" at bounding box center [784, 386] width 1568 height 772
click at [1094, 573] on div "Cubagem total: 368,04 (08,76 pallets) Peso total: 10.145,50 Cancelar Confirmar" at bounding box center [784, 567] width 642 height 52
click at [1086, 571] on button "Confirmar" at bounding box center [1060, 567] width 61 height 23
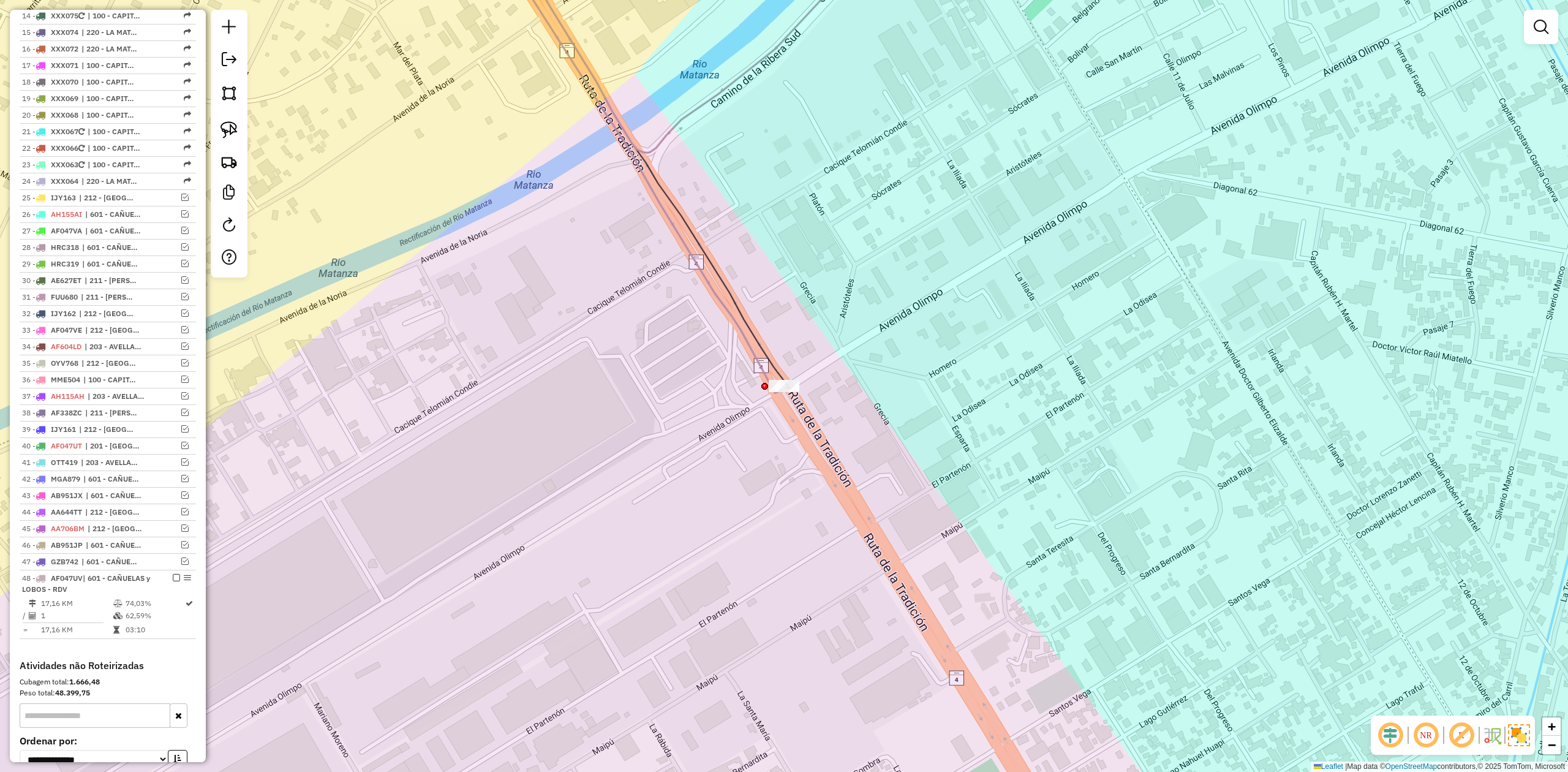
scroll to position [817, 0]
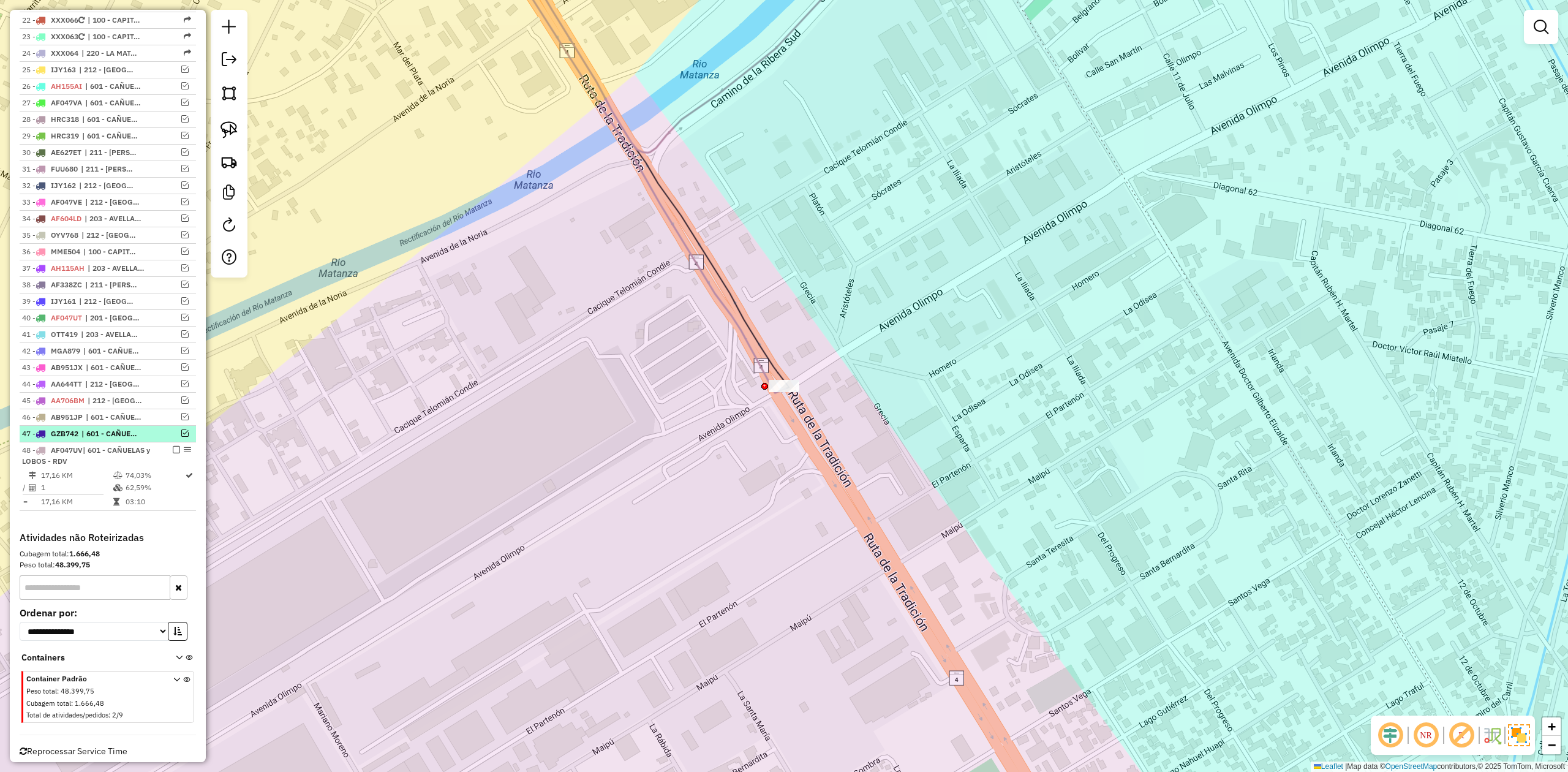
click at [172, 453] on em at bounding box center [176, 449] width 8 height 8
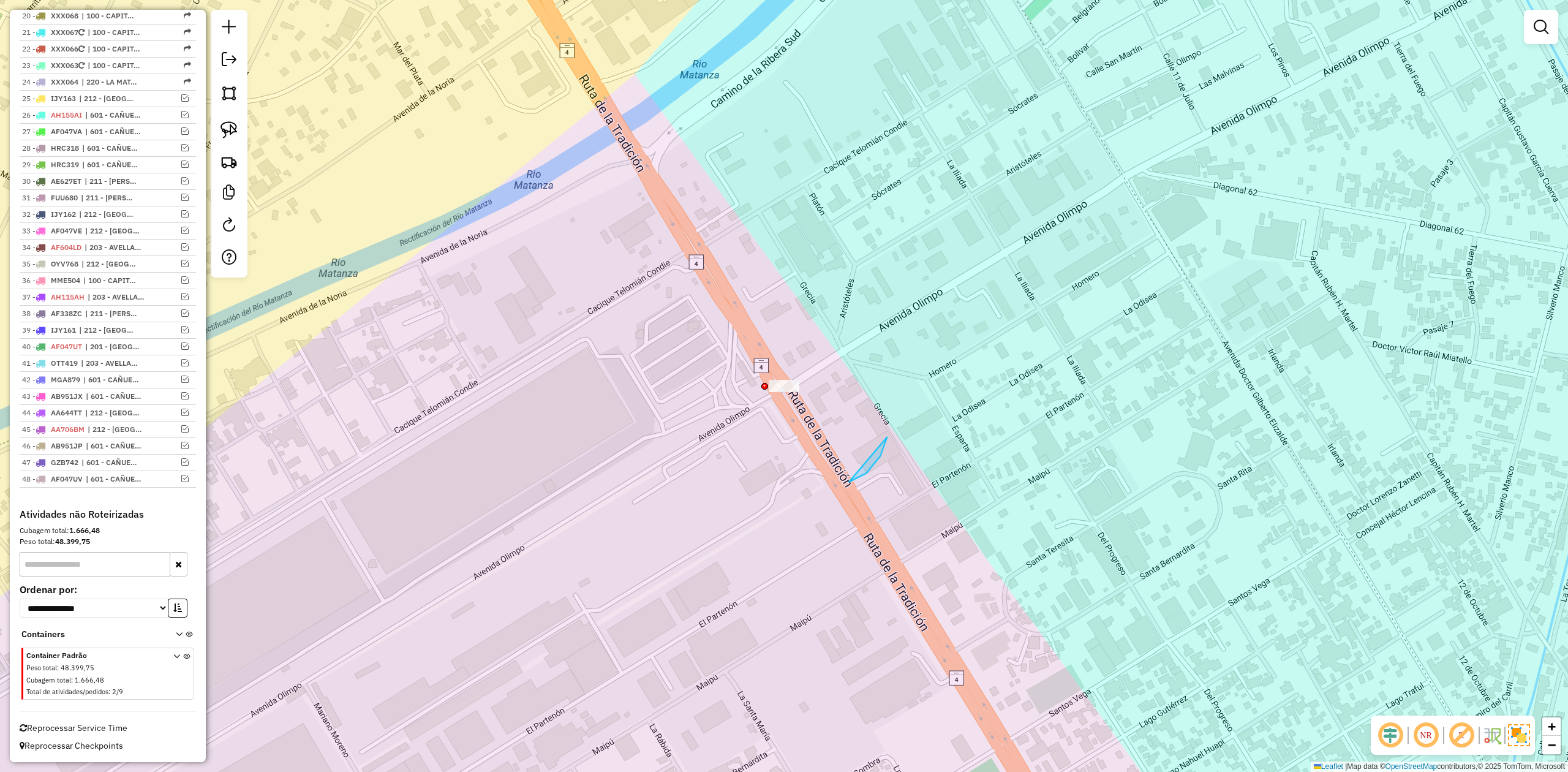
drag, startPoint x: 866, startPoint y: 473, endPoint x: 692, endPoint y: 490, distance: 174.8
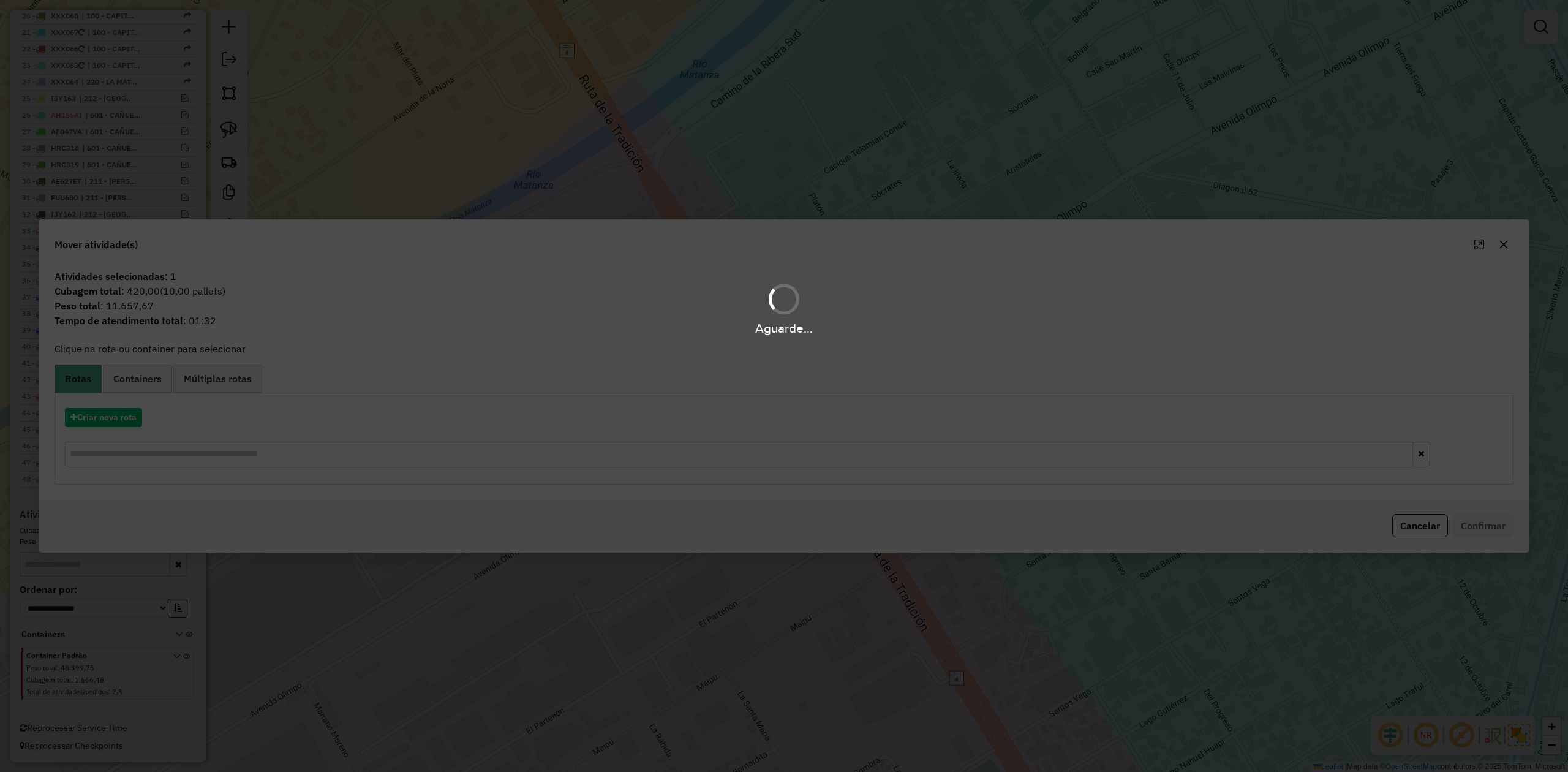
click at [126, 420] on div "Aguarde..." at bounding box center [784, 386] width 1568 height 772
click at [120, 415] on div "Aguarde..." at bounding box center [784, 386] width 1568 height 772
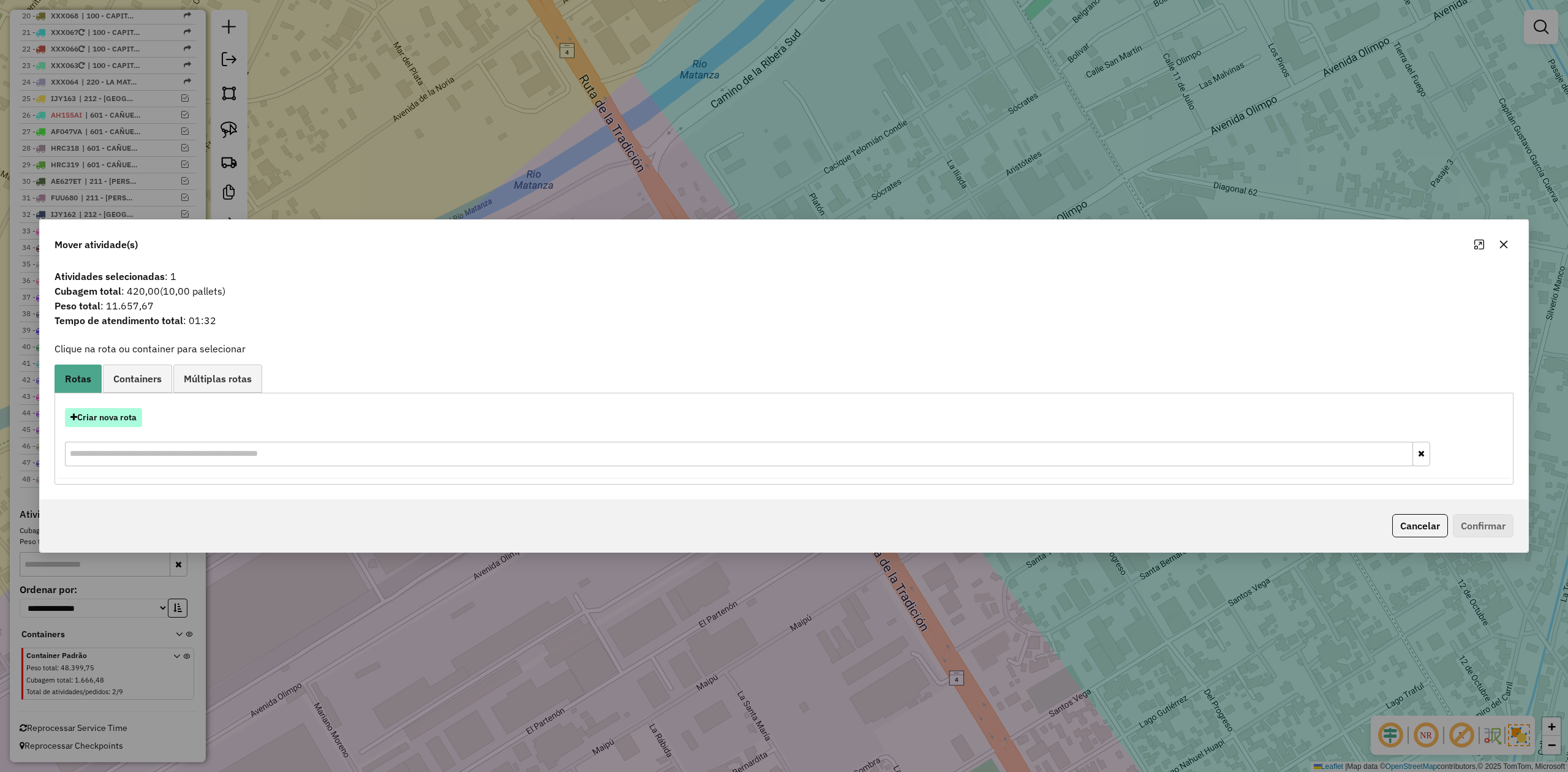
click at [114, 414] on button "Criar nova rota" at bounding box center [103, 417] width 77 height 19
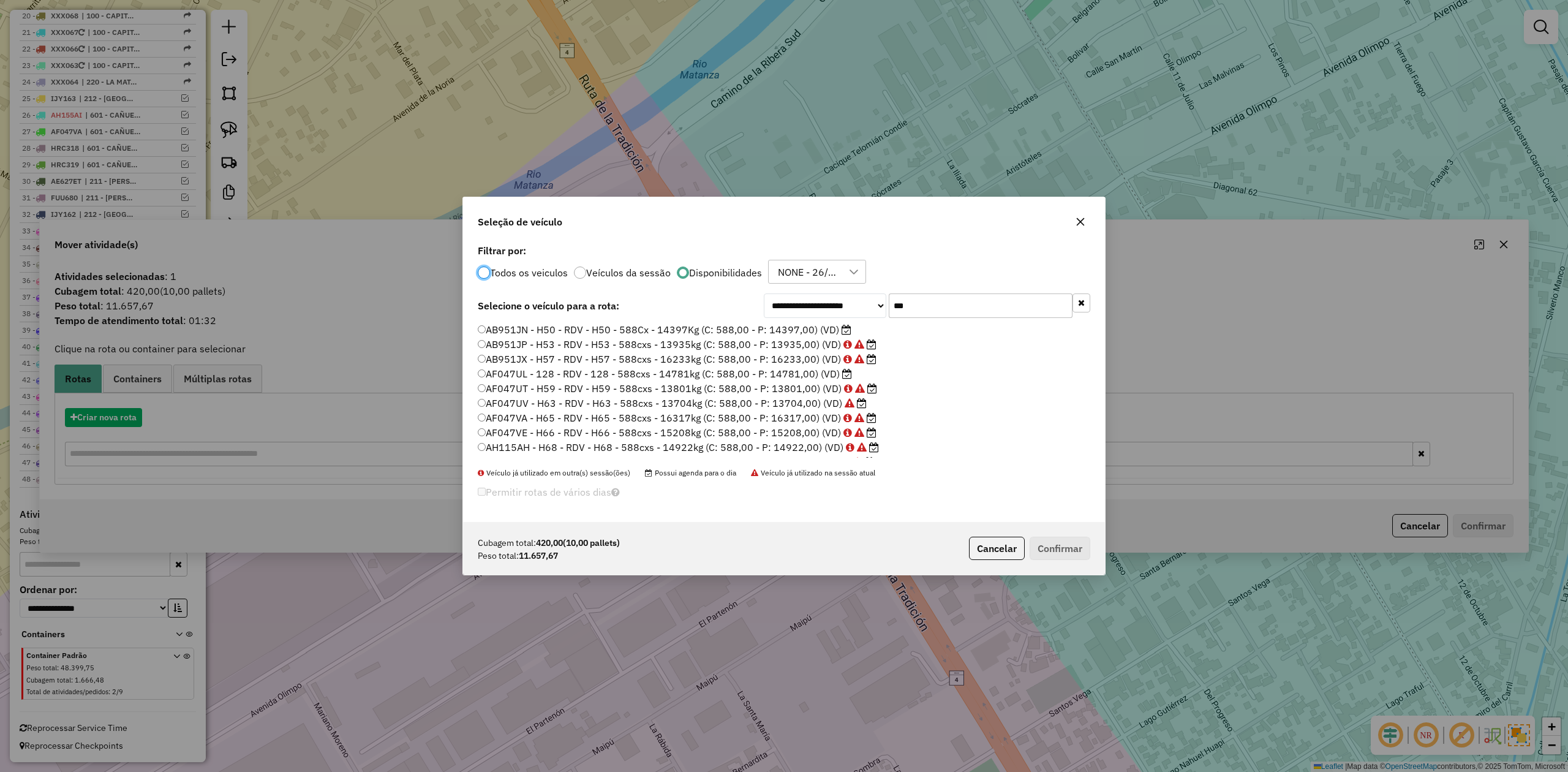
scroll to position [6, 4]
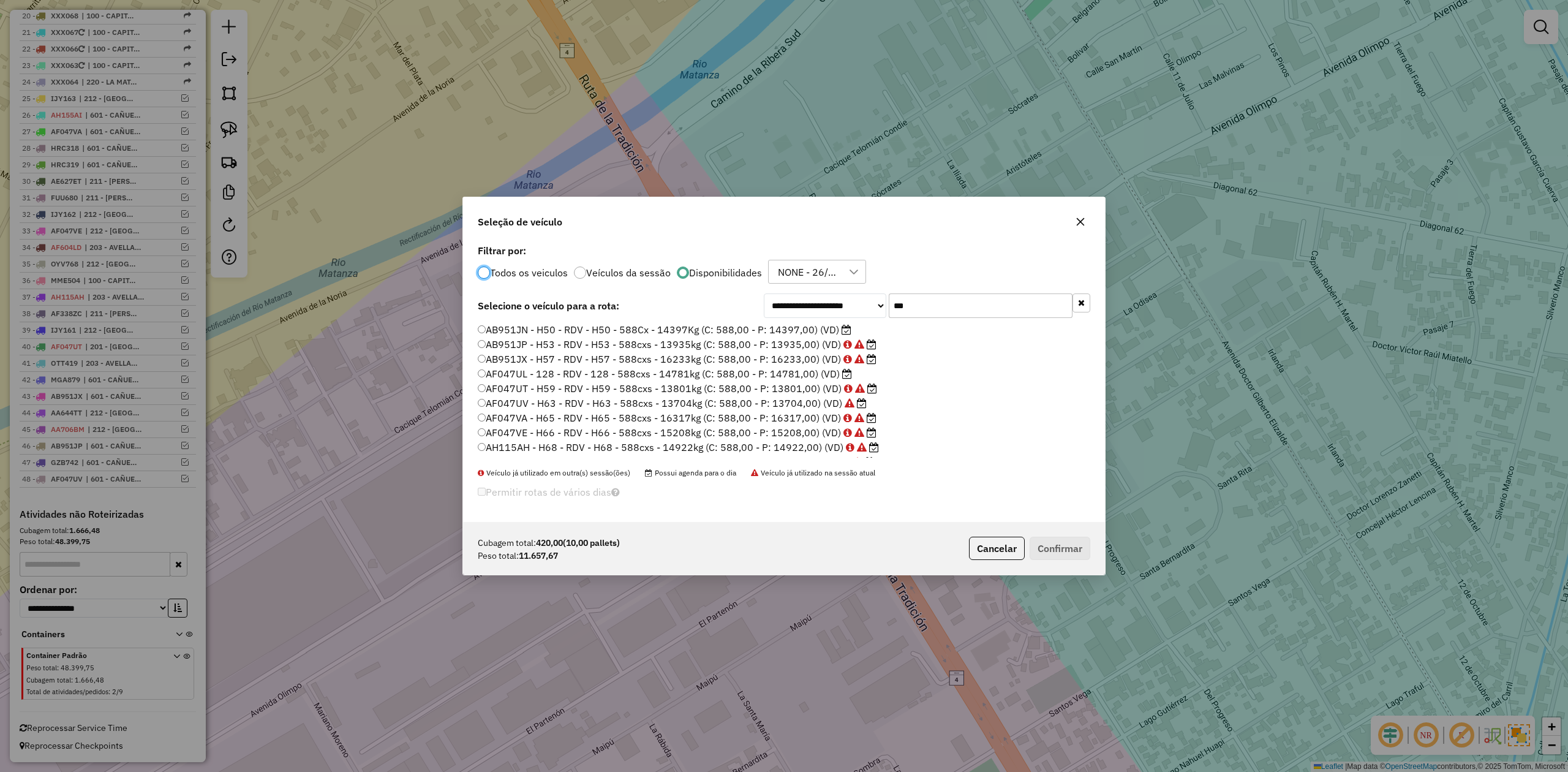
click at [807, 329] on label "AB951JN - H50 - RDV - H50 - 588Cx - 14397Kg (C: 588,00 - P: 14397,00) (VD)" at bounding box center [664, 329] width 373 height 15
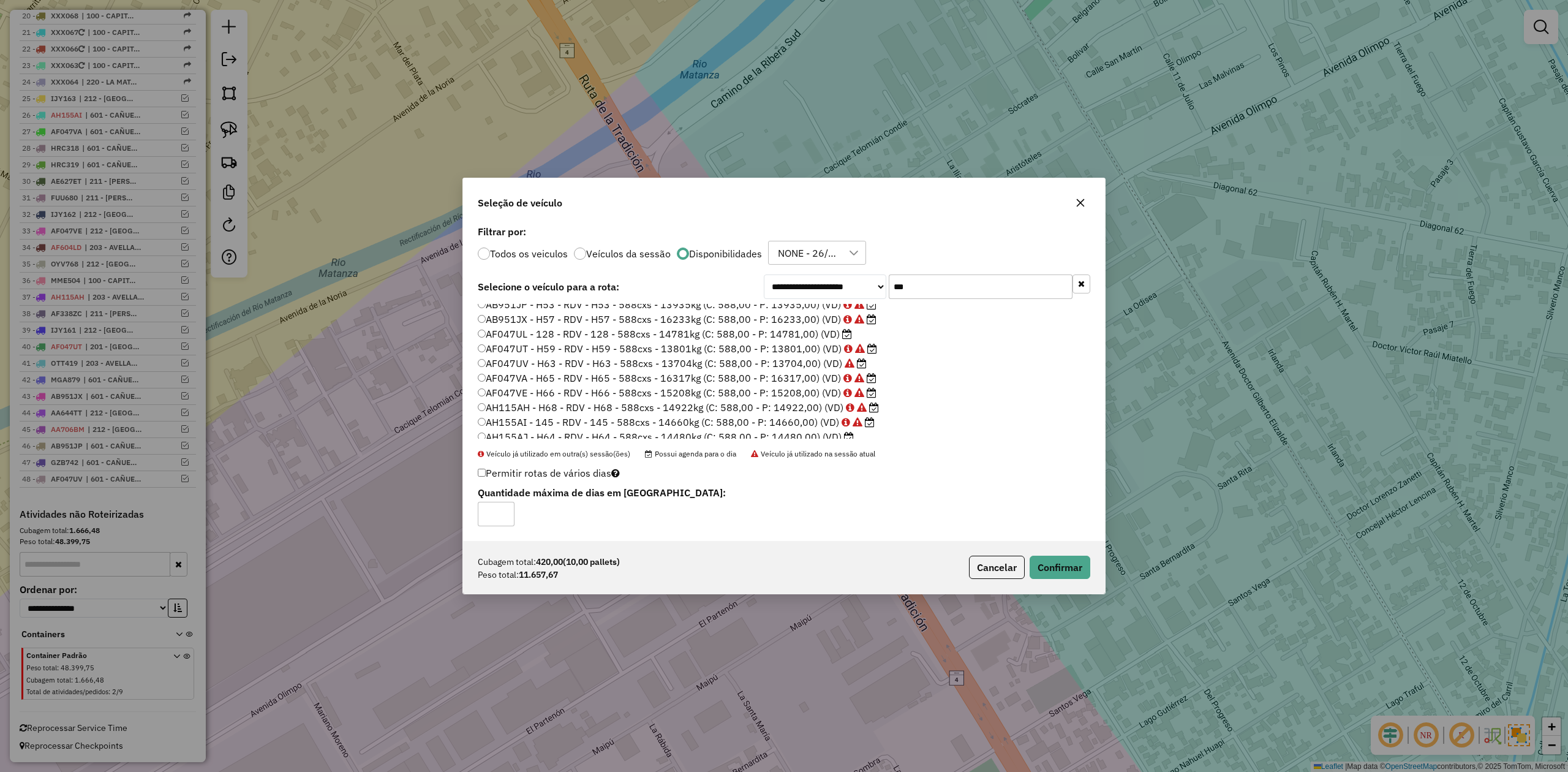
scroll to position [27, 0]
click at [1074, 566] on button "Confirmar" at bounding box center [1060, 567] width 61 height 23
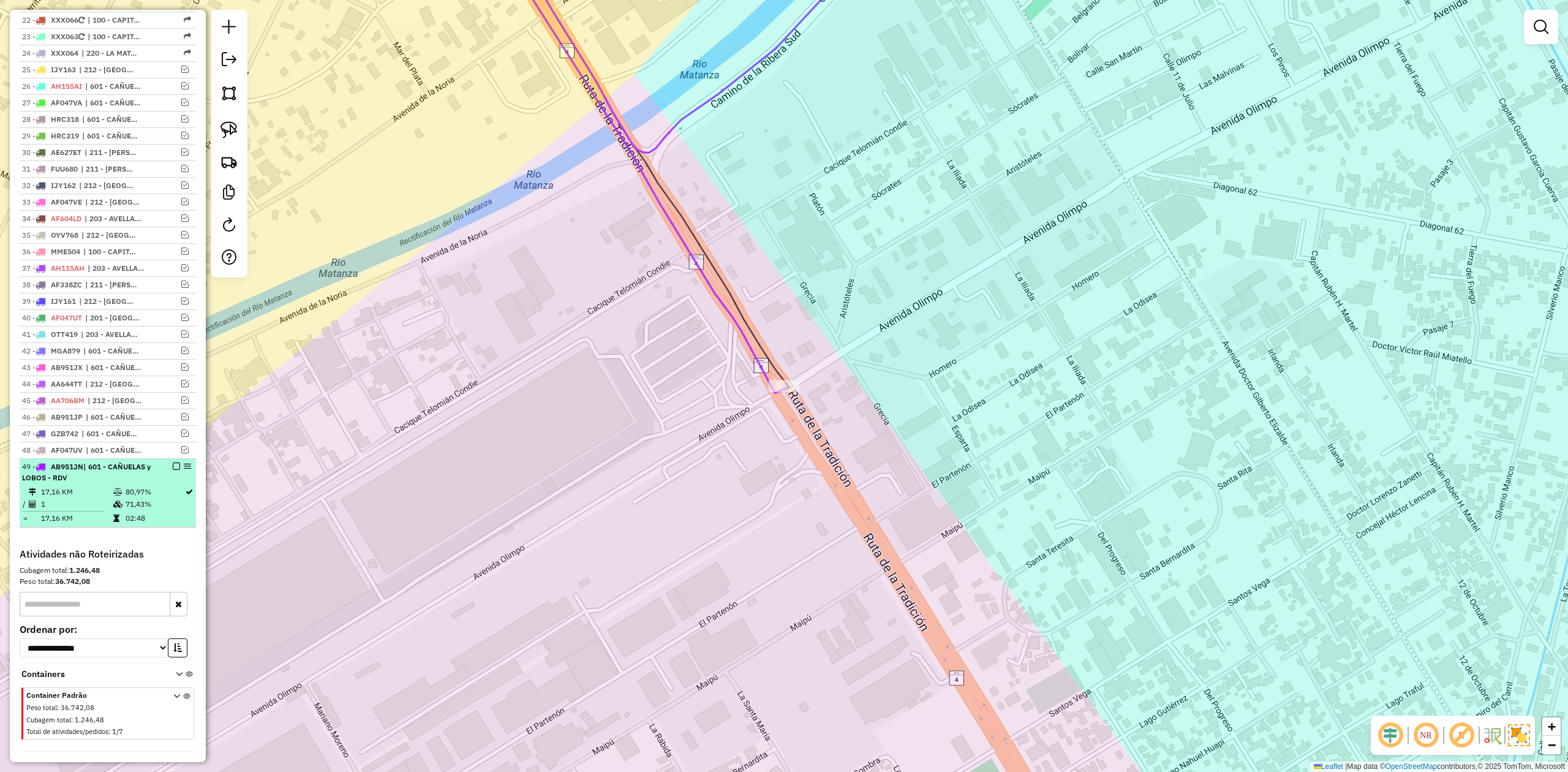
click at [172, 470] on em at bounding box center [176, 466] width 8 height 8
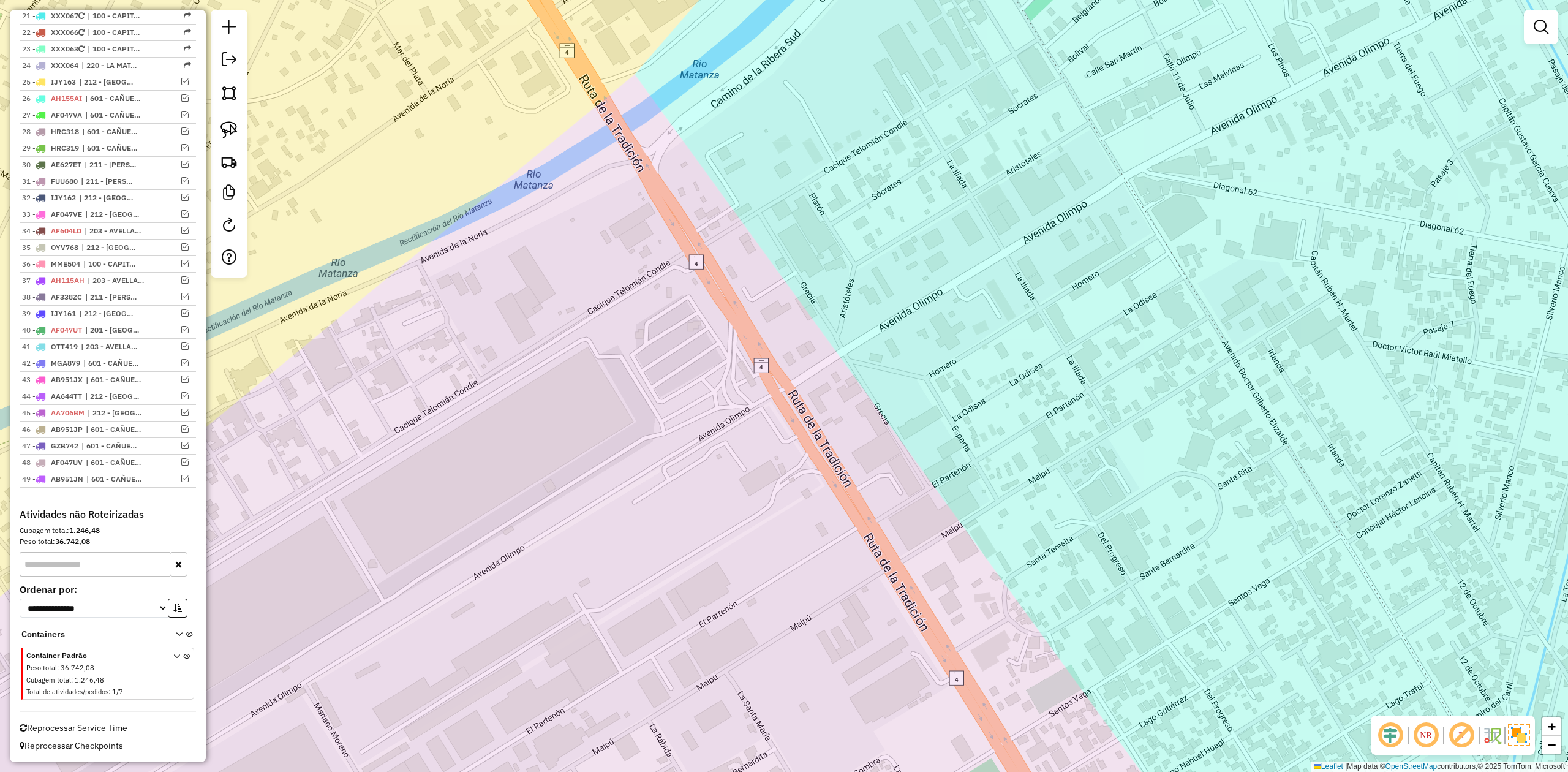
scroll to position [814, 0]
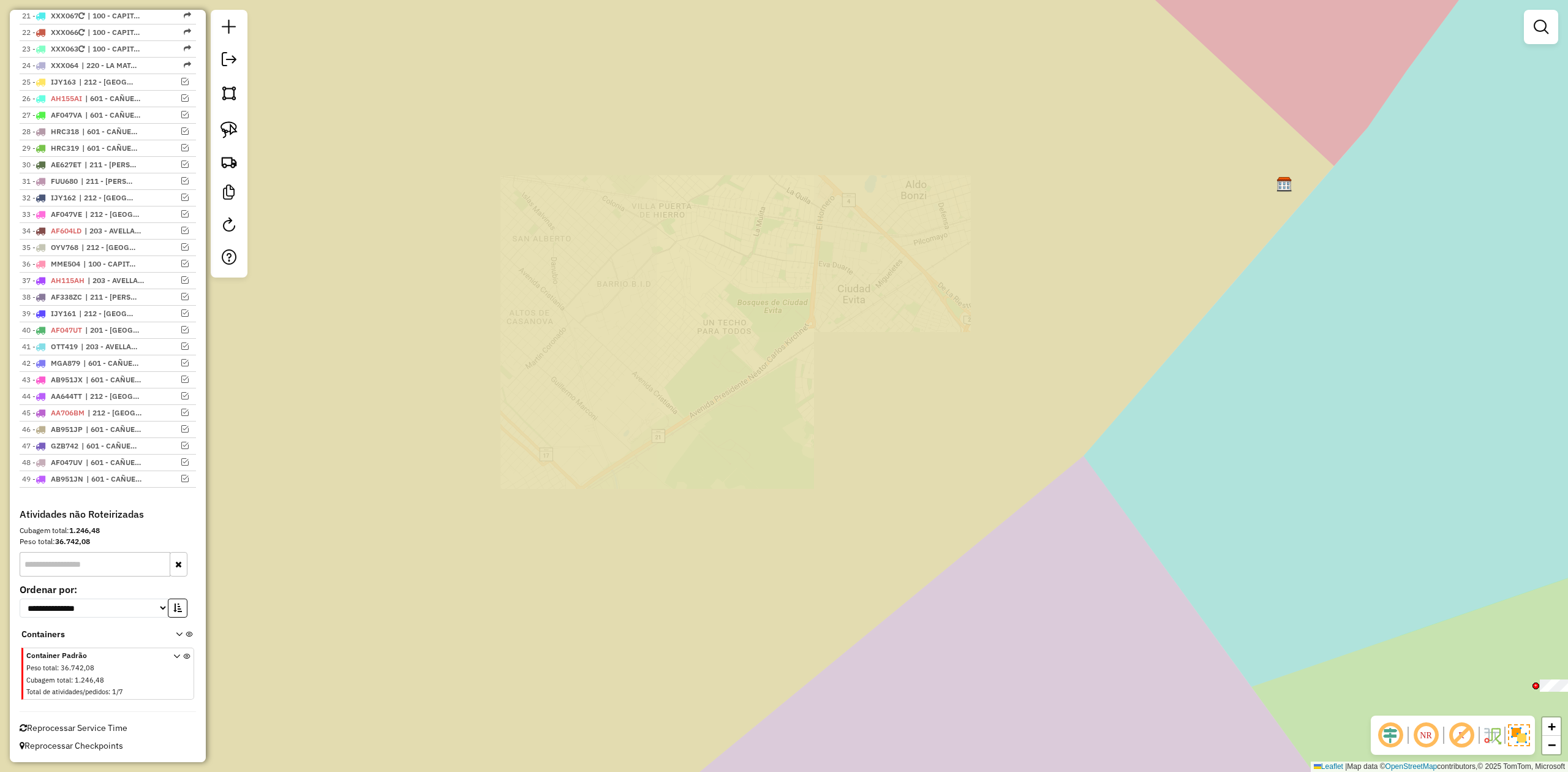
click at [814, 463] on div "Janela de atendimento Grade de atendimento Capacidade Transportadoras Veículos …" at bounding box center [784, 386] width 1568 height 772
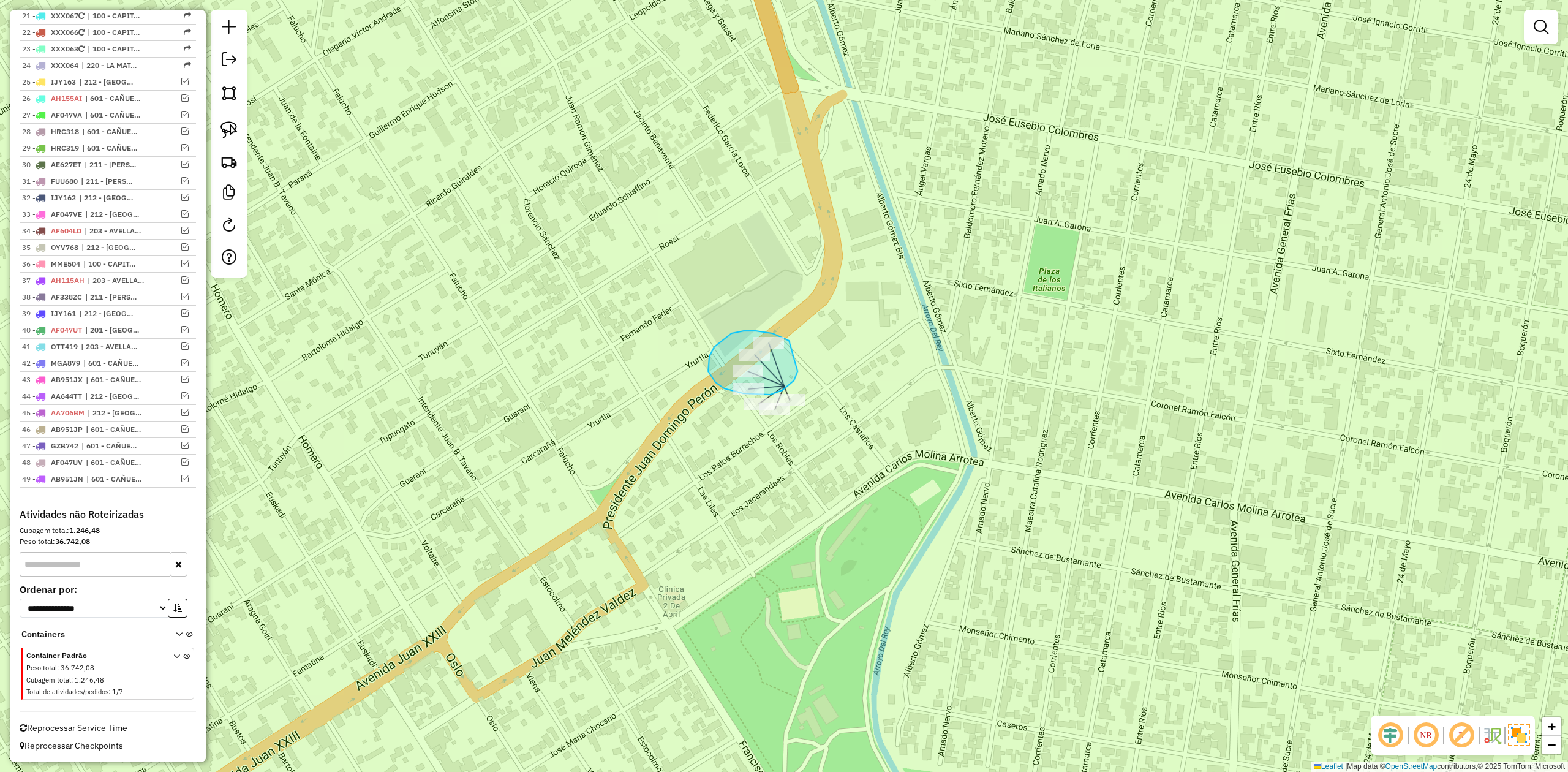
drag, startPoint x: 787, startPoint y: 339, endPoint x: 800, endPoint y: 368, distance: 31.8
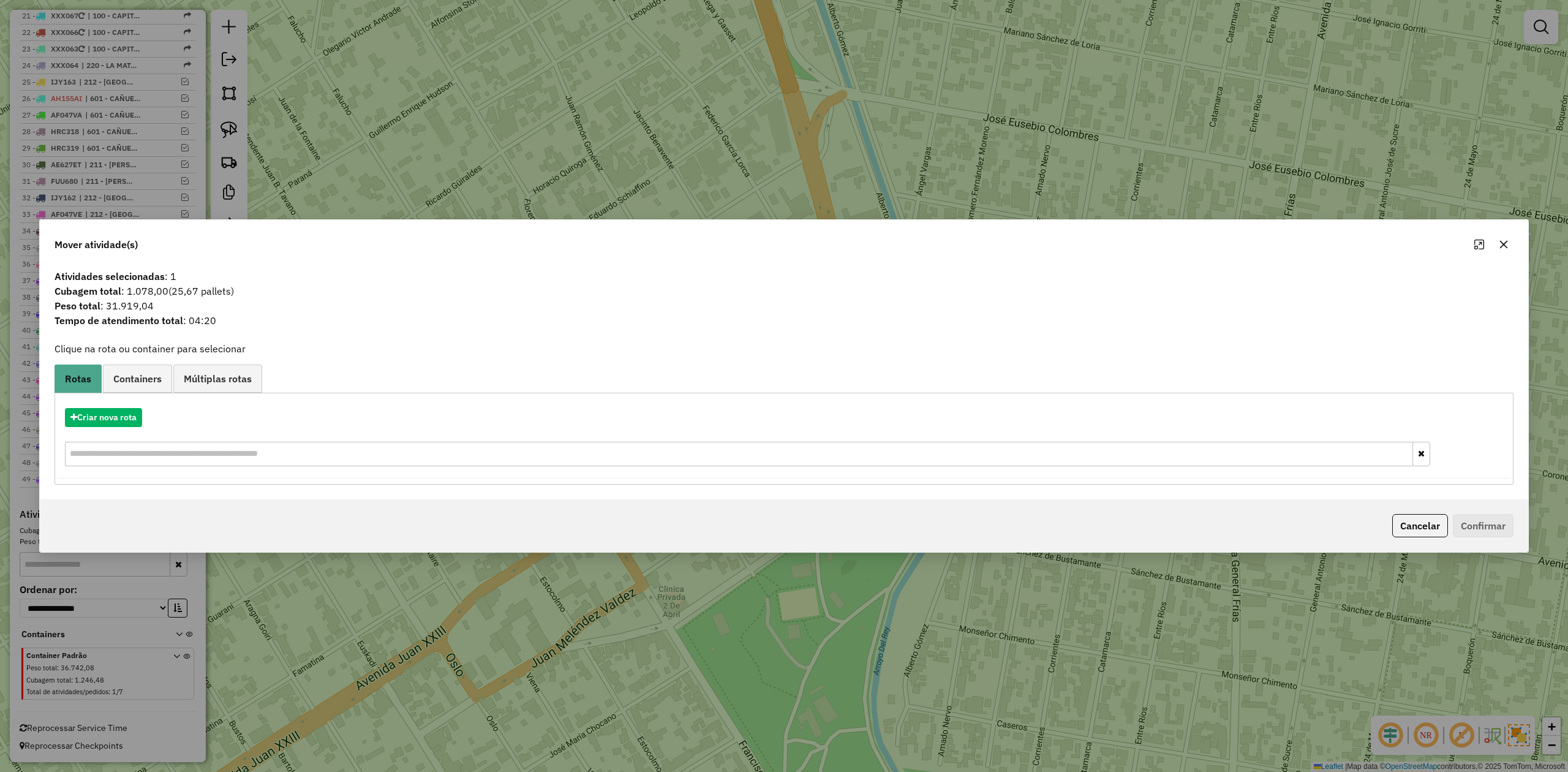
drag, startPoint x: 1506, startPoint y: 241, endPoint x: 1108, endPoint y: 361, distance: 415.7
click at [1504, 241] on icon "button" at bounding box center [1504, 245] width 8 height 8
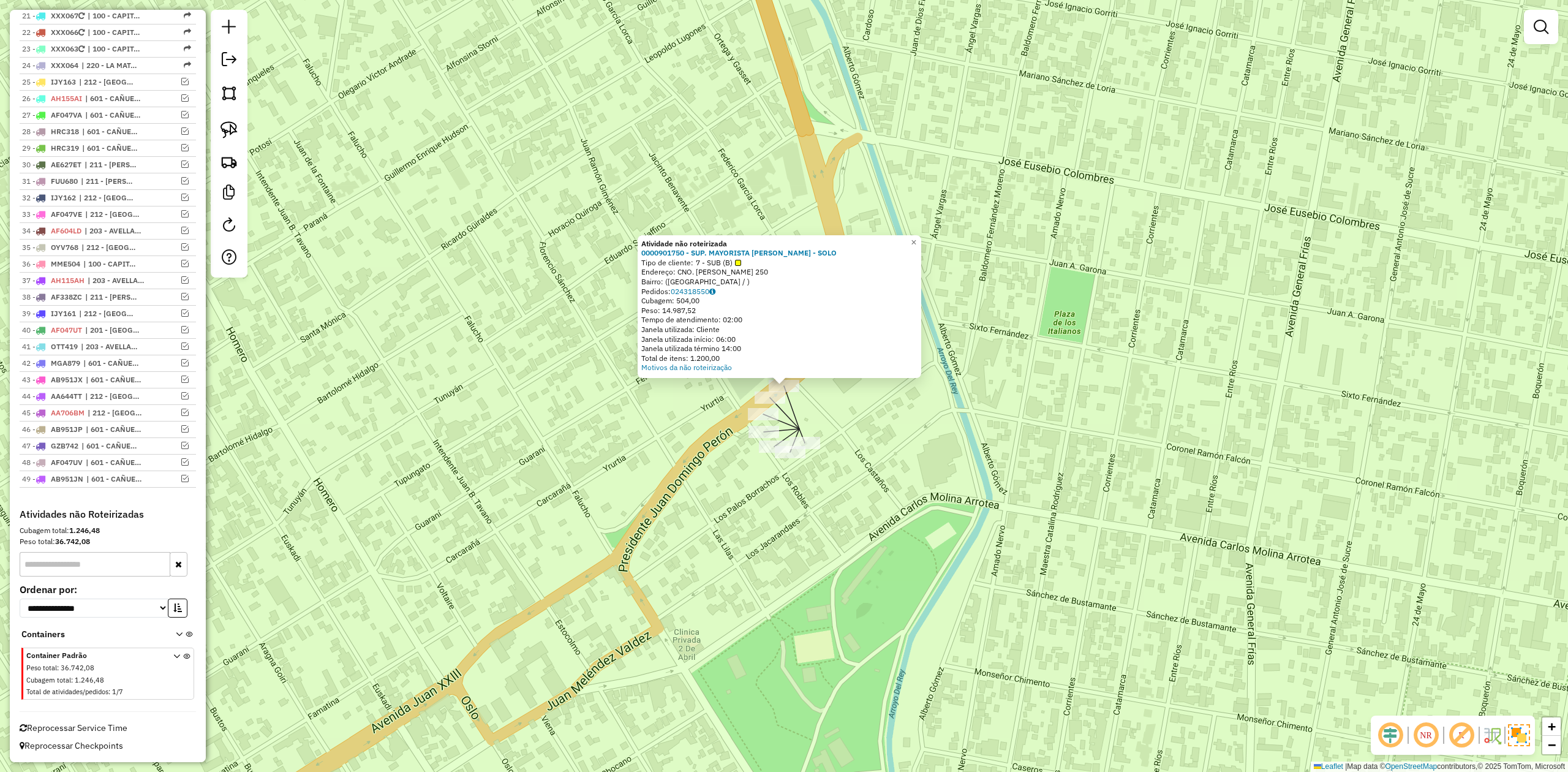
click at [821, 390] on div "Atividade não roteirizada 0000901750 - SUP. MAYORISTA MAKRO S.A. - SOLO Tipo de…" at bounding box center [784, 386] width 1568 height 772
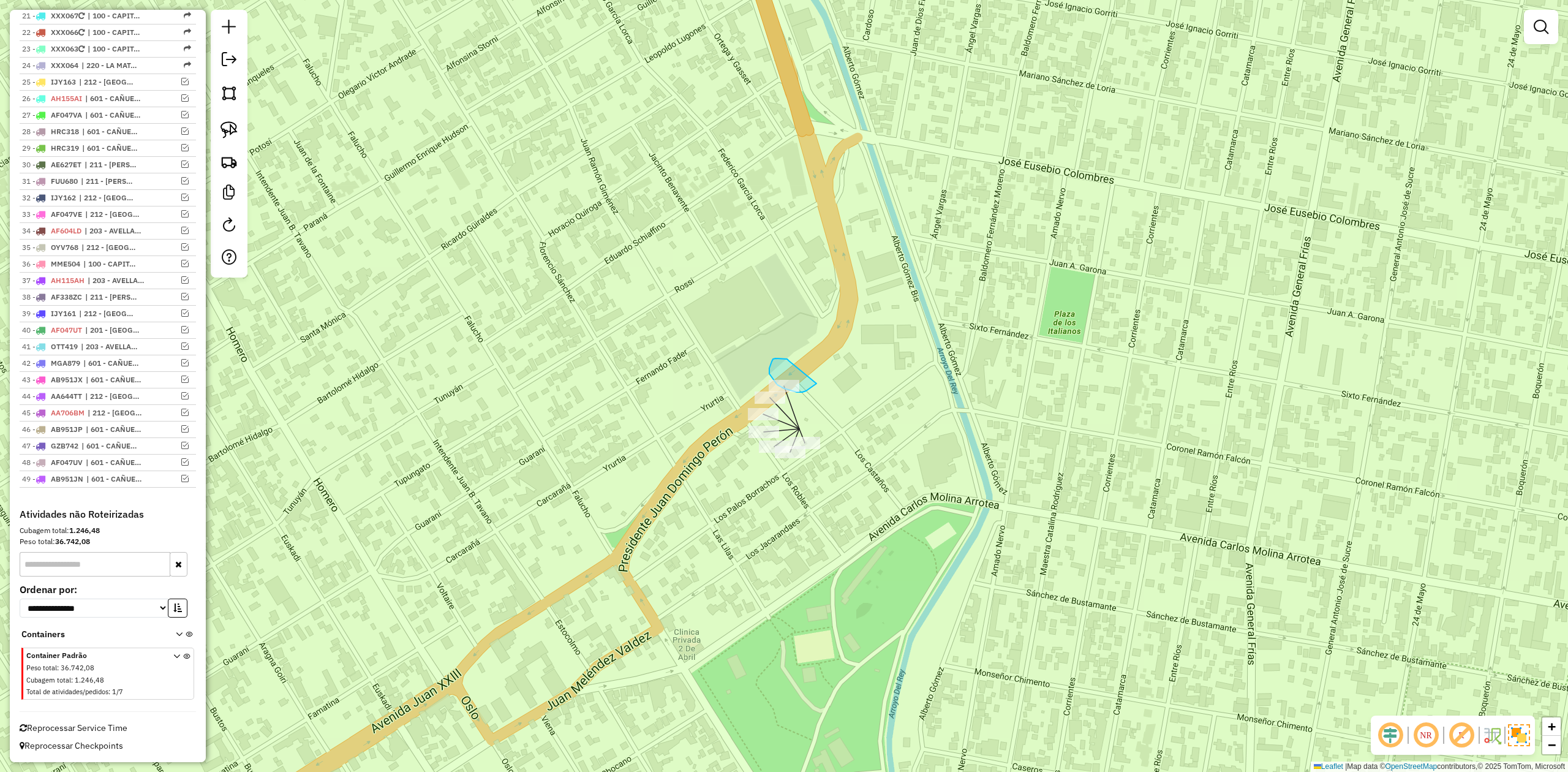
drag, startPoint x: 775, startPoint y: 358, endPoint x: 827, endPoint y: 370, distance: 53.4
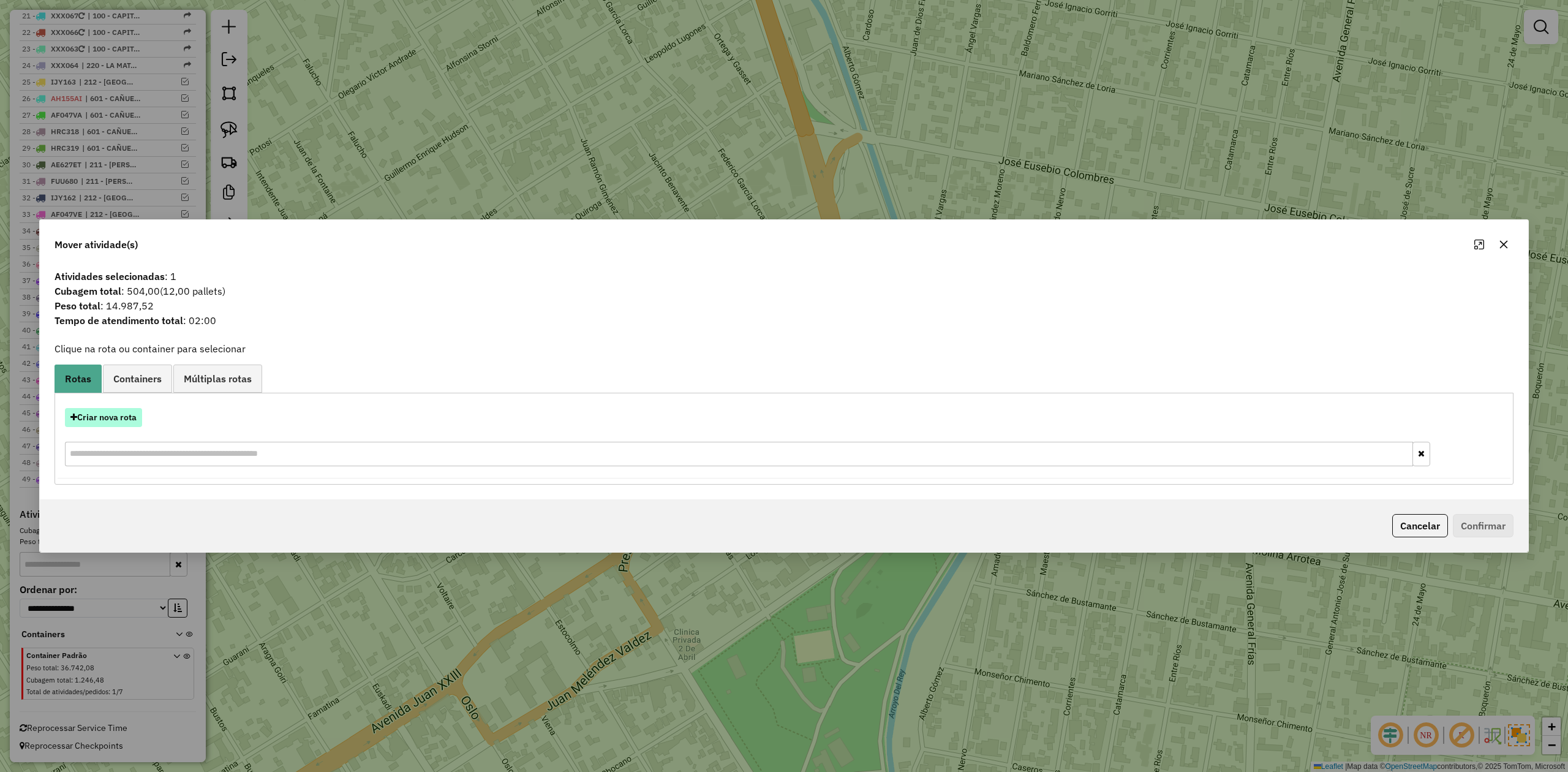
click at [120, 412] on button "Criar nova rota" at bounding box center [103, 417] width 77 height 19
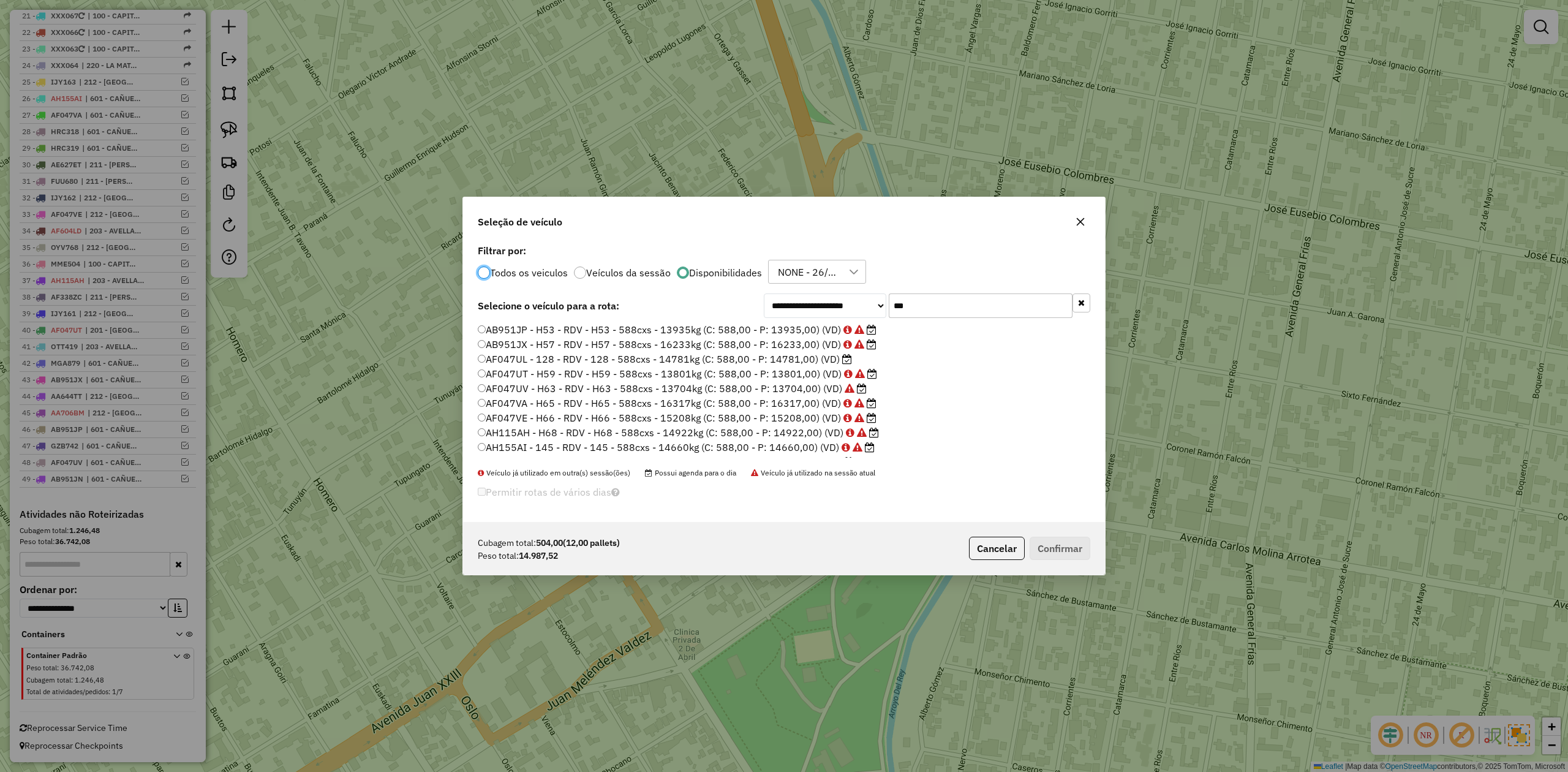
scroll to position [27, 0]
click at [817, 348] on label "AF047UL - 128 - RDV - 128 - 588cxs - 14781kg (C: 588,00 - P: 14781,00) (VD)" at bounding box center [665, 346] width 374 height 15
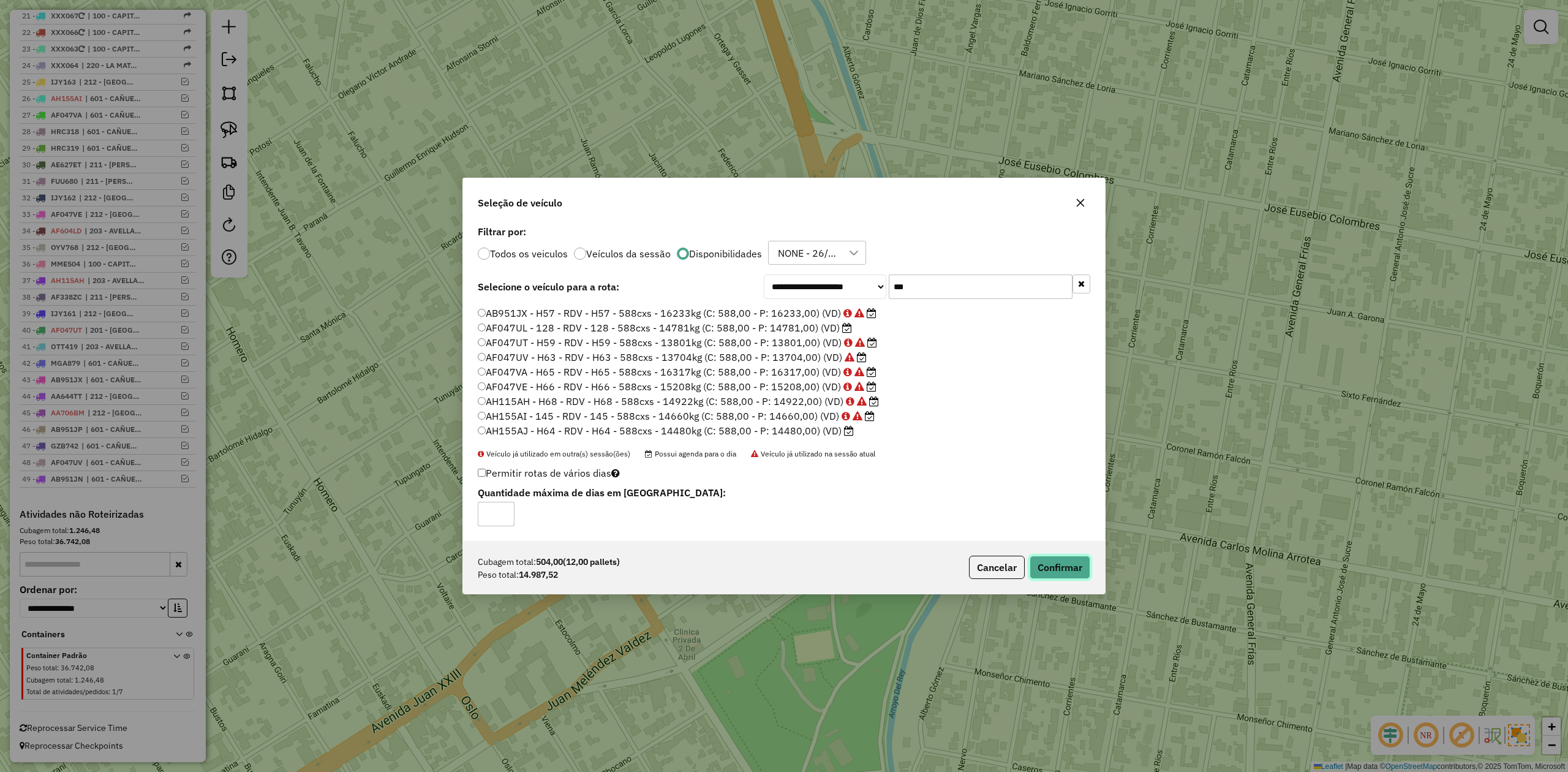
click at [1045, 564] on button "Confirmar" at bounding box center [1060, 567] width 61 height 23
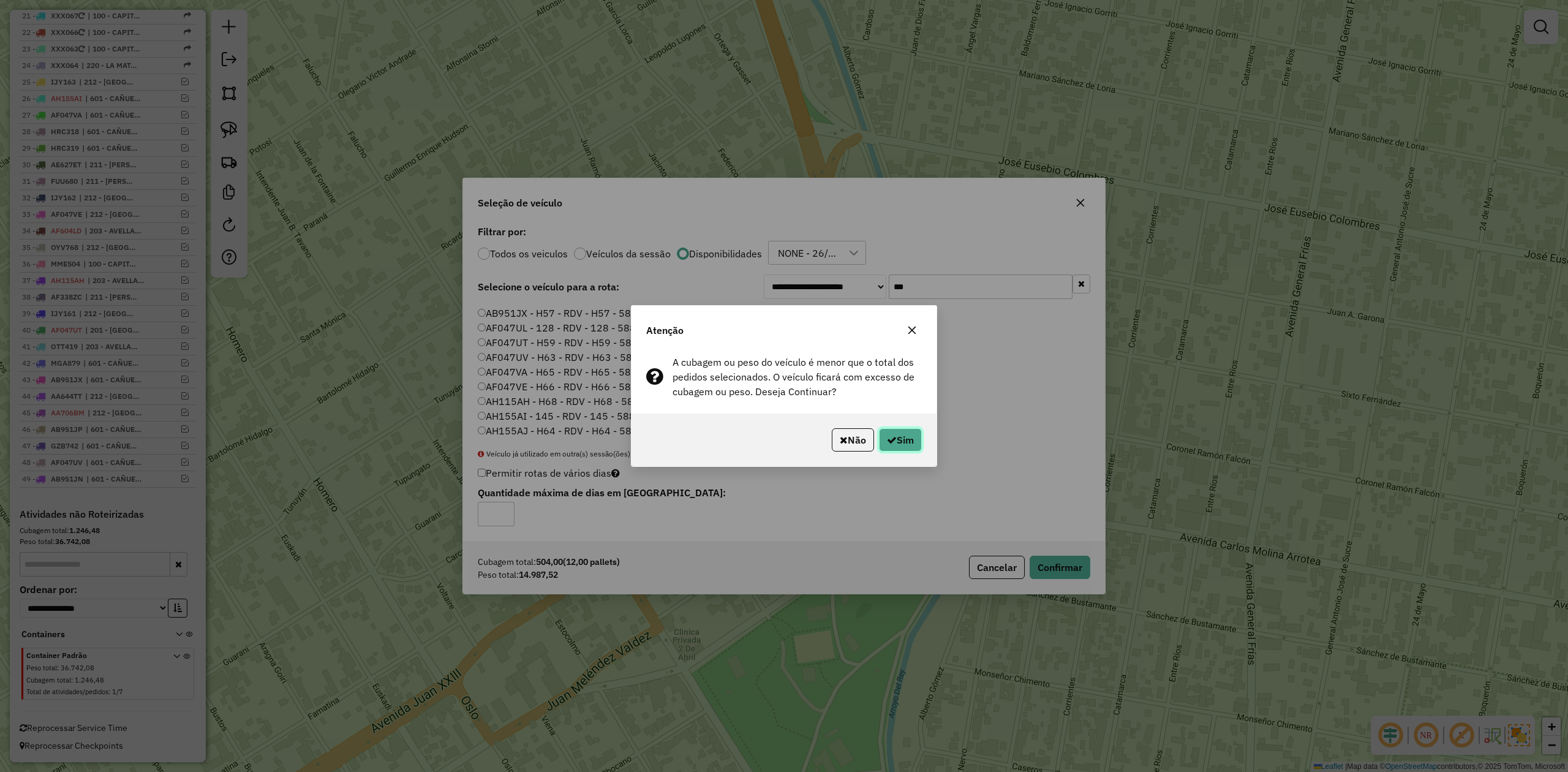
click at [907, 439] on button "Sim" at bounding box center [901, 439] width 43 height 23
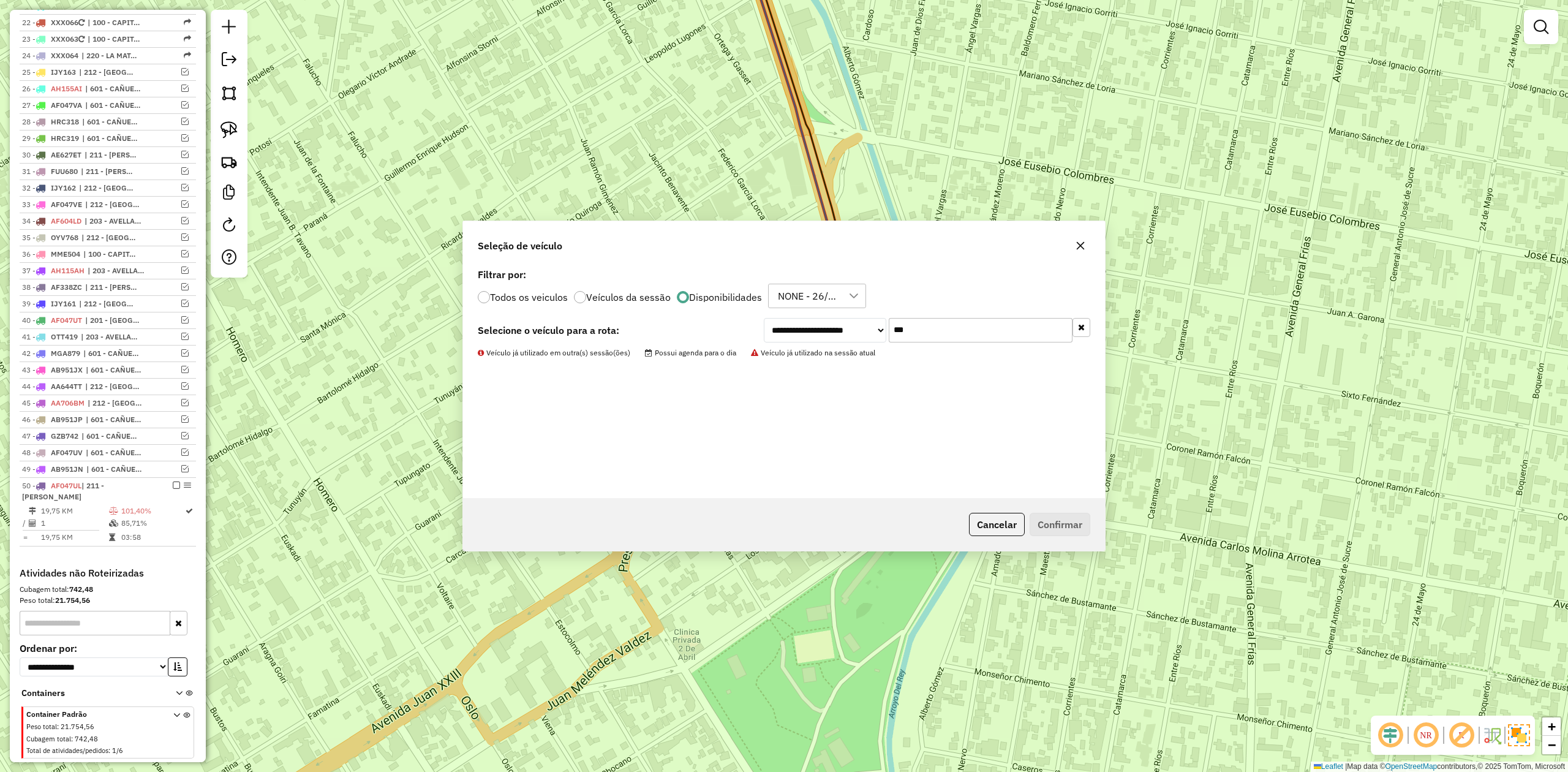
scroll to position [817, 0]
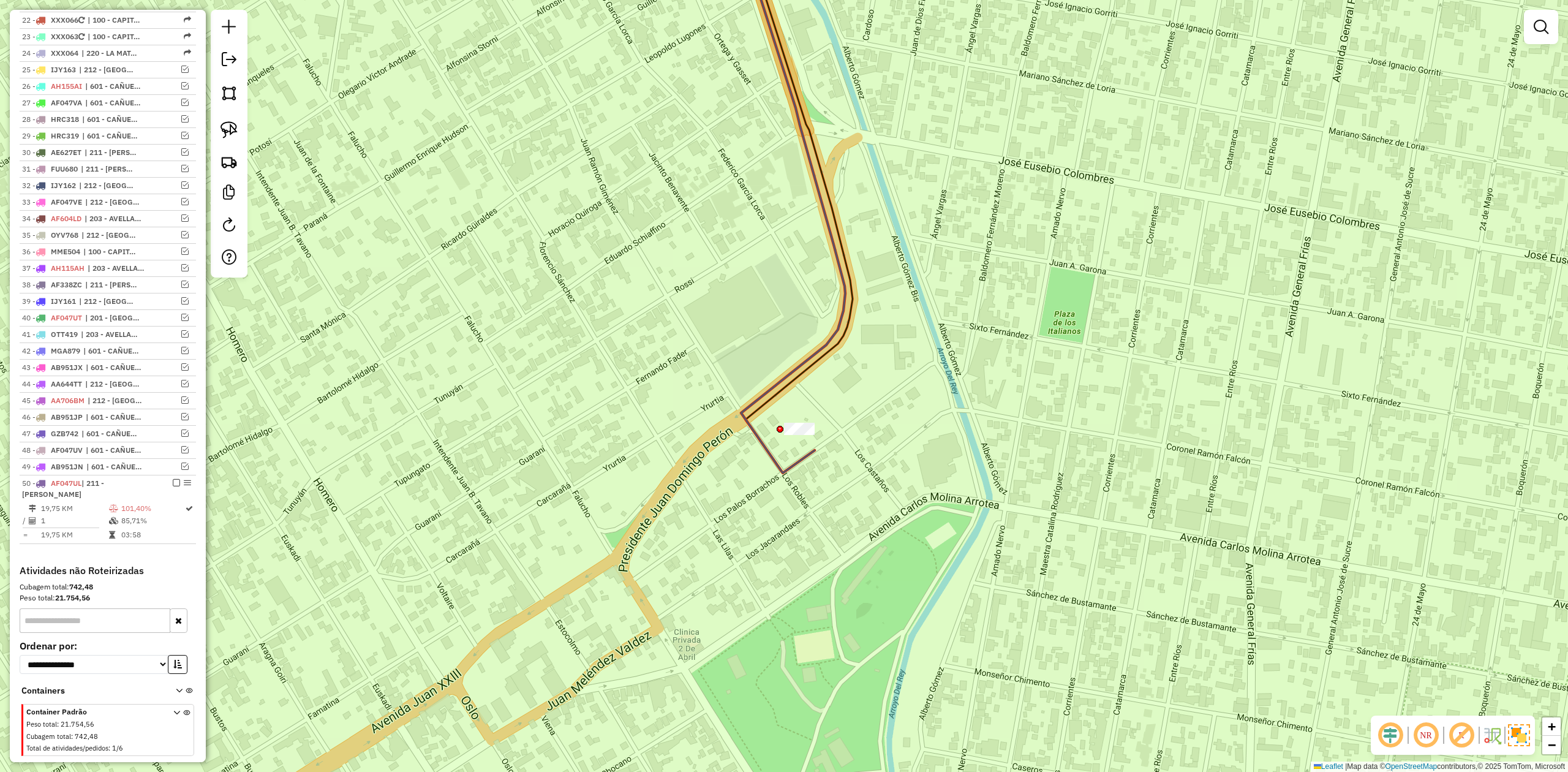
drag, startPoint x: 812, startPoint y: 414, endPoint x: 812, endPoint y: 421, distance: 7.0
click at [812, 414] on div "Janela de atendimento Grade de atendimento Capacidade Transportadoras Veículos …" at bounding box center [784, 386] width 1568 height 772
click at [777, 414] on div "Janela de atendimento Grade de atendimento Capacidade Transportadoras Veículos …" at bounding box center [784, 386] width 1568 height 772
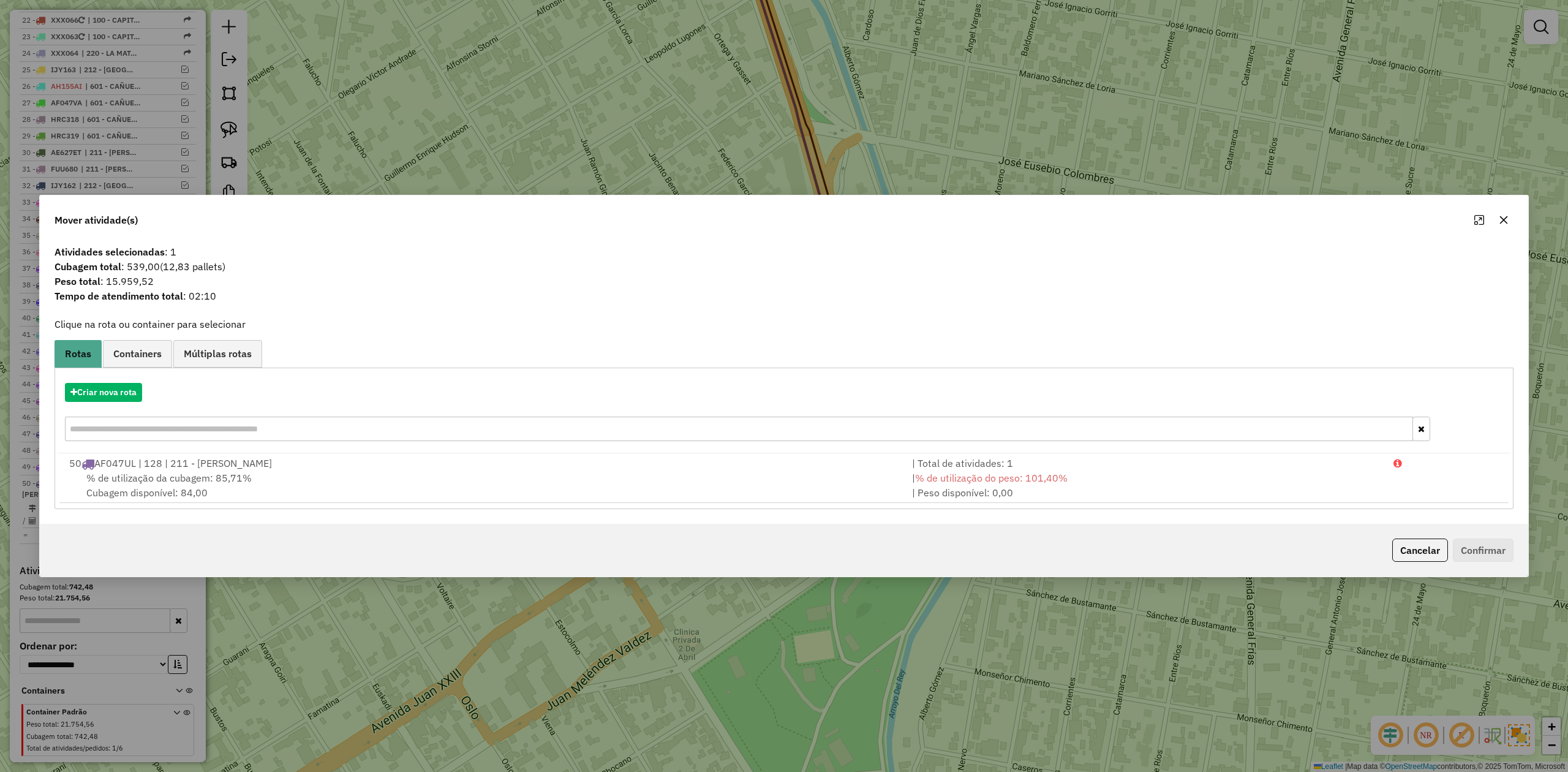
click at [1503, 217] on icon "button" at bounding box center [1503, 219] width 10 height 10
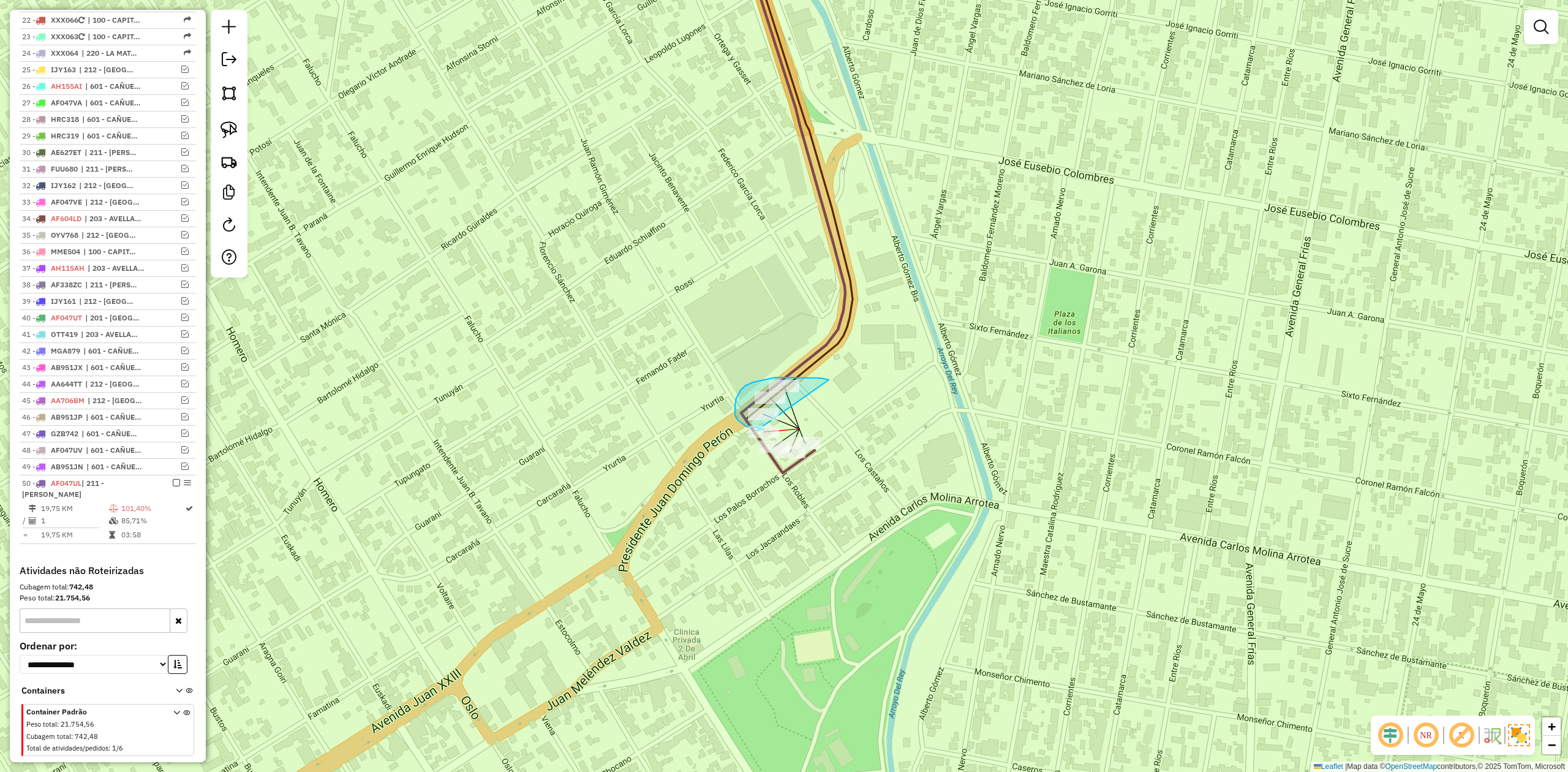
drag, startPoint x: 827, startPoint y: 379, endPoint x: 783, endPoint y: 426, distance: 64.4
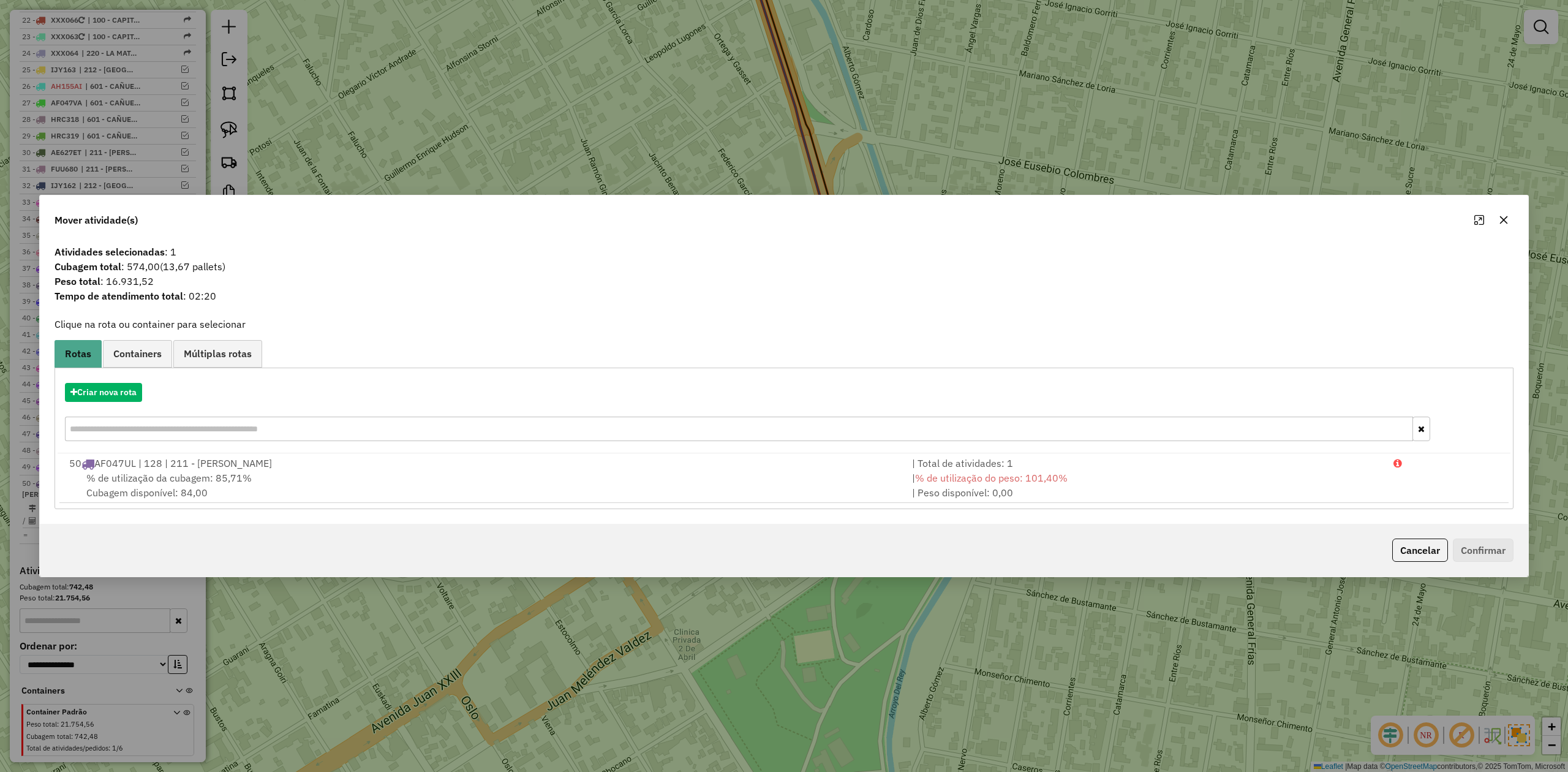
click at [1504, 219] on icon "button" at bounding box center [1503, 219] width 10 height 10
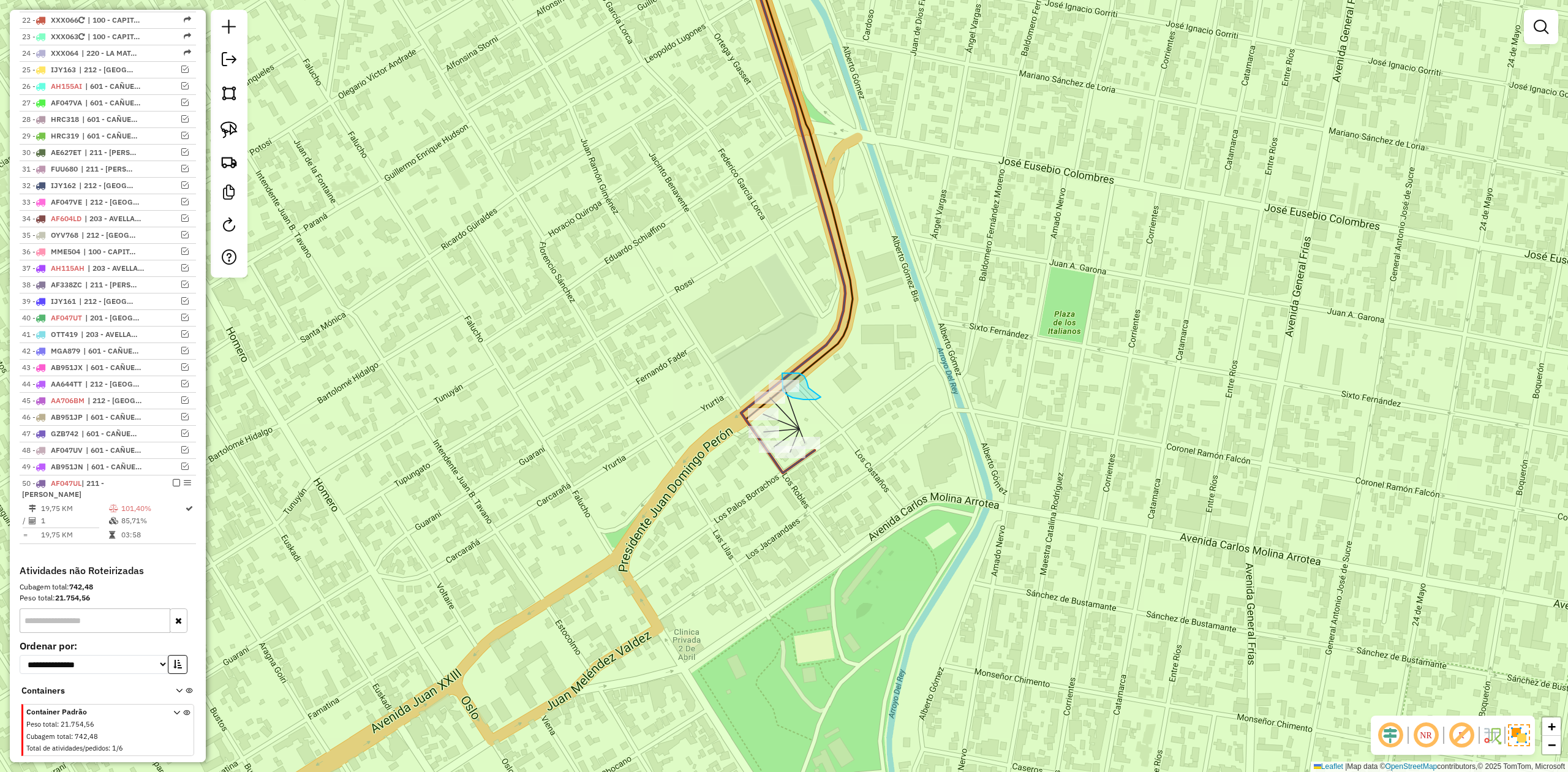
drag, startPoint x: 802, startPoint y: 375, endPoint x: 821, endPoint y: 397, distance: 29.1
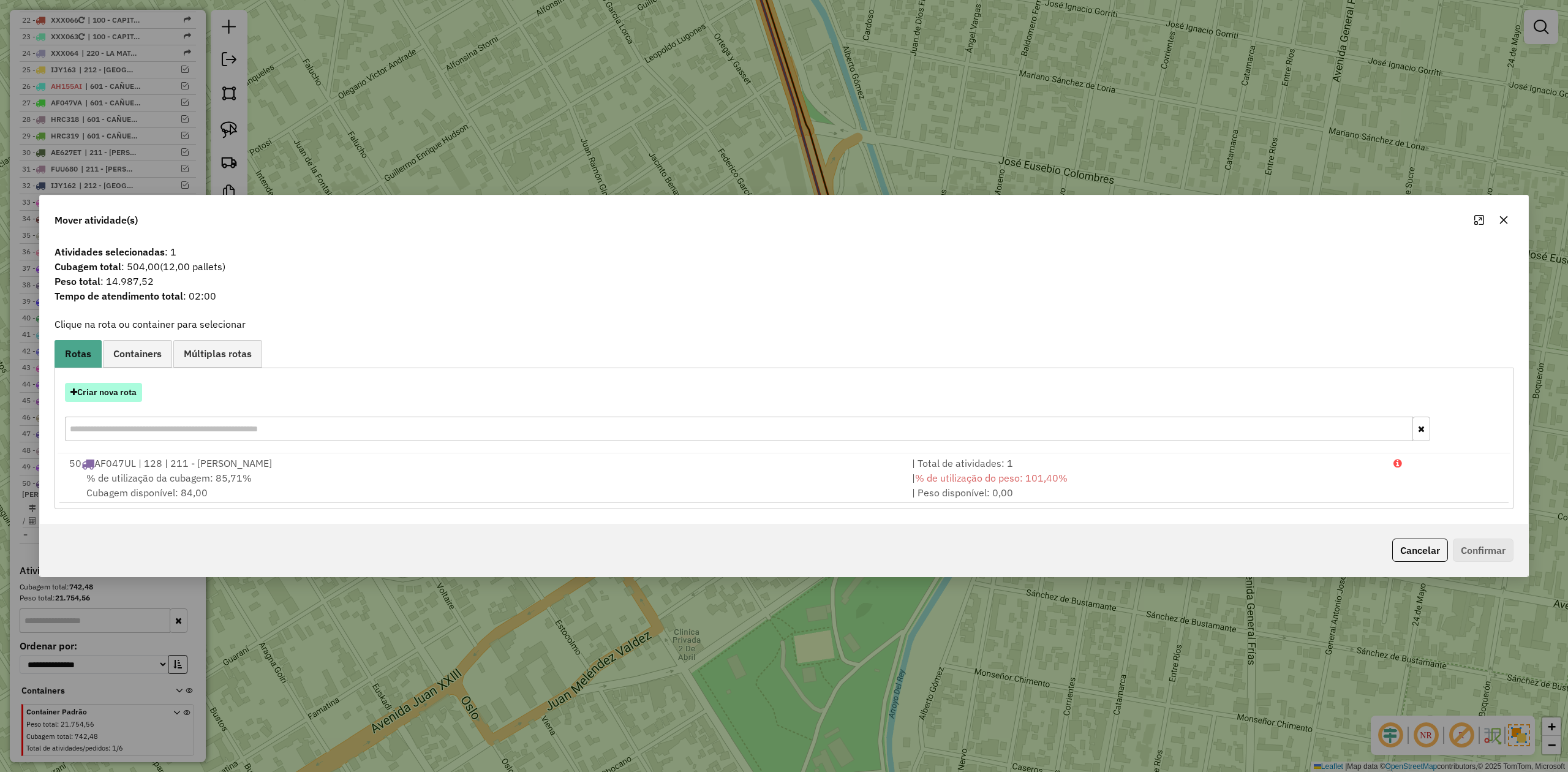
click at [118, 387] on button "Criar nova rota" at bounding box center [103, 392] width 77 height 19
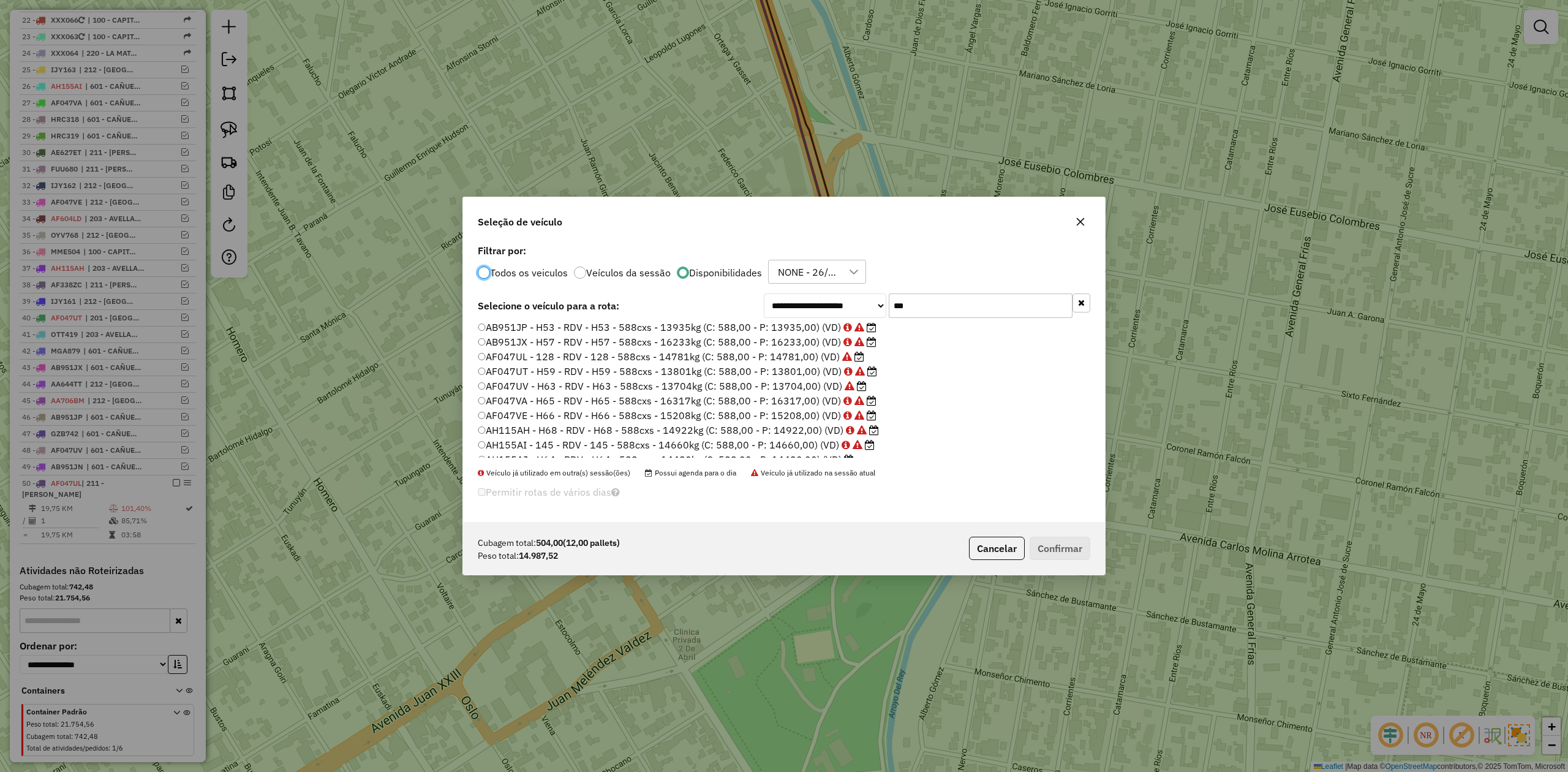
scroll to position [27, 0]
click at [821, 446] on label "AH155AJ - H64 - RDV - H64 - 588cxs - 14480kg (C: 588,00 - P: 14480,00) (VD)" at bounding box center [666, 449] width 376 height 15
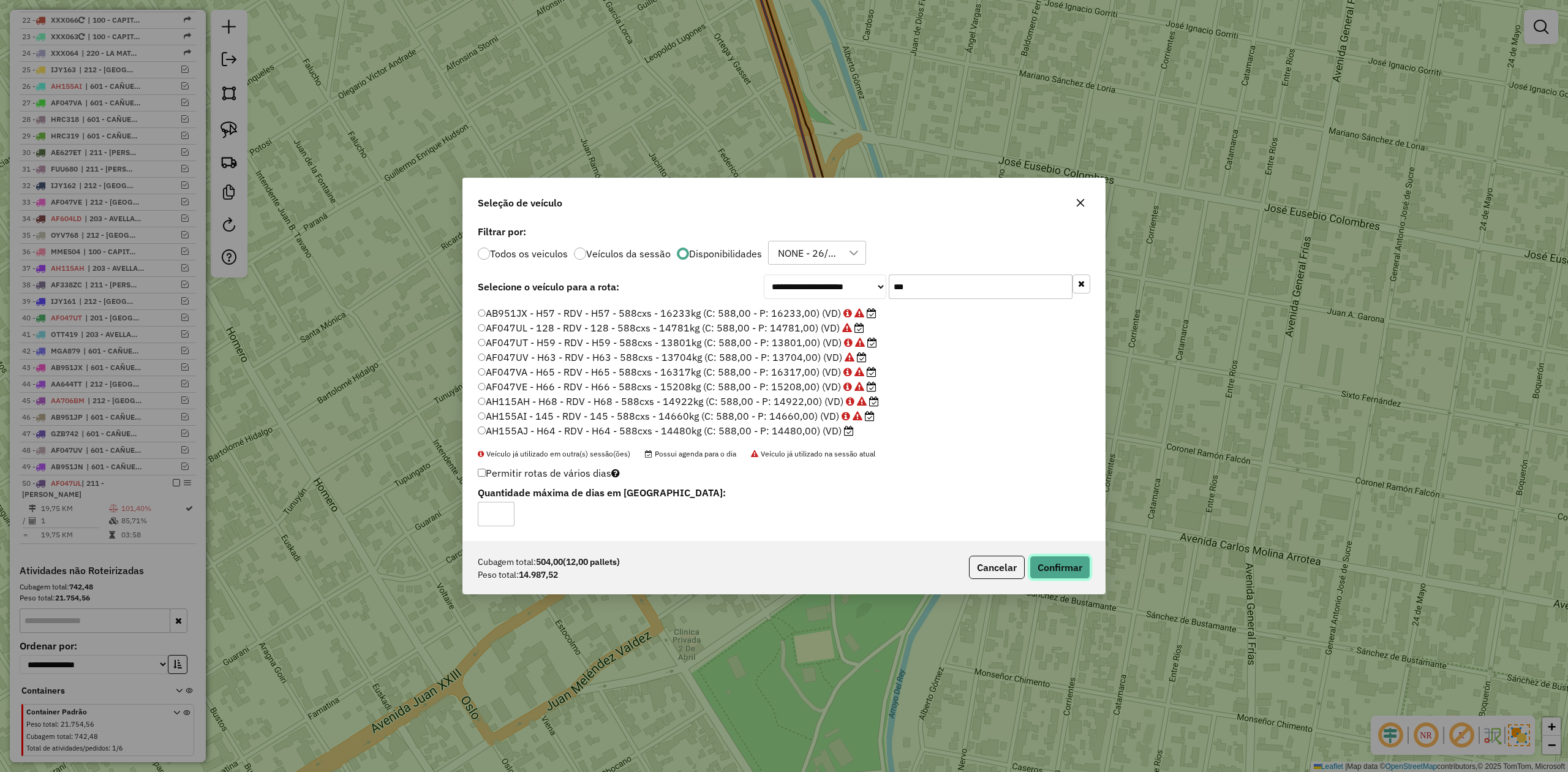
click at [1057, 568] on button "Confirmar" at bounding box center [1060, 567] width 61 height 23
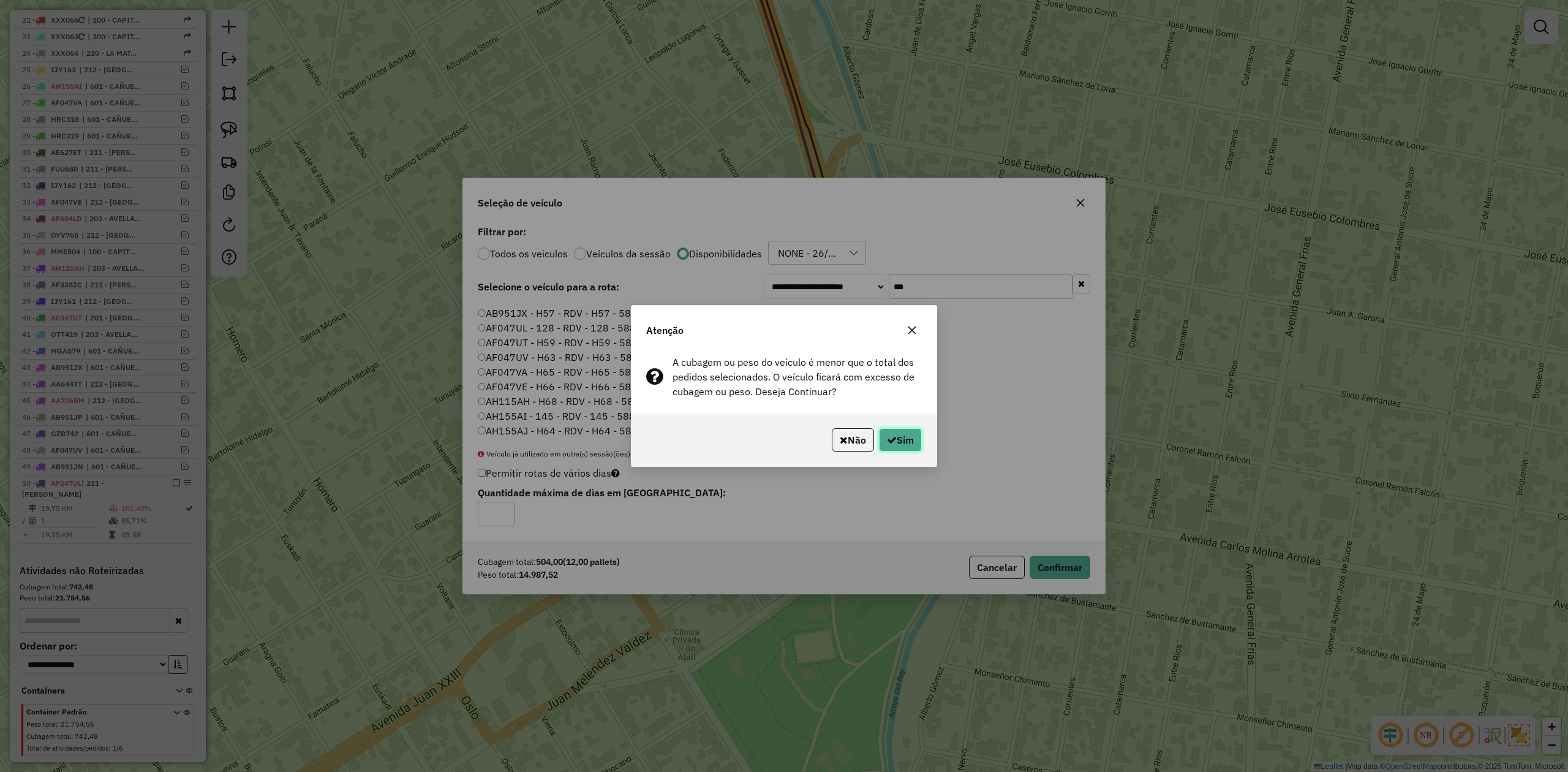
click at [904, 442] on button "Sim" at bounding box center [901, 439] width 43 height 23
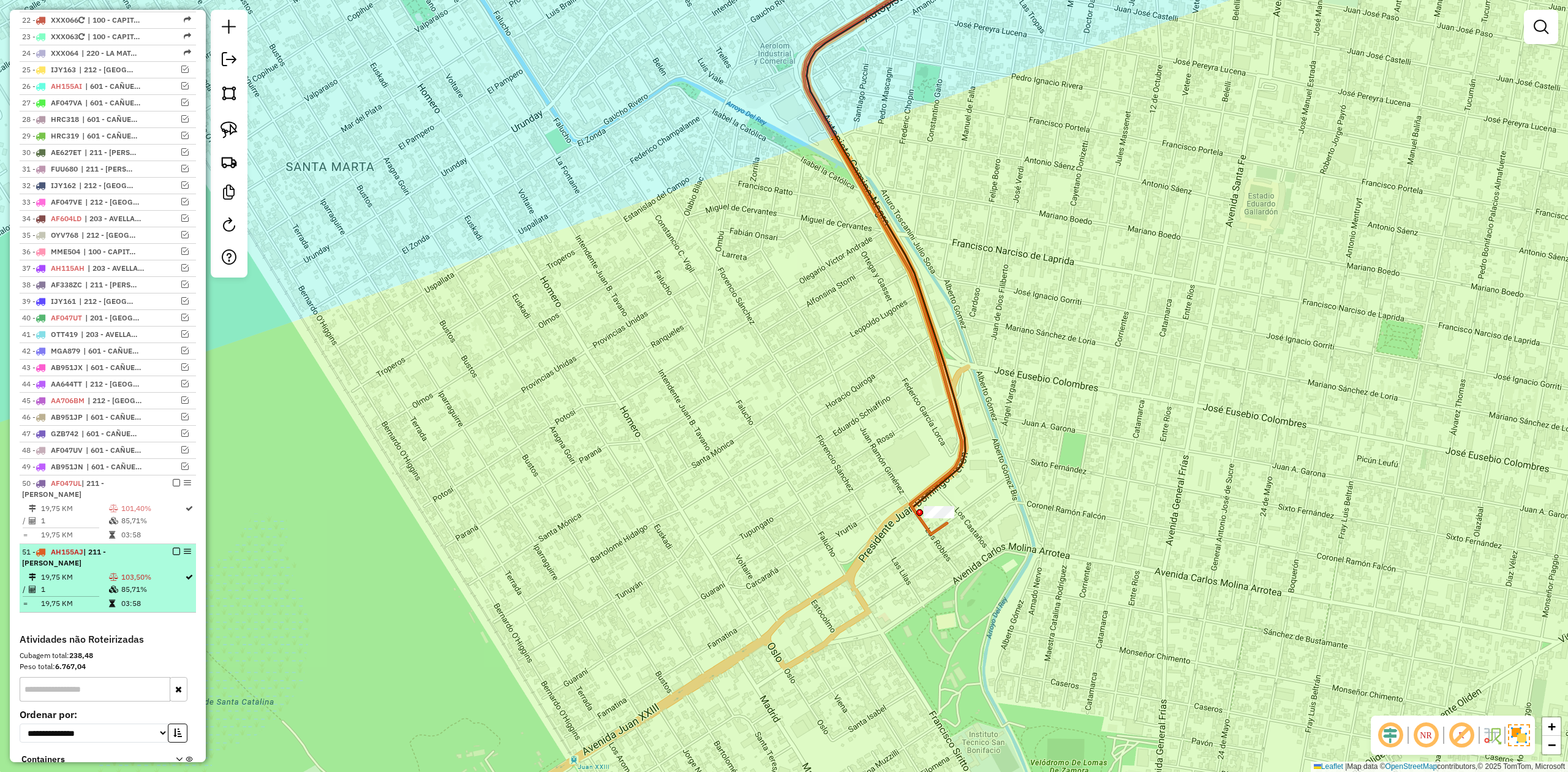
click at [172, 555] on em at bounding box center [176, 551] width 8 height 8
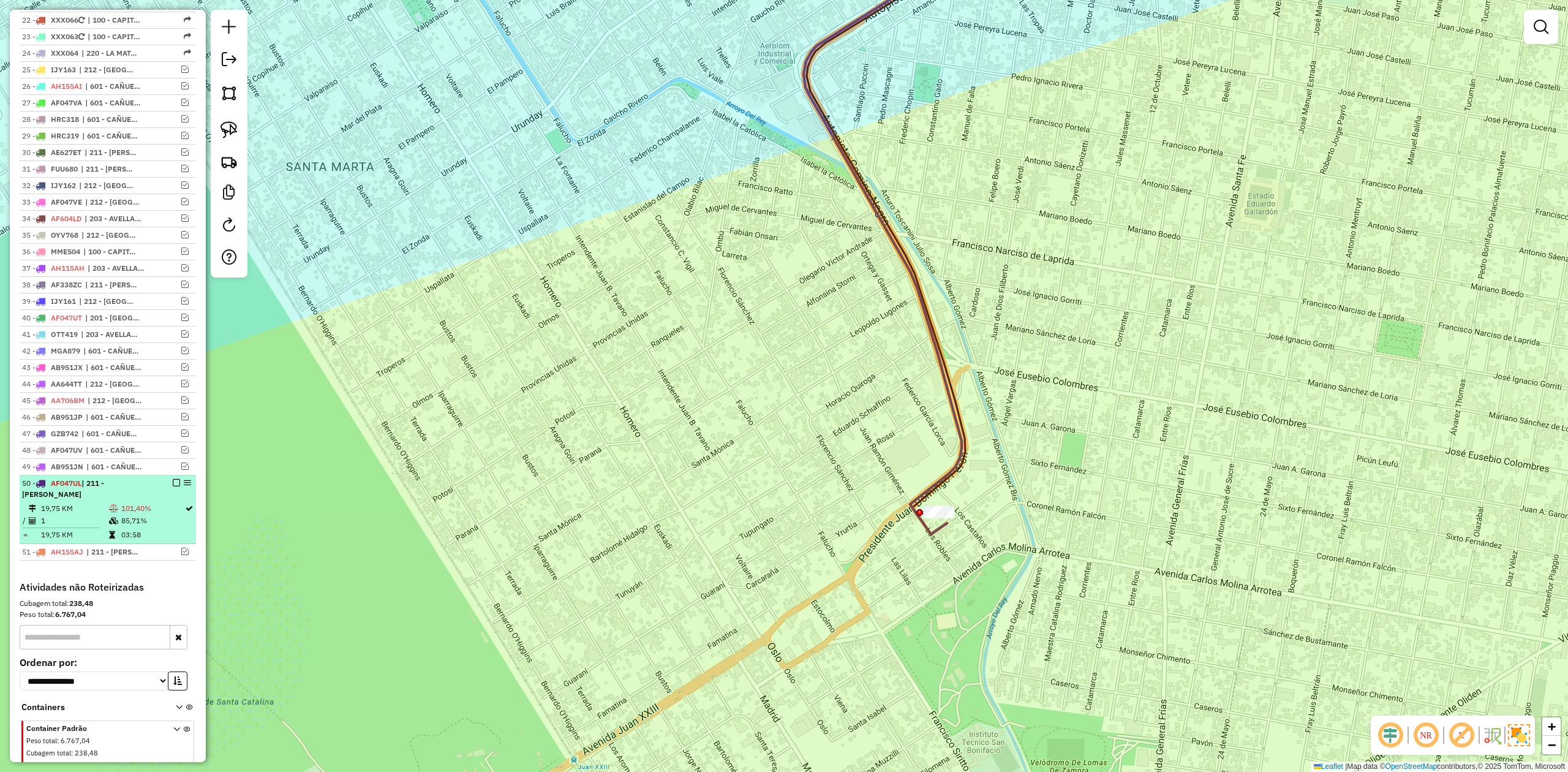
click at [172, 486] on em at bounding box center [176, 483] width 8 height 8
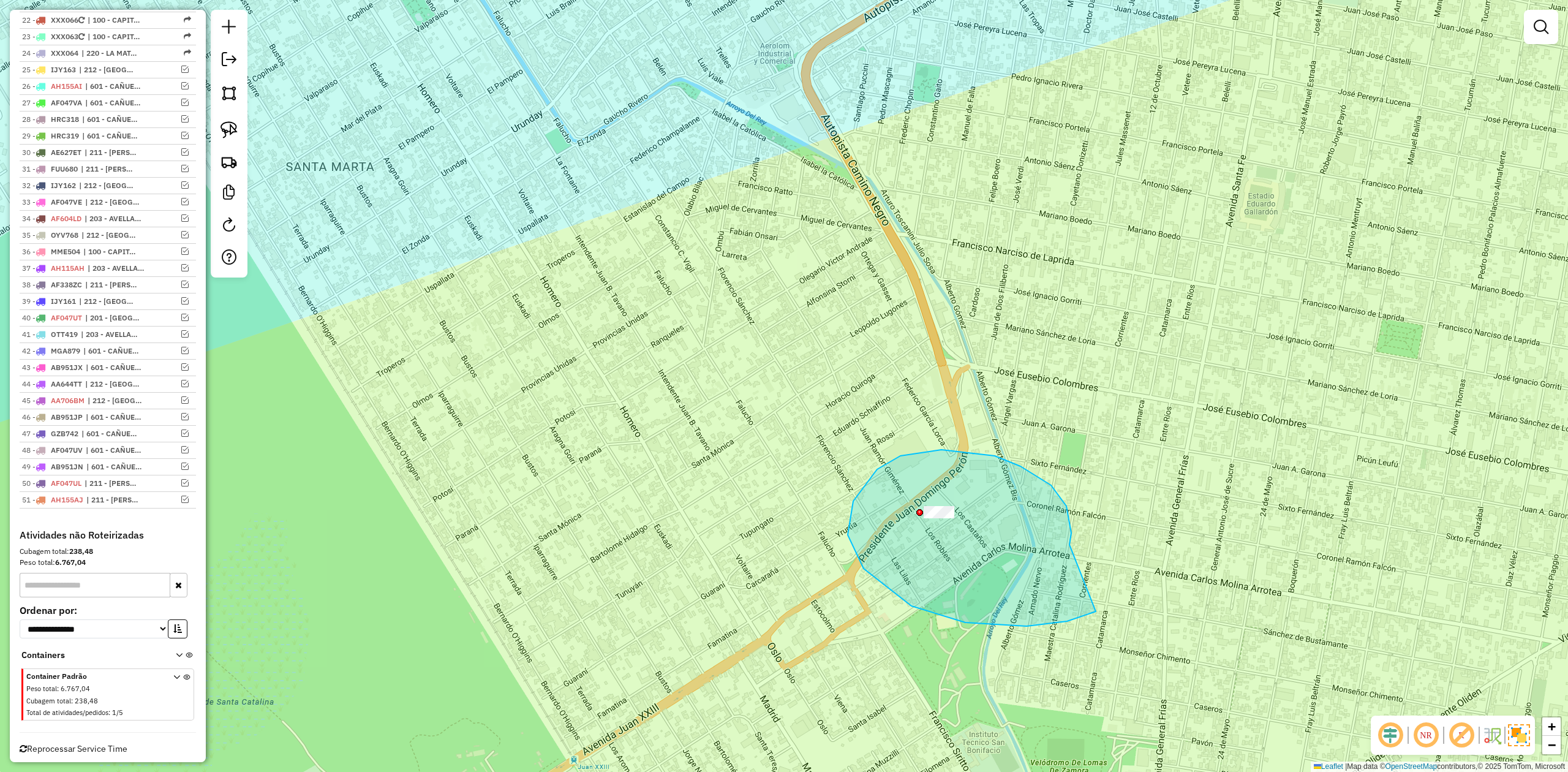
drag, startPoint x: 1072, startPoint y: 533, endPoint x: 1172, endPoint y: 566, distance: 105.3
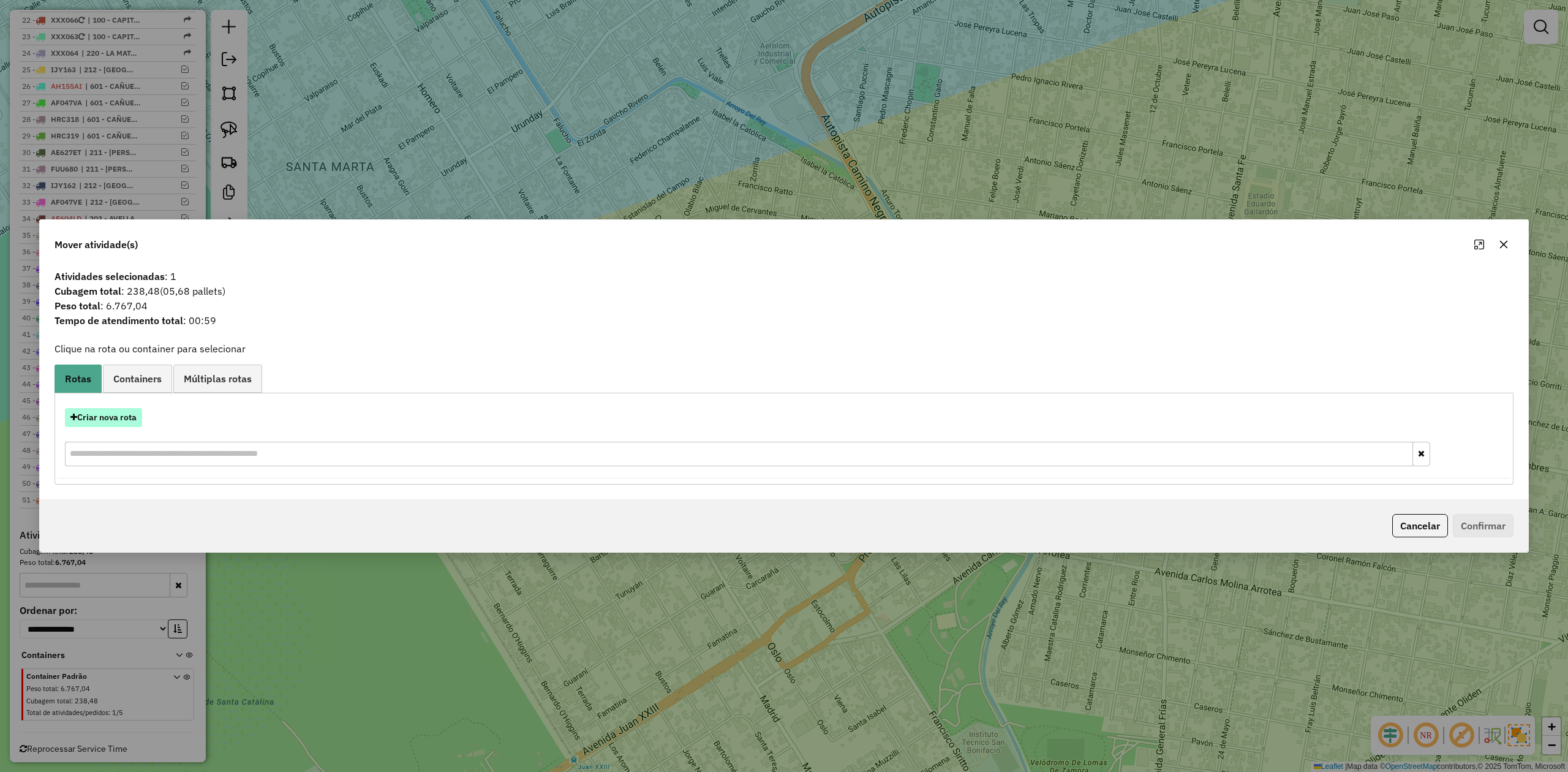
click at [112, 408] on button "Criar nova rota" at bounding box center [103, 417] width 77 height 19
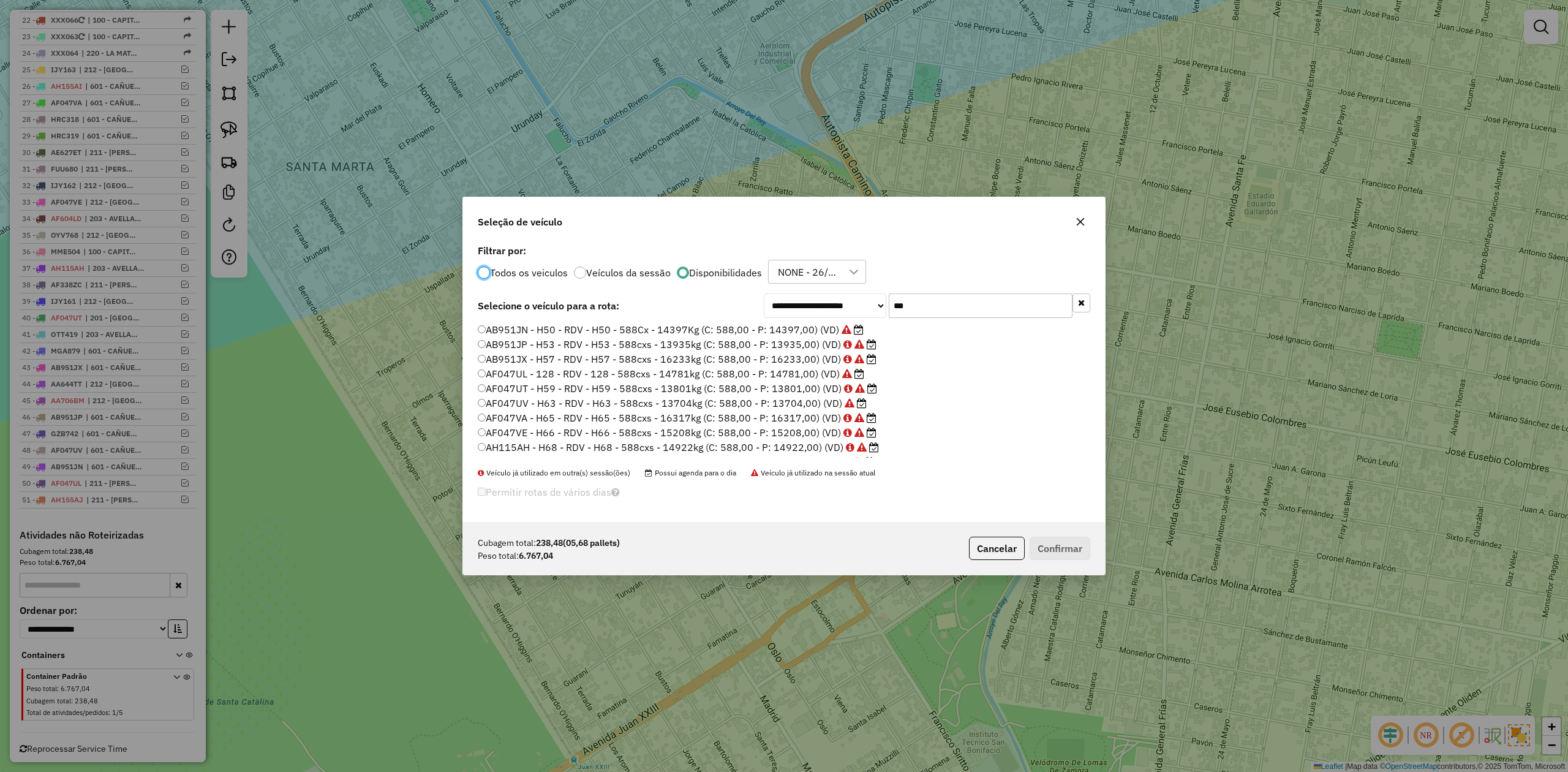
scroll to position [6, 4]
drag, startPoint x: 919, startPoint y: 305, endPoint x: 894, endPoint y: 302, distance: 25.2
click at [894, 302] on input "***" at bounding box center [981, 306] width 184 height 25
type input "**"
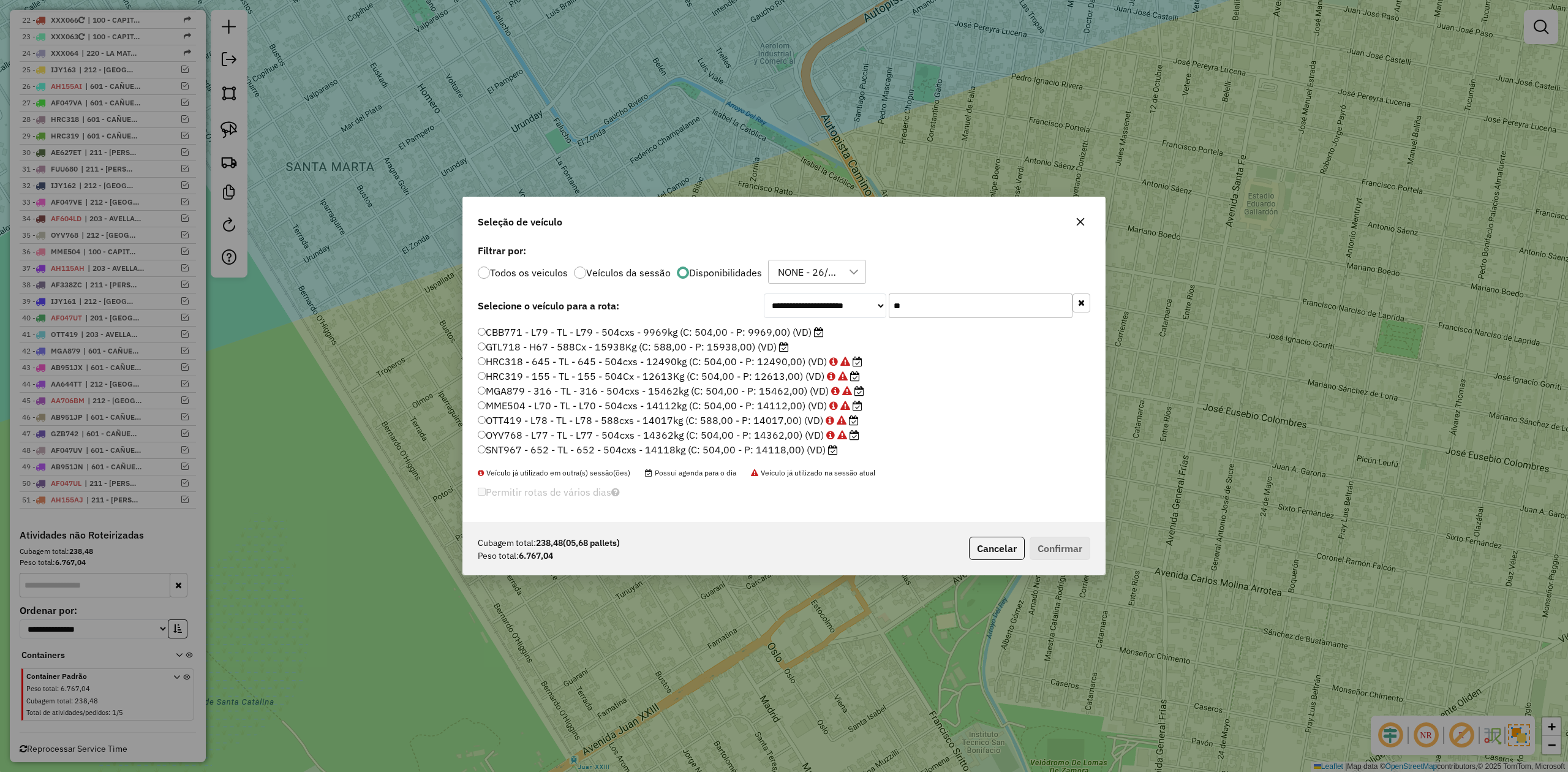
drag, startPoint x: 802, startPoint y: 444, endPoint x: 807, endPoint y: 449, distance: 7.1
click at [802, 444] on label "SNT967 - 652 - TL - 652 - 504cxs - 14118kg (C: 504,00 - P: 14118,00) (VD)" at bounding box center [658, 449] width 360 height 15
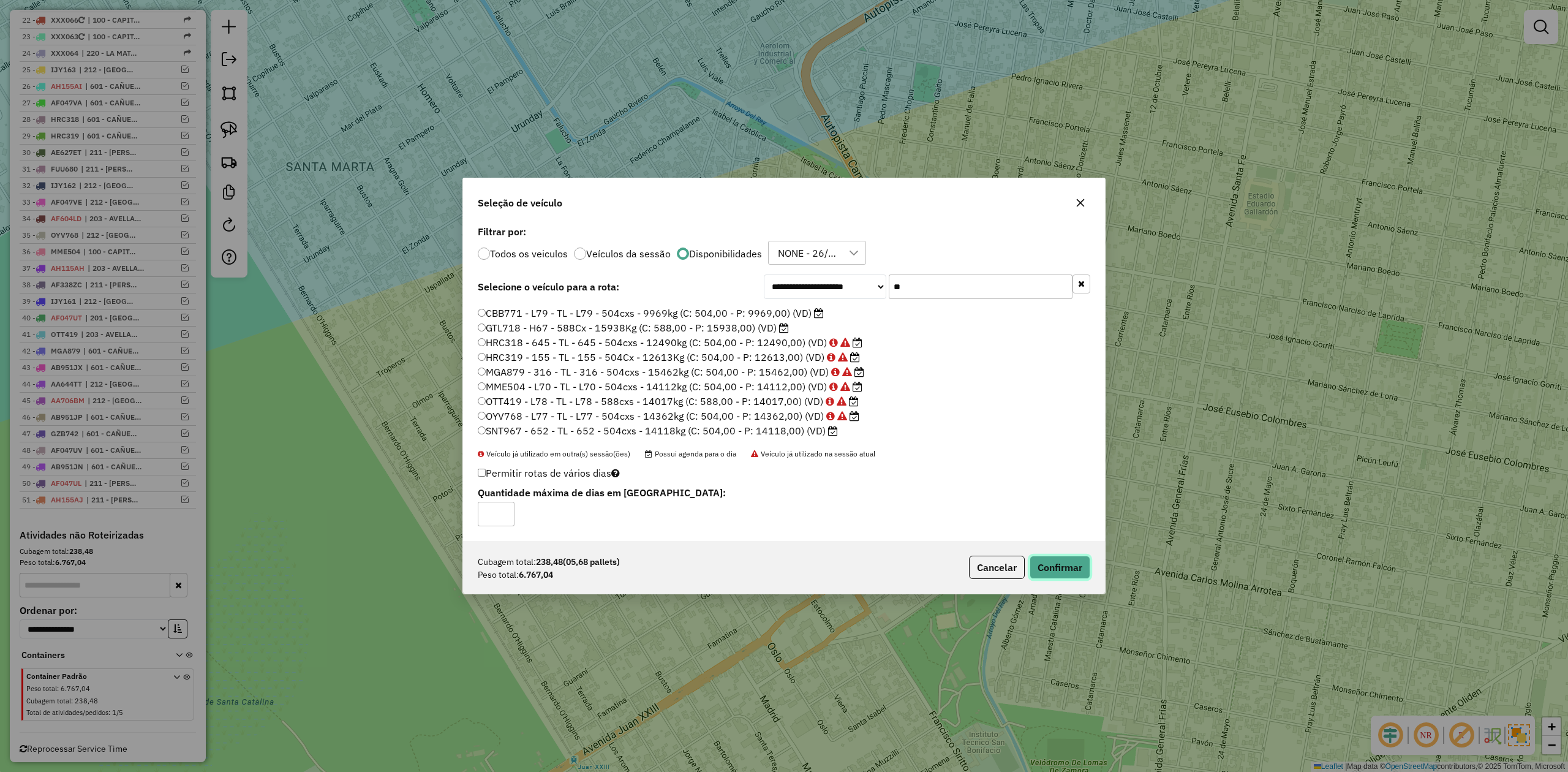
click at [1058, 571] on button "Confirmar" at bounding box center [1060, 567] width 61 height 23
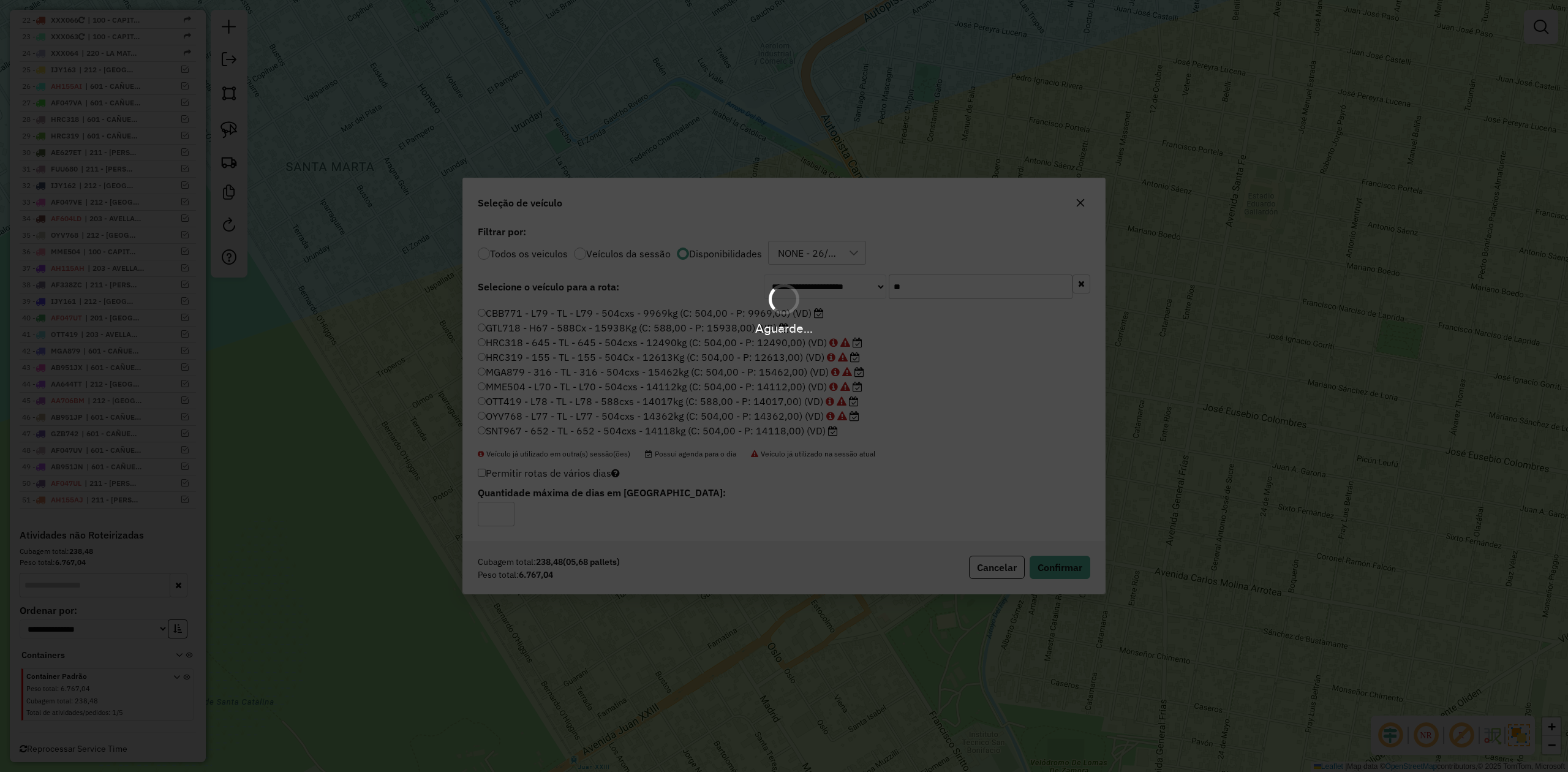
scroll to position [723, 0]
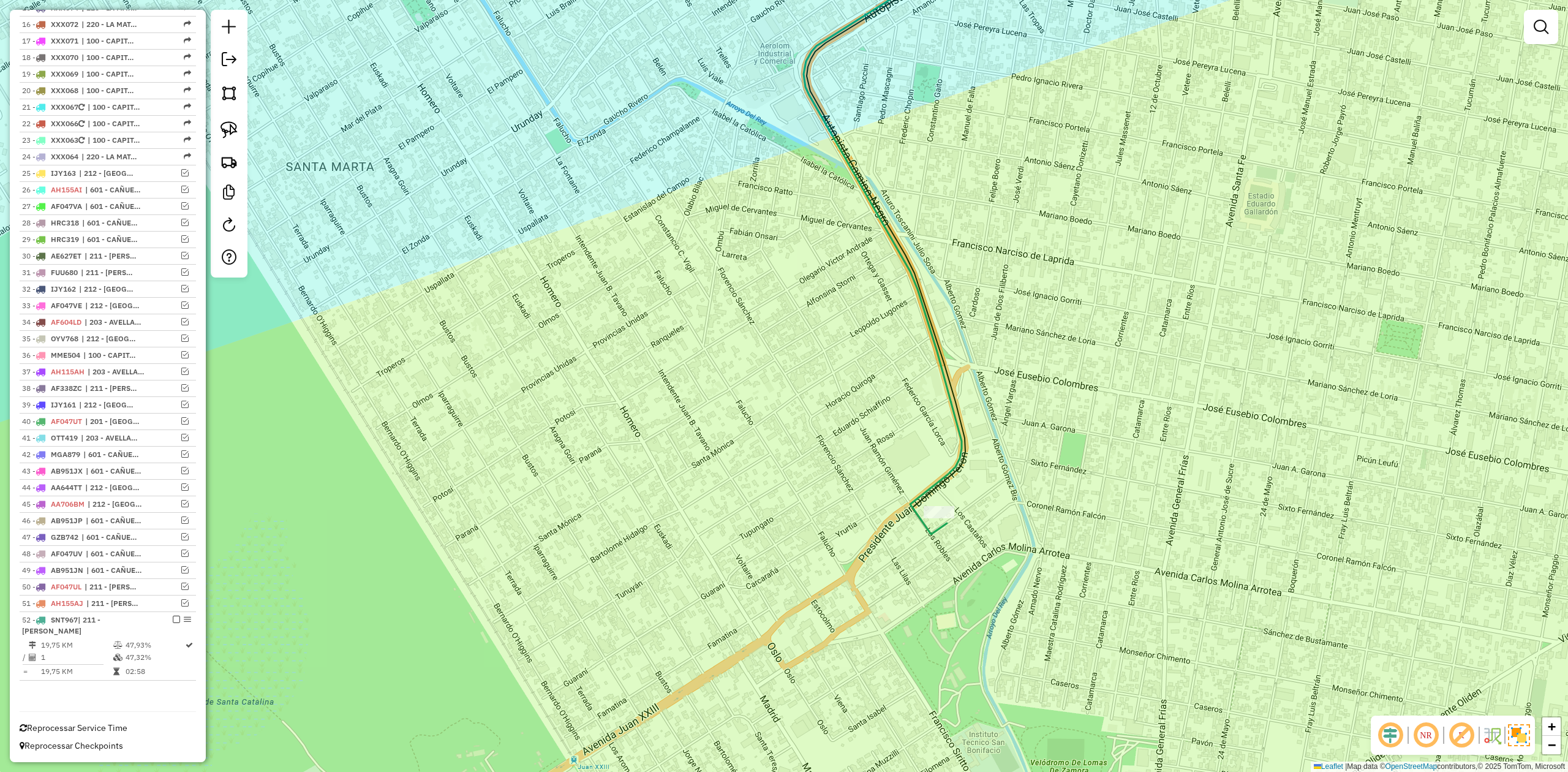
click at [941, 478] on icon at bounding box center [886, 229] width 165 height 611
select select "**********"
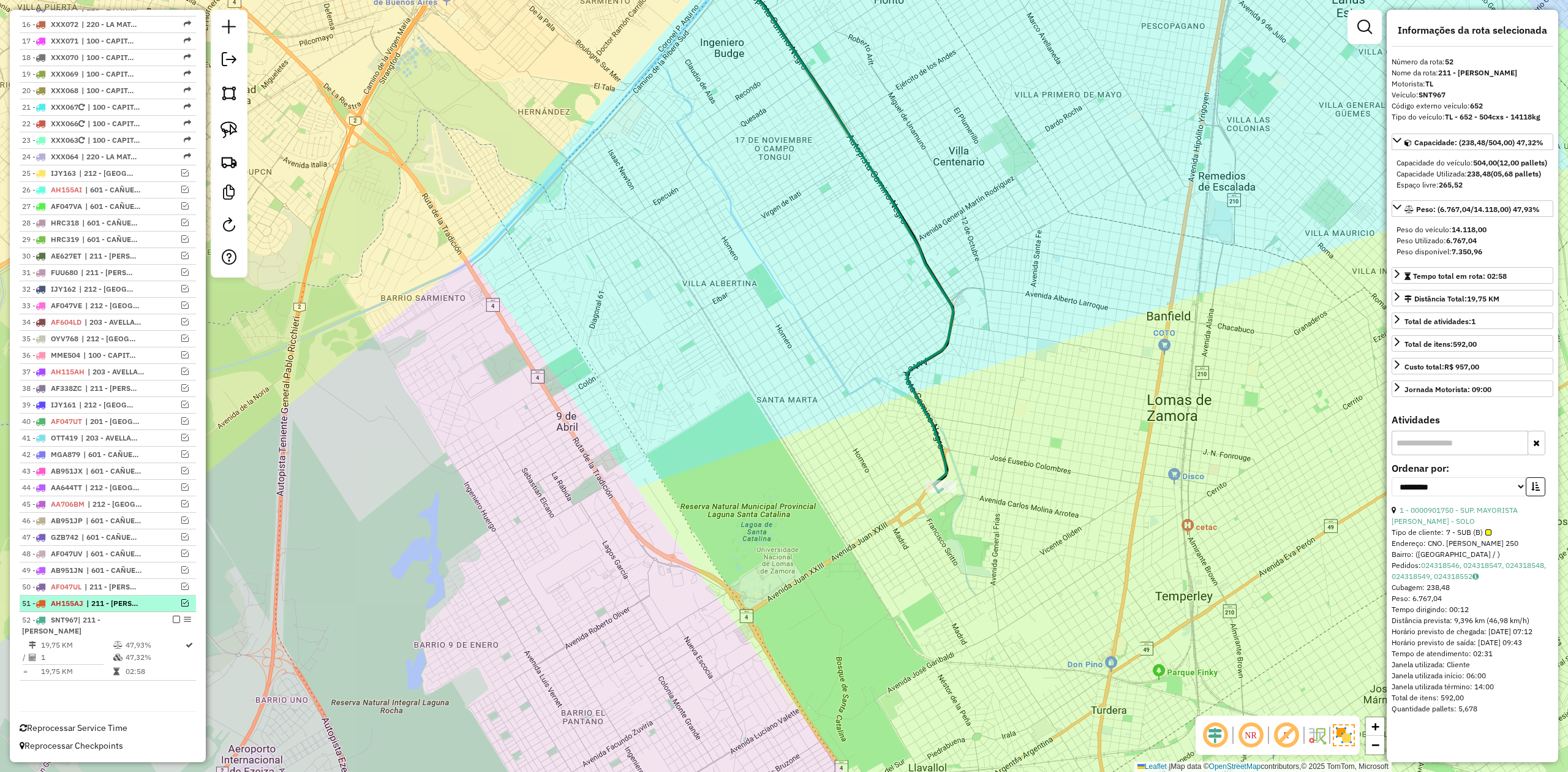
click at [182, 601] on em at bounding box center [186, 603] width 8 height 8
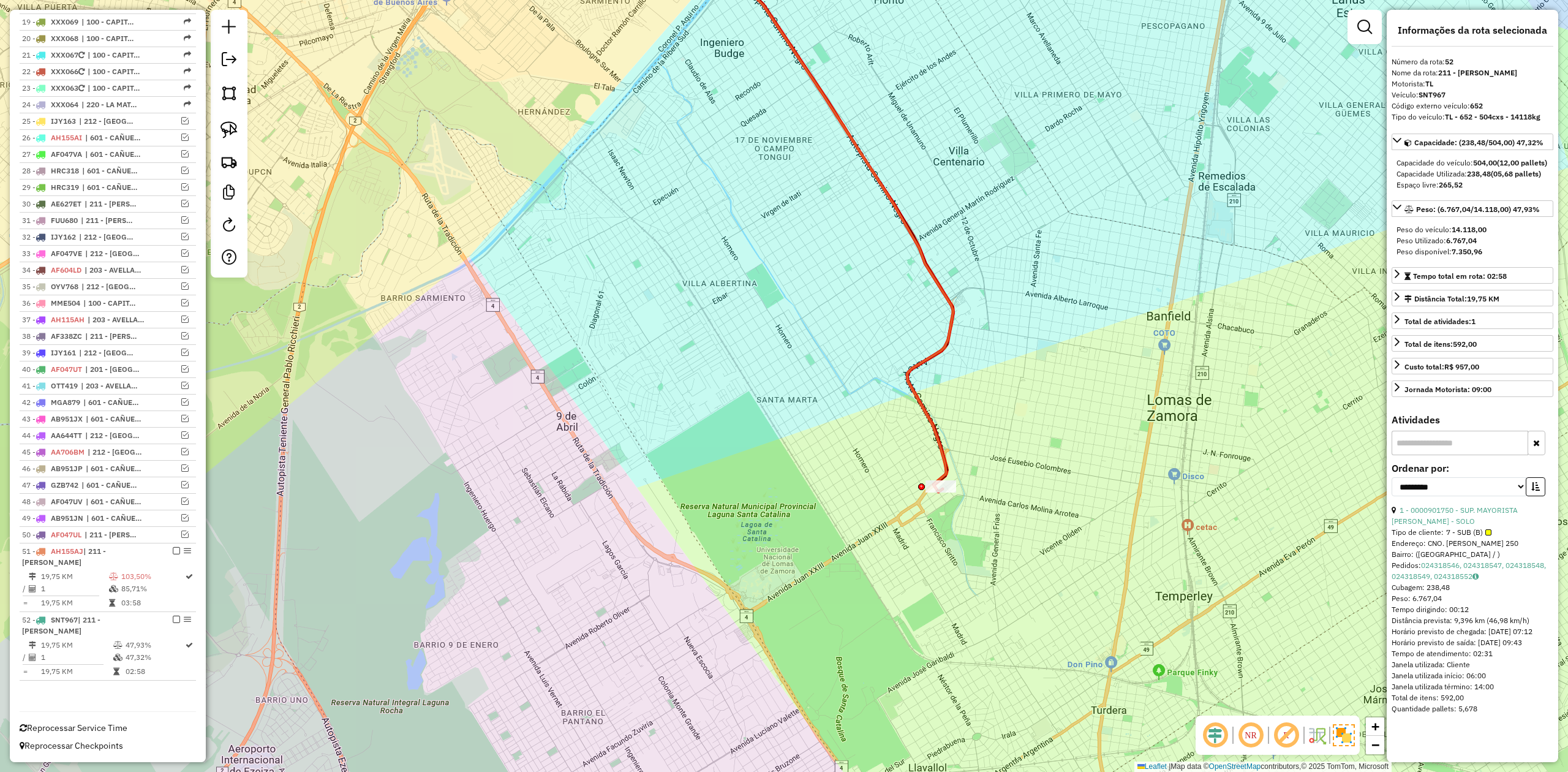
click at [934, 460] on div "Rota 51 - Placa AH155AJ 0000901750 - SUP. MAYORISTA MAKRO S.A. - SOLO Janela de…" at bounding box center [784, 386] width 1568 height 772
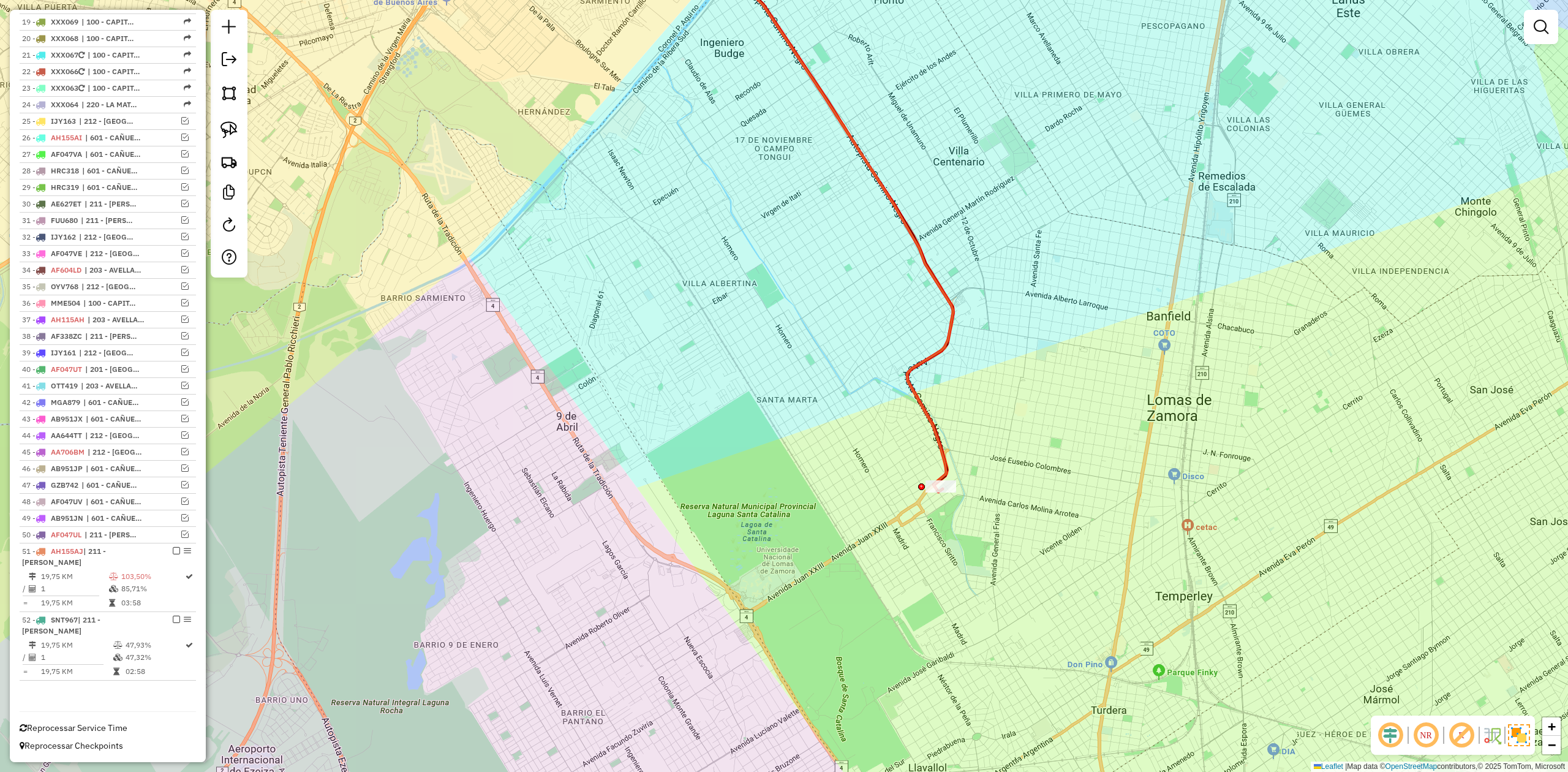
click at [944, 451] on icon at bounding box center [807, 217] width 290 height 549
select select "**********"
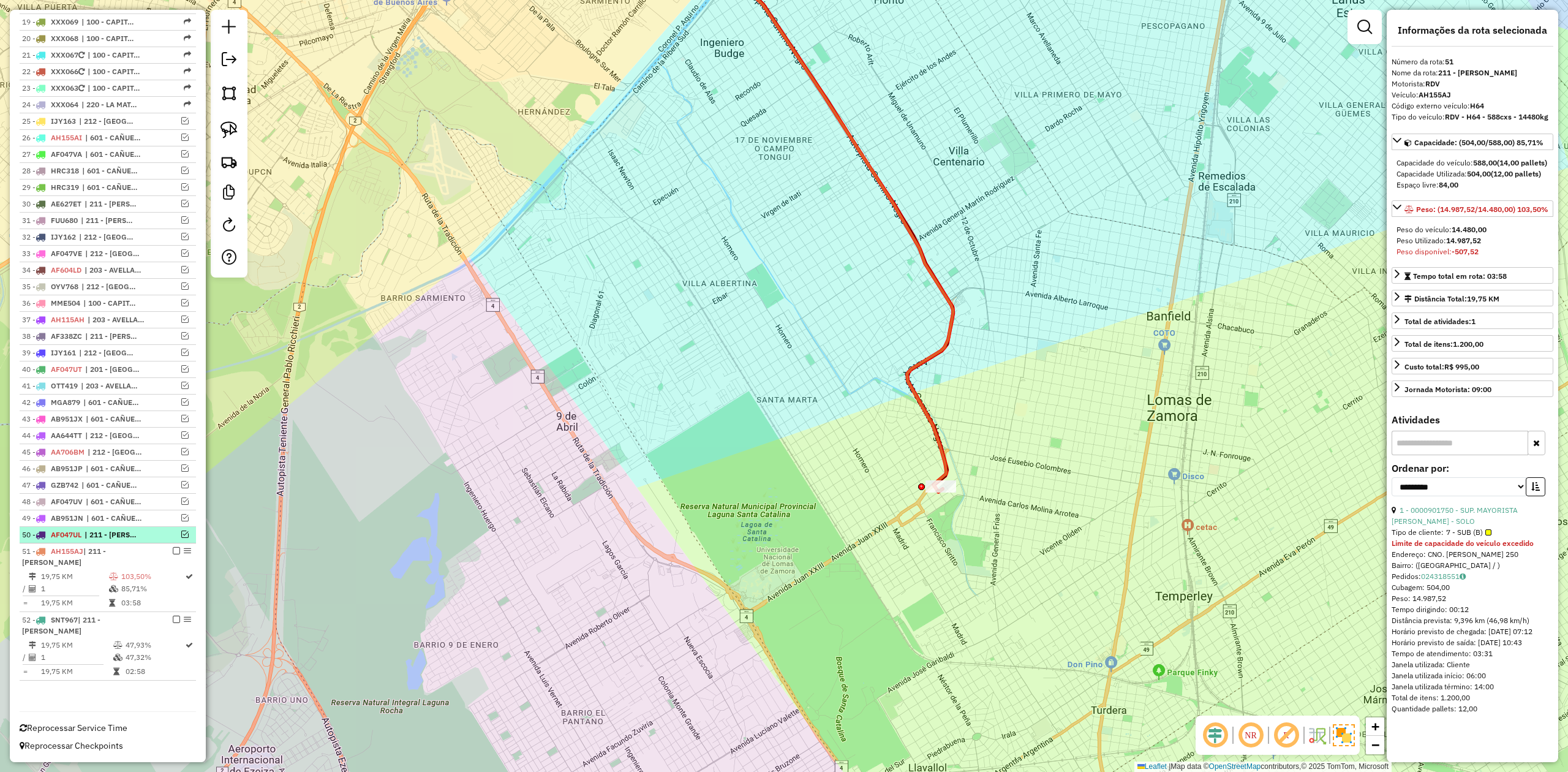
click at [182, 534] on em at bounding box center [186, 534] width 8 height 8
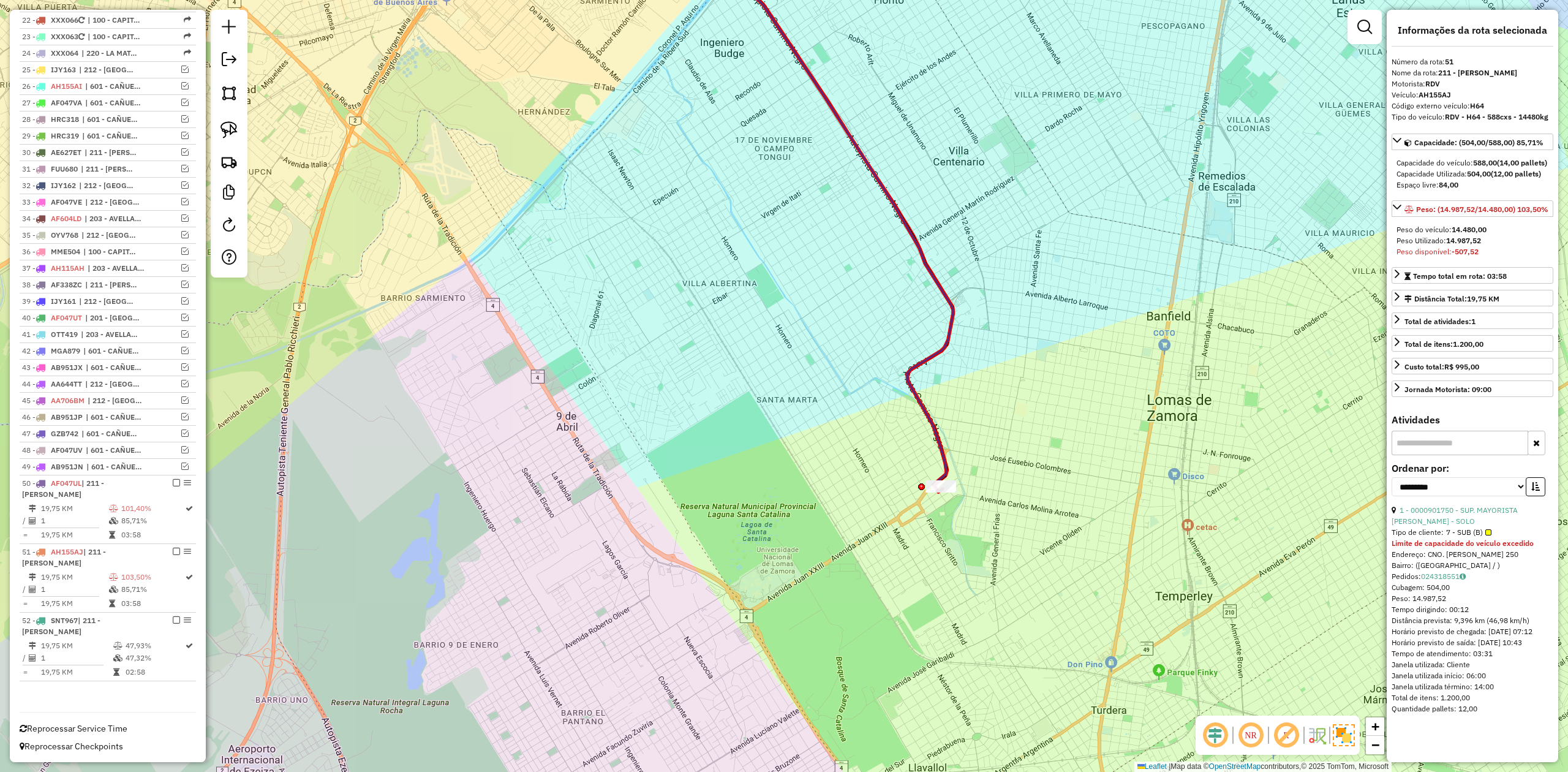
click at [927, 413] on icon at bounding box center [807, 217] width 290 height 549
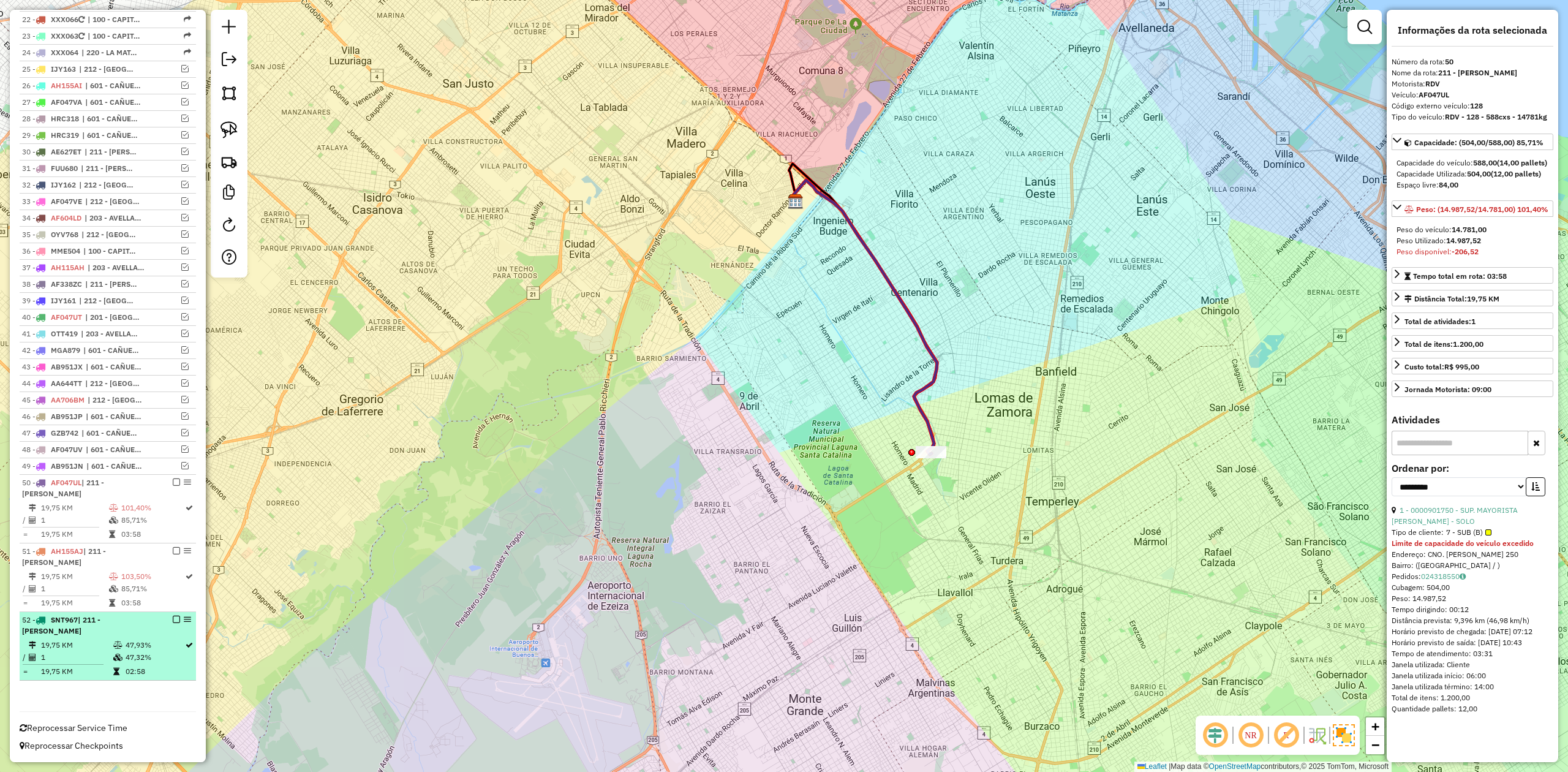
click at [172, 618] on em at bounding box center [176, 620] width 8 height 8
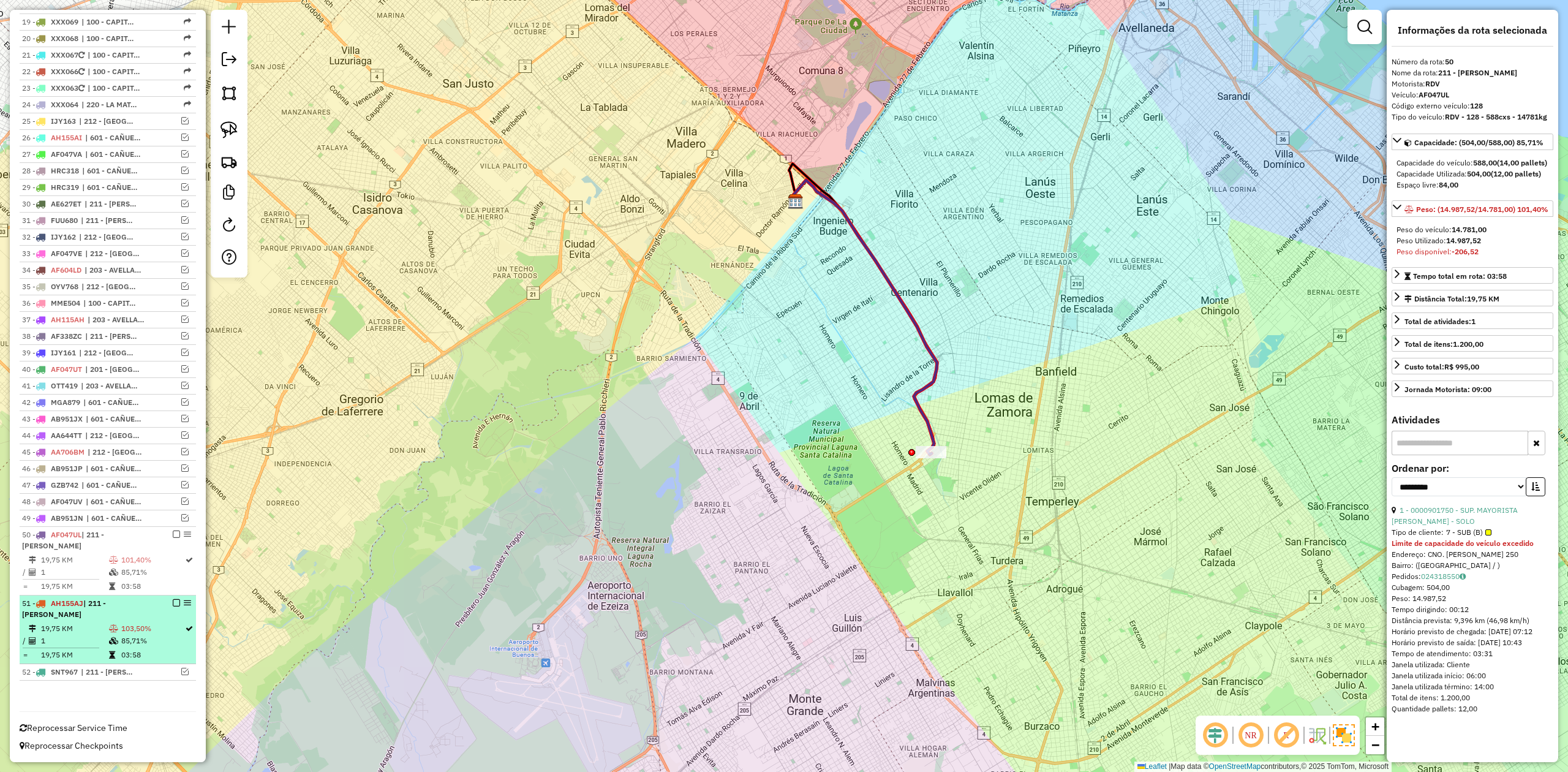
click at [172, 600] on em at bounding box center [176, 603] width 8 height 8
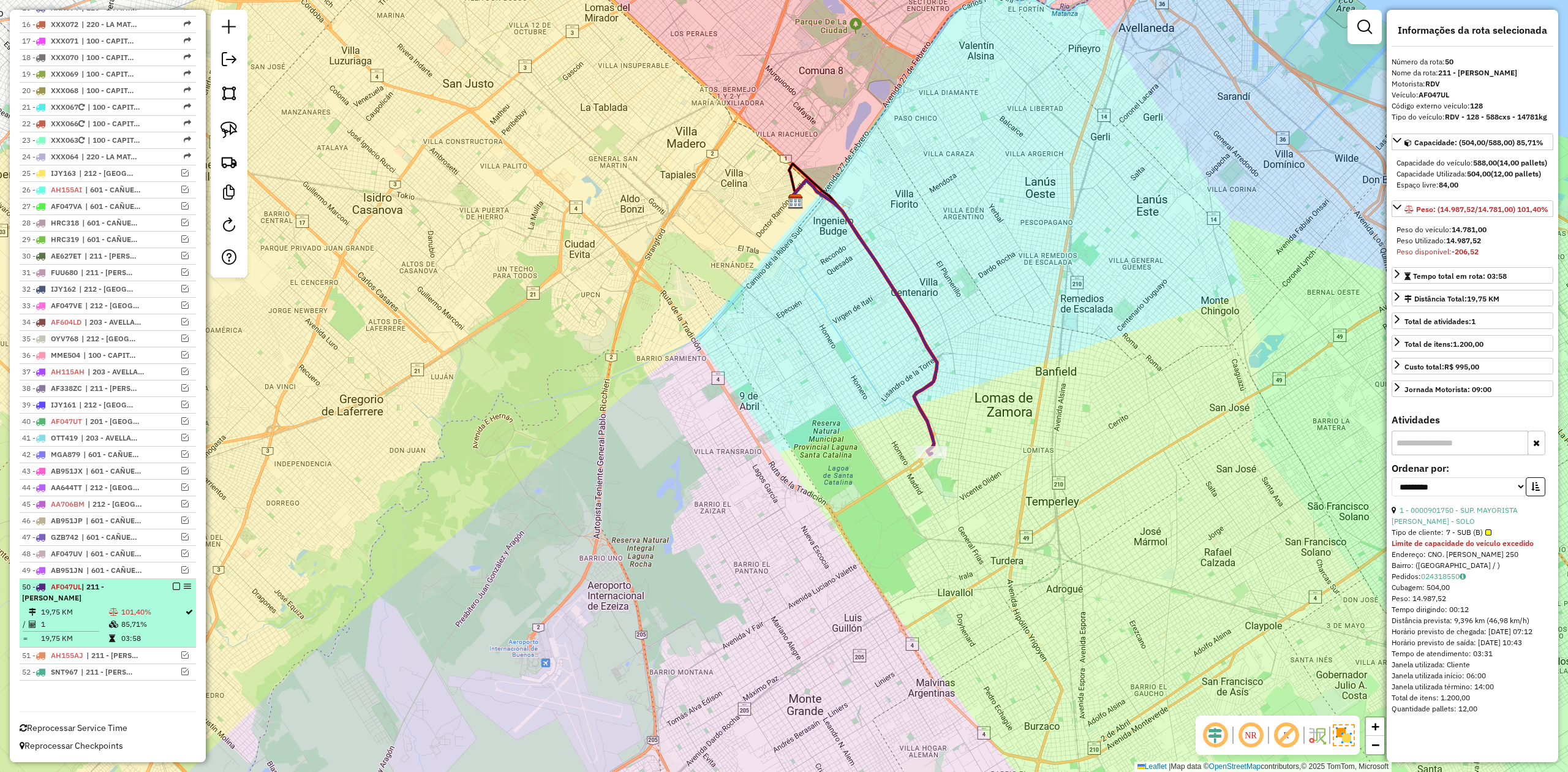
click at [174, 587] on em at bounding box center [176, 587] width 8 height 8
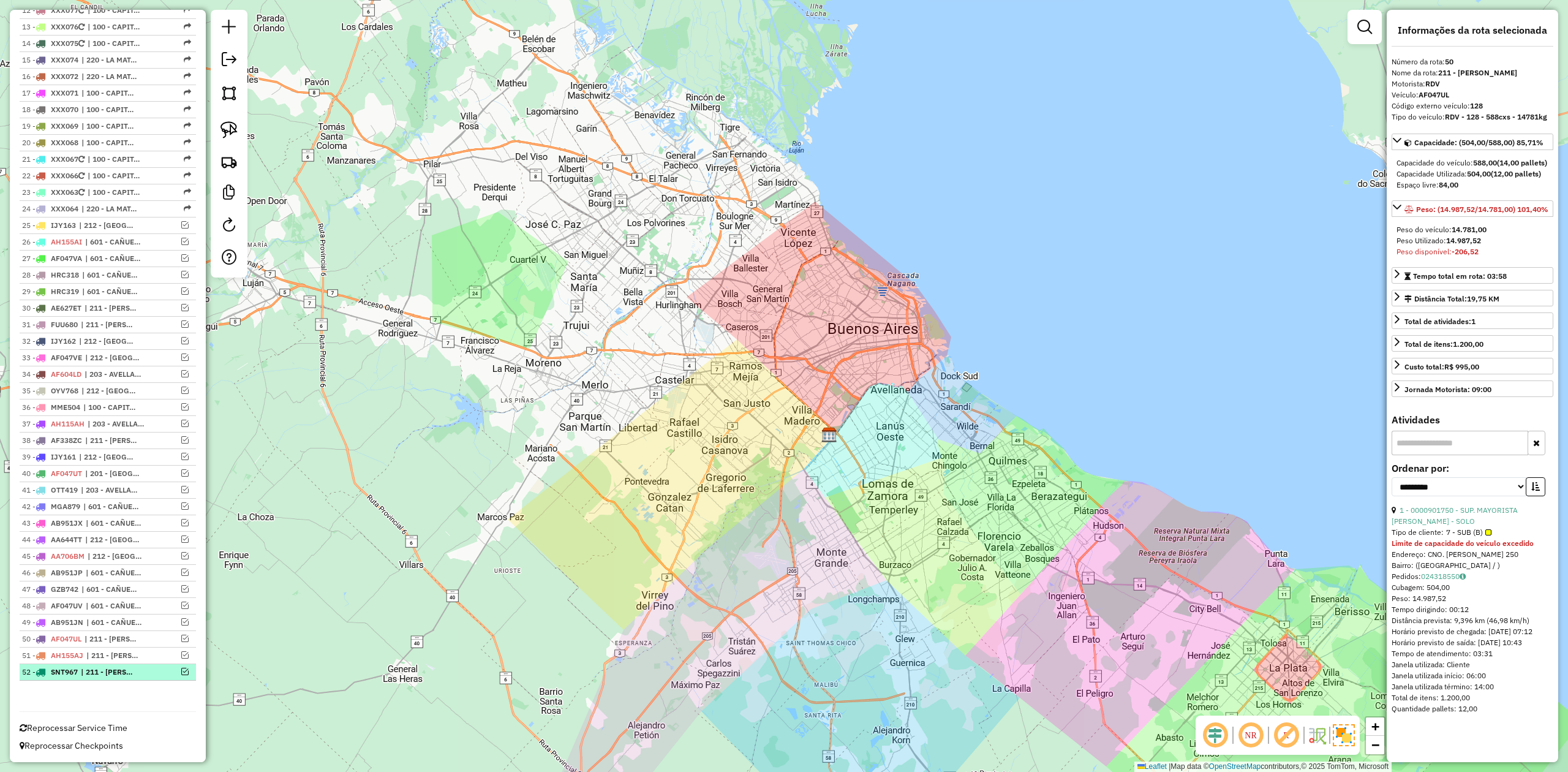
click at [182, 672] on em at bounding box center [186, 671] width 8 height 8
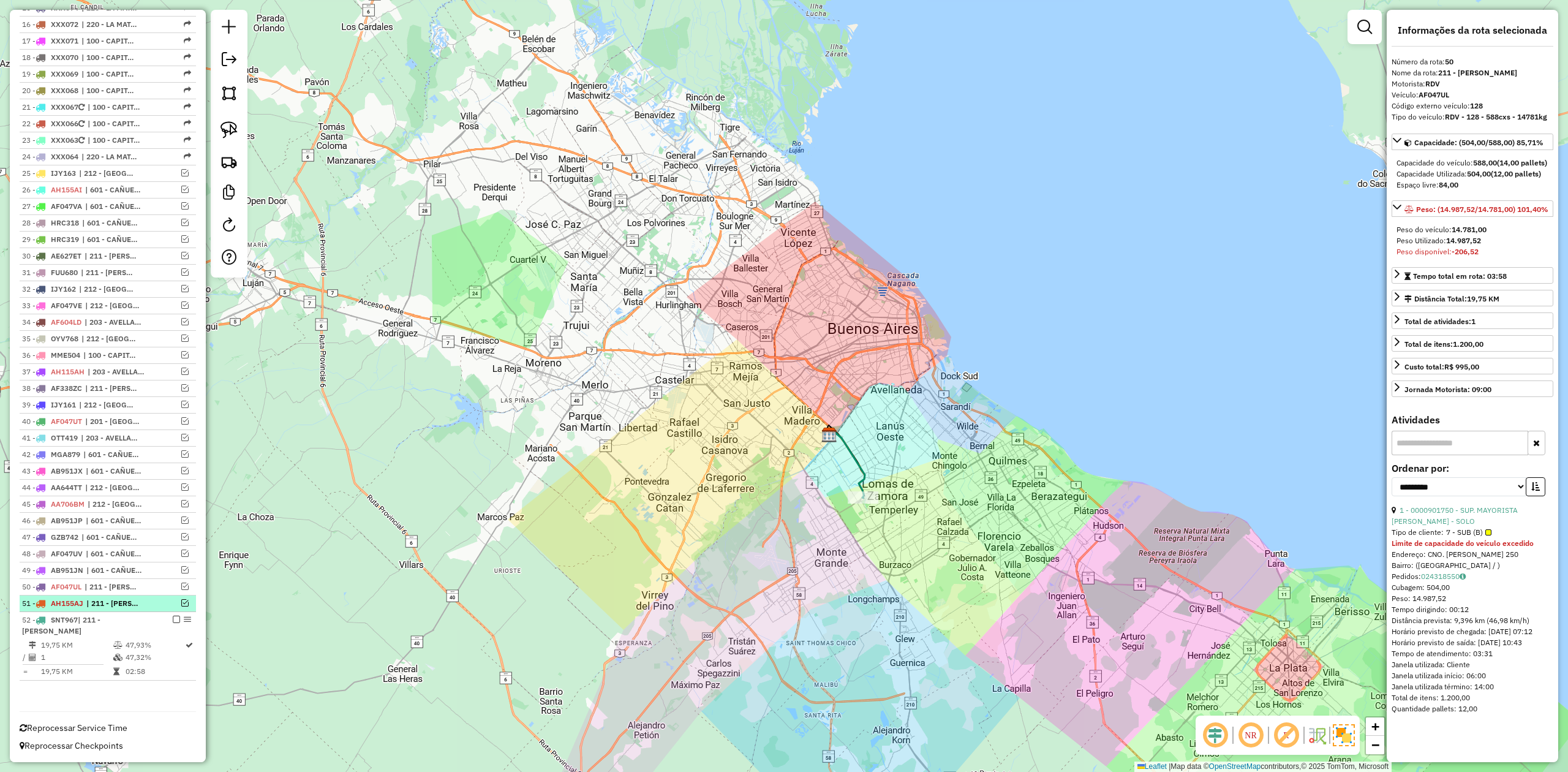
click at [182, 601] on em at bounding box center [186, 603] width 8 height 8
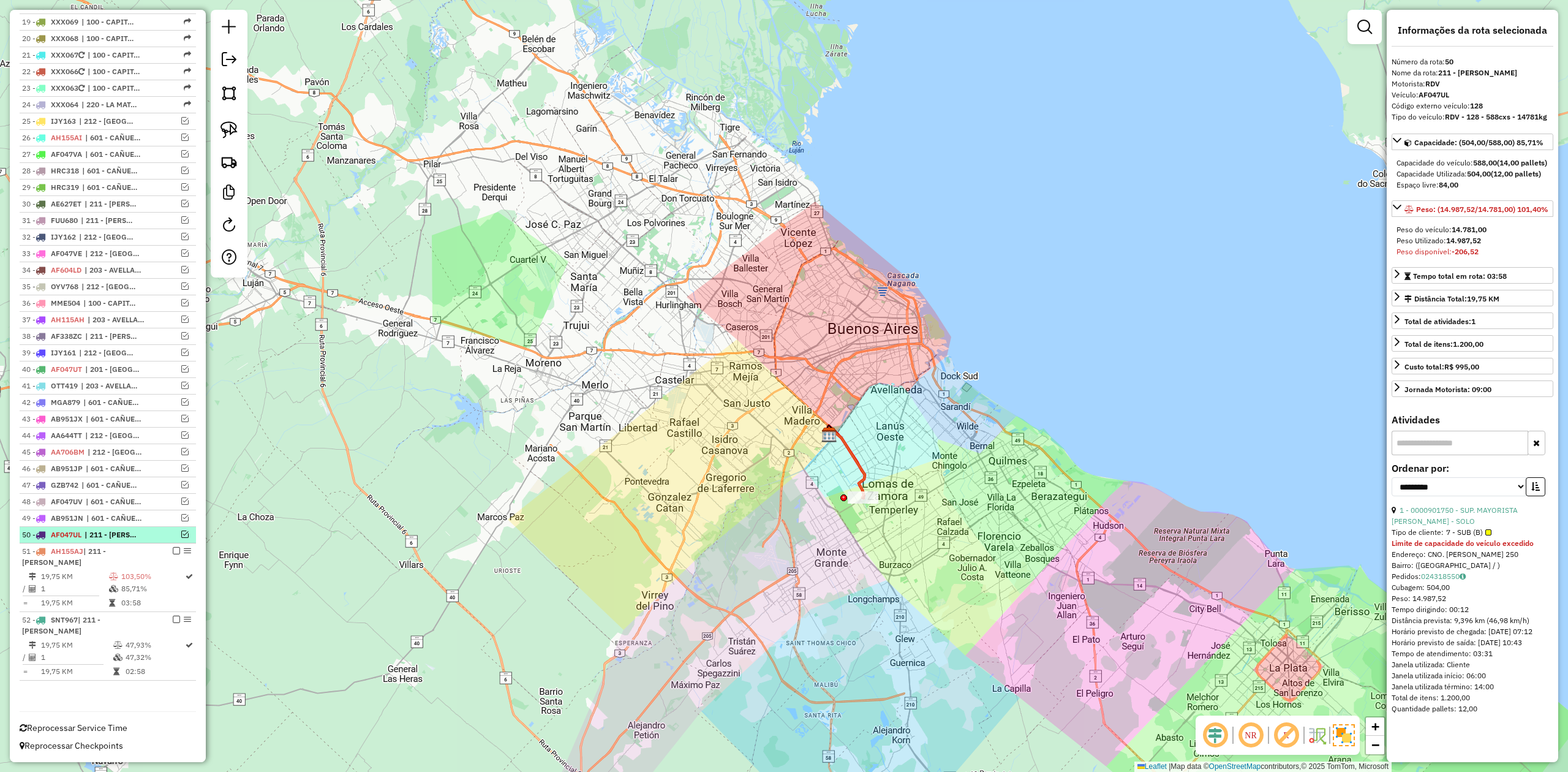
click at [182, 535] on em at bounding box center [186, 534] width 8 height 8
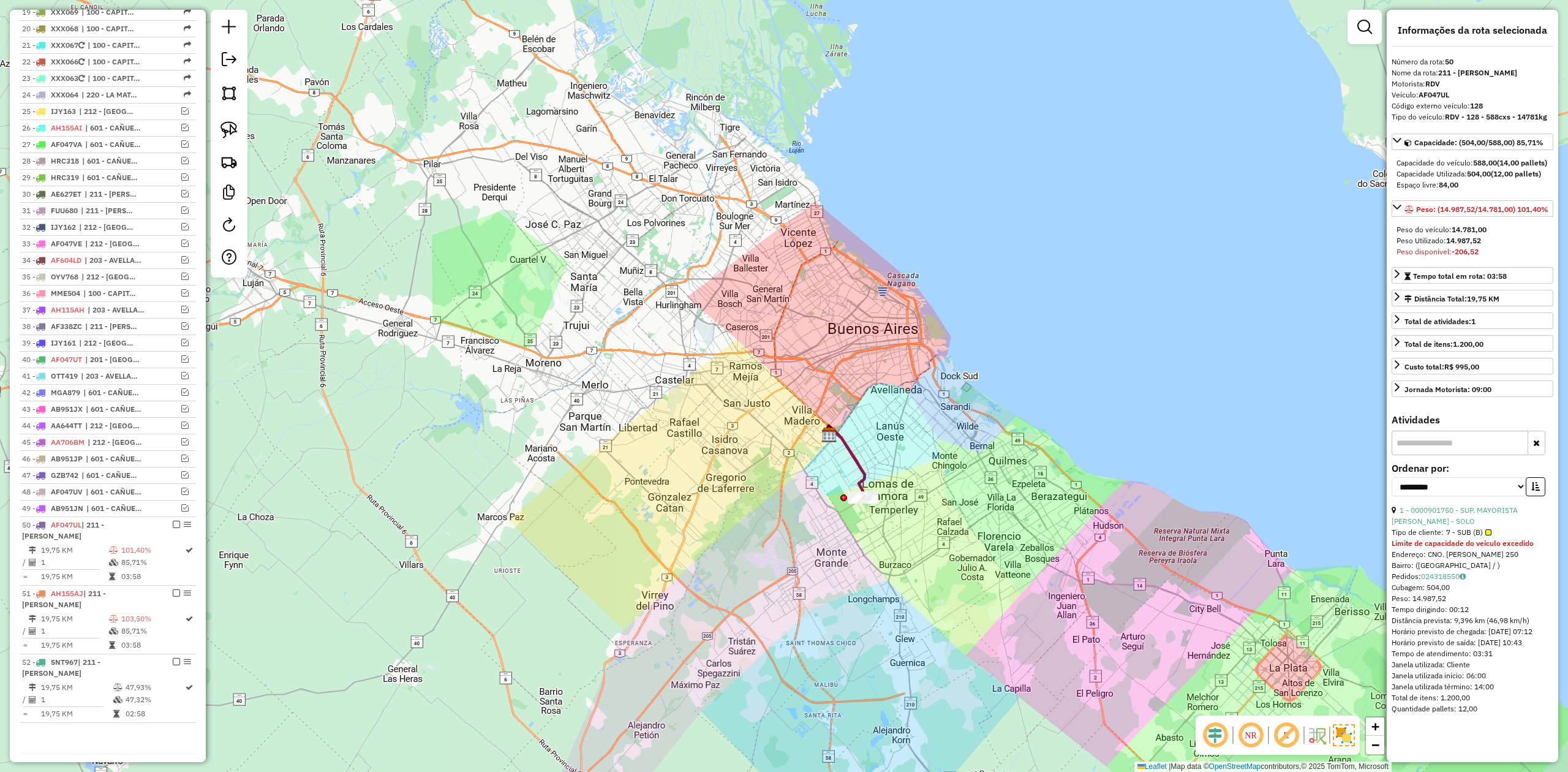
scroll to position [827, 0]
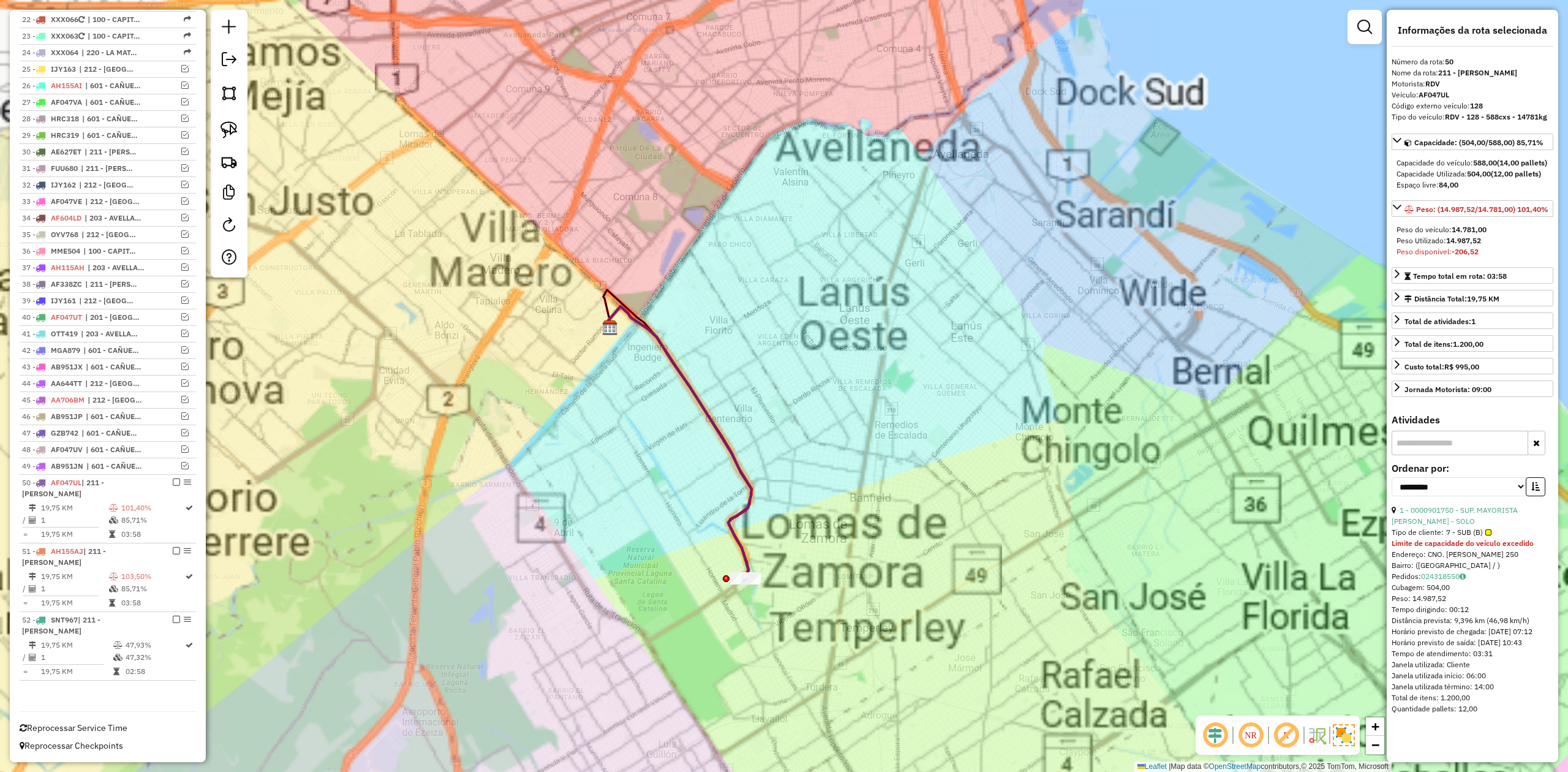
drag, startPoint x: 865, startPoint y: 530, endPoint x: 961, endPoint y: 491, distance: 103.6
click at [1000, 481] on div "Janela de atendimento Grade de atendimento Capacidade Transportadoras Veículos …" at bounding box center [784, 386] width 1568 height 772
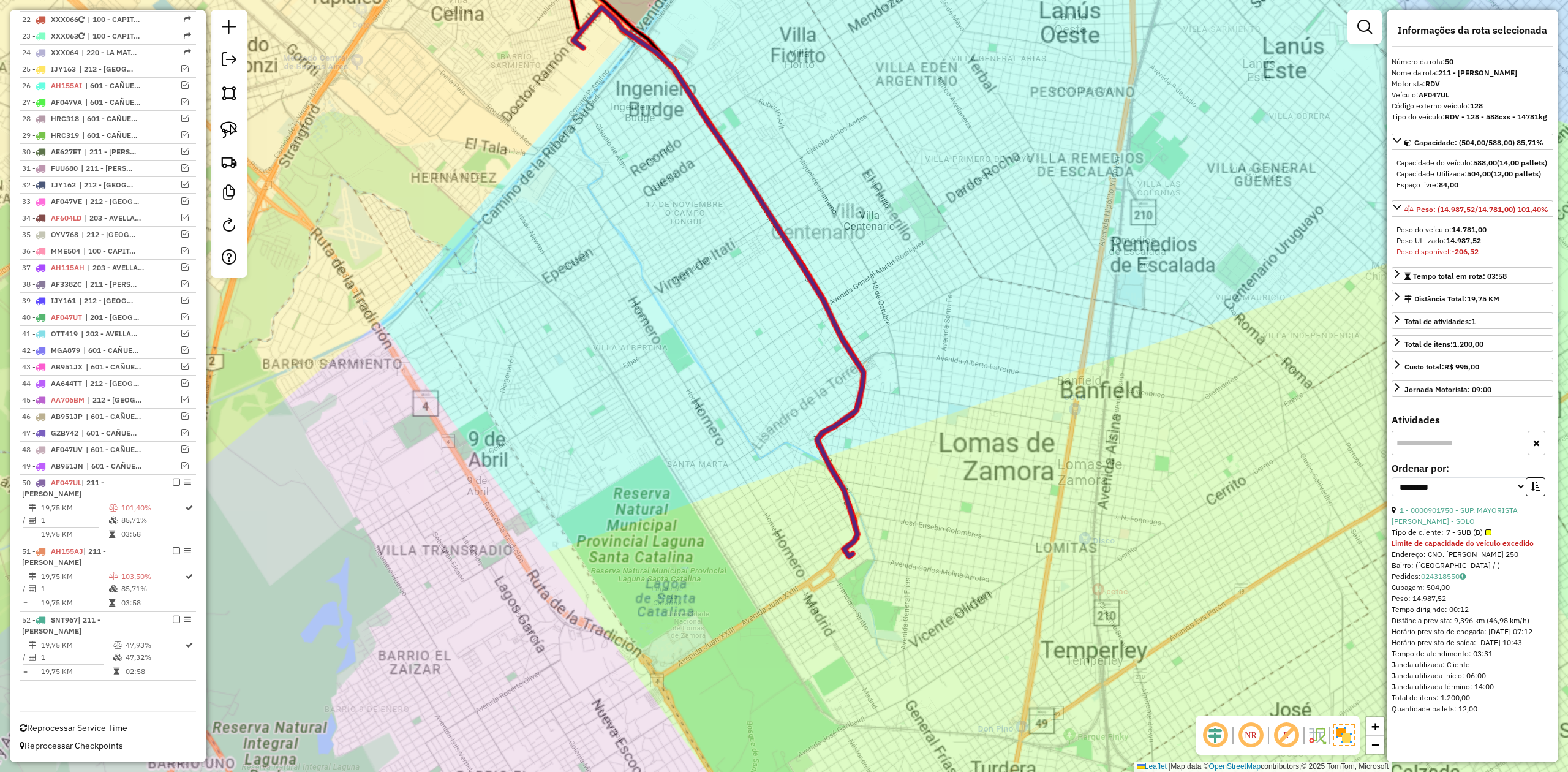
click at [851, 506] on icon at bounding box center [718, 282] width 290 height 549
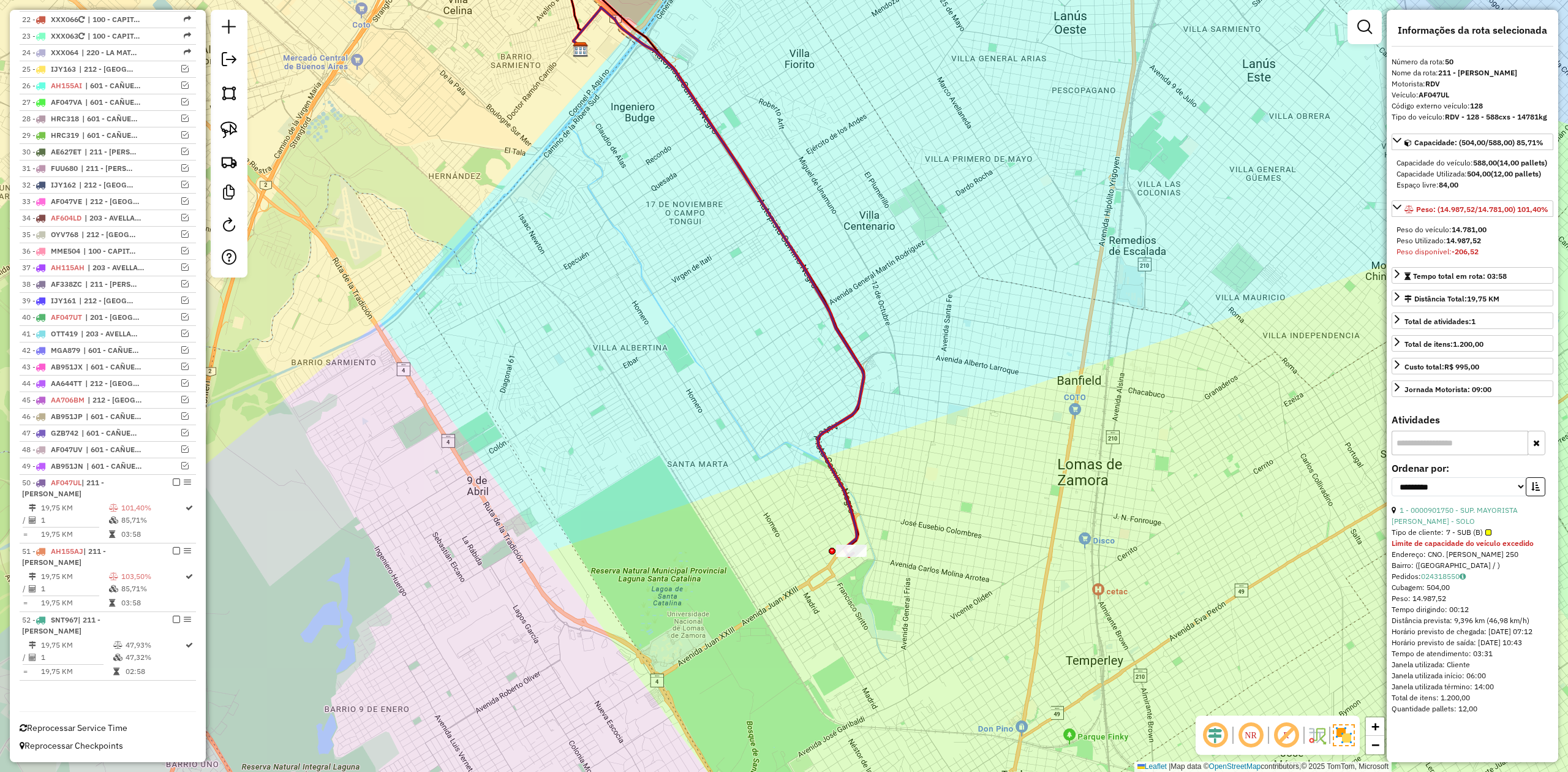
drag, startPoint x: 848, startPoint y: 505, endPoint x: 854, endPoint y: 505, distance: 6.0
click at [848, 505] on icon at bounding box center [718, 282] width 290 height 549
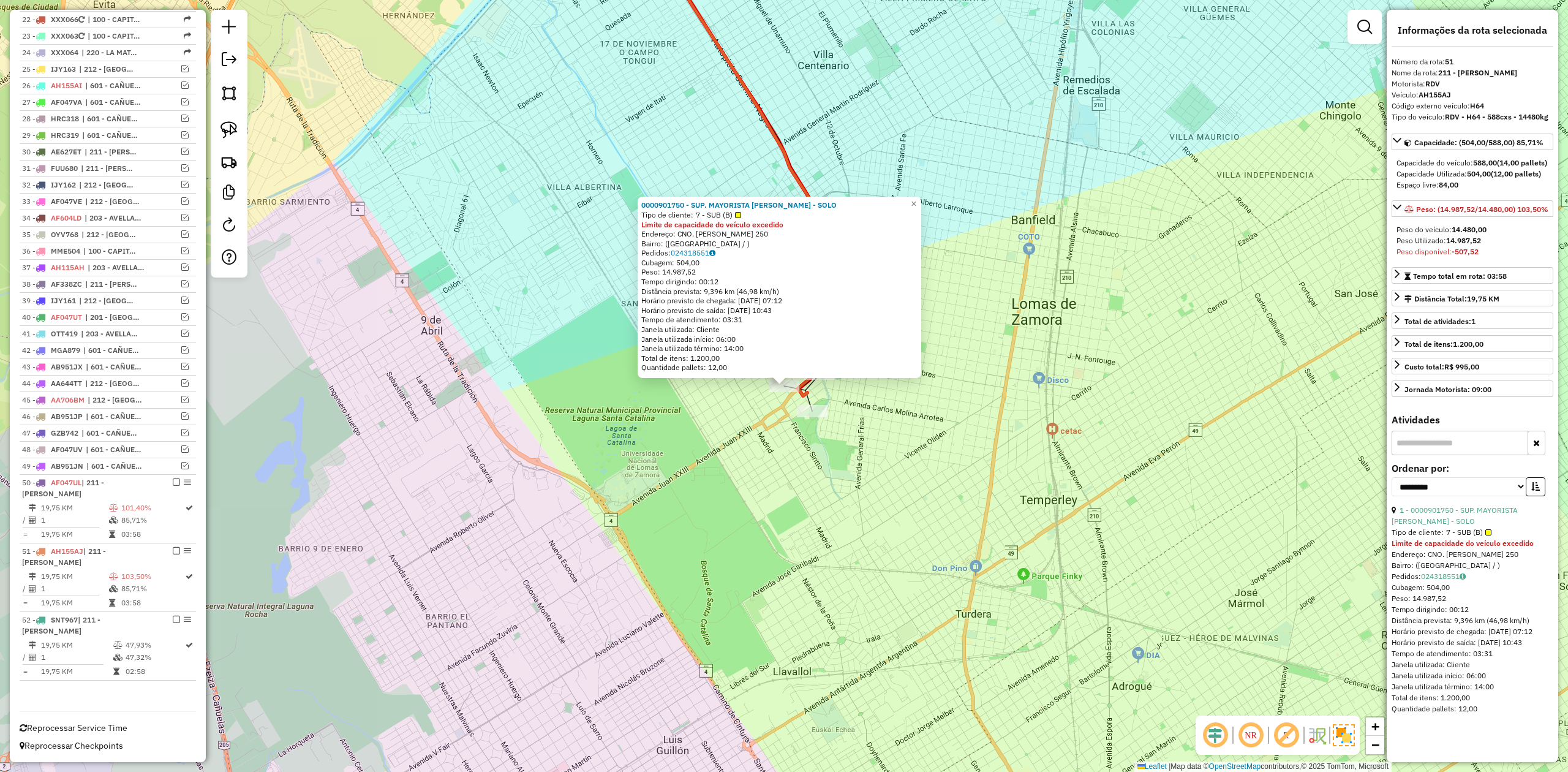
click at [823, 571] on div "0000901750 - SUP. MAYORISTA MAKRO S.A. - SOLO Tipo de cliente: 7 - SUB (B) Limi…" at bounding box center [784, 386] width 1568 height 772
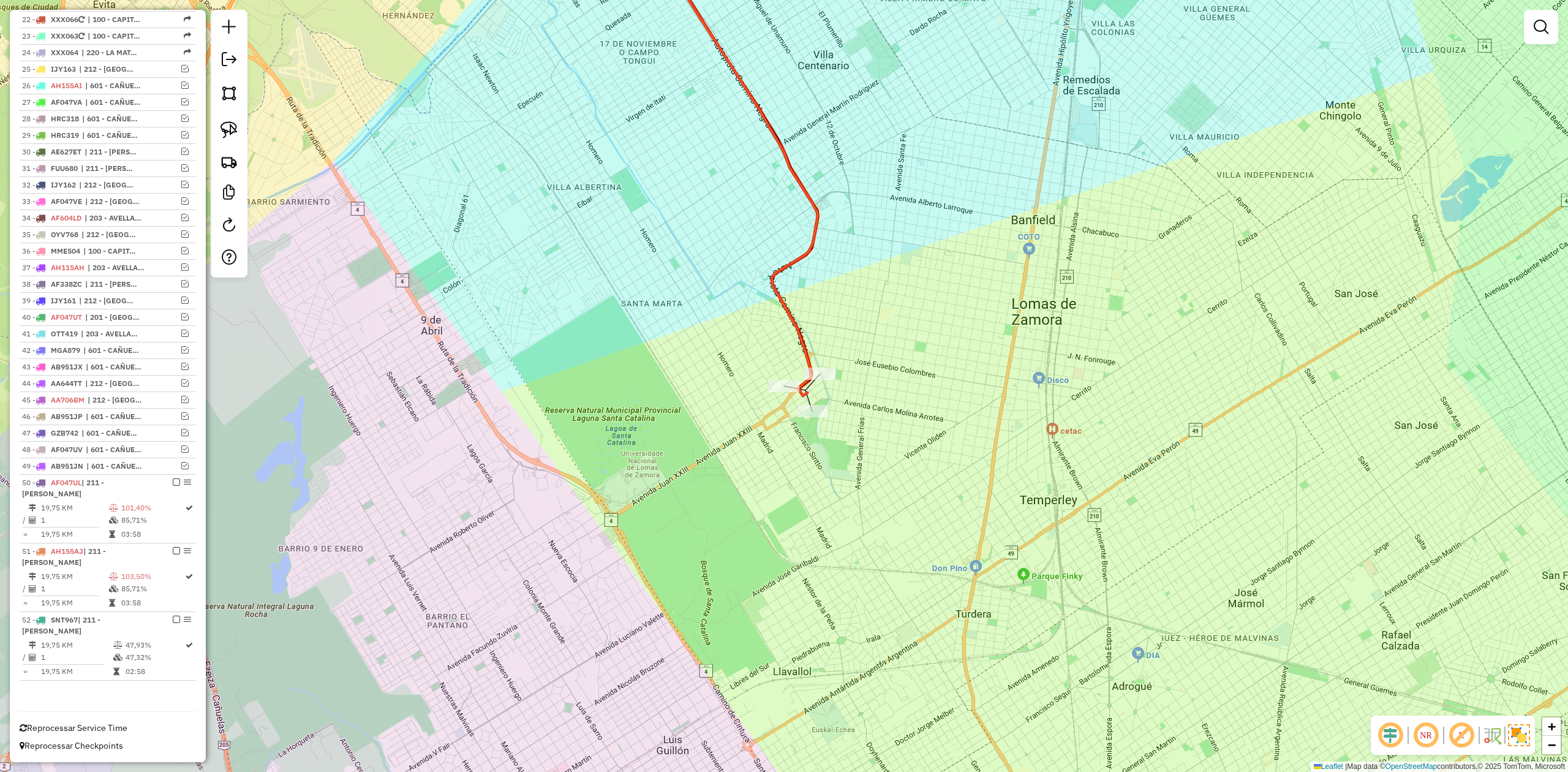
select select "**********"
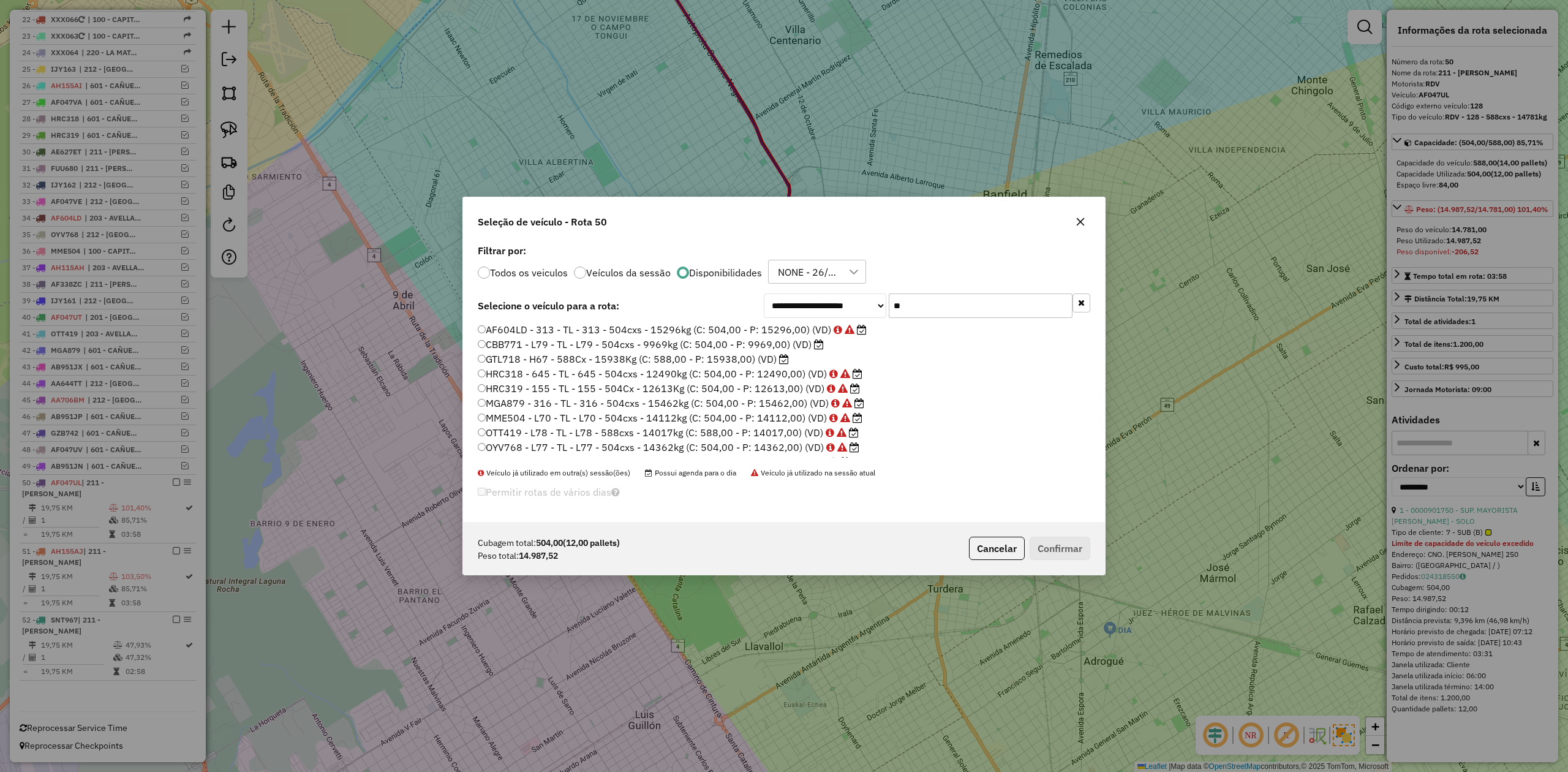
scroll to position [6, 4]
click at [764, 359] on label "GTL718 - H67 - 588Cx - 15938Kg (C: 588,00 - P: 15938,00) (VD)" at bounding box center [634, 359] width 311 height 15
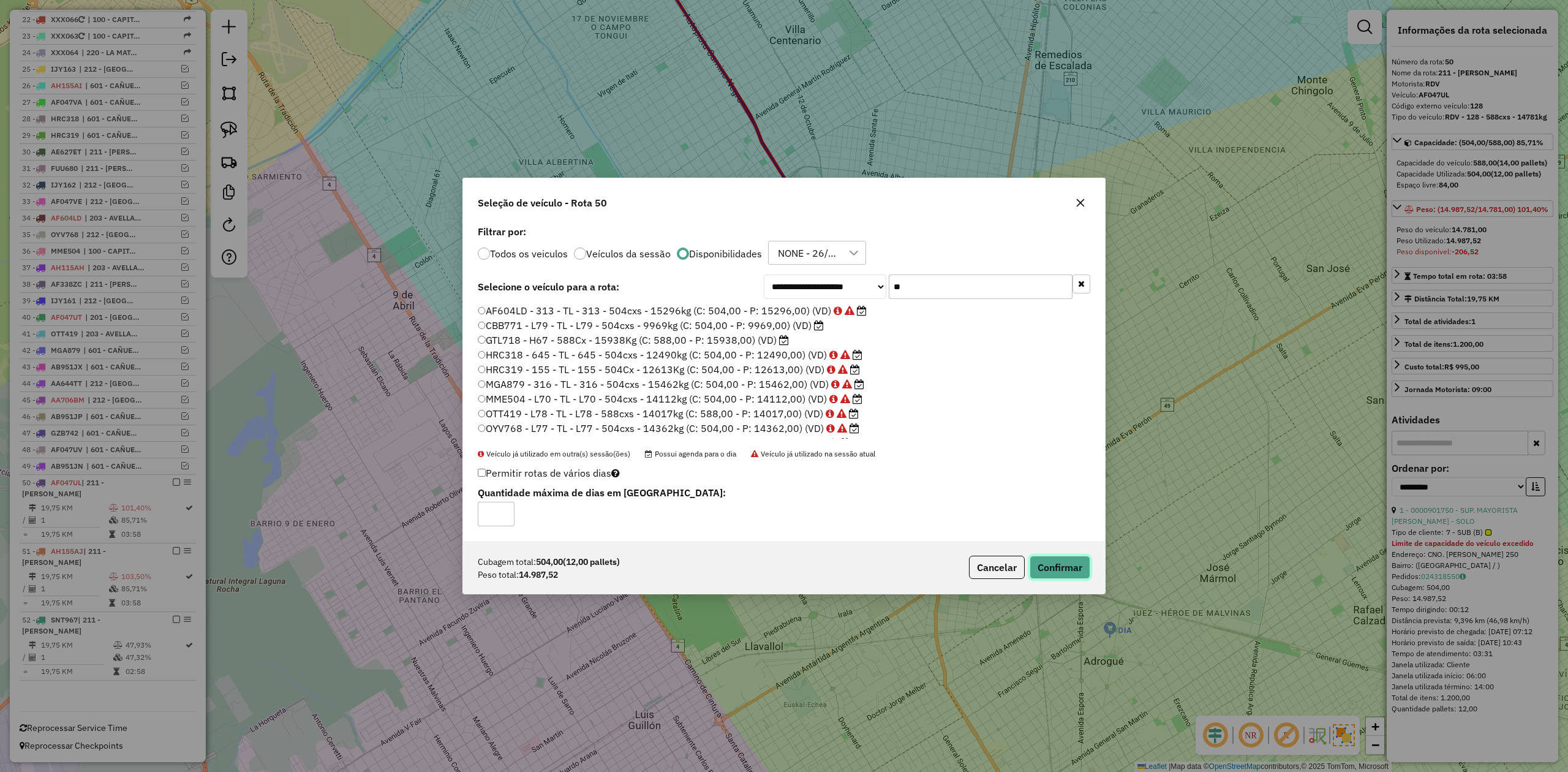
click at [1050, 565] on button "Confirmar" at bounding box center [1060, 567] width 61 height 23
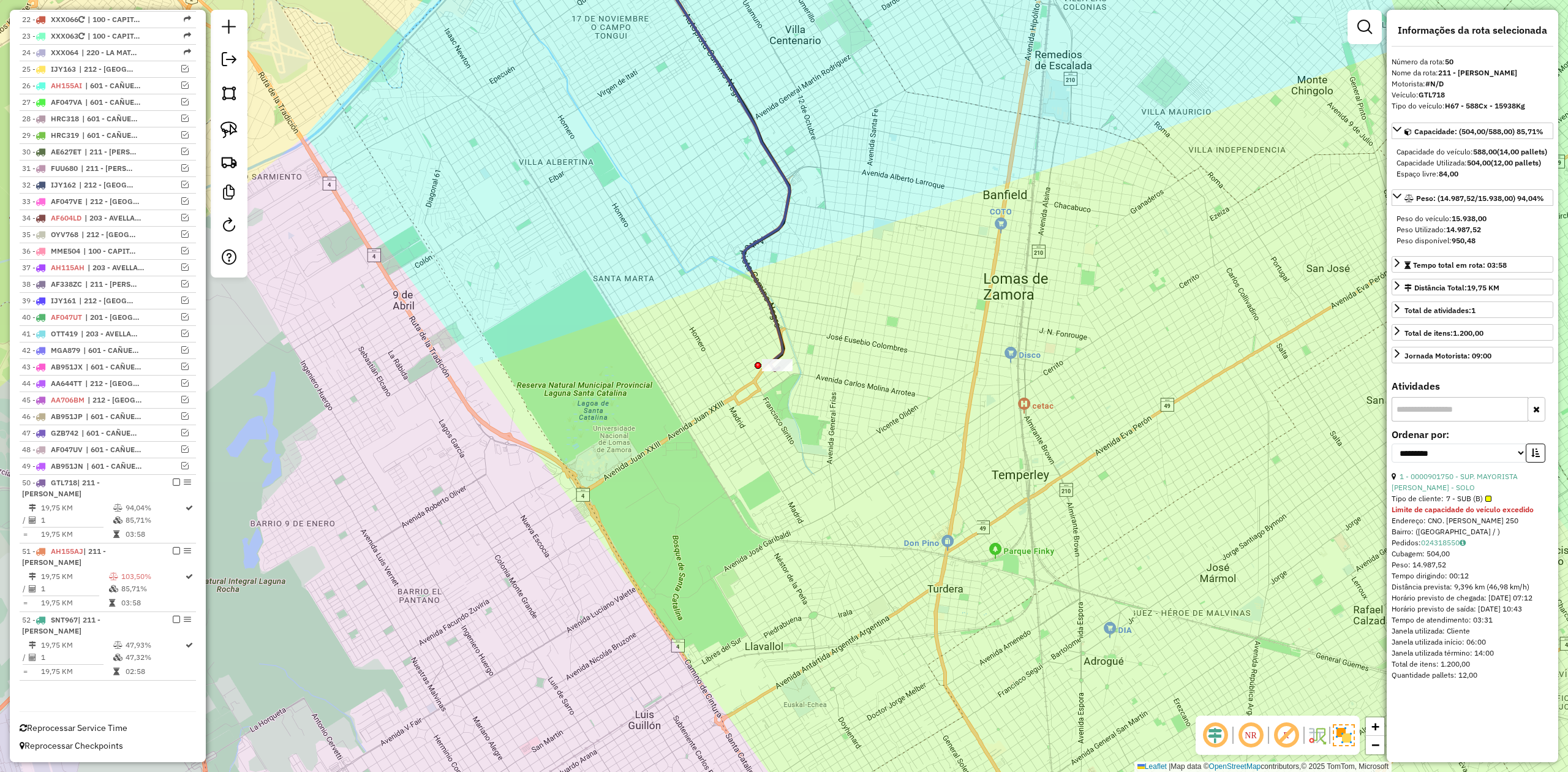
click at [812, 400] on div "Janela de atendimento Grade de atendimento Capacidade Transportadoras Veículos …" at bounding box center [784, 386] width 1568 height 772
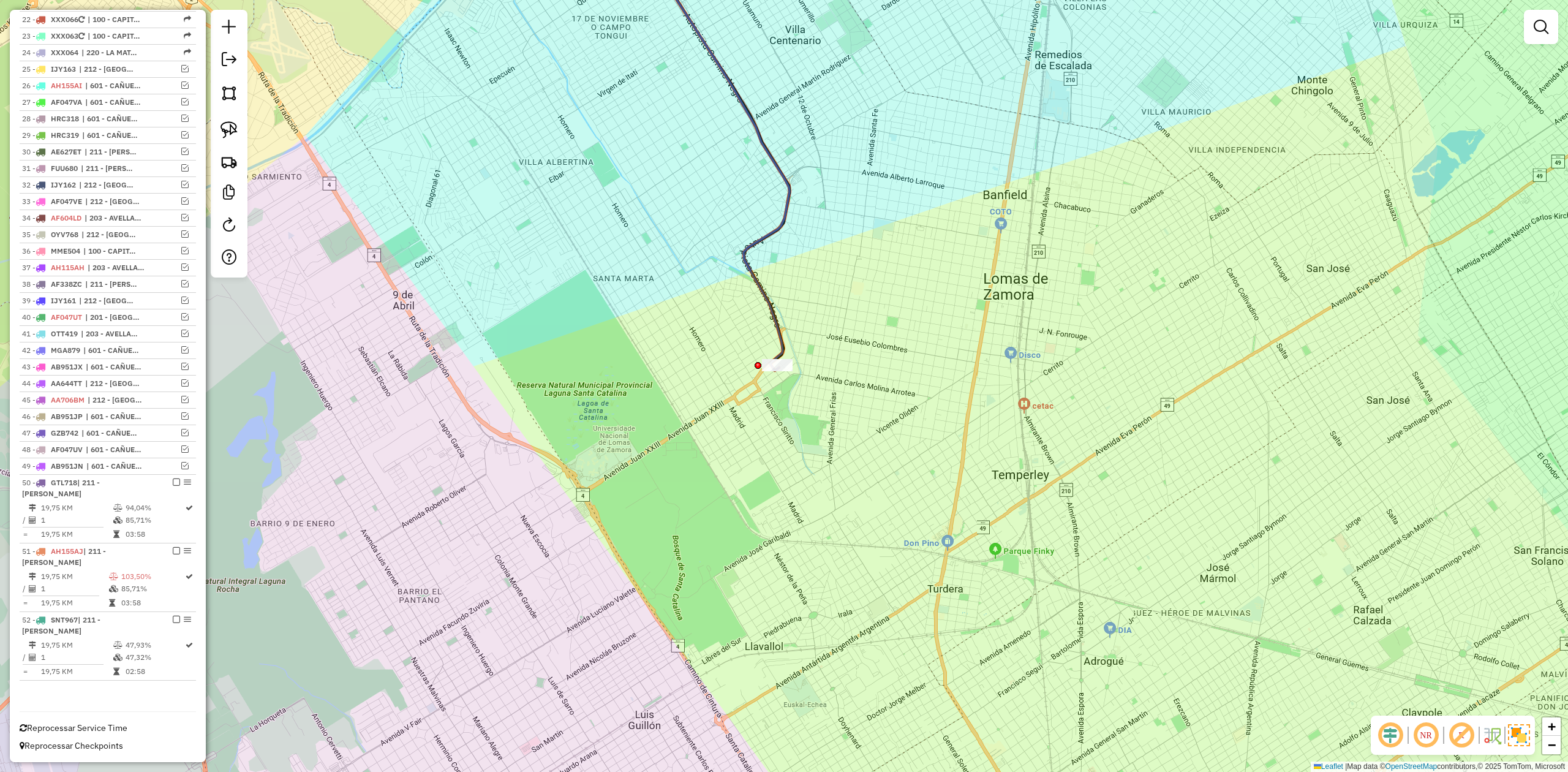
click at [781, 346] on icon at bounding box center [707, 147] width 164 height 448
select select "**********"
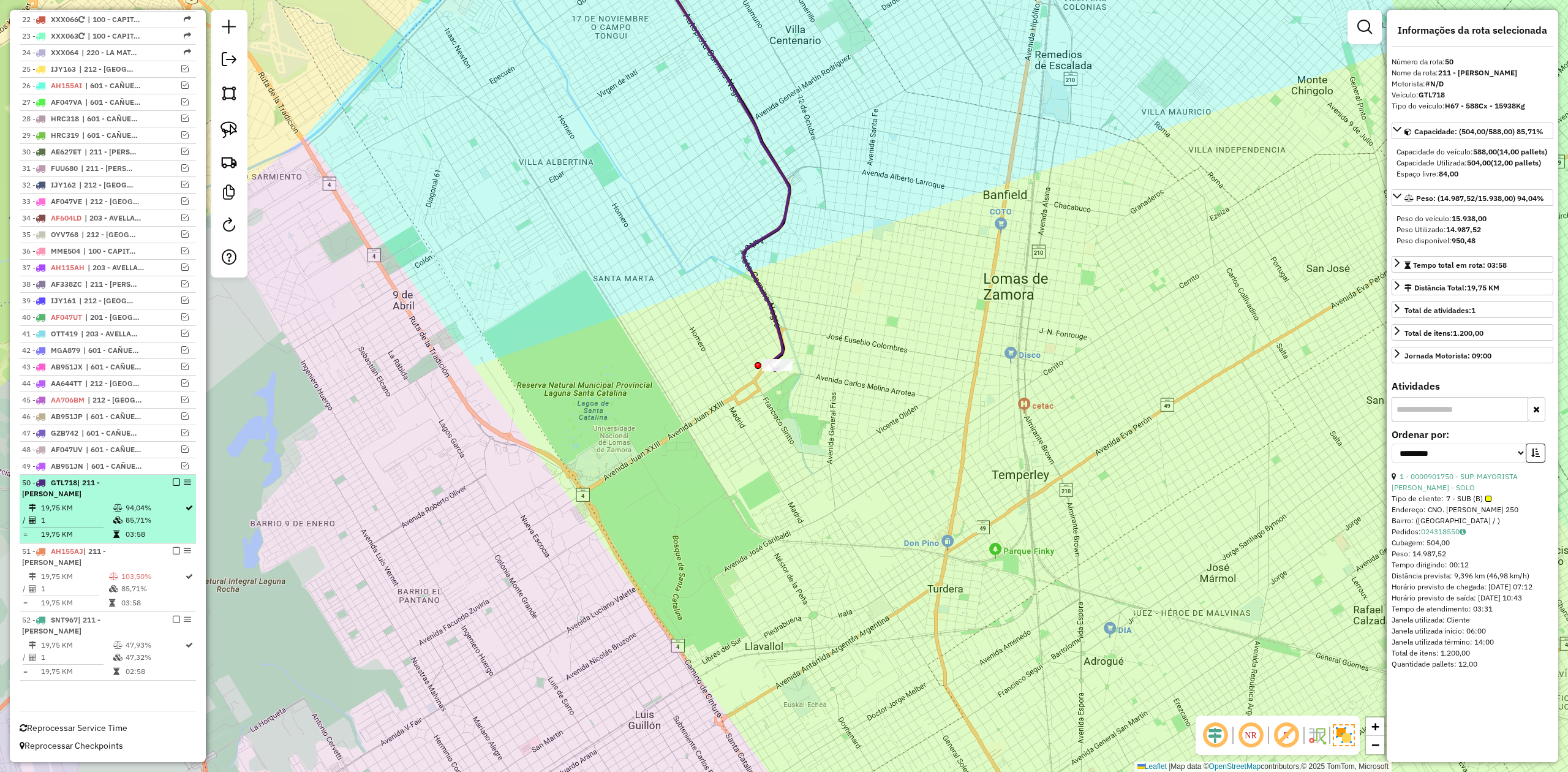
click at [172, 480] on em at bounding box center [176, 482] width 8 height 8
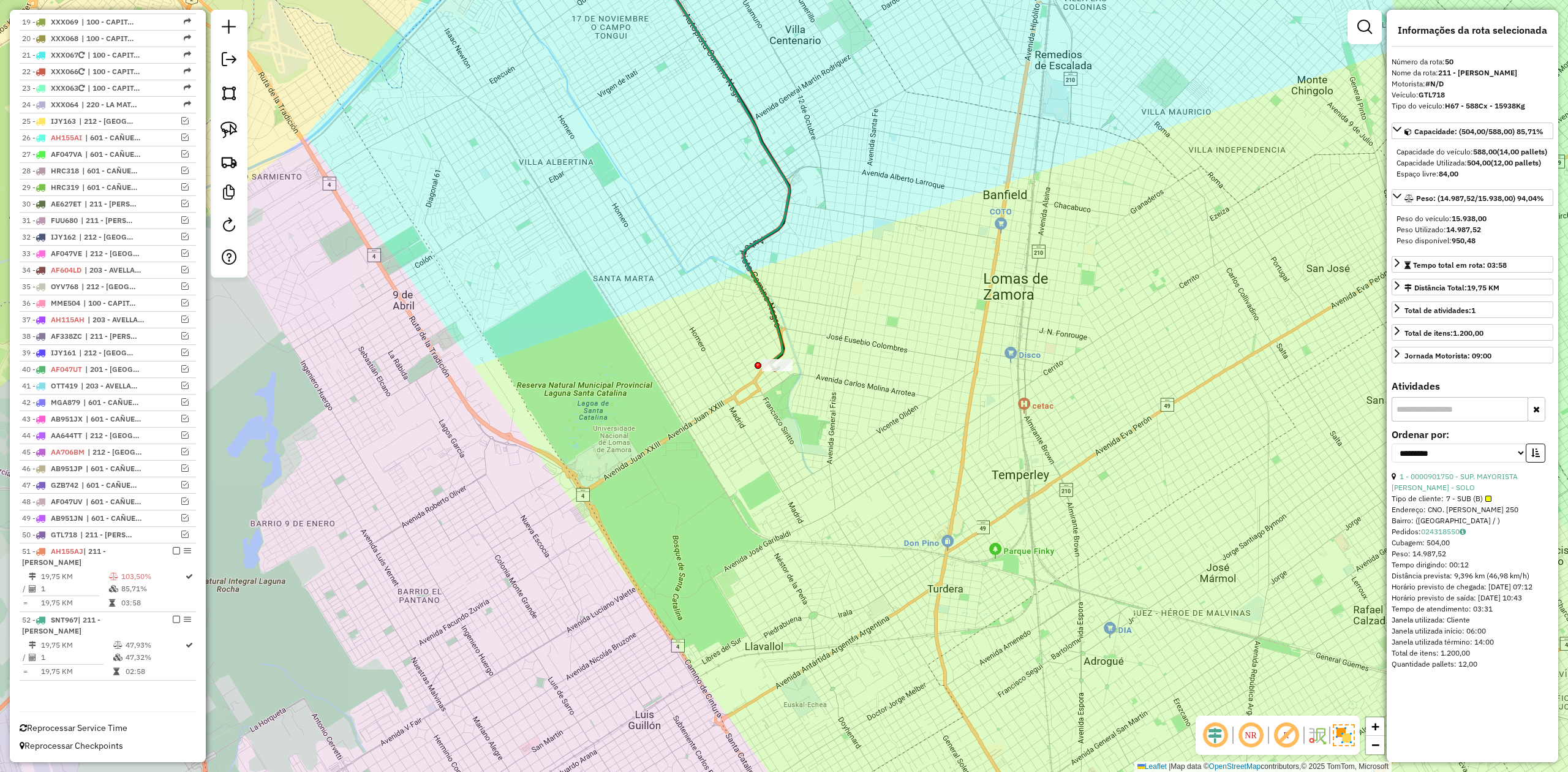
scroll to position [775, 0]
click at [729, 414] on div "Janela de atendimento Grade de atendimento Capacidade Transportadoras Veículos …" at bounding box center [784, 386] width 1568 height 772
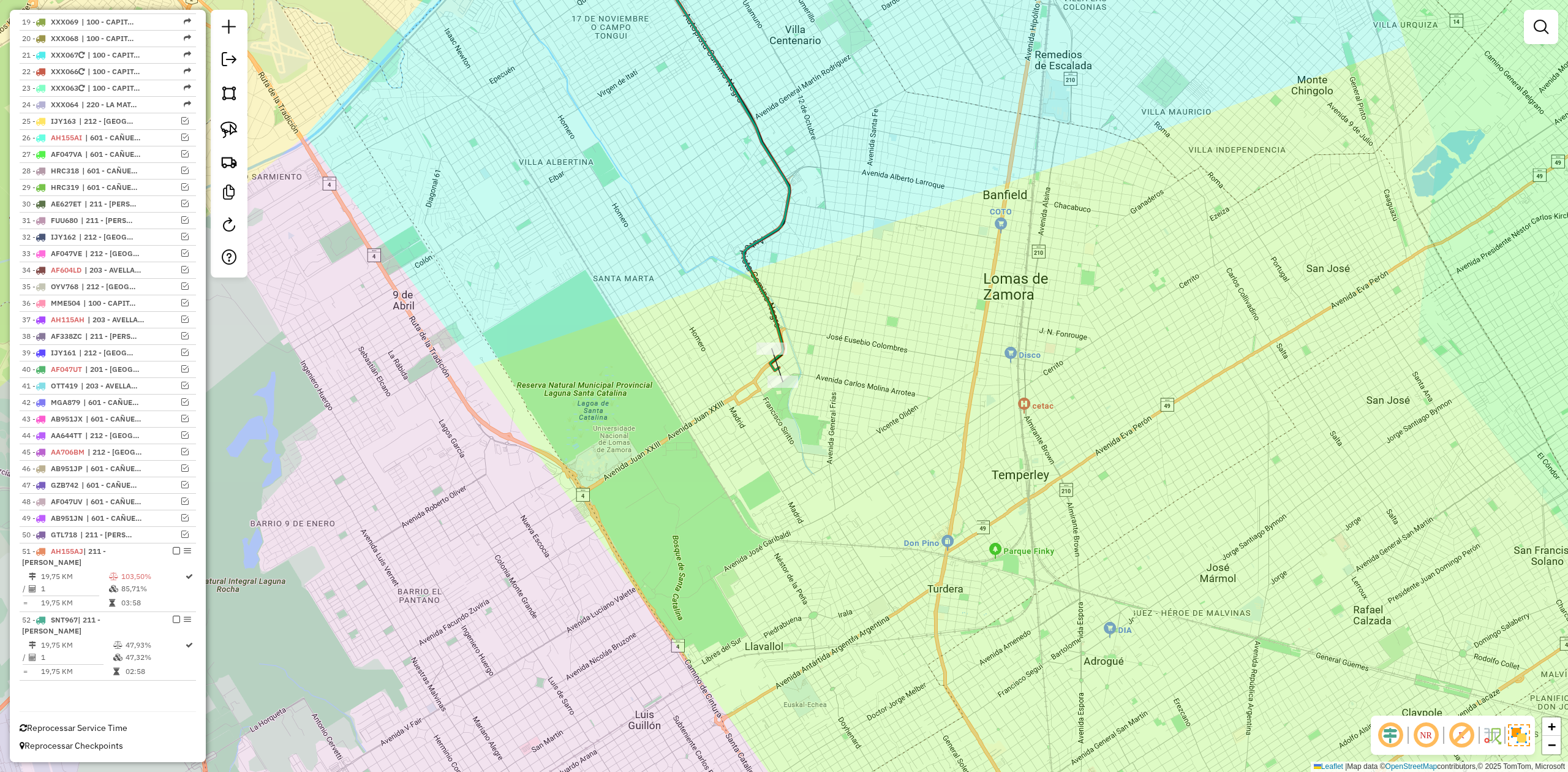
select select "**********"
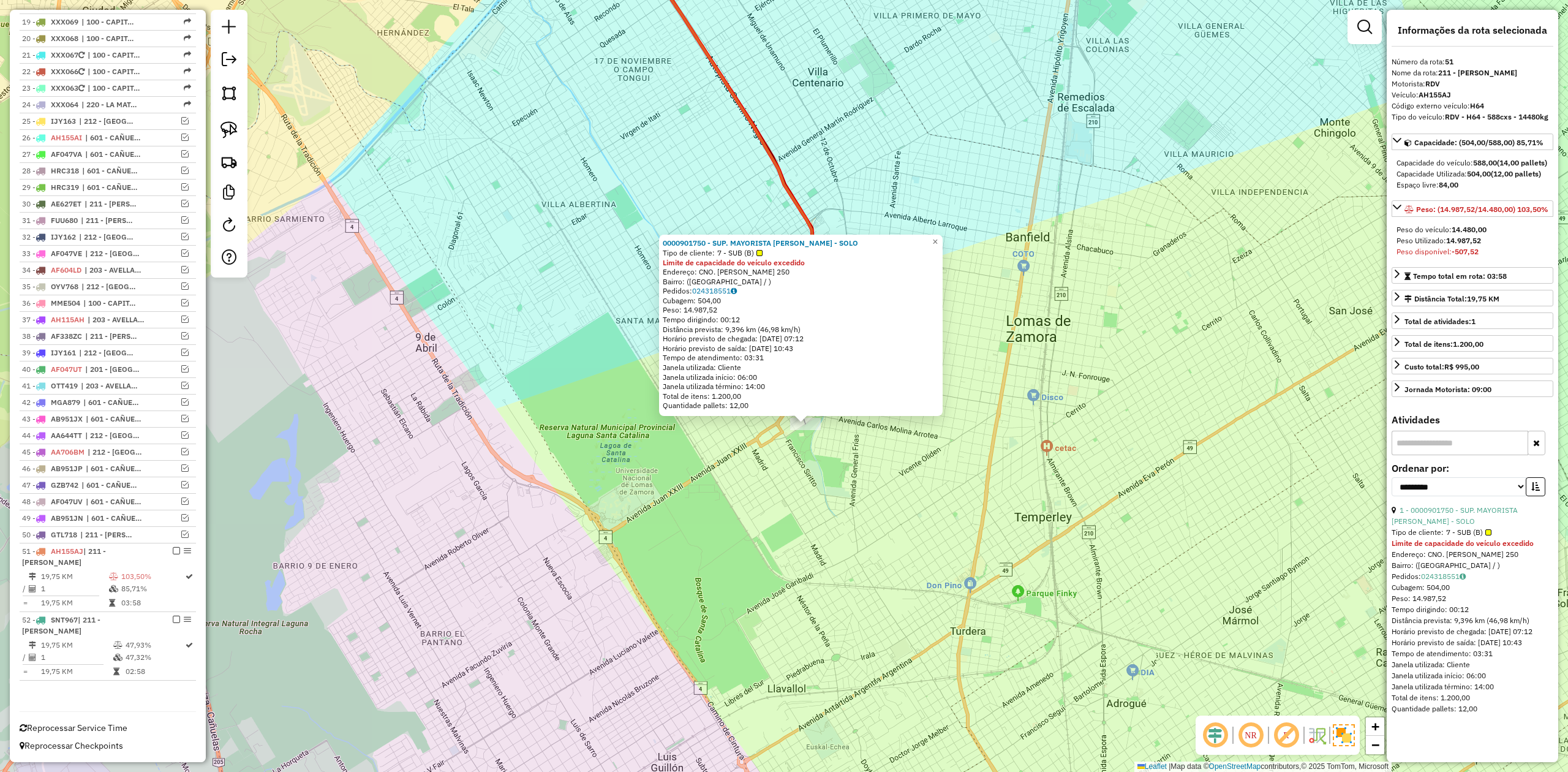
drag, startPoint x: 779, startPoint y: 452, endPoint x: 794, endPoint y: 473, distance: 25.8
click at [794, 473] on div "0000901750 - SUP. MAYORISTA MAKRO S.A. - SOLO Tipo de cliente: 7 - SUB (B) Limi…" at bounding box center [784, 386] width 1568 height 772
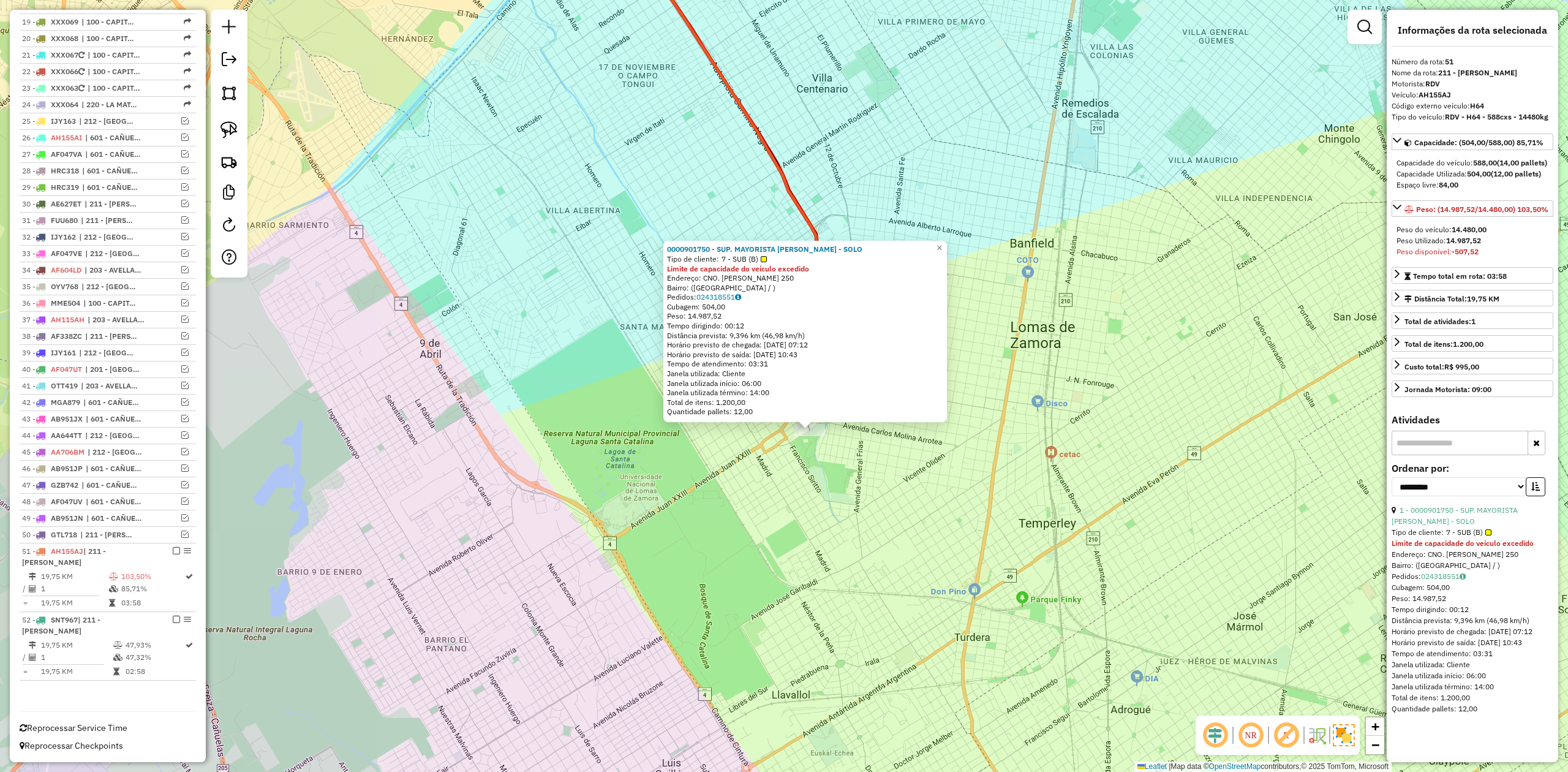
click at [789, 459] on div "0000901750 - SUP. MAYORISTA MAKRO S.A. - SOLO Tipo de cliente: 7 - SUB (B) Limi…" at bounding box center [784, 386] width 1568 height 772
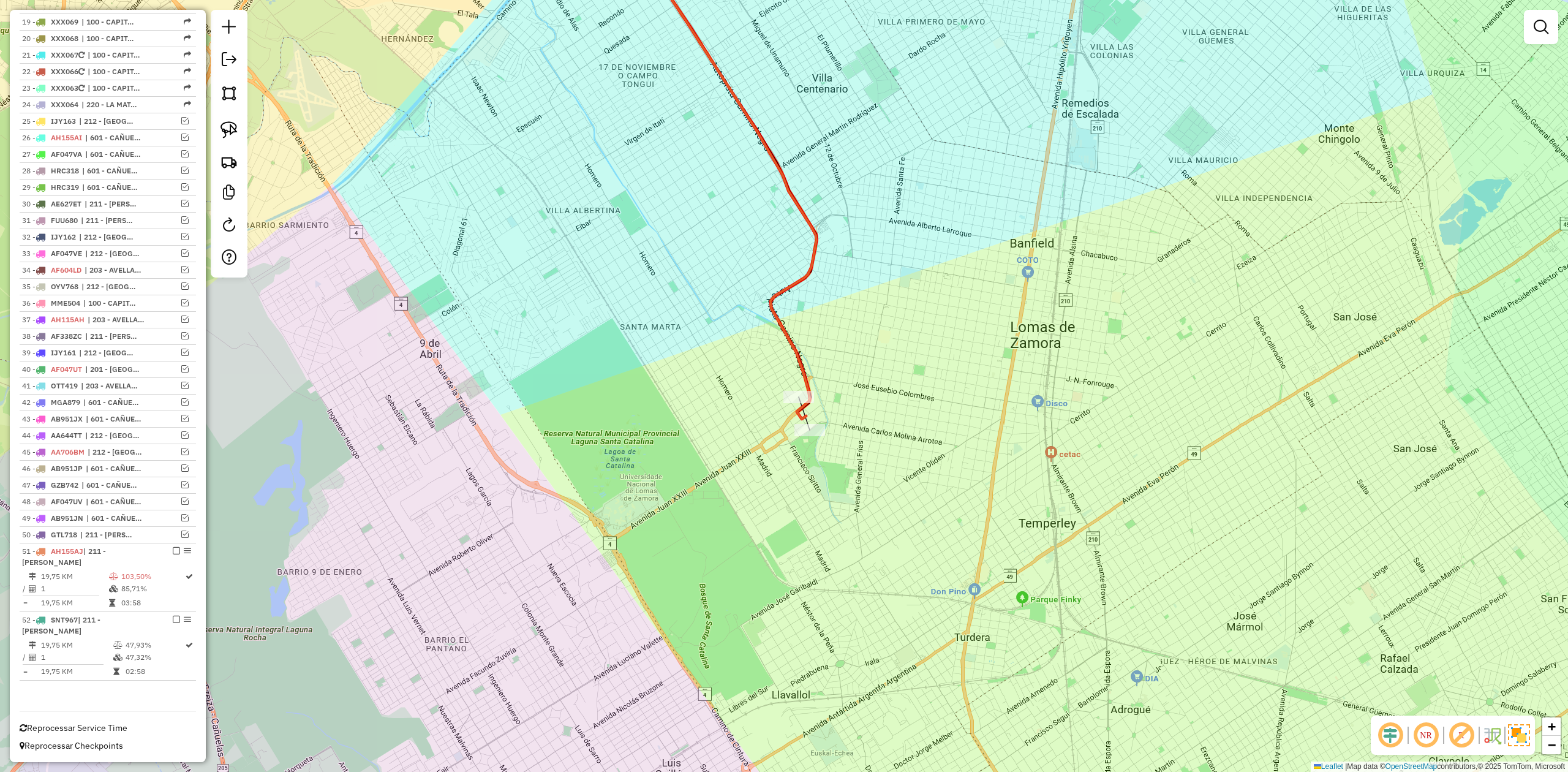
select select "**********"
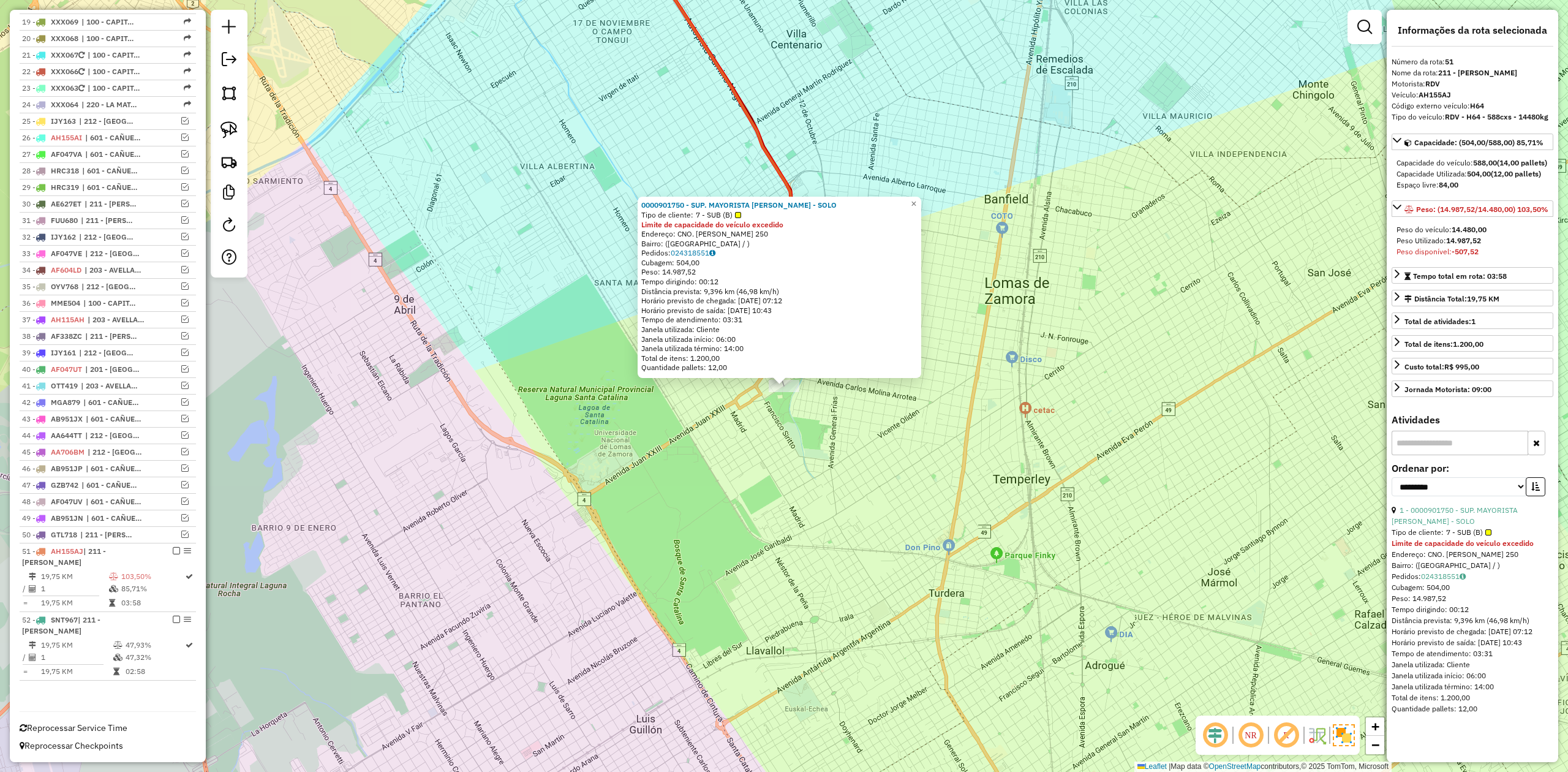
click at [799, 497] on div "0000901750 - SUP. MAYORISTA MAKRO S.A. - SOLO Tipo de cliente: 7 - SUB (B) Limi…" at bounding box center [784, 386] width 1568 height 772
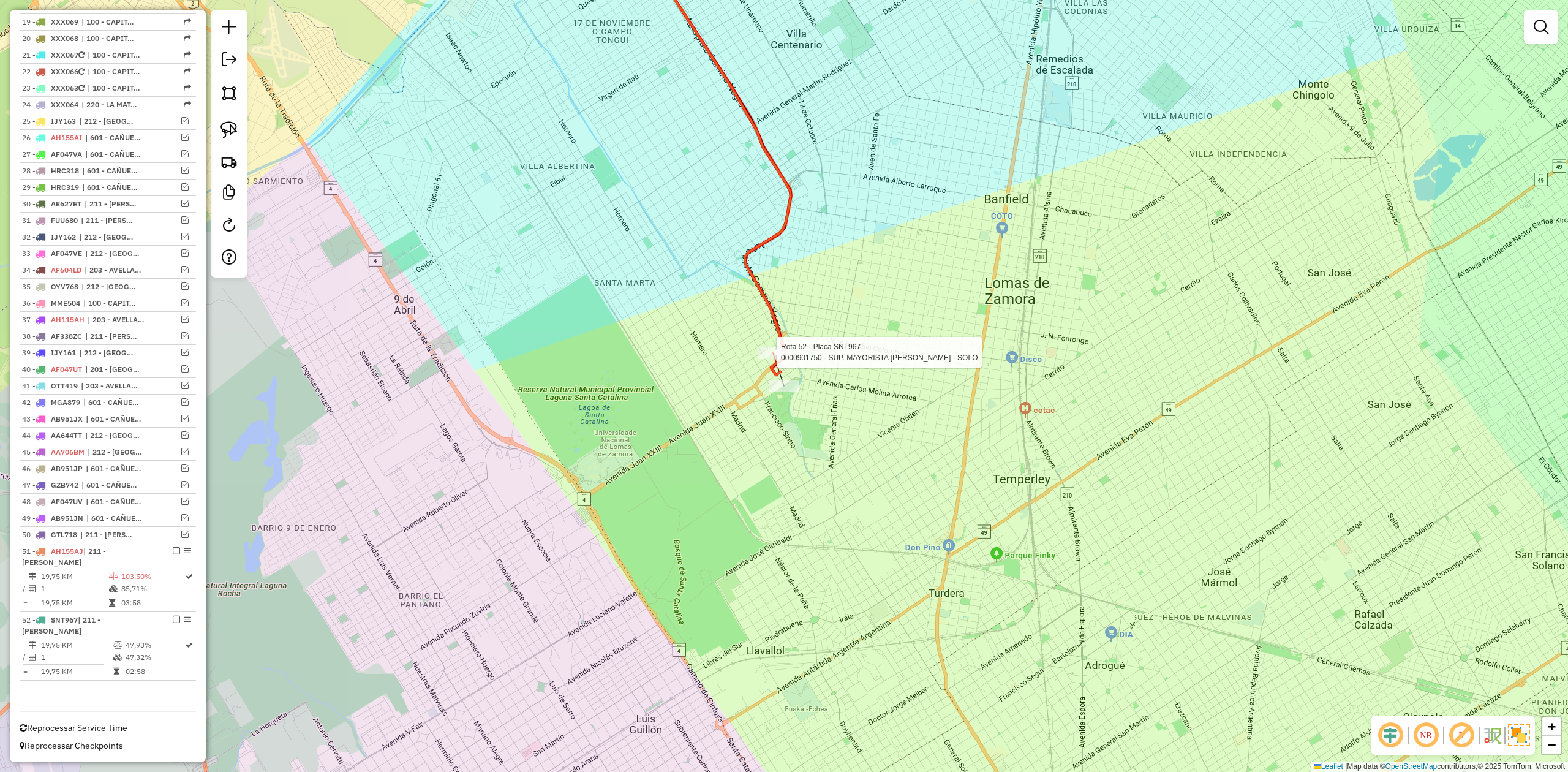
click at [771, 358] on div at bounding box center [773, 353] width 31 height 12
click at [769, 359] on div at bounding box center [773, 353] width 31 height 12
select select "**********"
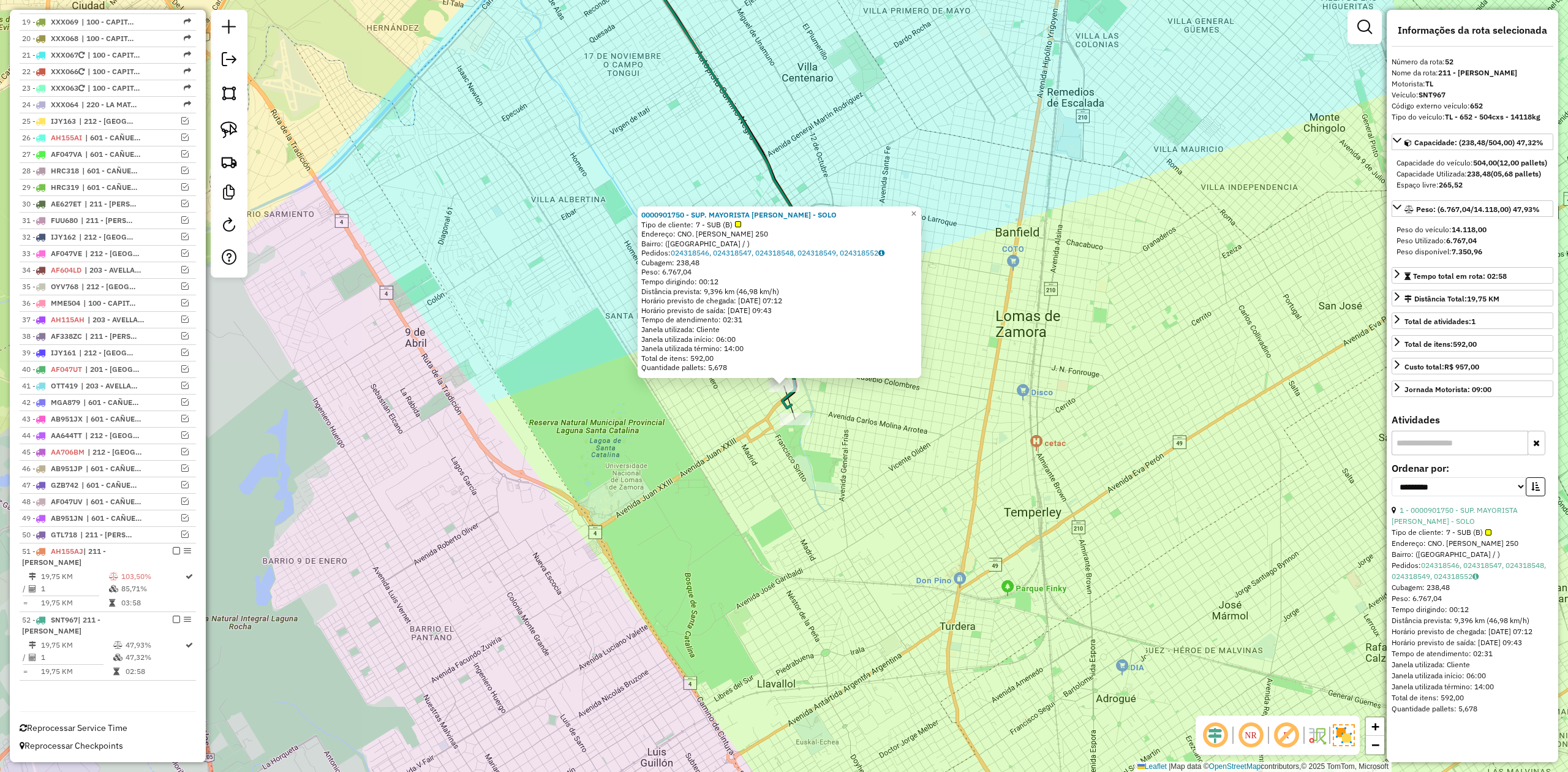
drag, startPoint x: 751, startPoint y: 479, endPoint x: 757, endPoint y: 480, distance: 6.1
click at [757, 480] on div "0000901750 - SUP. MAYORISTA [PERSON_NAME] - SOLO Tipo de cliente: 7 - SUB (B) E…" at bounding box center [784, 386] width 1568 height 772
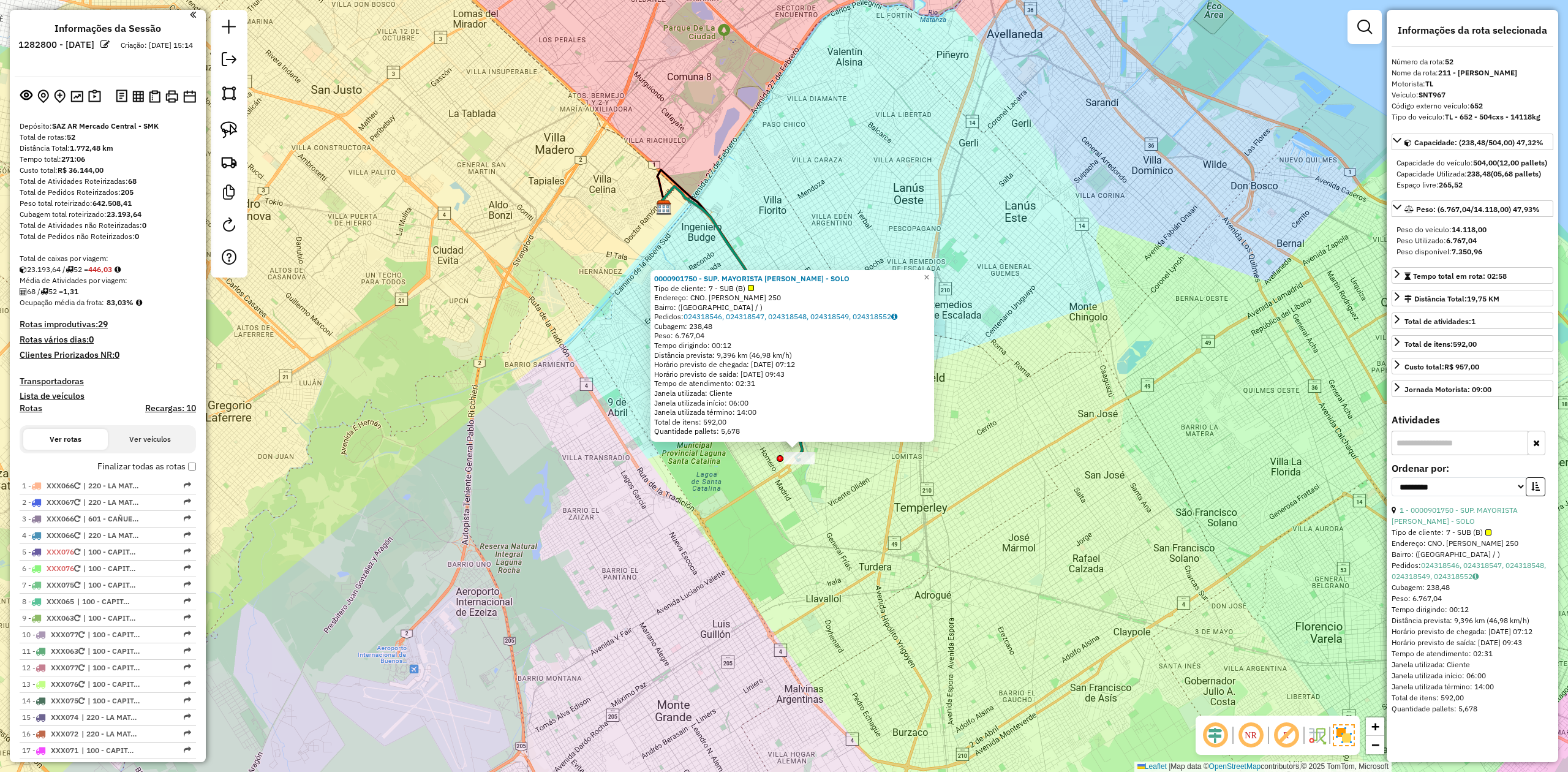
scroll to position [0, 0]
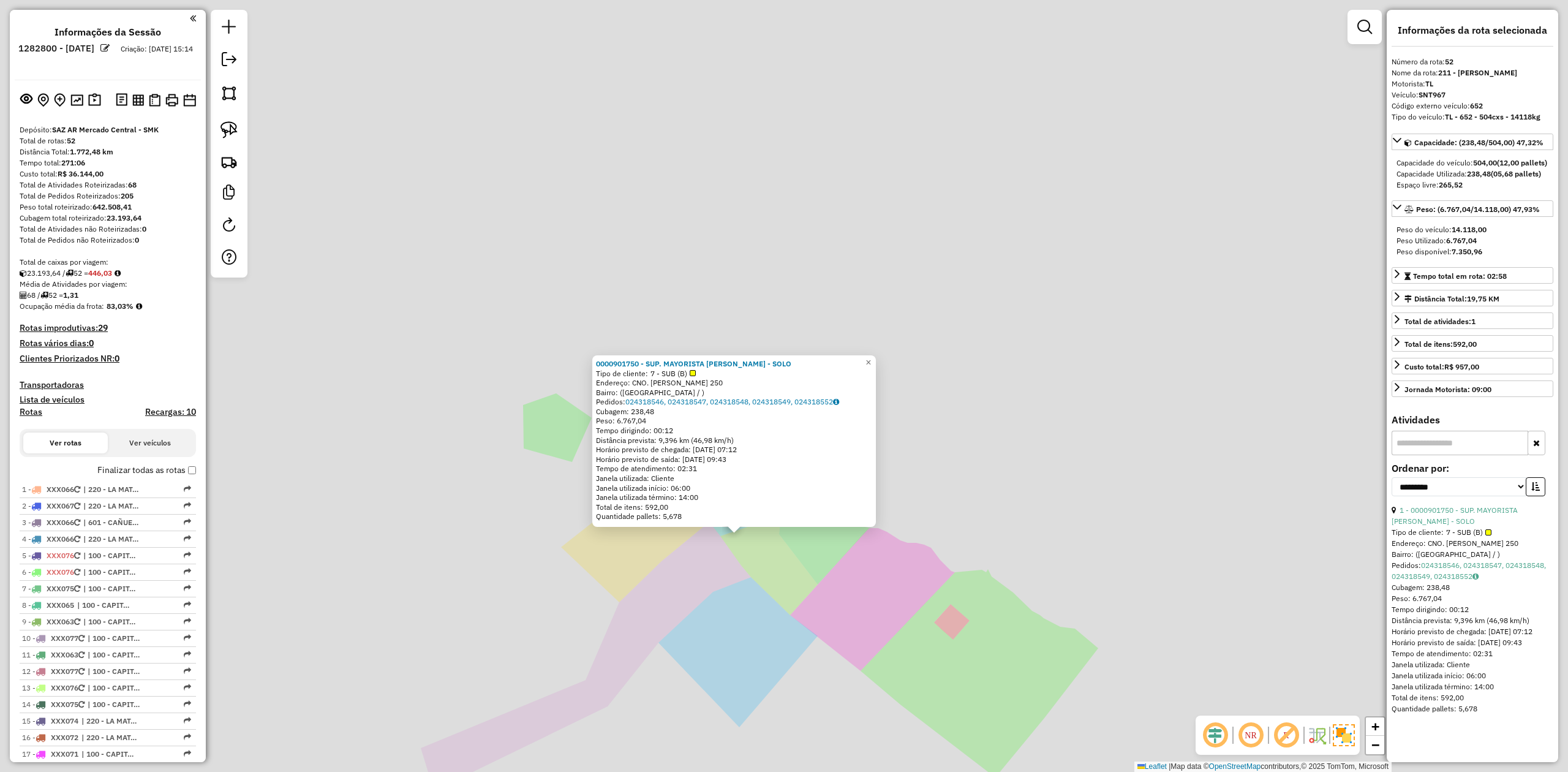
click at [790, 591] on div "0000901750 - SUP. MAYORISTA [PERSON_NAME] - SOLO Tipo de cliente: 7 - SUB (B) E…" at bounding box center [784, 386] width 1568 height 772
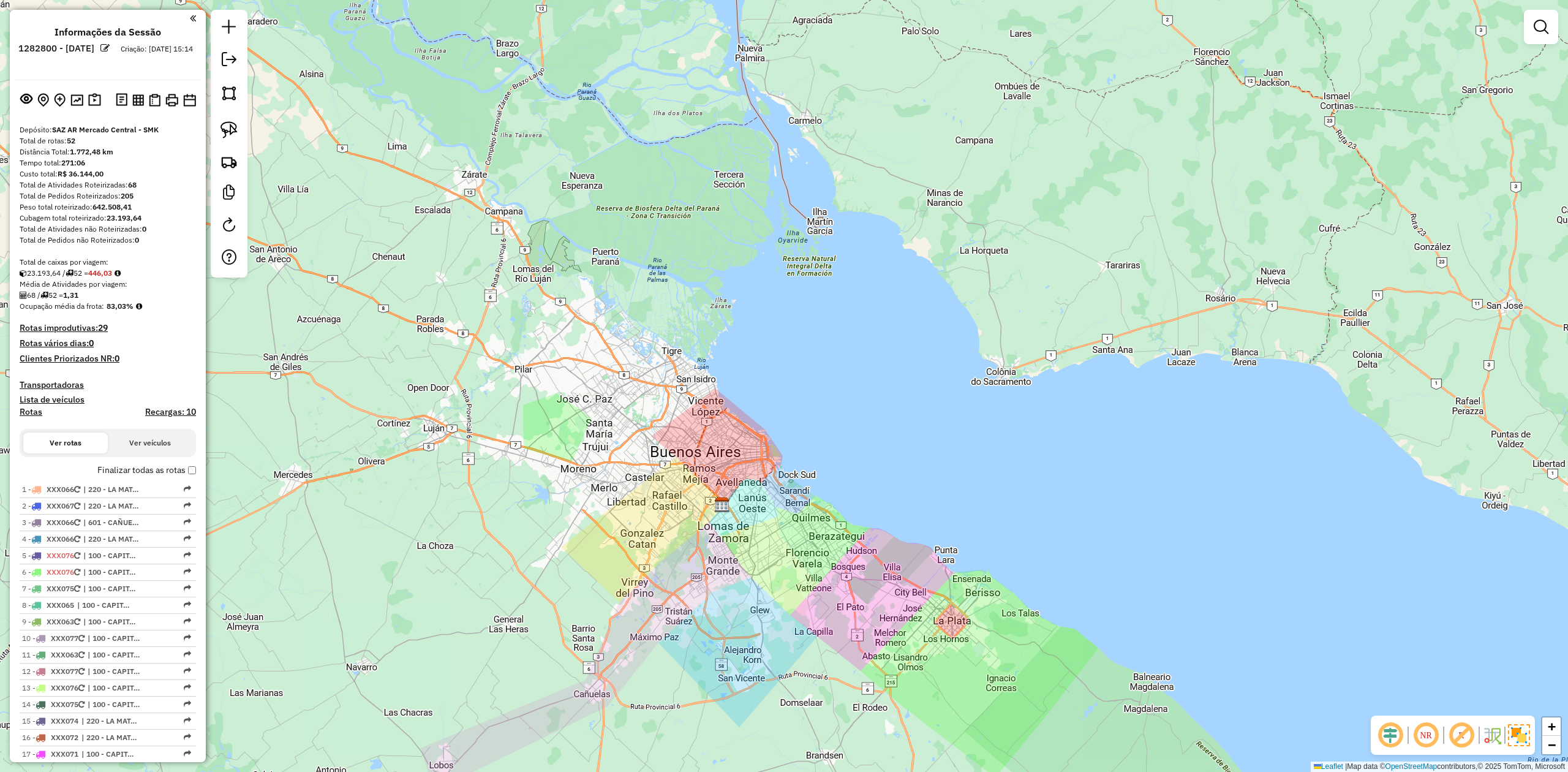
drag, startPoint x: 790, startPoint y: 601, endPoint x: 790, endPoint y: 556, distance: 45.0
click at [796, 563] on div "0000901750 - SUP. MAYORISTA [PERSON_NAME] - SOLO Tipo de cliente: 7 - SUB (B) E…" at bounding box center [784, 386] width 1568 height 772
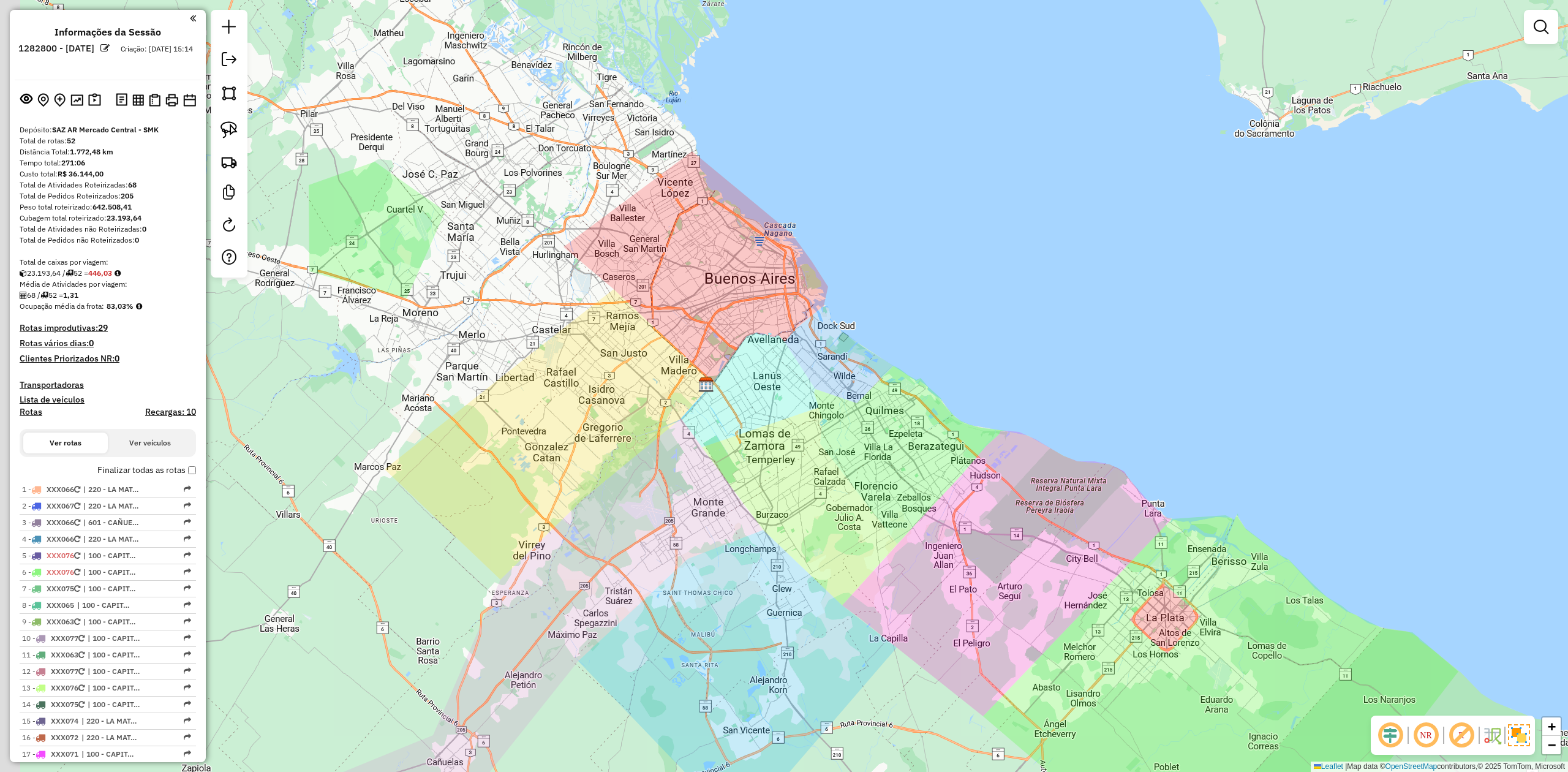
drag, startPoint x: 763, startPoint y: 533, endPoint x: 712, endPoint y: 539, distance: 51.4
click at [811, 518] on div "Janela de atendimento Grade de atendimento Capacidade Transportadoras Veículos …" at bounding box center [784, 386] width 1568 height 772
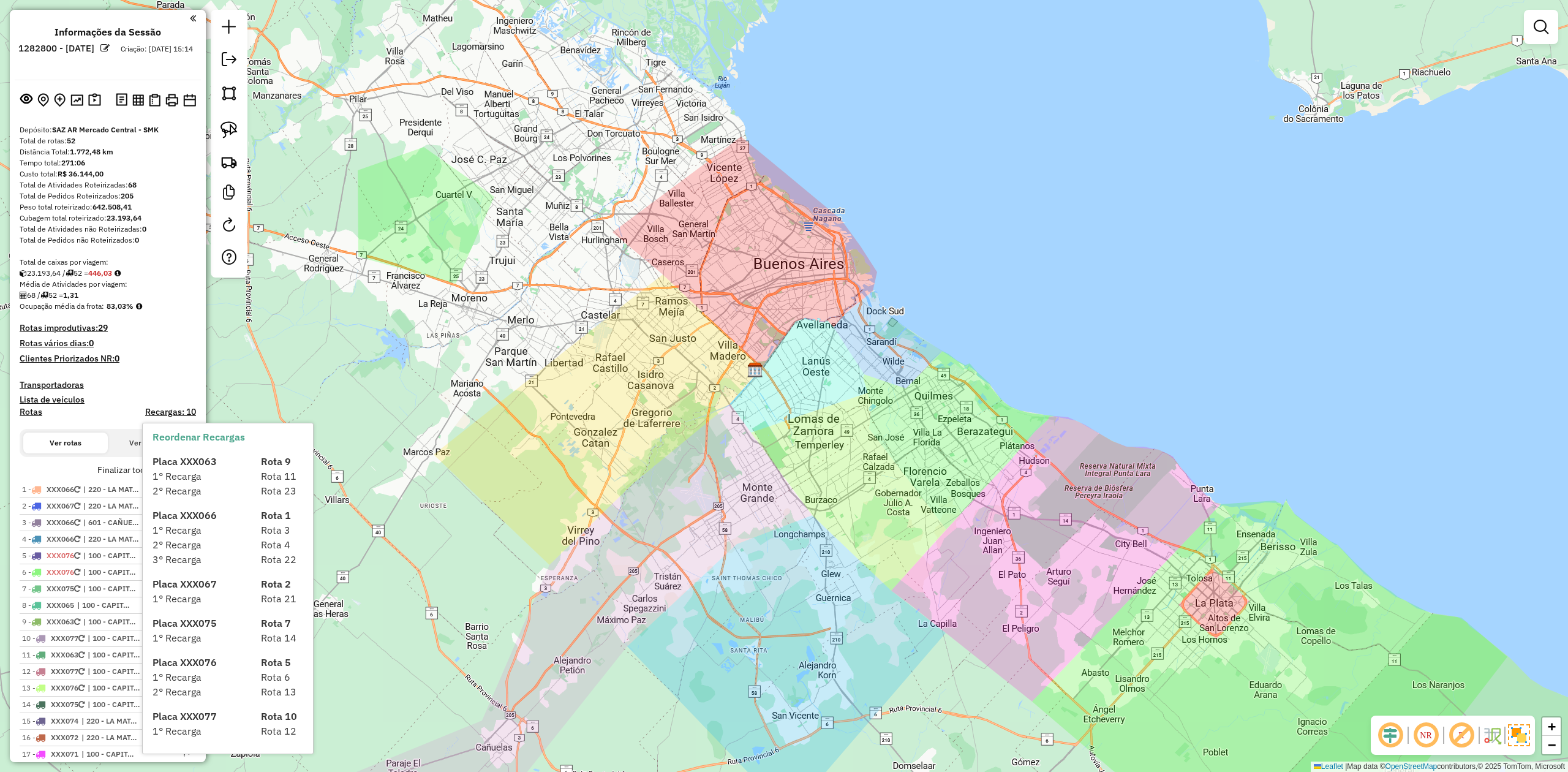
click at [69, 379] on h4 "Transportadoras" at bounding box center [107, 385] width 176 height 11
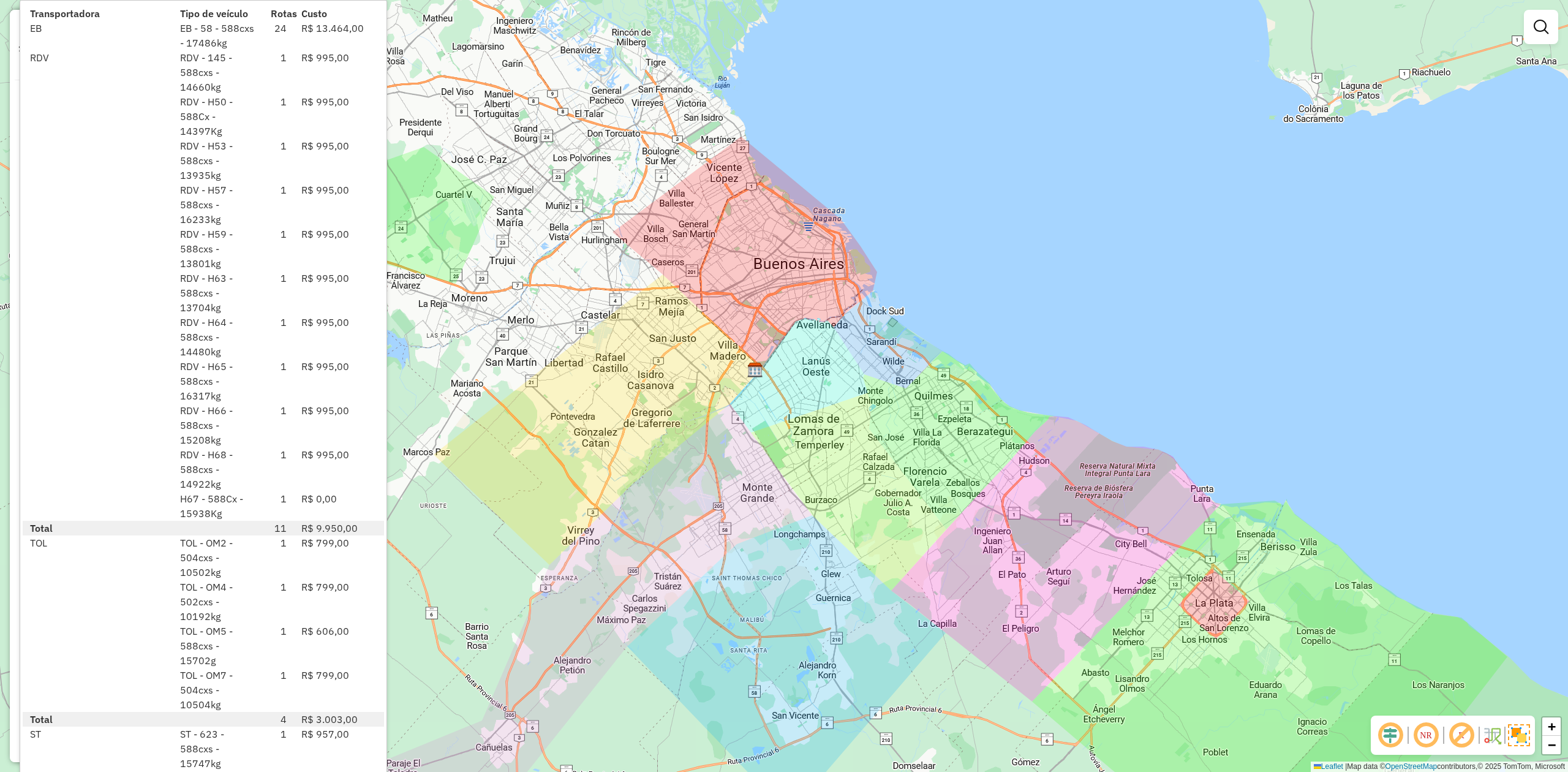
click at [199, 535] on div "TOL - OM2 - 504cxs - 10502kg" at bounding box center [218, 556] width 91 height 44
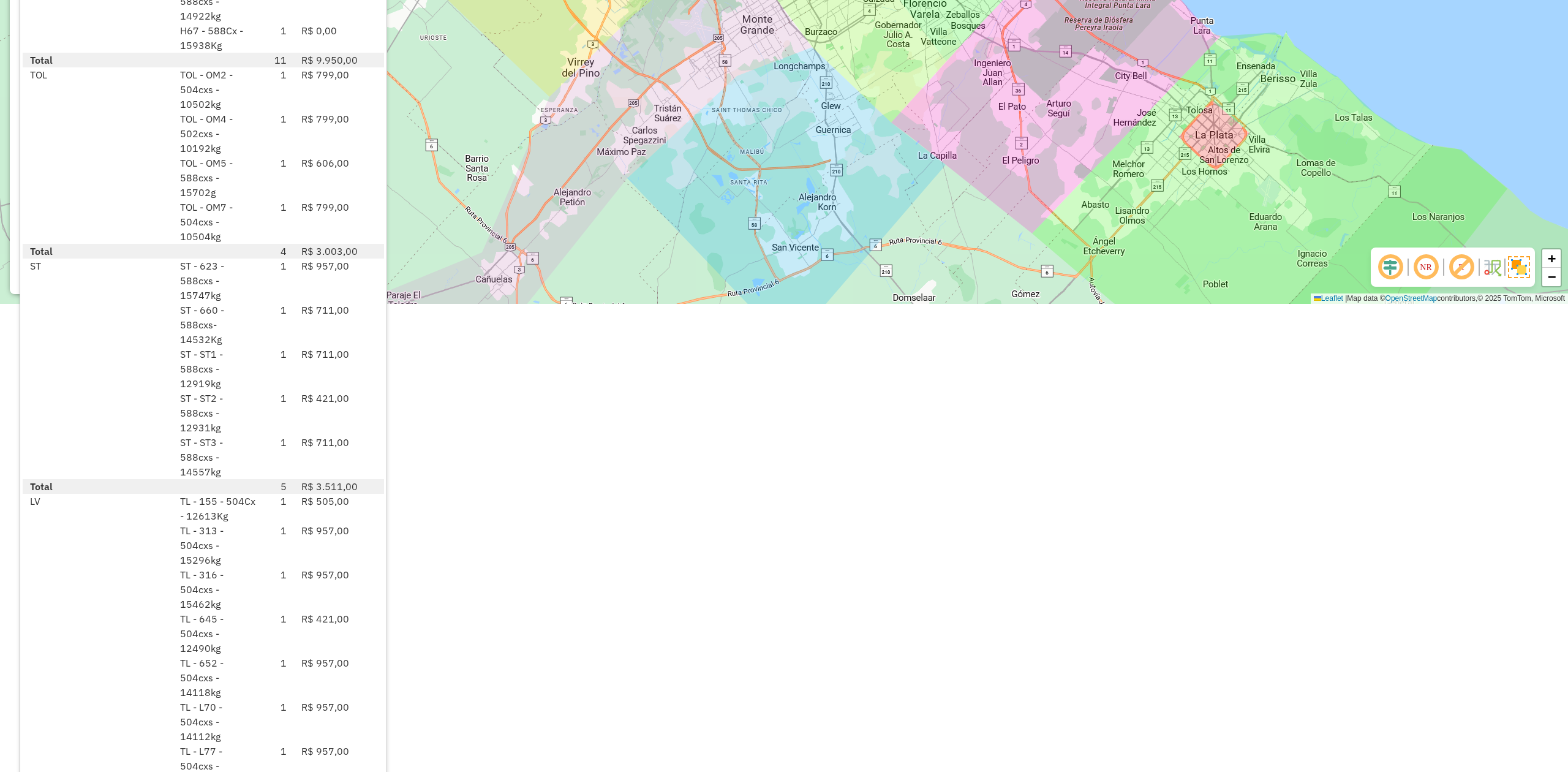
scroll to position [526, 0]
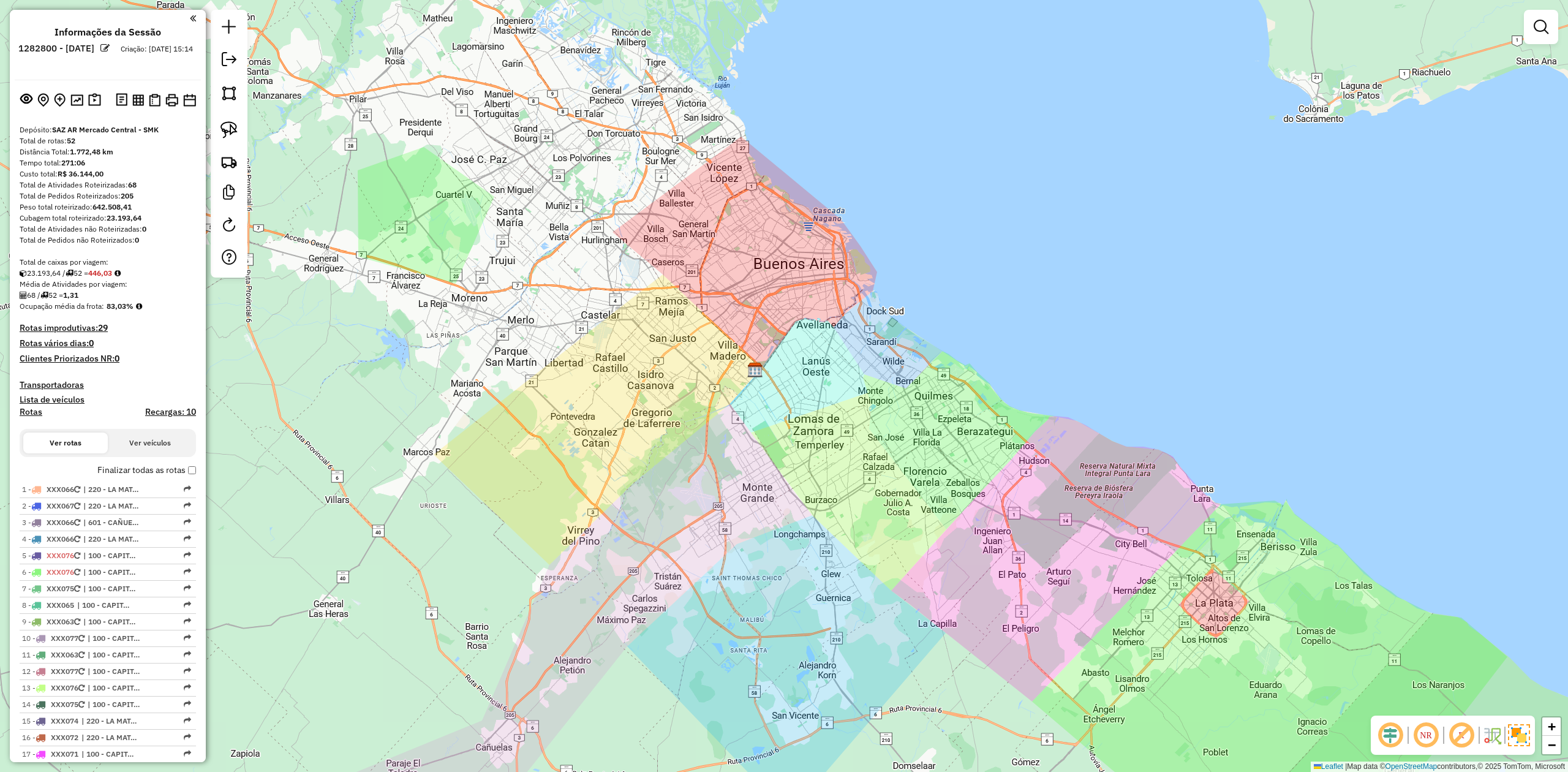
scroll to position [0, 0]
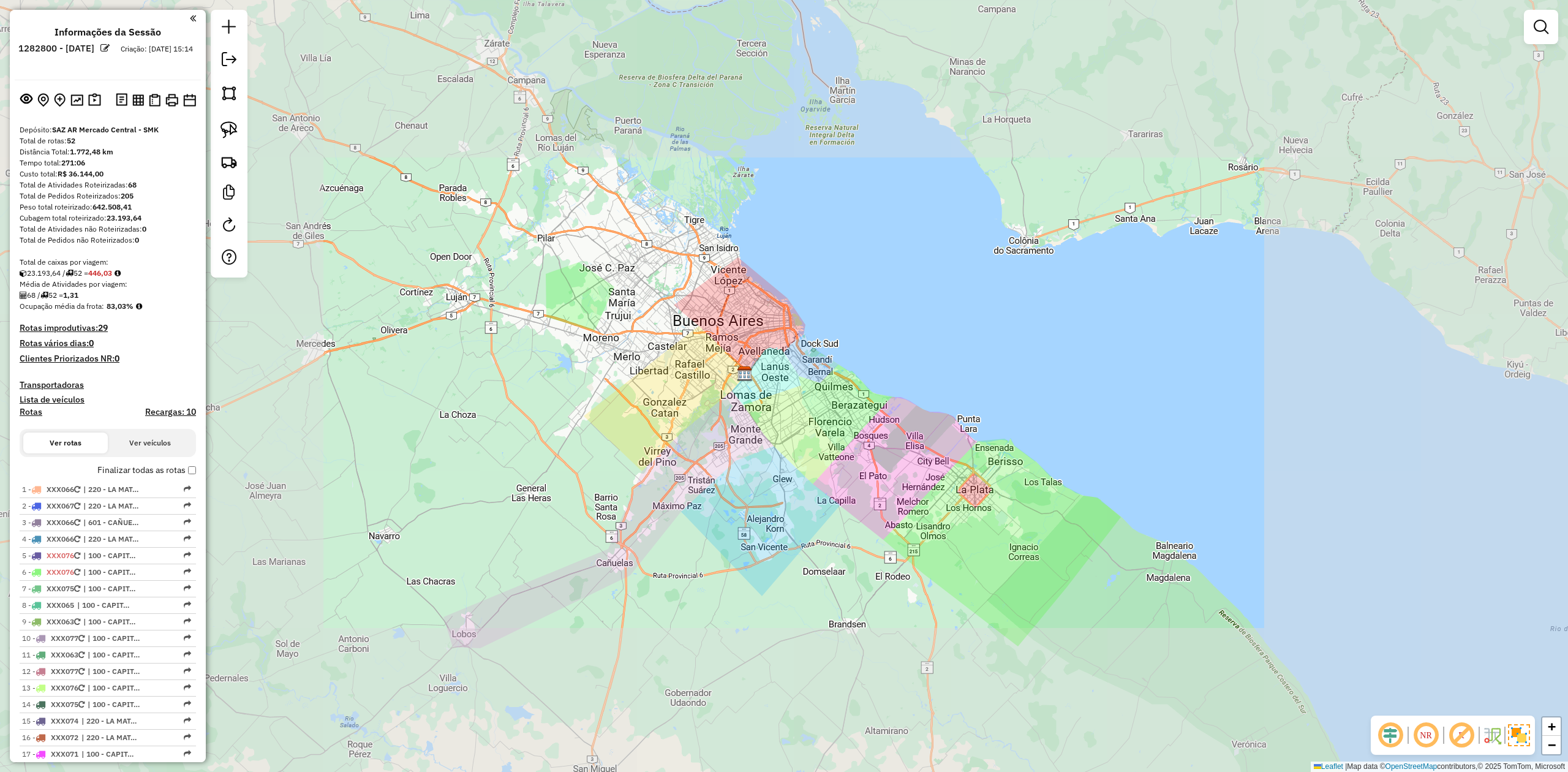
drag, startPoint x: 726, startPoint y: 471, endPoint x: 735, endPoint y: 443, distance: 29.4
click at [734, 444] on div "Janela de atendimento Grade de atendimento Capacidade Transportadoras Veículos …" at bounding box center [784, 386] width 1568 height 772
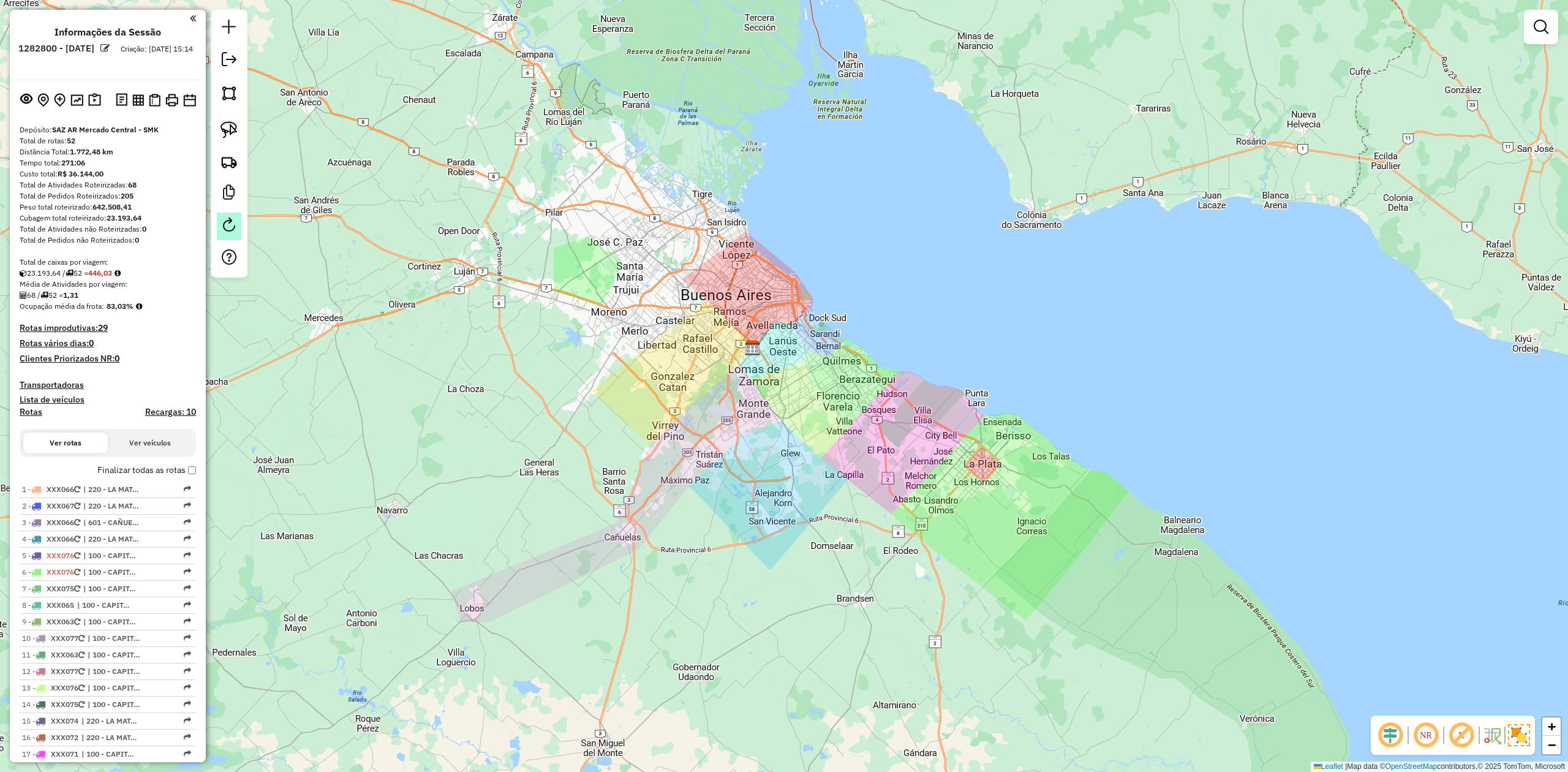
click at [230, 221] on em at bounding box center [229, 224] width 15 height 15
select select "*"
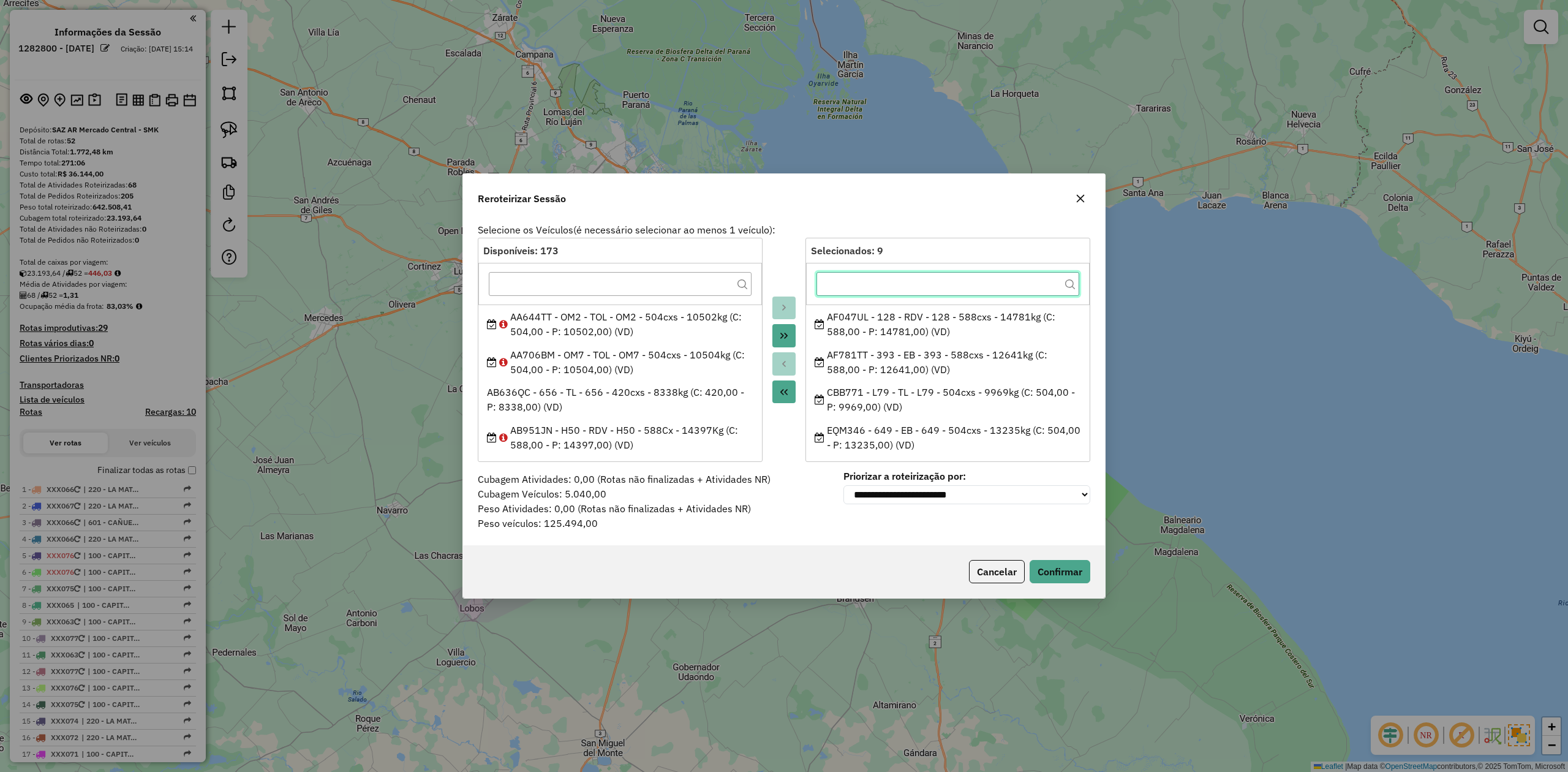
click at [851, 276] on input "text" at bounding box center [948, 284] width 262 height 25
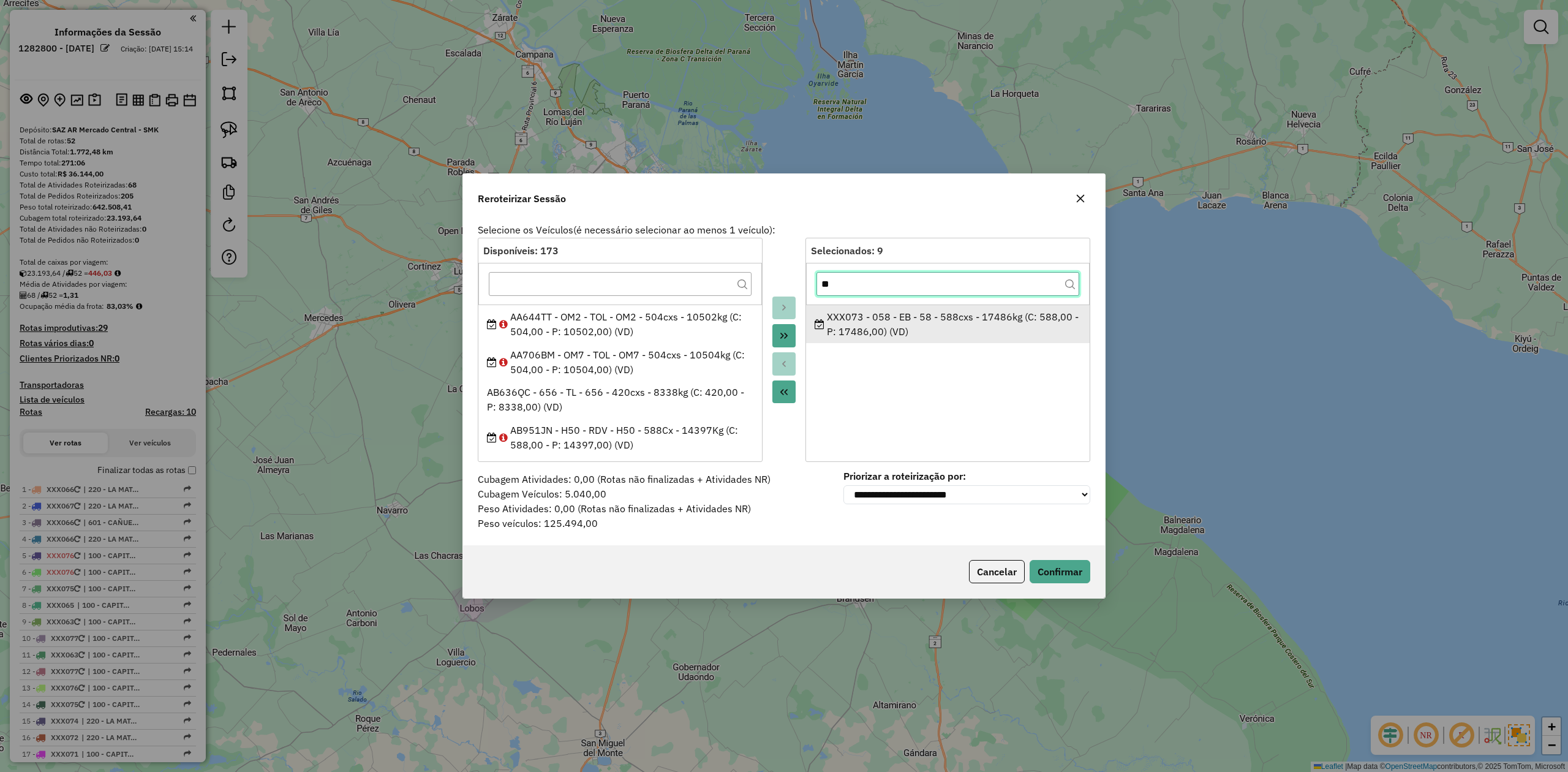
type input "**"
click at [903, 326] on div "XXX073 - 058 - EB - 58 - 588cxs - 17486kg (C: 588,00 - P: 17486,00) (VD)" at bounding box center [948, 324] width 267 height 29
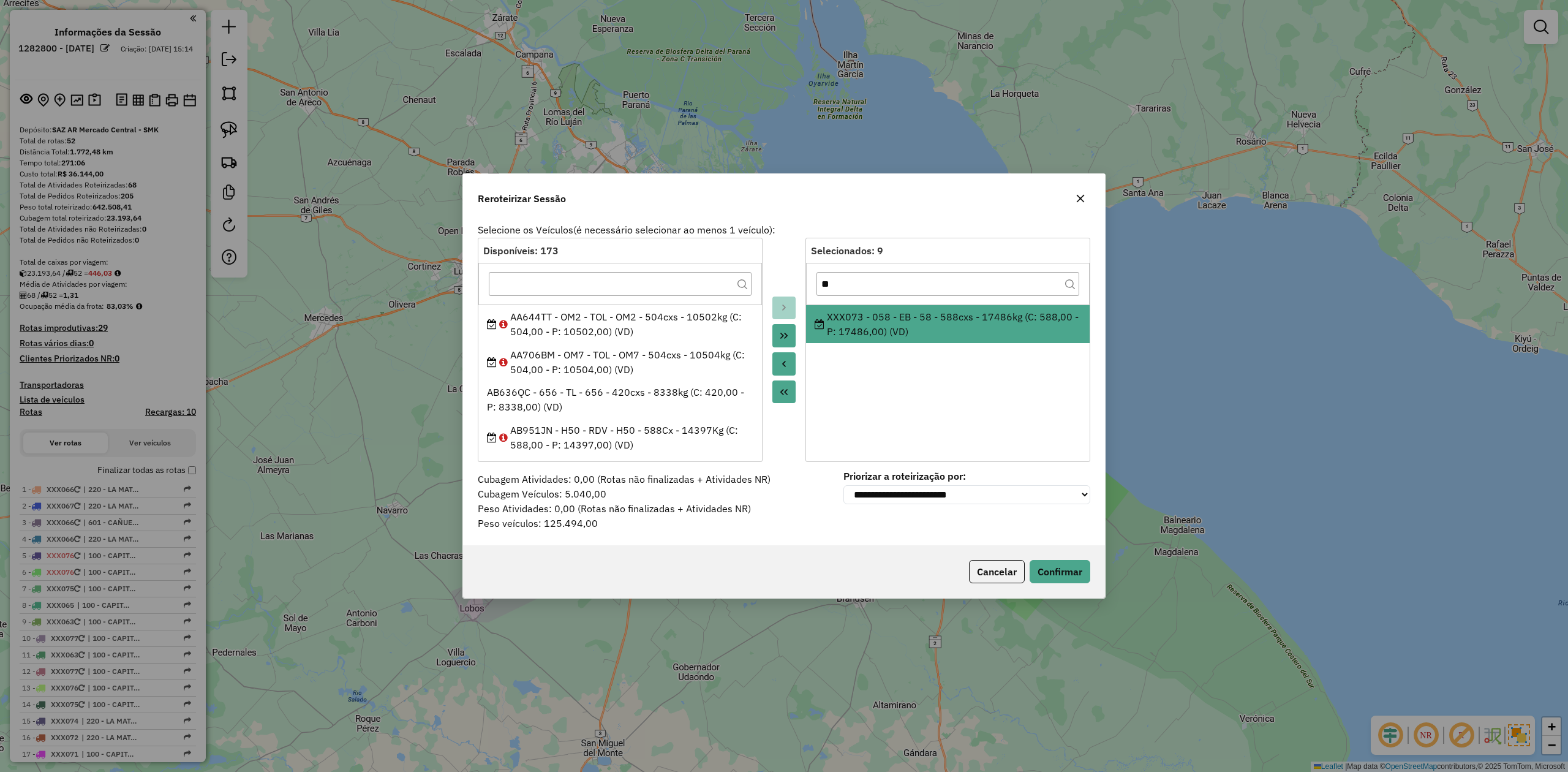
click at [785, 365] on icon "Move to Source" at bounding box center [784, 363] width 10 height 10
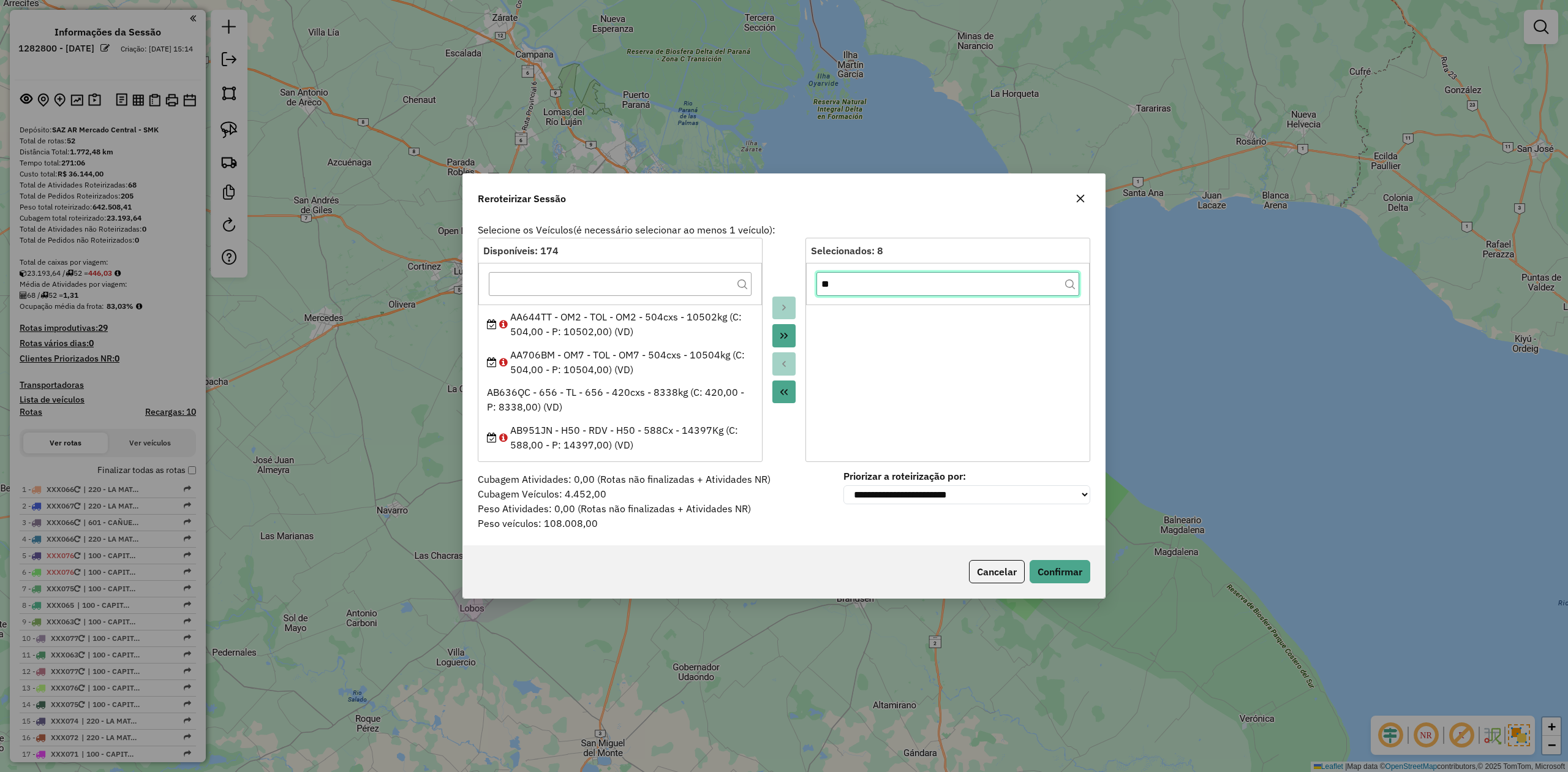
drag, startPoint x: 837, startPoint y: 283, endPoint x: 811, endPoint y: 277, distance: 26.7
click at [811, 278] on div "**" at bounding box center [948, 283] width 283 height 42
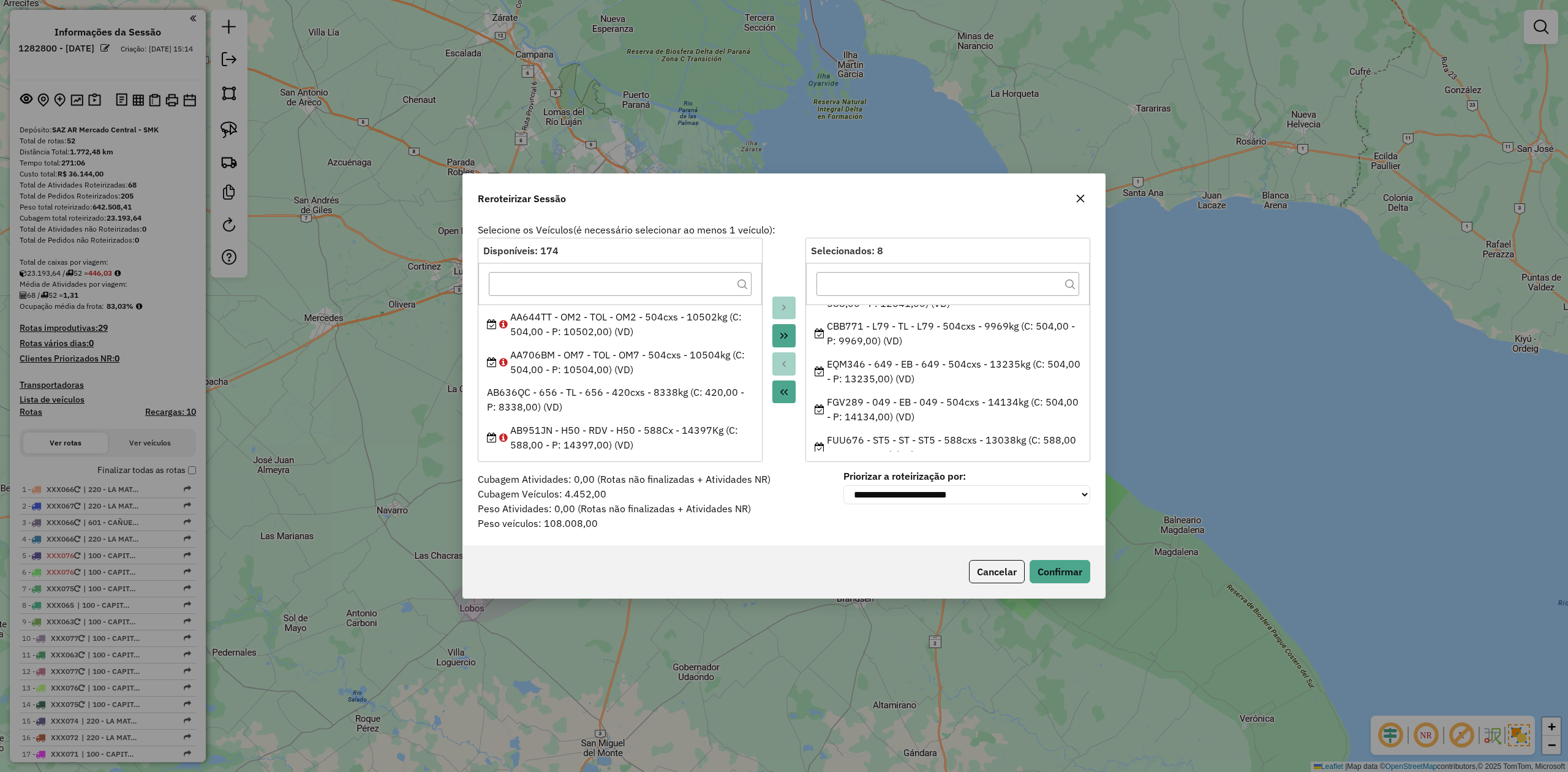
scroll to position [155, 0]
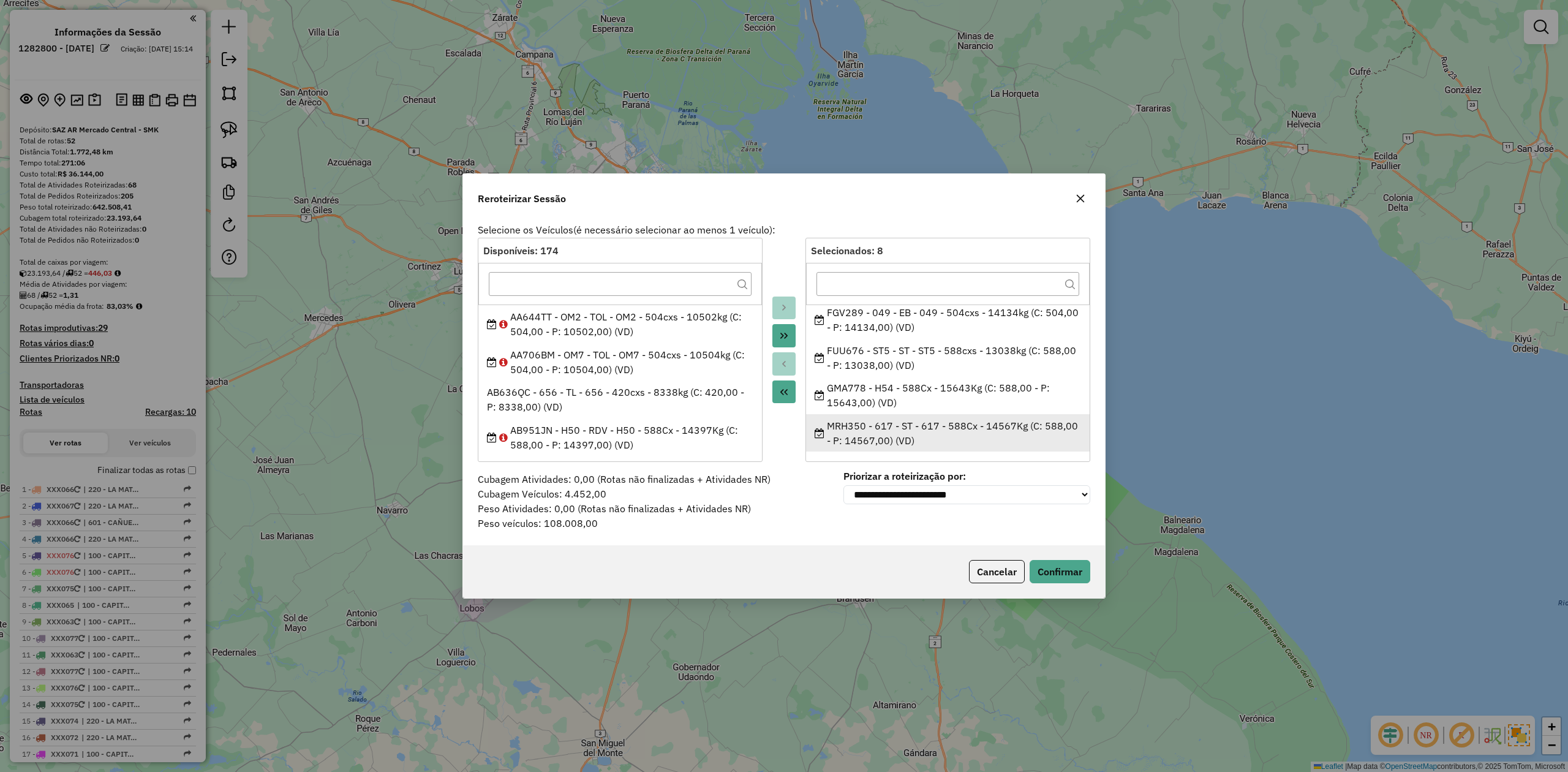
drag, startPoint x: 817, startPoint y: 311, endPoint x: 910, endPoint y: 439, distance: 158.2
click at [910, 439] on ul "AF047UL - 128 - RDV - 128 - 588cxs - 14781kg (C: 588,00 - P: 14781,00) (VD) AF7…" at bounding box center [948, 377] width 283 height 147
copy ul "AF047UL - 128 - RDV - 128 - 588cxs - 14781kg (C: 588,00 - P: 14781,00) (VD) AF7…"
click at [1082, 199] on icon "button" at bounding box center [1081, 199] width 8 height 8
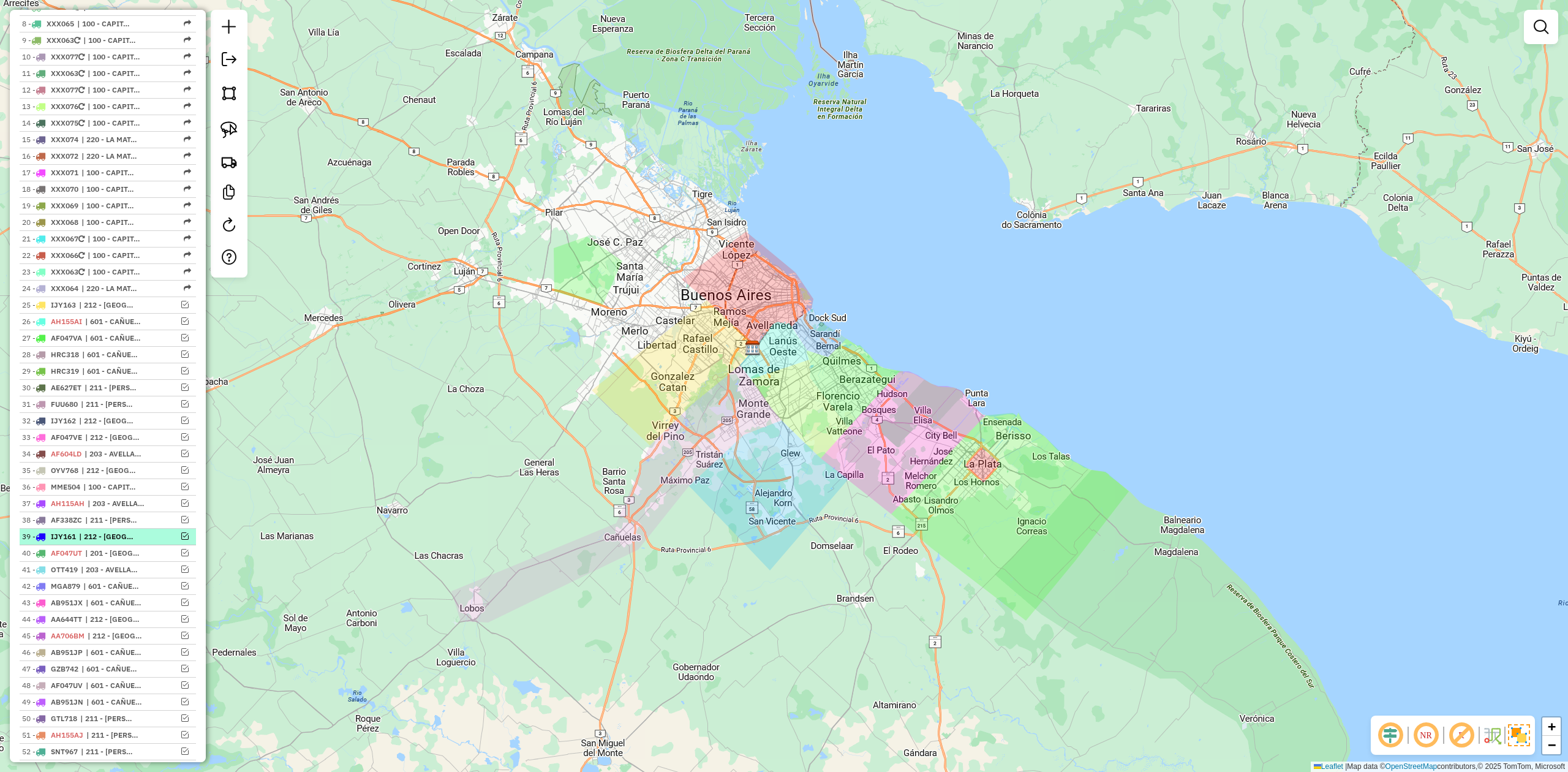
scroll to position [671, 0]
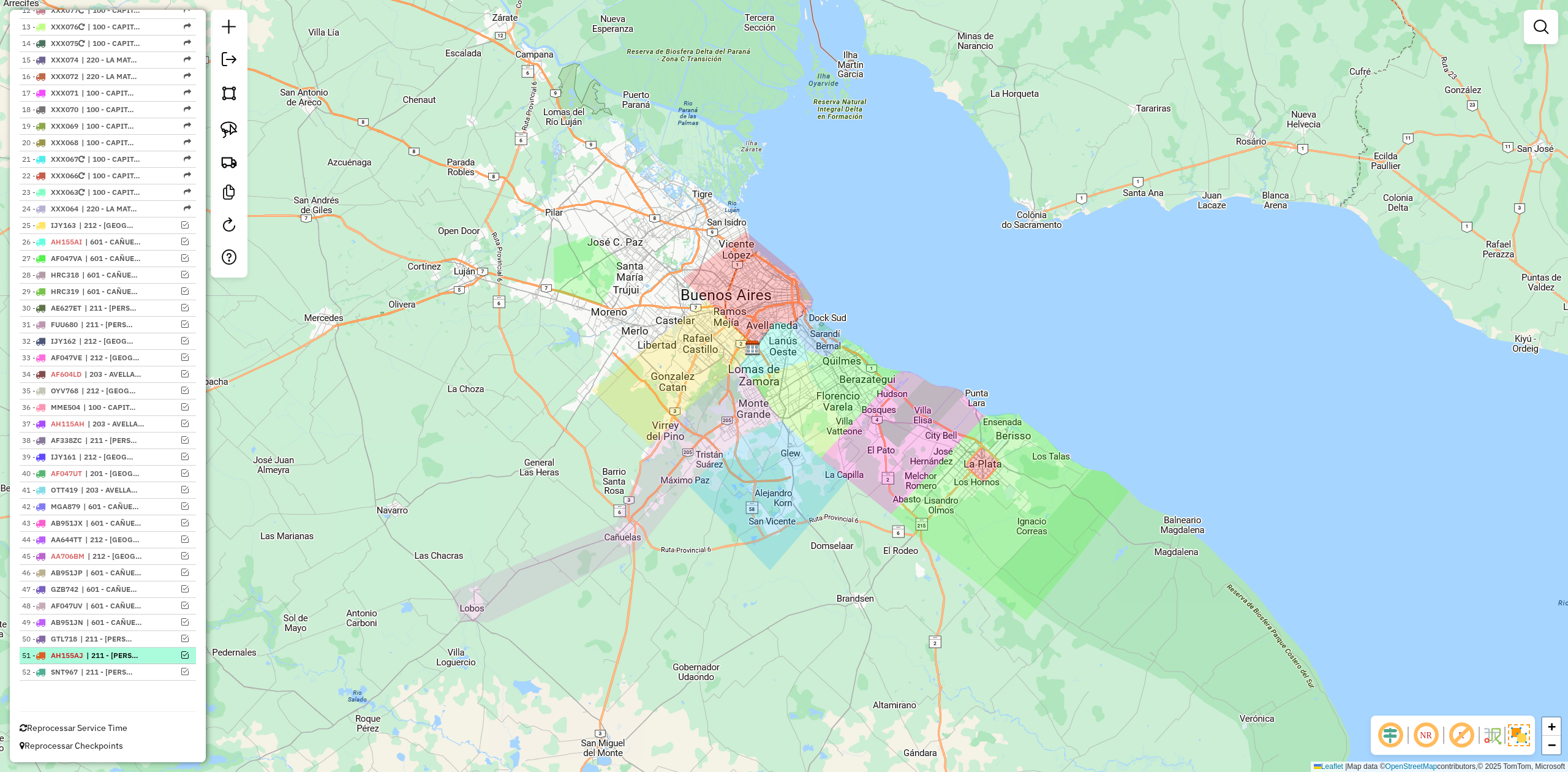
click at [182, 652] on em at bounding box center [186, 655] width 8 height 8
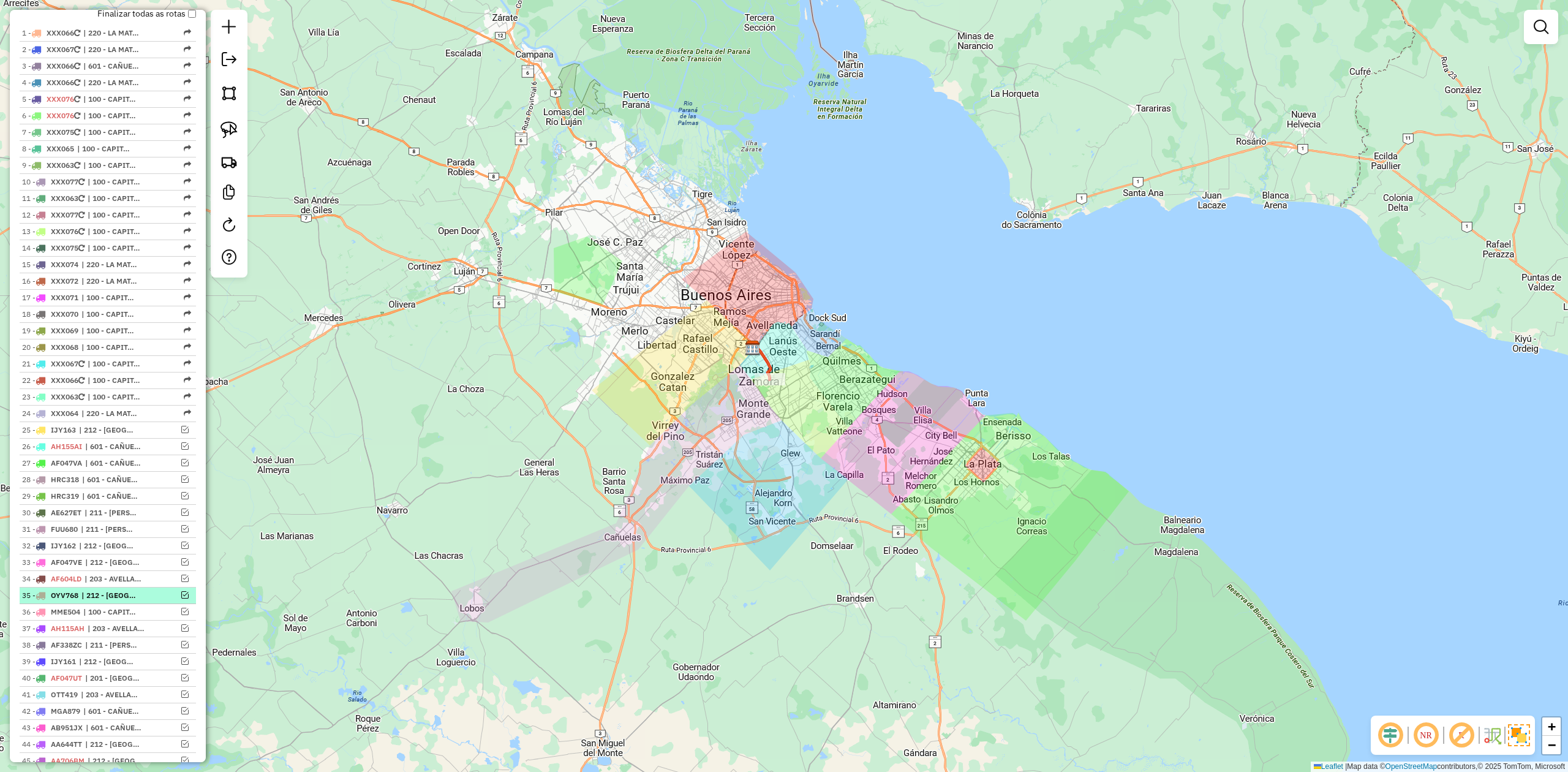
scroll to position [589, 0]
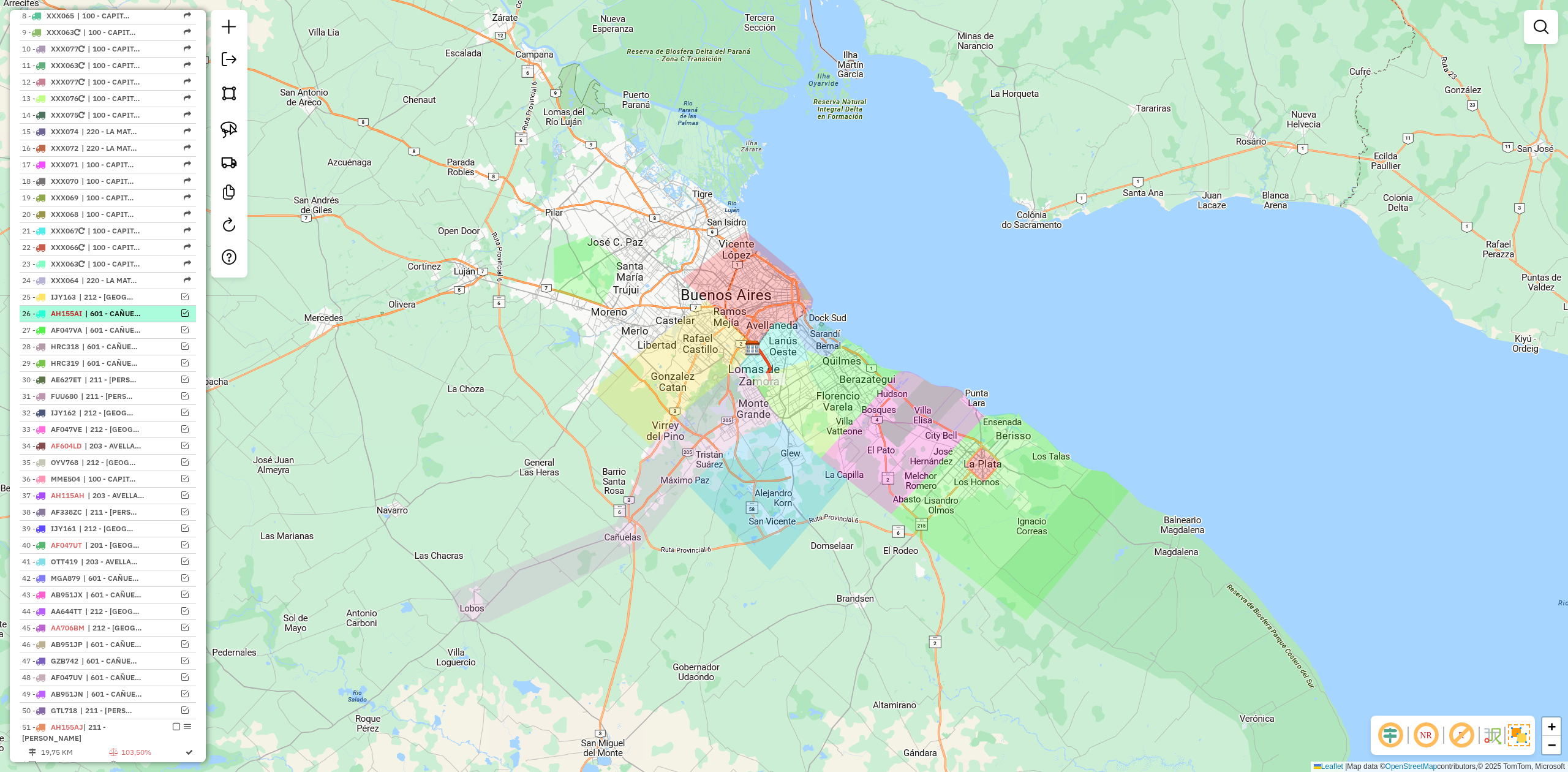
click at [136, 312] on span "| 601 - CAÑUELAS y LOBOS - RDV" at bounding box center [113, 313] width 56 height 11
select select "**********"
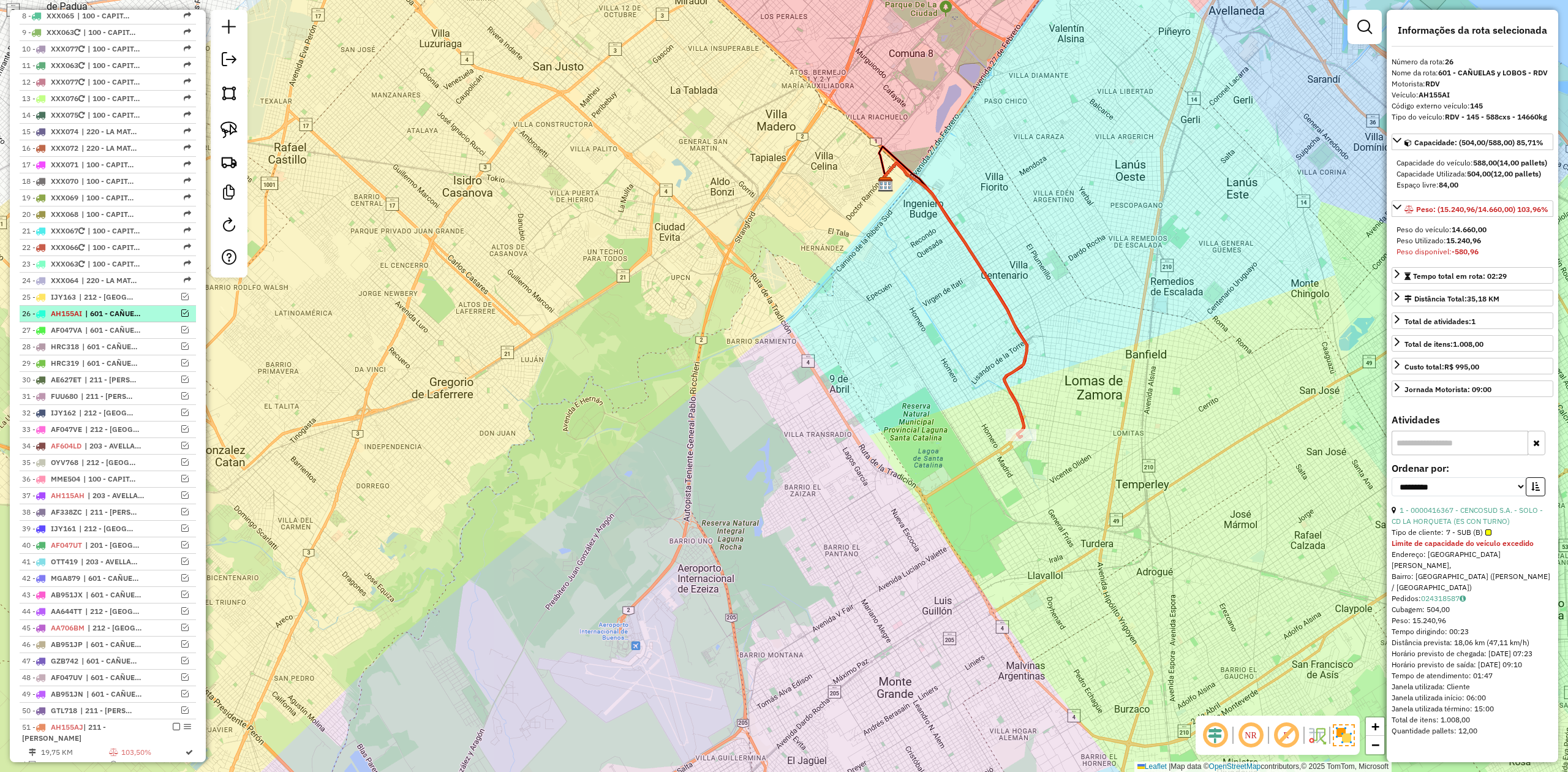
click at [185, 316] on div at bounding box center [173, 313] width 37 height 8
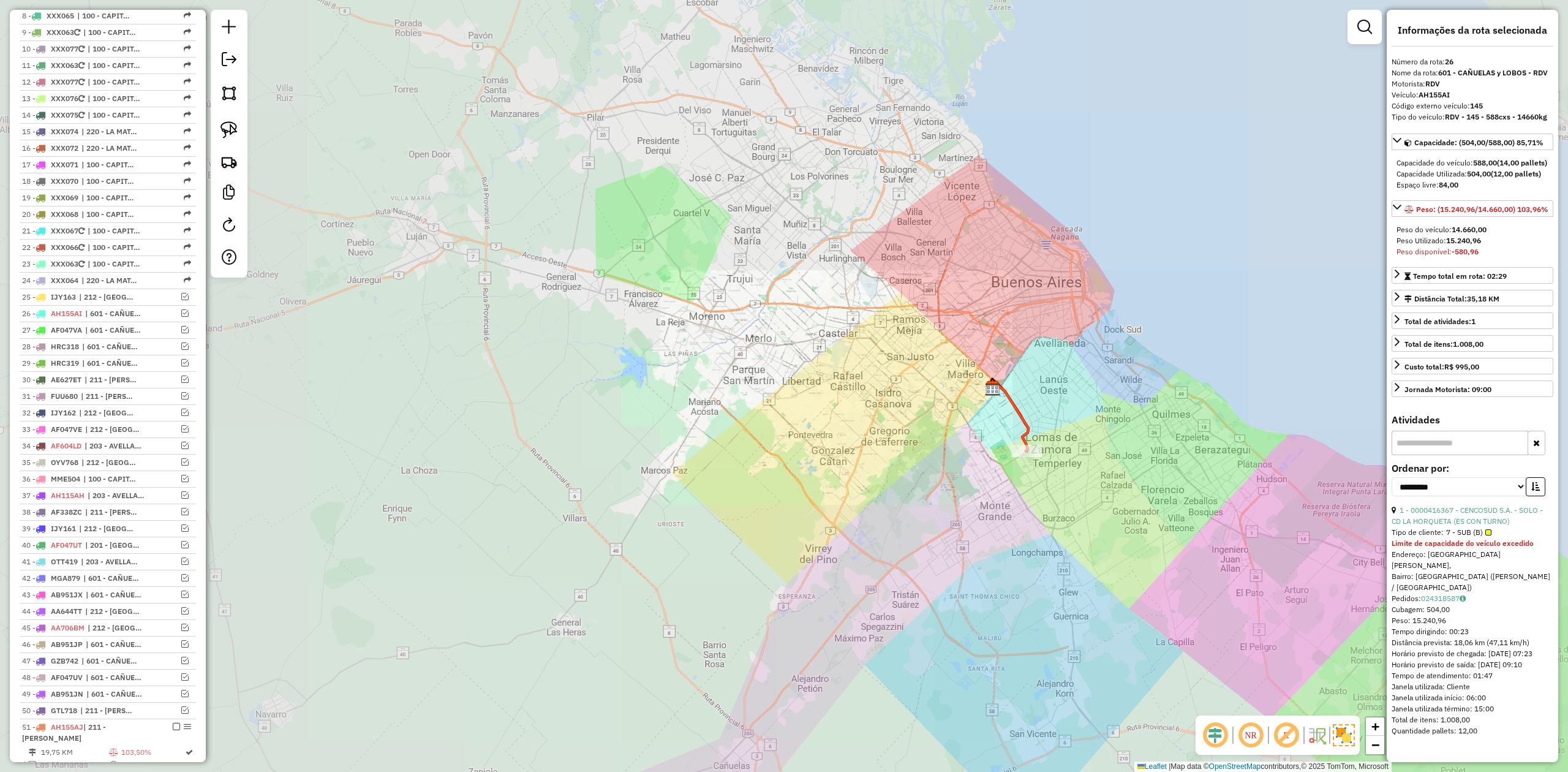
drag, startPoint x: 924, startPoint y: 469, endPoint x: 882, endPoint y: 454, distance: 44.6
click at [880, 454] on div "Janela de atendimento Grade de atendimento Capacidade Transportadoras Veículos …" at bounding box center [784, 386] width 1568 height 772
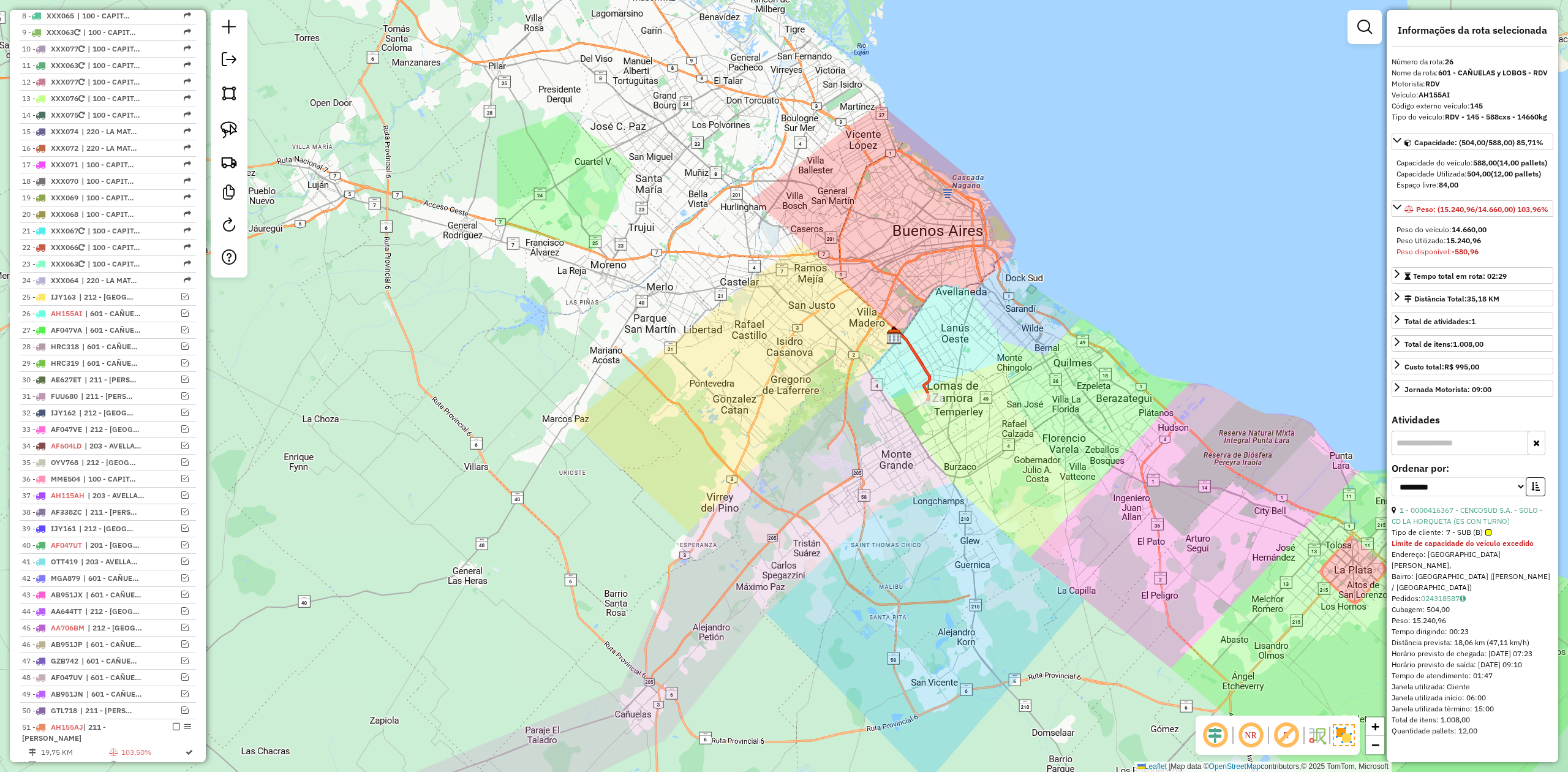
click at [991, 434] on div "Janela de atendimento Grade de atendimento Capacidade Transportadoras Veículos …" at bounding box center [784, 386] width 1568 height 772
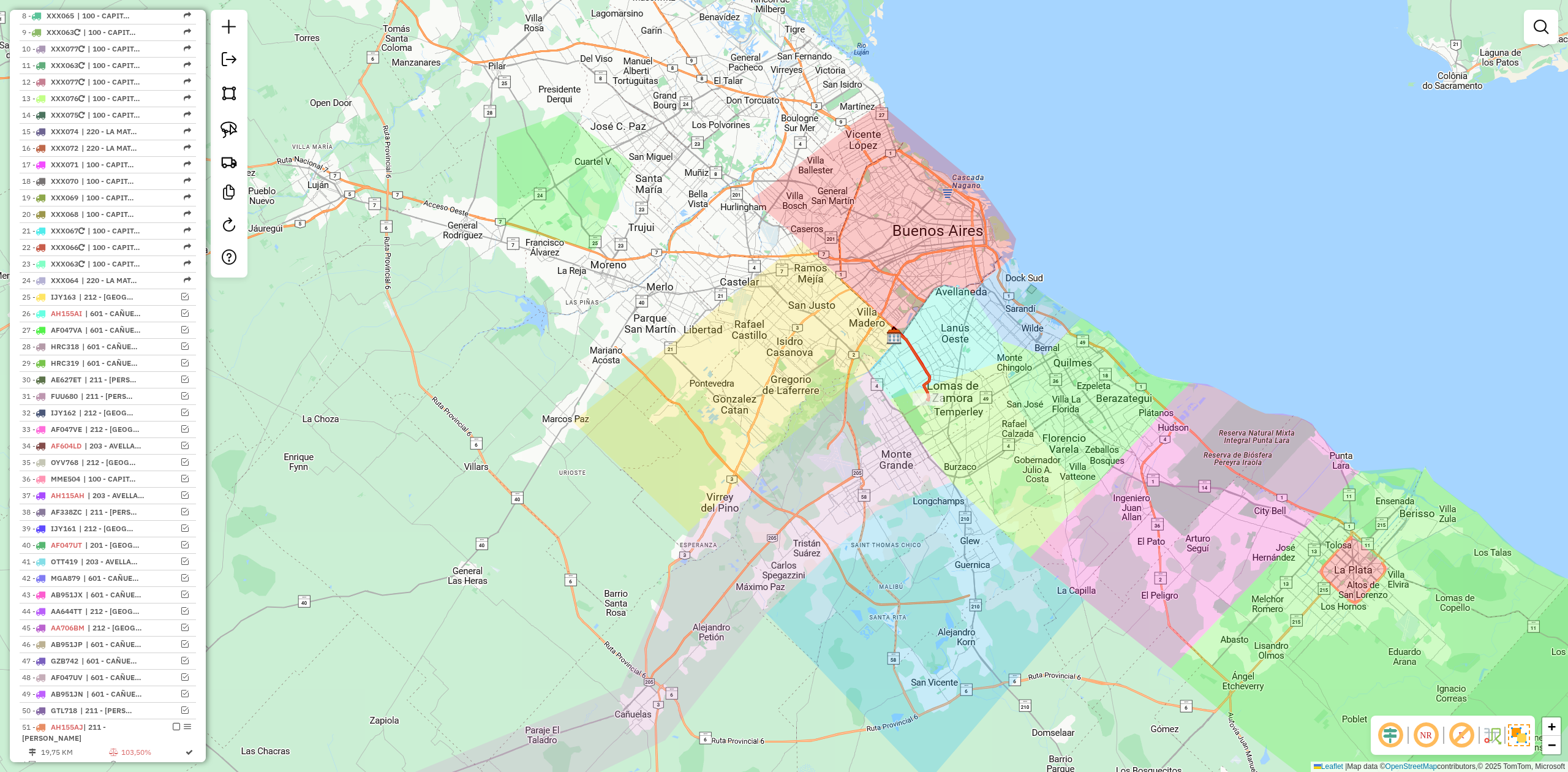
click at [965, 406] on div "Janela de atendimento Grade de atendimento Capacidade Transportadoras Veículos …" at bounding box center [784, 386] width 1568 height 772
click at [927, 381] on icon at bounding box center [911, 365] width 36 height 69
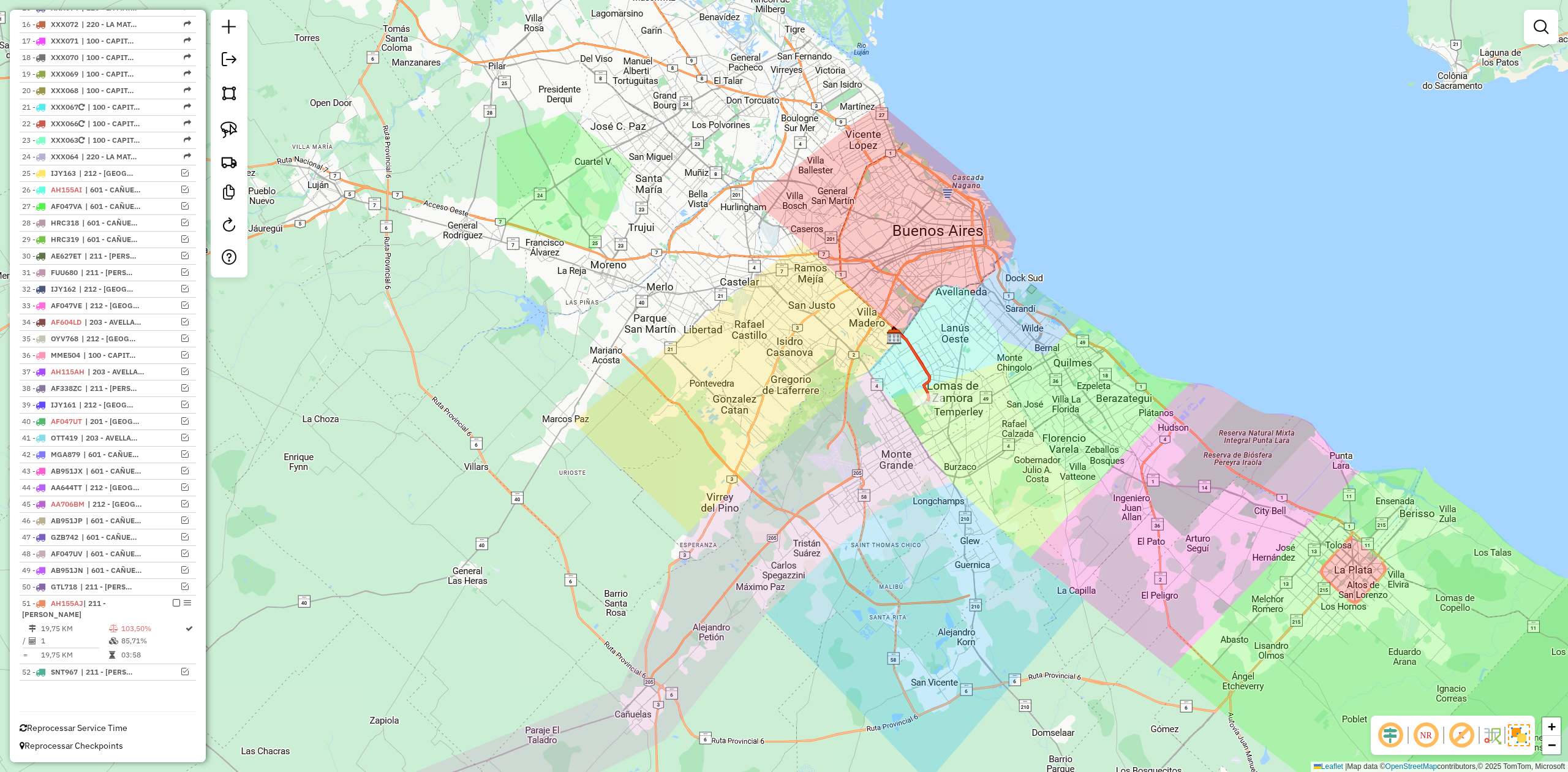
select select "**********"
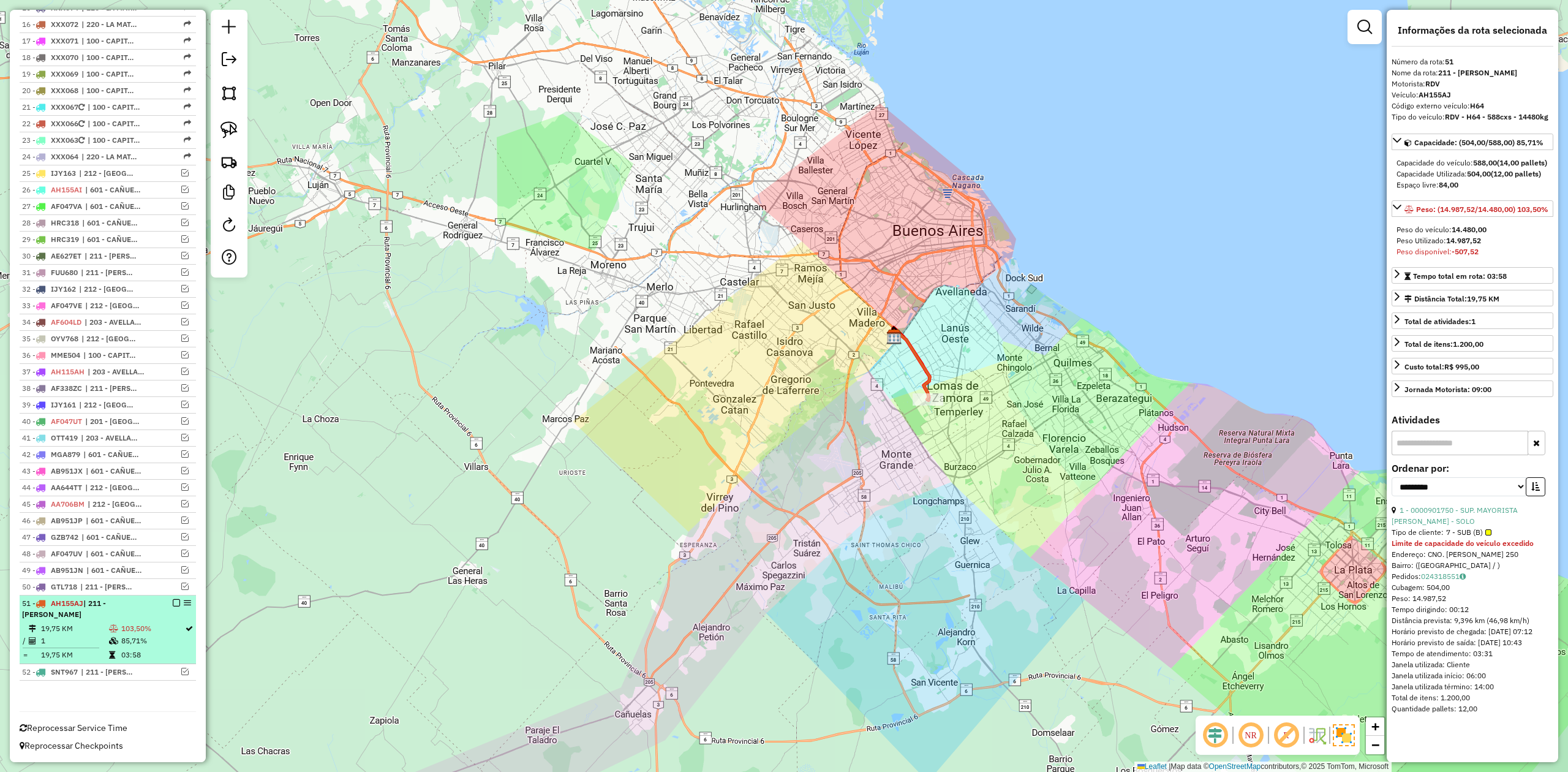
click at [172, 601] on em at bounding box center [176, 603] width 8 height 8
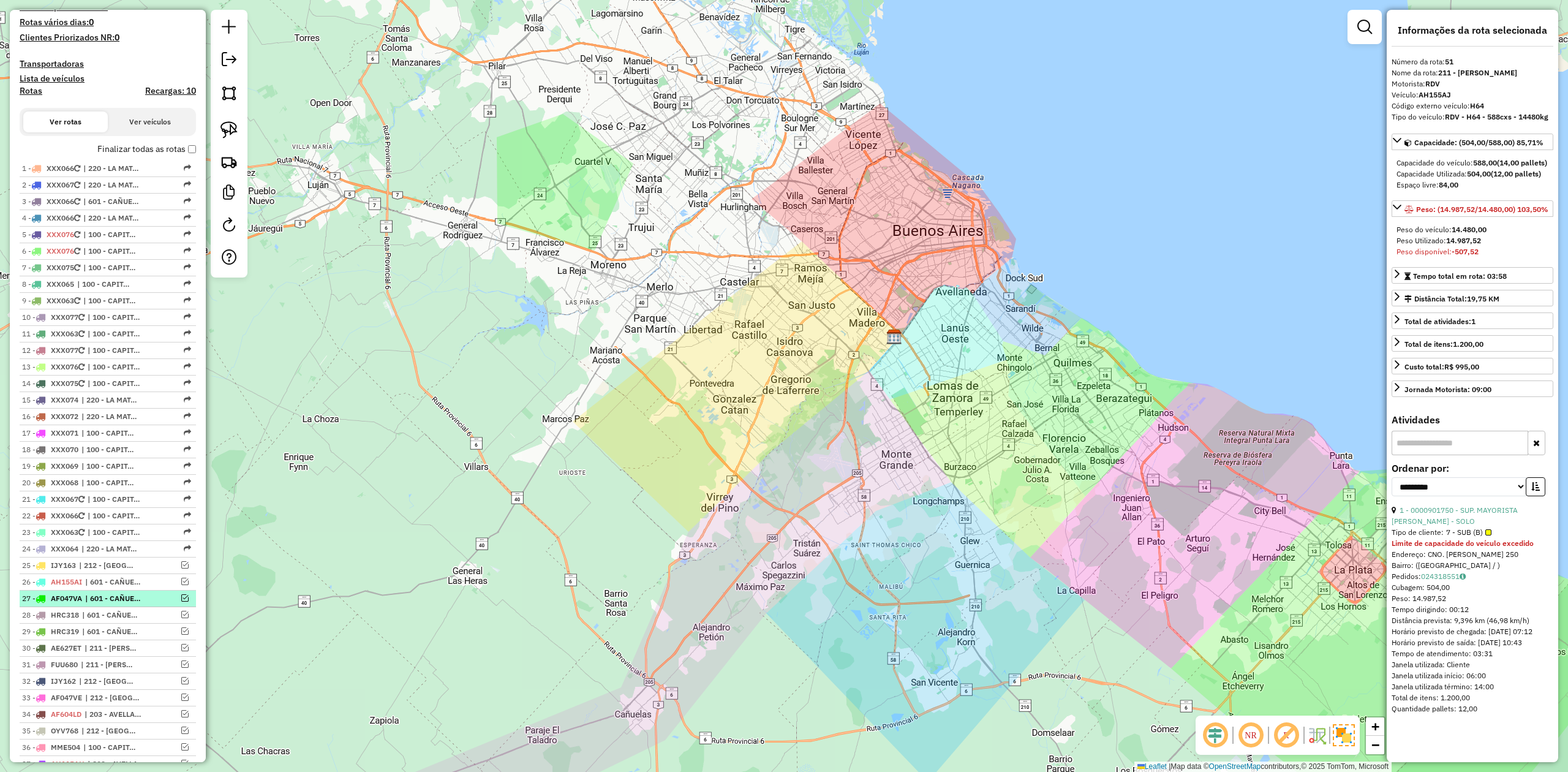
scroll to position [344, 0]
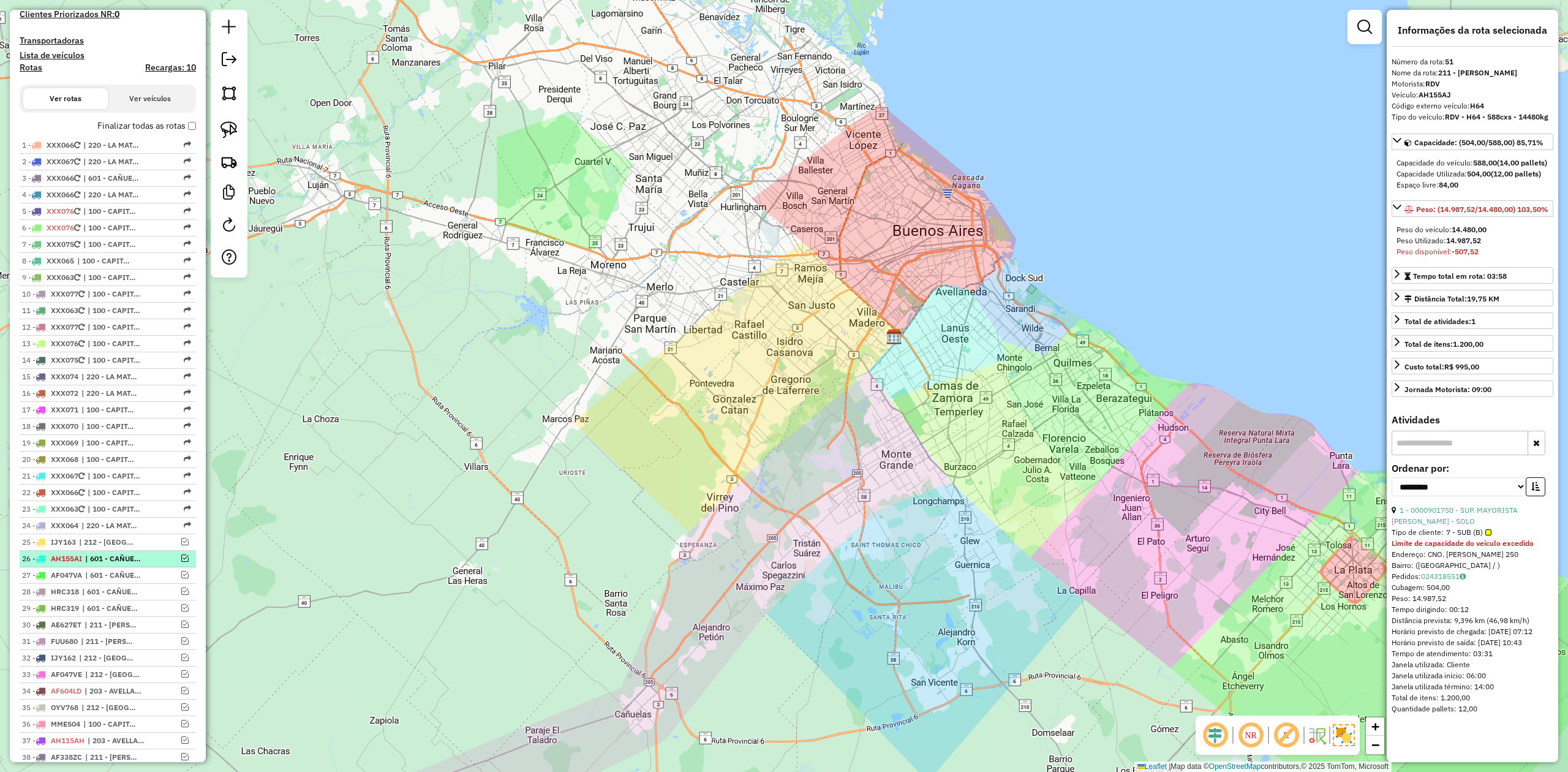
click at [122, 564] on span "| 601 - CAÑUELAS y LOBOS - RDV" at bounding box center [113, 558] width 56 height 11
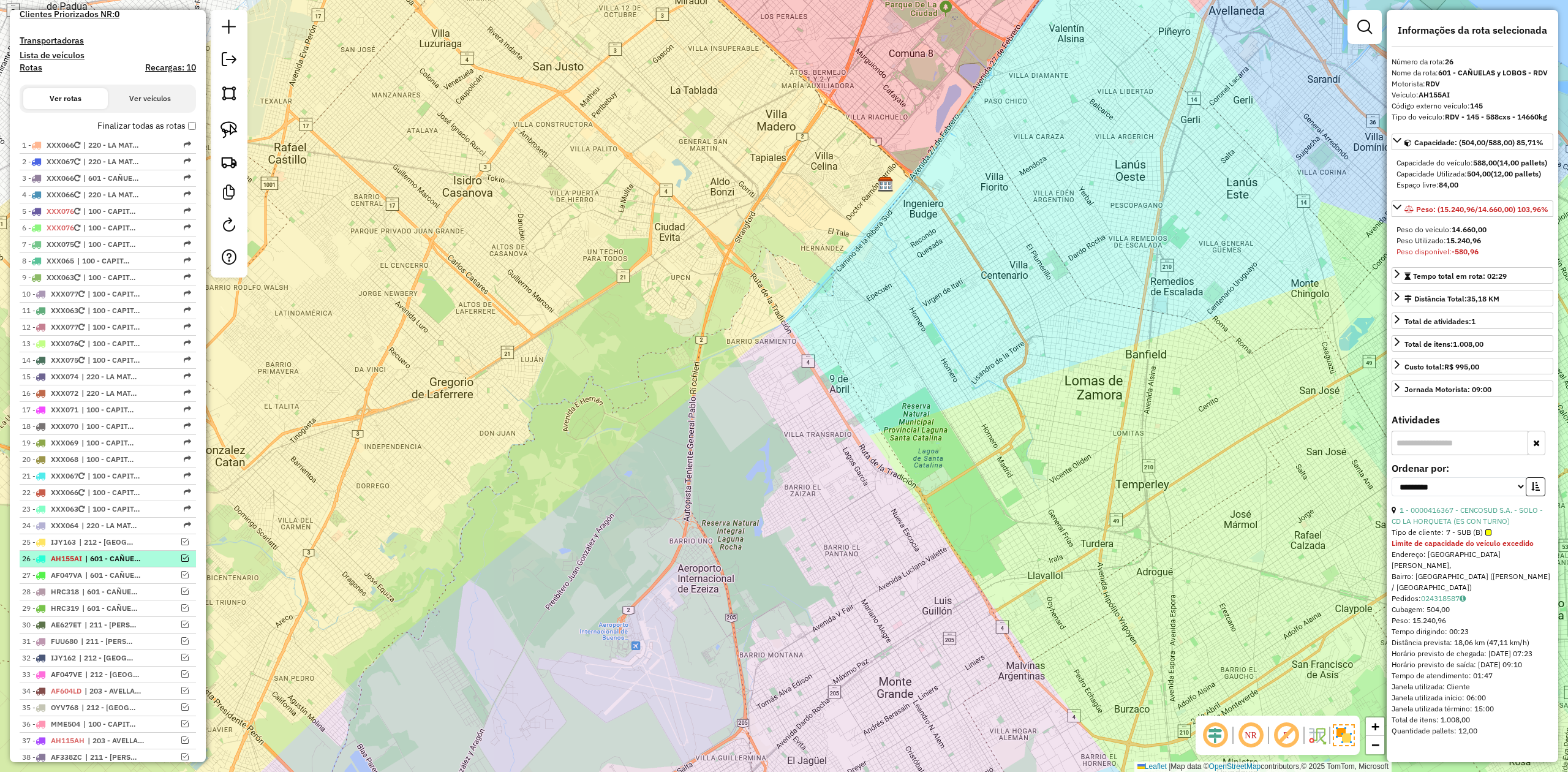
click at [184, 562] on em at bounding box center [186, 558] width 8 height 8
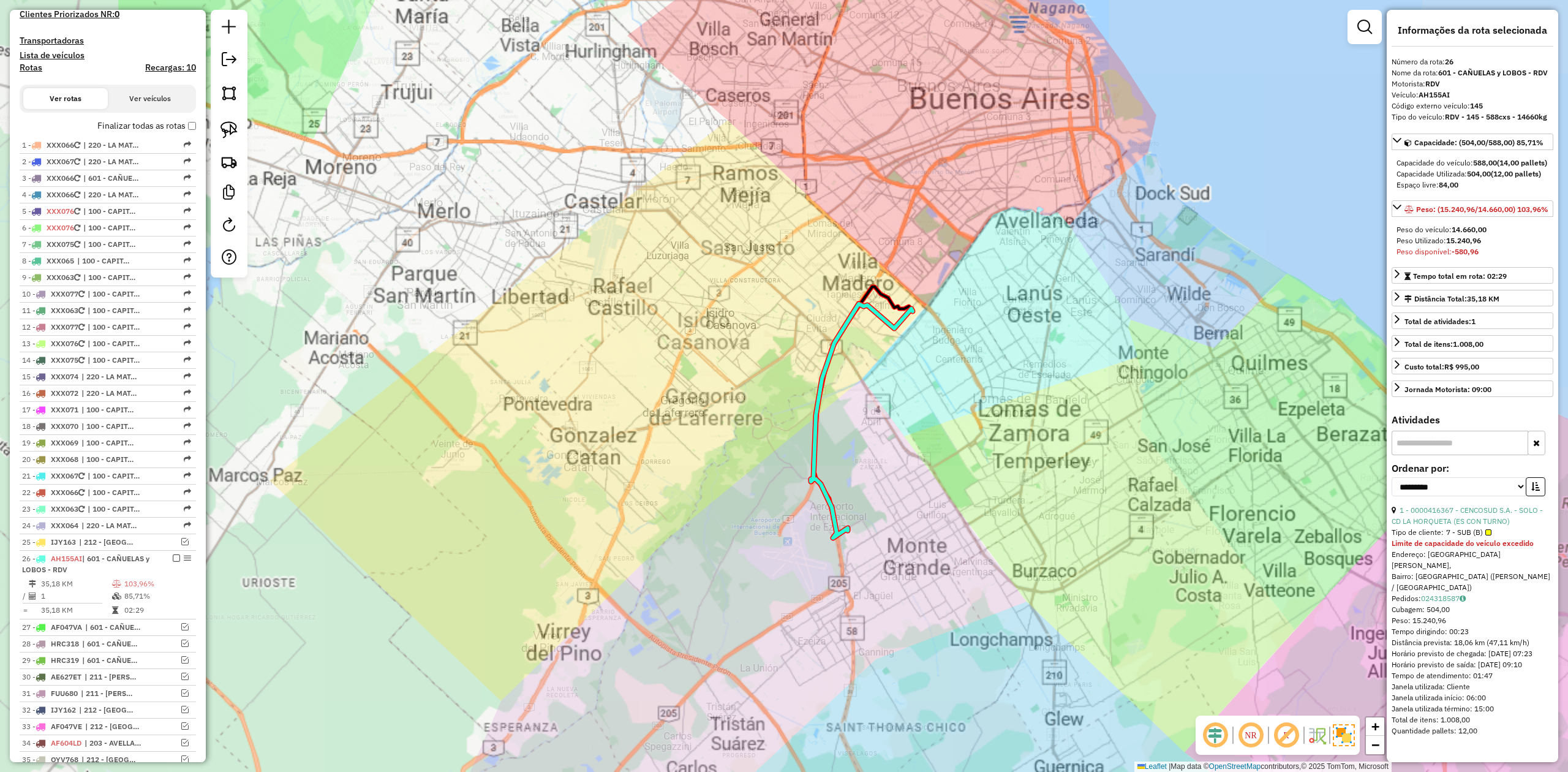
click at [877, 511] on div "Janela de atendimento Grade de atendimento Capacidade Transportadoras Veículos …" at bounding box center [784, 386] width 1568 height 772
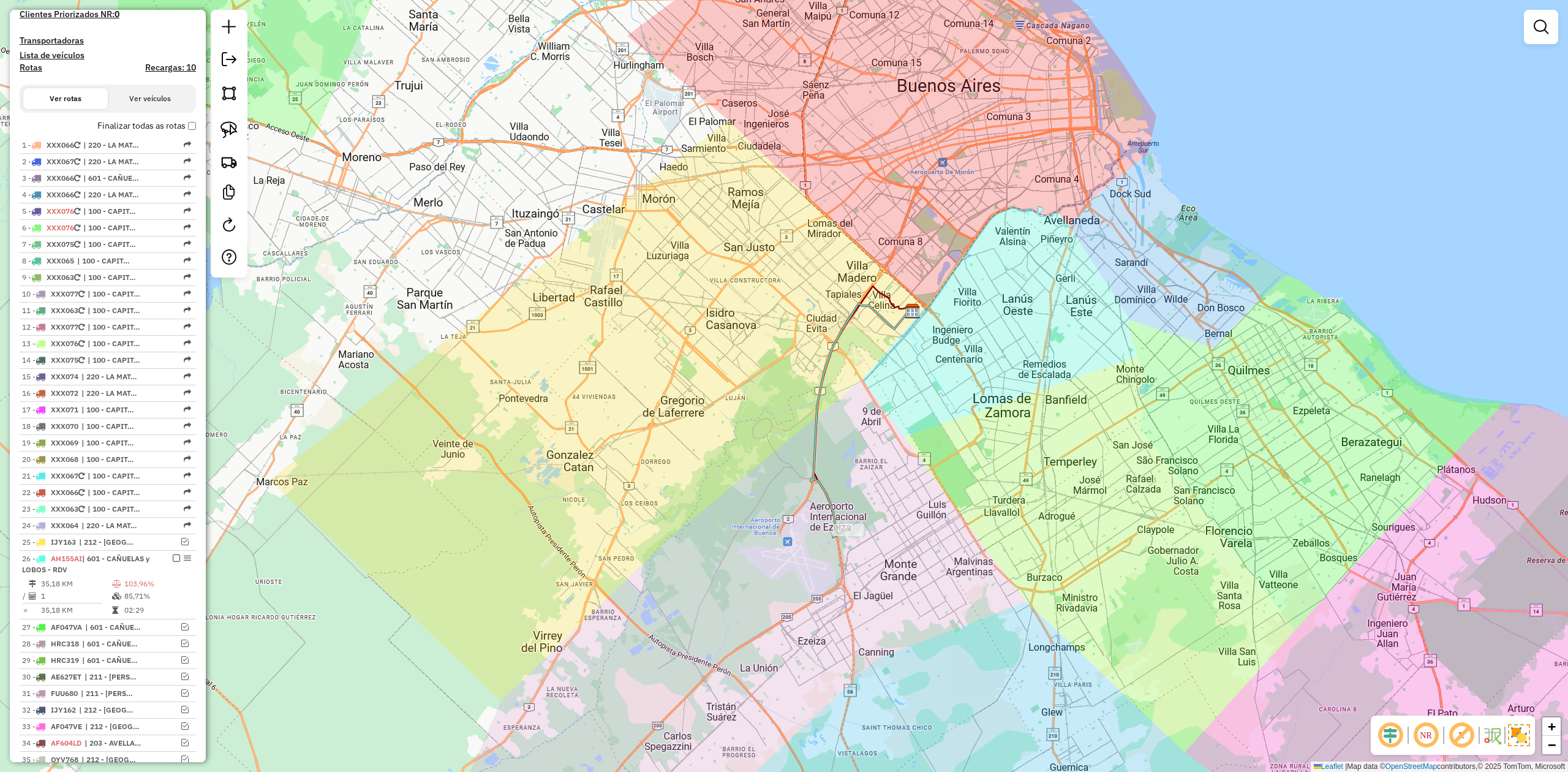
click at [828, 516] on icon at bounding box center [861, 420] width 102 height 234
select select "**********"
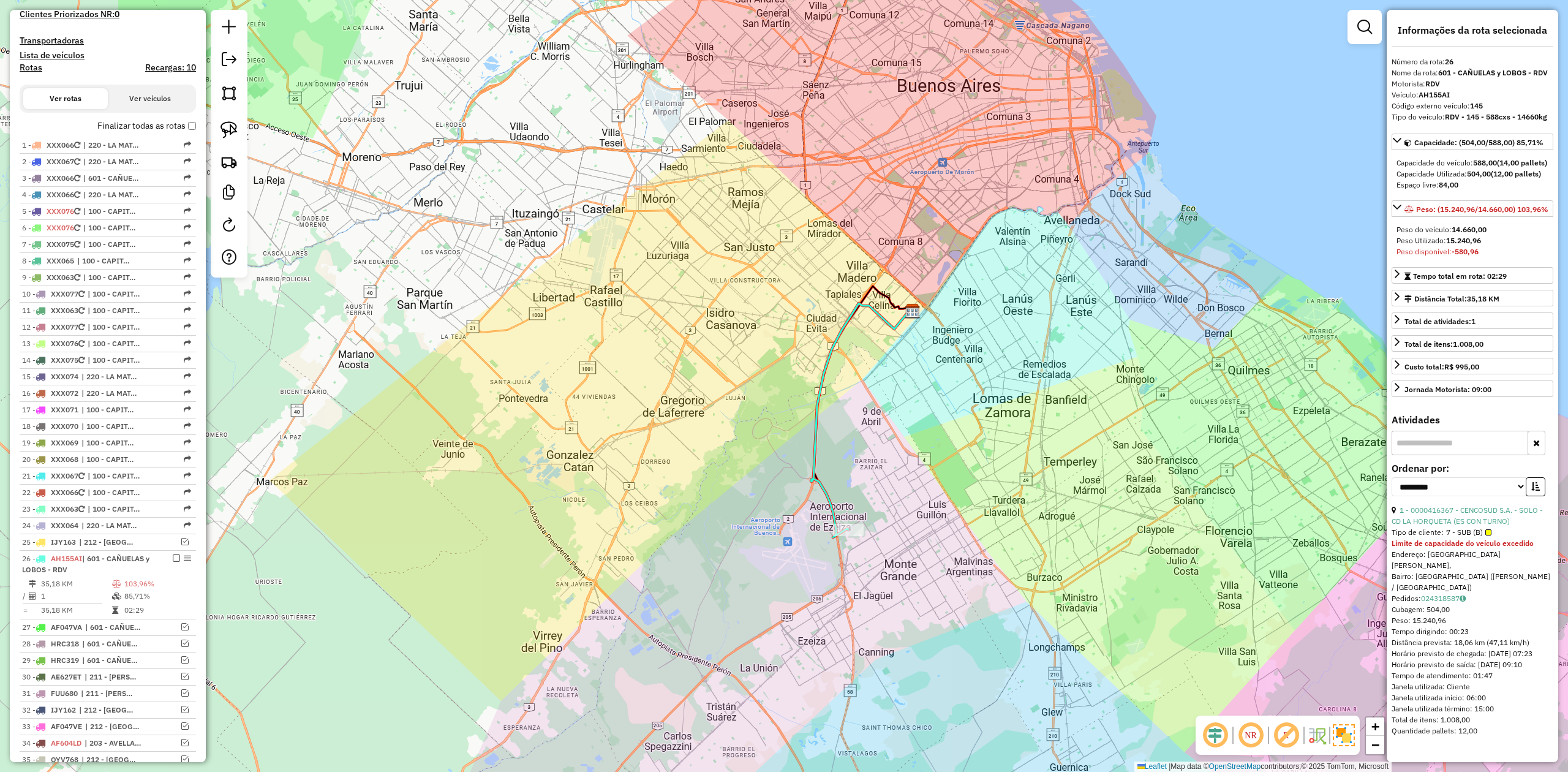
scroll to position [723, 0]
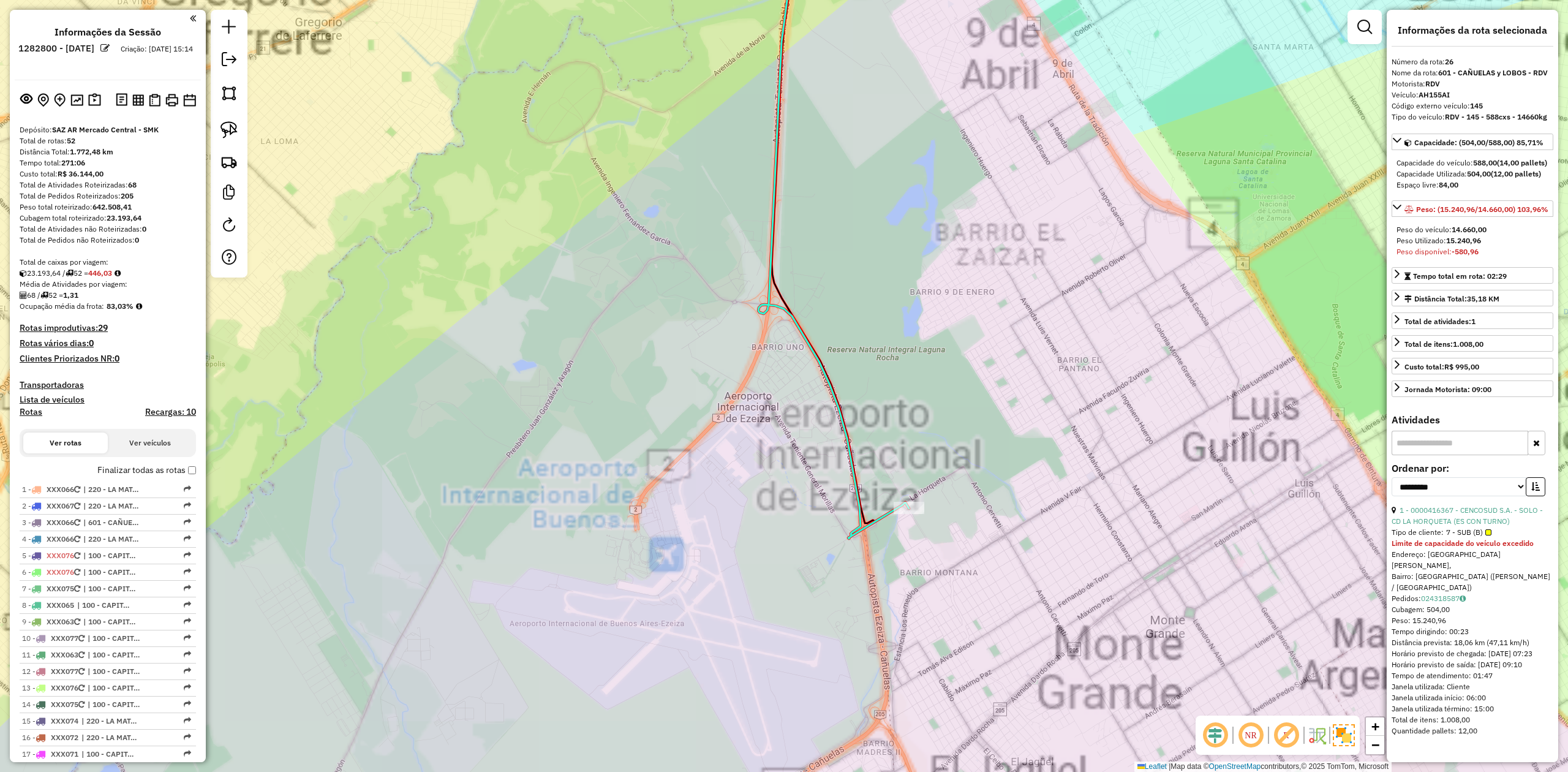
select select "**********"
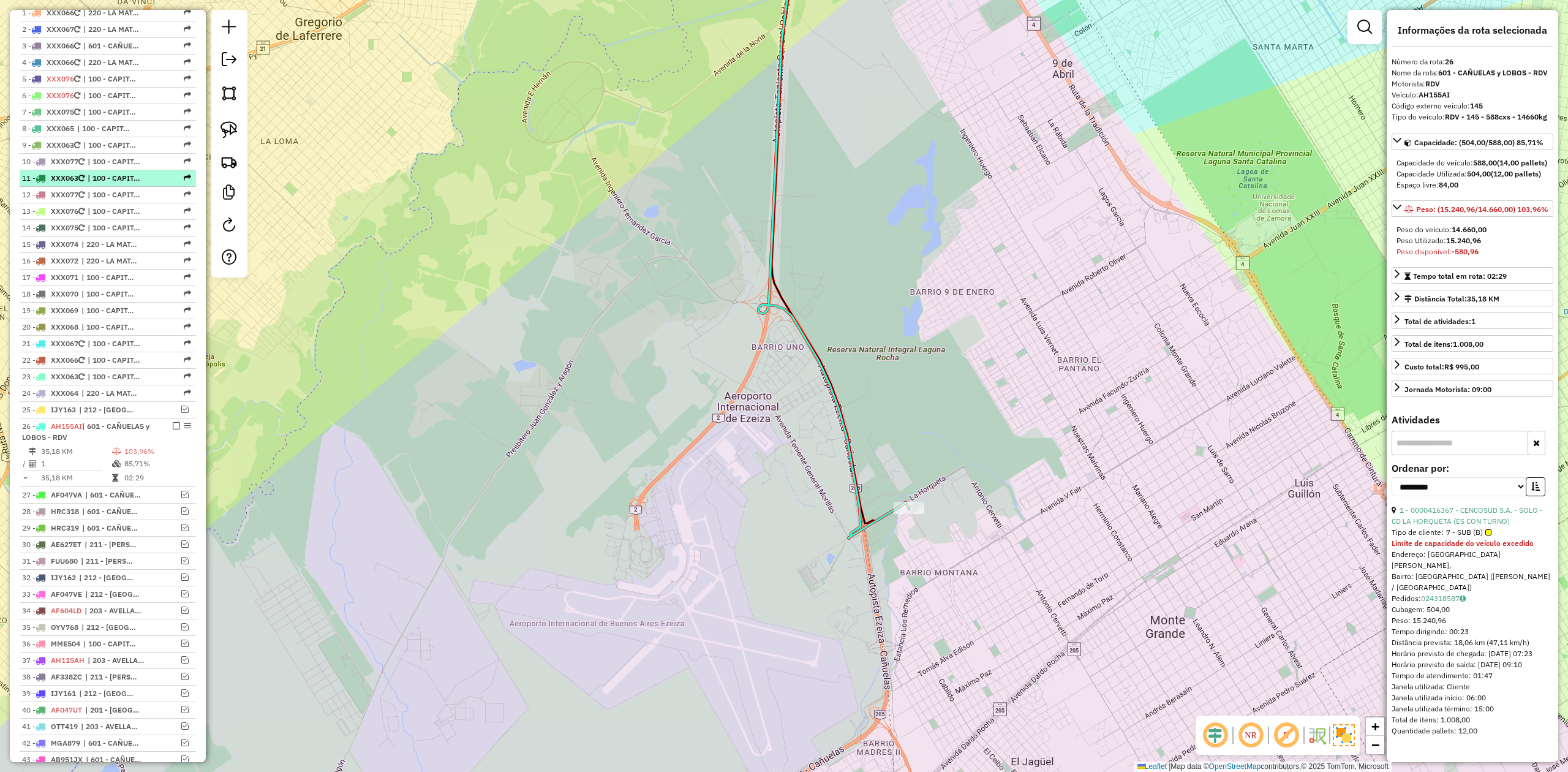
scroll to position [232, 0]
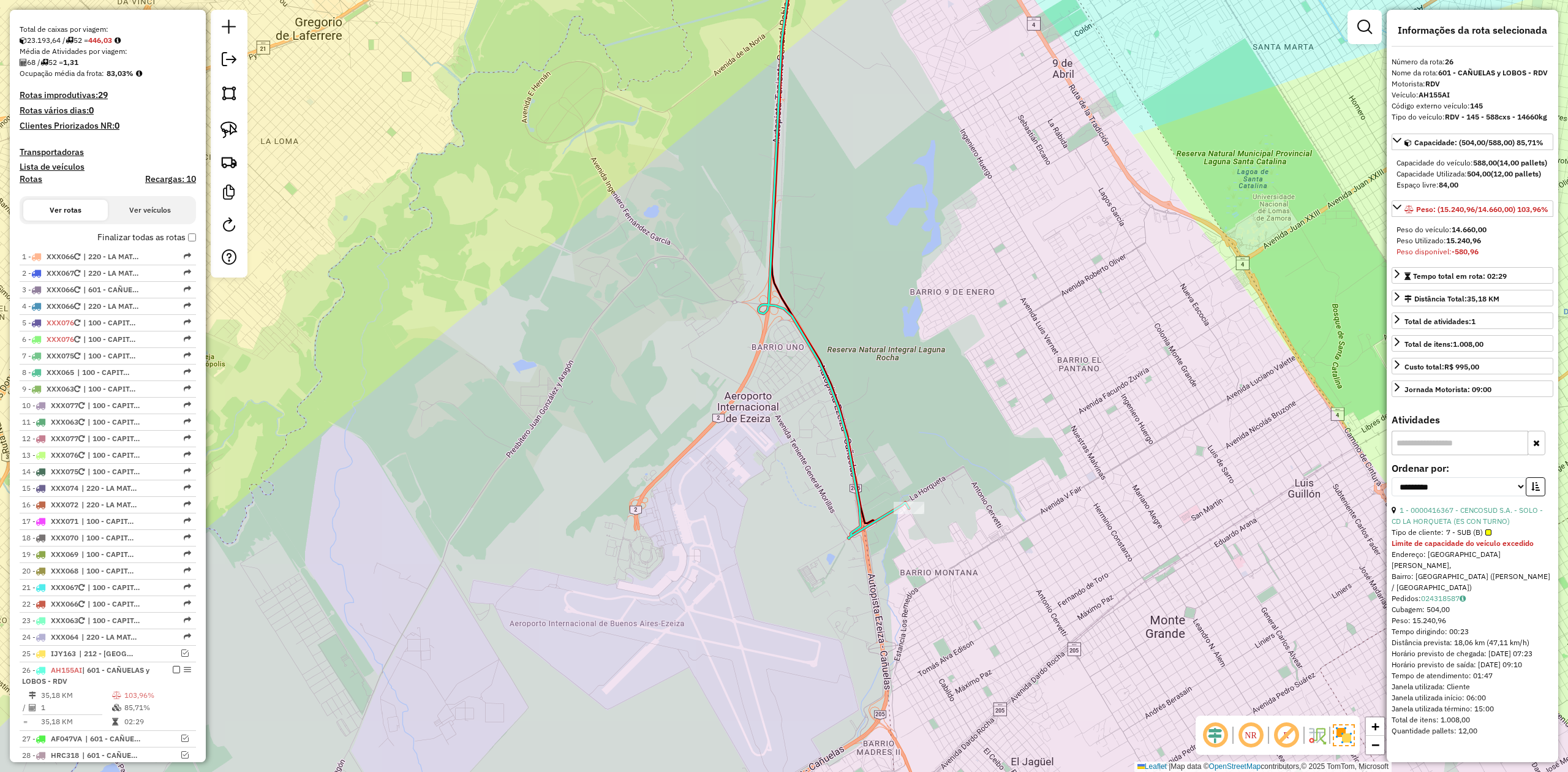
click at [191, 233] on div "Depósito: SAZ AR Mercado Central - SMK Total de rotas: 52 Distância Total: 1.77…" at bounding box center [108, 536] width 186 height 1290
click at [190, 240] on label "Finalizar todas as rotas" at bounding box center [147, 237] width 99 height 13
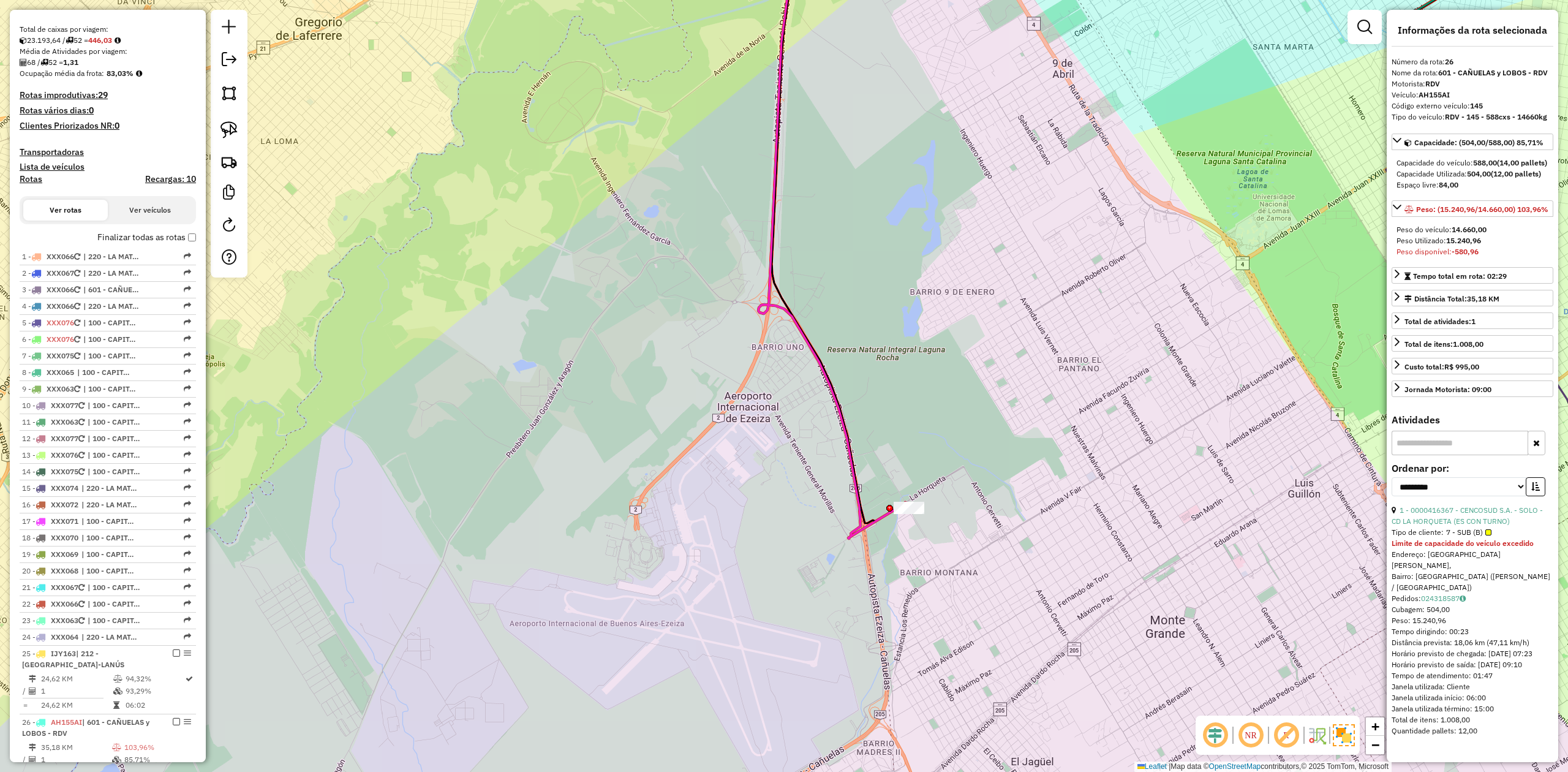
click at [563, 550] on div "Janela de atendimento Grade de atendimento Capacidade Transportadoras Veículos …" at bounding box center [784, 386] width 1568 height 772
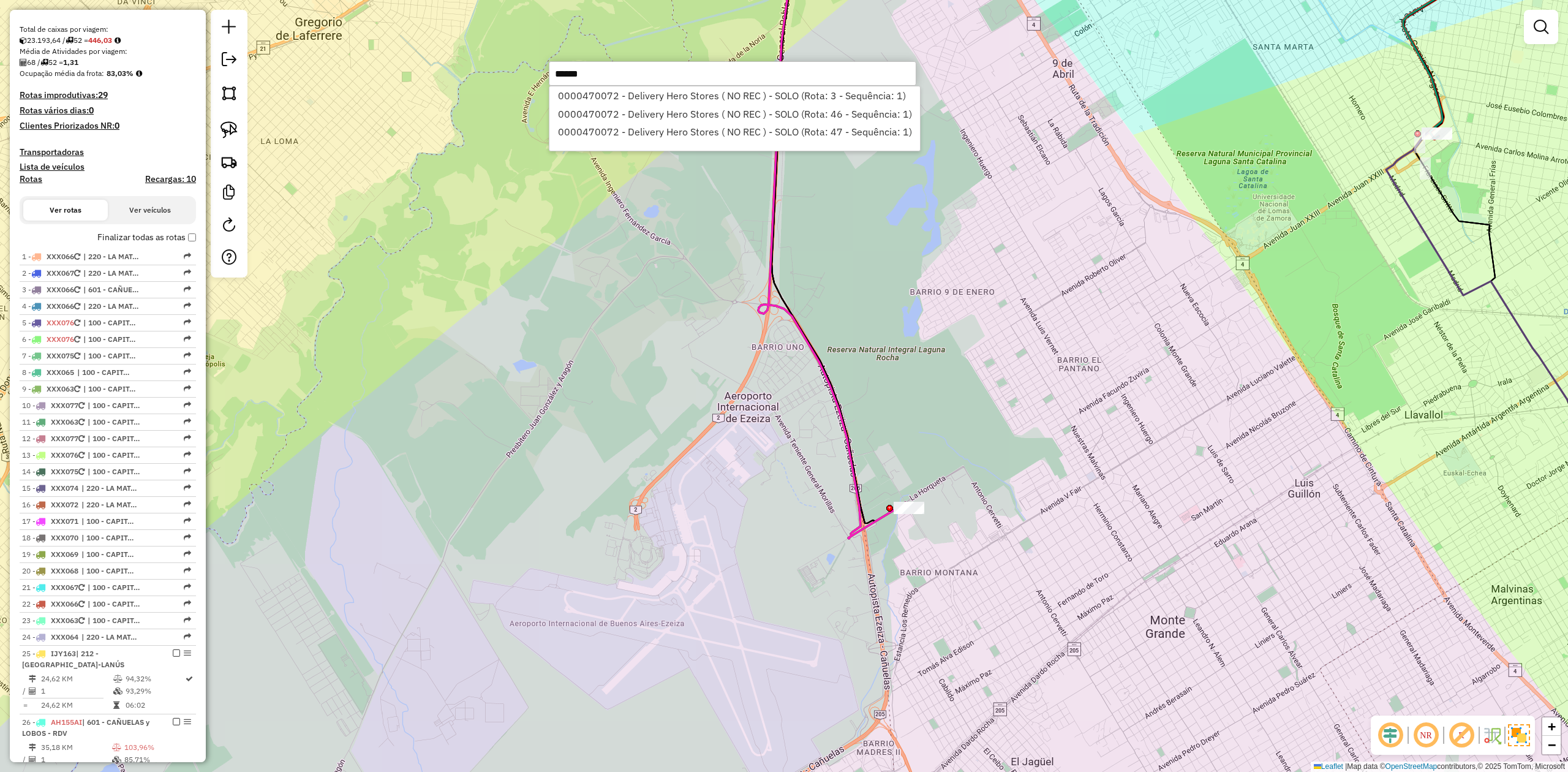
type input "******"
click at [757, 95] on li "0000470072 - Delivery Hero Stores ( NO REC ) - SOLO (Rota: 3 - Sequência: 1)" at bounding box center [734, 95] width 370 height 18
select select "**********"
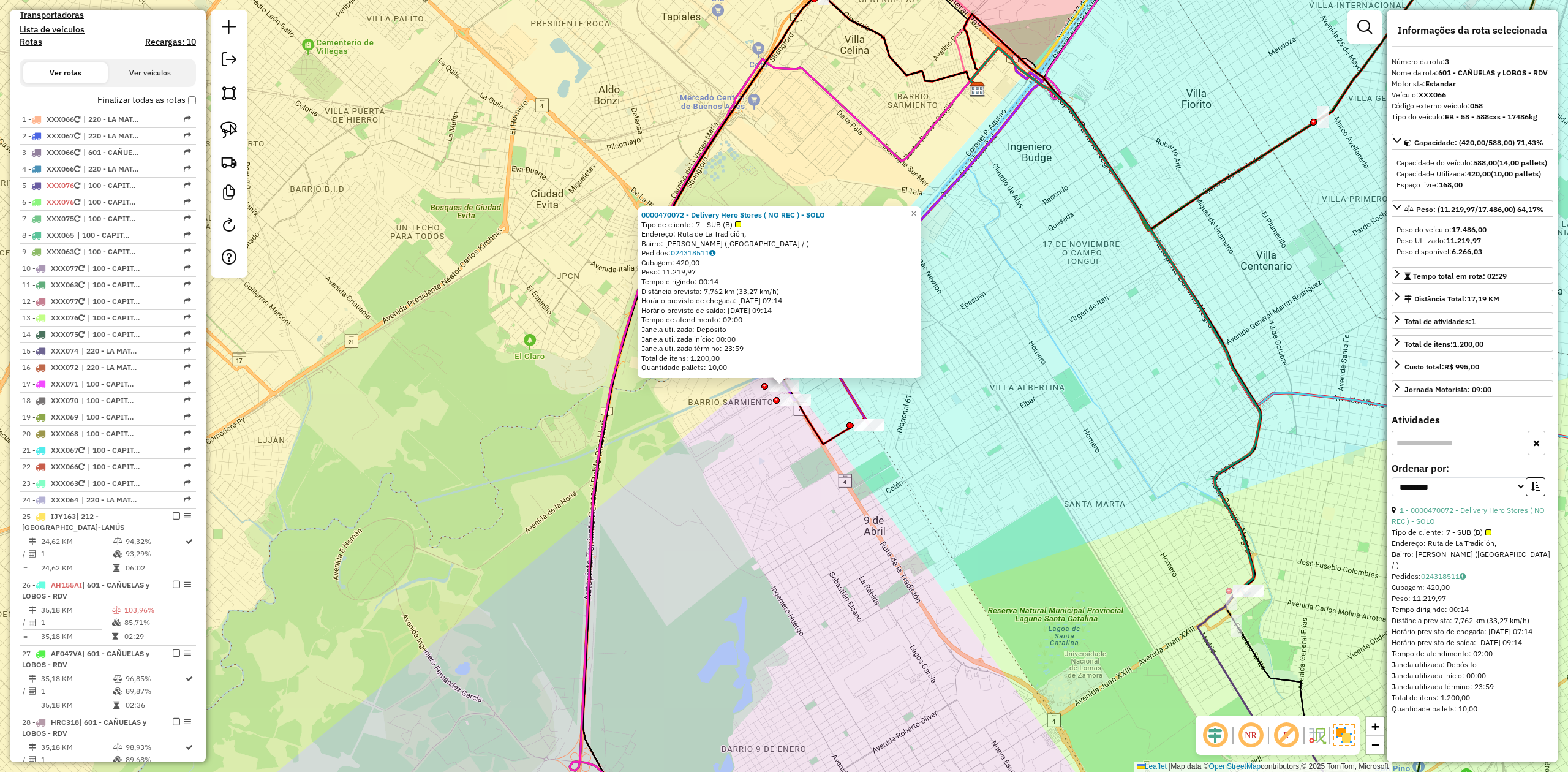
scroll to position [505, 0]
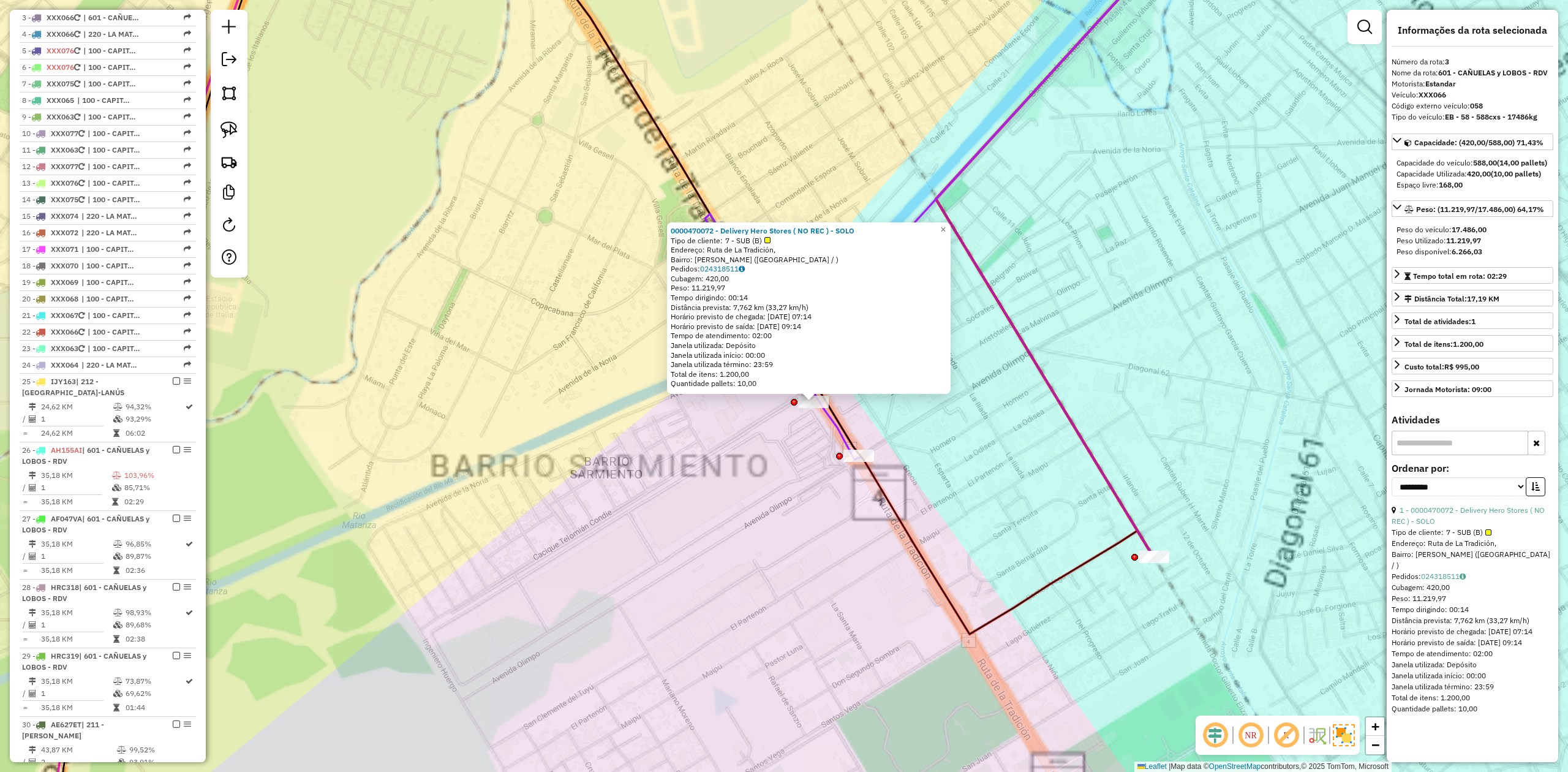
click at [791, 449] on div "0000470072 - Delivery Hero Stores ( NO REC ) - SOLO Tipo de cliente: 7 - SUB (B…" at bounding box center [784, 386] width 1568 height 772
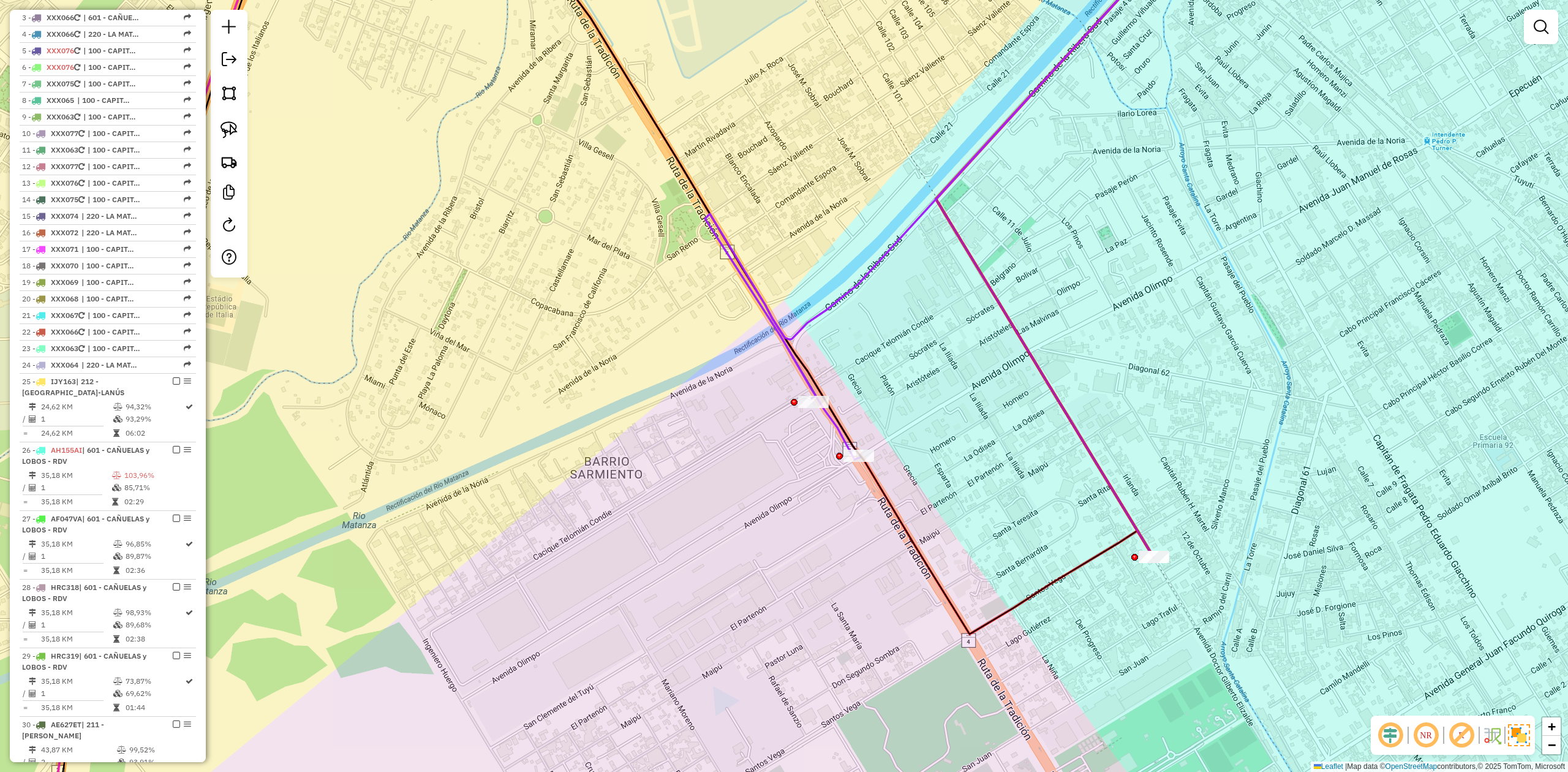
click at [807, 407] on div at bounding box center [814, 402] width 31 height 12
click at [807, 391] on div at bounding box center [808, 386] width 31 height 12
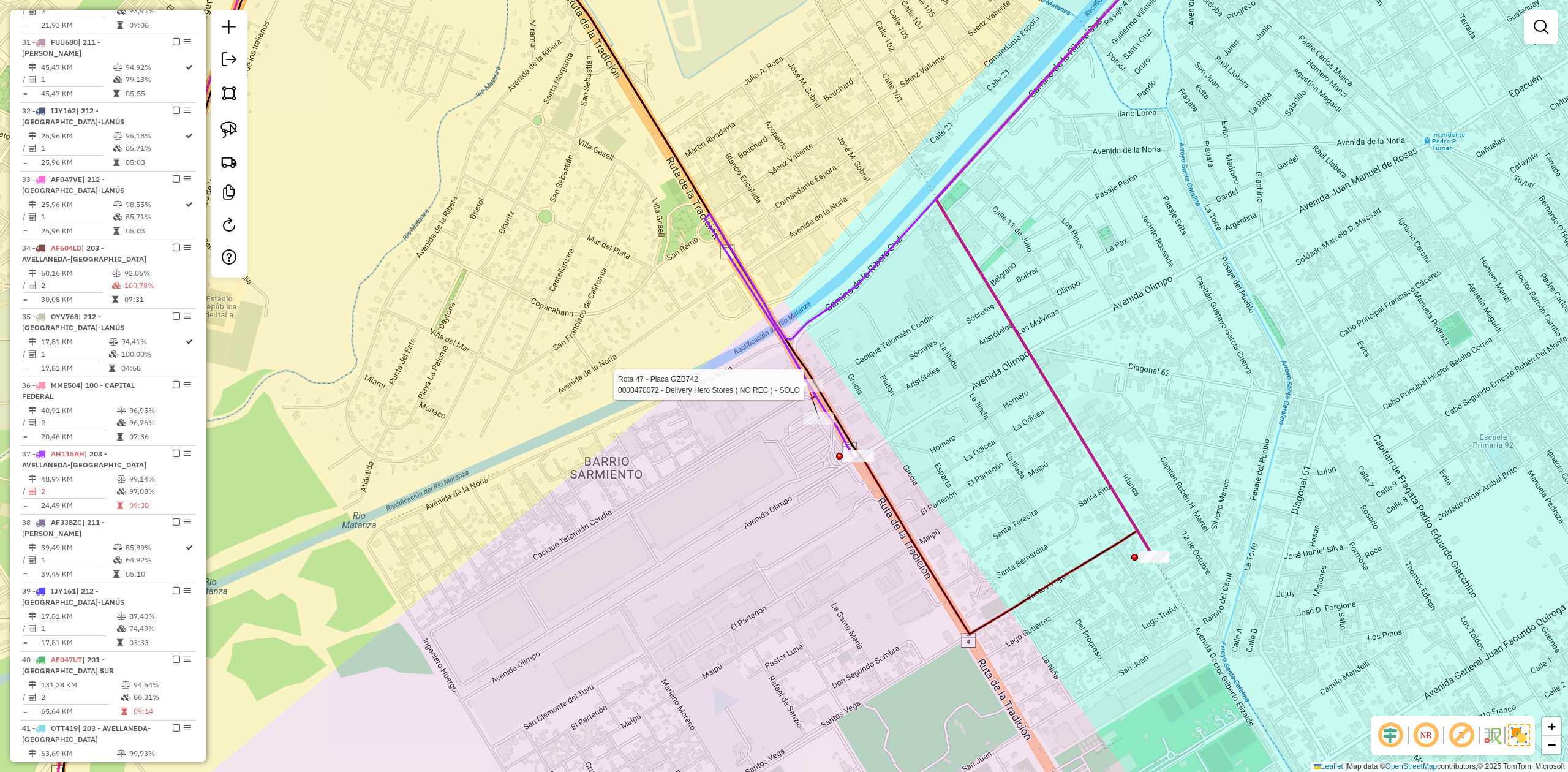
select select "**********"
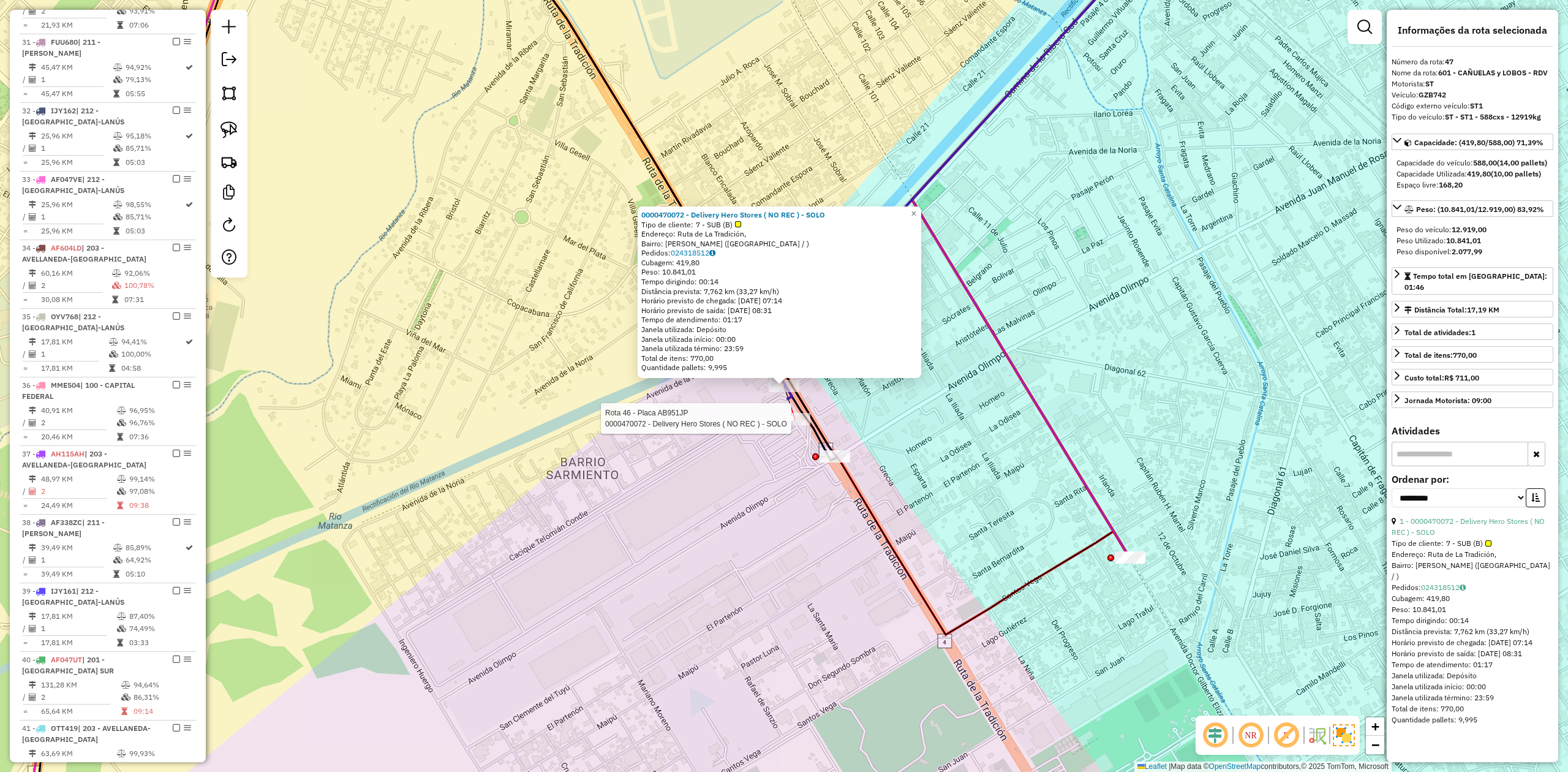
scroll to position [2129, 0]
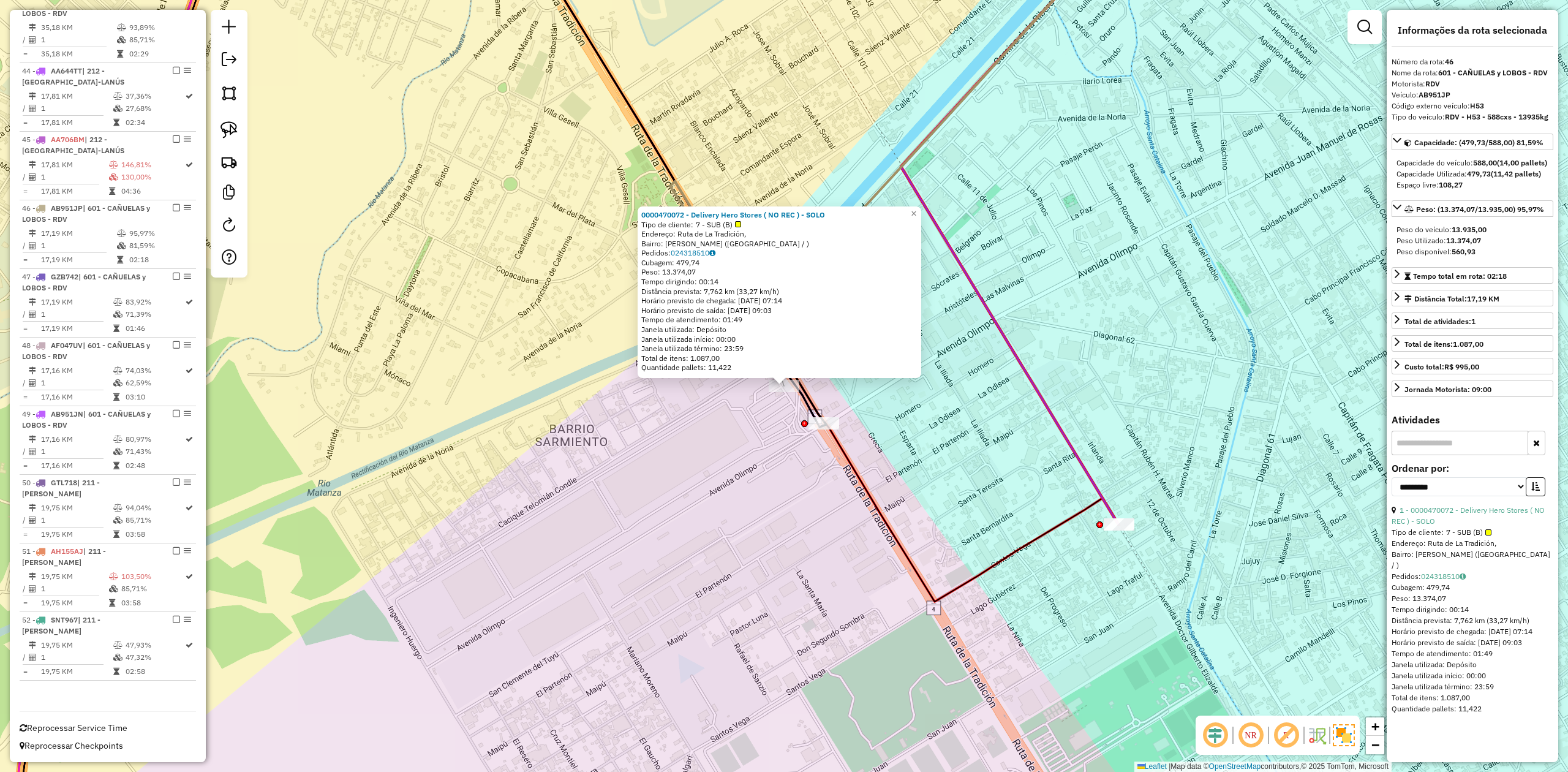
click at [742, 625] on div "Rota 46 - Placa AB951JP 0000470072 - Delivery Hero Stores ( NO REC ) - SOLO 000…" at bounding box center [784, 386] width 1568 height 772
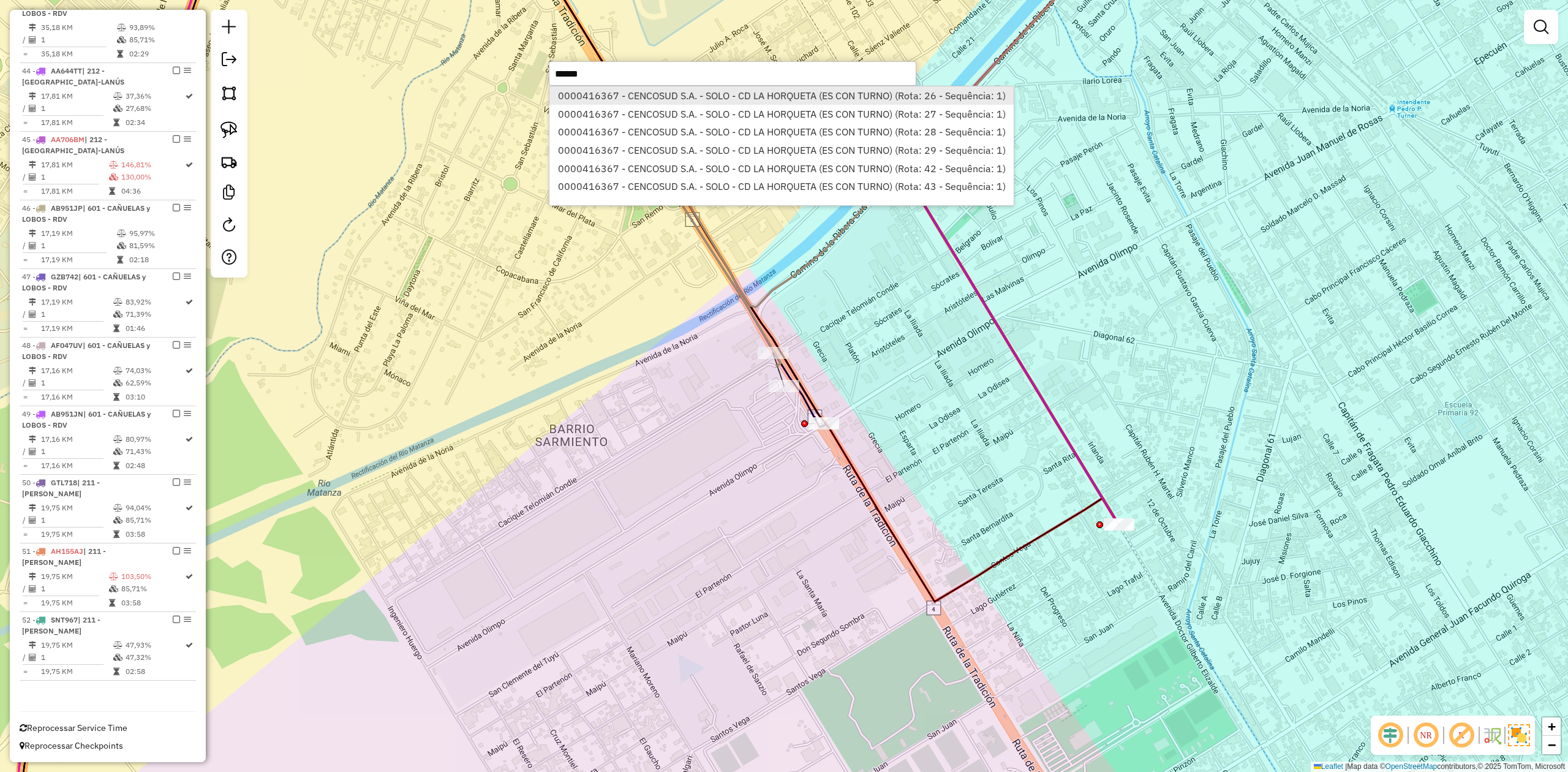
type input "******"
click at [670, 99] on li "0000416367 - CENCOSUD S.A. - SOLO - CD LA HORQUETA (ES CON TURNO) (Rota: 26 - S…" at bounding box center [781, 95] width 464 height 18
select select "**********"
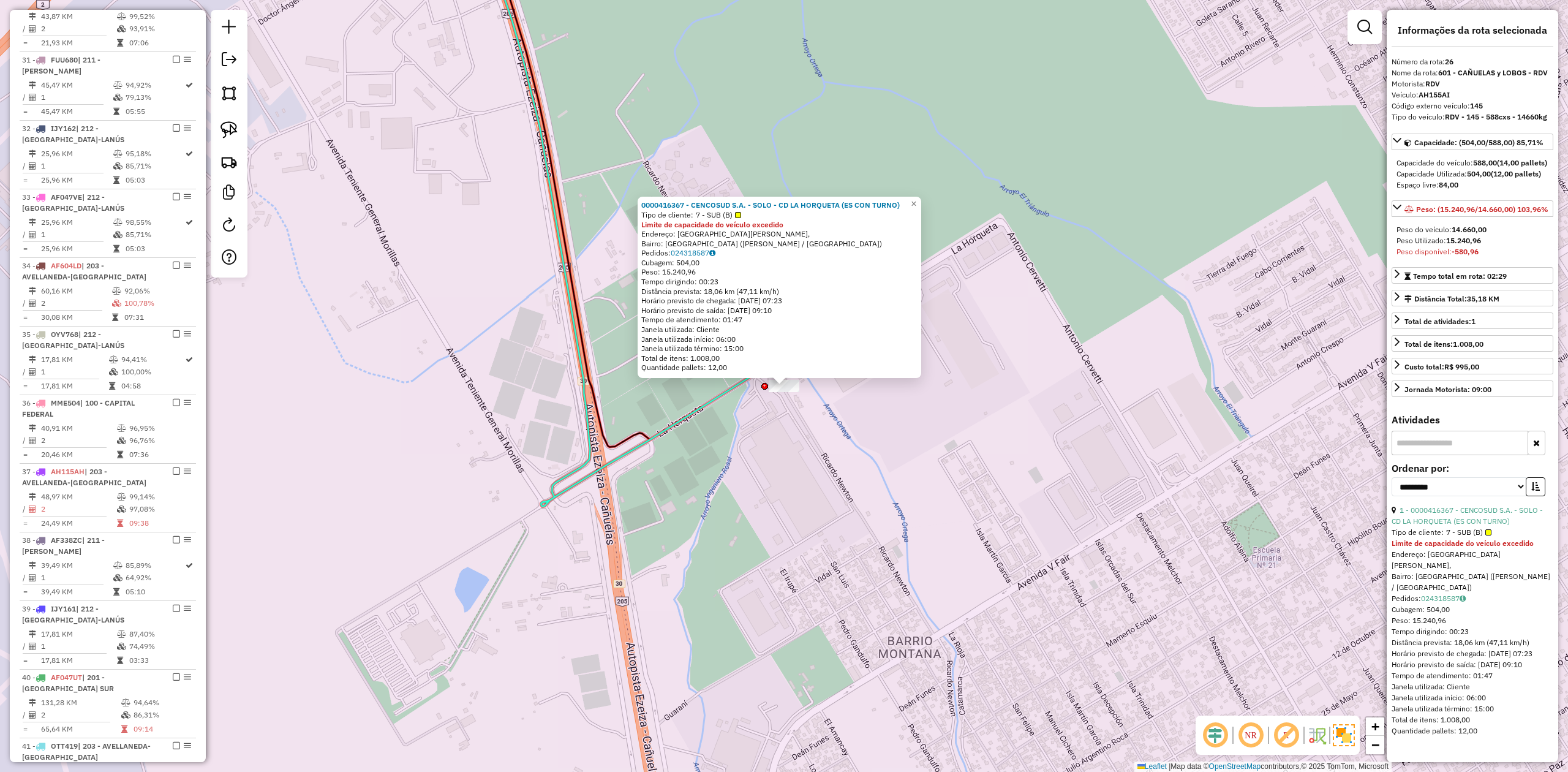
scroll to position [942, 0]
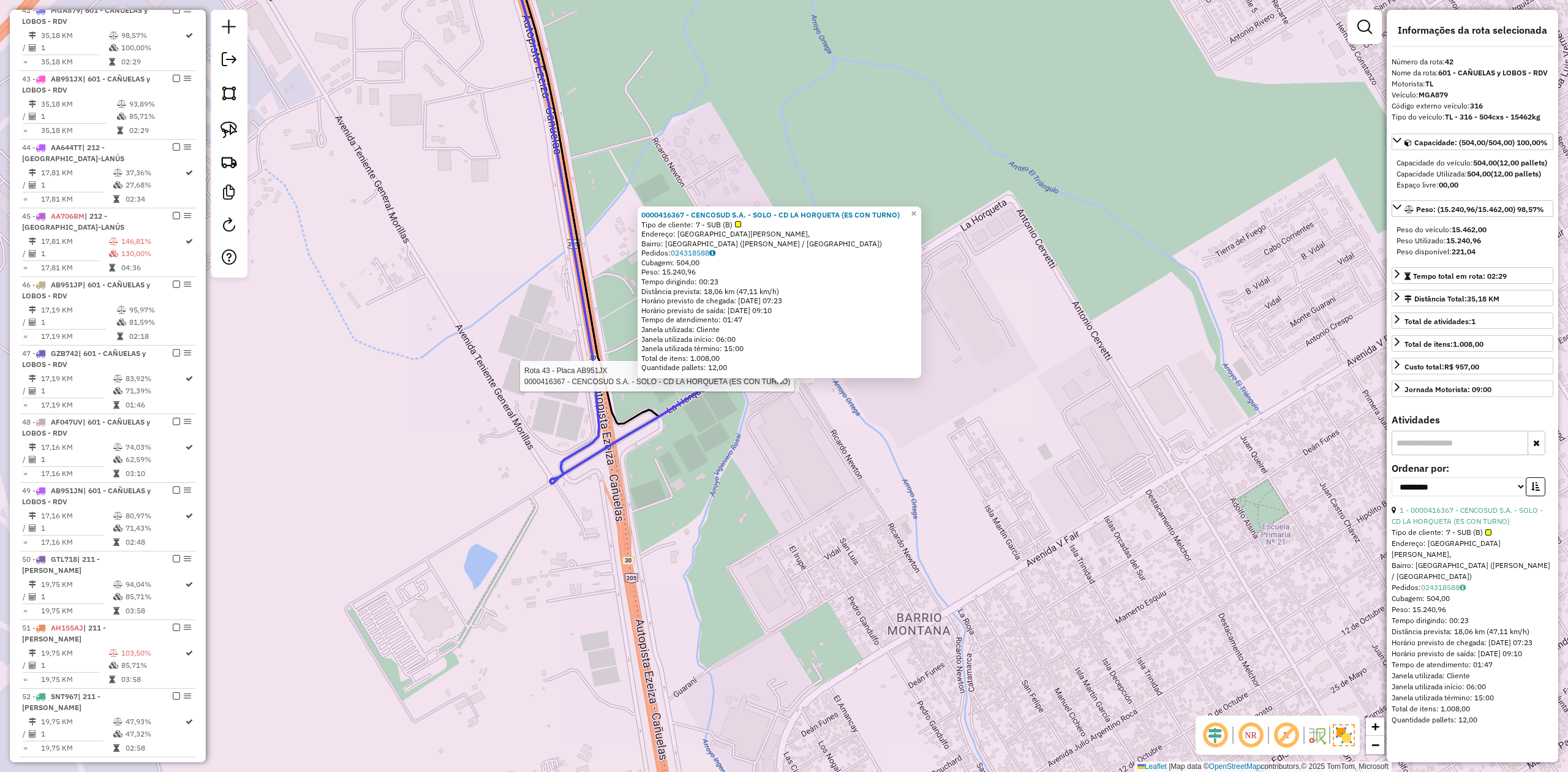
click at [805, 383] on div at bounding box center [799, 376] width 31 height 12
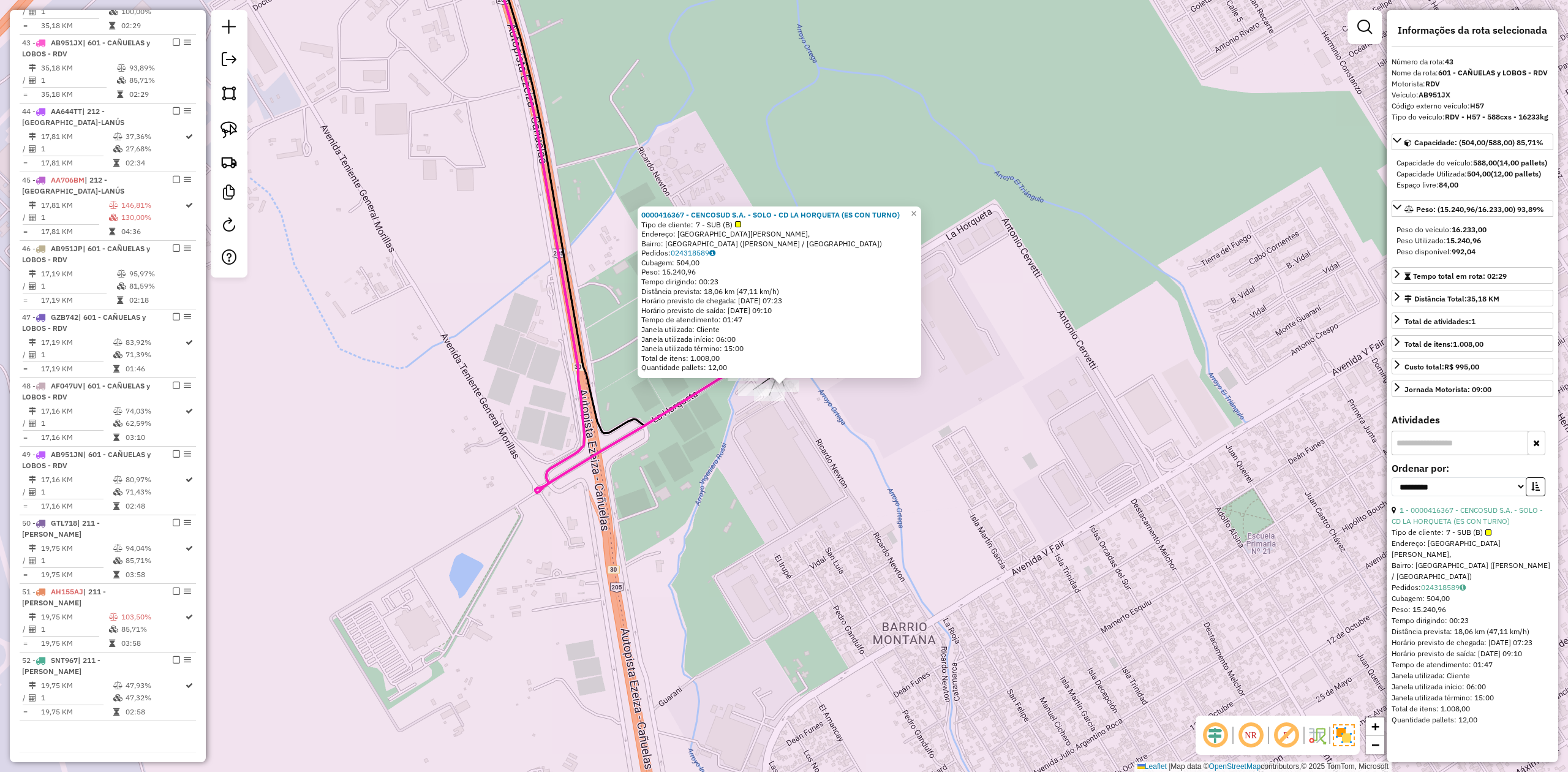
scroll to position [2110, 0]
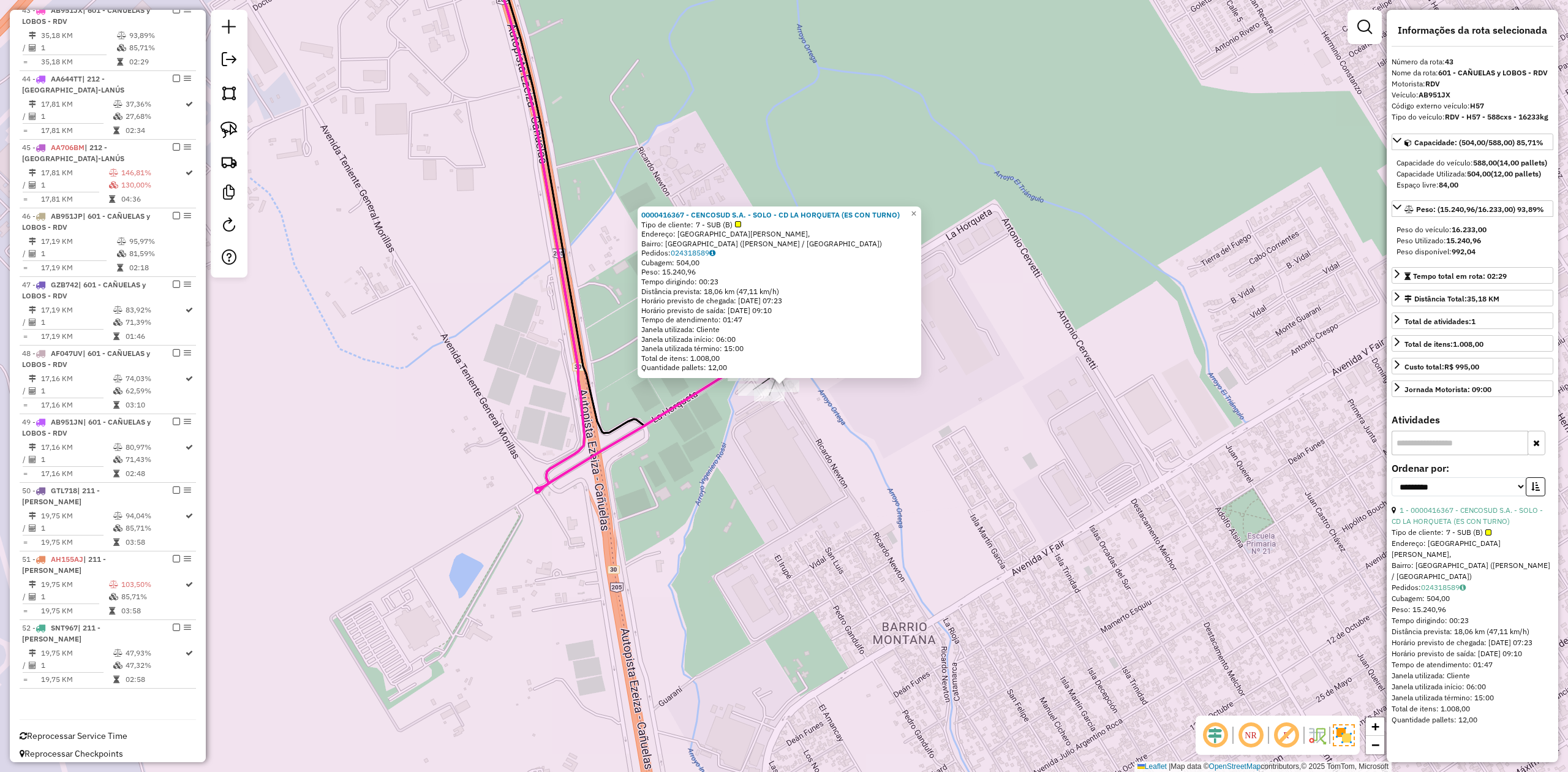
drag, startPoint x: 836, startPoint y: 454, endPoint x: 847, endPoint y: 481, distance: 29.2
click at [848, 481] on div "0000416367 - CENCOSUD S.A. - SOLO - CD LA HORQUETA (ES CON TURNO) Tipo de clien…" at bounding box center [784, 386] width 1568 height 772
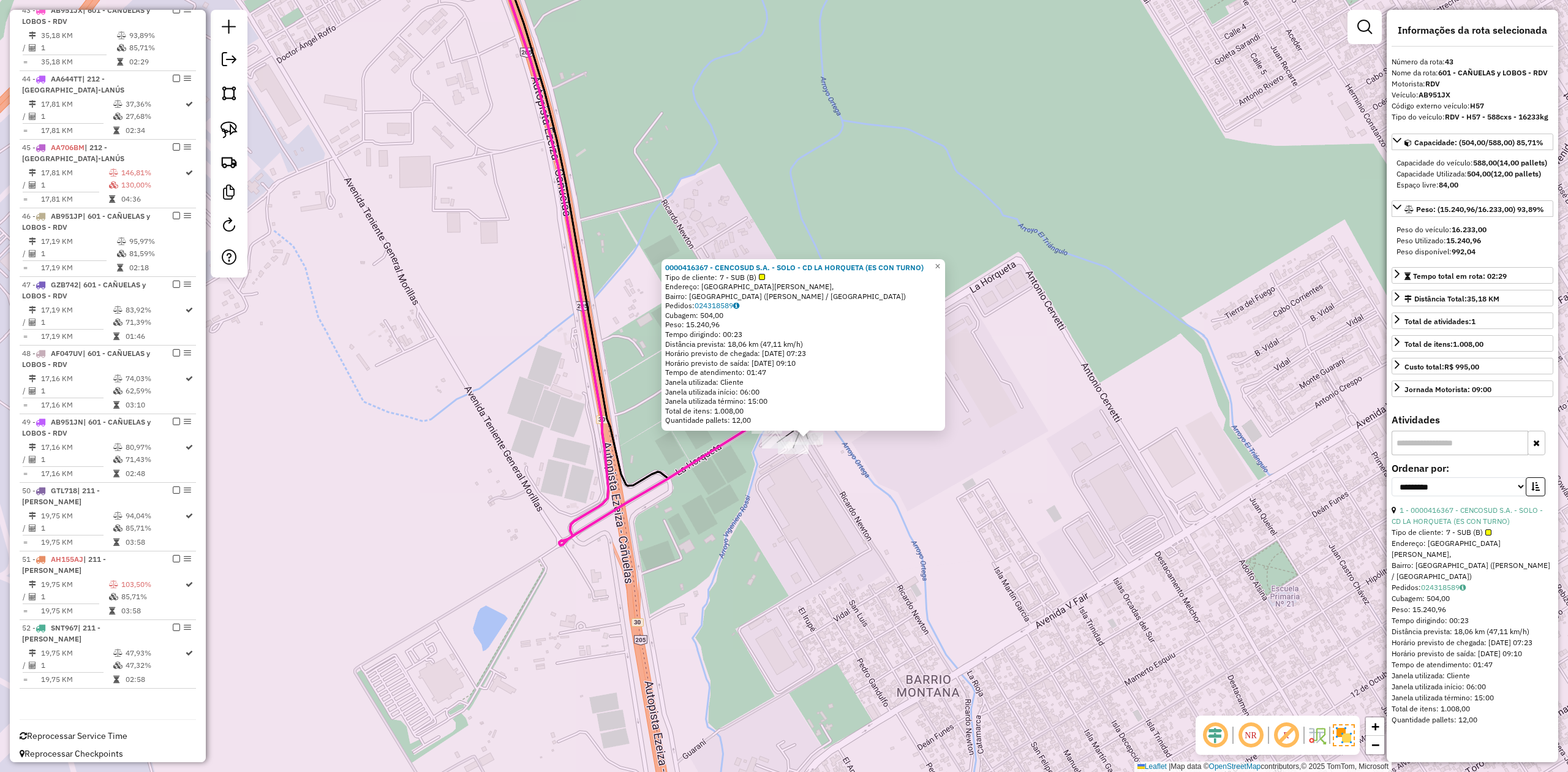
click at [846, 481] on div "0000416367 - CENCOSUD S.A. - SOLO - CD LA HORQUETA (ES CON TURNO) Tipo de clien…" at bounding box center [784, 386] width 1568 height 772
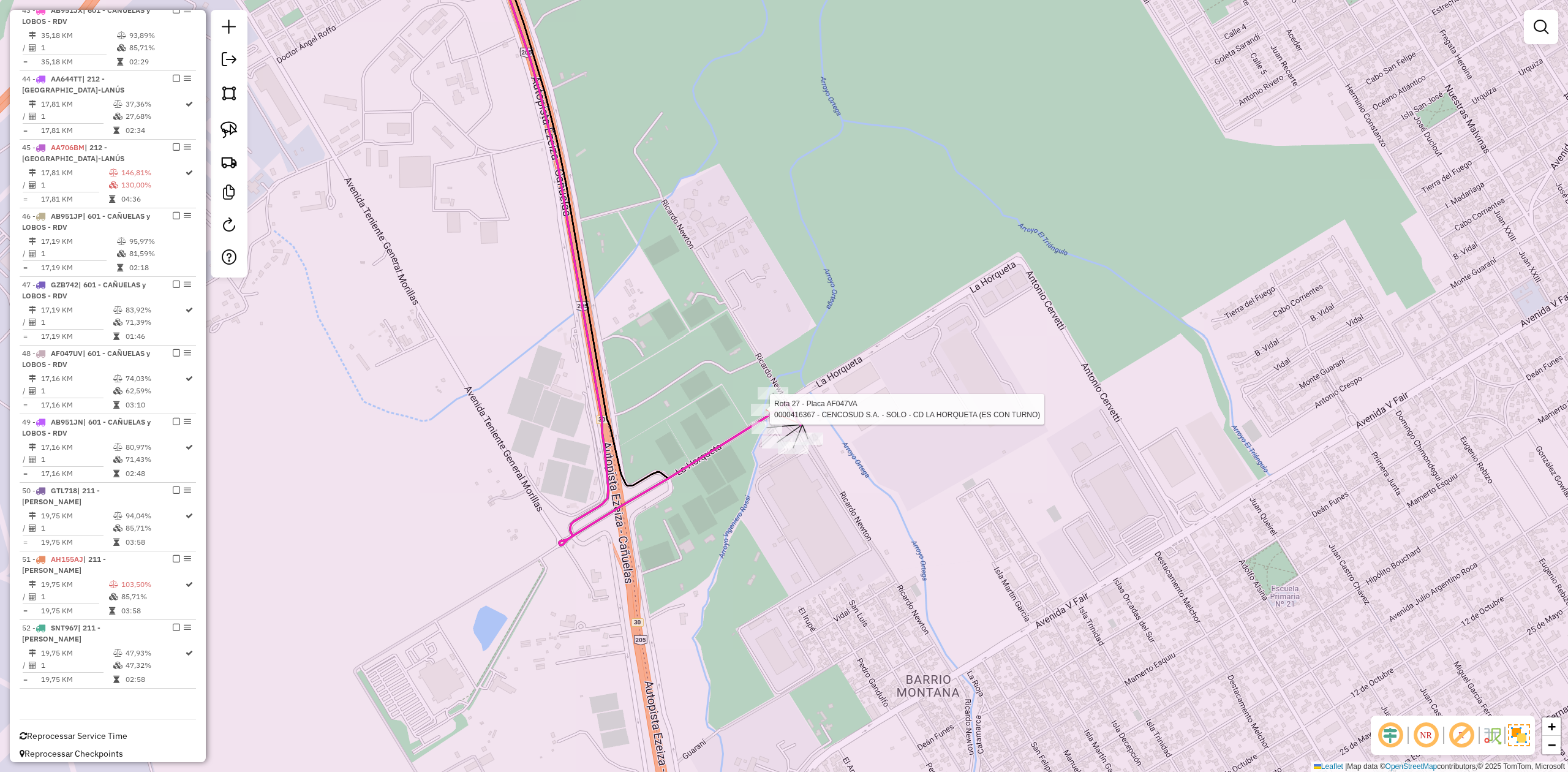
select select "**********"
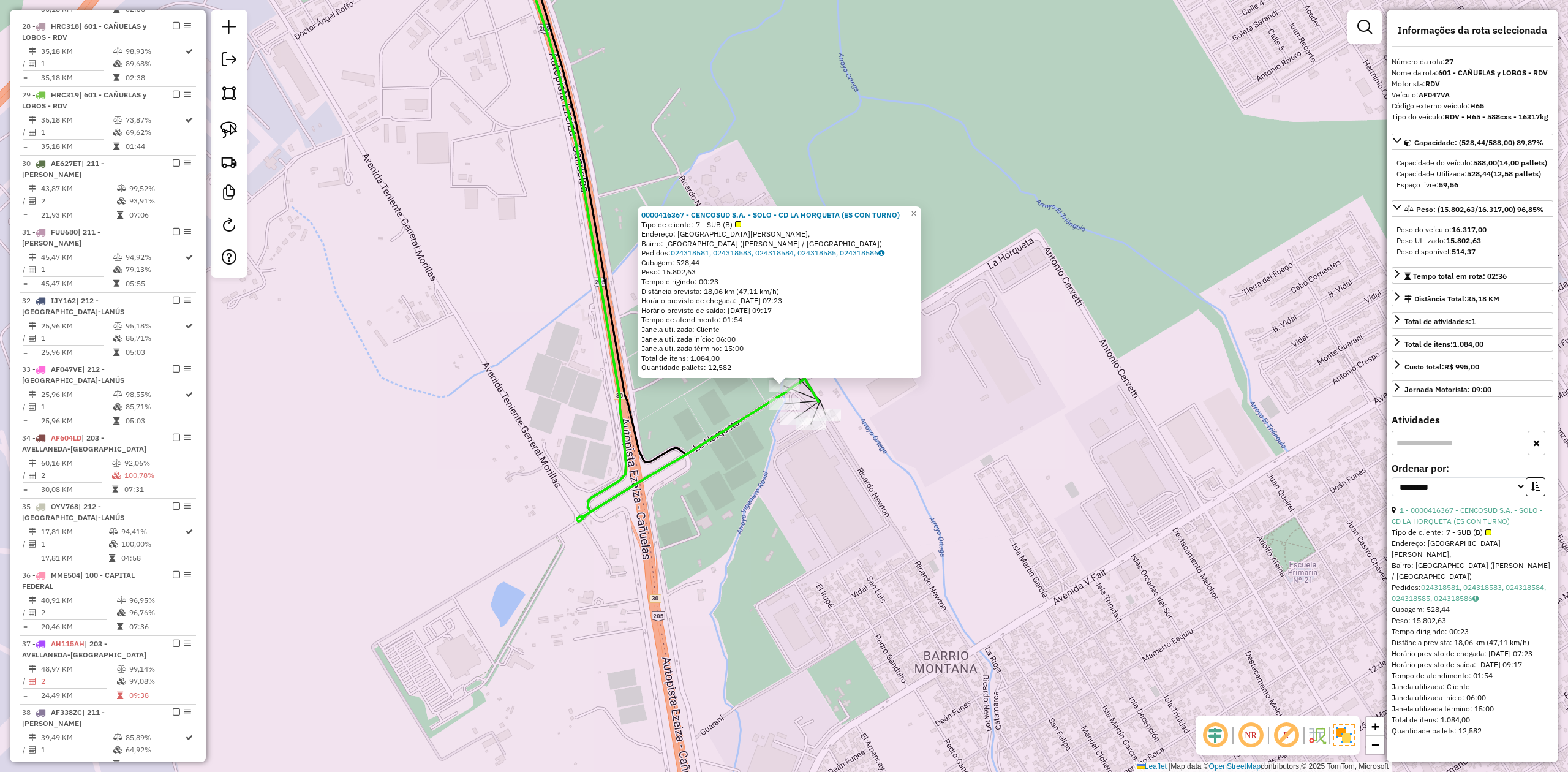
scroll to position [1011, 0]
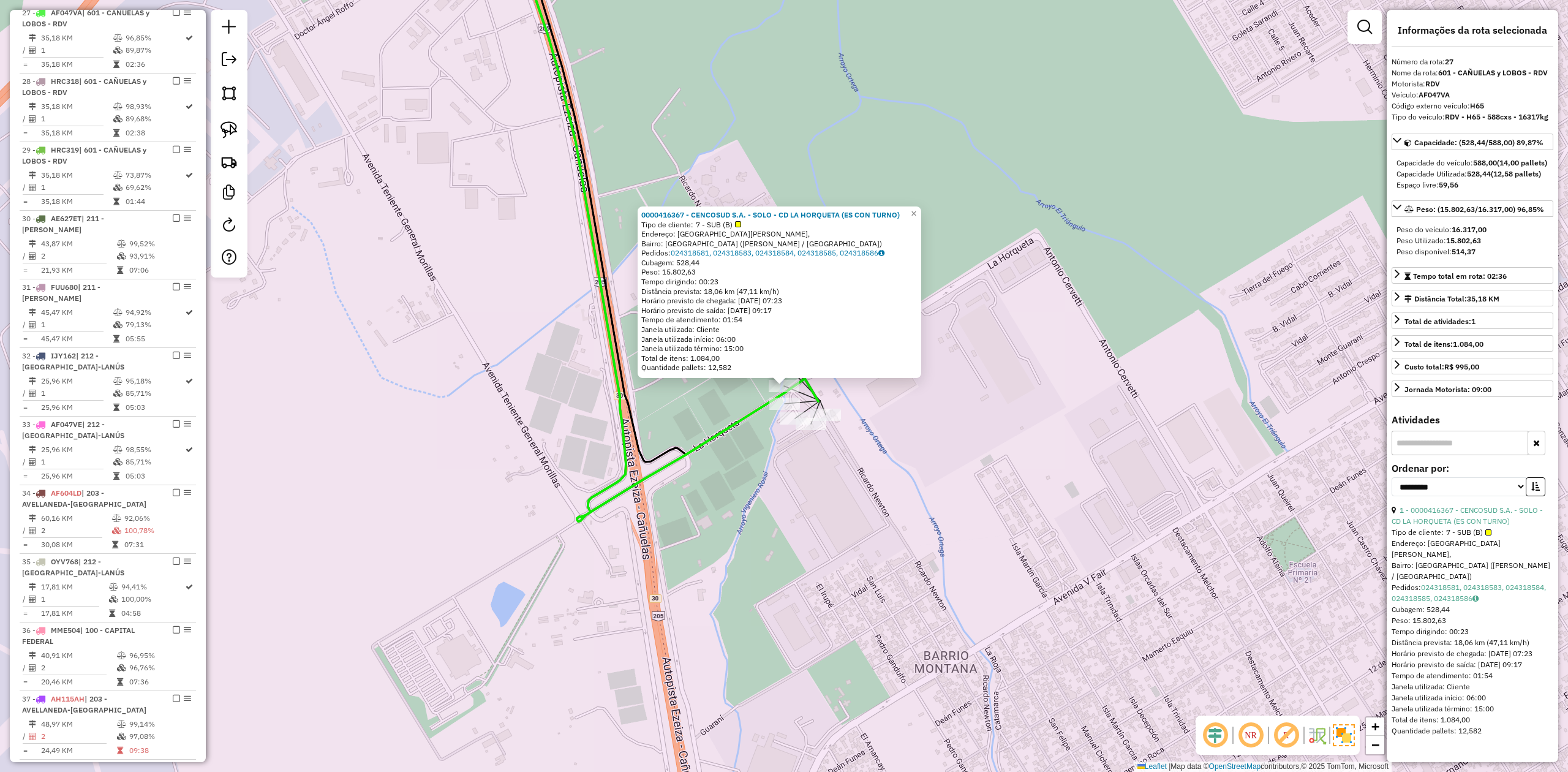
click at [778, 489] on div "0000416367 - CENCOSUD S.A. - SOLO - CD LA HORQUETA (ES CON TURNO) Tipo de clien…" at bounding box center [784, 386] width 1568 height 772
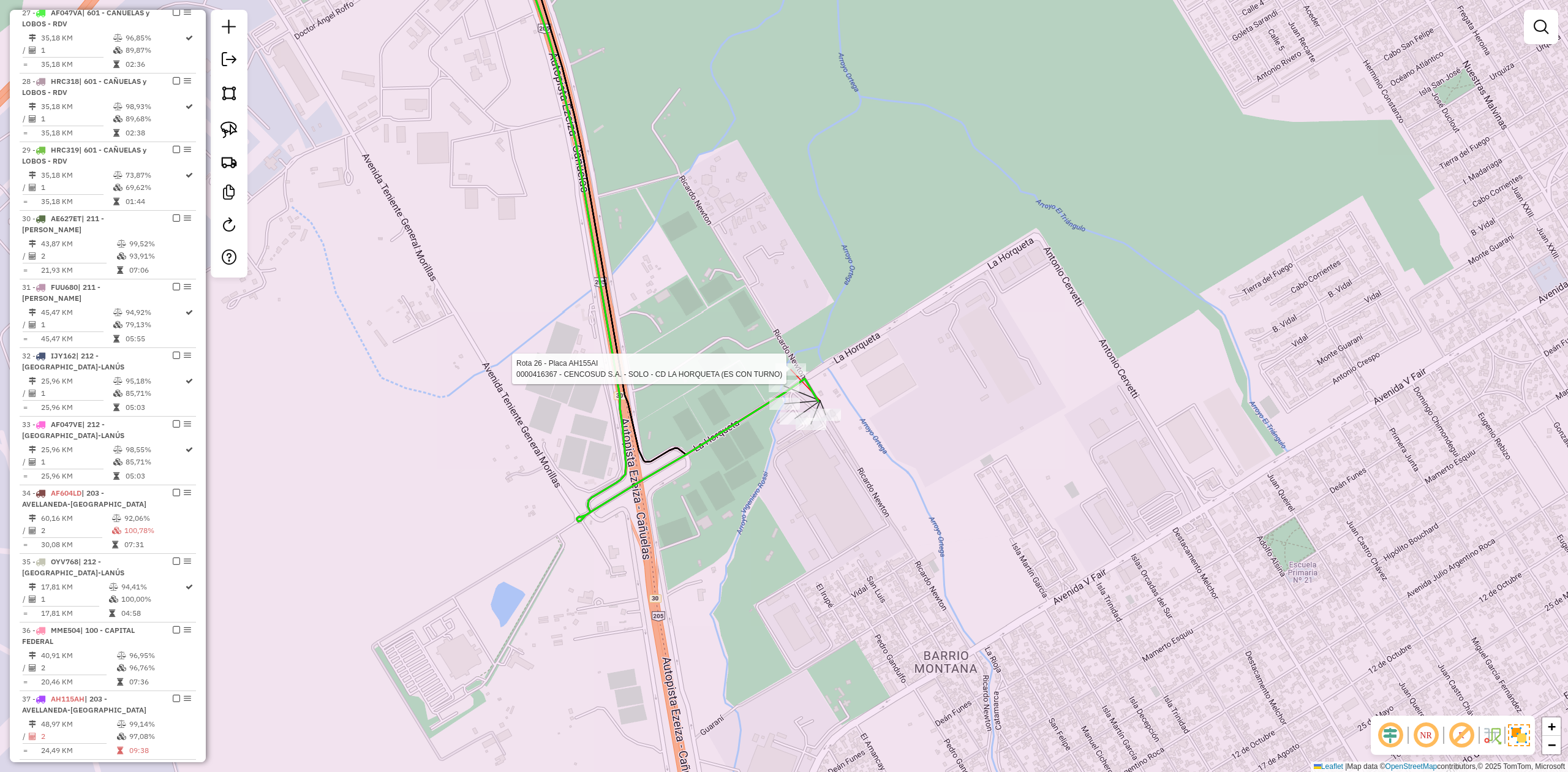
select select "**********"
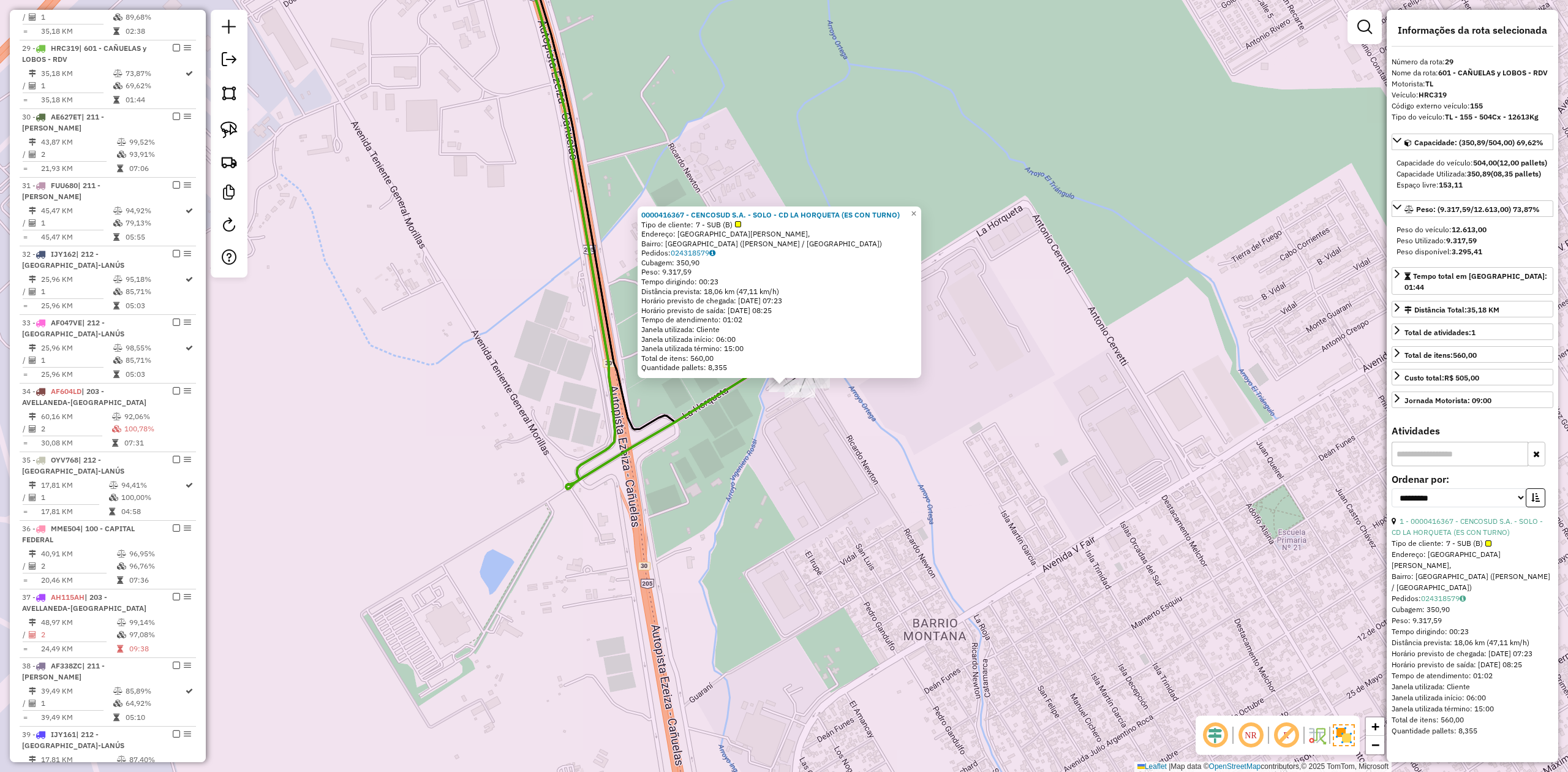
scroll to position [1148, 0]
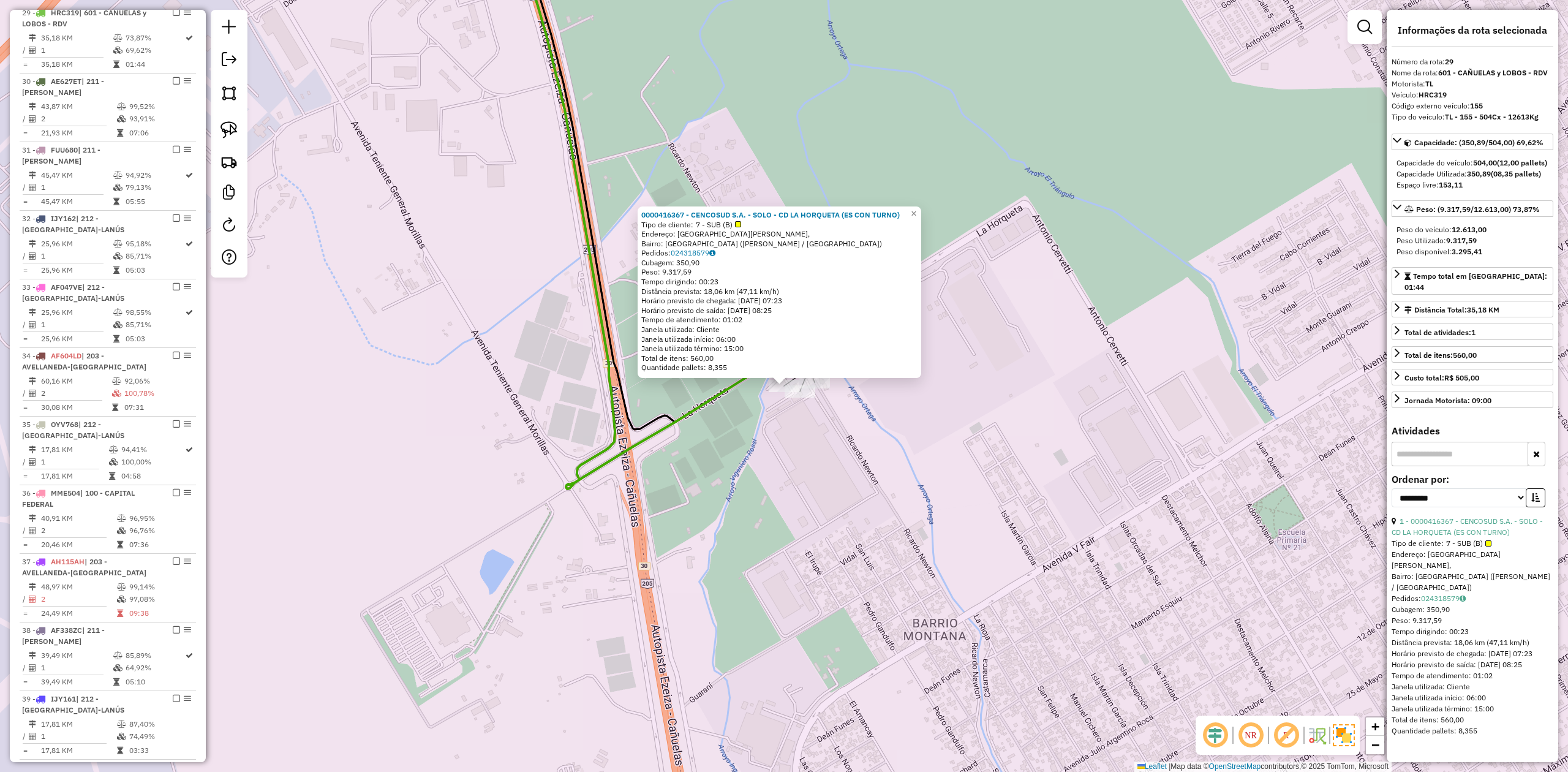
click at [828, 423] on div "0000416367 - CENCOSUD S.A. - SOLO - CD LA HORQUETA (ES CON TURNO) Tipo de clien…" at bounding box center [784, 386] width 1568 height 772
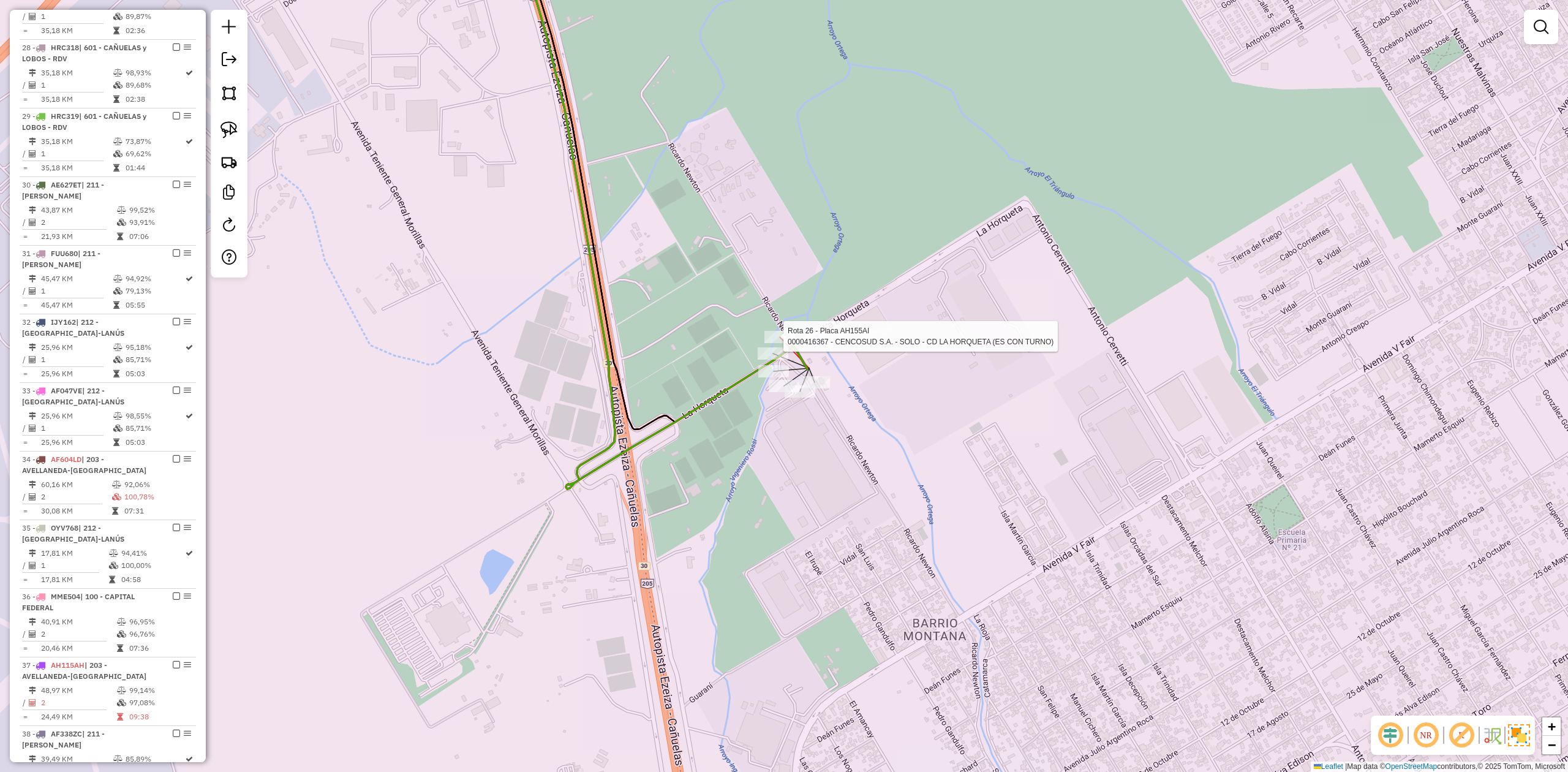
select select "**********"
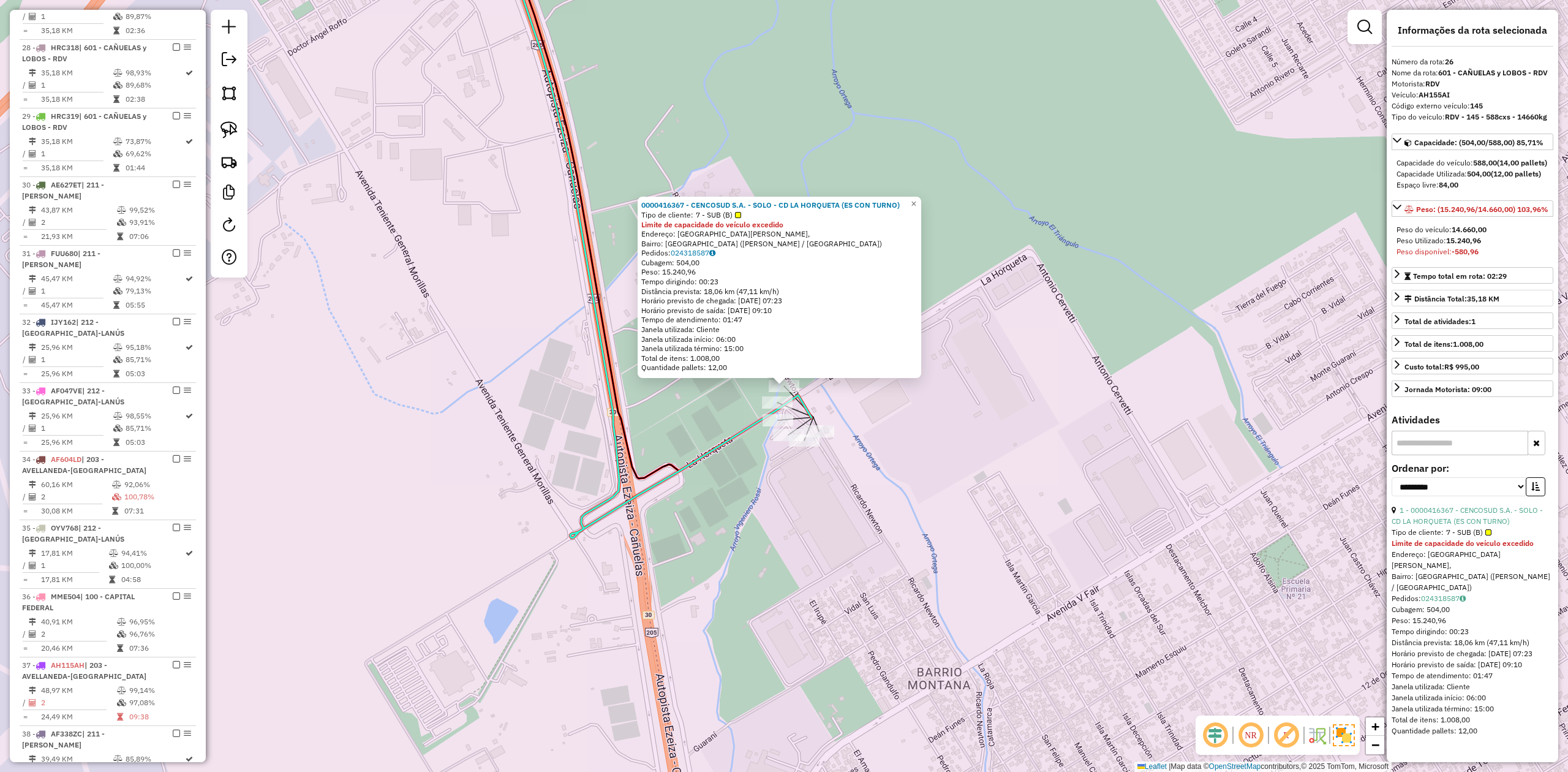
scroll to position [942, 0]
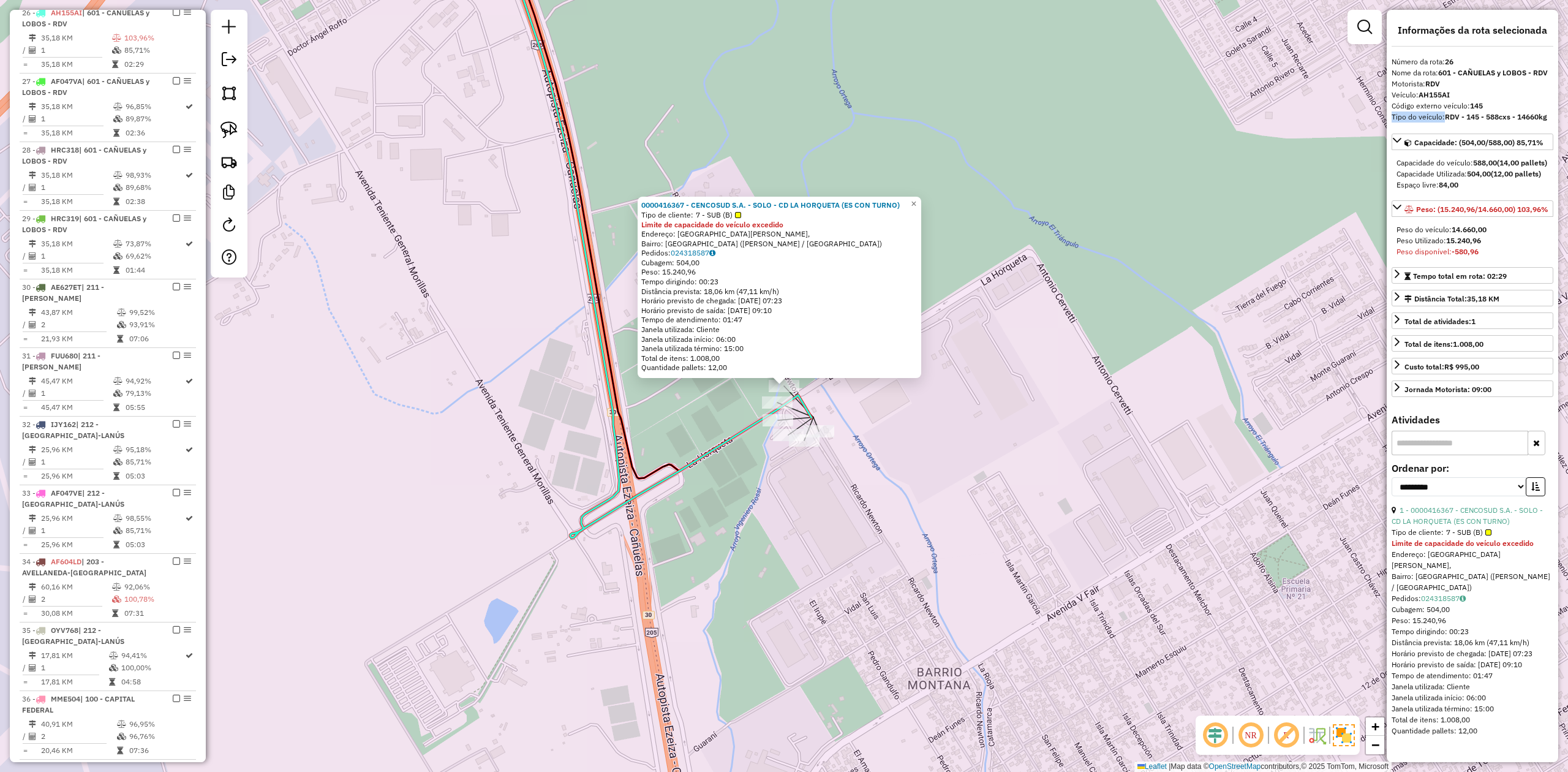
drag, startPoint x: 1444, startPoint y: 119, endPoint x: 1535, endPoint y: 128, distance: 91.4
click at [1535, 128] on div "**********" at bounding box center [1472, 386] width 172 height 752
copy strong "RDV -"
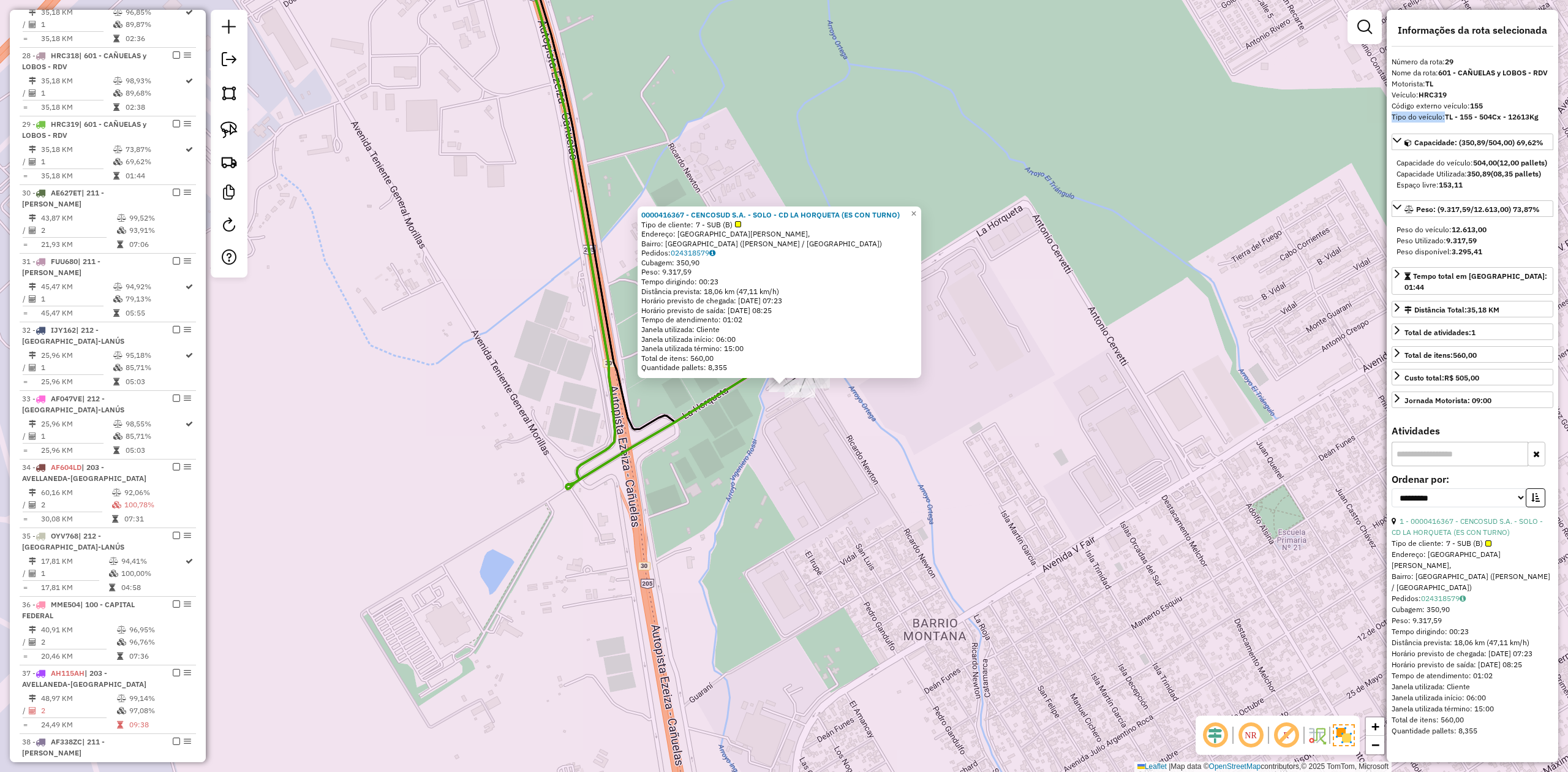
scroll to position [1148, 0]
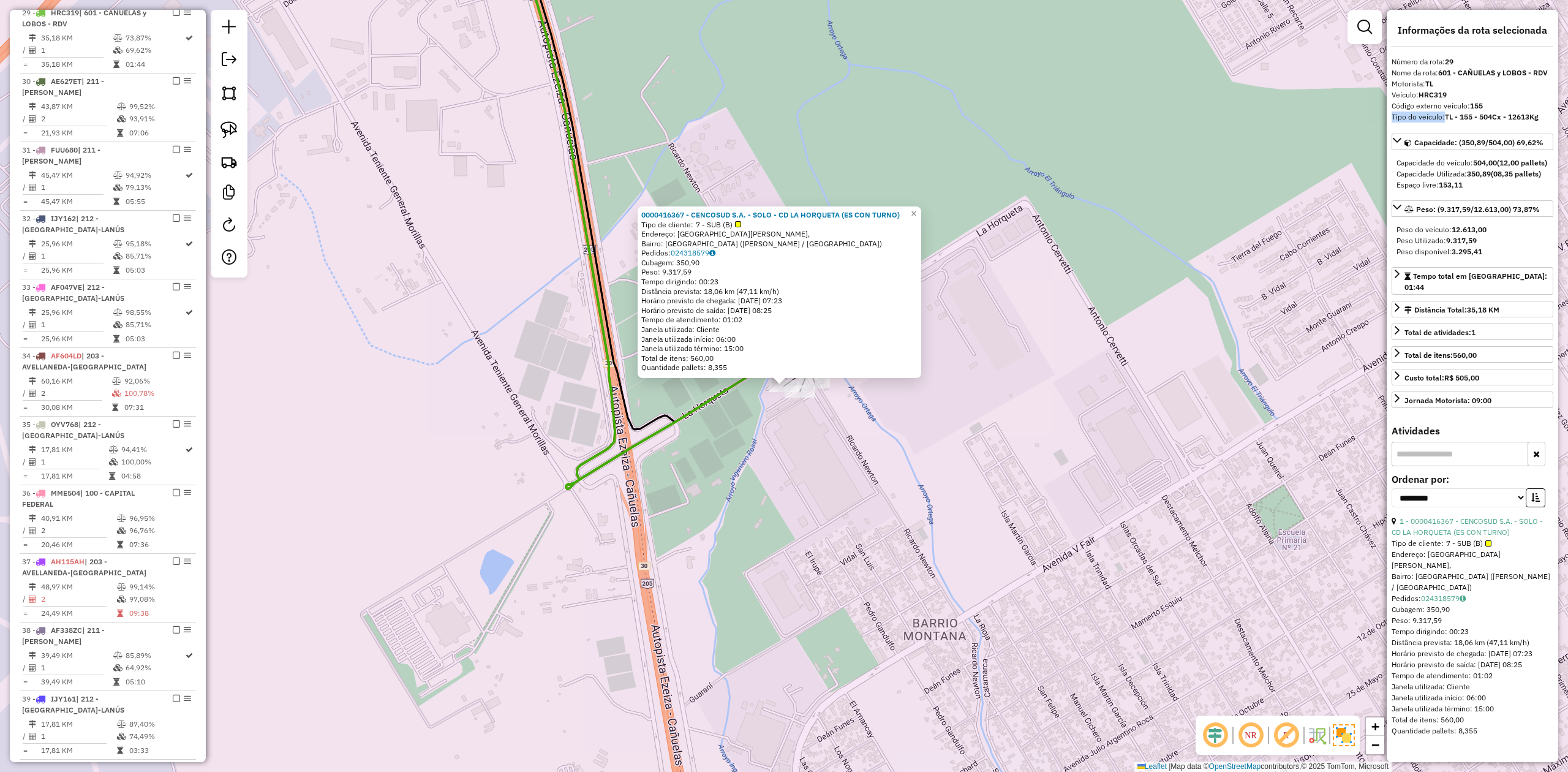
click at [1458, 123] on div "**********" at bounding box center [1472, 386] width 172 height 752
click at [1449, 114] on strong "TL - 155 - 504Cx - 12613Kg" at bounding box center [1492, 117] width 94 height 9
click at [1464, 92] on div "Veículo: HRC319" at bounding box center [1473, 95] width 162 height 11
drag, startPoint x: 1446, startPoint y: 119, endPoint x: 1543, endPoint y: 119, distance: 97.0
click at [1543, 119] on div "Tipo do veículo: TL - 155 - 504Cx - 12613Kg" at bounding box center [1473, 117] width 162 height 11
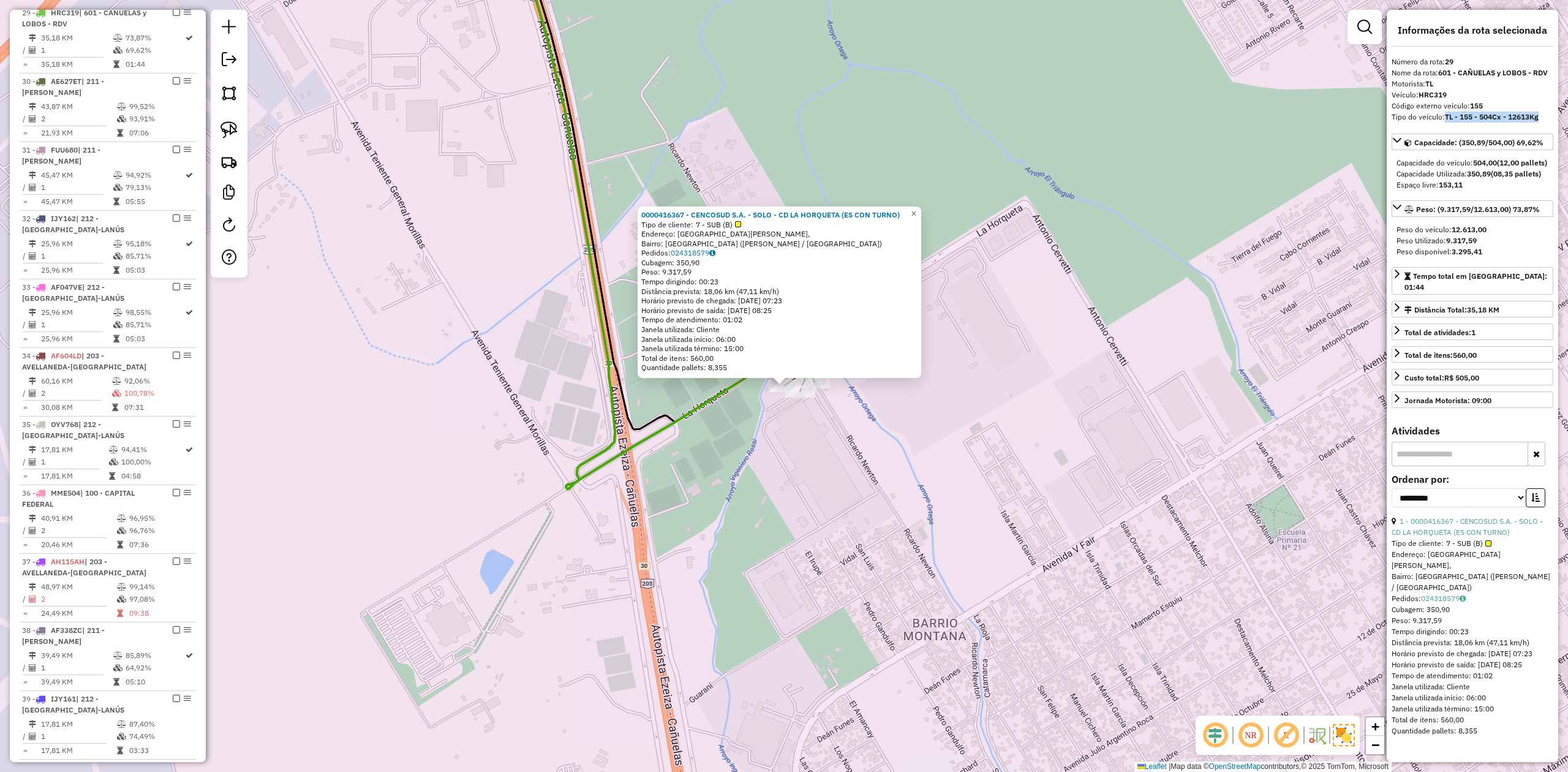
copy strong "TL - 155 - 504Cx - 12613Kg"
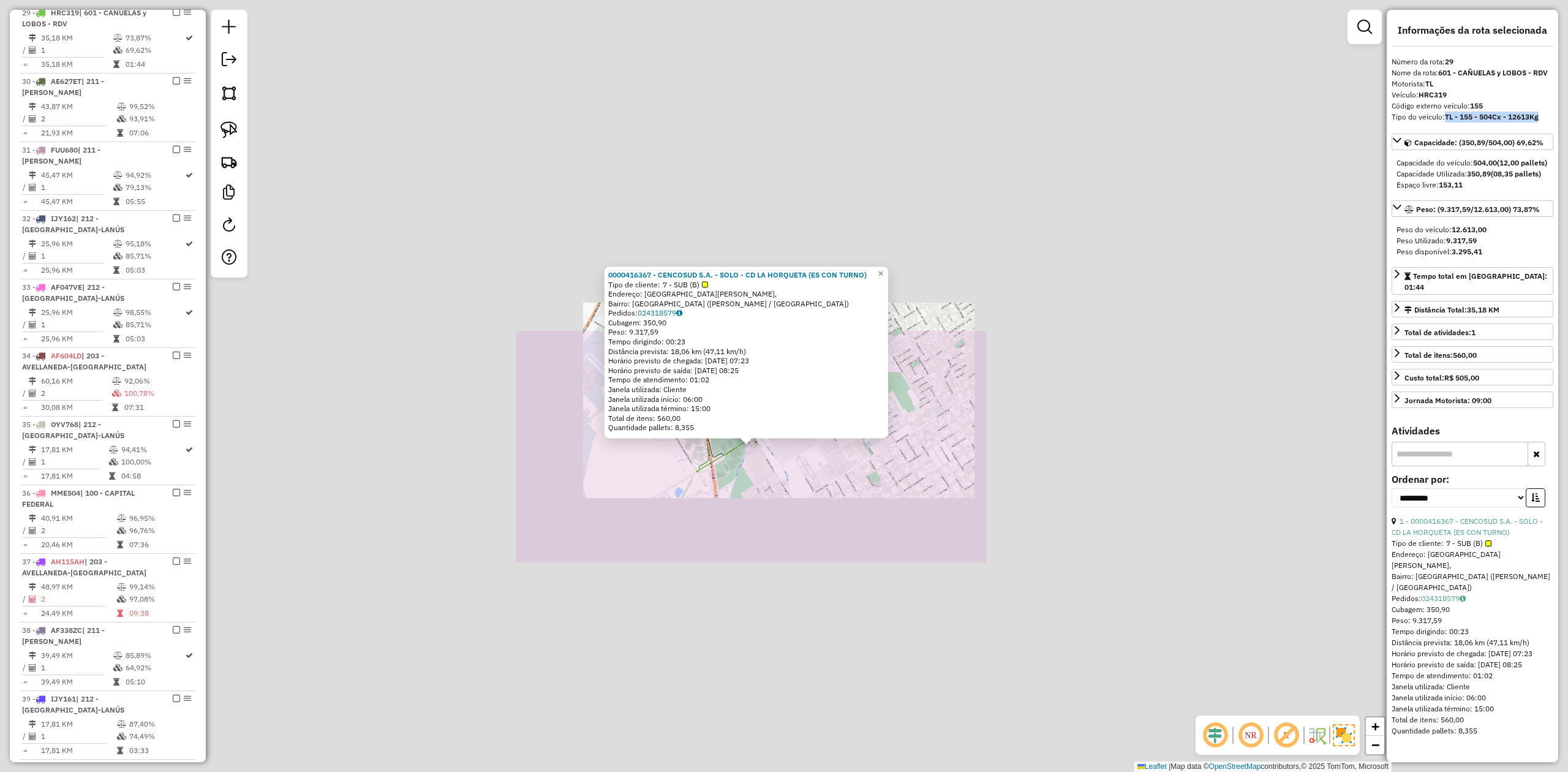
click at [752, 480] on div "0000416367 - CENCOSUD S.A. - SOLO - CD LA HORQUETA (ES CON TURNO) Tipo de clien…" at bounding box center [784, 386] width 1568 height 772
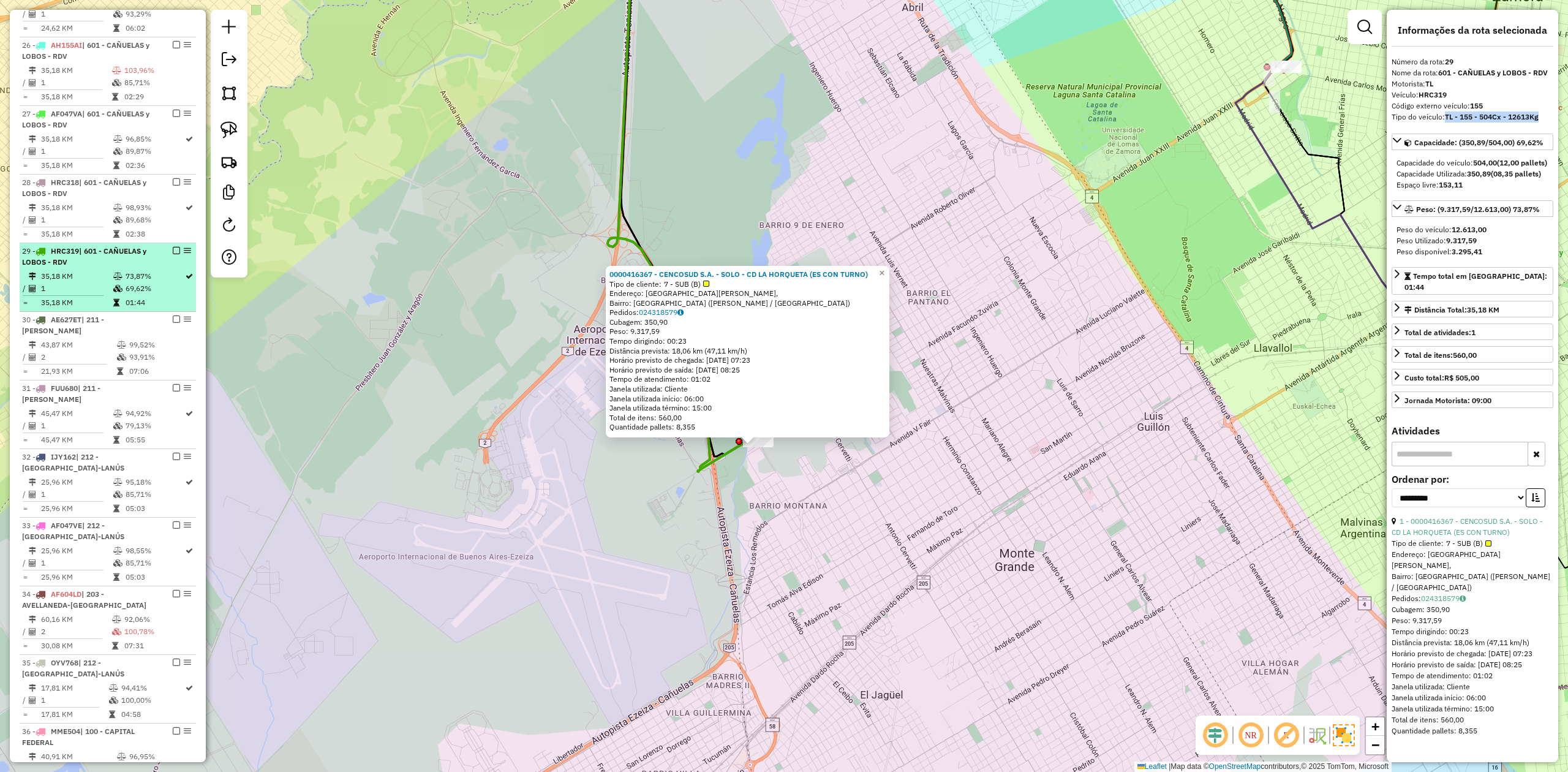
scroll to position [821, 0]
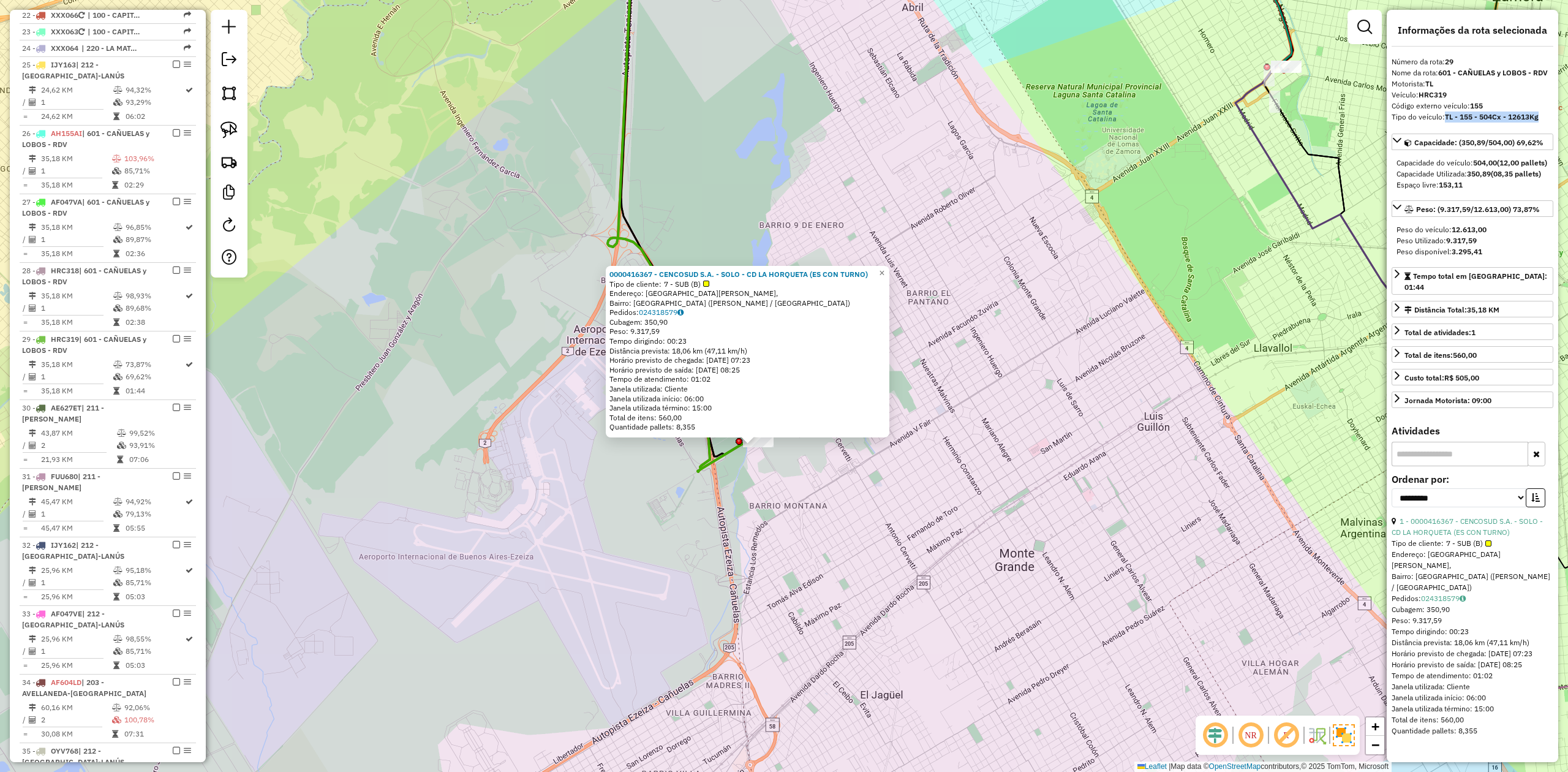
click at [811, 508] on div "0000416367 - CENCOSUD S.A. - SOLO - CD LA HORQUETA (ES CON TURNO) Tipo de clien…" at bounding box center [784, 386] width 1568 height 772
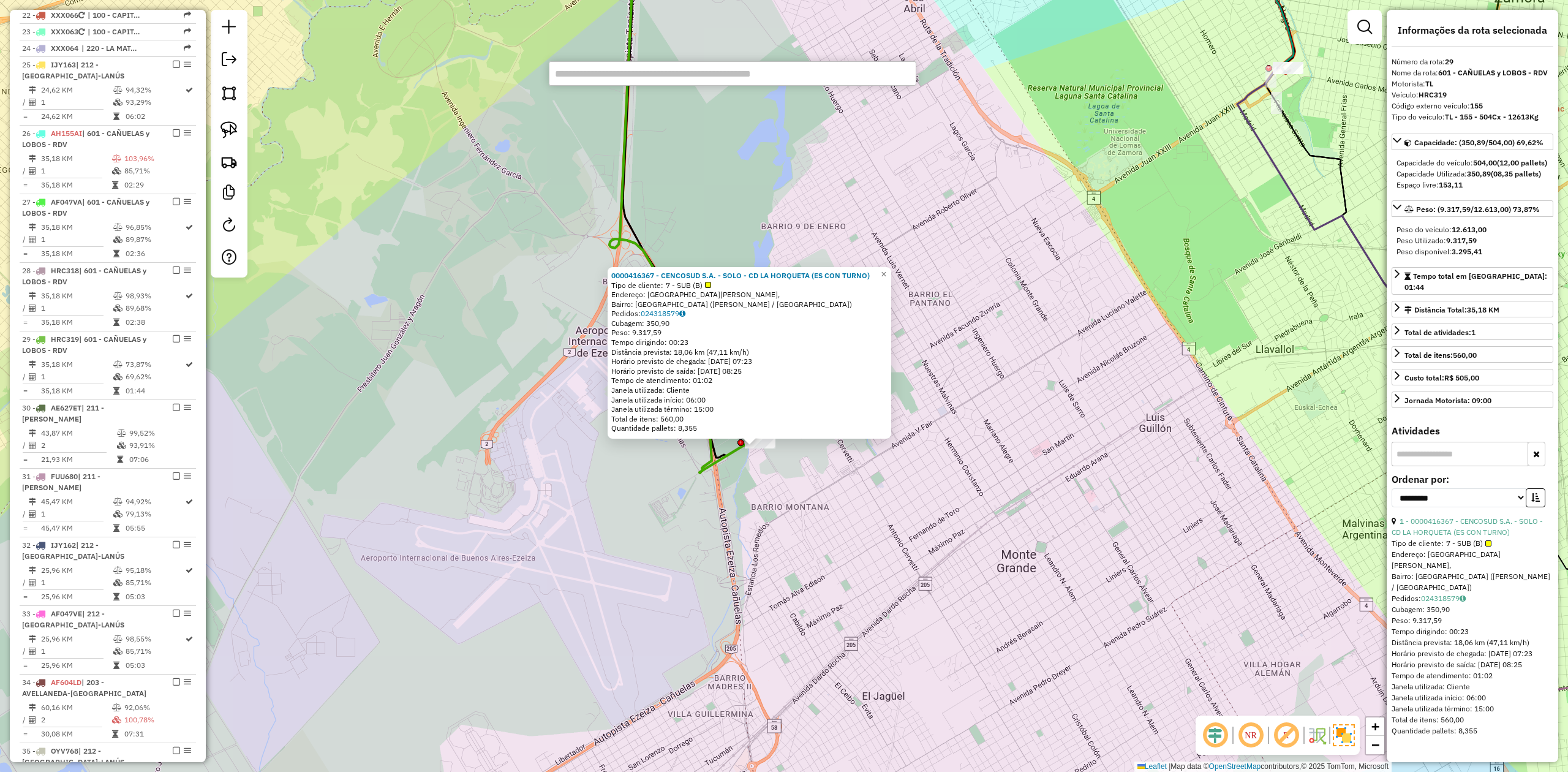
click at [968, 513] on div "0000416367 - CENCOSUD S.A. - SOLO - CD LA HORQUETA (ES CON TURNO) Tipo de clien…" at bounding box center [784, 386] width 1568 height 772
paste input "******"
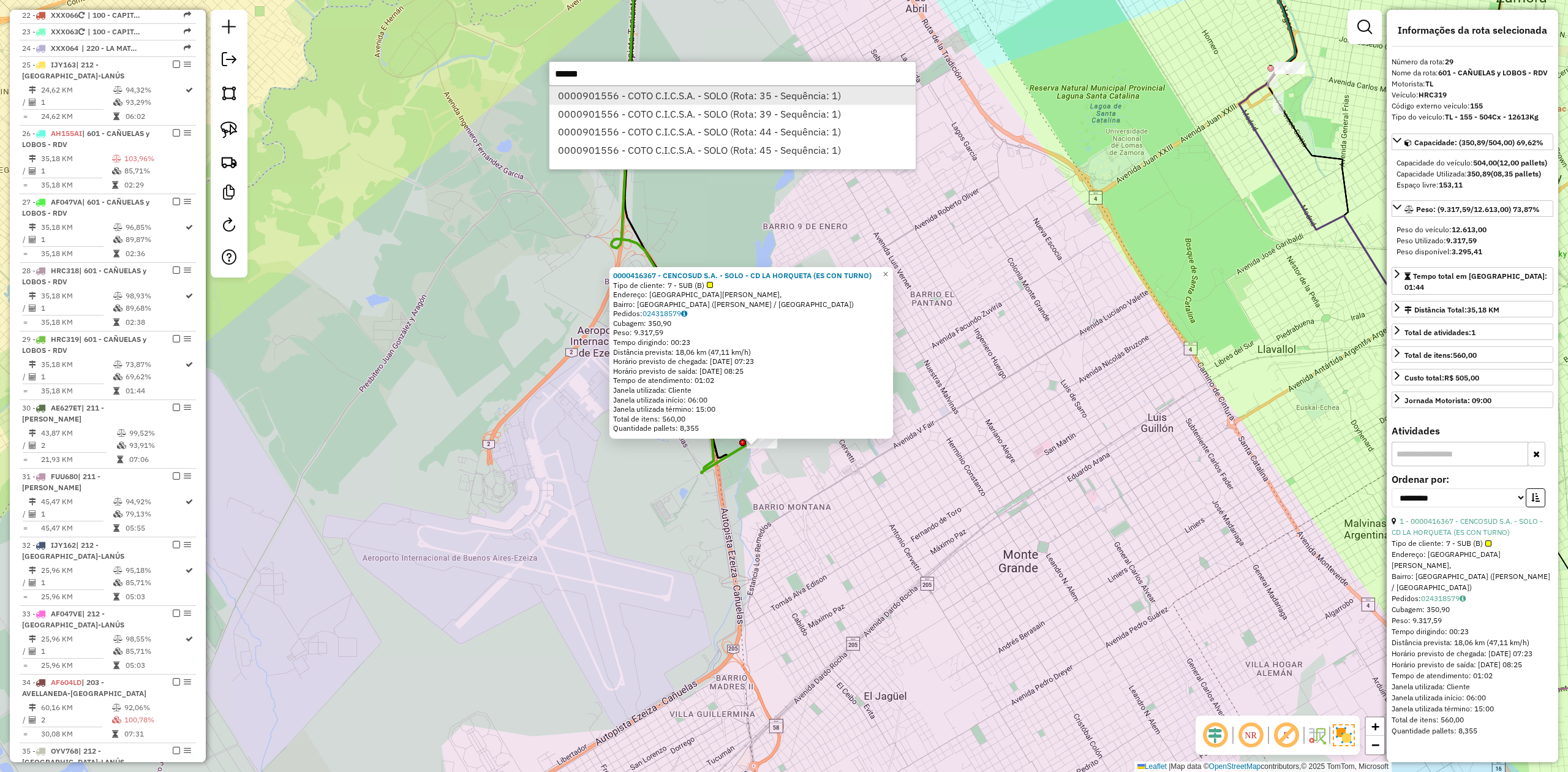
type input "******"
click at [757, 93] on li "0000901556 - COTO C.I.C.S.A. - SOLO (Rota: 35 - Sequência: 1)" at bounding box center [733, 95] width 366 height 18
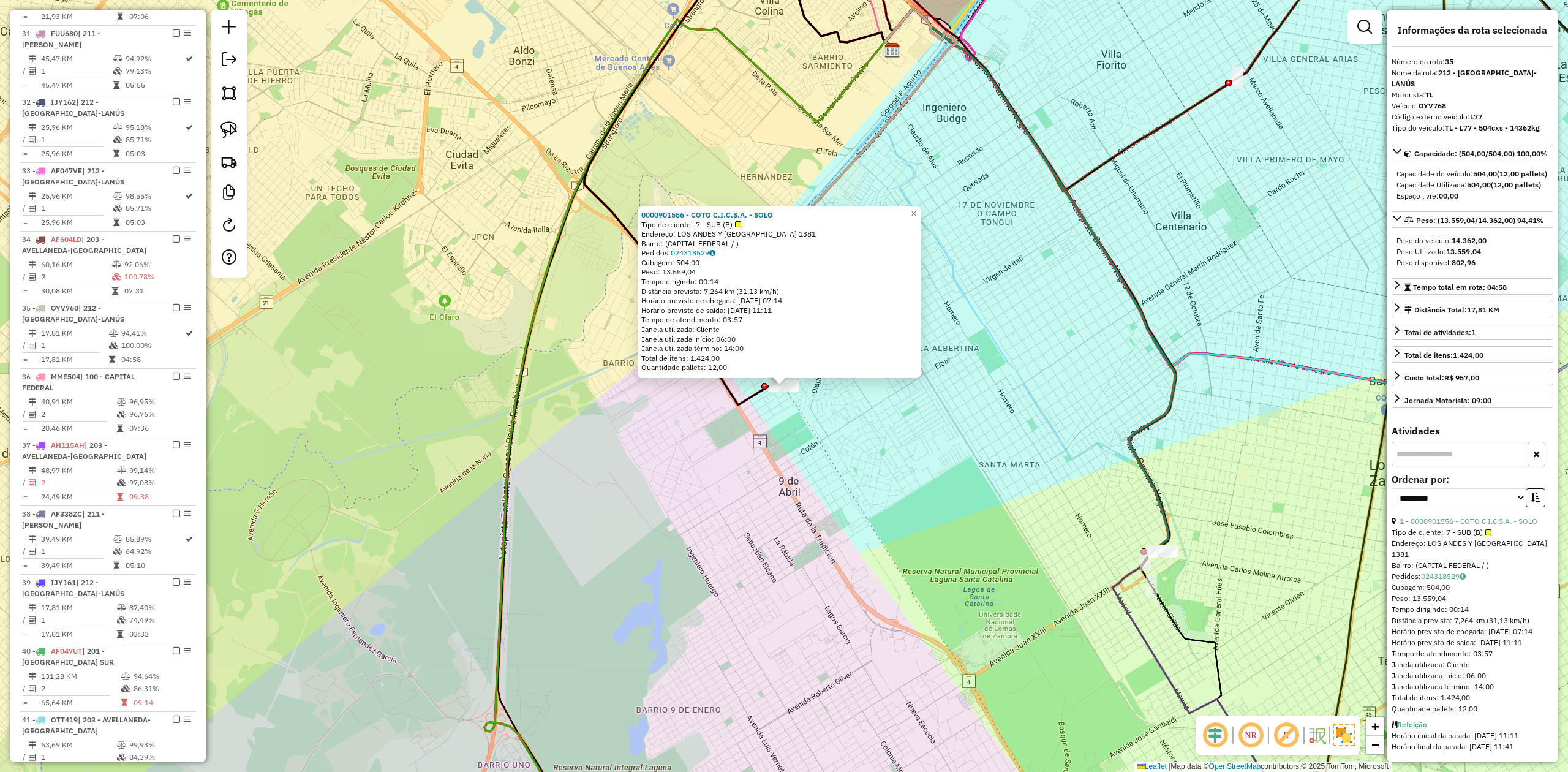
scroll to position [1561, 0]
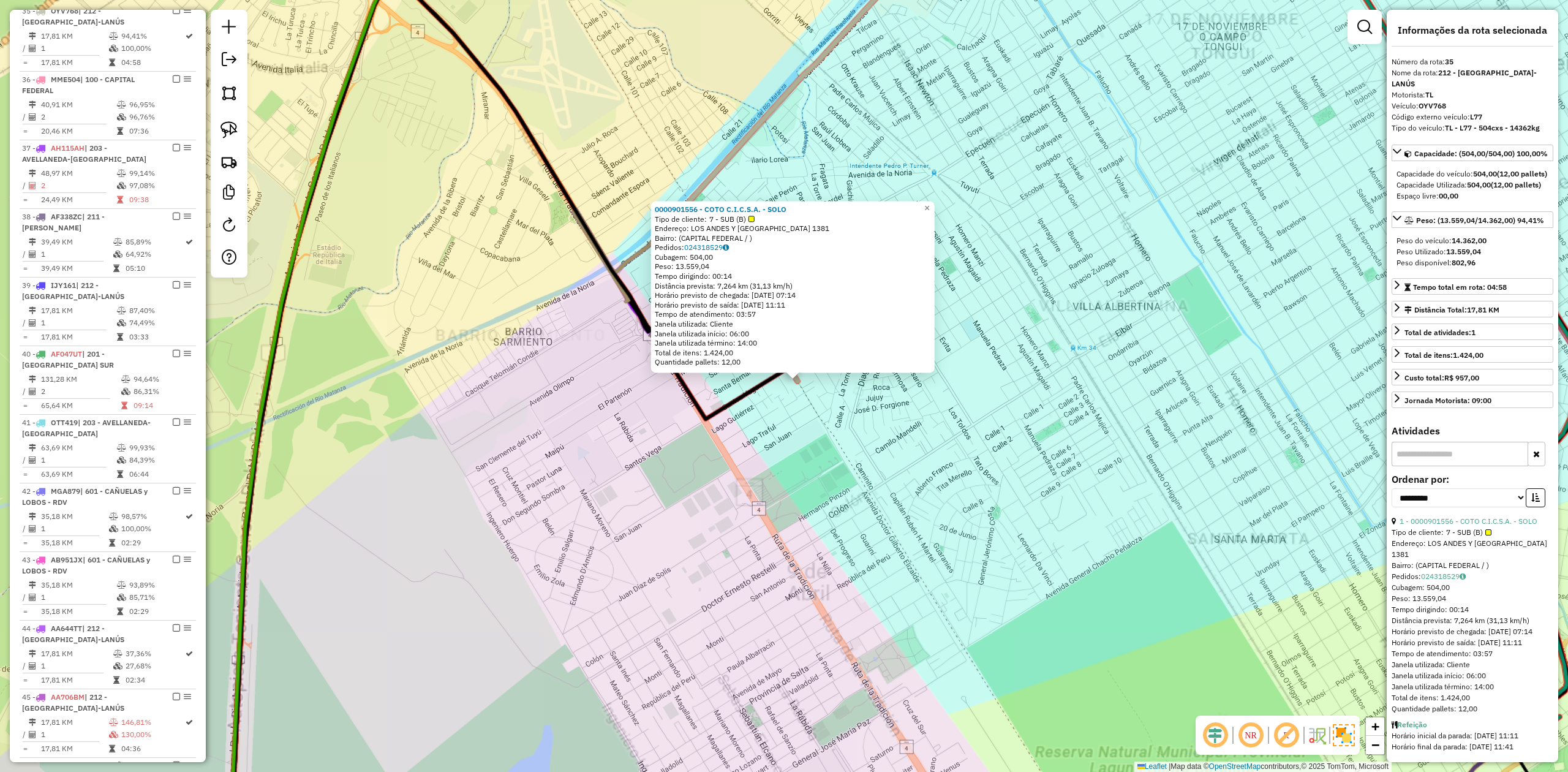
click at [797, 406] on div "0000901556 - COTO C.I.C.S.A. - SOLO Tipo de cliente: 7 - SUB (B) Endereço: [GEO…" at bounding box center [784, 386] width 1568 height 772
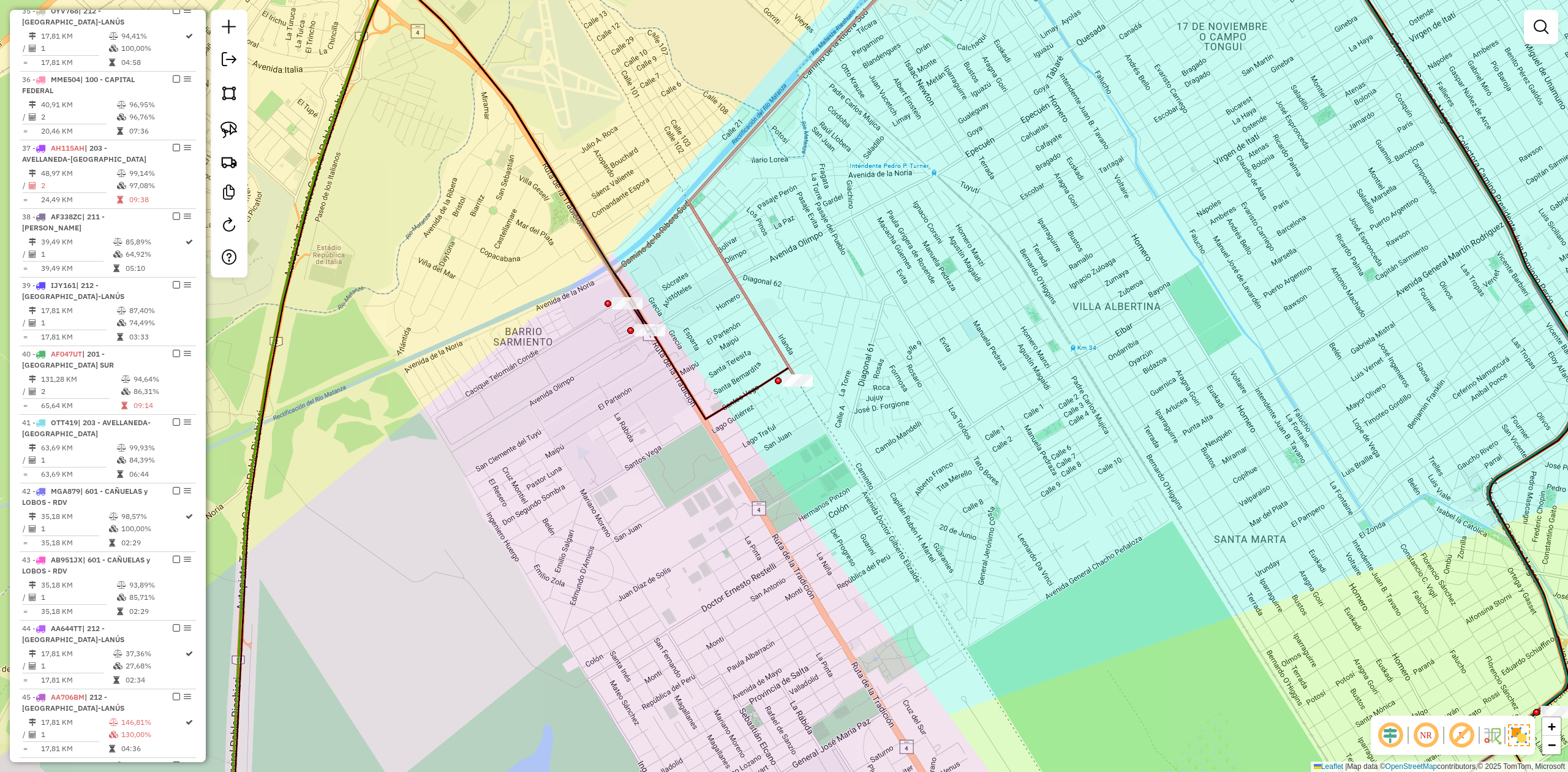
click at [797, 391] on div "0000901556 - COTO C.I.C.S.A. - SOLO Tipo de cliente: 7 - SUB (B) Endereço: [GEO…" at bounding box center [784, 386] width 1568 height 772
click at [793, 361] on div at bounding box center [790, 356] width 31 height 12
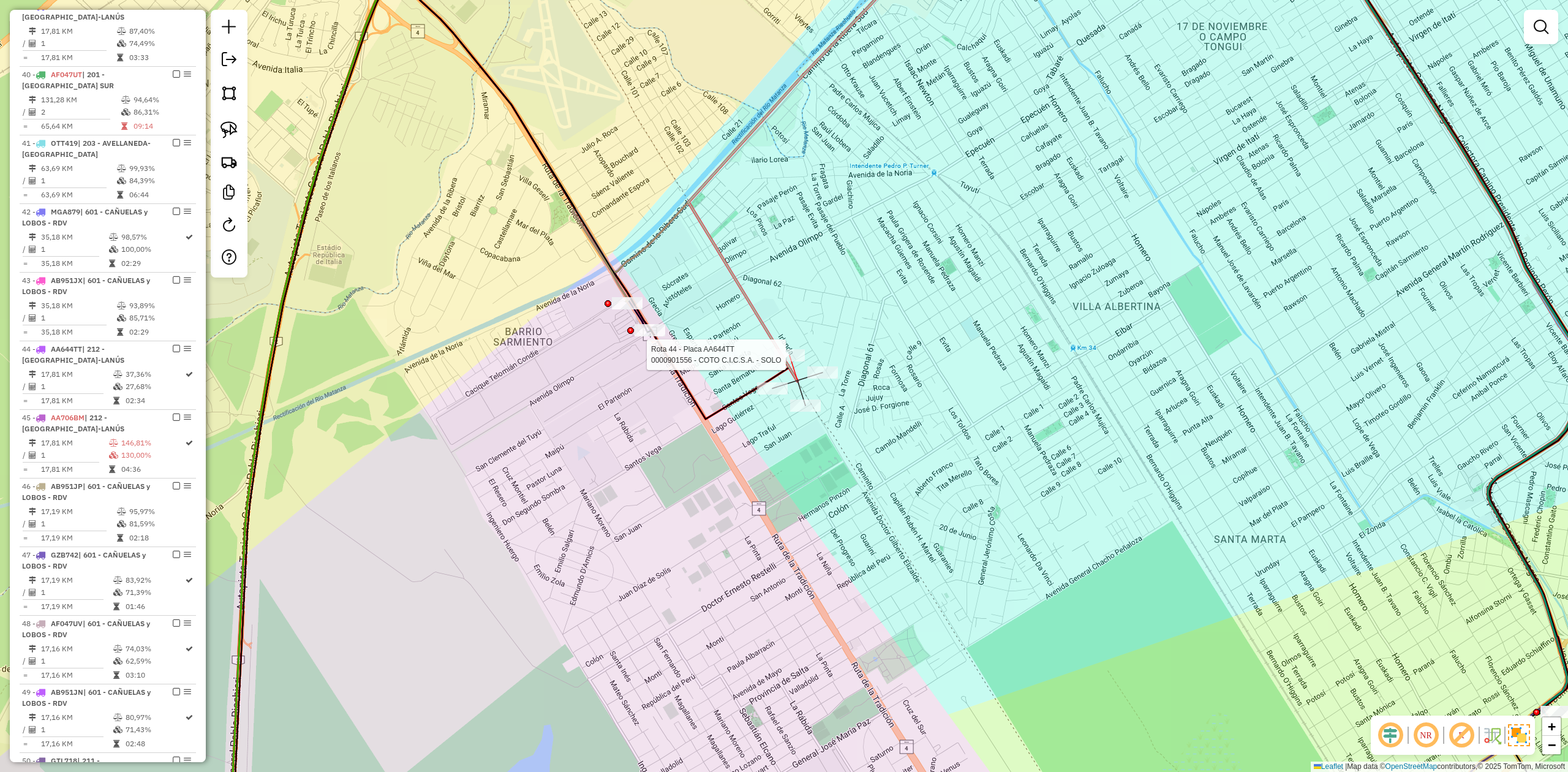
select select "**********"
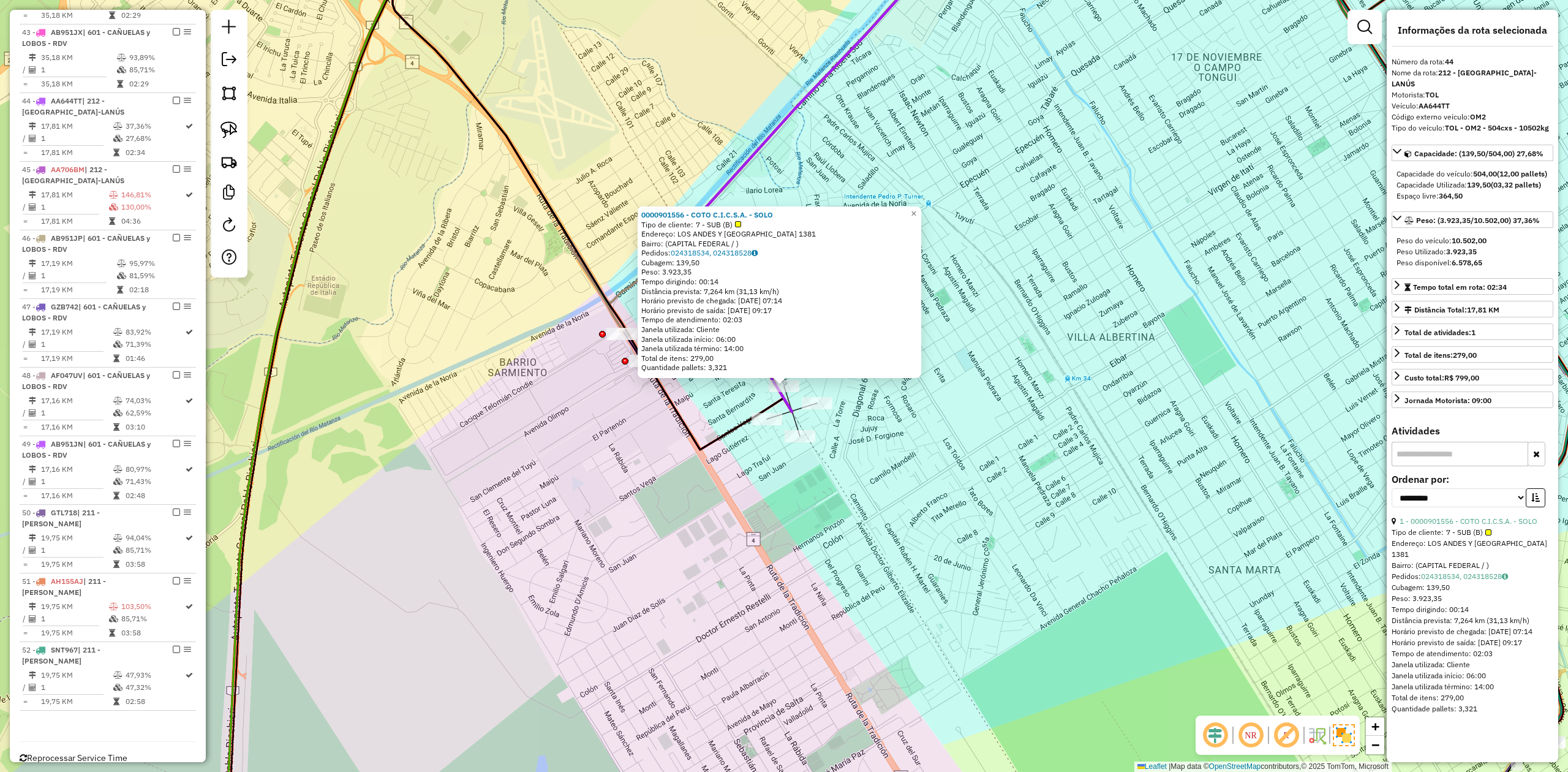
scroll to position [2129, 0]
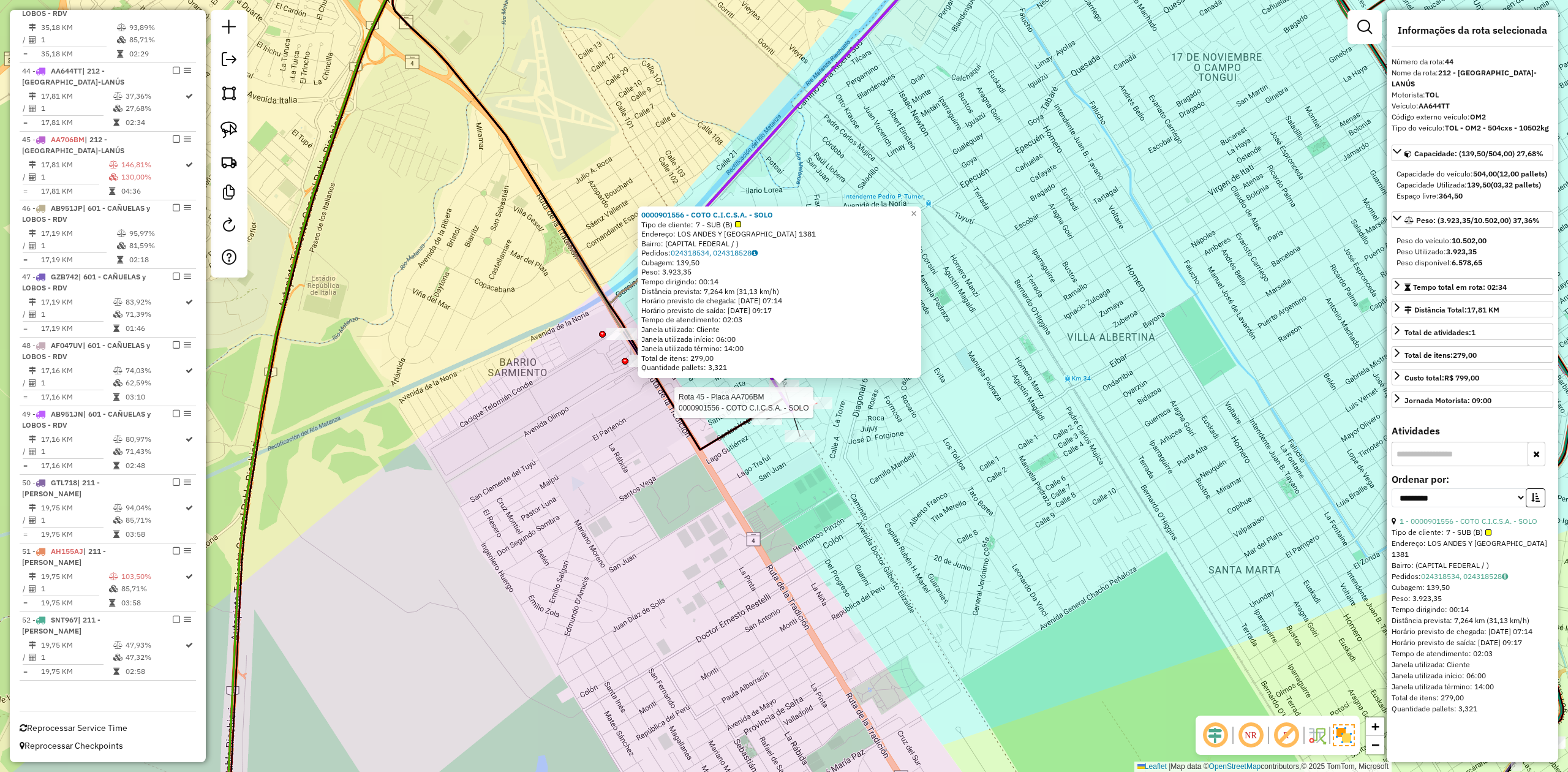
click at [811, 409] on div at bounding box center [817, 403] width 31 height 12
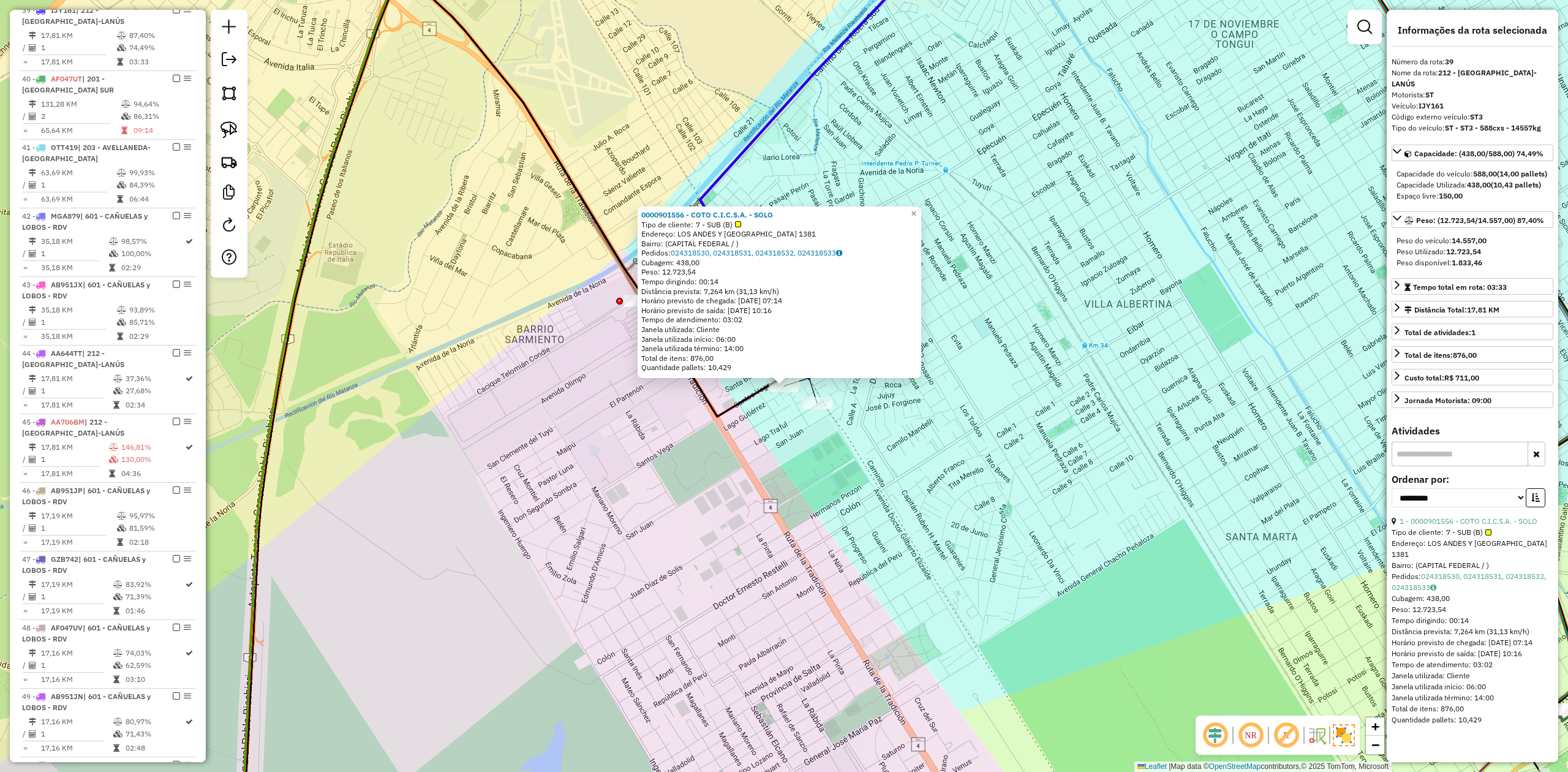
scroll to position [1836, 0]
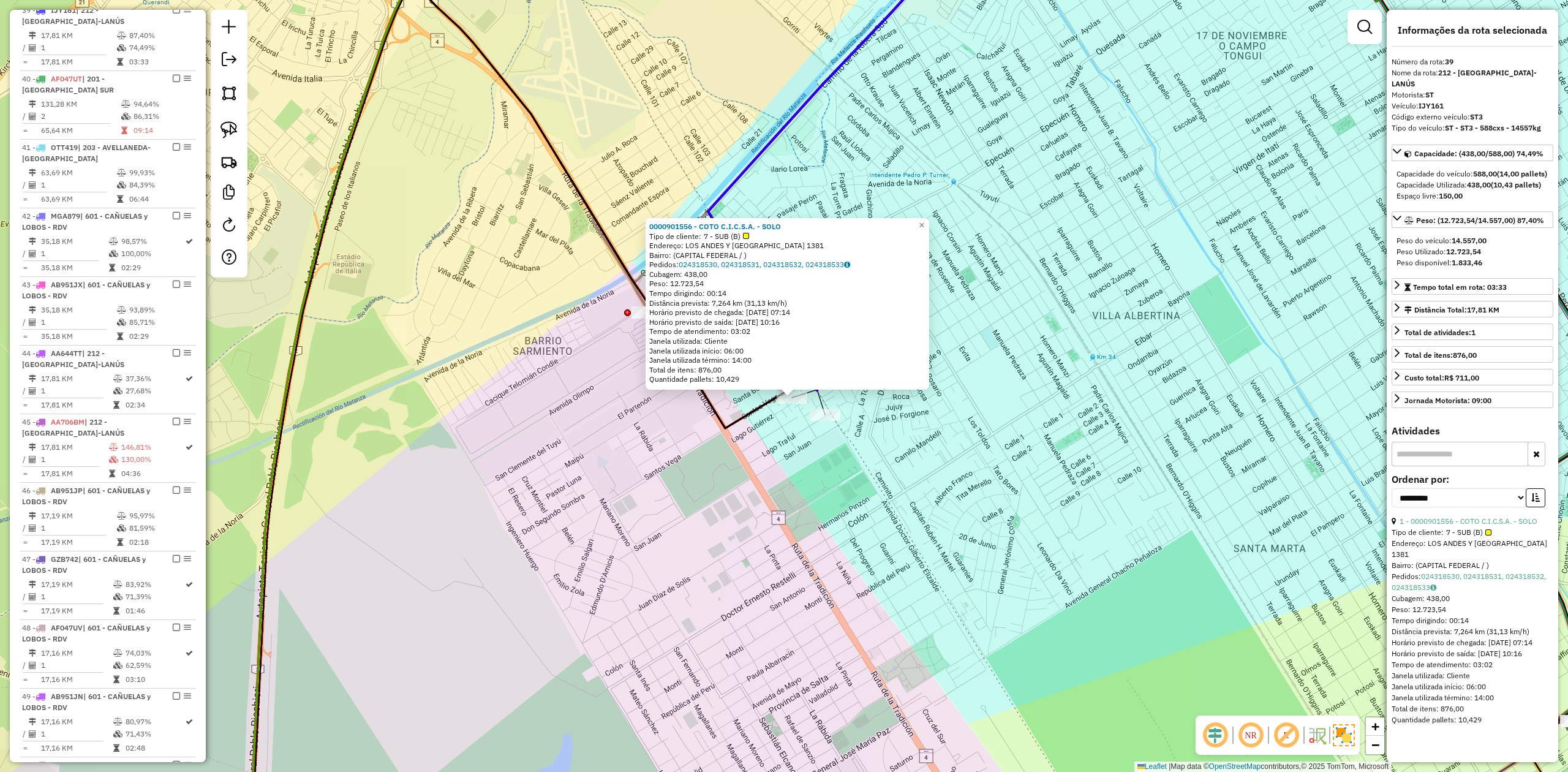
drag, startPoint x: 775, startPoint y: 460, endPoint x: 790, endPoint y: 478, distance: 23.4
click at [790, 478] on div "0000901556 - COTO C.I.C.S.A. - SOLO Tipo de cliente: 7 - SUB (B) Endereço: [GEO…" at bounding box center [784, 386] width 1568 height 772
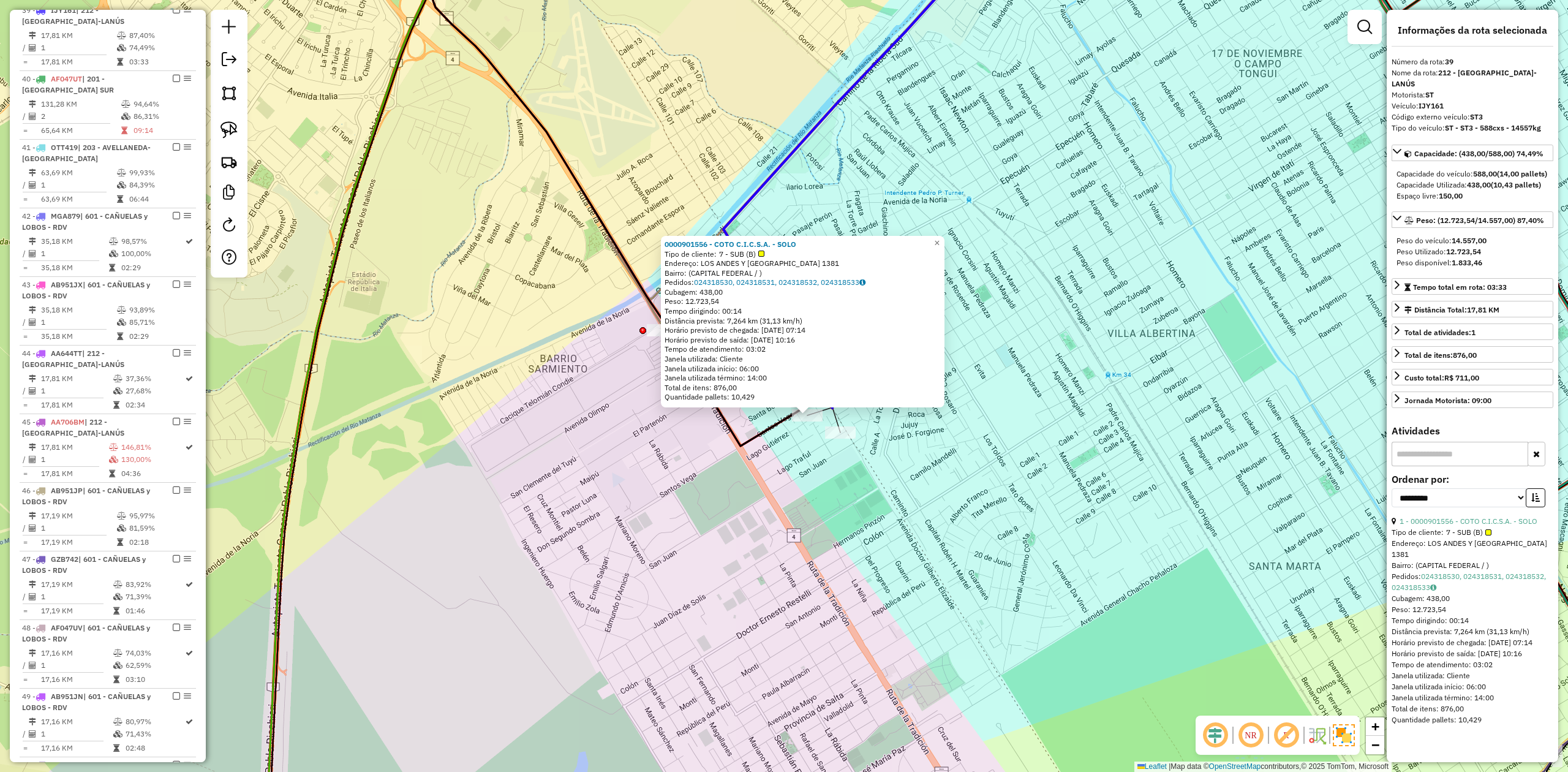
click at [883, 466] on div "0000901556 - COTO C.I.C.S.A. - SOLO Tipo de cliente: 7 - SUB (B) Endereço: [GEO…" at bounding box center [784, 386] width 1568 height 772
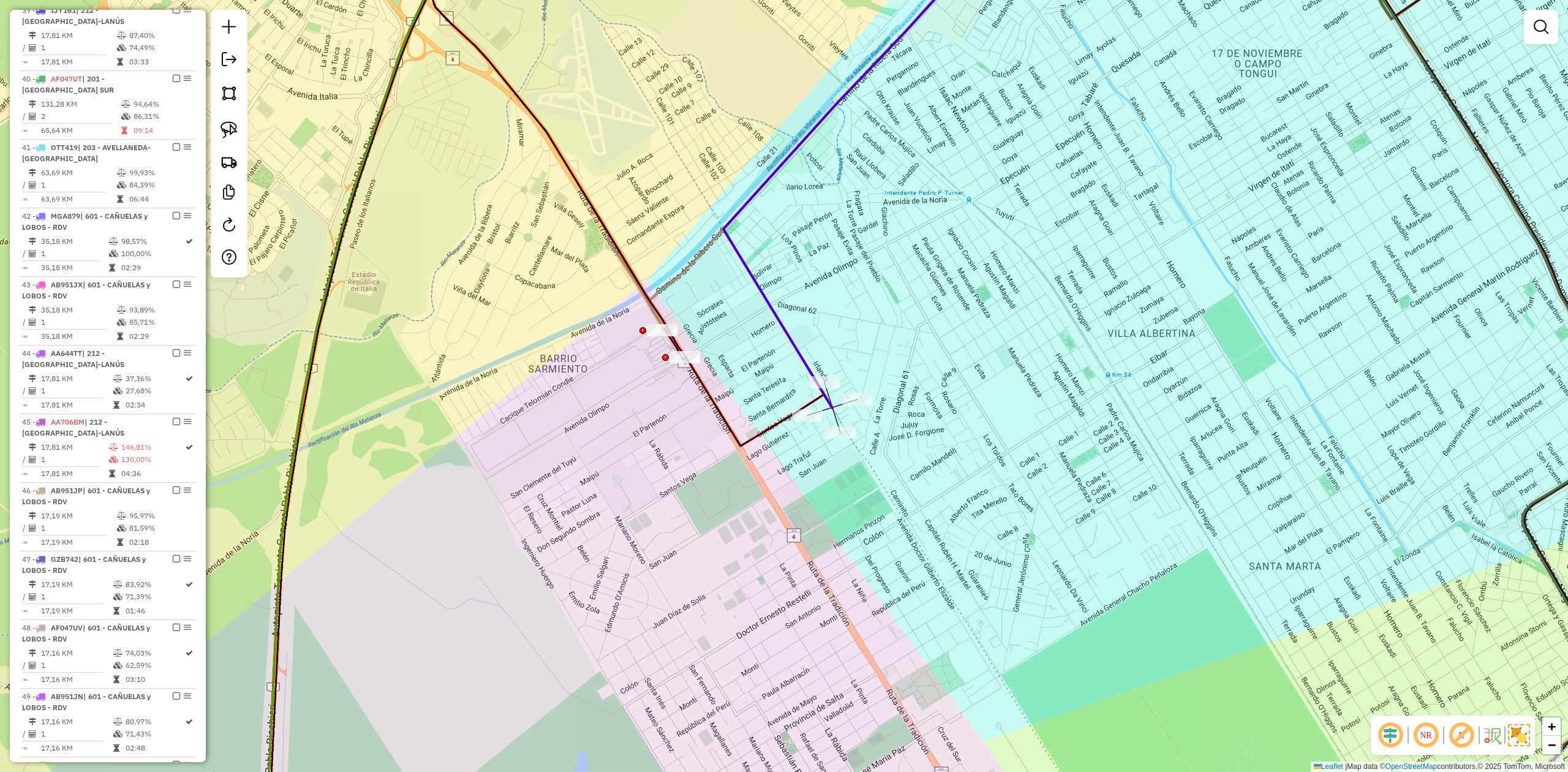
select select "**********"
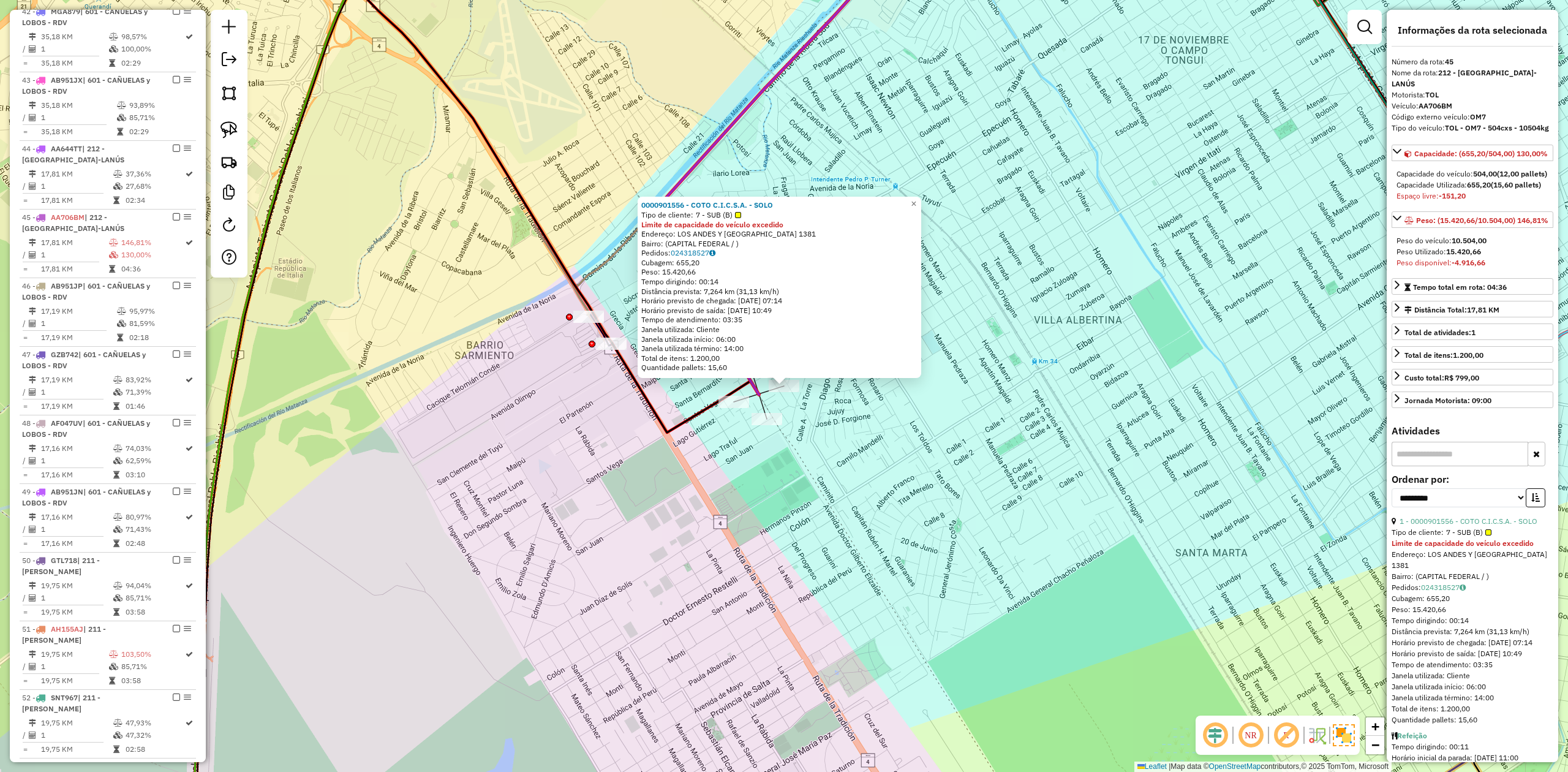
scroll to position [2129, 0]
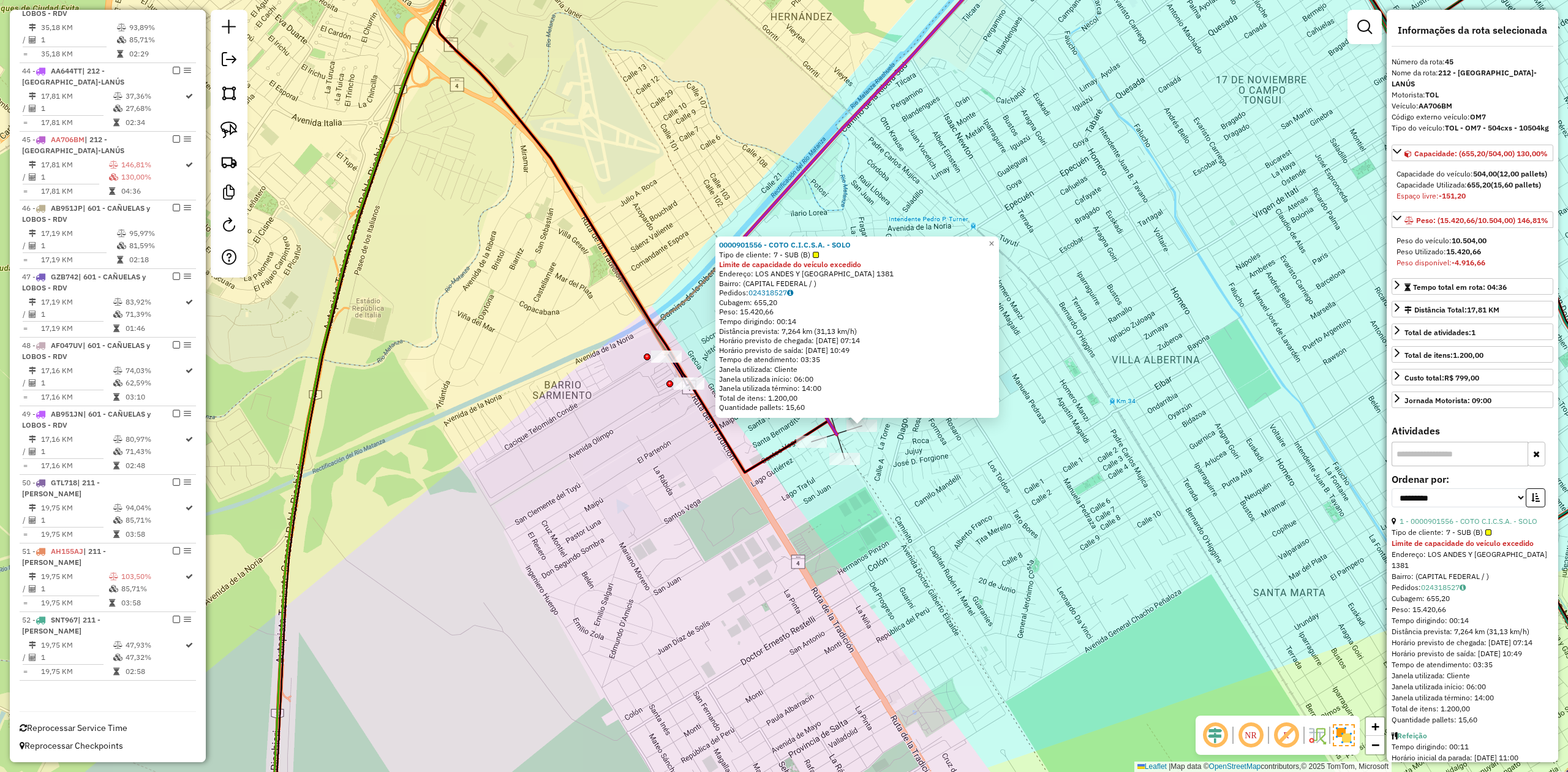
click at [944, 496] on div "0000901556 - COTO C.I.C.S.A. - SOLO Tipo de cliente: 7 - SUB (B) Limite de capa…" at bounding box center [784, 386] width 1568 height 772
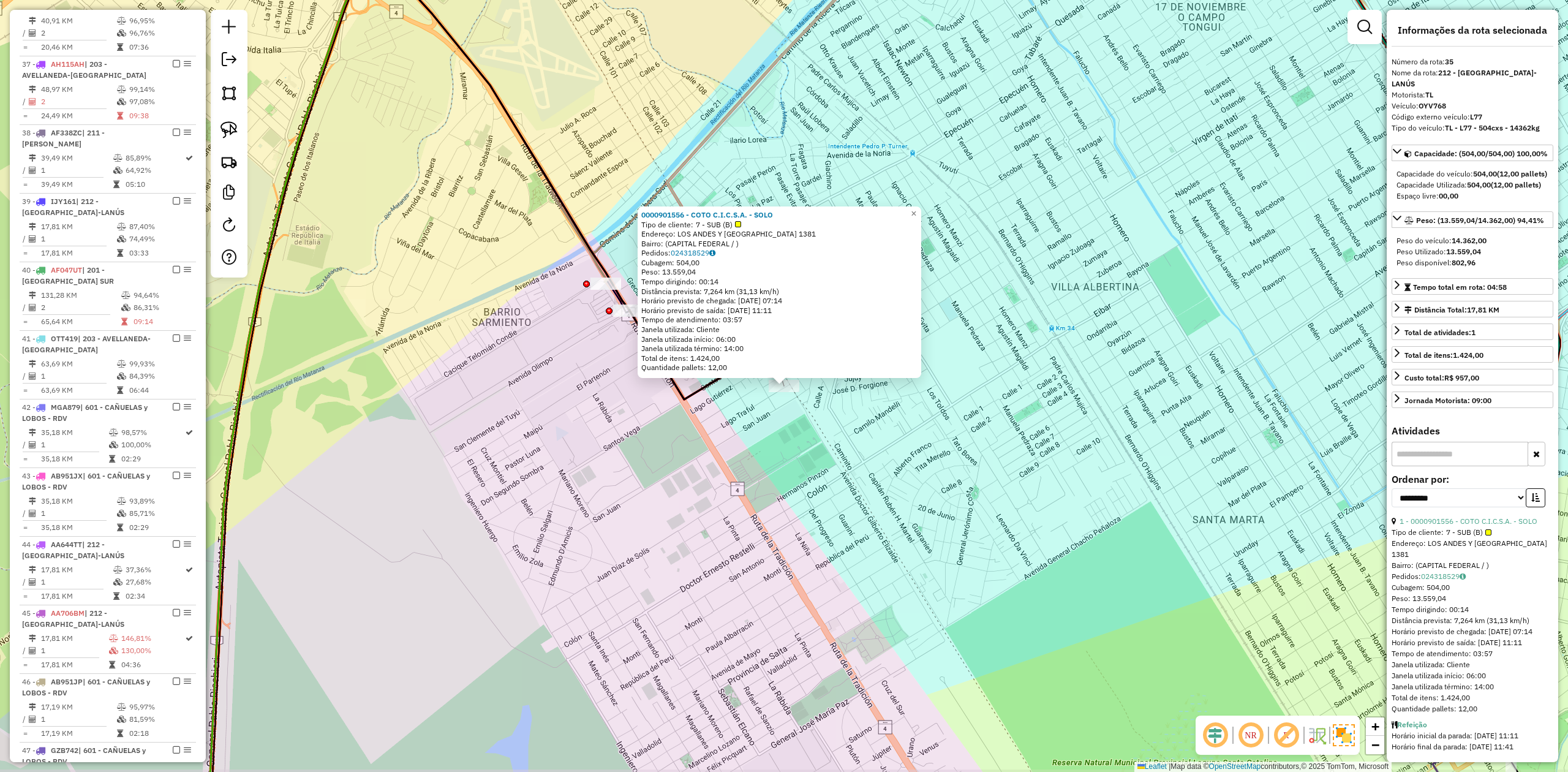
scroll to position [1561, 0]
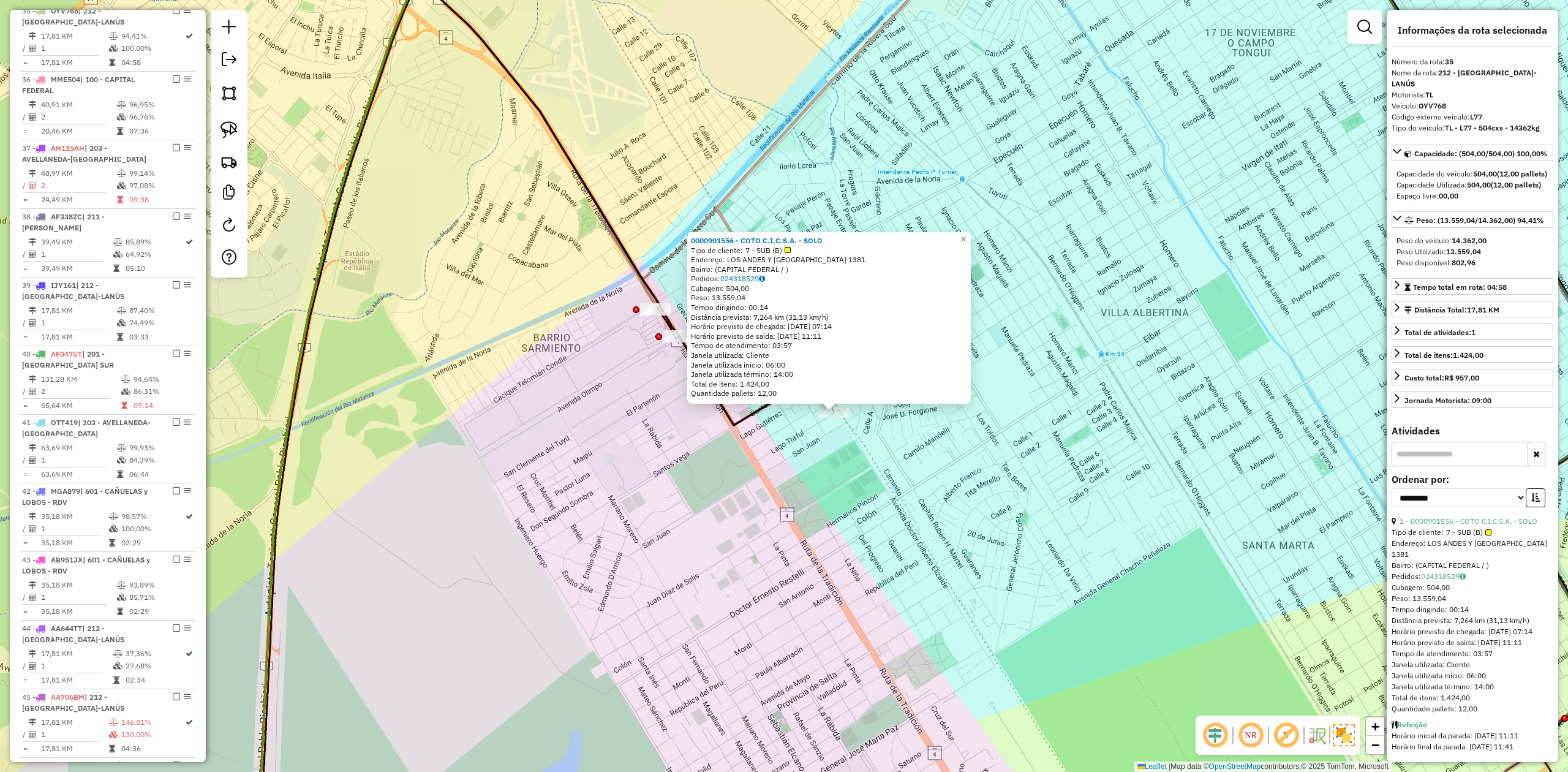
drag, startPoint x: 894, startPoint y: 495, endPoint x: 913, endPoint y: 505, distance: 21.5
click at [913, 503] on div "0000901556 - COTO C.I.C.S.A. - SOLO Tipo de cliente: 7 - SUB (B) Endereço: [GEO…" at bounding box center [784, 386] width 1568 height 772
click at [866, 464] on div "0000901556 - COTO C.I.C.S.A. - SOLO Tipo de cliente: 7 - SUB (B) Endereço: [GEO…" at bounding box center [784, 386] width 1568 height 772
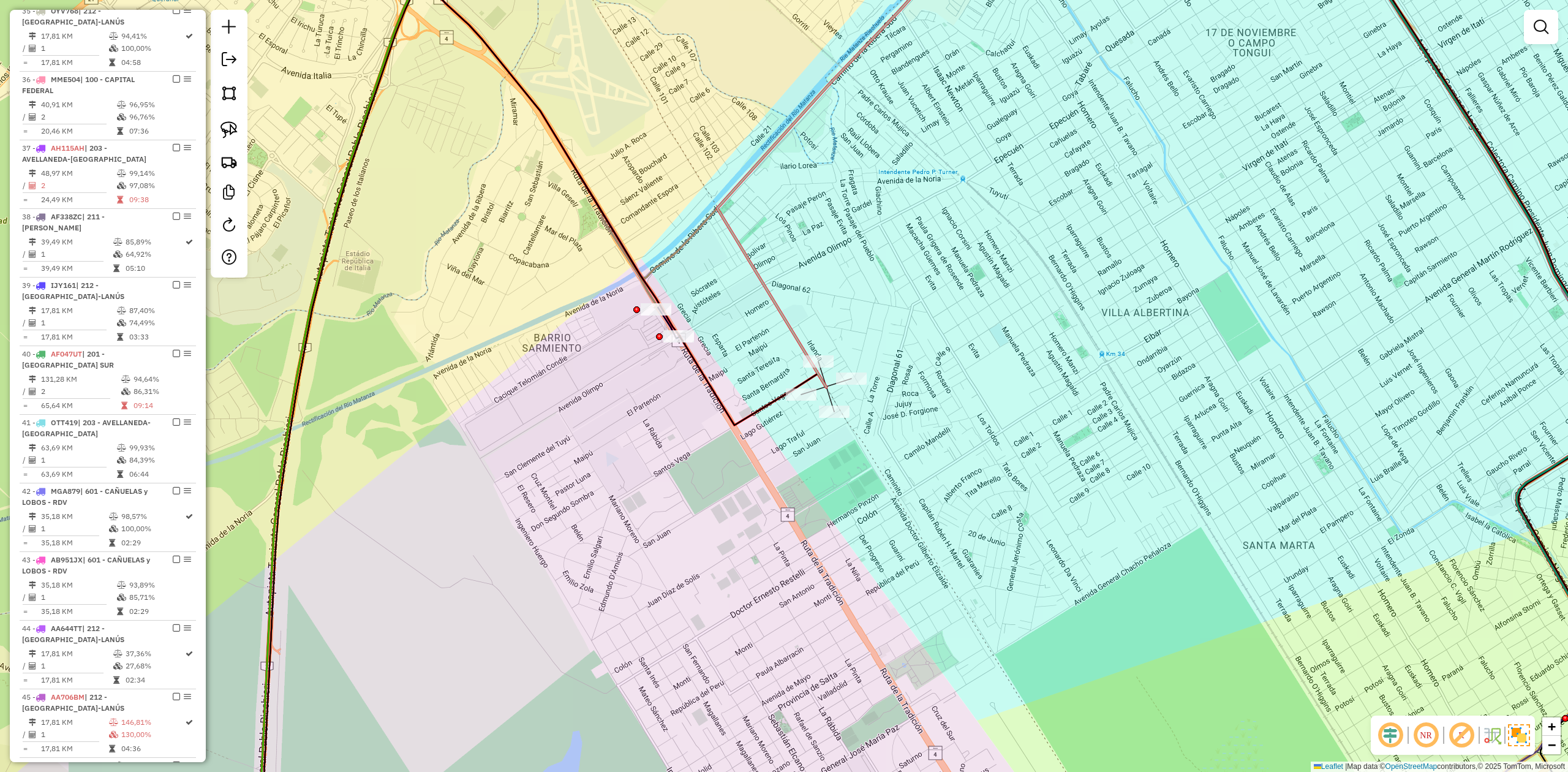
click at [796, 404] on div "Janela de atendimento Grade de atendimento Capacidade Transportadoras Veículos …" at bounding box center [784, 386] width 1568 height 772
select select "**********"
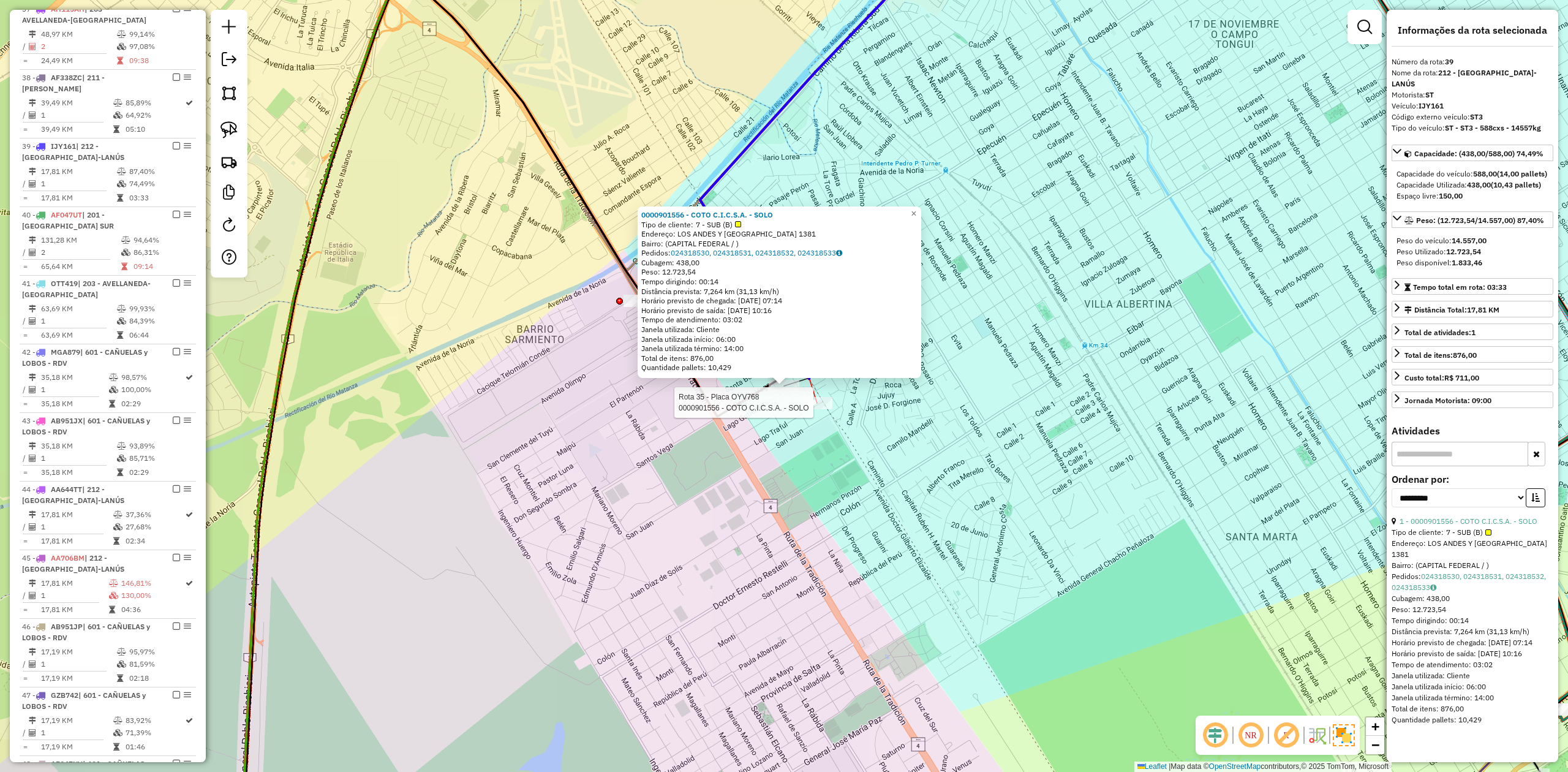
scroll to position [1836, 0]
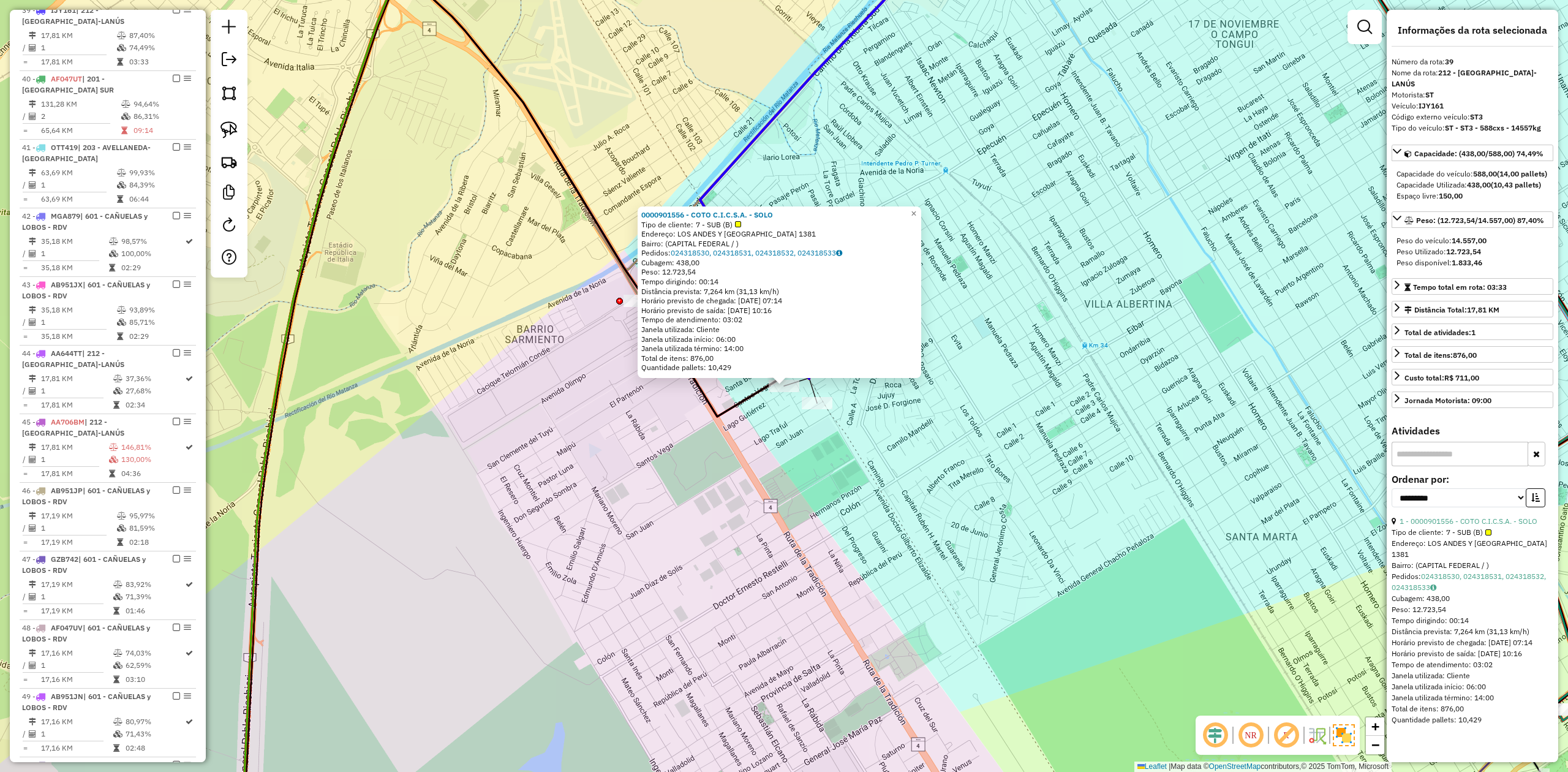
click at [829, 451] on div "0000901556 - COTO C.I.C.S.A. - SOLO Tipo de cliente: 7 - SUB (B) Endereço: [GEO…" at bounding box center [784, 386] width 1568 height 772
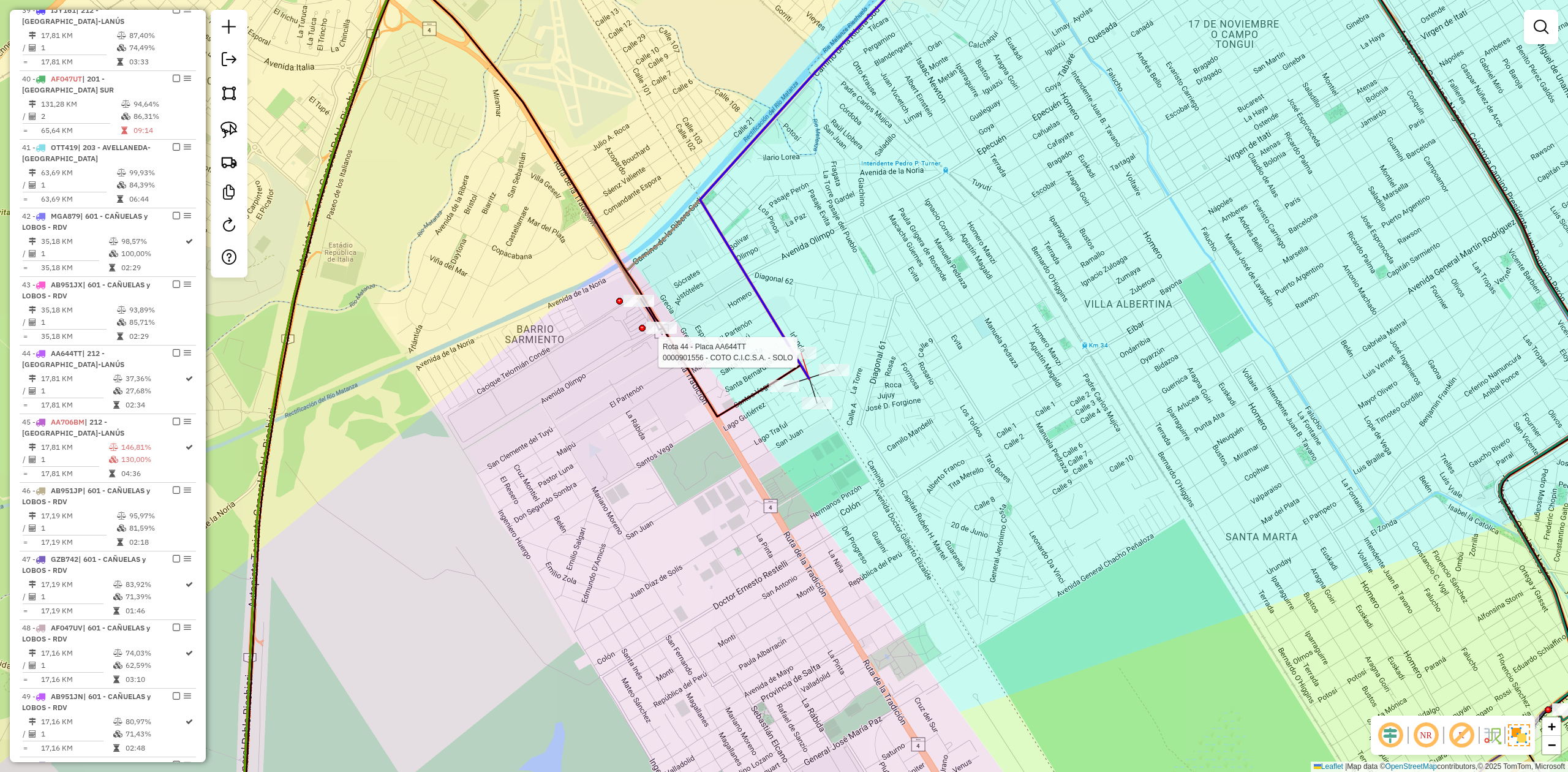
select select "**********"
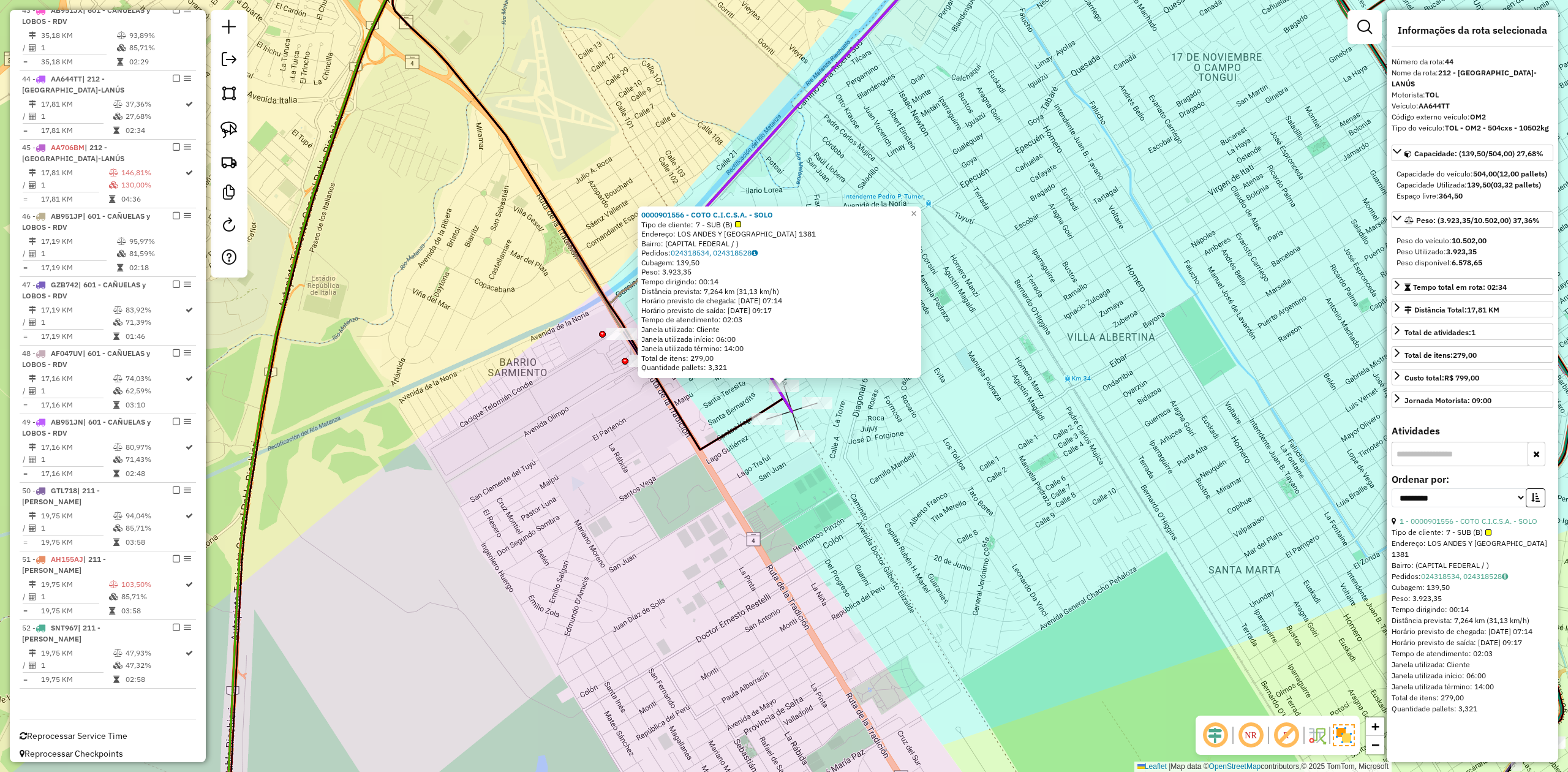
scroll to position [2129, 0]
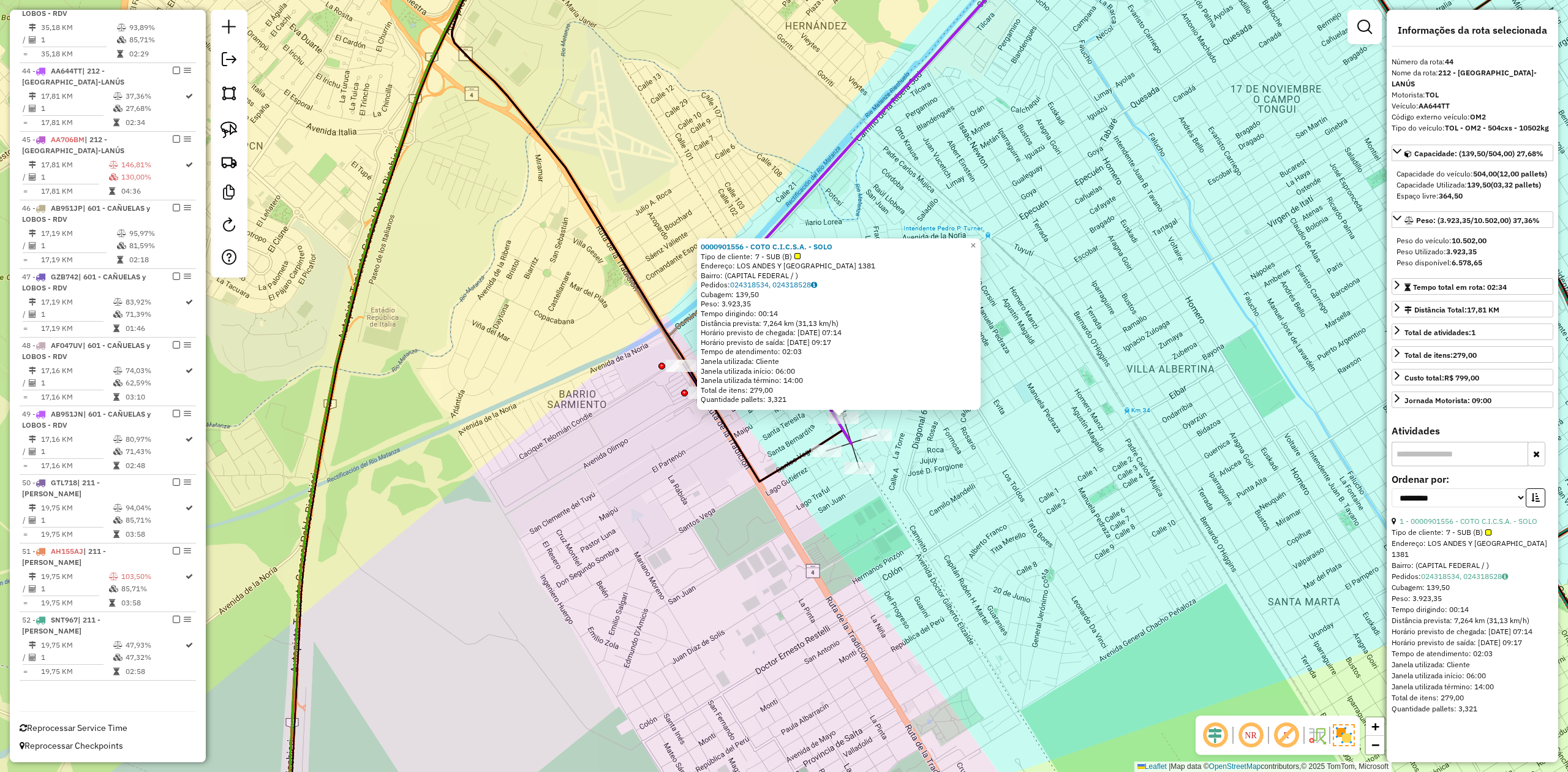
drag, startPoint x: 894, startPoint y: 473, endPoint x: 921, endPoint y: 488, distance: 30.9
click at [921, 488] on div "0000901556 - COTO C.I.C.S.A. - SOLO Tipo de cliente: 7 - SUB (B) Endereço: [GEO…" at bounding box center [784, 386] width 1568 height 772
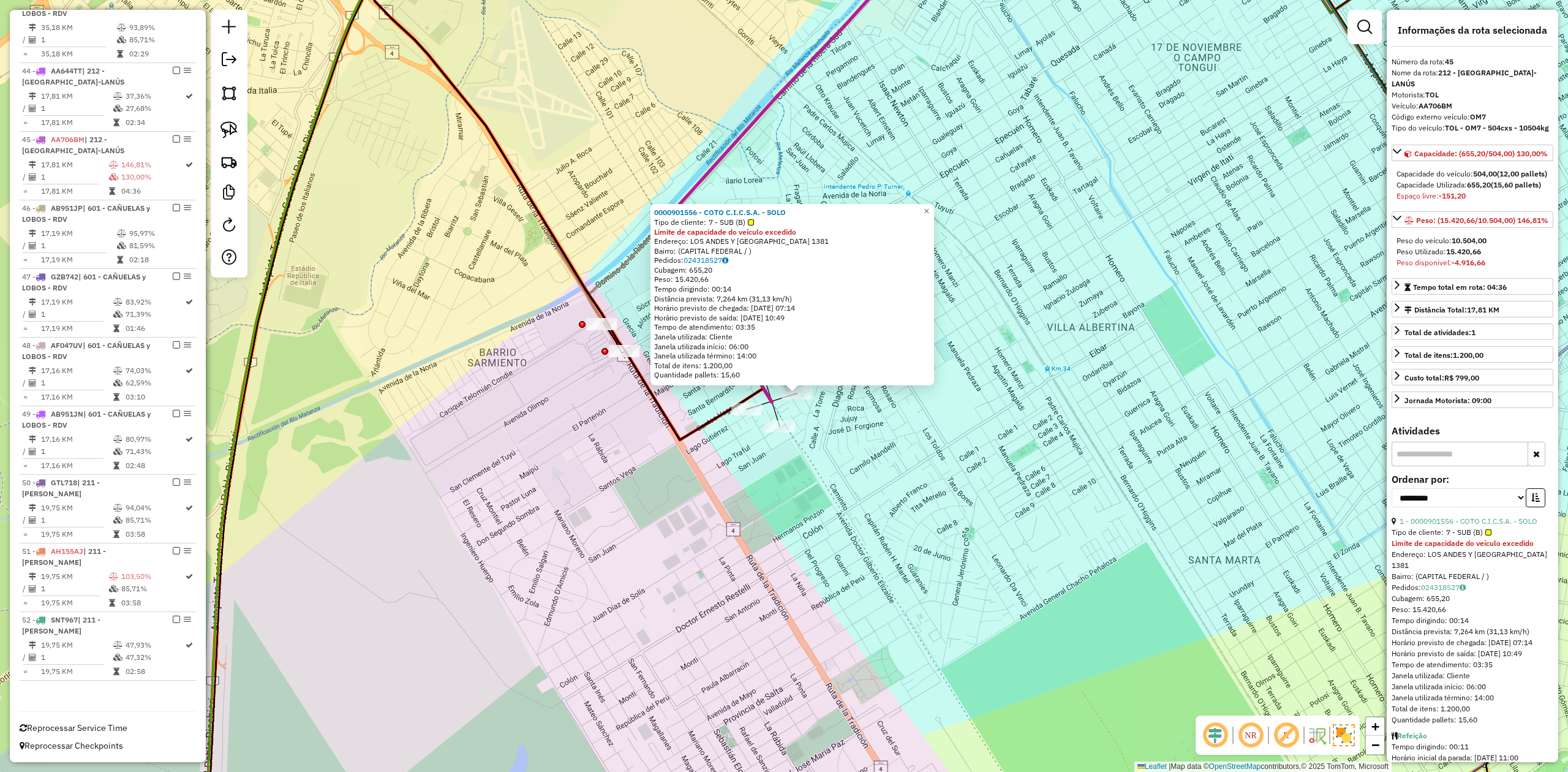
drag, startPoint x: 898, startPoint y: 473, endPoint x: 949, endPoint y: 479, distance: 51.4
click at [963, 479] on div "0000901556 - COTO C.I.C.S.A. - SOLO Tipo de cliente: 7 - SUB (B) Limite de capa…" at bounding box center [784, 386] width 1568 height 772
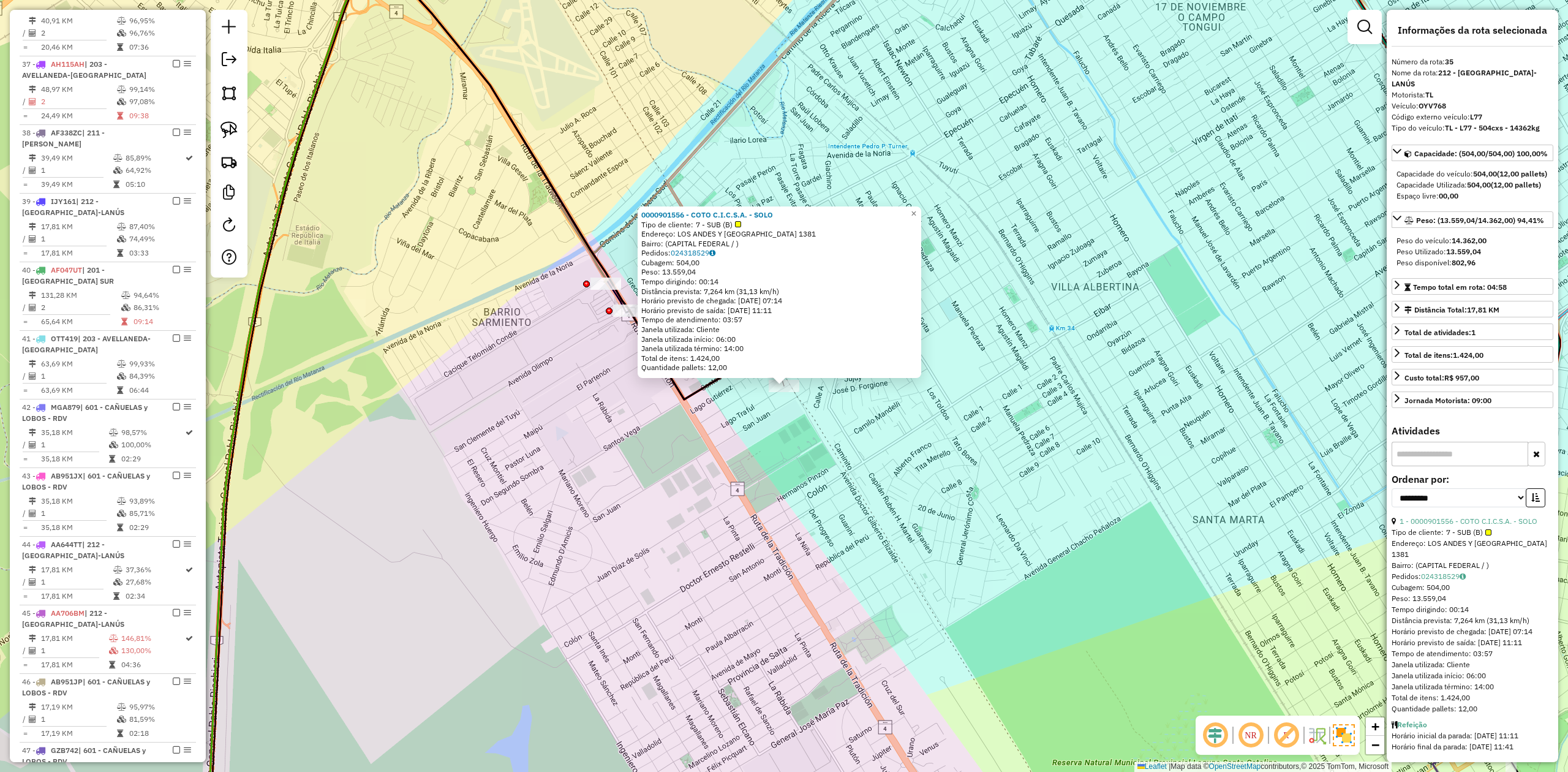
scroll to position [1561, 0]
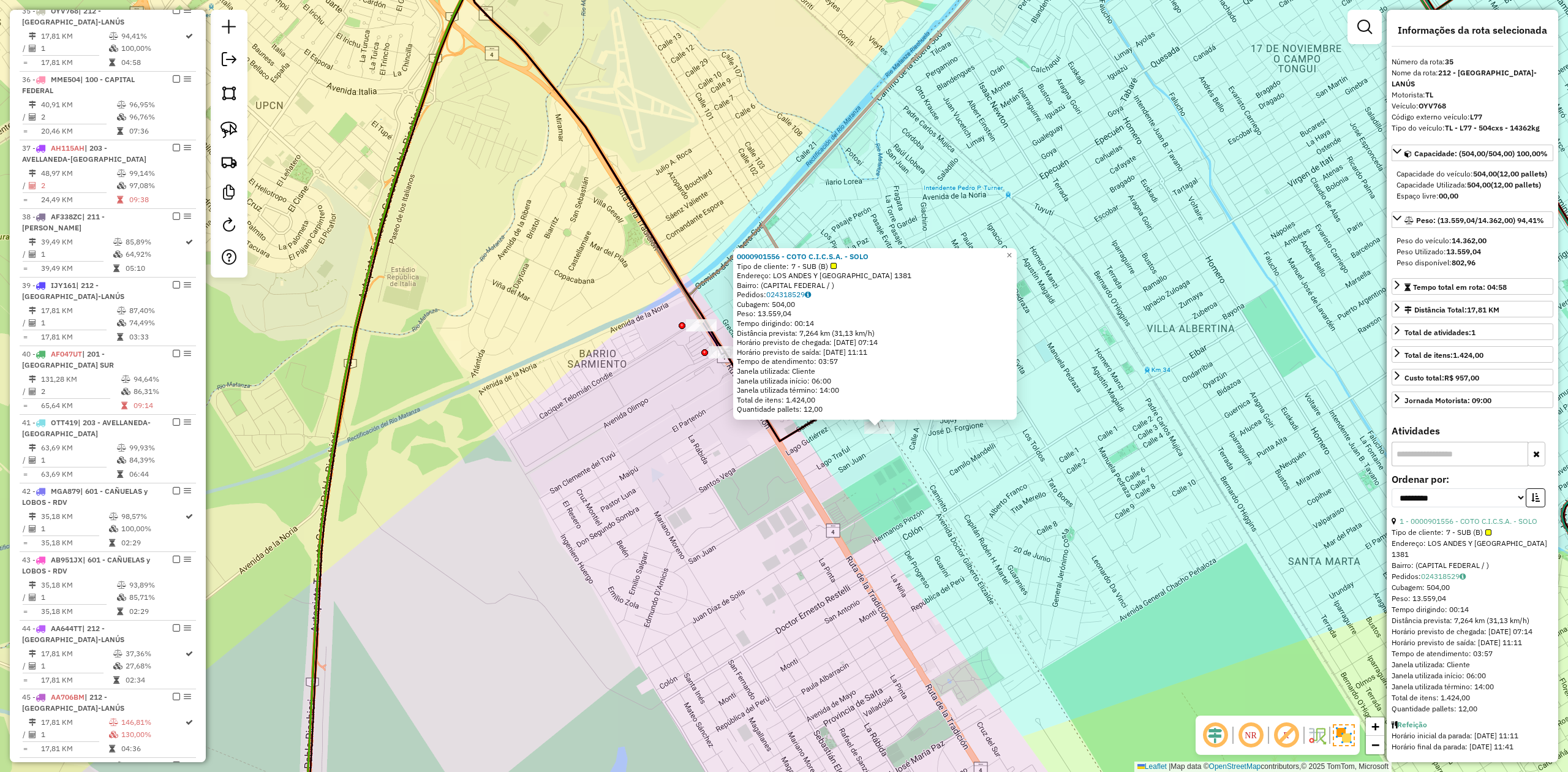
drag, startPoint x: 861, startPoint y: 473, endPoint x: 934, endPoint y: 483, distance: 73.7
click at [956, 513] on div "0000901556 - COTO C.I.C.S.A. - SOLO Tipo de cliente: 7 - SUB (B) Endereço: [GEO…" at bounding box center [784, 386] width 1568 height 772
click at [848, 454] on div "Rota 35 - Placa OYV768 0000901556 - COTO C.I.C.S.A. - SOLO 0000901556 - COTO C.…" at bounding box center [784, 386] width 1568 height 772
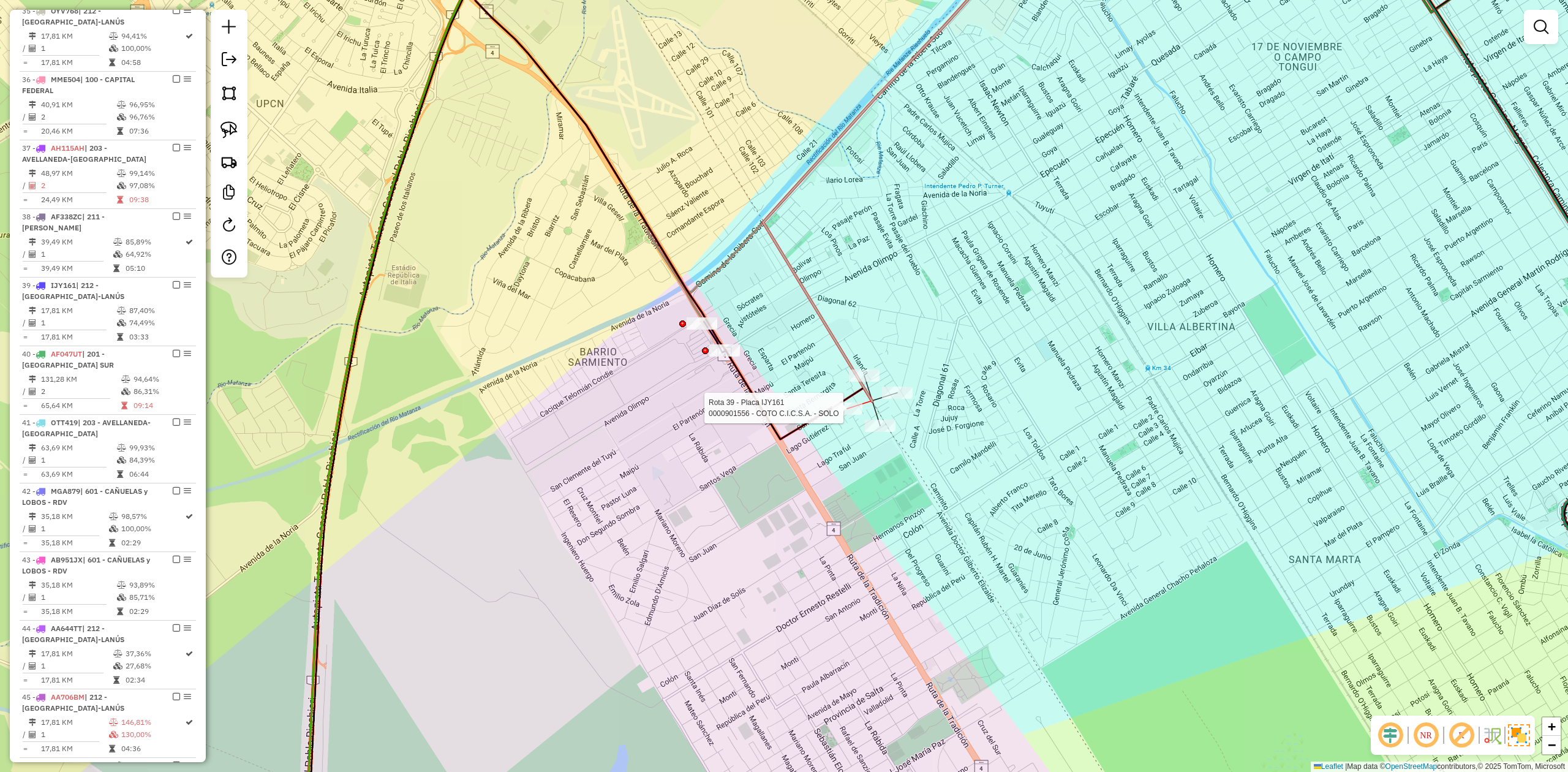
select select "**********"
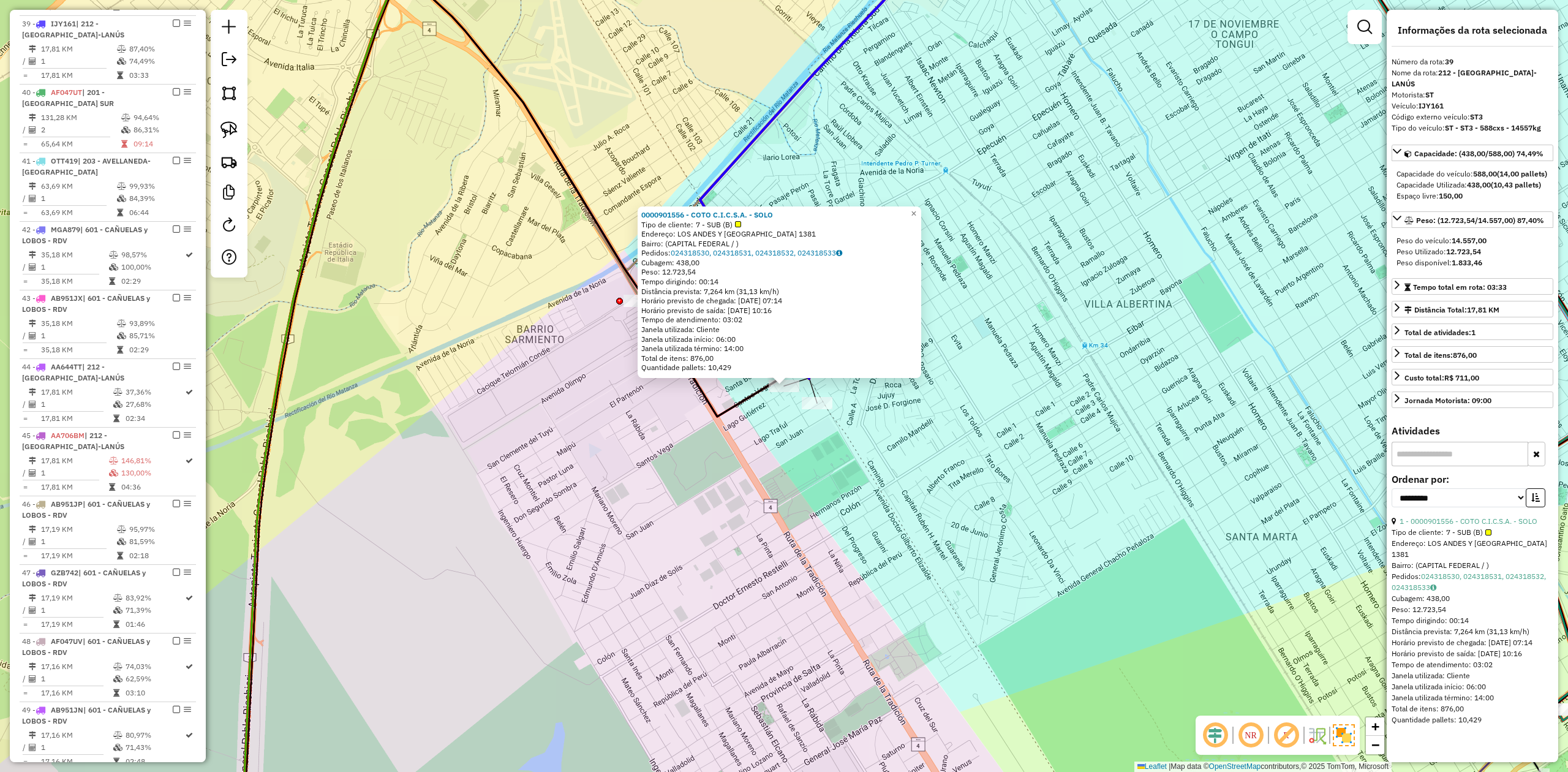
scroll to position [1836, 0]
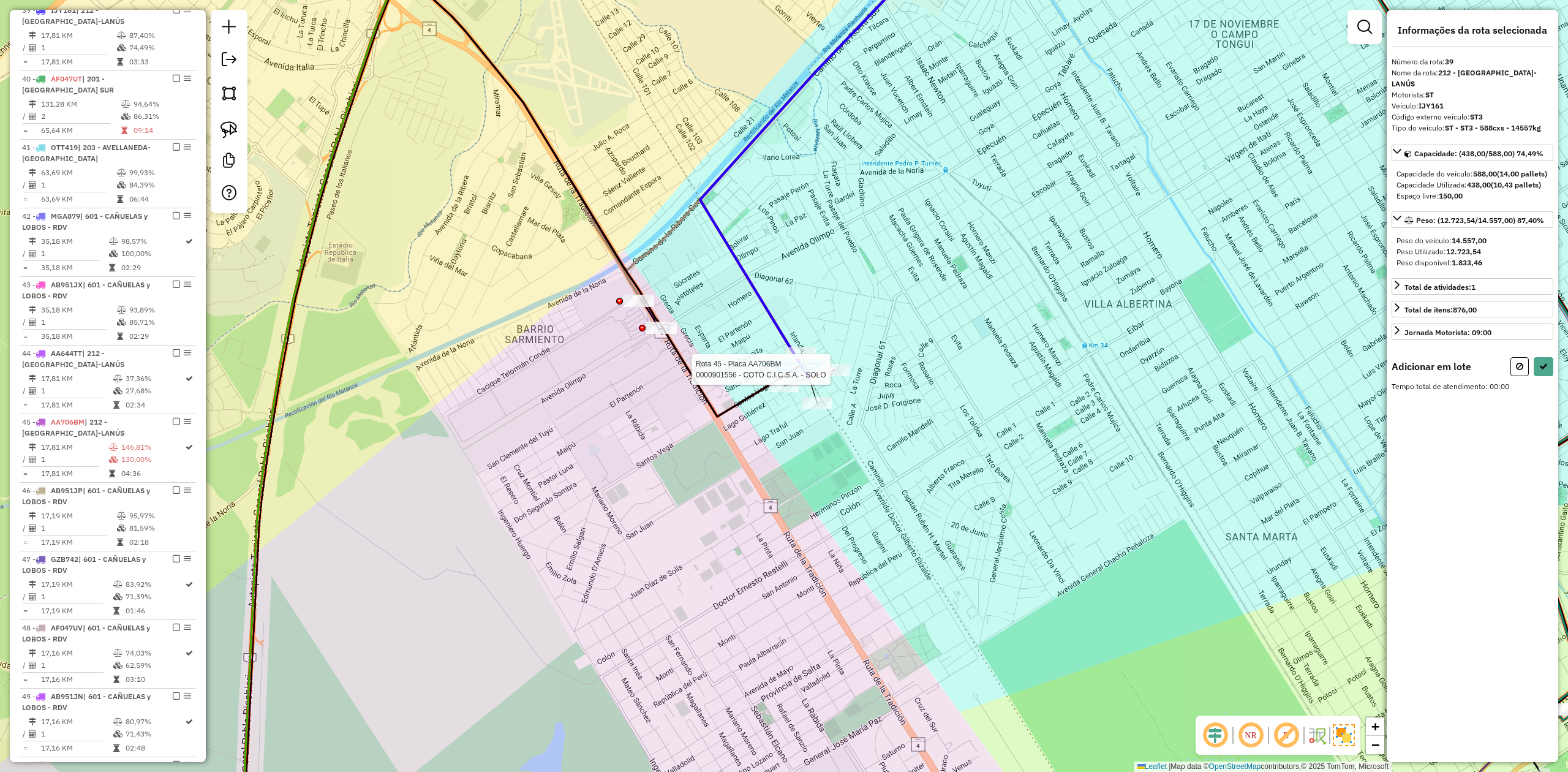
drag, startPoint x: 763, startPoint y: 363, endPoint x: 799, endPoint y: 323, distance: 53.8
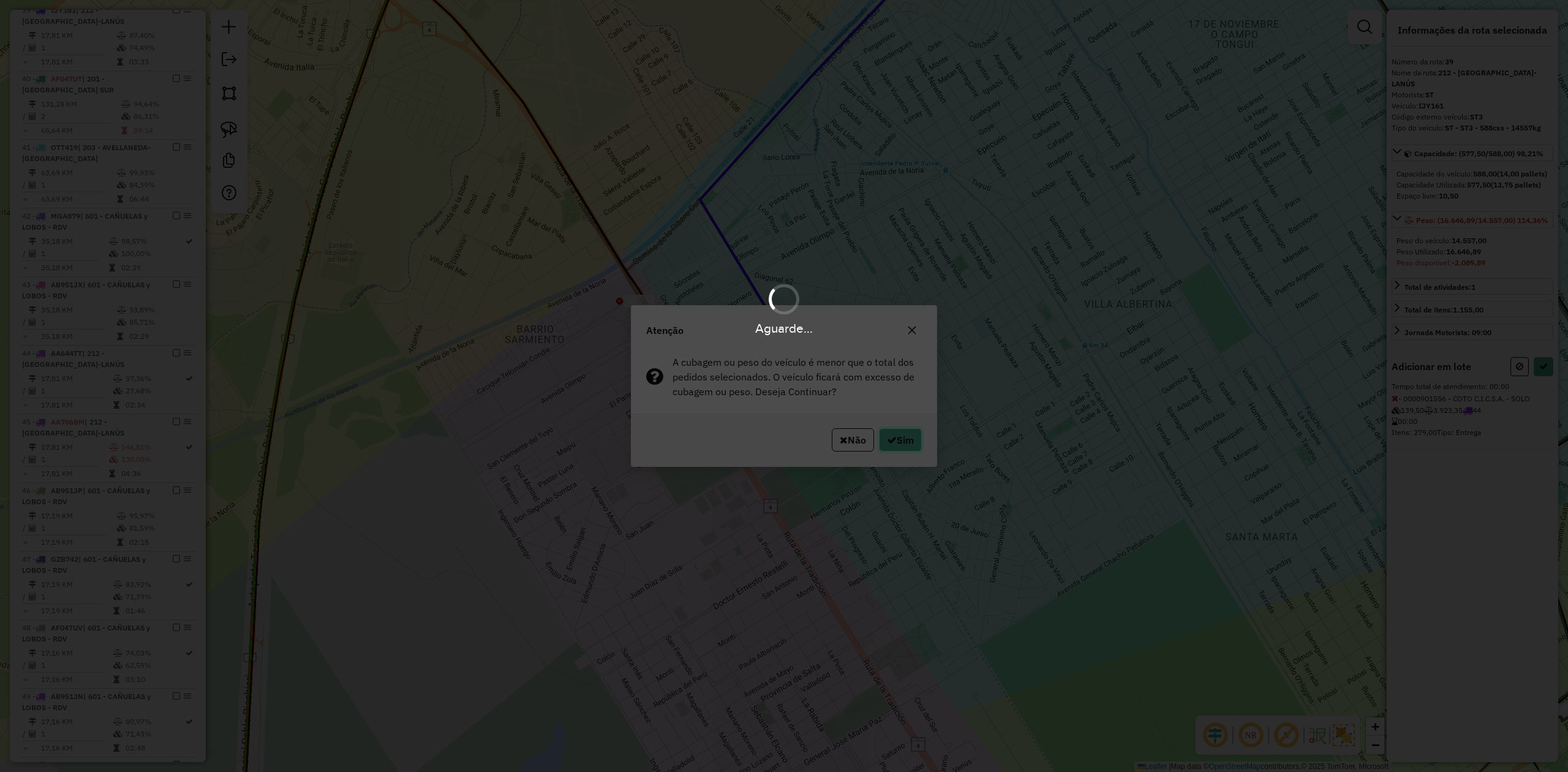
click at [901, 441] on button "Sim" at bounding box center [901, 439] width 43 height 23
select select "**********"
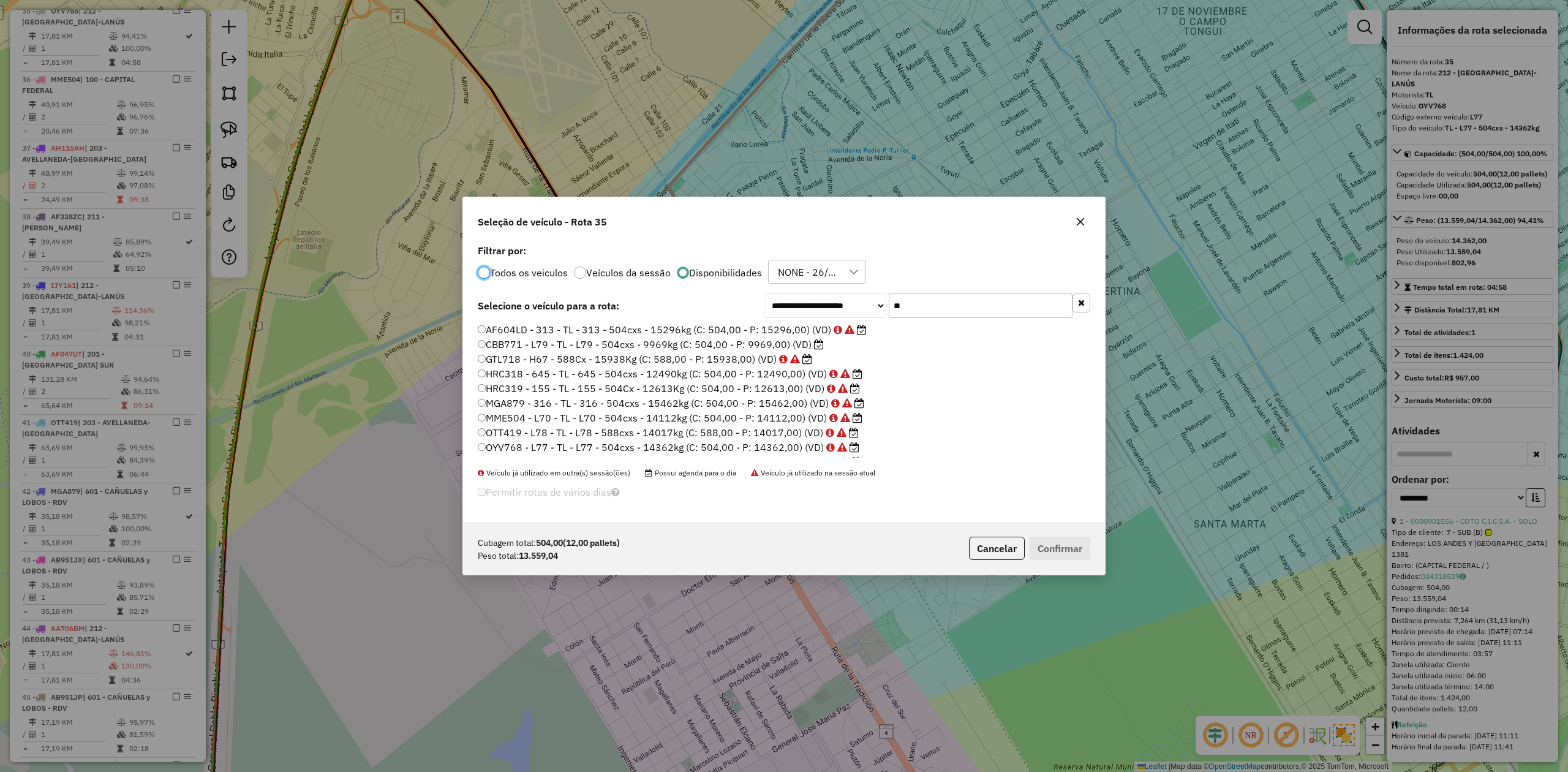
scroll to position [6, 4]
drag, startPoint x: 909, startPoint y: 292, endPoint x: 864, endPoint y: 290, distance: 45.0
click at [864, 290] on div "**********" at bounding box center [784, 381] width 642 height 281
click at [1078, 219] on icon "button" at bounding box center [1080, 222] width 10 height 10
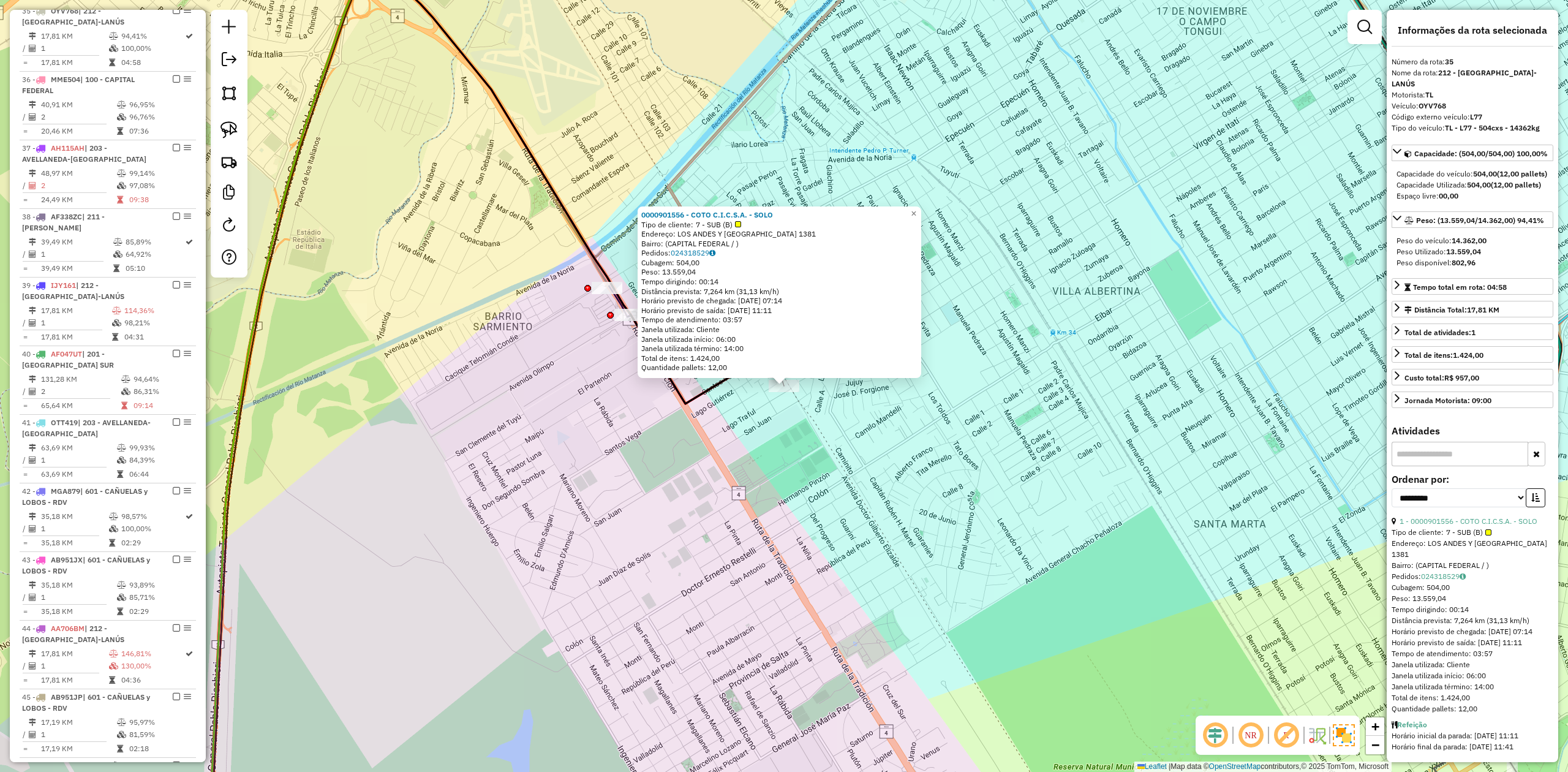
click at [712, 451] on div "0000901556 - COTO C.I.C.S.A. - SOLO Tipo de cliente: 7 - SUB (B) Endereço: [GEO…" at bounding box center [784, 386] width 1568 height 772
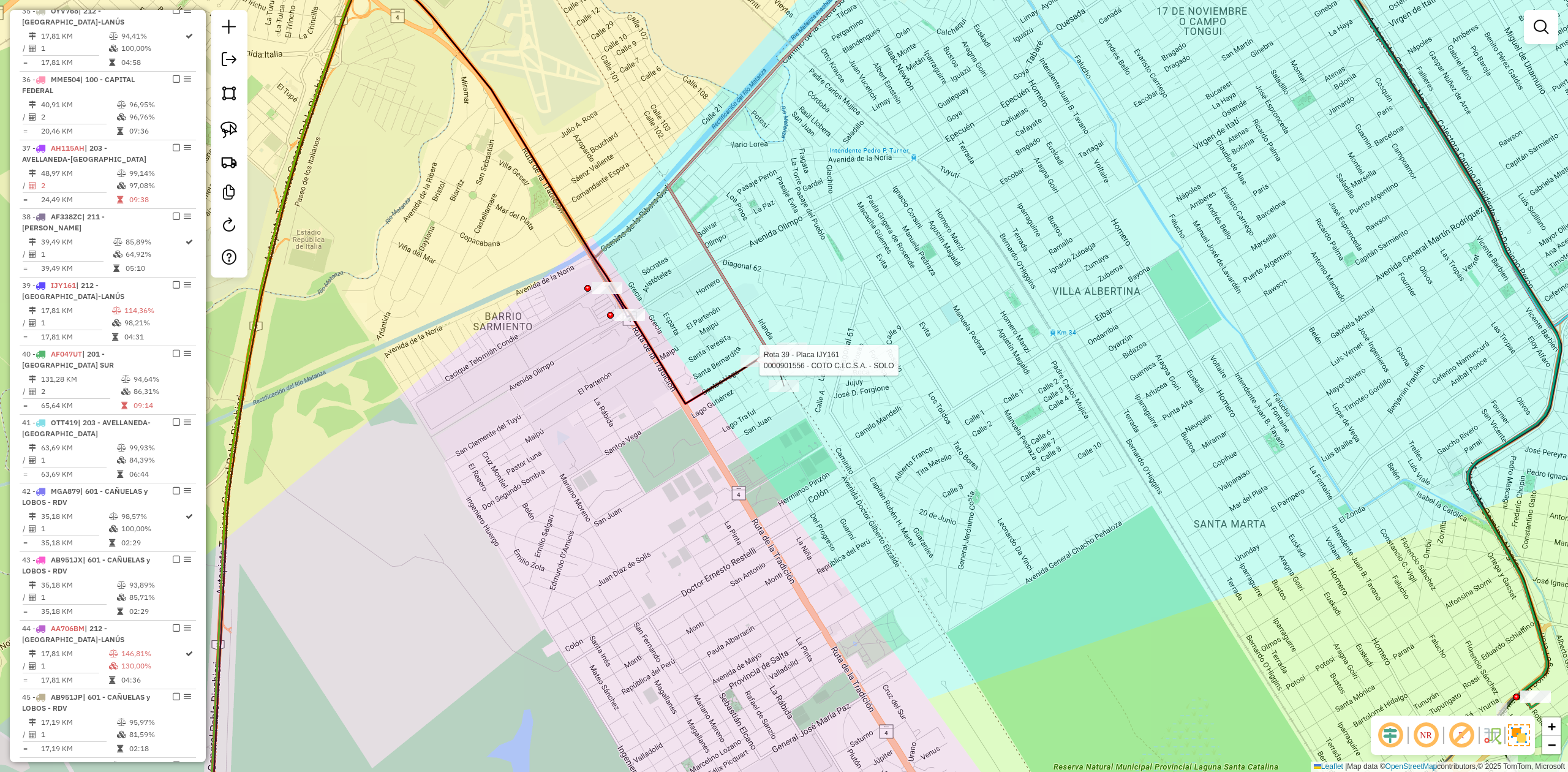
select select "**********"
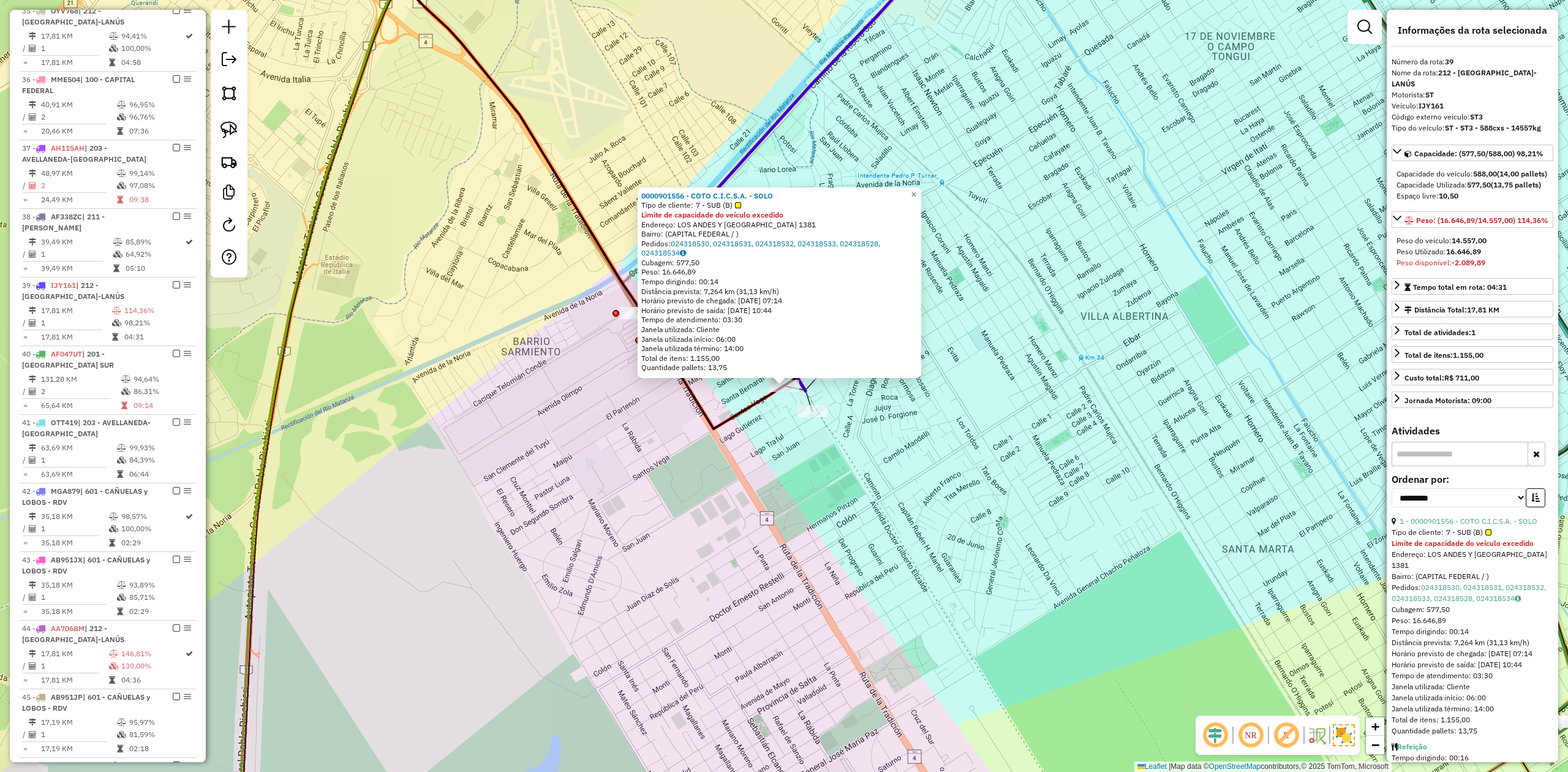
scroll to position [1836, 0]
click at [878, 418] on div "0000901556 - COTO C.I.C.S.A. - SOLO Tipo de cliente: 7 - SUB (B) Limite de capa…" at bounding box center [784, 386] width 1568 height 772
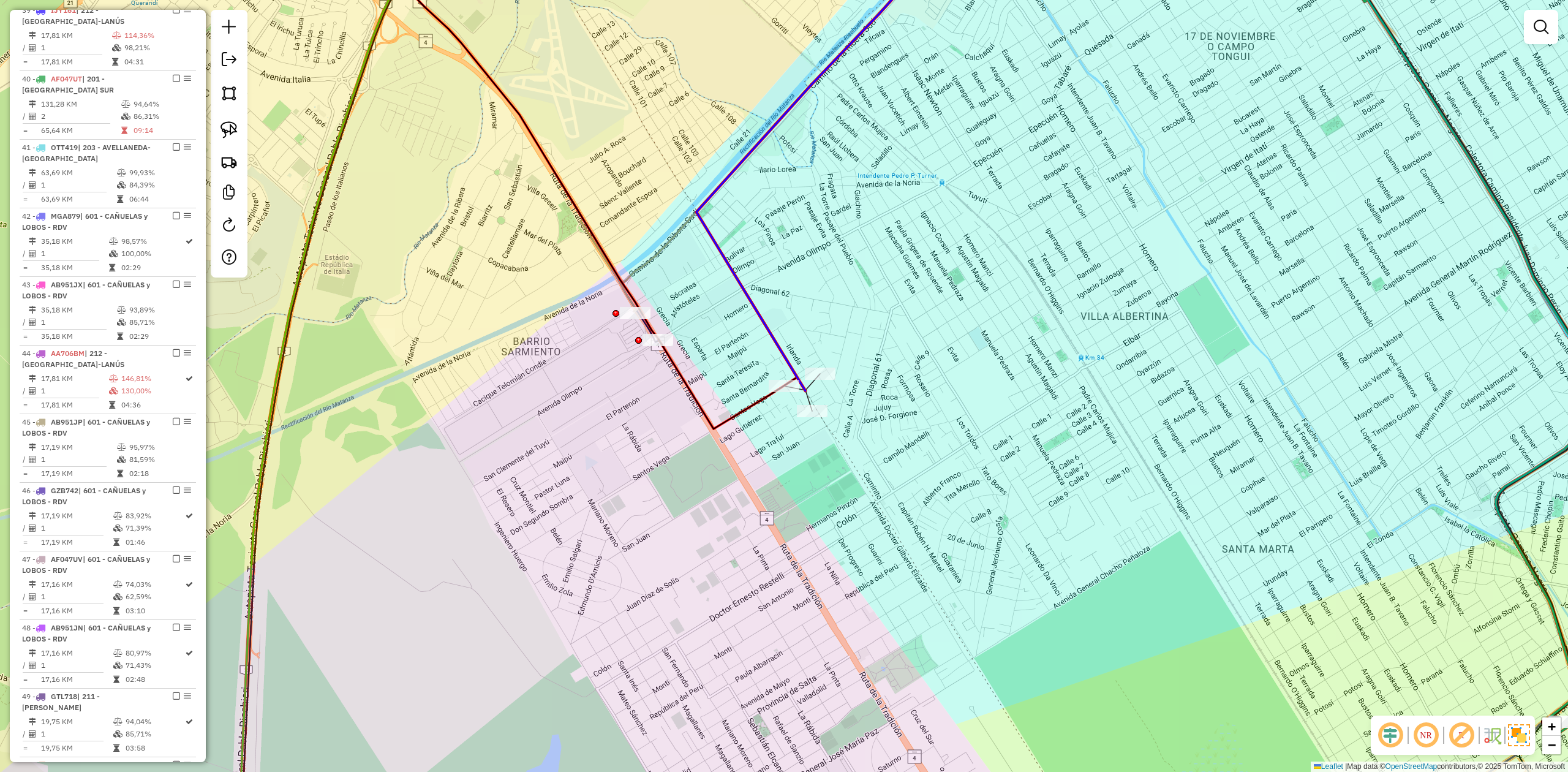
select select "**********"
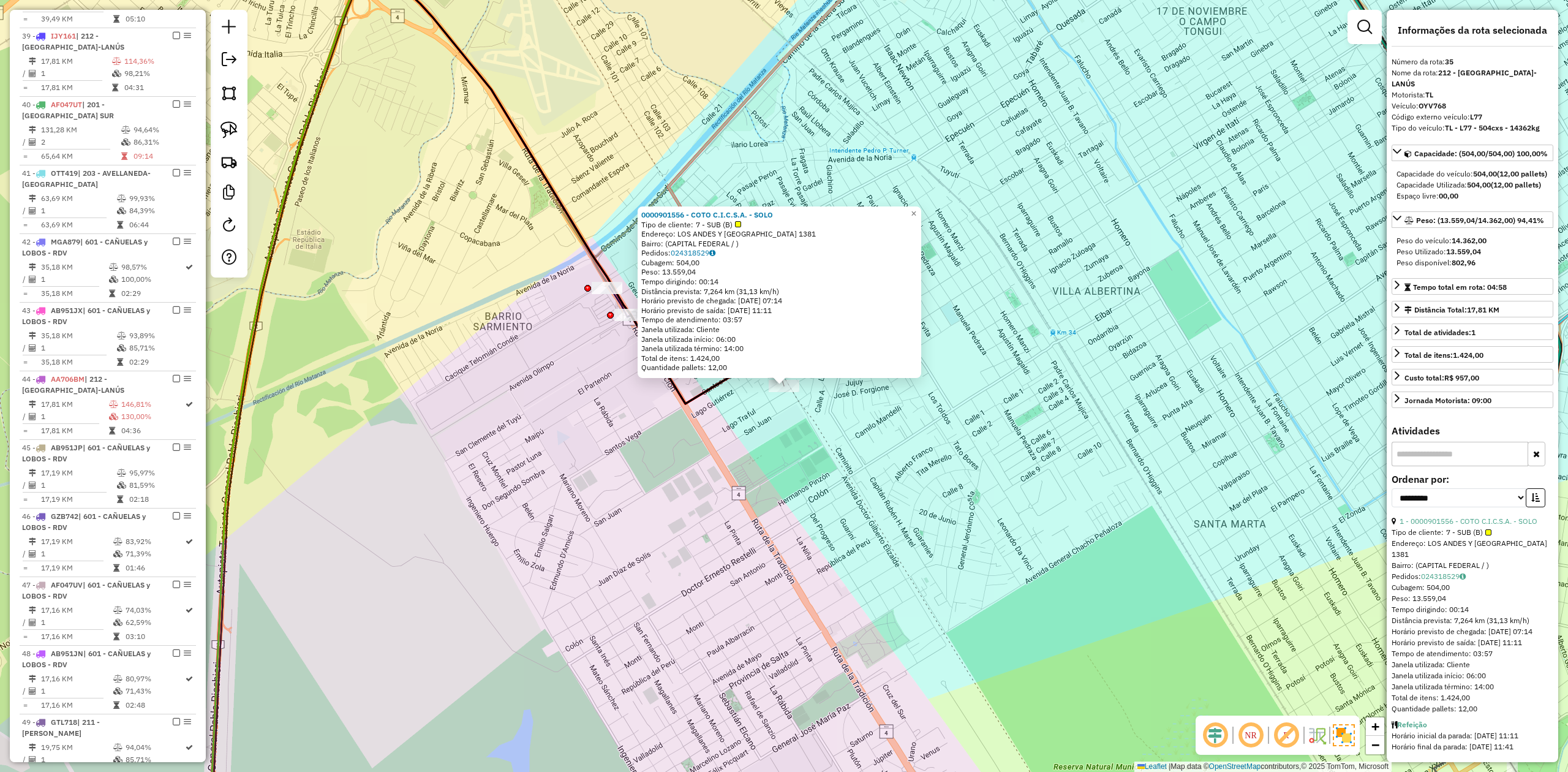
scroll to position [1561, 0]
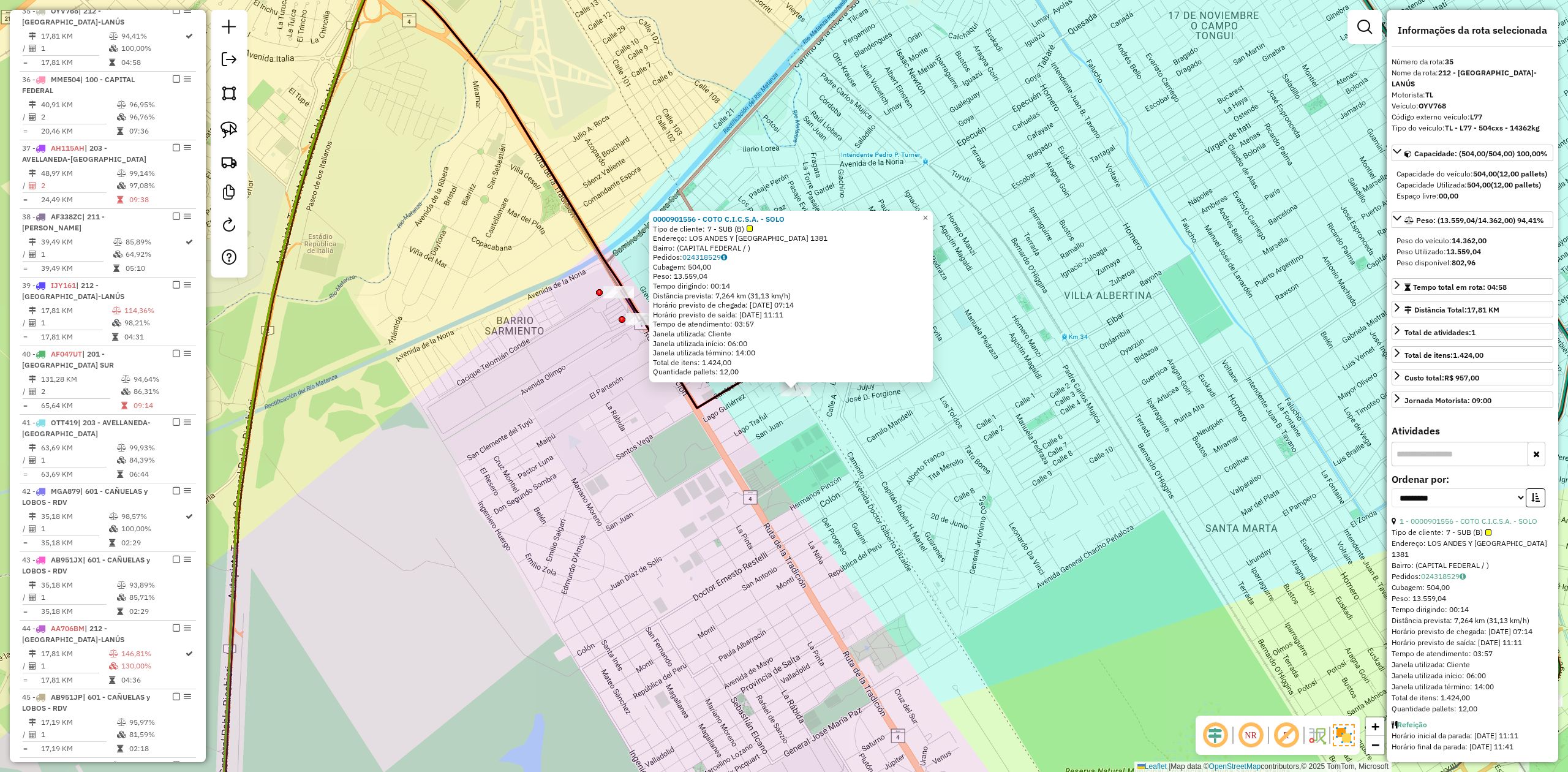
drag, startPoint x: 829, startPoint y: 469, endPoint x: 919, endPoint y: 490, distance: 92.4
click at [924, 490] on div "0000901556 - COTO C.I.C.S.A. - SOLO Tipo de cliente: 7 - SUB (B) Endereço: [GEO…" at bounding box center [784, 386] width 1568 height 772
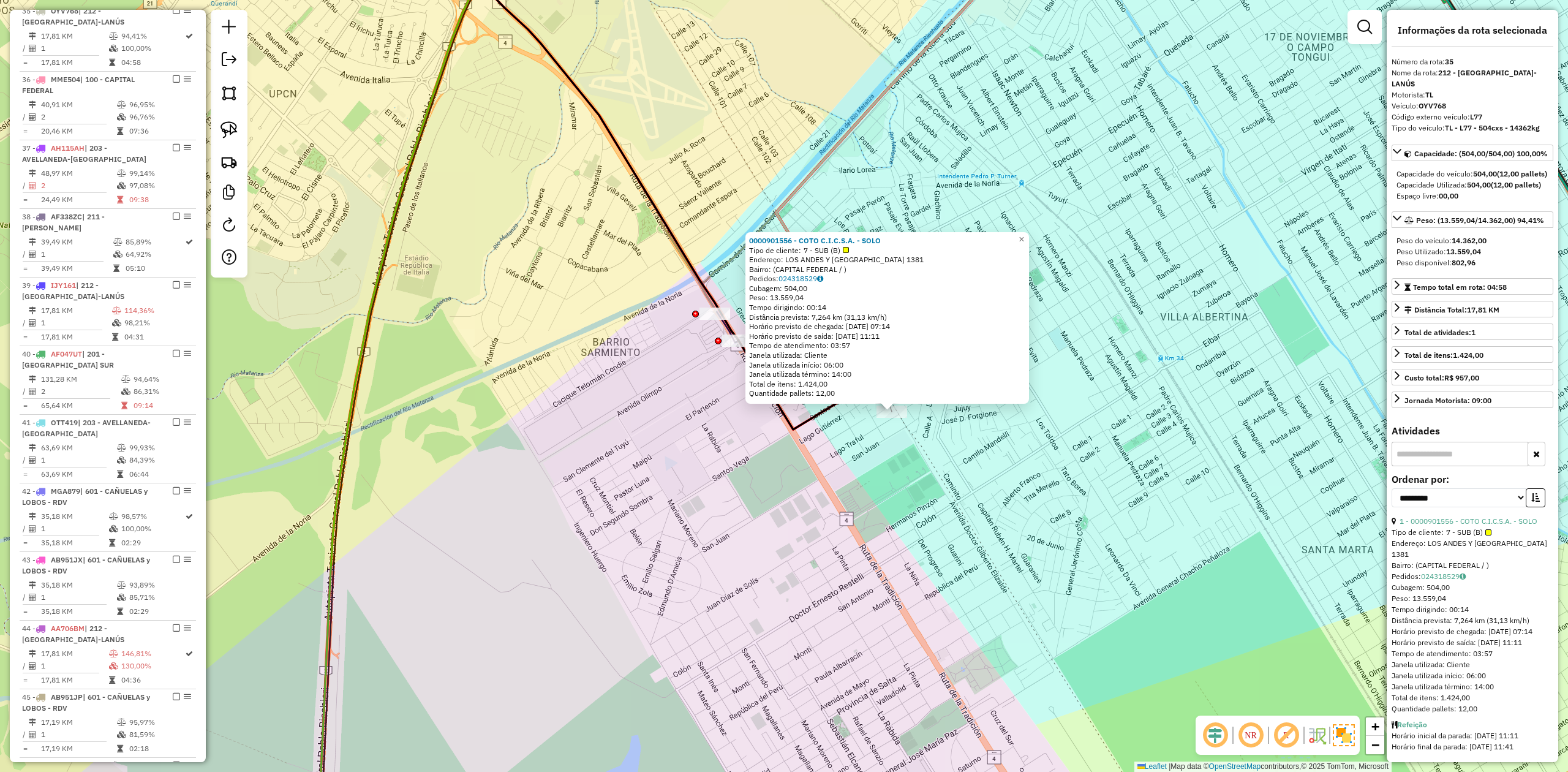
click at [870, 485] on div "0000901556 - COTO C.I.C.S.A. - SOLO Tipo de cliente: 7 - SUB (B) Endereço: [GEO…" at bounding box center [784, 386] width 1568 height 772
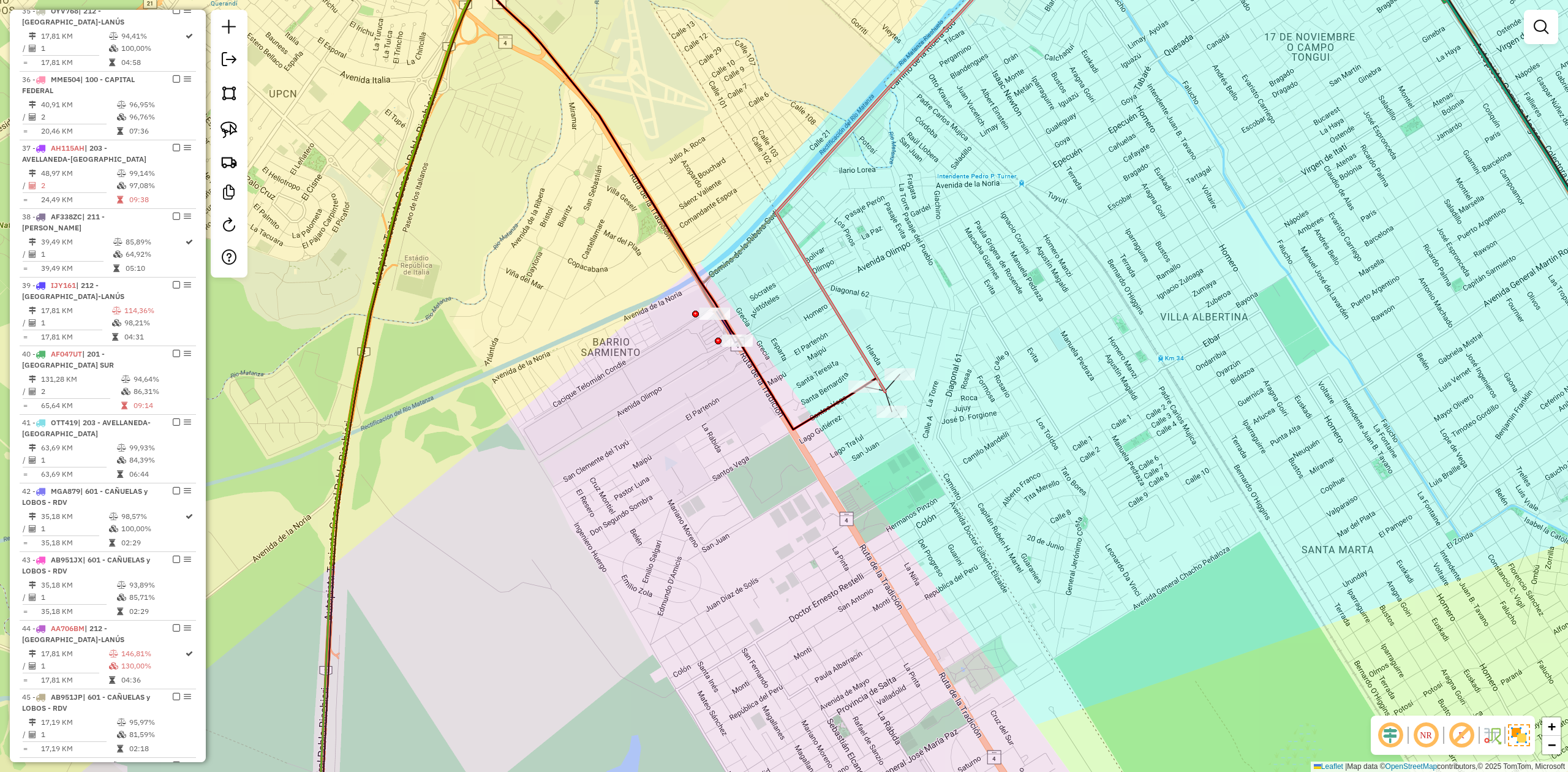
click at [868, 393] on div at bounding box center [864, 386] width 31 height 12
select select "**********"
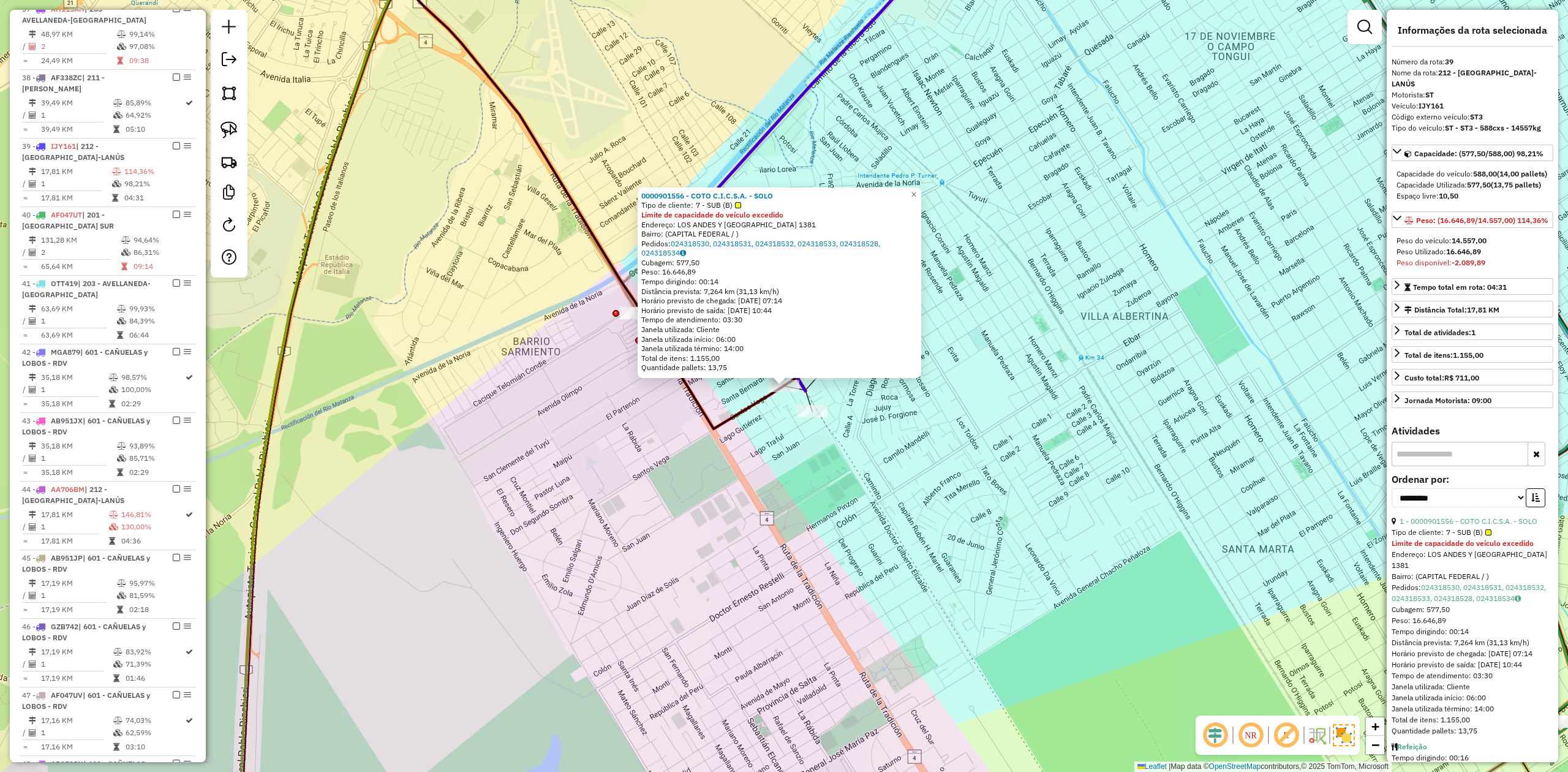
scroll to position [1836, 0]
click at [871, 464] on div "0000901556 - COTO C.I.C.S.A. - SOLO Tipo de cliente: 7 - SUB (B) Limite de capa…" at bounding box center [784, 386] width 1568 height 772
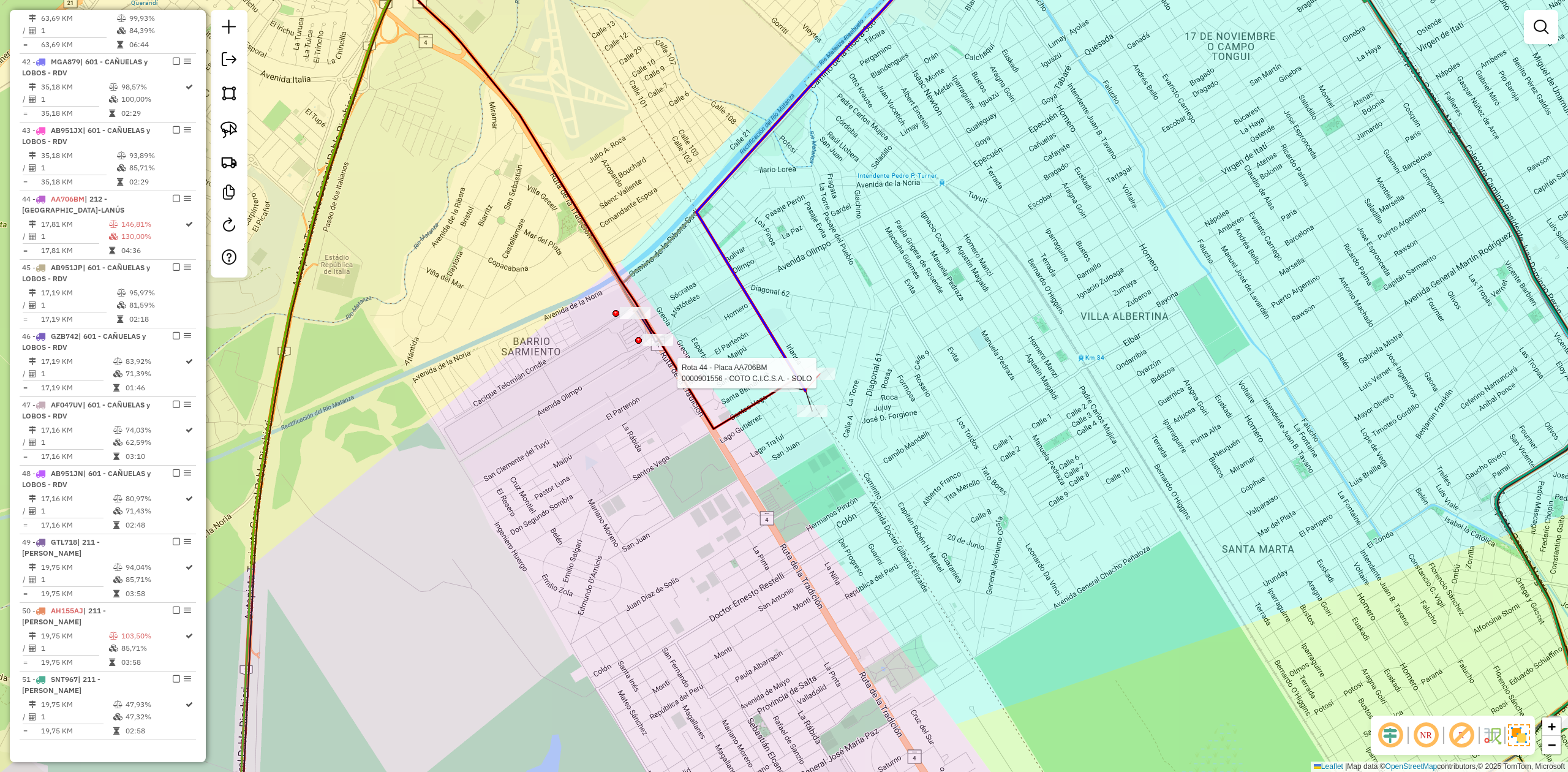
select select "**********"
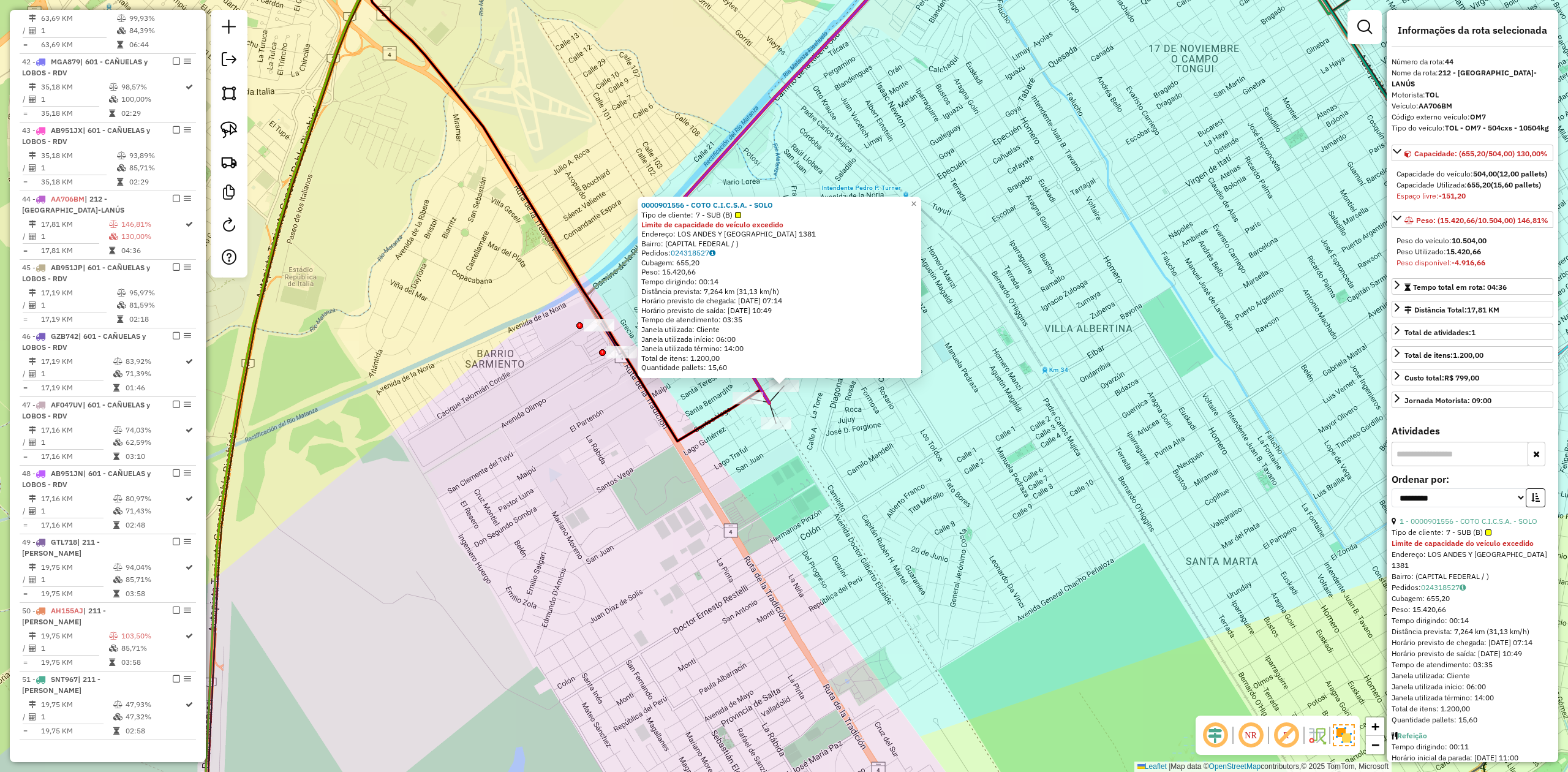
scroll to position [2059, 0]
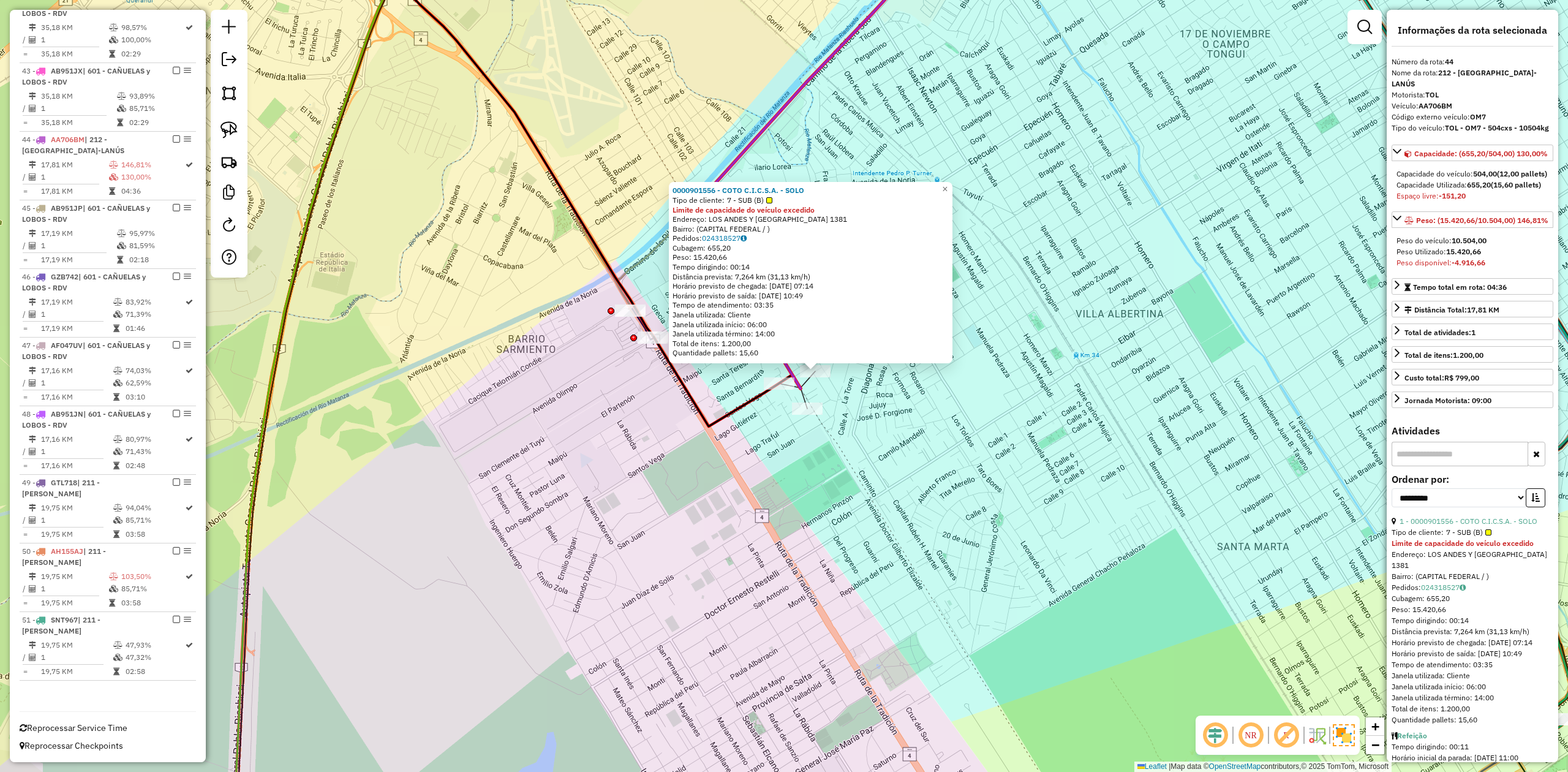
drag, startPoint x: 901, startPoint y: 443, endPoint x: 894, endPoint y: 409, distance: 34.7
click at [894, 409] on div "0000901556 - COTO C.I.C.S.A. - SOLO Tipo de cliente: 7 - SUB (B) Limite de capa…" at bounding box center [784, 386] width 1568 height 772
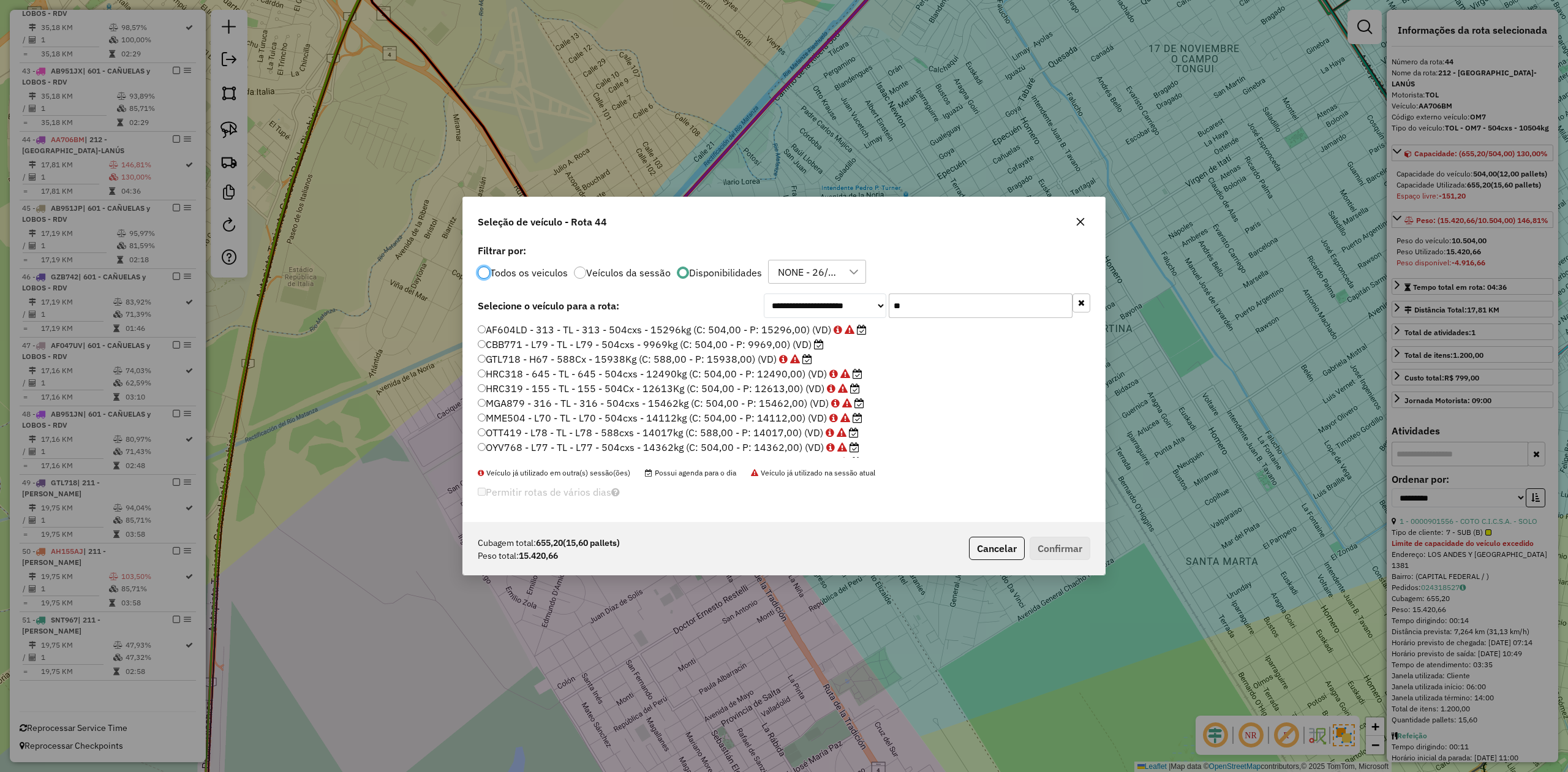
scroll to position [6, 4]
drag, startPoint x: 939, startPoint y: 305, endPoint x: 860, endPoint y: 299, distance: 79.2
click at [860, 299] on div "**********" at bounding box center [927, 306] width 326 height 25
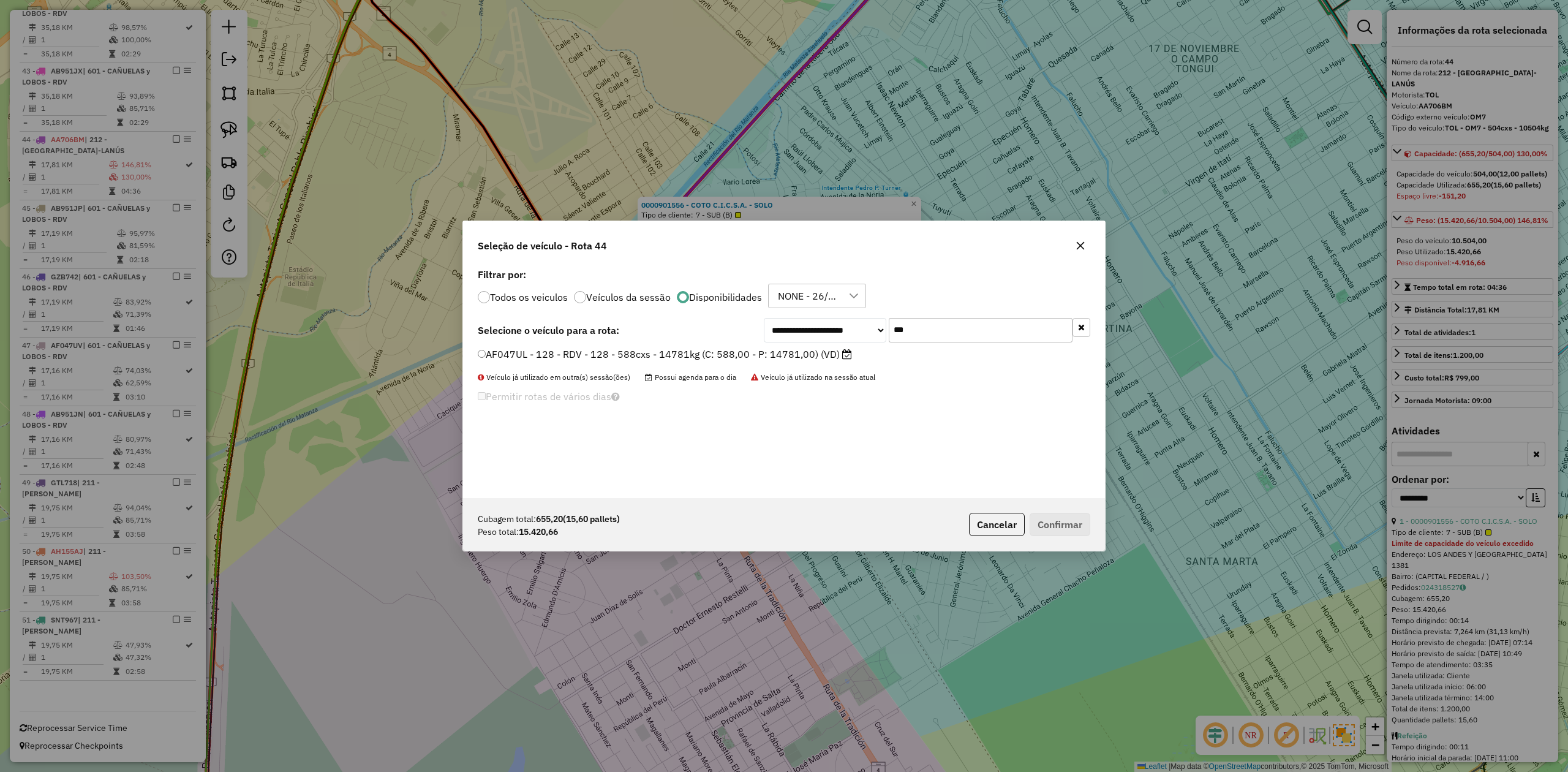
type input "***"
click at [826, 353] on label "AF047UL - 128 - RDV - 128 - 588cxs - 14781kg (C: 588,00 - P: 14781,00) (VD)" at bounding box center [665, 353] width 374 height 15
click at [1061, 530] on button "Confirmar" at bounding box center [1060, 524] width 61 height 23
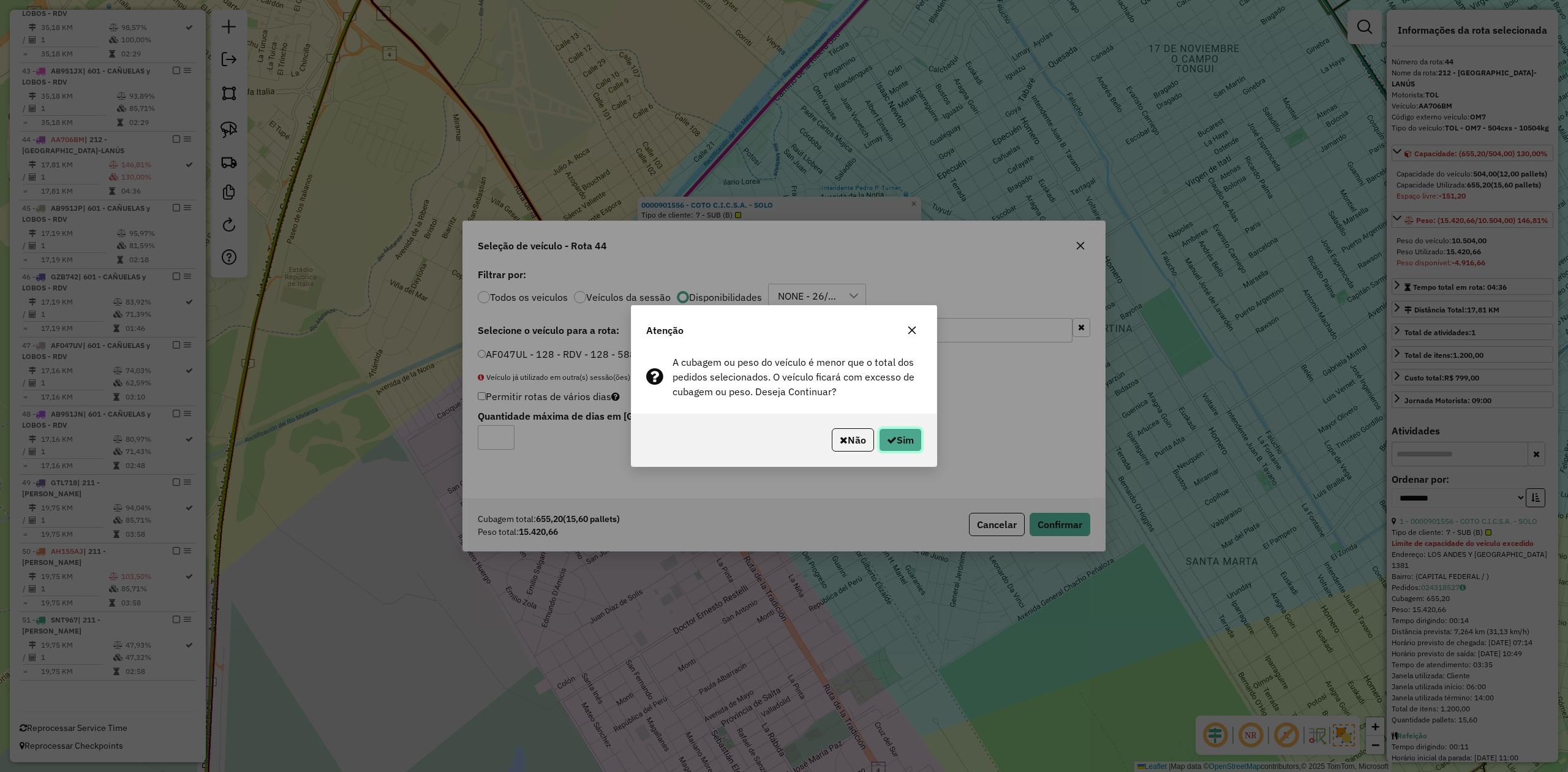
click at [905, 435] on button "Sim" at bounding box center [901, 439] width 43 height 23
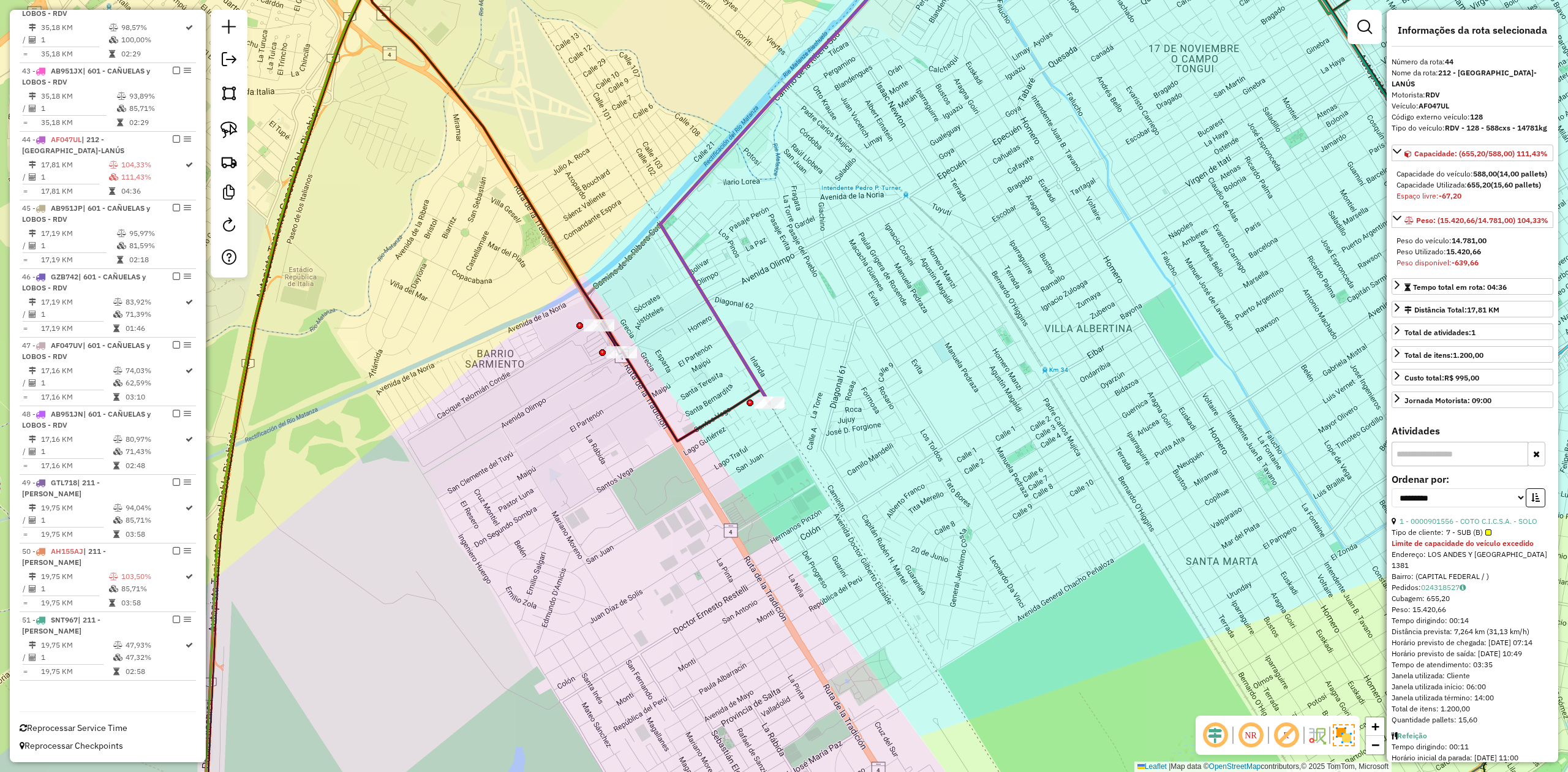
drag, startPoint x: 777, startPoint y: 436, endPoint x: 771, endPoint y: 412, distance: 24.7
click at [777, 436] on div "Janela de atendimento Grade de atendimento Capacidade Transportadoras Veículos …" at bounding box center [784, 386] width 1568 height 772
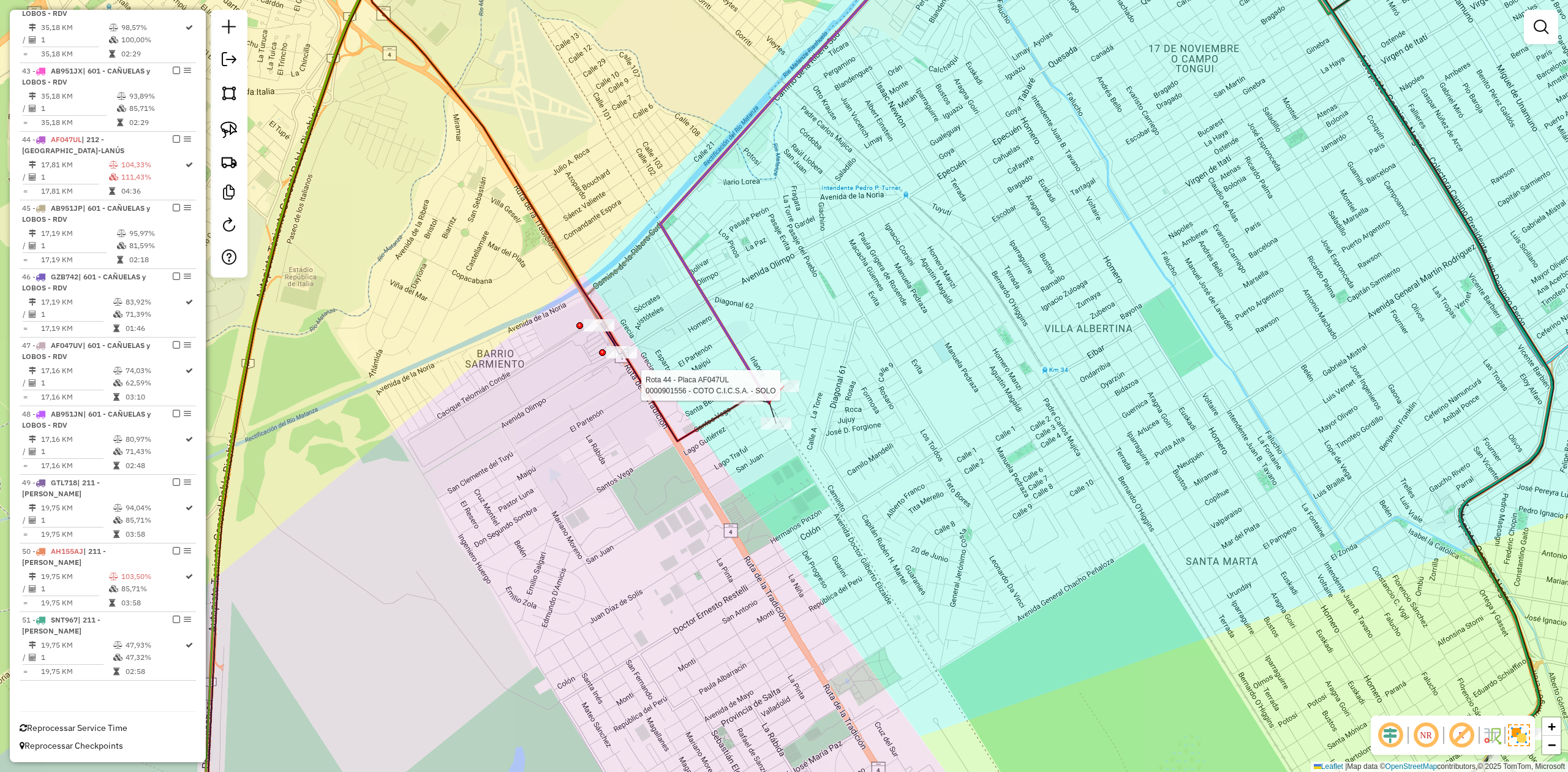
select select "**********"
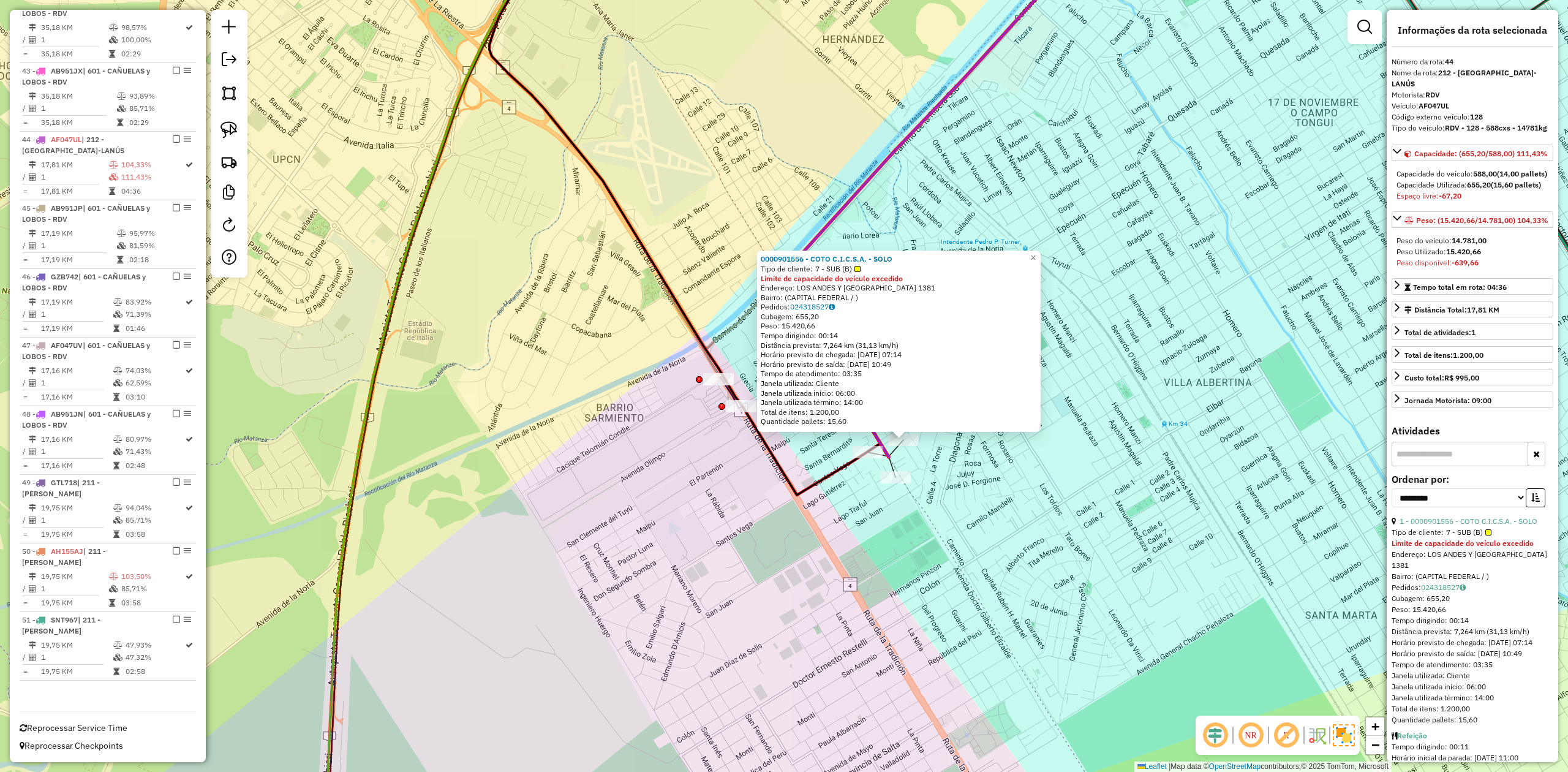
drag, startPoint x: 931, startPoint y: 535, endPoint x: 941, endPoint y: 535, distance: 10.0
click at [941, 535] on div "0000901556 - COTO C.I.C.S.A. - SOLO Tipo de cliente: 7 - SUB (B) Limite de capa…" at bounding box center [784, 386] width 1568 height 772
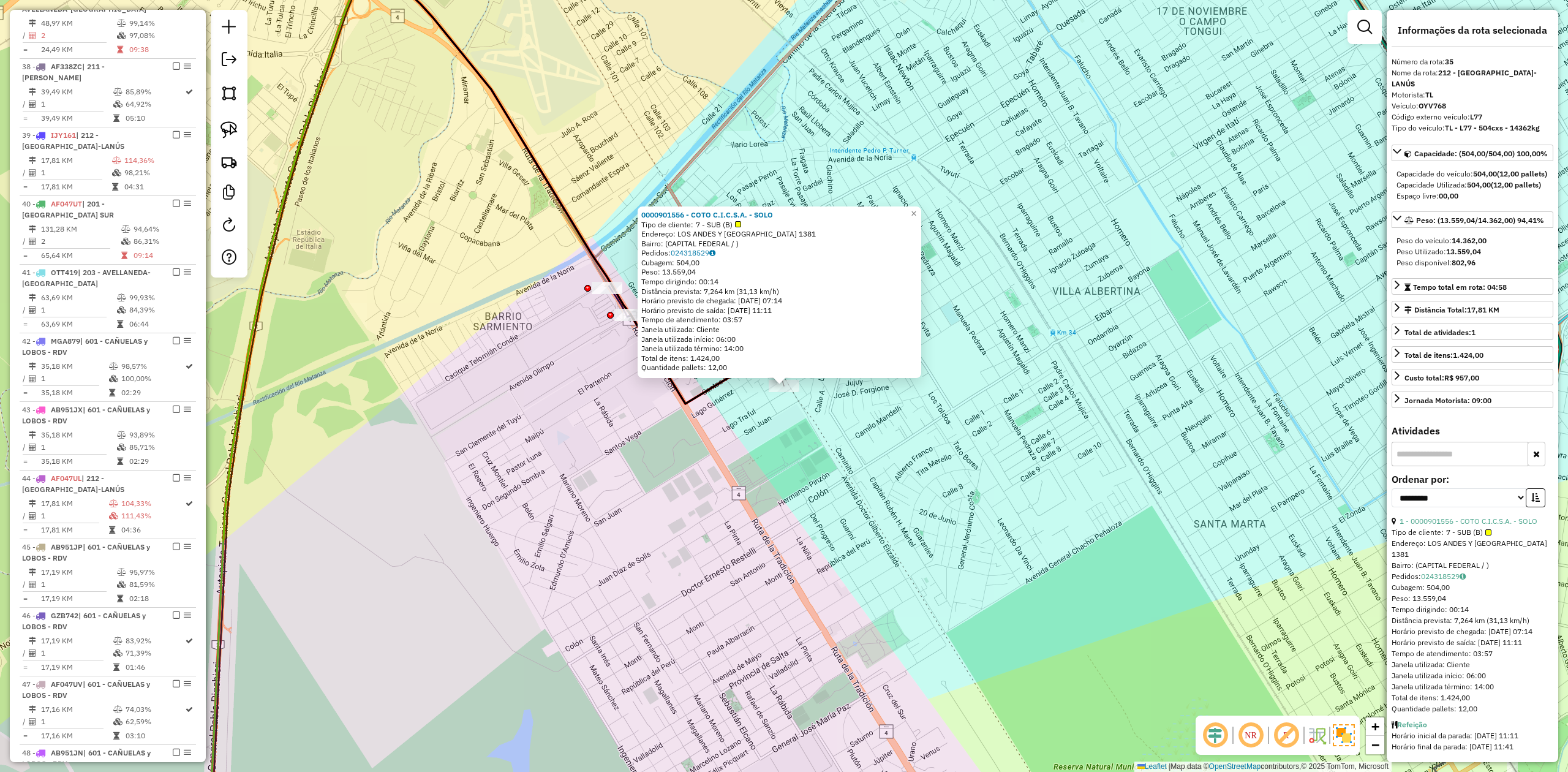
scroll to position [1561, 0]
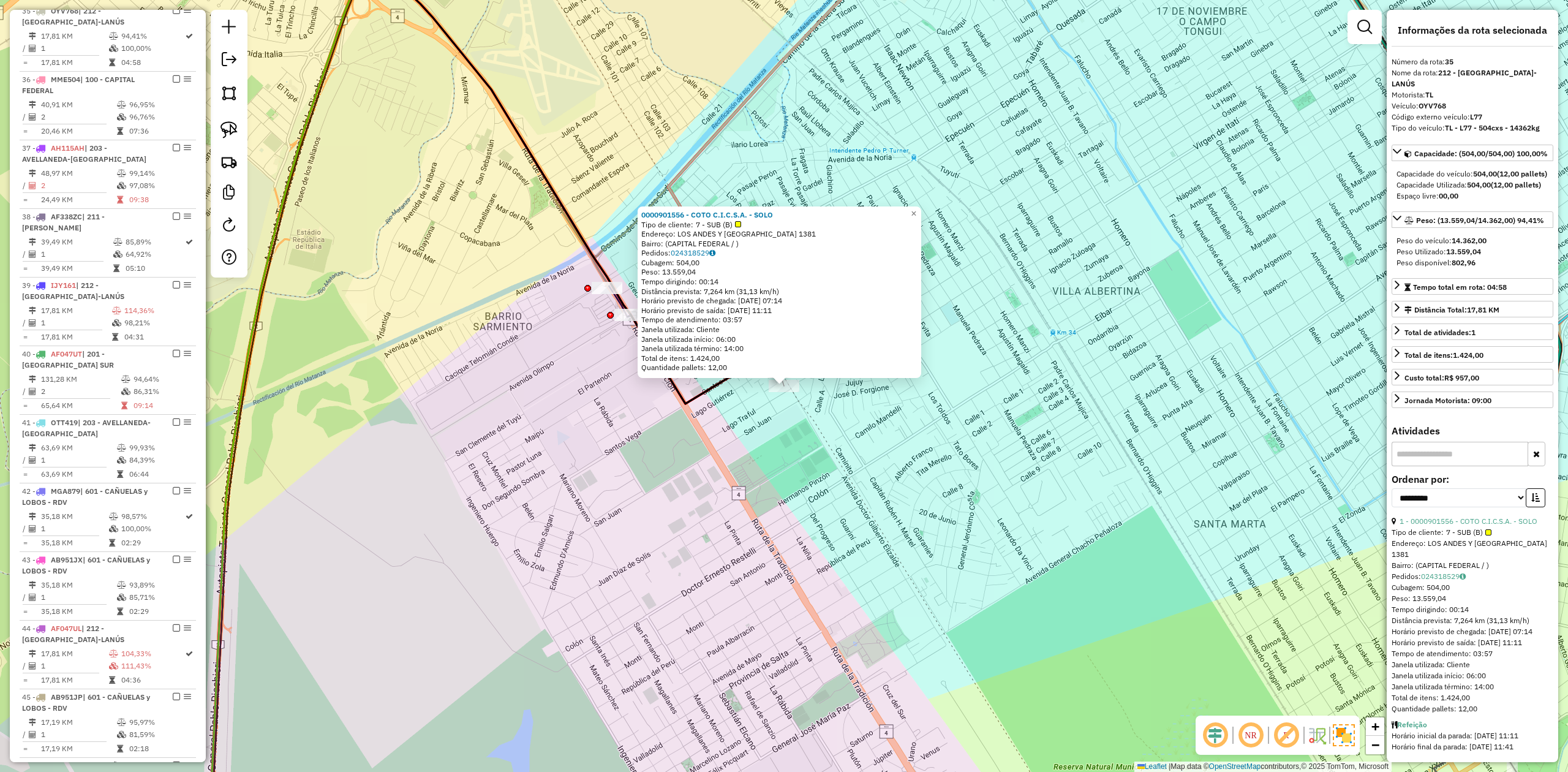
drag, startPoint x: 901, startPoint y: 538, endPoint x: 908, endPoint y: 541, distance: 7.6
click at [908, 541] on div "0000901556 - COTO C.I.C.S.A. - SOLO Tipo de cliente: 7 - SUB (B) Endereço: [GEO…" at bounding box center [784, 386] width 1568 height 772
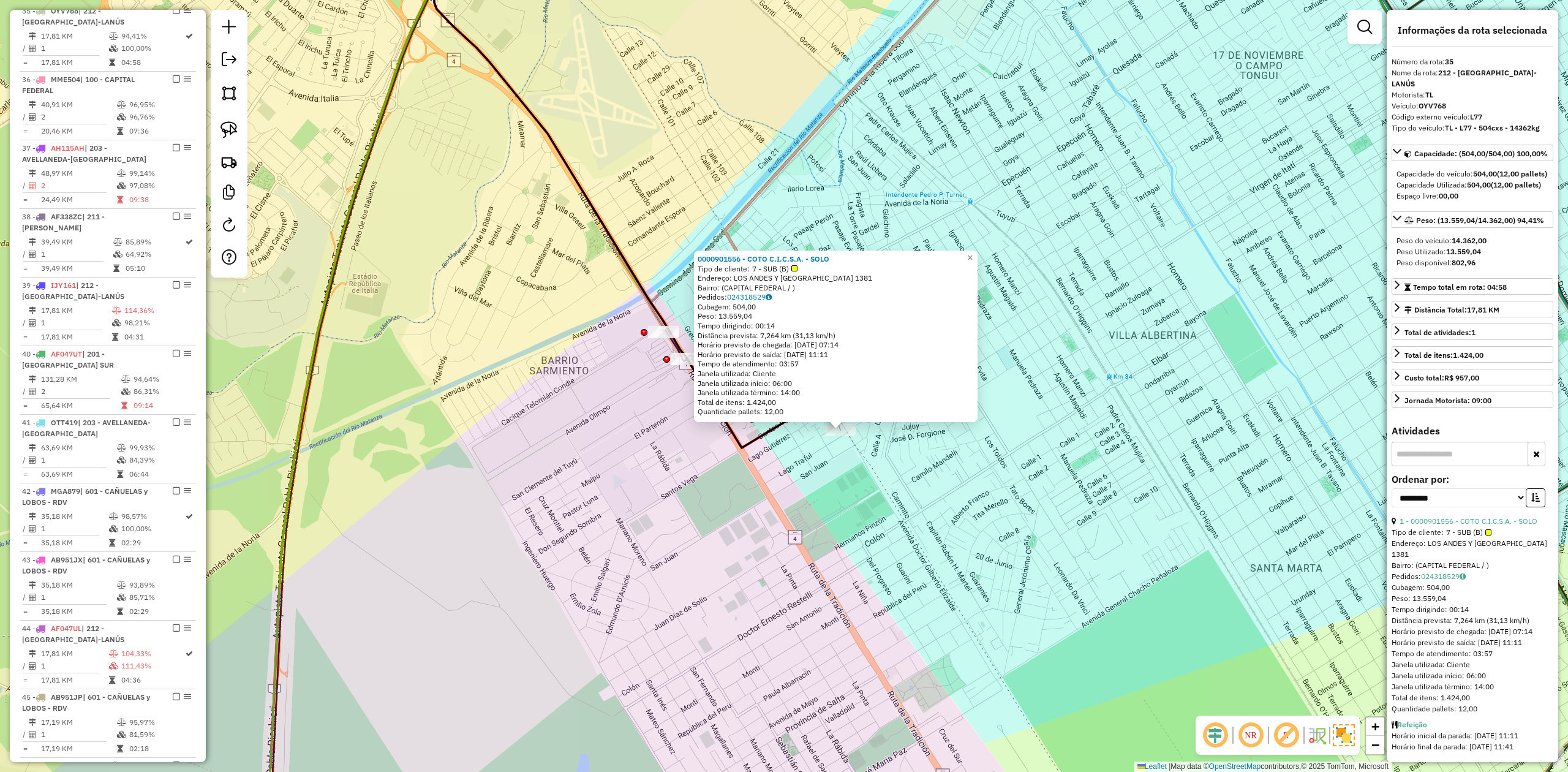
drag, startPoint x: 892, startPoint y: 513, endPoint x: 890, endPoint y: 501, distance: 12.2
click at [892, 513] on div "0000901556 - COTO C.I.C.S.A. - SOLO Tipo de cliente: 7 - SUB (B) Endereço: [GEO…" at bounding box center [784, 386] width 1568 height 772
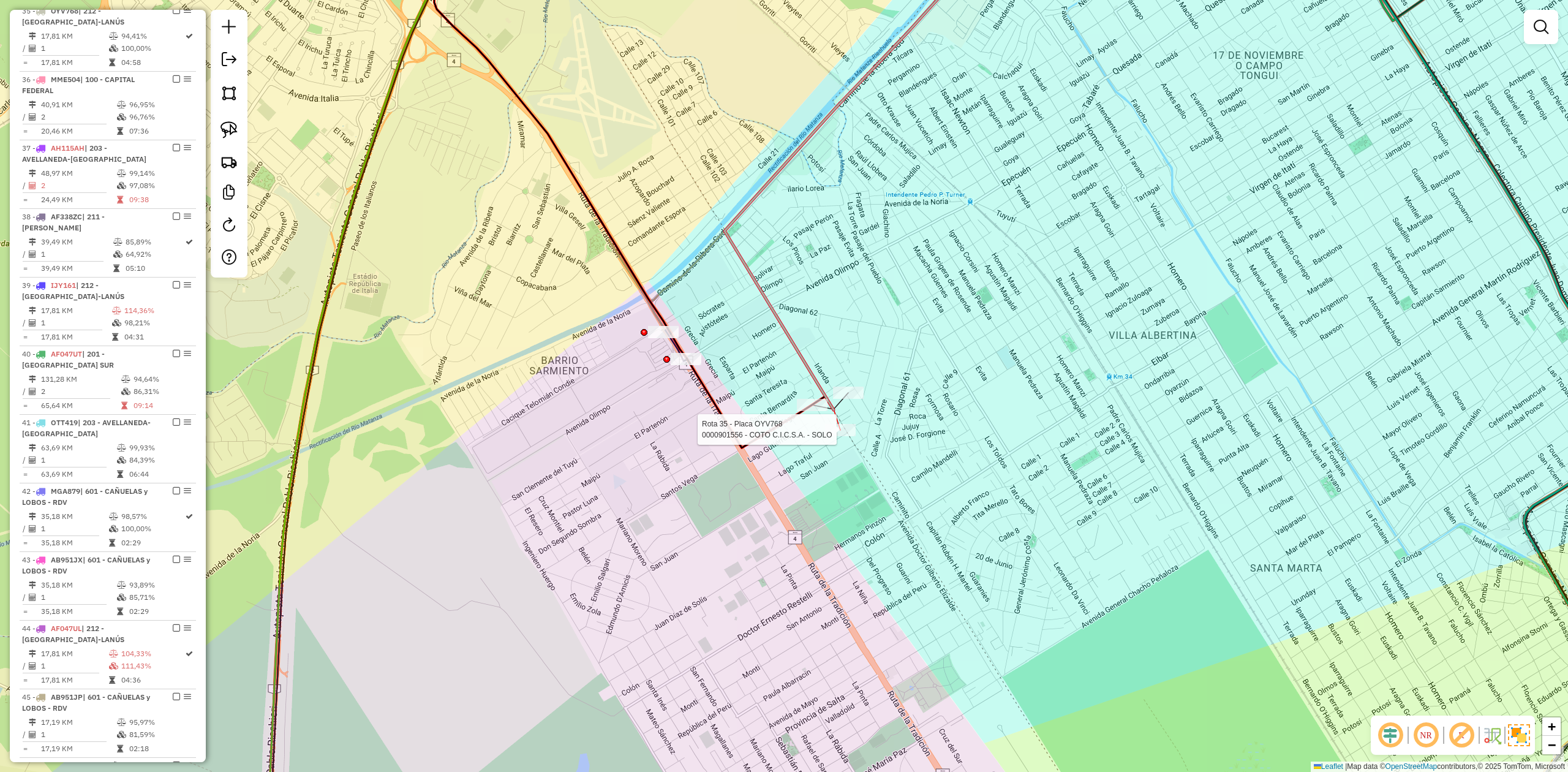
select select "**********"
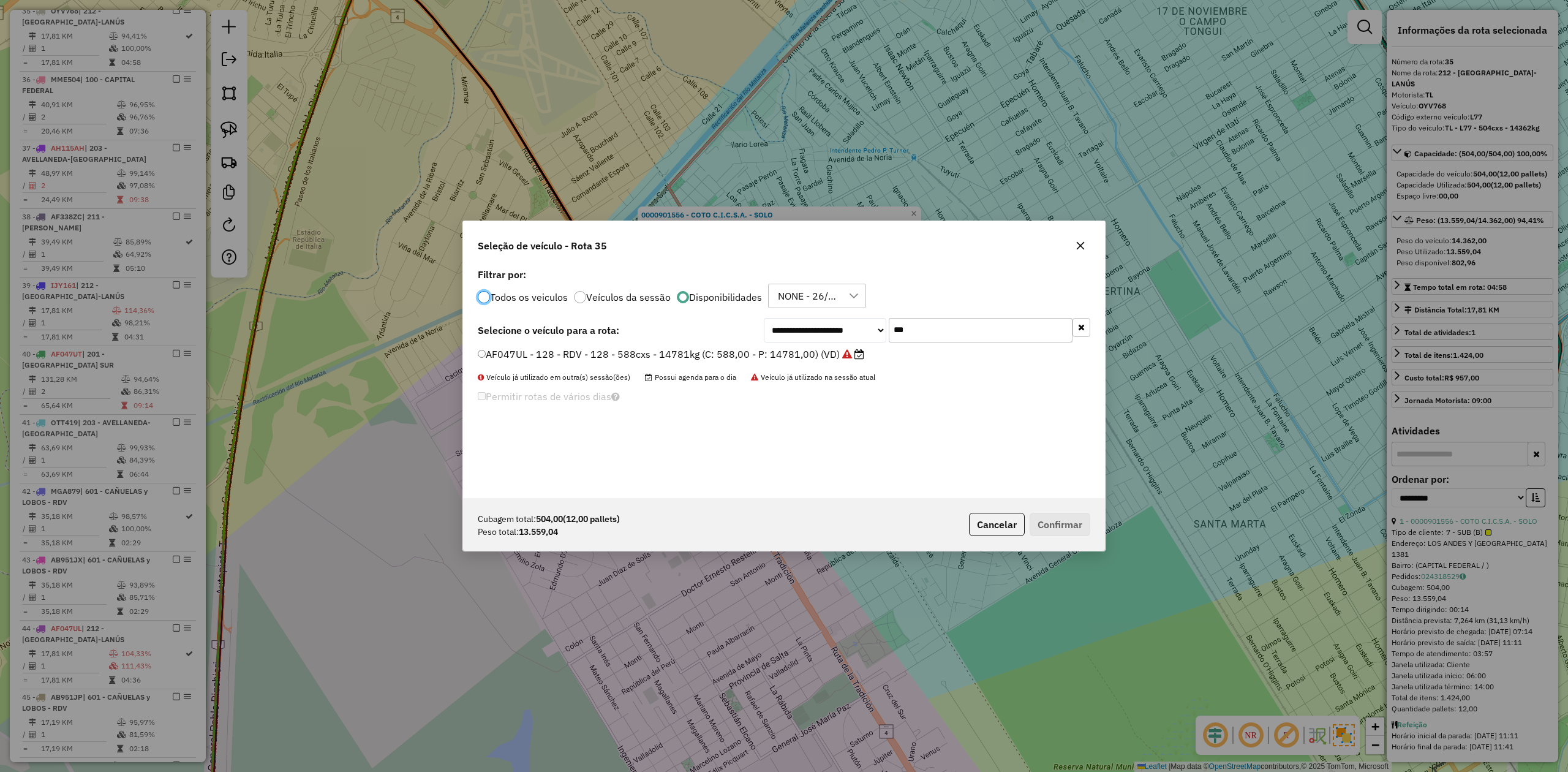
scroll to position [6, 4]
drag, startPoint x: 974, startPoint y: 329, endPoint x: 850, endPoint y: 322, distance: 124.2
click at [850, 322] on div "**********" at bounding box center [927, 330] width 326 height 25
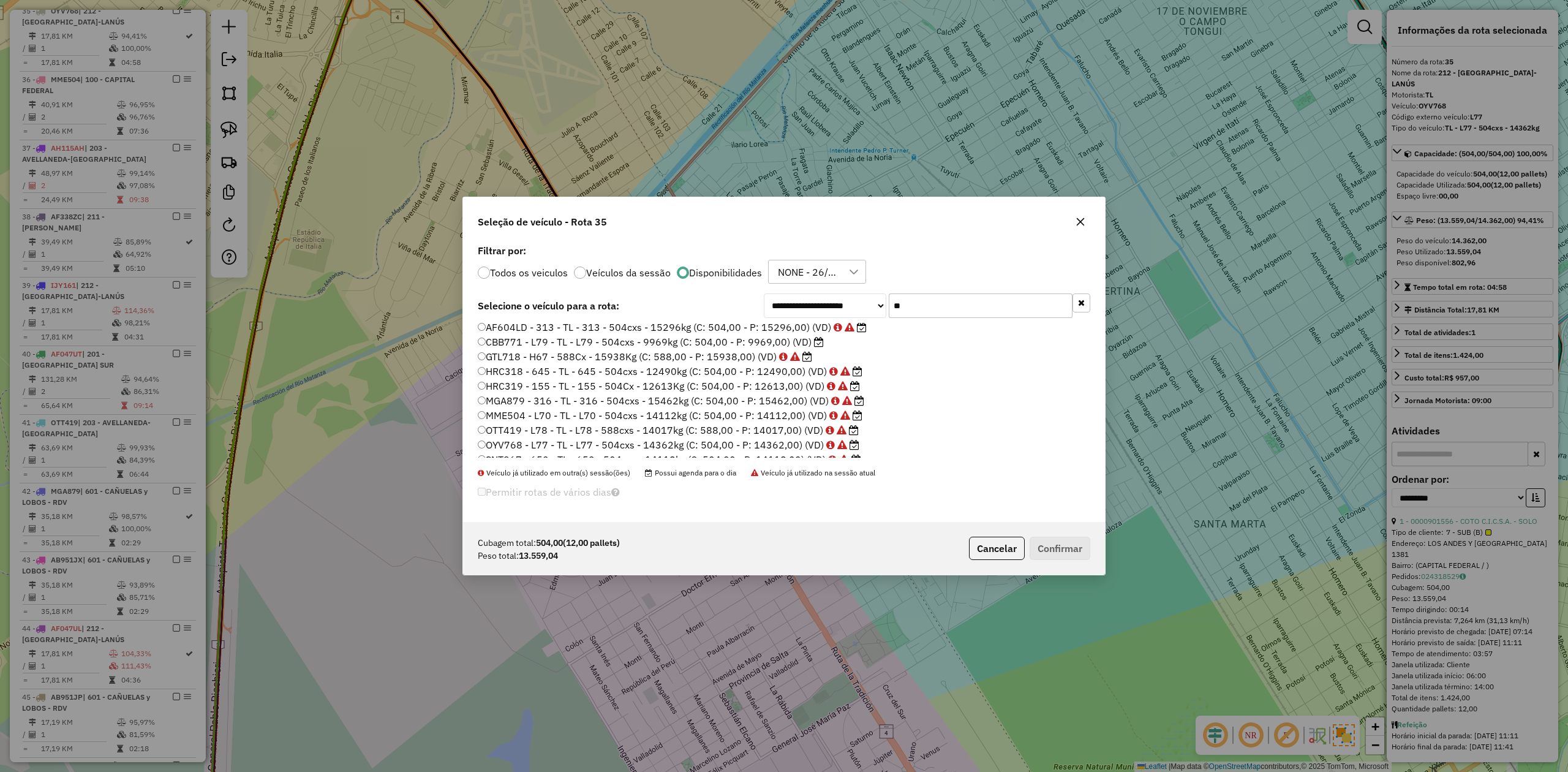
scroll to position [0, 0]
type input "**"
click at [1077, 220] on icon "button" at bounding box center [1080, 222] width 10 height 10
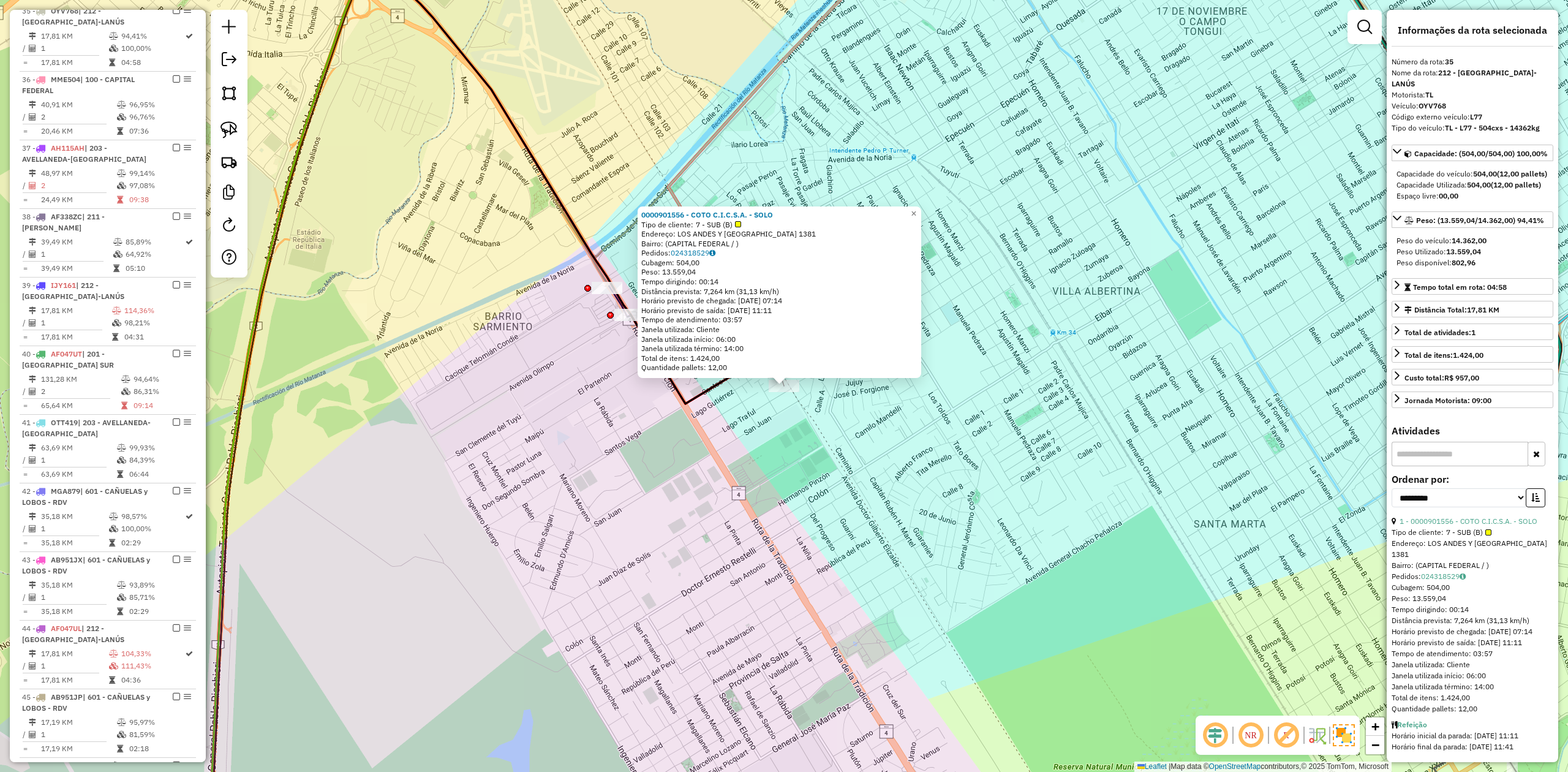
click at [837, 427] on div "0000901556 - COTO C.I.C.S.A. - SOLO Tipo de cliente: 7 - SUB (B) Endereço: [GEO…" at bounding box center [784, 386] width 1568 height 772
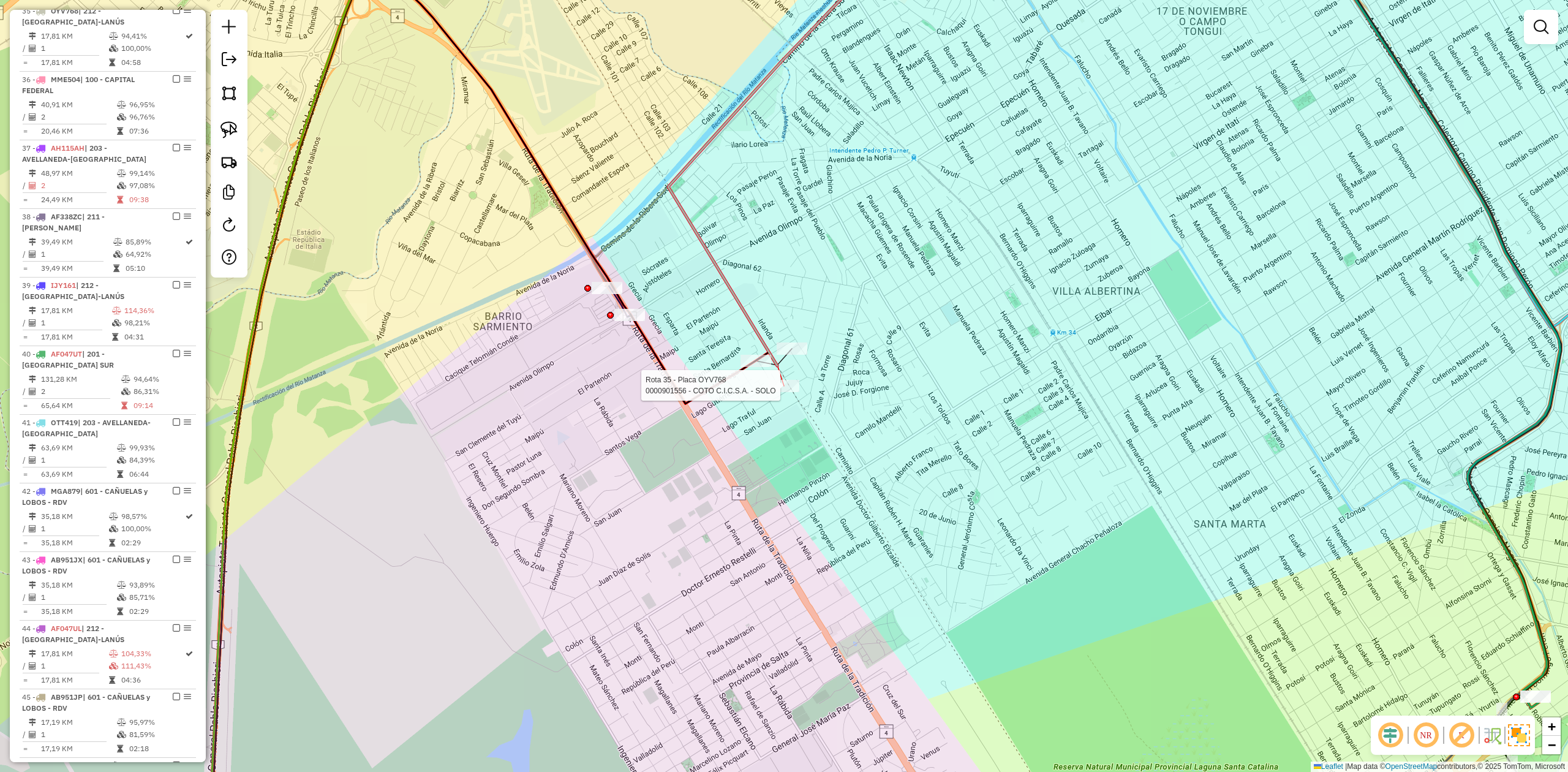
select select "**********"
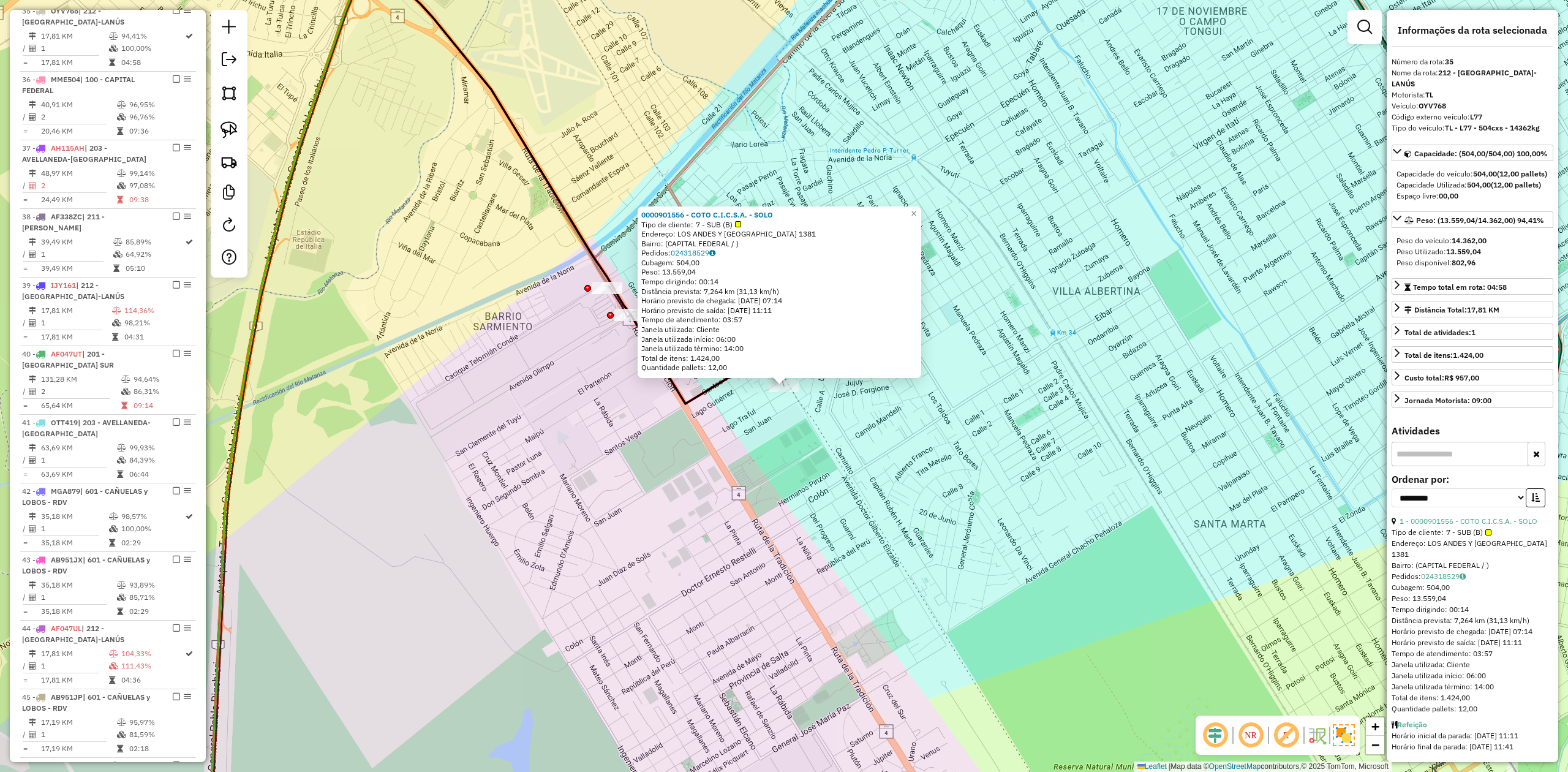
click at [757, 361] on div "Total de itens: 1.424,00" at bounding box center [779, 358] width 276 height 10
click at [768, 417] on div "0000901556 - COTO C.I.C.S.A. - SOLO Tipo de cliente: 7 - SUB (B) Endereço: [GEO…" at bounding box center [784, 386] width 1568 height 772
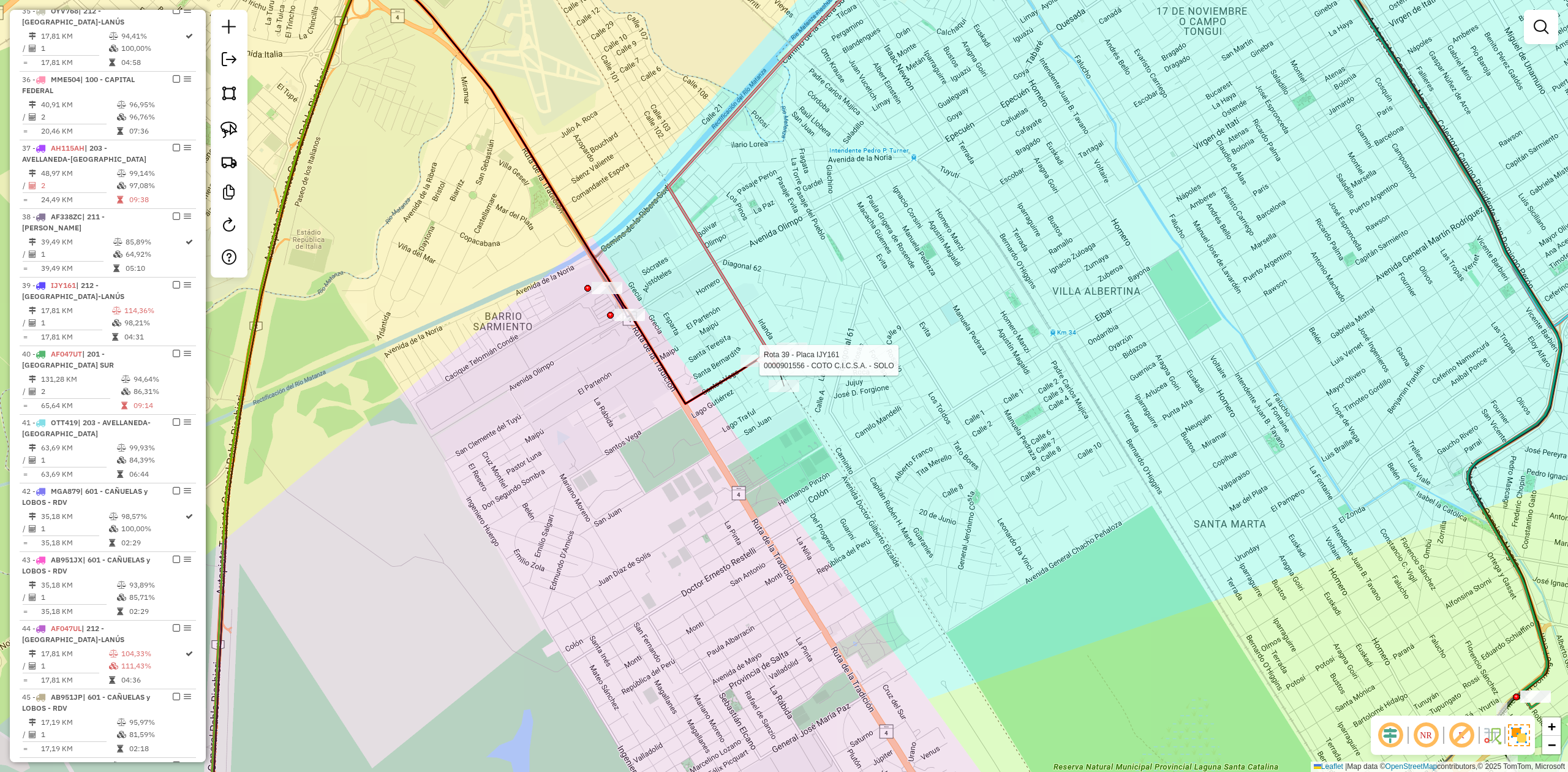
select select "**********"
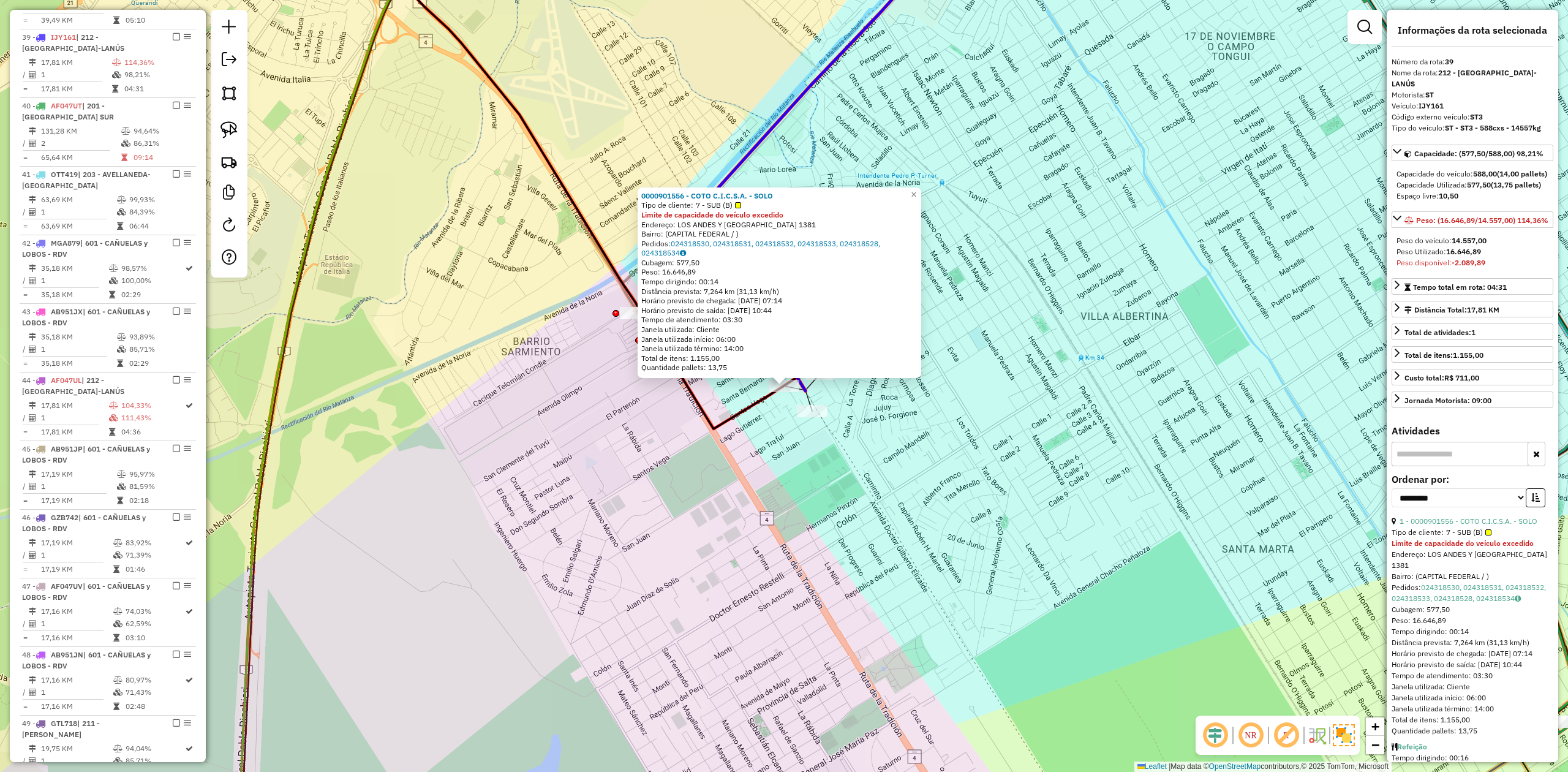
scroll to position [1836, 0]
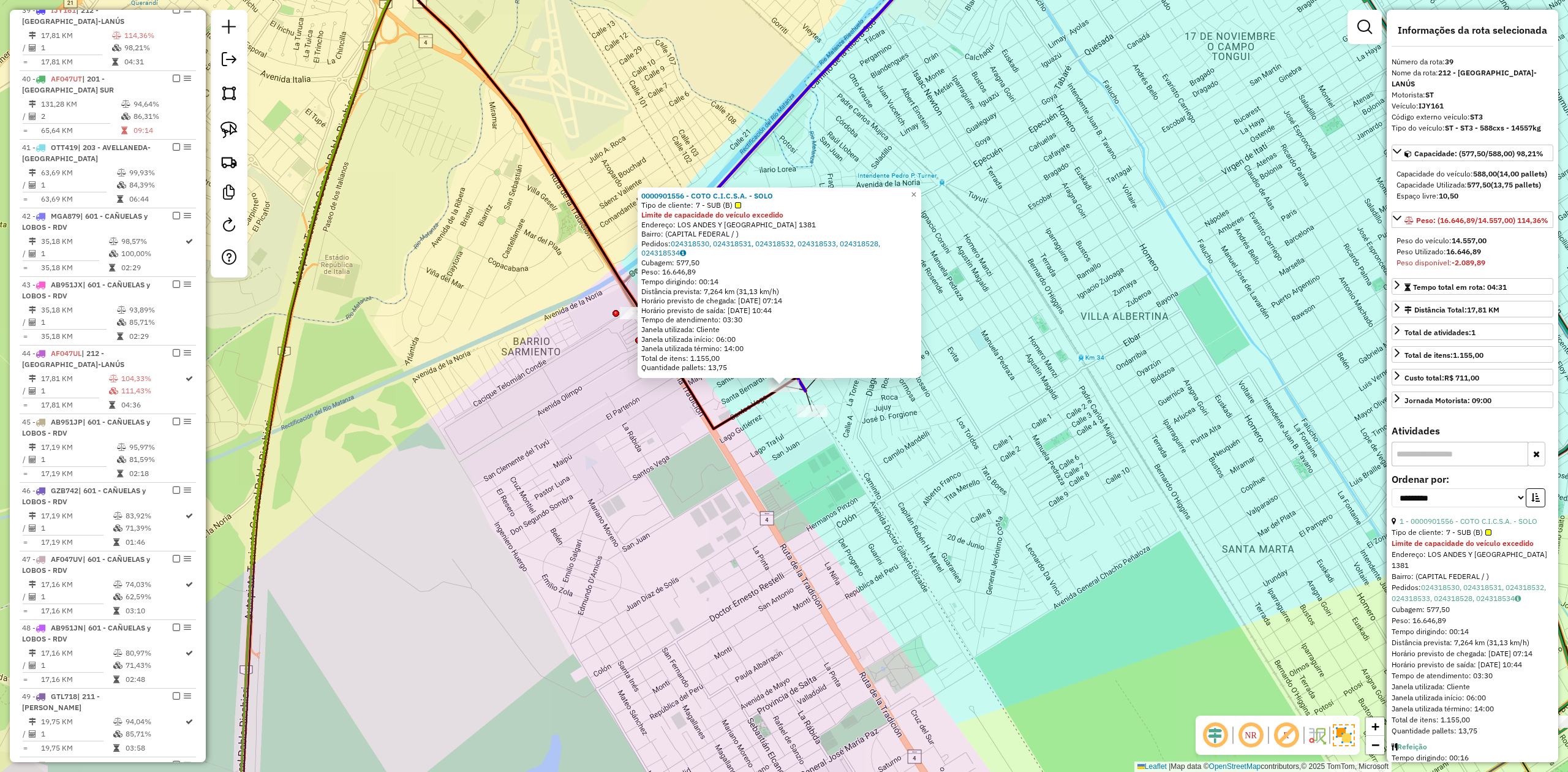
click at [796, 451] on div "0000901556 - COTO C.I.C.S.A. - SOLO Tipo de cliente: 7 - SUB (B) Limite de capa…" at bounding box center [784, 386] width 1568 height 772
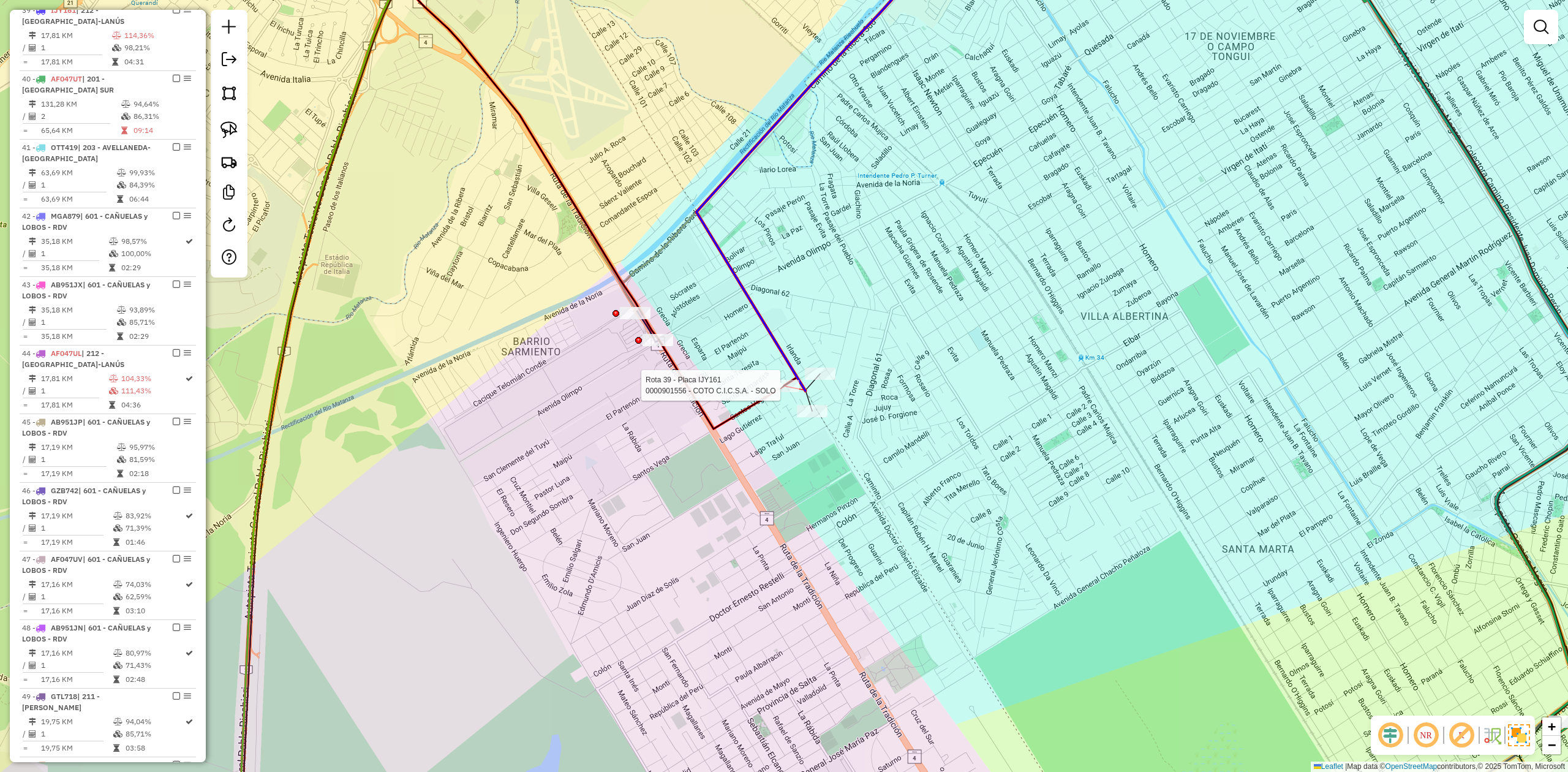
select select "**********"
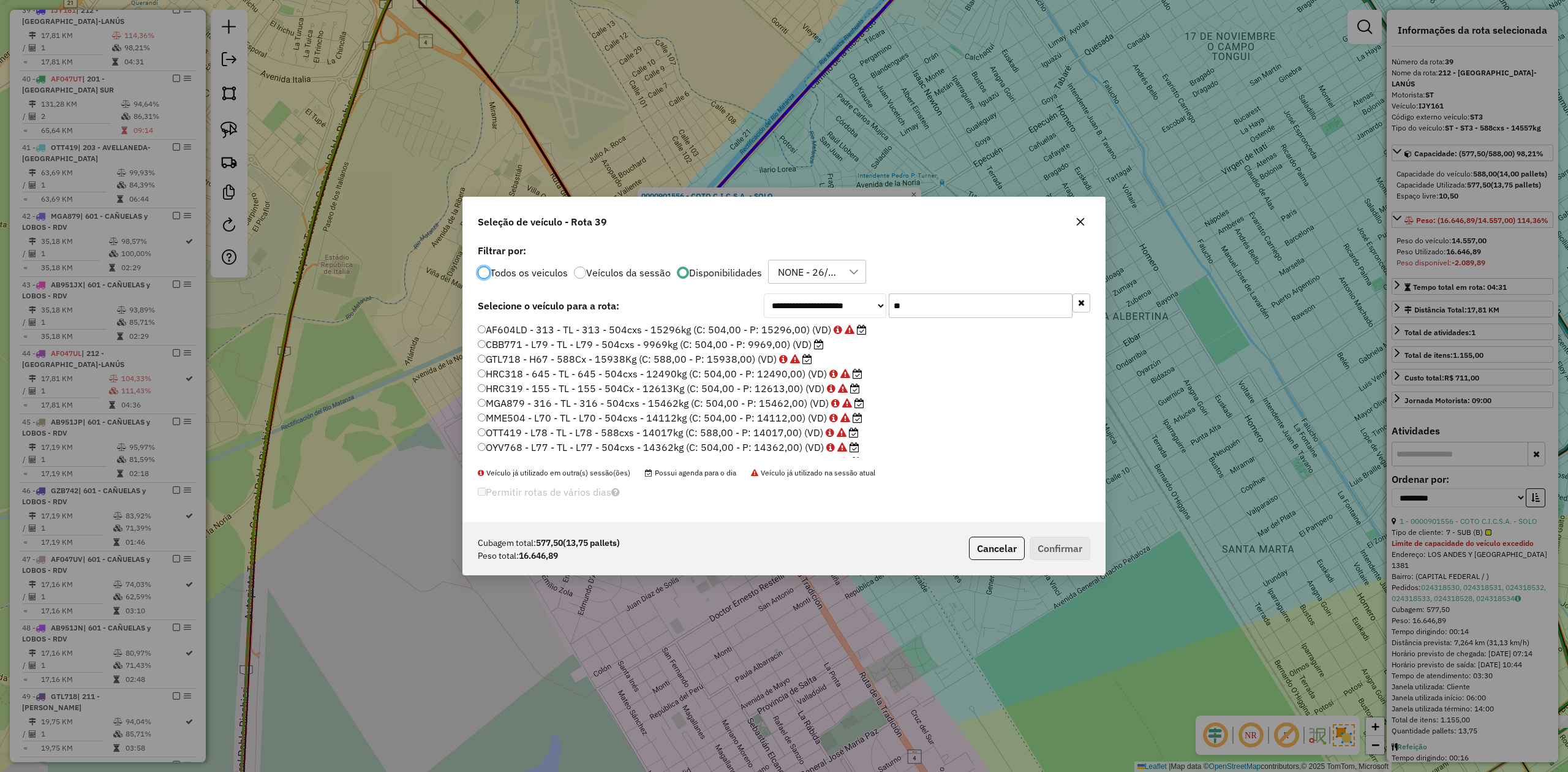
scroll to position [6, 4]
drag, startPoint x: 899, startPoint y: 300, endPoint x: 875, endPoint y: 298, distance: 24.1
click at [880, 299] on div "**********" at bounding box center [927, 306] width 326 height 25
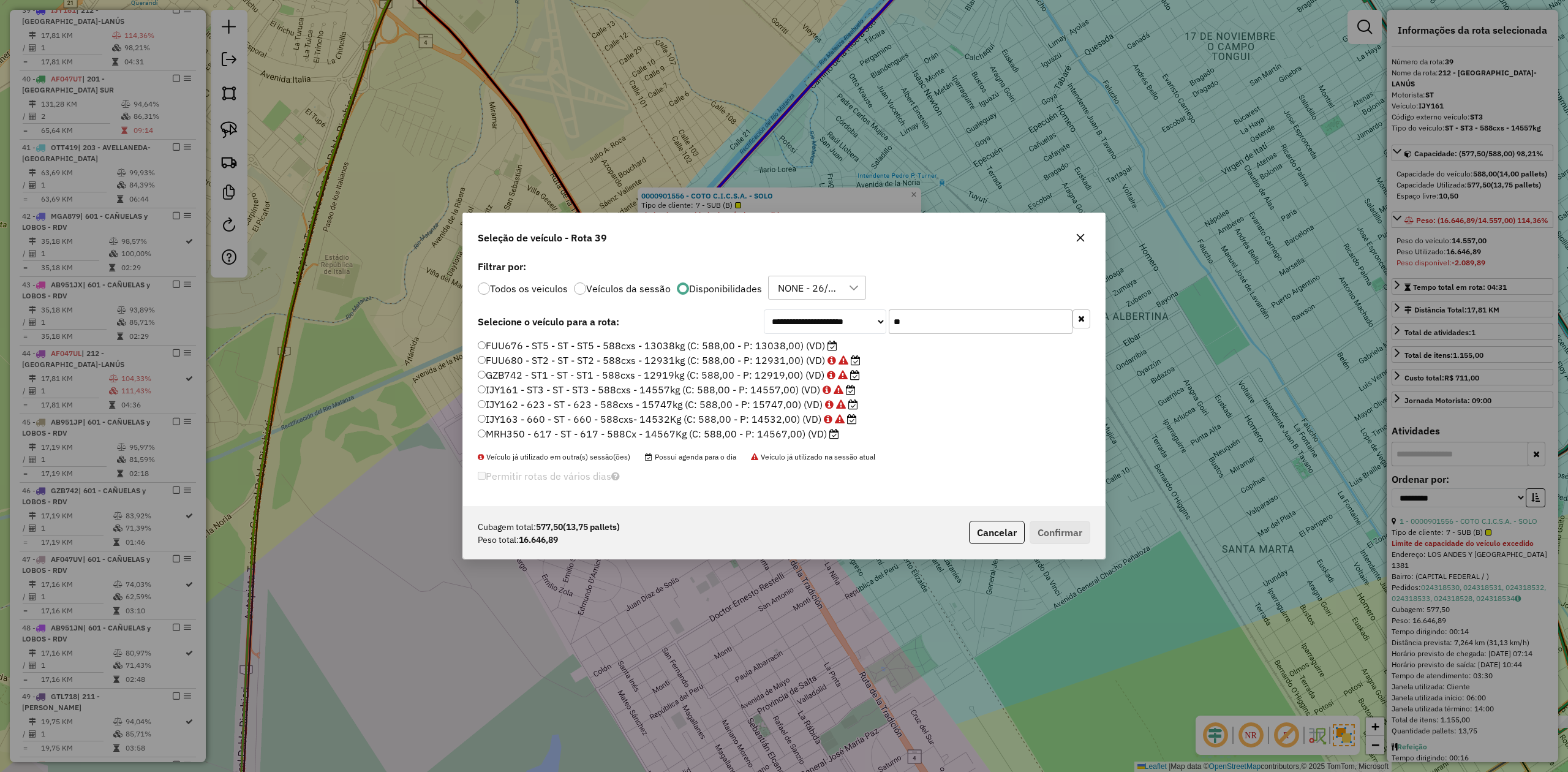
type input "**"
click at [785, 431] on label "MRH350 - 617 - ST - 617 - 588Cx - 14567Kg (C: 588,00 - P: 14567,00) (VD)" at bounding box center [658, 433] width 361 height 15
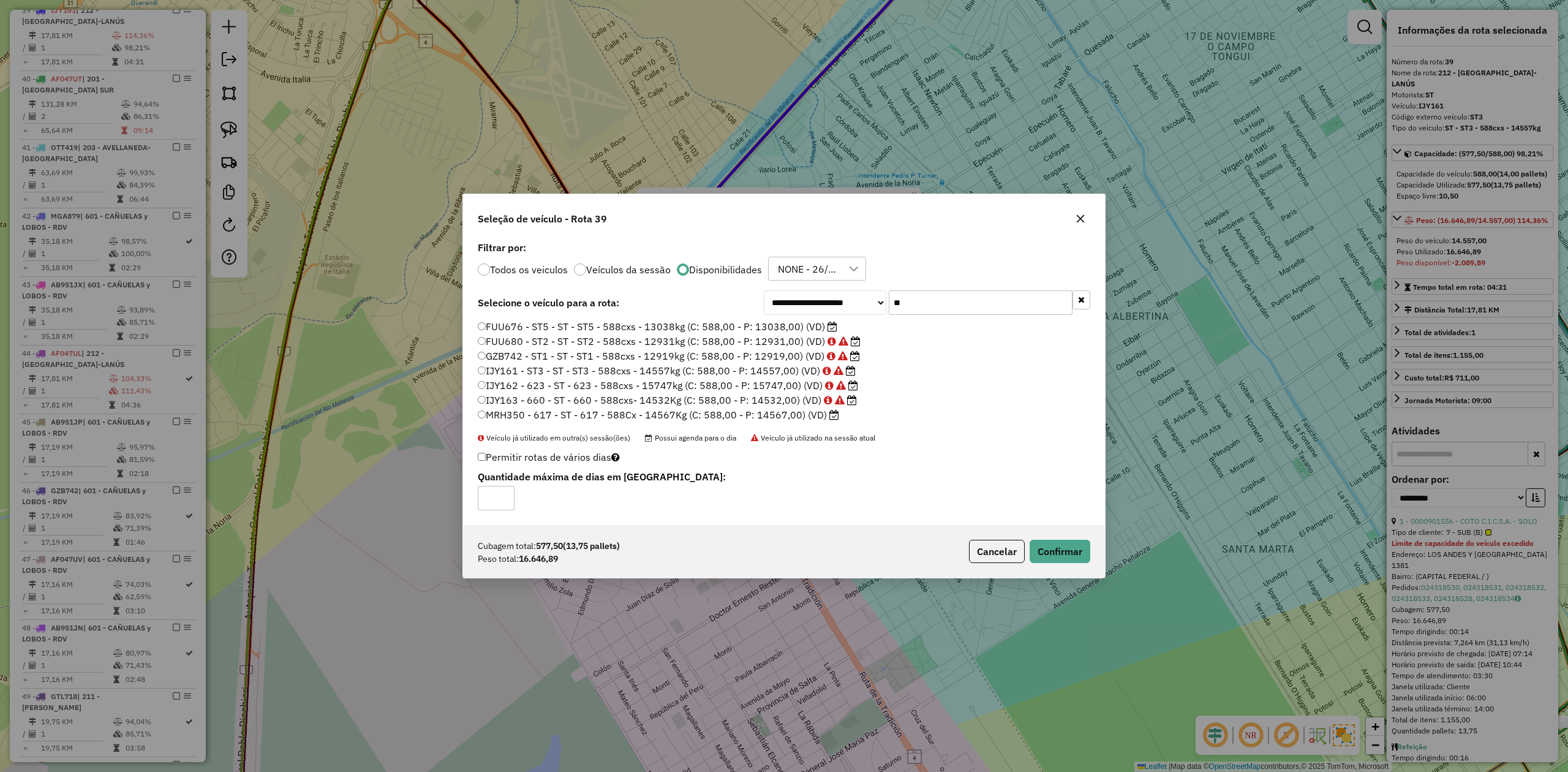
click at [1081, 218] on icon "button" at bounding box center [1081, 218] width 8 height 8
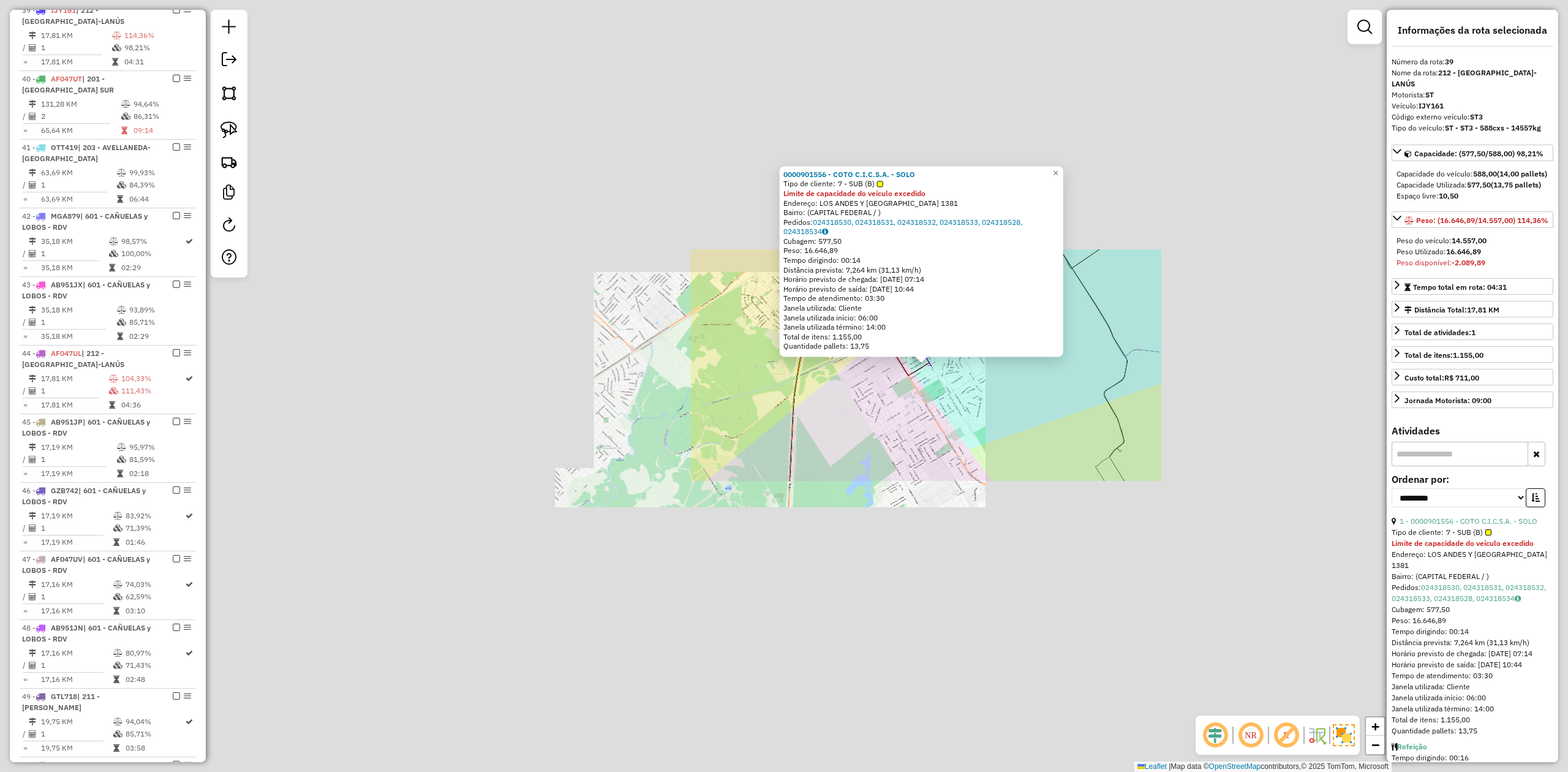
click at [948, 412] on div "0000901556 - COTO C.I.C.S.A. - SOLO Tipo de cliente: 7 - SUB (B) Limite de capa…" at bounding box center [784, 386] width 1568 height 772
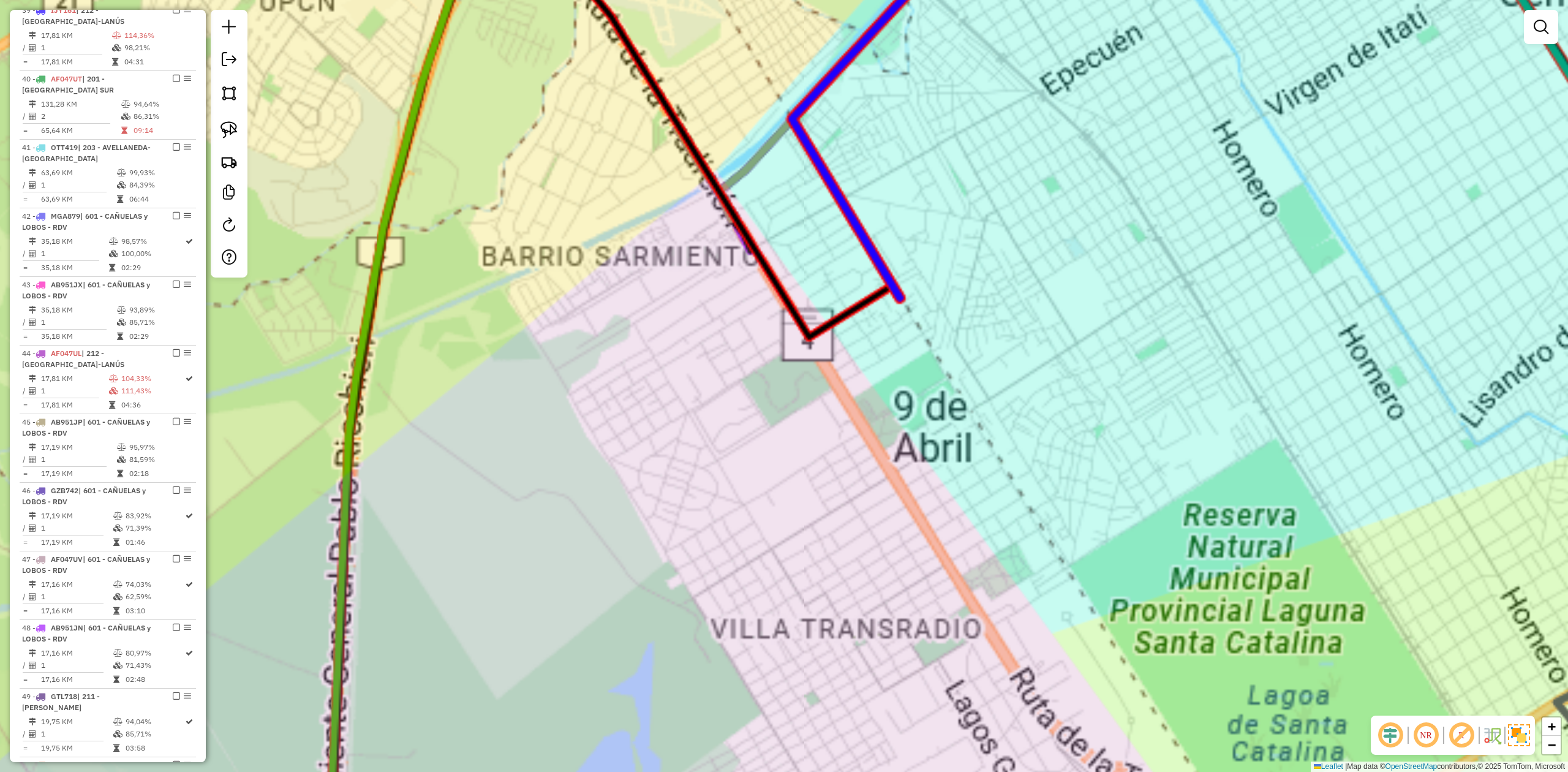
click at [941, 388] on div "Janela de atendimento Grade de atendimento Capacidade Transportadoras Veículos …" at bounding box center [784, 386] width 1568 height 772
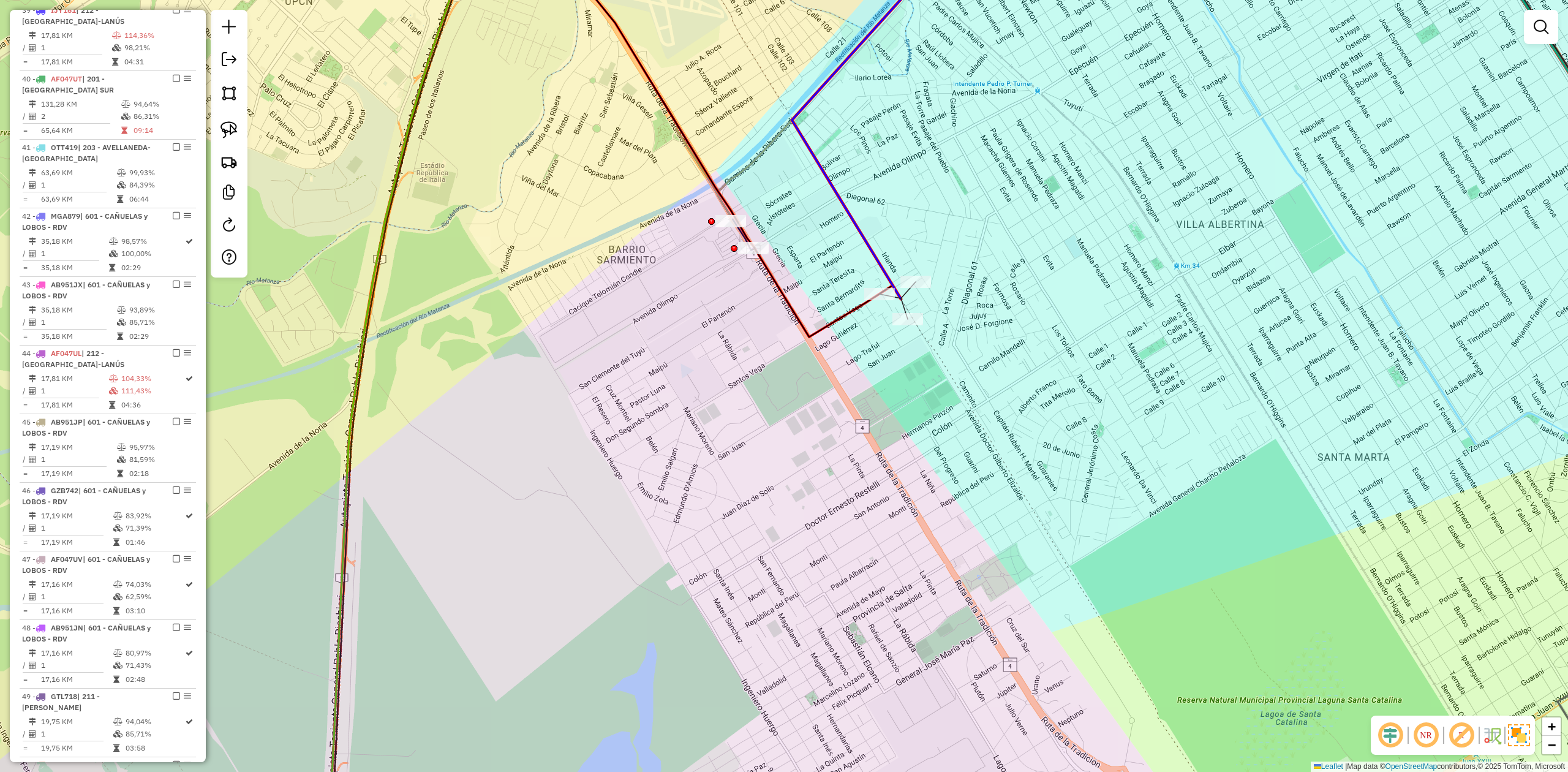
select select "**********"
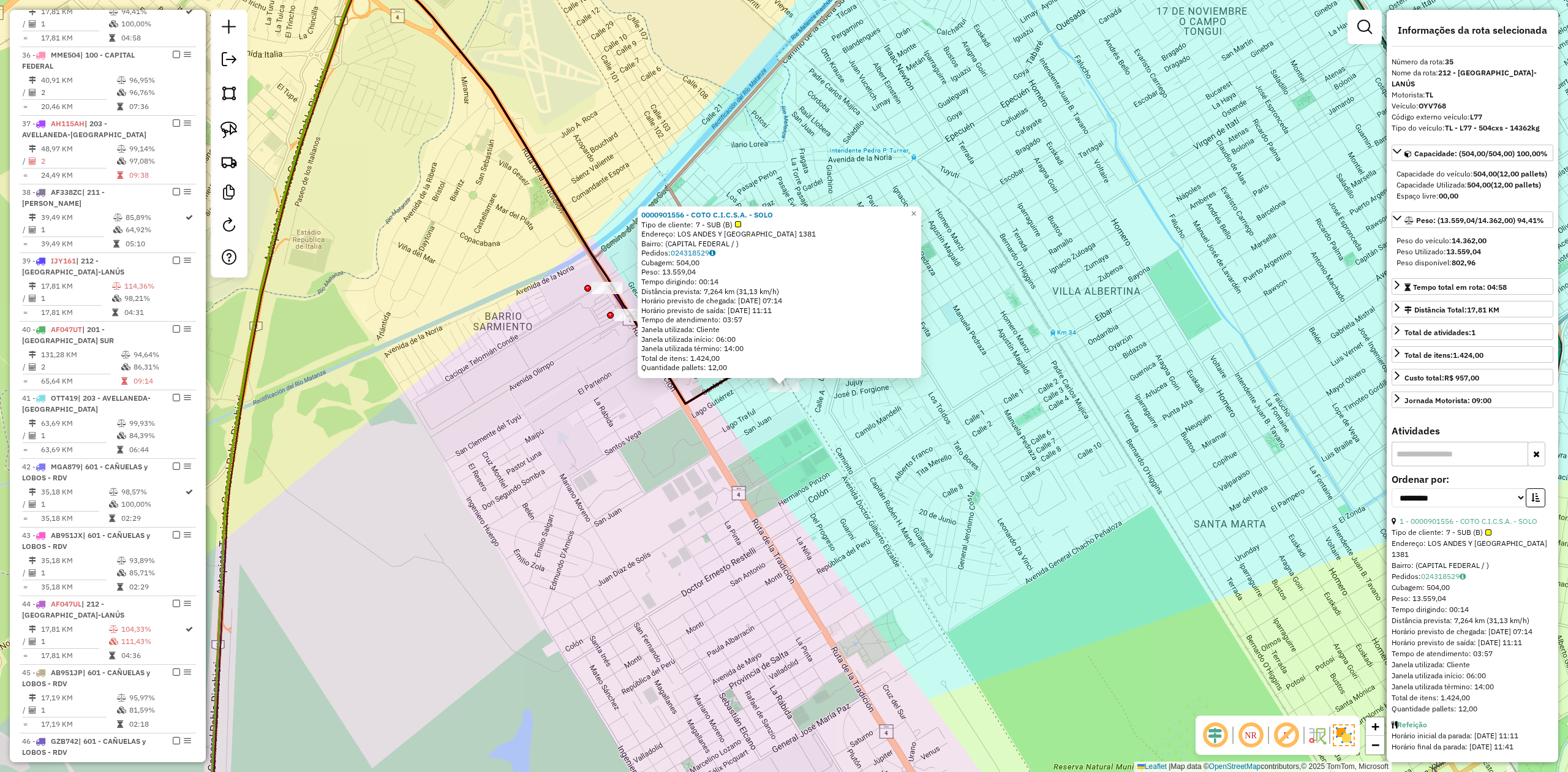
scroll to position [1561, 0]
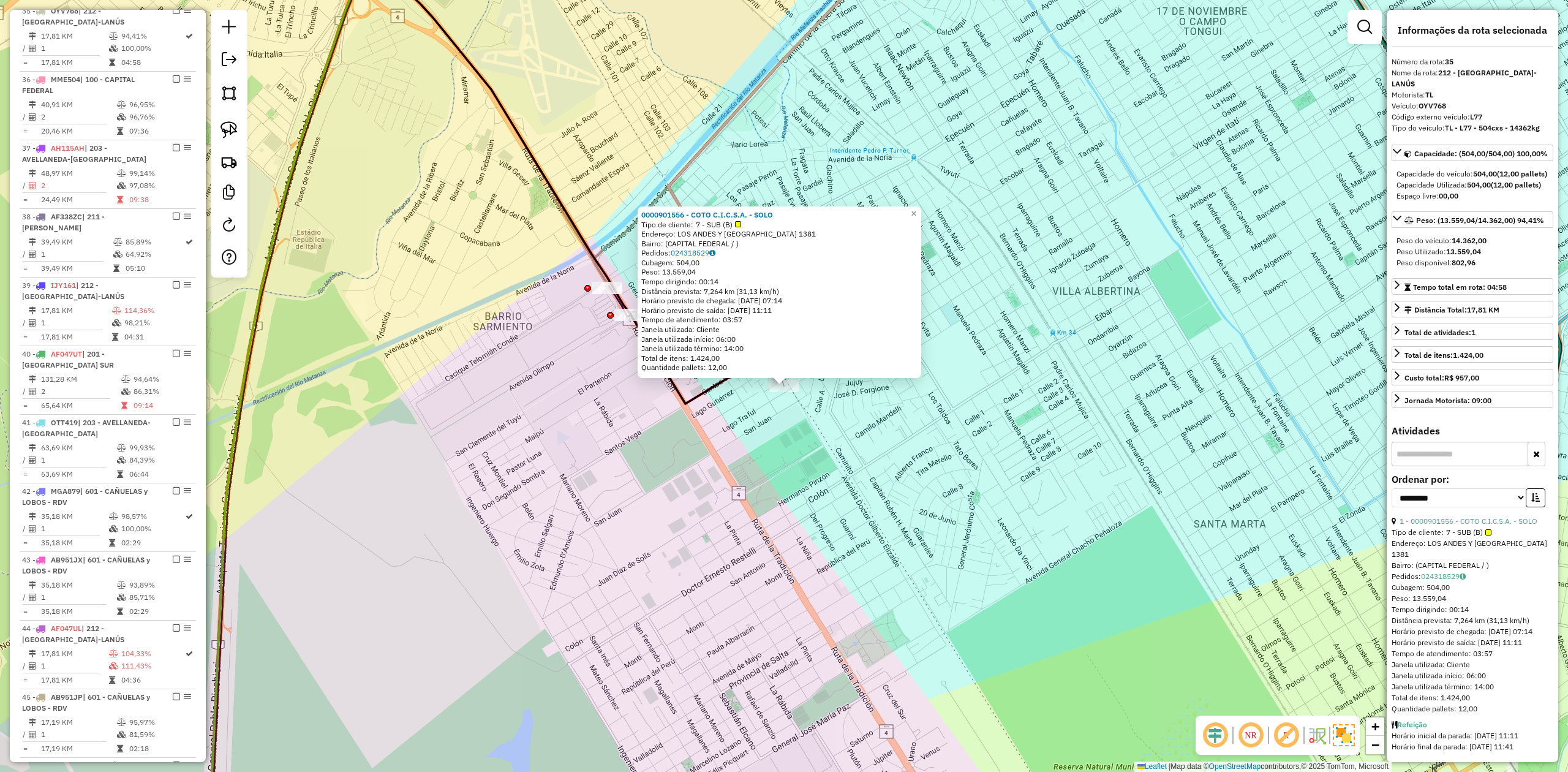
drag, startPoint x: 829, startPoint y: 484, endPoint x: 834, endPoint y: 493, distance: 10.3
click at [834, 493] on div "0000901556 - COTO C.I.C.S.A. - SOLO Tipo de cliente: 7 - SUB (B) Endereço: [GEO…" at bounding box center [784, 386] width 1568 height 772
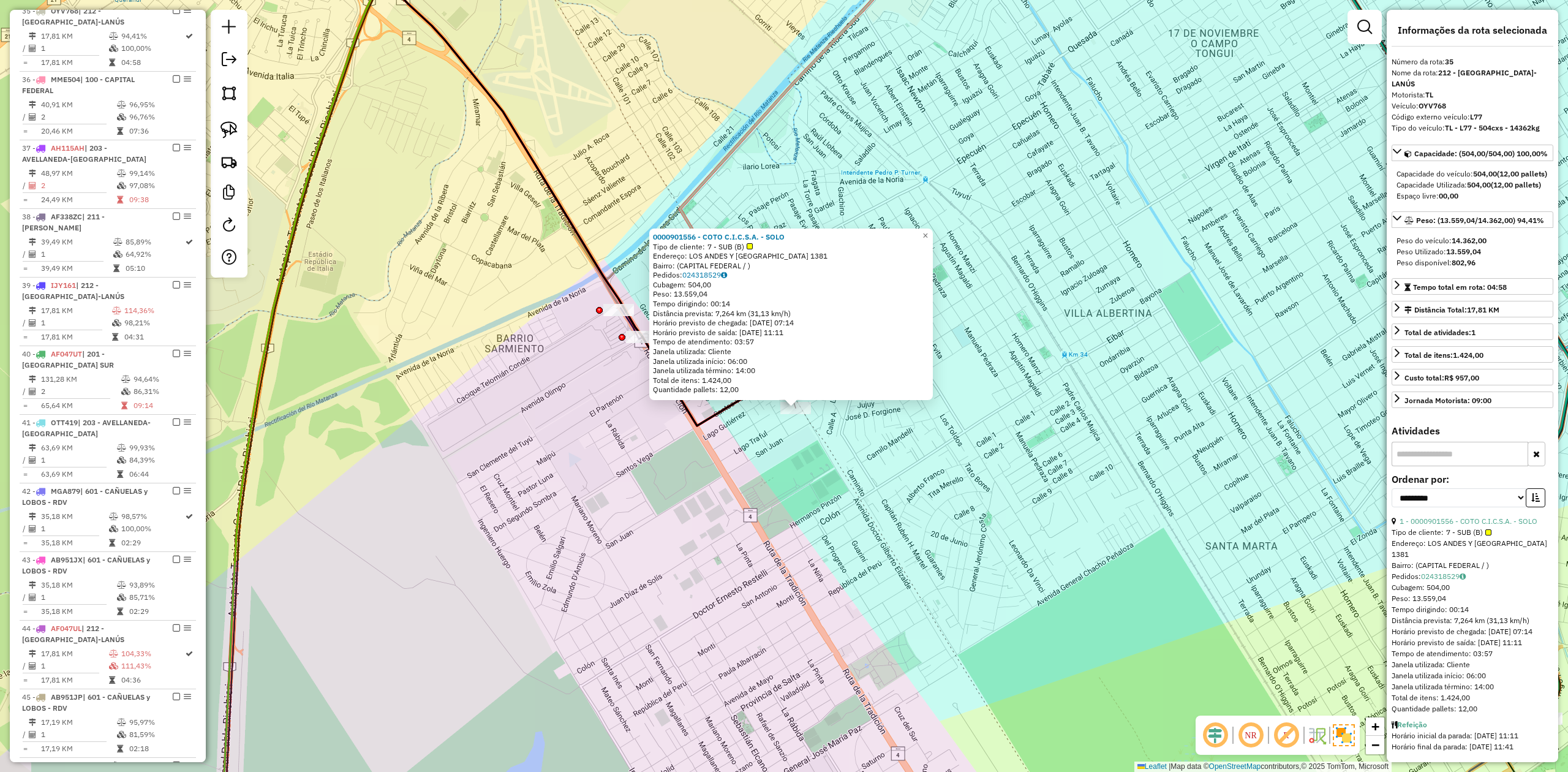
click at [853, 439] on div "0000901556 - COTO C.I.C.S.A. - SOLO Tipo de cliente: 7 - SUB (B) Endereço: [GEO…" at bounding box center [784, 386] width 1568 height 772
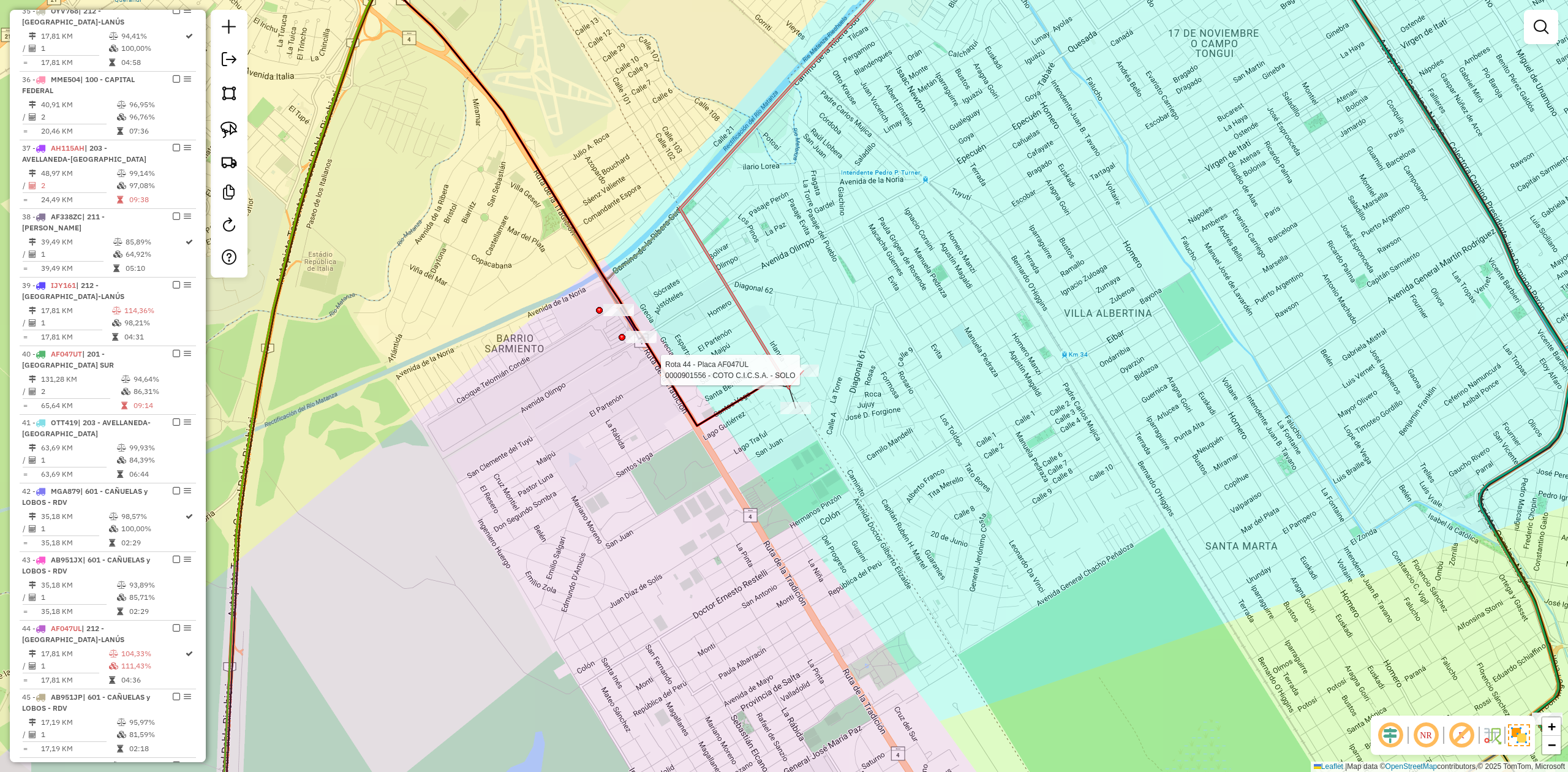
select select "**********"
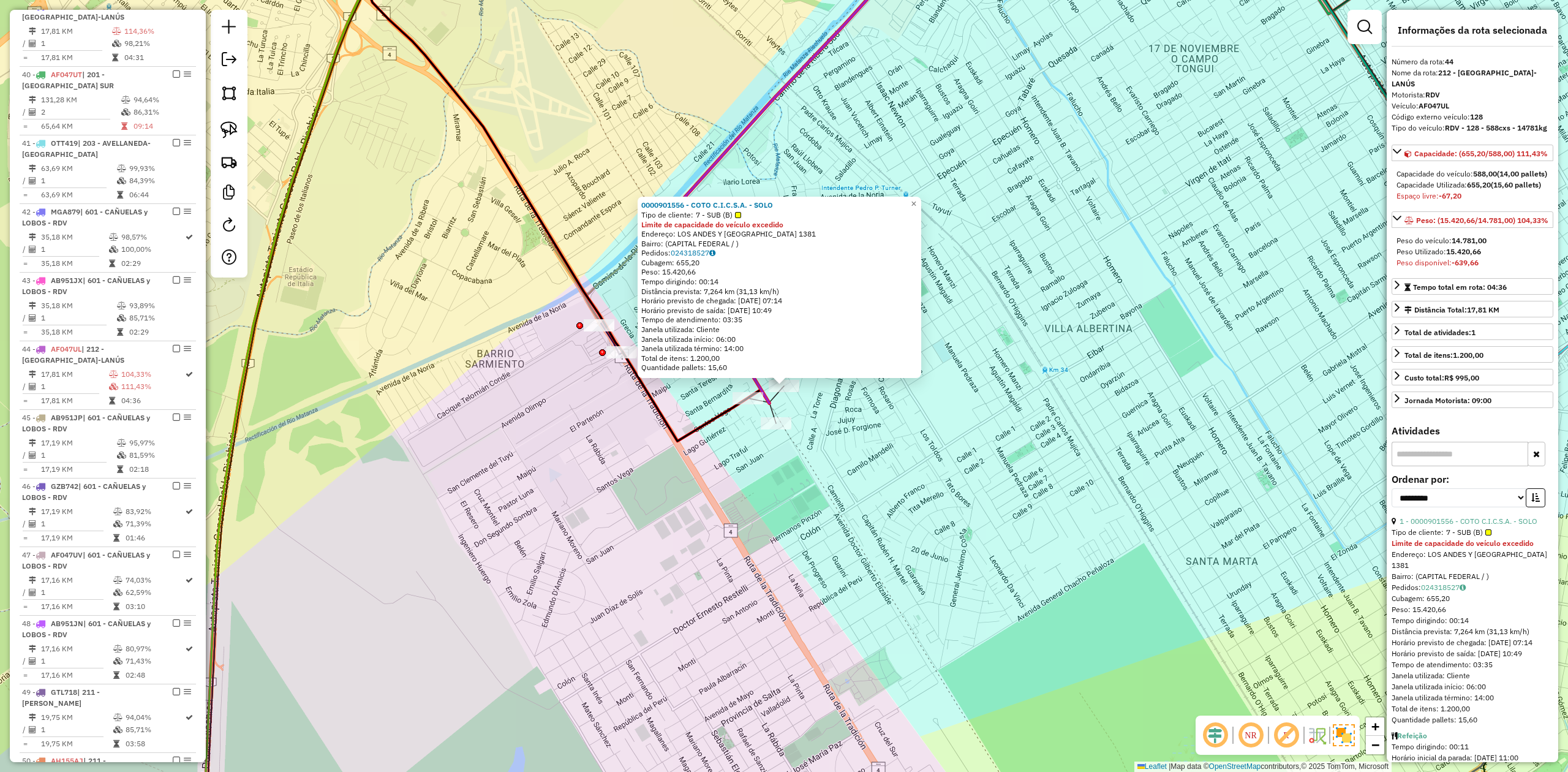
scroll to position [2059, 0]
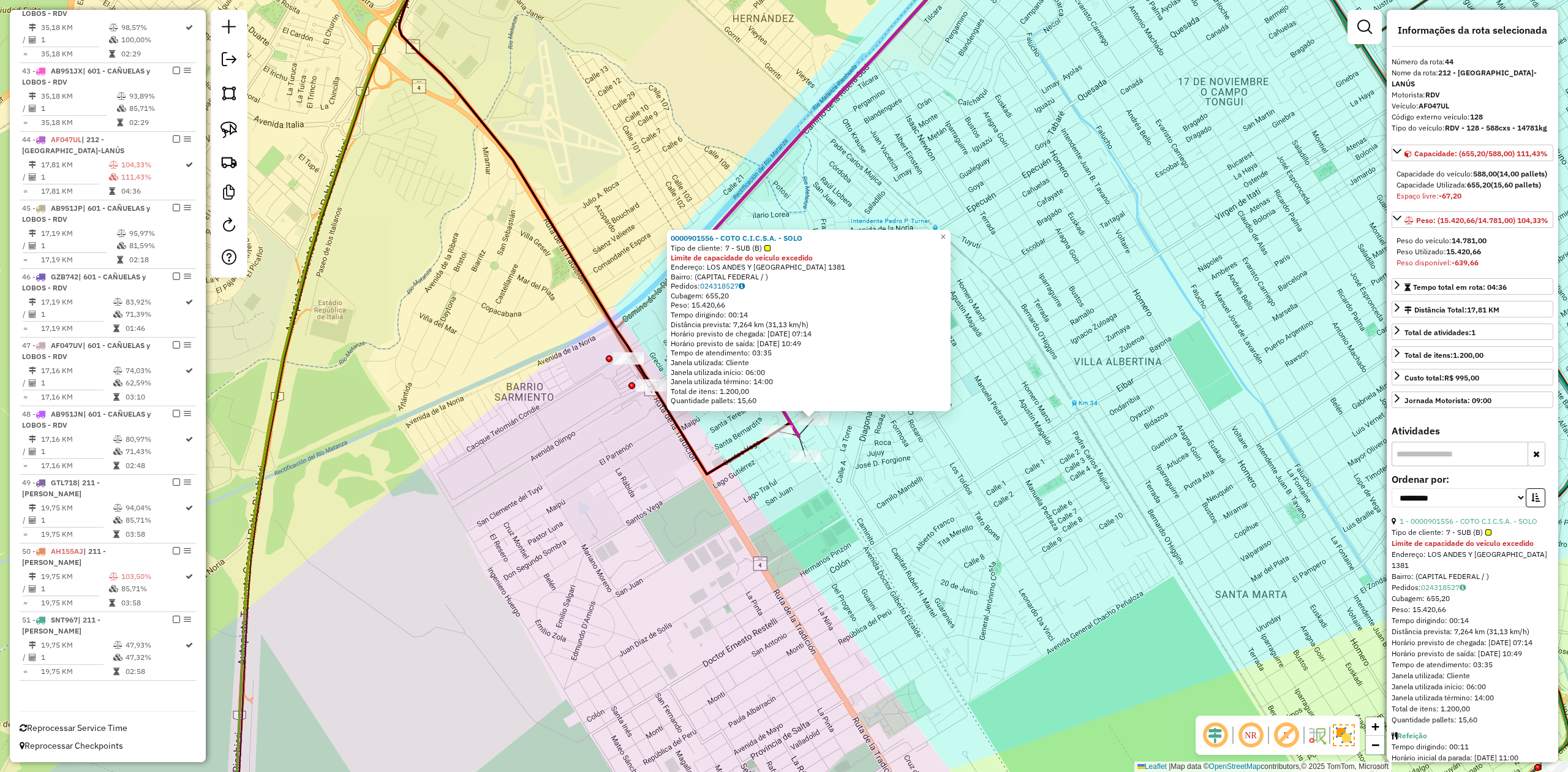
drag, startPoint x: 876, startPoint y: 478, endPoint x: 894, endPoint y: 493, distance: 23.4
click at [894, 493] on div "0000901556 - COTO C.I.C.S.A. - SOLO Tipo de cliente: 7 - SUB (B) Limite de capa…" at bounding box center [784, 386] width 1568 height 772
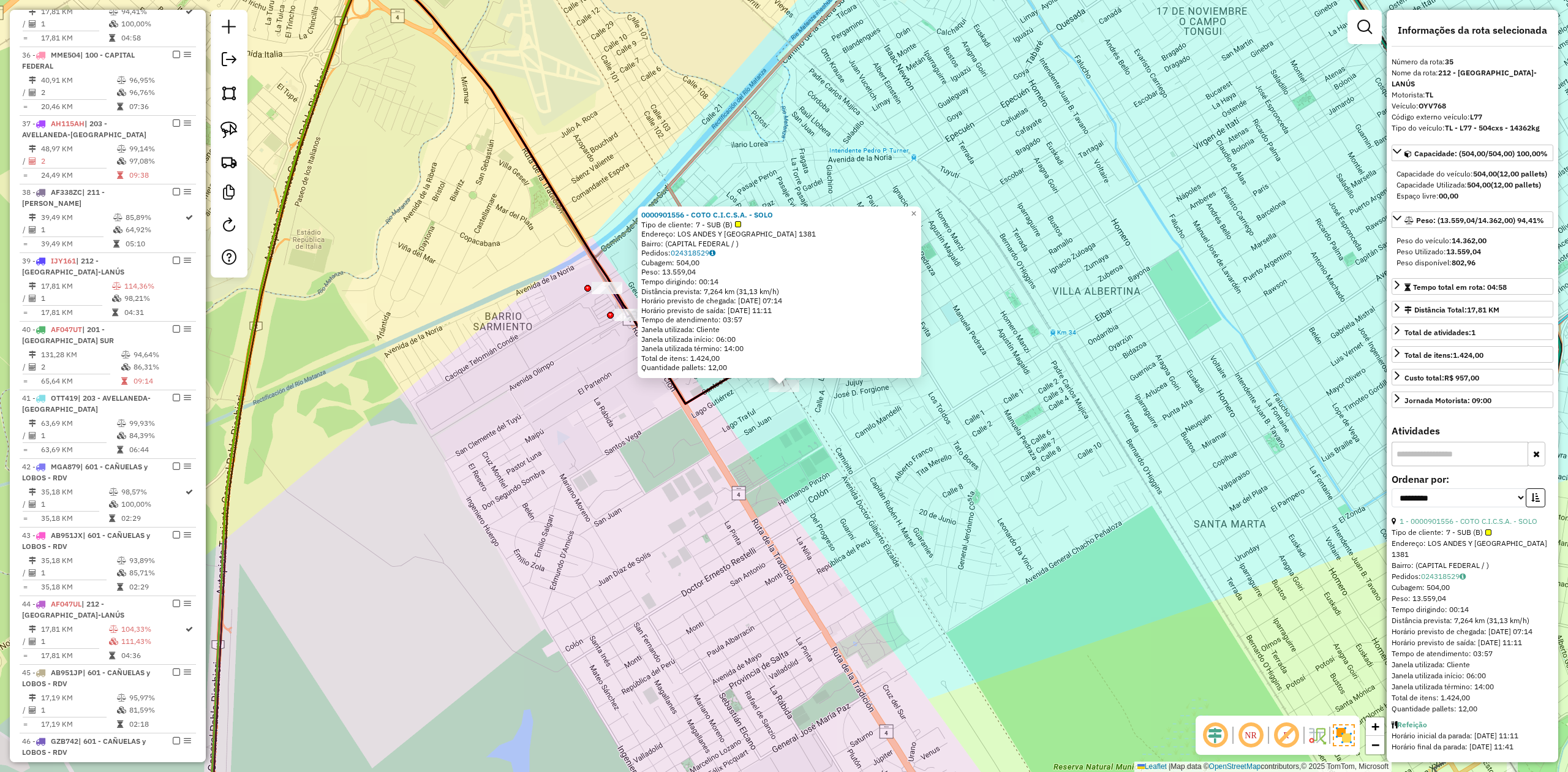
scroll to position [1561, 0]
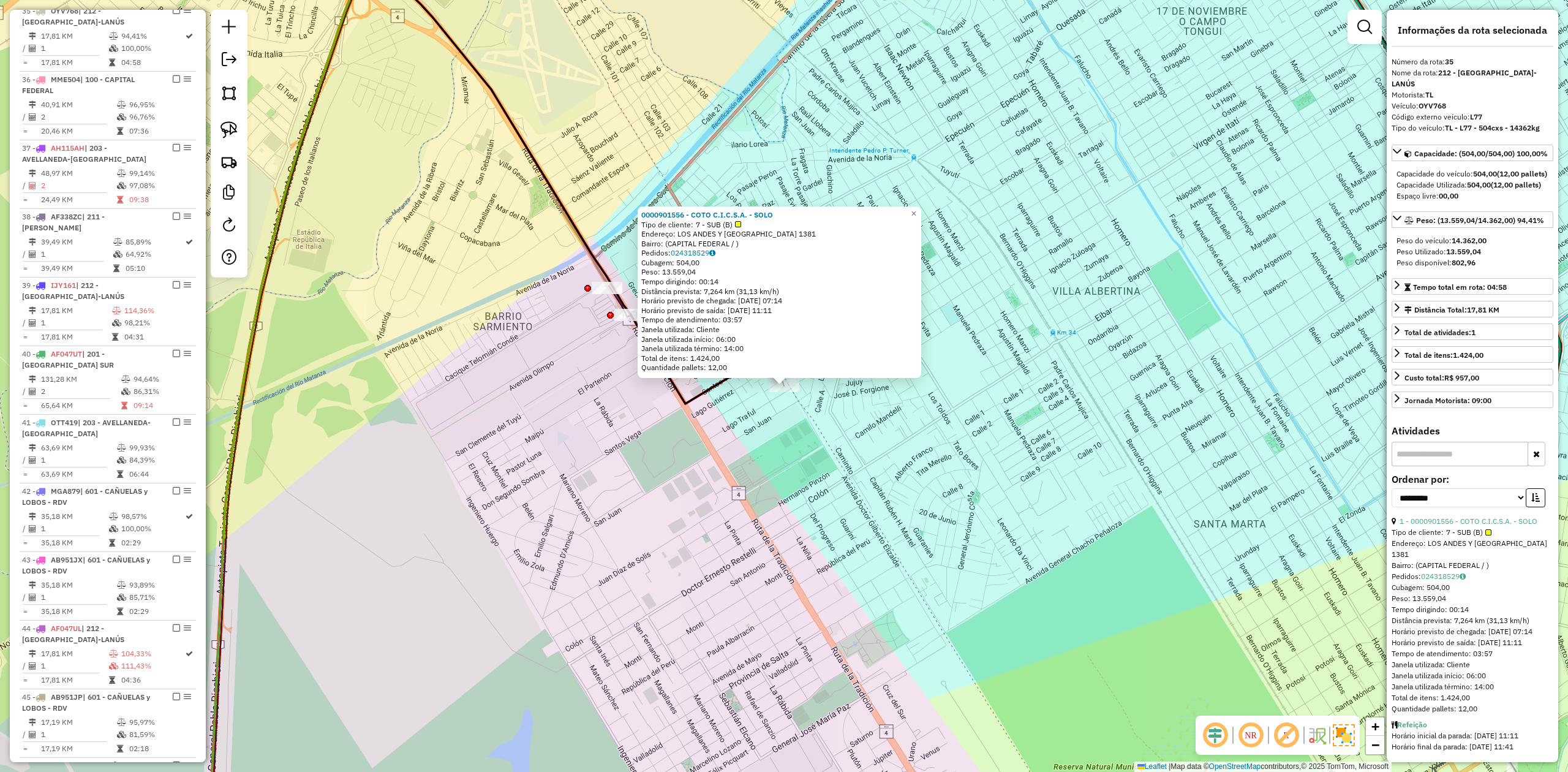
drag, startPoint x: 854, startPoint y: 508, endPoint x: 888, endPoint y: 546, distance: 51.0
click at [888, 546] on div "0000901556 - COTO C.I.C.S.A. - SOLO Tipo de cliente: 7 - SUB (B) Endereço: [GEO…" at bounding box center [784, 386] width 1568 height 772
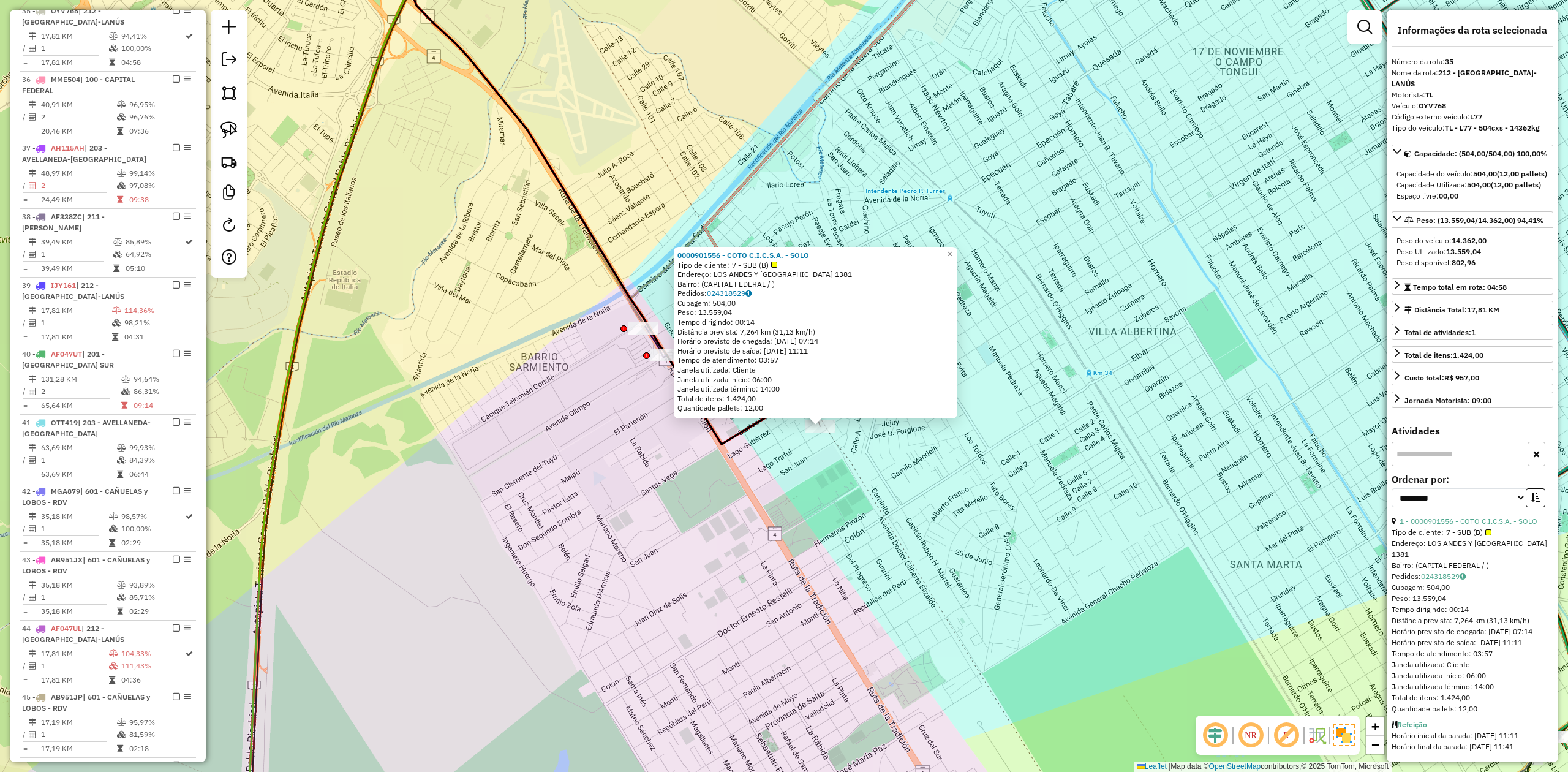
click at [873, 487] on div "0000901556 - COTO C.I.C.S.A. - SOLO Tipo de cliente: 7 - SUB (B) Endereço: [GEO…" at bounding box center [784, 386] width 1568 height 772
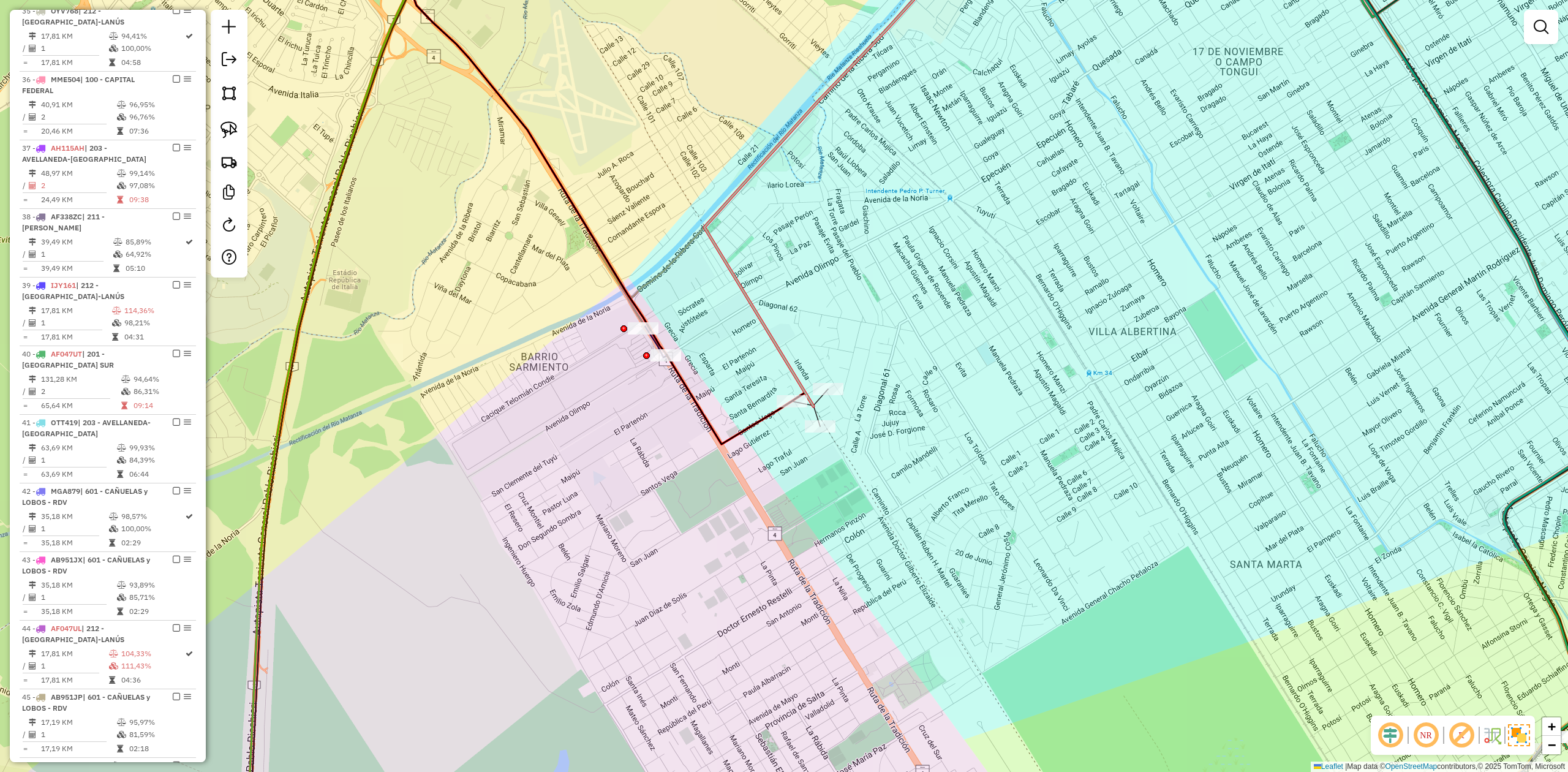
select select "**********"
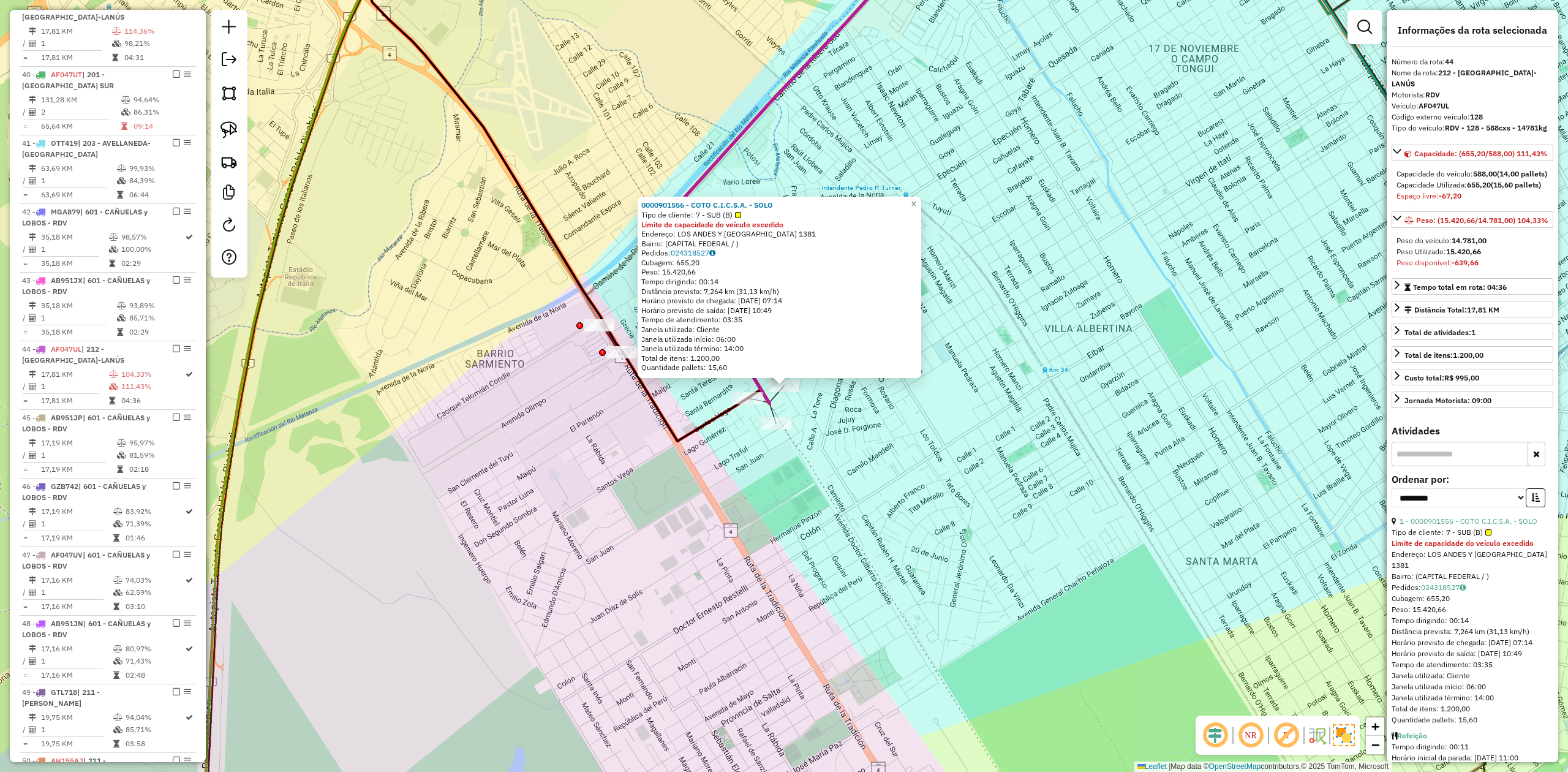
scroll to position [2059, 0]
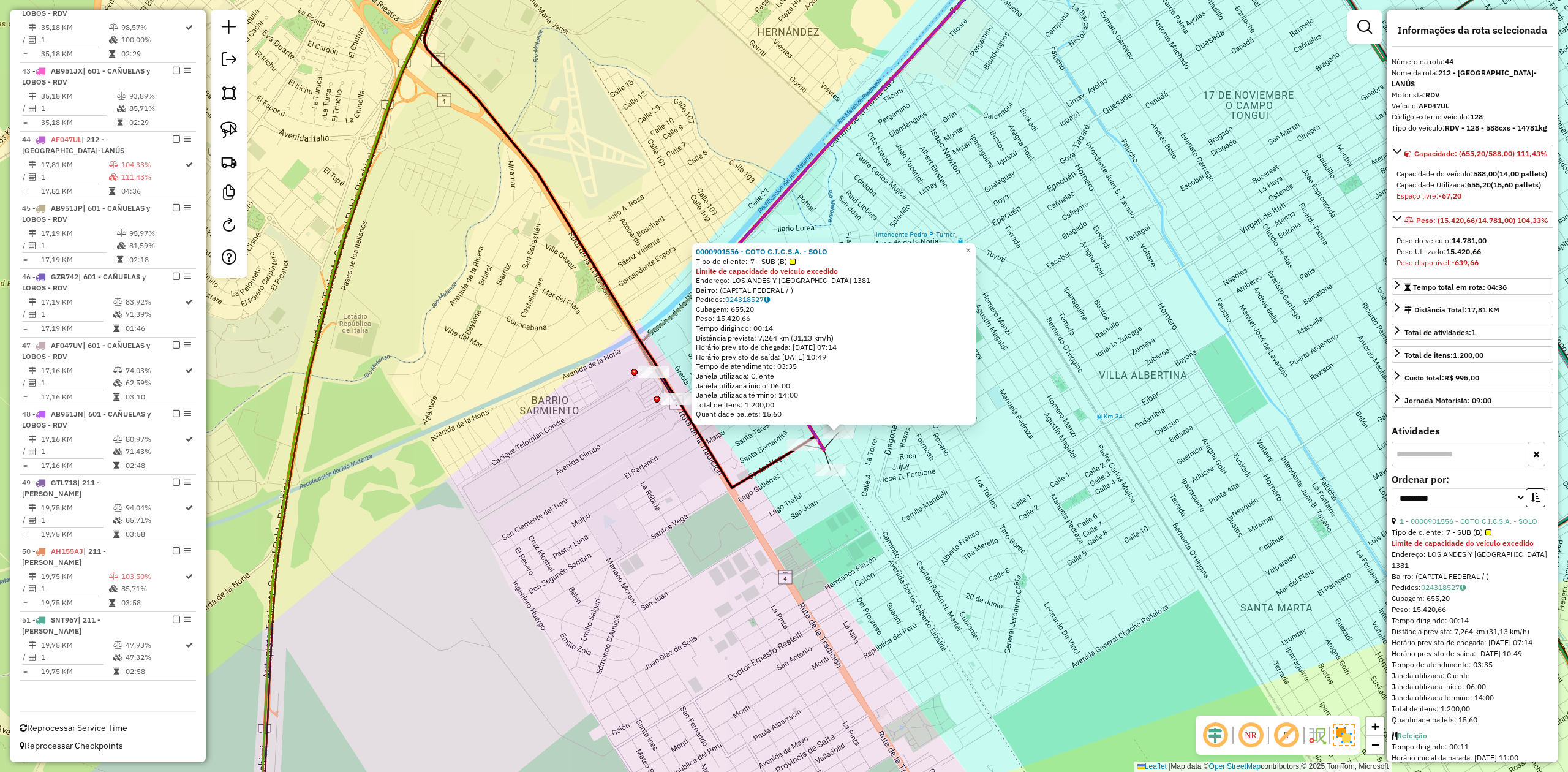
drag, startPoint x: 914, startPoint y: 499, endPoint x: 937, endPoint y: 513, distance: 26.9
click at [937, 513] on div "0000901556 - COTO C.I.C.S.A. - SOLO Tipo de cliente: 7 - SUB (B) Limite de capa…" at bounding box center [784, 386] width 1568 height 772
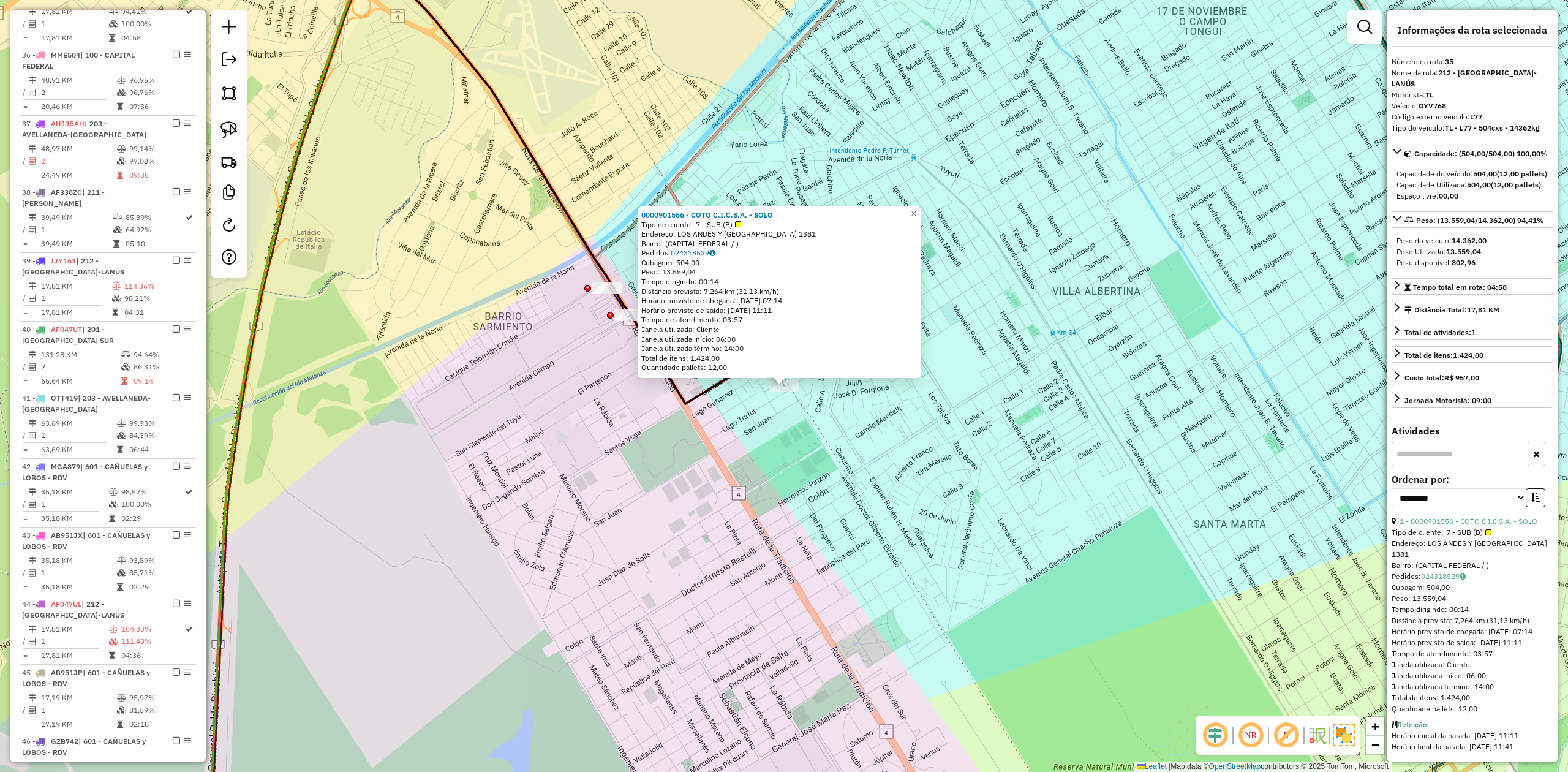
scroll to position [1561, 0]
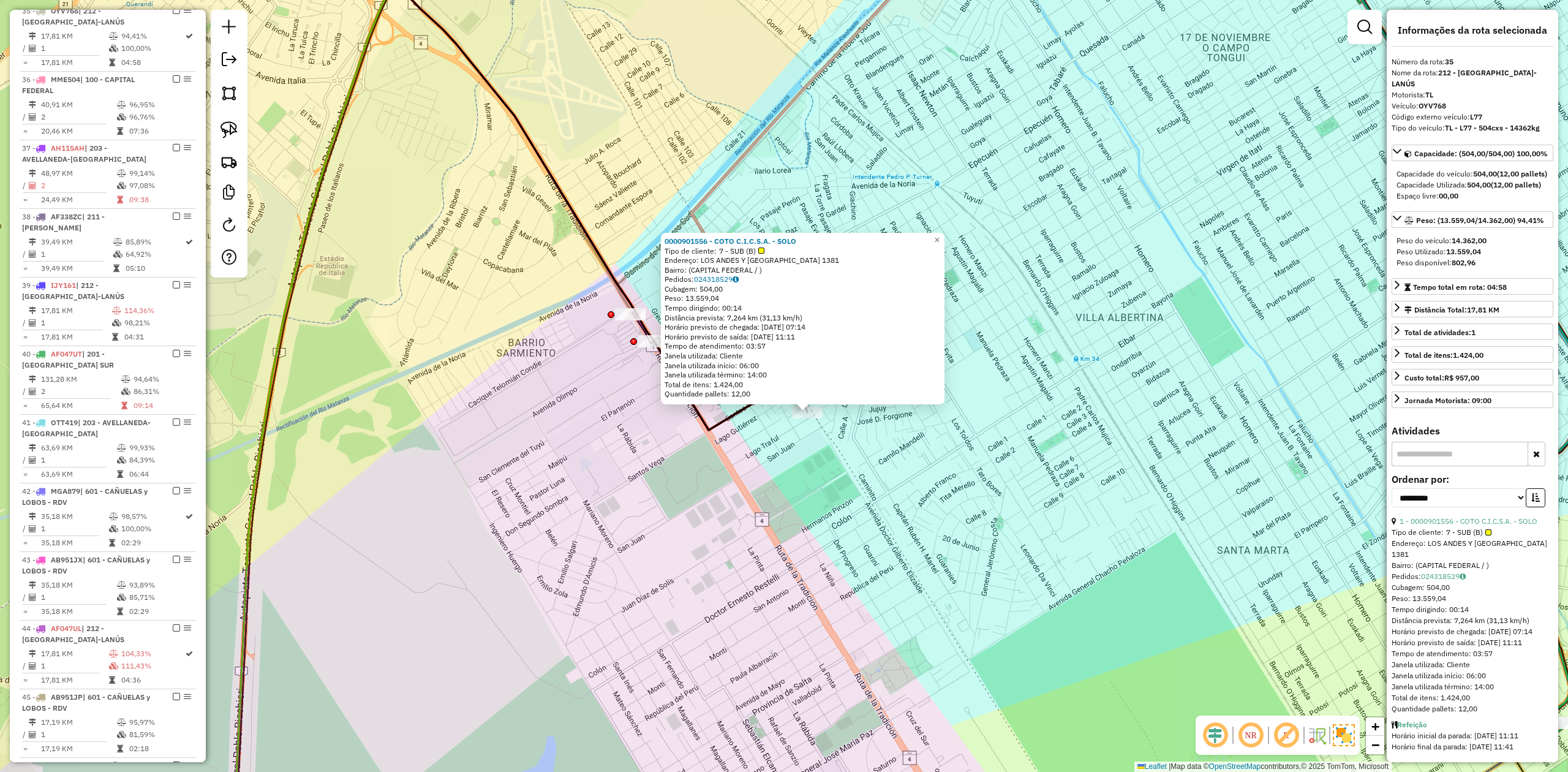
drag, startPoint x: 844, startPoint y: 508, endPoint x: 868, endPoint y: 532, distance: 33.9
click at [868, 532] on div "0000901556 - COTO C.I.C.S.A. - SOLO Tipo de cliente: 7 - SUB (B) Endereço: [GEO…" at bounding box center [784, 386] width 1568 height 772
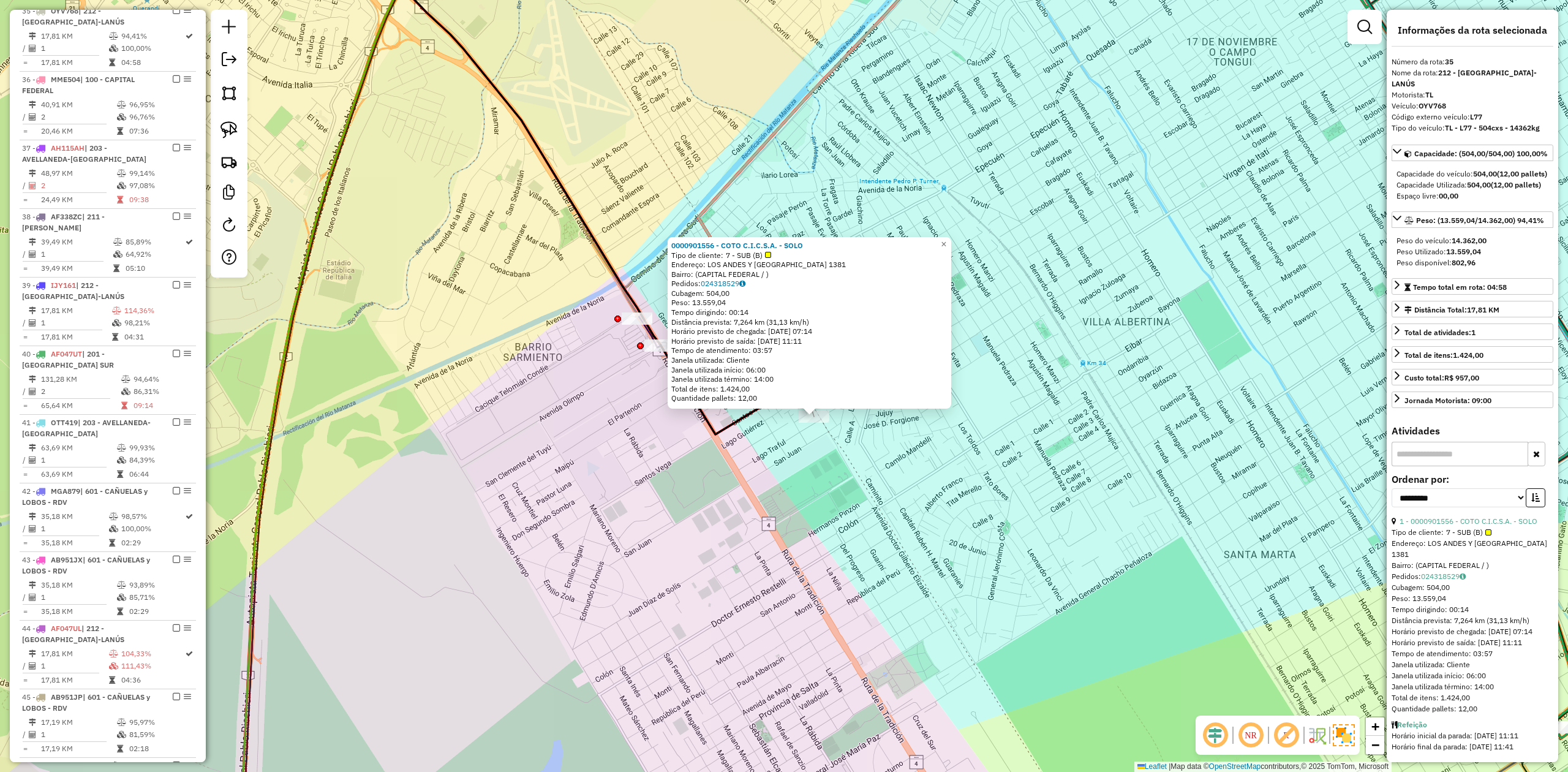
click at [811, 495] on div "0000901556 - COTO C.I.C.S.A. - SOLO Tipo de cliente: 7 - SUB (B) Endereço: [GEO…" at bounding box center [784, 386] width 1568 height 772
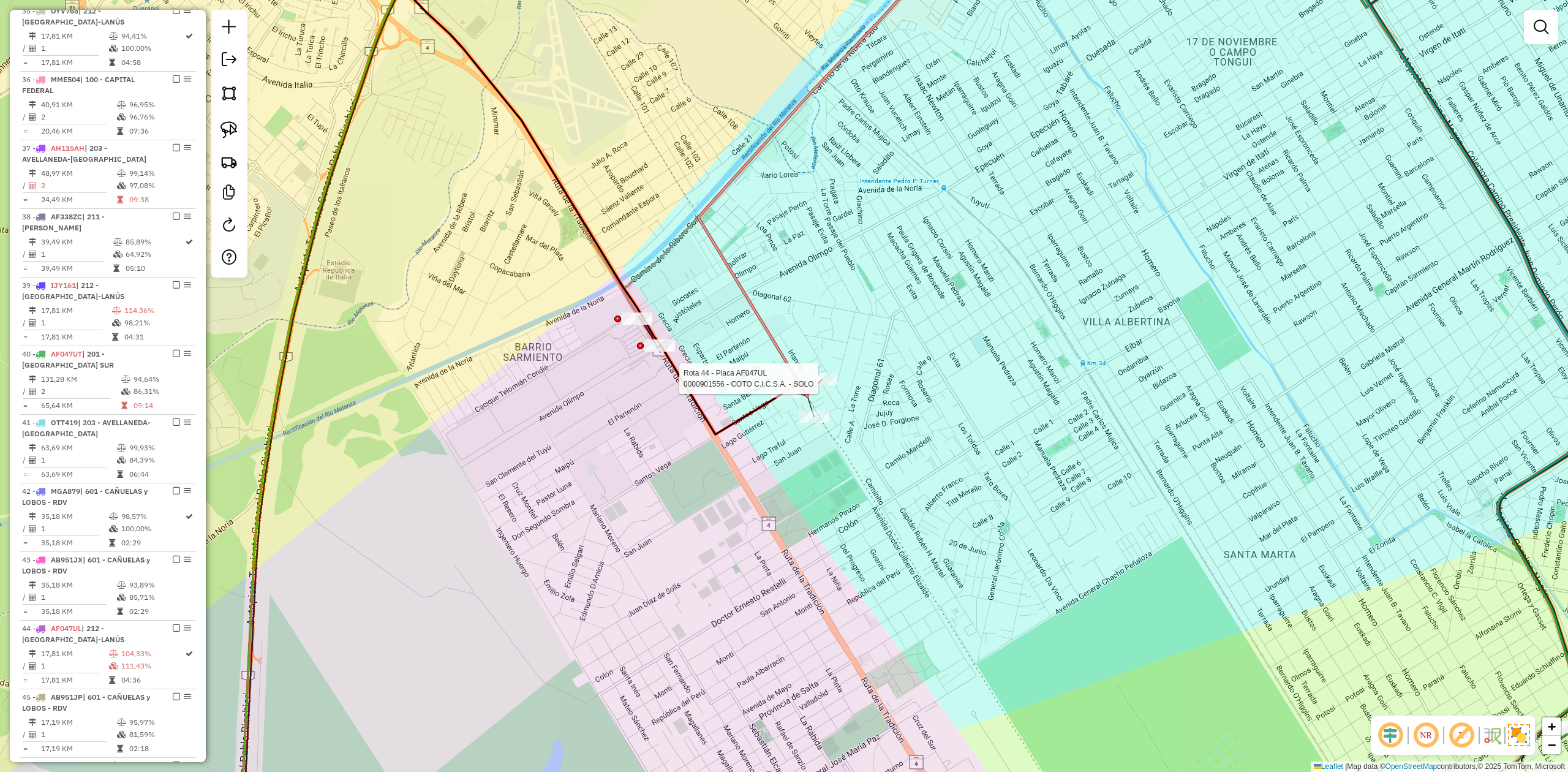
select select "**********"
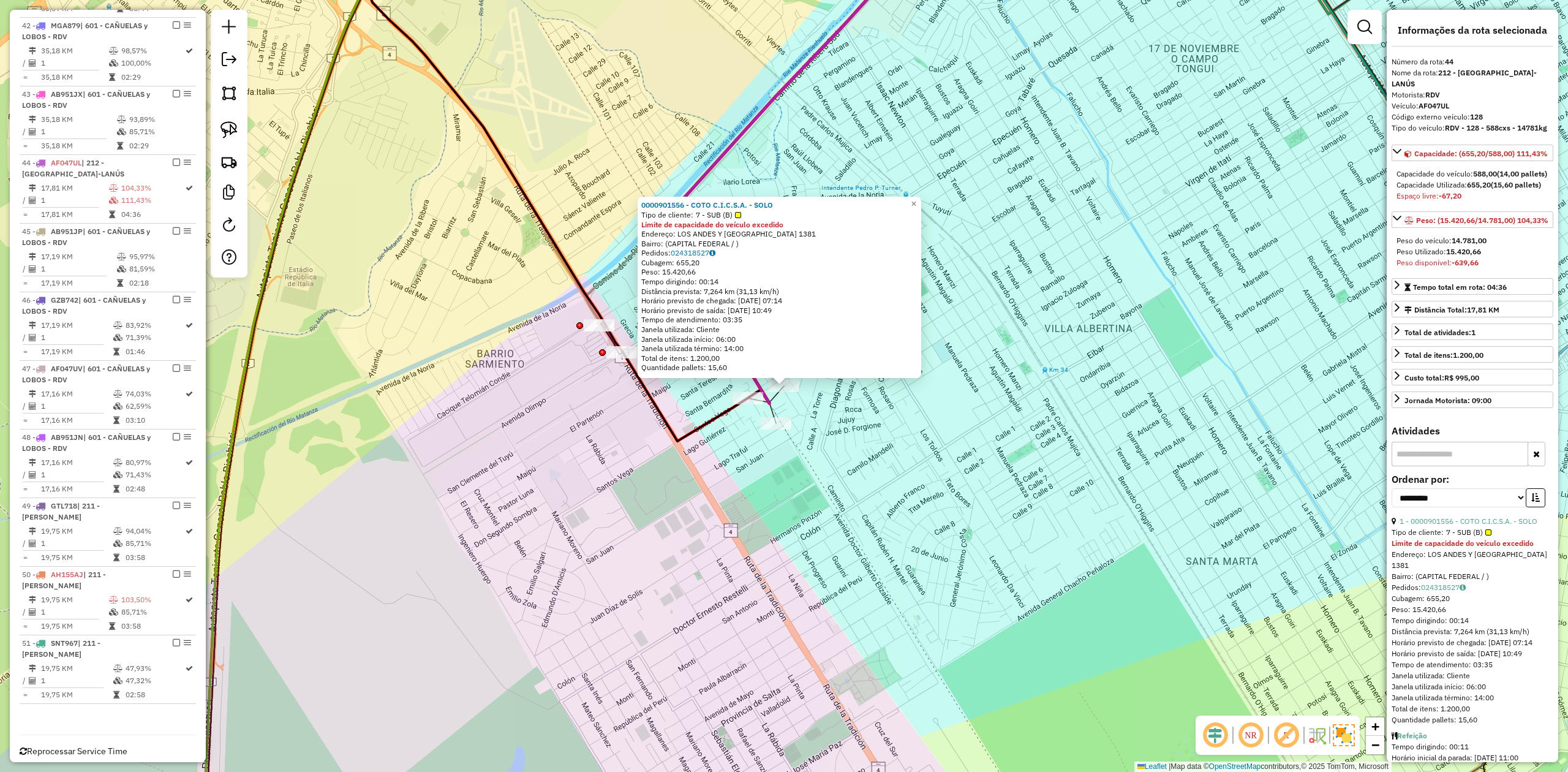
scroll to position [2059, 0]
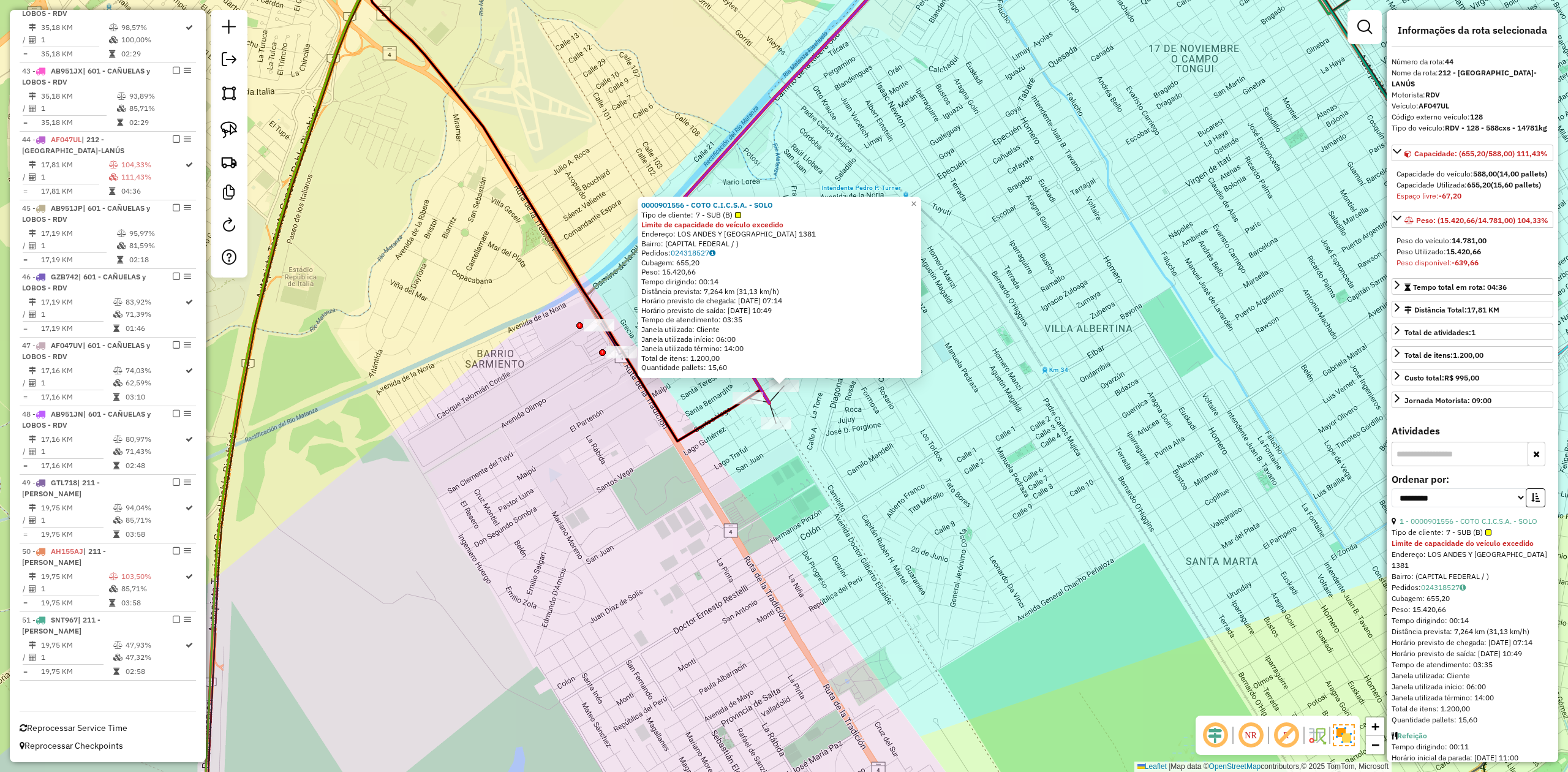
drag, startPoint x: 1446, startPoint y: 116, endPoint x: 1547, endPoint y: 122, distance: 101.2
click at [1547, 122] on div "Tipo do veículo: RDV - 128 - 588cxs - 14781kg" at bounding box center [1473, 128] width 162 height 11
copy strong "RDV - 128 - 588cxs - 14781kg"
click at [1466, 267] on strong "-639,66" at bounding box center [1465, 262] width 27 height 9
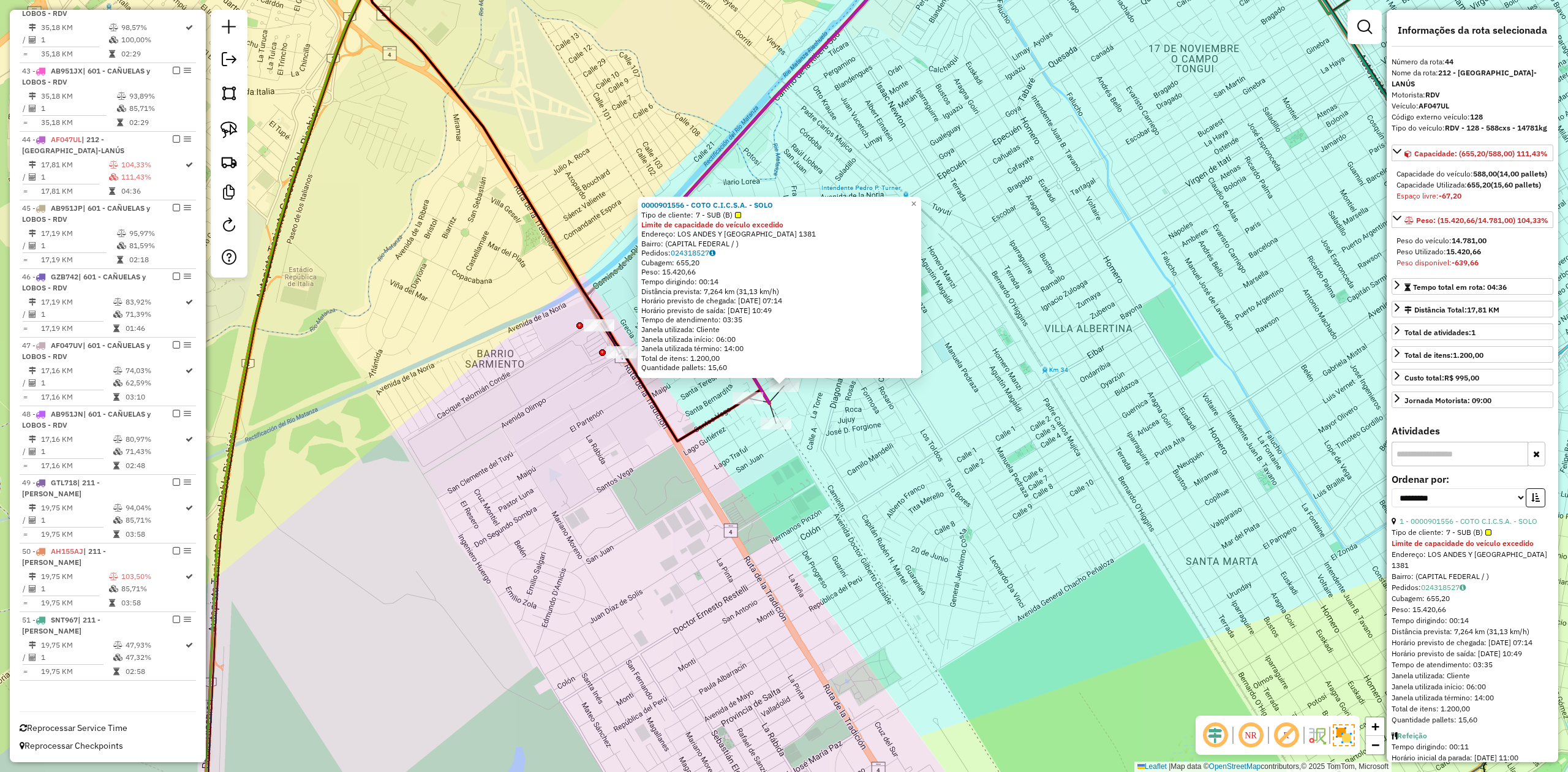
copy strong "639,66"
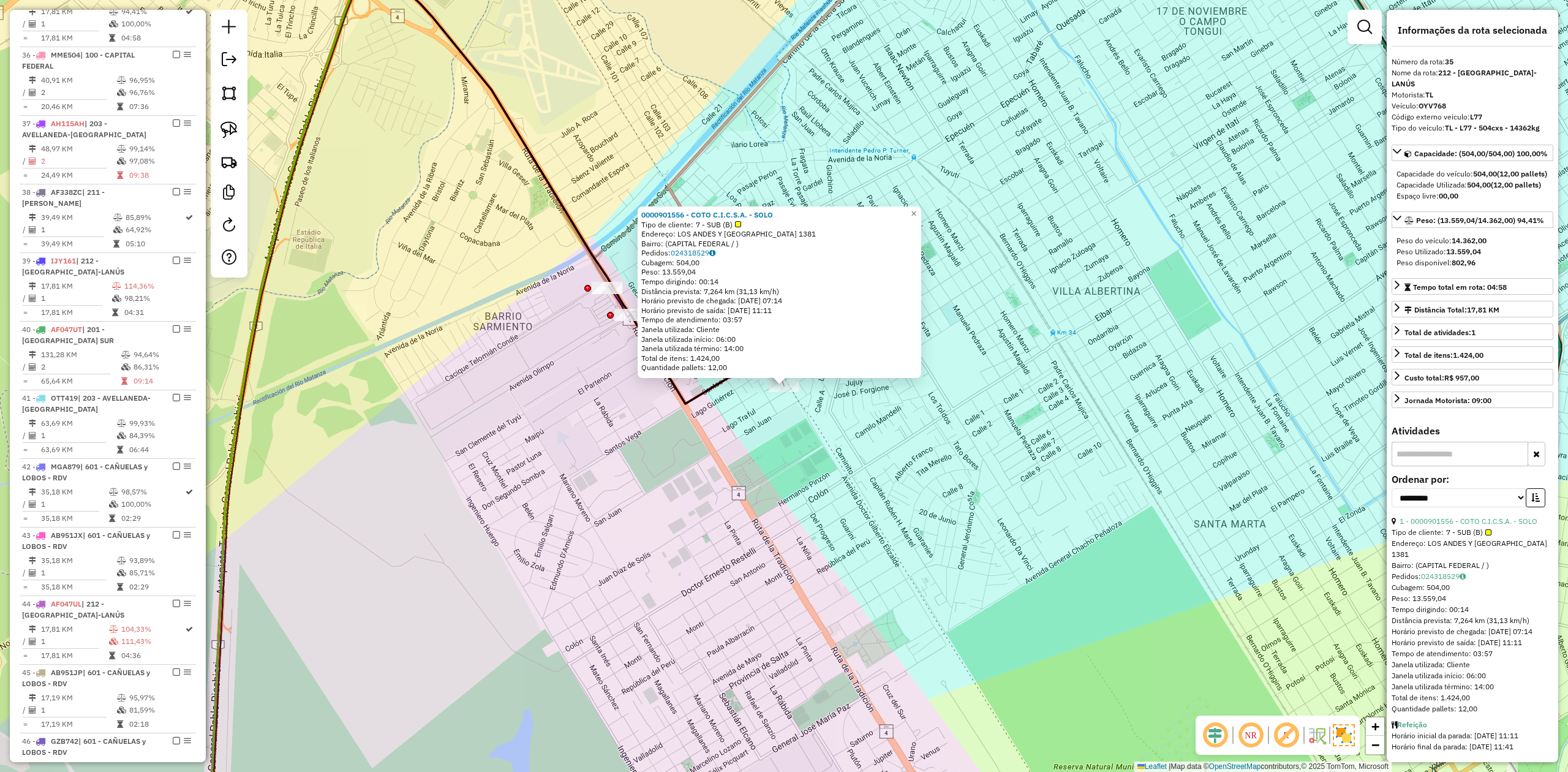
scroll to position [1561, 0]
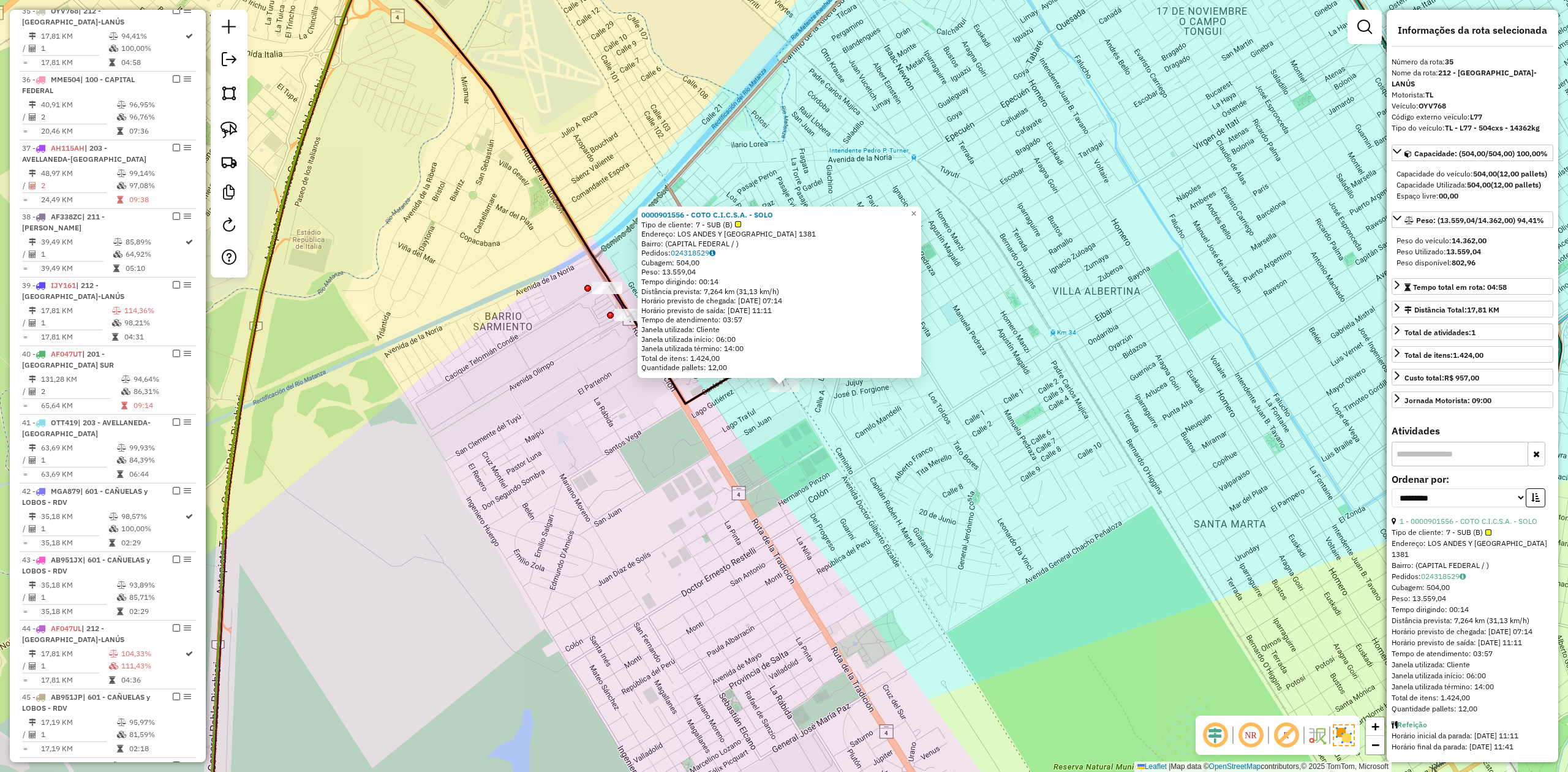
drag, startPoint x: 1444, startPoint y: 115, endPoint x: 1544, endPoint y: 122, distance: 100.2
click at [1544, 122] on div "**********" at bounding box center [1472, 386] width 172 height 752
copy strong "TL - L77 - 504cxs - 14362kg"
click at [1029, 506] on div "0000901556 - COTO C.I.C.S.A. - SOLO Tipo de cliente: 7 - SUB (B) Endereço: [GEO…" at bounding box center [784, 386] width 1568 height 772
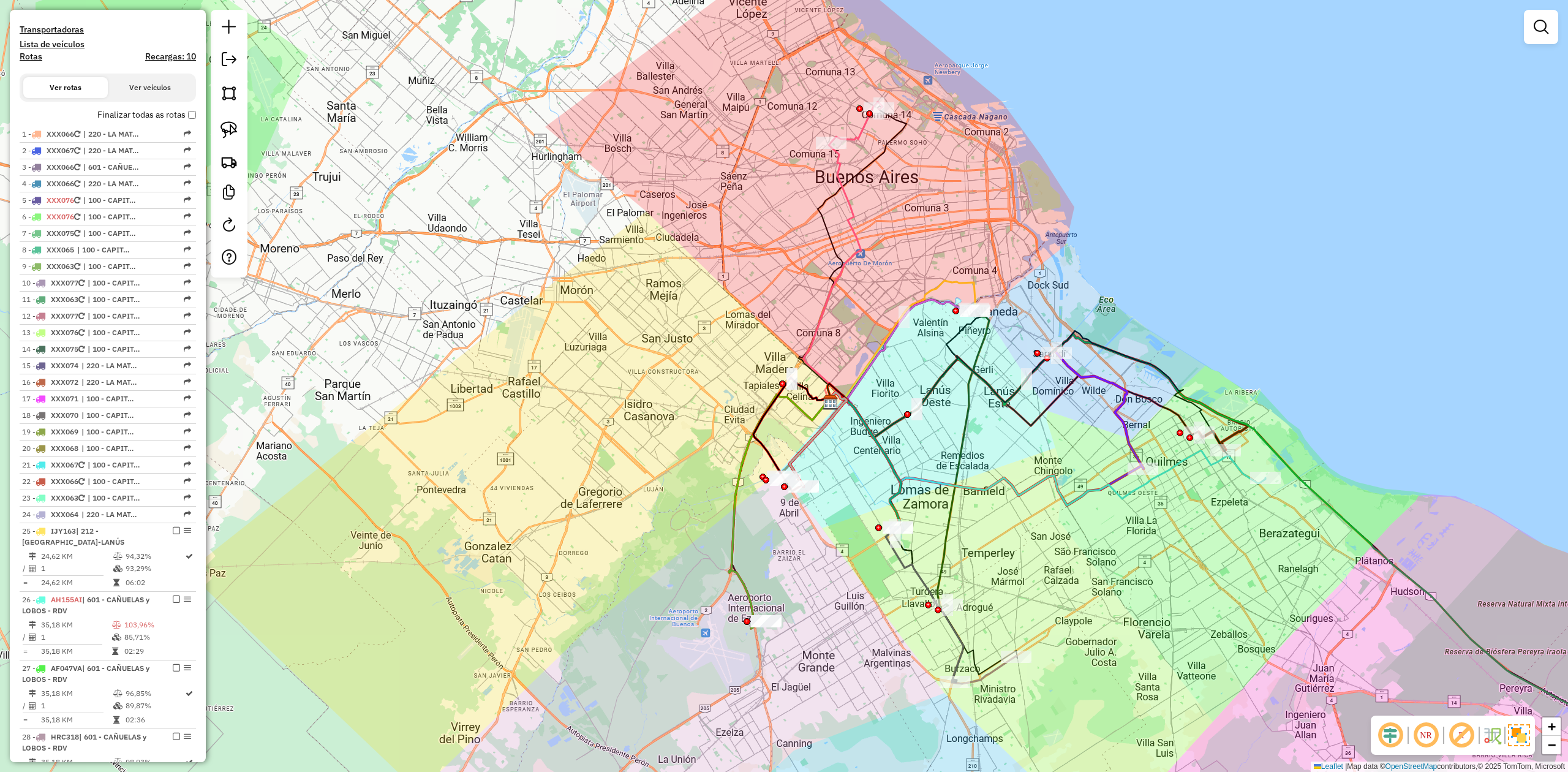
scroll to position [172, 0]
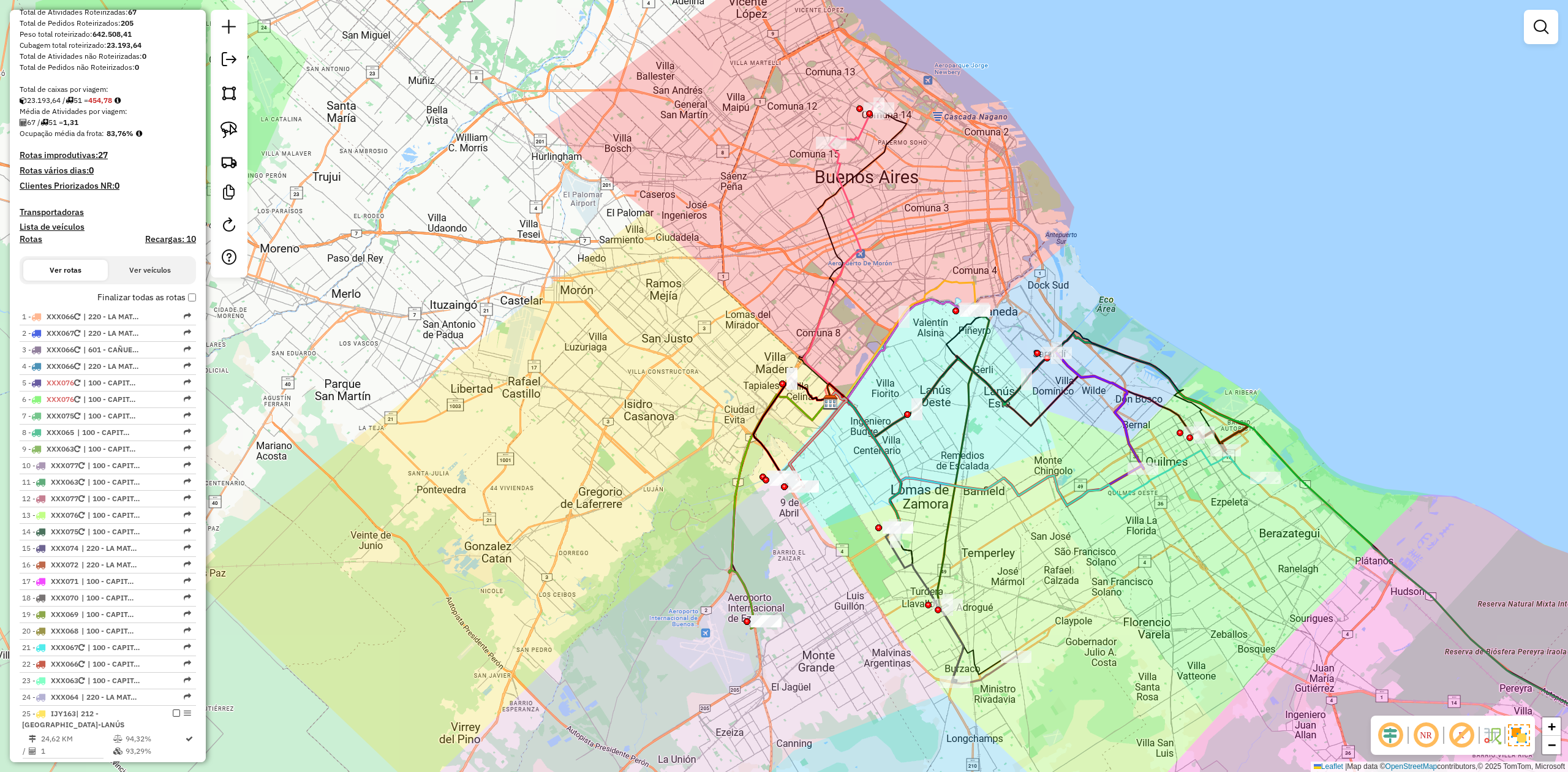
click at [403, 449] on div "Janela de atendimento Grade de atendimento Capacidade Transportadoras Veículos …" at bounding box center [784, 386] width 1568 height 772
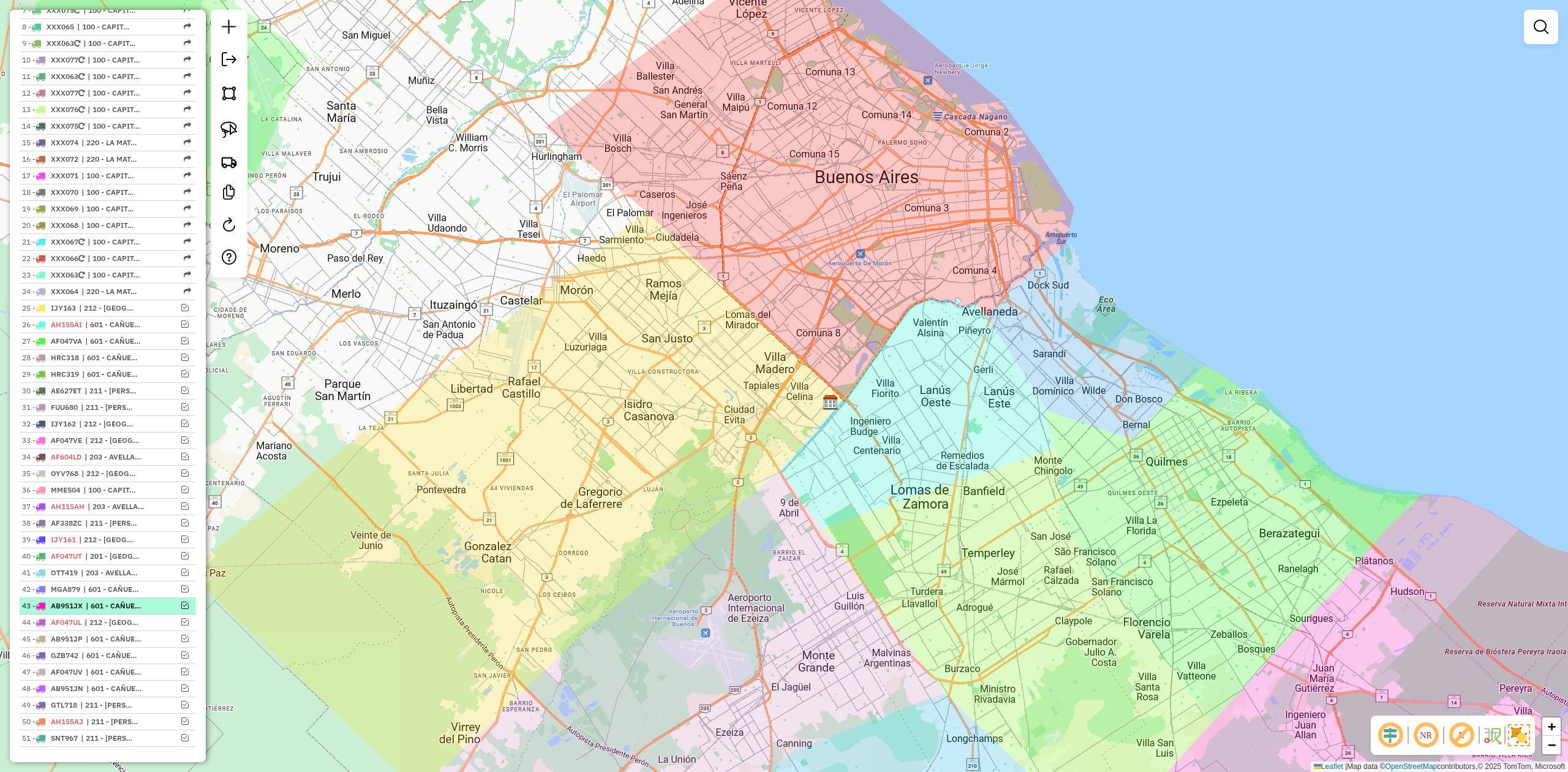
scroll to position [654, 0]
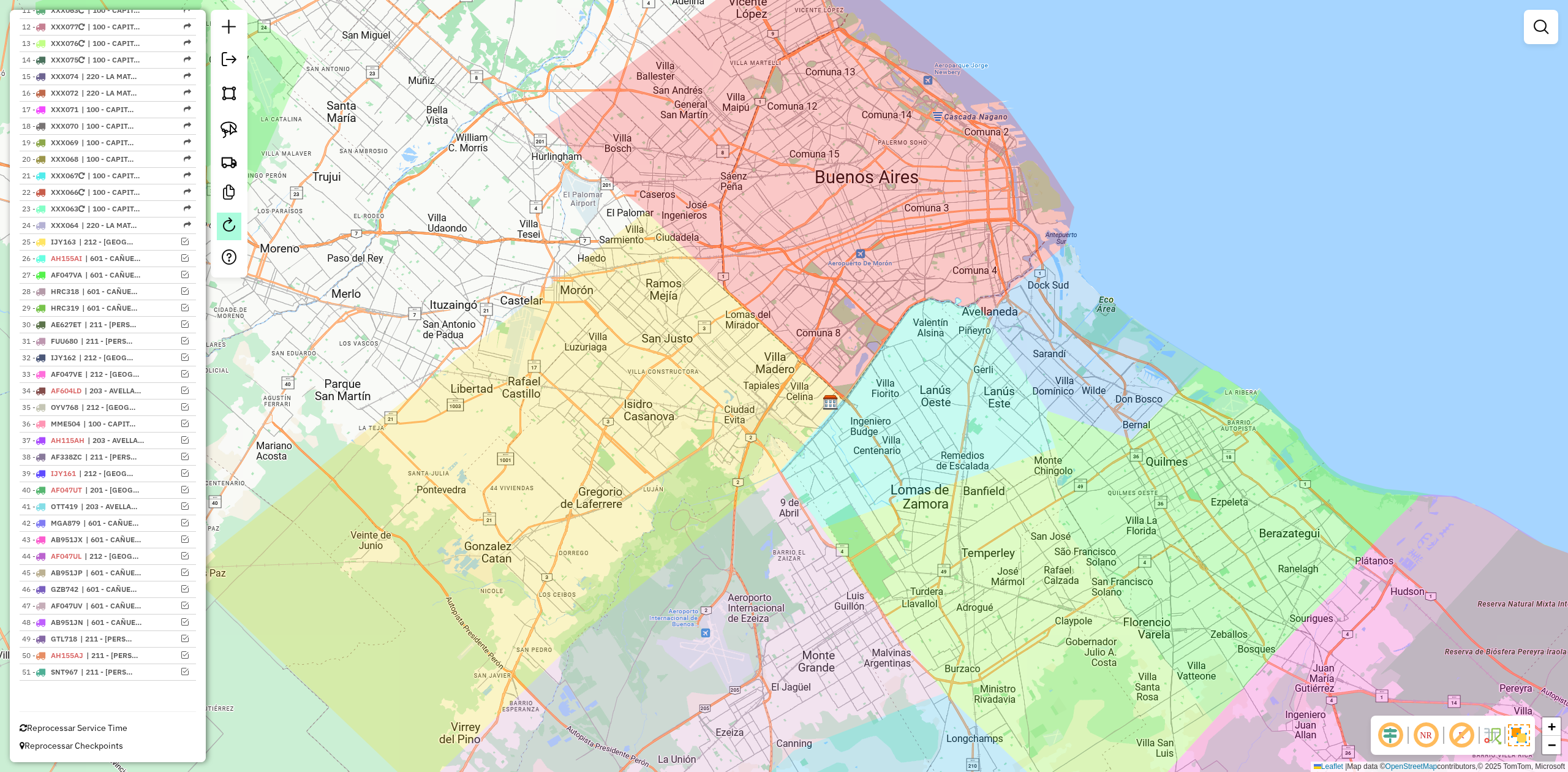
click at [214, 226] on div at bounding box center [229, 144] width 37 height 268
click at [223, 223] on em at bounding box center [229, 224] width 15 height 15
select select "*"
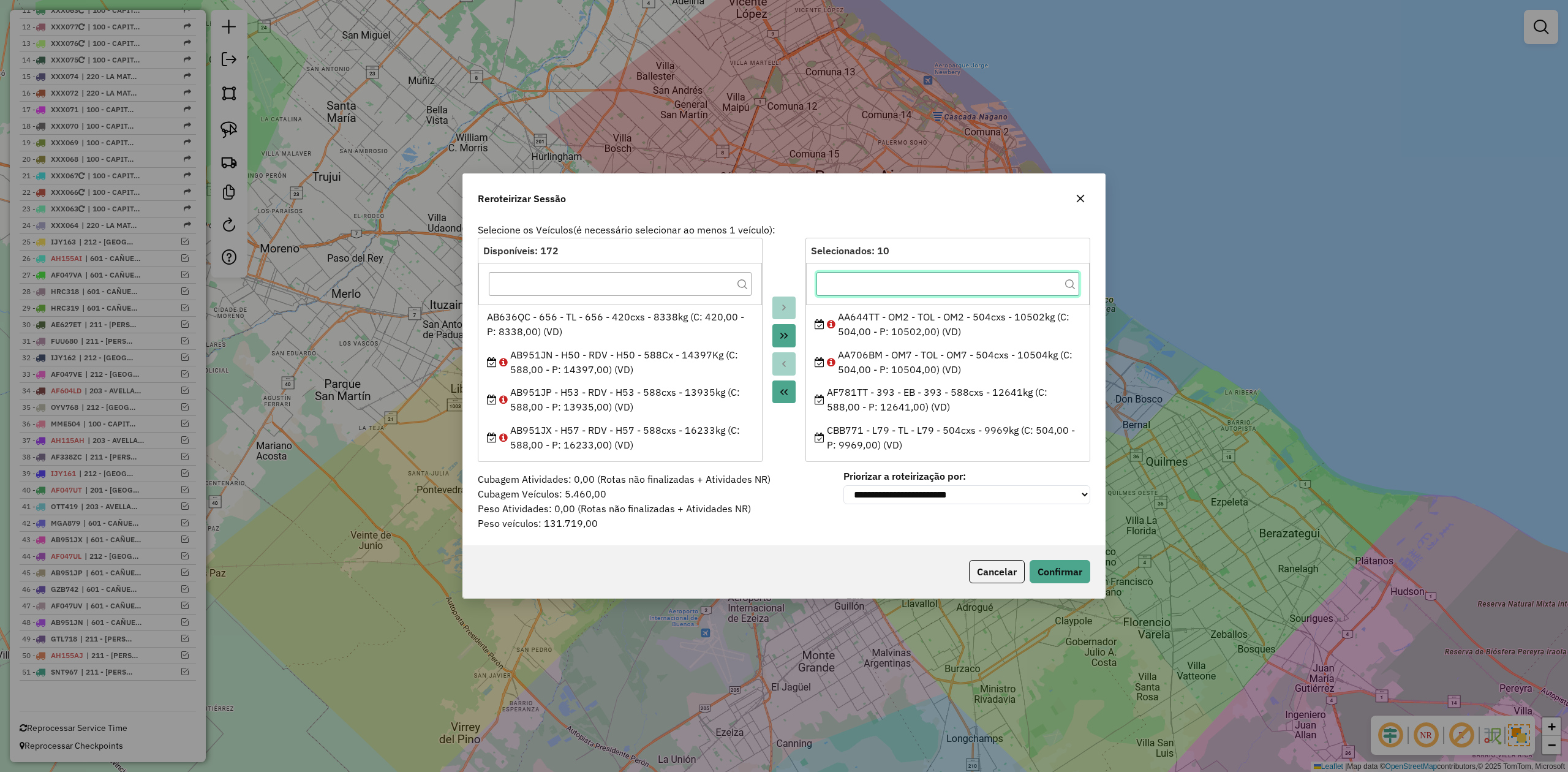
click at [837, 294] on input "text" at bounding box center [948, 284] width 262 height 25
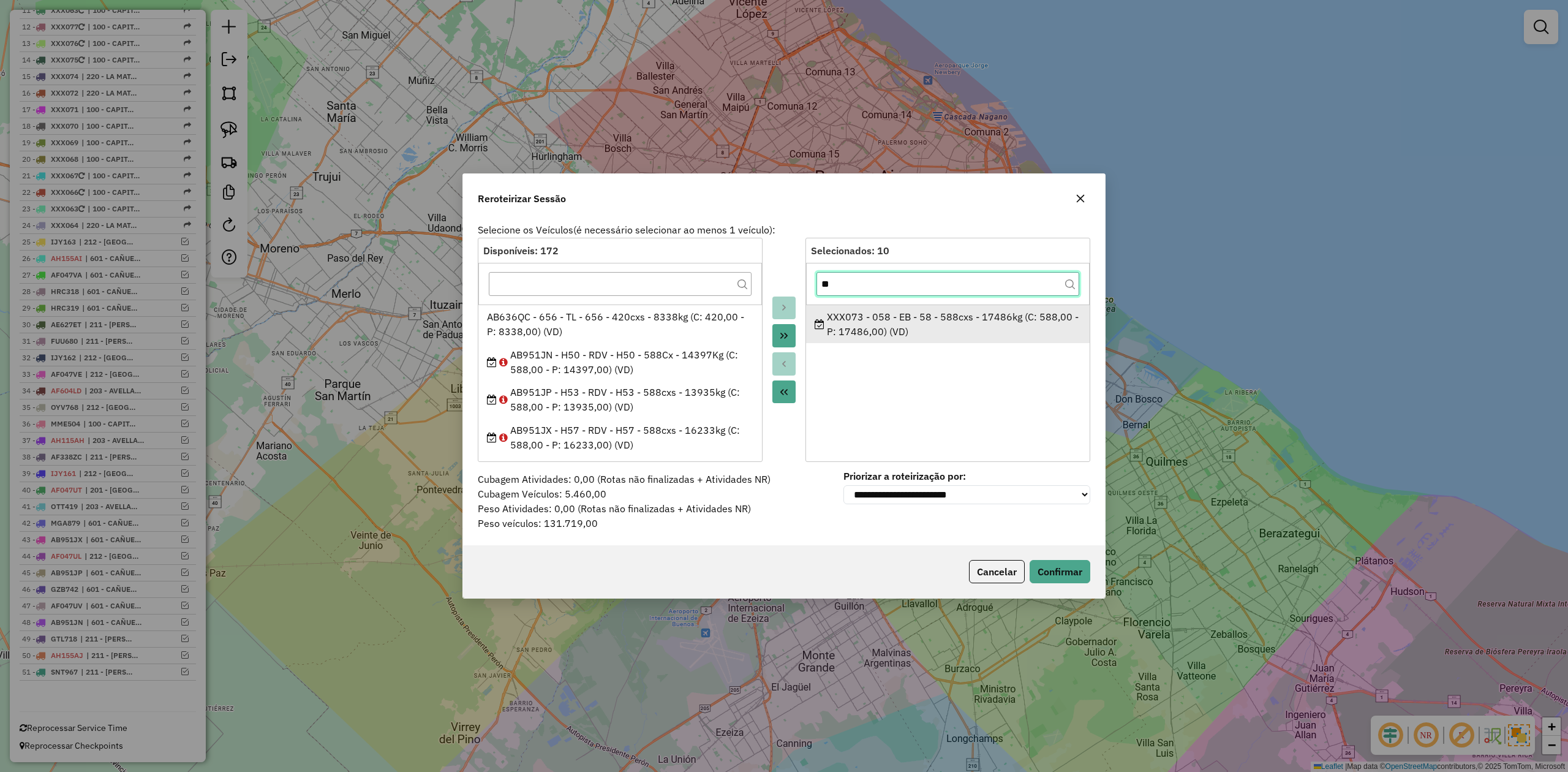
type input "**"
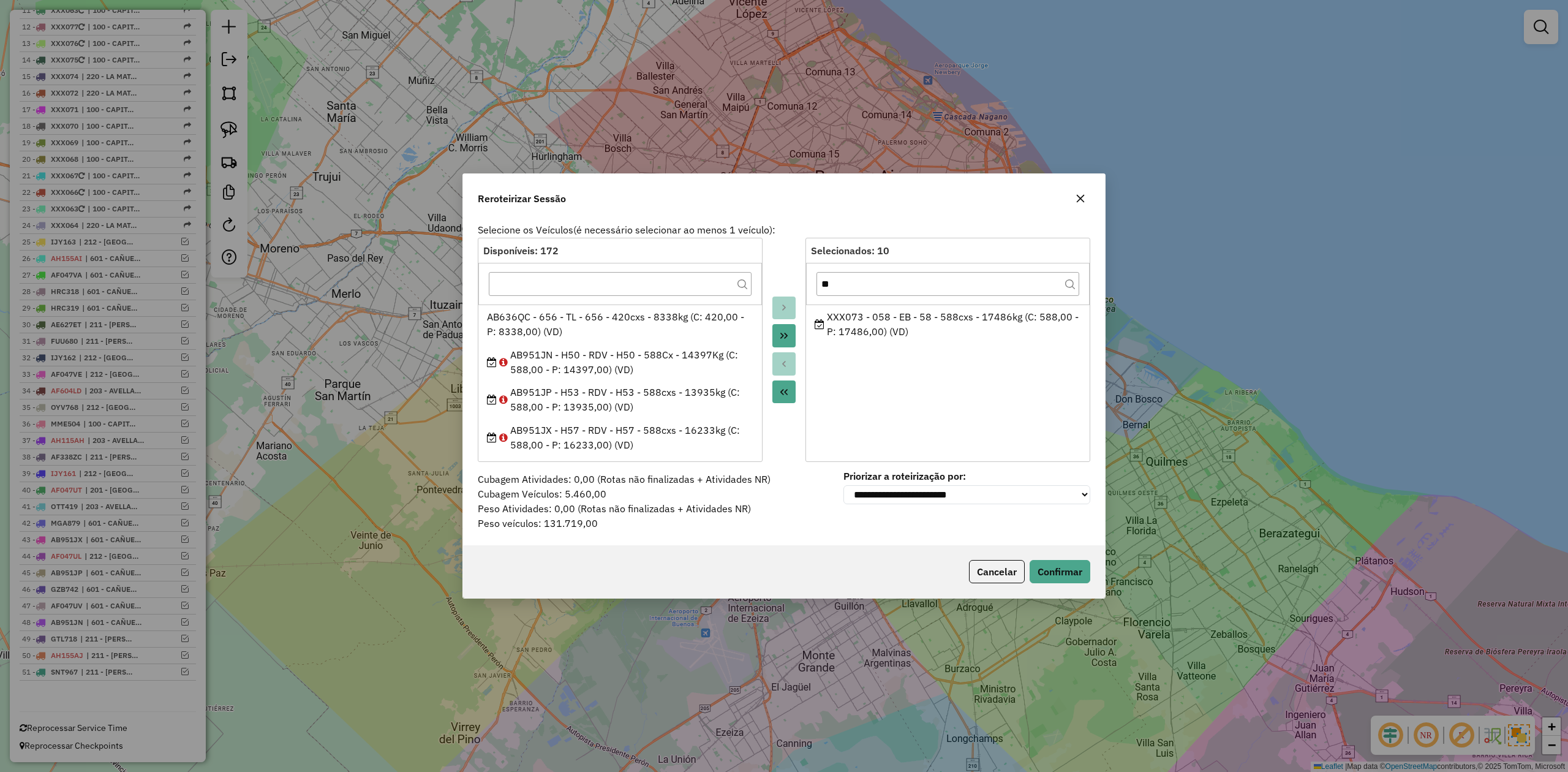
drag, startPoint x: 891, startPoint y: 323, endPoint x: 841, endPoint y: 348, distance: 55.9
click at [889, 323] on div "XXX073 - 058 - EB - 58 - 588cxs - 17486kg (C: 588,00 - P: 17486,00) (VD)" at bounding box center [948, 324] width 267 height 29
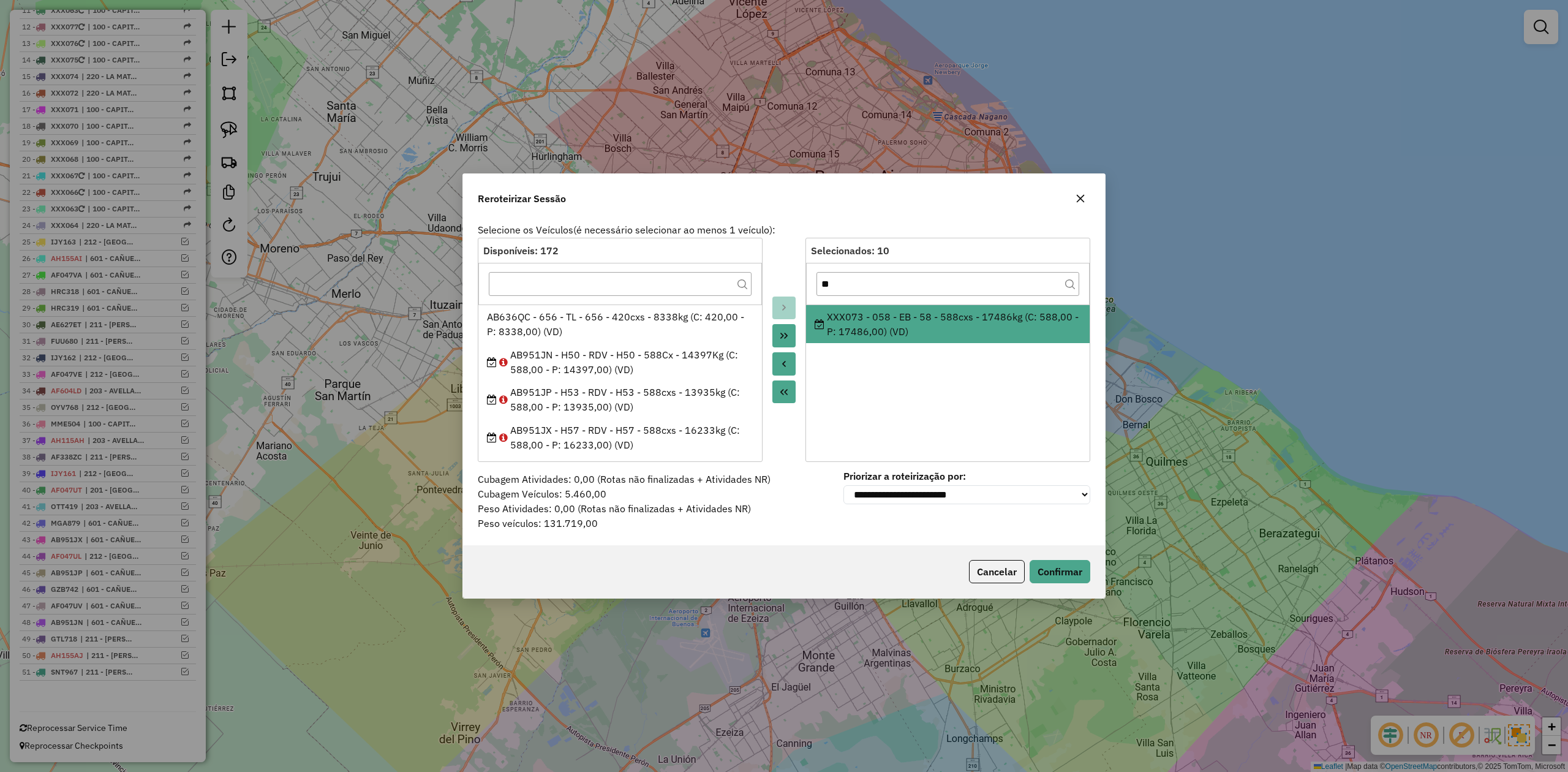
click at [774, 369] on button "Move to Source" at bounding box center [784, 364] width 23 height 23
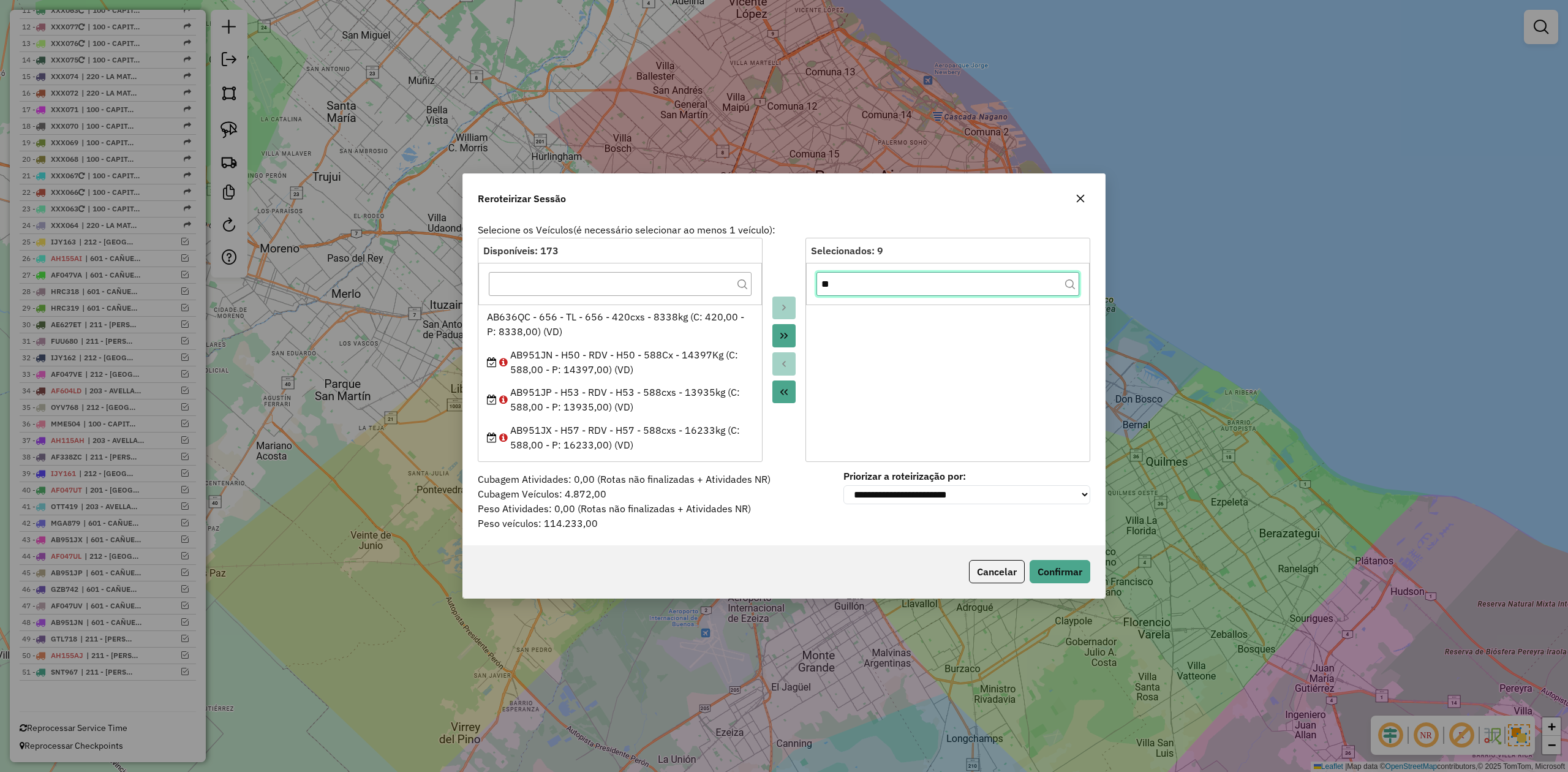
drag, startPoint x: 851, startPoint y: 285, endPoint x: 787, endPoint y: 272, distance: 65.3
click at [790, 272] on div "Disponíveis: 173 AB636QC - 656 - TL - 656 - 420cxs - 8338kg (C: 420,00 - P: 833…" at bounding box center [784, 349] width 613 height 224
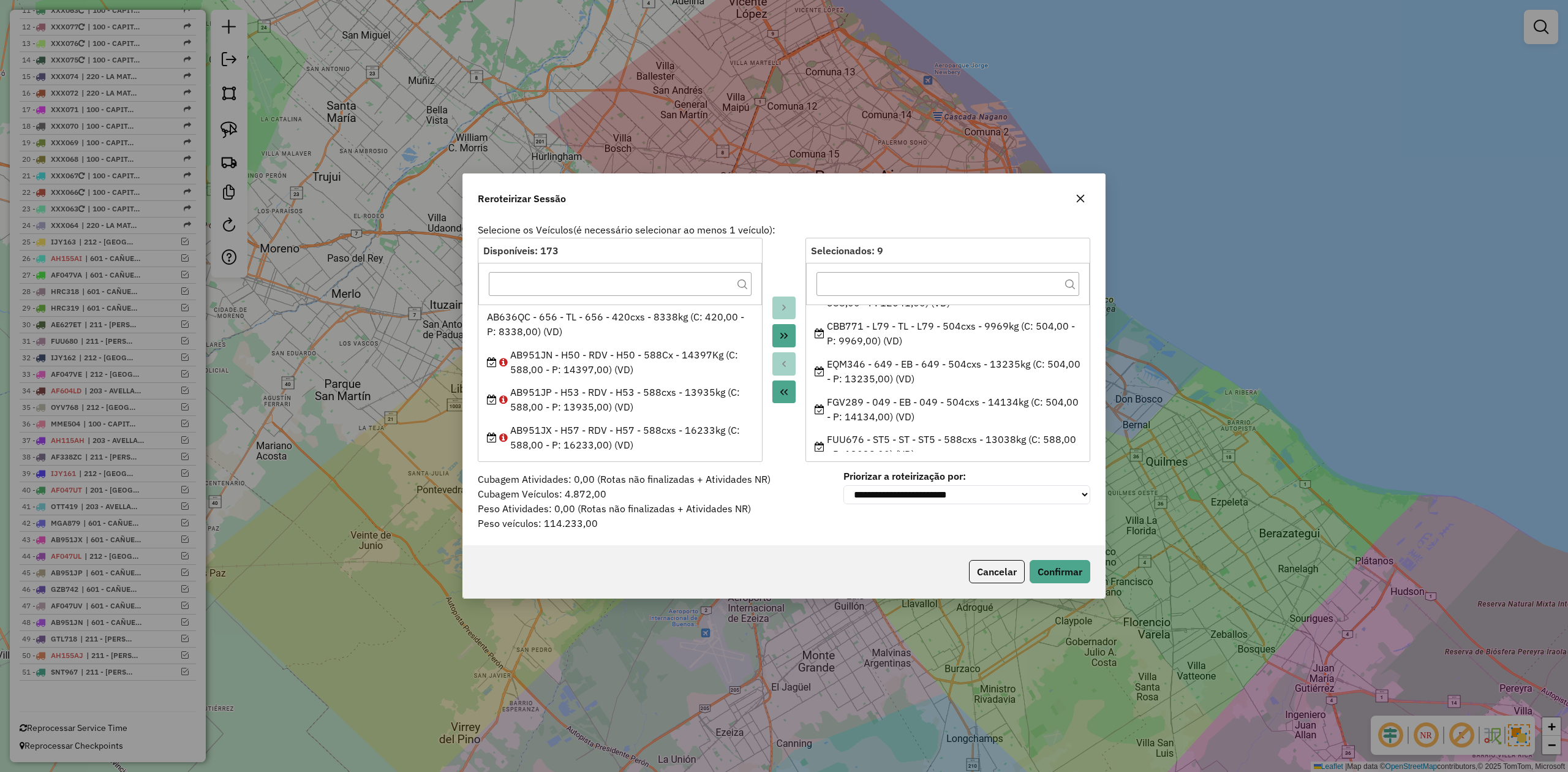
scroll to position [194, 0]
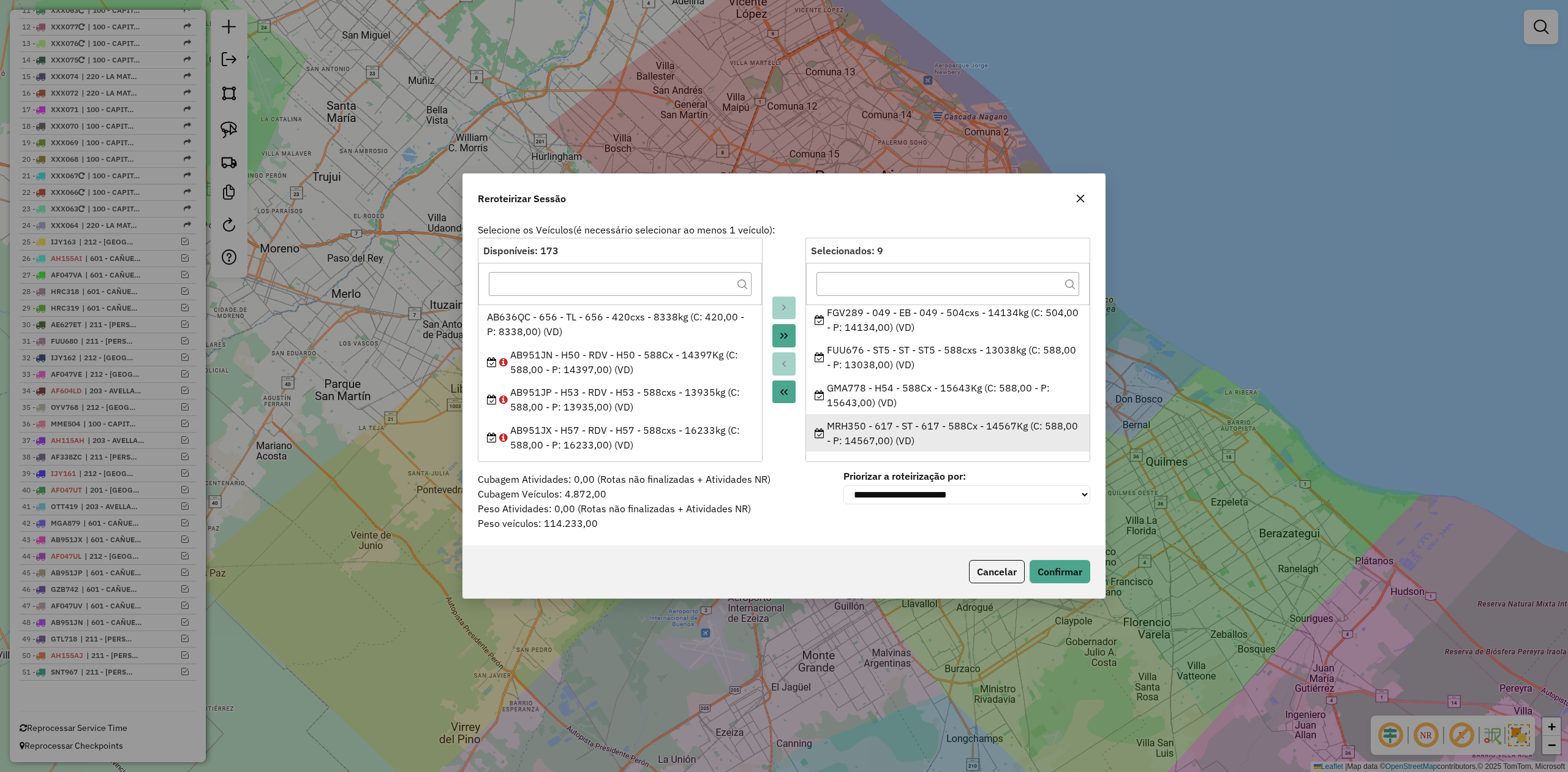
drag, startPoint x: 818, startPoint y: 312, endPoint x: 936, endPoint y: 442, distance: 175.6
click at [936, 442] on ul "AA644TT - OM2 - TOL - OM2 - 504cxs - 10502kg (C: 504,00 - P: 10502,00) (VD) AA7…" at bounding box center [948, 377] width 283 height 147
copy ul "AA644TT - OM2 - TOL - OM2 - 504cxs - 10502kg (C: 504,00 - P: 10502,00) (VD) AA7…"
click at [1081, 194] on icon "button" at bounding box center [1080, 198] width 10 height 10
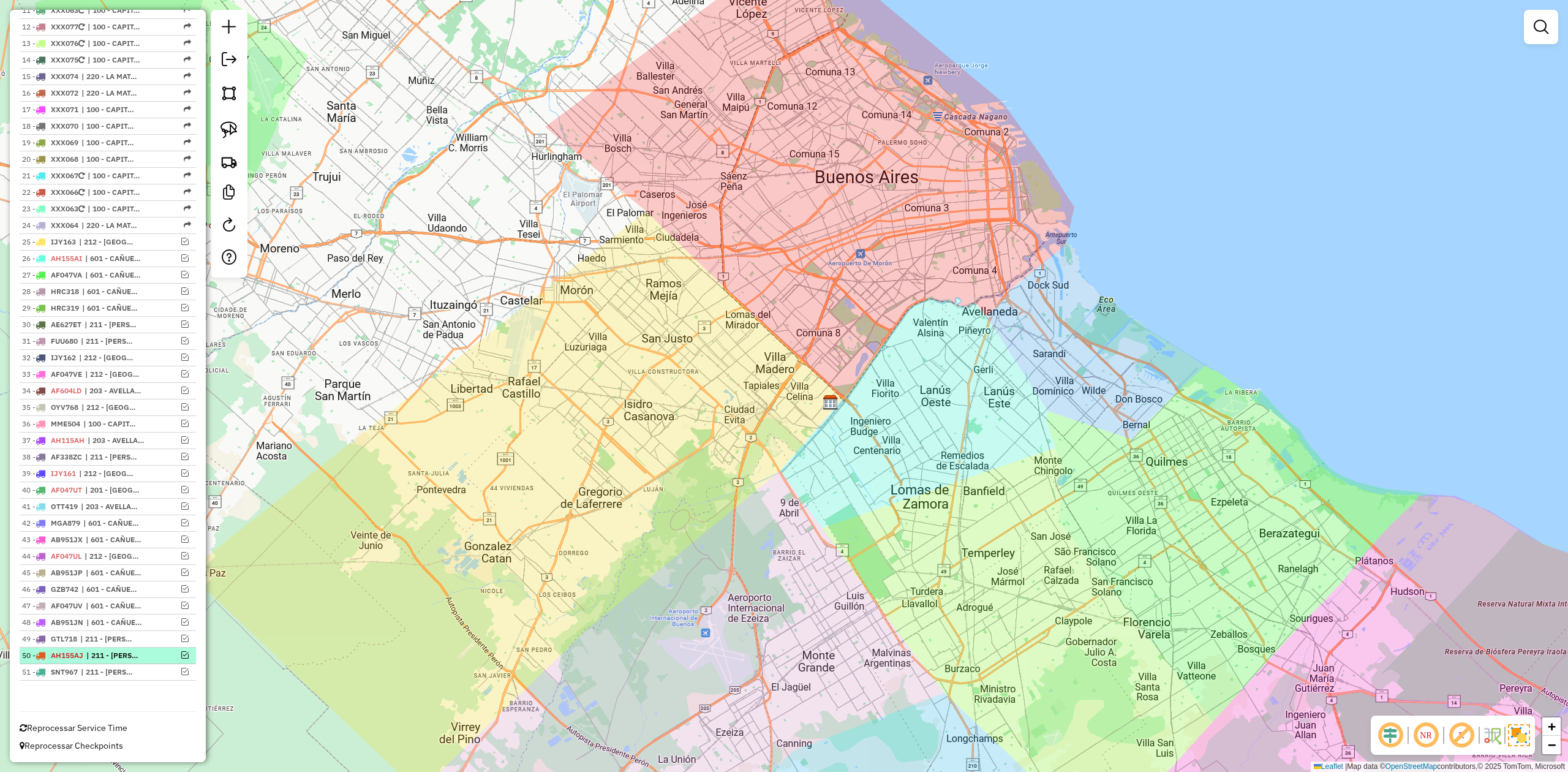
click at [182, 652] on em at bounding box center [186, 655] width 8 height 8
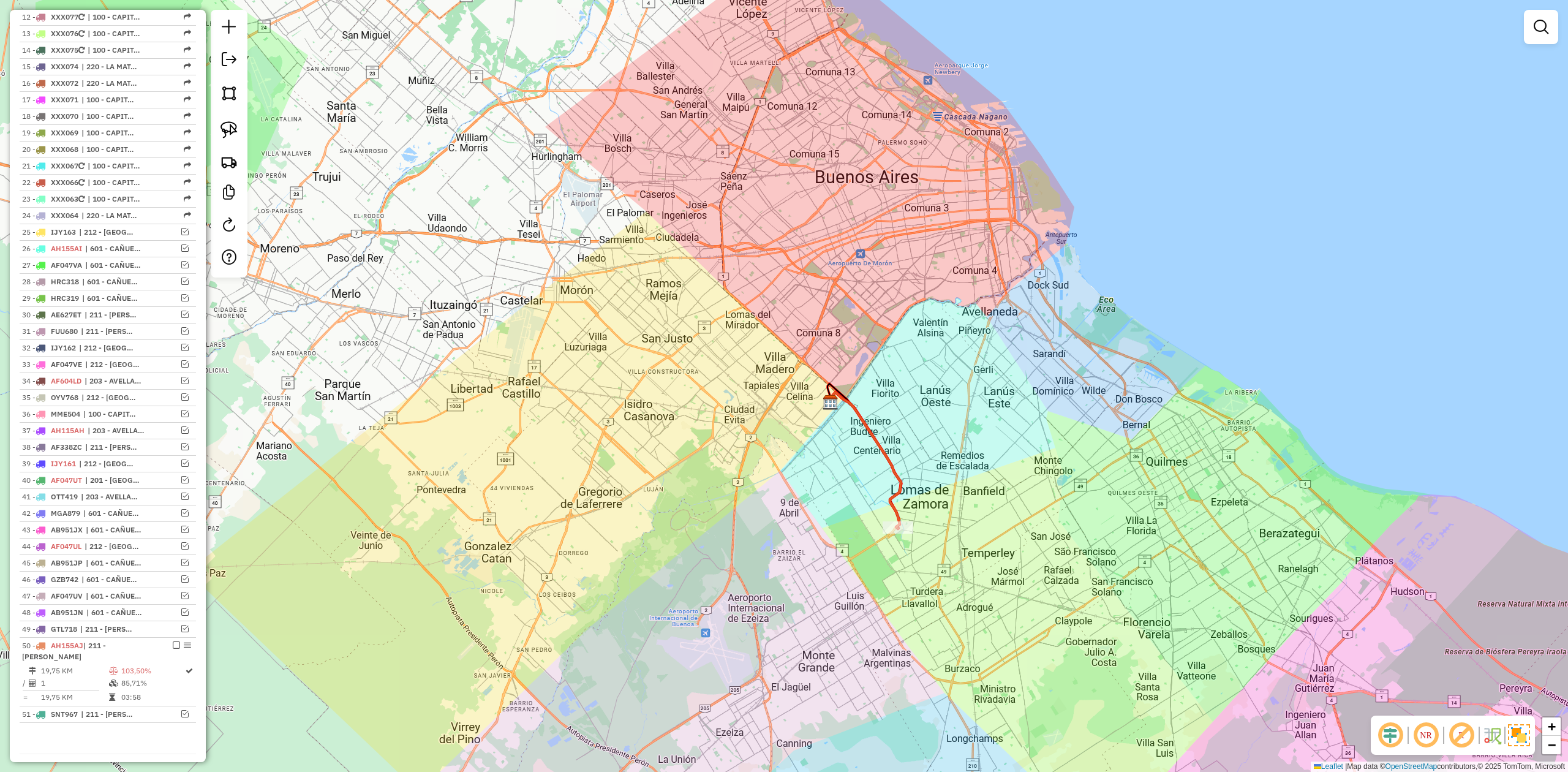
click at [899, 502] on icon at bounding box center [865, 460] width 72 height 136
select select "**********"
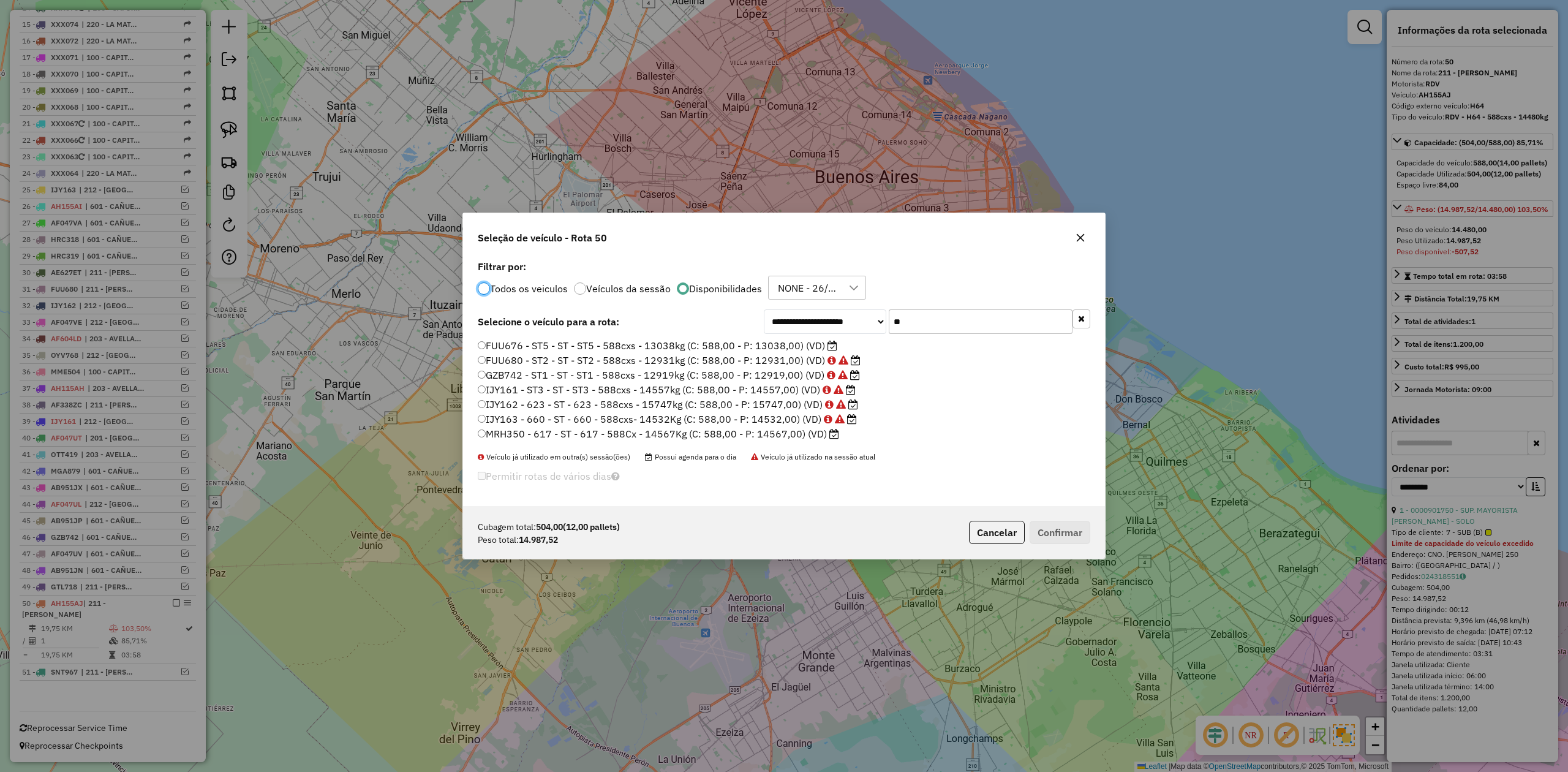
scroll to position [6, 4]
drag, startPoint x: 946, startPoint y: 328, endPoint x: 834, endPoint y: 311, distance: 113.3
click at [835, 312] on div "**********" at bounding box center [927, 322] width 326 height 25
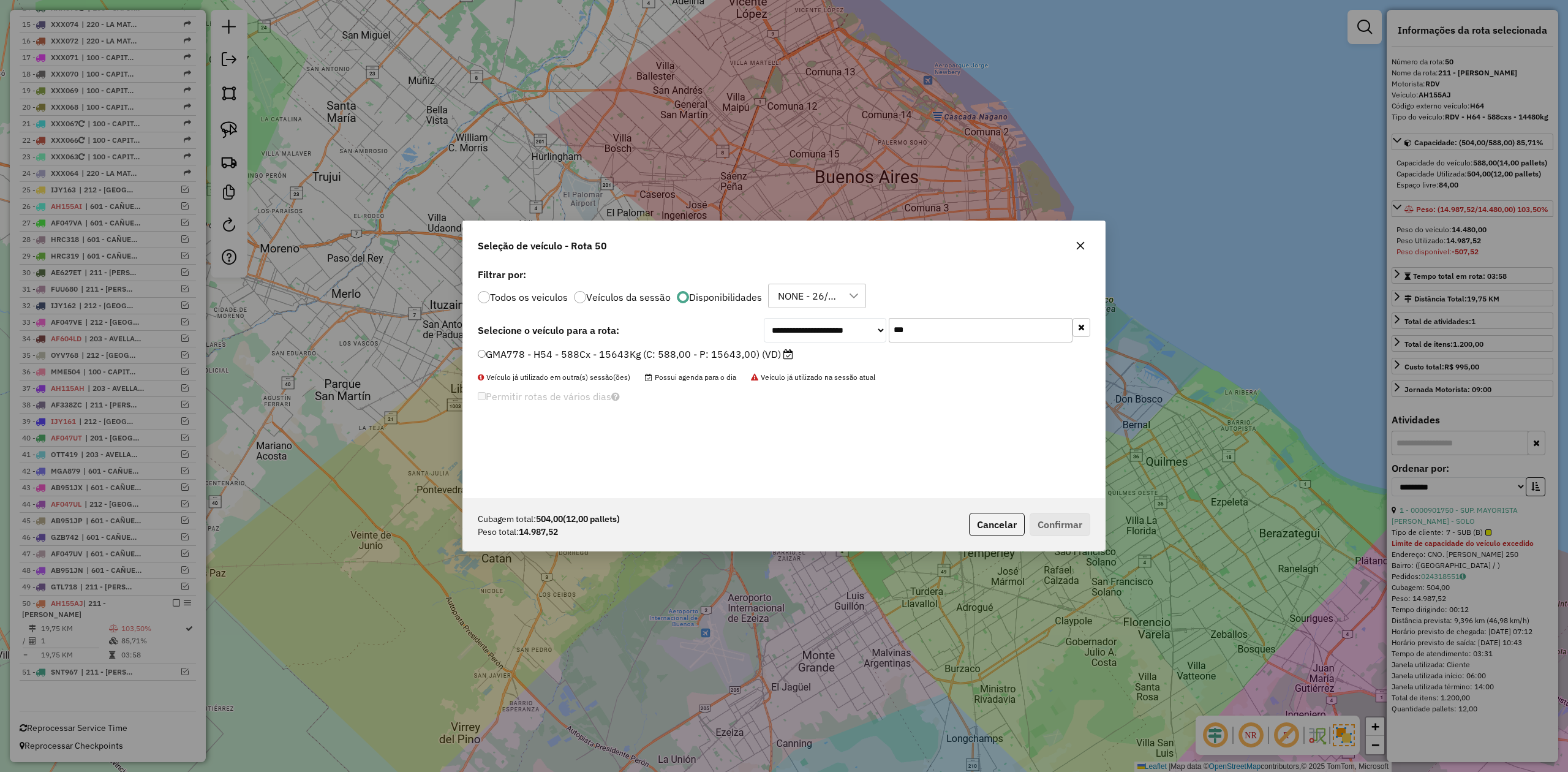
type input "***"
click at [714, 358] on label "GMA778 - H54 - 588Cx - 15643Kg (C: 588,00 - P: 15643,00) (VD)" at bounding box center [636, 353] width 316 height 15
click at [1061, 518] on button "Confirmar" at bounding box center [1060, 524] width 61 height 23
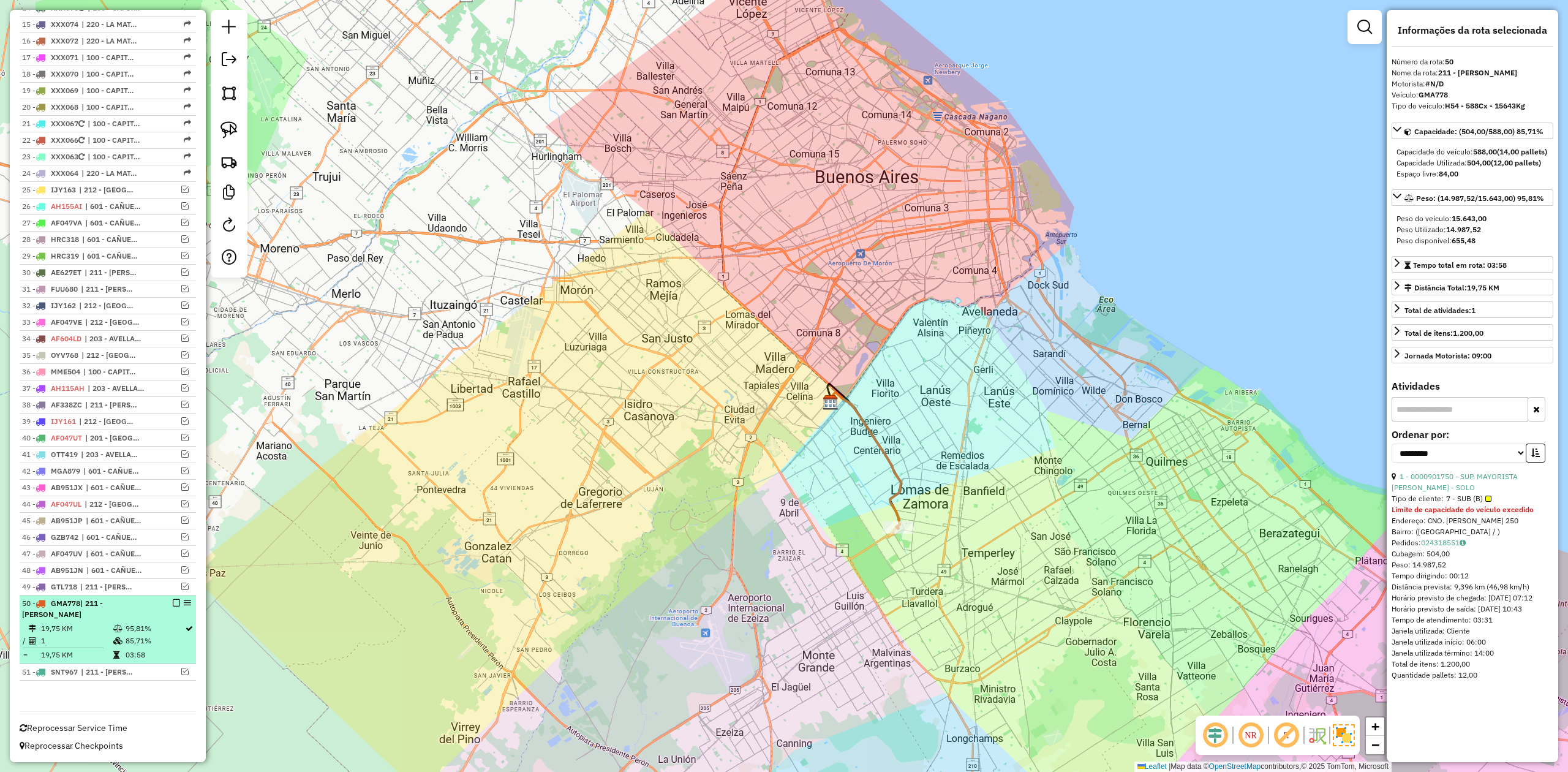
click at [175, 604] on em at bounding box center [176, 603] width 8 height 8
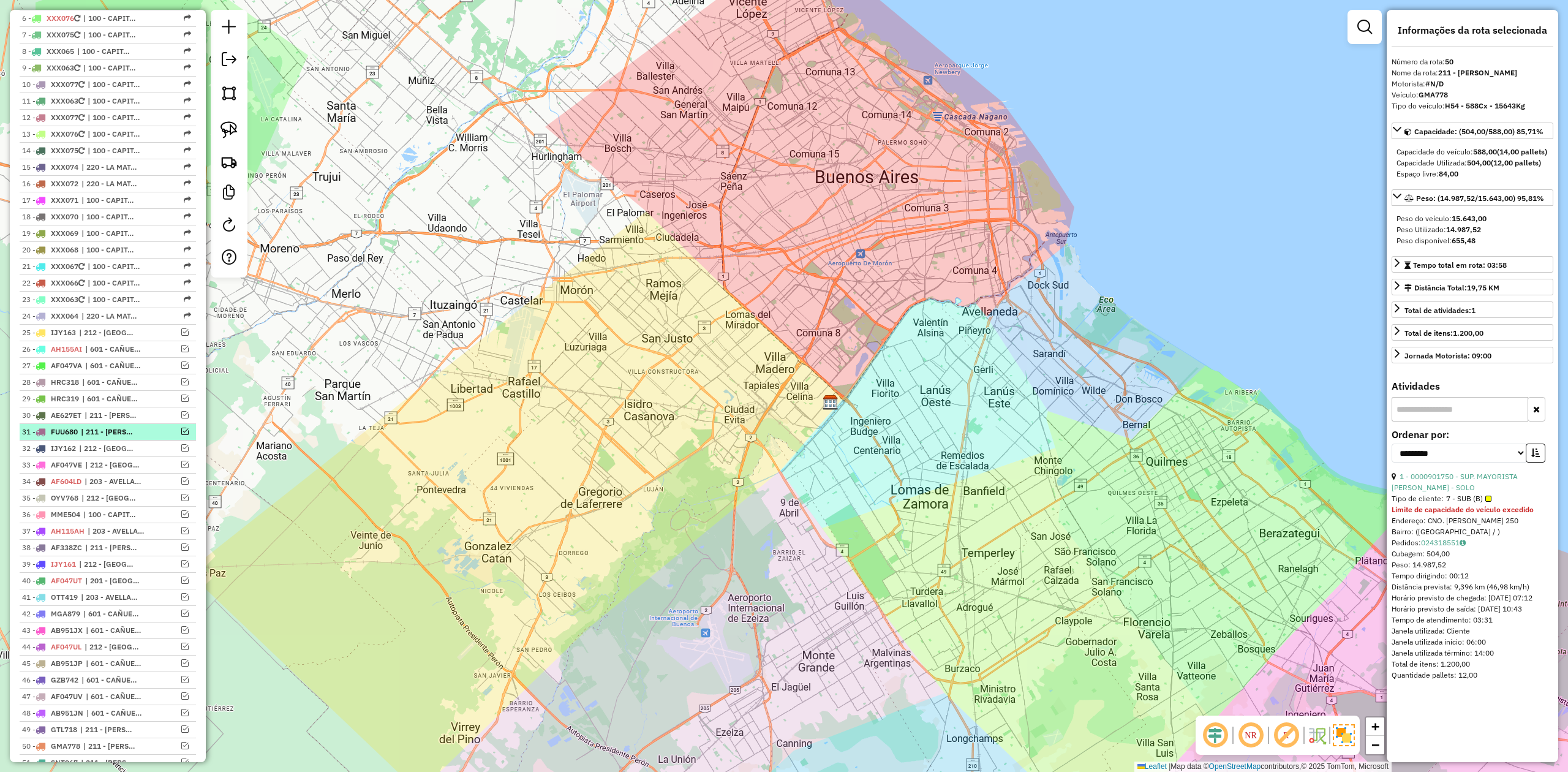
scroll to position [571, 0]
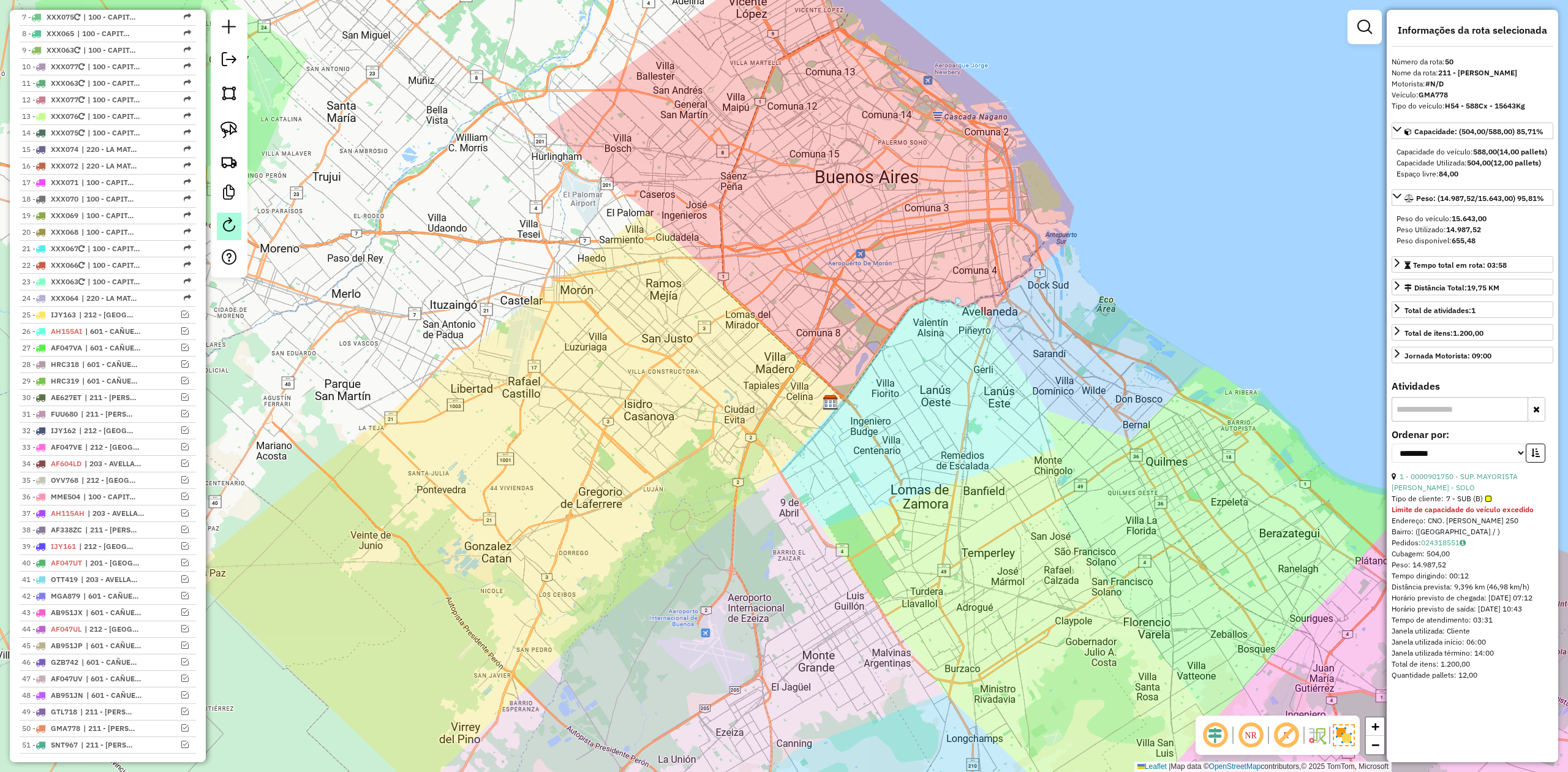
click at [232, 232] on link at bounding box center [229, 226] width 25 height 28
select select "*"
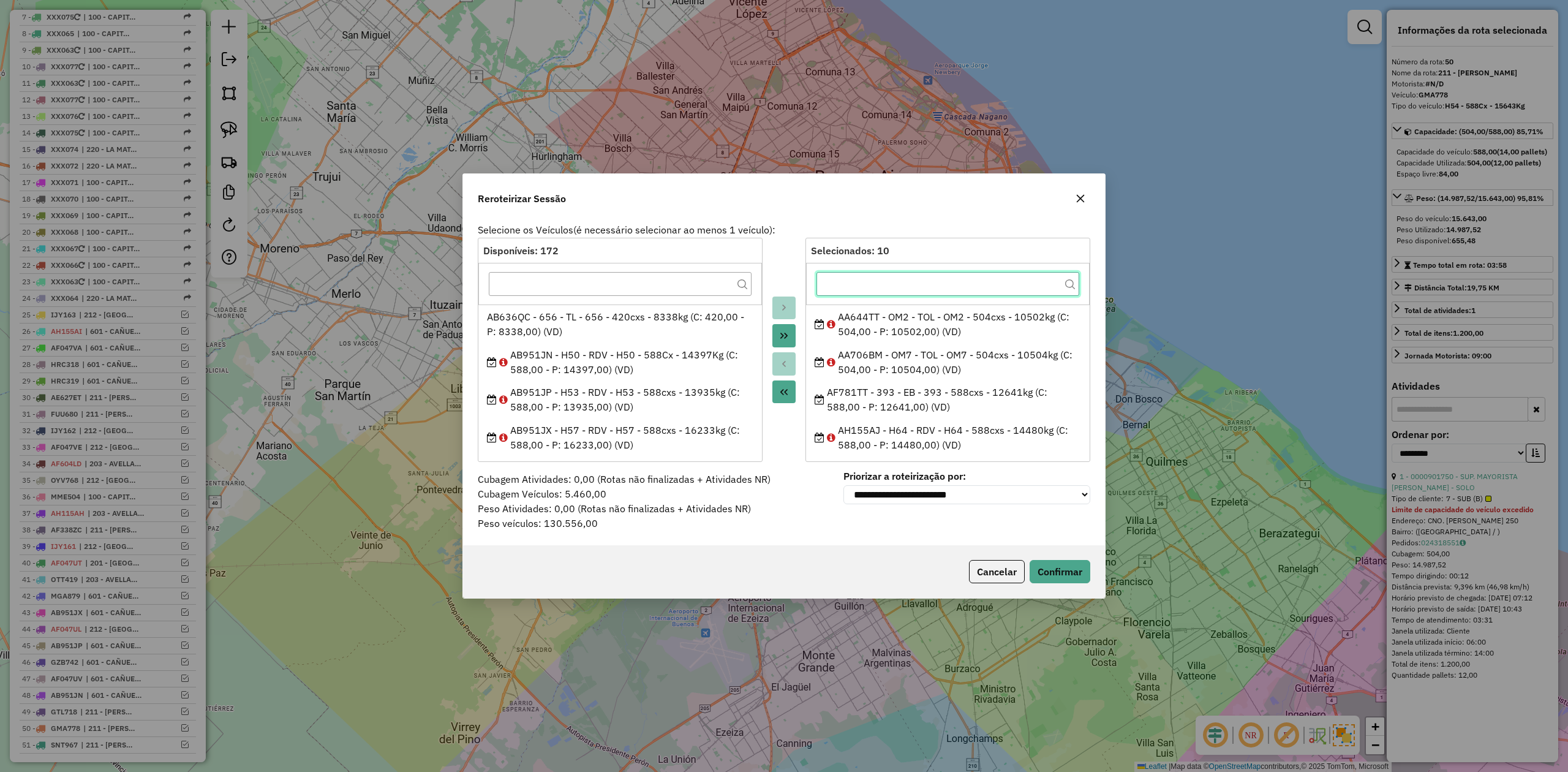
click at [919, 280] on input "text" at bounding box center [948, 284] width 262 height 25
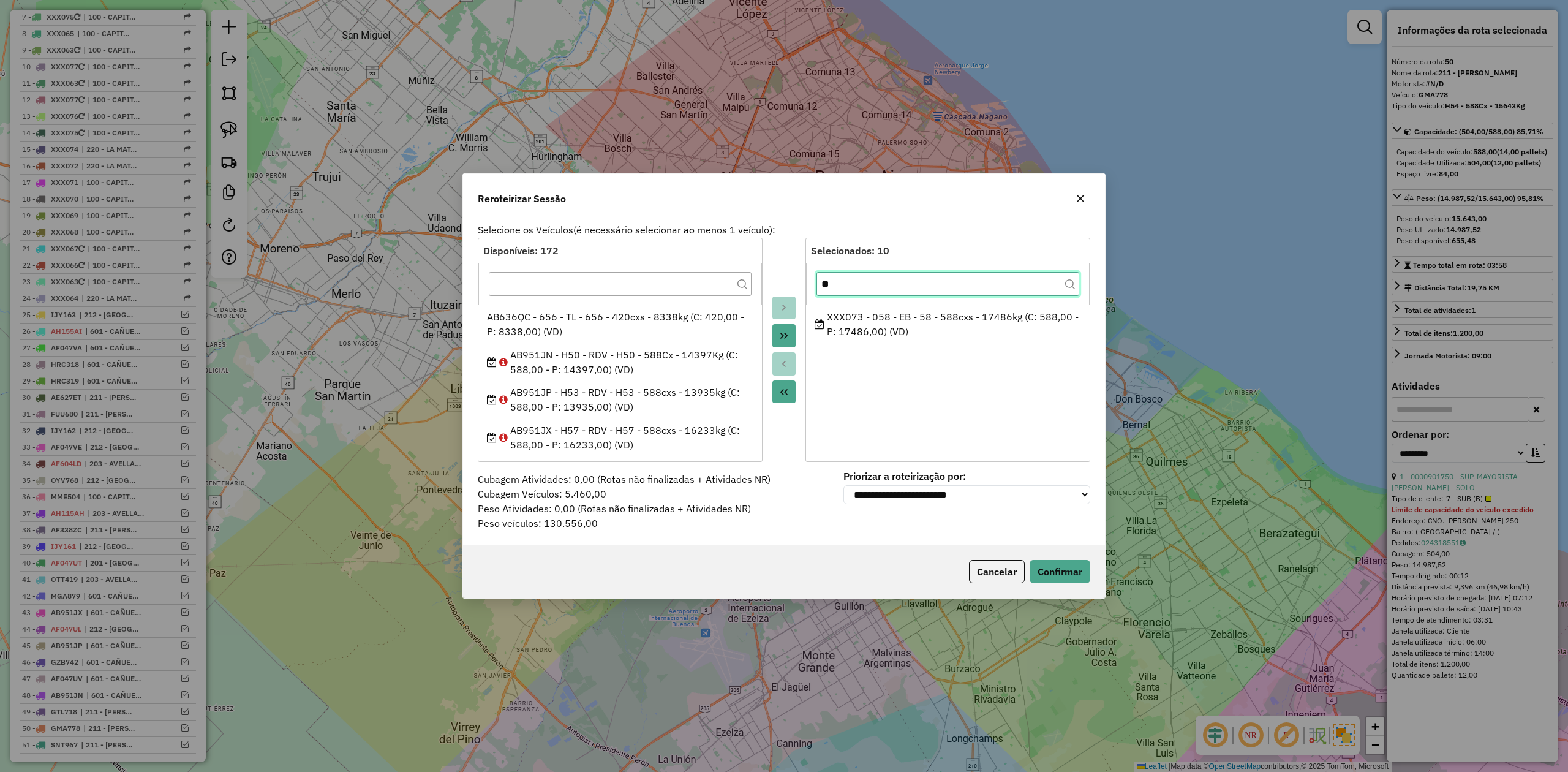
type input "**"
click at [868, 325] on div "XXX073 - 058 - EB - 58 - 588cxs - 17486kg (C: 588,00 - P: 17486,00) (VD)" at bounding box center [948, 324] width 267 height 29
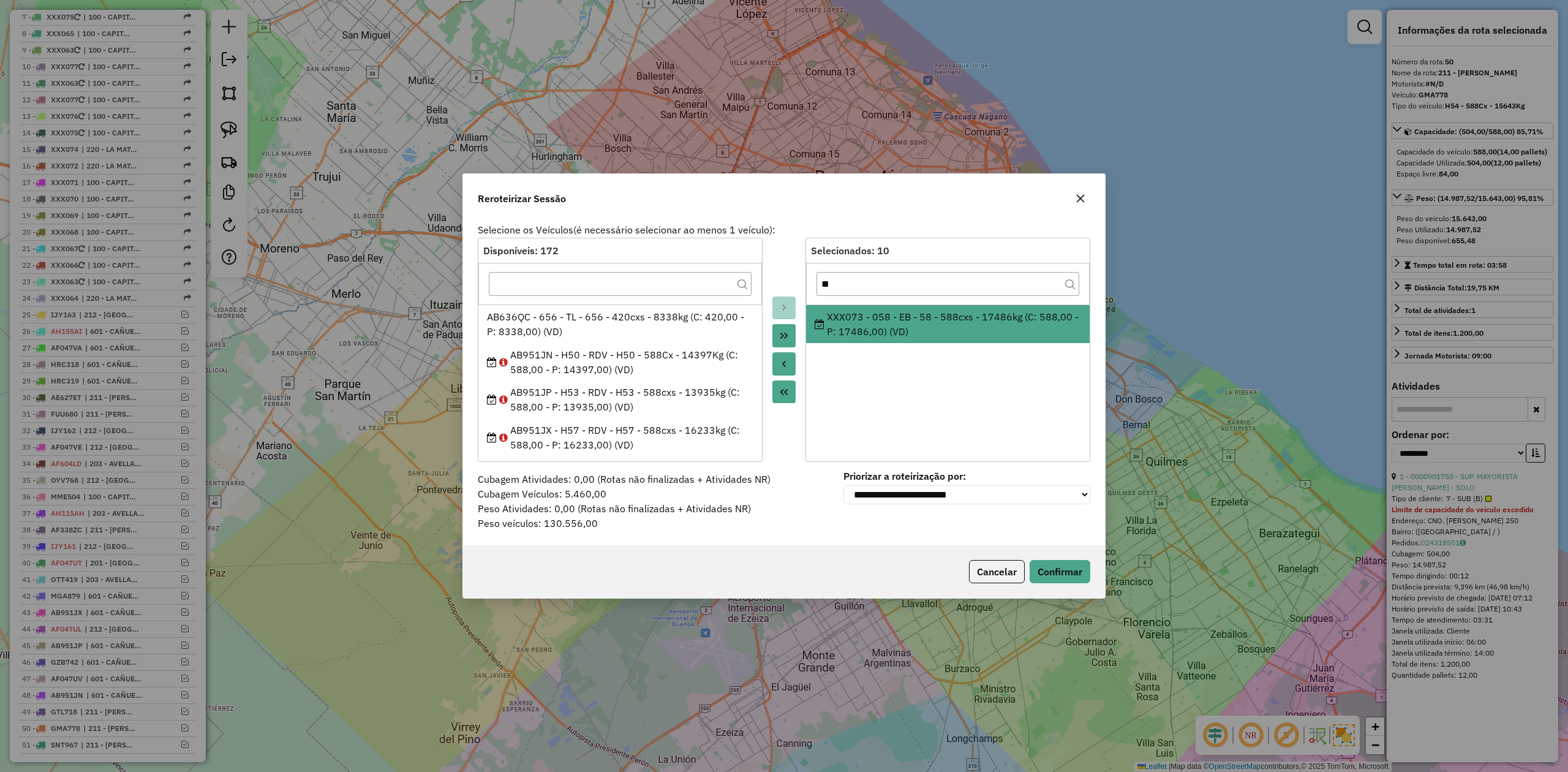
click at [787, 361] on icon "Move to Source" at bounding box center [784, 363] width 10 height 10
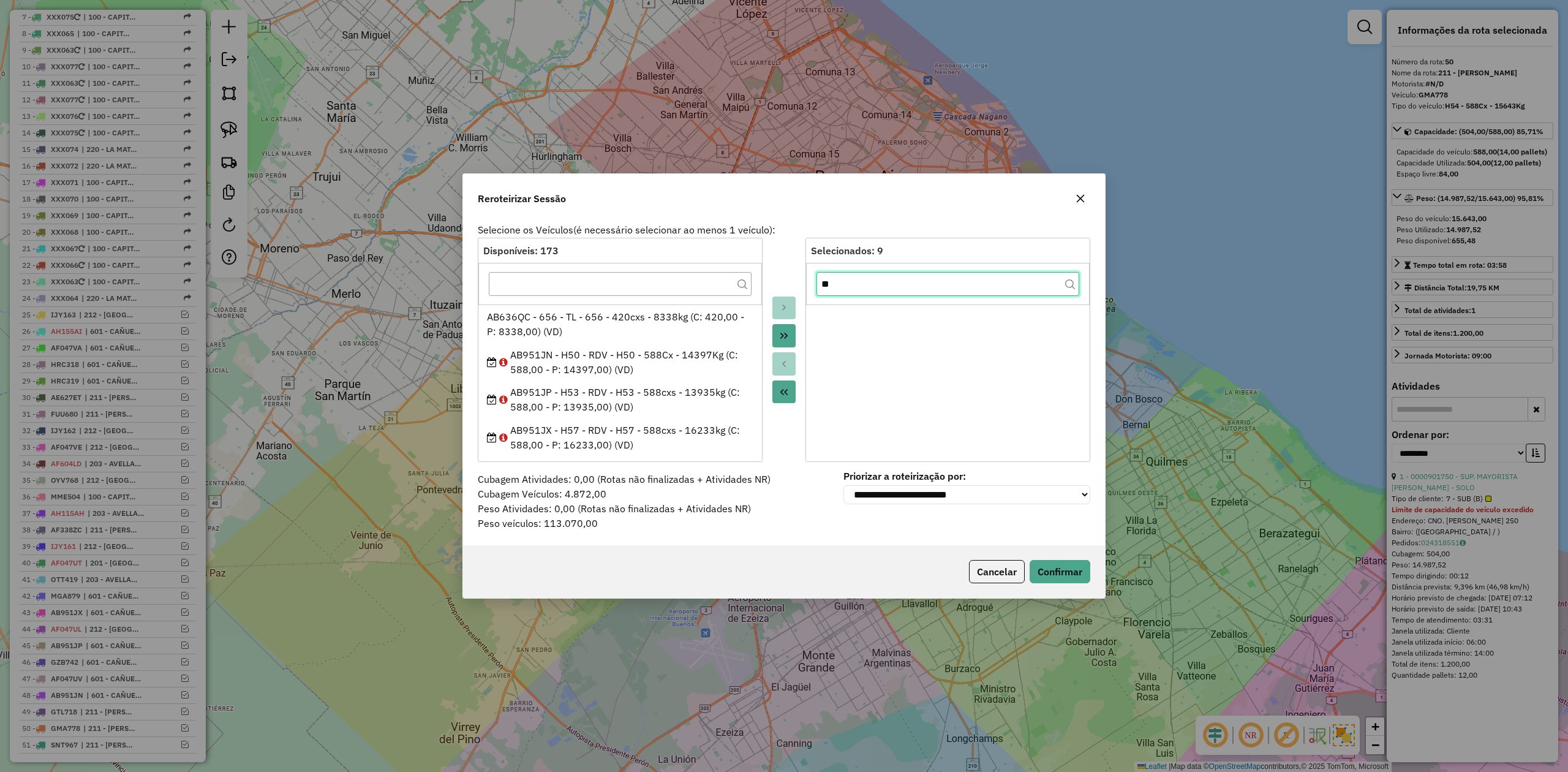
drag, startPoint x: 864, startPoint y: 284, endPoint x: 772, endPoint y: 280, distance: 92.1
click at [773, 280] on div "Disponíveis: 173 AB636QC - 656 - TL - 656 - 420cxs - 8338kg (C: 420,00 - P: 833…" at bounding box center [784, 349] width 613 height 224
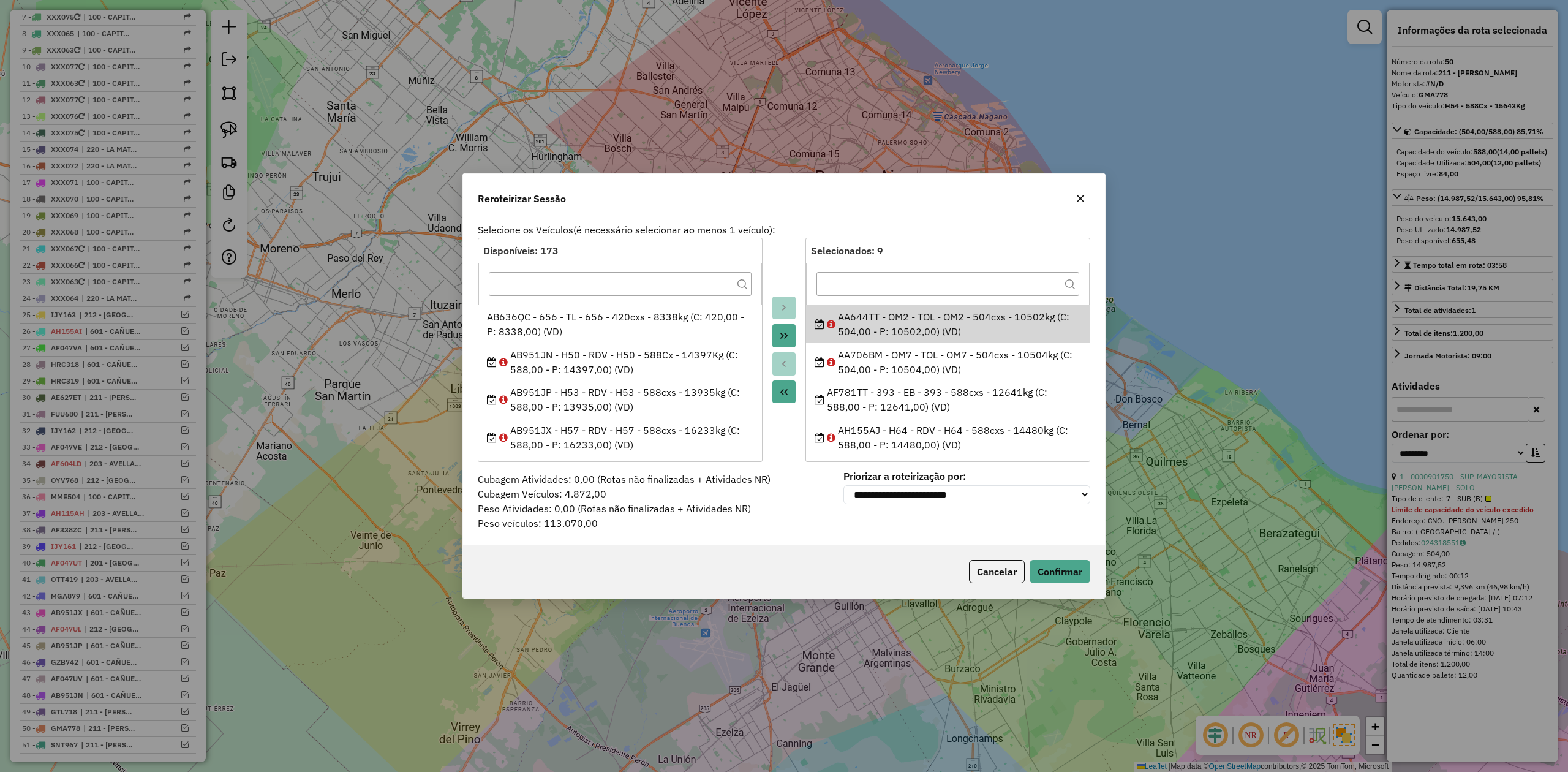
scroll to position [194, 0]
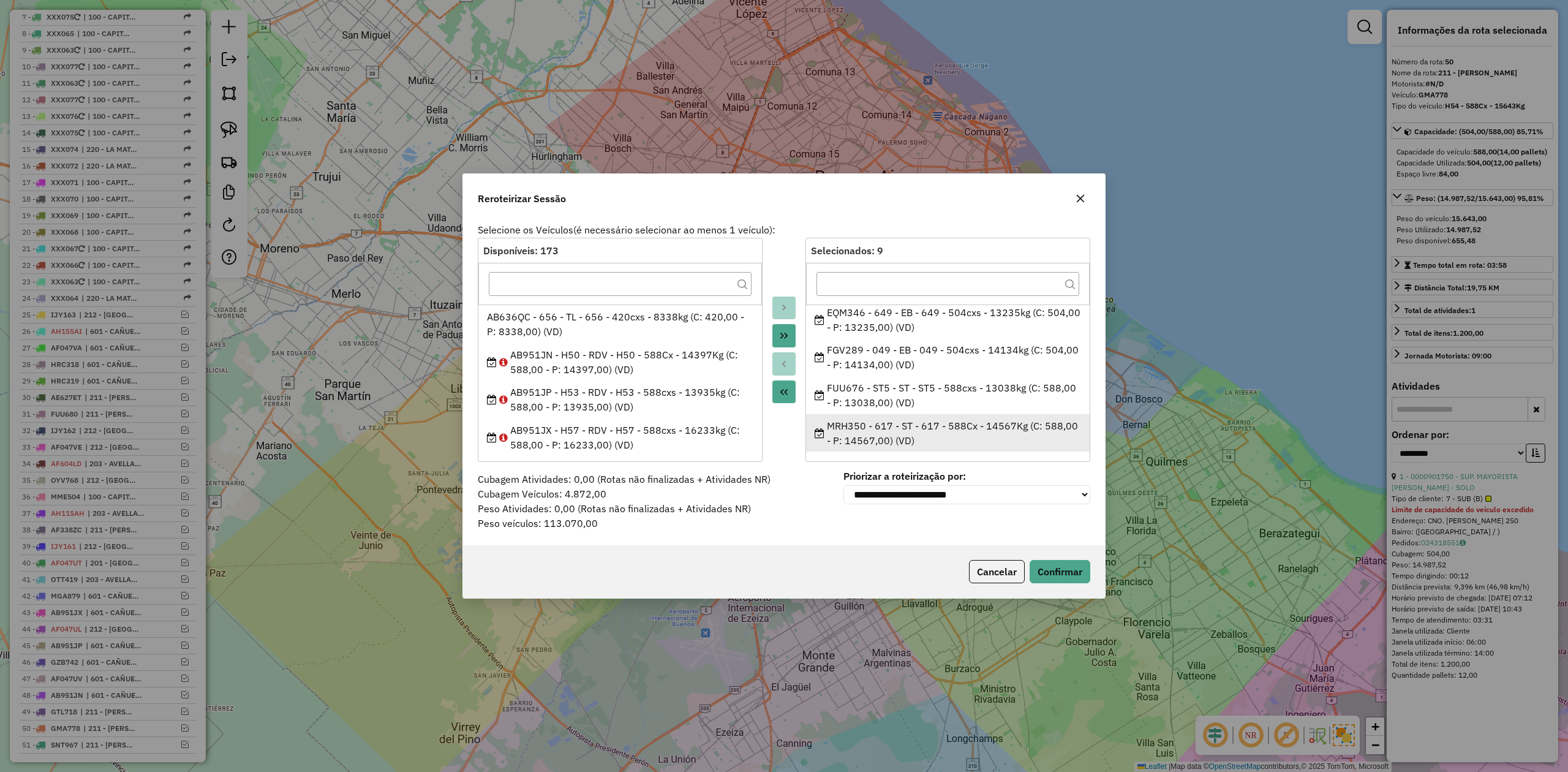
drag, startPoint x: 870, startPoint y: 333, endPoint x: 934, endPoint y: 434, distance: 119.6
click at [934, 434] on ul "AA644TT - OM2 - TOL - OM2 - 504cxs - 10502kg (C: 504,00 - P: 10502,00) (VD) AA7…" at bounding box center [948, 377] width 283 height 147
click at [934, 435] on div "MRH350 - 617 - ST - 617 - 588Cx - 14567Kg (C: 588,00 - P: 14567,00) (VD)" at bounding box center [948, 433] width 267 height 29
drag, startPoint x: 818, startPoint y: 314, endPoint x: 921, endPoint y: 442, distance: 164.3
click at [921, 442] on ul "AA644TT - OM2 - TOL - OM2 - 504cxs - 10502kg (C: 504,00 - P: 10502,00) (VD) AA7…" at bounding box center [948, 377] width 283 height 147
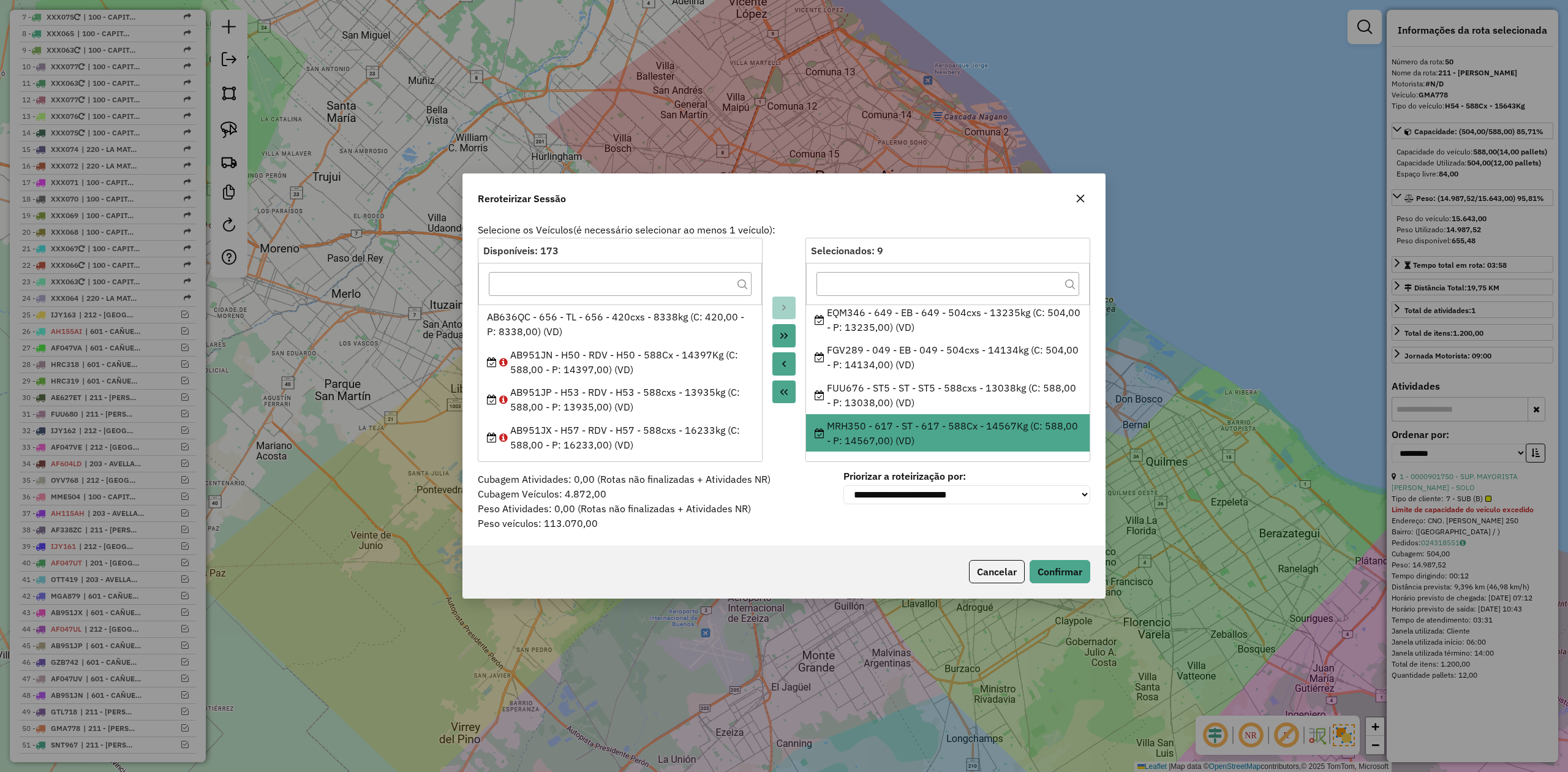
copy ul "AA644TT - OM2 - TOL - OM2 - 504cxs - 10502kg (C: 504,00 - P: 10502,00) (VD) AA7…"
click at [1078, 196] on icon "button" at bounding box center [1080, 198] width 10 height 10
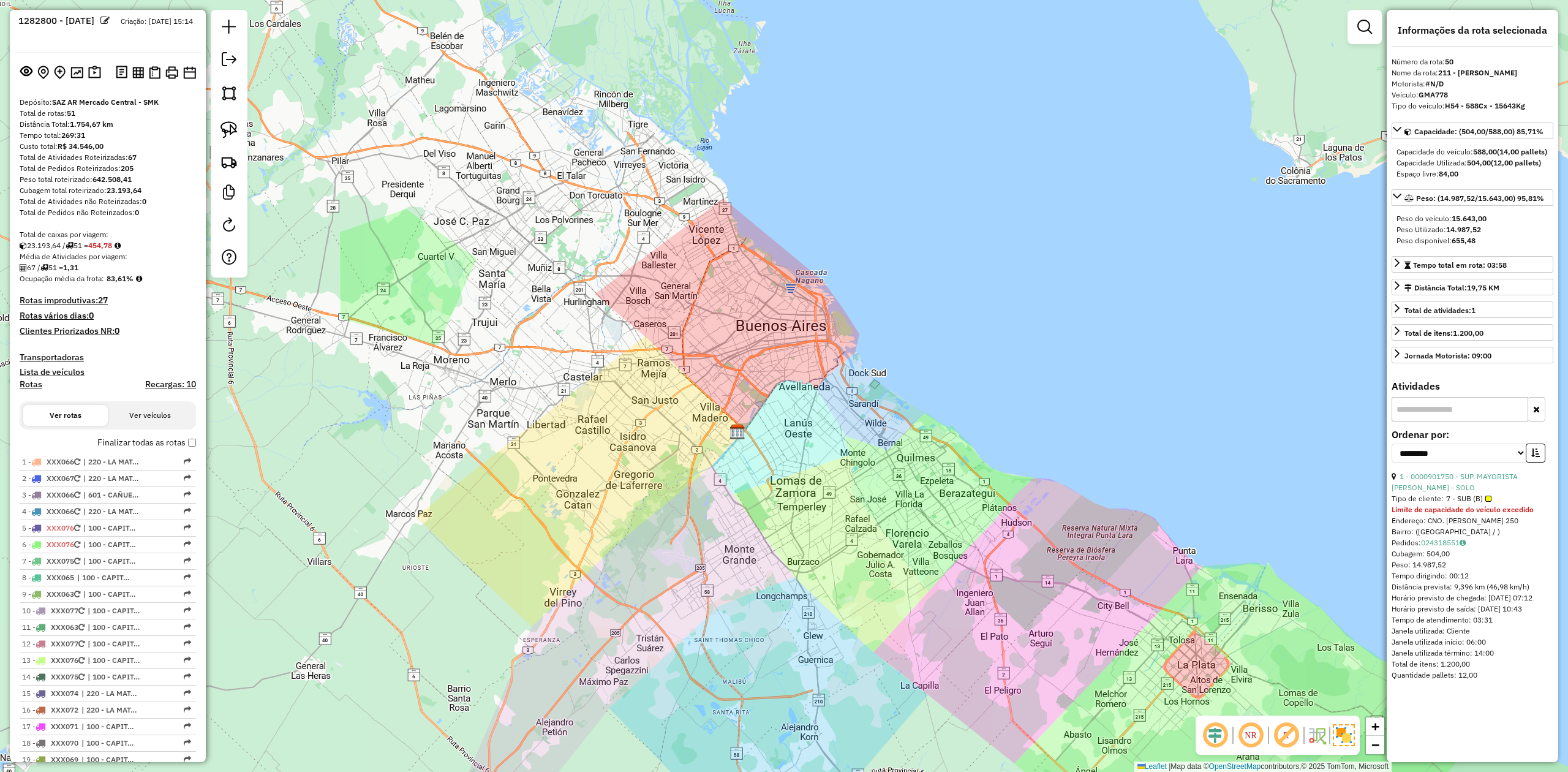
scroll to position [0, 0]
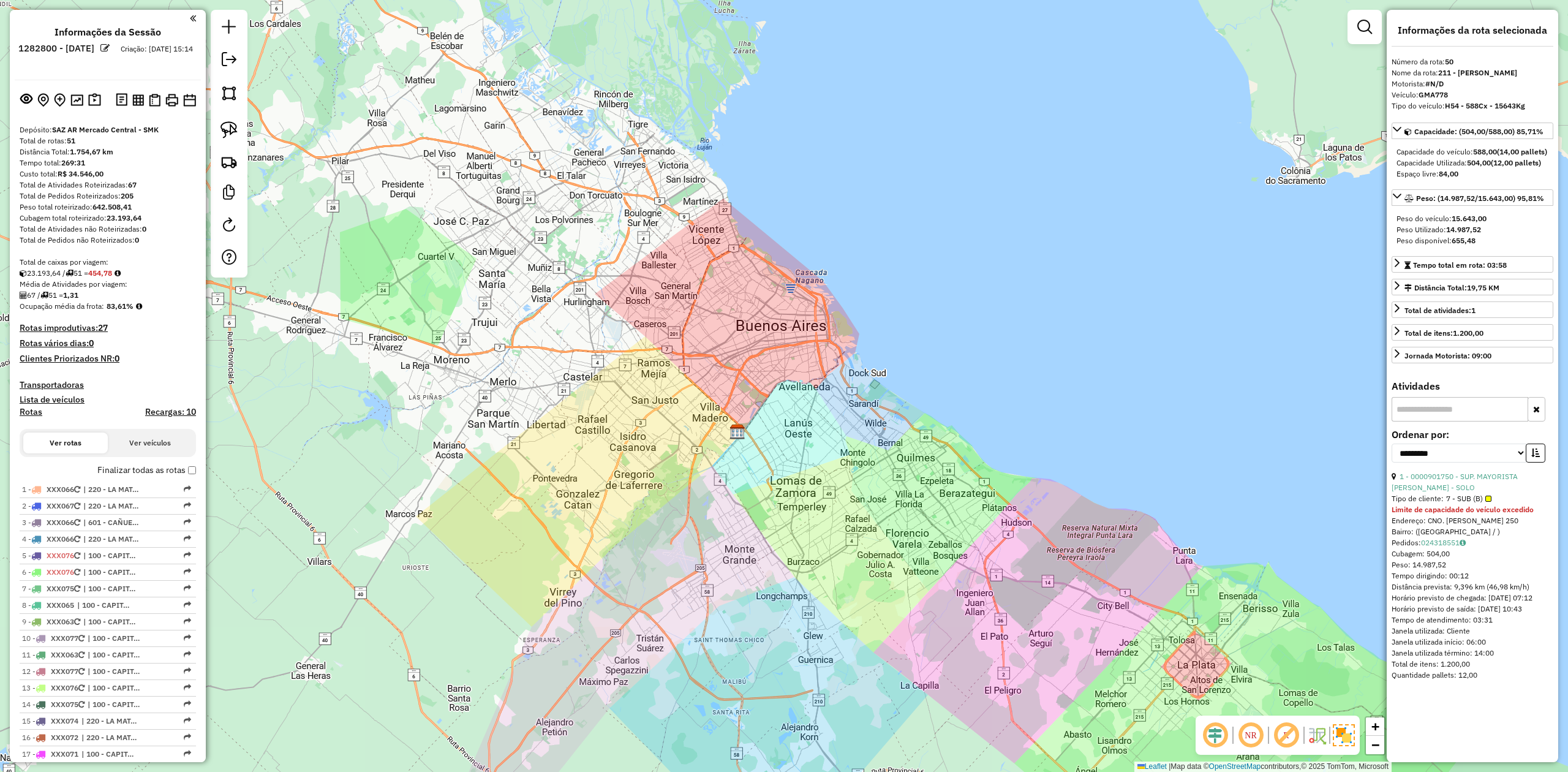
click at [70, 379] on h4 "Transportadoras" at bounding box center [107, 385] width 176 height 11
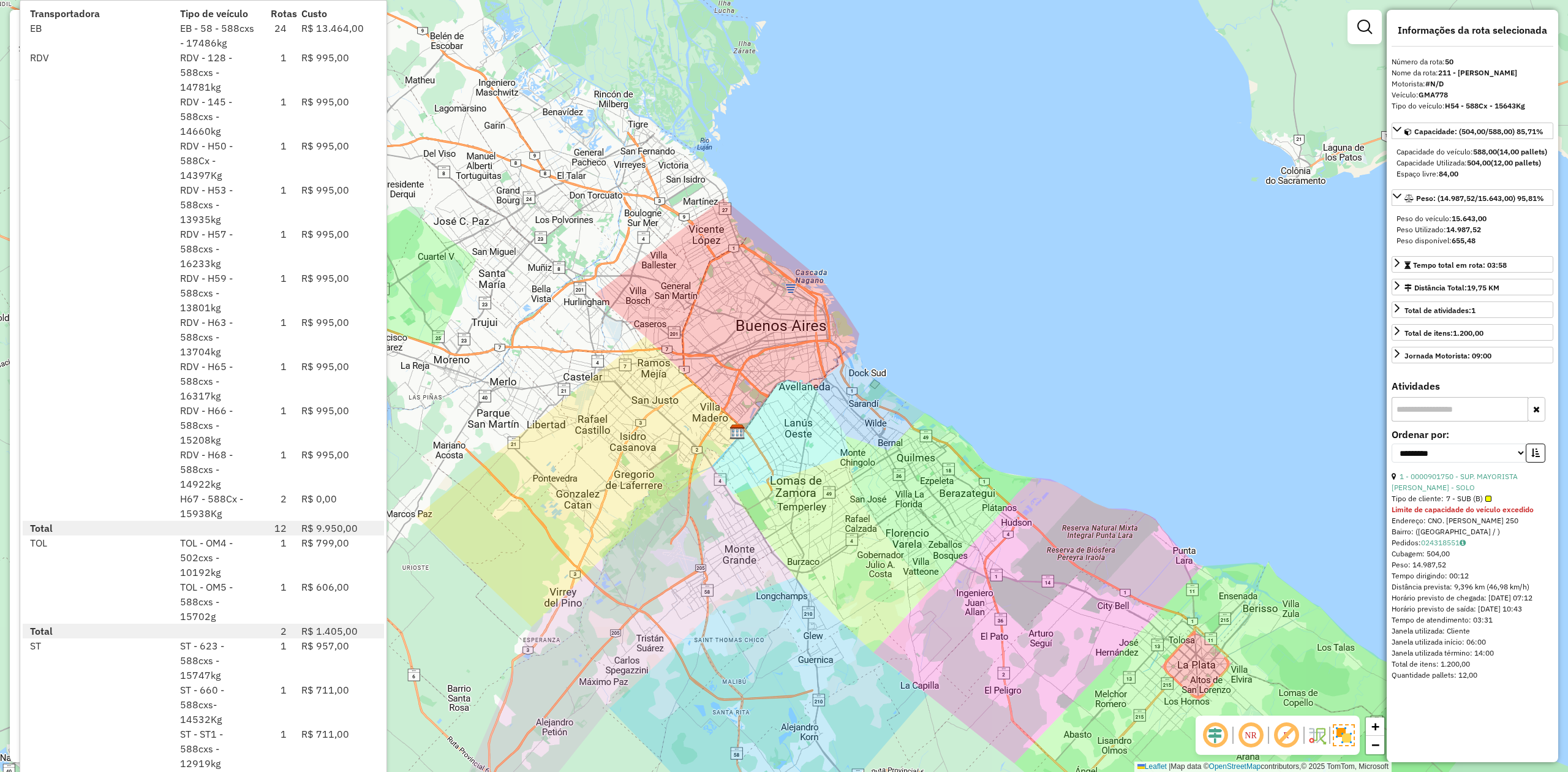
click at [262, 554] on div "TOL - OM4 - 502cxs - 10192kg" at bounding box center [218, 556] width 91 height 44
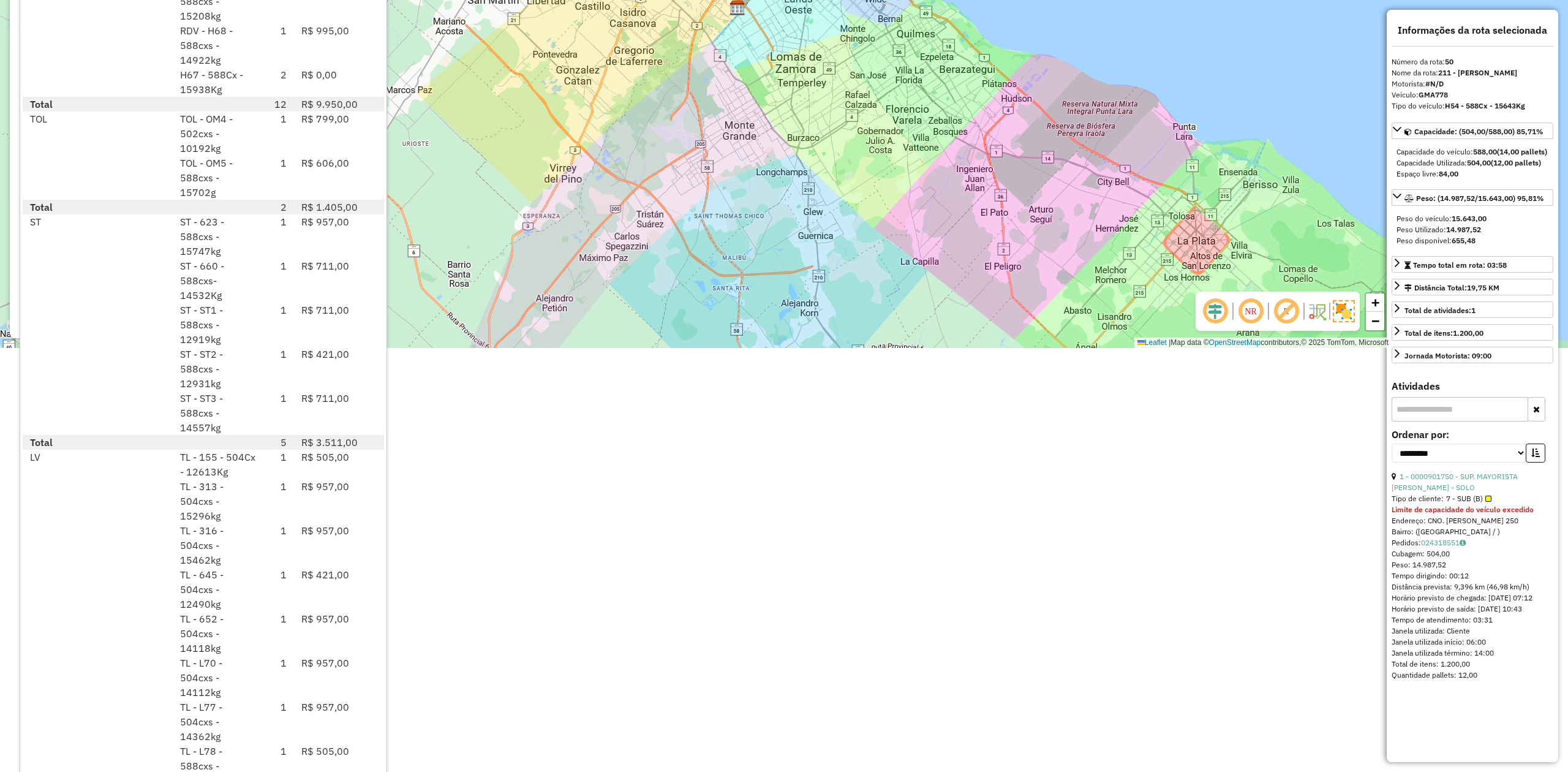
scroll to position [439, 0]
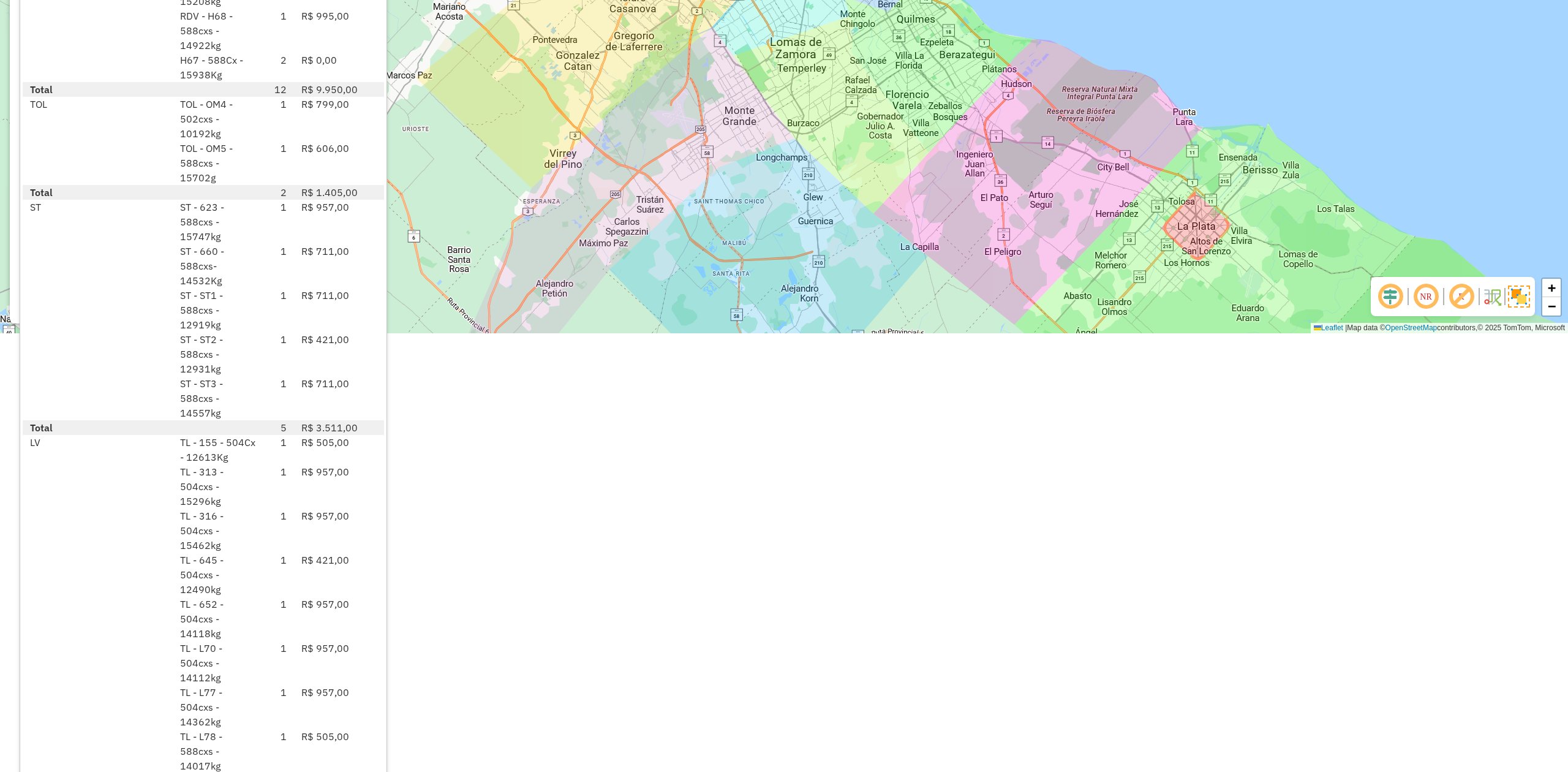
scroll to position [0, 0]
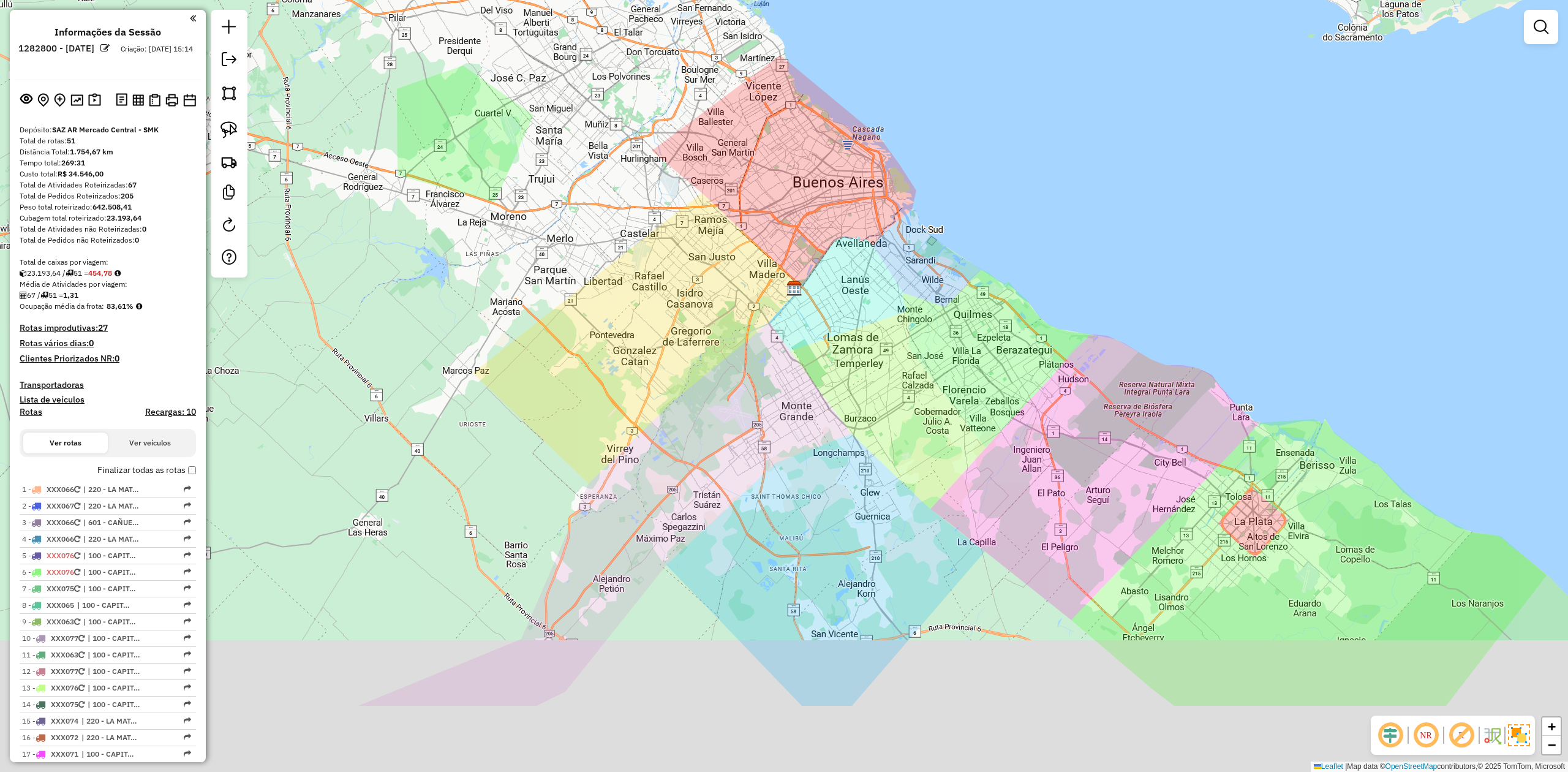
drag, startPoint x: 920, startPoint y: 316, endPoint x: 928, endPoint y: 301, distance: 17.0
click at [928, 301] on div "Janela de atendimento Grade de atendimento Capacidade Transportadoras Veículos …" at bounding box center [784, 386] width 1568 height 772
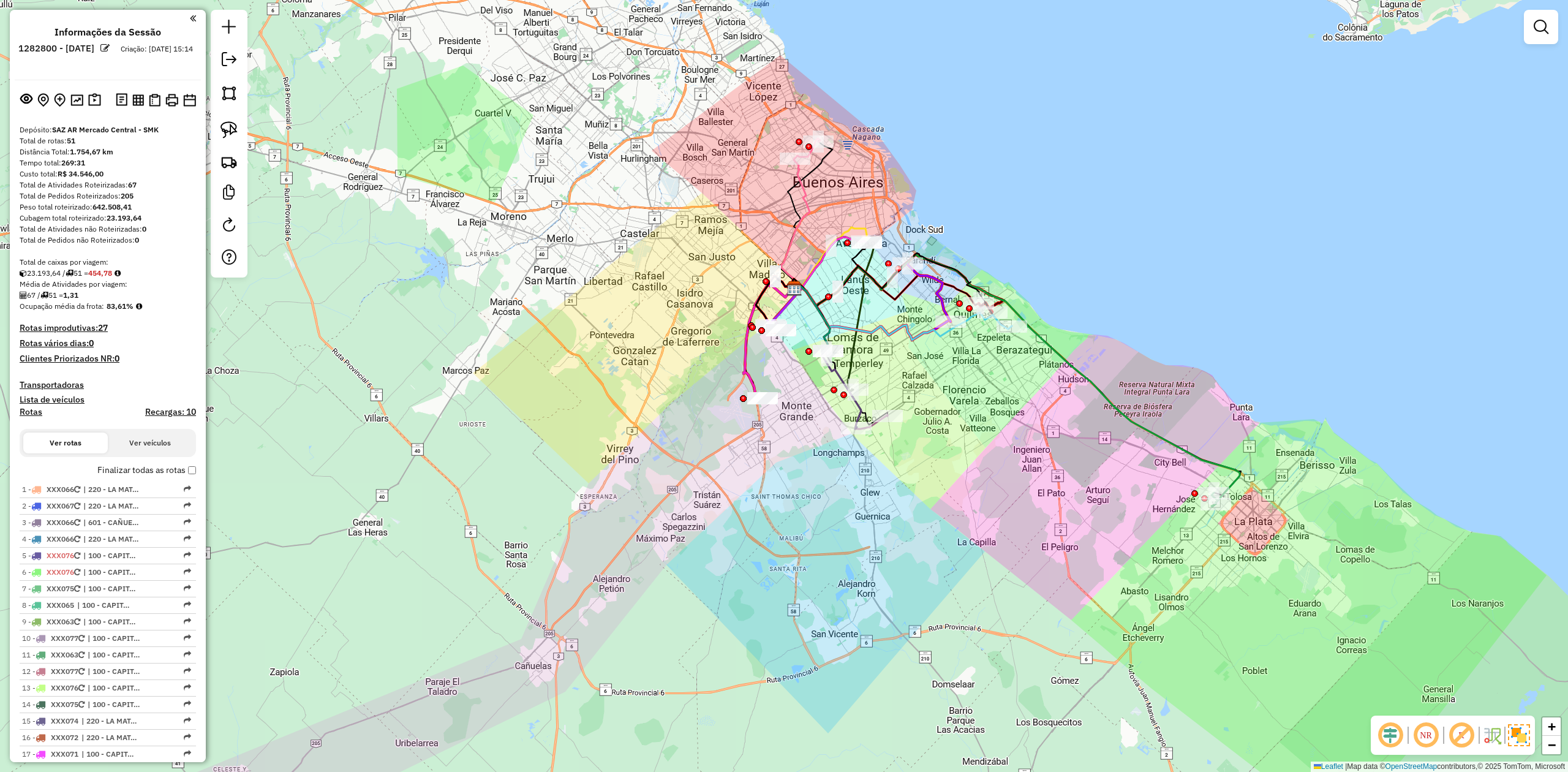
click at [1536, 29] on em at bounding box center [1540, 26] width 15 height 15
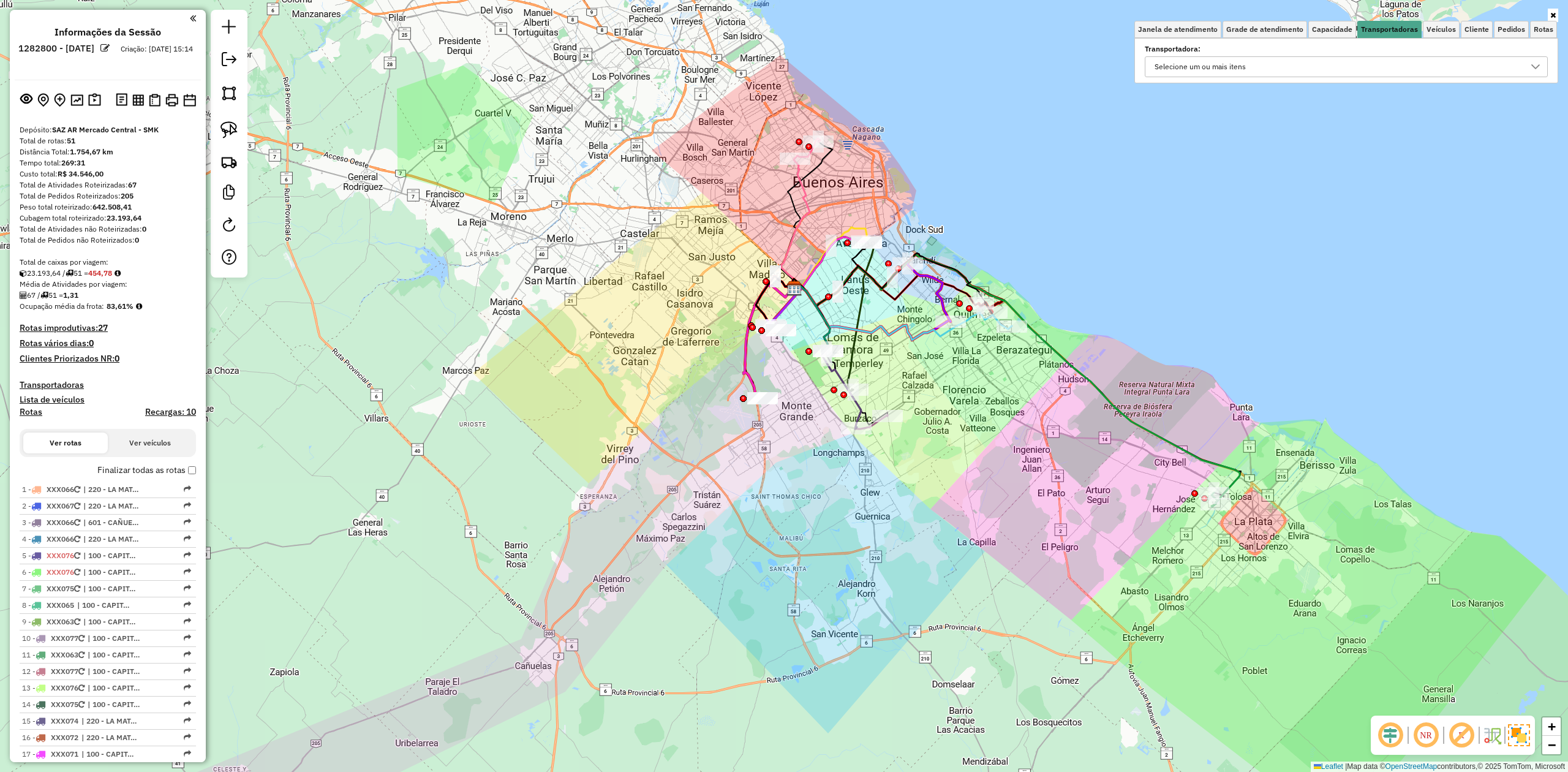
click at [1344, 69] on div "Selecione um ou mais itens" at bounding box center [1336, 66] width 373 height 19
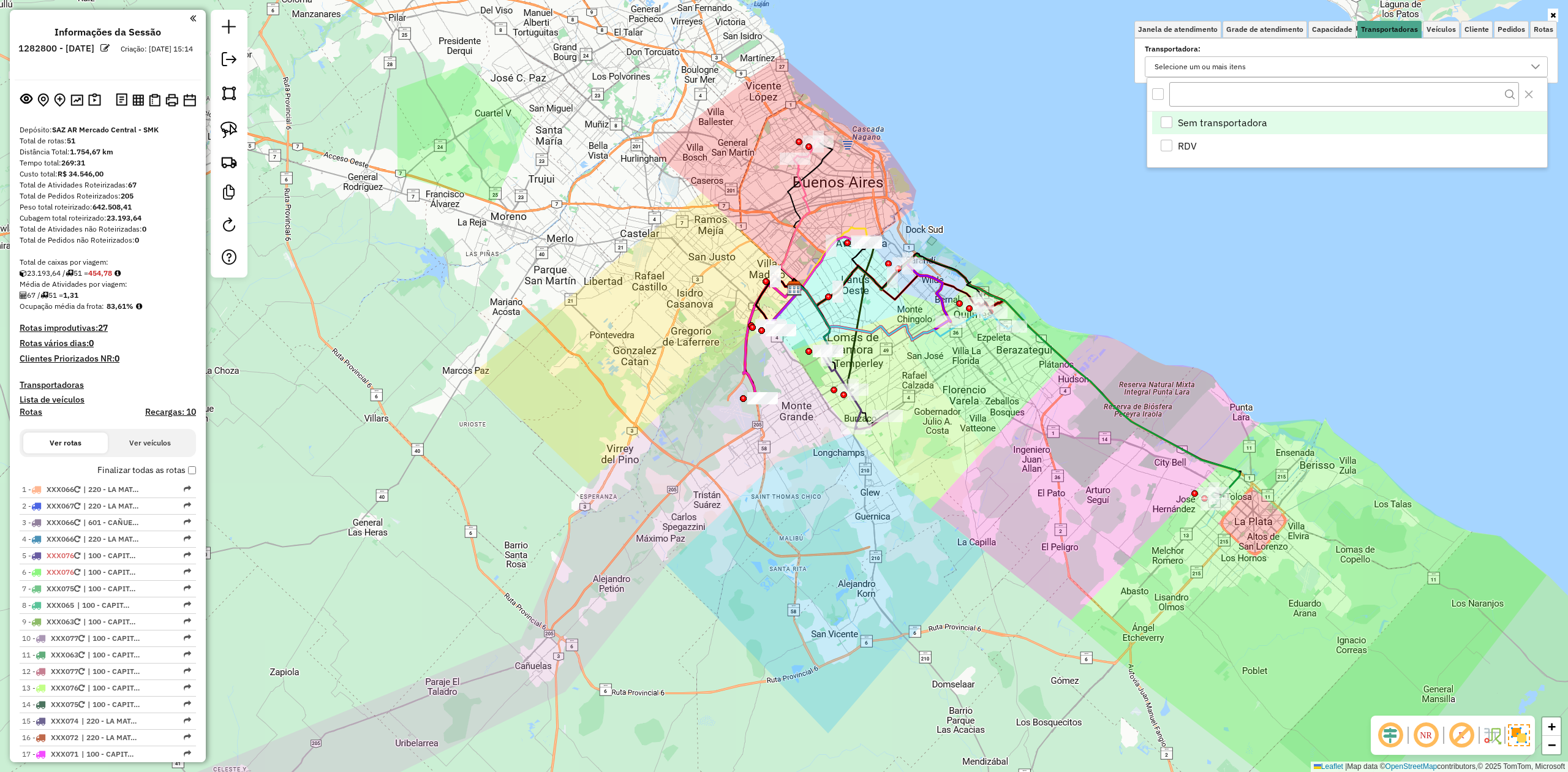
scroll to position [8, 45]
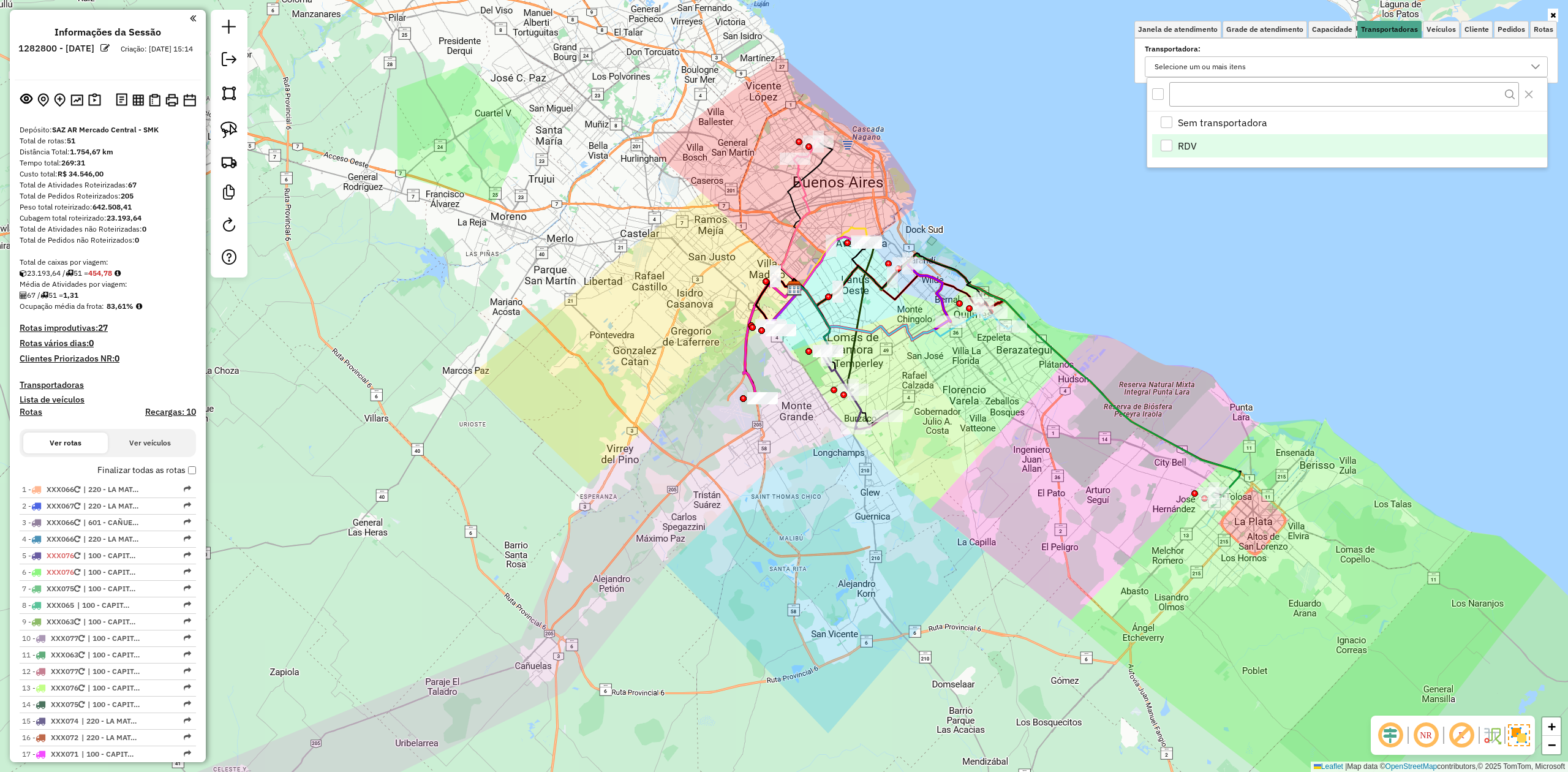
click at [1165, 145] on div "RDV" at bounding box center [1166, 145] width 12 height 12
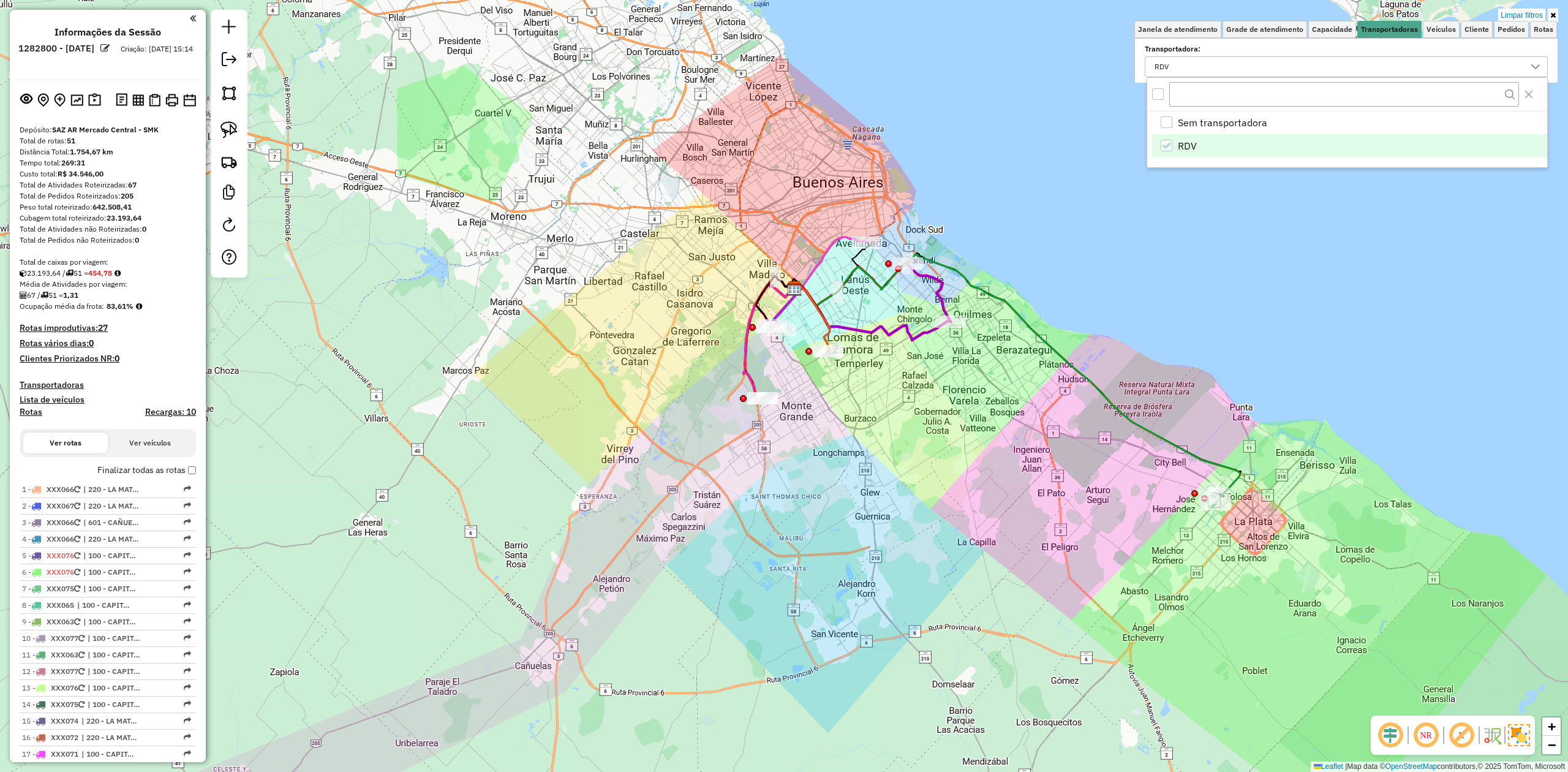
click at [941, 429] on div "Limpar filtros Janela de atendimento Grade de atendimento Capacidade Transporta…" at bounding box center [784, 386] width 1568 height 772
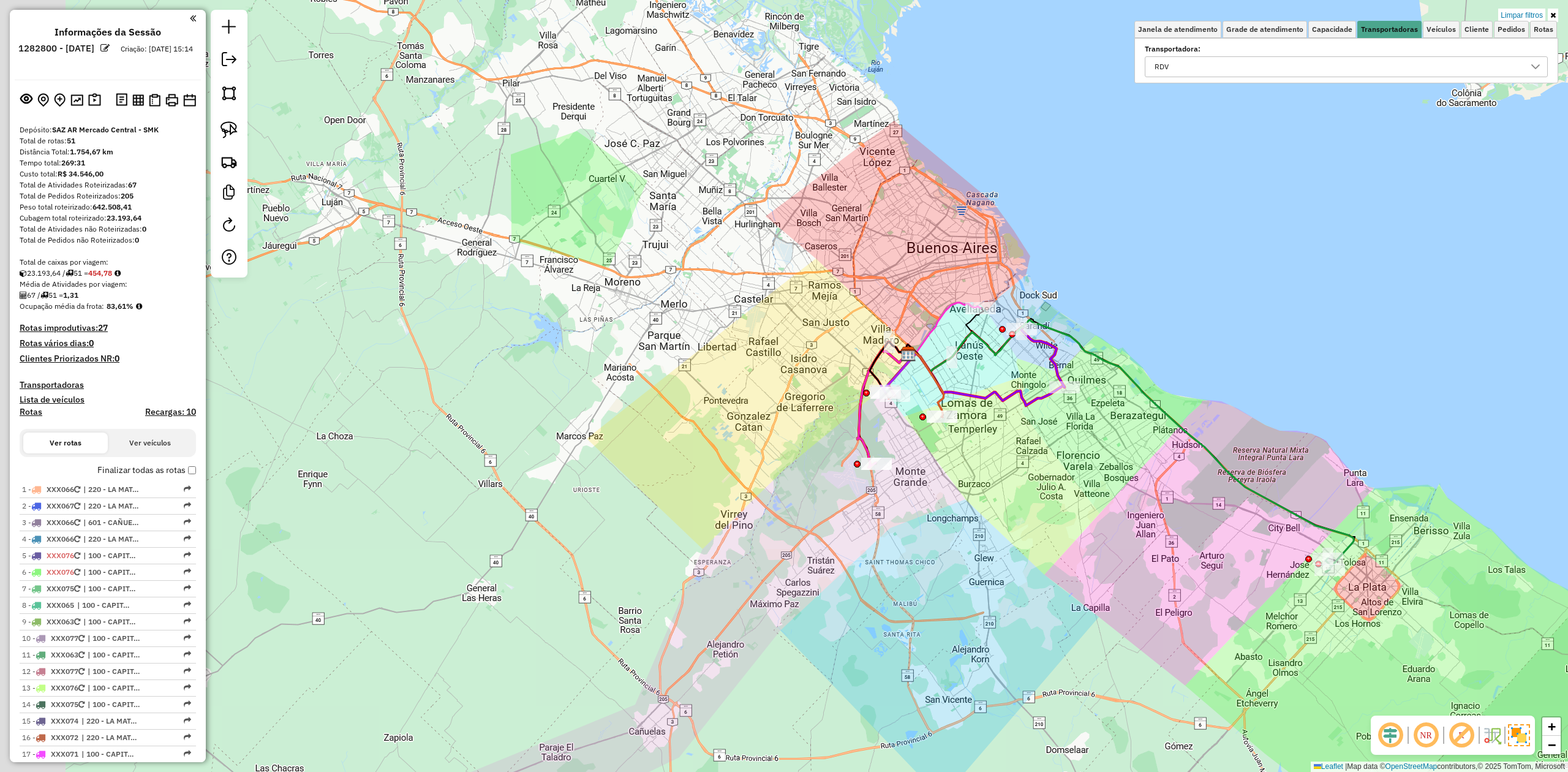
drag, startPoint x: 1013, startPoint y: 436, endPoint x: 1085, endPoint y: 429, distance: 72.3
click at [1115, 469] on div "Limpar filtros Janela de atendimento Grade de atendimento Capacidade Transporta…" at bounding box center [784, 386] width 1568 height 772
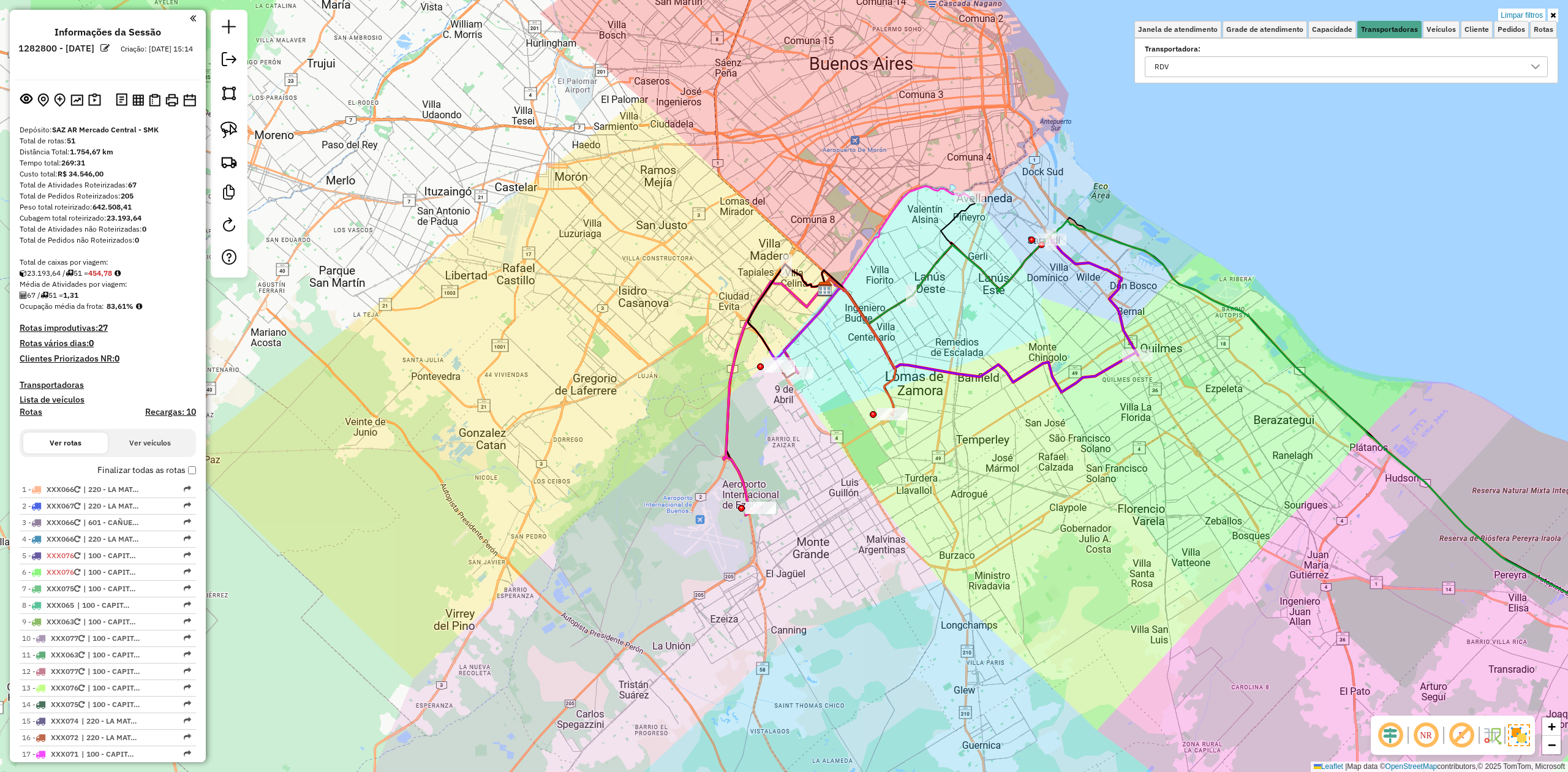
click at [1111, 307] on icon at bounding box center [1094, 297] width 87 height 115
select select "**********"
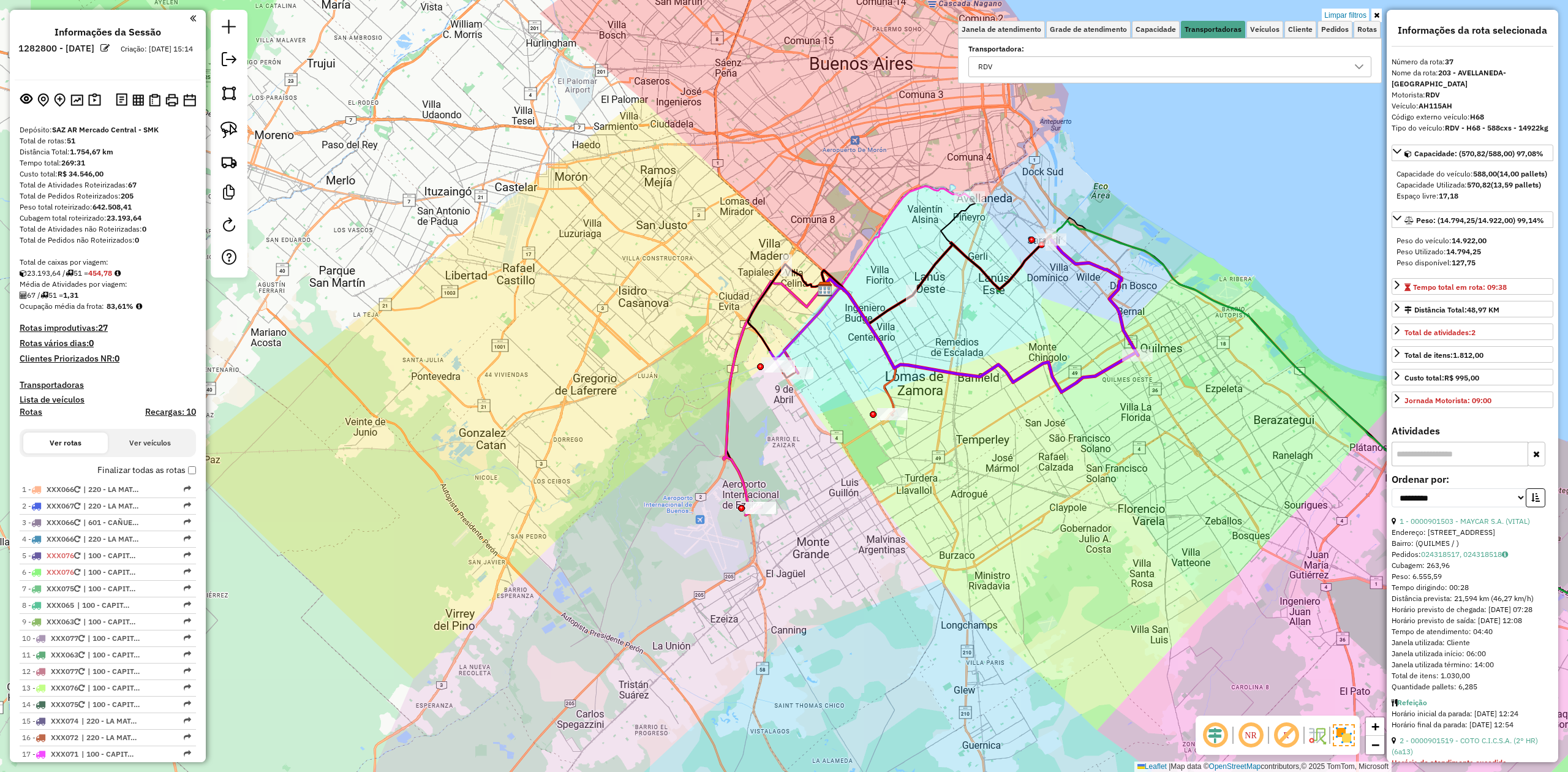
scroll to position [1028, 0]
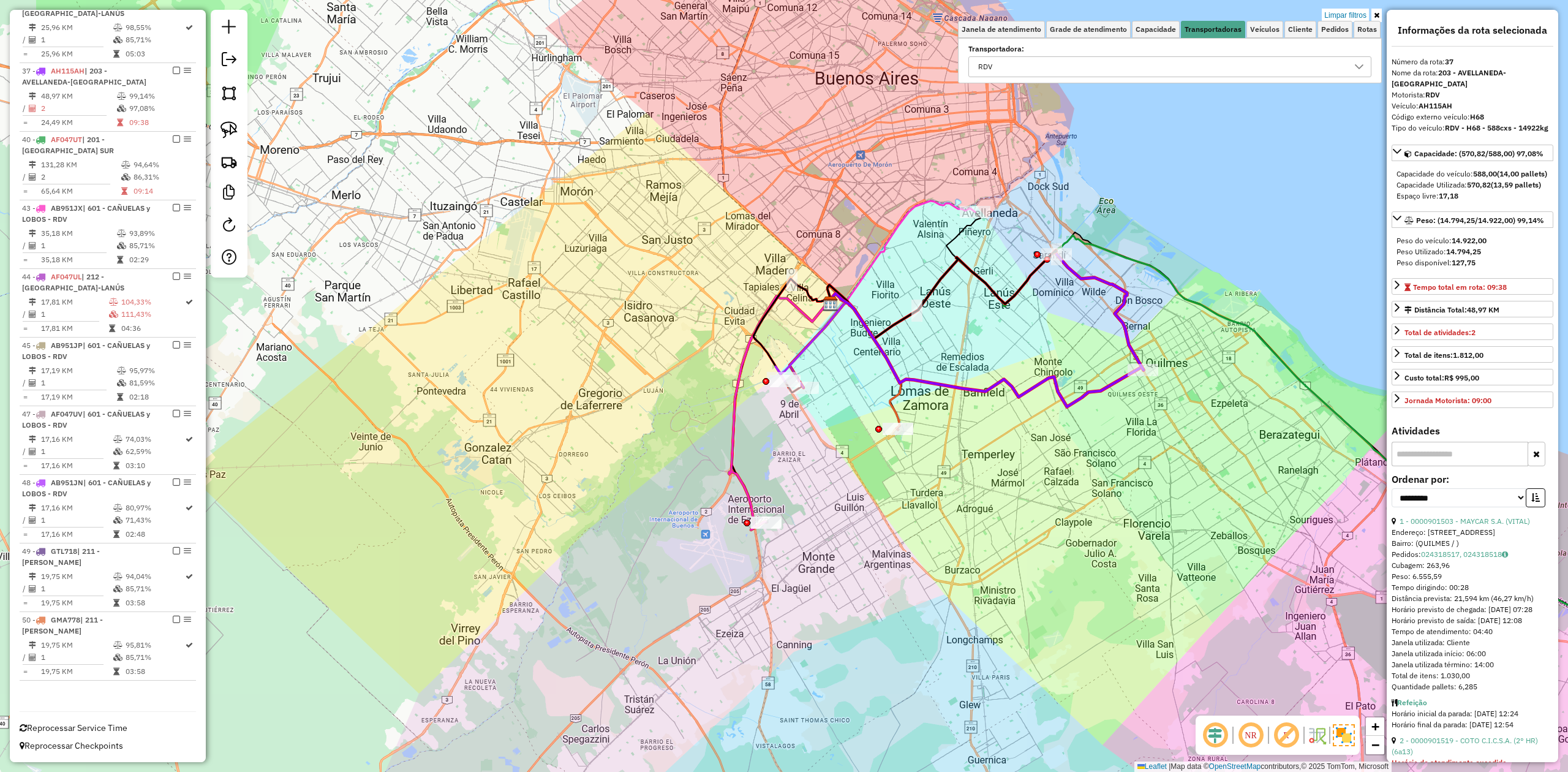
drag, startPoint x: 1102, startPoint y: 311, endPoint x: 1117, endPoint y: 319, distance: 17.0
click at [1152, 363] on div "Limpar filtros Janela de atendimento Grade de atendimento Capacidade Transporta…" at bounding box center [784, 386] width 1568 height 772
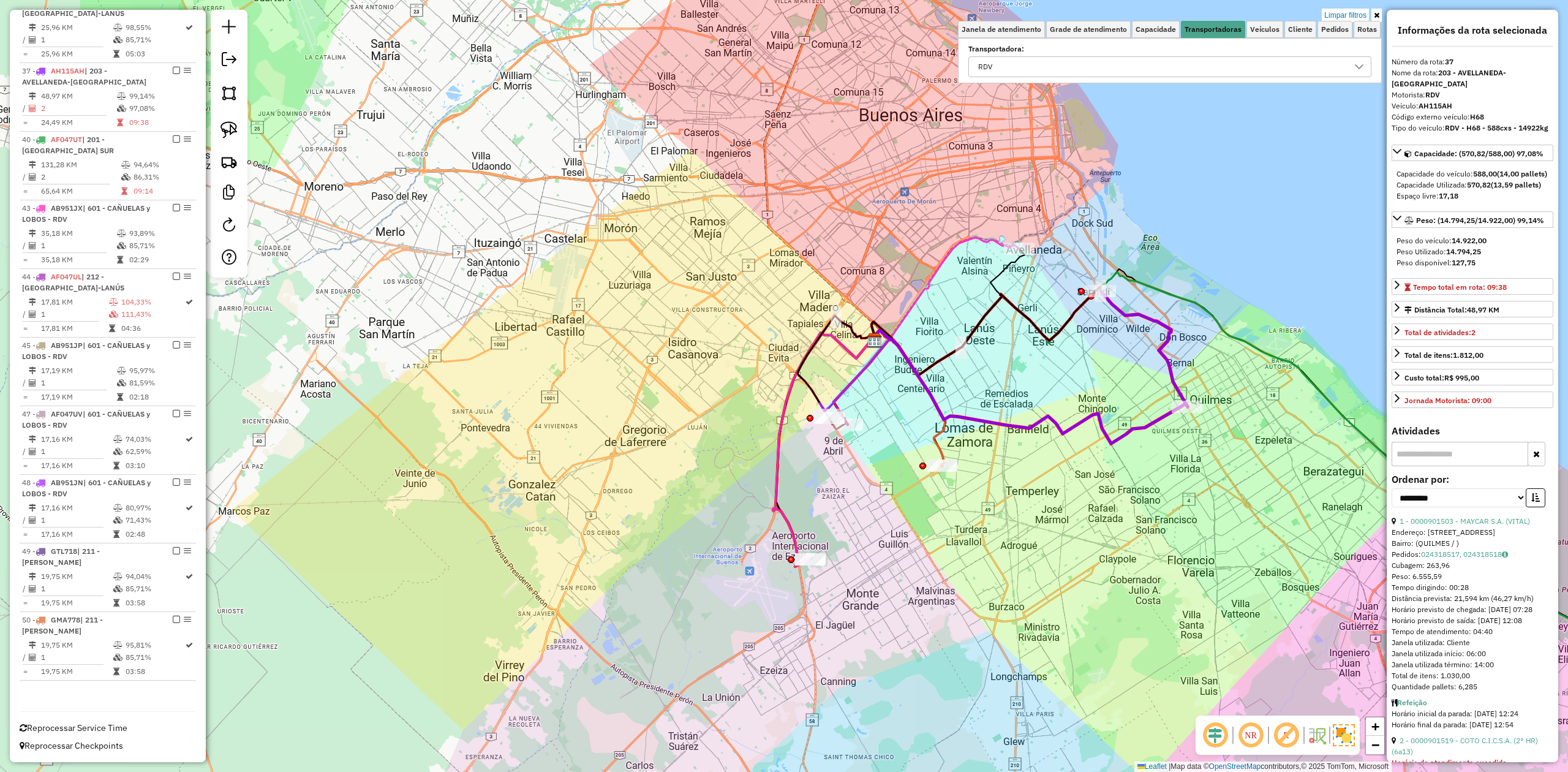
click at [996, 243] on icon at bounding box center [946, 290] width 146 height 105
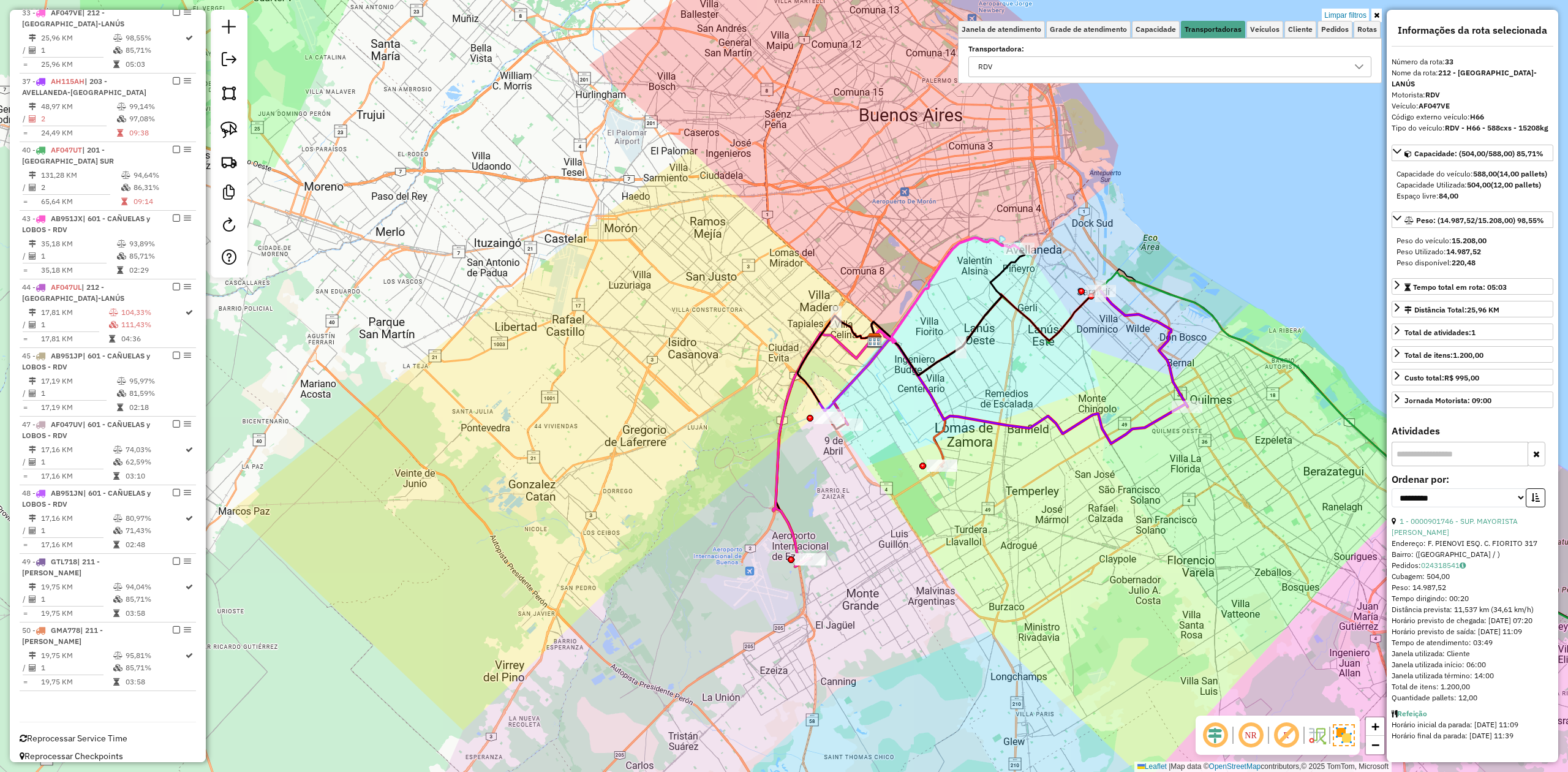
drag, startPoint x: 996, startPoint y: 266, endPoint x: 1045, endPoint y: 246, distance: 52.9
click at [1045, 242] on div "Limpar filtros Janela de atendimento Grade de atendimento Capacidade Transporta…" at bounding box center [784, 386] width 1568 height 772
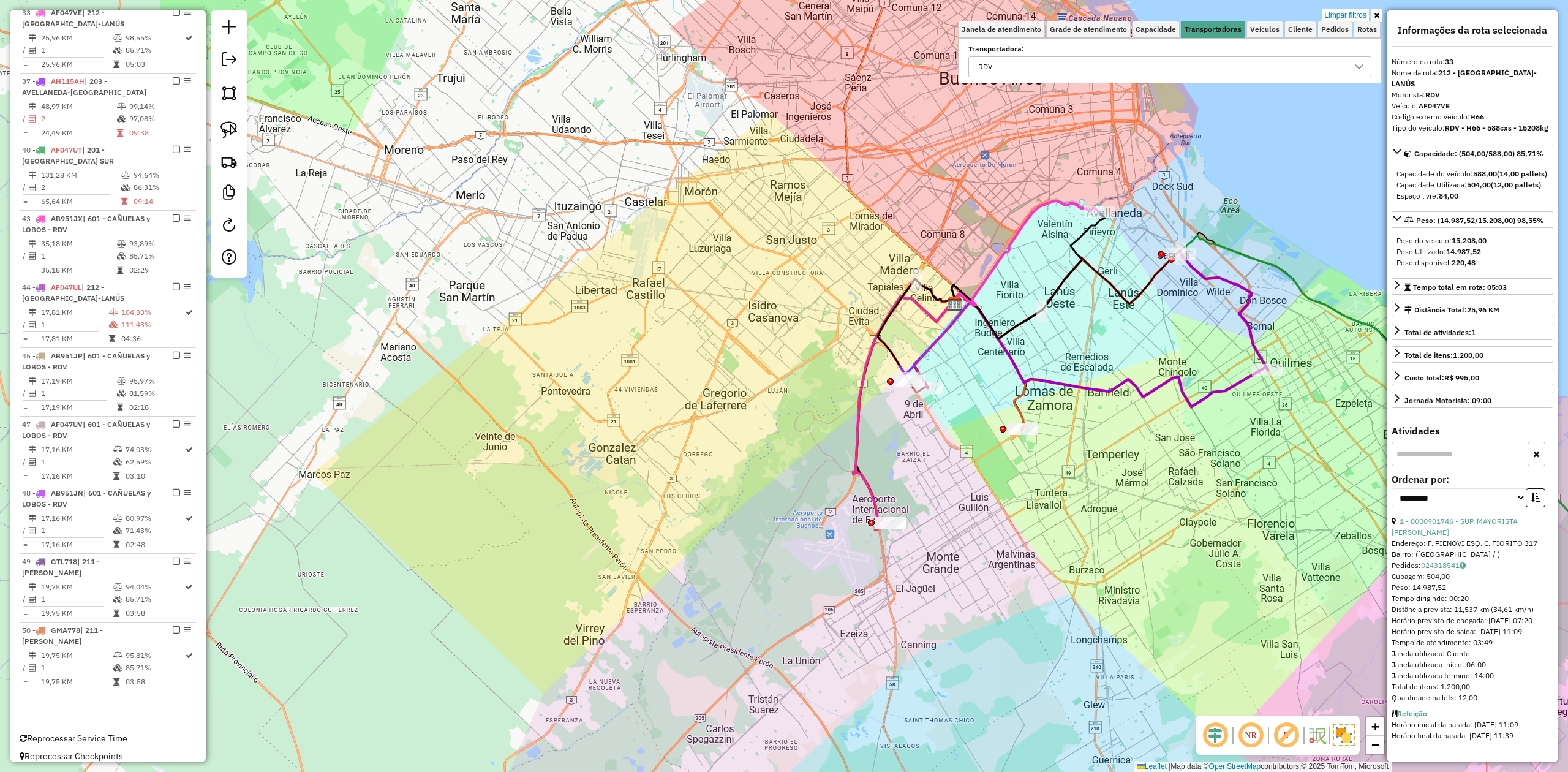
click at [1017, 402] on icon at bounding box center [989, 361] width 72 height 136
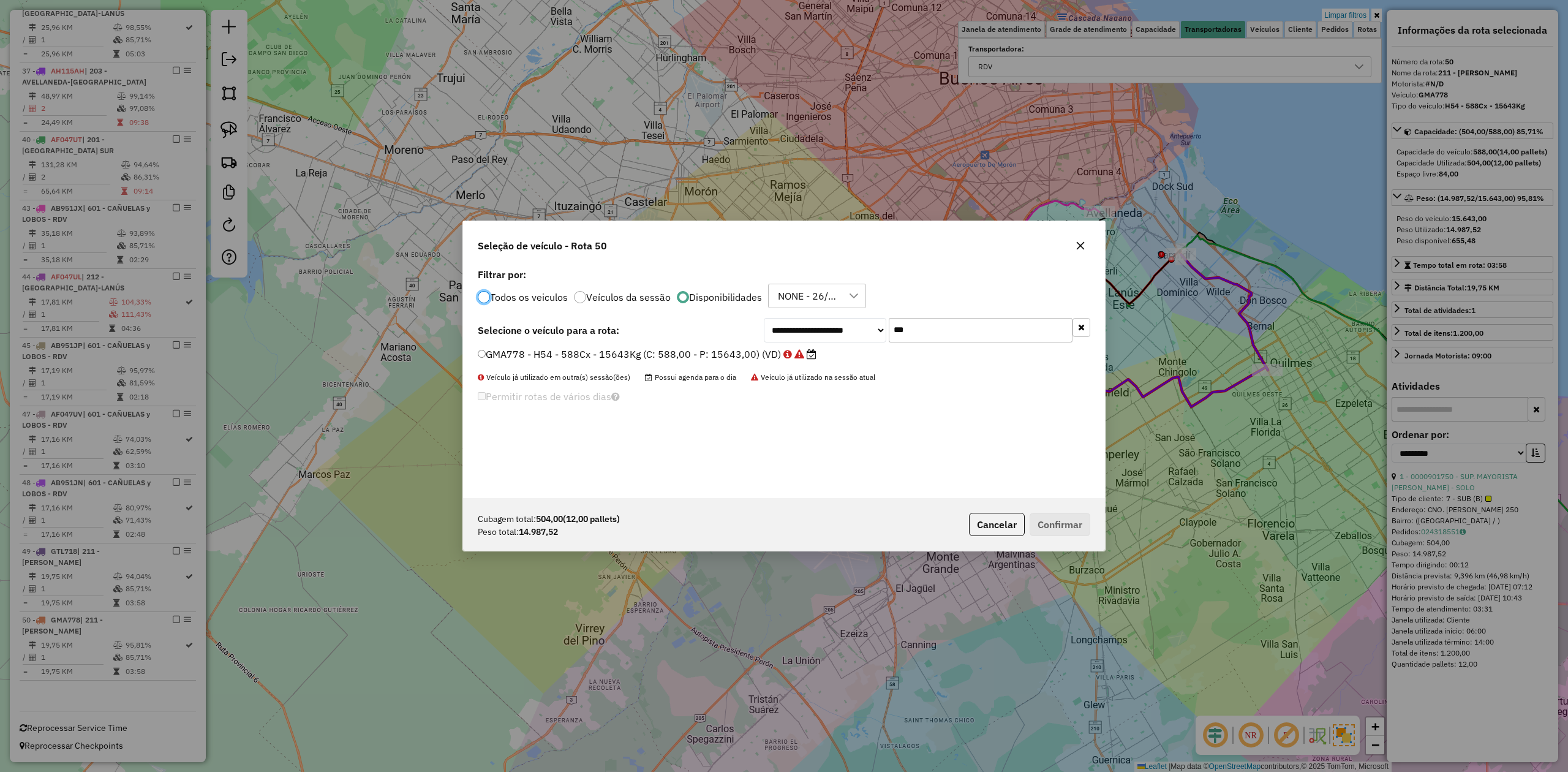
scroll to position [6, 4]
drag, startPoint x: 998, startPoint y: 329, endPoint x: 844, endPoint y: 323, distance: 154.1
click at [844, 323] on div "**********" at bounding box center [927, 330] width 326 height 25
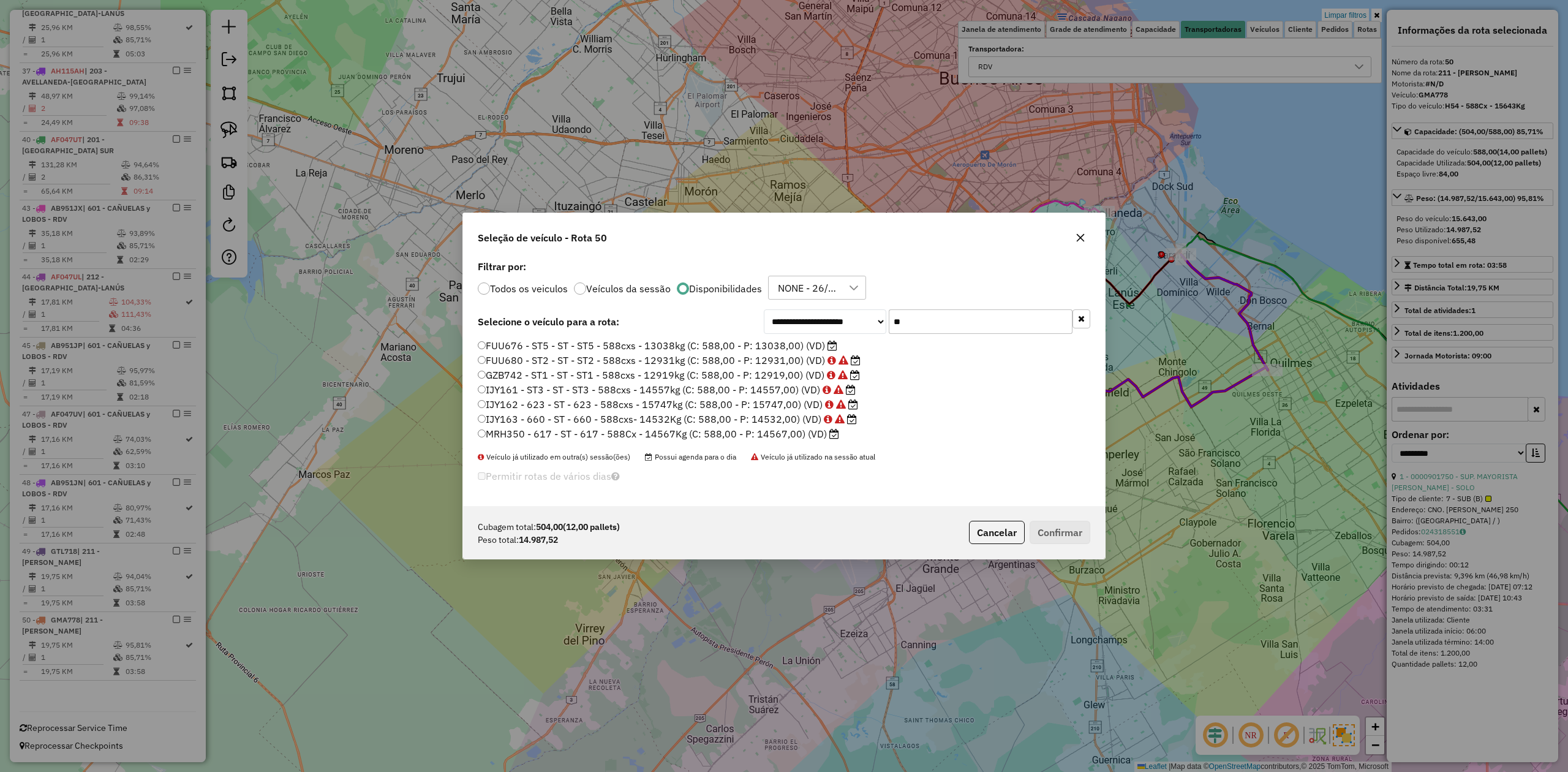
type input "**"
click at [1079, 236] on icon "button" at bounding box center [1080, 237] width 10 height 10
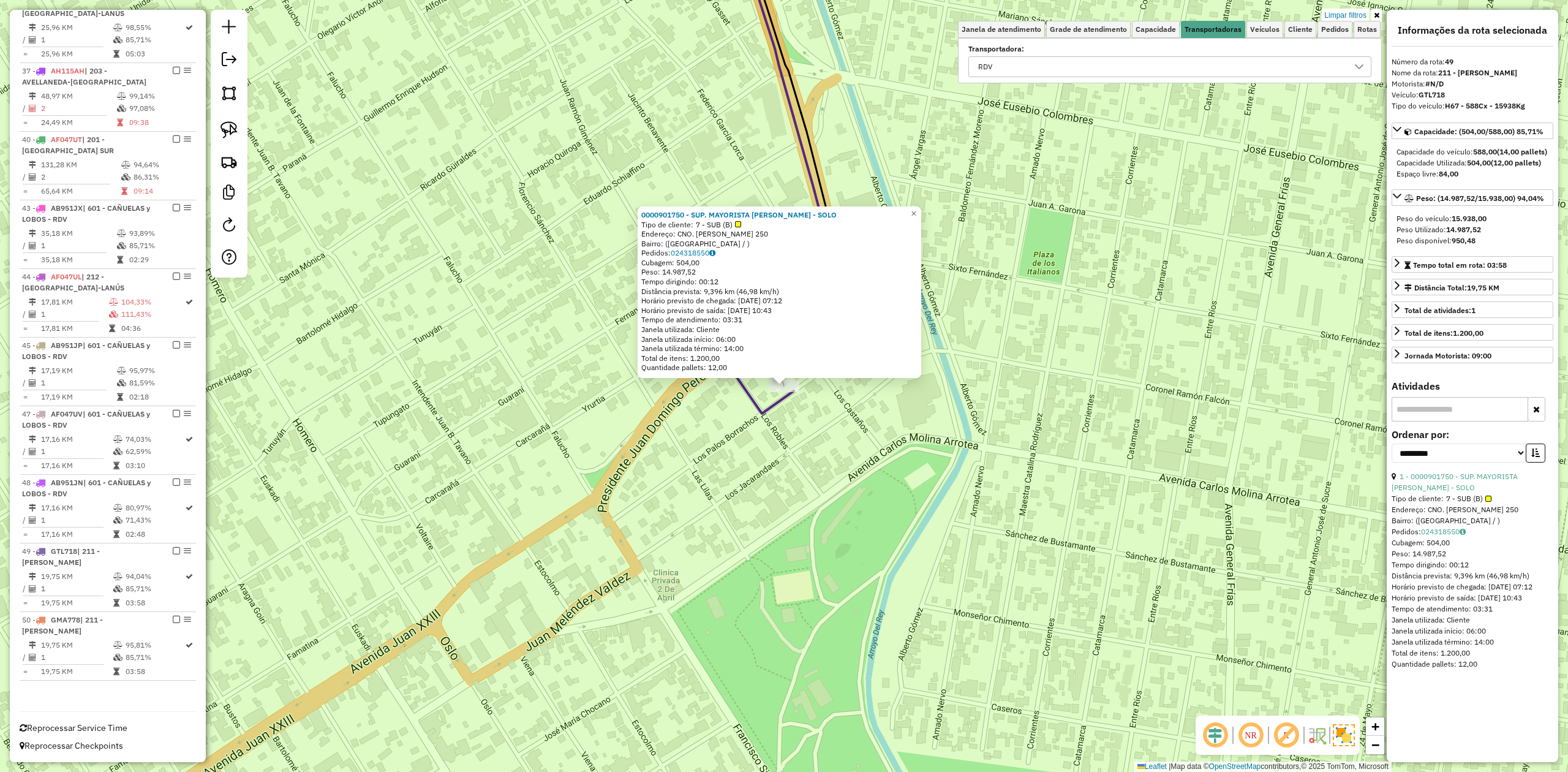
drag, startPoint x: 961, startPoint y: 462, endPoint x: 1021, endPoint y: 456, distance: 60.3
click at [978, 460] on div "0000901750 - SUP. MAYORISTA [PERSON_NAME] - SOLO Tipo de cliente: 7 - SUB (B) E…" at bounding box center [784, 386] width 1568 height 772
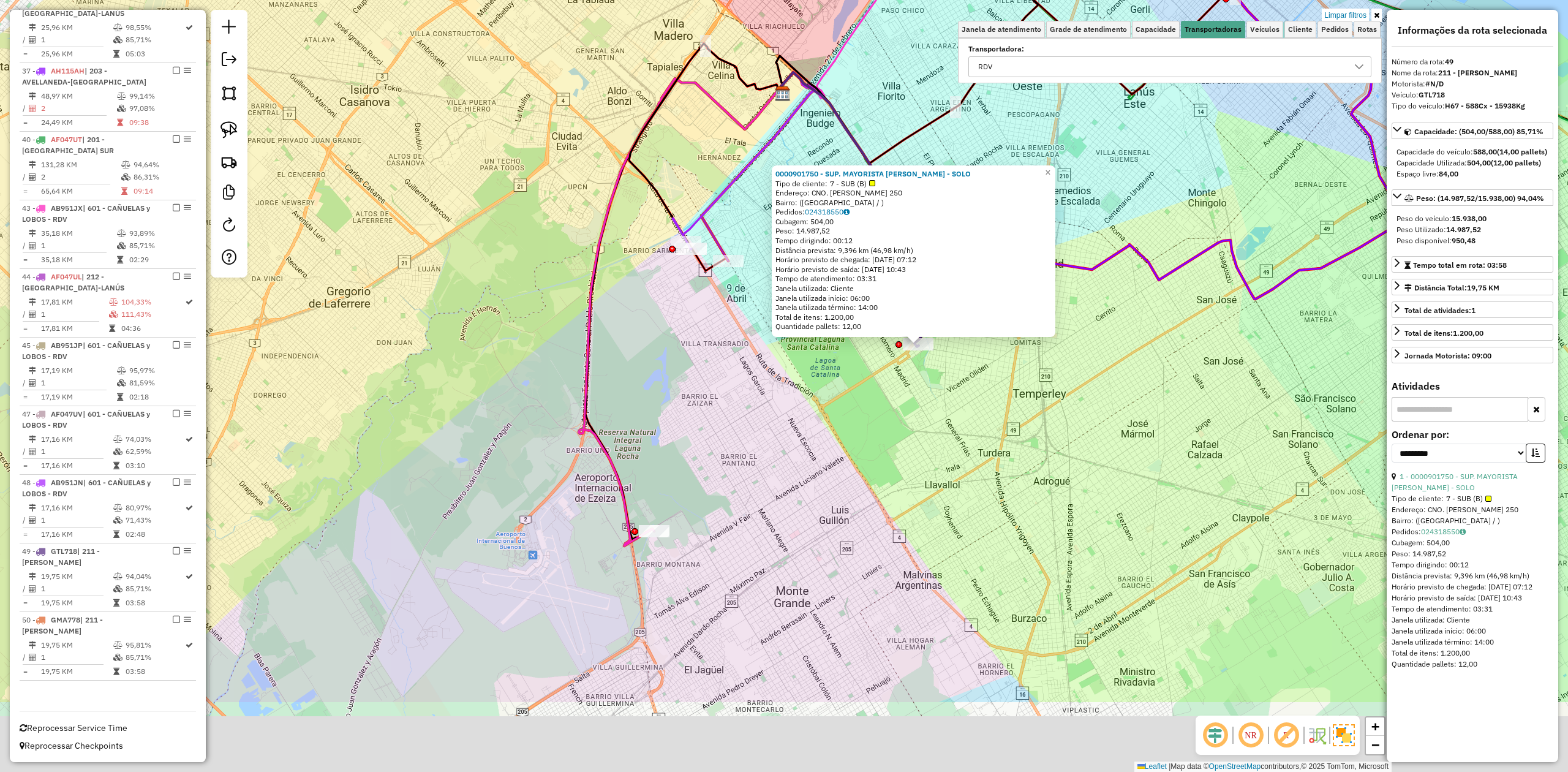
drag, startPoint x: 670, startPoint y: 480, endPoint x: 714, endPoint y: 360, distance: 127.8
click at [714, 360] on div "0000901750 - SUP. MAYORISTA [PERSON_NAME] - SOLO Tipo de cliente: 7 - SUB (B) E…" at bounding box center [784, 386] width 1568 height 772
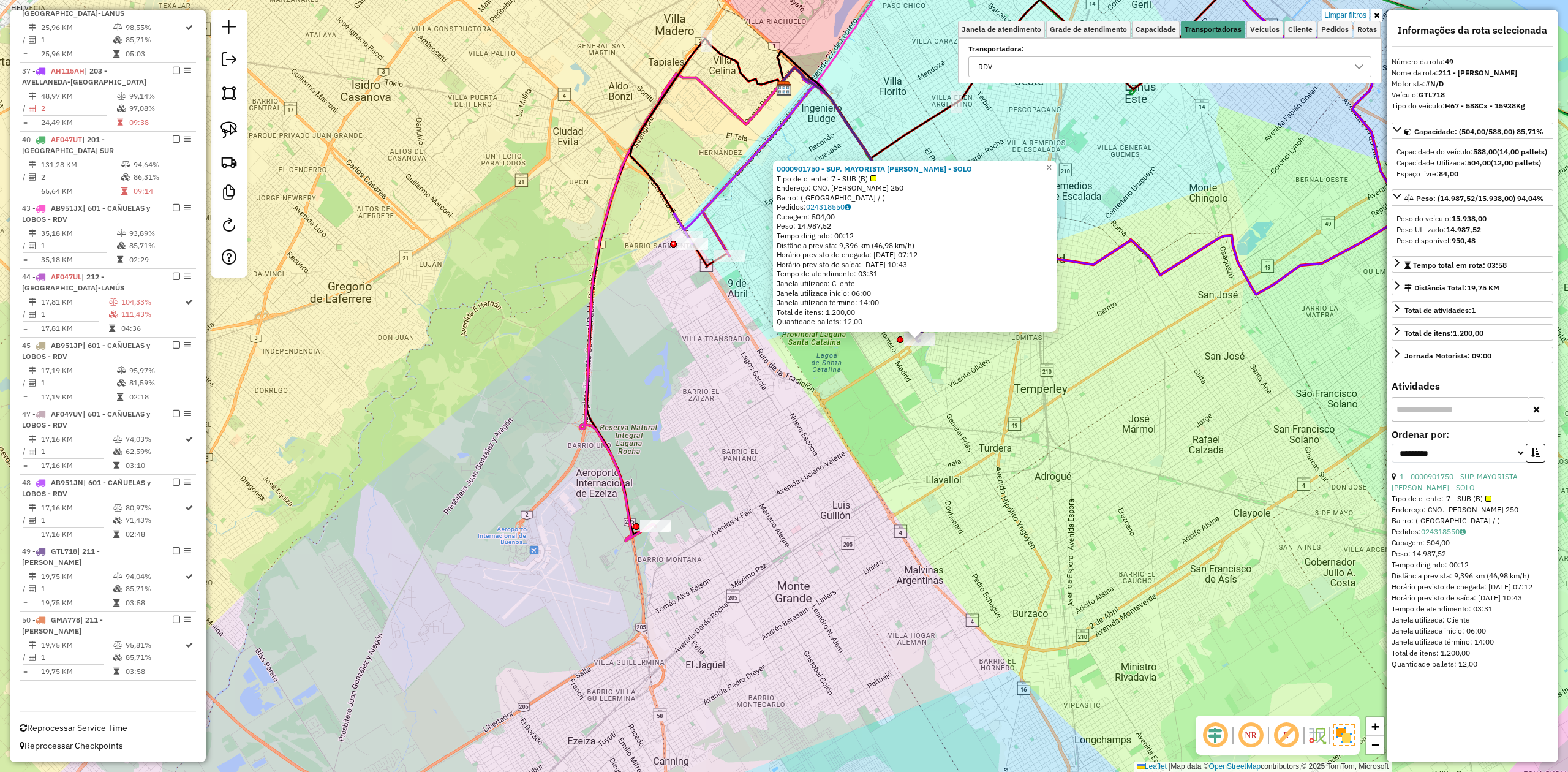
drag, startPoint x: 689, startPoint y: 350, endPoint x: 718, endPoint y: 351, distance: 29.0
click at [704, 469] on div "0000901750 - SUP. MAYORISTA [PERSON_NAME] - SOLO Tipo de cliente: 7 - SUB (B) E…" at bounding box center [784, 386] width 1568 height 772
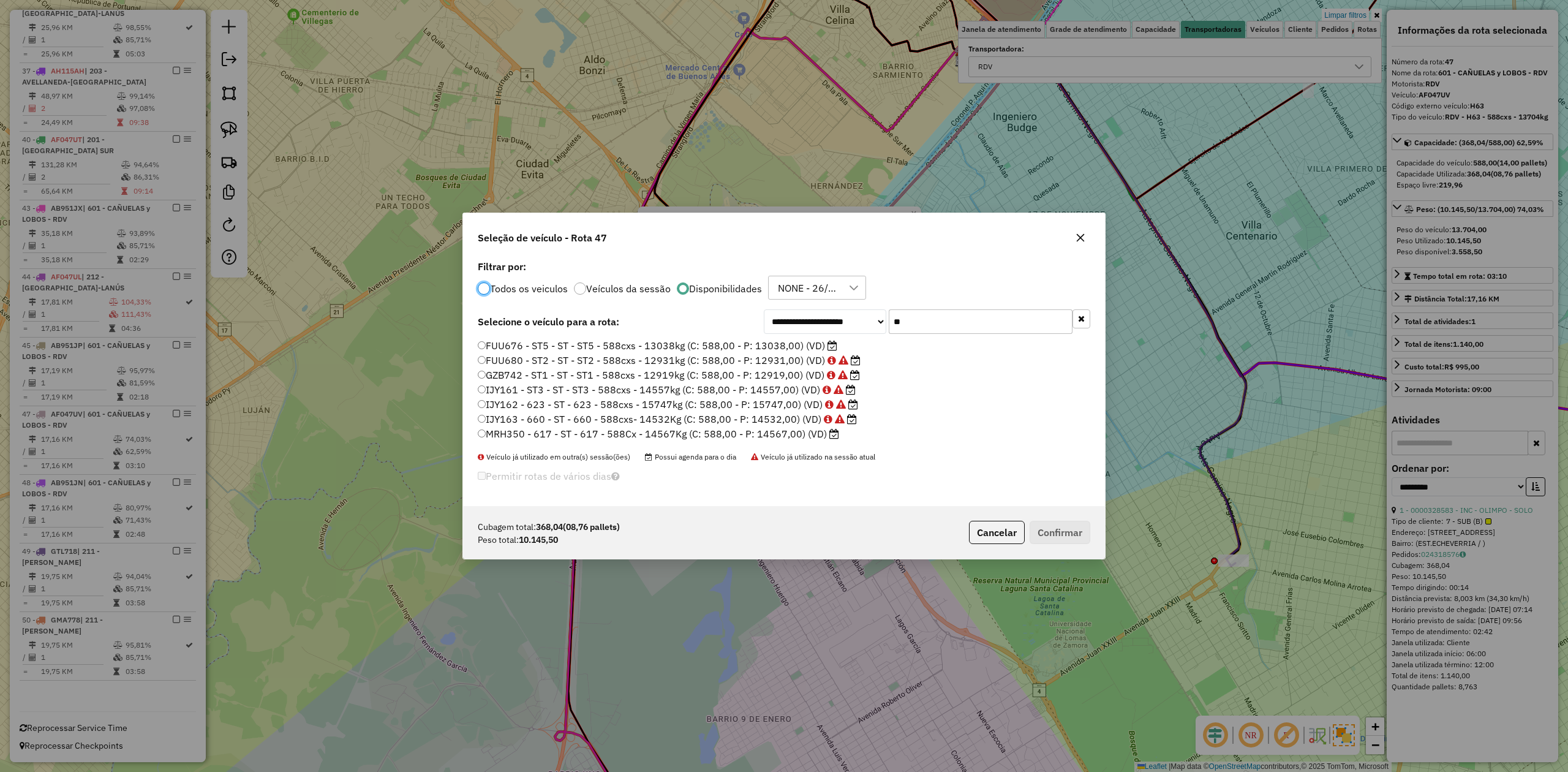
click at [790, 343] on label "FUU676 - ST5 - ST - ST5 - 588cxs - 13038kg (C: 588,00 - P: 13038,00) (VD)" at bounding box center [657, 345] width 359 height 15
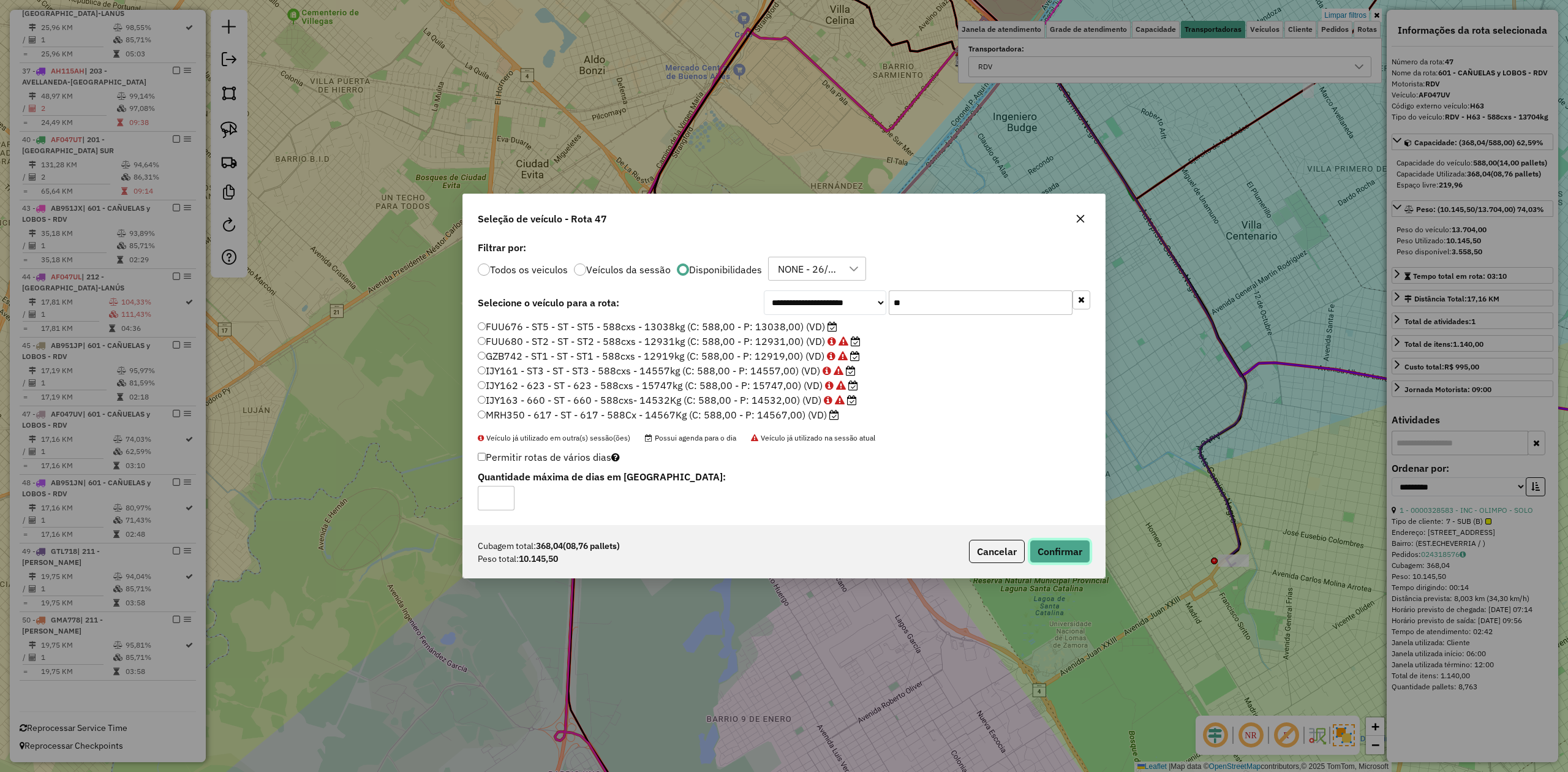
click at [1054, 544] on button "Confirmar" at bounding box center [1060, 551] width 61 height 23
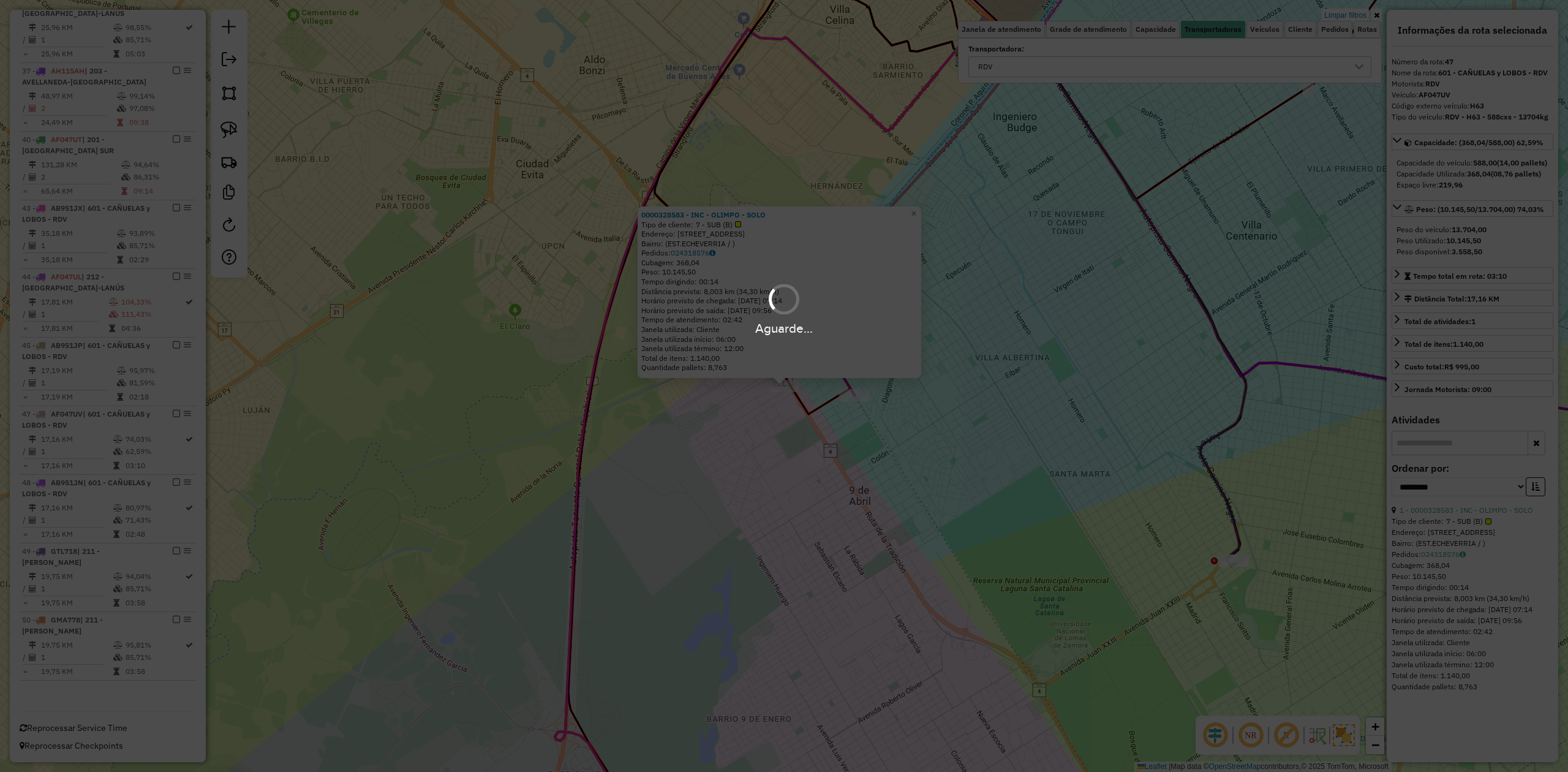
scroll to position [958, 0]
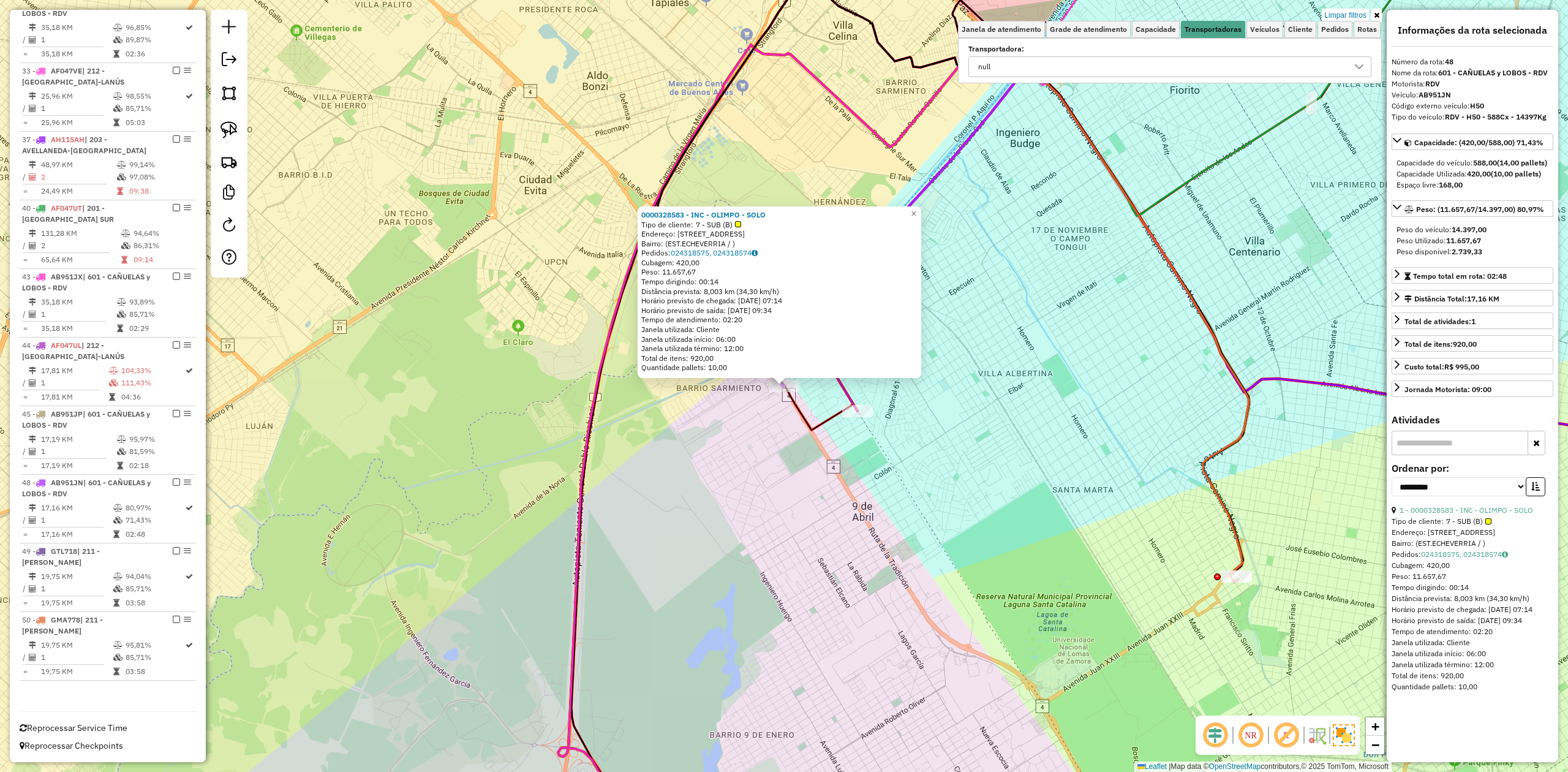
click at [804, 441] on div "0000328583 - INC - OLIMPO - SOLO Tipo de cliente: 7 - SUB (B) Endereço: [STREET…" at bounding box center [784, 386] width 1568 height 772
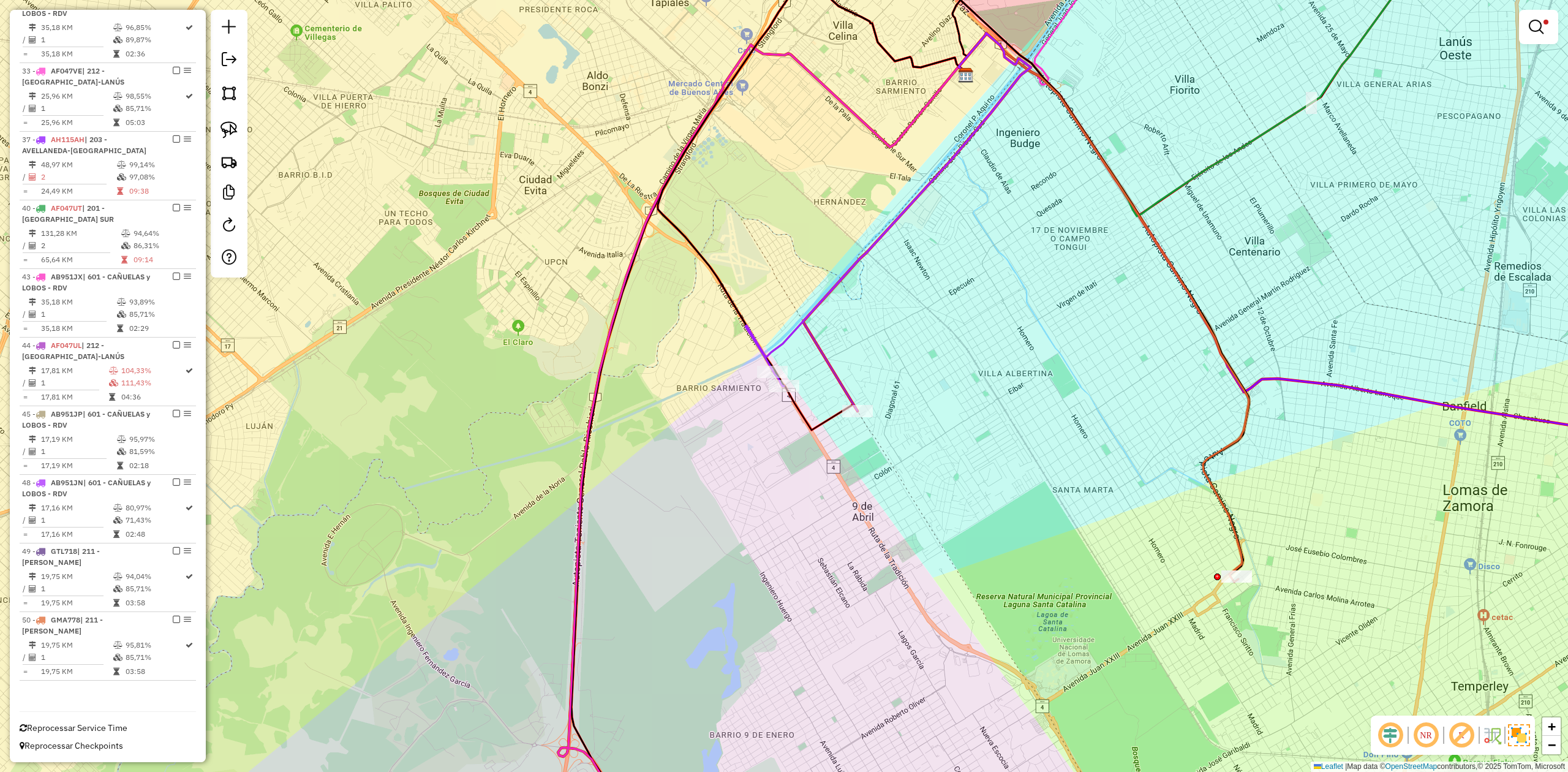
click at [772, 364] on icon at bounding box center [888, 209] width 286 height 353
select select "**********"
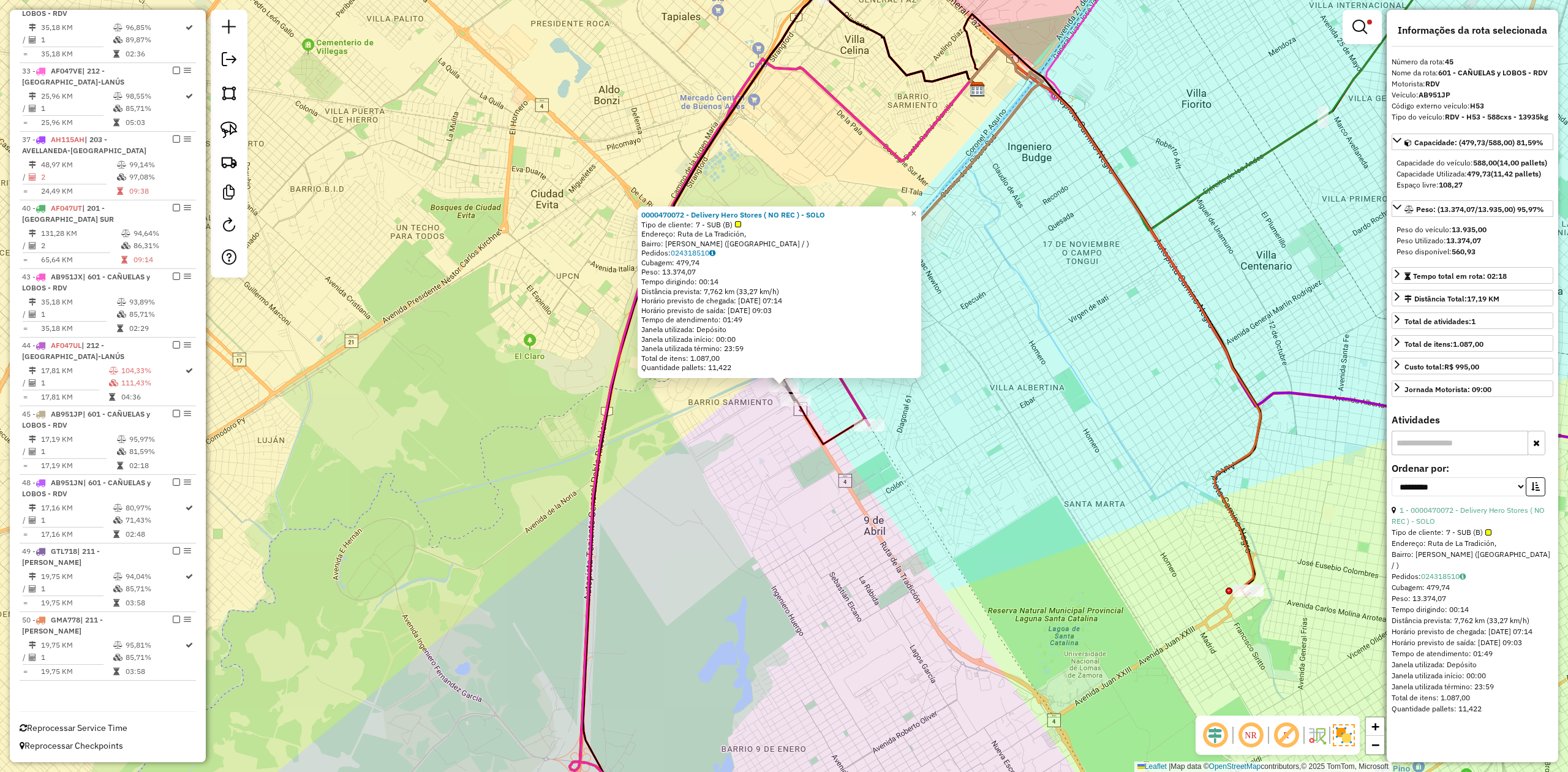
click at [831, 456] on div "0000470072 - Delivery Hero Stores ( NO REC ) - SOLO Tipo de cliente: 7 - SUB (B…" at bounding box center [784, 386] width 1568 height 772
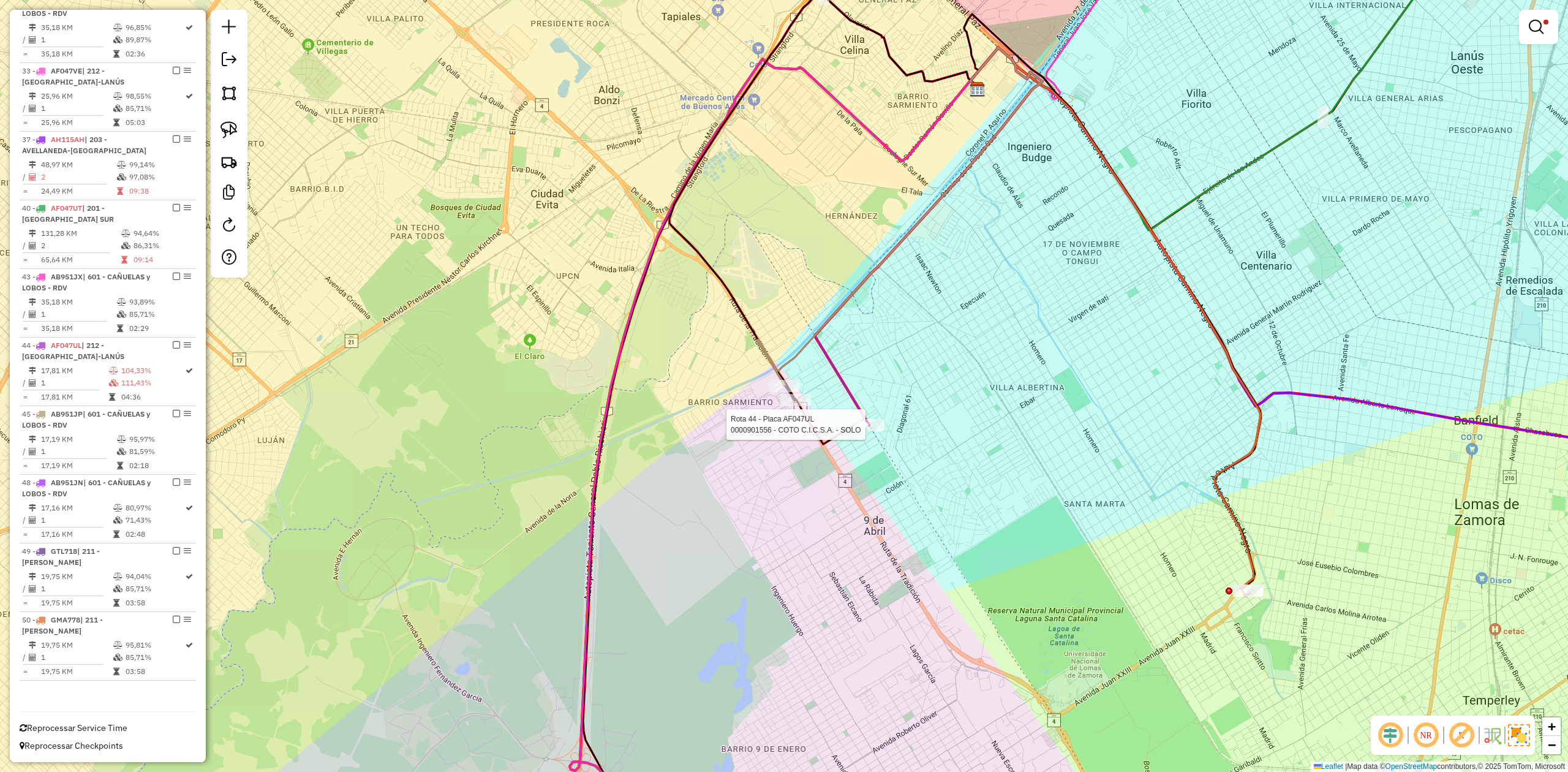
select select "**********"
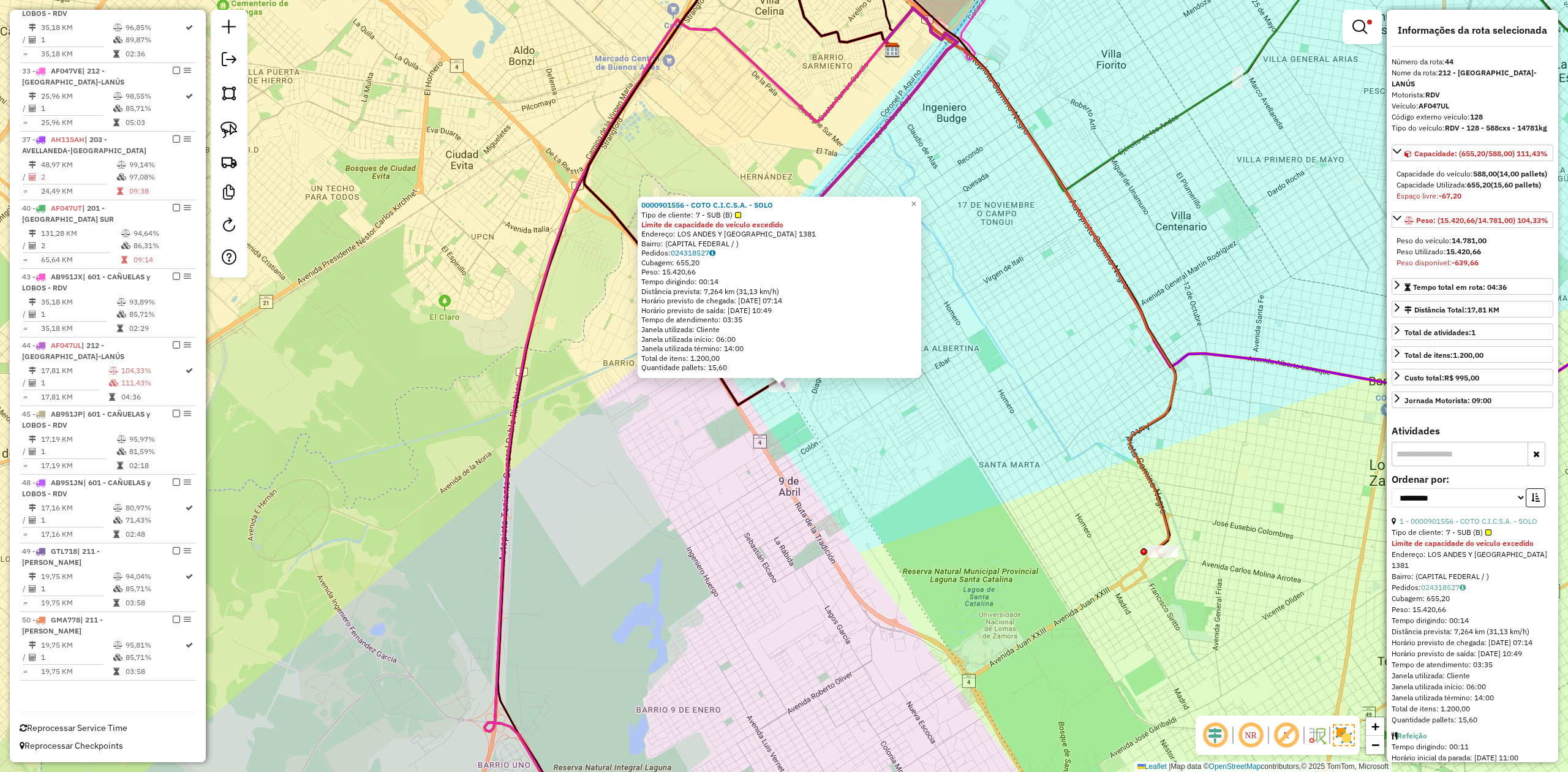
drag, startPoint x: 818, startPoint y: 460, endPoint x: 832, endPoint y: 466, distance: 15.2
click at [824, 462] on div "0000901556 - COTO C.I.C.S.A. - SOLO Tipo de cliente: 7 - SUB (B) Limite de capa…" at bounding box center [784, 386] width 1568 height 772
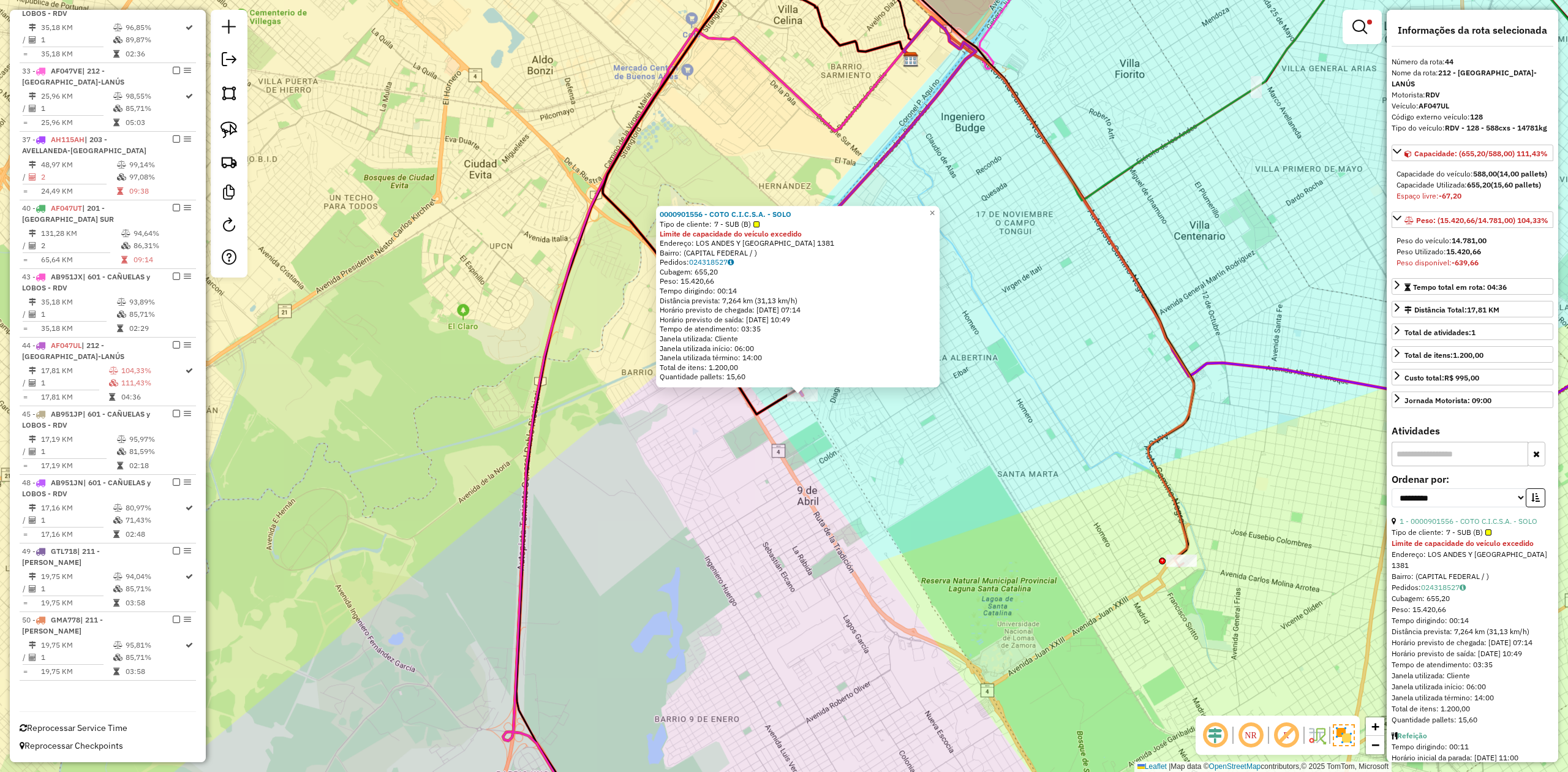
click at [854, 471] on div "0000901556 - COTO C.I.C.S.A. - SOLO Tipo de cliente: 7 - SUB (B) Limite de capa…" at bounding box center [784, 386] width 1568 height 772
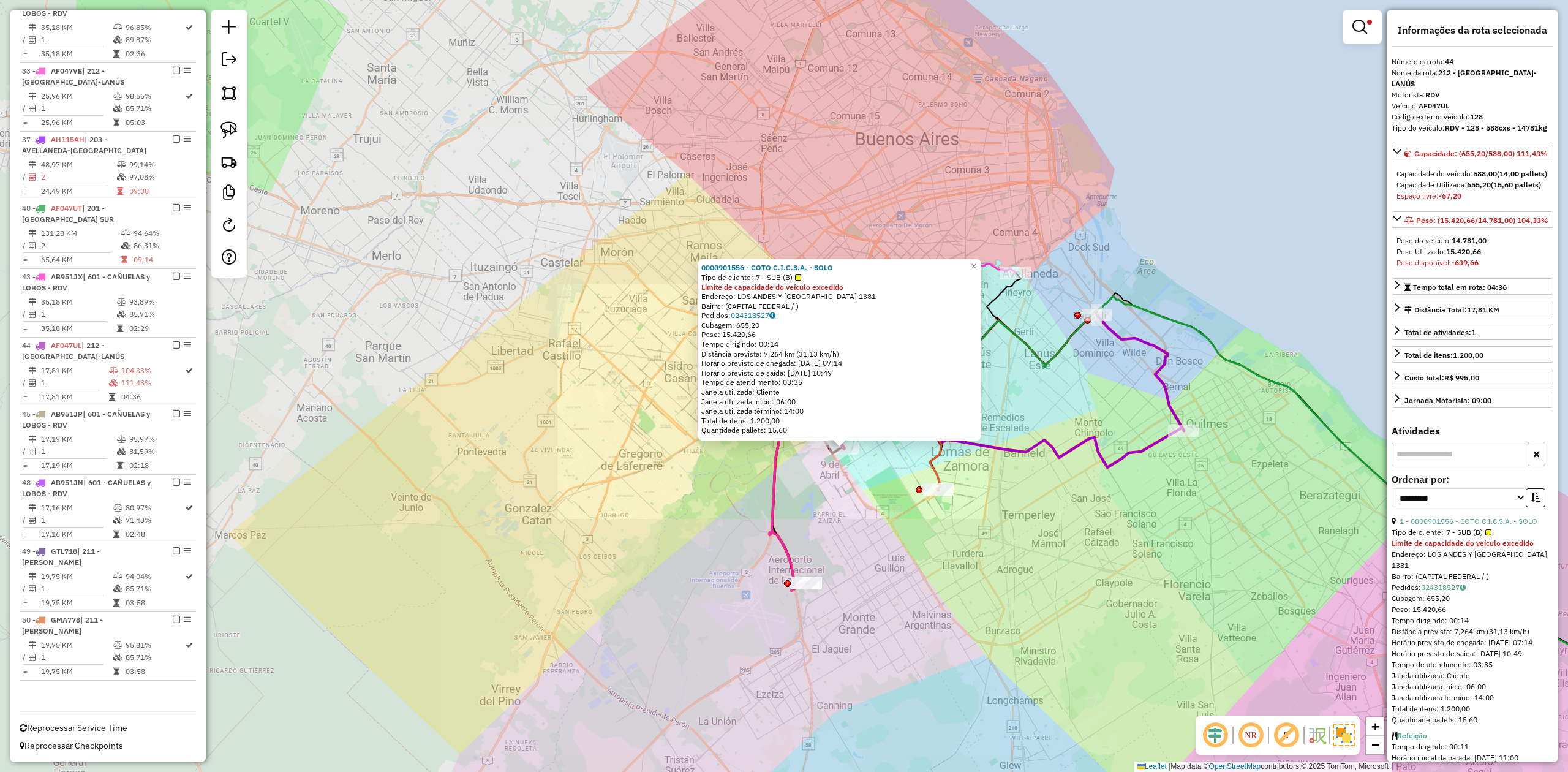
drag, startPoint x: 873, startPoint y: 536, endPoint x: 837, endPoint y: 445, distance: 97.9
click at [839, 451] on div "0000901556 - COTO C.I.C.S.A. - SOLO Tipo de cliente: 7 - SUB (B) Limite de capa…" at bounding box center [784, 386] width 1568 height 772
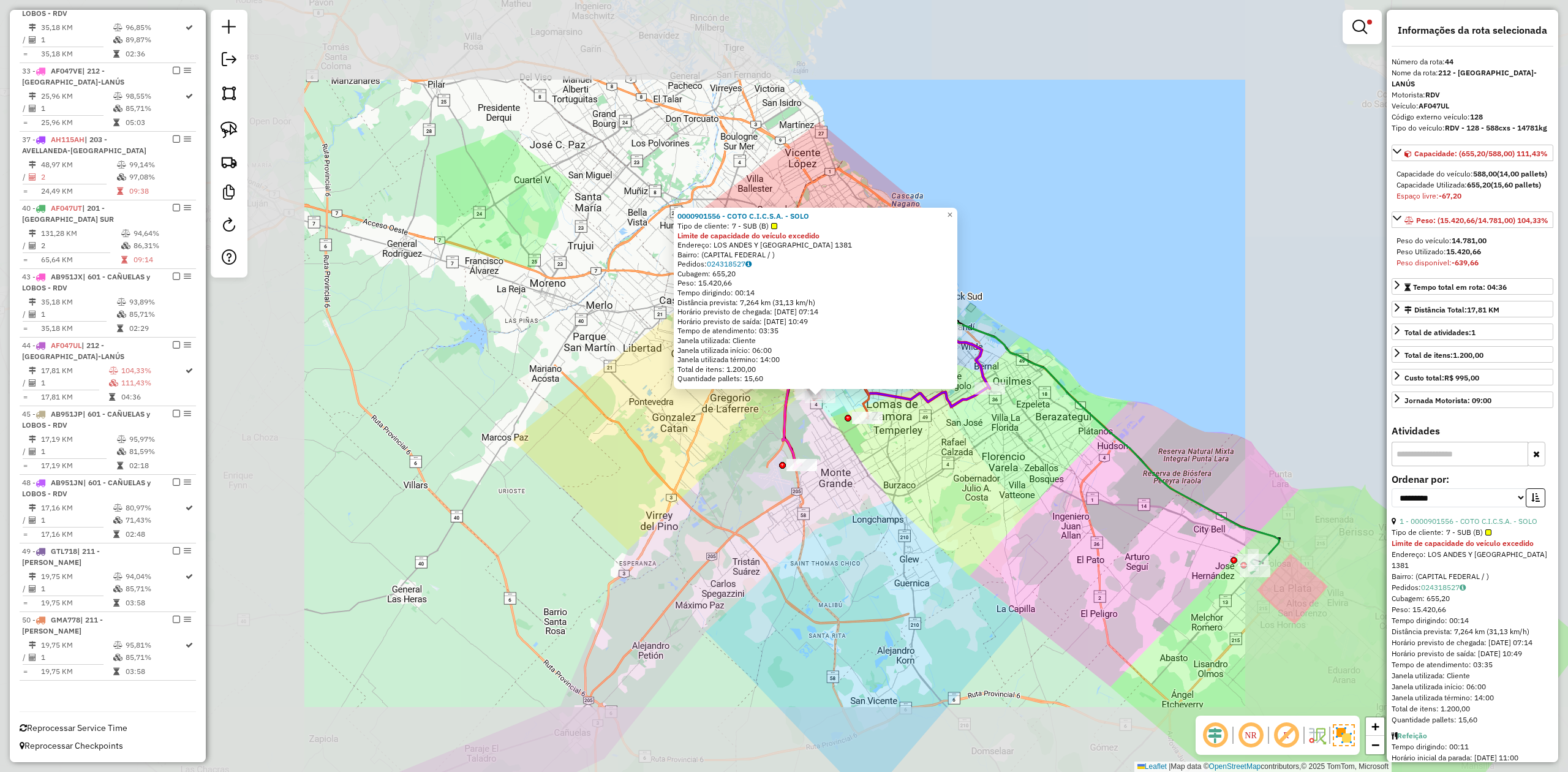
drag, startPoint x: 859, startPoint y: 507, endPoint x: 861, endPoint y: 535, distance: 28.1
click at [862, 536] on div "0000901556 - COTO C.I.C.S.A. - SOLO Tipo de cliente: 7 - SUB (B) Limite de capa…" at bounding box center [784, 386] width 1568 height 772
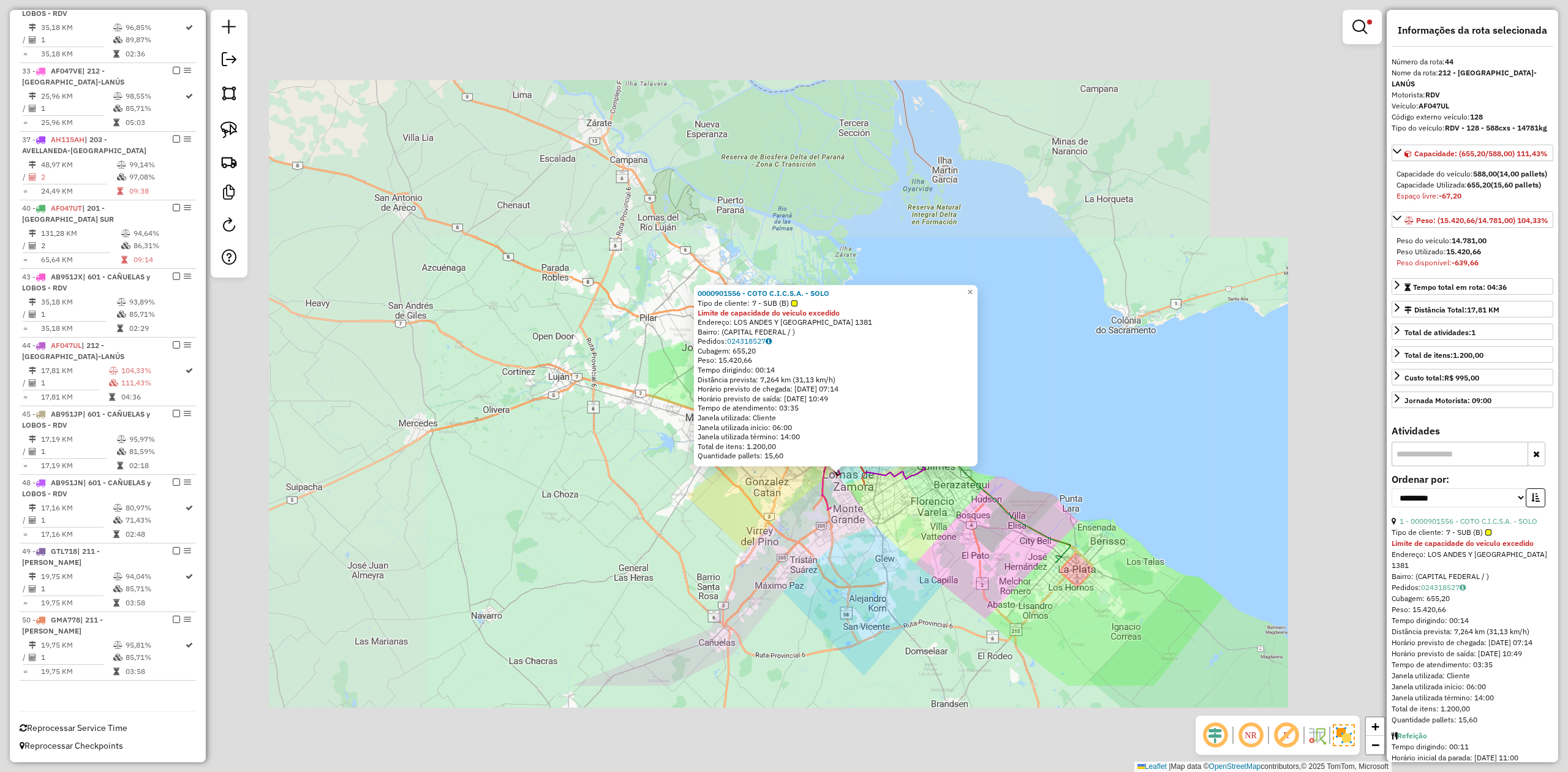
click at [863, 539] on div "0000901556 - COTO C.I.C.S.A. - SOLO Tipo de cliente: 7 - SUB (B) Limite de capa…" at bounding box center [784, 386] width 1568 height 772
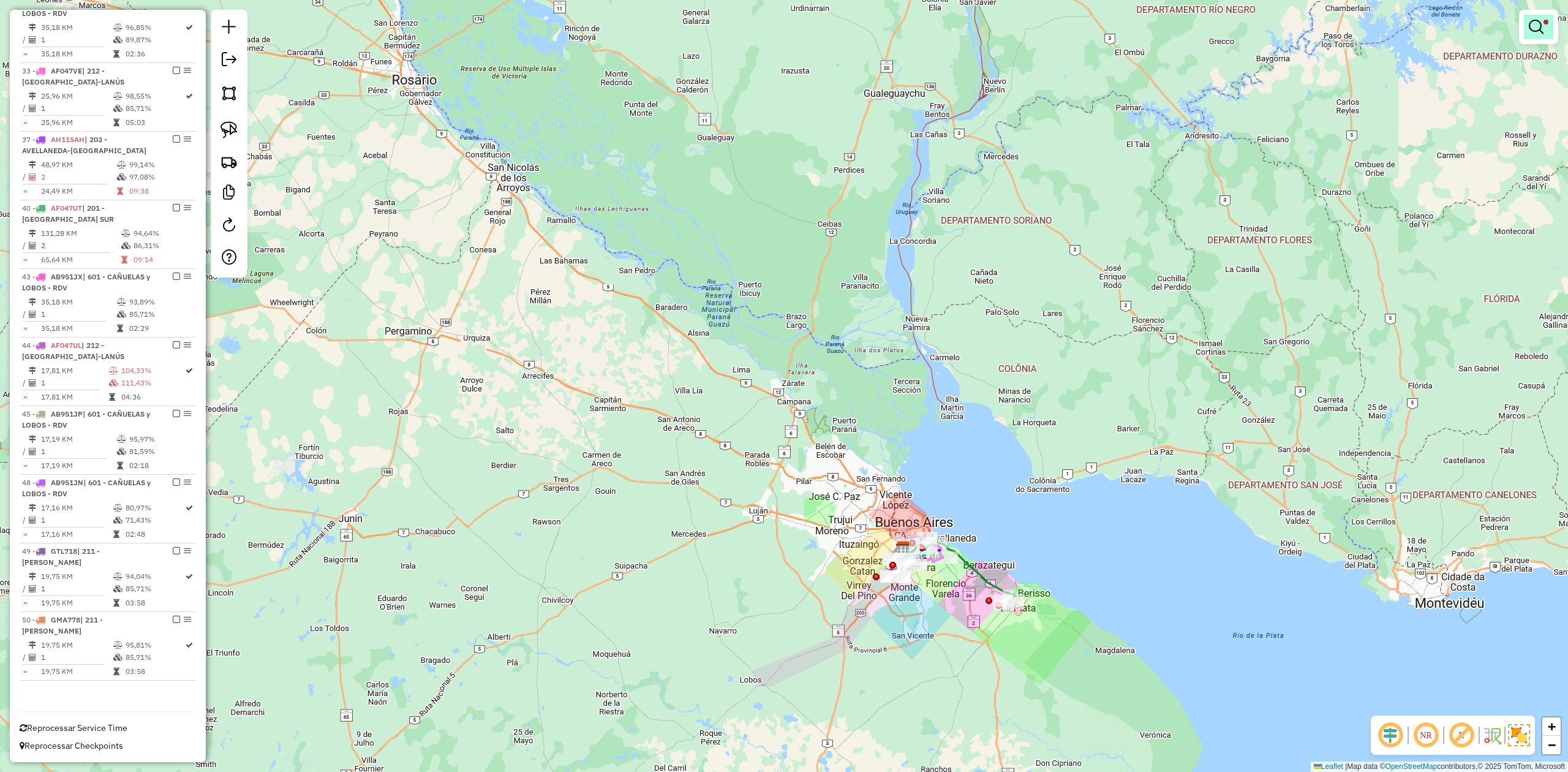
click at [1534, 29] on em at bounding box center [1536, 26] width 15 height 15
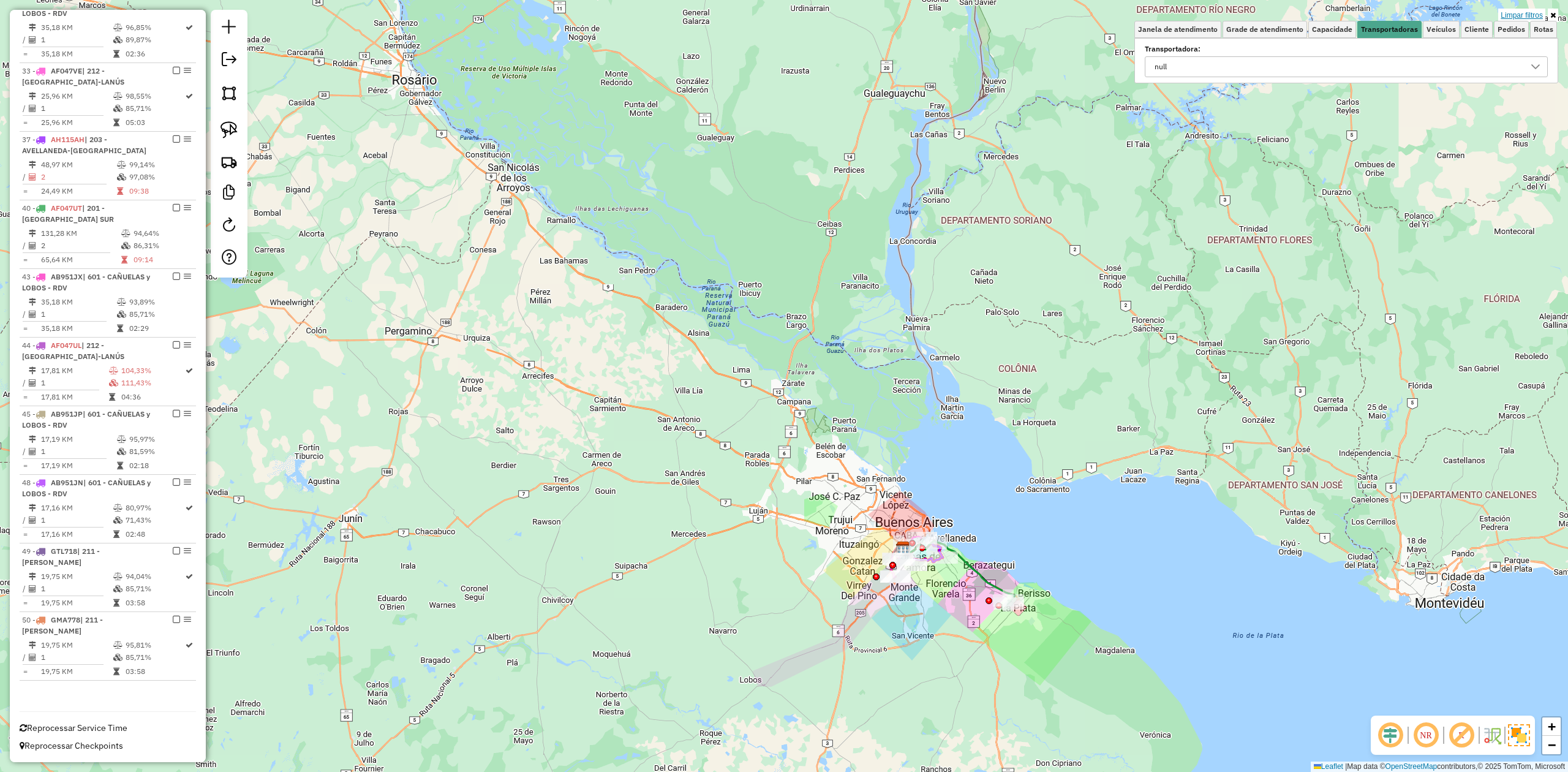
click at [1529, 11] on link "Limpar filtros" at bounding box center [1521, 15] width 47 height 14
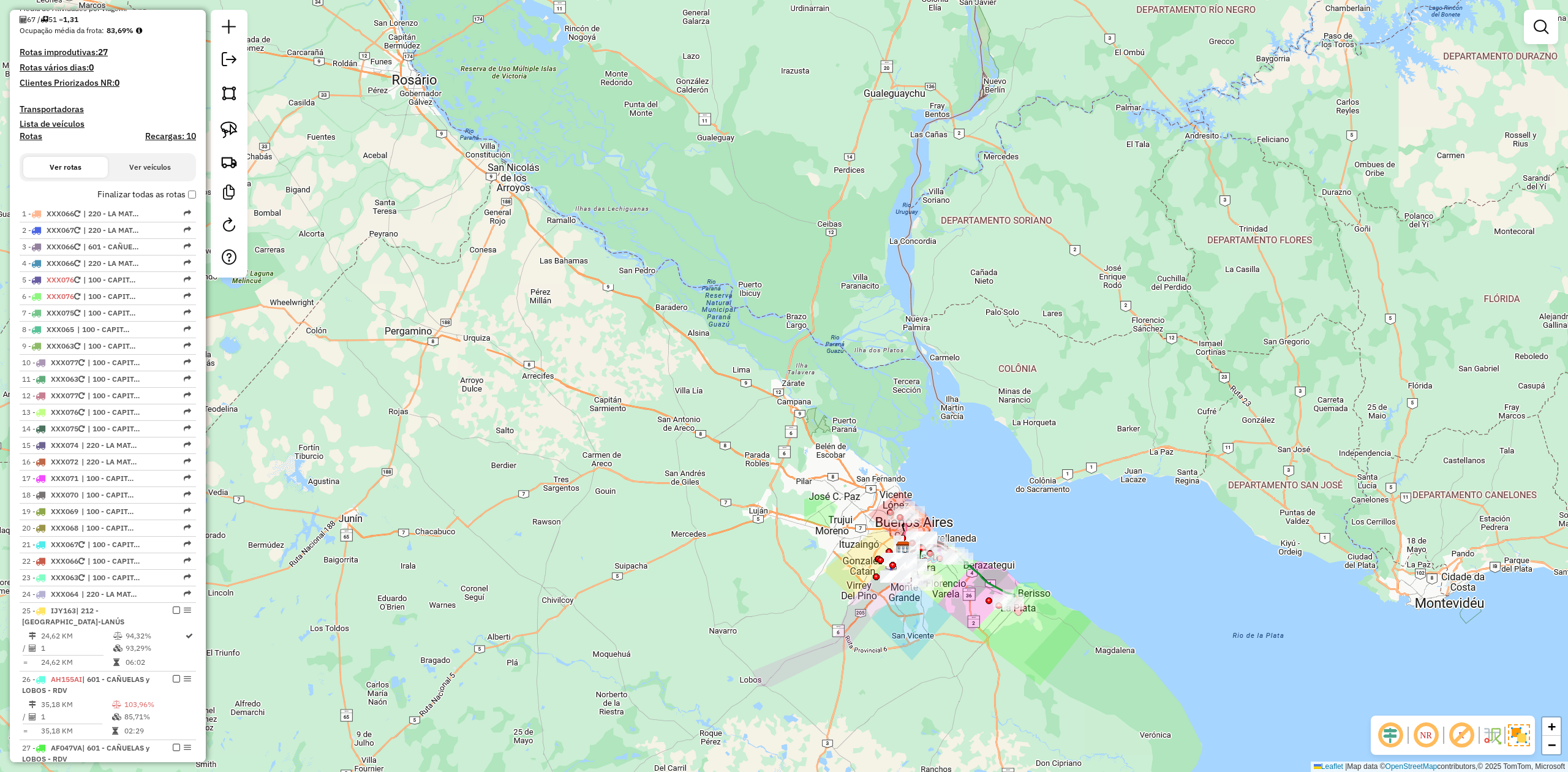
scroll to position [52, 0]
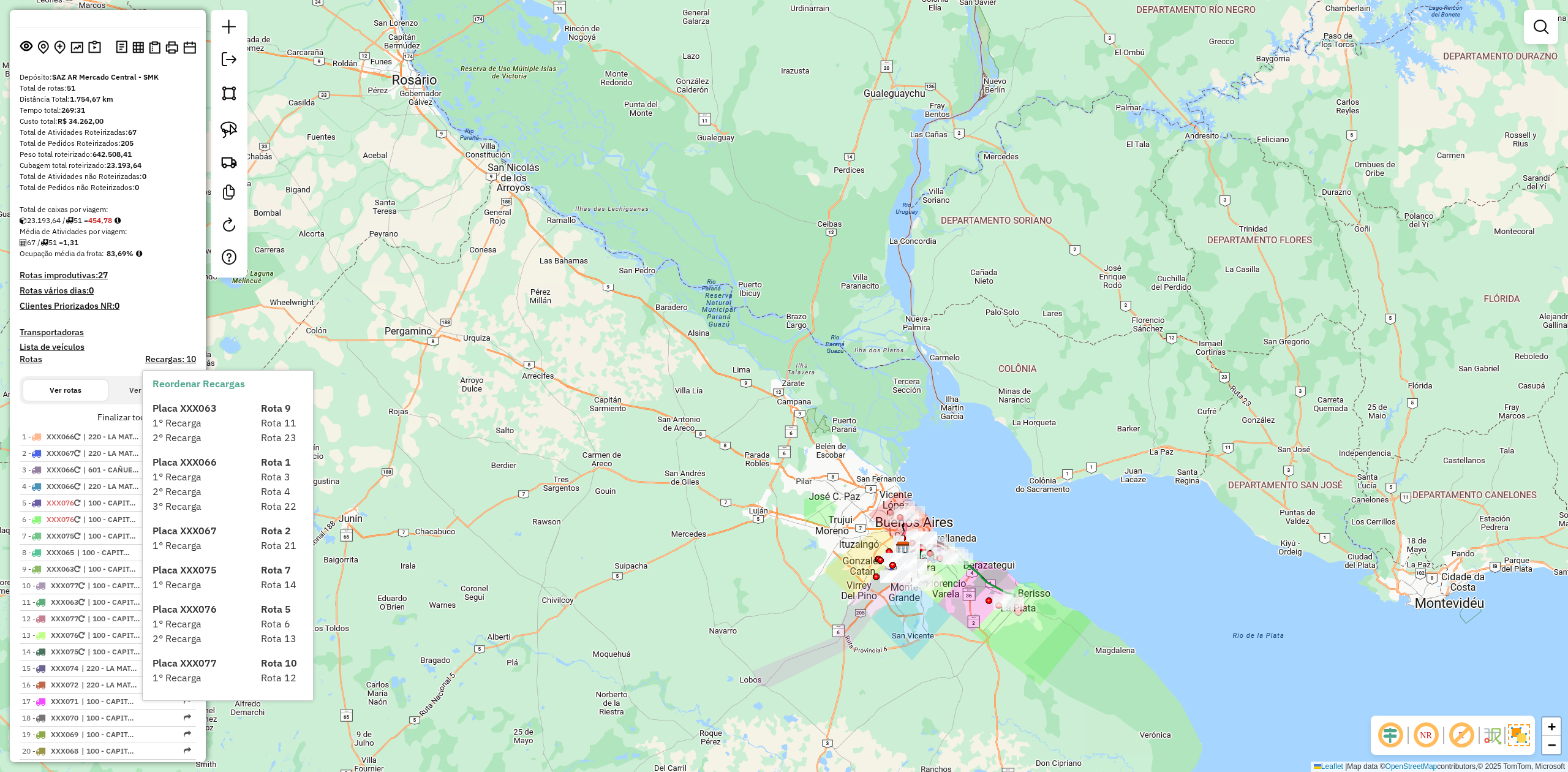
click at [189, 415] on div "1° Recarga" at bounding box center [199, 422] width 109 height 15
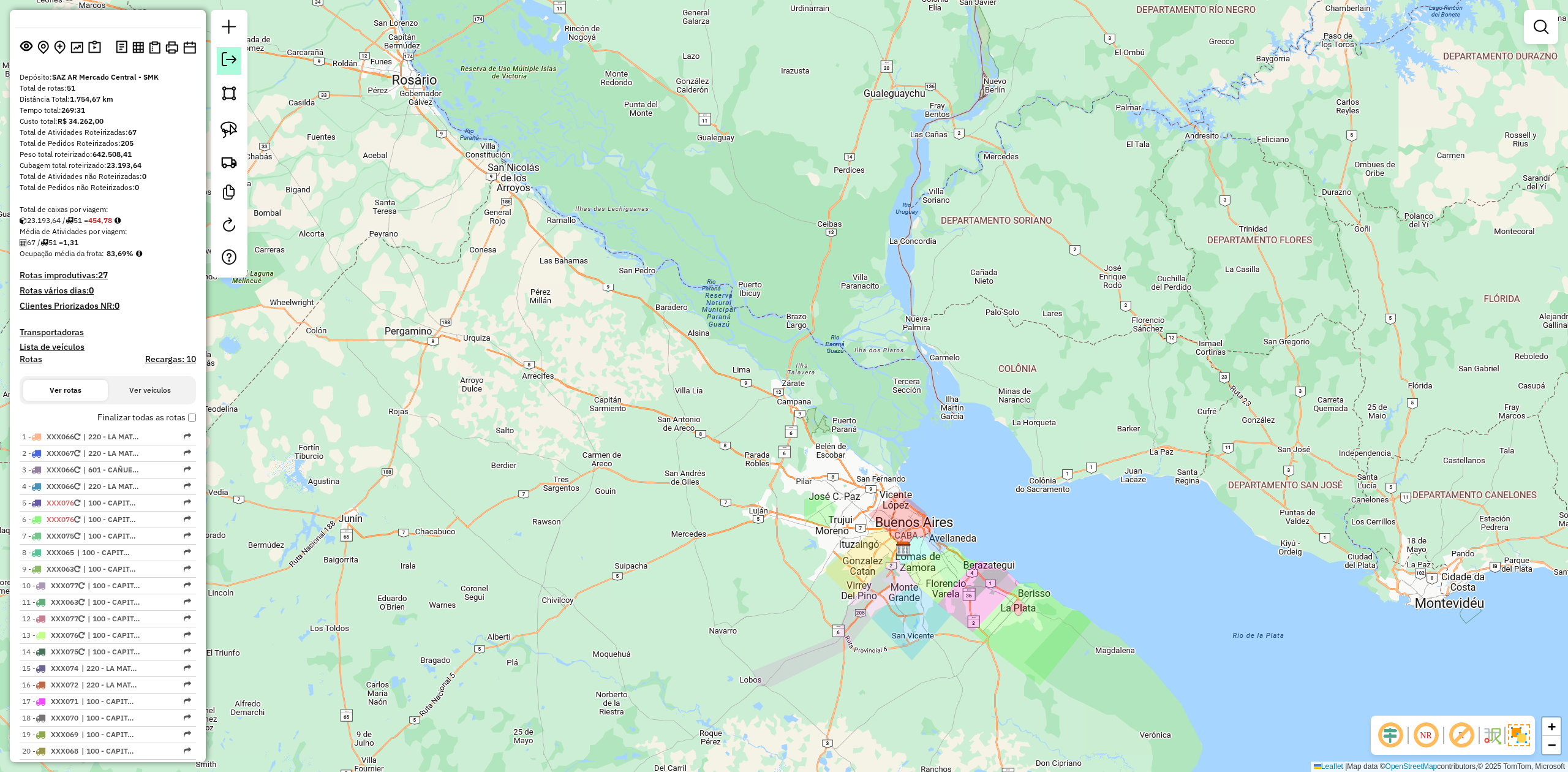
click at [236, 69] on link at bounding box center [229, 61] width 25 height 28
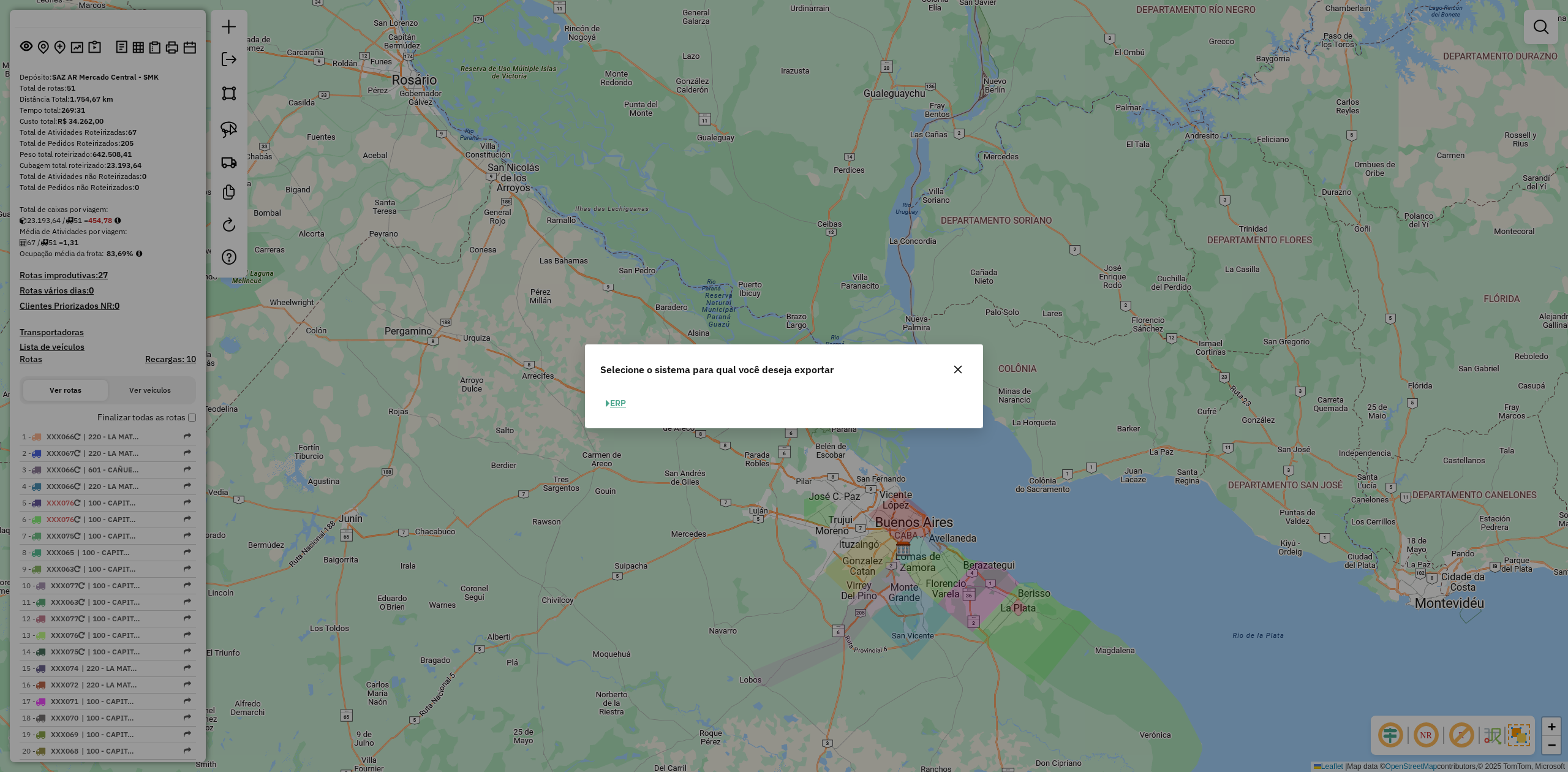
click at [603, 404] on button "ERP" at bounding box center [616, 403] width 32 height 19
select select "*********"
select select "**"
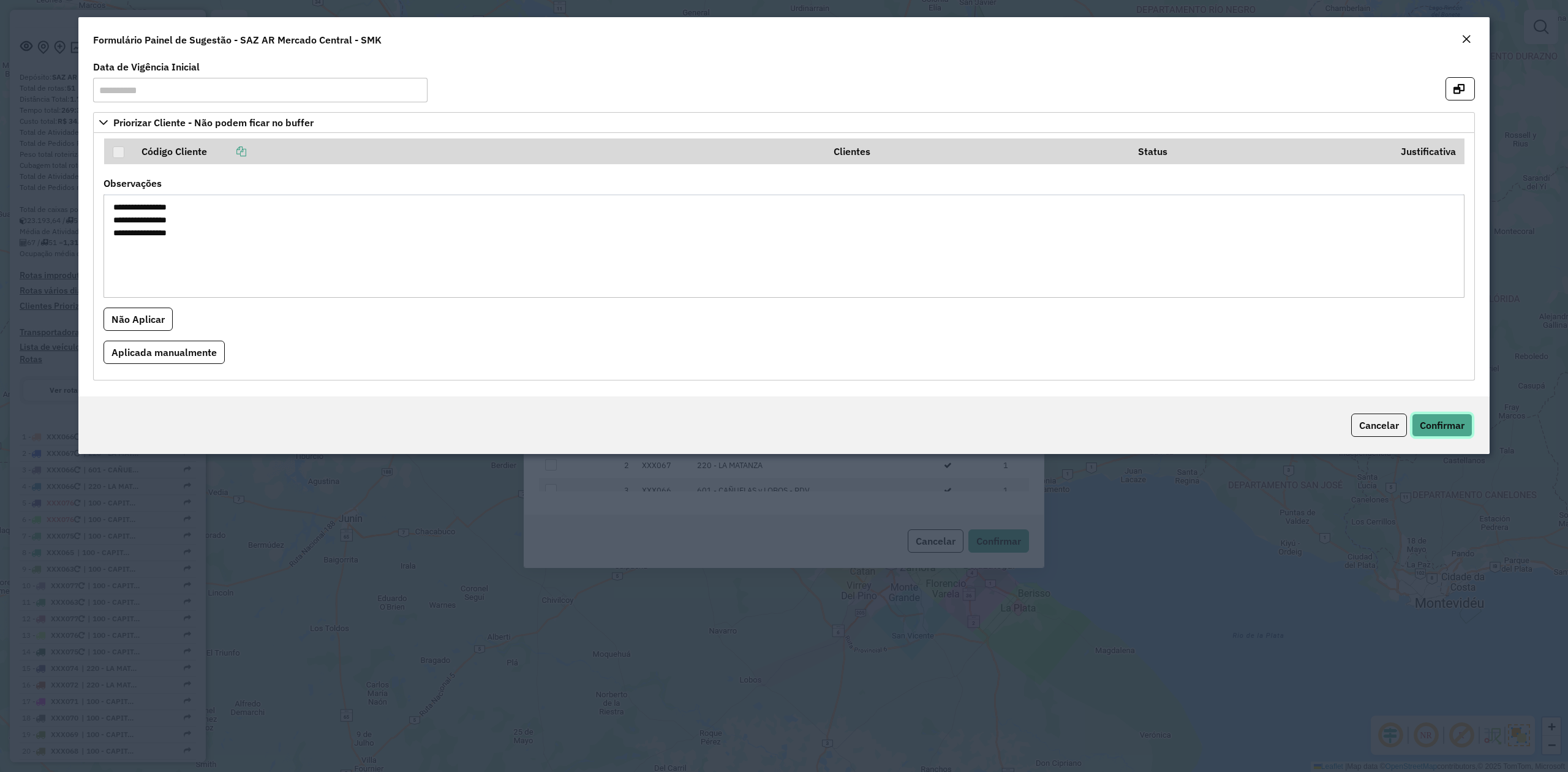
click at [1451, 427] on span "Confirmar" at bounding box center [1442, 425] width 45 height 12
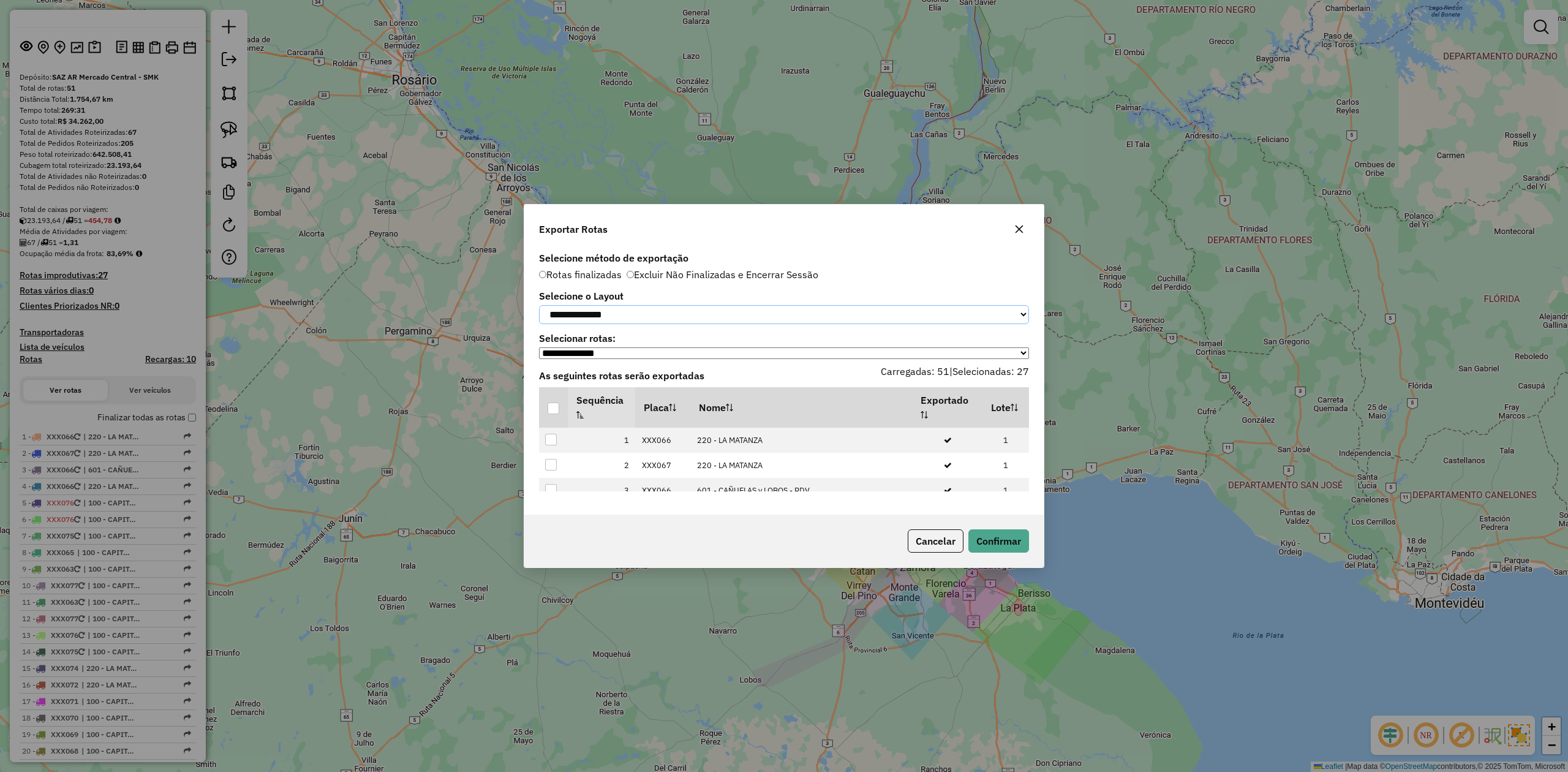
click at [642, 316] on select "**********" at bounding box center [784, 314] width 490 height 19
select select "*********"
click at [539, 305] on select "**********" at bounding box center [784, 314] width 490 height 19
click at [556, 407] on div at bounding box center [553, 408] width 12 height 12
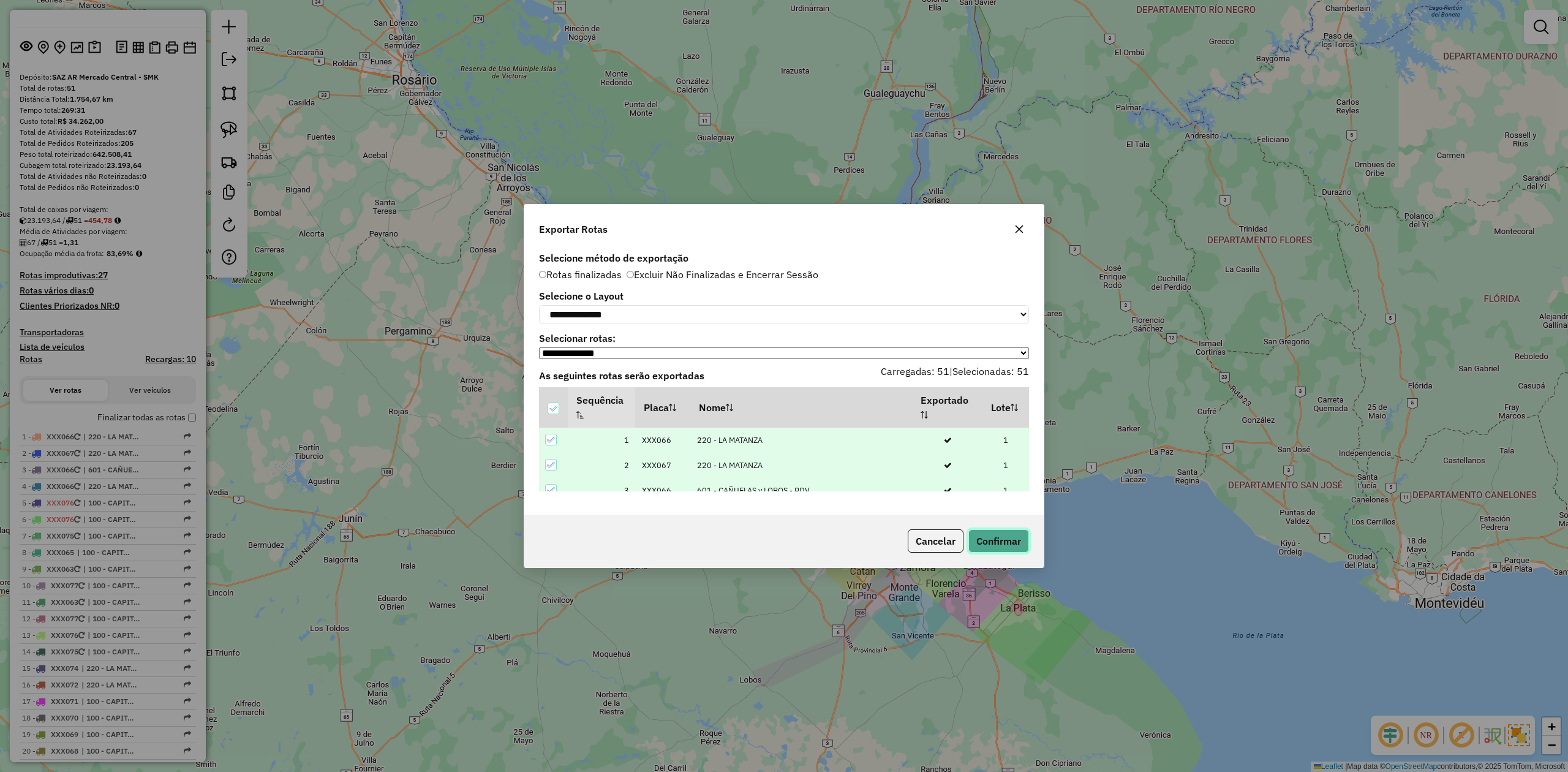
click at [1011, 539] on button "Confirmar" at bounding box center [998, 540] width 61 height 23
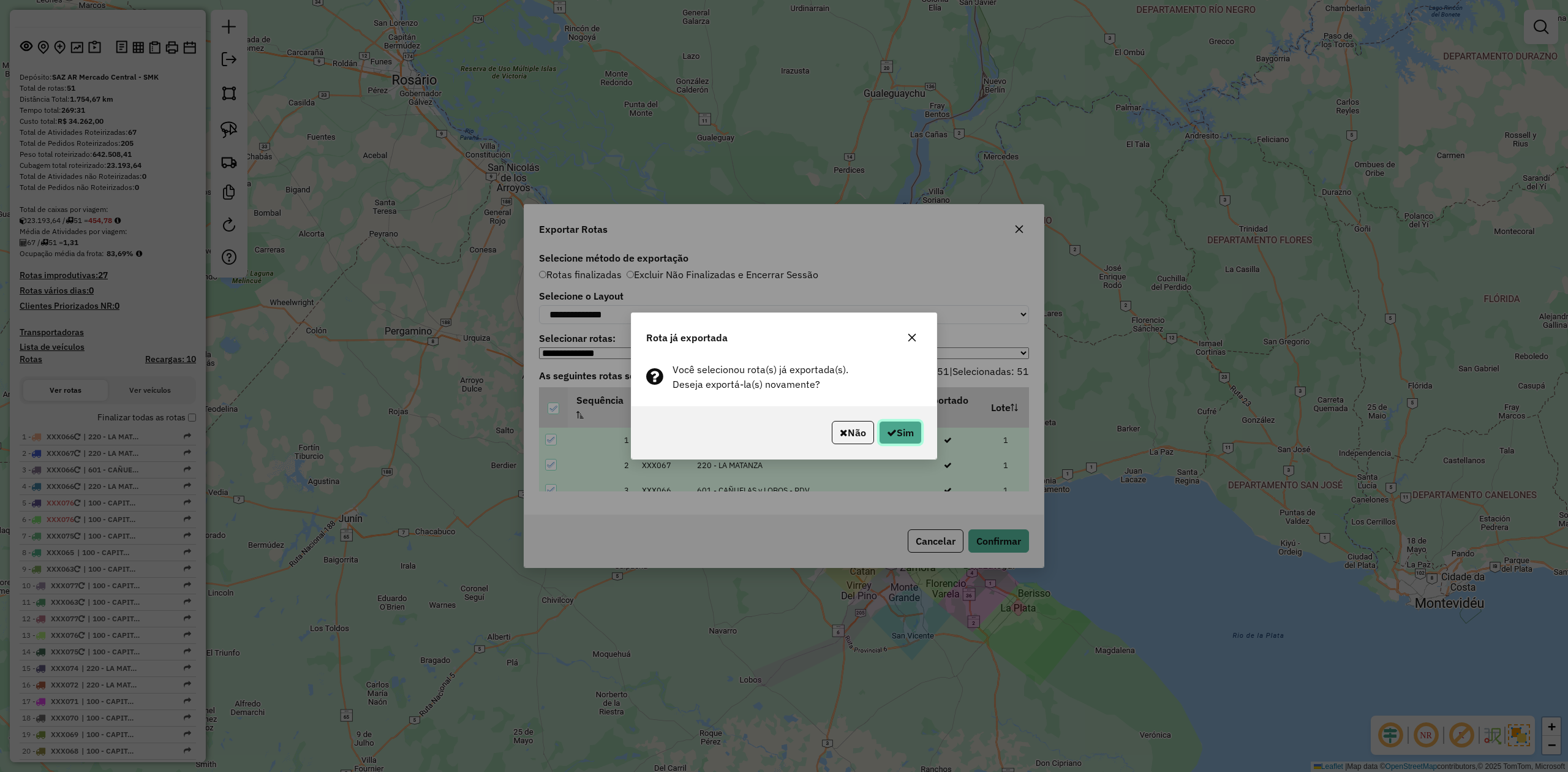
click at [894, 430] on button "Sim" at bounding box center [901, 433] width 43 height 23
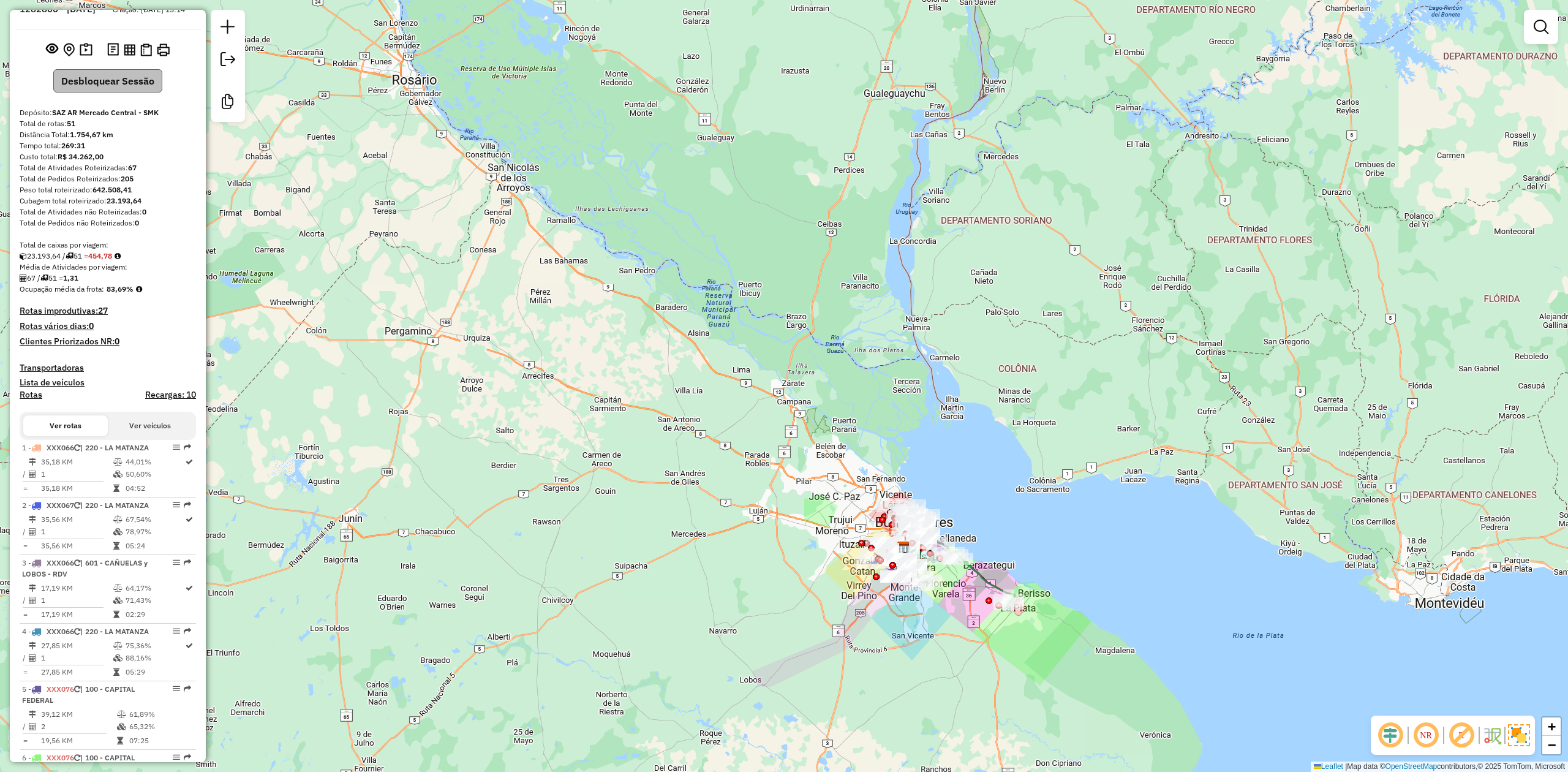
scroll to position [0, 0]
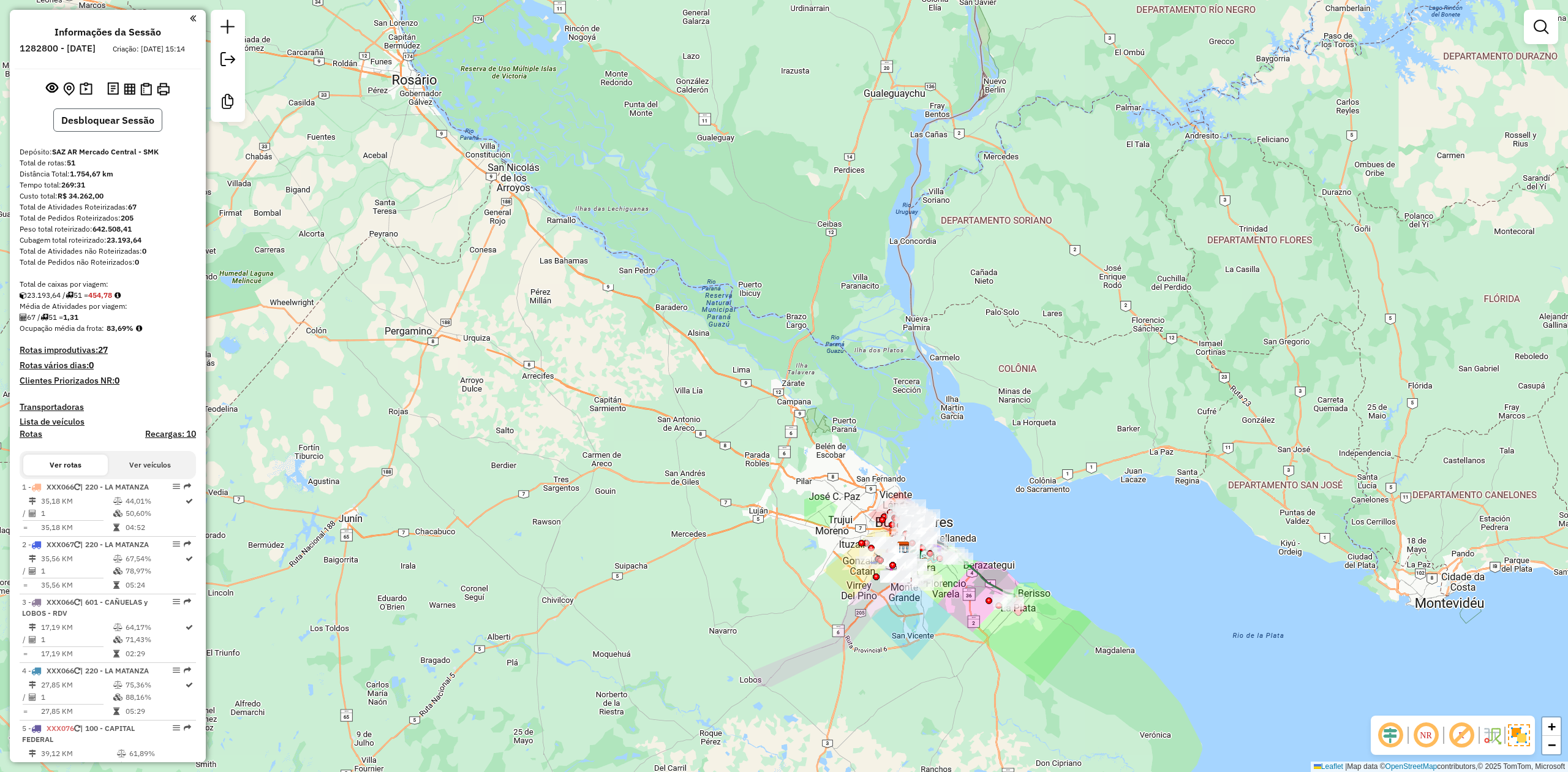
click at [118, 124] on button "Desbloquear Sessão" at bounding box center [108, 120] width 109 height 23
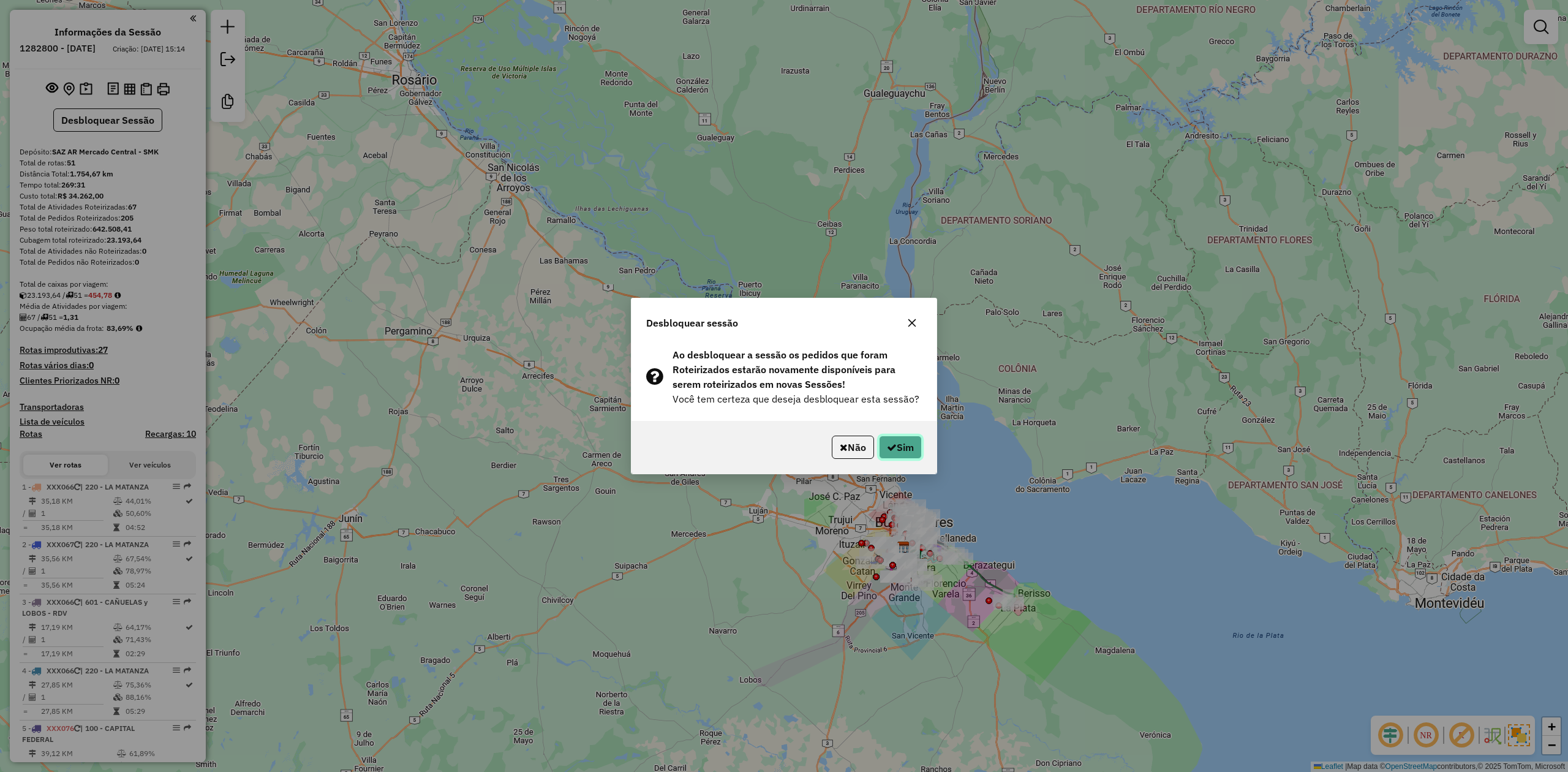
click at [905, 445] on button "Sim" at bounding box center [901, 447] width 43 height 23
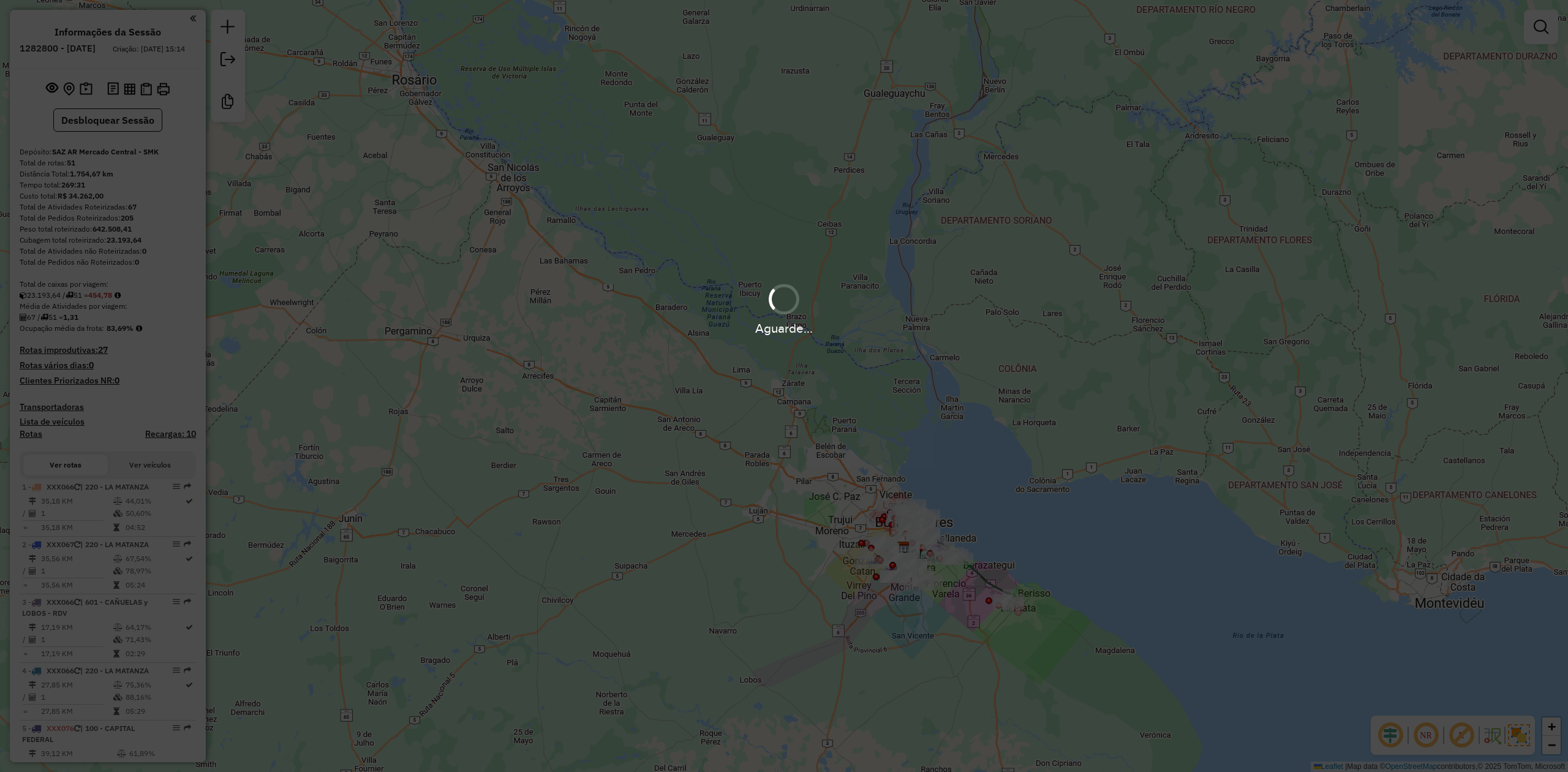
click at [710, 539] on div "Aguarde..." at bounding box center [784, 386] width 1568 height 772
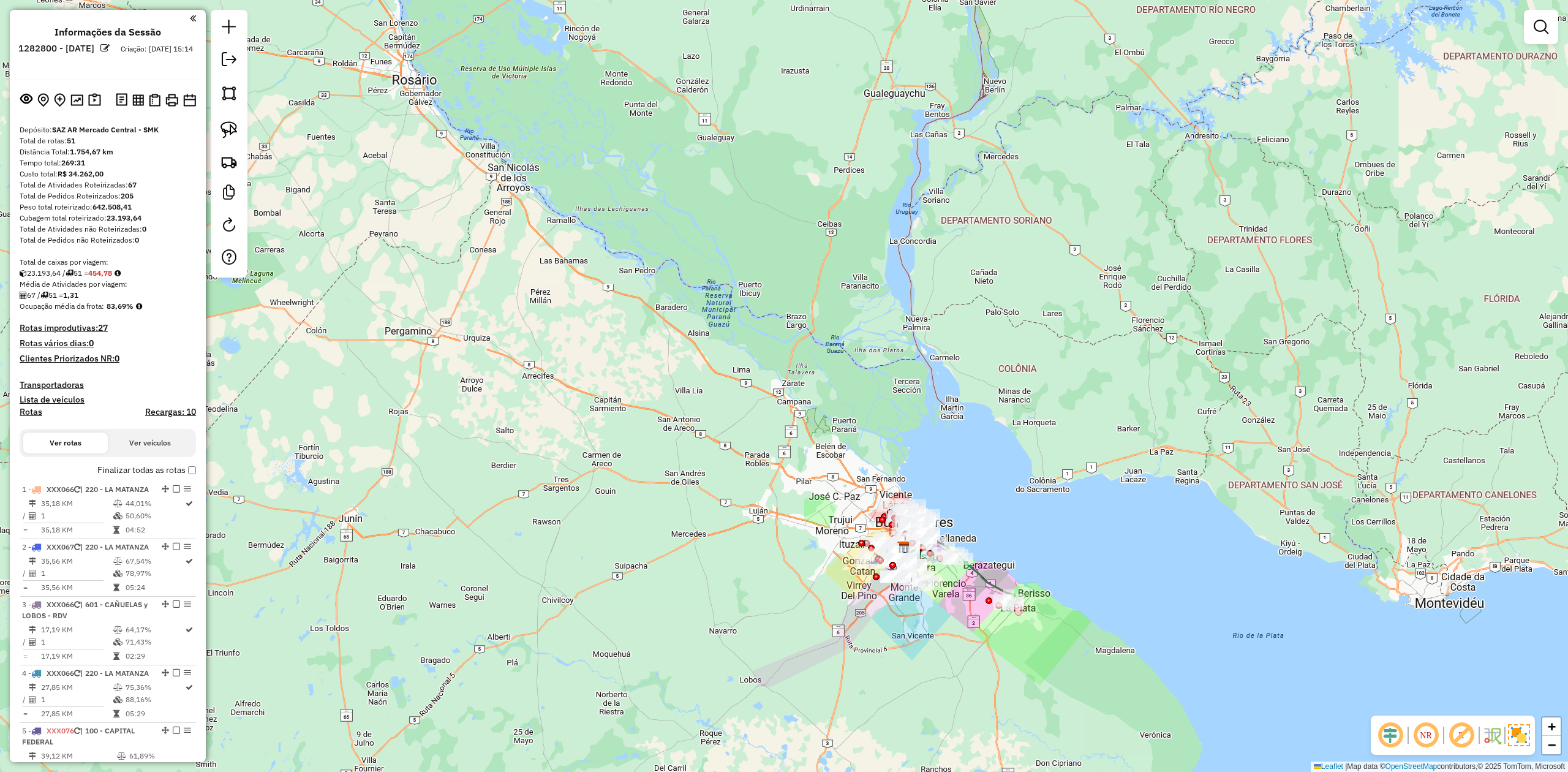
click at [733, 369] on div "Janela de atendimento Grade de atendimento Capacidade Transportadoras Veículos …" at bounding box center [784, 386] width 1568 height 772
click at [1549, 29] on link at bounding box center [1541, 27] width 25 height 25
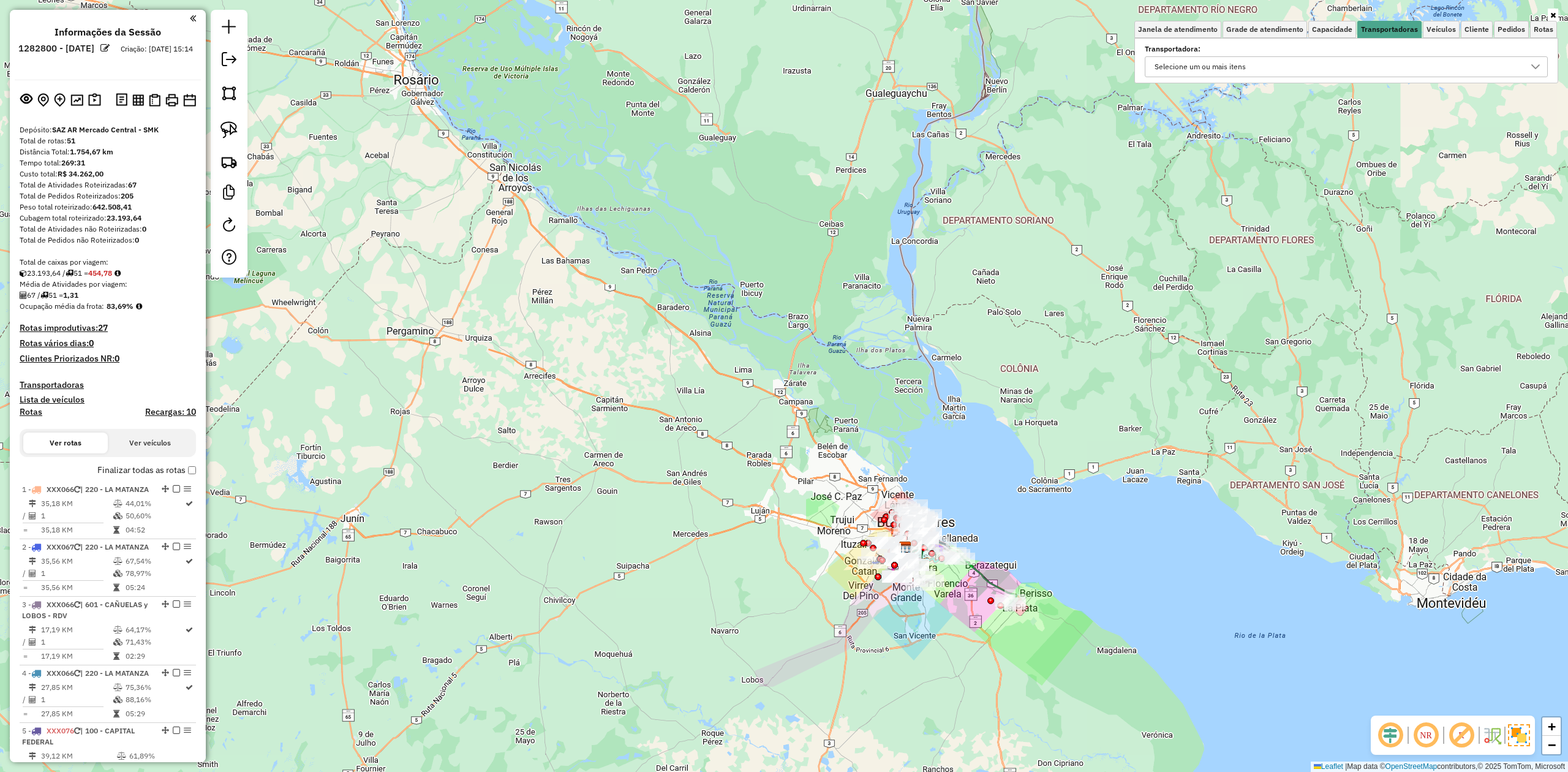
click at [1332, 57] on div "Selecione um ou mais itens" at bounding box center [1336, 66] width 373 height 19
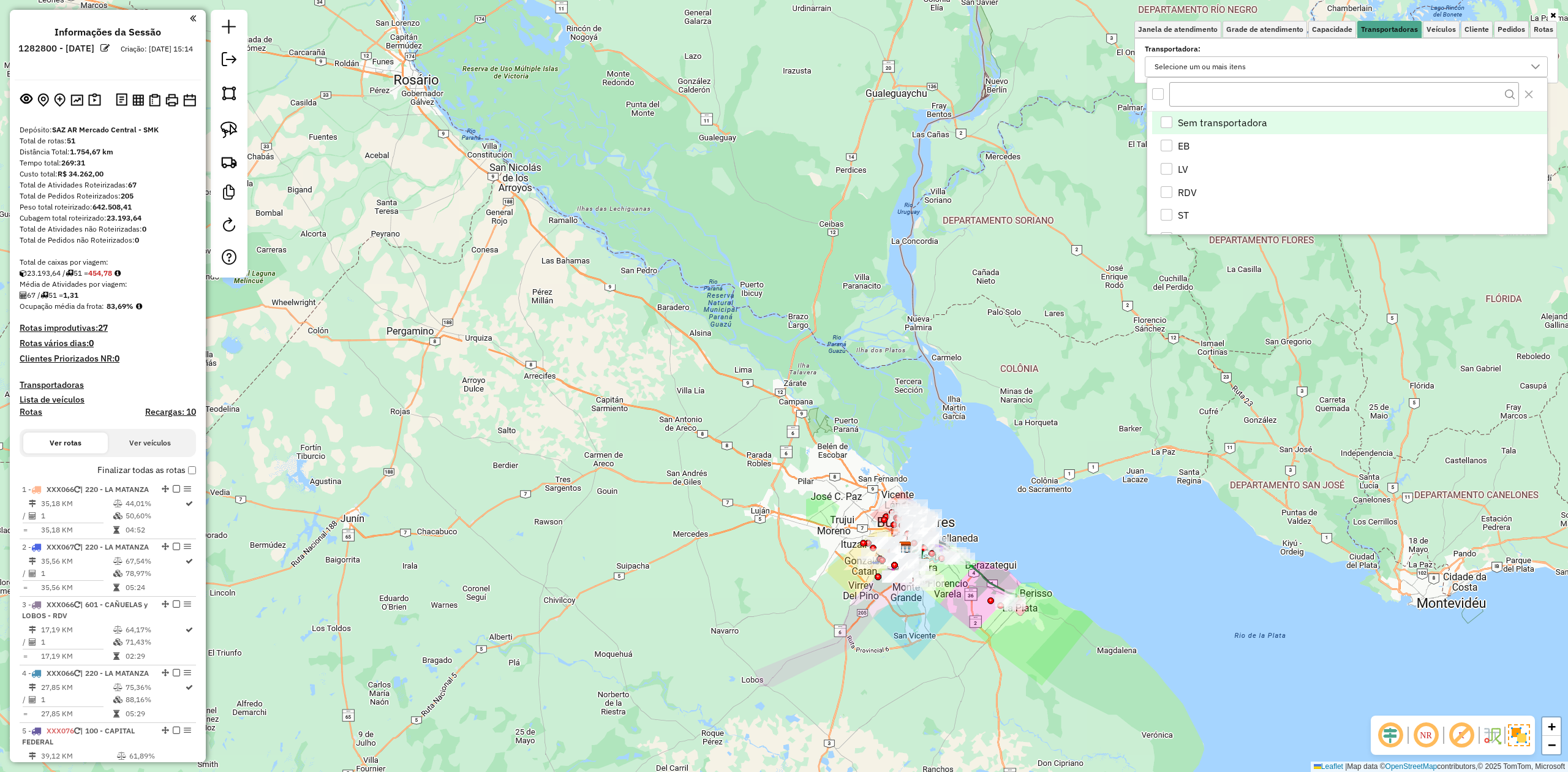
scroll to position [8, 45]
click at [1176, 145] on li "EB" at bounding box center [1349, 145] width 395 height 23
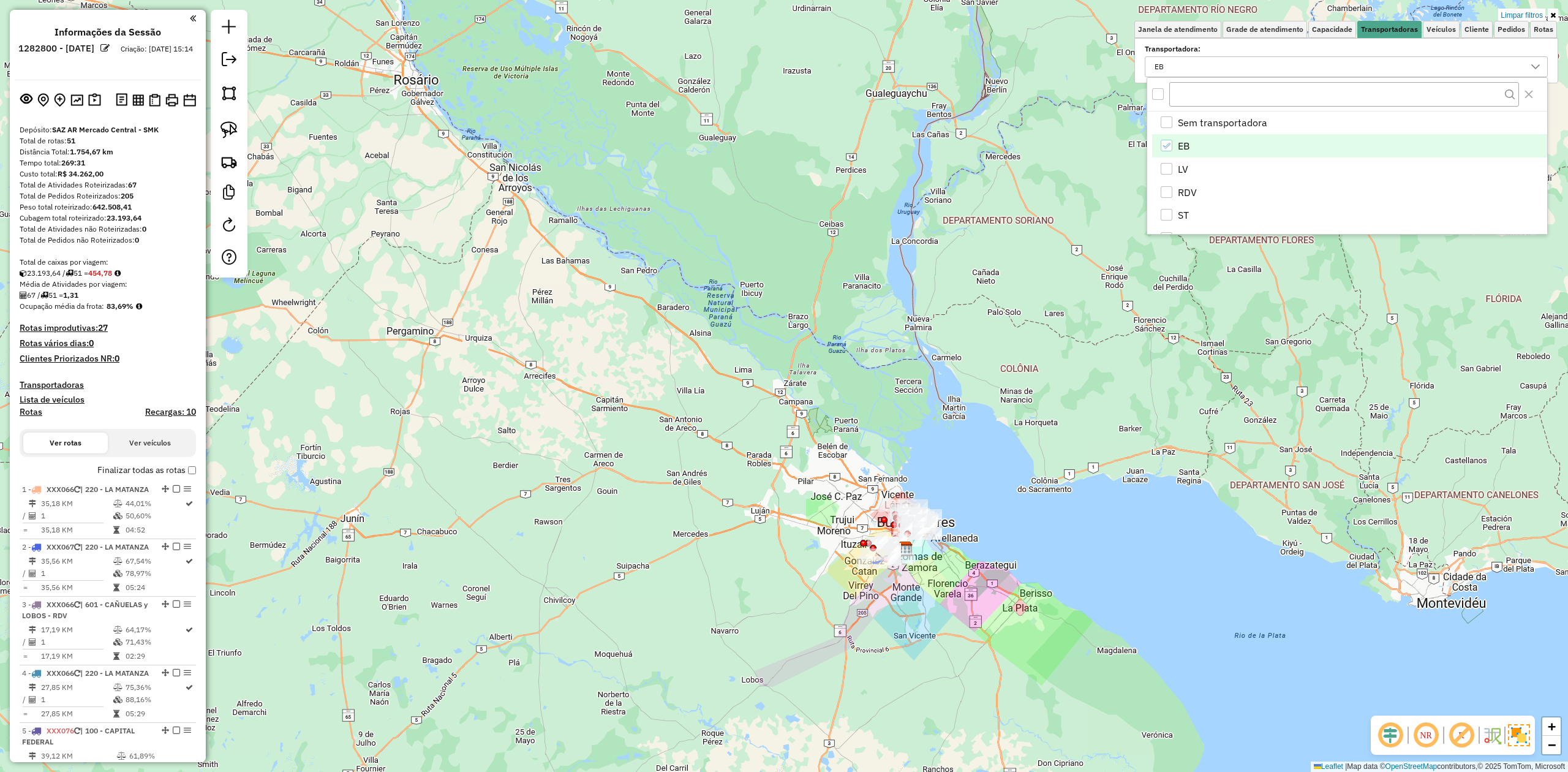
click at [1012, 596] on div "Limpar filtros Janela de atendimento Grade de atendimento Capacidade Transporta…" at bounding box center [784, 386] width 1568 height 772
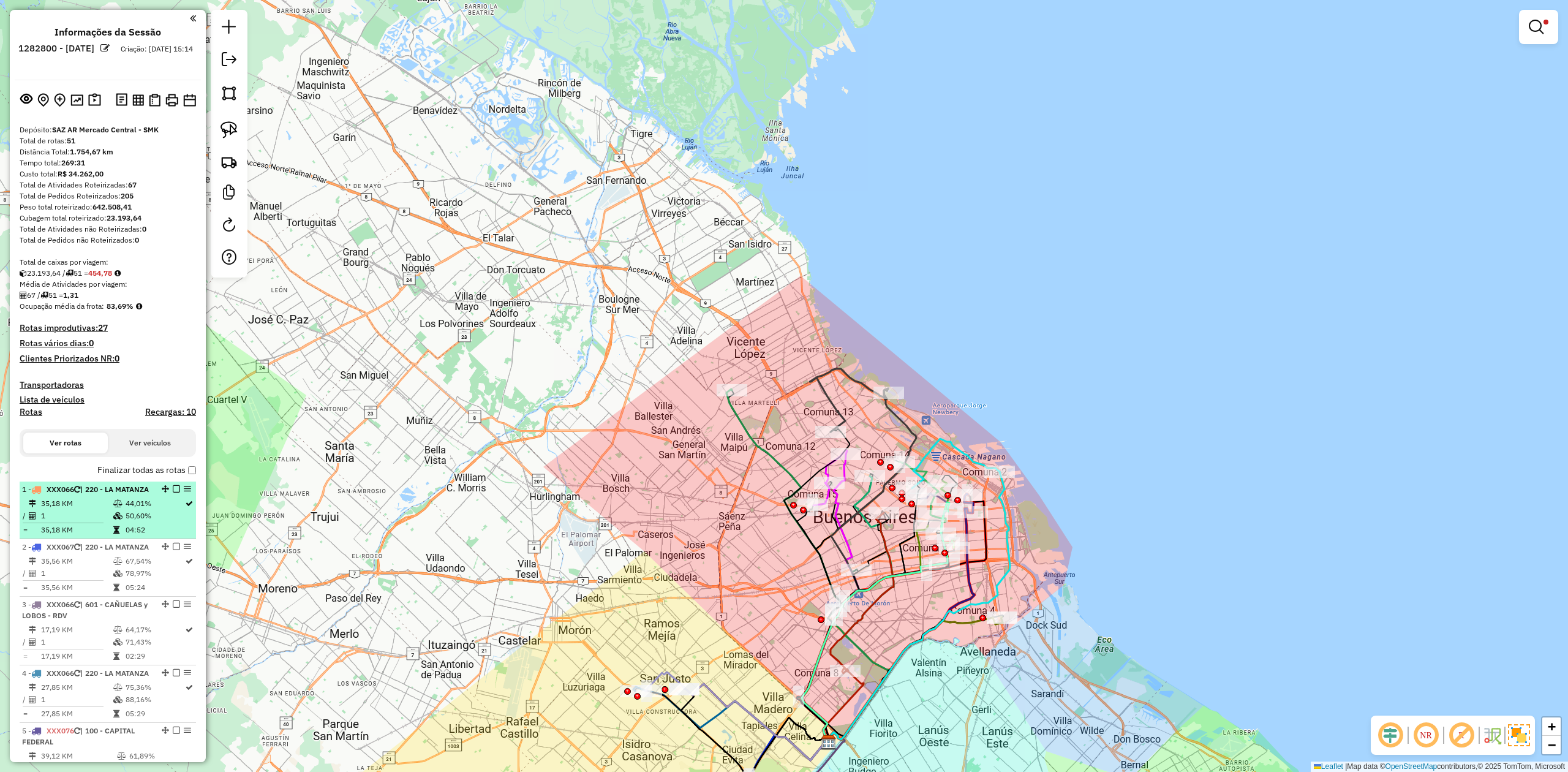
click at [139, 508] on td "44,01%" at bounding box center [154, 503] width 59 height 12
select select "**********"
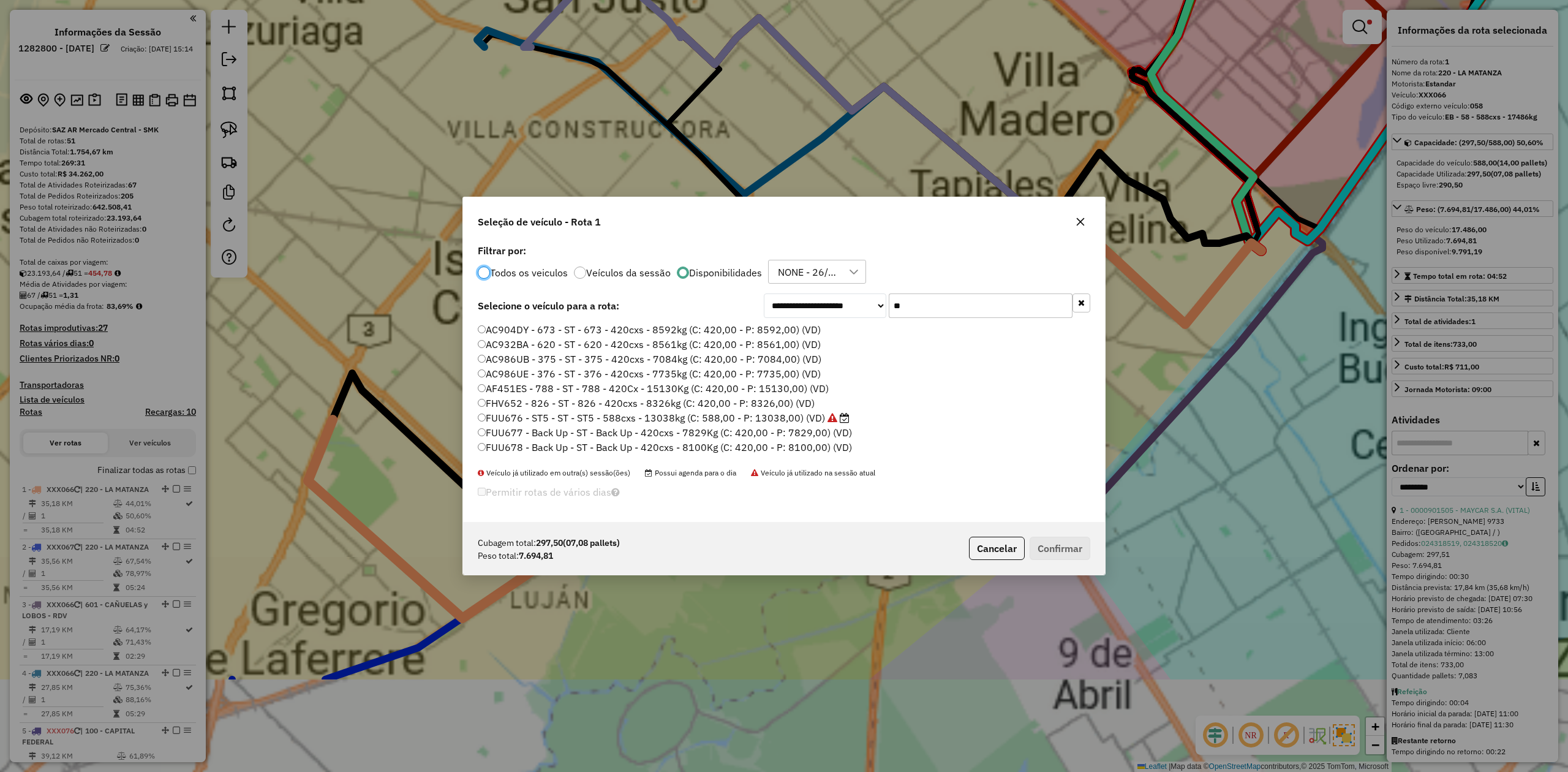
scroll to position [6, 4]
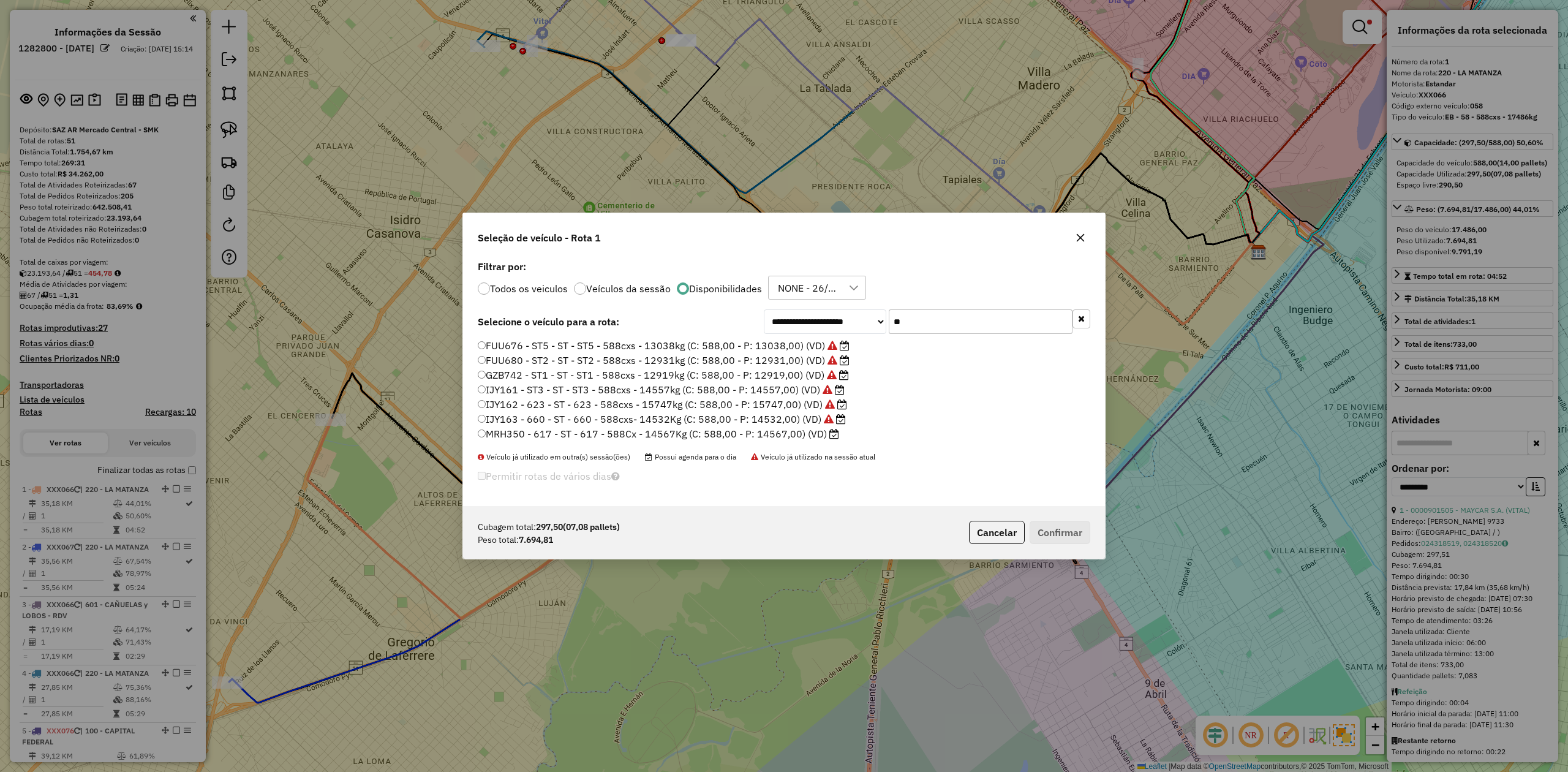
drag, startPoint x: 940, startPoint y: 317, endPoint x: 837, endPoint y: 312, distance: 103.1
click at [839, 314] on div "**********" at bounding box center [927, 322] width 326 height 25
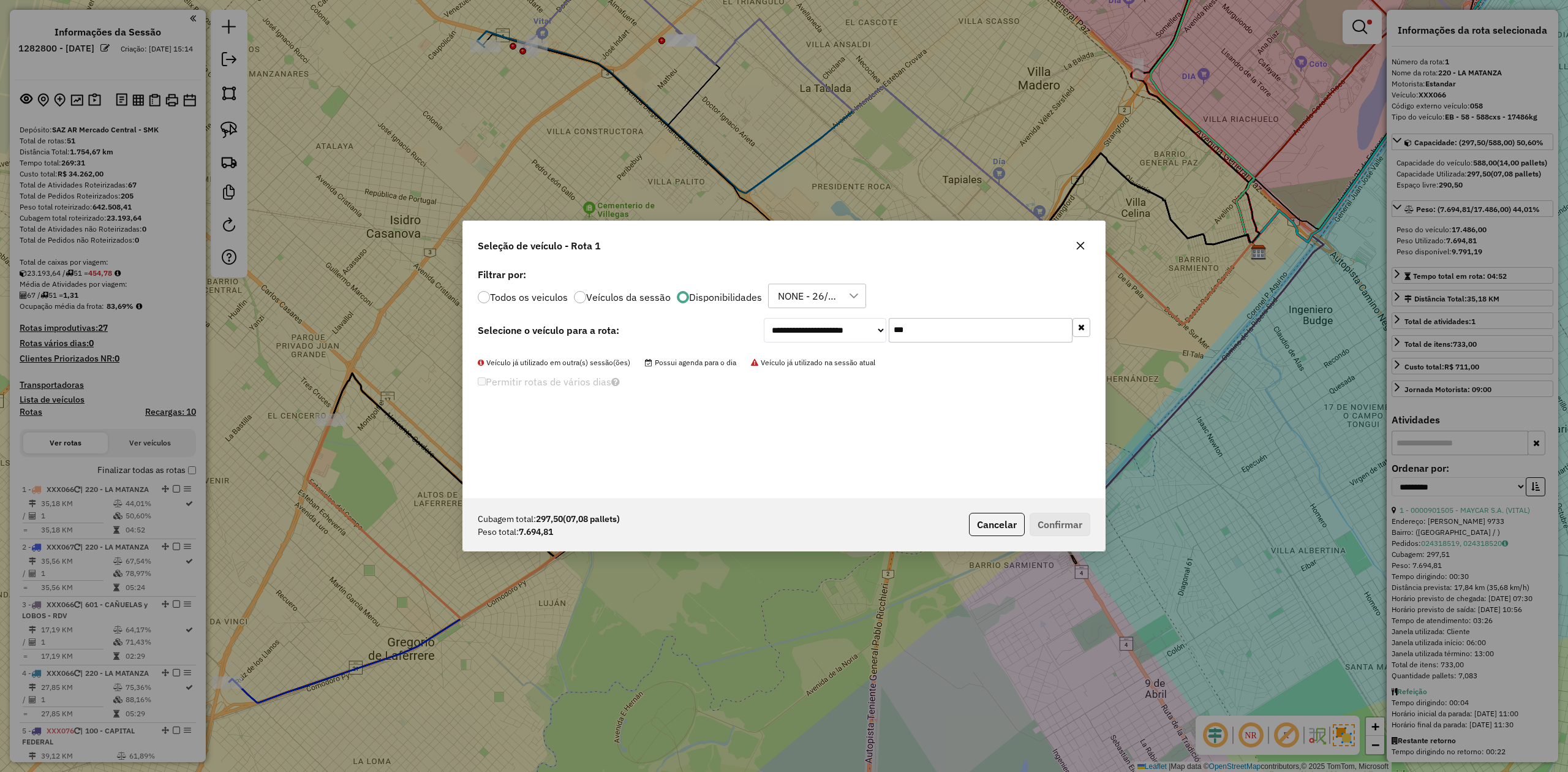
type input "***"
click at [523, 297] on label "Todos os veiculos" at bounding box center [529, 297] width 78 height 10
click at [564, 344] on div "**********" at bounding box center [784, 382] width 642 height 232
click at [620, 358] on label "AC064OC - 014 - EB - 014 - 252cxs - 8389kg (C: 252,00 - P: 8389,00) (VD)" at bounding box center [650, 353] width 344 height 15
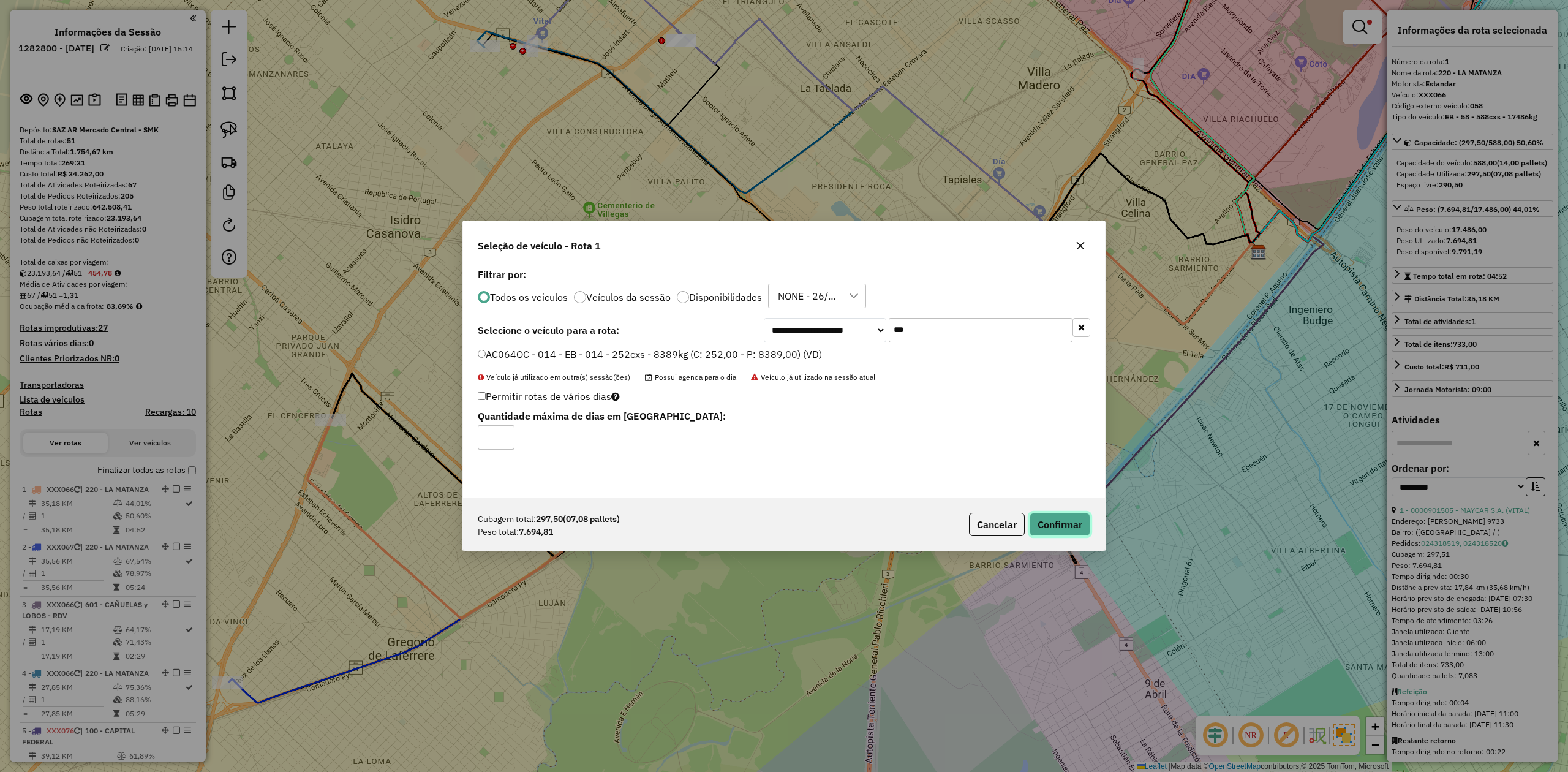
click at [1061, 522] on button "Confirmar" at bounding box center [1060, 524] width 61 height 23
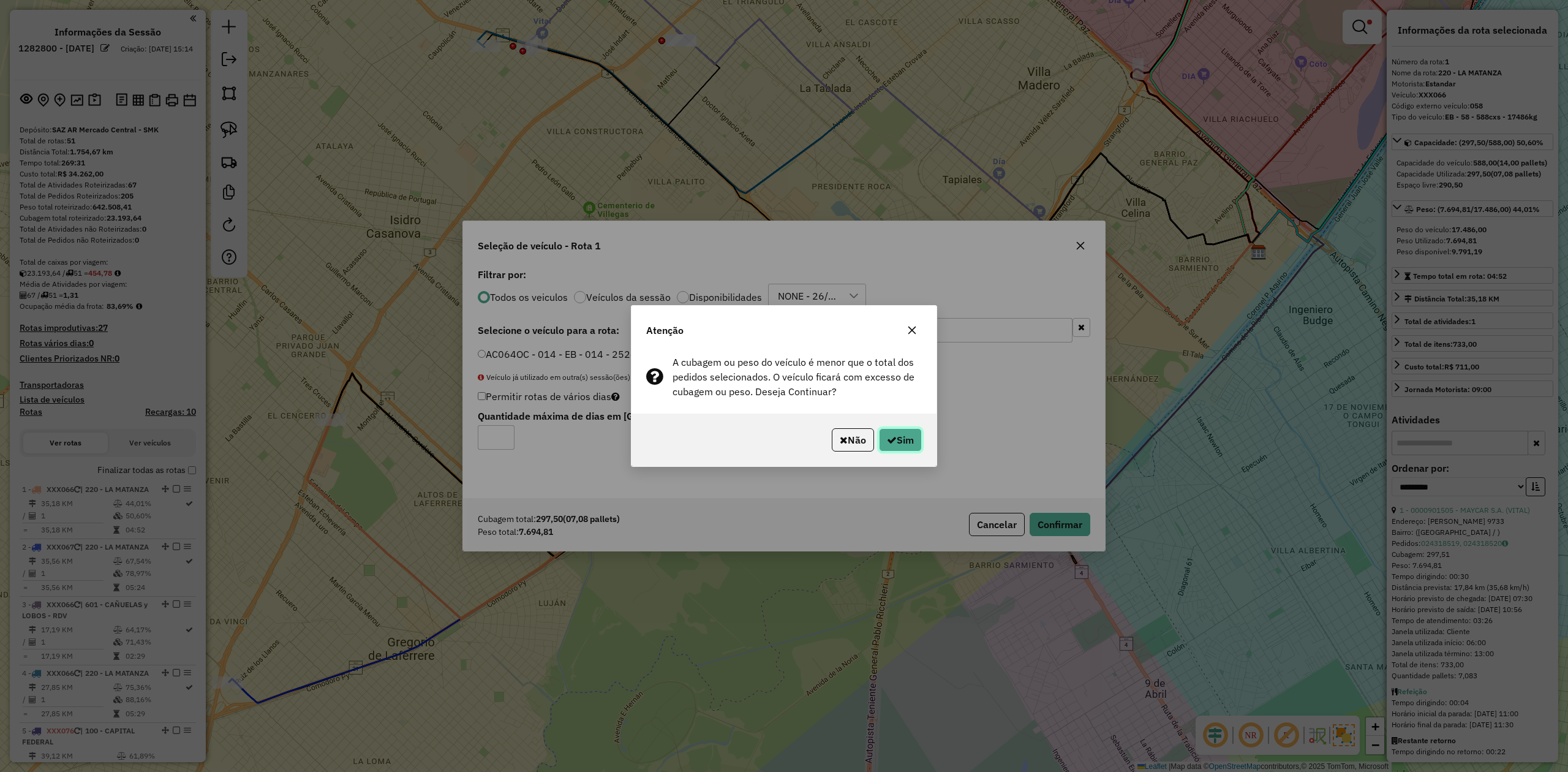
click at [901, 436] on button "Sim" at bounding box center [901, 439] width 43 height 23
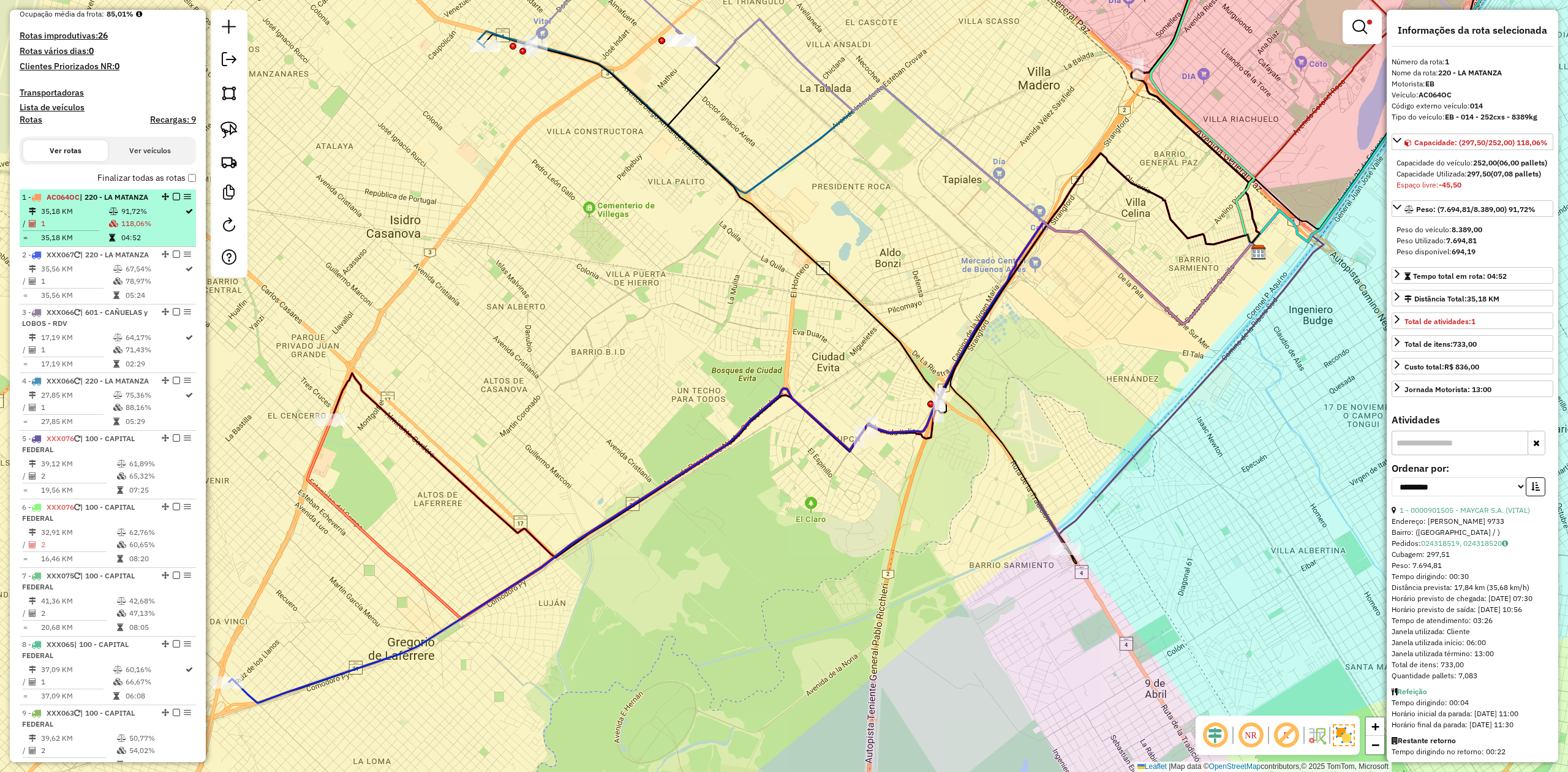
scroll to position [226, 0]
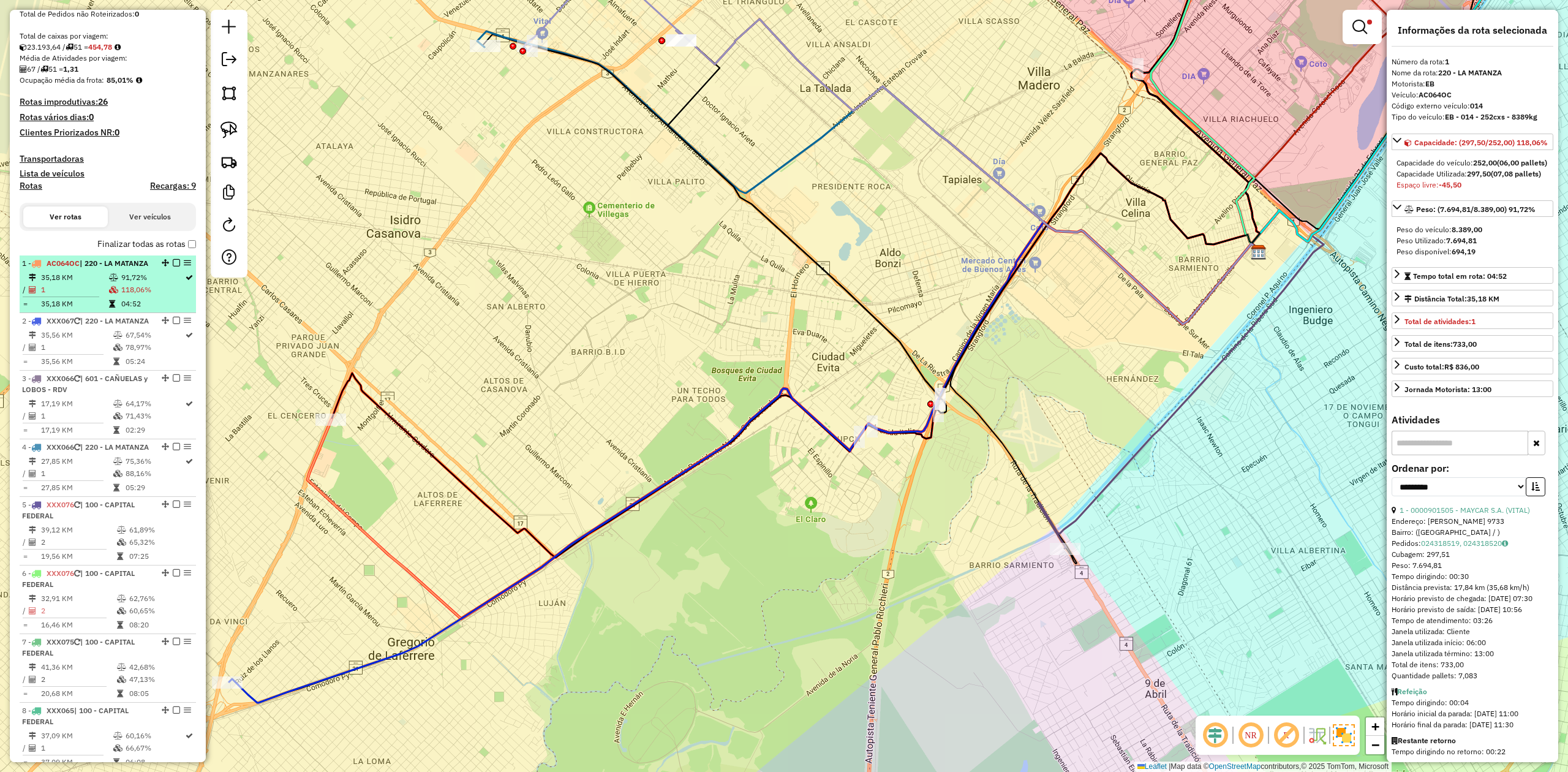
click at [172, 261] on em at bounding box center [176, 263] width 8 height 8
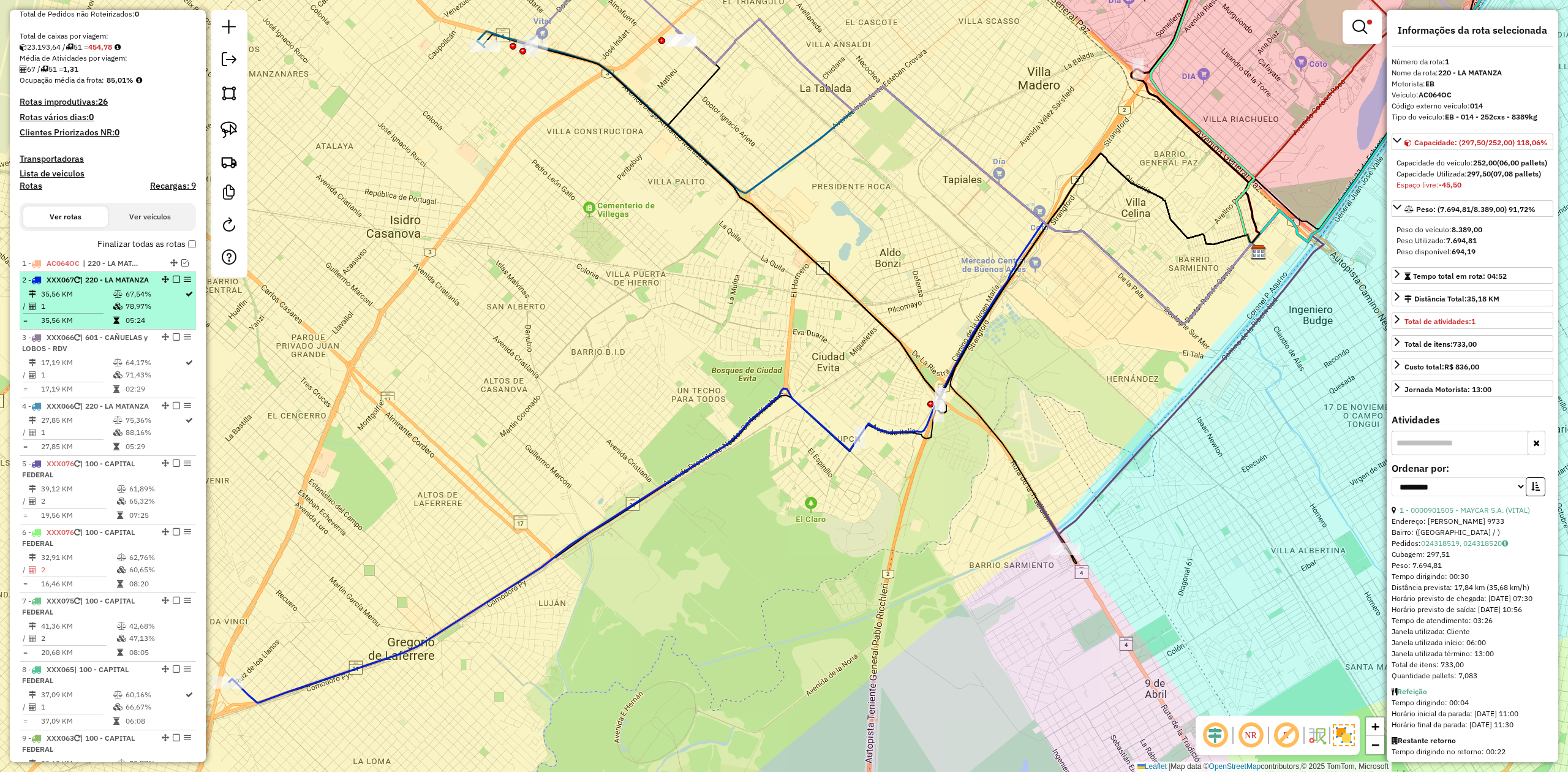
click at [115, 299] on td at bounding box center [119, 294] width 12 height 12
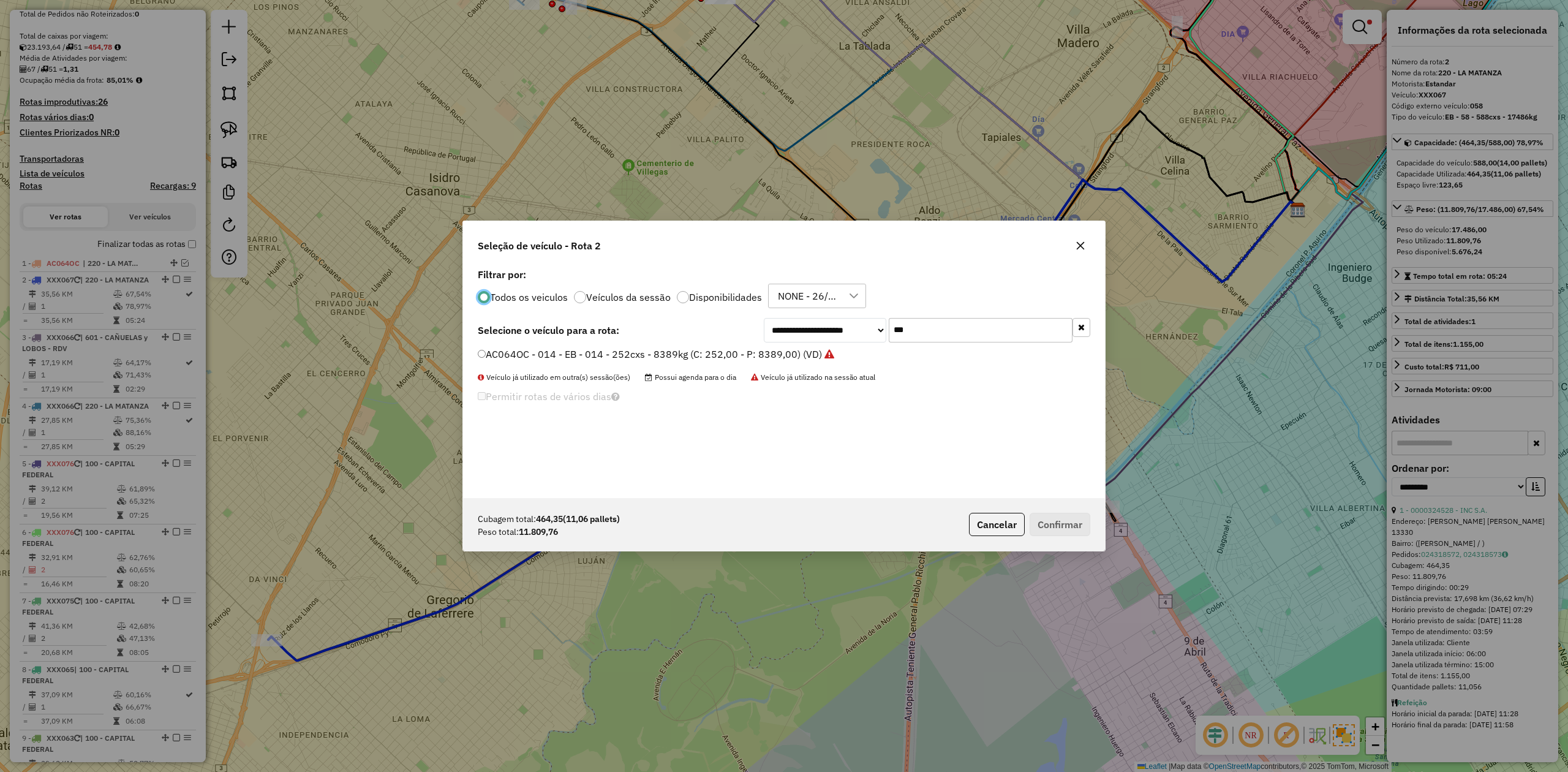
scroll to position [6, 4]
drag, startPoint x: 943, startPoint y: 336, endPoint x: 817, endPoint y: 325, distance: 126.5
click at [818, 325] on div "**********" at bounding box center [927, 330] width 326 height 25
type input "***"
click at [799, 359] on label "AE786PN - 079 - EB - 79 - 504cxs - 15339kg (C: 504,00 - P: 15339,00) (VD)" at bounding box center [653, 353] width 349 height 15
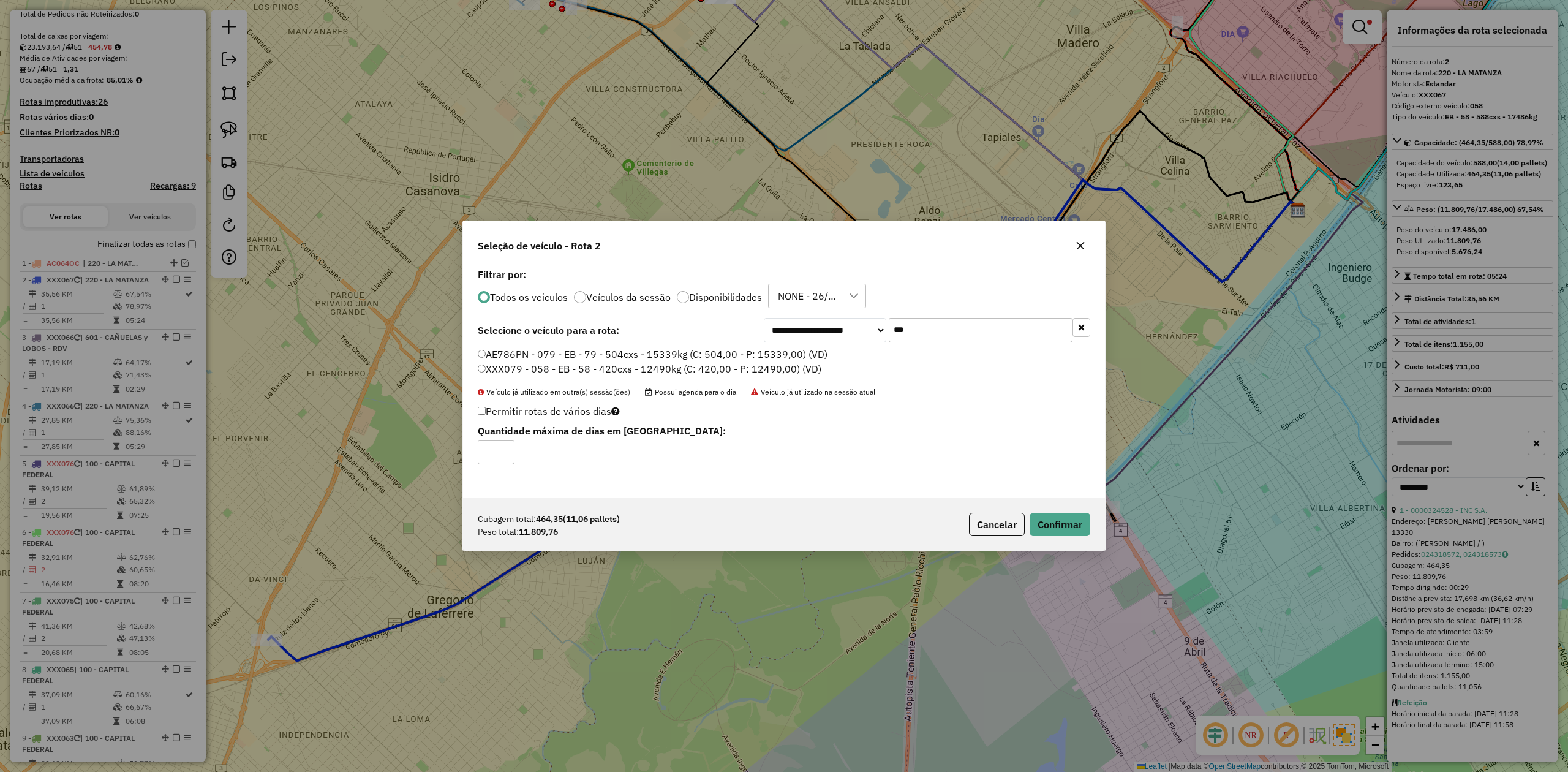
click at [800, 356] on label "AE786PN - 079 - EB - 79 - 504cxs - 15339kg (C: 504,00 - P: 15339,00) (VD)" at bounding box center [653, 353] width 349 height 15
drag, startPoint x: 1082, startPoint y: 524, endPoint x: 1061, endPoint y: 506, distance: 27.7
click at [1083, 525] on button "Confirmar" at bounding box center [1060, 524] width 61 height 23
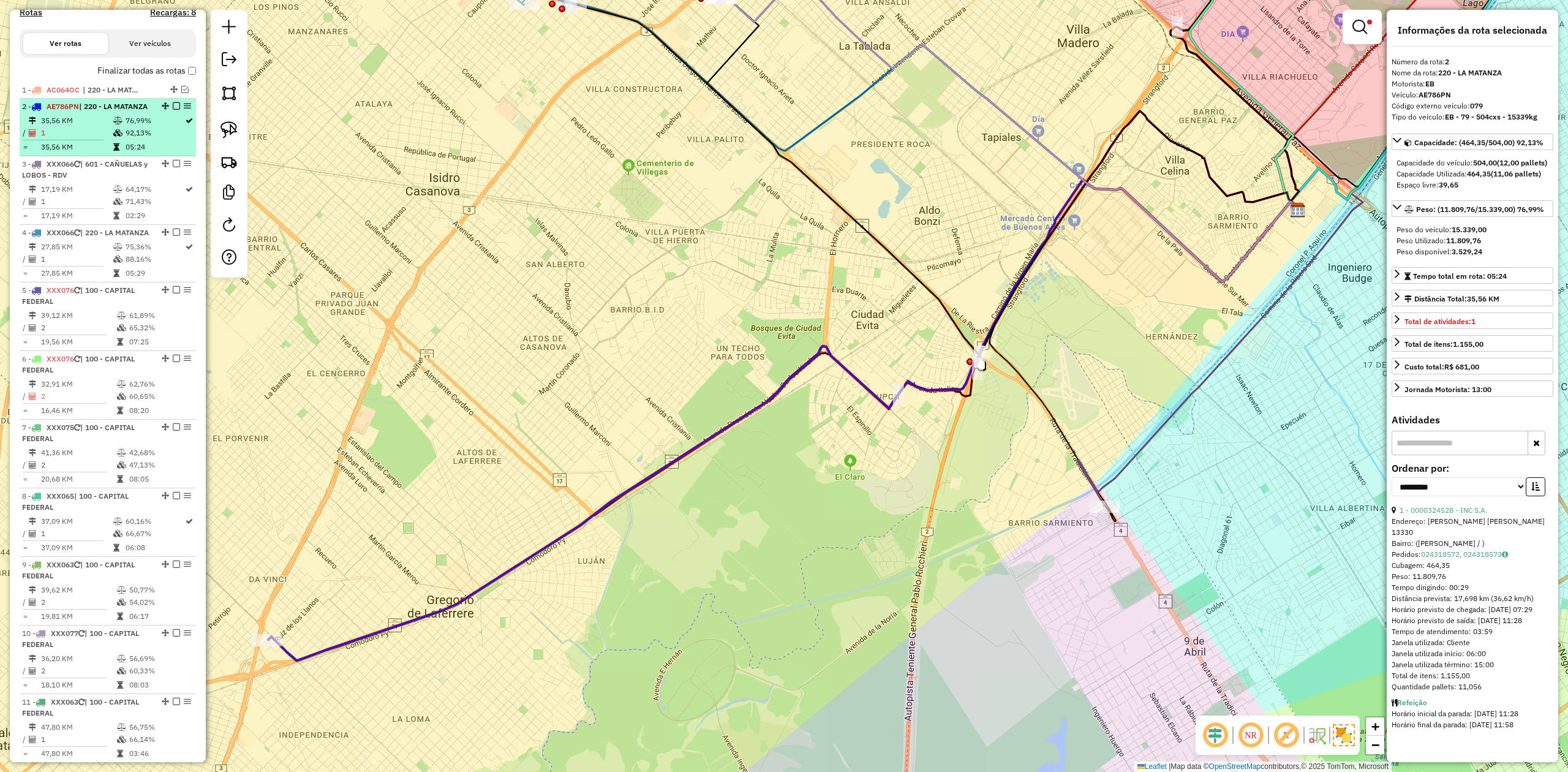
scroll to position [325, 0]
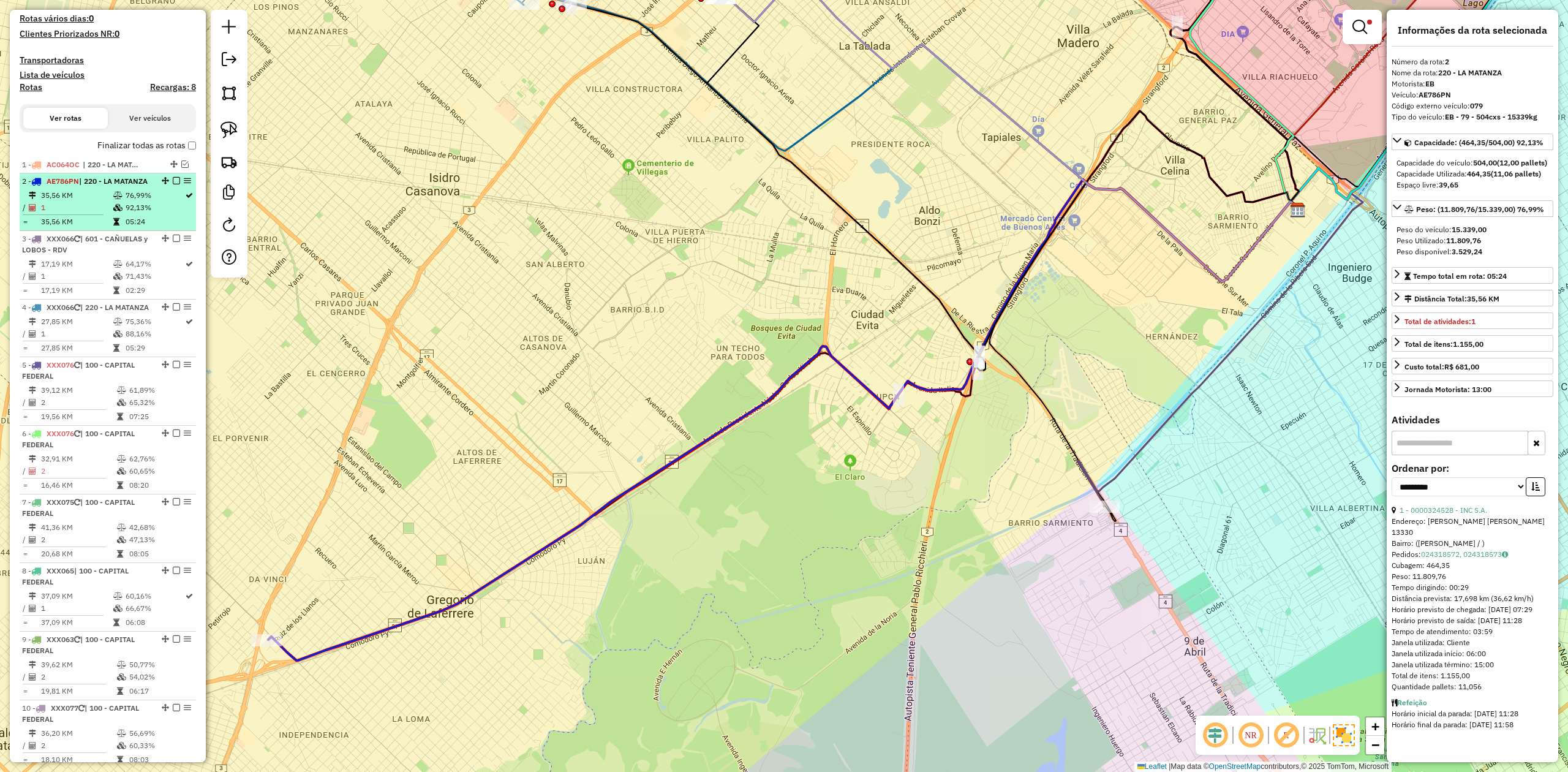
click at [172, 182] on em at bounding box center [176, 181] width 8 height 8
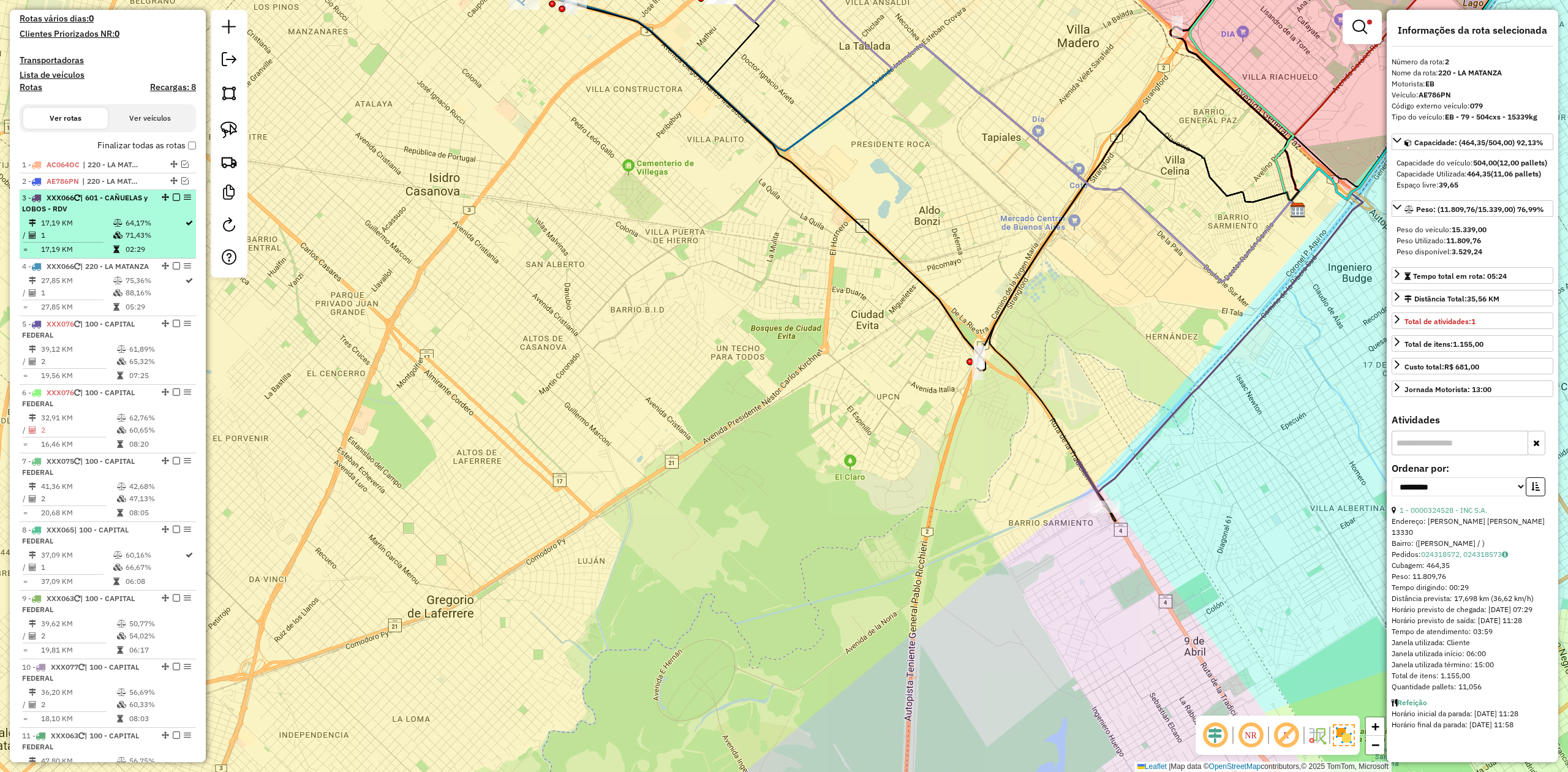
click at [96, 219] on td "17,19 KM" at bounding box center [77, 223] width 72 height 12
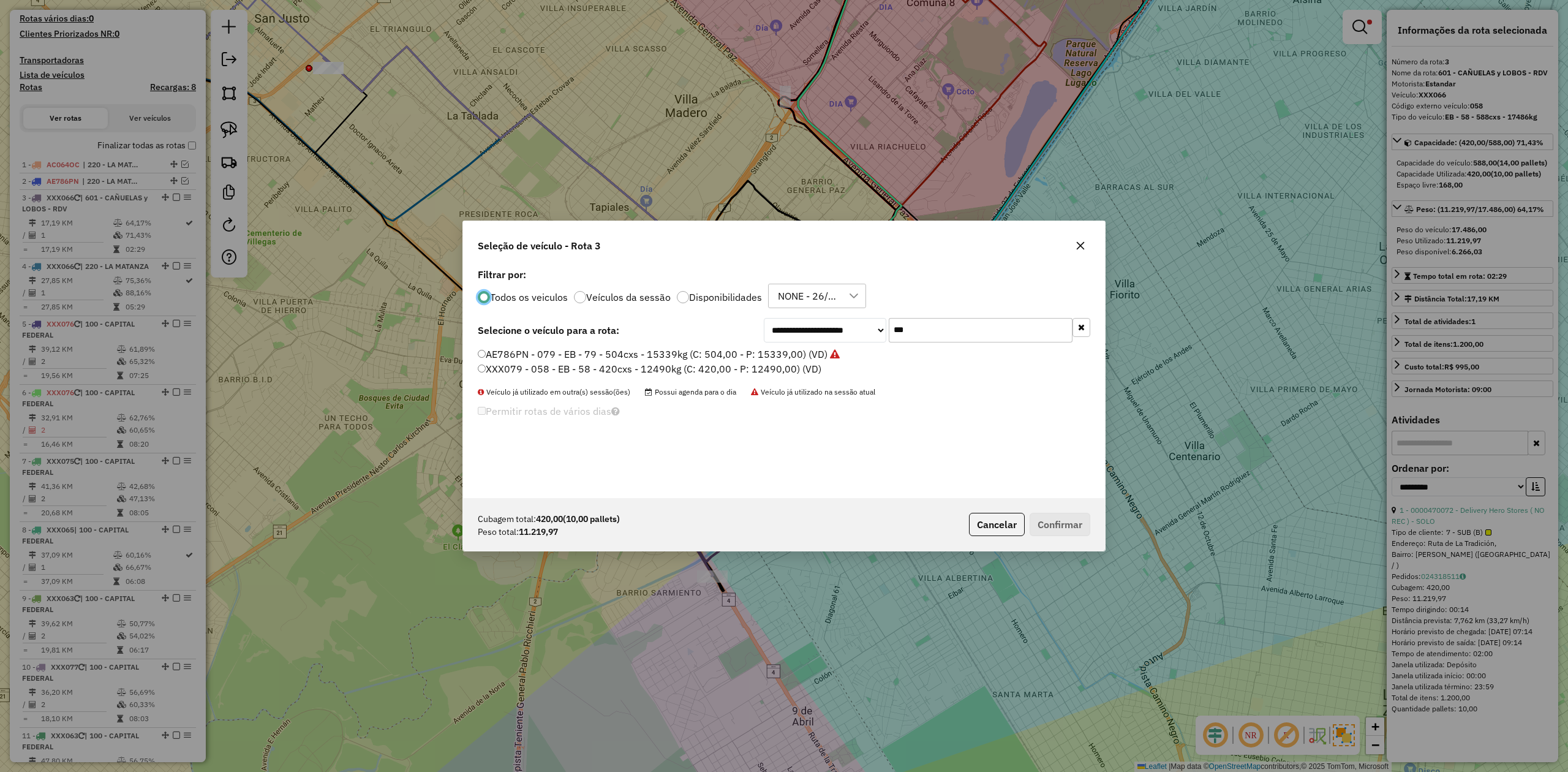
scroll to position [6, 4]
drag, startPoint x: 929, startPoint y: 329, endPoint x: 819, endPoint y: 327, distance: 110.0
click at [828, 327] on div "**********" at bounding box center [927, 330] width 326 height 25
type input "***"
click at [799, 355] on label "AE669HW - 382 - EB - 382 - 504cxs - 14052kg (C: 504,00 - P: 14052,00) (VD)" at bounding box center [657, 353] width 358 height 15
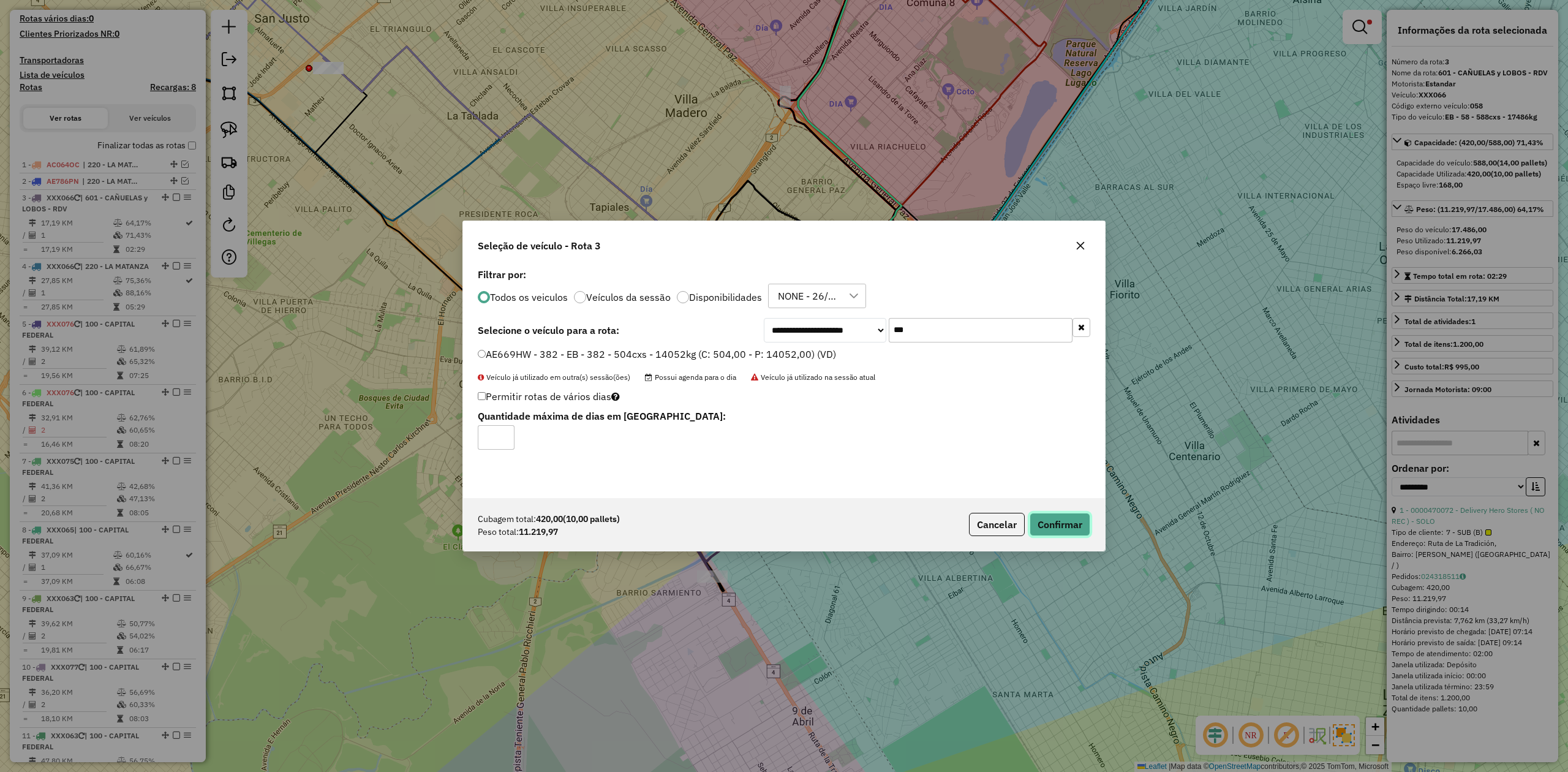
click at [1065, 524] on button "Confirmar" at bounding box center [1060, 524] width 61 height 23
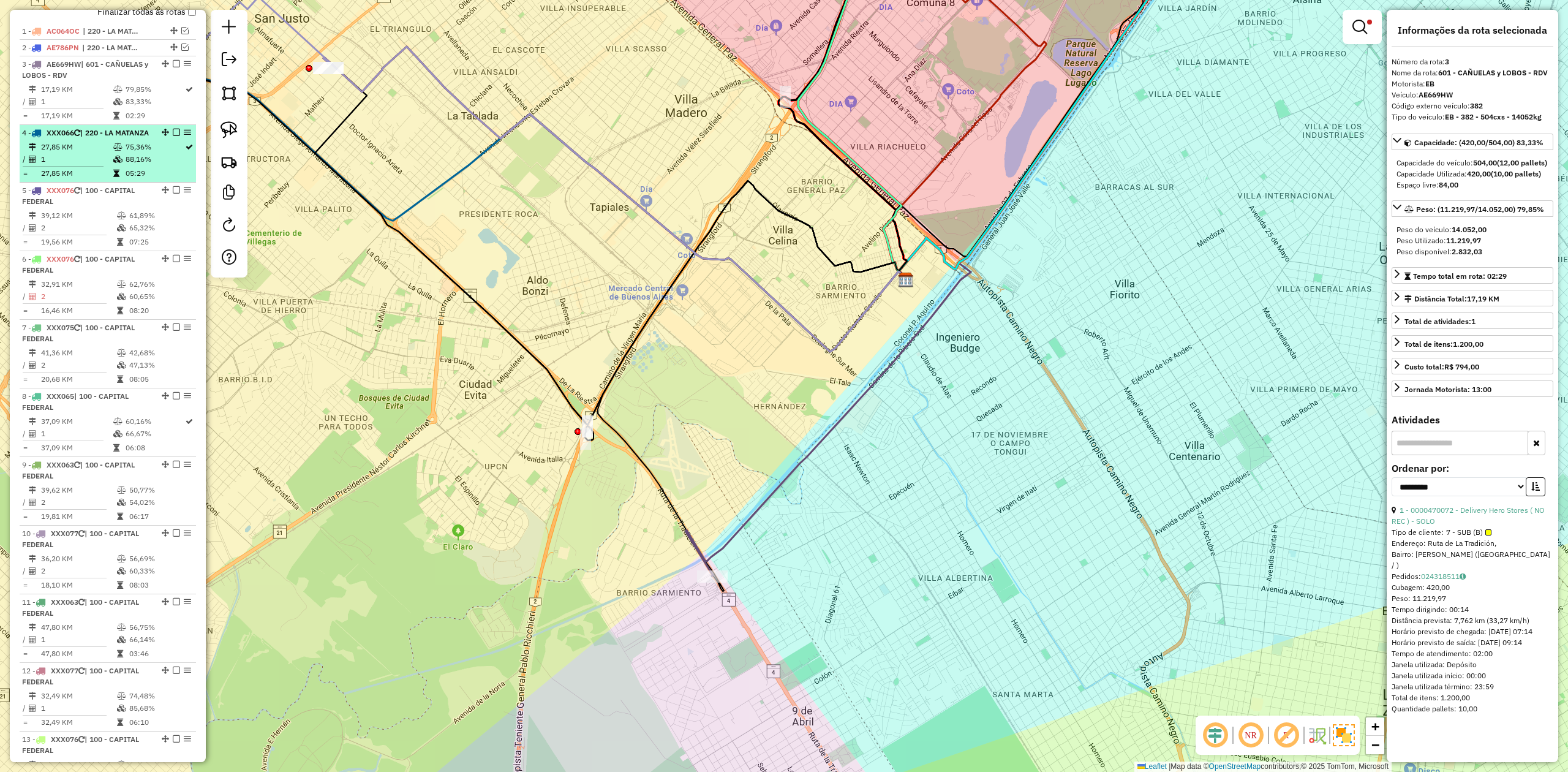
scroll to position [423, 0]
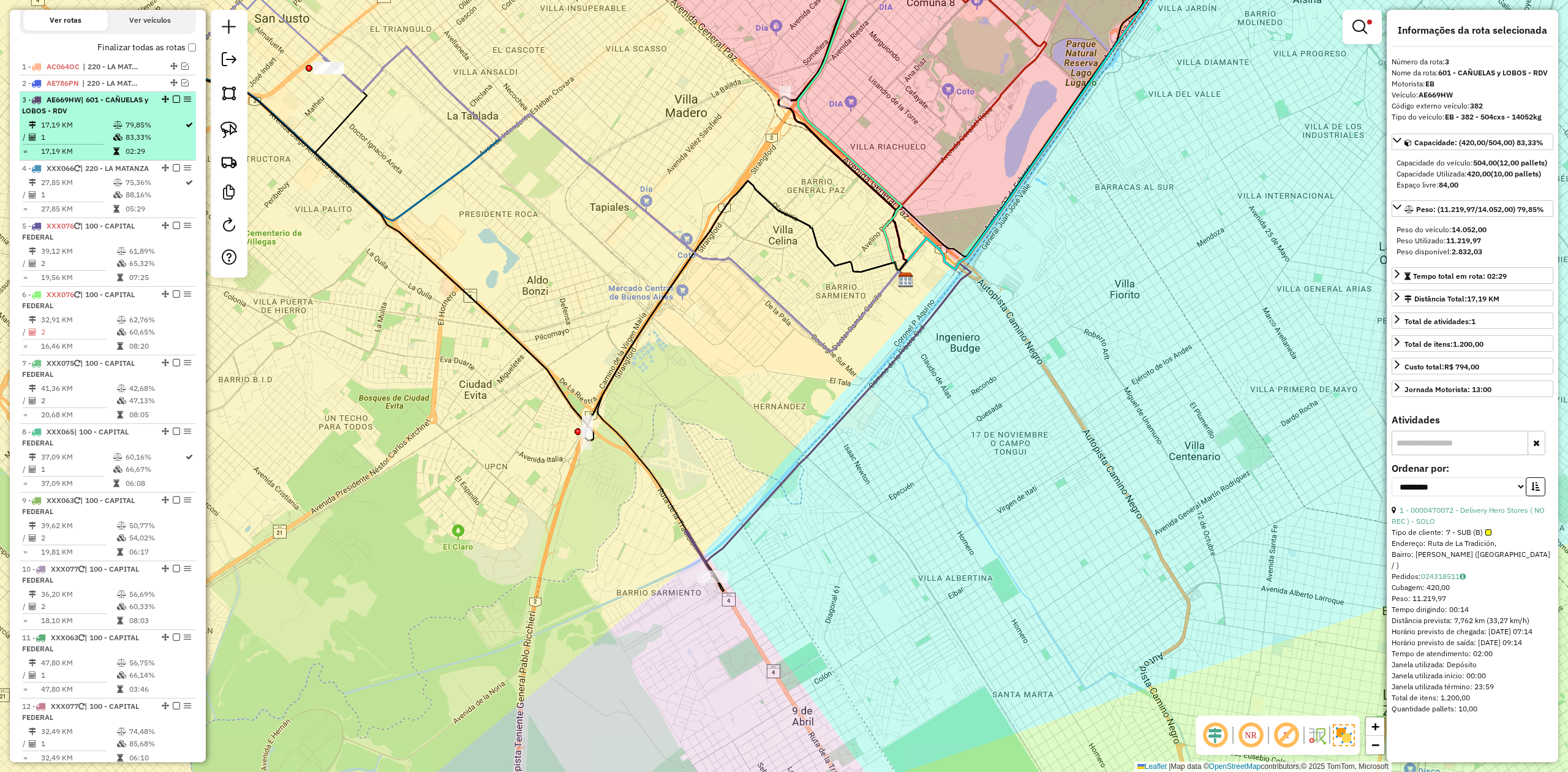
click at [132, 135] on td "83,33%" at bounding box center [154, 137] width 59 height 12
click at [172, 97] on em at bounding box center [176, 99] width 8 height 8
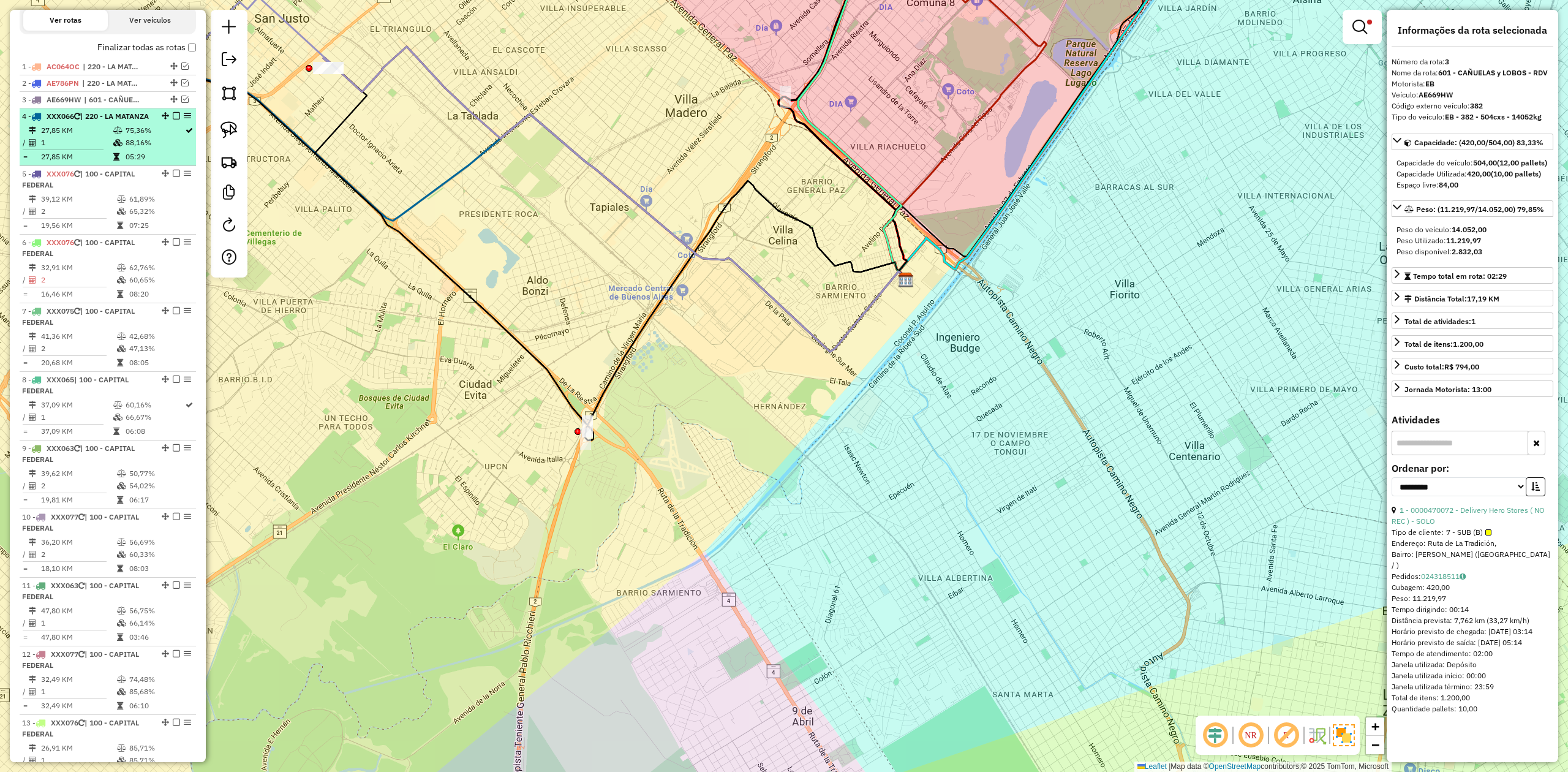
click at [91, 136] on td "27,85 KM" at bounding box center [77, 131] width 72 height 12
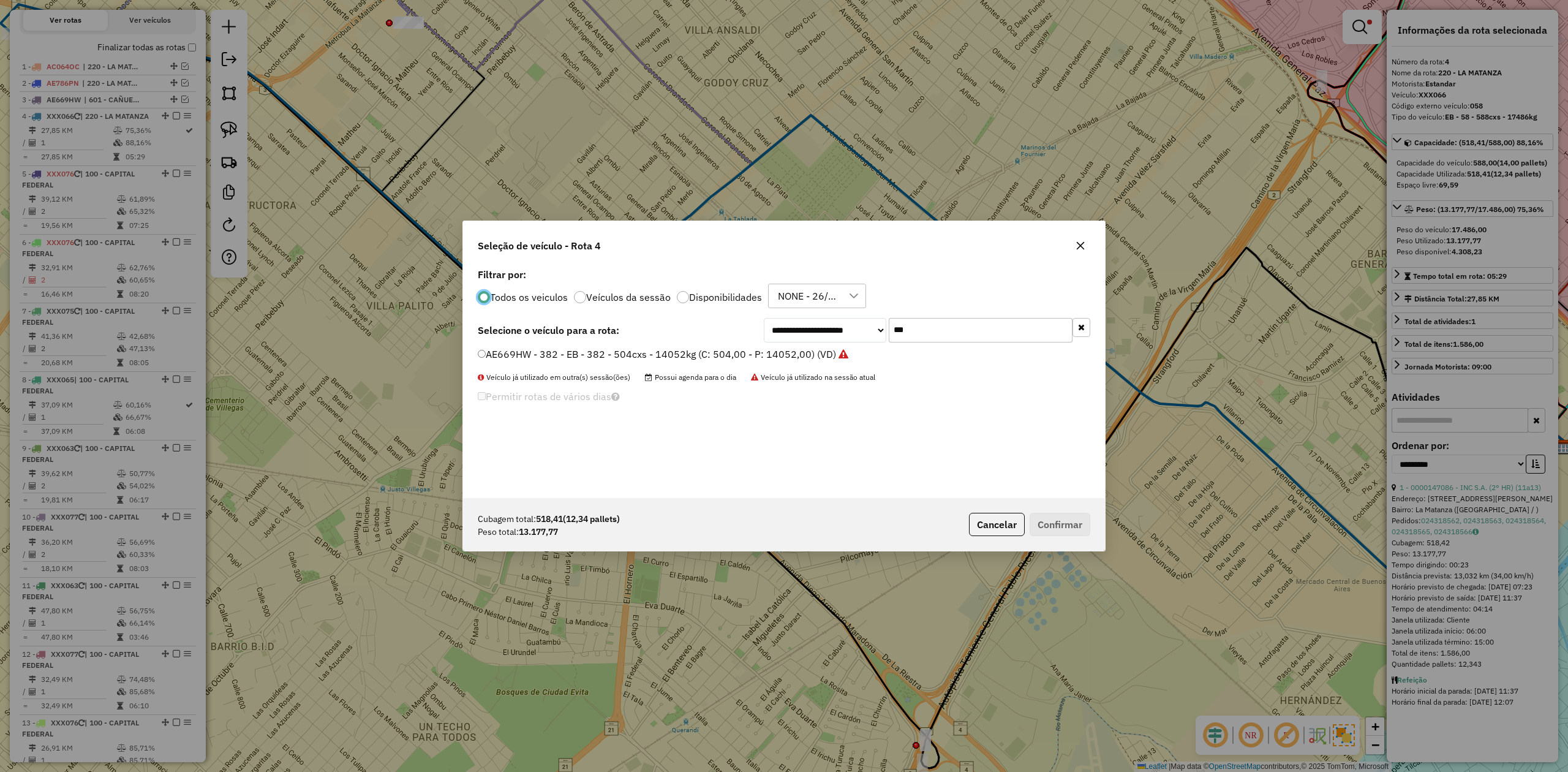
scroll to position [6, 4]
drag, startPoint x: 939, startPoint y: 329, endPoint x: 772, endPoint y: 314, distance: 167.7
click at [777, 314] on div "**********" at bounding box center [784, 382] width 642 height 232
type input "***"
click at [769, 353] on label "FOB349 - 381 - EB - 381 - 588Cx - 15369Kg (C: 588,00 - P: 15369,00) (VD)" at bounding box center [651, 353] width 347 height 15
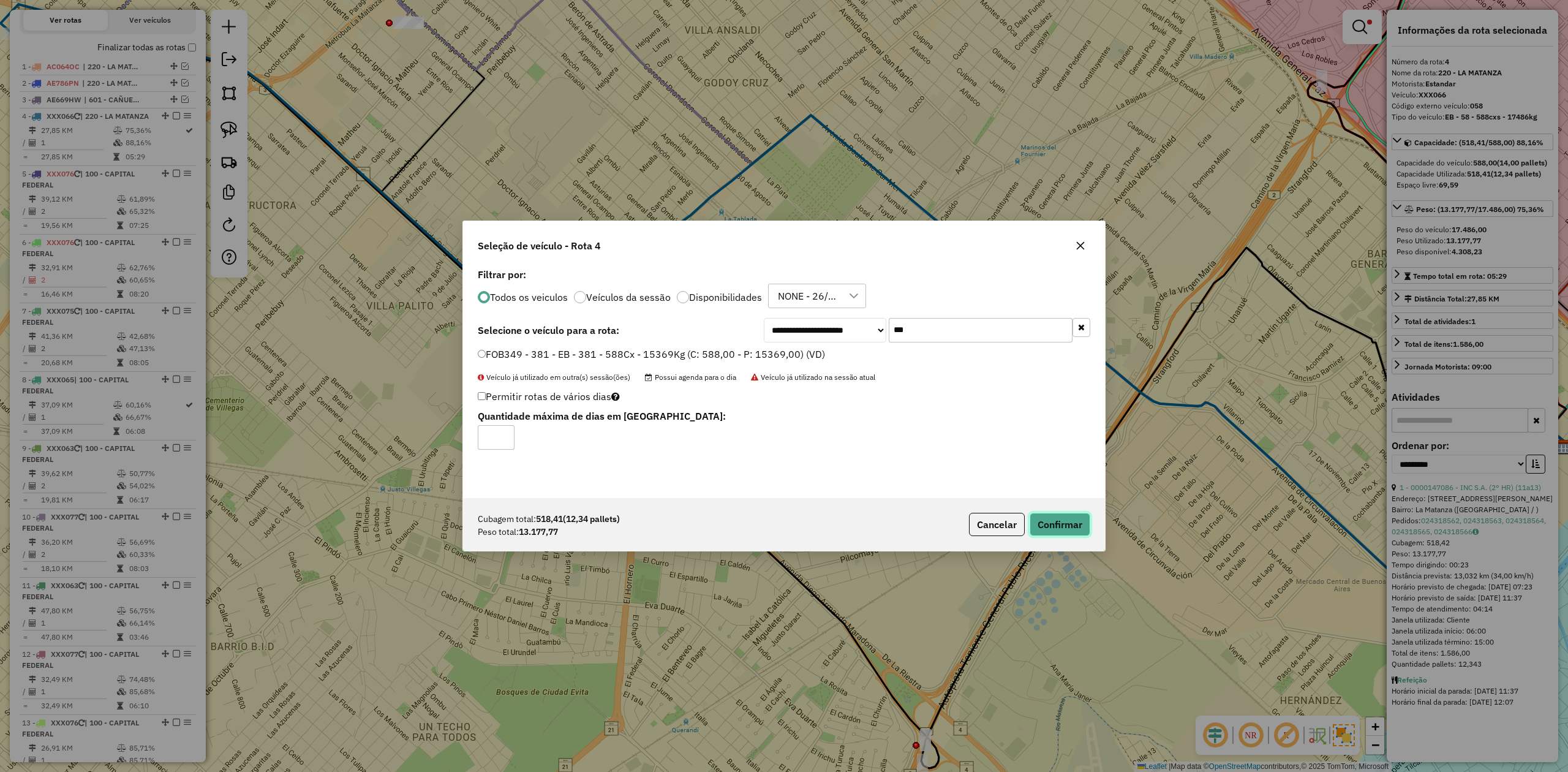
click at [1063, 527] on button "Confirmar" at bounding box center [1060, 524] width 61 height 23
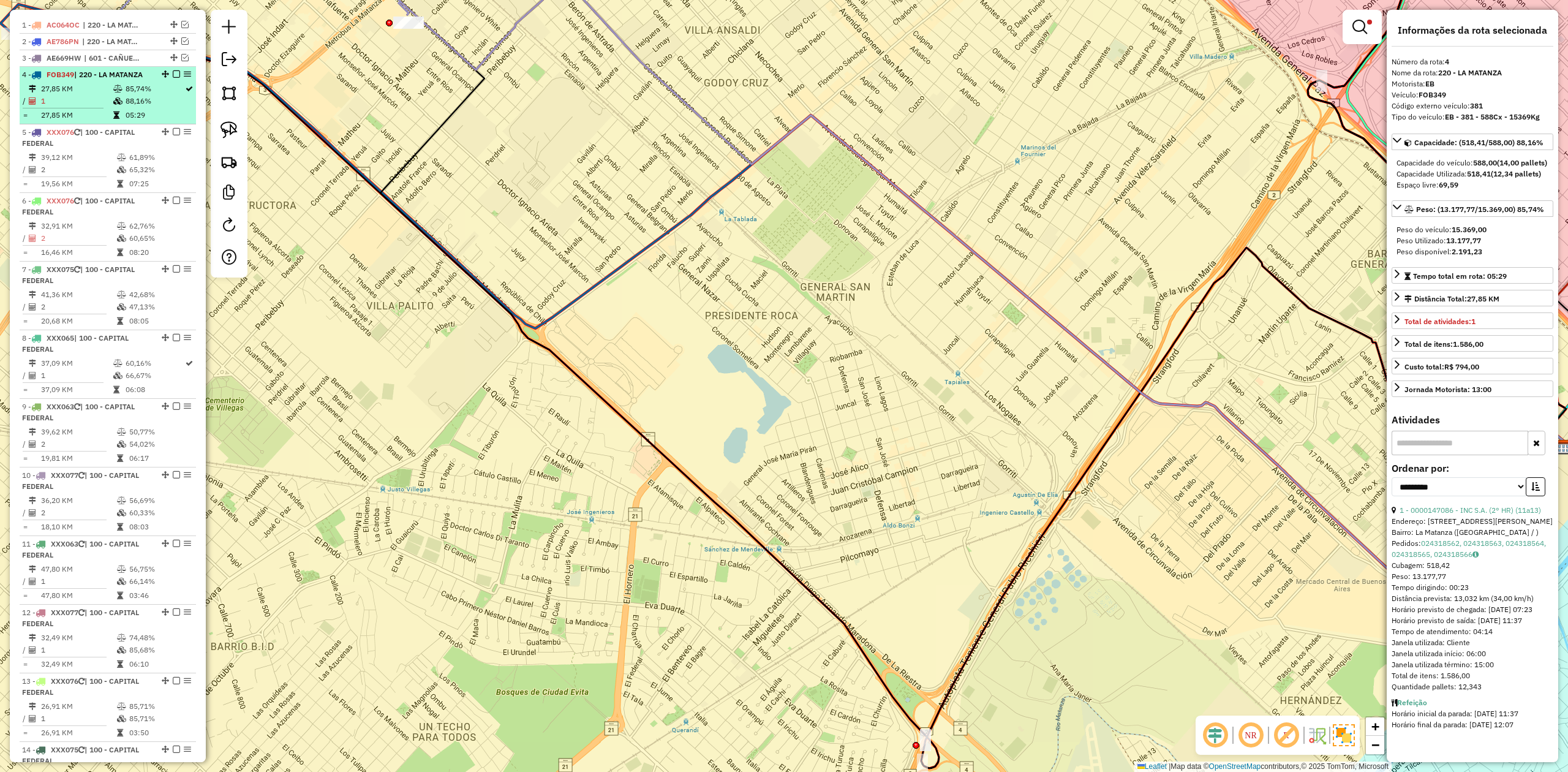
scroll to position [439, 0]
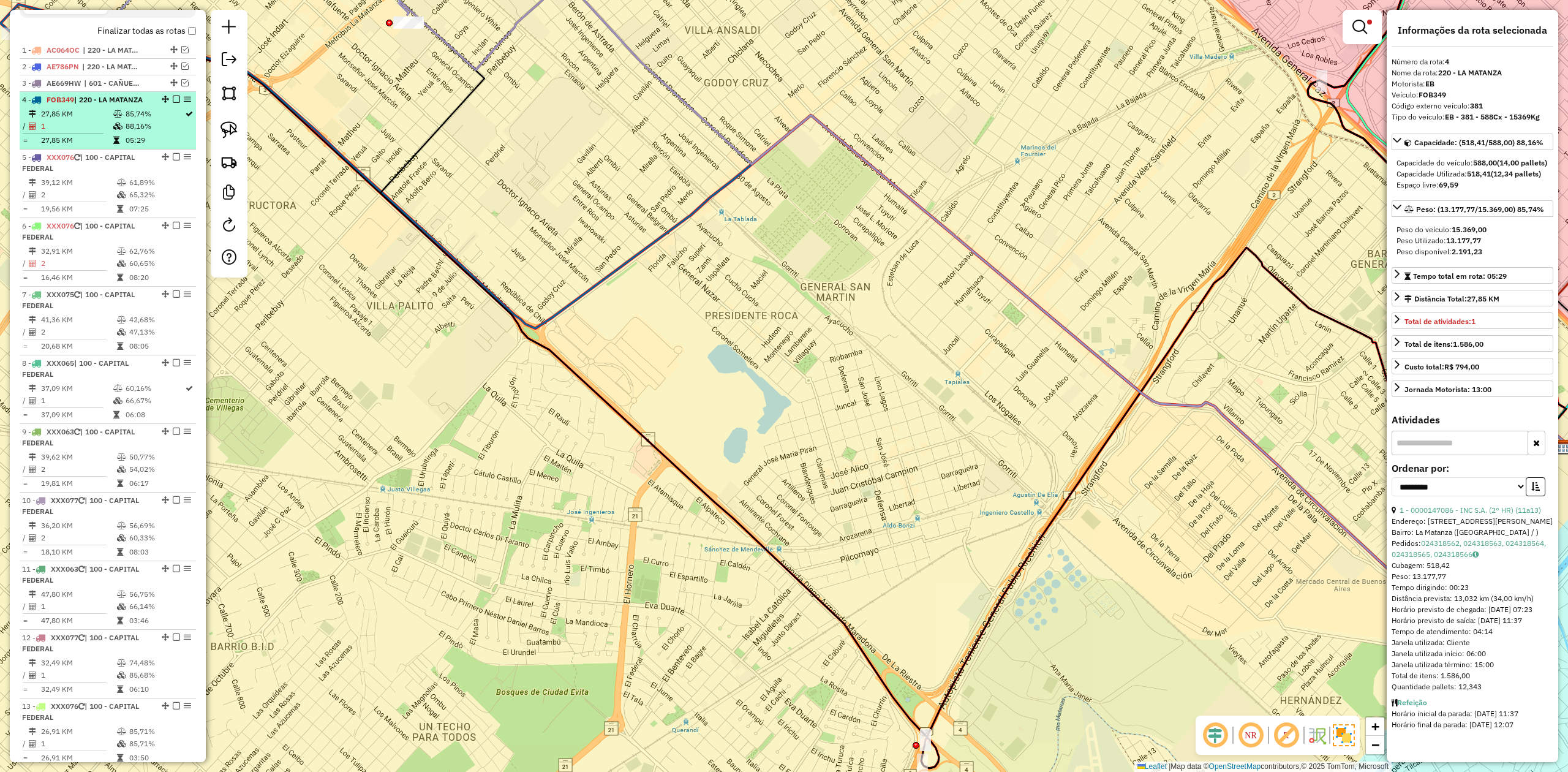
click at [172, 99] on em at bounding box center [176, 99] width 8 height 8
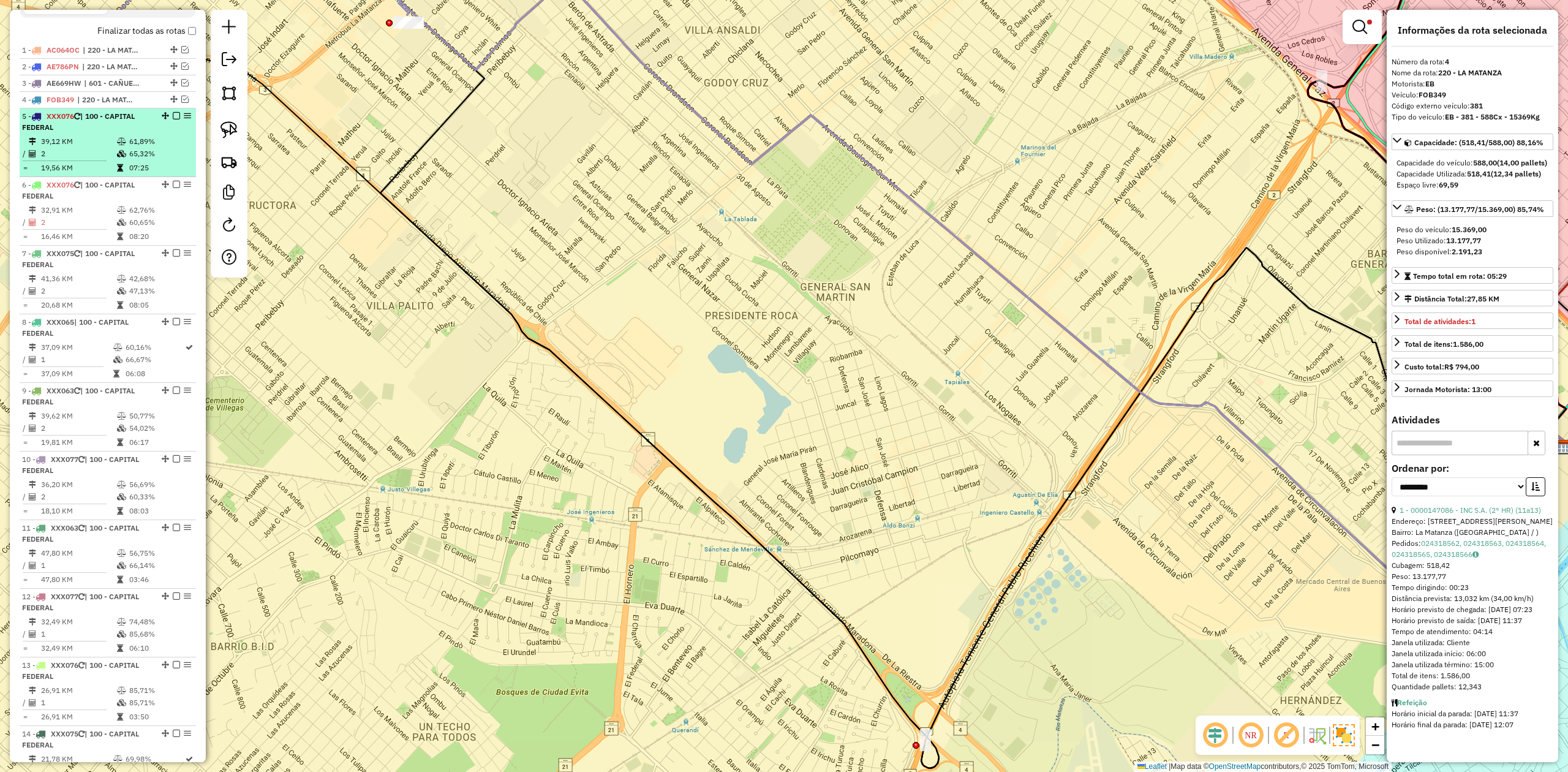
click at [106, 133] on li "5 - XXX076 | 100 - CAPITAL FEDERAL 39,12 KM 61,89% / 2 65,32% = 19,56 KM 07:25" at bounding box center [107, 142] width 176 height 69
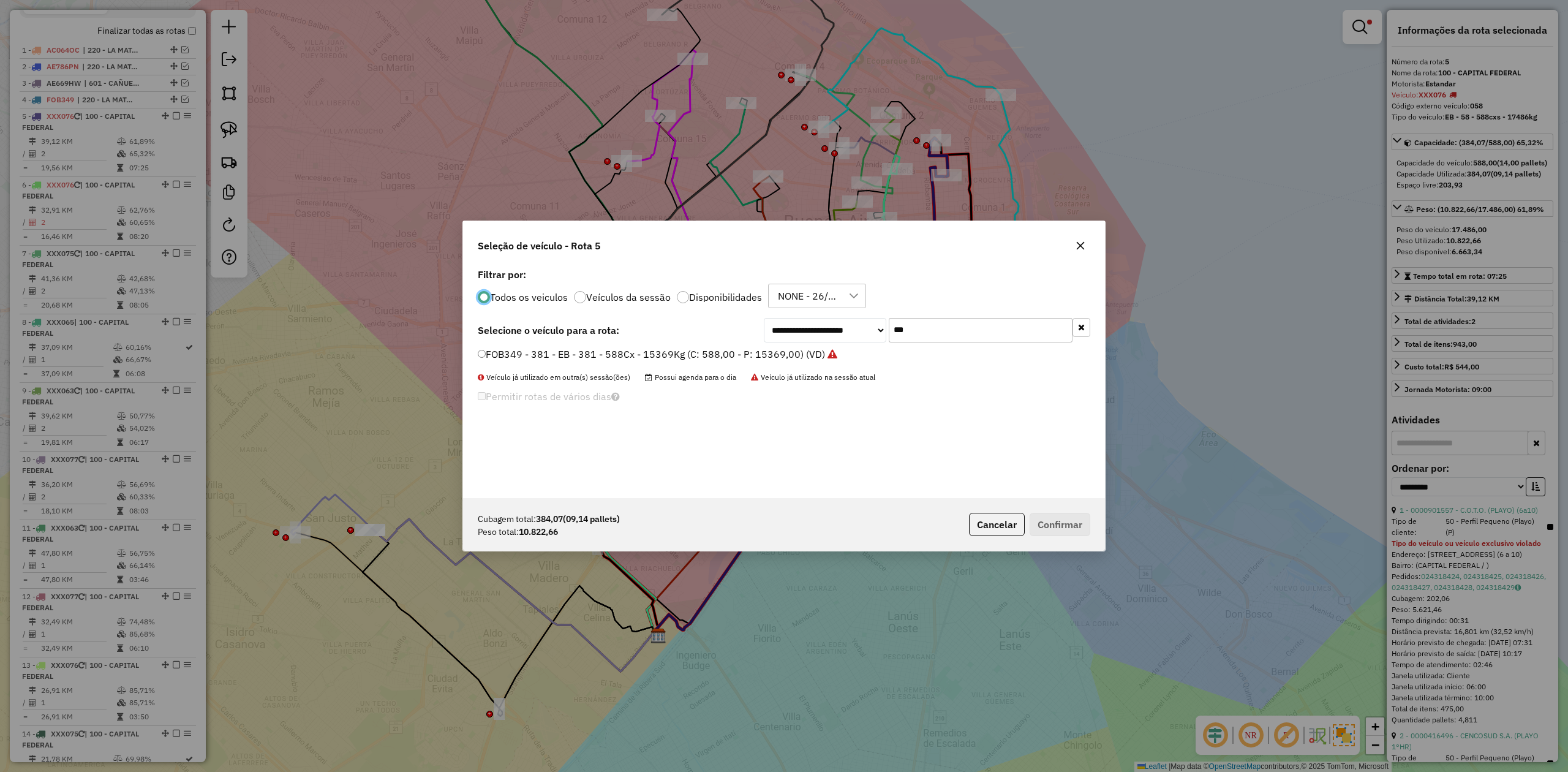
scroll to position [6, 4]
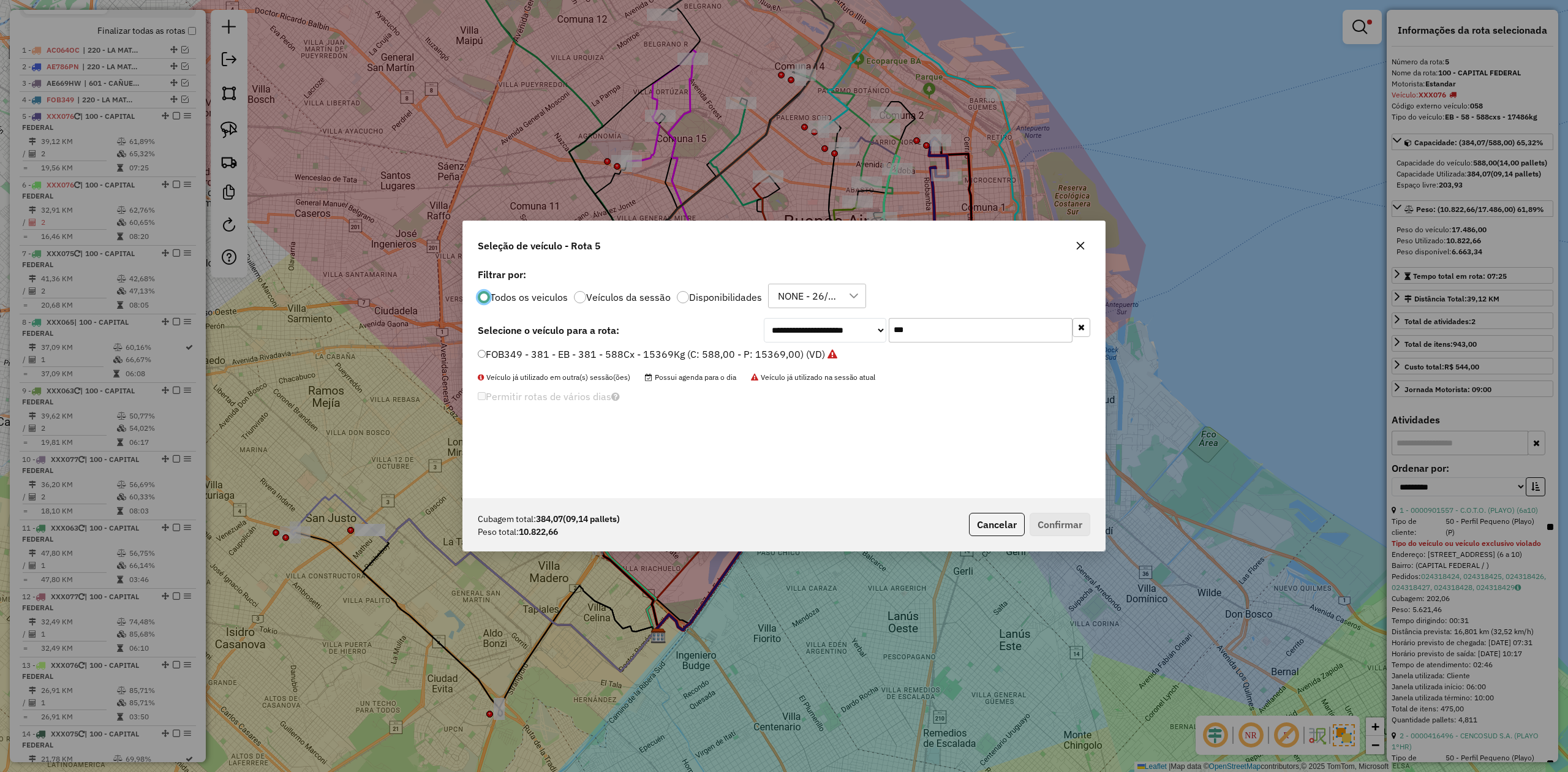
drag, startPoint x: 921, startPoint y: 326, endPoint x: 781, endPoint y: 319, distance: 140.2
click at [781, 319] on div "**********" at bounding box center [927, 330] width 326 height 25
type input "***"
click at [782, 358] on label "EQM348 - 046 - EB - 046 - 420cxs - 8173kg (C: 420,00 - P: 8173,00) (VD)" at bounding box center [647, 353] width 339 height 15
click at [1075, 539] on div "Cubagem total: 384,07 (09,14 pallets) Peso total: 10.822,66 Cancelar Confirmar" at bounding box center [784, 524] width 642 height 52
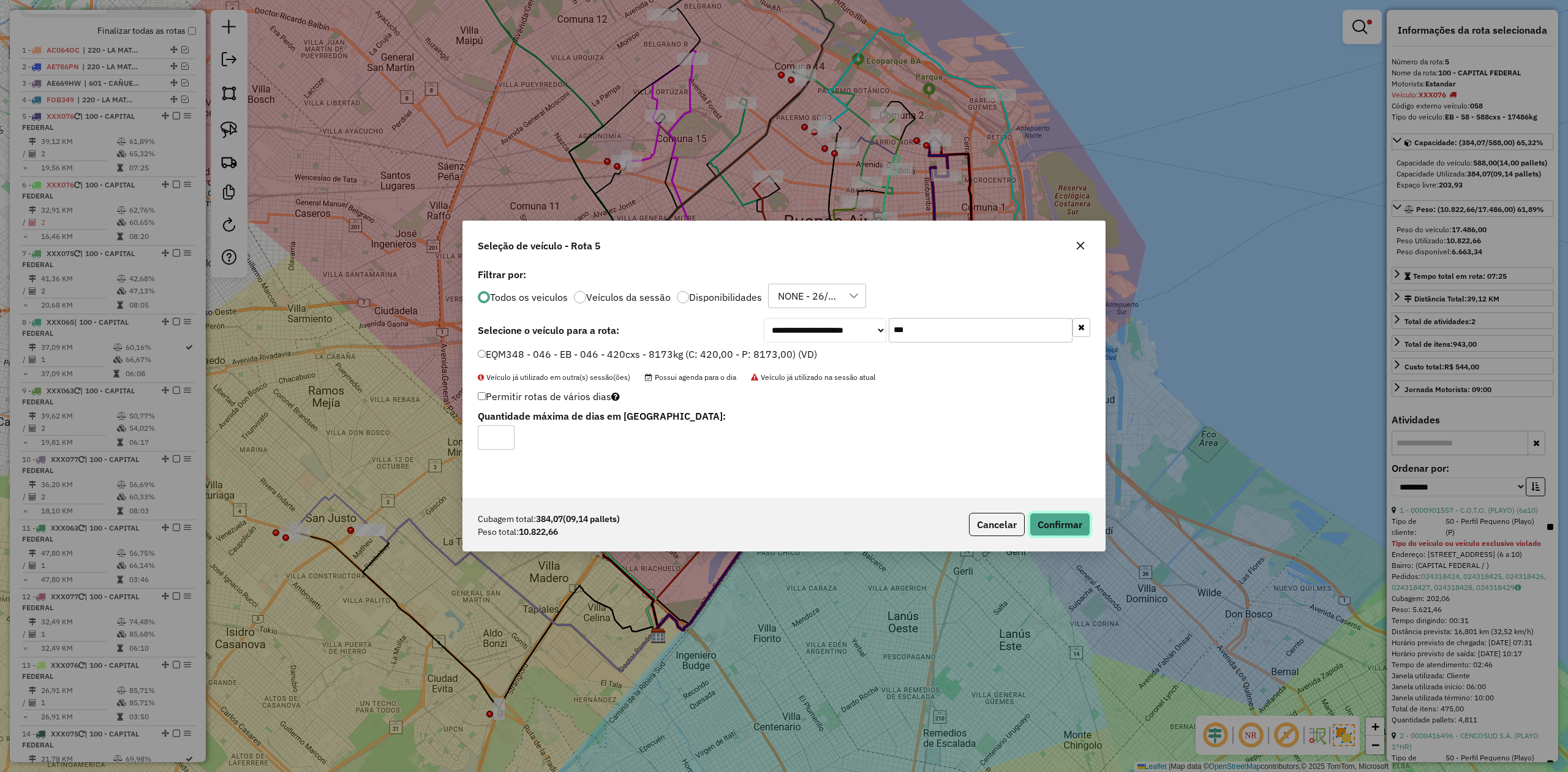
click at [1068, 526] on button "Confirmar" at bounding box center [1060, 524] width 61 height 23
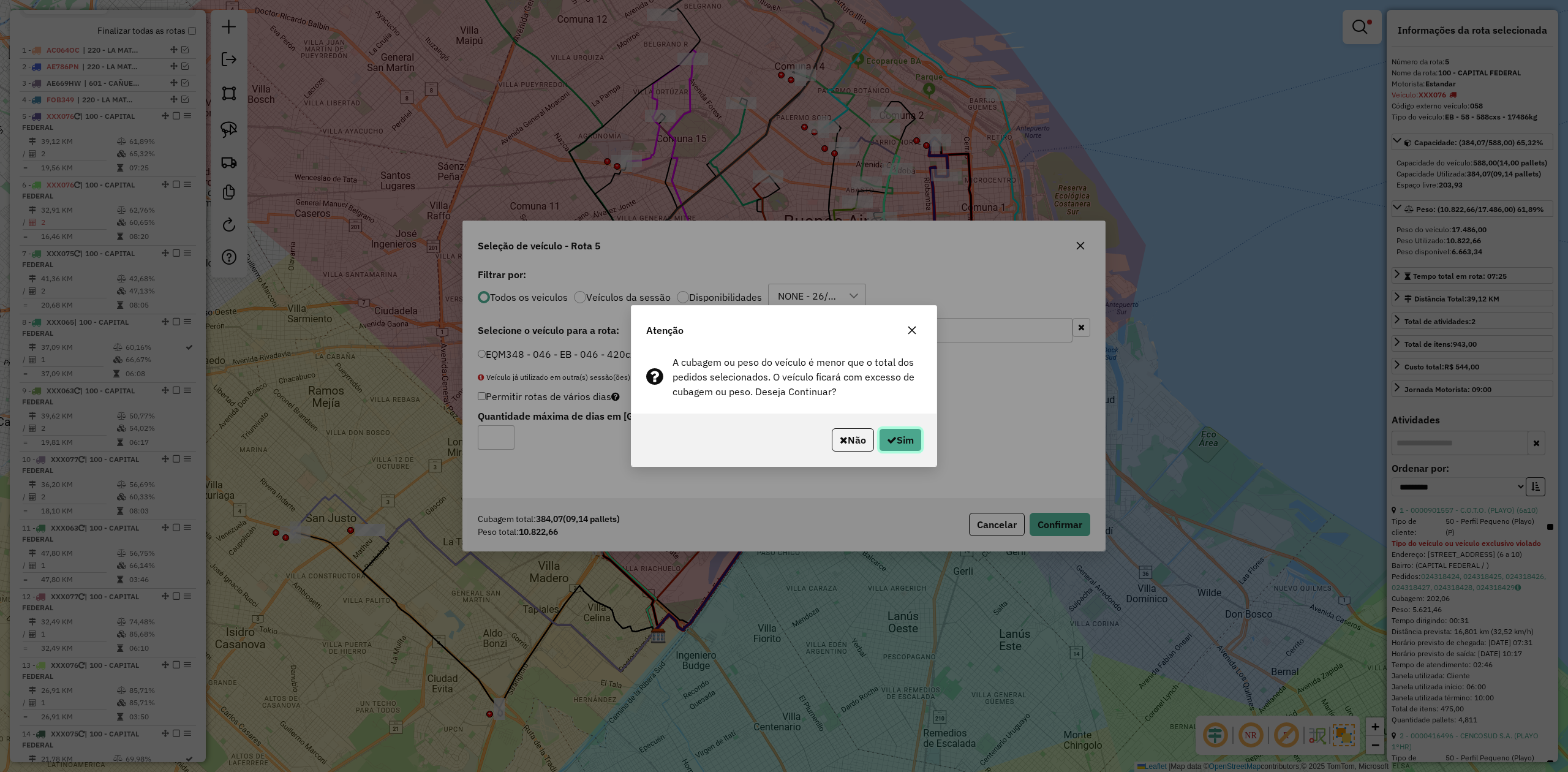
click at [900, 442] on button "Sim" at bounding box center [901, 439] width 43 height 23
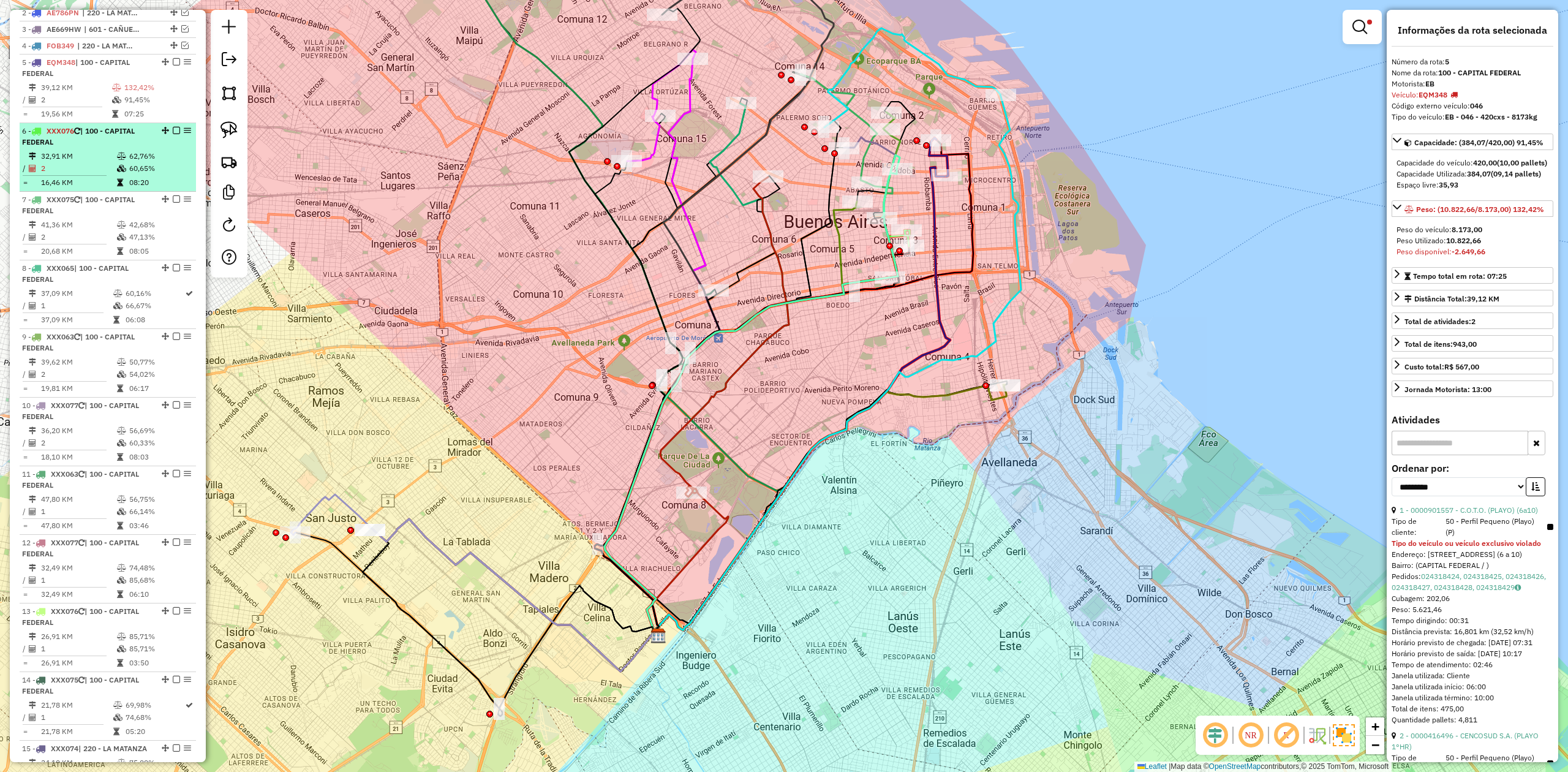
scroll to position [456, 0]
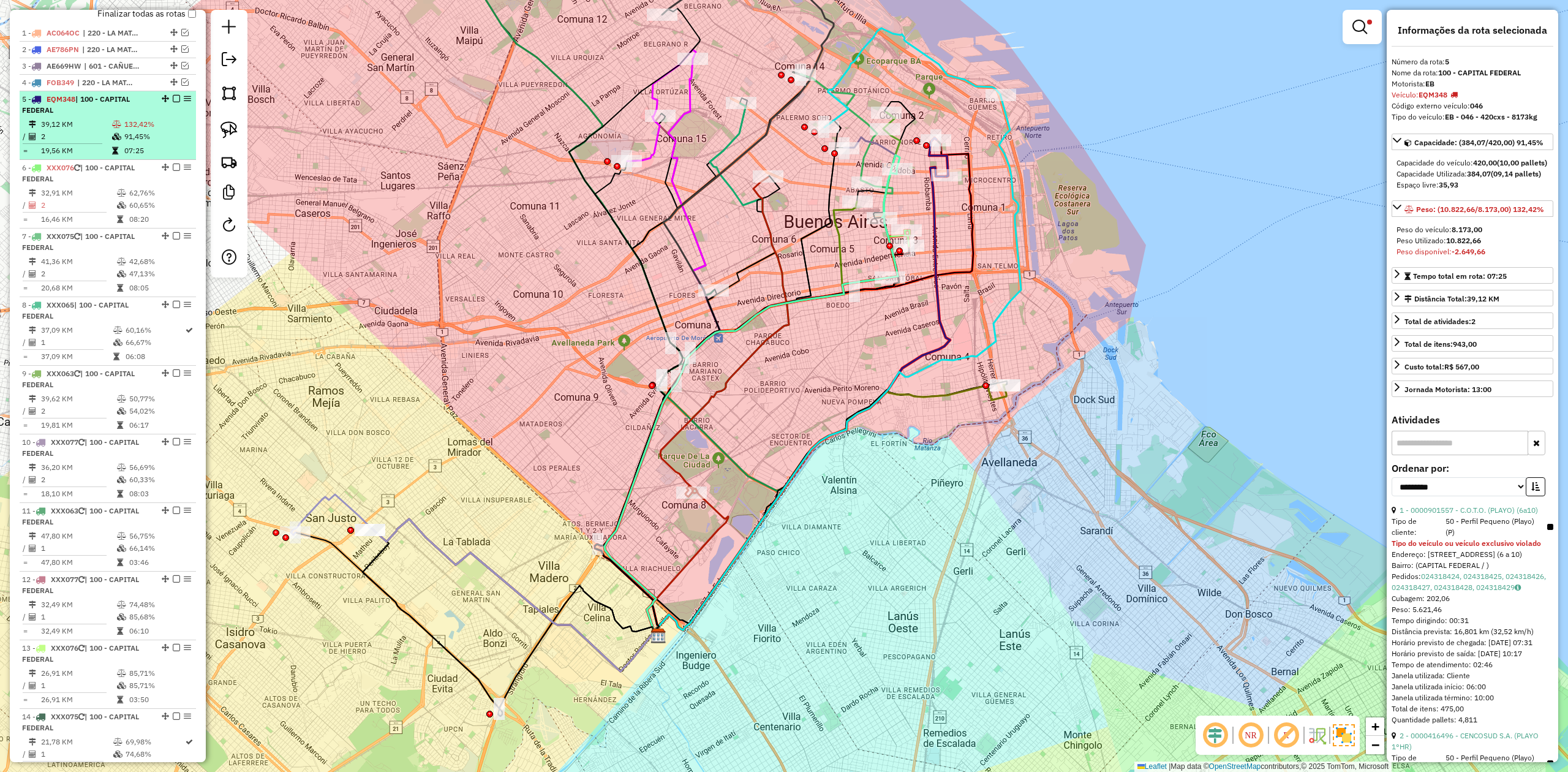
click at [172, 98] on em at bounding box center [176, 99] width 8 height 8
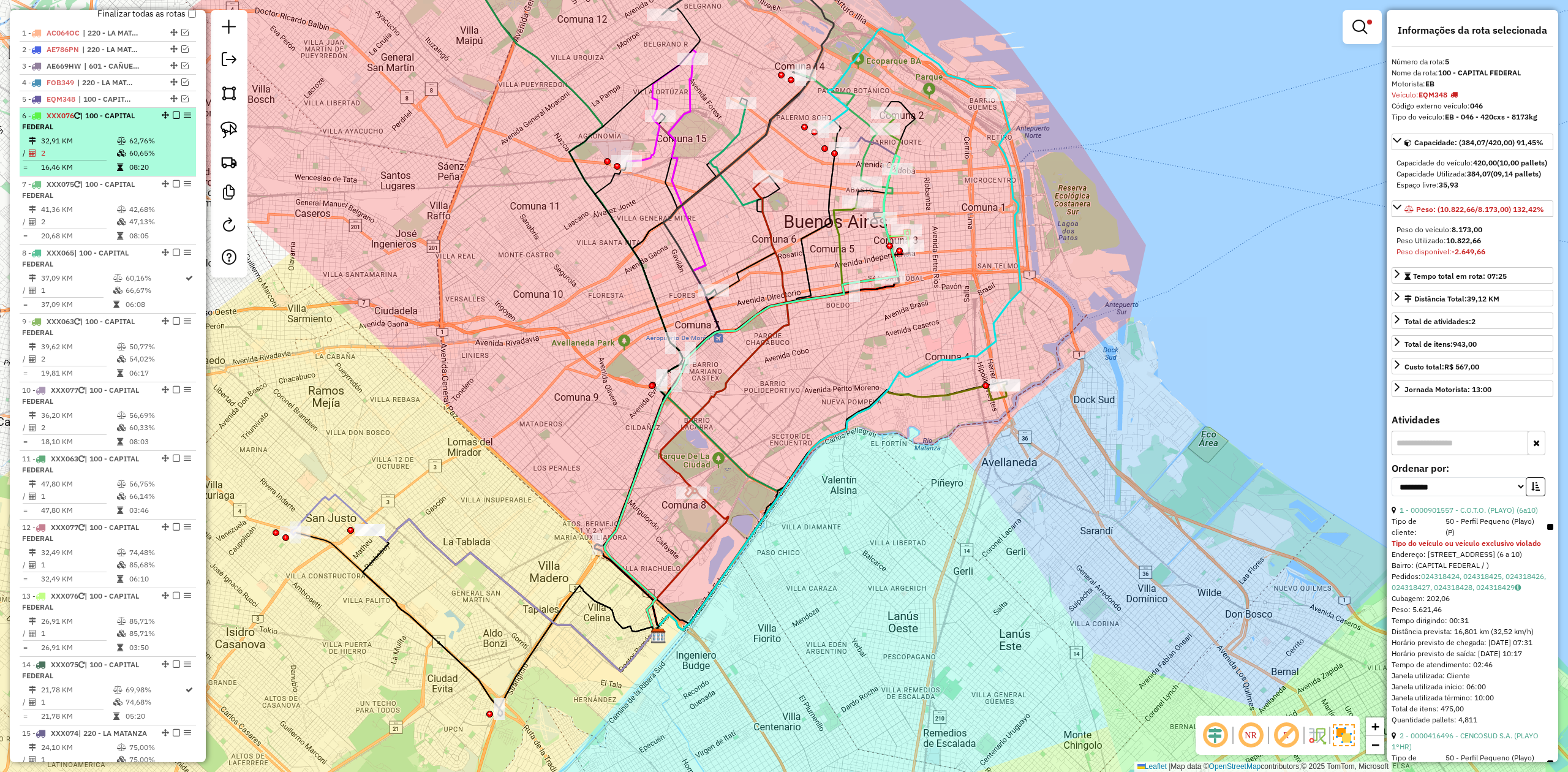
click at [130, 160] on table "32,91 KM 62,76% / 2 60,65% = 16,46 KM 08:20" at bounding box center [108, 154] width 172 height 38
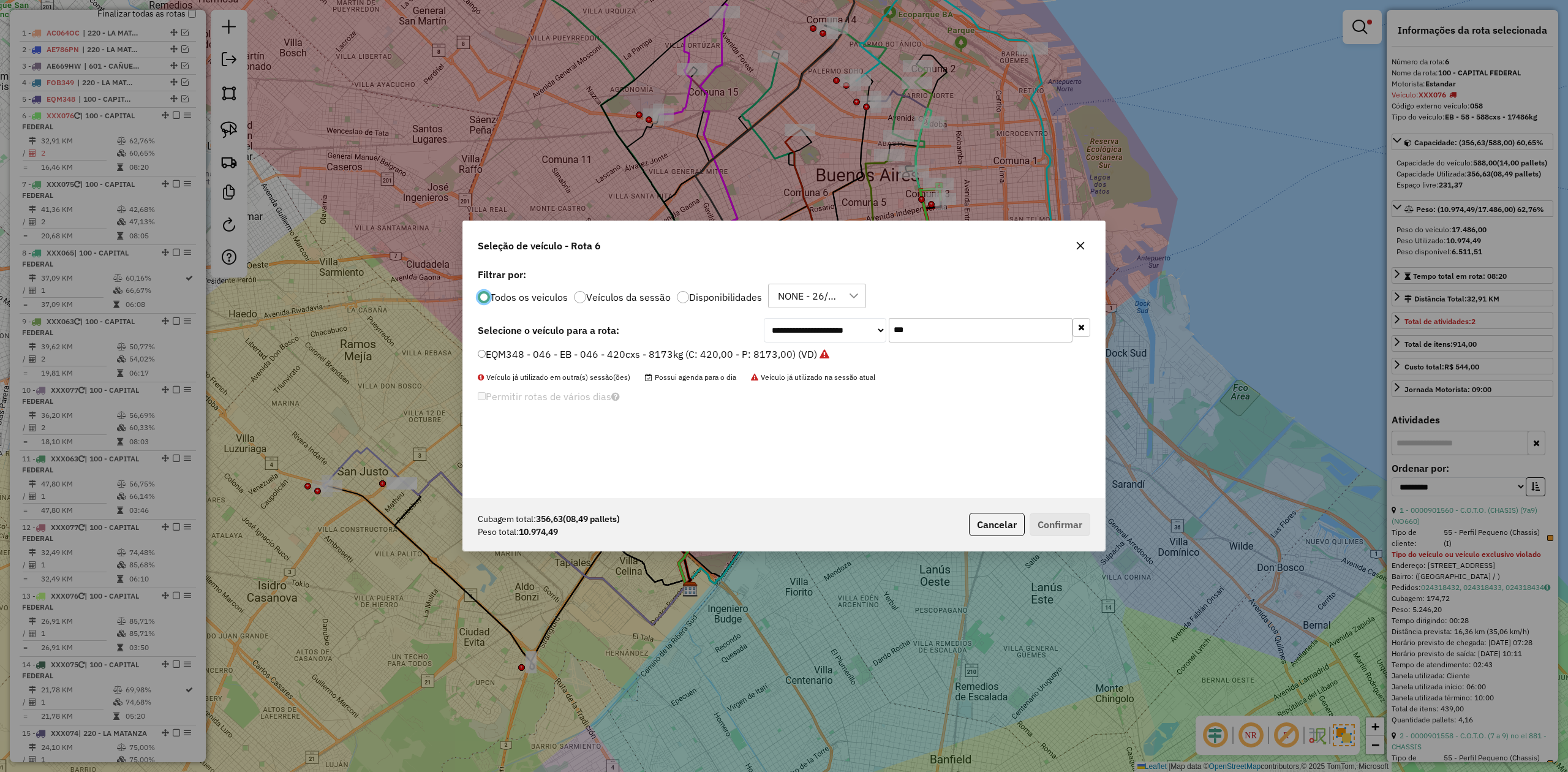
scroll to position [6, 4]
drag, startPoint x: 924, startPoint y: 329, endPoint x: 831, endPoint y: 319, distance: 93.5
click at [832, 319] on div "**********" at bounding box center [927, 330] width 326 height 25
type input "***"
click at [761, 346] on div "**********" at bounding box center [784, 382] width 642 height 232
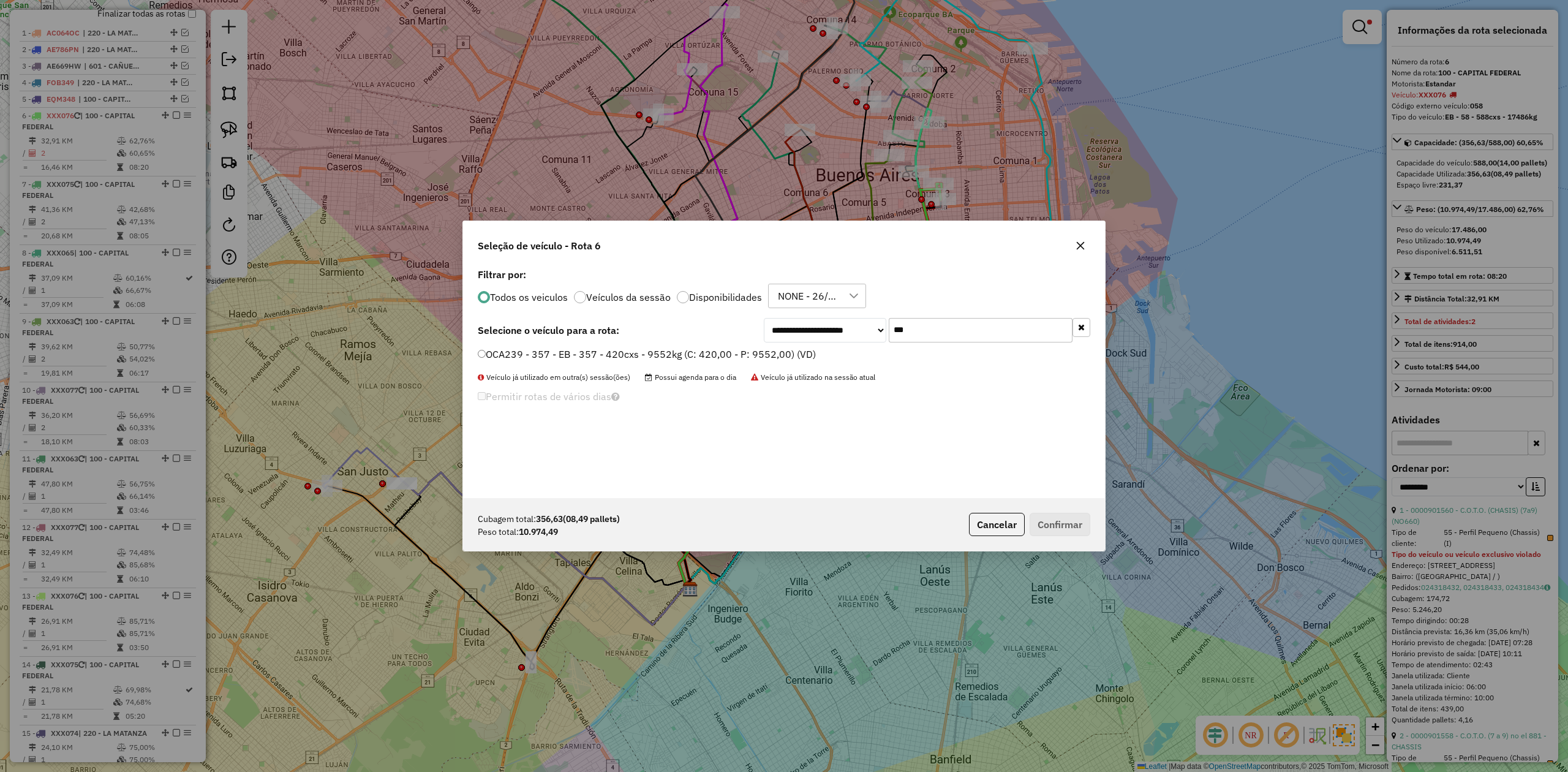
click at [785, 358] on label "OCA239 - 357 - EB - 357 - 420cxs - 9552kg (C: 420,00 - P: 9552,00) (VD)" at bounding box center [647, 353] width 338 height 15
click at [1076, 523] on button "Confirmar" at bounding box center [1060, 524] width 61 height 23
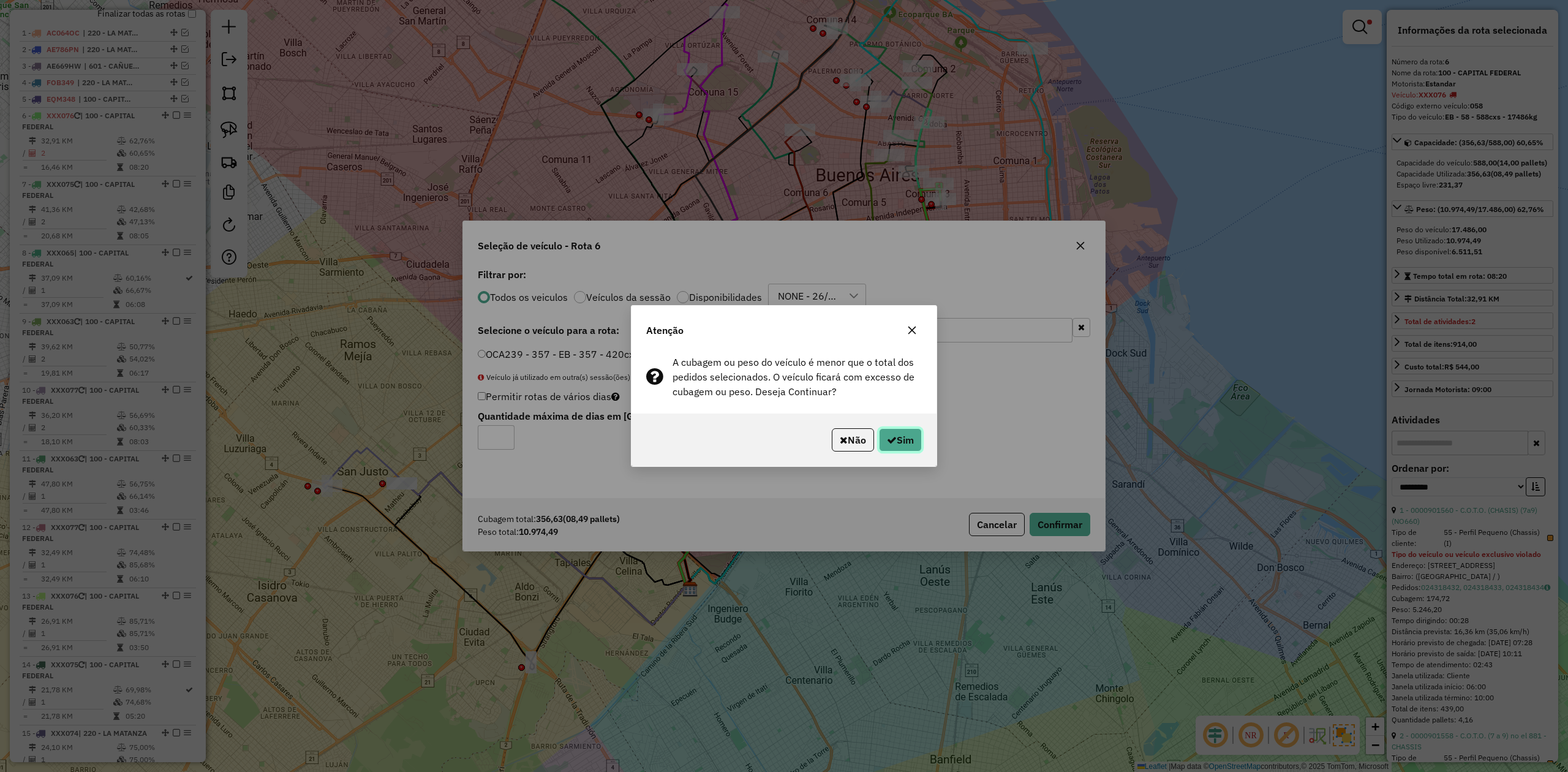
click at [909, 439] on button "Sim" at bounding box center [901, 439] width 43 height 23
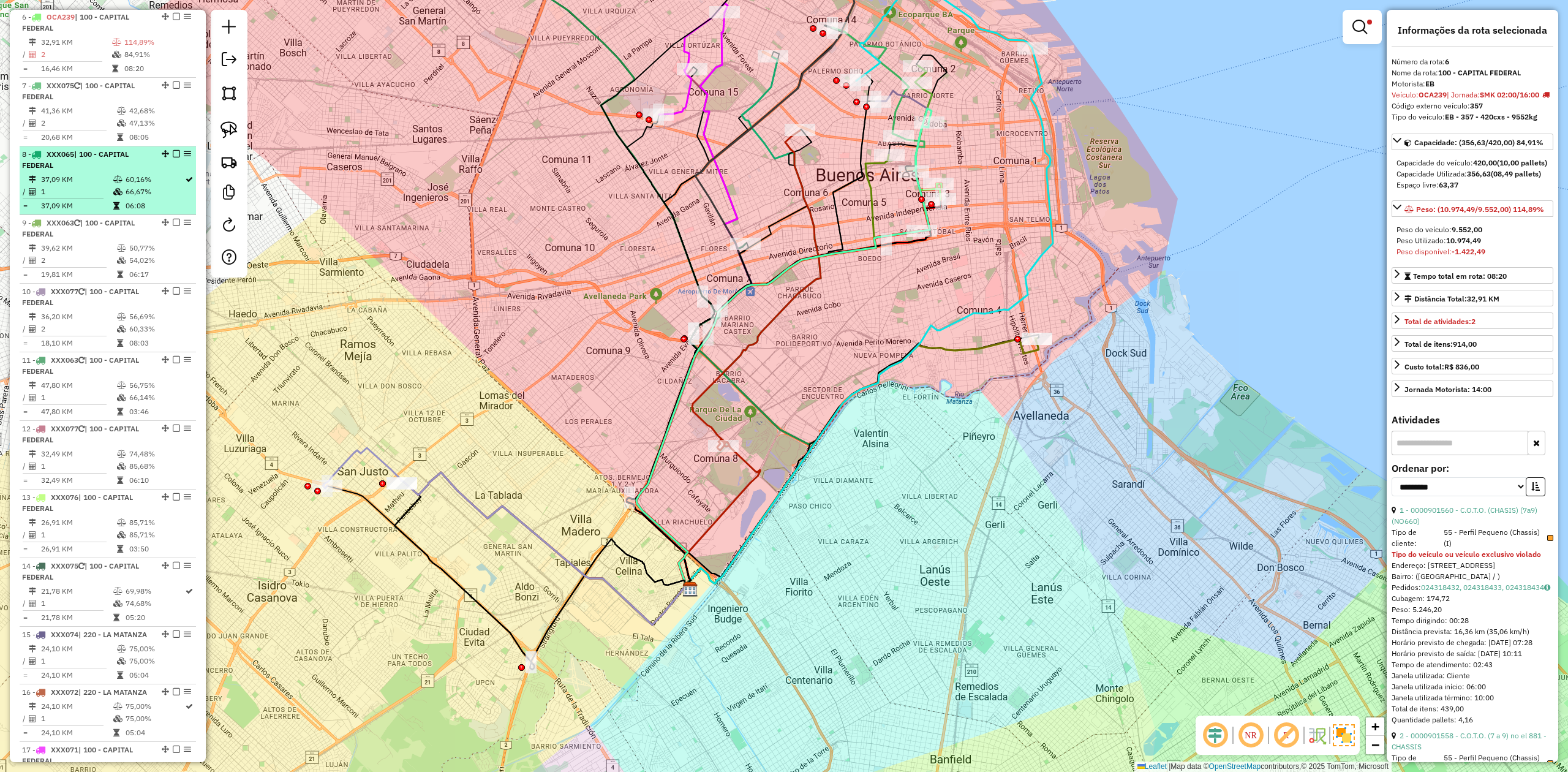
scroll to position [473, 0]
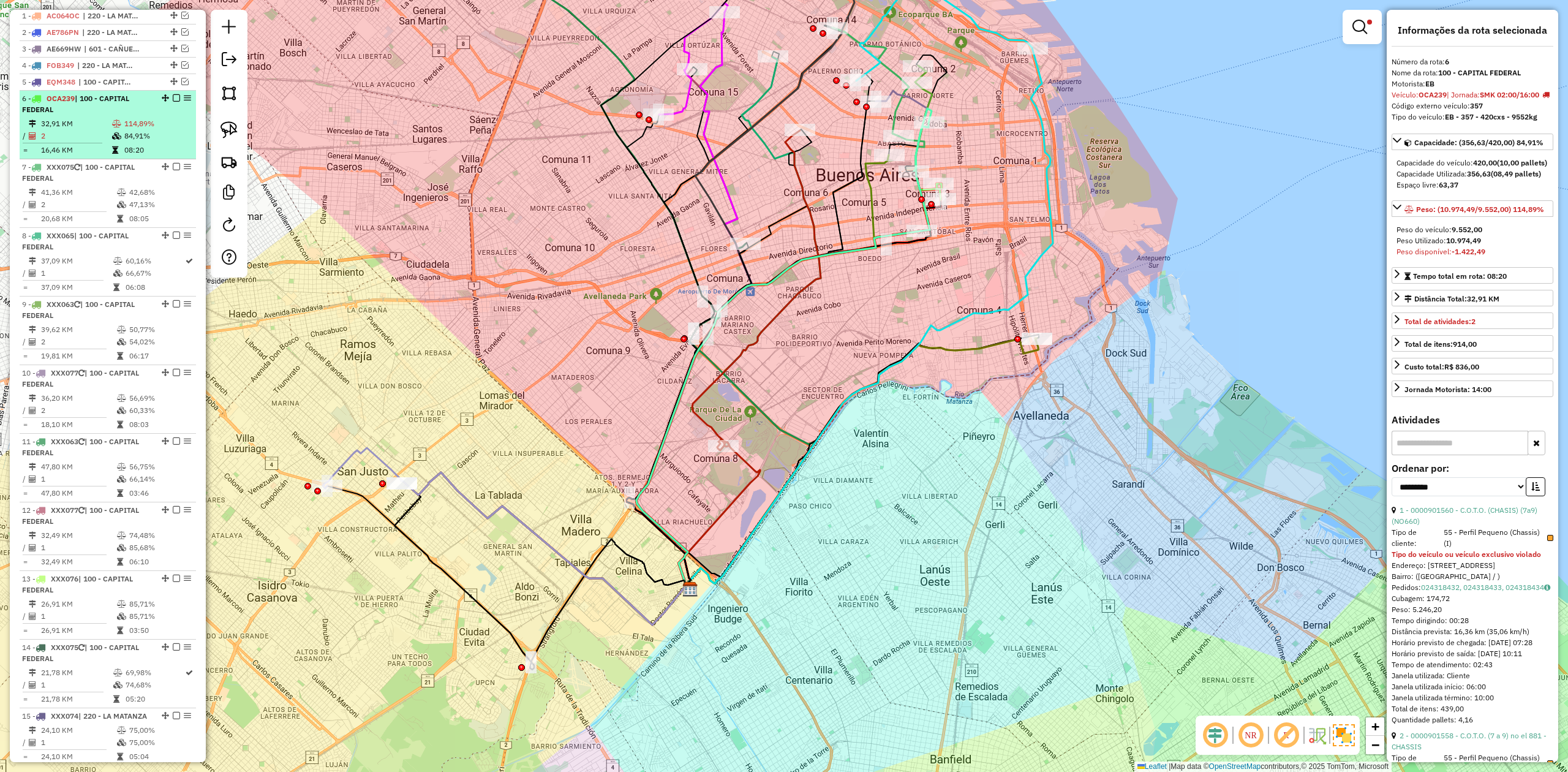
click at [128, 147] on td "08:20" at bounding box center [158, 150] width 68 height 12
click at [172, 100] on em at bounding box center [176, 99] width 8 height 8
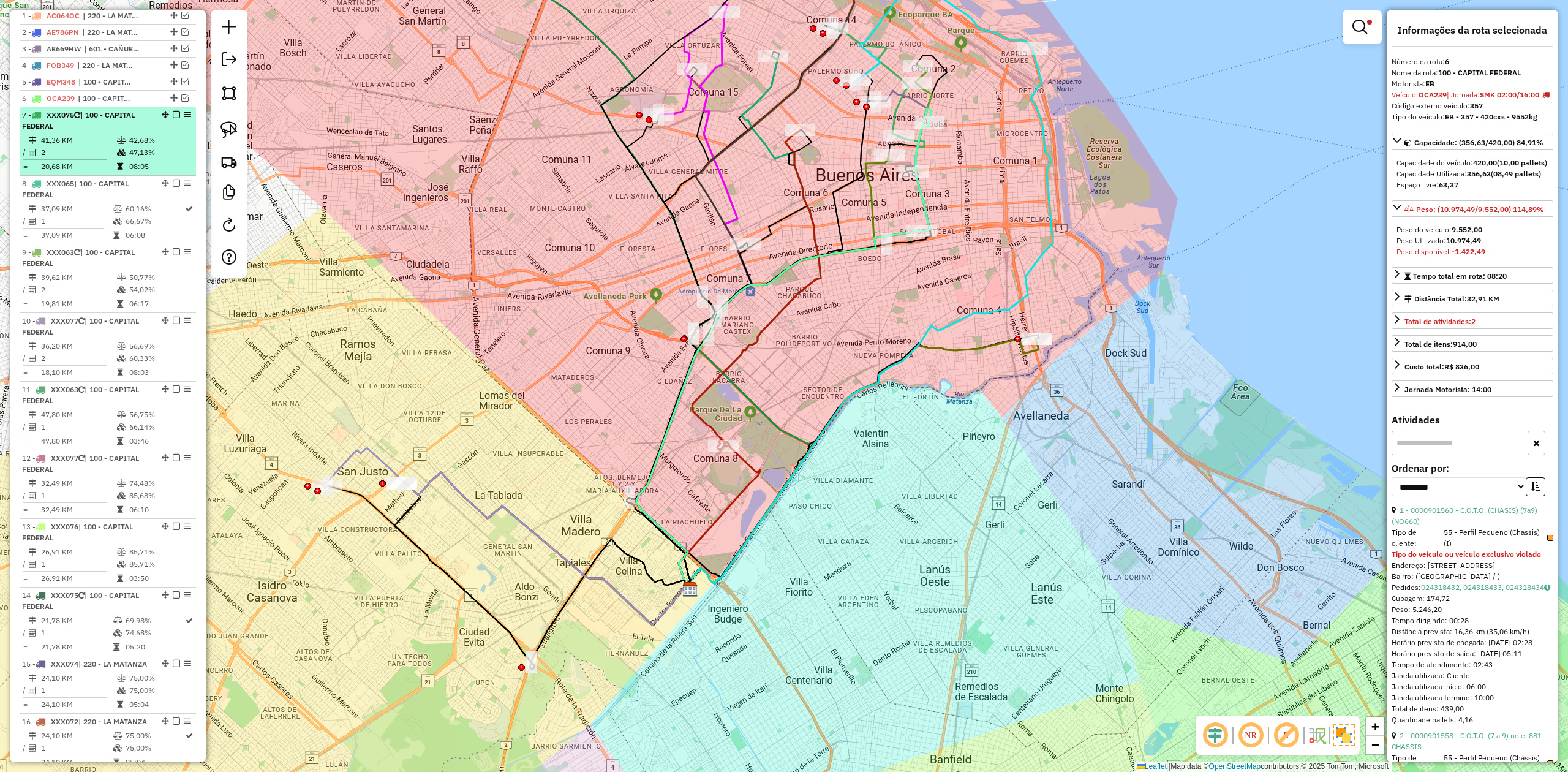
click at [117, 153] on icon at bounding box center [122, 152] width 9 height 8
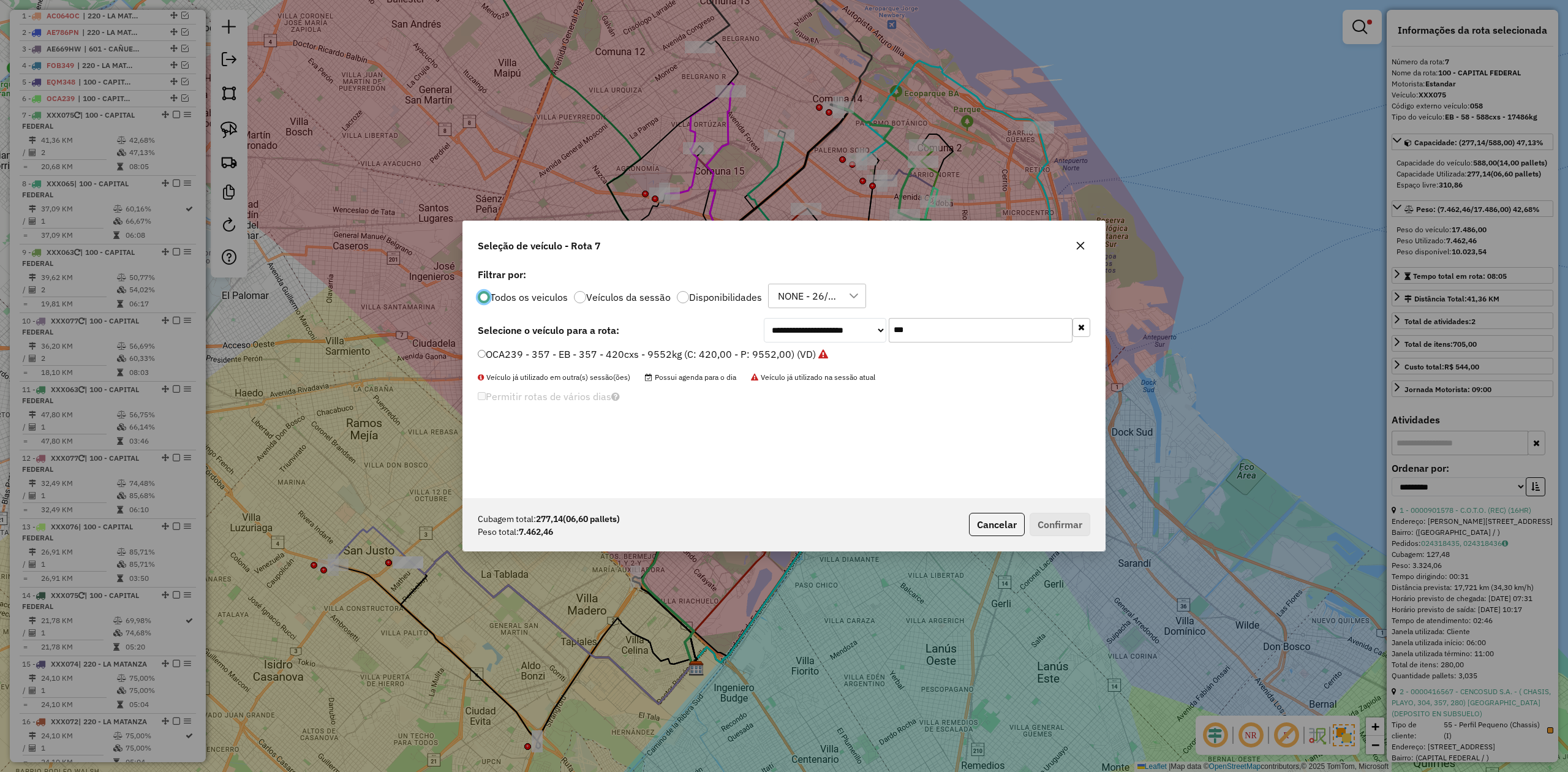
scroll to position [6, 4]
drag, startPoint x: 926, startPoint y: 327, endPoint x: 826, endPoint y: 324, distance: 100.0
click at [831, 324] on div "**********" at bounding box center [927, 330] width 326 height 25
click at [953, 283] on div "Todos os veiculos Veículos da sessão Disponibilidades NONE - 26/09 - PROMAX" at bounding box center [784, 296] width 613 height 25
drag, startPoint x: 934, startPoint y: 341, endPoint x: 853, endPoint y: 326, distance: 82.4
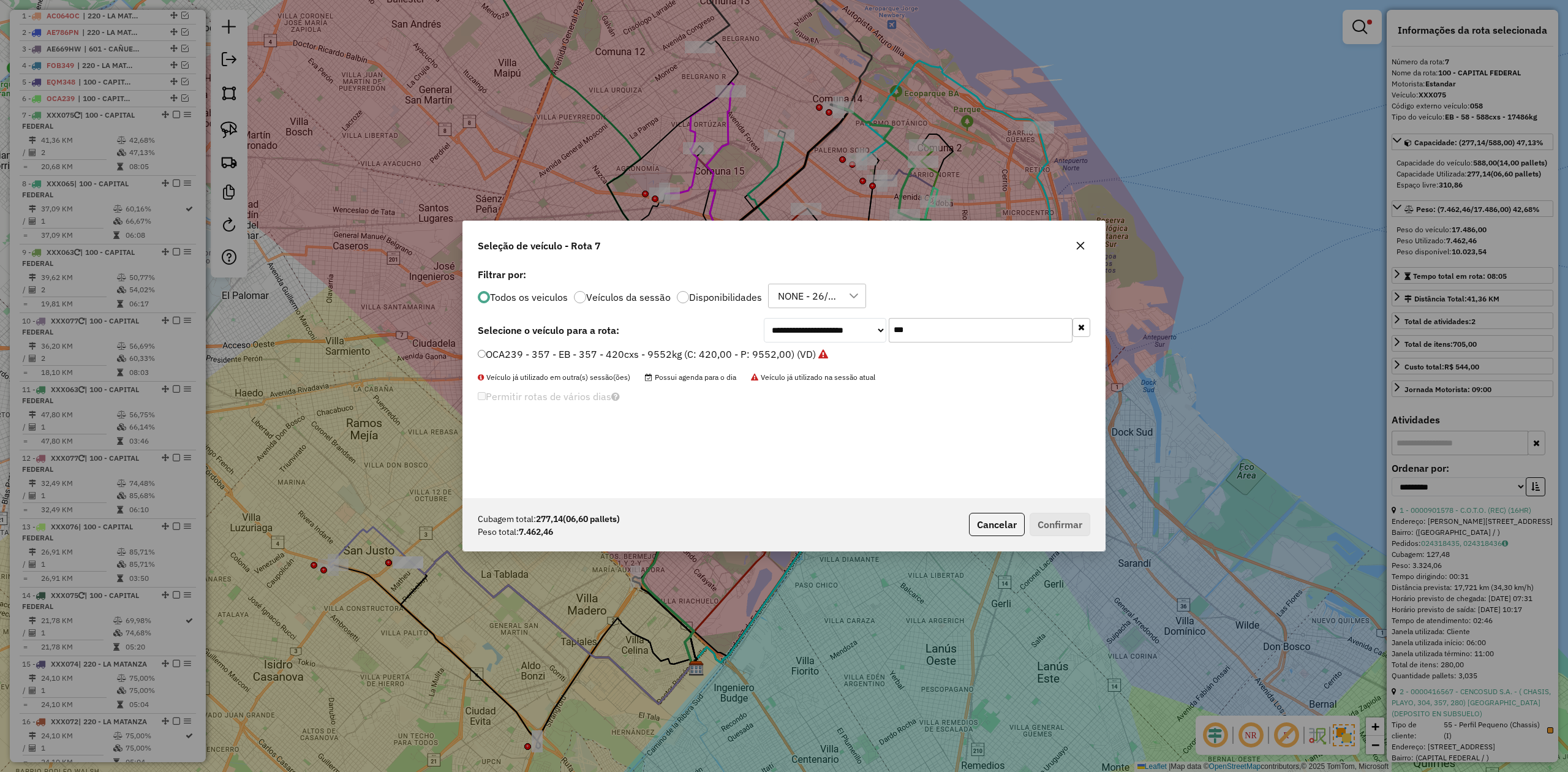
click at [853, 326] on div "**********" at bounding box center [927, 330] width 326 height 25
type input "***"
click at [799, 351] on label "FHA824 - 048 - EB - 048 - 420Cx - 10246Kg (C: 420,00 - P: 10246,00) (VD)" at bounding box center [651, 353] width 347 height 15
click at [1082, 517] on button "Confirmar" at bounding box center [1060, 524] width 61 height 23
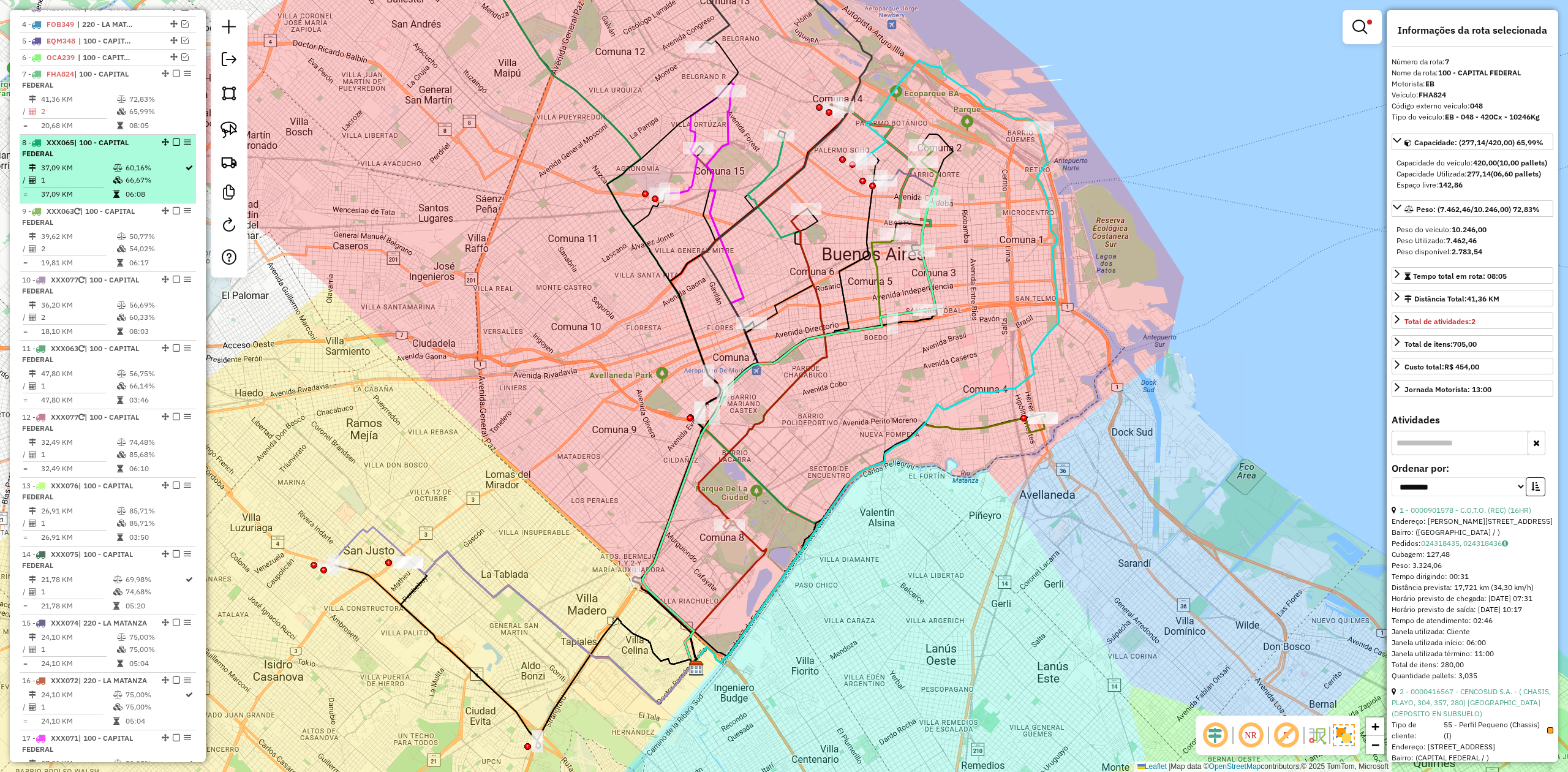
scroll to position [490, 0]
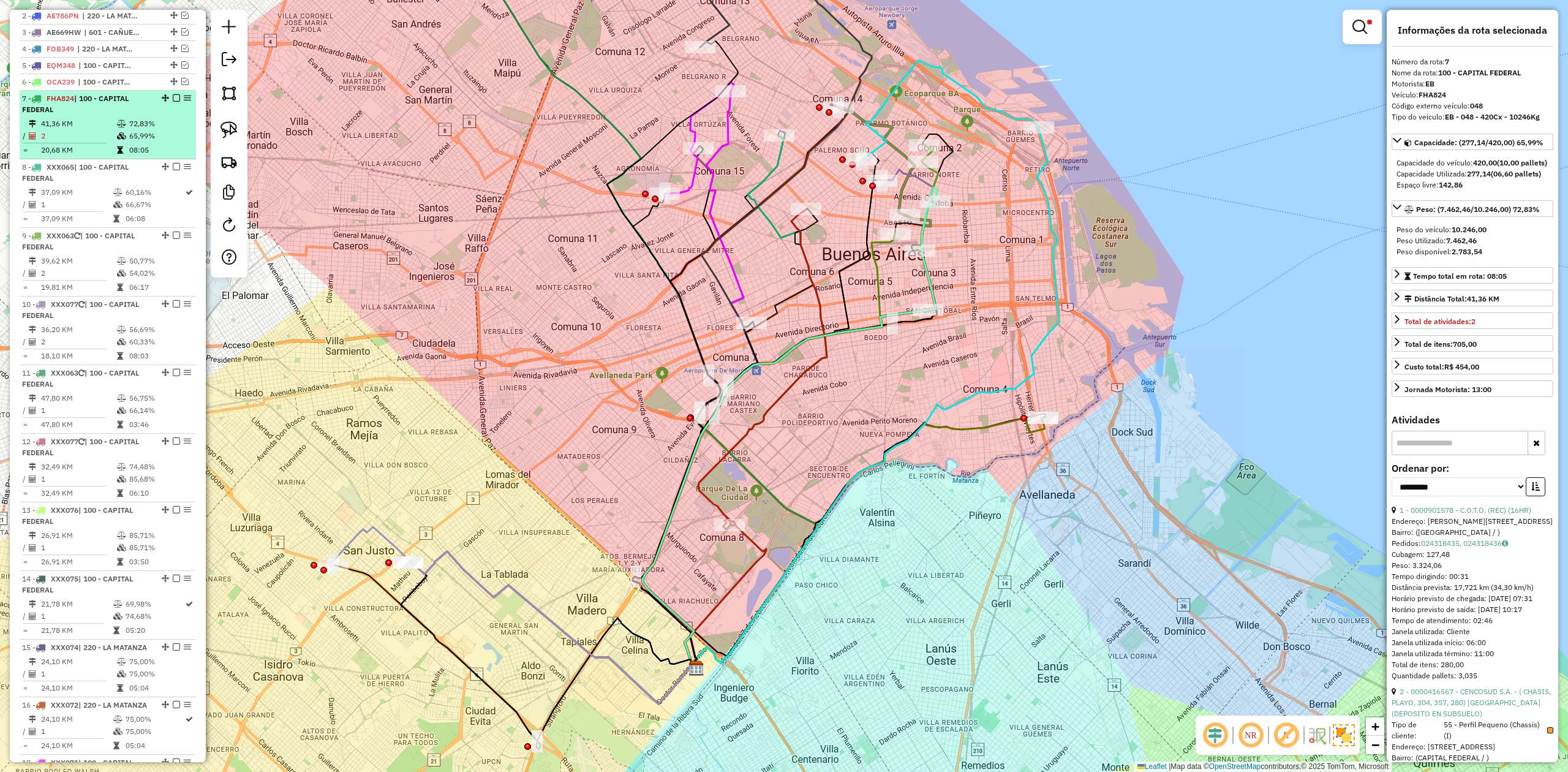
click at [129, 126] on td "72,83%" at bounding box center [159, 124] width 62 height 12
click at [157, 113] on div "7 - FHA824 | 100 - CAPITAL FEDERAL" at bounding box center [108, 104] width 172 height 22
click at [175, 97] on em at bounding box center [176, 99] width 8 height 8
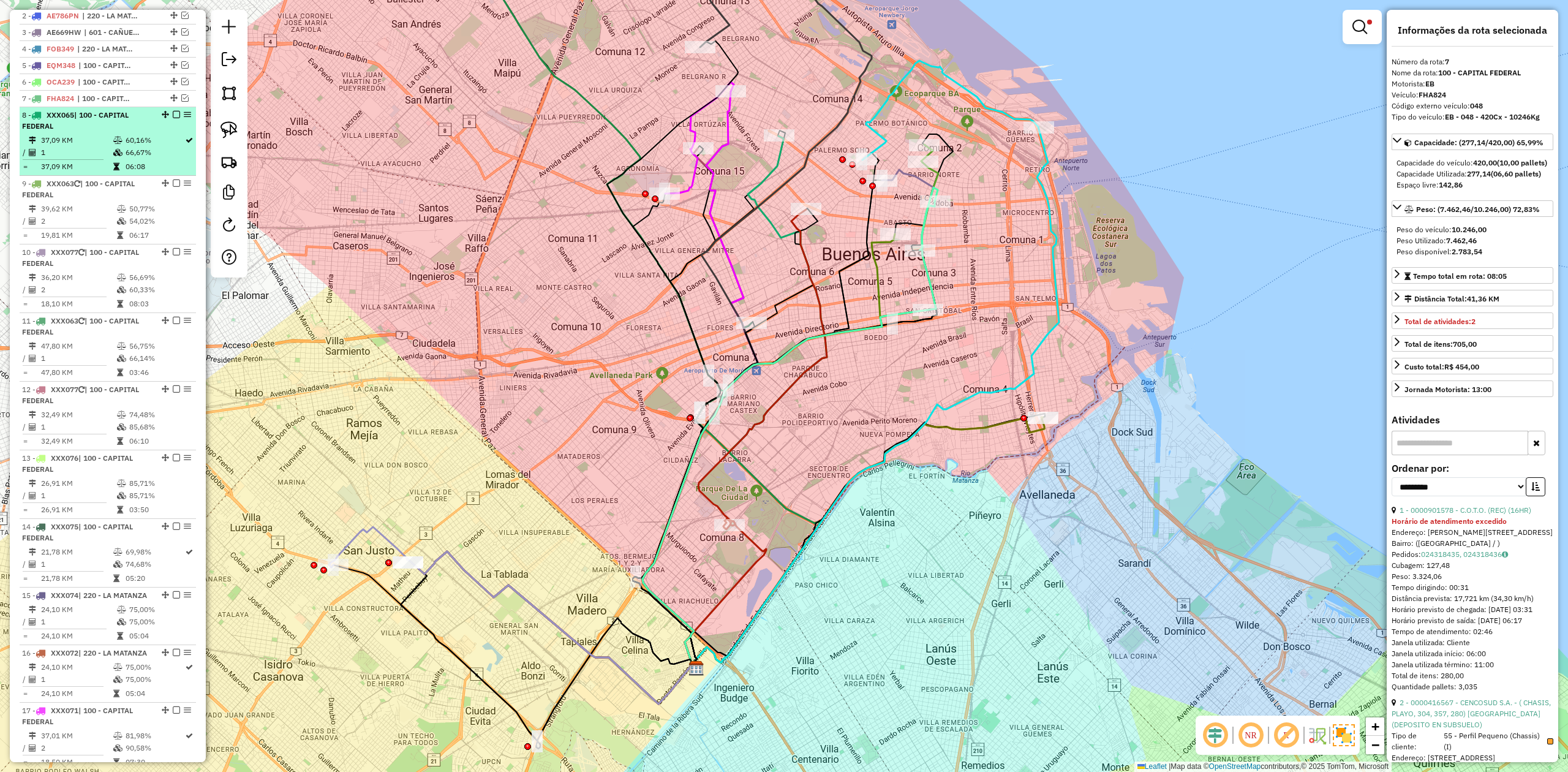
click at [137, 149] on td "66,67%" at bounding box center [154, 152] width 59 height 12
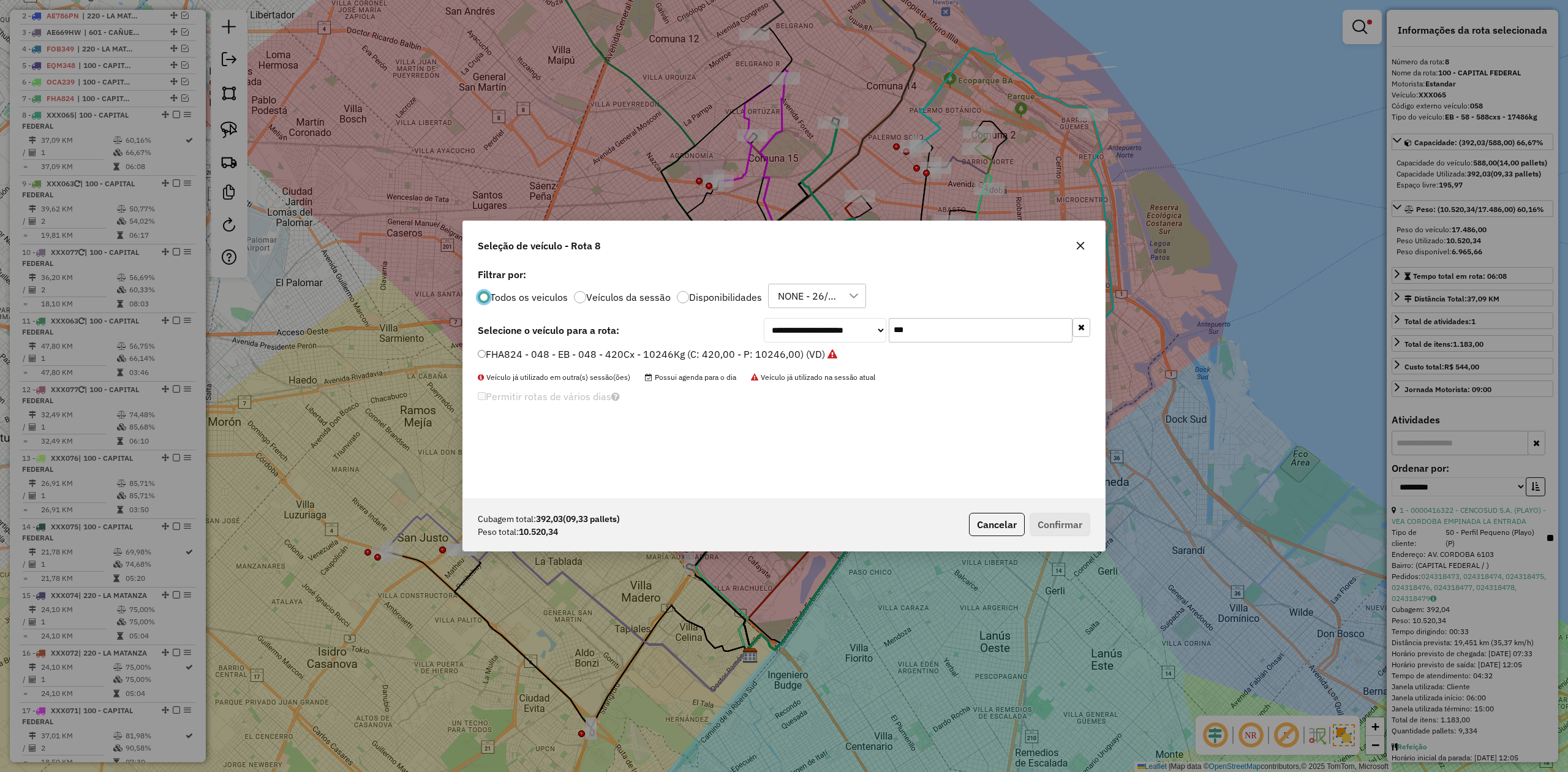
scroll to position [6, 4]
drag, startPoint x: 936, startPoint y: 327, endPoint x: 827, endPoint y: 319, distance: 109.3
click at [829, 319] on div "**********" at bounding box center [927, 330] width 326 height 25
type input "***"
click at [716, 354] on label "FEQ988 - 280 - EB - 280 - 420Cx - 7976Kg (C: 420,00 - P: 7976,00) (VD)" at bounding box center [645, 353] width 334 height 15
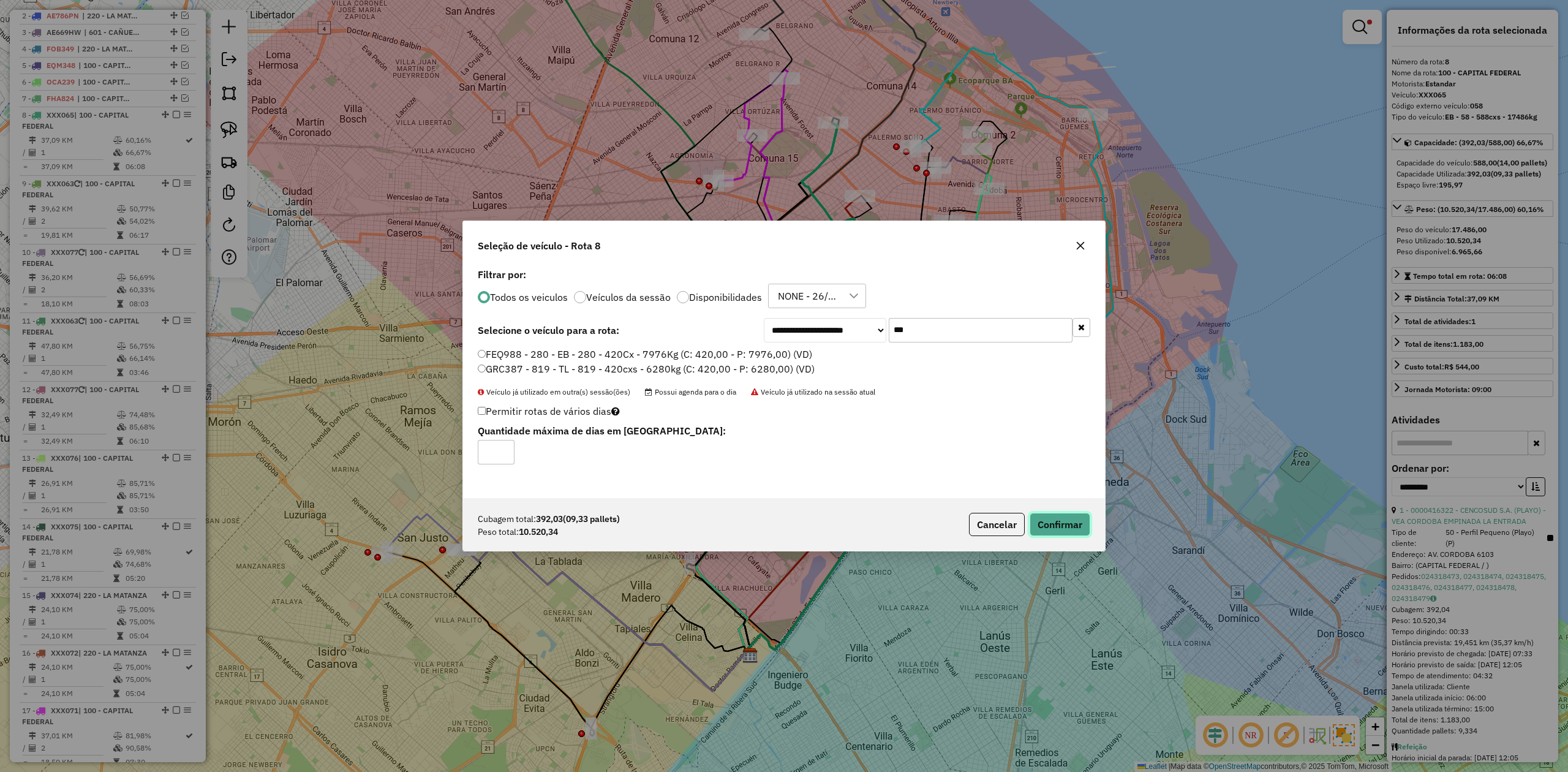
click at [1042, 520] on button "Confirmar" at bounding box center [1060, 524] width 61 height 23
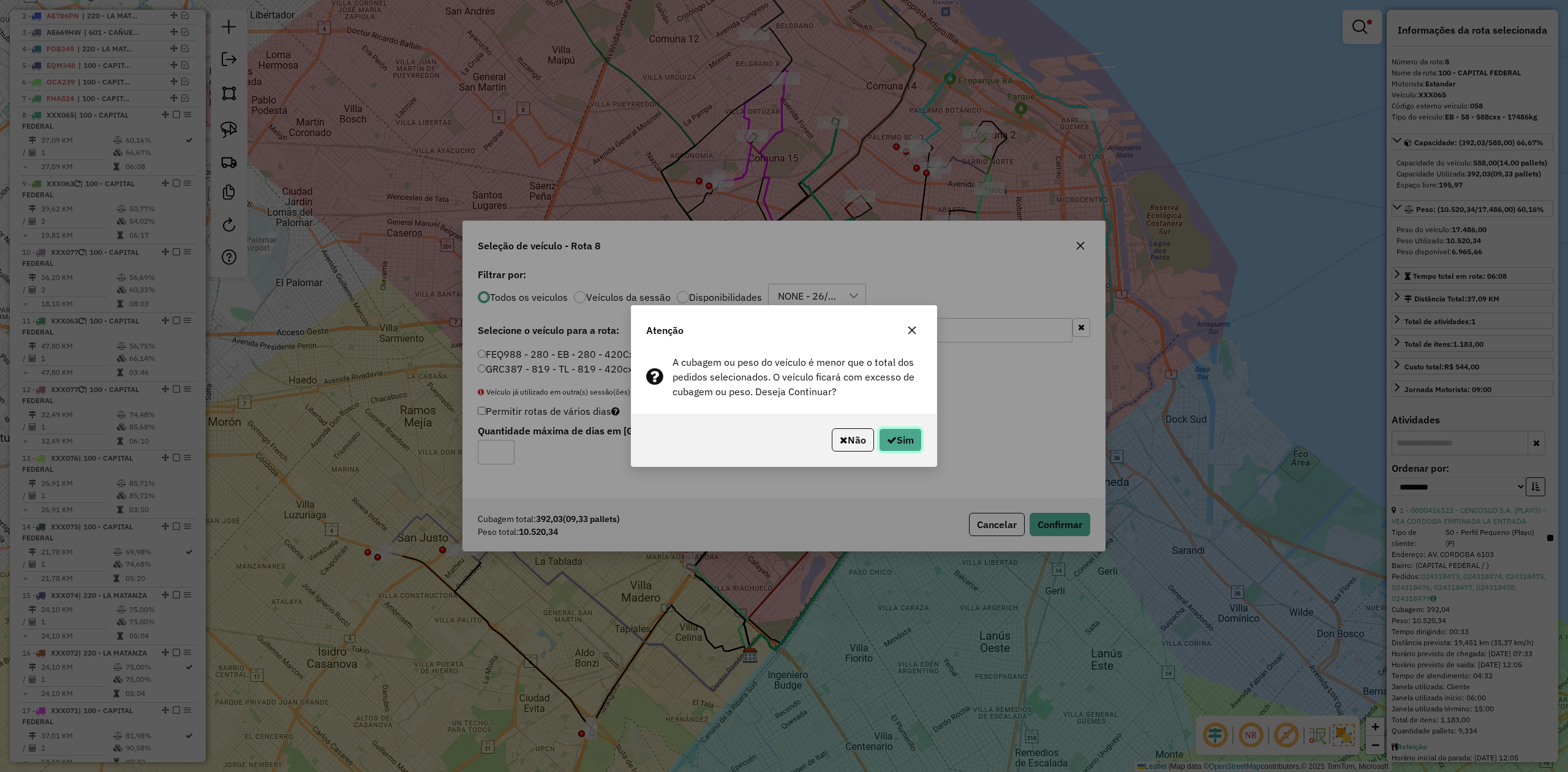
click at [904, 442] on button "Sim" at bounding box center [901, 439] width 43 height 23
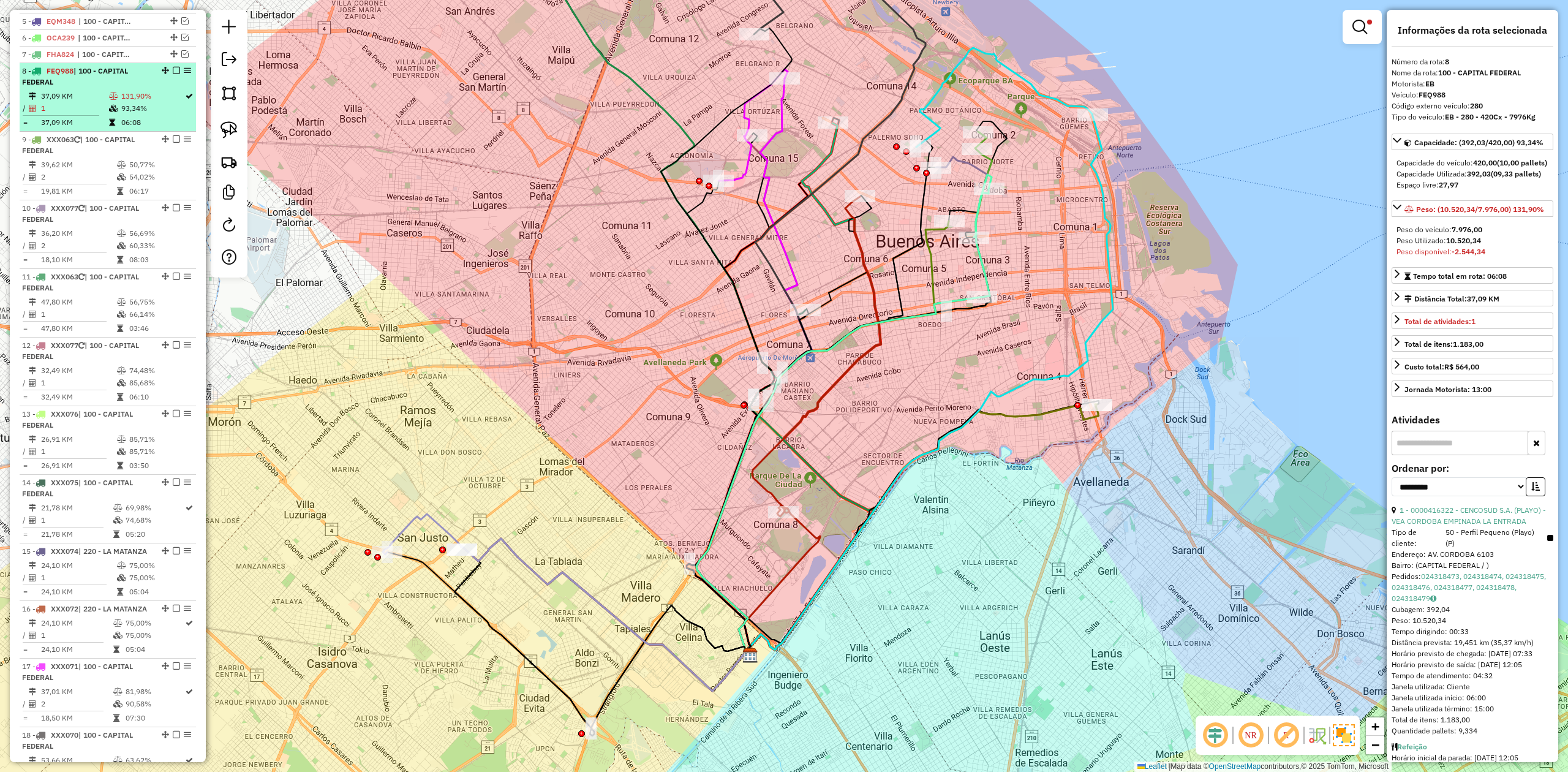
scroll to position [507, 0]
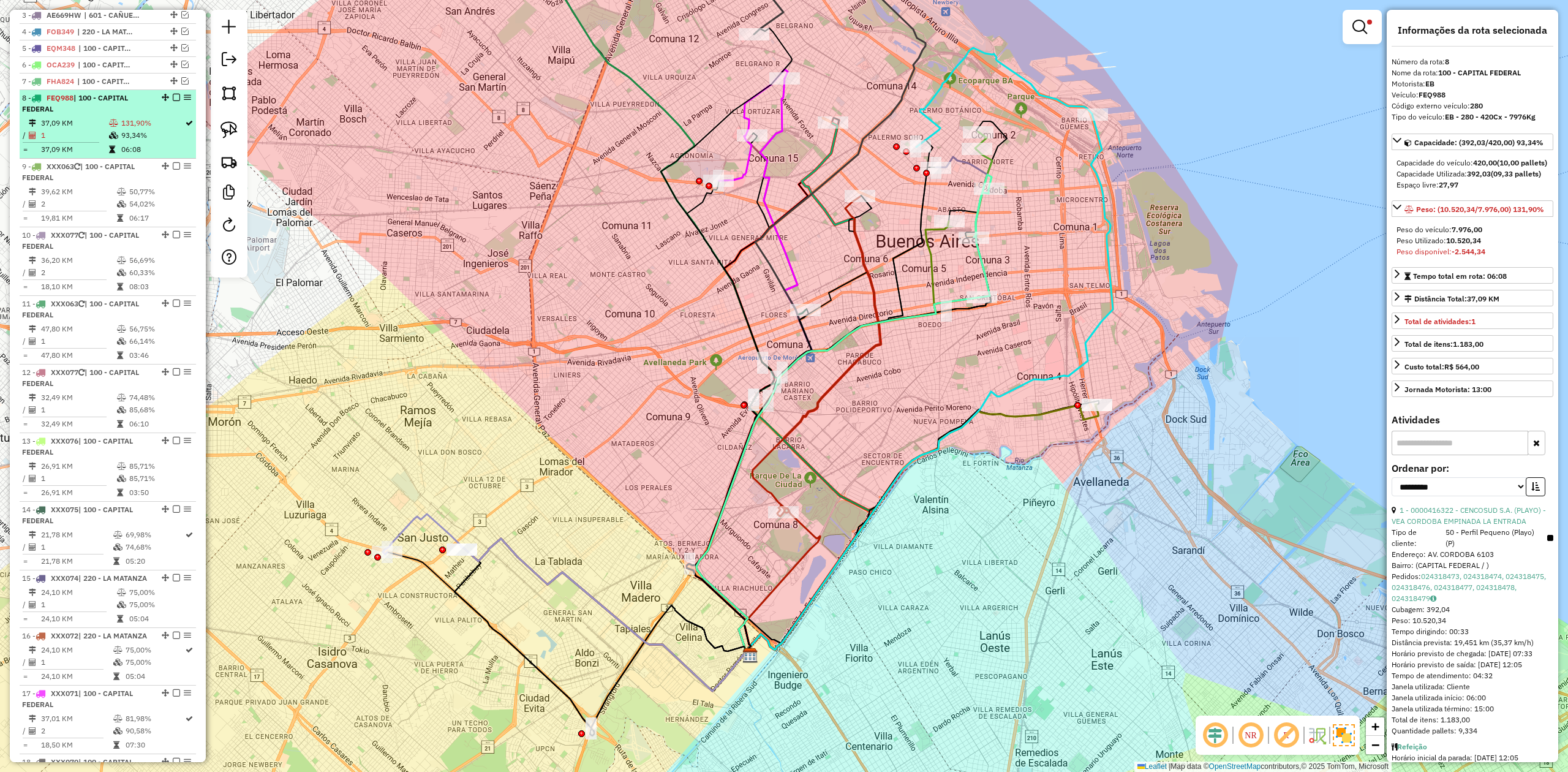
click at [122, 133] on td "93,34%" at bounding box center [152, 135] width 64 height 12
click at [174, 99] on em at bounding box center [176, 98] width 8 height 8
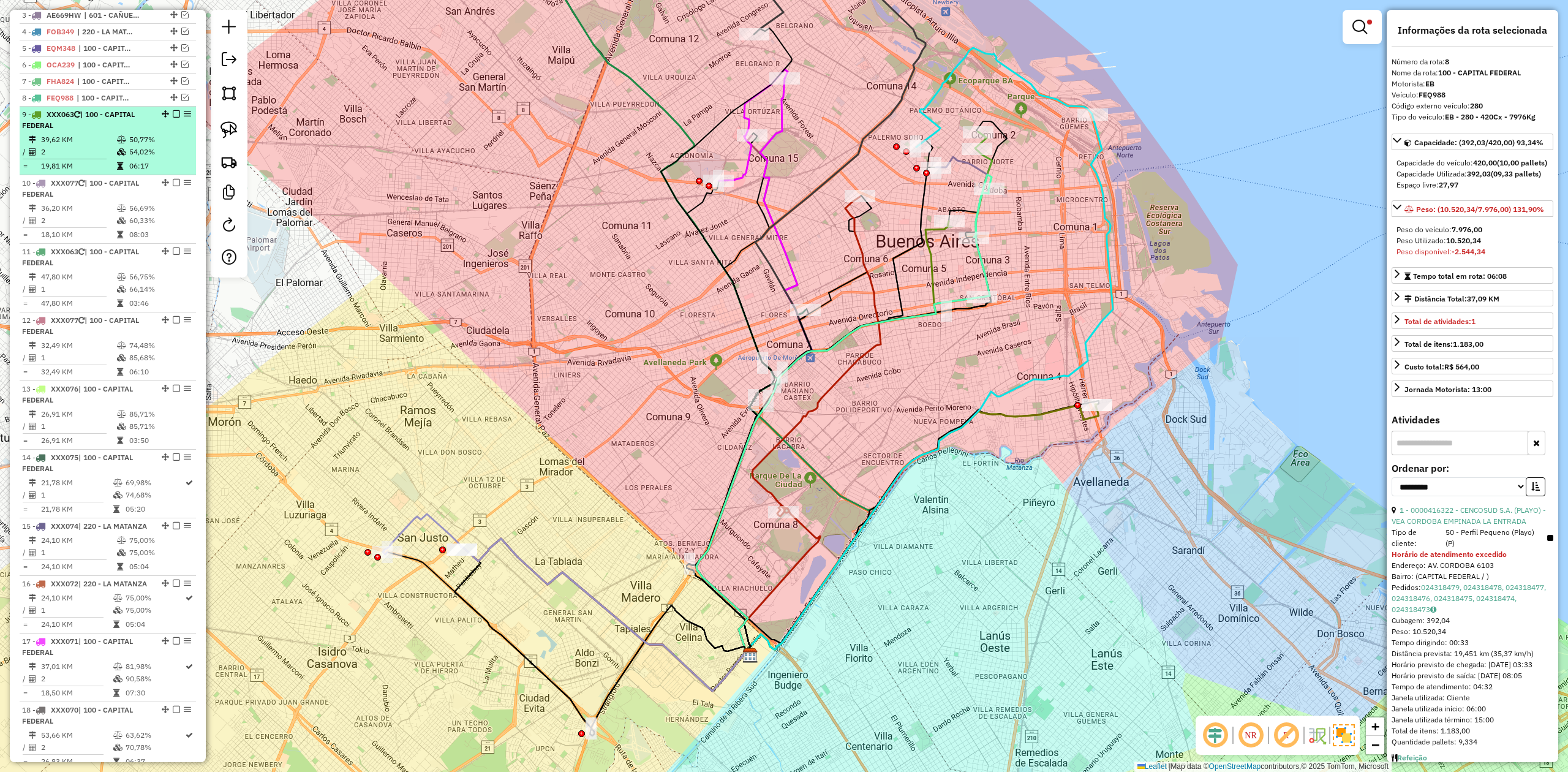
click at [129, 155] on td "54,02%" at bounding box center [159, 152] width 62 height 12
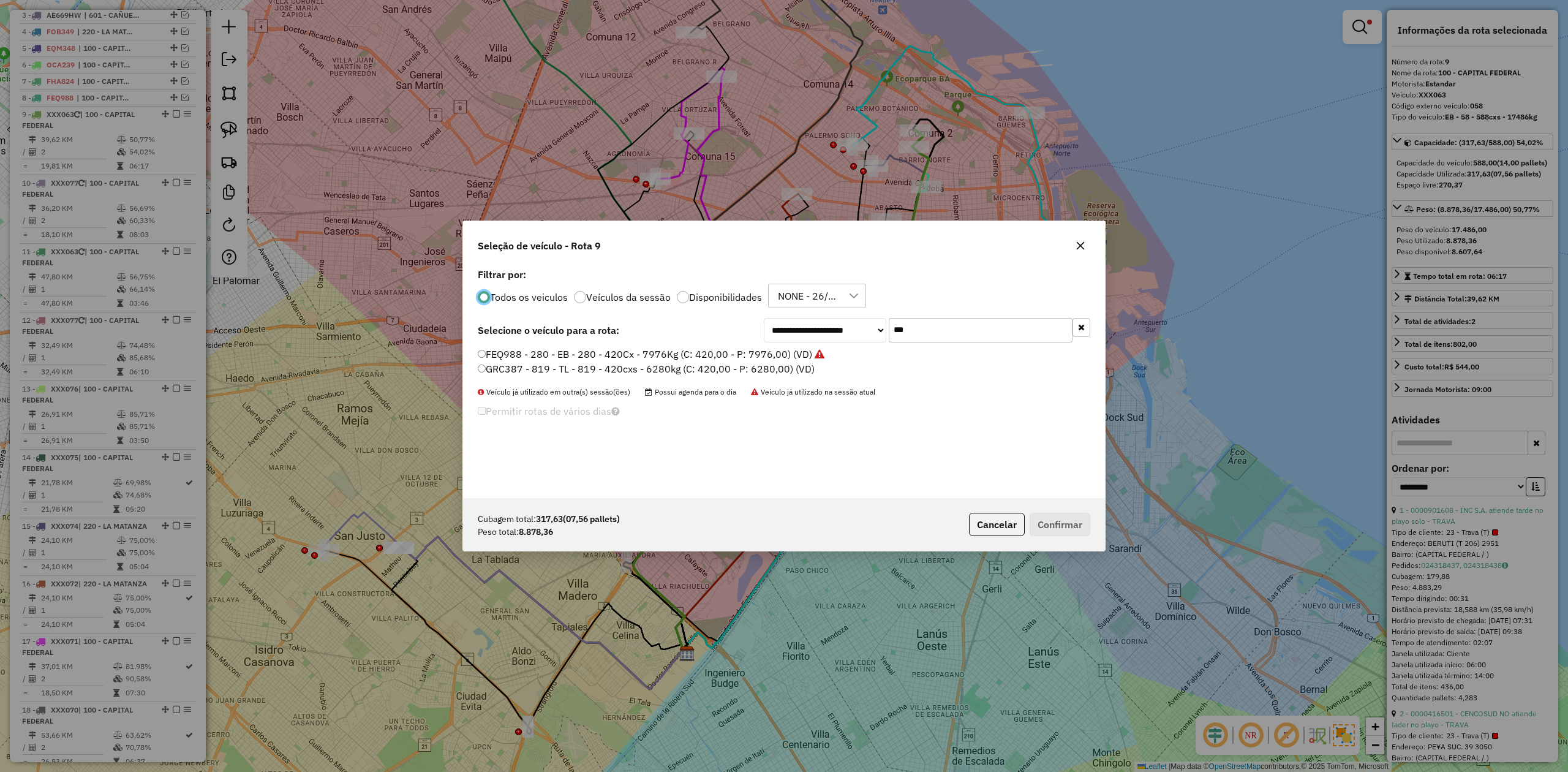
scroll to position [6, 4]
drag, startPoint x: 937, startPoint y: 325, endPoint x: 831, endPoint y: 323, distance: 106.0
click at [831, 323] on div "**********" at bounding box center [927, 330] width 326 height 25
type input "***"
click at [799, 356] on label "FXE278 - 616 - EB - 616 - 504cxs - 15513kg (C: 504,00 - P: 15513,00) (VD)" at bounding box center [652, 353] width 349 height 15
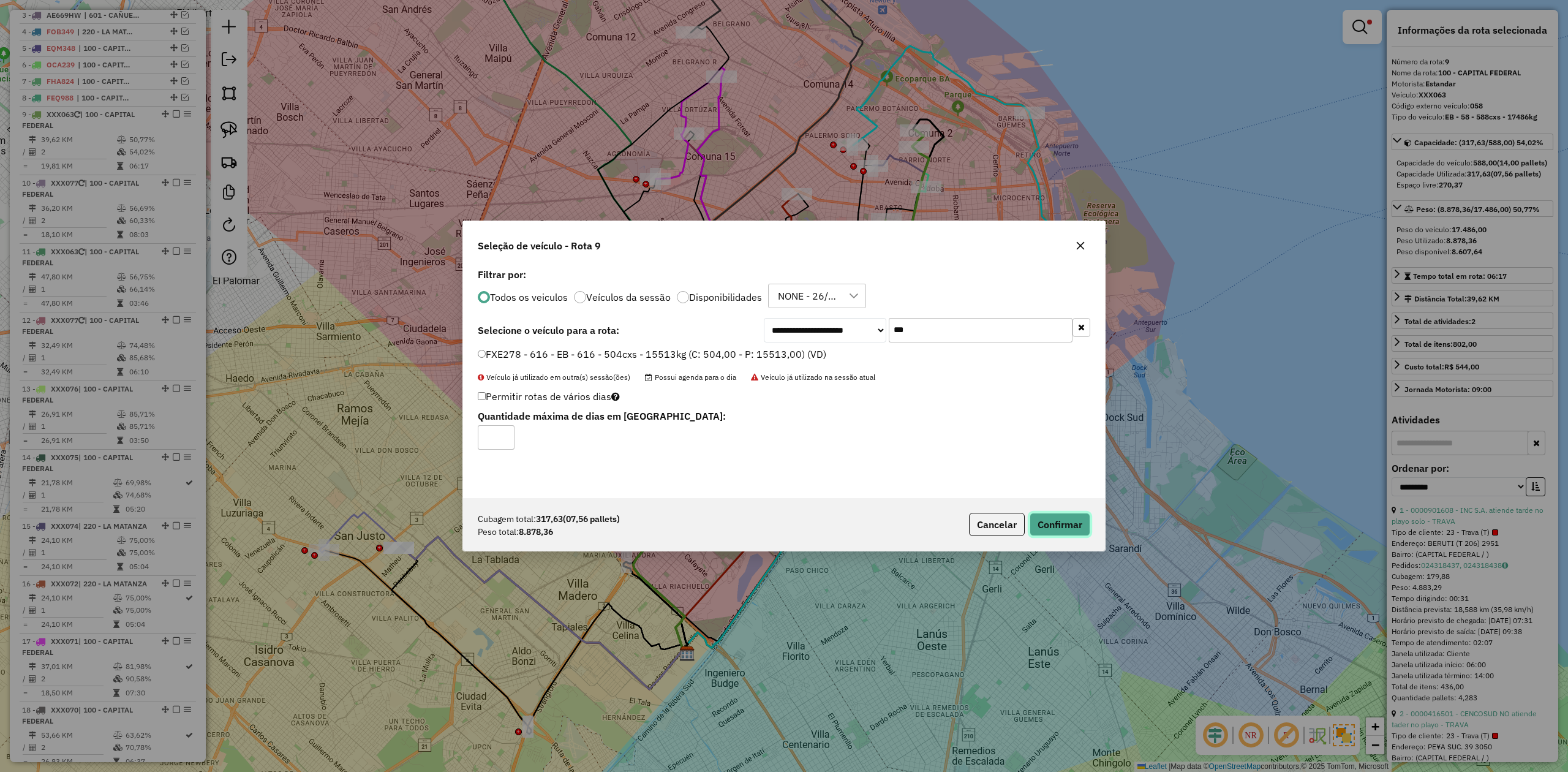
click at [1072, 526] on button "Confirmar" at bounding box center [1060, 524] width 61 height 23
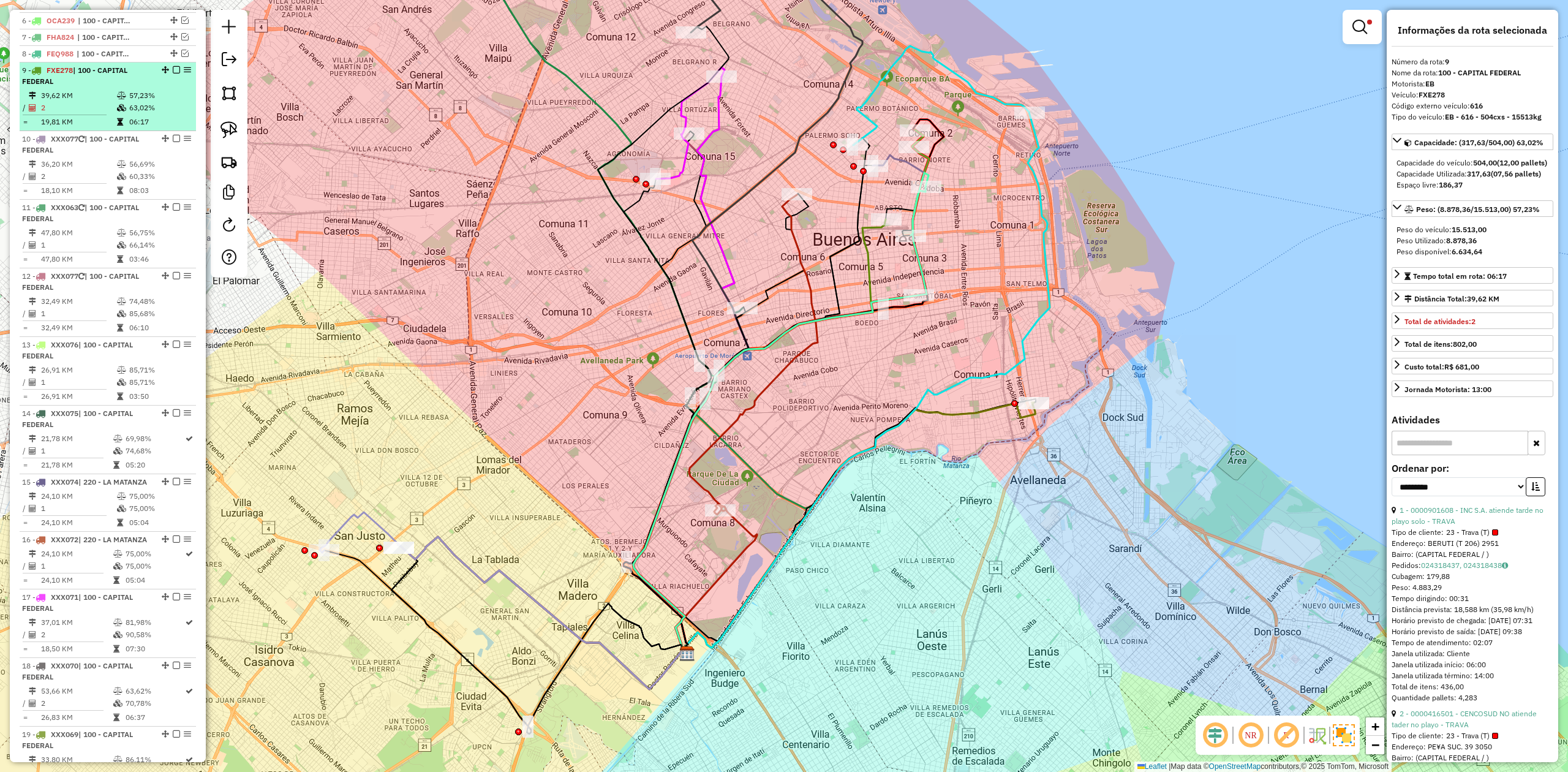
scroll to position [523, 0]
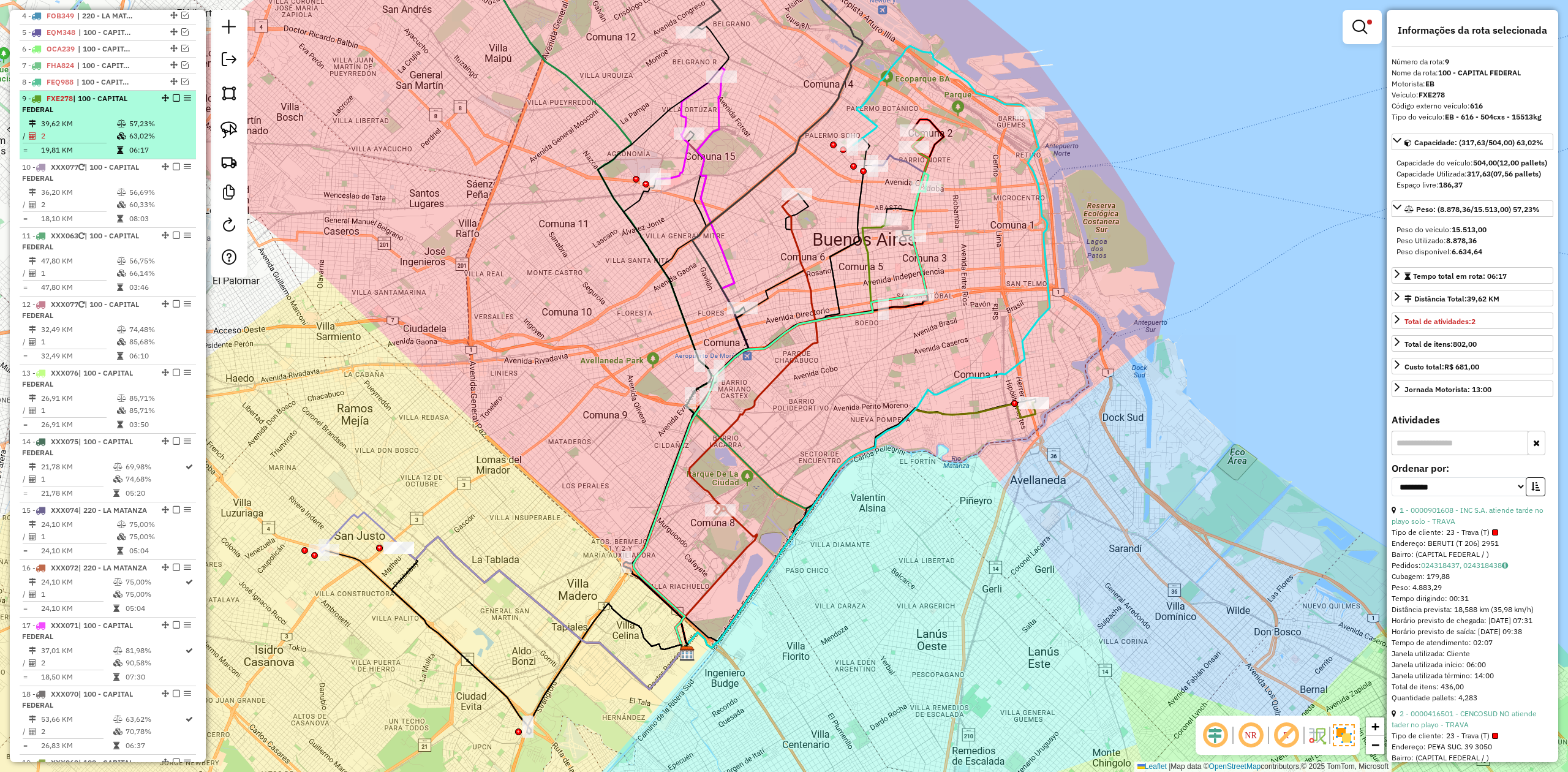
click at [145, 135] on td "63,02%" at bounding box center [159, 136] width 62 height 12
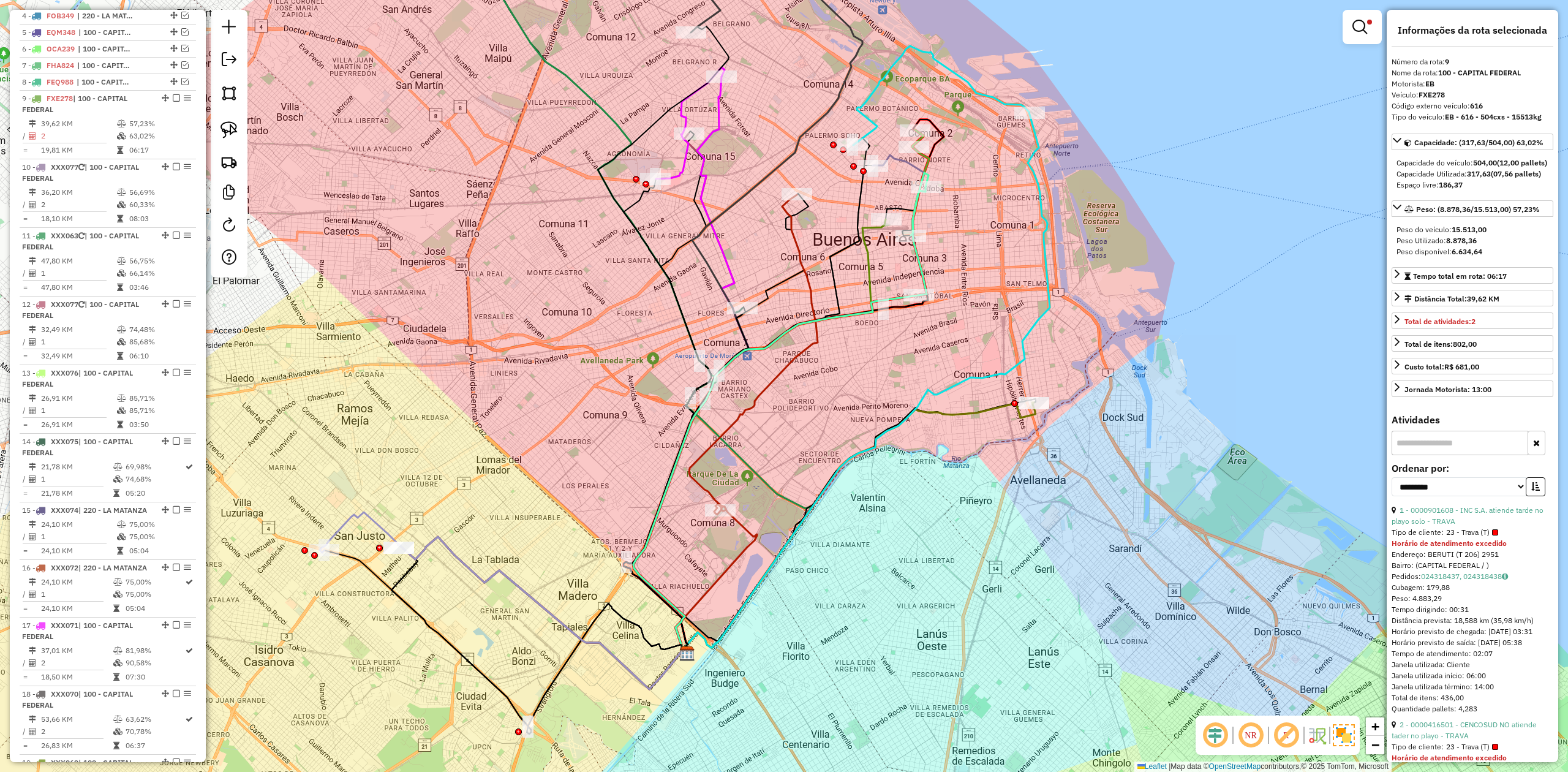
click at [172, 99] on em at bounding box center [176, 99] width 8 height 8
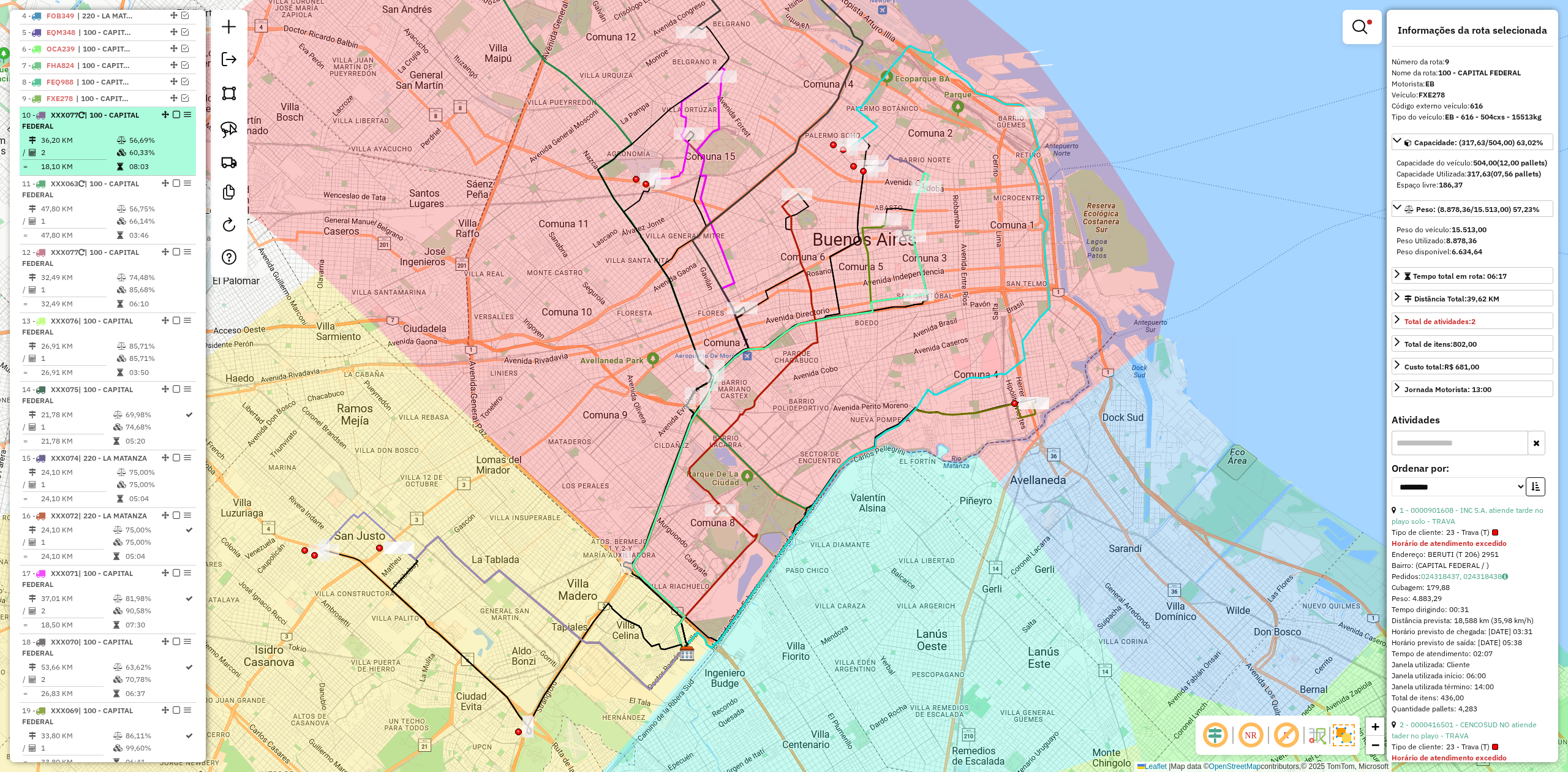
click at [95, 145] on td "36,20 KM" at bounding box center [79, 140] width 76 height 12
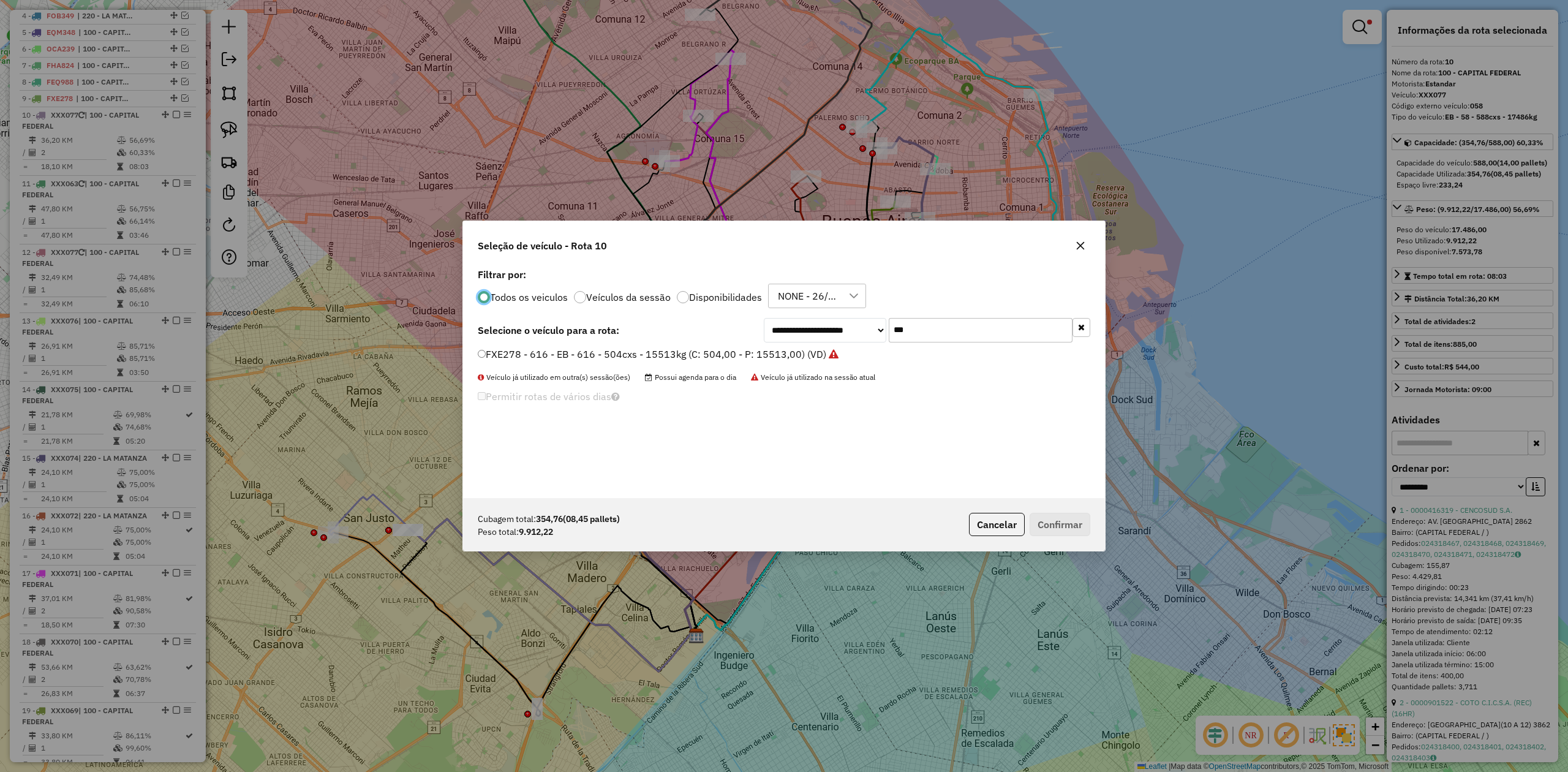
scroll to position [6, 4]
drag, startPoint x: 940, startPoint y: 328, endPoint x: 827, endPoint y: 323, distance: 113.1
click at [827, 323] on div "**********" at bounding box center [927, 330] width 326 height 25
click at [887, 298] on div "Todos os veiculos Veículos da sessão Disponibilidades NONE - 26/09 - PROMAX" at bounding box center [784, 296] width 613 height 25
drag, startPoint x: 914, startPoint y: 327, endPoint x: 833, endPoint y: 319, distance: 81.4
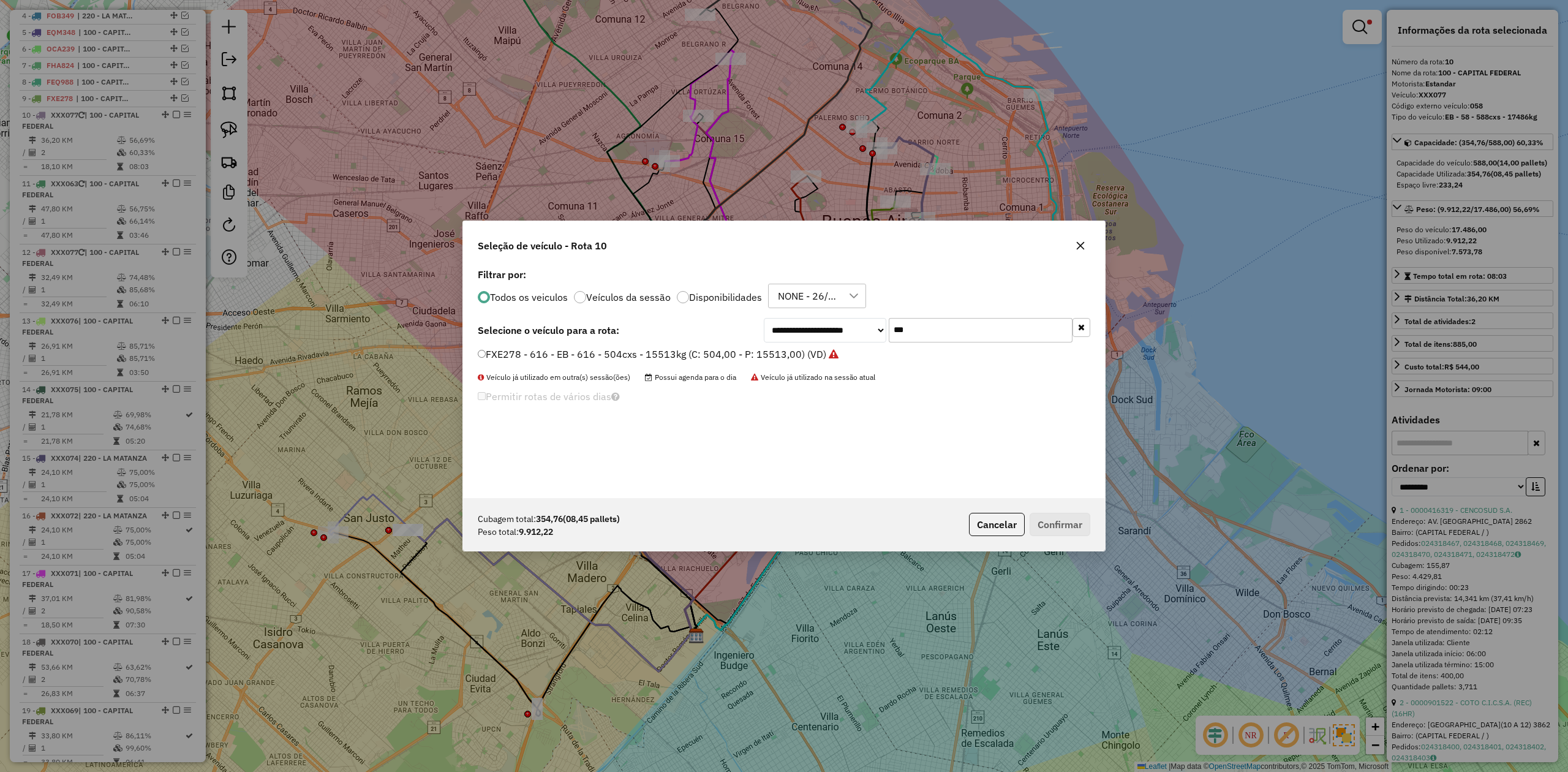
click at [834, 319] on div "**********" at bounding box center [927, 330] width 326 height 25
type input "***"
click at [790, 354] on label "AC037SO - 308 - EB - 308 - 420cxs - 13451kg (C: 420,00 - P: 13451,00) (VD)" at bounding box center [656, 353] width 356 height 15
click at [1075, 525] on button "Confirmar" at bounding box center [1060, 524] width 61 height 23
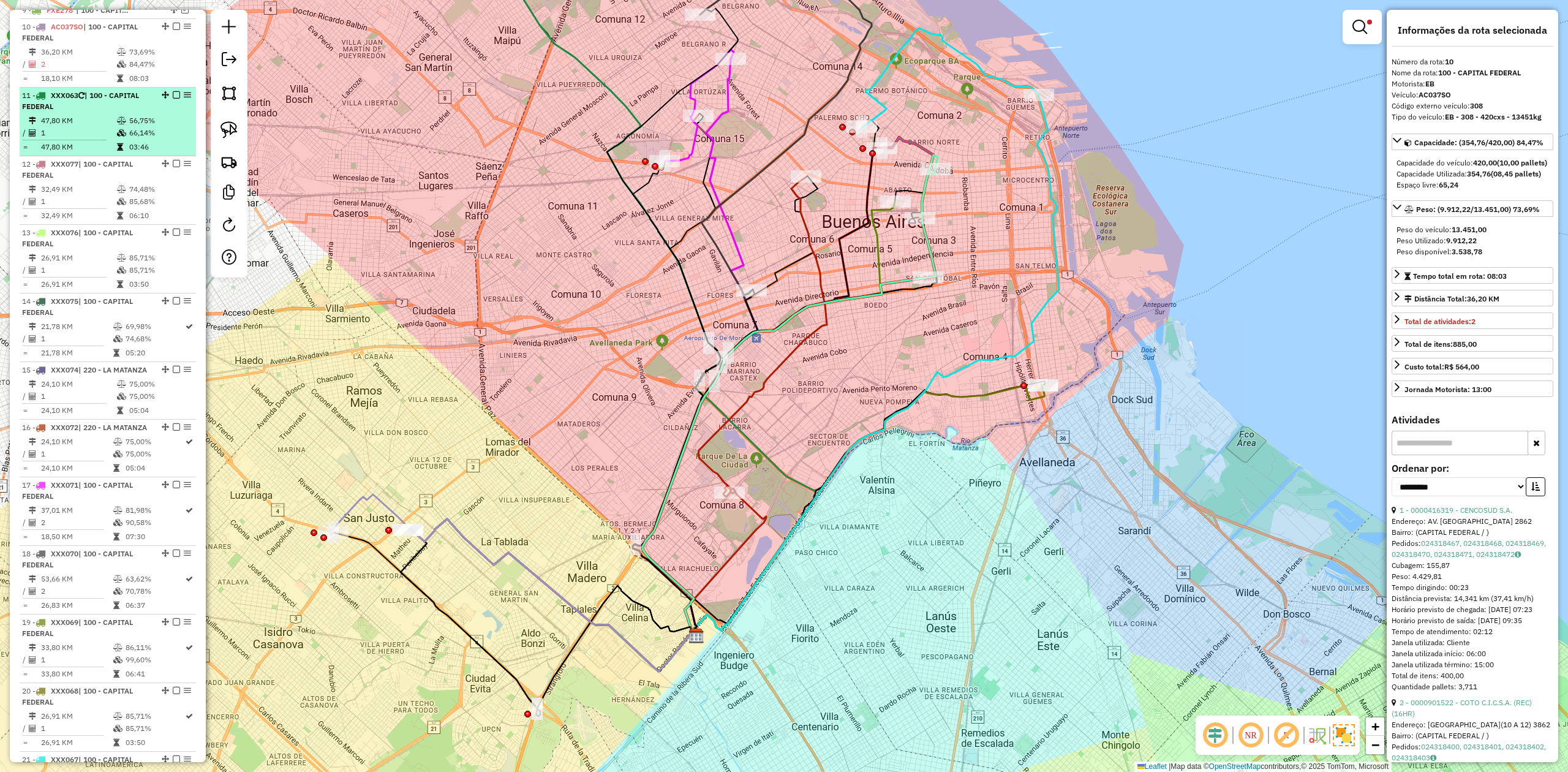
scroll to position [621, 0]
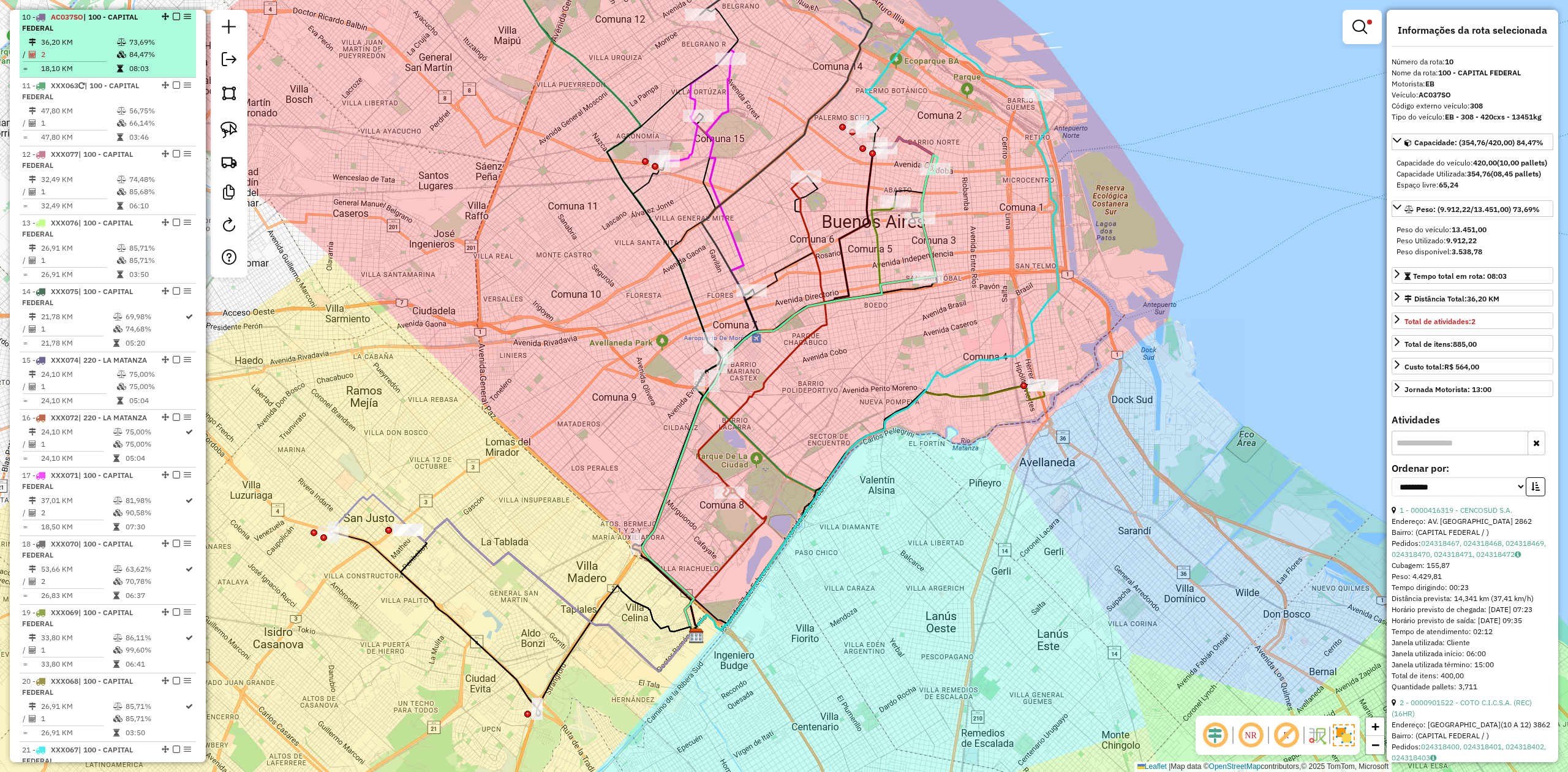
click at [172, 16] on em at bounding box center [176, 17] width 8 height 8
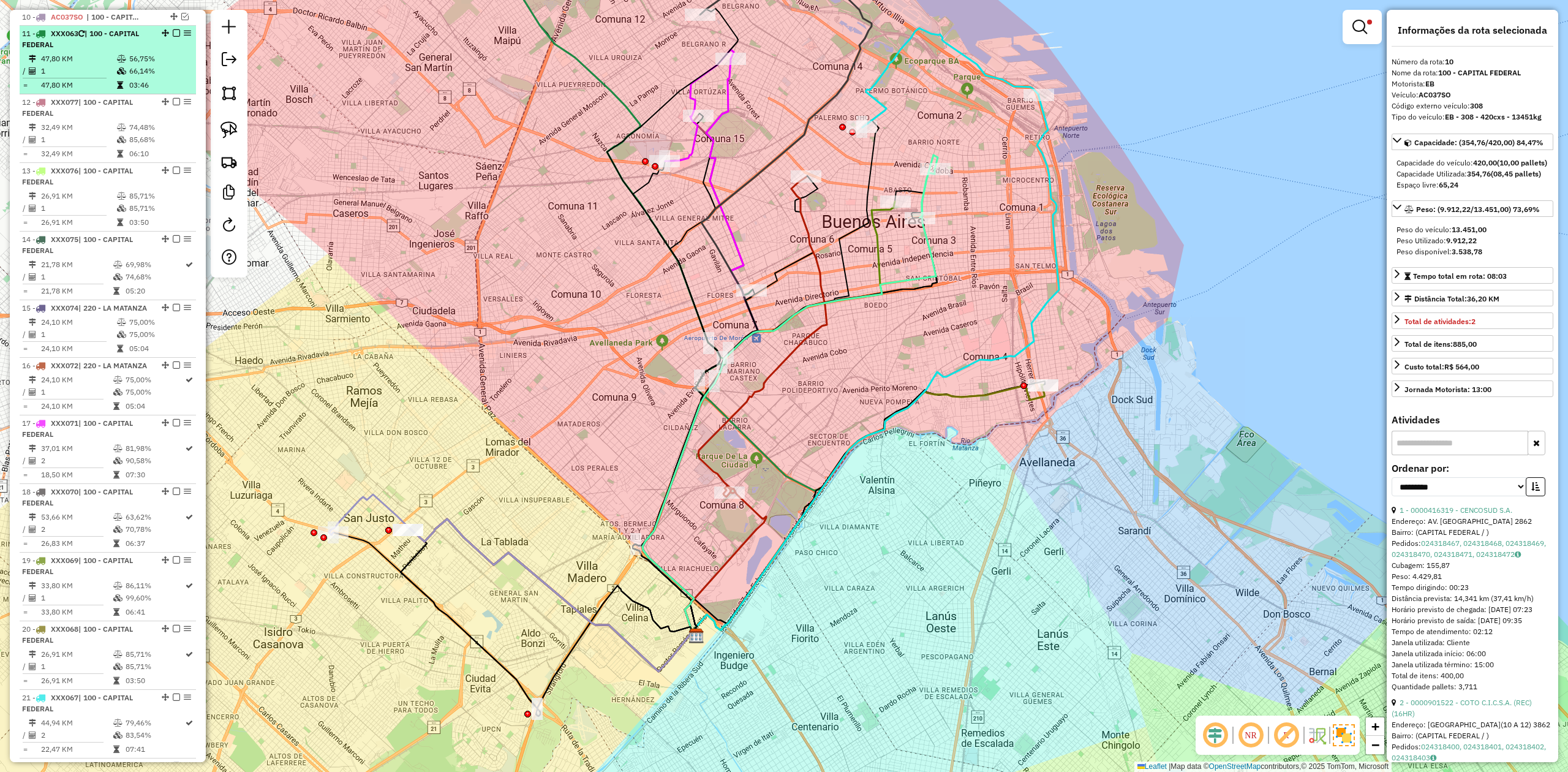
click at [123, 71] on icon at bounding box center [122, 72] width 9 height 8
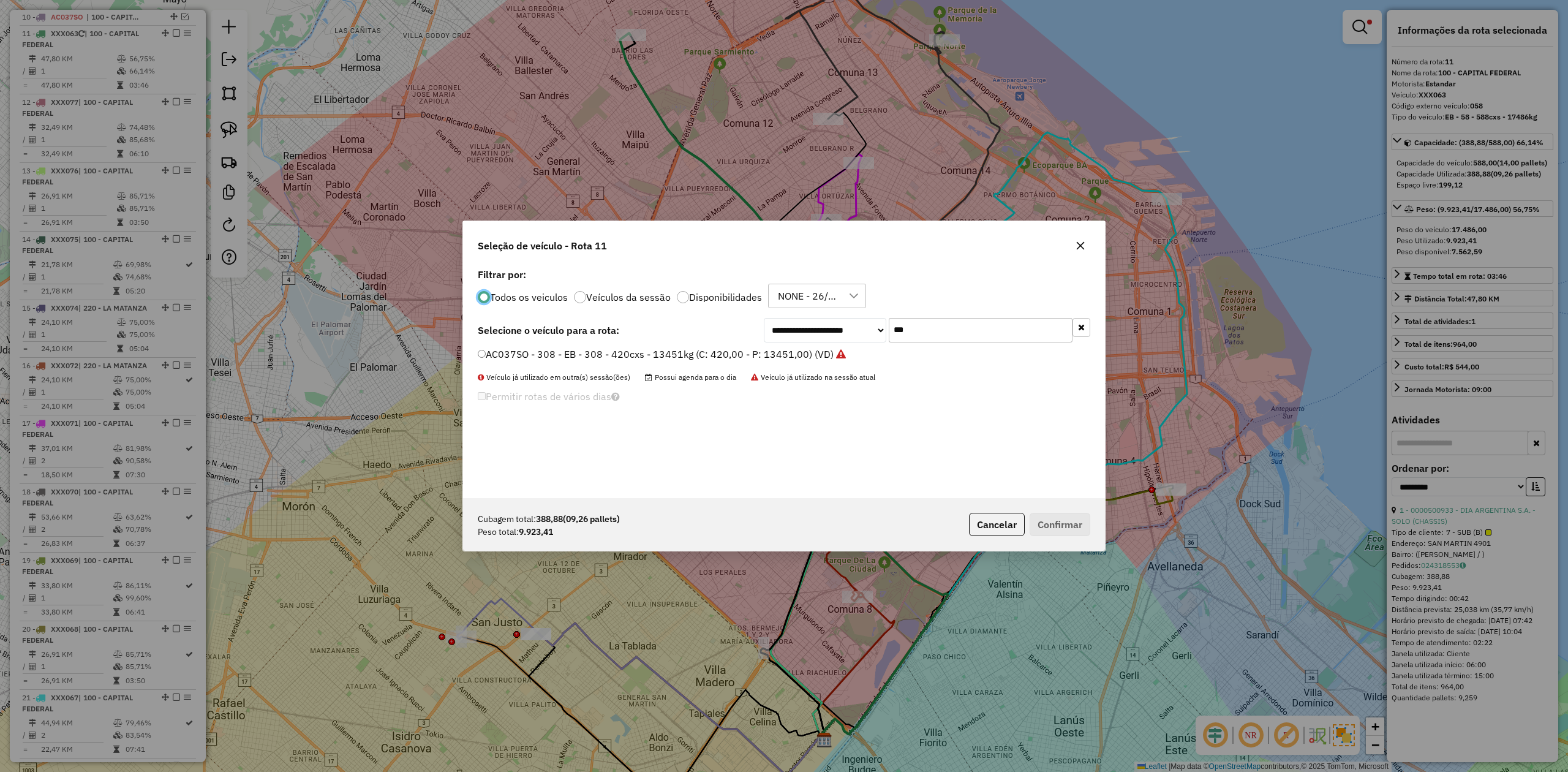
scroll to position [6, 4]
drag, startPoint x: 864, startPoint y: 322, endPoint x: 769, endPoint y: 312, distance: 95.5
click at [774, 313] on div "**********" at bounding box center [784, 382] width 642 height 232
type input "***"
click at [794, 356] on label "KUM536 - H39 - EB - H39 - 420Cx - 9597Kg (C: 420,00 - P: 9597,00) (VD)" at bounding box center [647, 353] width 339 height 15
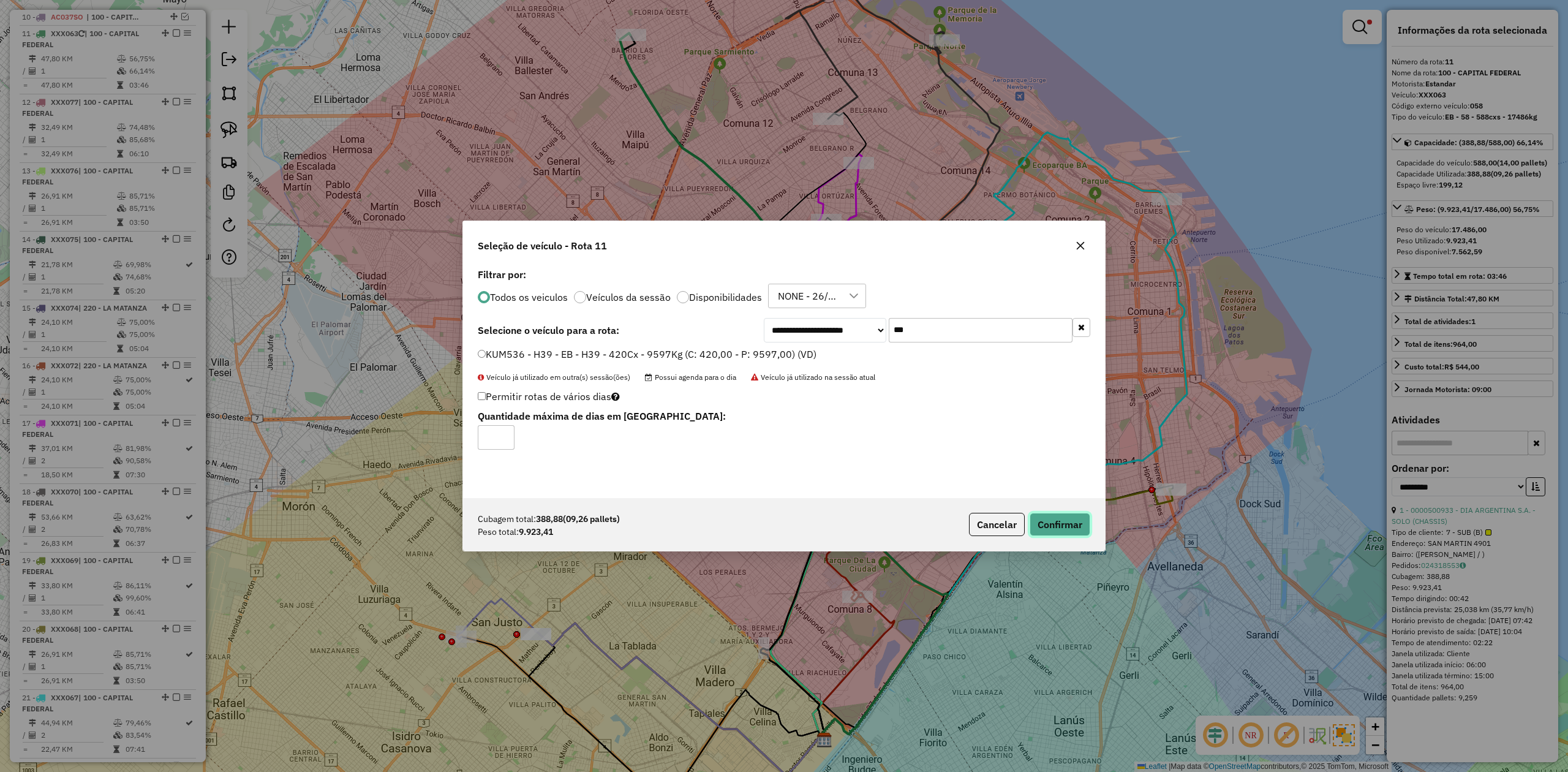
click at [1068, 525] on button "Confirmar" at bounding box center [1060, 524] width 61 height 23
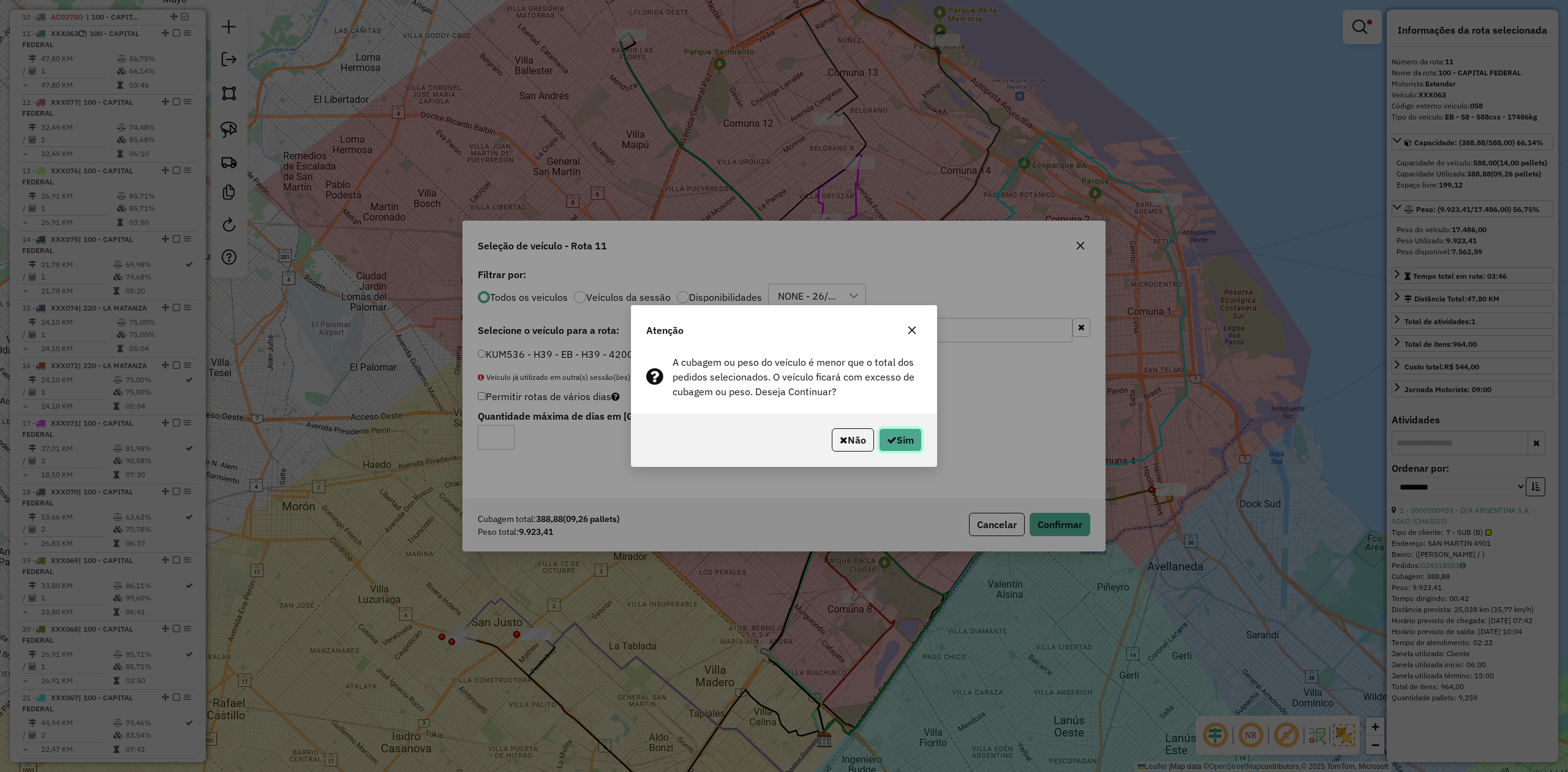
click at [899, 435] on button "Sim" at bounding box center [901, 439] width 43 height 23
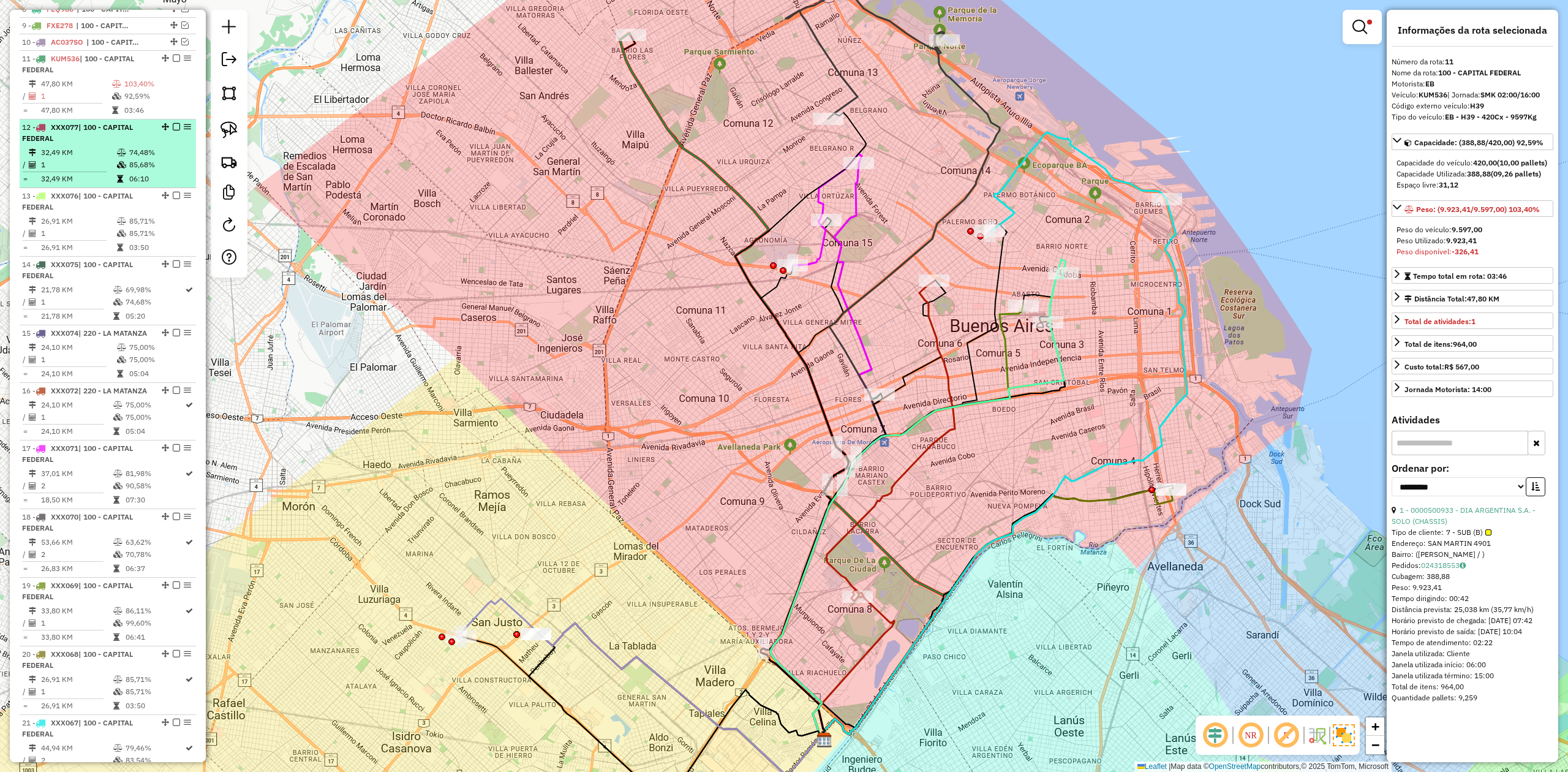
scroll to position [556, 0]
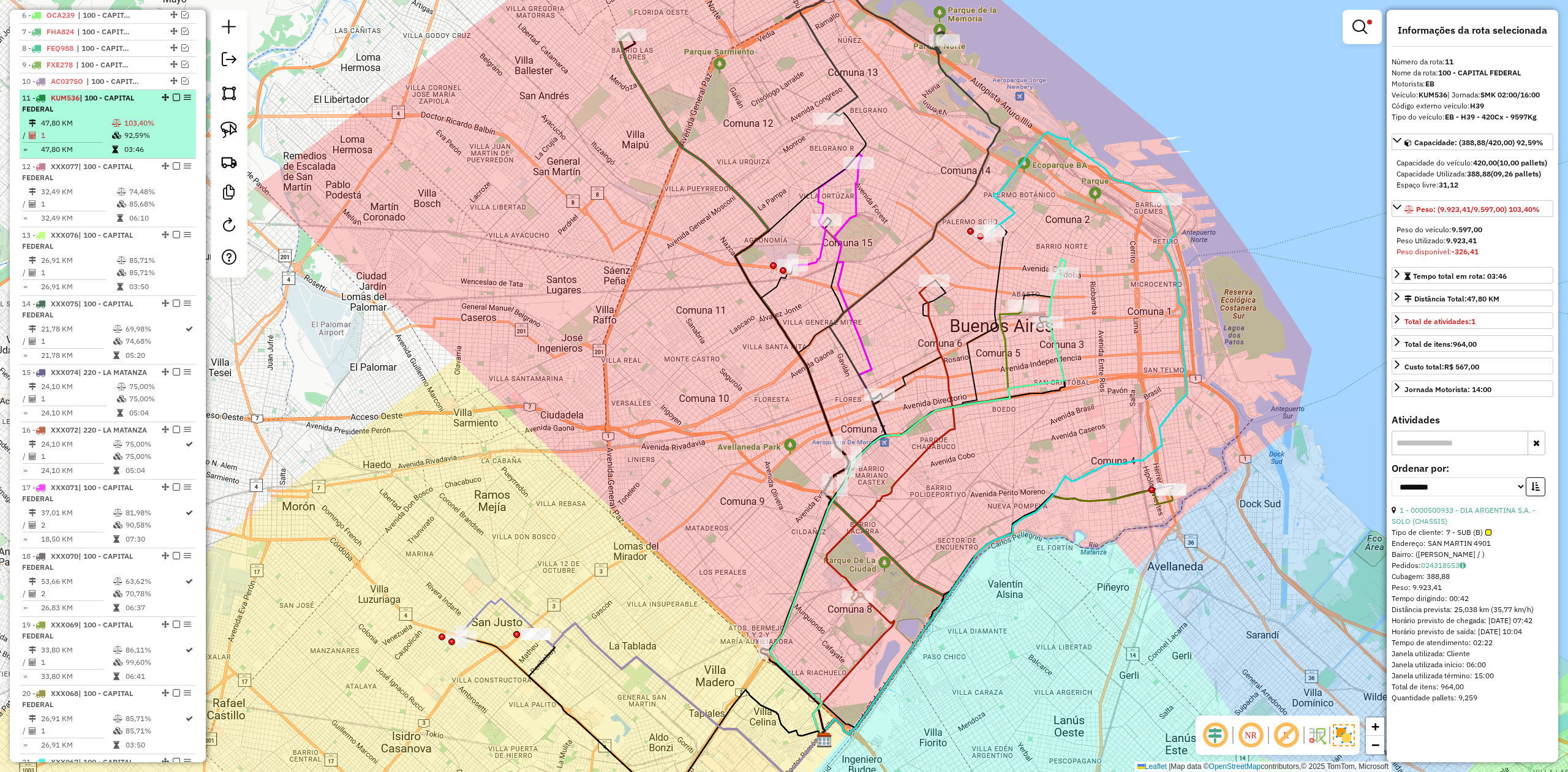
click at [120, 142] on td at bounding box center [118, 135] width 12 height 12
click at [172, 98] on em at bounding box center [176, 98] width 8 height 8
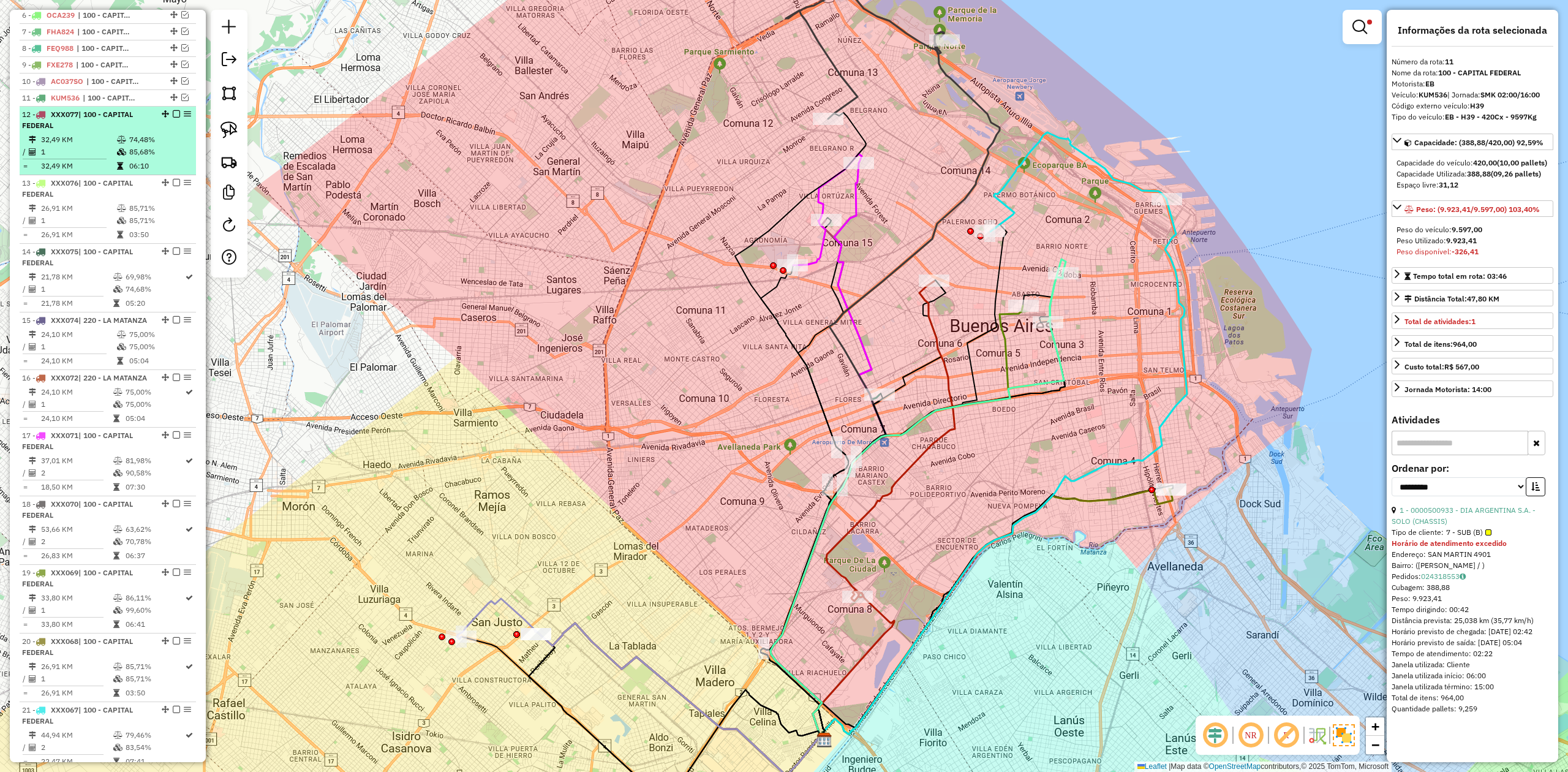
click at [104, 139] on td "32,49 KM" at bounding box center [79, 139] width 76 height 12
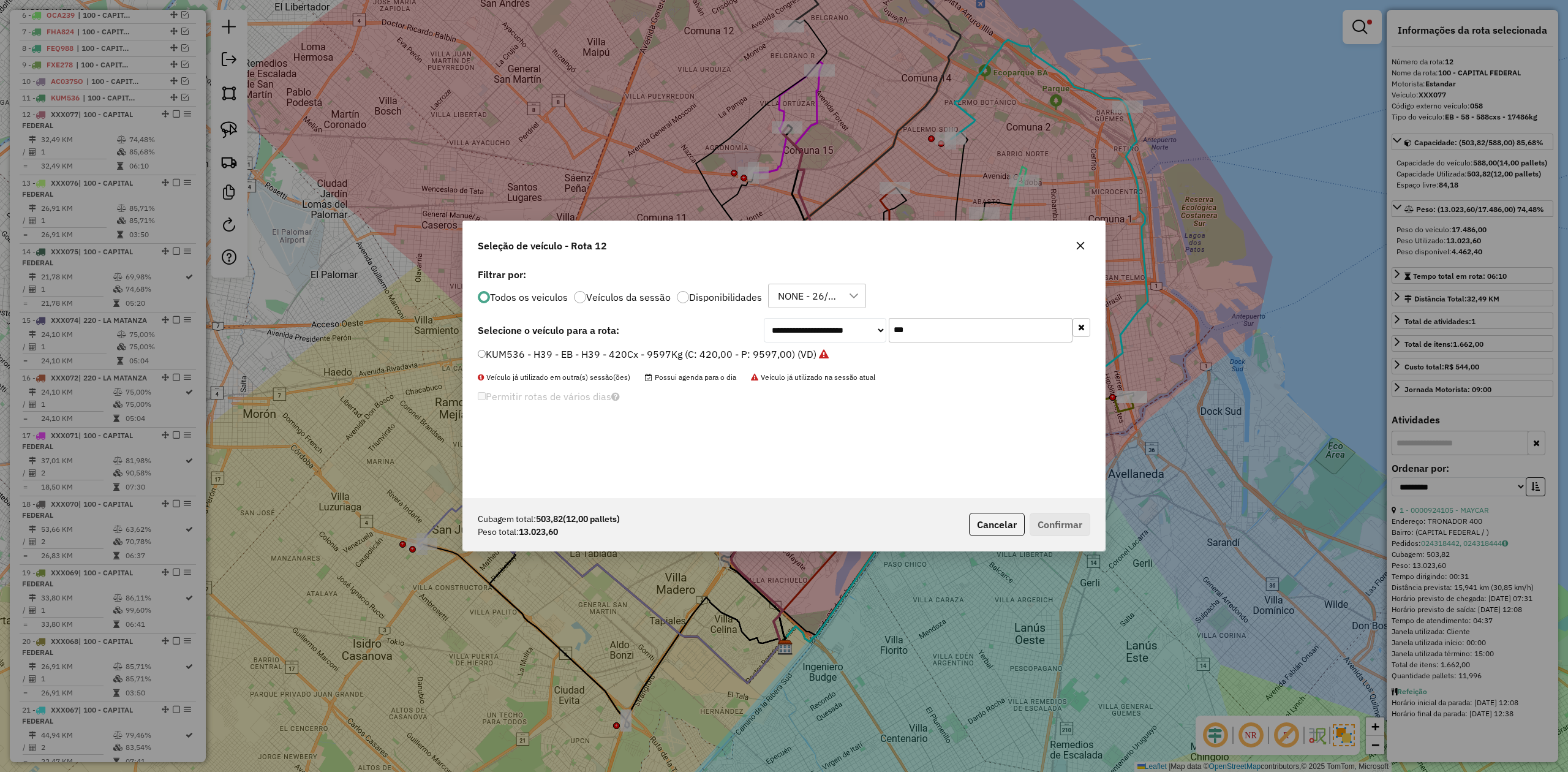
scroll to position [6, 4]
drag, startPoint x: 932, startPoint y: 326, endPoint x: 821, endPoint y: 328, distance: 111.0
click at [823, 328] on div "**********" at bounding box center [927, 330] width 326 height 25
type input "***"
click at [704, 353] on label "FXH683 - 076 - EB - 076 - 588cxs - 15178kg (C: 588,00 - P: 15178,00) (VD)" at bounding box center [653, 353] width 349 height 15
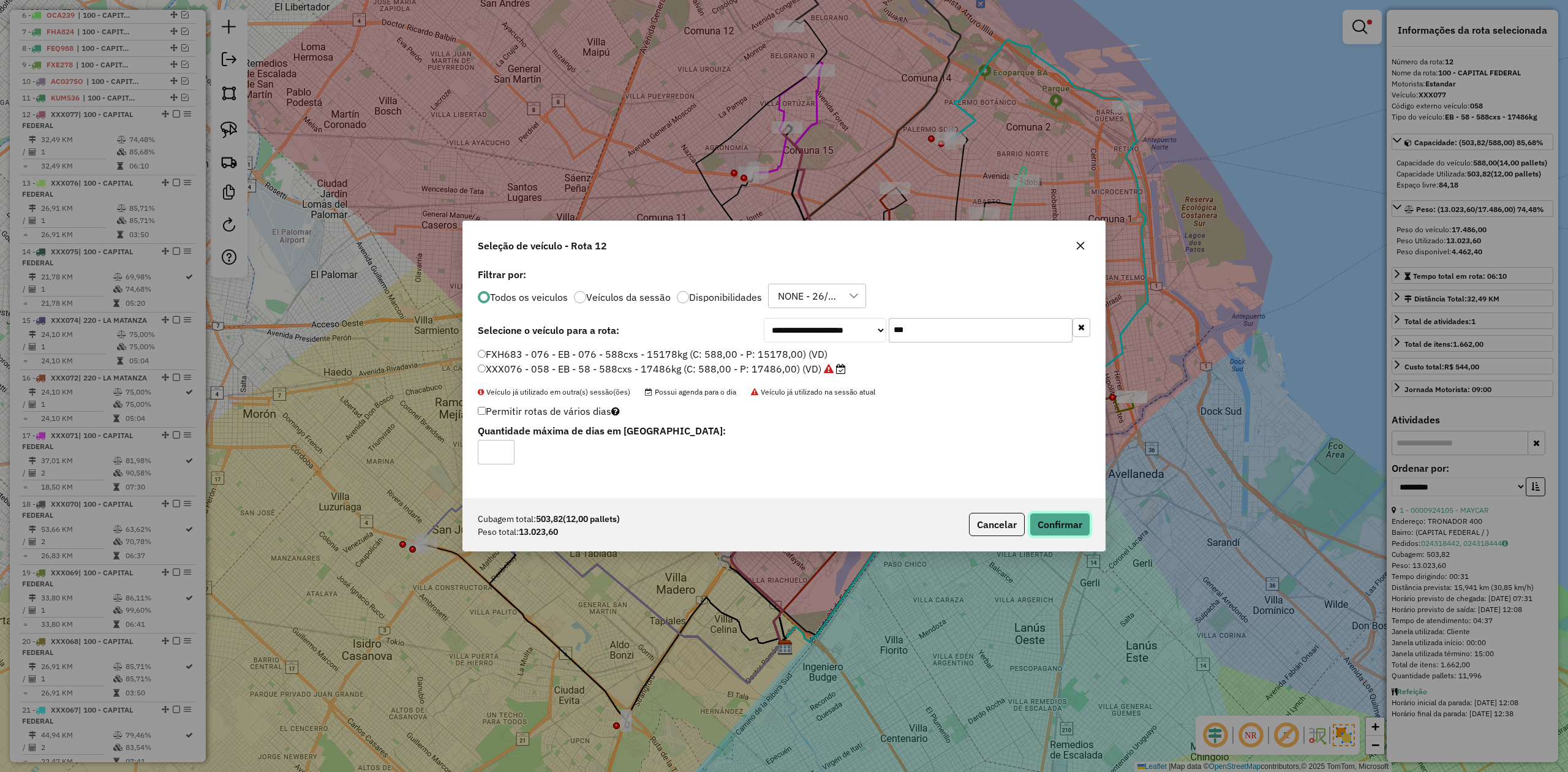
click at [1060, 526] on button "Confirmar" at bounding box center [1060, 524] width 61 height 23
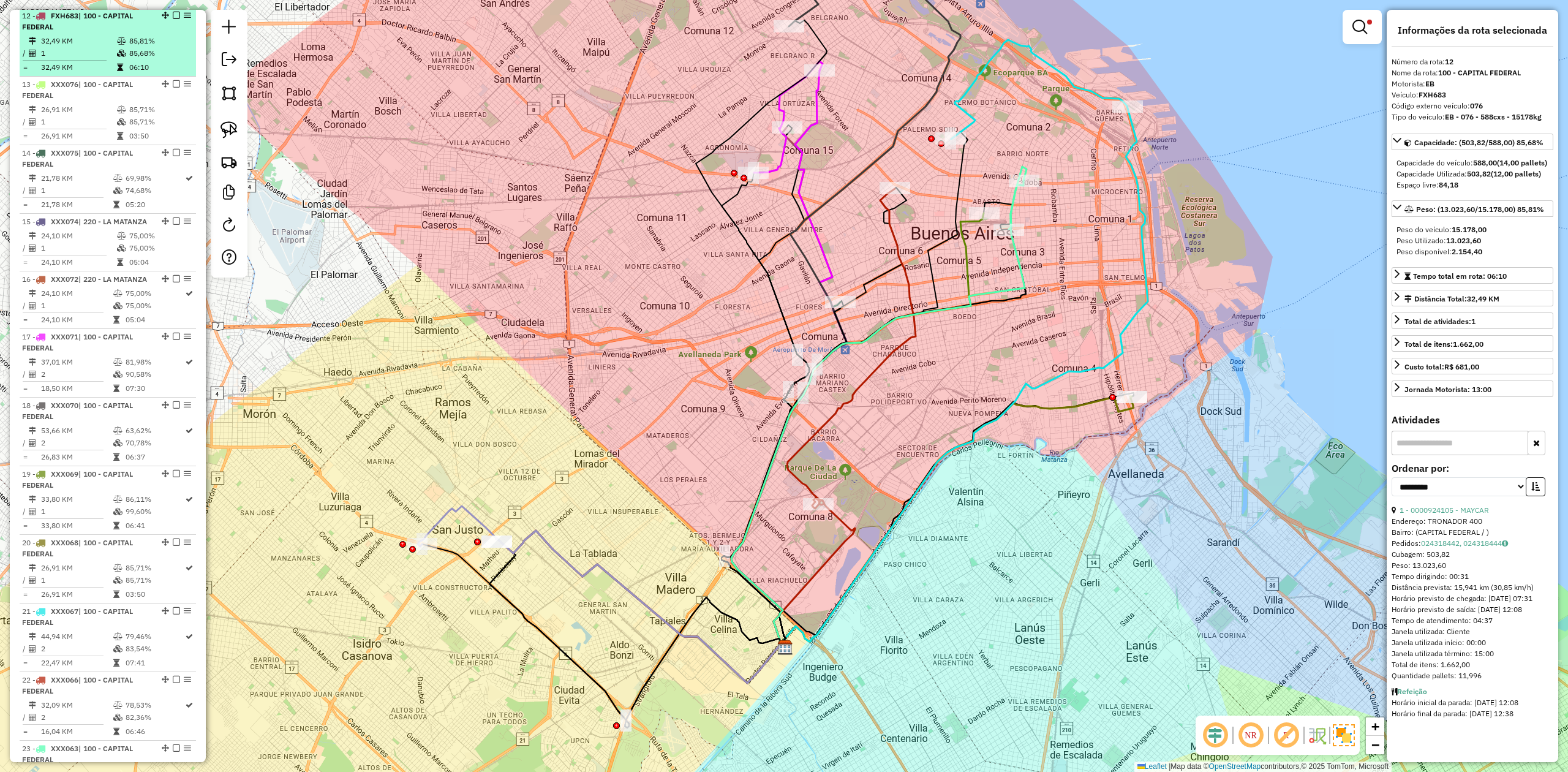
scroll to position [574, 0]
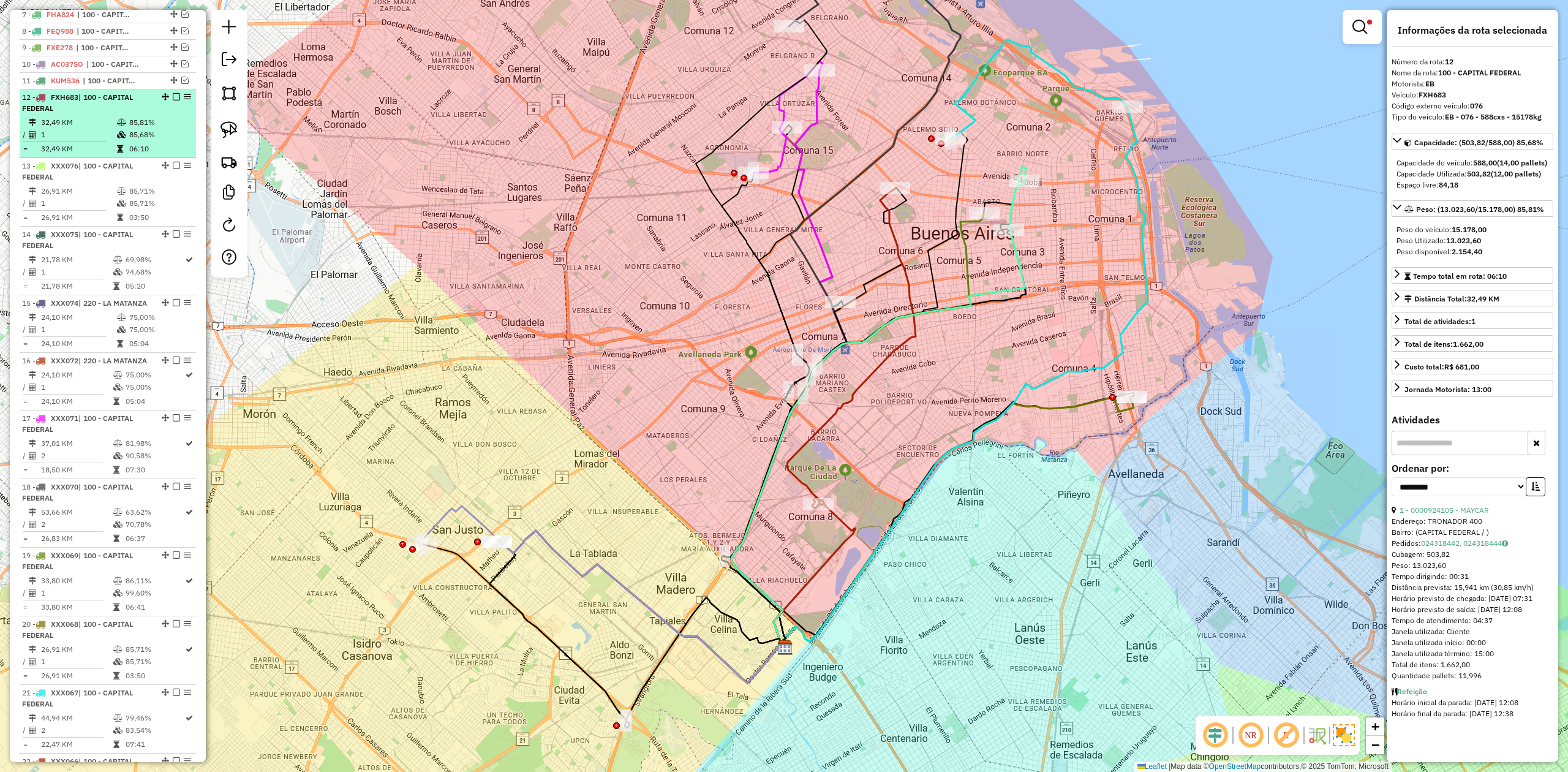
click at [172, 99] on em at bounding box center [176, 97] width 8 height 8
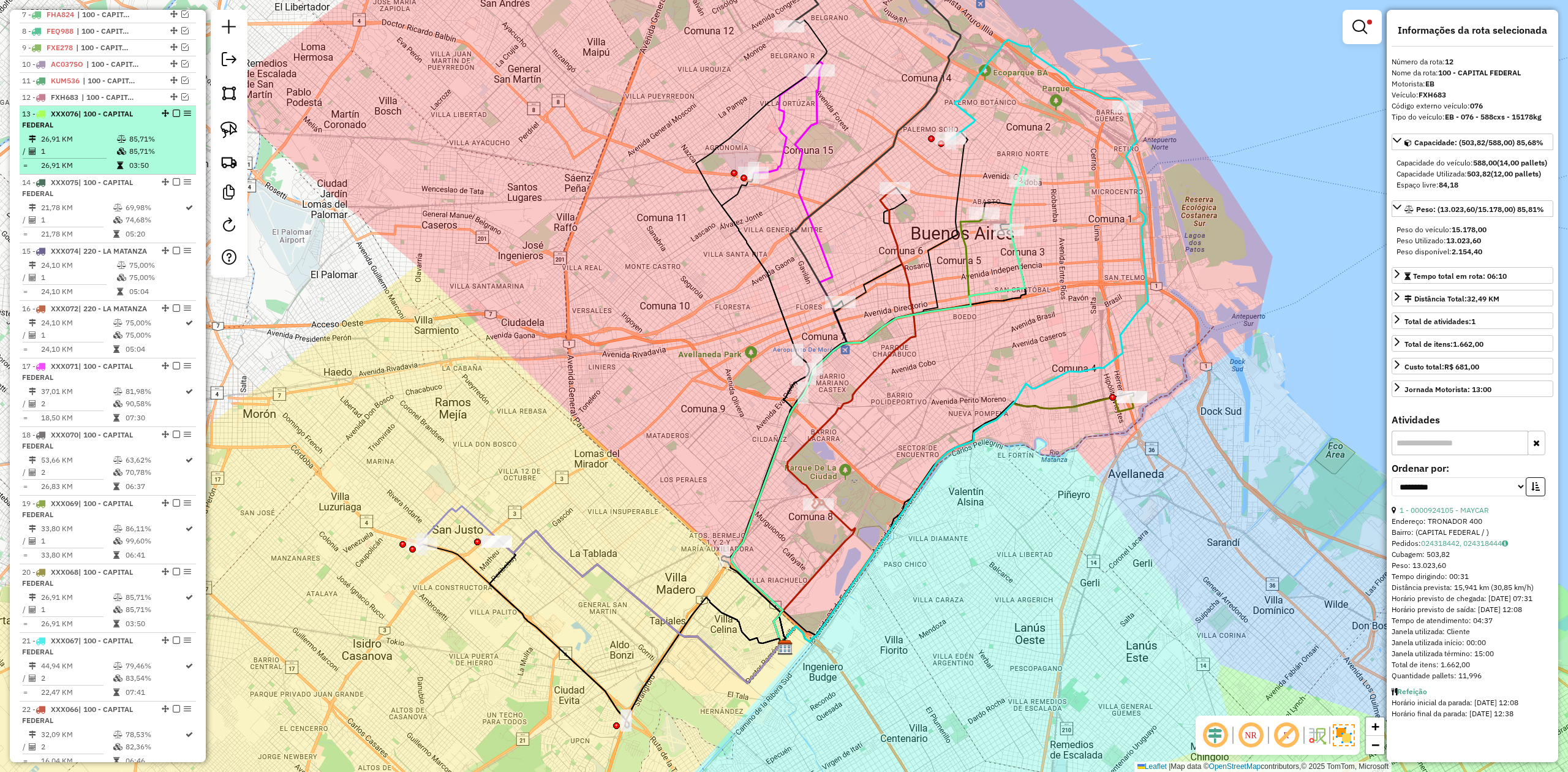
click at [119, 149] on icon at bounding box center [122, 152] width 9 height 8
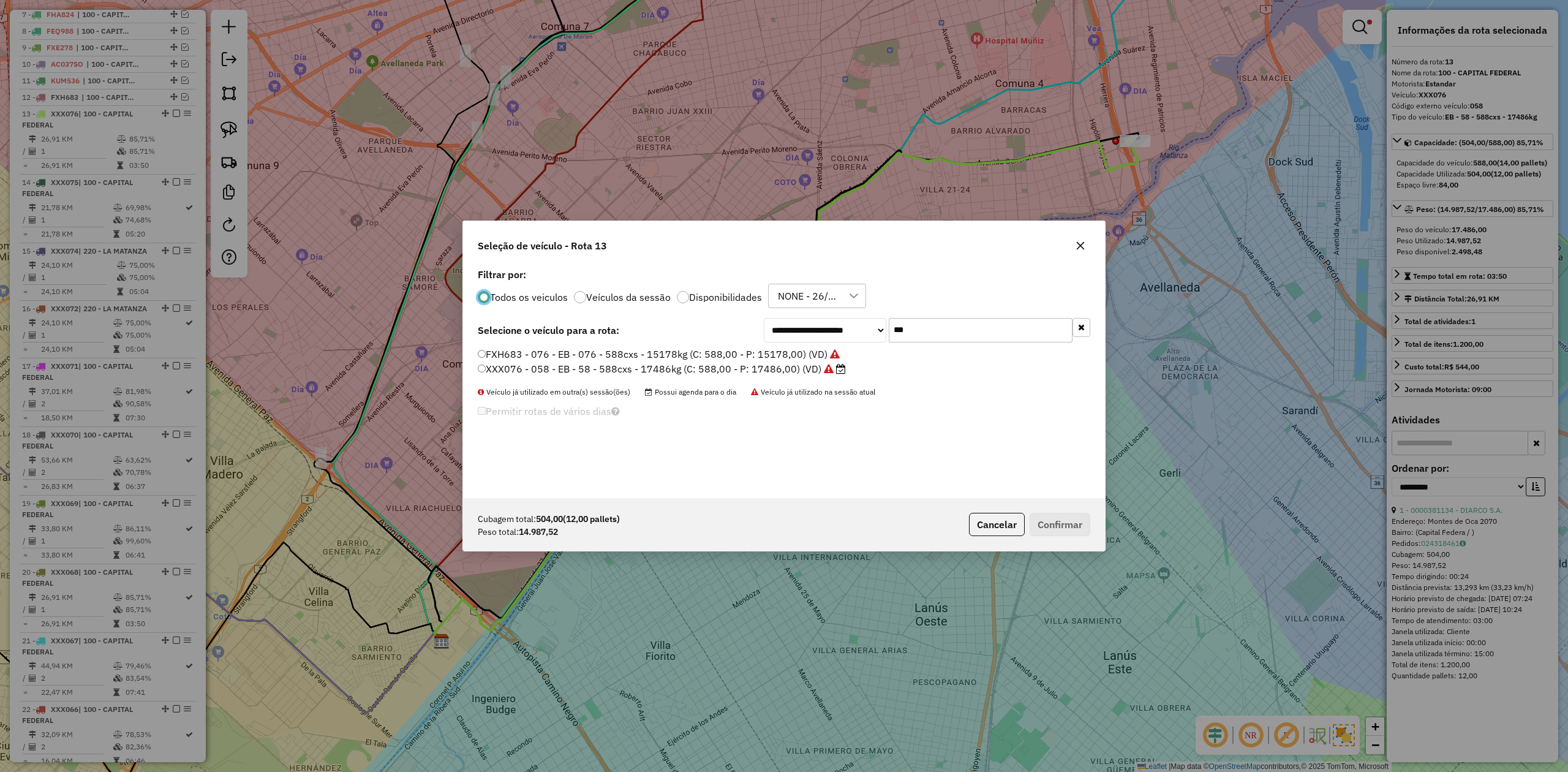
scroll to position [6, 4]
drag, startPoint x: 918, startPoint y: 333, endPoint x: 794, endPoint y: 317, distance: 125.0
click at [799, 318] on div "**********" at bounding box center [927, 330] width 326 height 25
type input "***"
click at [726, 351] on label "AF857GP - 891 - EB - 891 - 588cxs - 14741kg (C: 588,00 - P: 14741,00) (VD)" at bounding box center [656, 353] width 356 height 15
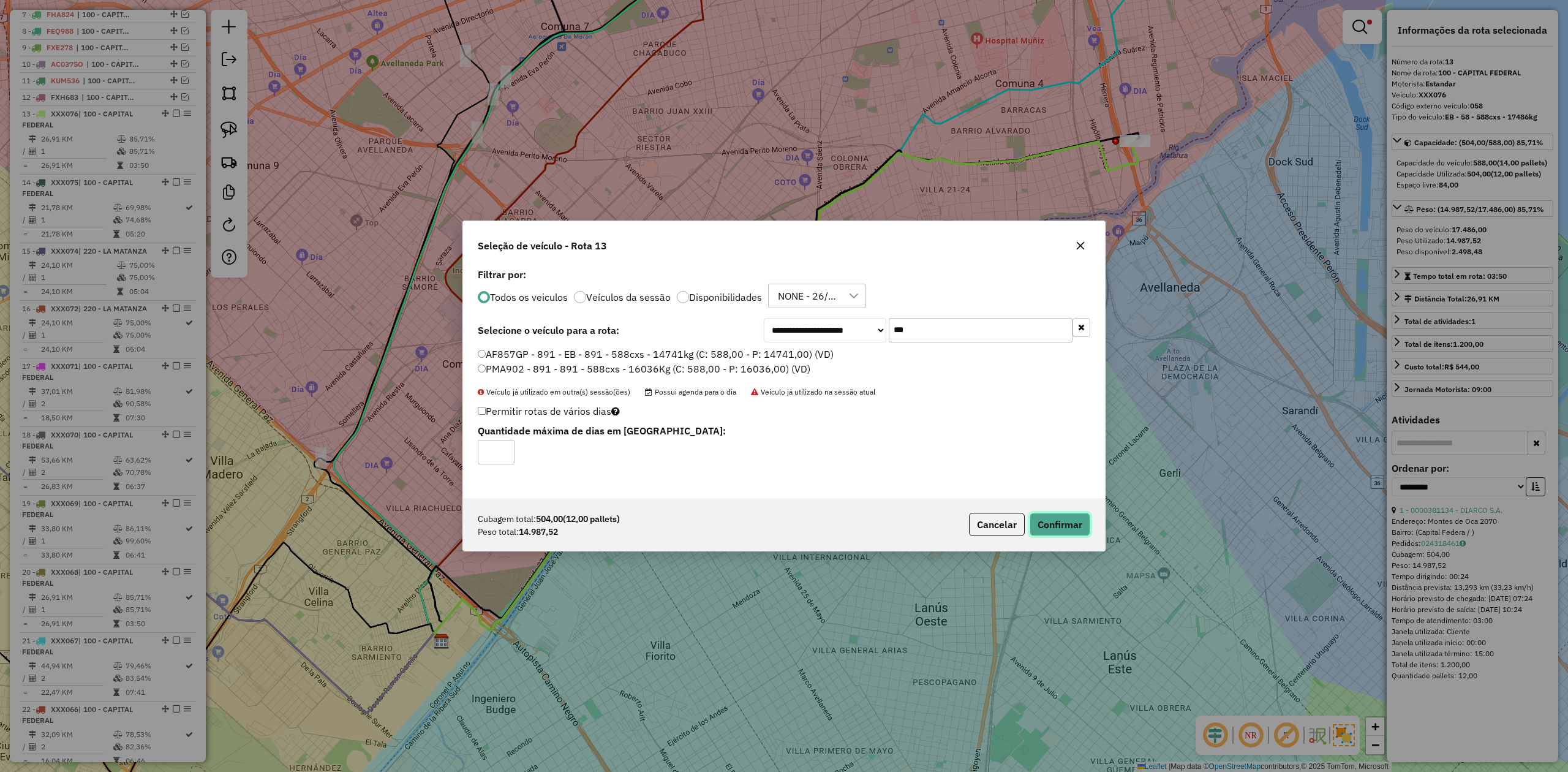
click at [1061, 530] on button "Confirmar" at bounding box center [1060, 524] width 61 height 23
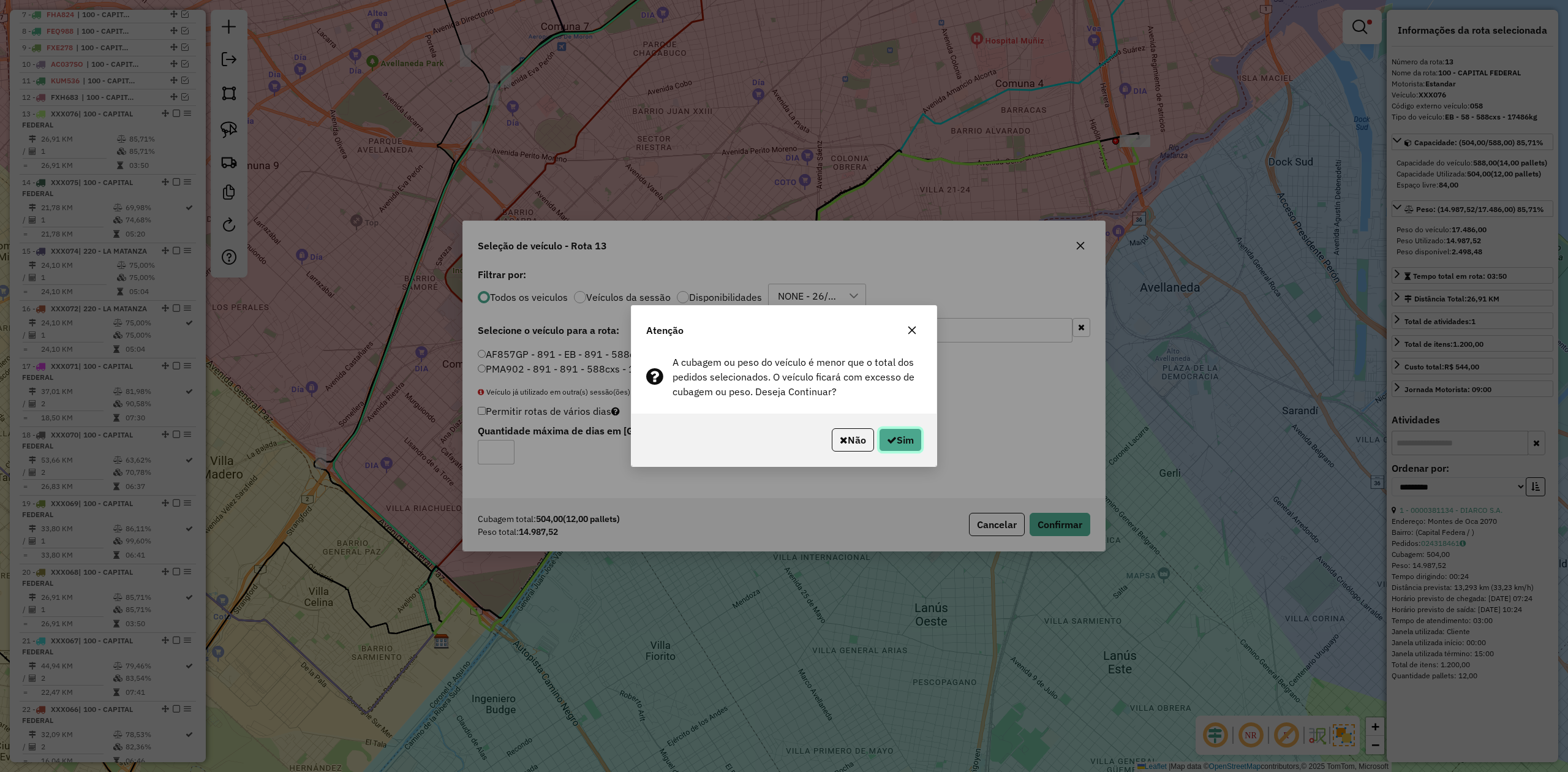
click at [898, 431] on button "Sim" at bounding box center [901, 439] width 43 height 23
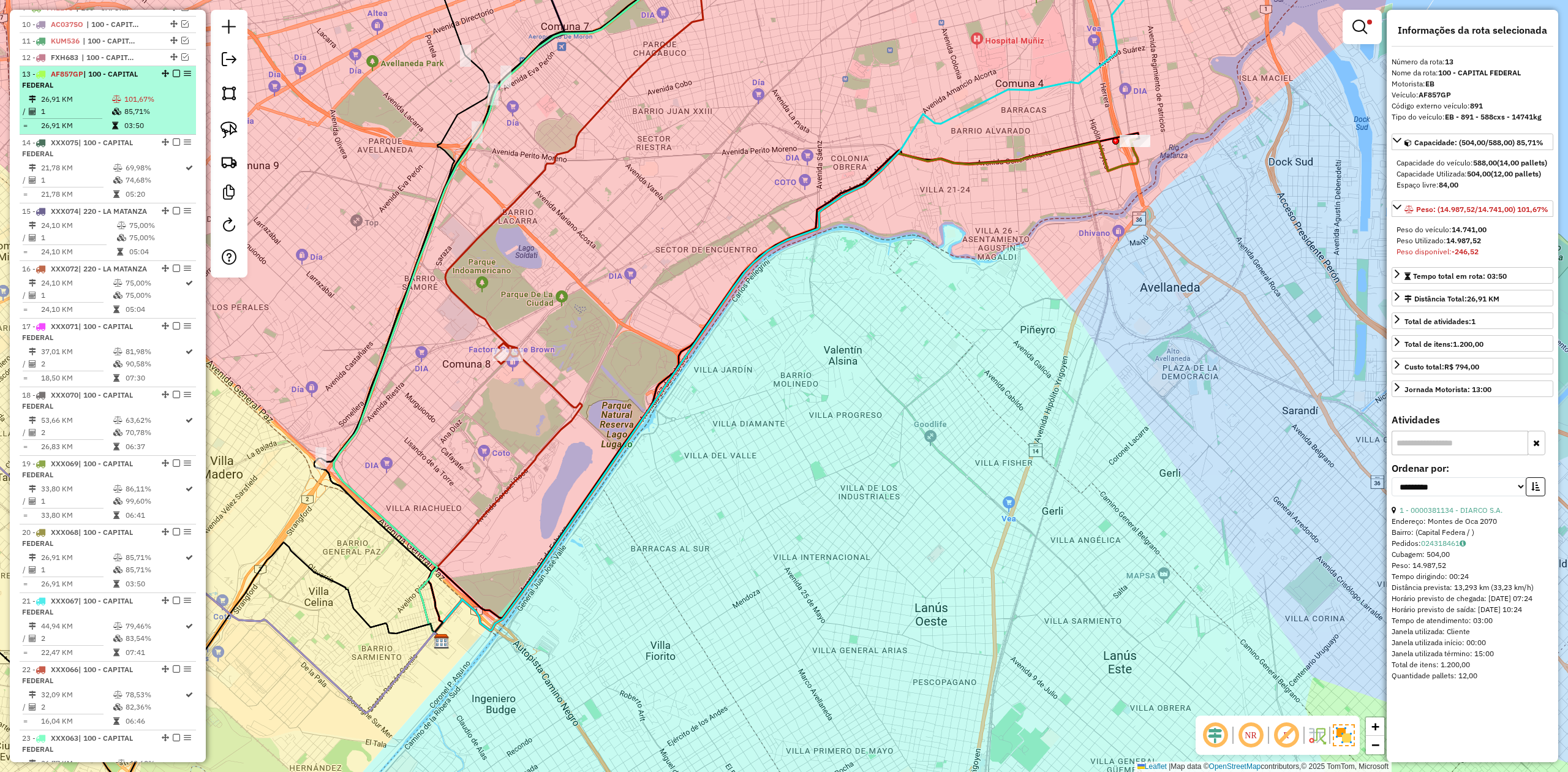
scroll to position [590, 0]
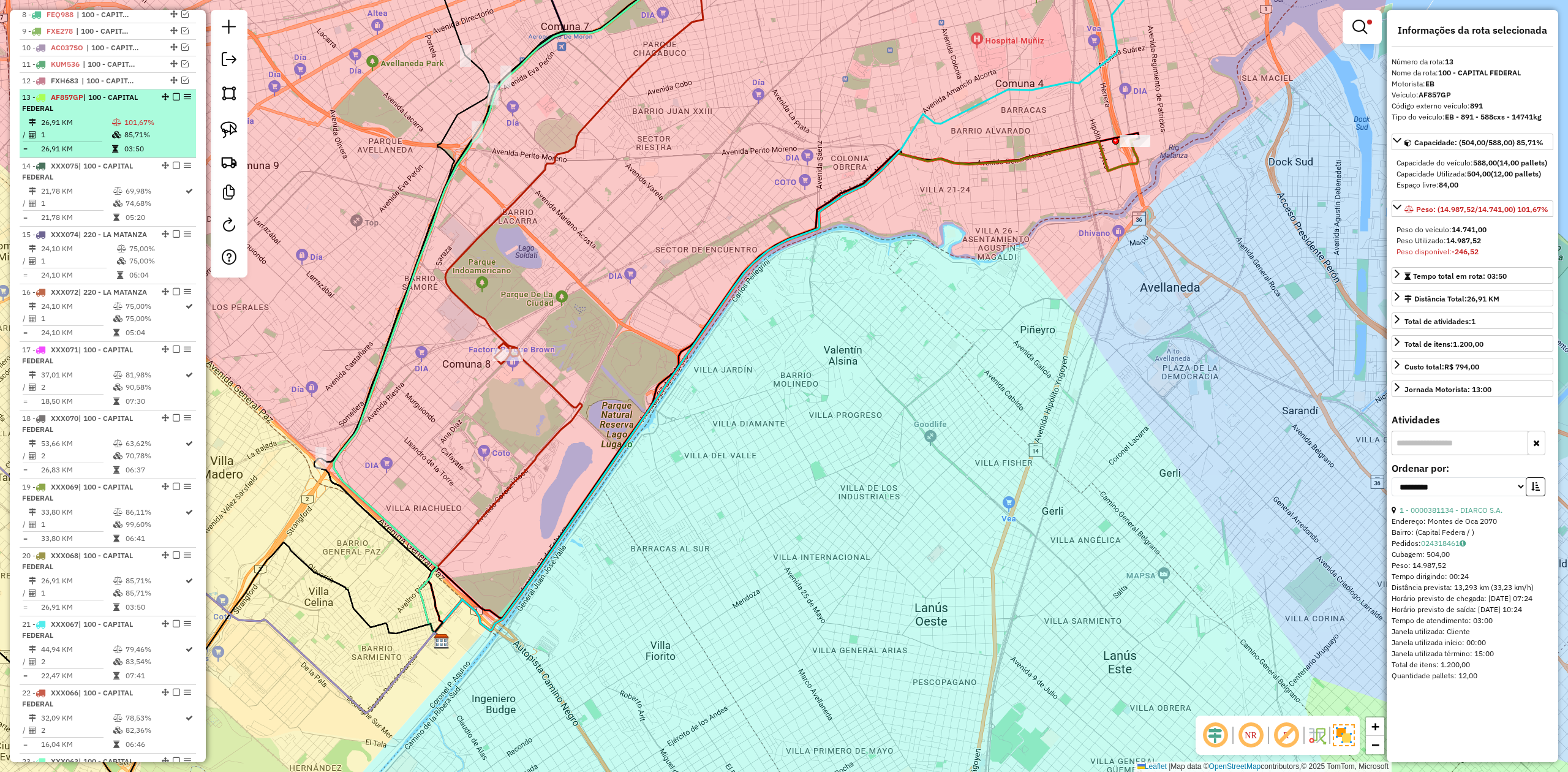
click at [176, 99] on em at bounding box center [176, 97] width 8 height 8
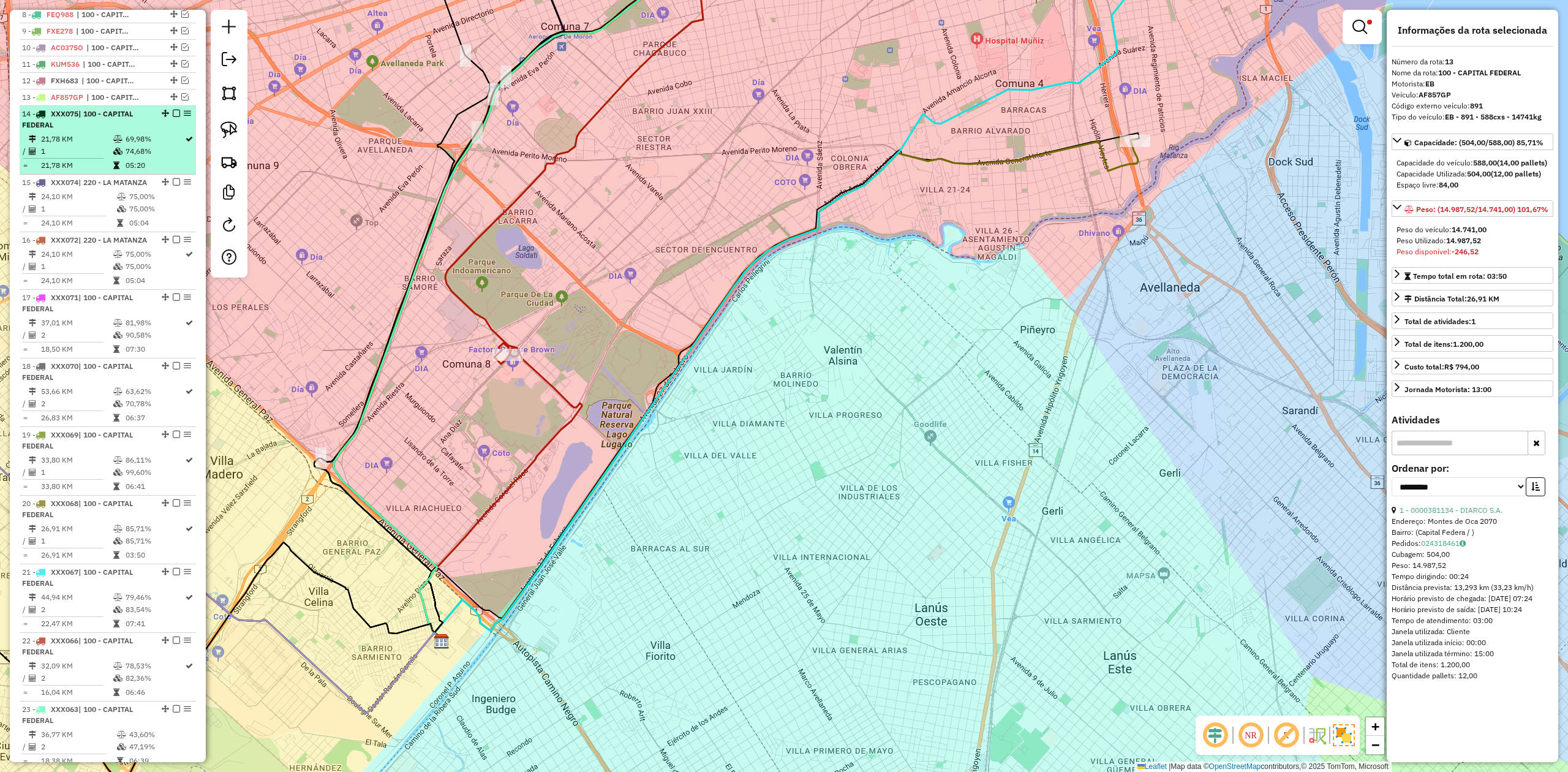
click at [126, 150] on td "74,68%" at bounding box center [154, 152] width 59 height 12
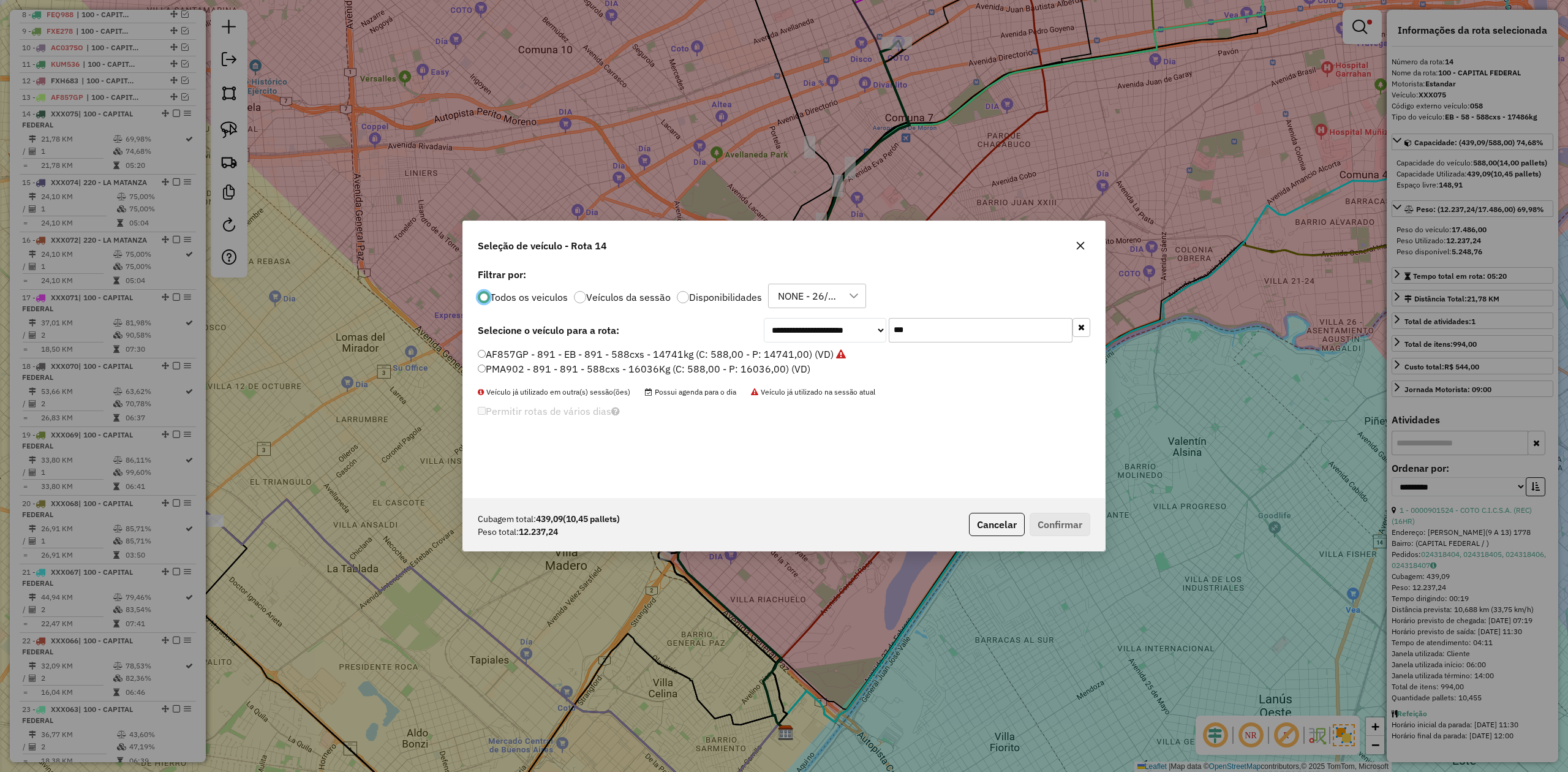
scroll to position [6, 4]
drag, startPoint x: 934, startPoint y: 329, endPoint x: 782, endPoint y: 313, distance: 152.8
click at [787, 315] on div "**********" at bounding box center [784, 382] width 642 height 232
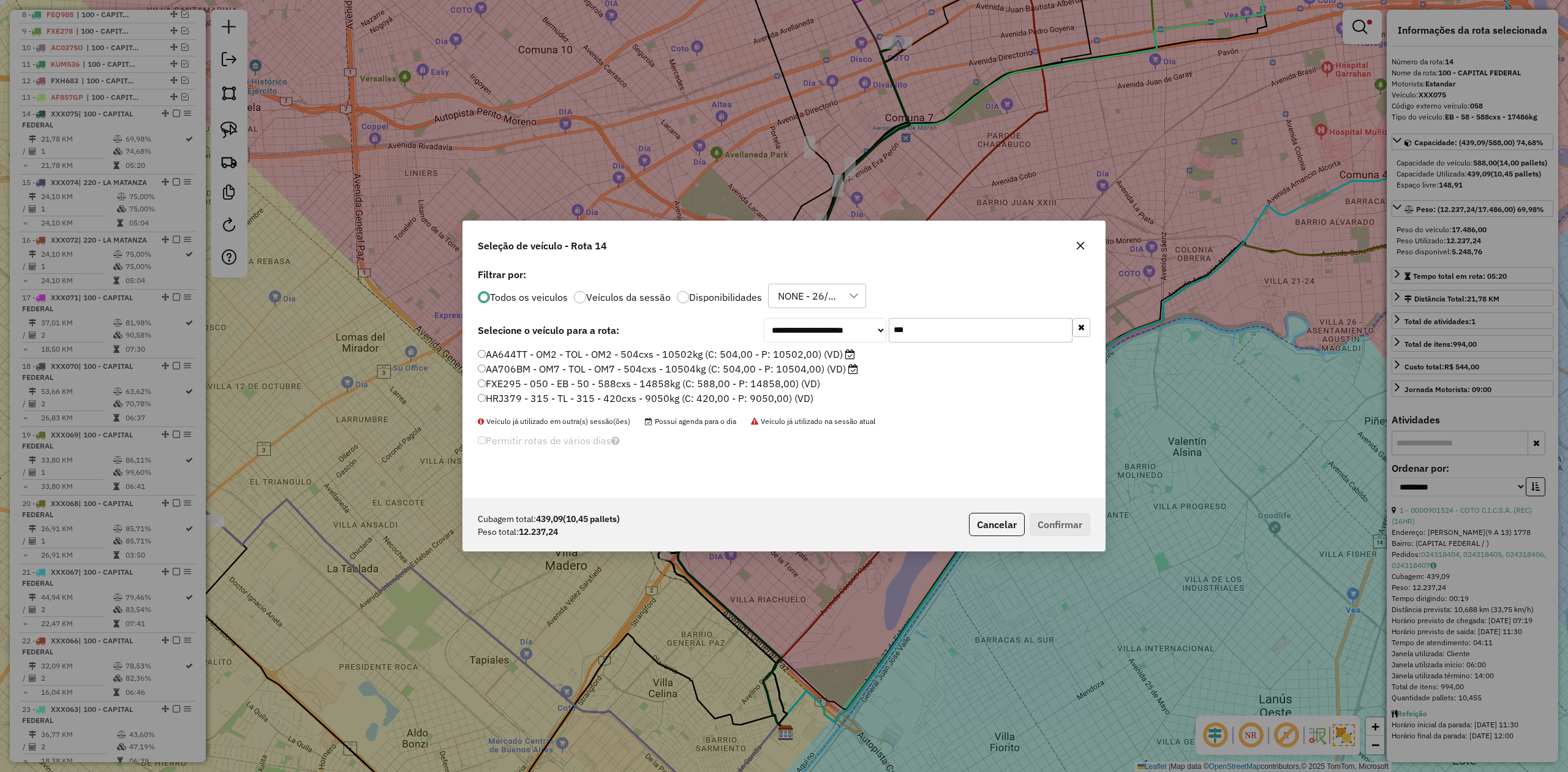
type input "***"
click at [794, 383] on label "FXE295 - 050 - EB - 50 - 588cxs - 14858kg (C: 588,00 - P: 14858,00) (VD)" at bounding box center [649, 383] width 343 height 15
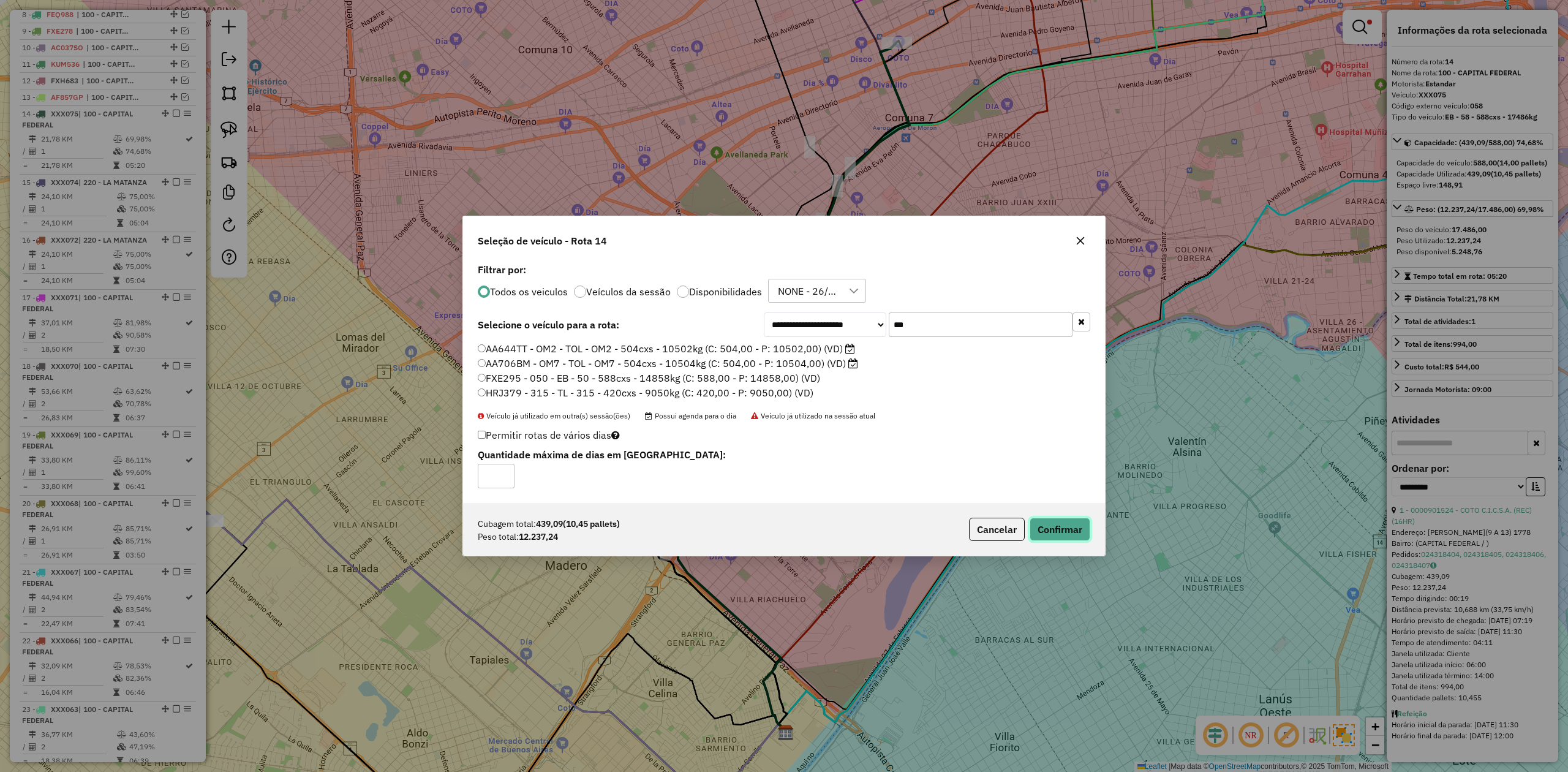
click at [1060, 530] on button "Confirmar" at bounding box center [1060, 529] width 61 height 23
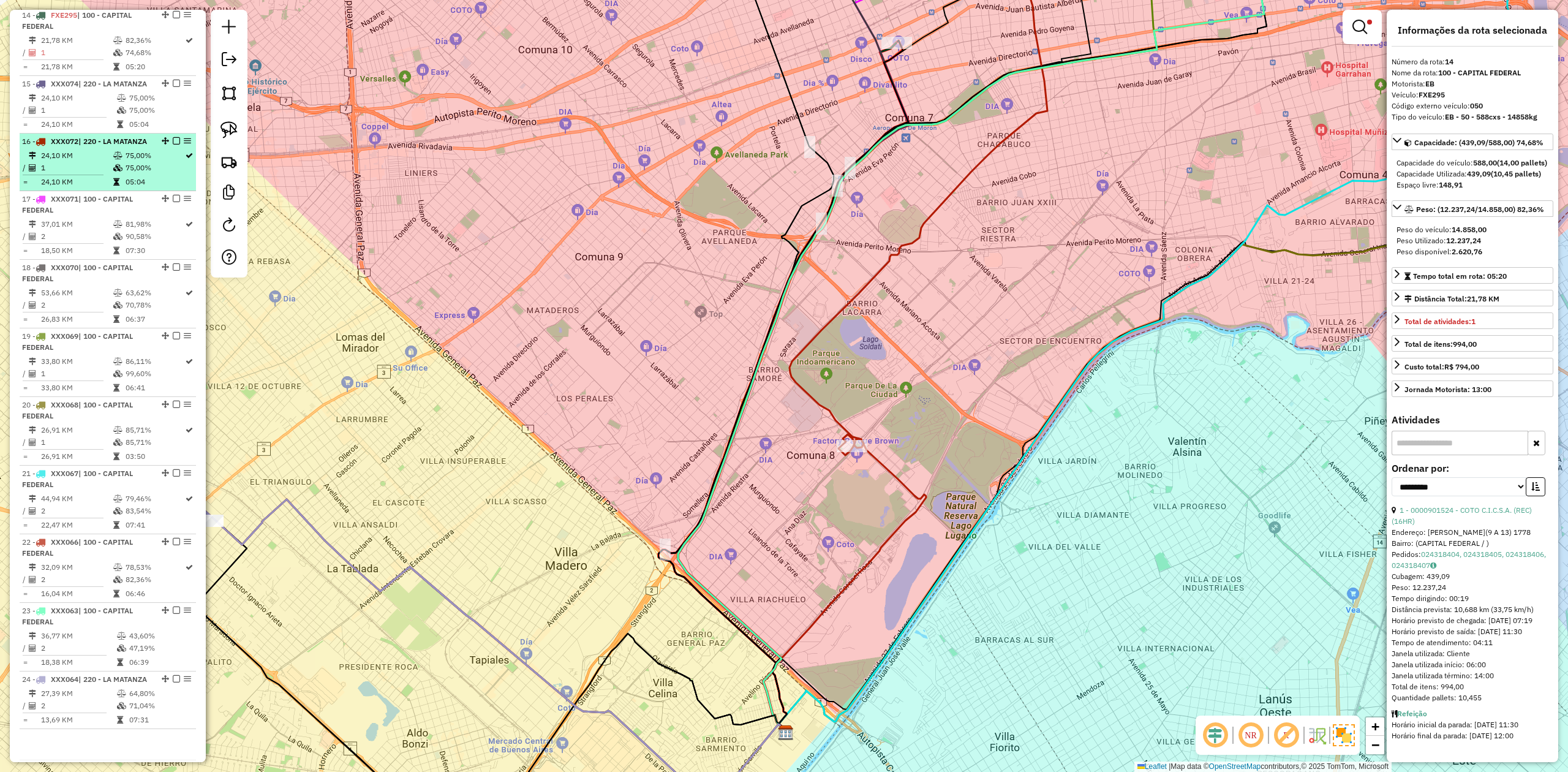
scroll to position [526, 0]
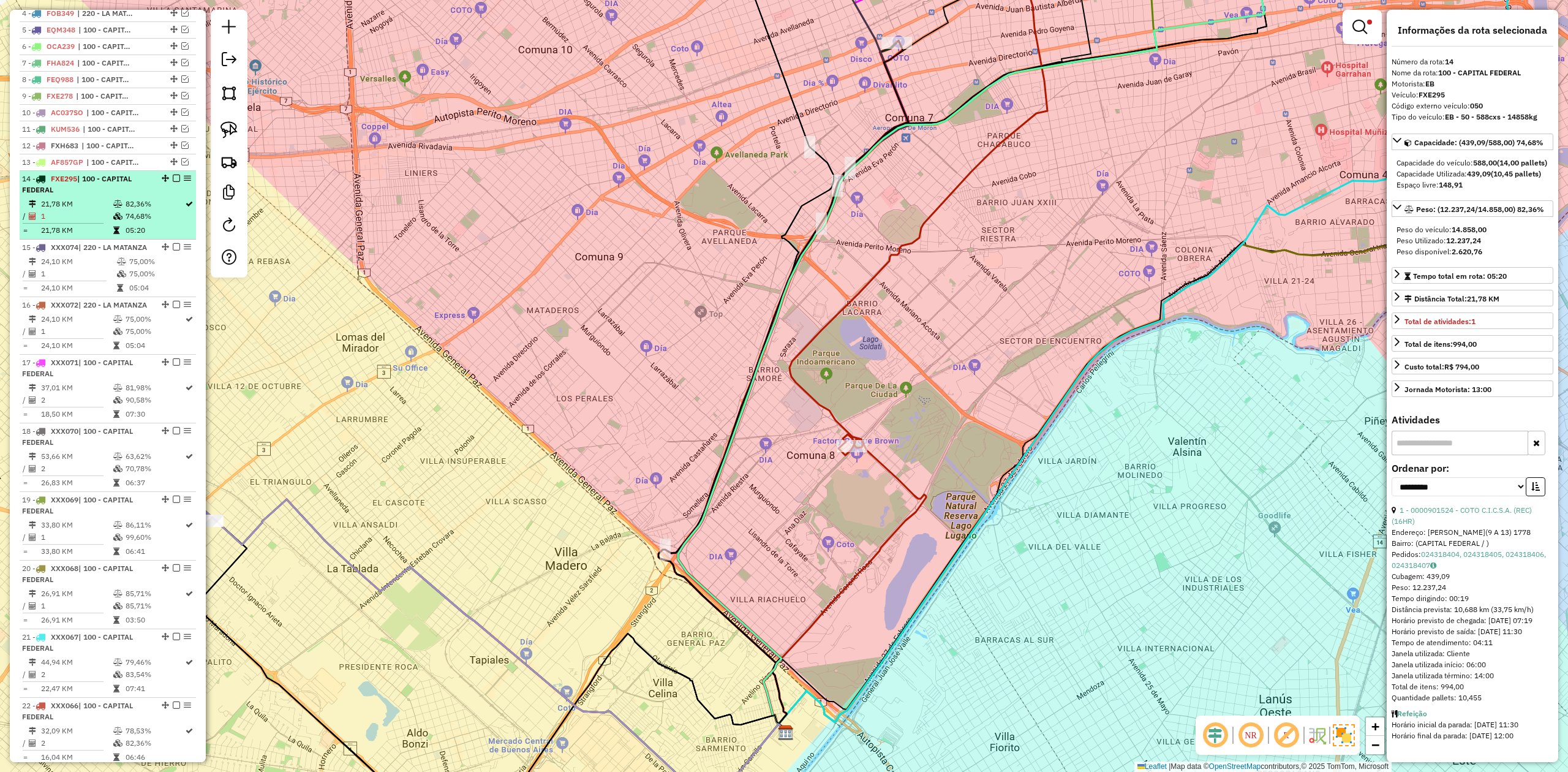
click at [175, 180] on em at bounding box center [176, 179] width 8 height 8
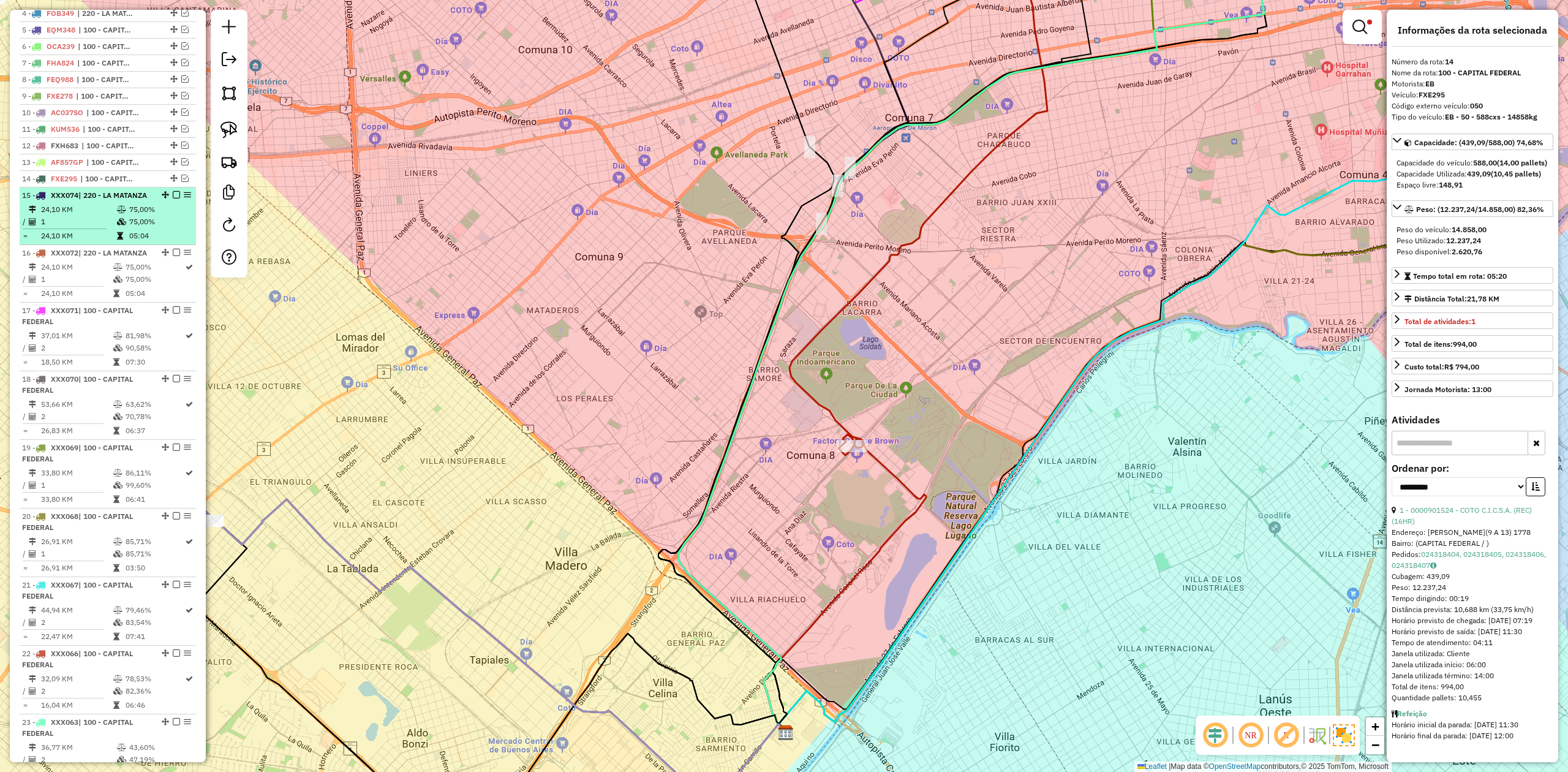
click at [106, 216] on td "24,10 KM" at bounding box center [79, 209] width 76 height 12
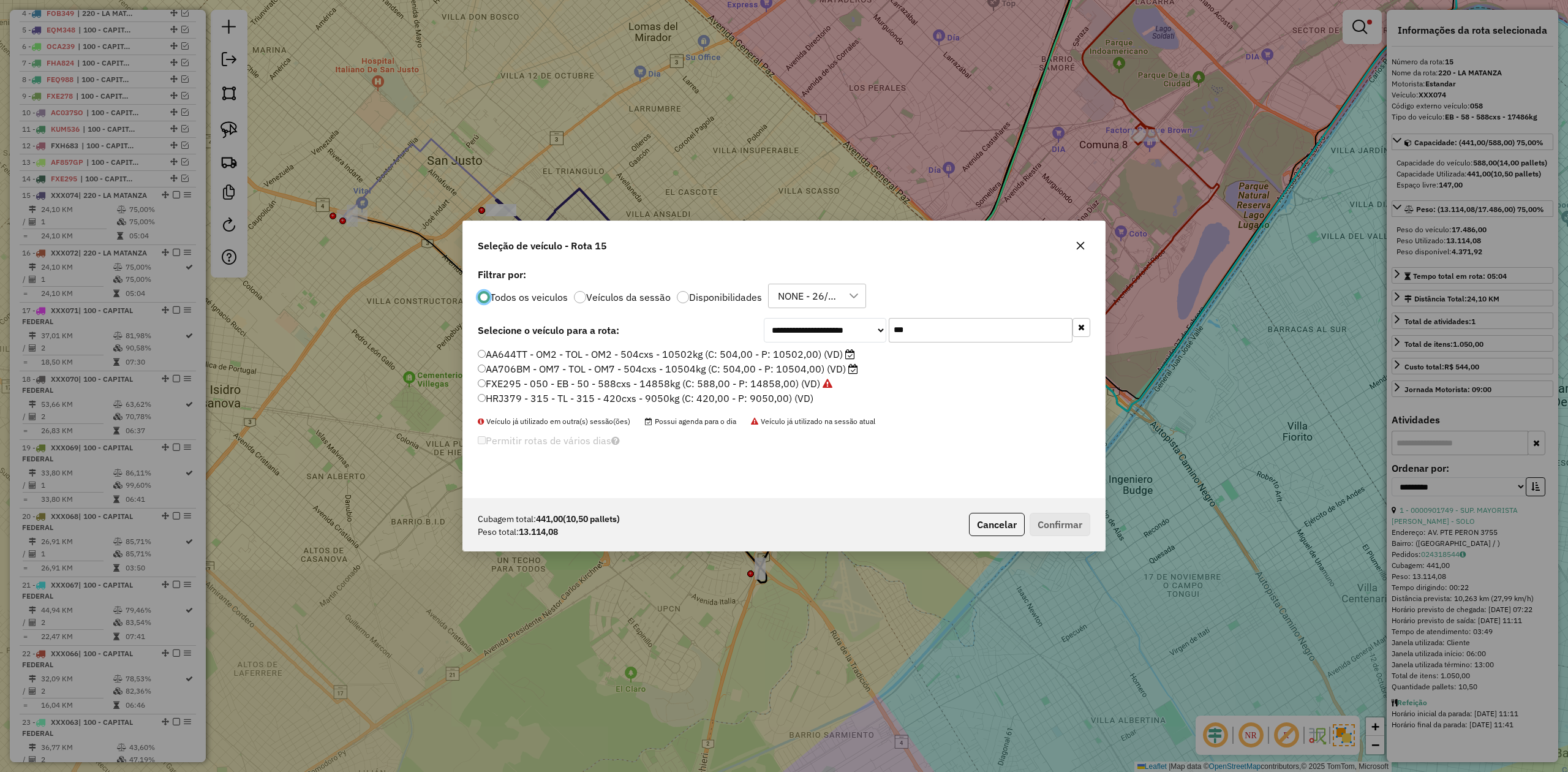
scroll to position [6, 4]
drag, startPoint x: 909, startPoint y: 325, endPoint x: 765, endPoint y: 316, distance: 144.3
click at [781, 318] on div "**********" at bounding box center [927, 330] width 326 height 25
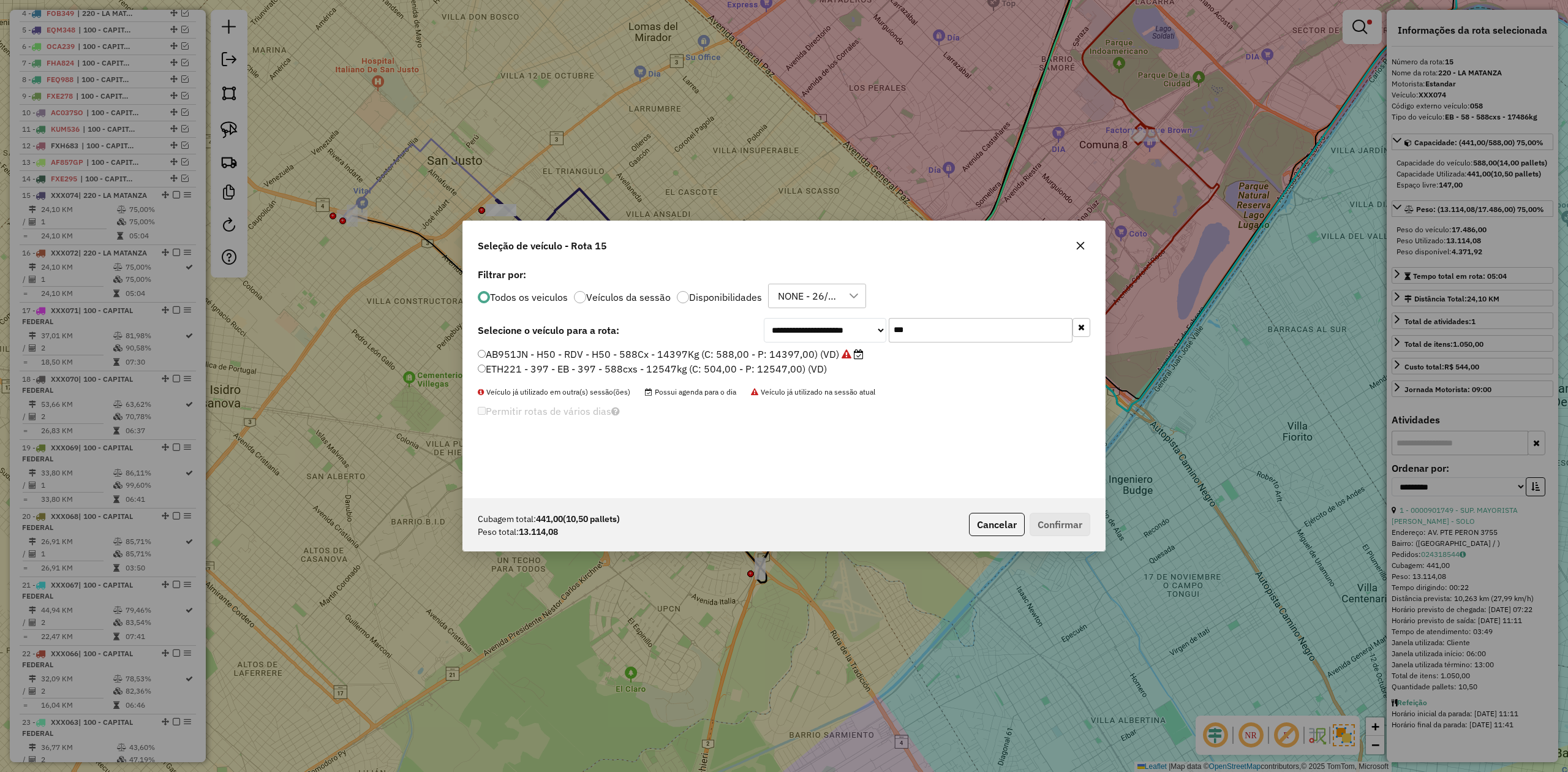
type input "***"
click at [782, 367] on label "ETH221 - 397 - EB - 397 - 588cxs - 12547kg (C: 504,00 - P: 12547,00) (VD)" at bounding box center [653, 368] width 349 height 15
click at [1082, 528] on button "Confirmar" at bounding box center [1060, 524] width 61 height 23
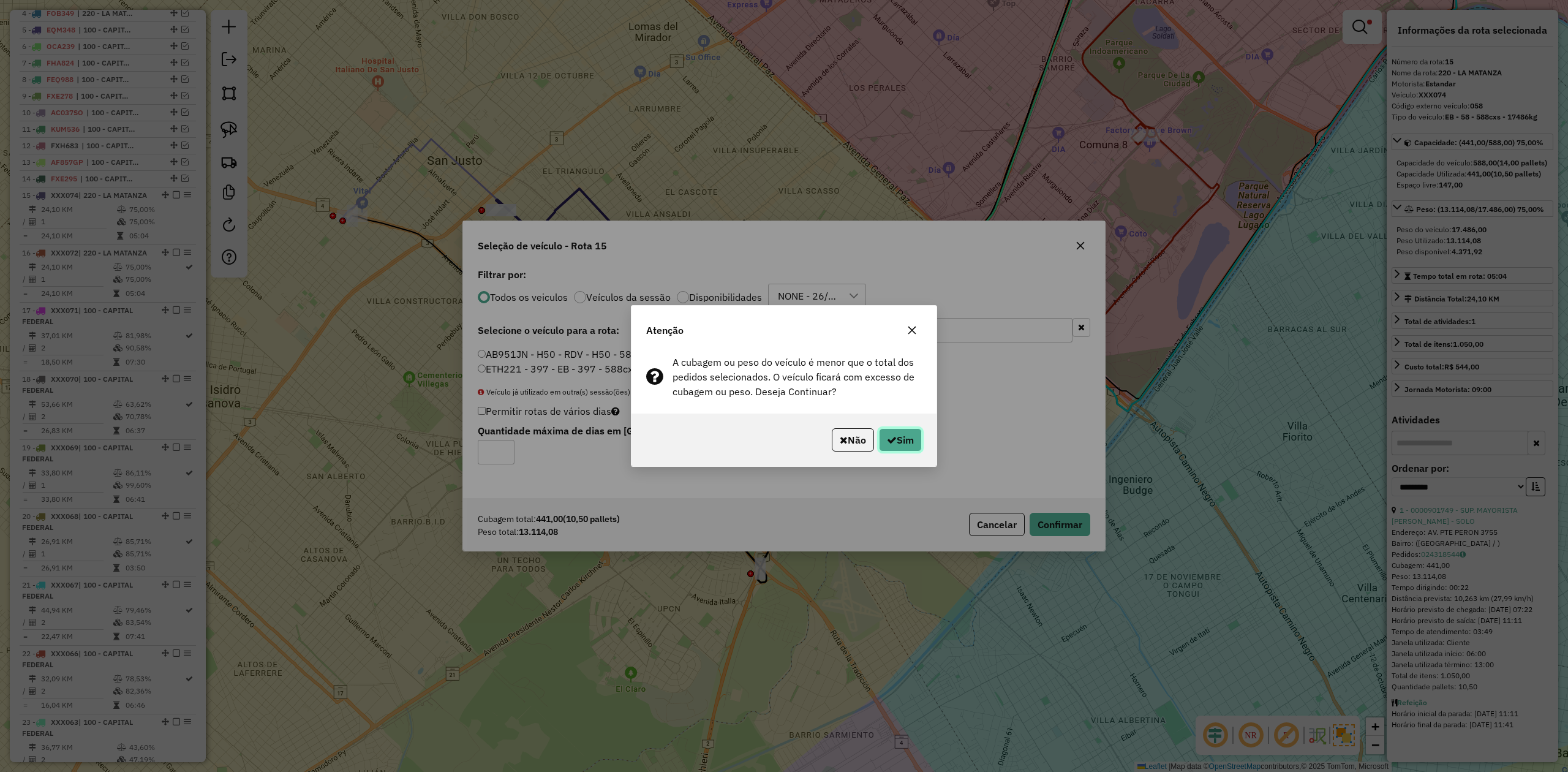
click at [910, 437] on button "Sim" at bounding box center [901, 439] width 43 height 23
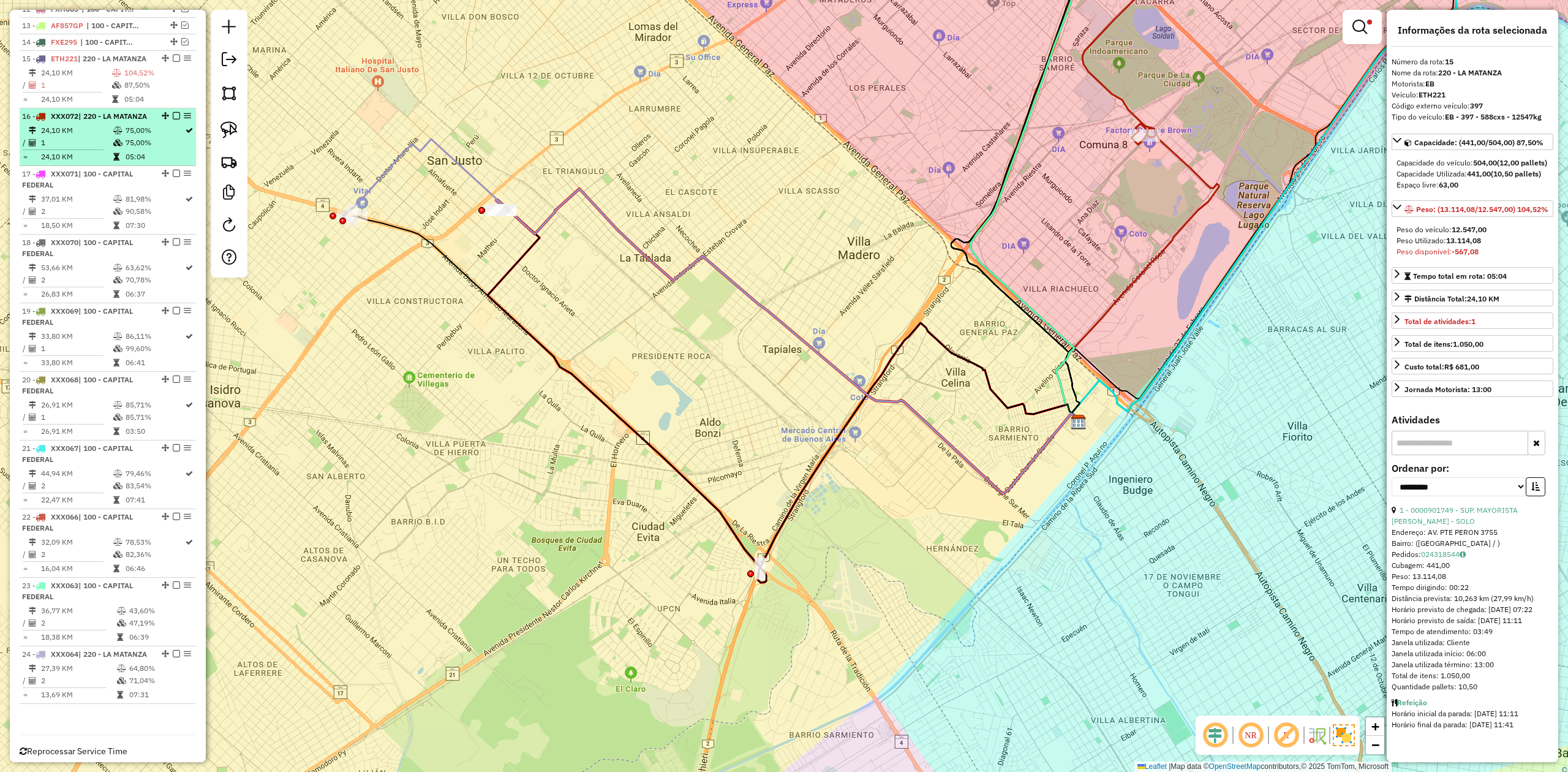
scroll to position [623, 0]
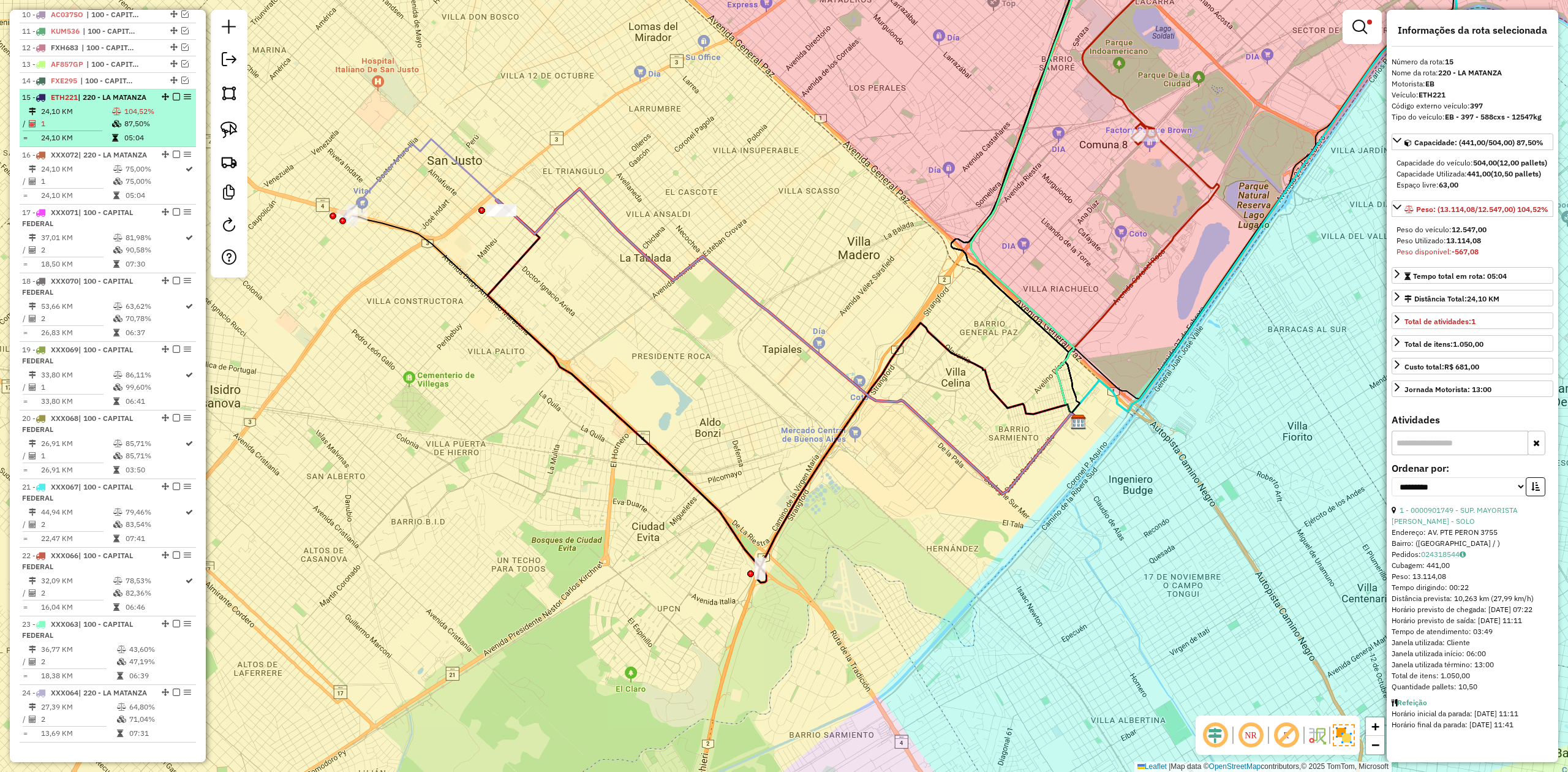
click at [174, 96] on em at bounding box center [176, 97] width 8 height 8
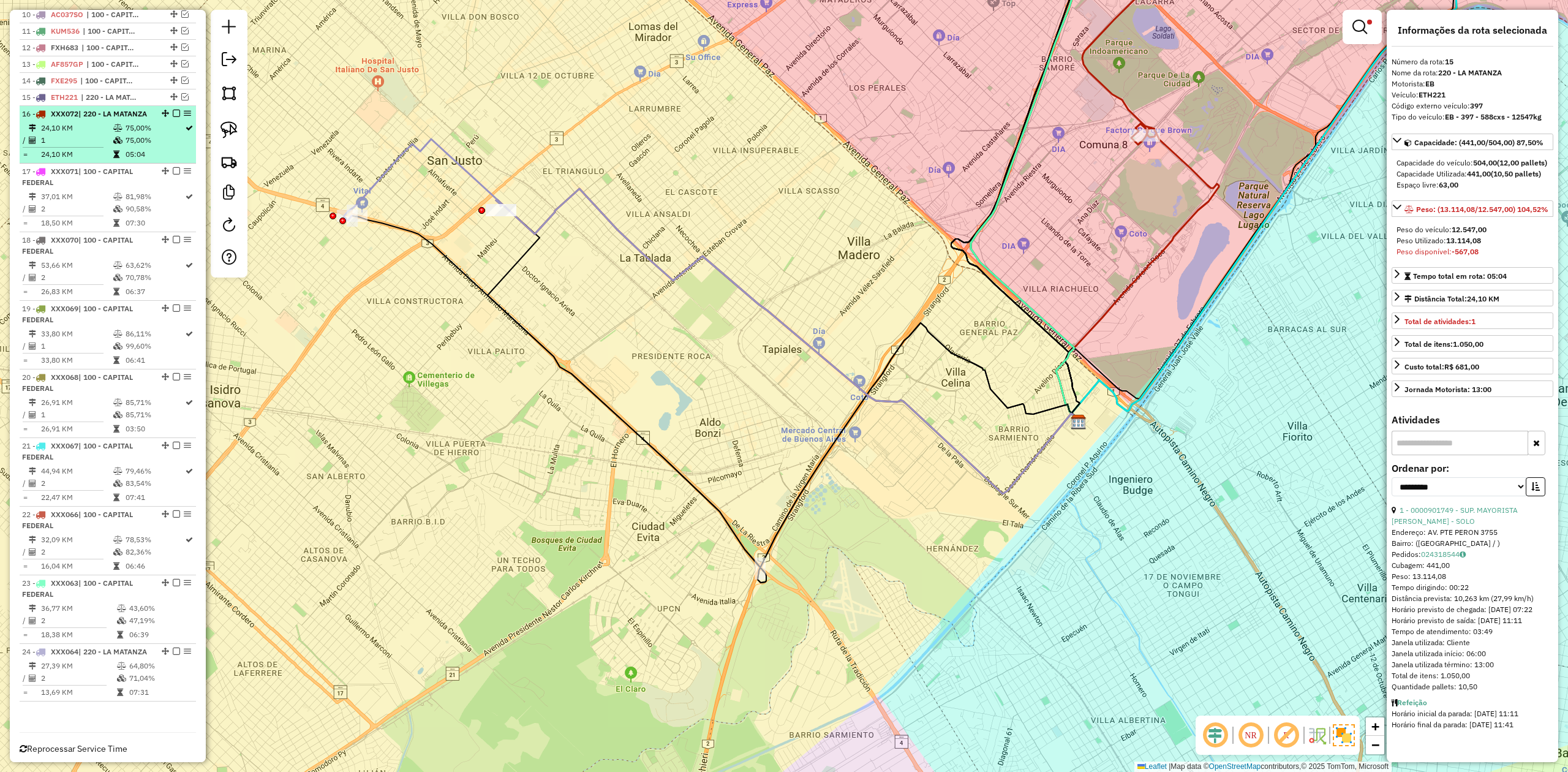
click at [89, 134] on td "24,10 KM" at bounding box center [77, 128] width 72 height 12
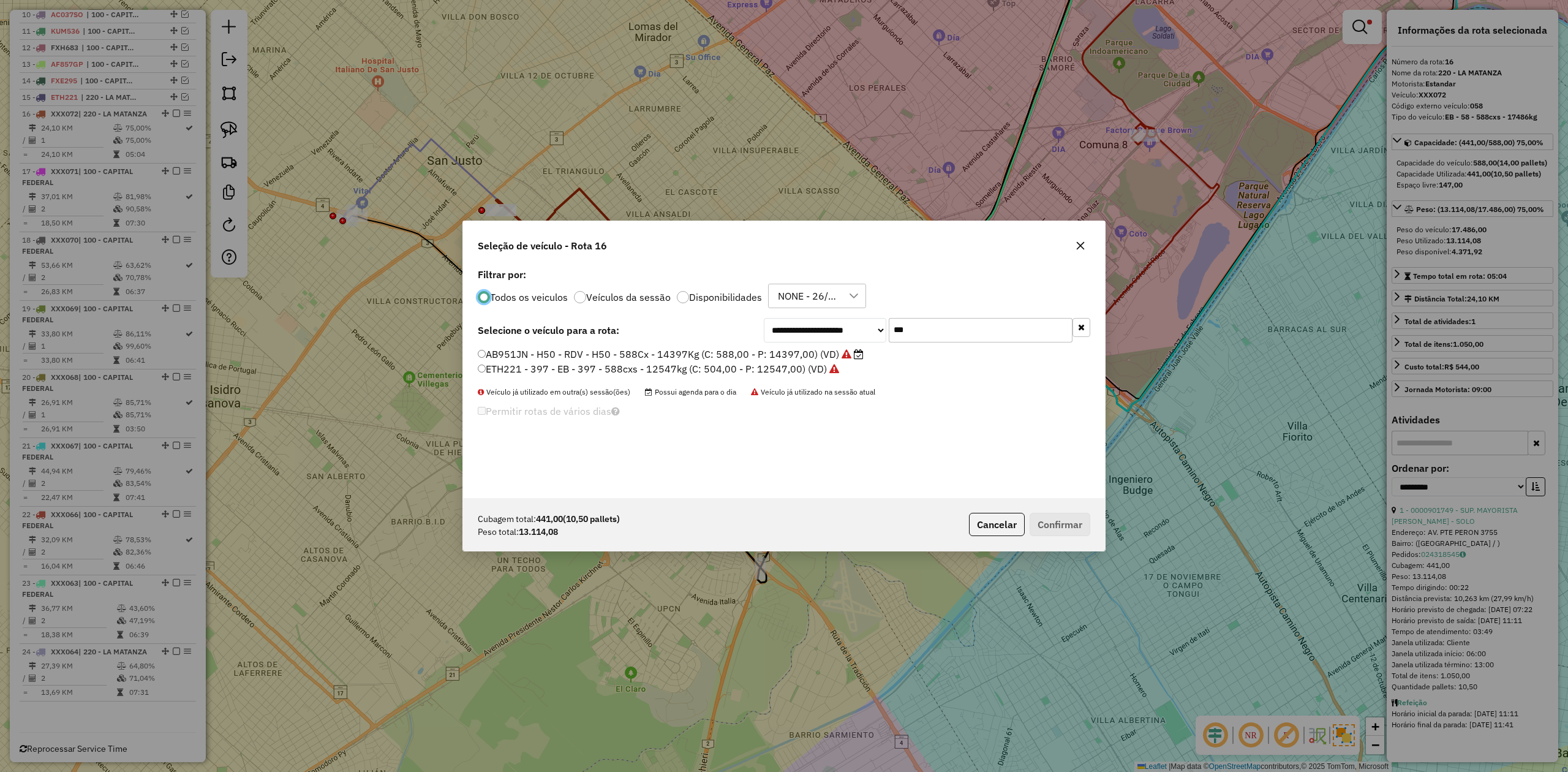
scroll to position [6, 4]
click at [1092, 246] on div "Seleção de veículo - Rota 16" at bounding box center [784, 242] width 642 height 44
click at [1083, 245] on icon "button" at bounding box center [1080, 246] width 10 height 10
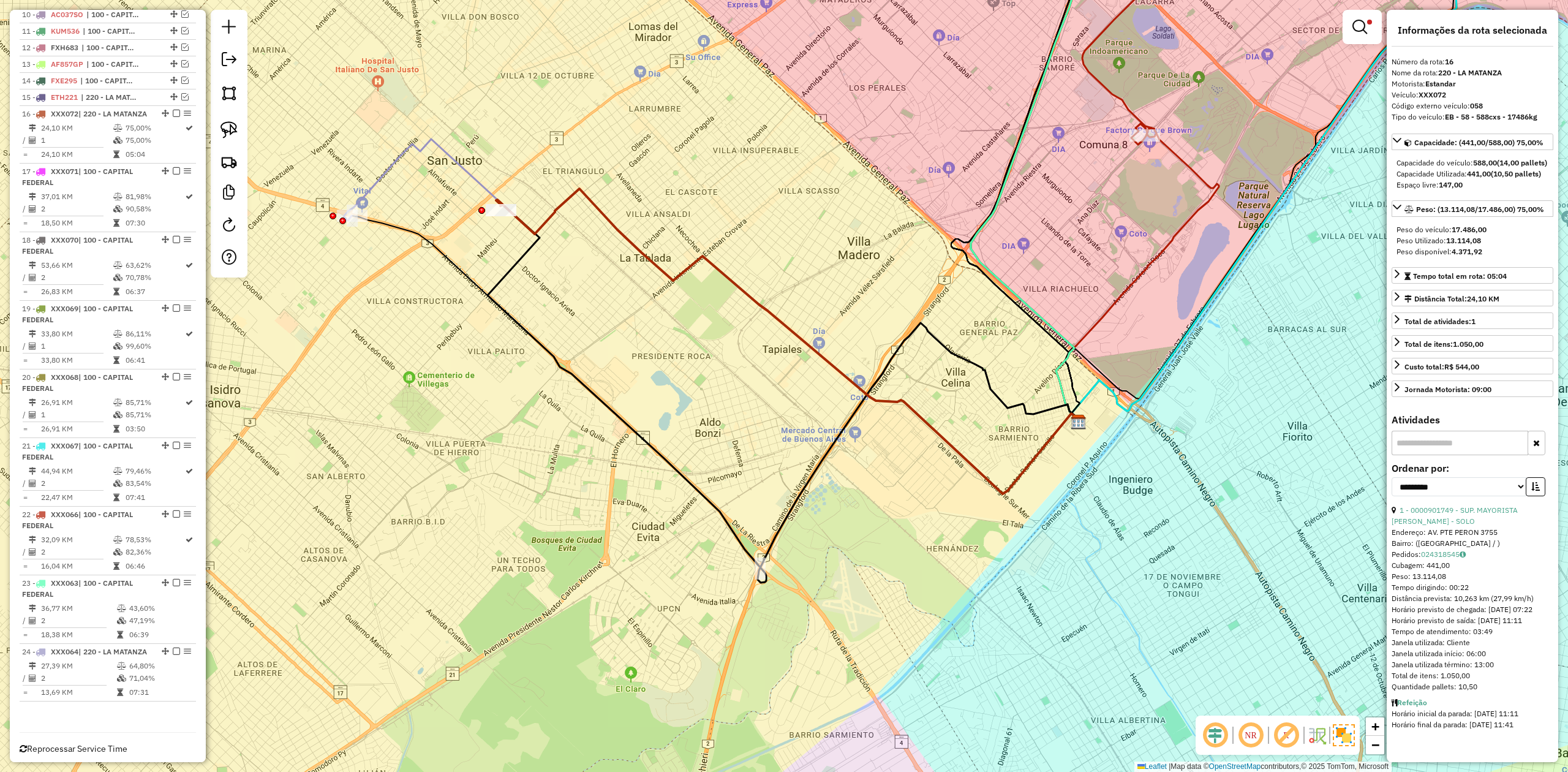
click at [435, 361] on div "Limpar filtros Janela de atendimento Grade de atendimento Capacidade Transporta…" at bounding box center [784, 386] width 1568 height 772
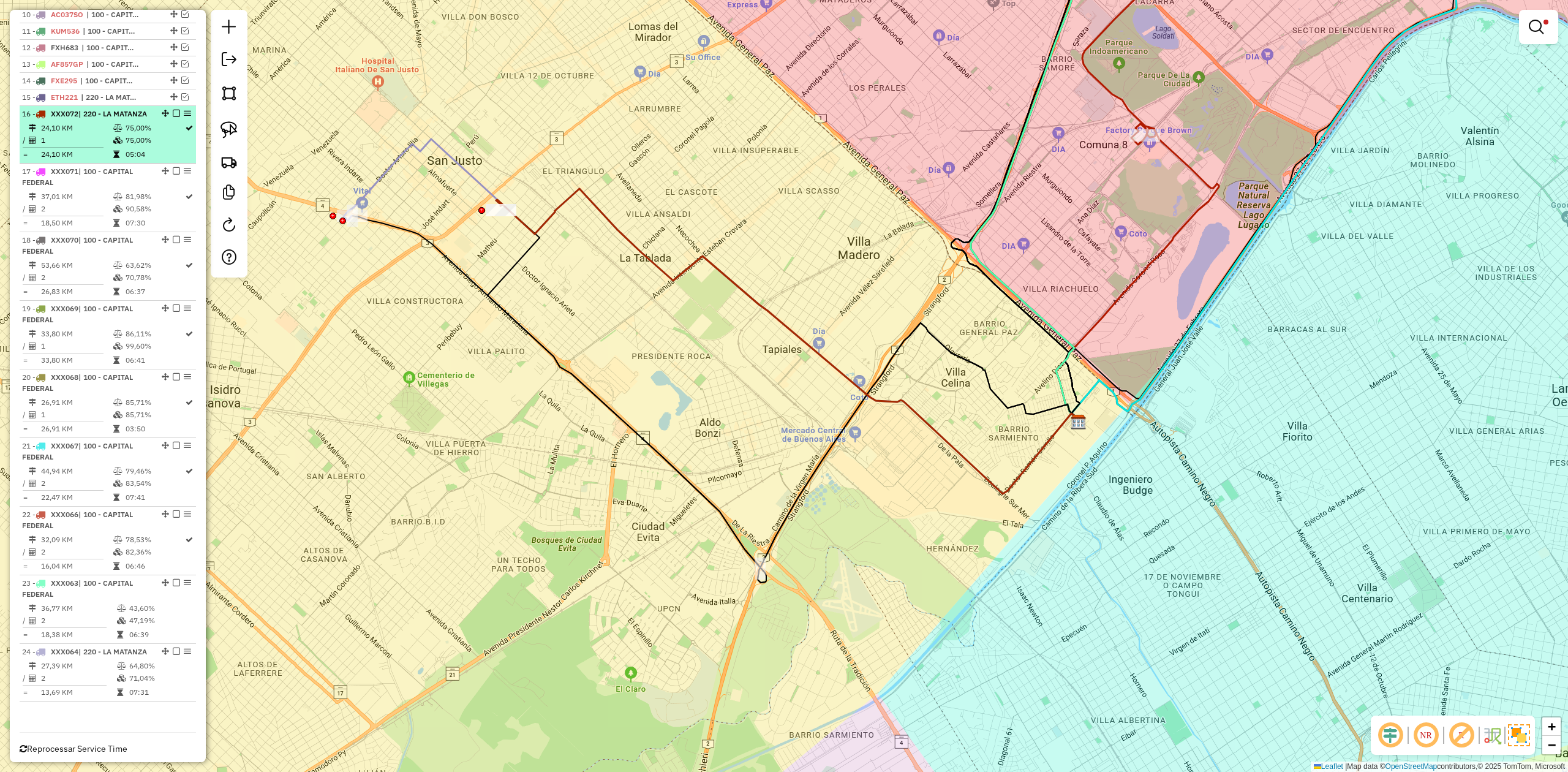
click at [125, 146] on td "75,00%" at bounding box center [154, 140] width 59 height 12
select select "**********"
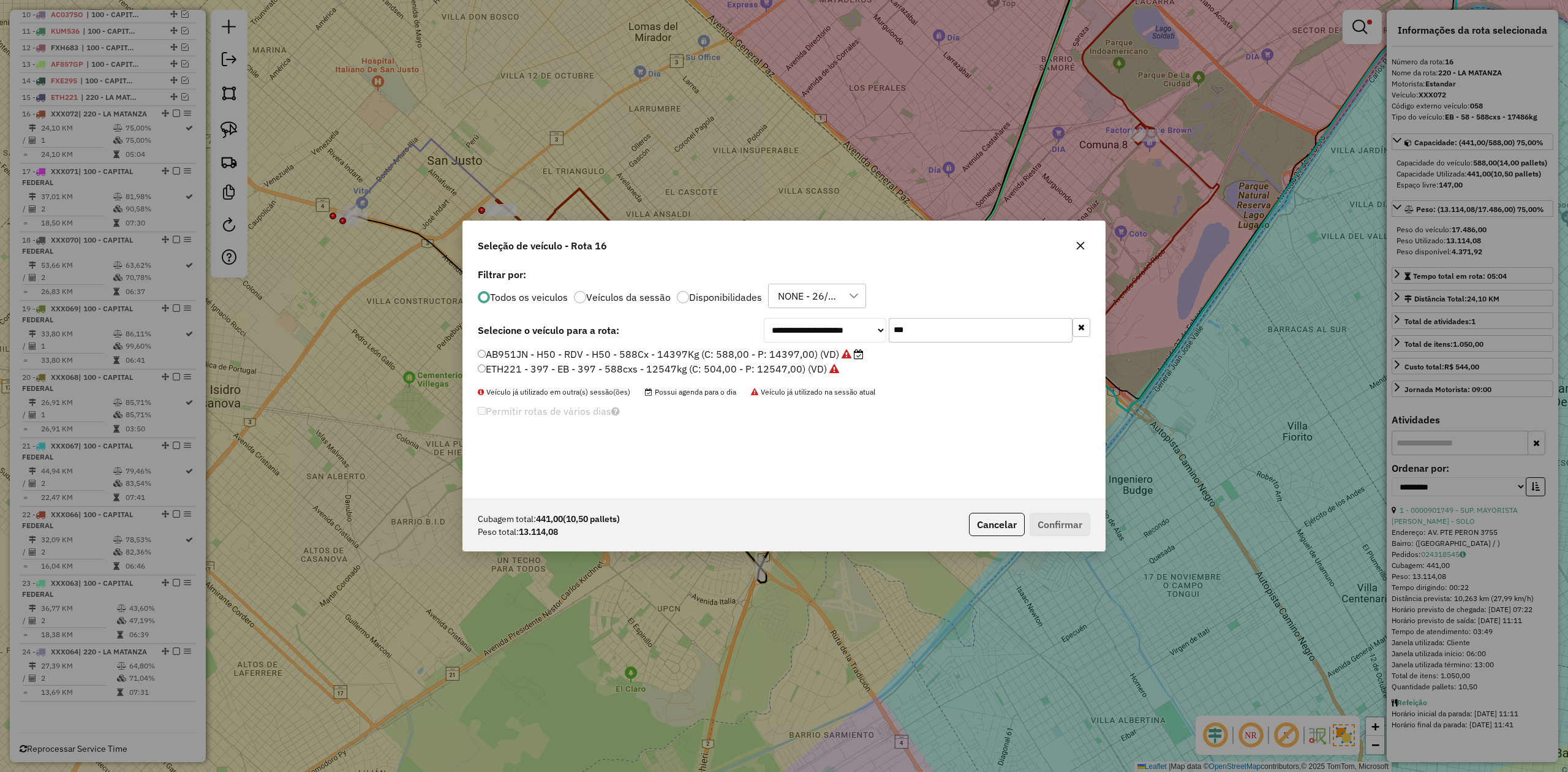
drag, startPoint x: 920, startPoint y: 323, endPoint x: 794, endPoint y: 319, distance: 126.1
click at [795, 319] on div "**********" at bounding box center [927, 330] width 326 height 25
type input "***"
click at [760, 349] on label "EQM345 - 921 - EB - 921 - 504cxs - 11096kg (C: 504,00 - P: 11096,00) (VD)" at bounding box center [654, 353] width 352 height 15
click at [1049, 518] on button "Confirmar" at bounding box center [1060, 524] width 61 height 23
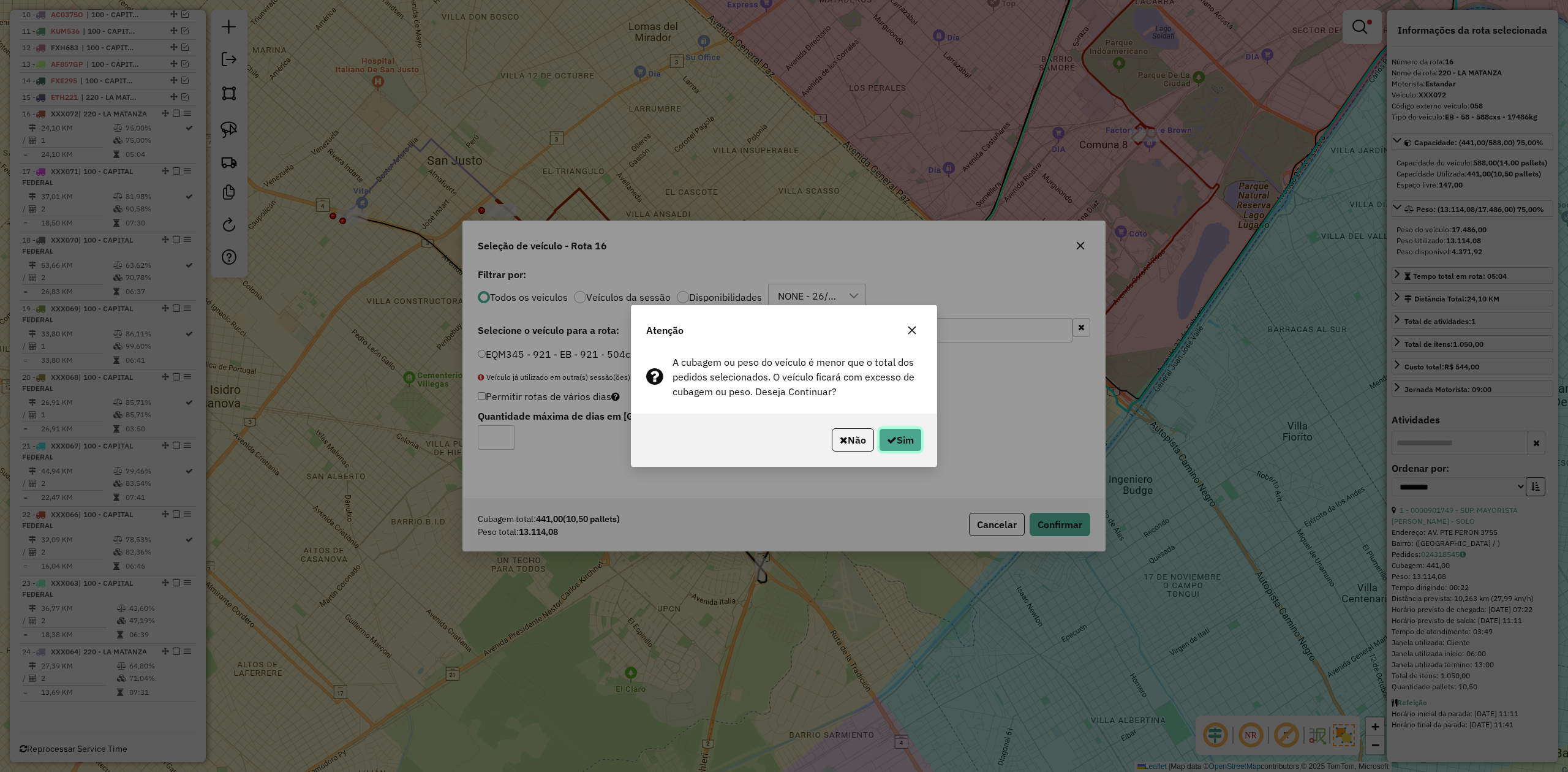
click at [904, 437] on button "Sim" at bounding box center [901, 439] width 43 height 23
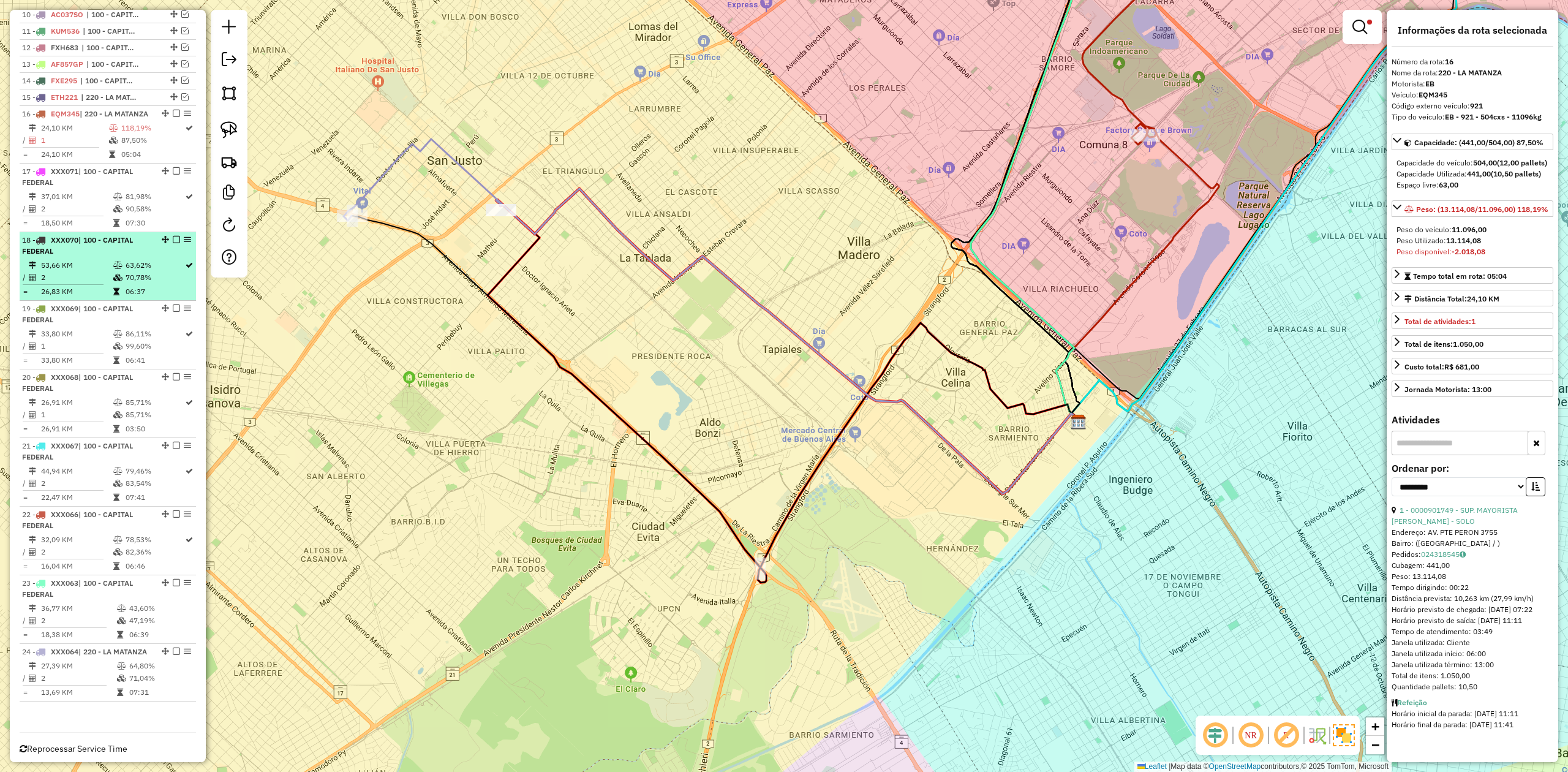
scroll to position [670, 0]
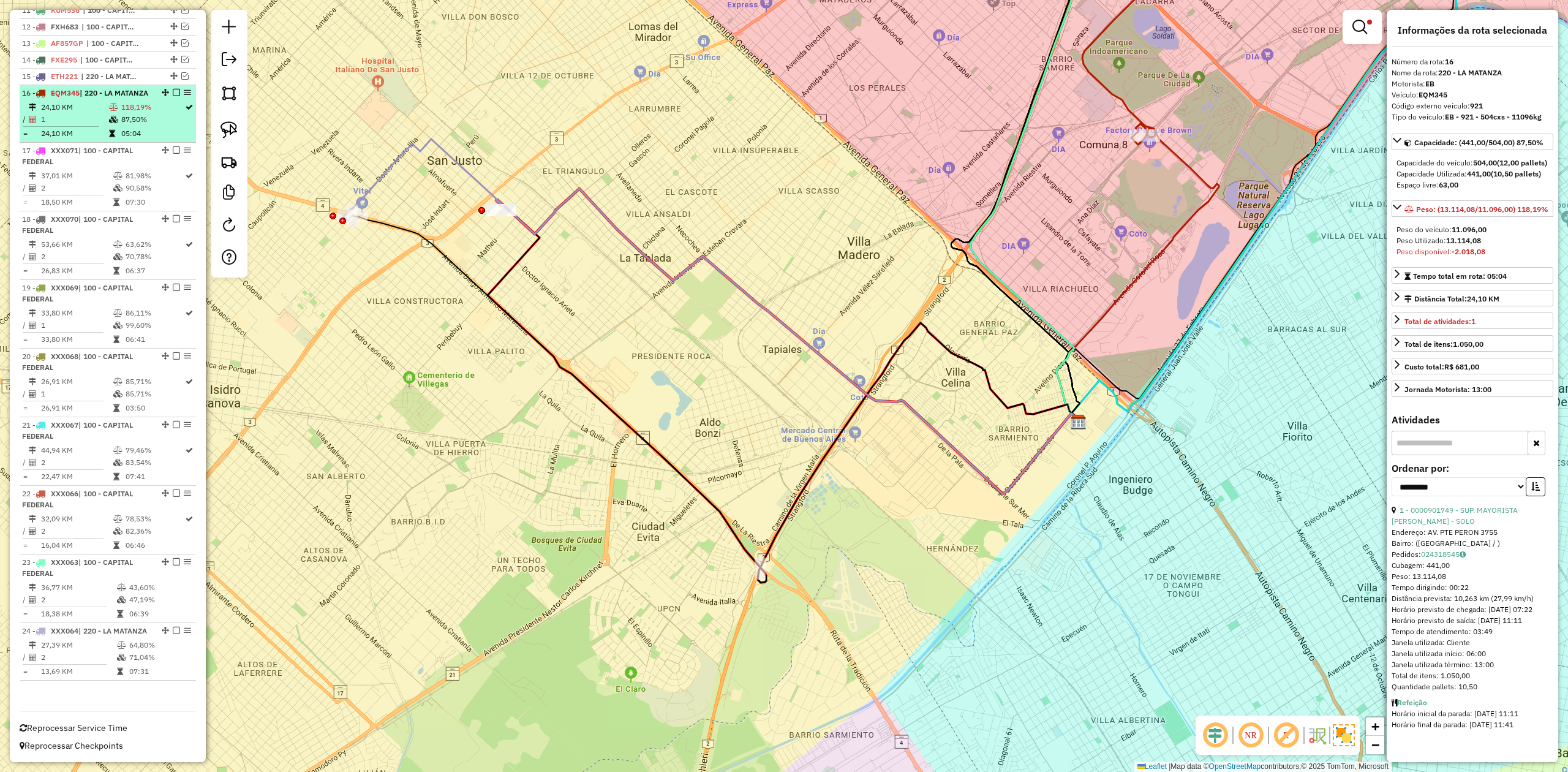
click at [177, 89] on div at bounding box center [173, 92] width 37 height 8
click at [172, 89] on em at bounding box center [176, 92] width 8 height 8
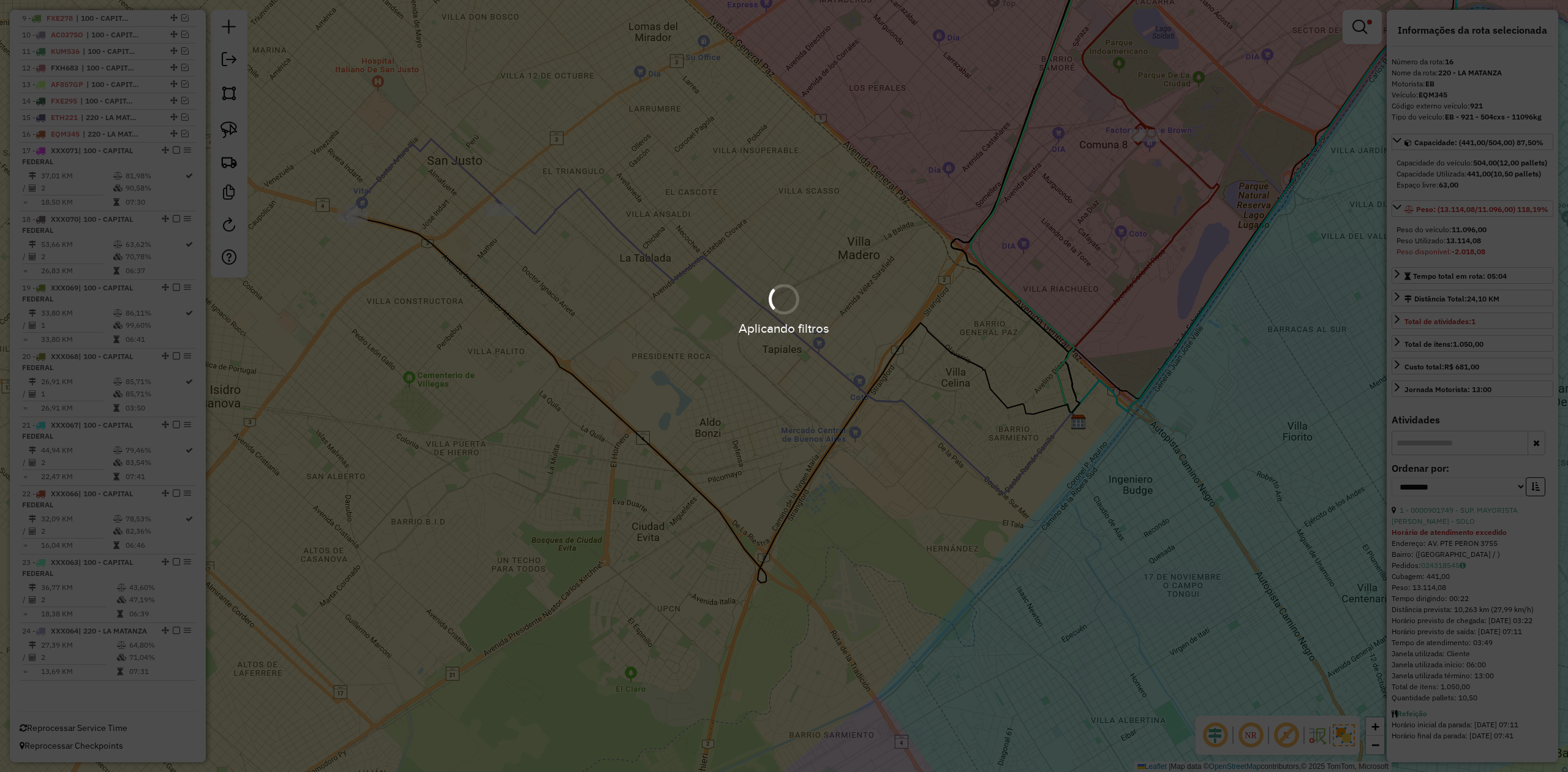
scroll to position [619, 0]
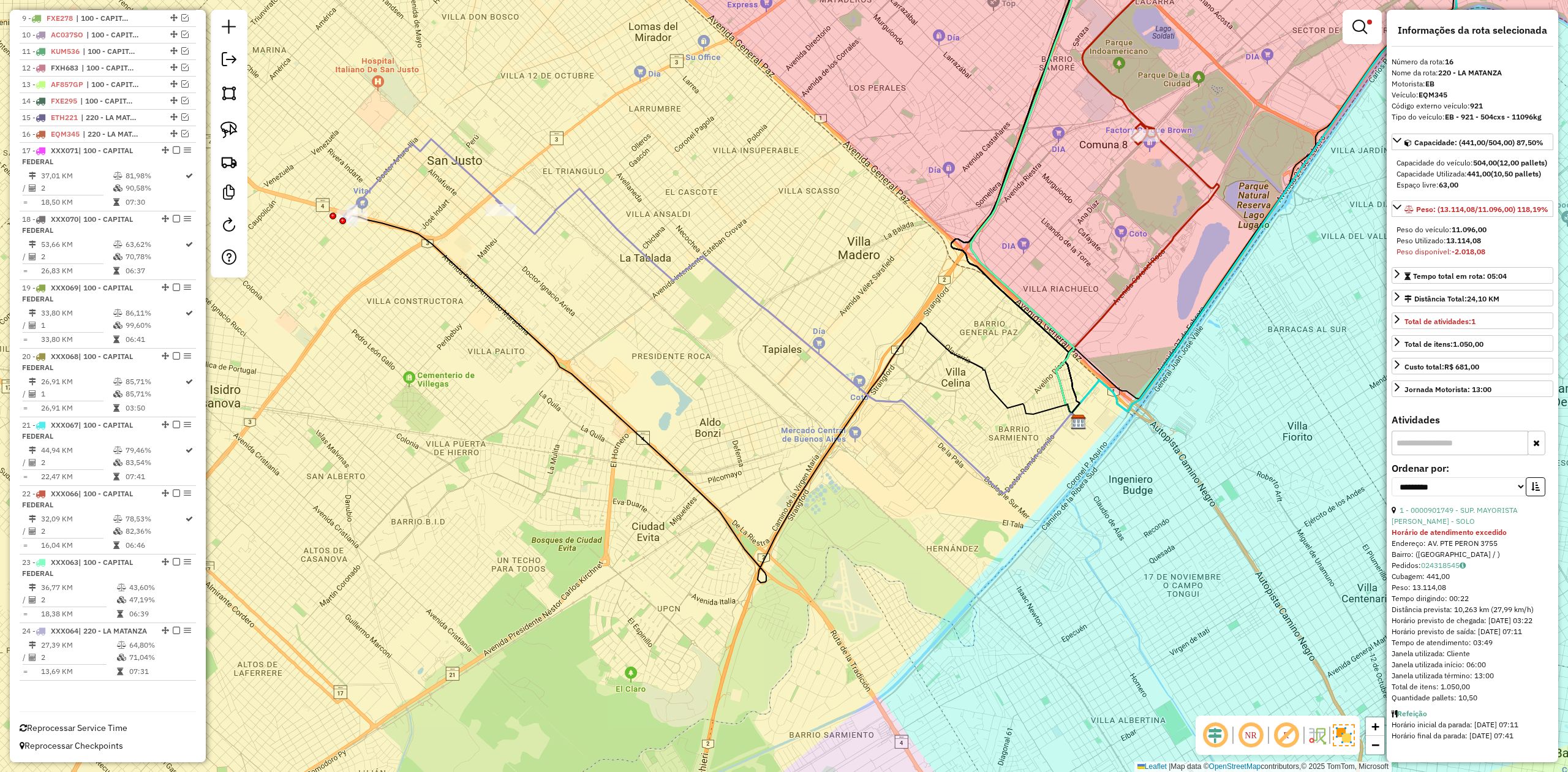
click at [140, 169] on td "81,98%" at bounding box center [154, 175] width 59 height 12
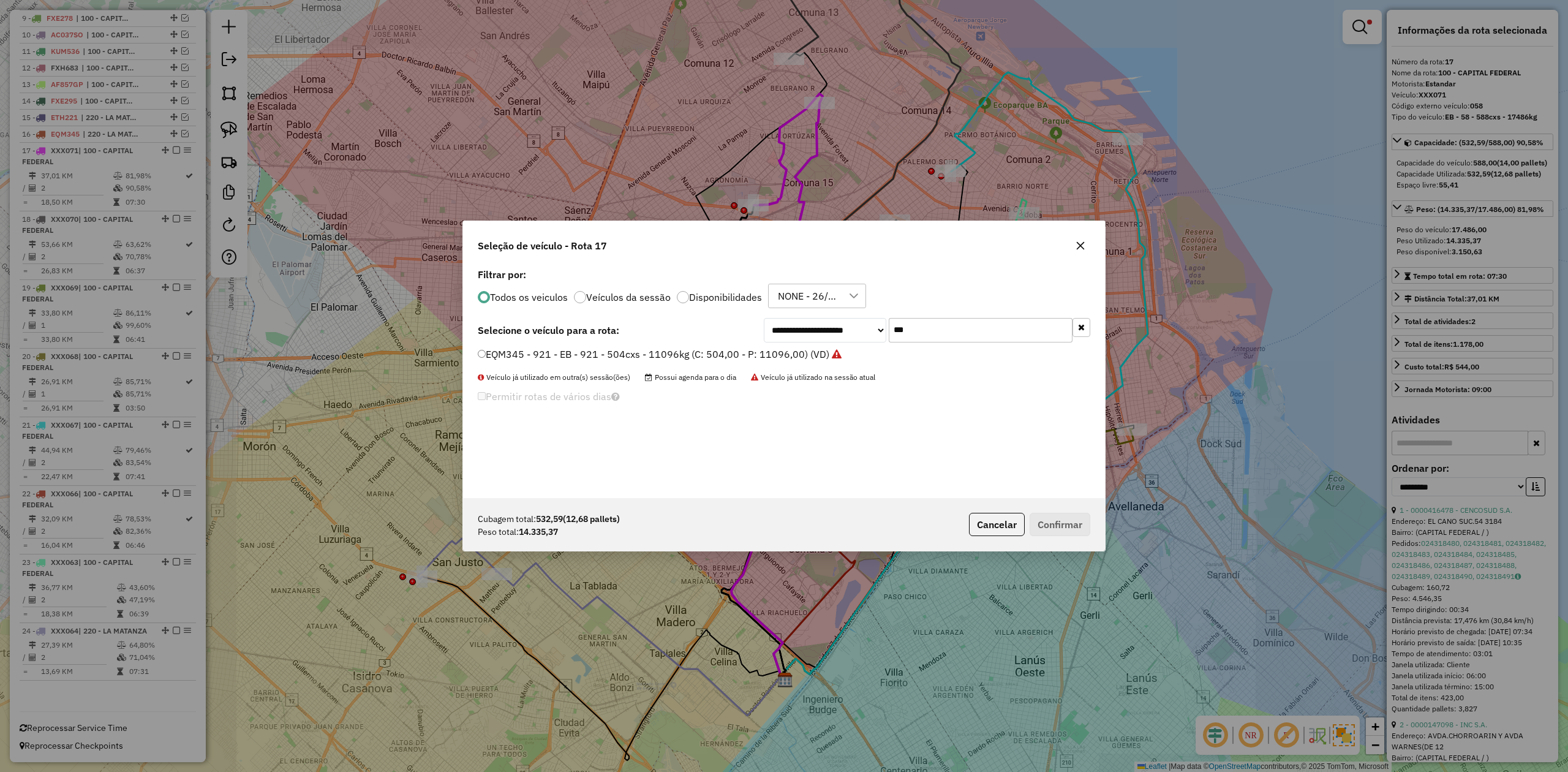
scroll to position [6, 4]
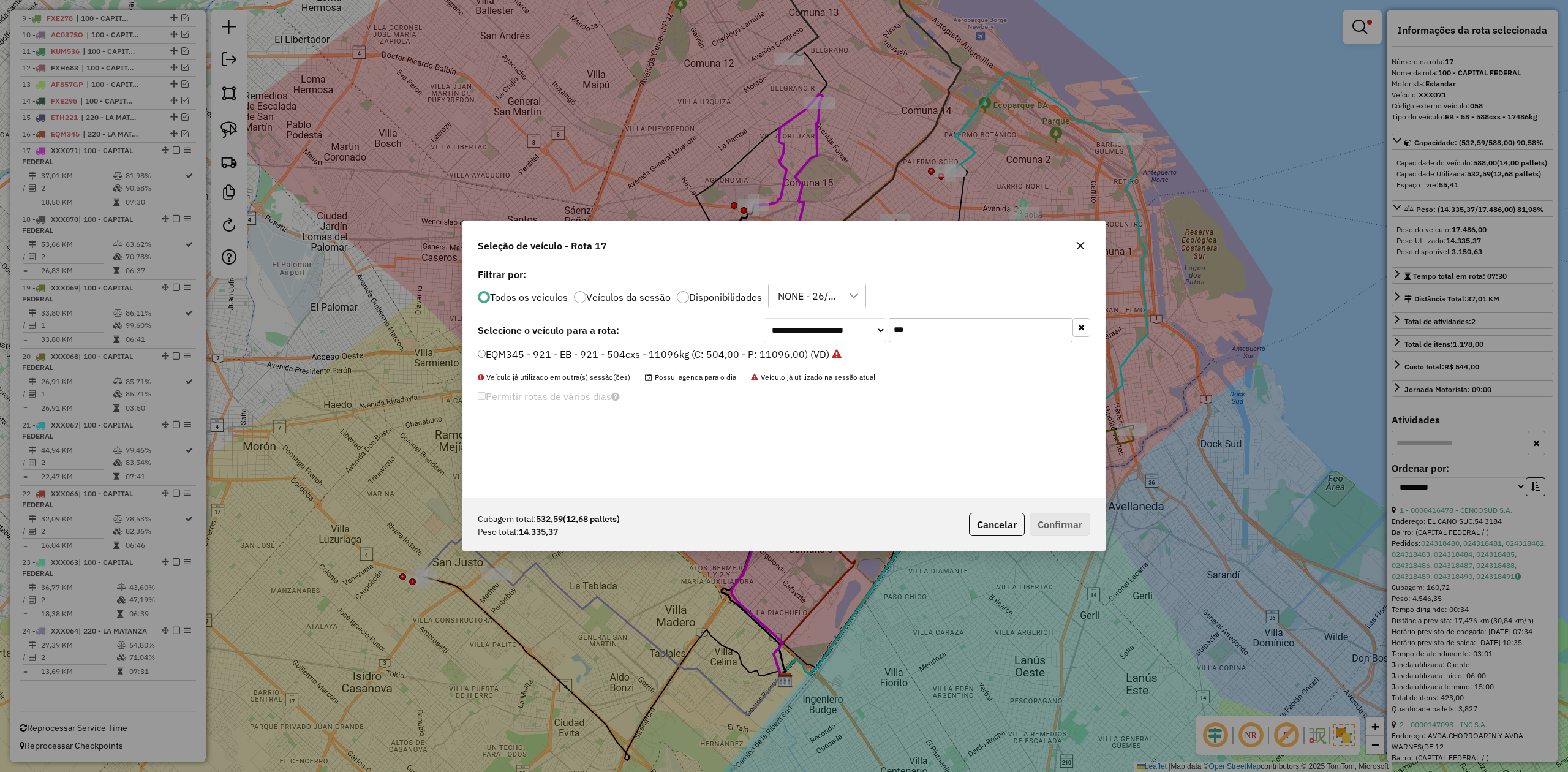
drag, startPoint x: 910, startPoint y: 327, endPoint x: 807, endPoint y: 310, distance: 104.4
click at [812, 310] on div "**********" at bounding box center [784, 382] width 642 height 232
type input "***"
click at [790, 366] on label "KUG070 - 040 - EB - 040 - 588cxs - 14531kg (C: 588,00 - P: 14531,00) (VD)" at bounding box center [654, 368] width 351 height 15
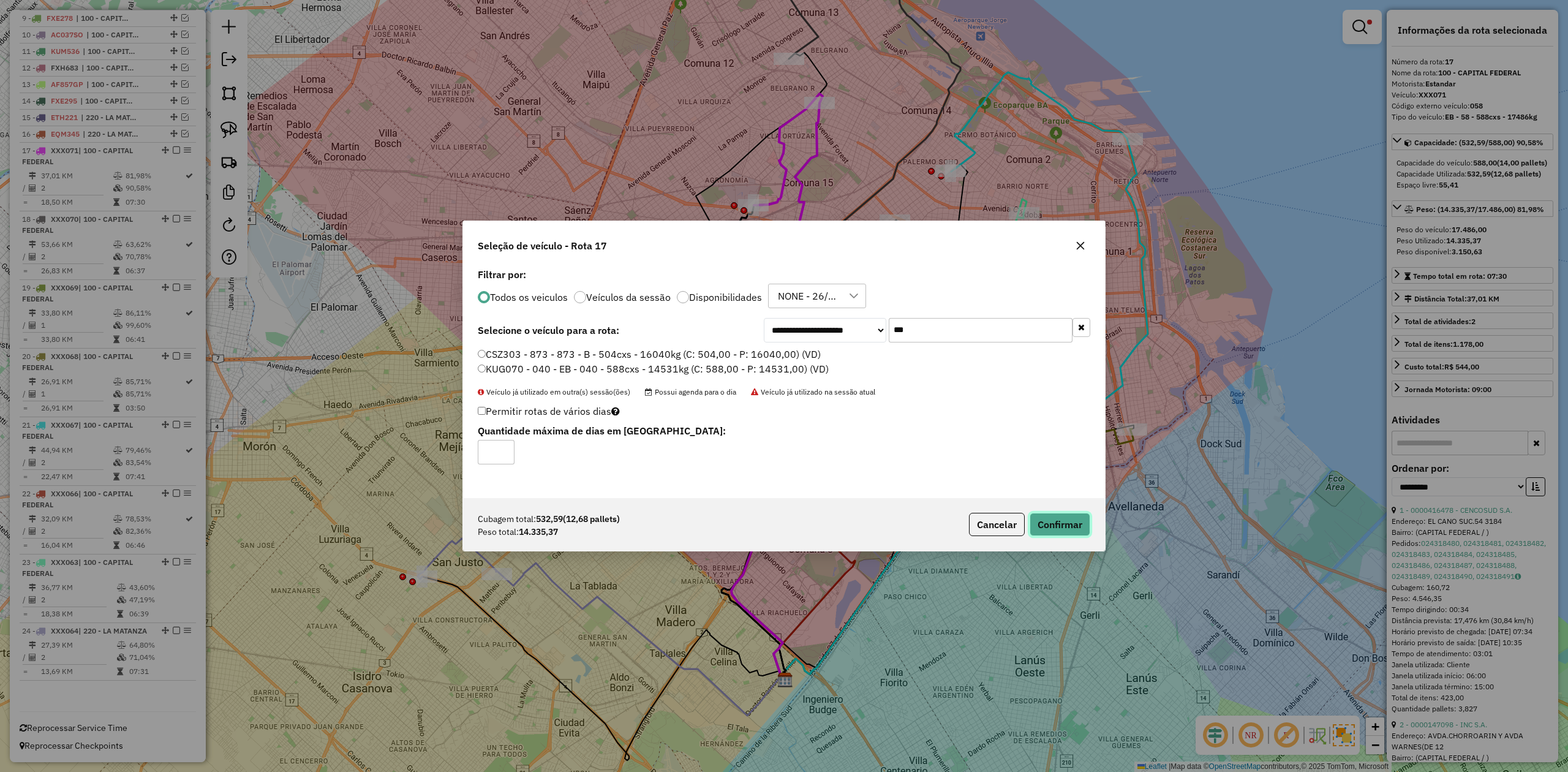
click at [1052, 525] on button "Confirmar" at bounding box center [1060, 524] width 61 height 23
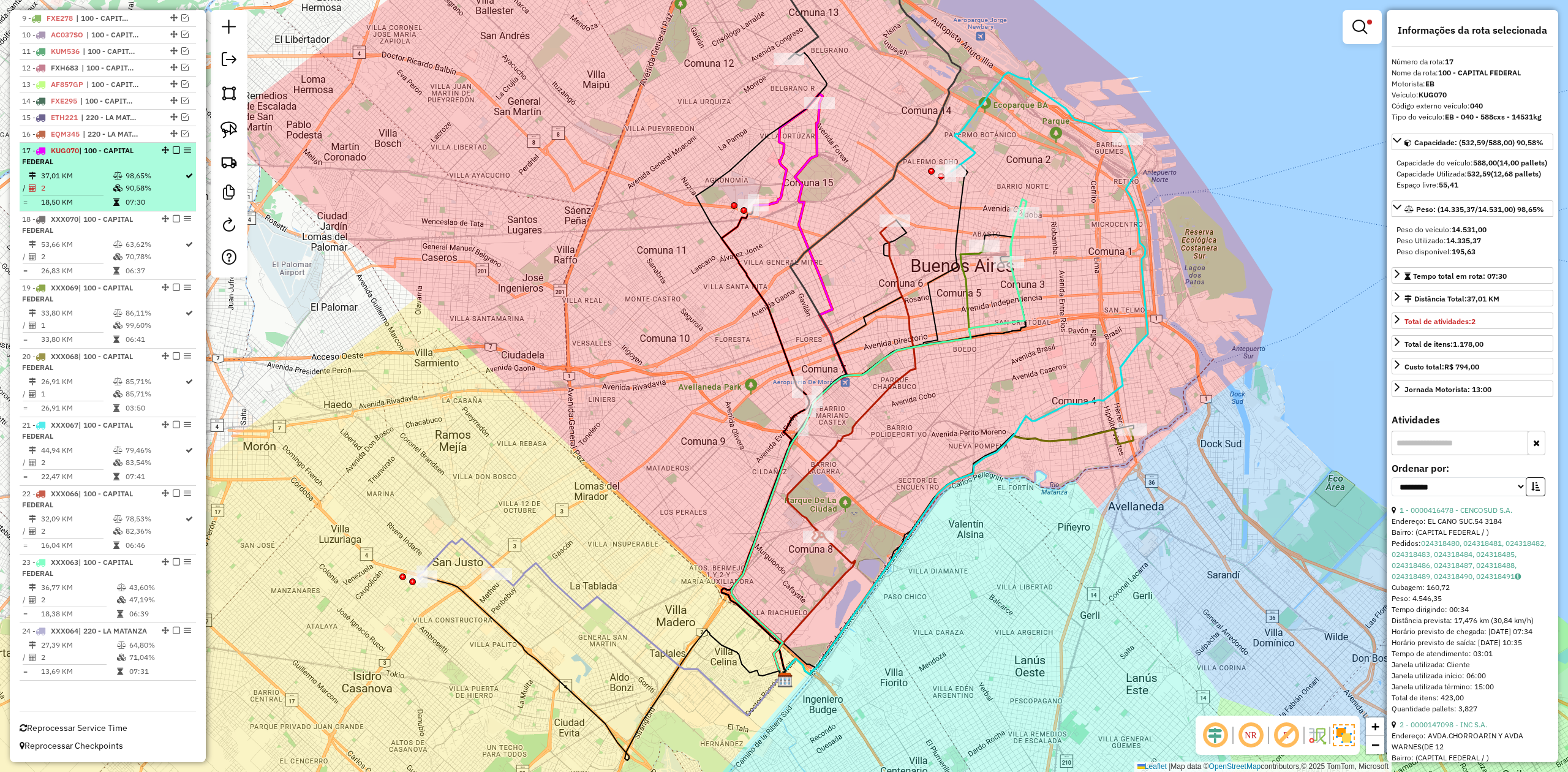
click at [132, 182] on td "90,58%" at bounding box center [154, 188] width 59 height 12
click at [172, 146] on em at bounding box center [176, 150] width 8 height 8
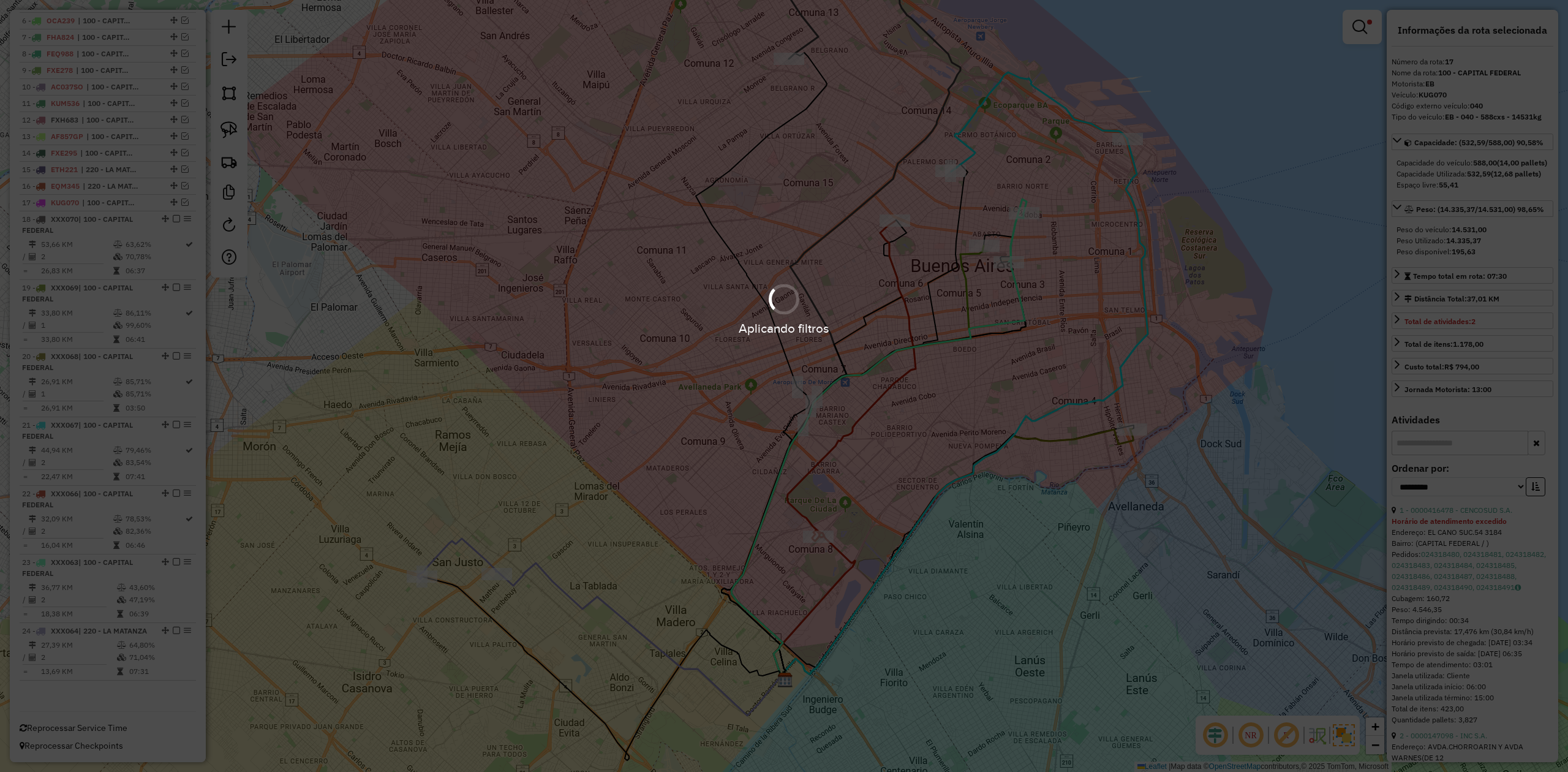
scroll to position [566, 0]
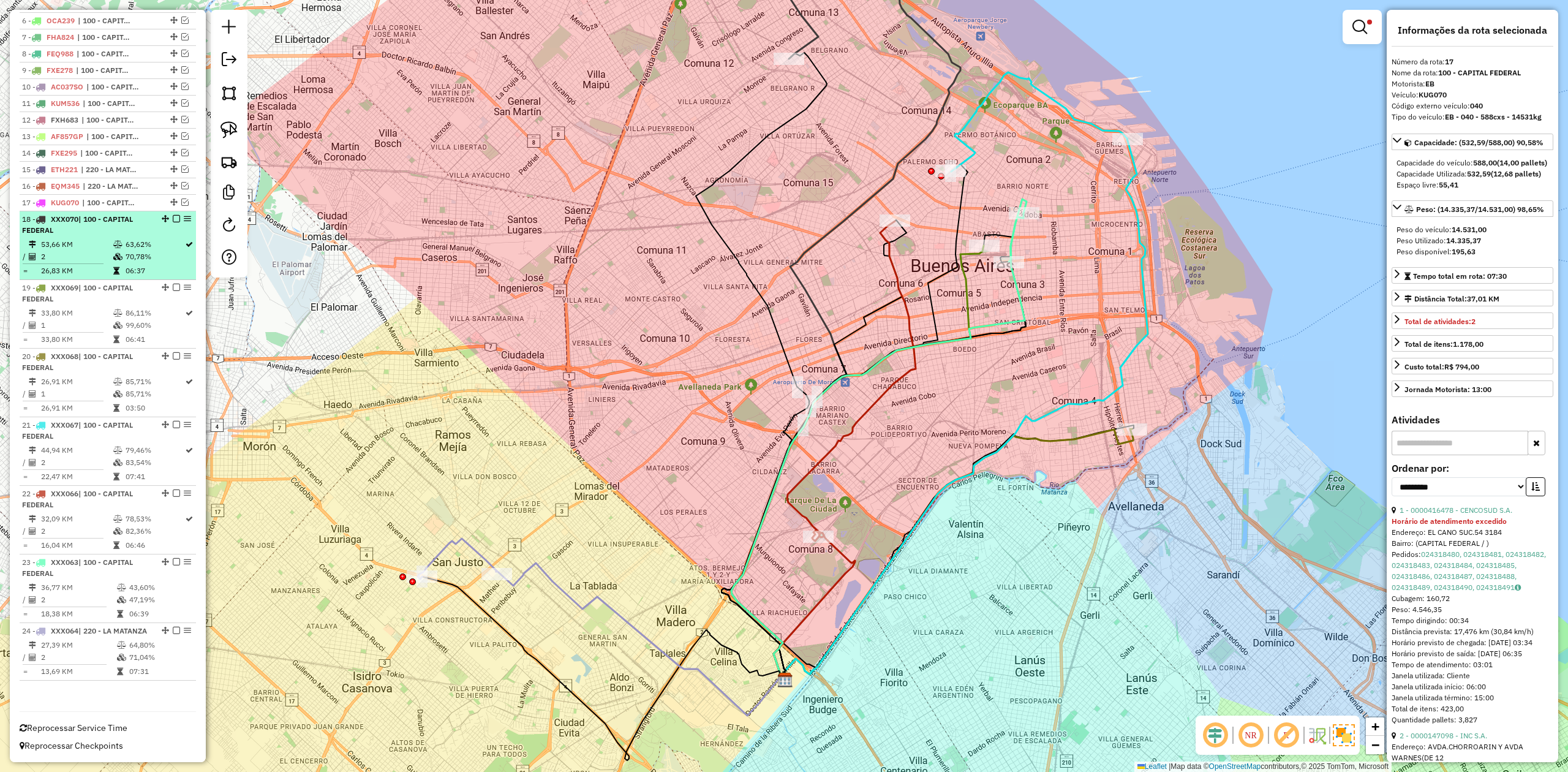
click at [136, 239] on td "63,62%" at bounding box center [154, 245] width 59 height 12
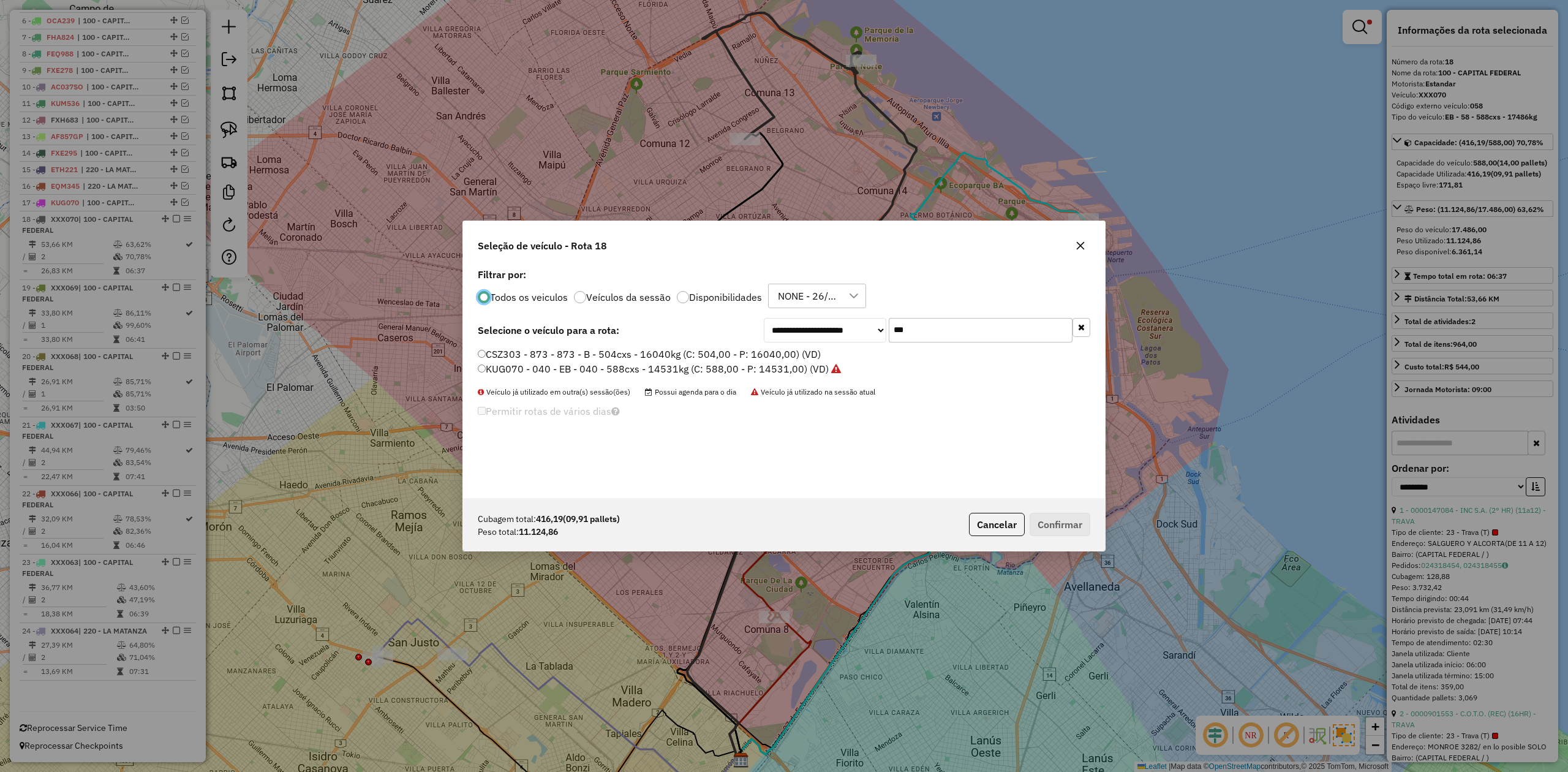
scroll to position [6, 4]
drag, startPoint x: 955, startPoint y: 334, endPoint x: 741, endPoint y: 312, distance: 215.1
click at [750, 312] on div "**********" at bounding box center [784, 382] width 642 height 232
click at [1008, 269] on label "Filtrar por:" at bounding box center [784, 274] width 613 height 15
drag, startPoint x: 924, startPoint y: 325, endPoint x: 818, endPoint y: 312, distance: 106.8
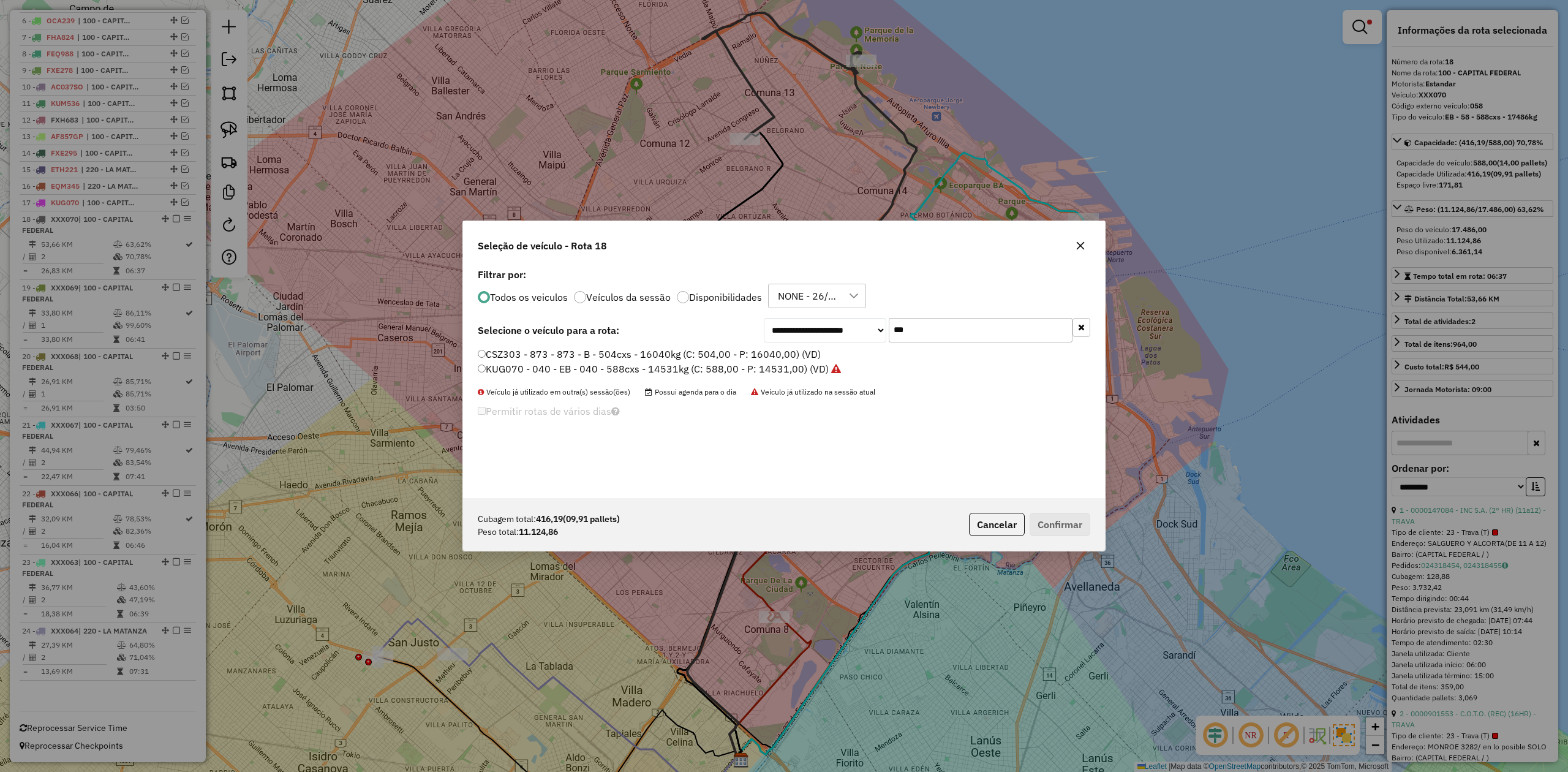
click at [818, 312] on div "**********" at bounding box center [784, 382] width 642 height 232
type input "***"
click at [677, 351] on label "FGV289 - 049 - EB - 049 - 504cxs - 14134kg (C: 504,00 - P: 14134,00) (VD)" at bounding box center [659, 353] width 362 height 15
click at [1074, 532] on button "Confirmar" at bounding box center [1060, 524] width 61 height 23
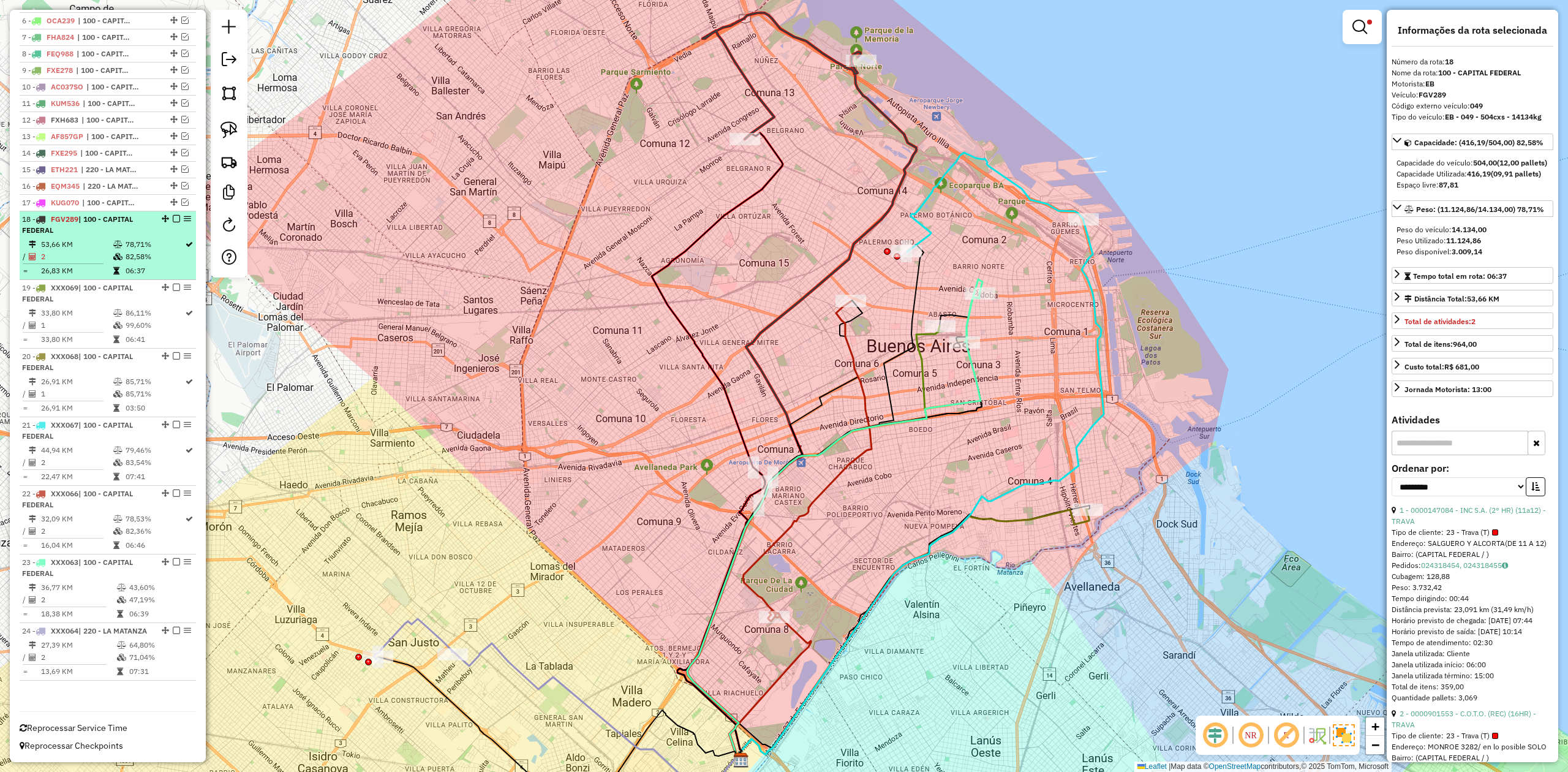
click at [97, 222] on div "18 - FGV289 | 100 - CAPITAL FEDERAL" at bounding box center [87, 225] width 130 height 22
click at [172, 215] on em at bounding box center [176, 219] width 8 height 8
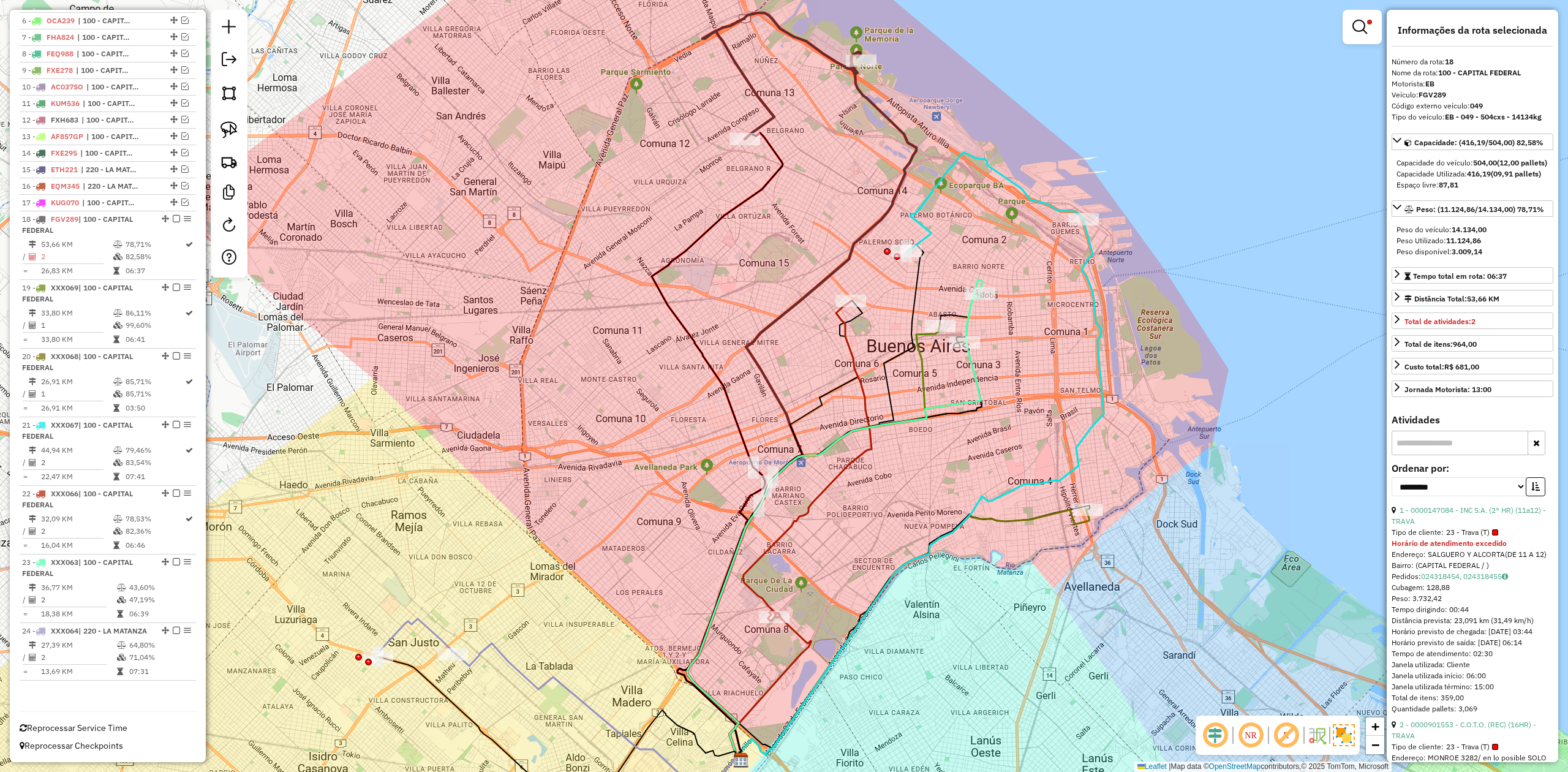
scroll to position [514, 0]
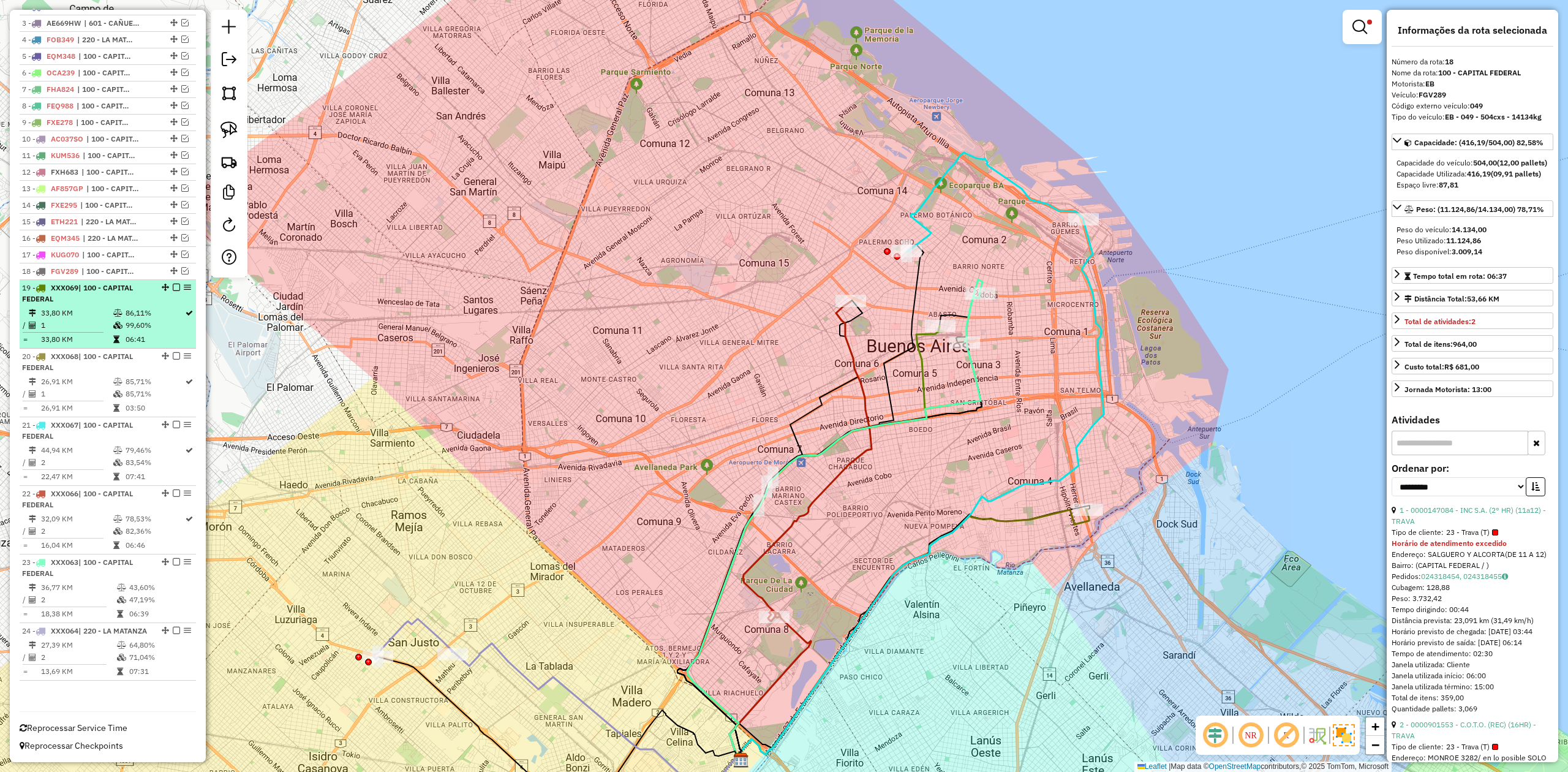
click at [113, 322] on icon at bounding box center [118, 326] width 9 height 8
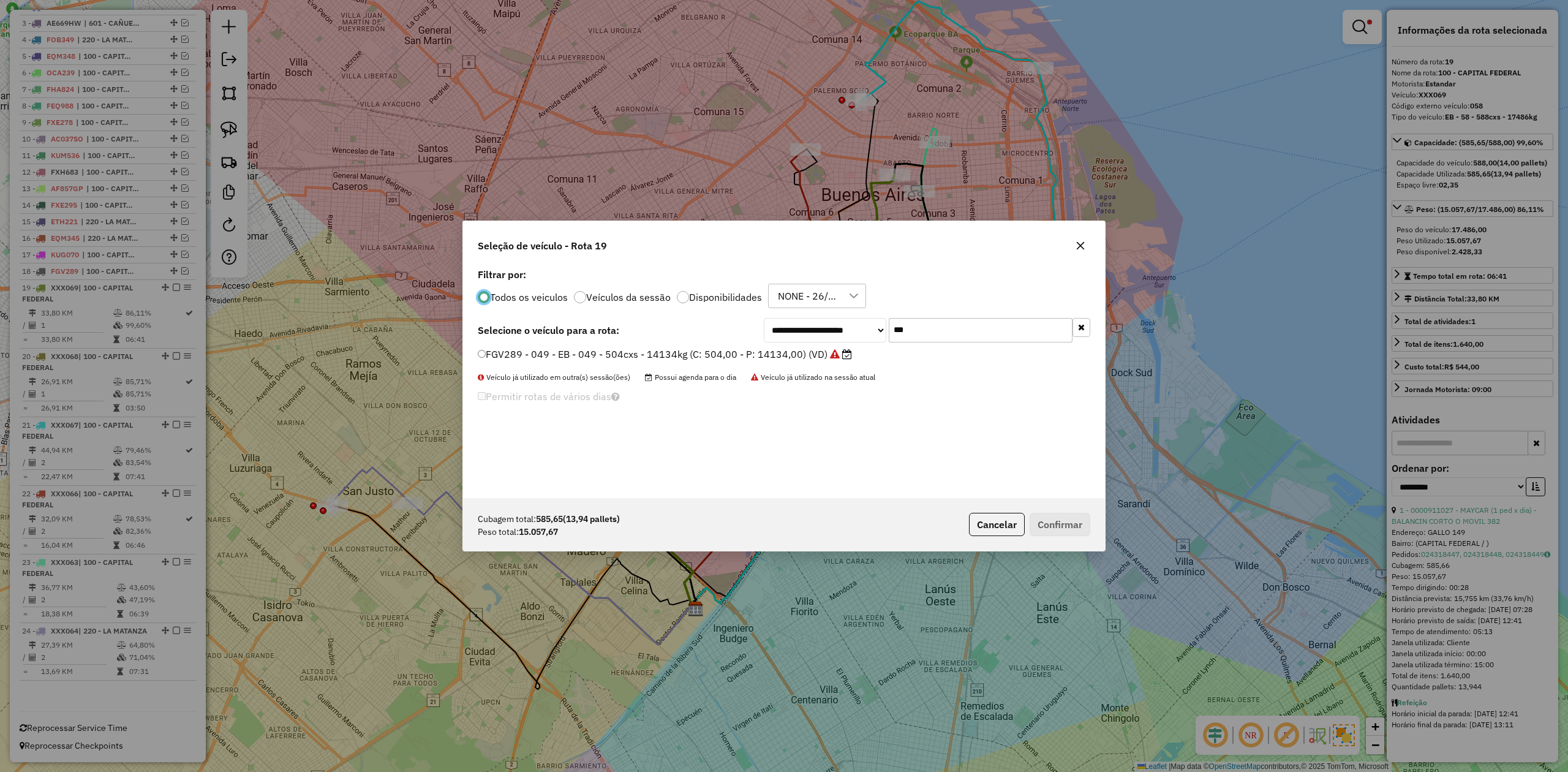
scroll to position [6, 4]
drag, startPoint x: 902, startPoint y: 329, endPoint x: 854, endPoint y: 322, distance: 48.5
click at [859, 326] on div "**********" at bounding box center [927, 330] width 326 height 25
type input "***"
click at [707, 349] on label "FYI461 - 302 - EB - 302 - 588cxs - 12722kg (C: 588,00 - P: 12722,00) (VD)" at bounding box center [651, 353] width 346 height 15
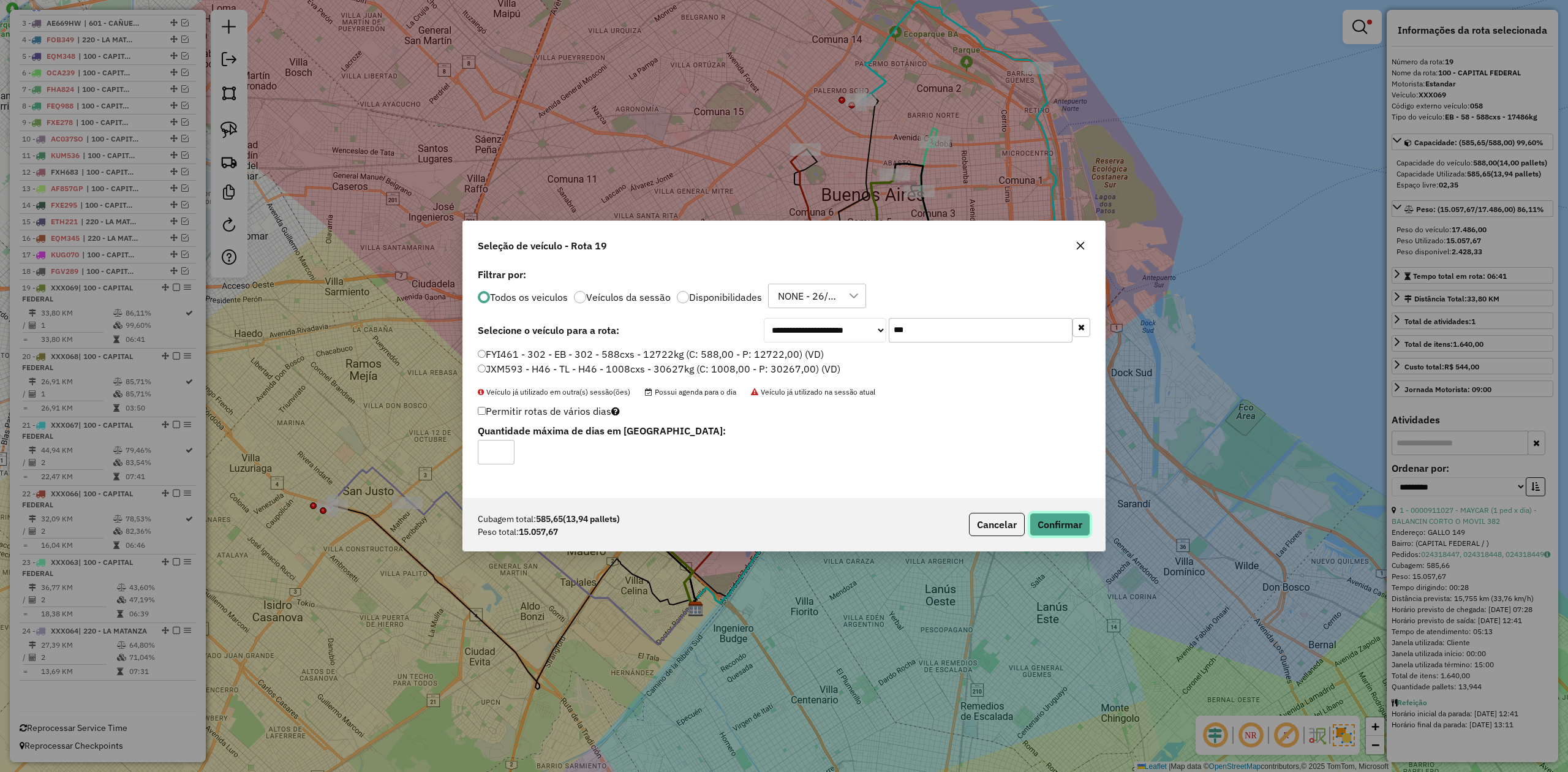
click at [1088, 529] on button "Confirmar" at bounding box center [1060, 524] width 61 height 23
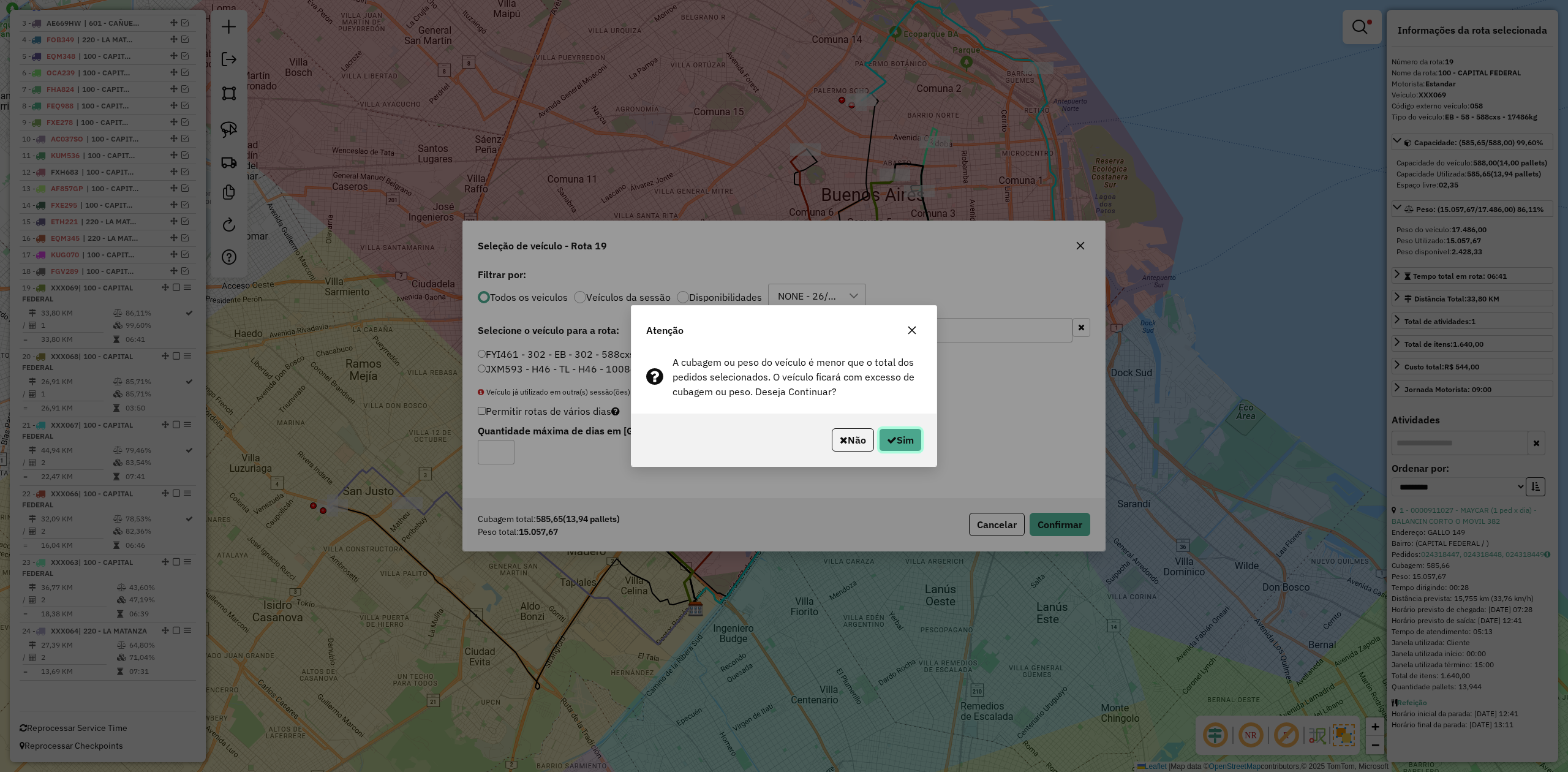
click at [910, 439] on button "Sim" at bounding box center [901, 439] width 43 height 23
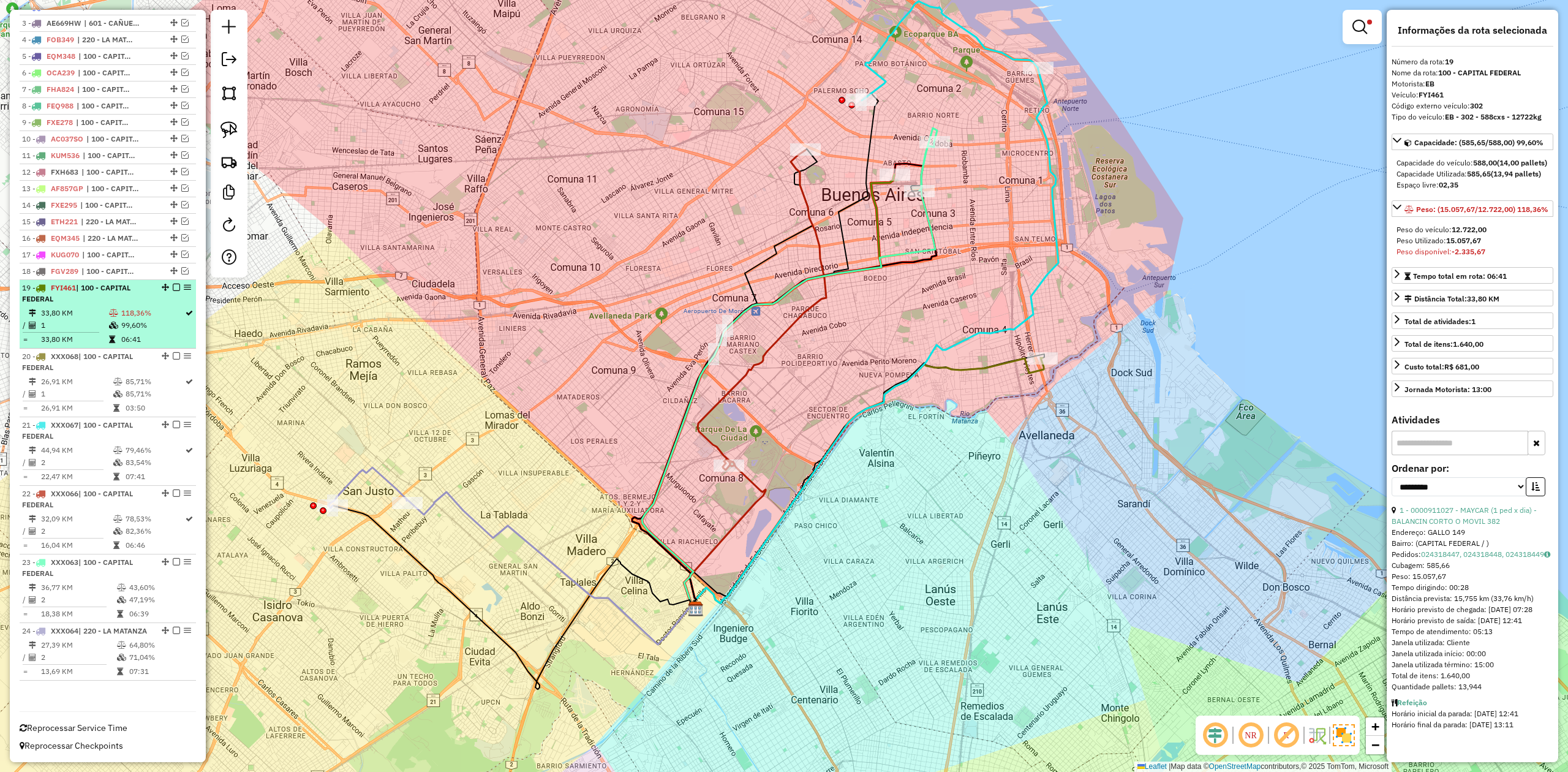
click at [109, 322] on icon at bounding box center [114, 326] width 9 height 8
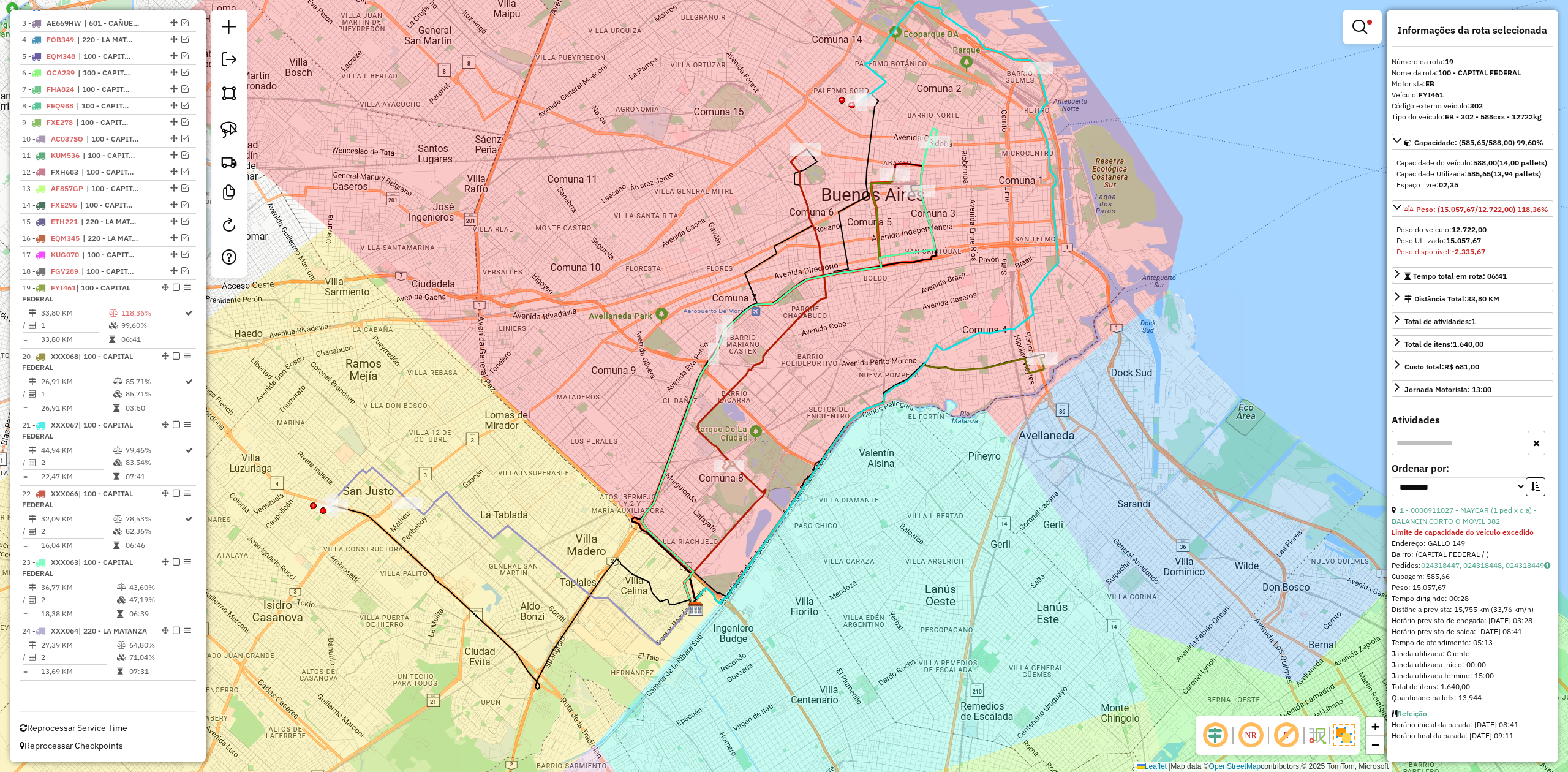
click at [172, 283] on em at bounding box center [176, 287] width 8 height 8
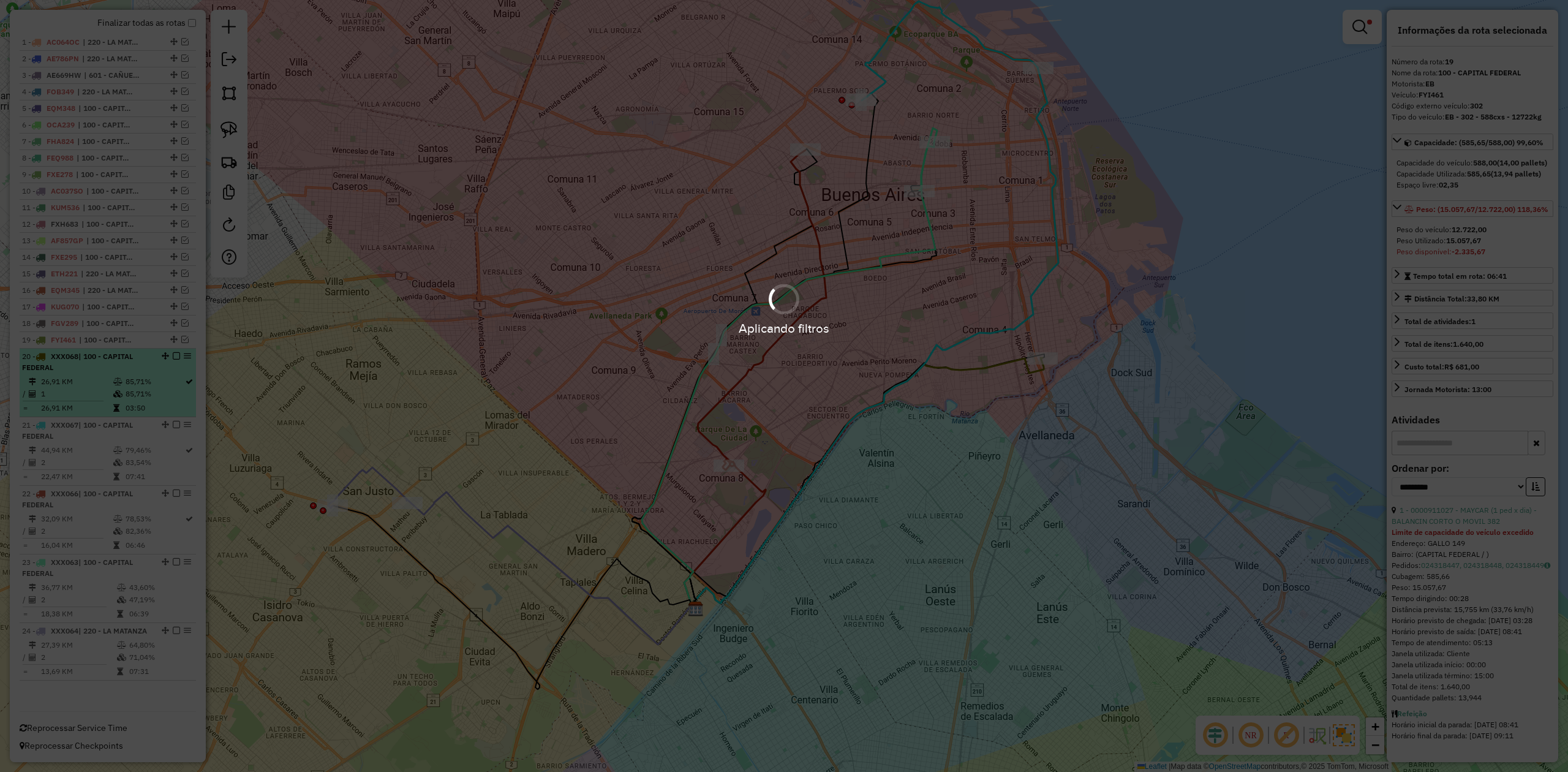
click at [113, 378] on icon at bounding box center [118, 382] width 9 height 8
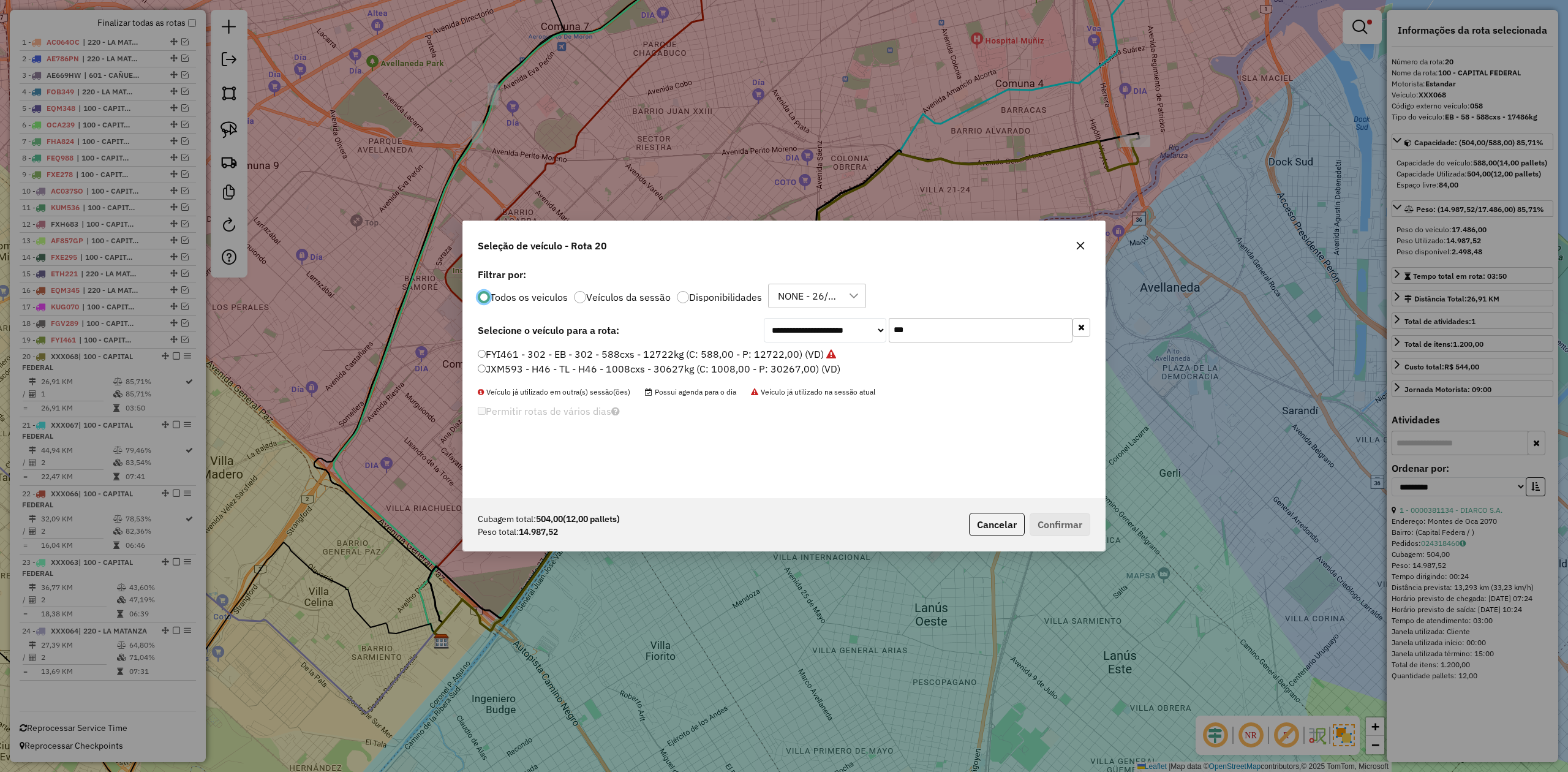
scroll to position [6, 4]
drag, startPoint x: 968, startPoint y: 326, endPoint x: 731, endPoint y: 311, distance: 237.5
click at [741, 311] on div "**********" at bounding box center [784, 382] width 642 height 232
type input "***"
click at [772, 364] on label "AF781TT - 393 - EB - 393 - 588cxs - 12641kg (C: 588,00 - P: 12641,00) (VD)" at bounding box center [661, 368] width 366 height 15
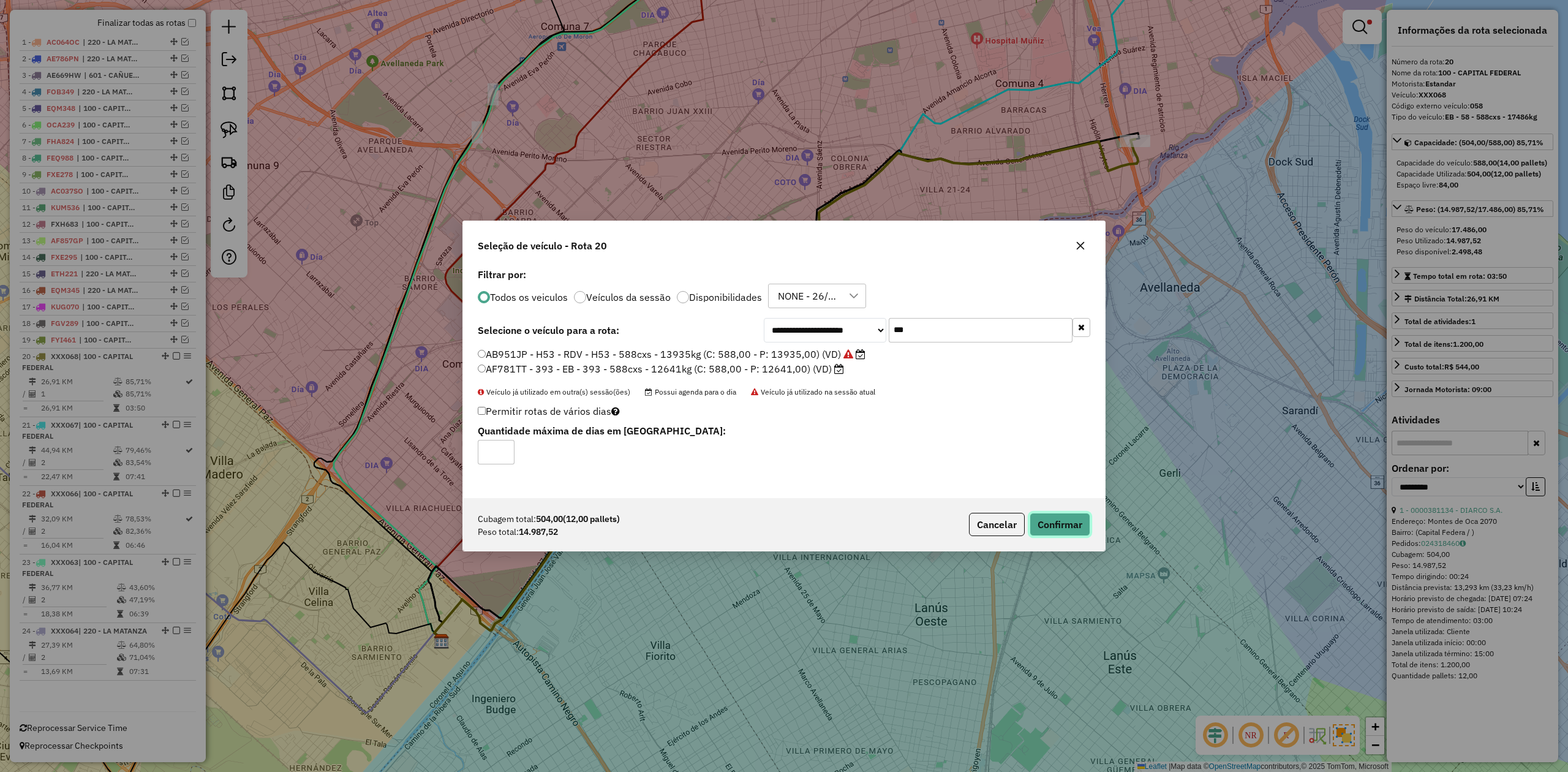
click at [1048, 515] on button "Confirmar" at bounding box center [1060, 524] width 61 height 23
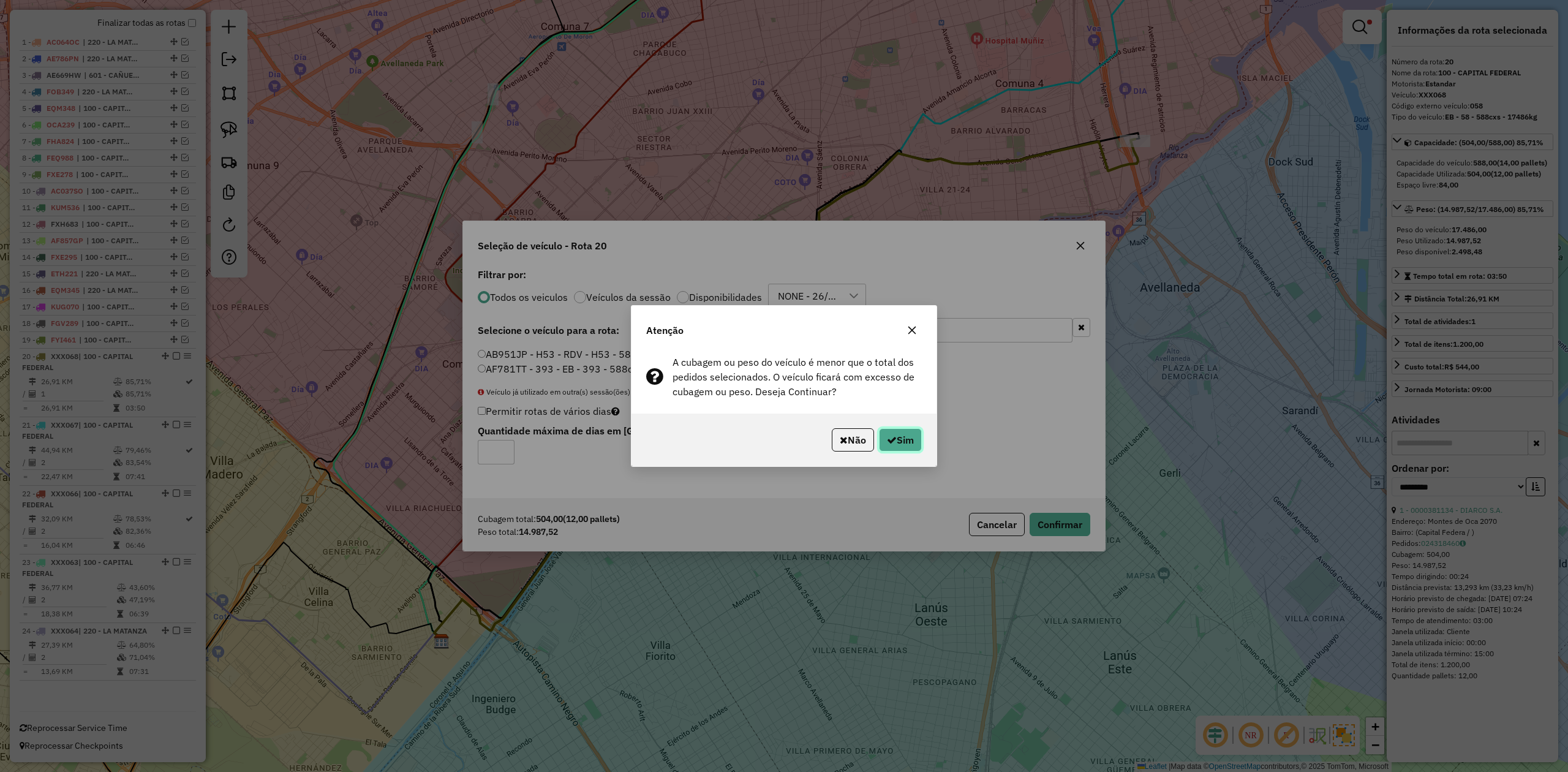
click at [892, 435] on icon "button" at bounding box center [891, 439] width 10 height 10
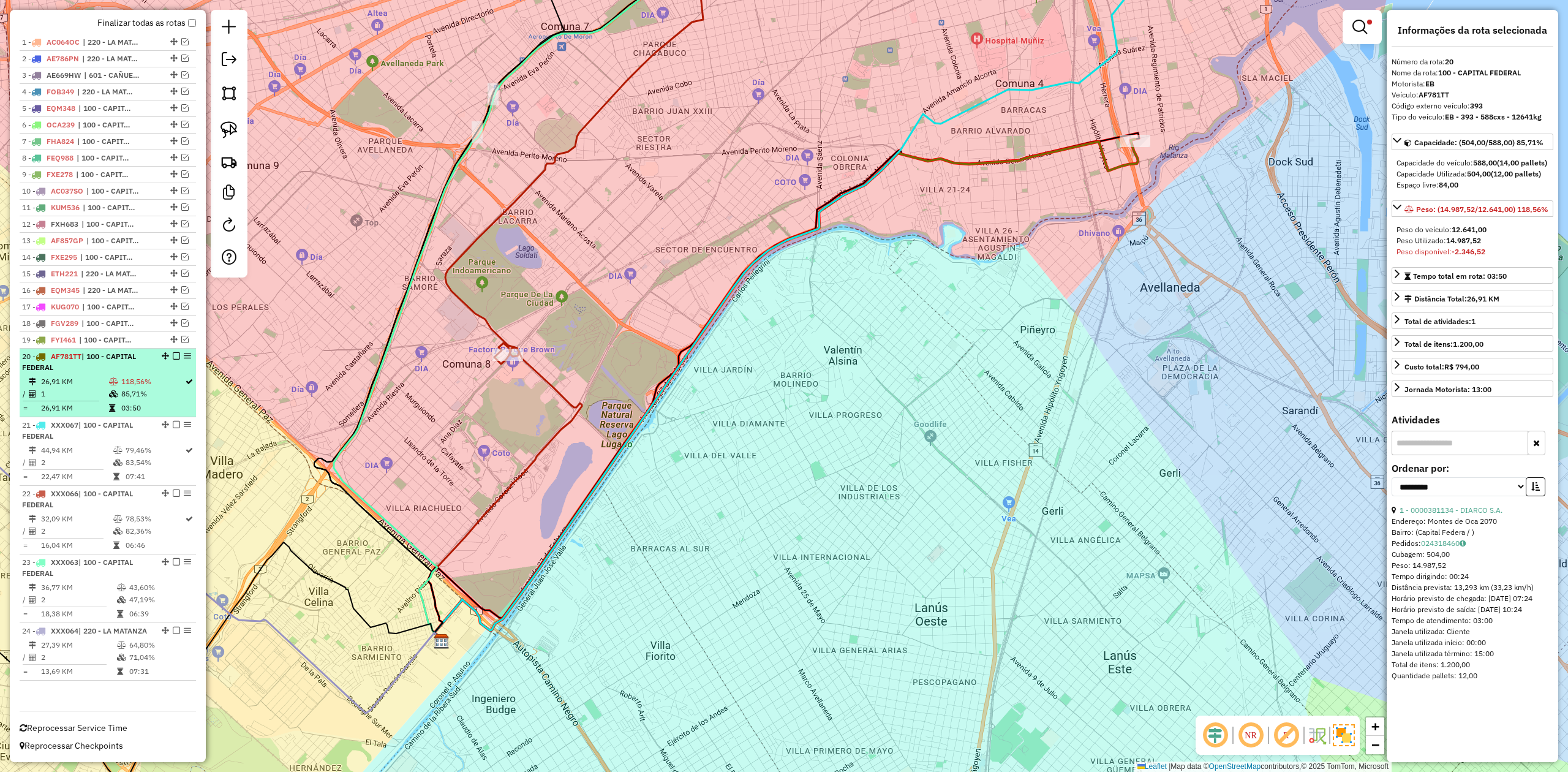
click at [172, 353] on em at bounding box center [176, 356] width 8 height 8
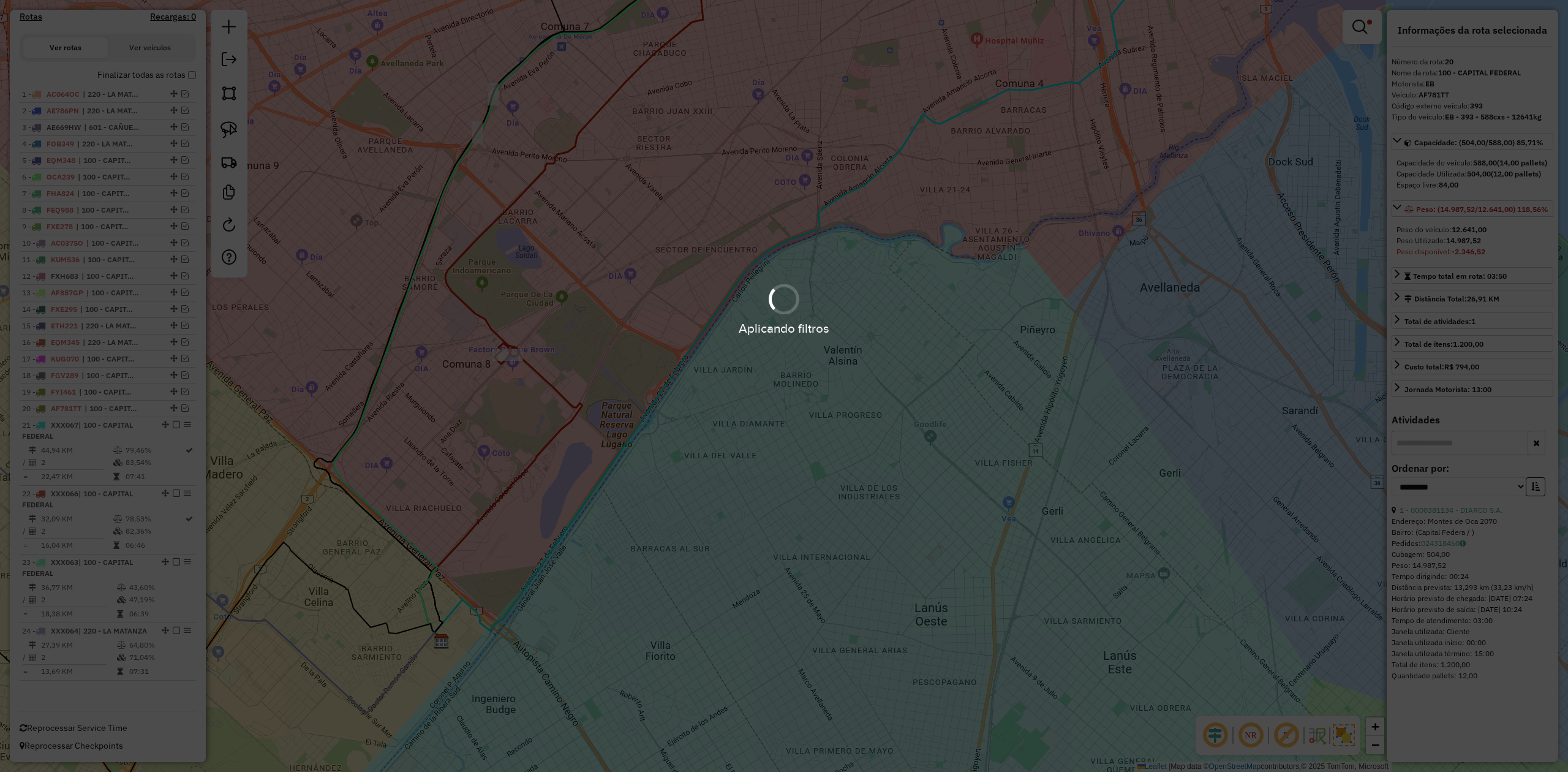
click at [128, 444] on td "79,46%" at bounding box center [154, 450] width 59 height 12
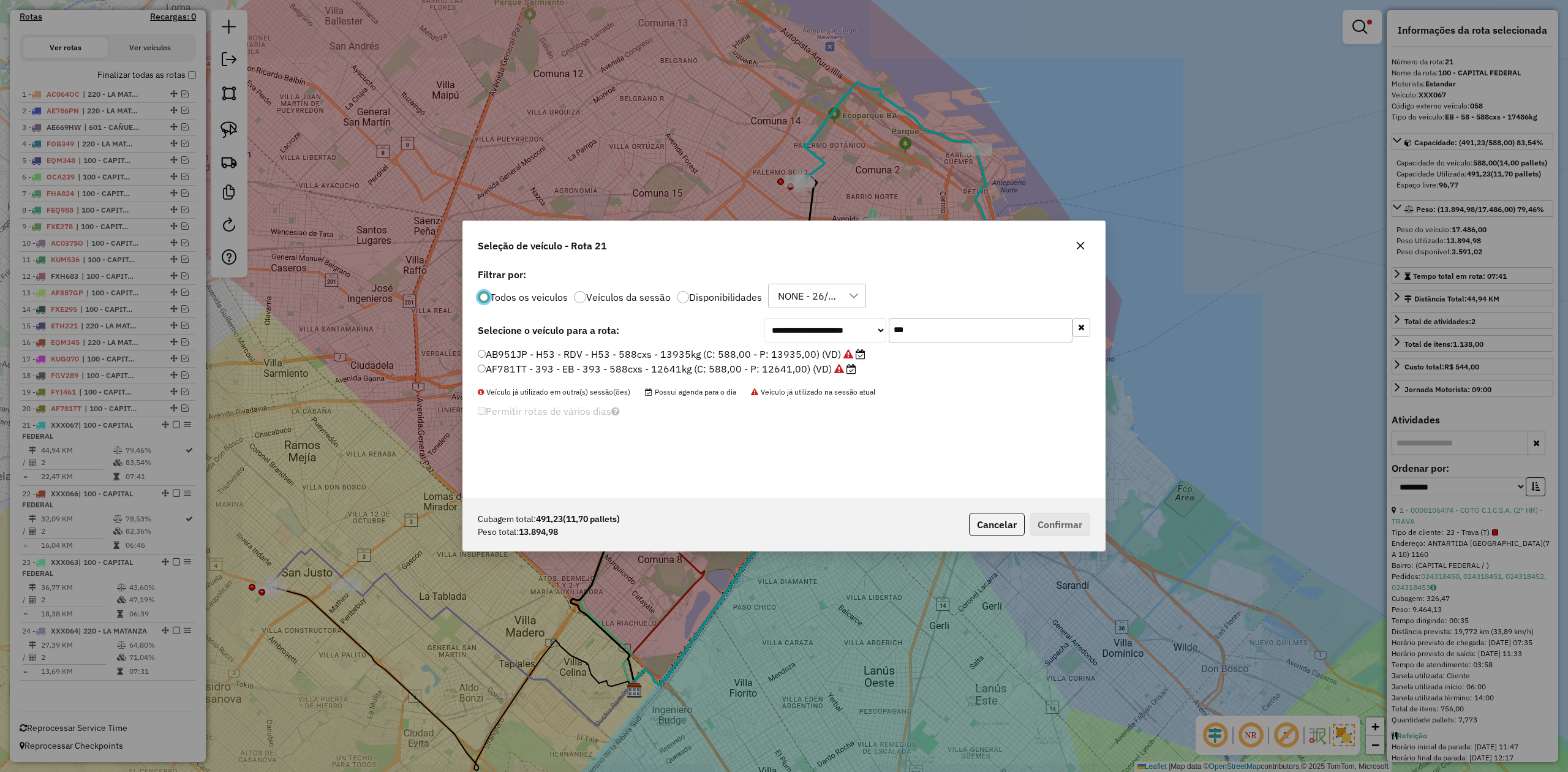
scroll to position [6, 4]
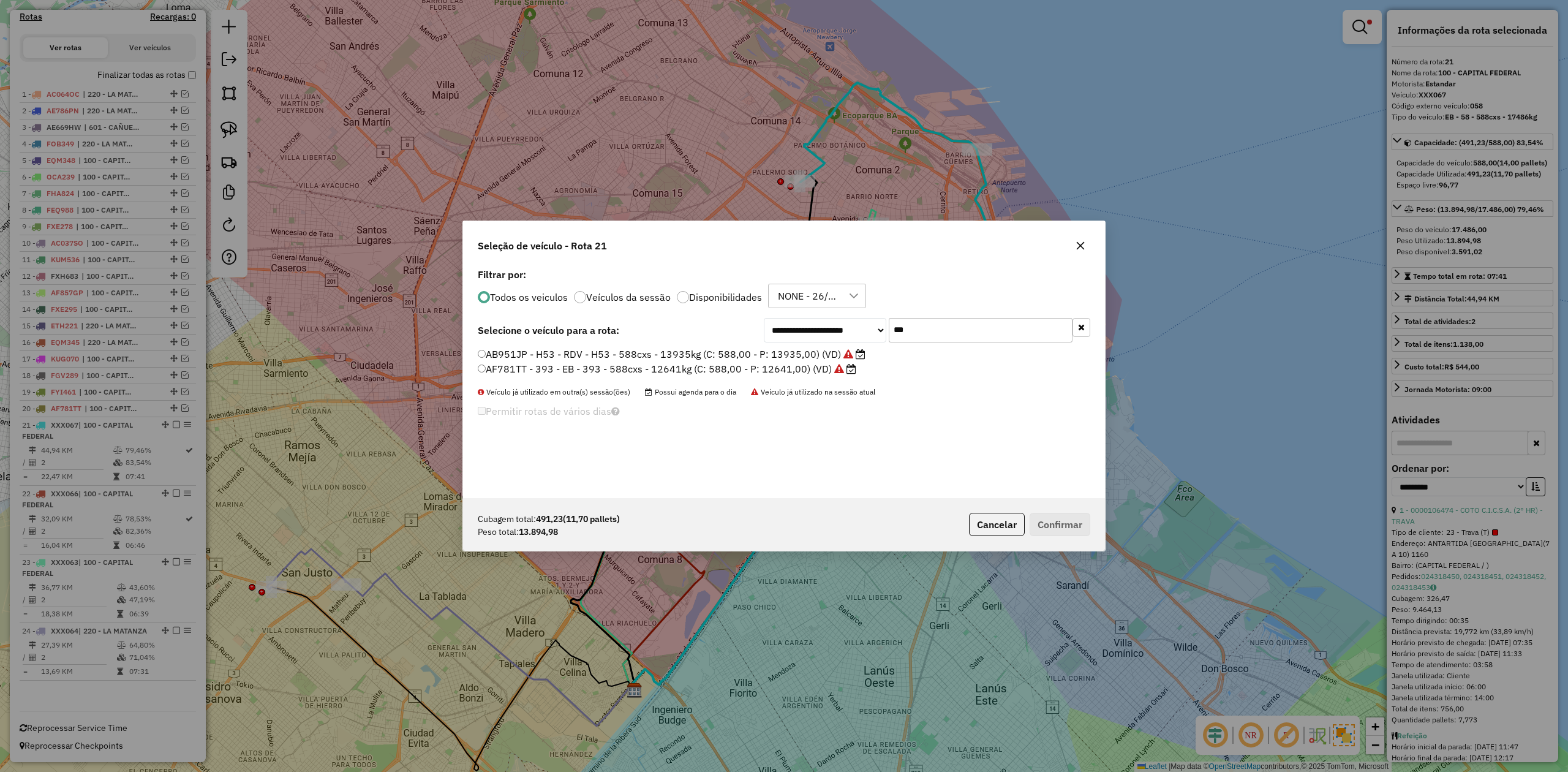
drag, startPoint x: 961, startPoint y: 327, endPoint x: 767, endPoint y: 316, distance: 194.3
click at [778, 319] on div "**********" at bounding box center [927, 330] width 326 height 25
type input "***"
click at [719, 359] on label "FYI460 - 307 - EB - 307 - 588cxs - 12630kg (C: 588,00 - P: 12630,00) (VD)" at bounding box center [651, 353] width 346 height 15
click at [1051, 524] on button "Confirmar" at bounding box center [1060, 524] width 61 height 23
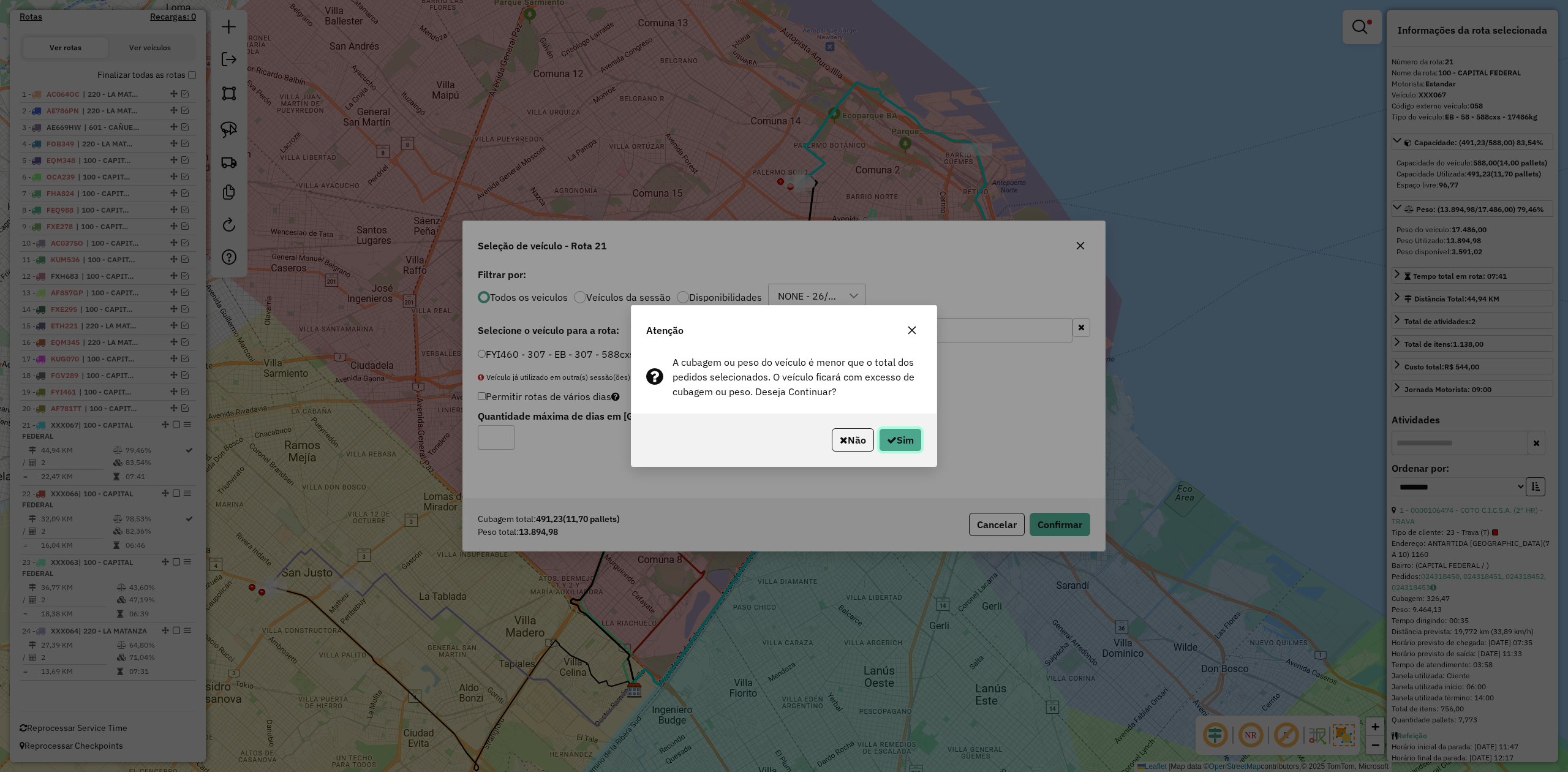
click at [907, 444] on button "Sim" at bounding box center [901, 439] width 43 height 23
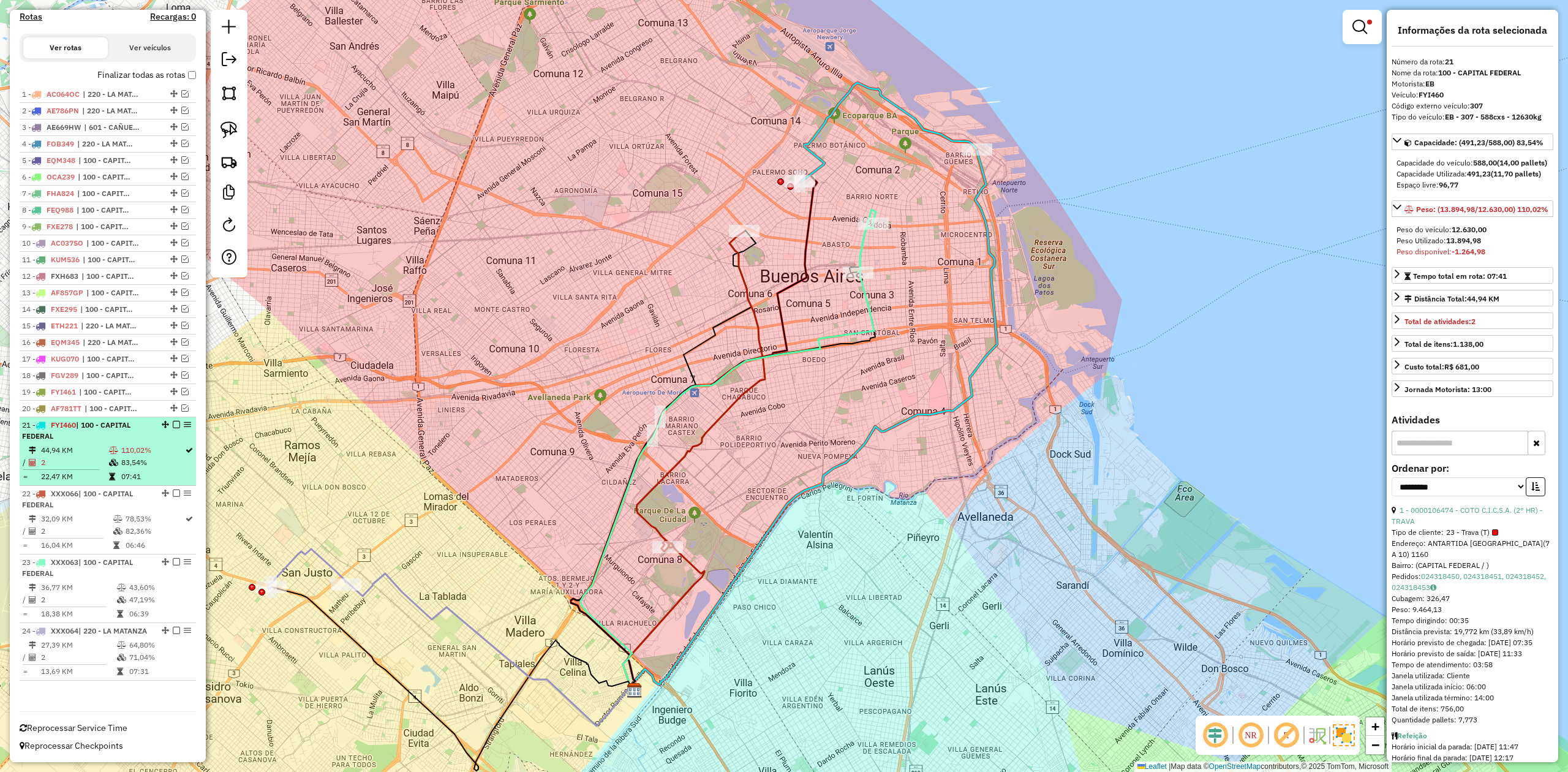
drag, startPoint x: 145, startPoint y: 433, endPoint x: 168, endPoint y: 419, distance: 26.9
click at [145, 444] on td "110,02%" at bounding box center [152, 450] width 64 height 12
click at [172, 421] on em at bounding box center [176, 425] width 8 height 8
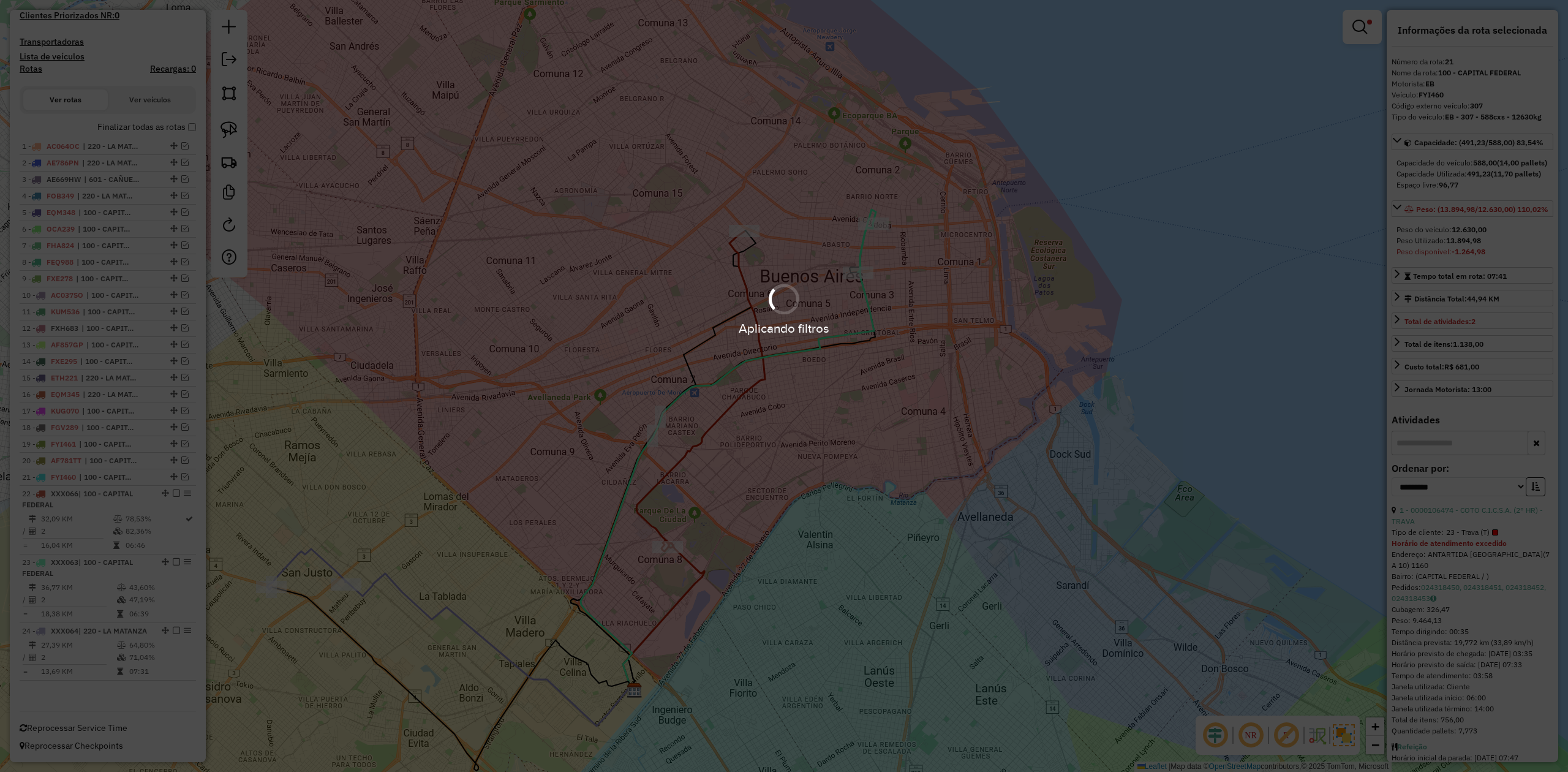
scroll to position [358, 0]
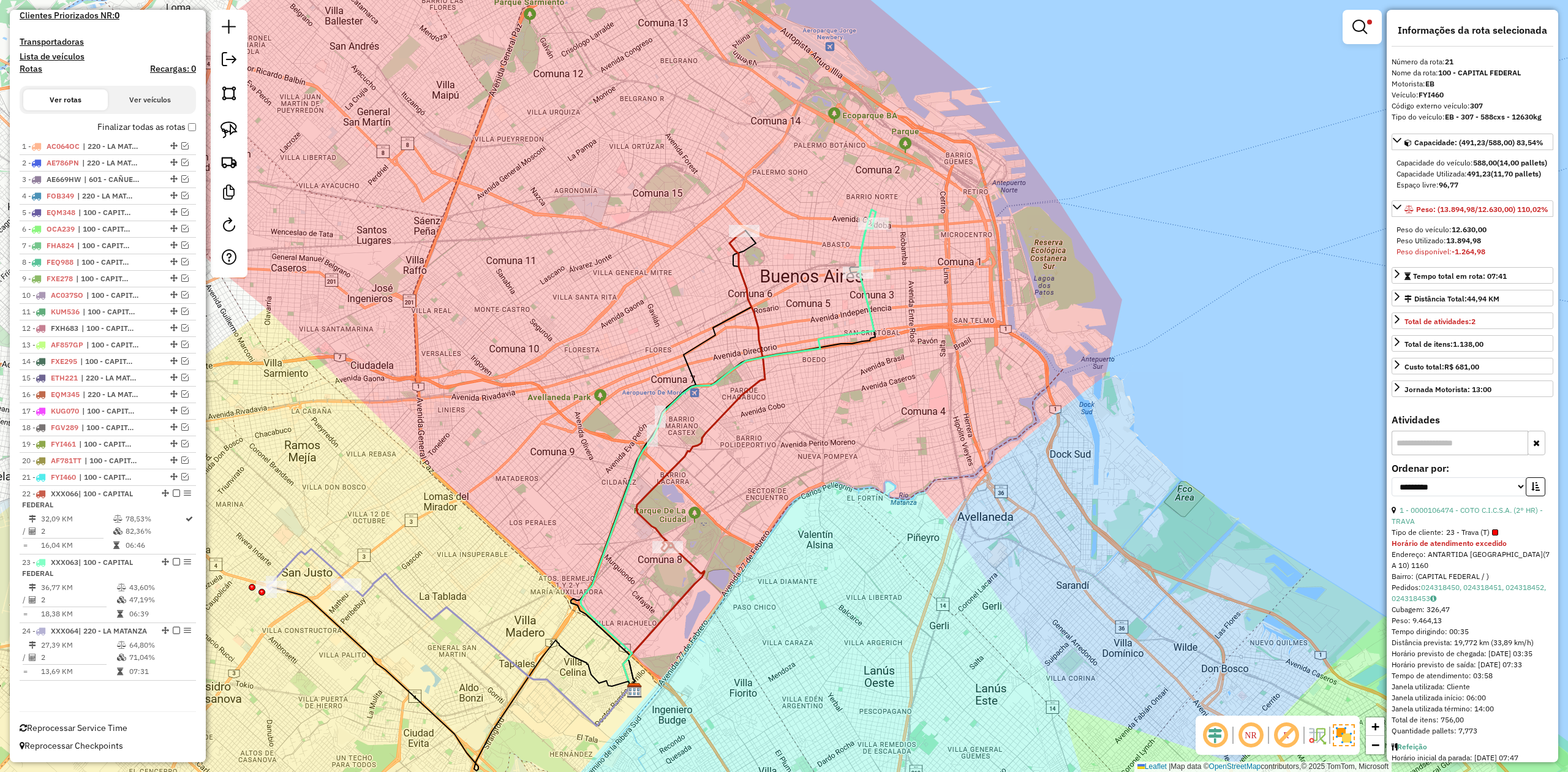
click at [104, 513] on td "32,09 KM" at bounding box center [77, 519] width 72 height 12
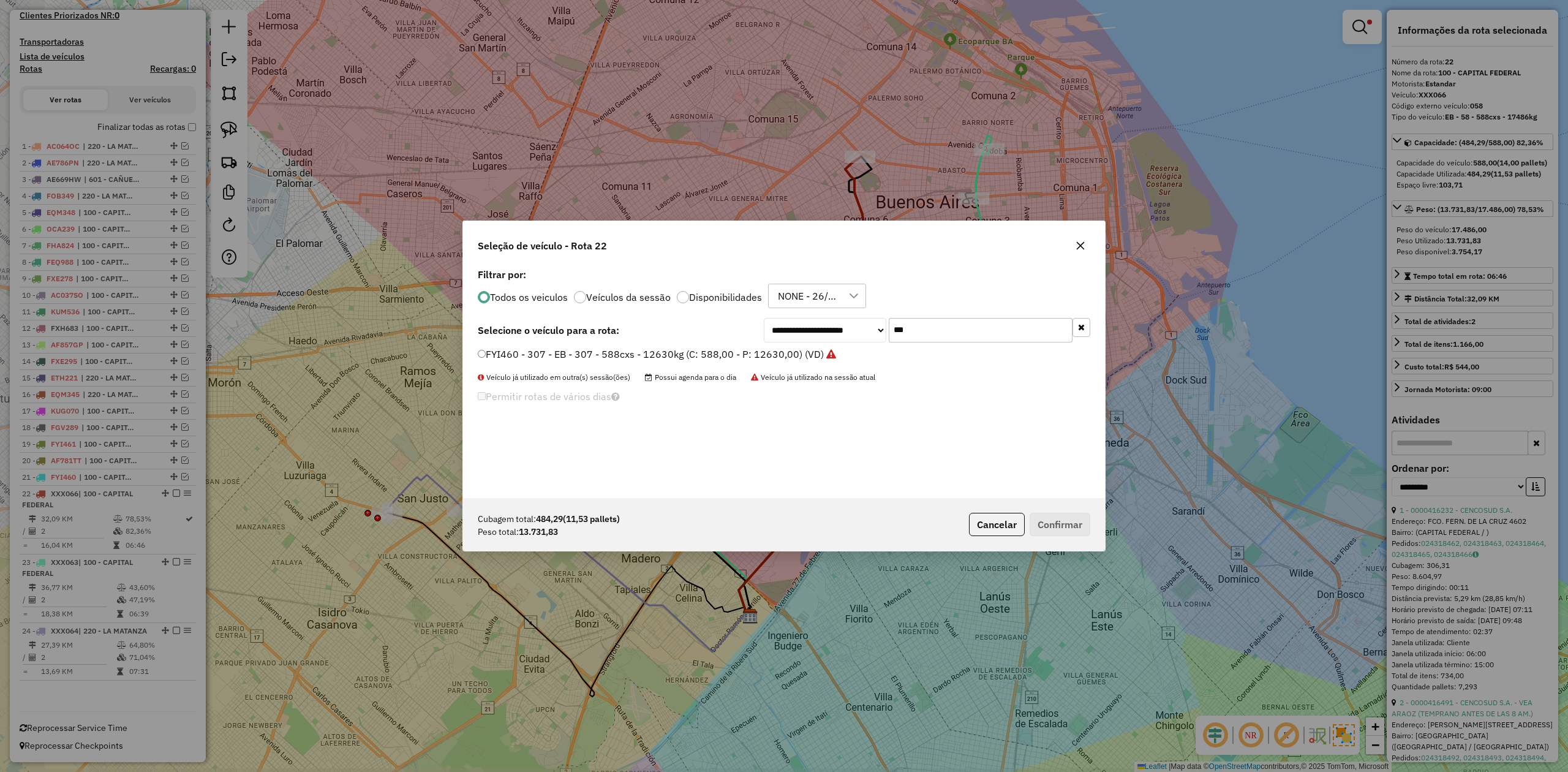
scroll to position [6, 4]
drag, startPoint x: 938, startPoint y: 324, endPoint x: 763, endPoint y: 300, distance: 176.6
click at [766, 300] on div "**********" at bounding box center [784, 382] width 642 height 232
click at [1079, 245] on icon "button" at bounding box center [1081, 245] width 8 height 8
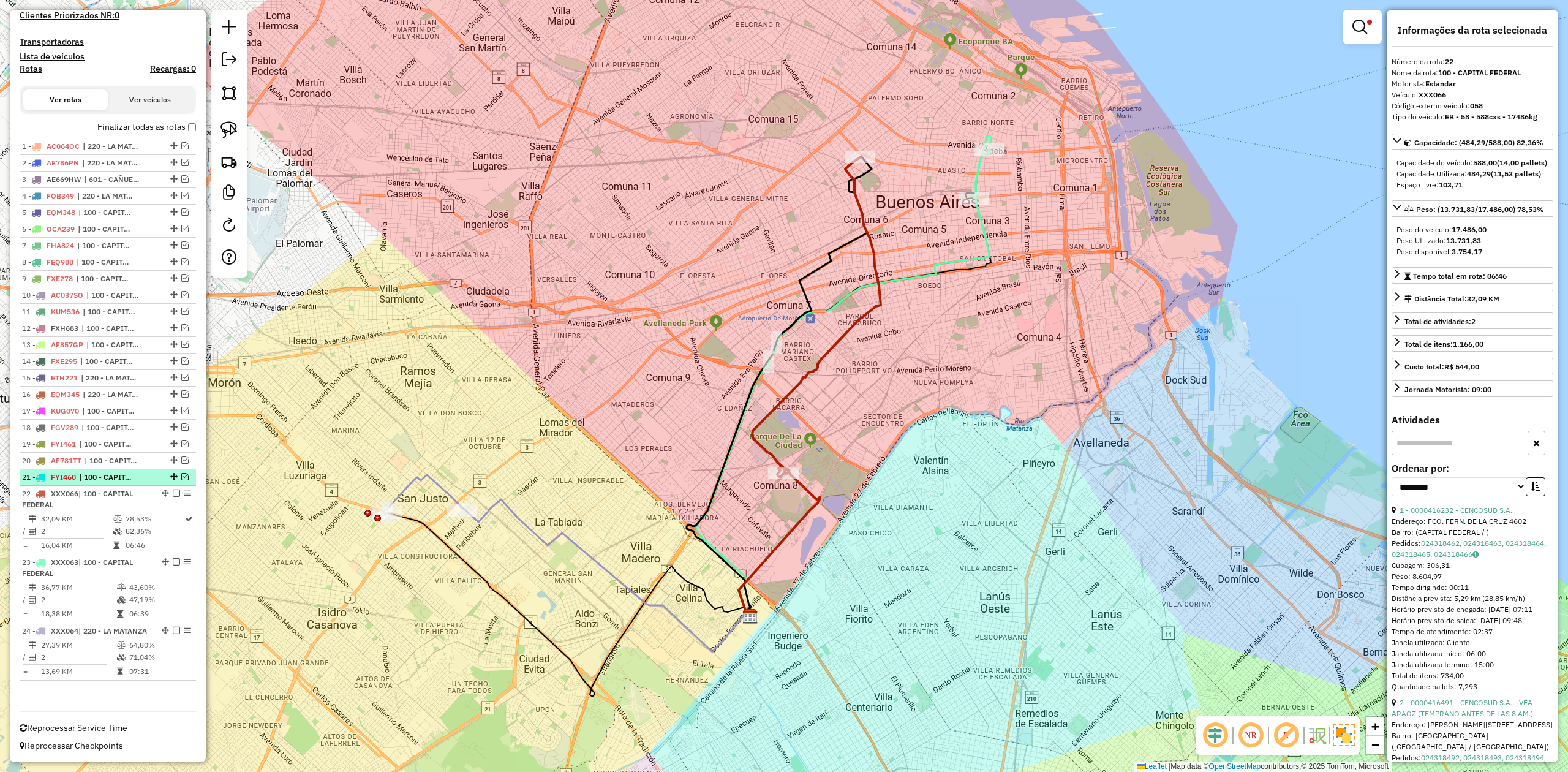
click at [109, 472] on span "| 100 - CAPITAL FEDERAL" at bounding box center [107, 477] width 56 height 11
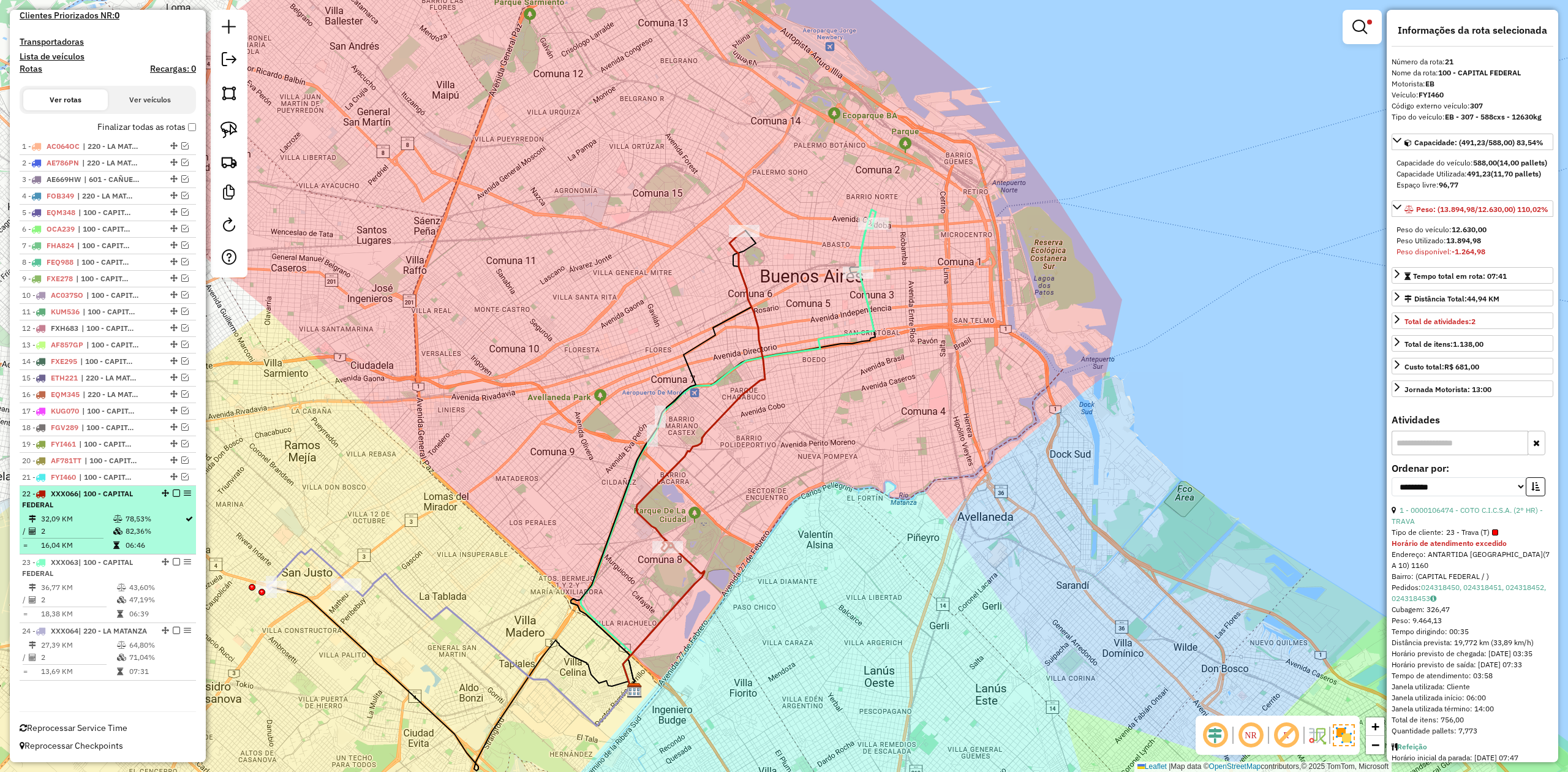
click at [109, 490] on div "22 - XXX066 | 100 - CAPITAL FEDERAL" at bounding box center [87, 499] width 130 height 22
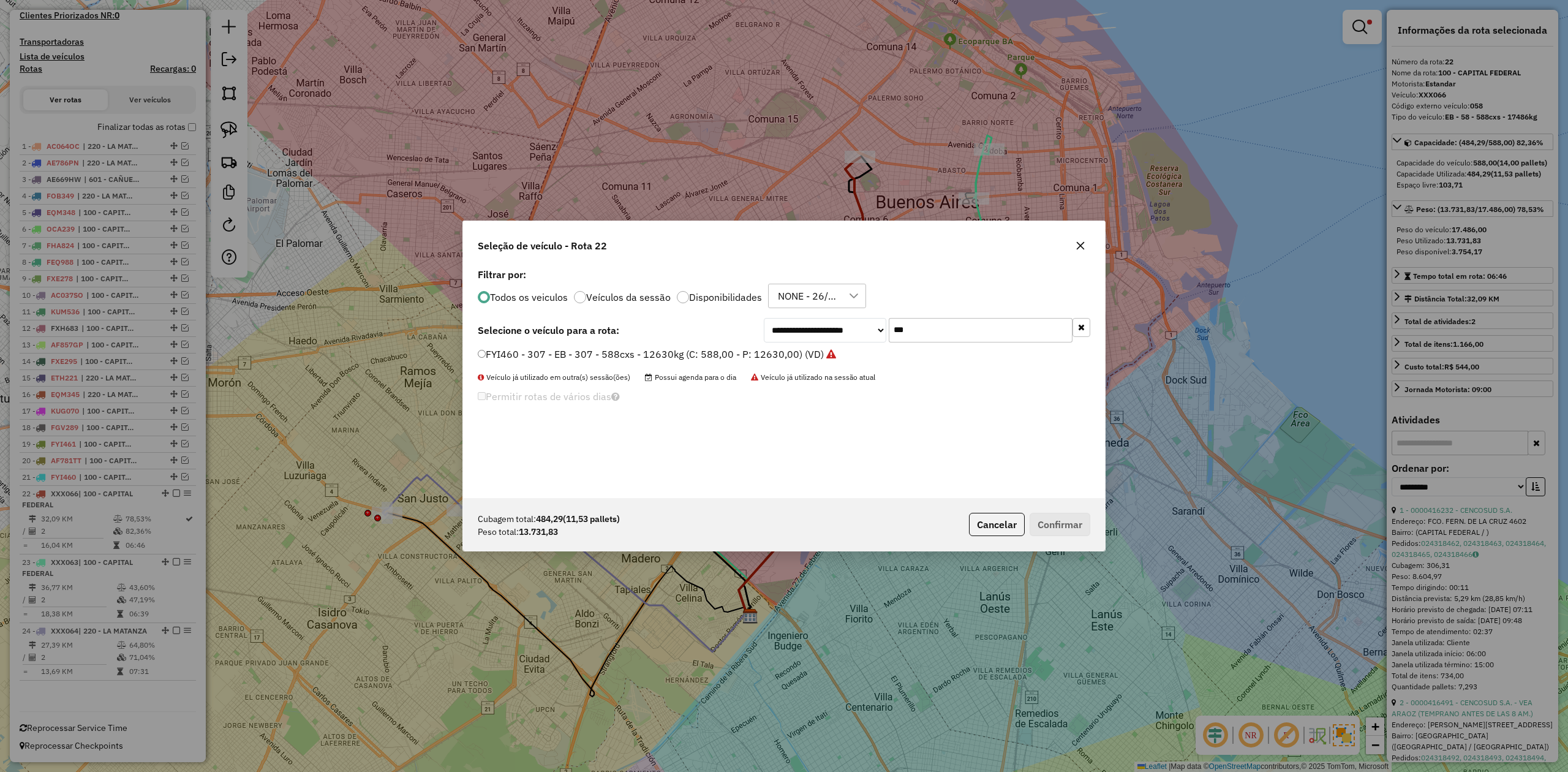
drag, startPoint x: 886, startPoint y: 322, endPoint x: 834, endPoint y: 315, distance: 52.5
click at [834, 315] on div "**********" at bounding box center [784, 382] width 642 height 232
type input "***"
click at [777, 370] on label "FKT925 - 303 - EB - 303 - 504Cx - 11110Kg (C: 504,00 - P: 11110,00) (VD)" at bounding box center [651, 368] width 346 height 15
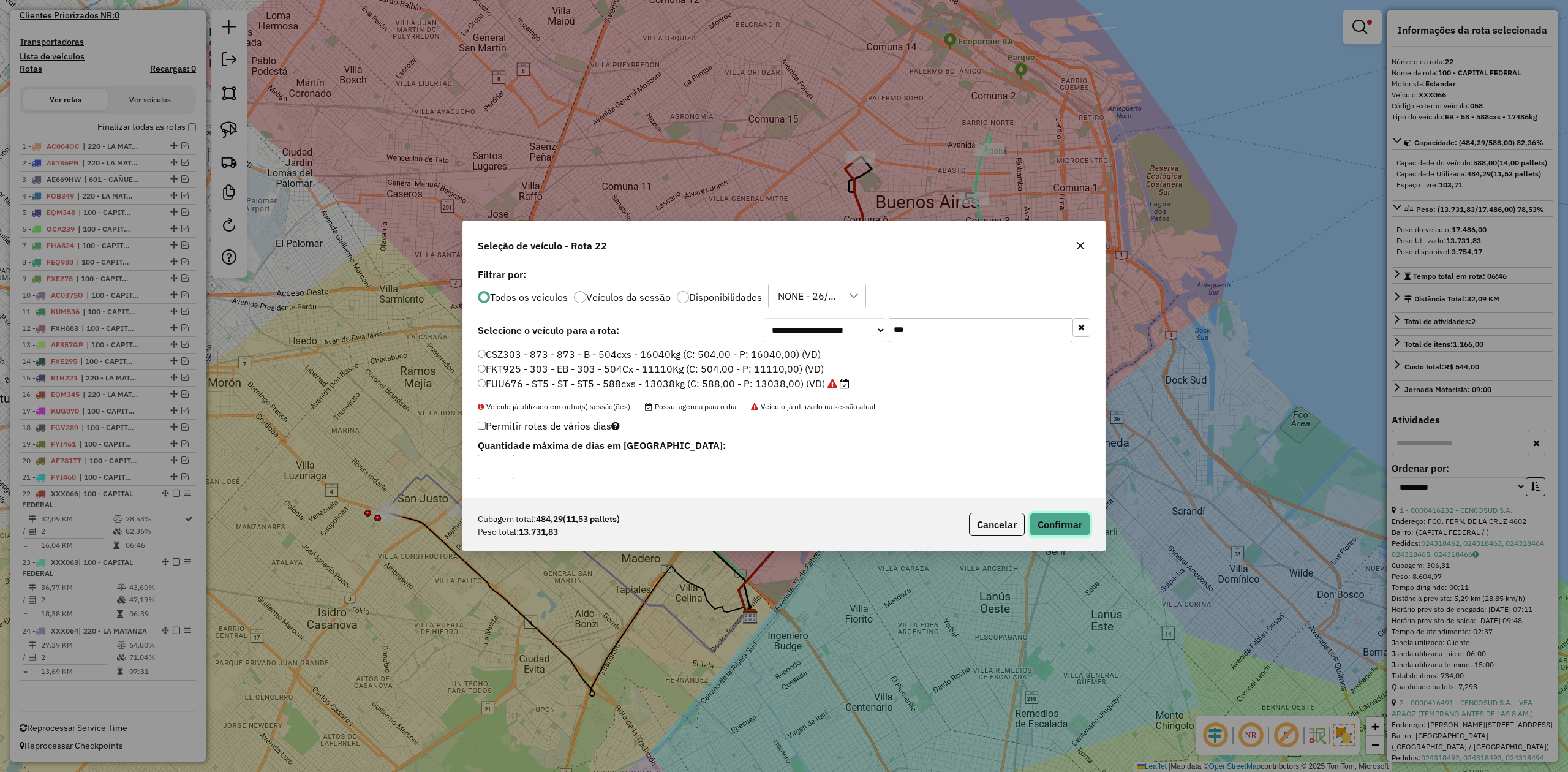
click at [1075, 523] on button "Confirmar" at bounding box center [1060, 524] width 61 height 23
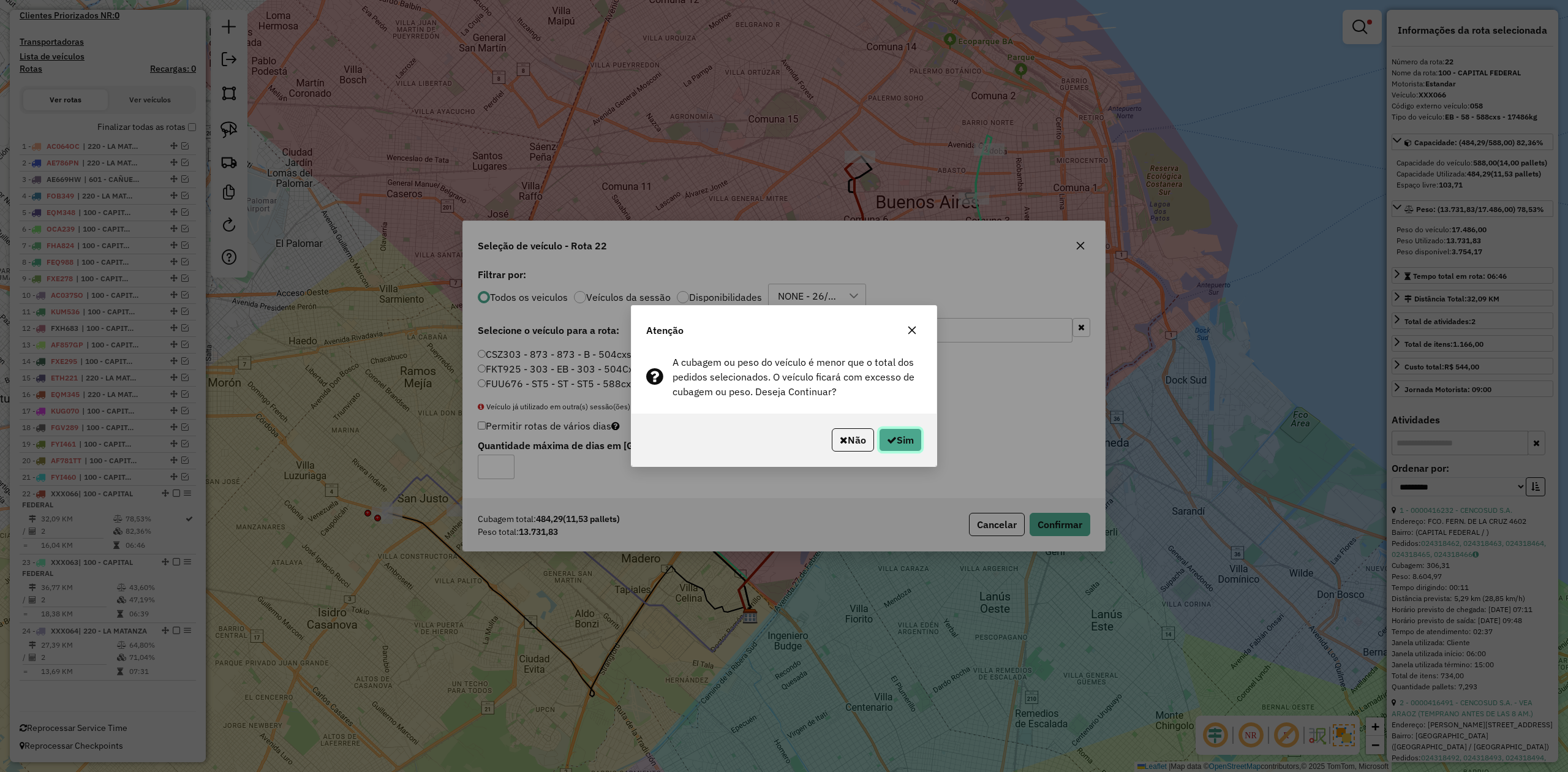
click at [897, 439] on button "Sim" at bounding box center [901, 439] width 43 height 23
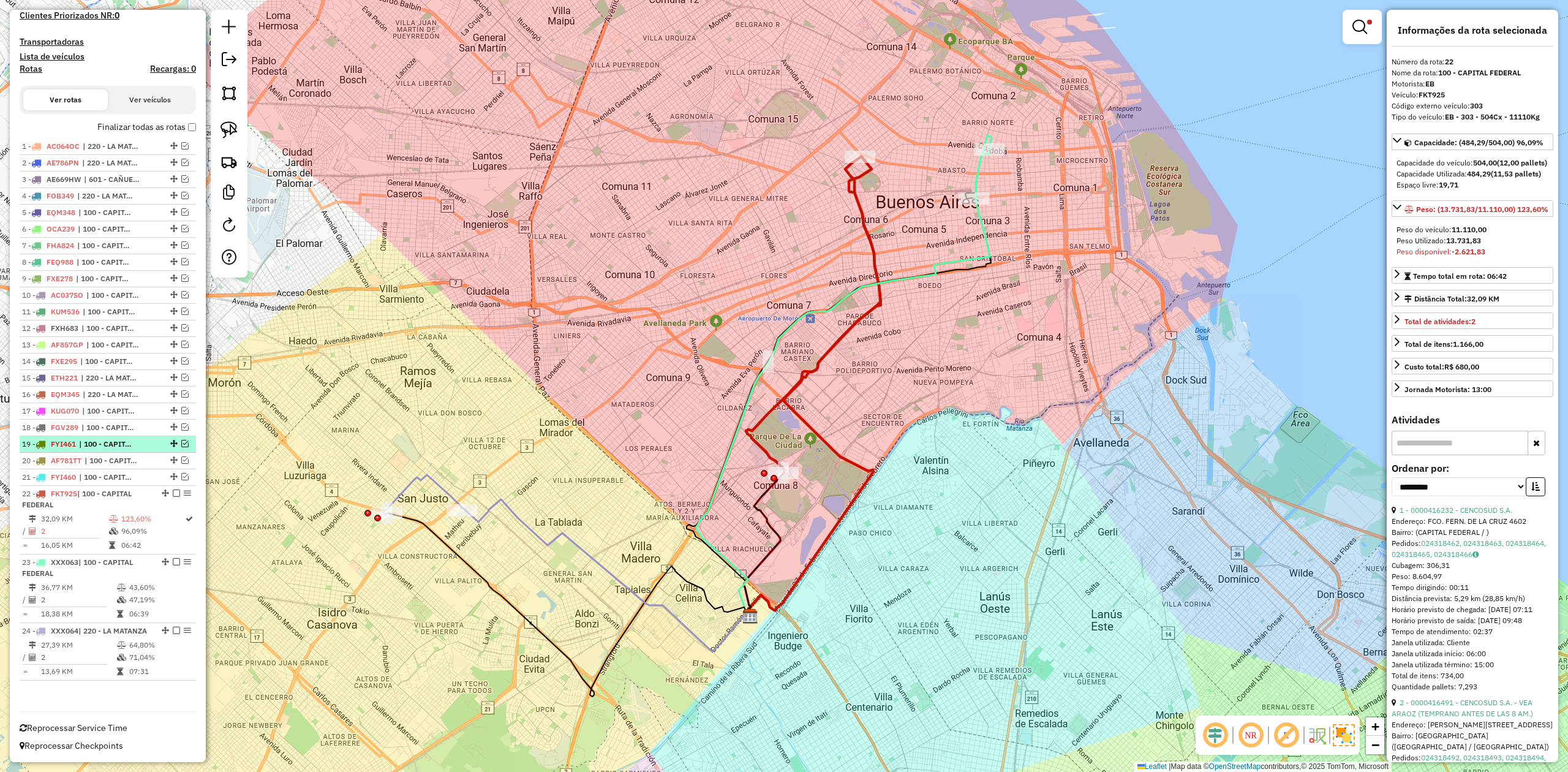
click at [172, 490] on em at bounding box center [176, 493] width 8 height 8
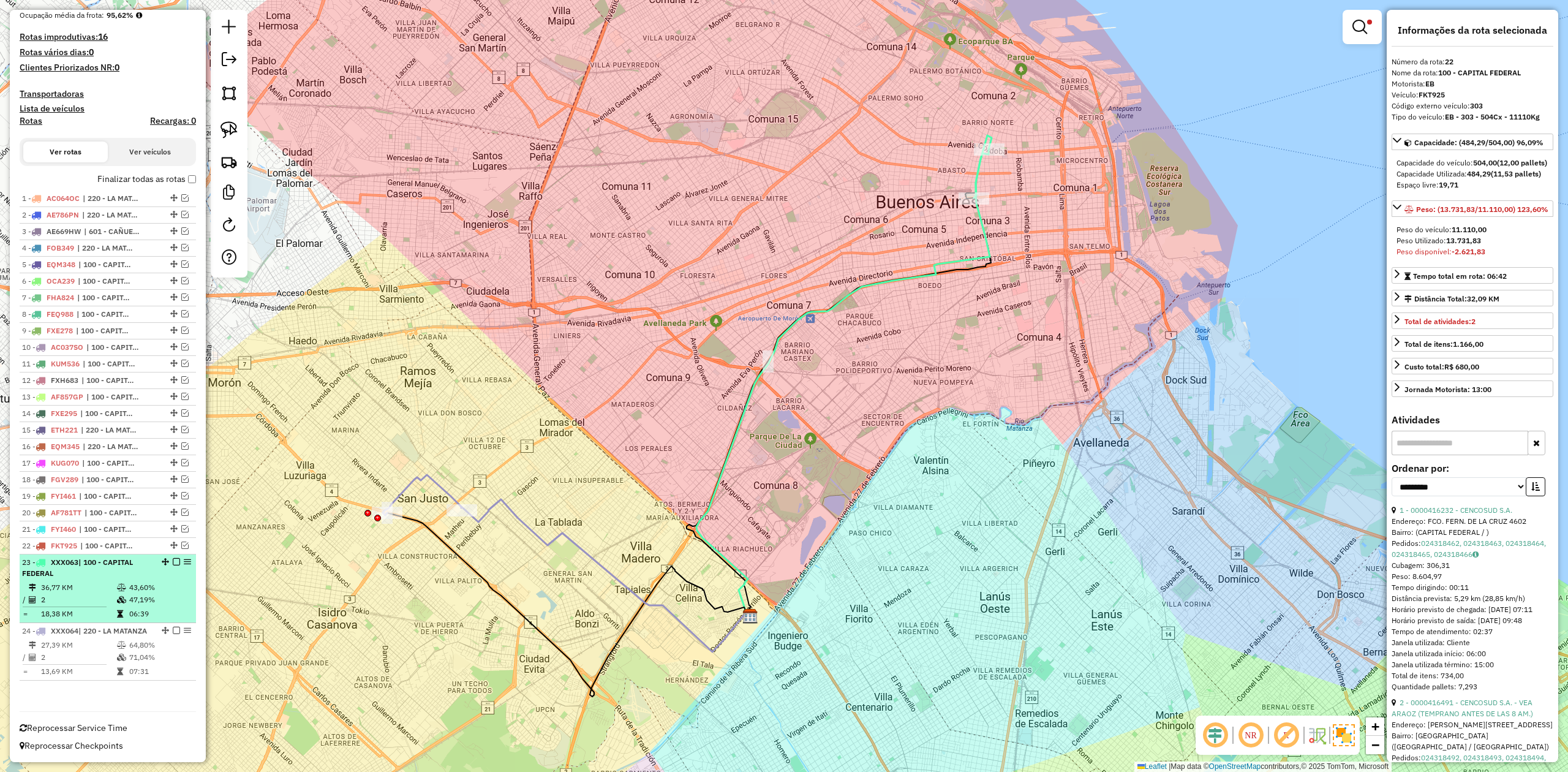
click at [118, 563] on div "23 - XXX063 | 100 - CAPITAL FEDERAL" at bounding box center [87, 567] width 130 height 22
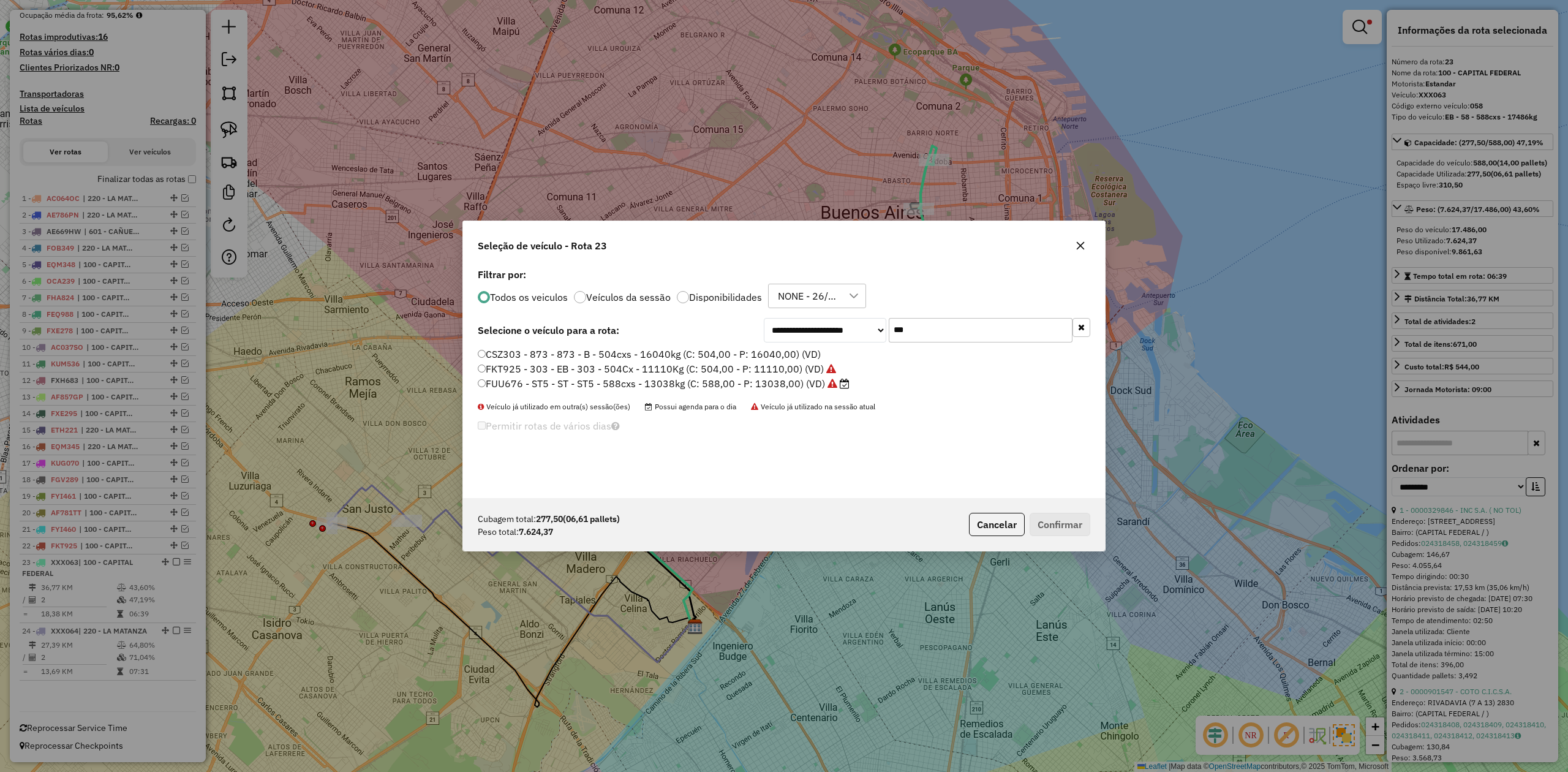
scroll to position [6, 4]
drag, startPoint x: 927, startPoint y: 326, endPoint x: 772, endPoint y: 307, distance: 156.2
click at [783, 307] on div "**********" at bounding box center [784, 382] width 642 height 232
type input "***"
drag, startPoint x: 778, startPoint y: 353, endPoint x: 811, endPoint y: 381, distance: 43.3
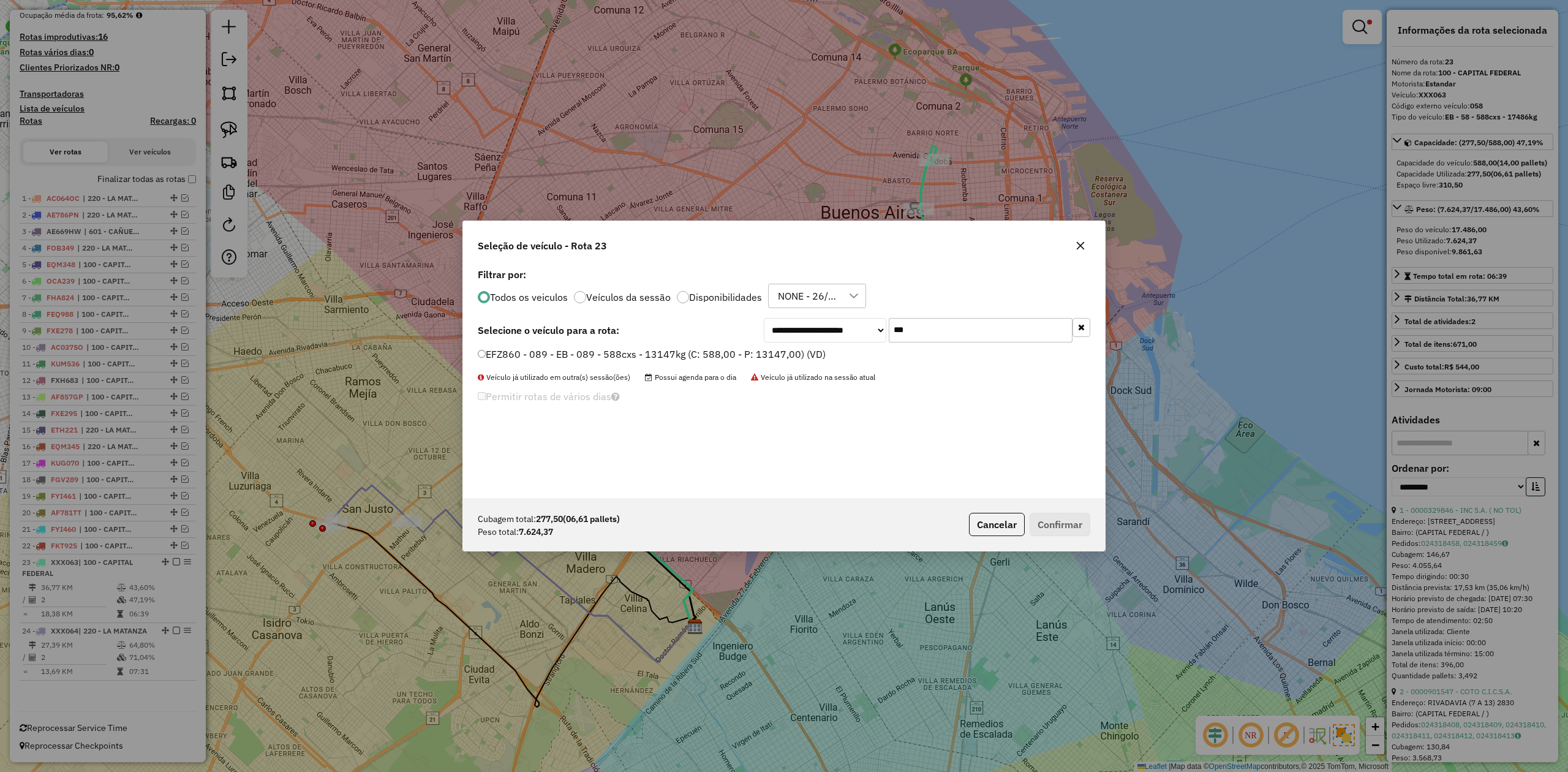
click at [778, 353] on label "EFZ860 - 089 - EB - 089 - 588cxs - 13147kg (C: 588,00 - P: 13147,00) (VD)" at bounding box center [652, 353] width 348 height 15
click at [1065, 530] on button "Confirmar" at bounding box center [1060, 524] width 61 height 23
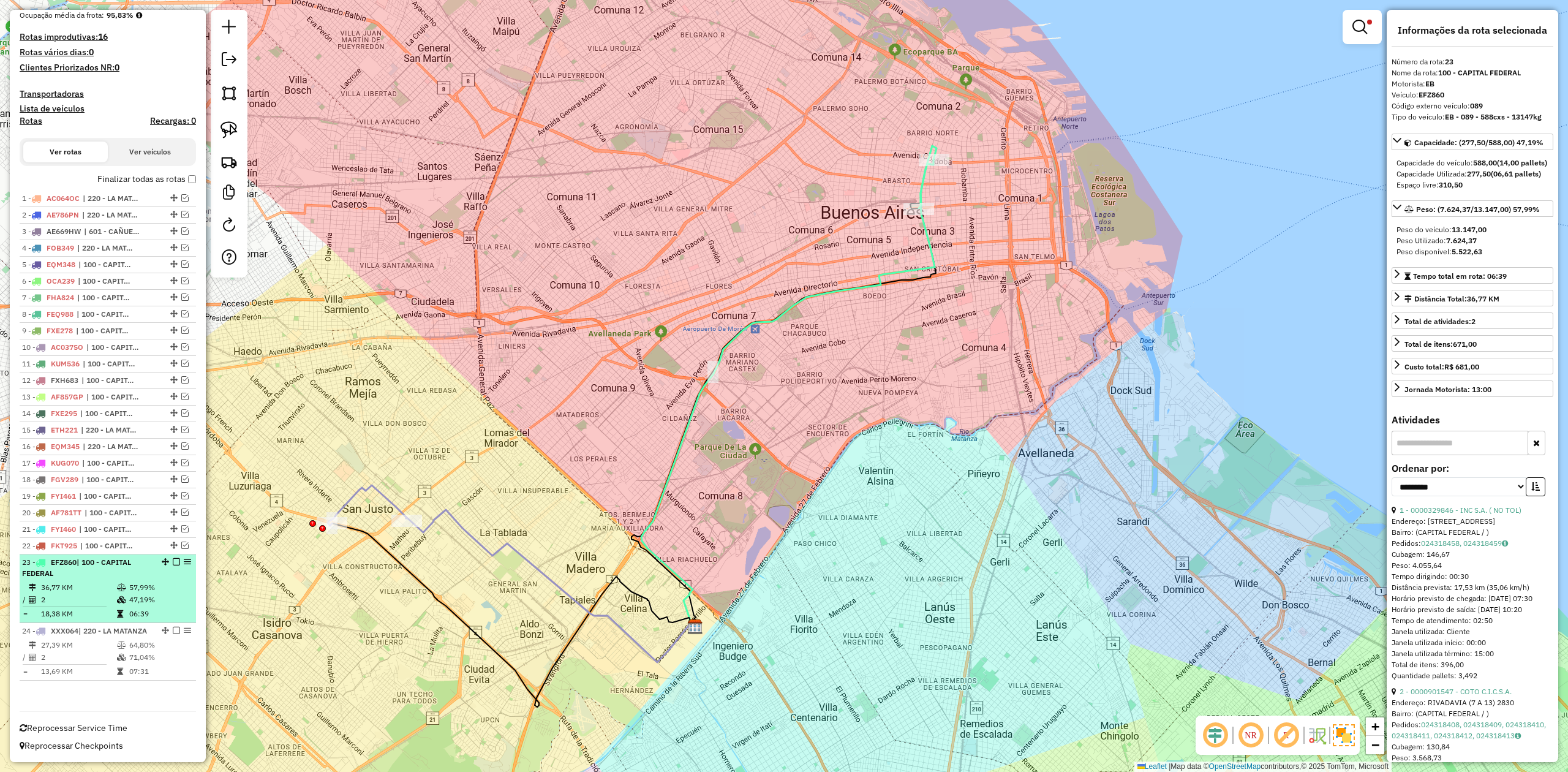
click at [172, 558] on em at bounding box center [176, 562] width 8 height 8
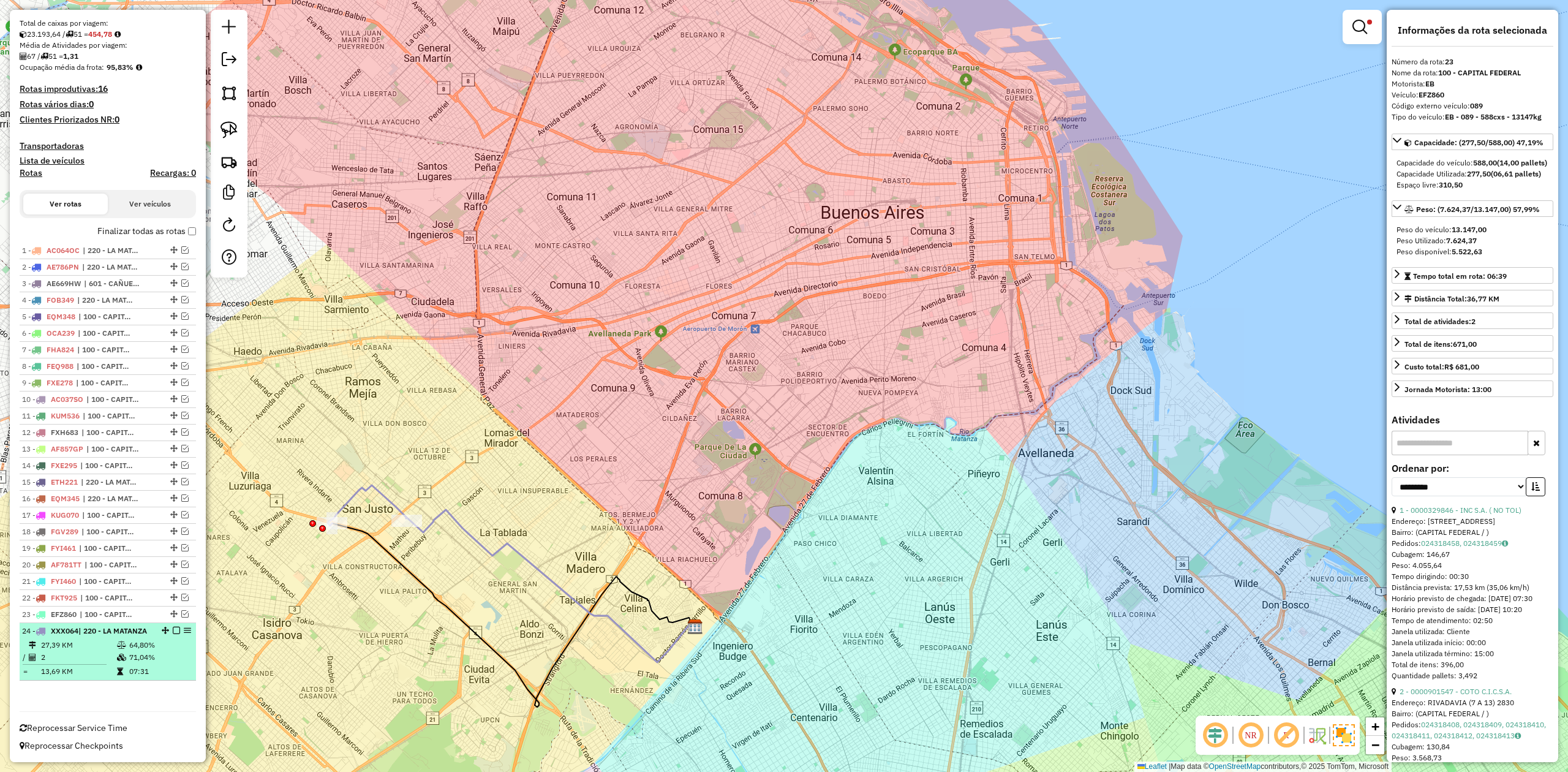
click at [133, 646] on td "64,80%" at bounding box center [159, 645] width 62 height 12
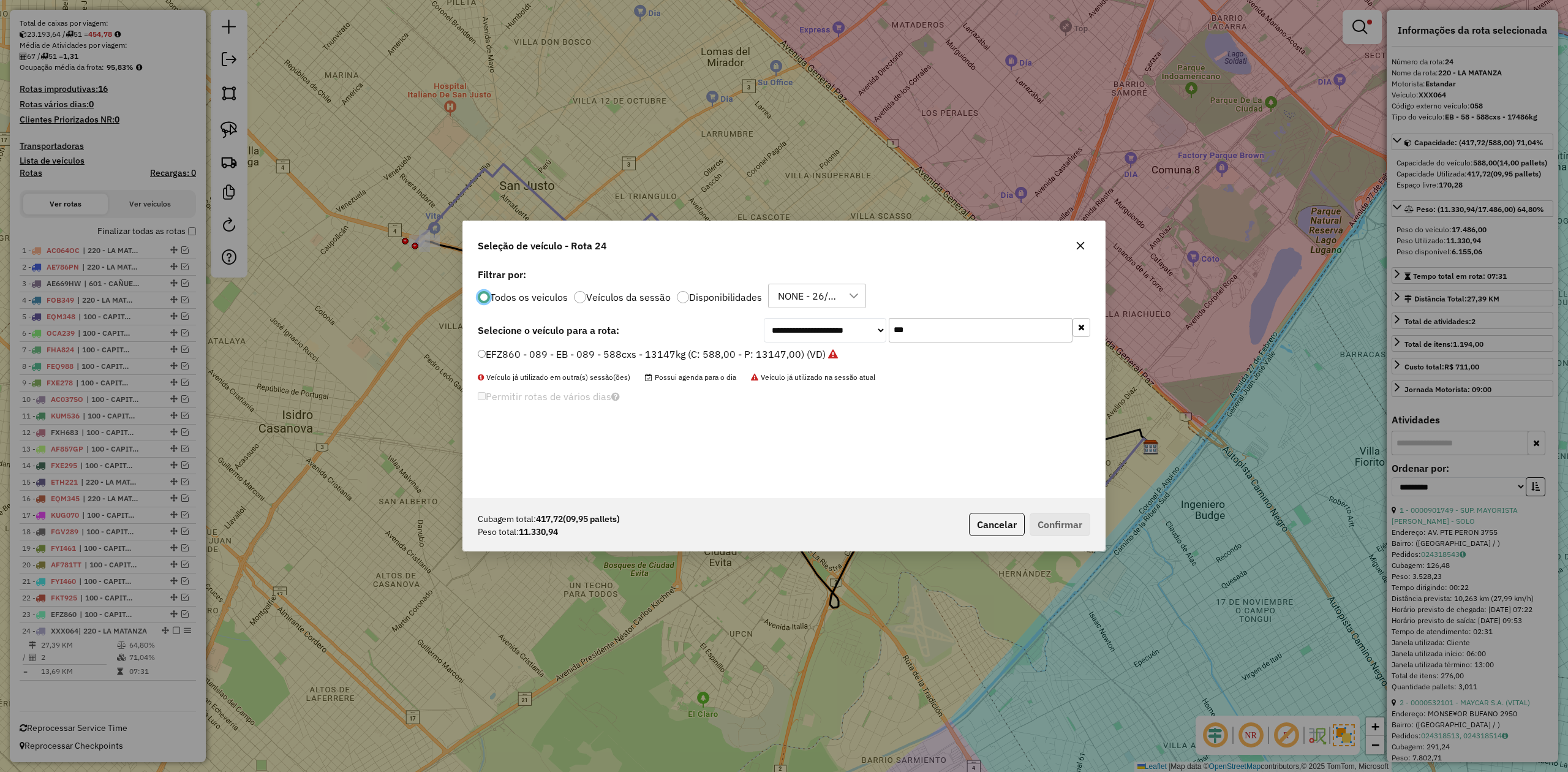
scroll to position [6, 4]
drag, startPoint x: 844, startPoint y: 316, endPoint x: 771, endPoint y: 314, distance: 73.0
click at [772, 313] on div "**********" at bounding box center [784, 382] width 642 height 232
type input "***"
click at [767, 353] on label "EQM346 - 649 - EB - 649 - 504cxs - 13235kg (C: 504,00 - P: 13235,00) (VD)" at bounding box center [660, 353] width 364 height 15
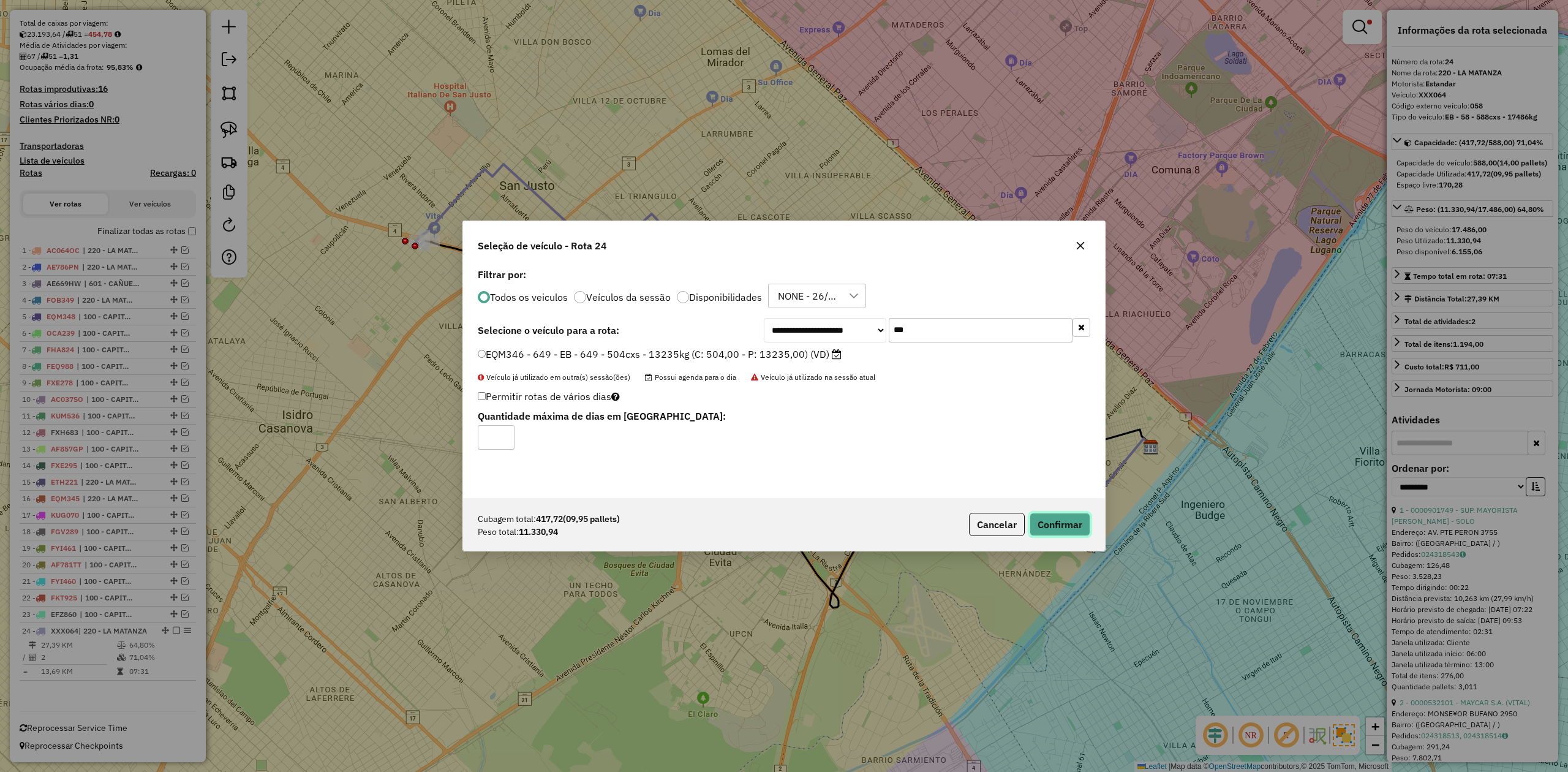
click at [1064, 532] on button "Confirmar" at bounding box center [1060, 524] width 61 height 23
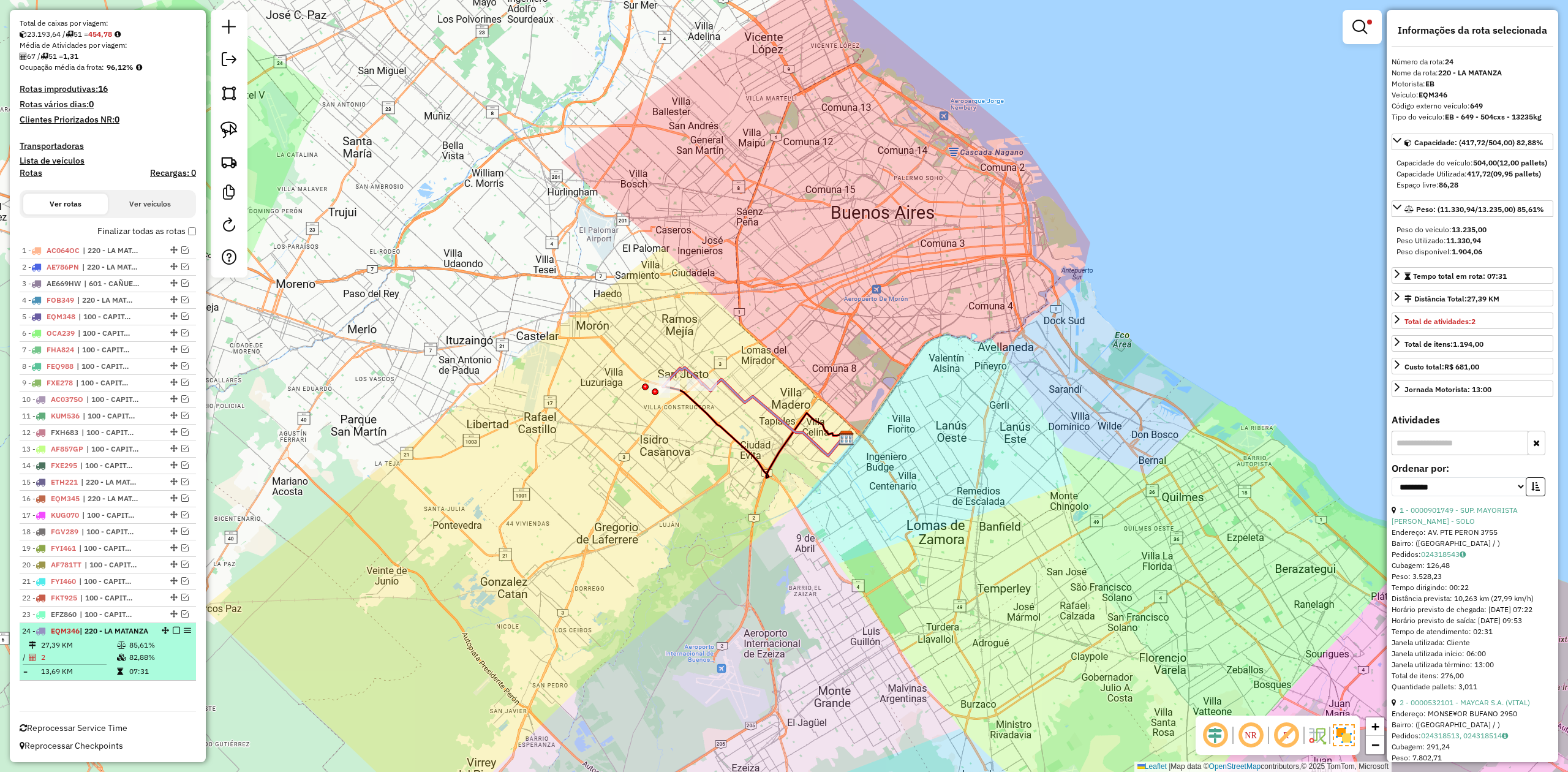
click at [172, 627] on em at bounding box center [176, 630] width 8 height 8
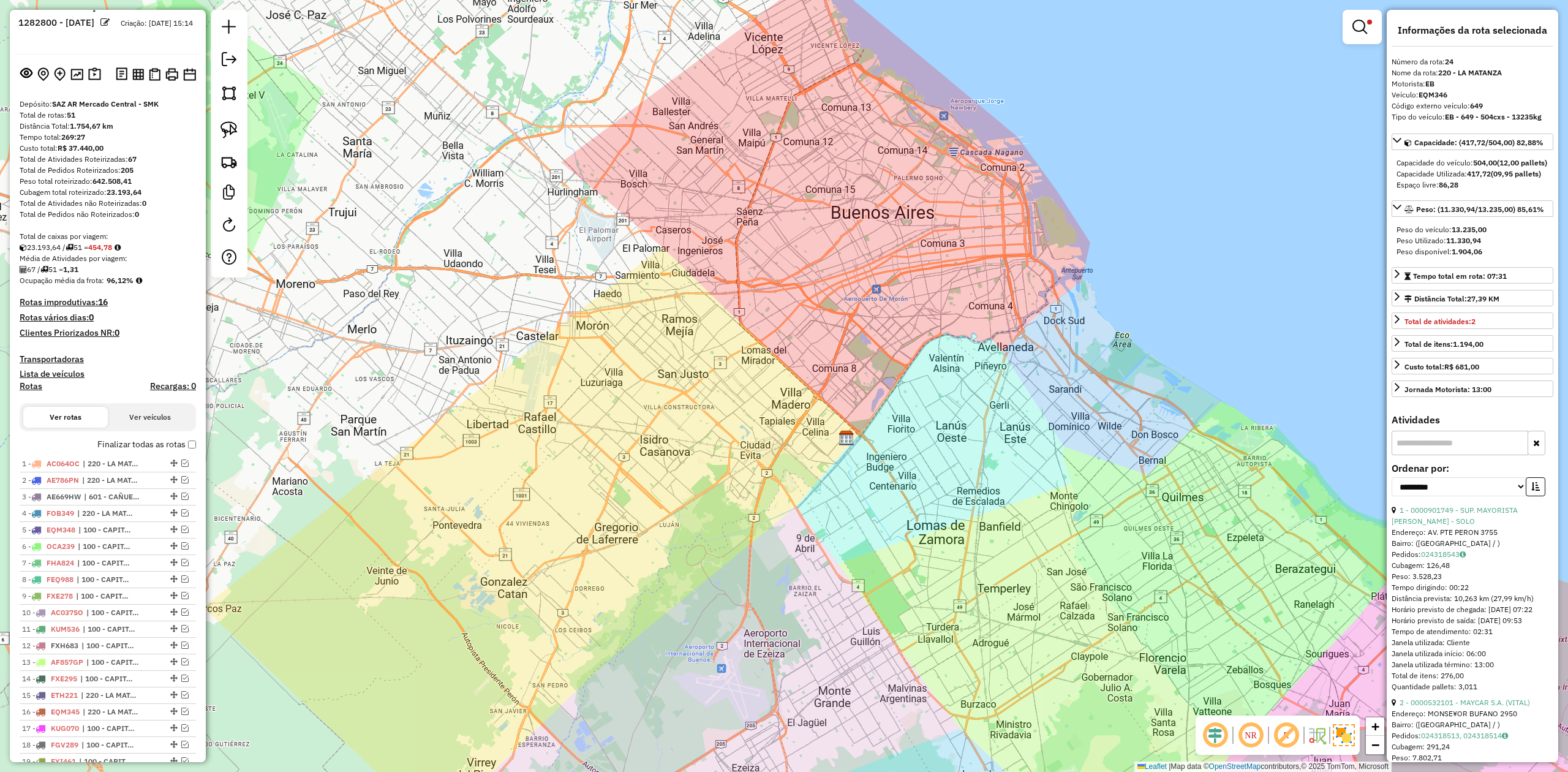
scroll to position [0, 0]
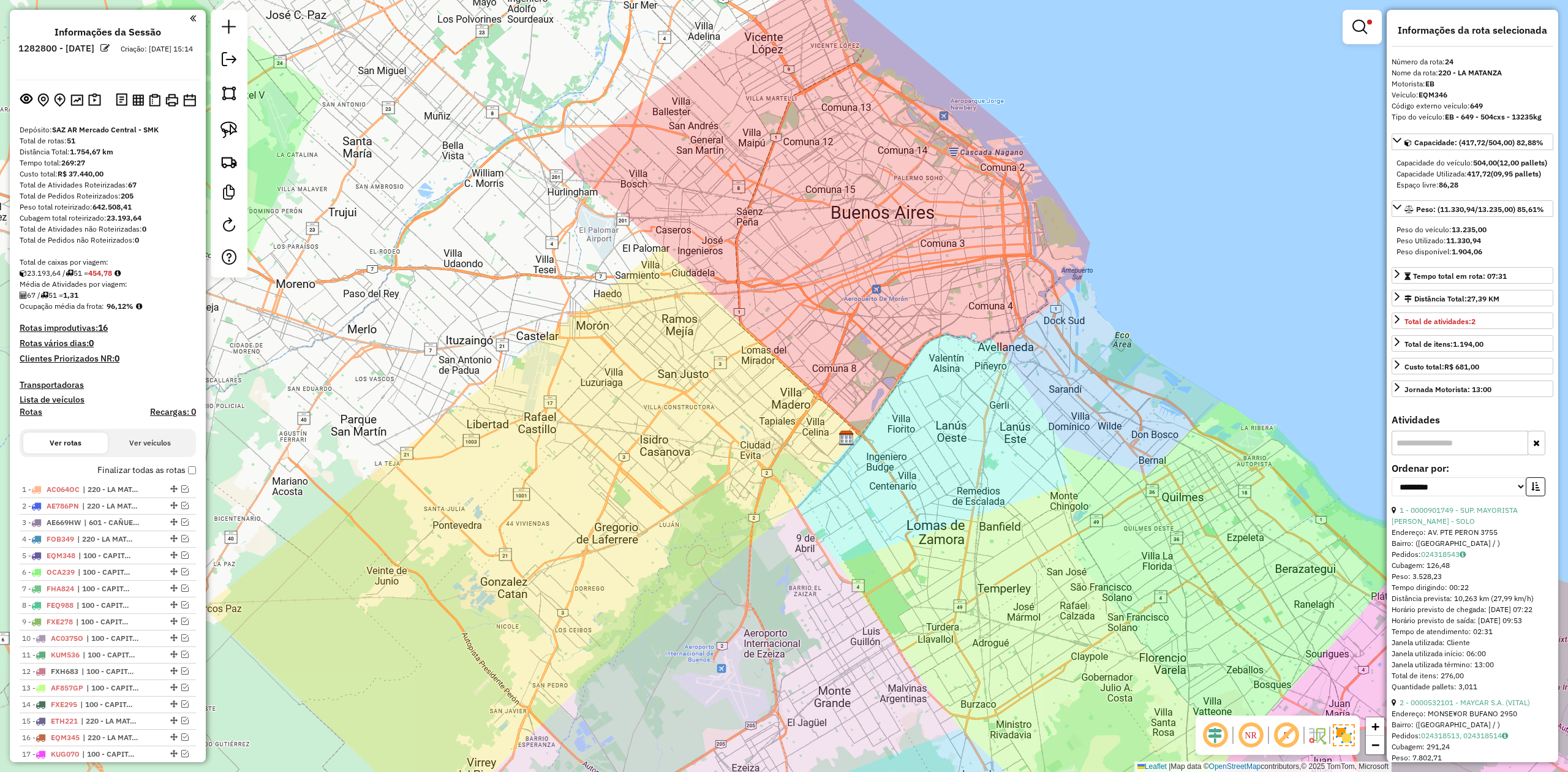
click at [988, 226] on div "Limpar filtros Janela de atendimento Grade de atendimento Capacidade Transporta…" at bounding box center [784, 386] width 1568 height 772
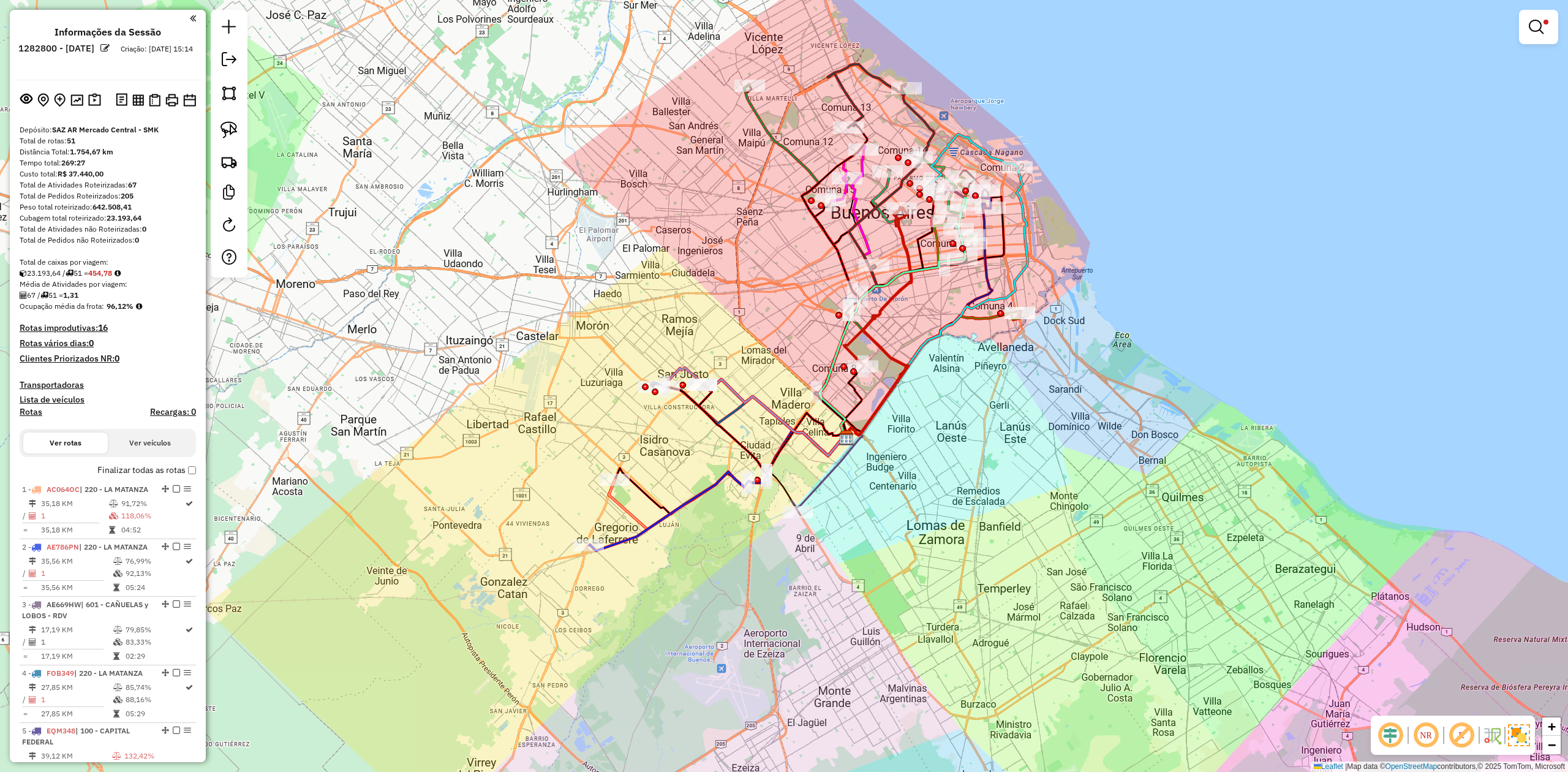
click at [42, 409] on h4 "Rotas" at bounding box center [30, 412] width 22 height 11
select select "*"
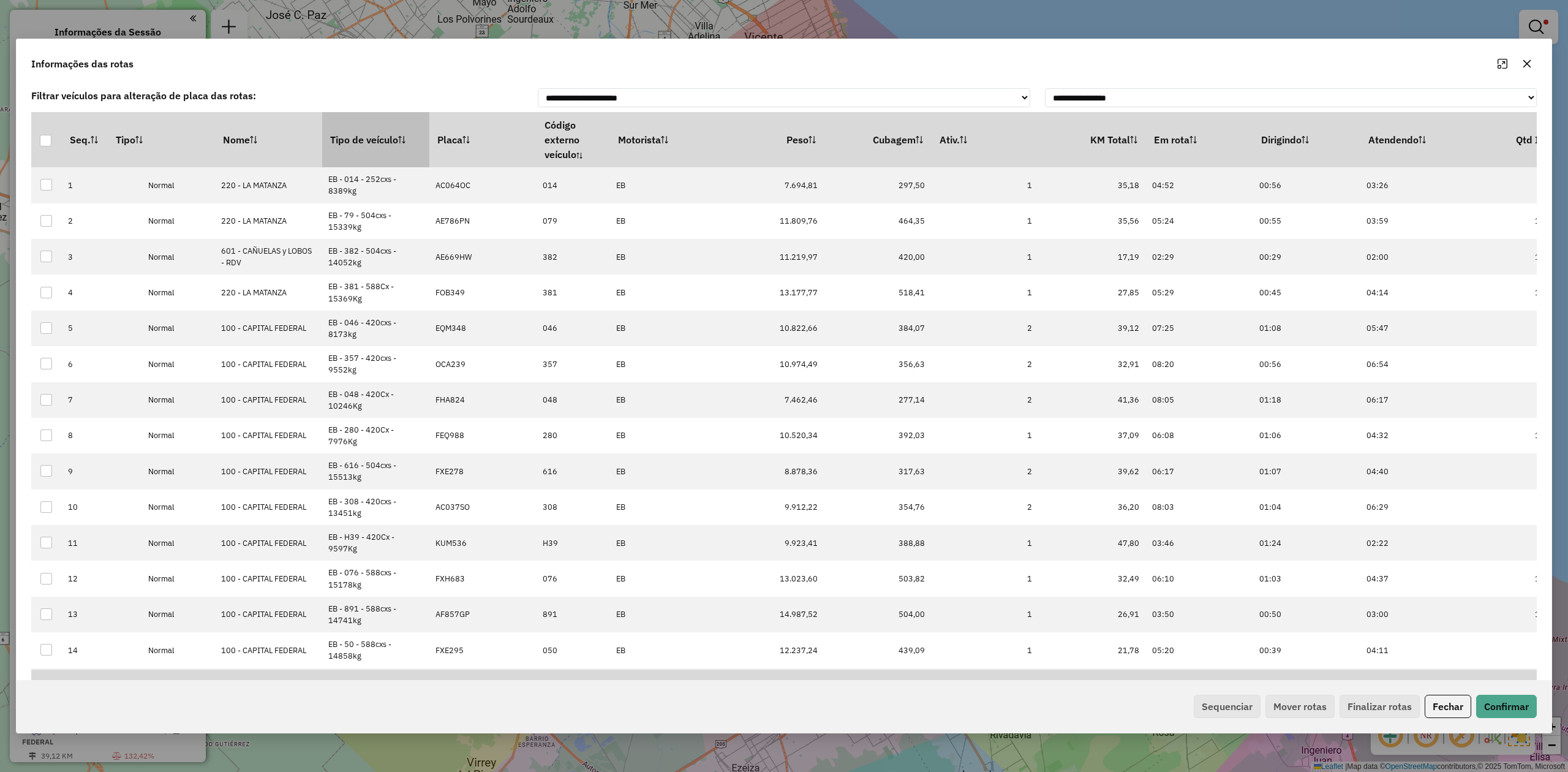
click at [353, 130] on th "Tipo de veículo" at bounding box center [376, 140] width 107 height 55
click at [353, 131] on th "Tipo de veículo" at bounding box center [376, 140] width 107 height 55
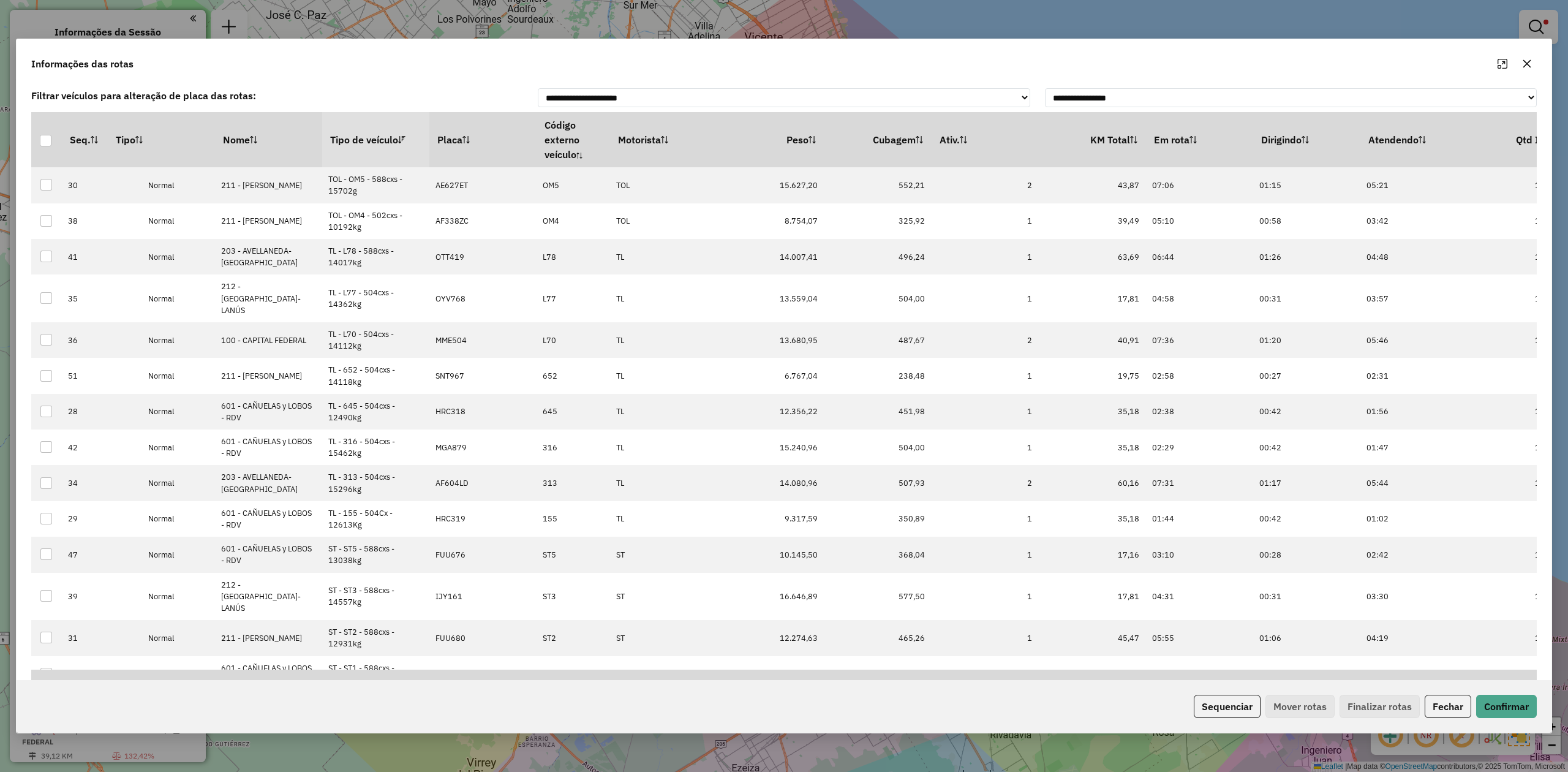
click at [353, 131] on th "Tipo de veículo" at bounding box center [376, 140] width 107 height 55
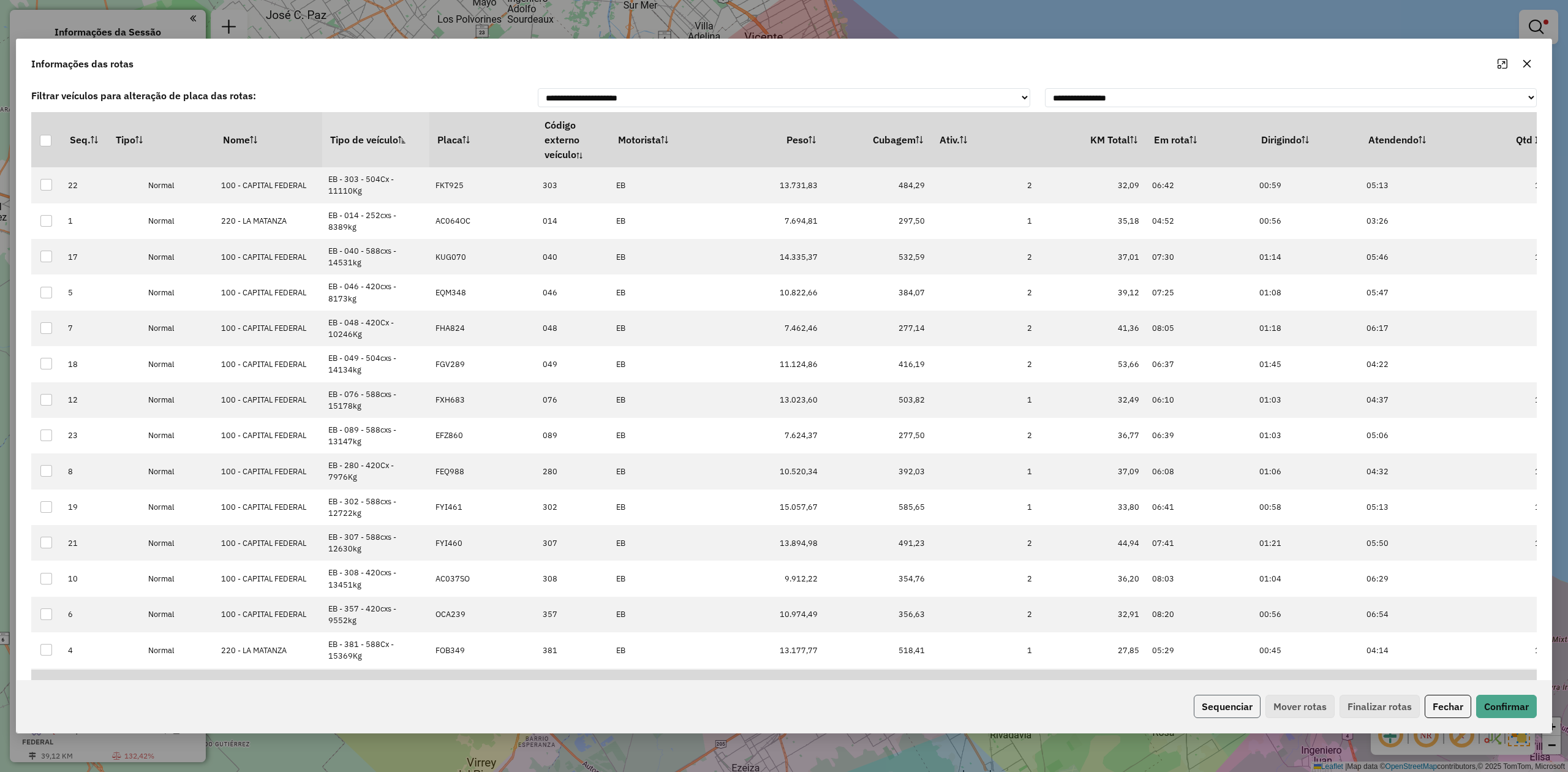
click at [1228, 699] on button "Sequenciar" at bounding box center [1227, 706] width 67 height 23
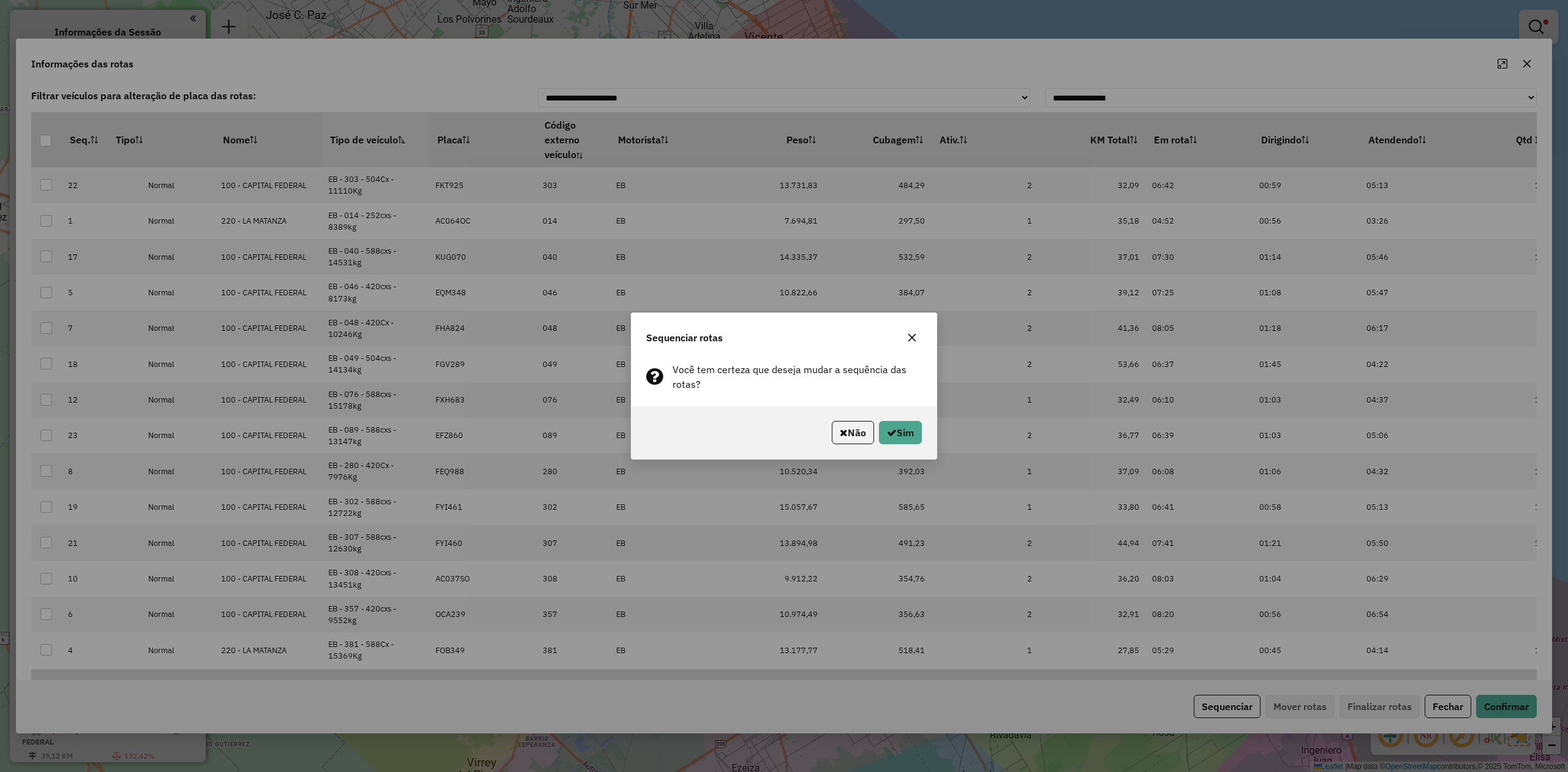
click at [909, 415] on div "Não Sim" at bounding box center [784, 433] width 305 height 52
click at [908, 424] on button "Sim" at bounding box center [901, 433] width 43 height 23
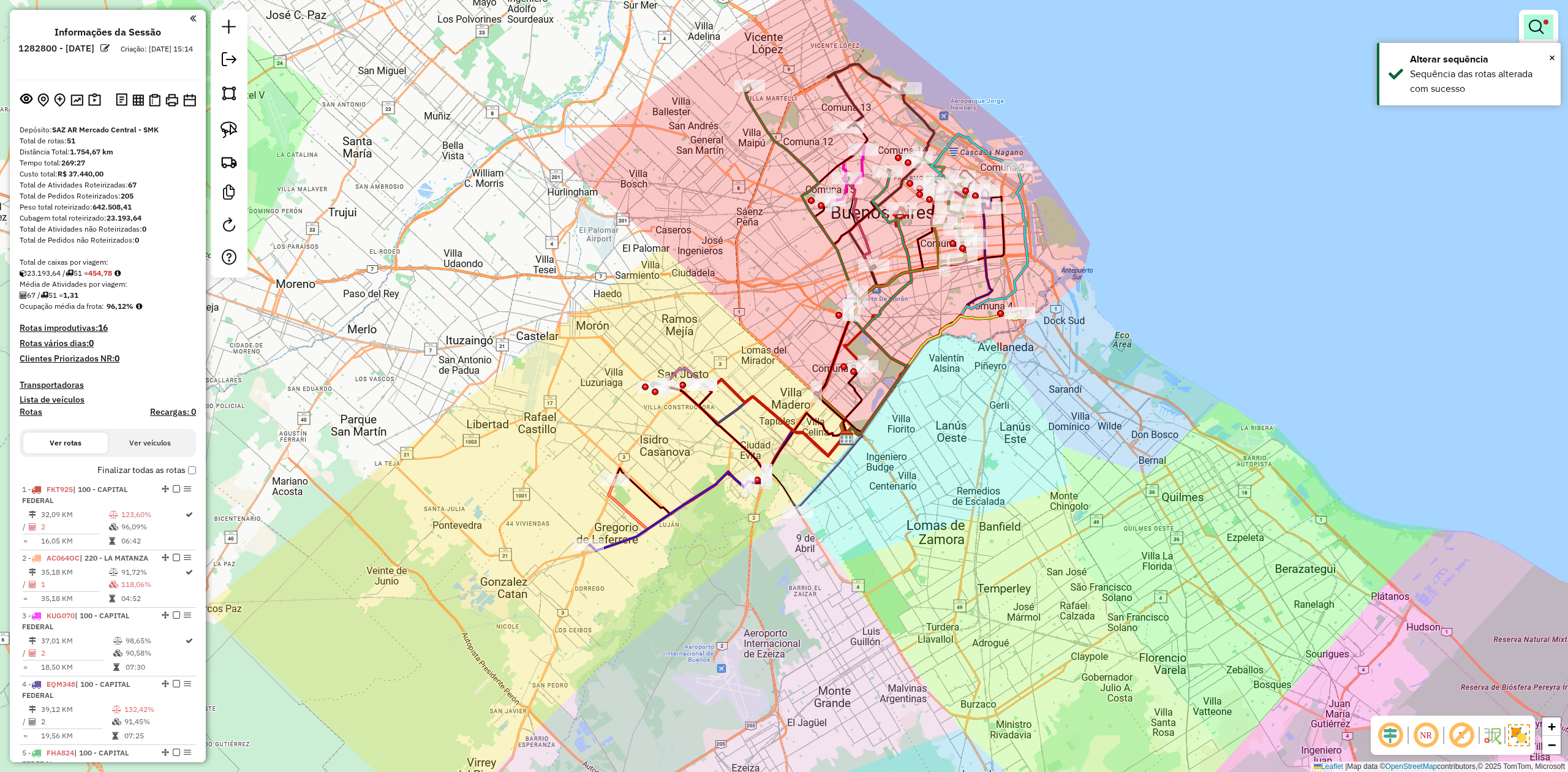
click at [1549, 18] on link at bounding box center [1539, 27] width 29 height 25
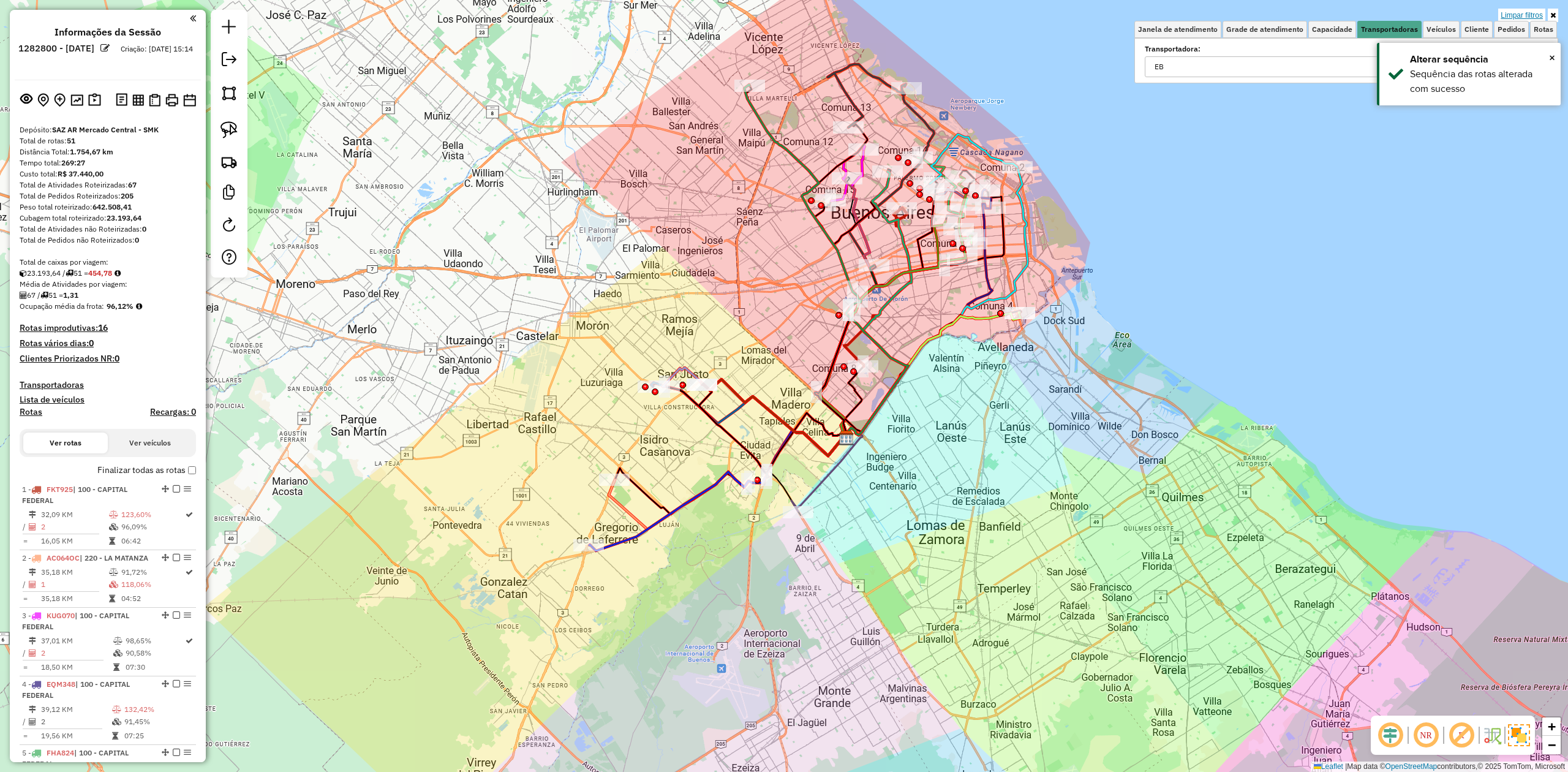
click at [1524, 12] on link "Limpar filtros" at bounding box center [1521, 15] width 47 height 14
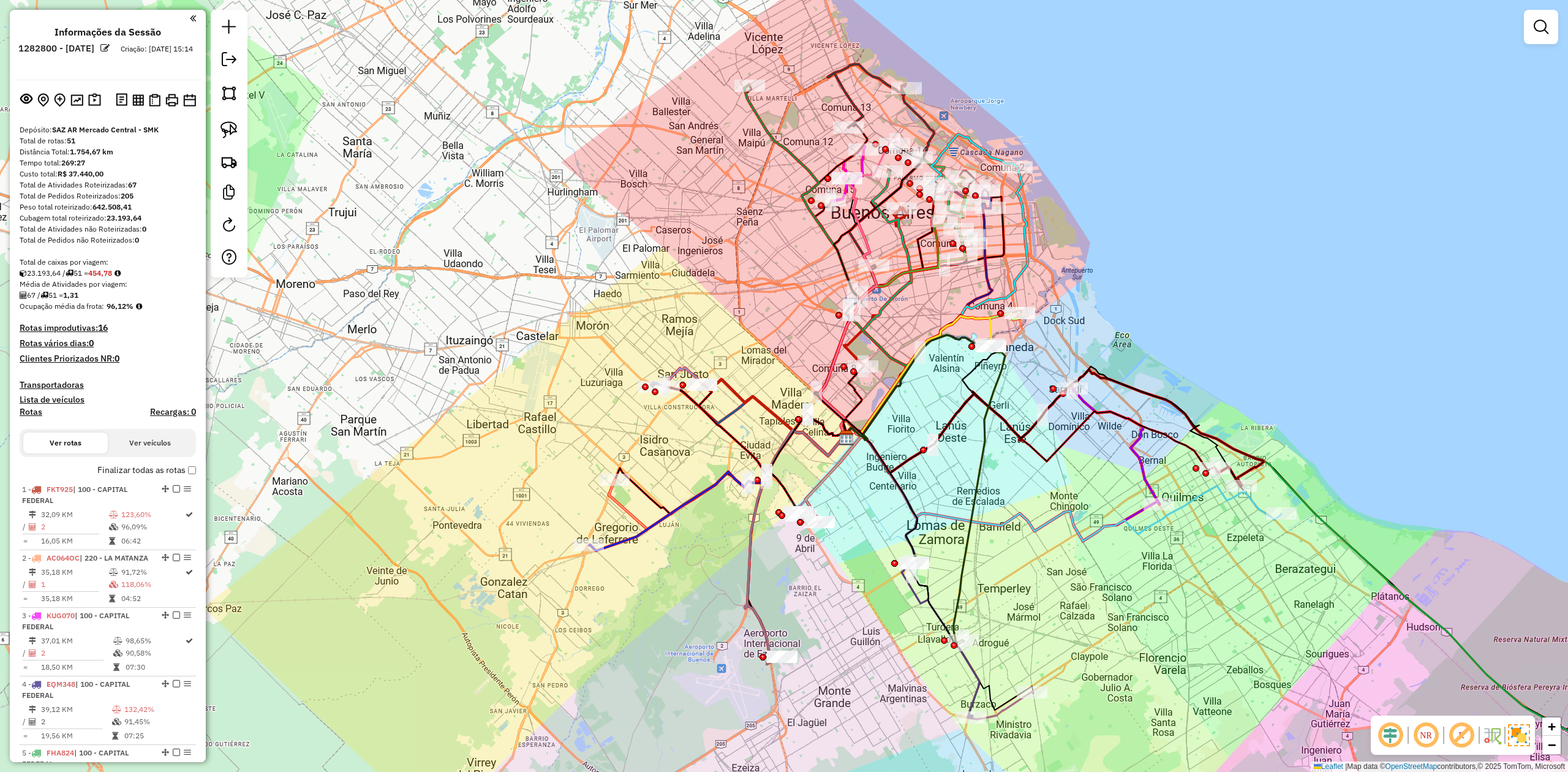
click at [25, 415] on h4 "Rotas" at bounding box center [30, 412] width 22 height 11
select select "*"
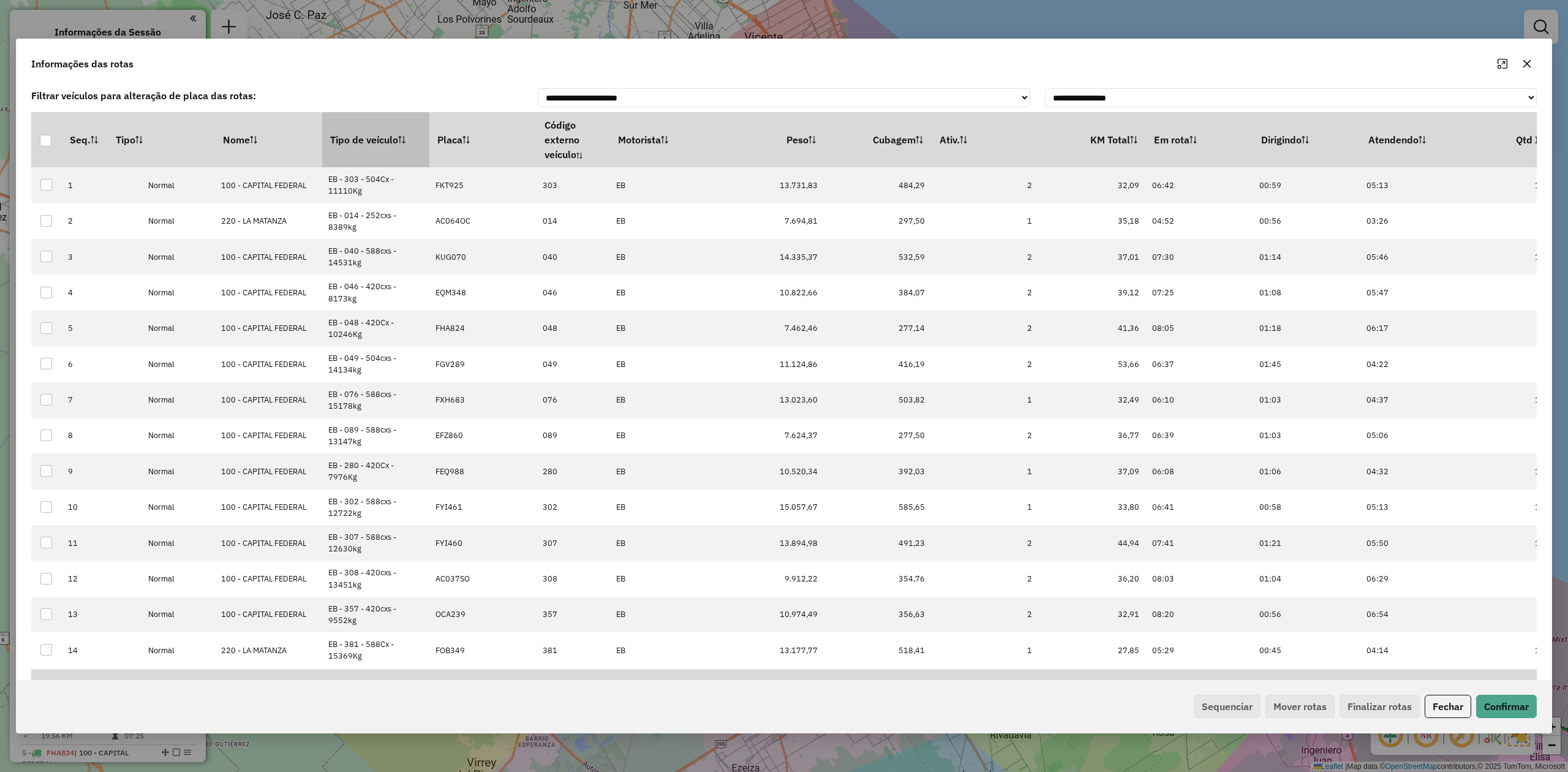
click at [383, 133] on th "Tipo de veículo" at bounding box center [376, 140] width 107 height 55
click at [381, 133] on th "Tipo de veículo" at bounding box center [376, 140] width 107 height 55
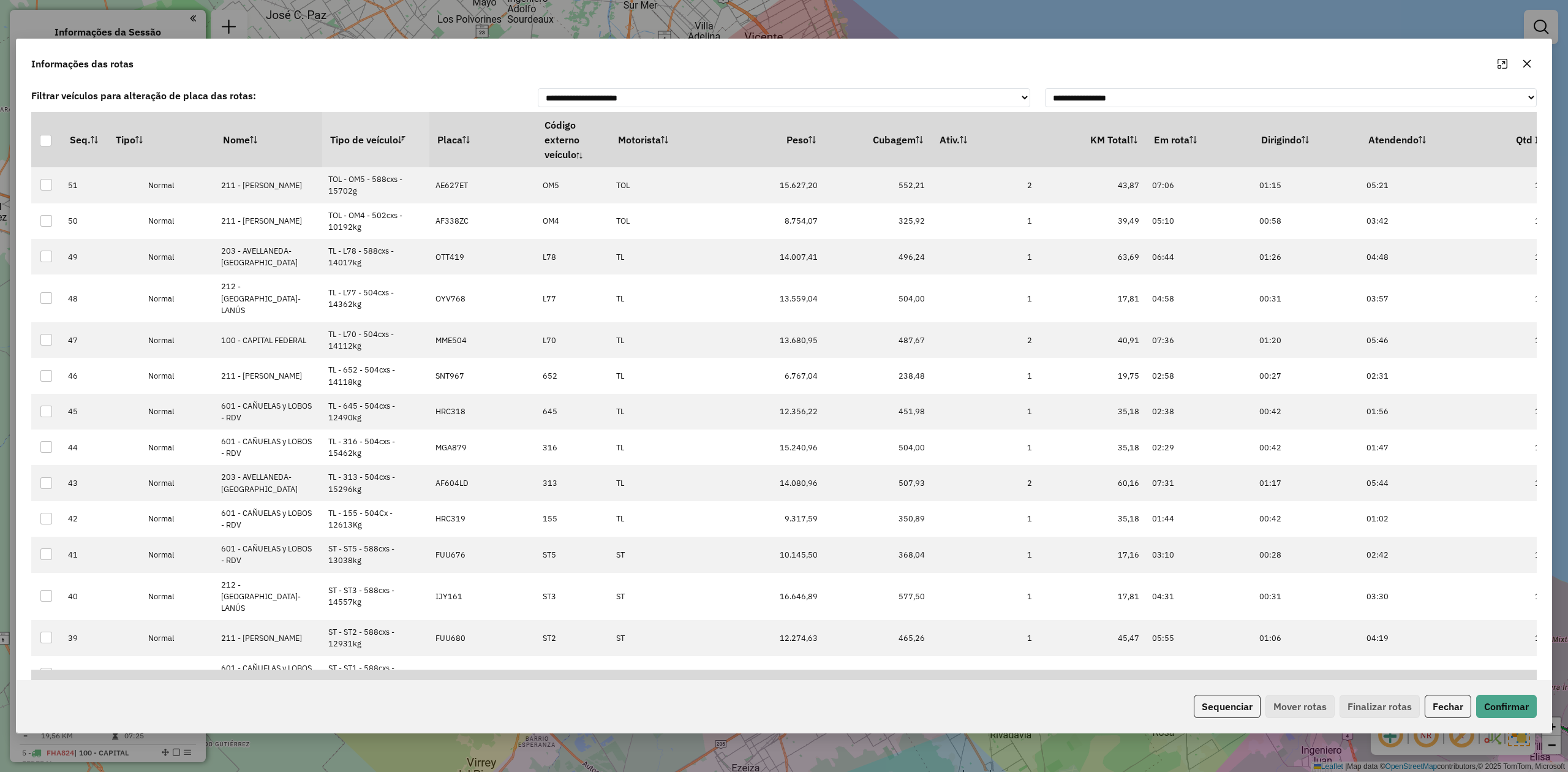
click at [376, 131] on th "Tipo de veículo" at bounding box center [376, 140] width 107 height 55
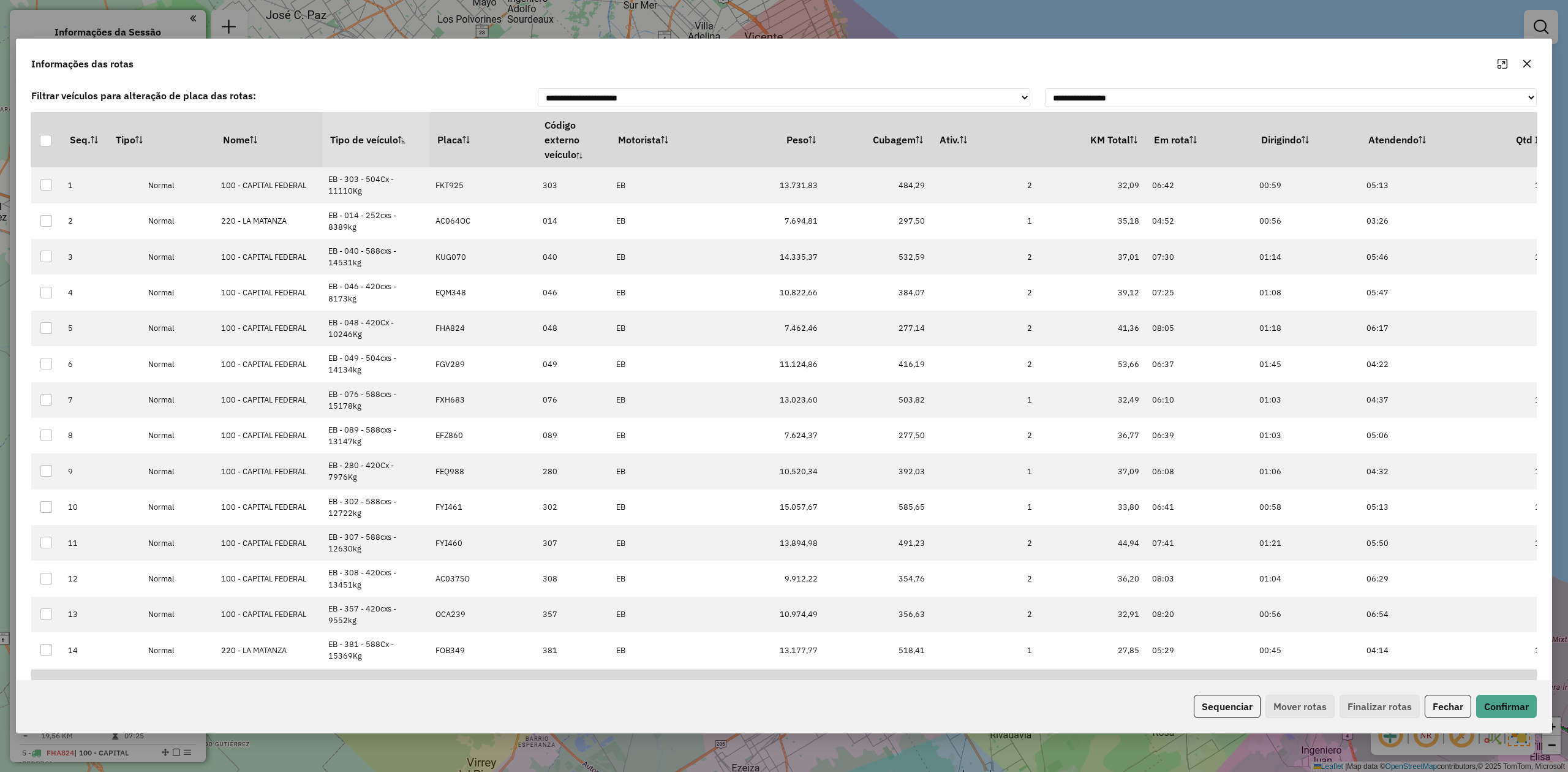
click at [376, 131] on th "Tipo de veículo" at bounding box center [376, 140] width 107 height 55
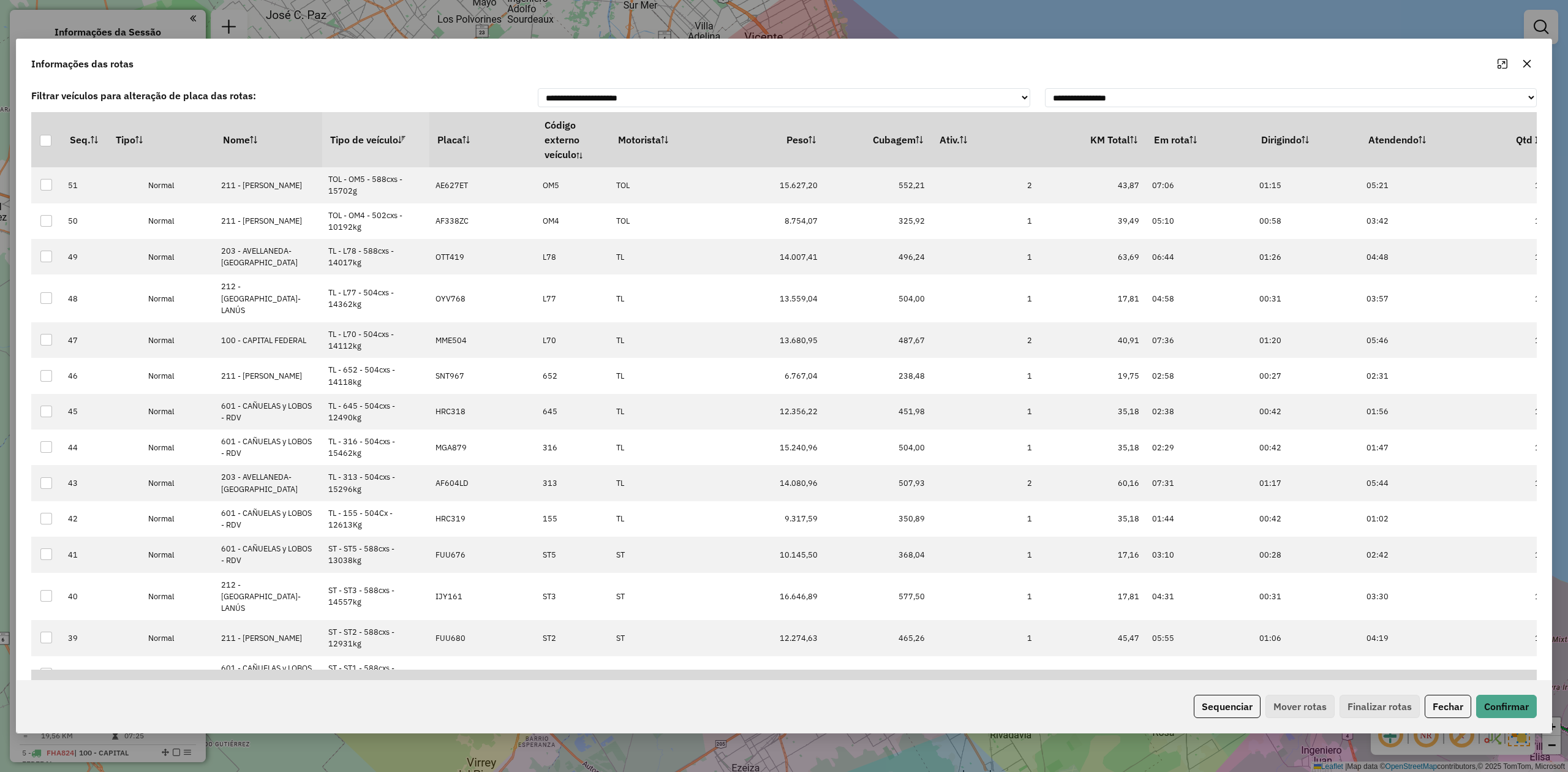
click at [376, 131] on th "Tipo de veículo" at bounding box center [376, 140] width 107 height 55
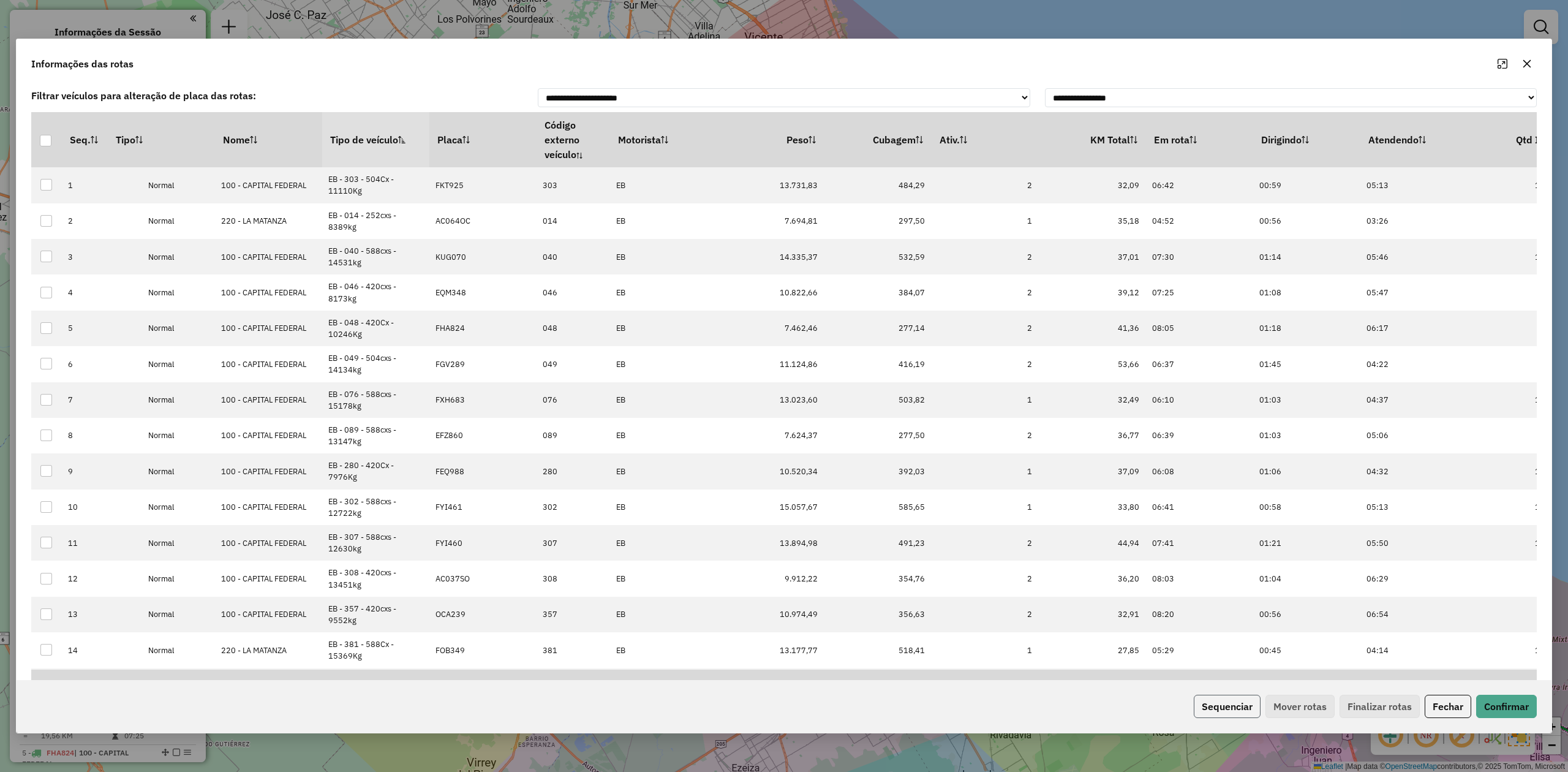
click at [1220, 711] on button "Sequenciar" at bounding box center [1227, 706] width 67 height 23
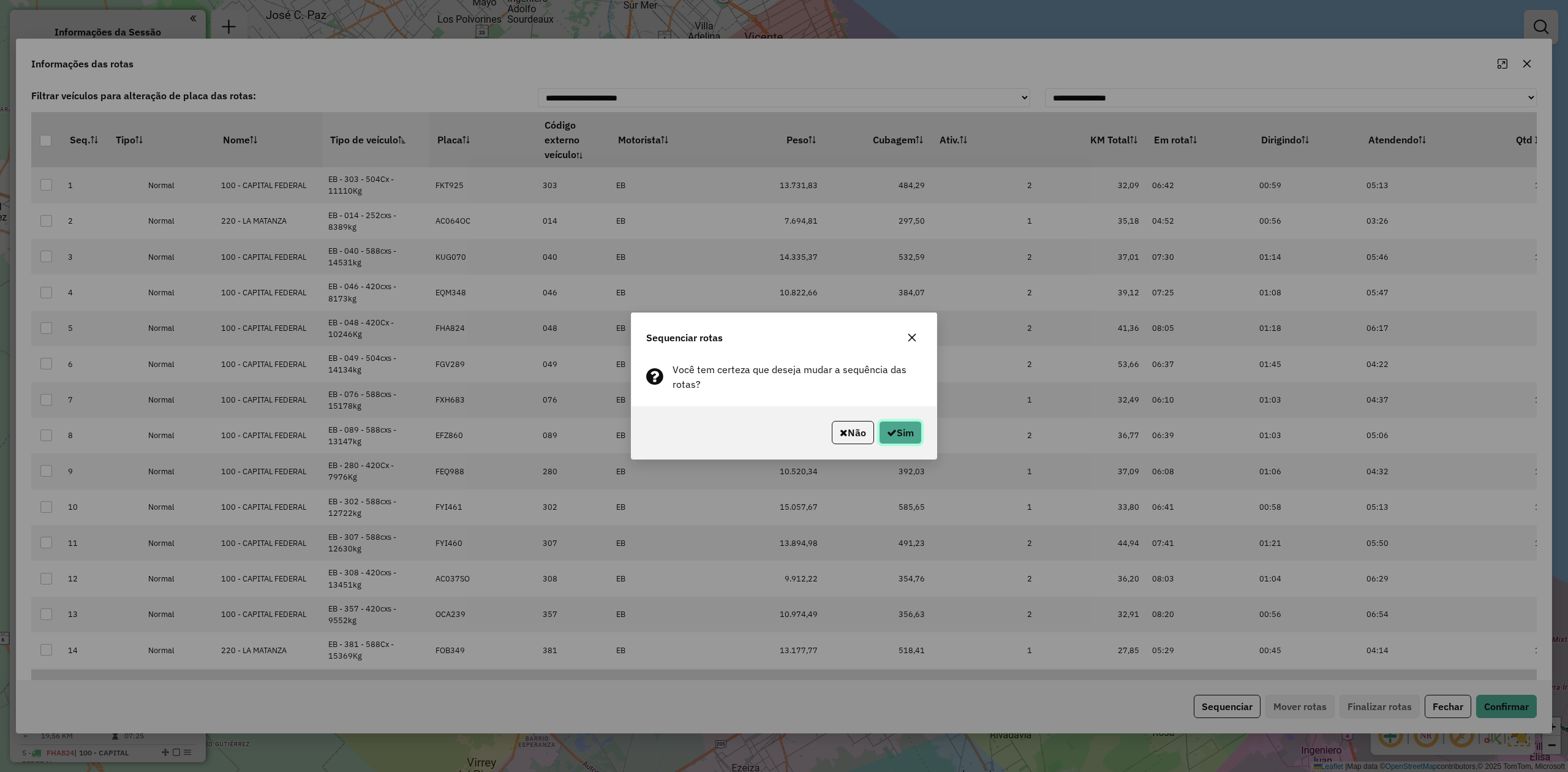
click at [902, 424] on button "Sim" at bounding box center [901, 433] width 43 height 23
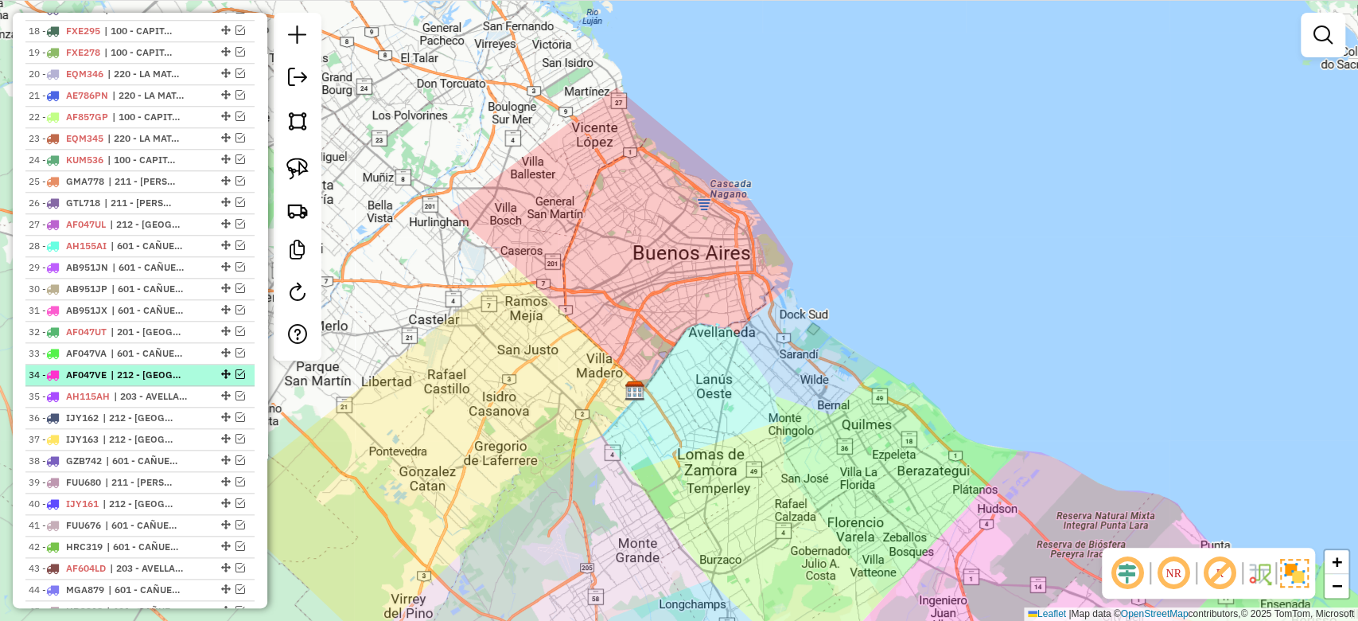
scroll to position [1001, 0]
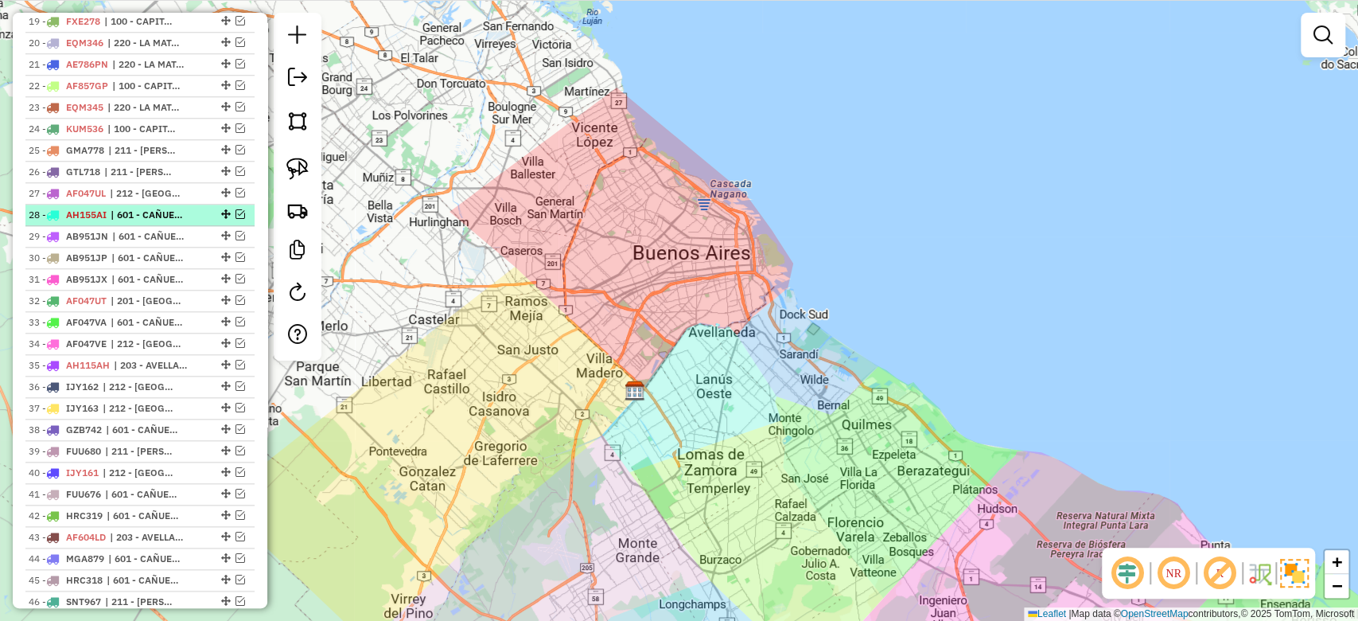
click at [236, 210] on em at bounding box center [241, 214] width 10 height 10
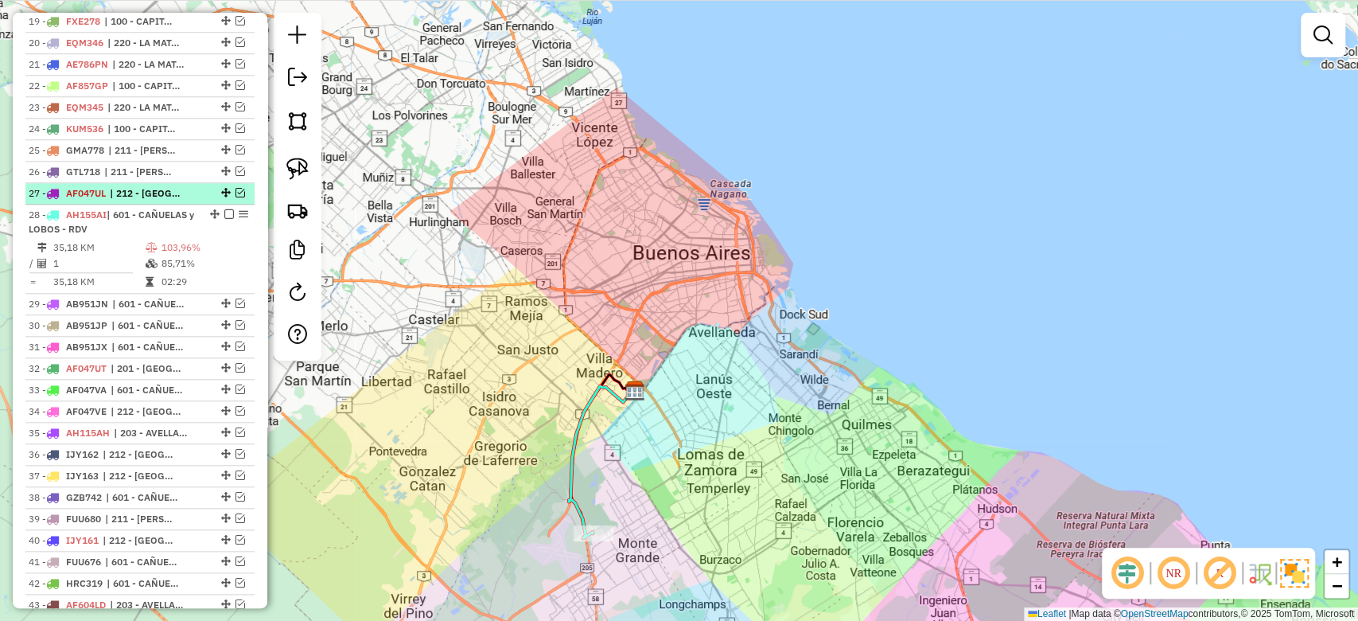
click at [236, 189] on em at bounding box center [241, 193] width 10 height 10
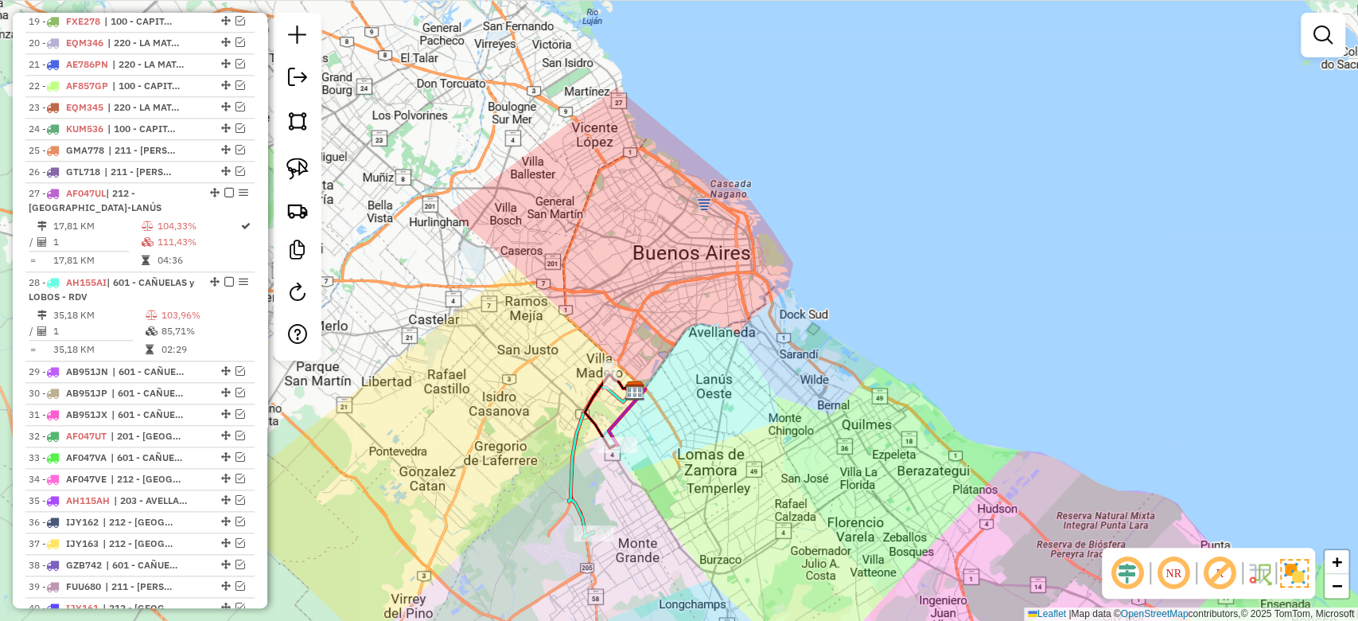
drag, startPoint x: 670, startPoint y: 419, endPoint x: 625, endPoint y: 411, distance: 46.0
click at [667, 416] on div "Rota 27 - Placa AF047UL 0000901556 - COTO C.I.C.S.A. - SOLO Janela de atendimen…" at bounding box center [679, 310] width 1358 height 621
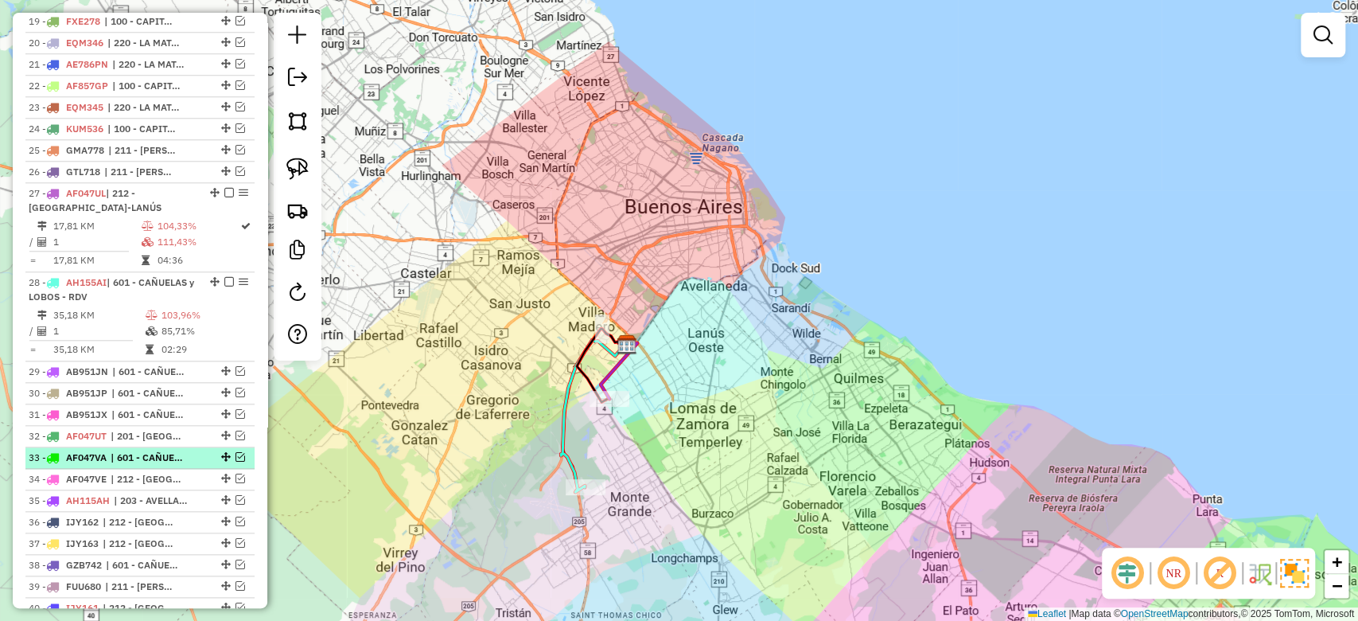
scroll to position [1319, 0]
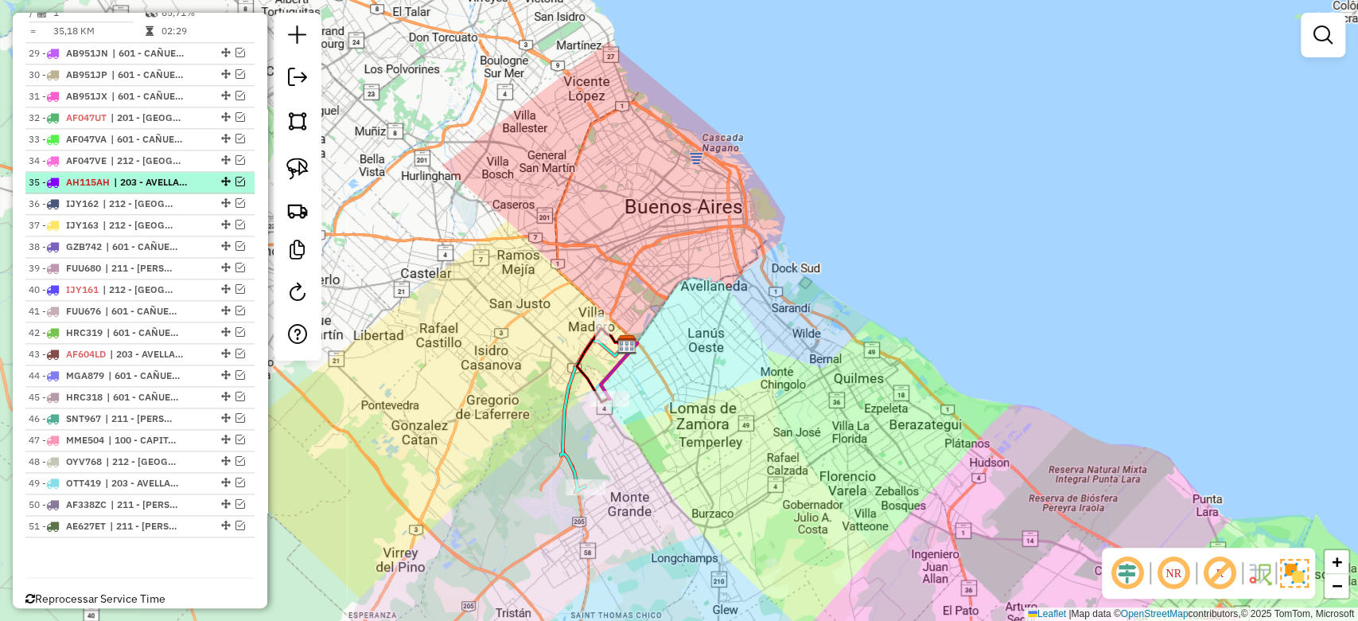
click at [165, 181] on span "| 203 - AVELLANEDA-[GEOGRAPHIC_DATA]" at bounding box center [150, 182] width 73 height 14
select select "**********"
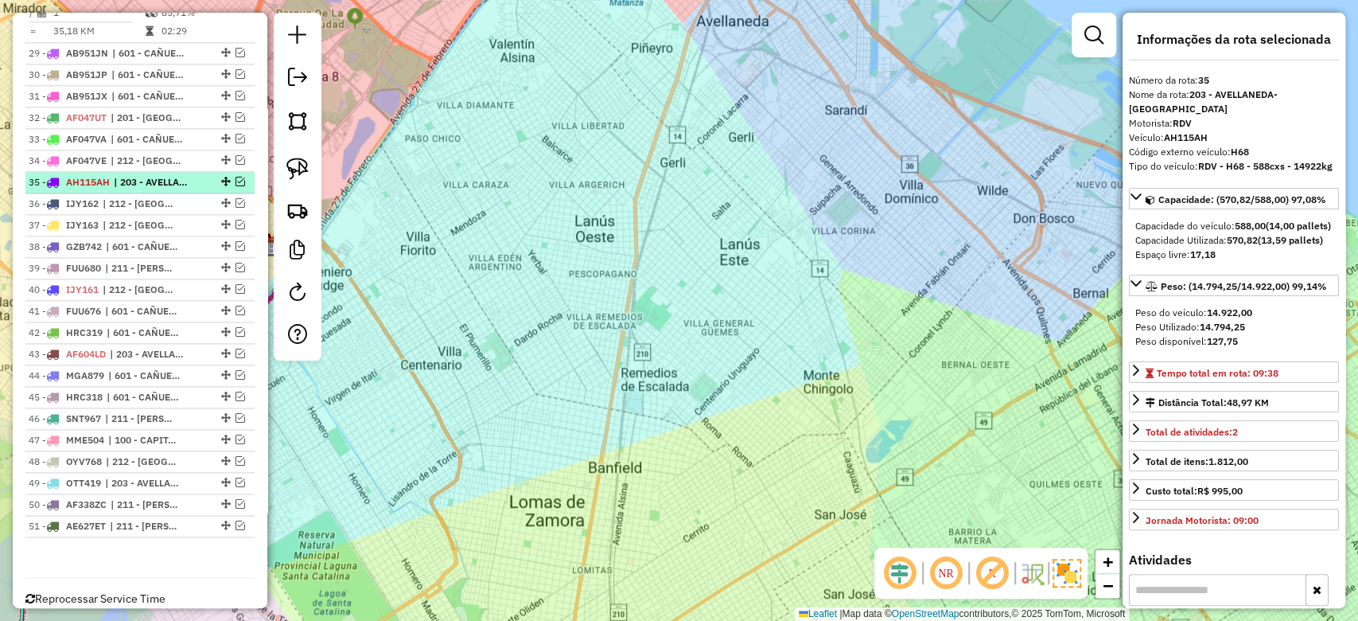
click at [236, 177] on em at bounding box center [241, 182] width 10 height 10
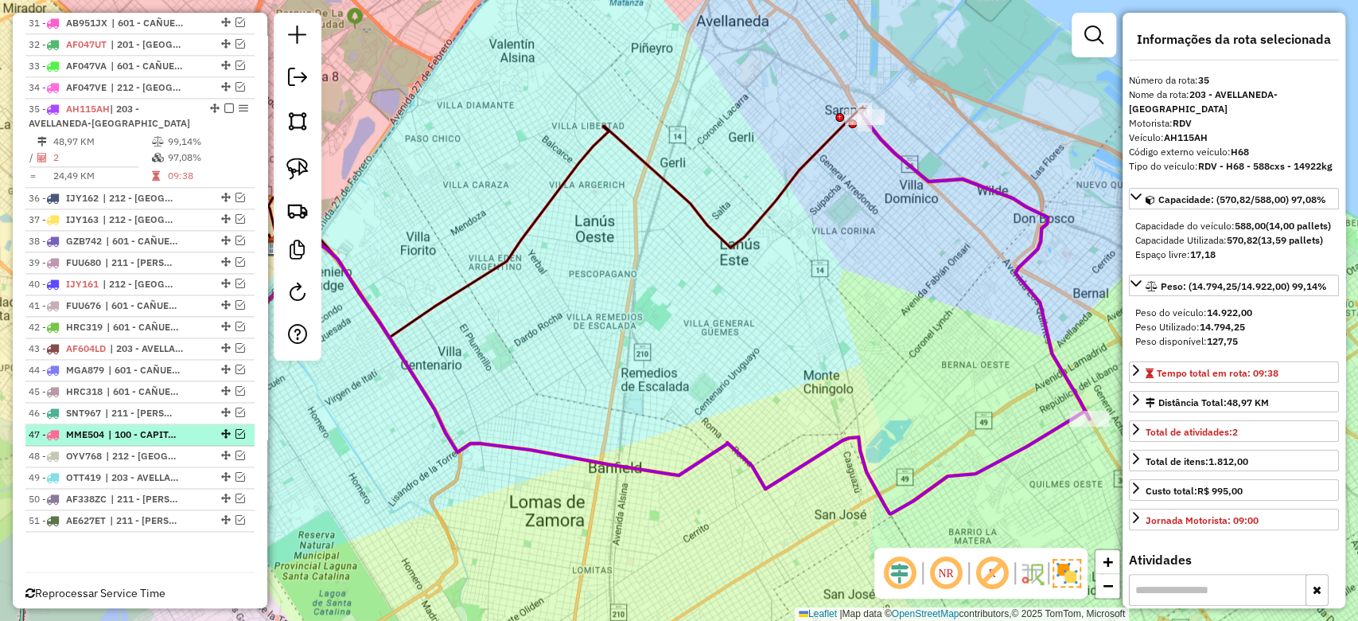
scroll to position [1416, 0]
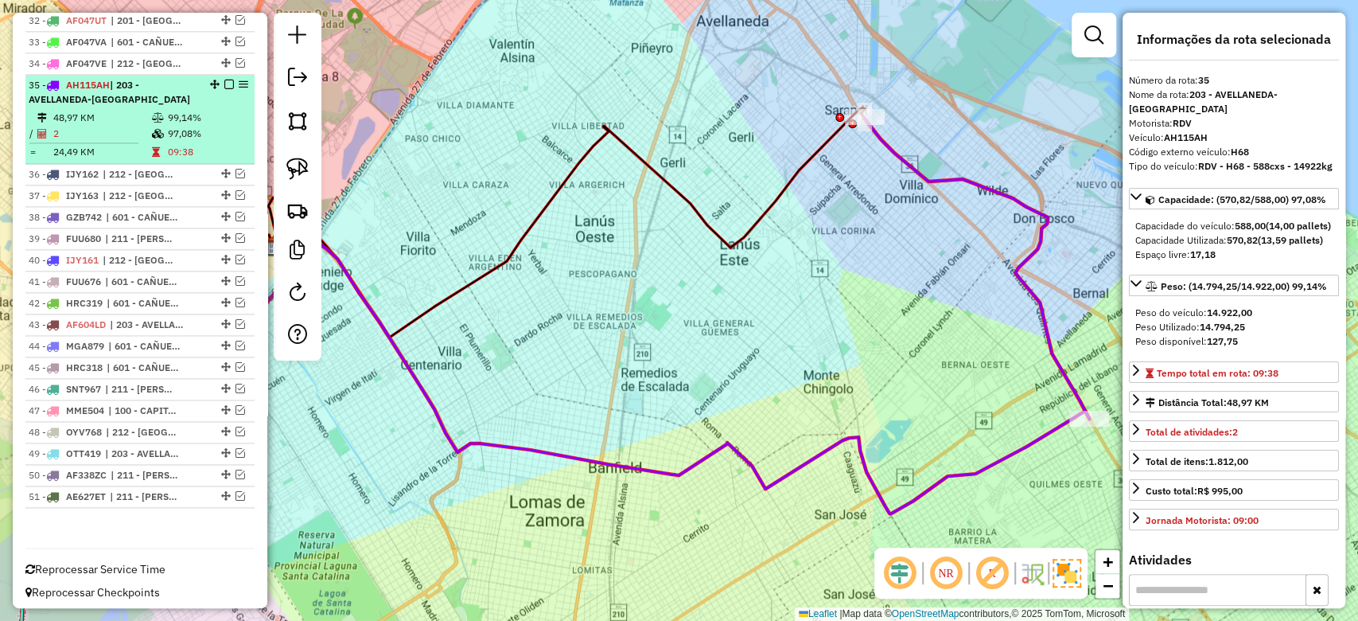
click at [224, 84] on div "35 - AH115AH | 203 - AVELLANEDA-QUILMES" at bounding box center [140, 92] width 223 height 29
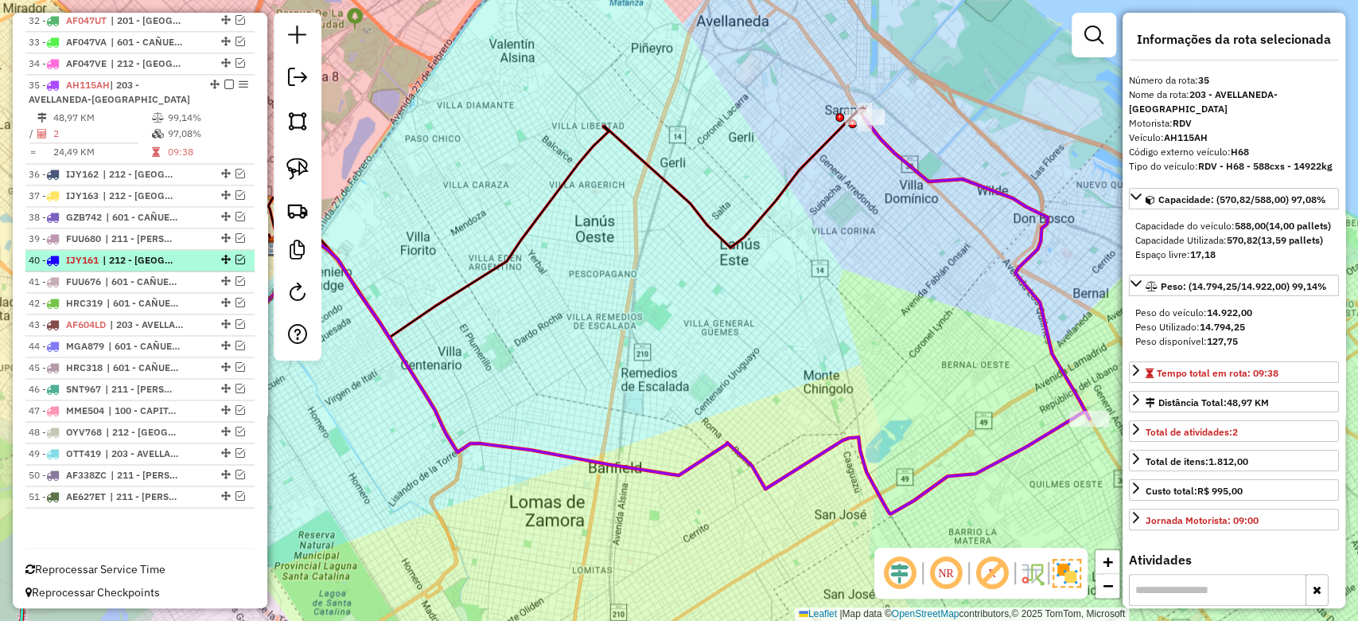
click at [163, 256] on span "| 212 - AVELLANEDA-LANÚS" at bounding box center [139, 260] width 73 height 14
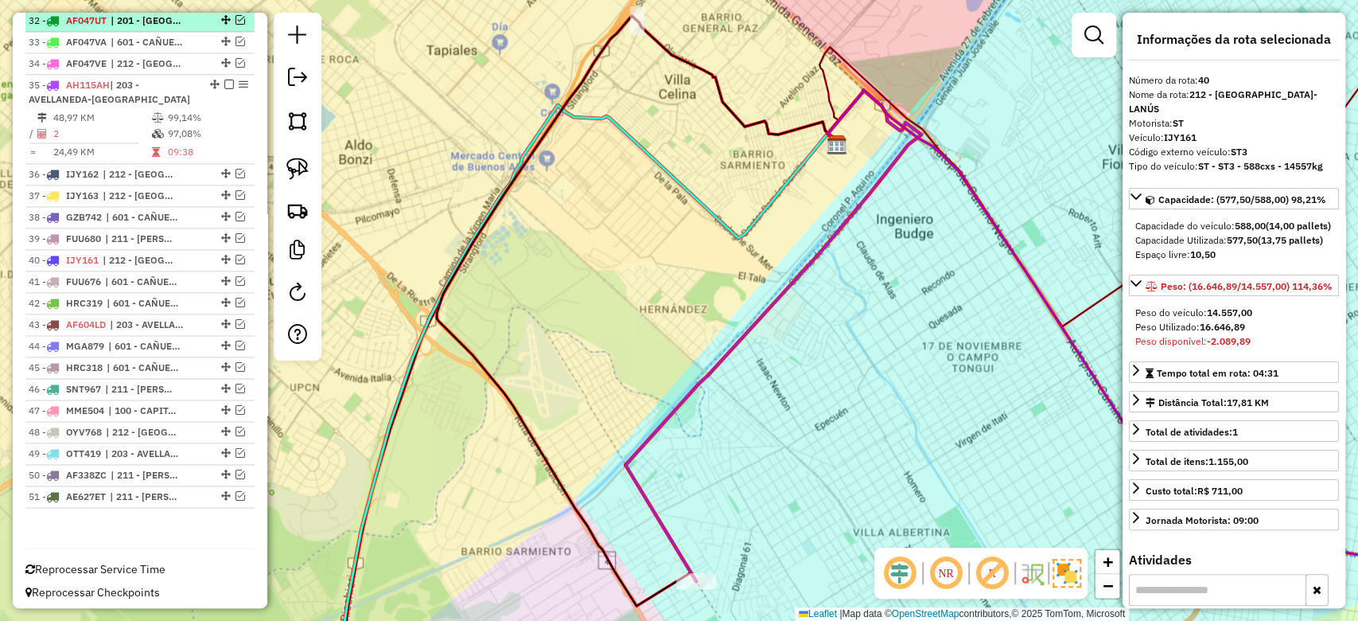
click at [225, 80] on em at bounding box center [229, 85] width 10 height 10
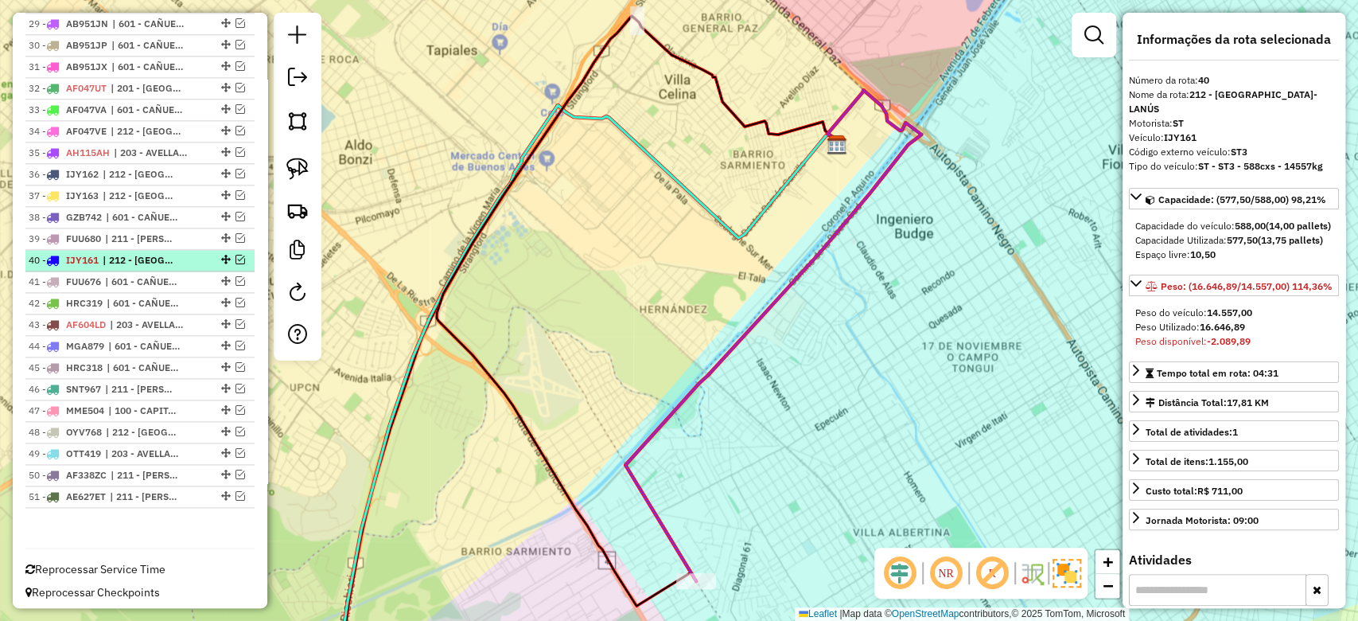
click at [238, 255] on em at bounding box center [241, 260] width 10 height 10
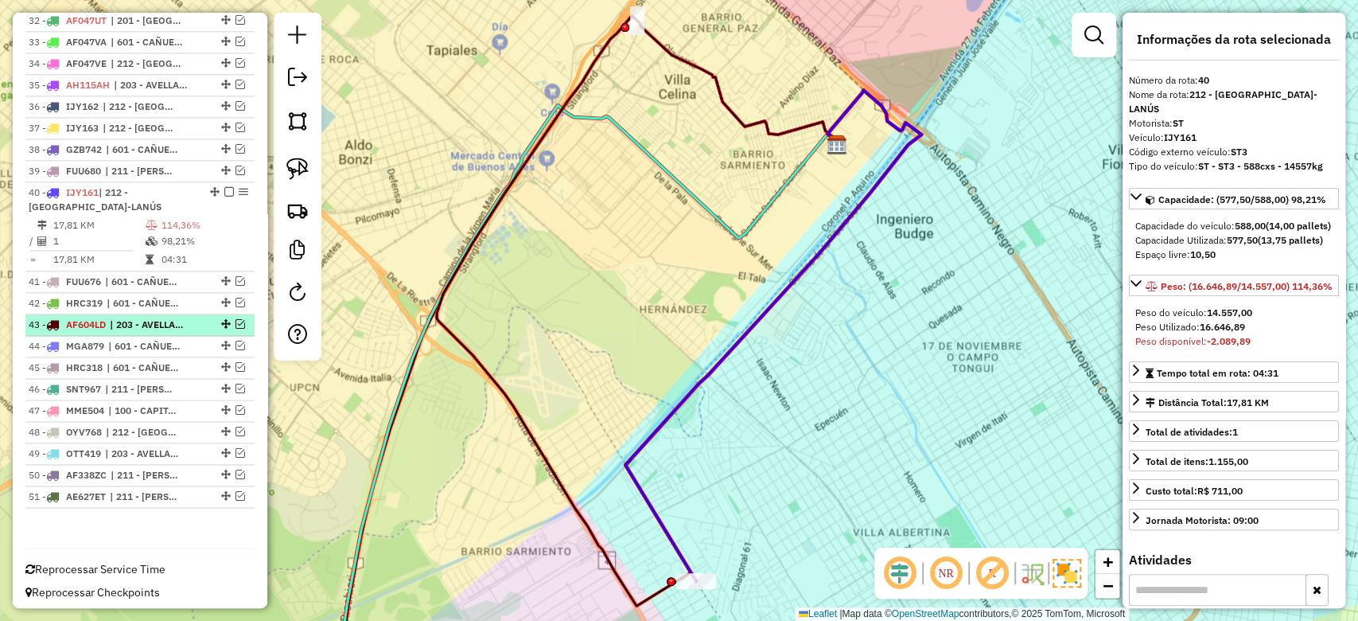
click at [236, 319] on em at bounding box center [241, 324] width 10 height 10
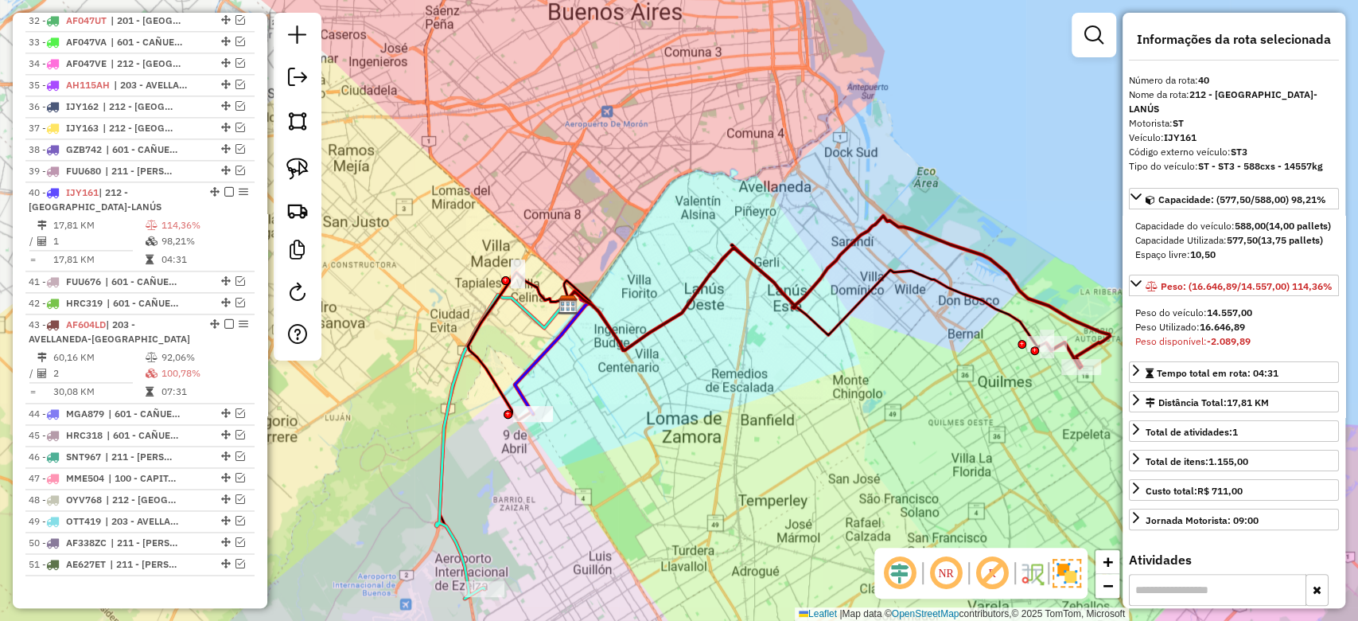
drag, startPoint x: 616, startPoint y: 373, endPoint x: 573, endPoint y: 309, distance: 77.5
click at [578, 315] on div "Janela de atendimento Grade de atendimento Capacidade Transportadoras Veículos …" at bounding box center [679, 310] width 1358 height 621
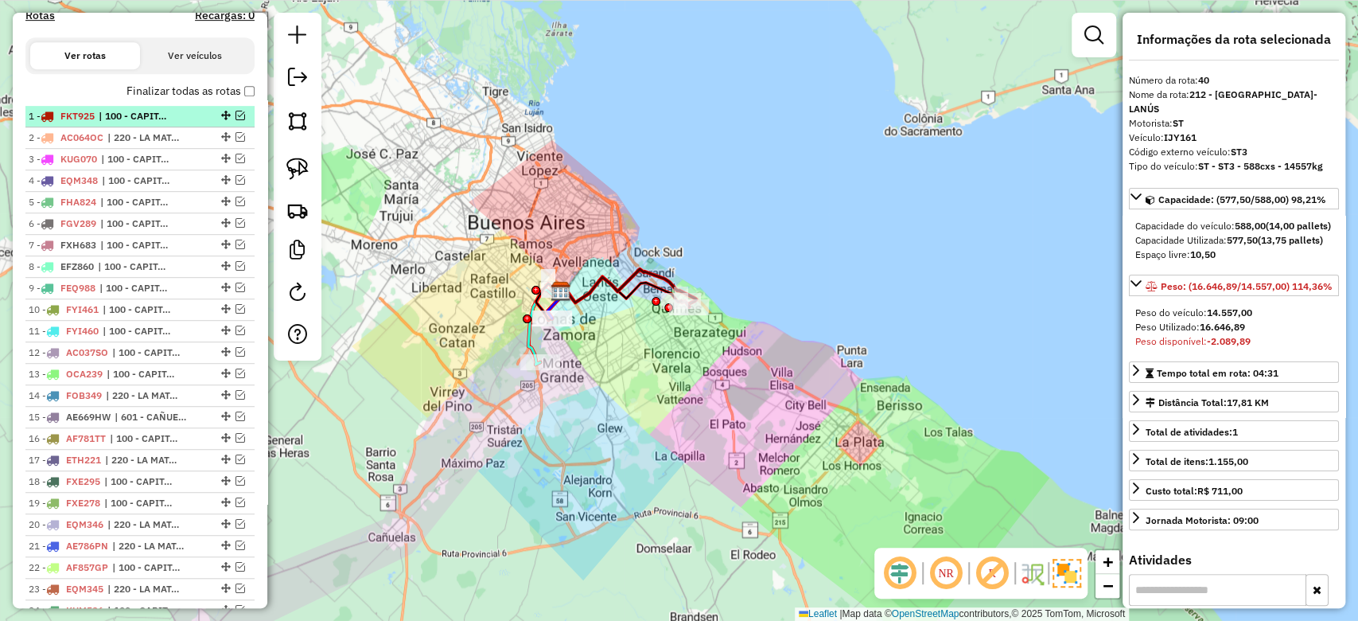
scroll to position [356, 0]
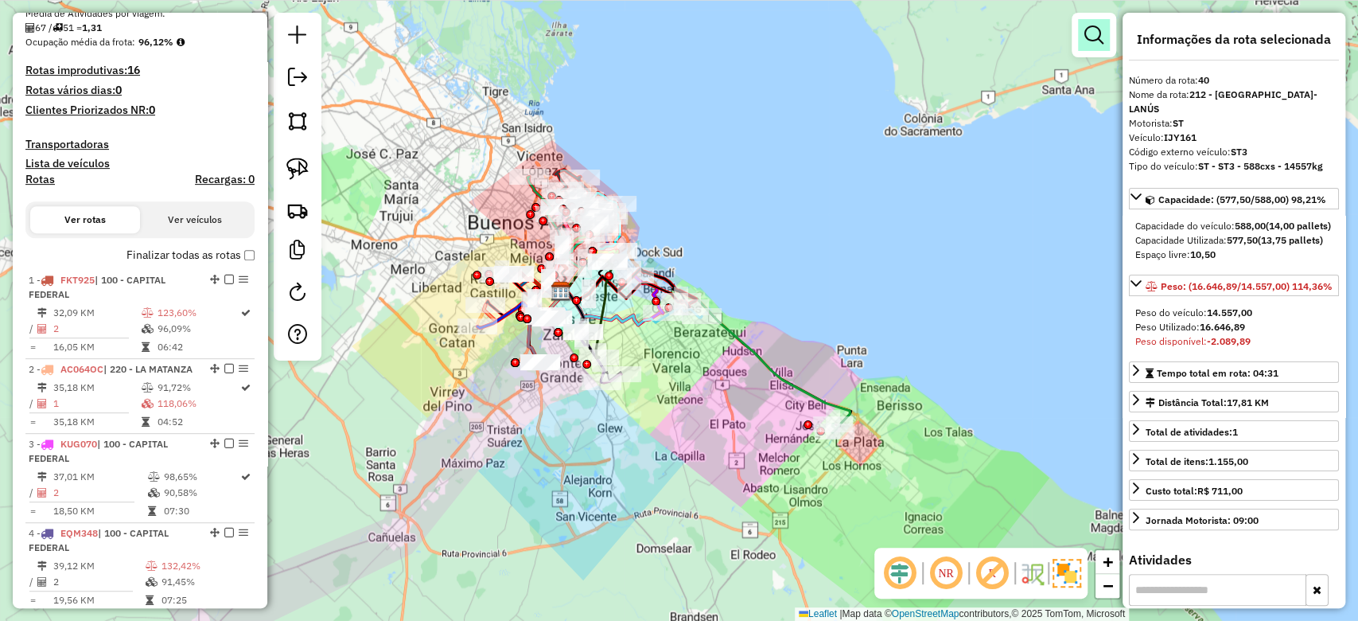
click at [1083, 35] on link at bounding box center [1094, 35] width 32 height 32
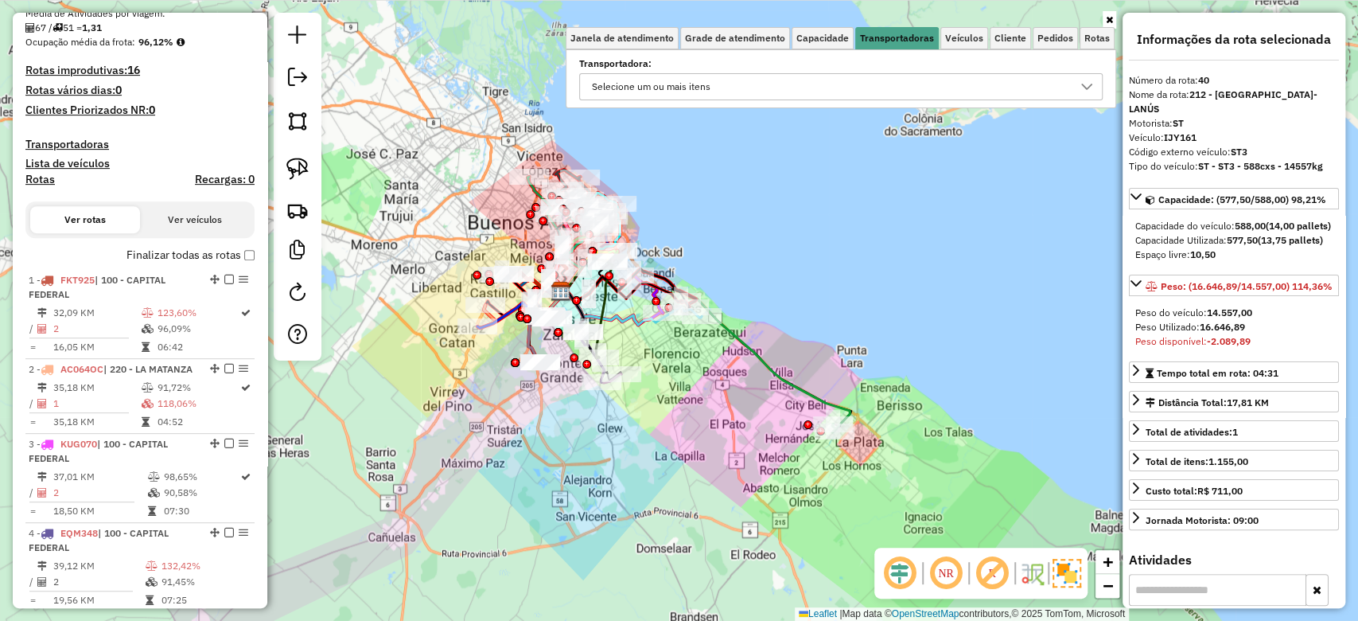
click at [806, 86] on div "Selecione um ou mais itens" at bounding box center [828, 86] width 485 height 25
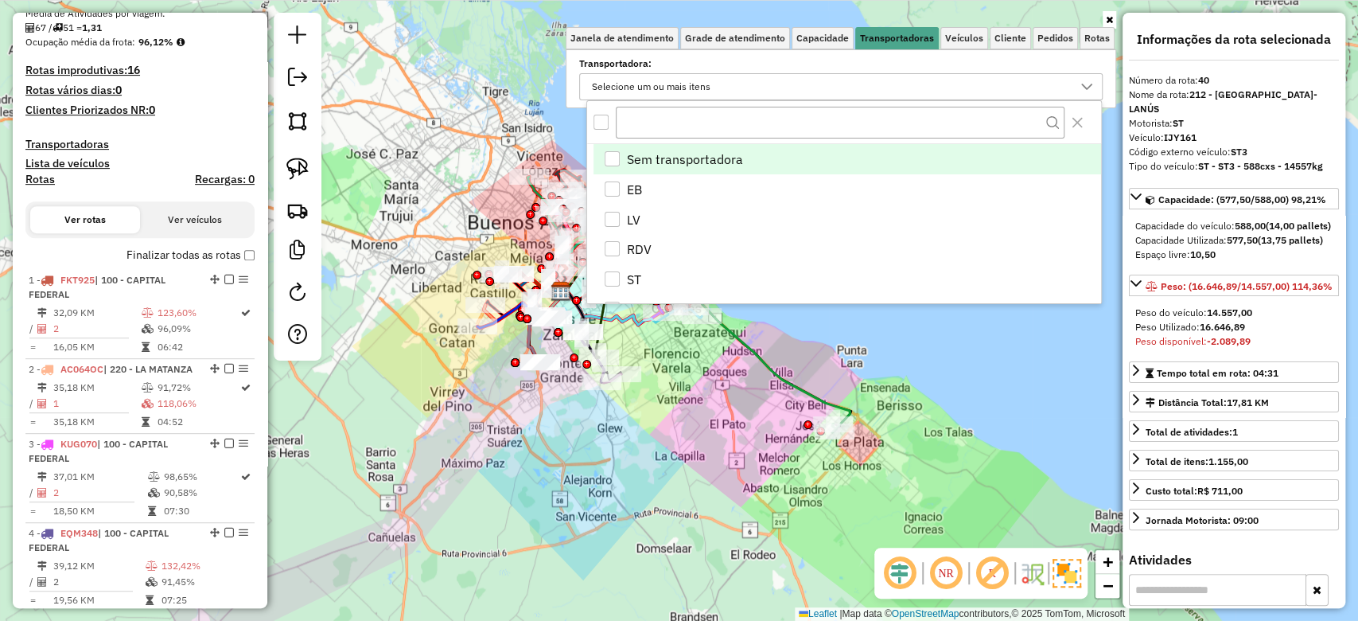
scroll to position [9, 56]
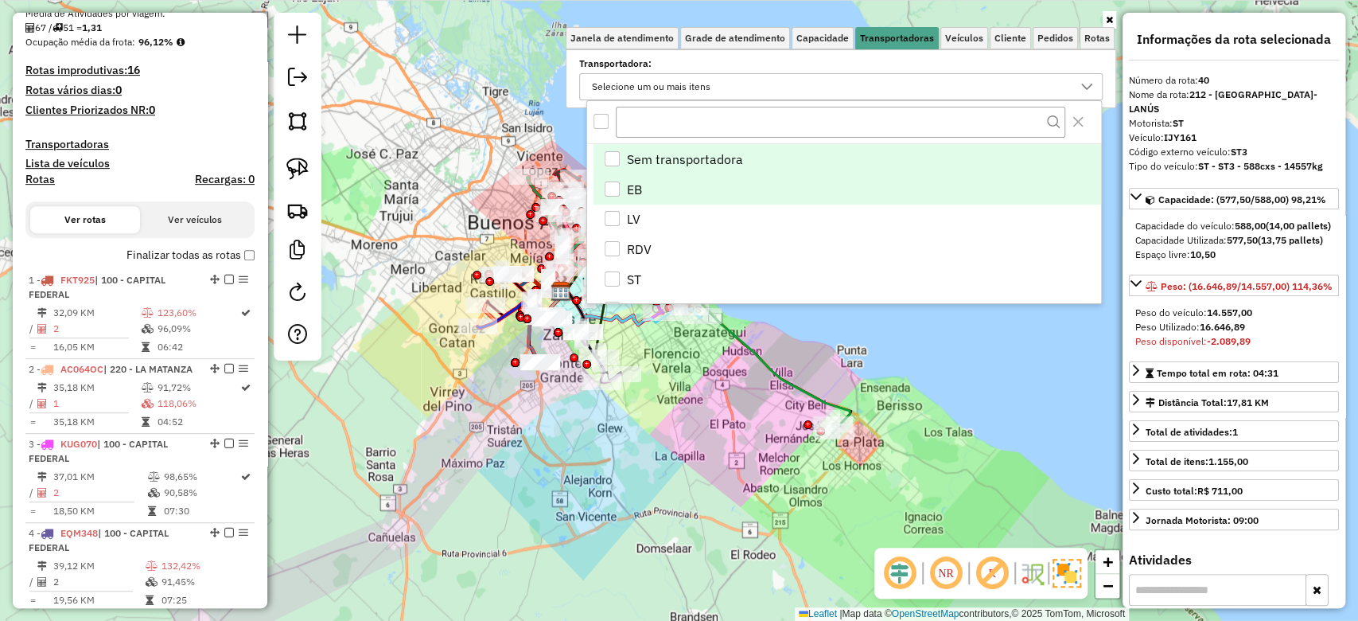
click at [616, 189] on div "EB" at bounding box center [612, 188] width 15 height 15
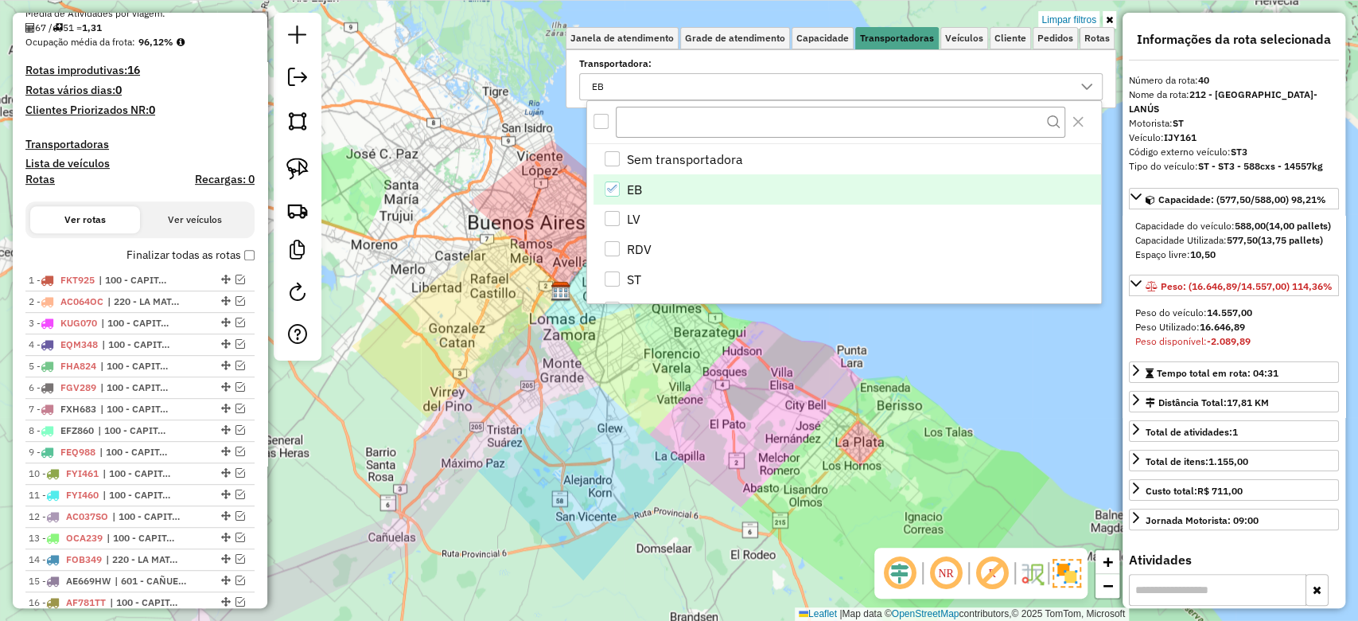
click at [1064, 17] on link "Limpar filtros" at bounding box center [1068, 20] width 61 height 18
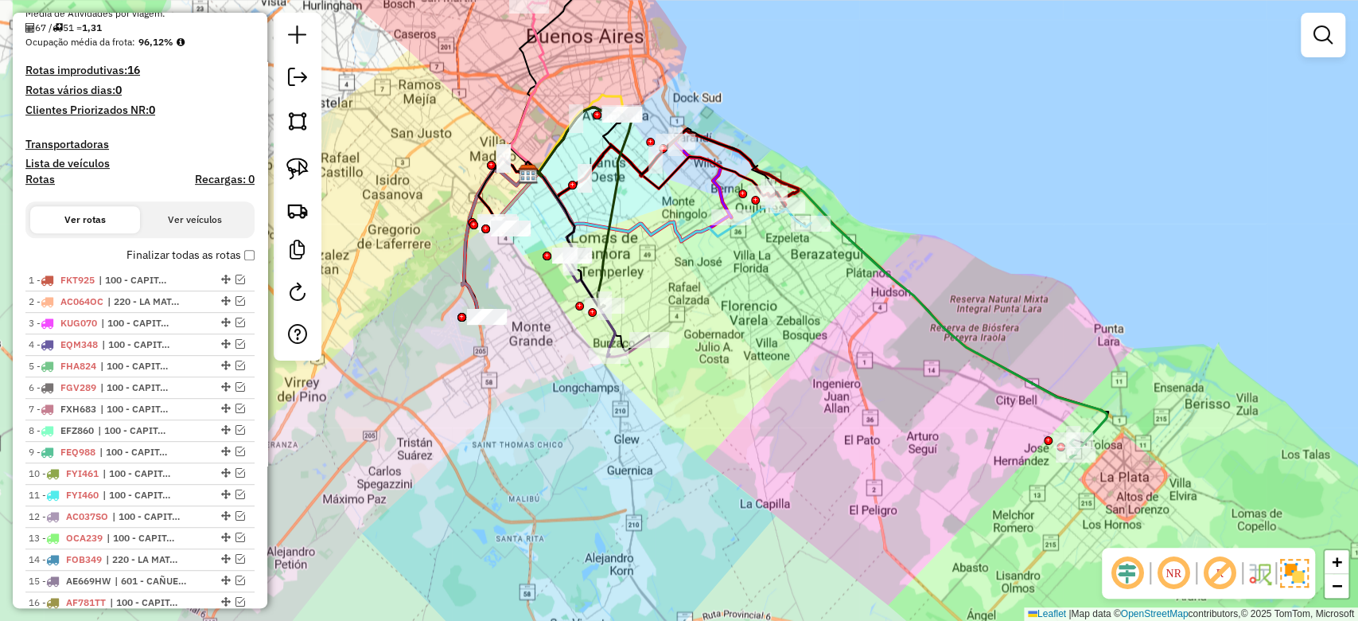
drag, startPoint x: 528, startPoint y: 441, endPoint x: 527, endPoint y: 454, distance: 12.8
click at [534, 454] on div "Janela de atendimento Grade de atendimento Capacidade Transportadoras Veículos …" at bounding box center [679, 310] width 1358 height 621
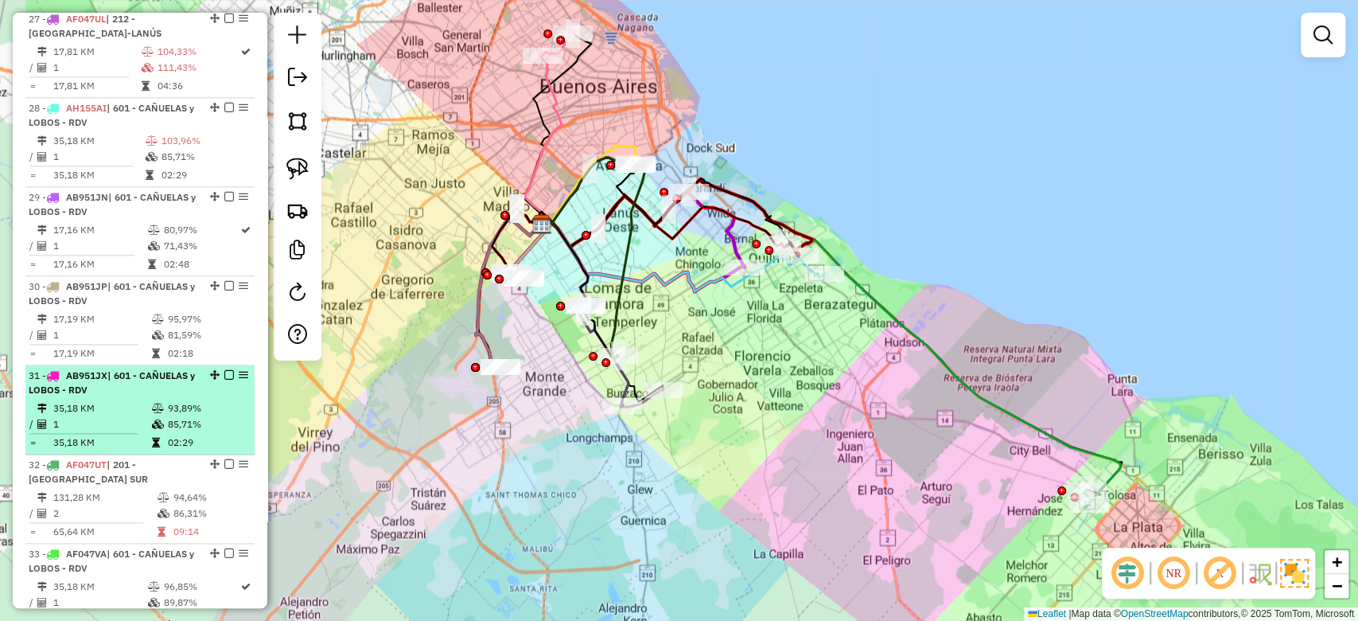
scroll to position [1098, 0]
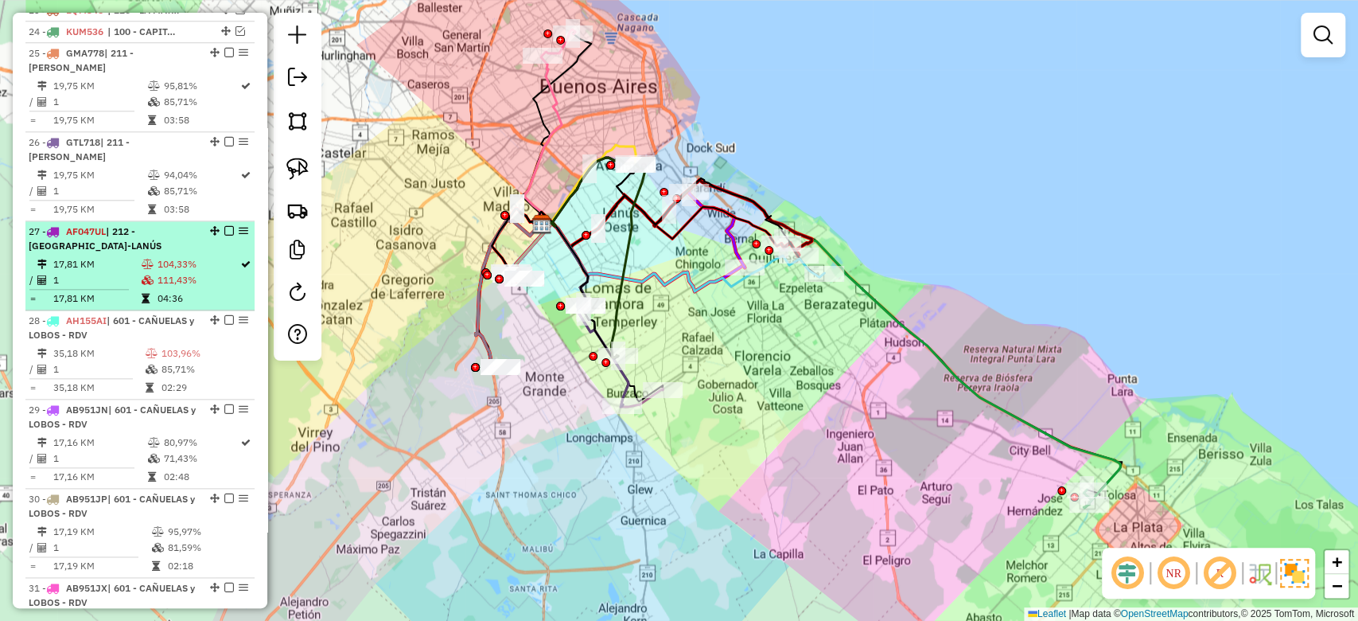
click at [157, 267] on td "104,33%" at bounding box center [198, 264] width 83 height 16
select select "**********"
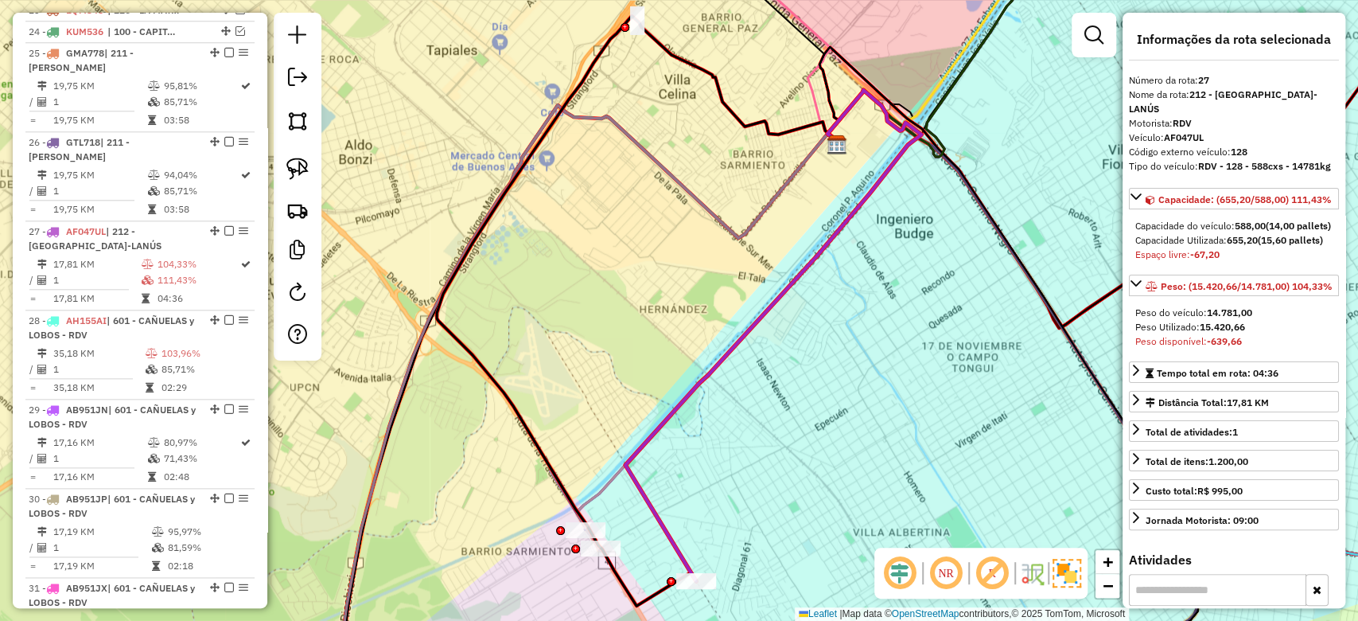
drag, startPoint x: 707, startPoint y: 320, endPoint x: 681, endPoint y: 230, distance: 93.7
click at [681, 230] on div "Janela de atendimento Grade de atendimento Capacidade Transportadoras Veículos …" at bounding box center [679, 310] width 1358 height 621
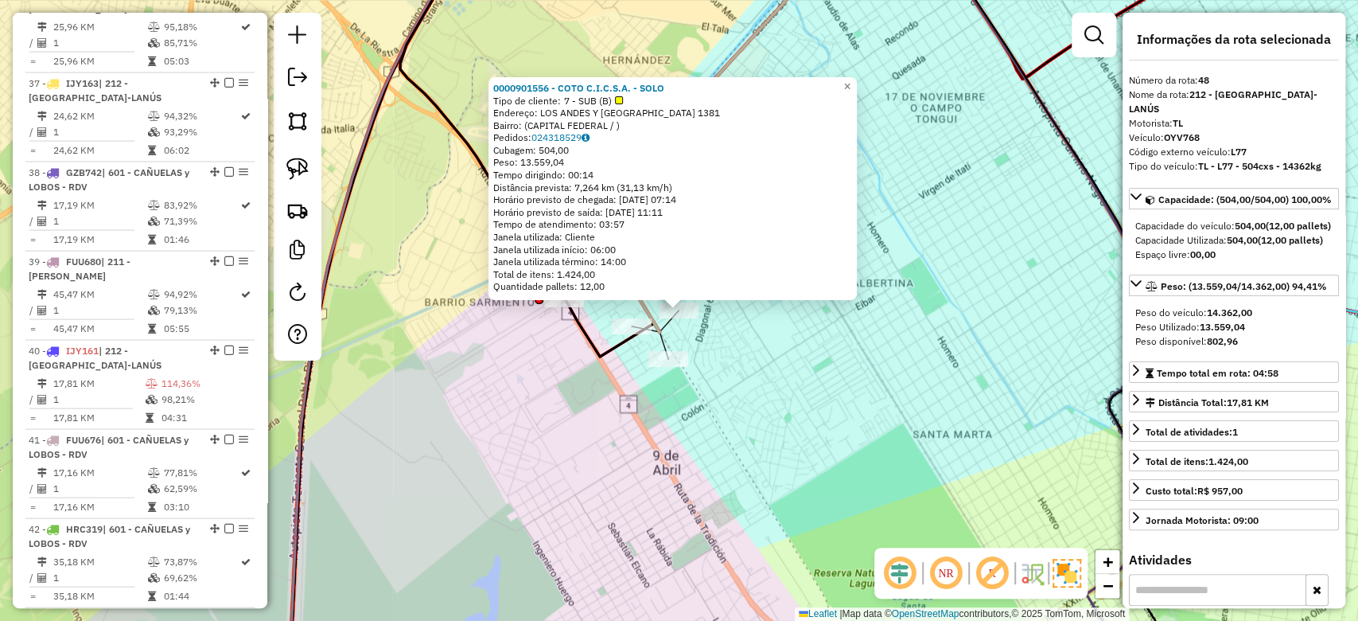
scroll to position [3039, 0]
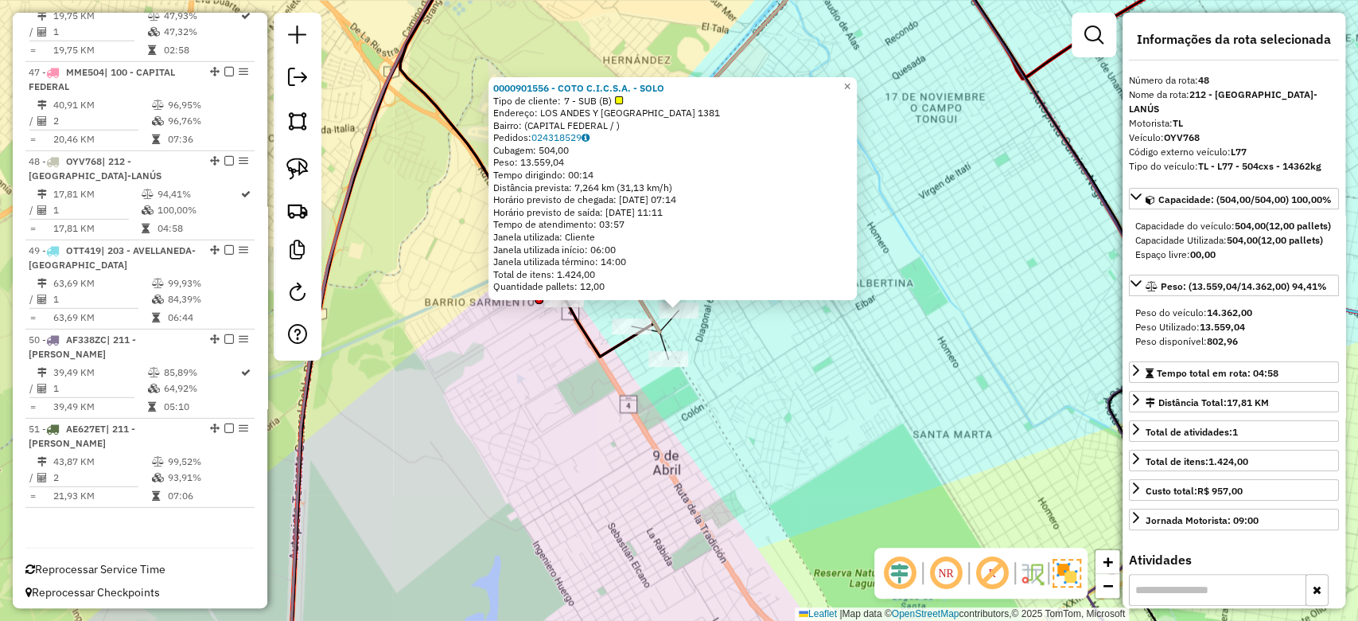
click at [631, 341] on icon at bounding box center [529, 147] width 259 height 419
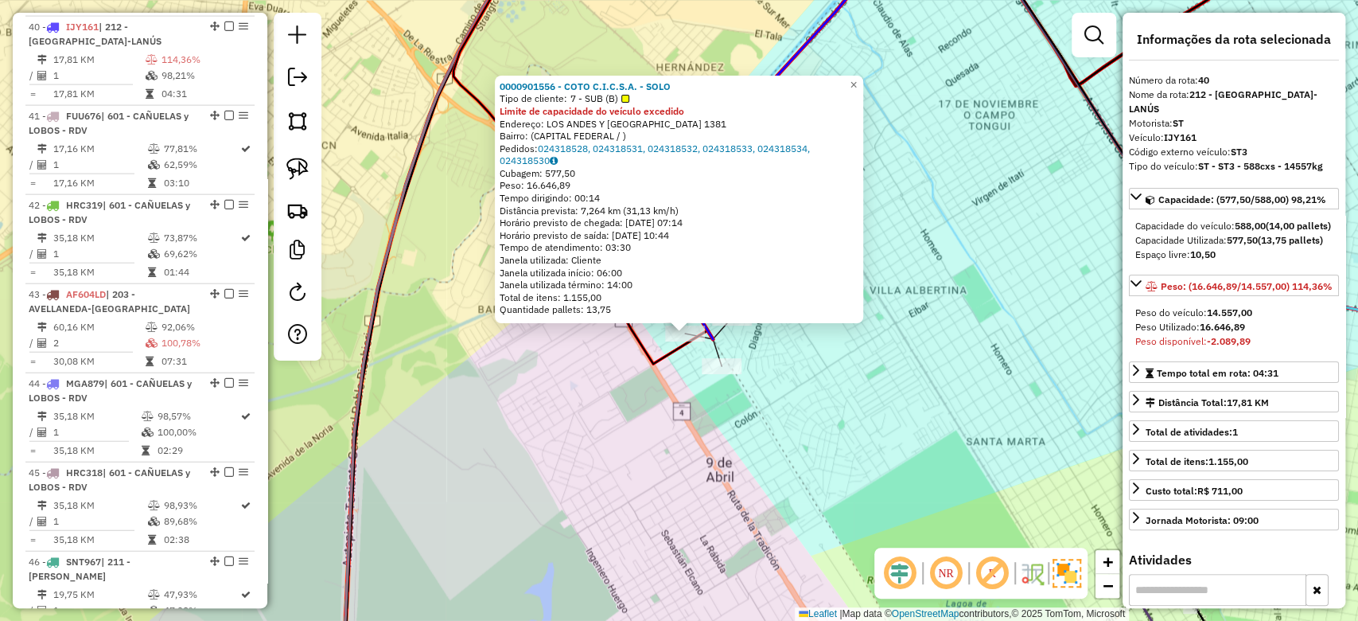
drag, startPoint x: 660, startPoint y: 424, endPoint x: 685, endPoint y: 423, distance: 24.7
click at [661, 426] on div "0000901556 - COTO C.I.C.S.A. - SOLO Tipo de cliente: 7 - SUB (B) Limite de capa…" at bounding box center [679, 310] width 1358 height 621
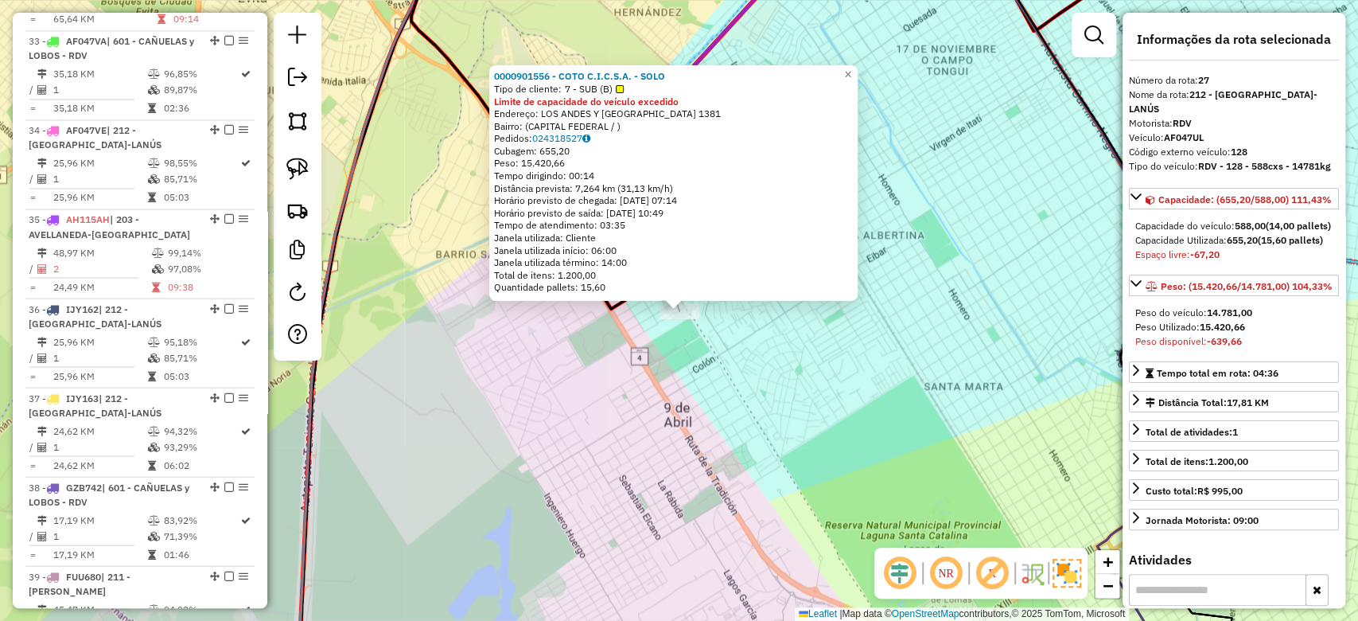
scroll to position [1303, 0]
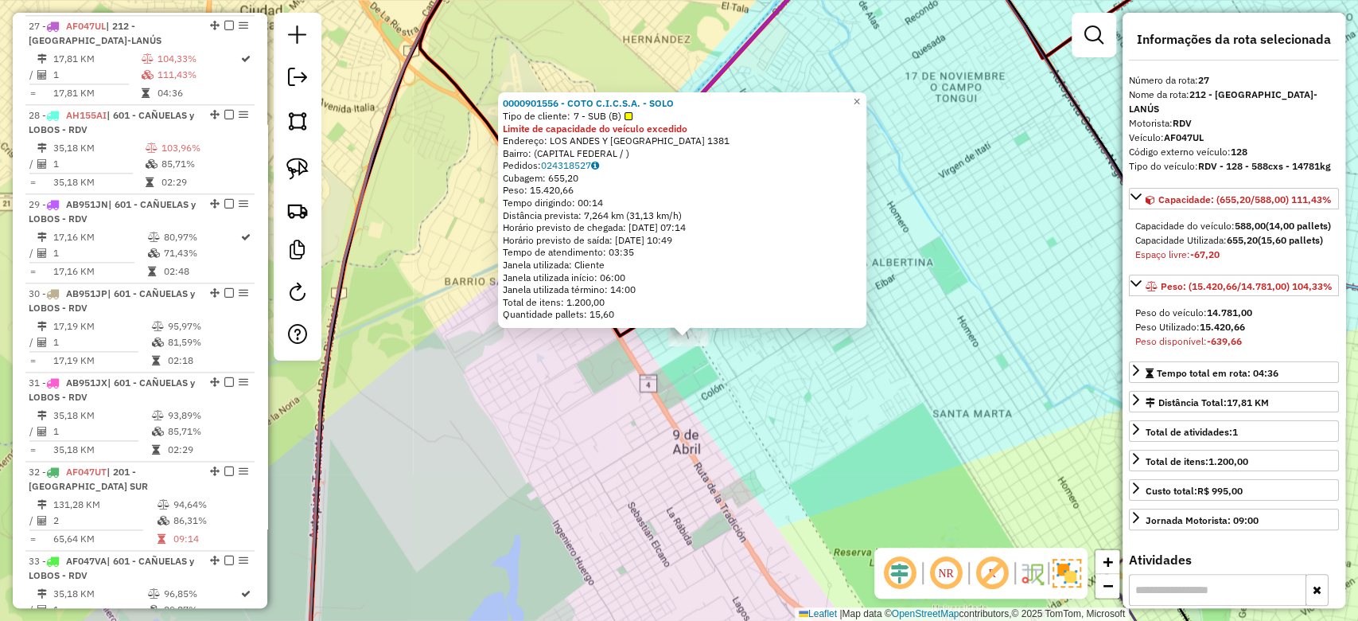
click at [715, 450] on div "0000901556 - COTO C.I.C.S.A. - SOLO Tipo de cliente: 7 - SUB (B) Limite de capa…" at bounding box center [679, 310] width 1358 height 621
click at [689, 434] on div "0000901556 - COTO C.I.C.S.A. - SOLO Tipo de cliente: 7 - SUB (B) Limite de capa…" at bounding box center [679, 310] width 1358 height 621
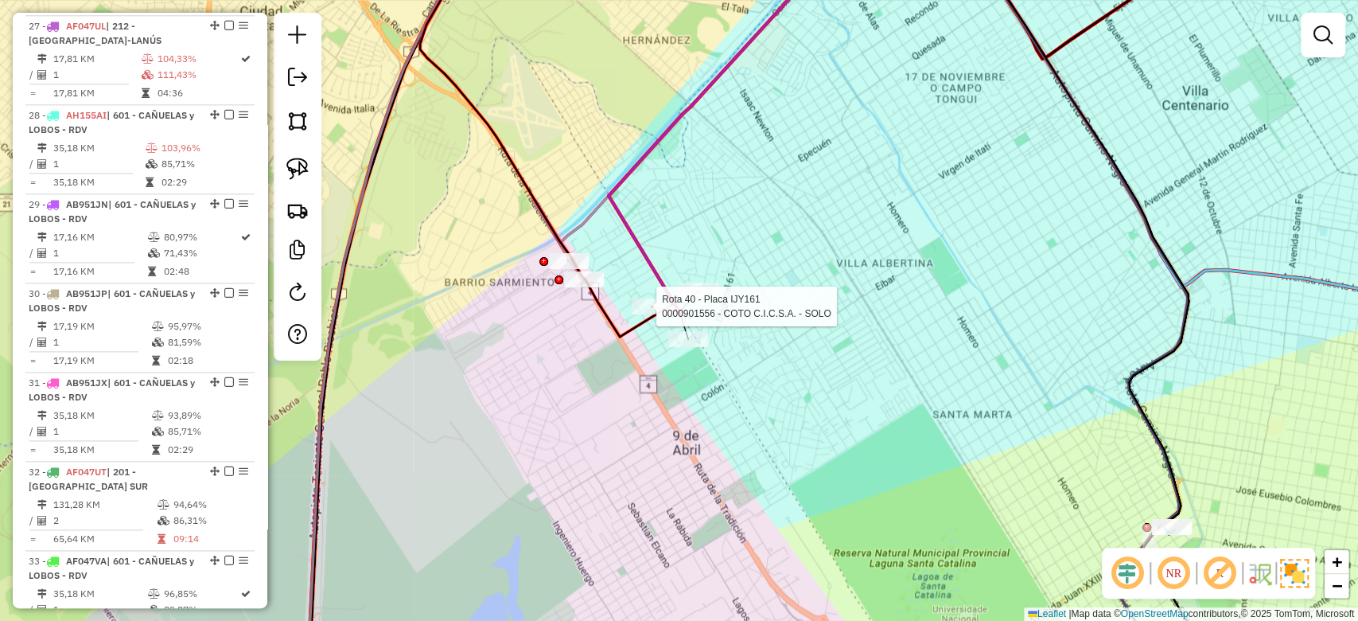
select select "**********"
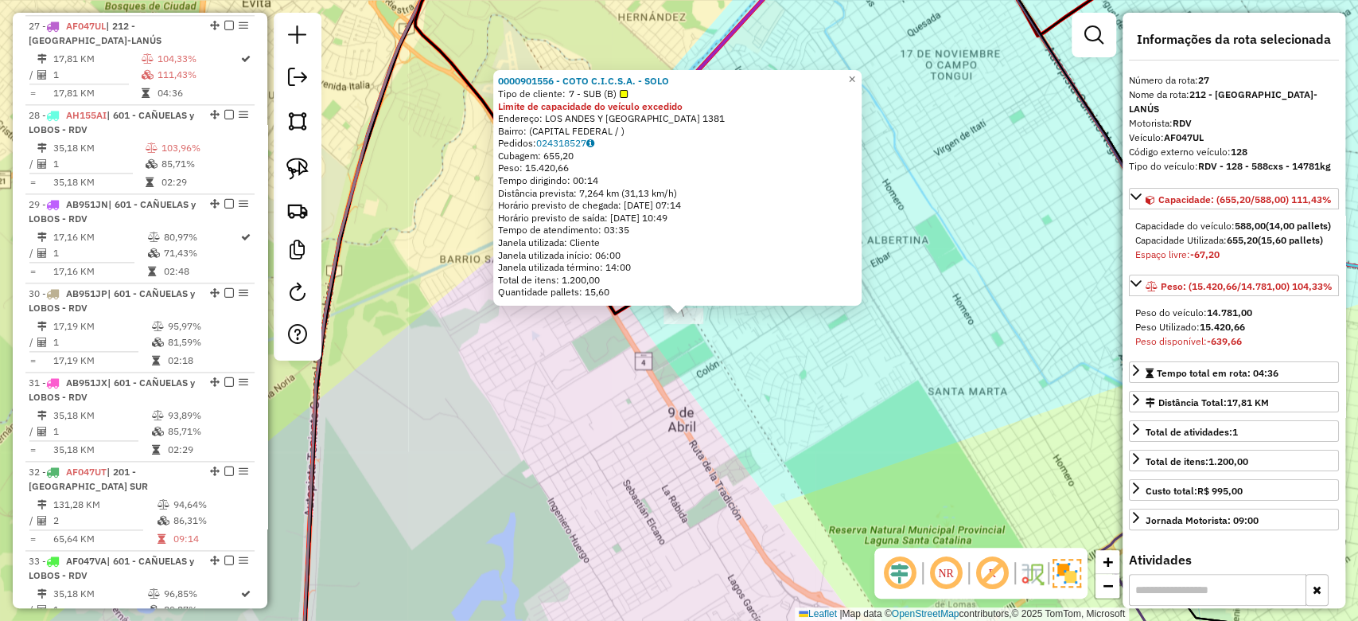
drag, startPoint x: 690, startPoint y: 411, endPoint x: 738, endPoint y: 421, distance: 49.6
click at [738, 421] on div "0000901556 - COTO C.I.C.S.A. - SOLO Tipo de cliente: 7 - SUB (B) Limite de capa…" at bounding box center [679, 310] width 1358 height 621
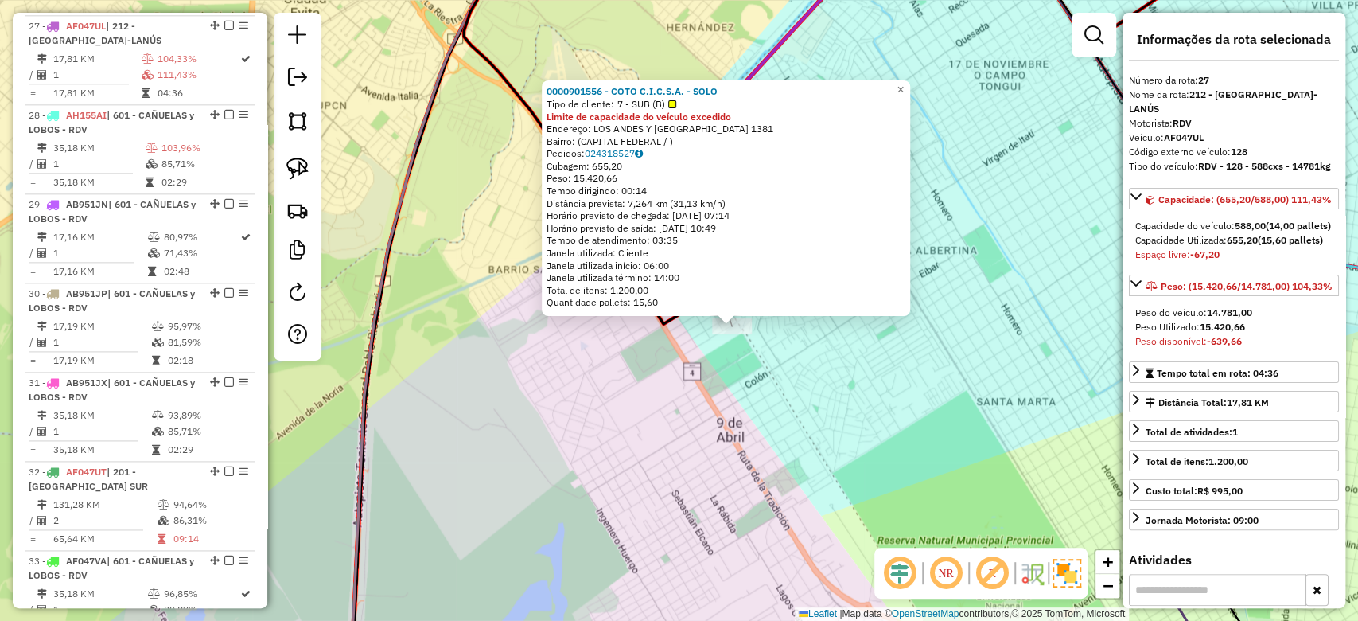
click at [691, 406] on div "0000901556 - COTO C.I.C.S.A. - SOLO Tipo de cliente: 7 - SUB (B) Limite de capa…" at bounding box center [679, 310] width 1358 height 621
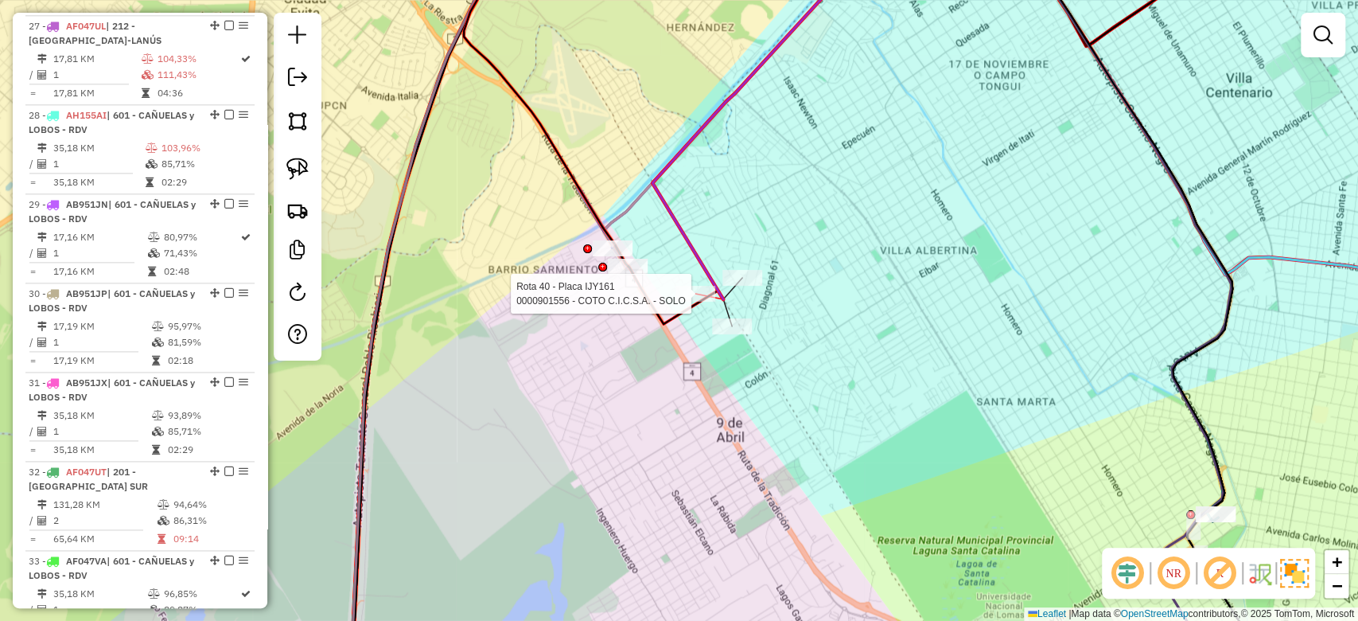
select select "**********"
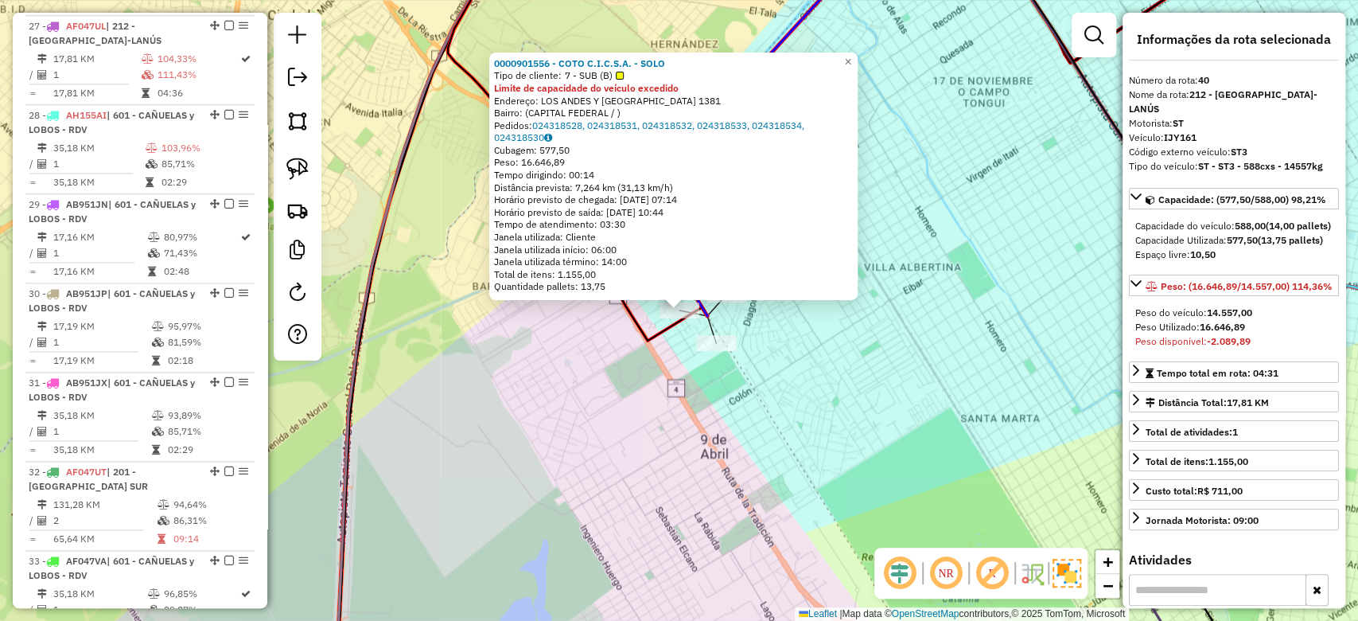
scroll to position [2461, 0]
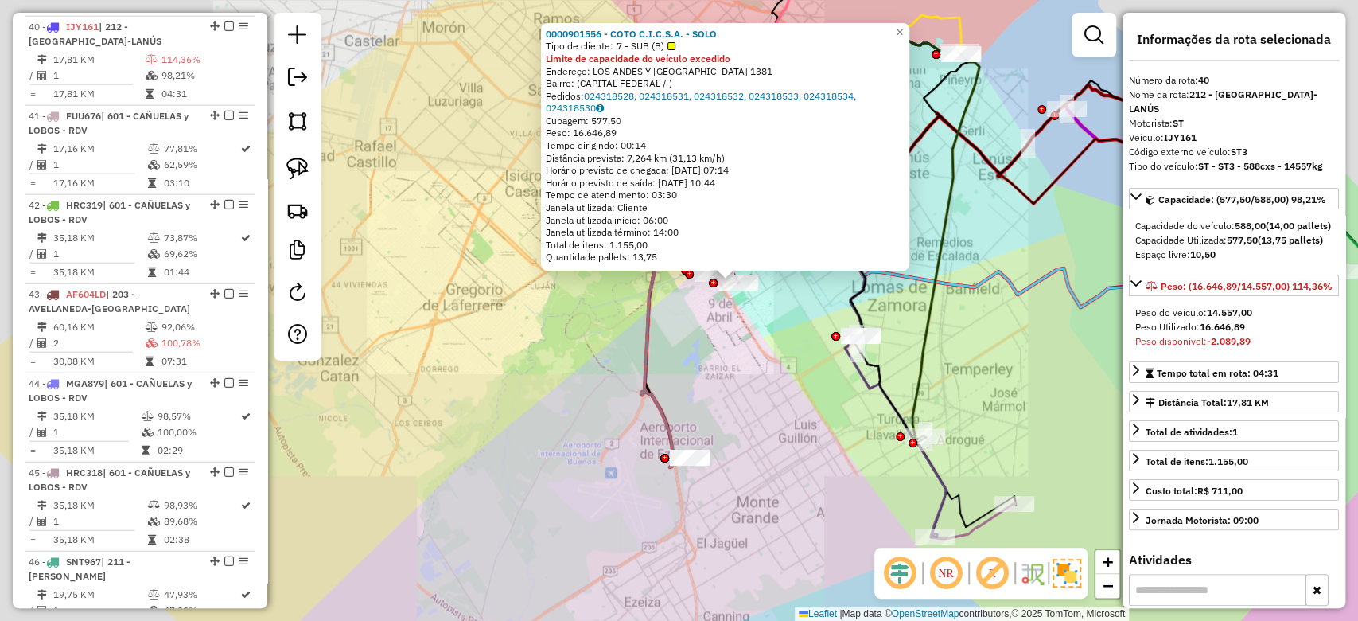
drag, startPoint x: 781, startPoint y: 368, endPoint x: 579, endPoint y: 290, distance: 216.6
click at [646, 313] on div "0000901556 - COTO C.I.C.S.A. - SOLO Tipo de cliente: 7 - SUB (B) Limite de capa…" at bounding box center [679, 310] width 1358 height 621
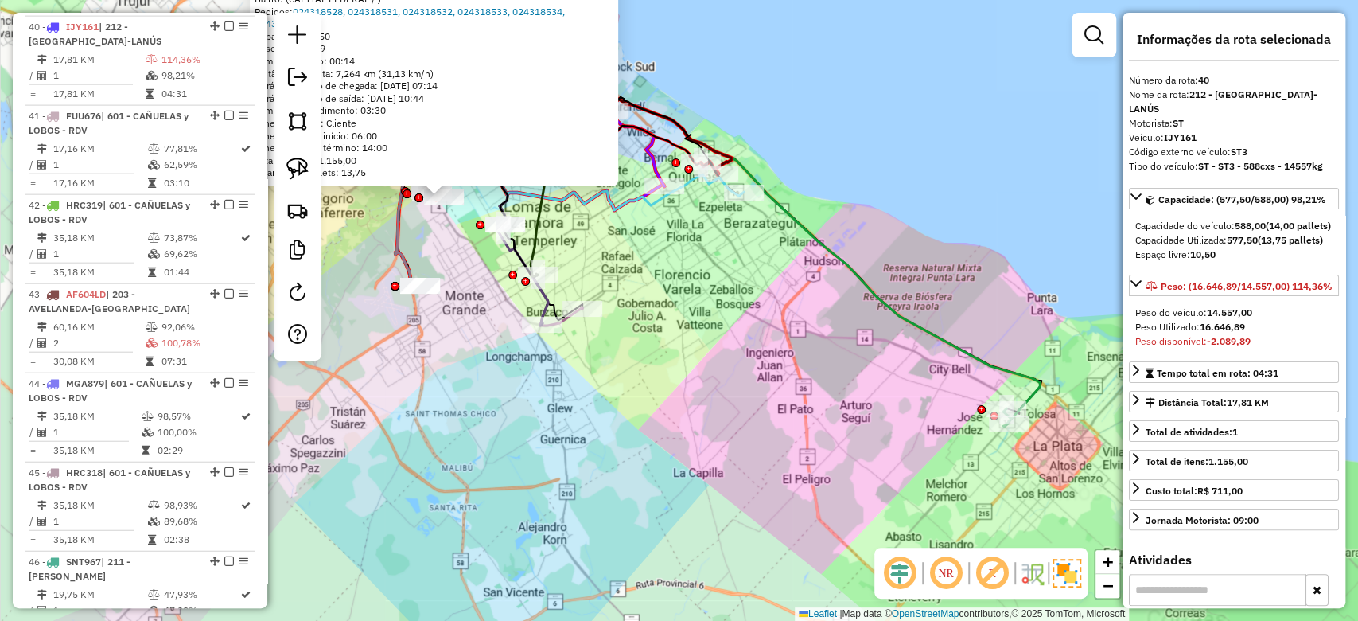
drag, startPoint x: 613, startPoint y: 243, endPoint x: 725, endPoint y: 372, distance: 170.9
click at [725, 372] on div "0000901556 - COTO C.I.C.S.A. - SOLO Tipo de cliente: 7 - SUB (B) Limite de capa…" at bounding box center [679, 310] width 1358 height 621
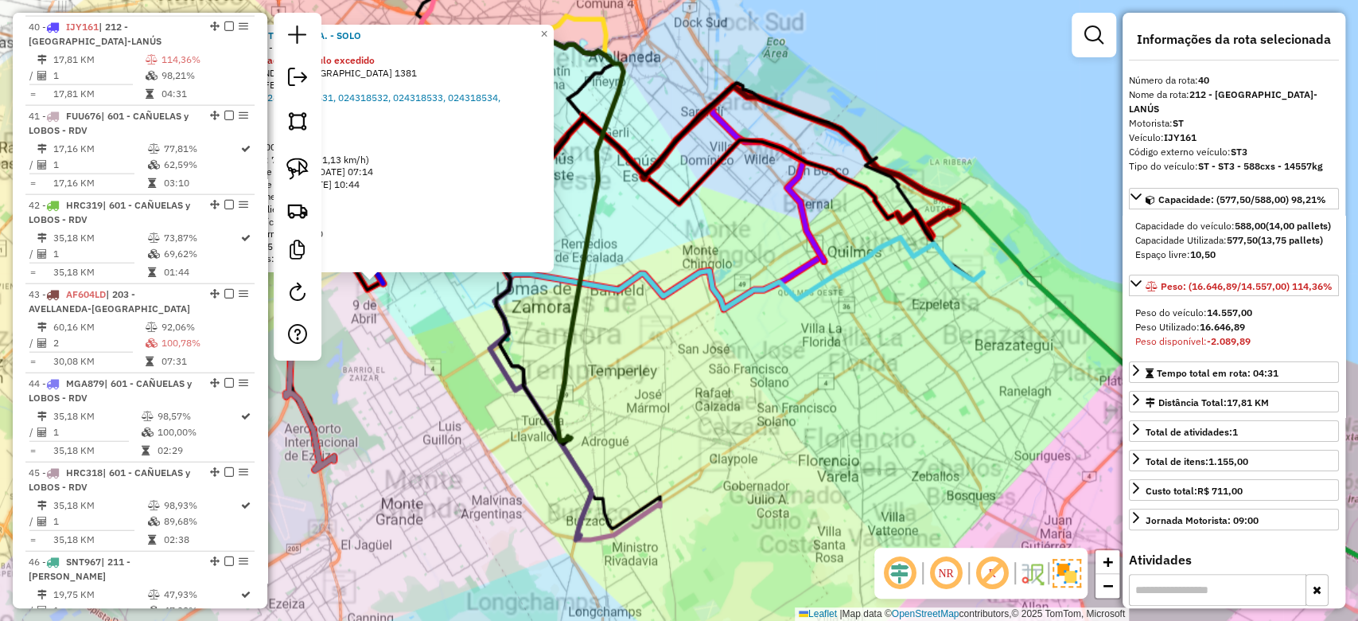
click at [729, 372] on div "0000901556 - COTO C.I.C.S.A. - SOLO Tipo de cliente: 7 - SUB (B) Limite de capa…" at bounding box center [679, 310] width 1358 height 621
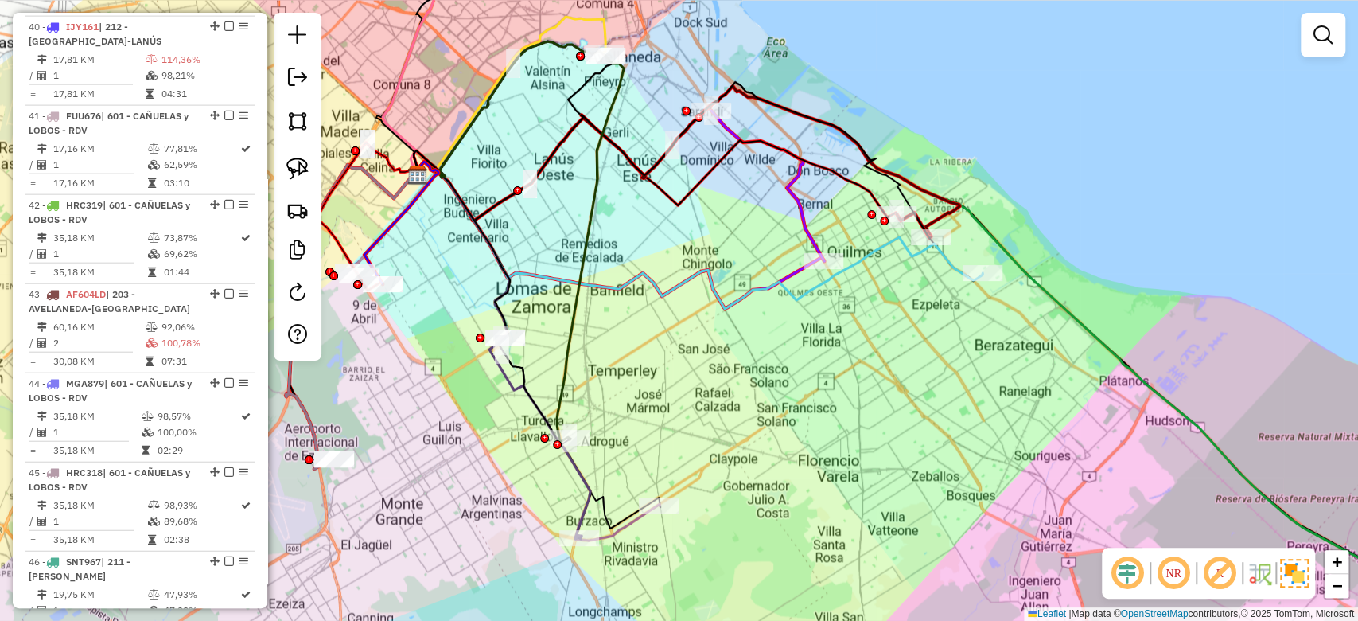
click at [838, 400] on div "0000901556 - COTO C.I.C.S.A. - SOLO Tipo de cliente: 7 - SUB (B) Limite de capa…" at bounding box center [679, 310] width 1358 height 621
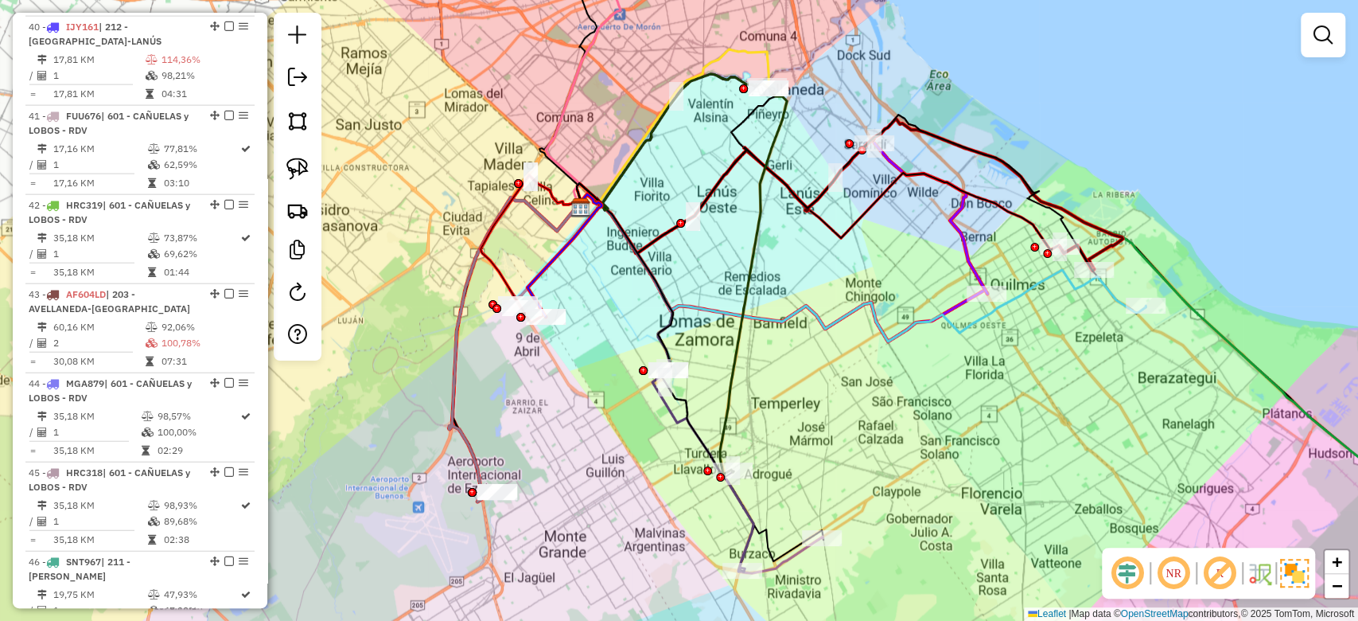
click at [675, 378] on div at bounding box center [668, 370] width 40 height 16
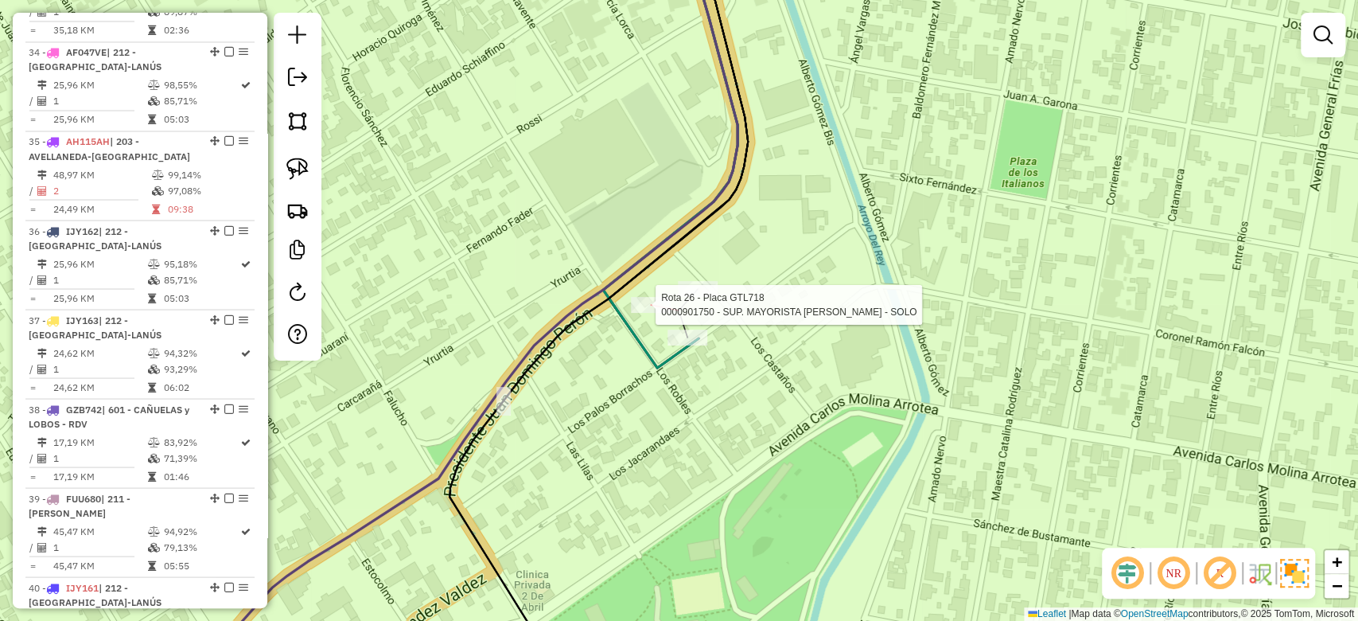
select select "**********"
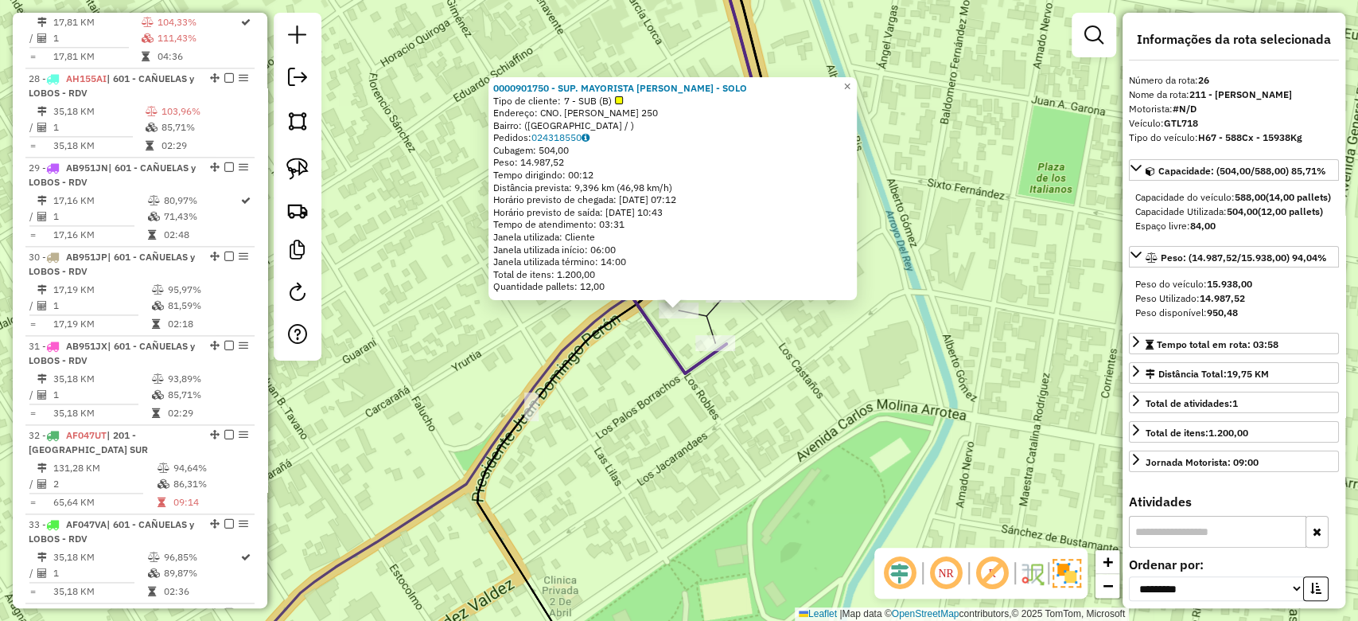
scroll to position [1215, 0]
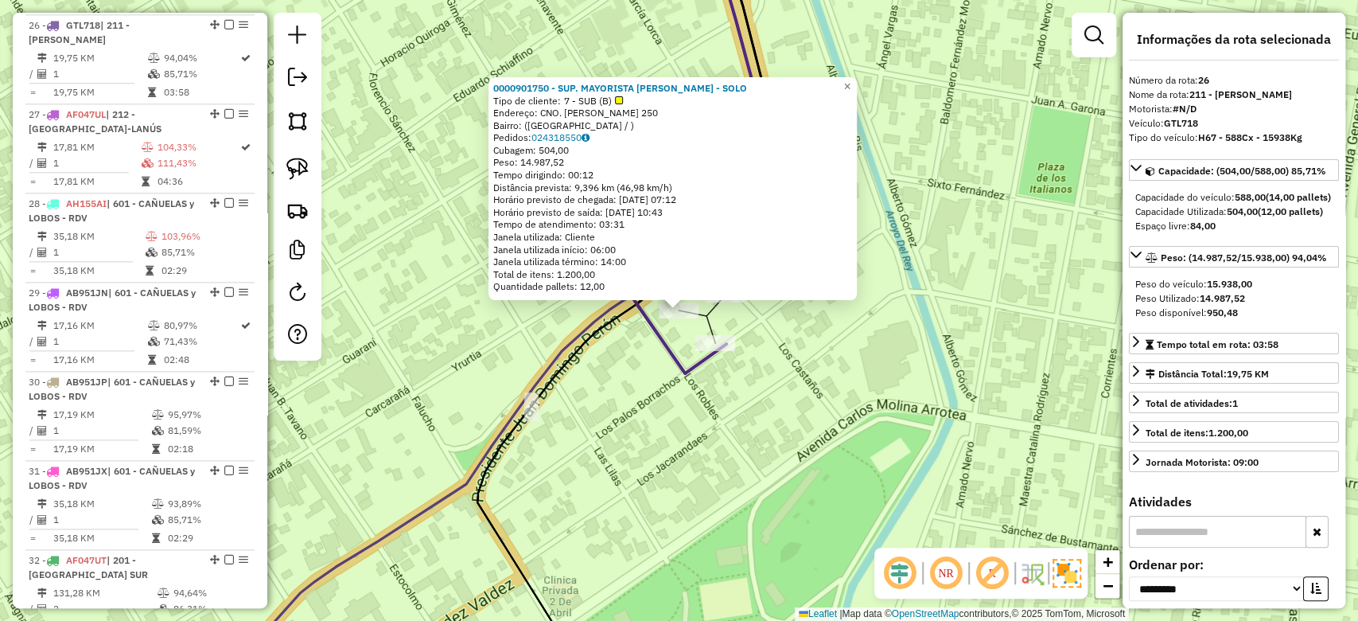
click at [767, 332] on div "Rota 25 - Placa GMA778 0000901750 - SUP. MAYORISTA MAKRO S.A. - SOLO 0000901750…" at bounding box center [679, 310] width 1358 height 621
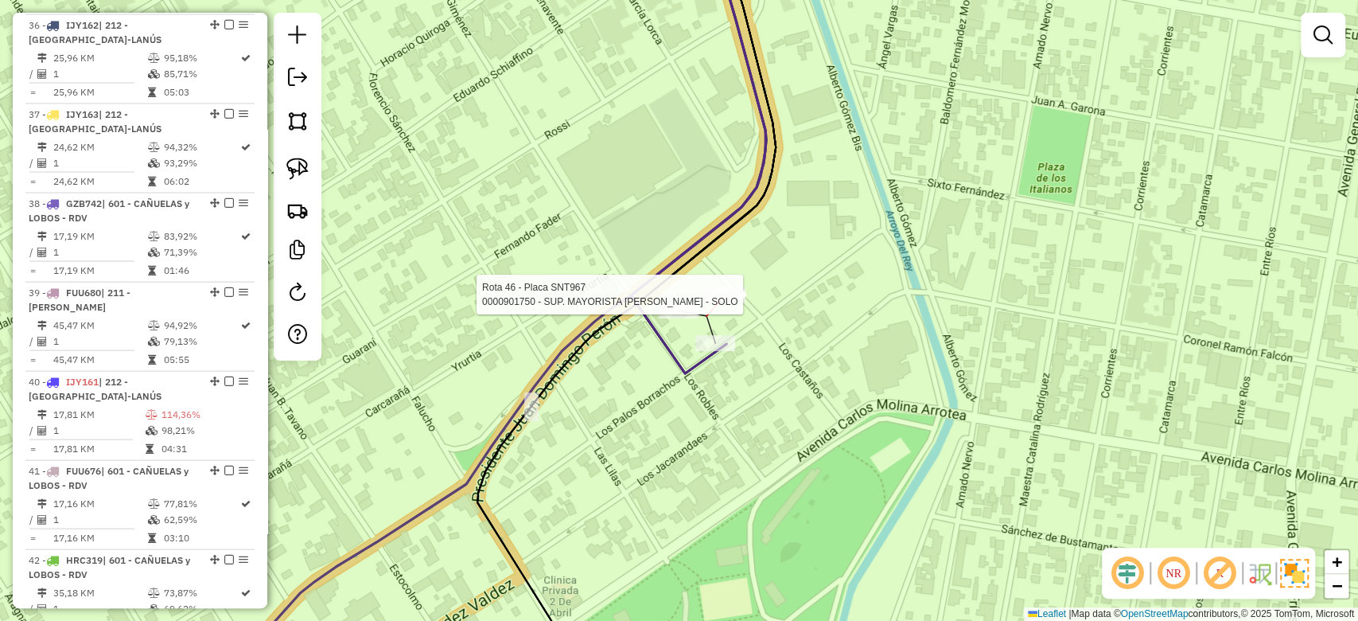
select select "**********"
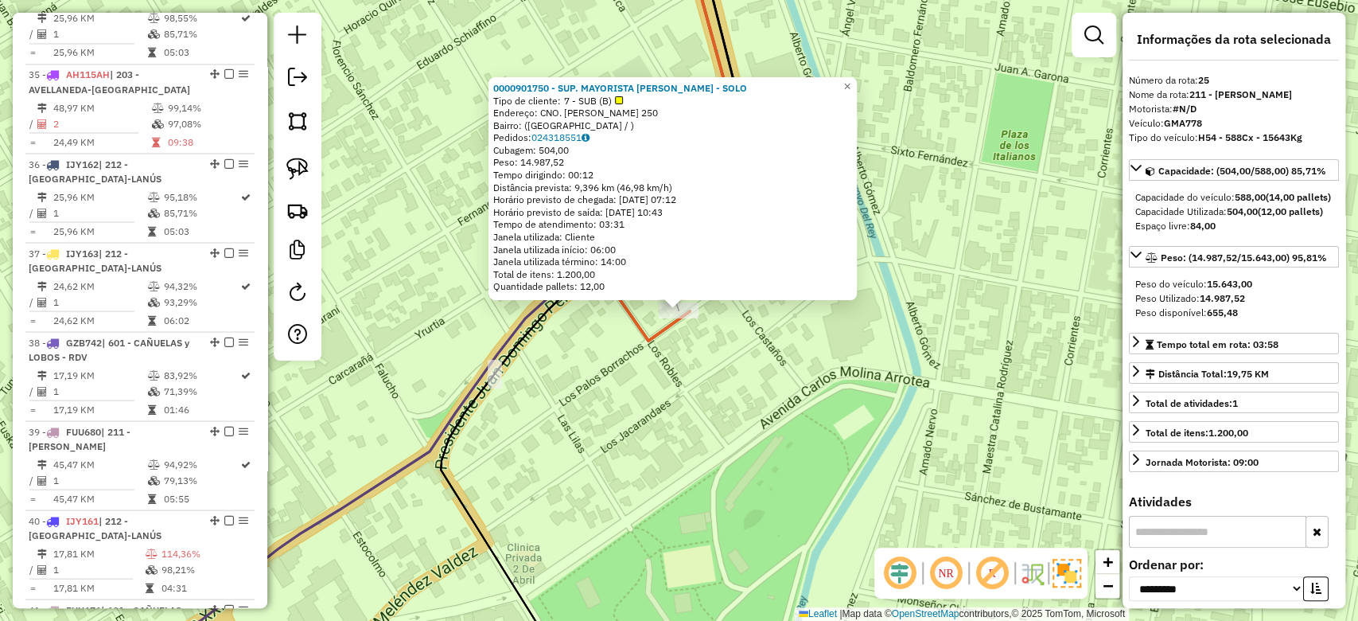
scroll to position [1126, 0]
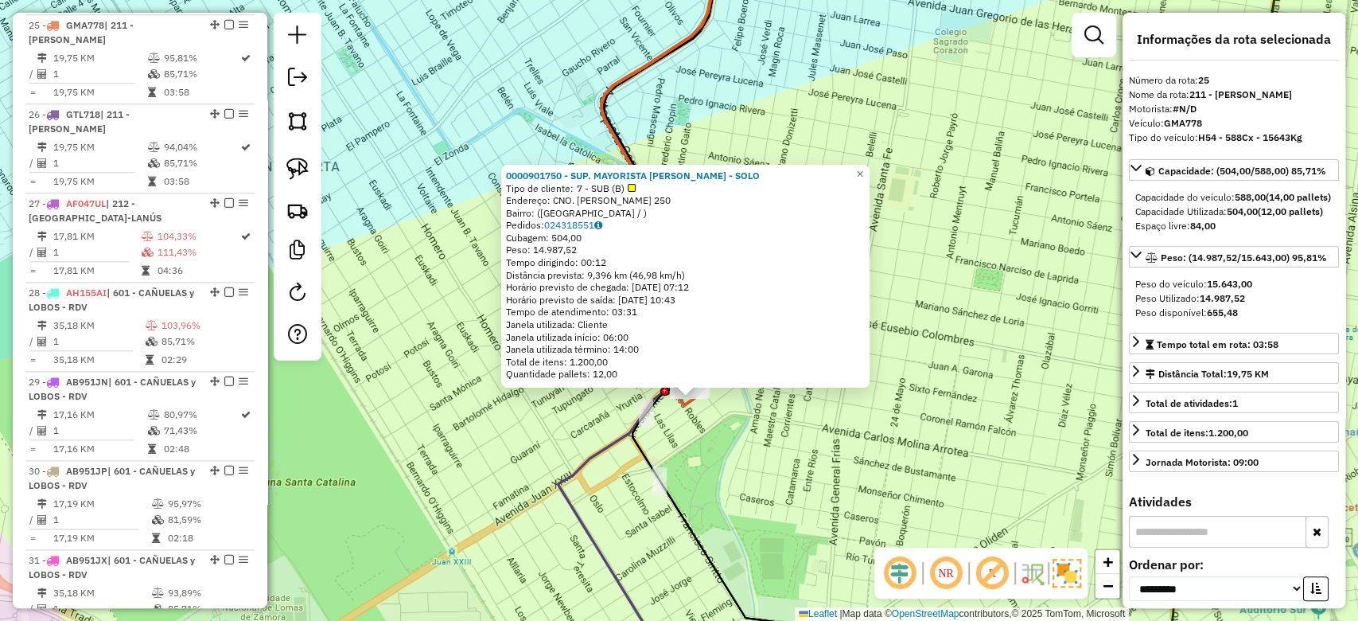
drag, startPoint x: 520, startPoint y: 449, endPoint x: 703, endPoint y: 430, distance: 183.9
click at [687, 431] on div "0000901750 - SUP. MAYORISTA MAKRO S.A. - SOLO Tipo de cliente: 7 - SUB (B) Ende…" at bounding box center [679, 310] width 1358 height 621
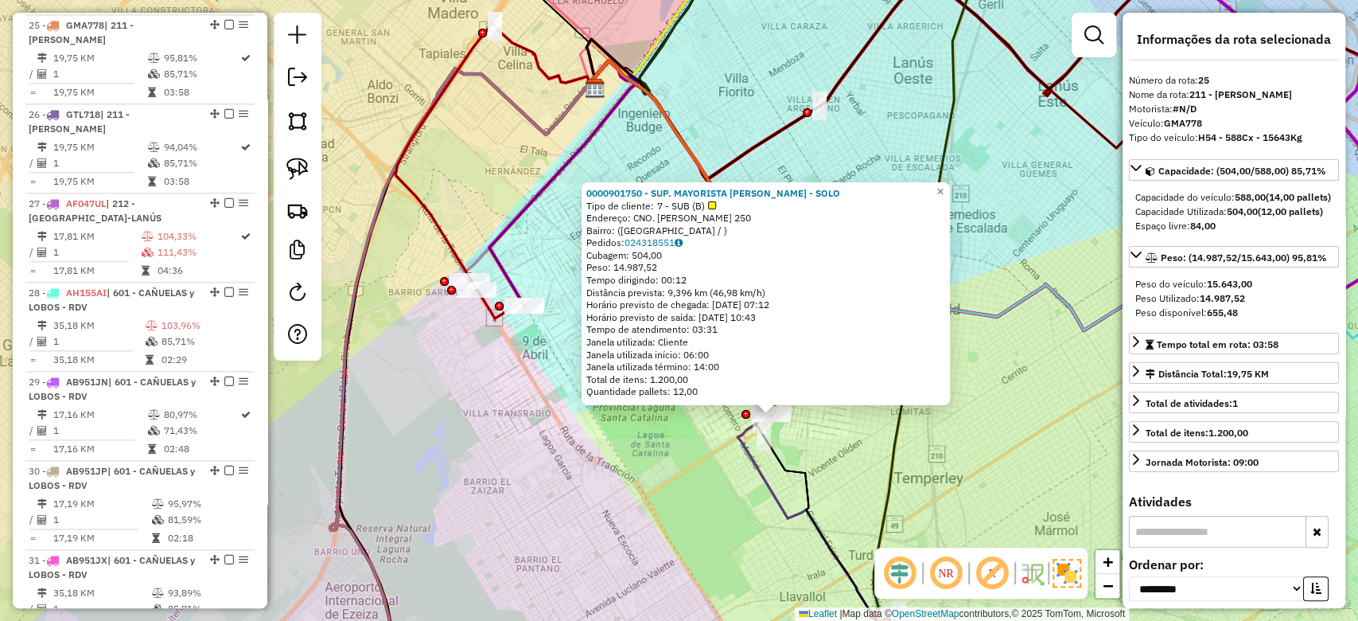
drag, startPoint x: 579, startPoint y: 457, endPoint x: 635, endPoint y: 467, distance: 56.6
click at [635, 467] on div "0000901750 - SUP. MAYORISTA MAKRO S.A. - SOLO Tipo de cliente: 7 - SUB (B) Ende…" at bounding box center [679, 310] width 1358 height 621
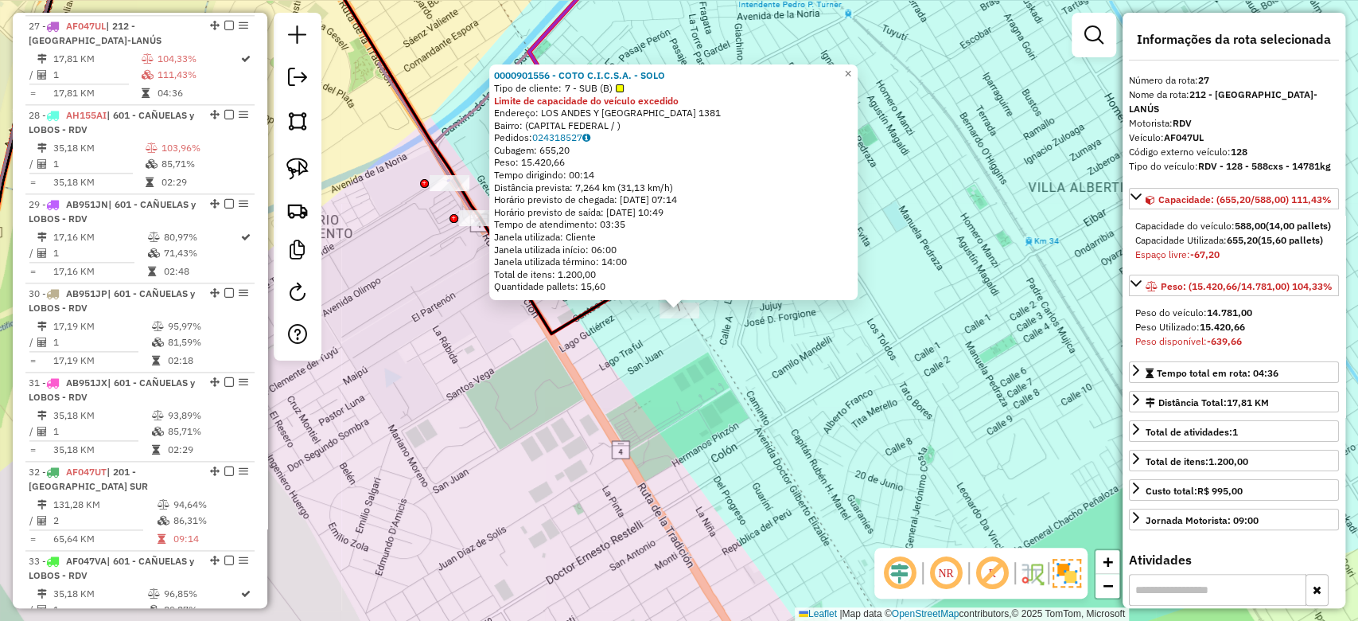
click at [689, 381] on div "0000901556 - COTO C.I.C.S.A. - SOLO Tipo de cliente: 7 - SUB (B) Limite de capa…" at bounding box center [679, 310] width 1358 height 621
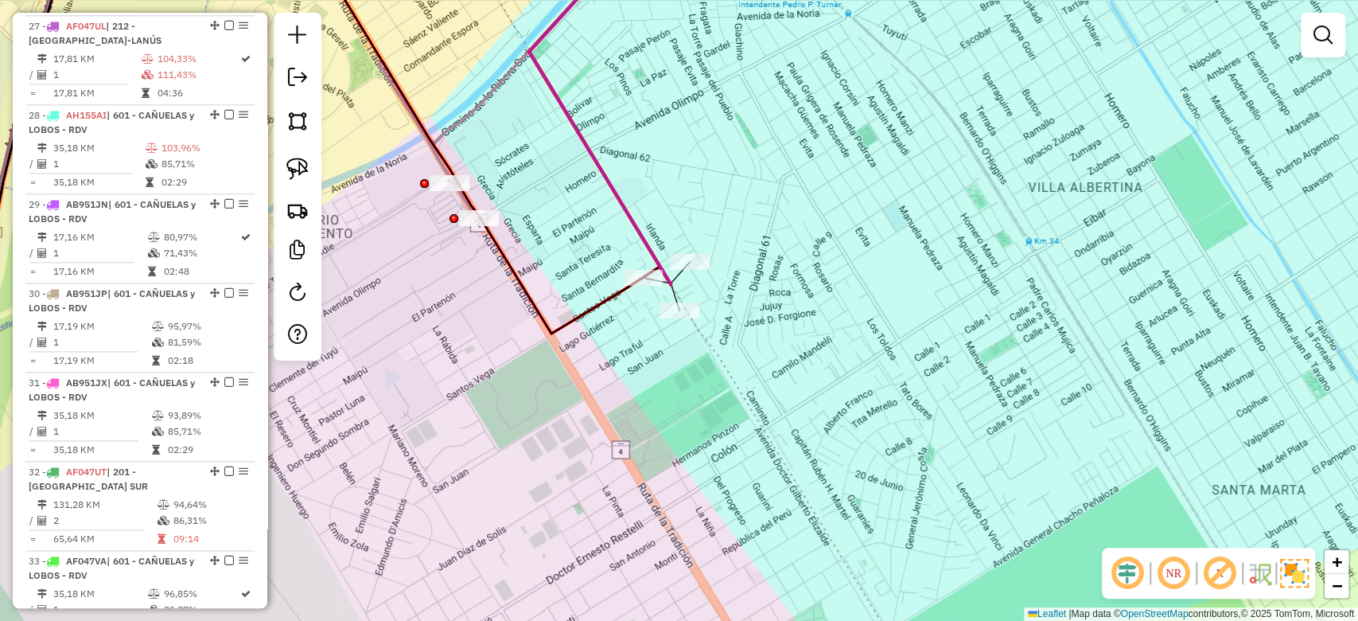
select select "**********"
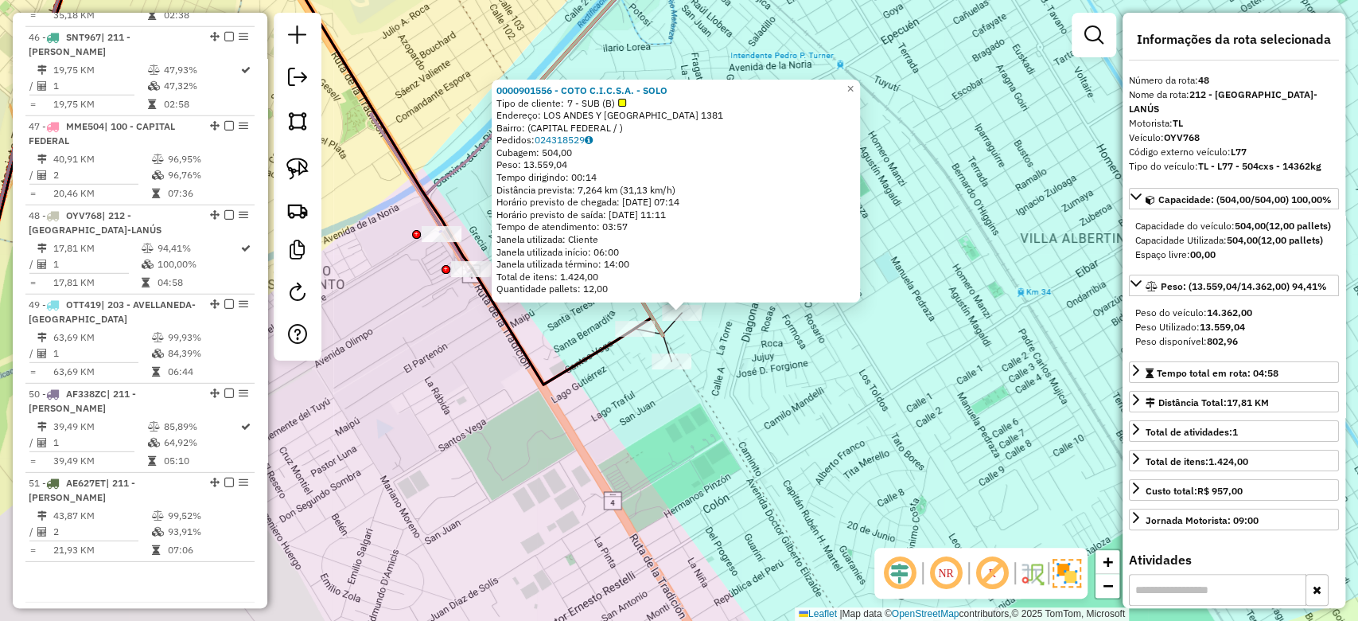
scroll to position [3039, 0]
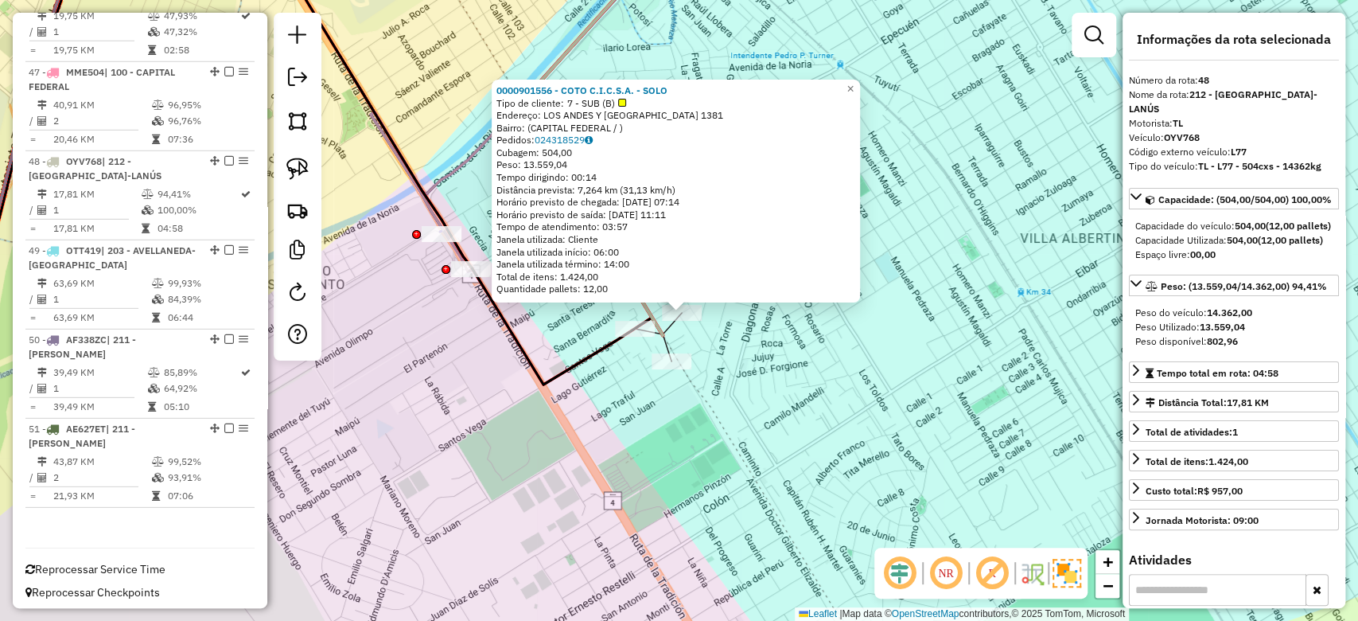
drag, startPoint x: 738, startPoint y: 352, endPoint x: 930, endPoint y: 399, distance: 197.4
click at [946, 414] on div "0000901556 - COTO C.I.C.S.A. - SOLO Tipo de cliente: 7 - SUB (B) Endereço: LOS …" at bounding box center [679, 310] width 1358 height 621
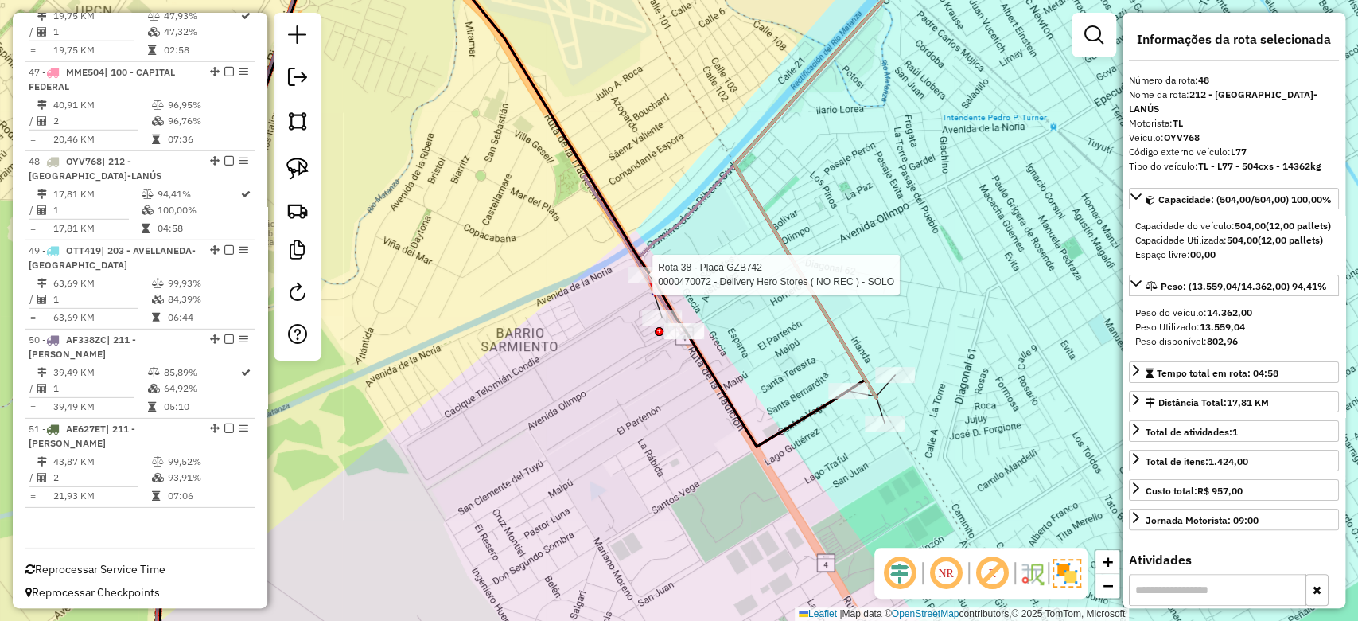
drag, startPoint x: 688, startPoint y: 370, endPoint x: 569, endPoint y: 255, distance: 166.0
click at [614, 289] on div "Rota 38 - Placa GZB742 0000470072 - Delivery Hero Stores ( NO REC ) - SOLO Jane…" at bounding box center [679, 310] width 1358 height 621
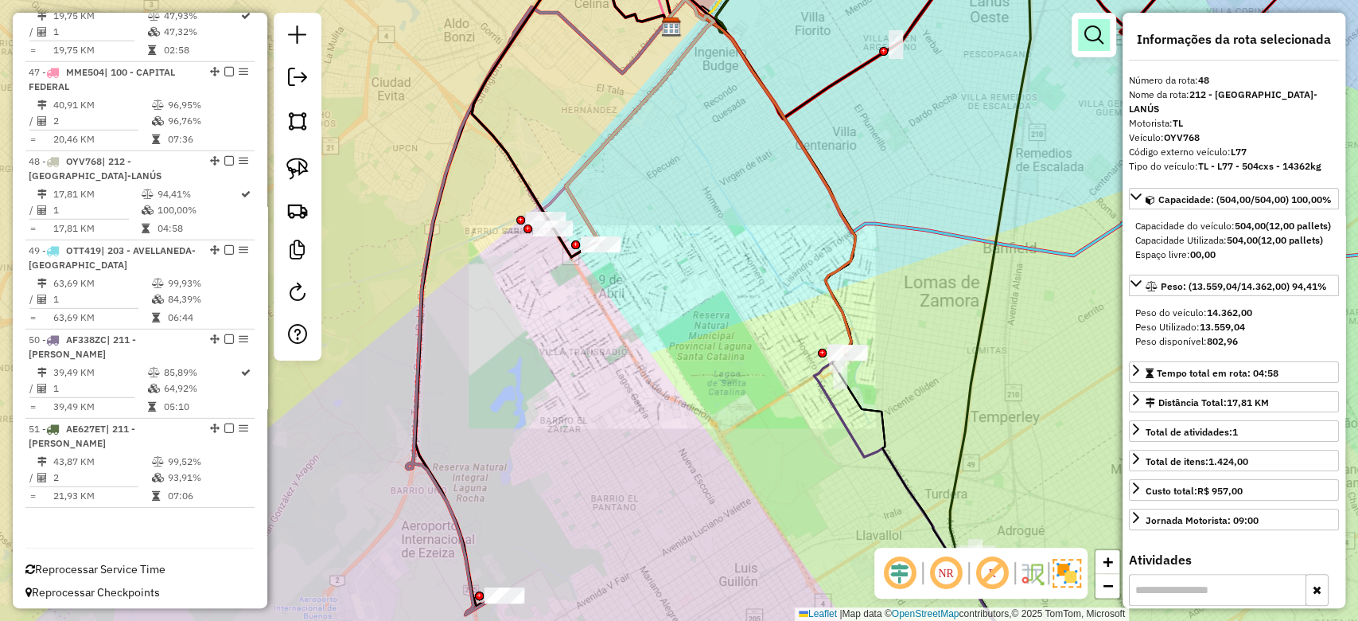
click at [1085, 26] on em at bounding box center [1094, 34] width 19 height 19
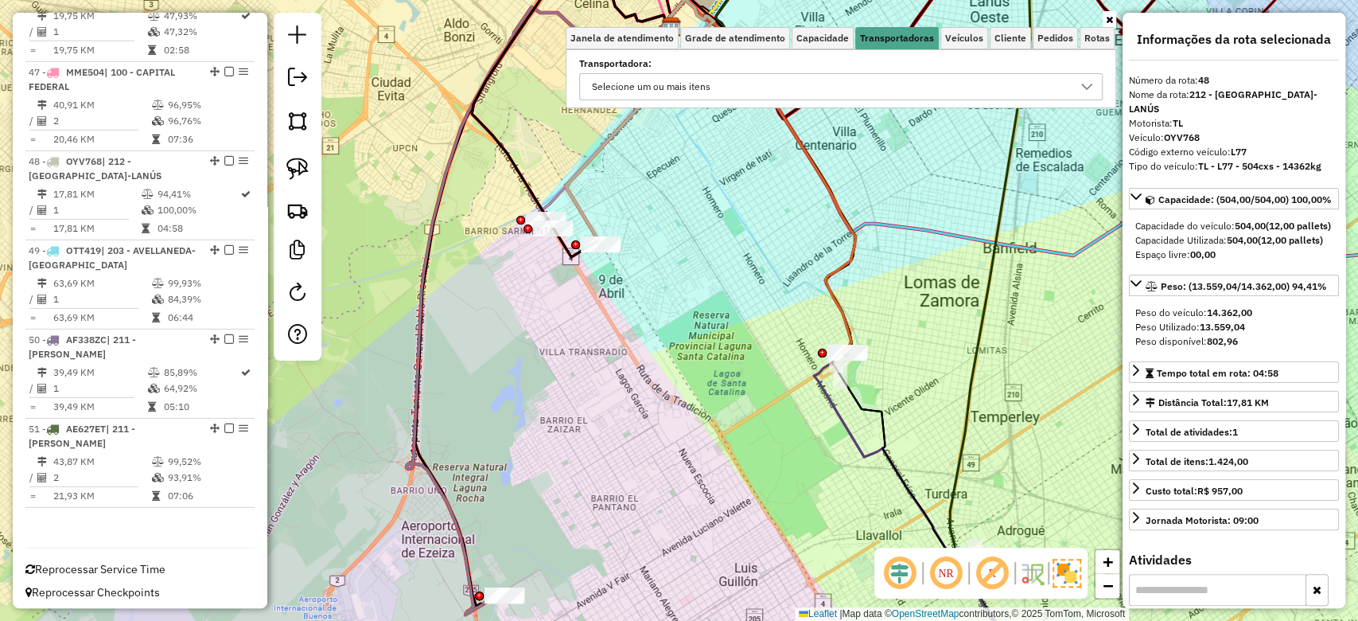
click at [836, 93] on div "Selecione um ou mais itens" at bounding box center [828, 86] width 485 height 25
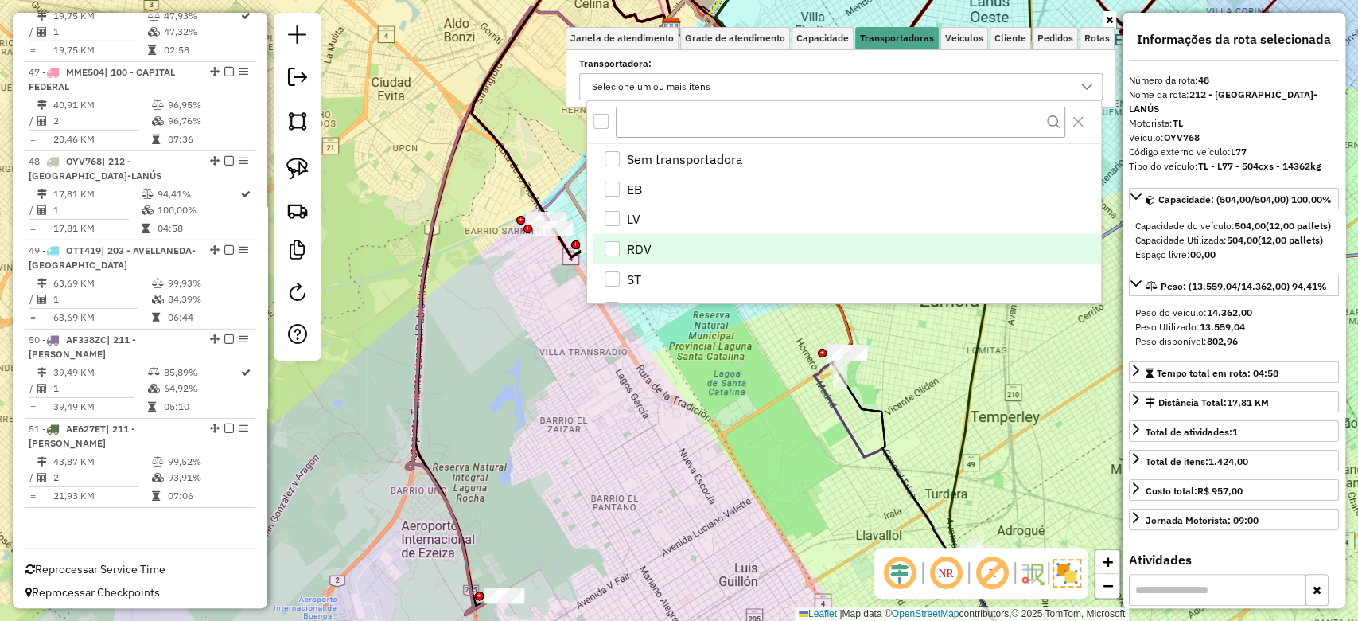
click at [622, 253] on li "RDV" at bounding box center [848, 249] width 508 height 30
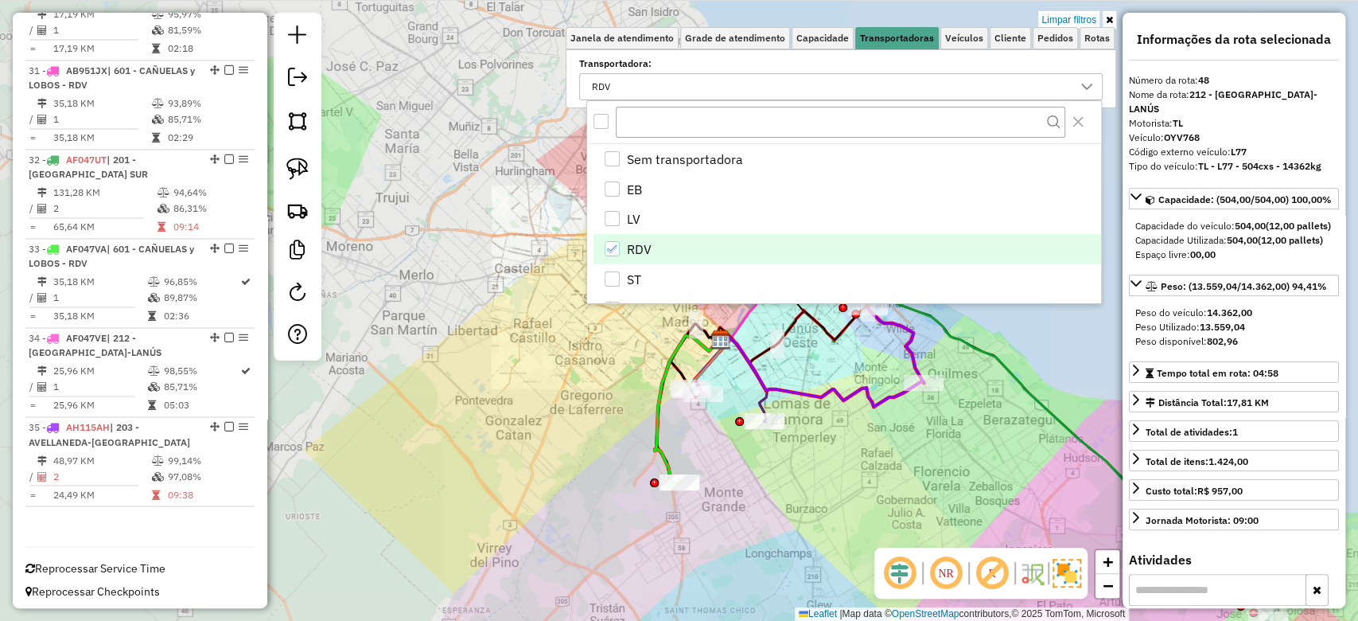
drag, startPoint x: 745, startPoint y: 474, endPoint x: 633, endPoint y: 383, distance: 144.2
click at [637, 385] on div "Limpar filtros Janela de atendimento Grade de atendimento Capacidade Transporta…" at bounding box center [679, 310] width 1358 height 621
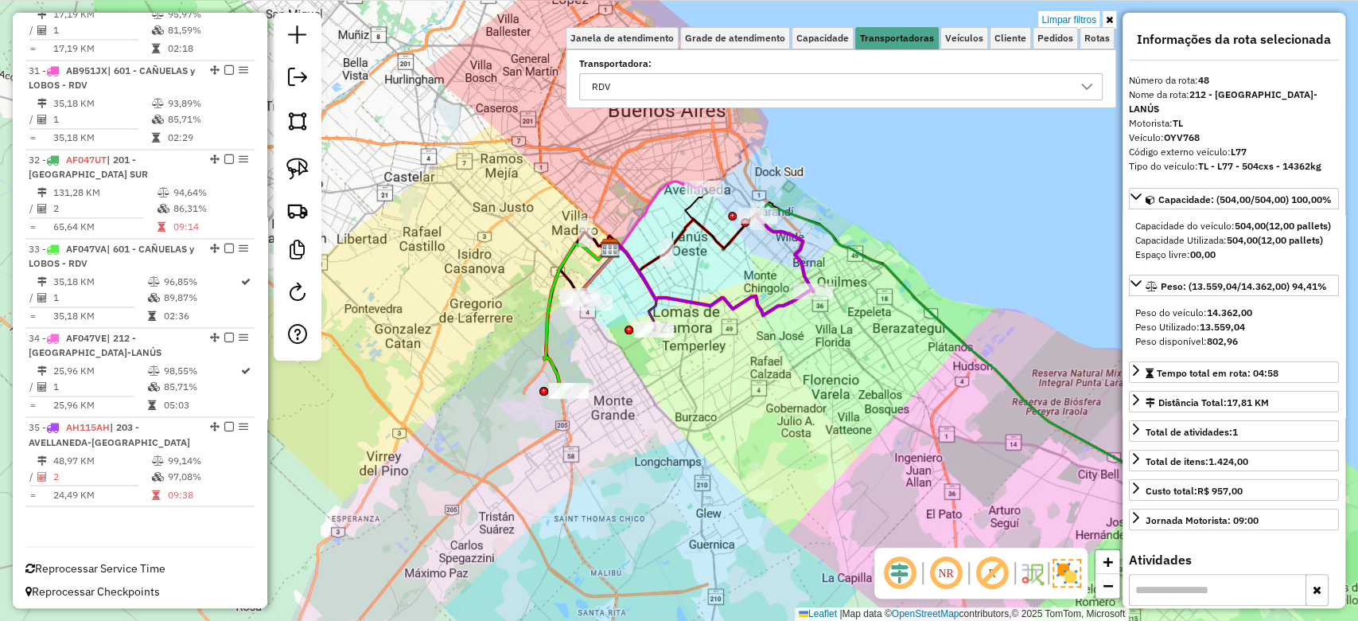
click at [746, 415] on div "Limpar filtros Janela de atendimento Grade de atendimento Capacidade Transporta…" at bounding box center [679, 310] width 1358 height 621
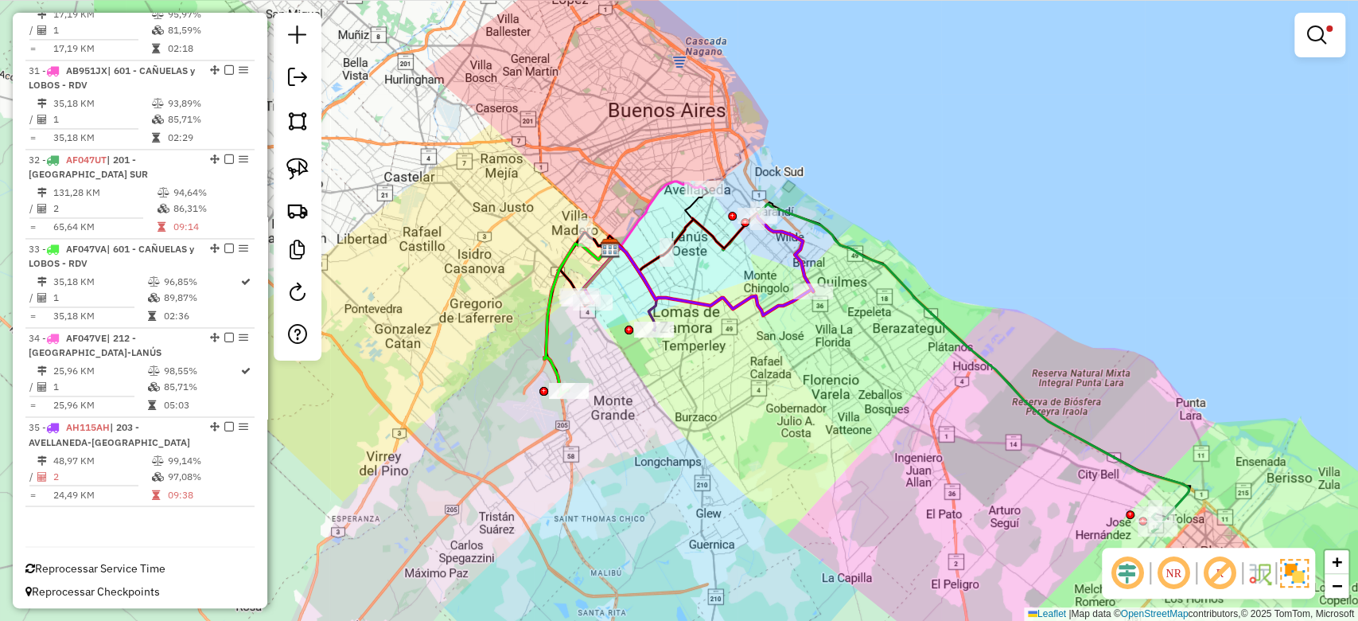
click at [810, 267] on icon at bounding box center [785, 254] width 56 height 76
select select "**********"
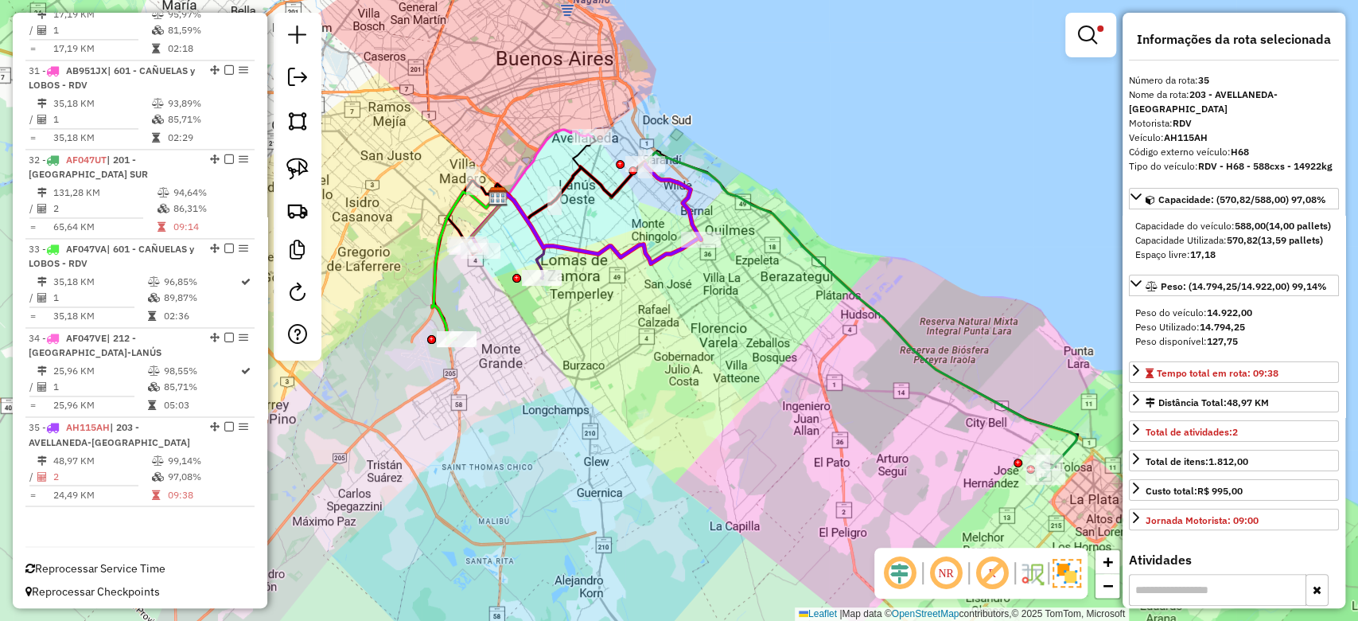
drag, startPoint x: 871, startPoint y: 303, endPoint x: 792, endPoint y: 298, distance: 79.0
click at [798, 302] on div "Limpar filtros Janela de atendimento Grade de atendimento Capacidade Transporta…" at bounding box center [679, 310] width 1358 height 621
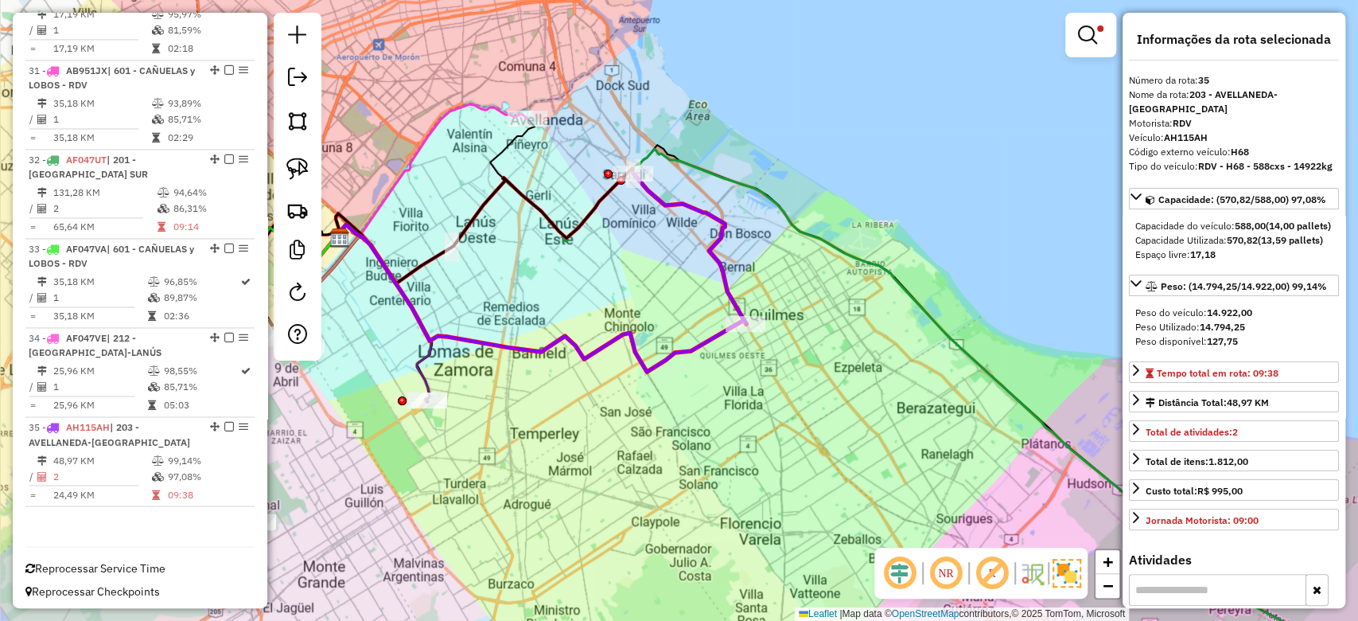
click at [765, 274] on div "Limpar filtros Janela de atendimento Grade de atendimento Capacidade Transporta…" at bounding box center [679, 310] width 1358 height 621
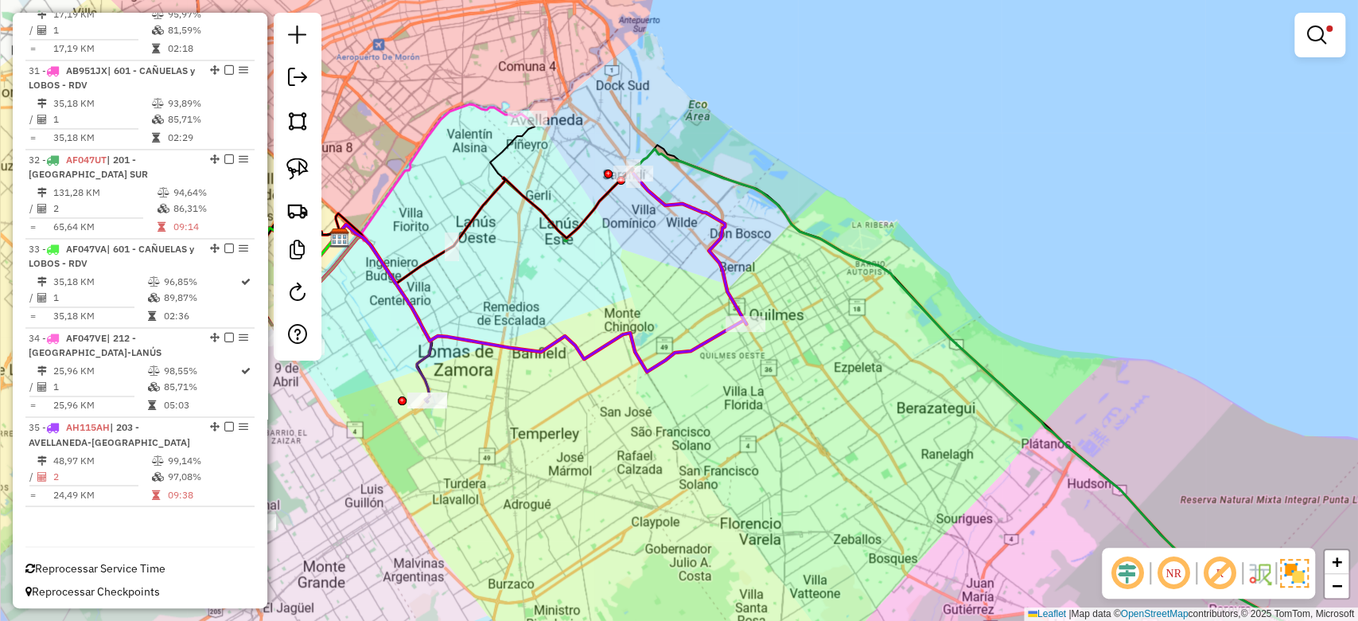
click at [719, 253] on icon at bounding box center [689, 248] width 113 height 150
select select "**********"
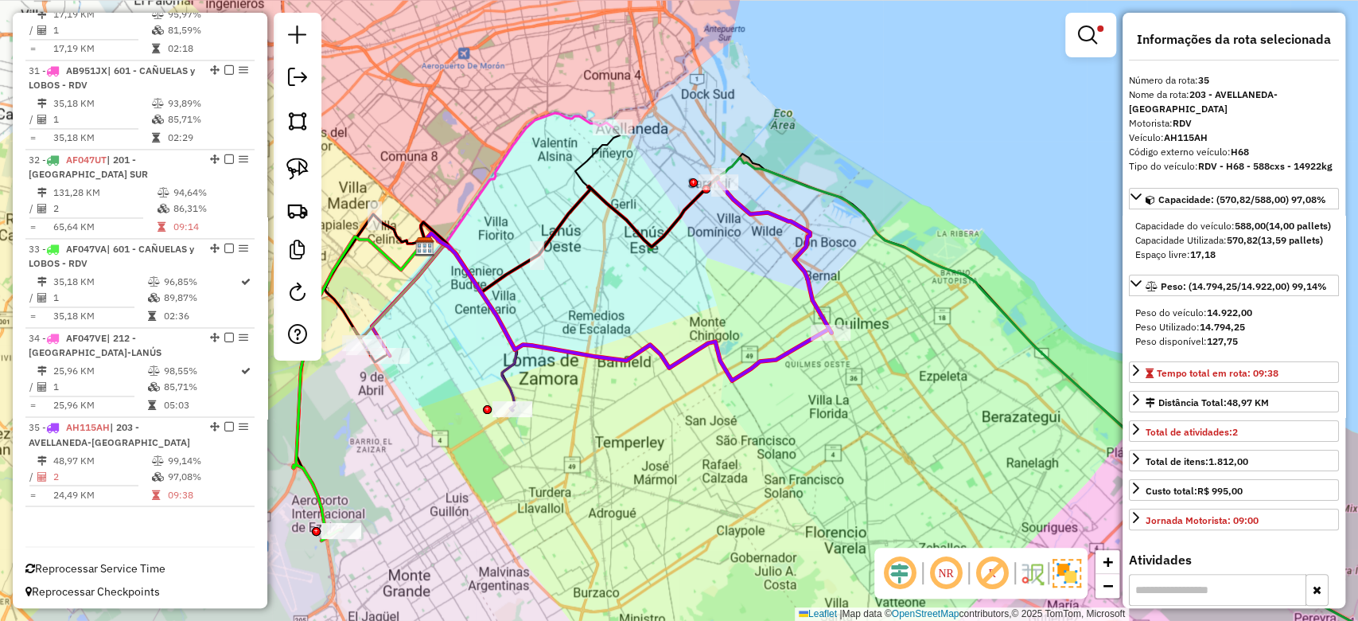
drag, startPoint x: 728, startPoint y: 274, endPoint x: 772, endPoint y: 272, distance: 43.8
click at [761, 270] on icon at bounding box center [774, 257] width 113 height 150
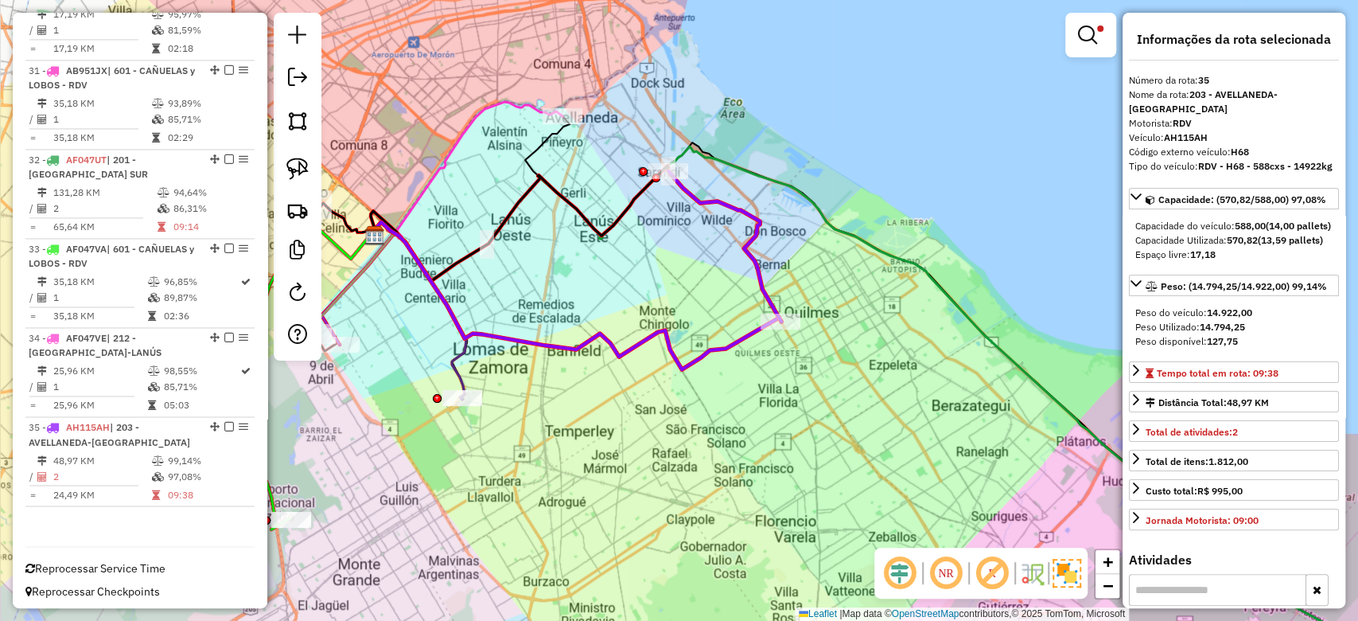
click at [613, 400] on div "Limpar filtros Janela de atendimento Grade de atendimento Capacidade Transporta…" at bounding box center [679, 310] width 1358 height 621
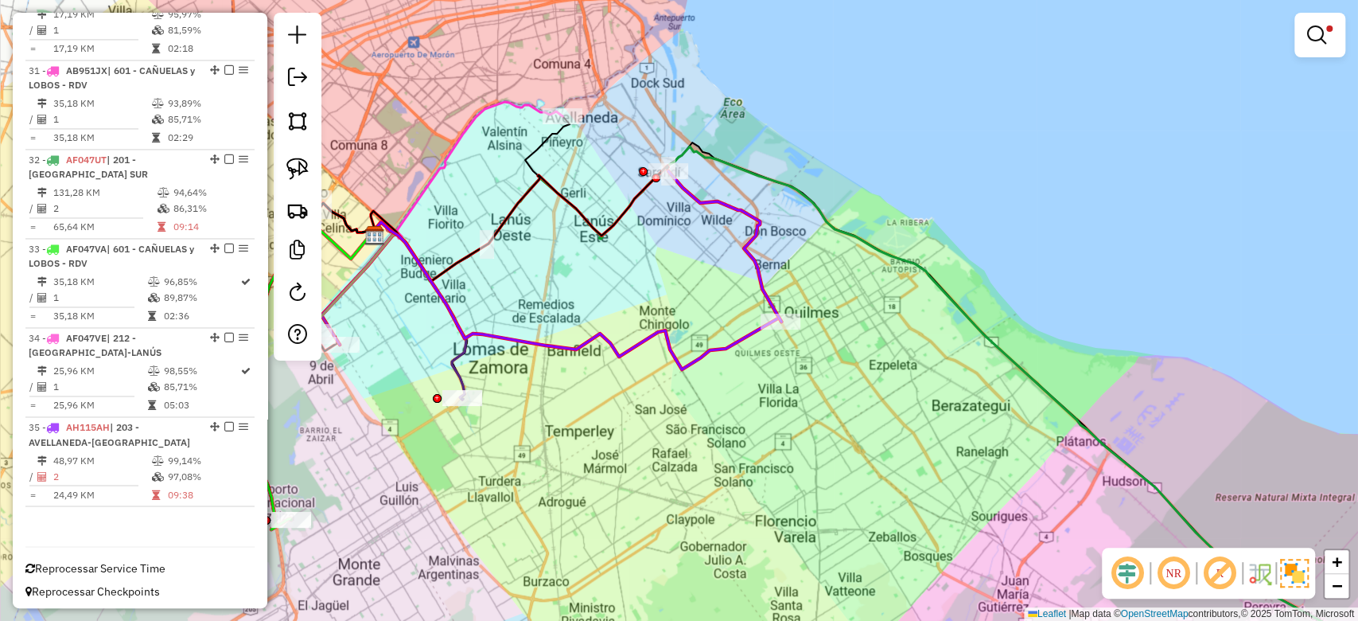
click at [1327, 41] on link at bounding box center [1320, 35] width 38 height 32
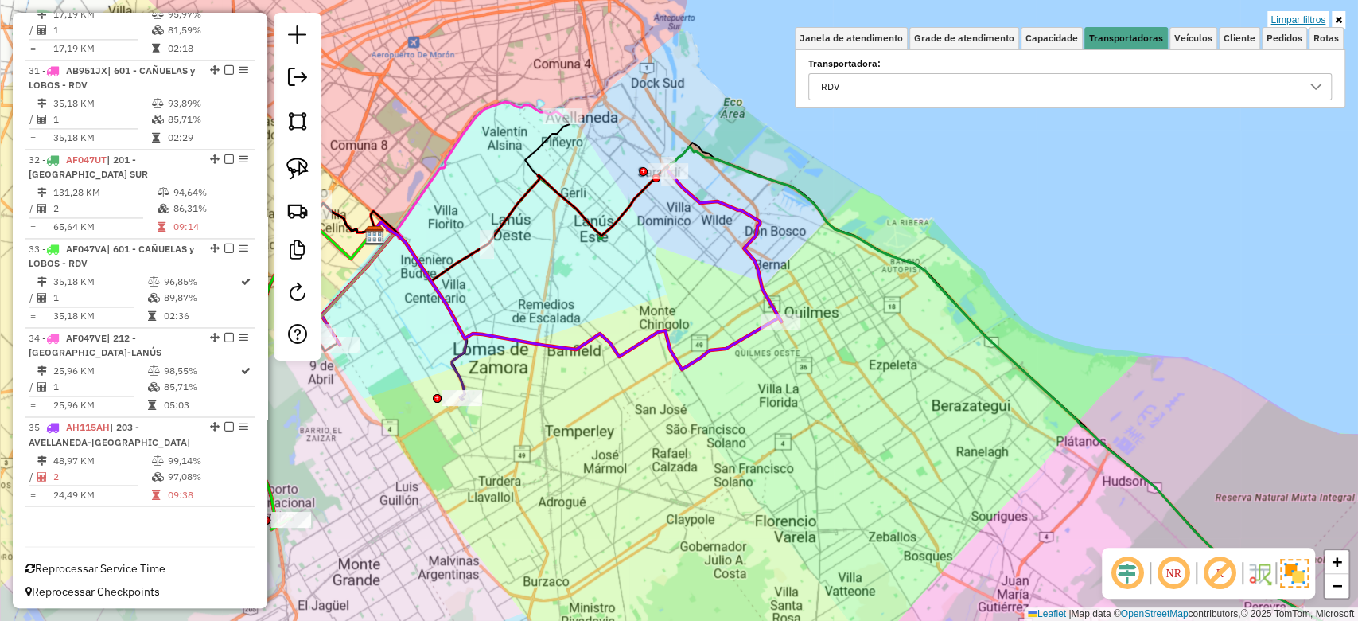
click at [1295, 16] on link "Limpar filtros" at bounding box center [1298, 20] width 61 height 18
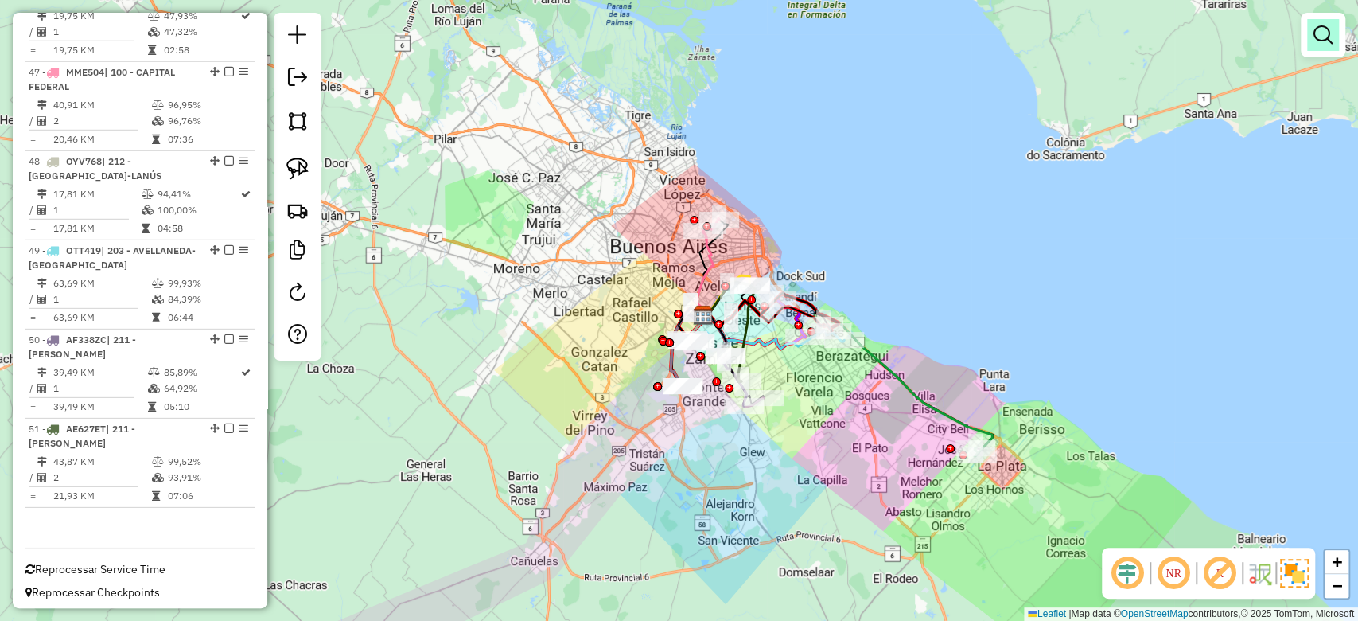
click at [1320, 35] on em at bounding box center [1323, 34] width 19 height 19
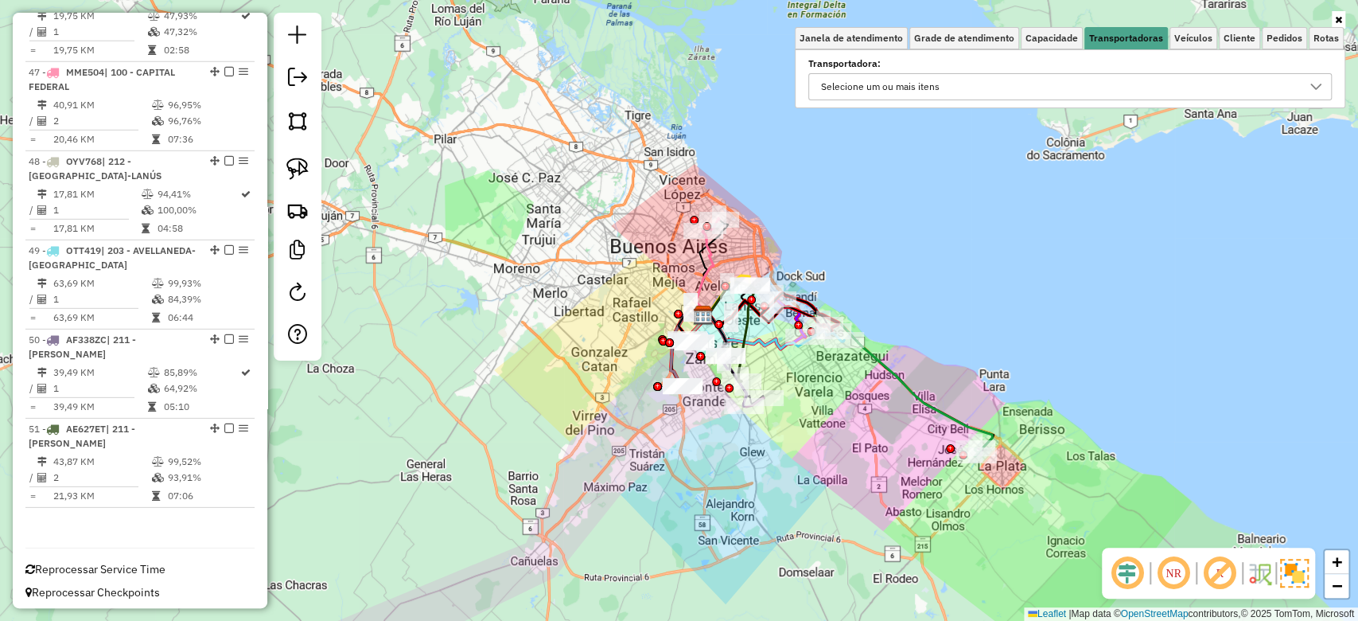
click at [1039, 85] on div "Selecione um ou mais itens" at bounding box center [1058, 86] width 485 height 25
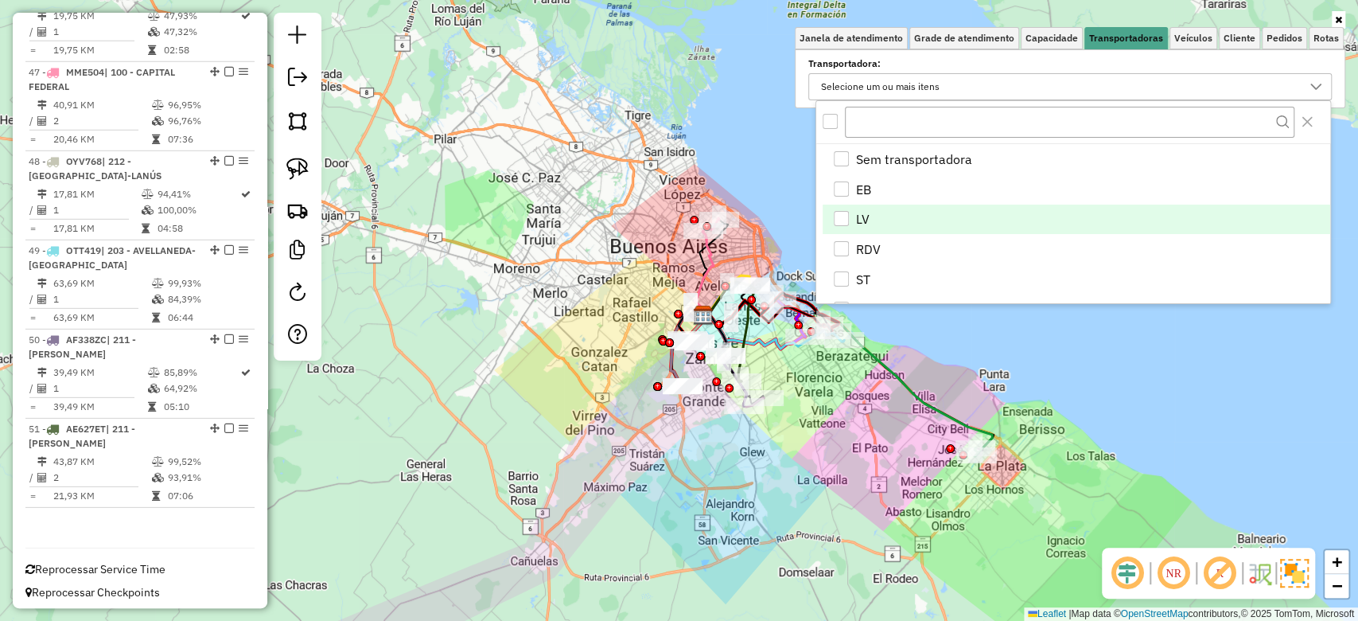
click at [847, 223] on div "LV" at bounding box center [841, 218] width 15 height 15
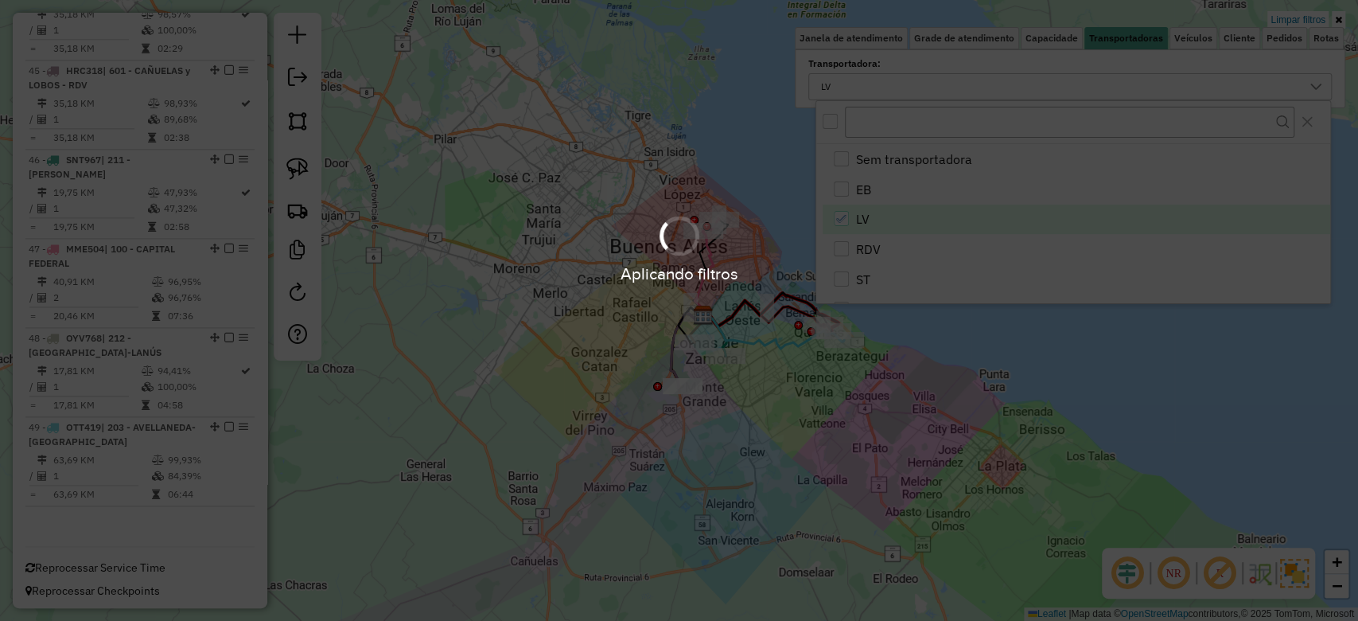
drag, startPoint x: 817, startPoint y: 405, endPoint x: 801, endPoint y: 423, distance: 24.3
click at [802, 423] on hb-app "Aplicando filtros Pop-up bloqueado! Seu navegador bloqueou automáticamente a ab…" at bounding box center [679, 310] width 1358 height 621
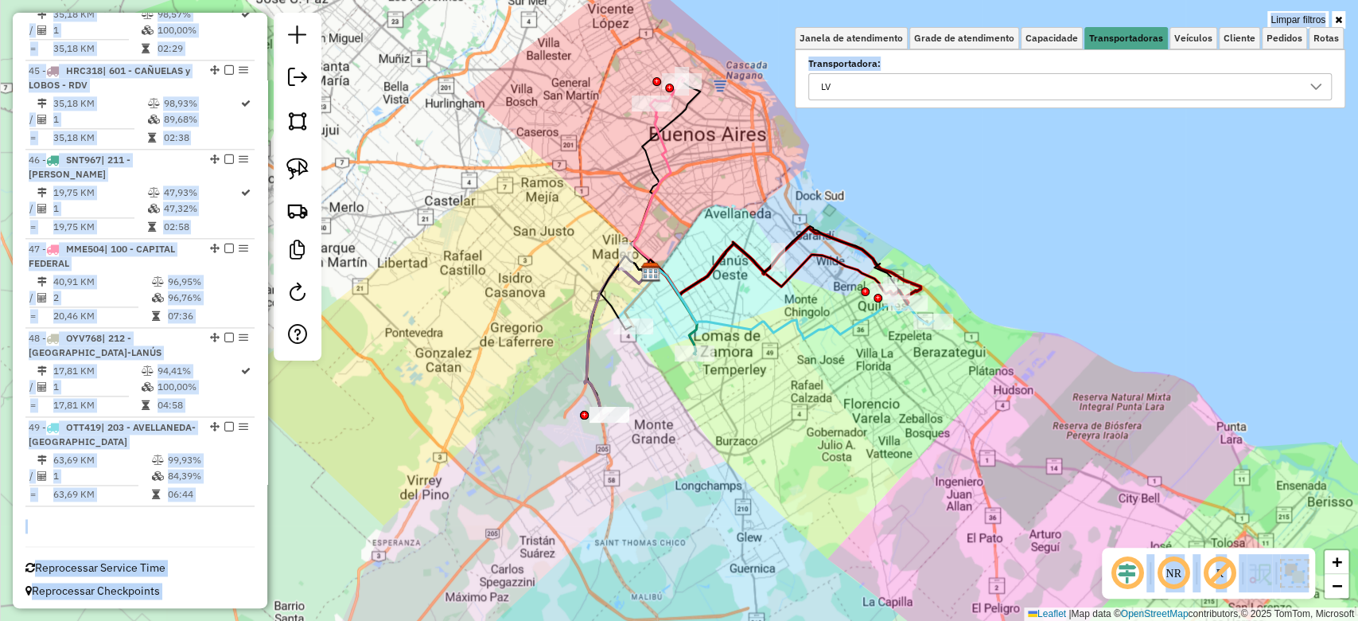
click at [789, 329] on icon at bounding box center [791, 302] width 283 height 74
select select "**********"
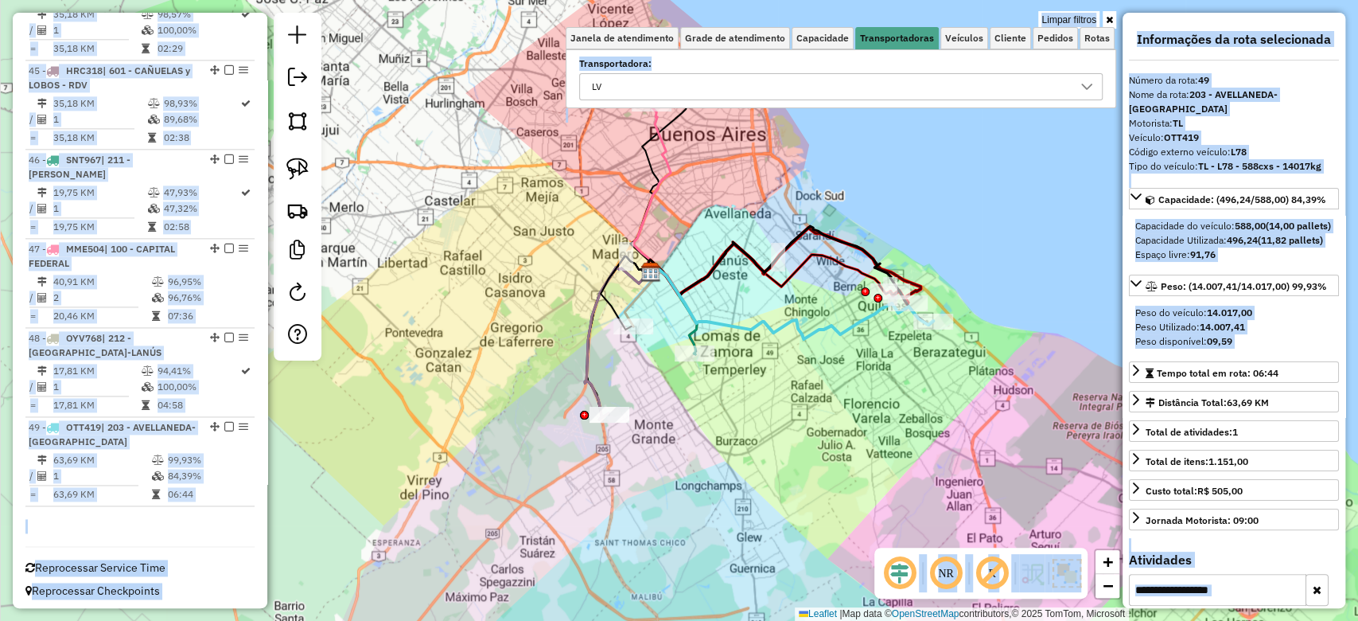
click at [802, 385] on div "Limpar filtros Janela de atendimento Grade de atendimento Capacidade Transporta…" at bounding box center [679, 310] width 1358 height 621
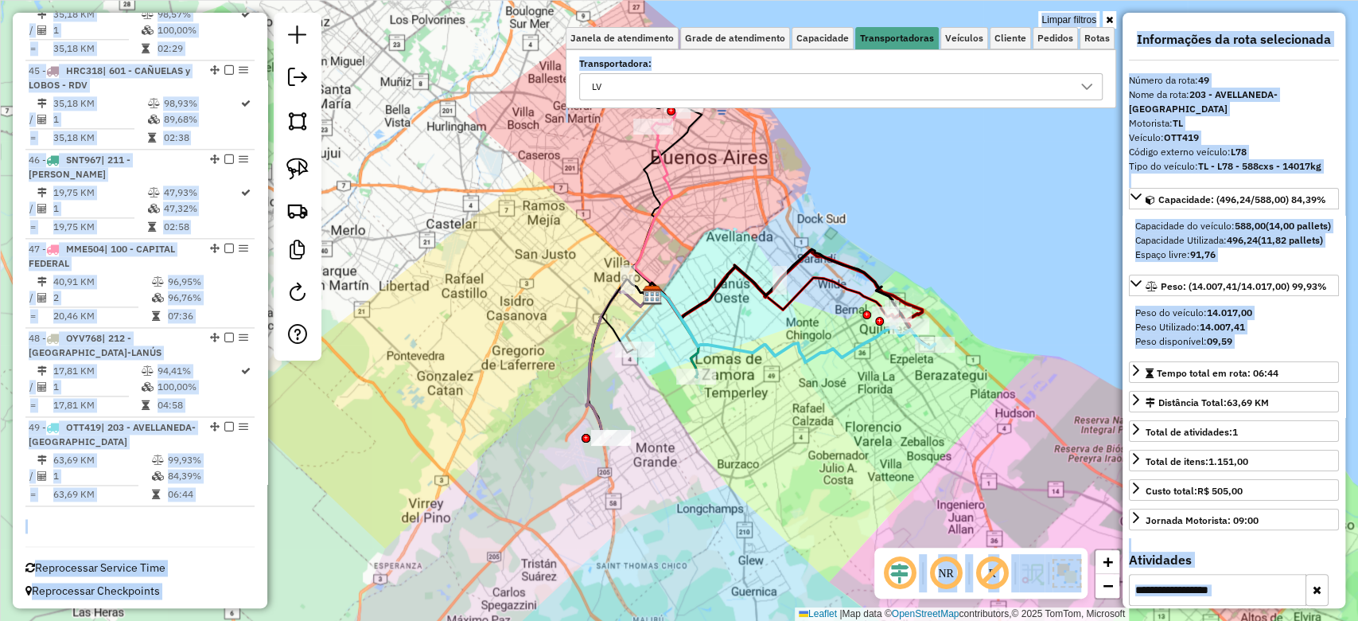
click at [769, 412] on div "Limpar filtros Janela de atendimento Grade de atendimento Capacidade Transporta…" at bounding box center [679, 310] width 1358 height 621
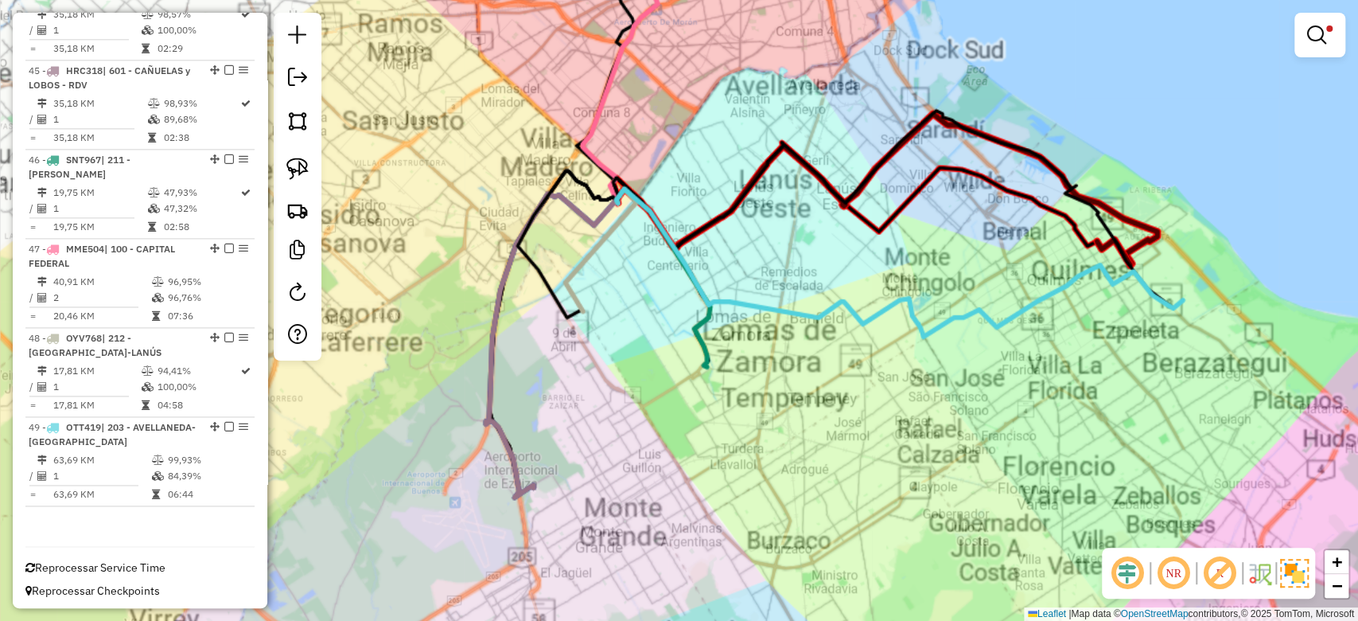
click at [715, 393] on div "Rota 46 - Placa SNT967 0000901750 - SUP. MAYORISTA MAKRO S.A. - SOLO Limpar fil…" at bounding box center [679, 310] width 1358 height 621
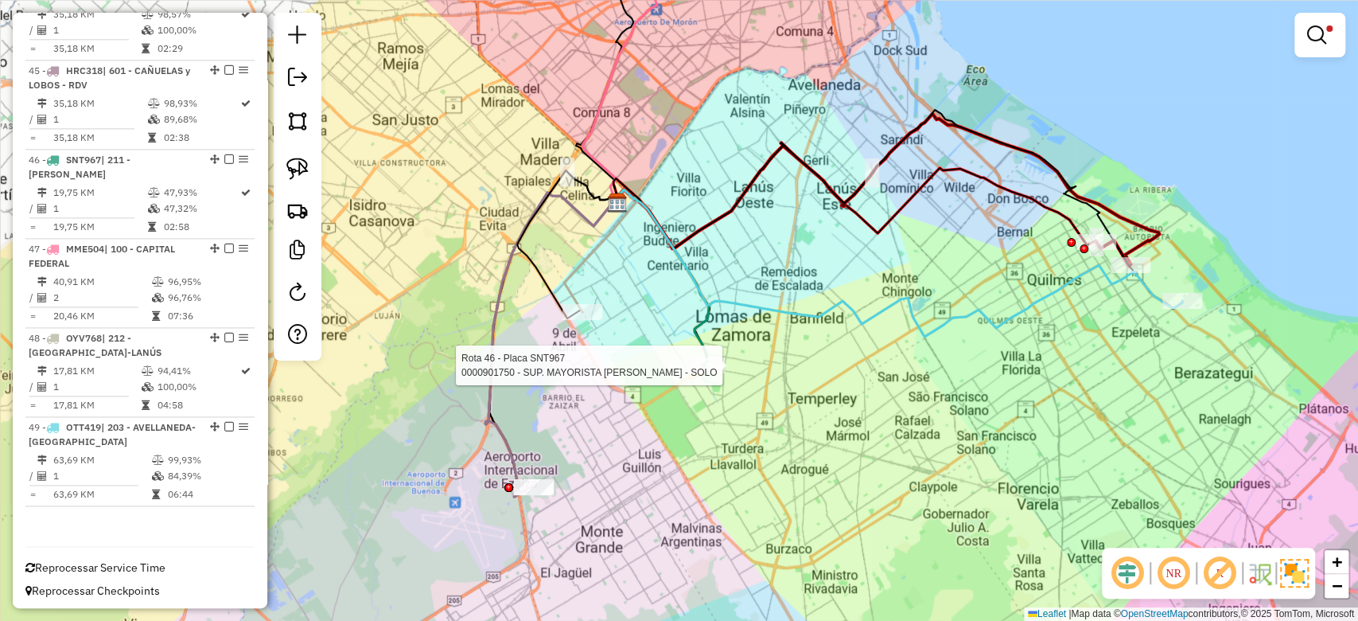
select select "**********"
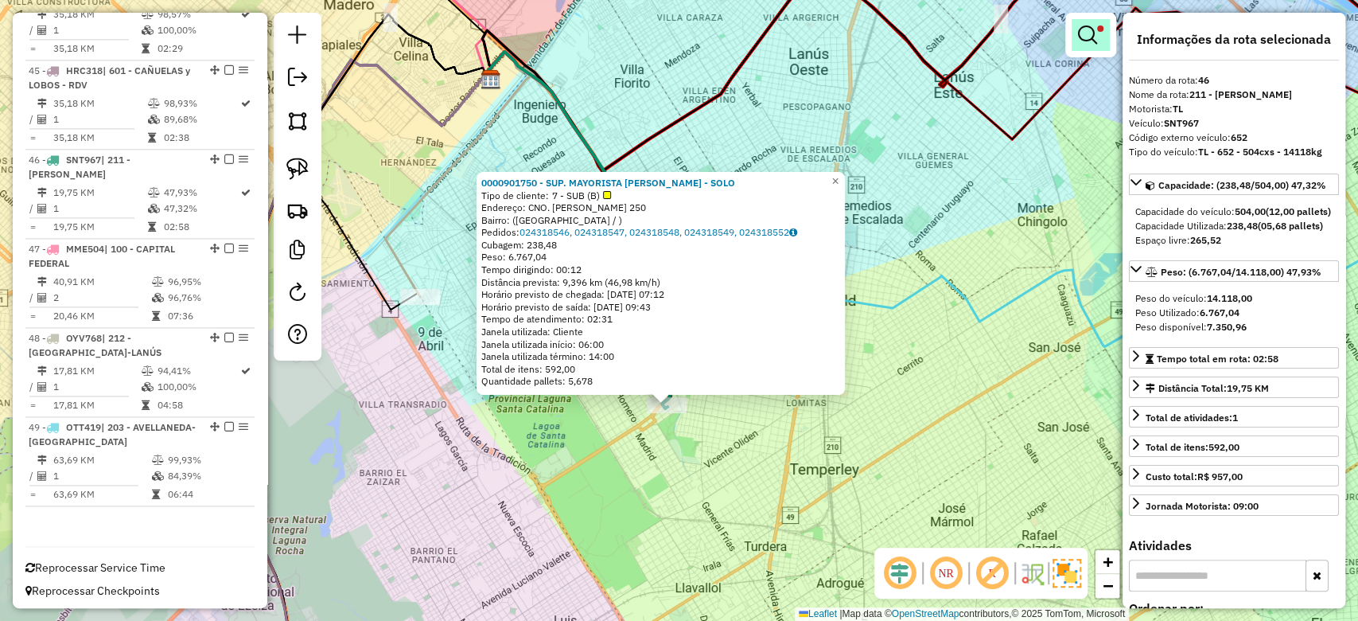
click at [1079, 35] on em at bounding box center [1087, 34] width 19 height 19
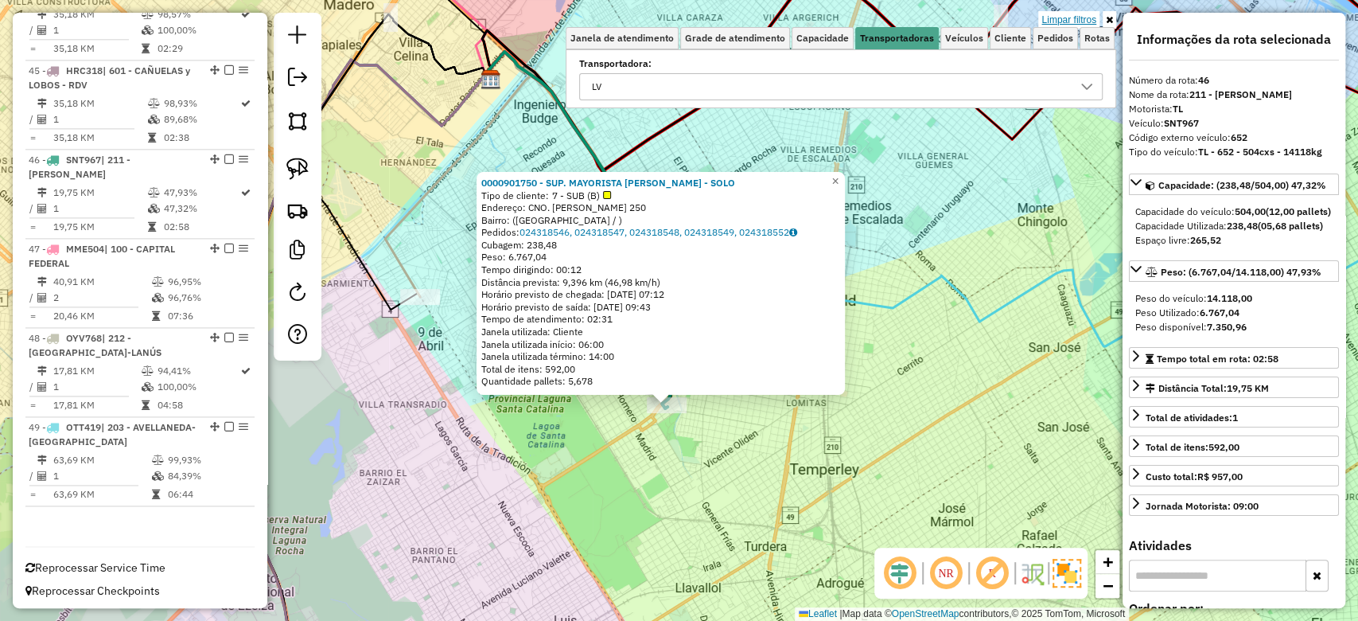
click at [1075, 19] on link "Limpar filtros" at bounding box center [1068, 20] width 61 height 18
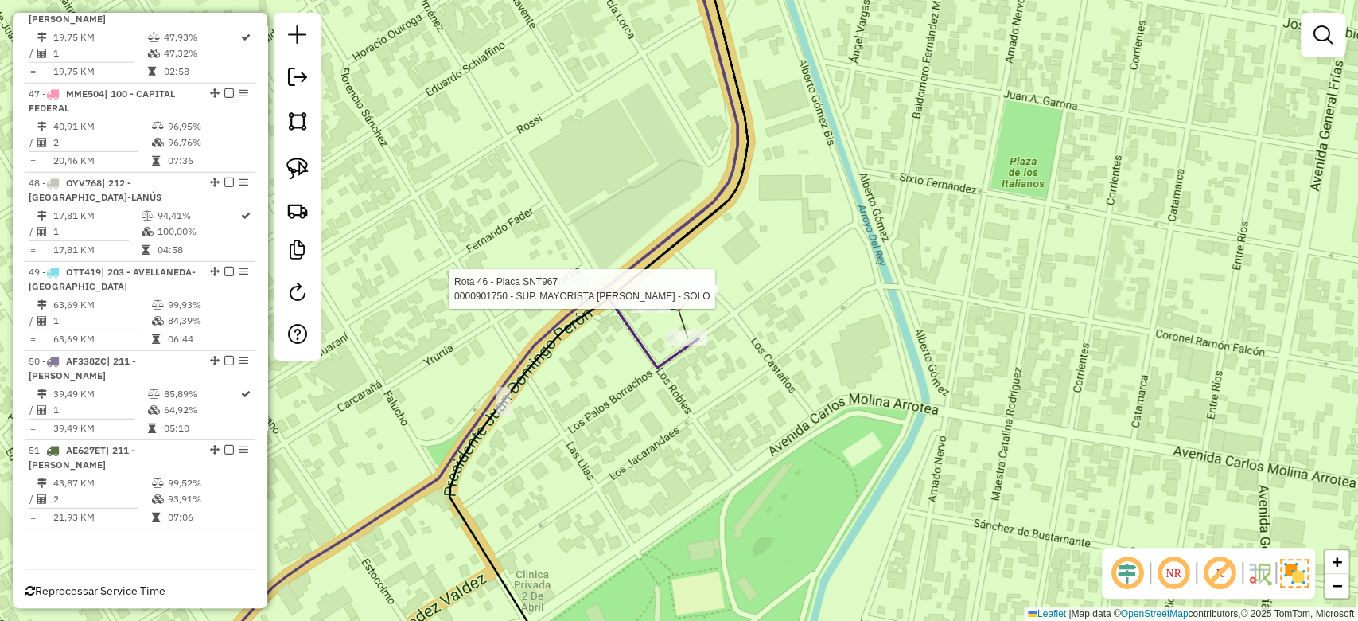
select select "**********"
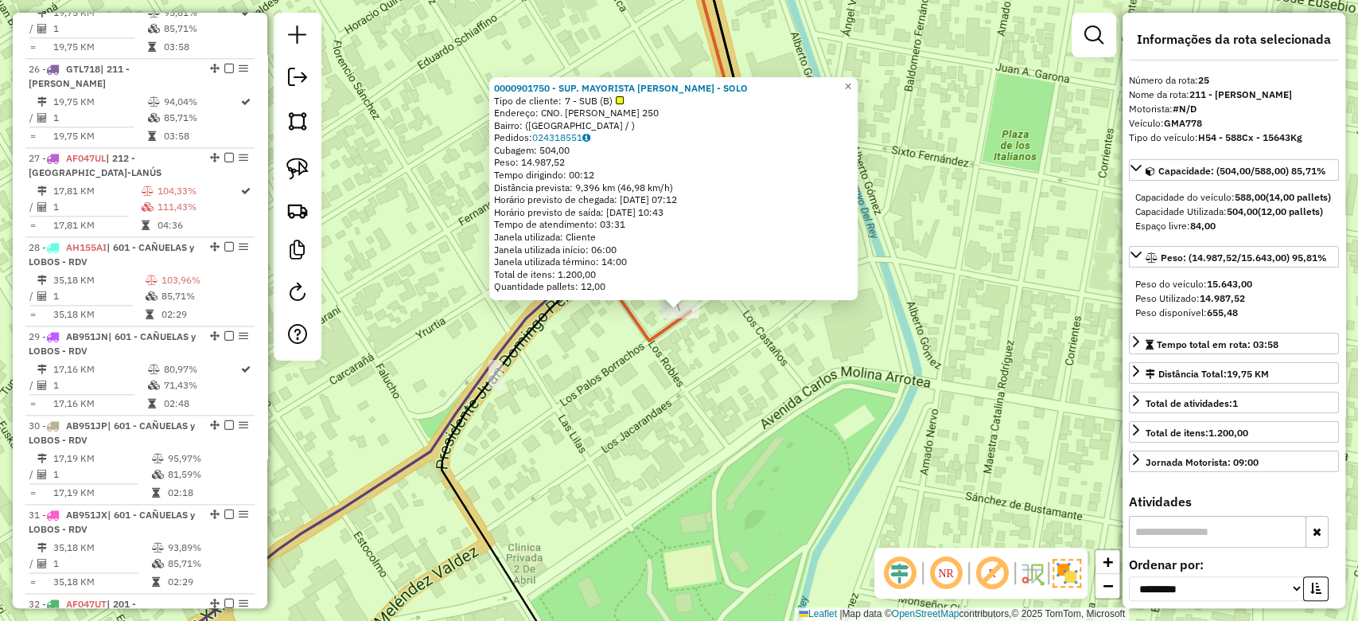
scroll to position [1126, 0]
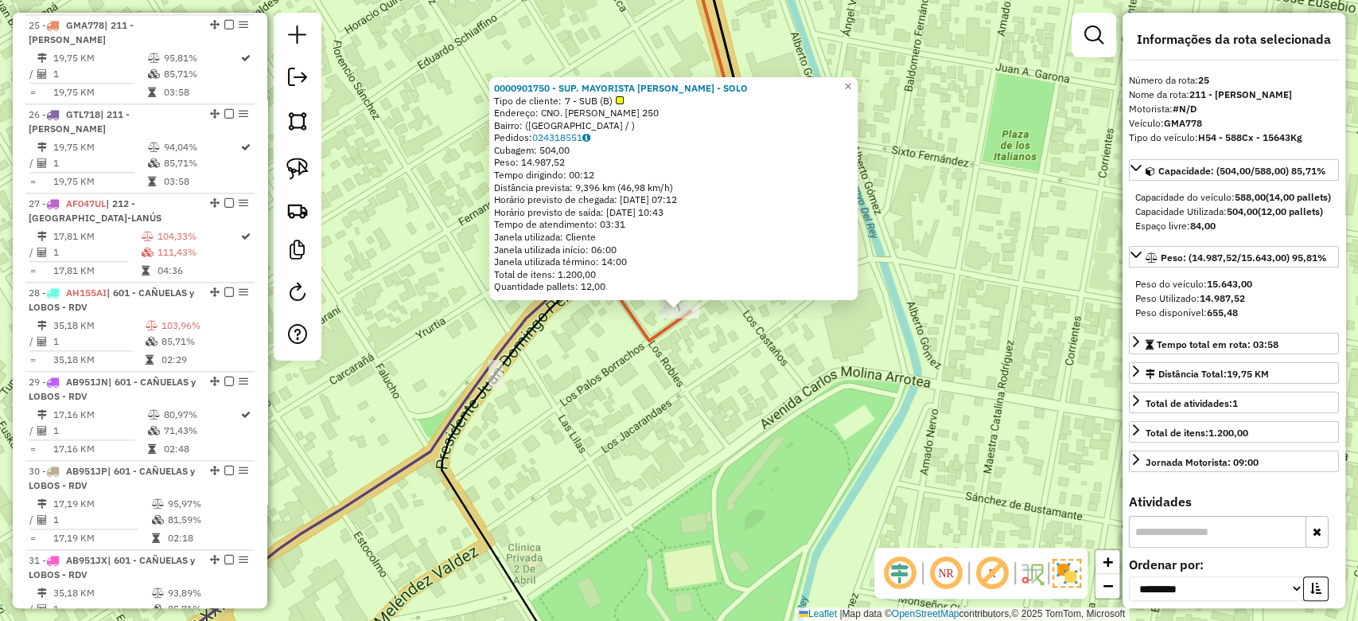
drag, startPoint x: 722, startPoint y: 391, endPoint x: 717, endPoint y: 365, distance: 26.7
click at [722, 391] on div "0000901750 - SUP. MAYORISTA MAKRO S.A. - SOLO Tipo de cliente: 7 - SUB (B) Ende…" at bounding box center [679, 310] width 1358 height 621
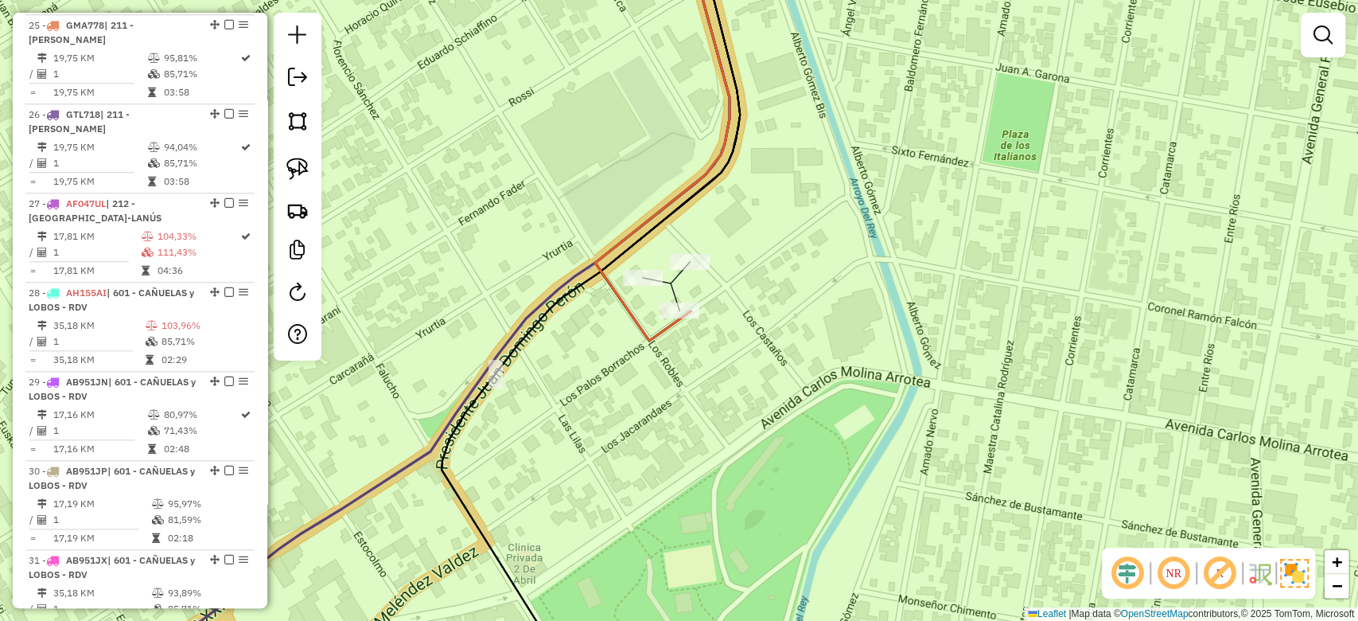
click at [691, 323] on div "0000901750 - SUP. MAYORISTA MAKRO S.A. - SOLO Tipo de cliente: 7 - SUB (B) Ende…" at bounding box center [679, 310] width 1358 height 621
select select "**********"
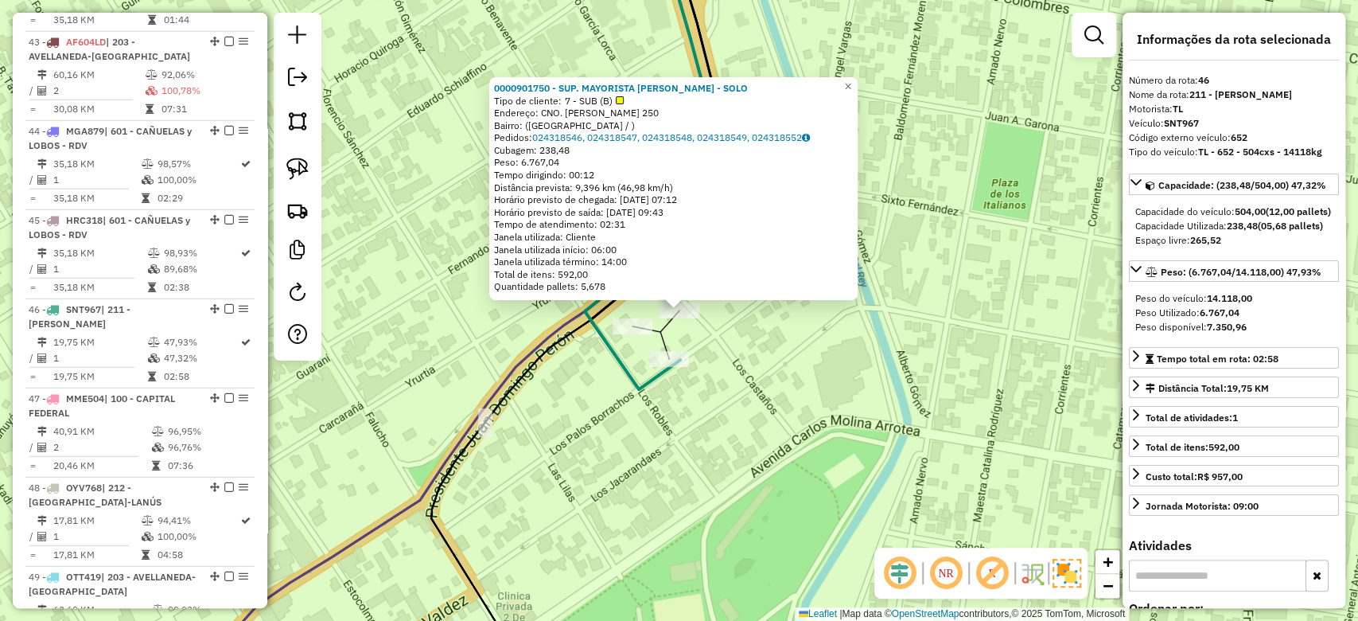
scroll to position [2995, 0]
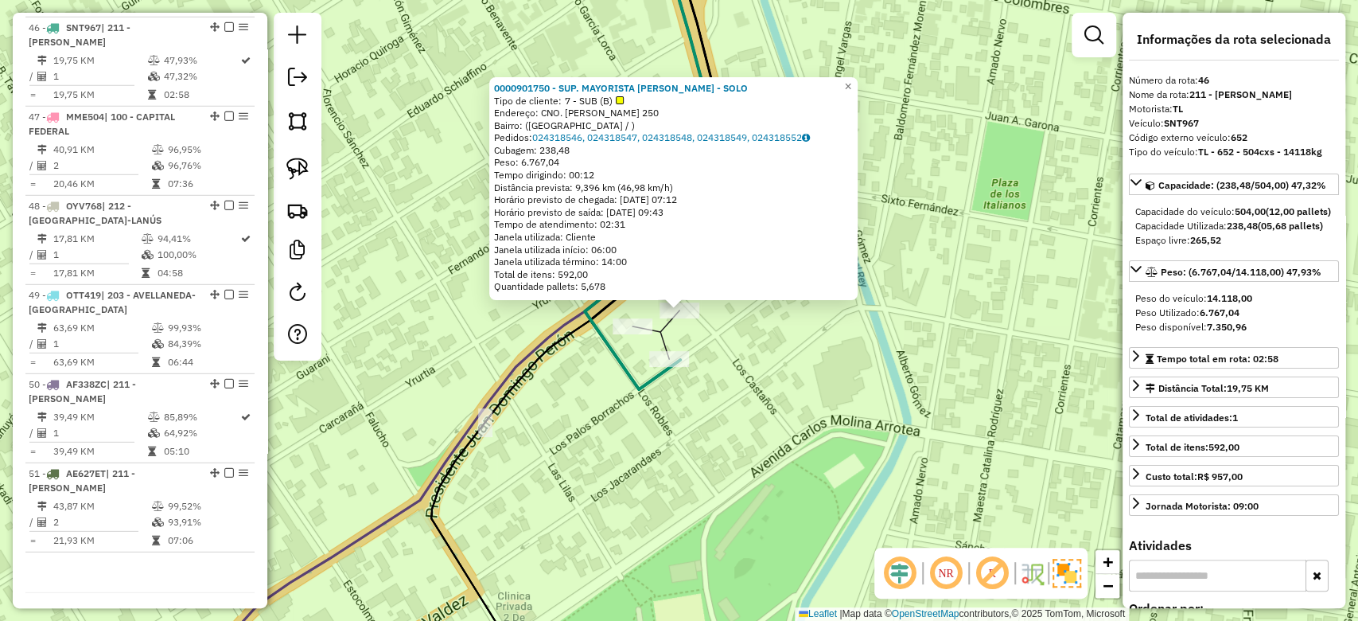
click at [583, 358] on div "0000901750 - SUP. MAYORISTA MAKRO S.A. - SOLO Tipo de cliente: 7 - SUB (B) Ende…" at bounding box center [679, 310] width 1358 height 621
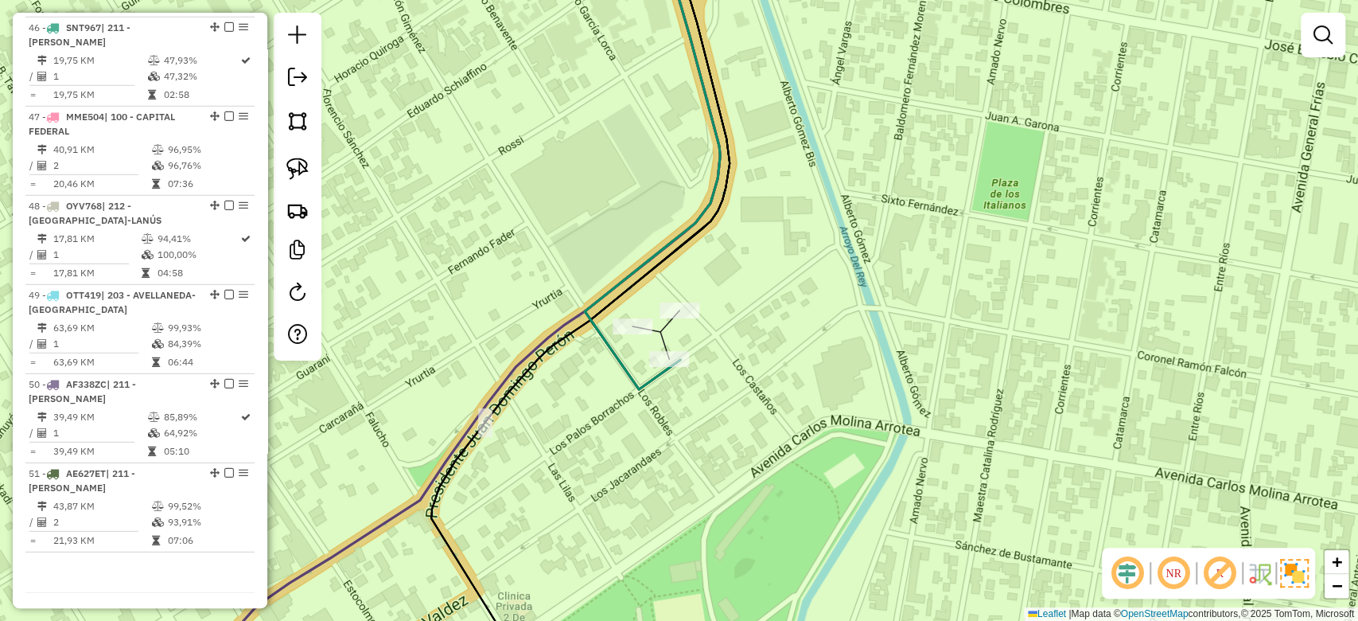
click at [624, 317] on div "Rota 26 - Placa GTL718 0000901750 - SUP. MAYORISTA MAKRO S.A. - SOLO Janela de …" at bounding box center [679, 310] width 1358 height 621
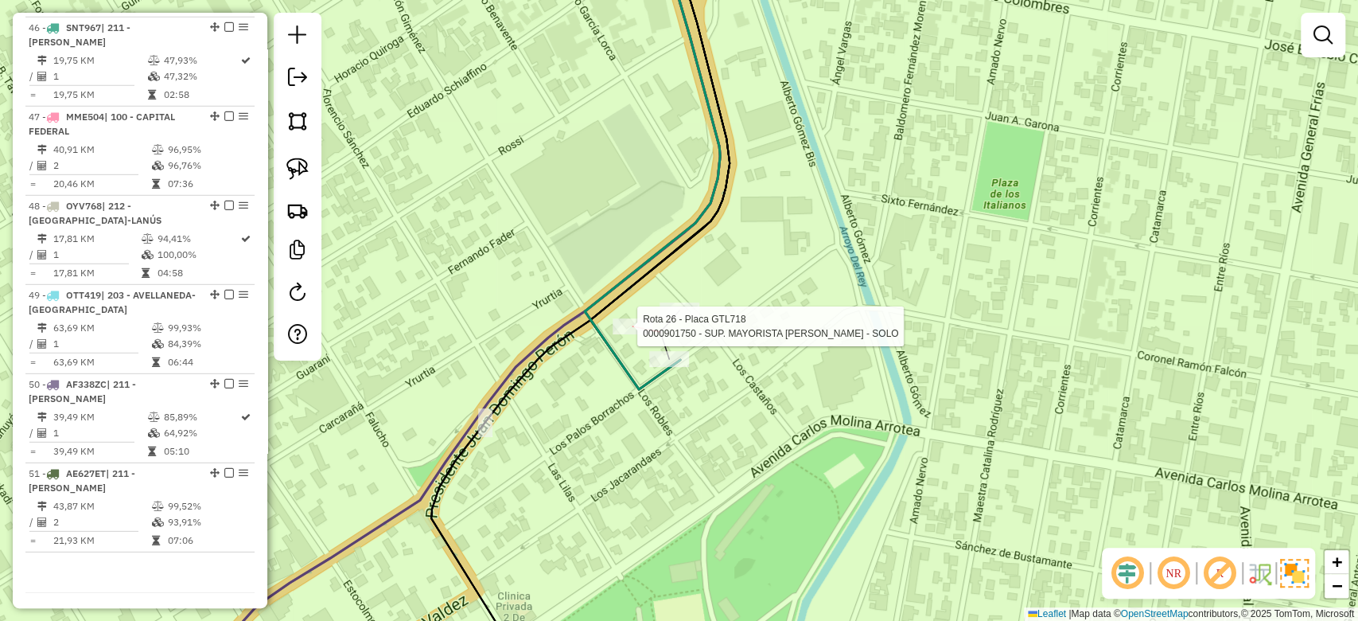
select select "**********"
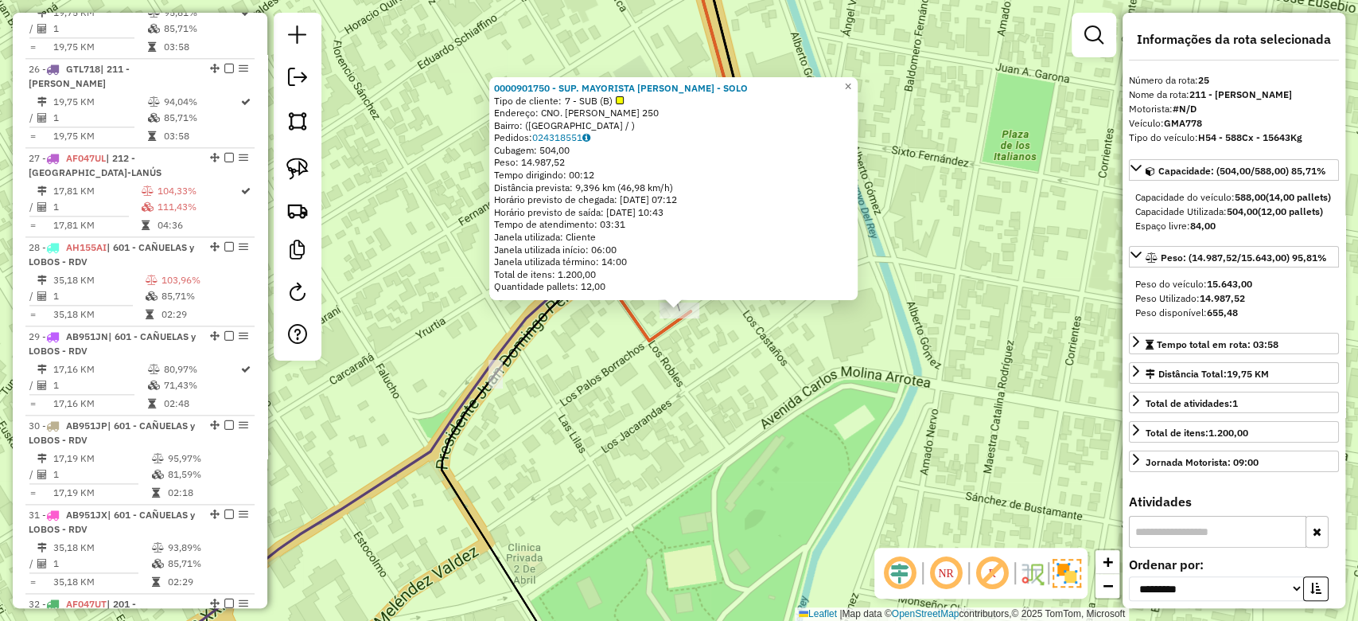
scroll to position [1126, 0]
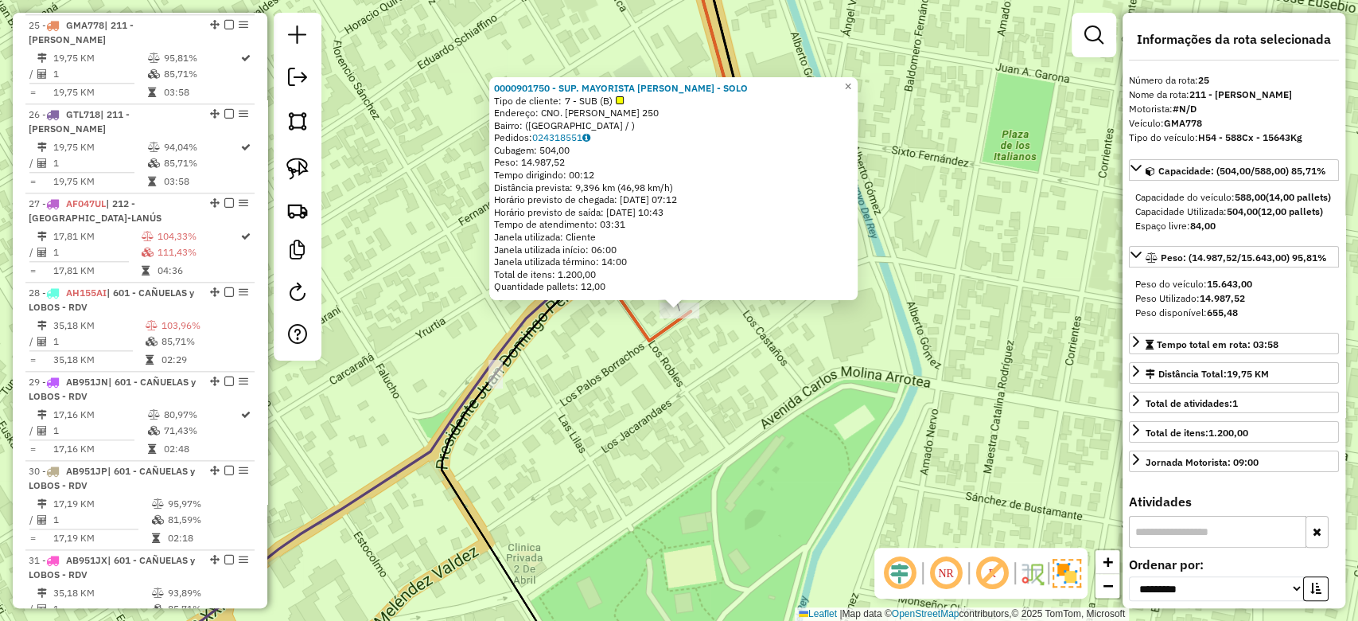
drag, startPoint x: 707, startPoint y: 393, endPoint x: 707, endPoint y: 404, distance: 11.2
click at [707, 404] on div "0000901750 - SUP. MAYORISTA MAKRO S.A. - SOLO Tipo de cliente: 7 - SUB (B) Ende…" at bounding box center [679, 310] width 1358 height 621
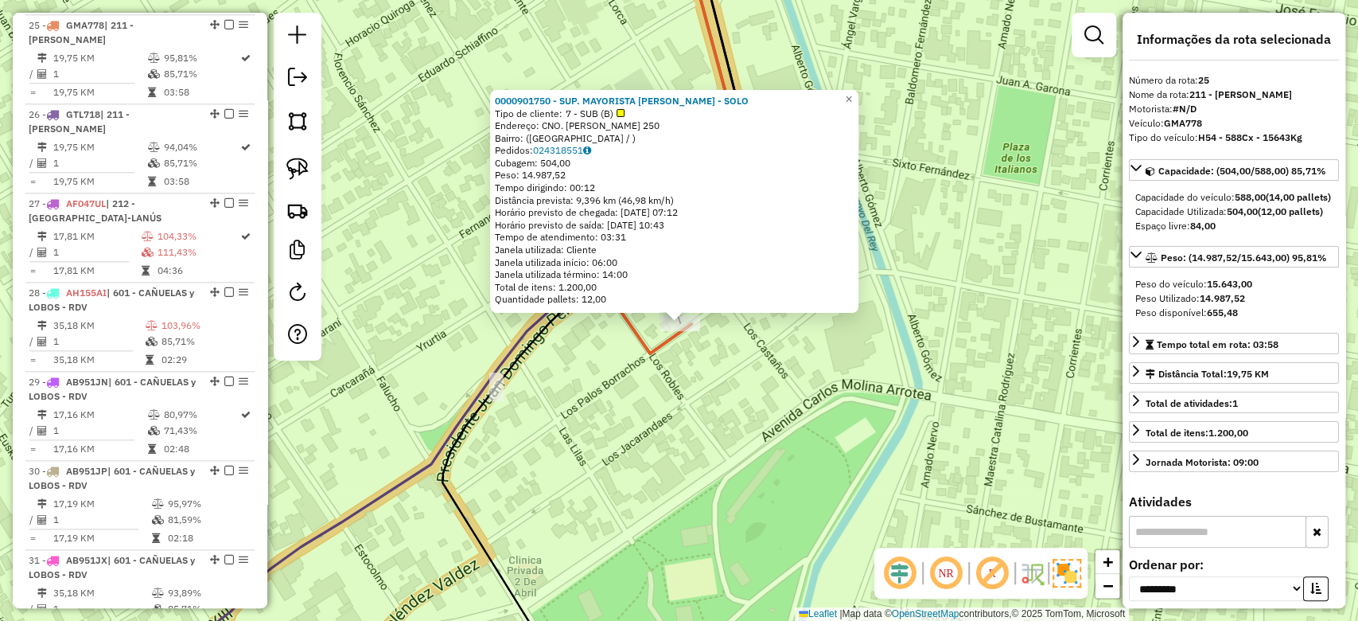
click at [694, 355] on div "0000901750 - SUP. MAYORISTA MAKRO S.A. - SOLO Tipo de cliente: 7 - SUB (B) Ende…" at bounding box center [679, 310] width 1358 height 621
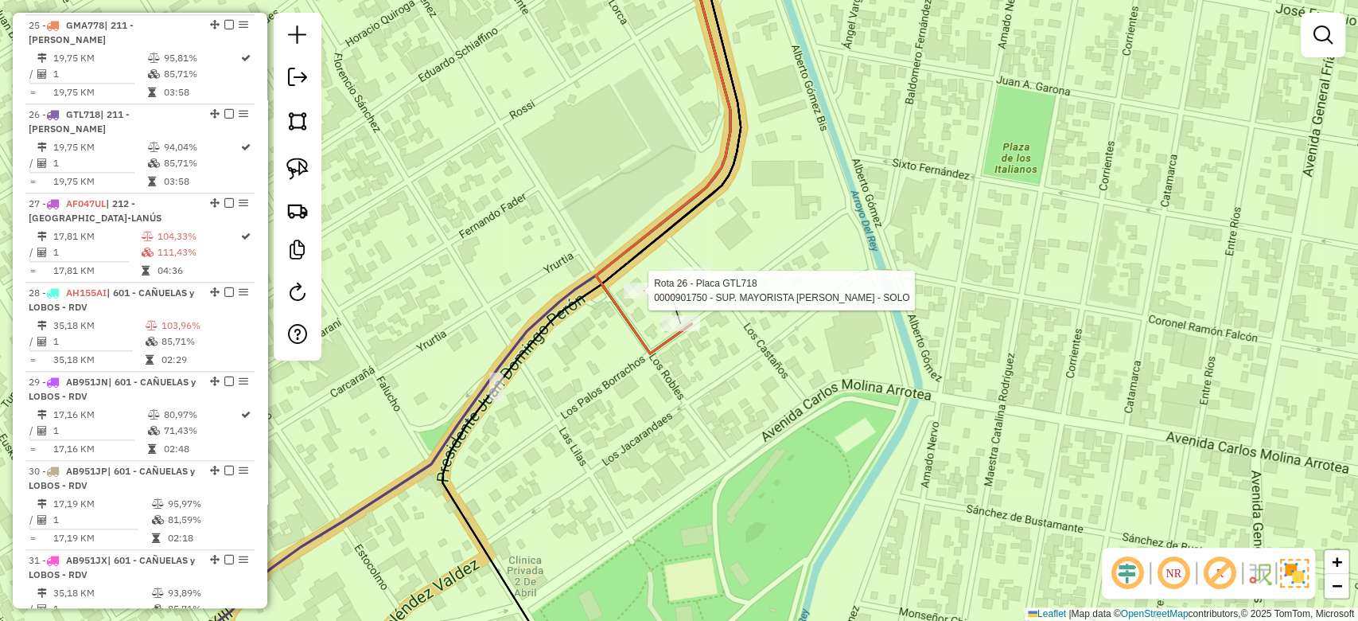
select select "**********"
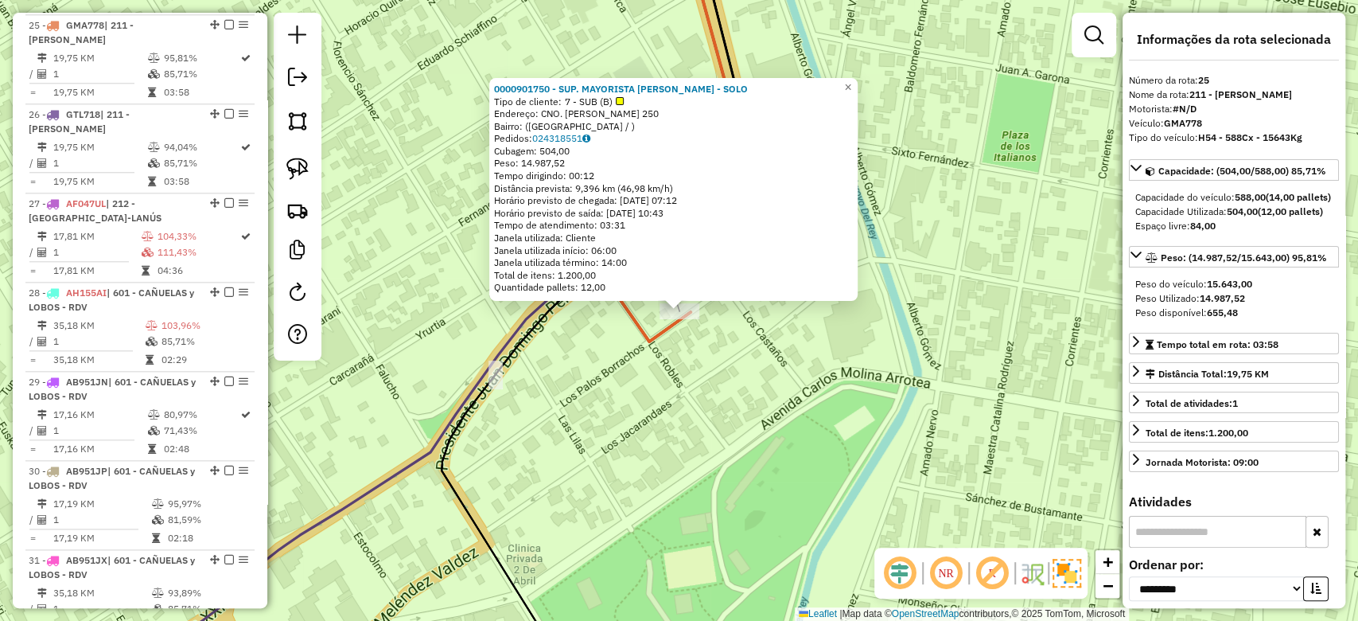
click at [719, 364] on div "0000901750 - SUP. MAYORISTA MAKRO S.A. - SOLO Tipo de cliente: 7 - SUB (B) Ende…" at bounding box center [679, 310] width 1358 height 621
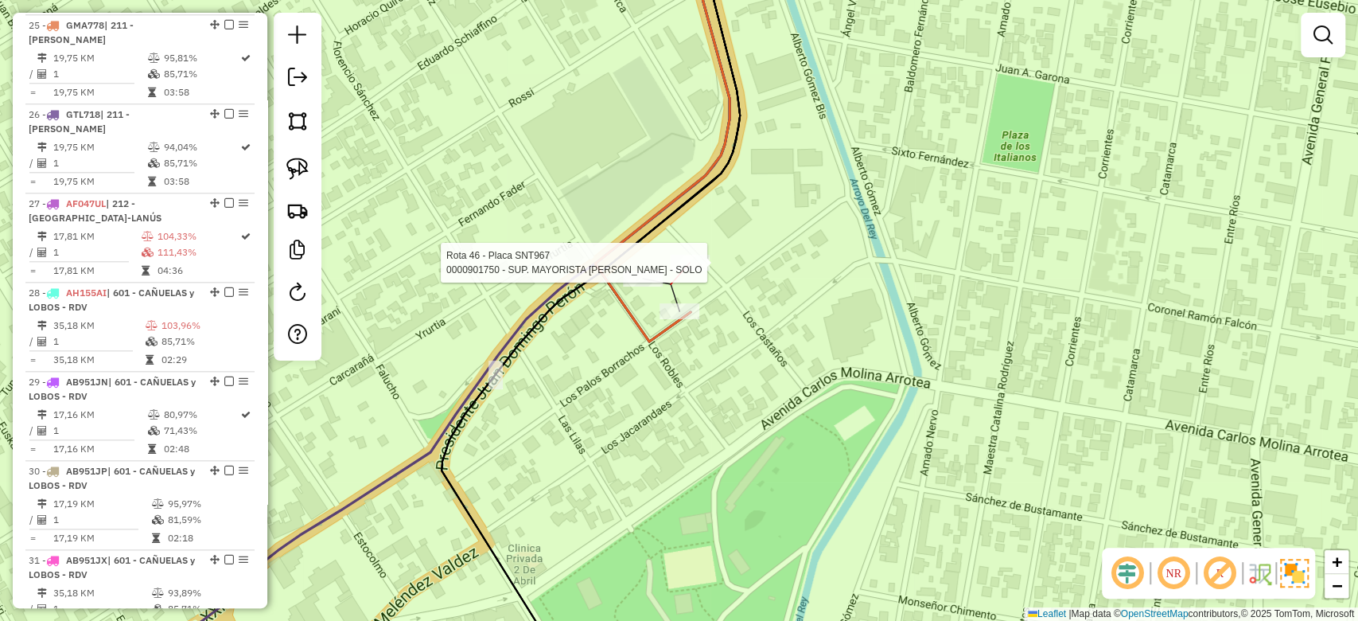
click at [699, 271] on div at bounding box center [690, 263] width 40 height 16
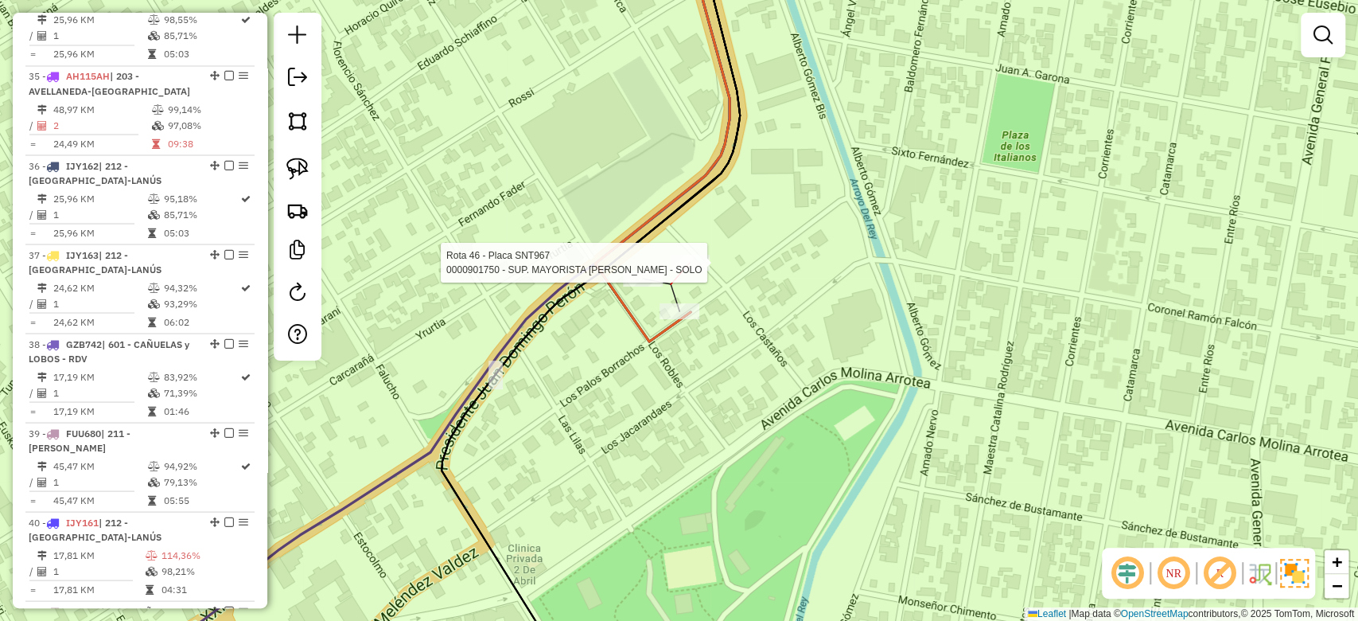
select select "**********"
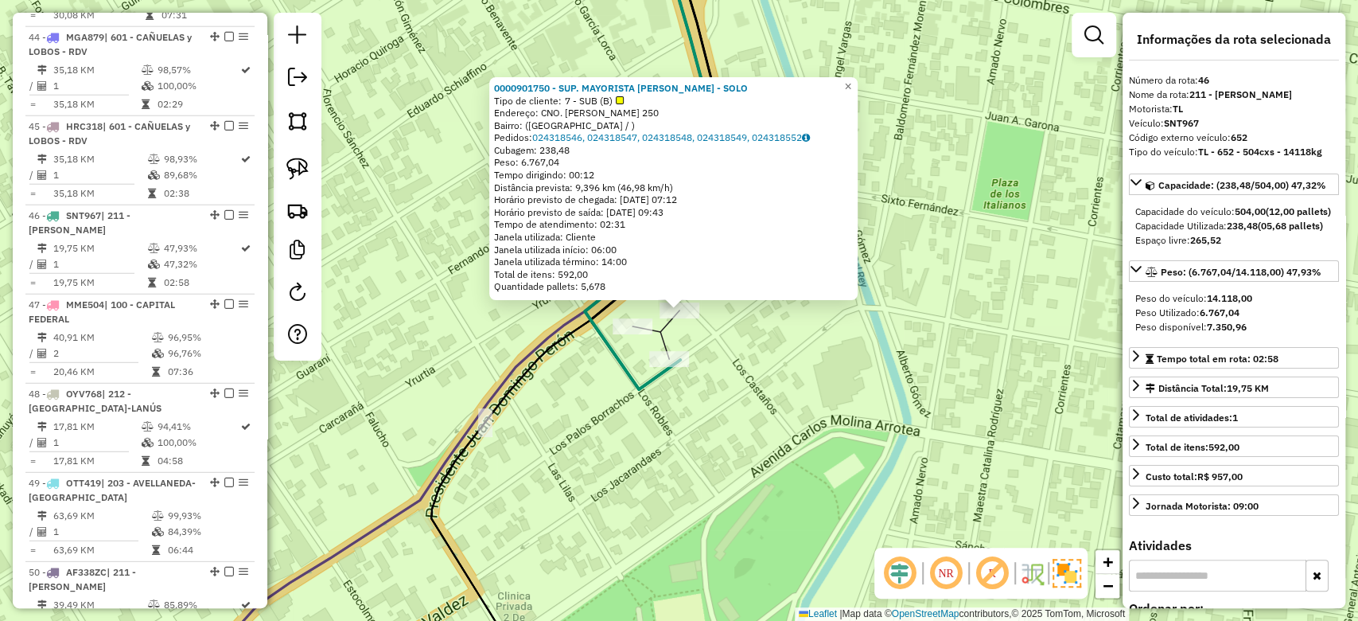
scroll to position [2995, 0]
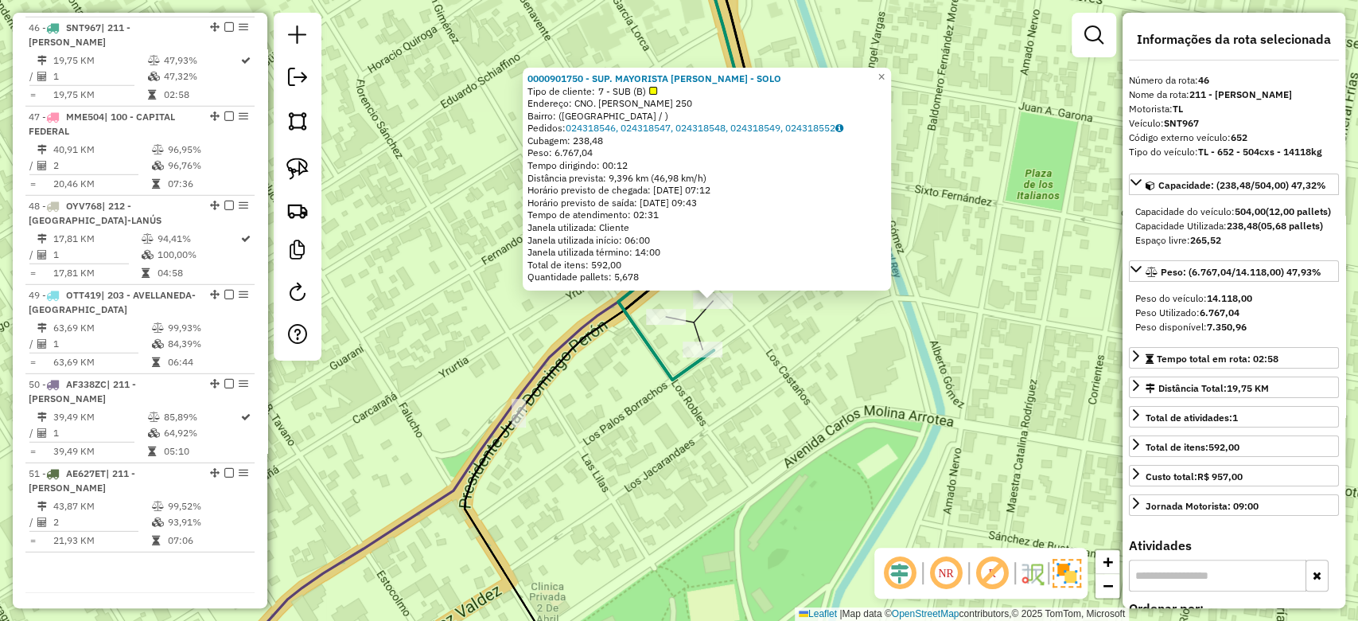
drag, startPoint x: 737, startPoint y: 352, endPoint x: 754, endPoint y: 335, distance: 24.8
click at [754, 335] on div "0000901750 - SUP. MAYORISTA MAKRO S.A. - SOLO Tipo de cliente: 7 - SUB (B) Ende…" at bounding box center [679, 310] width 1358 height 621
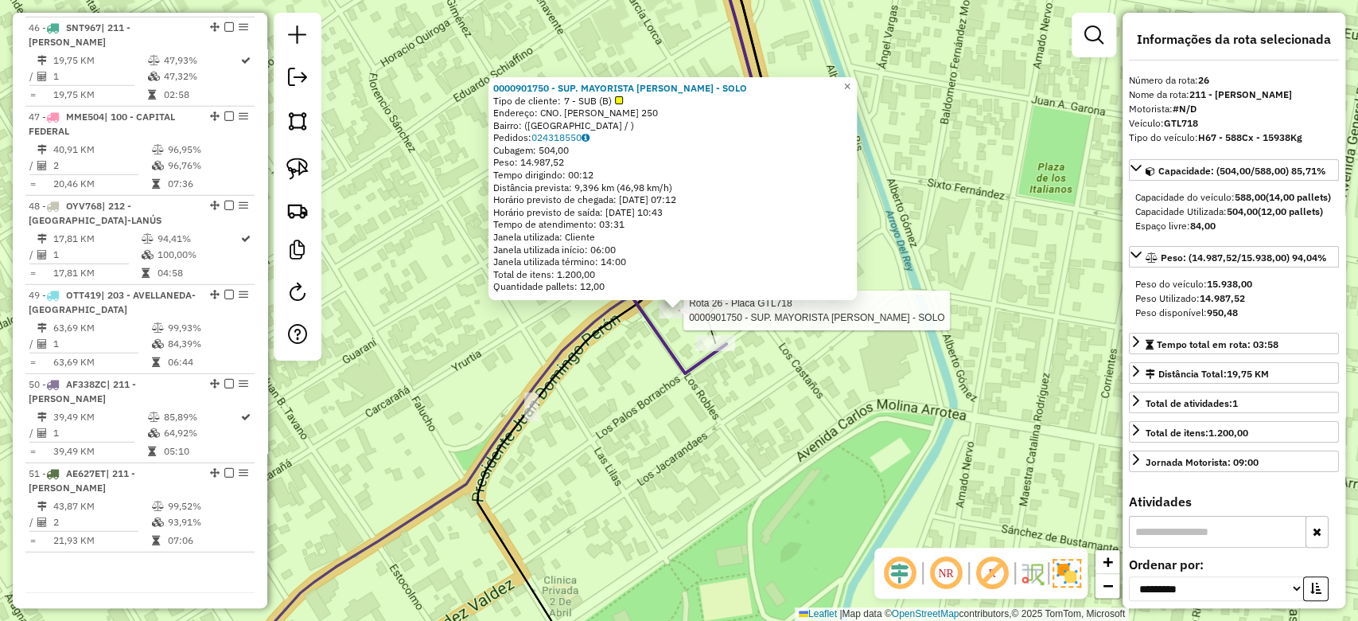
scroll to position [1215, 0]
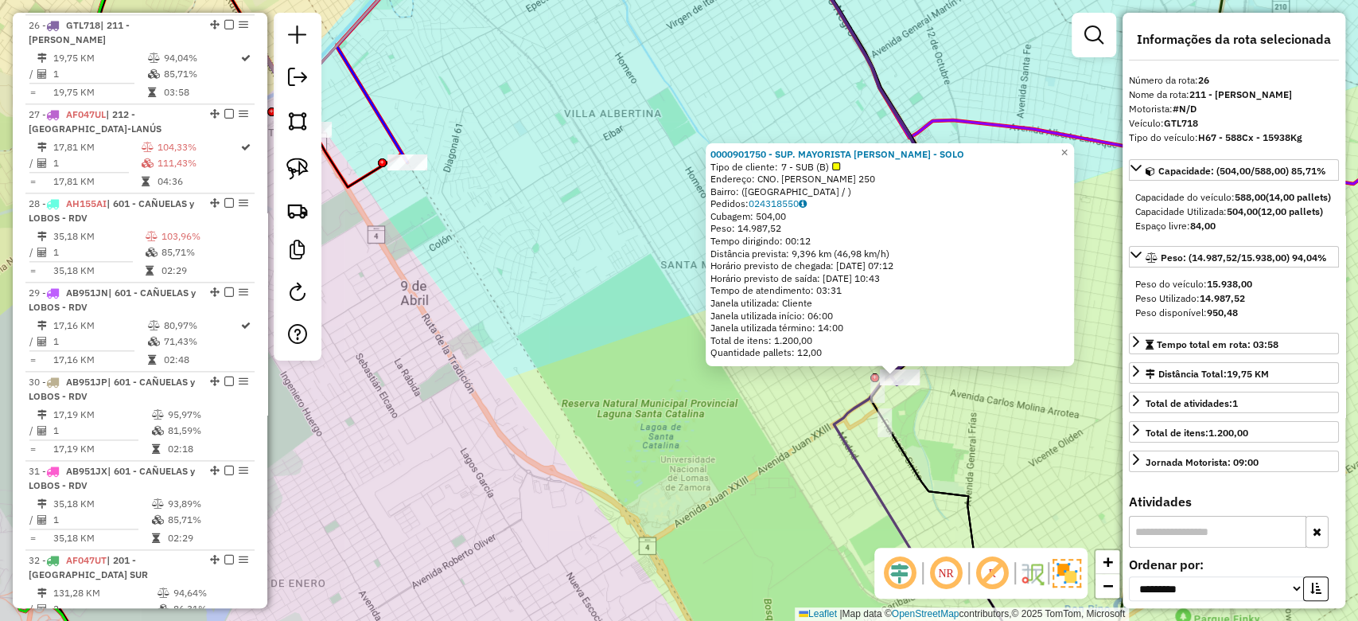
click at [940, 449] on div "0000901750 - SUP. MAYORISTA MAKRO S.A. - SOLO Tipo de cliente: 7 - SUB (B) Ende…" at bounding box center [679, 310] width 1358 height 621
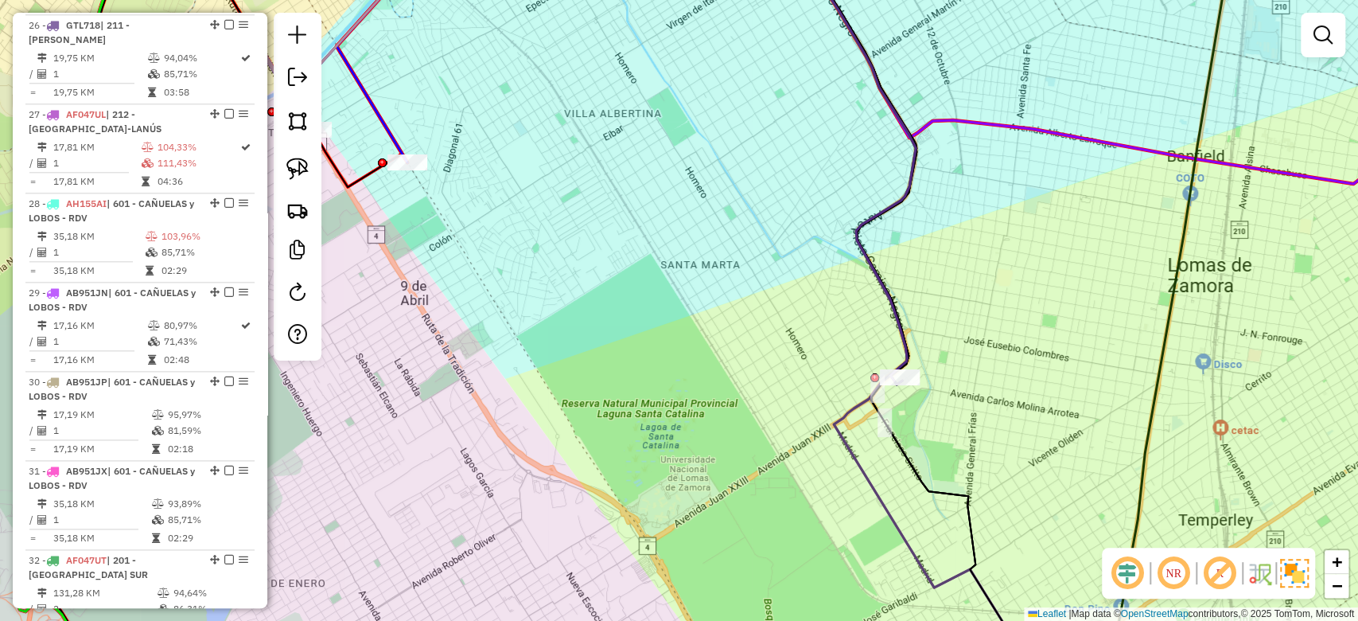
drag, startPoint x: 933, startPoint y: 404, endPoint x: 878, endPoint y: 360, distance: 70.1
click at [897, 374] on div "Janela de atendimento Grade de atendimento Capacidade Transportadoras Veículos …" at bounding box center [679, 310] width 1358 height 621
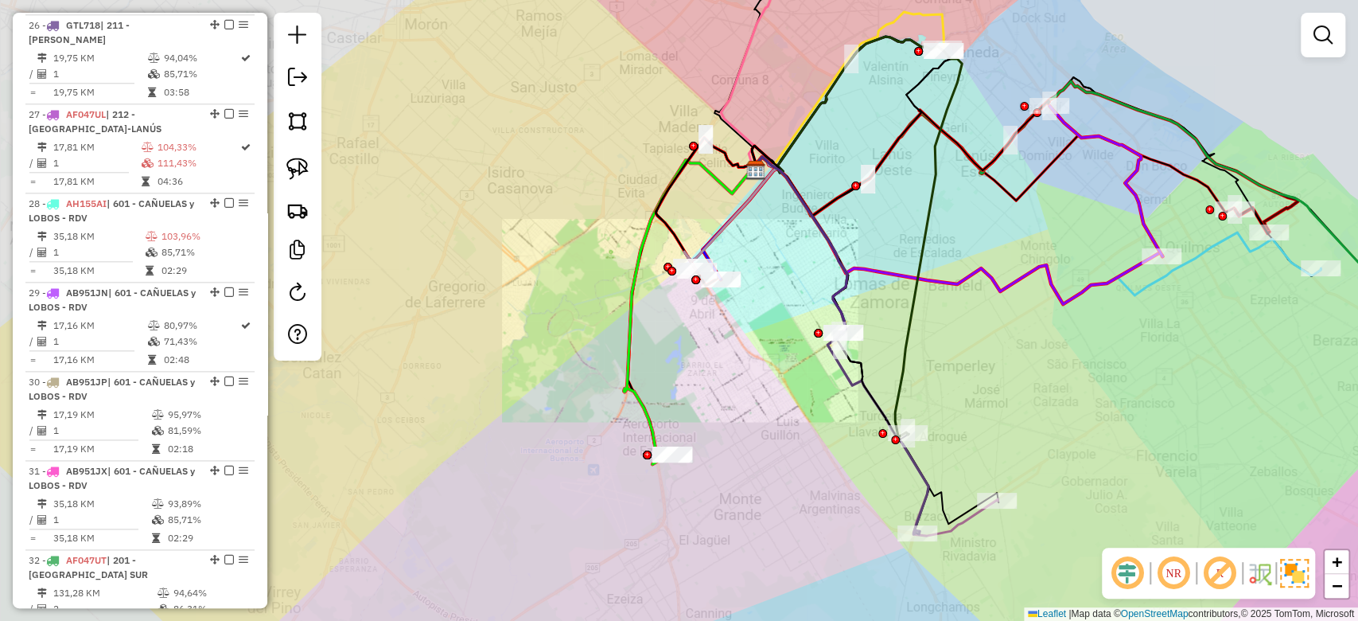
drag, startPoint x: 884, startPoint y: 366, endPoint x: 872, endPoint y: 368, distance: 12.0
click at [895, 368] on icon at bounding box center [928, 244] width 67 height 386
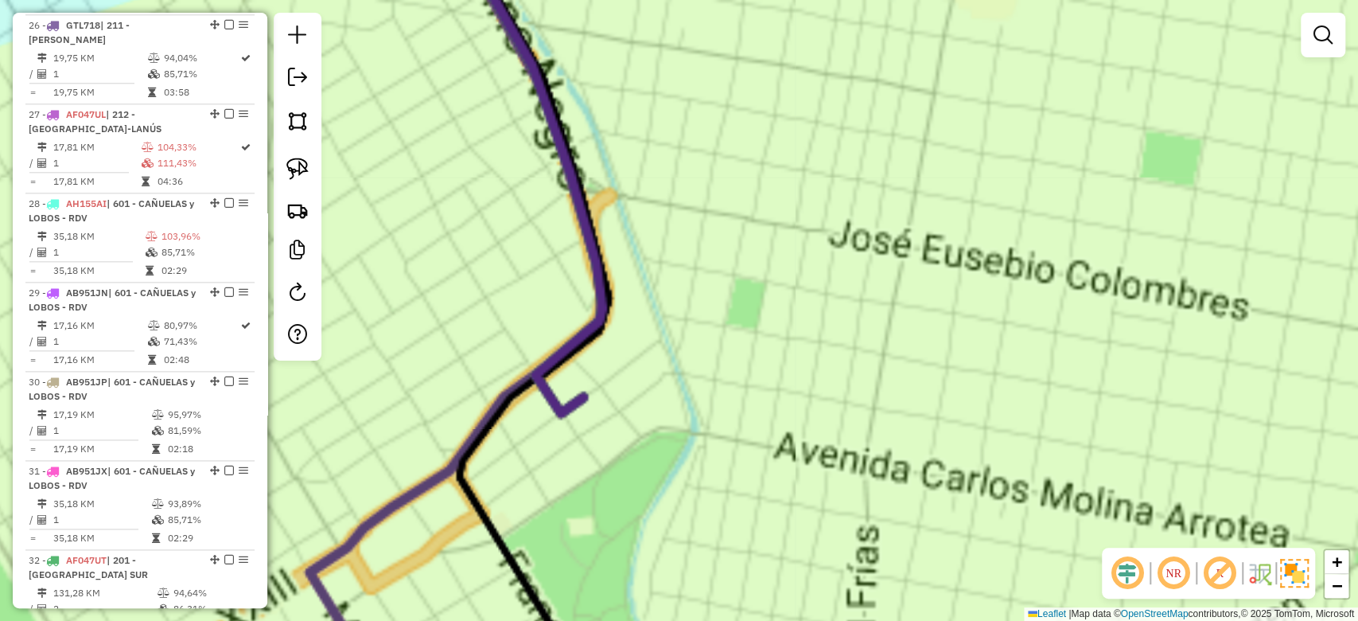
drag, startPoint x: 747, startPoint y: 399, endPoint x: 640, endPoint y: 400, distance: 107.4
click at [746, 399] on div "Janela de atendimento Grade de atendimento Capacidade Transportadoras Veículos …" at bounding box center [679, 310] width 1358 height 621
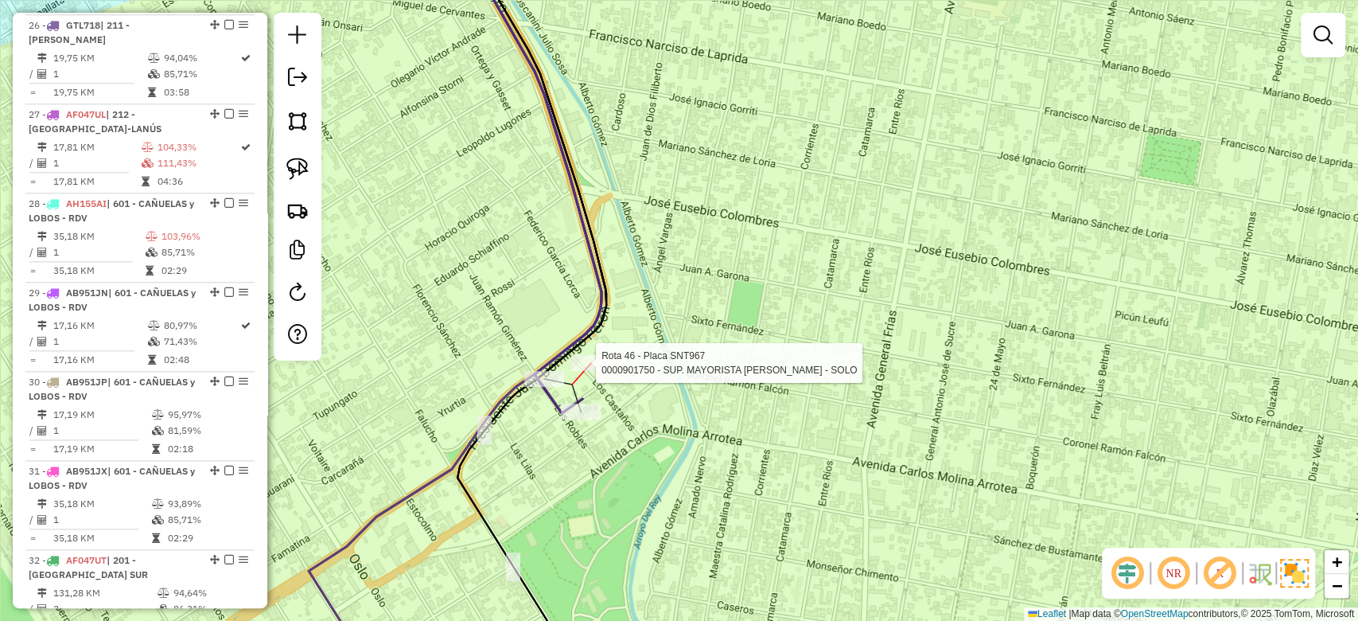
select select "**********"
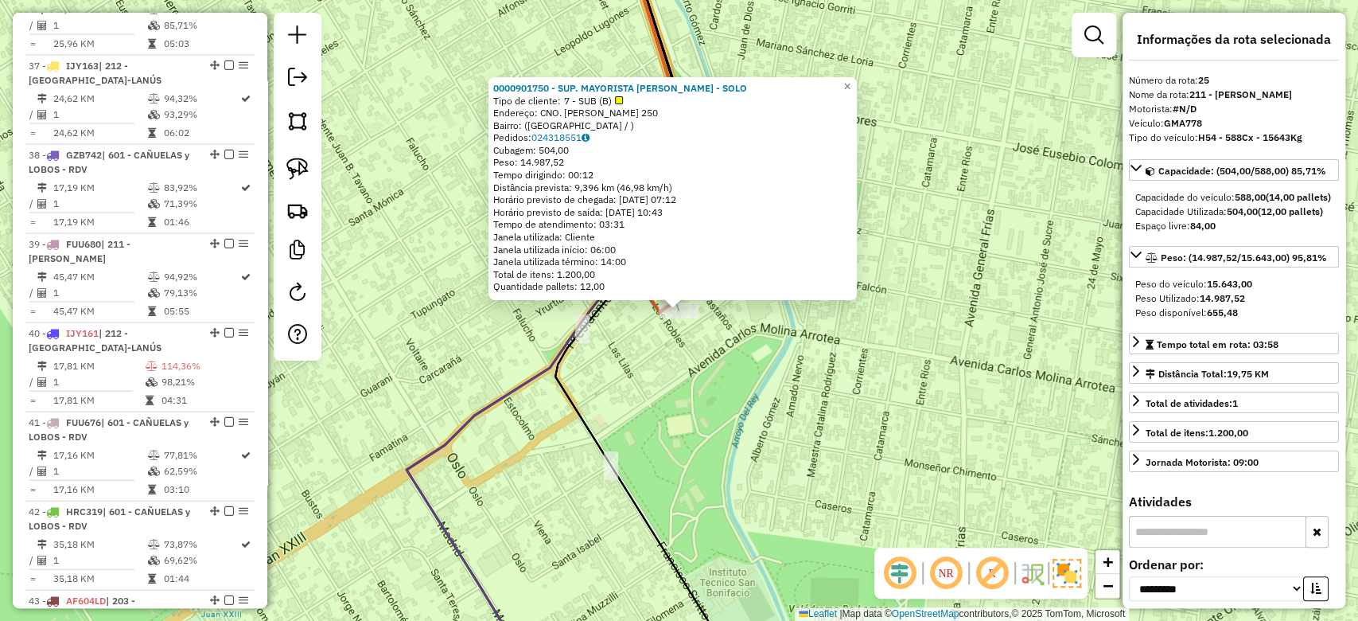
scroll to position [1126, 0]
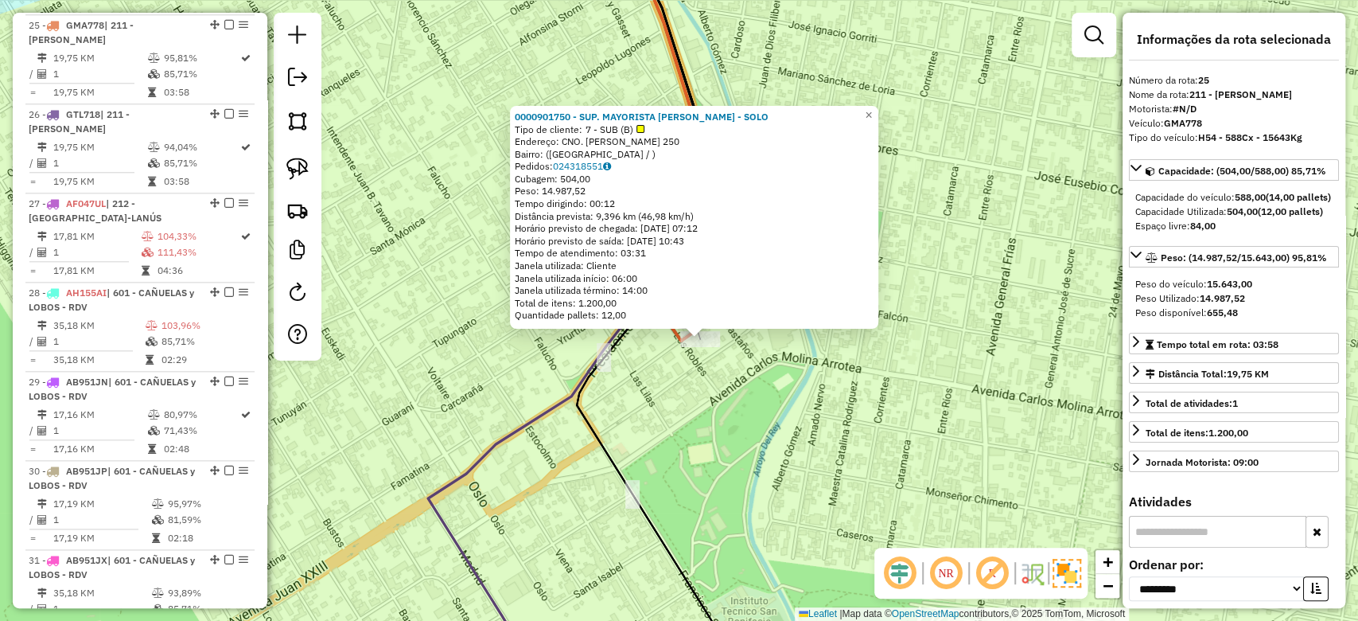
drag, startPoint x: 662, startPoint y: 417, endPoint x: 687, endPoint y: 444, distance: 37.2
click at [687, 444] on div "0000901750 - SUP. MAYORISTA MAKRO S.A. - SOLO Tipo de cliente: 7 - SUB (B) Ende…" at bounding box center [679, 310] width 1358 height 621
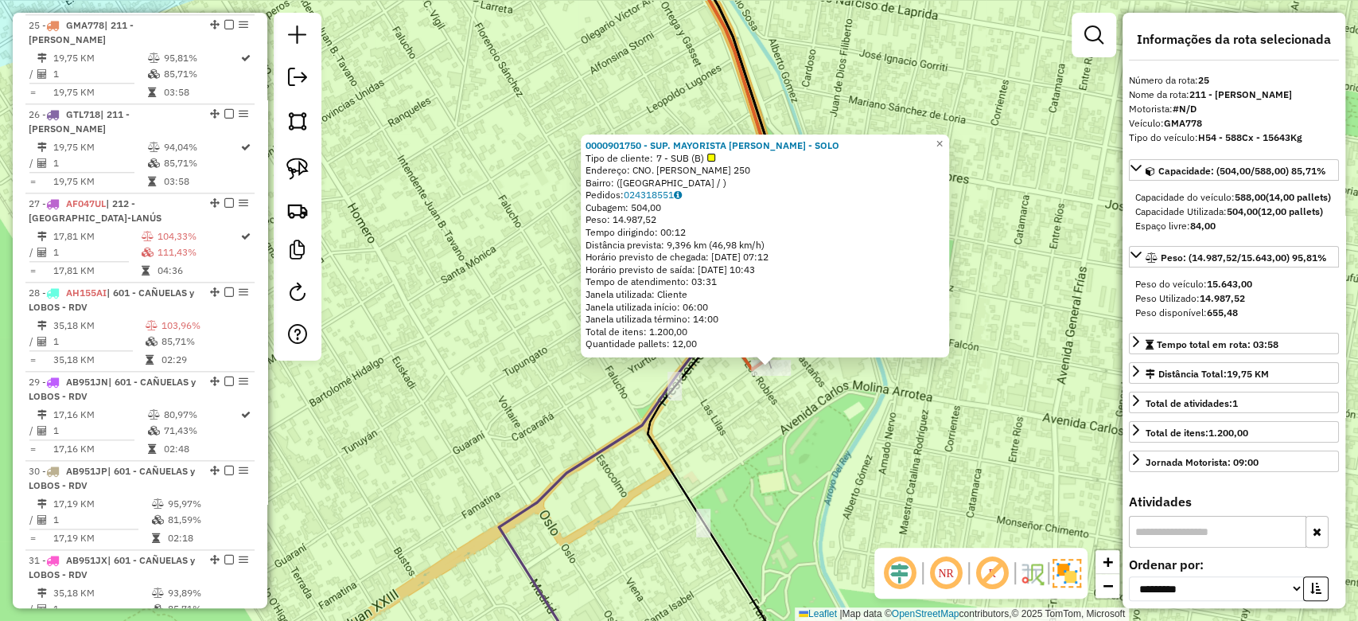
drag, startPoint x: 696, startPoint y: 447, endPoint x: 759, endPoint y: 461, distance: 64.5
click at [754, 463] on div "0000901750 - SUP. MAYORISTA MAKRO S.A. - SOLO Tipo de cliente: 7 - SUB (B) Ende…" at bounding box center [679, 310] width 1358 height 621
click at [752, 433] on div "0000901750 - SUP. MAYORISTA MAKRO S.A. - SOLO Tipo de cliente: 7 - SUB (B) Ende…" at bounding box center [679, 310] width 1358 height 621
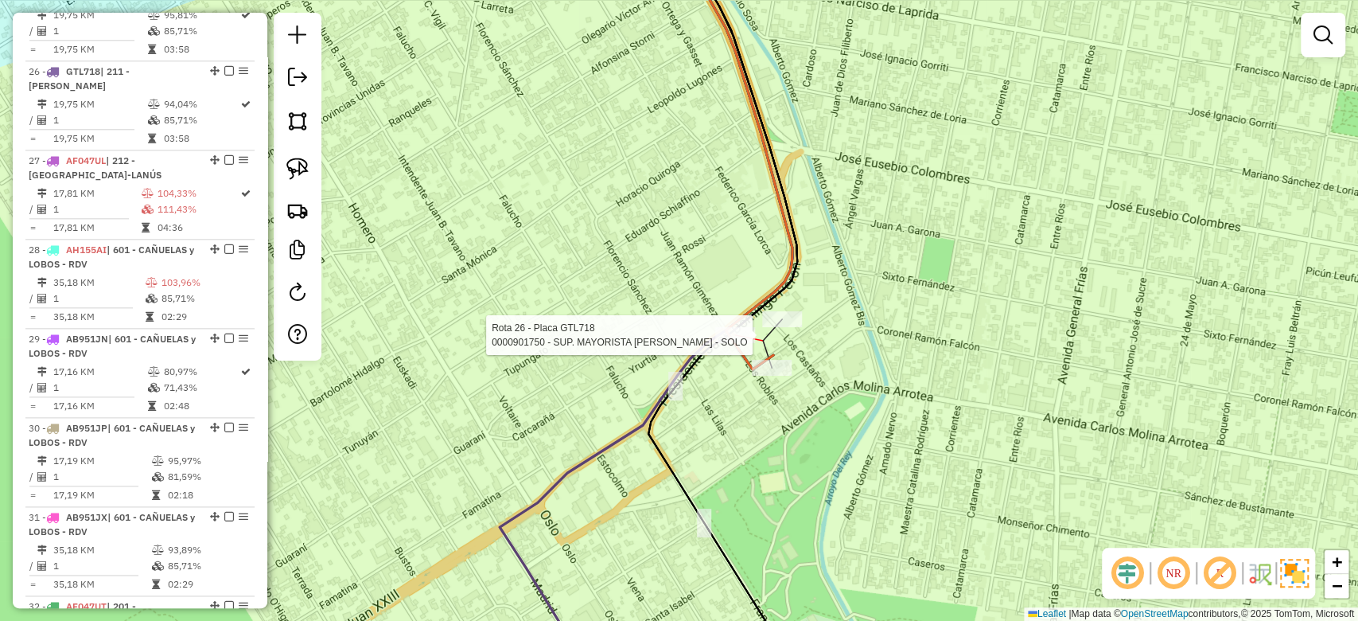
select select "**********"
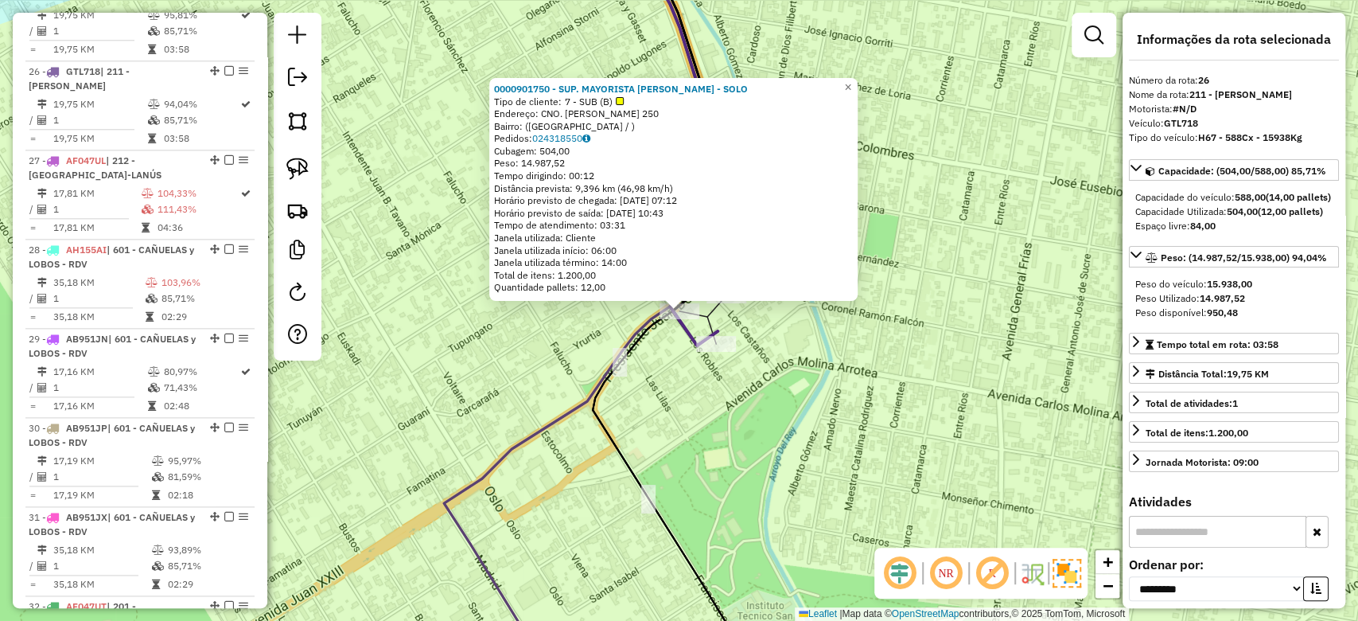
scroll to position [1215, 0]
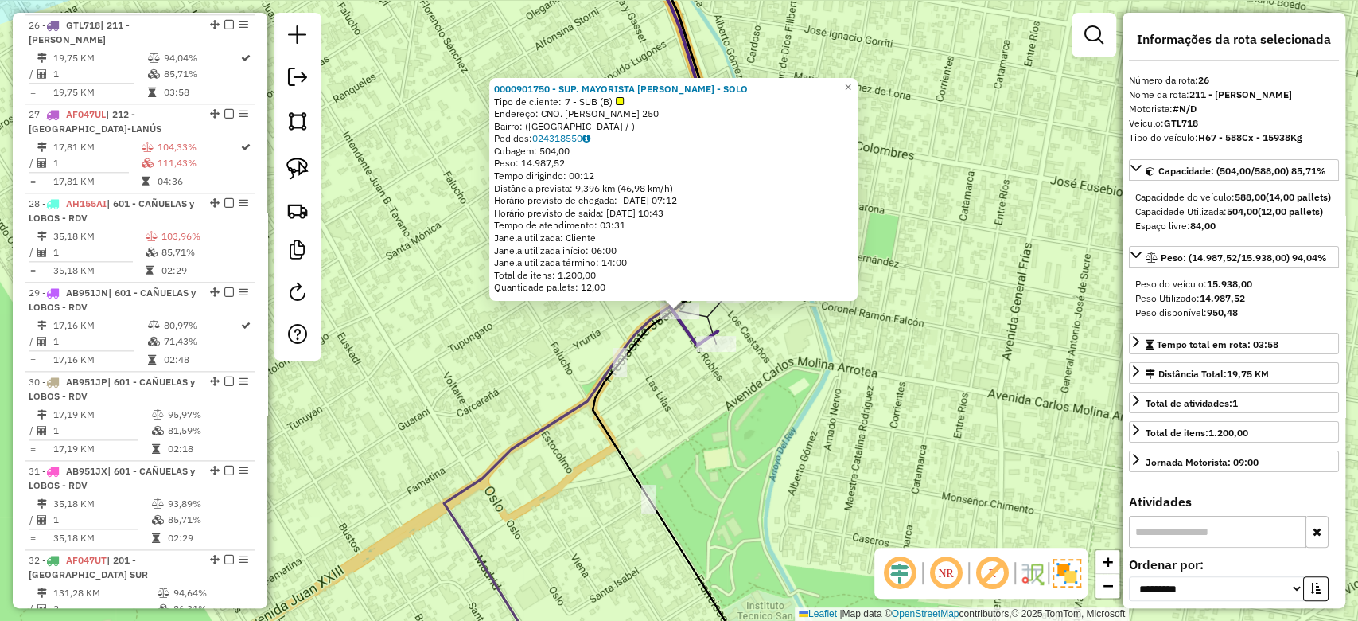
click at [743, 434] on div "0000901750 - SUP. MAYORISTA MAKRO S.A. - SOLO Tipo de cliente: 7 - SUB (B) Ende…" at bounding box center [679, 310] width 1358 height 621
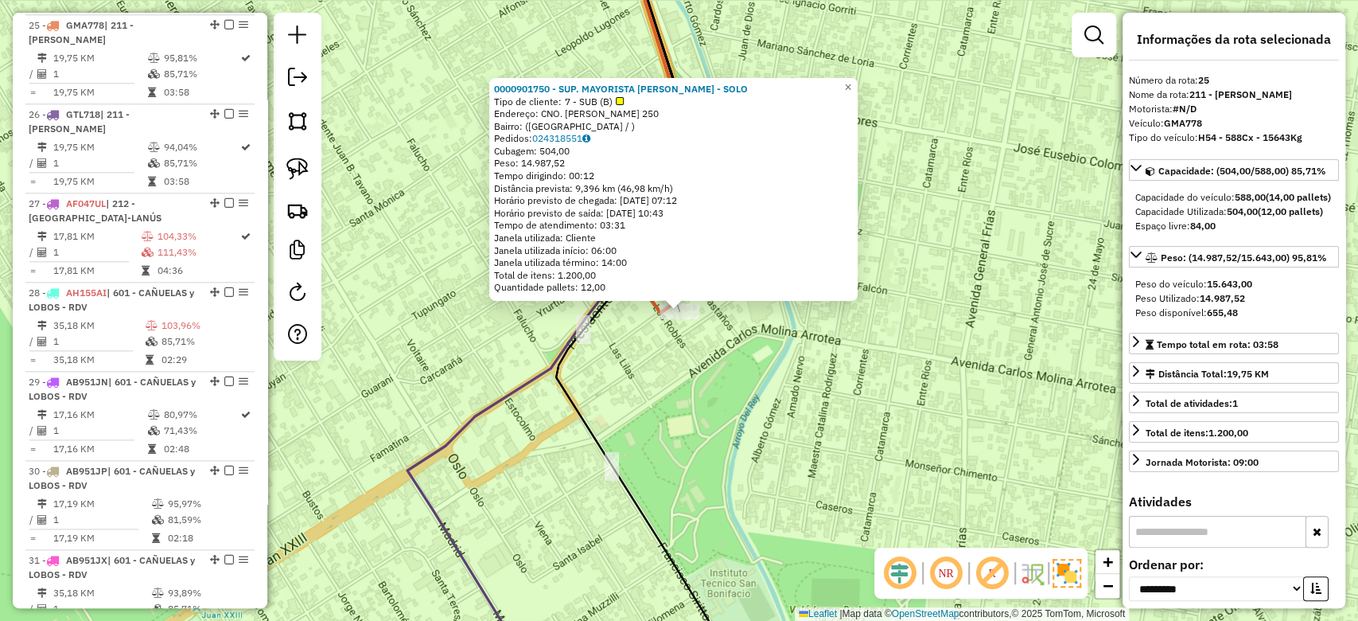
click at [760, 417] on div "Rota 25 - Placa GMA778 0000901750 - SUP. MAYORISTA MAKRO S.A. - SOLO × 00009017…" at bounding box center [679, 310] width 1358 height 621
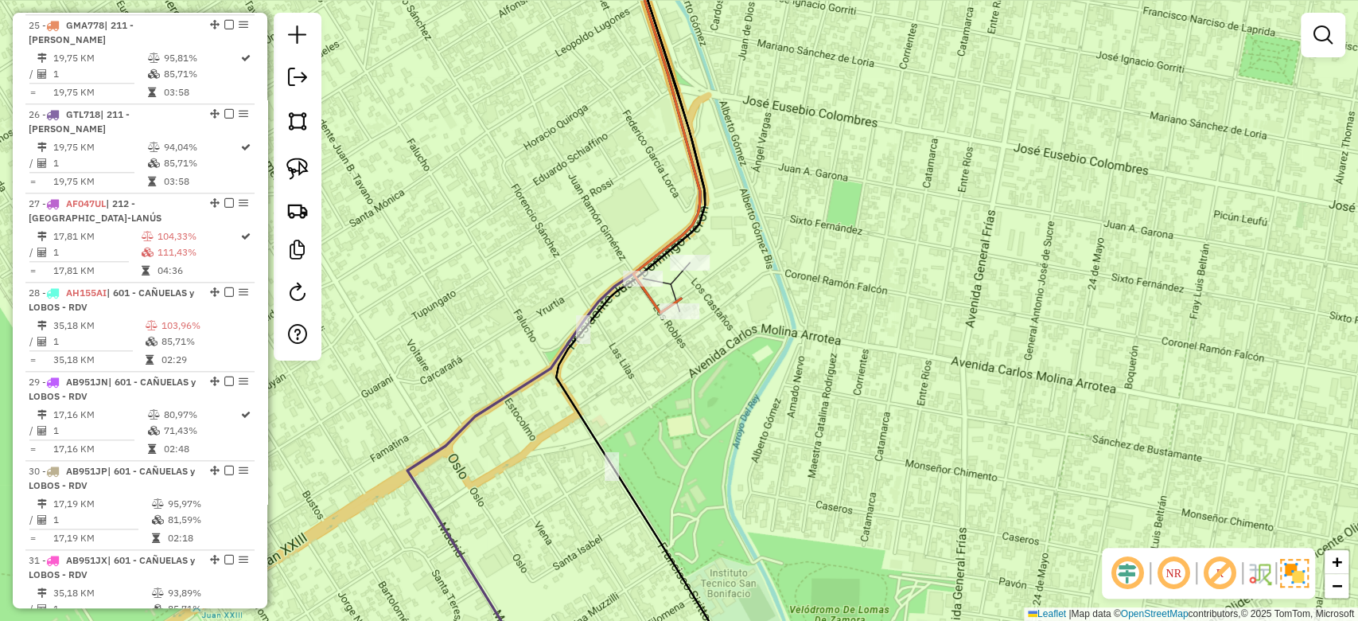
select select "**********"
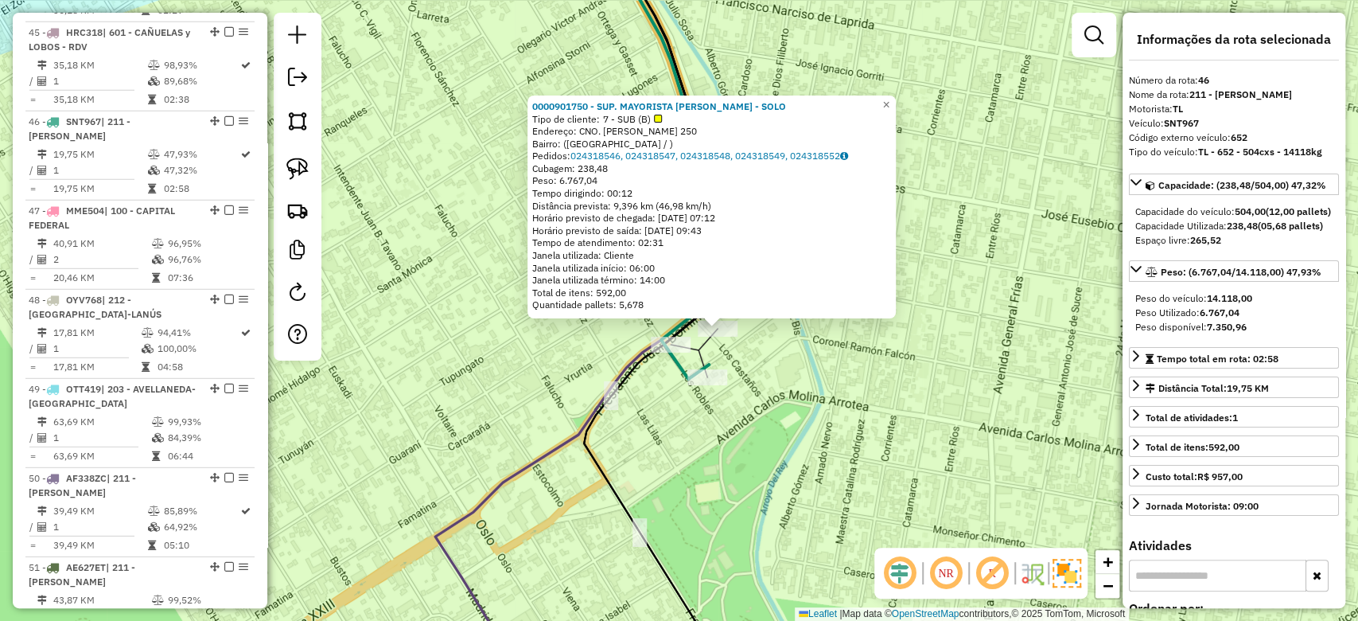
scroll to position [2995, 0]
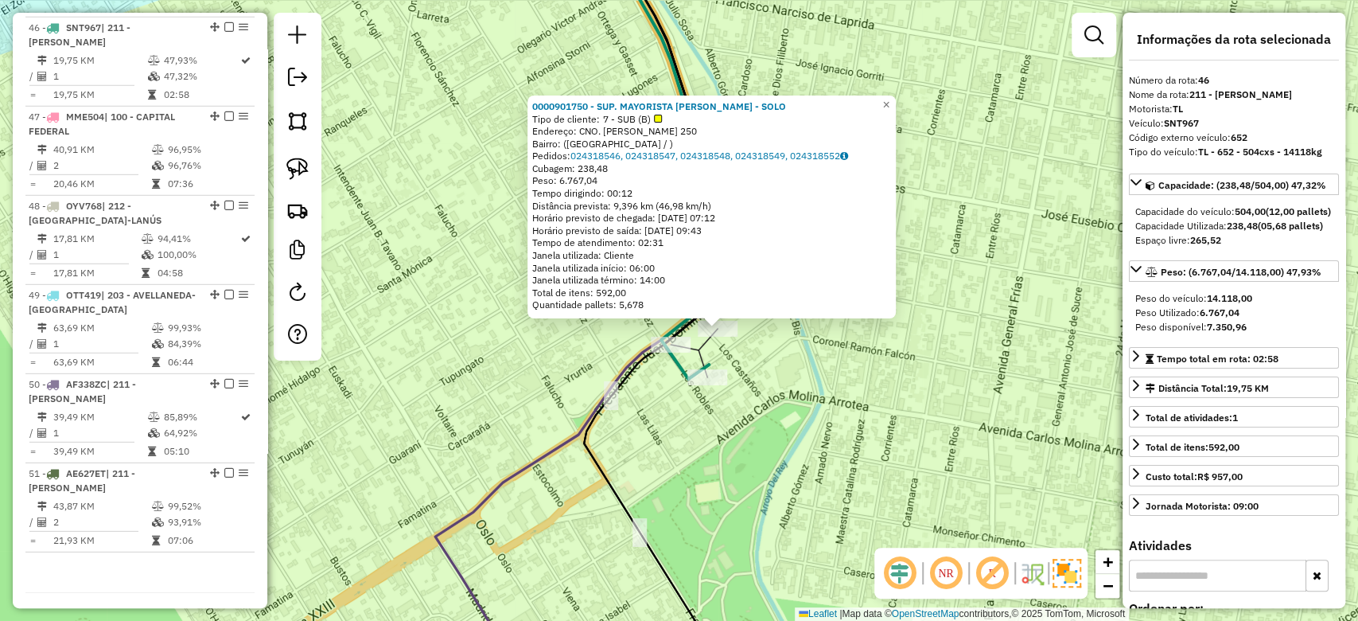
drag, startPoint x: 792, startPoint y: 384, endPoint x: 840, endPoint y: 391, distance: 49.1
click at [840, 391] on div "0000901750 - SUP. MAYORISTA MAKRO S.A. - SOLO Tipo de cliente: 7 - SUB (B) Ende…" at bounding box center [679, 310] width 1358 height 621
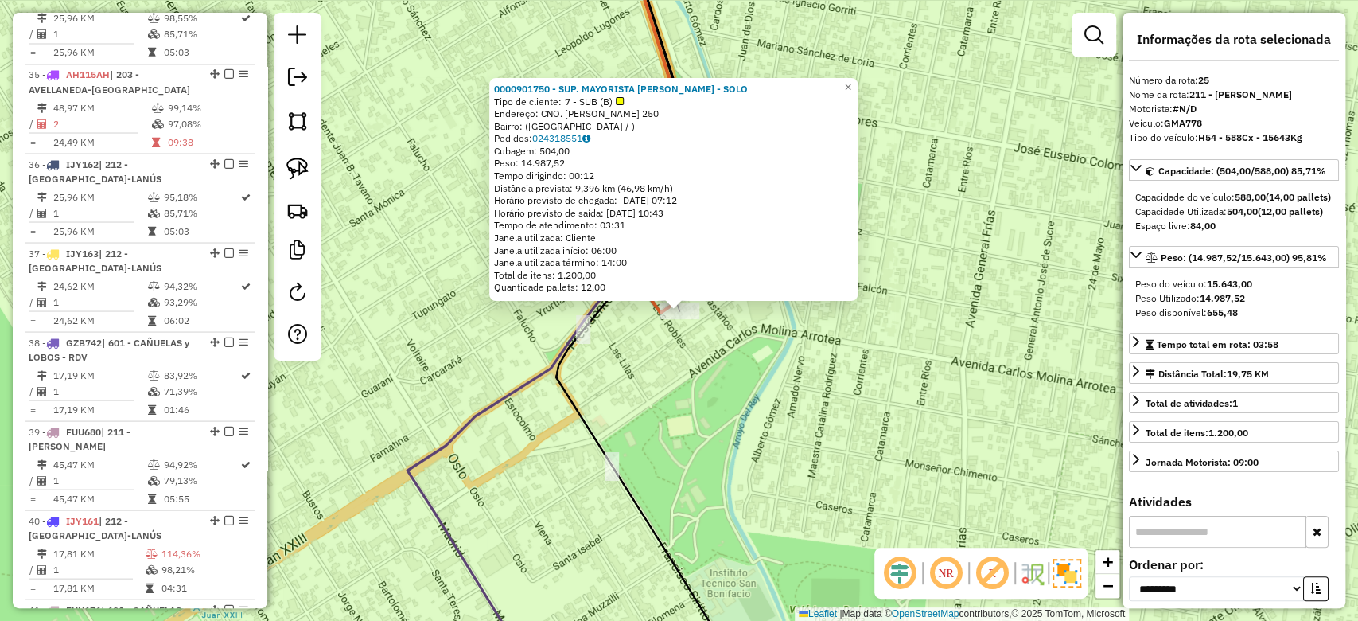
scroll to position [1126, 0]
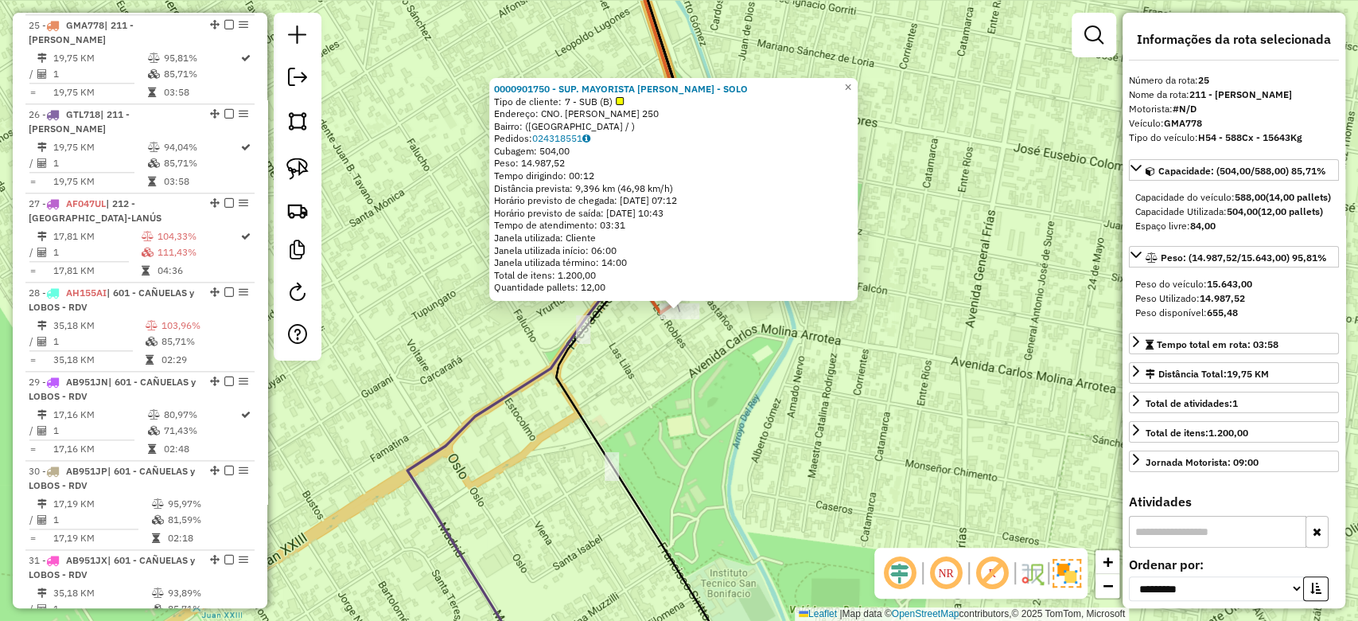
click at [742, 404] on div "0000901750 - SUP. MAYORISTA MAKRO S.A. - SOLO Tipo de cliente: 7 - SUB (B) Ende…" at bounding box center [679, 310] width 1358 height 621
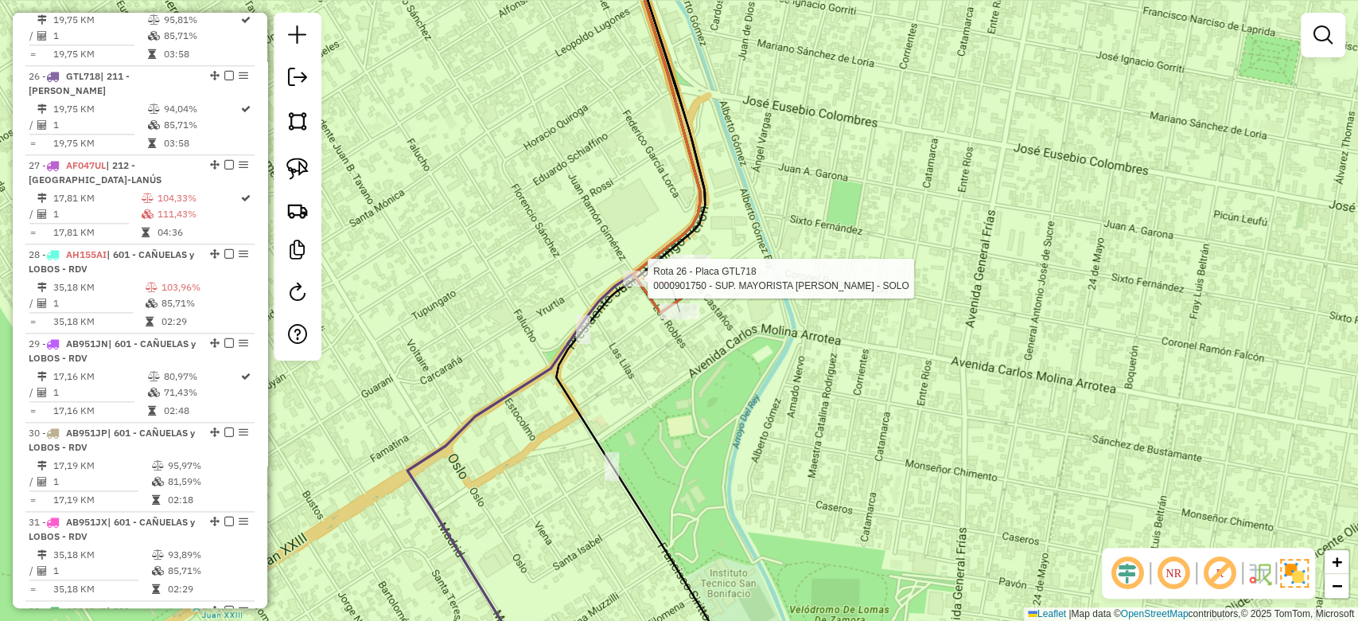
select select "**********"
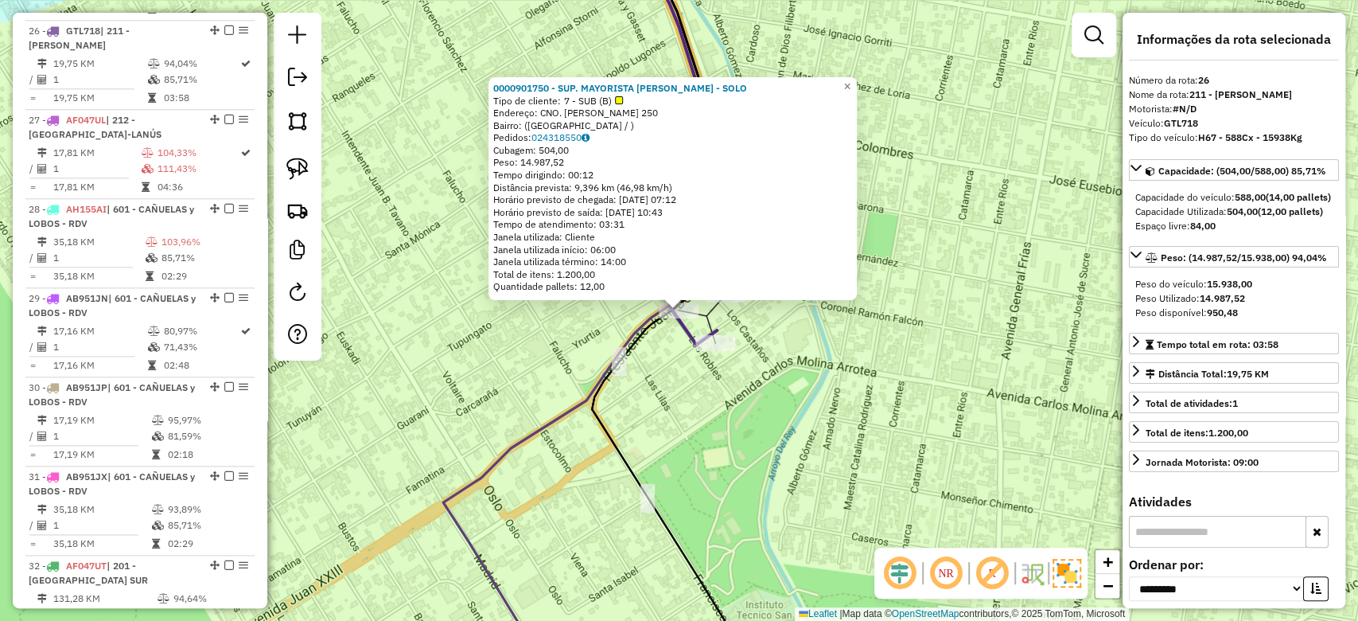
scroll to position [1215, 0]
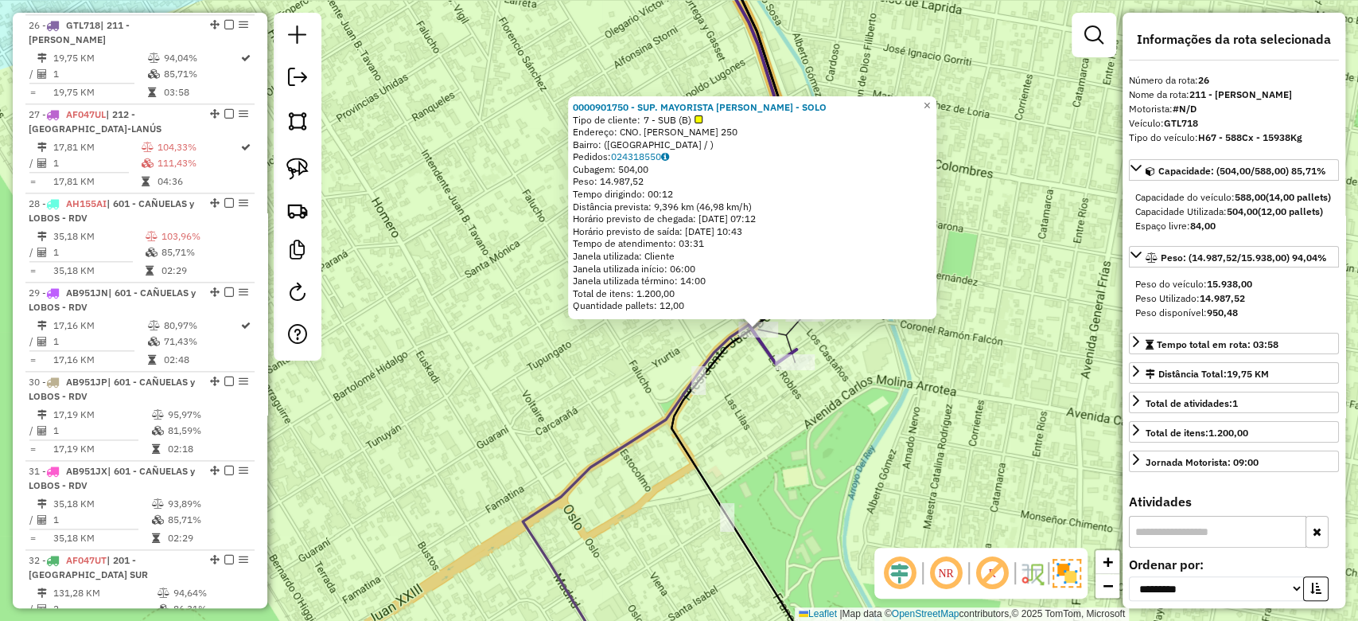
drag, startPoint x: 698, startPoint y: 401, endPoint x: 741, endPoint y: 407, distance: 43.4
click at [741, 407] on div "0000901750 - SUP. MAYORISTA MAKRO S.A. - SOLO Tipo de cliente: 7 - SUB (B) Ende…" at bounding box center [679, 310] width 1358 height 621
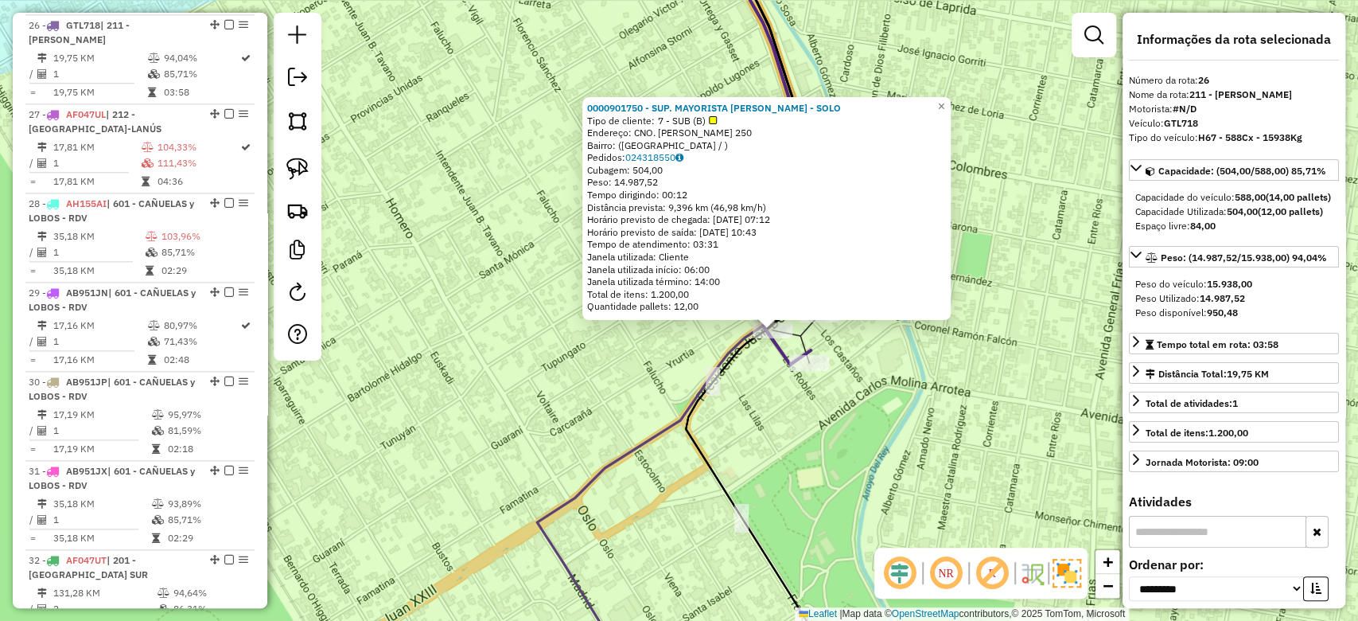
click at [904, 384] on div "0000901750 - SUP. MAYORISTA MAKRO S.A. - SOLO Tipo de cliente: 7 - SUB (B) Ende…" at bounding box center [679, 310] width 1358 height 621
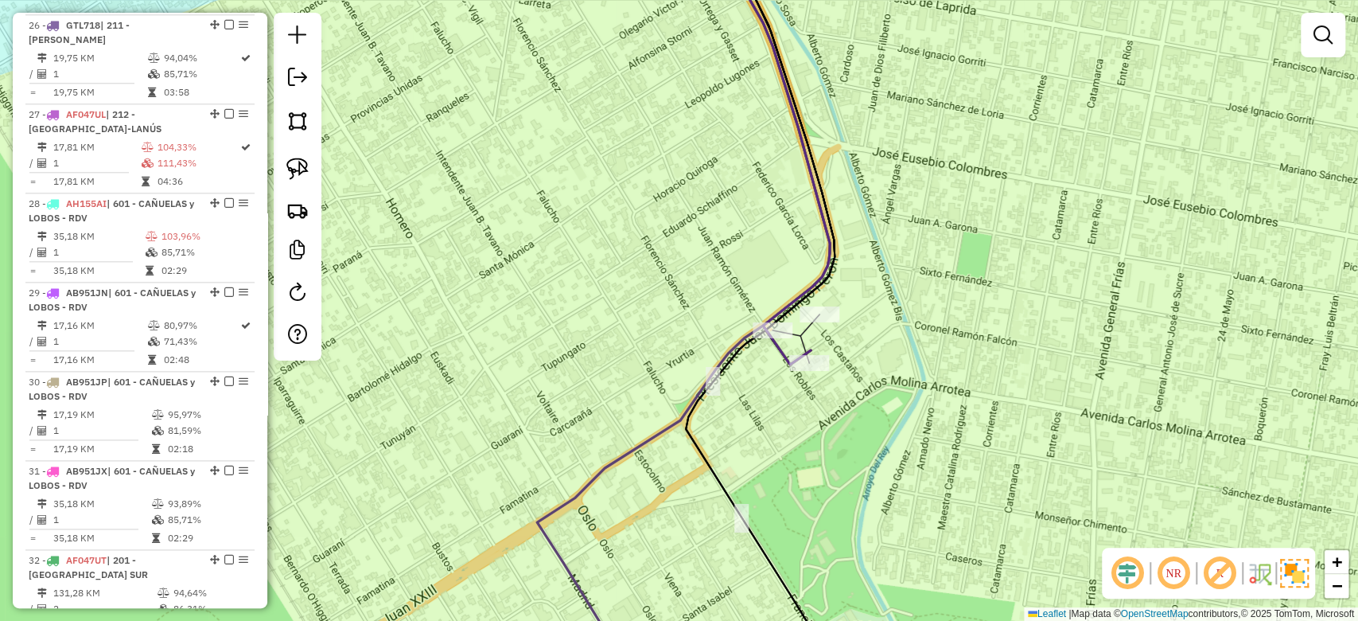
select select "**********"
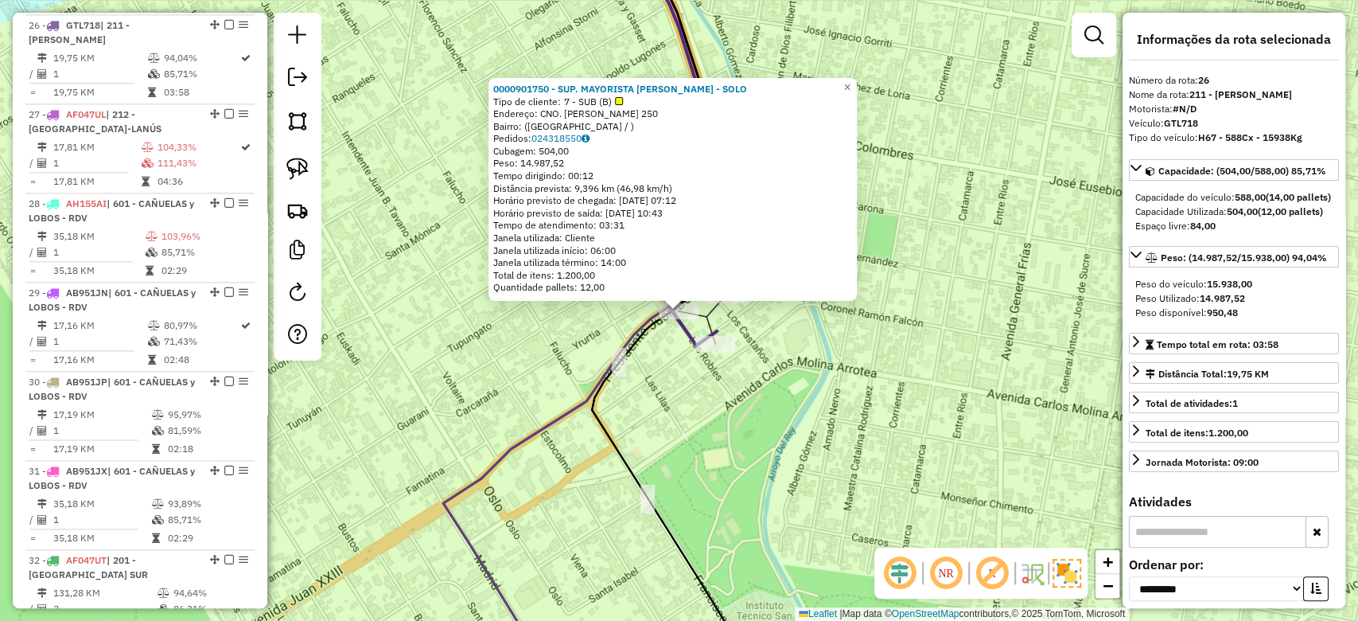
click at [1194, 129] on strong "GTL718" at bounding box center [1181, 123] width 34 height 12
copy strong "GTL718"
click at [1184, 129] on strong "GTL718" at bounding box center [1181, 123] width 34 height 12
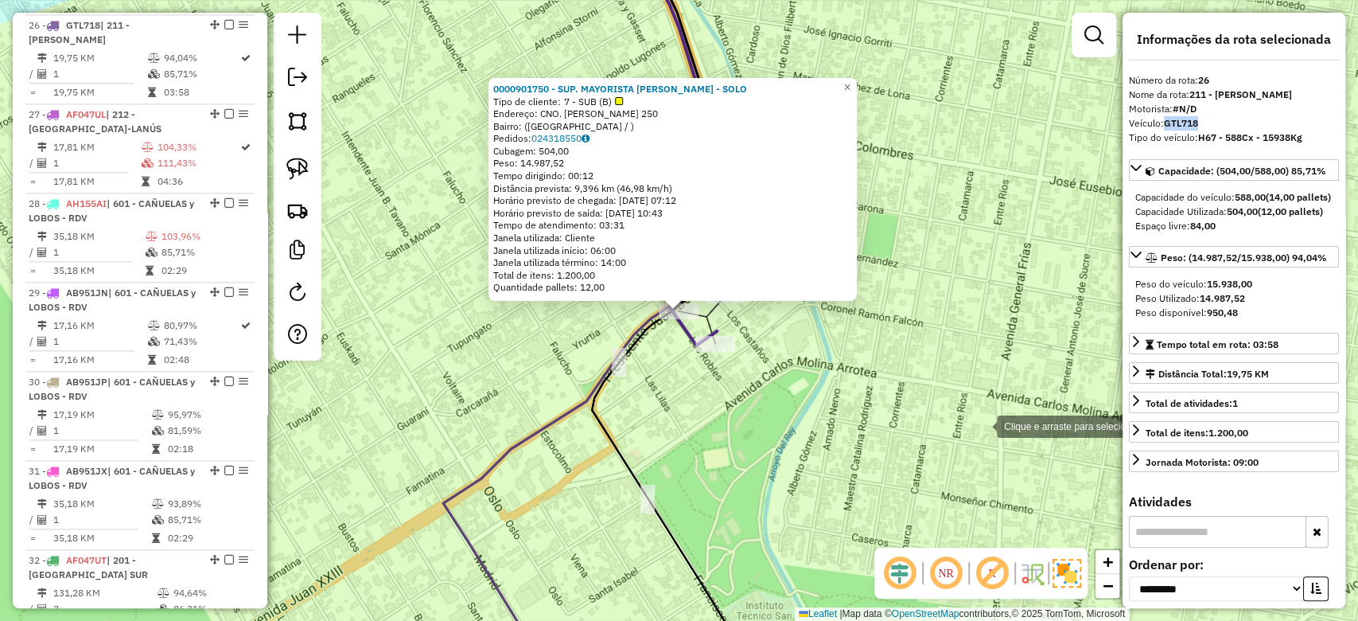
copy strong "GTL718"
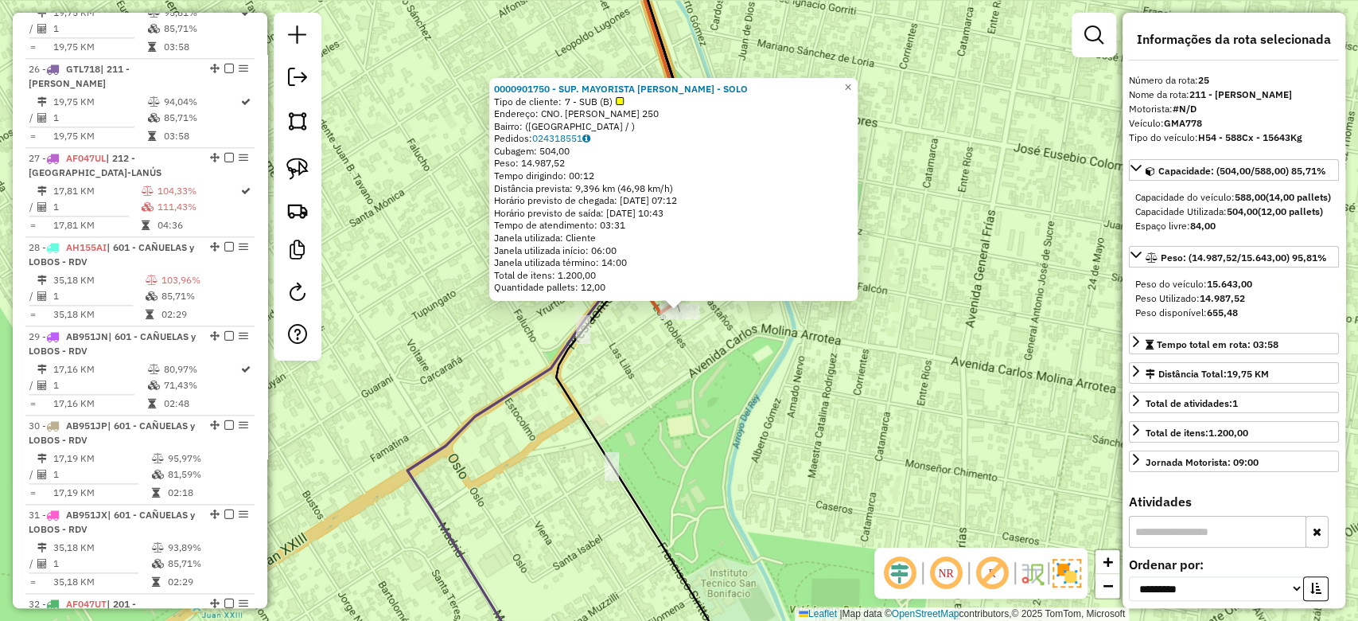
scroll to position [1126, 0]
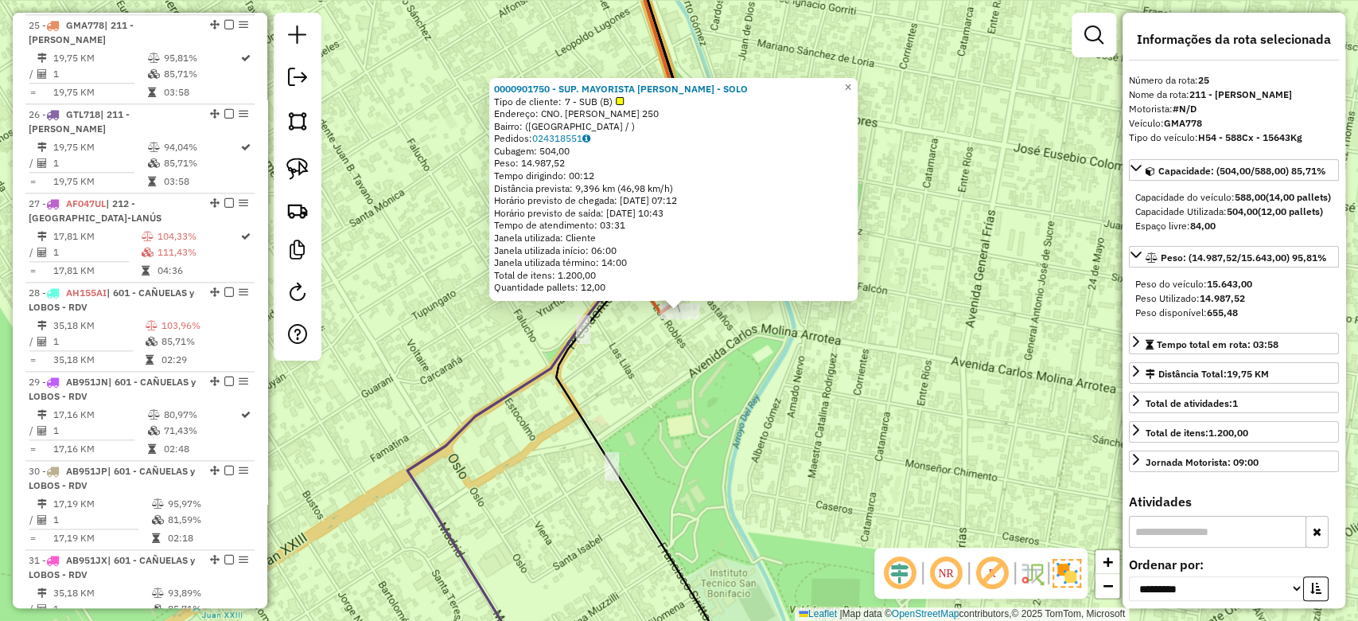
click at [924, 434] on div "0000901750 - SUP. MAYORISTA MAKRO S.A. - SOLO Tipo de cliente: 7 - SUB (B) Ende…" at bounding box center [679, 310] width 1358 height 621
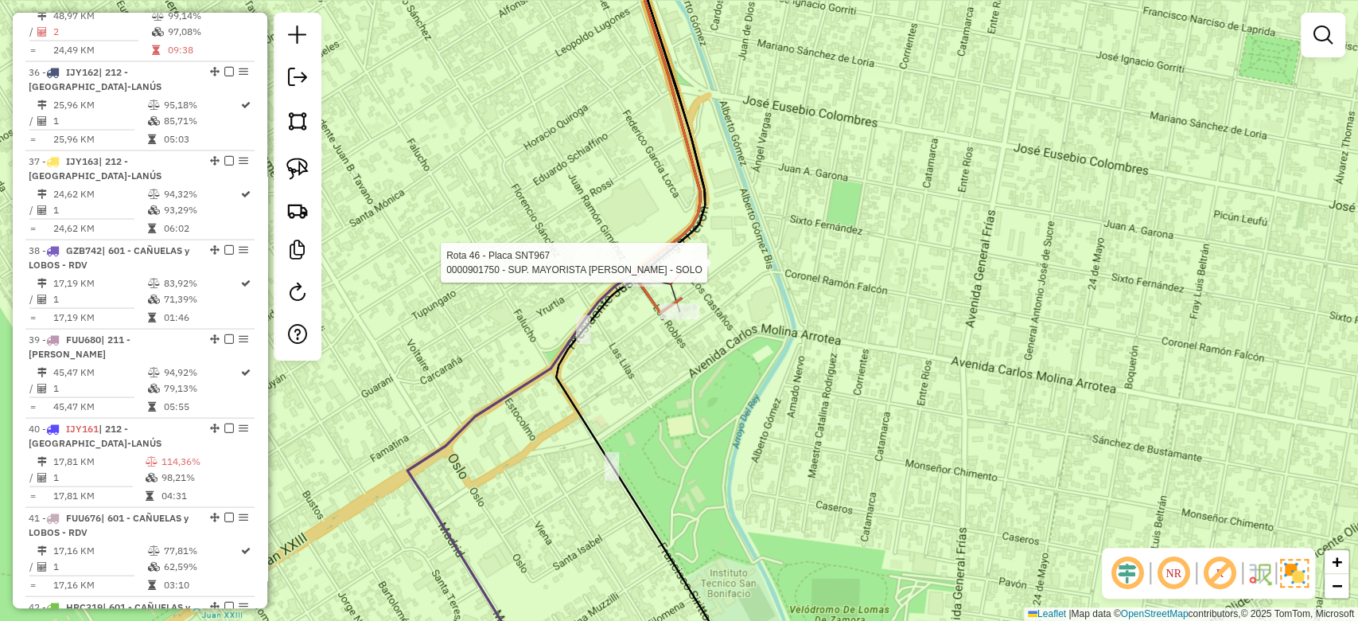
select select "**********"
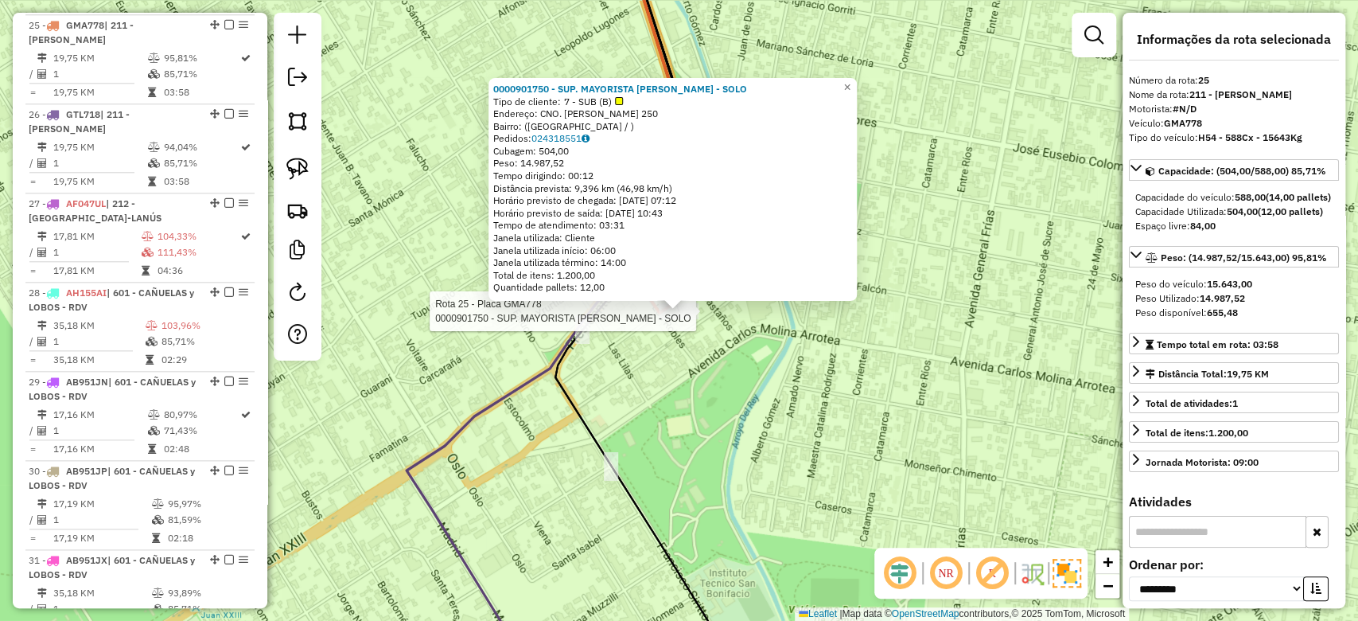
click at [812, 472] on div "Rota 25 - Placa GMA778 0000901750 - SUP. MAYORISTA MAKRO S.A. - SOLO 0000901750…" at bounding box center [679, 310] width 1358 height 621
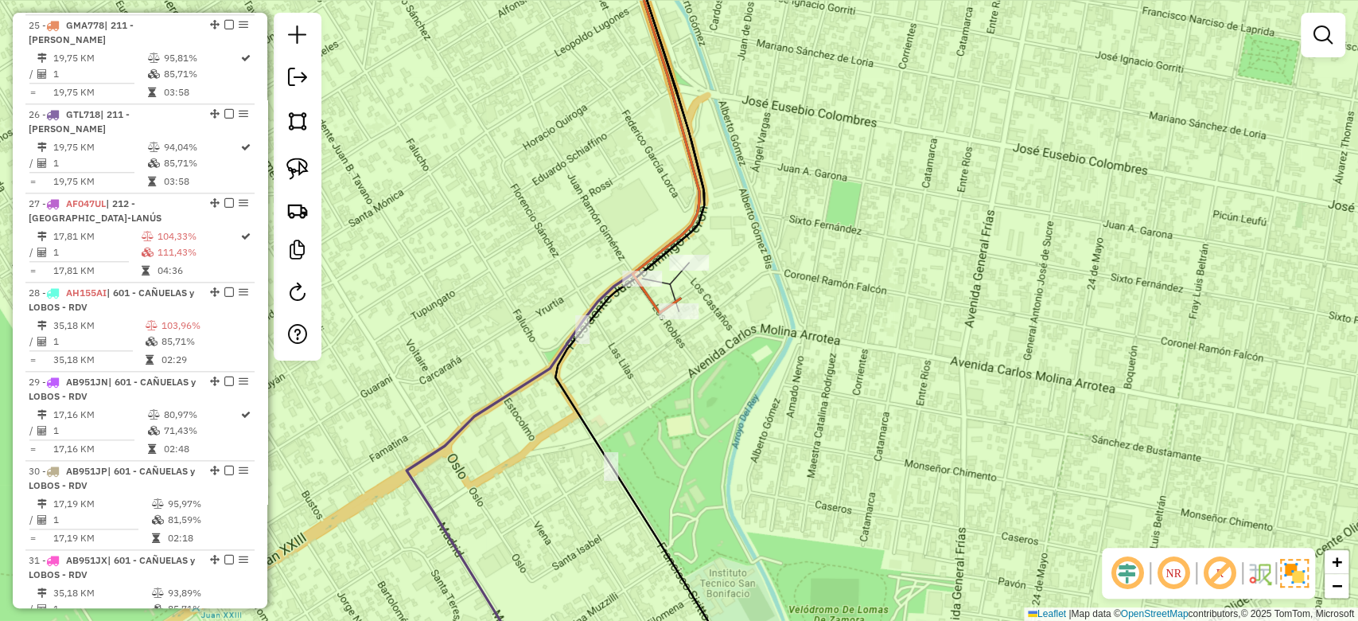
click at [1322, 36] on em at bounding box center [1323, 34] width 19 height 19
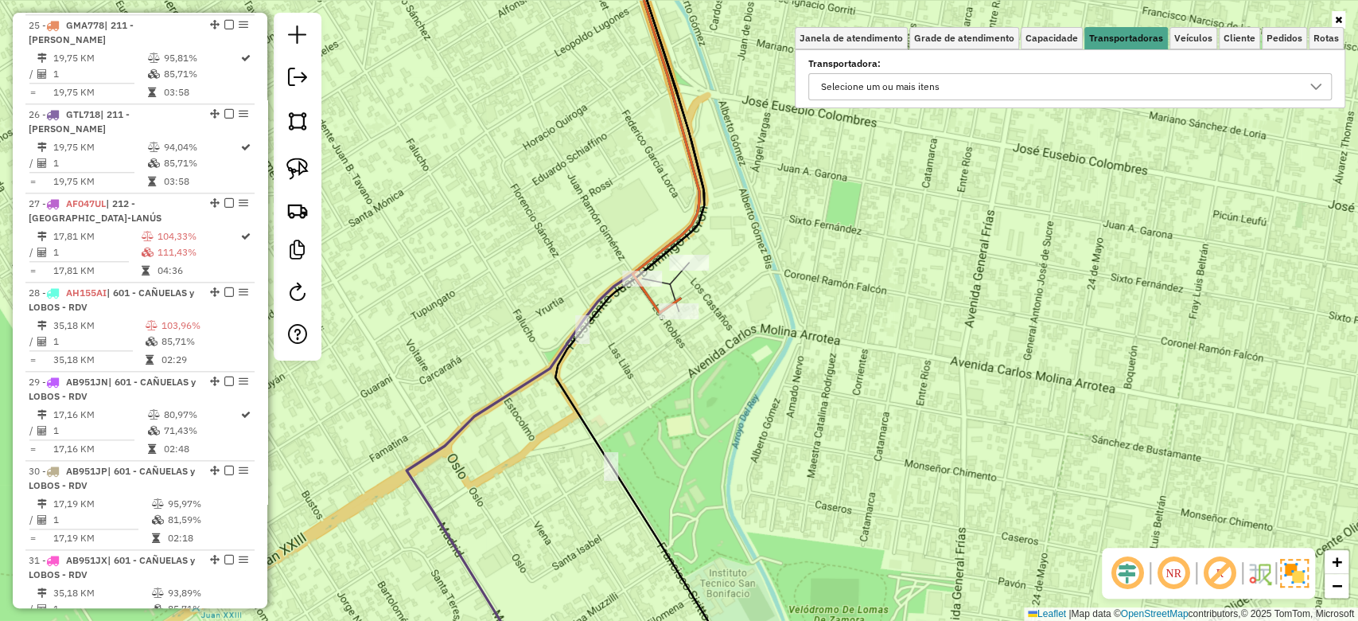
click at [1031, 80] on div "Selecione um ou mais itens" at bounding box center [1058, 86] width 485 height 25
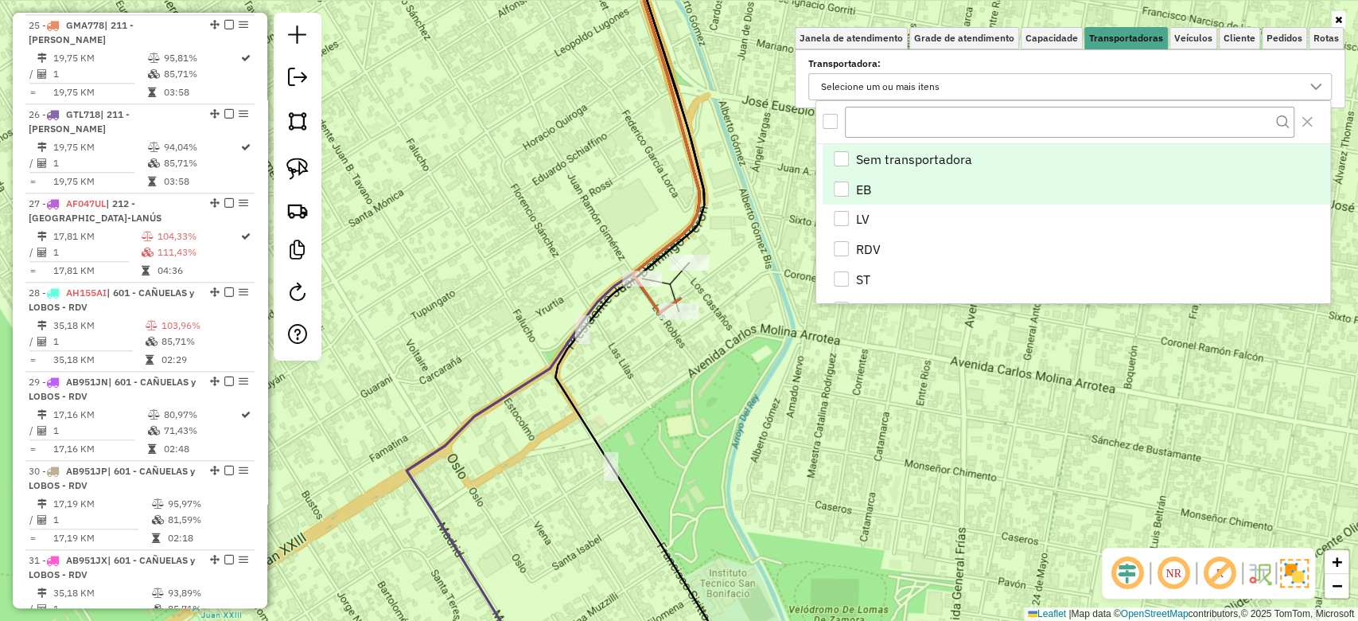
click at [840, 193] on div "EB" at bounding box center [841, 188] width 15 height 15
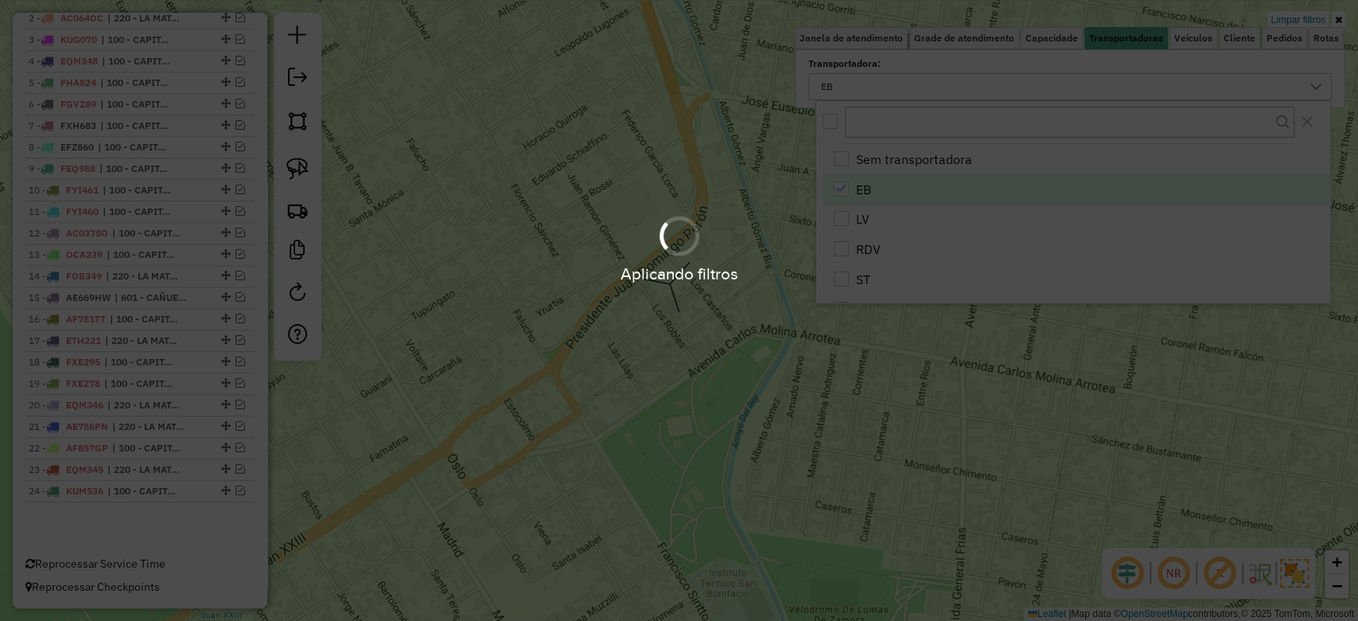
scroll to position [636, 0]
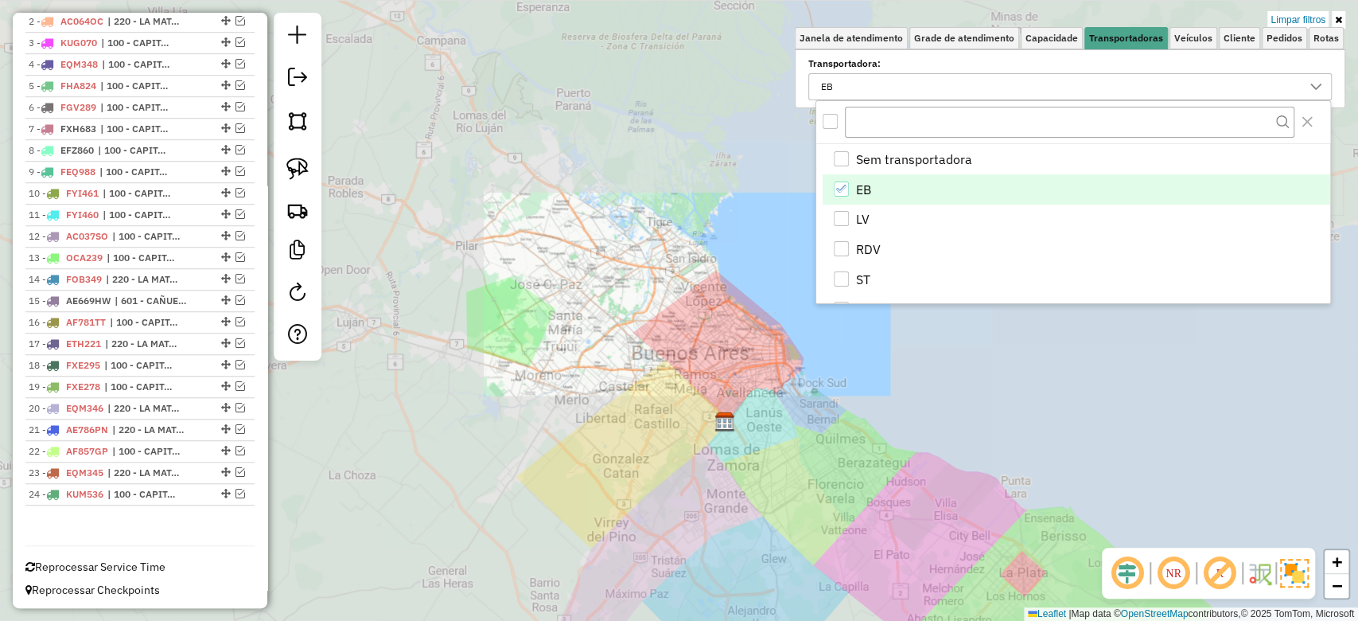
drag, startPoint x: 757, startPoint y: 429, endPoint x: 742, endPoint y: 413, distance: 21.9
click at [755, 423] on div "Limpar filtros Janela de atendimento Grade de atendimento Capacidade Transporta…" at bounding box center [679, 310] width 1358 height 621
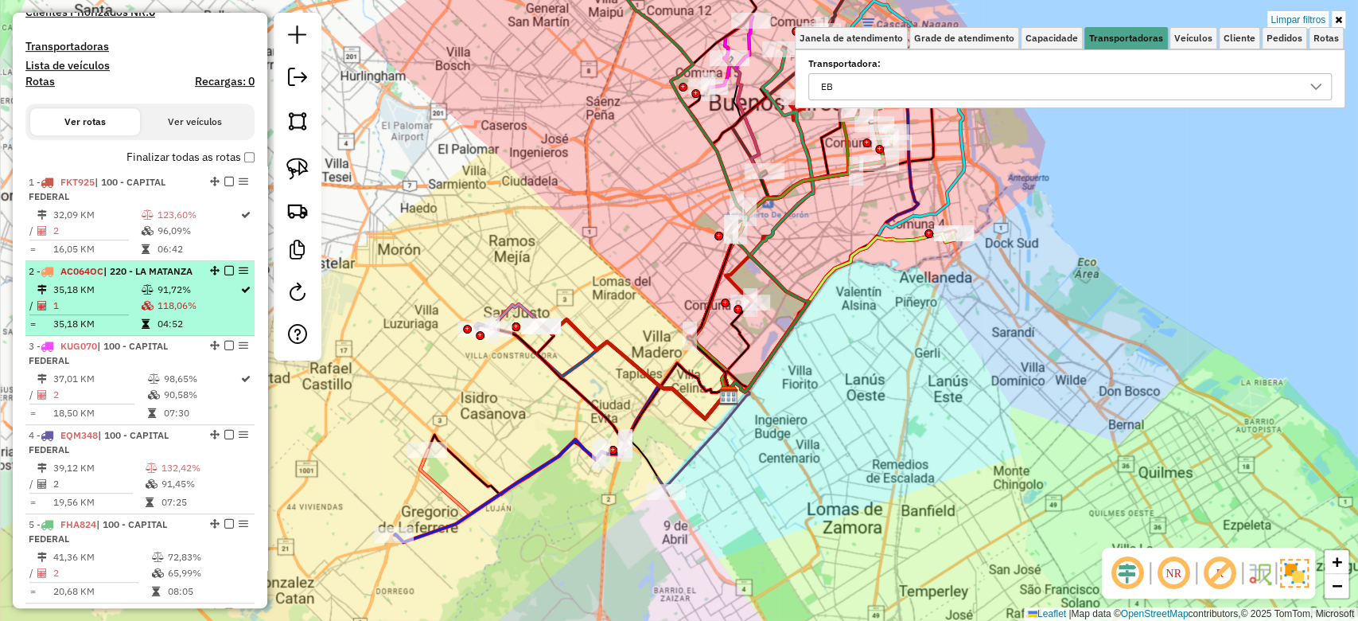
scroll to position [530, 0]
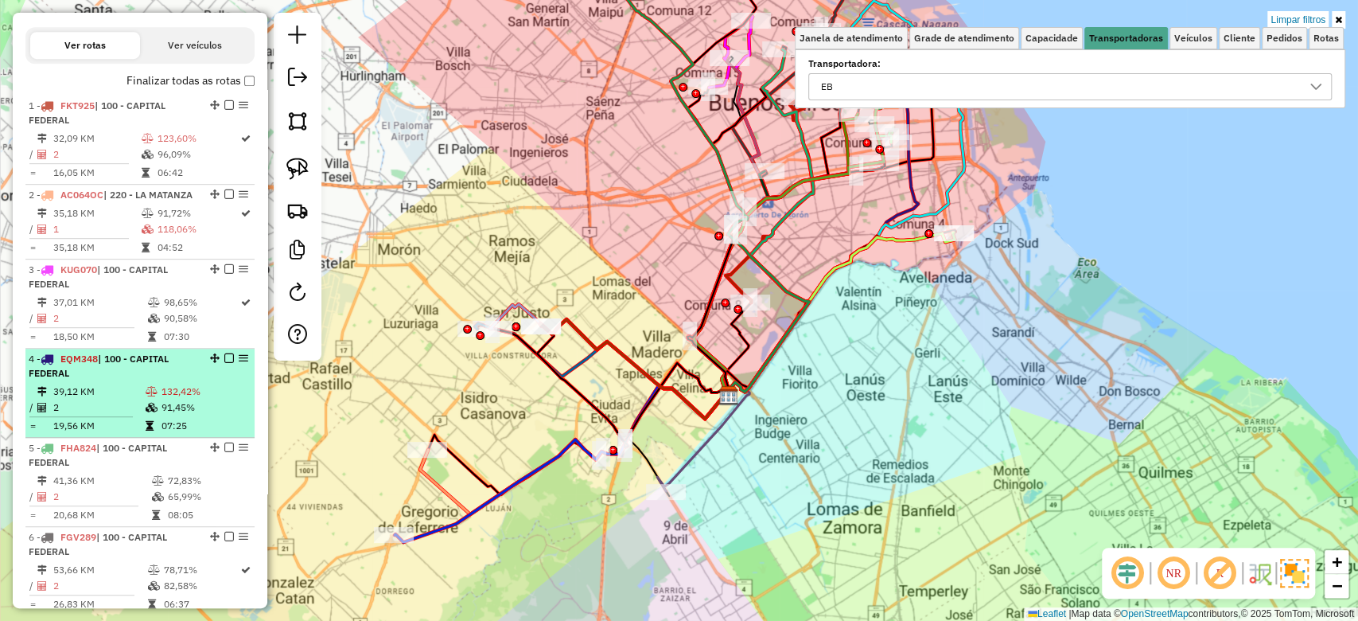
click at [104, 379] on div "4 - EQM348 | 100 - CAPITAL FEDERAL" at bounding box center [113, 366] width 169 height 29
select select "**********"
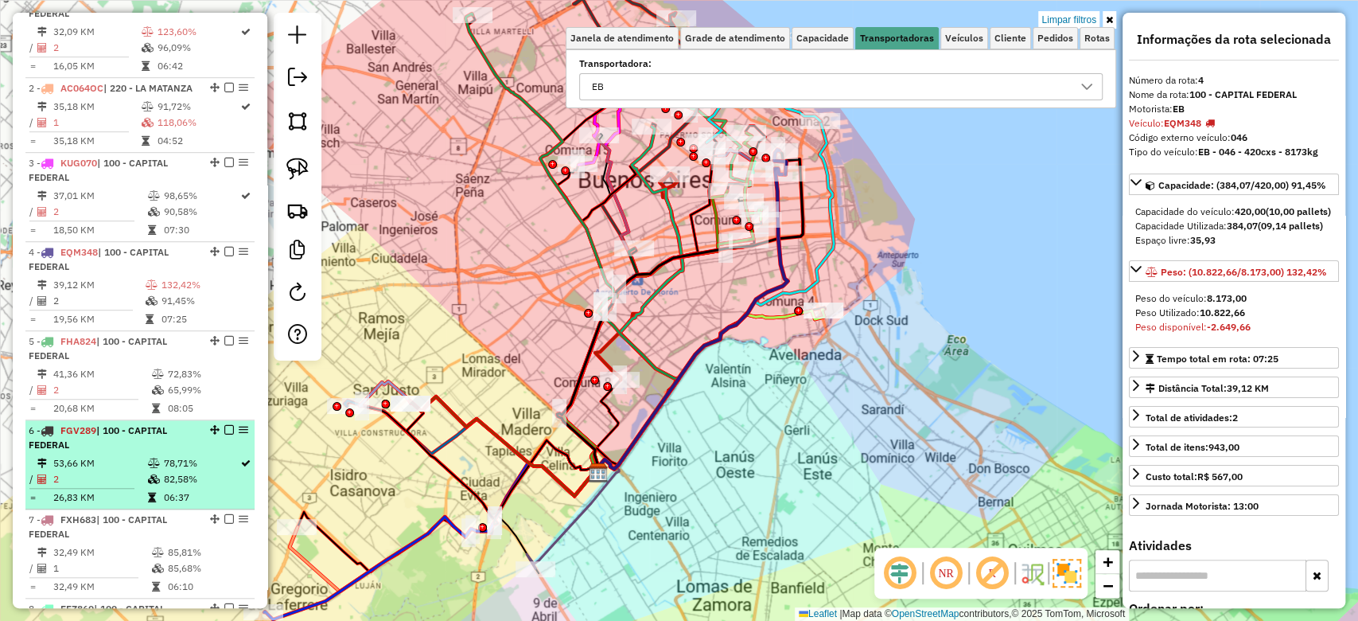
click at [113, 467] on li "6 - FGV289 | 100 - CAPITAL FEDERAL 53,66 KM 78,71% / 2 82,58% = 26,83 KM 06:37" at bounding box center [139, 464] width 229 height 89
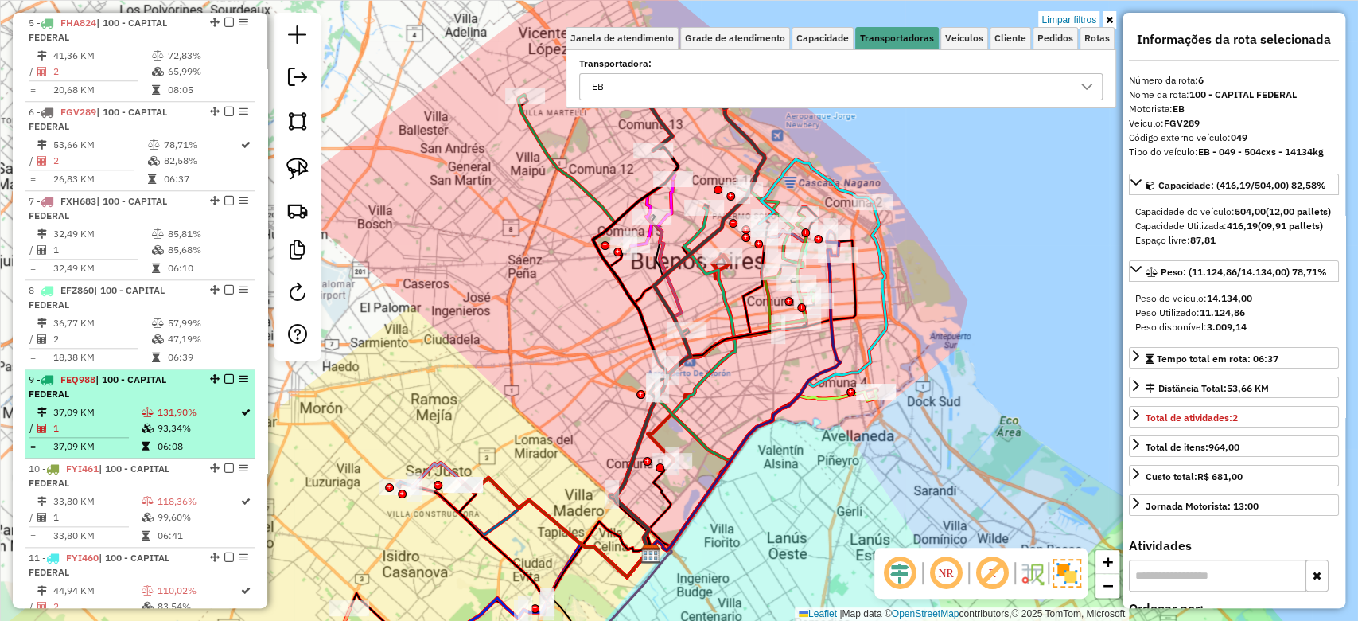
click at [113, 432] on td "1" at bounding box center [97, 428] width 88 height 16
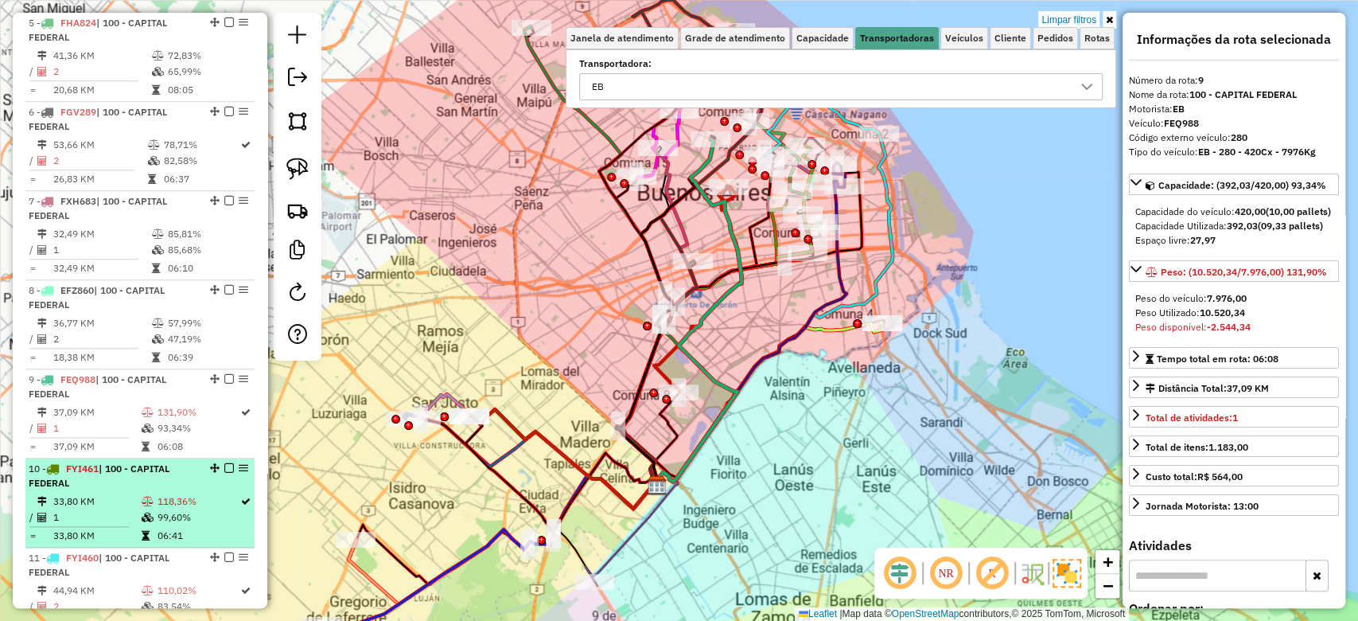
scroll to position [1061, 0]
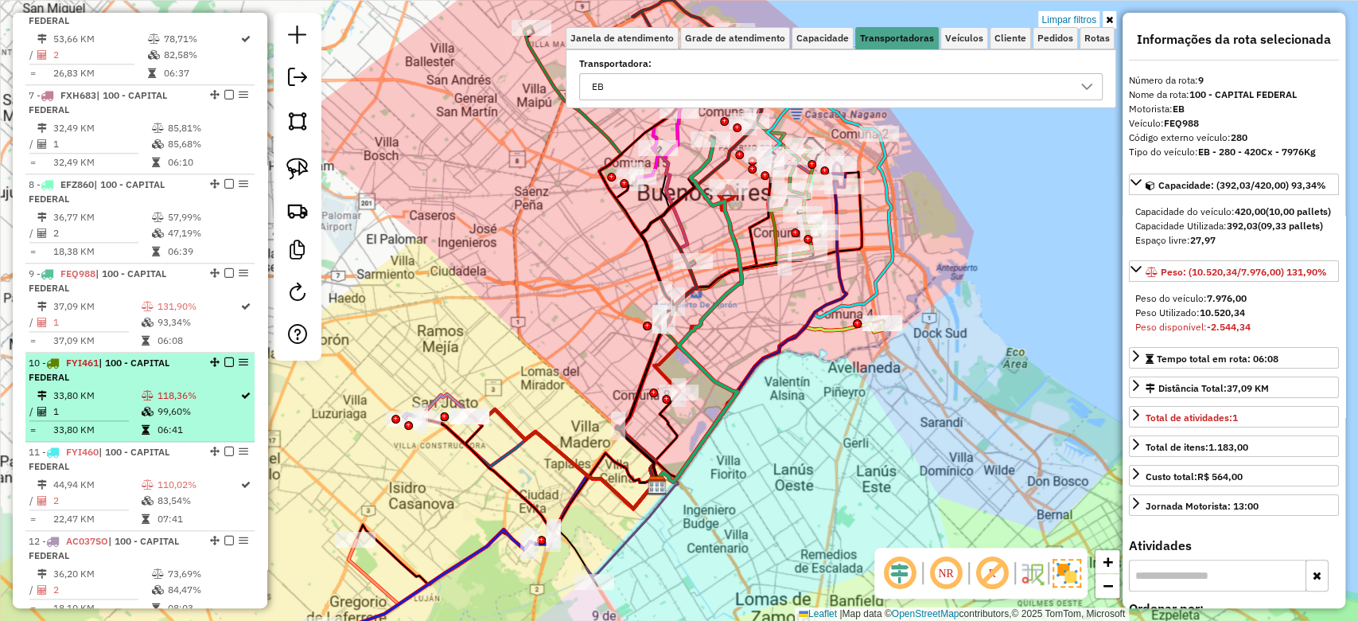
click at [113, 419] on td "1" at bounding box center [97, 411] width 88 height 16
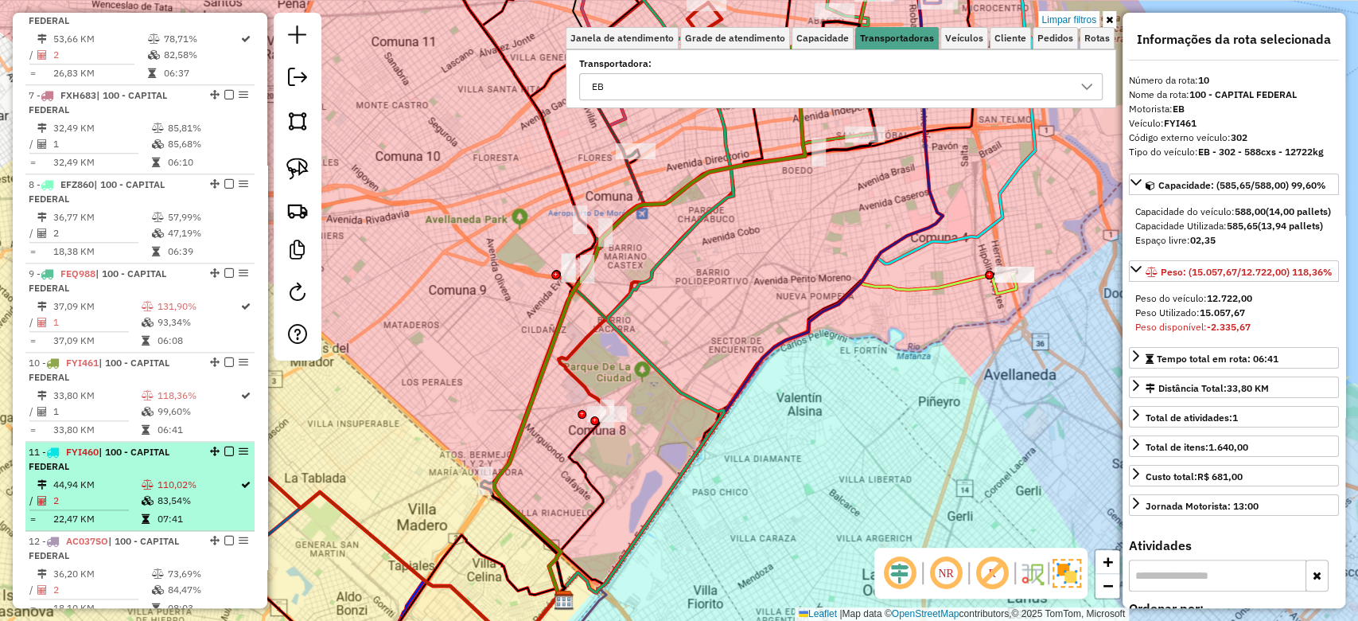
click at [119, 473] on div "11 - FYI460 | 100 - CAPITAL FEDERAL" at bounding box center [113, 459] width 169 height 29
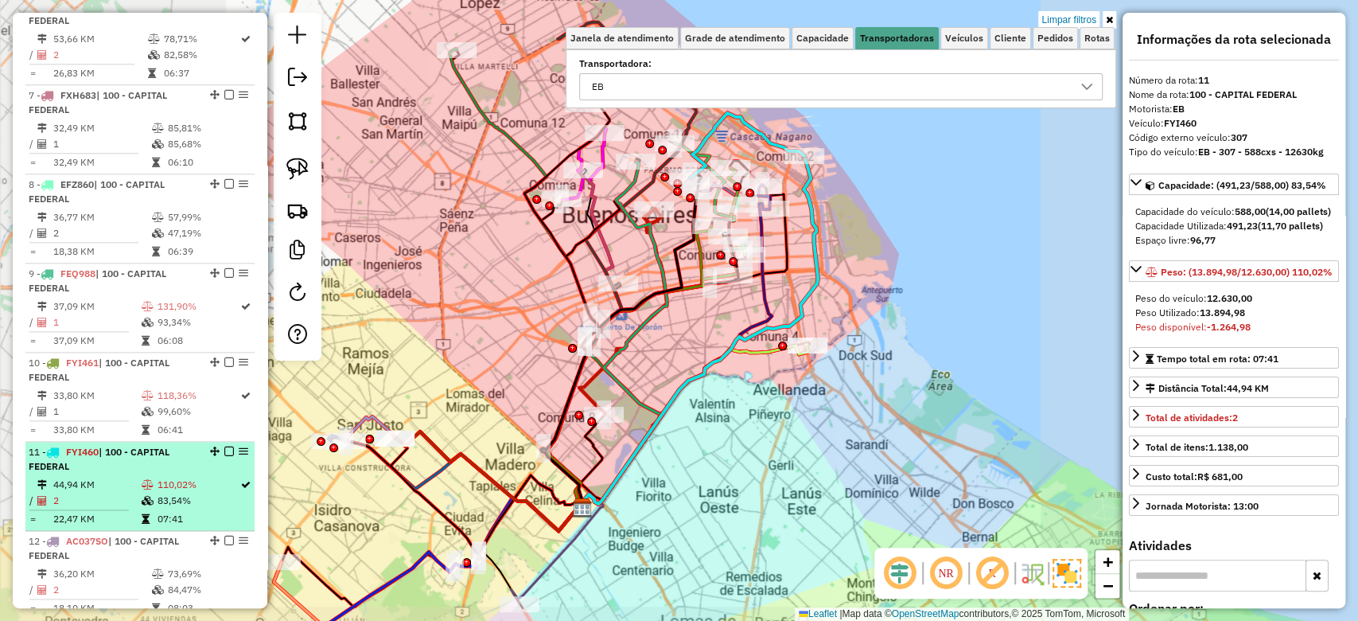
scroll to position [1273, 0]
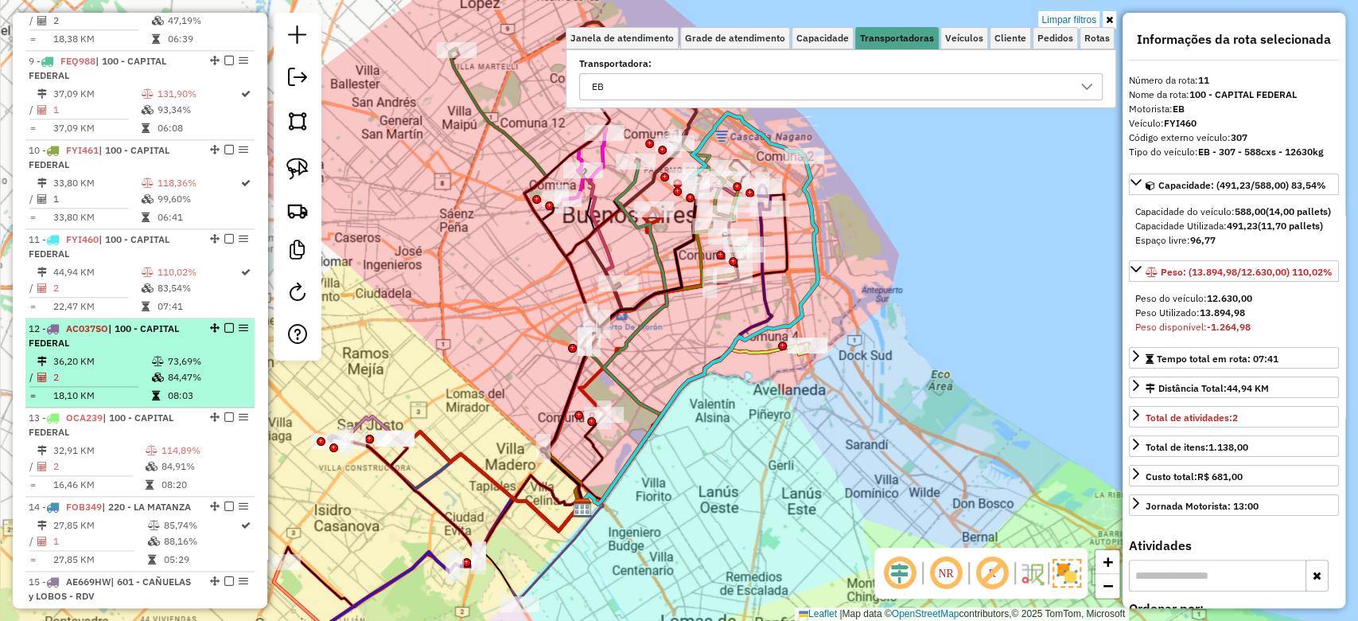
click at [123, 387] on hr at bounding box center [83, 386] width 109 height 1
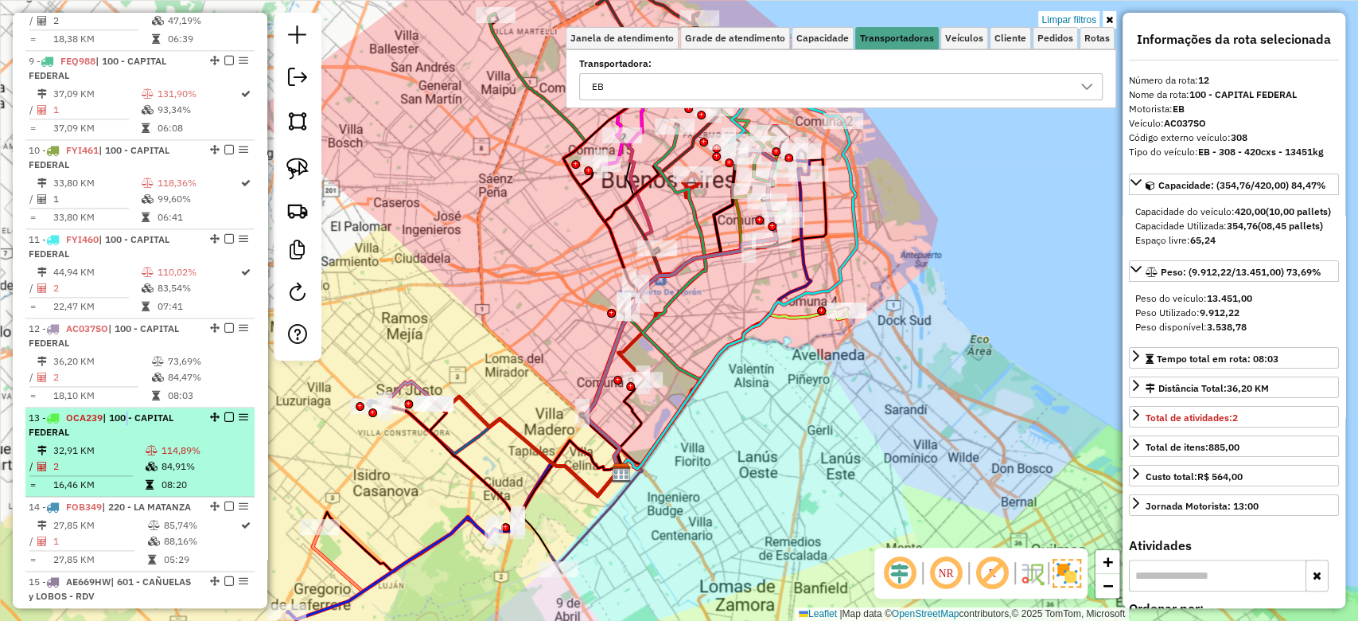
click at [127, 434] on span "| 100 - CAPITAL FEDERAL" at bounding box center [101, 424] width 145 height 26
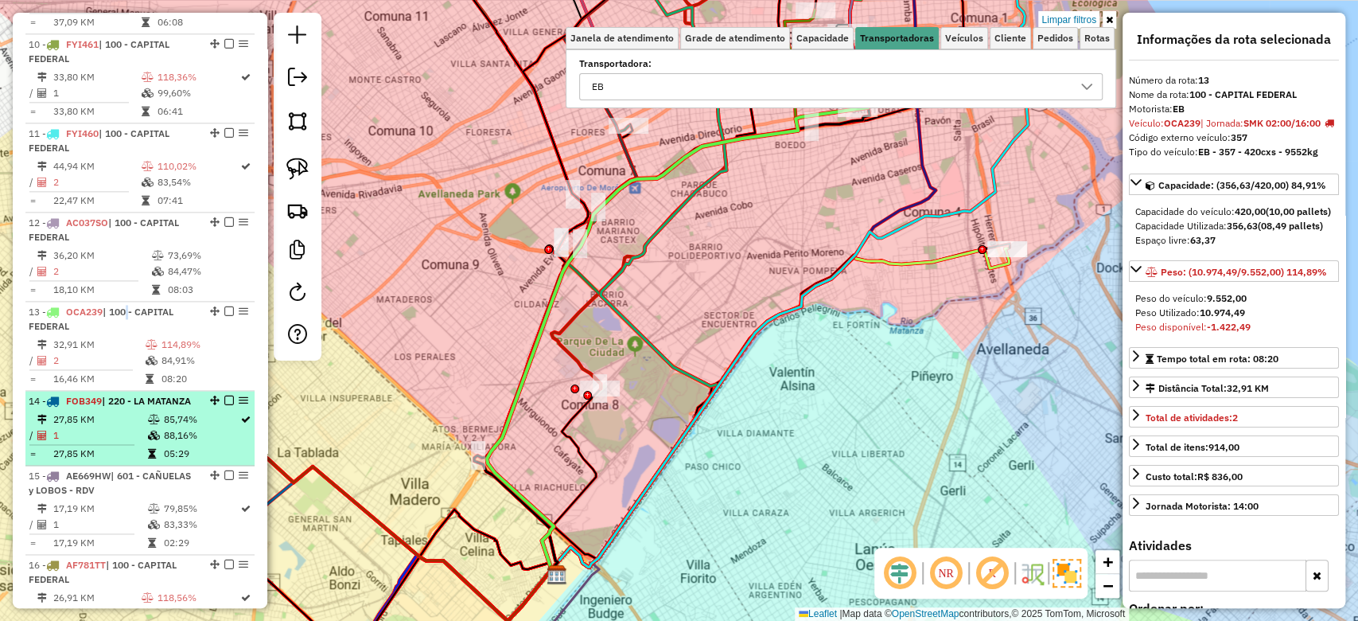
click at [135, 408] on div "14 - FOB349 | 220 - LA MATANZA" at bounding box center [113, 401] width 169 height 14
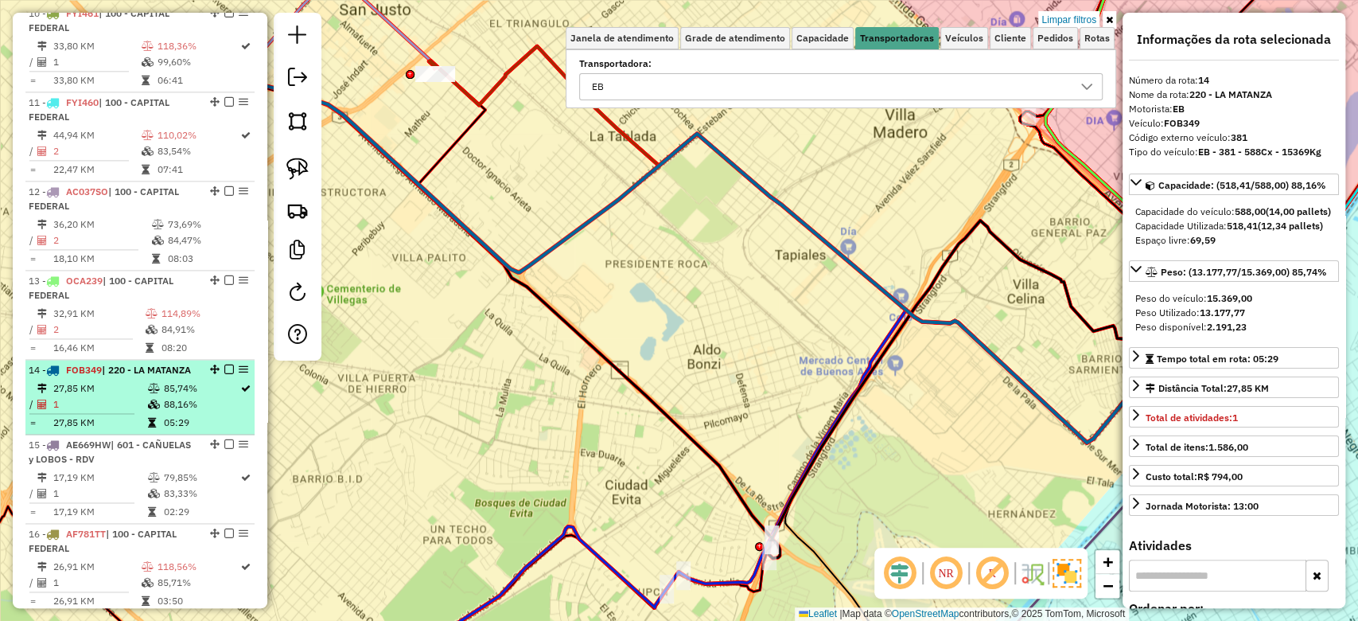
scroll to position [1485, 0]
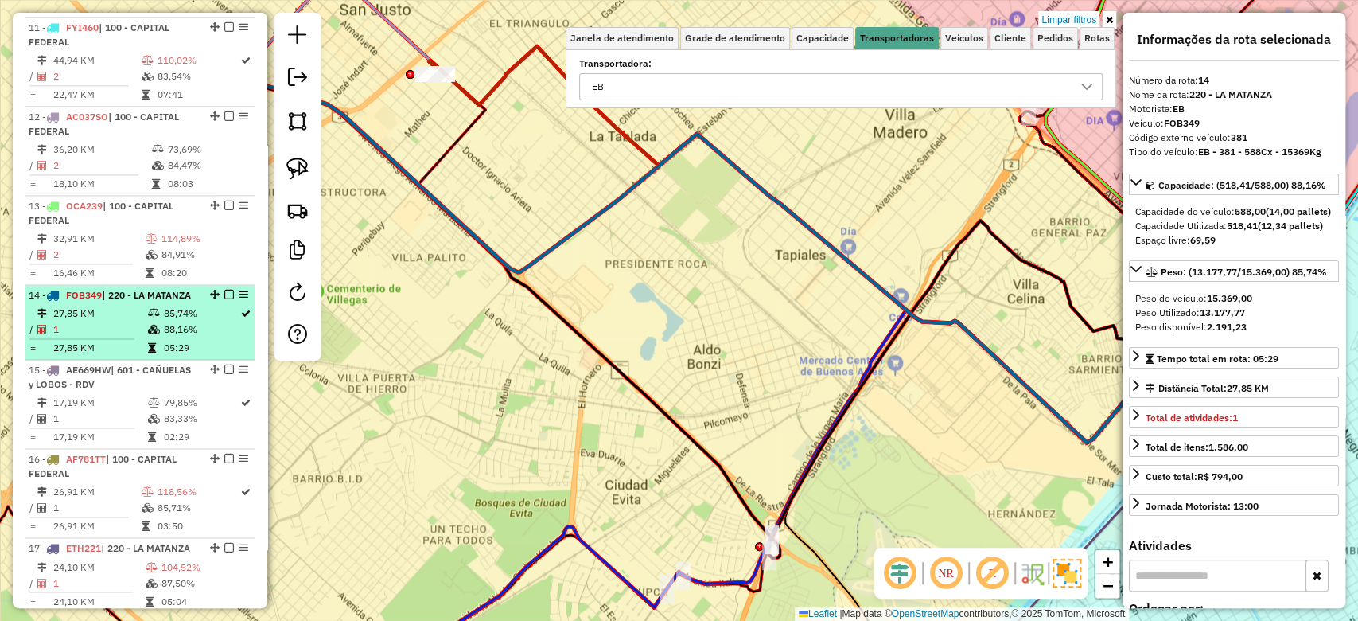
click at [135, 411] on td "17,19 KM" at bounding box center [100, 403] width 94 height 16
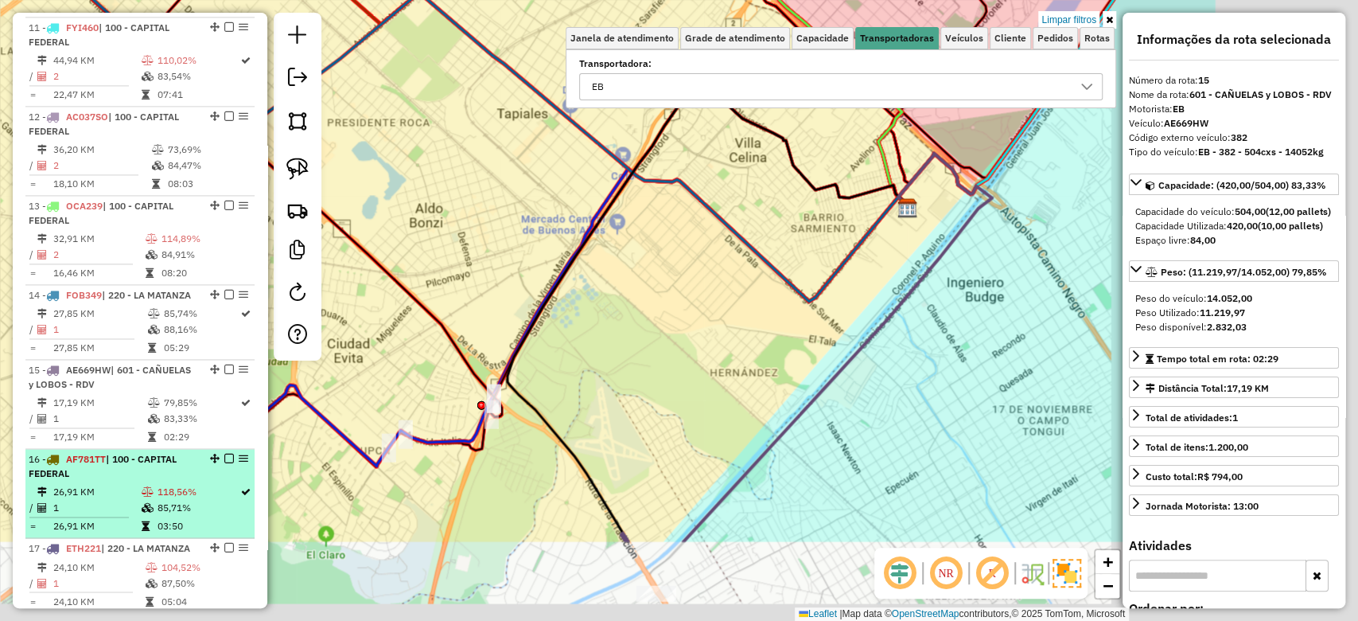
click at [139, 479] on span "| 100 - CAPITAL FEDERAL" at bounding box center [103, 466] width 148 height 26
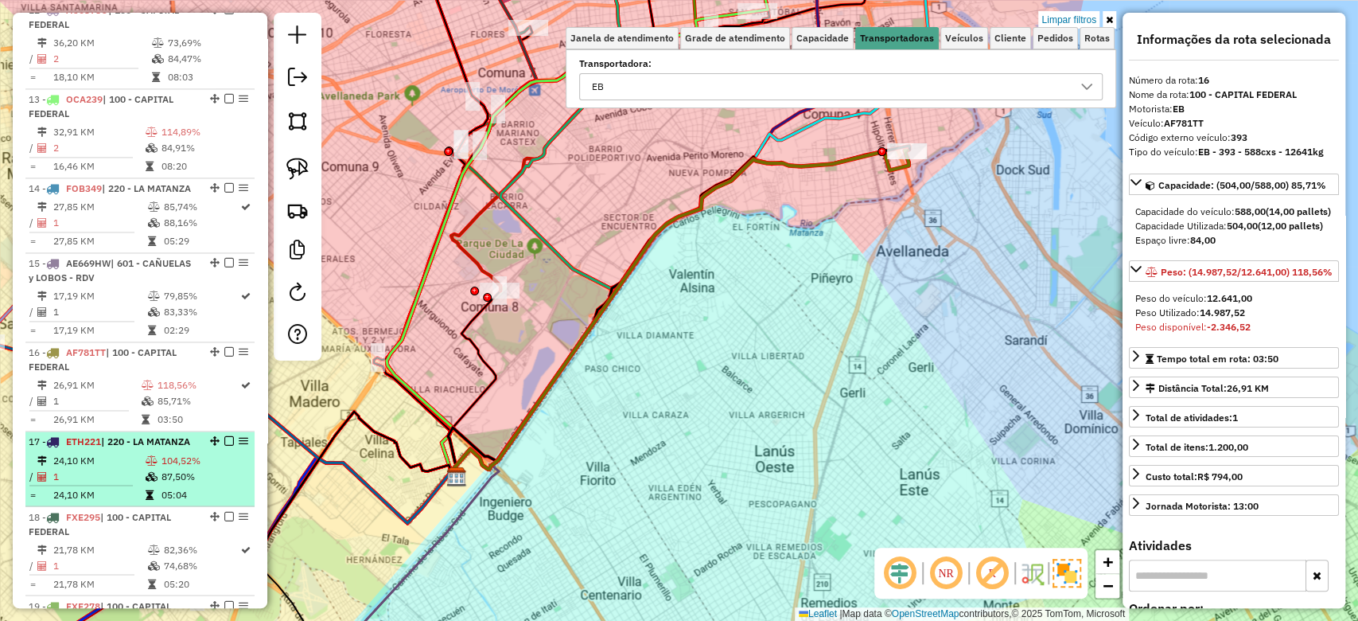
click at [145, 492] on li "17 - ETH221 | 220 - LA MATANZA 24,10 KM 104,52% / 1 87,50% = 24,10 KM 05:04" at bounding box center [139, 468] width 229 height 75
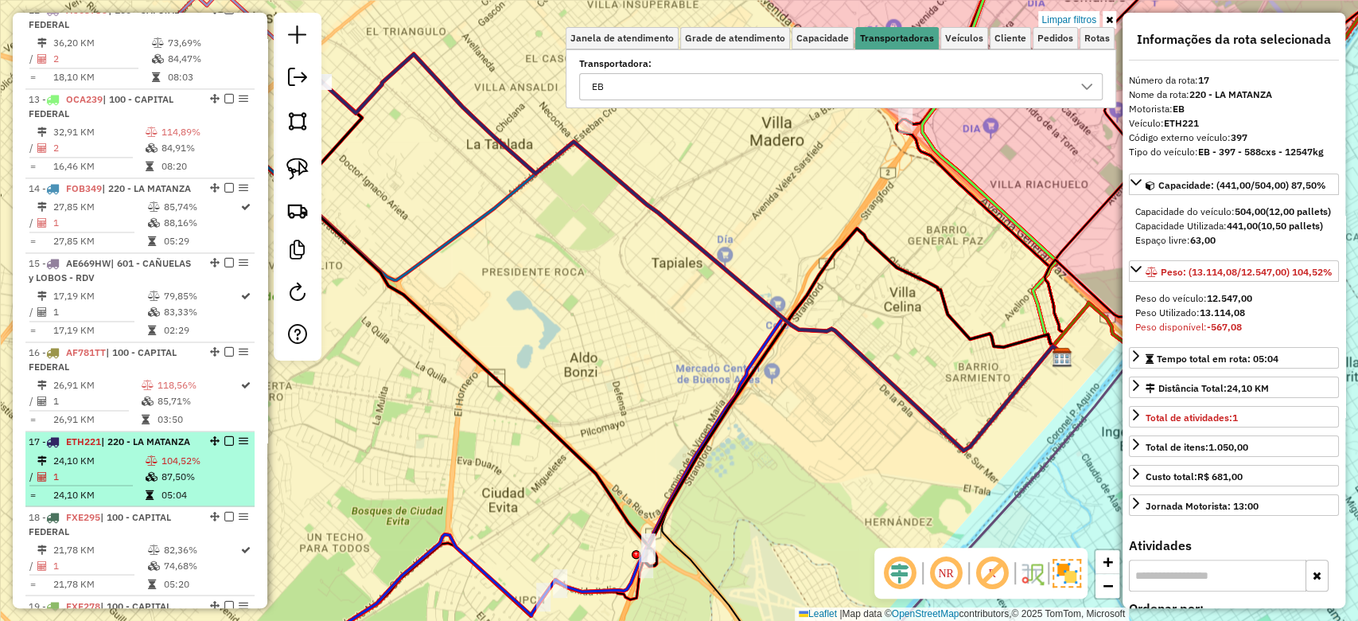
scroll to position [1803, 0]
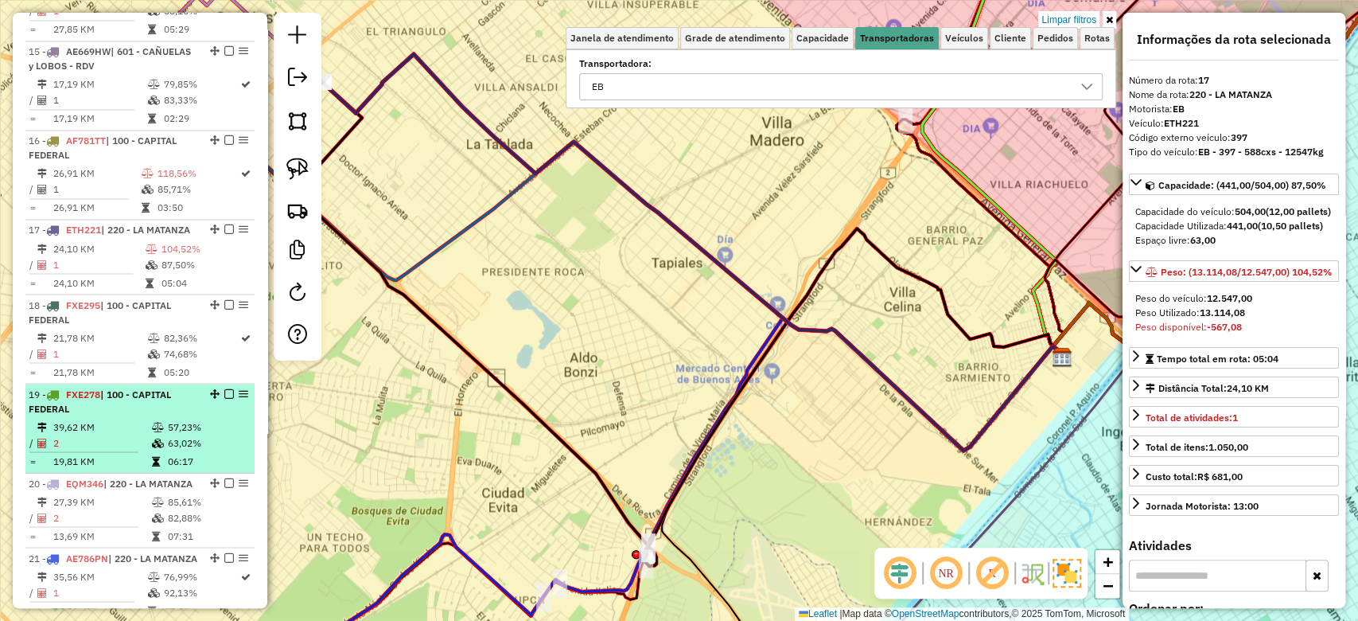
click at [142, 434] on td "39,62 KM" at bounding box center [102, 427] width 99 height 16
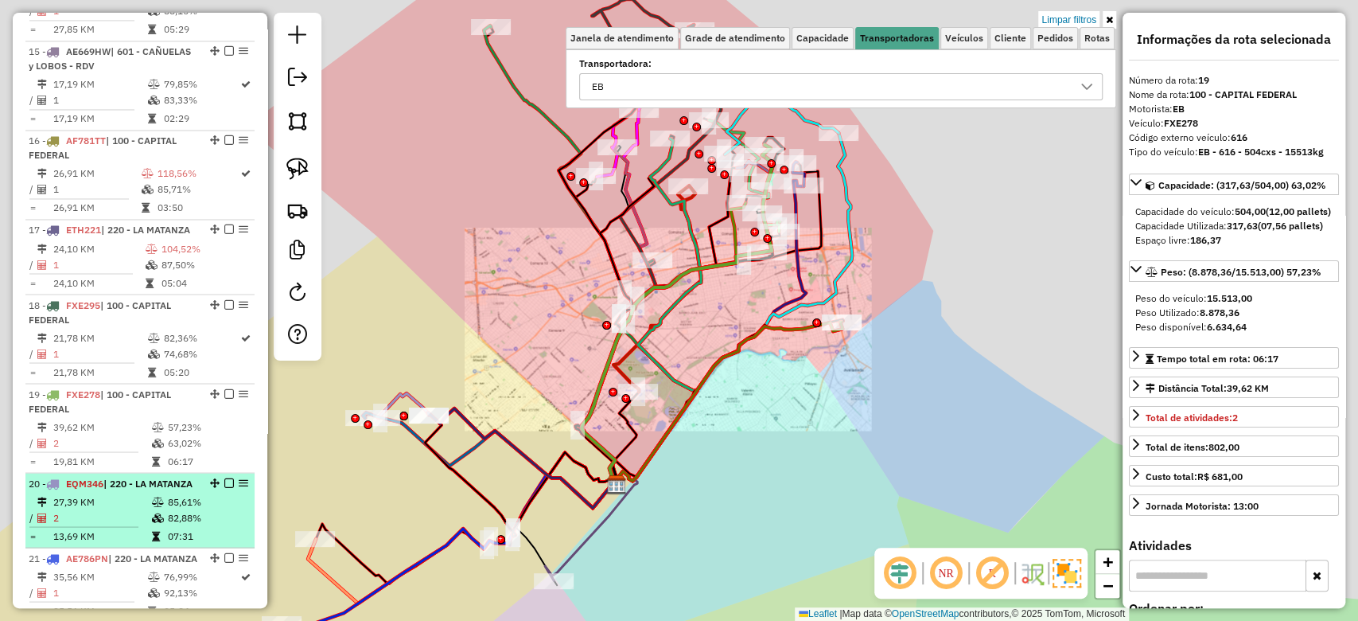
click at [146, 489] on span "| 220 - LA MATANZA" at bounding box center [147, 483] width 89 height 12
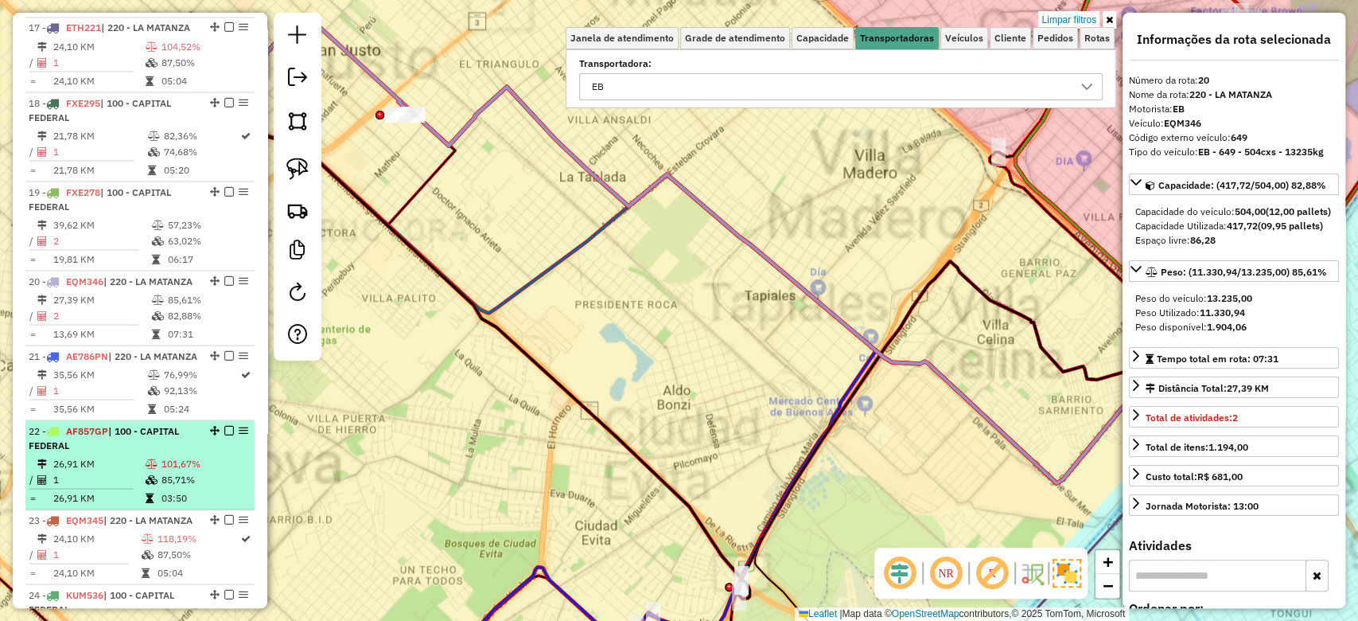
scroll to position [2015, 0]
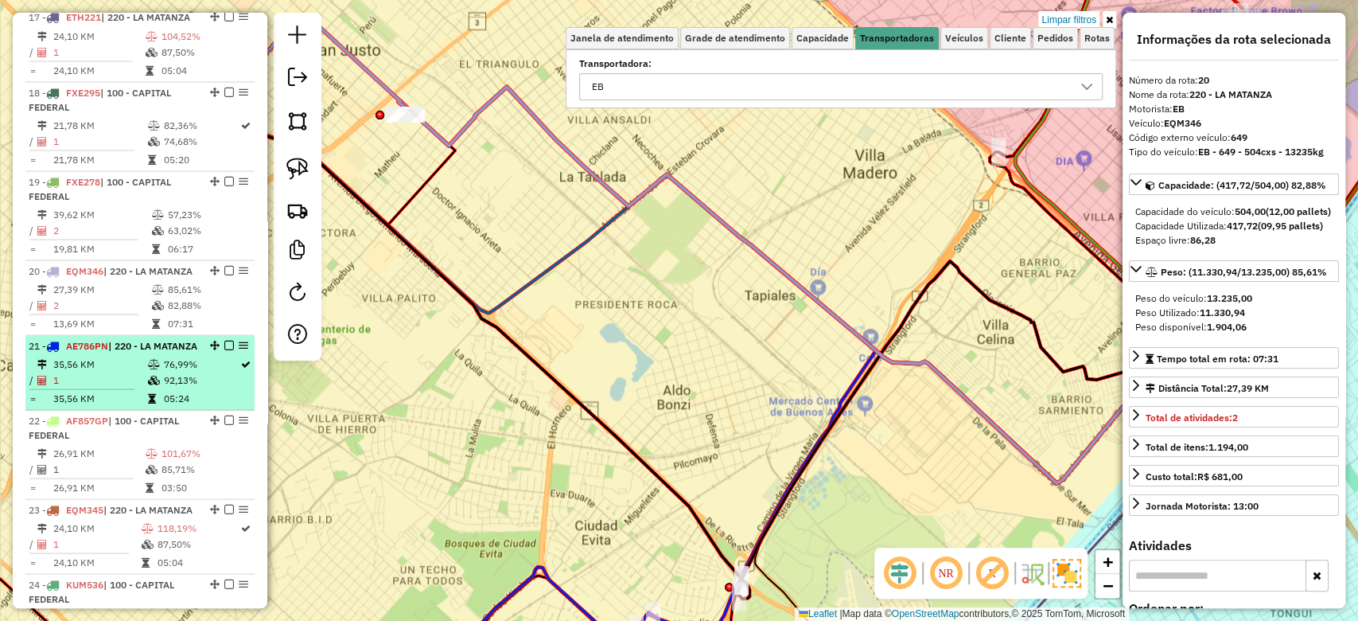
click at [139, 390] on td at bounding box center [88, 388] width 118 height 2
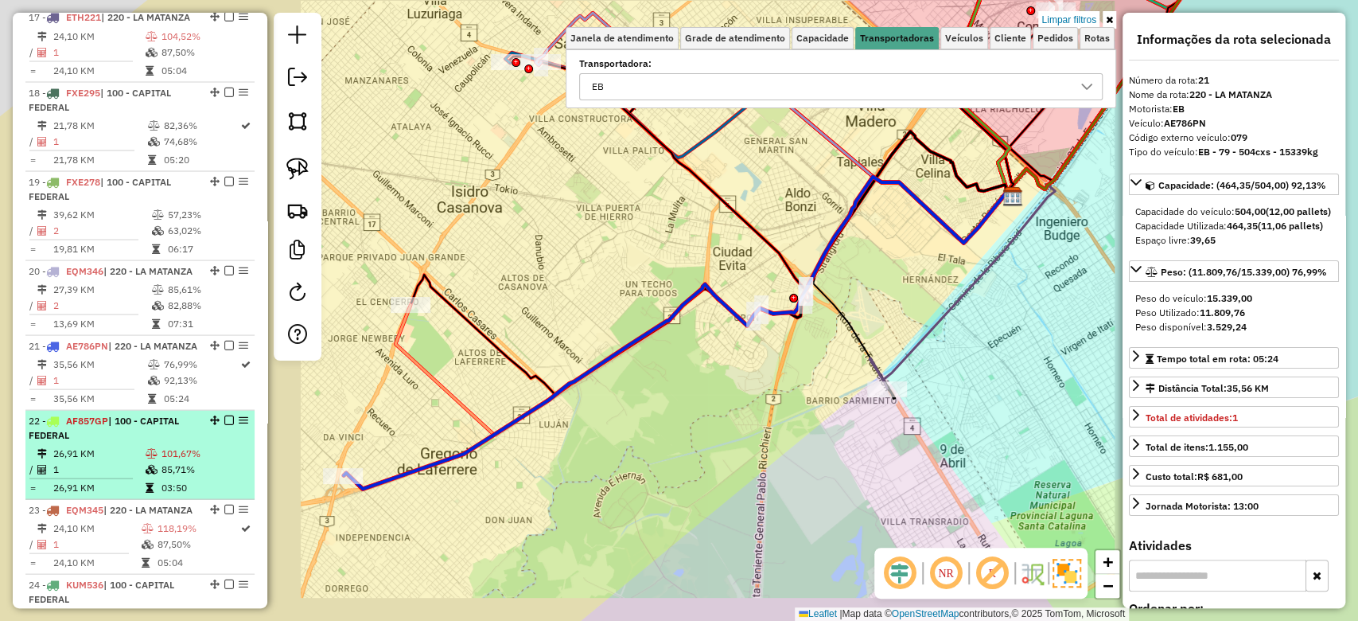
click at [144, 442] on div "22 - AF857GP | 100 - CAPITAL FEDERAL" at bounding box center [113, 427] width 169 height 29
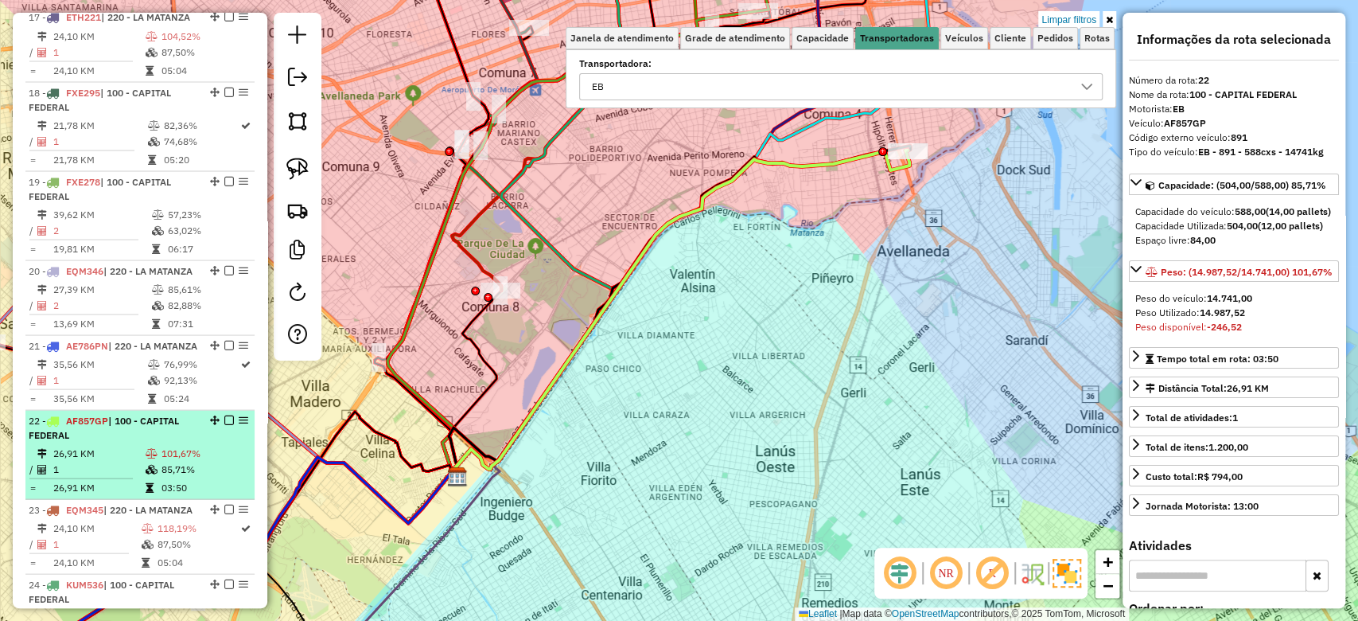
scroll to position [2121, 0]
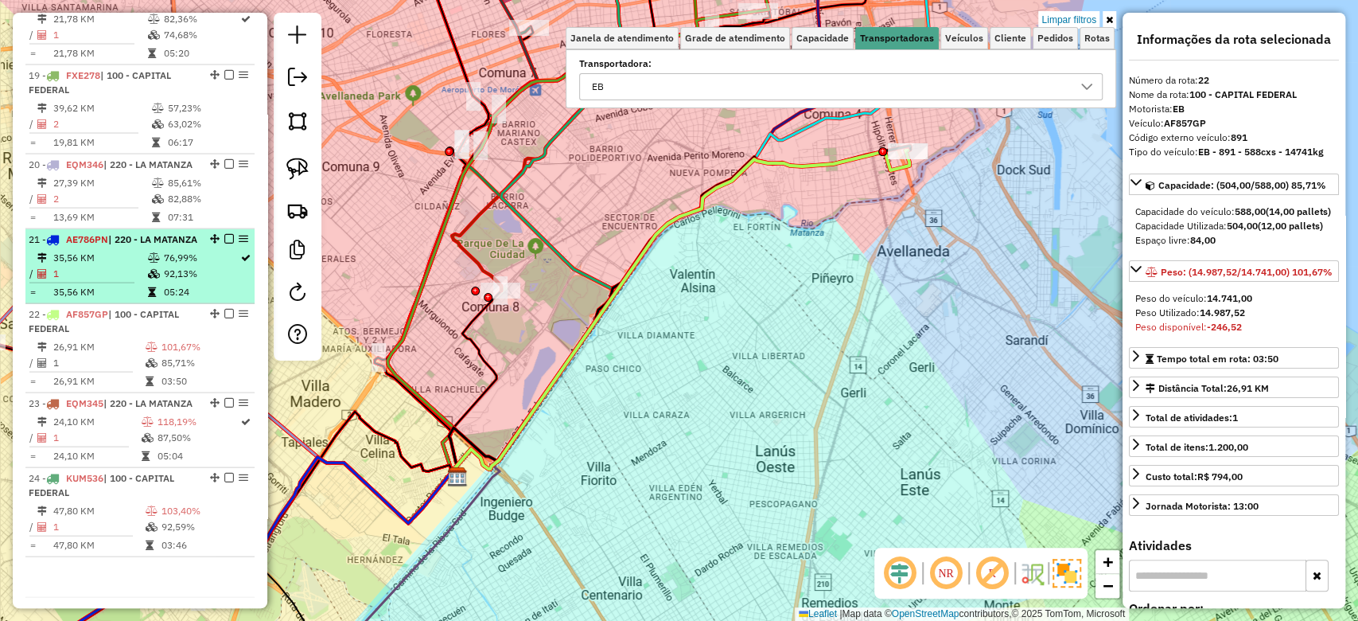
click at [138, 300] on table "35,56 KM 76,99% / 1 92,13% = 35,56 KM 05:24" at bounding box center [140, 275] width 223 height 50
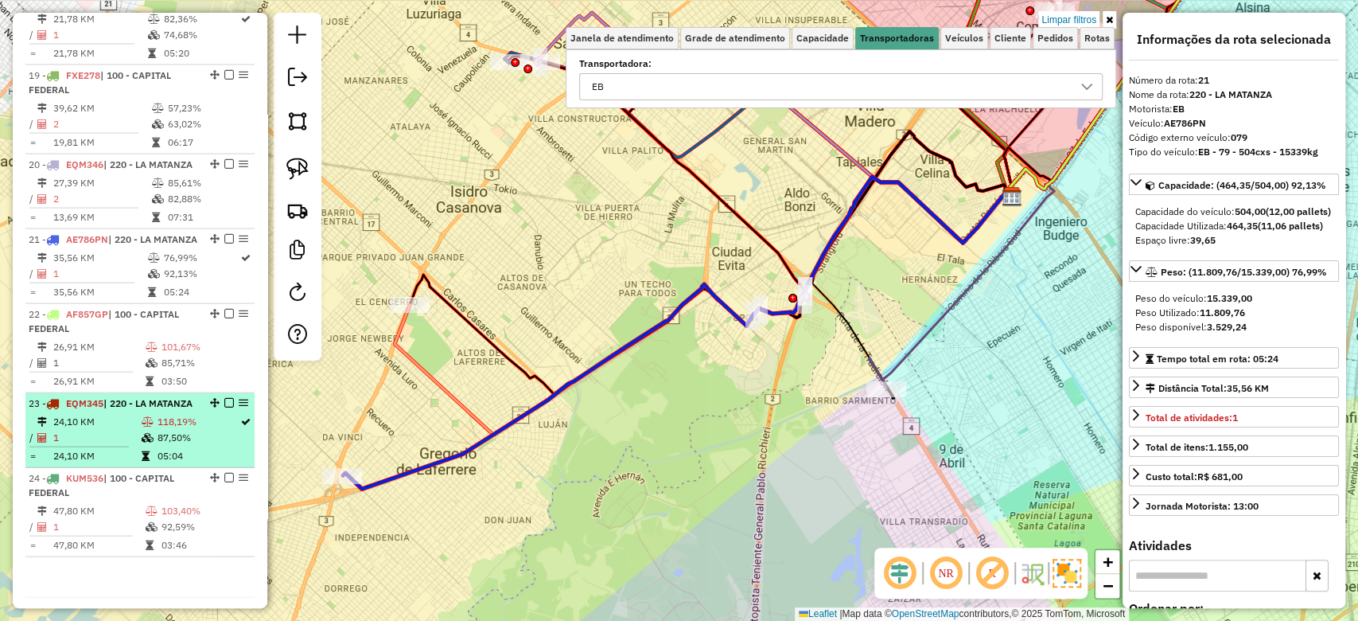
click at [159, 411] on div "23 - EQM345 | 220 - LA MATANZA" at bounding box center [113, 403] width 169 height 14
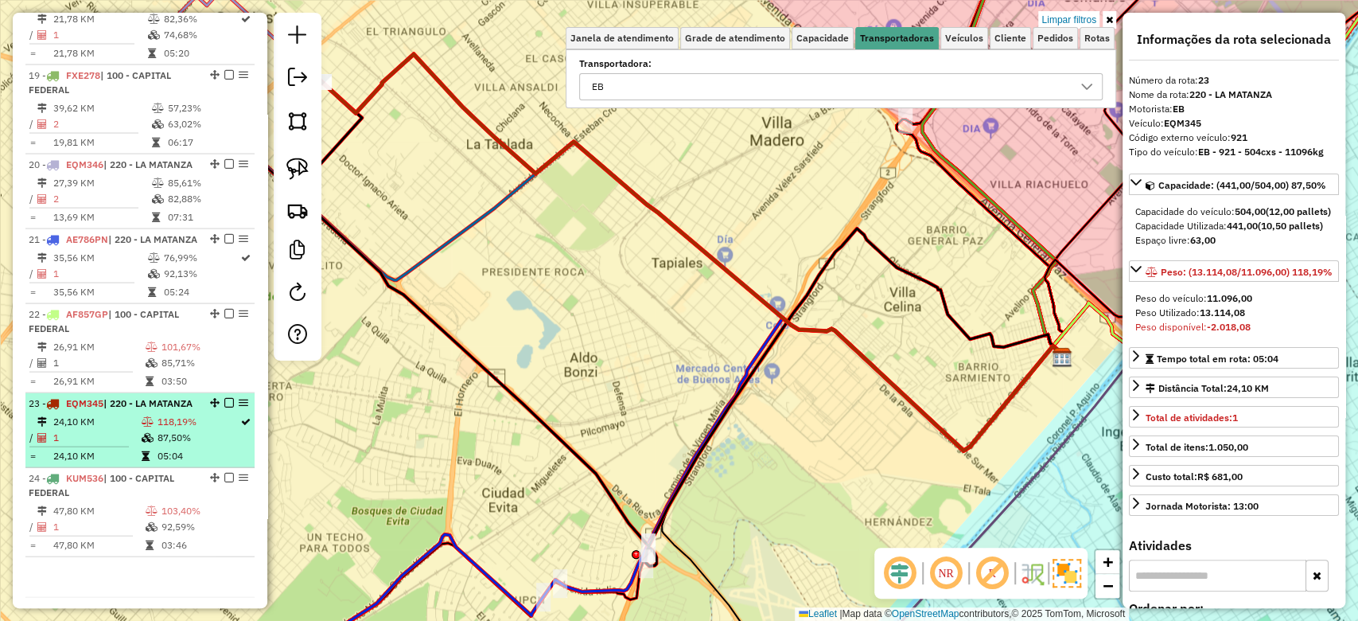
scroll to position [2259, 0]
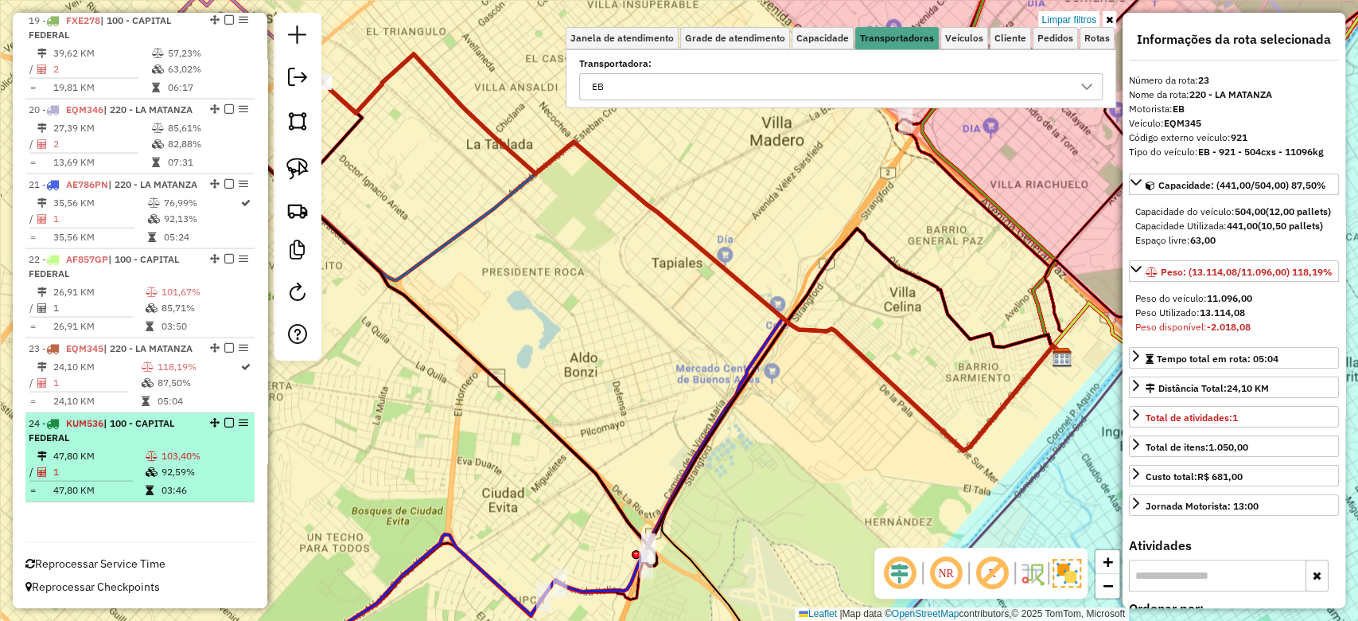
click at [161, 449] on td "103,40%" at bounding box center [205, 456] width 88 height 16
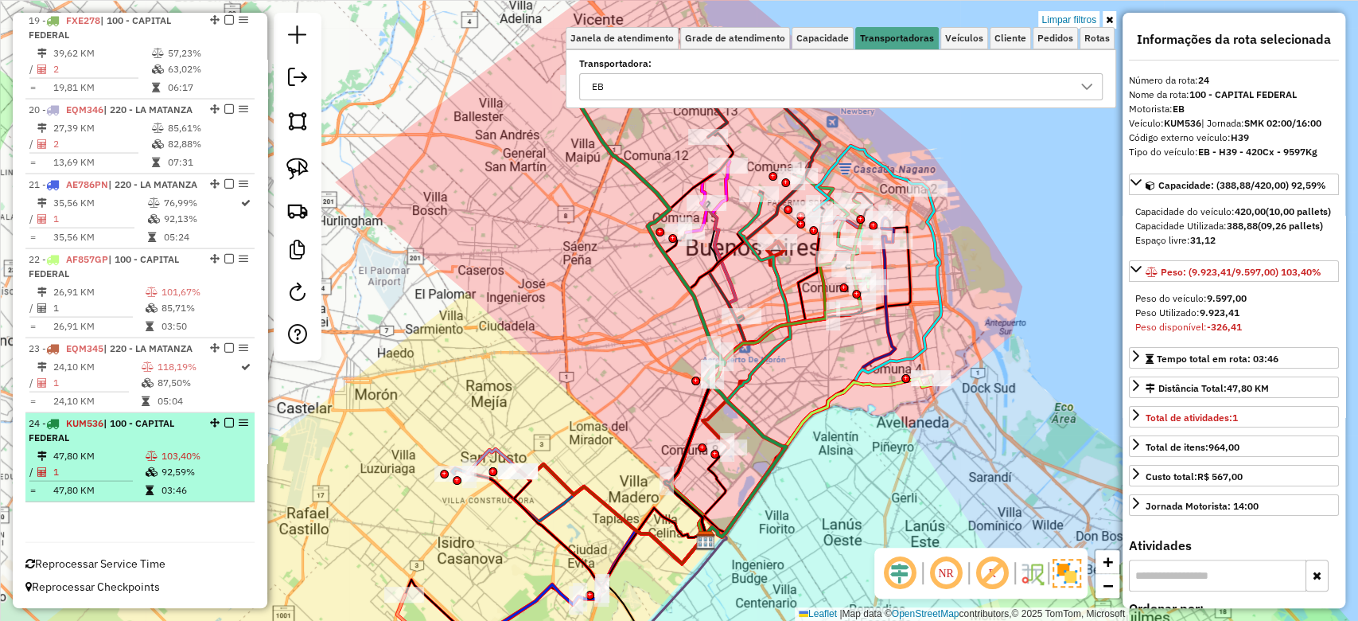
click at [134, 439] on div "24 - KUM536 | 100 - CAPITAL FEDERAL" at bounding box center [113, 430] width 169 height 29
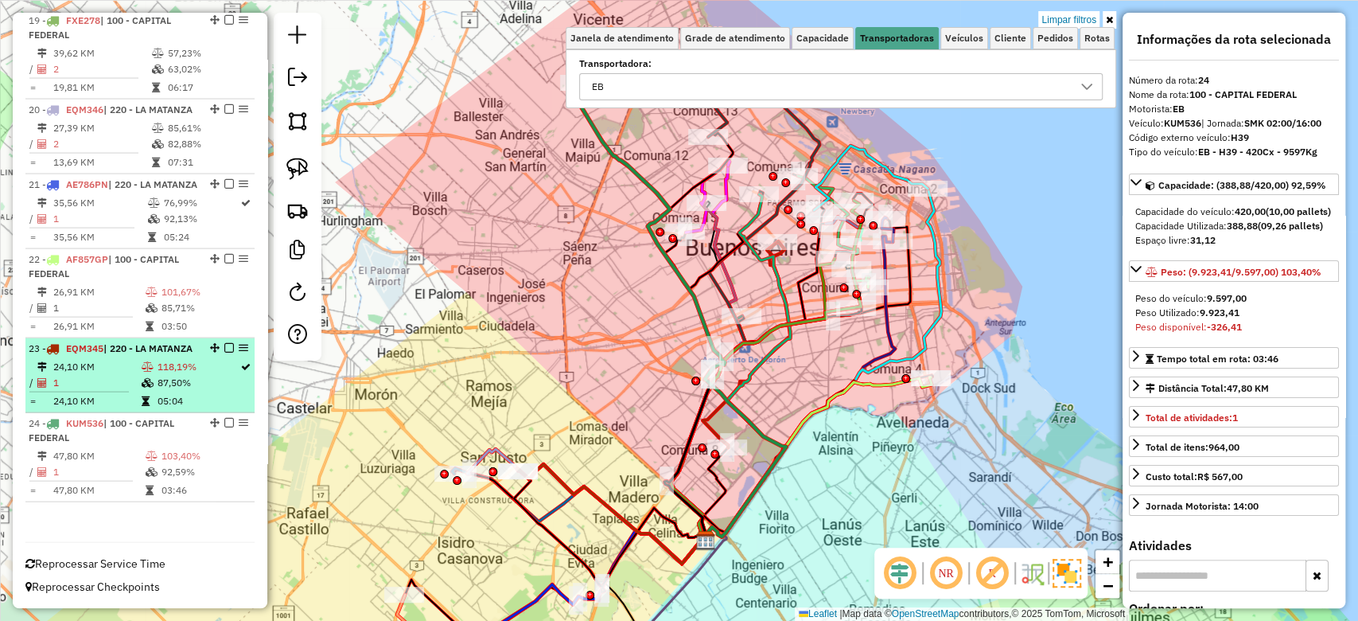
click at [152, 387] on td at bounding box center [149, 383] width 16 height 16
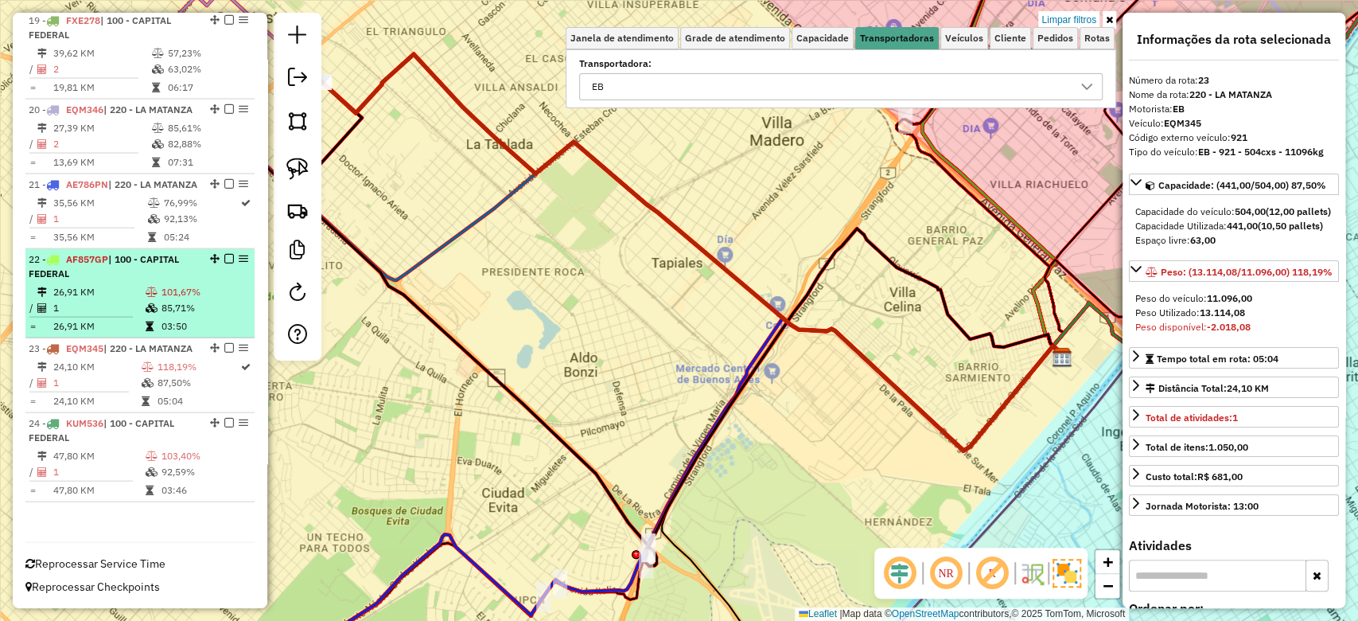
click at [166, 284] on td "101,67%" at bounding box center [205, 292] width 88 height 16
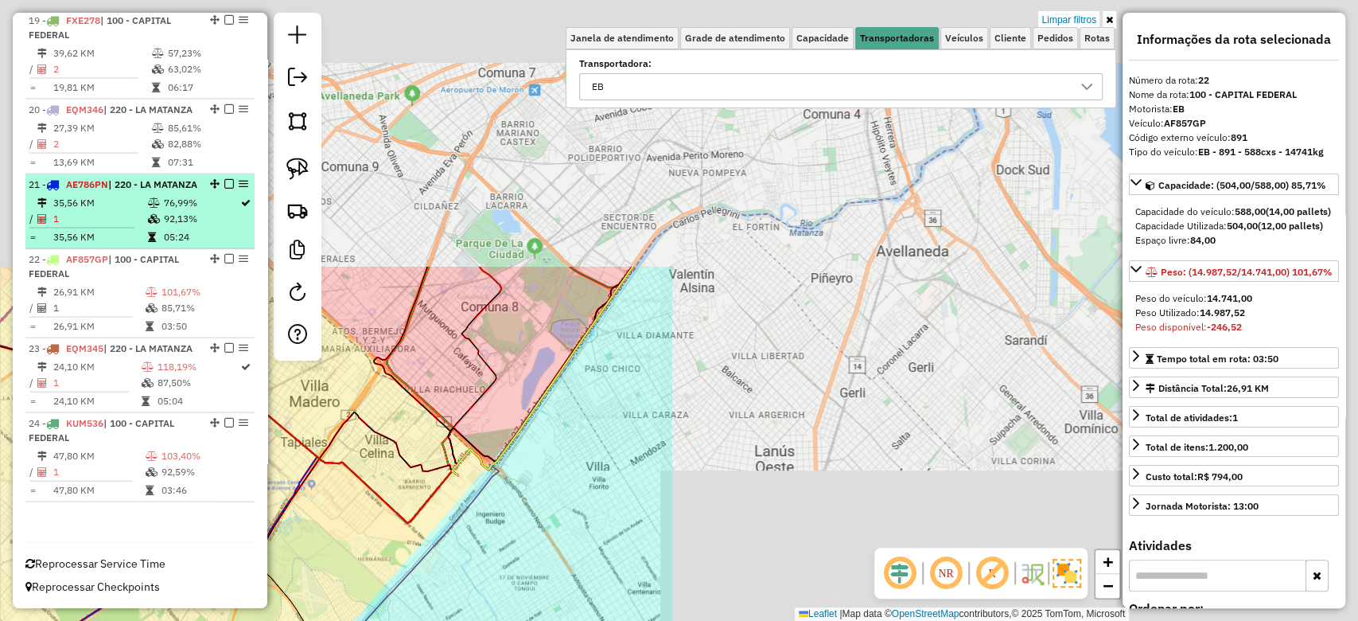
click at [164, 229] on td "05:24" at bounding box center [200, 237] width 77 height 16
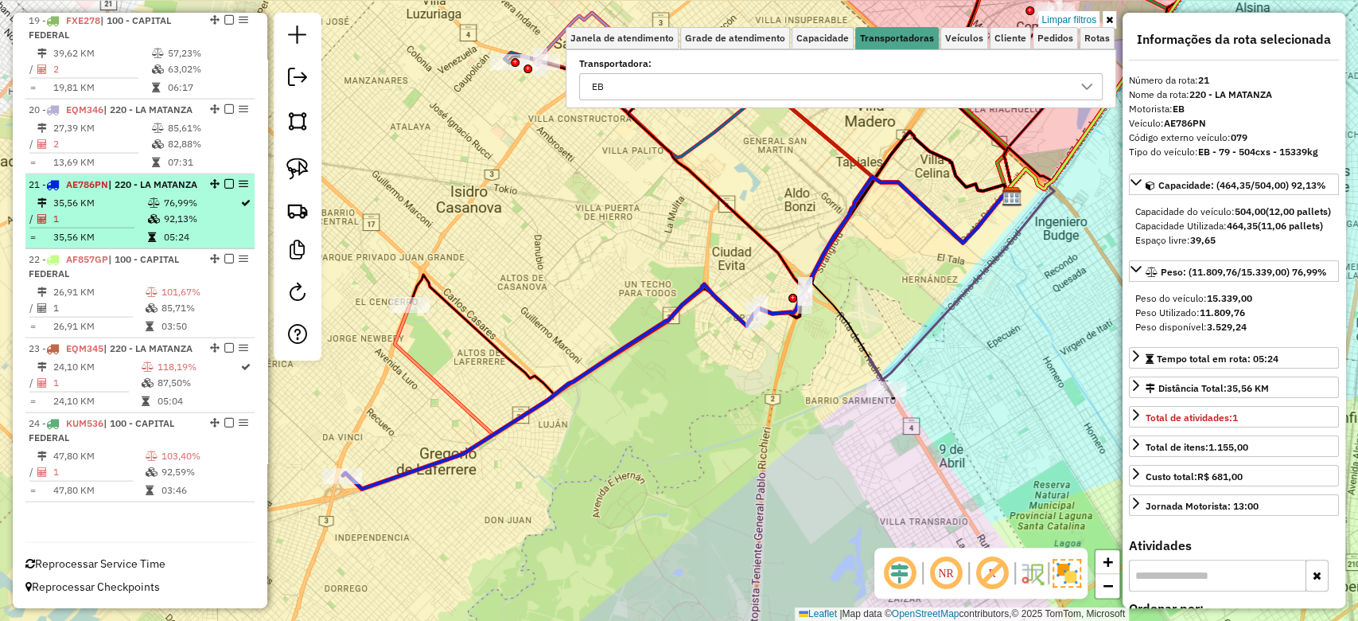
scroll to position [2152, 0]
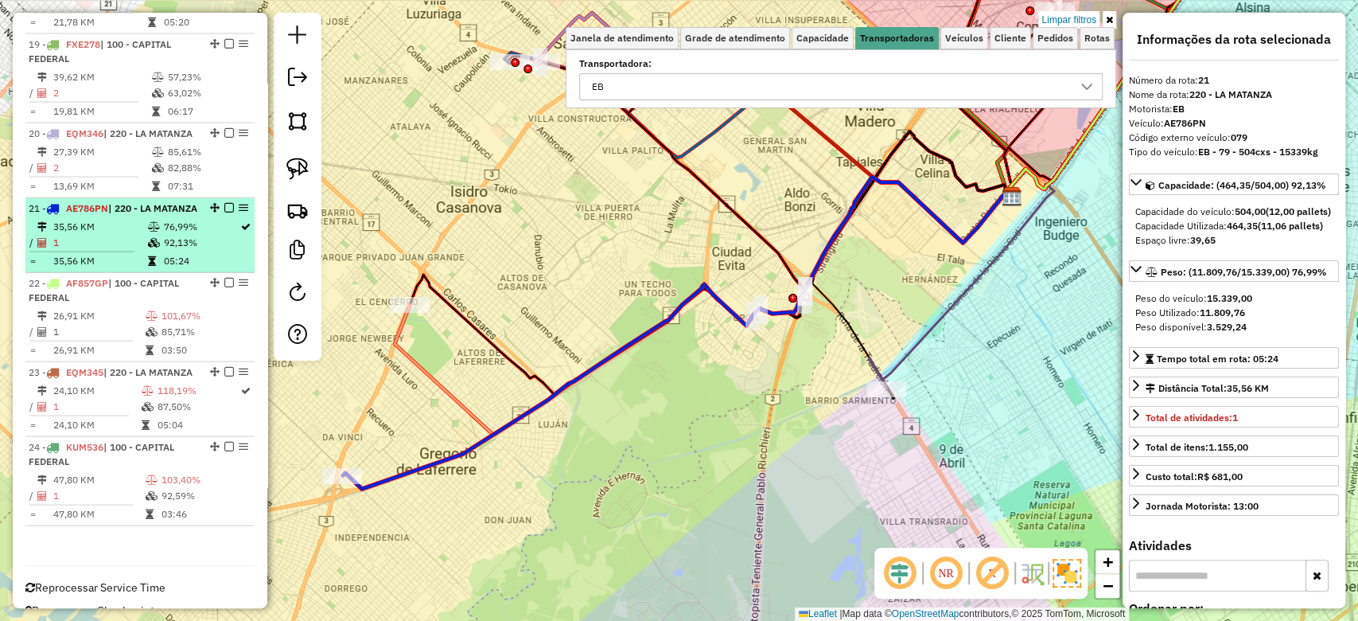
click at [169, 273] on li "21 - AE786PN | 220 - LA MATANZA 35,56 KM 76,99% / 1 92,13% = 35,56 KM 05:24" at bounding box center [139, 235] width 229 height 75
click at [164, 235] on td "76,99%" at bounding box center [200, 227] width 77 height 16
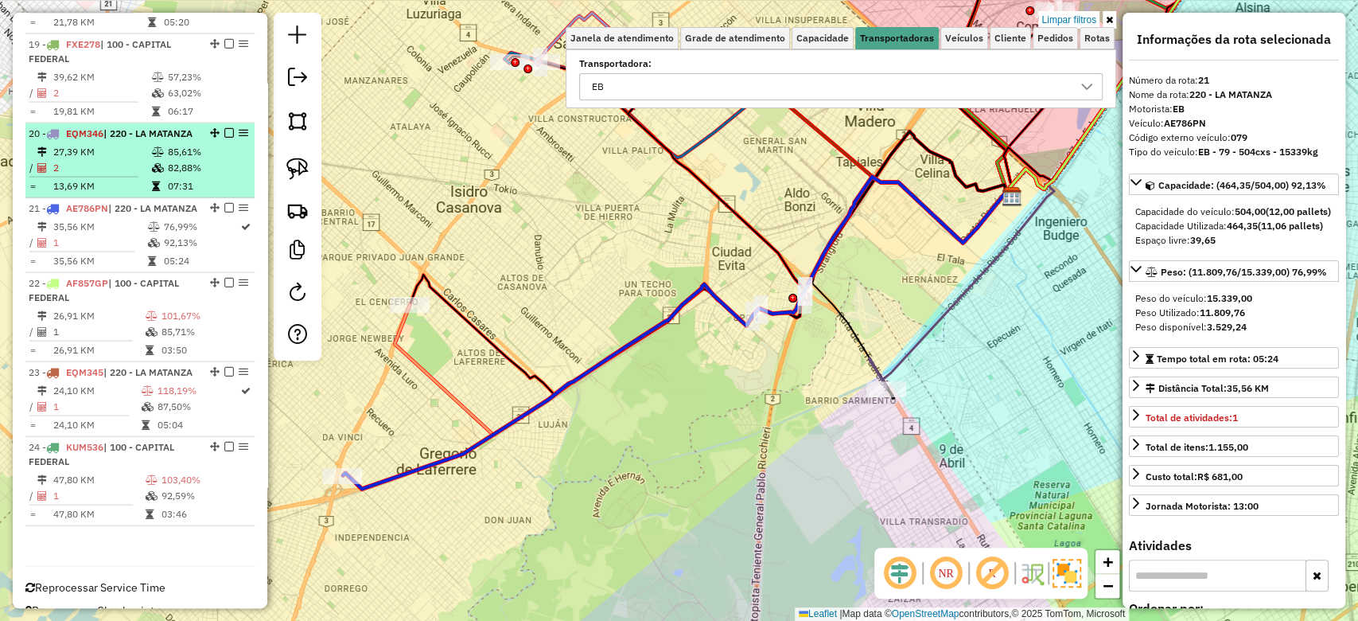
click at [155, 194] on table "27,39 KM 85,61% / 2 82,88% = 13,69 KM 07:31" at bounding box center [140, 169] width 223 height 50
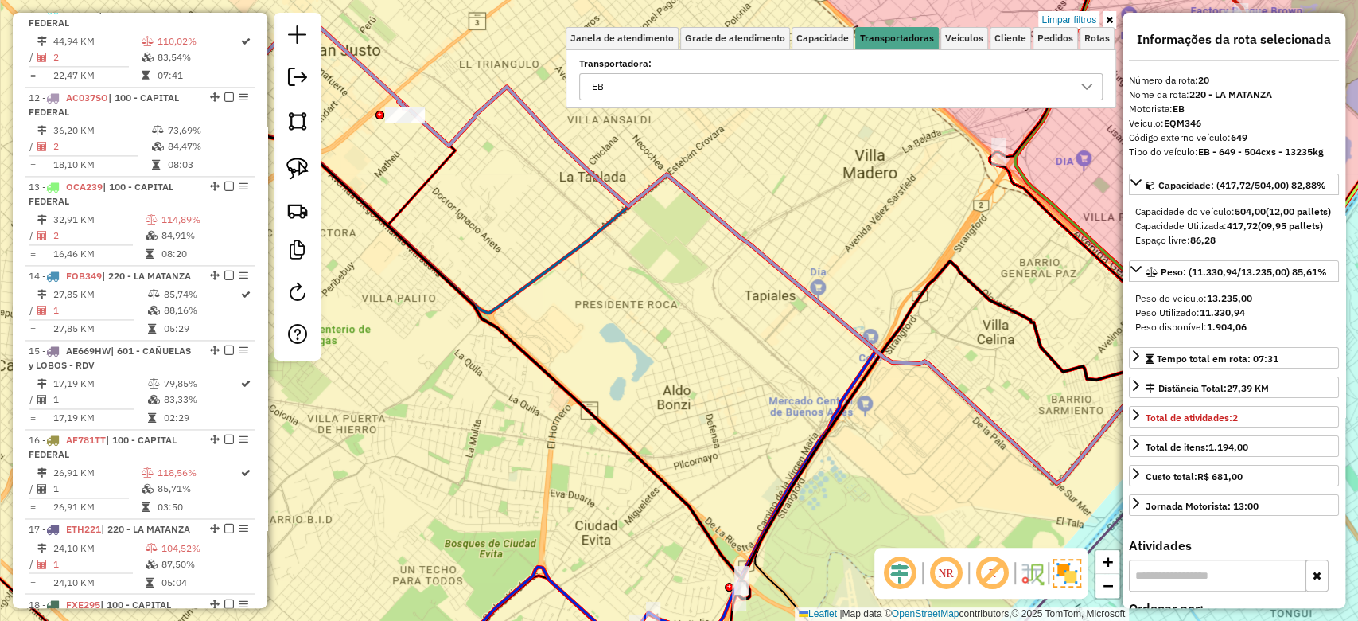
scroll to position [1304, 0]
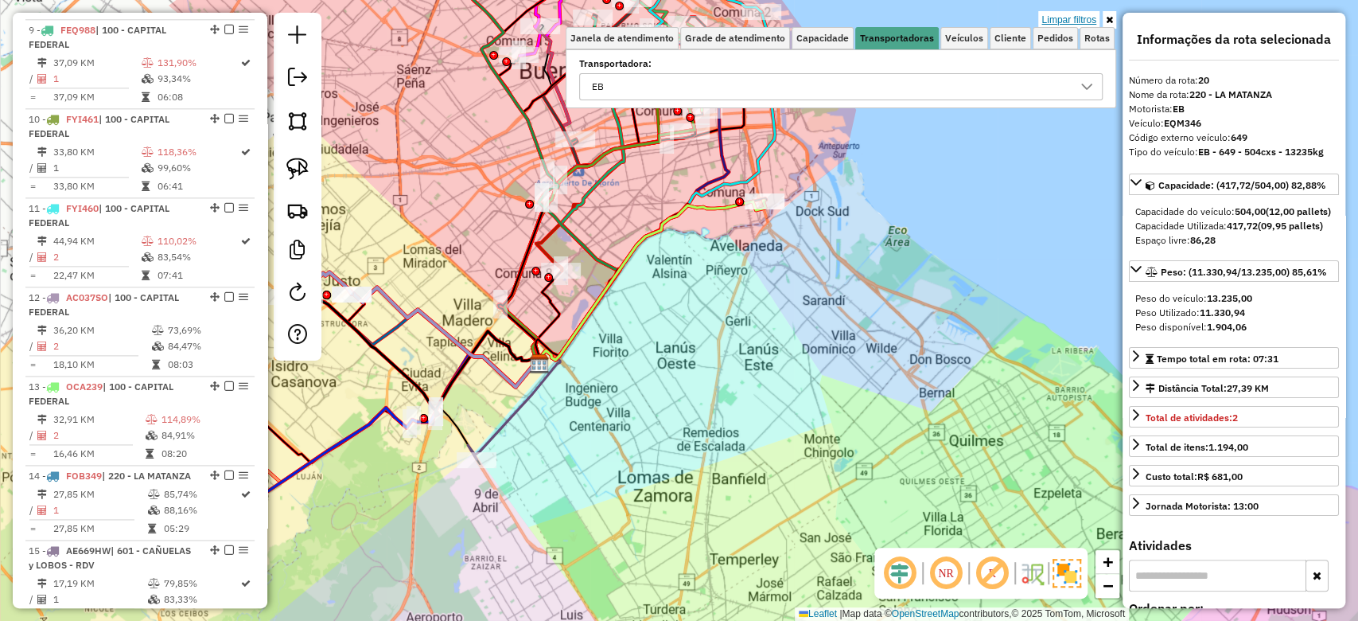
click at [1069, 18] on link "Limpar filtros" at bounding box center [1068, 20] width 61 height 18
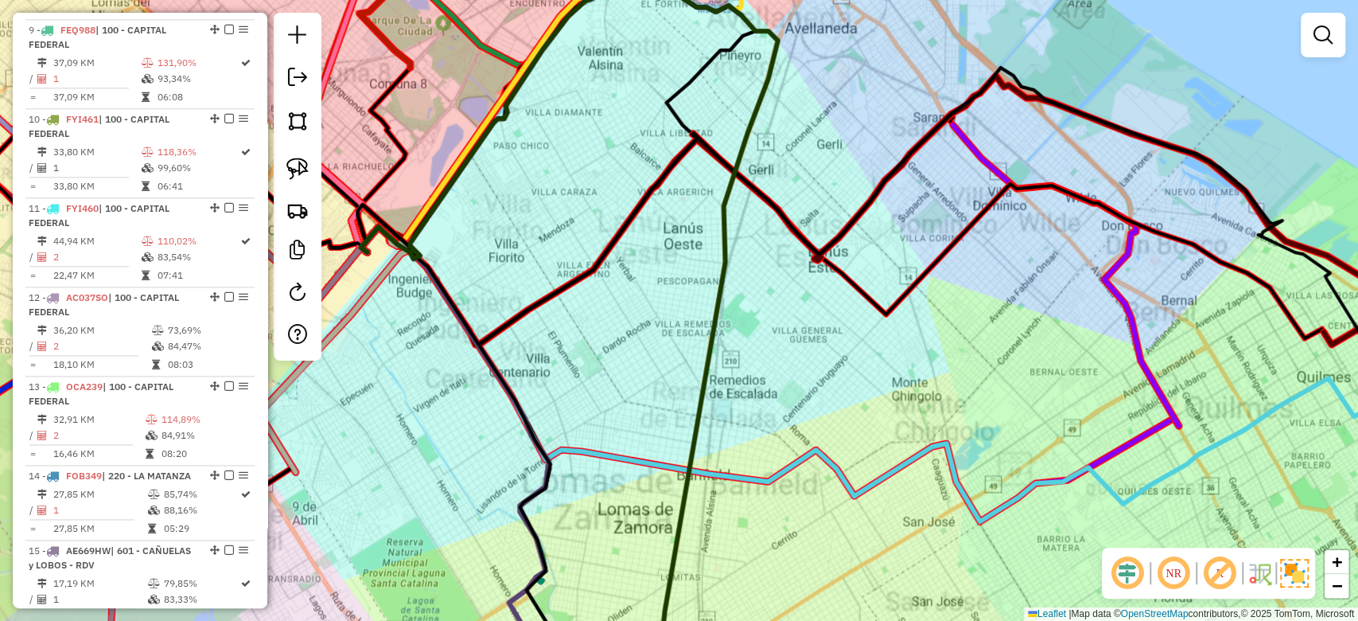
drag, startPoint x: 637, startPoint y: 519, endPoint x: 756, endPoint y: 347, distance: 209.2
click at [751, 352] on div "Janela de atendimento Grade de atendimento Capacidade Transportadoras Veículos …" at bounding box center [679, 310] width 1358 height 621
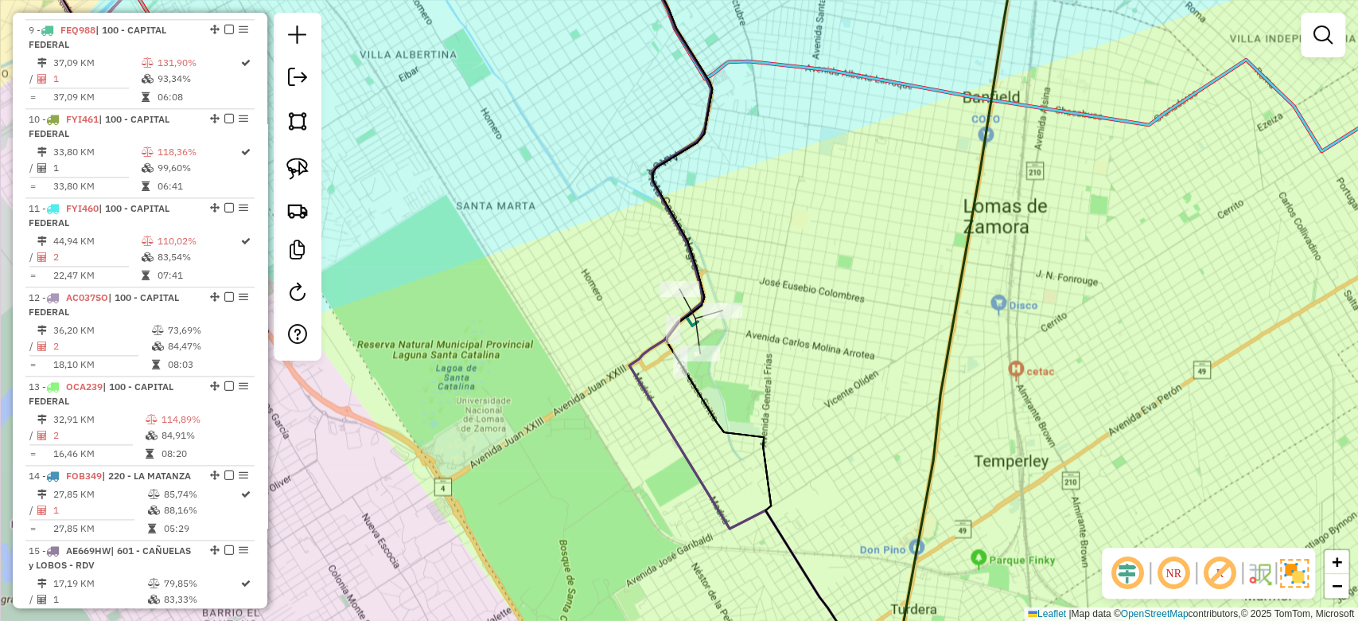
select select "**********"
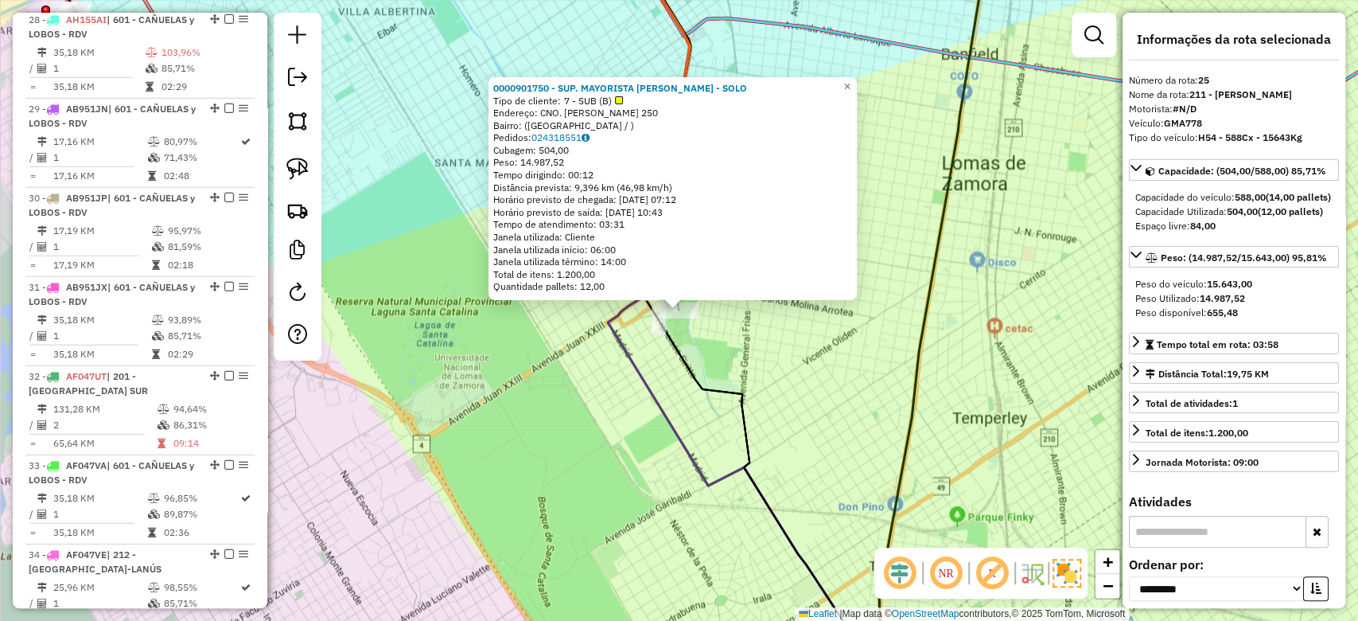
scroll to position [2749, 0]
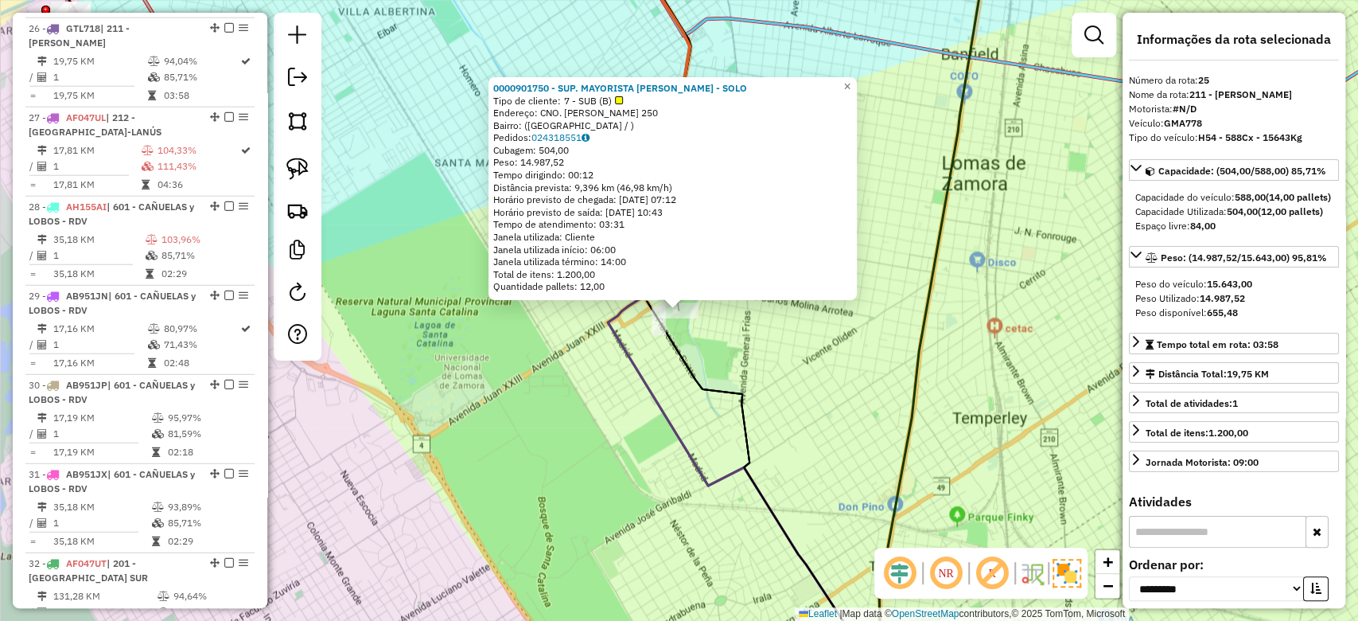
click at [612, 447] on div "0000901750 - SUP. MAYORISTA MAKRO S.A. - SOLO Tipo de cliente: 7 - SUB (B) Ende…" at bounding box center [679, 310] width 1358 height 621
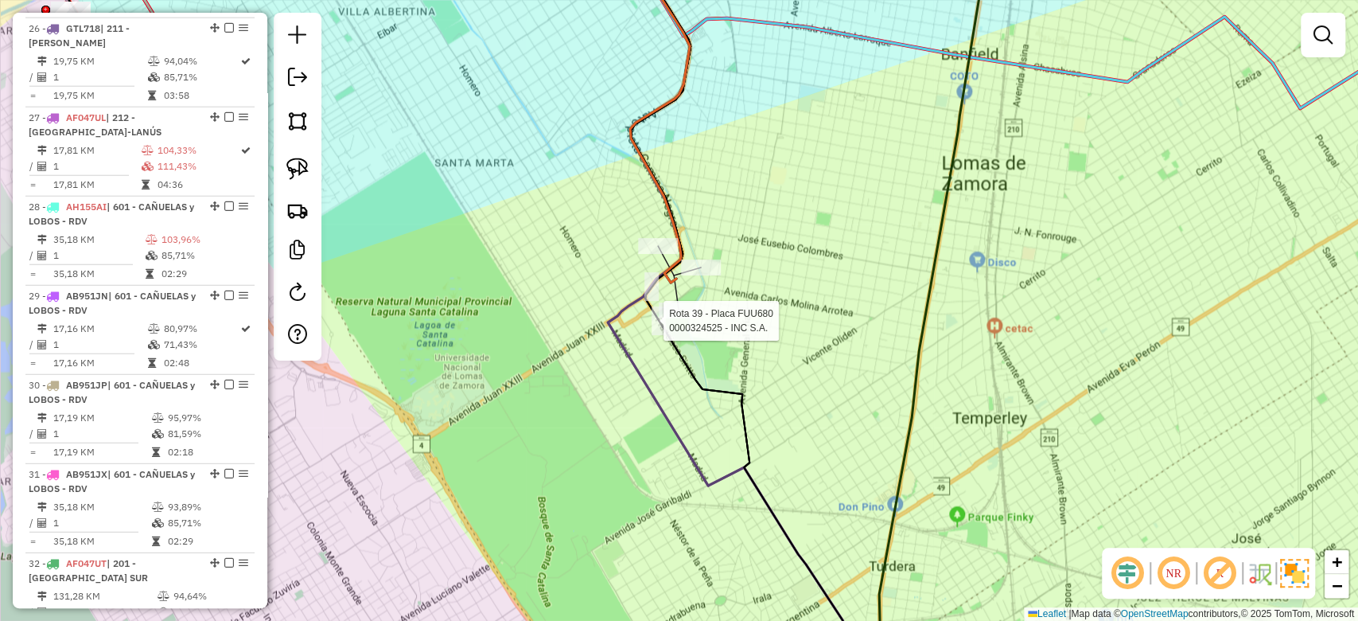
select select "**********"
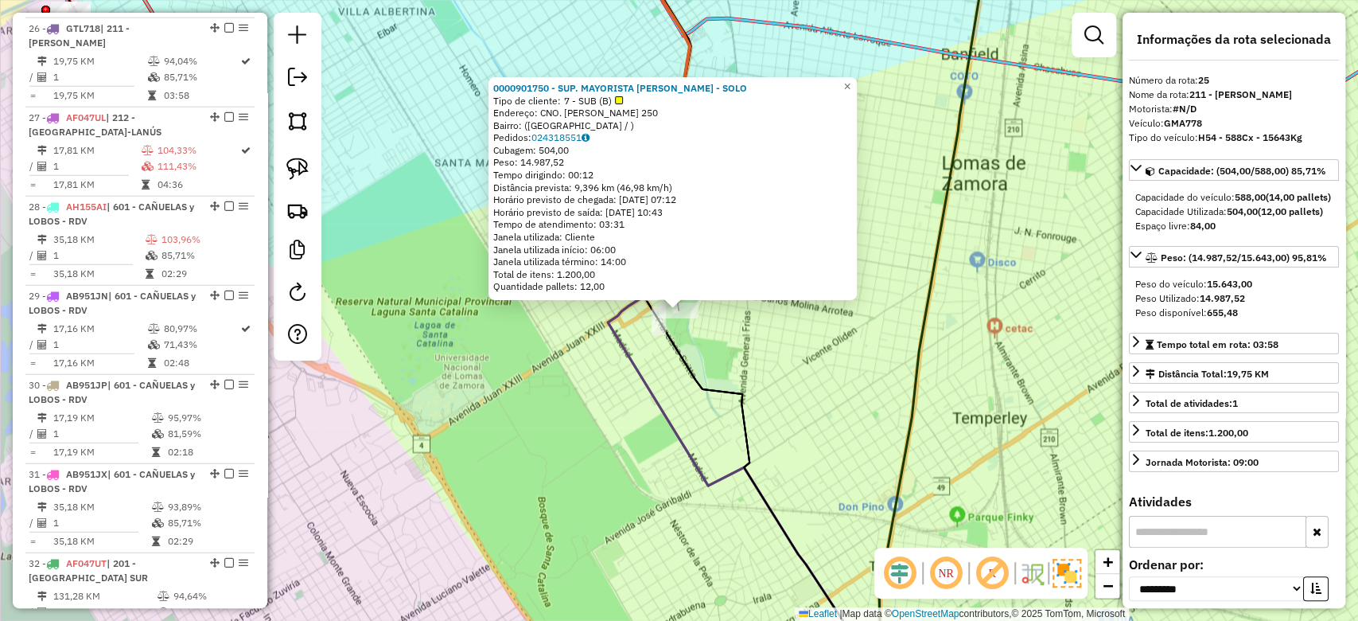
click at [625, 348] on icon at bounding box center [744, 310] width 273 height 745
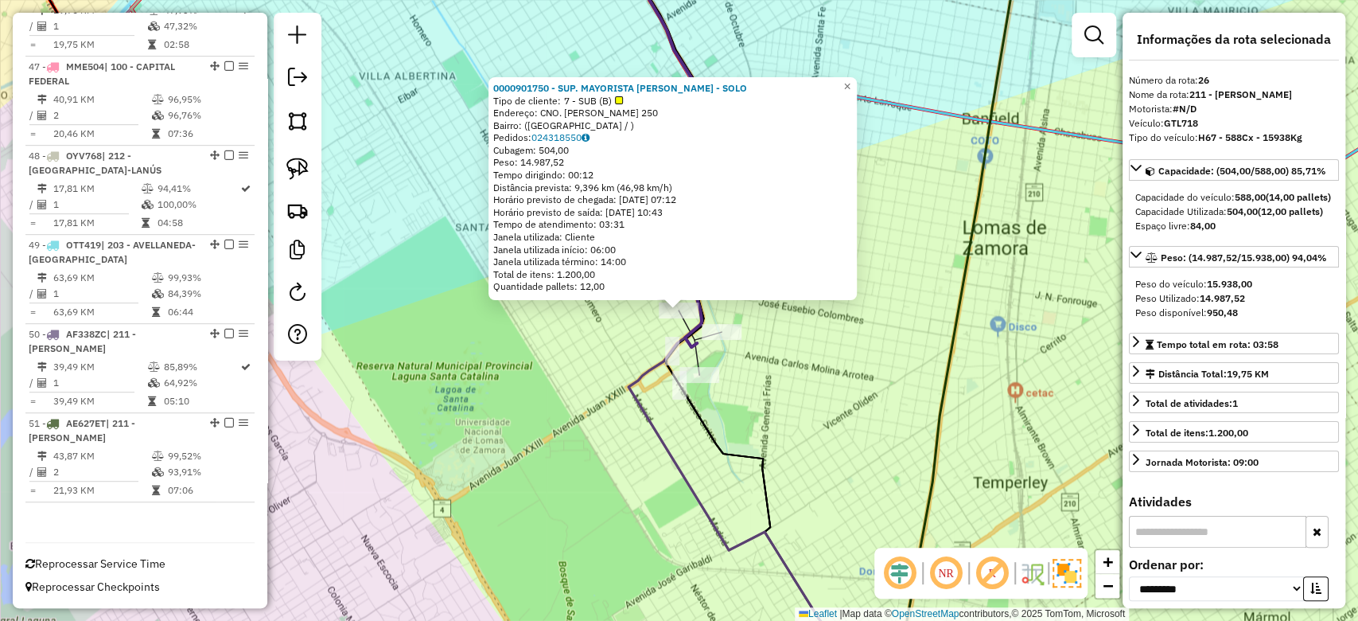
scroll to position [2838, 0]
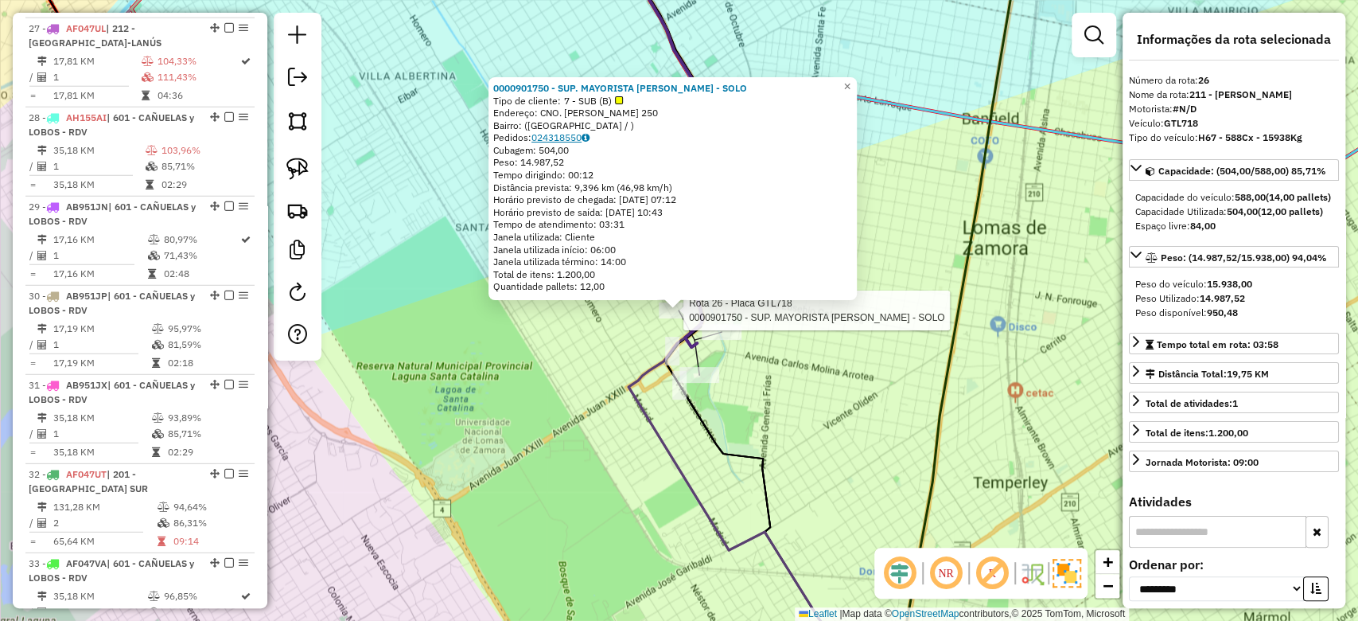
click at [590, 137] on icon at bounding box center [586, 138] width 8 height 10
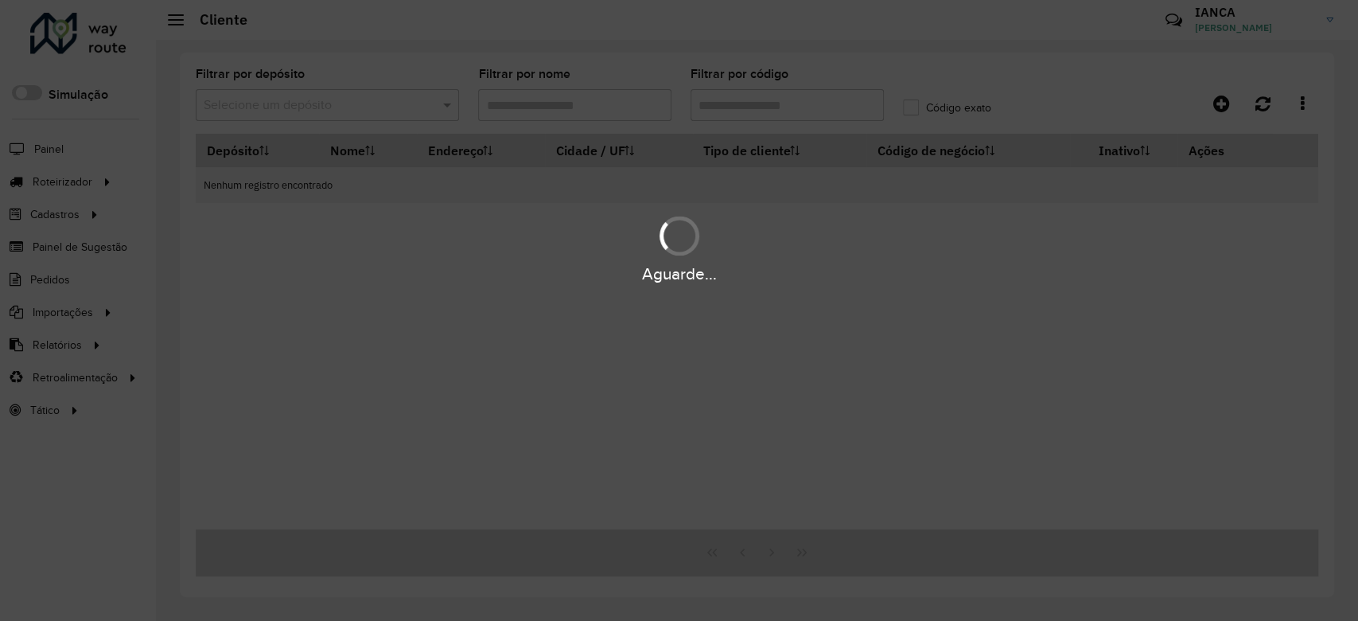
click at [552, 103] on div "Aguarde..." at bounding box center [679, 310] width 1358 height 621
click at [542, 105] on hb-app "Aguarde... Pop-up bloqueado! Seu navegador bloqueou automáticamente a abertura …" at bounding box center [679, 310] width 1358 height 621
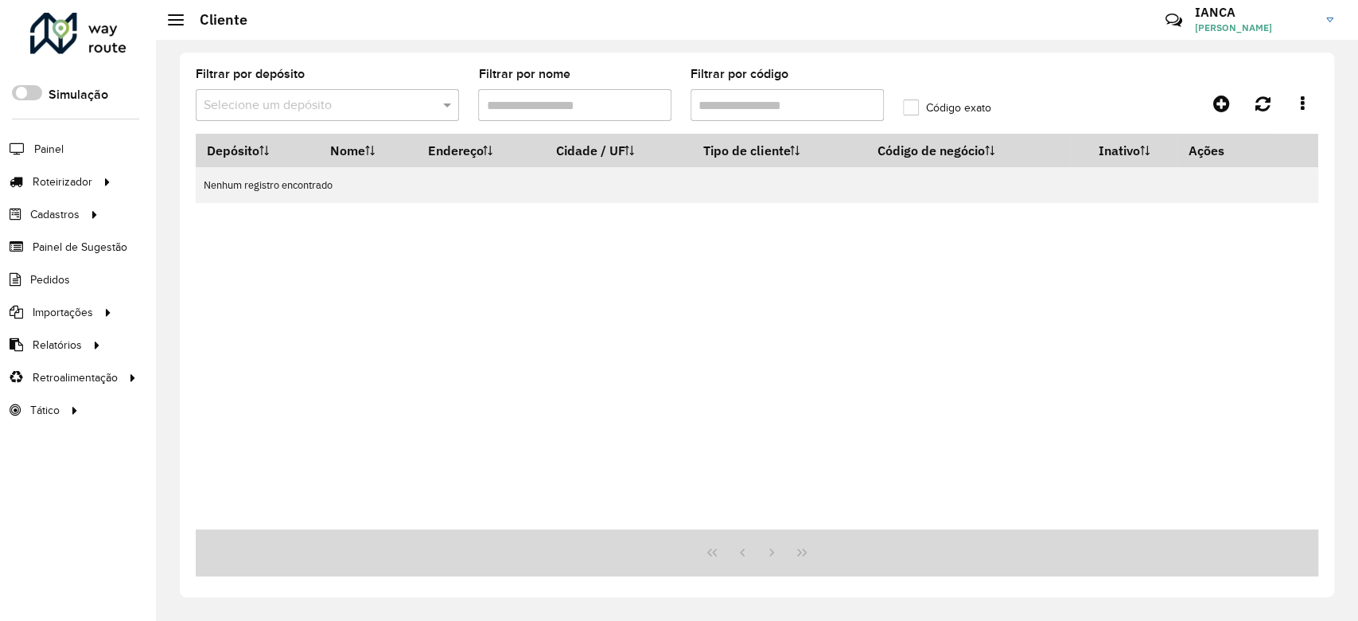
click at [538, 105] on input "Filtrar por nome" at bounding box center [574, 105] width 193 height 32
click at [560, 103] on input "*******" at bounding box center [574, 105] width 193 height 32
type input "***"
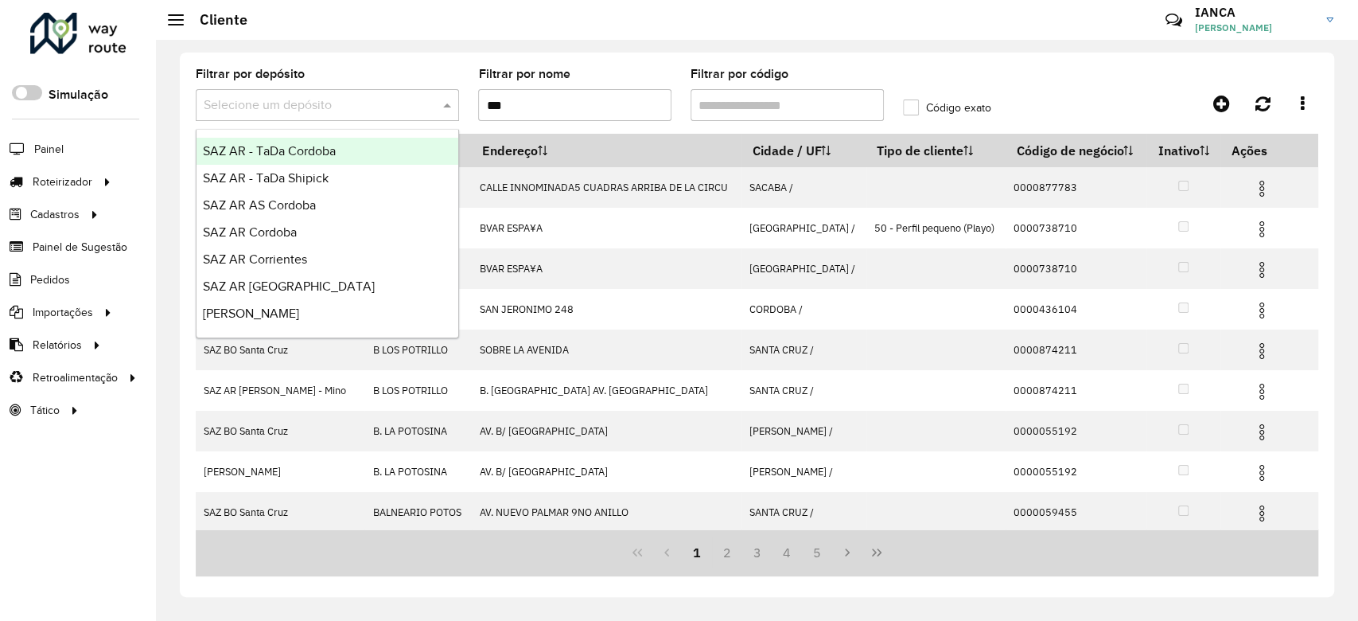
click at [380, 105] on input "text" at bounding box center [312, 105] width 216 height 19
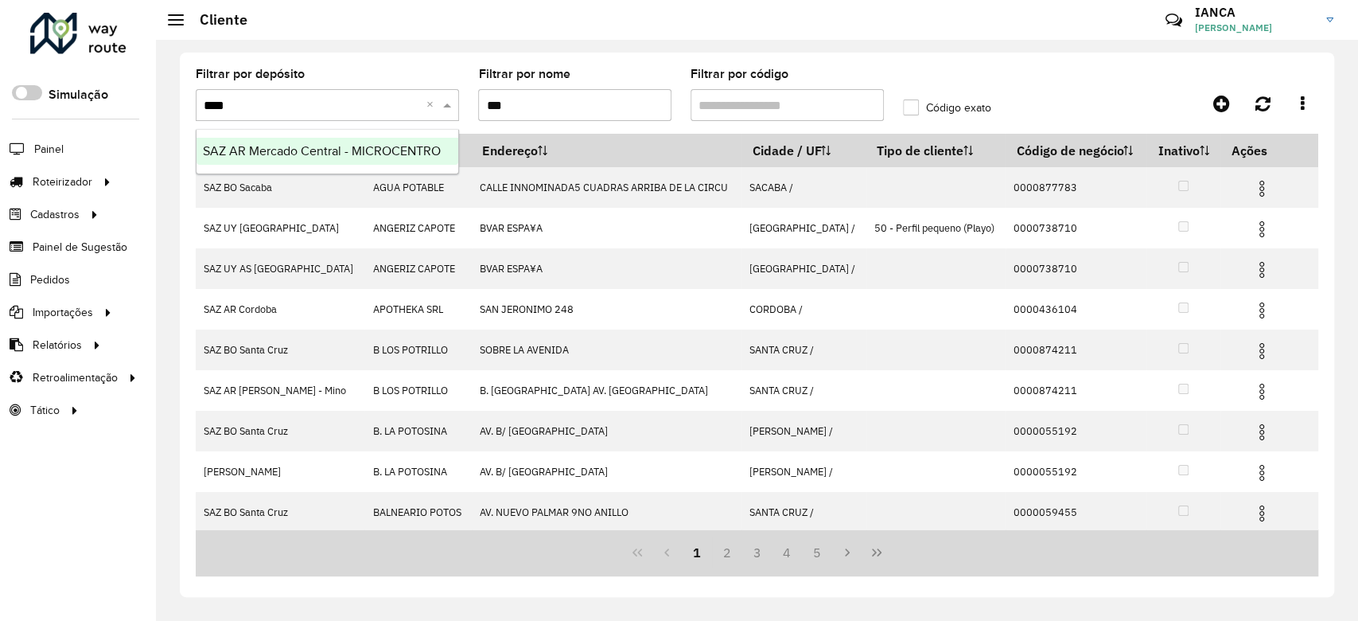
type input "*****"
click at [382, 149] on span "SAZ AR Mercado Central - MICROCENTRO" at bounding box center [322, 151] width 238 height 14
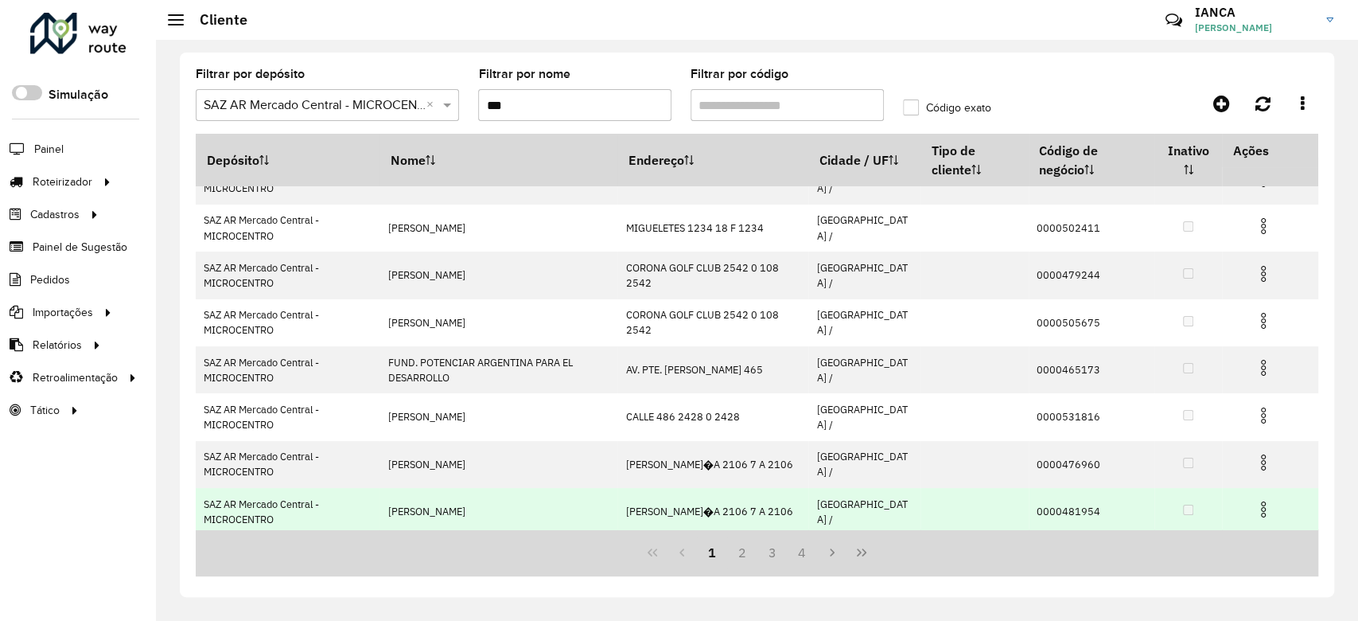
scroll to position [223, 0]
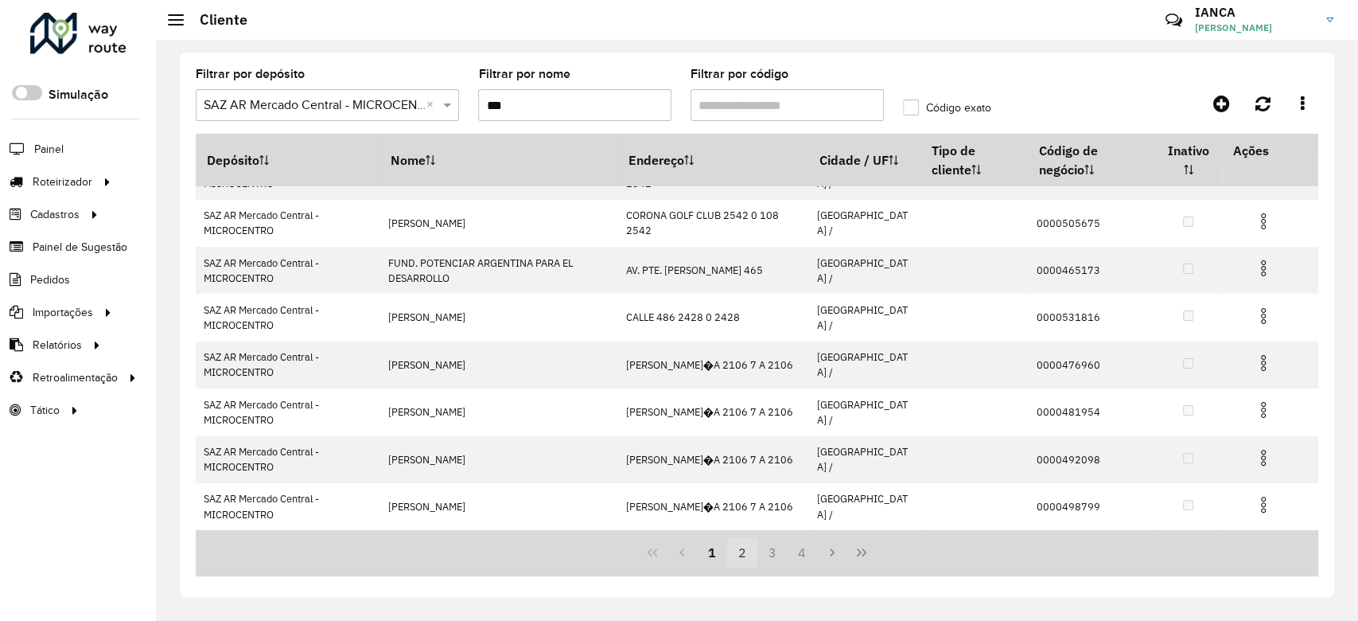
click at [738, 553] on button "2" at bounding box center [742, 552] width 30 height 30
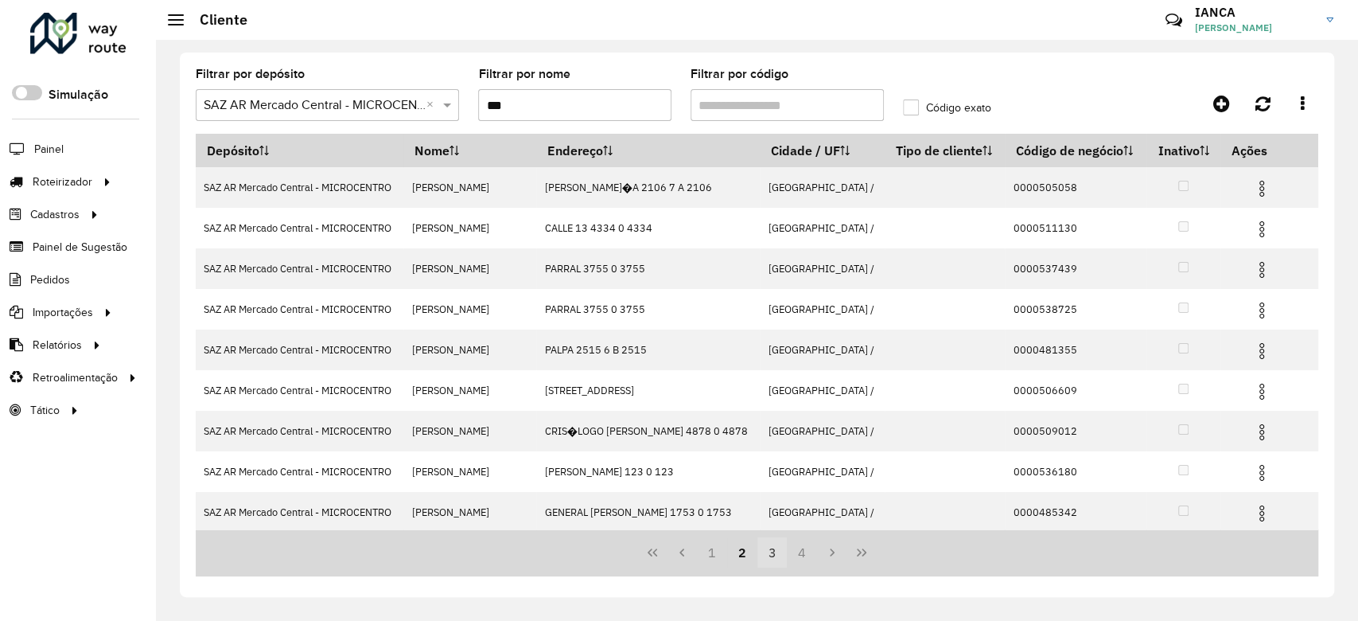
click at [764, 551] on button "3" at bounding box center [772, 552] width 30 height 30
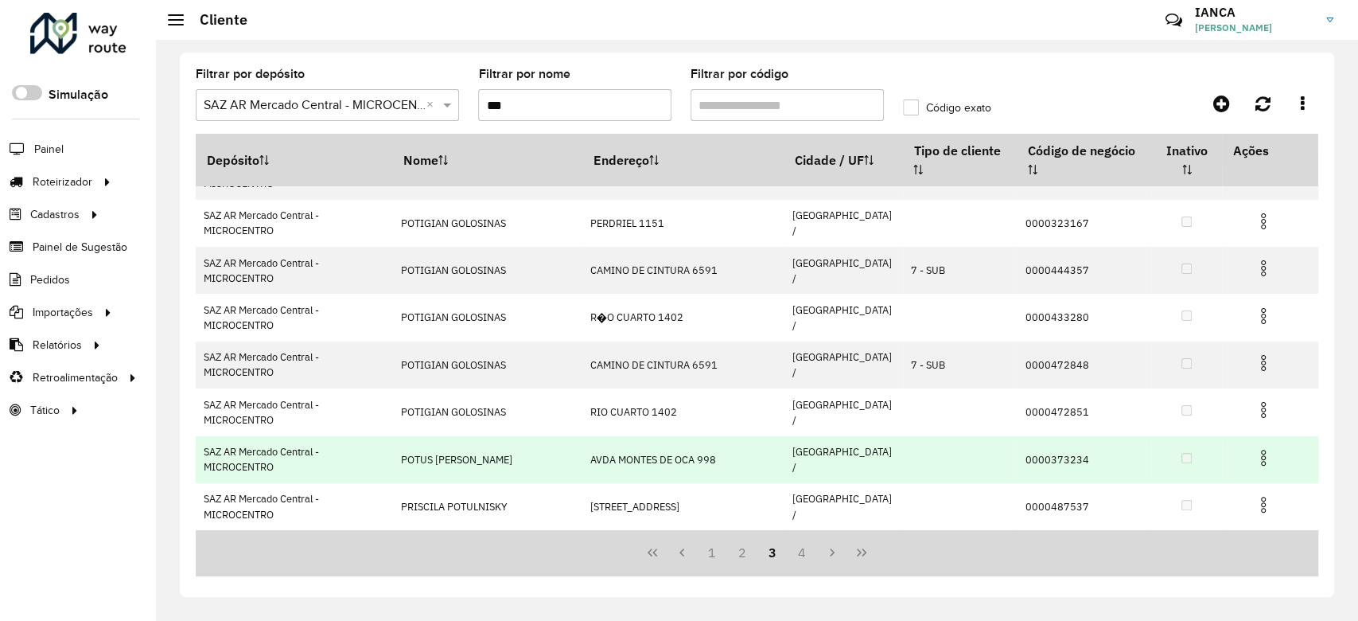
scroll to position [10, 0]
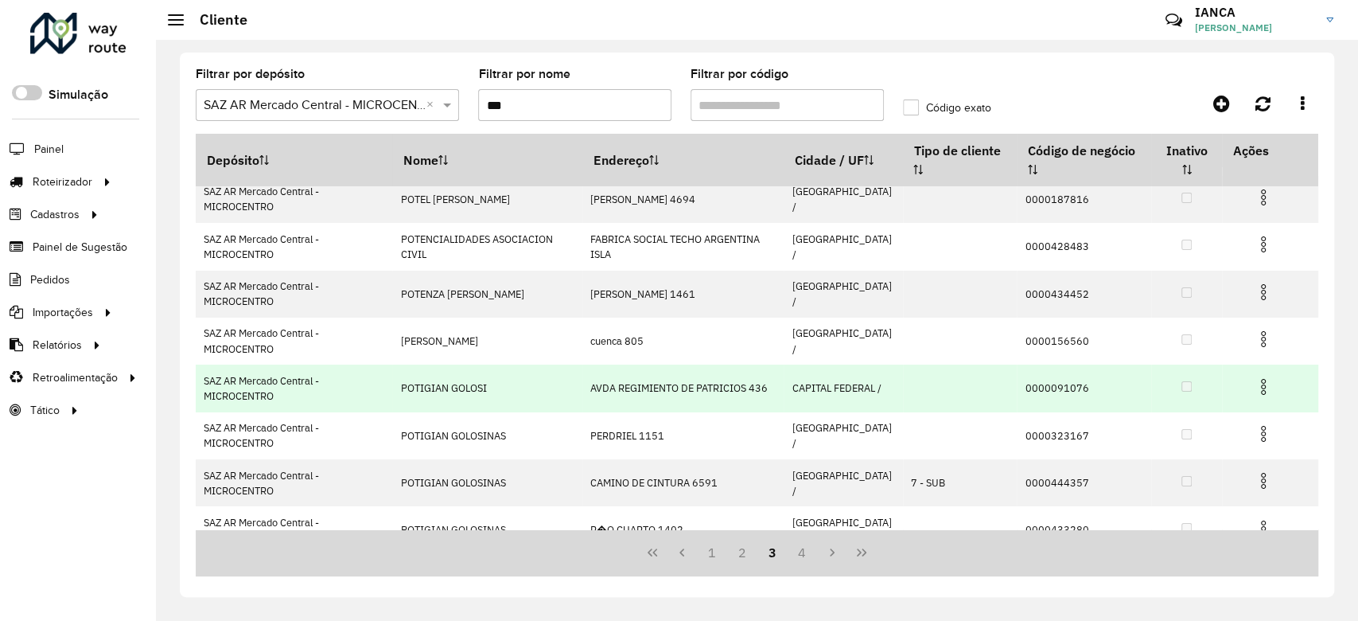
click at [1036, 385] on td "0000091076" at bounding box center [1084, 387] width 134 height 47
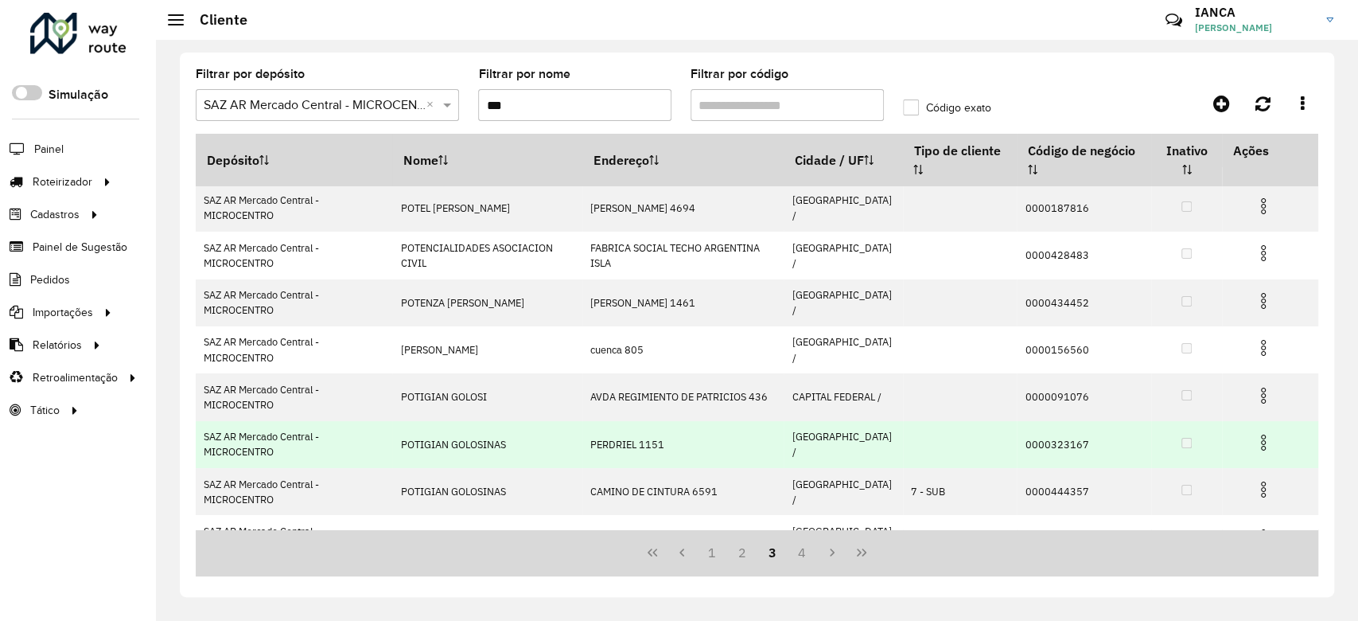
scroll to position [0, 0]
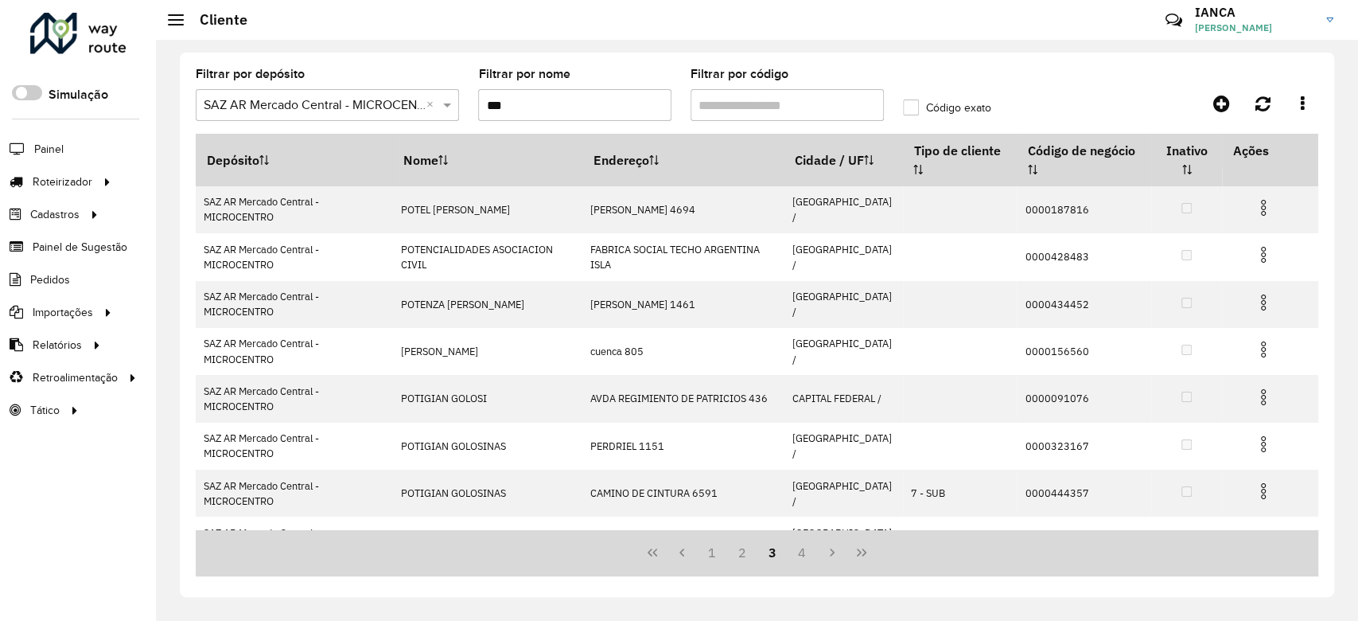
click at [745, 98] on input "Filtrar por código" at bounding box center [787, 105] width 193 height 32
drag, startPoint x: 543, startPoint y: 107, endPoint x: 410, endPoint y: 90, distance: 133.9
click at [411, 88] on formly-group "Filtrar por depósito Selecione um depósito × SAZ AR Mercado Central - MICROCENT…" at bounding box center [610, 100] width 848 height 65
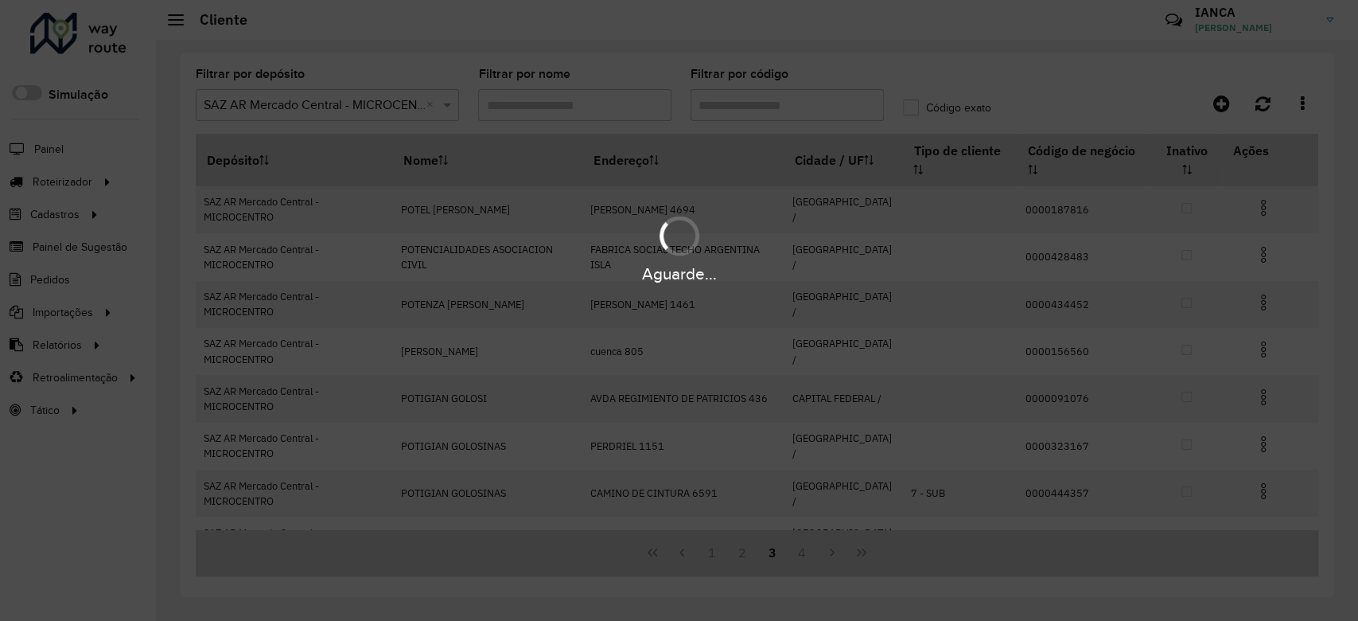
click at [795, 97] on div "Aguarde..." at bounding box center [679, 310] width 1358 height 621
click at [740, 106] on div "Aguarde..." at bounding box center [679, 310] width 1358 height 621
click at [737, 106] on div "Aguarde..." at bounding box center [679, 310] width 1358 height 621
click at [737, 100] on div "Aguarde..." at bounding box center [679, 310] width 1358 height 621
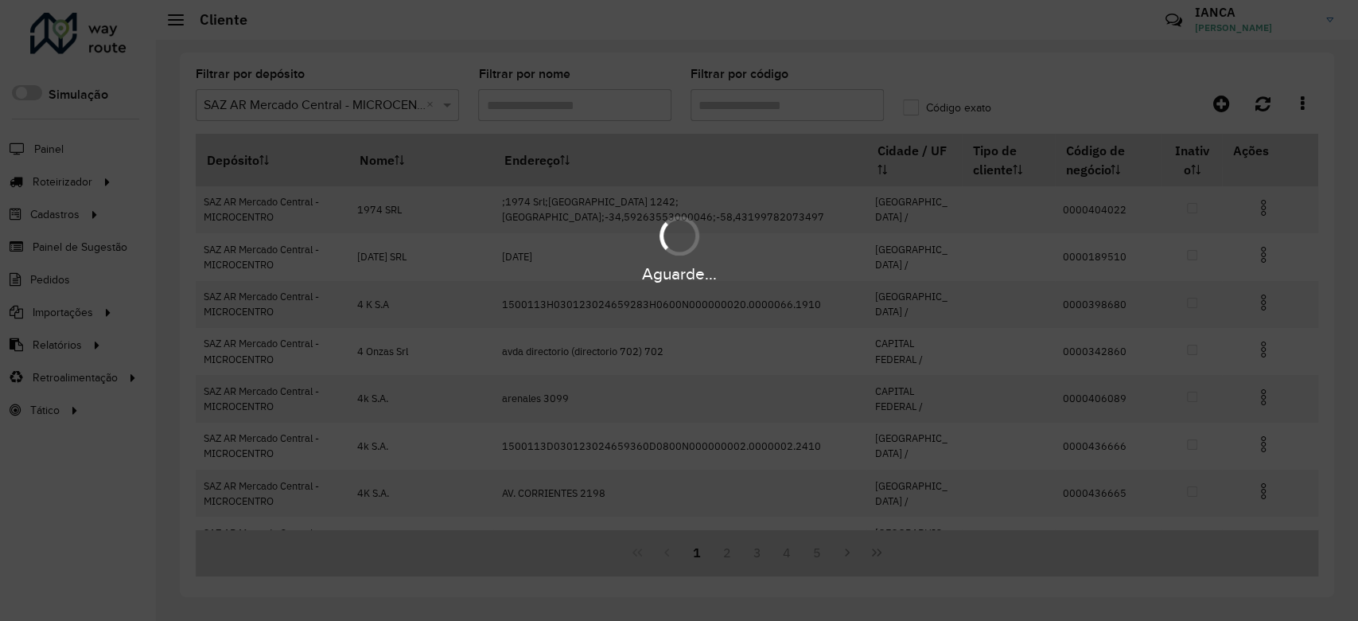
click at [737, 101] on div "Aguarde..." at bounding box center [679, 310] width 1358 height 621
click at [737, 102] on div "Aguarde..." at bounding box center [679, 310] width 1358 height 621
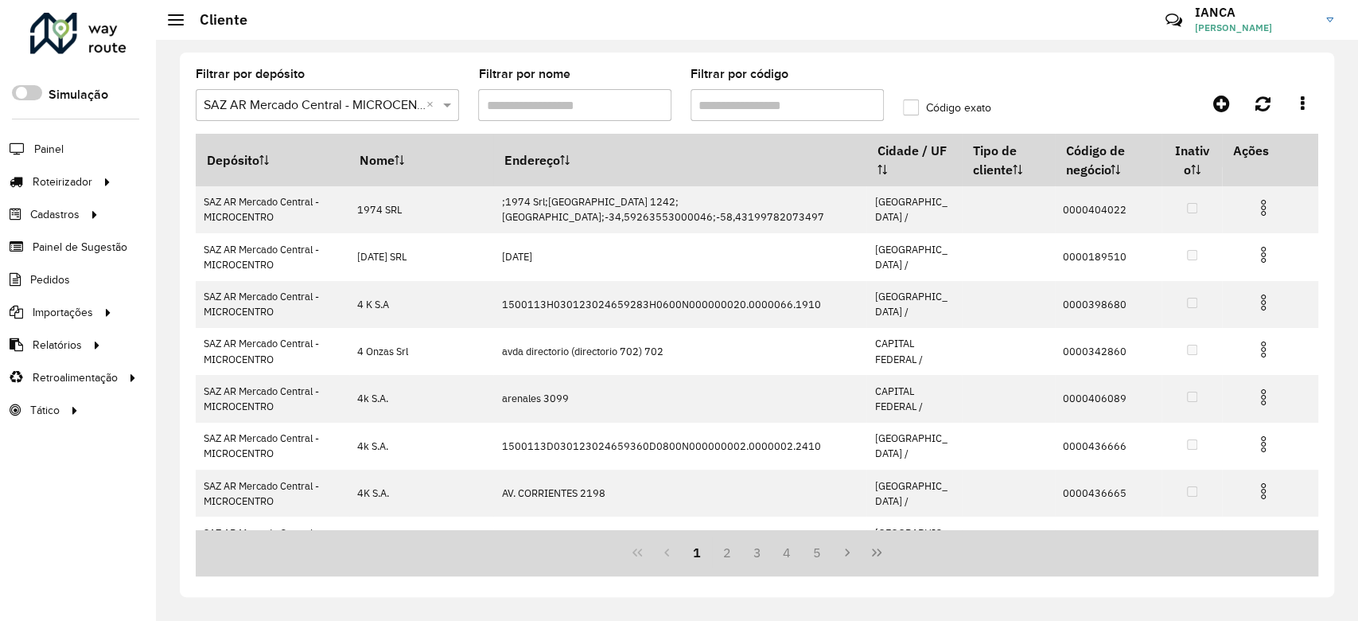
click at [735, 102] on input "Filtrar por código" at bounding box center [787, 105] width 193 height 32
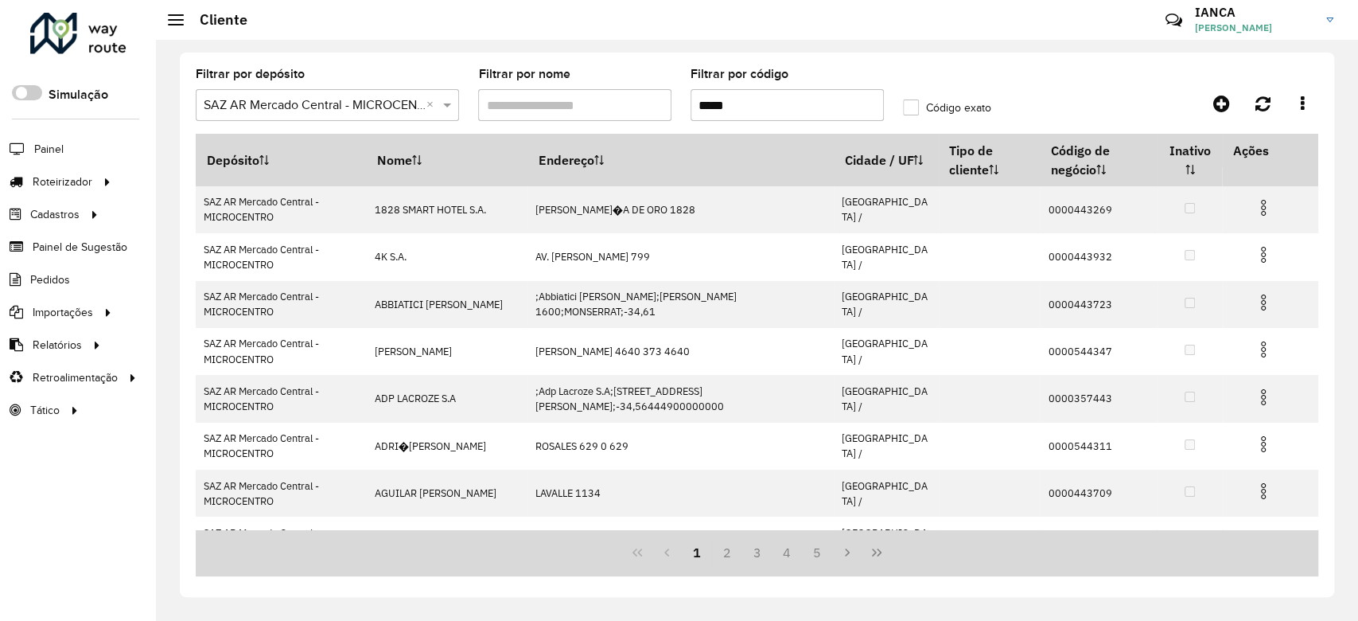
drag, startPoint x: 744, startPoint y: 102, endPoint x: 643, endPoint y: 93, distance: 101.4
click at [643, 93] on formly-group "Filtrar por depósito Selecione um depósito × SAZ AR Mercado Central - MICROCENT…" at bounding box center [610, 100] width 848 height 65
click at [700, 99] on input "*****" at bounding box center [787, 105] width 193 height 32
click at [702, 102] on input "*****" at bounding box center [787, 105] width 193 height 32
click at [699, 101] on input "*****" at bounding box center [787, 105] width 193 height 32
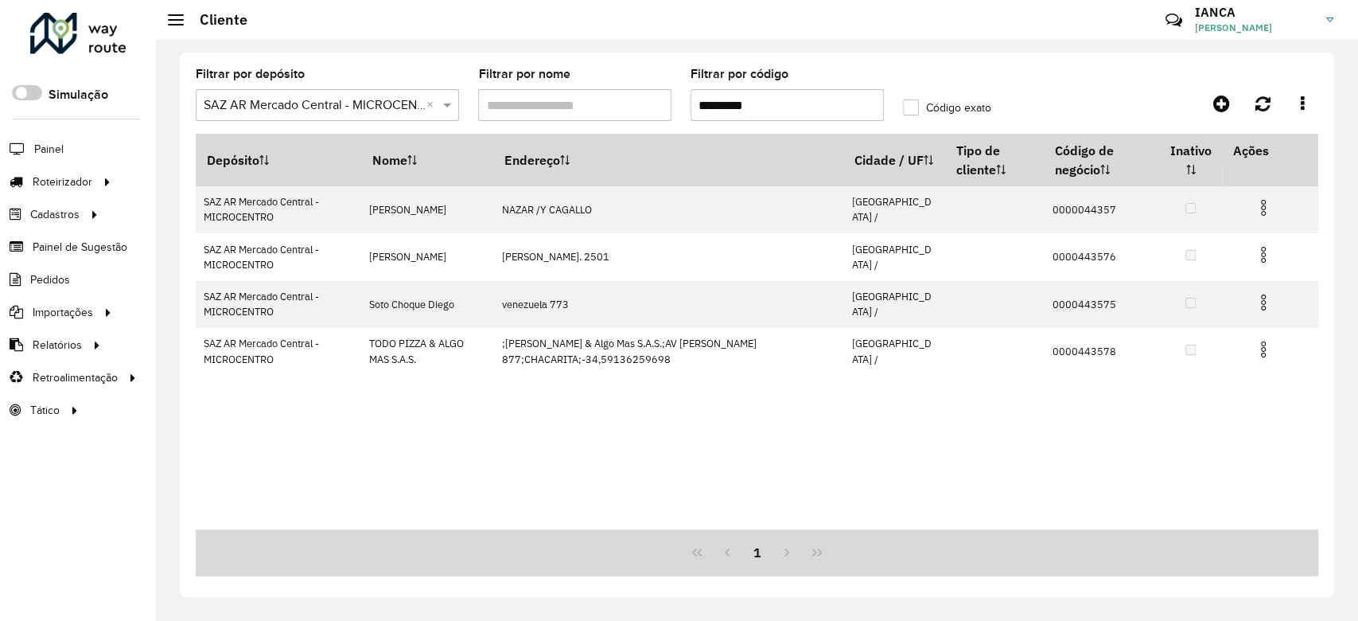
click at [725, 118] on input "*********" at bounding box center [787, 105] width 193 height 32
type input "**********"
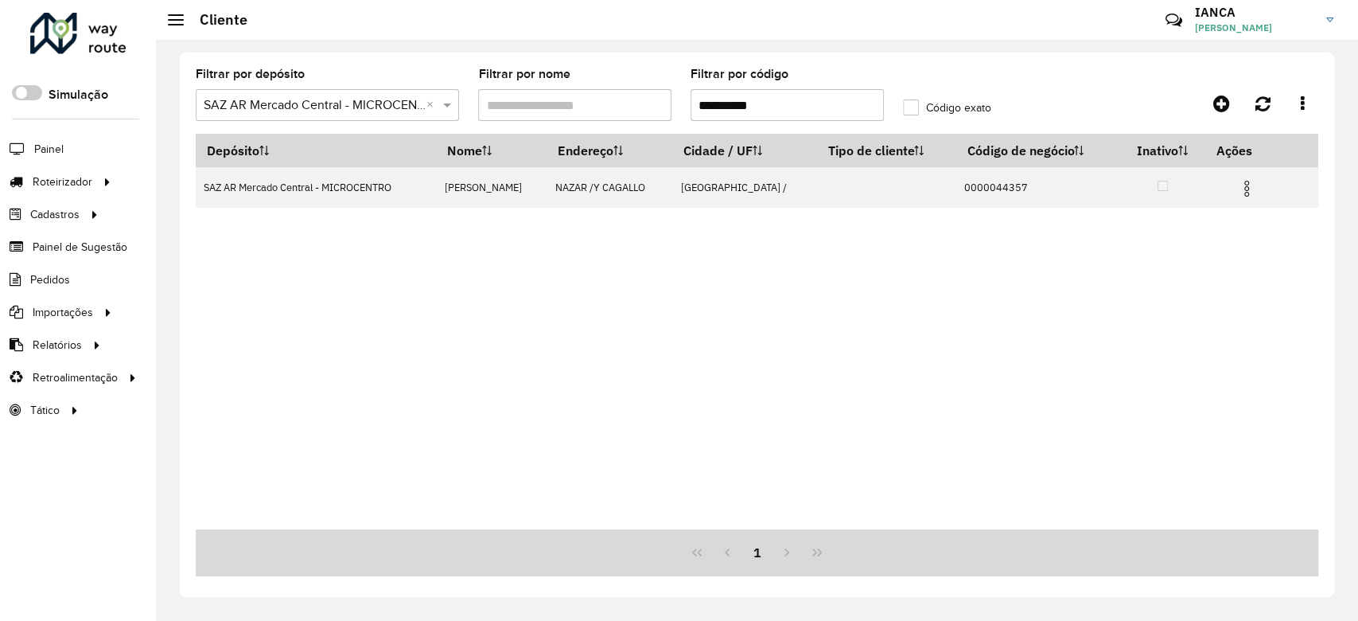
drag, startPoint x: 788, startPoint y: 103, endPoint x: 582, endPoint y: 82, distance: 207.1
click at [582, 82] on formly-group "**********" at bounding box center [610, 100] width 848 height 65
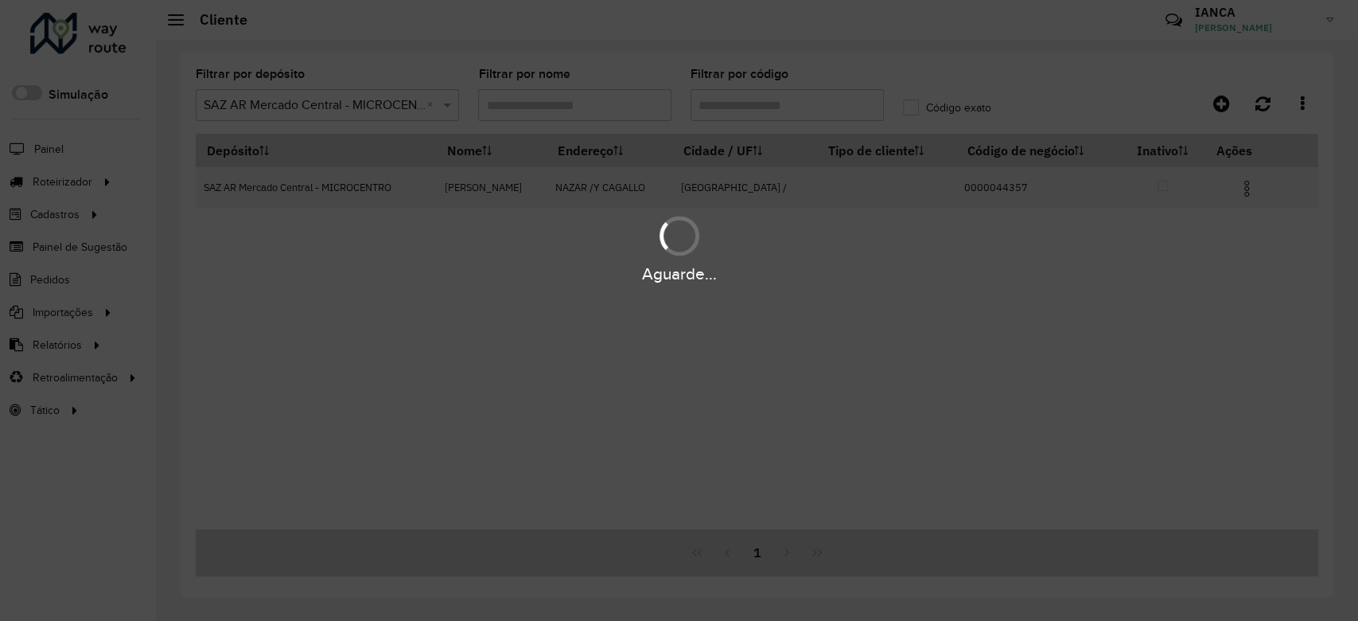
click at [592, 106] on div "Aguarde..." at bounding box center [679, 310] width 1358 height 621
click at [559, 101] on div "Aguarde..." at bounding box center [679, 310] width 1358 height 621
click at [558, 101] on div "Aguarde..." at bounding box center [679, 310] width 1358 height 621
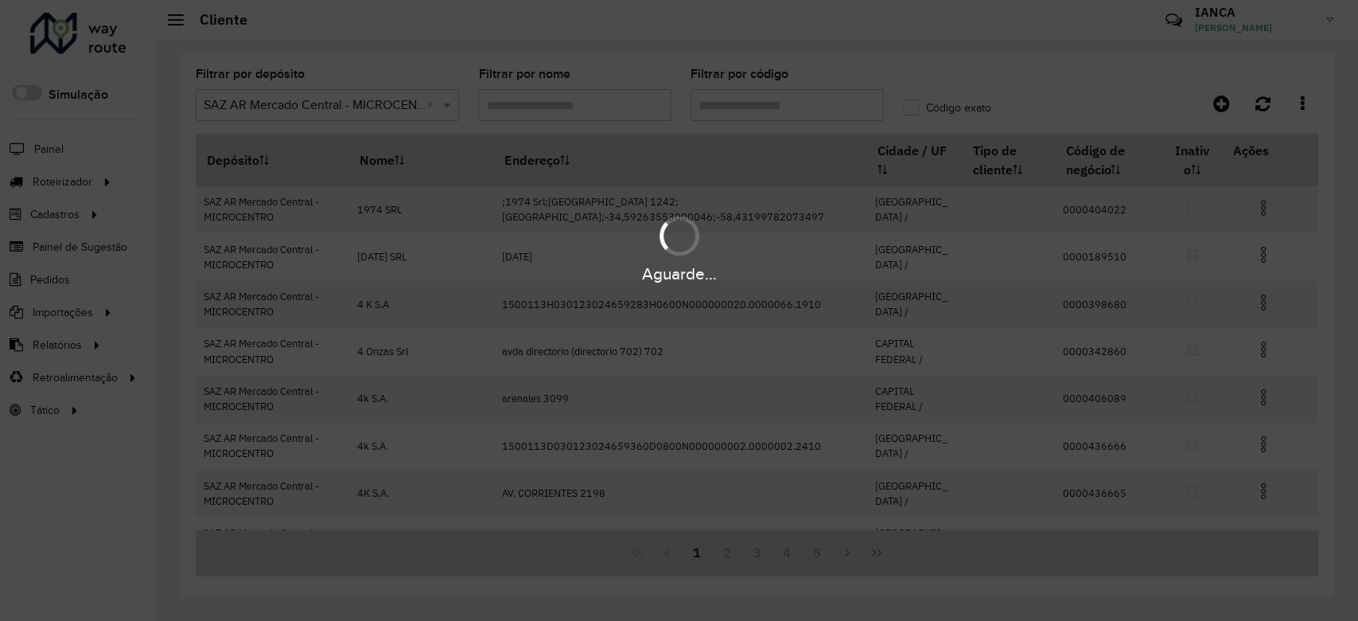
click at [549, 103] on div "Aguarde..." at bounding box center [679, 310] width 1358 height 621
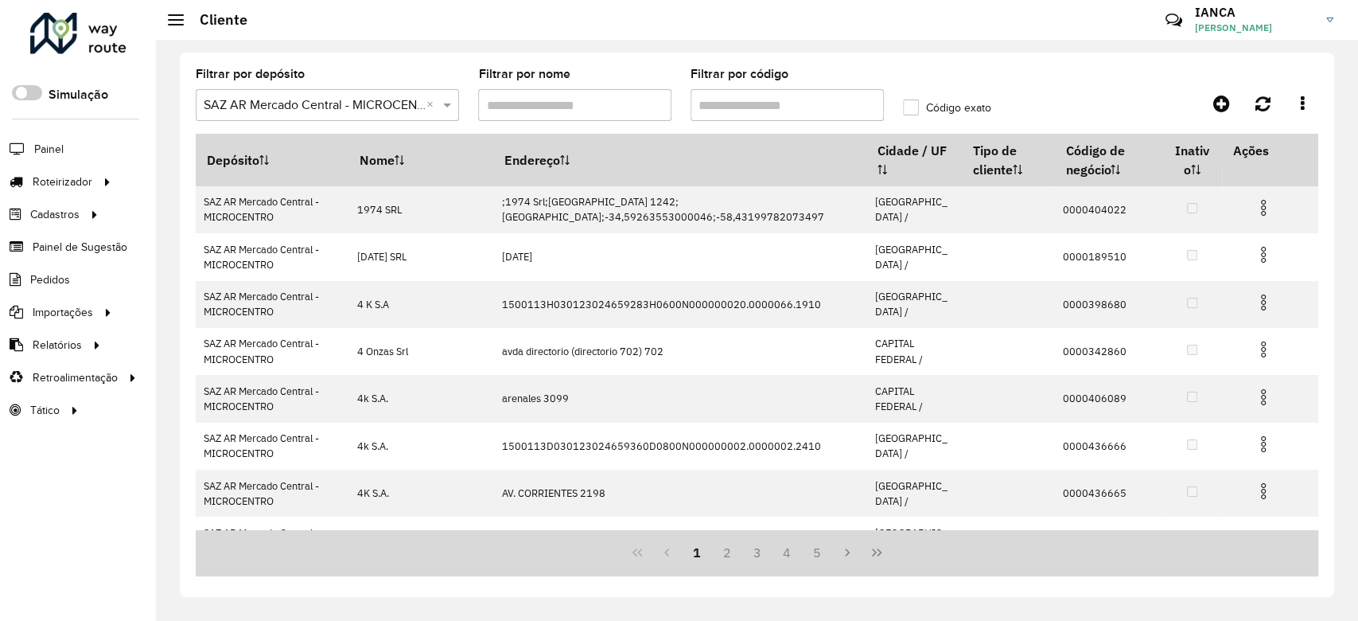
click at [535, 107] on input "Filtrar por nome" at bounding box center [574, 105] width 193 height 32
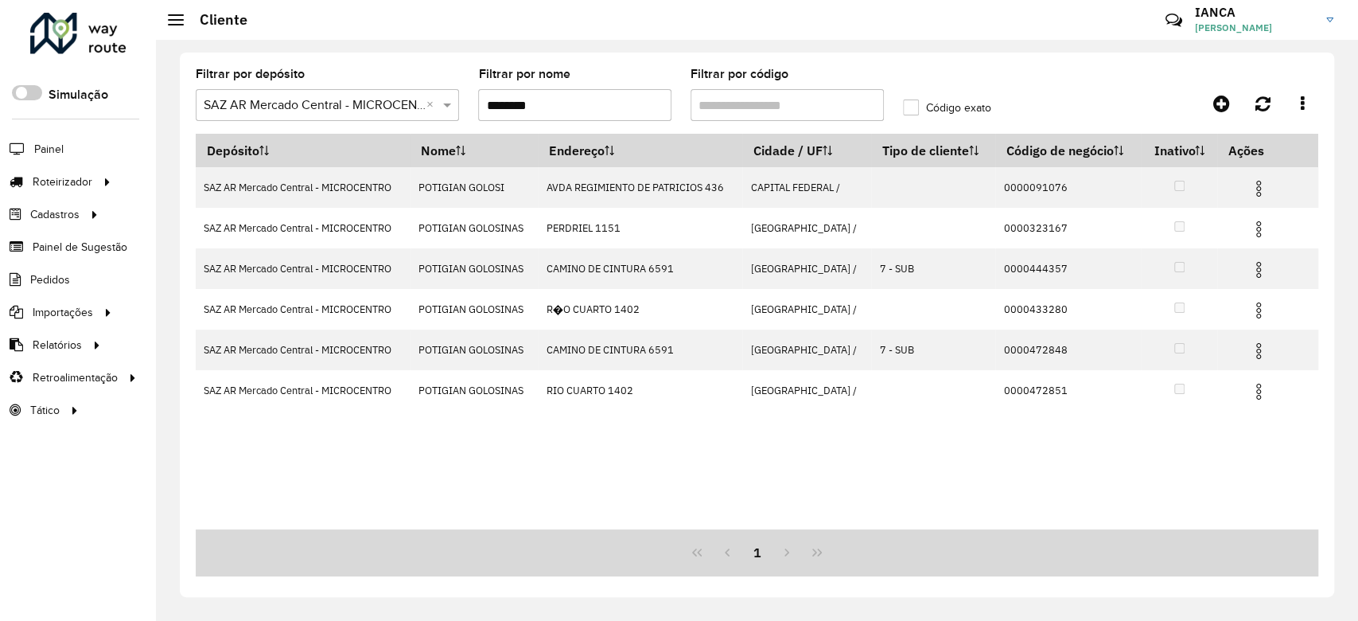
type input "********"
click at [837, 105] on input "Filtrar por código" at bounding box center [787, 105] width 193 height 32
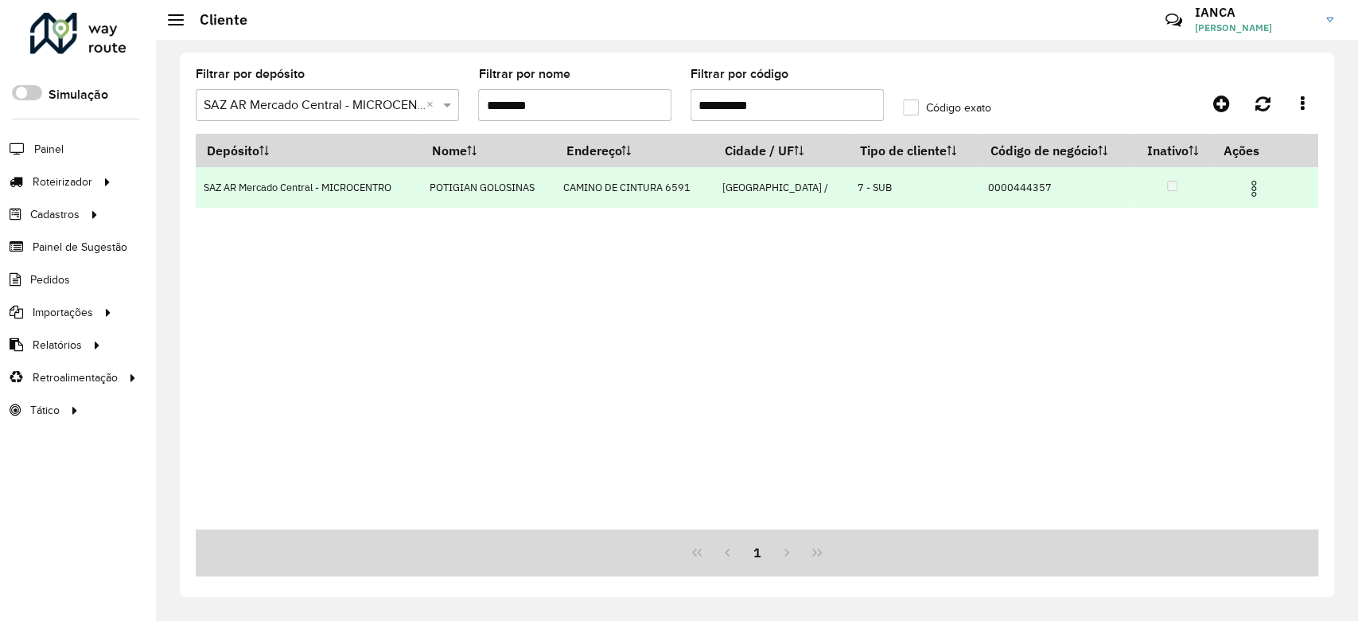
type input "**********"
click at [1252, 181] on img at bounding box center [1253, 188] width 19 height 19
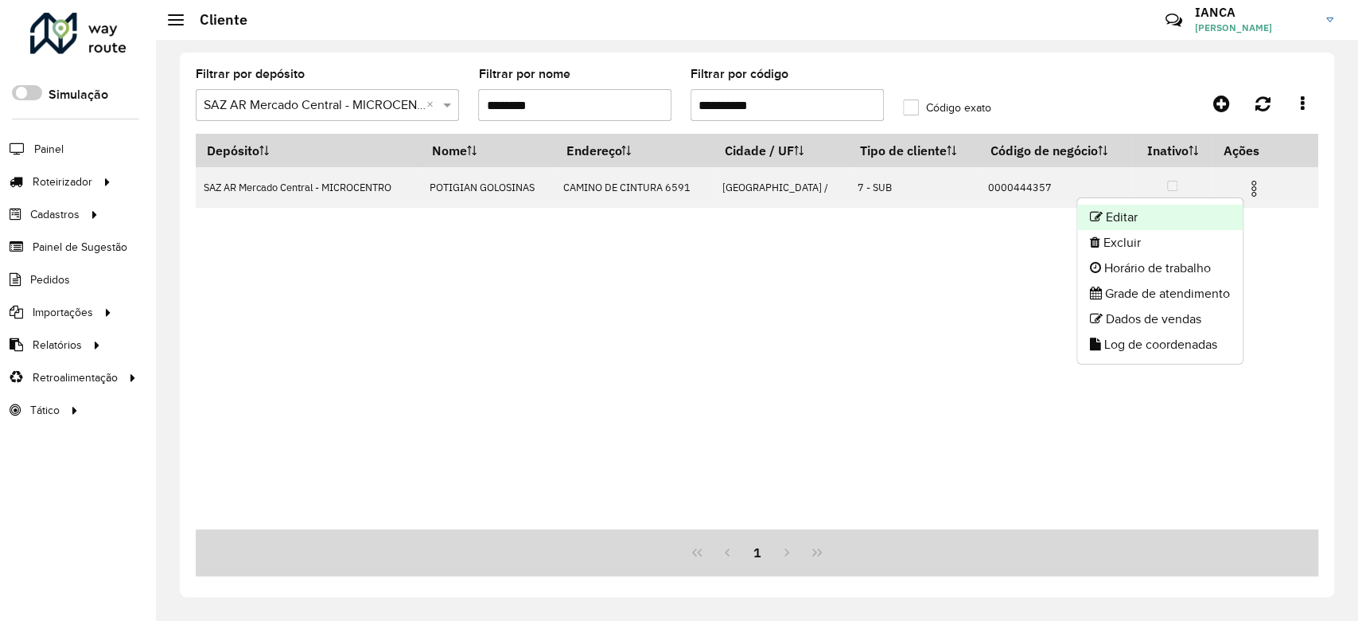
click at [1197, 212] on li "Editar" at bounding box center [1160, 216] width 166 height 25
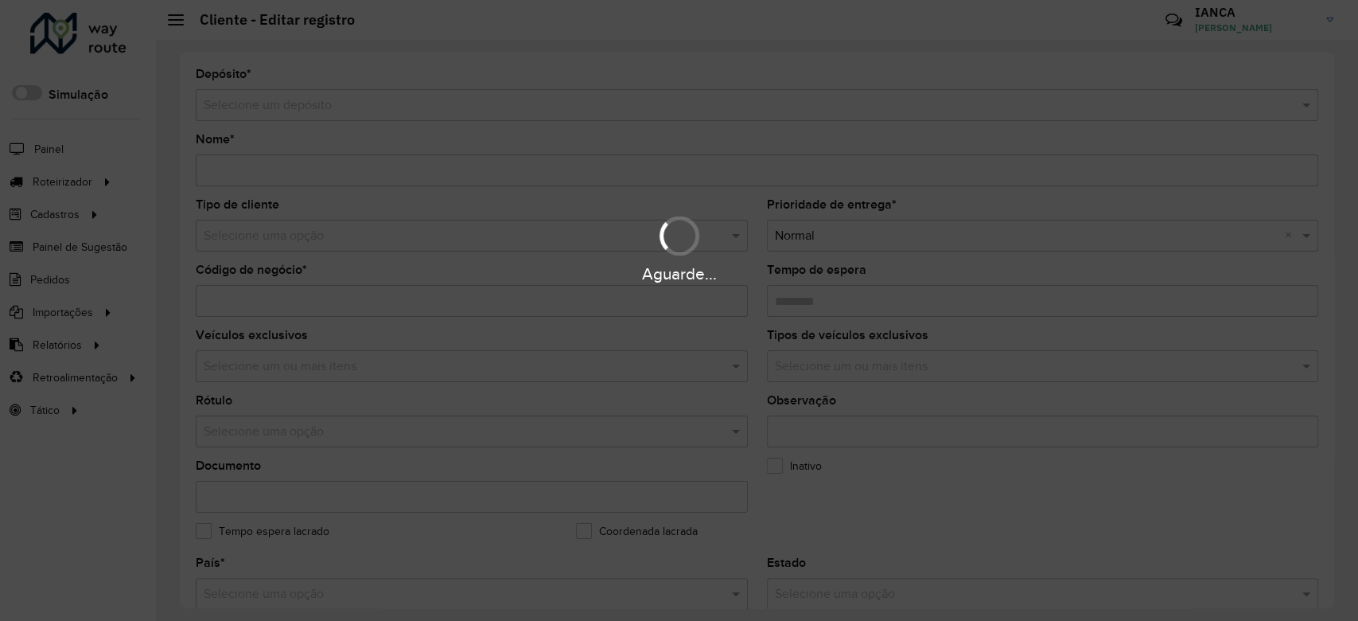
type input "**********"
type input "********"
type input "**********"
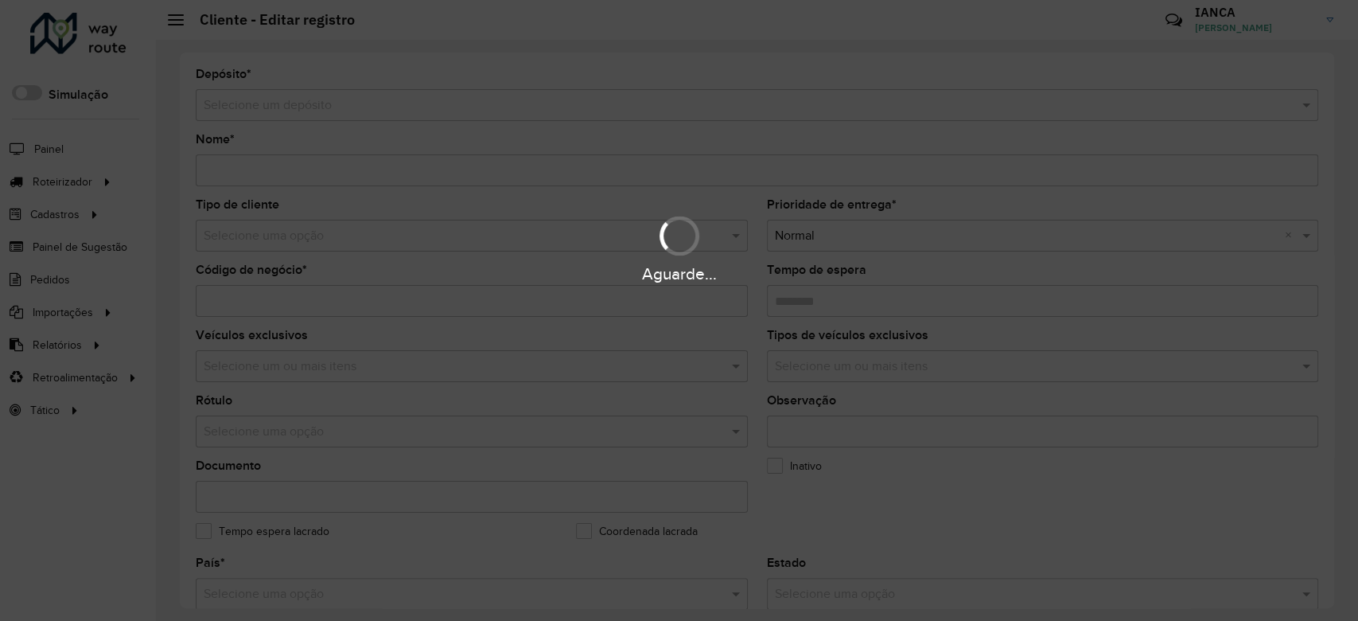
type input "**********"
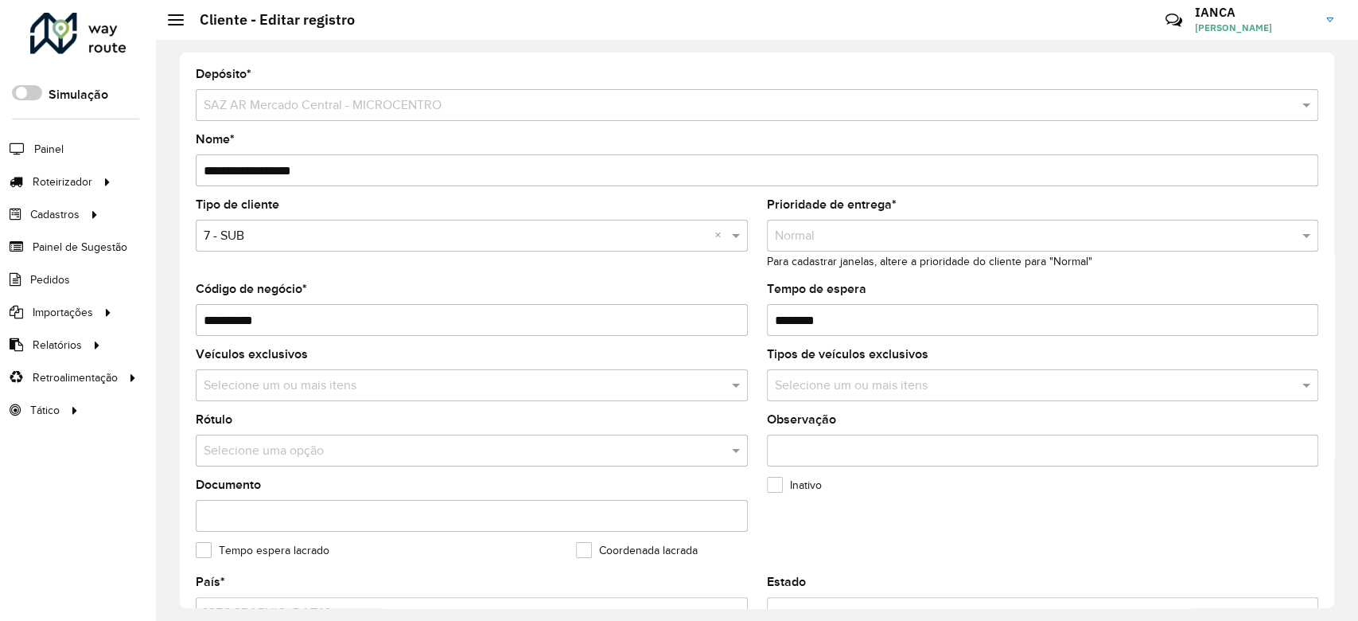
scroll to position [530, 0]
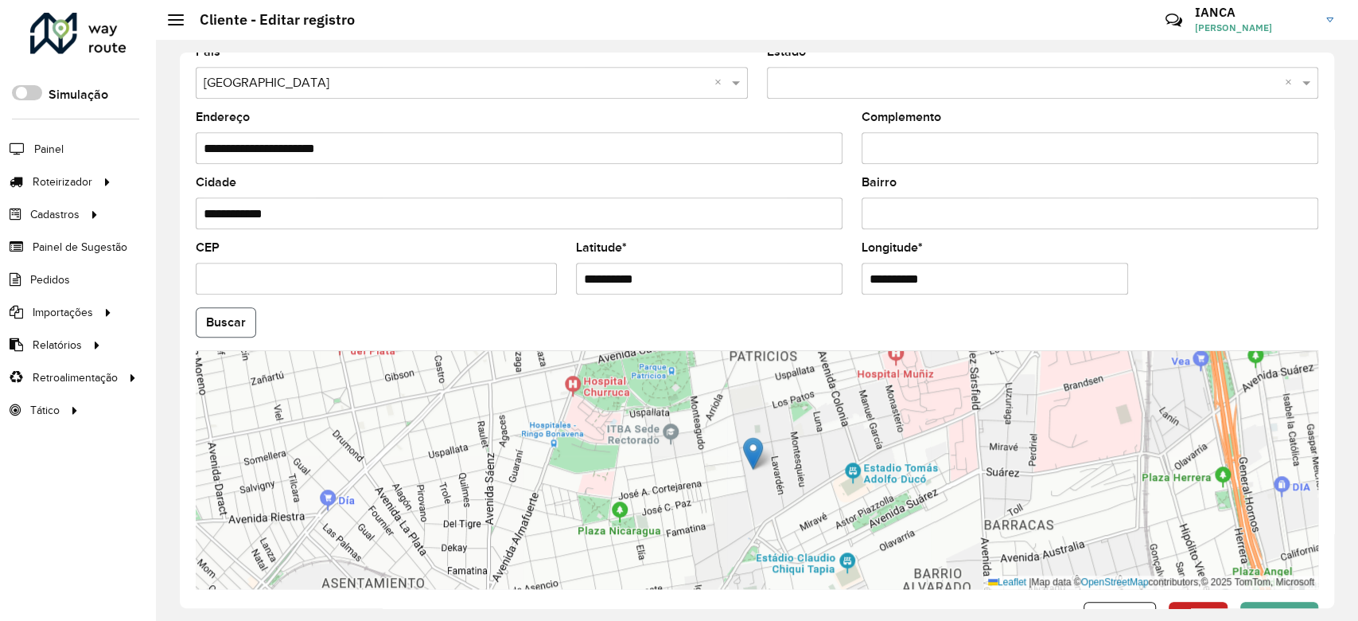
click at [227, 328] on button "Buscar" at bounding box center [226, 322] width 60 height 30
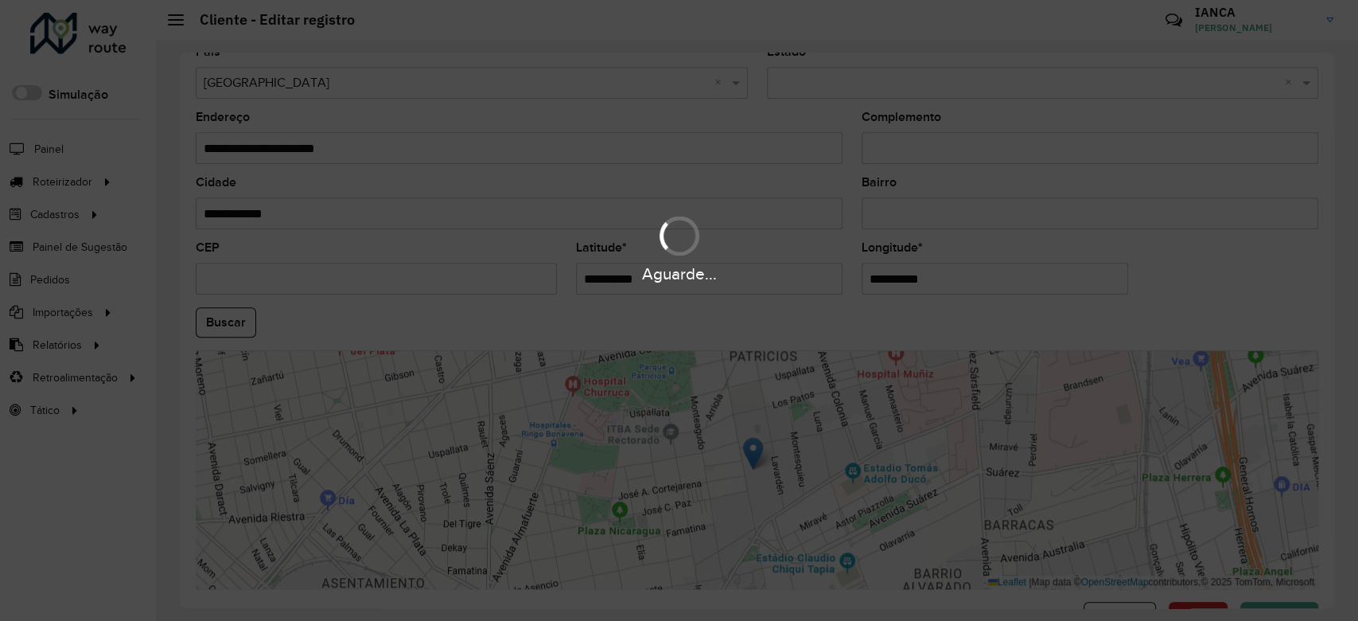
type input "**********"
type input "********"
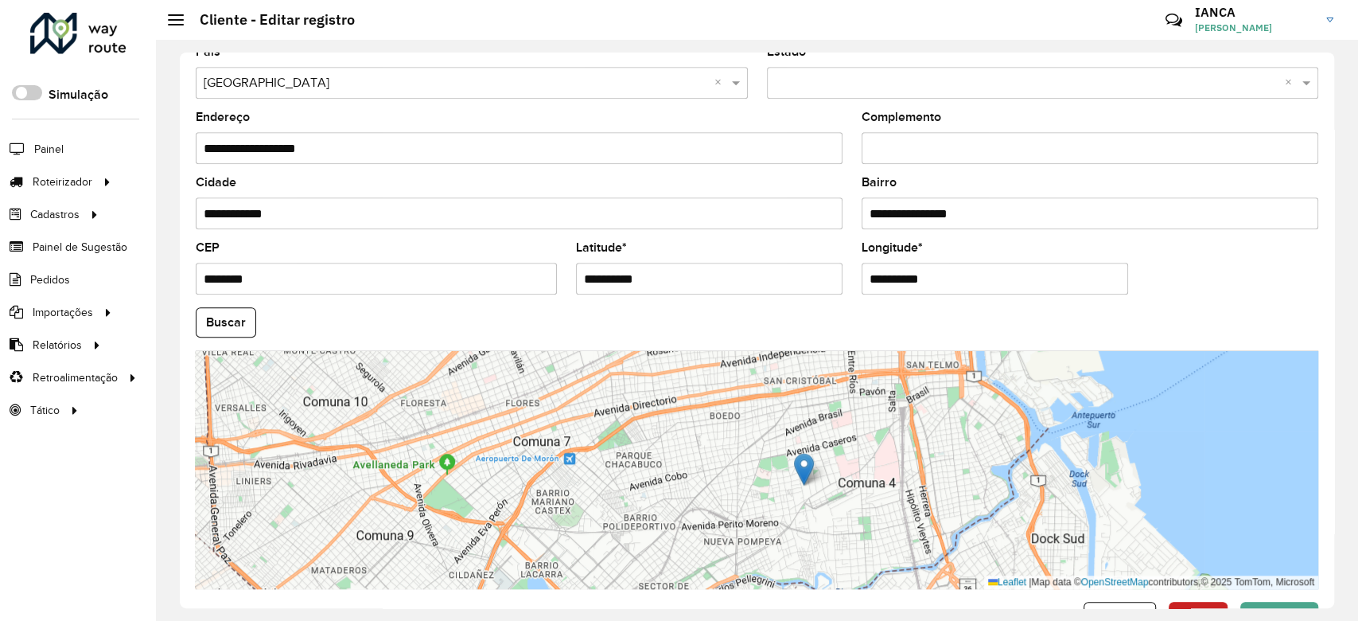
drag, startPoint x: 859, startPoint y: 506, endPoint x: 848, endPoint y: 510, distance: 11.8
click at [848, 510] on div "Leaflet | Map data © OpenStreetMap contributors,© 2025 TomTom, Microsoft" at bounding box center [757, 469] width 1123 height 239
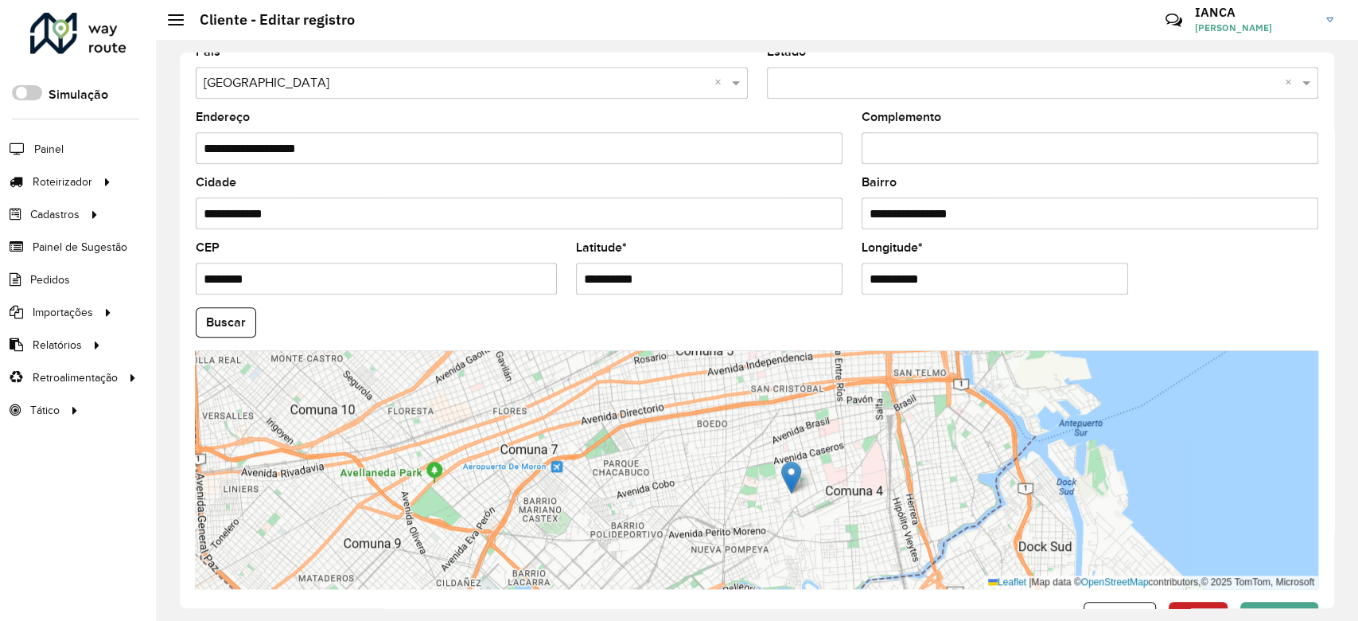
click at [828, 500] on div "Leaflet | Map data © OpenStreetMap contributors,© 2025 TomTom, Microsoft" at bounding box center [757, 469] width 1123 height 239
click at [229, 324] on button "Buscar" at bounding box center [226, 322] width 60 height 30
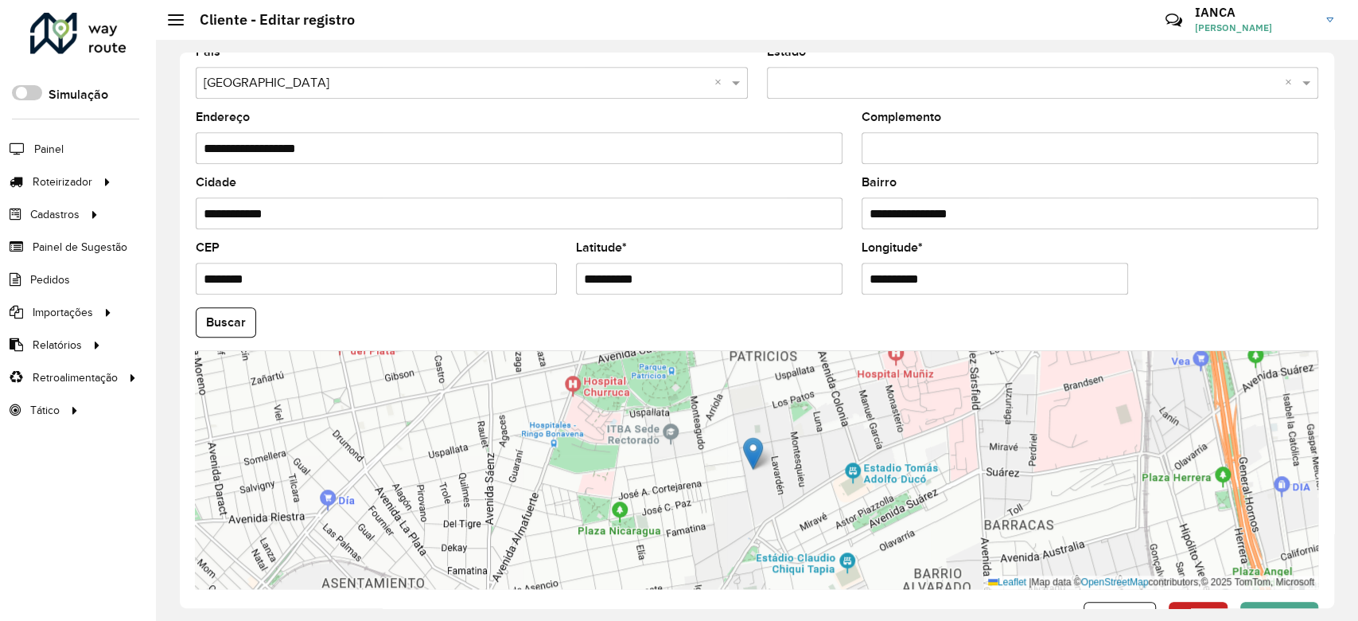
scroll to position [582, 0]
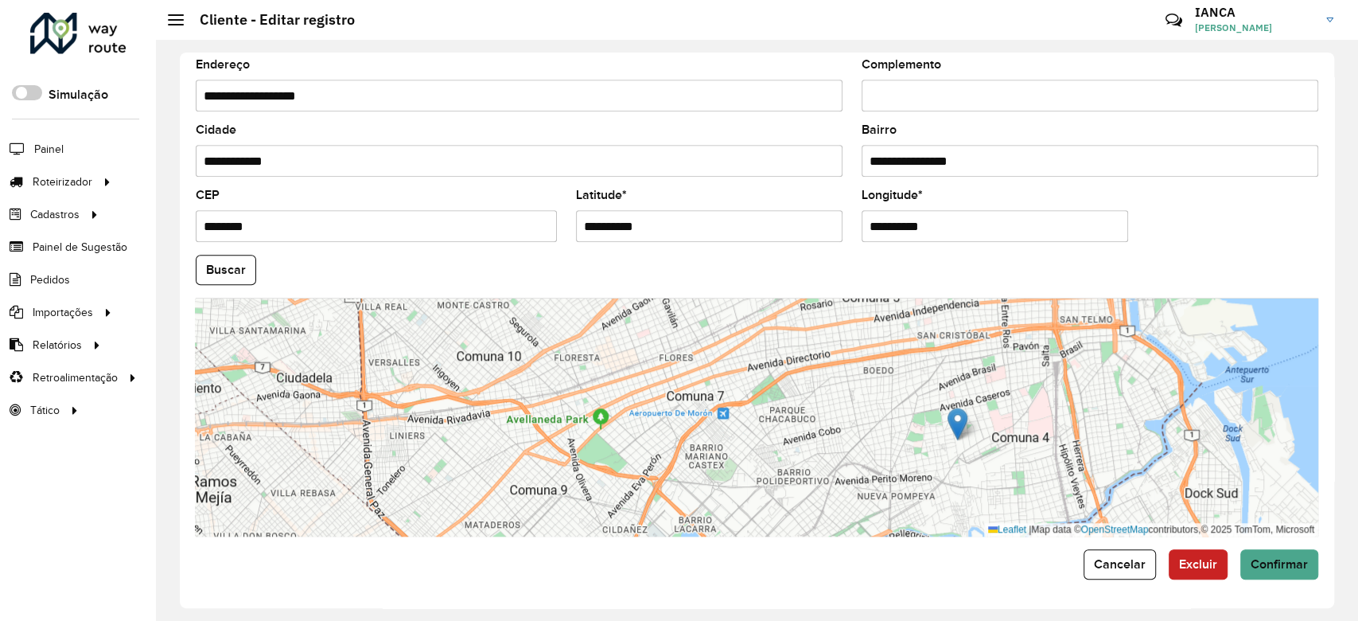
drag, startPoint x: 1035, startPoint y: 435, endPoint x: 974, endPoint y: 438, distance: 61.3
click at [979, 438] on div "Leaflet | Map data © OpenStreetMap contributors,© 2025 TomTom, Microsoft" at bounding box center [757, 417] width 1123 height 239
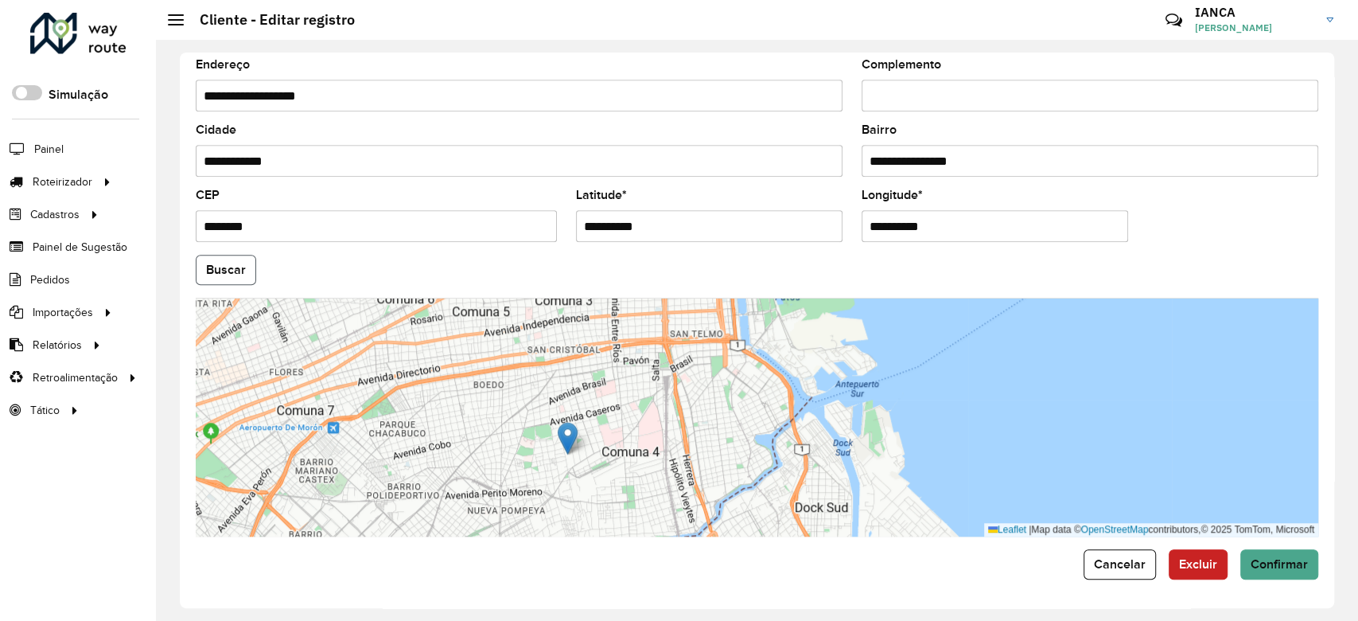
click at [236, 258] on button "Buscar" at bounding box center [226, 270] width 60 height 30
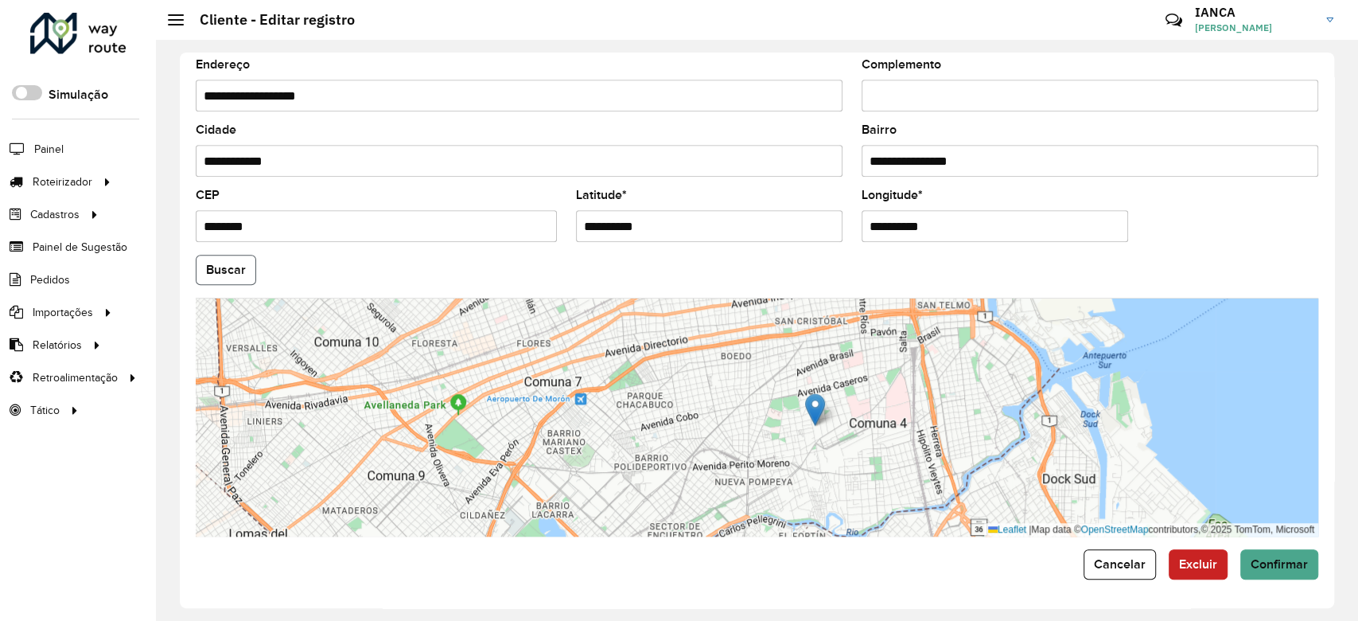
click at [237, 278] on button "Buscar" at bounding box center [226, 270] width 60 height 30
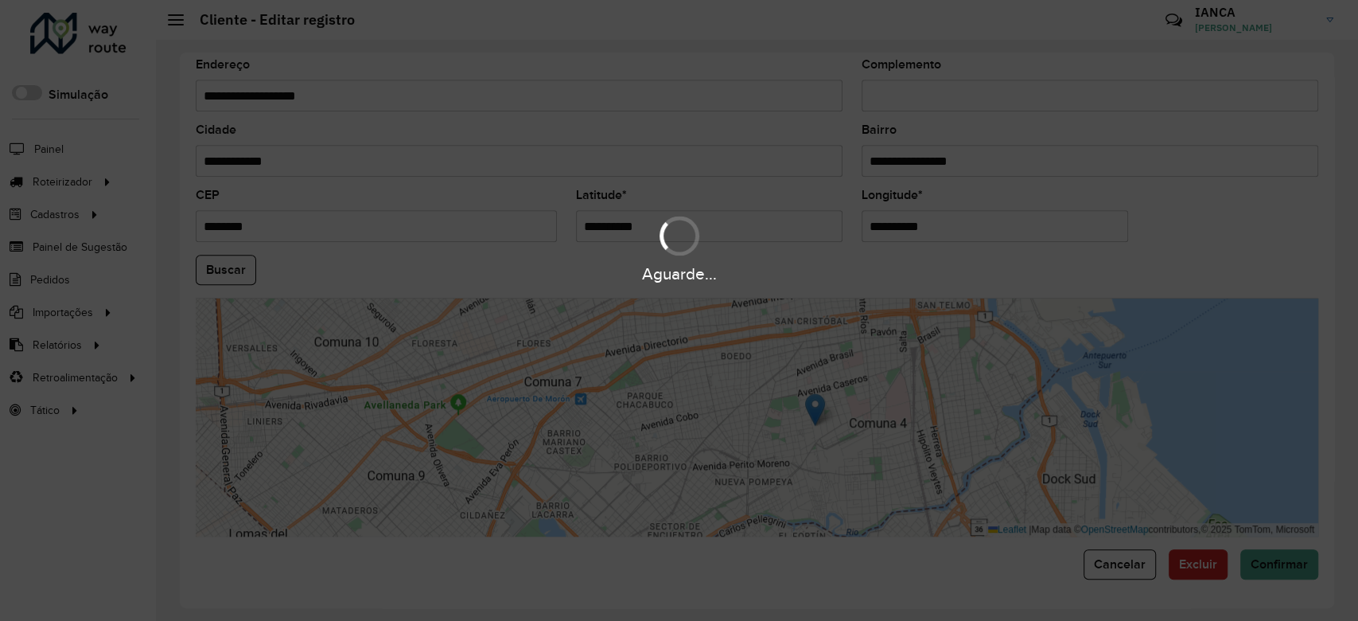
click at [236, 275] on div "Aguarde..." at bounding box center [679, 273] width 1358 height 25
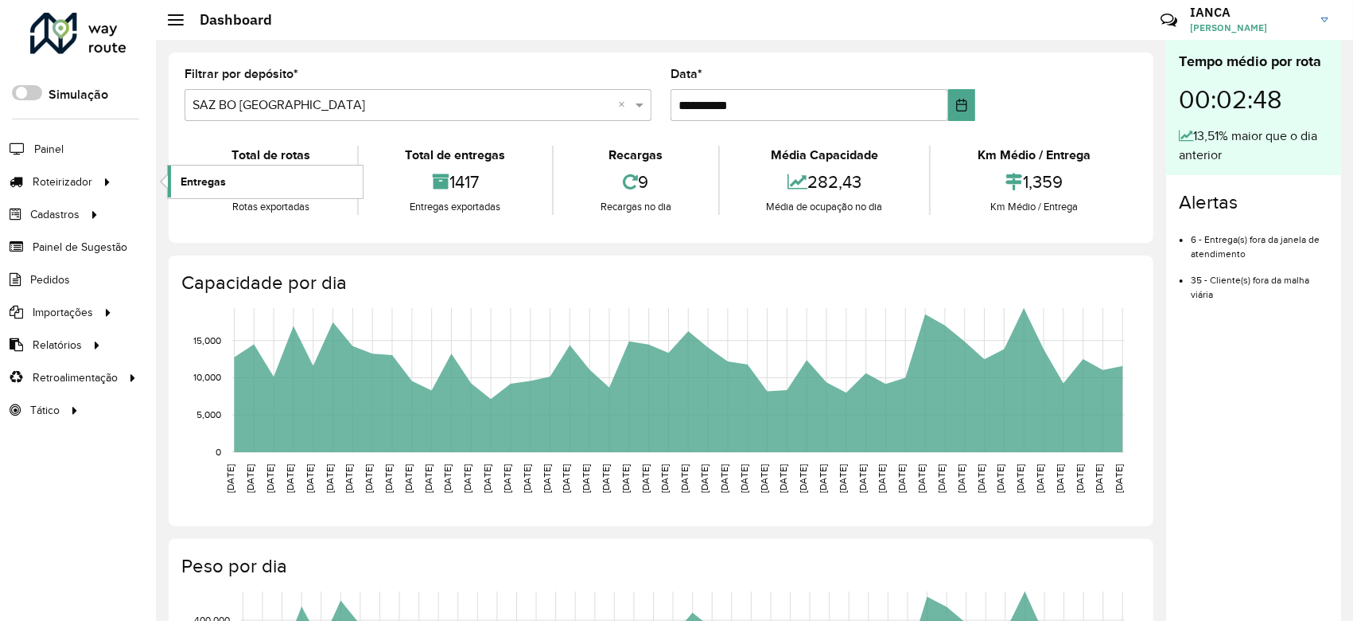
click at [232, 193] on link "Entregas" at bounding box center [265, 182] width 195 height 32
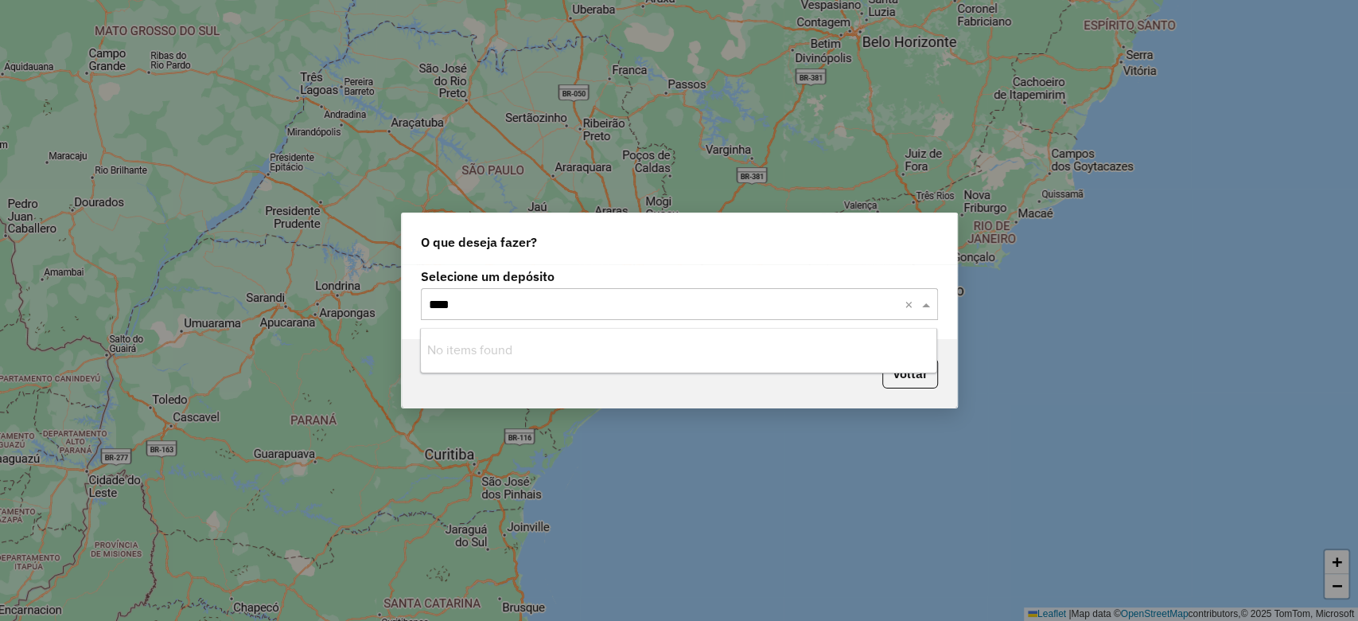
click at [526, 299] on input "****" at bounding box center [663, 304] width 469 height 19
type input "***"
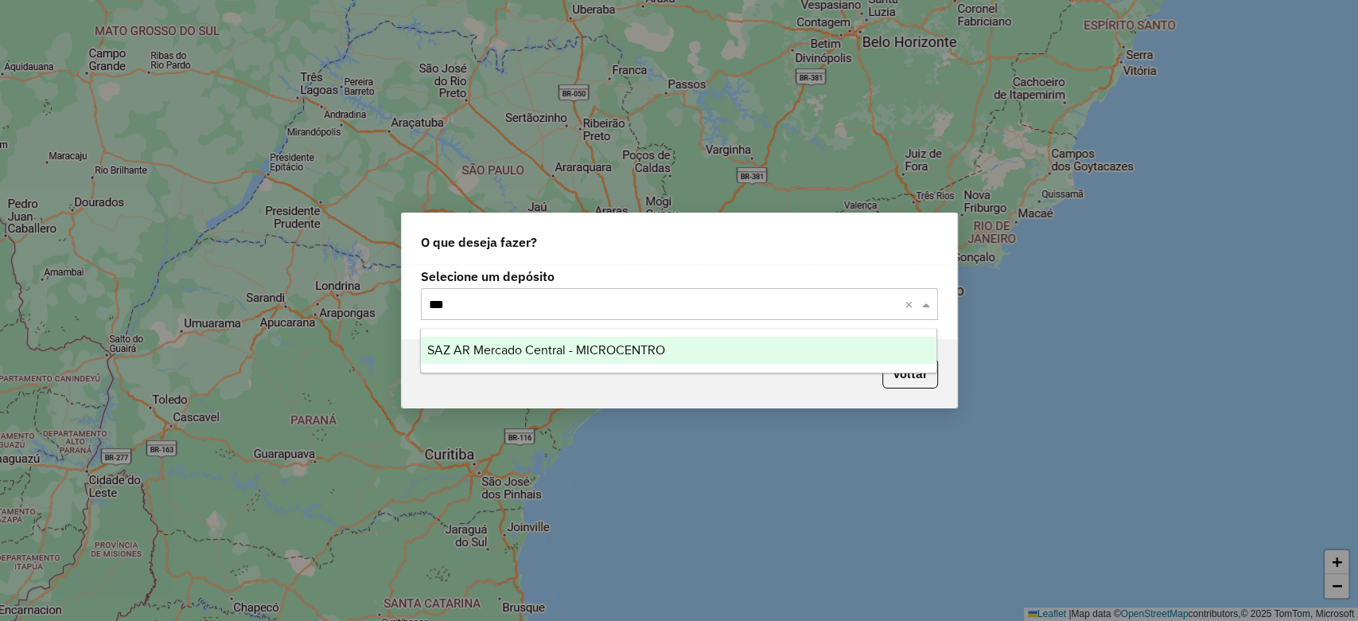
click at [534, 338] on div "SAZ AR Mercado Central - MICROCENTRO" at bounding box center [679, 350] width 516 height 27
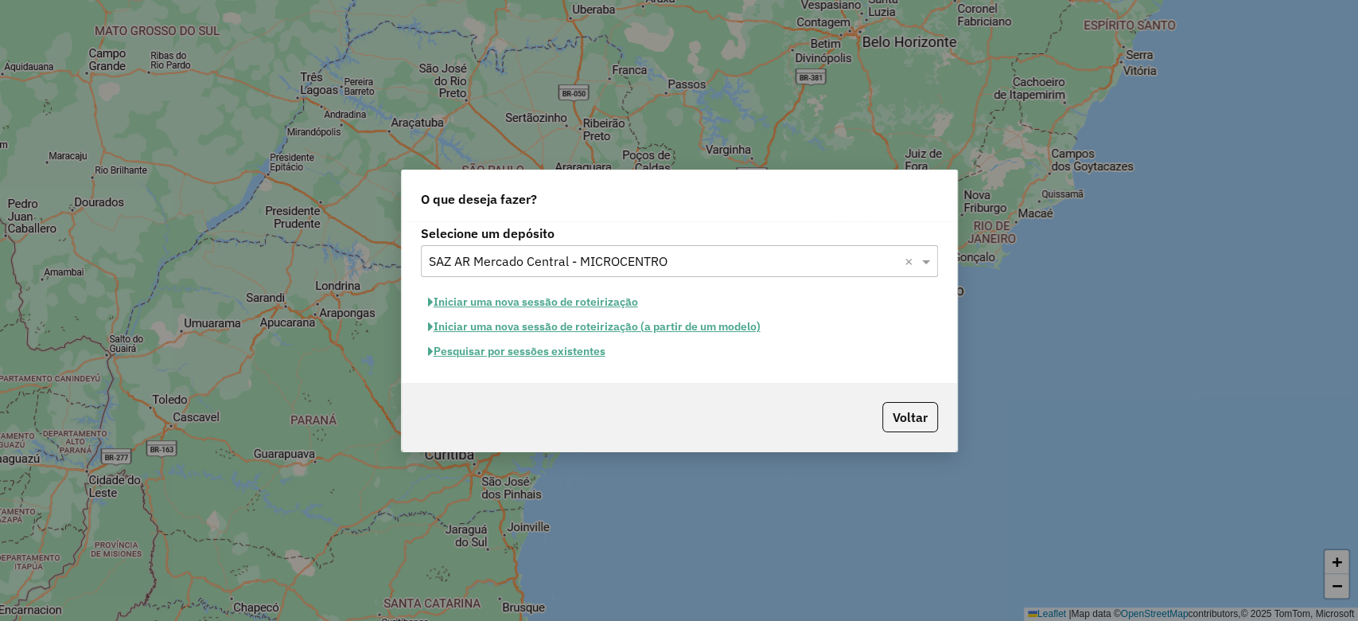
click at [547, 352] on button "Pesquisar por sessões existentes" at bounding box center [517, 351] width 192 height 25
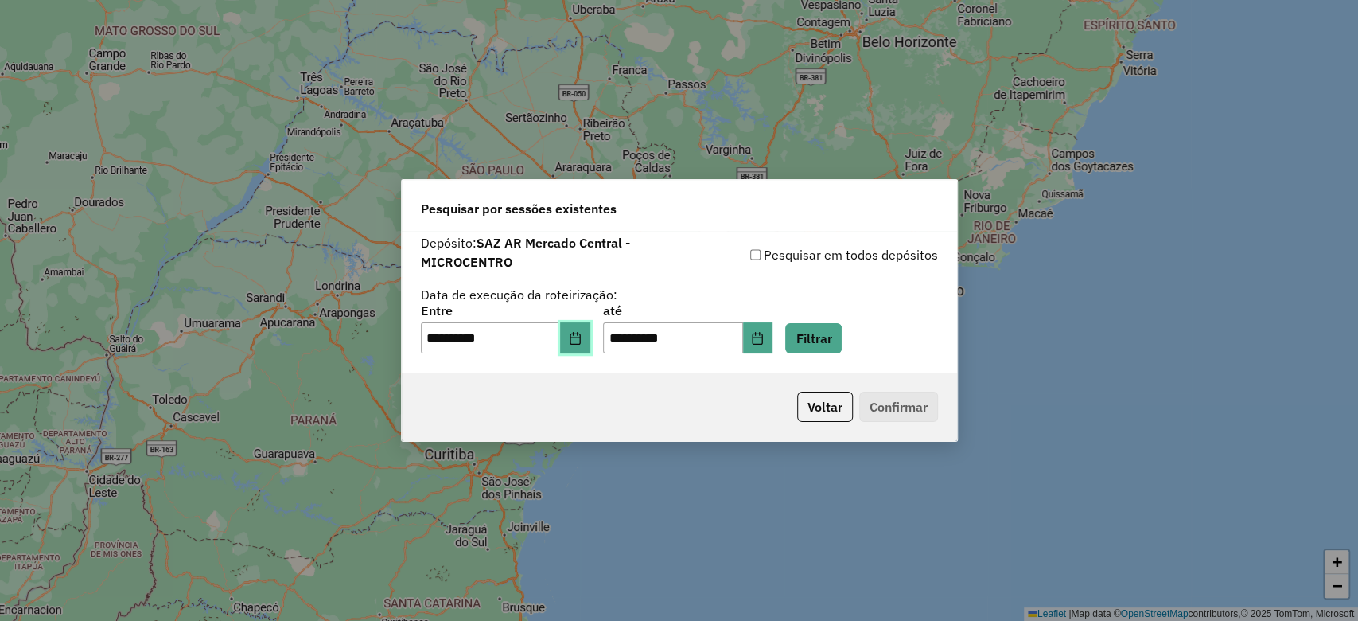
click at [582, 341] on icon "Choose Date" at bounding box center [575, 338] width 13 height 13
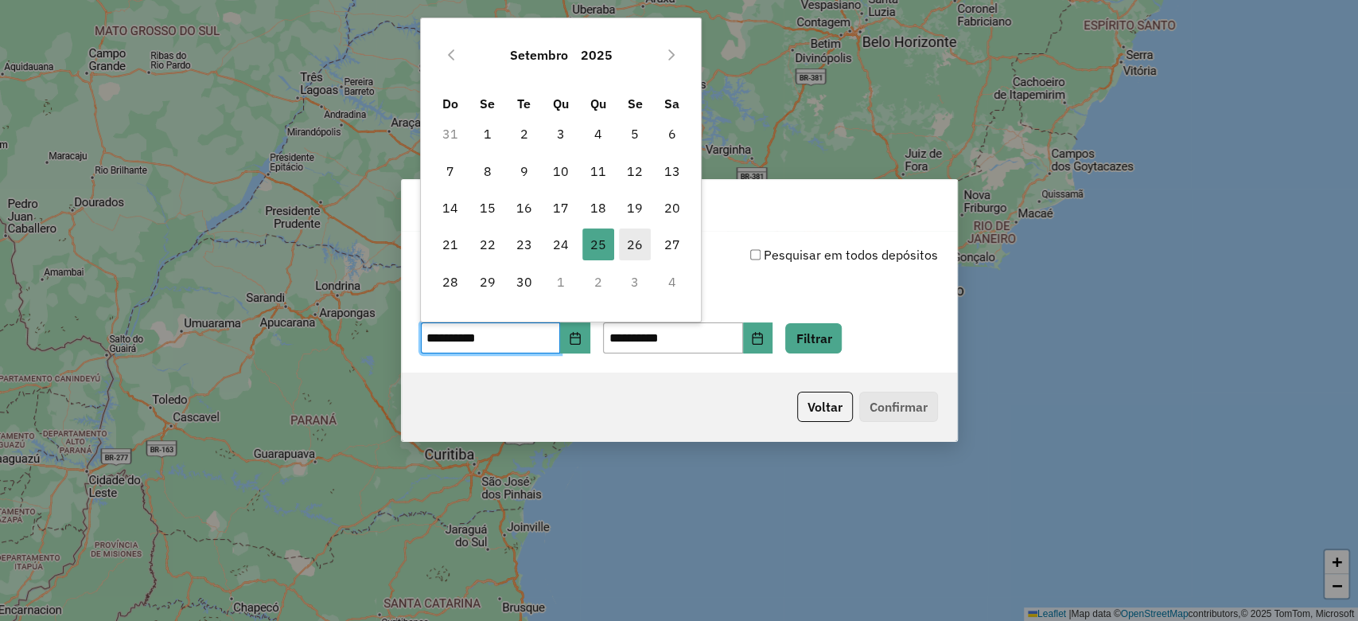
click at [637, 247] on span "26" at bounding box center [635, 244] width 32 height 32
type input "**********"
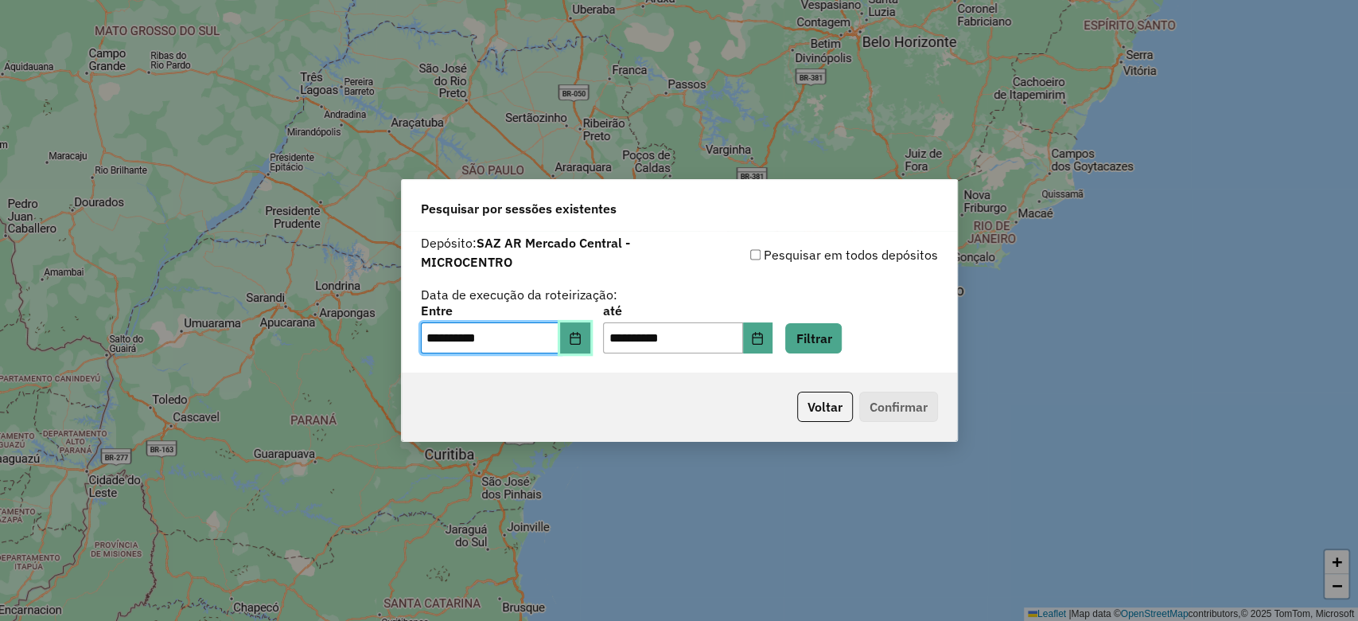
click at [582, 341] on icon "Choose Date" at bounding box center [575, 338] width 13 height 13
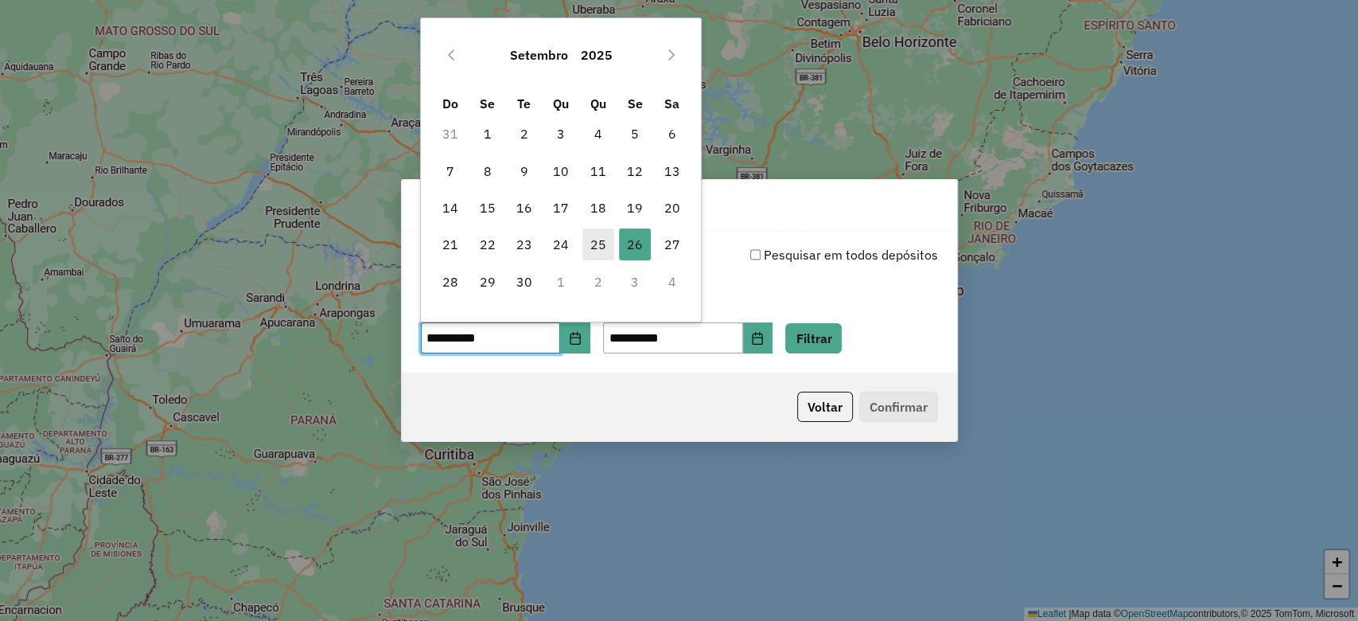
click at [600, 247] on span "25" at bounding box center [598, 244] width 32 height 32
type input "**********"
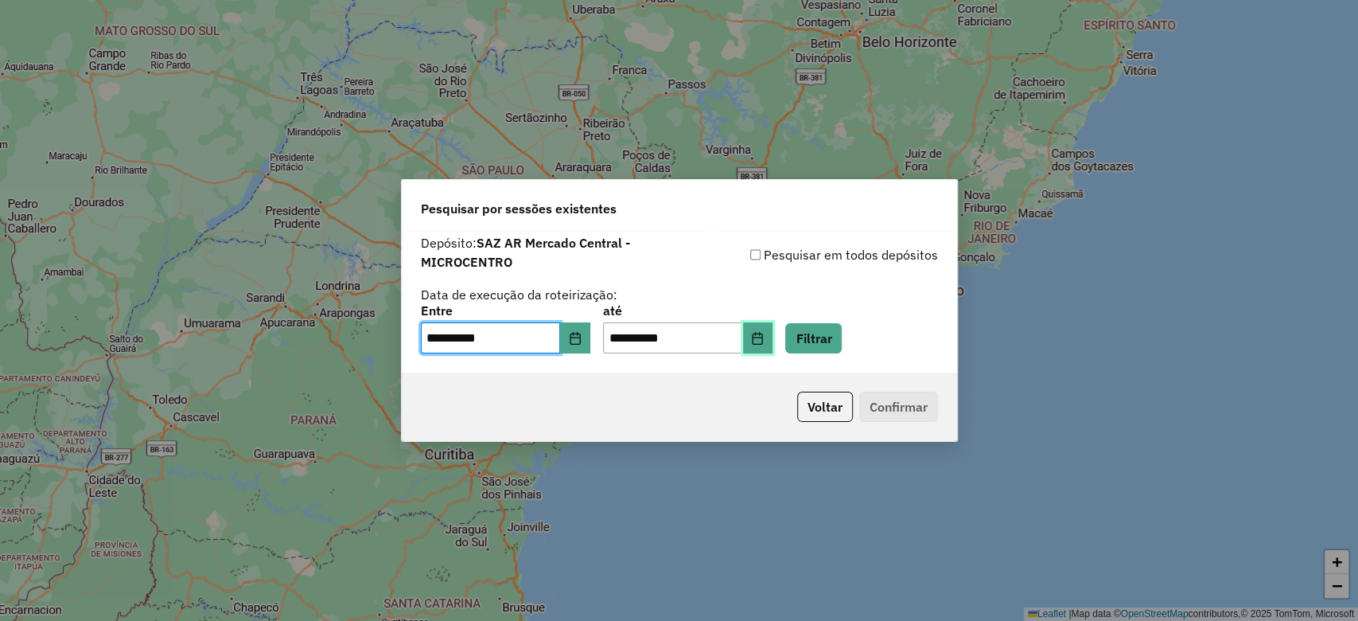
click at [773, 336] on button "Choose Date" at bounding box center [758, 338] width 30 height 32
click at [814, 336] on button "Filtrar" at bounding box center [813, 338] width 56 height 30
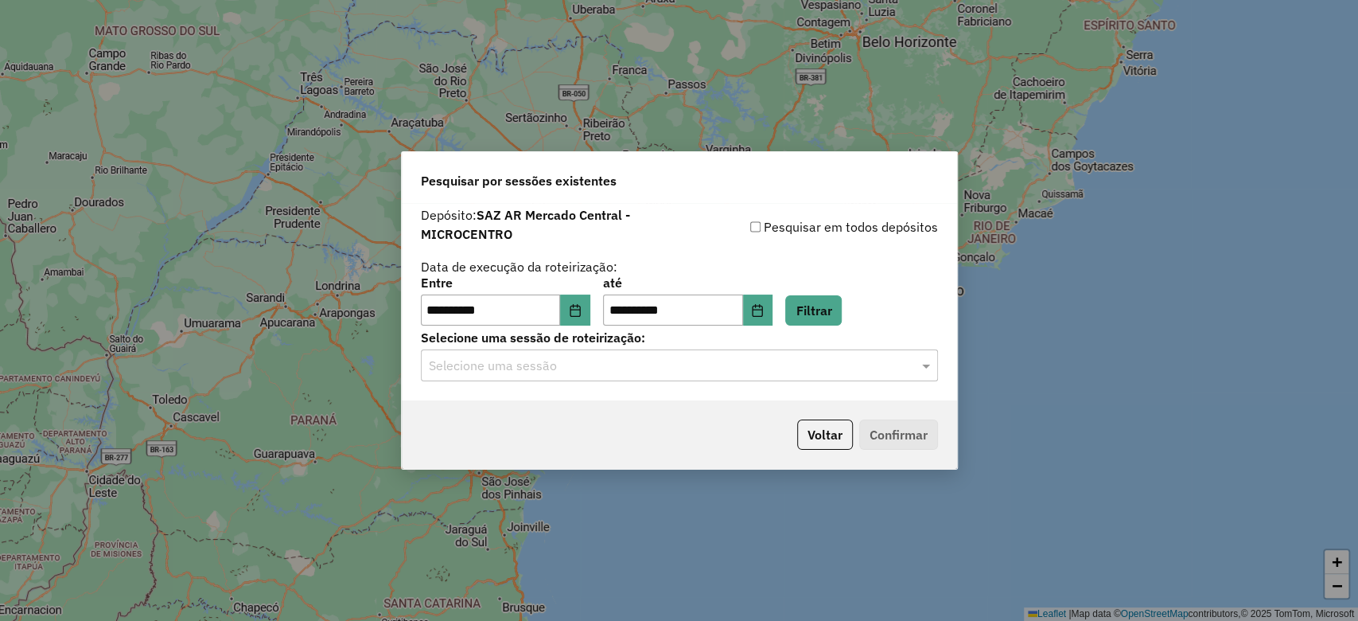
click at [543, 371] on input "text" at bounding box center [663, 365] width 469 height 19
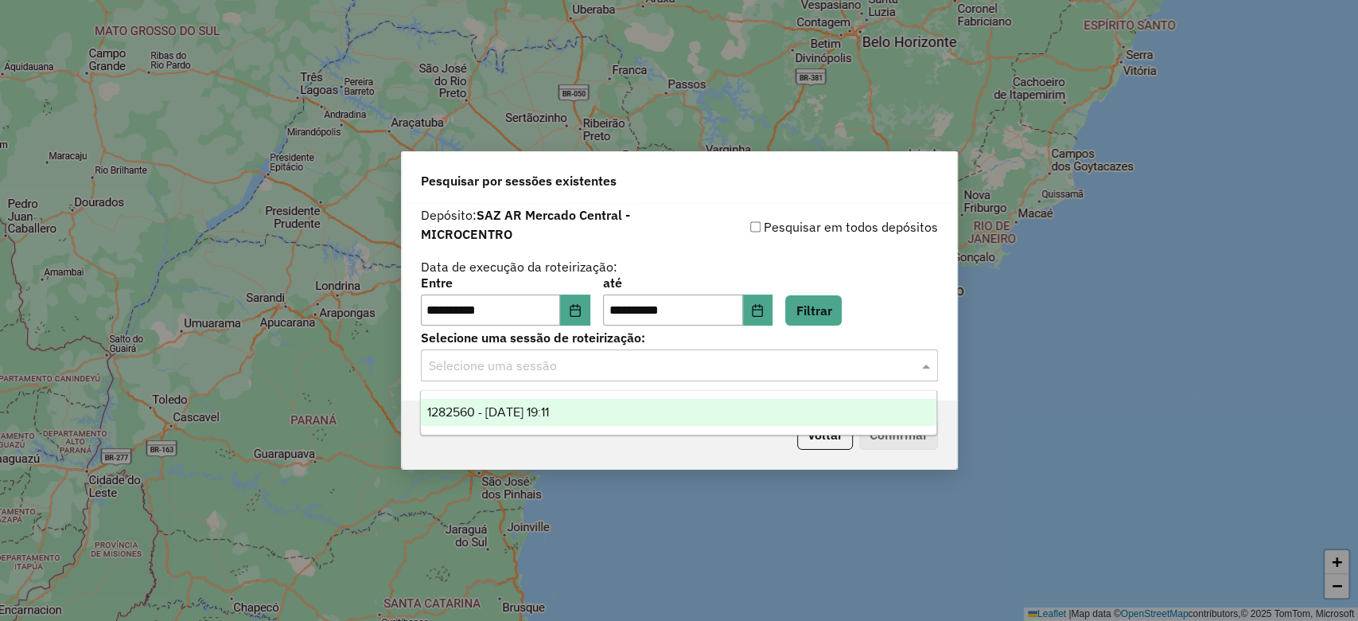
click at [539, 412] on span "1282560 - [DATE] 19:11" at bounding box center [488, 412] width 122 height 14
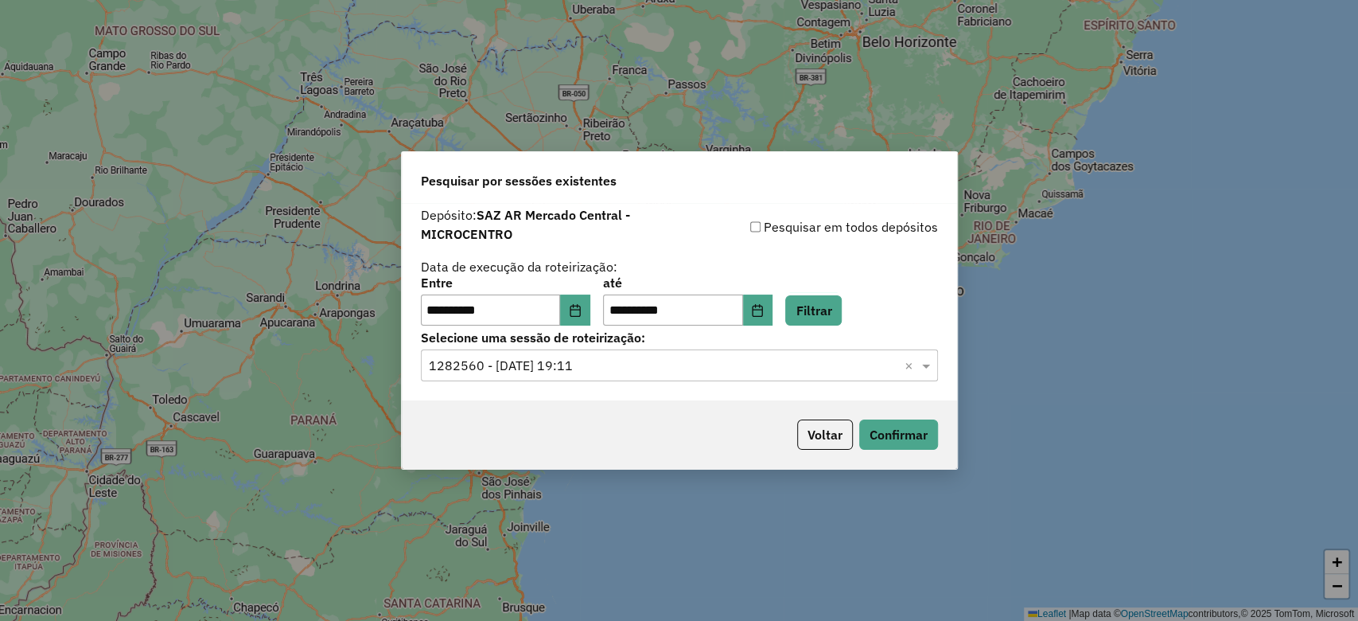
click at [908, 450] on div "Voltar Confirmar" at bounding box center [679, 434] width 555 height 68
click at [910, 446] on button "Confirmar" at bounding box center [898, 434] width 79 height 30
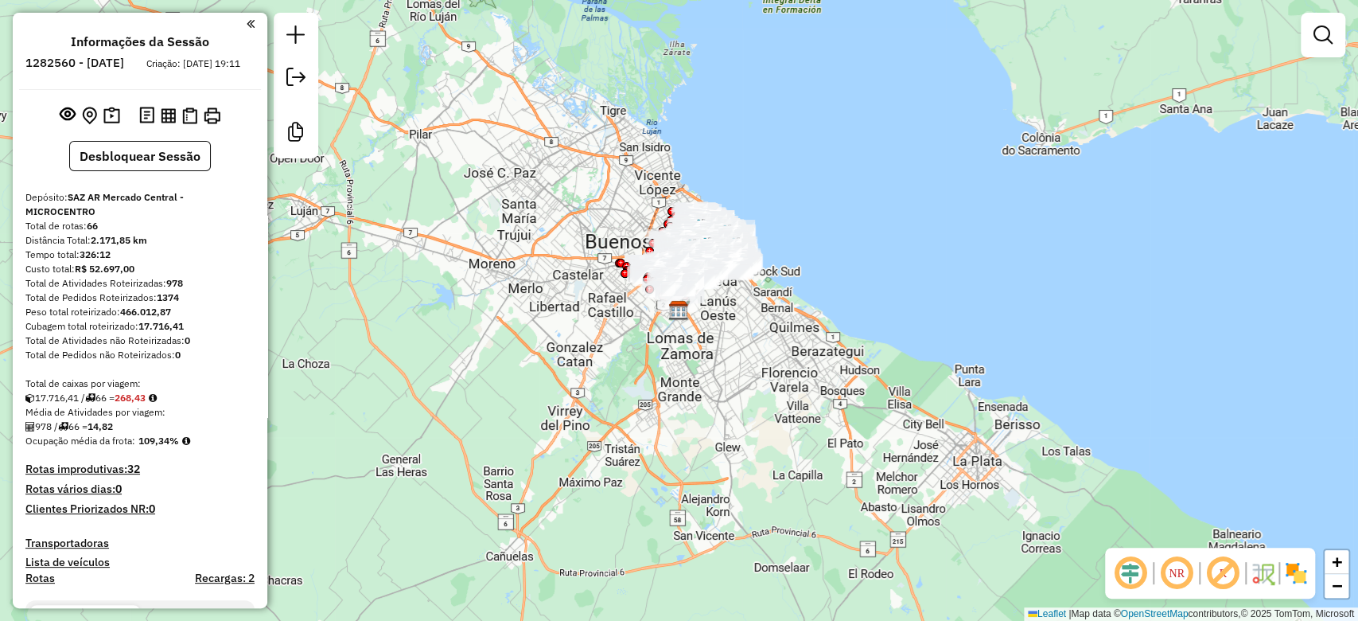
click at [741, 398] on div "Janela de atendimento Grade de atendimento Capacidade Transportadoras Veículos …" at bounding box center [679, 310] width 1358 height 621
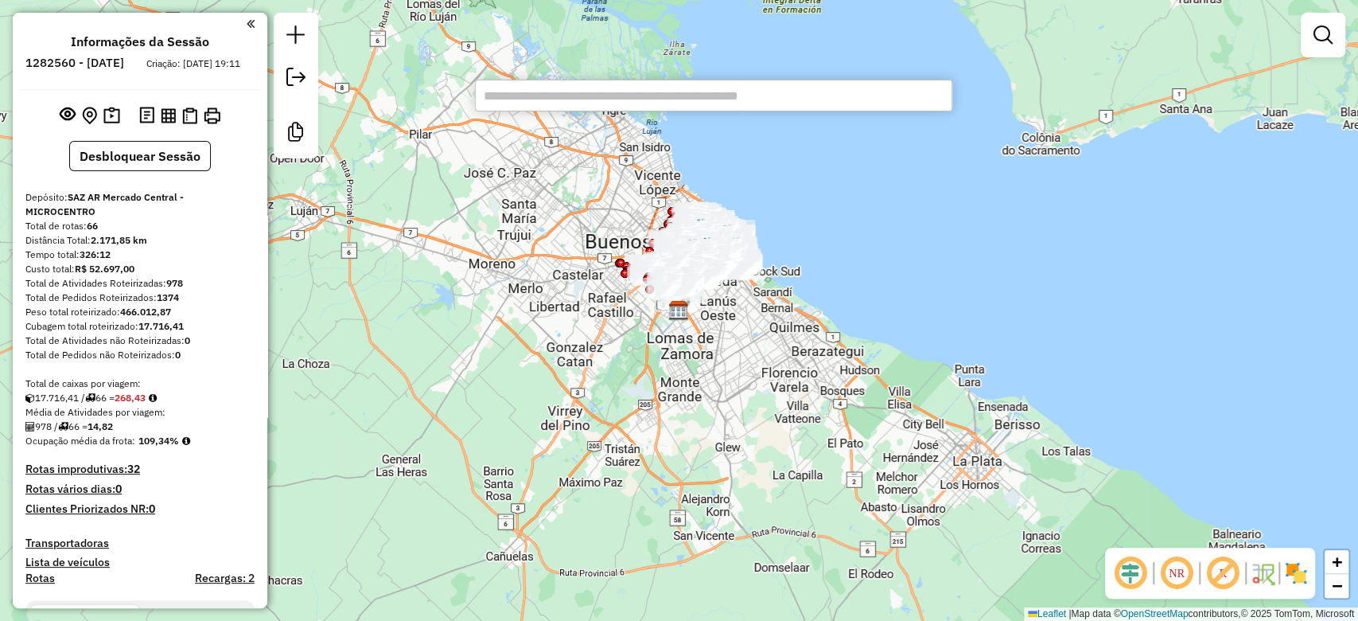
paste input "******"
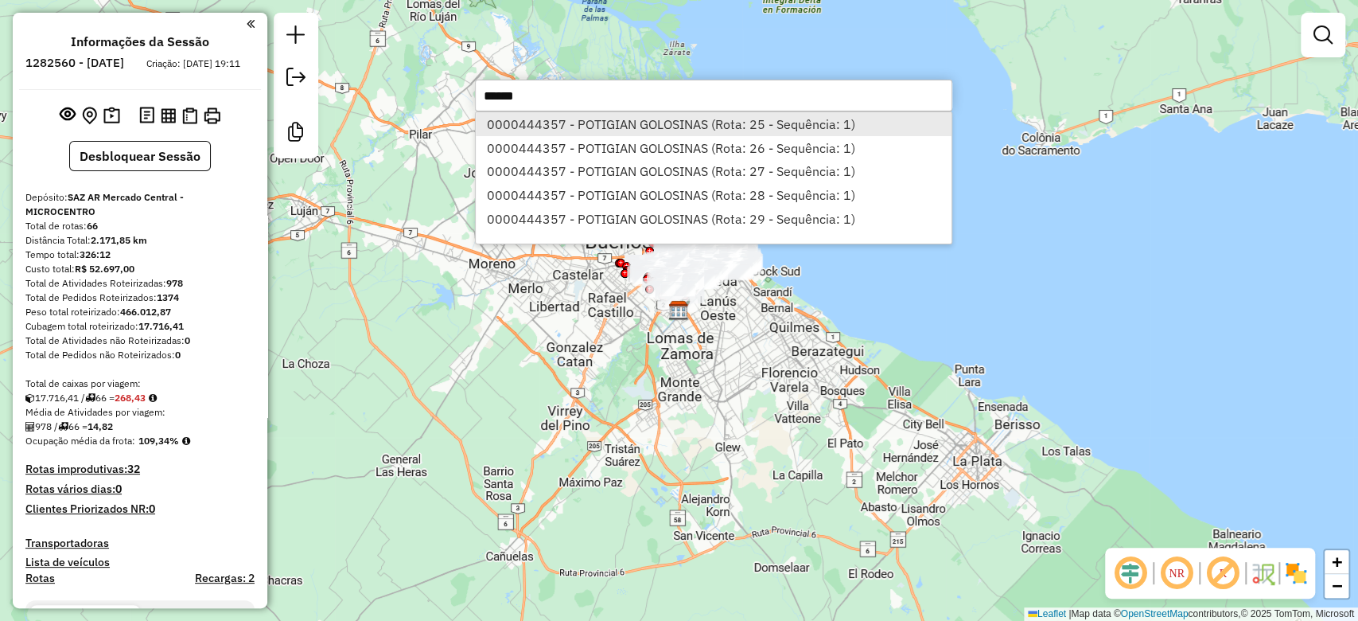
type input "******"
click at [694, 118] on li "0000444357 - POTIGIAN GOLOSINAS (Rota: 25 - Sequência: 1)" at bounding box center [714, 124] width 476 height 24
select select "**********"
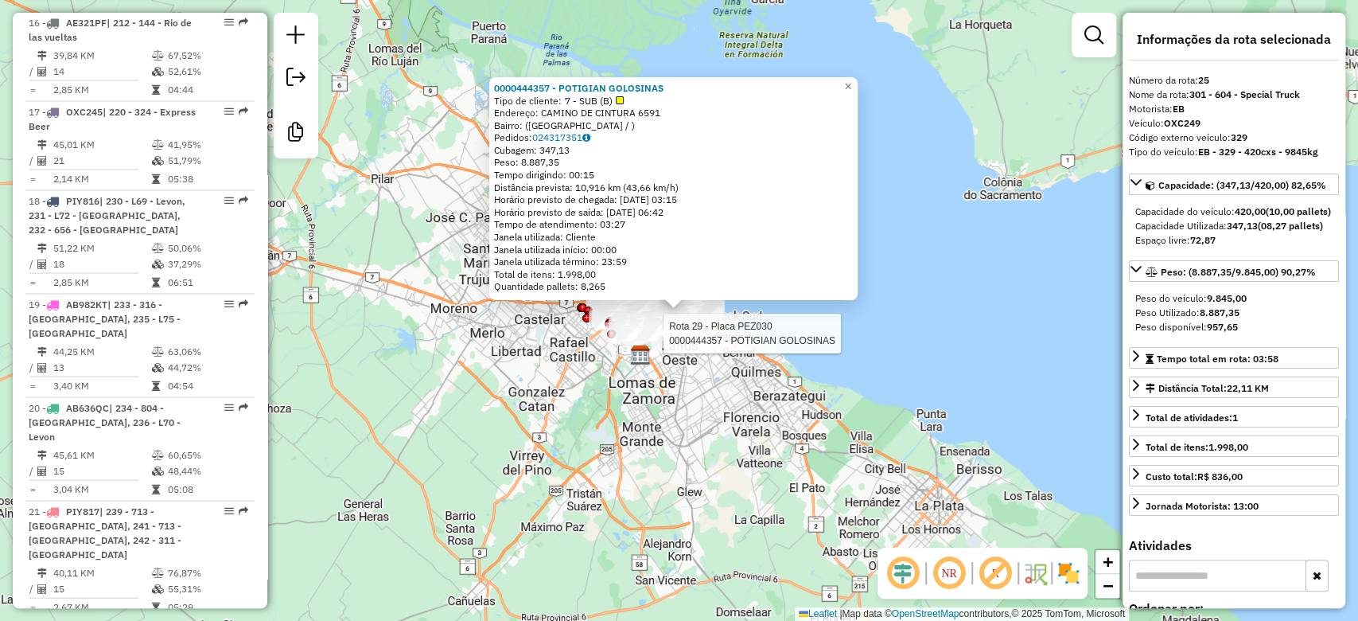
scroll to position [2946, 0]
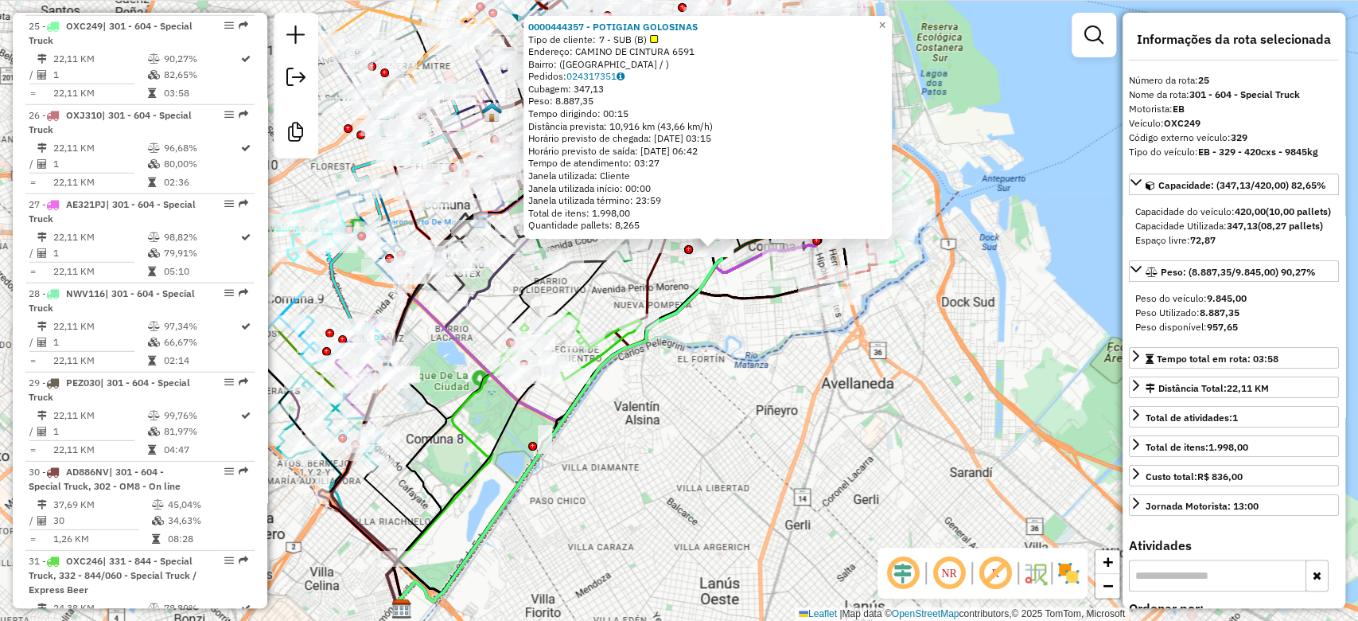
drag, startPoint x: 726, startPoint y: 334, endPoint x: 730, endPoint y: 325, distance: 9.6
click at [730, 325] on div "0000444357 - POTIGIAN GOLOSINAS Tipo de cliente: 7 - SUB (B) Endereço: CAMINO D…" at bounding box center [679, 310] width 1358 height 621
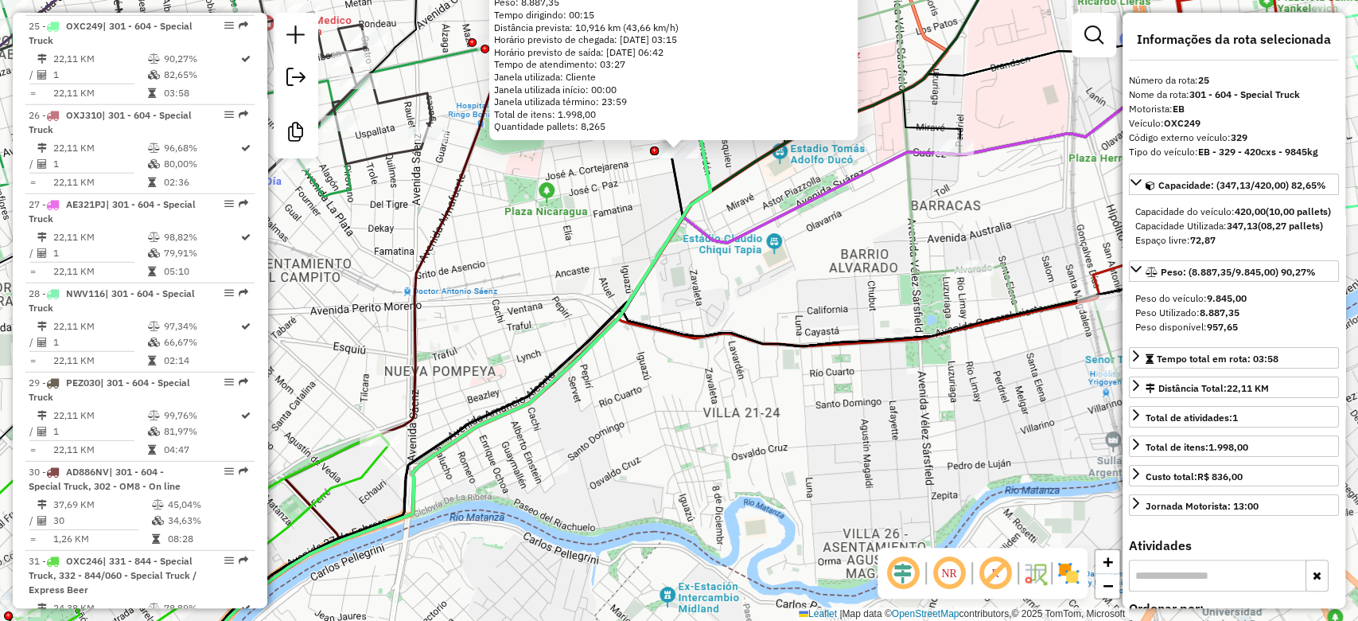
click at [1062, 579] on img at bounding box center [1068, 572] width 25 height 25
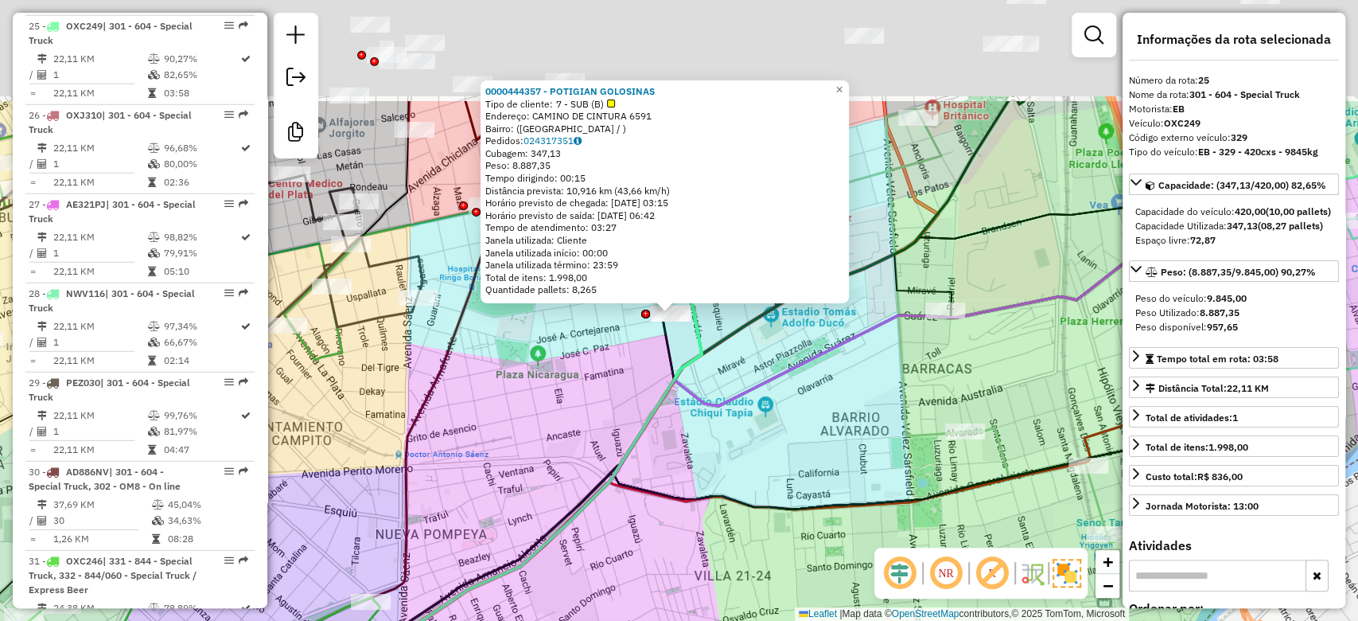
drag, startPoint x: 667, startPoint y: 292, endPoint x: 658, endPoint y: 454, distance: 162.6
click at [658, 454] on div "0000444357 - POTIGIAN GOLOSINAS Tipo de cliente: 7 - SUB (B) Endereço: CAMINO D…" at bounding box center [679, 310] width 1358 height 621
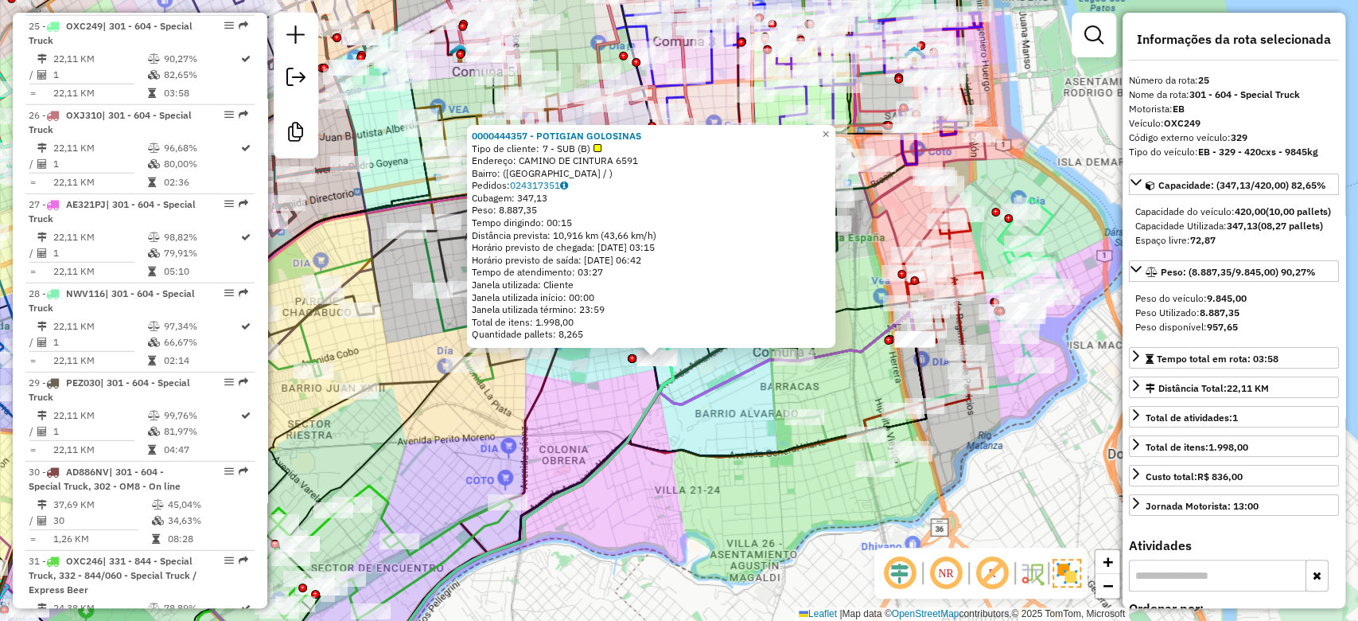
drag, startPoint x: 668, startPoint y: 419, endPoint x: 672, endPoint y: 380, distance: 38.3
click at [670, 383] on div "0000444357 - POTIGIAN GOLOSINAS Tipo de cliente: 7 - SUB (B) Endereço: CAMINO D…" at bounding box center [679, 310] width 1358 height 621
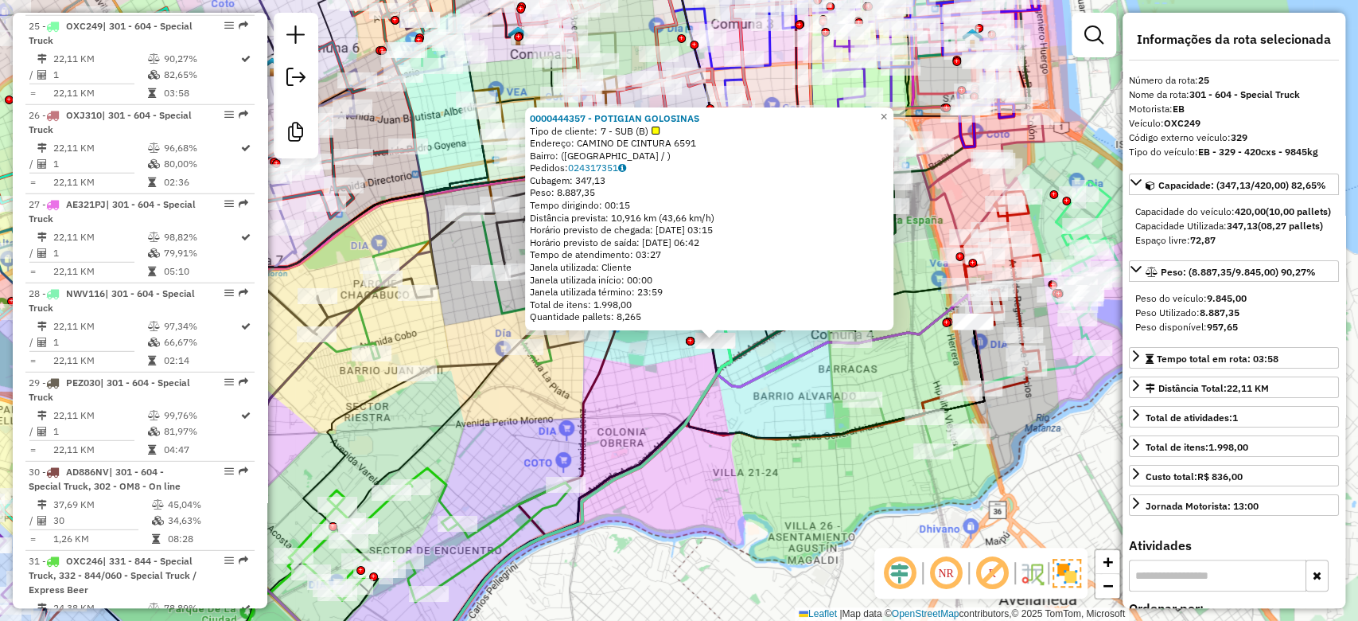
drag, startPoint x: 664, startPoint y: 410, endPoint x: 675, endPoint y: 409, distance: 10.4
click at [672, 411] on div "0000444357 - POTIGIAN GOLOSINAS Tipo de cliente: 7 - SUB (B) Endereço: CAMINO D…" at bounding box center [679, 310] width 1358 height 621
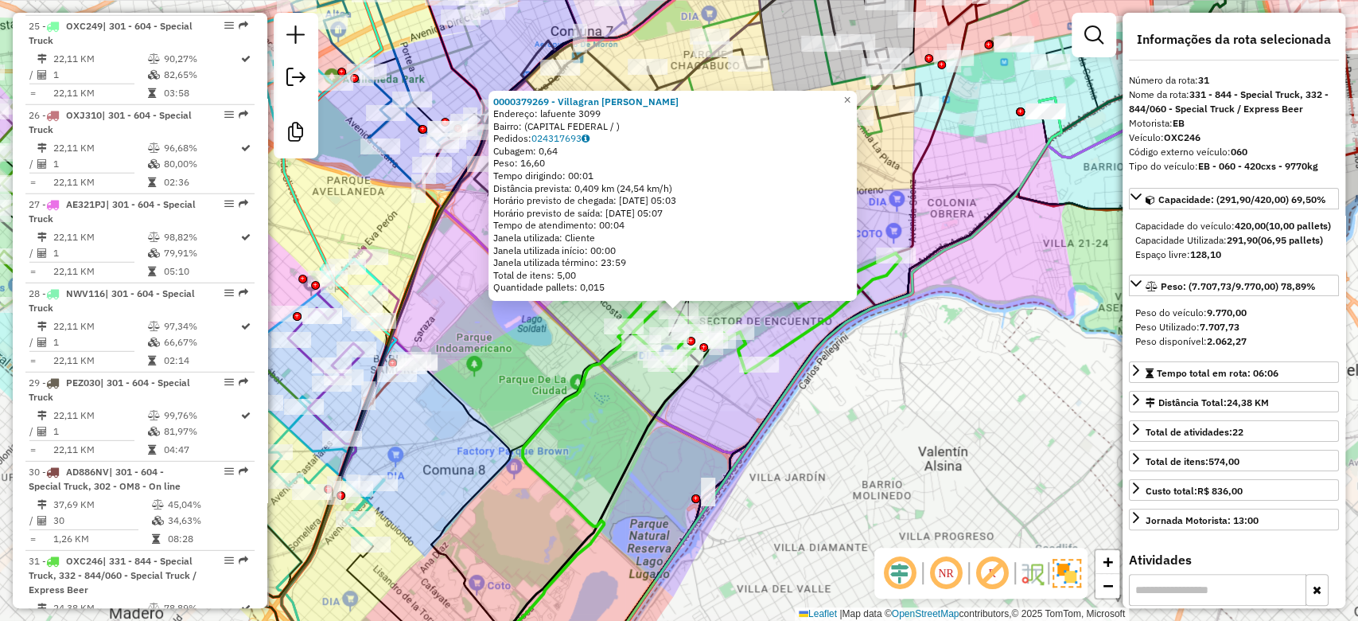
scroll to position [3480, 0]
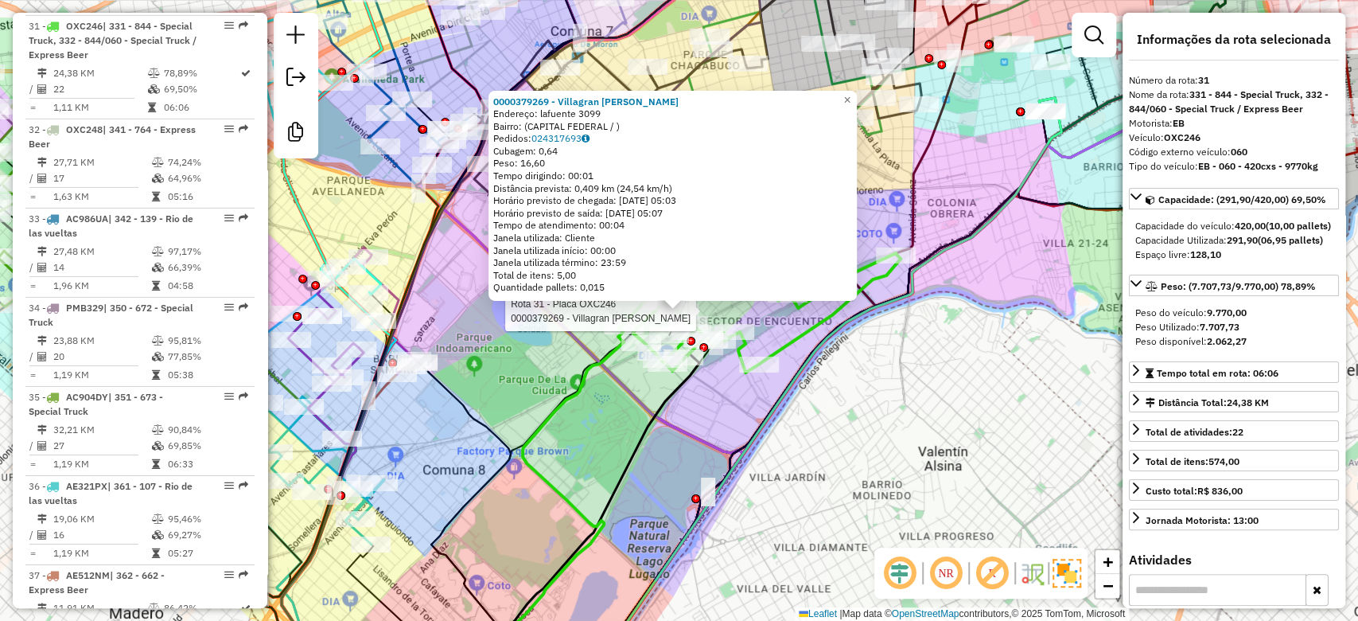
drag, startPoint x: 910, startPoint y: 401, endPoint x: 939, endPoint y: 282, distance: 122.7
click at [930, 313] on div "Rota 31 - Placa OXC246 0000379269 - Villagran [PERSON_NAME] 0000379269 - [PERSO…" at bounding box center [679, 310] width 1358 height 621
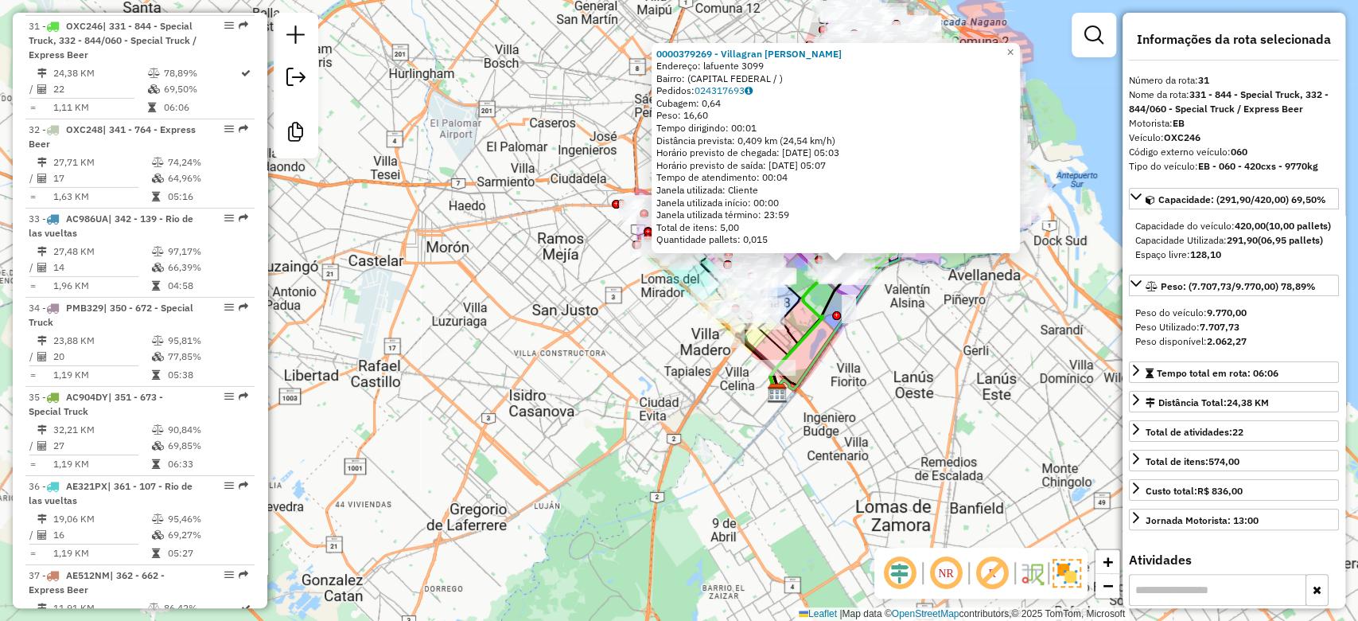
drag, startPoint x: 962, startPoint y: 409, endPoint x: 917, endPoint y: 406, distance: 44.7
click at [921, 407] on div "0000379269 - [PERSON_NAME]: lafuente 3099 Bairro: (CAPITAL FEDERAL / ) Pedidos:…" at bounding box center [679, 310] width 1358 height 621
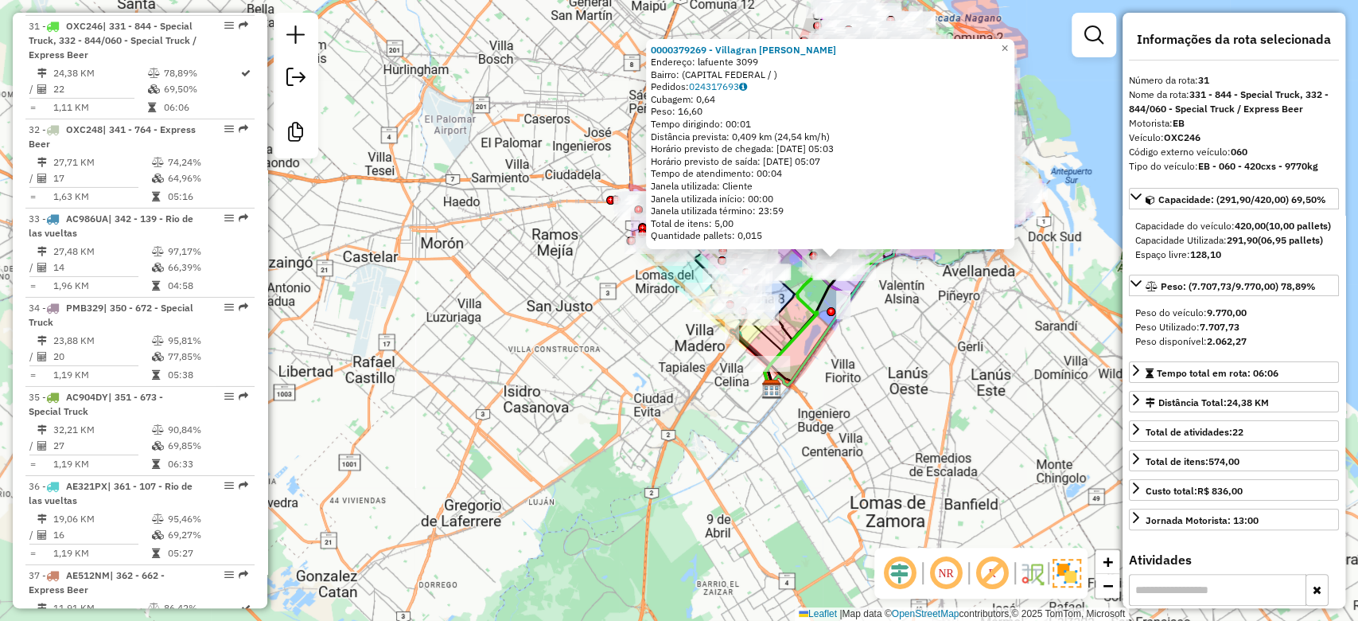
drag, startPoint x: 901, startPoint y: 401, endPoint x: 839, endPoint y: 334, distance: 91.2
click at [839, 335] on div "0000379269 - [PERSON_NAME]: lafuente 3099 Bairro: (CAPITAL FEDERAL / ) Pedidos:…" at bounding box center [679, 310] width 1358 height 621
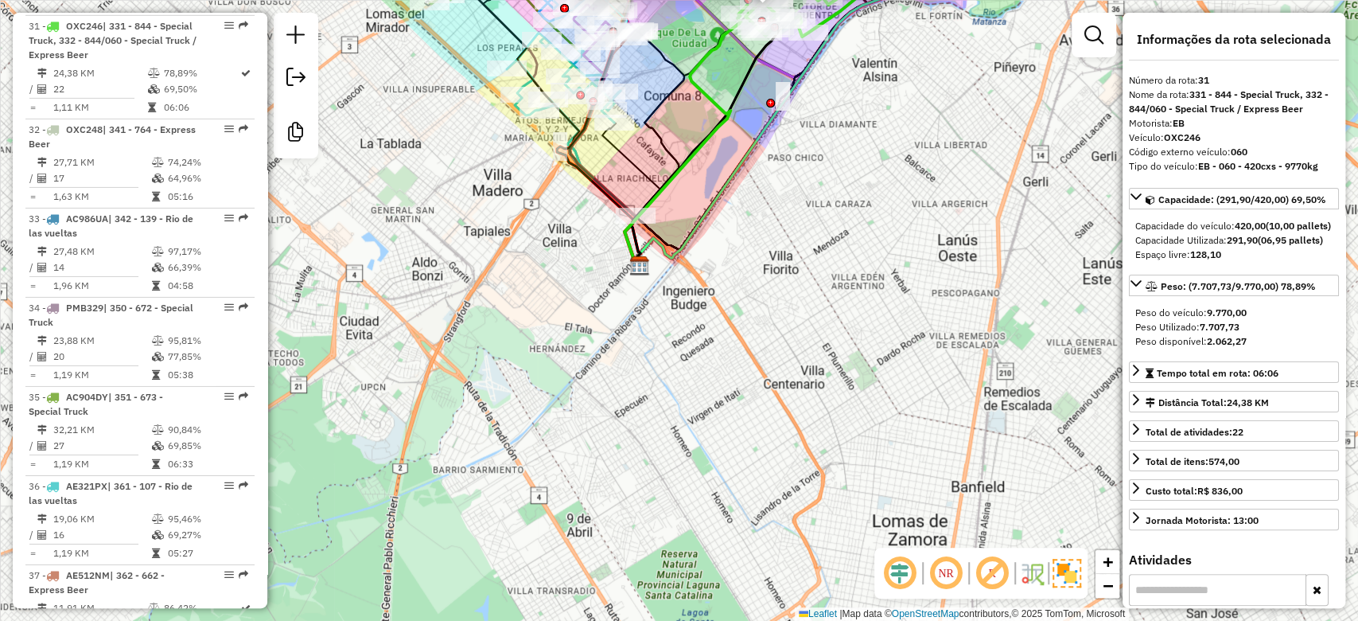
drag, startPoint x: 695, startPoint y: 450, endPoint x: 716, endPoint y: 391, distance: 61.9
click at [694, 455] on div "0000379269 - [PERSON_NAME]: lafuente 3099 Bairro: (CAPITAL FEDERAL / ) Pedidos:…" at bounding box center [679, 310] width 1358 height 621
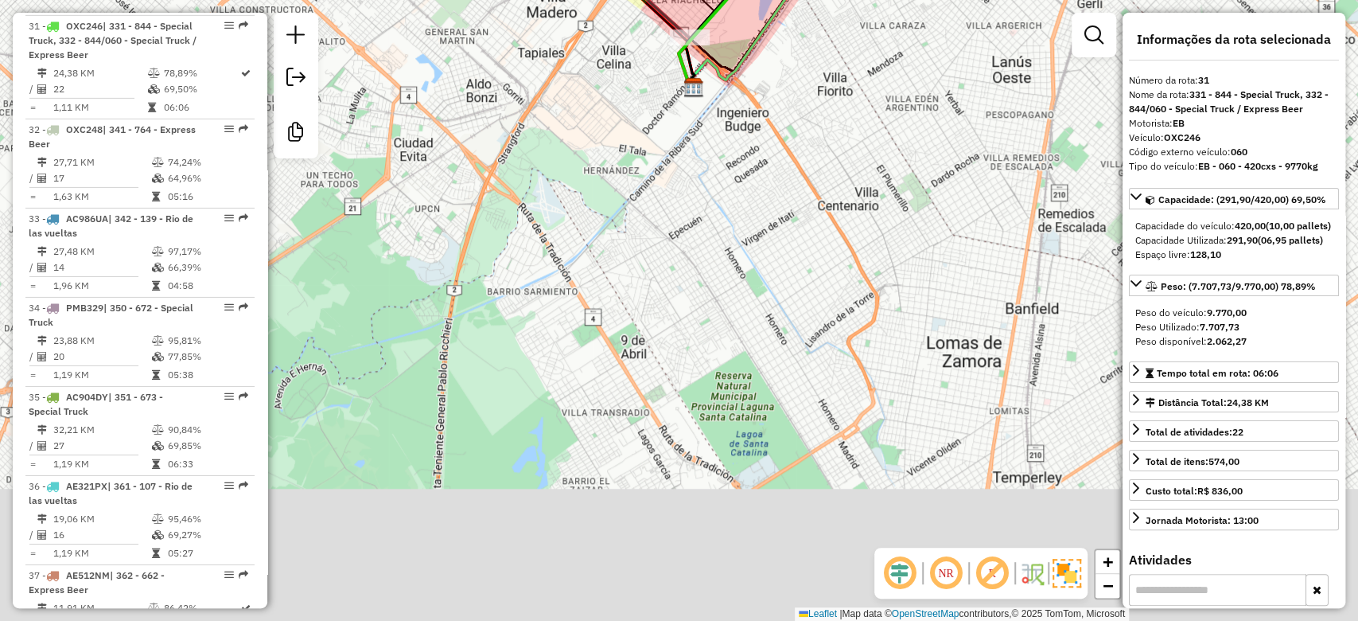
drag, startPoint x: 743, startPoint y: 369, endPoint x: 757, endPoint y: 264, distance: 106.0
click at [770, 251] on div "0000379269 - [PERSON_NAME]: lafuente 3099 Bairro: (CAPITAL FEDERAL / ) Pedidos:…" at bounding box center [679, 310] width 1358 height 621
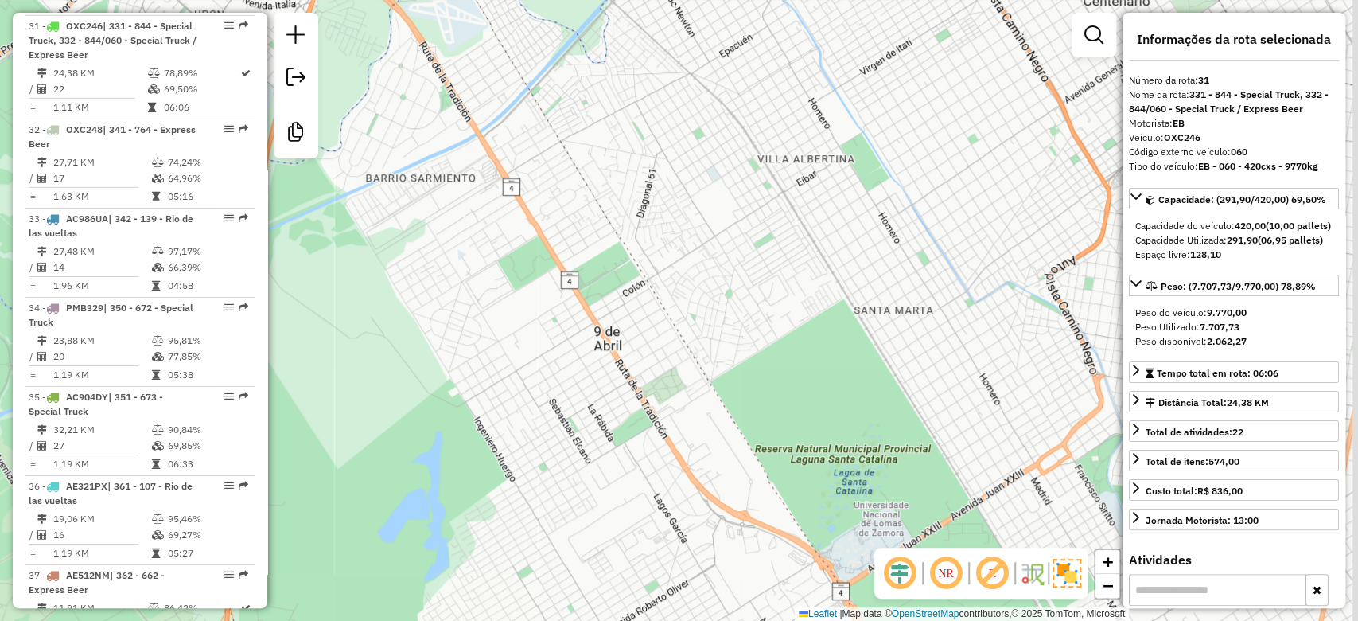
click at [687, 347] on div "0000379269 - [PERSON_NAME]: lafuente 3099 Bairro: (CAPITAL FEDERAL / ) Pedidos:…" at bounding box center [679, 310] width 1358 height 621
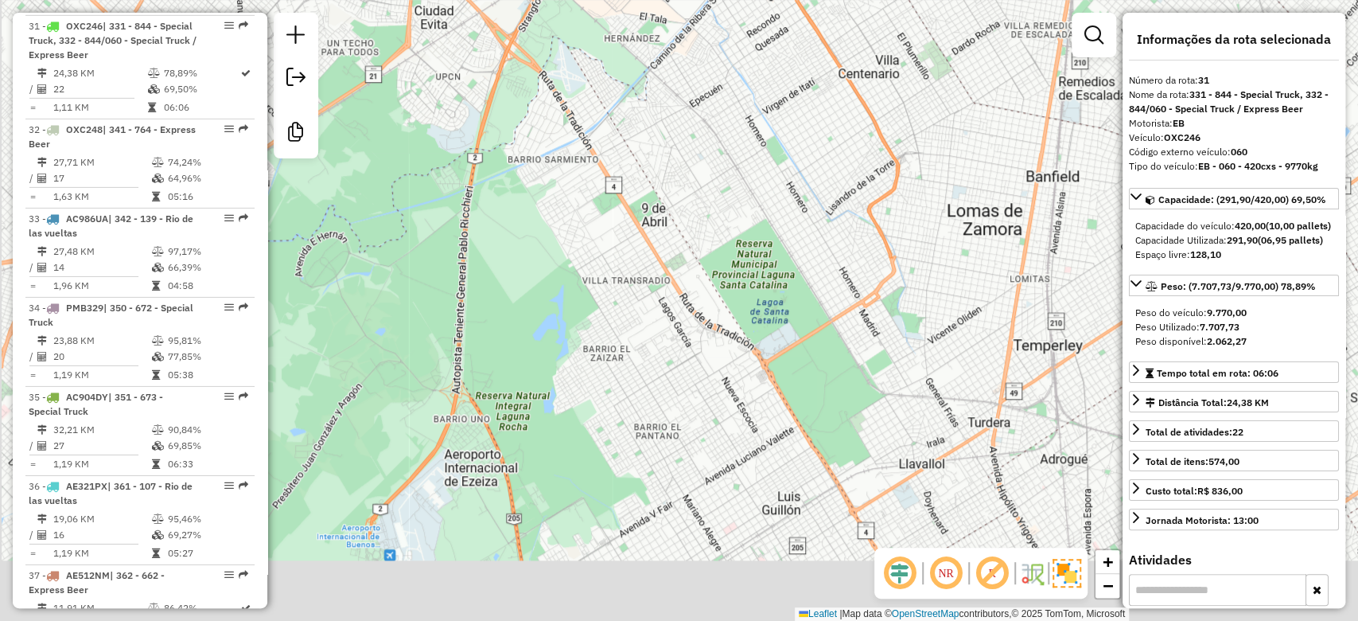
drag, startPoint x: 804, startPoint y: 270, endPoint x: 800, endPoint y: 241, distance: 28.9
click at [804, 255] on div "0000379269 - [PERSON_NAME]: lafuente 3099 Bairro: (CAPITAL FEDERAL / ) Pedidos:…" at bounding box center [679, 310] width 1358 height 621
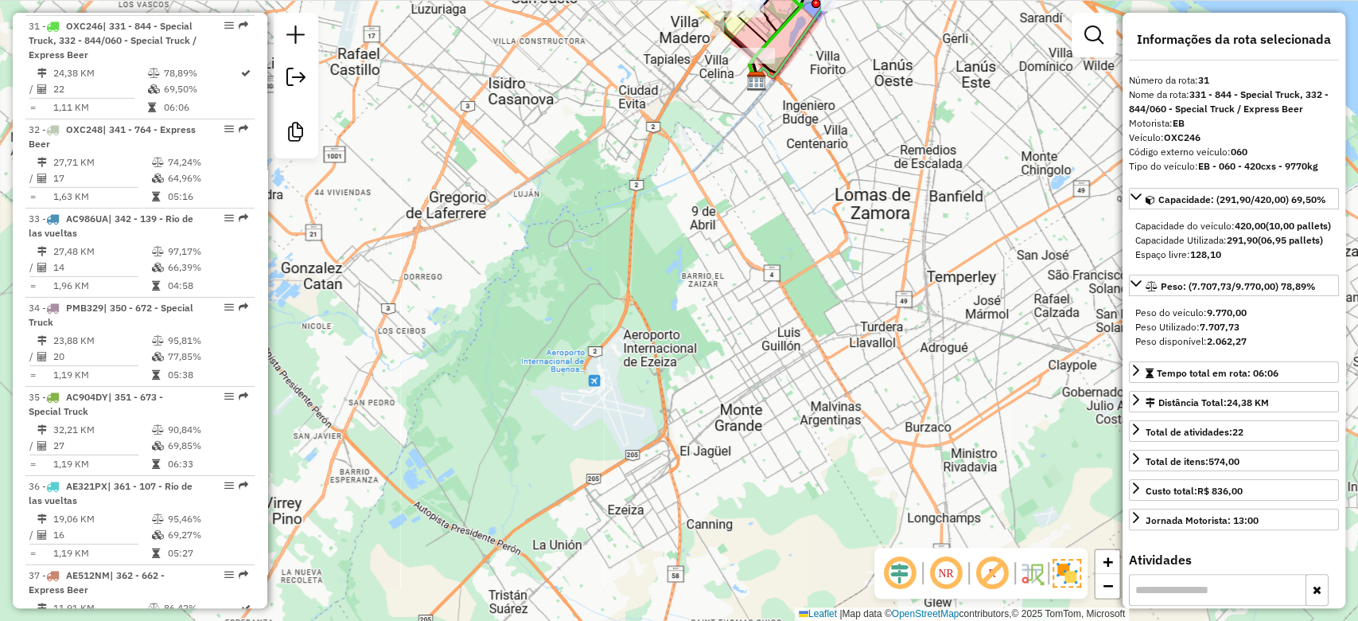
drag, startPoint x: 802, startPoint y: 173, endPoint x: 763, endPoint y: 239, distance: 76.0
click at [769, 238] on div "0000379269 - [PERSON_NAME]: lafuente 3099 Bairro: (CAPITAL FEDERAL / ) Pedidos:…" at bounding box center [679, 310] width 1358 height 621
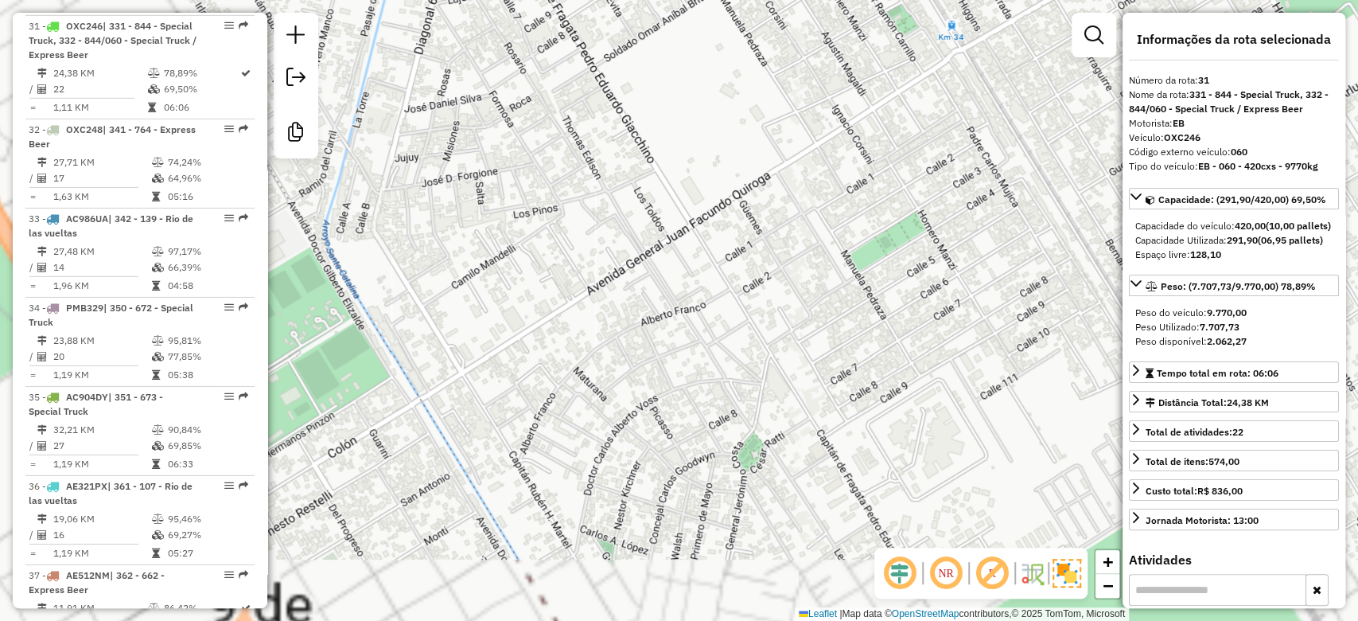
drag, startPoint x: 698, startPoint y: 349, endPoint x: 1046, endPoint y: 204, distance: 376.7
click at [1045, 209] on div "0000379269 - [PERSON_NAME]: lafuente 3099 Bairro: (CAPITAL FEDERAL / ) Pedidos:…" at bounding box center [679, 310] width 1358 height 621
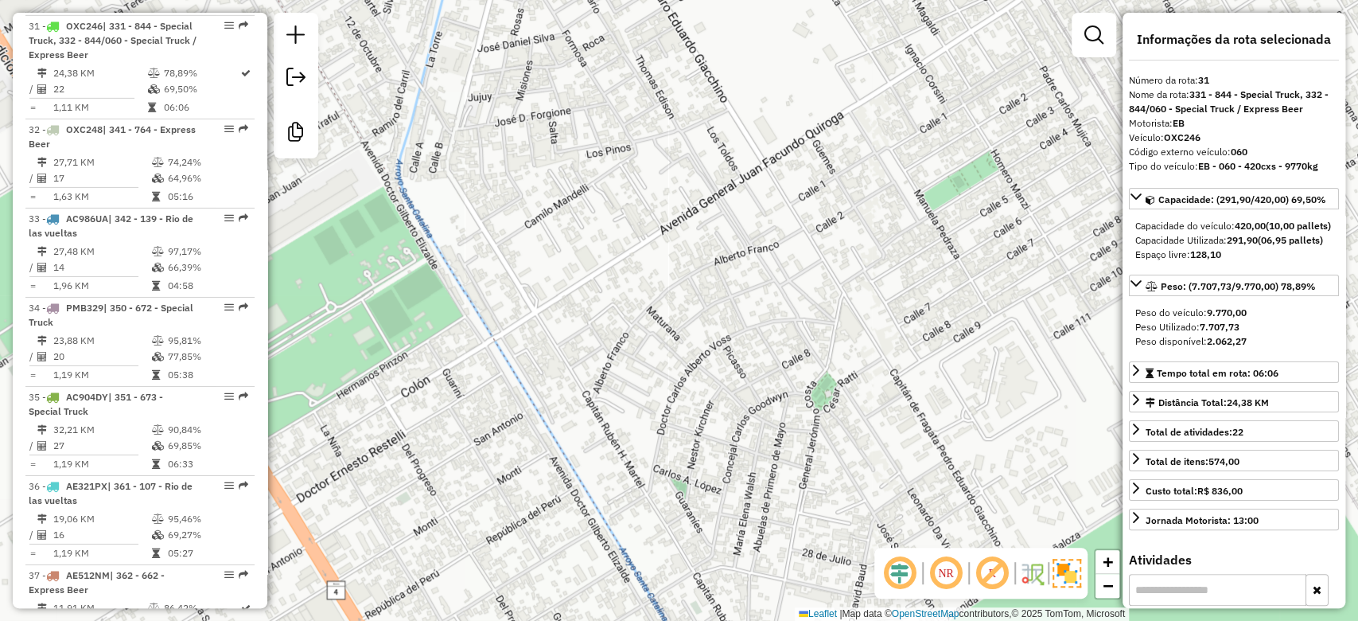
drag, startPoint x: 750, startPoint y: 306, endPoint x: 884, endPoint y: 304, distance: 133.7
click at [884, 304] on div "0000379269 - [PERSON_NAME]: lafuente 3099 Bairro: (CAPITAL FEDERAL / ) Pedidos:…" at bounding box center [679, 310] width 1358 height 621
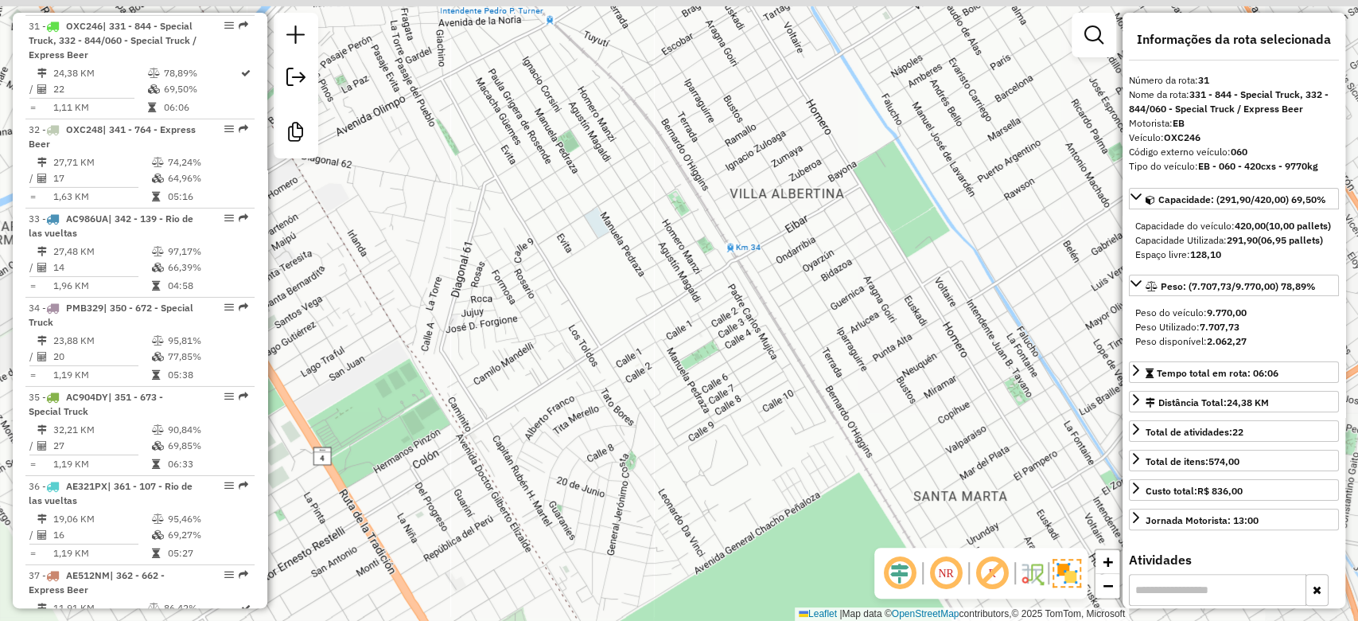
drag, startPoint x: 870, startPoint y: 266, endPoint x: 545, endPoint y: 404, distance: 353.7
click at [583, 396] on div "0000379269 - [PERSON_NAME]: lafuente 3099 Bairro: (CAPITAL FEDERAL / ) Pedidos:…" at bounding box center [679, 310] width 1358 height 621
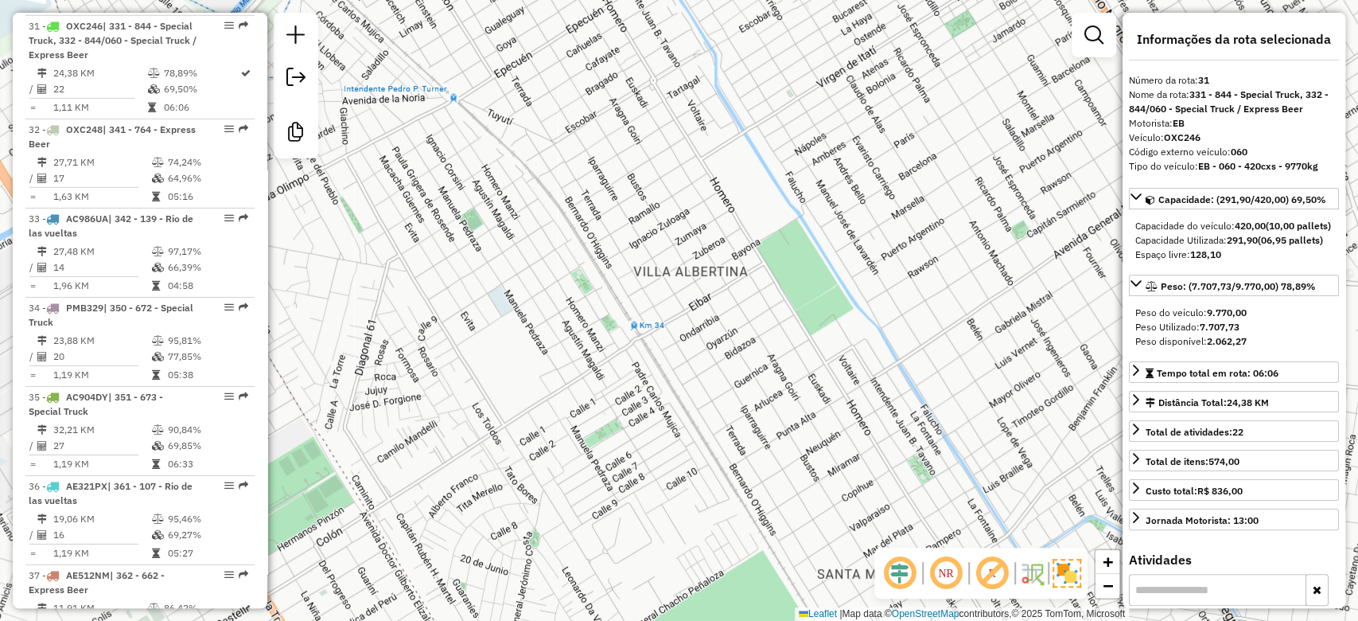
drag, startPoint x: 742, startPoint y: 301, endPoint x: 673, endPoint y: 360, distance: 90.9
click at [674, 360] on div "0000379269 - [PERSON_NAME]: lafuente 3099 Bairro: (CAPITAL FEDERAL / ) Pedidos:…" at bounding box center [679, 310] width 1358 height 621
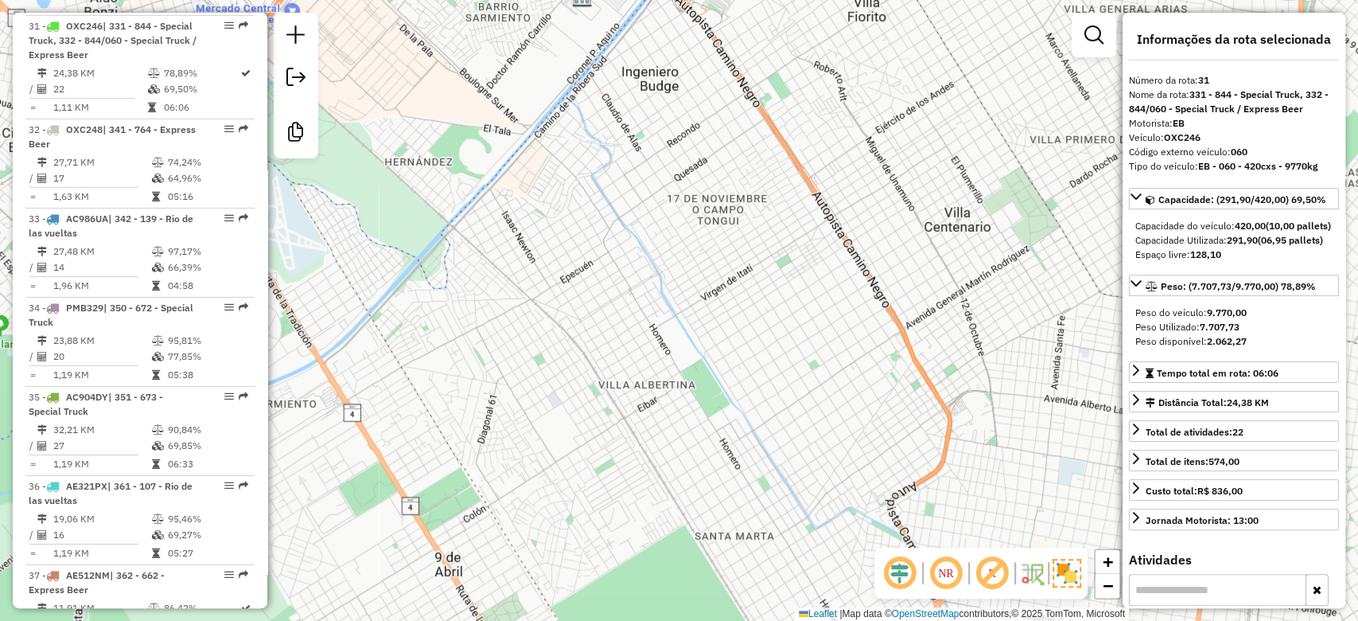
drag, startPoint x: 757, startPoint y: 328, endPoint x: 747, endPoint y: 344, distance: 18.6
click at [747, 343] on div "0000379269 - [PERSON_NAME]: lafuente 3099 Bairro: (CAPITAL FEDERAL / ) Pedidos:…" at bounding box center [679, 310] width 1358 height 621
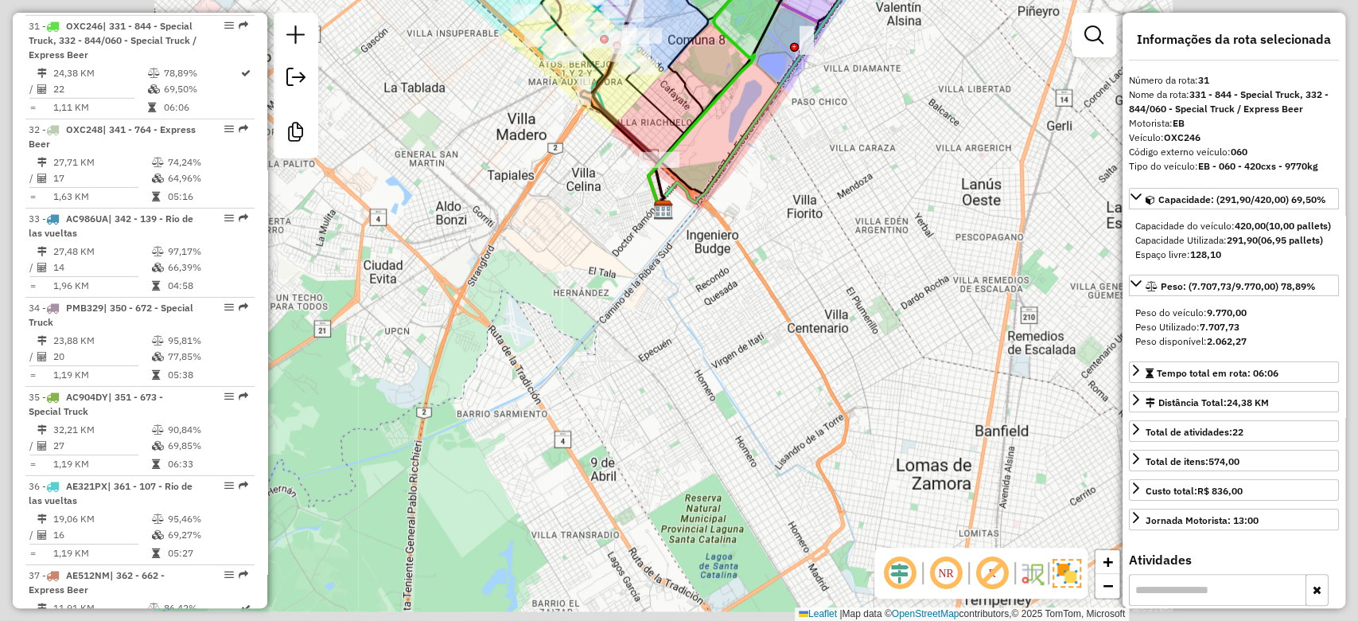
drag, startPoint x: 764, startPoint y: 331, endPoint x: 757, endPoint y: 340, distance: 11.3
click at [761, 360] on div "0000379269 - [PERSON_NAME]: lafuente 3099 Bairro: (CAPITAL FEDERAL / ) Pedidos:…" at bounding box center [679, 310] width 1358 height 621
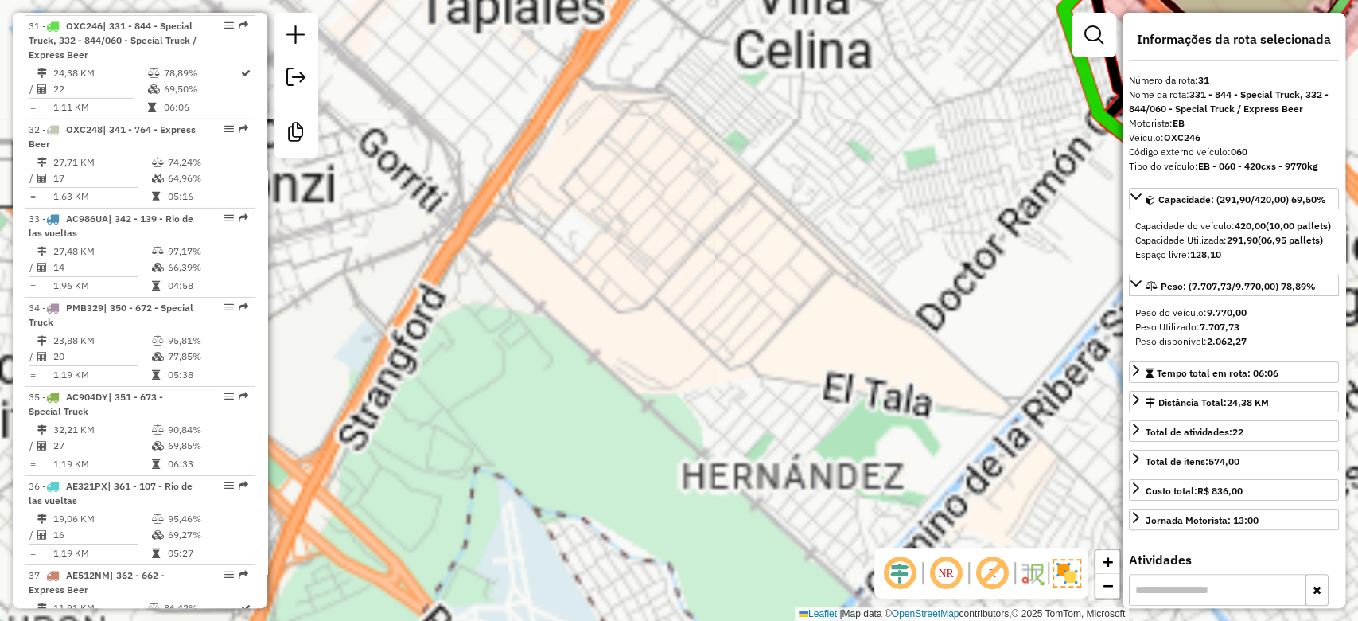
click at [695, 299] on div "0000379269 - [PERSON_NAME]: lafuente 3099 Bairro: (CAPITAL FEDERAL / ) Pedidos:…" at bounding box center [679, 310] width 1358 height 621
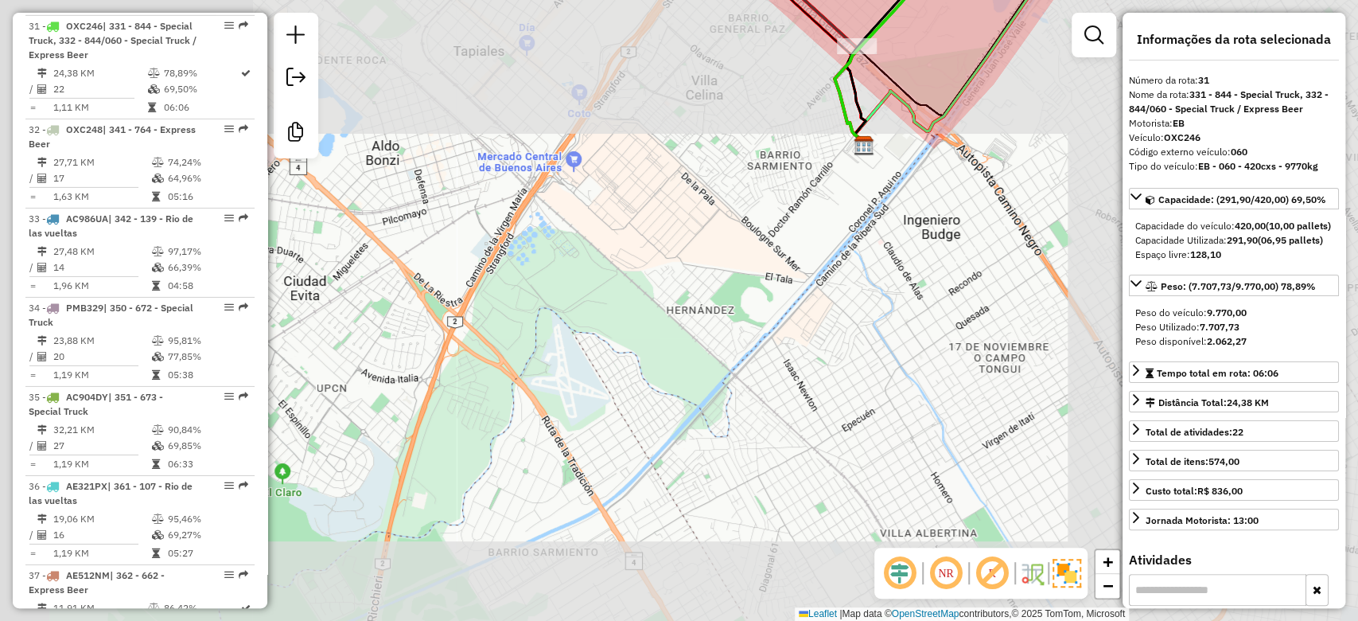
click at [683, 188] on div "0000379269 - [PERSON_NAME]: lafuente 3099 Bairro: (CAPITAL FEDERAL / ) Pedidos:…" at bounding box center [679, 310] width 1358 height 621
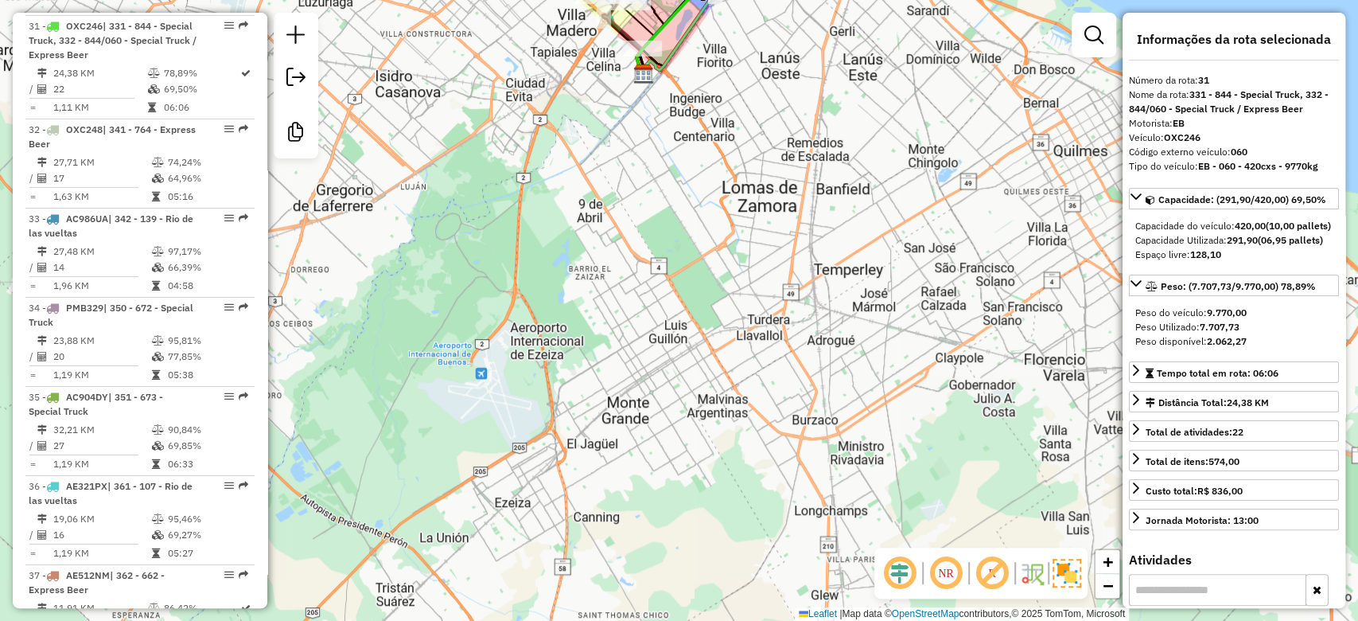
drag, startPoint x: 732, startPoint y: 271, endPoint x: 722, endPoint y: 334, distance: 63.7
click at [722, 332] on div "0000379269 - [PERSON_NAME]: lafuente 3099 Bairro: (CAPITAL FEDERAL / ) Pedidos:…" at bounding box center [679, 310] width 1358 height 621
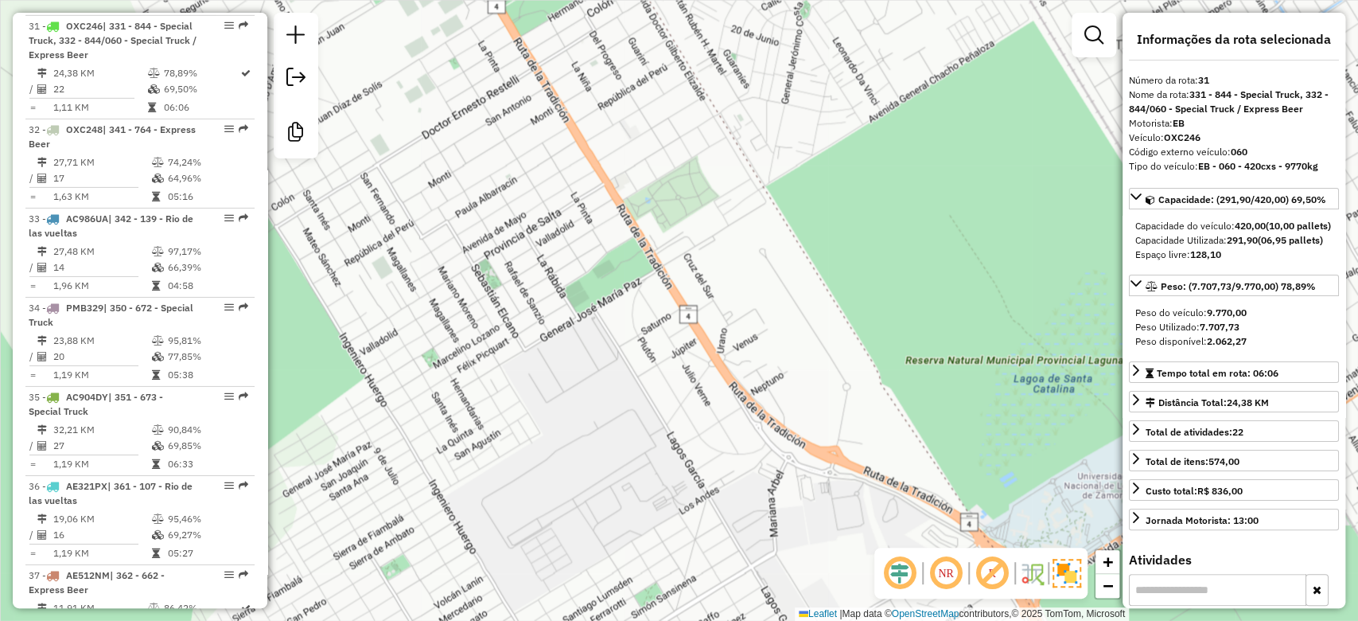
drag, startPoint x: 764, startPoint y: 227, endPoint x: 759, endPoint y: 500, distance: 273.0
click at [759, 500] on div "0000379269 - [PERSON_NAME]: lafuente 3099 Bairro: (CAPITAL FEDERAL / ) Pedidos:…" at bounding box center [679, 310] width 1358 height 621
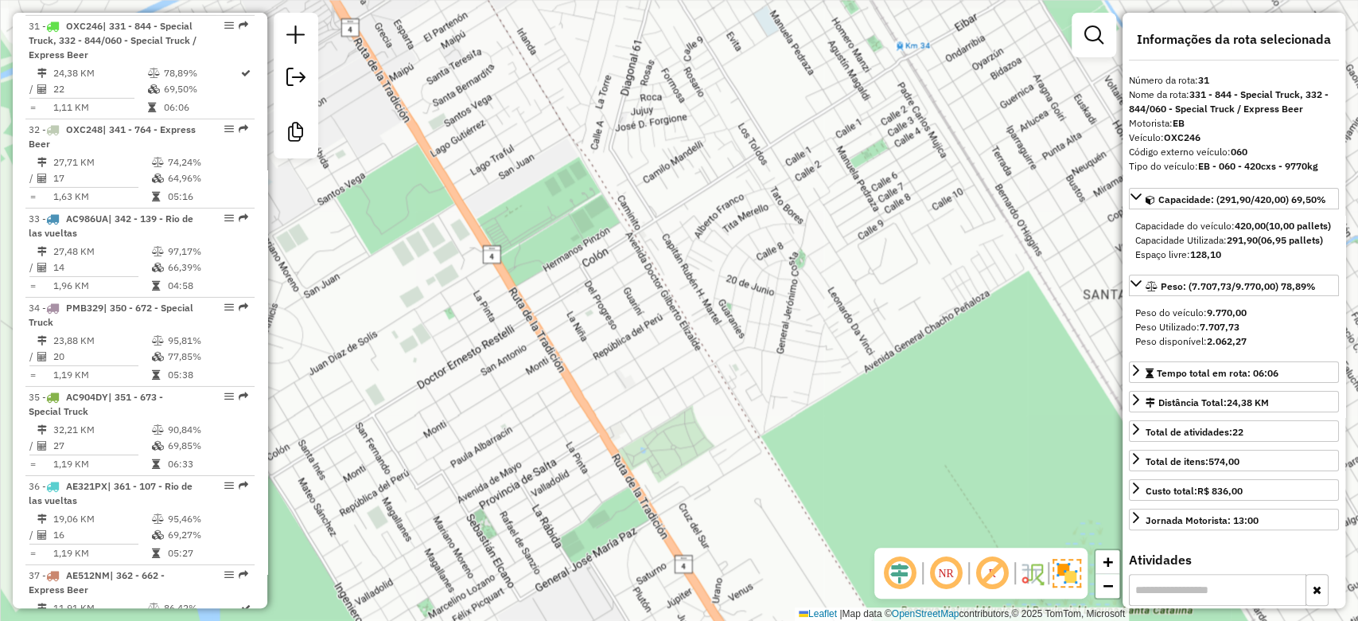
drag, startPoint x: 764, startPoint y: 364, endPoint x: 764, endPoint y: 430, distance: 65.2
click at [763, 430] on div "0000379269 - [PERSON_NAME]: lafuente 3099 Bairro: (CAPITAL FEDERAL / ) Pedidos:…" at bounding box center [679, 310] width 1358 height 621
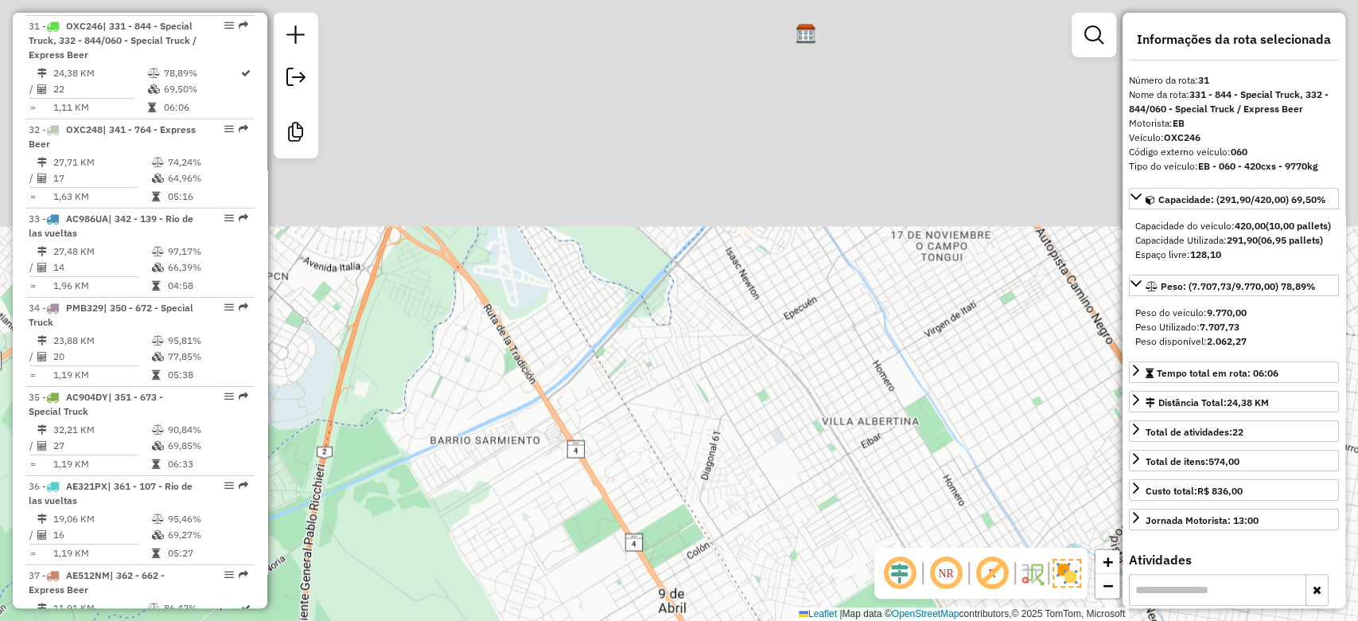
drag, startPoint x: 627, startPoint y: 186, endPoint x: 711, endPoint y: 468, distance: 294.0
click at [713, 472] on div "0000379269 - [PERSON_NAME]: lafuente 3099 Bairro: (CAPITAL FEDERAL / ) Pedidos:…" at bounding box center [679, 310] width 1358 height 621
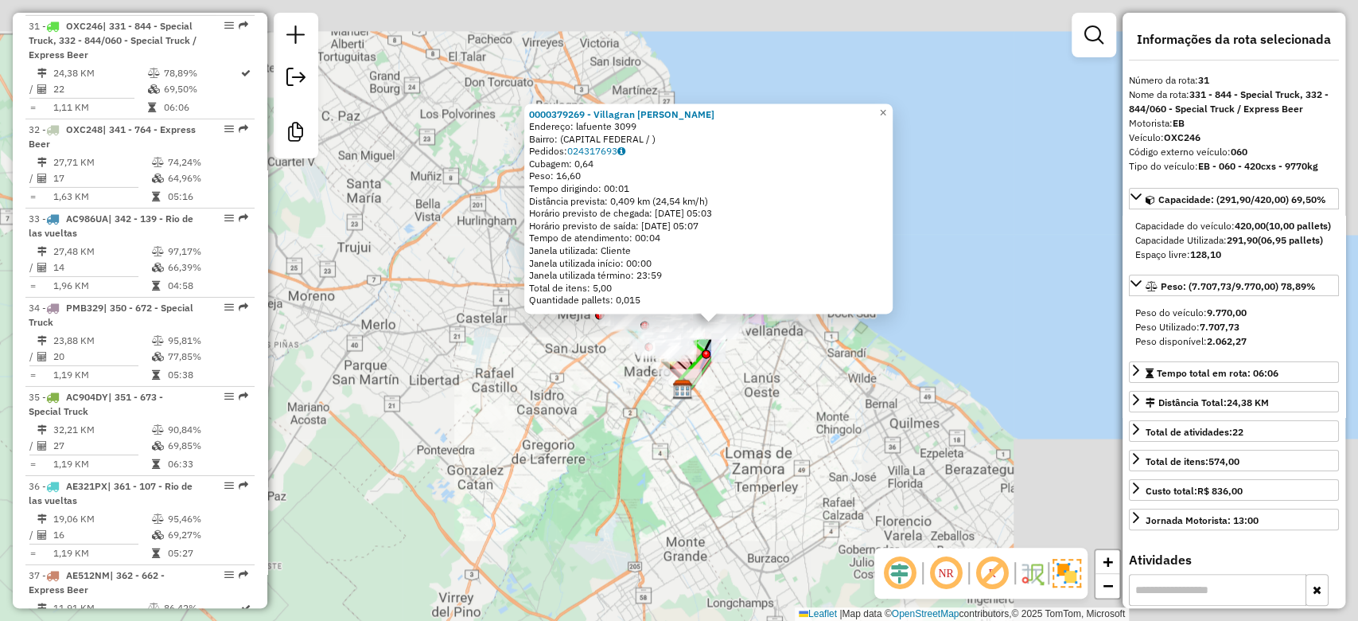
drag, startPoint x: 672, startPoint y: 292, endPoint x: 639, endPoint y: 438, distance: 149.2
click at [639, 438] on div "0000379269 - [PERSON_NAME]: lafuente 3099 Bairro: (CAPITAL FEDERAL / ) Pedidos:…" at bounding box center [679, 310] width 1358 height 621
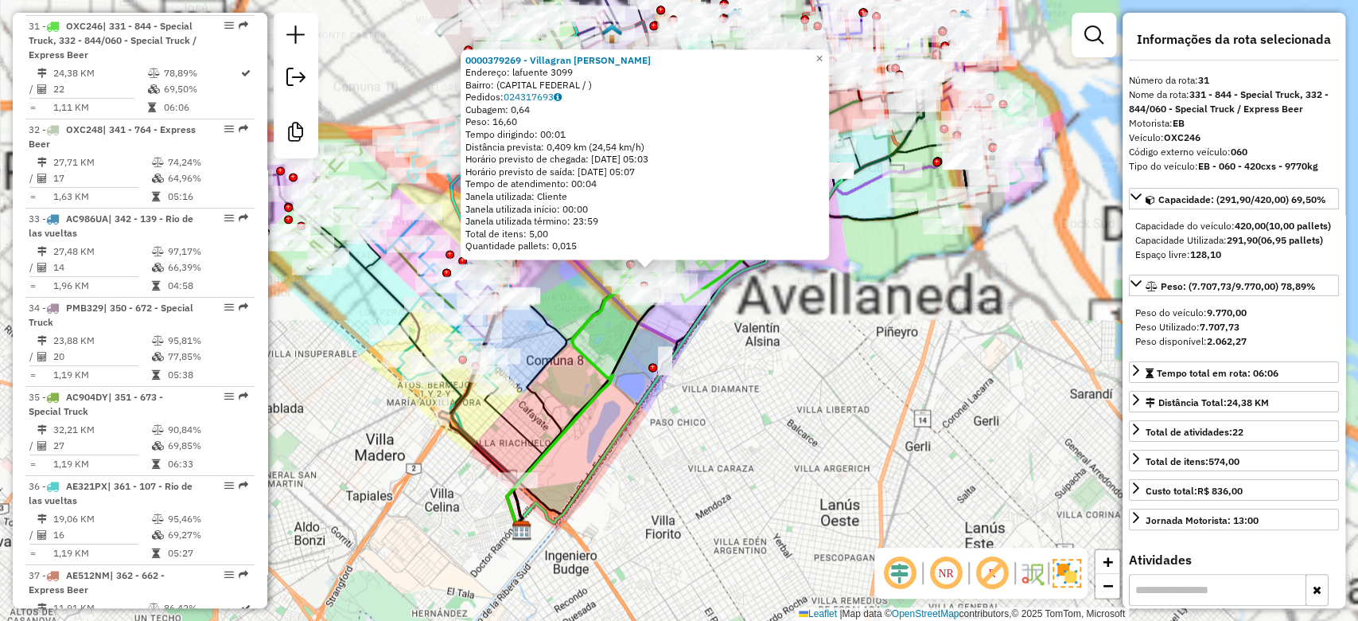
drag, startPoint x: 702, startPoint y: 387, endPoint x: 808, endPoint y: 455, distance: 126.7
click at [696, 487] on div "0000379269 - [PERSON_NAME]: lafuente 3099 Bairro: (CAPITAL FEDERAL / ) Pedidos:…" at bounding box center [679, 310] width 1358 height 621
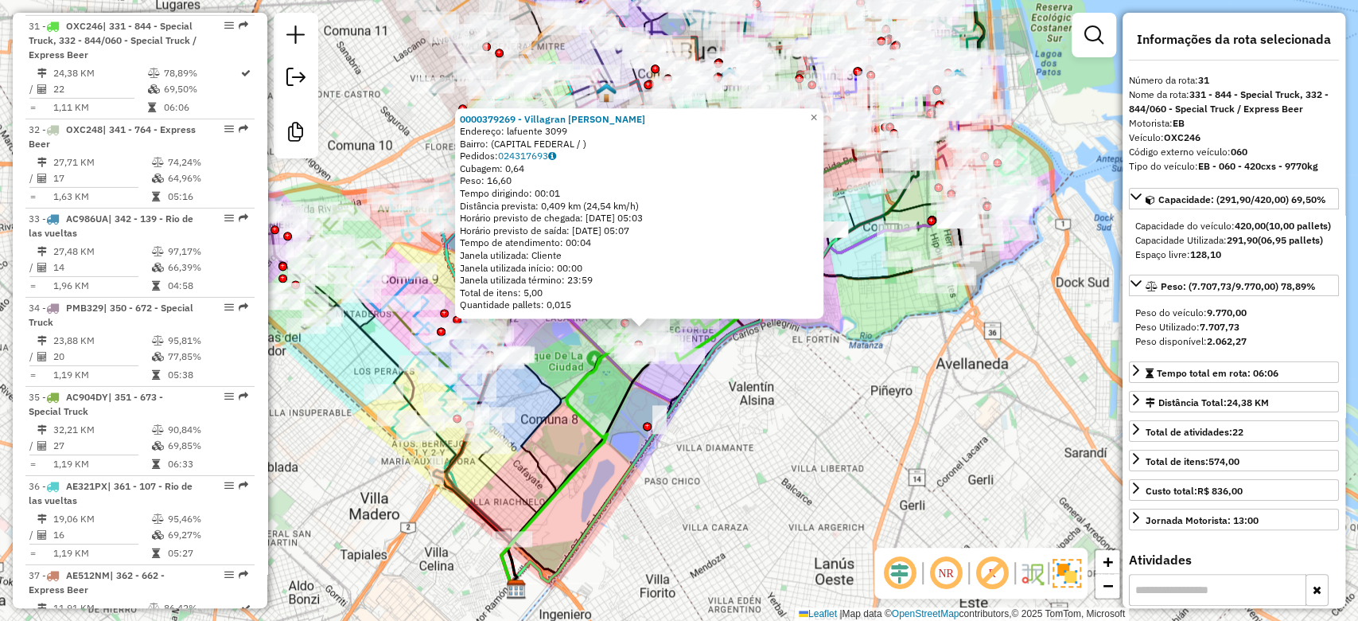
click at [850, 433] on div "0000379269 - [PERSON_NAME]: lafuente 3099 Bairro: (CAPITAL FEDERAL / ) Pedidos:…" at bounding box center [679, 310] width 1358 height 621
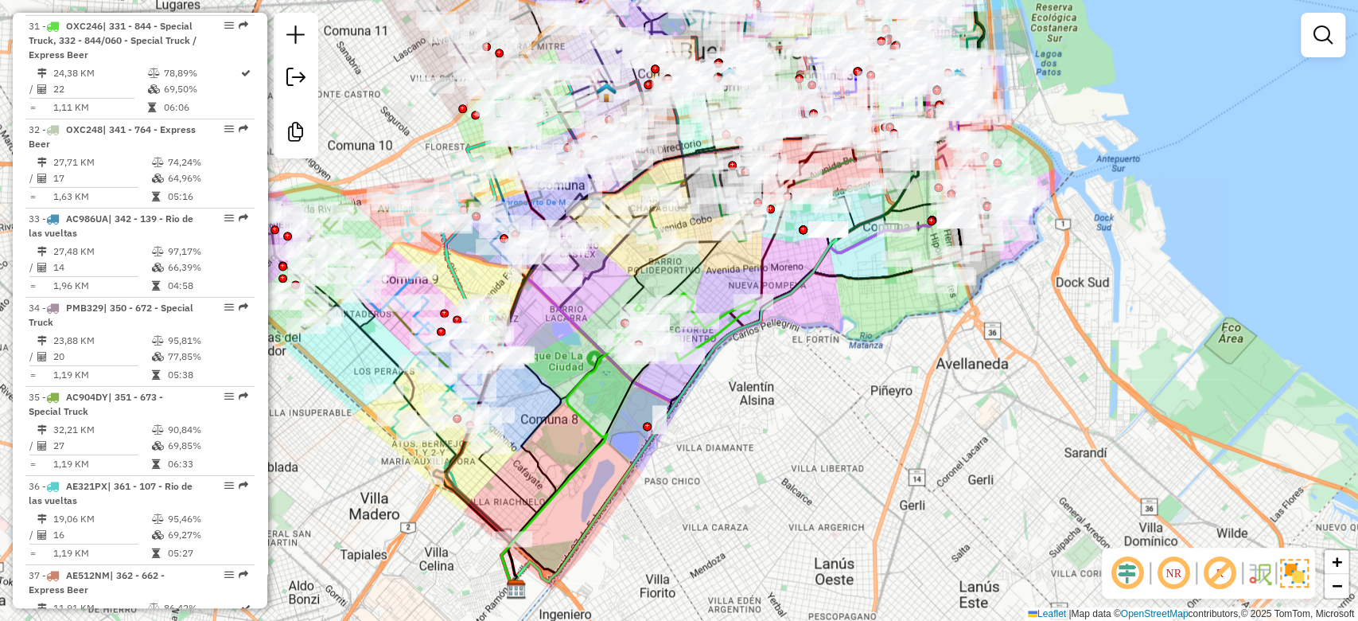
click at [815, 461] on div "Janela de atendimento Grade de atendimento Capacidade Transportadoras Veículos …" at bounding box center [679, 310] width 1358 height 621
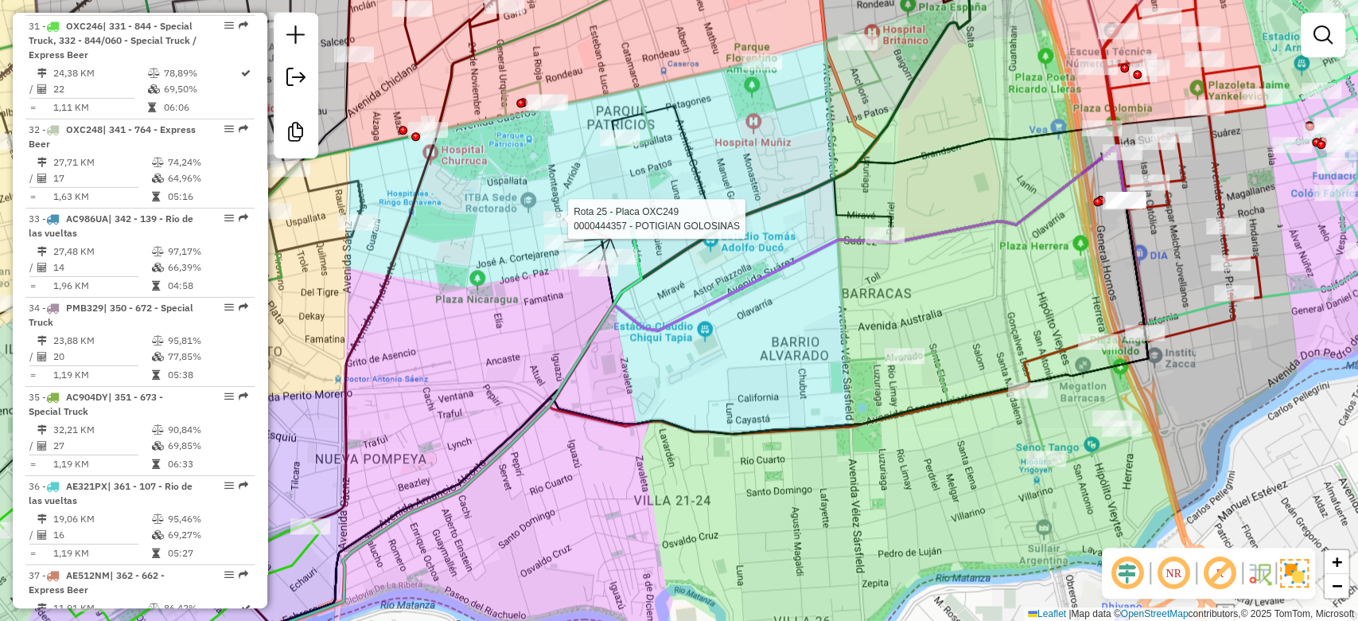
select select "**********"
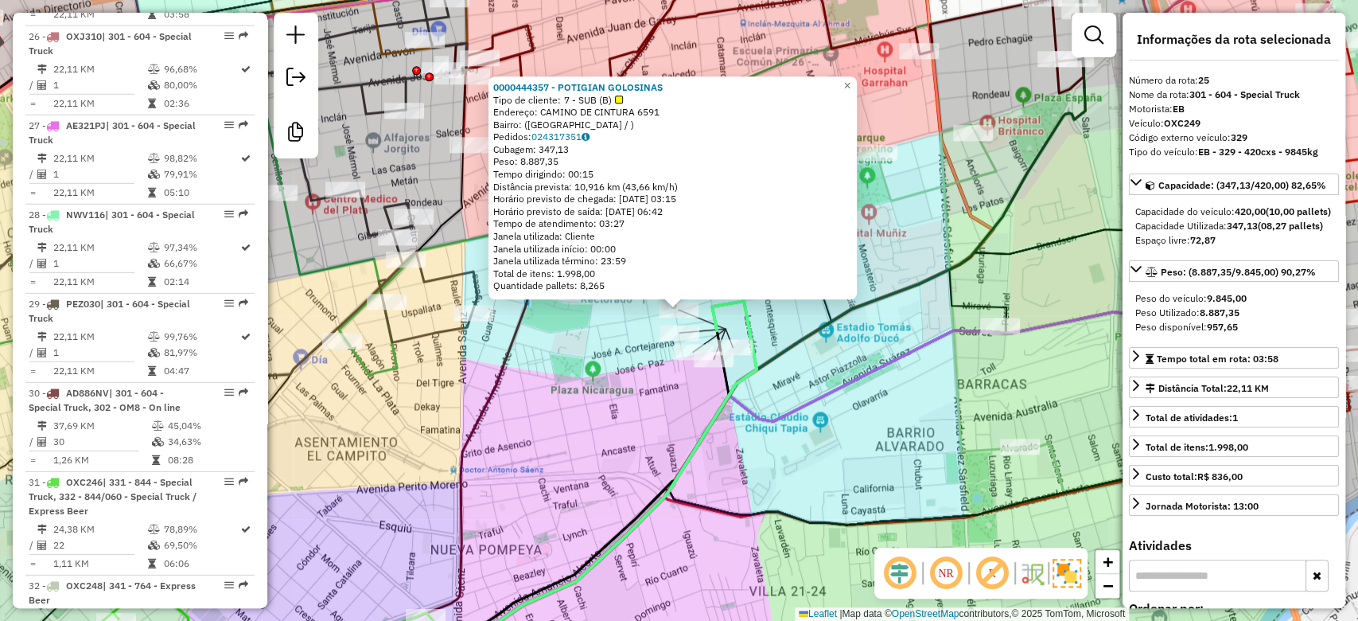
scroll to position [2946, 0]
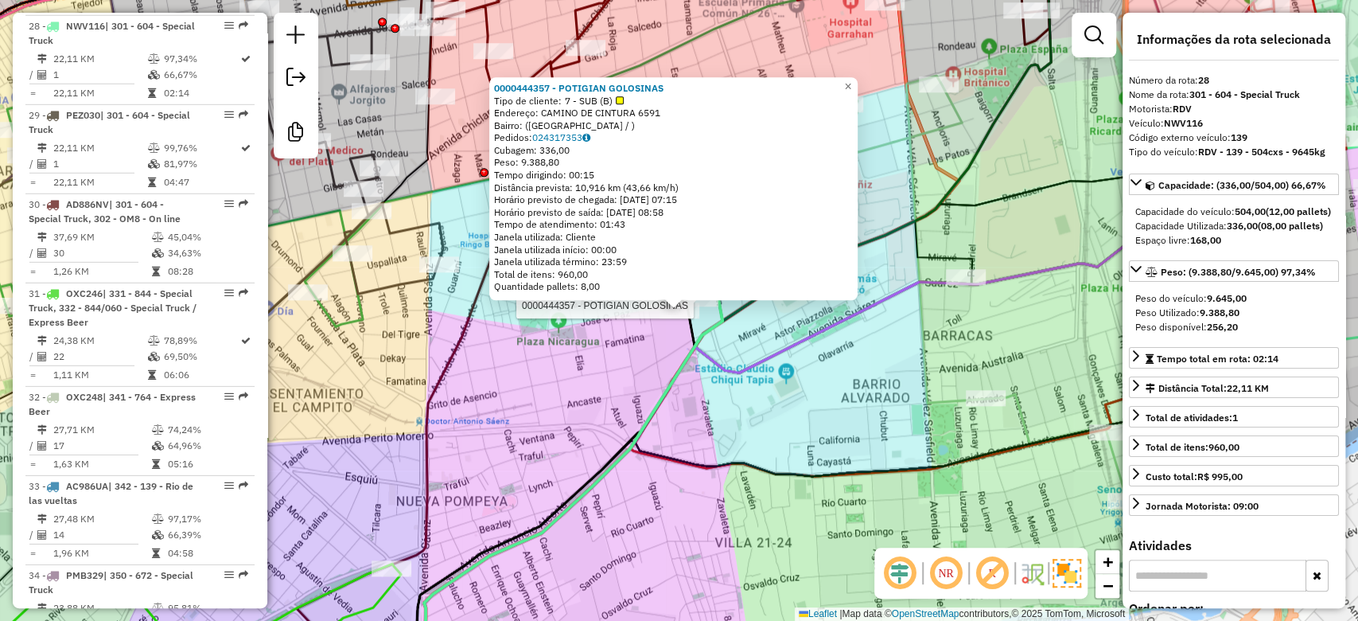
click at [705, 306] on div at bounding box center [699, 298] width 40 height 16
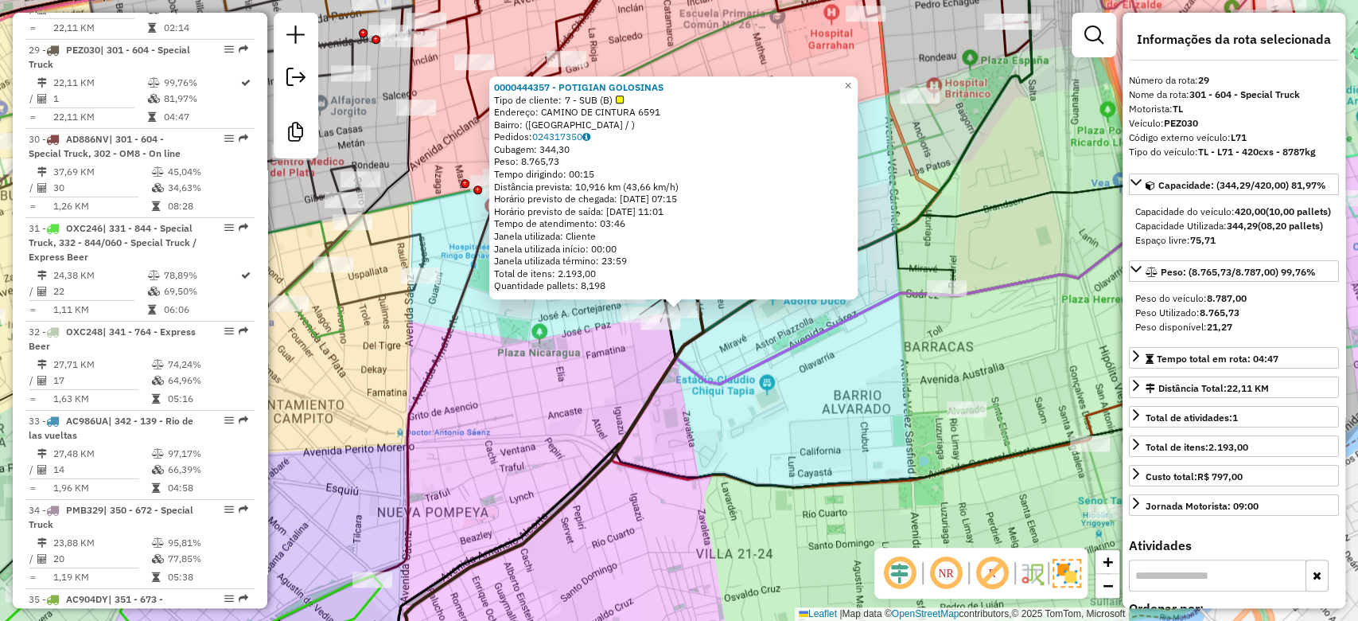
scroll to position [3302, 0]
